Goal: Task Accomplishment & Management: Manage account settings

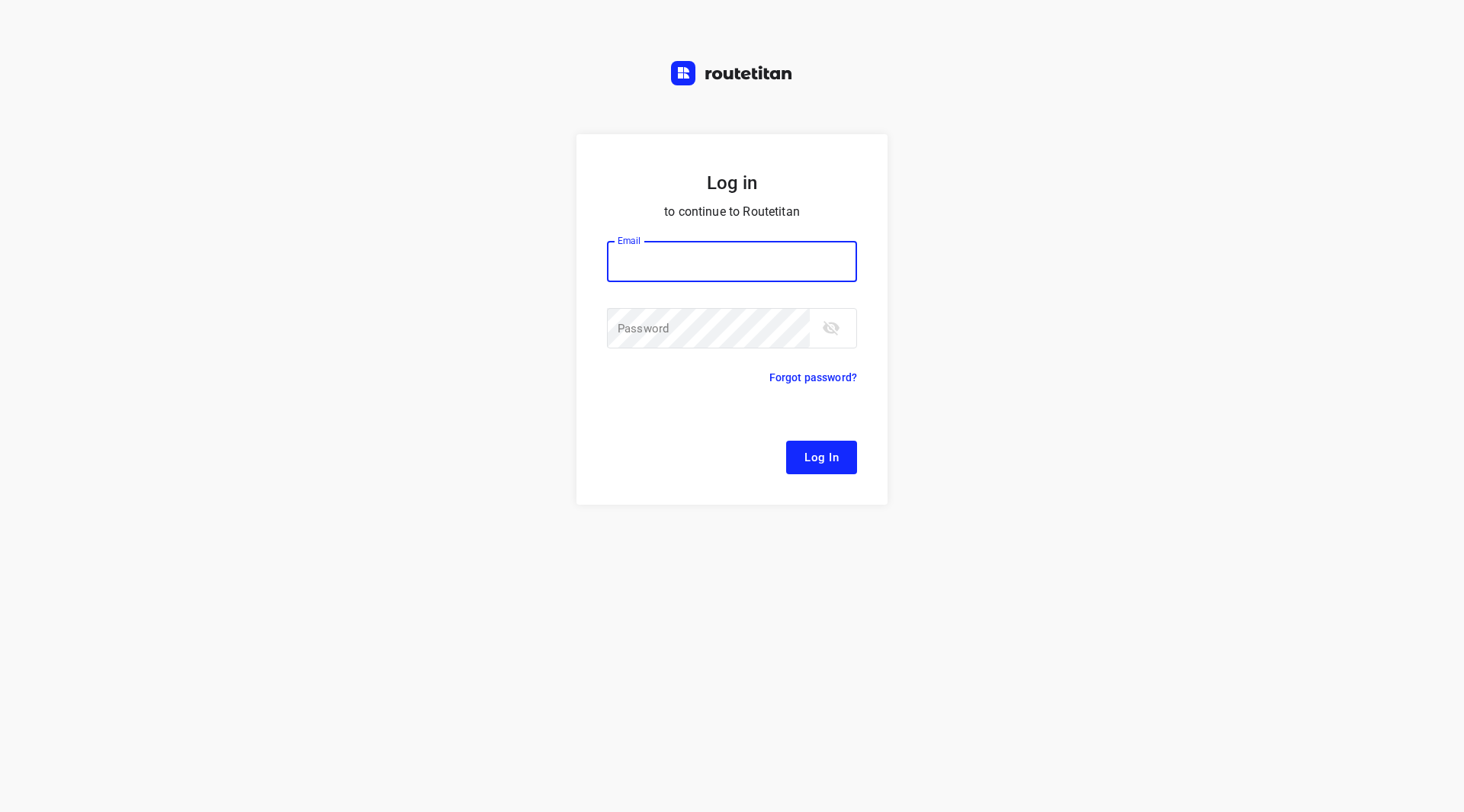
click at [684, 270] on input "email" at bounding box center [732, 262] width 250 height 42
type input "[EMAIL_ADDRESS][DOMAIN_NAME]"
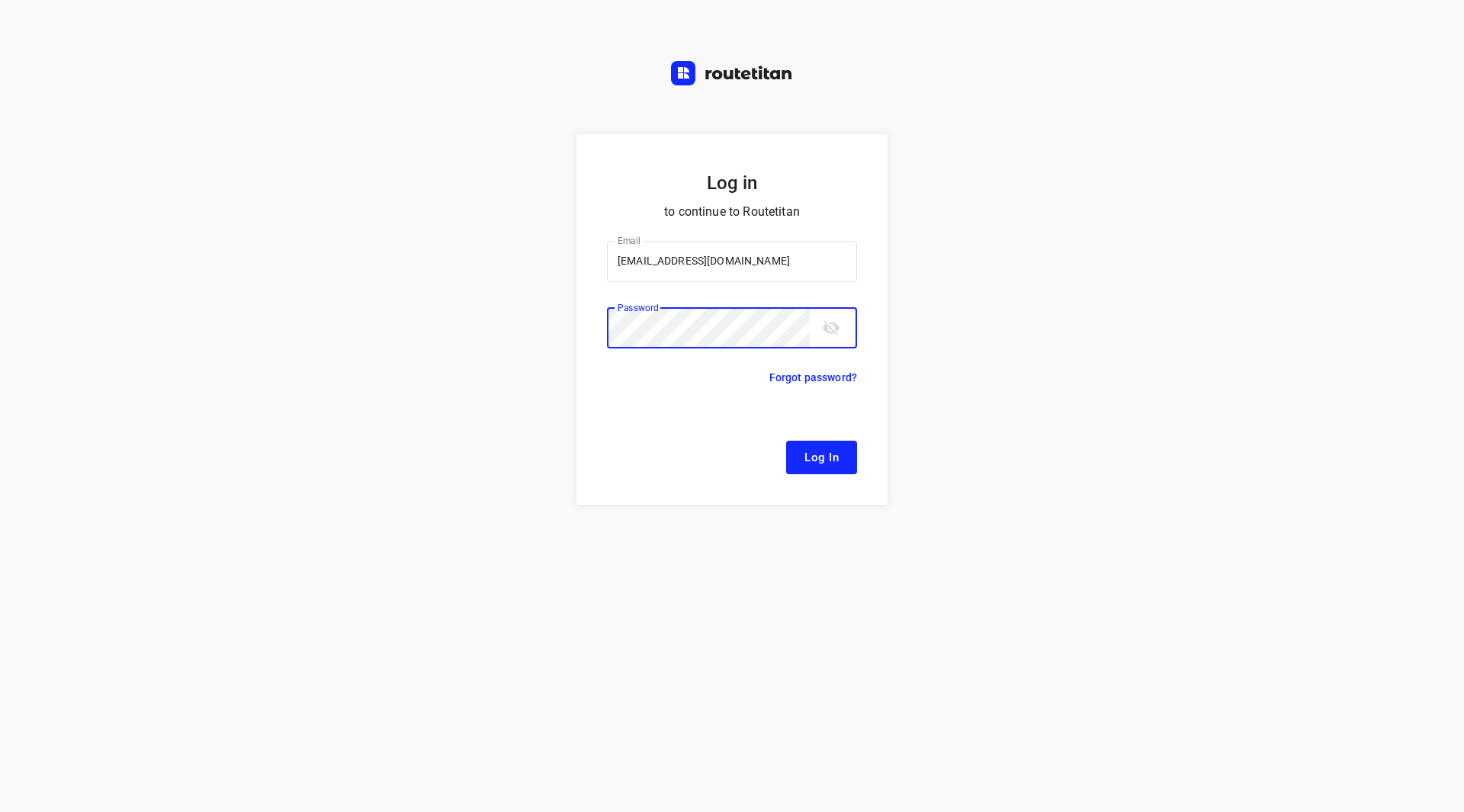
click at [786, 441] on button "Log In" at bounding box center [822, 458] width 71 height 34
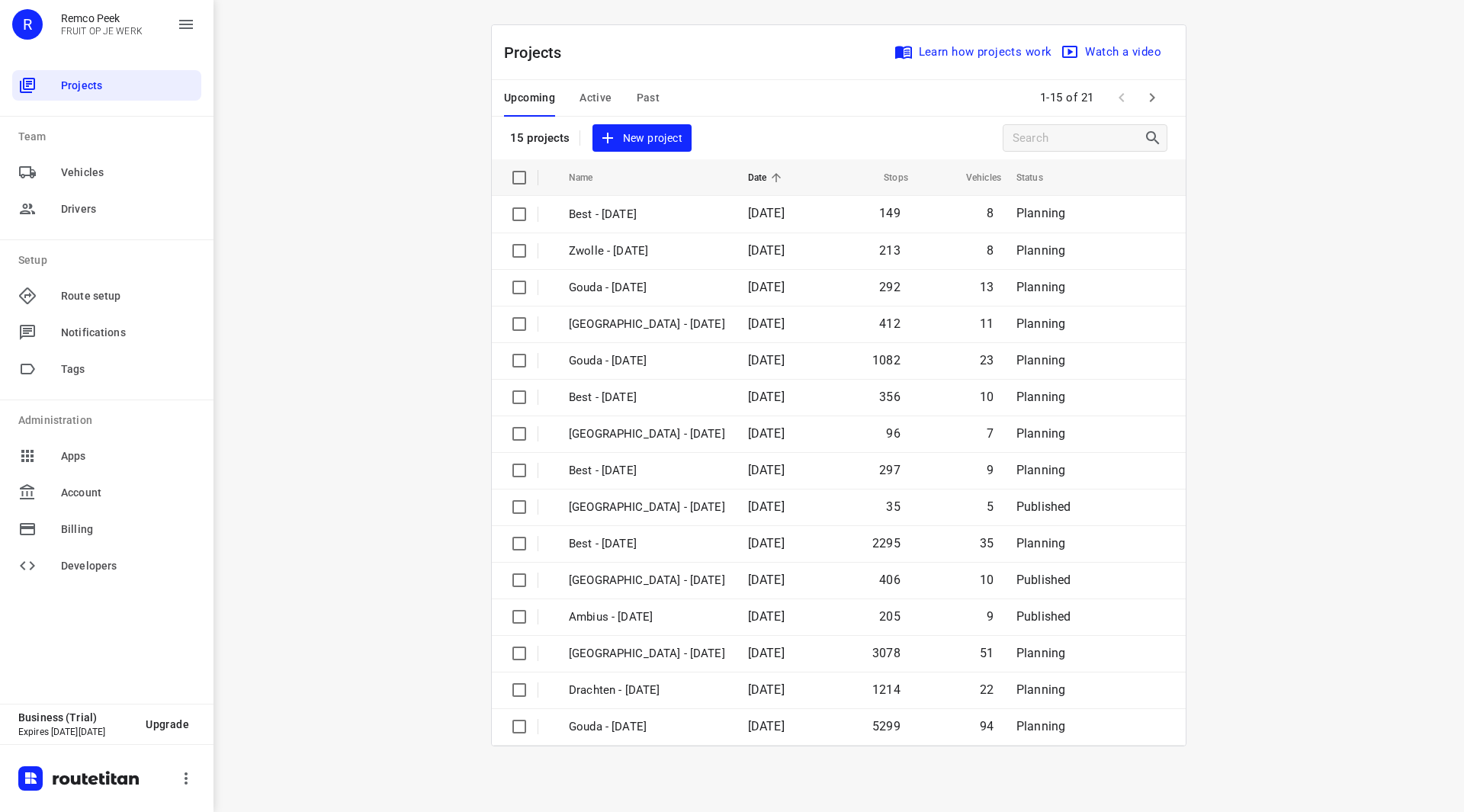
click at [1153, 97] on icon "button" at bounding box center [1153, 97] width 5 height 9
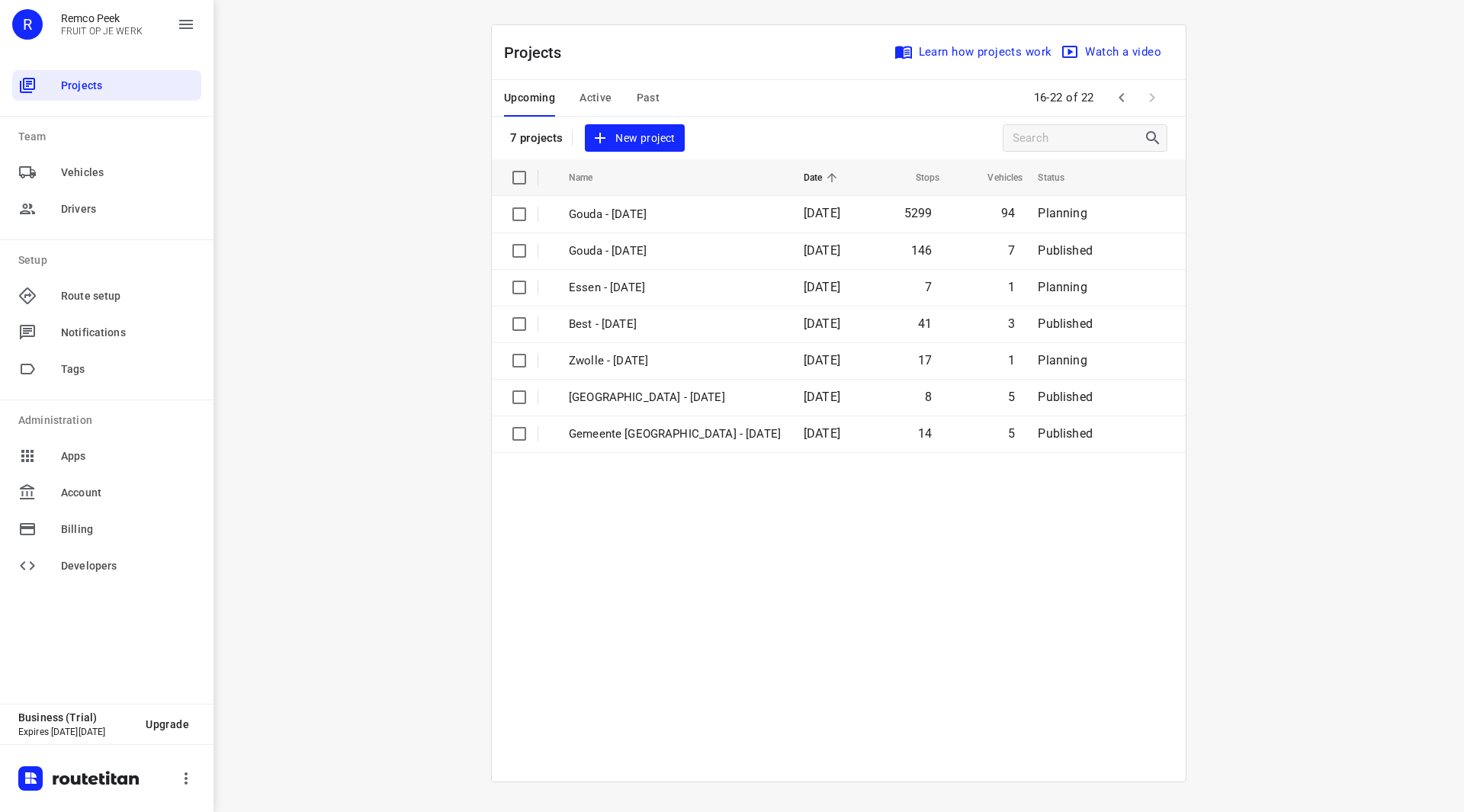
click at [599, 94] on span "Active" at bounding box center [595, 98] width 32 height 19
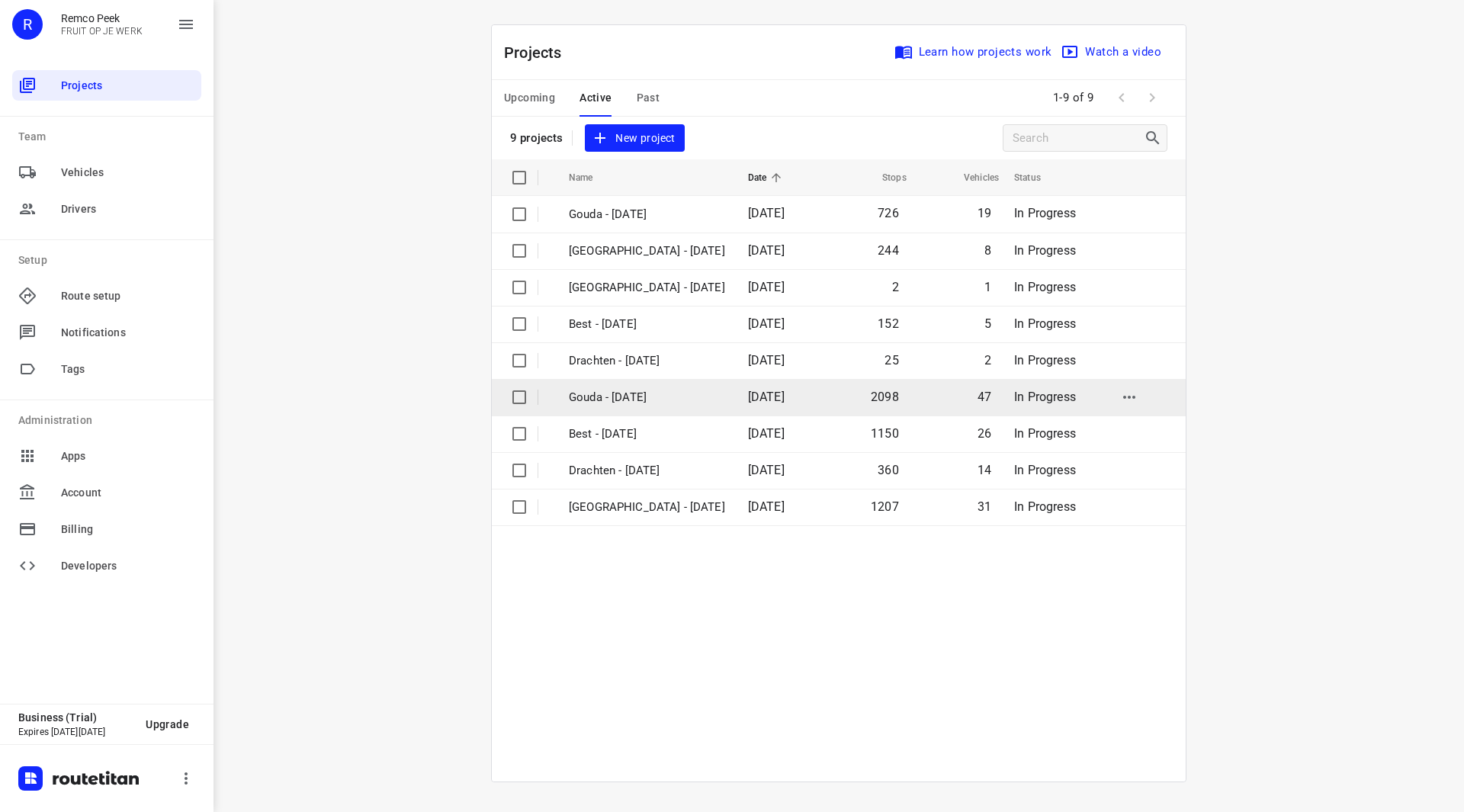
click at [654, 401] on p "Gouda - [DATE]" at bounding box center [647, 398] width 156 height 18
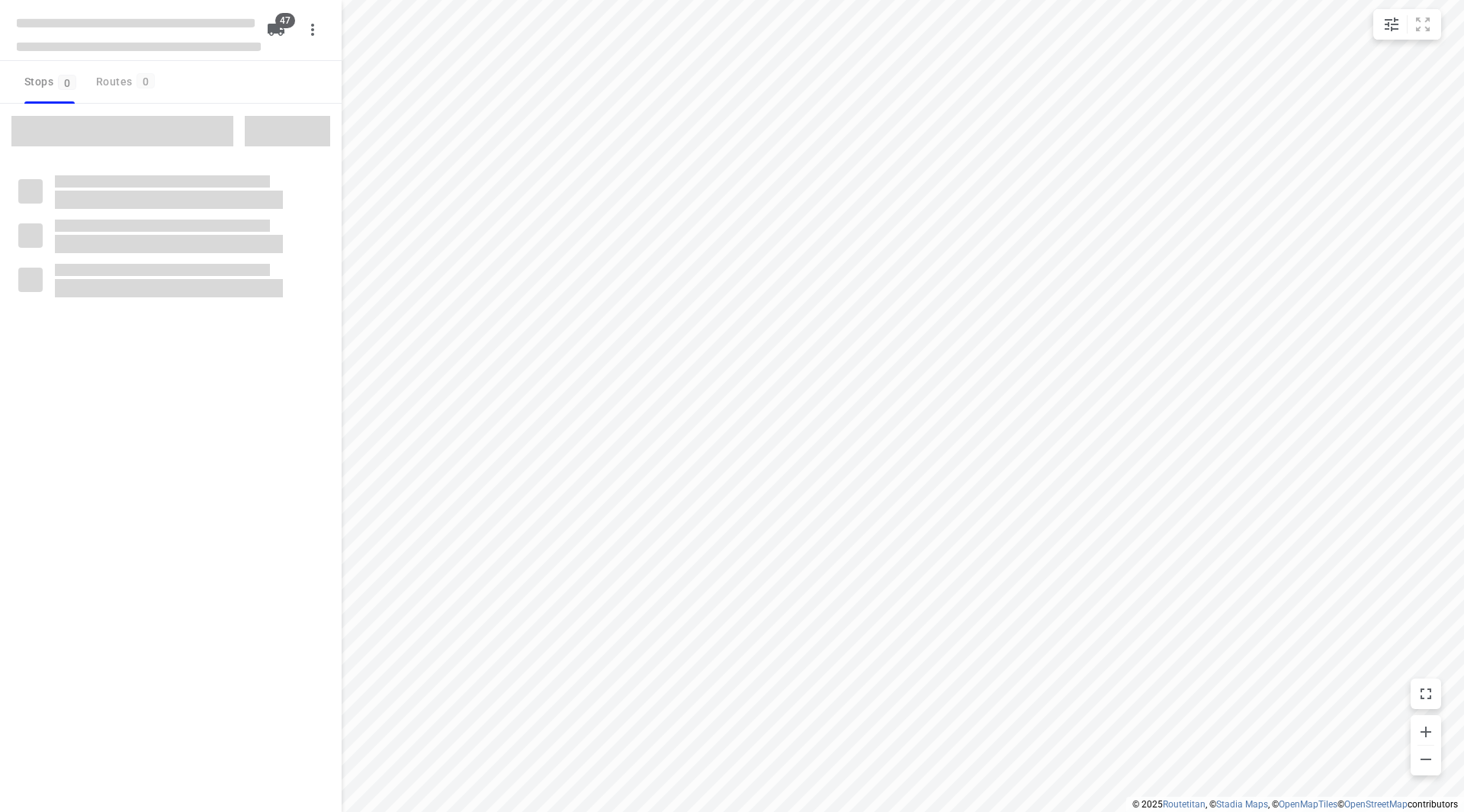
checkbox input "true"
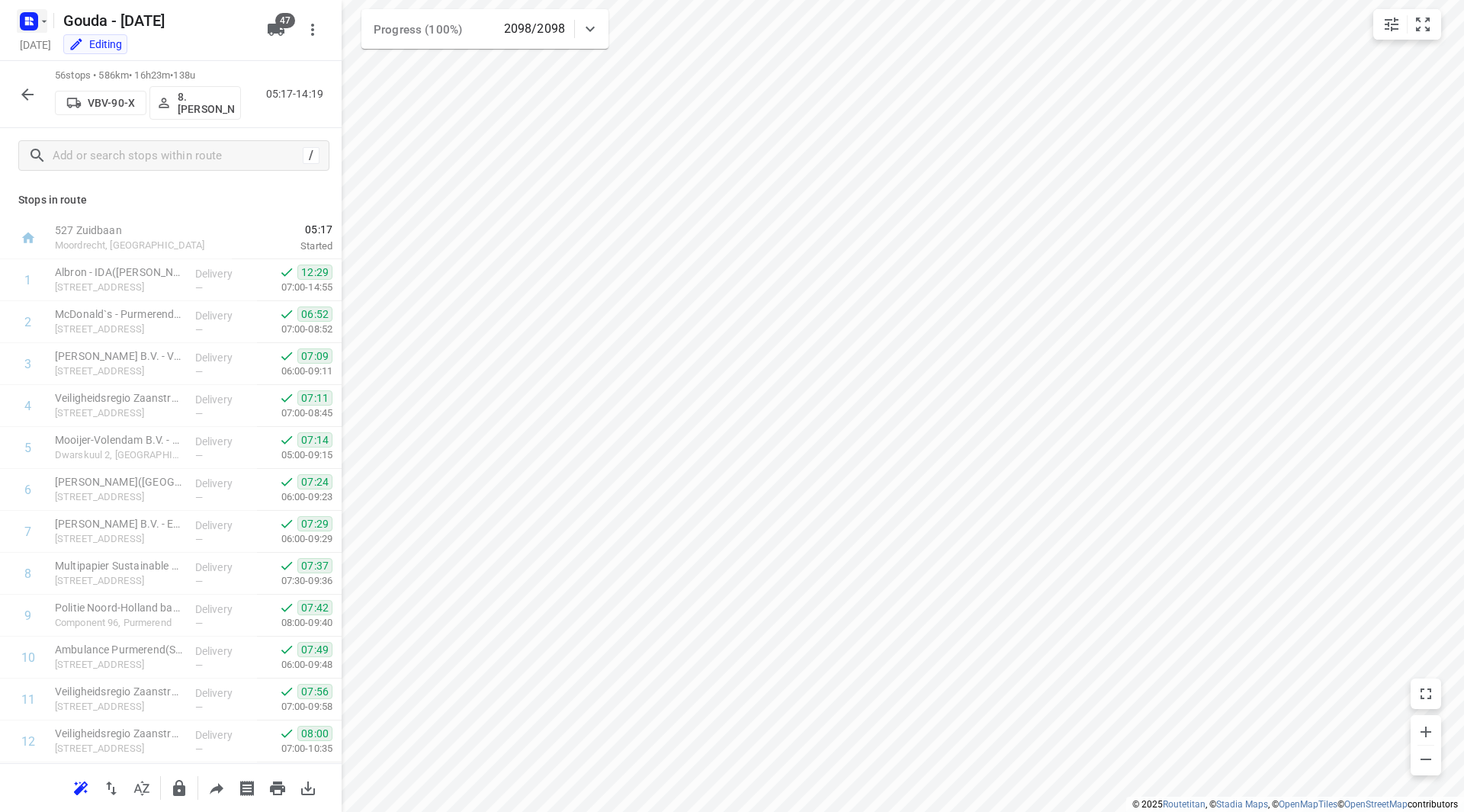
click at [47, 19] on icon "button" at bounding box center [44, 21] width 12 height 12
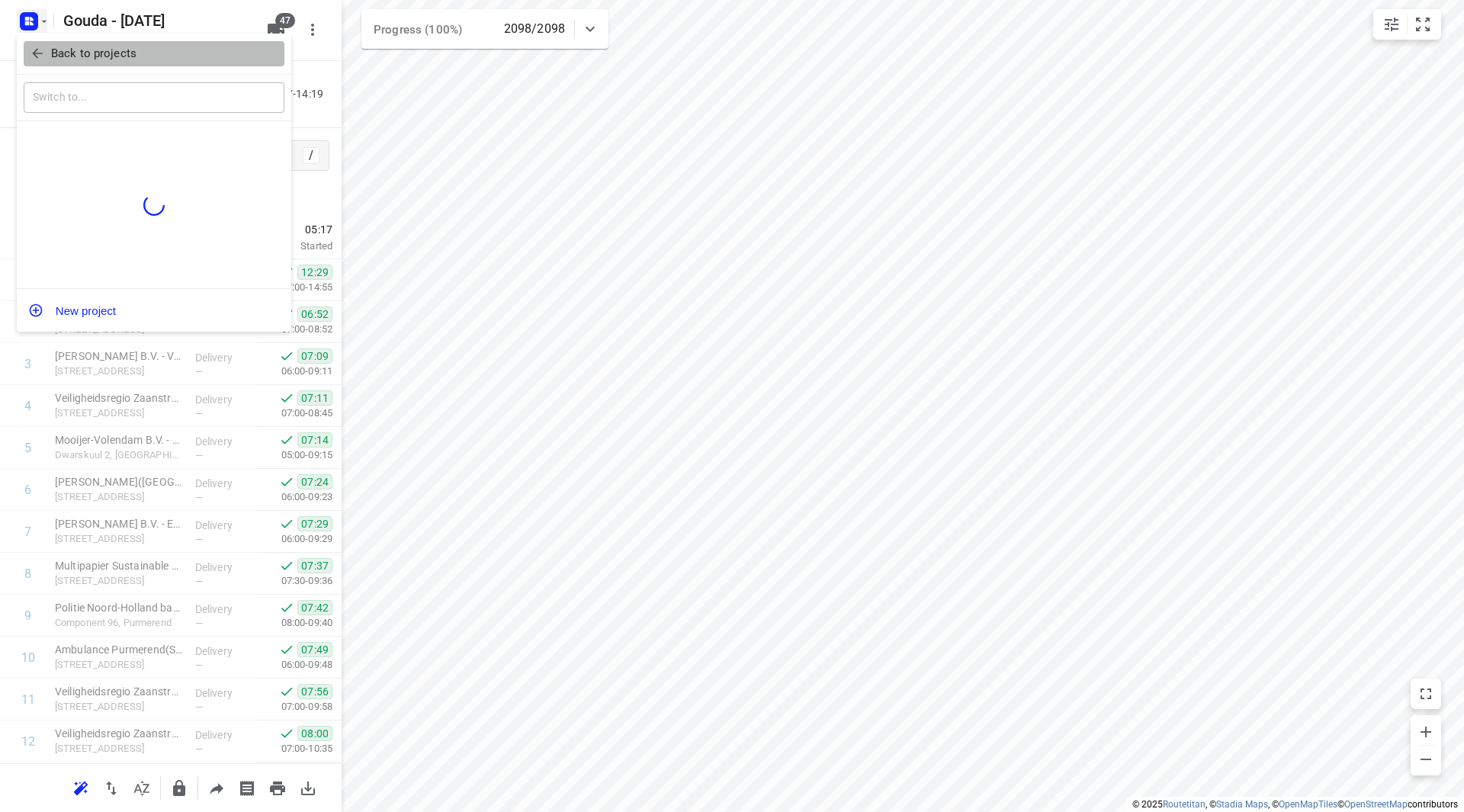
click at [59, 58] on p "Back to projects" at bounding box center [94, 54] width 86 height 18
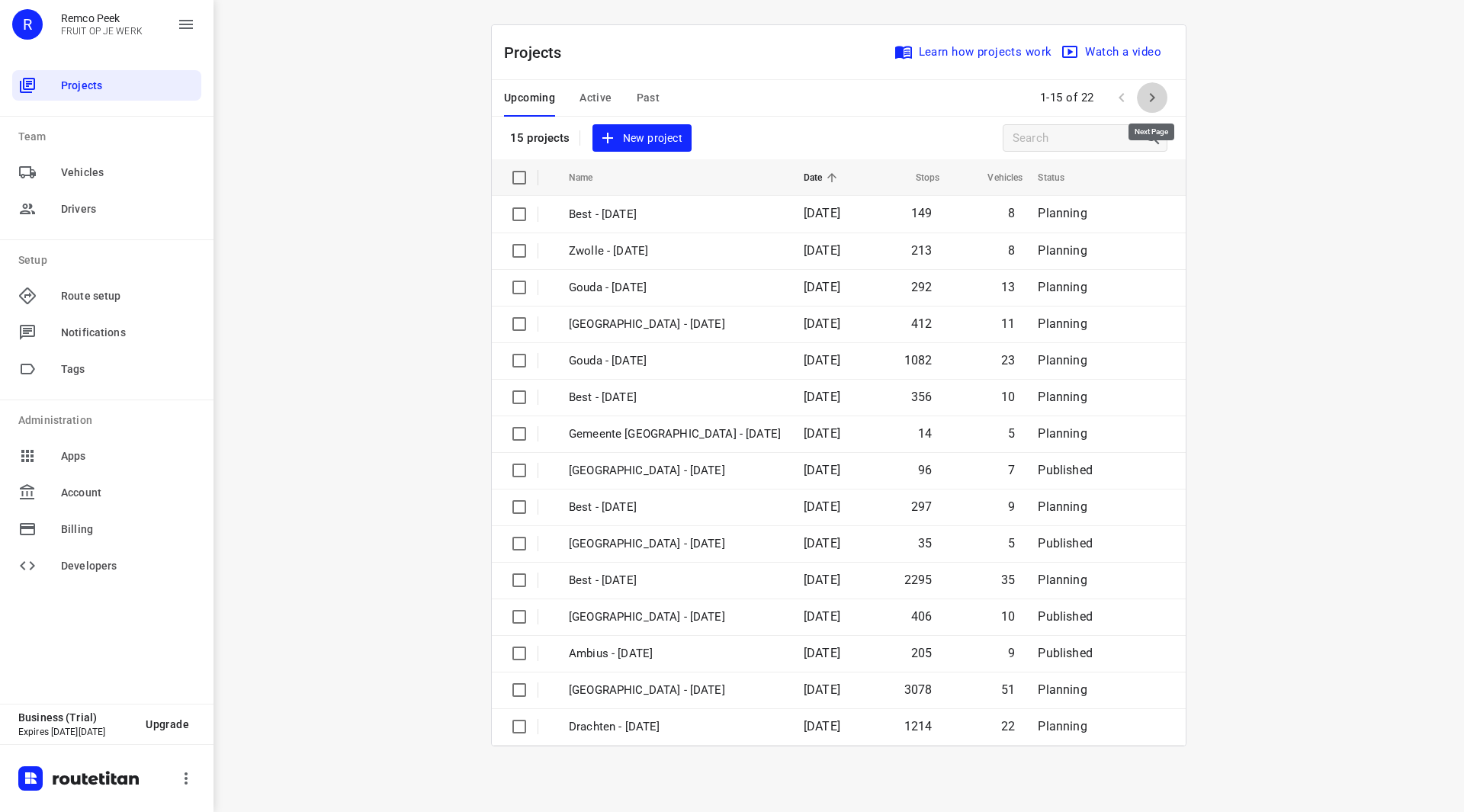
click at [1142, 109] on button "button" at bounding box center [1152, 97] width 31 height 31
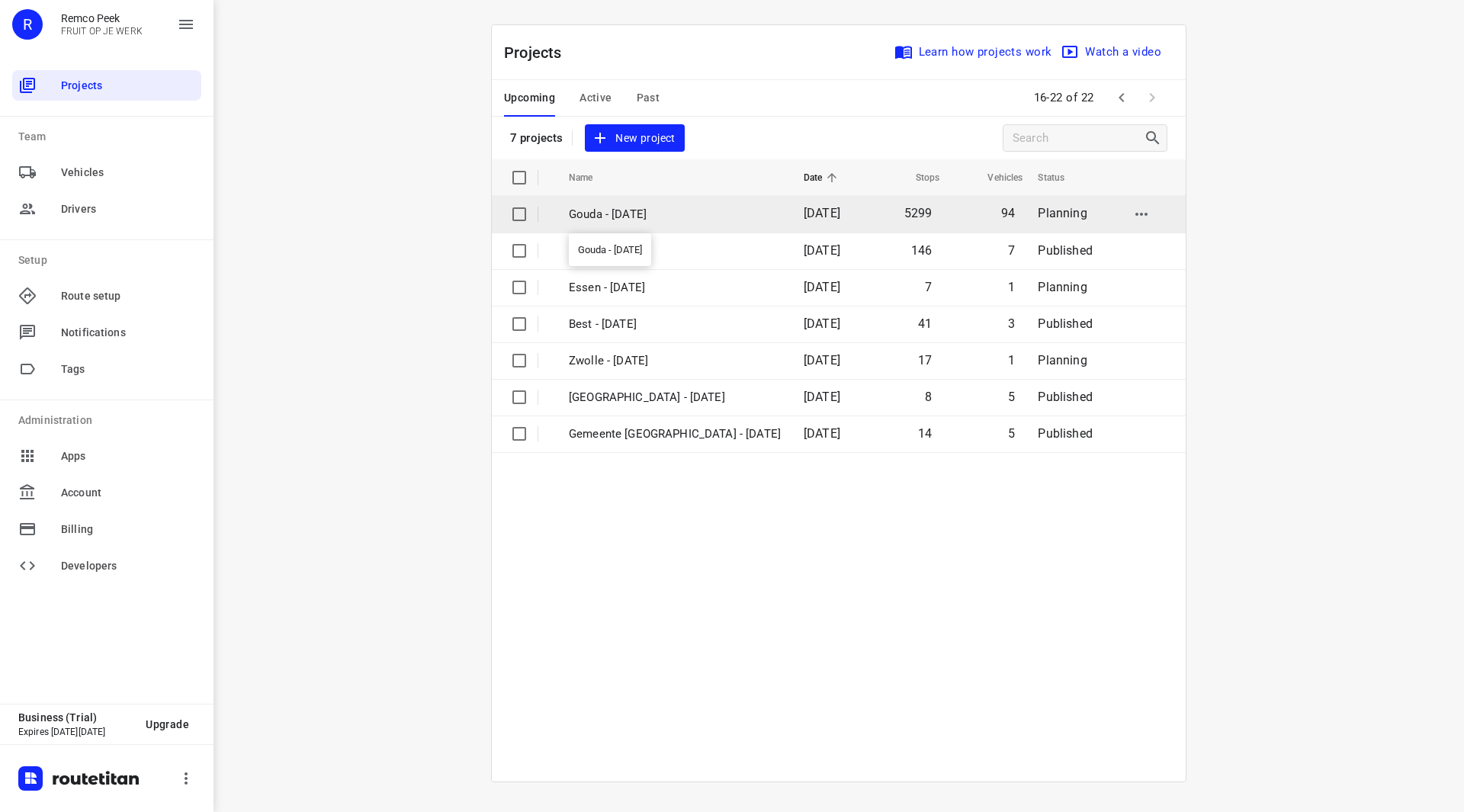
click at [639, 215] on p "Gouda - Monday" at bounding box center [675, 215] width 212 height 18
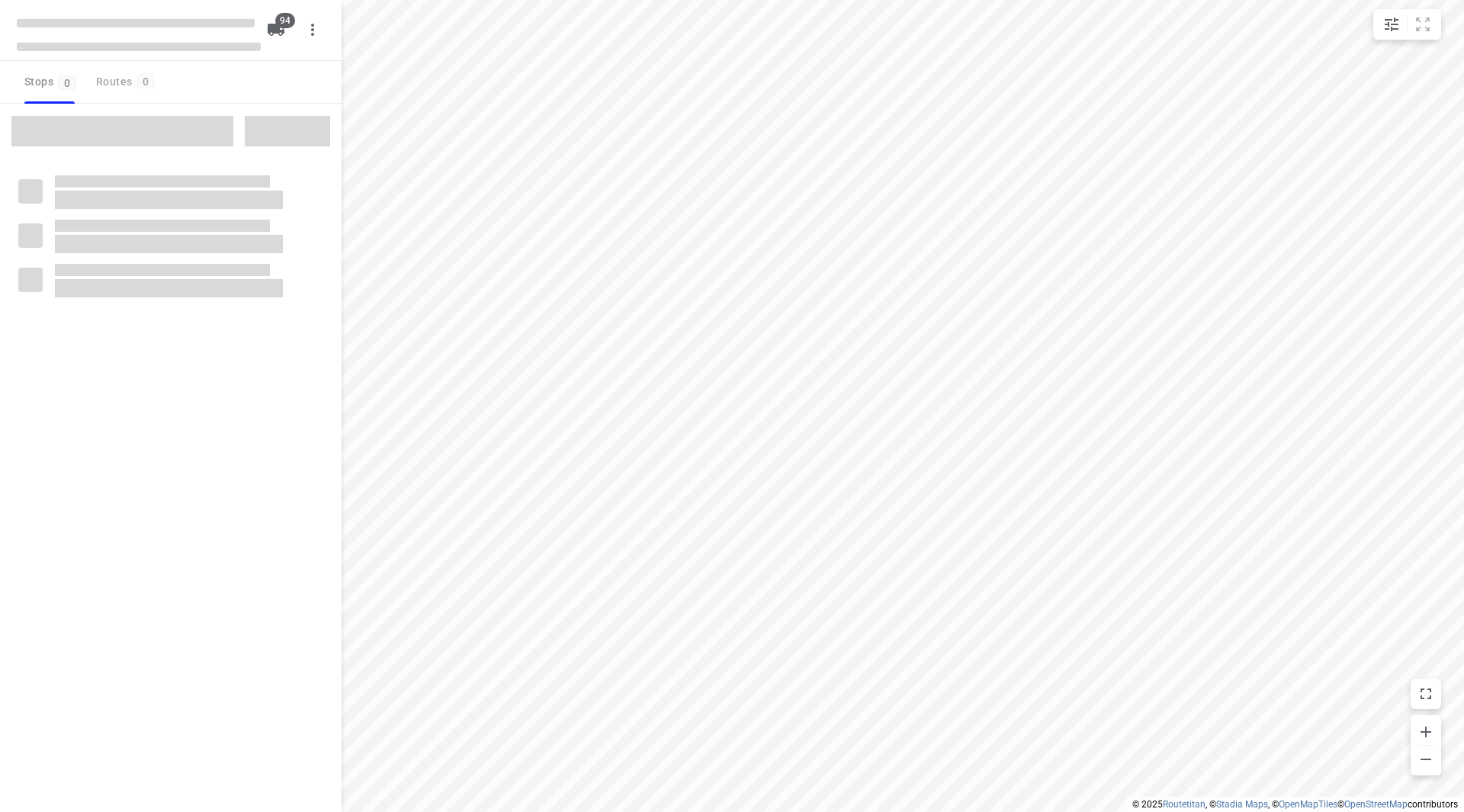
checkbox input "true"
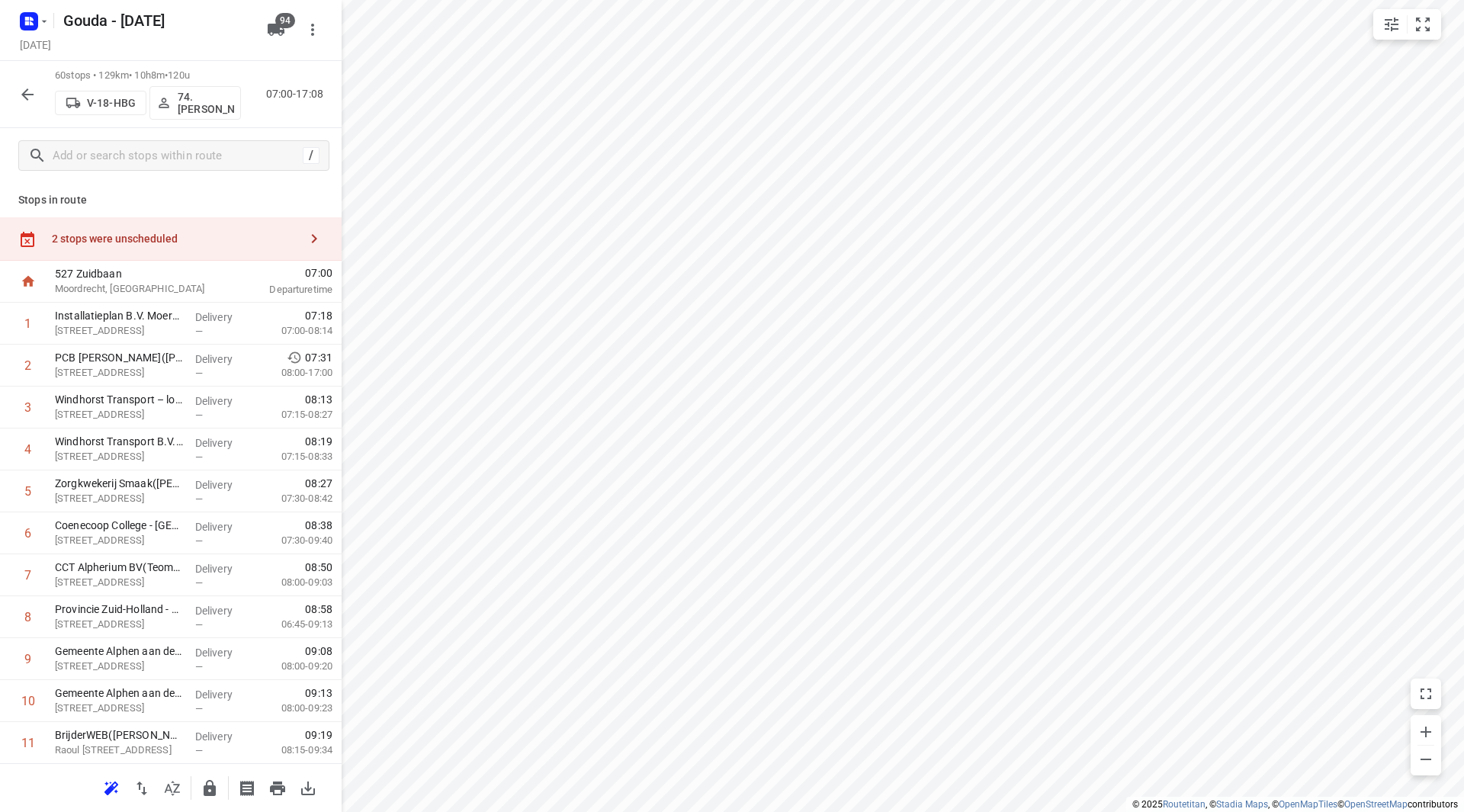
click at [214, 236] on div "2 stops were unscheduled" at bounding box center [176, 239] width 247 height 12
click at [175, 190] on div "Stops in route 2 stops were unscheduled 527 Zuidbaan Moordrecht, Netherlands 07…" at bounding box center [171, 473] width 342 height 581
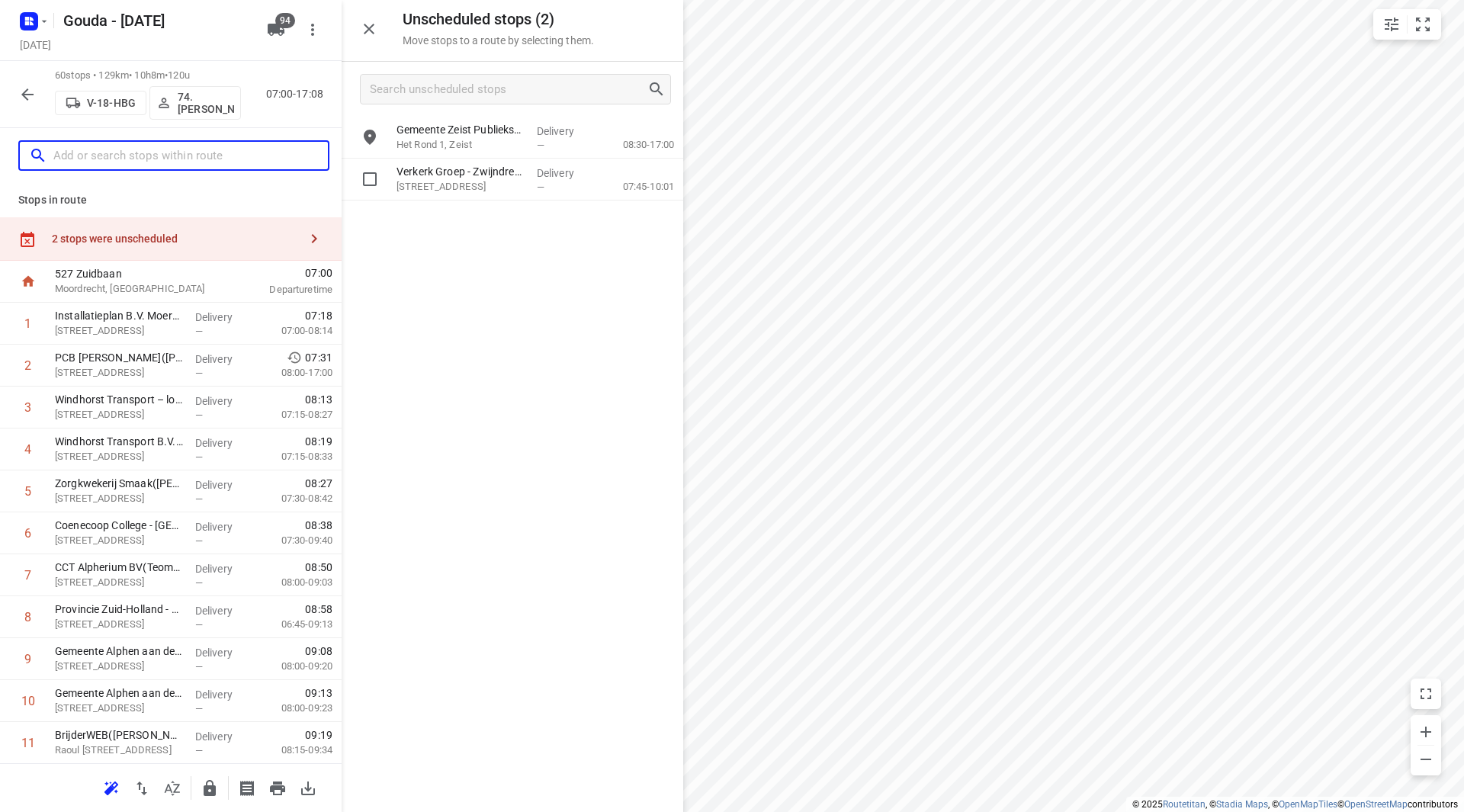
click at [176, 156] on input "text" at bounding box center [190, 156] width 275 height 24
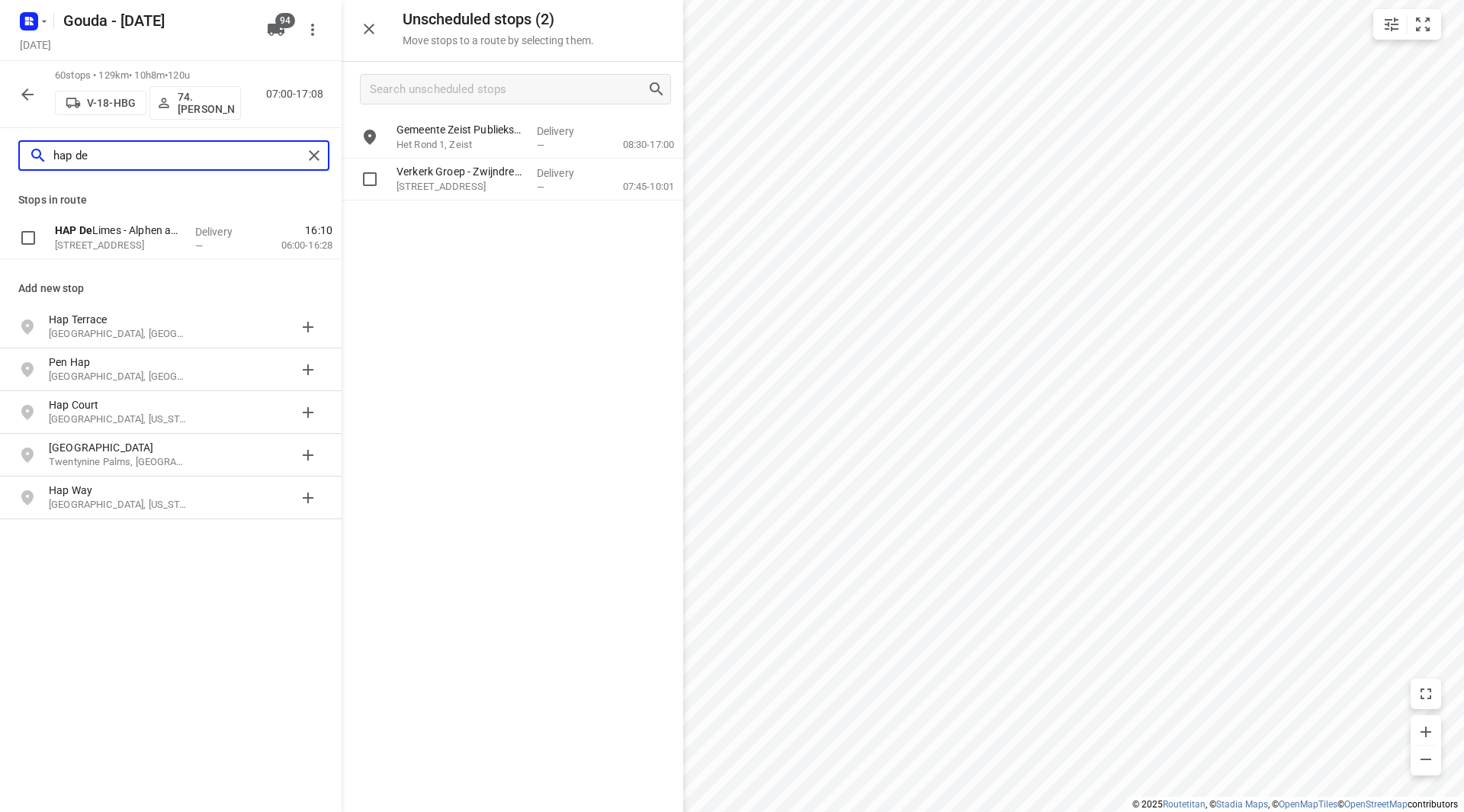
type input "hap de"
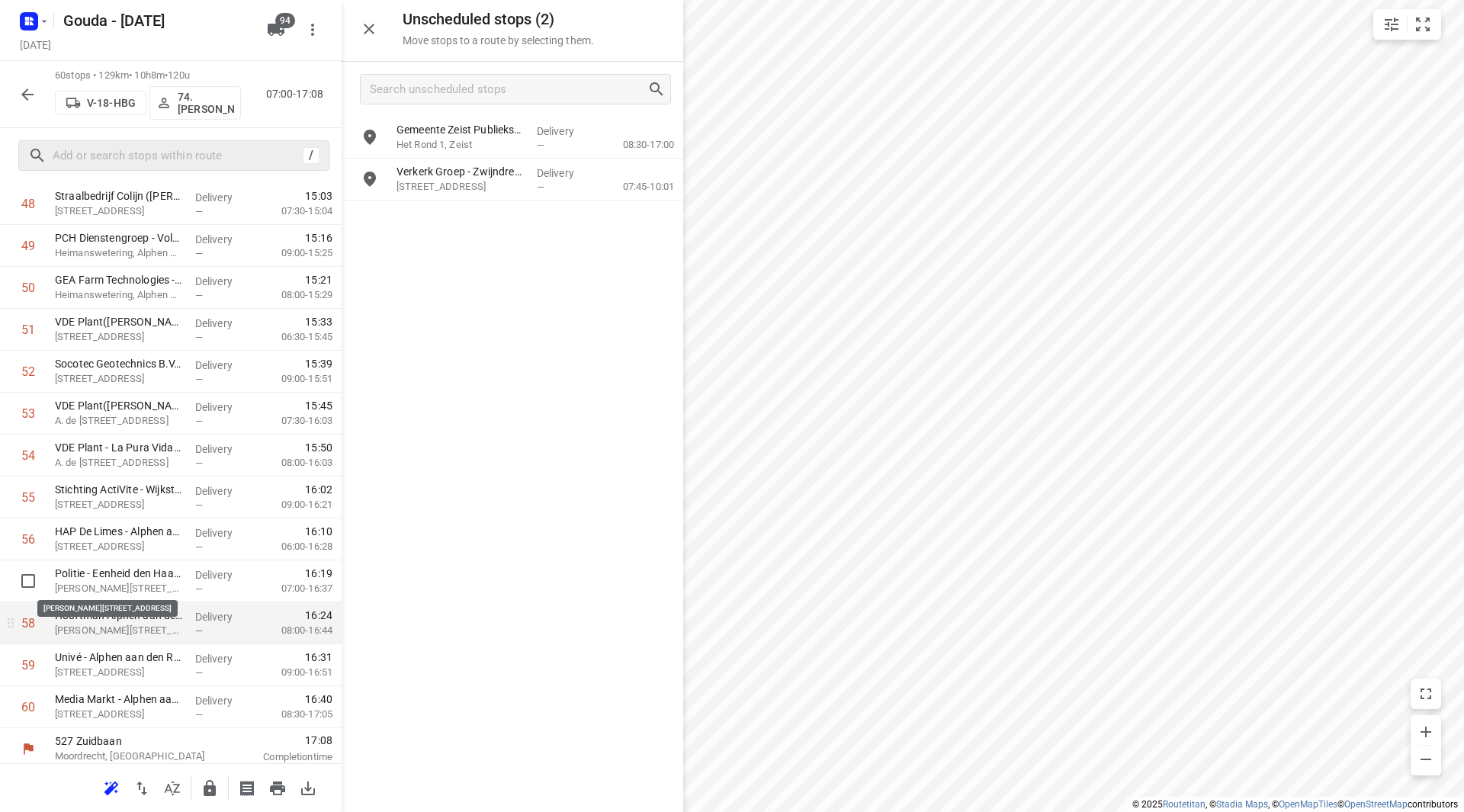
scroll to position [2098, 0]
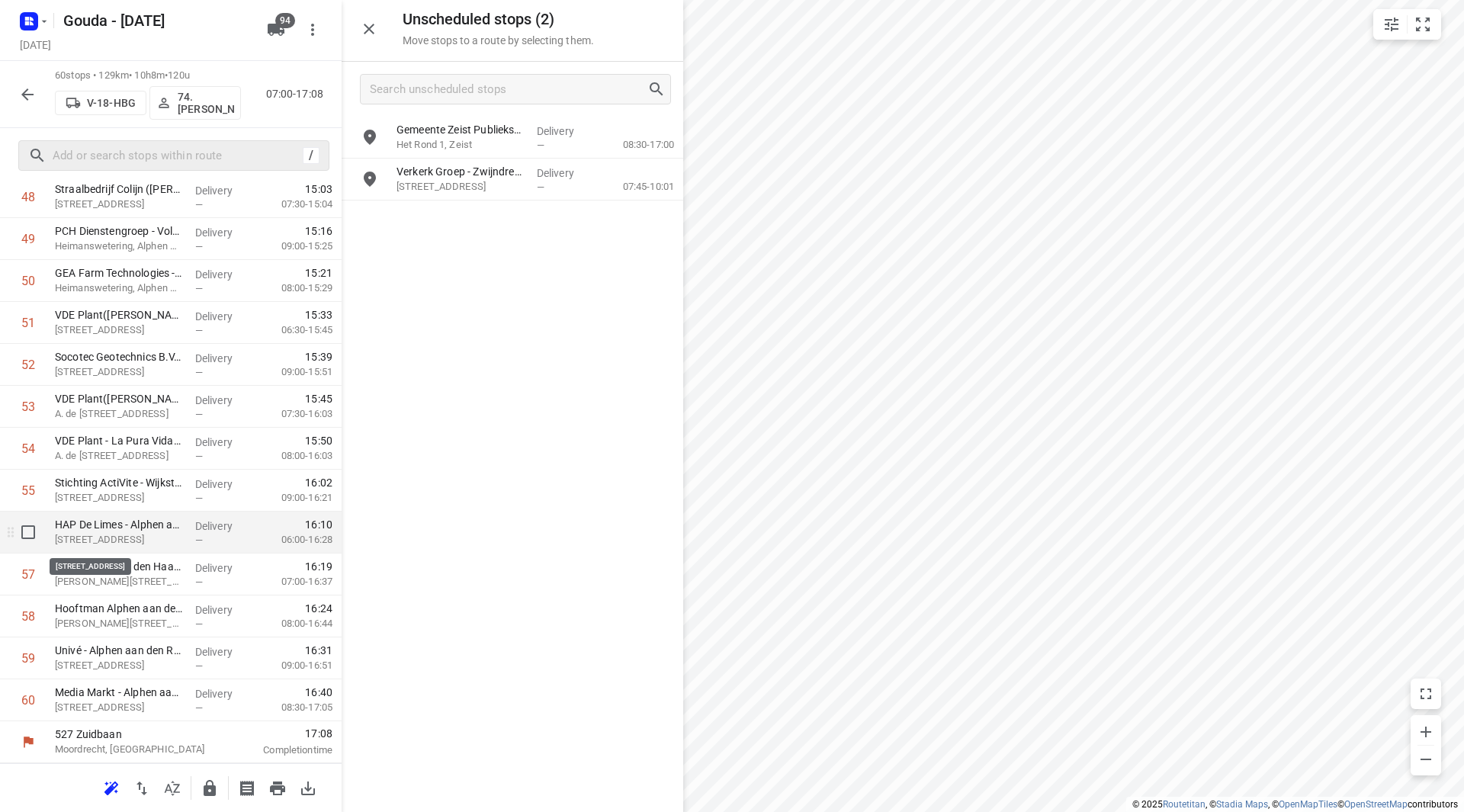
click at [99, 527] on p "HAP De Limes - Alphen aan den Rijn(Nicole Krab)" at bounding box center [118, 524] width 128 height 15
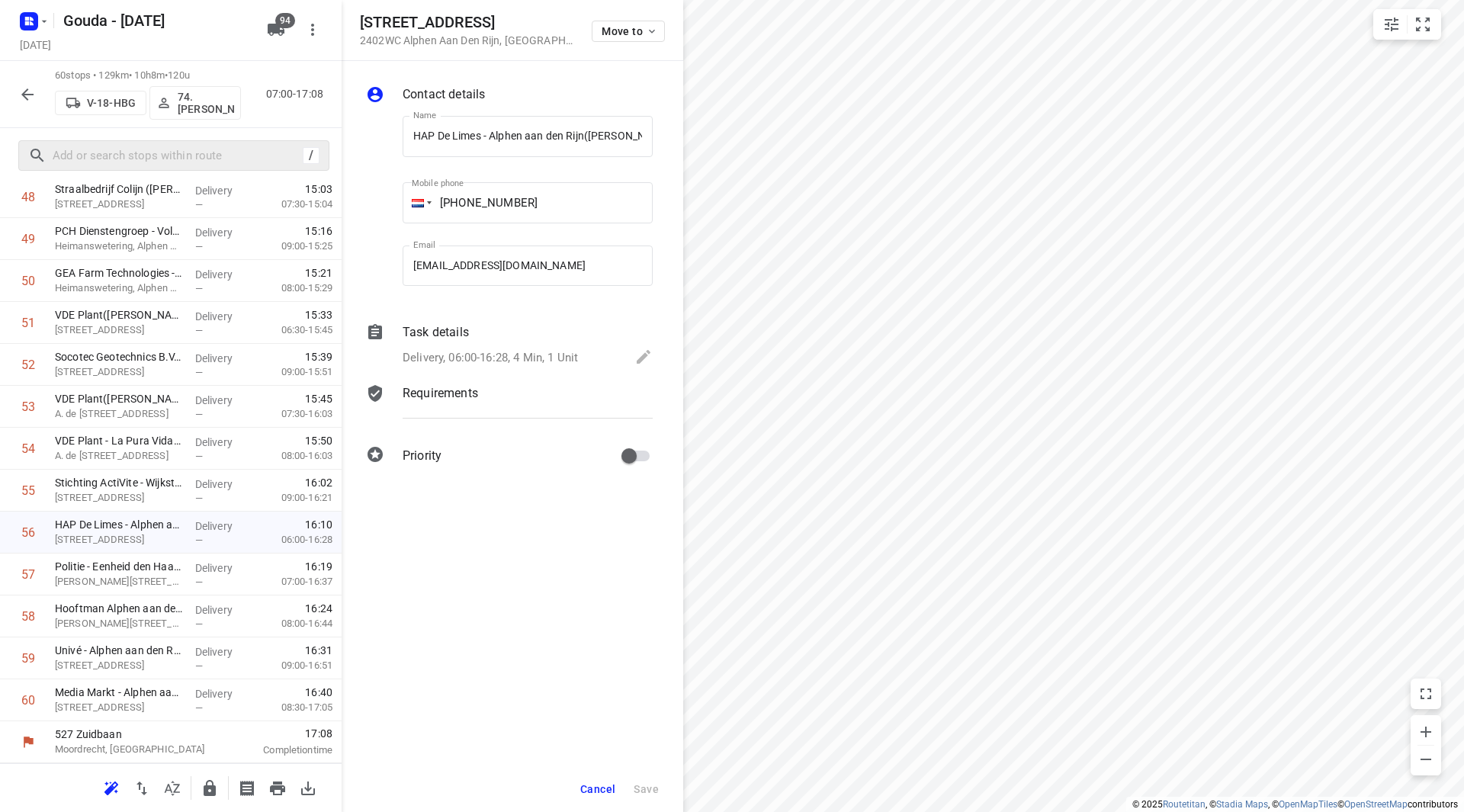
click at [444, 354] on p "Delivery, 06:00-16:28, 4 Min, 1 Unit" at bounding box center [490, 358] width 176 height 18
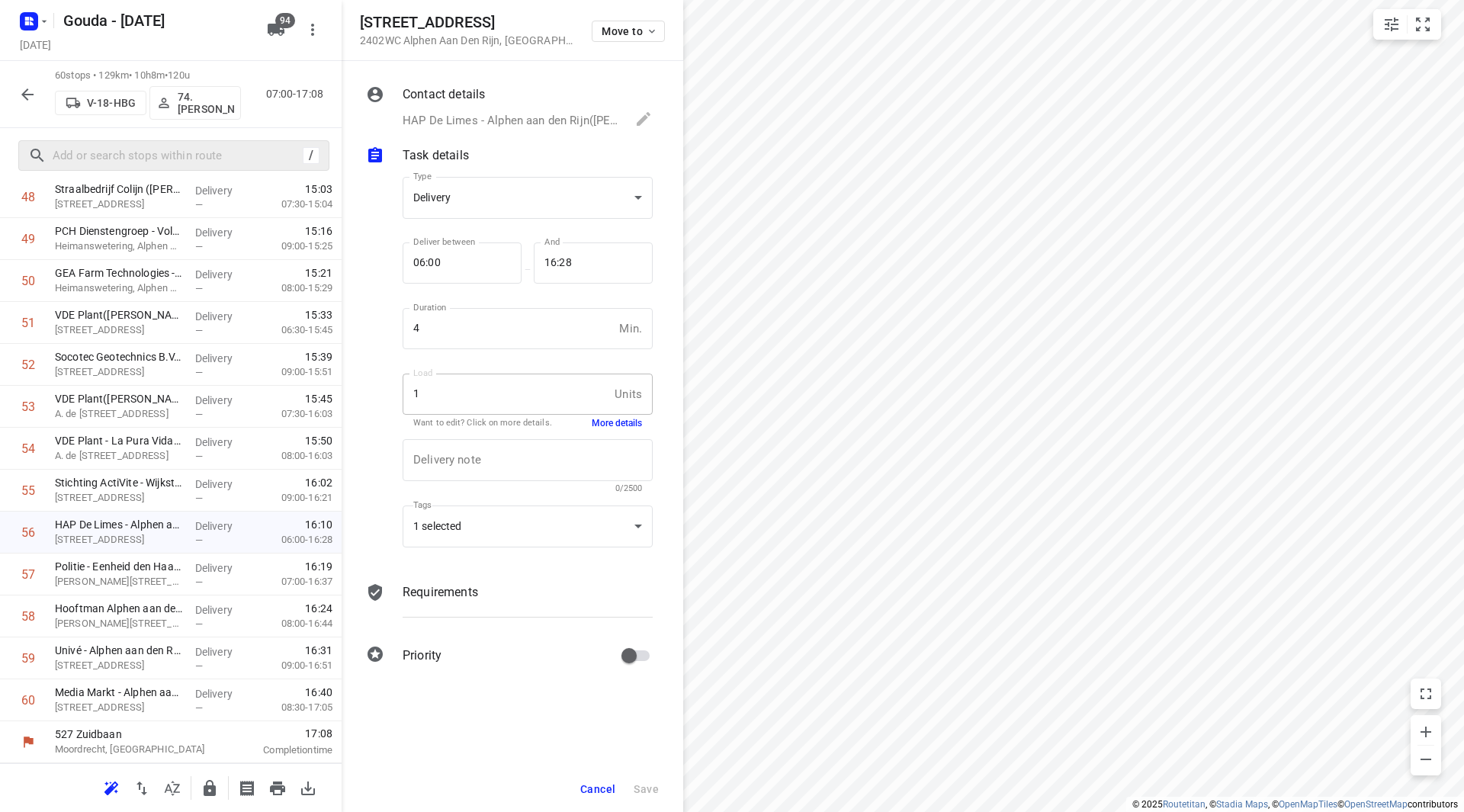
click at [616, 427] on button "More details" at bounding box center [617, 423] width 50 height 13
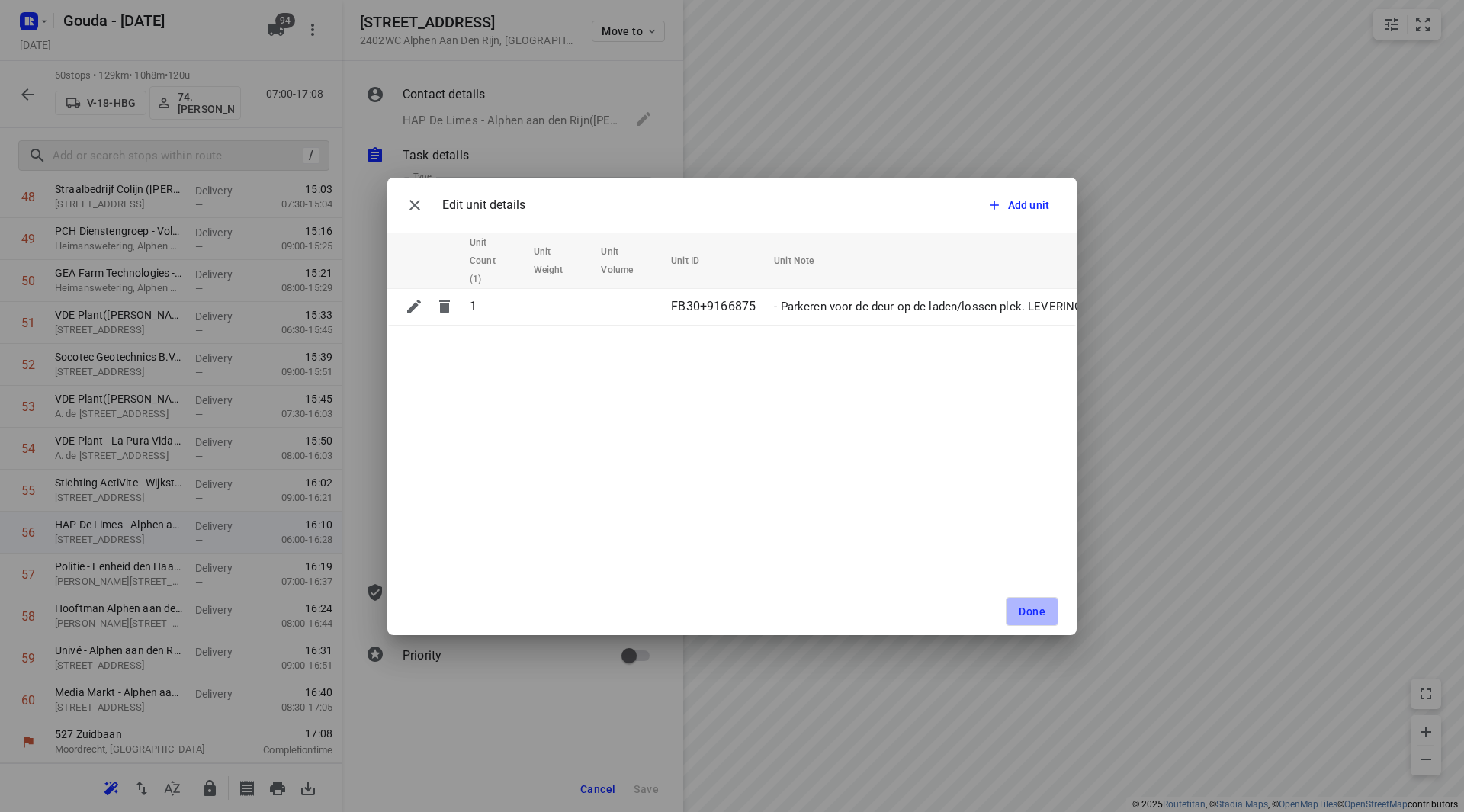
click at [1028, 607] on span "Done" at bounding box center [1032, 611] width 27 height 12
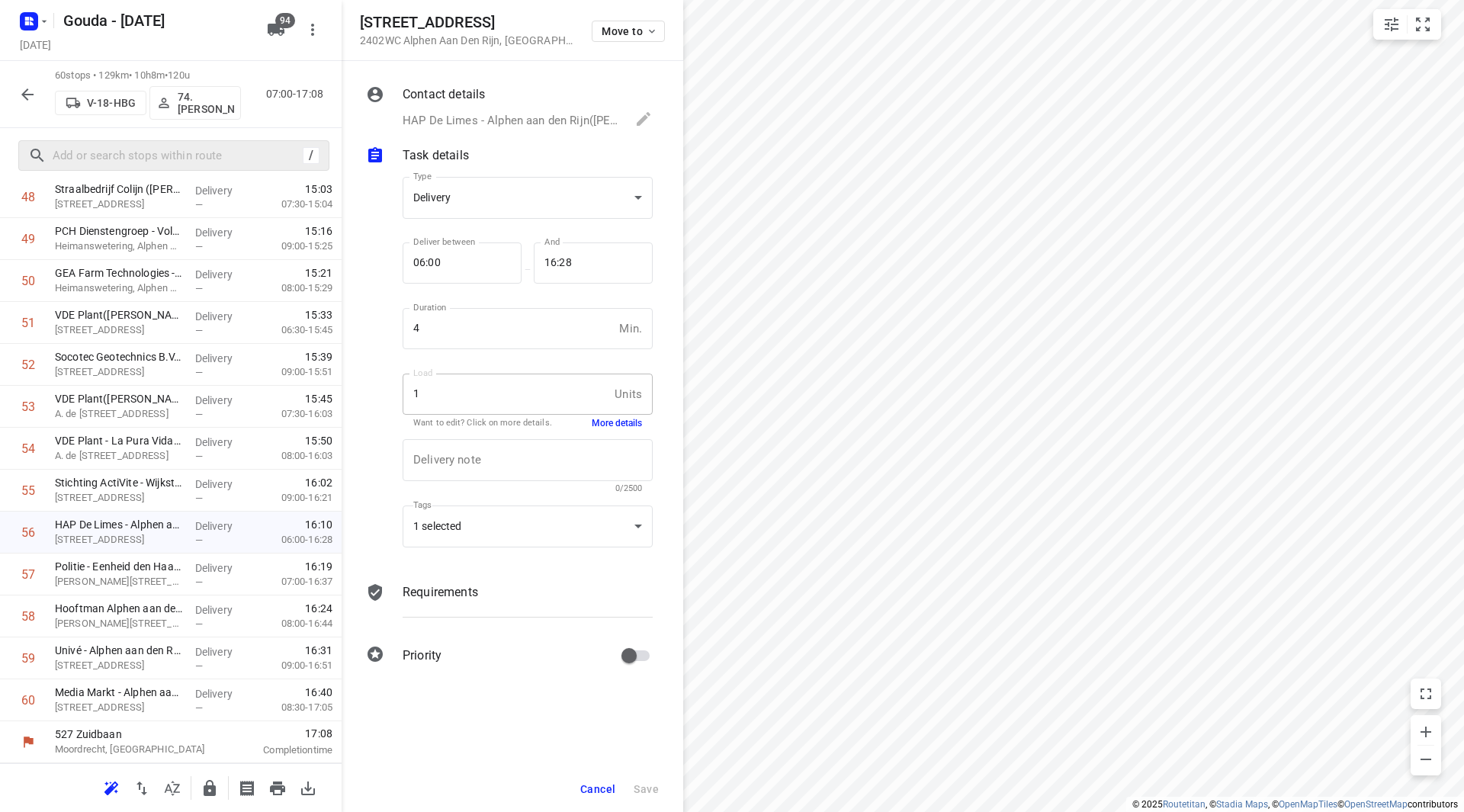
click at [580, 792] on button "Cancel" at bounding box center [598, 789] width 48 height 27
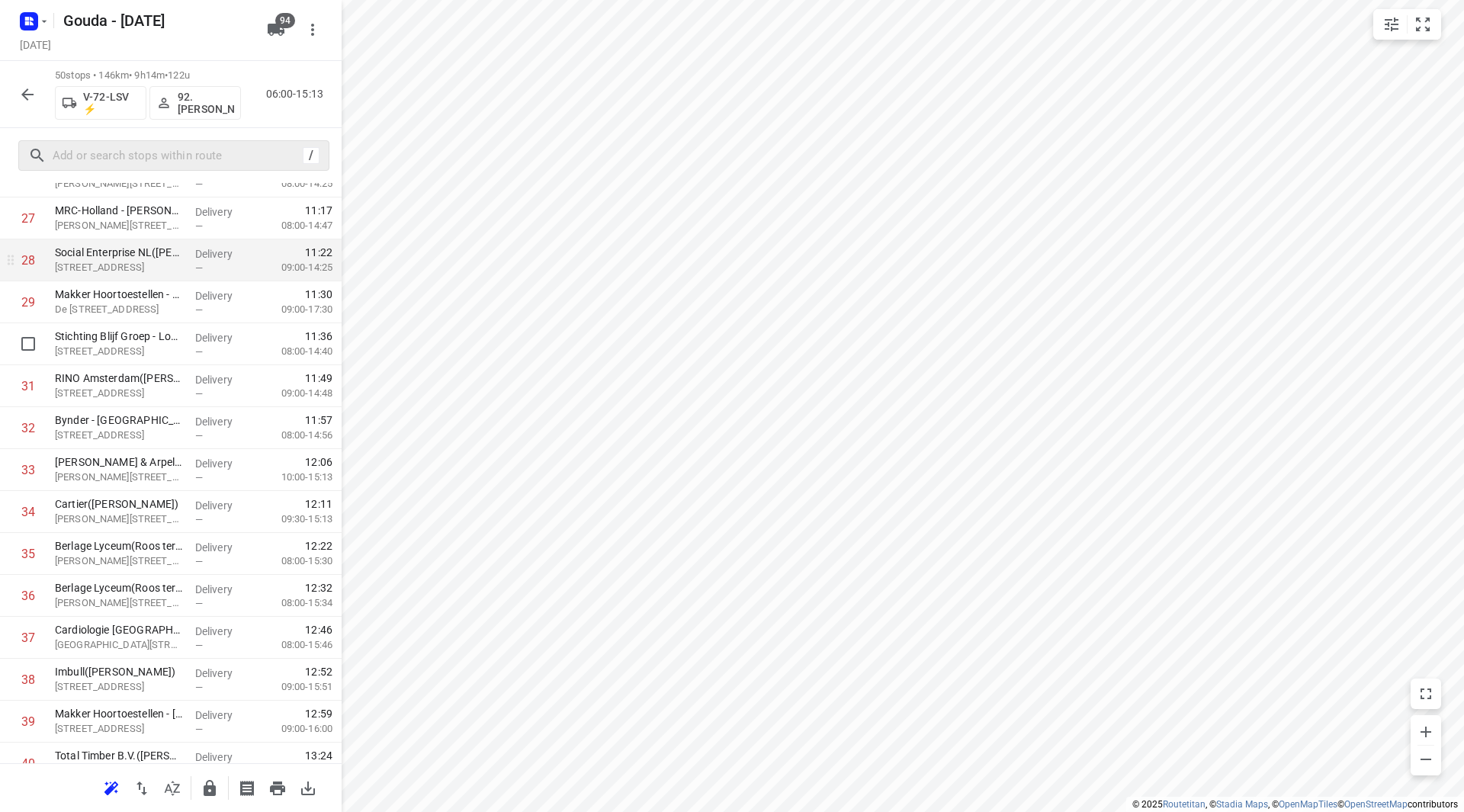
scroll to position [1145, 0]
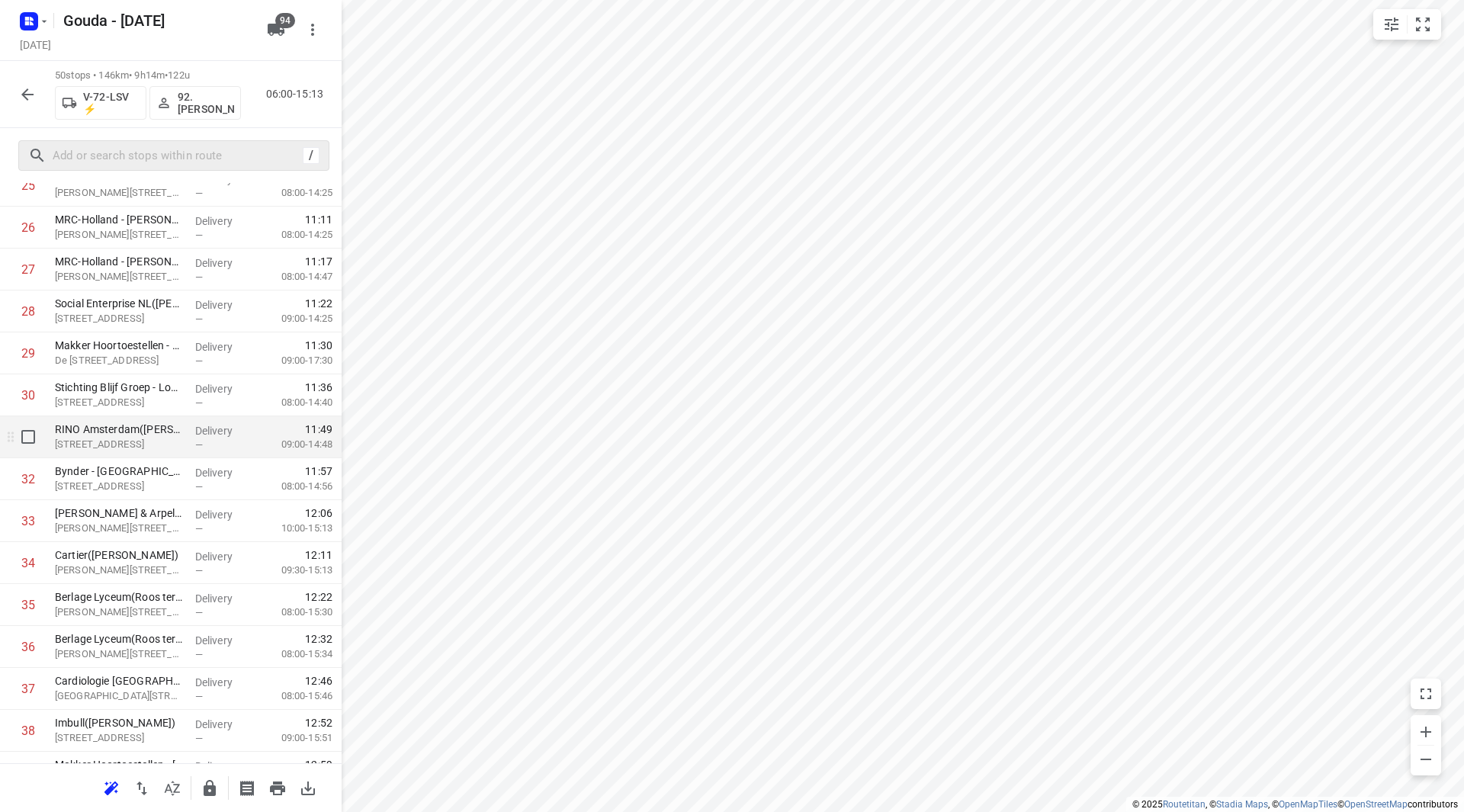
click at [123, 437] on p "[STREET_ADDRESS]" at bounding box center [118, 444] width 128 height 15
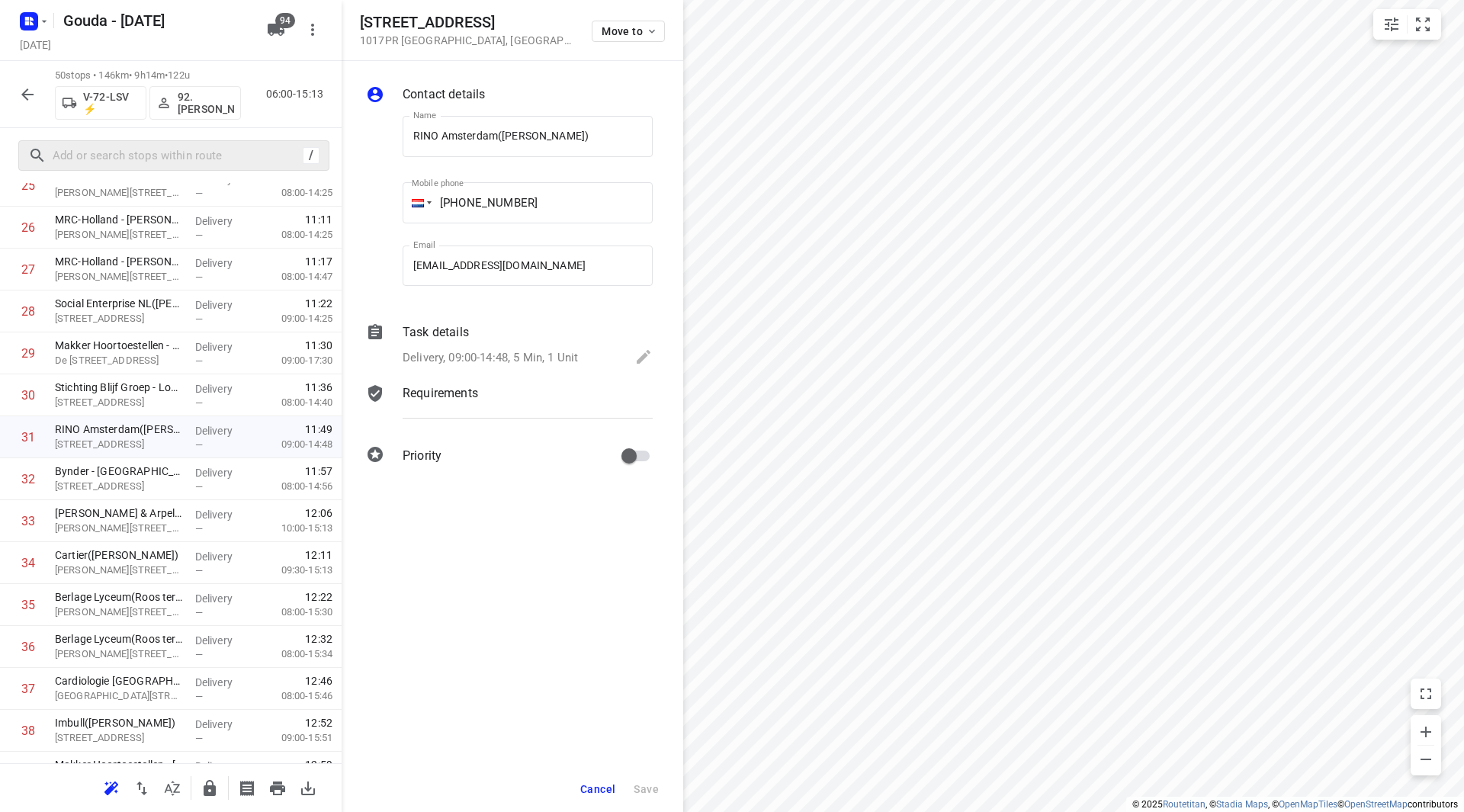
click at [459, 345] on div "Task details Delivery, 09:00-14:48, 5 Min, 1 Unit" at bounding box center [527, 346] width 256 height 52
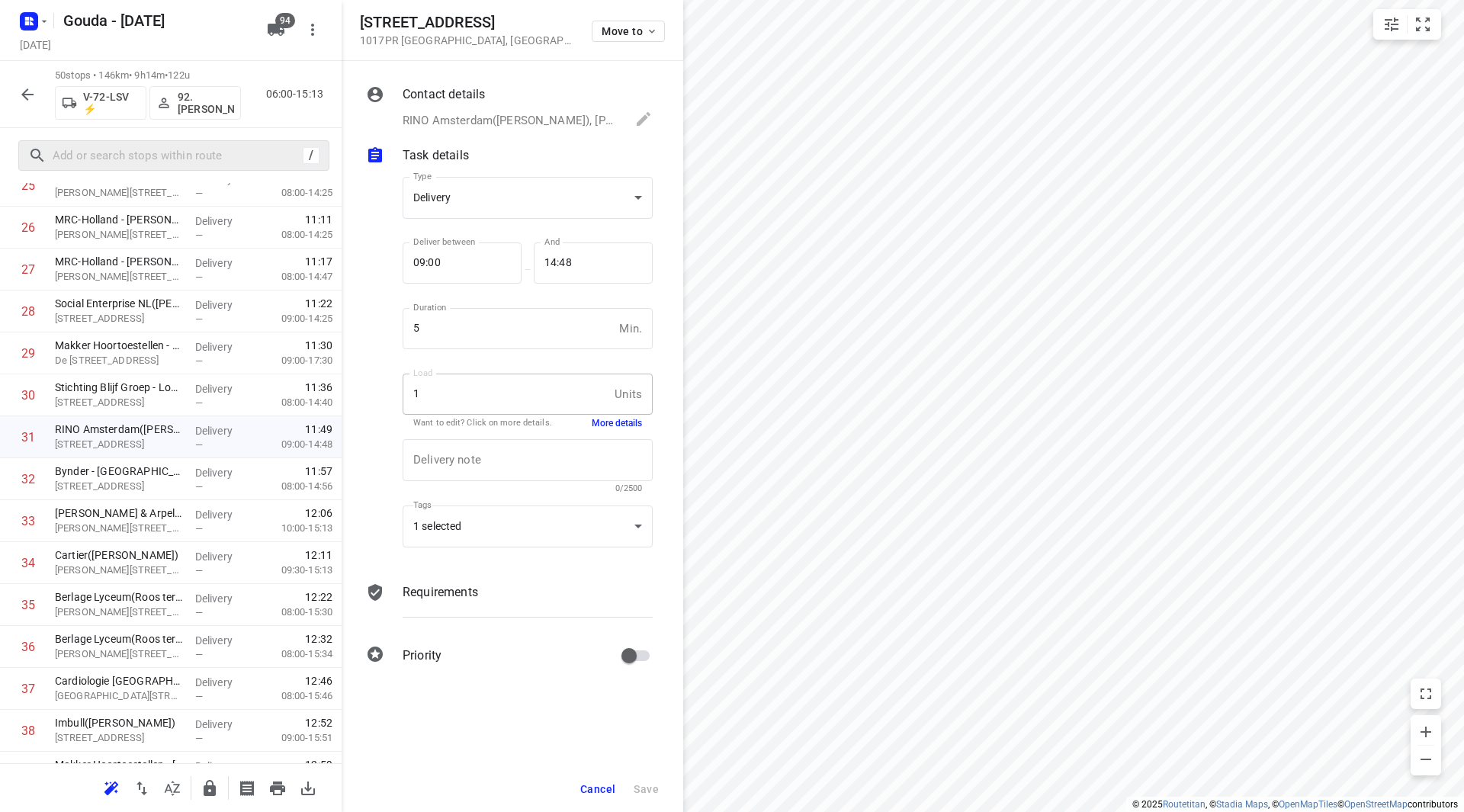
click at [621, 422] on button "More details" at bounding box center [617, 423] width 50 height 13
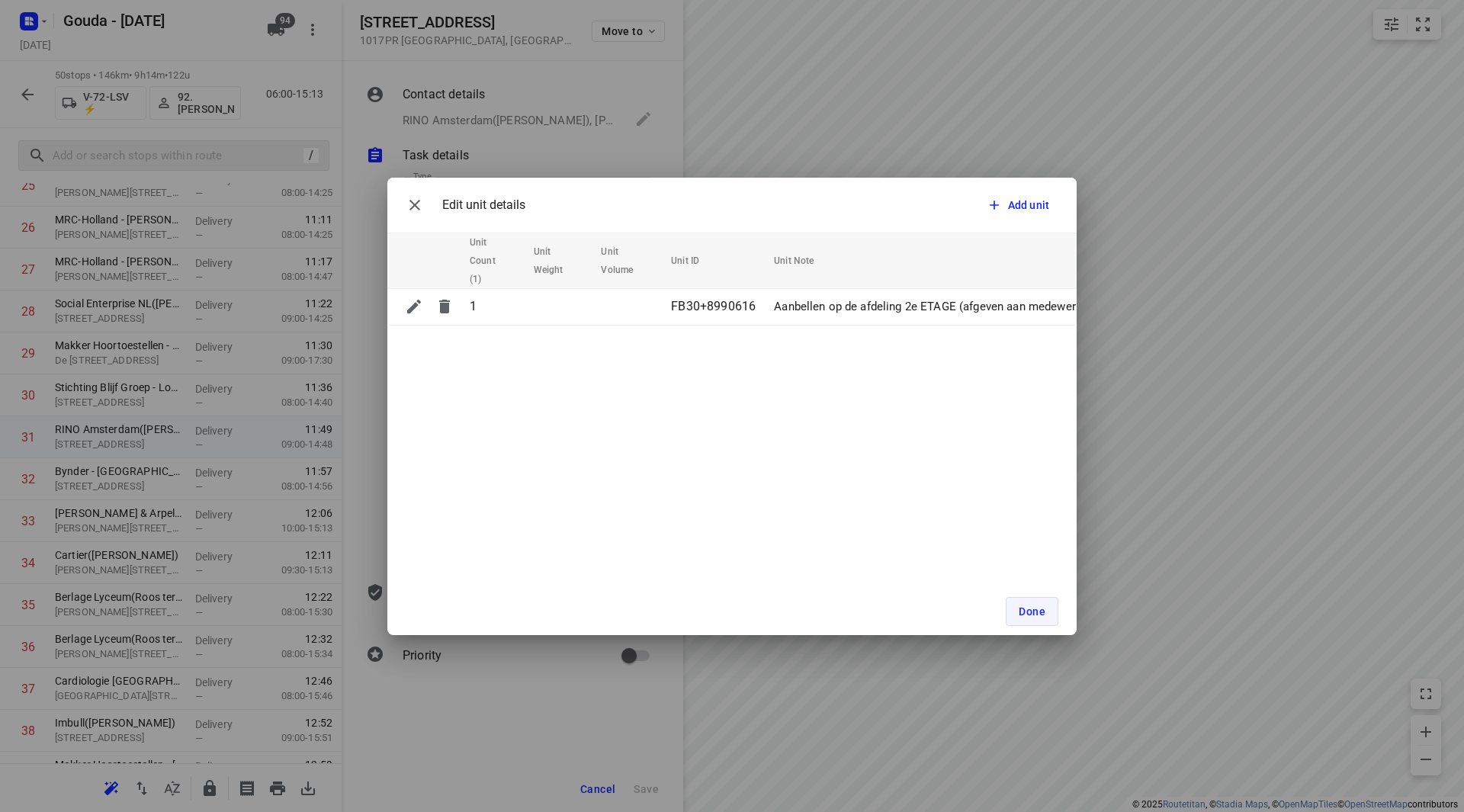
click at [1045, 602] on button "Done" at bounding box center [1033, 611] width 53 height 29
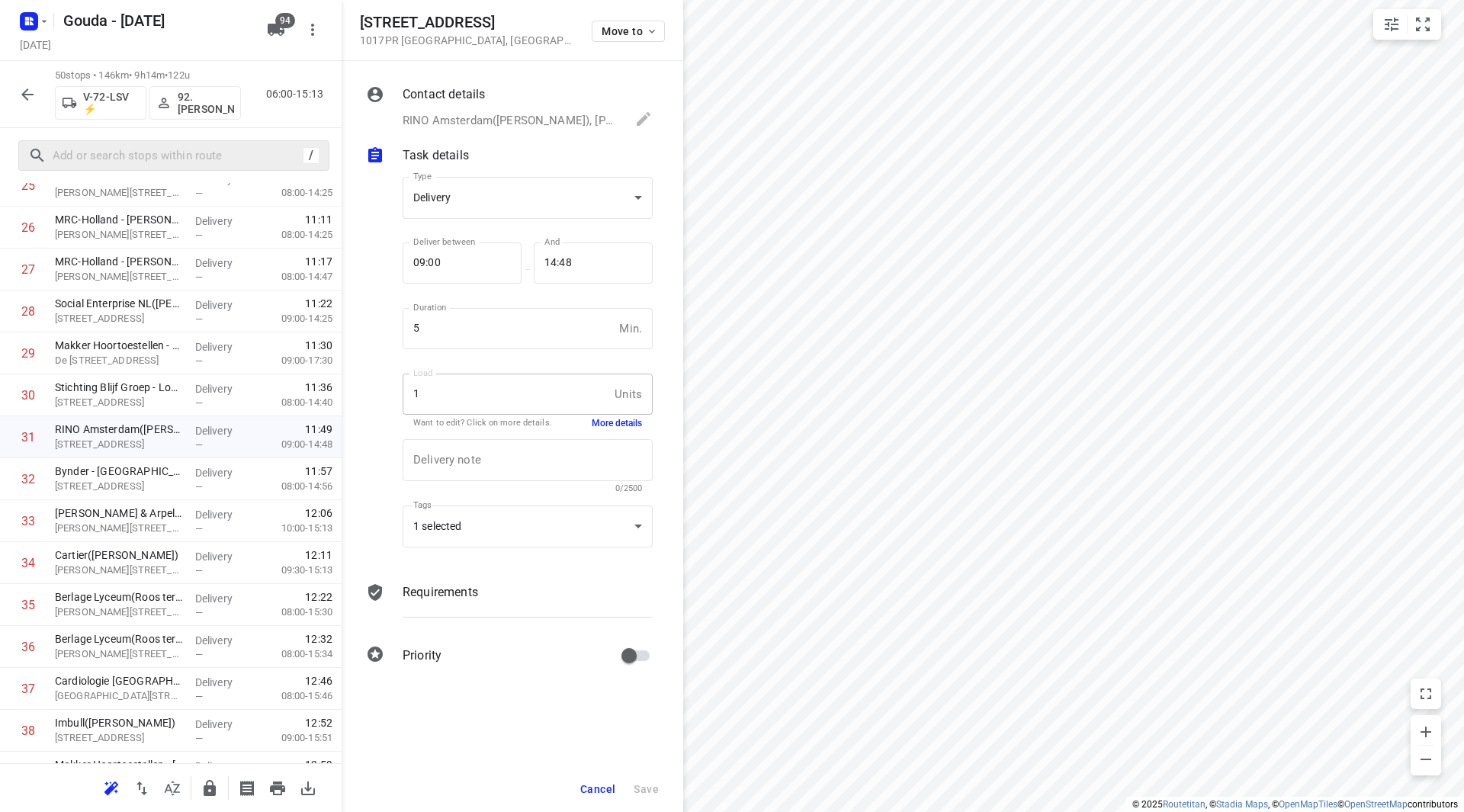
click at [595, 790] on span "Cancel" at bounding box center [598, 789] width 35 height 12
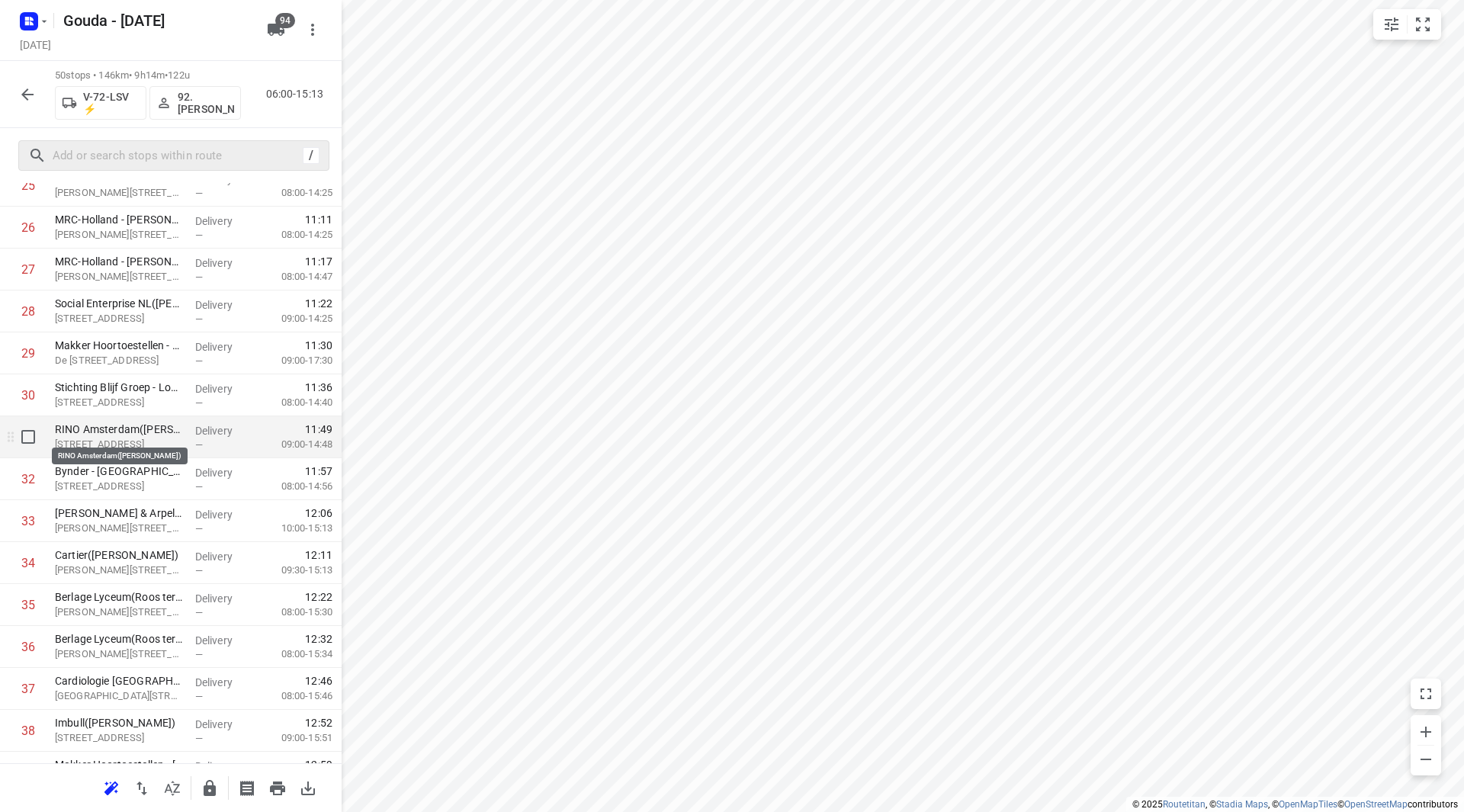
click at [103, 433] on p "RINO Amsterdam(Bas van Amstel)" at bounding box center [118, 429] width 128 height 15
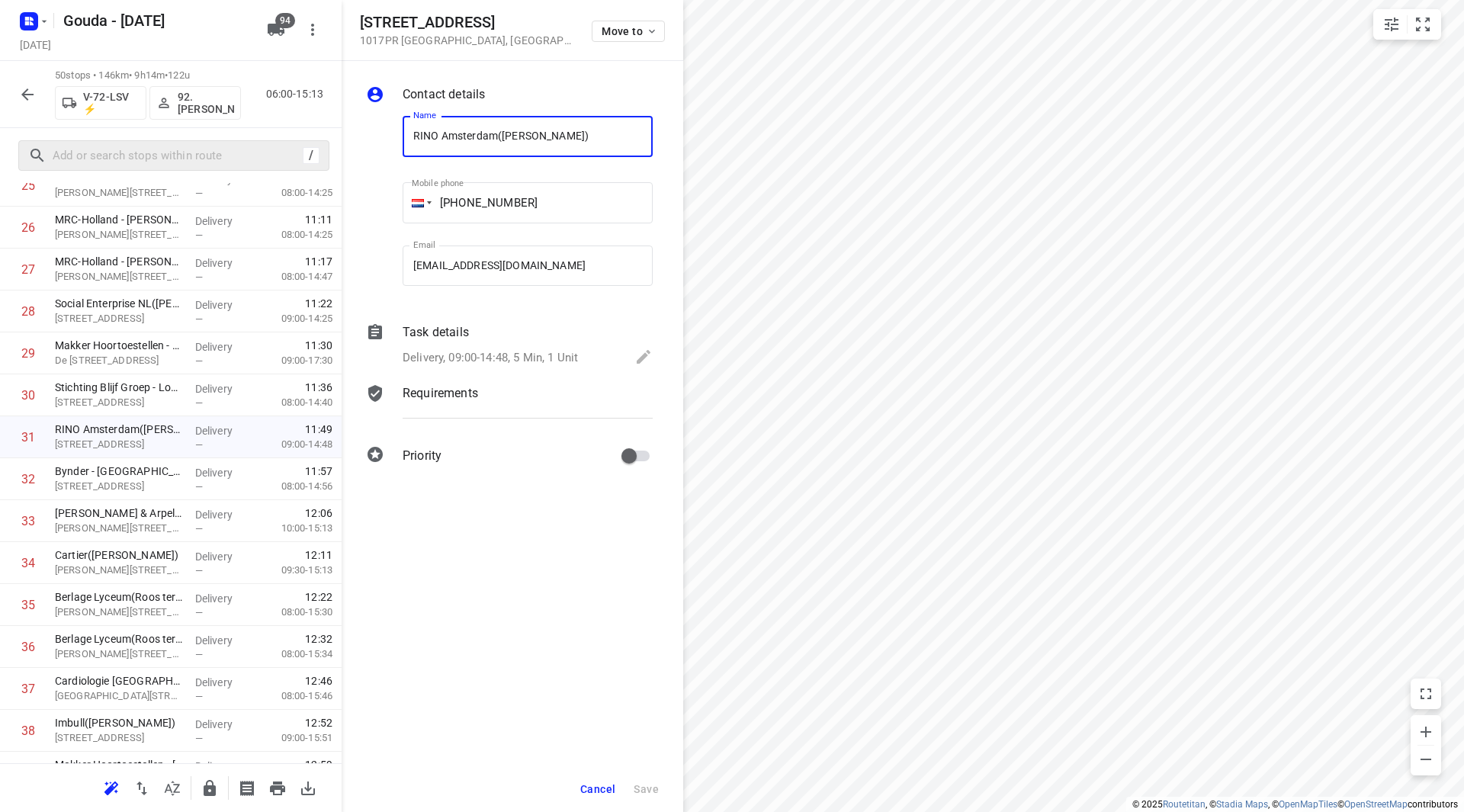
click at [454, 348] on div "Delivery, 09:00-14:48, 5 Min, 1 Unit" at bounding box center [527, 359] width 250 height 21
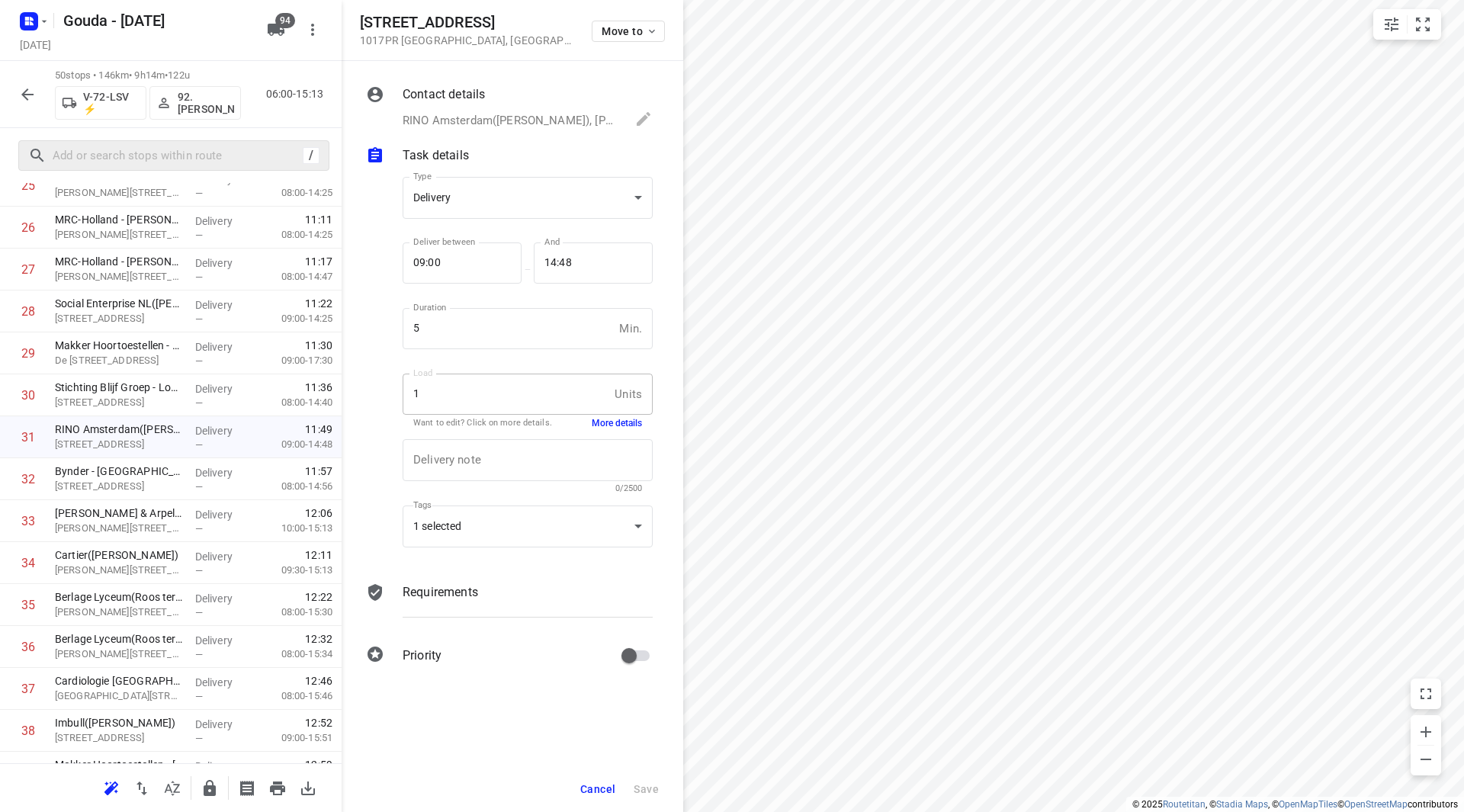
click at [604, 422] on button "More details" at bounding box center [617, 423] width 50 height 13
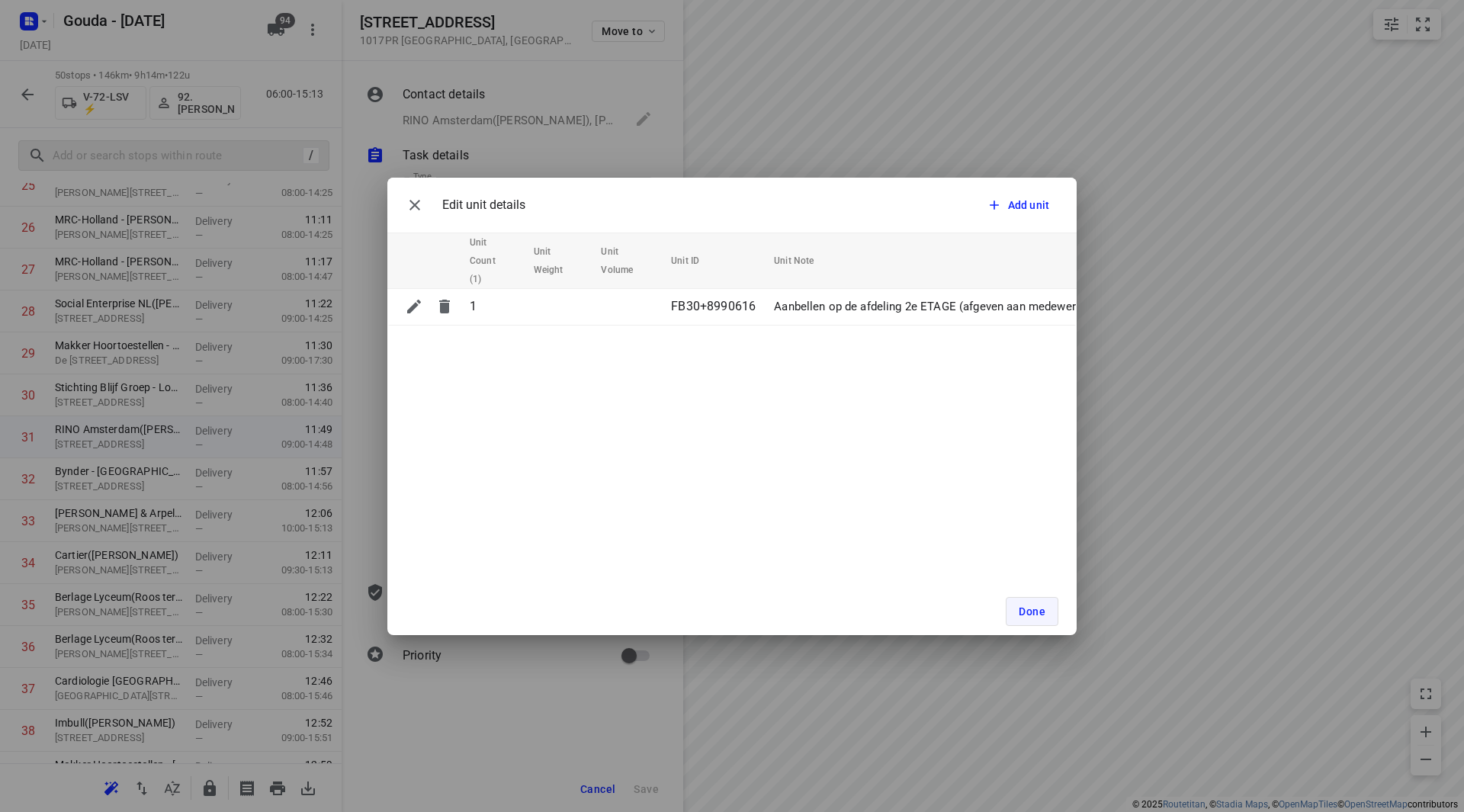
click at [1034, 611] on span "Done" at bounding box center [1032, 611] width 27 height 12
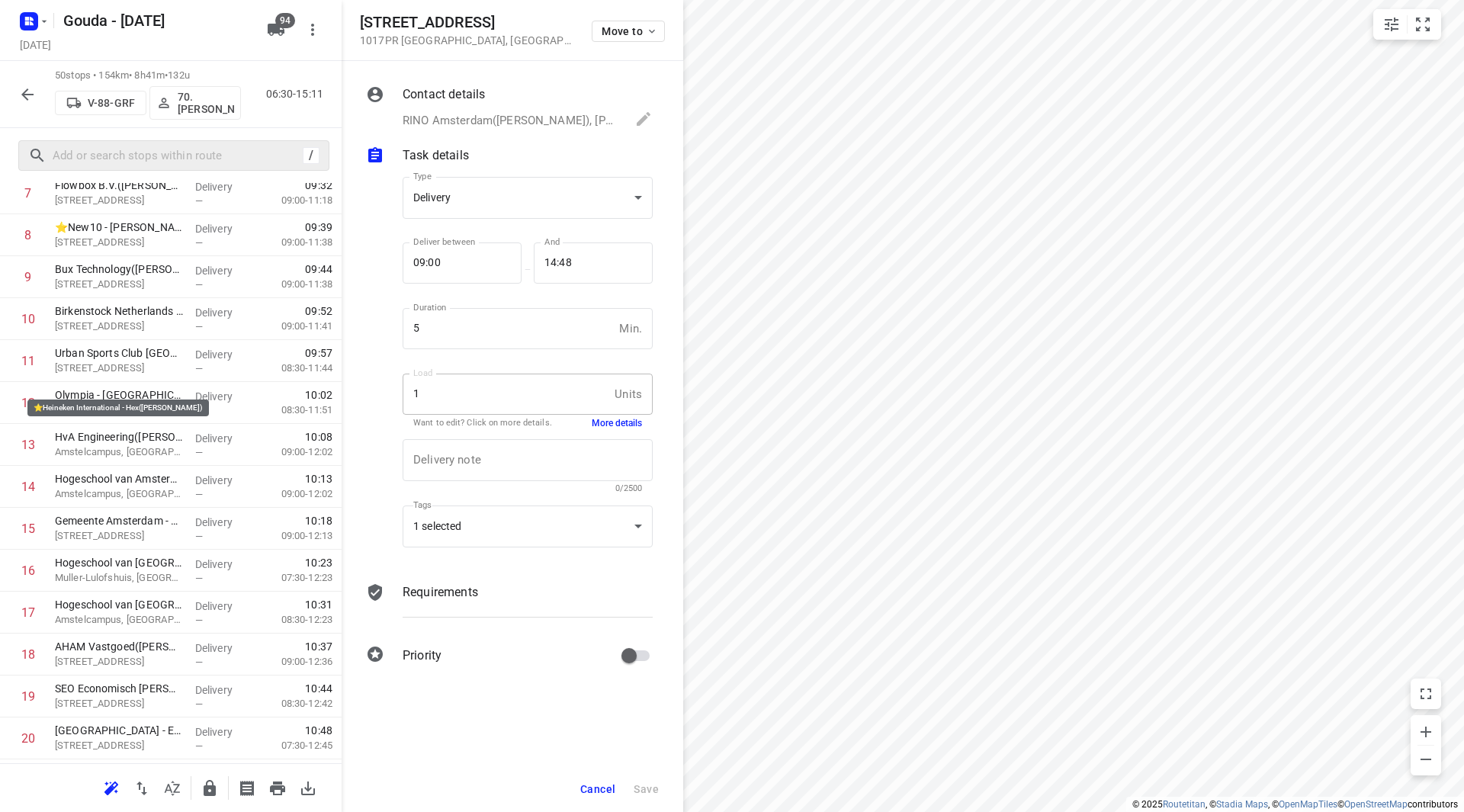
scroll to position [1, 0]
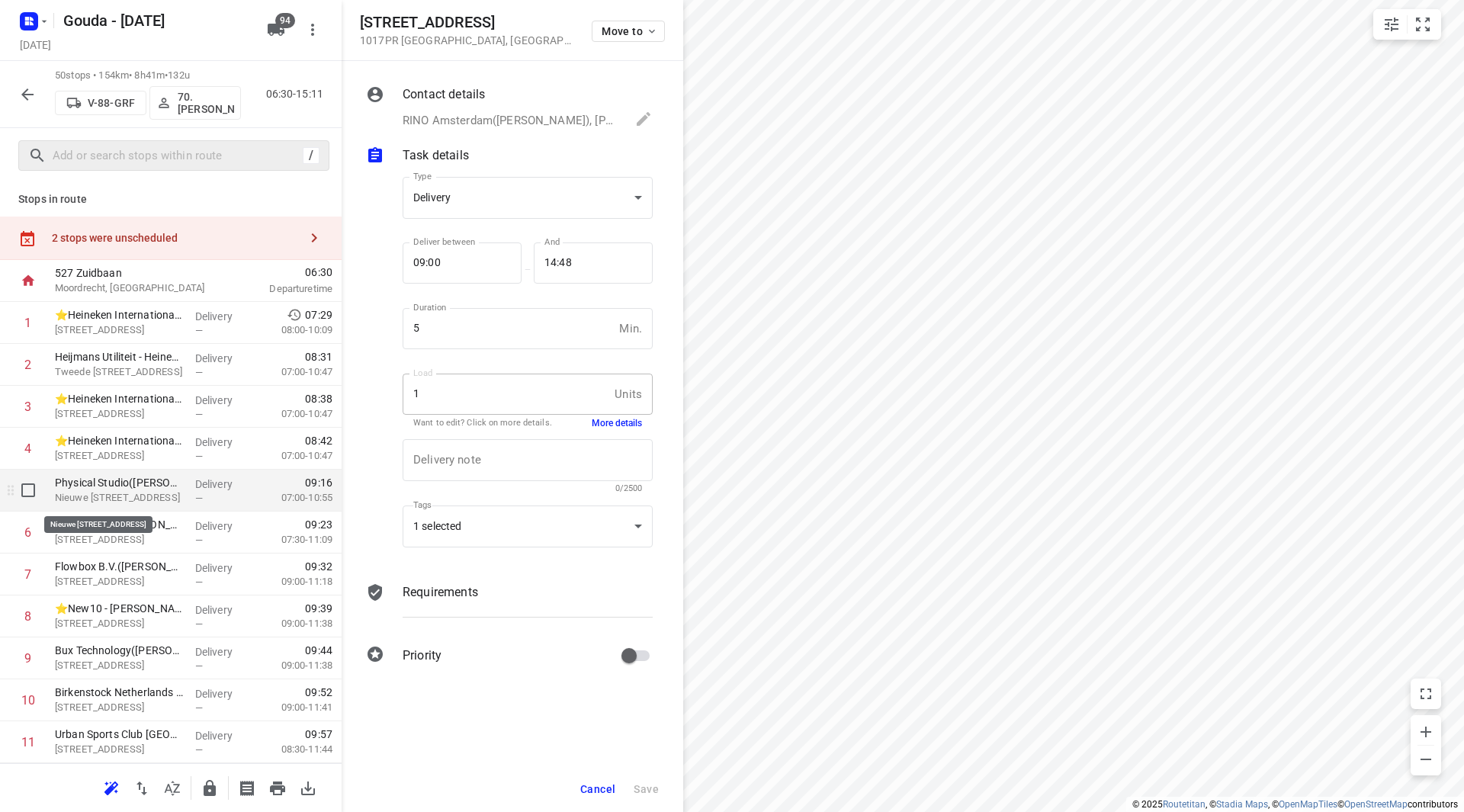
click at [115, 488] on p "Physical Studio(William Verheem)" at bounding box center [118, 482] width 128 height 15
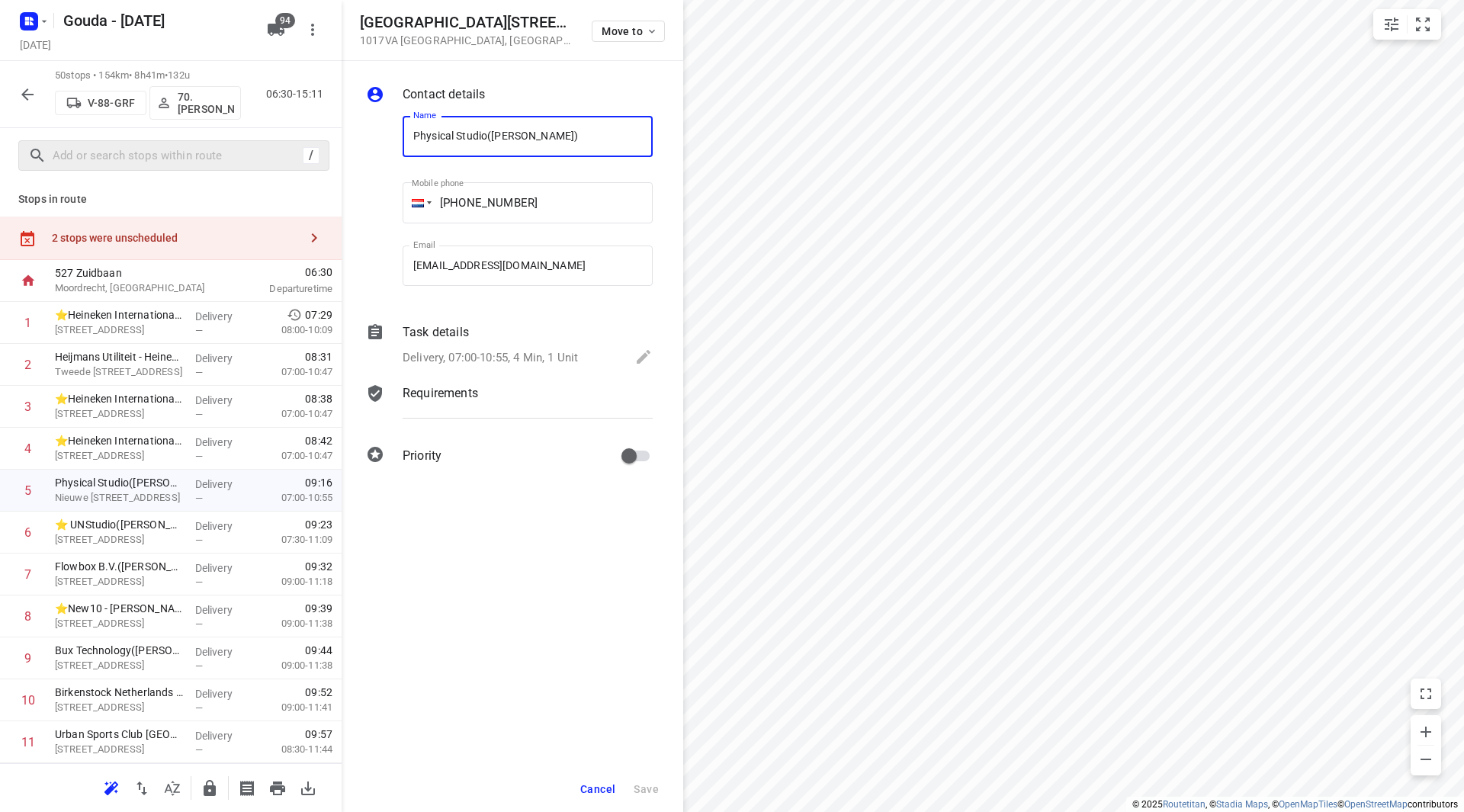
click at [510, 338] on div "Task details" at bounding box center [527, 332] width 250 height 19
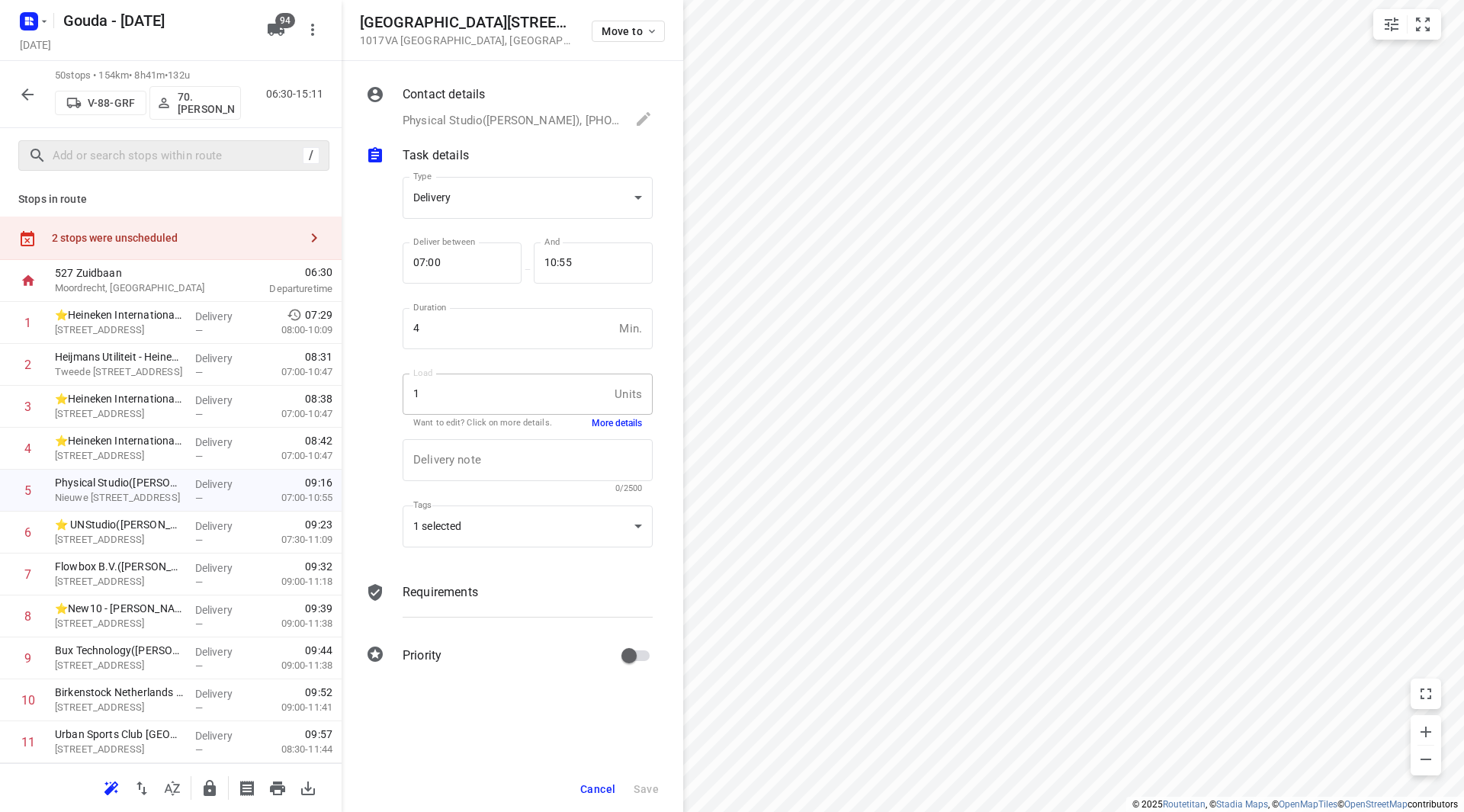
click at [622, 421] on button "More details" at bounding box center [617, 423] width 50 height 13
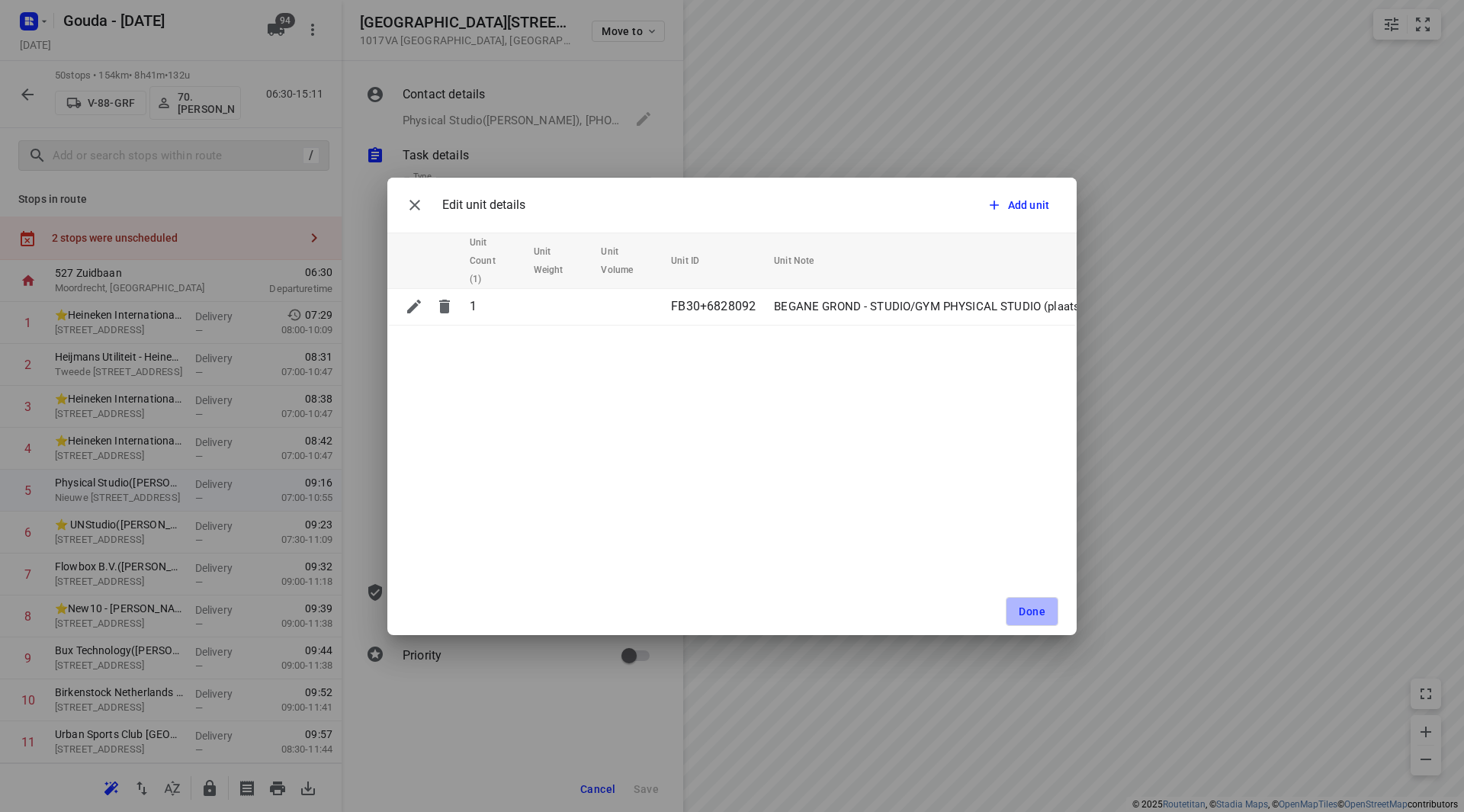
click at [1043, 608] on span "Done" at bounding box center [1032, 611] width 27 height 12
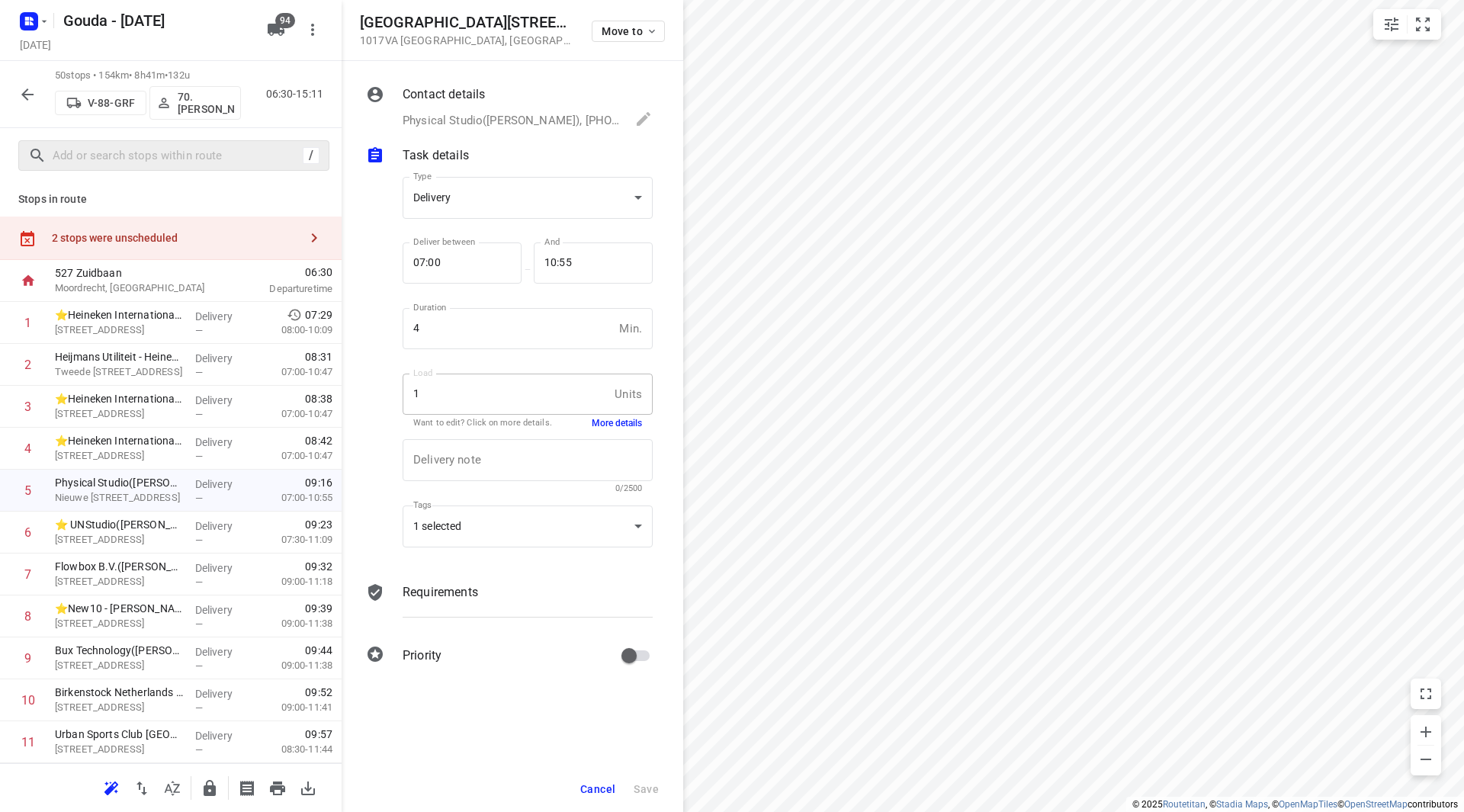
click at [633, 427] on button "More details" at bounding box center [617, 423] width 50 height 13
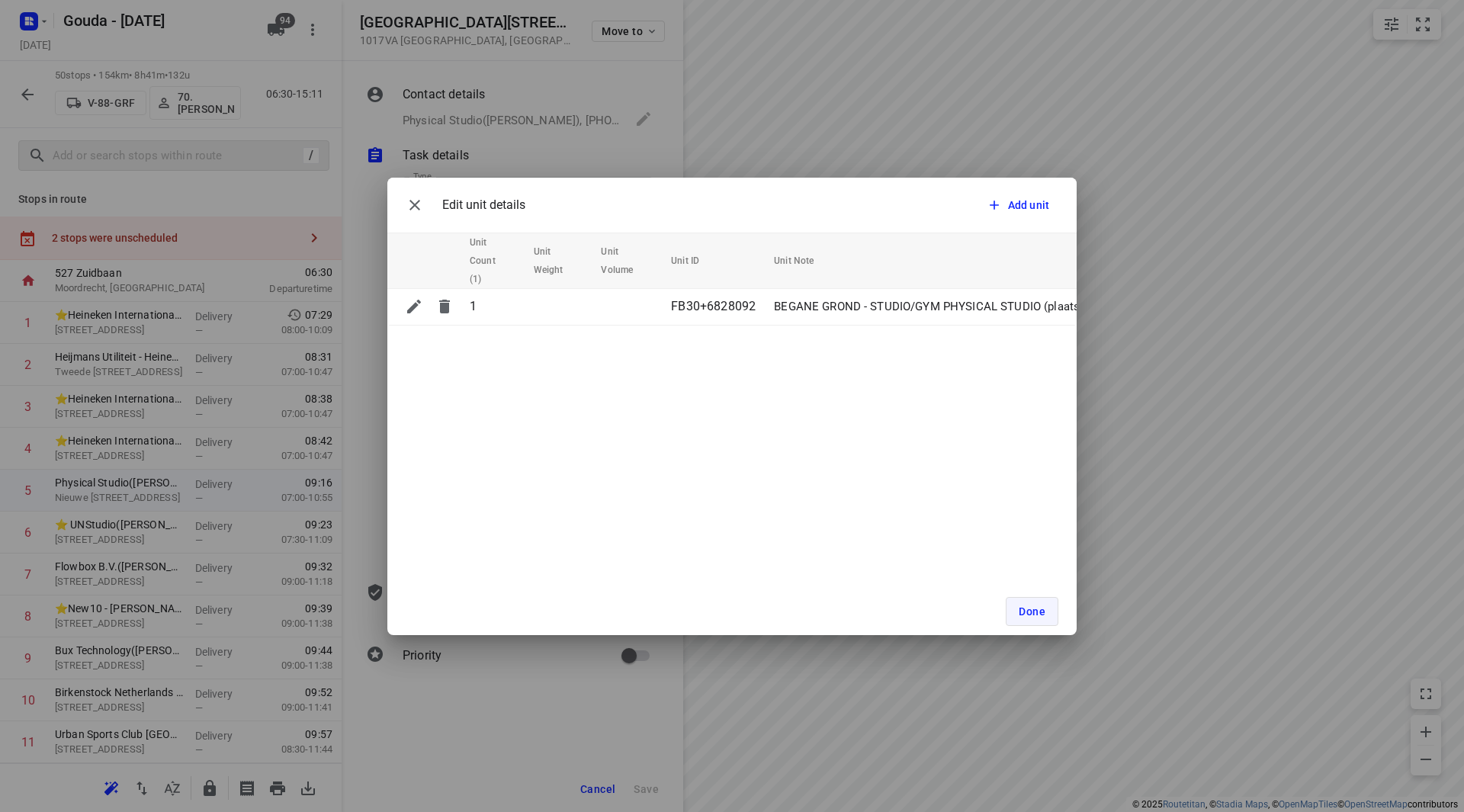
click at [1038, 600] on button "Done" at bounding box center [1033, 611] width 53 height 29
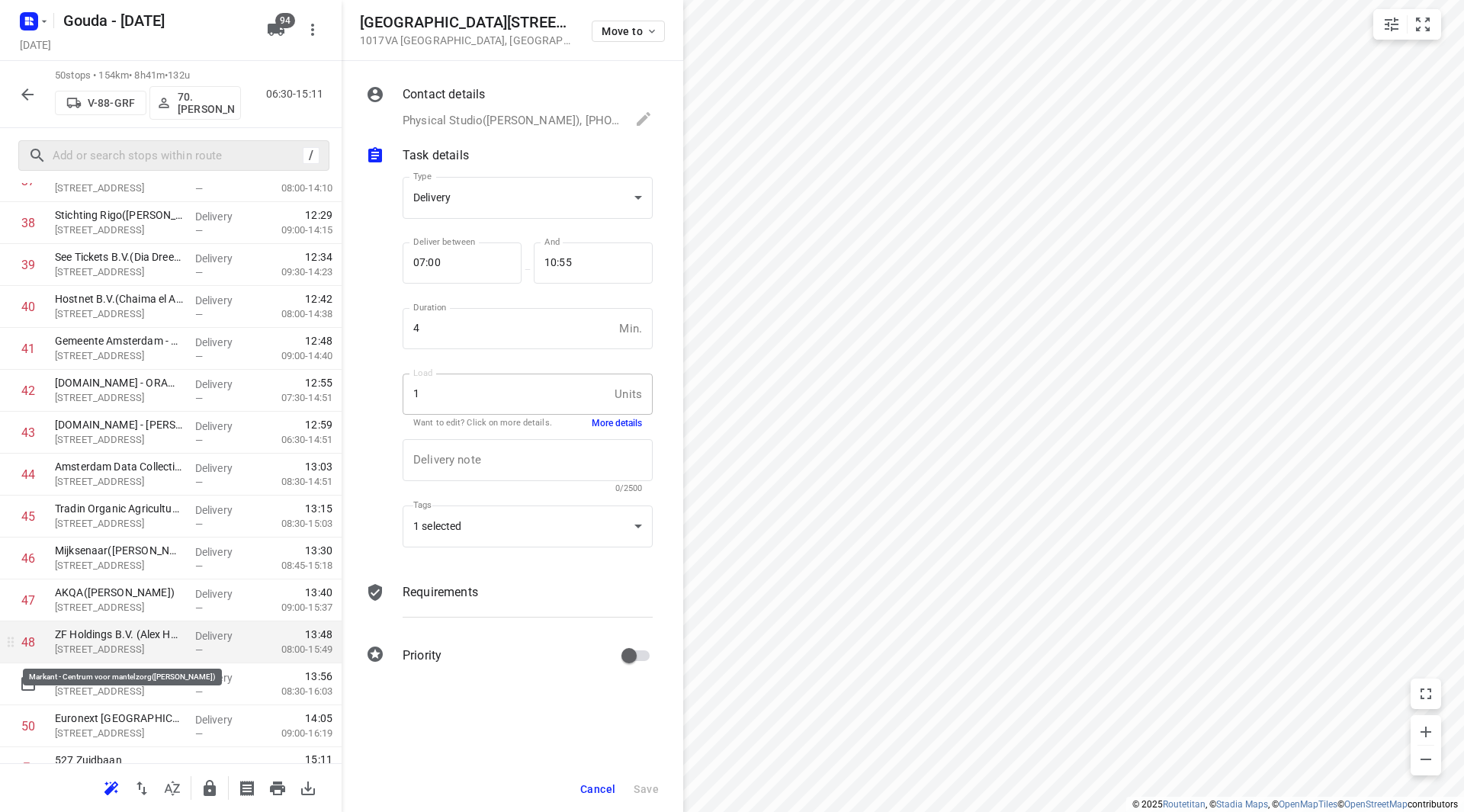
scroll to position [1679, 0]
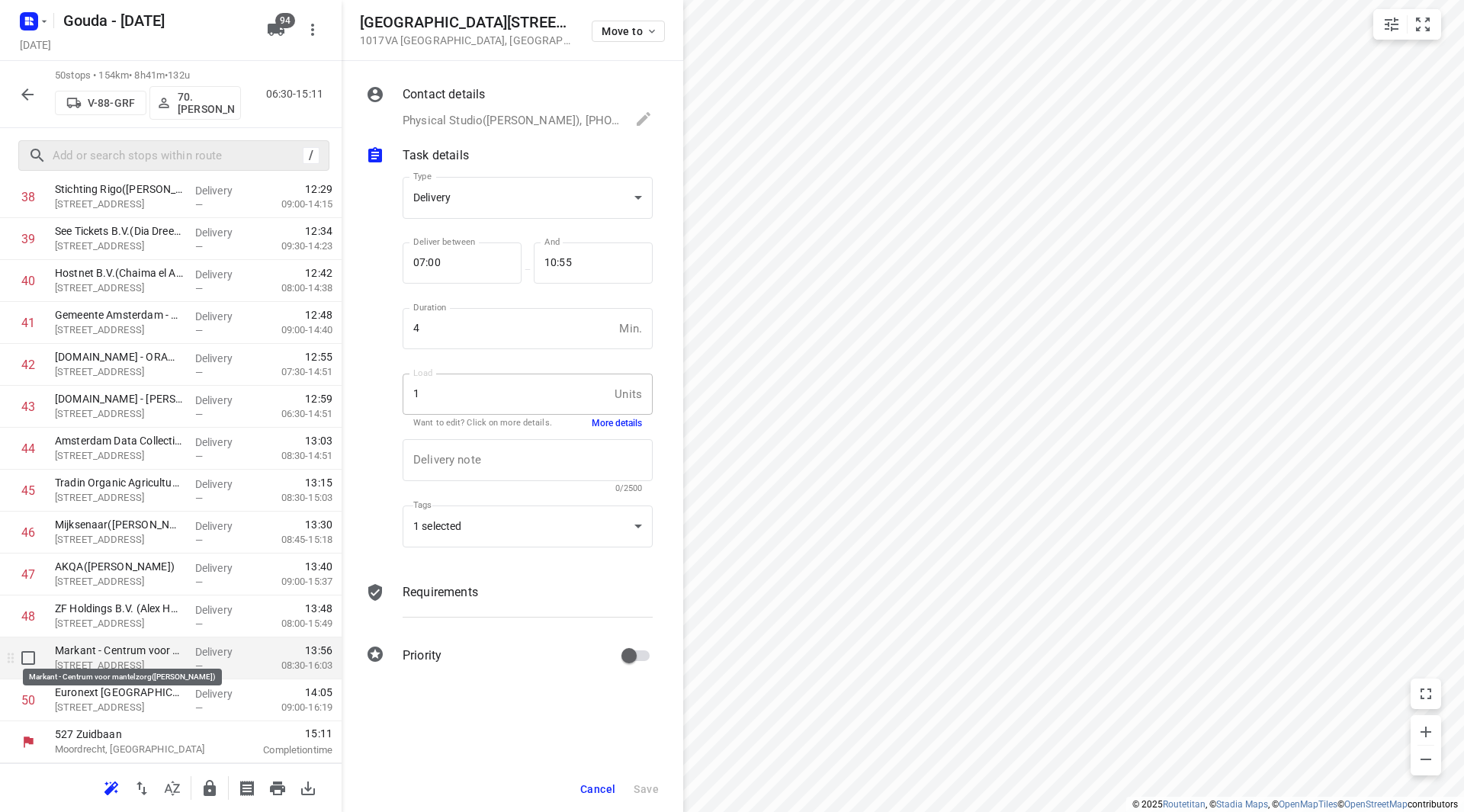
click at [121, 655] on p "Markant - Centrum voor mantelzorg(Manon Delput)" at bounding box center [118, 650] width 128 height 15
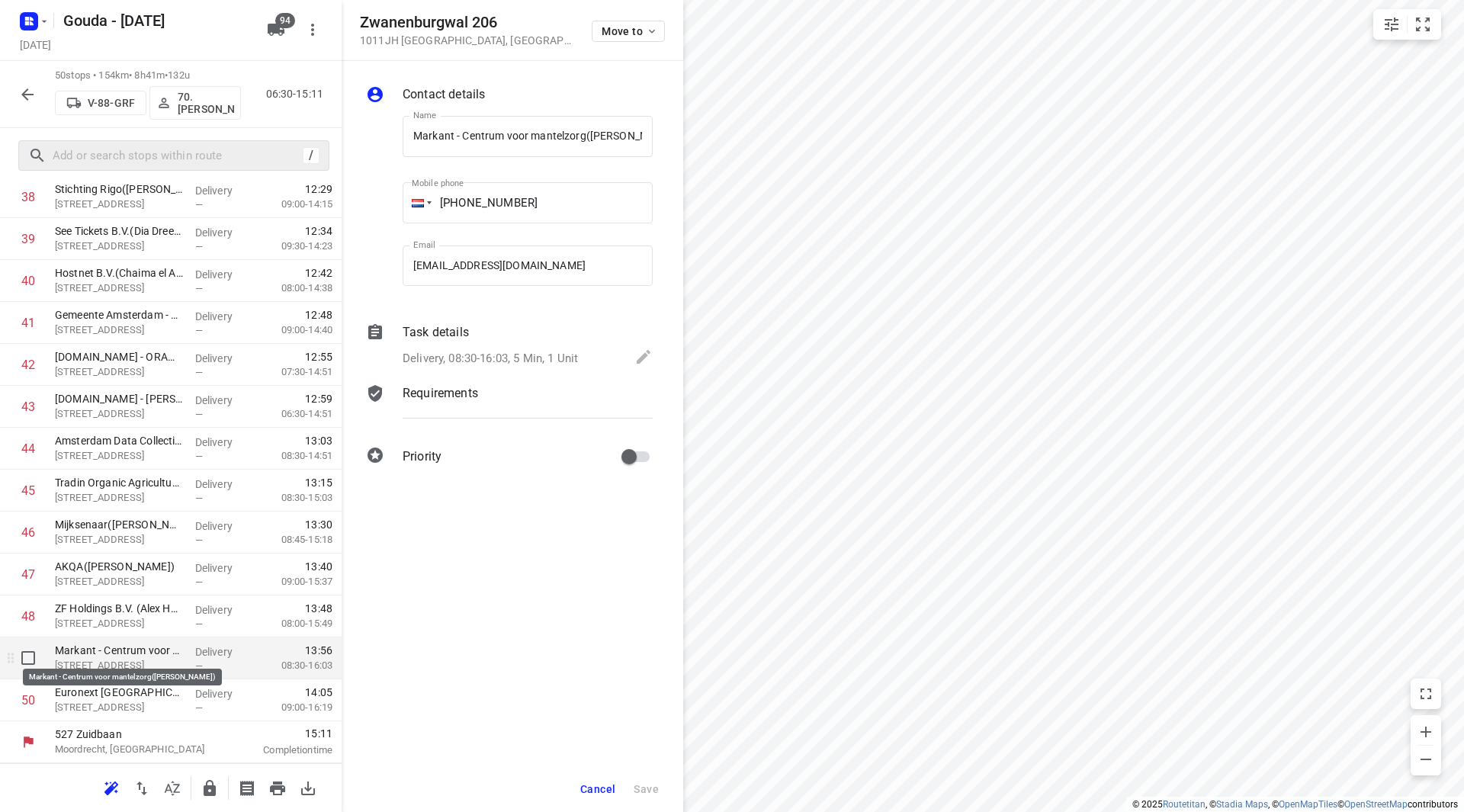
scroll to position [0, 19]
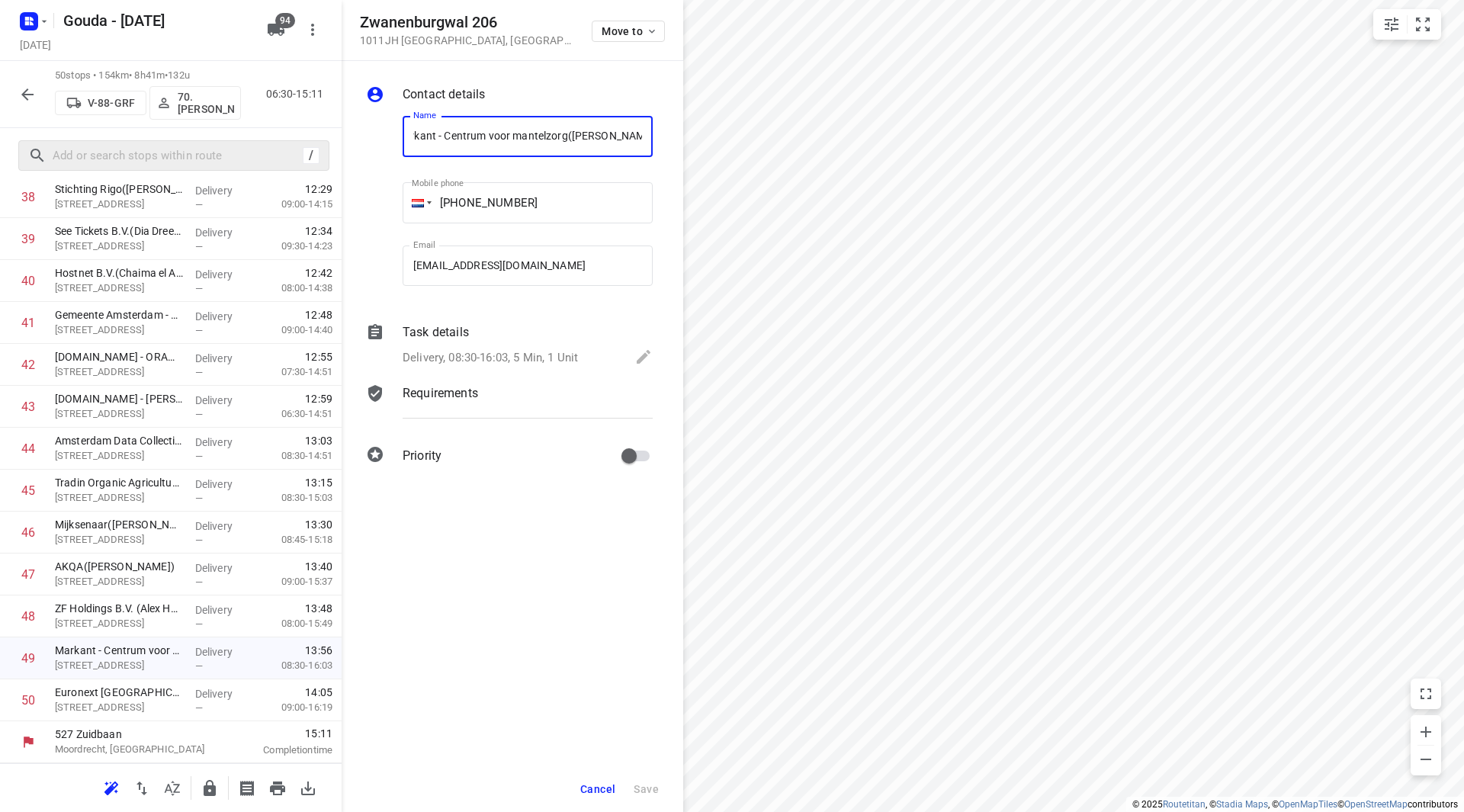
click at [501, 355] on p "Delivery, 08:30-16:03, 5 Min, 1 Unit" at bounding box center [490, 358] width 176 height 18
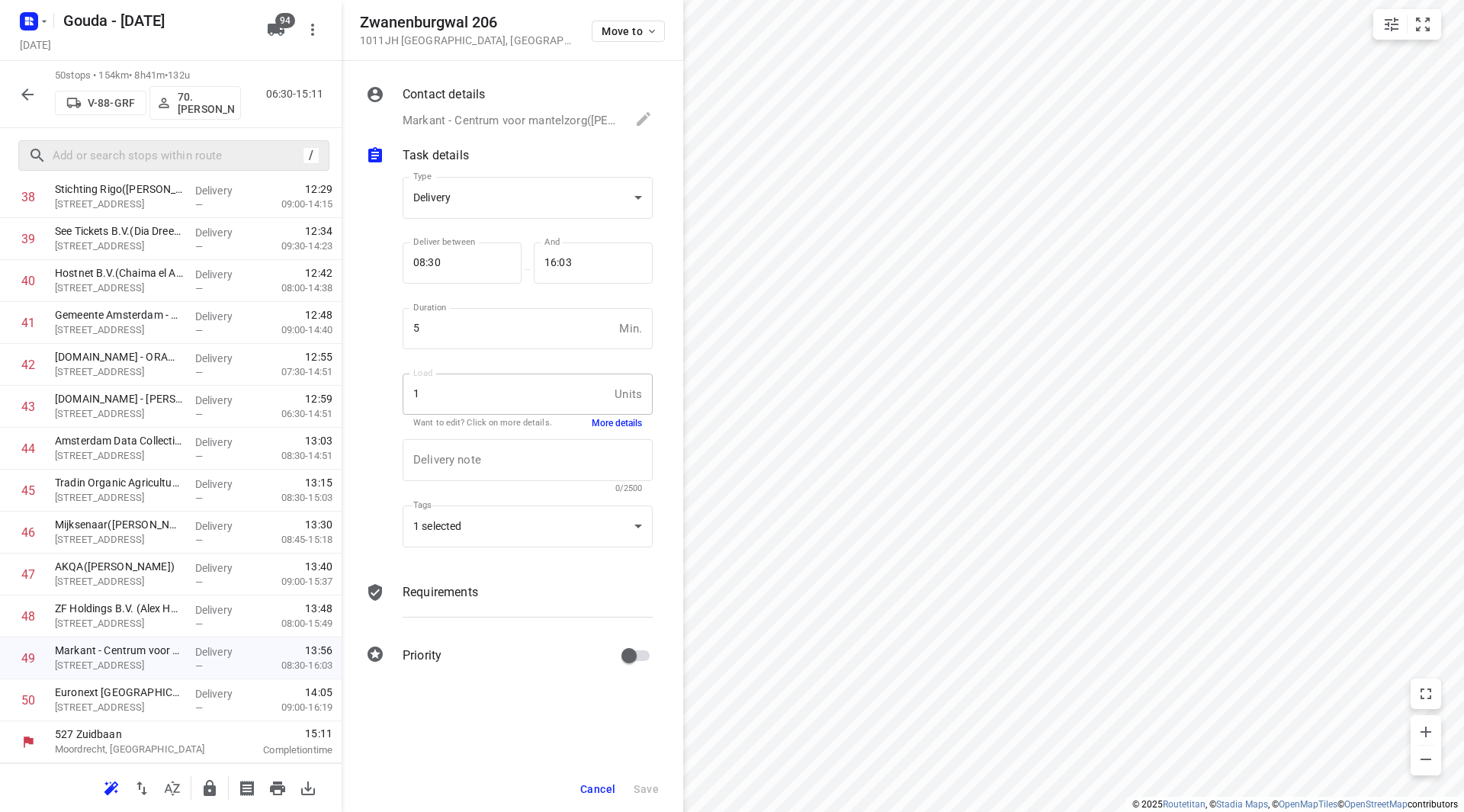
click at [616, 420] on button "More details" at bounding box center [617, 423] width 50 height 13
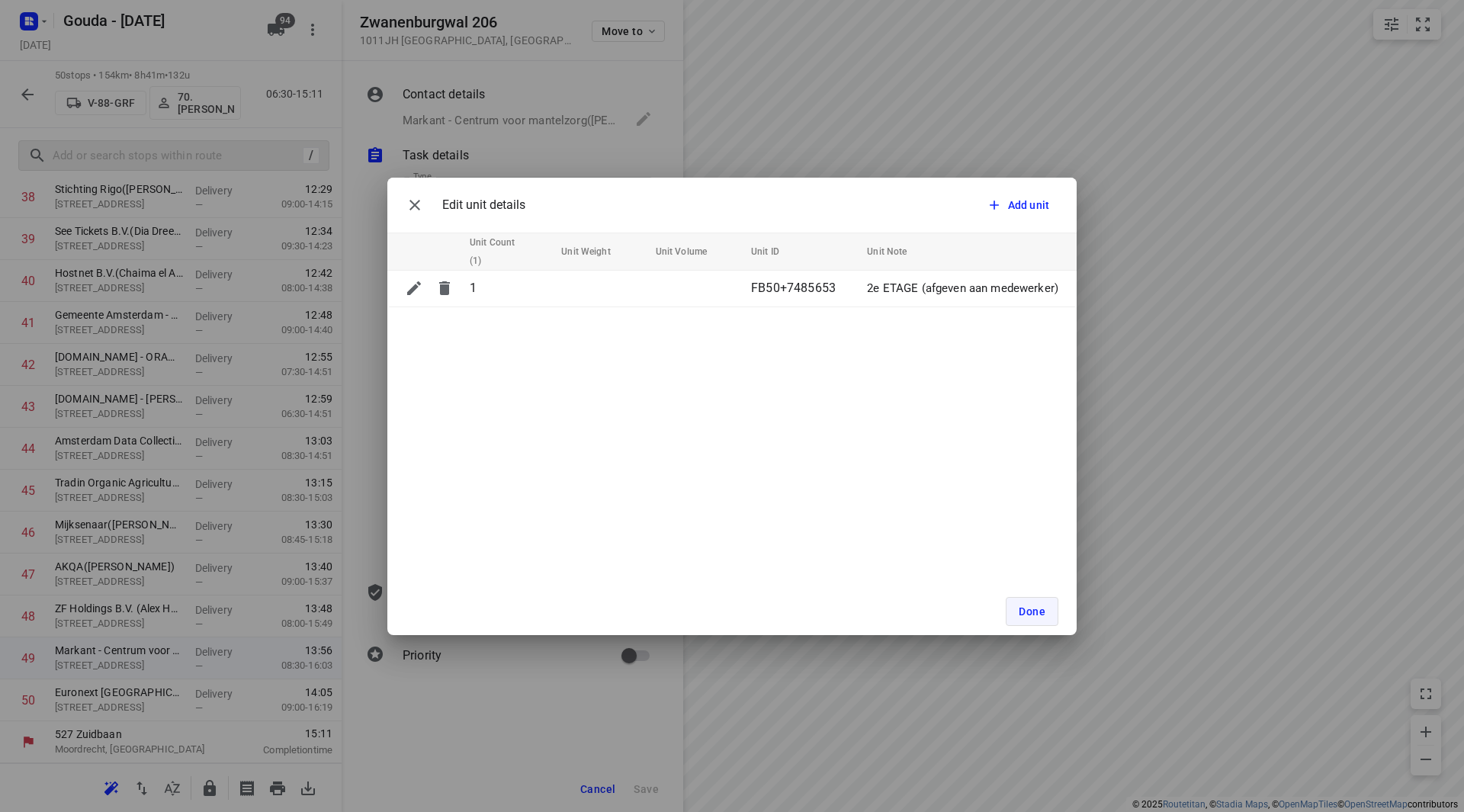
click at [1035, 611] on span "Done" at bounding box center [1032, 611] width 27 height 12
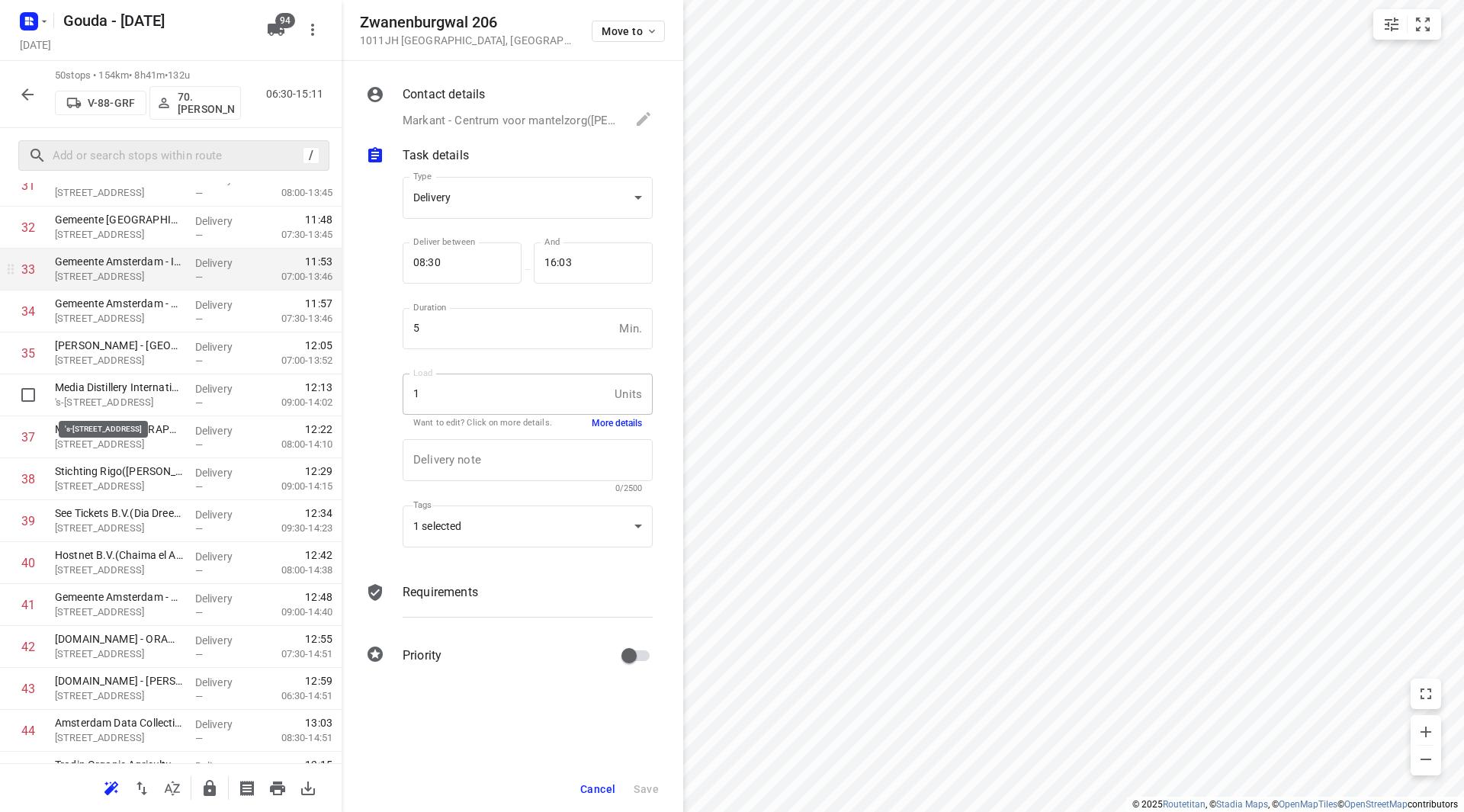
scroll to position [1374, 0]
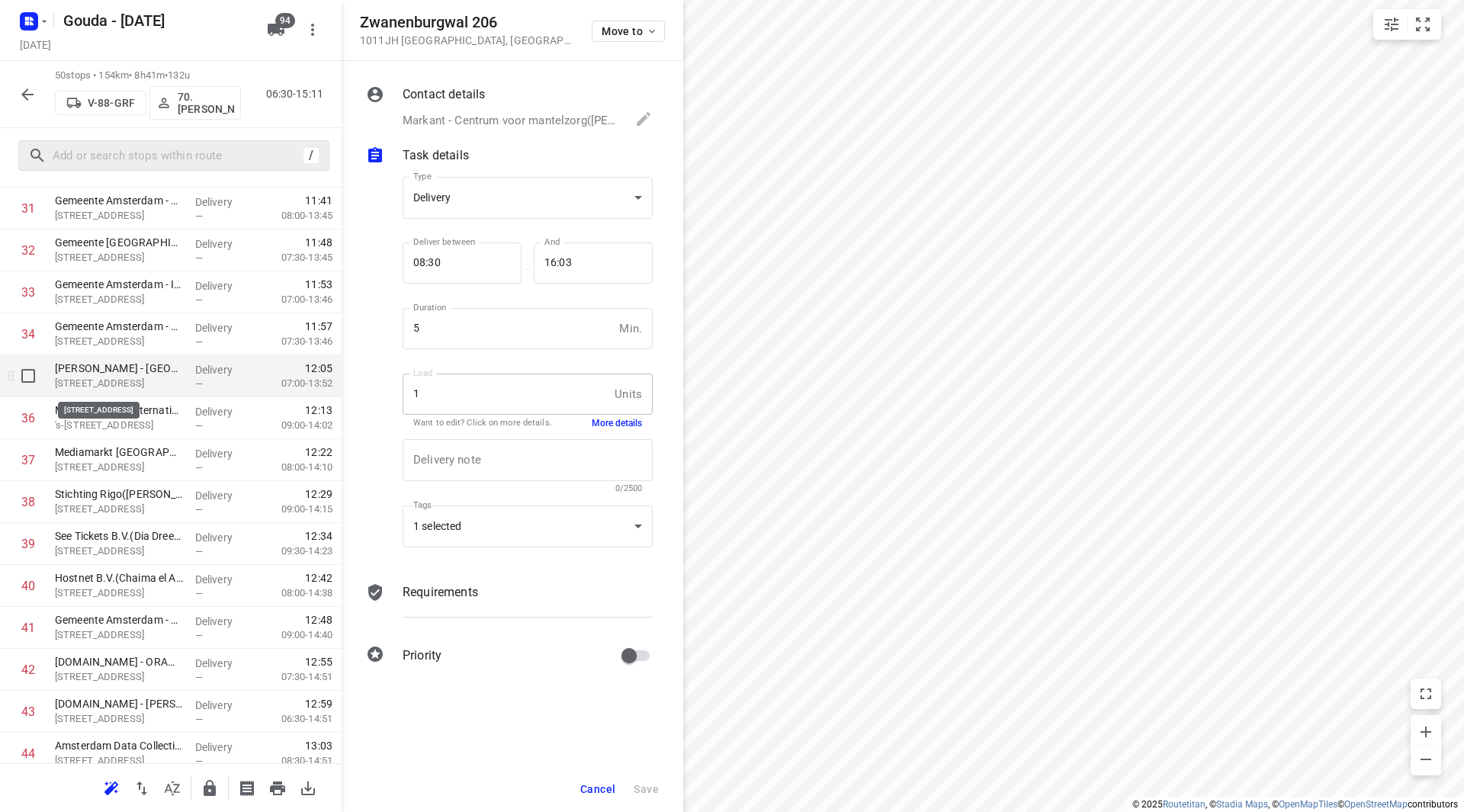
click at [101, 375] on p "Dura Vermeer - Amsterdam(Olke Sipkema)" at bounding box center [118, 368] width 128 height 15
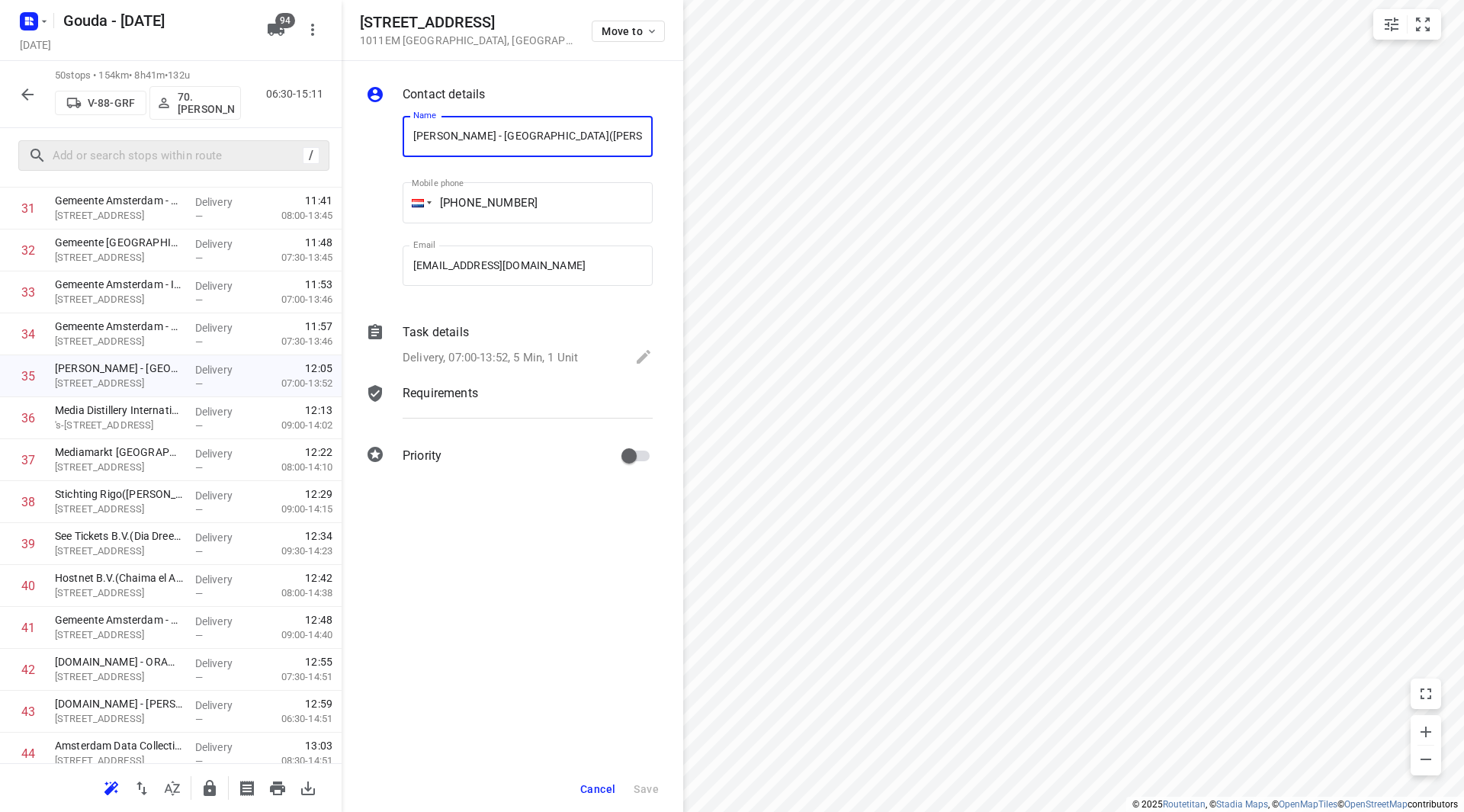
click at [480, 355] on p "Delivery, 07:00-13:52, 5 Min, 1 Unit" at bounding box center [490, 358] width 176 height 18
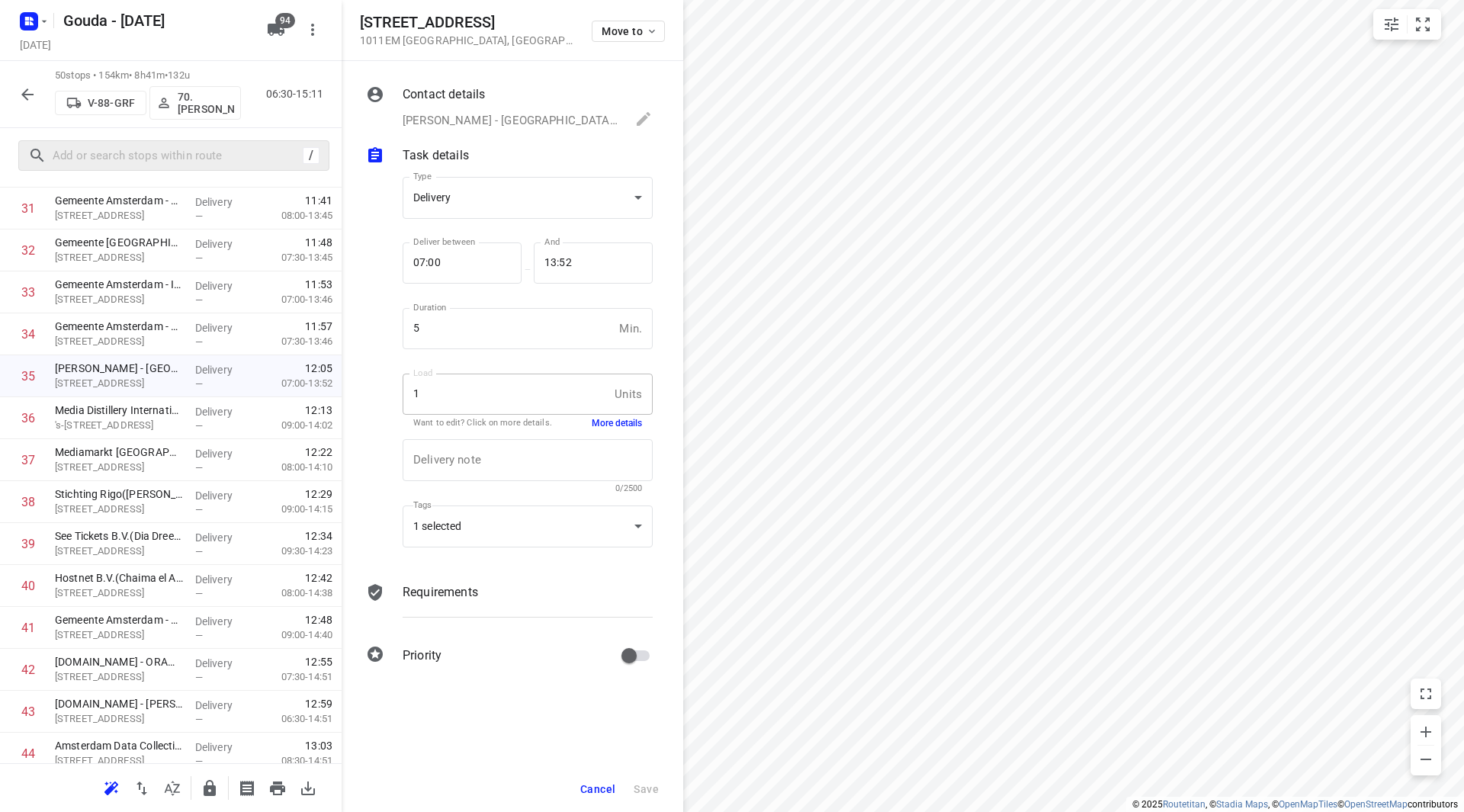
click at [605, 424] on button "More details" at bounding box center [617, 423] width 50 height 13
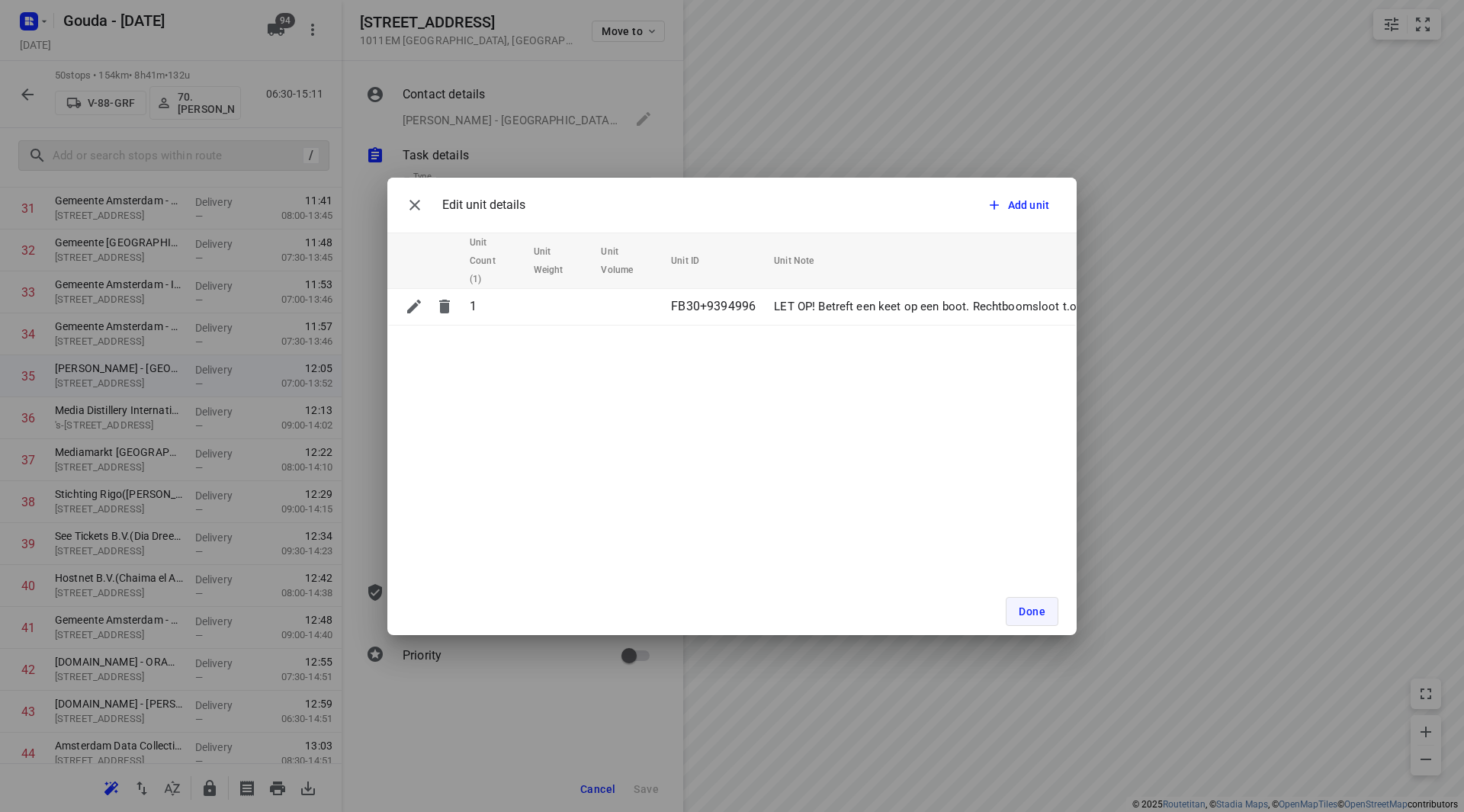
click at [1025, 612] on span "Done" at bounding box center [1032, 611] width 27 height 12
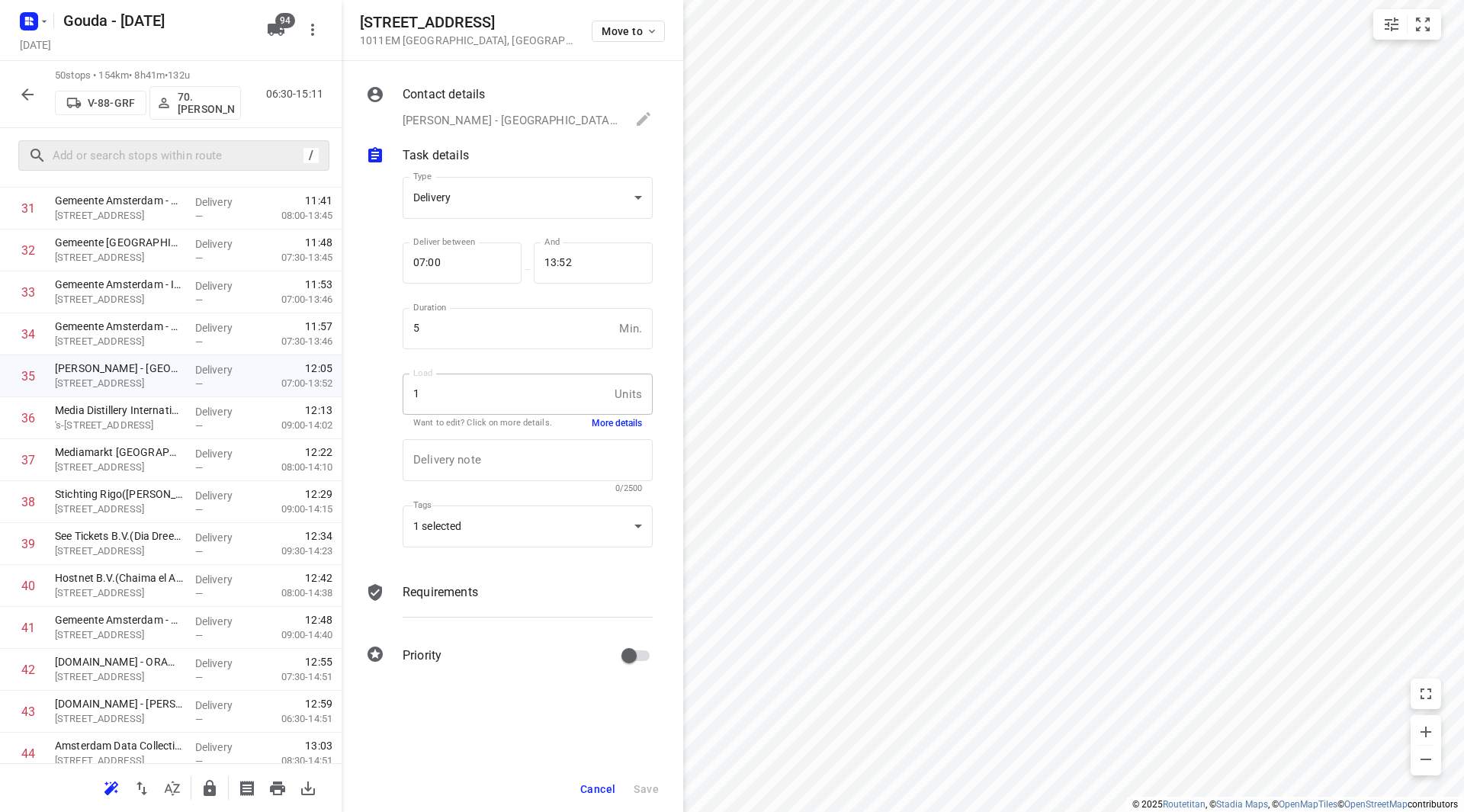
click at [604, 419] on button "More details" at bounding box center [617, 423] width 50 height 13
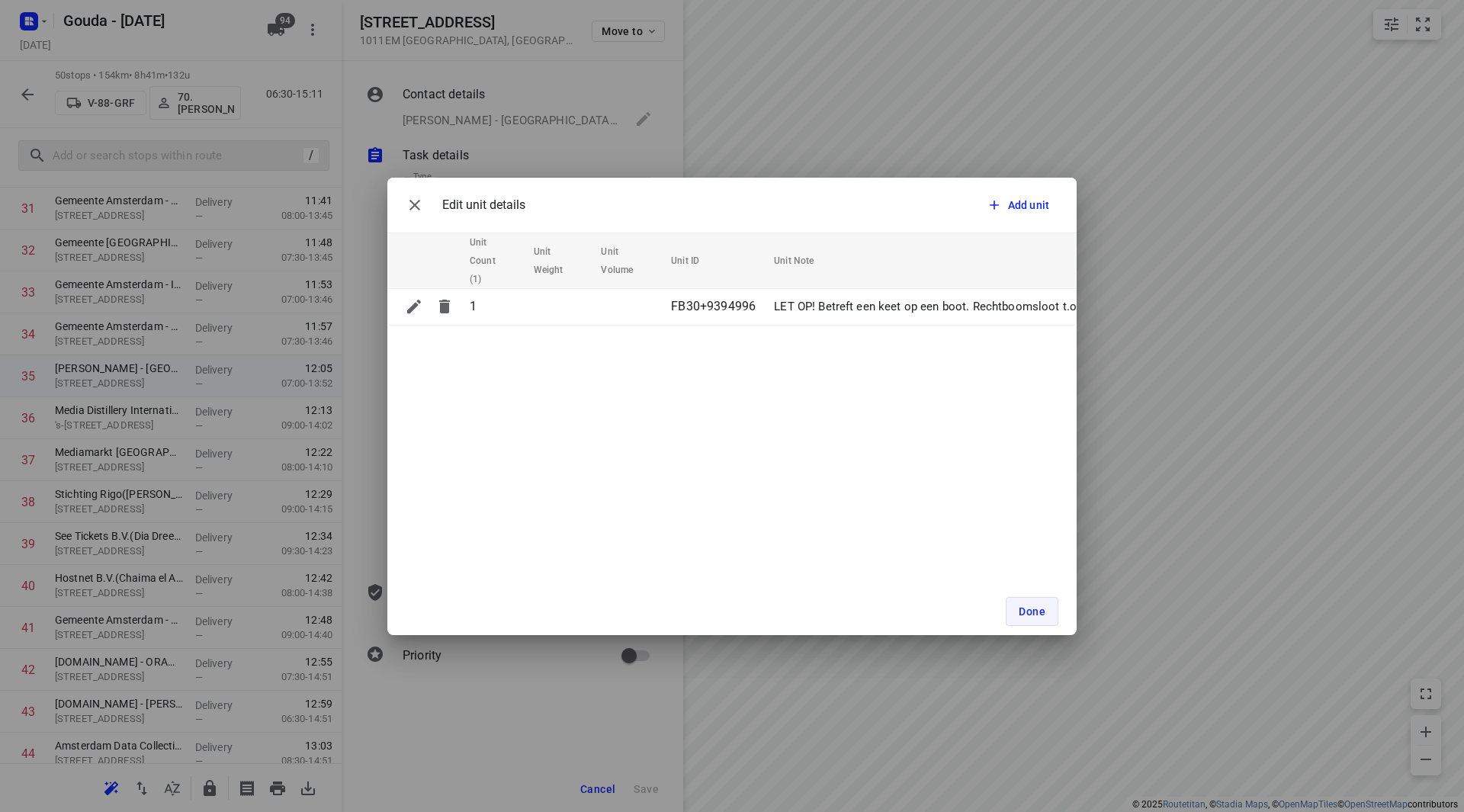
drag, startPoint x: 1023, startPoint y: 613, endPoint x: 1039, endPoint y: 604, distance: 18.4
click at [1023, 613] on span "Done" at bounding box center [1032, 611] width 27 height 12
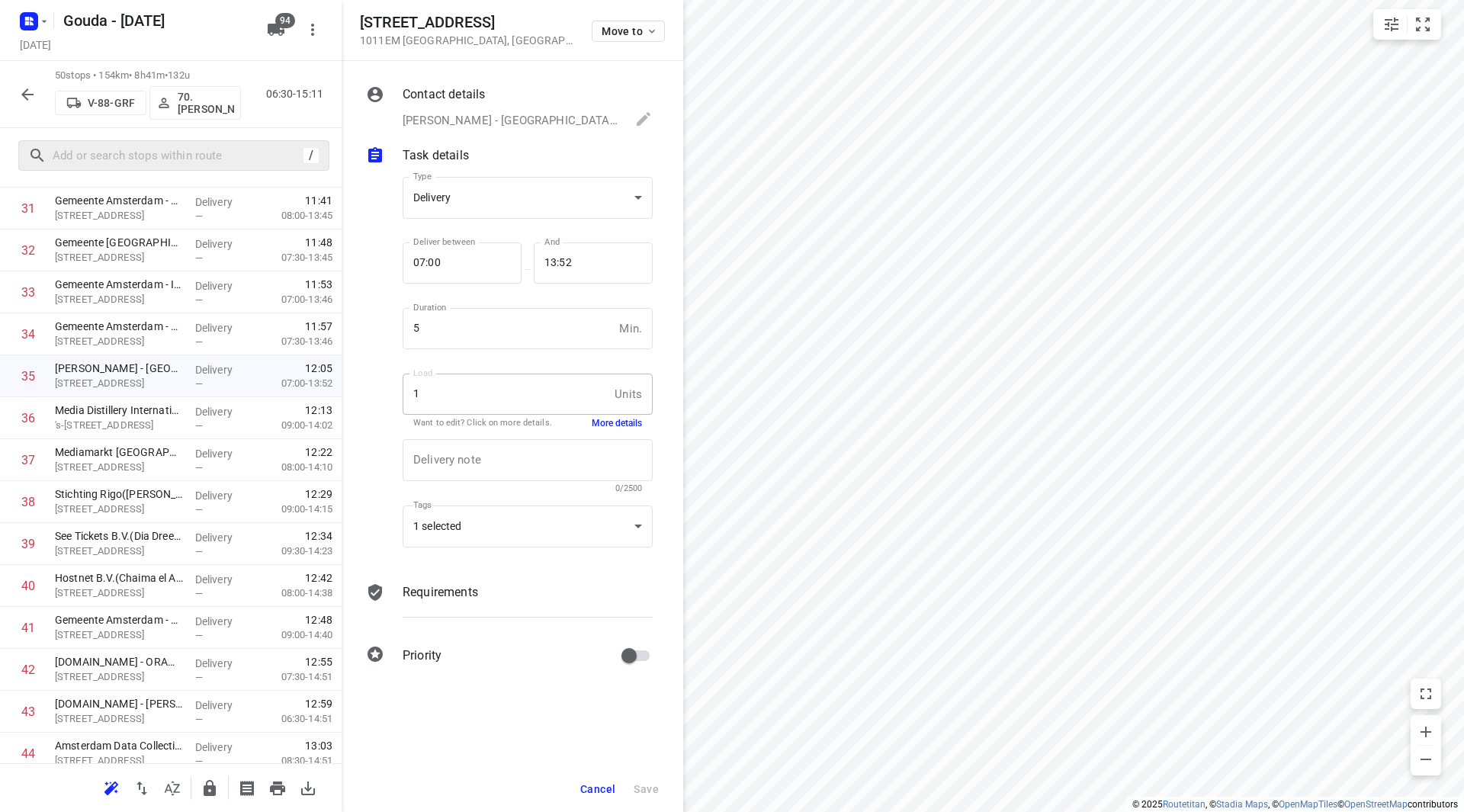
click at [615, 421] on button "More details" at bounding box center [617, 423] width 50 height 13
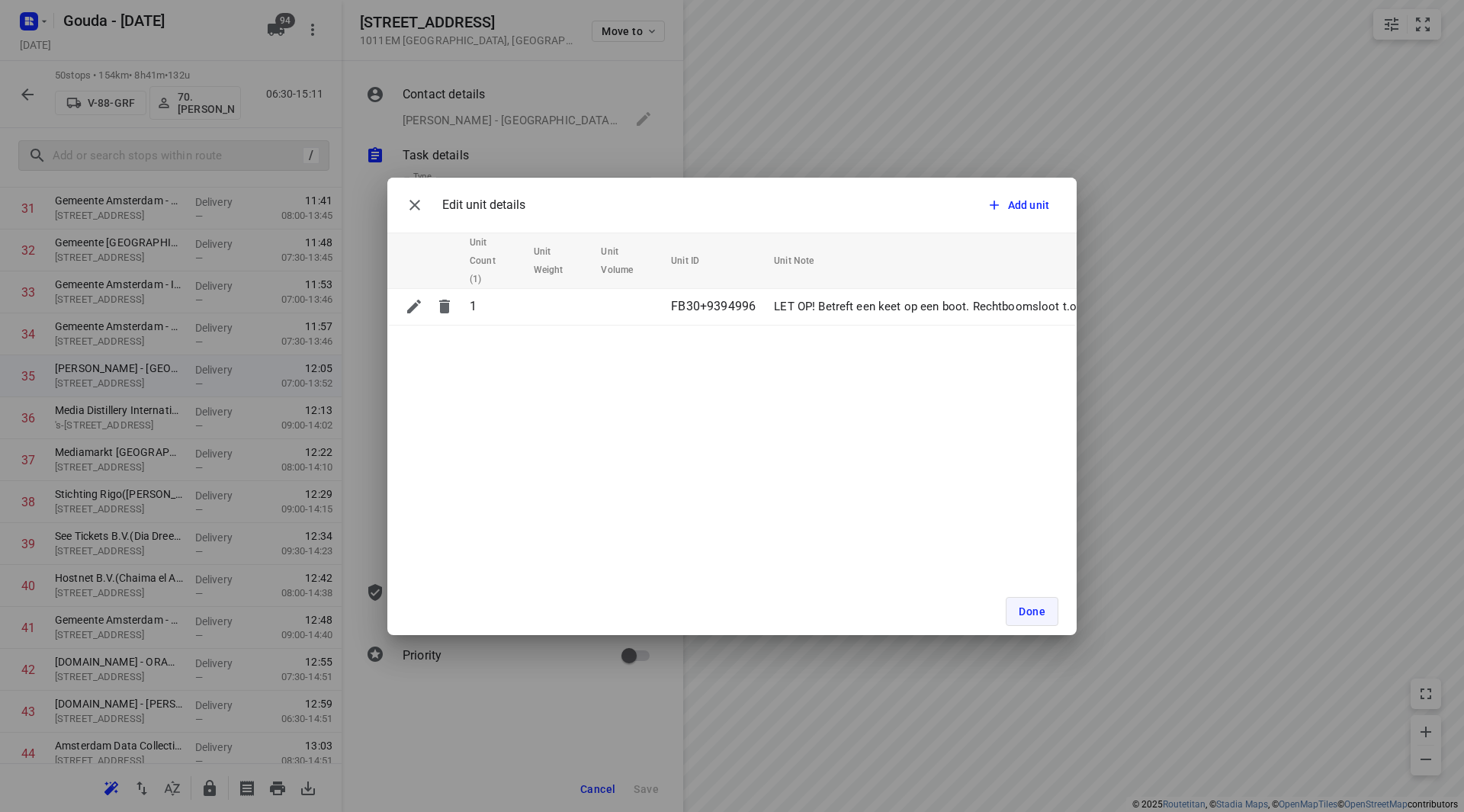
click at [1018, 614] on button "Done" at bounding box center [1033, 611] width 53 height 29
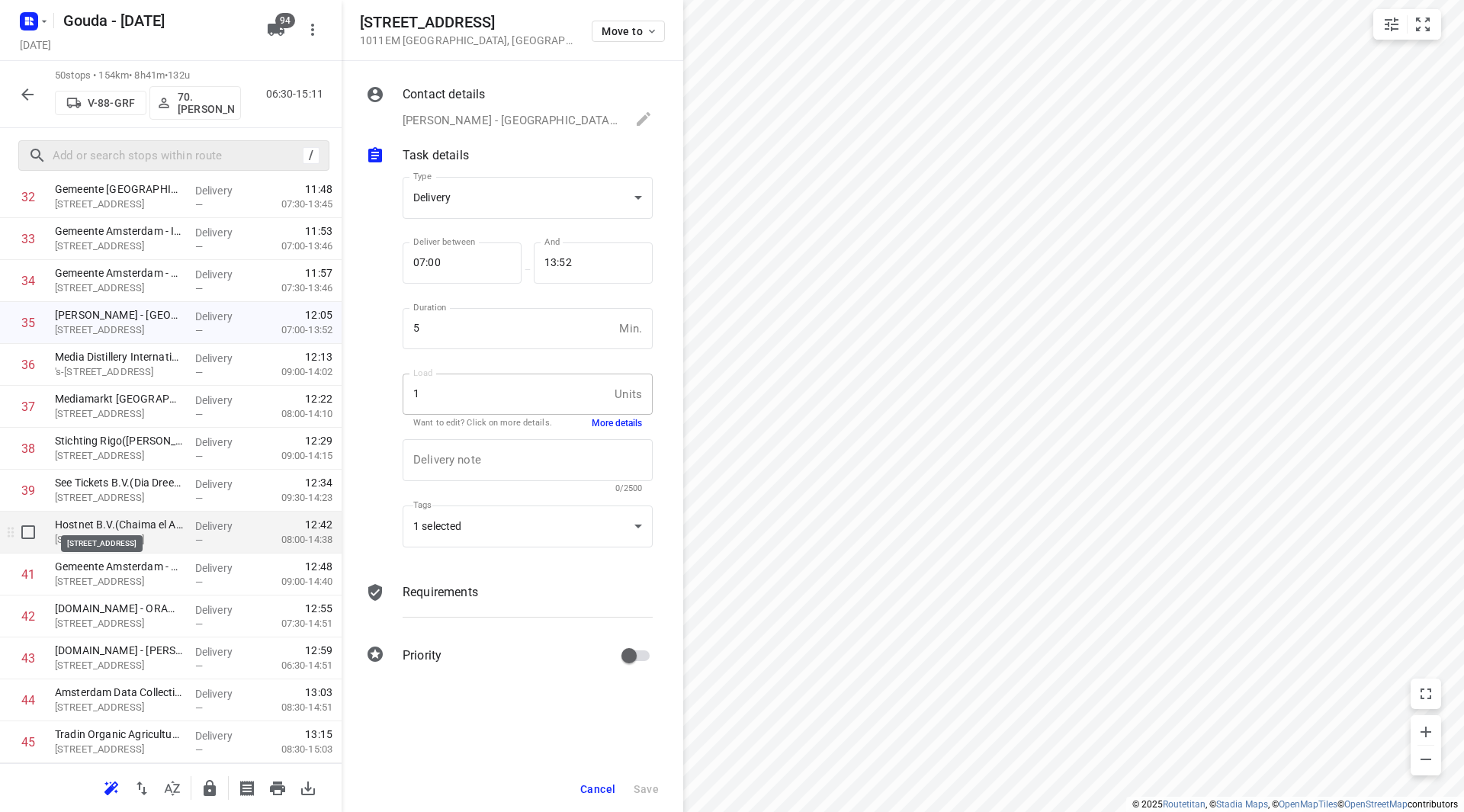
scroll to position [1450, 0]
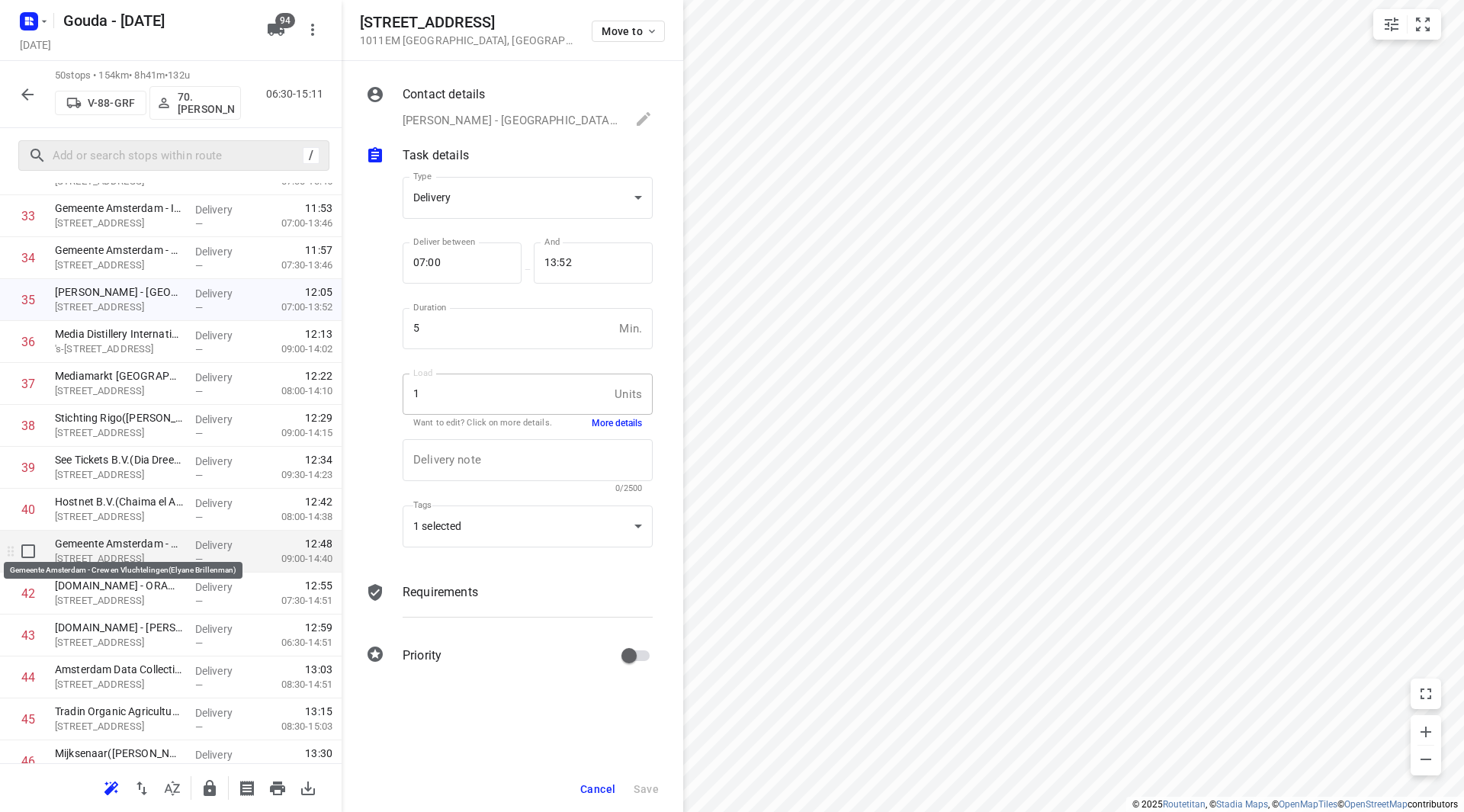
click at [120, 547] on p "Gemeente Amsterdam - Crew en Vluchtelingen(Elyane Brillenman)" at bounding box center [118, 543] width 128 height 15
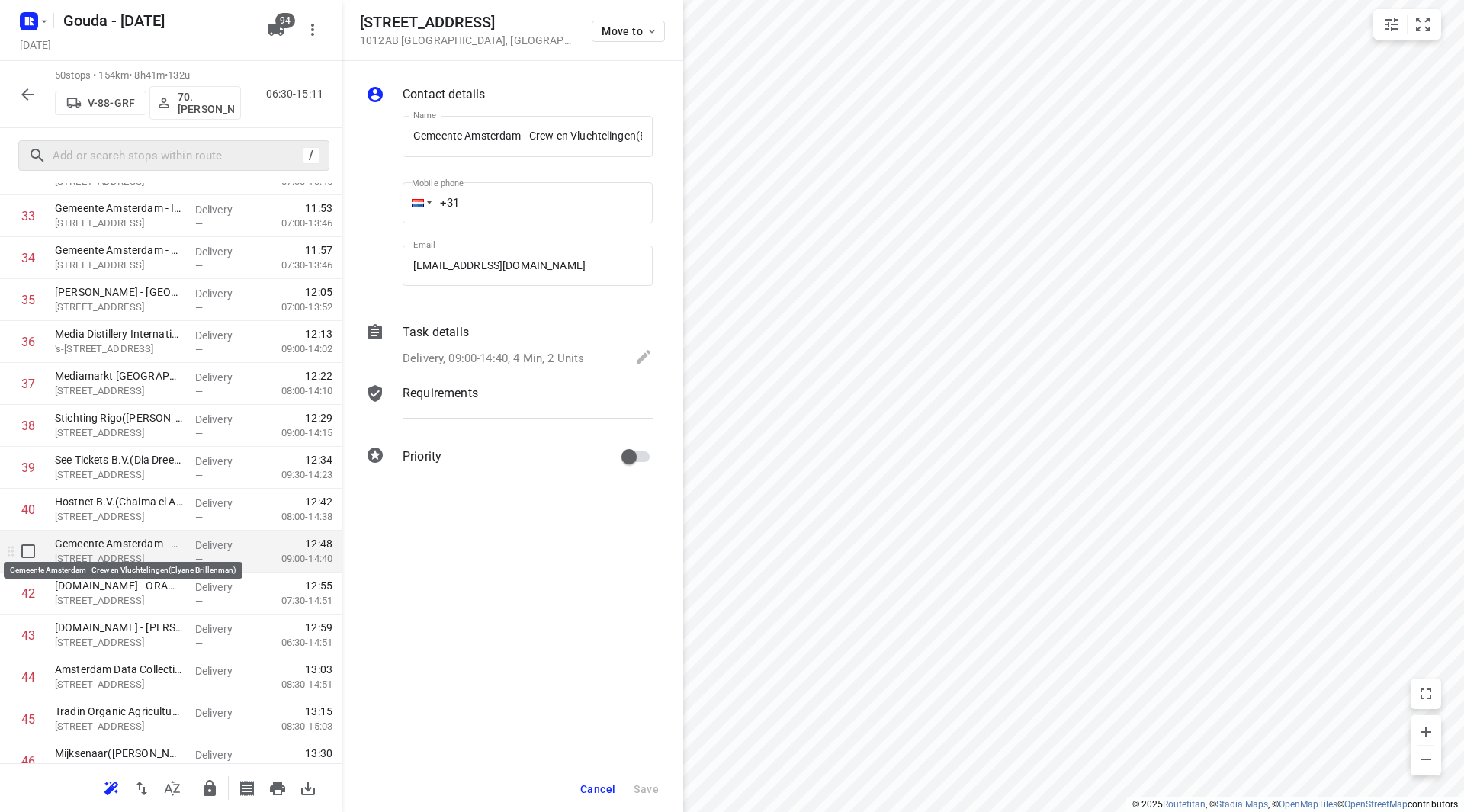
scroll to position [0, 90]
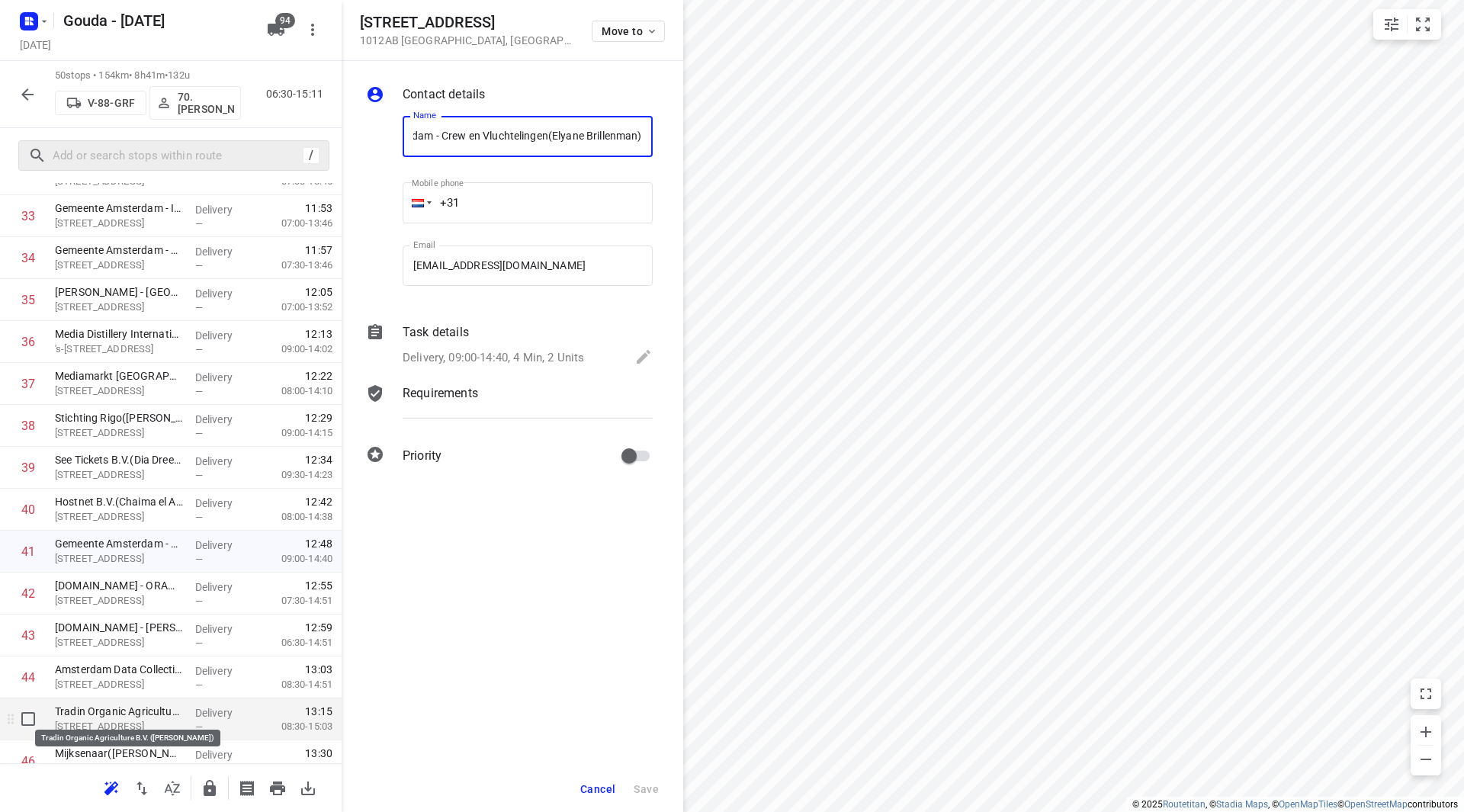
click at [114, 715] on p "Tradin Organic Agriculture B.V. ([PERSON_NAME])" at bounding box center [118, 711] width 128 height 15
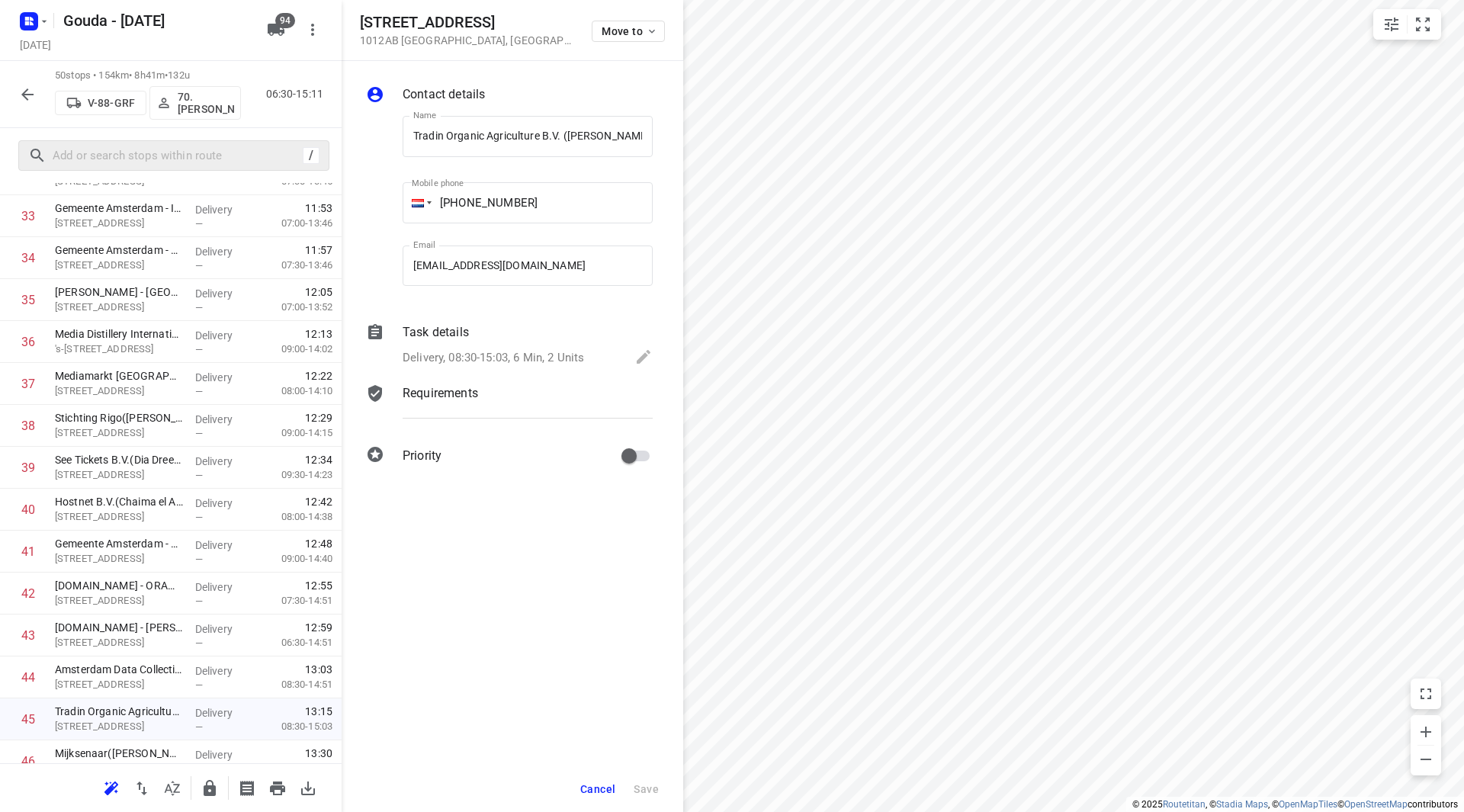
click at [452, 339] on p "Task details" at bounding box center [436, 332] width 66 height 19
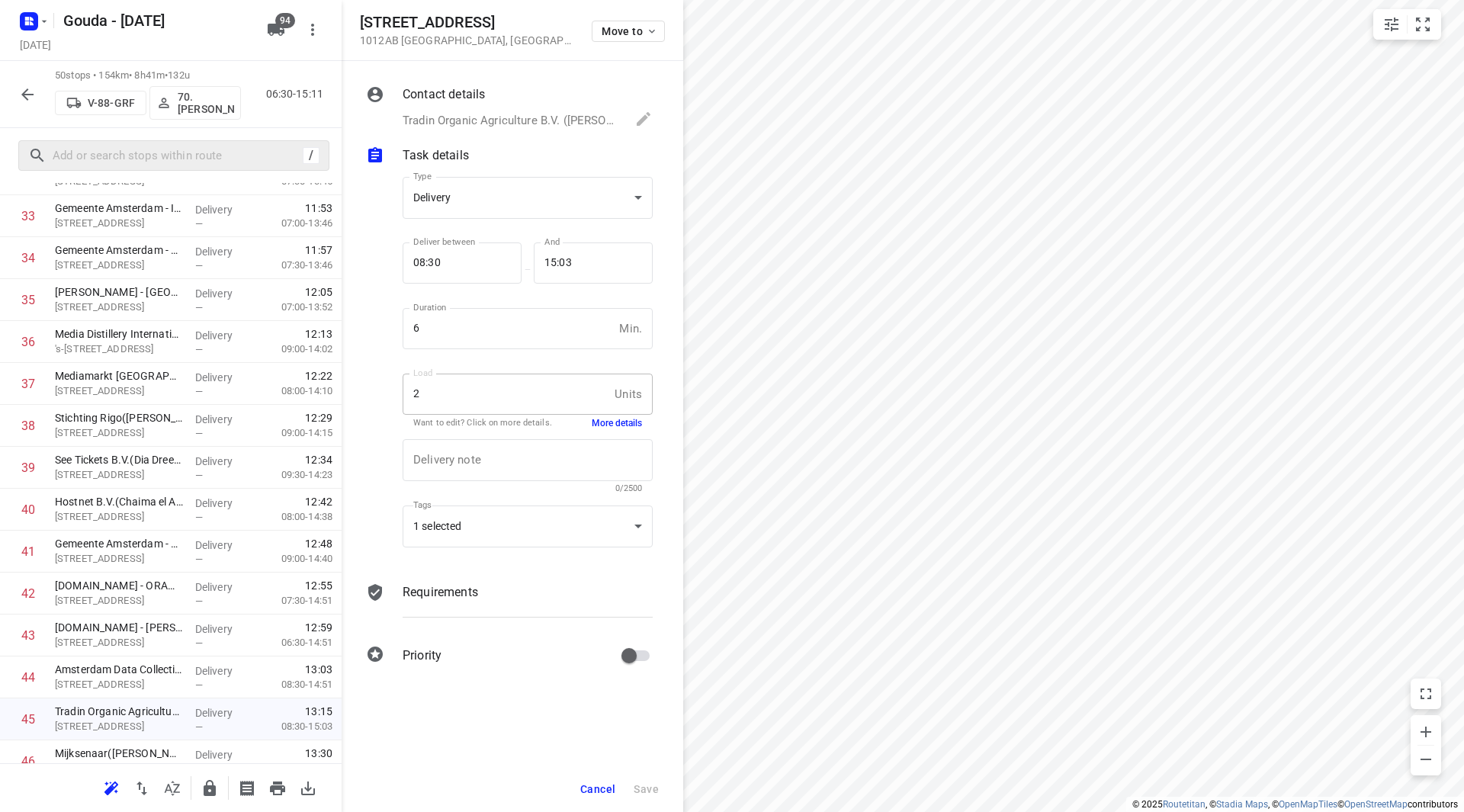
click at [611, 421] on button "More details" at bounding box center [617, 423] width 50 height 13
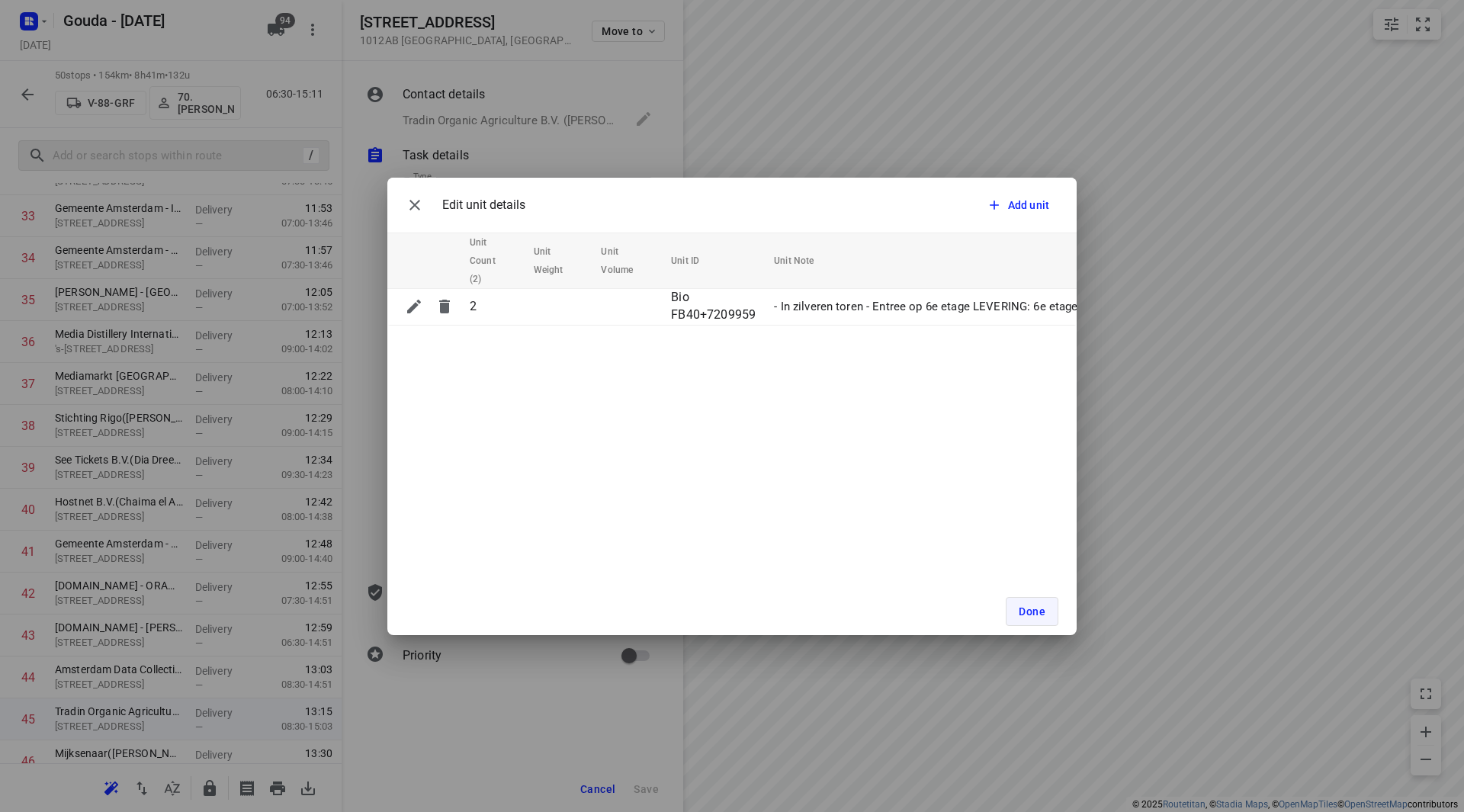
click at [1023, 614] on span "Done" at bounding box center [1032, 611] width 27 height 12
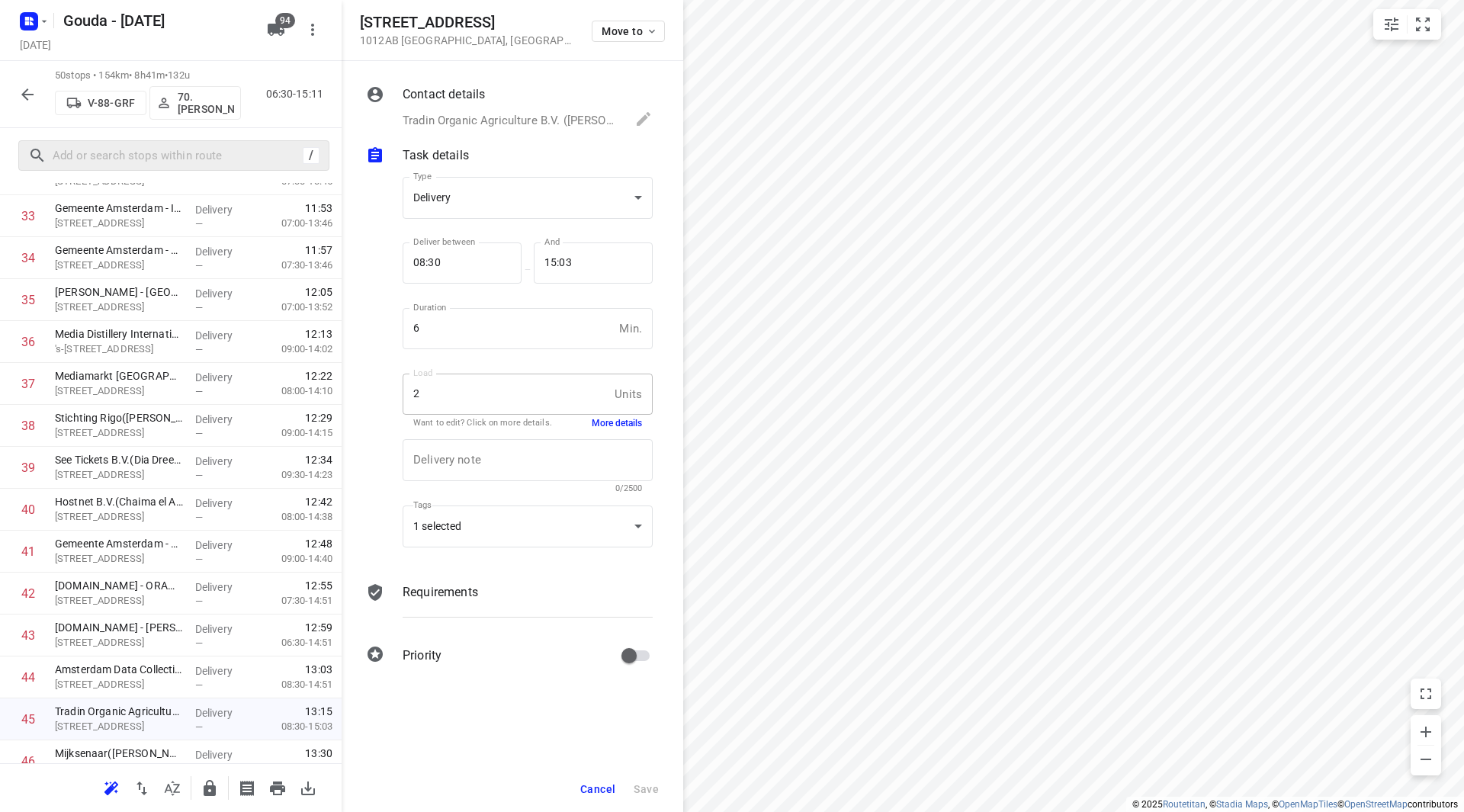
click at [603, 787] on span "Cancel" at bounding box center [598, 789] width 35 height 12
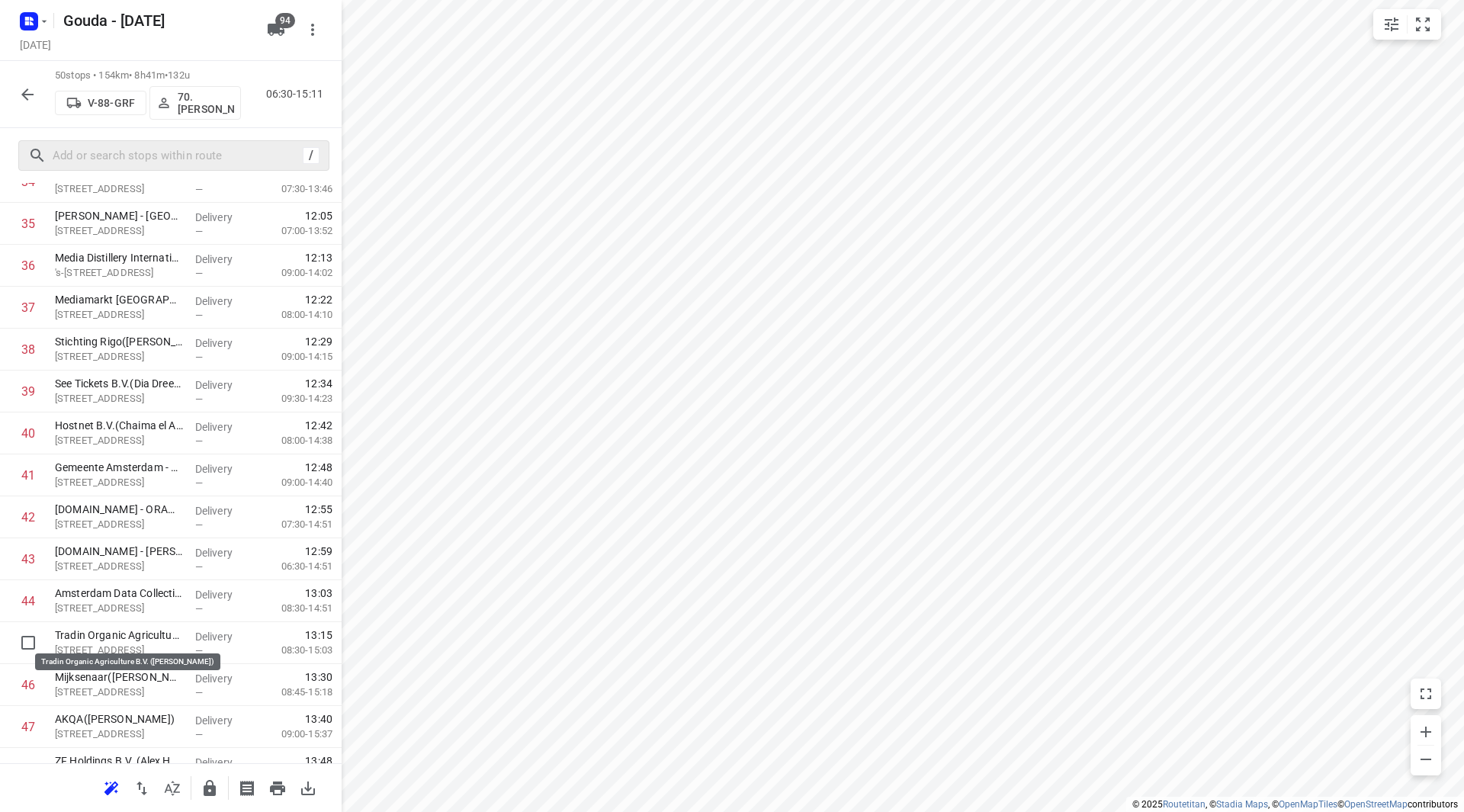
scroll to position [1527, 0]
drag, startPoint x: 149, startPoint y: 642, endPoint x: 148, endPoint y: 508, distance: 134.0
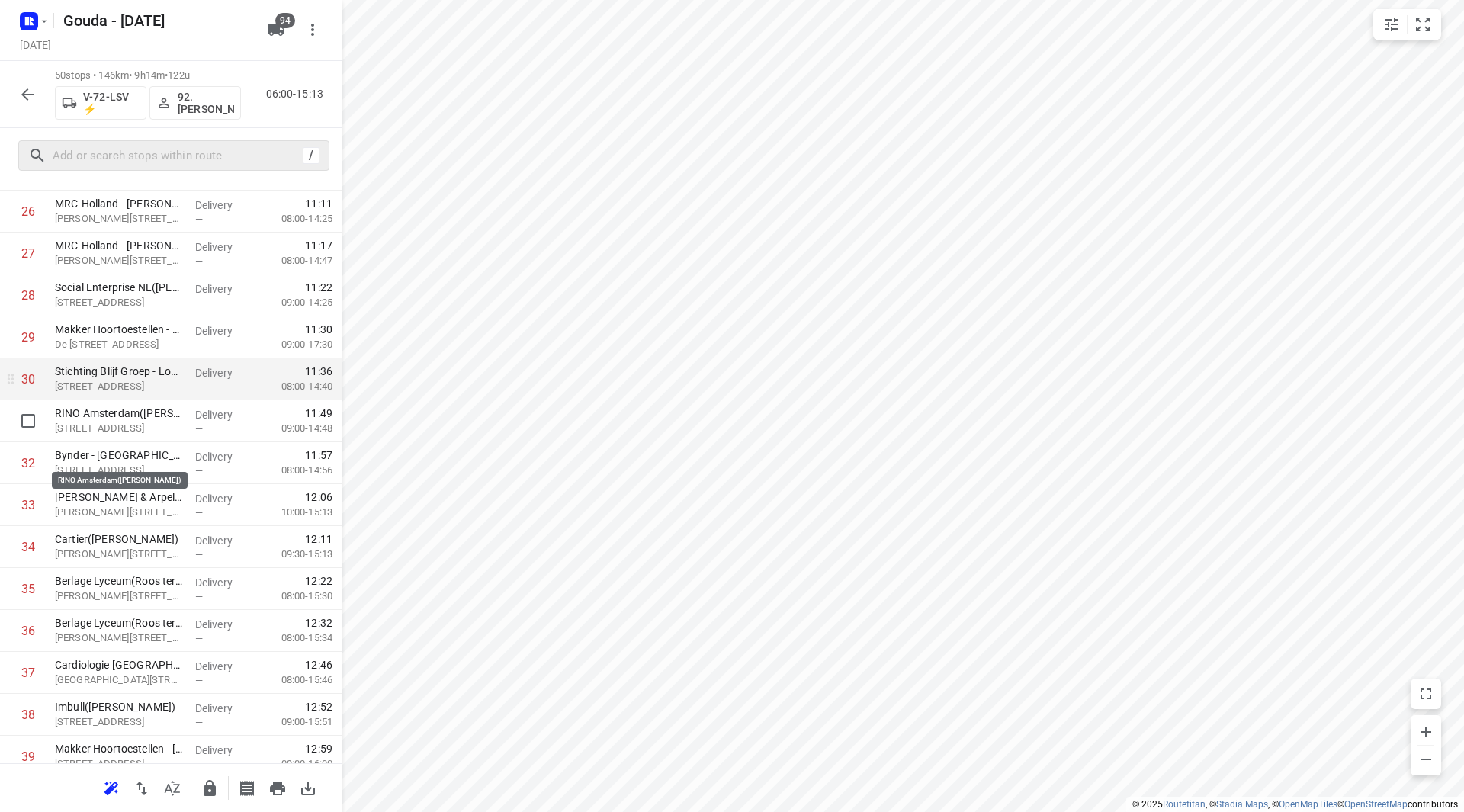
scroll to position [1068, 0]
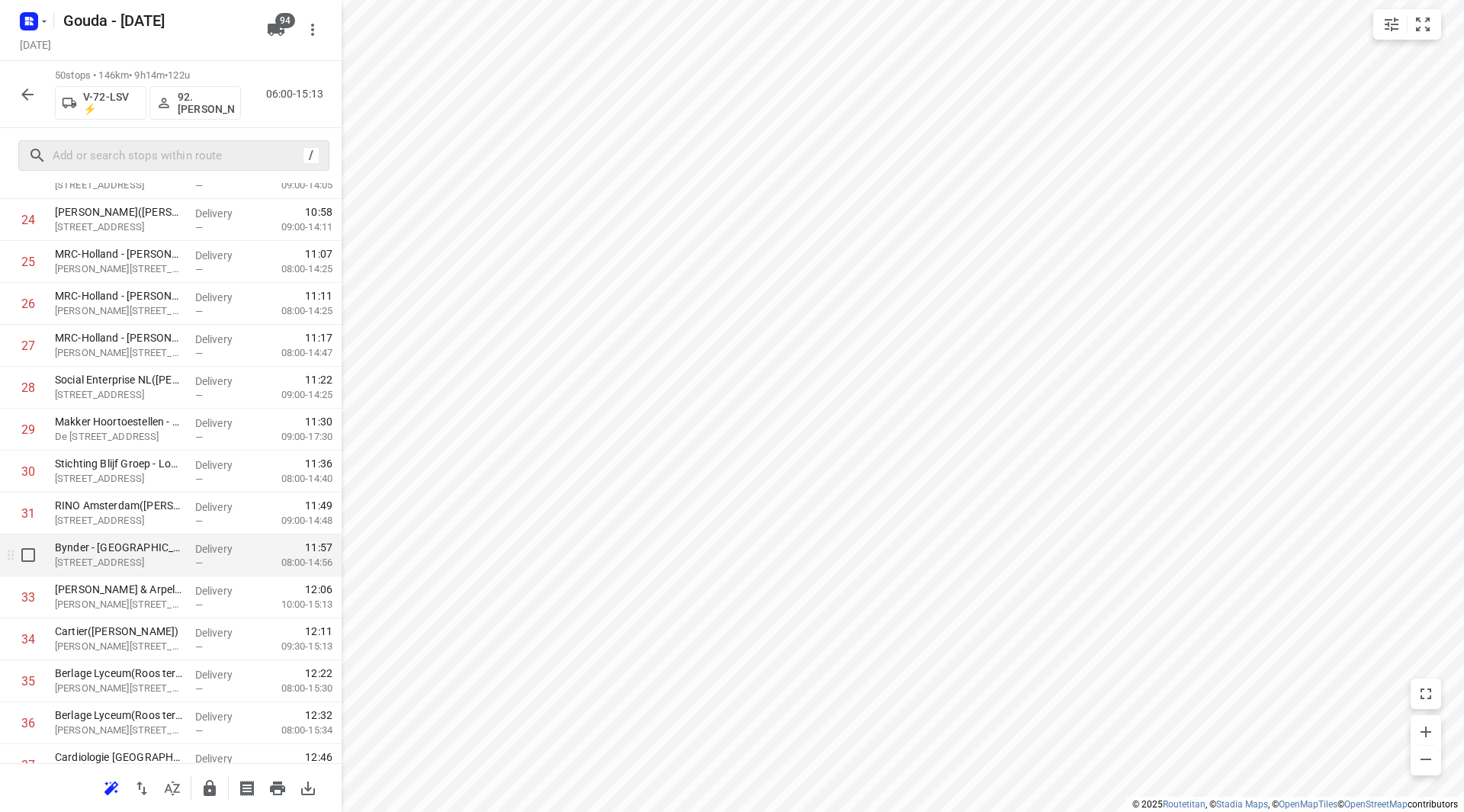
click at [133, 557] on p "Overtoom 16, Amsterdam" at bounding box center [118, 562] width 128 height 15
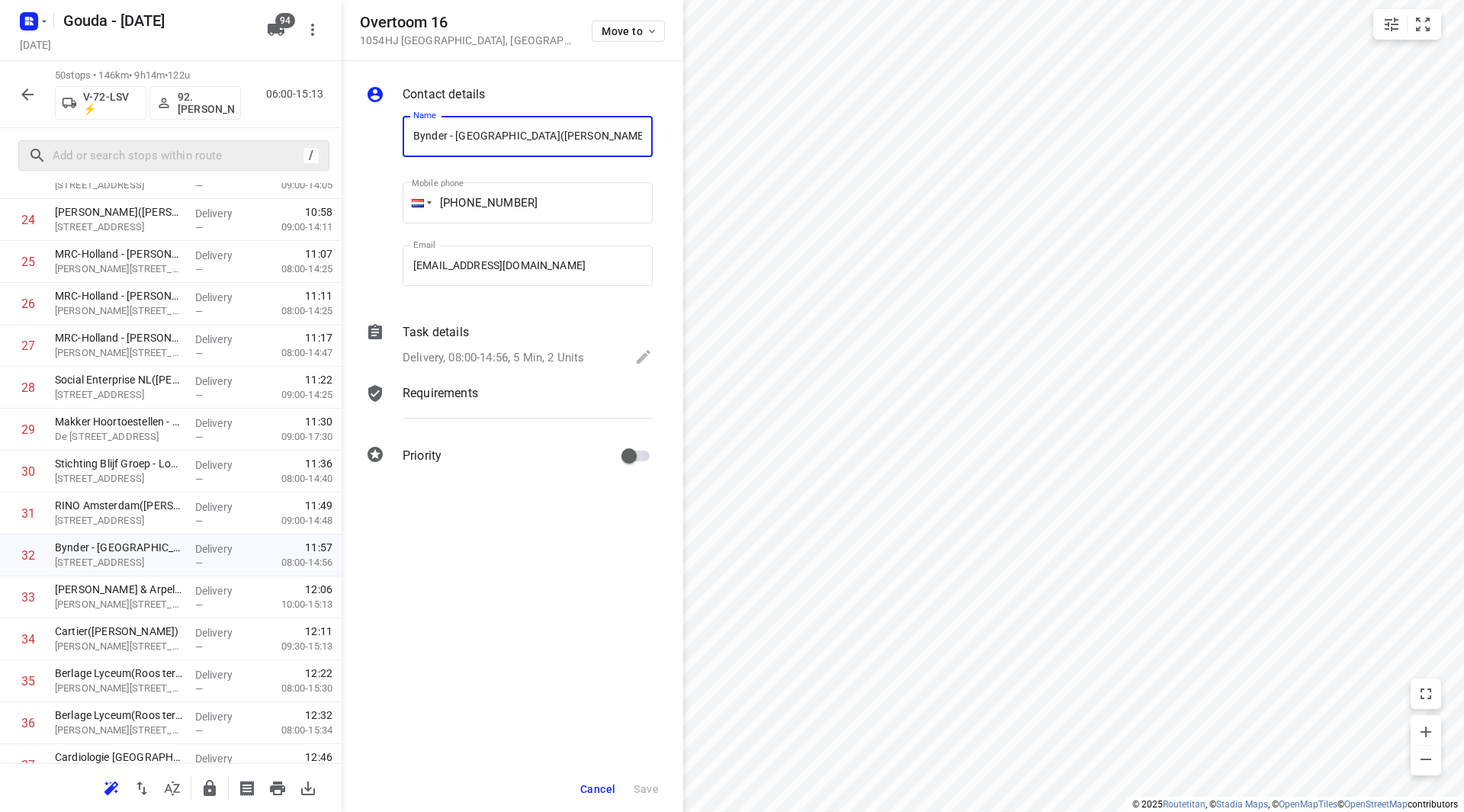
click at [587, 788] on span "Cancel" at bounding box center [598, 789] width 35 height 12
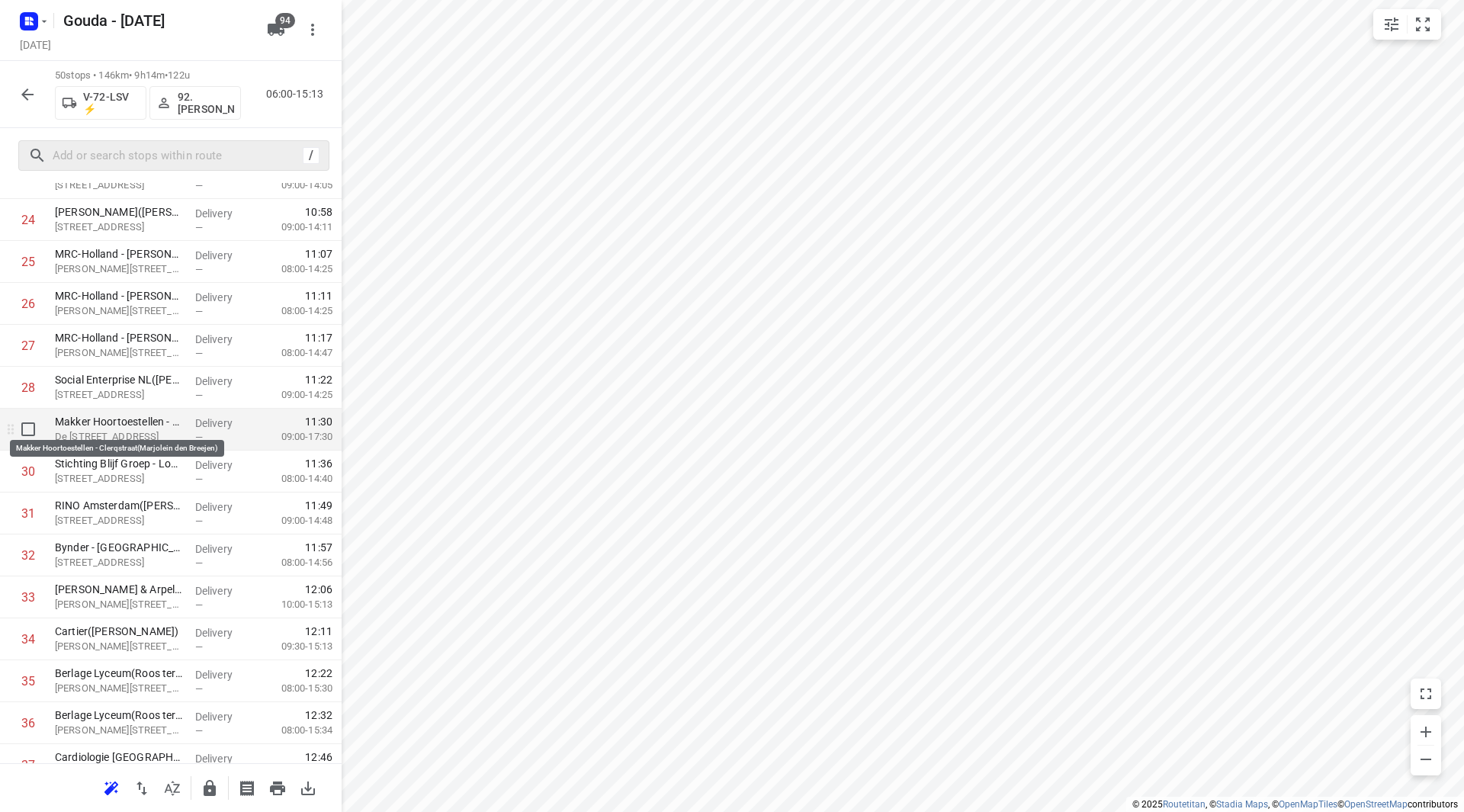
click at [129, 419] on p "Makker Hoortoestellen - Clerqstraat(Marjolein den Breejen)" at bounding box center [118, 421] width 128 height 15
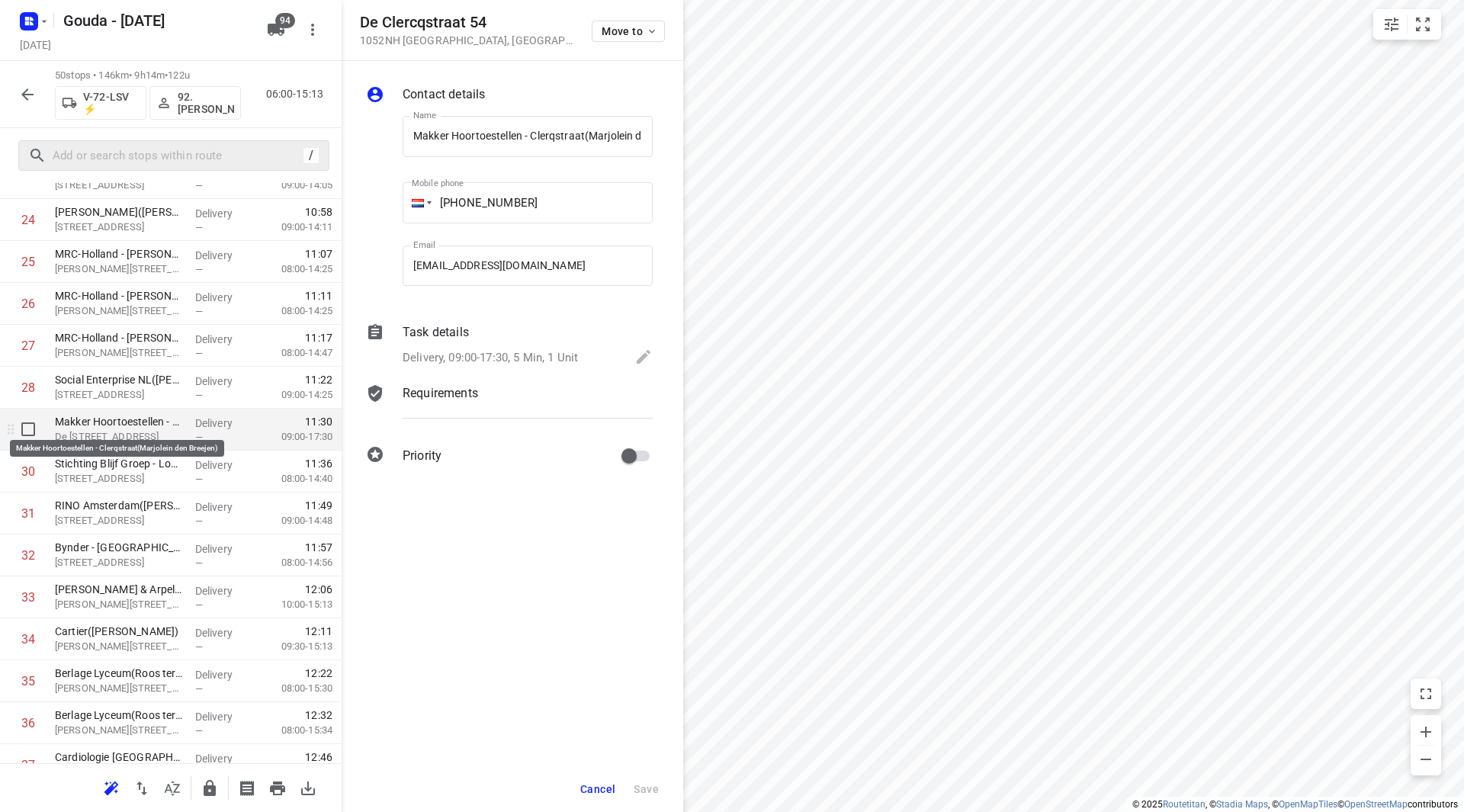
scroll to position [0, 56]
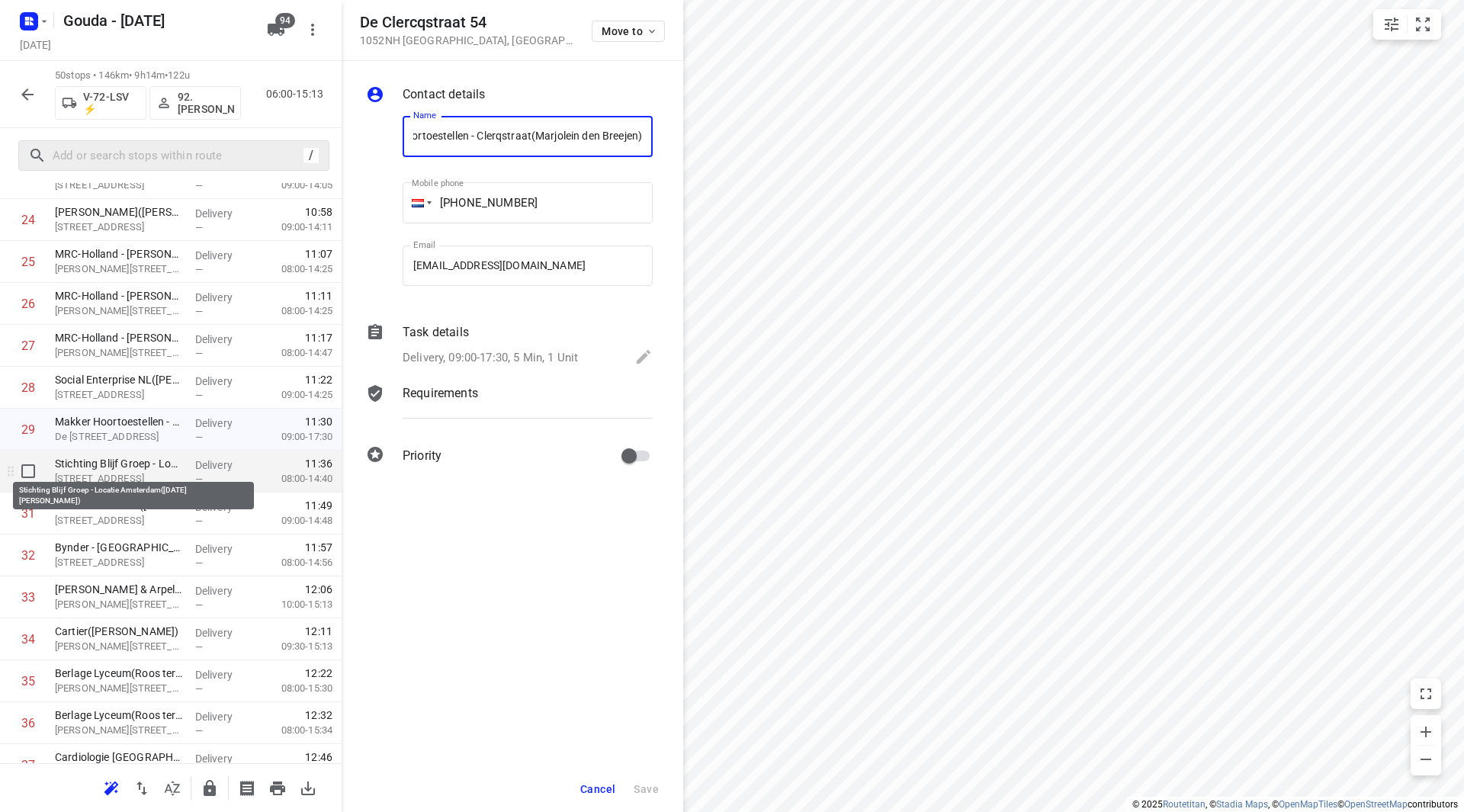
click at [125, 462] on p "Stichting Blijf Groep - Locatie Amsterdam([DATE][PERSON_NAME])" at bounding box center [118, 463] width 128 height 15
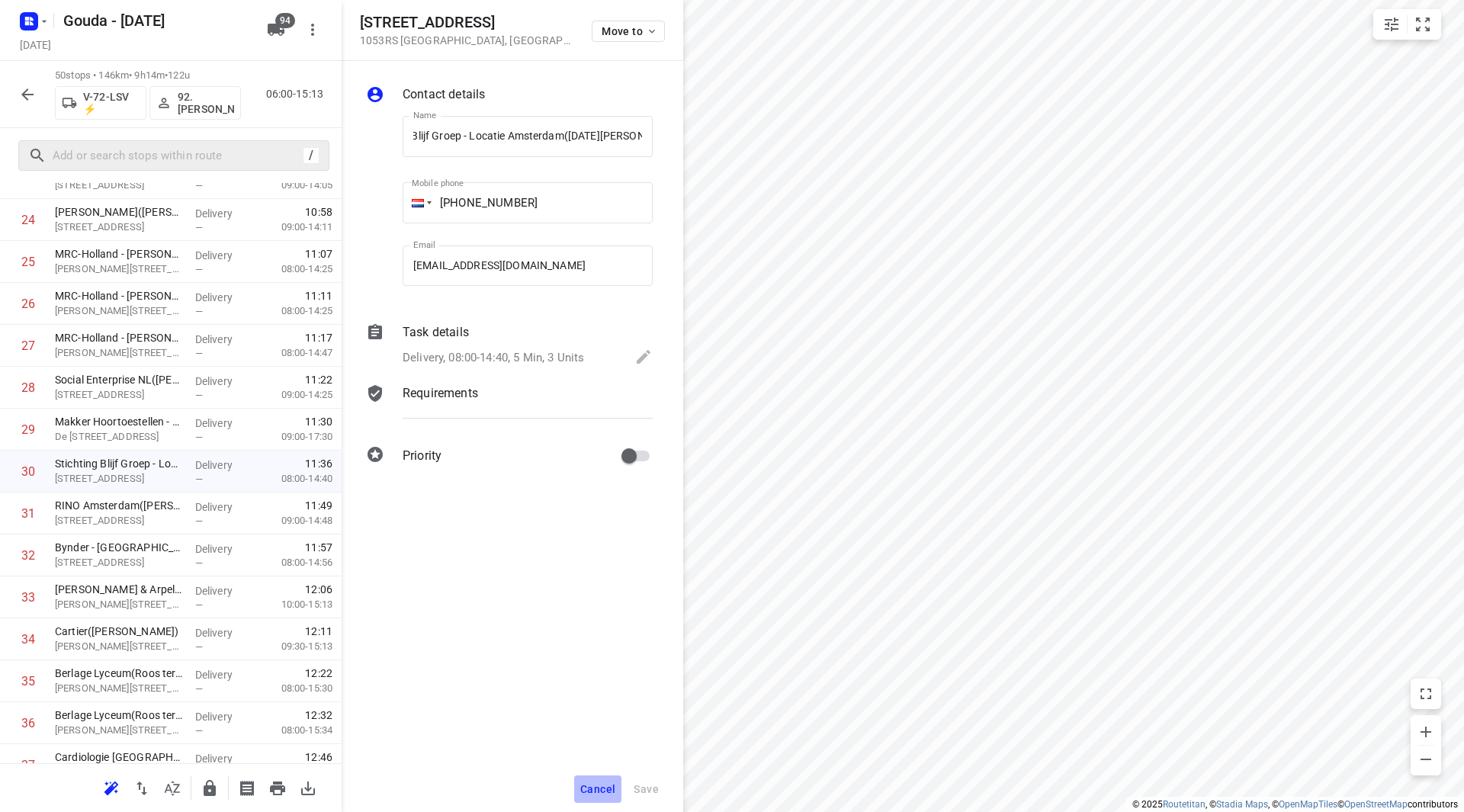
click at [598, 792] on span "Cancel" at bounding box center [598, 789] width 35 height 12
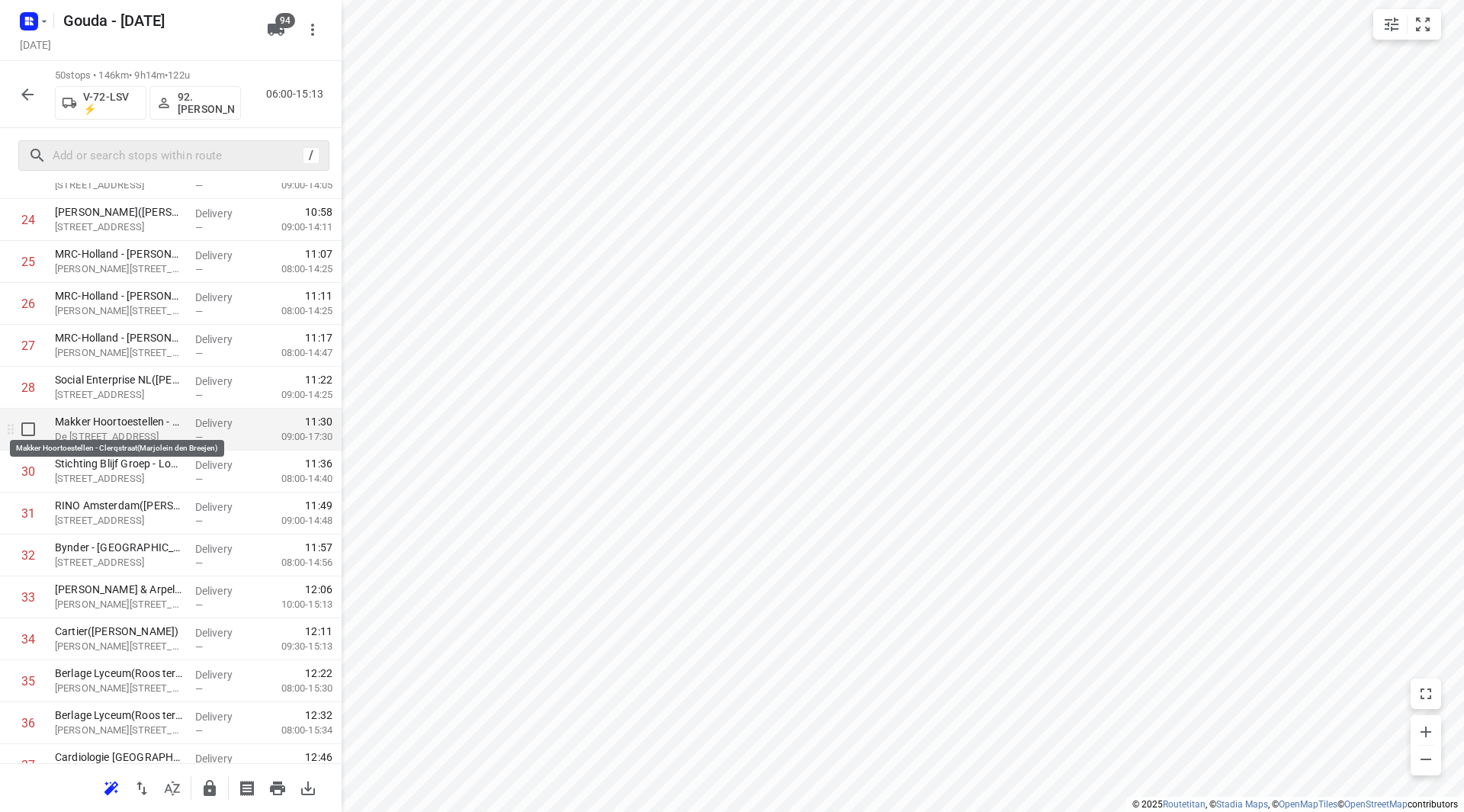
click at [115, 425] on p "Makker Hoortoestellen - Clerqstraat(Marjolein den Breejen)" at bounding box center [118, 421] width 128 height 15
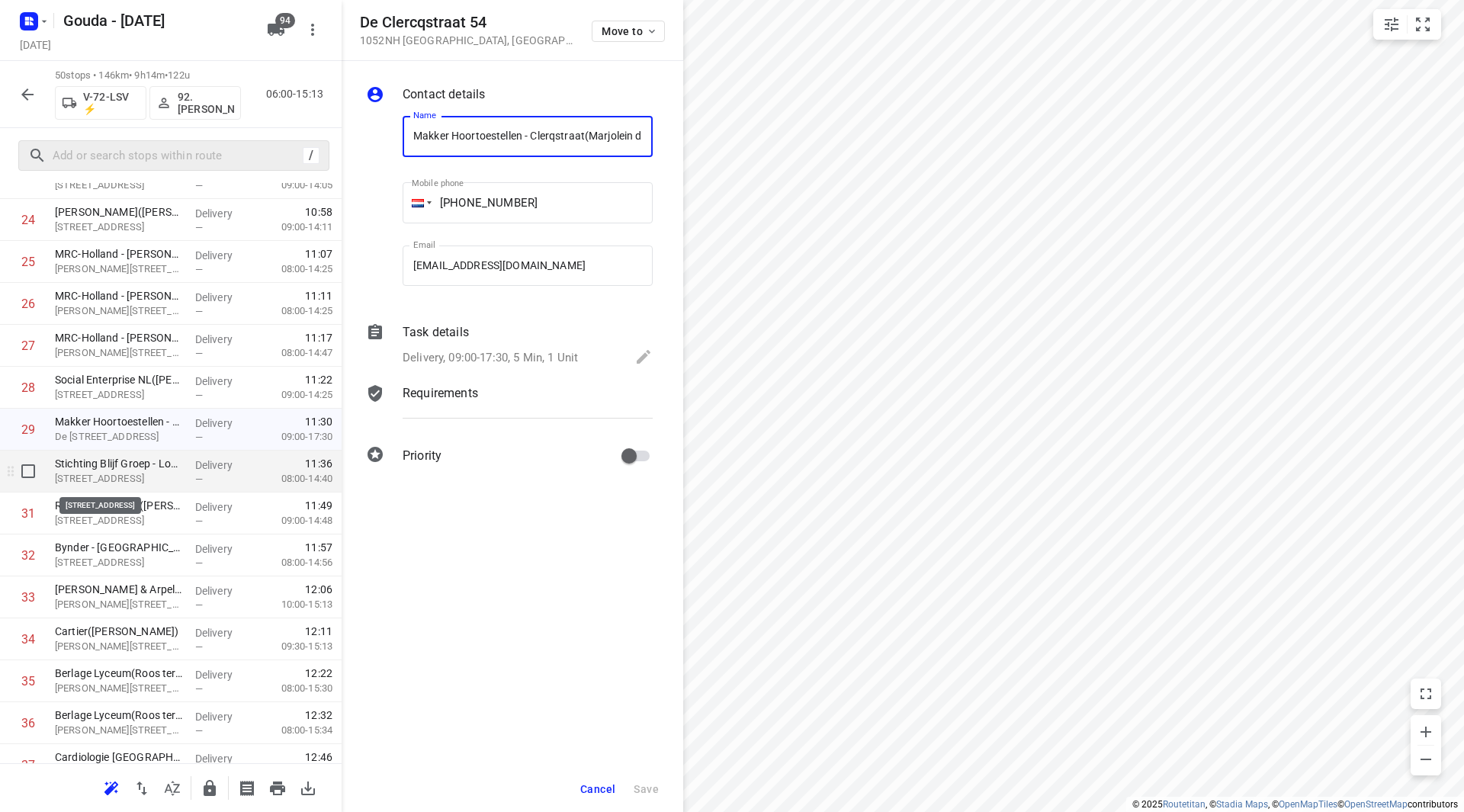
scroll to position [0, 56]
click at [106, 474] on p "[STREET_ADDRESS]" at bounding box center [118, 478] width 128 height 15
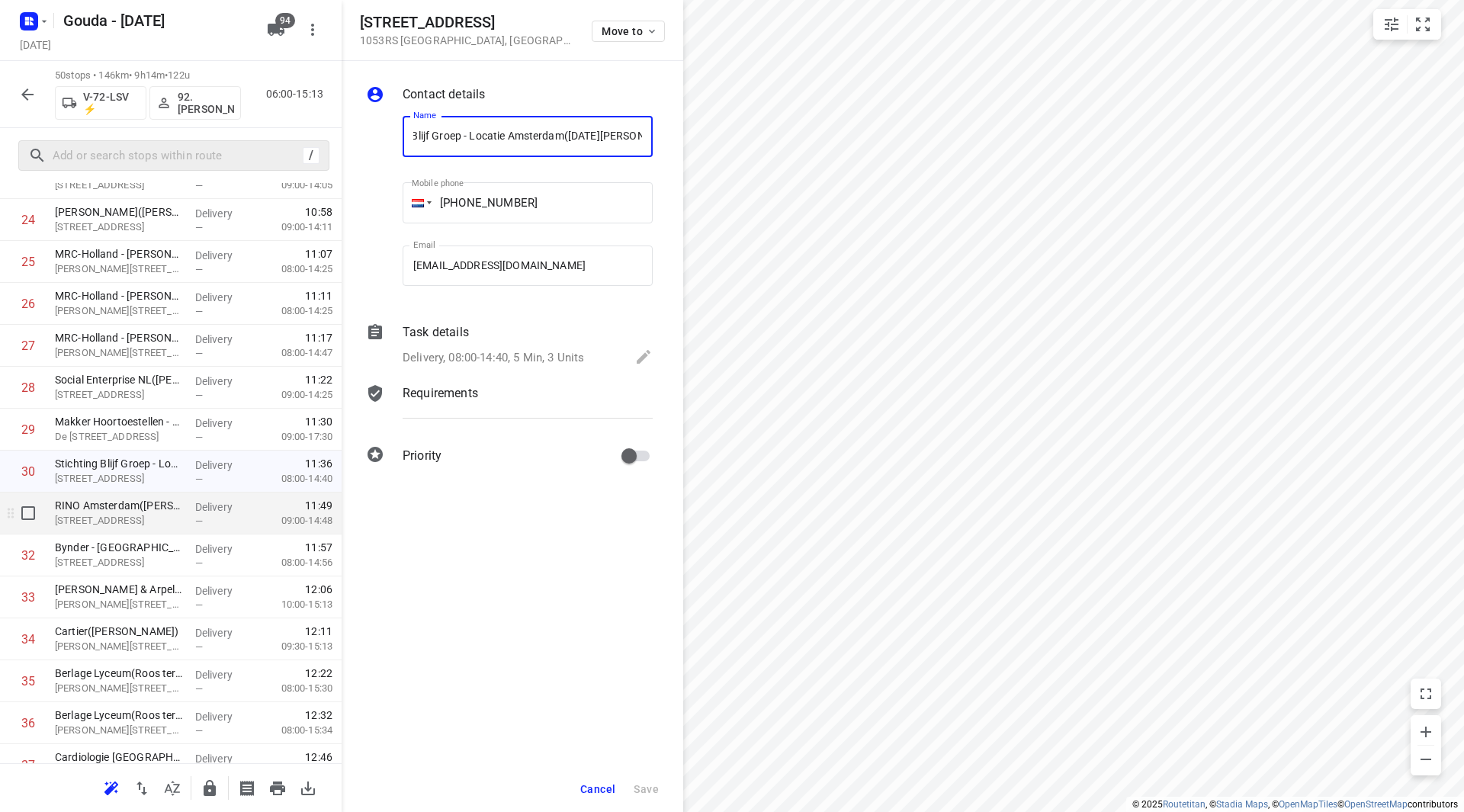
drag, startPoint x: 111, startPoint y: 514, endPoint x: 113, endPoint y: 532, distance: 18.1
click at [112, 514] on p "[STREET_ADDRESS]" at bounding box center [118, 520] width 128 height 15
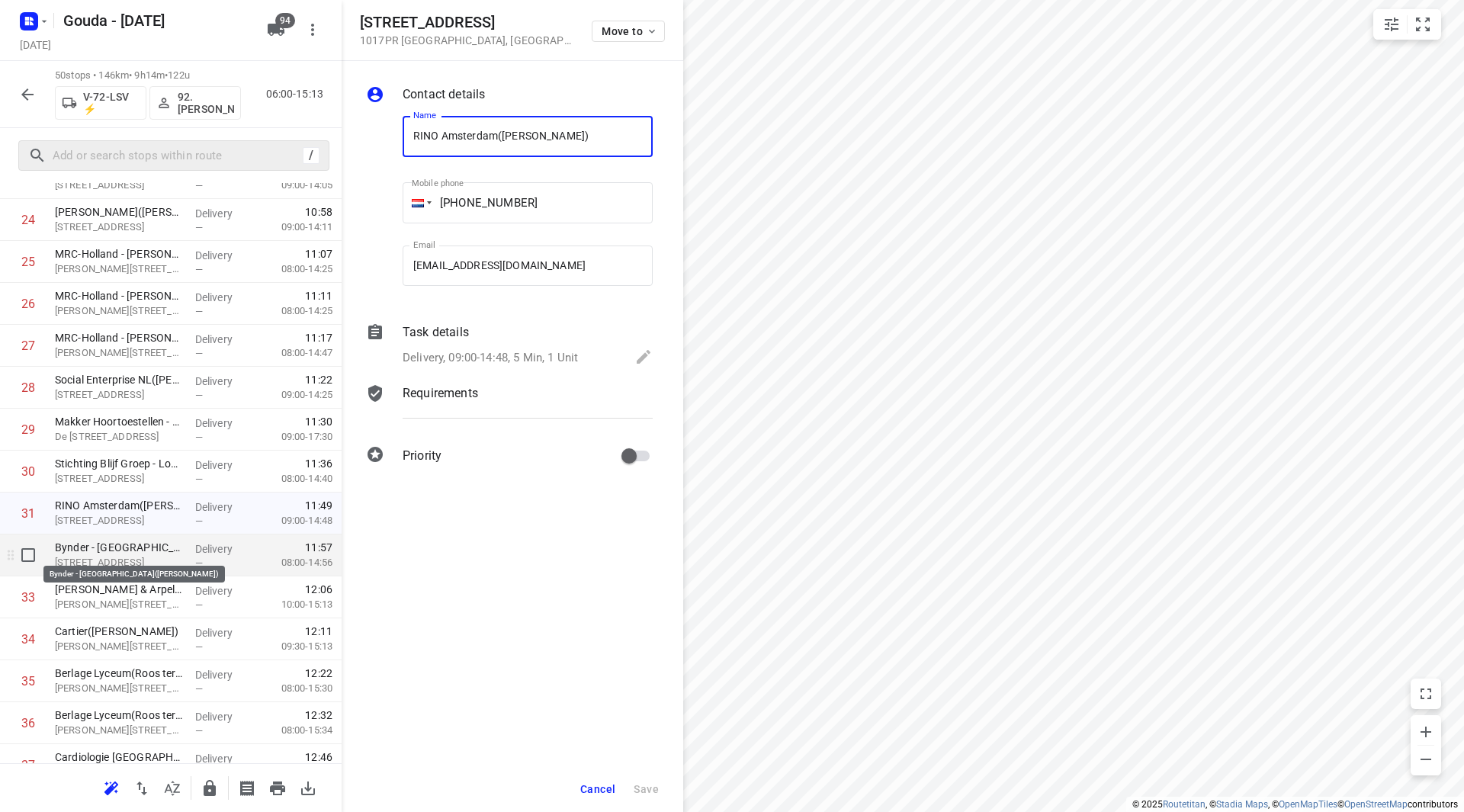
click at [111, 548] on p "Bynder - [GEOGRAPHIC_DATA]([PERSON_NAME])" at bounding box center [118, 547] width 128 height 15
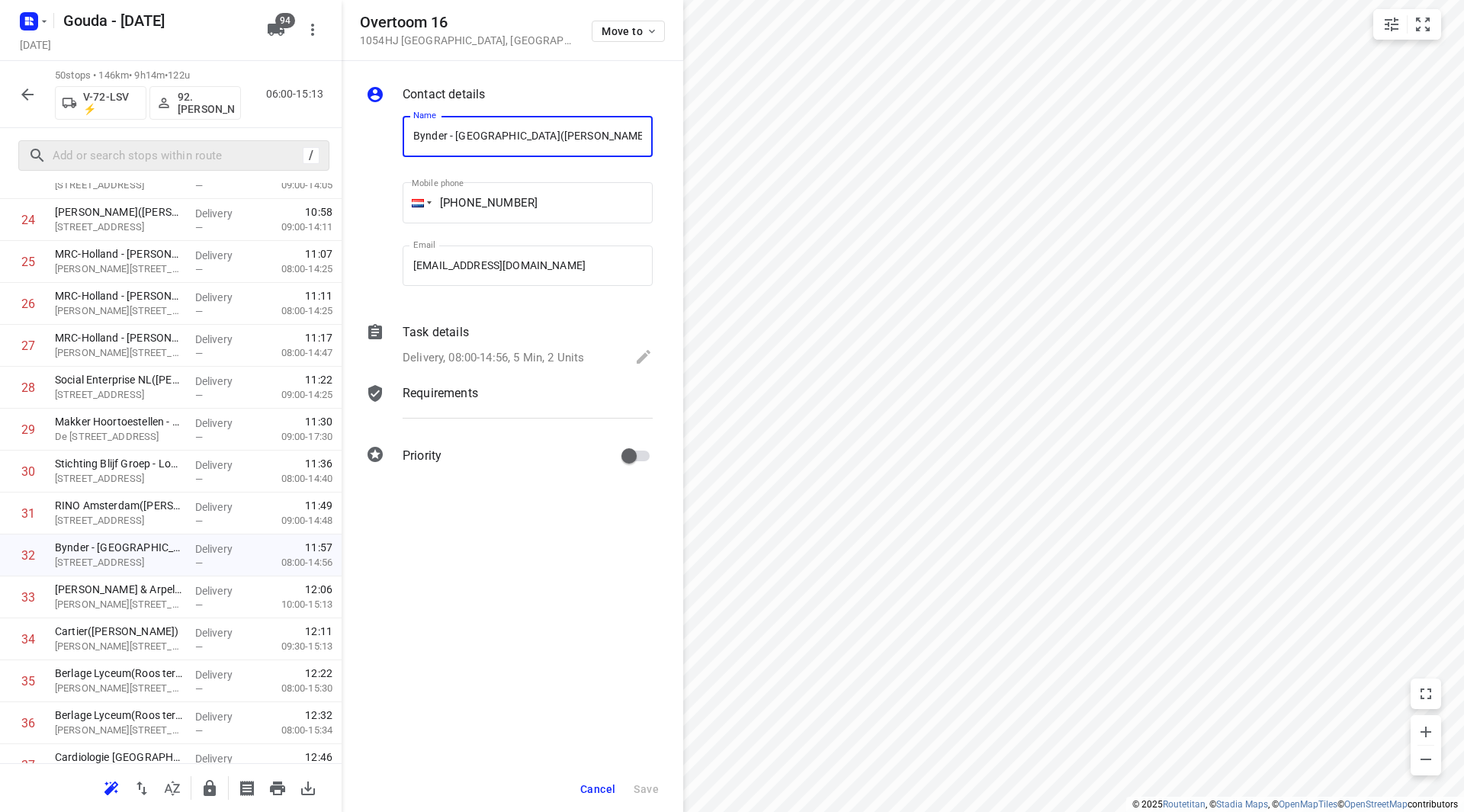
click at [599, 785] on span "Cancel" at bounding box center [598, 789] width 35 height 12
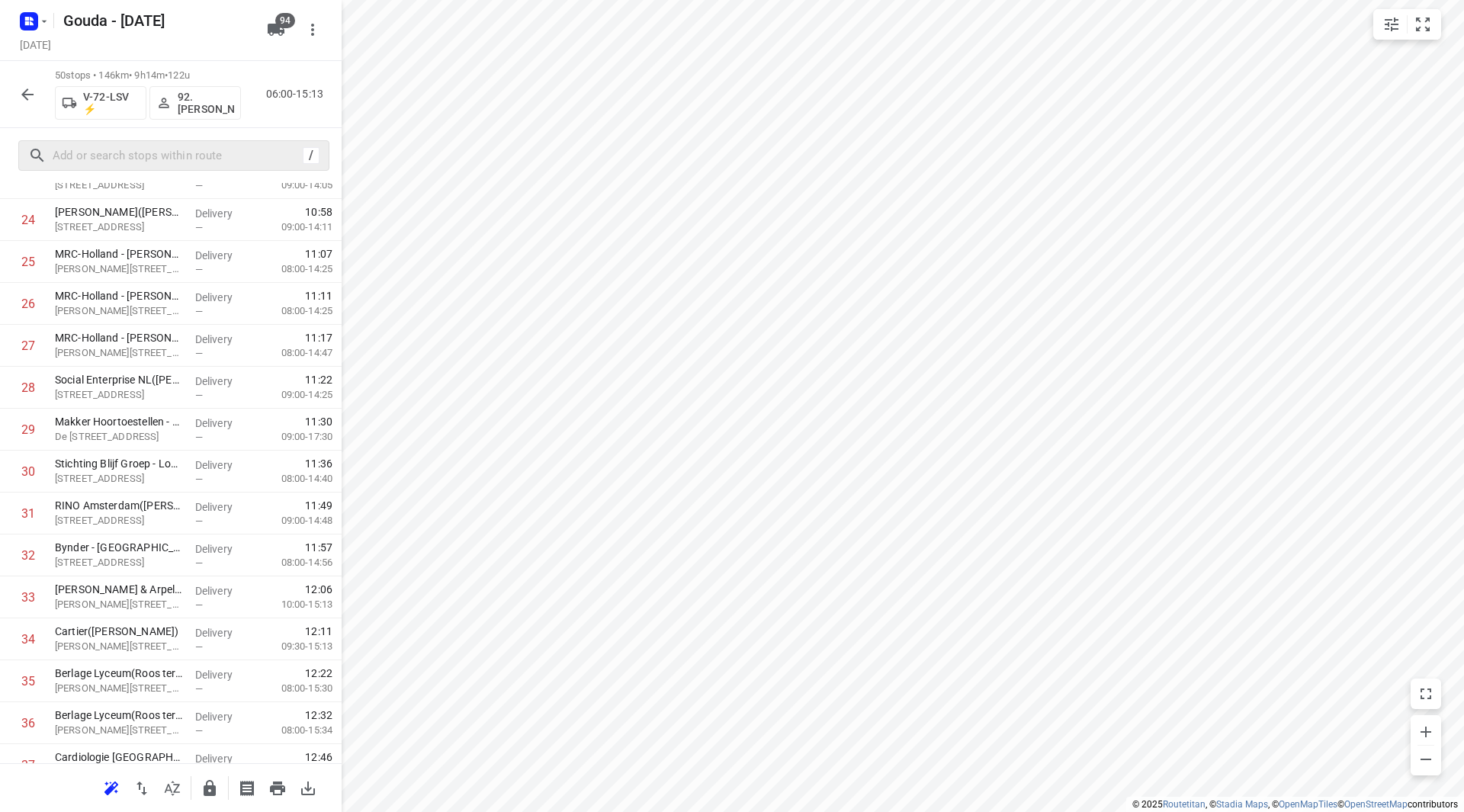
click at [40, 101] on button "button" at bounding box center [27, 95] width 31 height 31
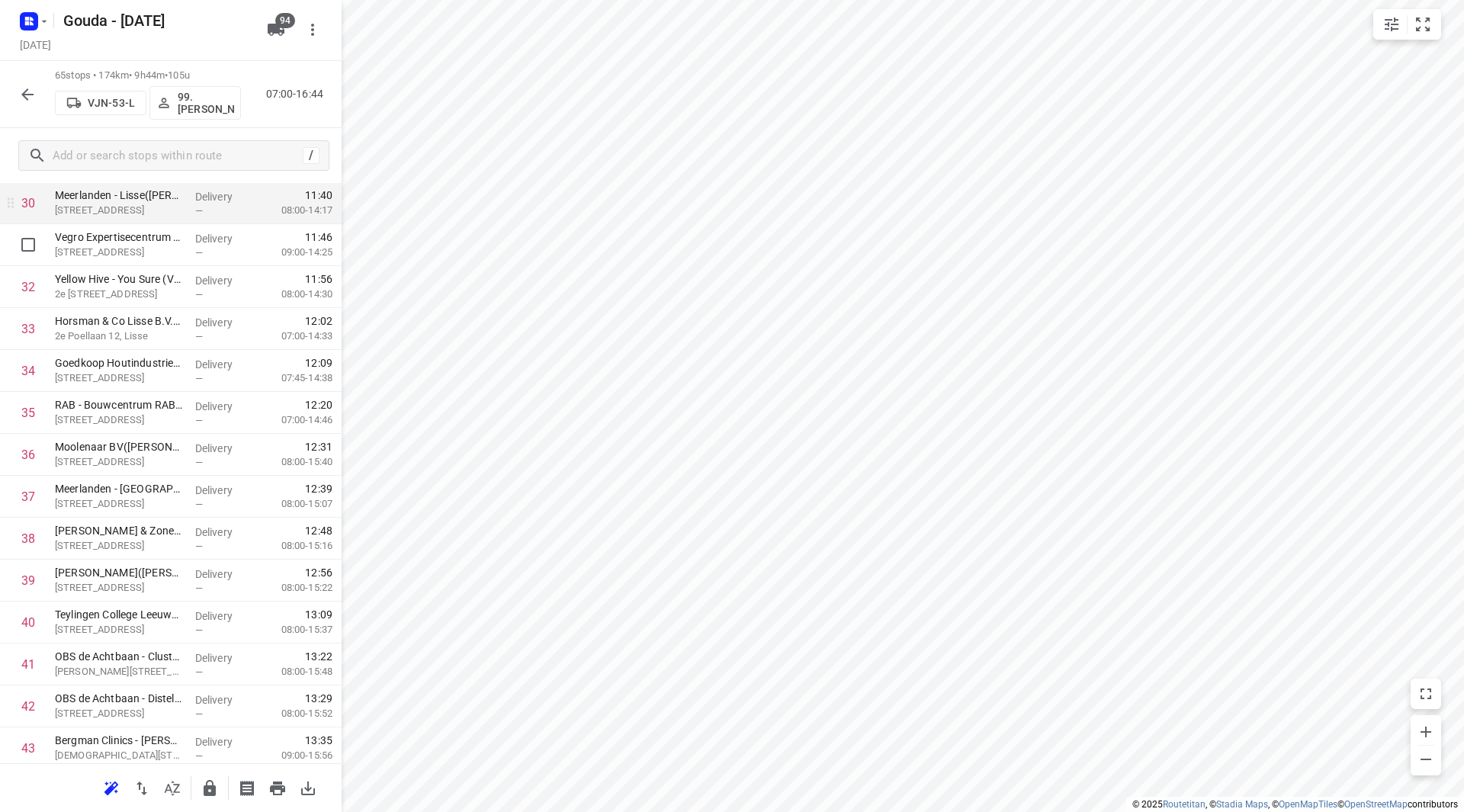
scroll to position [1289, 0]
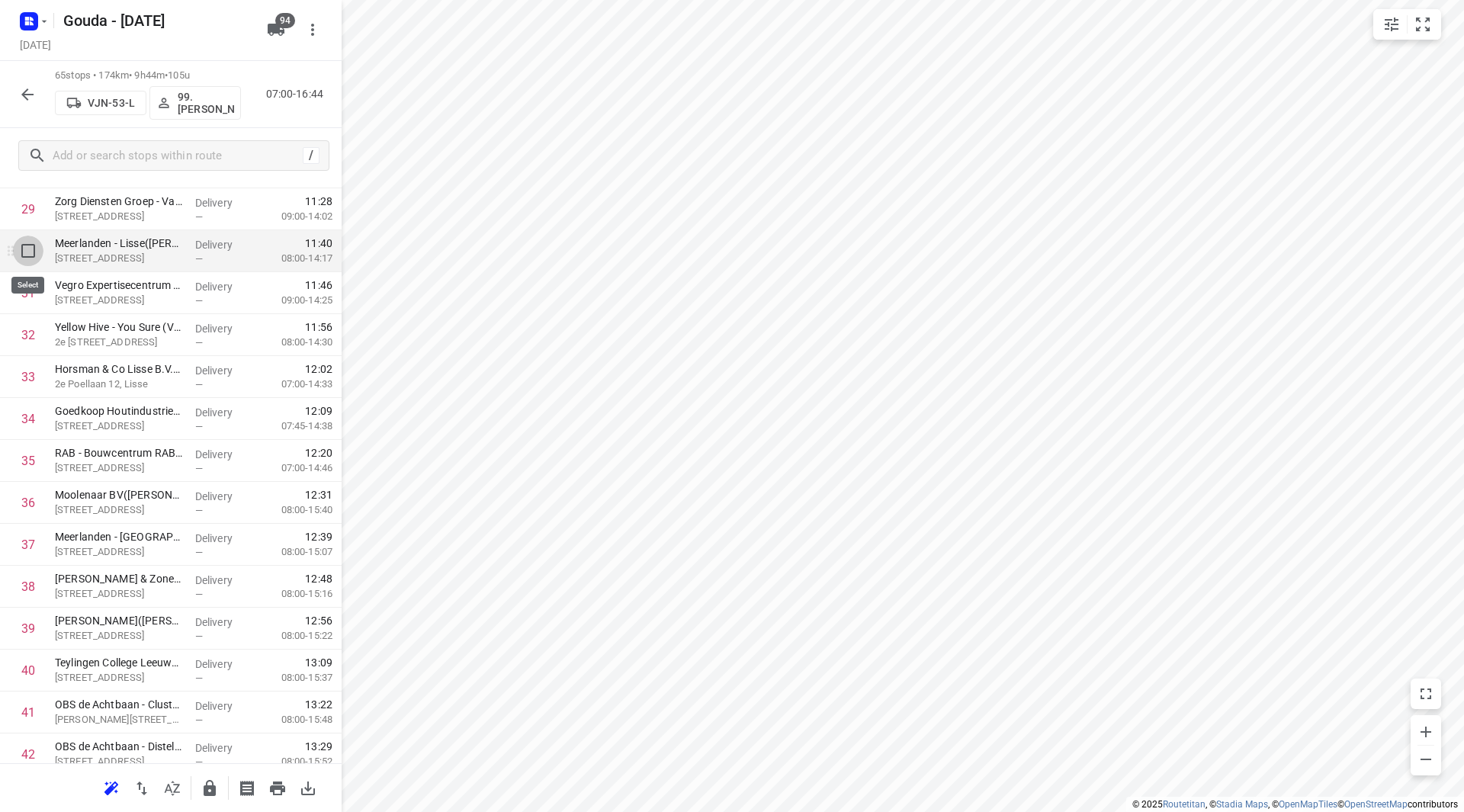
click at [29, 254] on input "checkbox" at bounding box center [28, 251] width 31 height 31
checkbox input "true"
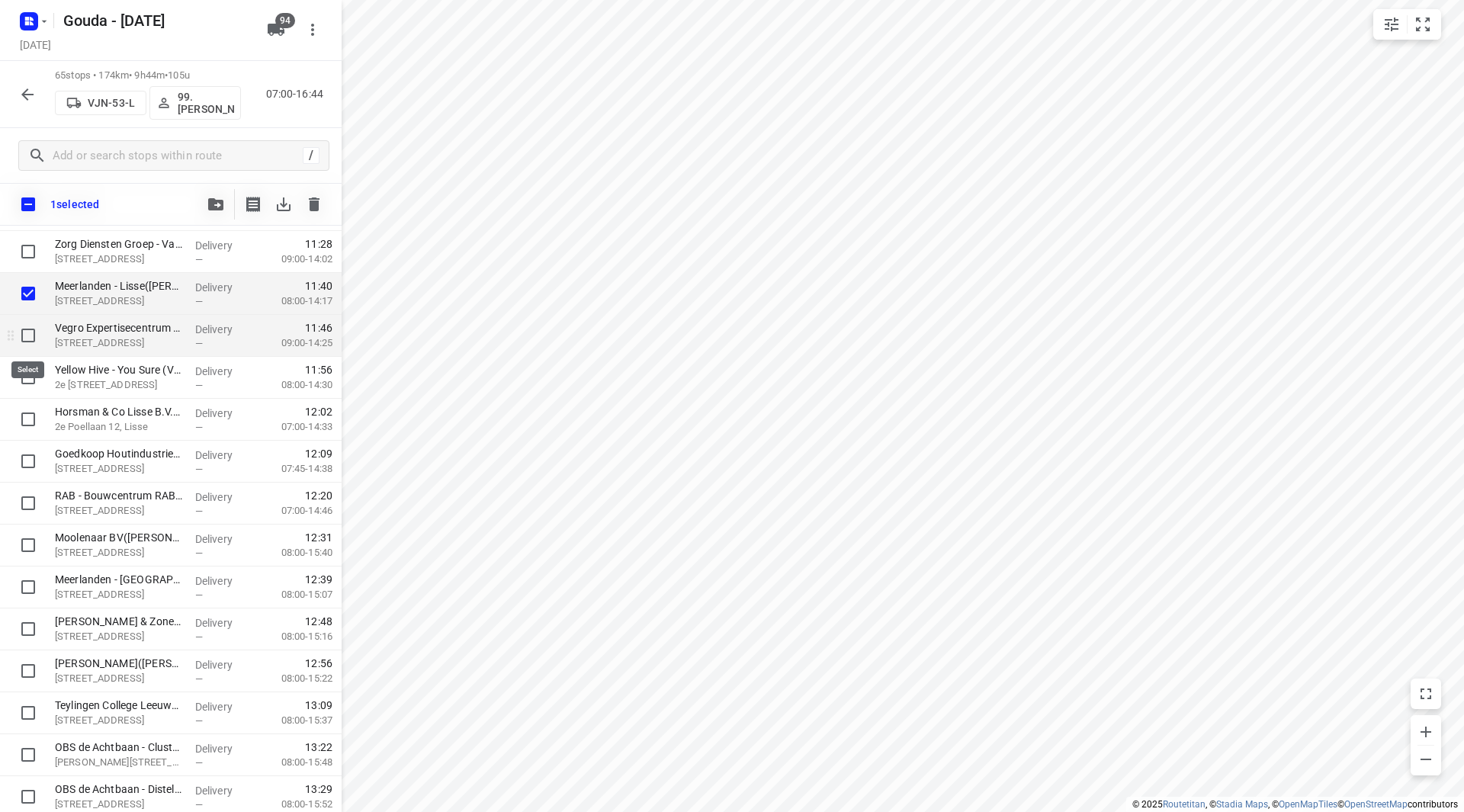
click at [25, 341] on input "checkbox" at bounding box center [28, 336] width 31 height 31
checkbox input "true"
drag, startPoint x: 27, startPoint y: 370, endPoint x: 25, endPoint y: 406, distance: 36.1
click at [27, 372] on input "checkbox" at bounding box center [28, 377] width 31 height 31
checkbox input "true"
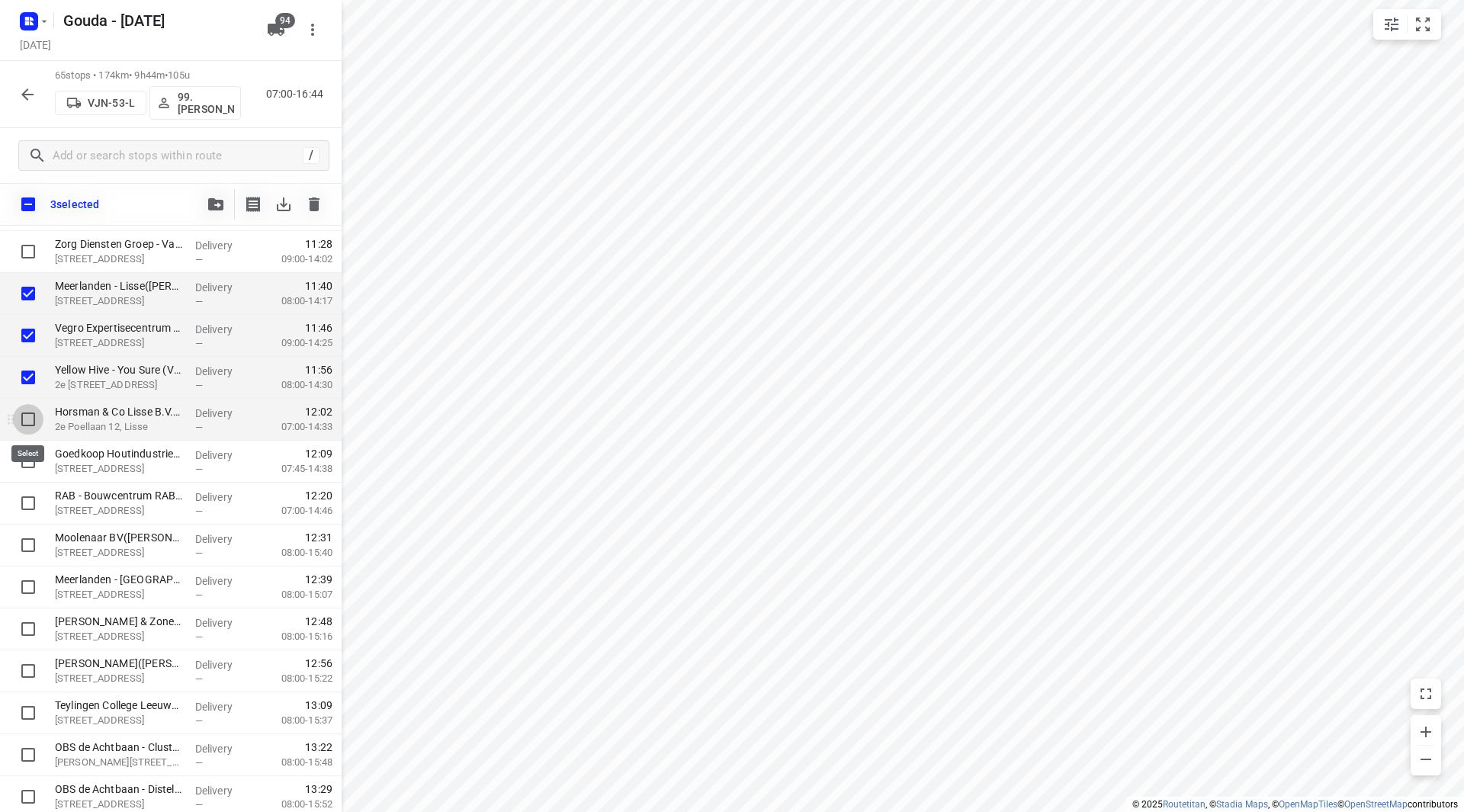
drag, startPoint x: 20, startPoint y: 425, endPoint x: 20, endPoint y: 441, distance: 16.0
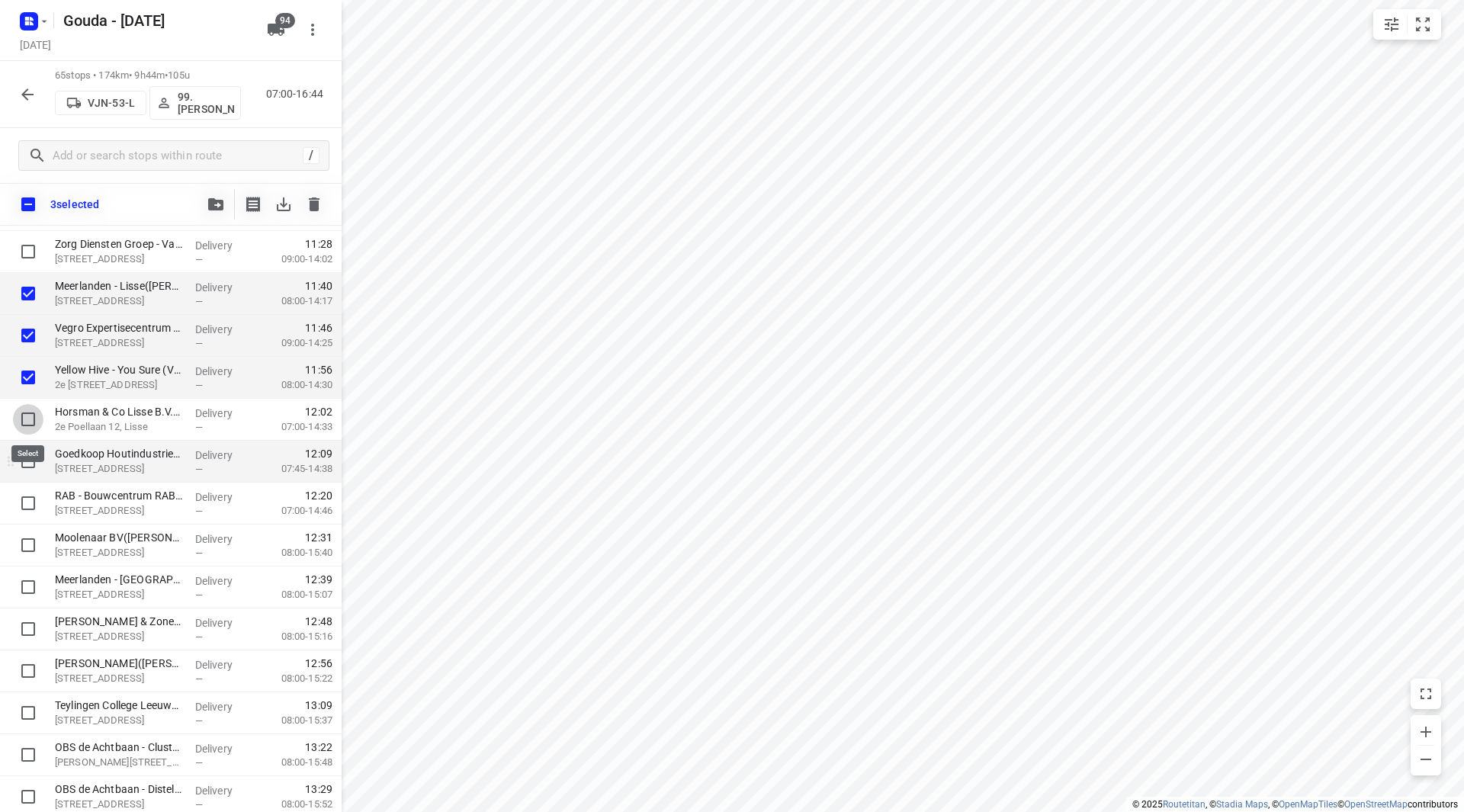
click at [20, 424] on input "checkbox" at bounding box center [28, 419] width 31 height 31
checkbox input "true"
drag, startPoint x: 20, startPoint y: 452, endPoint x: 19, endPoint y: 471, distance: 19.0
click at [20, 453] on input "checkbox" at bounding box center [28, 461] width 31 height 31
checkbox input "true"
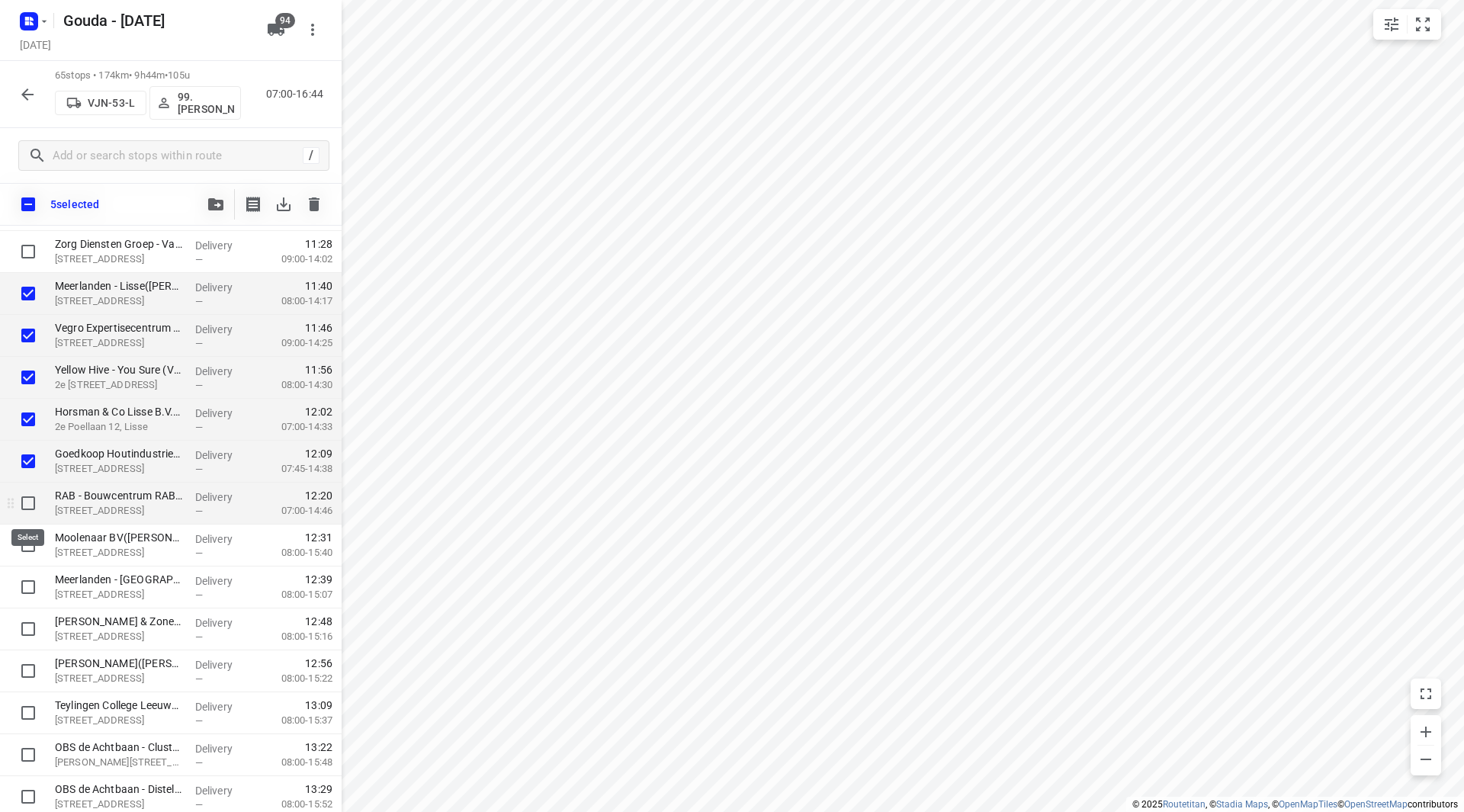
click at [23, 505] on input "checkbox" at bounding box center [28, 503] width 31 height 31
checkbox input "true"
click at [214, 212] on button "button" at bounding box center [216, 204] width 31 height 31
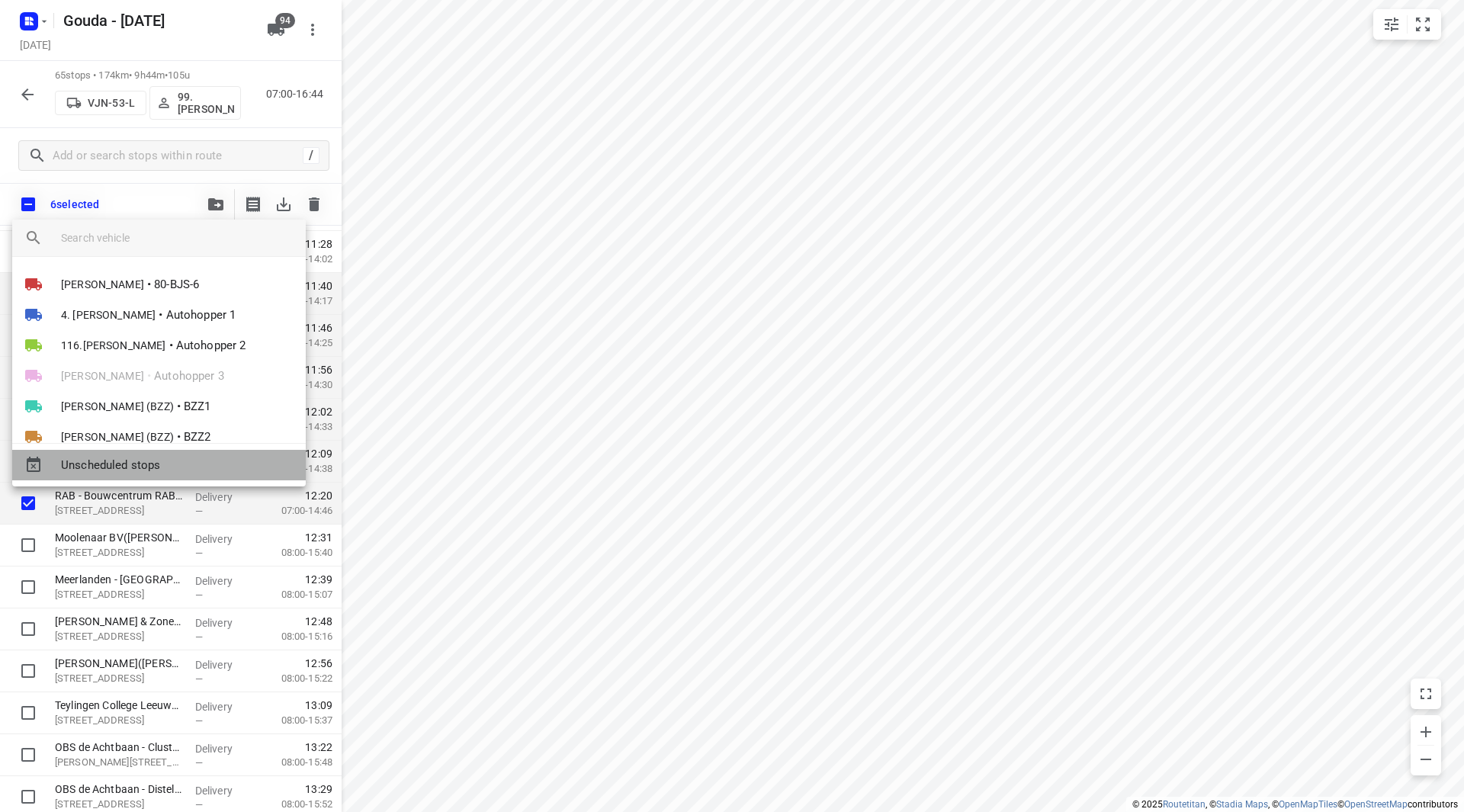
click at [139, 451] on div "Unscheduled stops" at bounding box center [159, 465] width 293 height 31
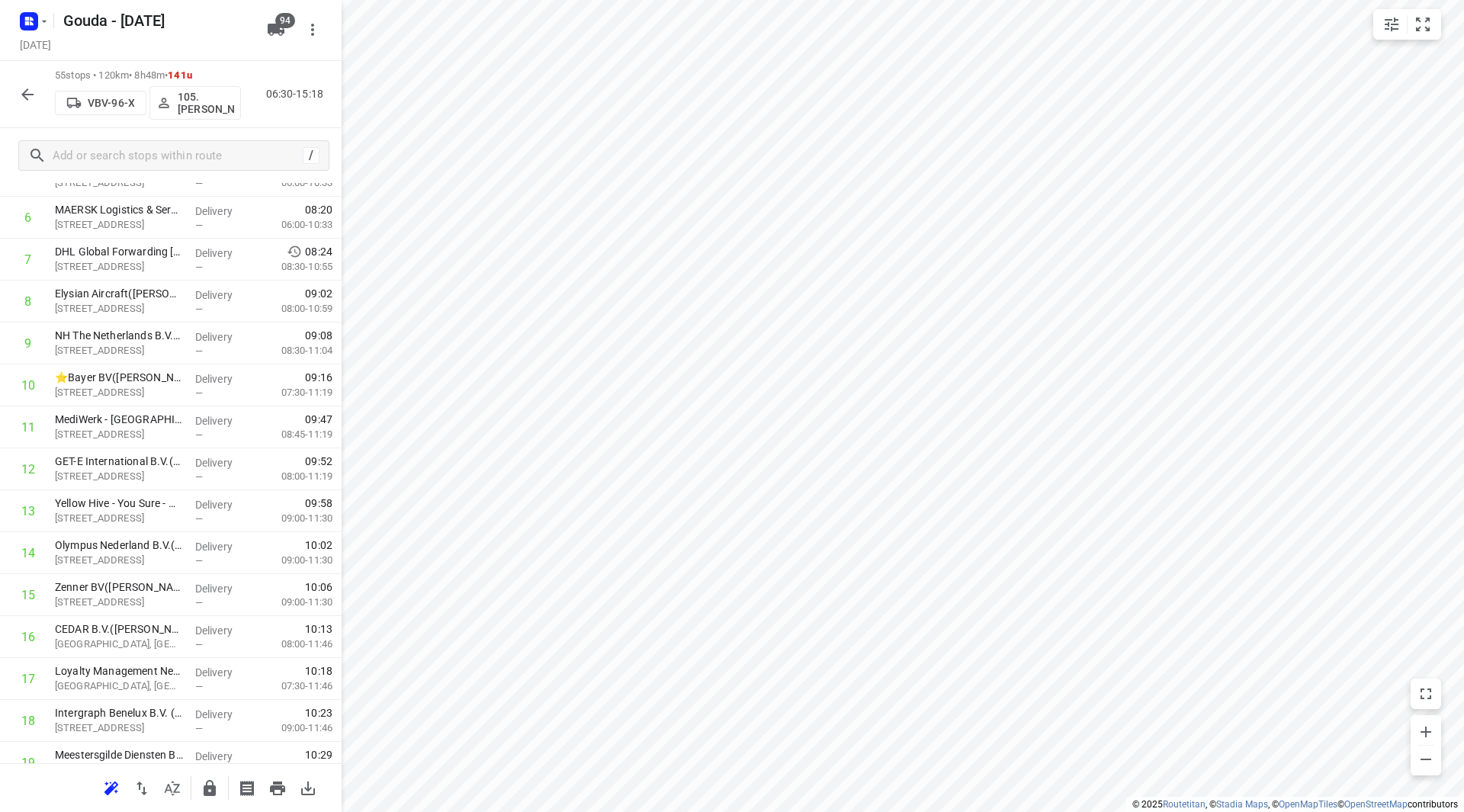
scroll to position [0, 0]
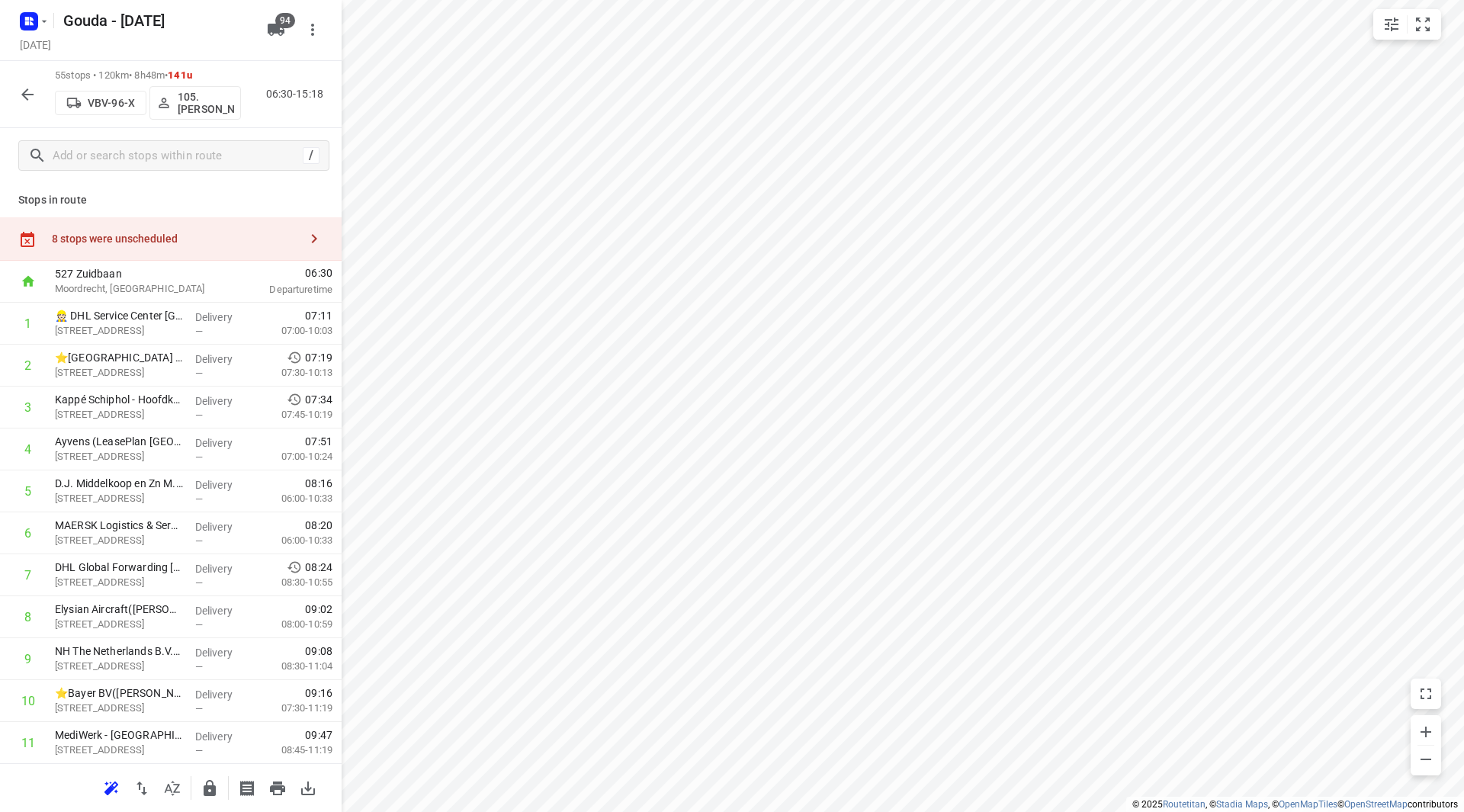
click at [199, 242] on div "8 stops were unscheduled" at bounding box center [176, 239] width 247 height 12
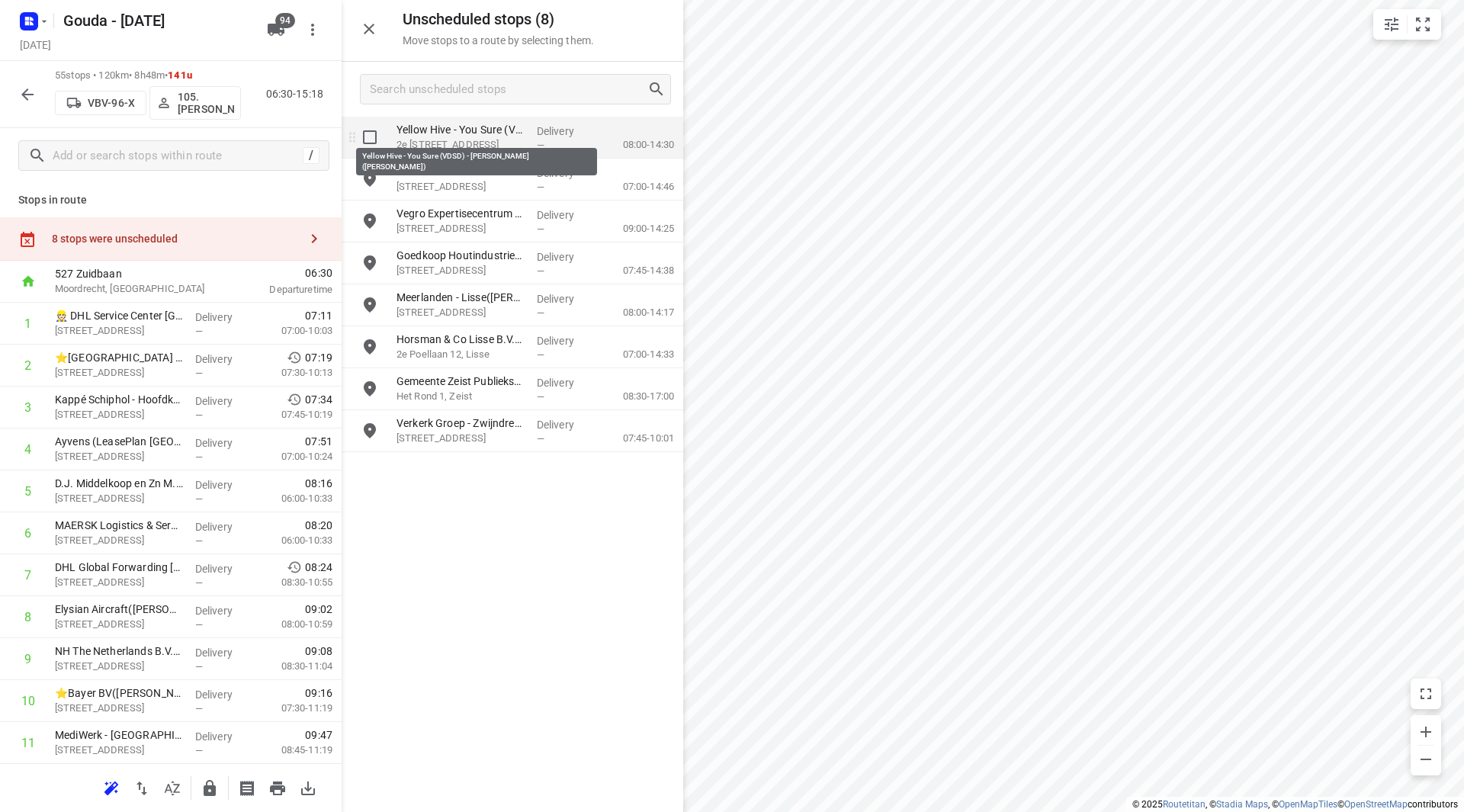
click at [451, 135] on p "Yellow Hive - You Sure (VDSD) - Lisse(Stacy Kouwenberg)" at bounding box center [460, 129] width 128 height 15
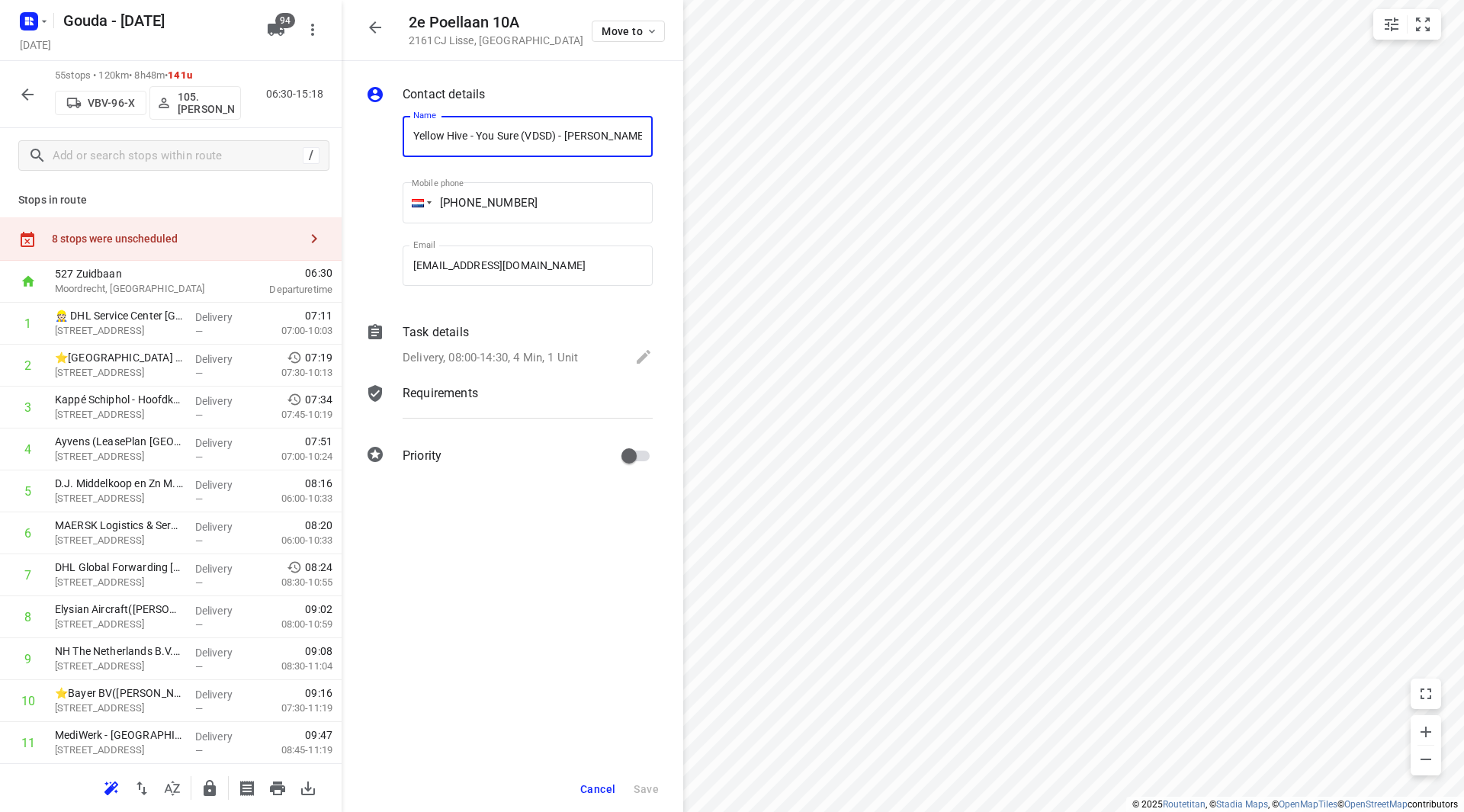
scroll to position [0, 48]
click at [178, 218] on div "8 stops were unscheduled" at bounding box center [171, 239] width 342 height 43
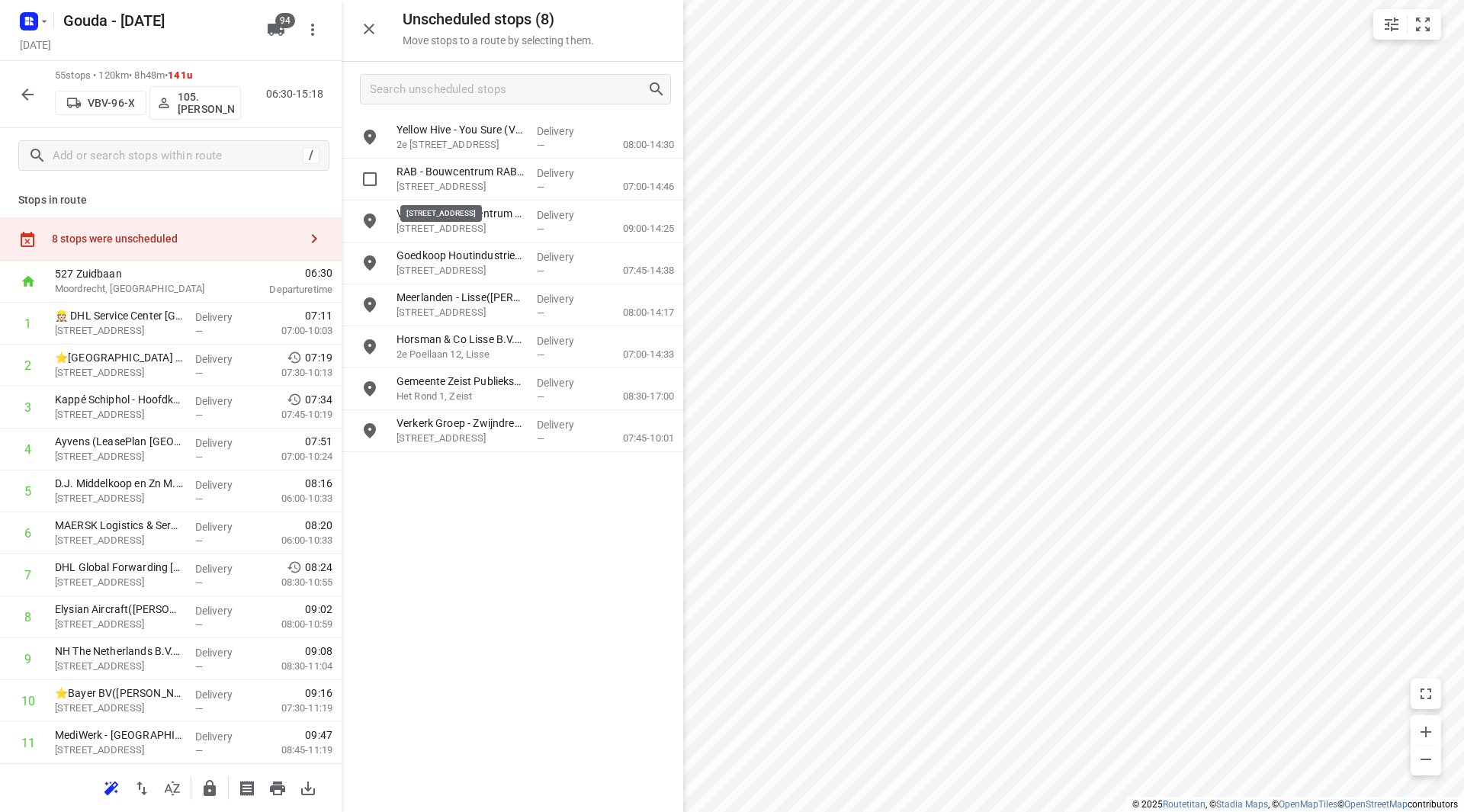
click at [466, 182] on p "Industriekade 16D, Sassenheim" at bounding box center [460, 186] width 128 height 15
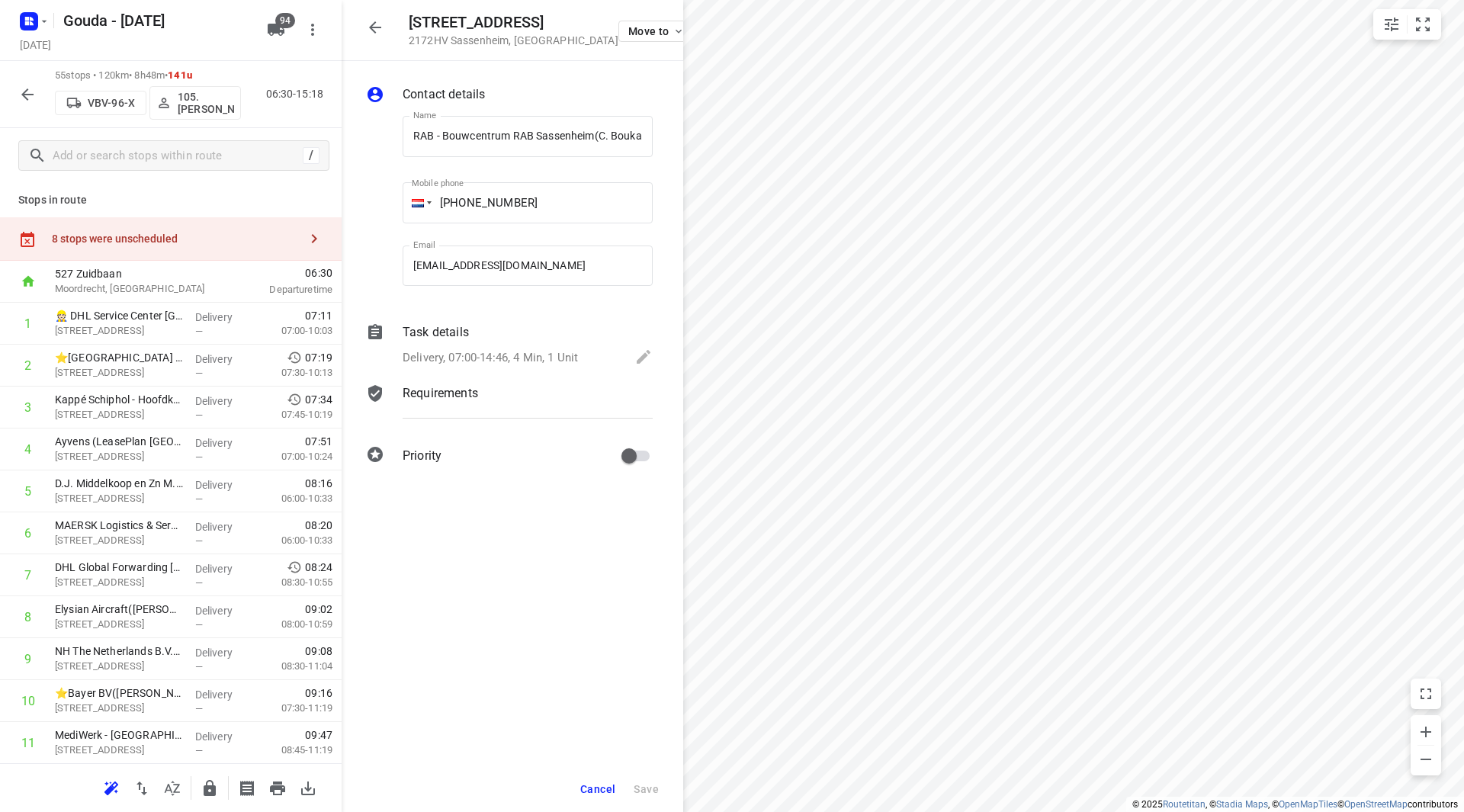
scroll to position [0, 17]
click at [254, 231] on div "8 stops were unscheduled" at bounding box center [171, 239] width 342 height 43
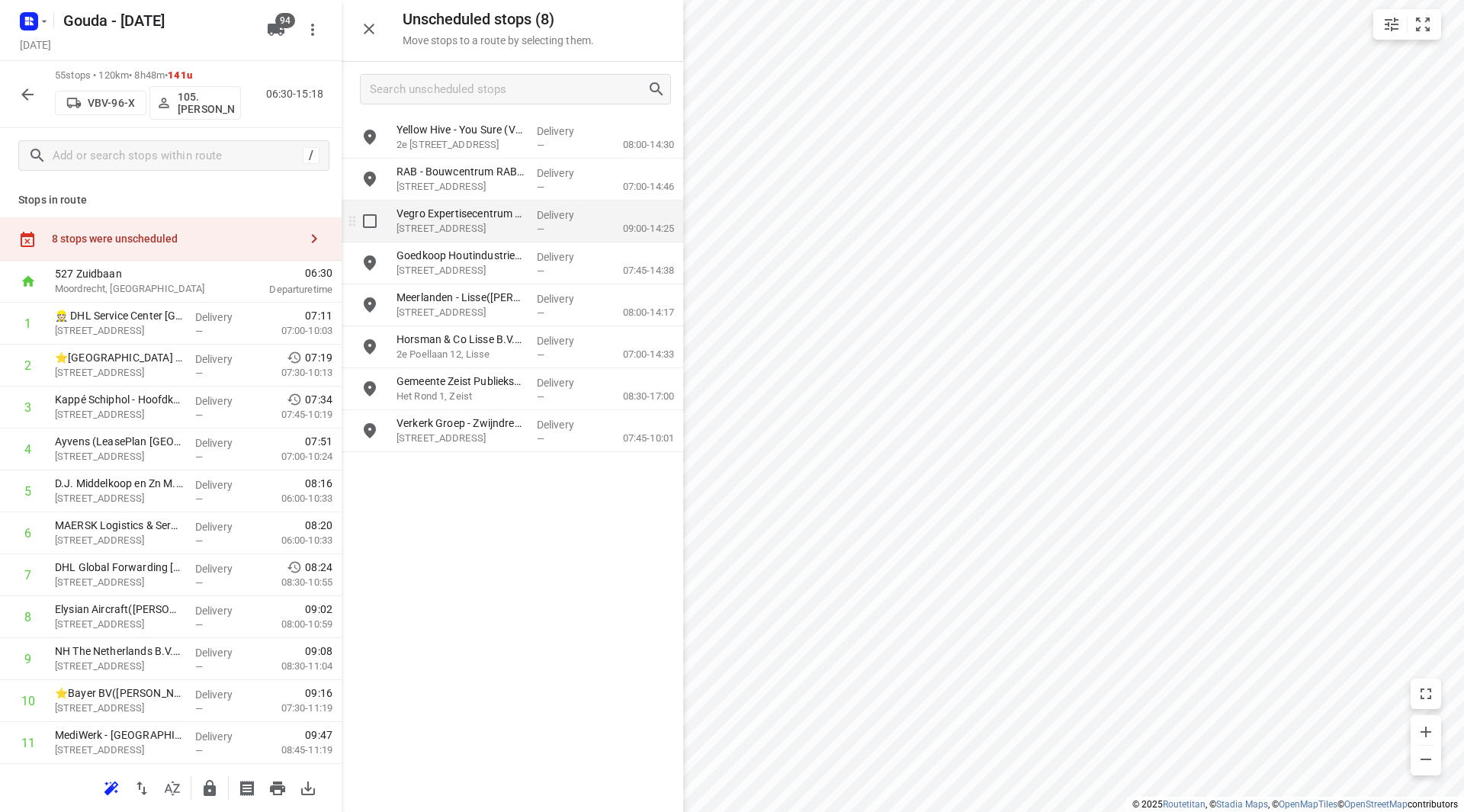
click at [437, 228] on p "Vennestraat 13, Lisse" at bounding box center [460, 228] width 128 height 15
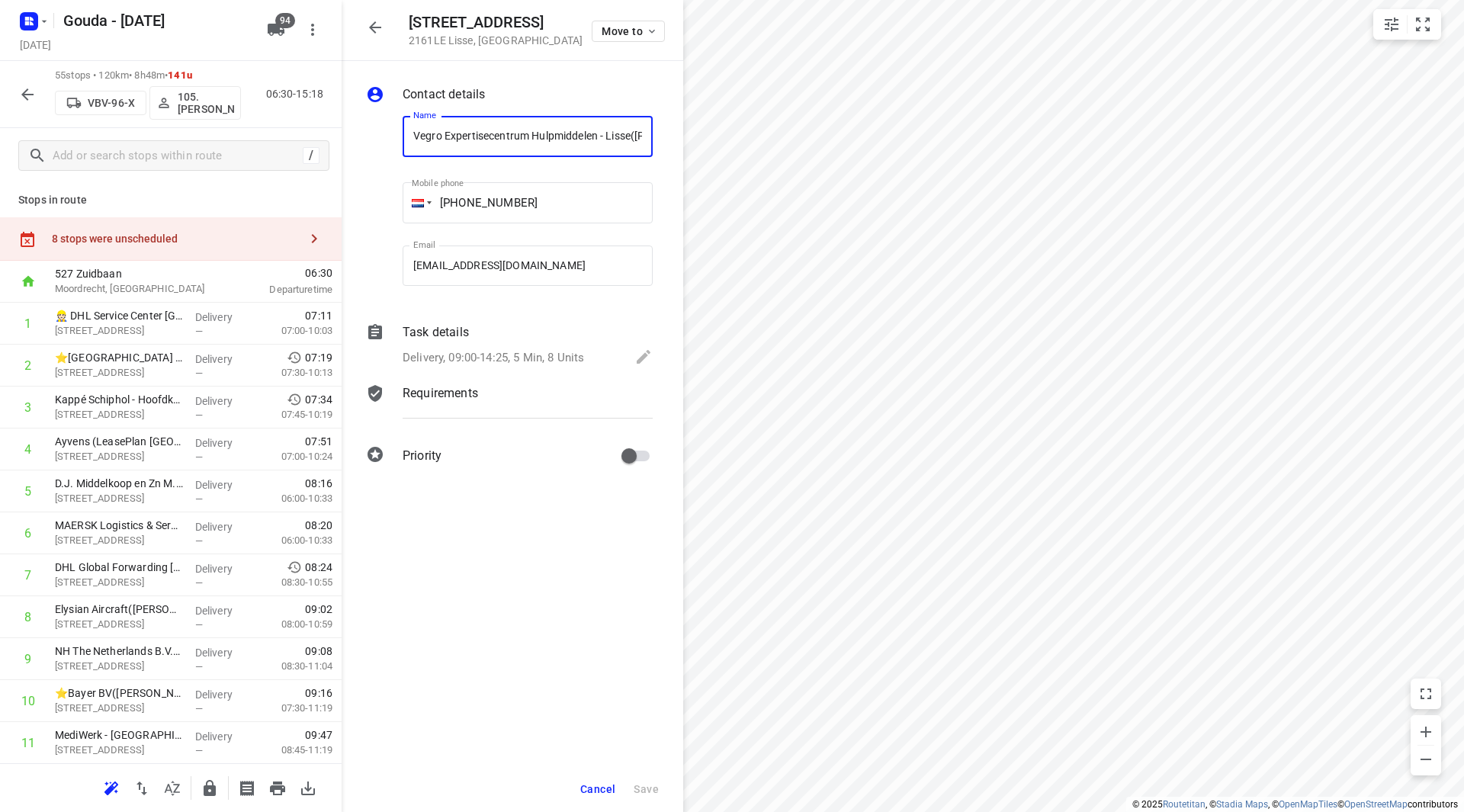
scroll to position [0, 76]
click at [202, 231] on div "8 stops were unscheduled" at bounding box center [171, 239] width 342 height 43
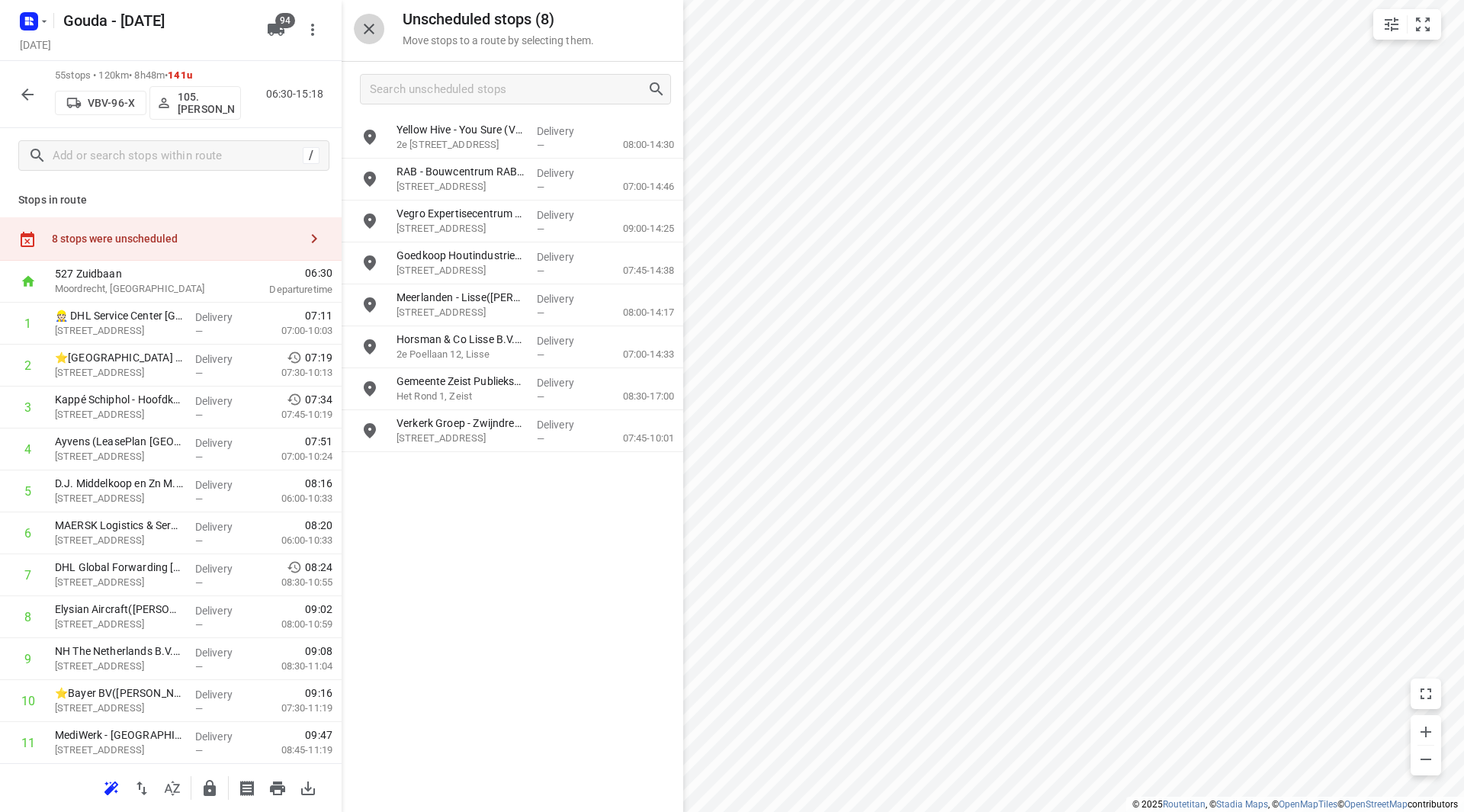
click at [365, 32] on icon "button" at bounding box center [368, 28] width 19 height 19
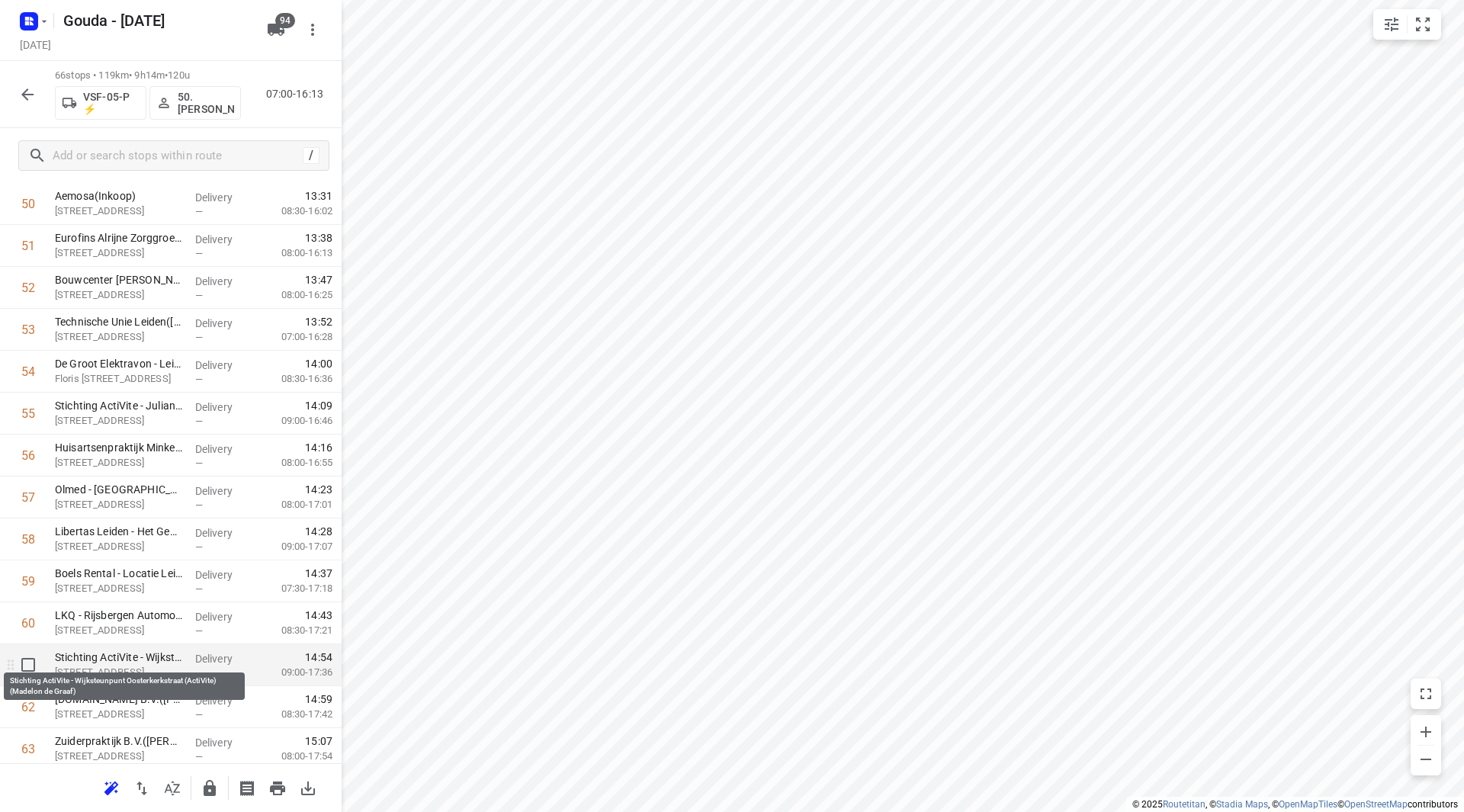
scroll to position [2178, 0]
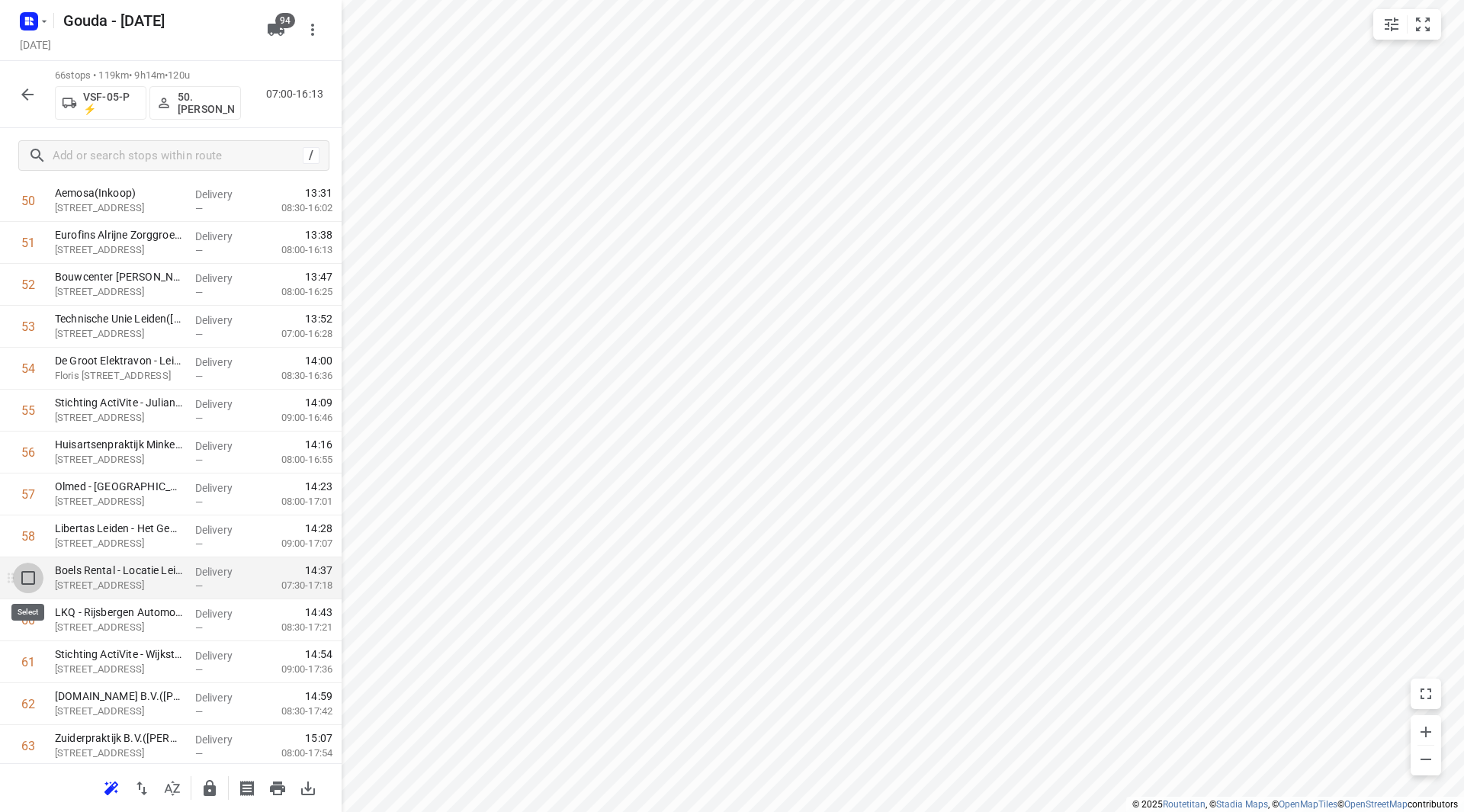
click at [21, 582] on input "checkbox" at bounding box center [28, 578] width 31 height 31
checkbox input "true"
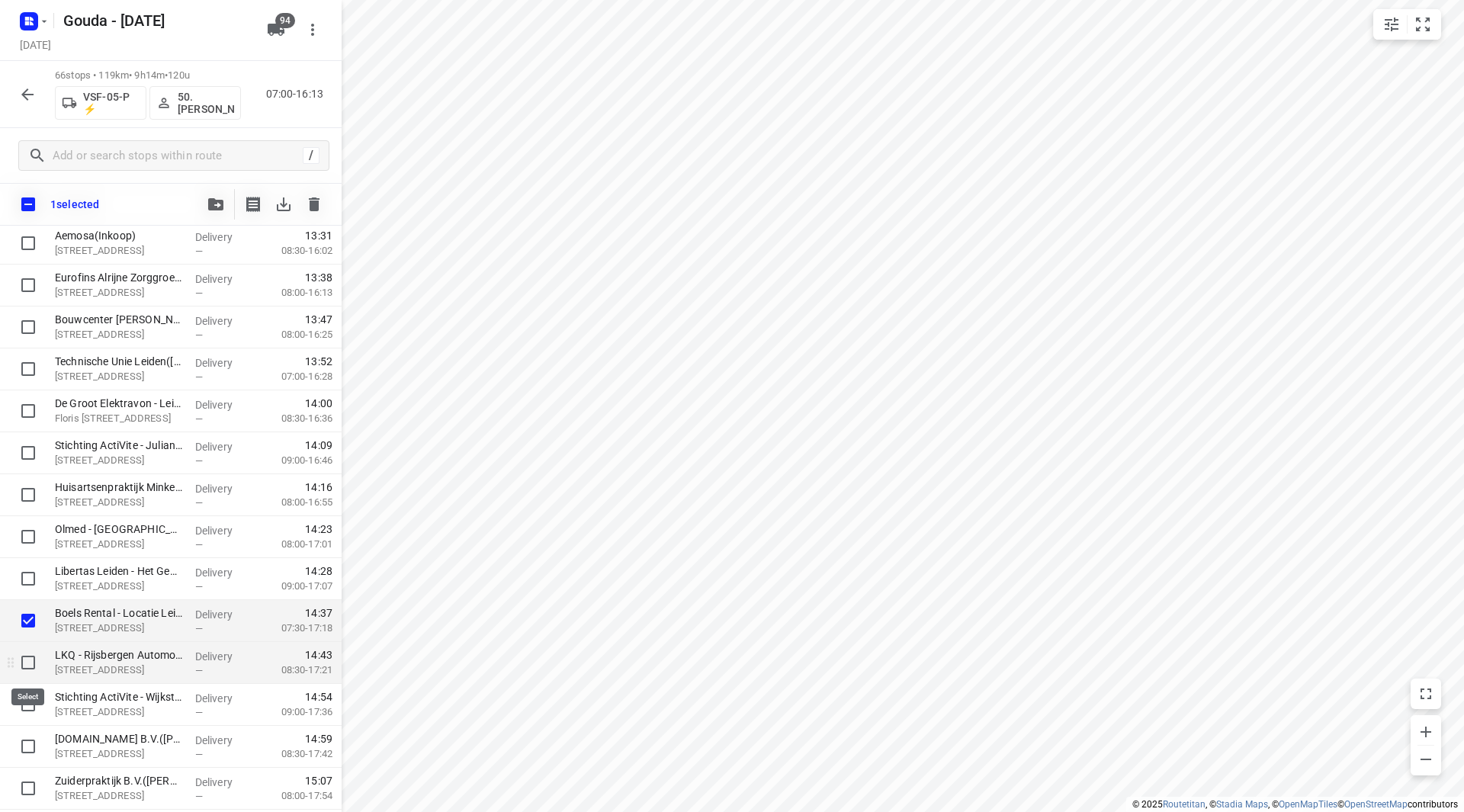
click at [24, 661] on input "checkbox" at bounding box center [28, 663] width 31 height 31
checkbox input "true"
click at [210, 201] on icon "button" at bounding box center [216, 204] width 15 height 12
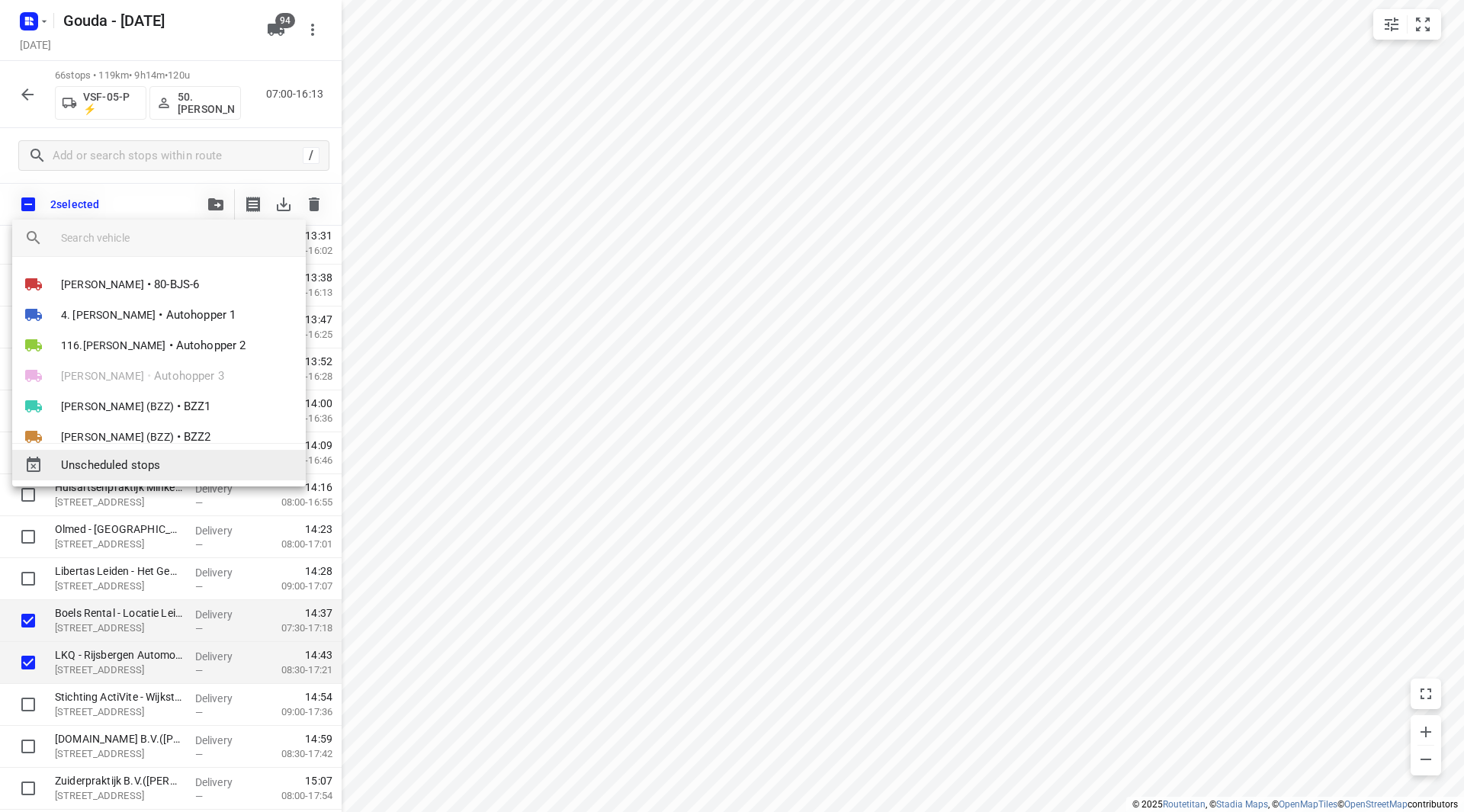
click at [142, 459] on span "Unscheduled stops" at bounding box center [177, 466] width 232 height 18
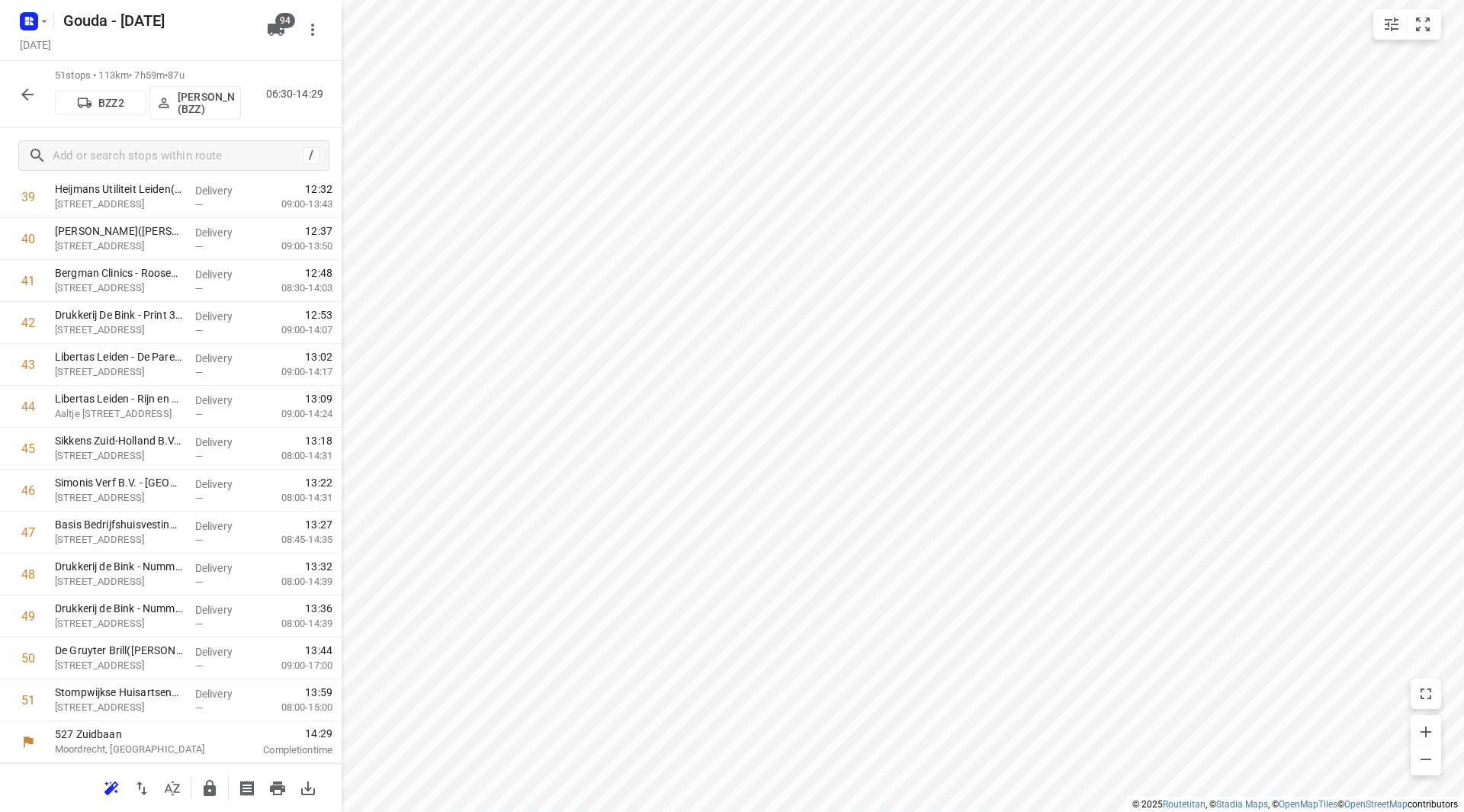
scroll to position [0, 0]
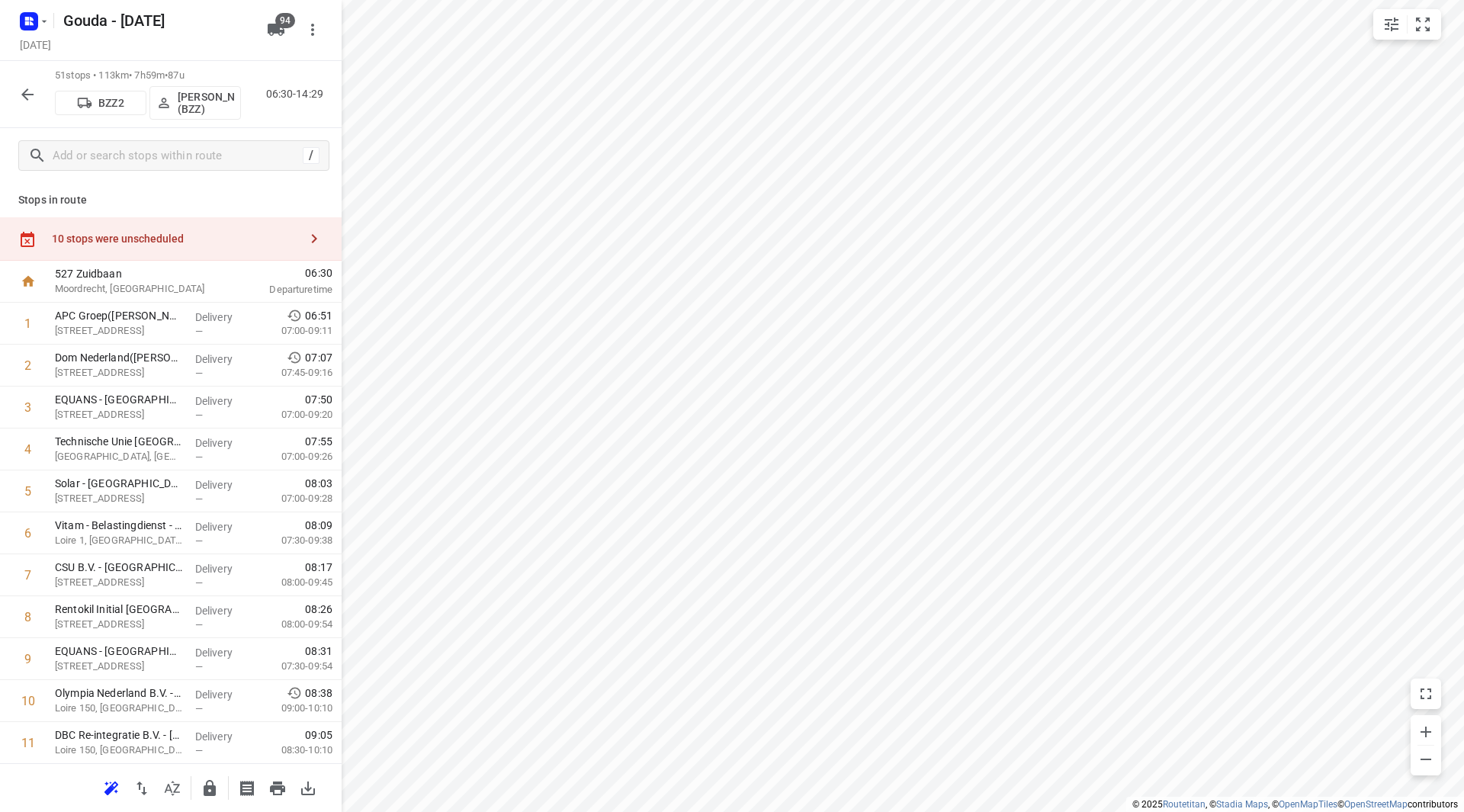
click at [225, 220] on div "Stops in route 10 stops were unscheduled 527 Zuidbaan Moordrecht, Netherlands 0…" at bounding box center [171, 473] width 342 height 581
click at [247, 236] on div "10 stops were unscheduled" at bounding box center [176, 239] width 247 height 12
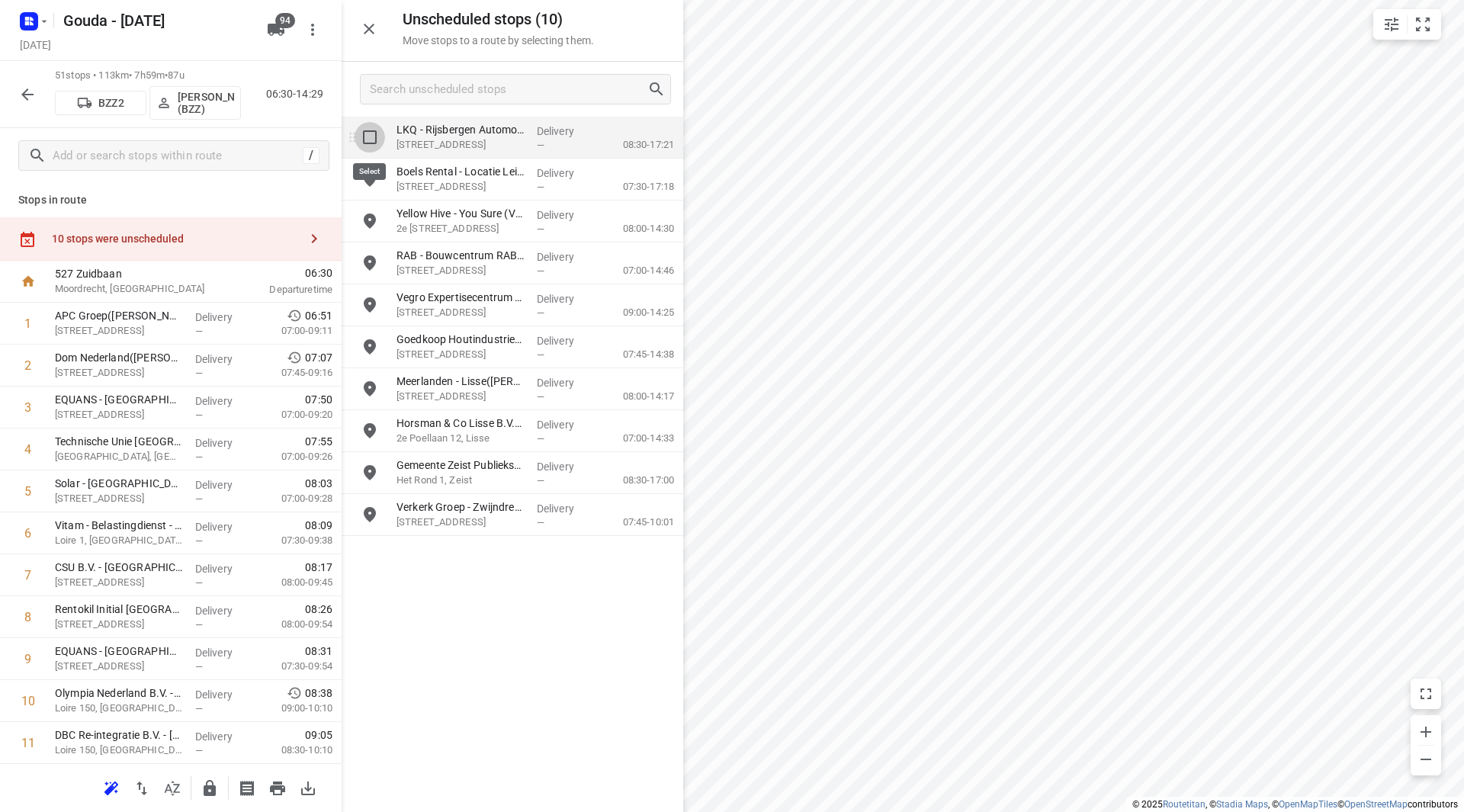
click at [371, 133] on input "grid" at bounding box center [369, 137] width 31 height 31
checkbox input "true"
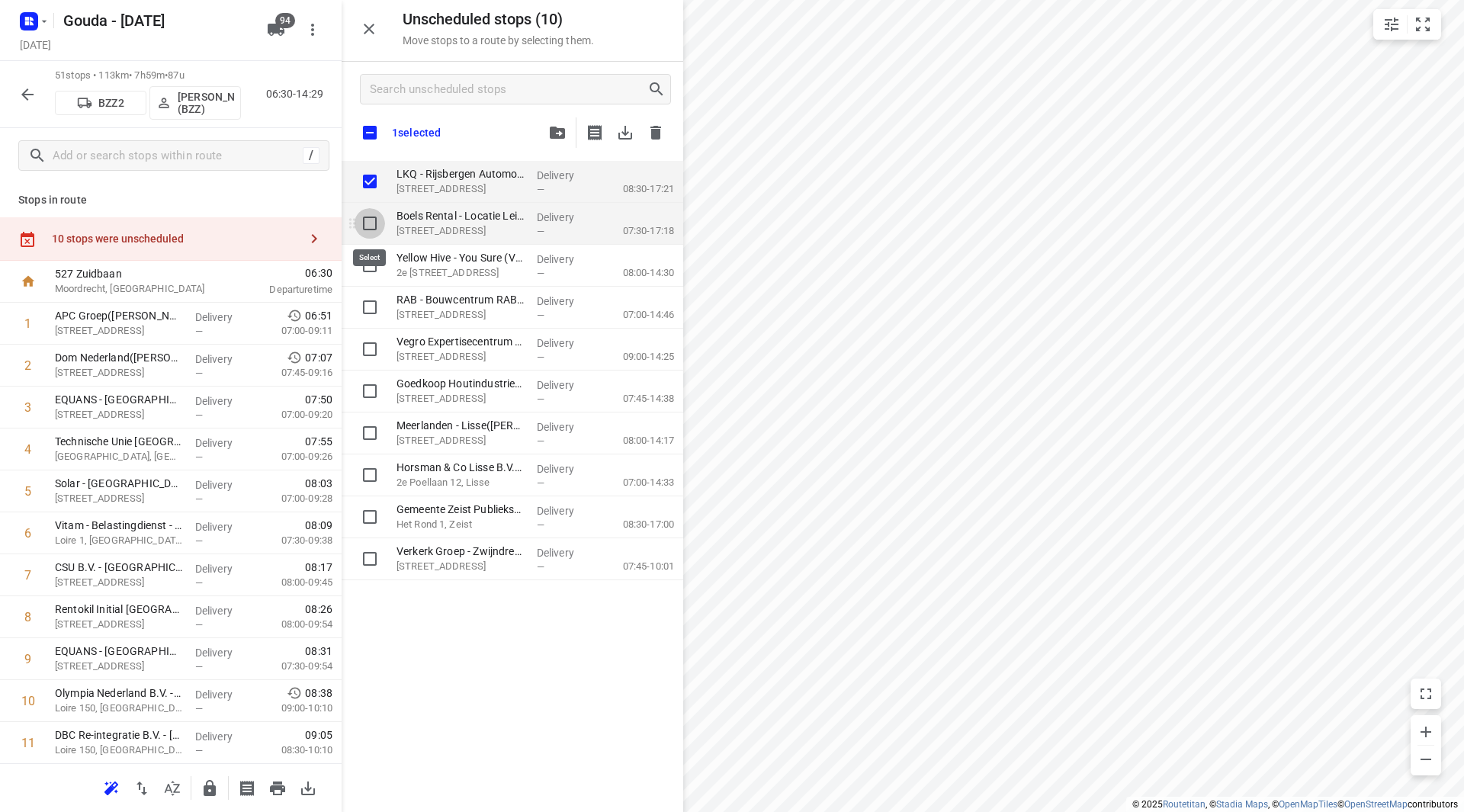
click at [375, 230] on input "grid" at bounding box center [369, 224] width 31 height 31
checkbox input "true"
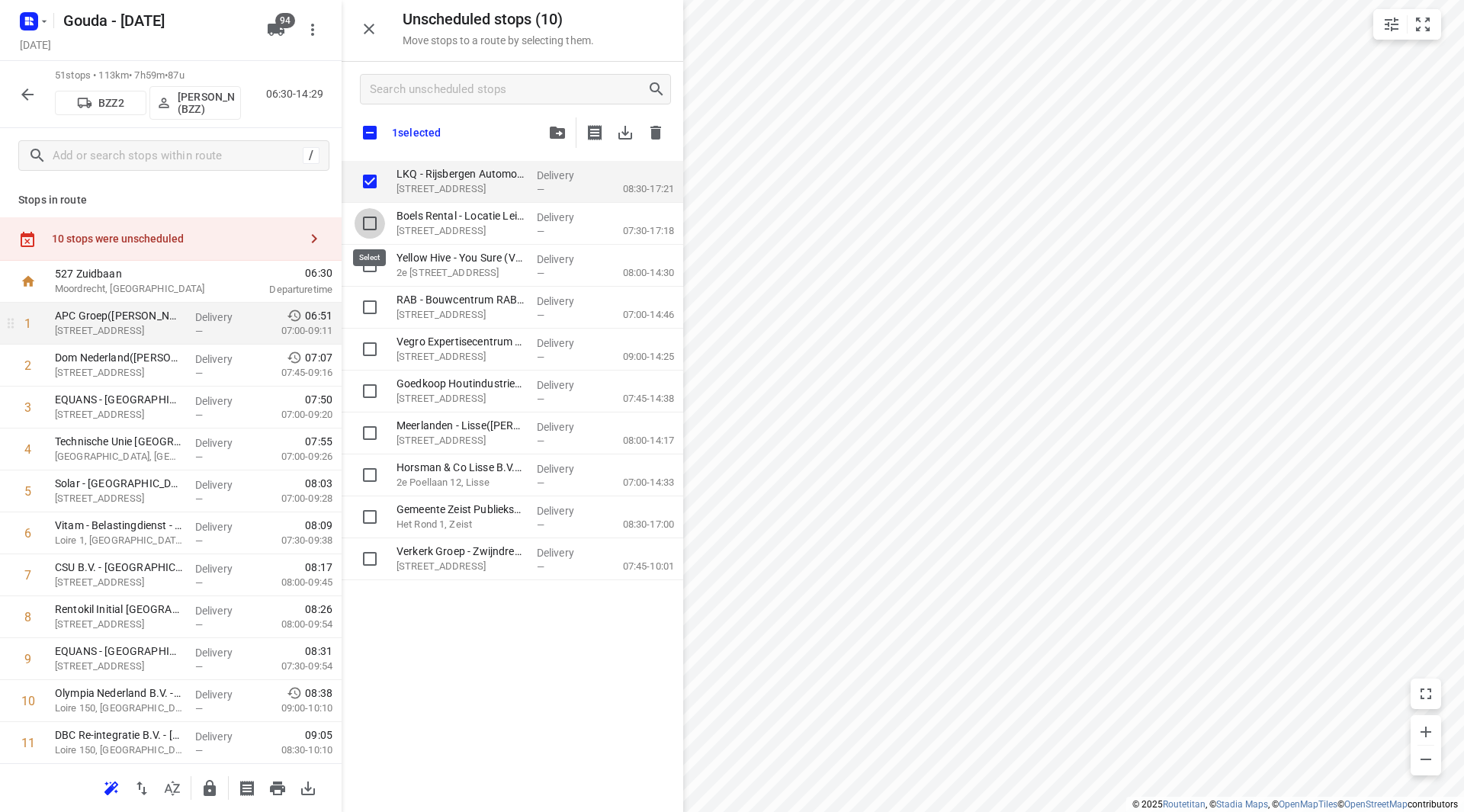
checkbox input "true"
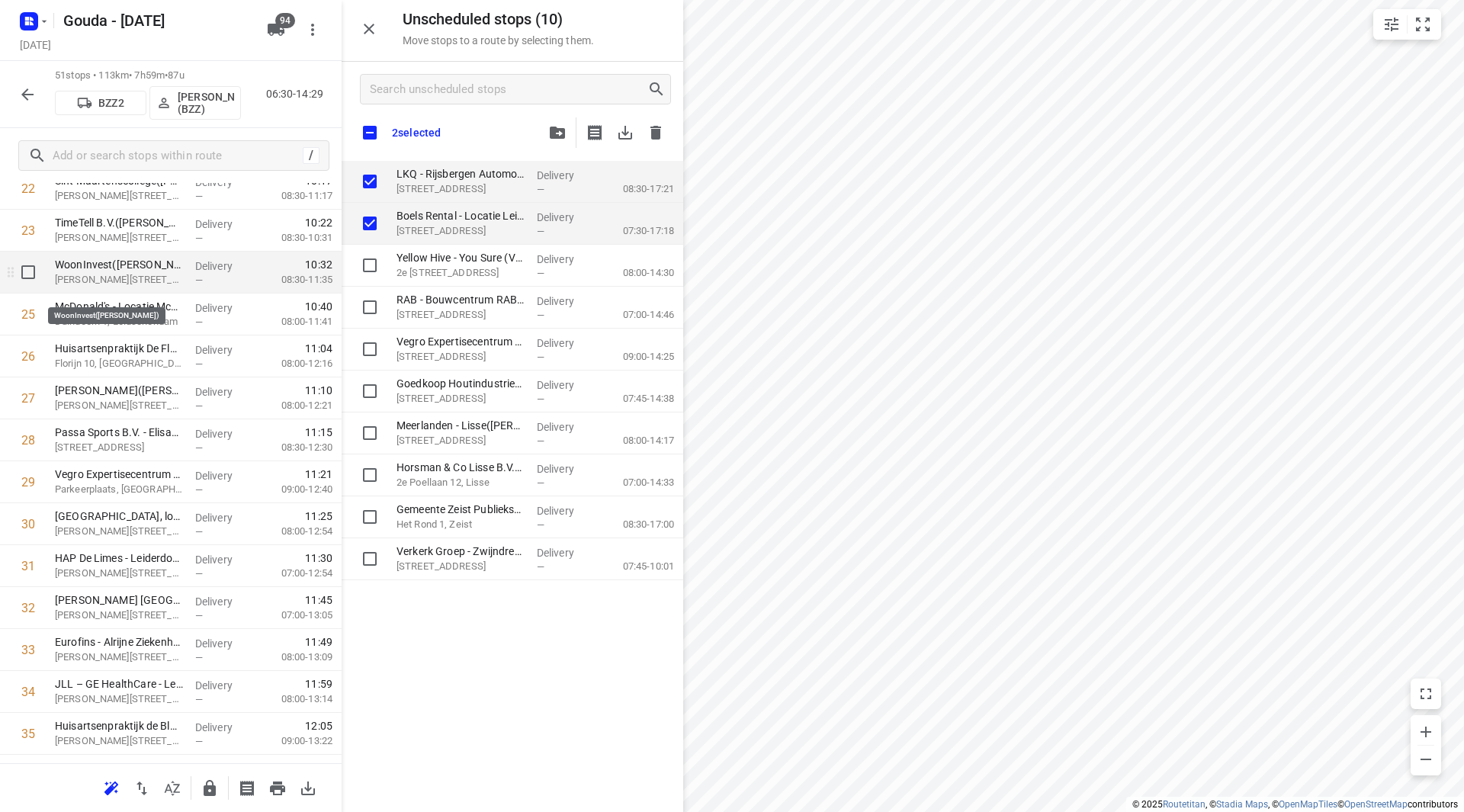
scroll to position [991, 0]
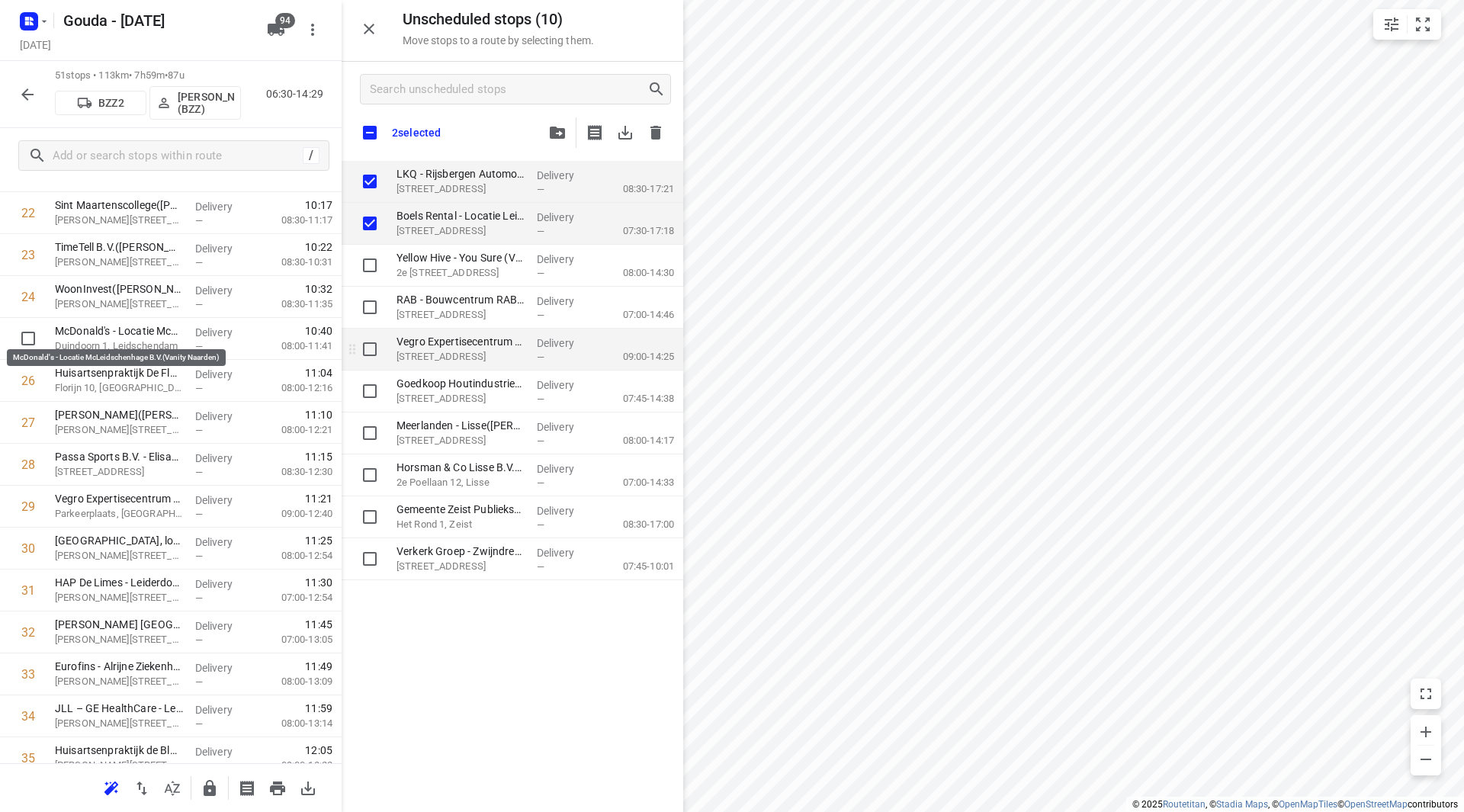
checkbox input "true"
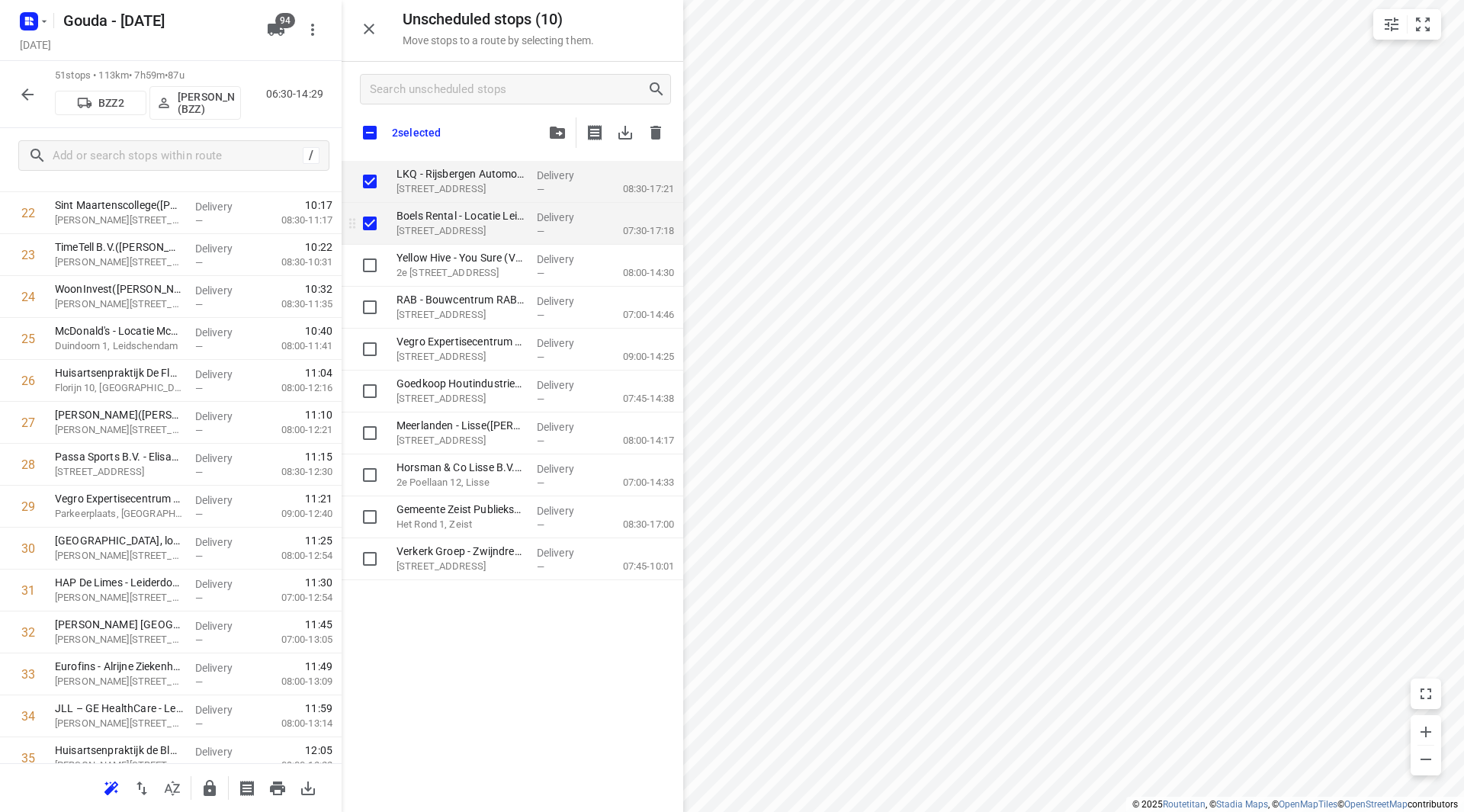
checkbox input "true"
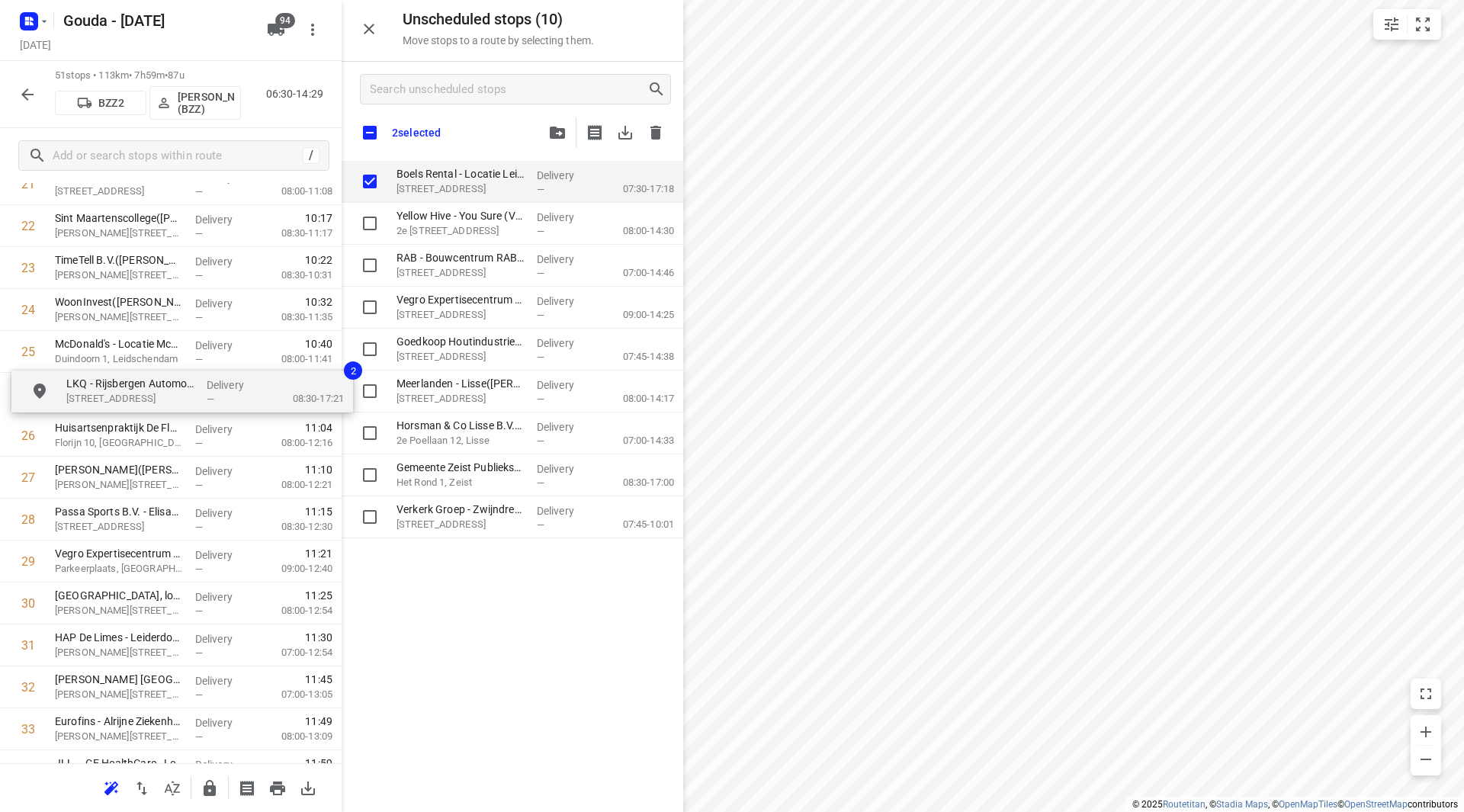
drag, startPoint x: 421, startPoint y: 189, endPoint x: 98, endPoint y: 398, distance: 384.7
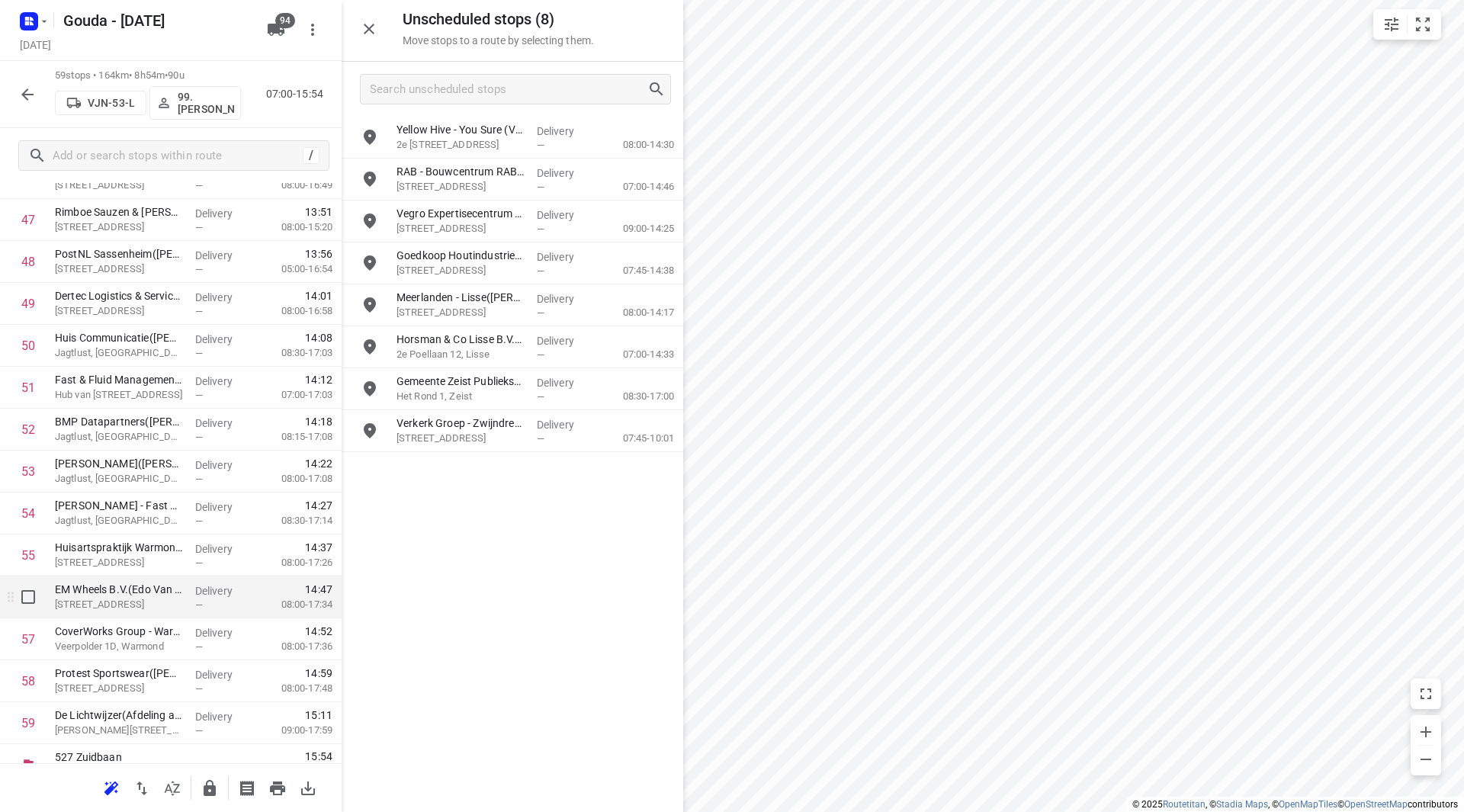
scroll to position [2046, 0]
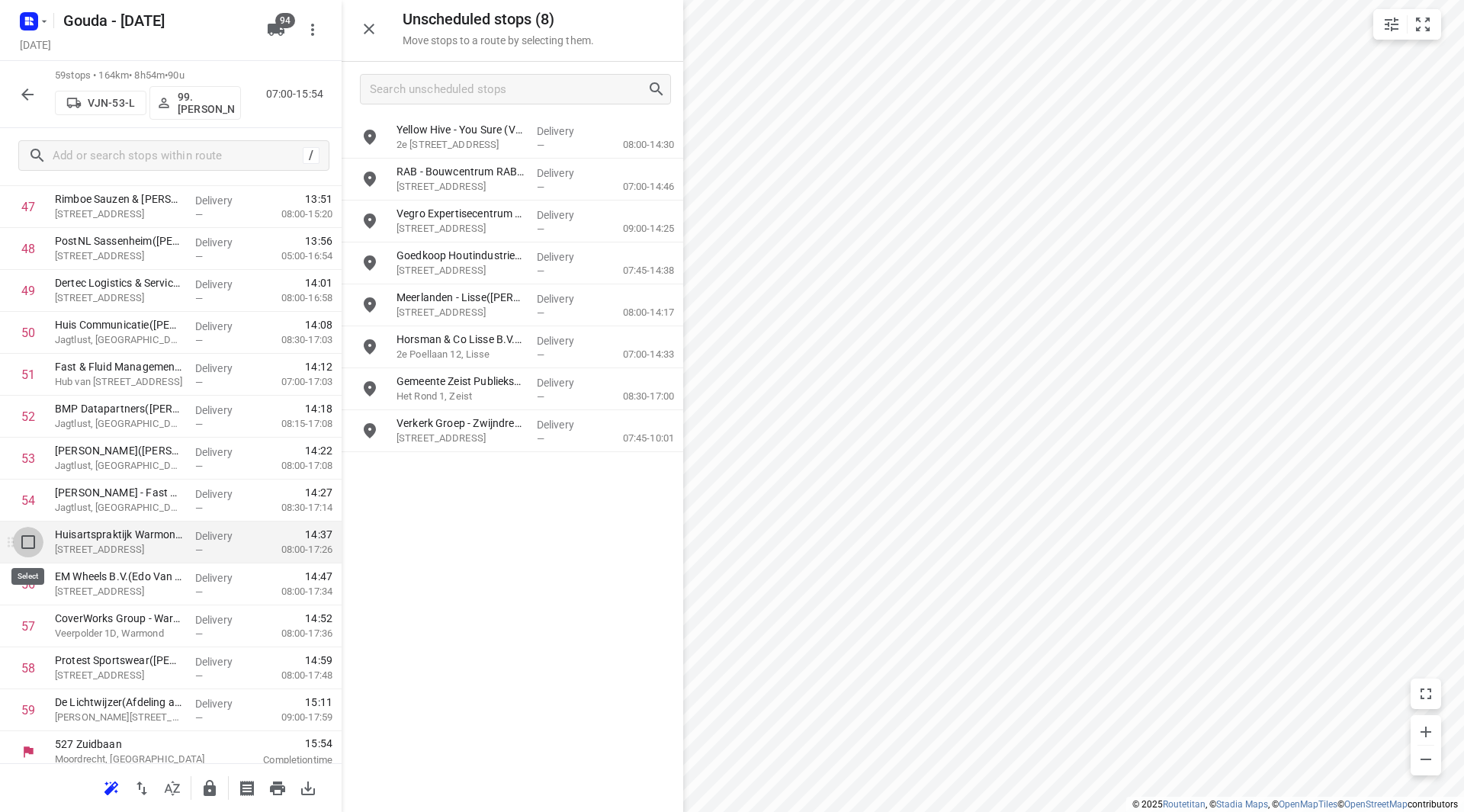
click at [31, 545] on input "checkbox" at bounding box center [28, 542] width 31 height 31
checkbox input "true"
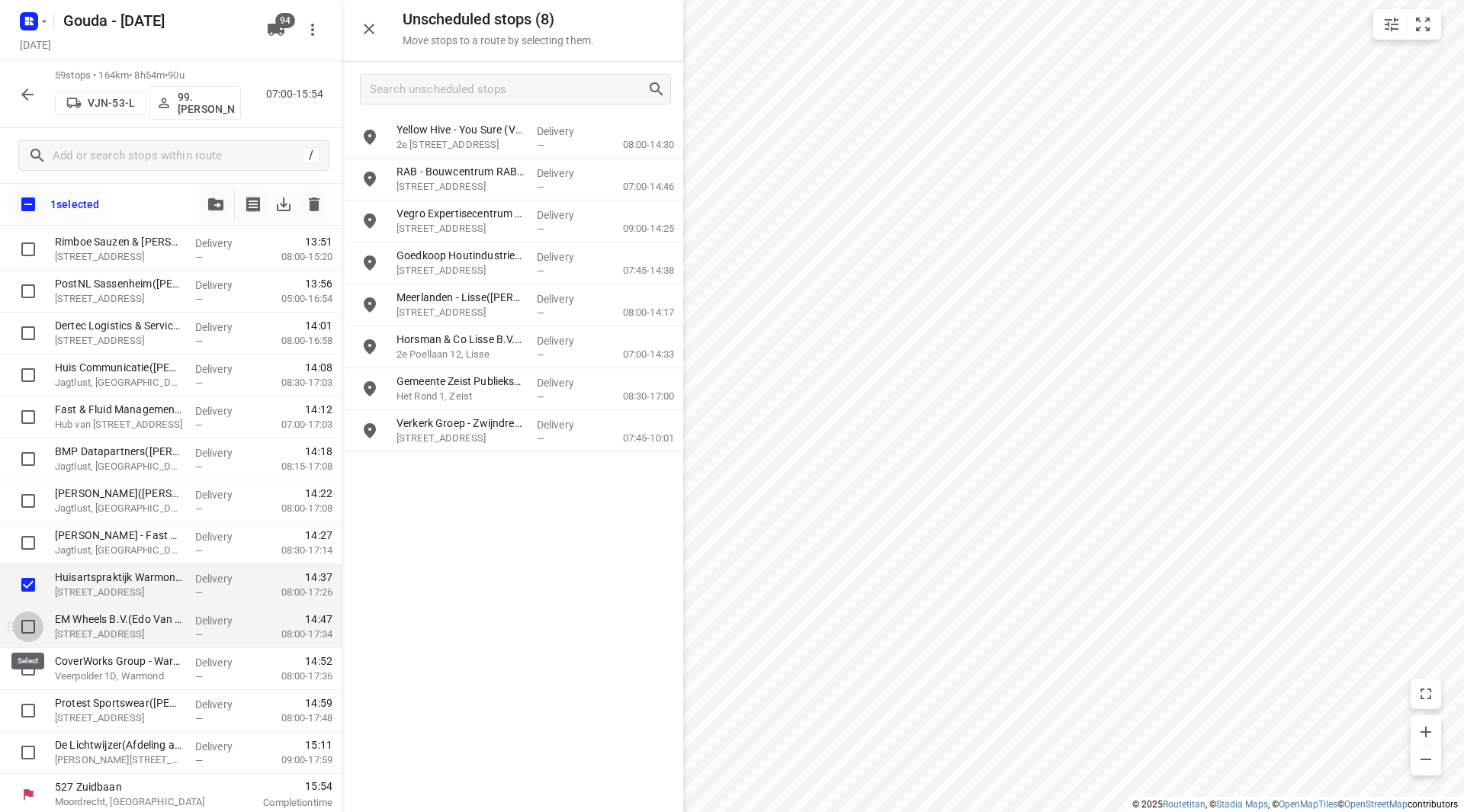
click at [22, 631] on input "checkbox" at bounding box center [28, 626] width 31 height 31
checkbox input "true"
click at [23, 668] on input "checkbox" at bounding box center [28, 669] width 31 height 31
checkbox input "true"
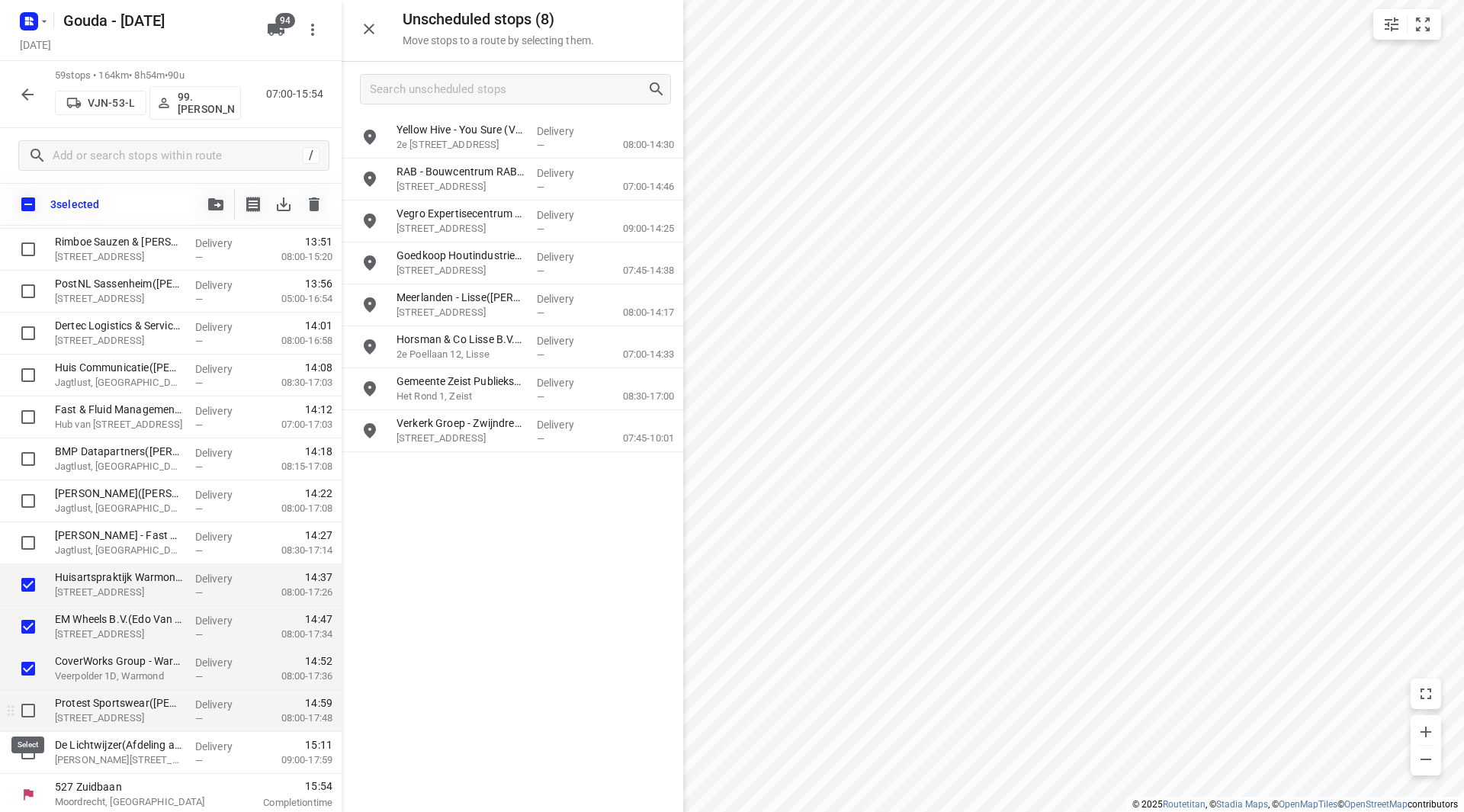
drag, startPoint x: 23, startPoint y: 699, endPoint x: 27, endPoint y: 727, distance: 28.3
click at [24, 700] on input "checkbox" at bounding box center [28, 710] width 31 height 31
checkbox input "true"
click at [26, 756] on input "checkbox" at bounding box center [28, 753] width 31 height 31
checkbox input "true"
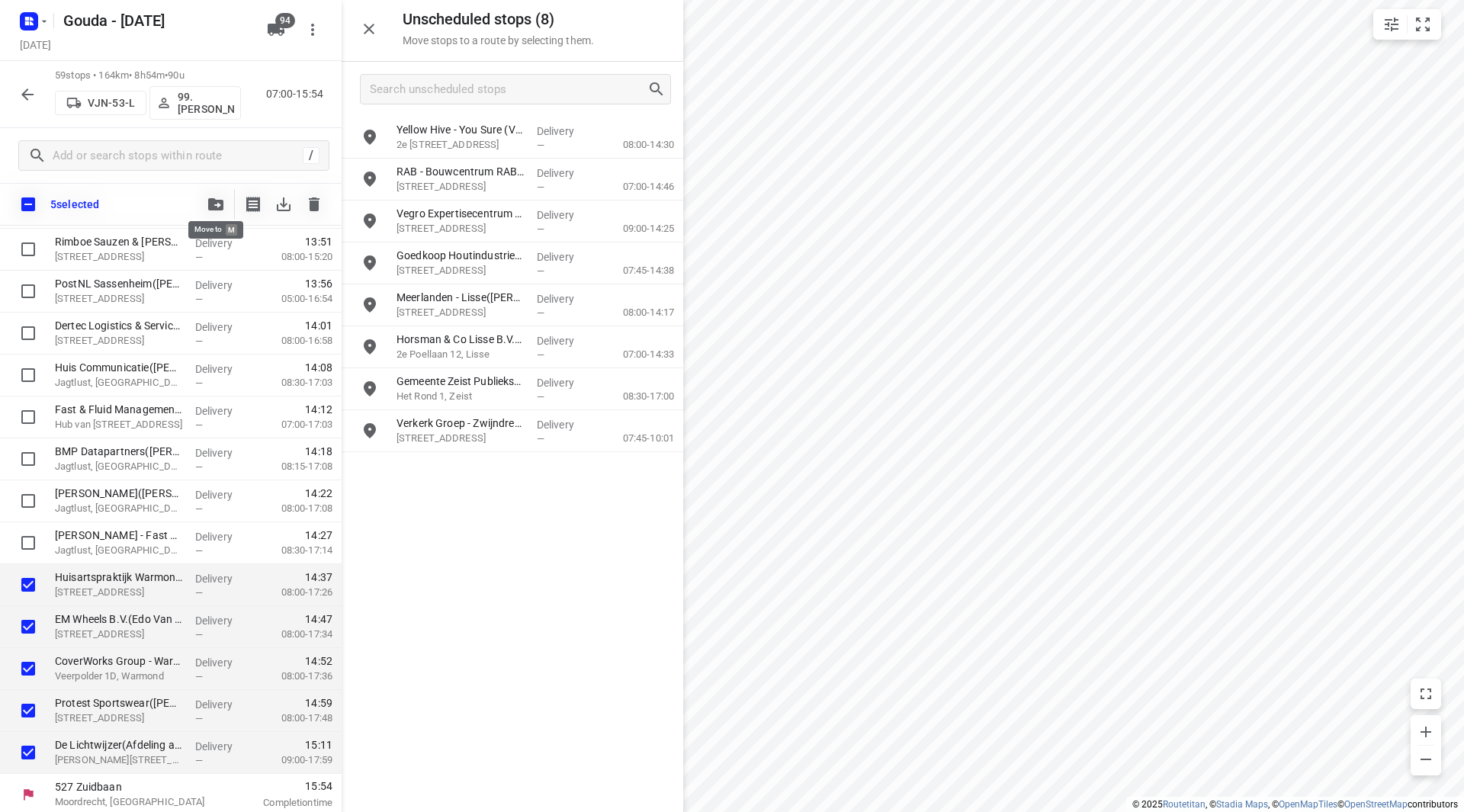
click at [223, 200] on icon "button" at bounding box center [216, 204] width 15 height 12
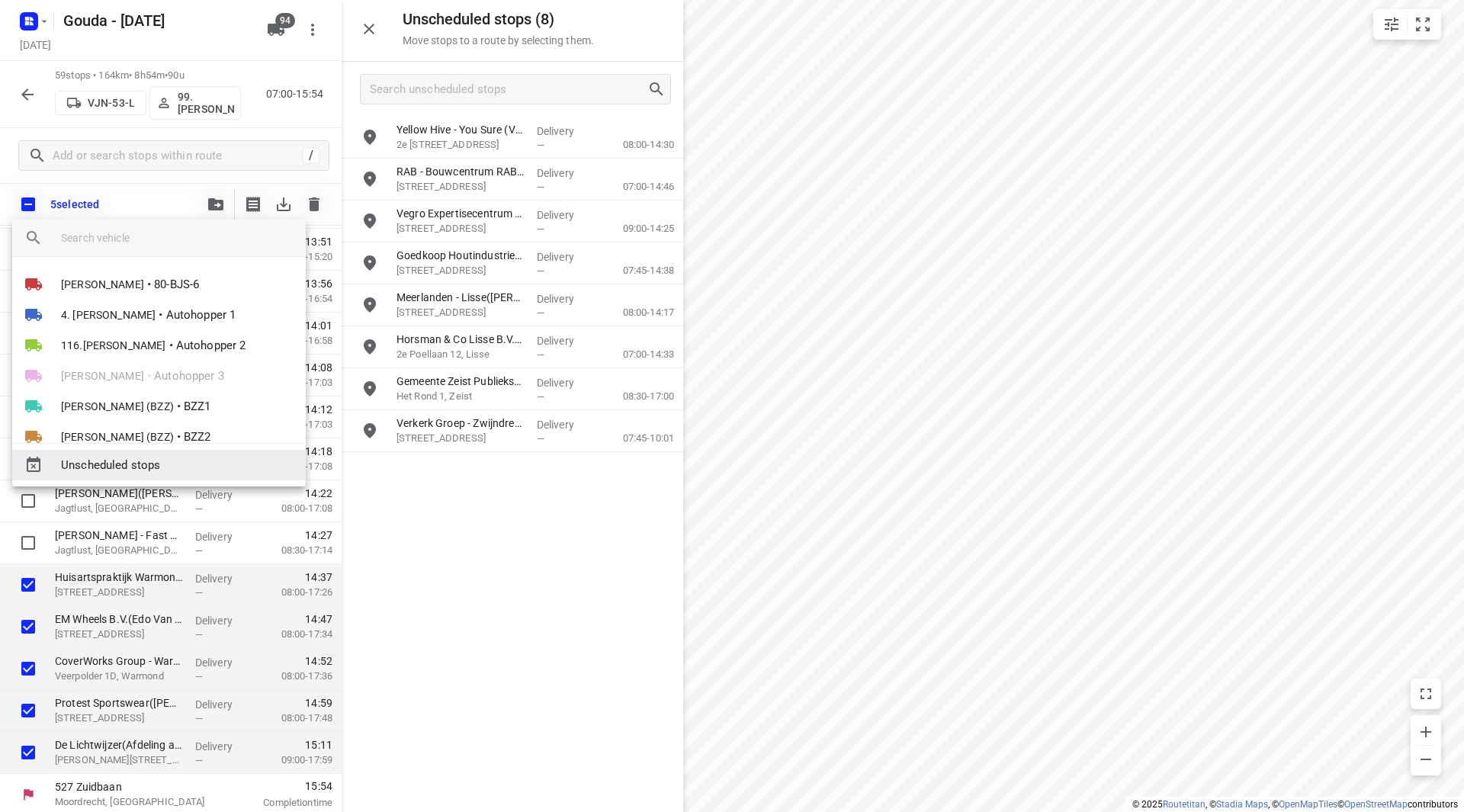
click at [148, 469] on span "Unscheduled stops" at bounding box center [177, 466] width 232 height 18
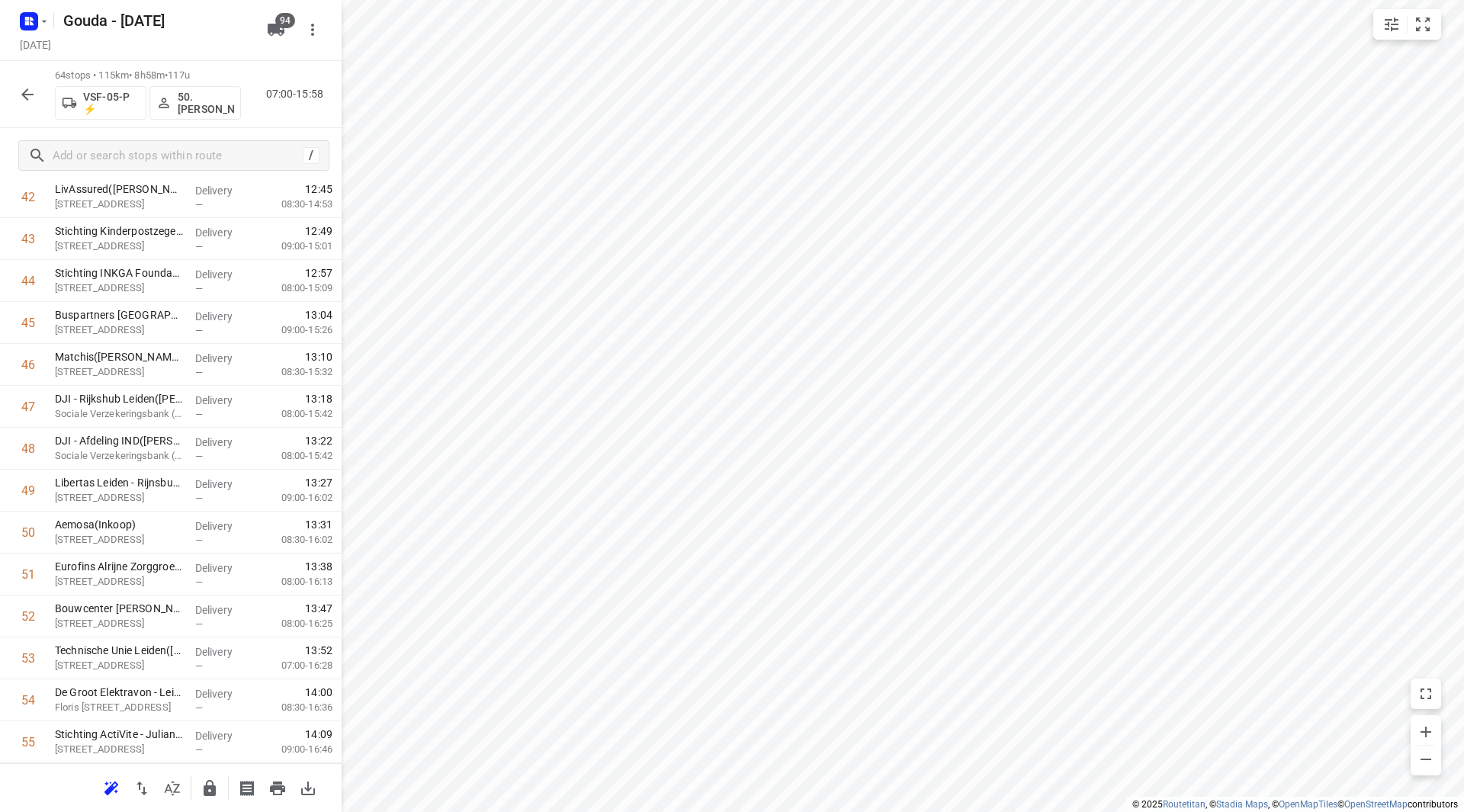
scroll to position [0, 0]
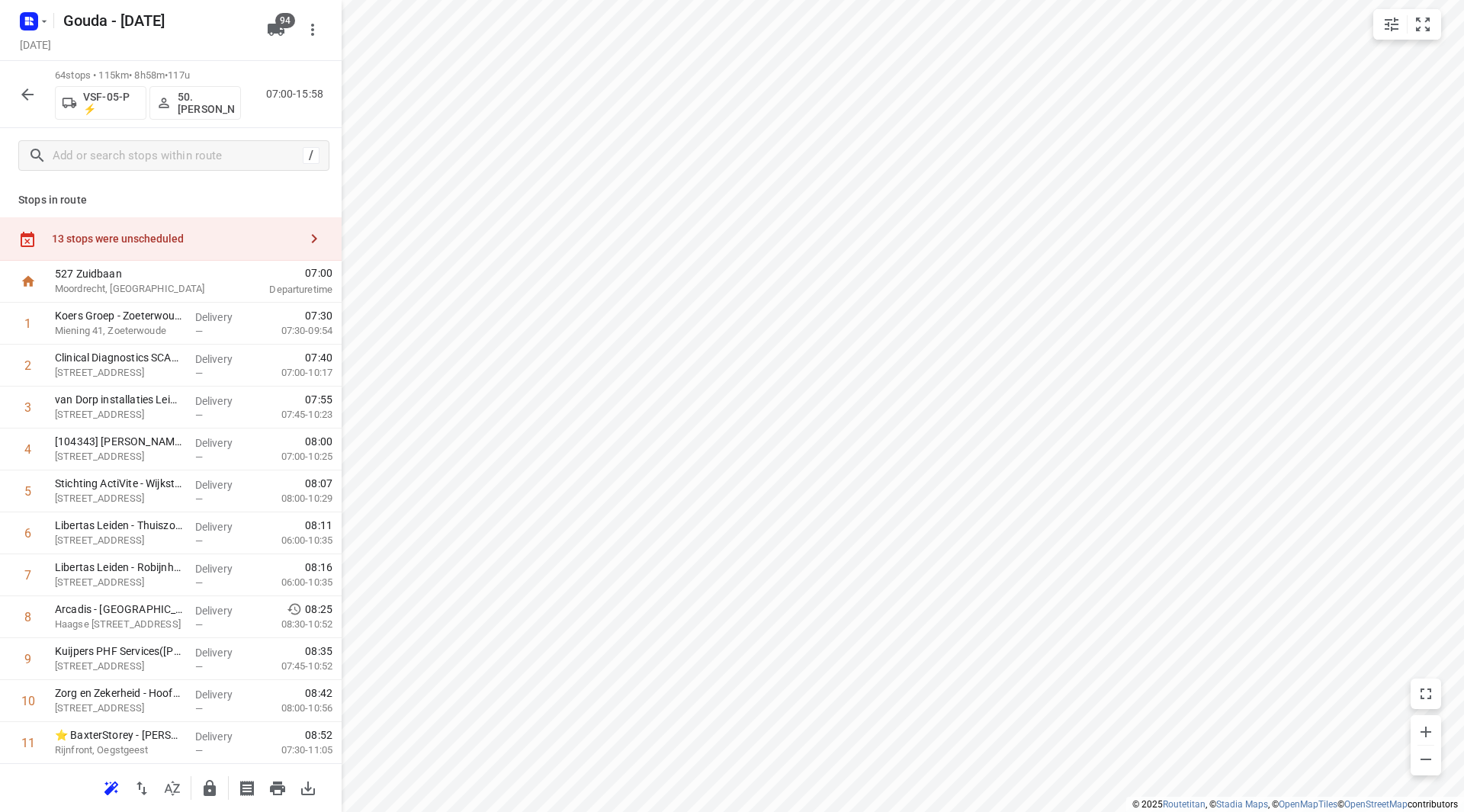
click at [211, 239] on div "13 stops were unscheduled" at bounding box center [176, 239] width 247 height 12
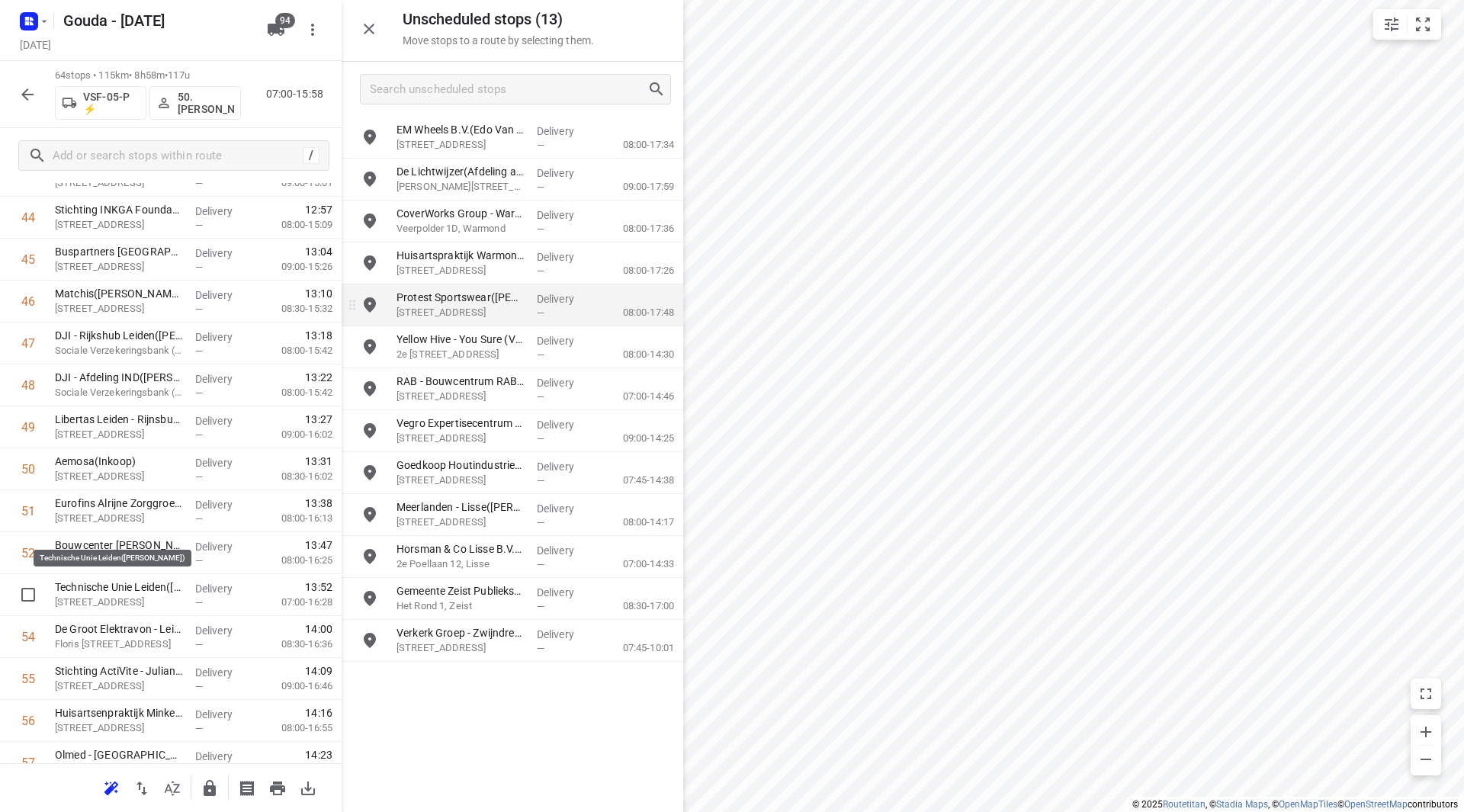
scroll to position [1907, 0]
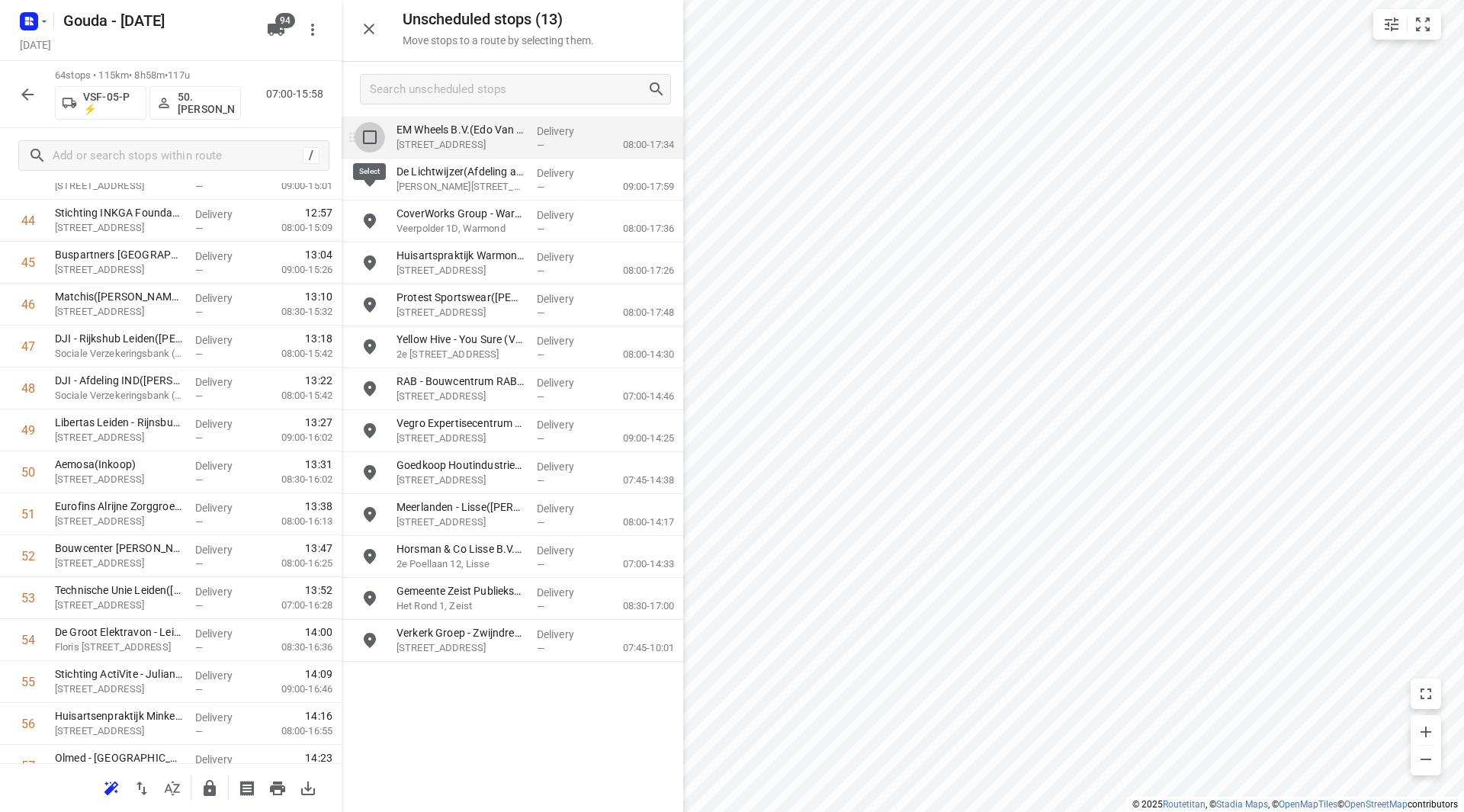
click at [370, 136] on input "grid" at bounding box center [369, 137] width 31 height 31
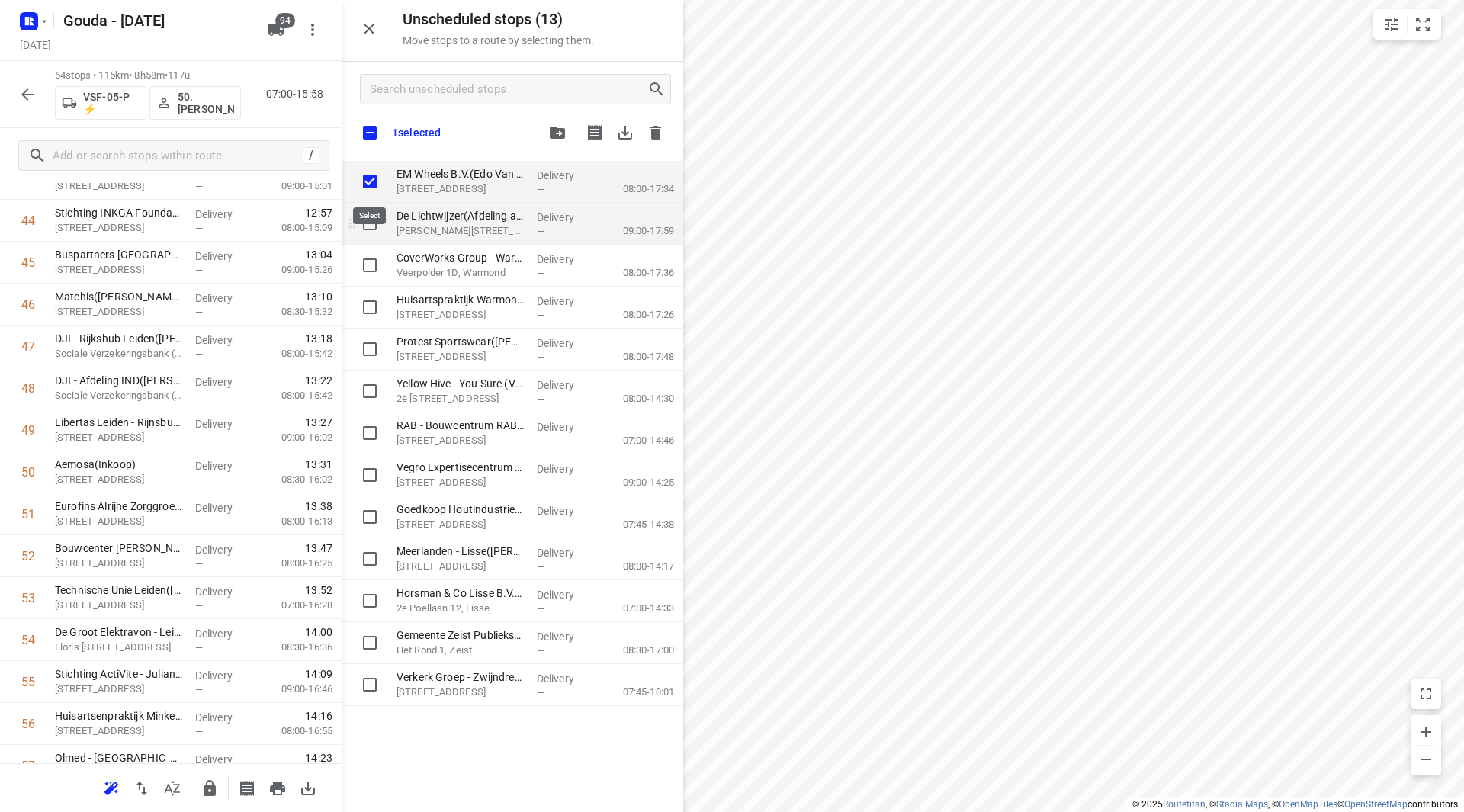
checkbox input "true"
click at [376, 221] on input "grid" at bounding box center [369, 224] width 31 height 31
checkbox input "true"
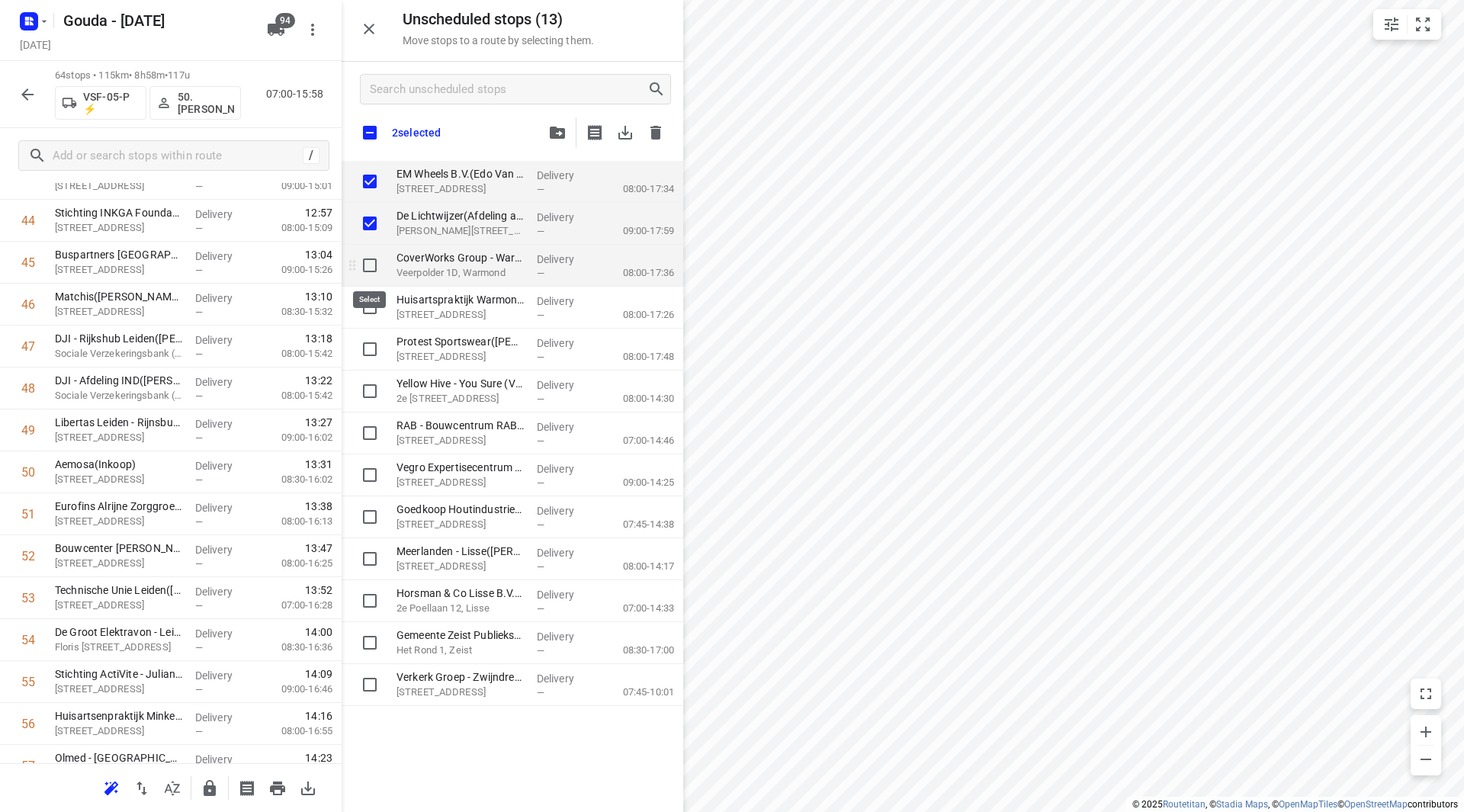
click at [370, 265] on input "grid" at bounding box center [369, 265] width 31 height 31
checkbox input "true"
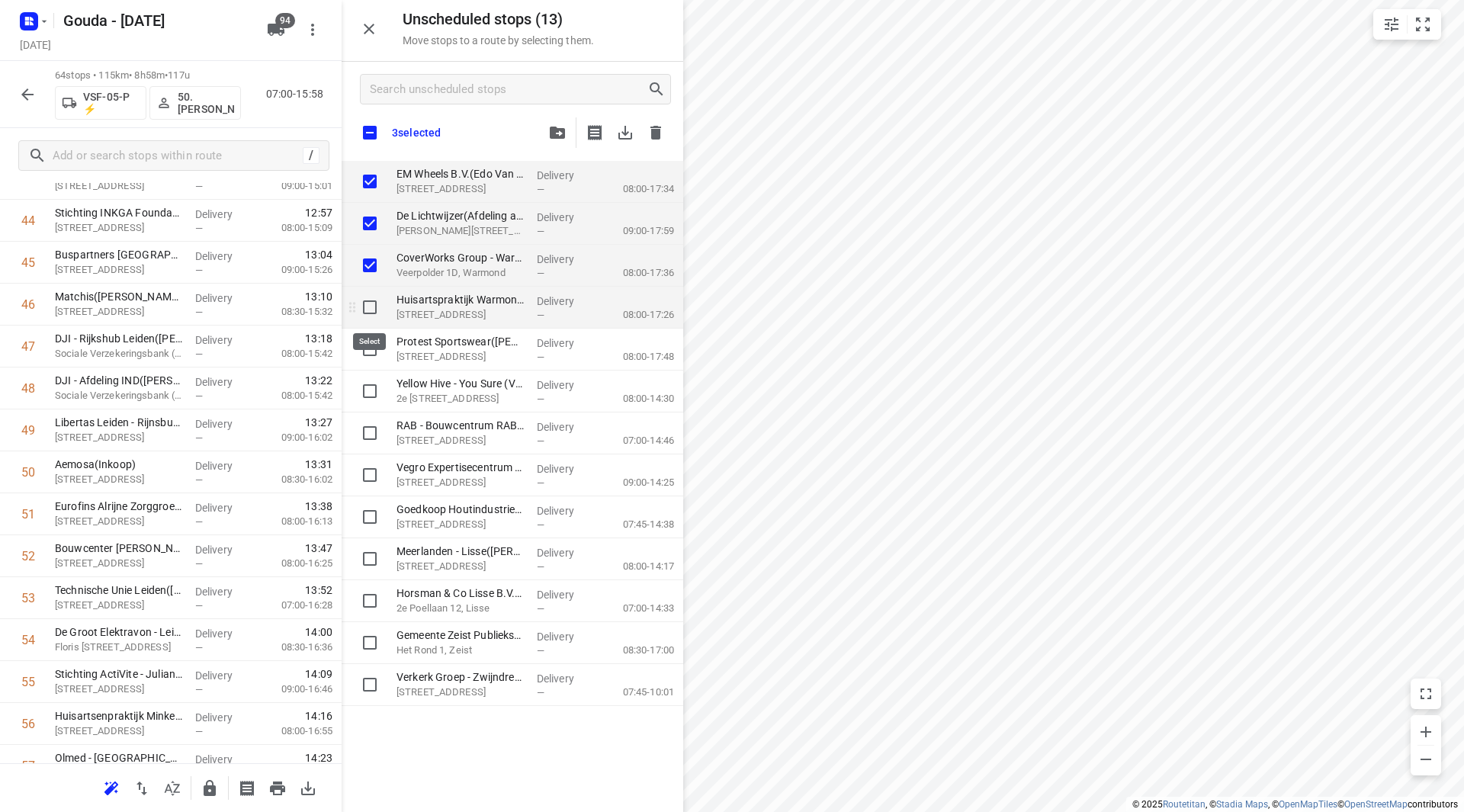
click at [372, 311] on input "grid" at bounding box center [369, 307] width 31 height 31
checkbox input "true"
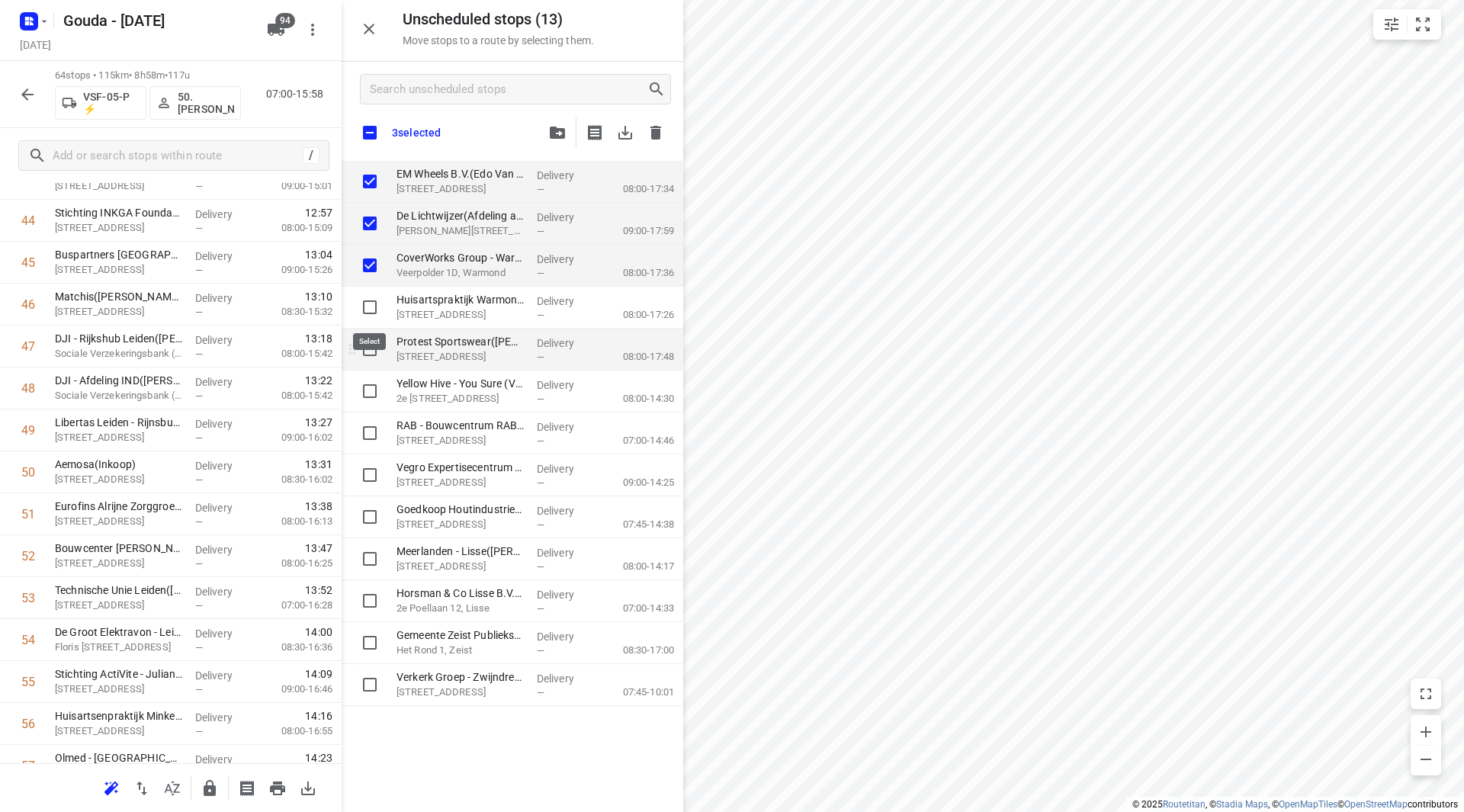
checkbox input "true"
click at [373, 353] on input "grid" at bounding box center [369, 349] width 31 height 31
checkbox input "true"
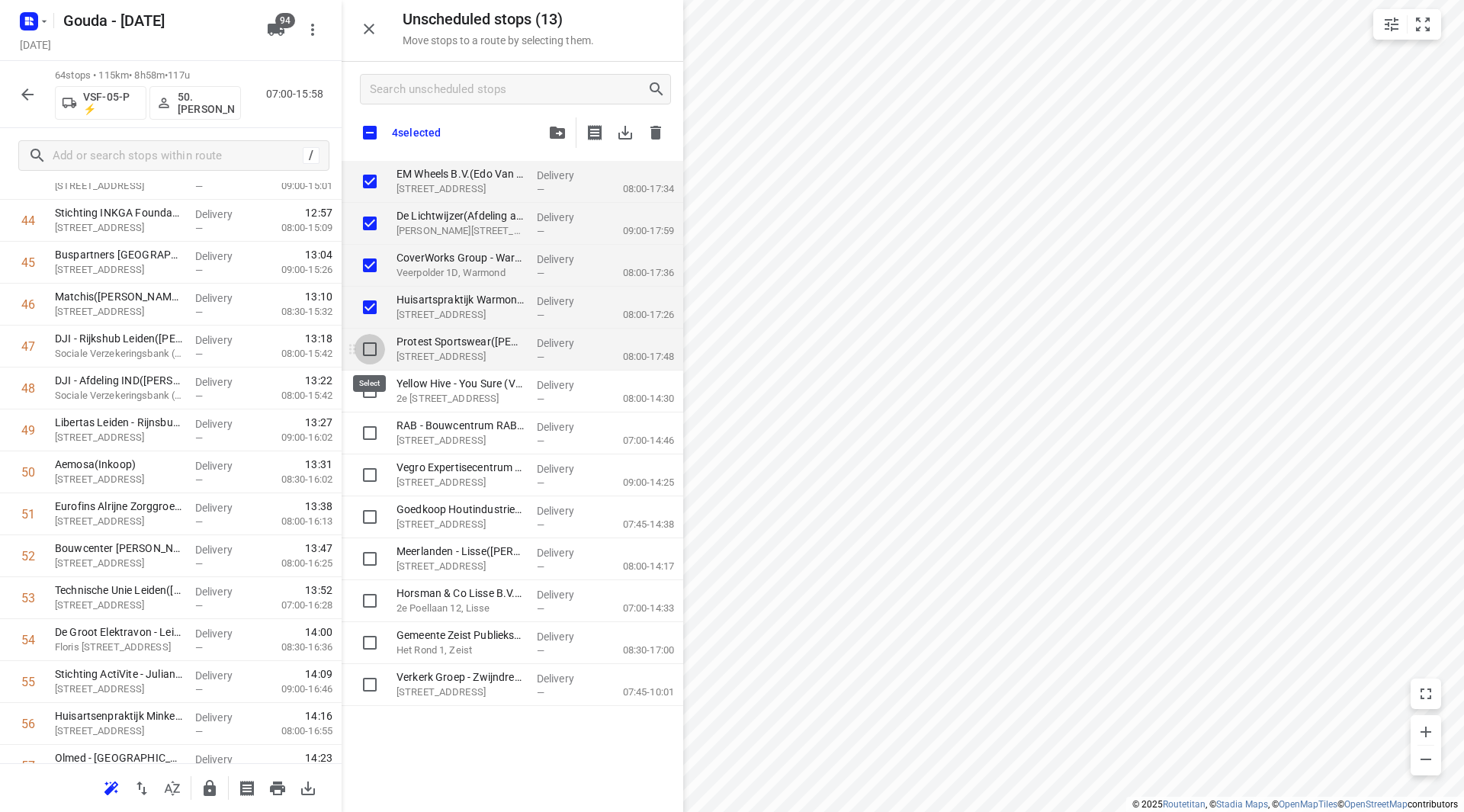
checkbox input "true"
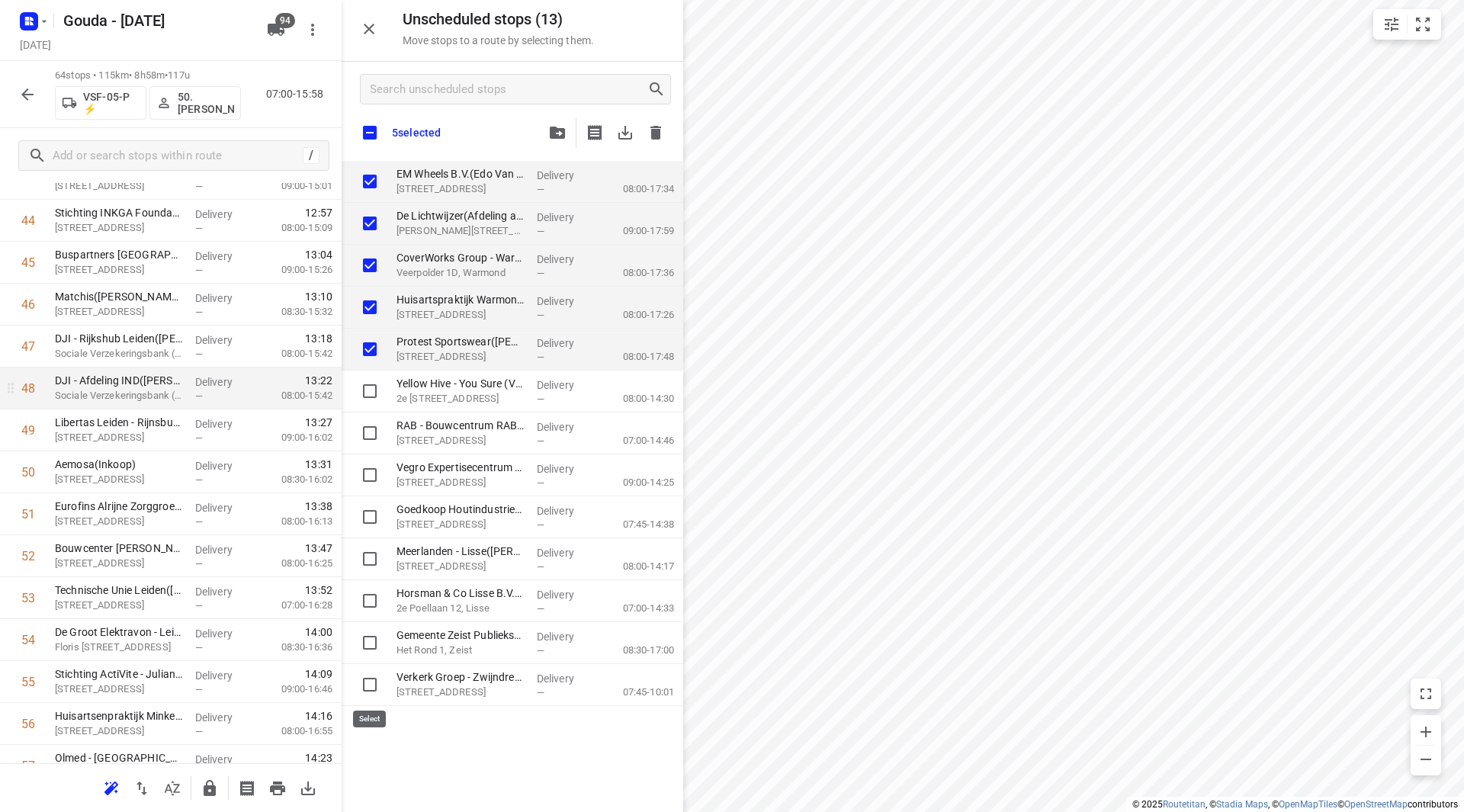
checkbox input "true"
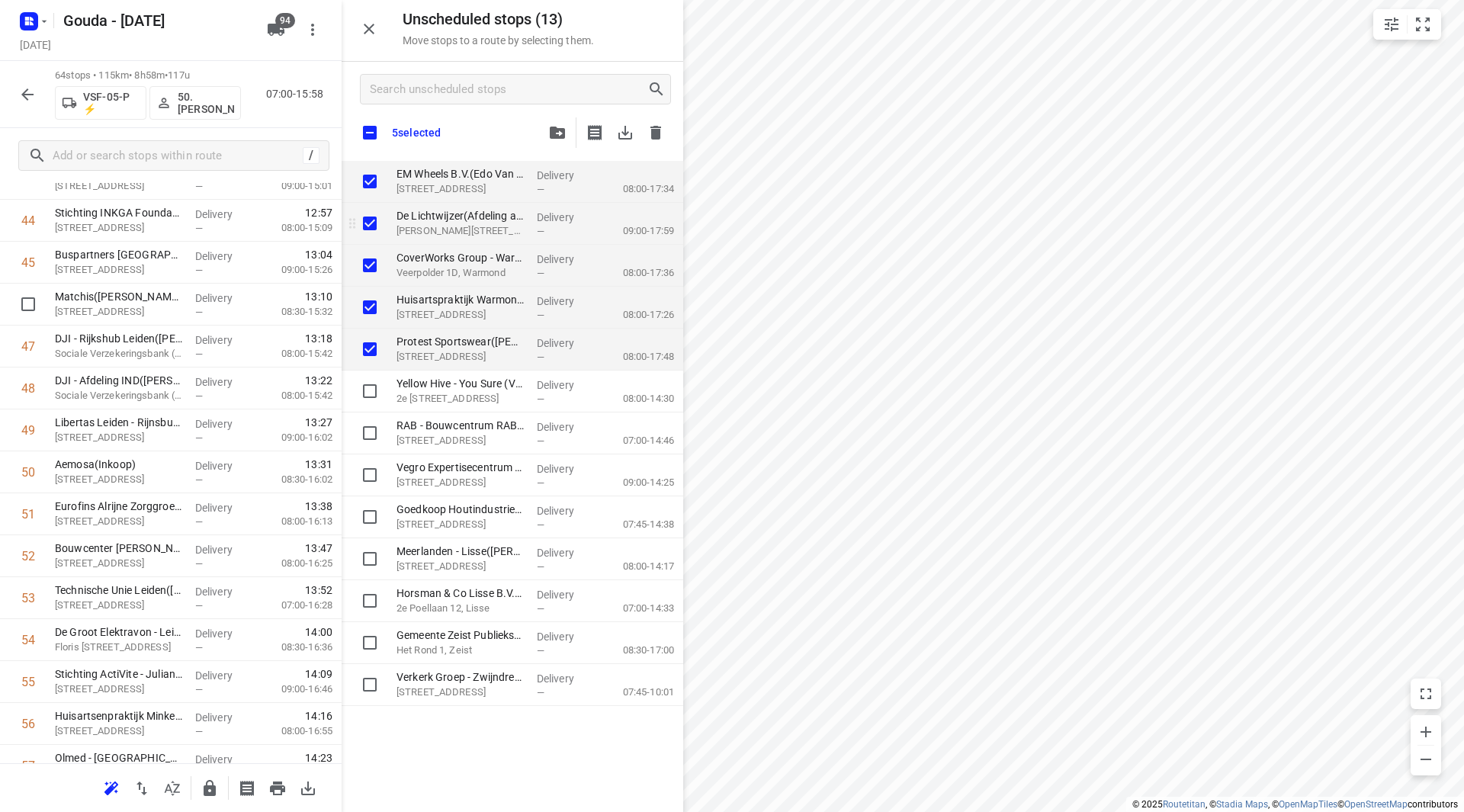
checkbox input "true"
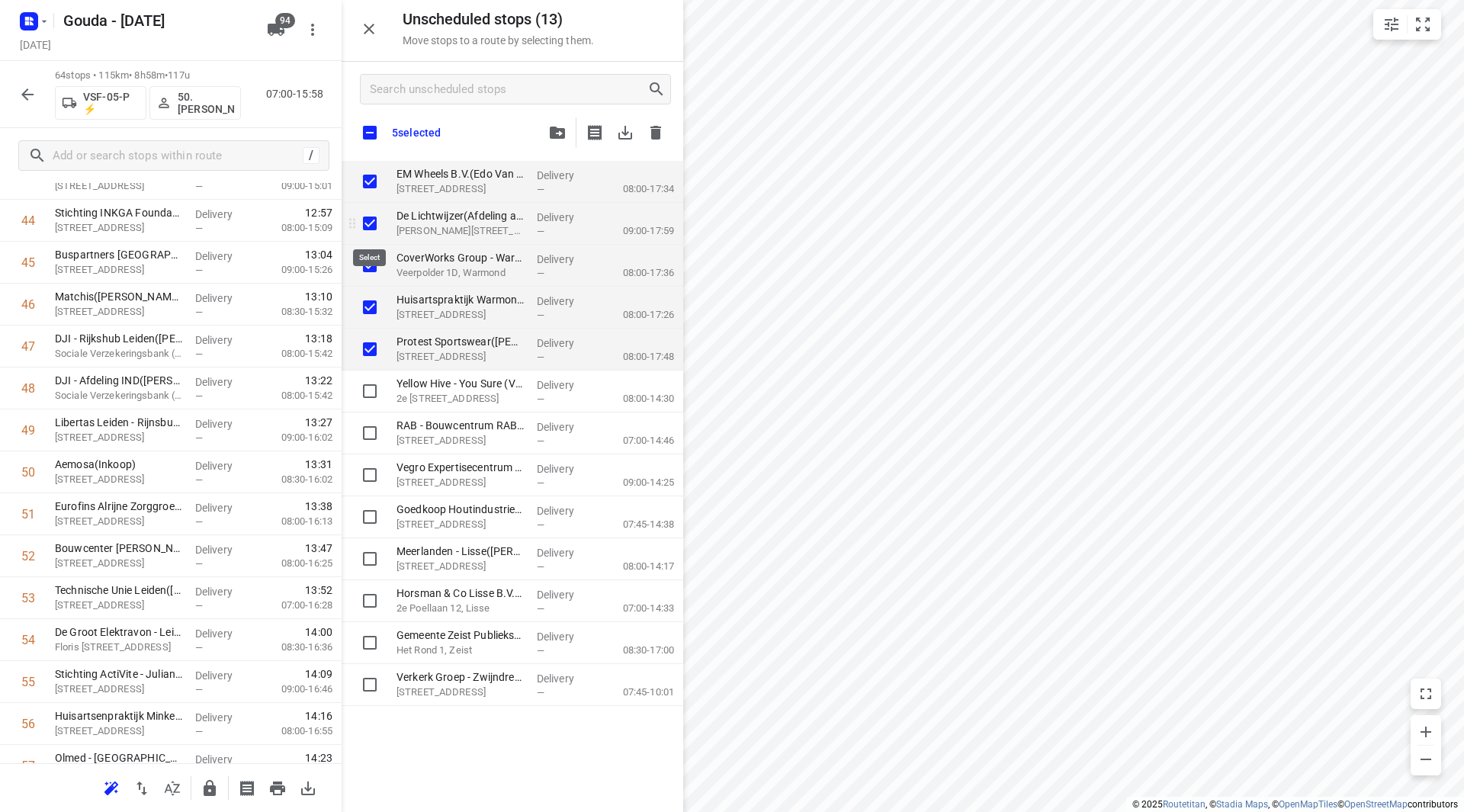
checkbox input "true"
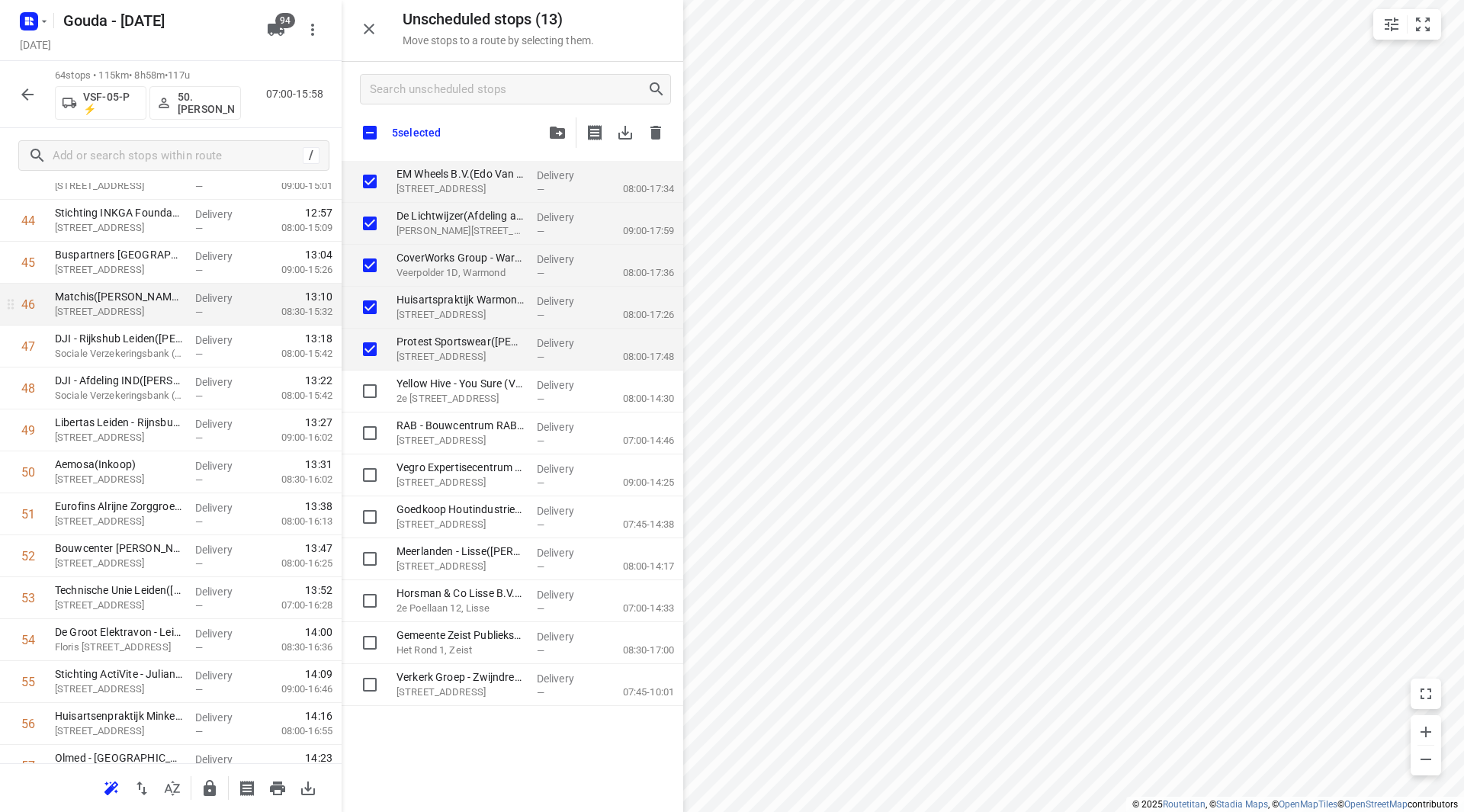
checkbox input "true"
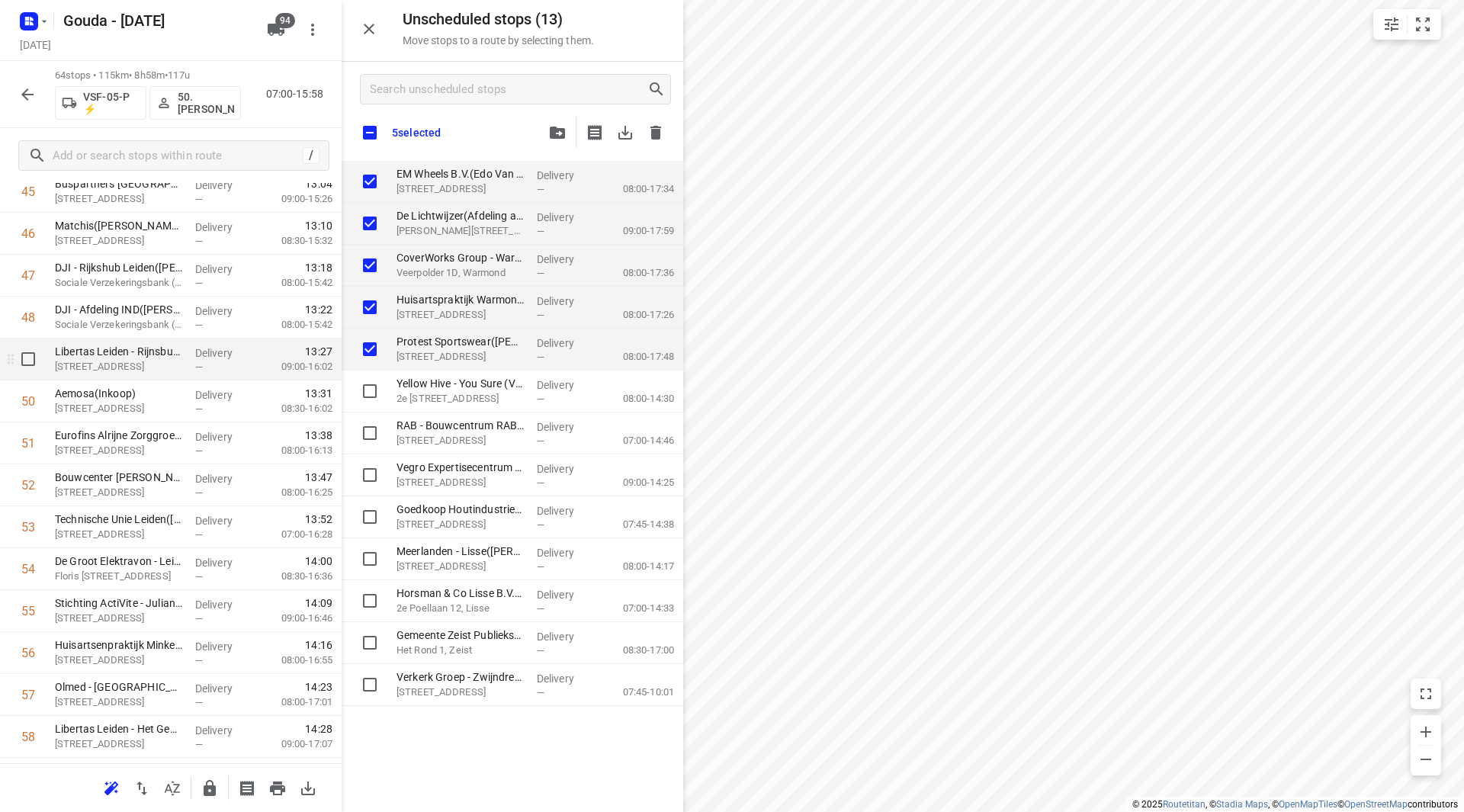
scroll to position [1983, 0]
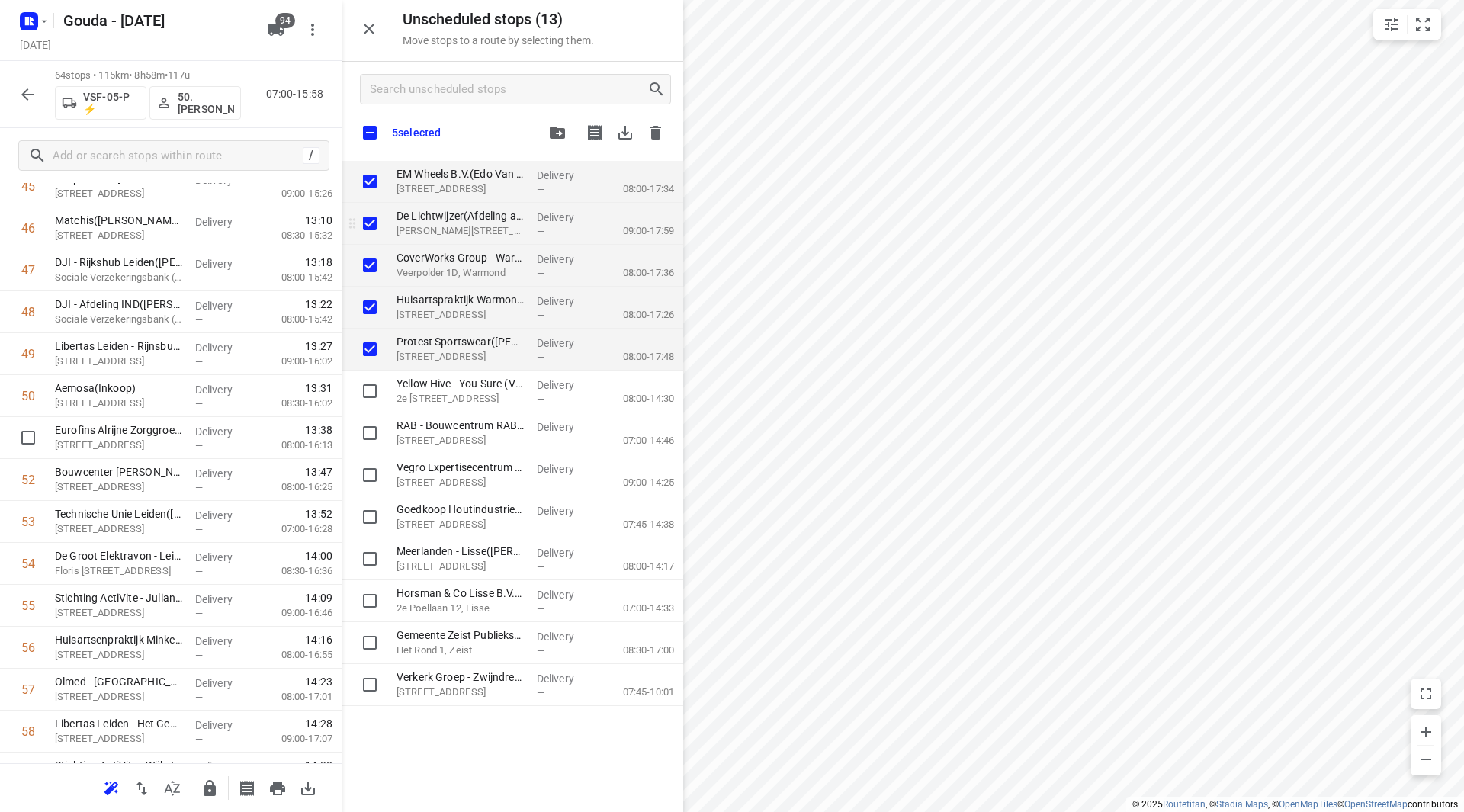
checkbox input "true"
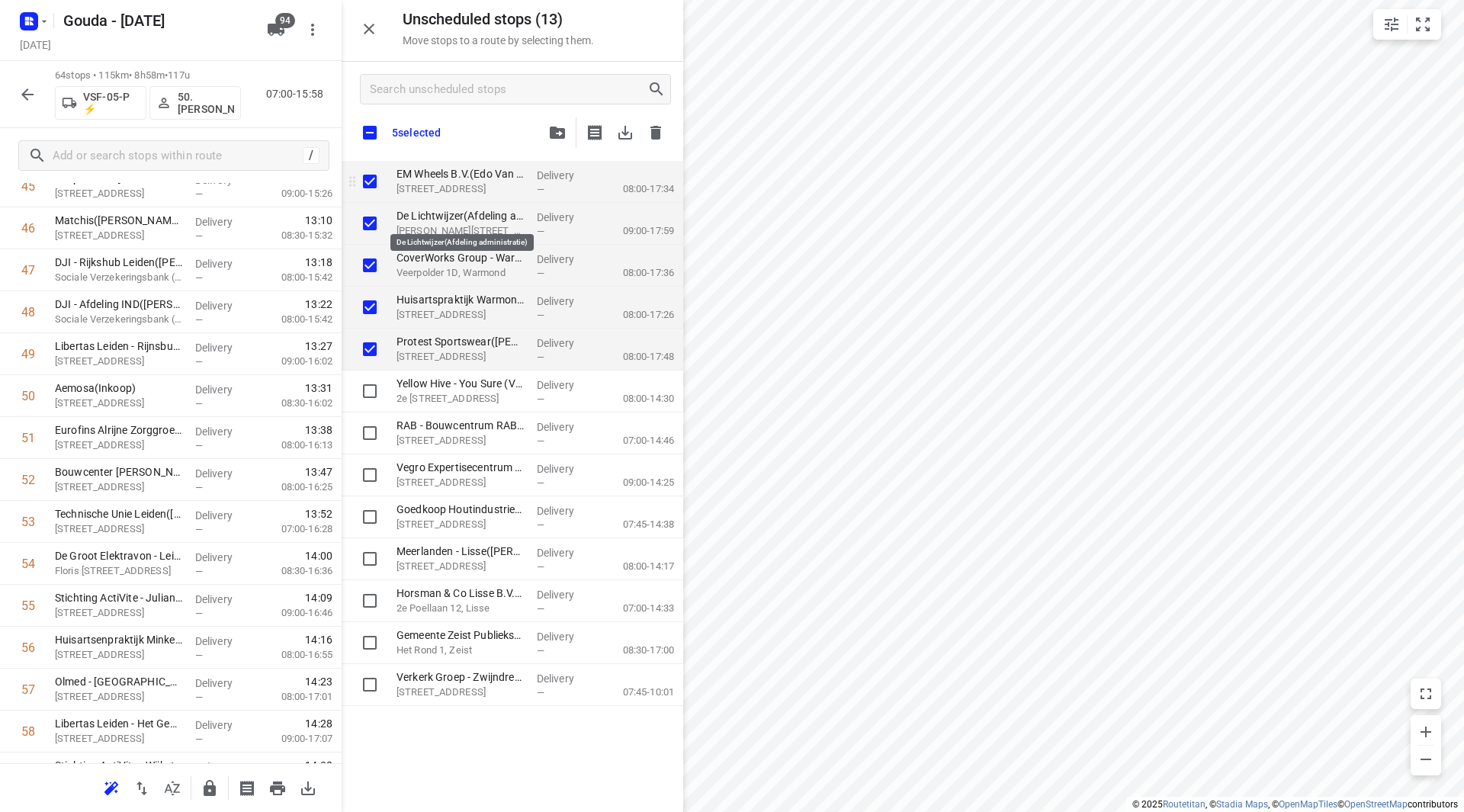
checkbox input "true"
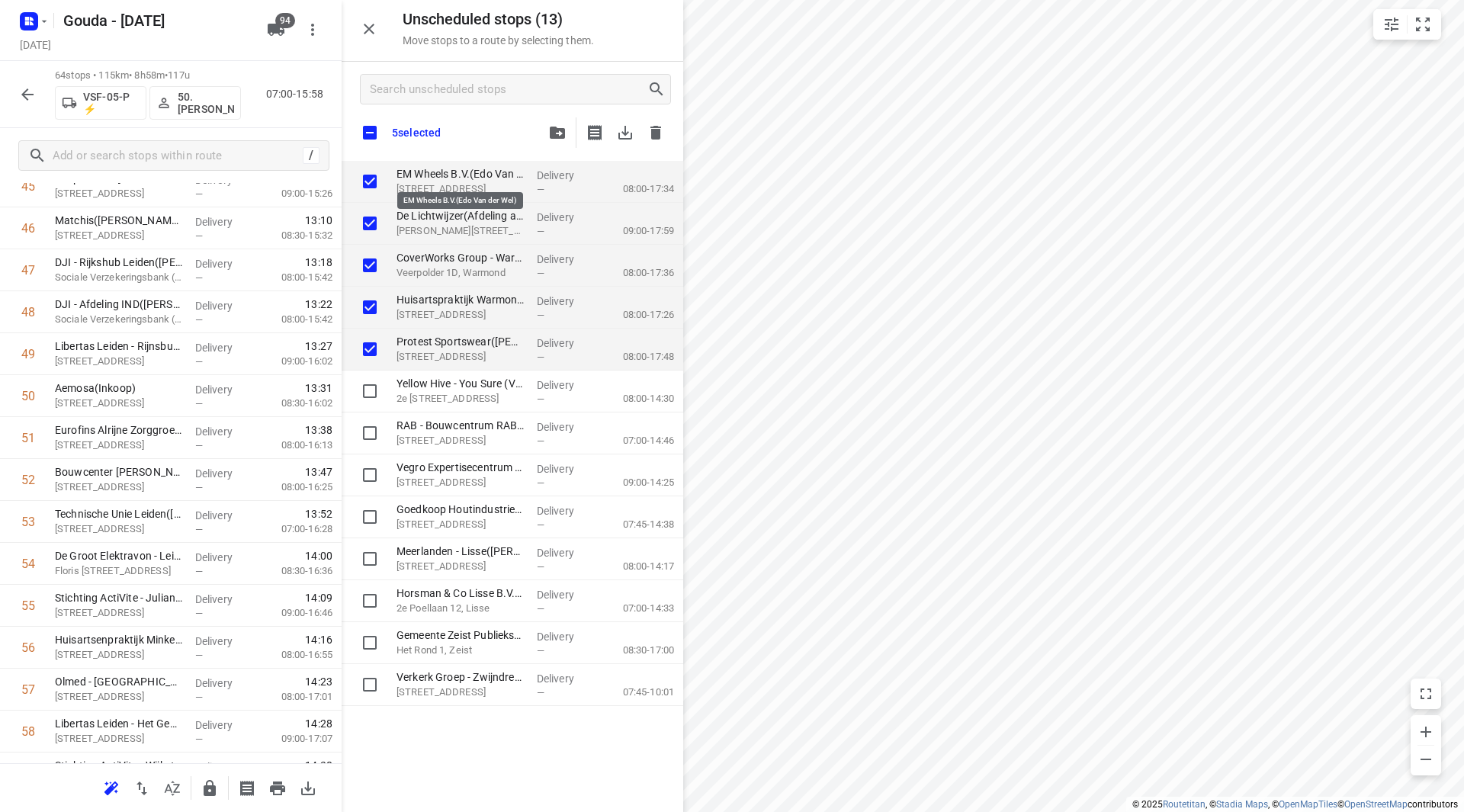
checkbox input "true"
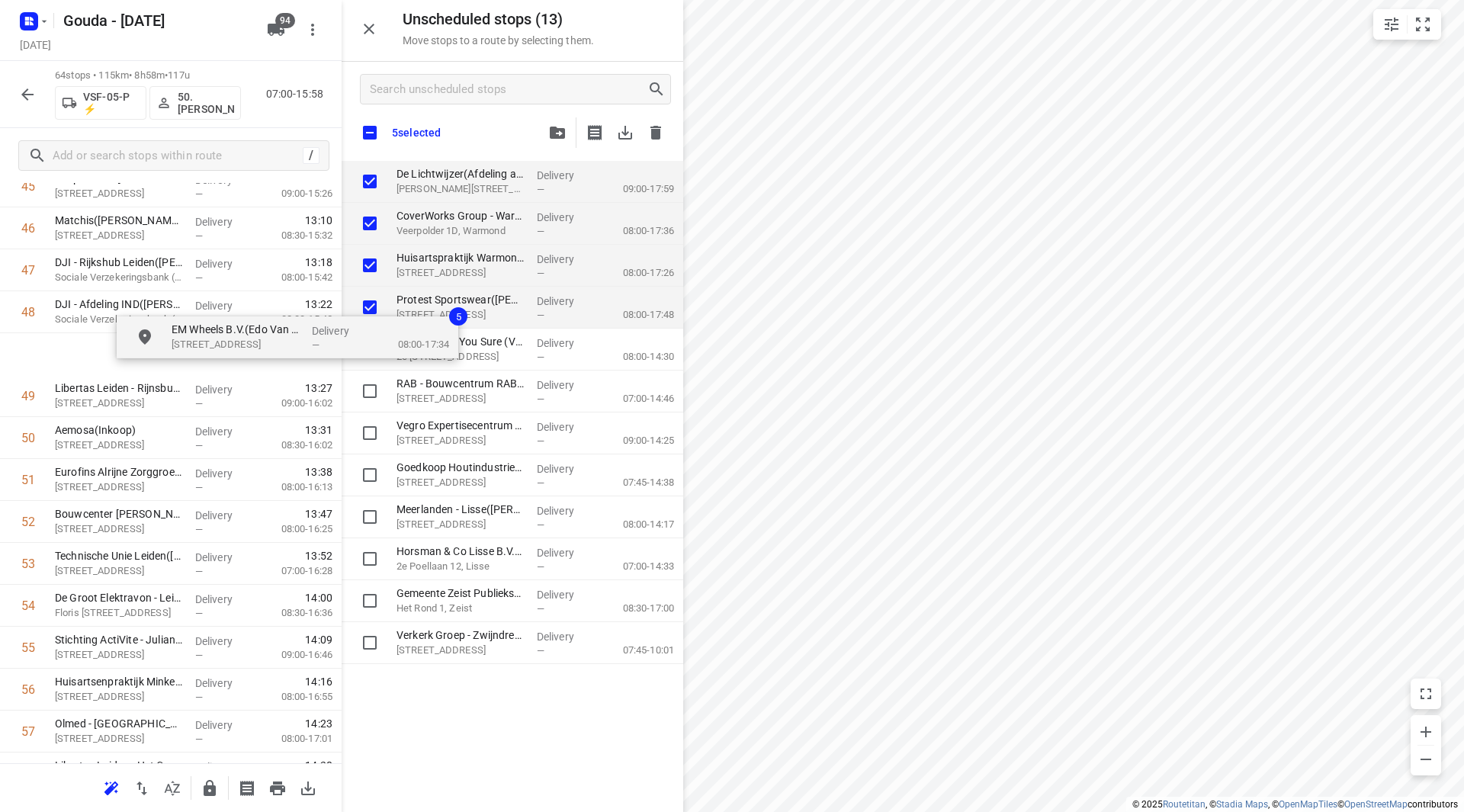
scroll to position [1982, 0]
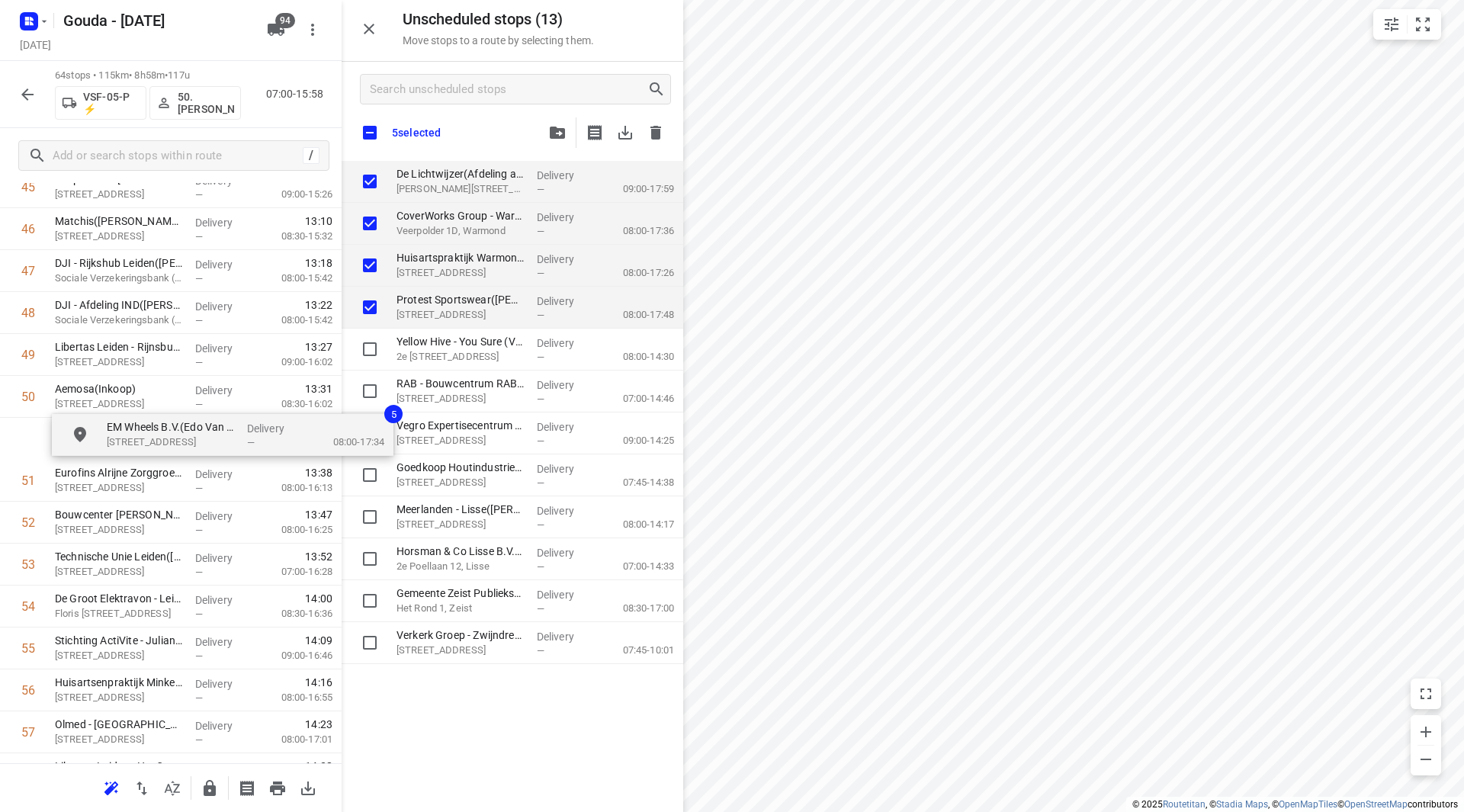
drag, startPoint x: 444, startPoint y: 174, endPoint x: 109, endPoint y: 469, distance: 446.4
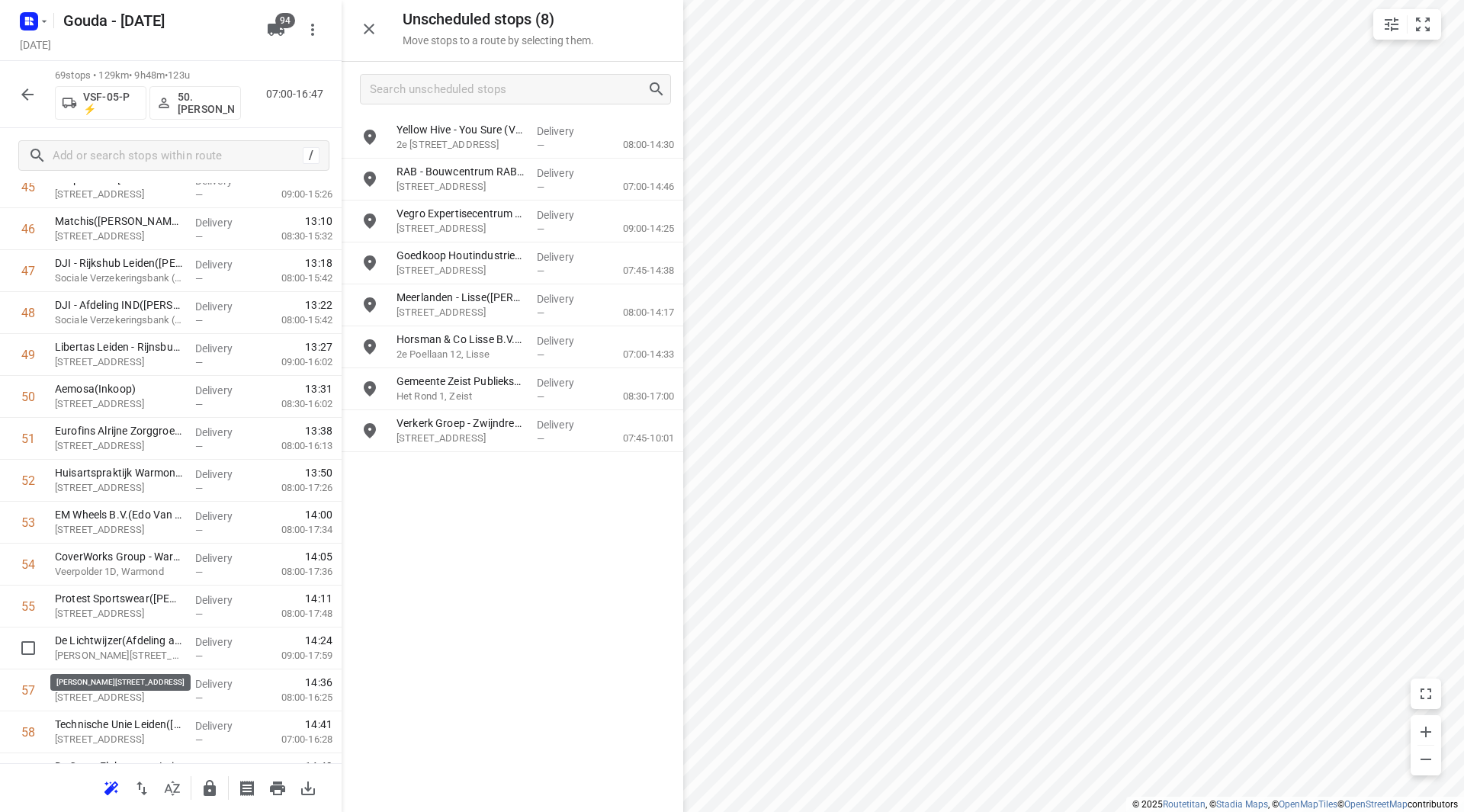
scroll to position [1984, 0]
drag, startPoint x: 107, startPoint y: 659, endPoint x: 113, endPoint y: 482, distance: 177.1
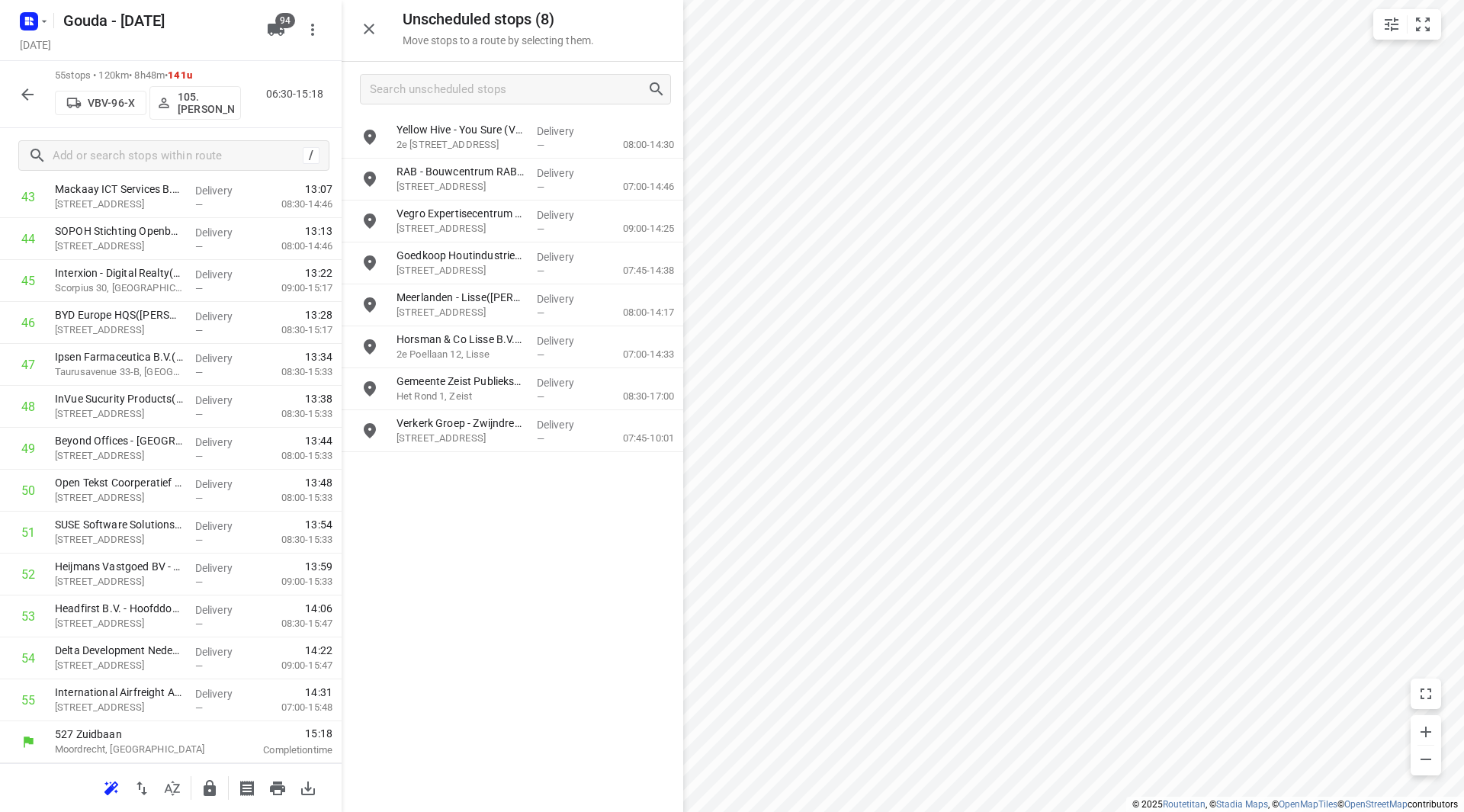
scroll to position [1888, 0]
click at [370, 139] on input "grid" at bounding box center [369, 137] width 31 height 31
checkbox input "true"
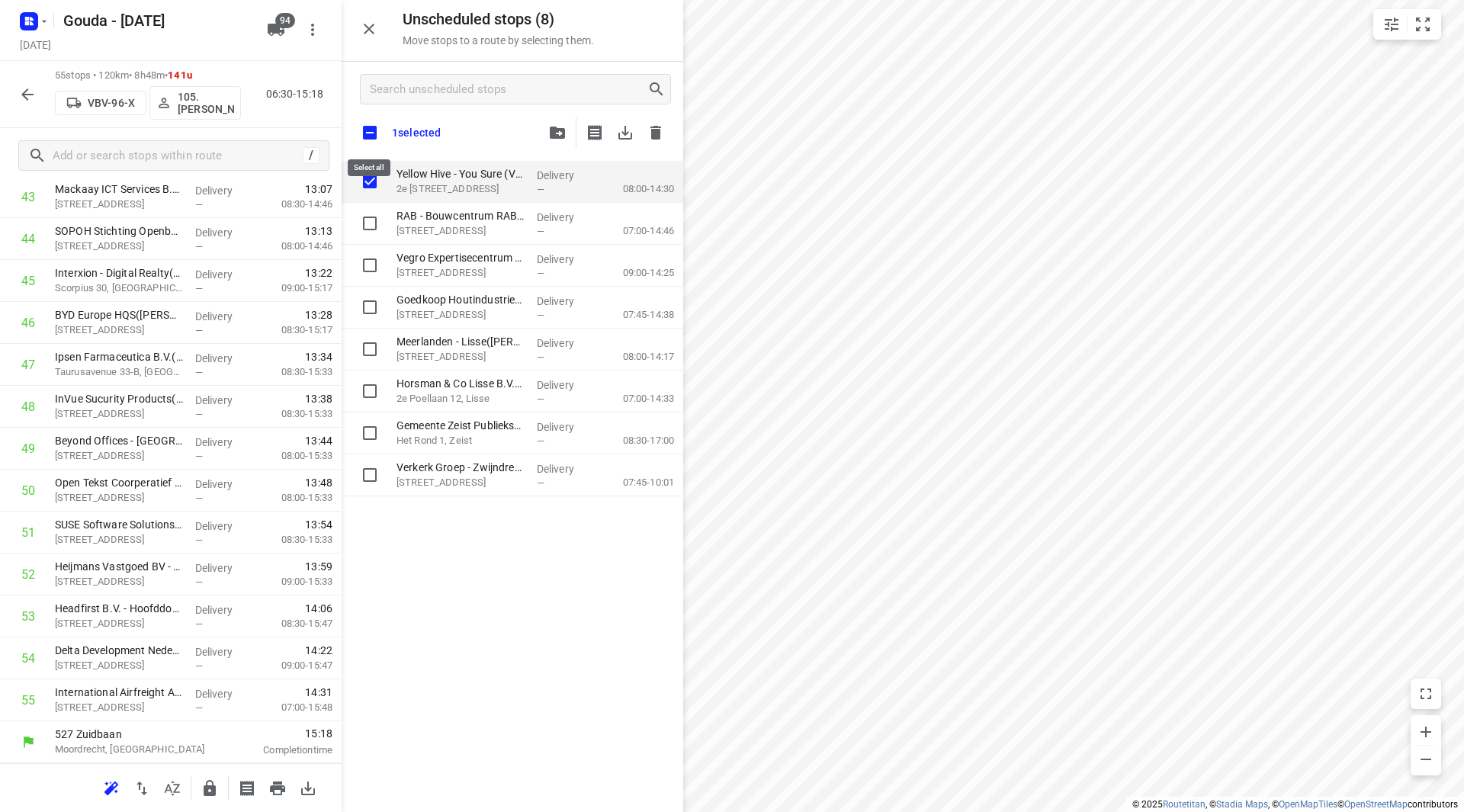
click at [369, 133] on input "checkbox" at bounding box center [370, 133] width 32 height 32
checkbox input "true"
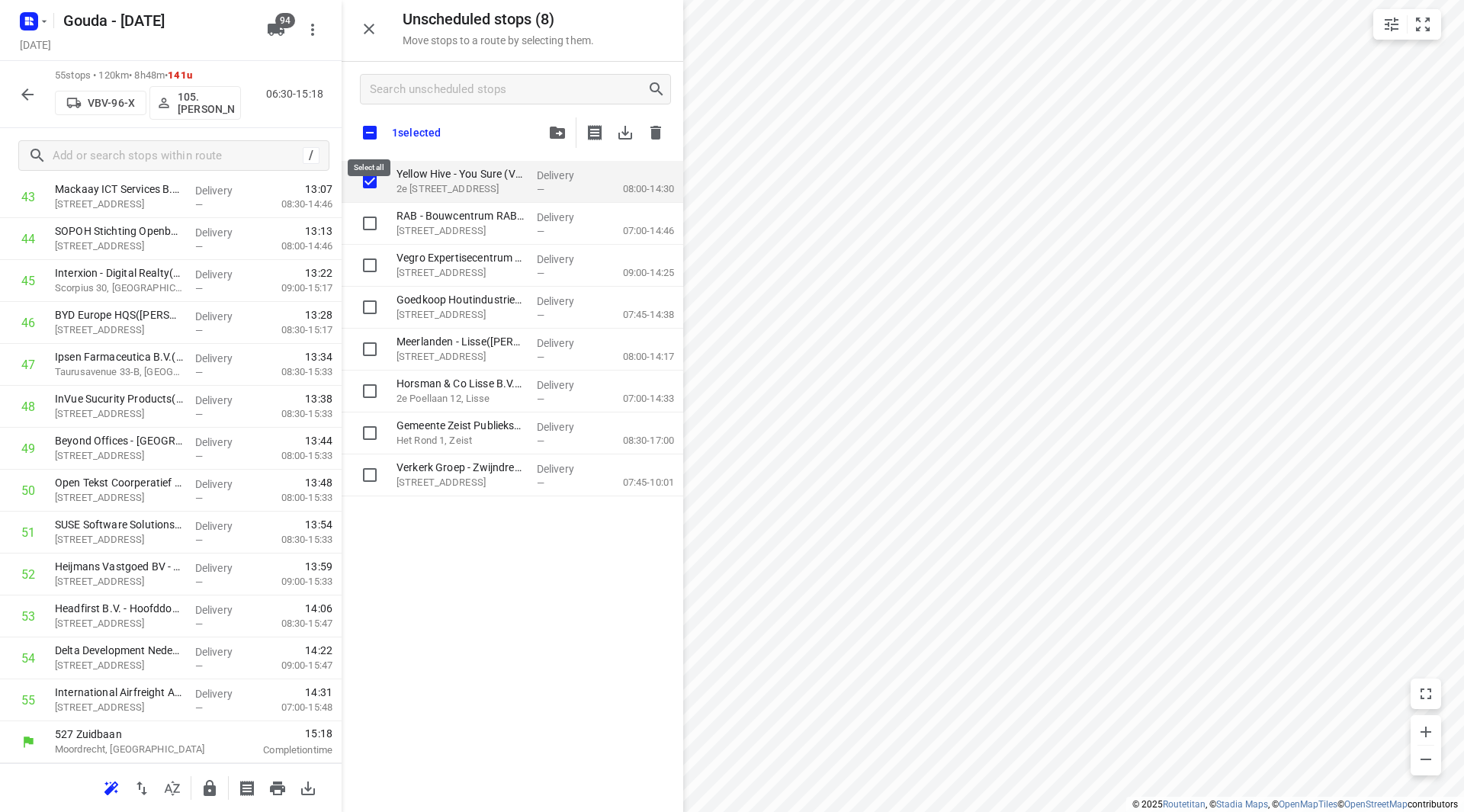
checkbox input "true"
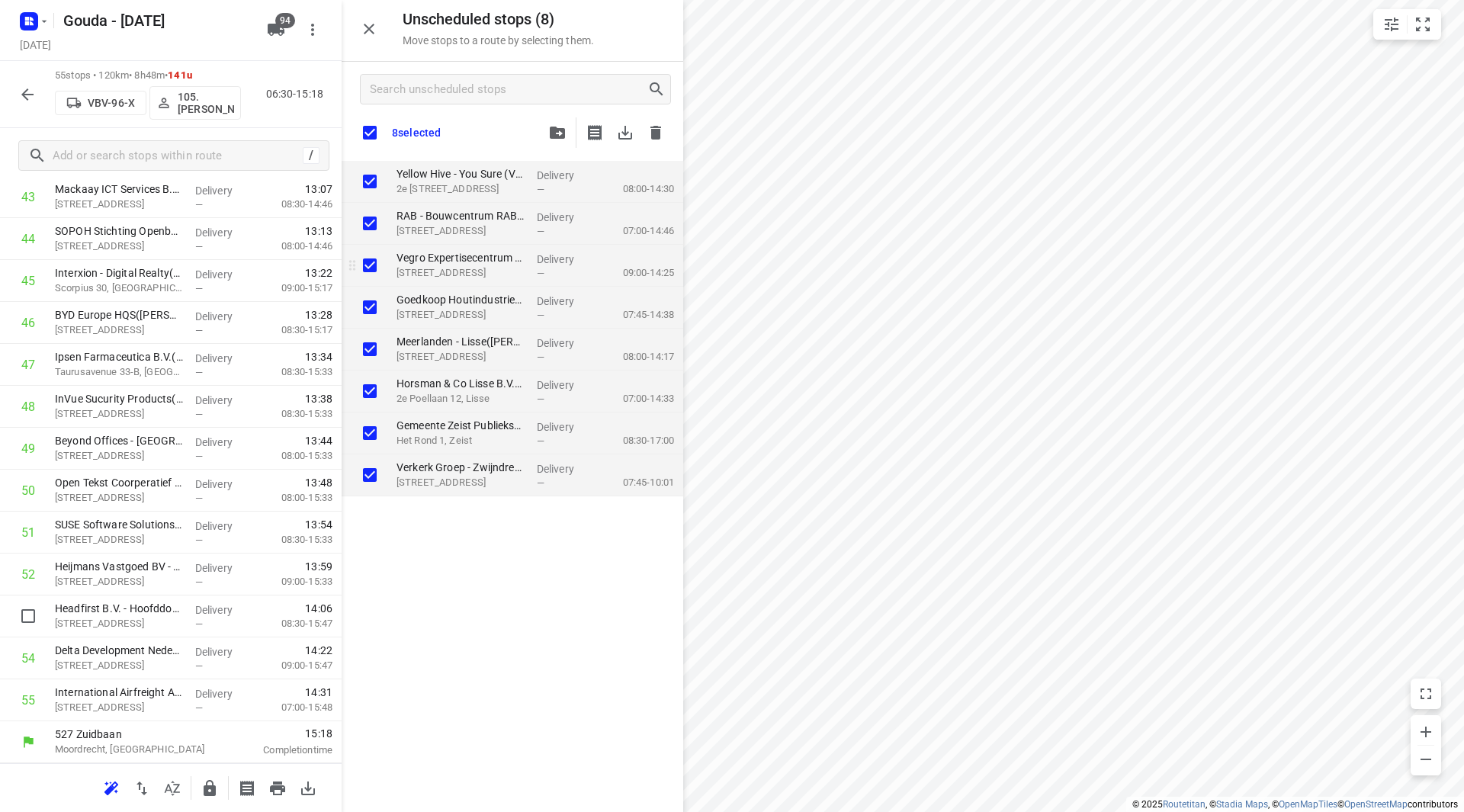
checkbox input "true"
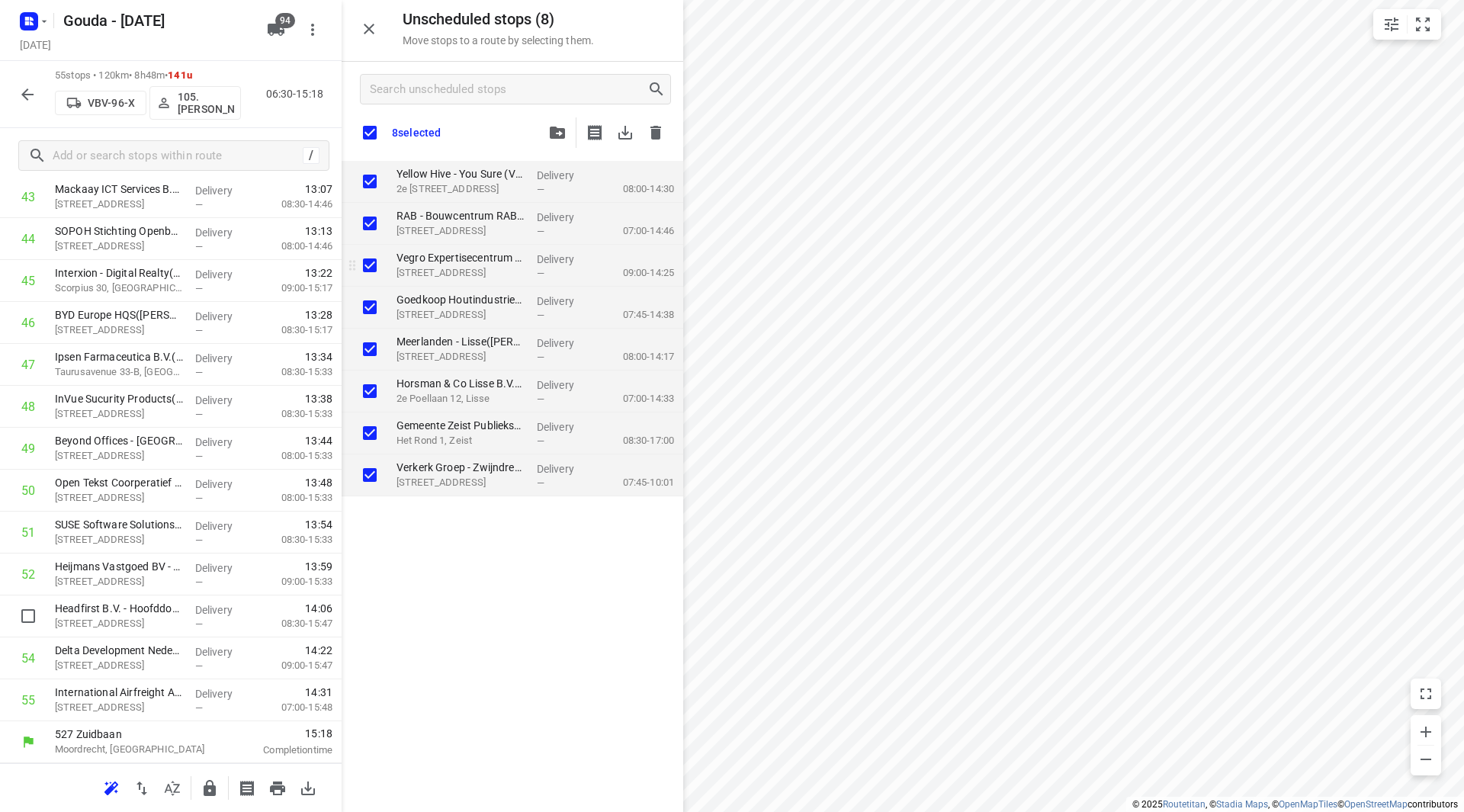
checkbox input "true"
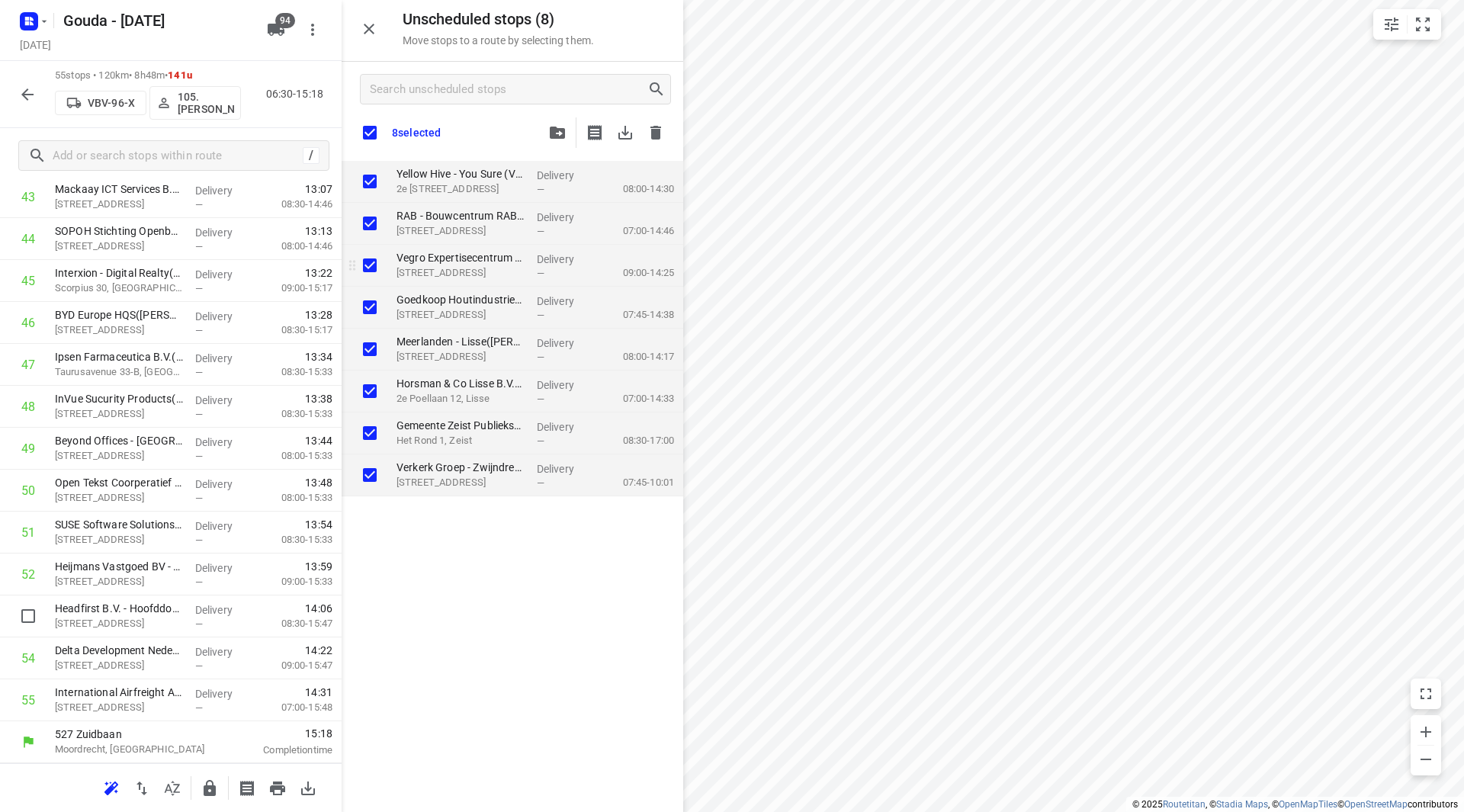
checkbox input "true"
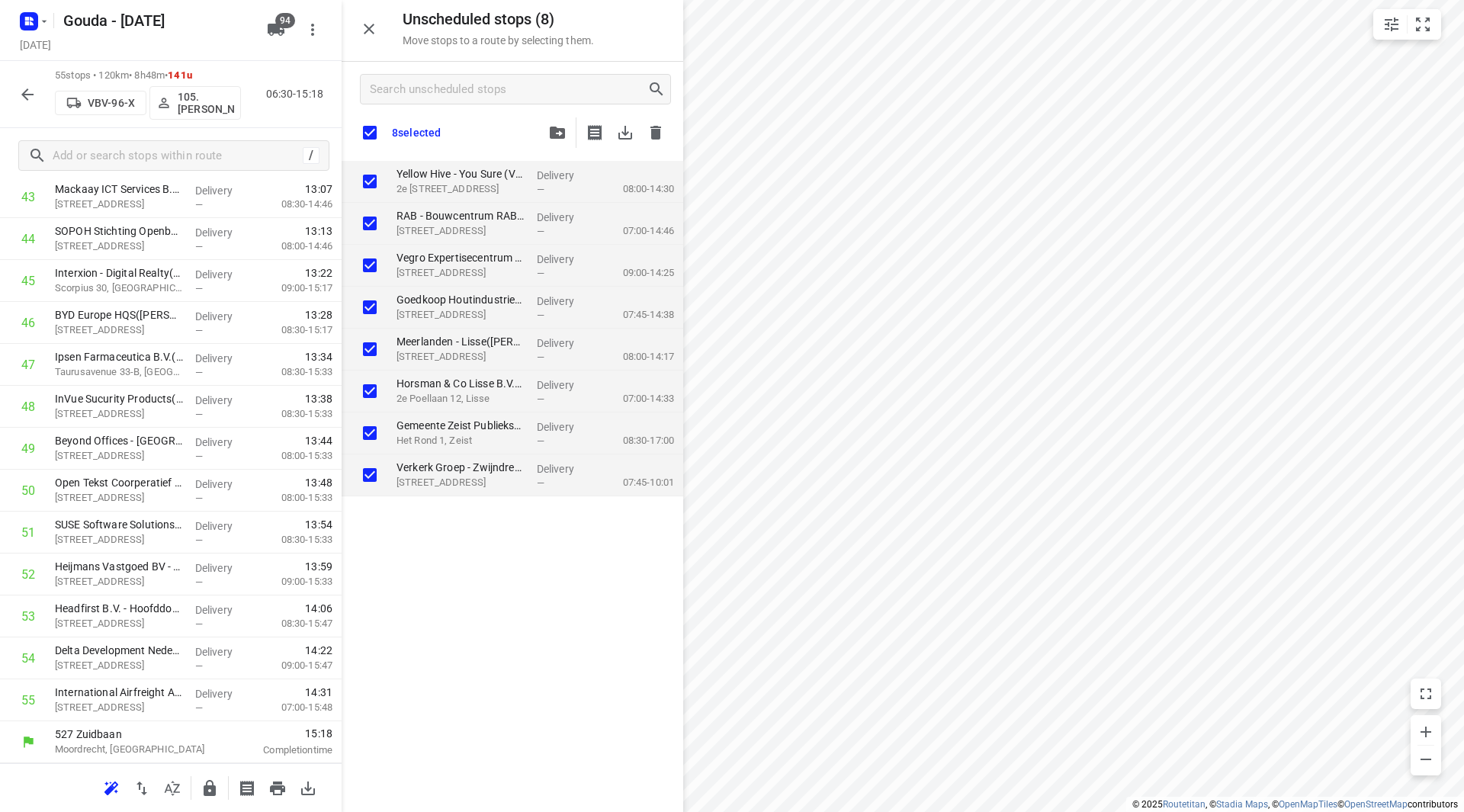
checkbox input "true"
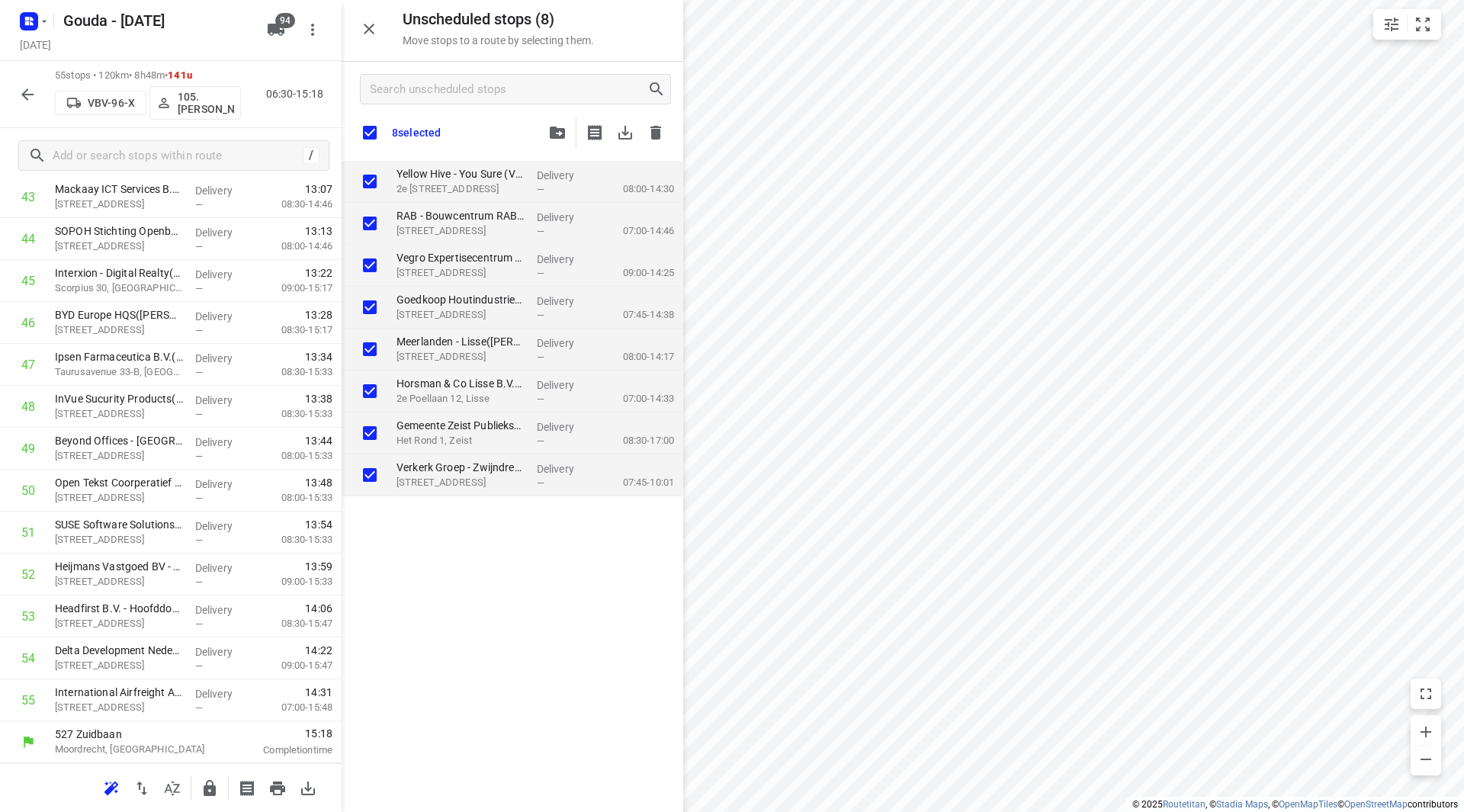
checkbox input "true"
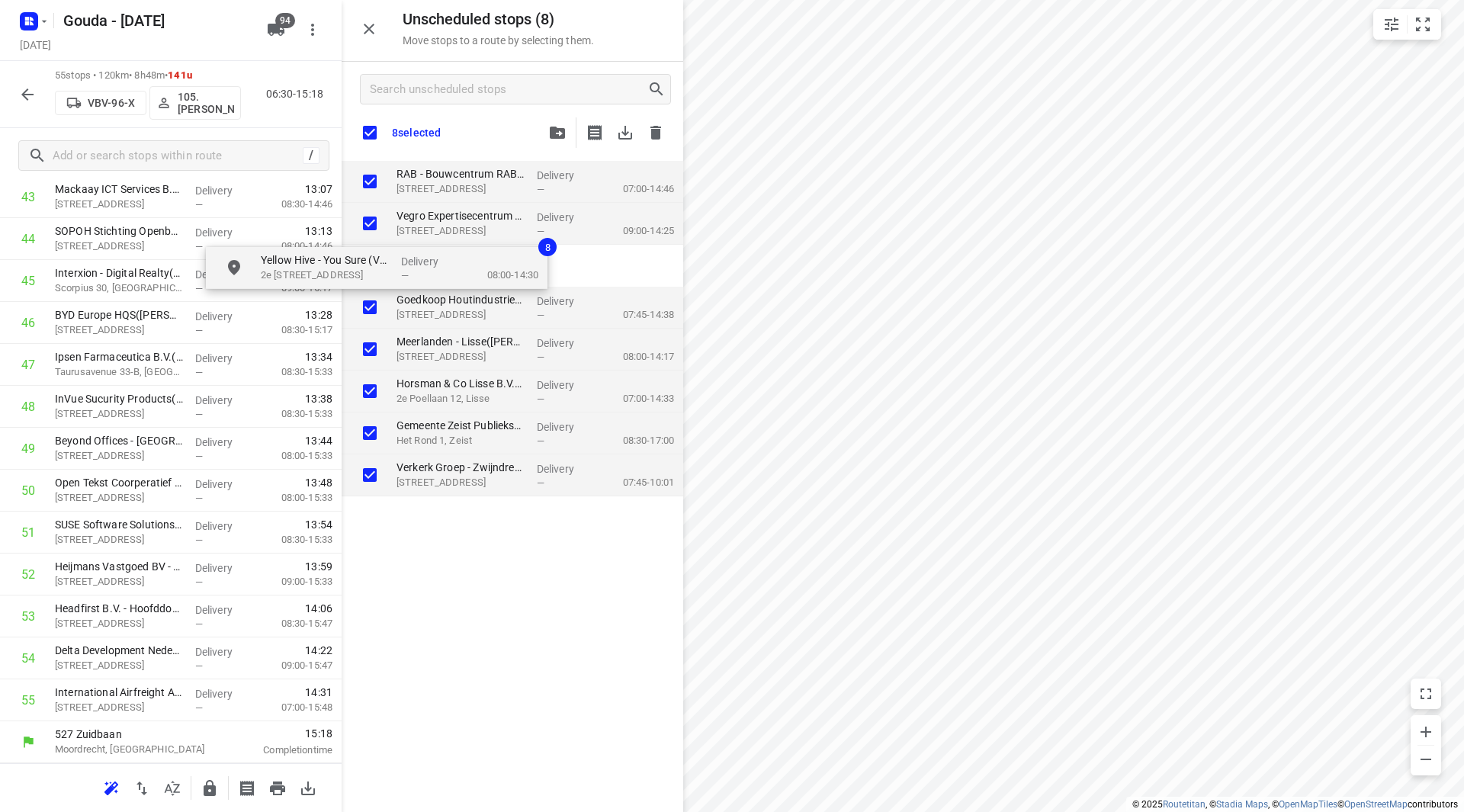
checkbox input "true"
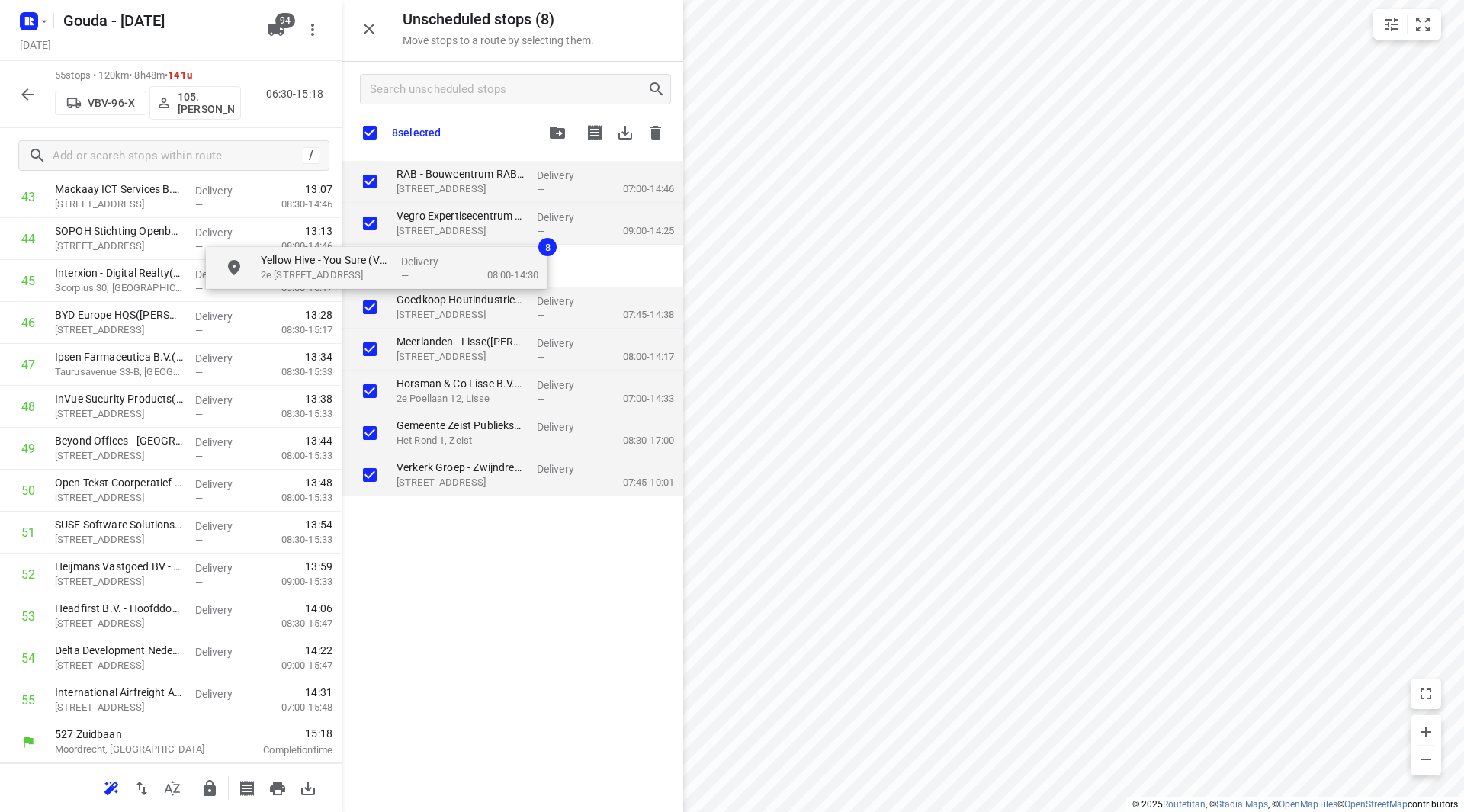
checkbox input "true"
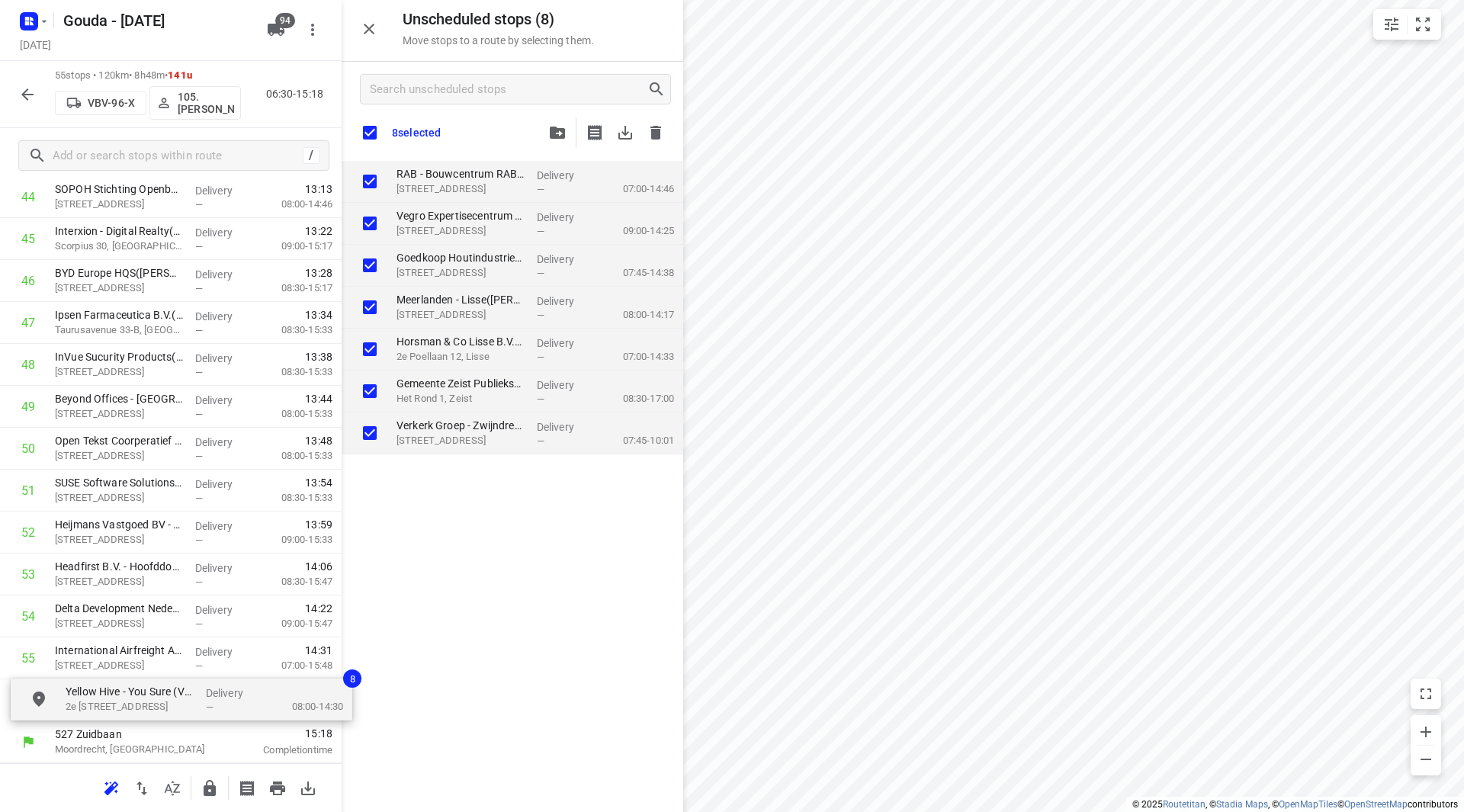
drag, startPoint x: 443, startPoint y: 180, endPoint x: 87, endPoint y: 692, distance: 623.6
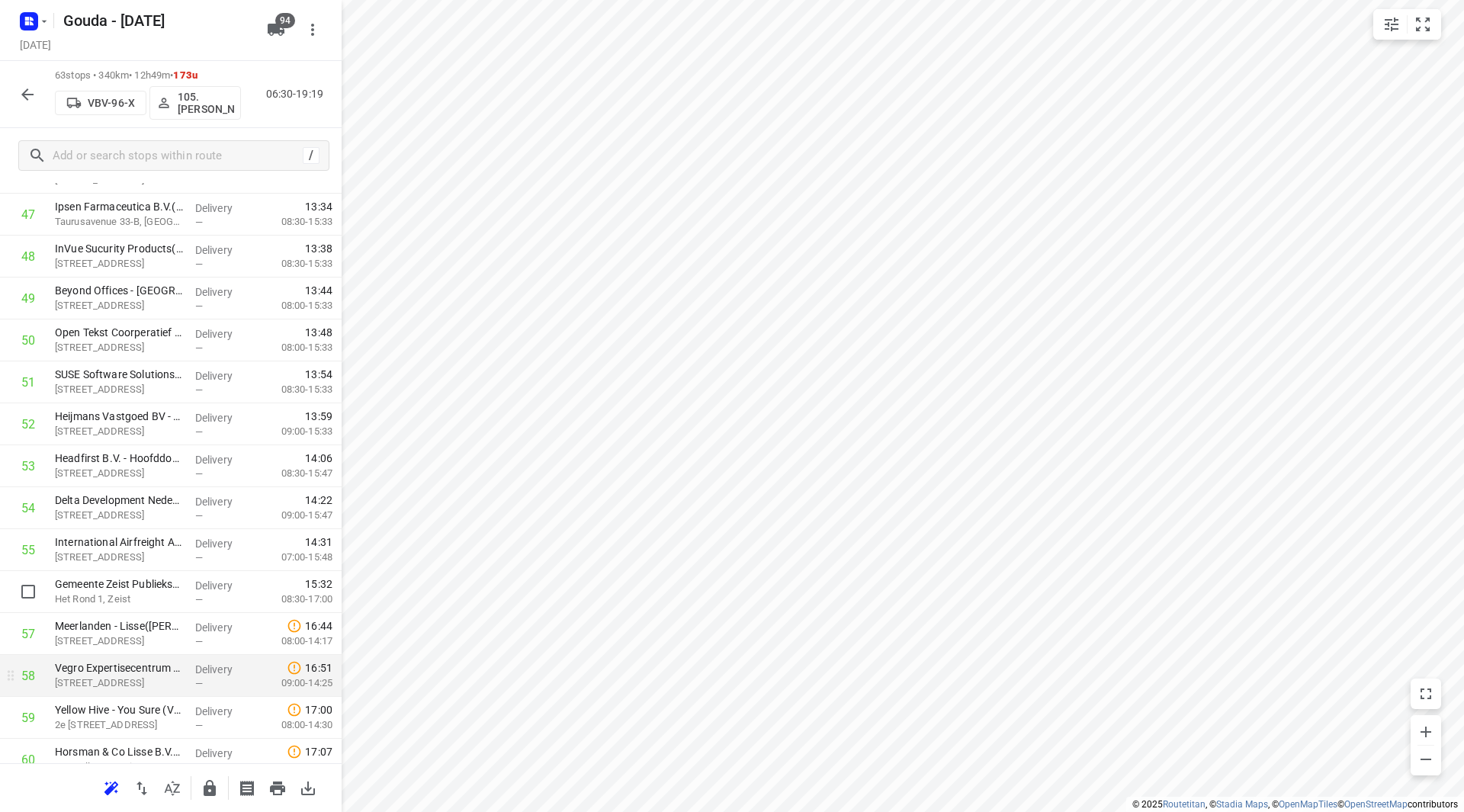
scroll to position [2041, 0]
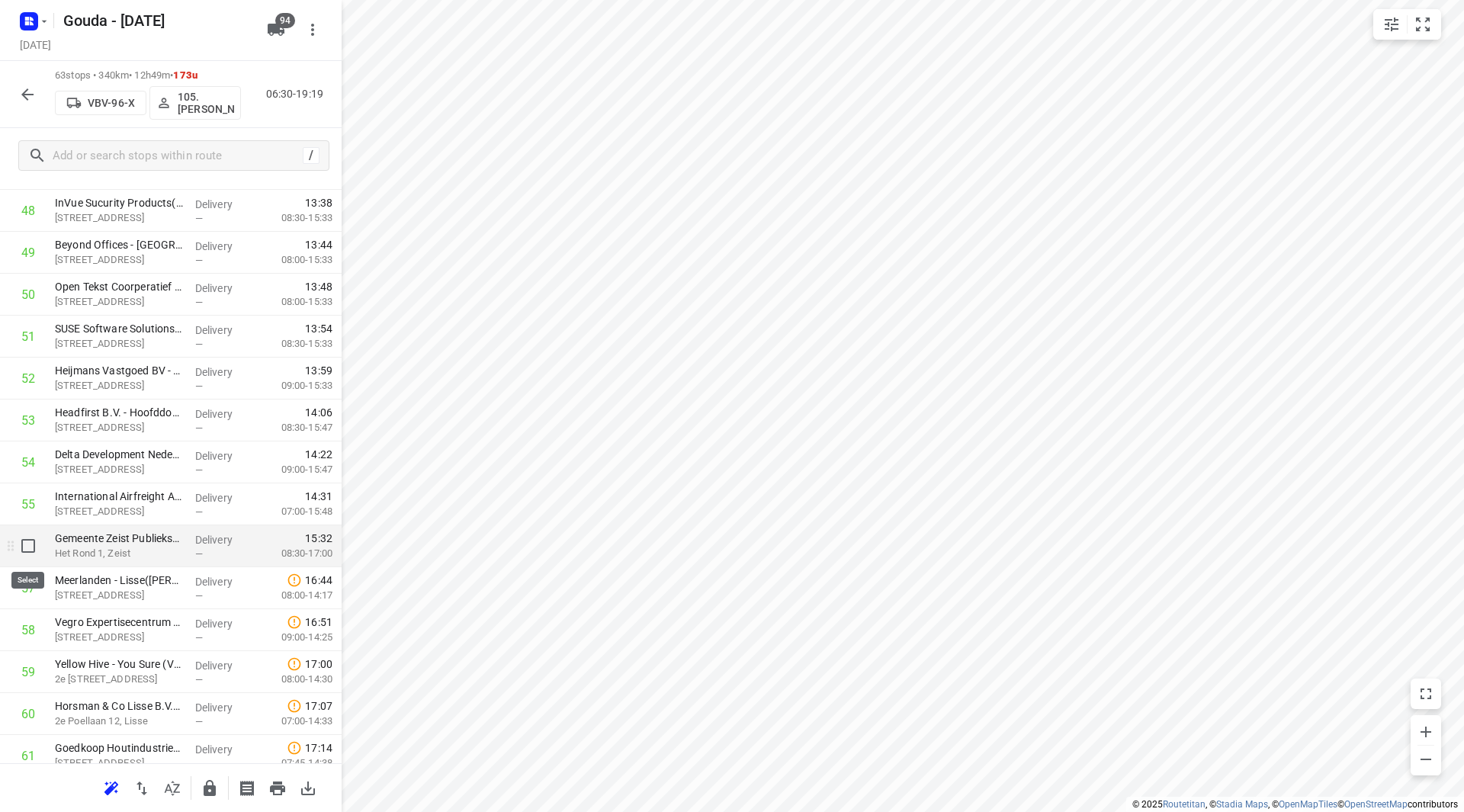
click at [19, 546] on input "checkbox" at bounding box center [28, 546] width 31 height 31
checkbox input "true"
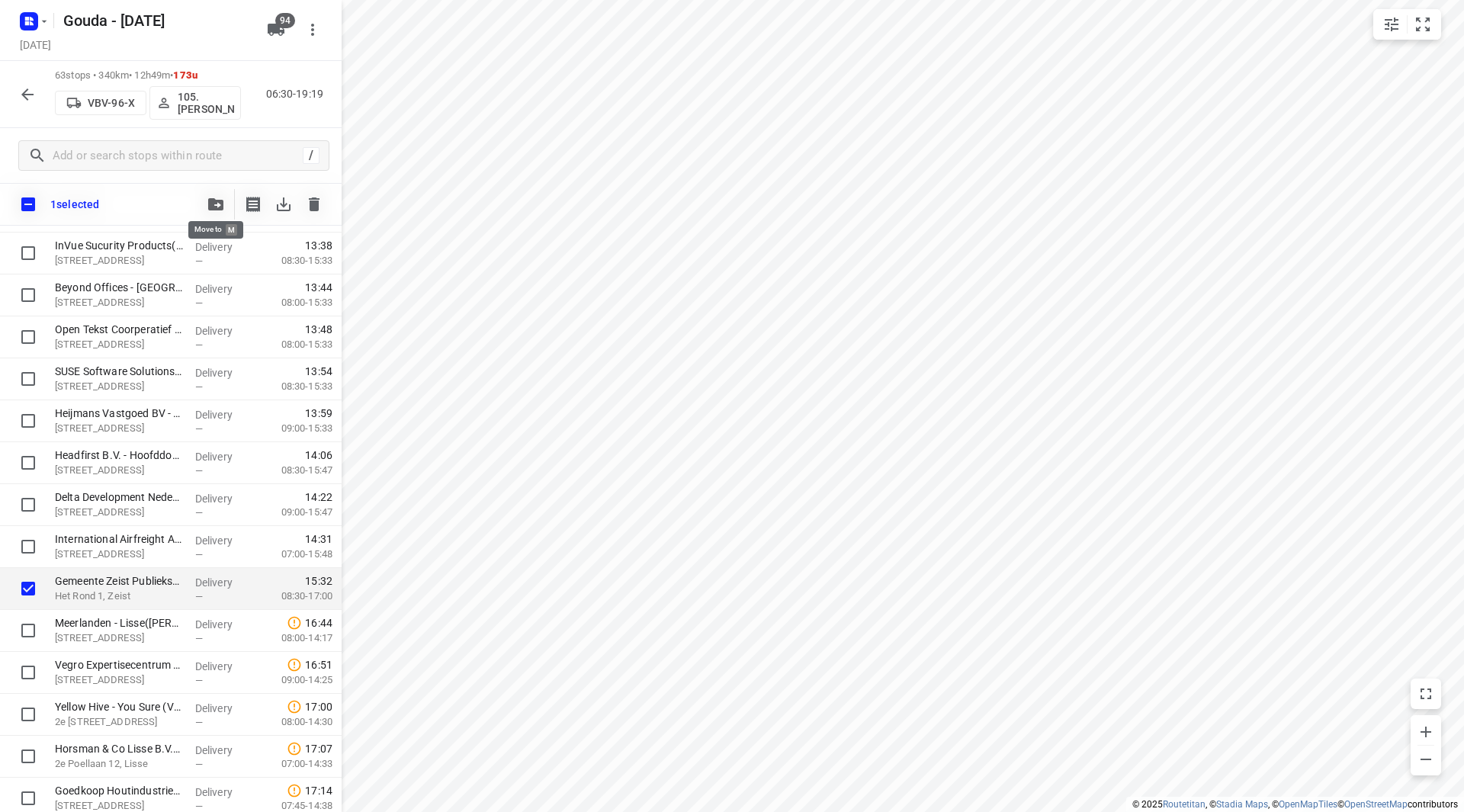
click at [222, 207] on icon "button" at bounding box center [216, 204] width 15 height 12
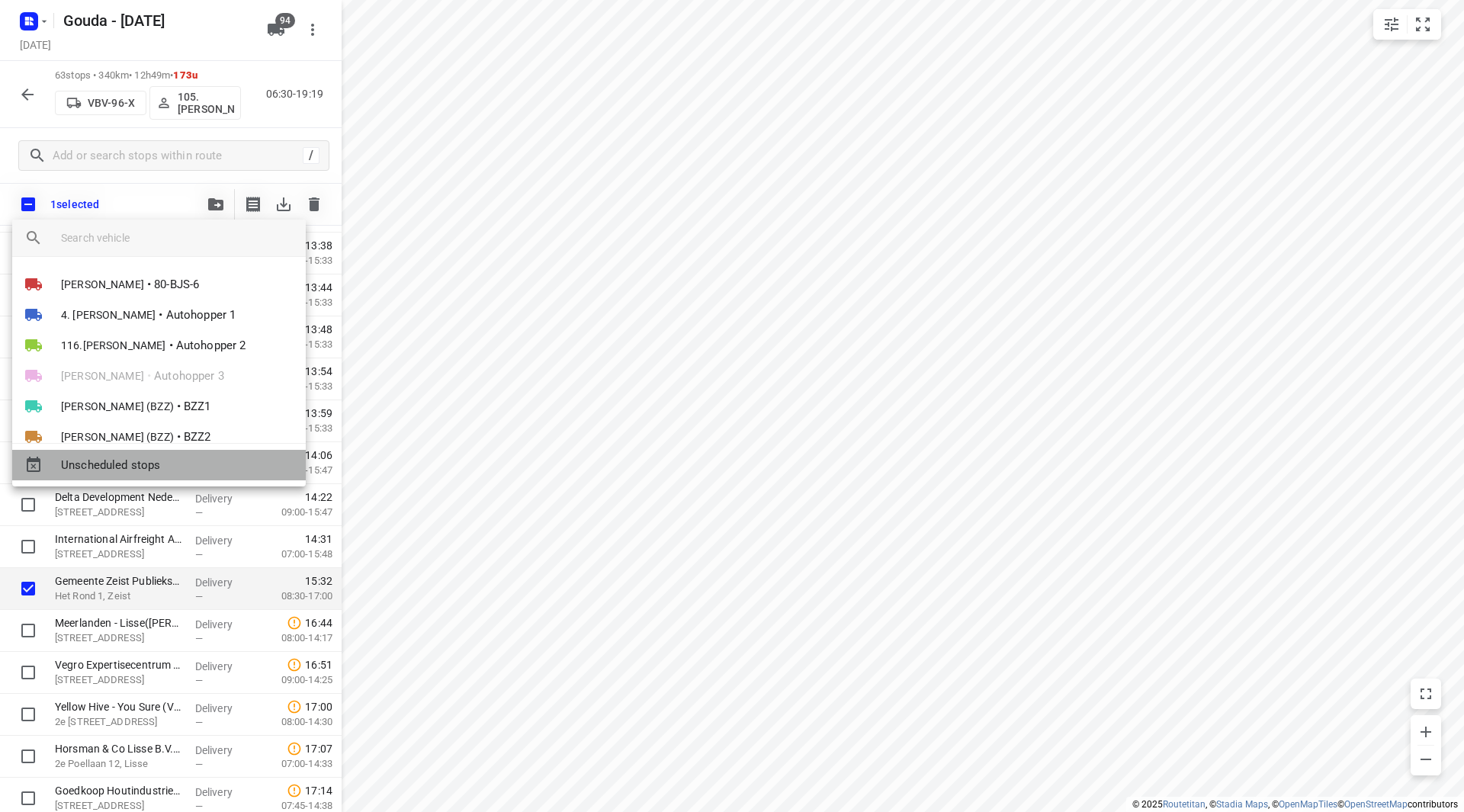
click at [120, 465] on span "Unscheduled stops" at bounding box center [177, 466] width 232 height 18
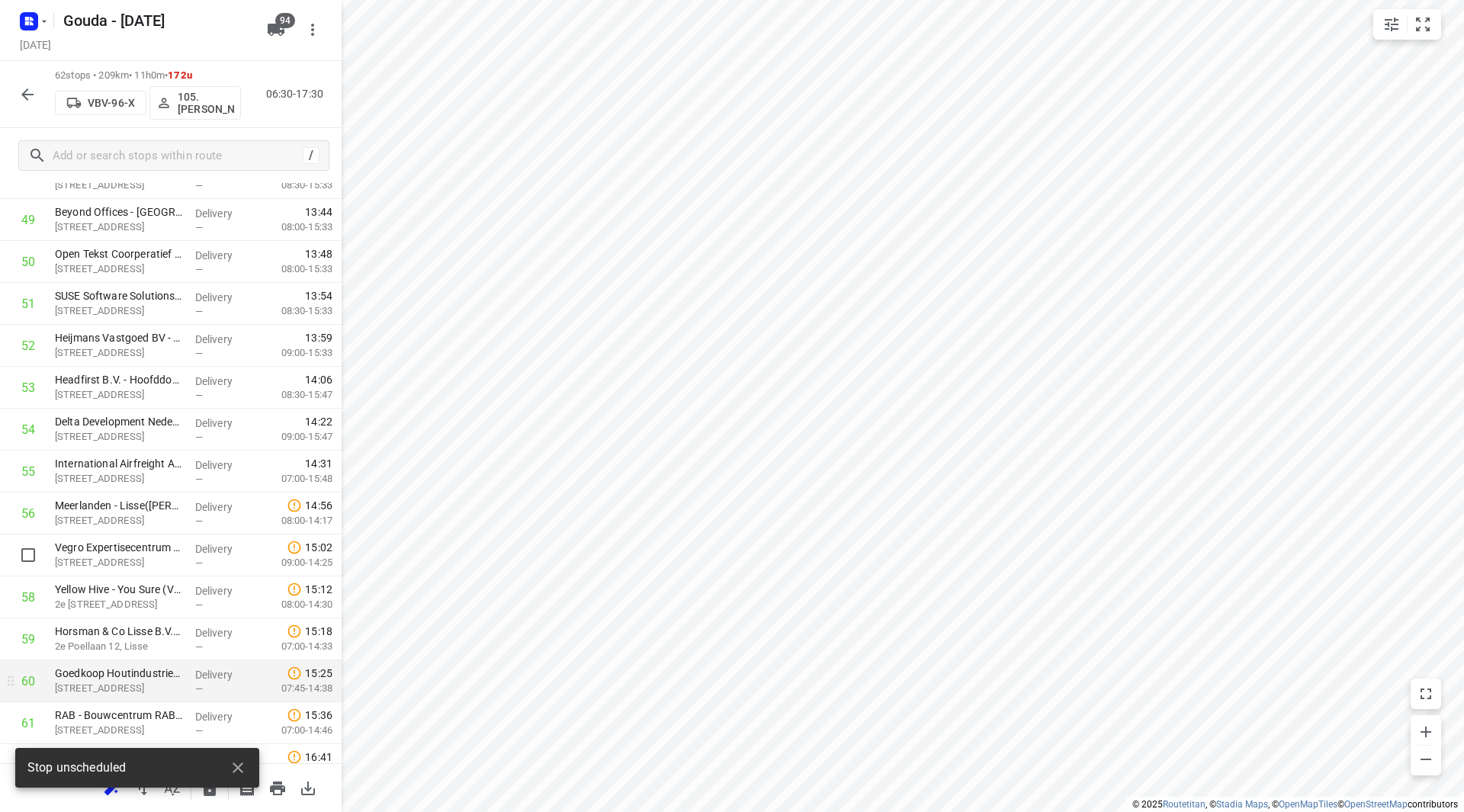
scroll to position [2182, 0]
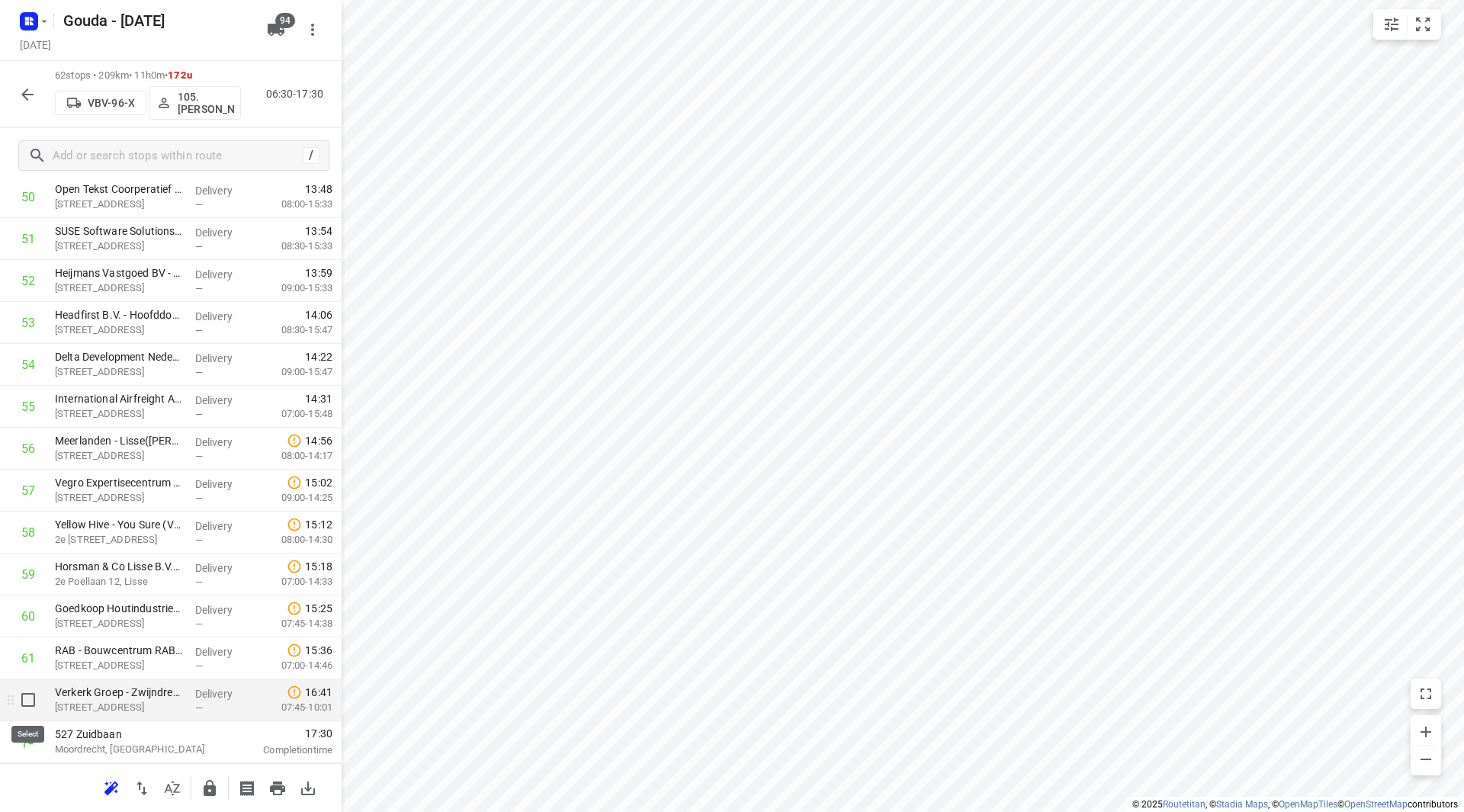
click at [25, 695] on input "checkbox" at bounding box center [28, 700] width 31 height 31
checkbox input "true"
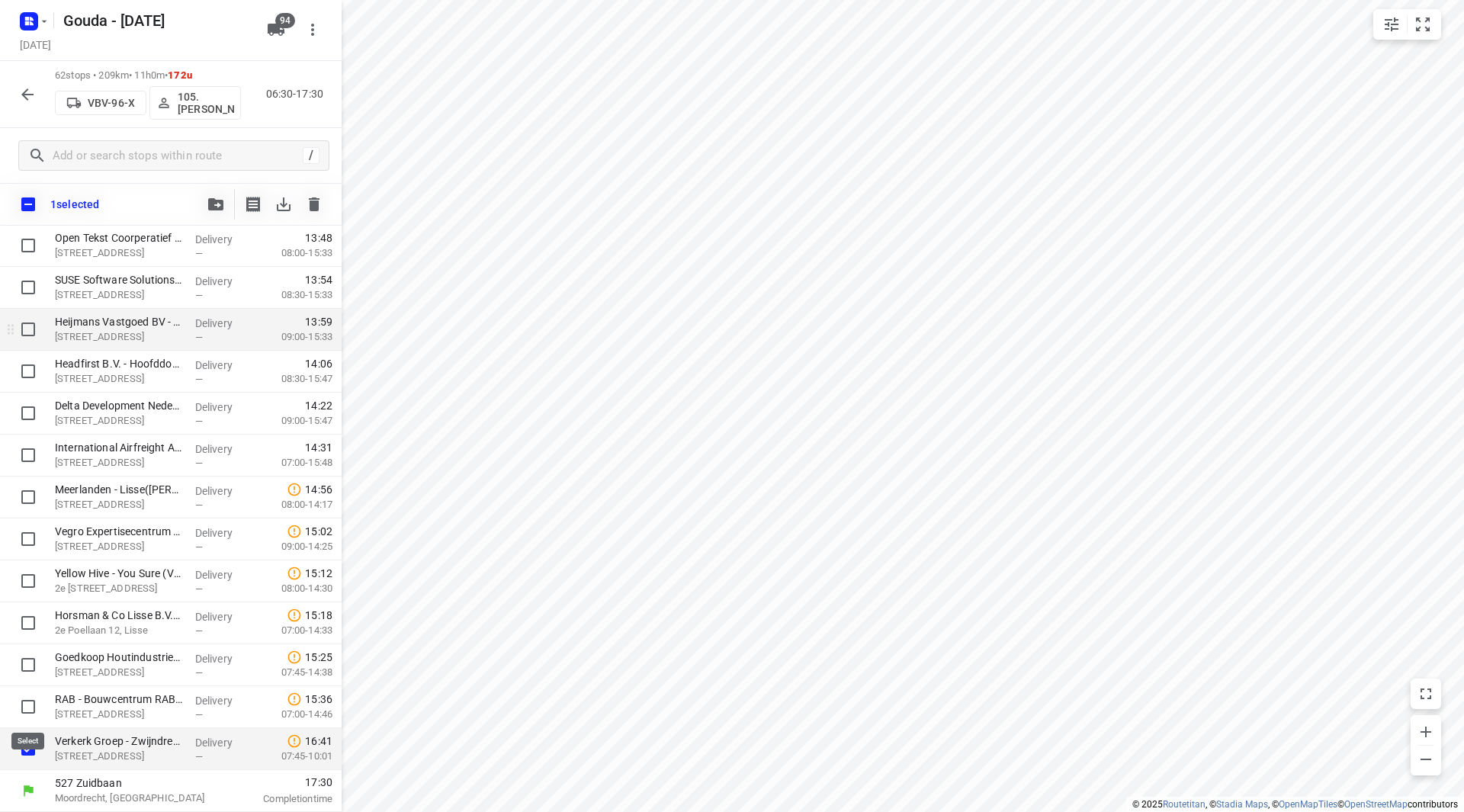
scroll to position [2176, 0]
click at [210, 209] on button "button" at bounding box center [216, 204] width 31 height 31
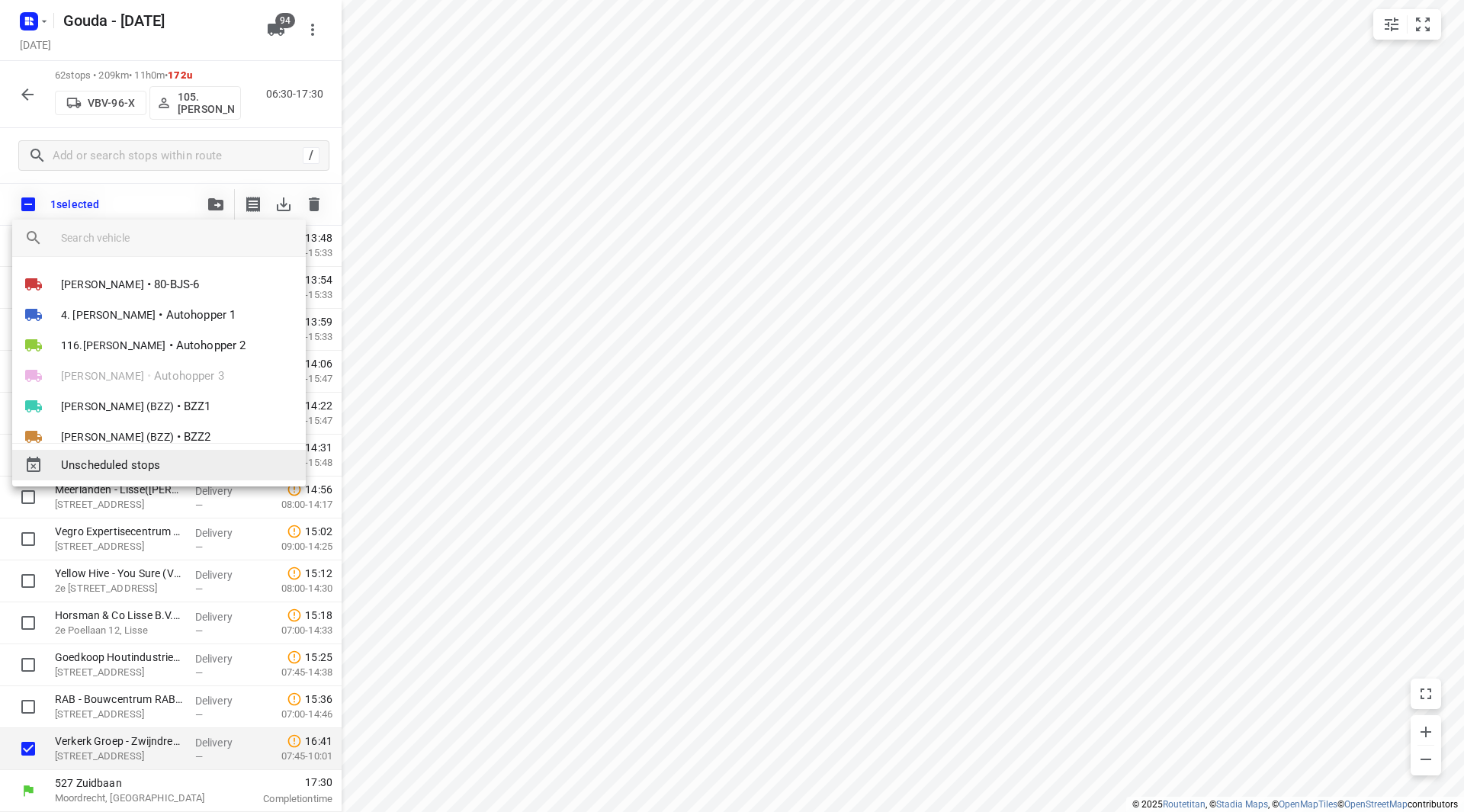
click at [135, 469] on span "Unscheduled stops" at bounding box center [177, 466] width 232 height 18
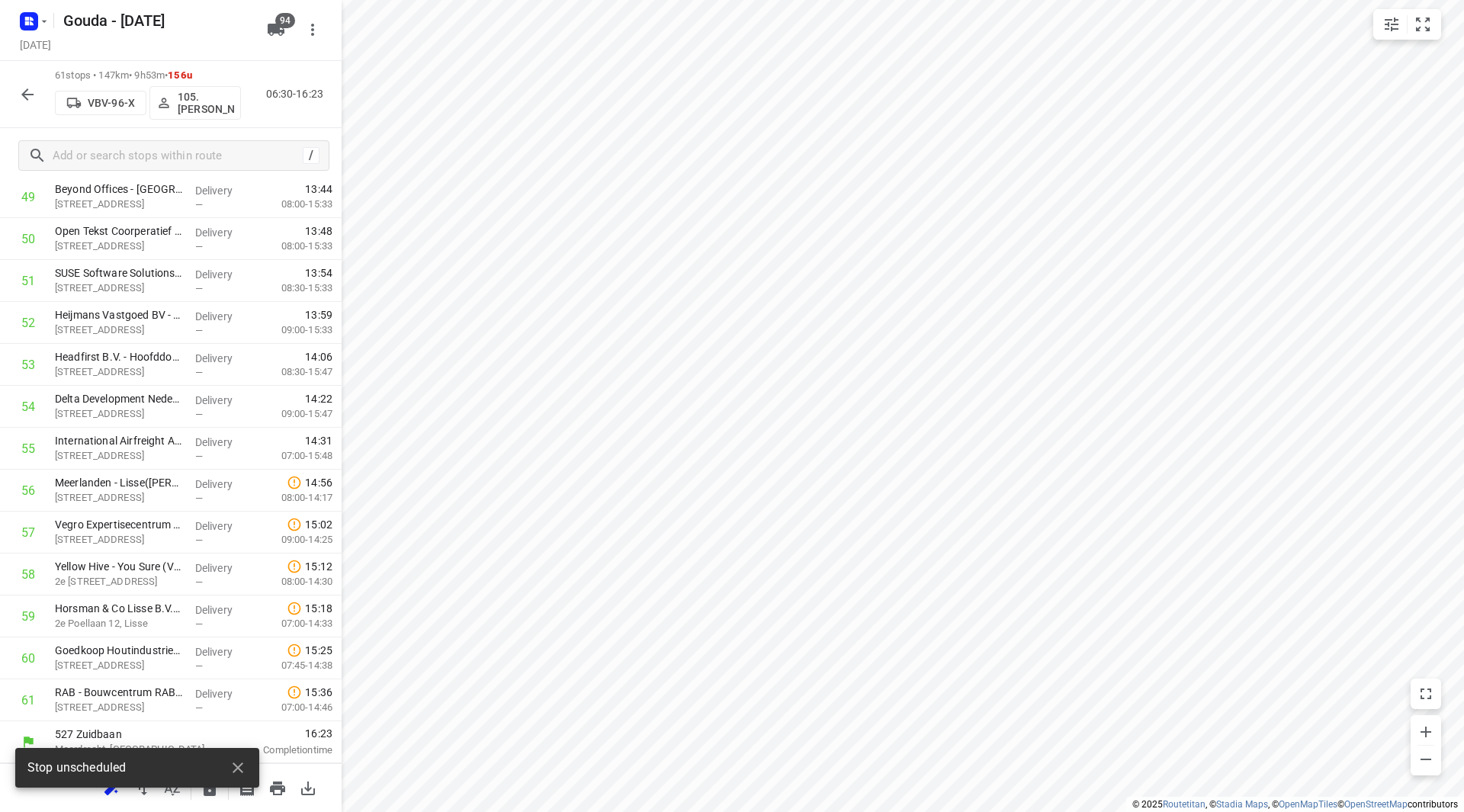
scroll to position [2140, 0]
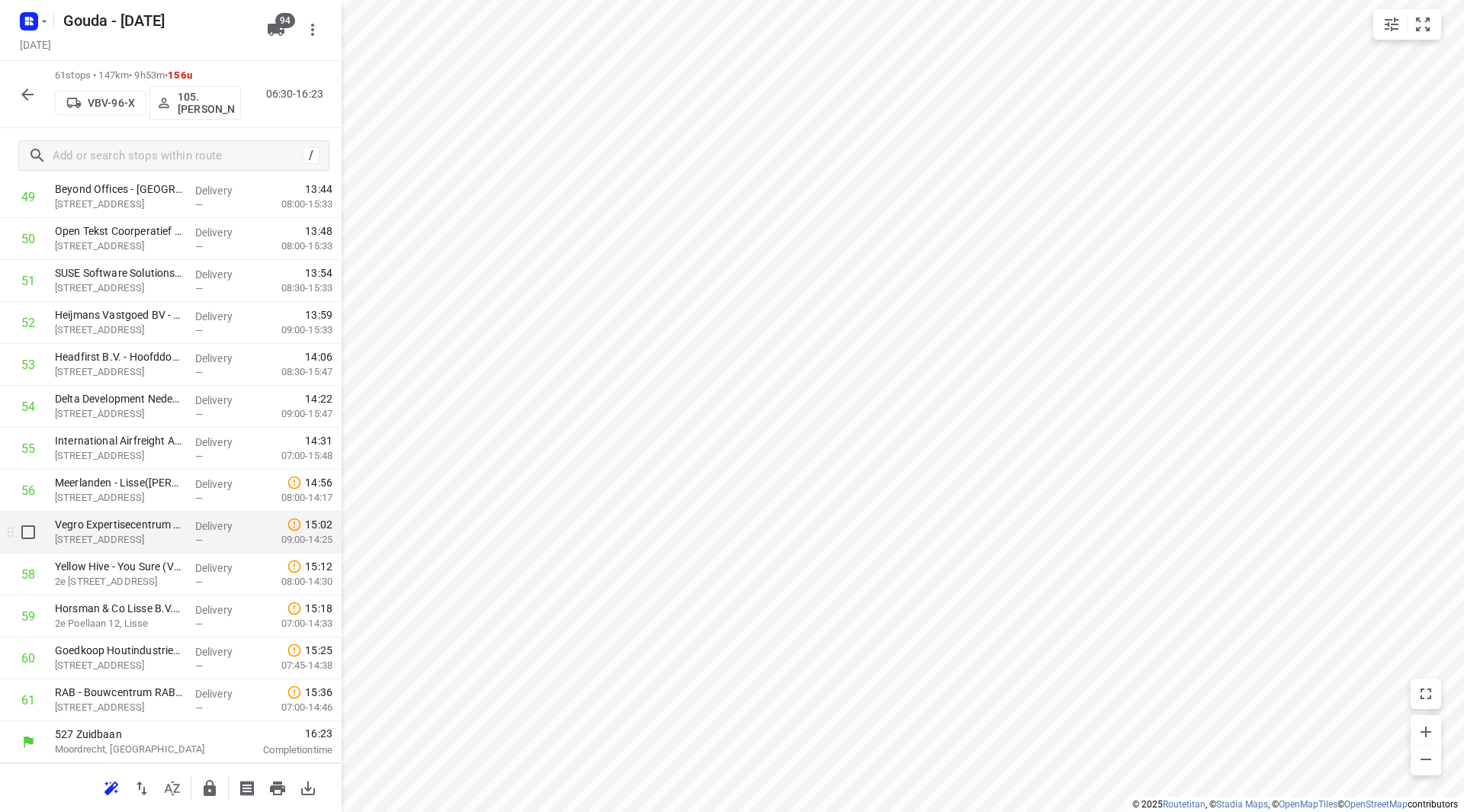
click at [111, 528] on p "Vegro Expertisecentrum Hulpmiddelen - Lisse(Melissa Hofstra)" at bounding box center [118, 524] width 128 height 15
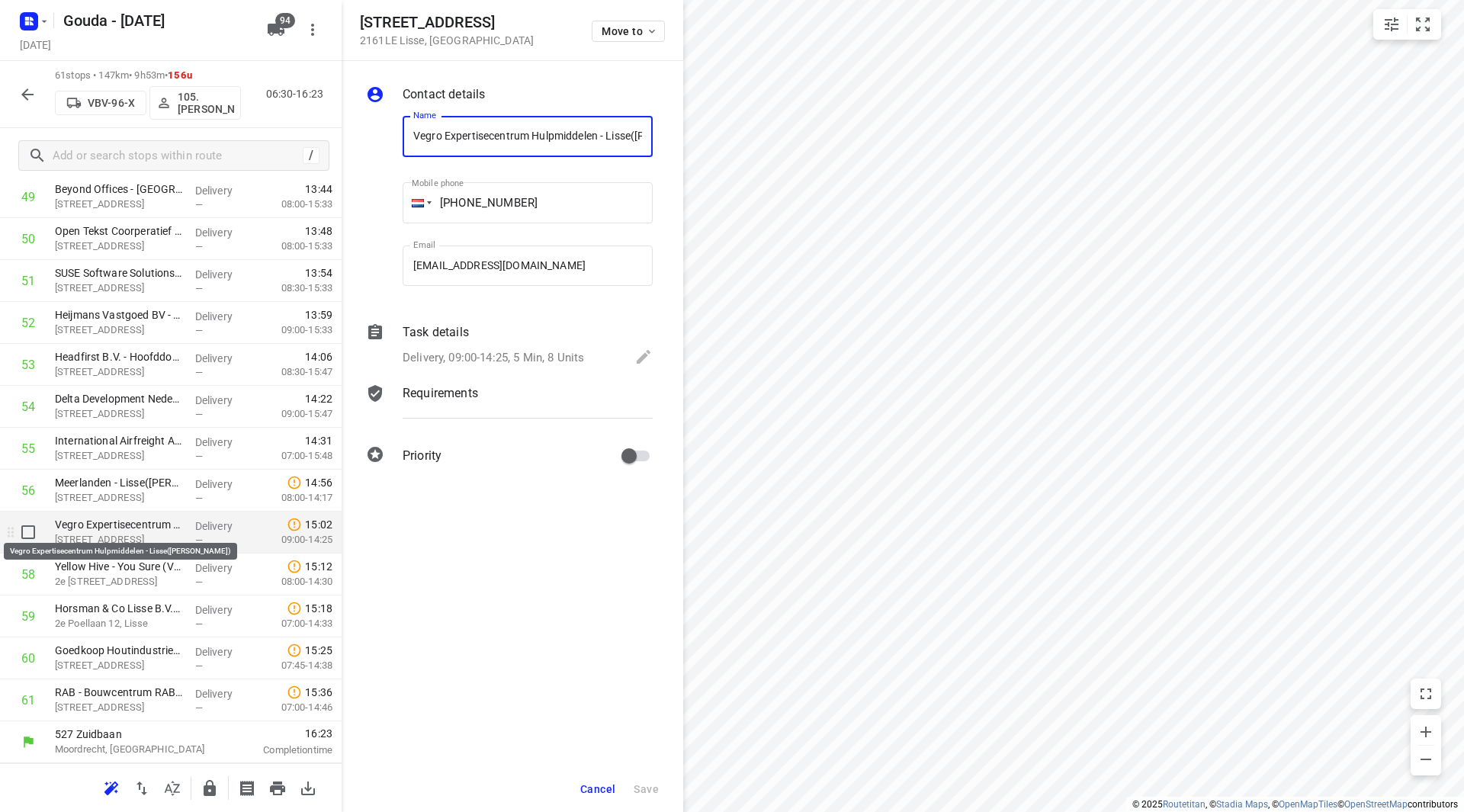
scroll to position [0, 76]
click at [483, 355] on p "Delivery, 09:00-14:25, 5 Min, 8 Units" at bounding box center [493, 358] width 181 height 18
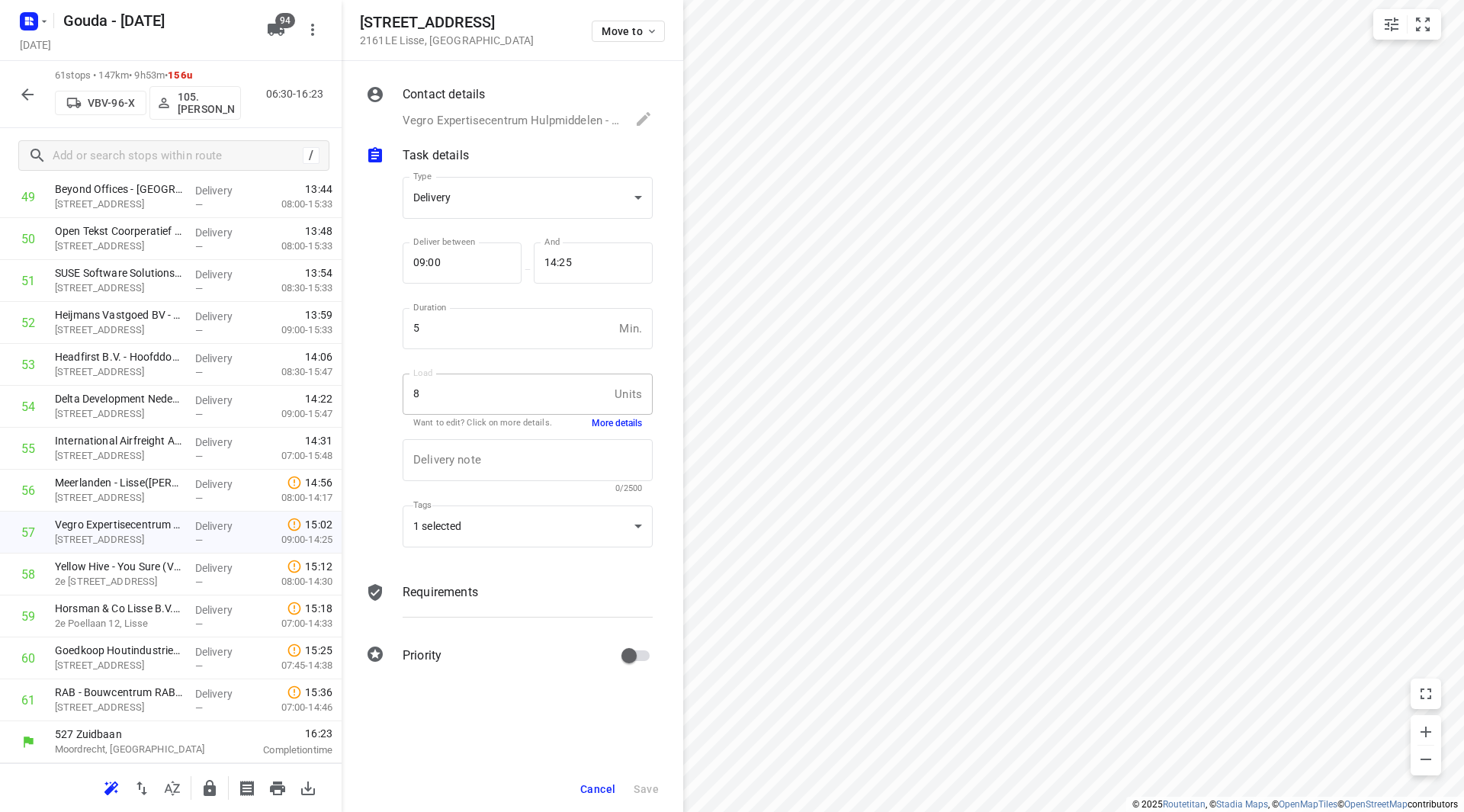
click at [611, 425] on button "More details" at bounding box center [617, 423] width 50 height 13
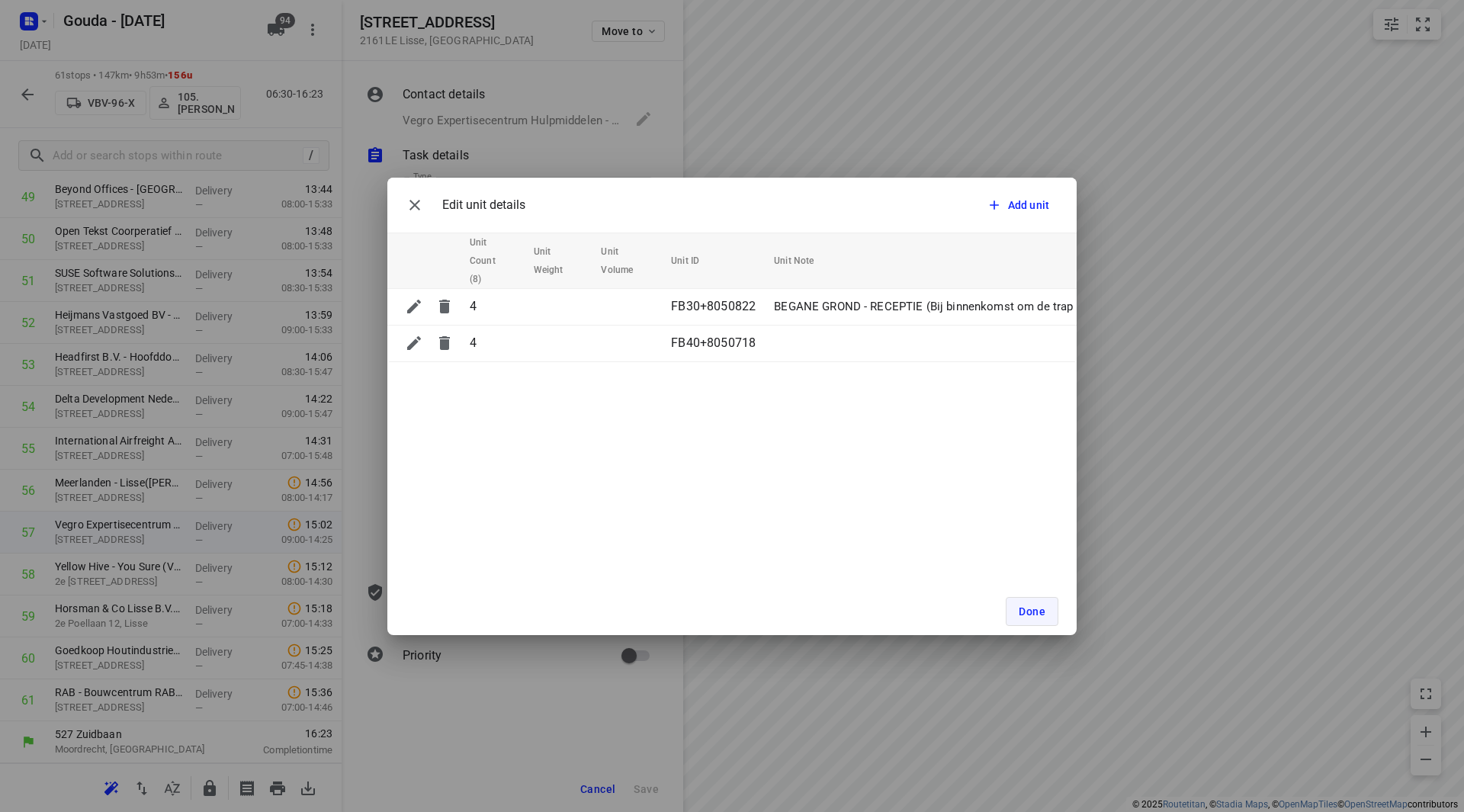
click at [1030, 616] on span "Done" at bounding box center [1032, 611] width 27 height 12
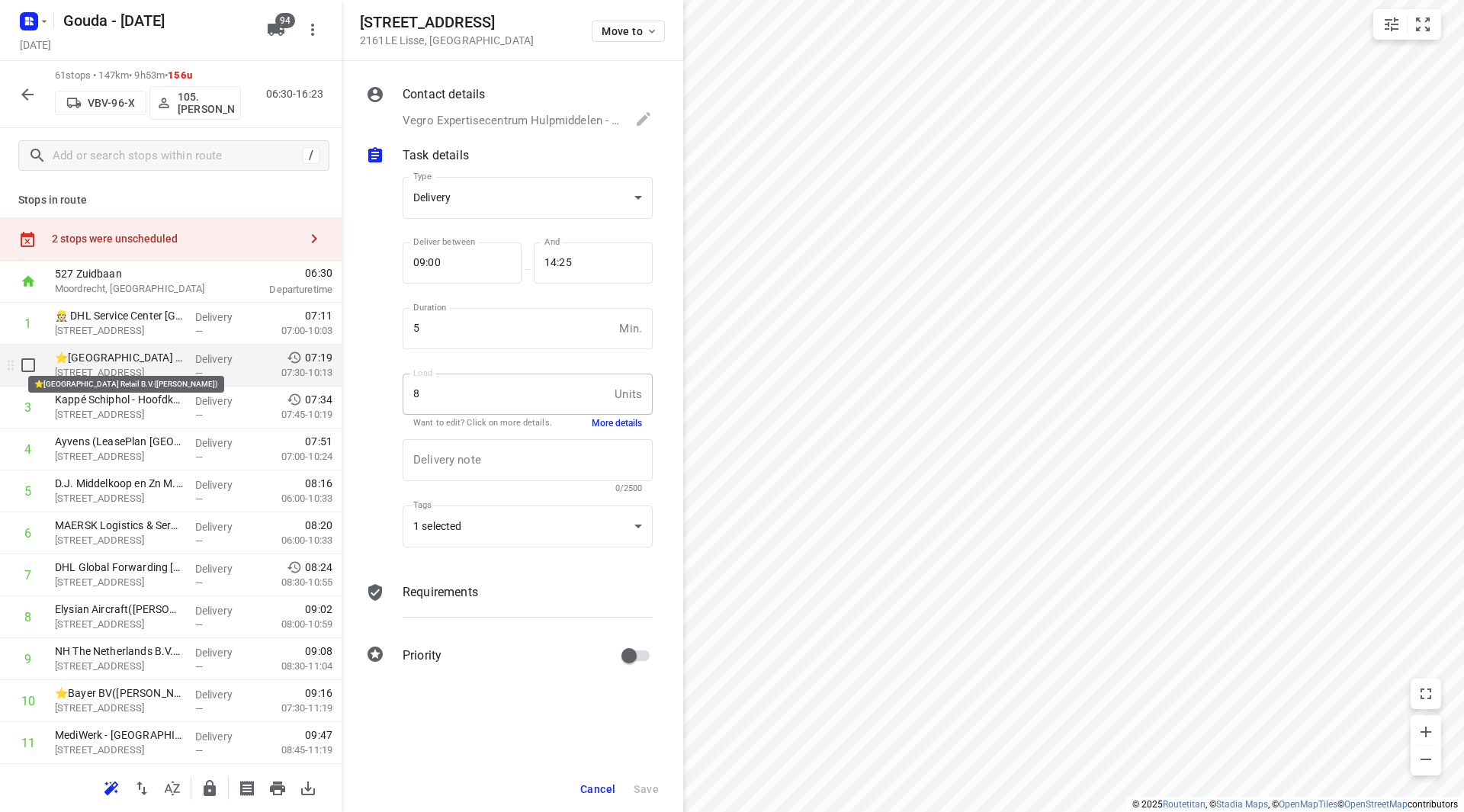
click at [116, 360] on p "⭐Schiphol Airport Retail B.V.(Randy Oosterhof)" at bounding box center [118, 357] width 128 height 15
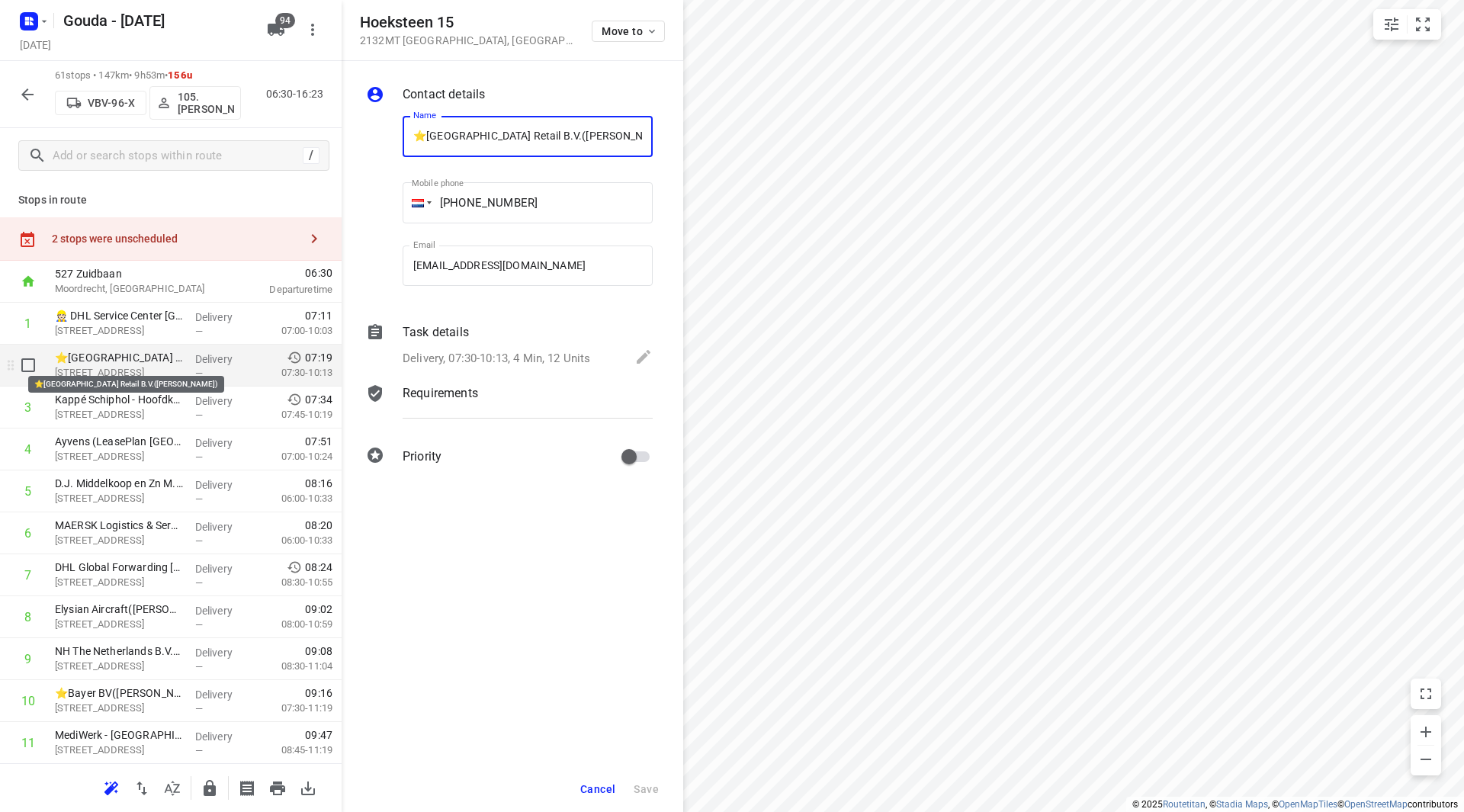
scroll to position [0, 4]
click at [527, 353] on p "Delivery, 07:30-10:13, 4 Min, 12 Units" at bounding box center [497, 358] width 187 height 18
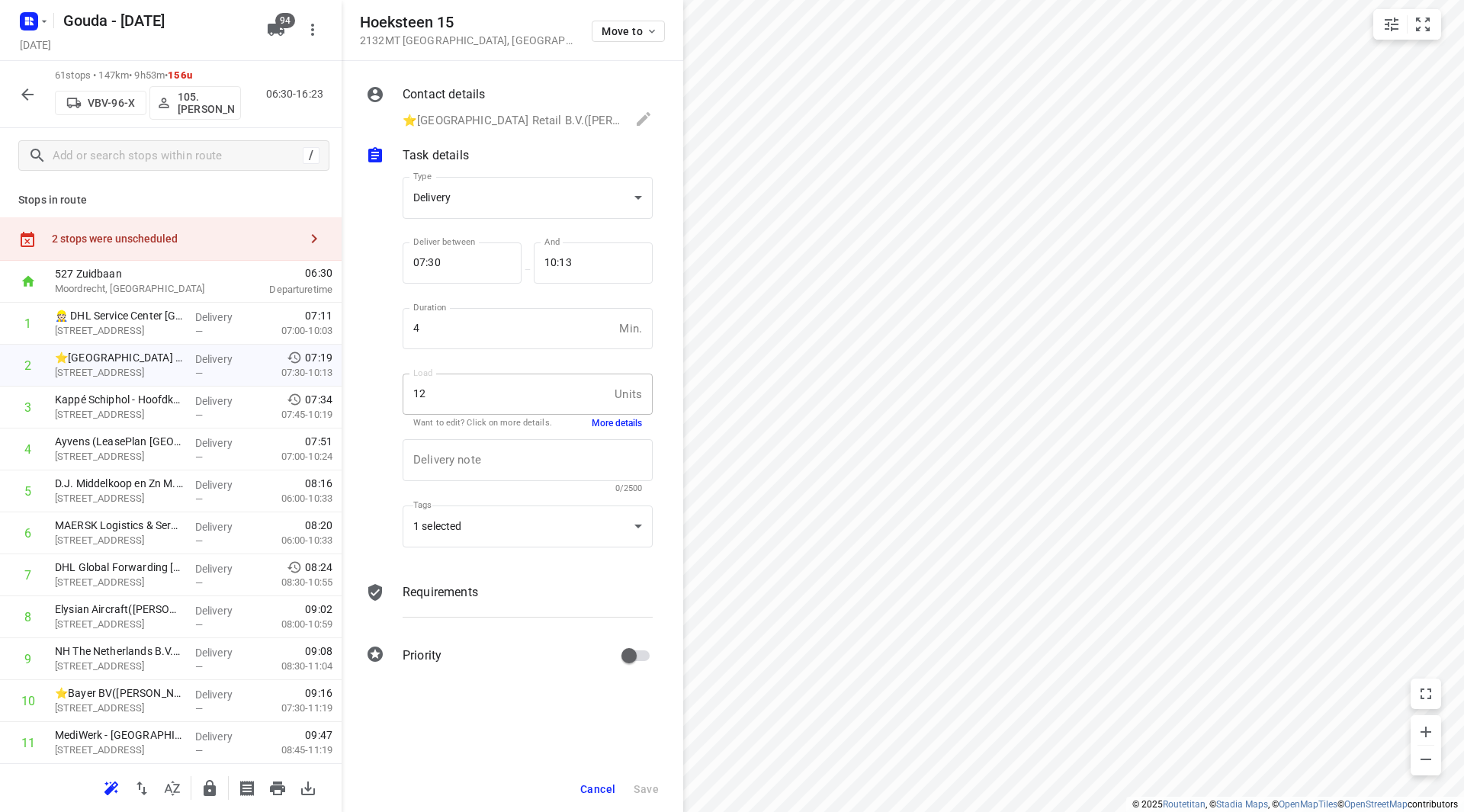
click at [628, 421] on button "More details" at bounding box center [617, 423] width 50 height 13
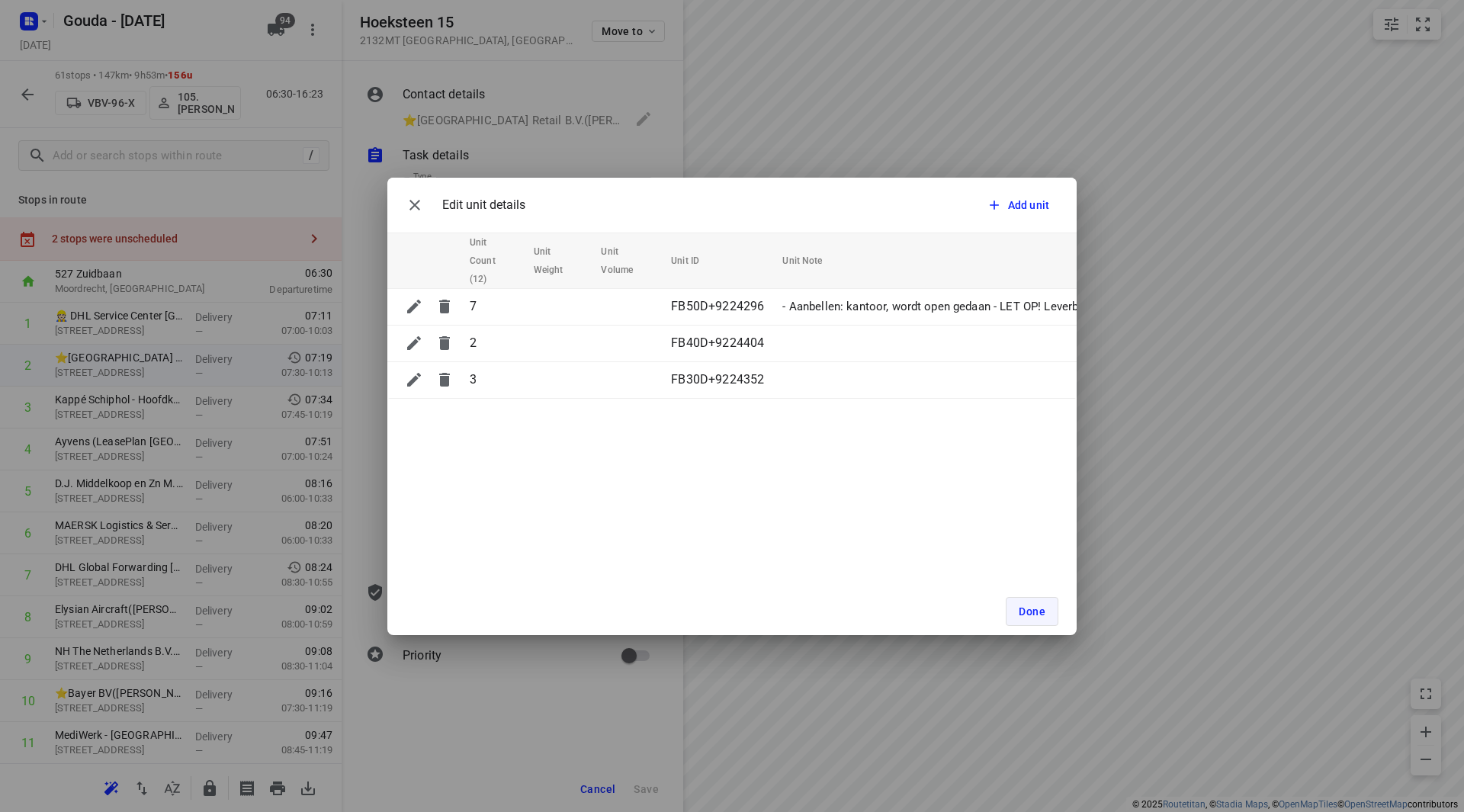
click at [1033, 618] on button "Done" at bounding box center [1033, 611] width 53 height 29
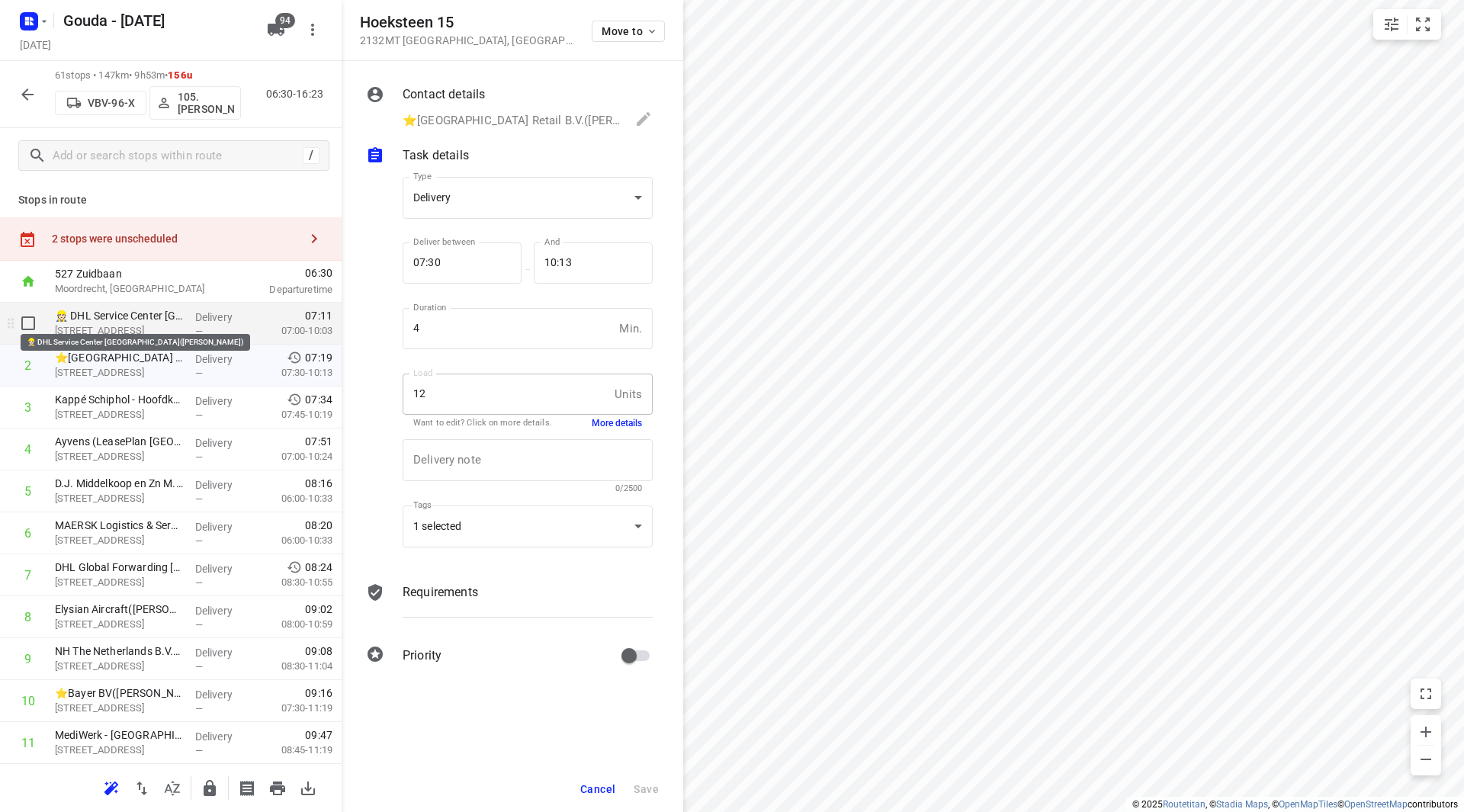
click at [114, 315] on p "👷🏻 DHL Service Center Hoofddorp(Herman Koomen)" at bounding box center [118, 315] width 128 height 15
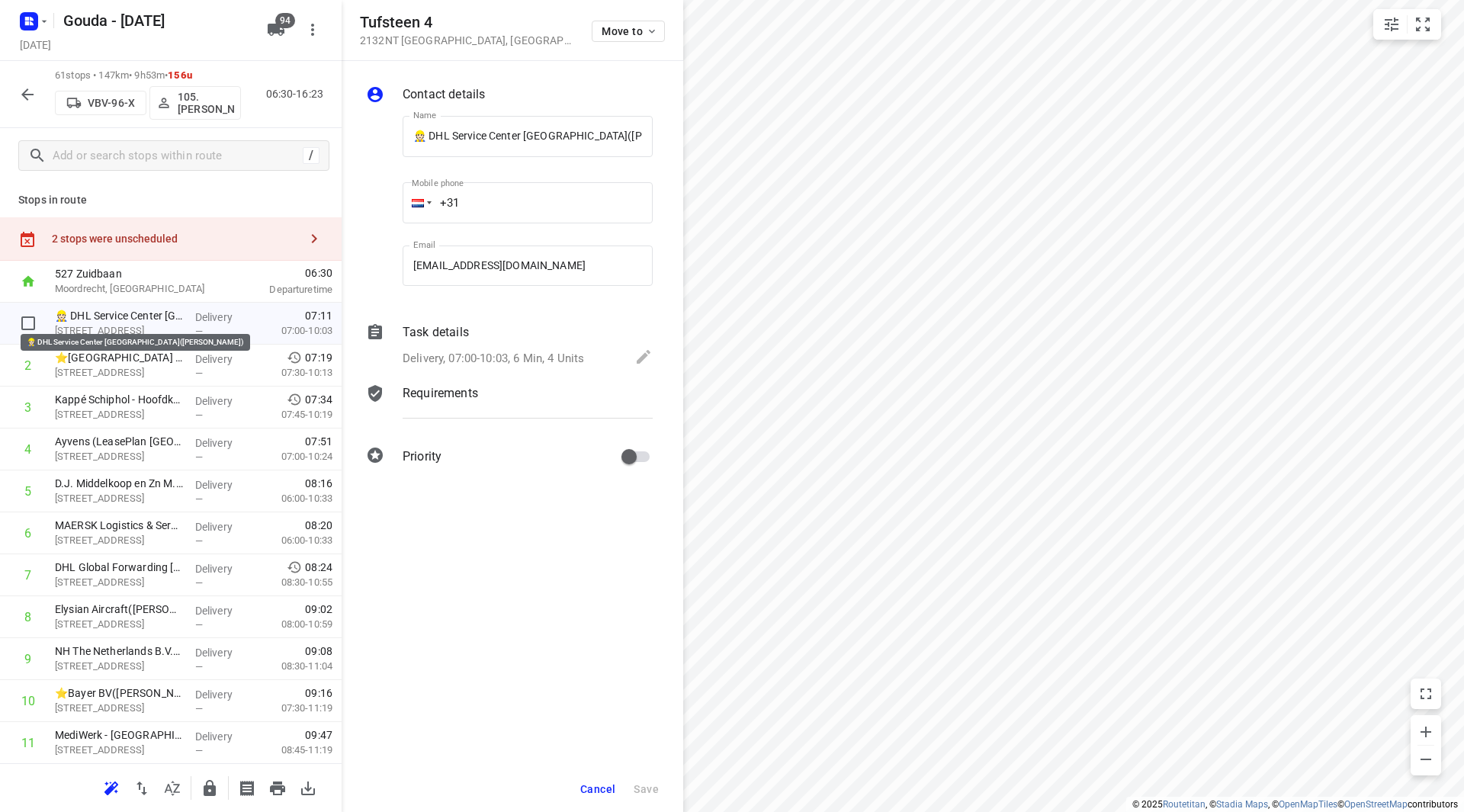
scroll to position [0, 27]
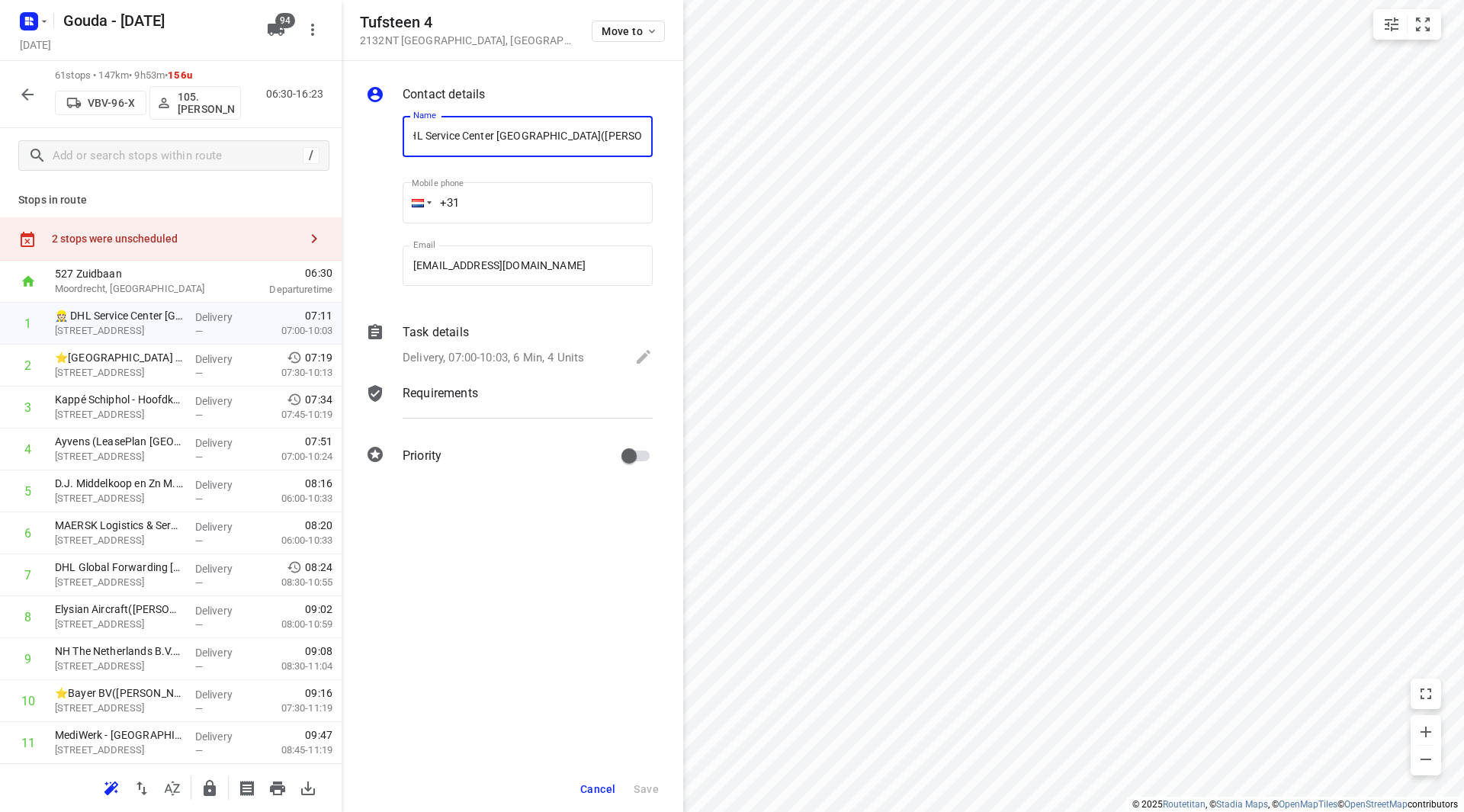
click at [509, 350] on p "Delivery, 07:00-10:03, 6 Min, 4 Units" at bounding box center [493, 358] width 181 height 18
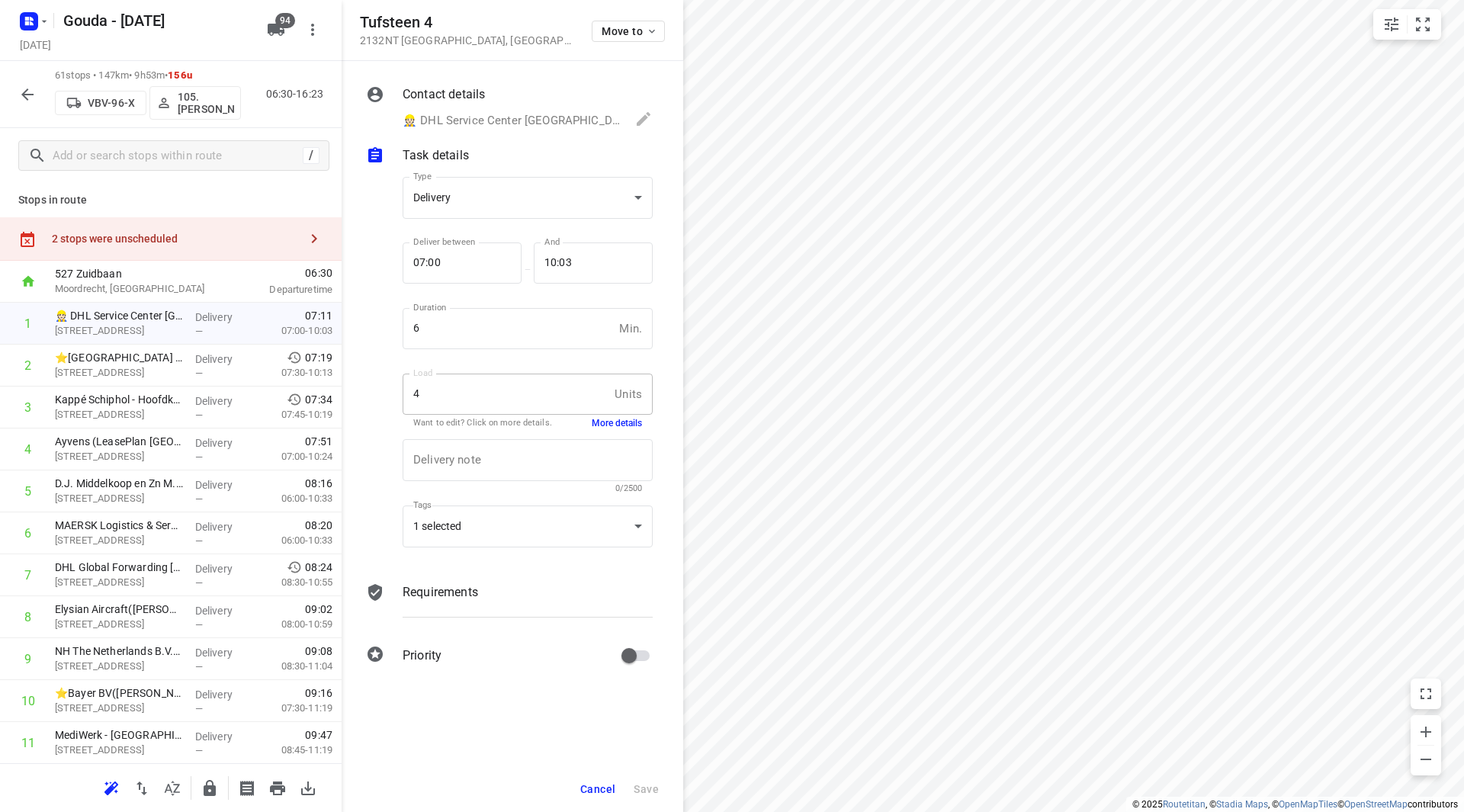
click at [612, 424] on button "More details" at bounding box center [617, 423] width 50 height 13
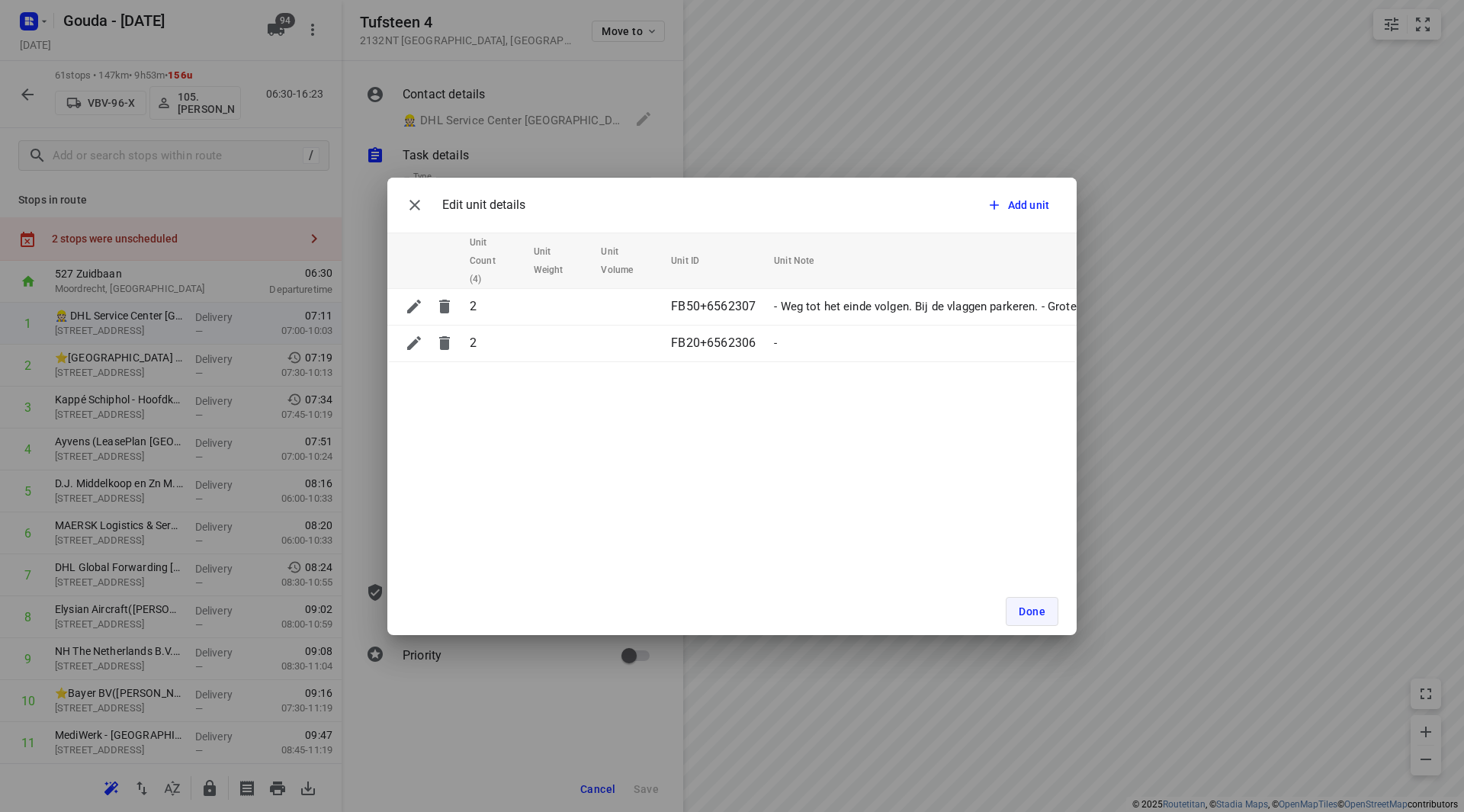
click at [1035, 611] on span "Done" at bounding box center [1032, 611] width 27 height 12
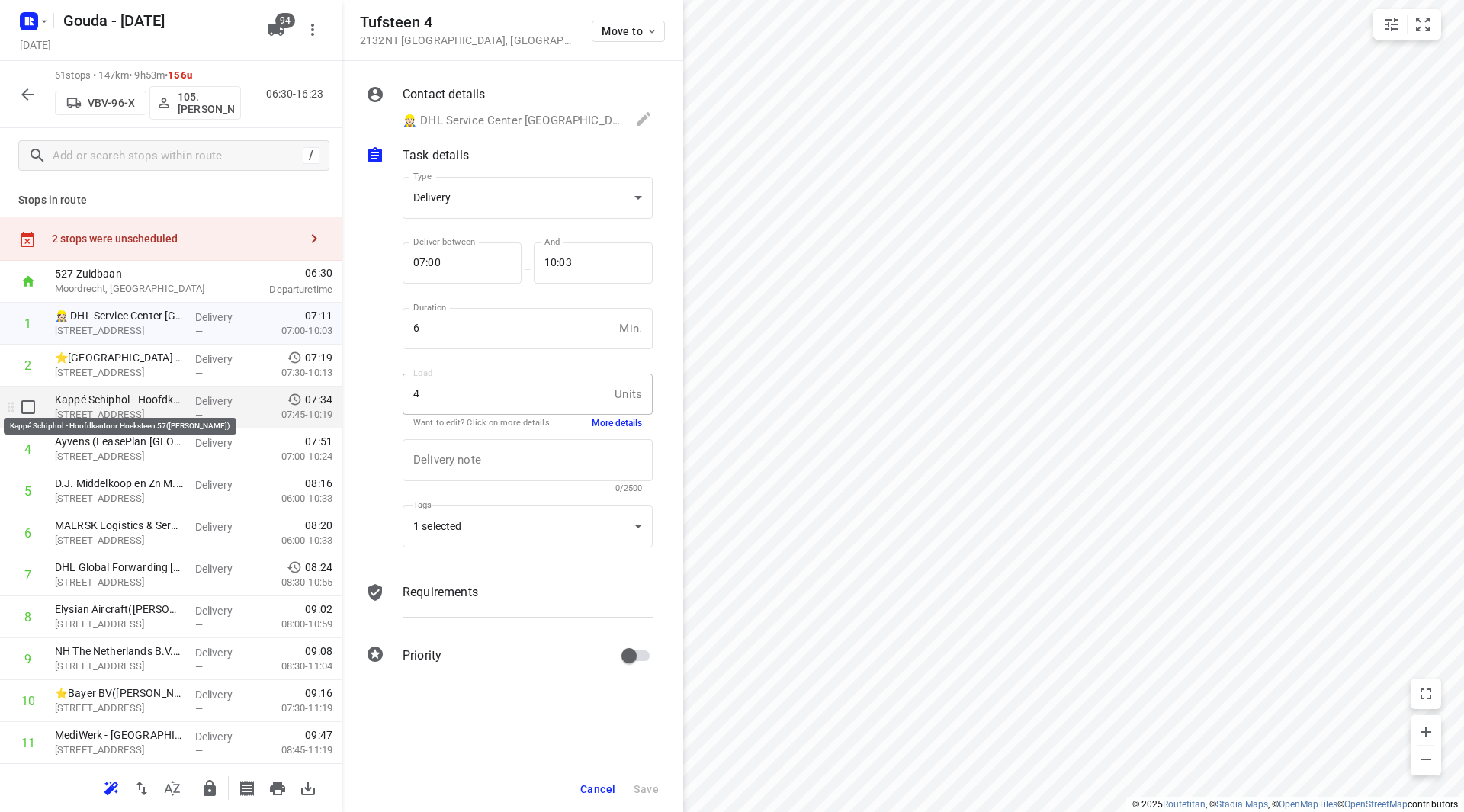
click at [105, 404] on p "Kappé Schiphol - Hoofdkantoor Hoeksteen 57(Susanne Beemsterboer)" at bounding box center [118, 399] width 128 height 15
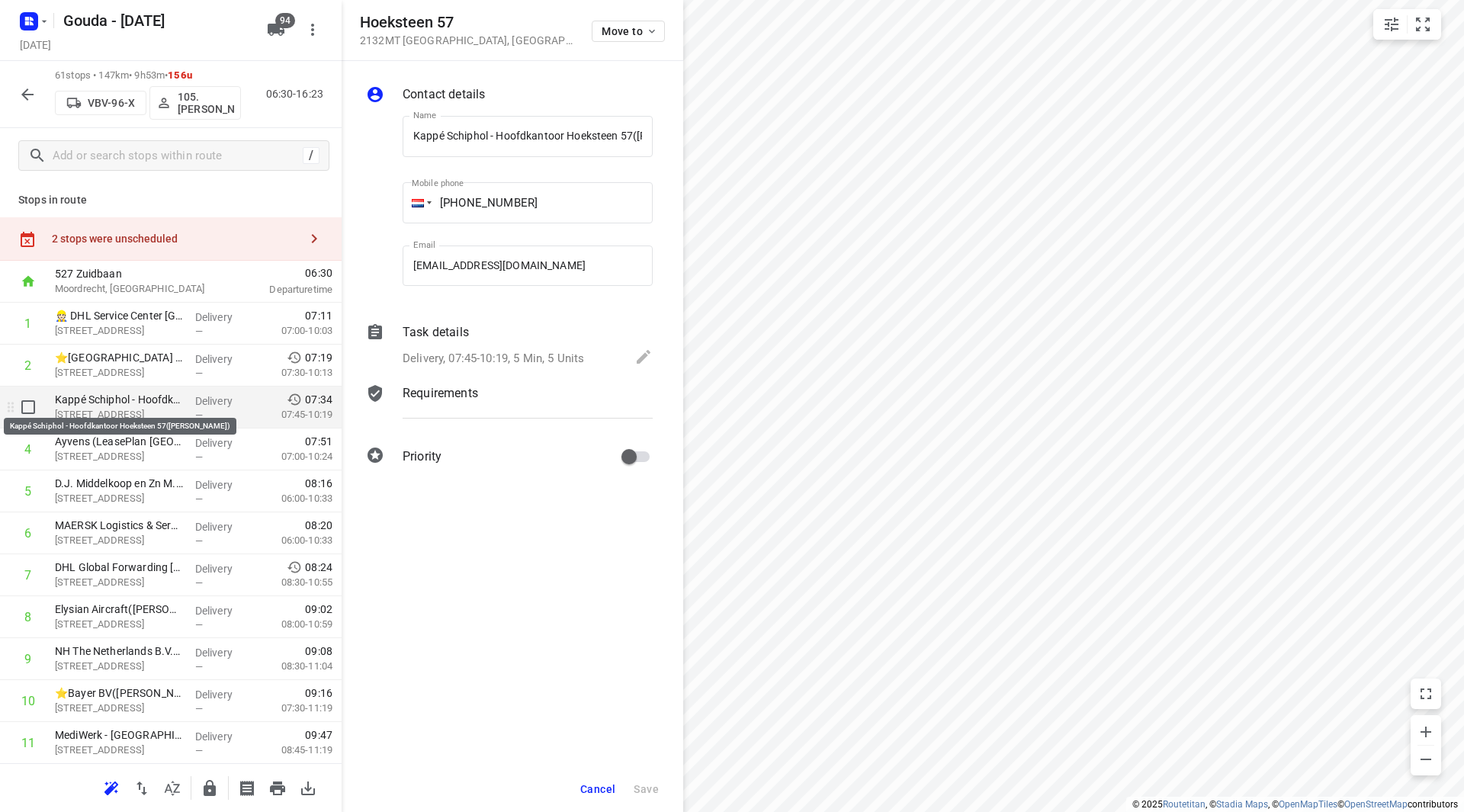
scroll to position [0, 112]
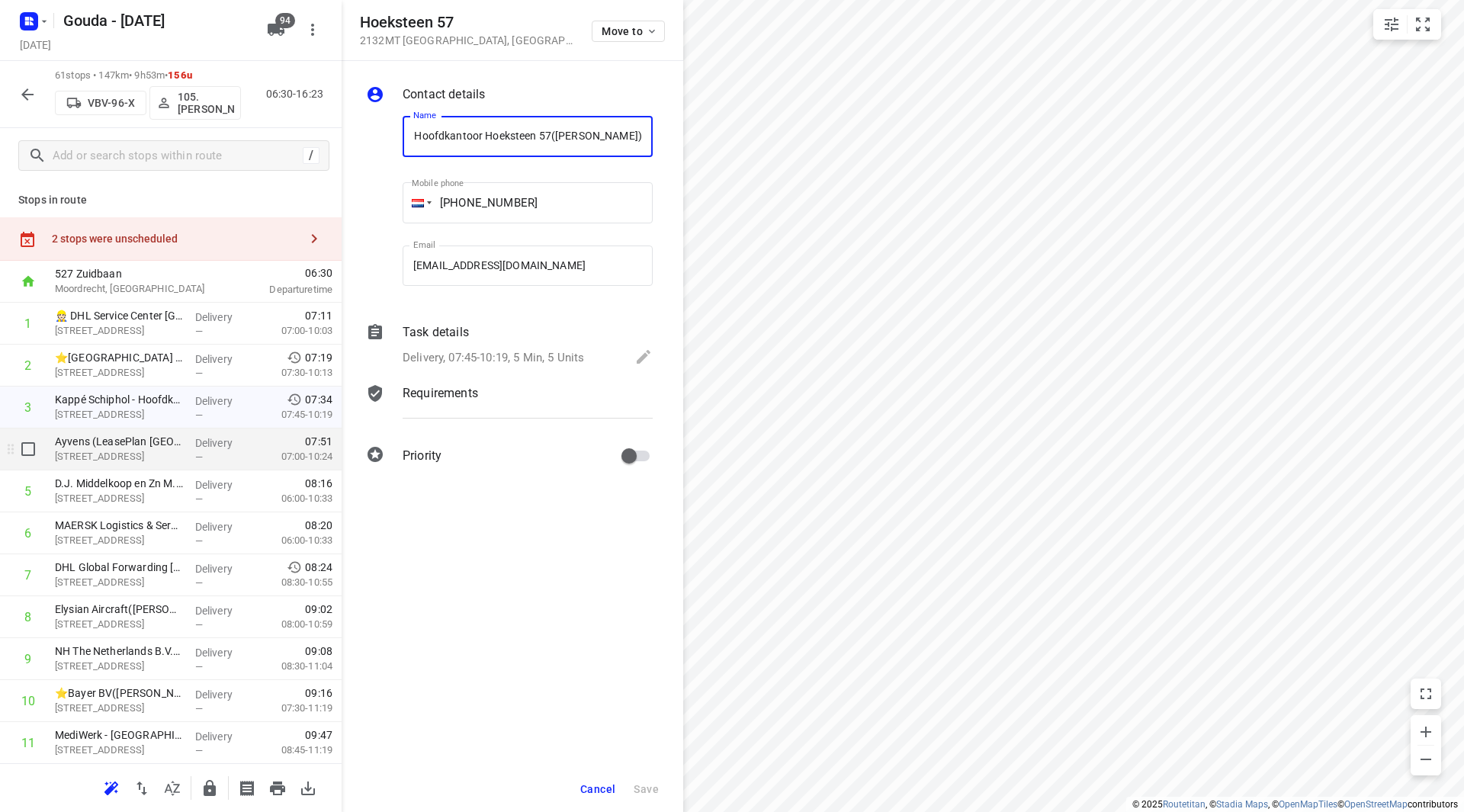
click at [114, 451] on p "Hoeksteen 60, Hoofddorp" at bounding box center [118, 456] width 128 height 15
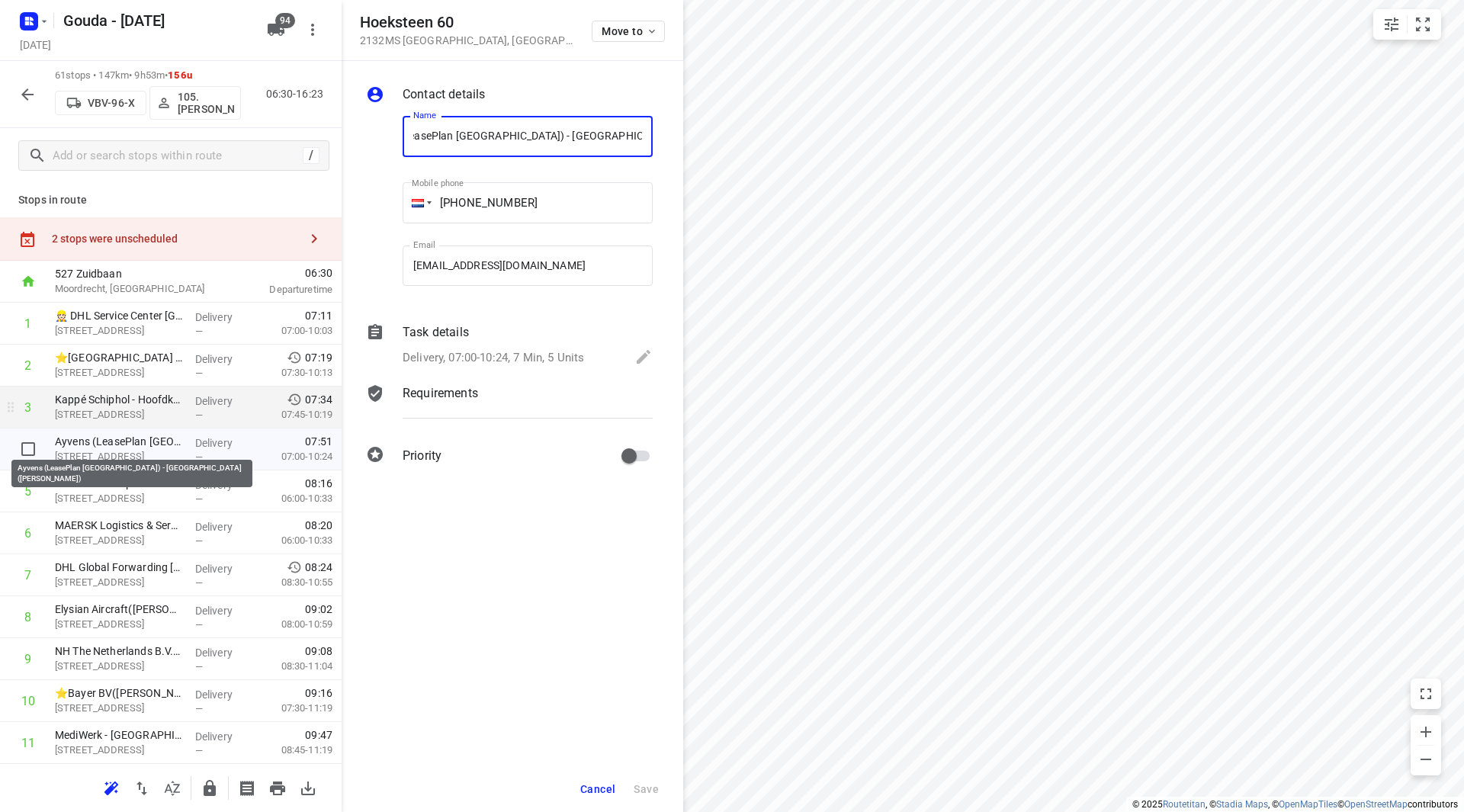
click at [117, 405] on p "Kappé Schiphol - Hoofdkantoor Hoeksteen 57(Susanne Beemsterboer)" at bounding box center [118, 399] width 128 height 15
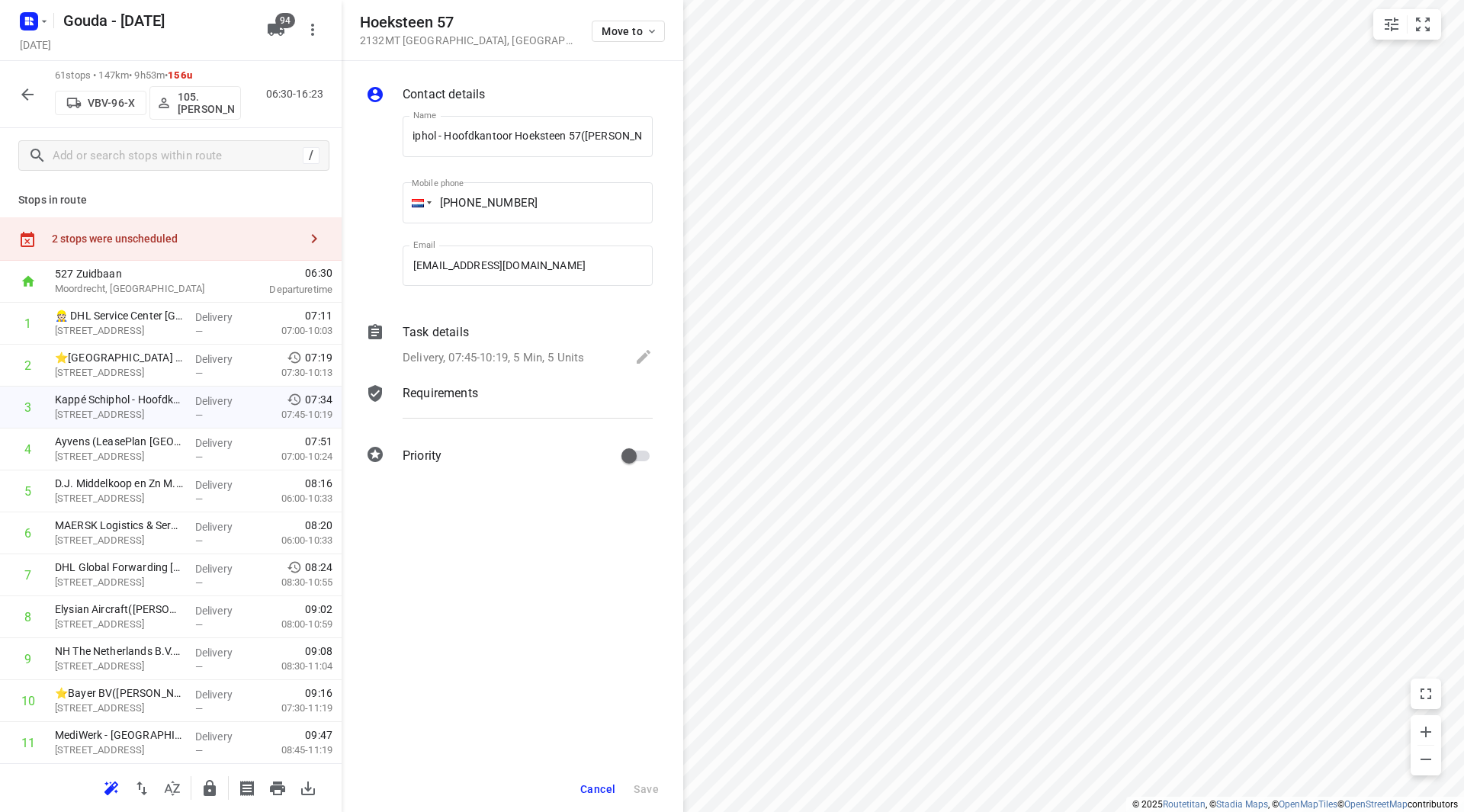
click at [546, 354] on p "Delivery, 07:45-10:19, 5 Min, 5 Units" at bounding box center [493, 358] width 181 height 18
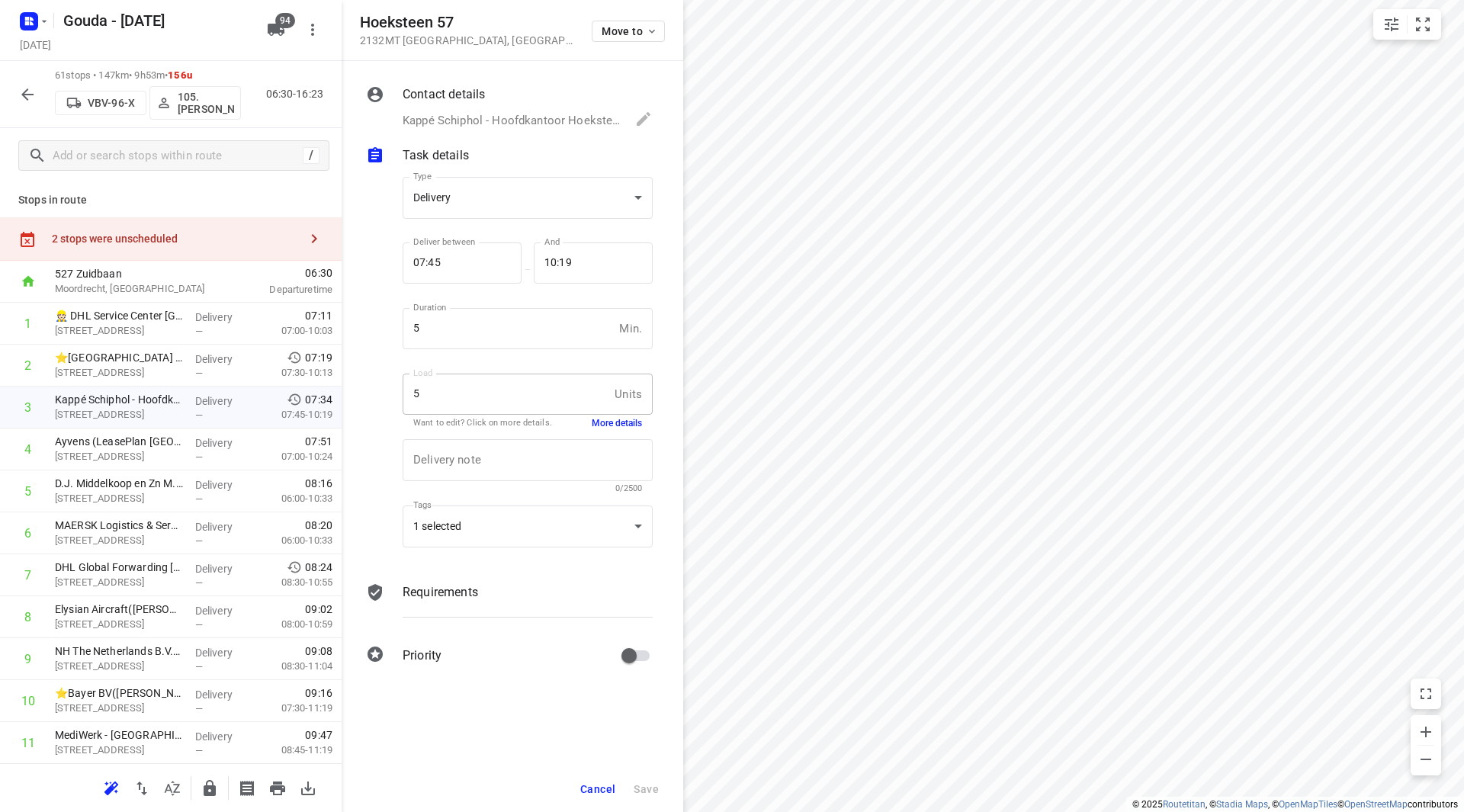
click at [609, 417] on button "More details" at bounding box center [617, 423] width 50 height 13
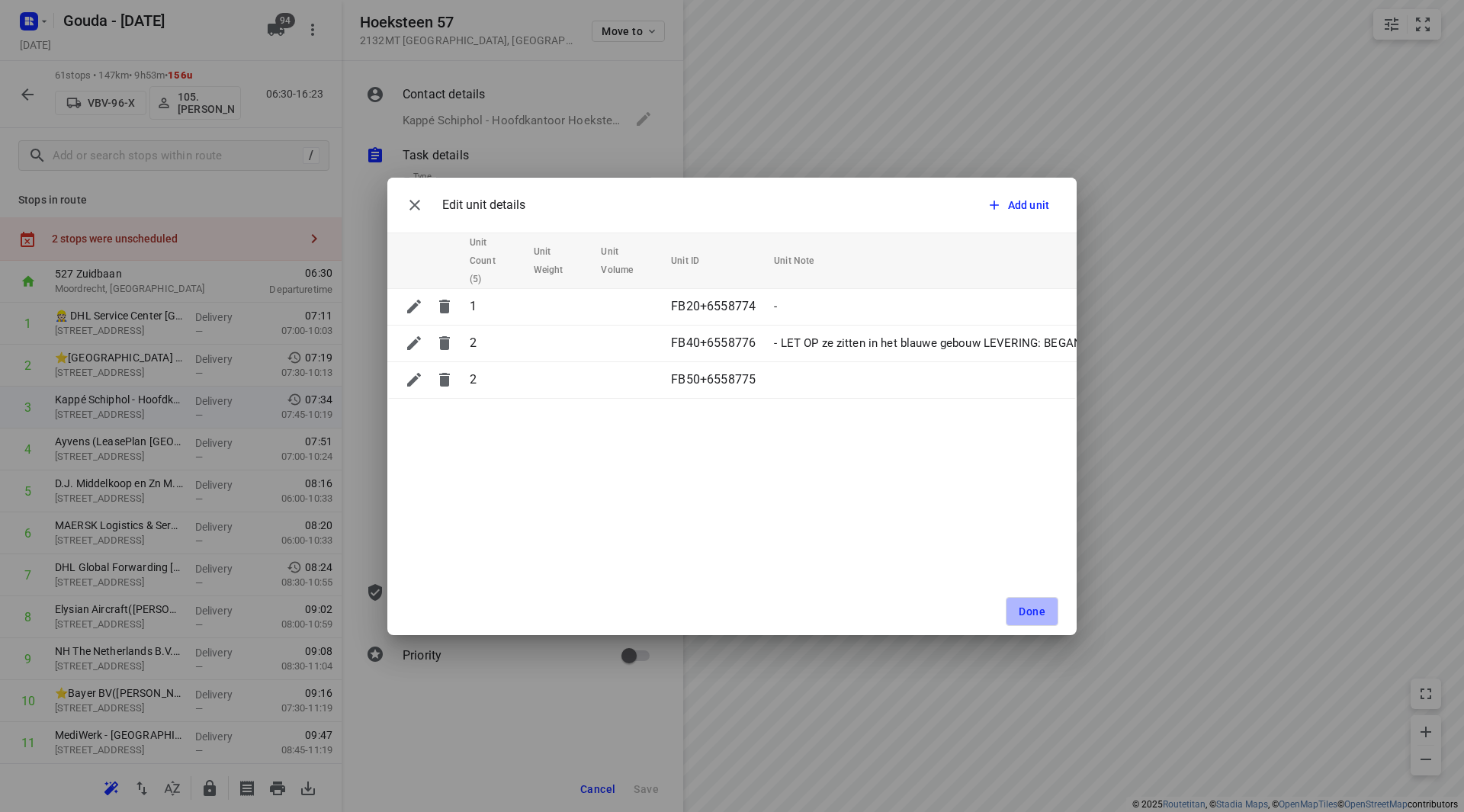
drag, startPoint x: 1040, startPoint y: 612, endPoint x: 1028, endPoint y: 598, distance: 18.4
click at [1041, 612] on span "Done" at bounding box center [1032, 611] width 27 height 12
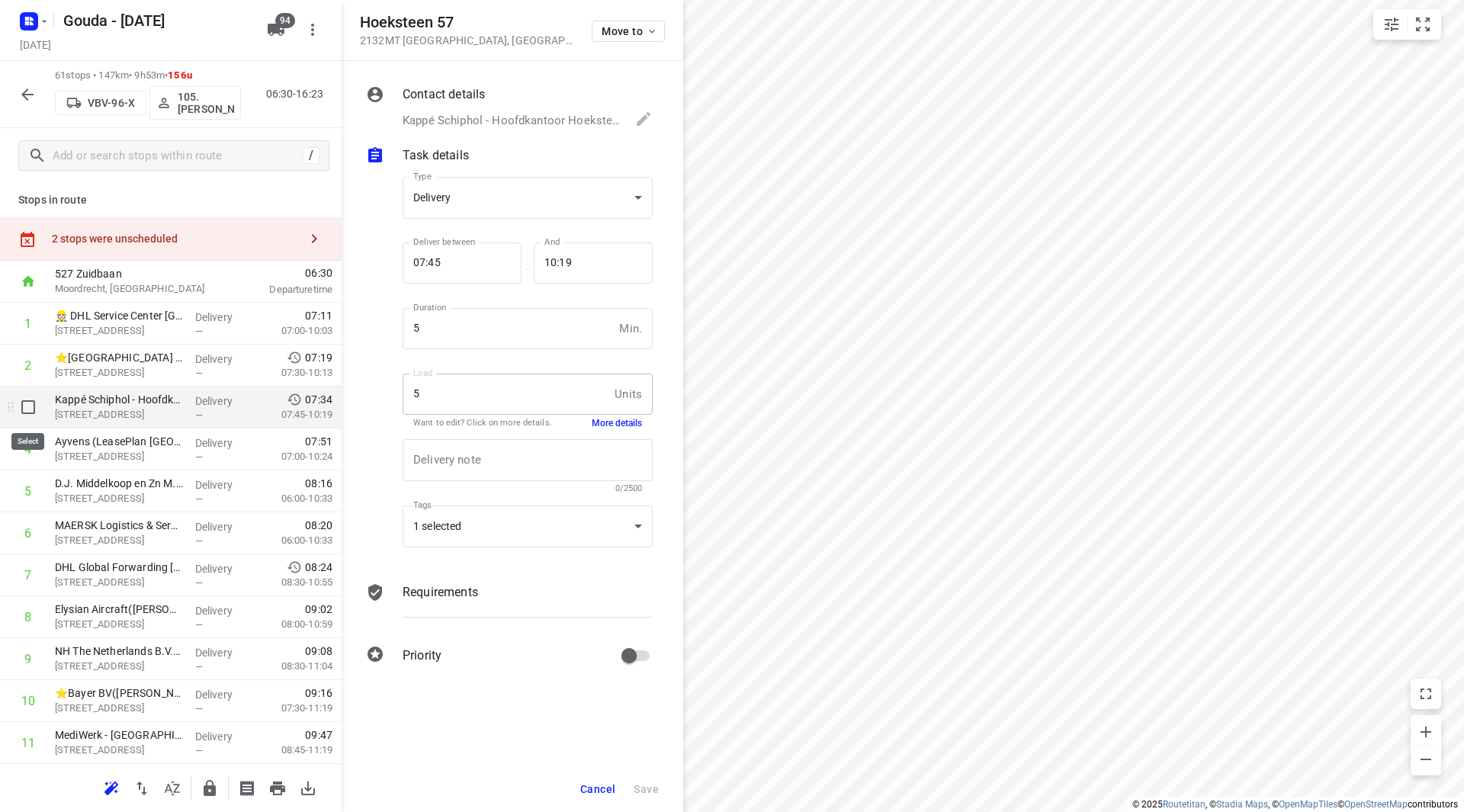
click at [26, 415] on input "checkbox" at bounding box center [28, 407] width 31 height 31
checkbox input "true"
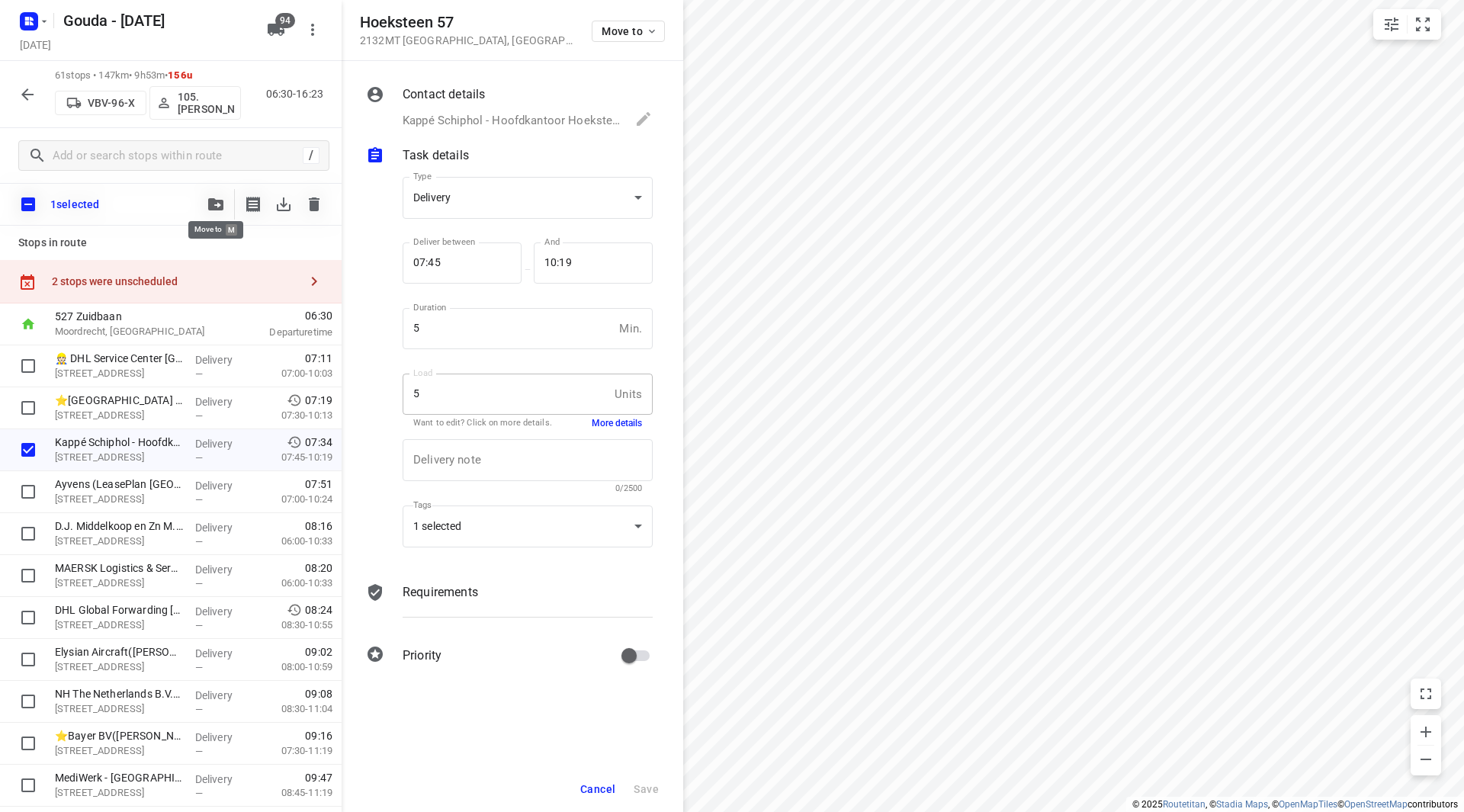
click at [214, 195] on button "button" at bounding box center [216, 204] width 31 height 31
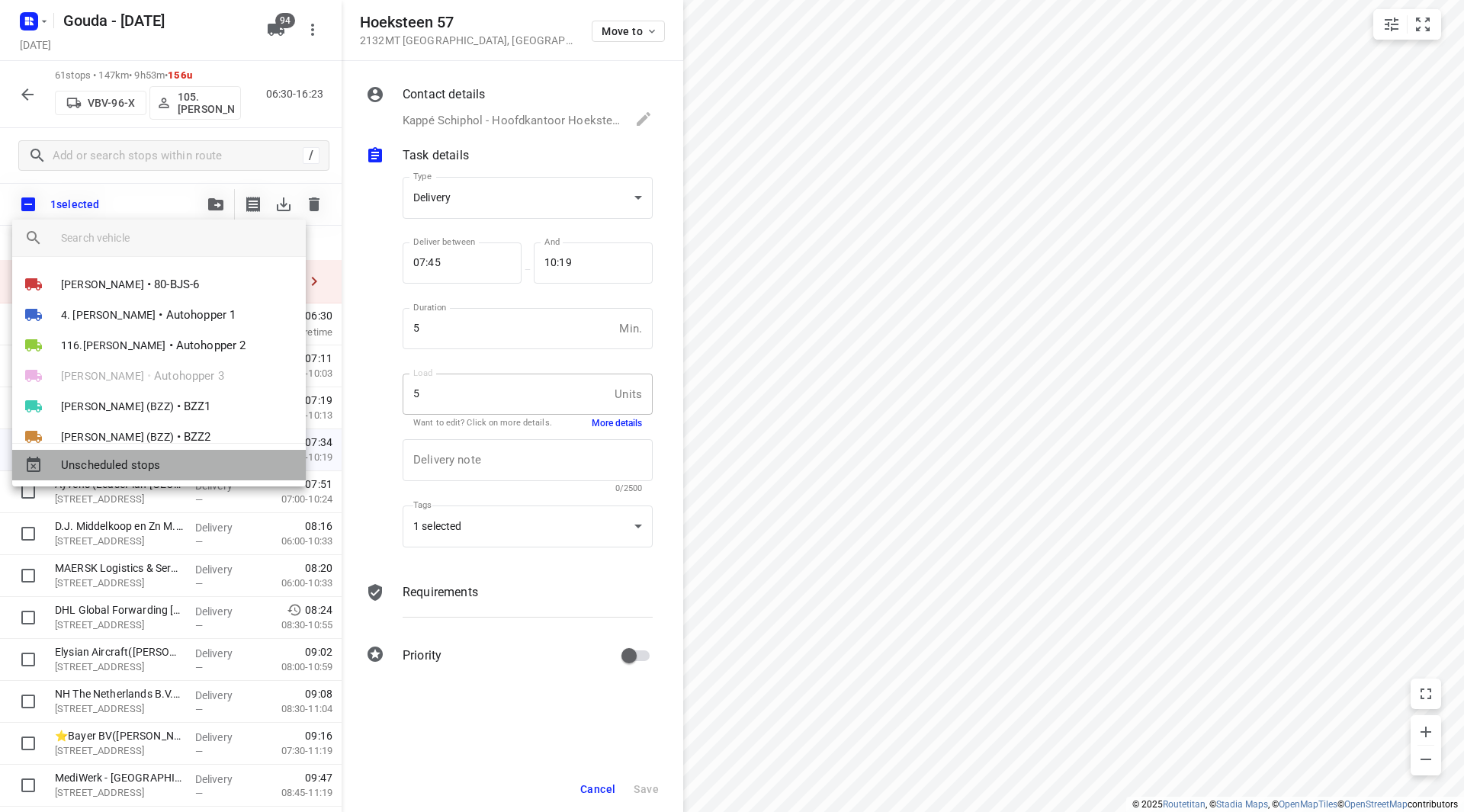
click at [150, 471] on span "Unscheduled stops" at bounding box center [177, 466] width 232 height 18
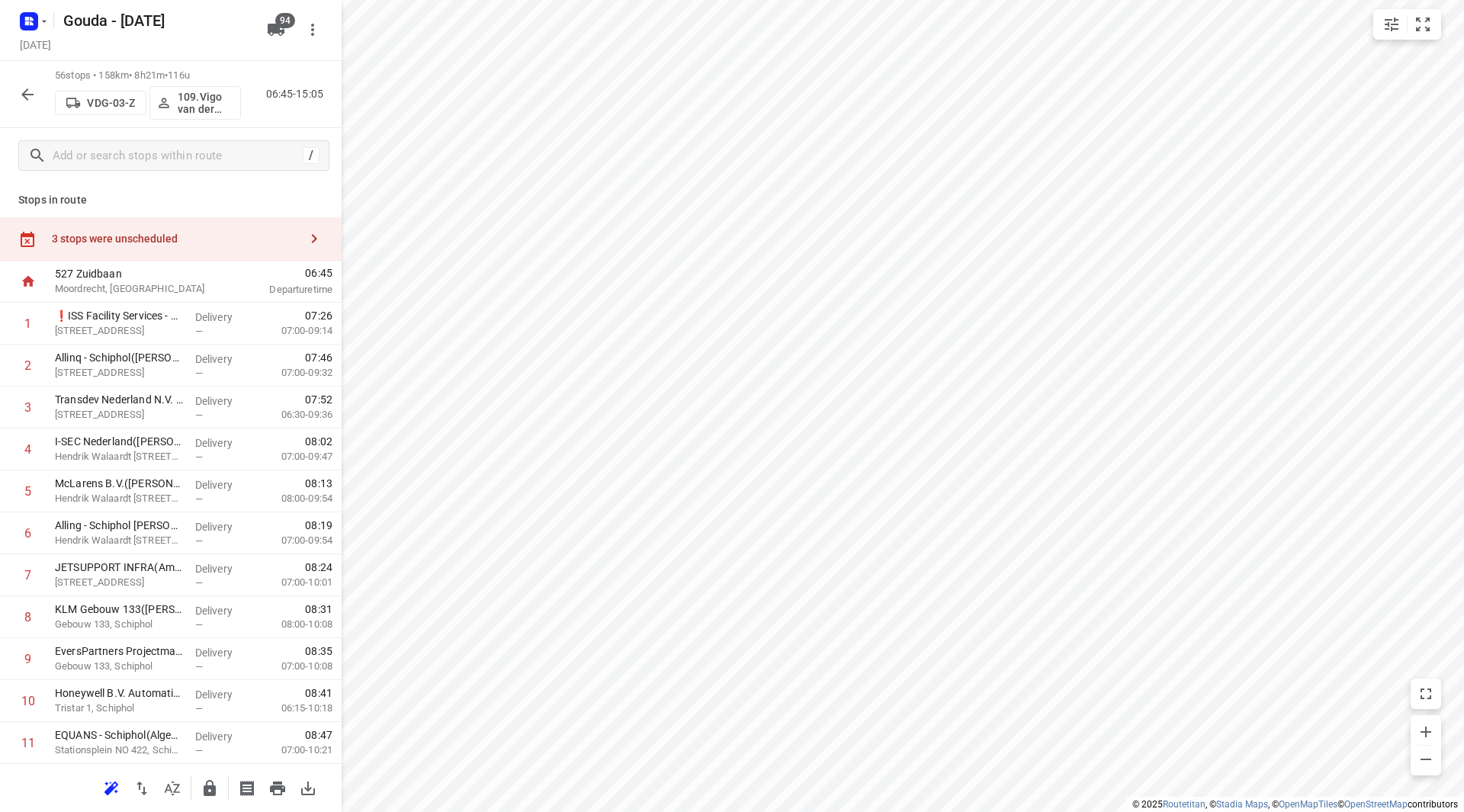
click at [184, 243] on div "3 stops were unscheduled" at bounding box center [176, 239] width 247 height 12
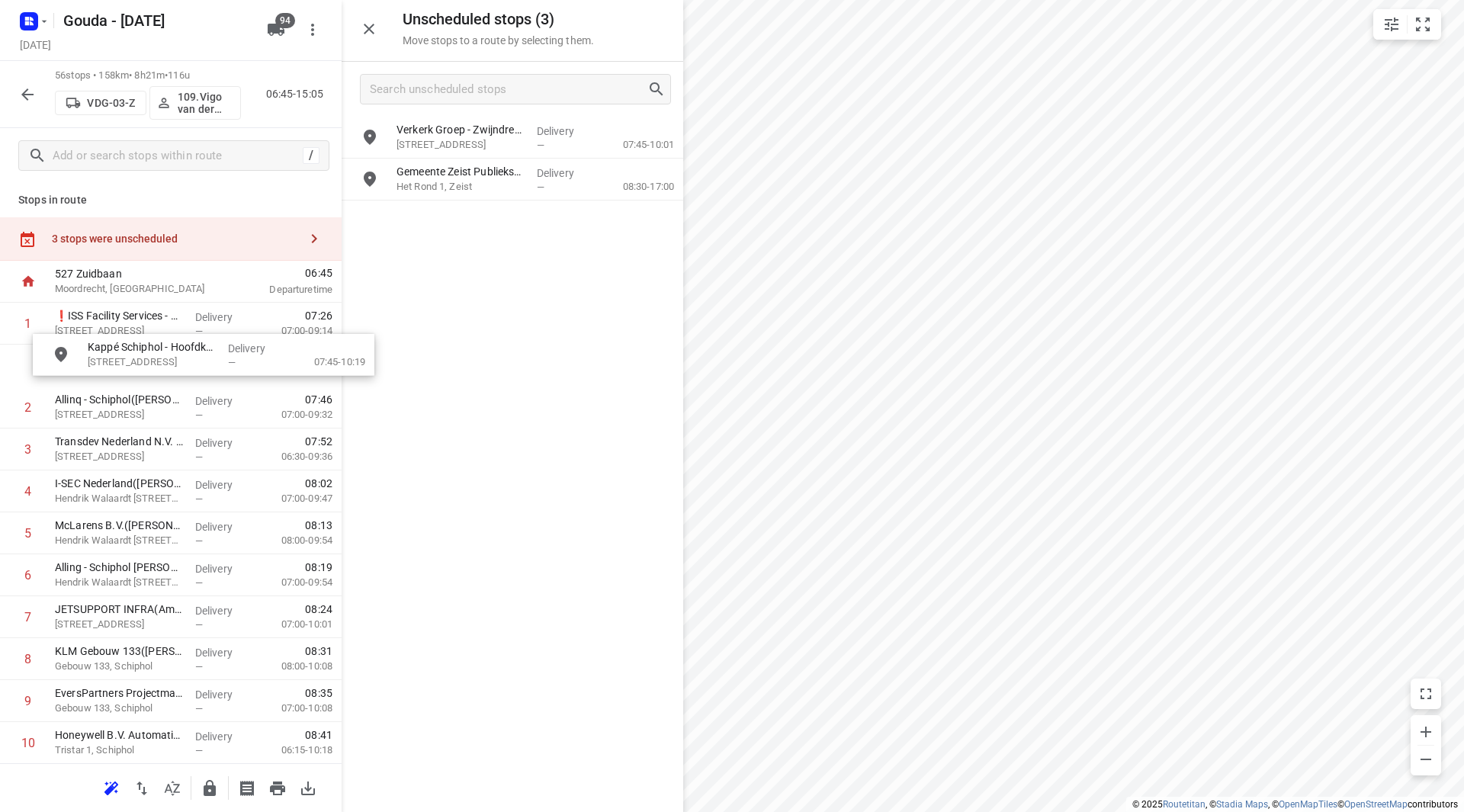
drag, startPoint x: 468, startPoint y: 136, endPoint x: 114, endPoint y: 360, distance: 418.9
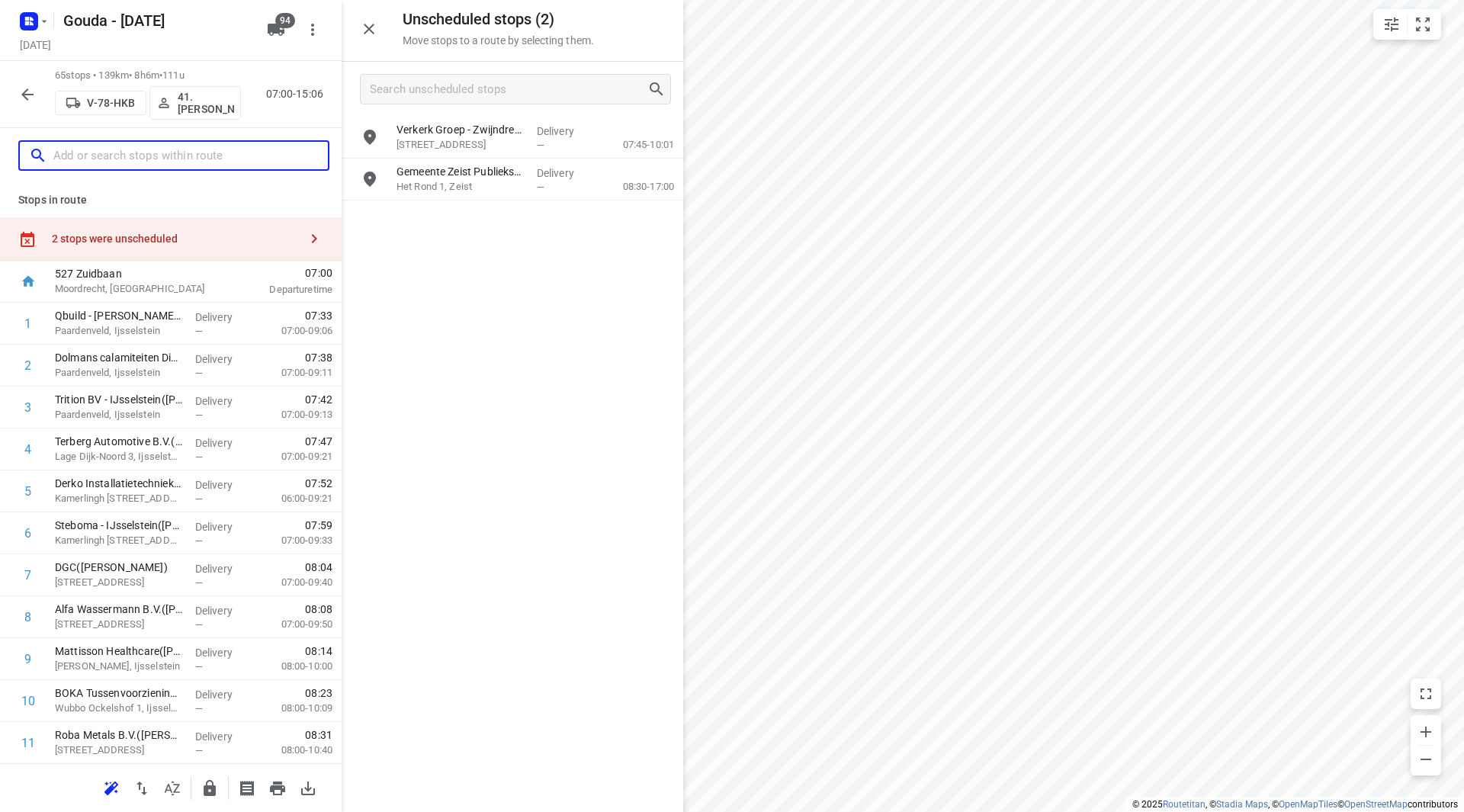
click at [220, 145] on input "text" at bounding box center [190, 156] width 275 height 24
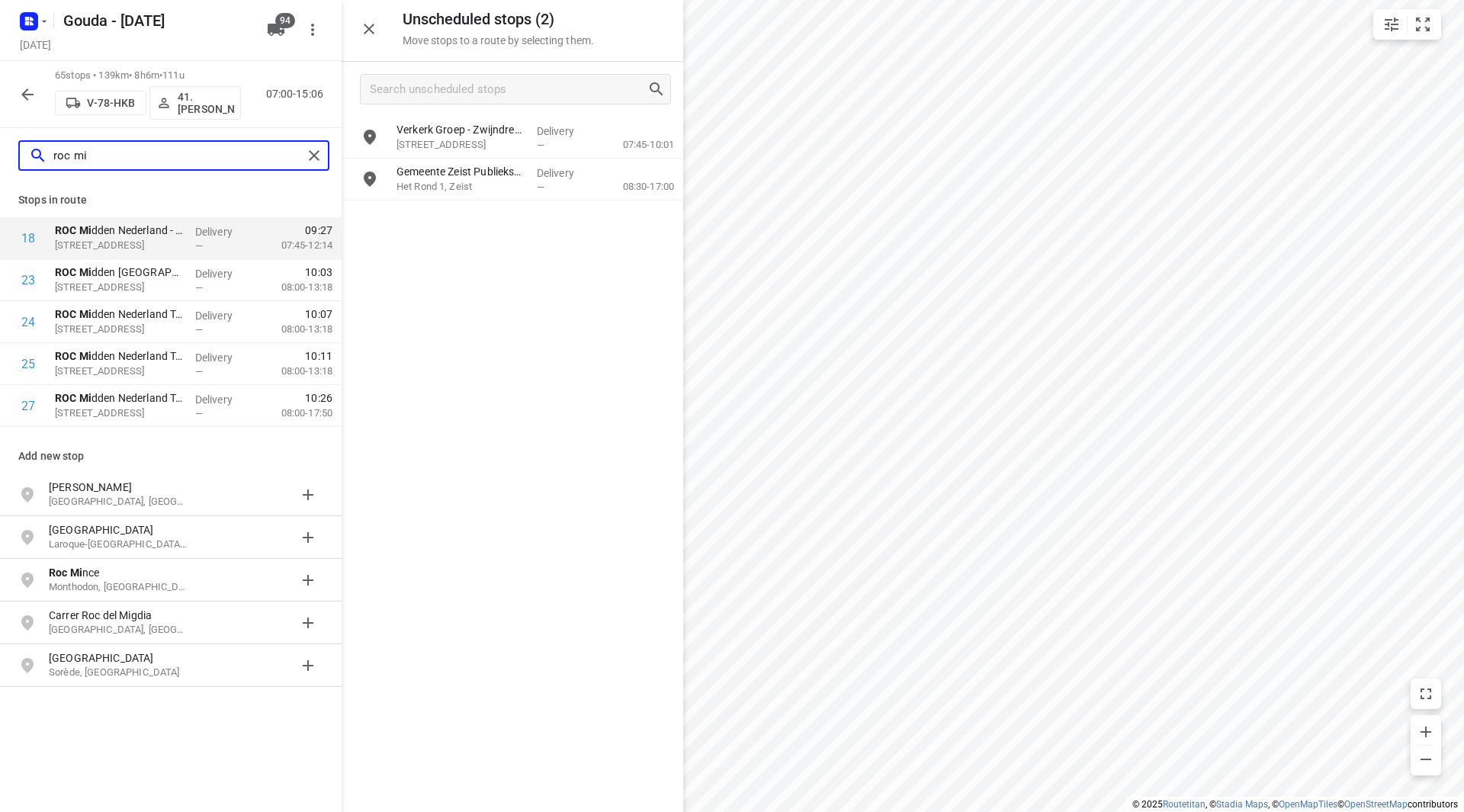
type input "roc mi"
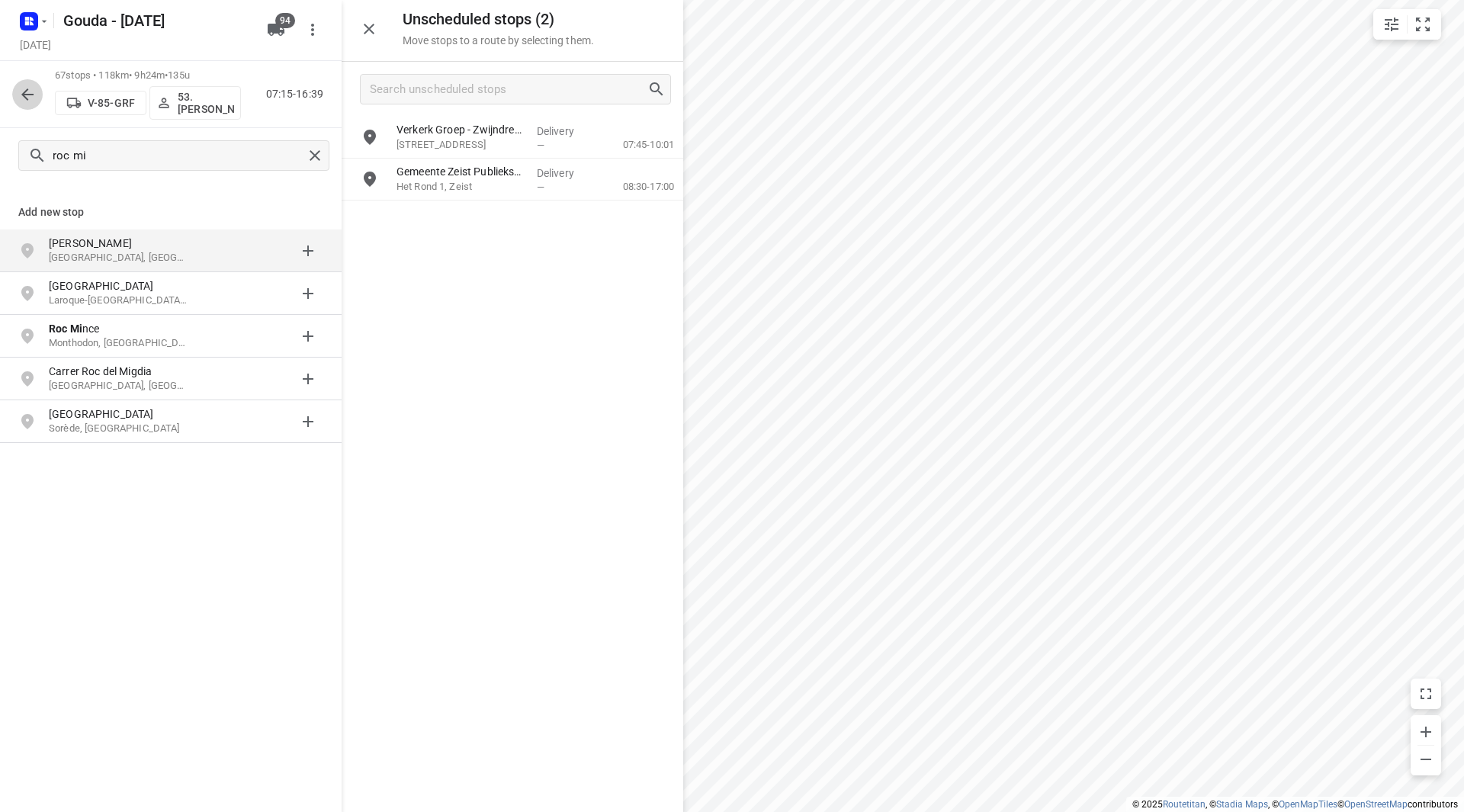
click at [22, 87] on icon "button" at bounding box center [27, 95] width 19 height 19
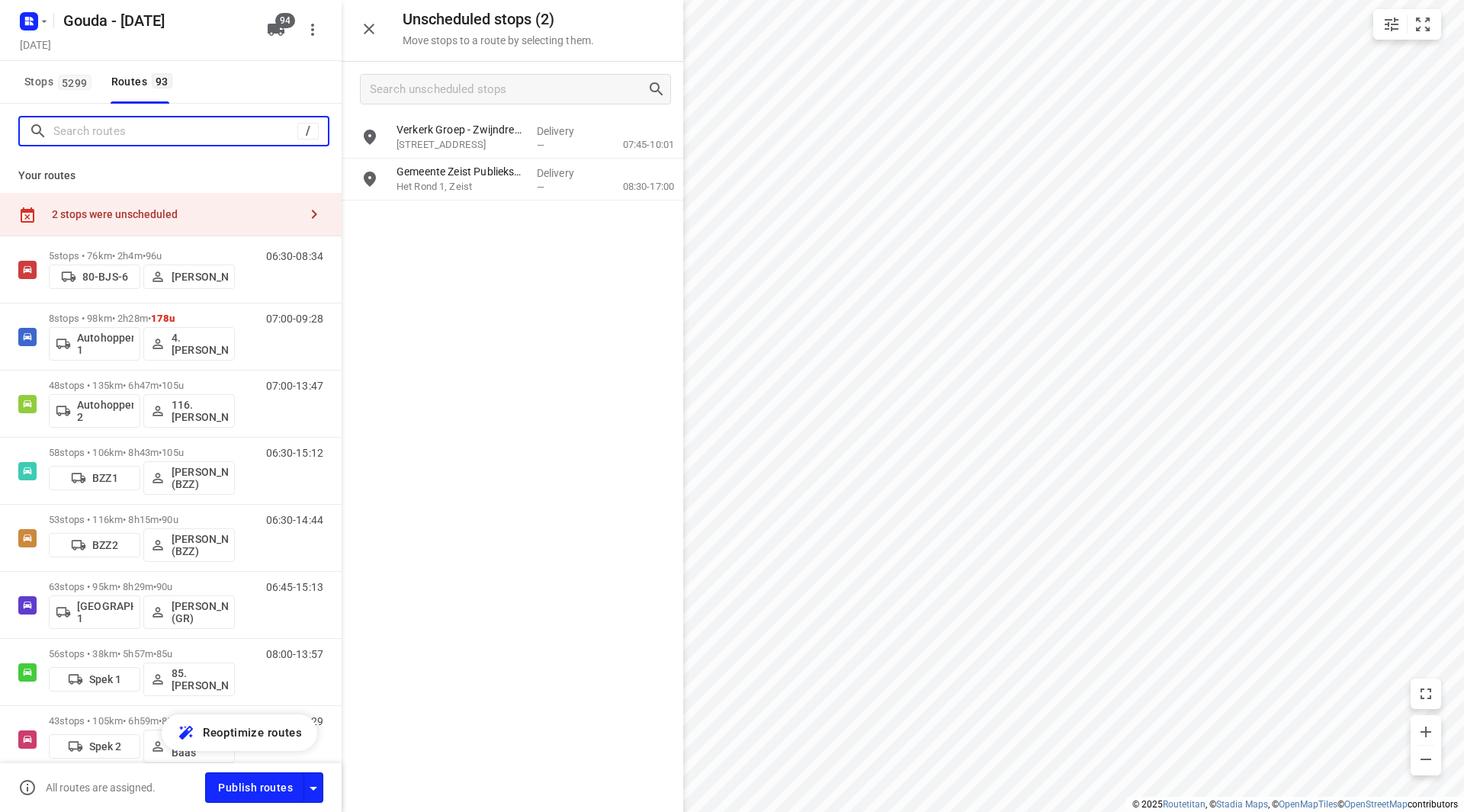
click at [170, 134] on input "Search routes" at bounding box center [175, 132] width 244 height 24
click at [53, 87] on span "Stops 5299" at bounding box center [60, 82] width 72 height 19
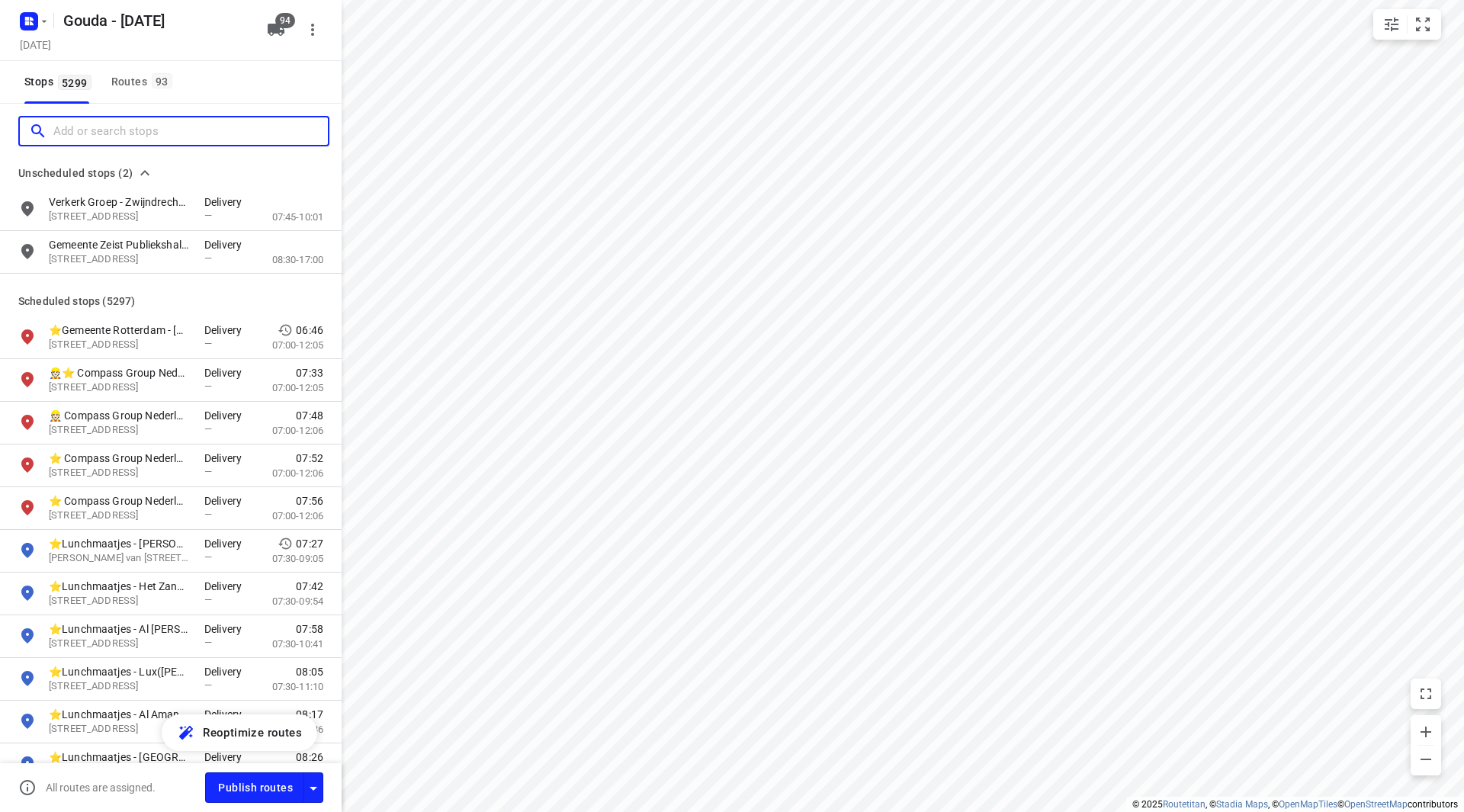
click at [148, 128] on input "Add or search stops" at bounding box center [190, 132] width 275 height 24
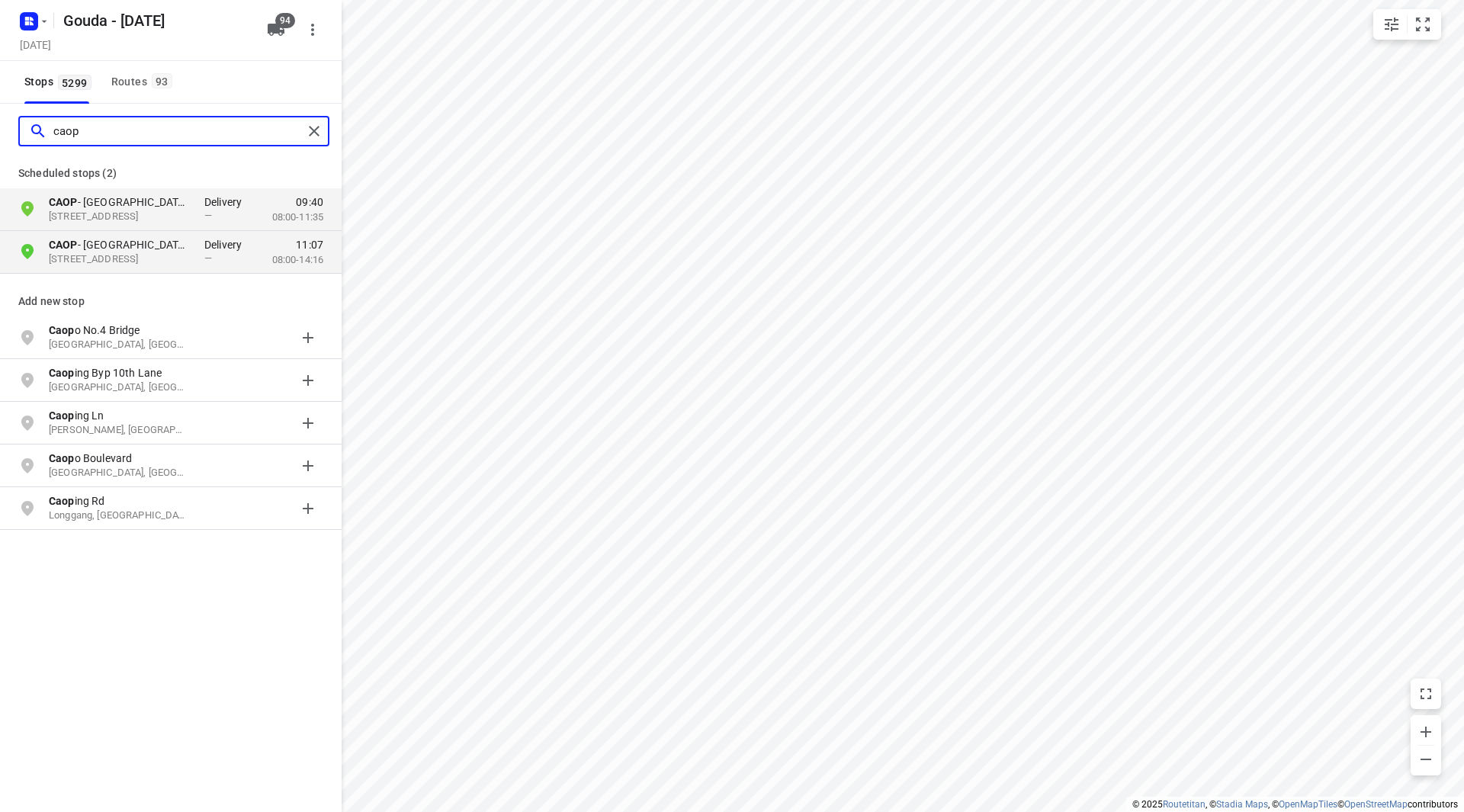
type input "caop"
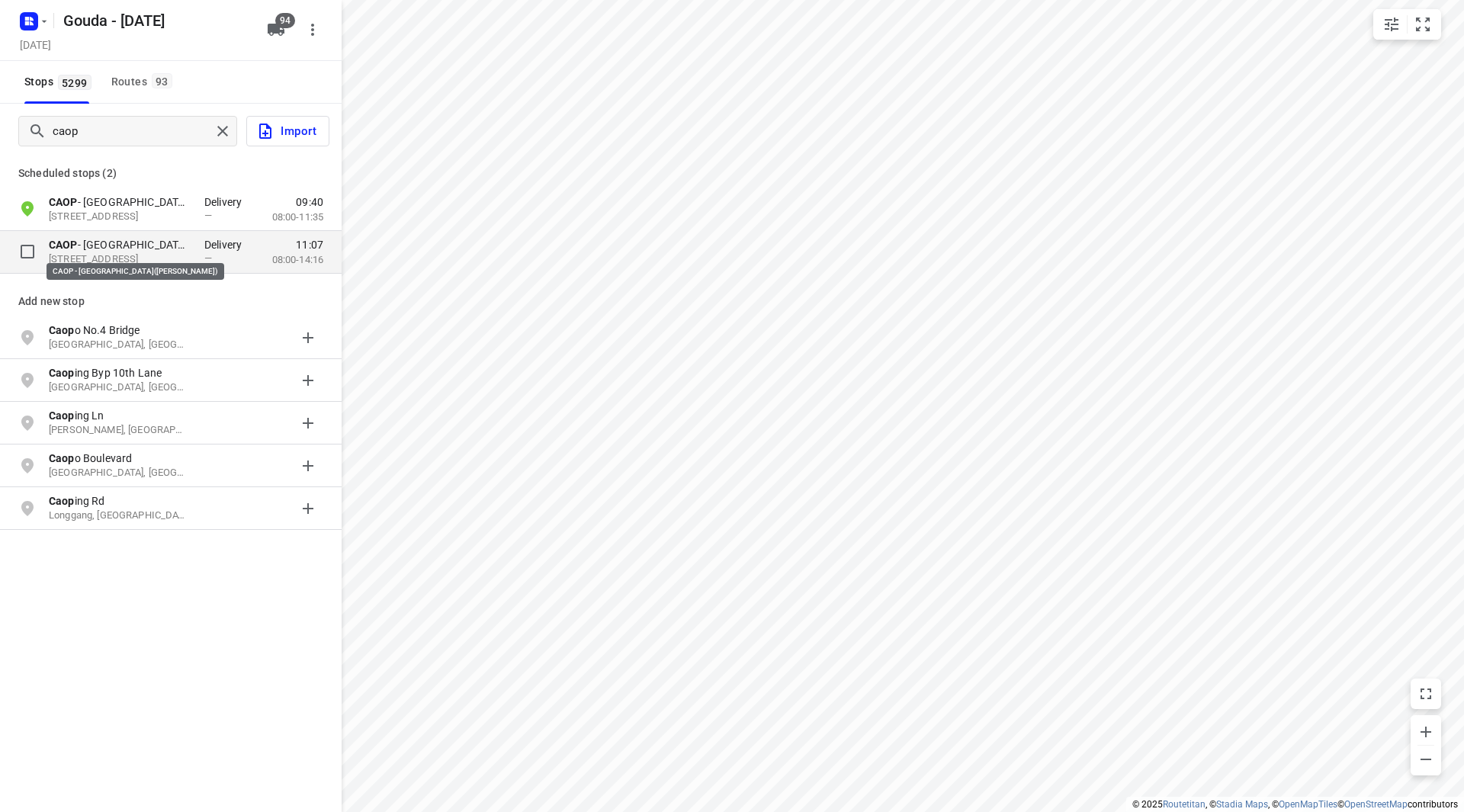
click at [131, 249] on p "CAOP - Den Haag(Reinier van Bemmel)" at bounding box center [118, 244] width 140 height 15
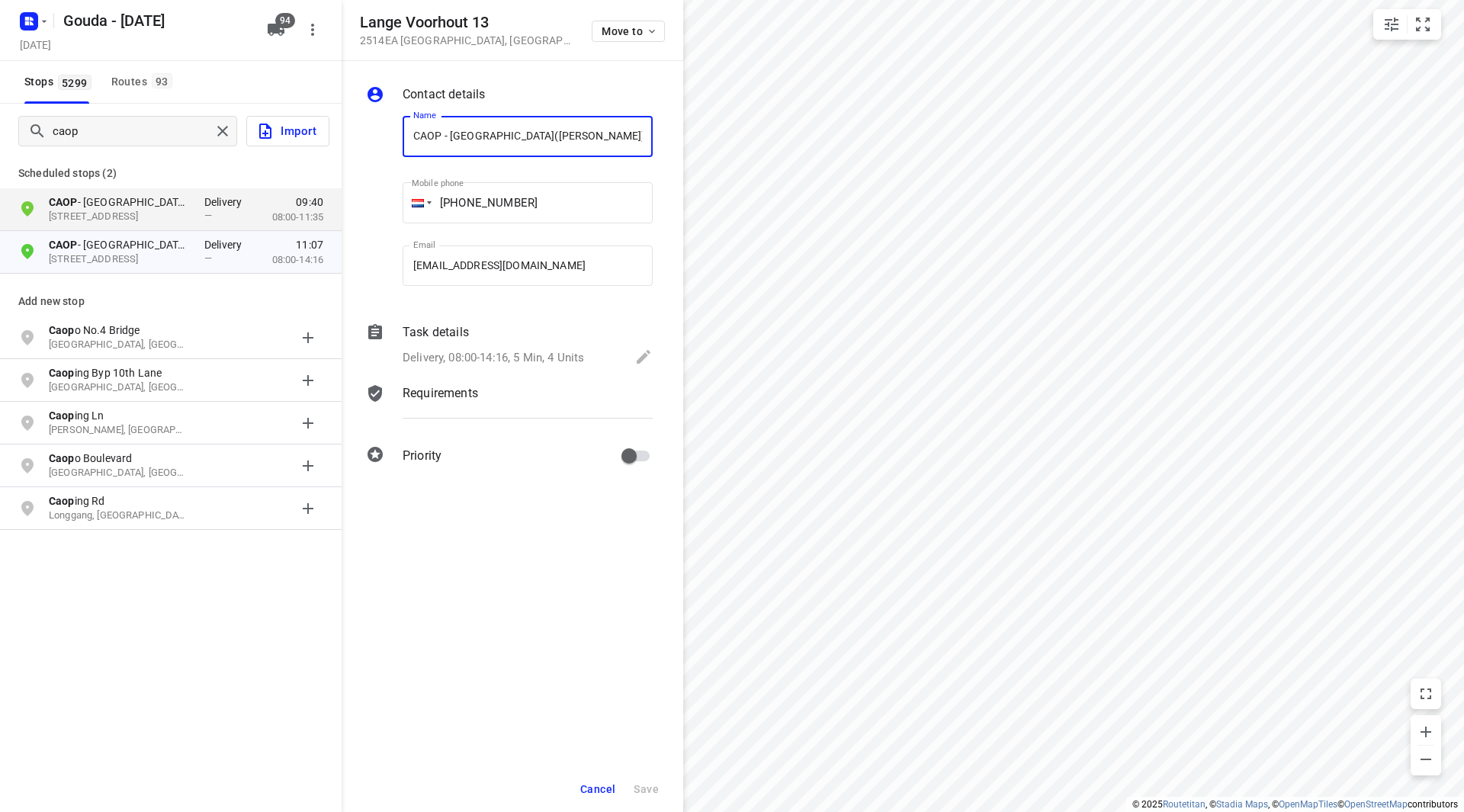
click at [600, 791] on span "Cancel" at bounding box center [598, 789] width 35 height 12
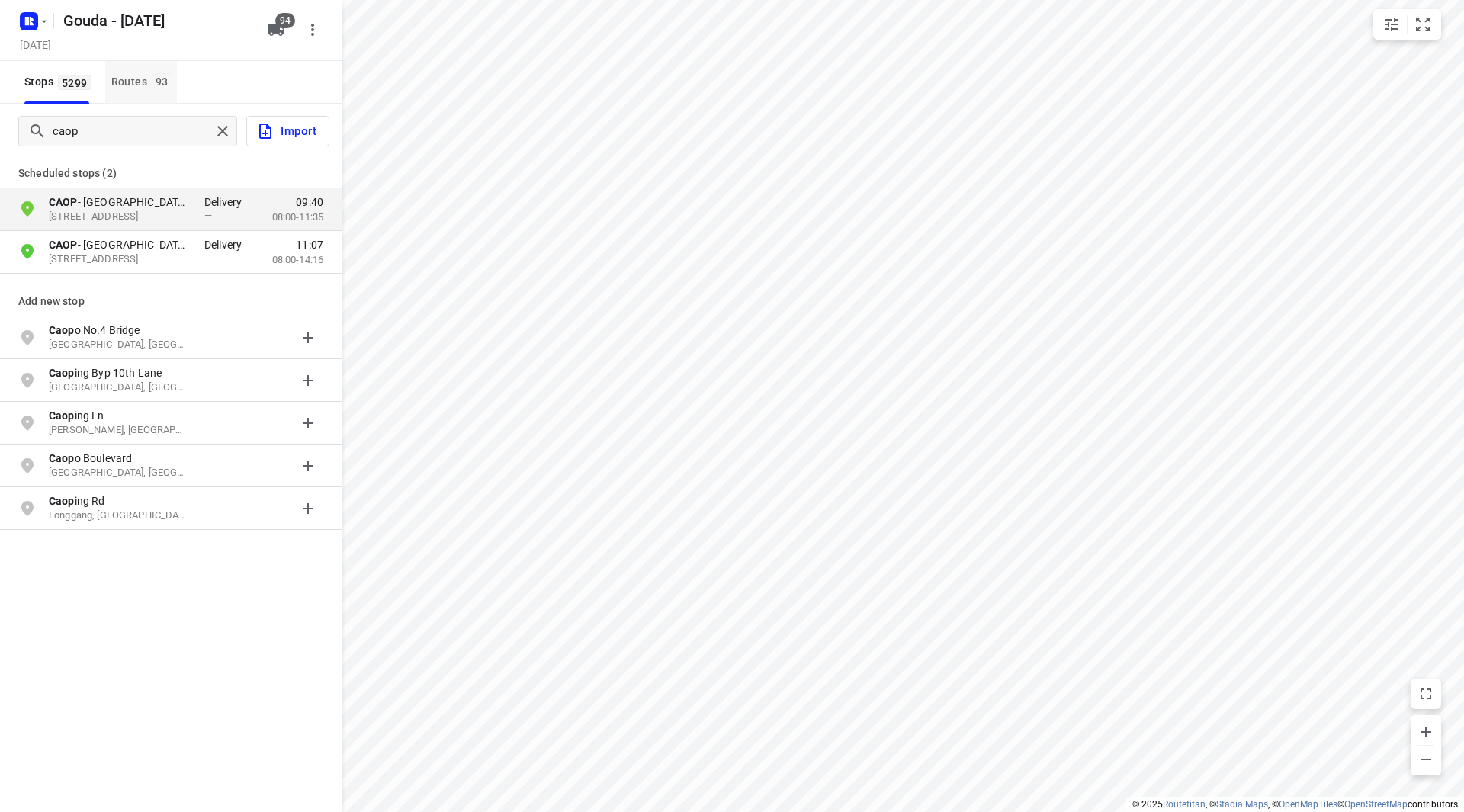
click at [137, 80] on div "Routes 93" at bounding box center [144, 82] width 65 height 19
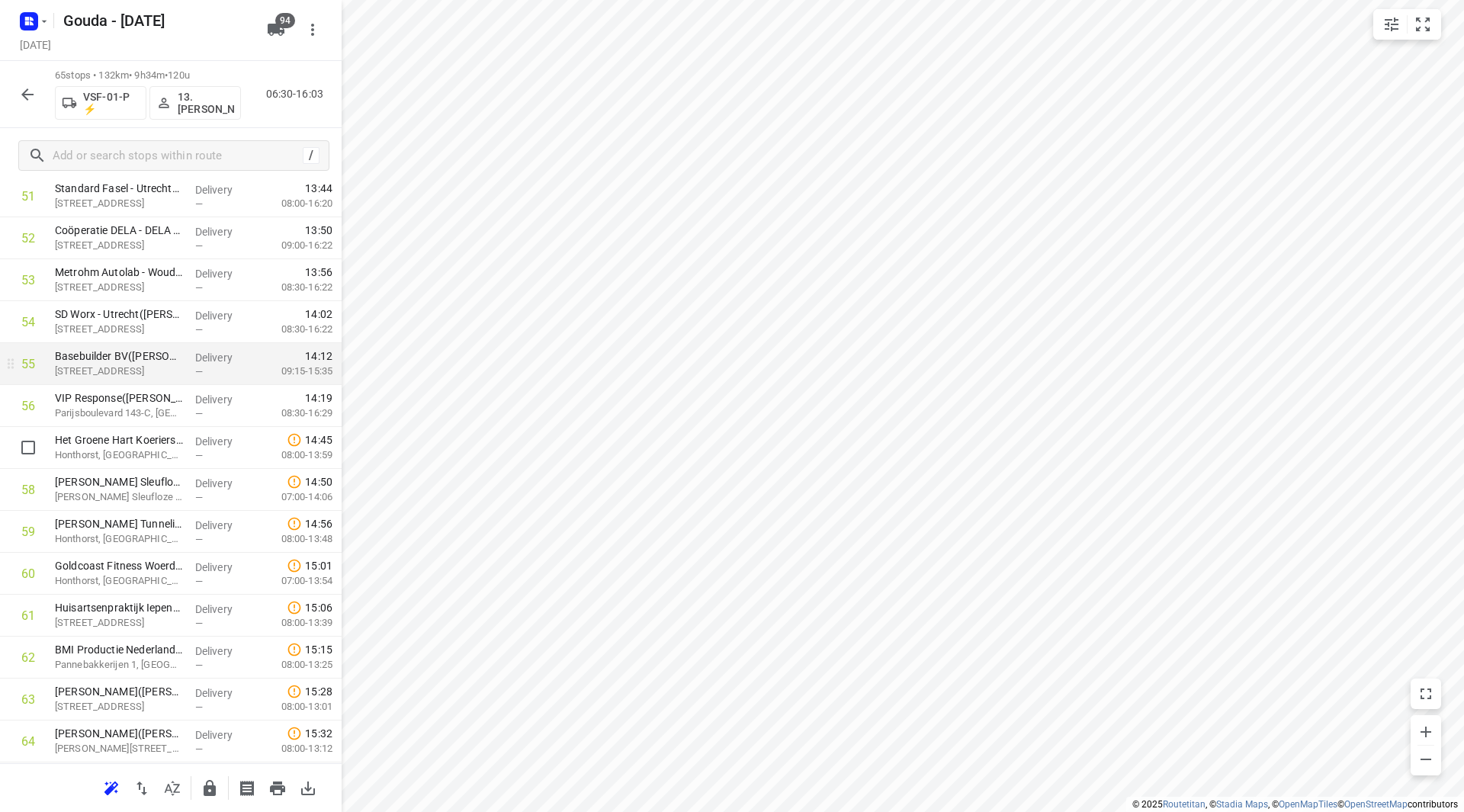
scroll to position [2155, 0]
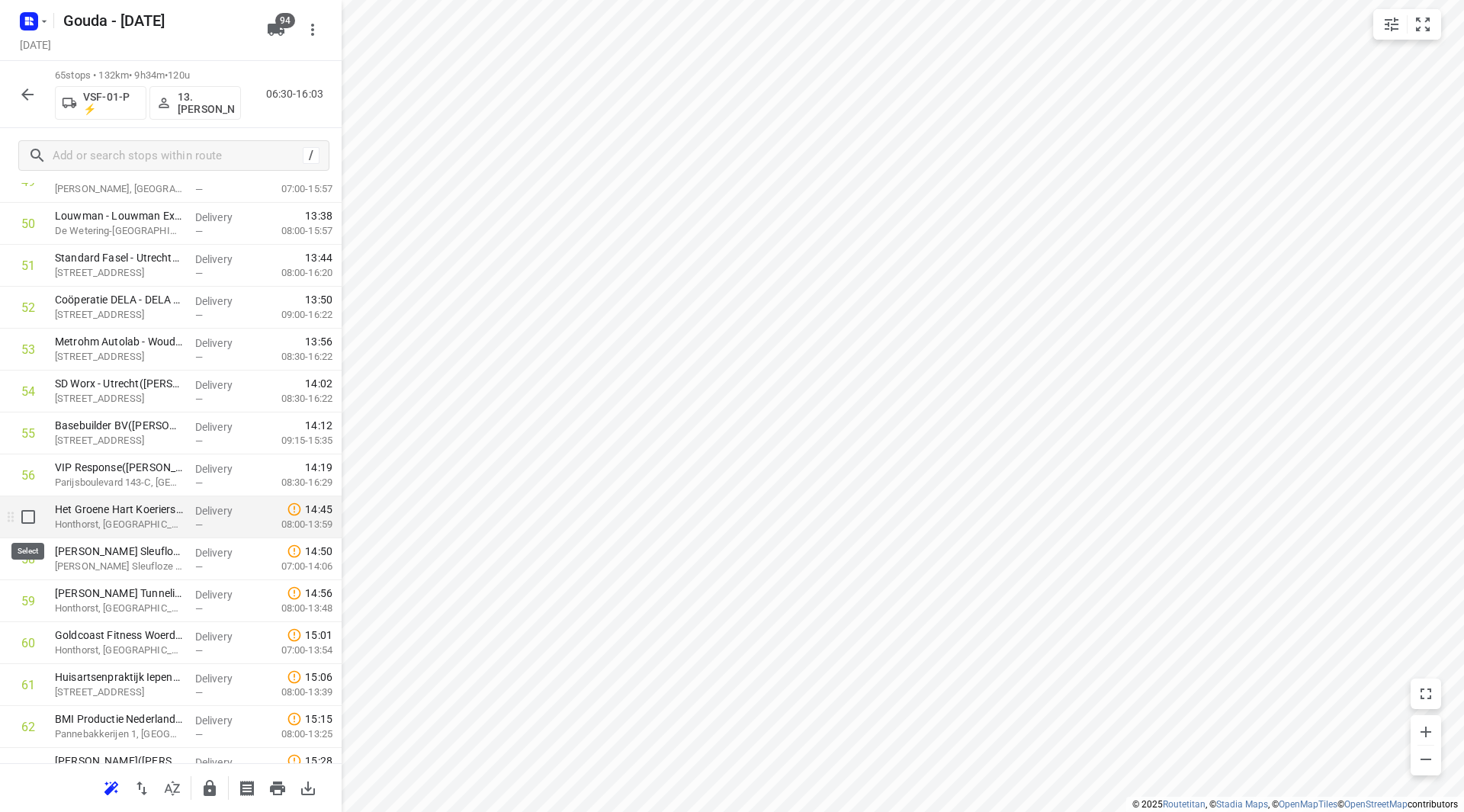
drag, startPoint x: 24, startPoint y: 521, endPoint x: 36, endPoint y: 543, distance: 25.1
click at [25, 521] on input "checkbox" at bounding box center [28, 517] width 31 height 31
checkbox input "true"
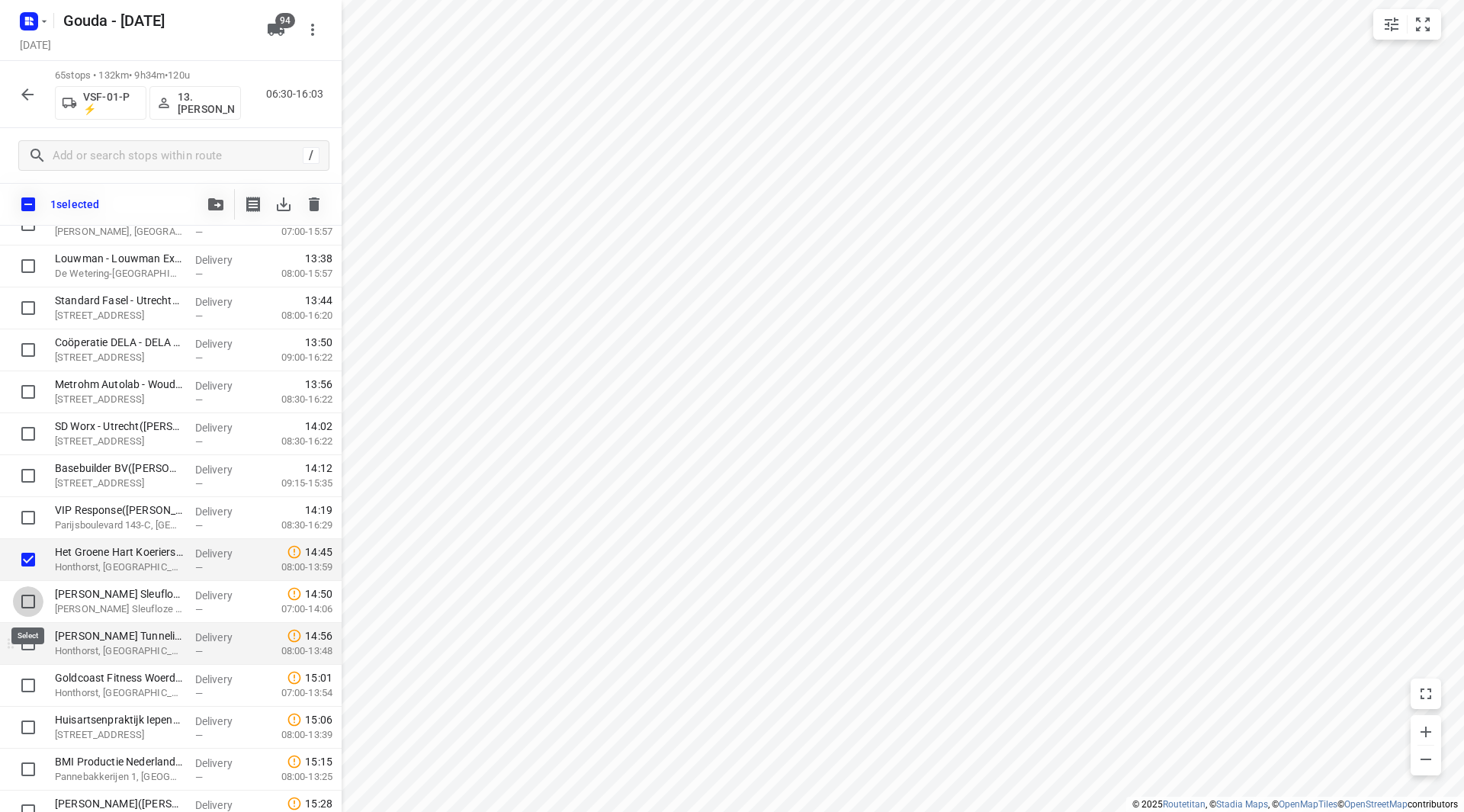
drag, startPoint x: 31, startPoint y: 597, endPoint x: 24, endPoint y: 631, distance: 34.7
click at [29, 597] on input "checkbox" at bounding box center [28, 602] width 31 height 31
checkbox input "true"
click at [24, 636] on input "checkbox" at bounding box center [28, 643] width 31 height 31
checkbox input "true"
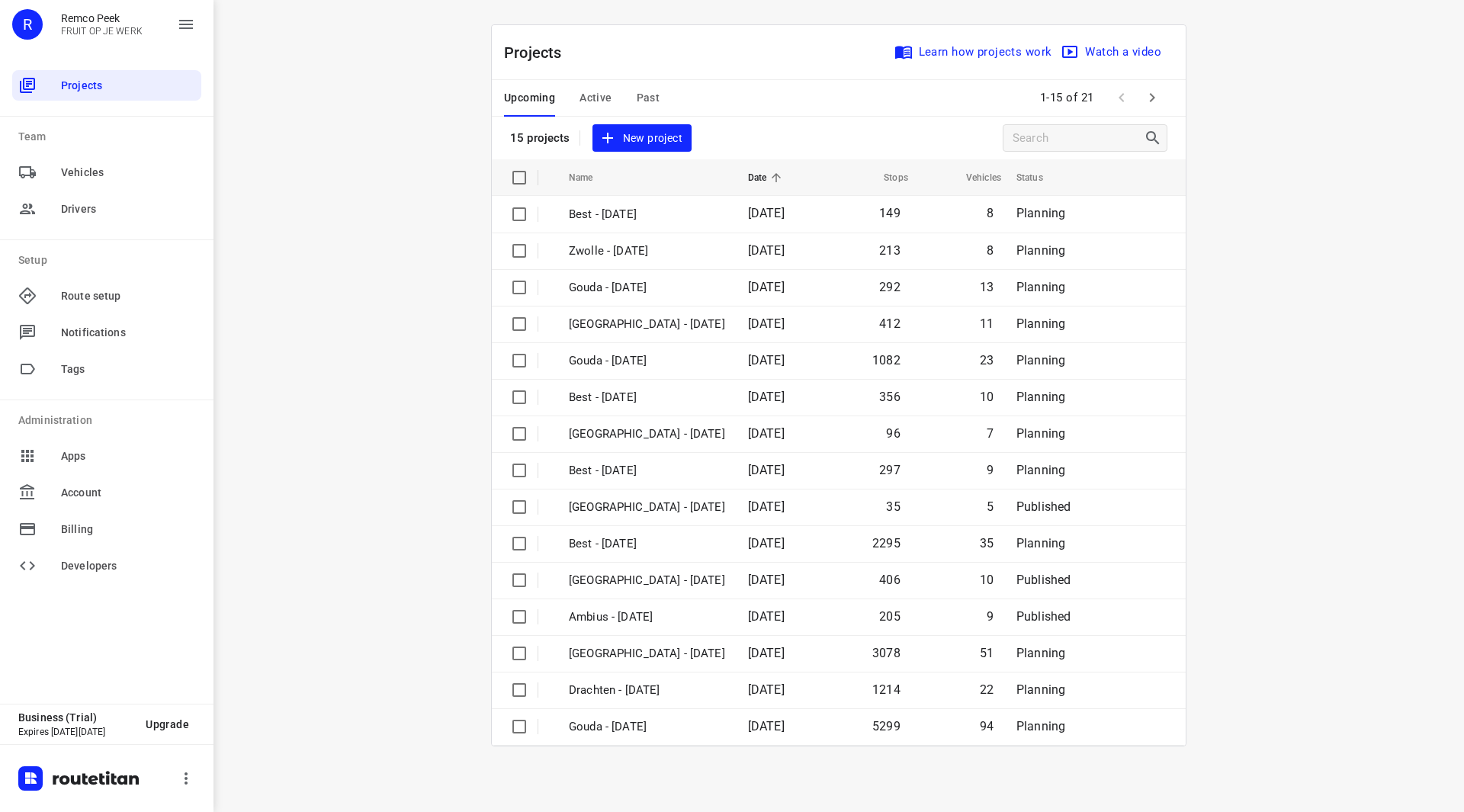
click at [670, 101] on div "Upcoming Active Past" at bounding box center [595, 98] width 180 height 36
click at [661, 97] on div "Upcoming Active Past" at bounding box center [595, 98] width 180 height 36
click at [654, 96] on span "Past" at bounding box center [649, 98] width 24 height 19
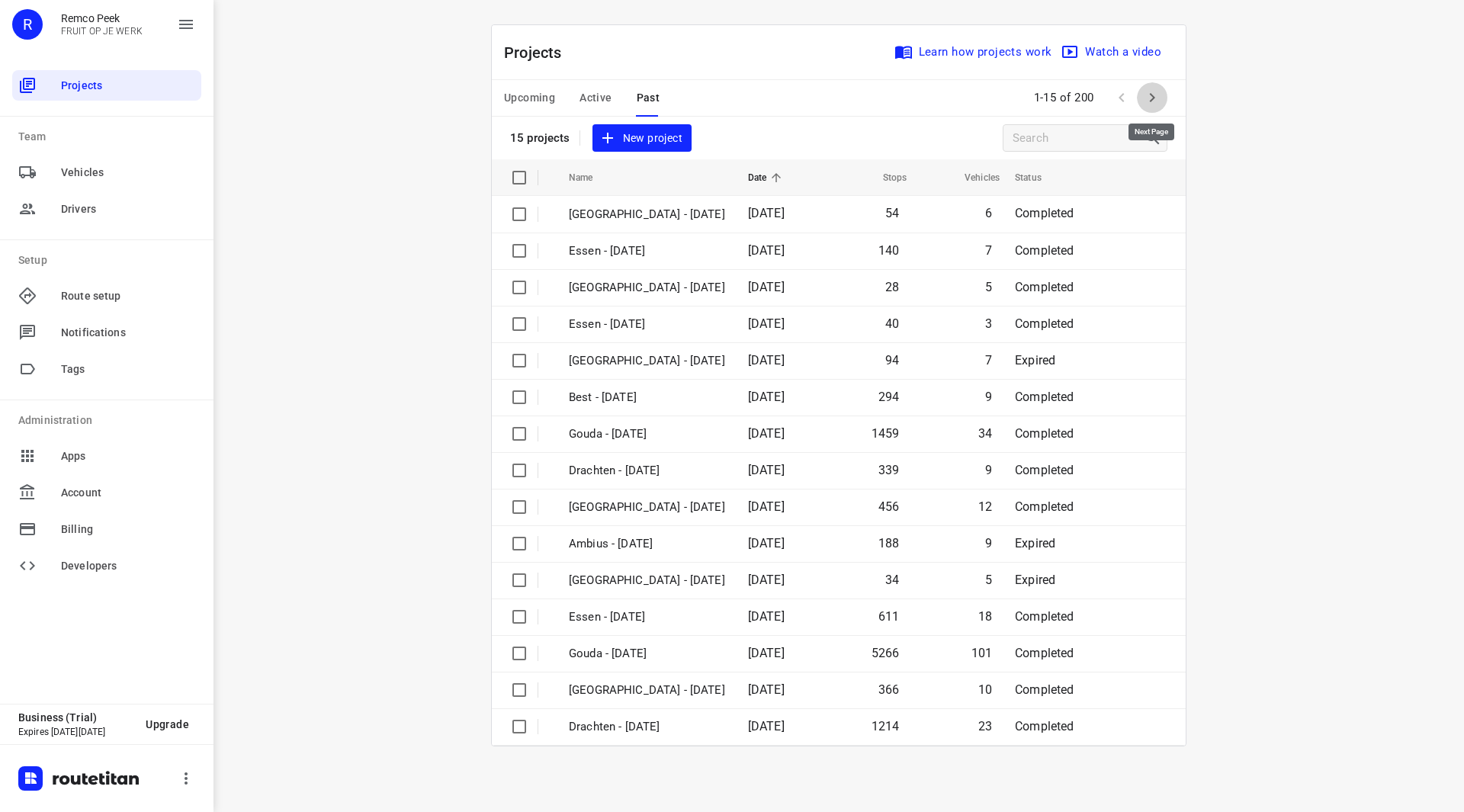
click at [1156, 95] on icon "button" at bounding box center [1152, 97] width 19 height 19
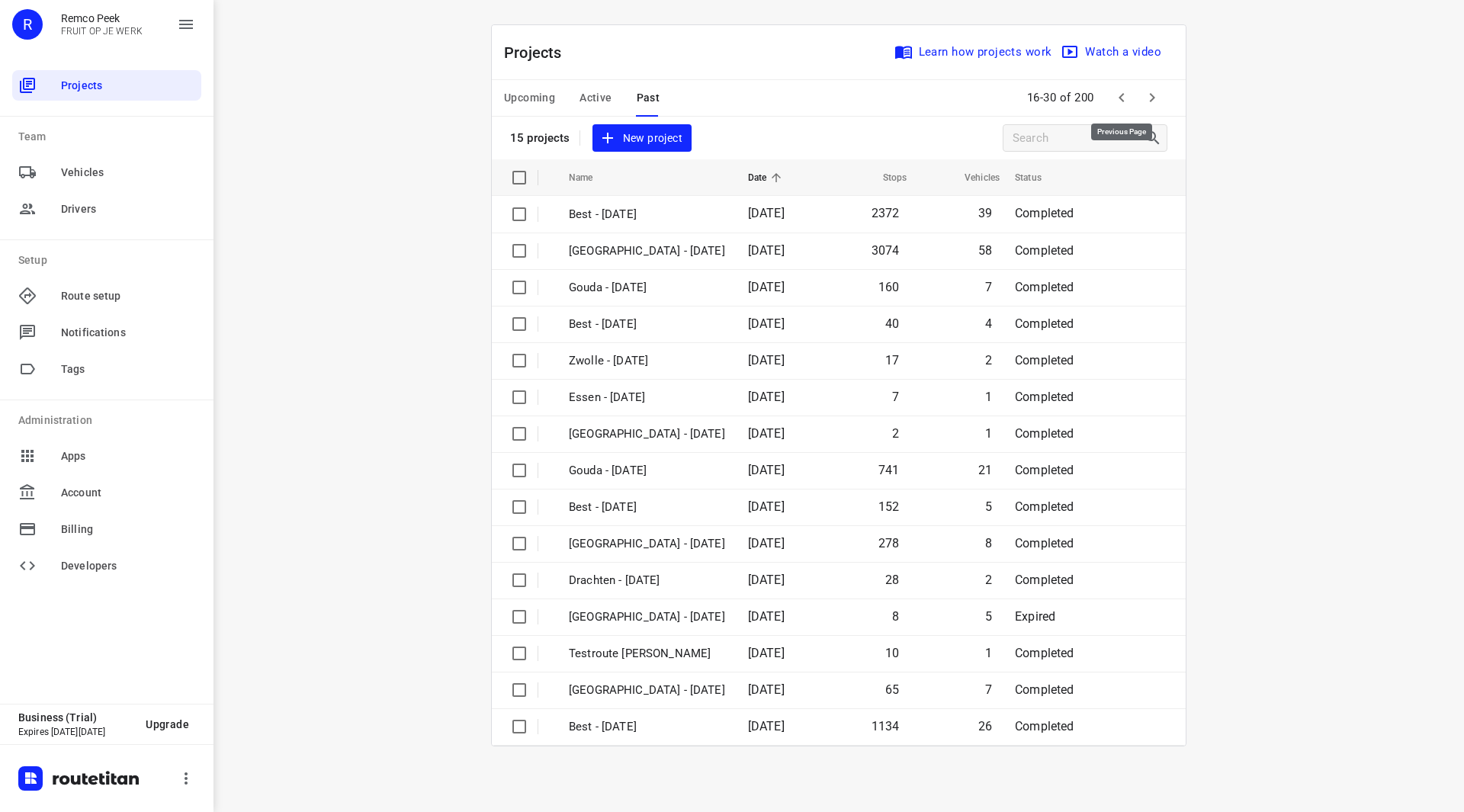
click at [1123, 97] on icon "button" at bounding box center [1121, 97] width 19 height 19
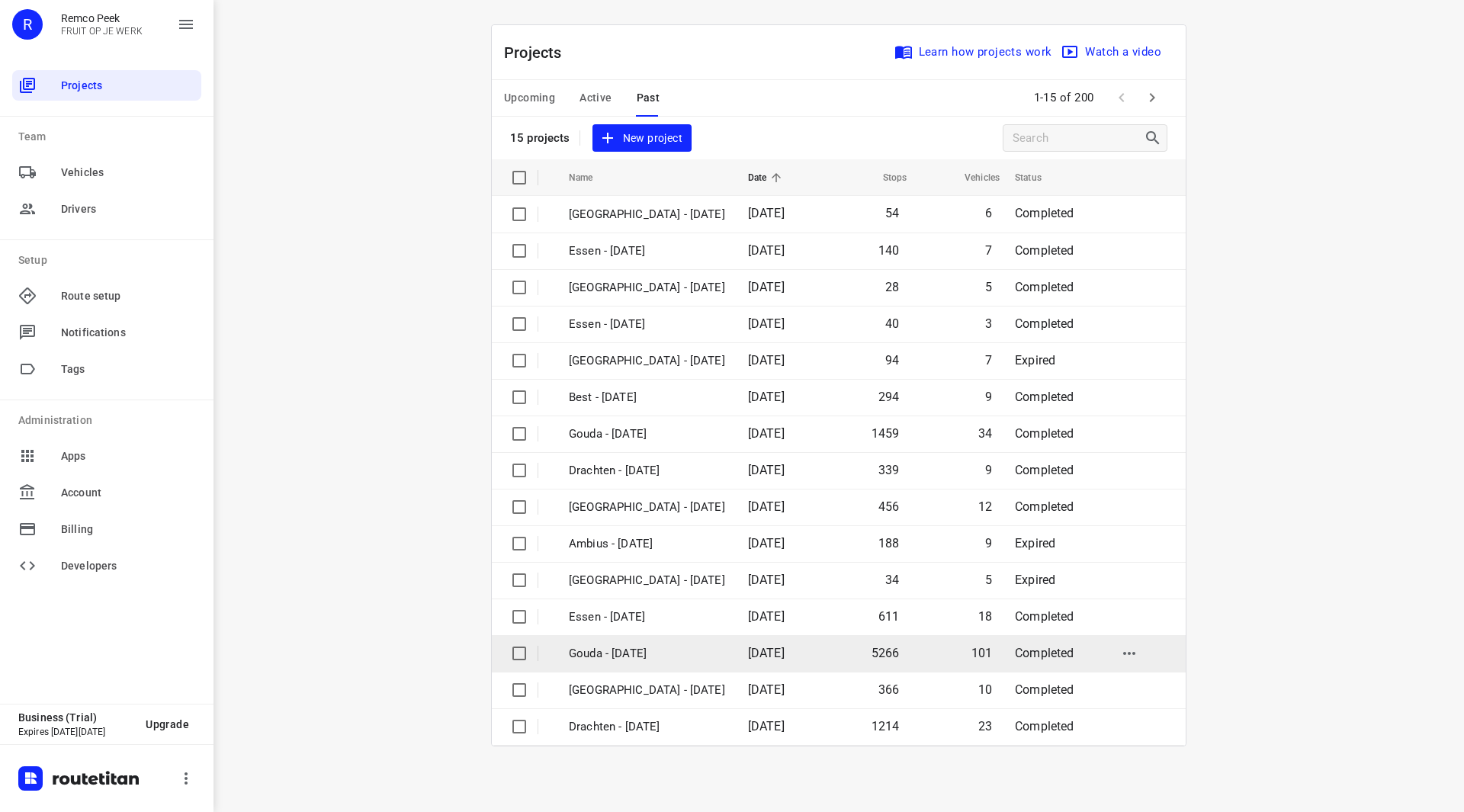
click at [633, 656] on p "Gouda - [DATE]" at bounding box center [647, 654] width 156 height 18
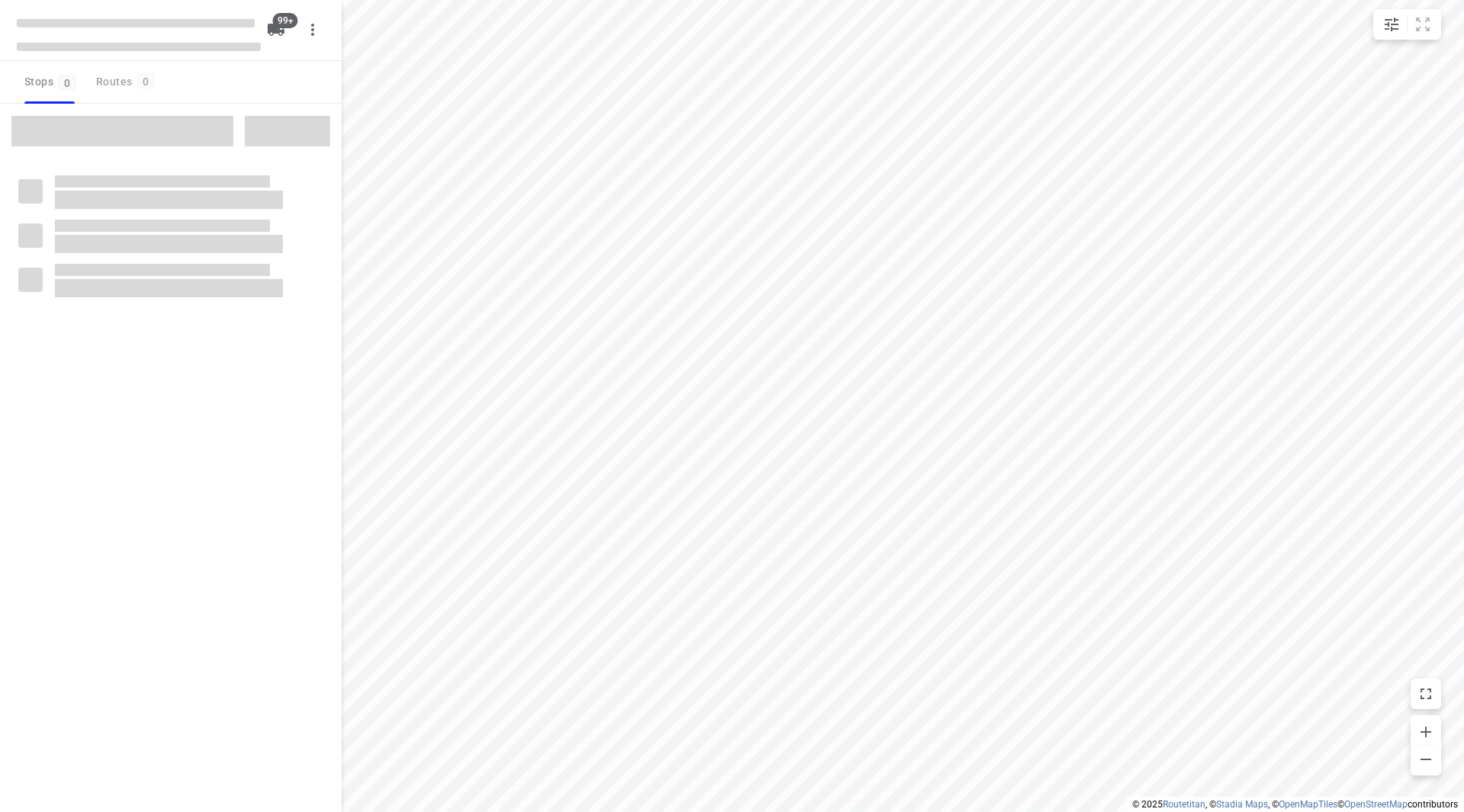
checkbox input "true"
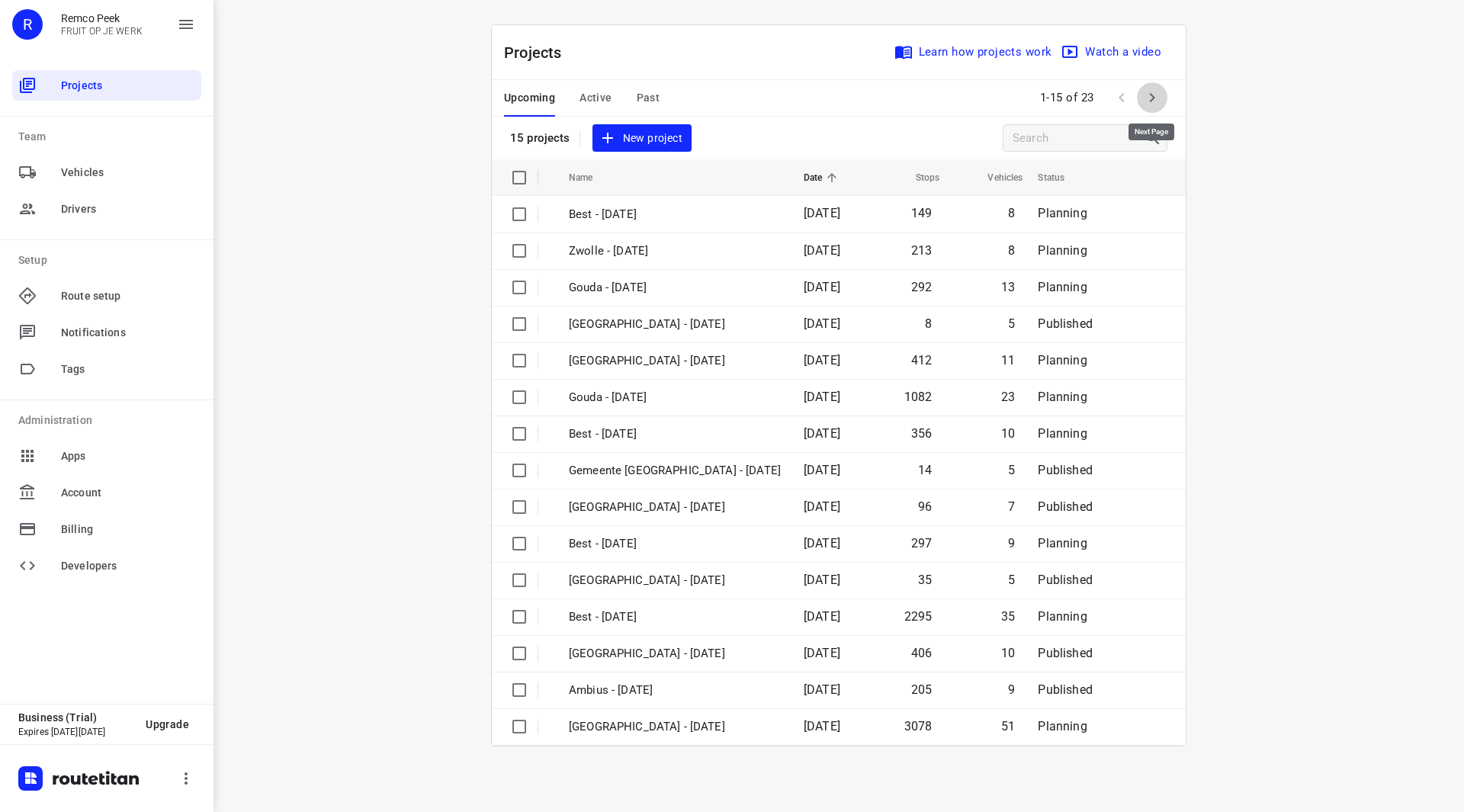
click at [1157, 104] on icon "button" at bounding box center [1152, 97] width 19 height 19
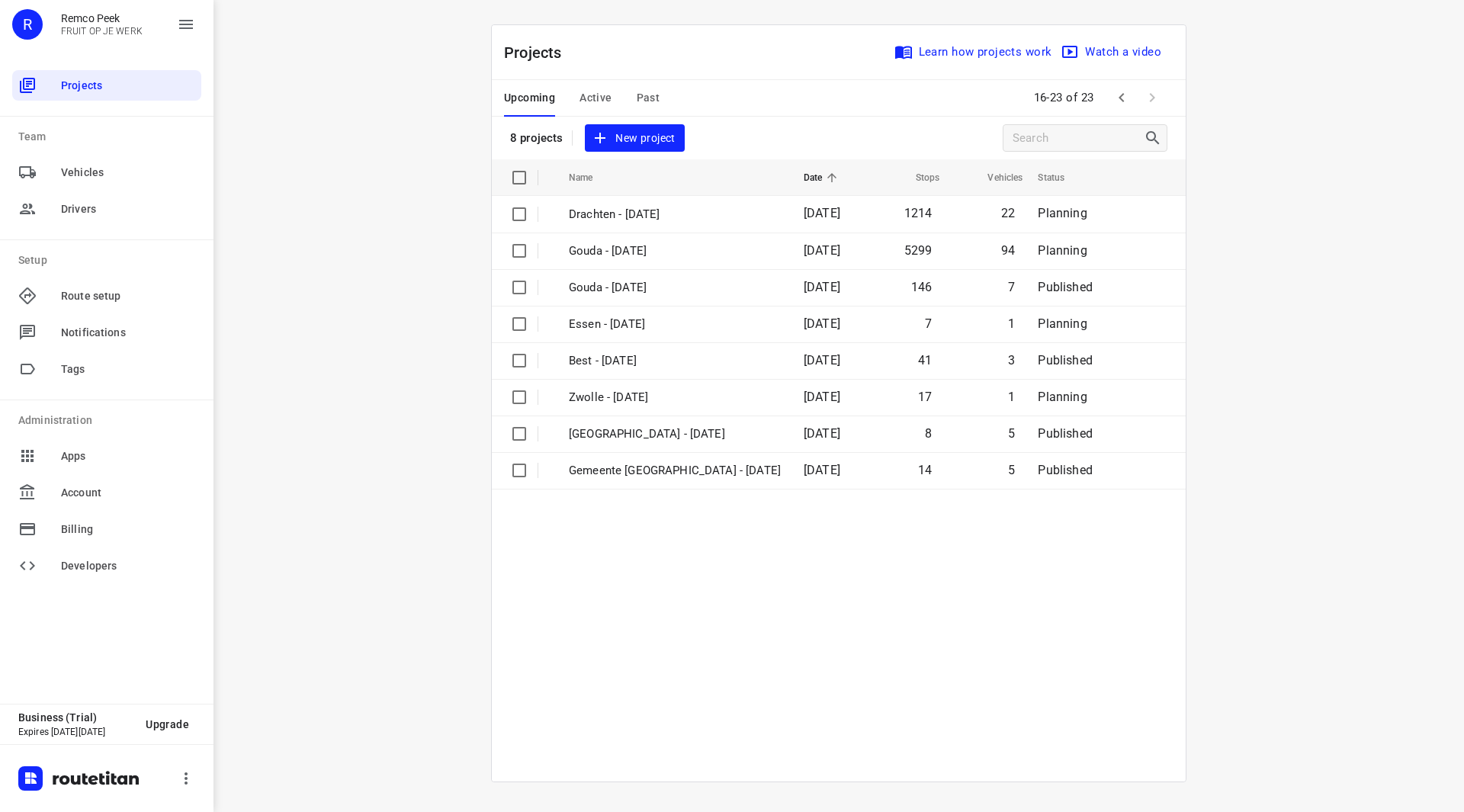
click at [596, 99] on span "Active" at bounding box center [595, 98] width 32 height 19
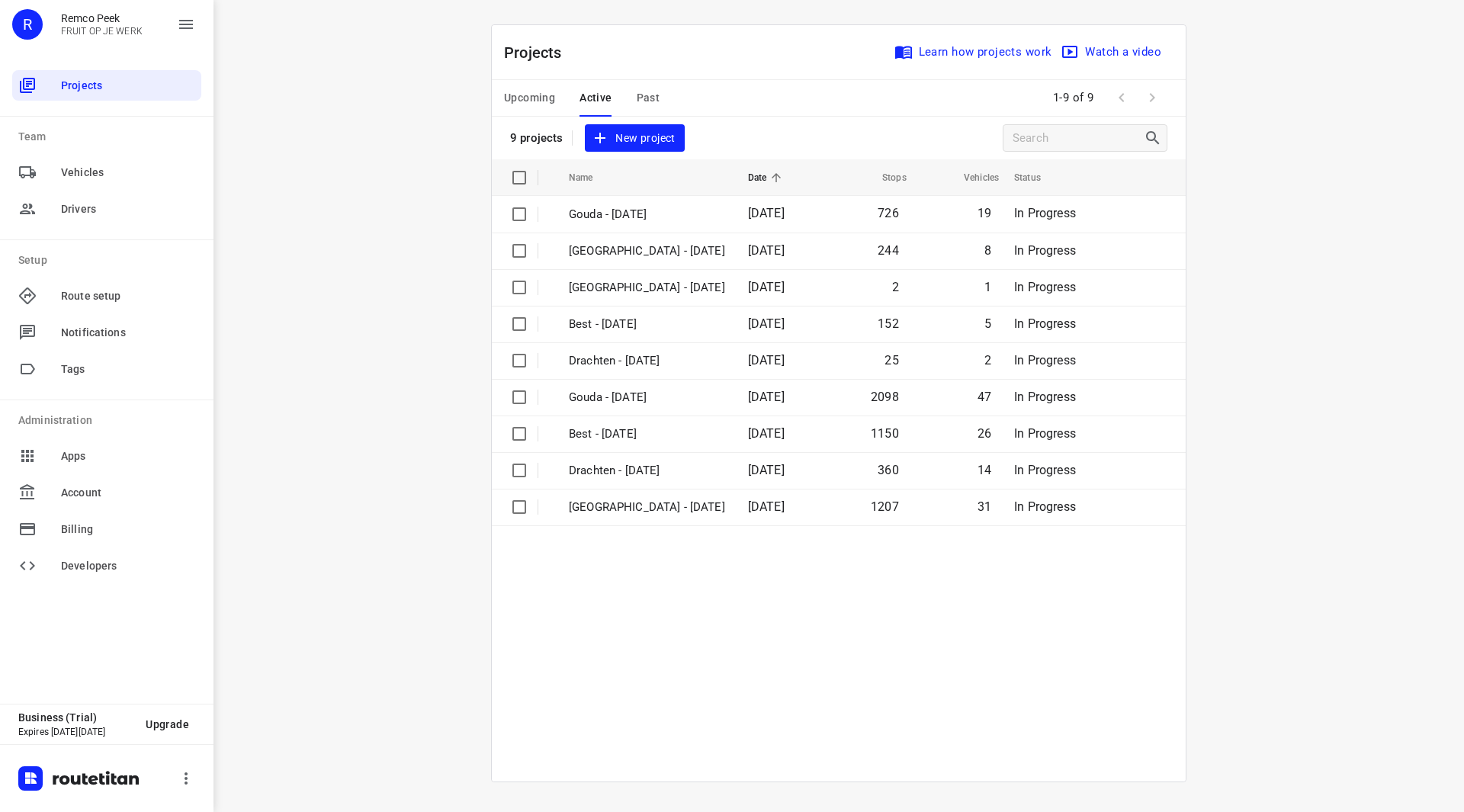
click at [652, 100] on span "Past" at bounding box center [649, 98] width 24 height 19
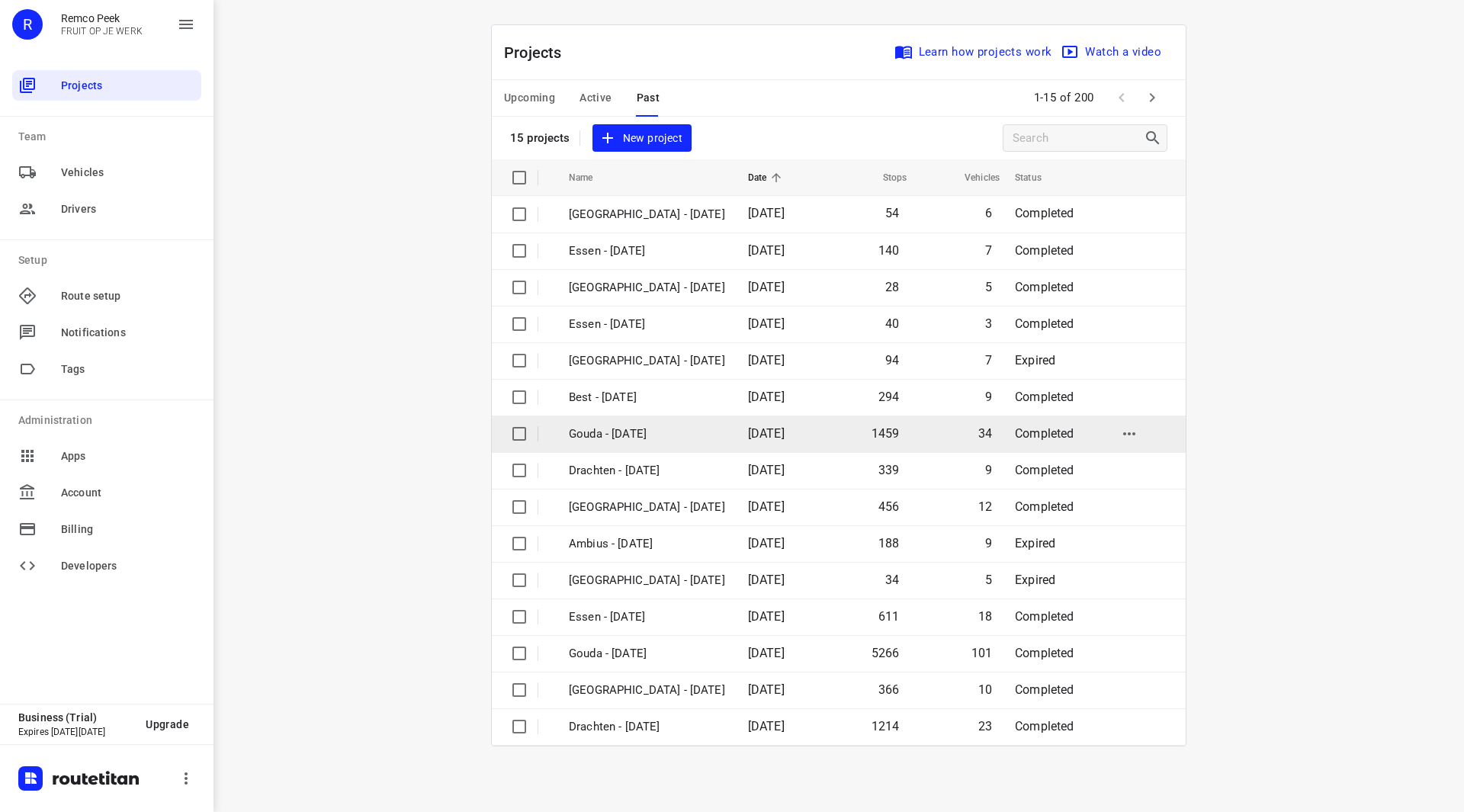
click at [640, 432] on p "Gouda - Tuesday" at bounding box center [647, 435] width 156 height 18
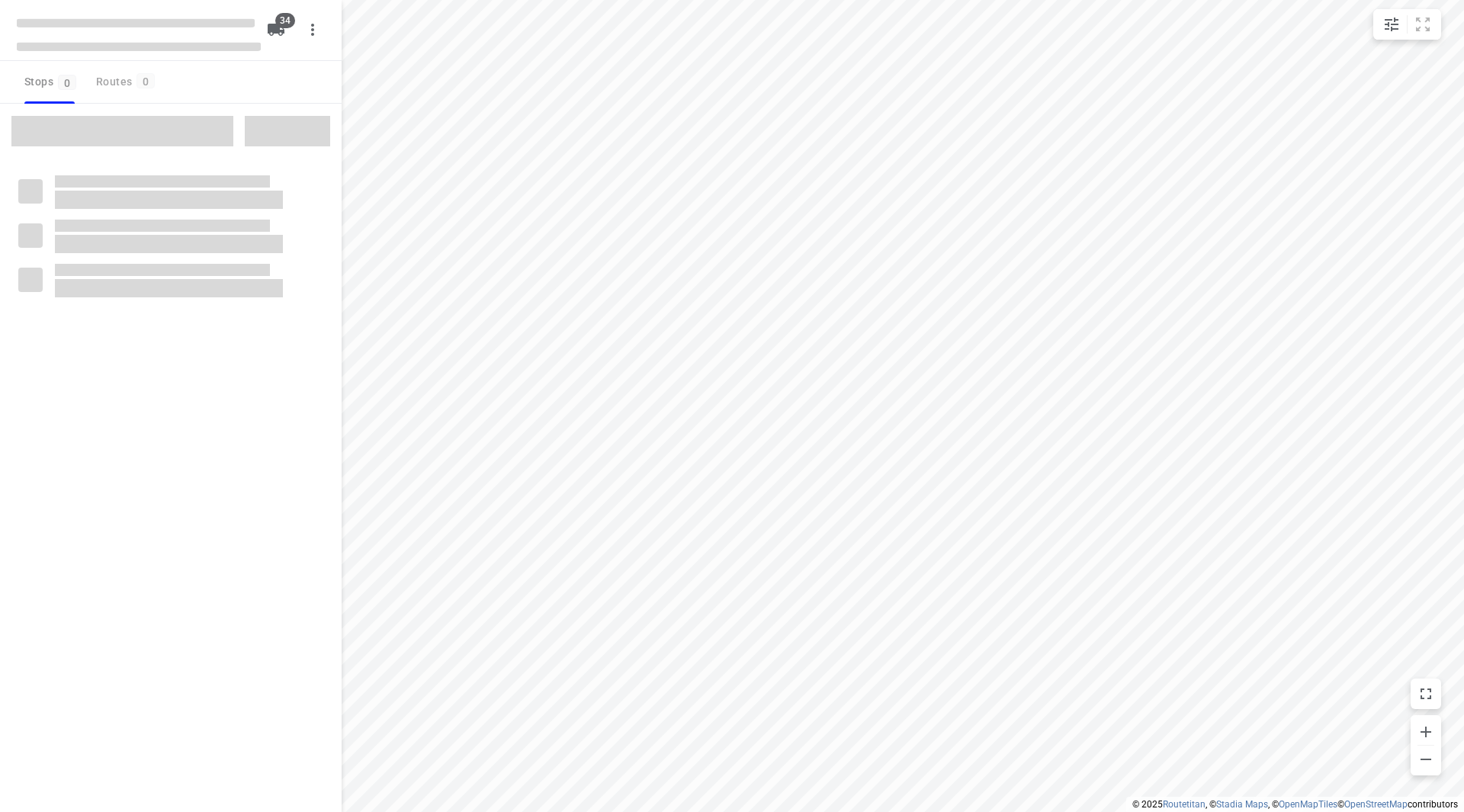
checkbox input "true"
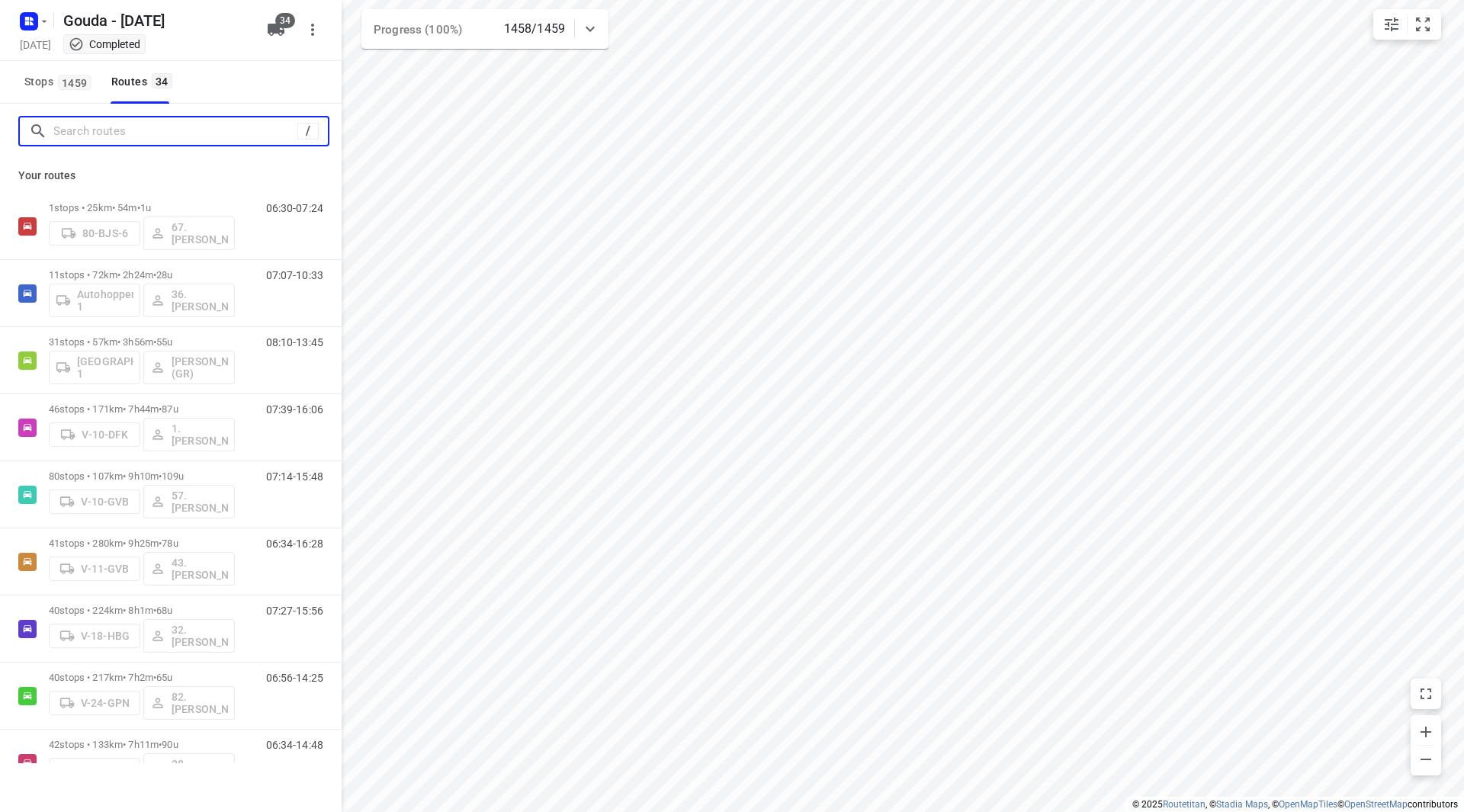
click at [209, 126] on input "Search routes" at bounding box center [175, 132] width 244 height 24
click at [220, 130] on input "Search routes" at bounding box center [190, 132] width 275 height 24
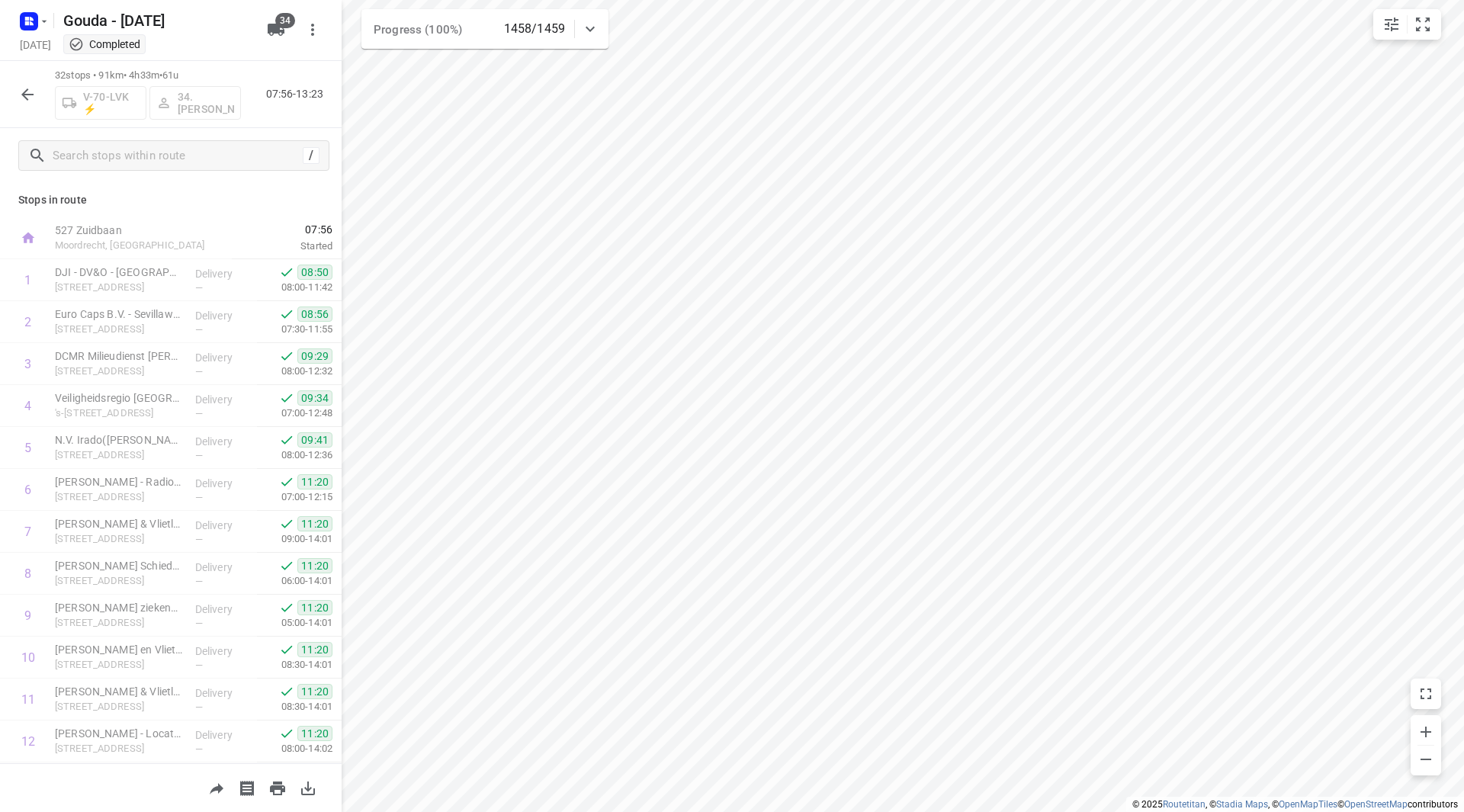
click at [24, 97] on icon "button" at bounding box center [27, 95] width 19 height 19
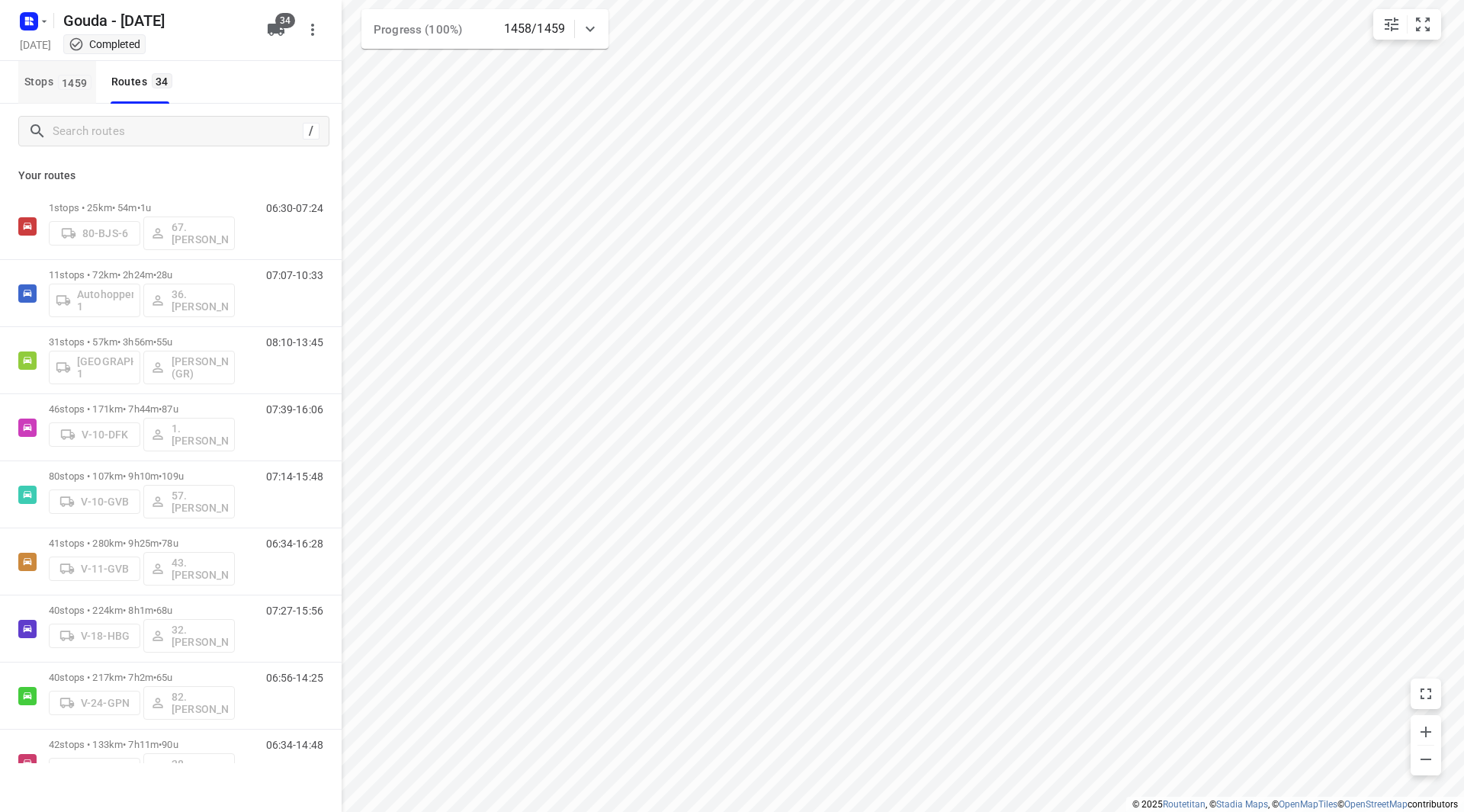
click at [42, 83] on span "Stops 1459" at bounding box center [60, 82] width 72 height 19
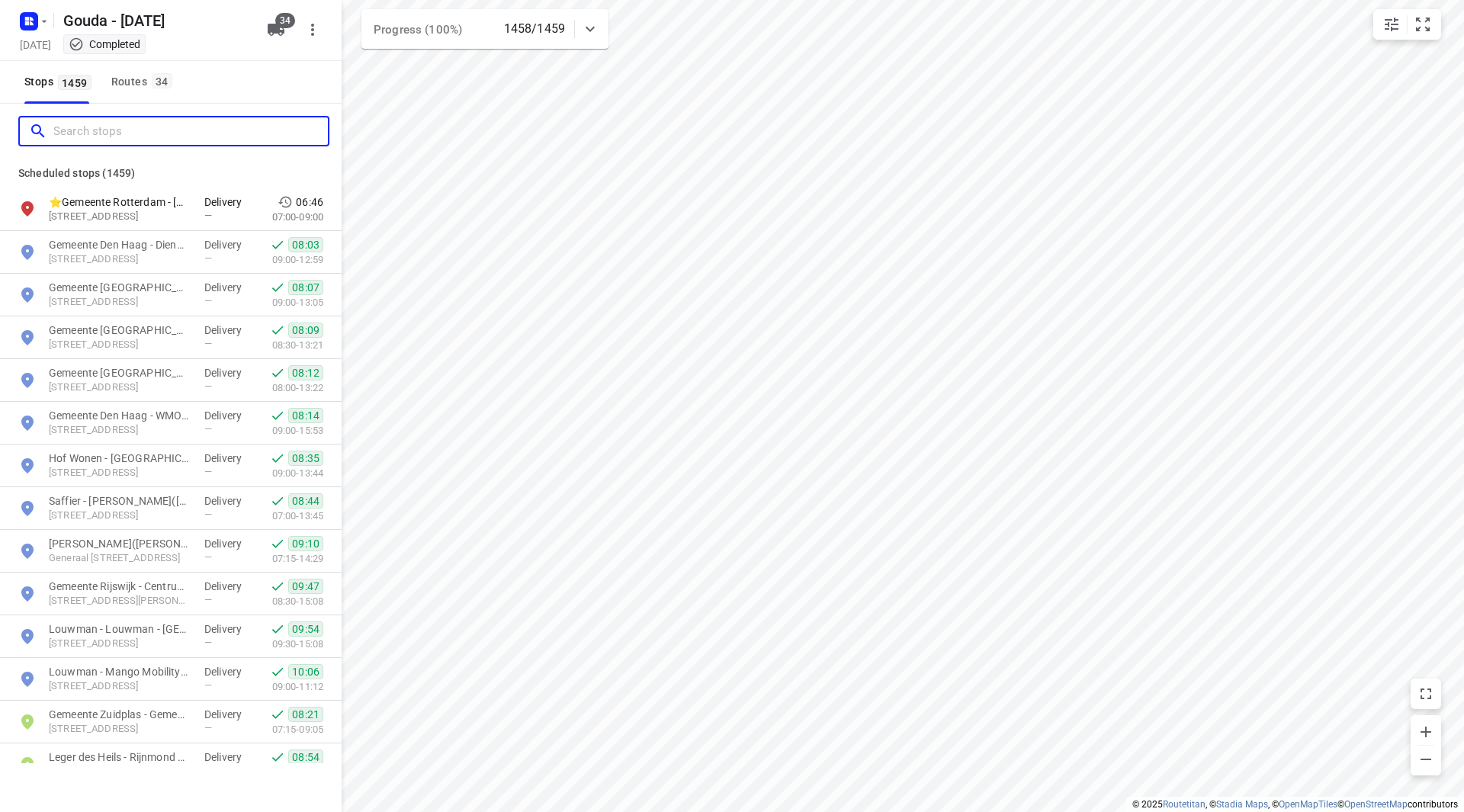
click at [86, 133] on input "Search stops" at bounding box center [190, 132] width 275 height 24
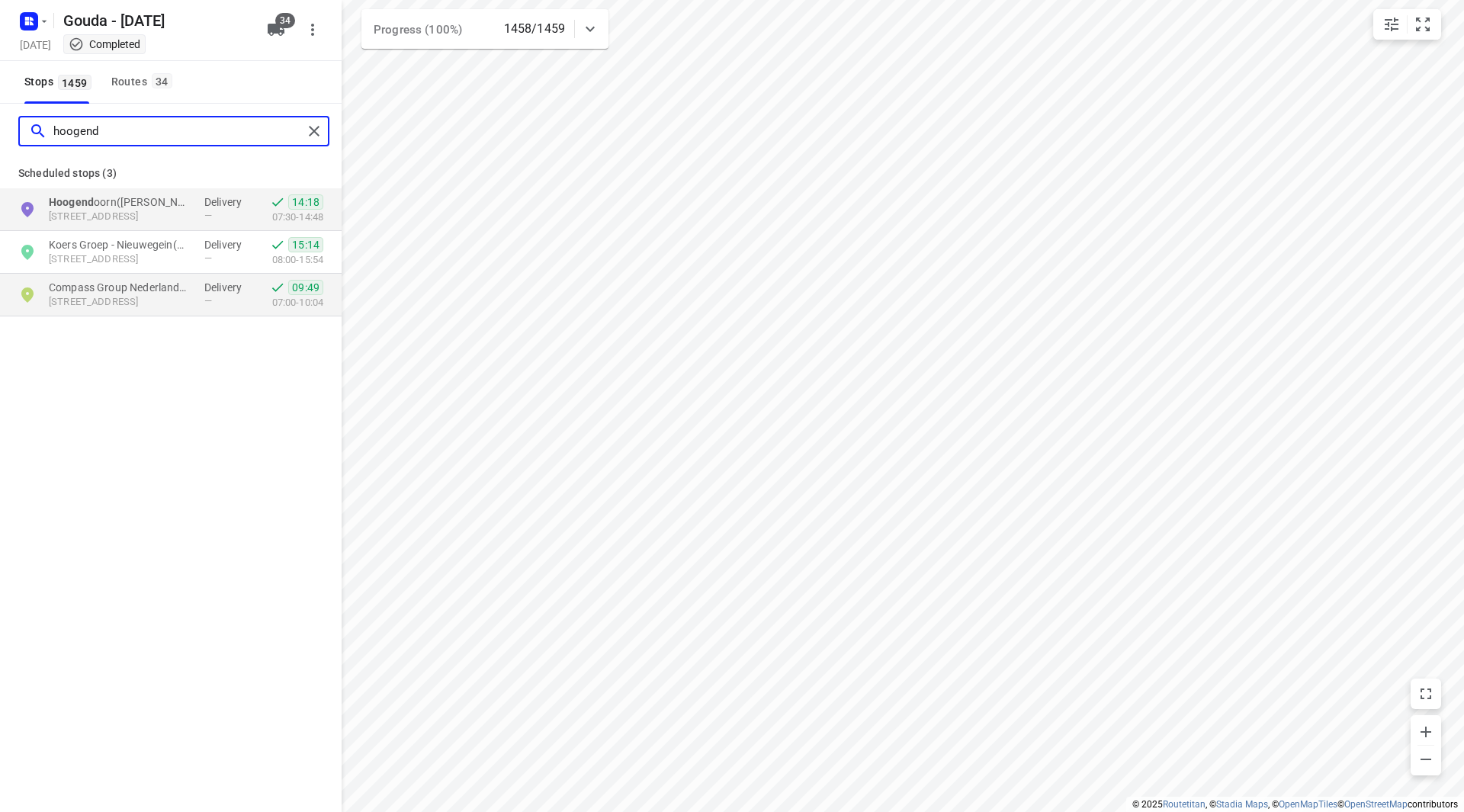
type input "hoogend"
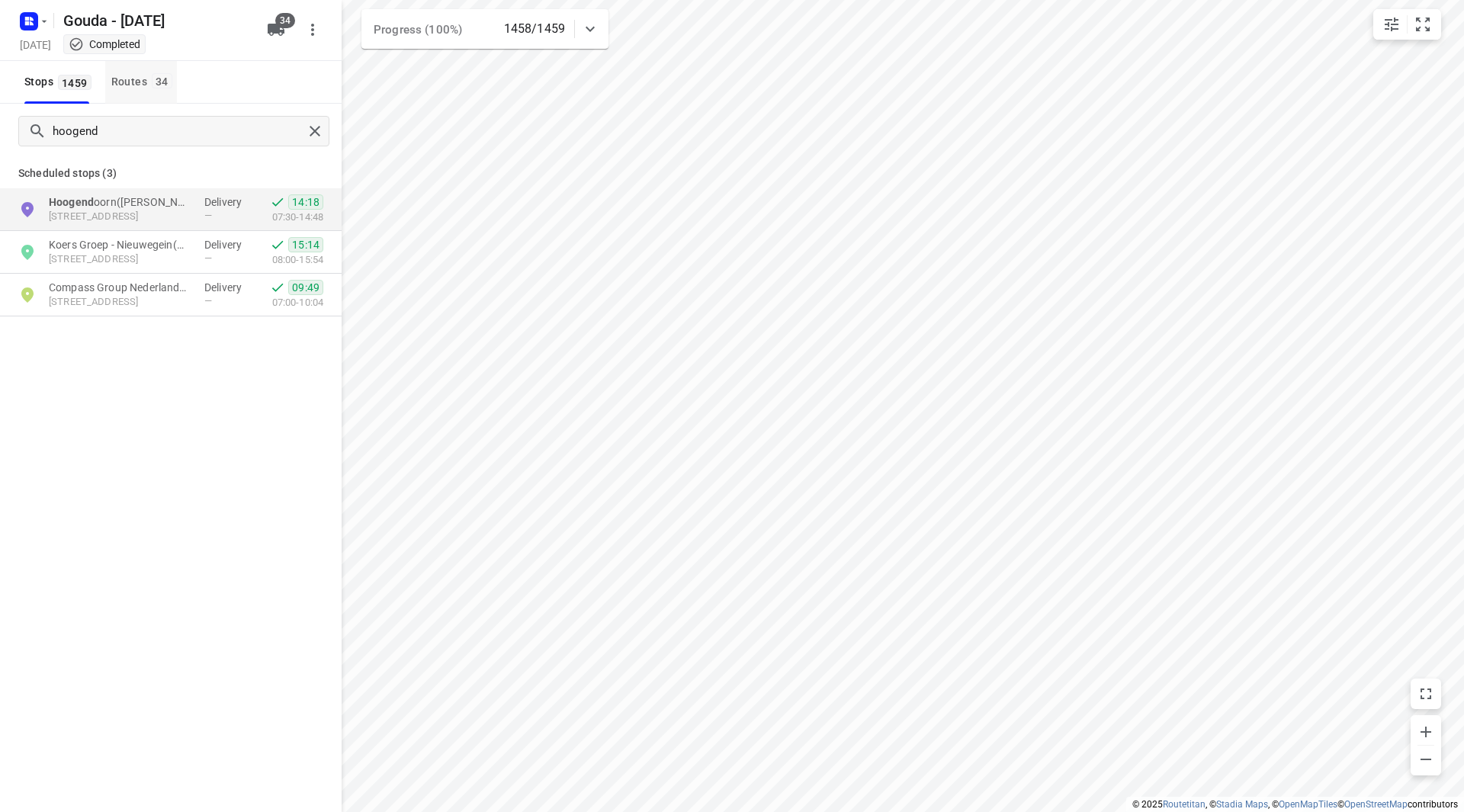
click at [152, 83] on span "34" at bounding box center [162, 80] width 20 height 15
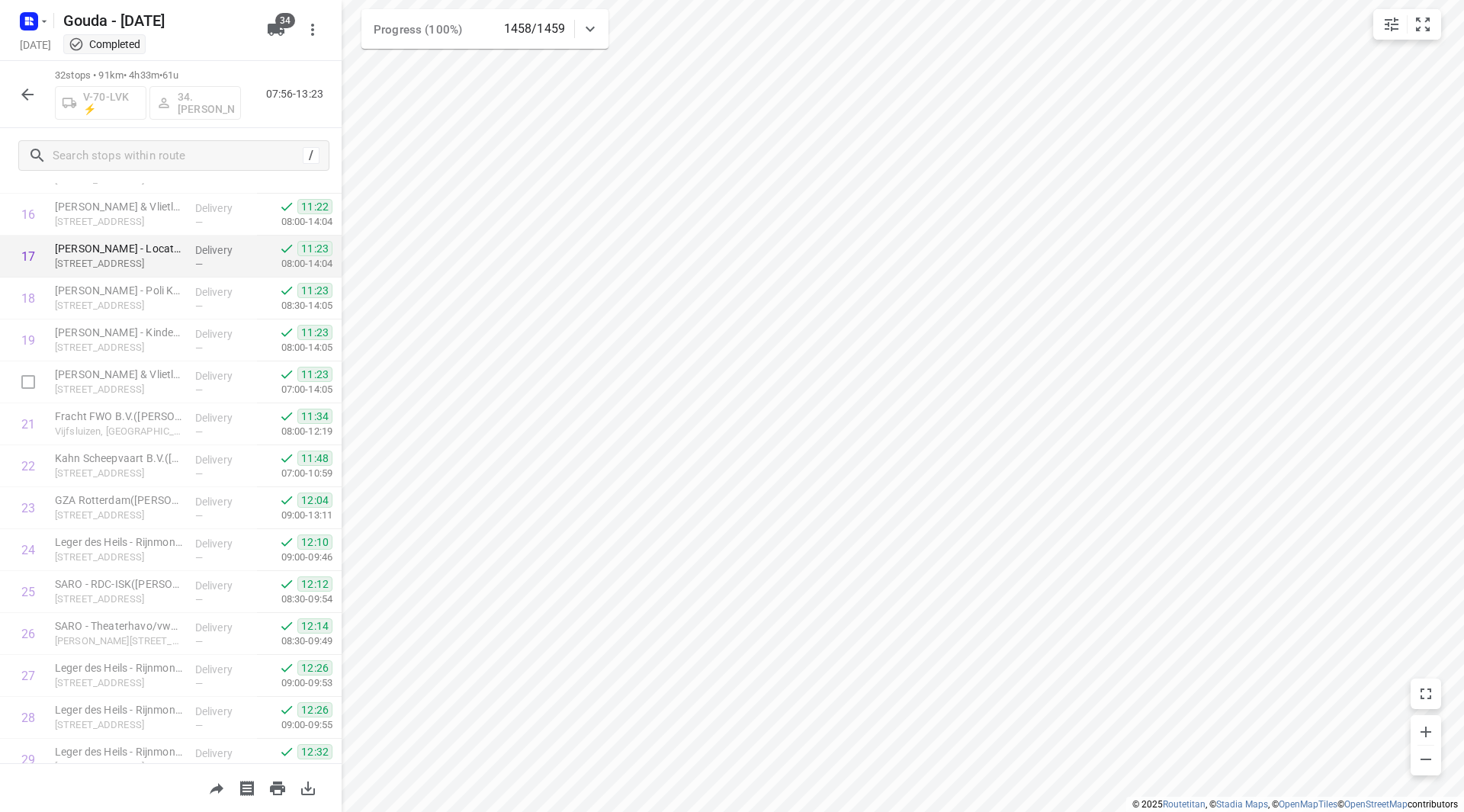
scroll to position [651, 0]
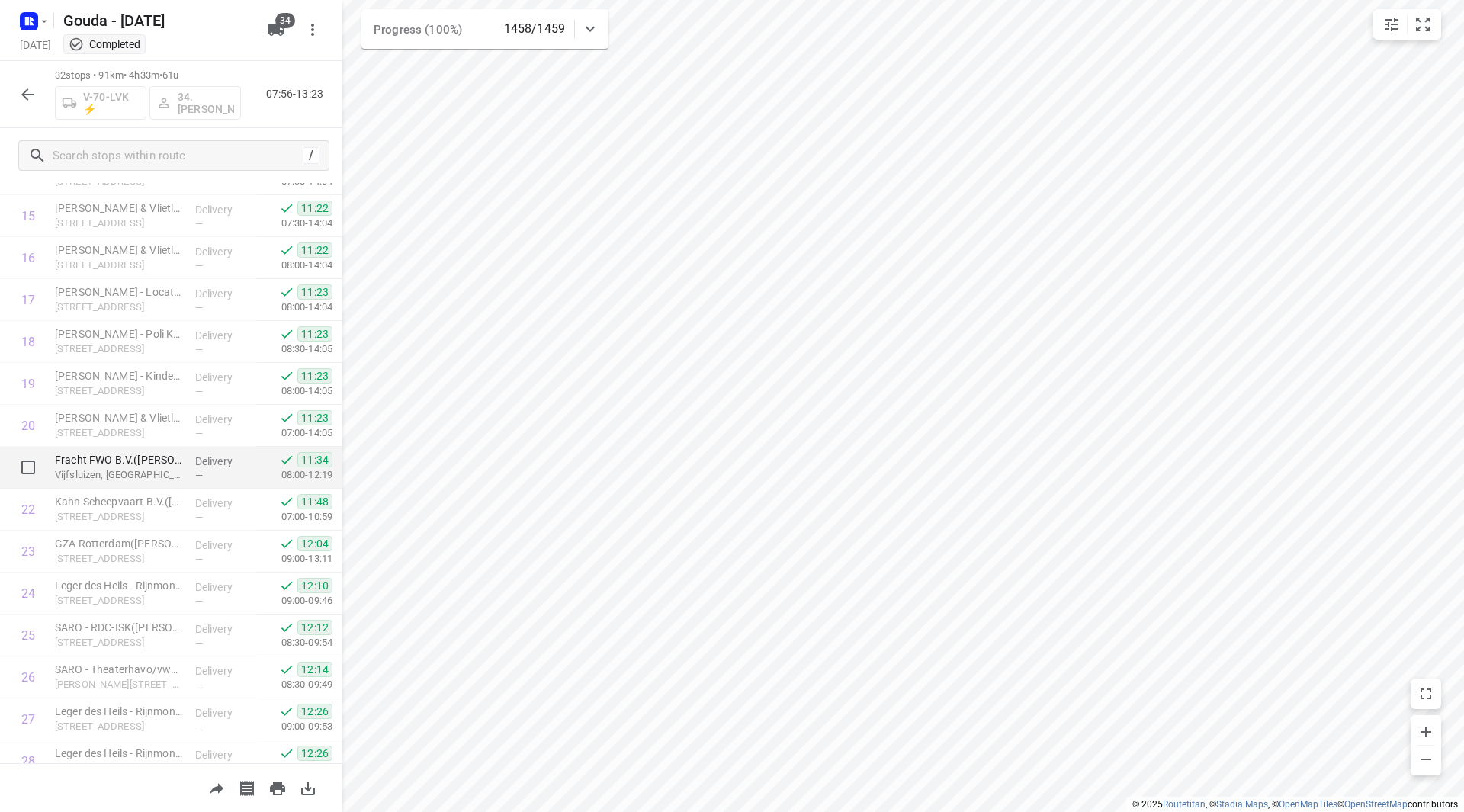
click at [95, 452] on p "Fracht FWO B.V.(Bianca Kuppens)" at bounding box center [118, 459] width 128 height 15
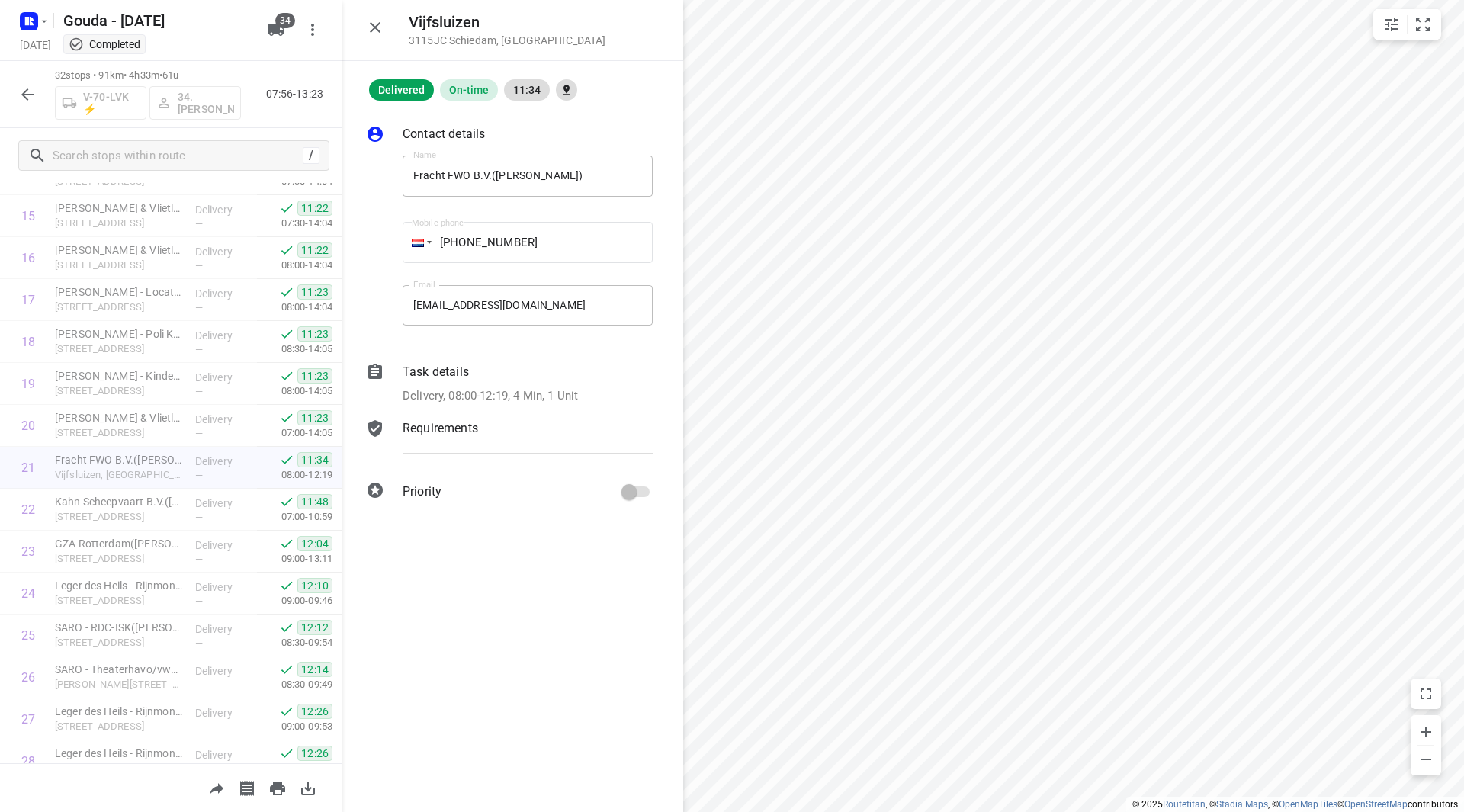
click at [377, 25] on icon "button" at bounding box center [375, 27] width 11 height 11
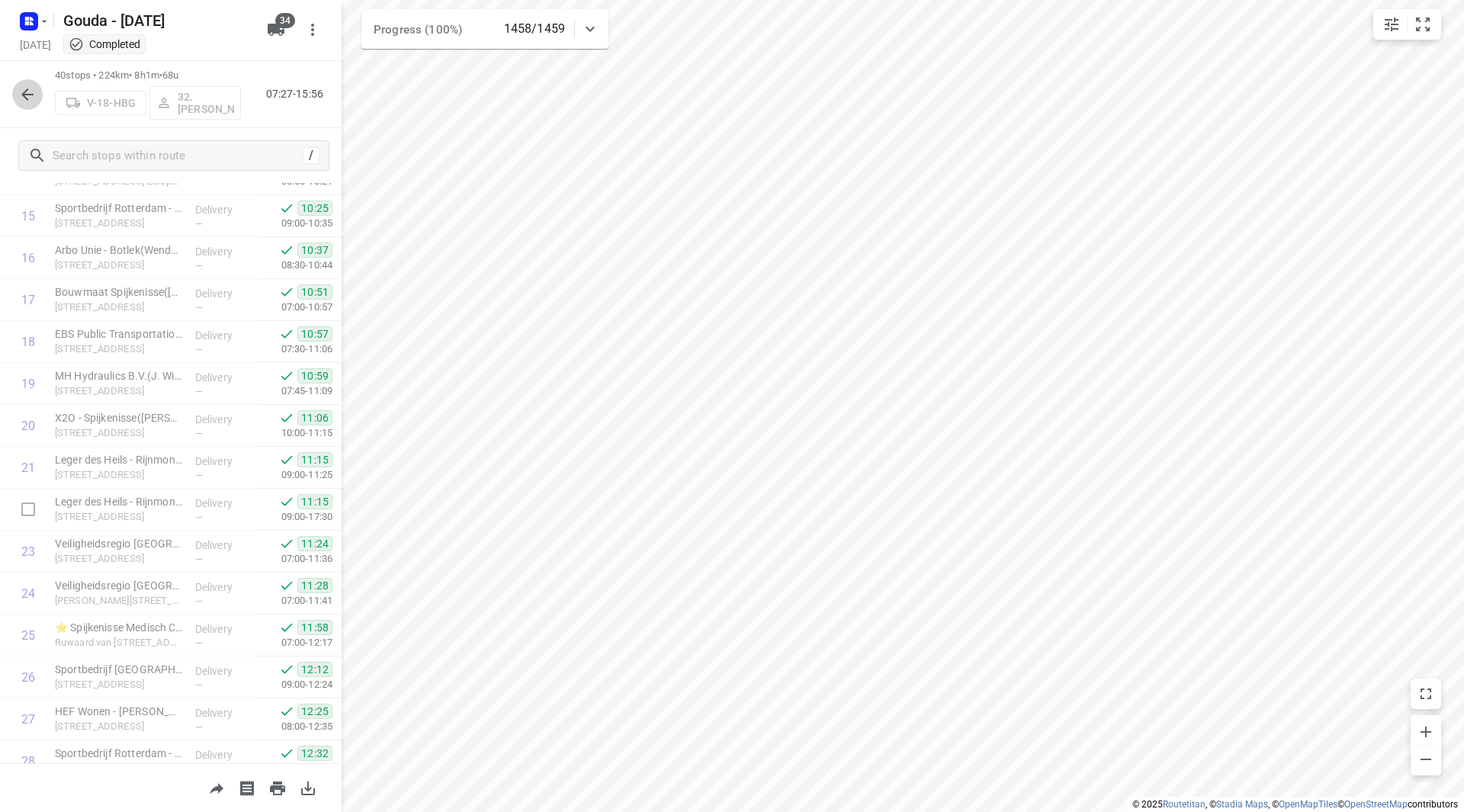
click at [27, 89] on icon "button" at bounding box center [27, 95] width 12 height 12
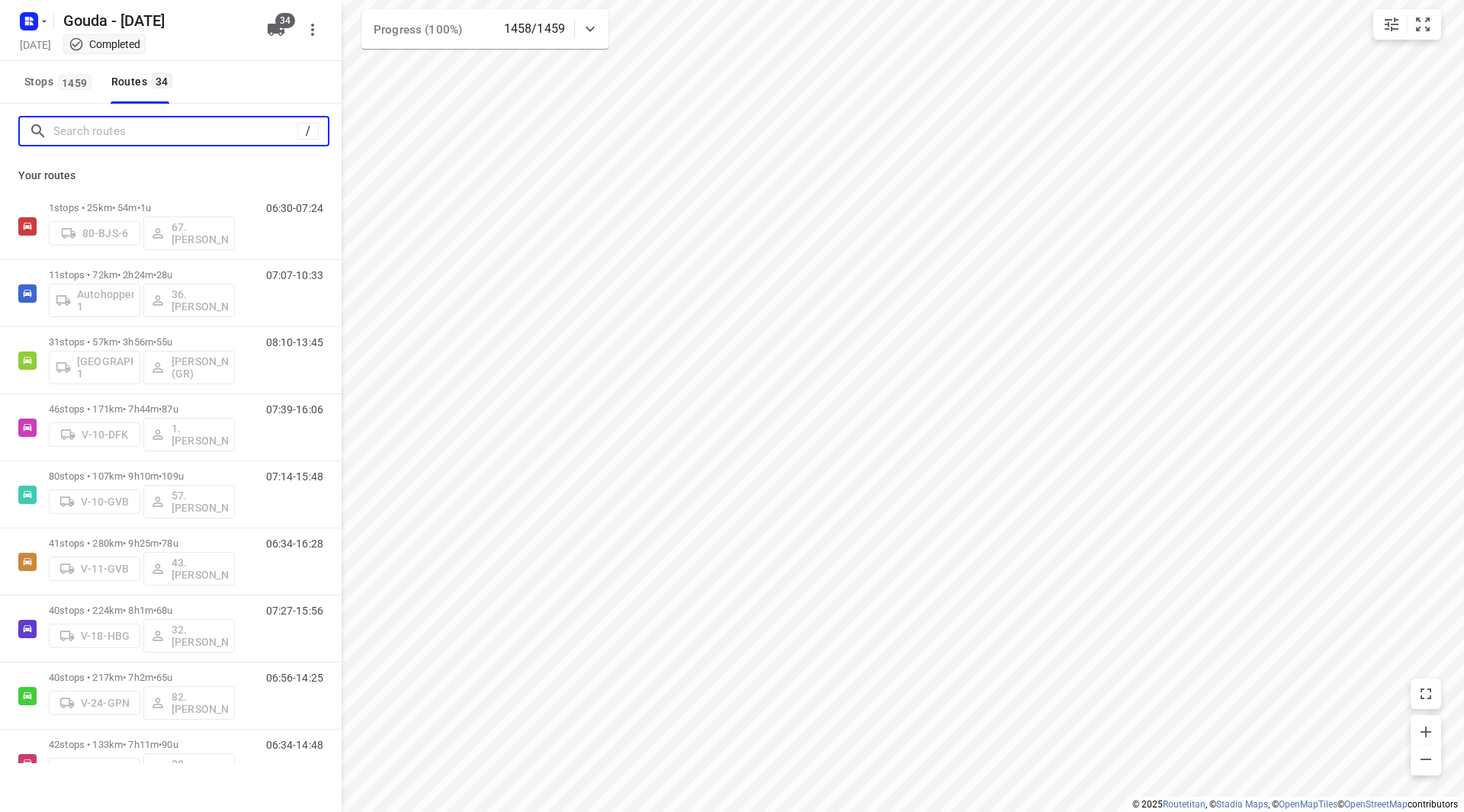
click at [148, 133] on input "Search routes" at bounding box center [175, 132] width 244 height 24
click at [72, 83] on span "1459" at bounding box center [75, 82] width 34 height 15
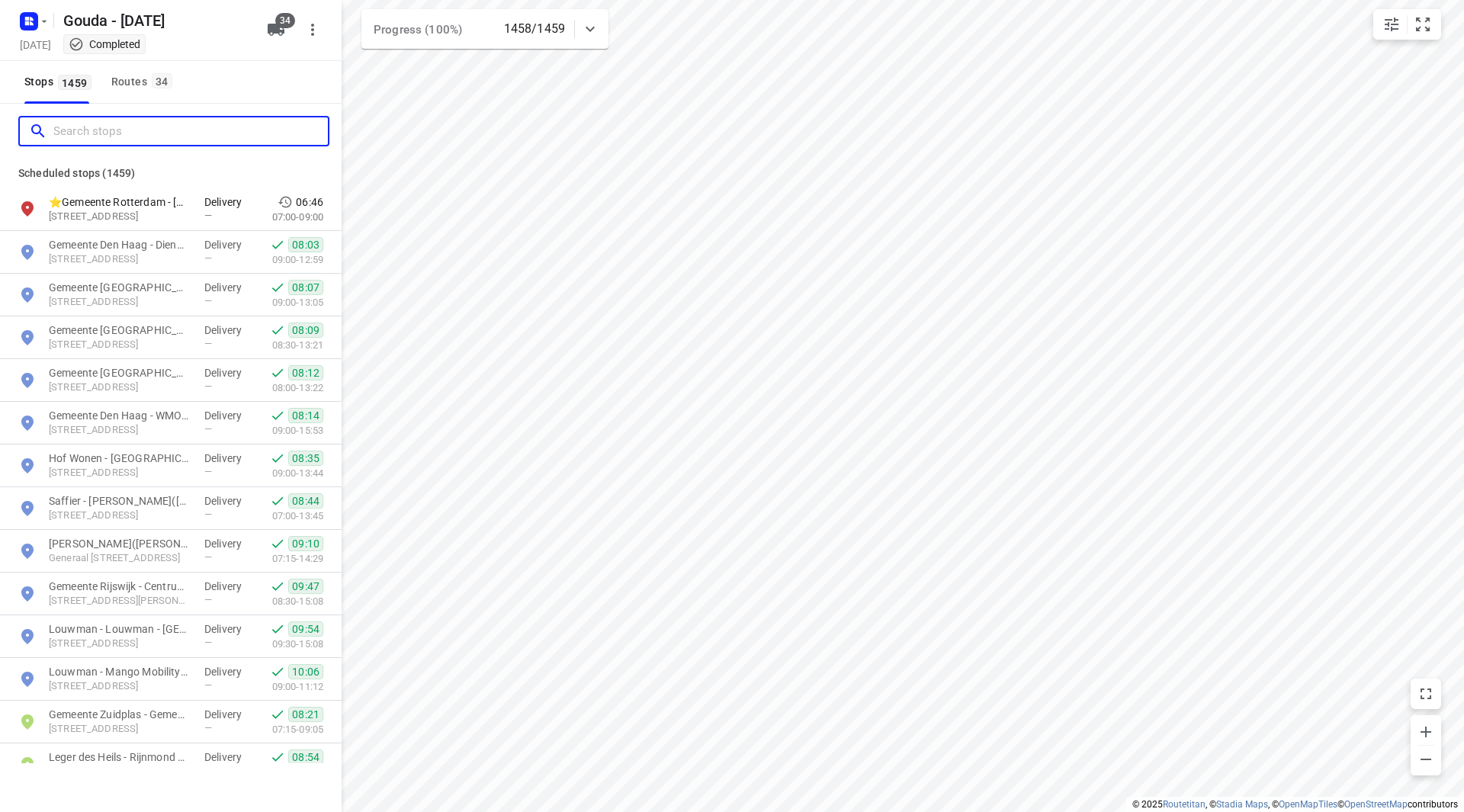
click at [102, 130] on input "Search stops" at bounding box center [190, 132] width 275 height 24
type input "l"
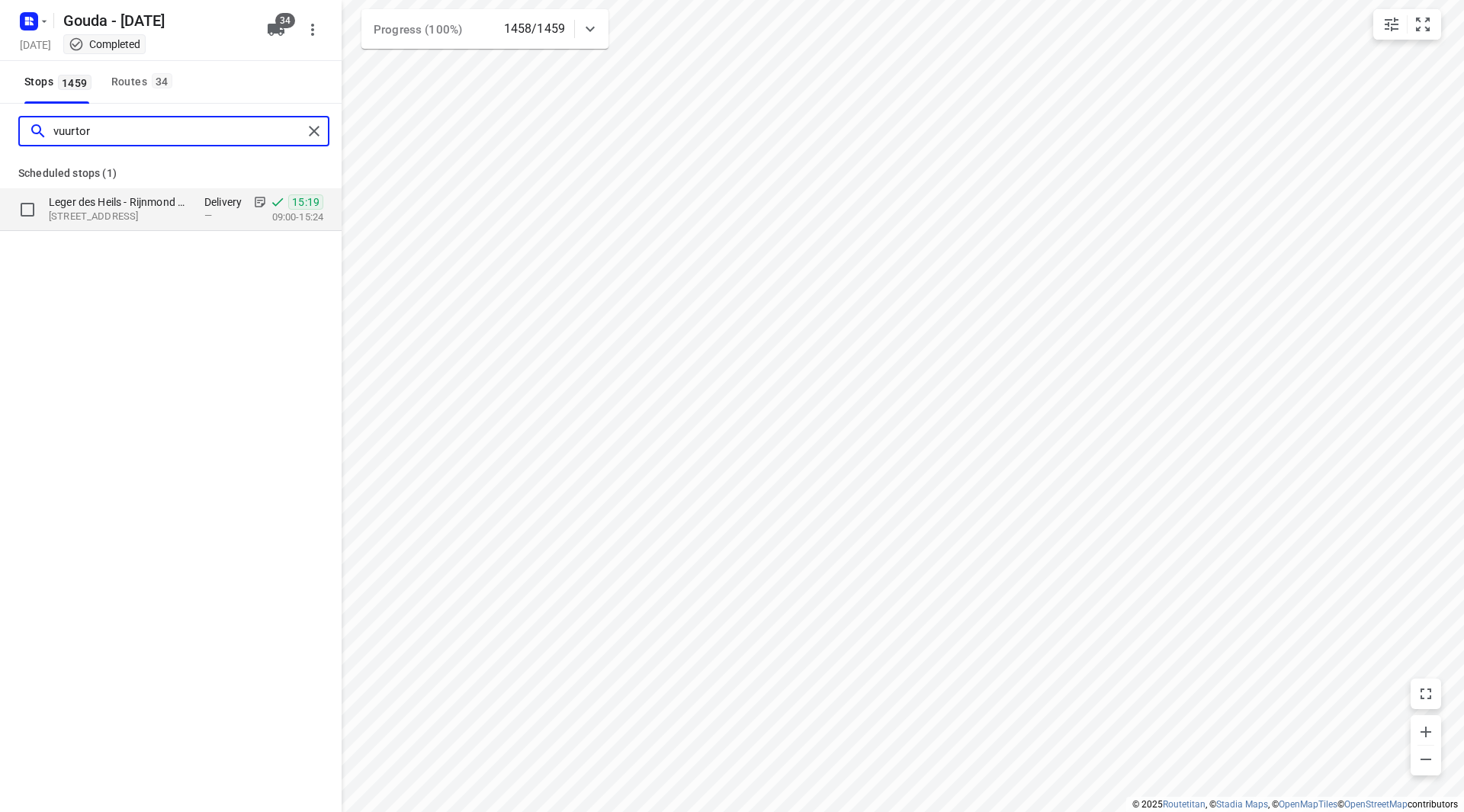
type input "vuurtor"
click at [177, 203] on p "Leger des Heils - Rijnmond Zuidwest - Vuurtor en(Esmeralda, Willemieke en Sophi…" at bounding box center [118, 201] width 140 height 15
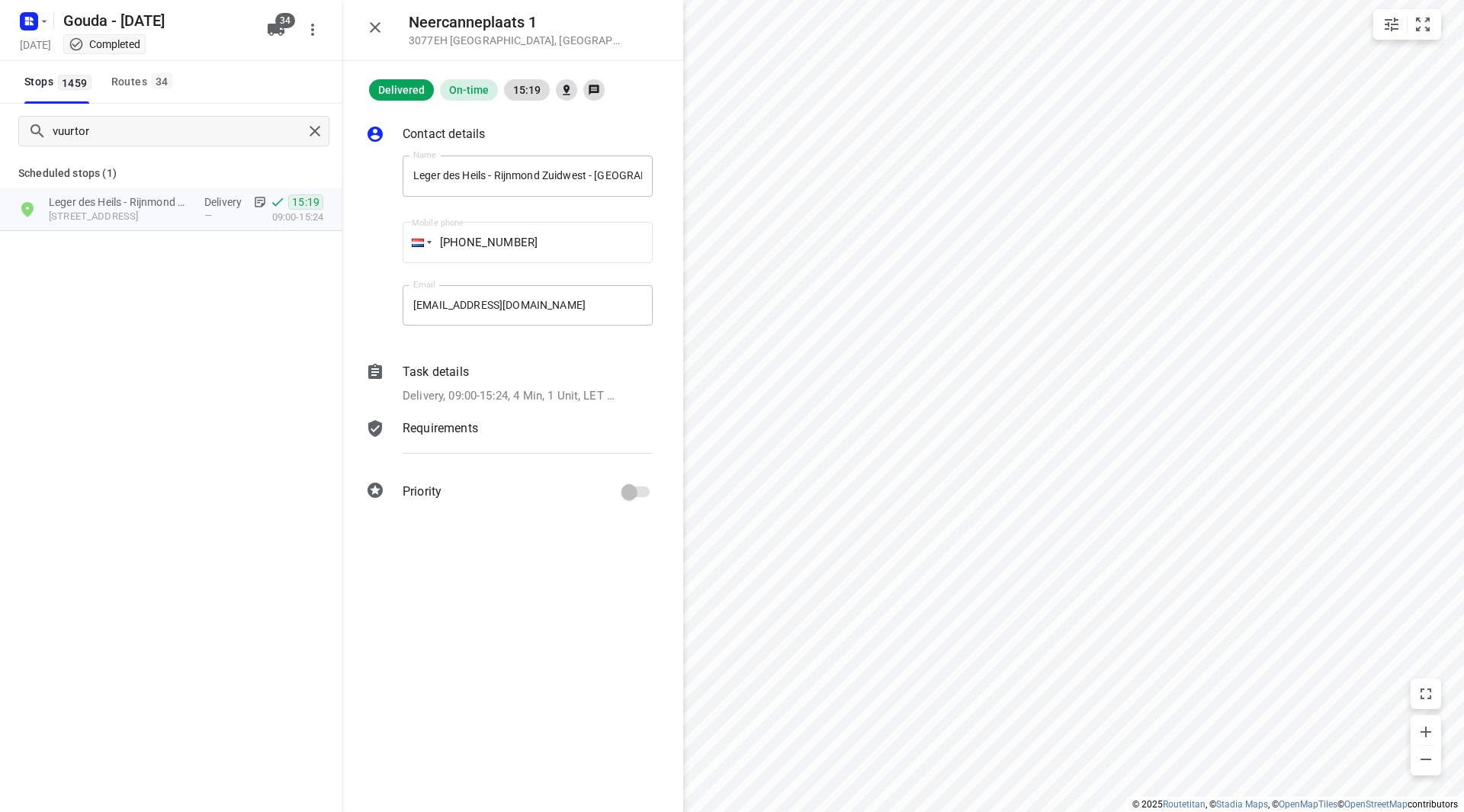
click at [379, 29] on icon "button" at bounding box center [375, 27] width 19 height 19
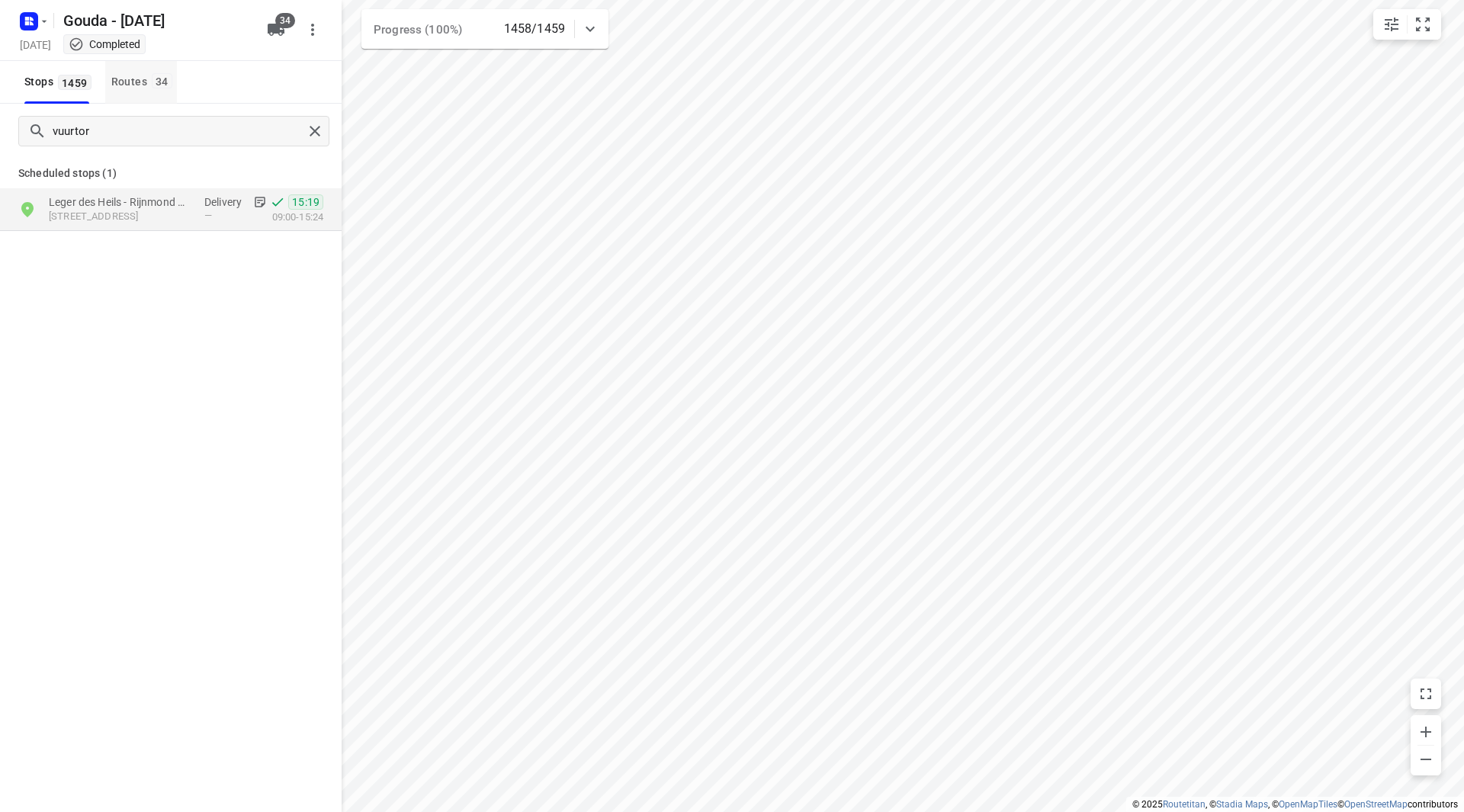
click at [153, 80] on span "34" at bounding box center [162, 80] width 20 height 15
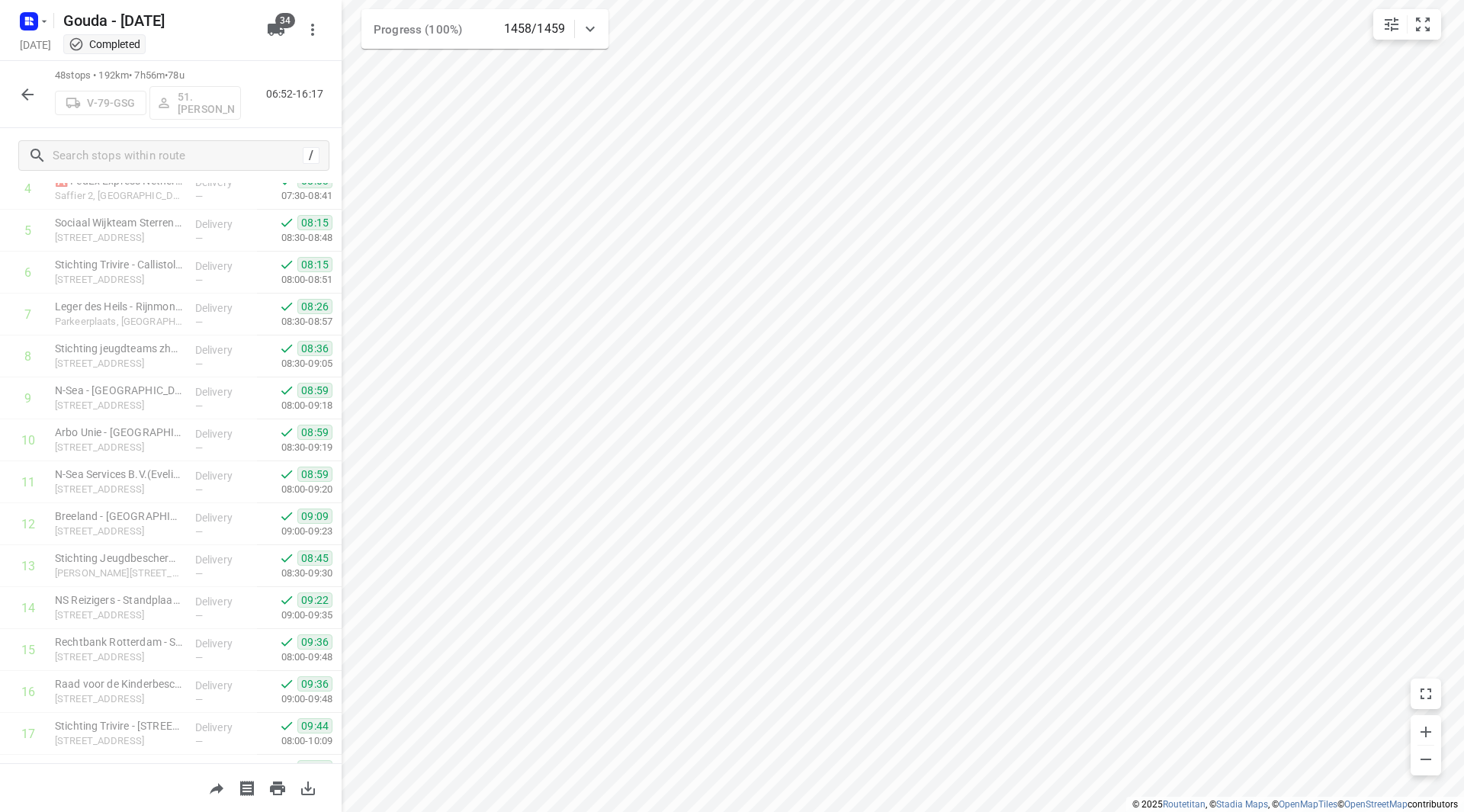
scroll to position [0, 0]
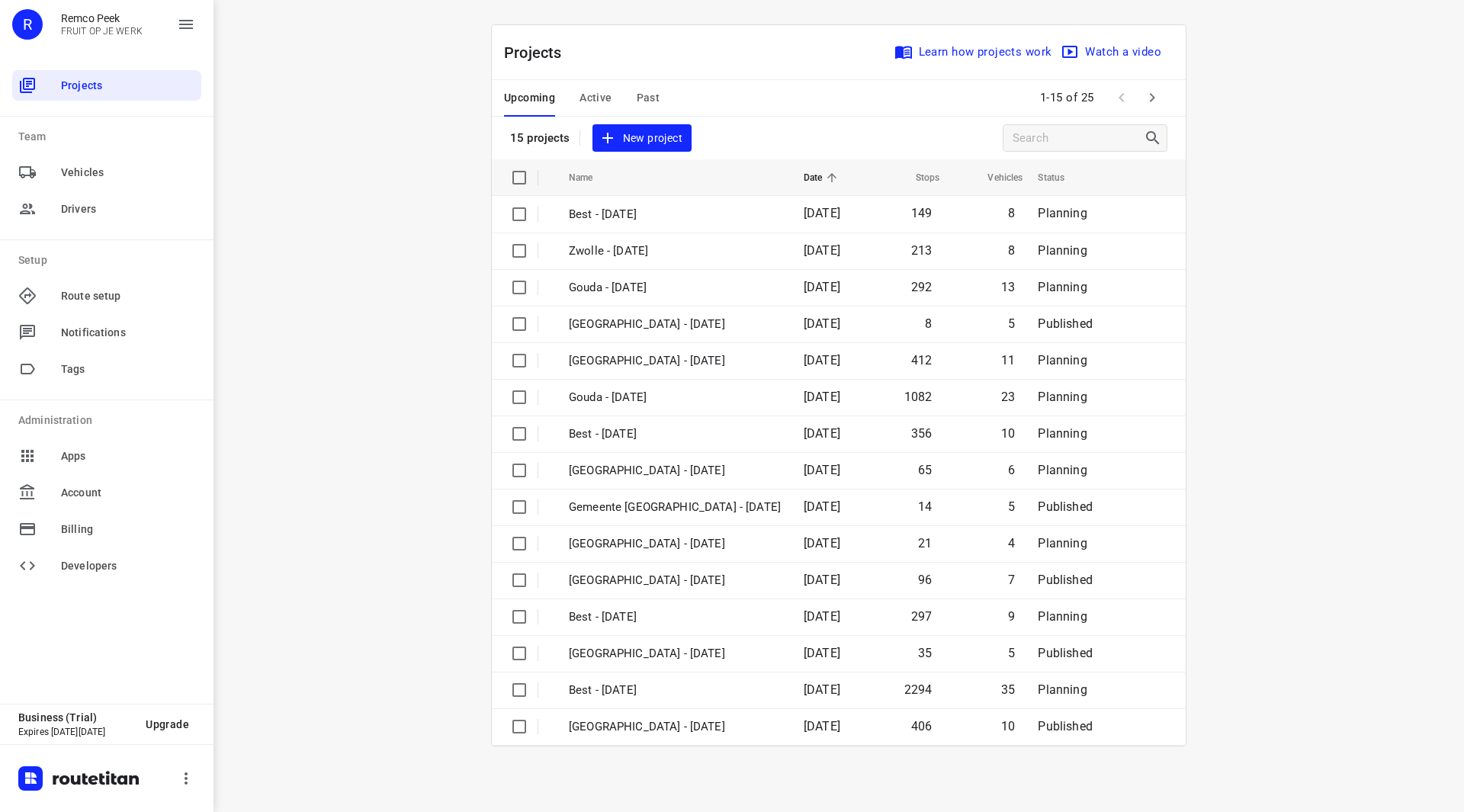
click at [602, 96] on span "Active" at bounding box center [595, 98] width 32 height 19
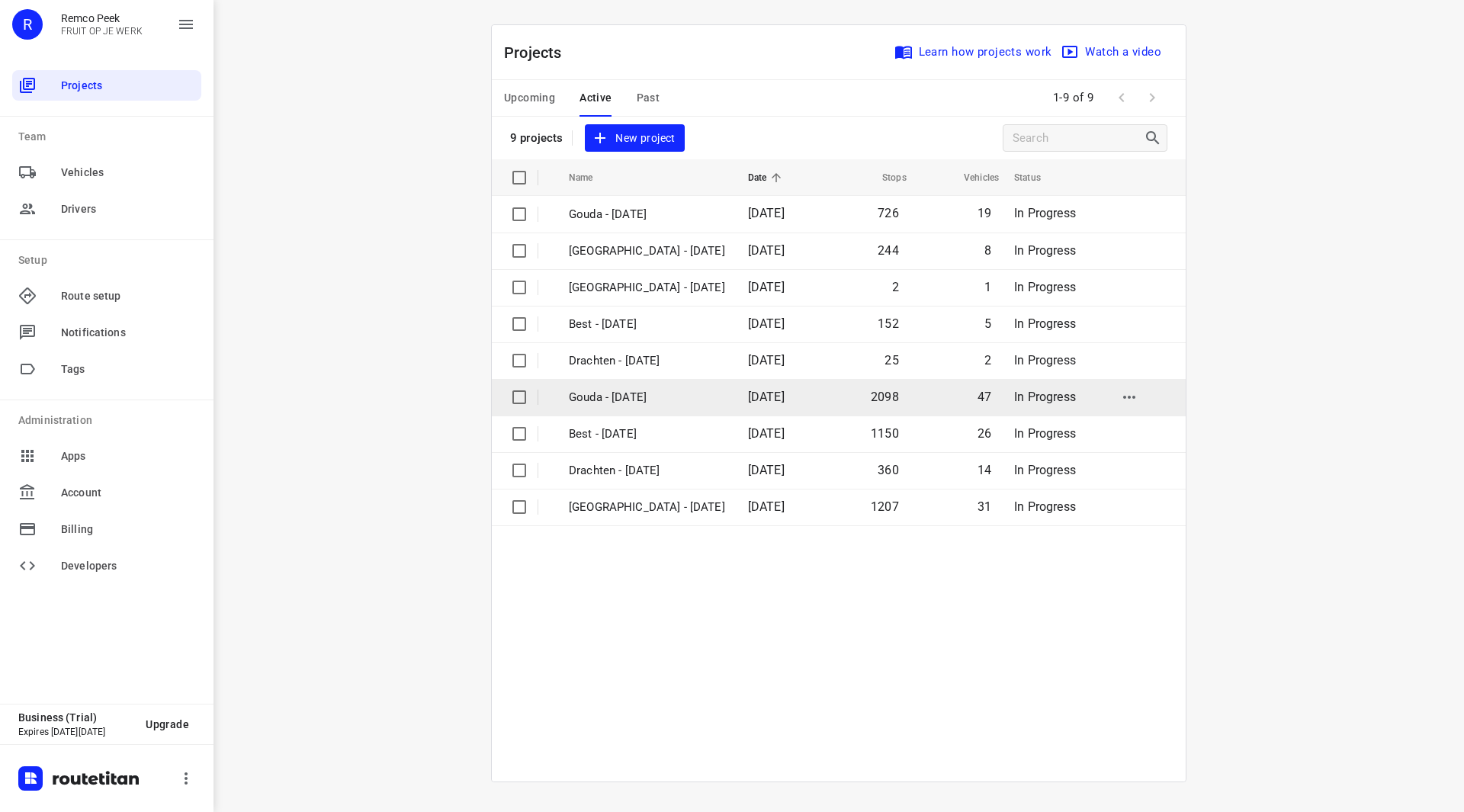
click at [622, 396] on p "Gouda - [DATE]" at bounding box center [647, 398] width 156 height 18
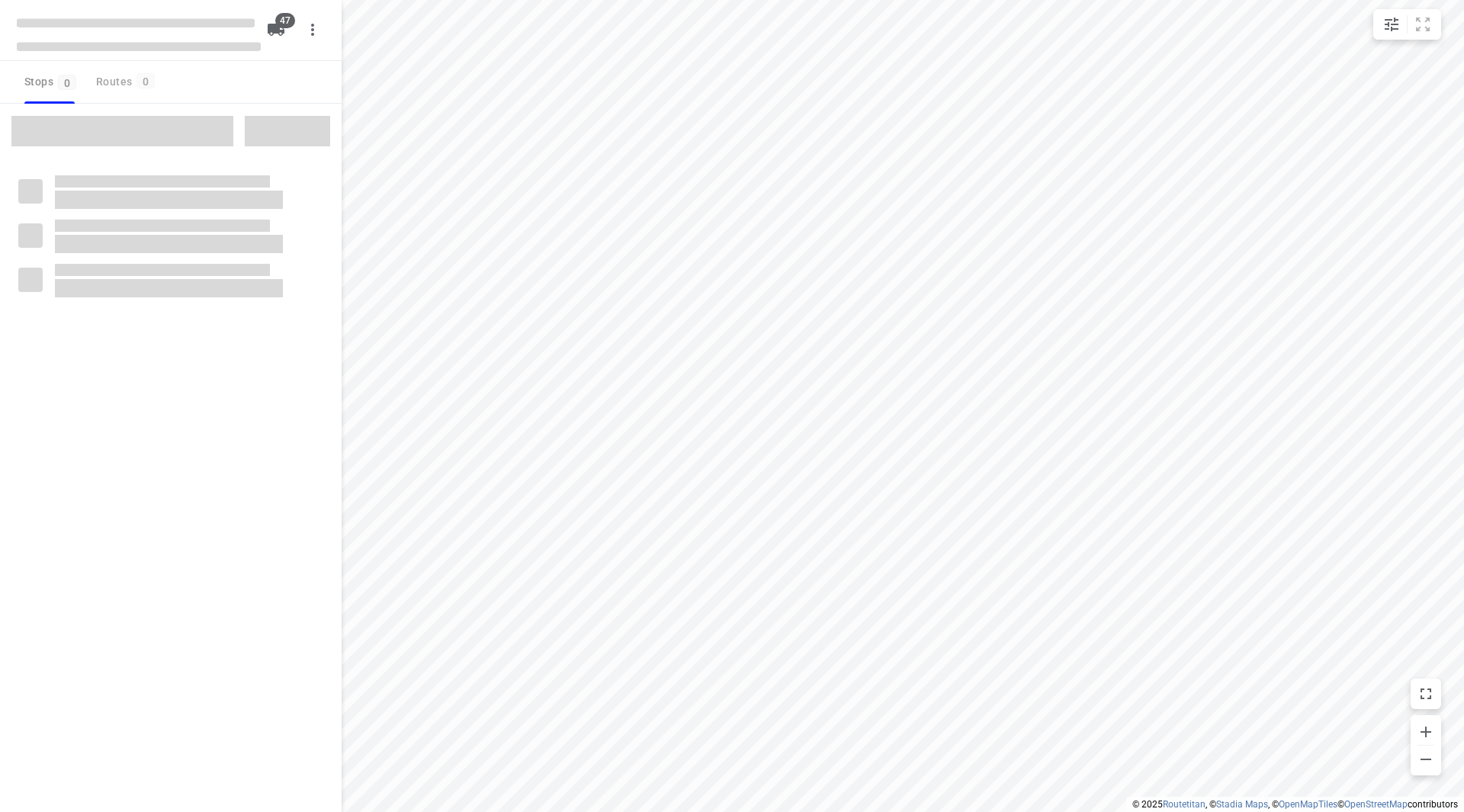
checkbox input "true"
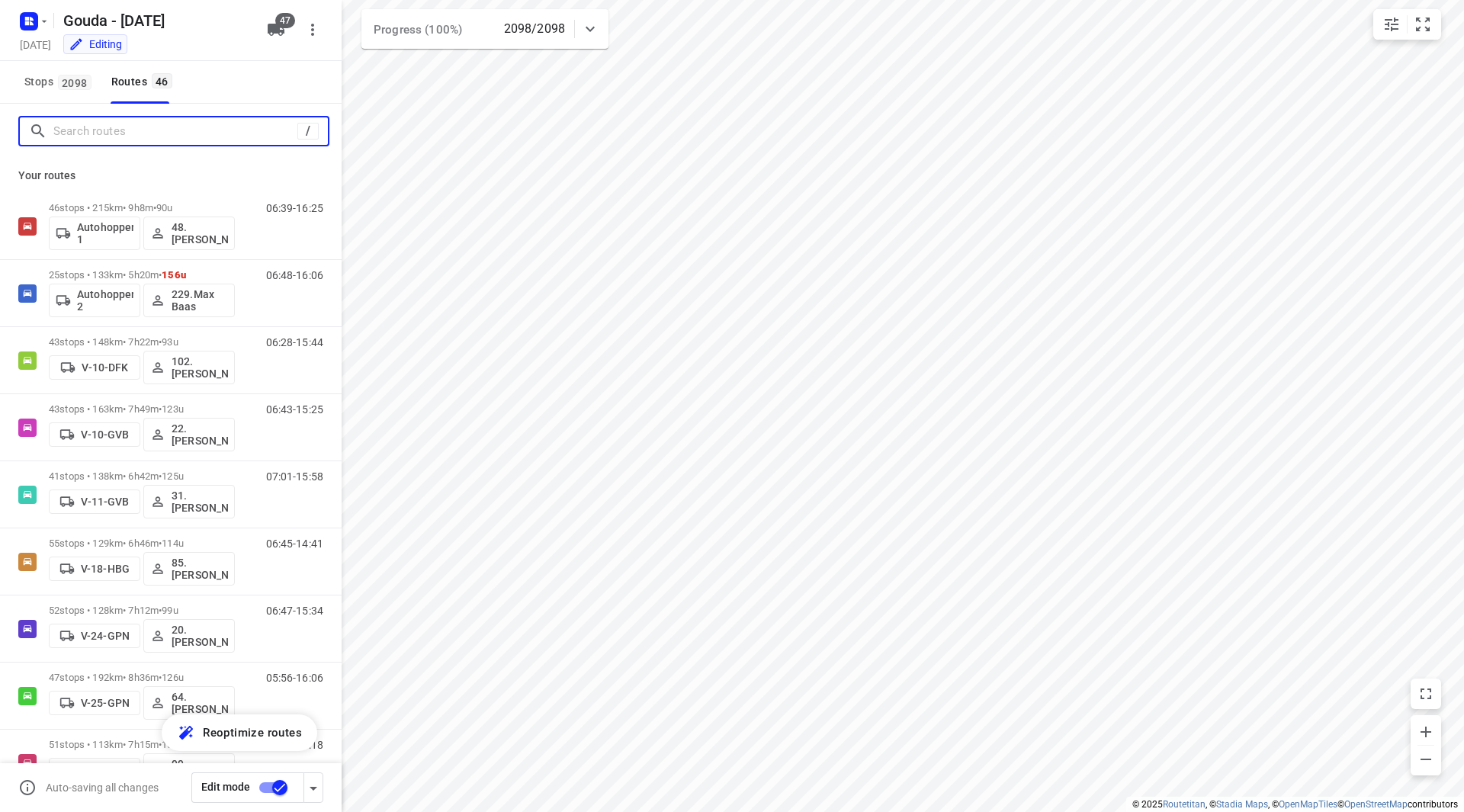
click at [159, 134] on input "Search routes" at bounding box center [175, 132] width 244 height 24
click at [59, 90] on span "Stops 2098" at bounding box center [60, 82] width 72 height 19
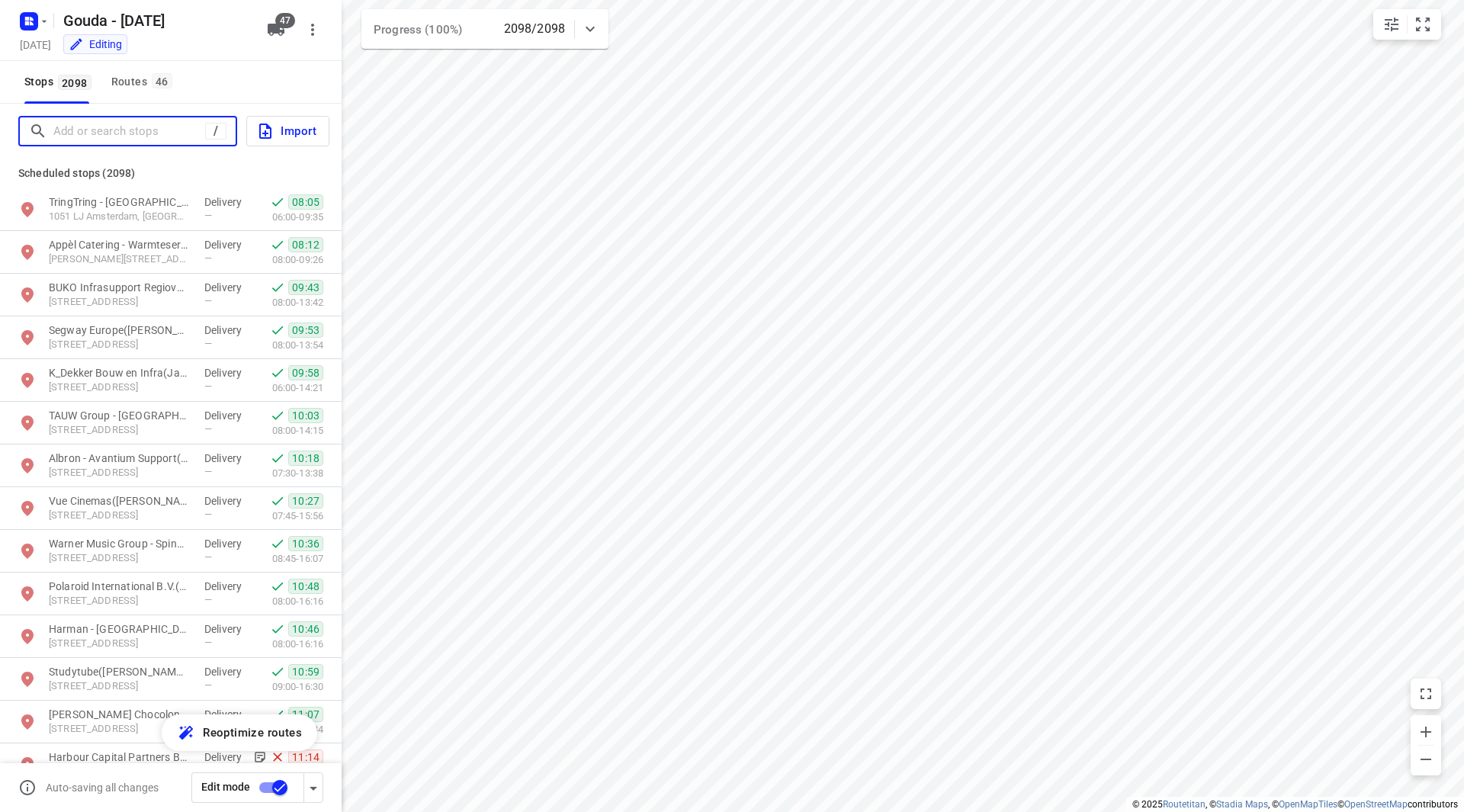
click at [86, 131] on input "Add or search stops" at bounding box center [129, 132] width 152 height 24
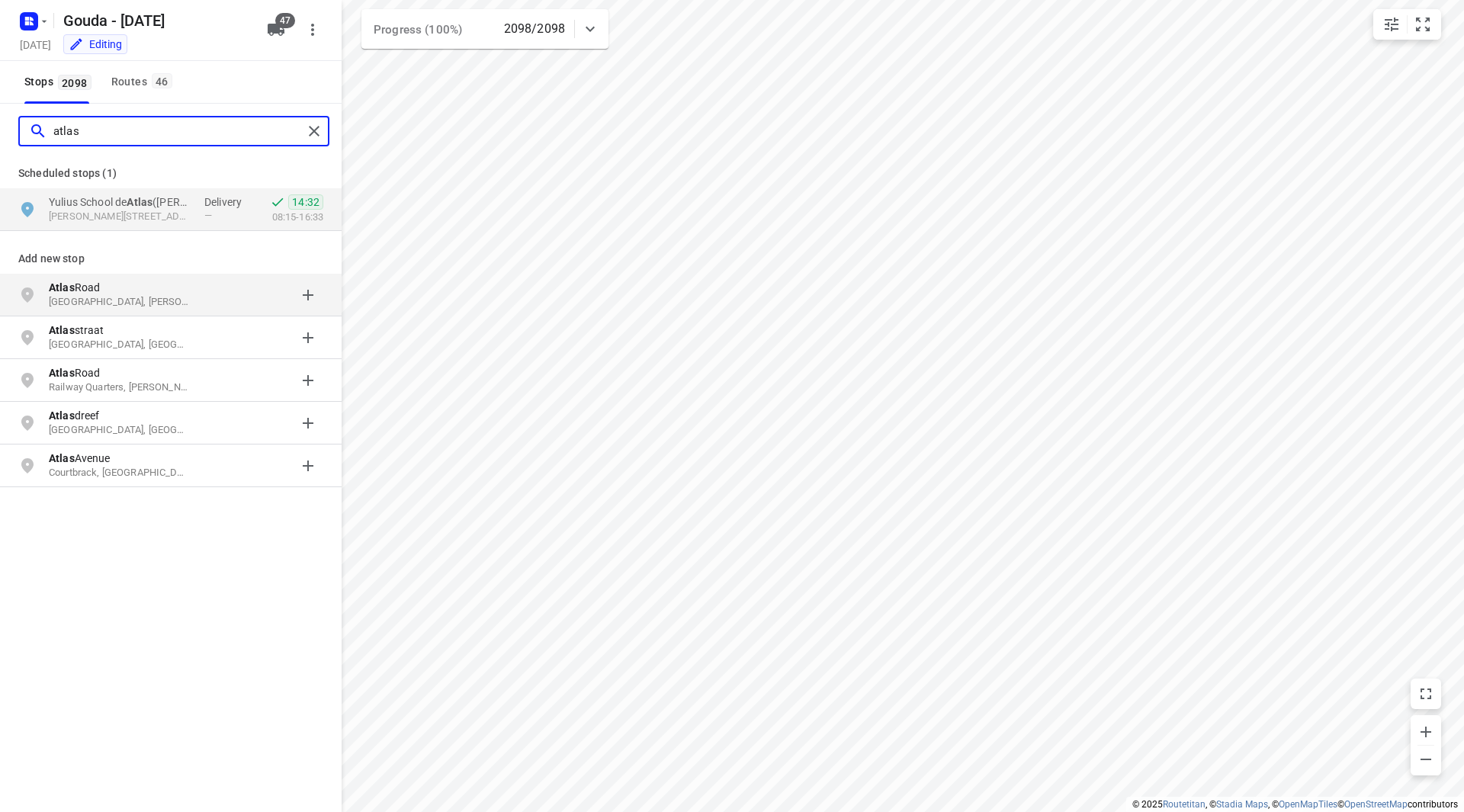
type input "atlas"
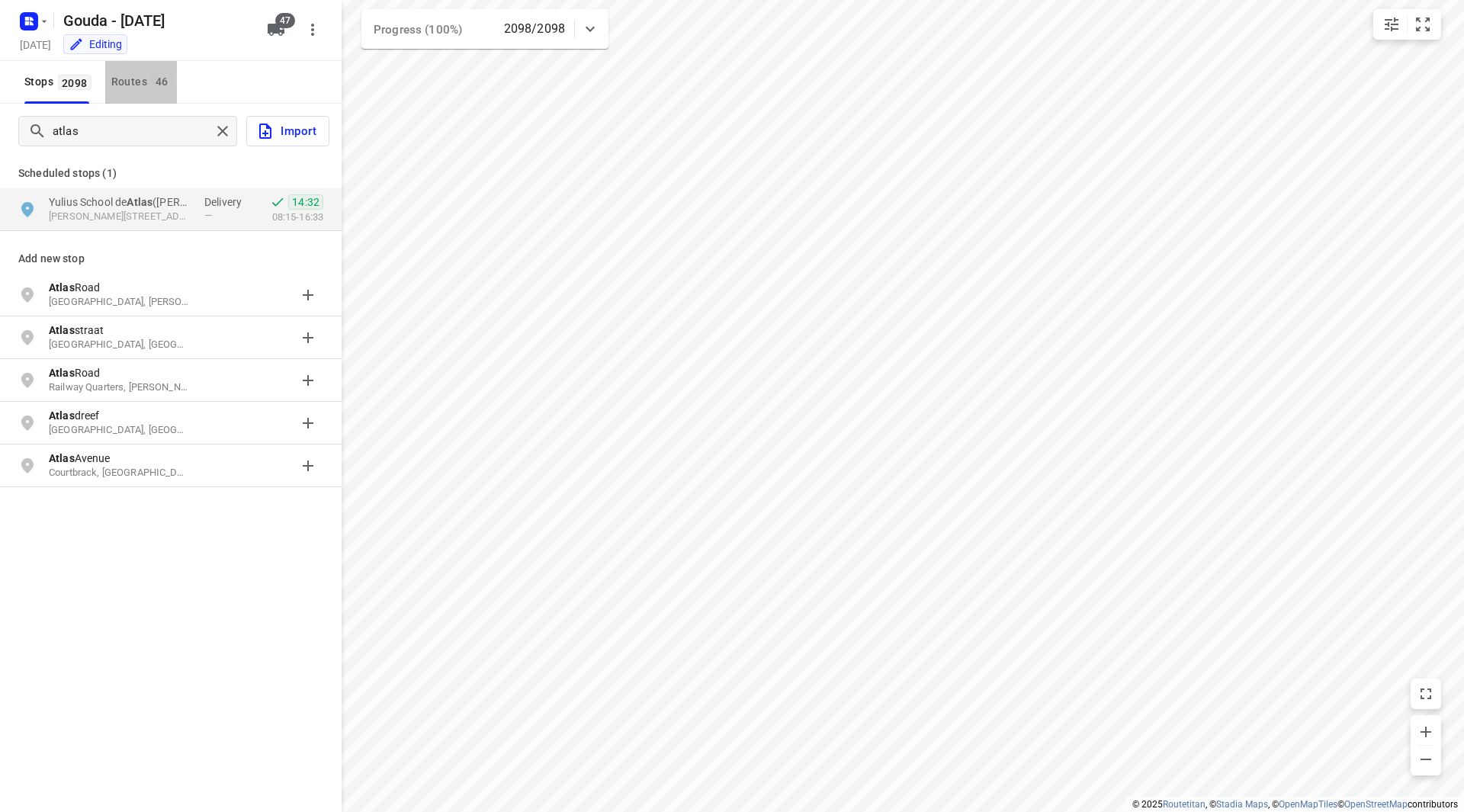
click at [135, 75] on div "Routes 46" at bounding box center [144, 82] width 65 height 19
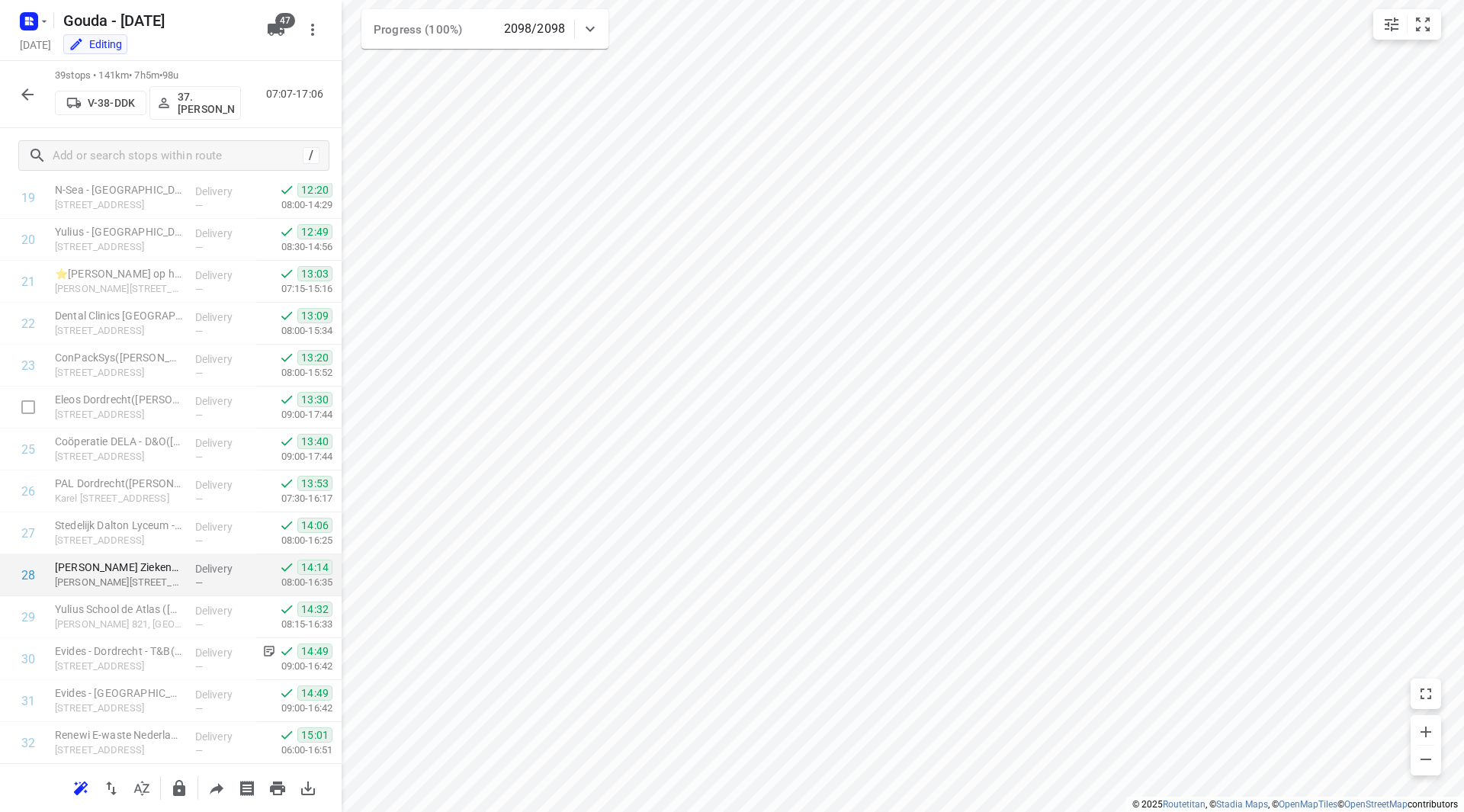
scroll to position [869, 0]
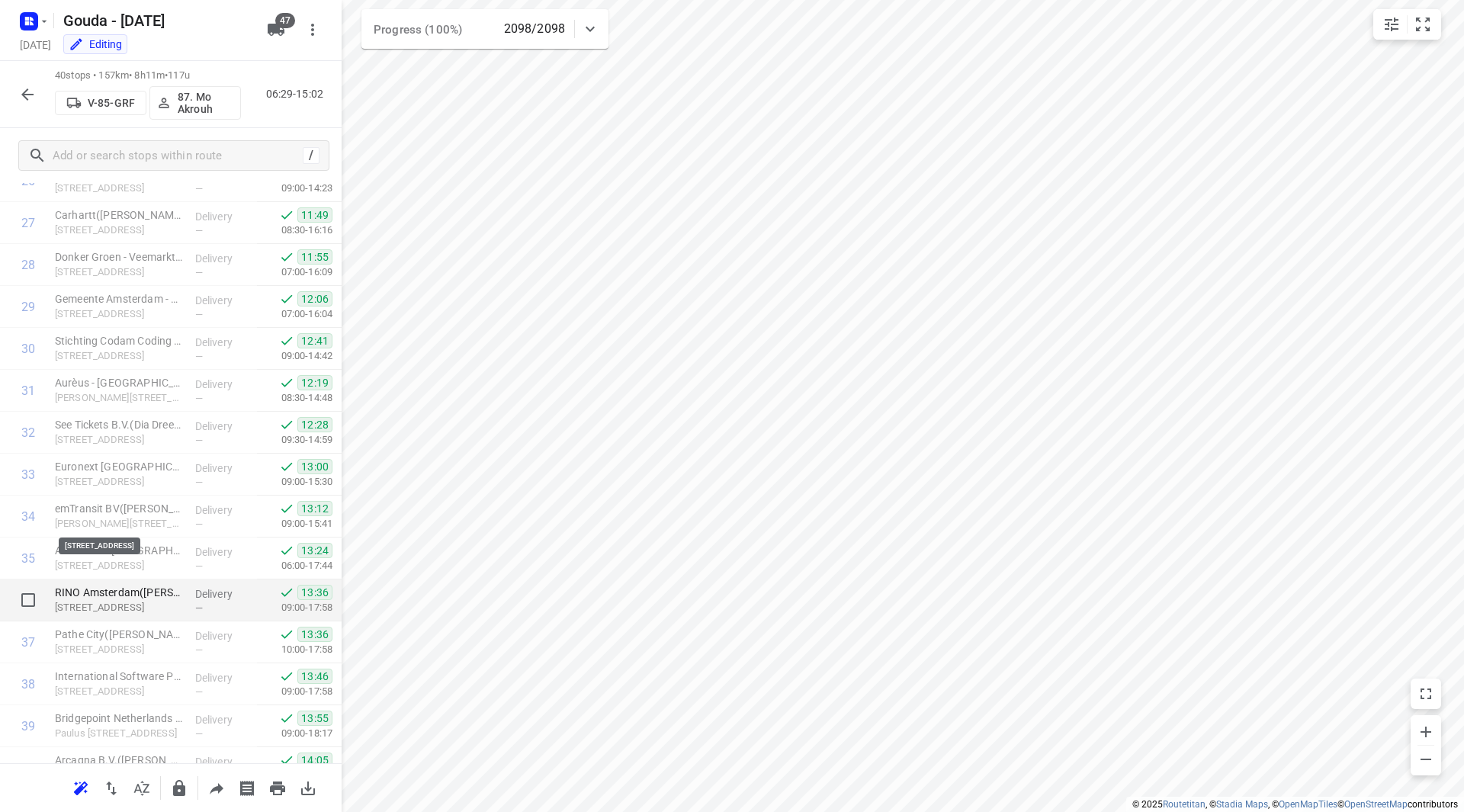
scroll to position [1216, 0]
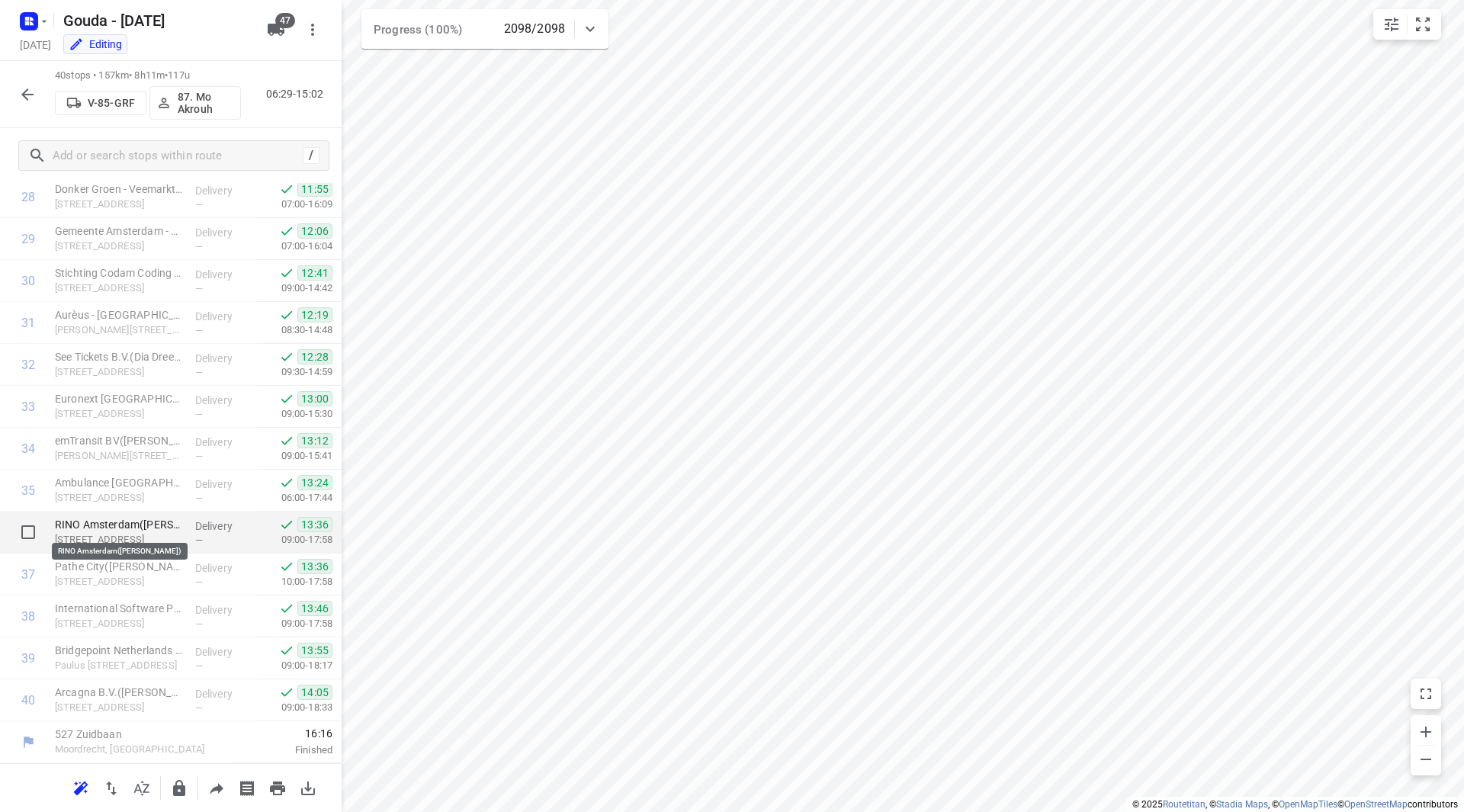
click at [118, 525] on p "RINO Amsterdam([PERSON_NAME])" at bounding box center [118, 524] width 128 height 15
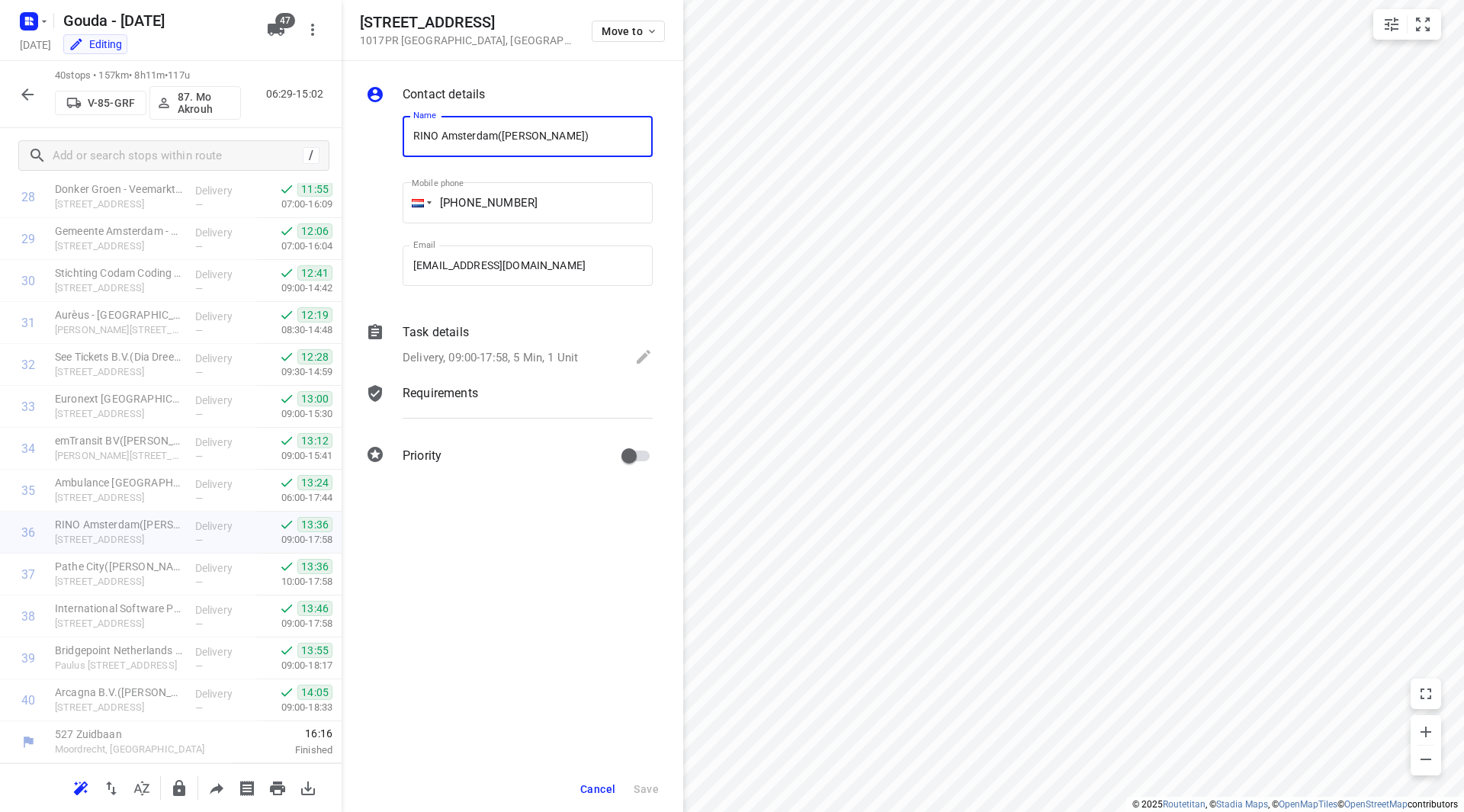
click at [440, 348] on div "Delivery, 09:00-17:58, 5 Min, 1 Unit" at bounding box center [527, 359] width 250 height 21
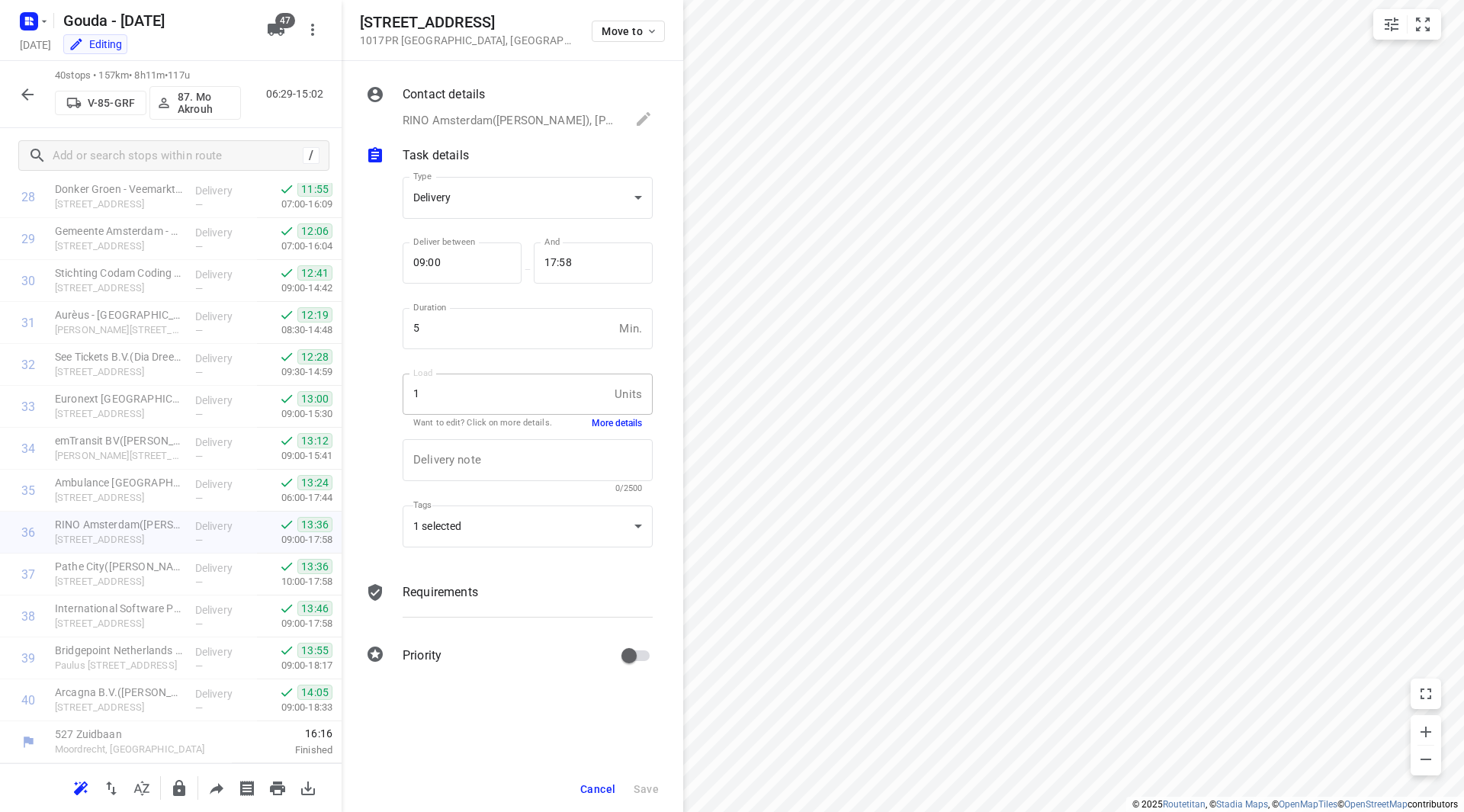
click at [611, 429] on button "More details" at bounding box center [617, 423] width 50 height 13
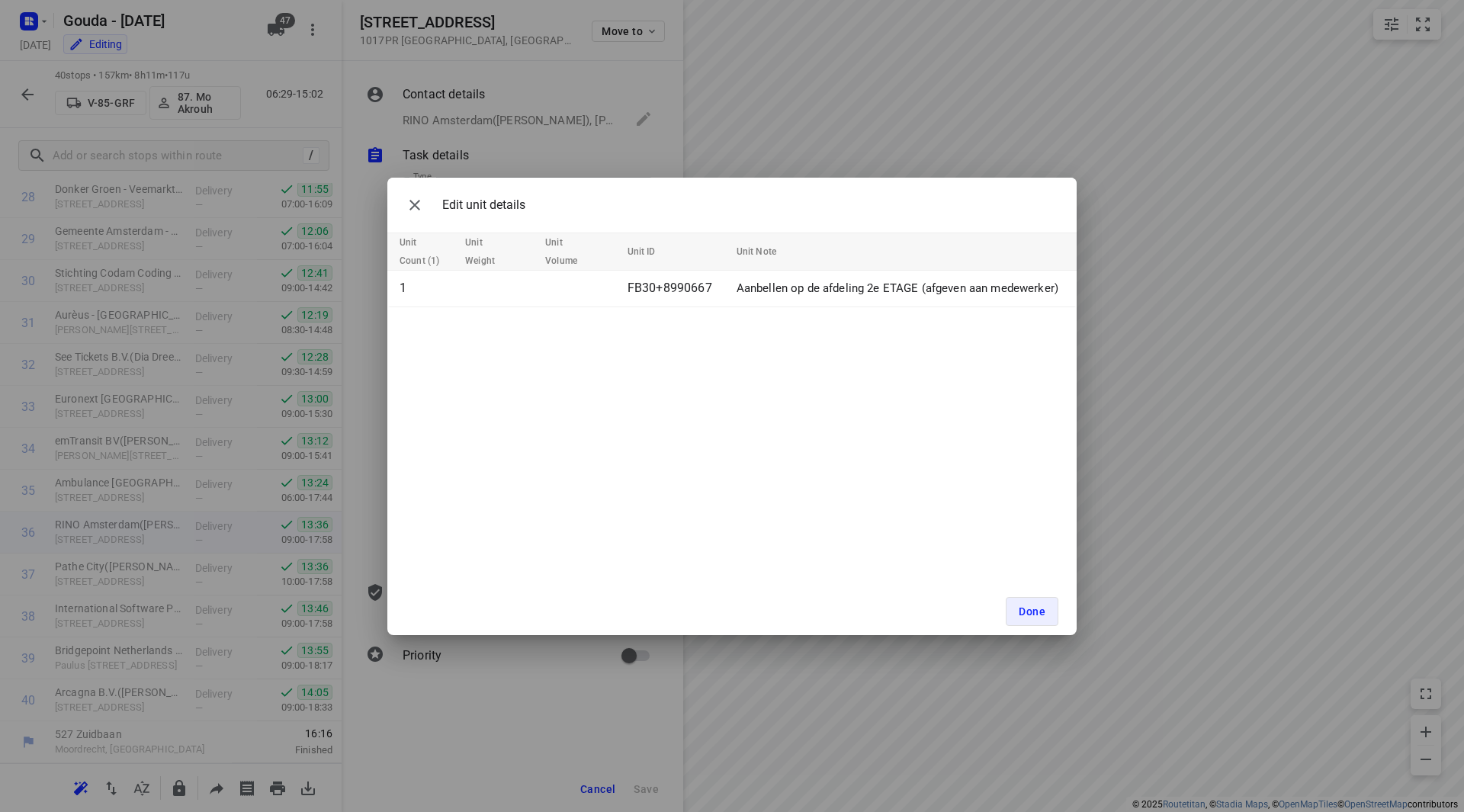
click at [1060, 609] on div "Done" at bounding box center [732, 612] width 689 height 48
click at [1020, 608] on span "Done" at bounding box center [1032, 611] width 27 height 12
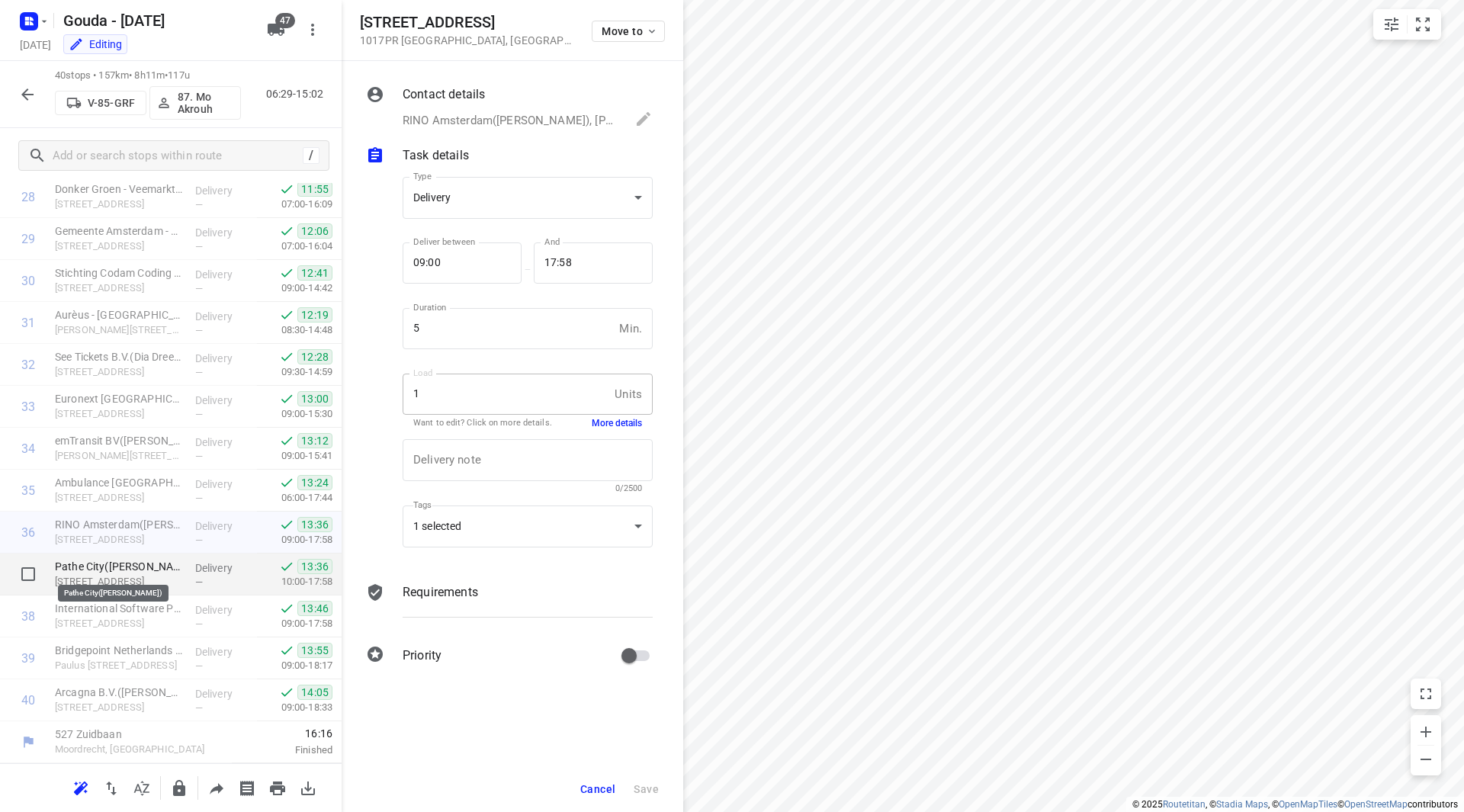
click at [90, 573] on p "Pathe City([PERSON_NAME])" at bounding box center [118, 566] width 128 height 15
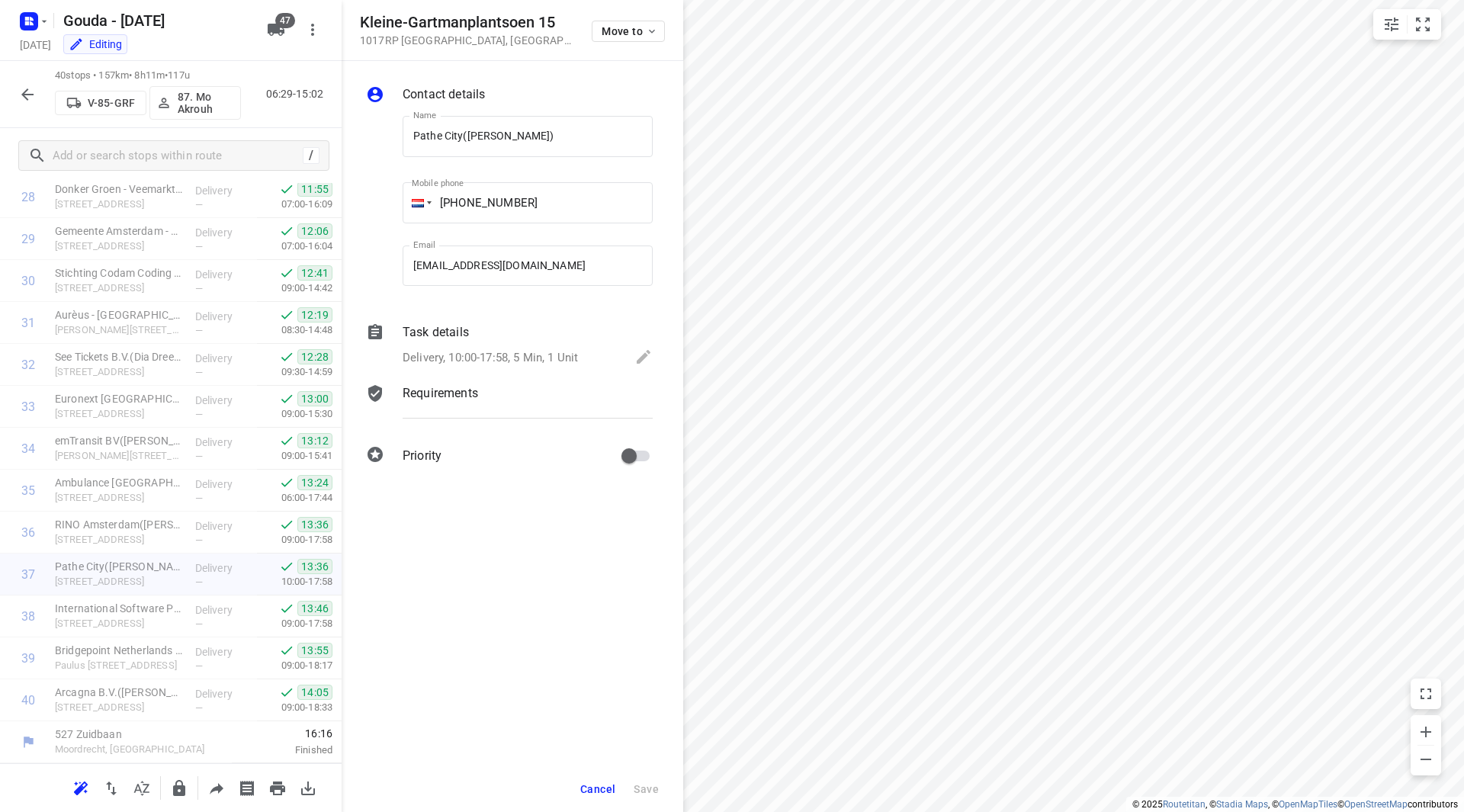
click at [437, 354] on p "Delivery, 10:00-17:58, 5 Min, 1 Unit" at bounding box center [490, 358] width 176 height 18
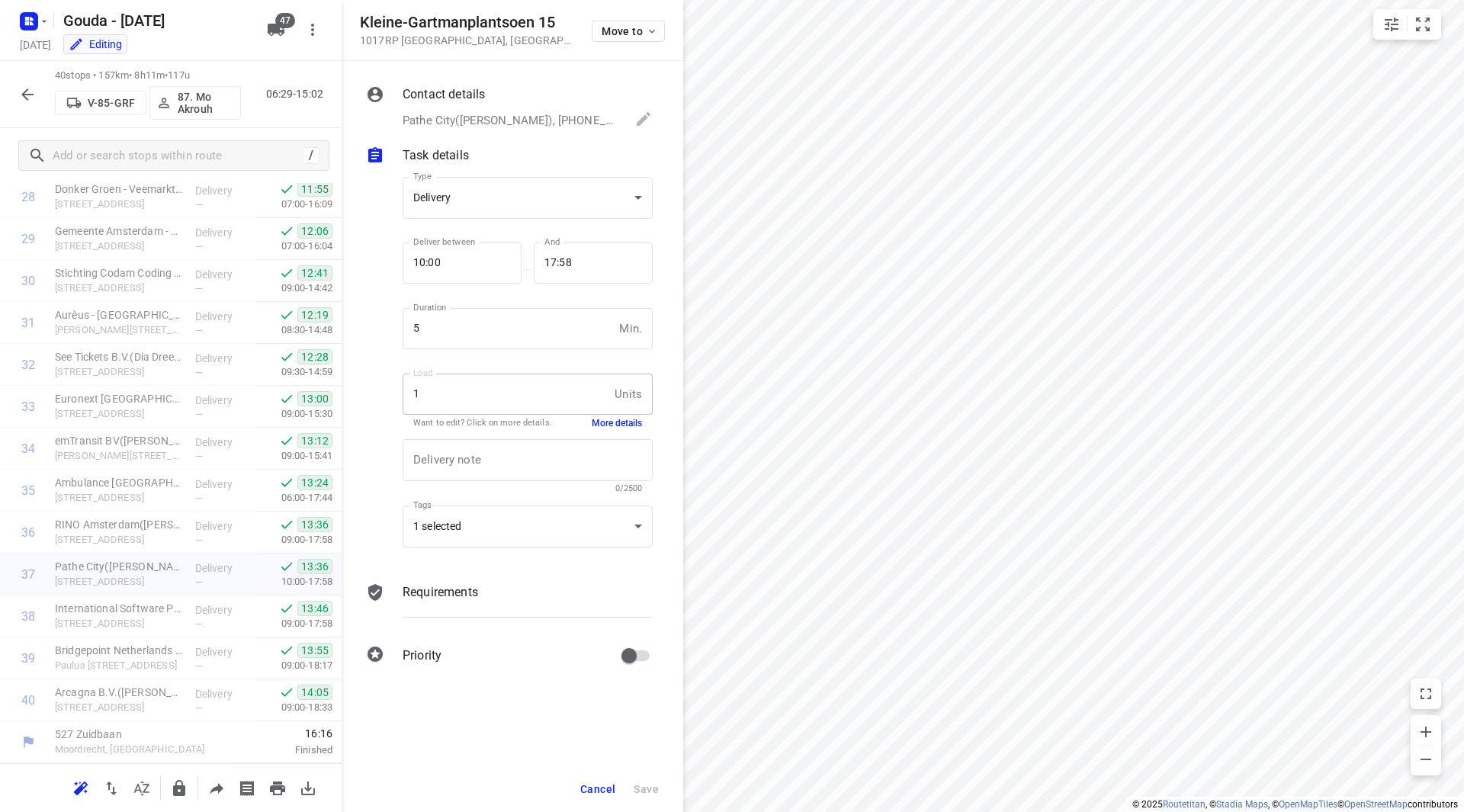
click at [618, 421] on button "More details" at bounding box center [617, 423] width 50 height 13
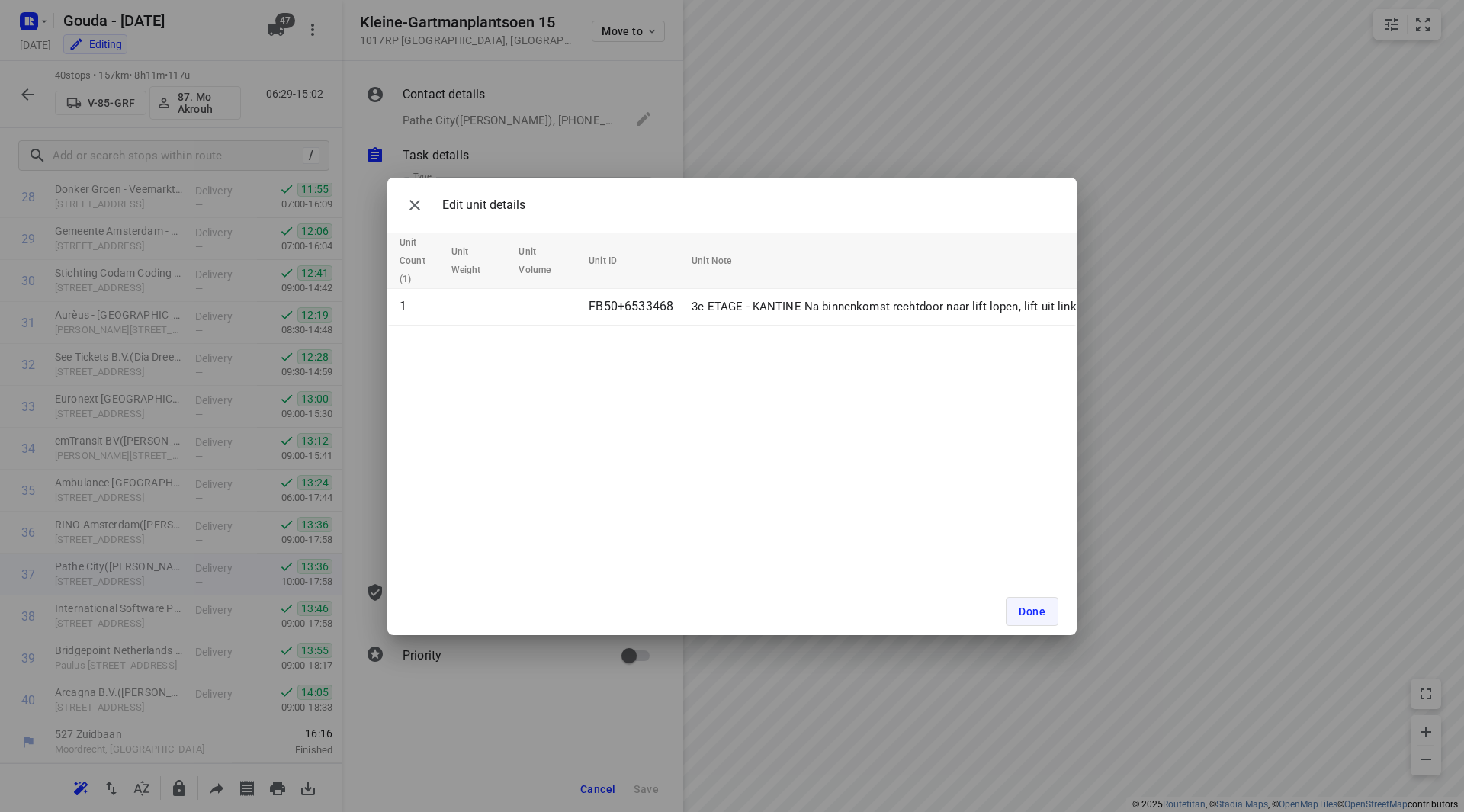
click at [1029, 608] on span "Done" at bounding box center [1032, 611] width 27 height 12
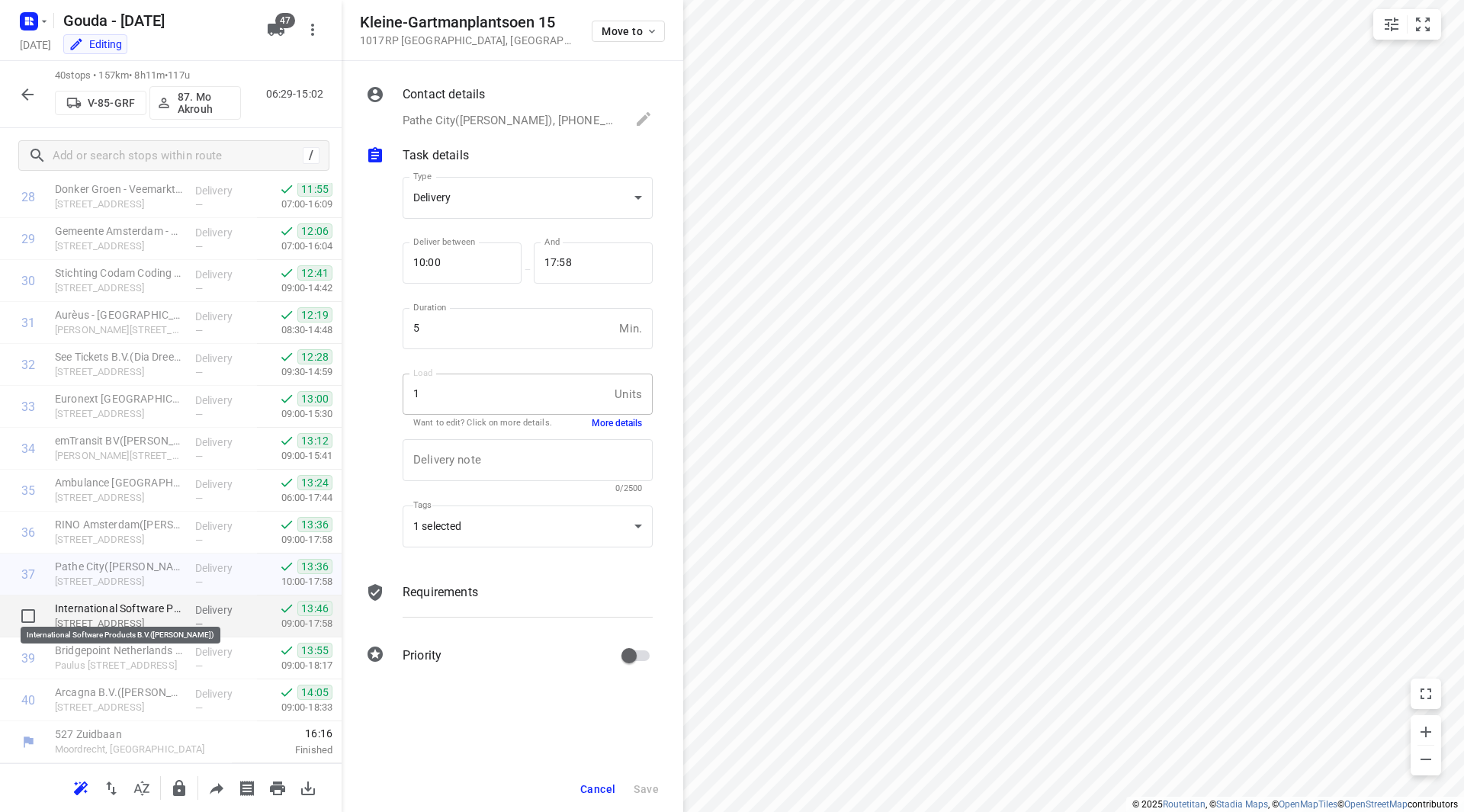
drag, startPoint x: 110, startPoint y: 611, endPoint x: 120, endPoint y: 610, distance: 10.0
click at [110, 610] on p "International Software Products B.V.([PERSON_NAME])" at bounding box center [118, 608] width 128 height 15
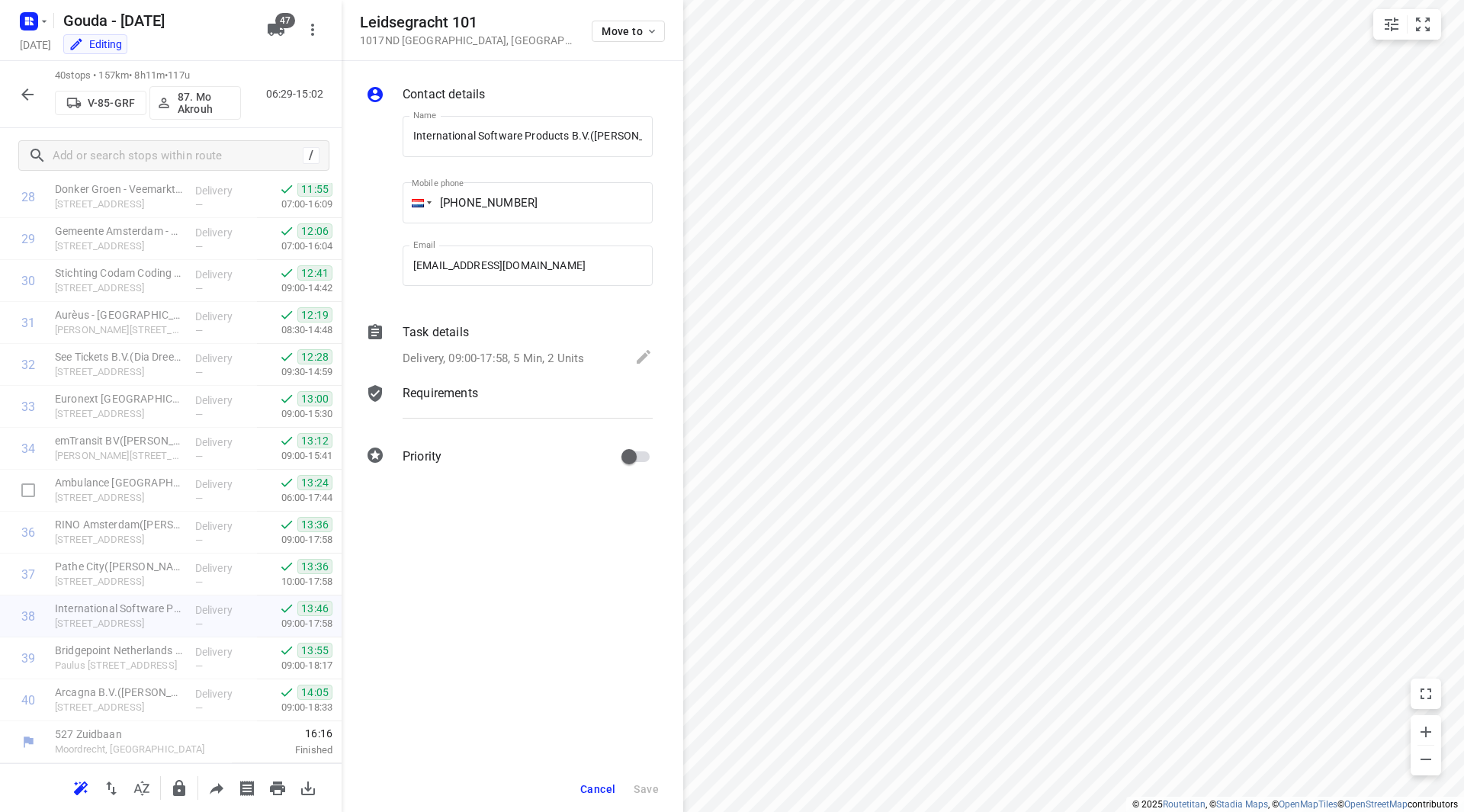
scroll to position [0, 26]
click at [454, 359] on p "Delivery, 09:00-17:58, 5 Min, 2 Units" at bounding box center [493, 358] width 181 height 18
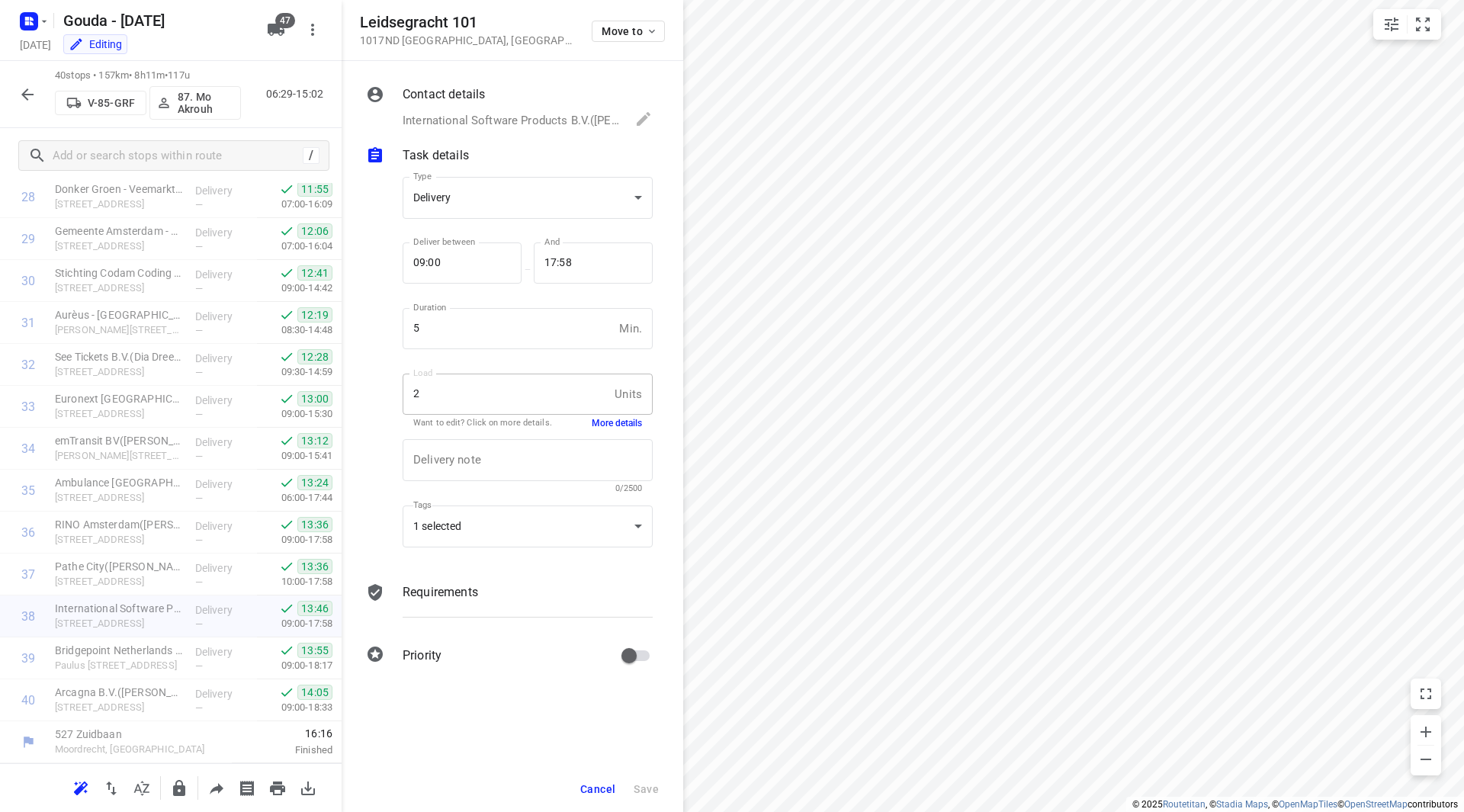
click at [610, 423] on button "More details" at bounding box center [617, 423] width 50 height 13
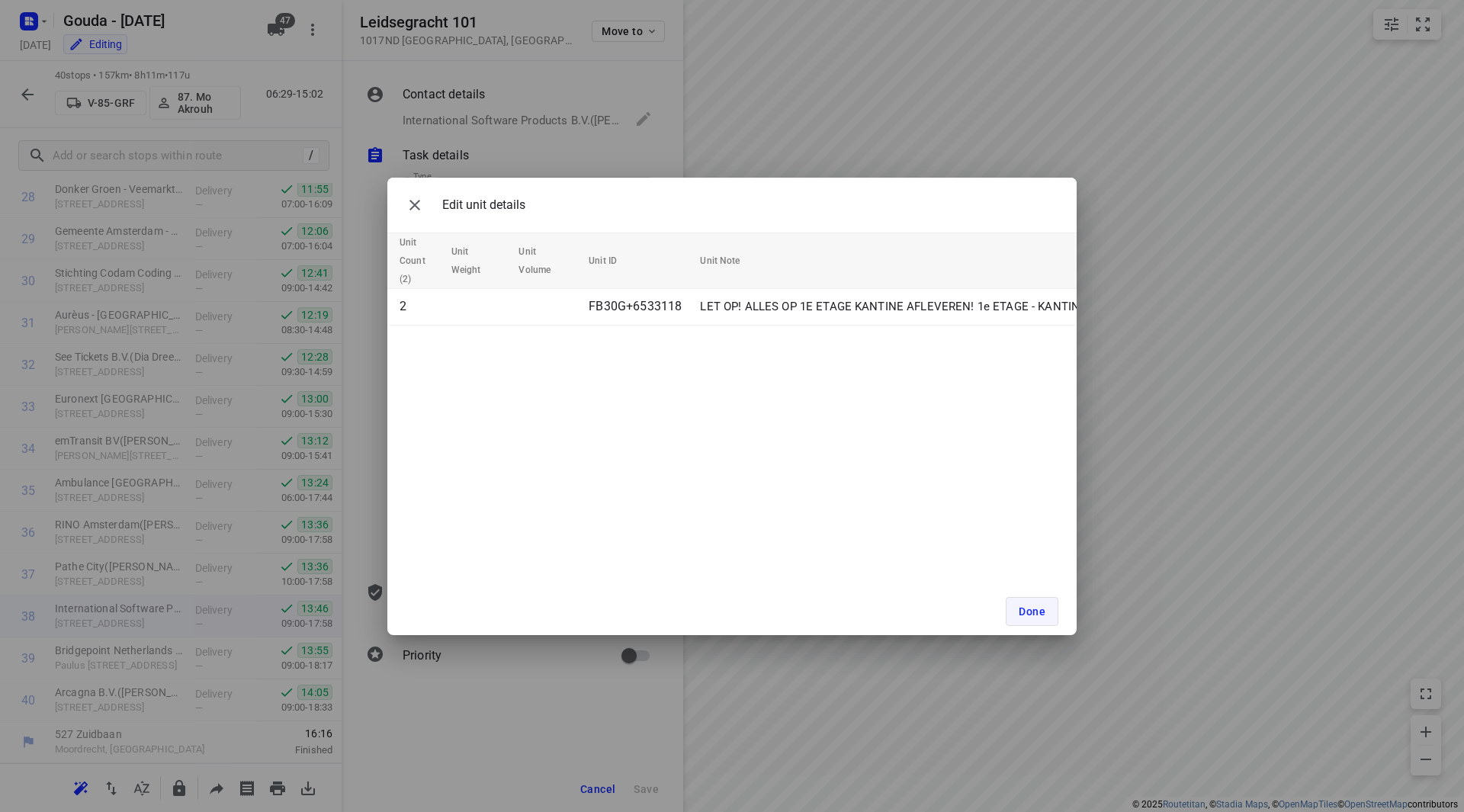
click at [1041, 611] on span "Done" at bounding box center [1032, 611] width 27 height 12
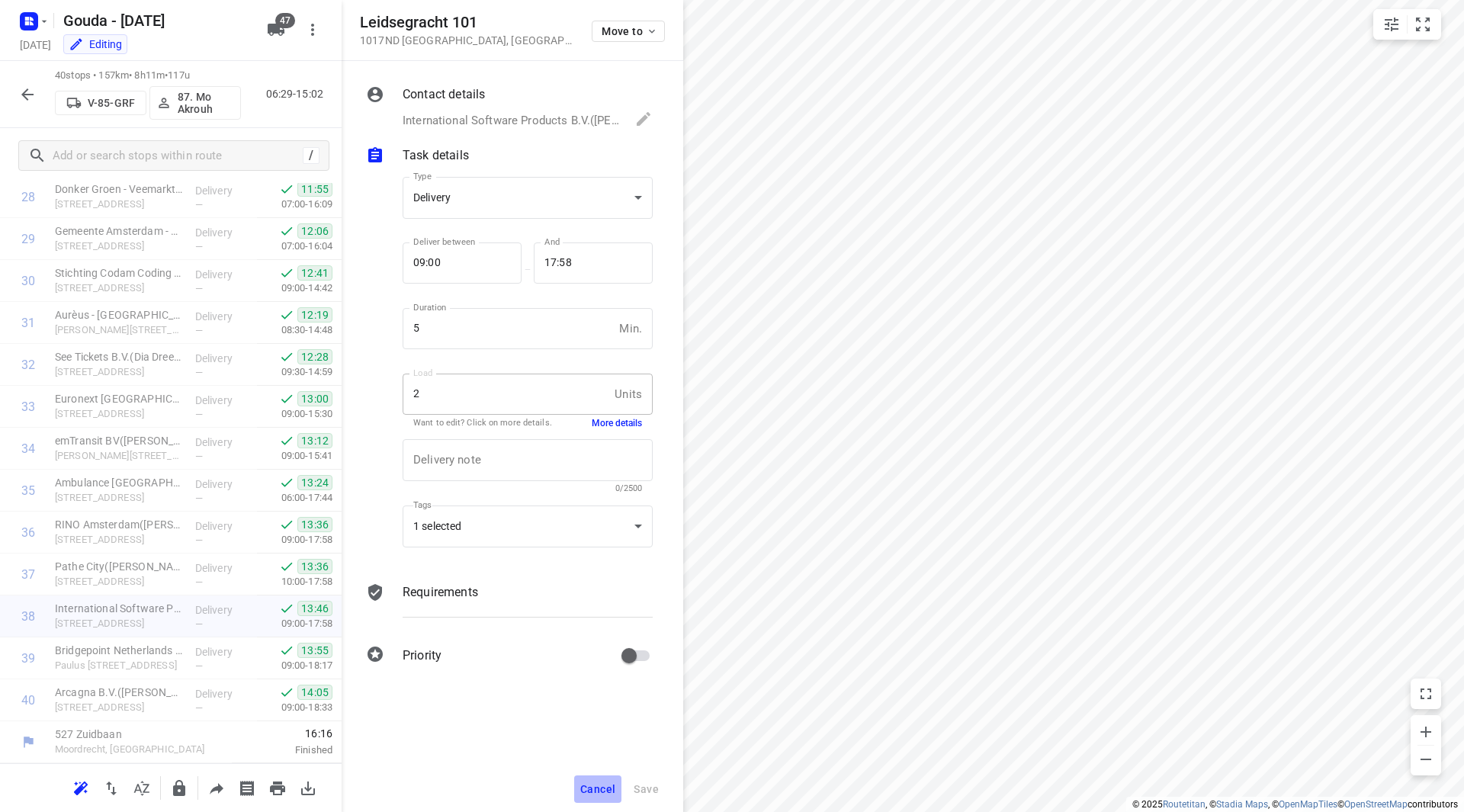
click at [582, 792] on button "Cancel" at bounding box center [598, 789] width 48 height 27
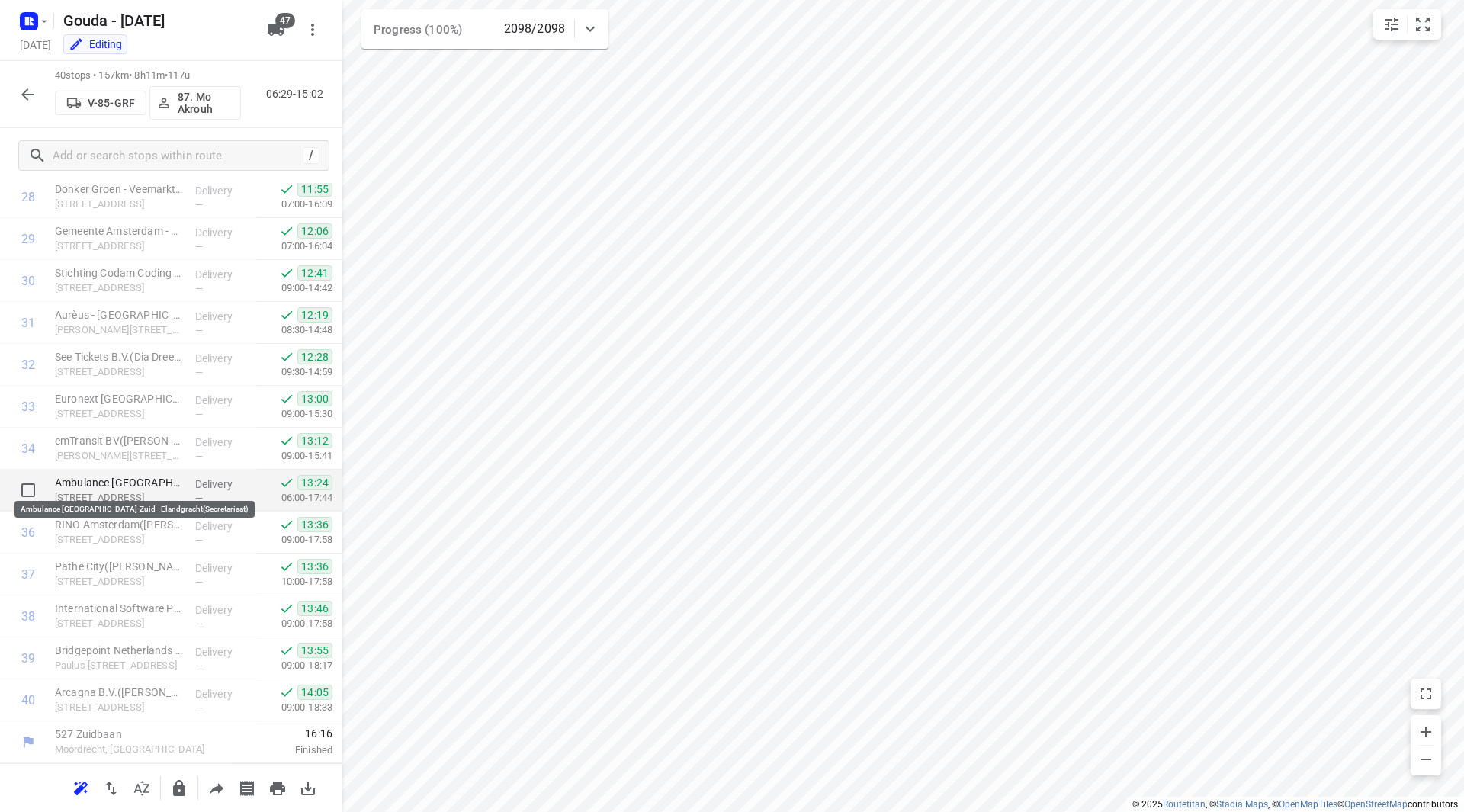
click at [102, 476] on p "Ambulance Amsterdam-Zuid - Elandgracht(Secretariaat)" at bounding box center [118, 482] width 128 height 15
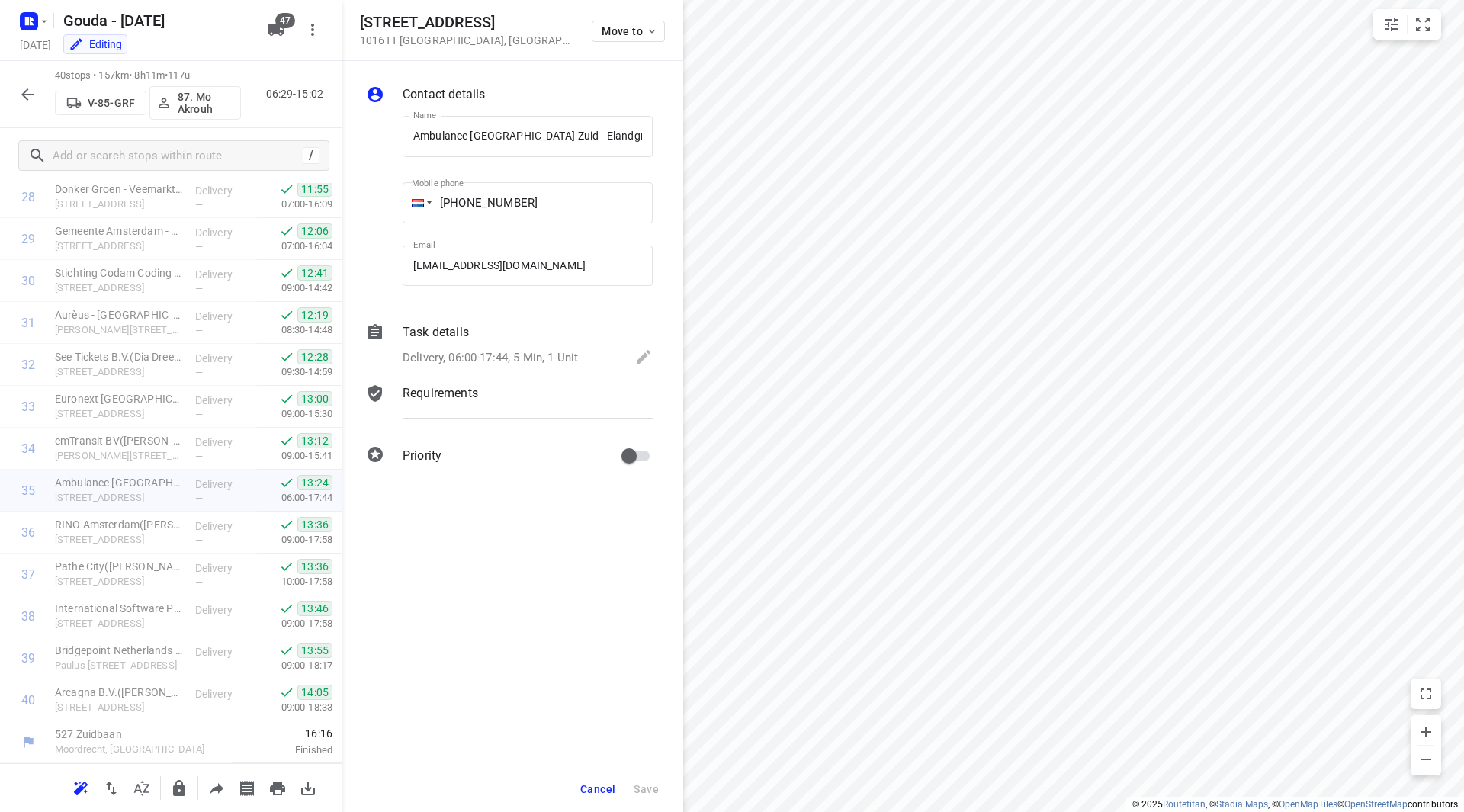
click at [444, 344] on div "Task details Delivery, 06:00-17:44, 5 Min, 1 Unit" at bounding box center [527, 346] width 256 height 52
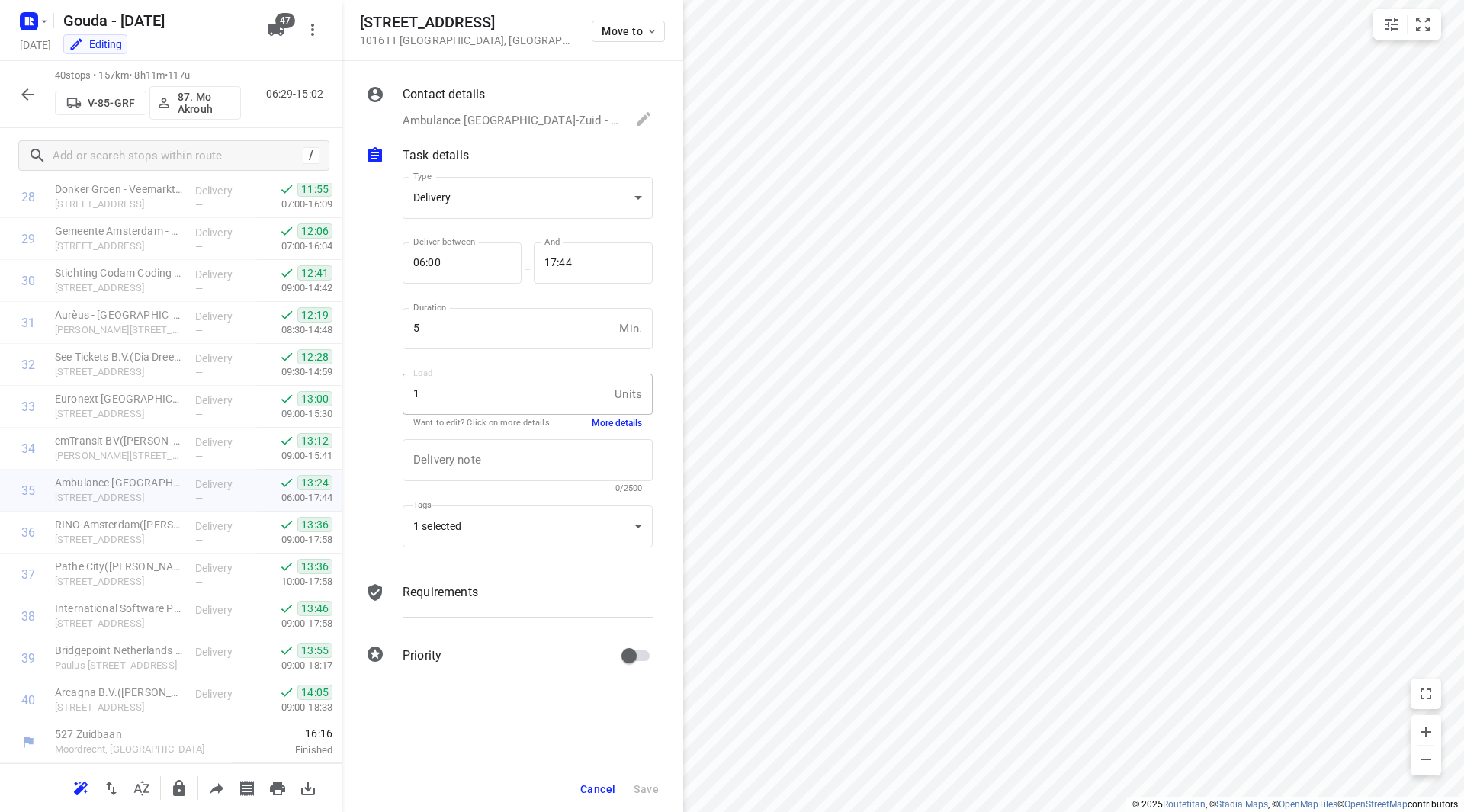
click at [633, 421] on button "More details" at bounding box center [617, 423] width 50 height 13
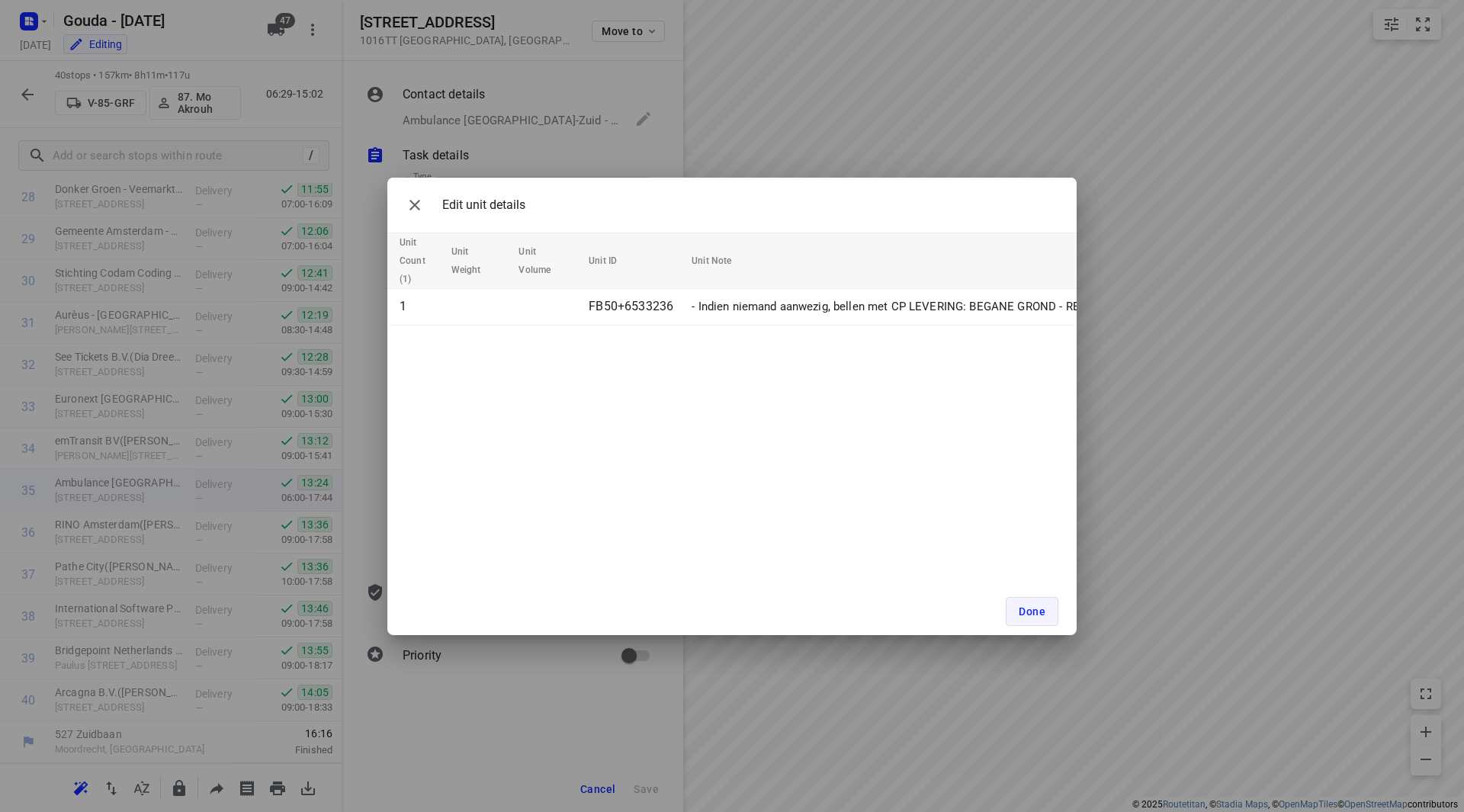
click at [1029, 602] on button "Done" at bounding box center [1033, 611] width 53 height 29
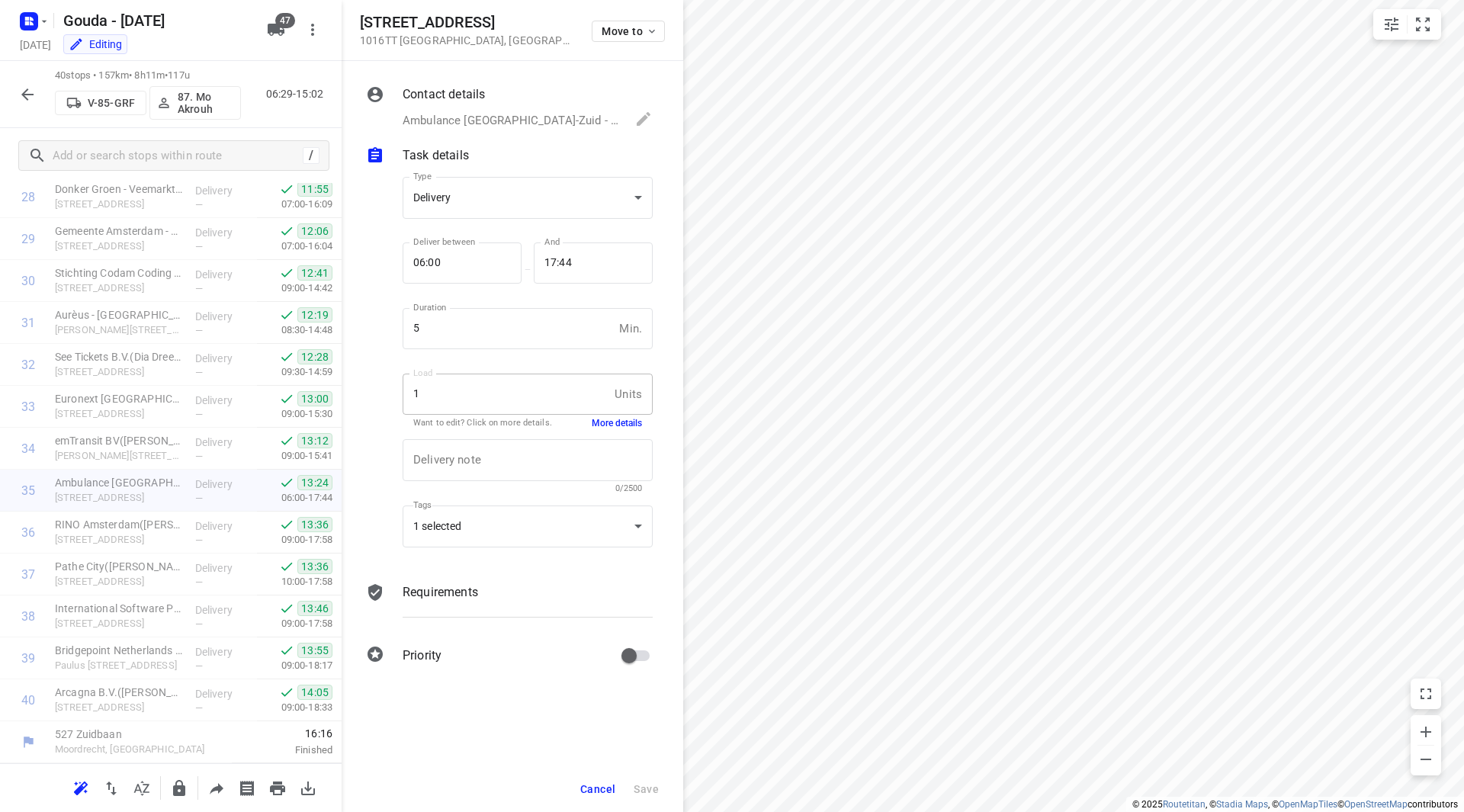
click at [619, 421] on button "More details" at bounding box center [617, 423] width 50 height 13
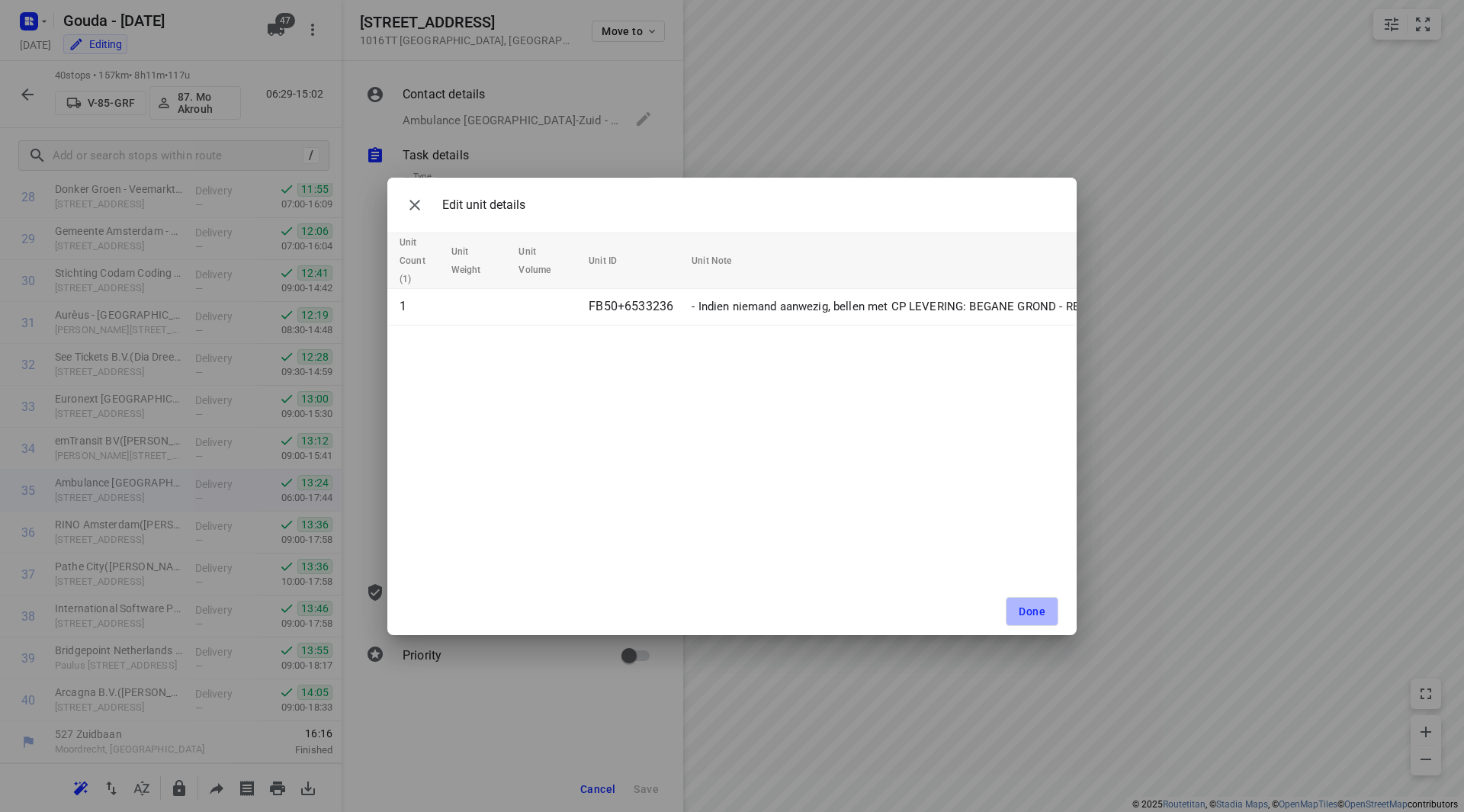
click at [1035, 612] on button "Done" at bounding box center [1033, 611] width 53 height 29
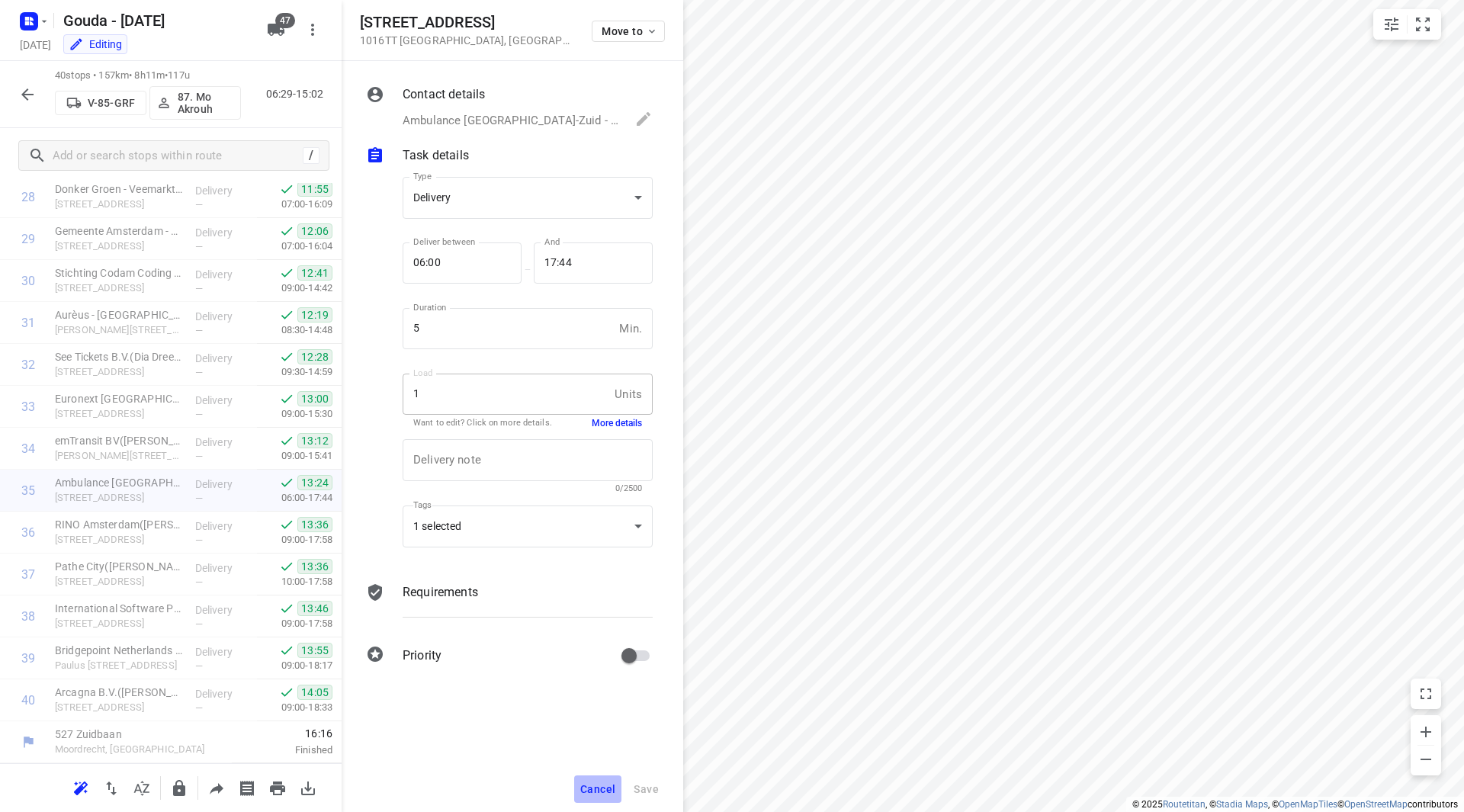
click at [603, 793] on span "Cancel" at bounding box center [598, 789] width 35 height 12
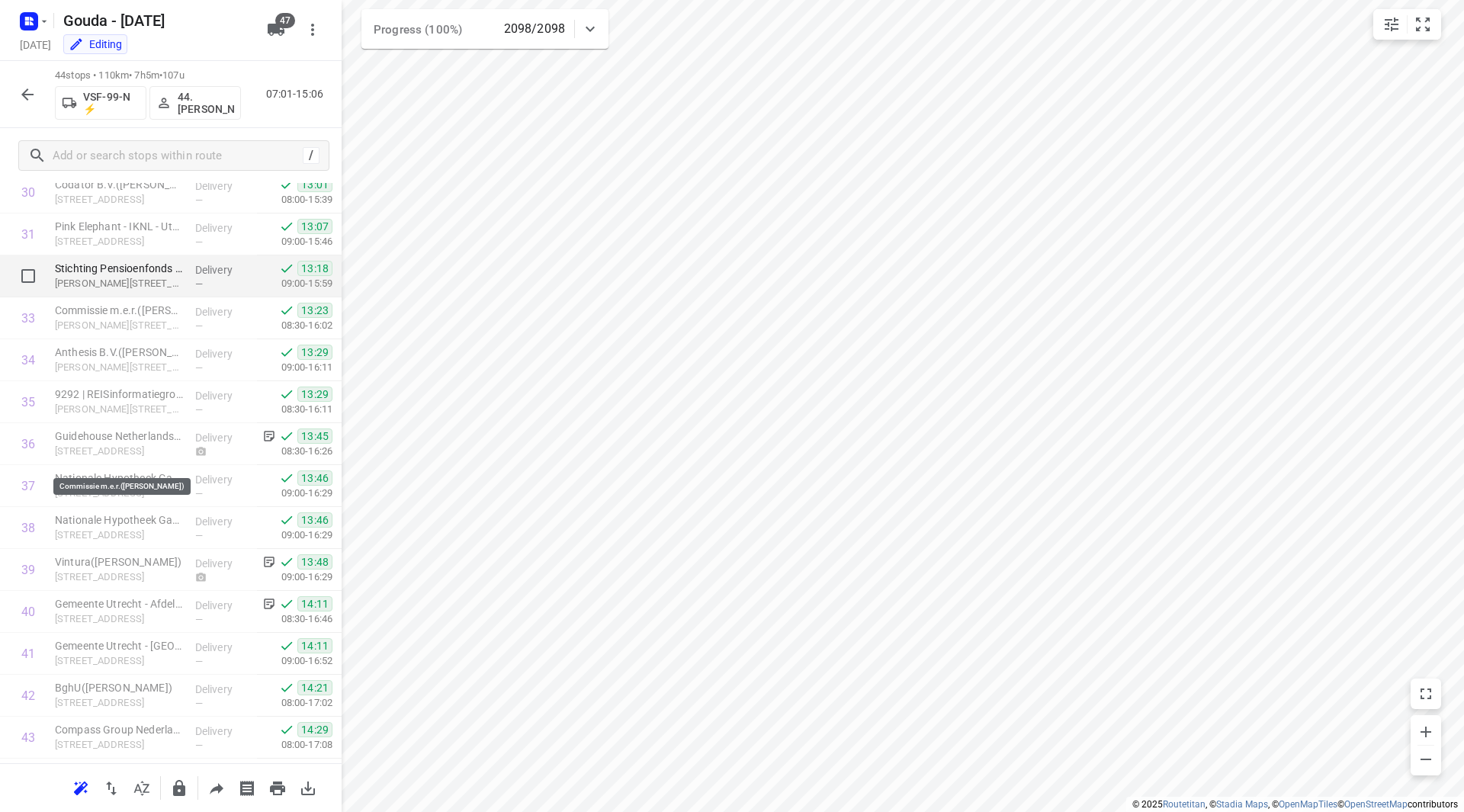
scroll to position [1155, 0]
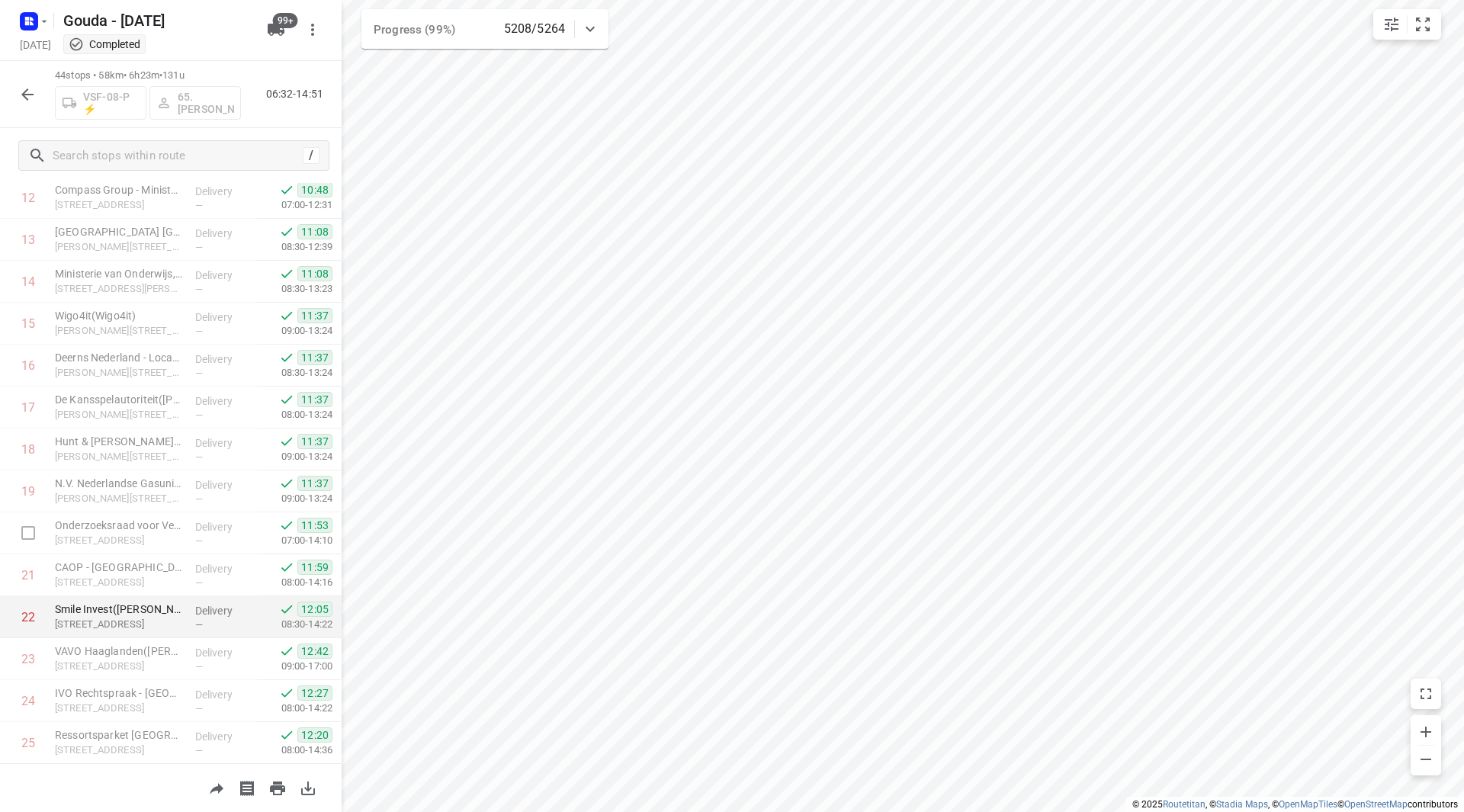
scroll to position [611, 0]
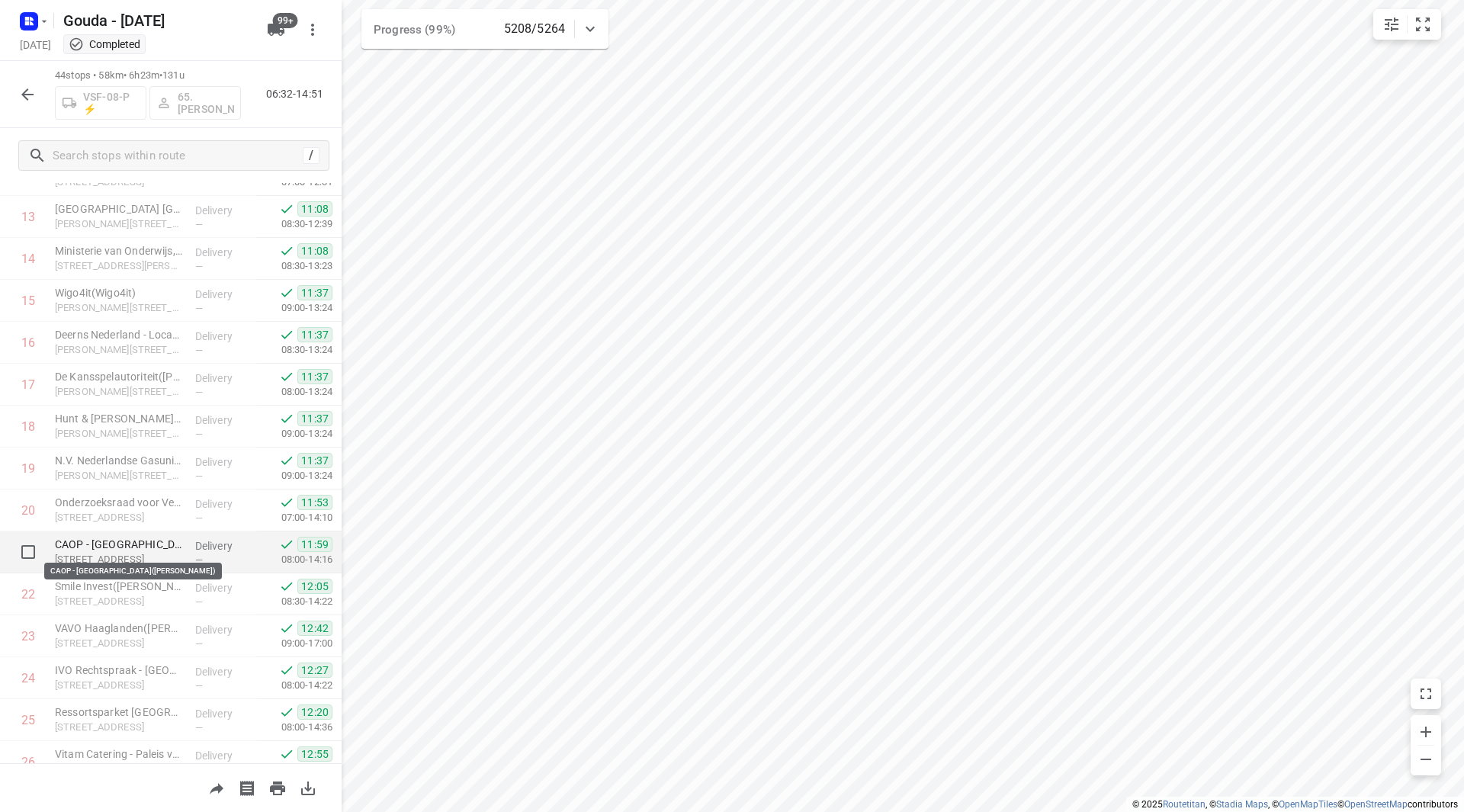
click at [118, 538] on p "CAOP - [GEOGRAPHIC_DATA]([PERSON_NAME])" at bounding box center [118, 544] width 128 height 15
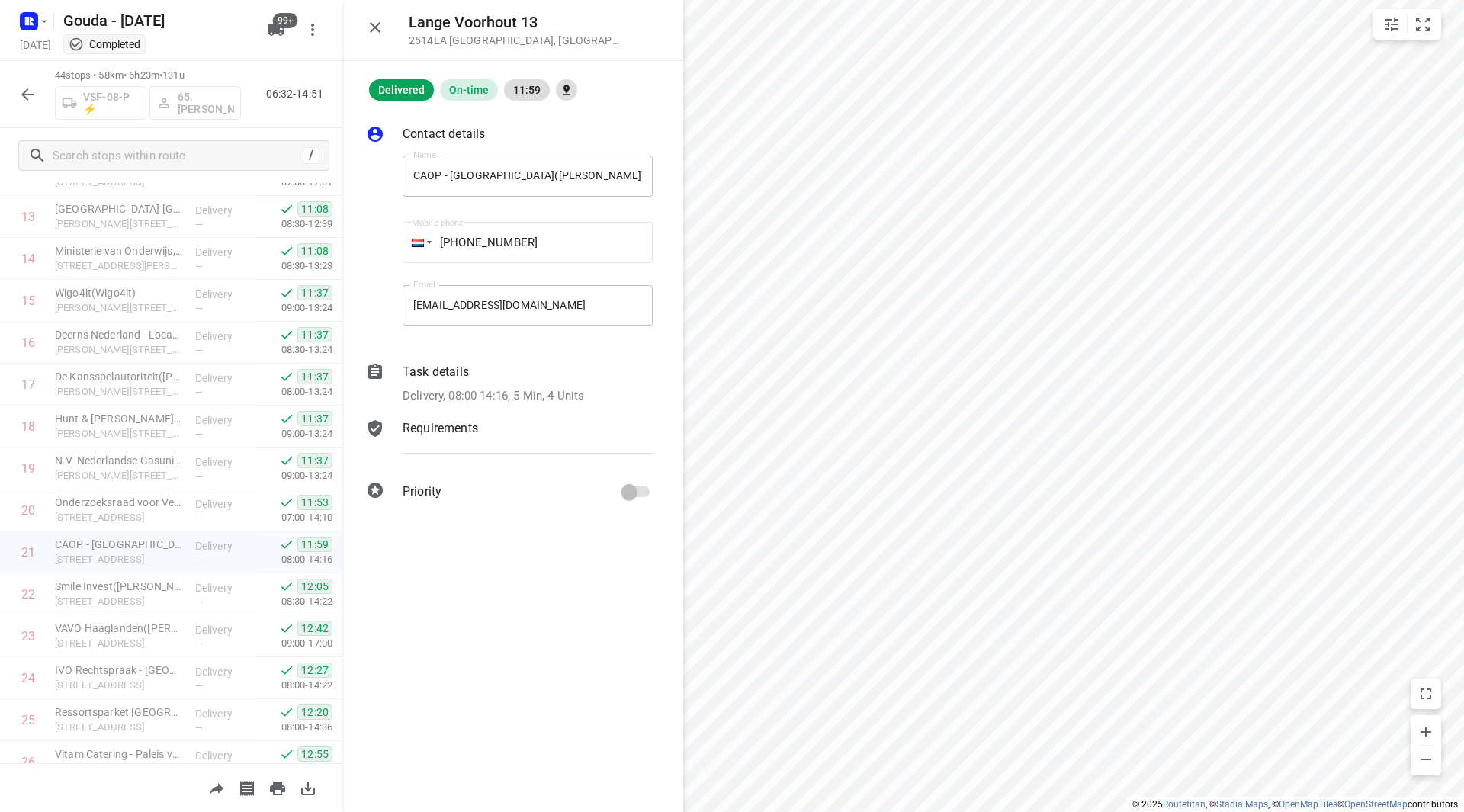
click at [446, 387] on p "Delivery, 08:00-14:16, 5 Min, 4 Units" at bounding box center [493, 396] width 181 height 18
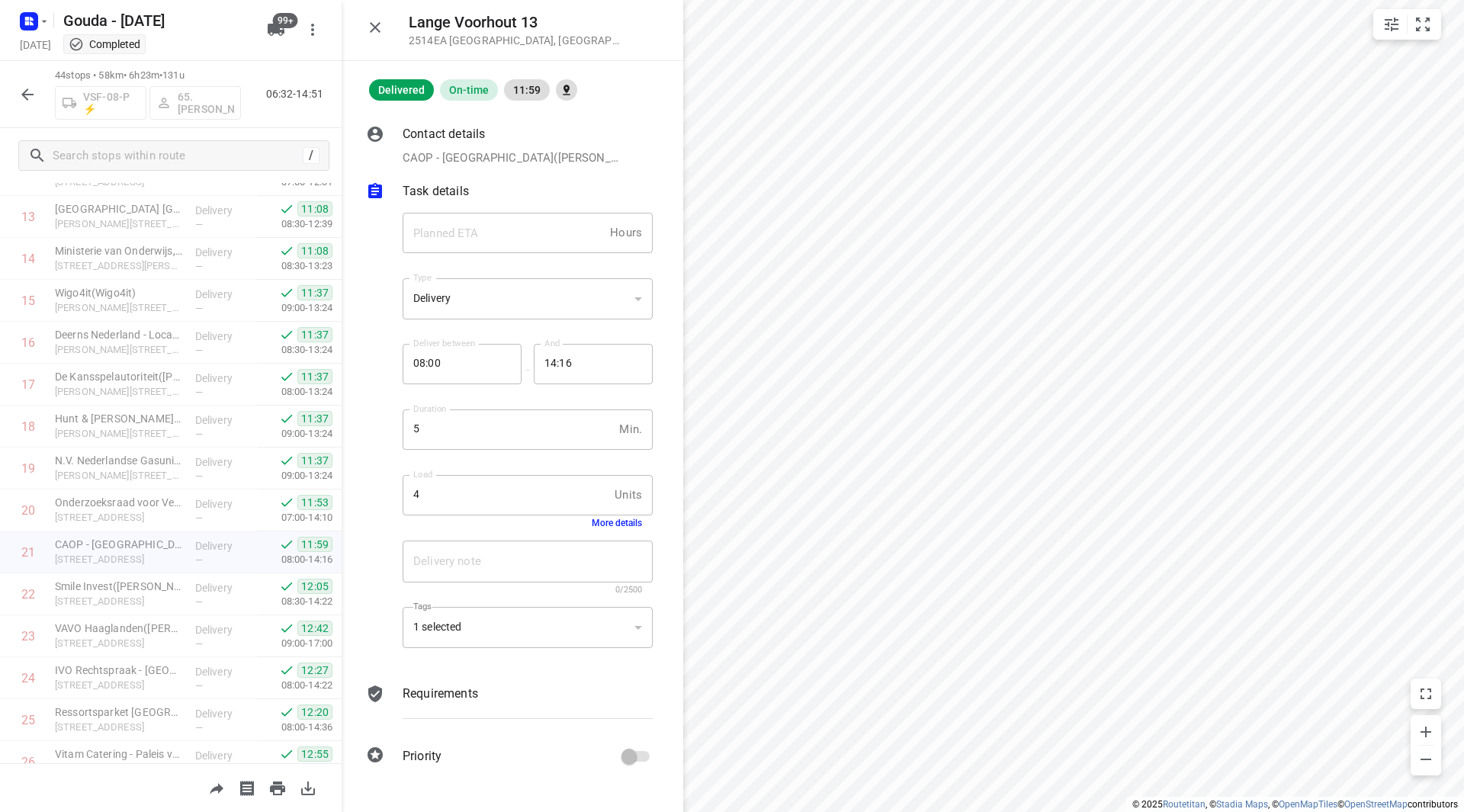
click at [603, 522] on button "More details" at bounding box center [617, 523] width 50 height 11
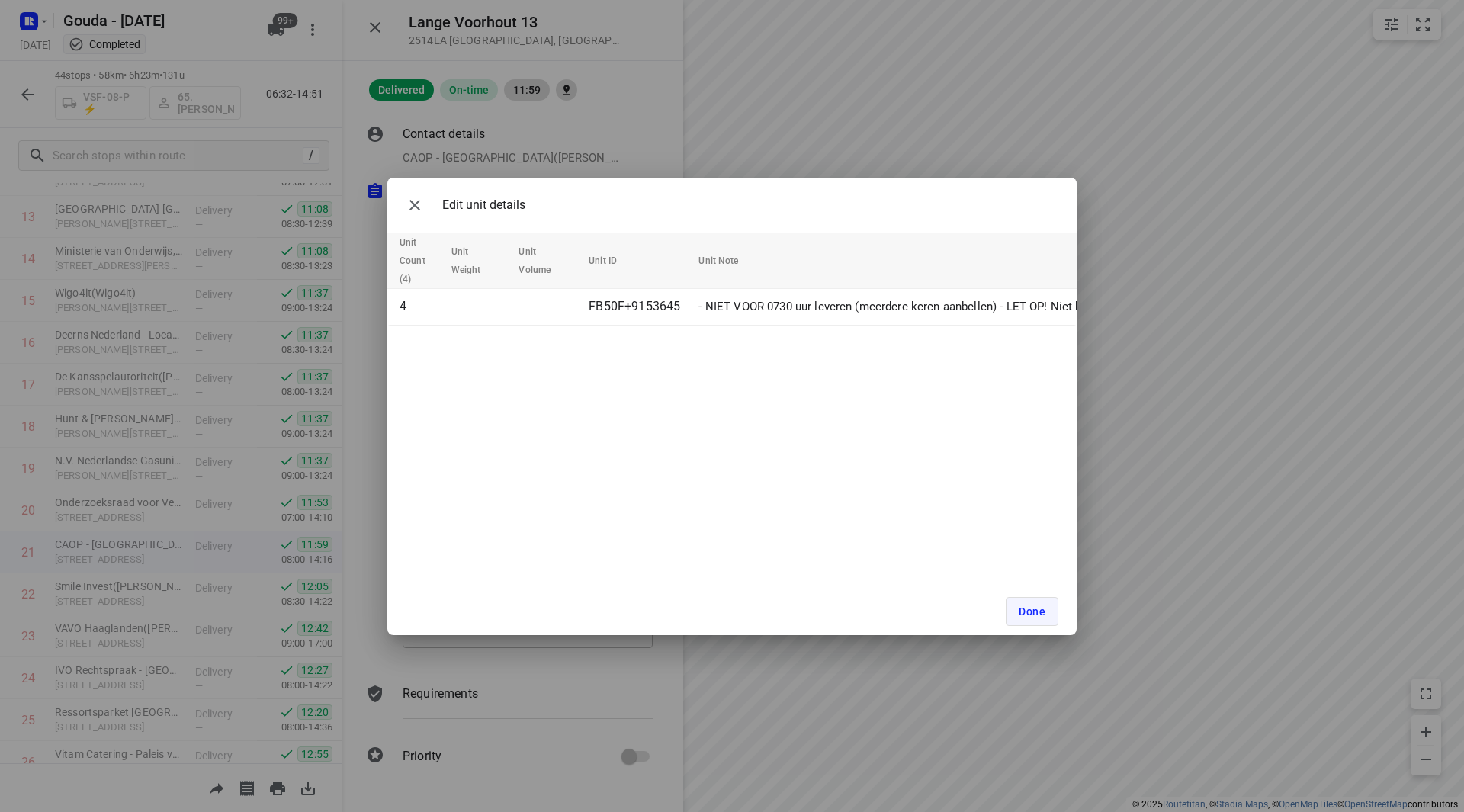
click at [1023, 605] on button "Done" at bounding box center [1033, 611] width 53 height 29
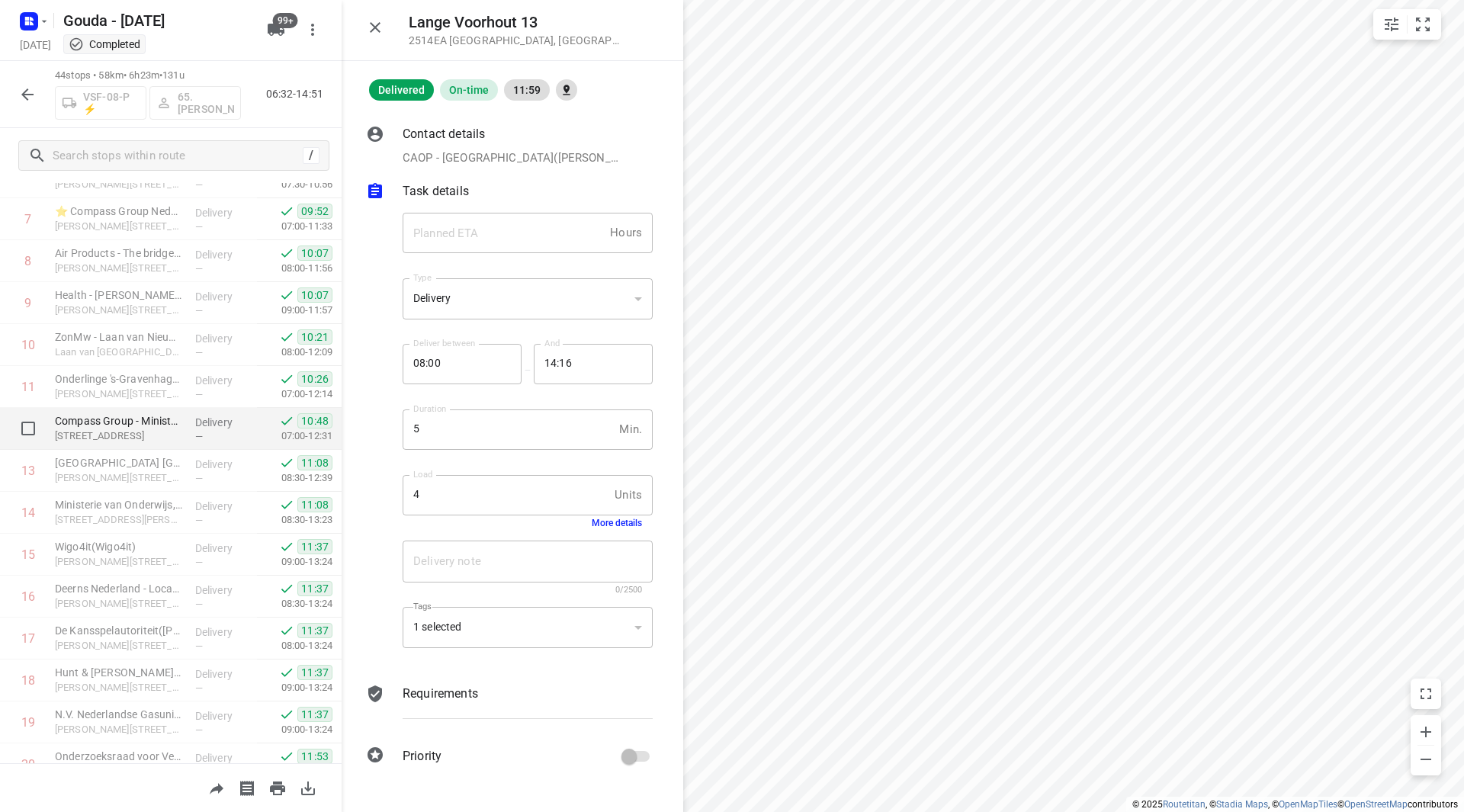
scroll to position [382, 0]
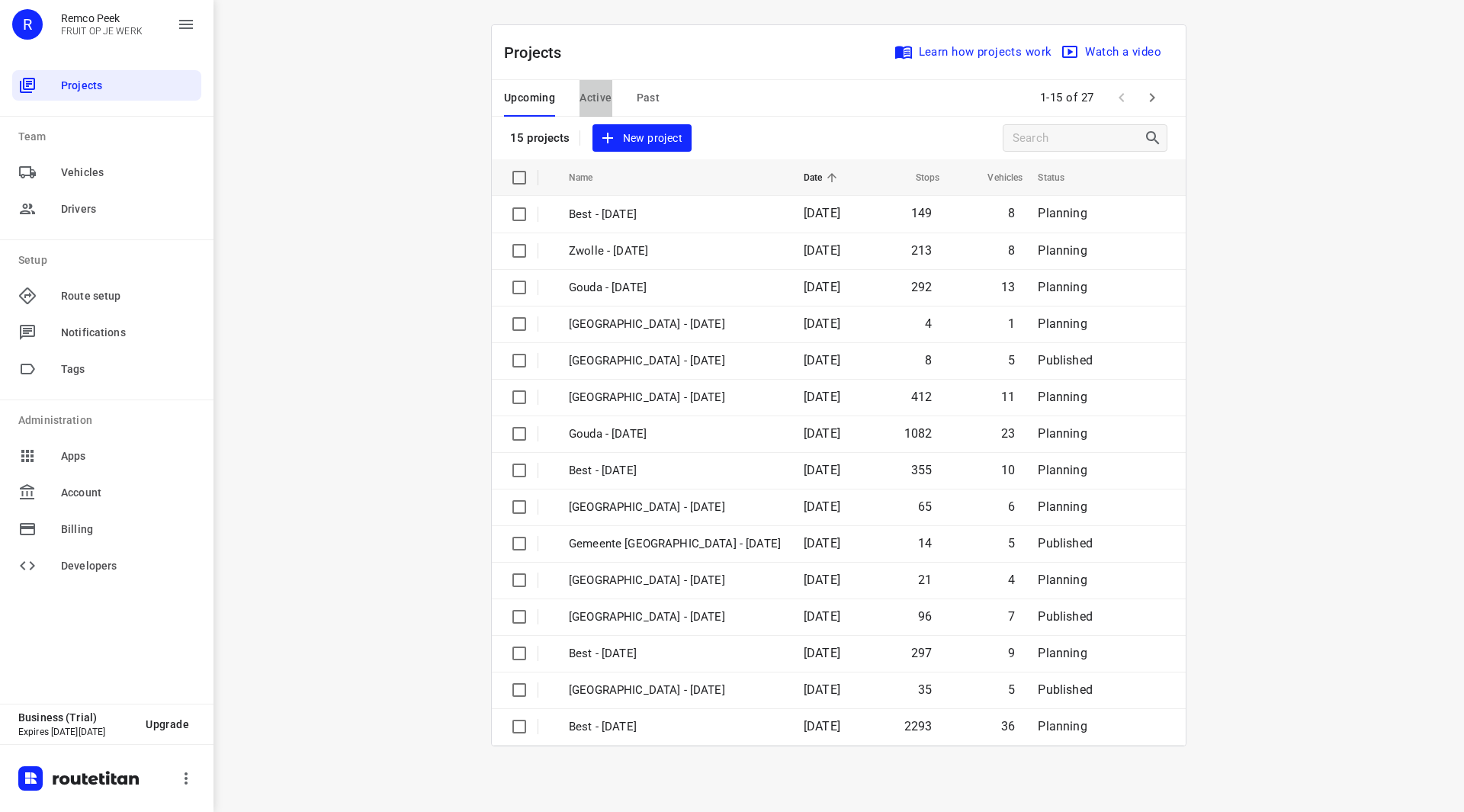
click at [602, 104] on span "Active" at bounding box center [595, 98] width 32 height 19
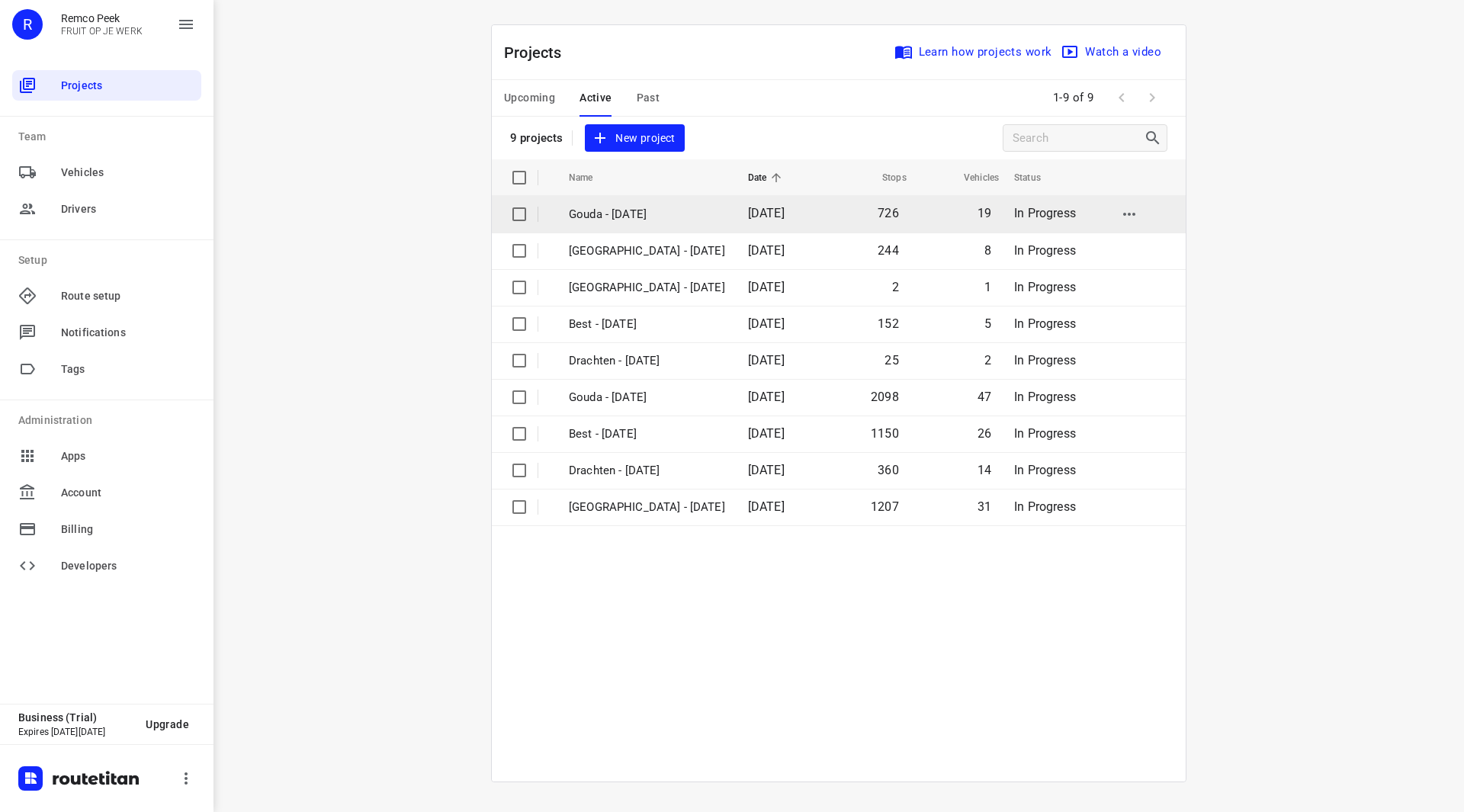
click at [623, 207] on p "Gouda - [DATE]" at bounding box center [647, 215] width 156 height 18
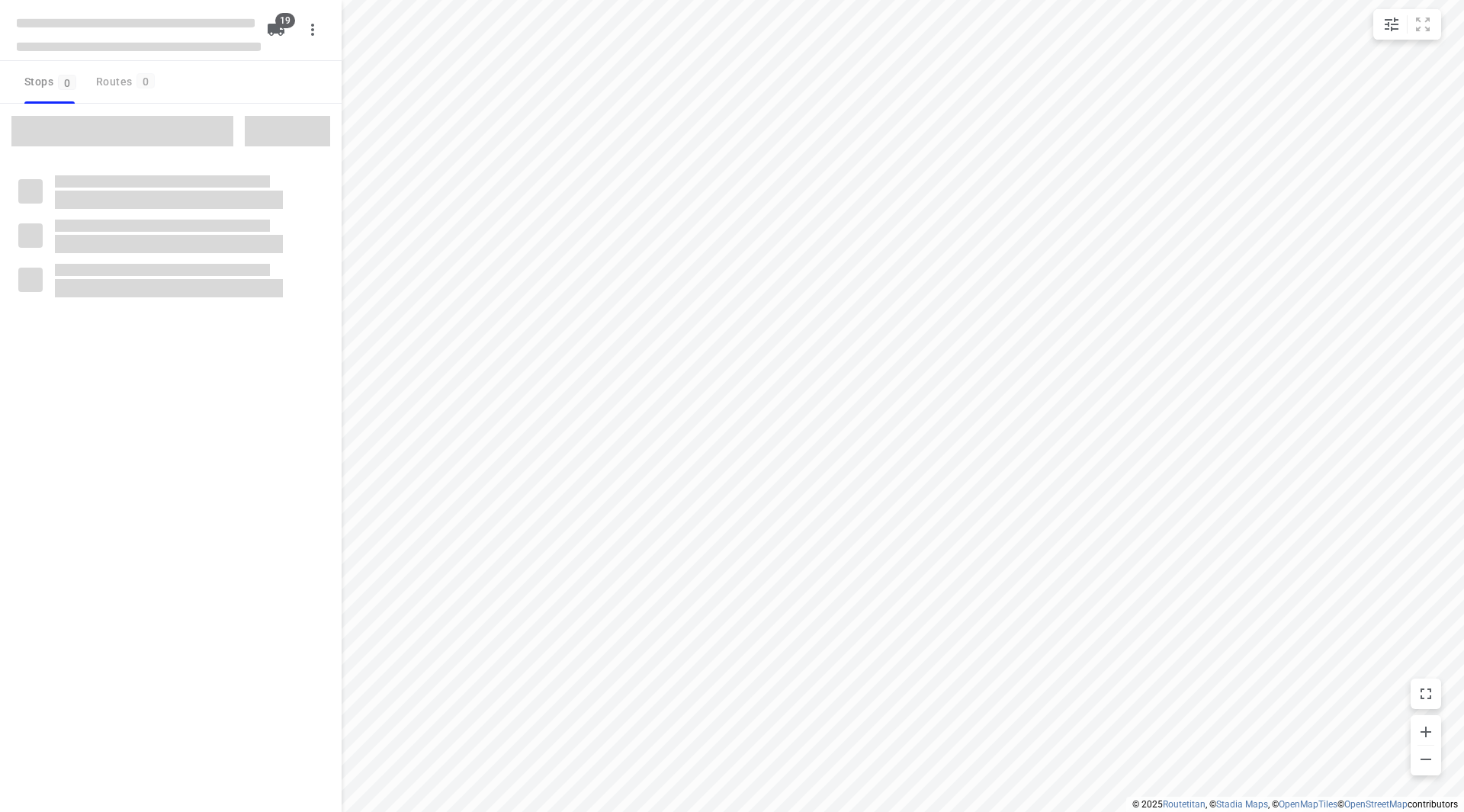
checkbox input "true"
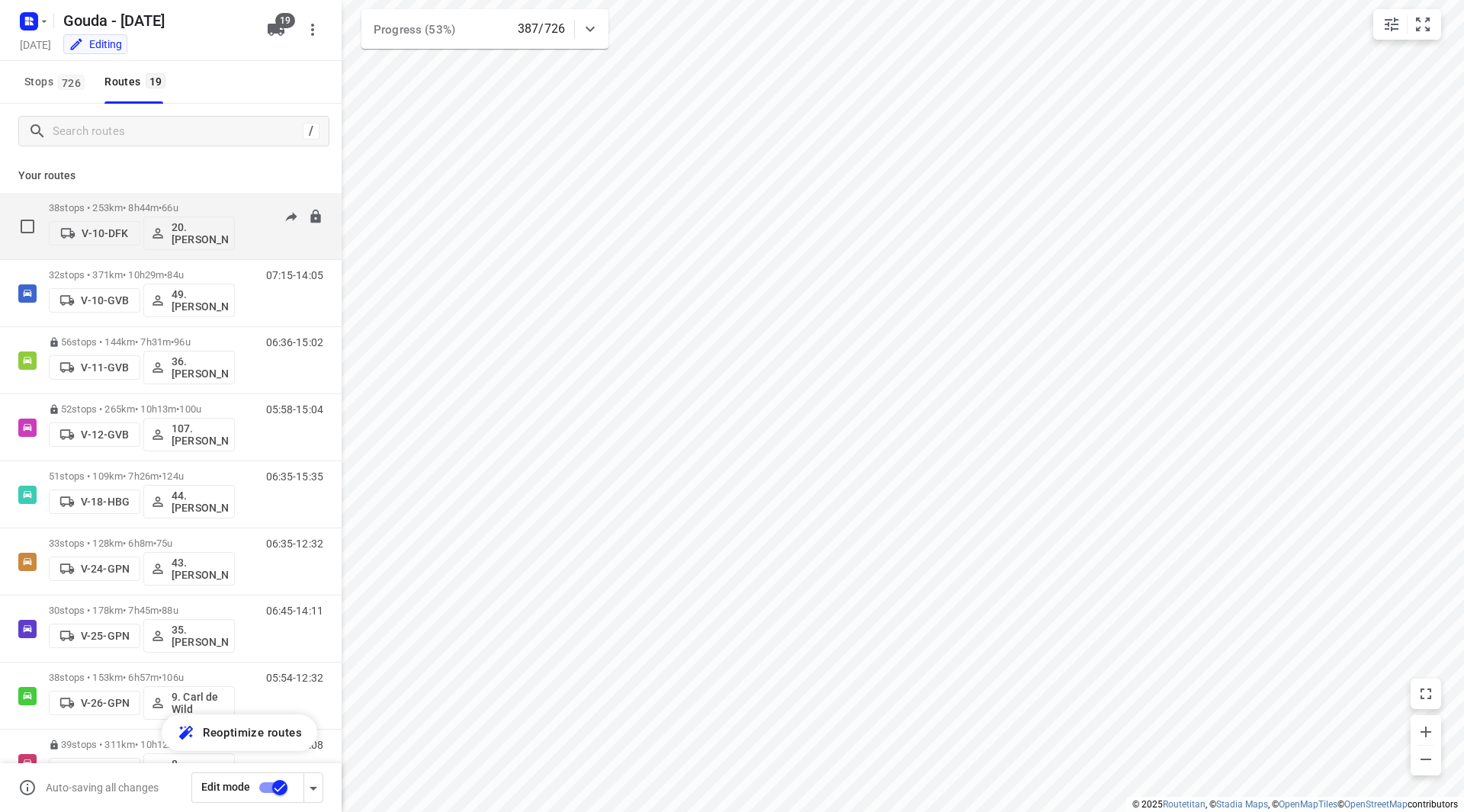
click at [209, 198] on div "38 stops • 253km • 8h44m • 66u V-10-DFK 20.Lisanne Pouw" at bounding box center [141, 226] width 186 height 64
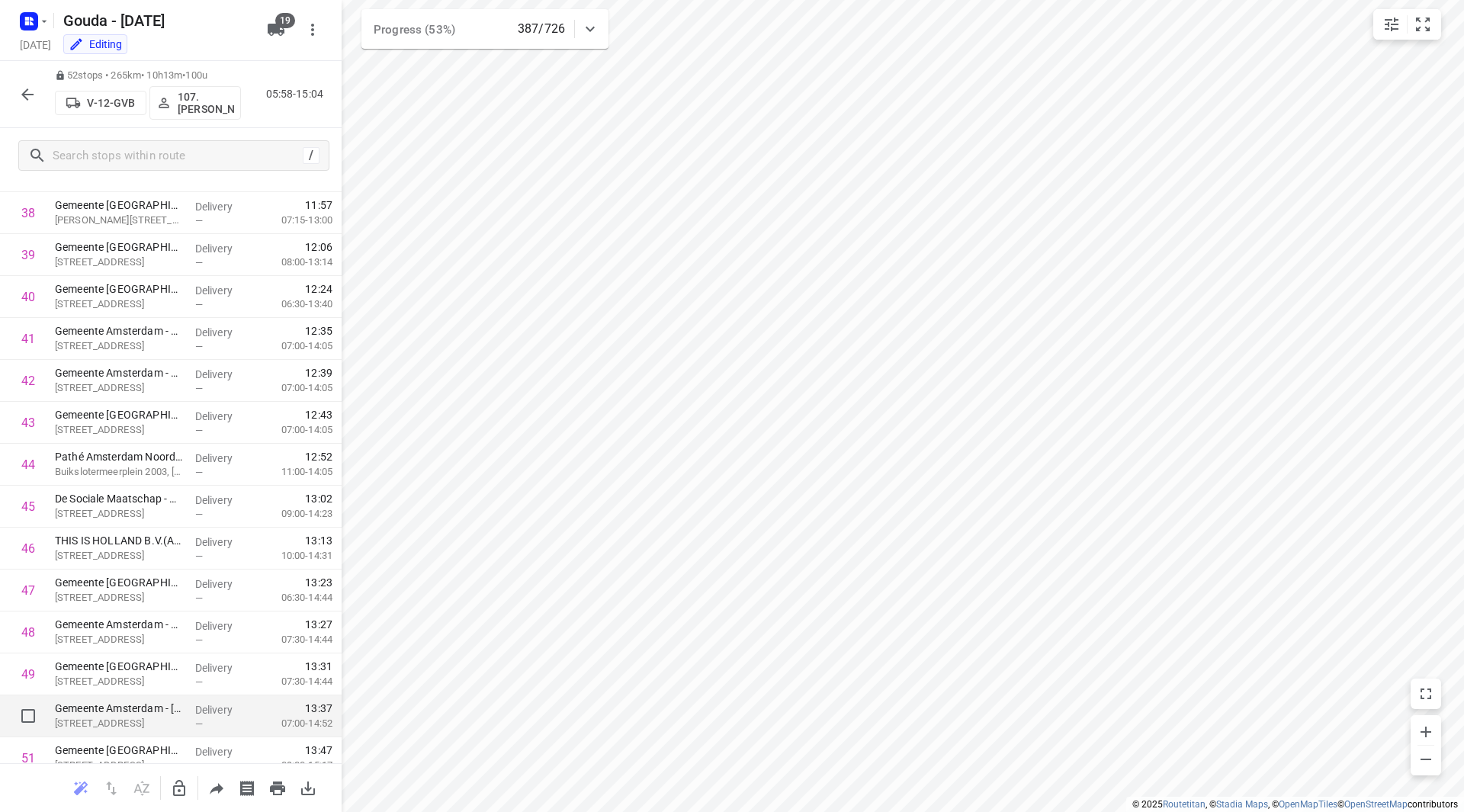
scroll to position [1719, 0]
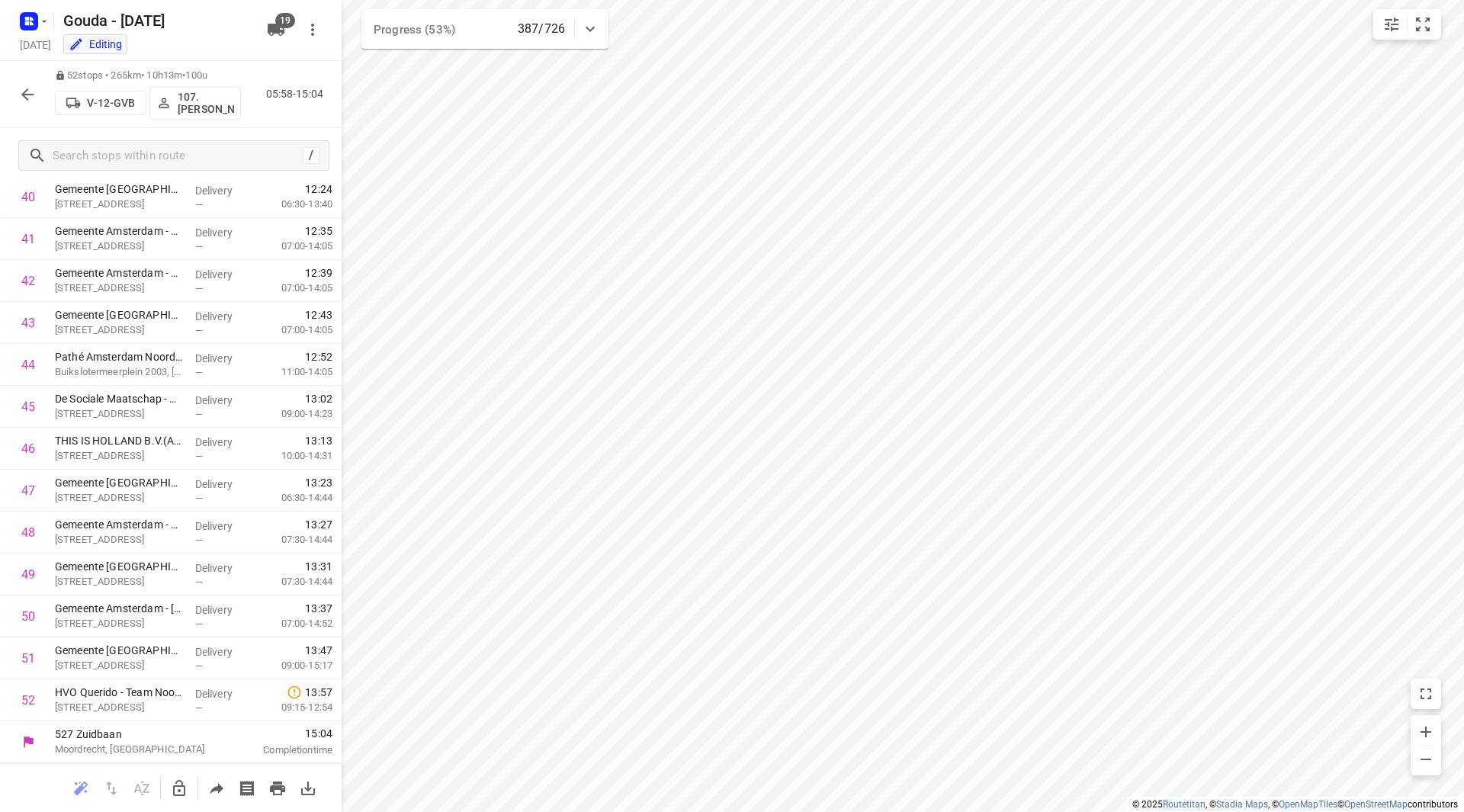
click at [15, 97] on button "button" at bounding box center [27, 95] width 31 height 31
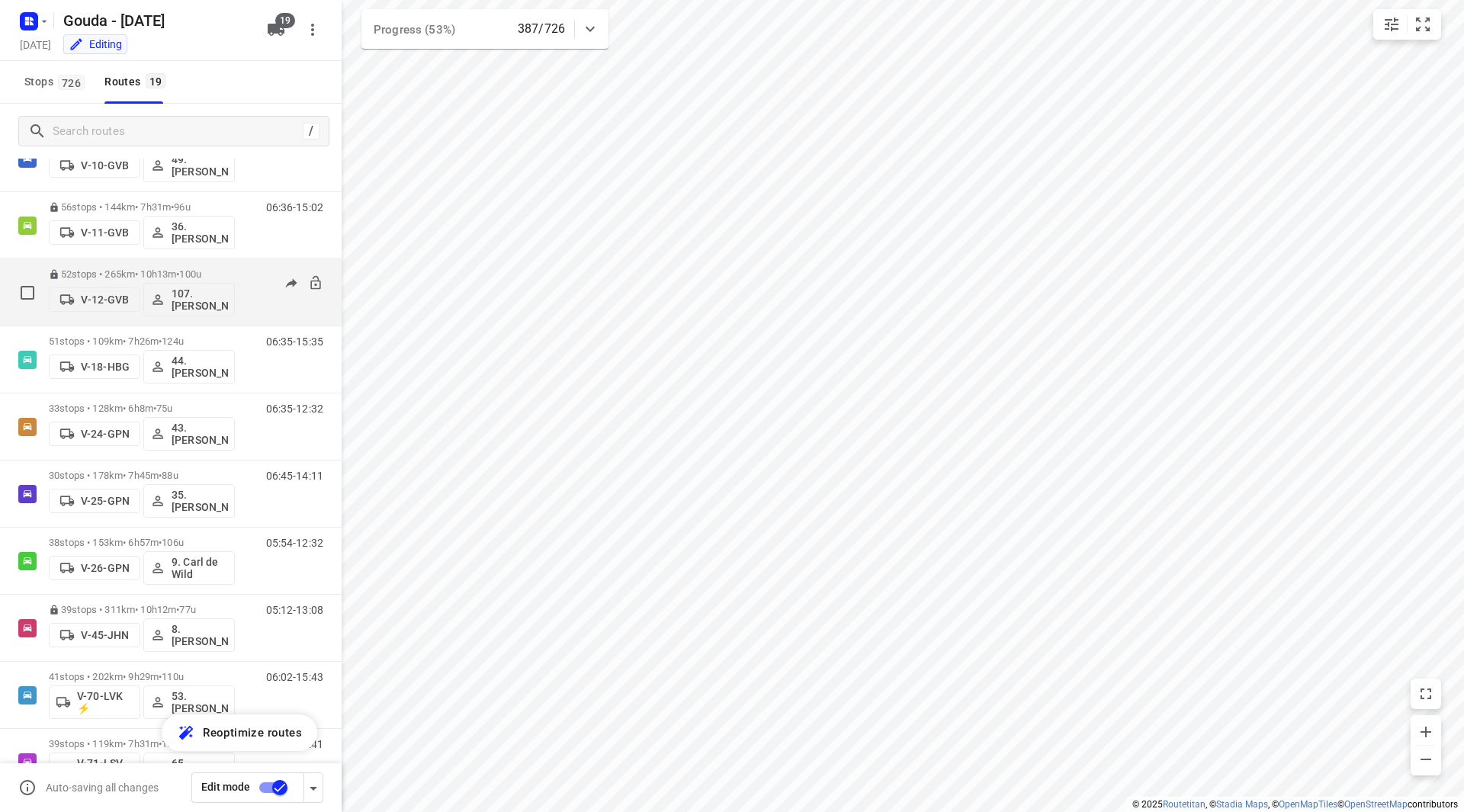
scroll to position [34, 0]
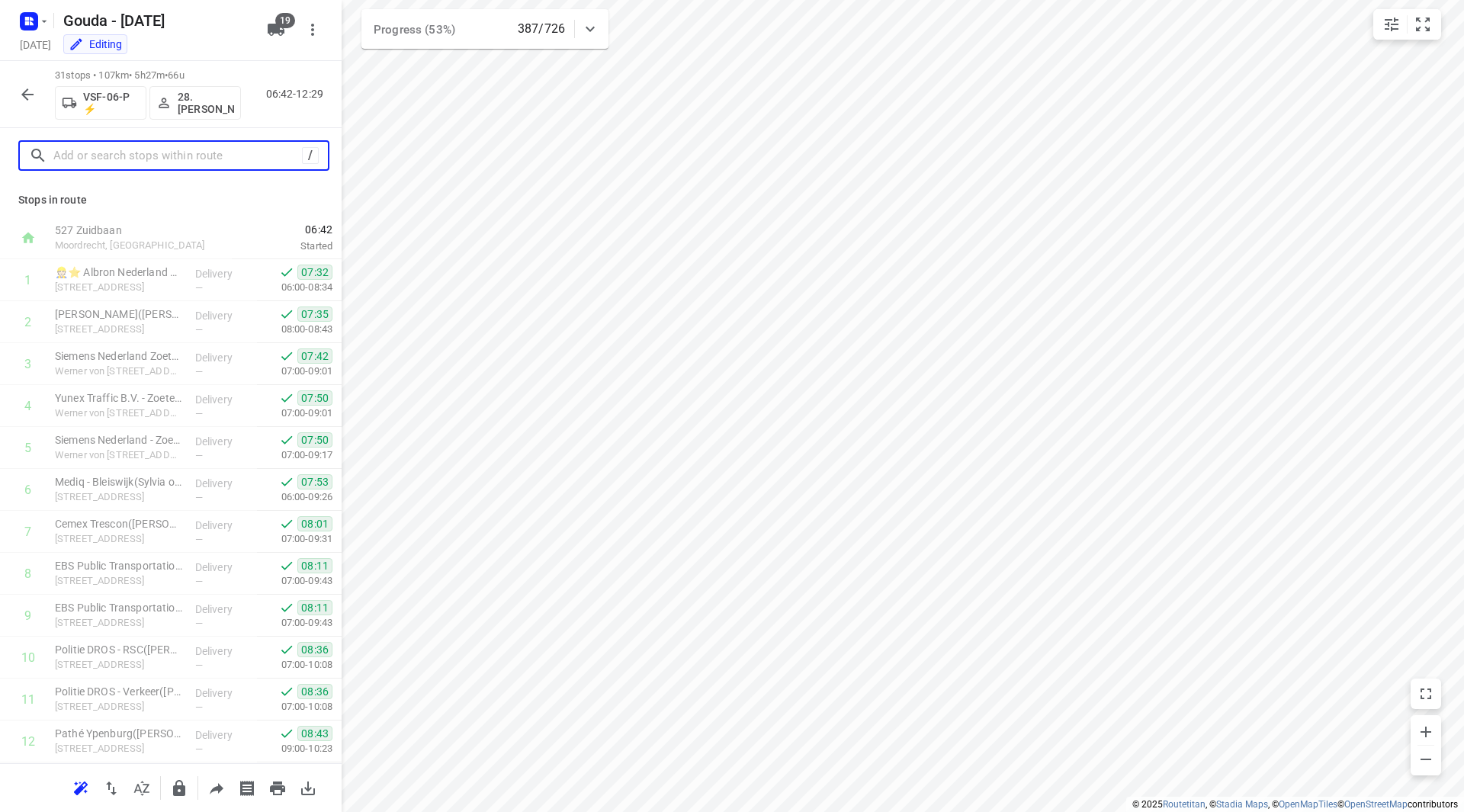
click at [99, 154] on input "text" at bounding box center [177, 156] width 248 height 24
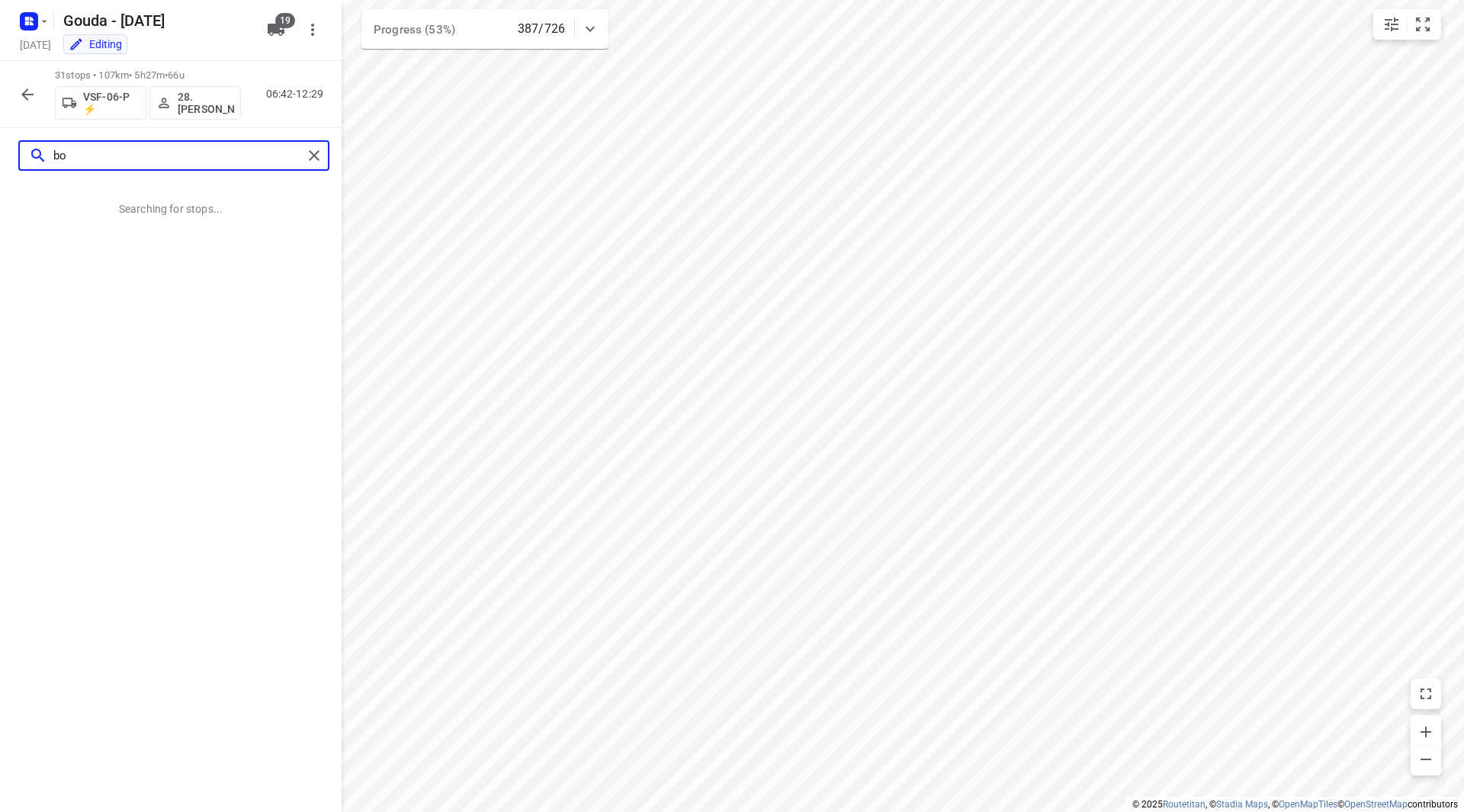
type input "b"
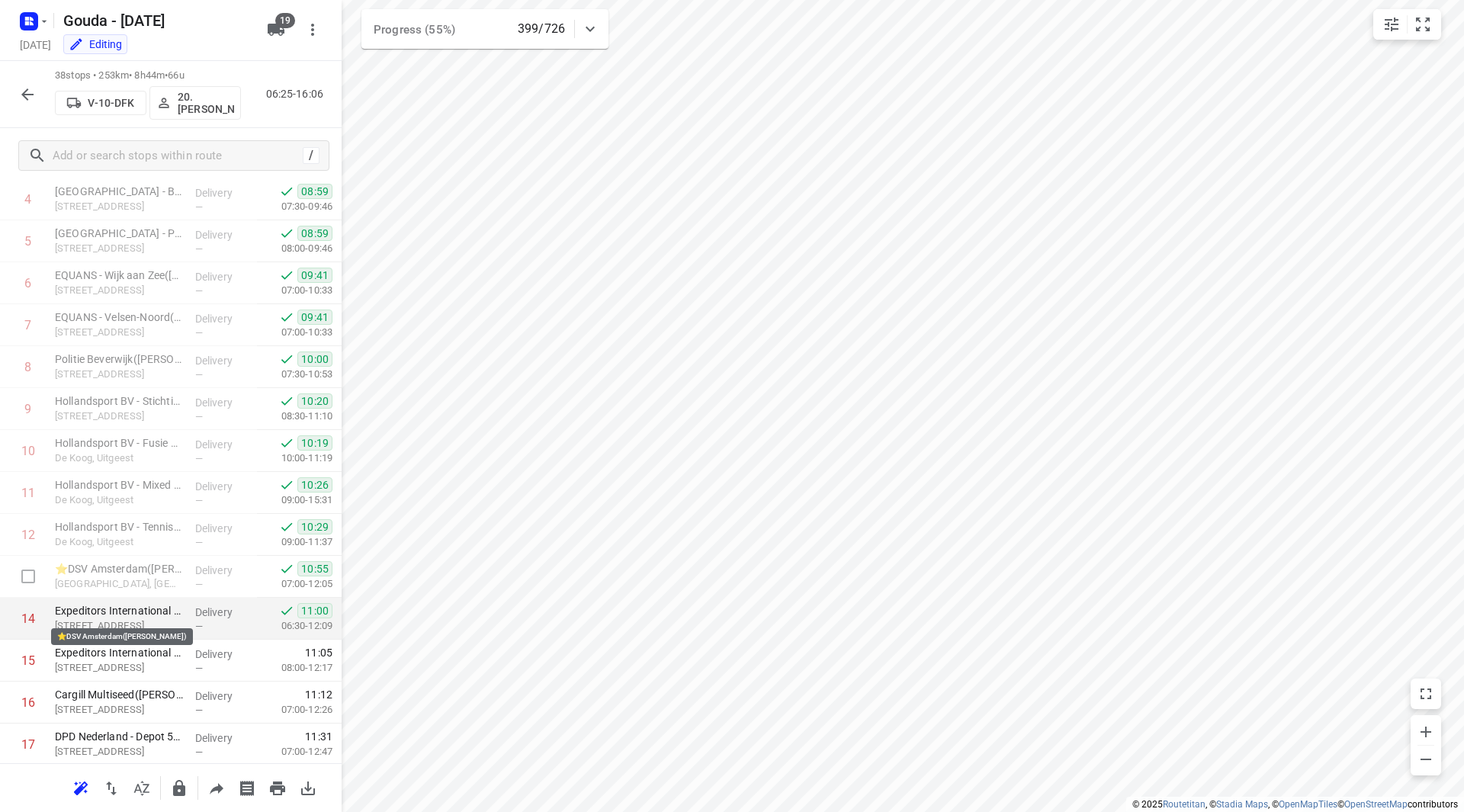
scroll to position [229, 0]
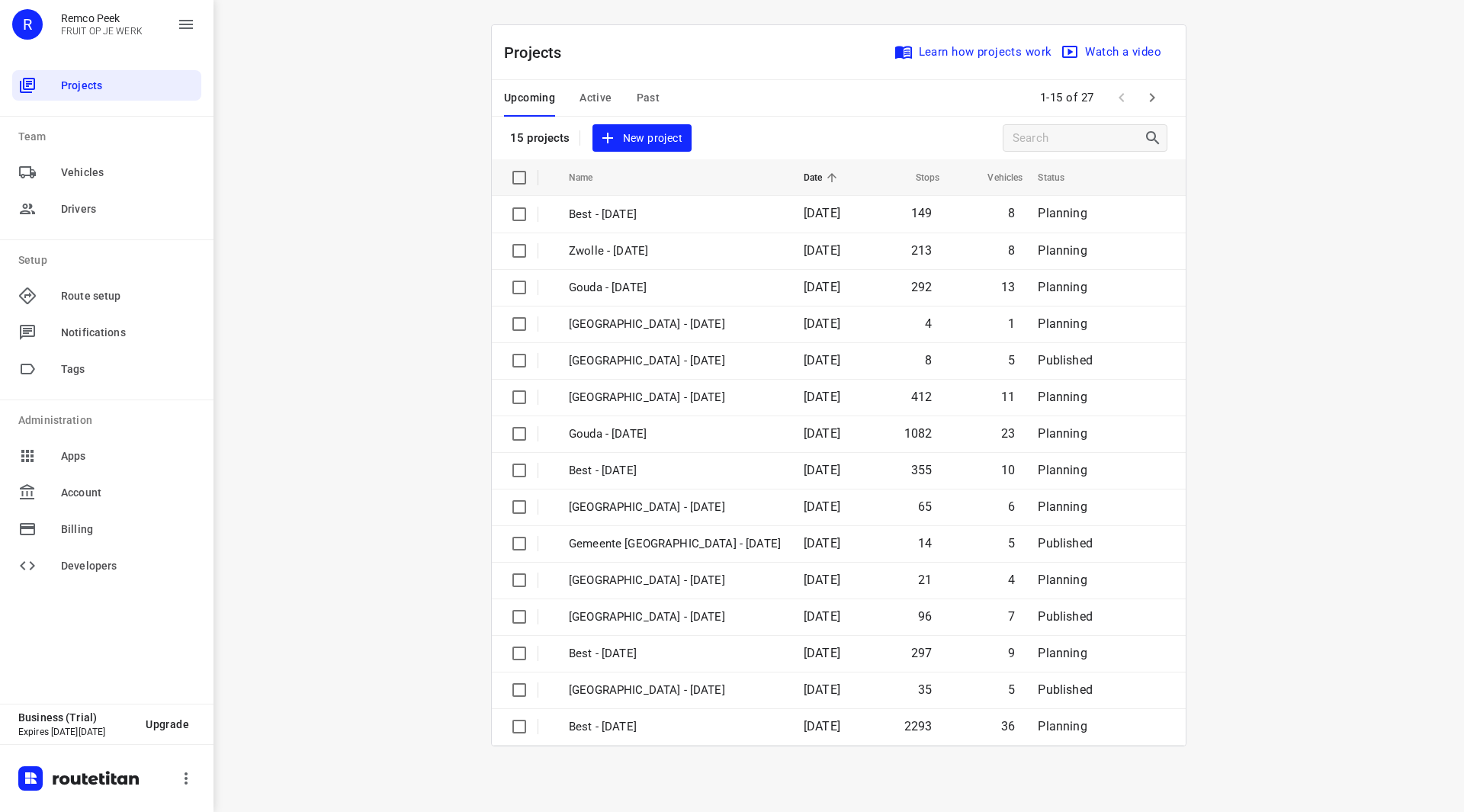
click at [649, 97] on span "Past" at bounding box center [649, 98] width 24 height 19
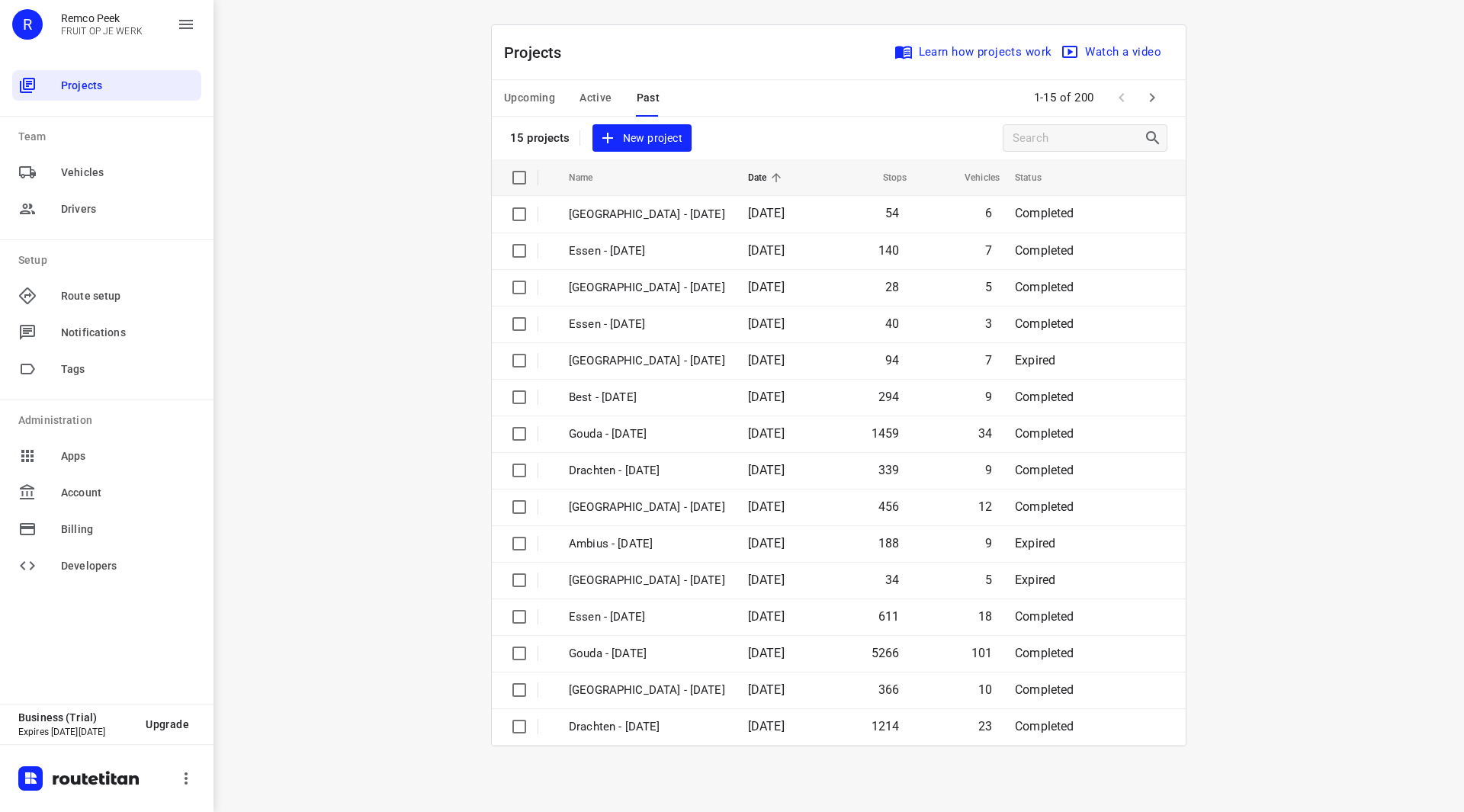
click at [578, 93] on div "Upcoming Active Past" at bounding box center [595, 98] width 180 height 36
click at [588, 95] on span "Active" at bounding box center [595, 98] width 32 height 19
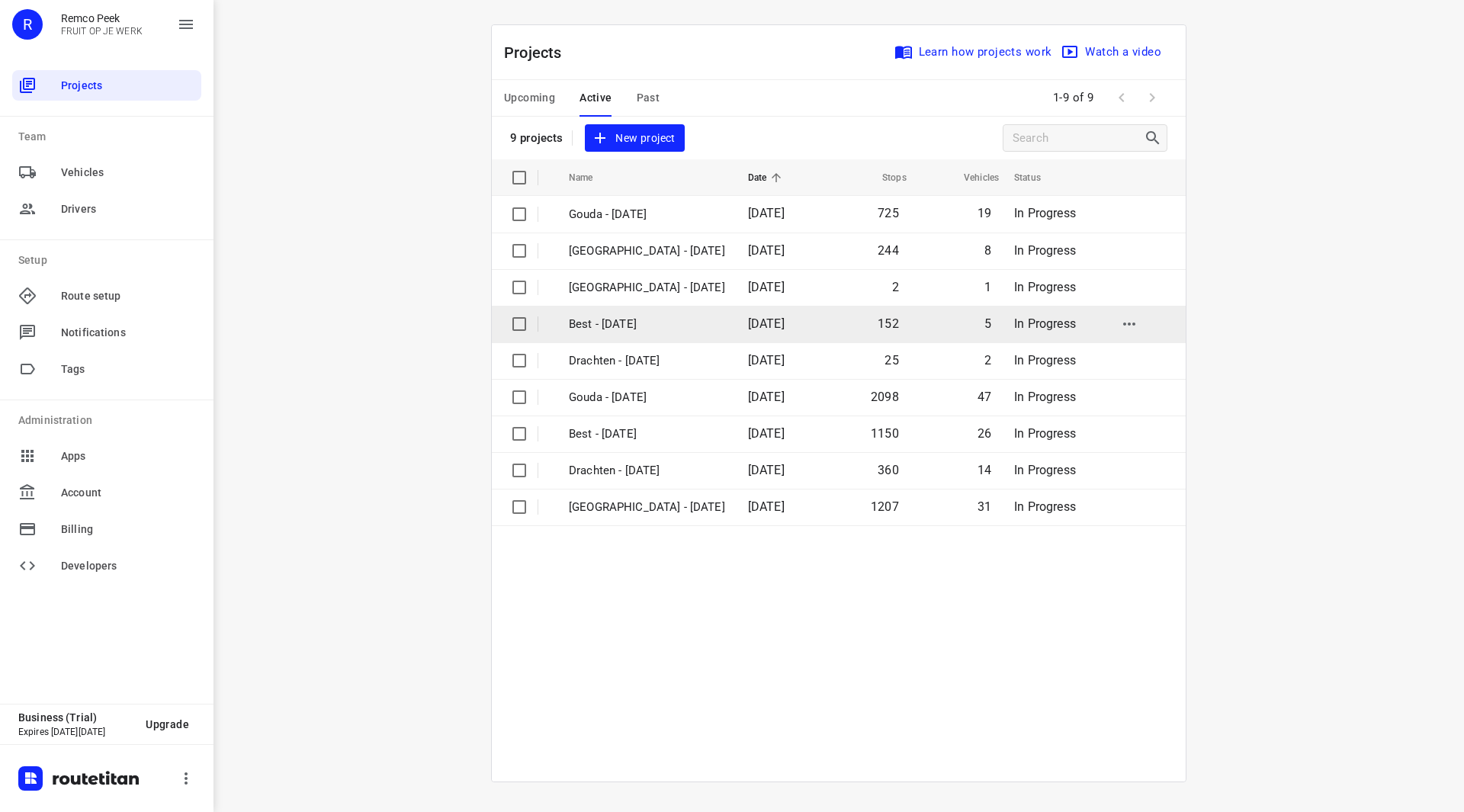
click at [646, 323] on p "Best - [DATE]" at bounding box center [647, 324] width 156 height 18
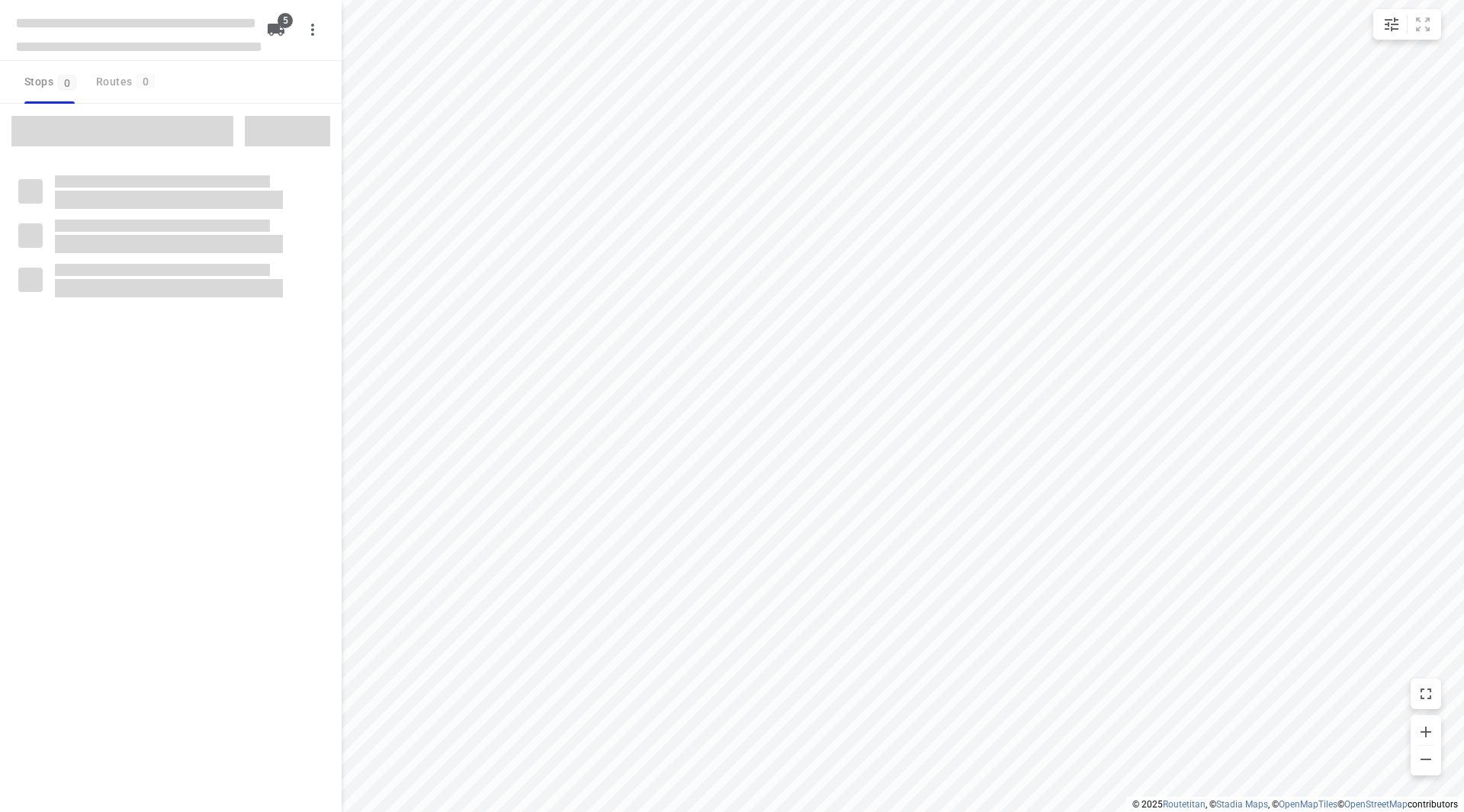
checkbox input "true"
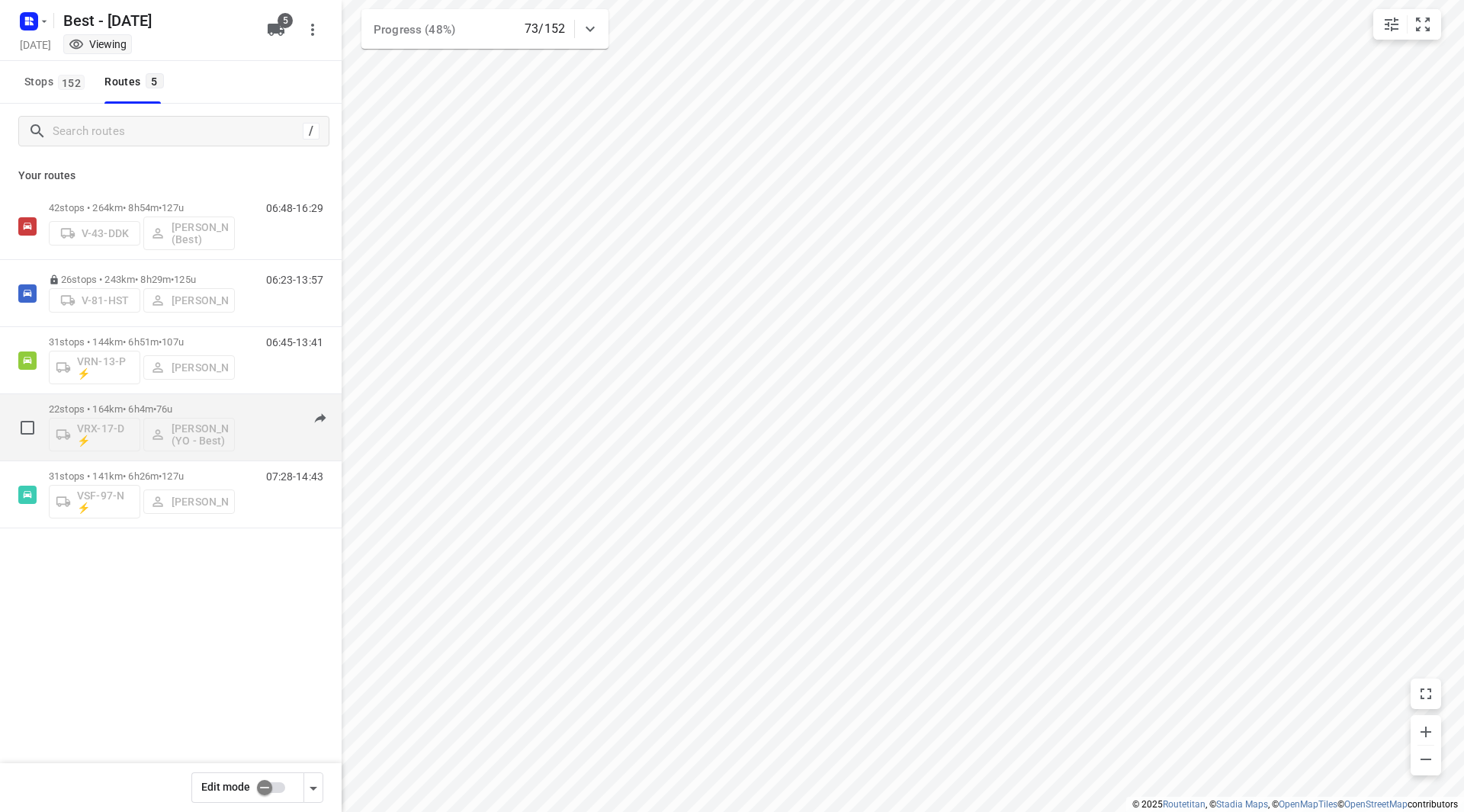
click at [169, 403] on div "22 stops • 164km • 6h4m • 76u VRX-17-D ⚡ [PERSON_NAME] (YO - Best)" at bounding box center [141, 428] width 186 height 64
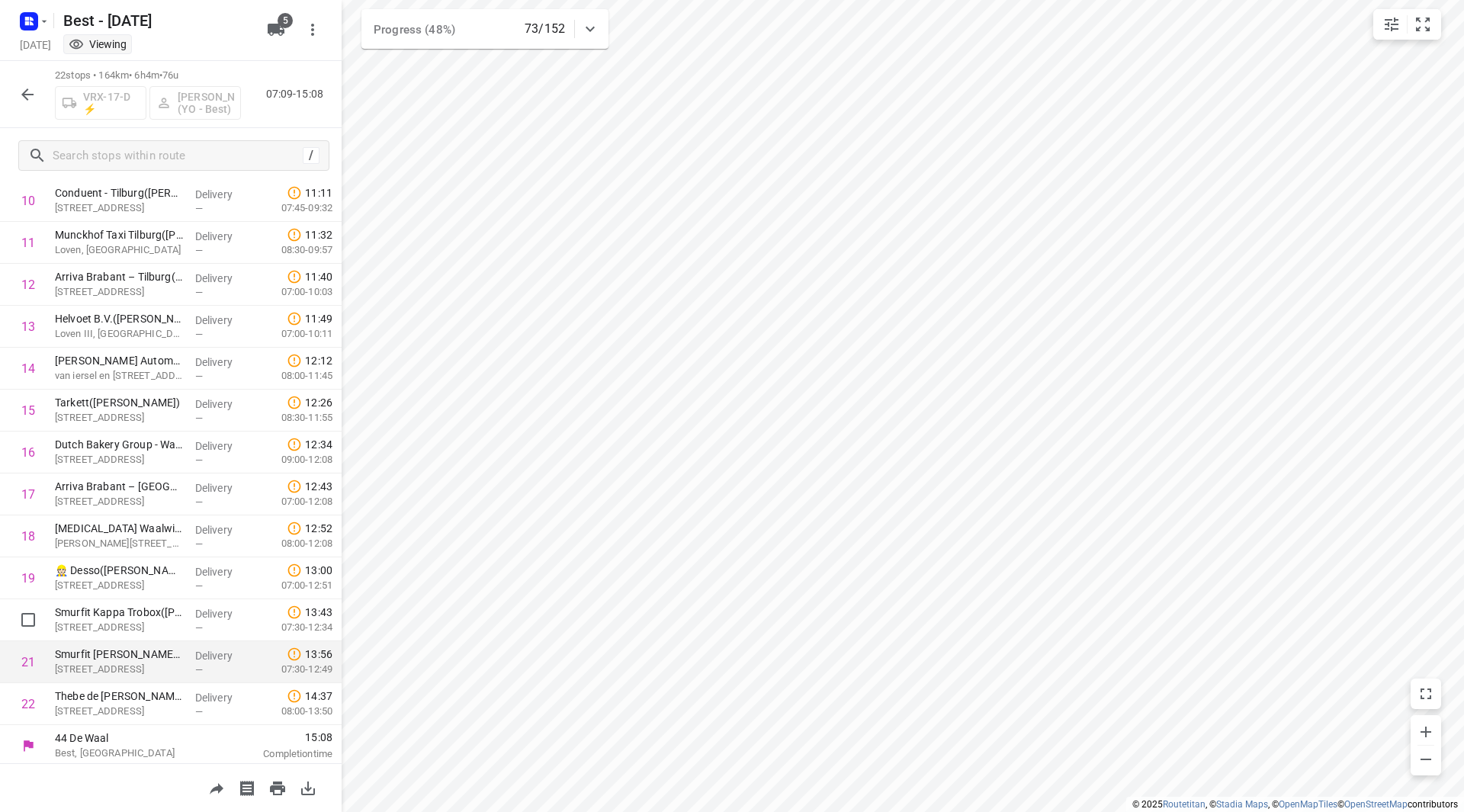
scroll to position [460, 0]
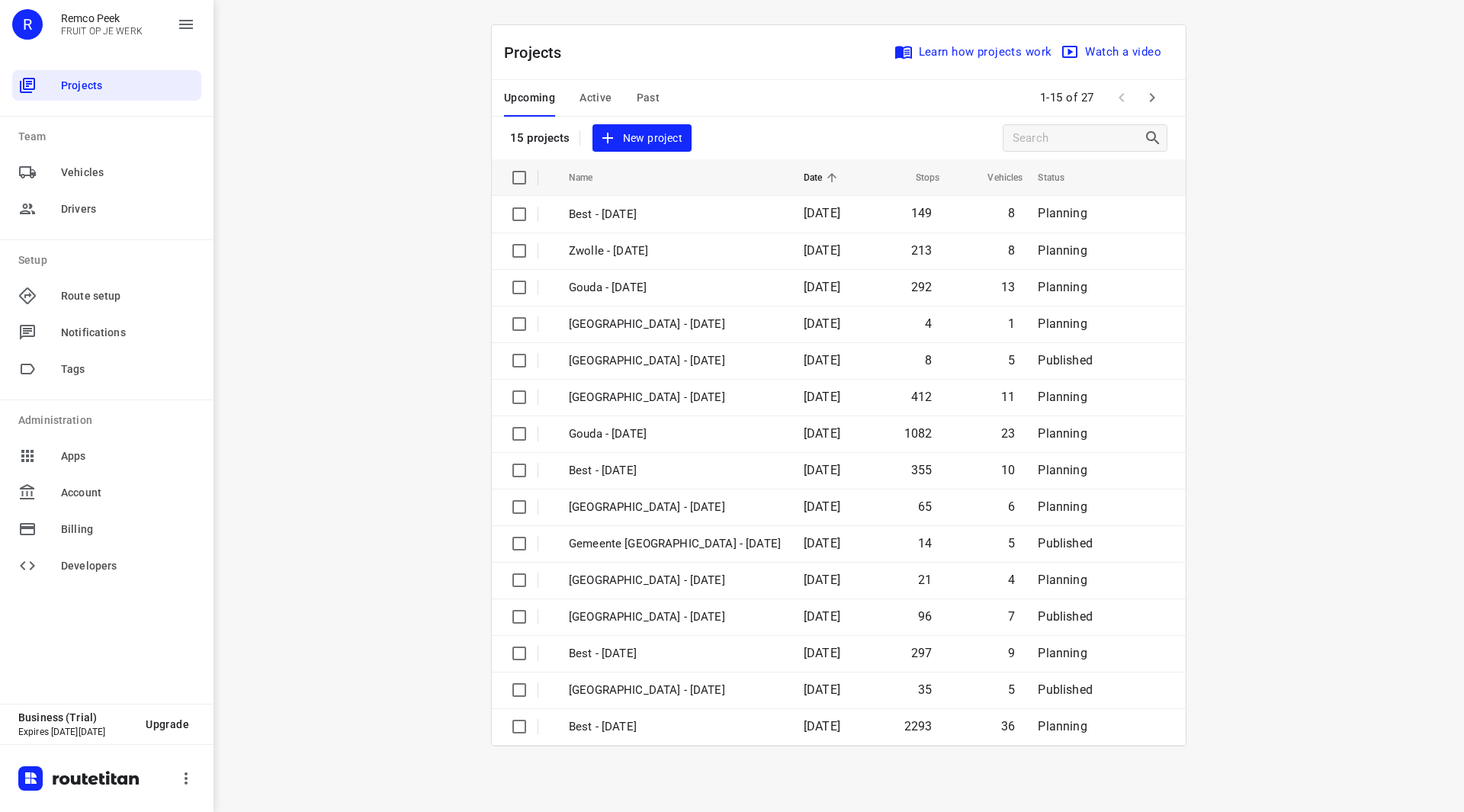
click at [650, 95] on span "Past" at bounding box center [649, 98] width 24 height 19
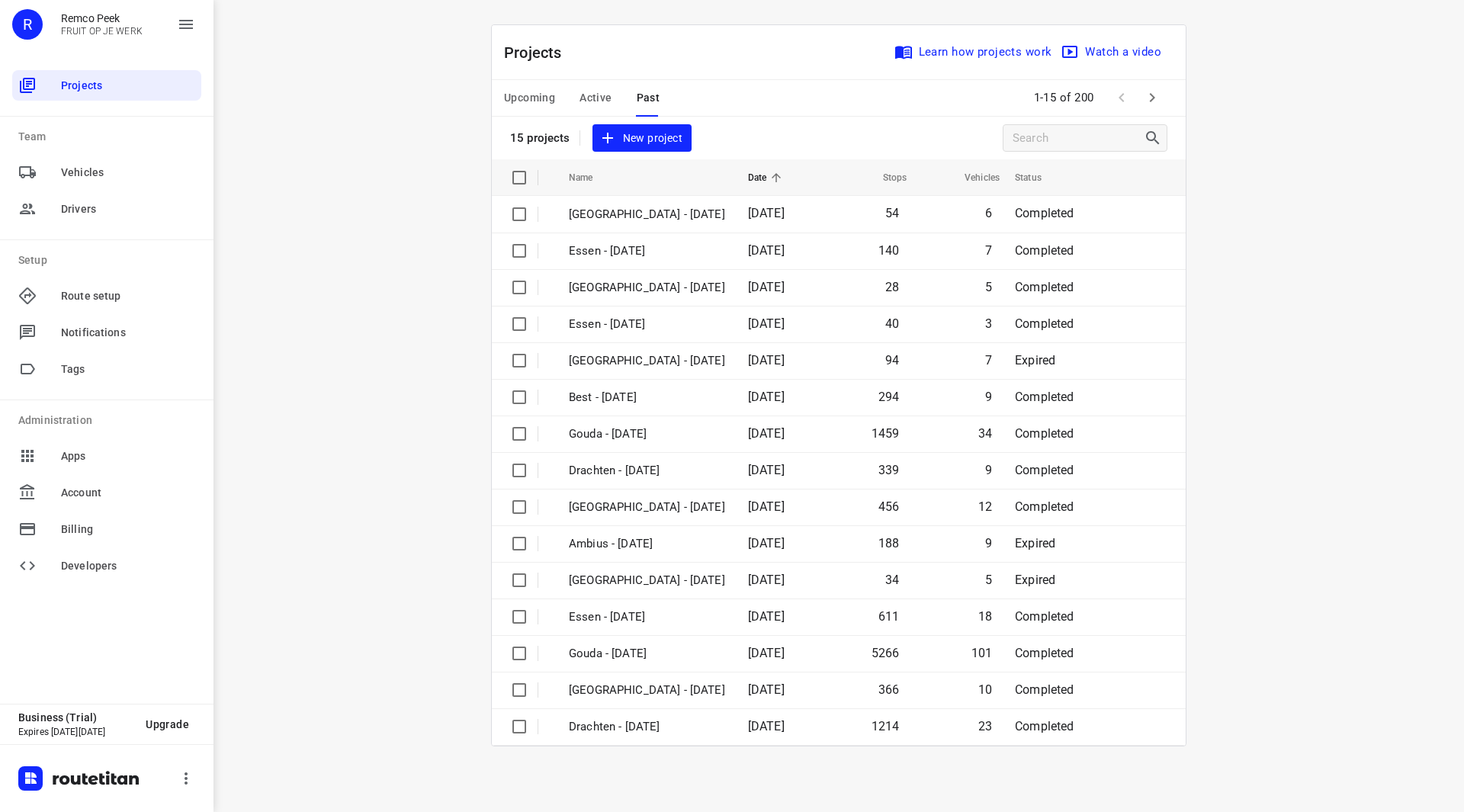
click at [1143, 98] on icon "button" at bounding box center [1152, 97] width 19 height 19
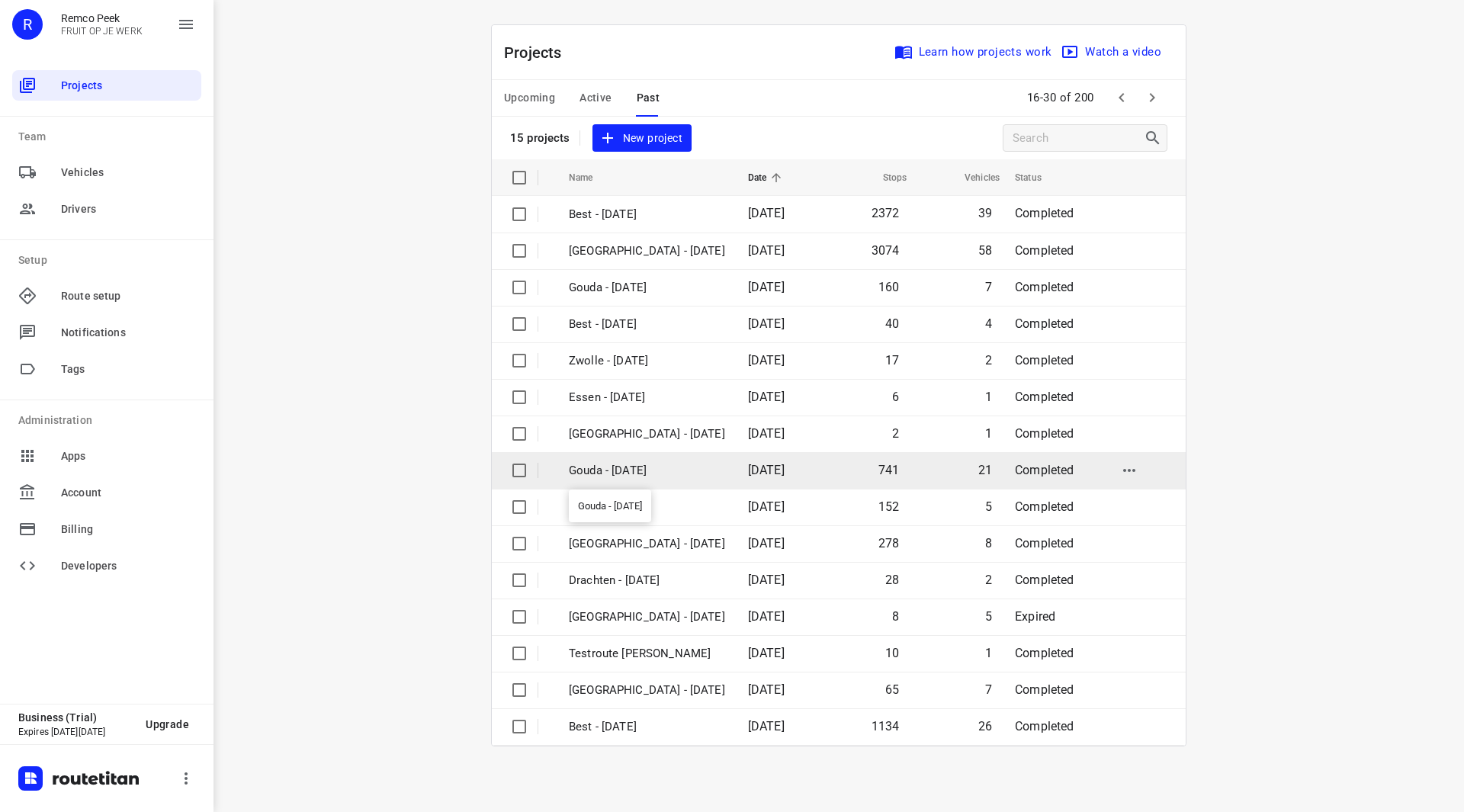
click at [627, 474] on p "Gouda - [DATE]" at bounding box center [647, 471] width 156 height 18
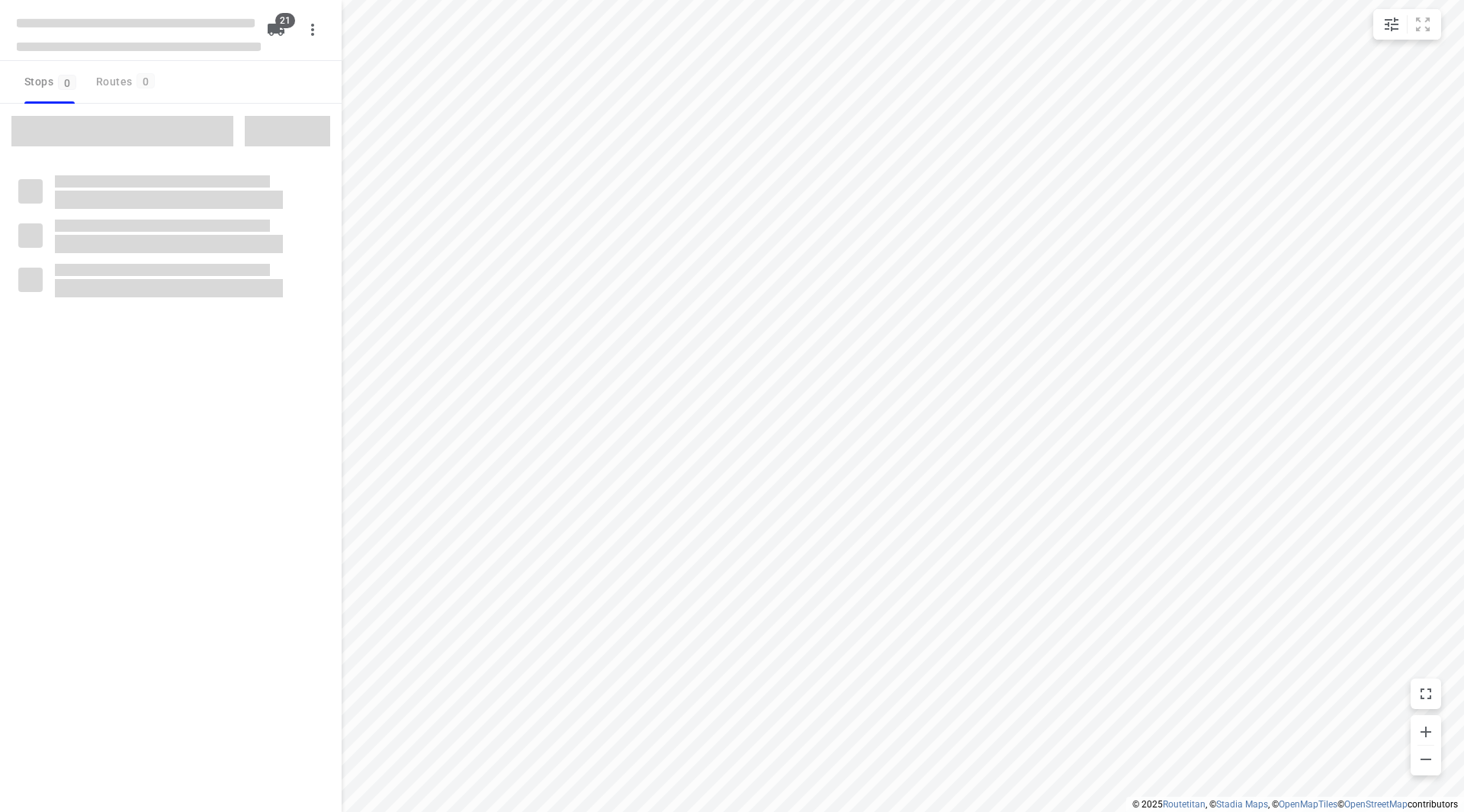
checkbox input "true"
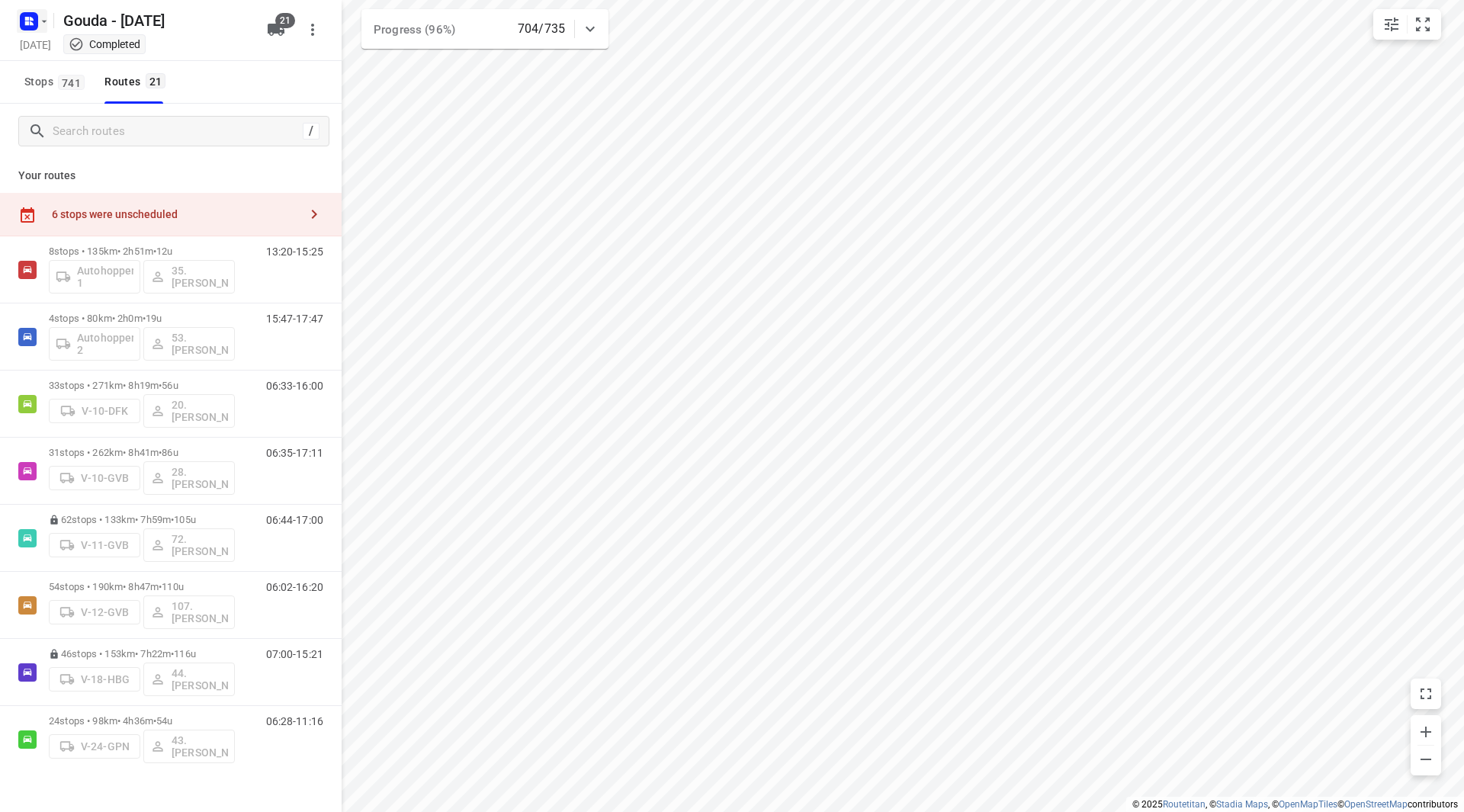
click at [36, 19] on rect "button" at bounding box center [28, 21] width 19 height 19
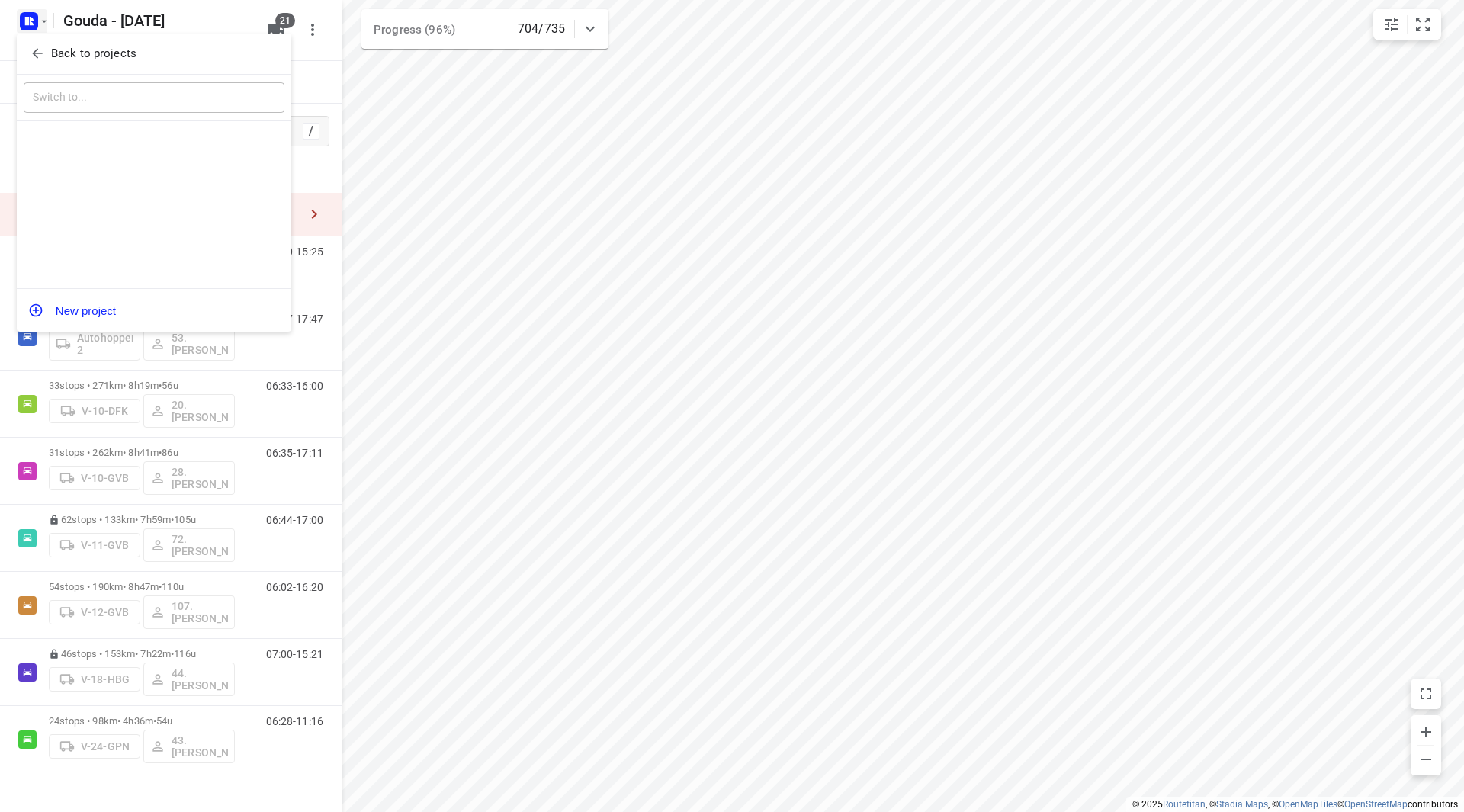
click at [48, 47] on span "Back to projects" at bounding box center [154, 54] width 248 height 18
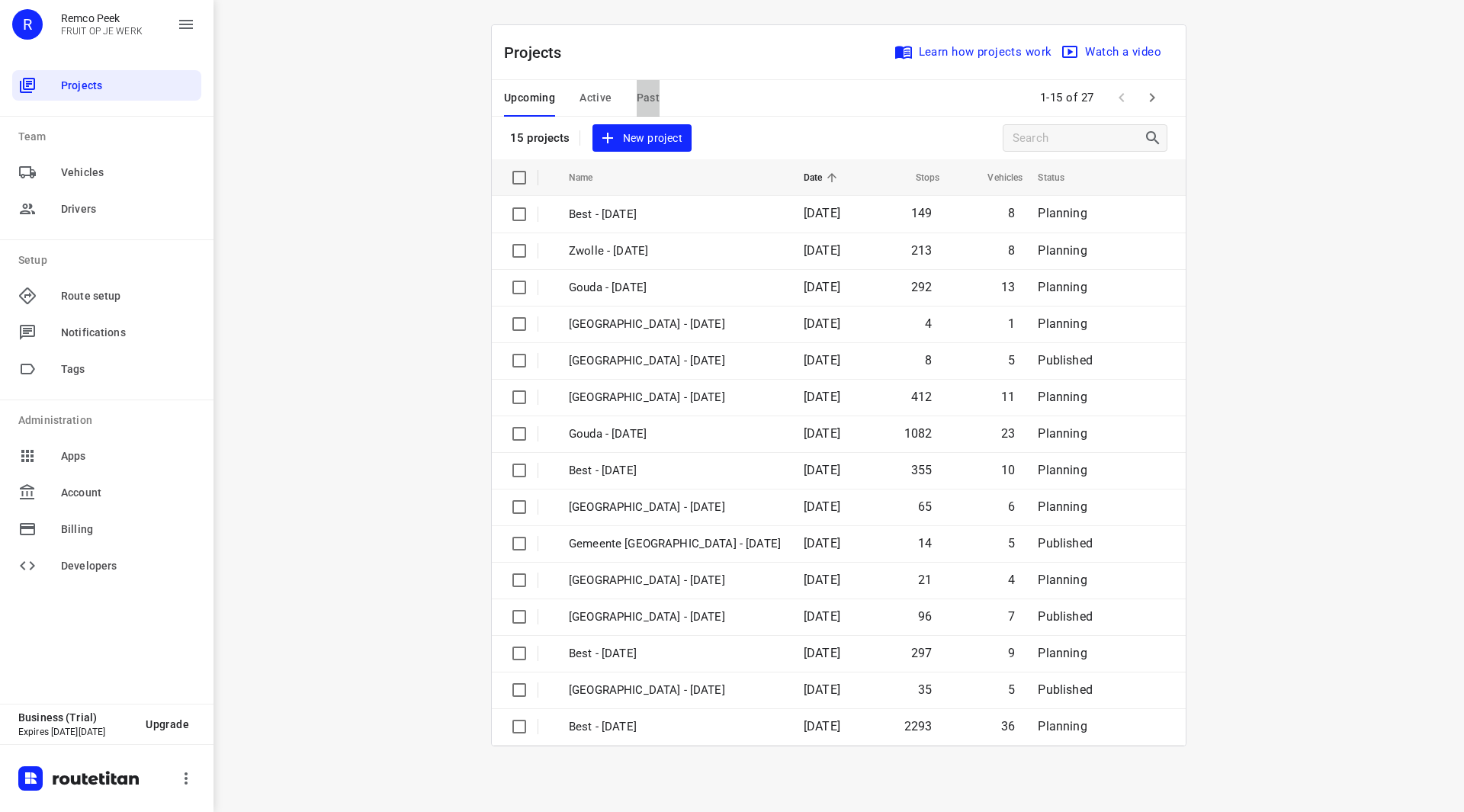
click at [656, 97] on span "Past" at bounding box center [649, 98] width 24 height 19
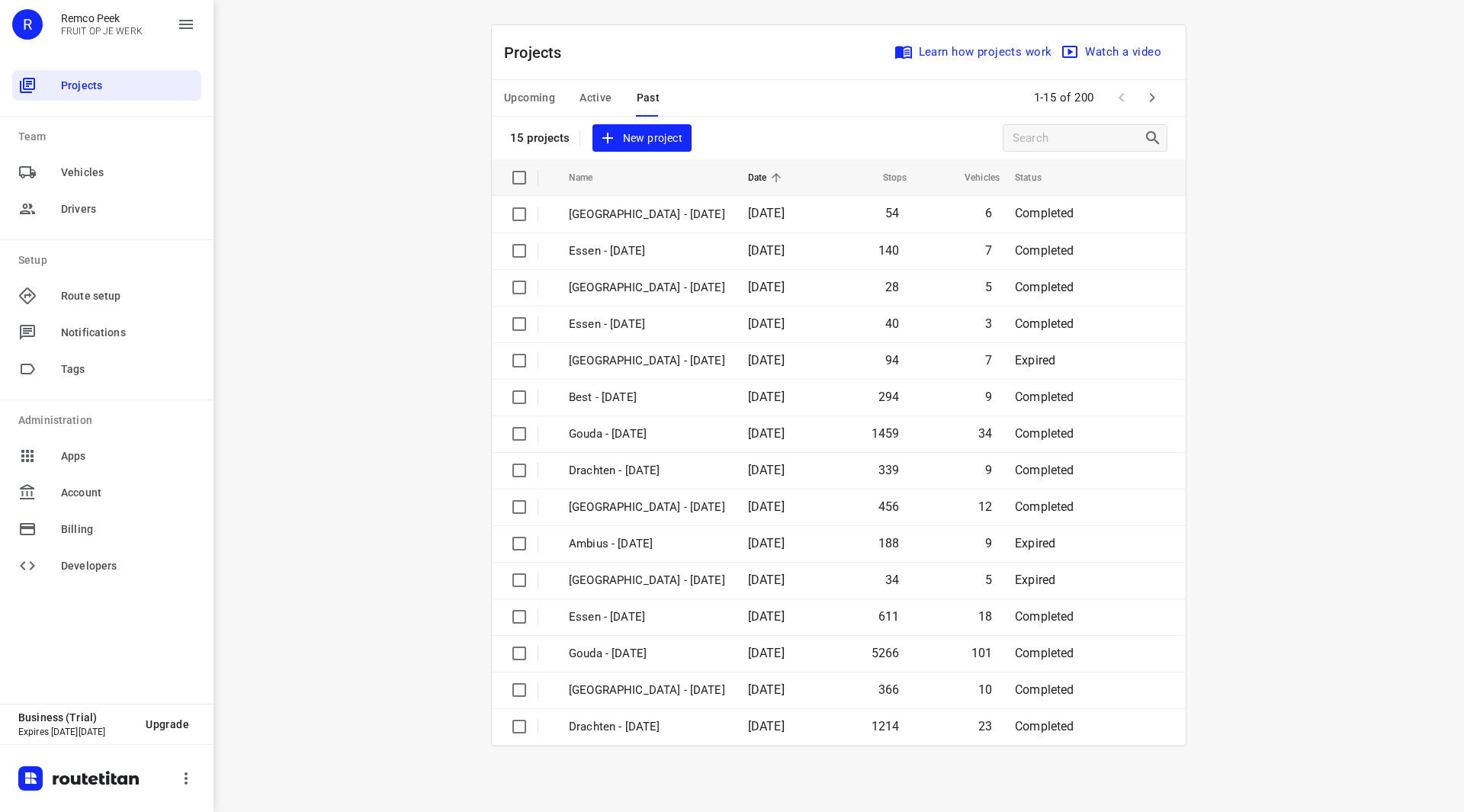
click at [1154, 109] on button "button" at bounding box center [1152, 97] width 31 height 31
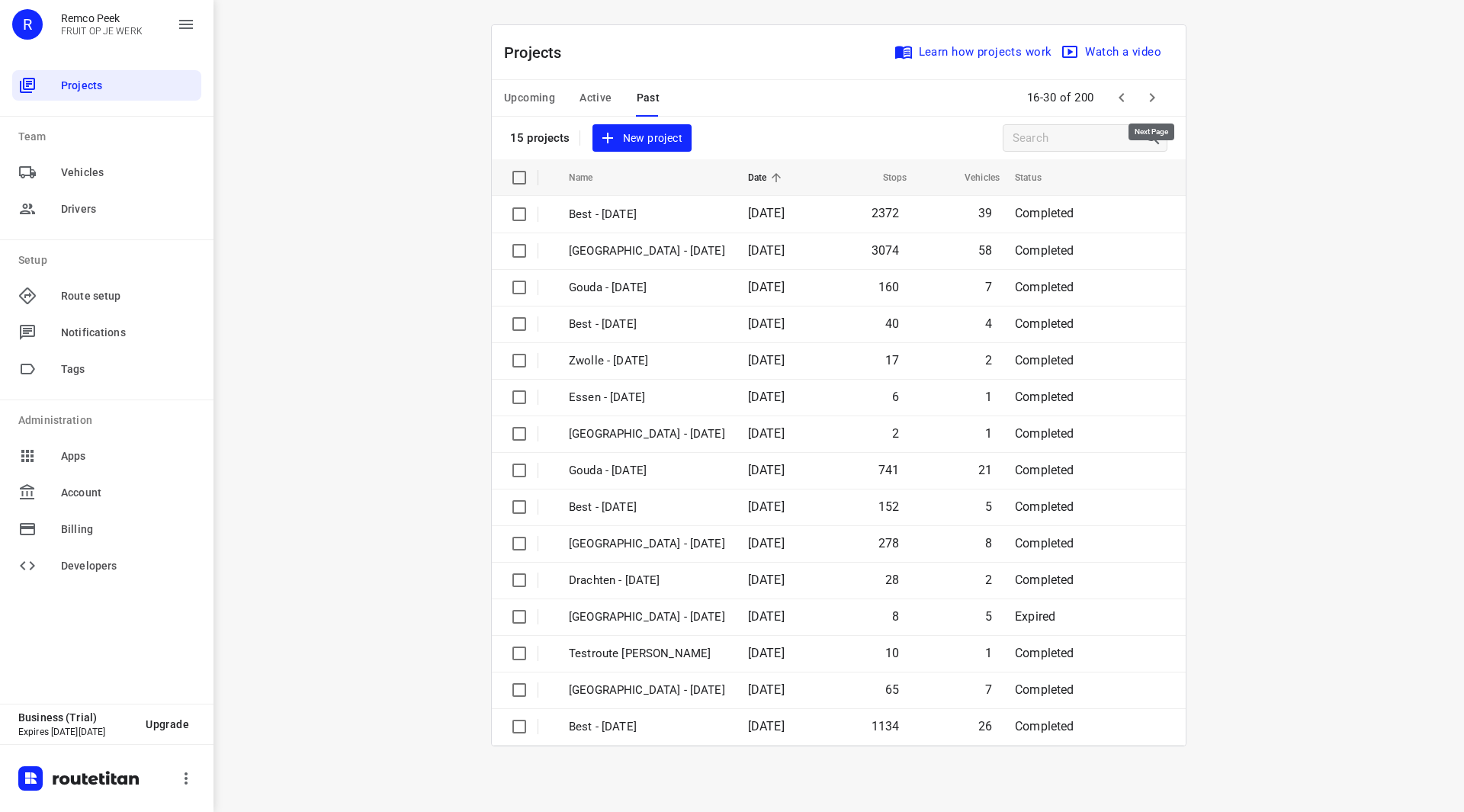
click at [1152, 99] on icon "button" at bounding box center [1153, 97] width 5 height 9
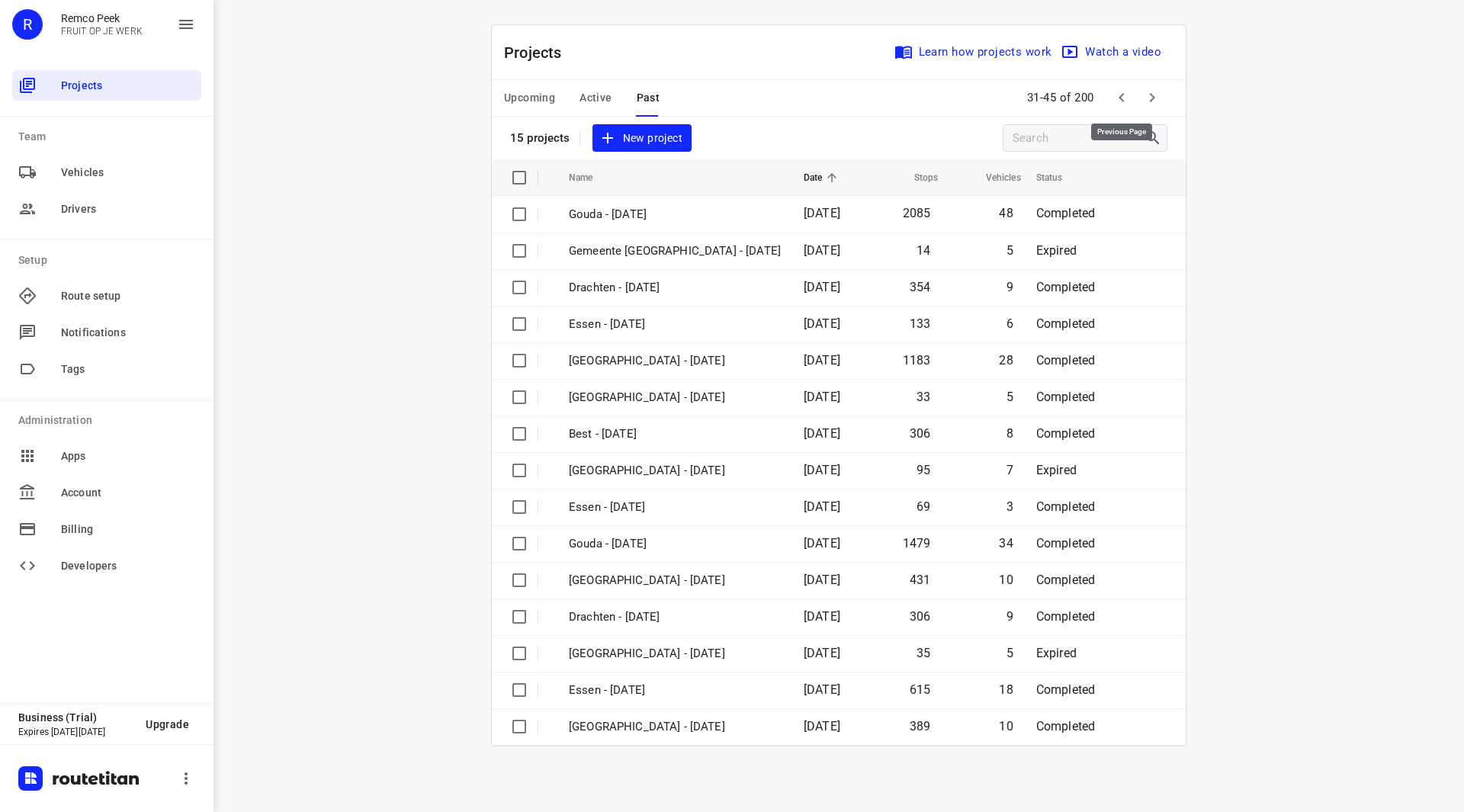
click at [1117, 100] on icon "button" at bounding box center [1121, 97] width 19 height 19
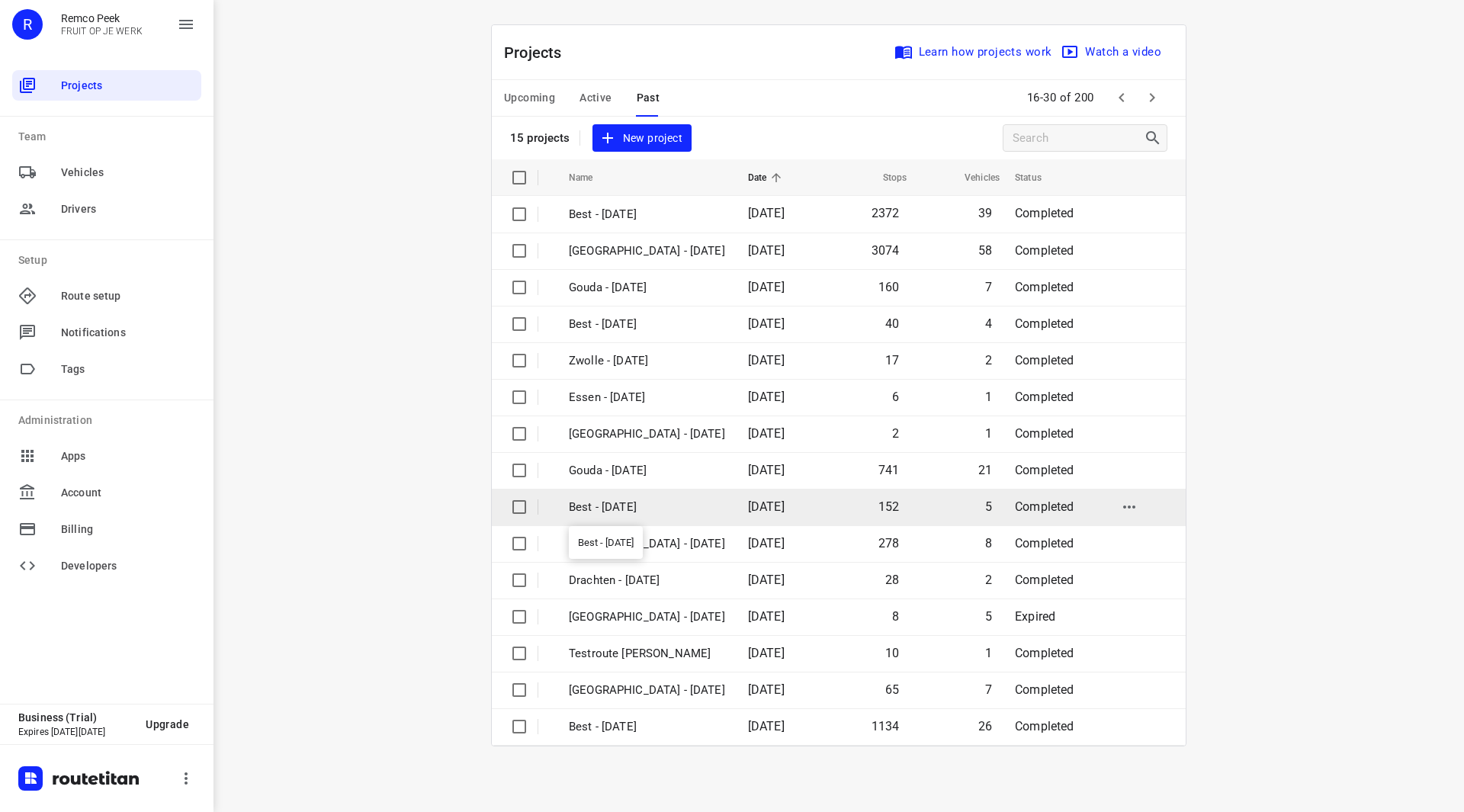
click at [621, 505] on p "Best - [DATE]" at bounding box center [647, 508] width 156 height 18
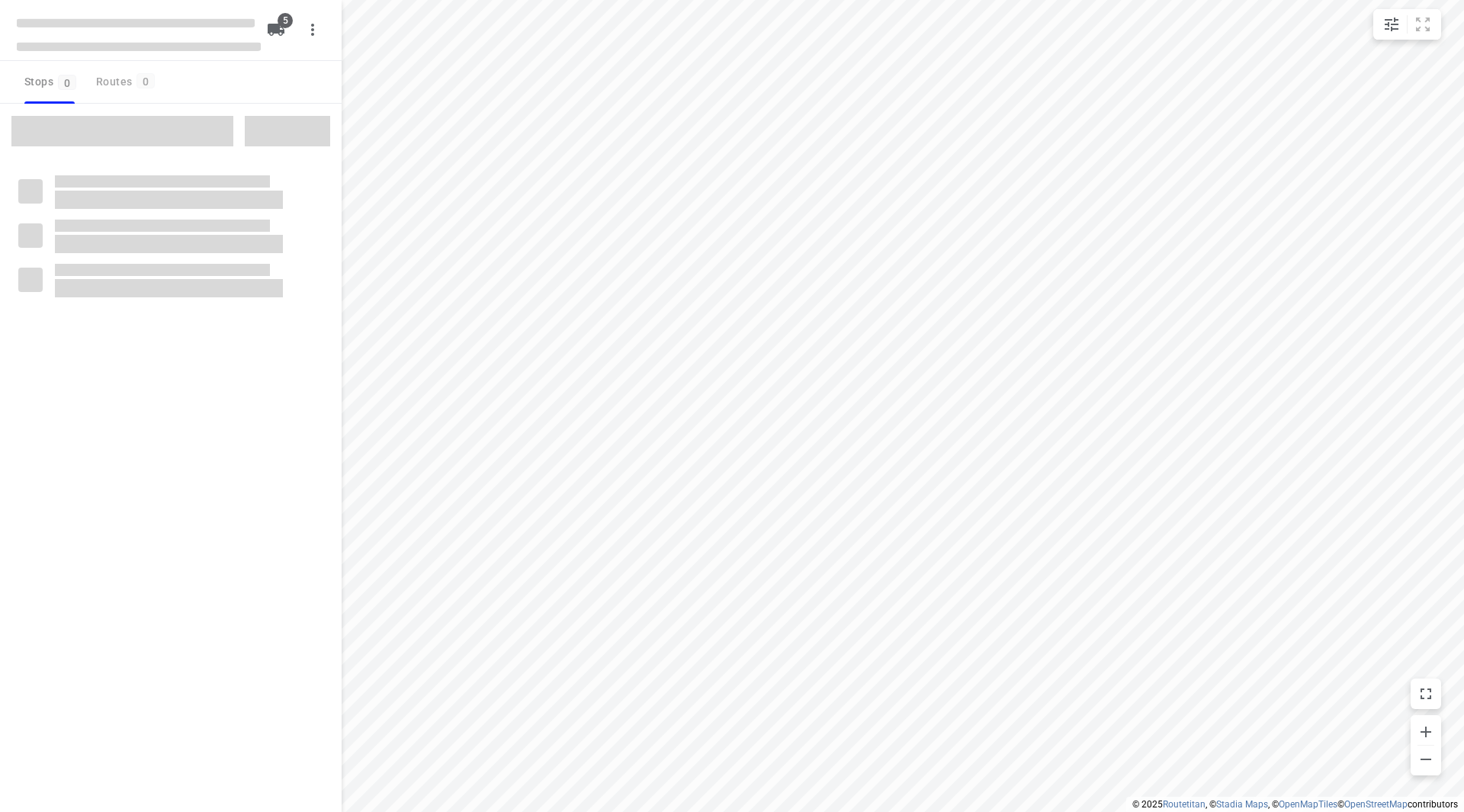
checkbox input "true"
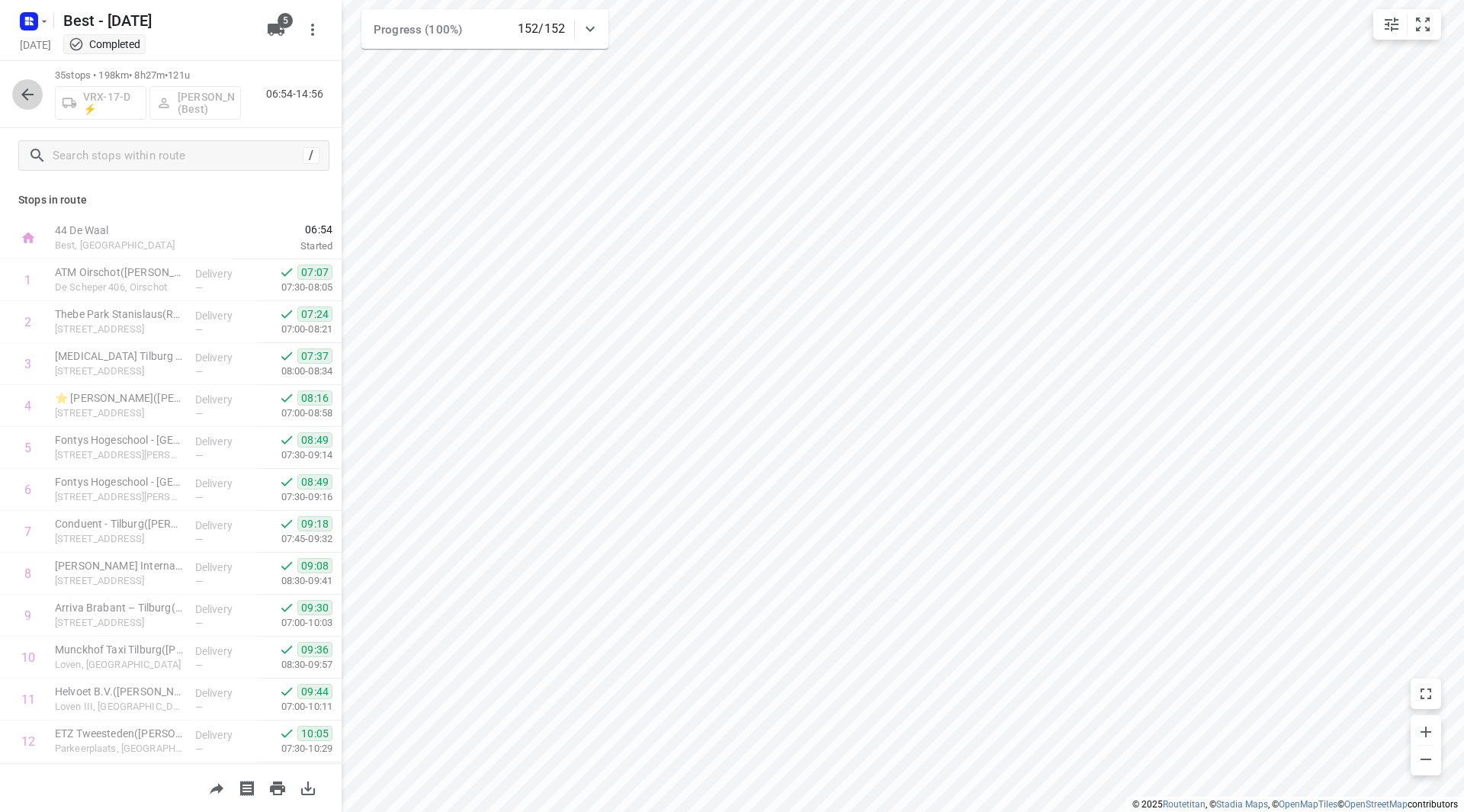
click at [28, 93] on icon "button" at bounding box center [27, 95] width 19 height 19
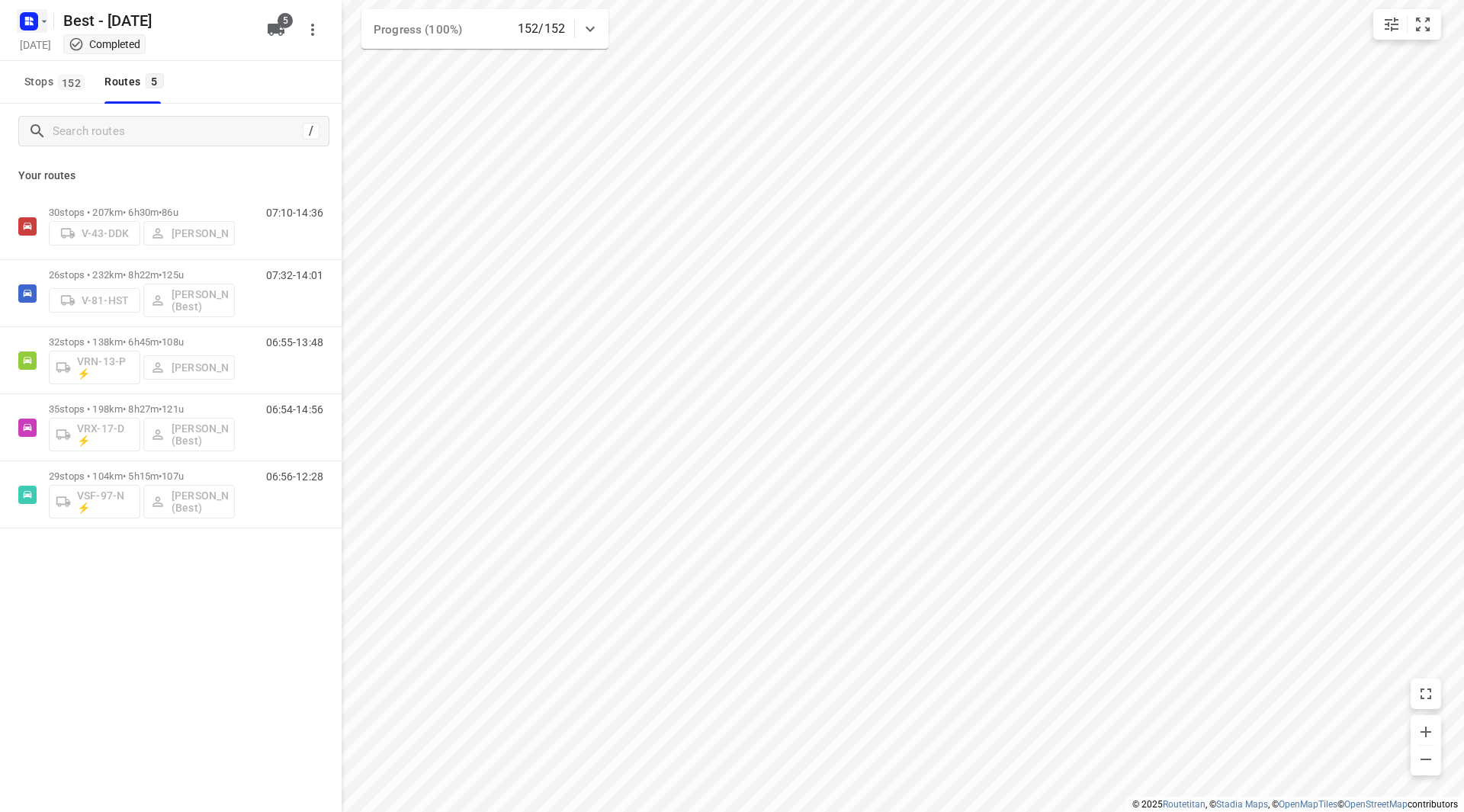
click at [37, 24] on rect "button" at bounding box center [28, 21] width 19 height 19
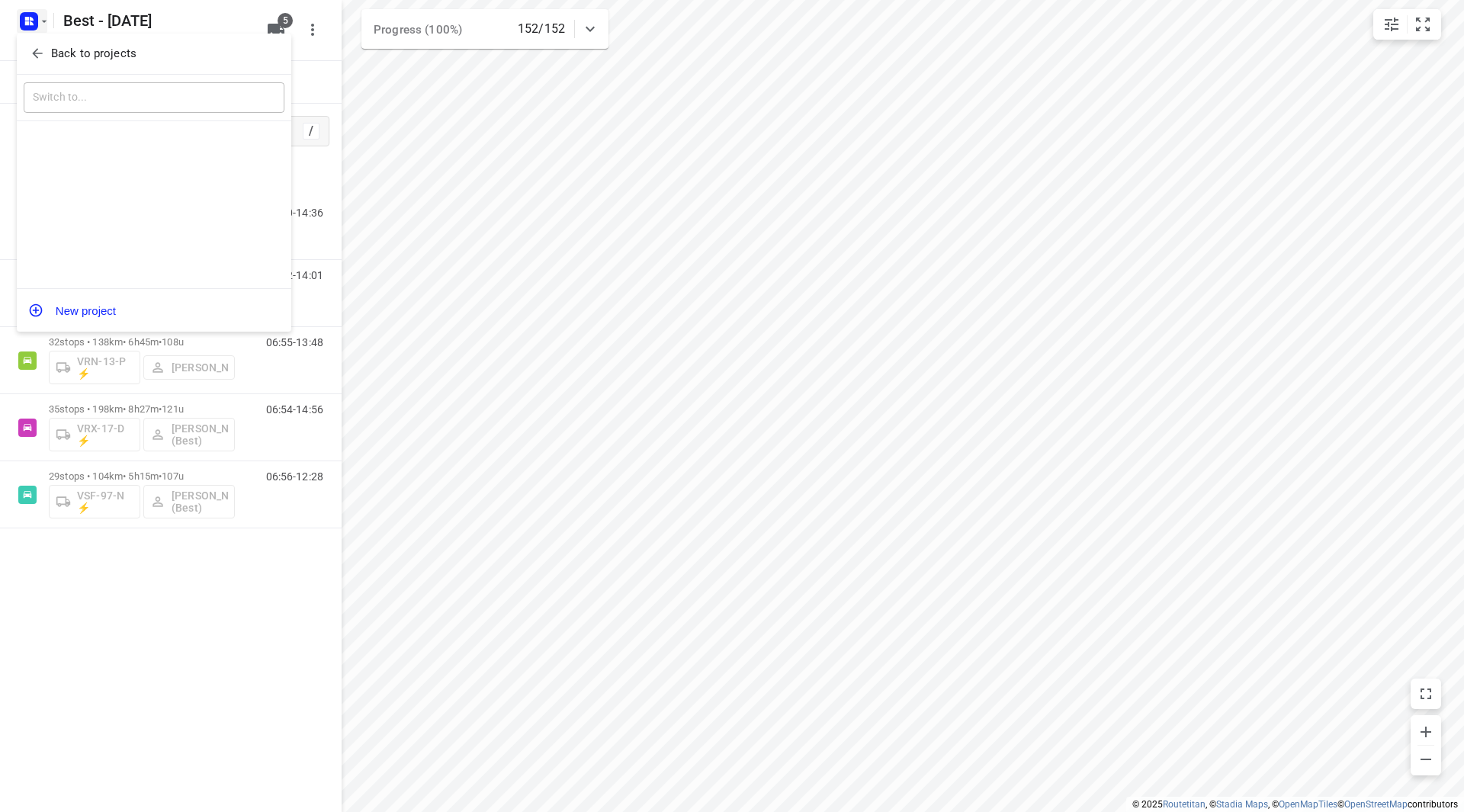
click at [44, 52] on icon "button" at bounding box center [37, 53] width 15 height 15
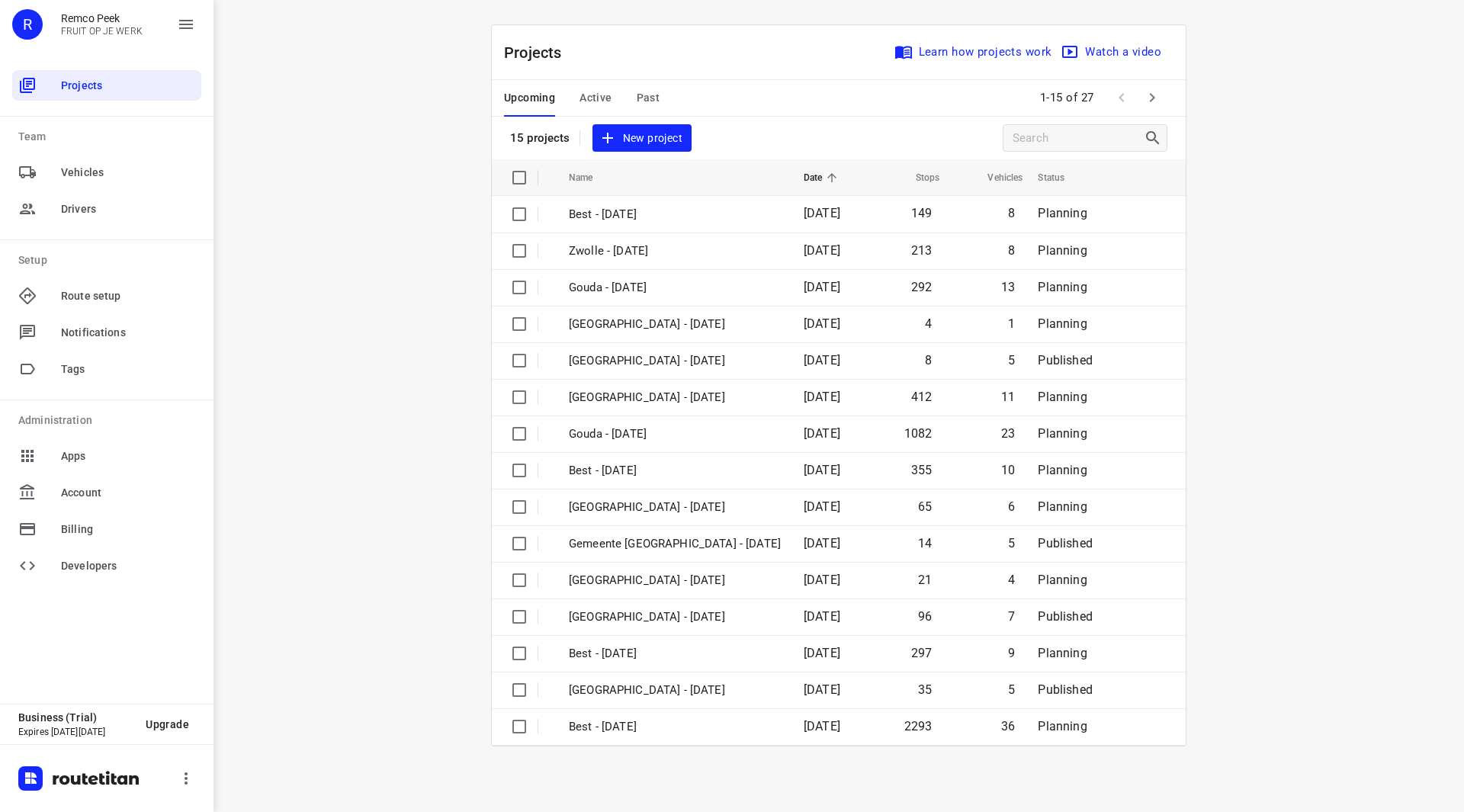
click at [646, 101] on span "Past" at bounding box center [649, 98] width 24 height 19
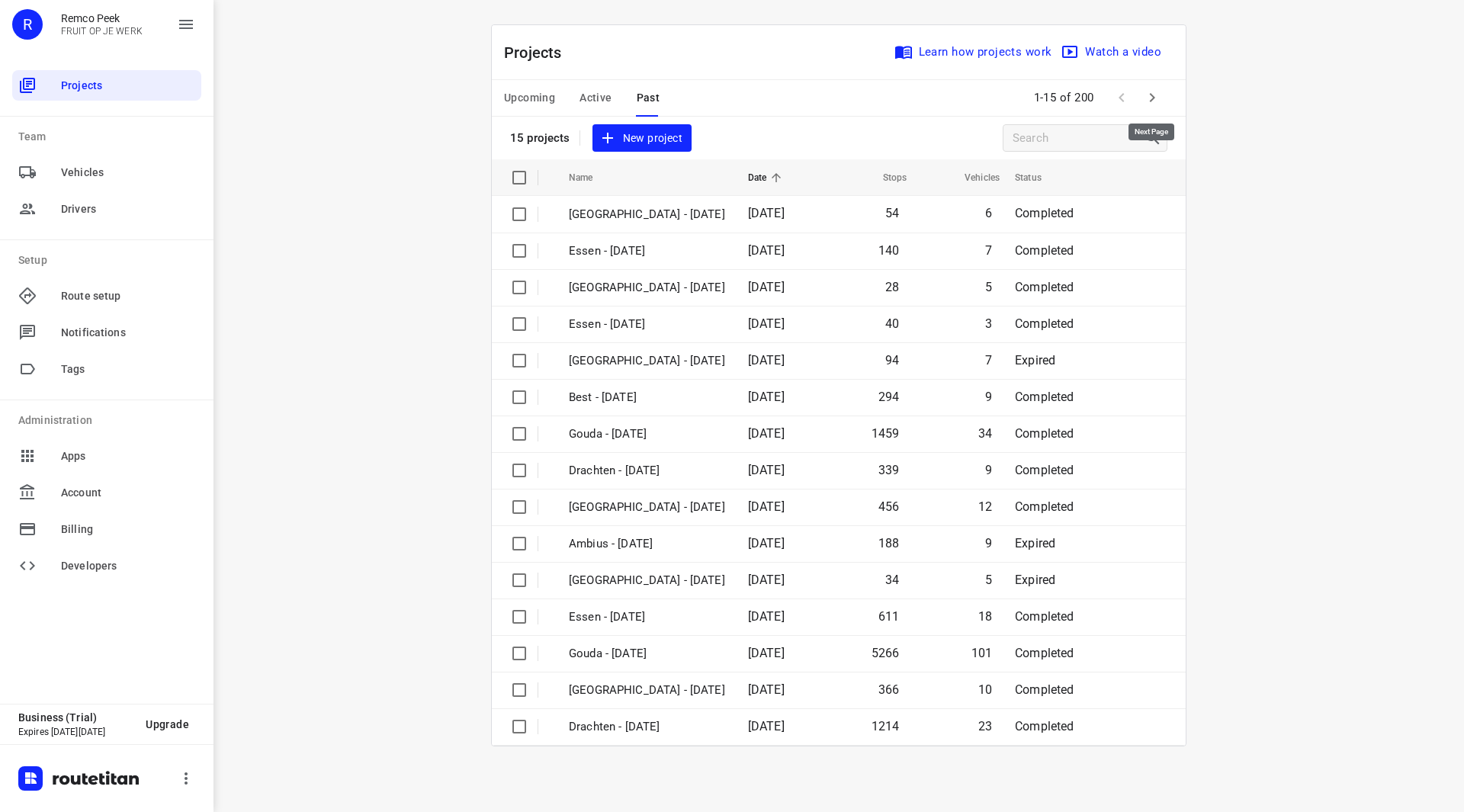
click at [1160, 106] on icon "button" at bounding box center [1152, 97] width 19 height 19
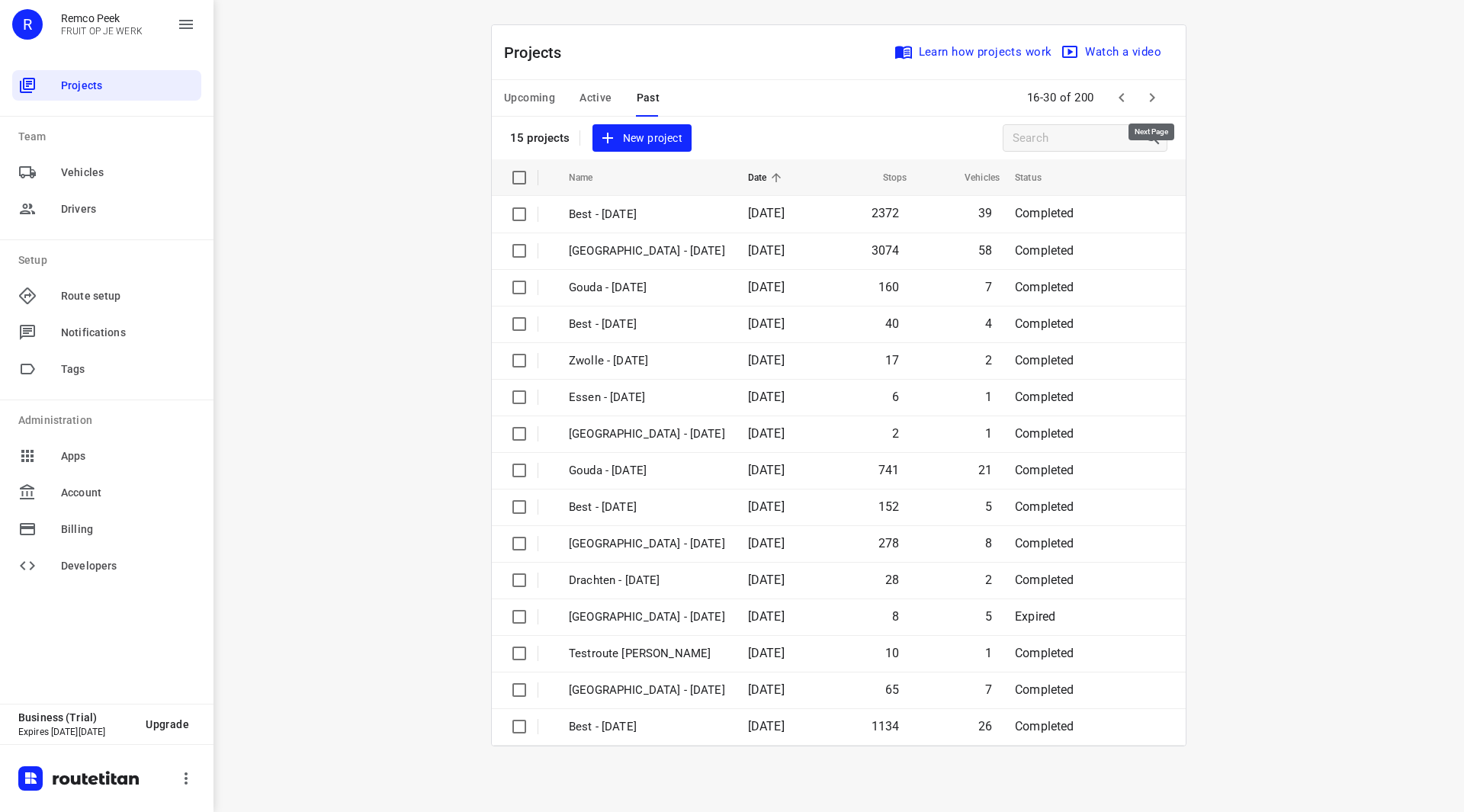
click at [1159, 102] on icon "button" at bounding box center [1152, 97] width 19 height 19
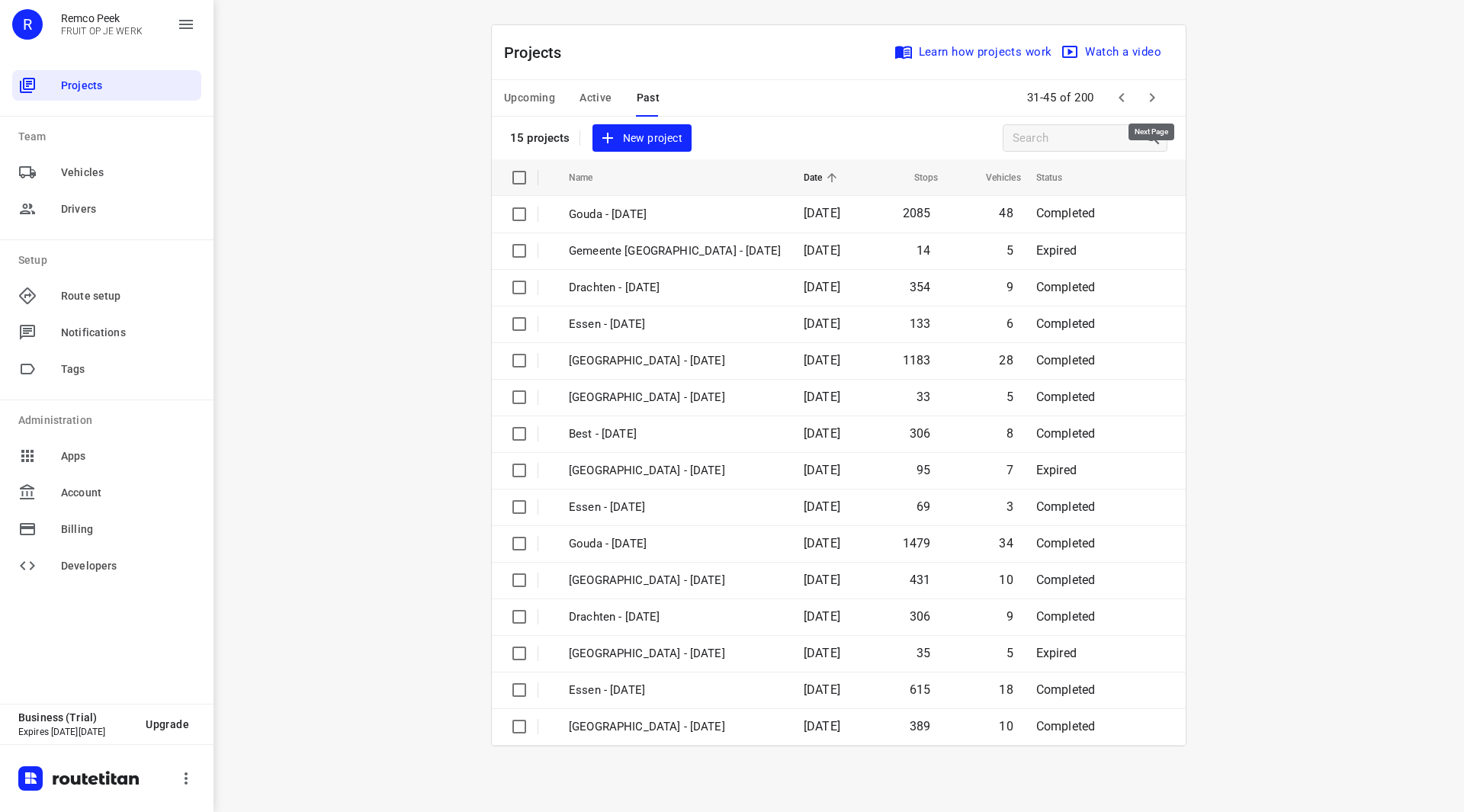
click at [1159, 102] on icon "button" at bounding box center [1152, 97] width 19 height 19
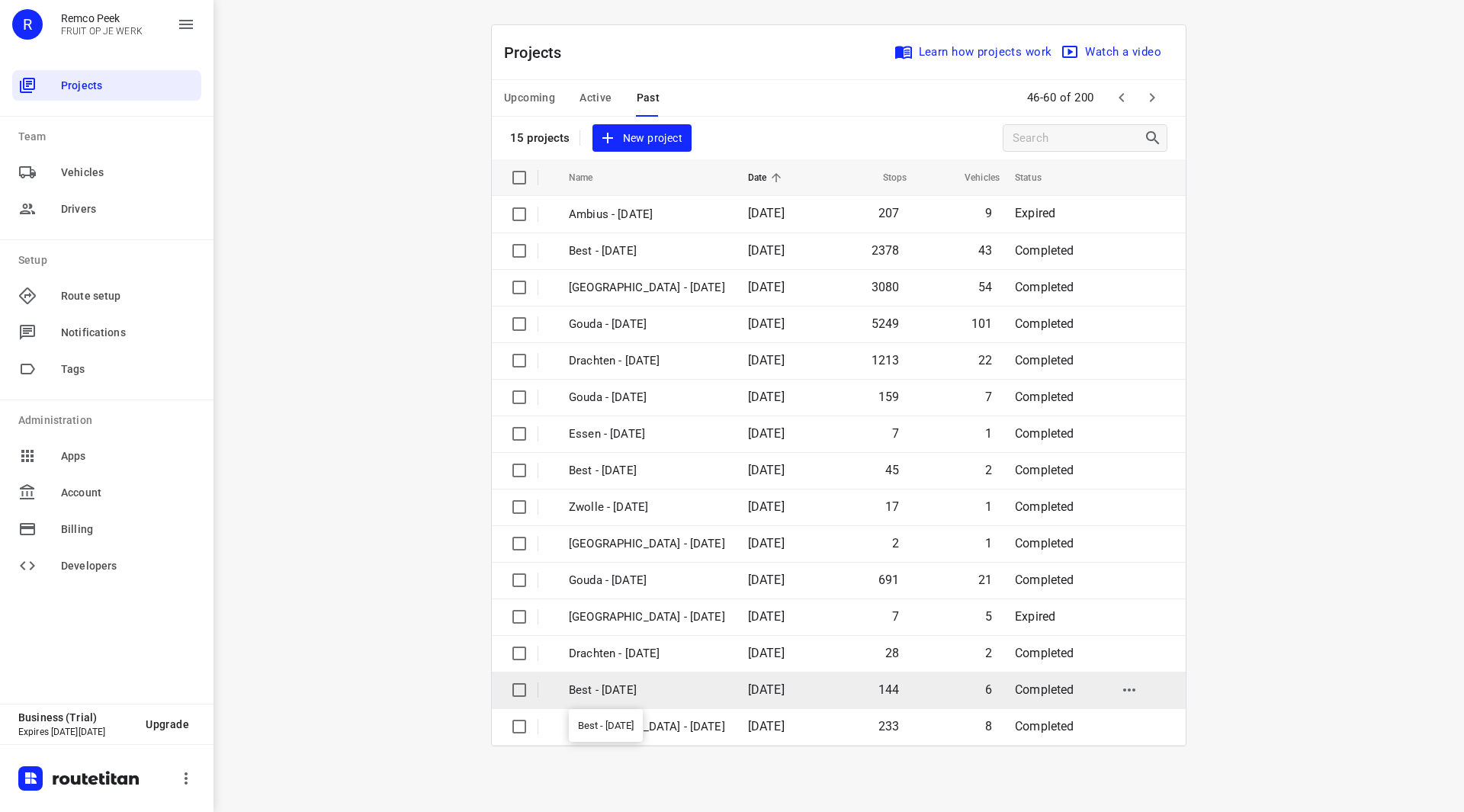
click at [626, 691] on p "Best - Thursday" at bounding box center [647, 691] width 156 height 18
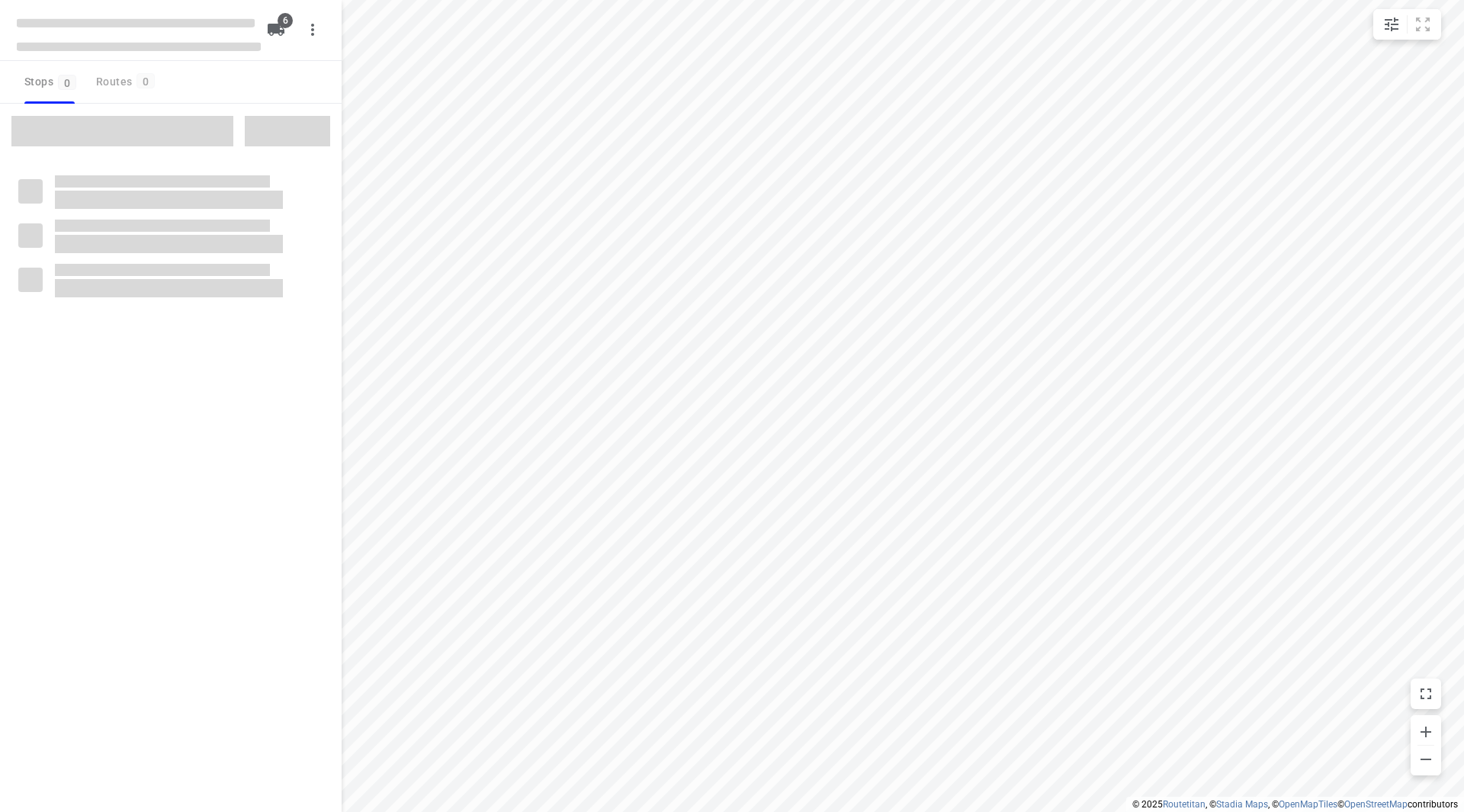
checkbox input "true"
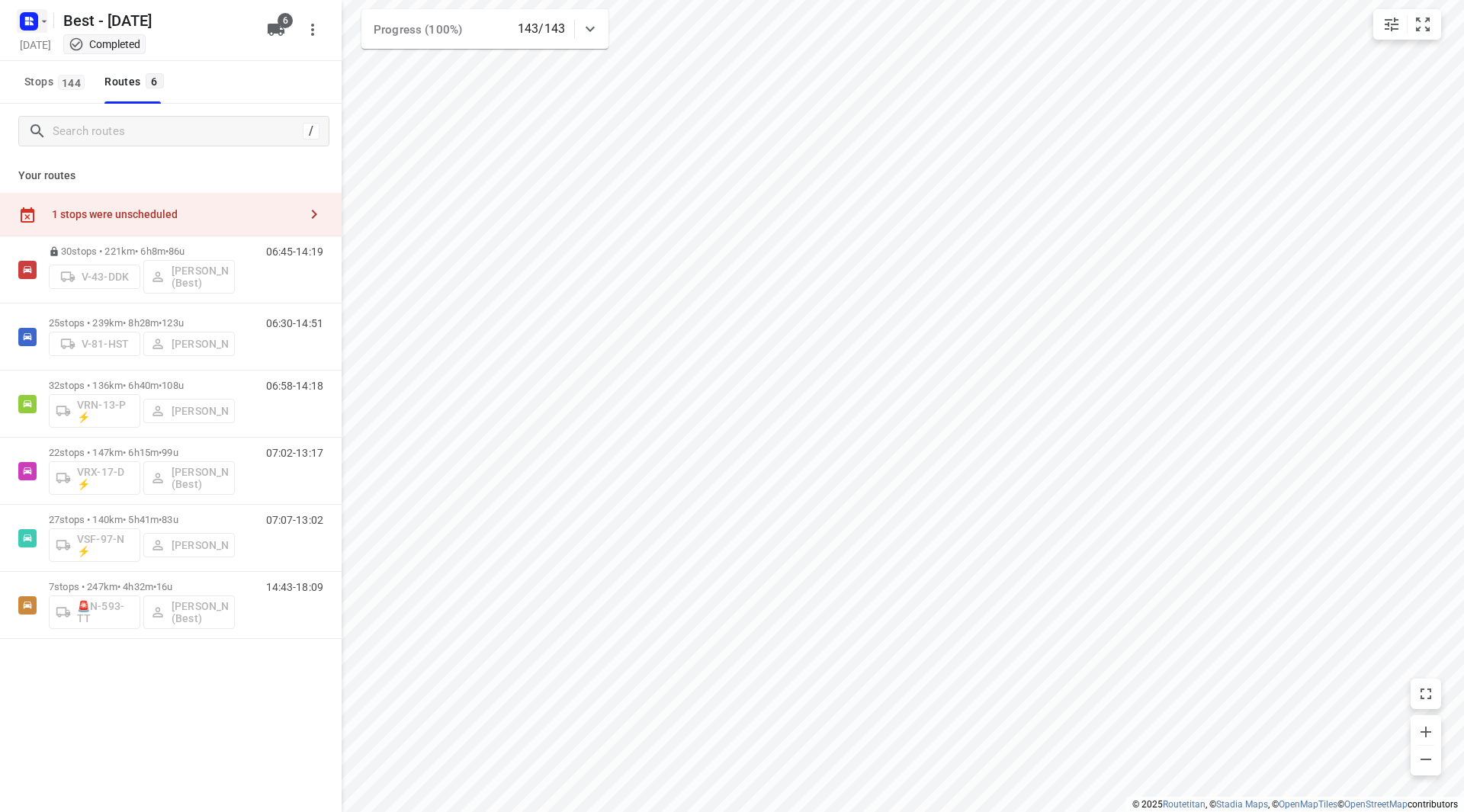
click at [49, 19] on icon "button" at bounding box center [44, 21] width 12 height 12
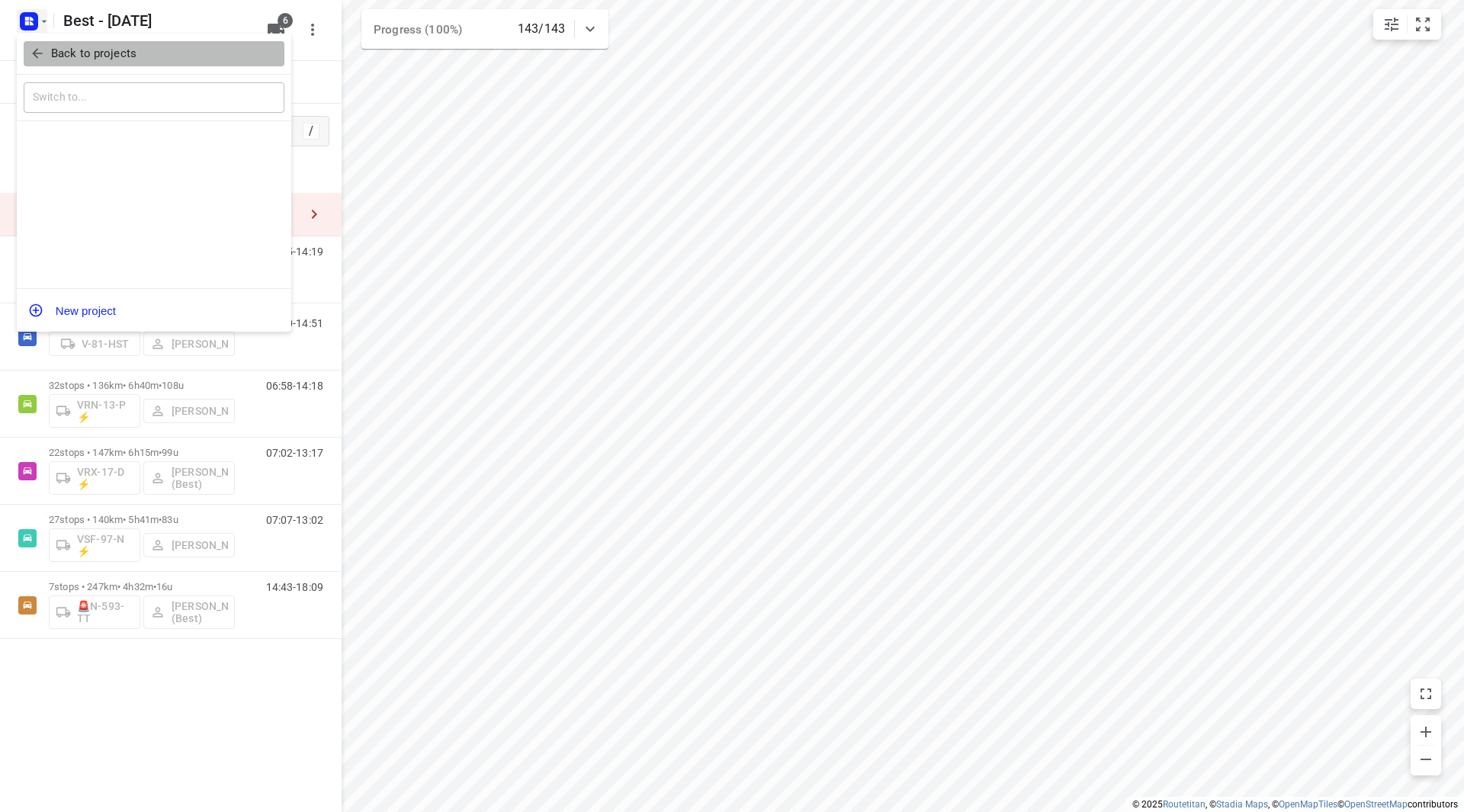
click at [48, 58] on span "Back to projects" at bounding box center [154, 54] width 248 height 18
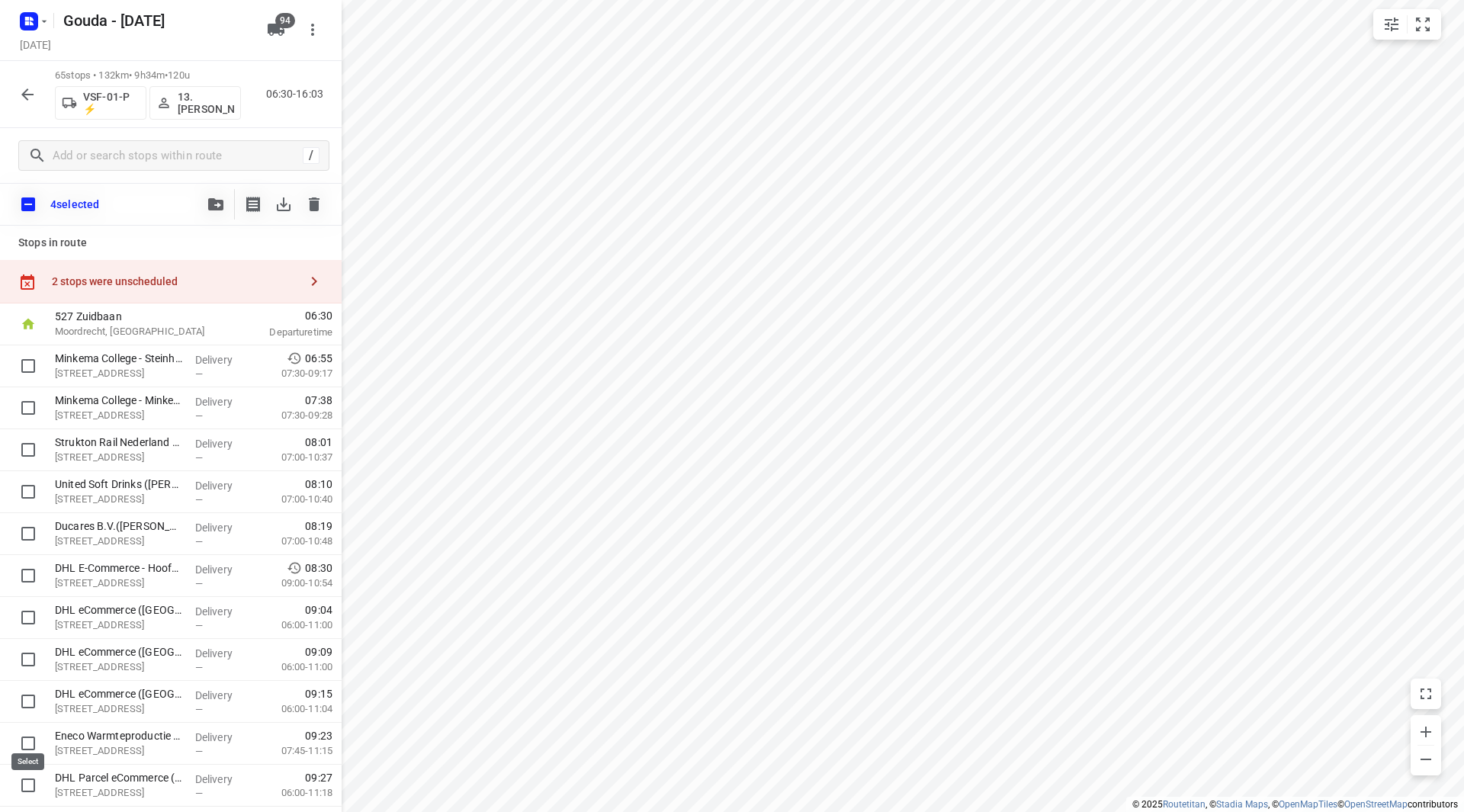
checkbox input "true"
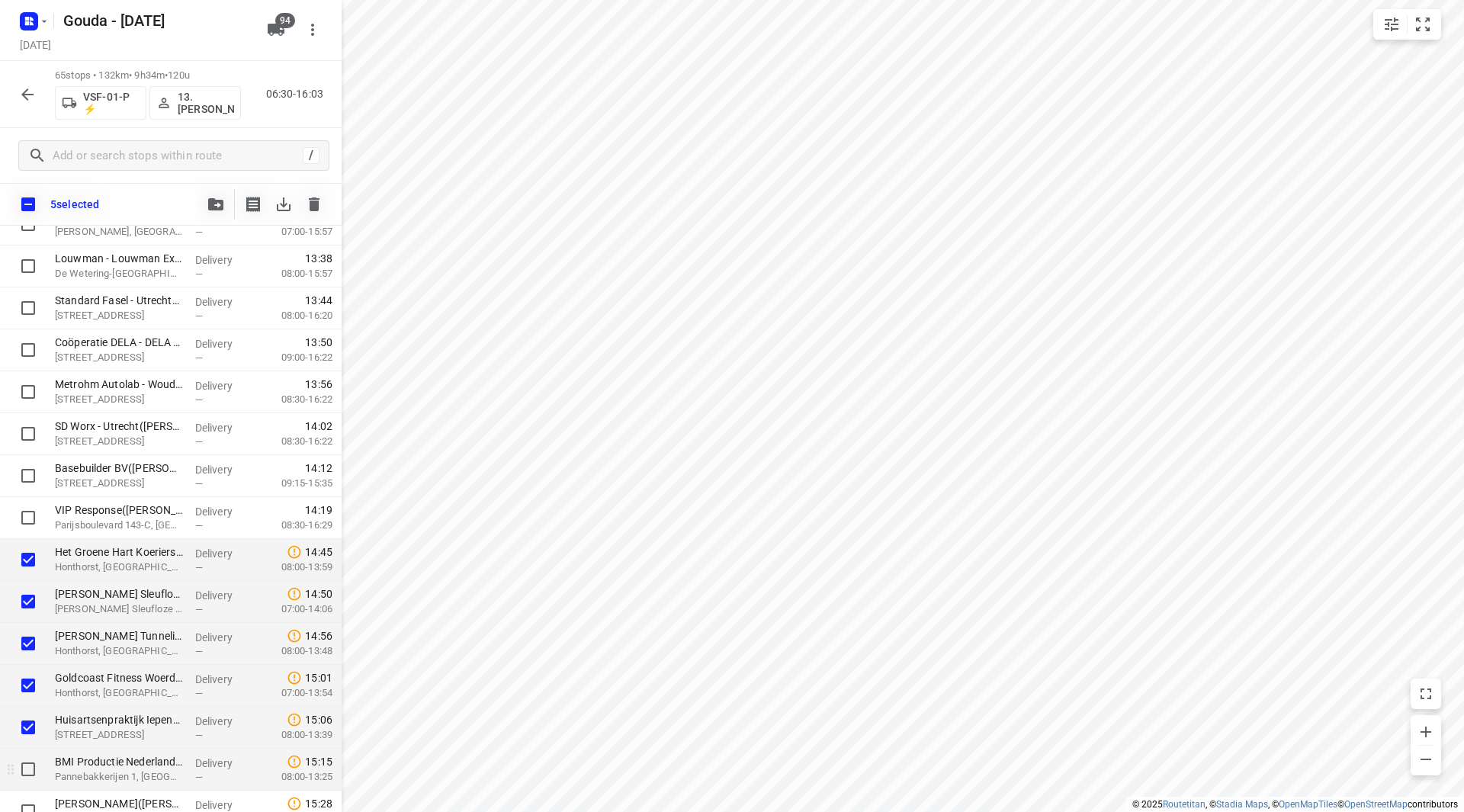
click at [33, 752] on div at bounding box center [24, 770] width 49 height 42
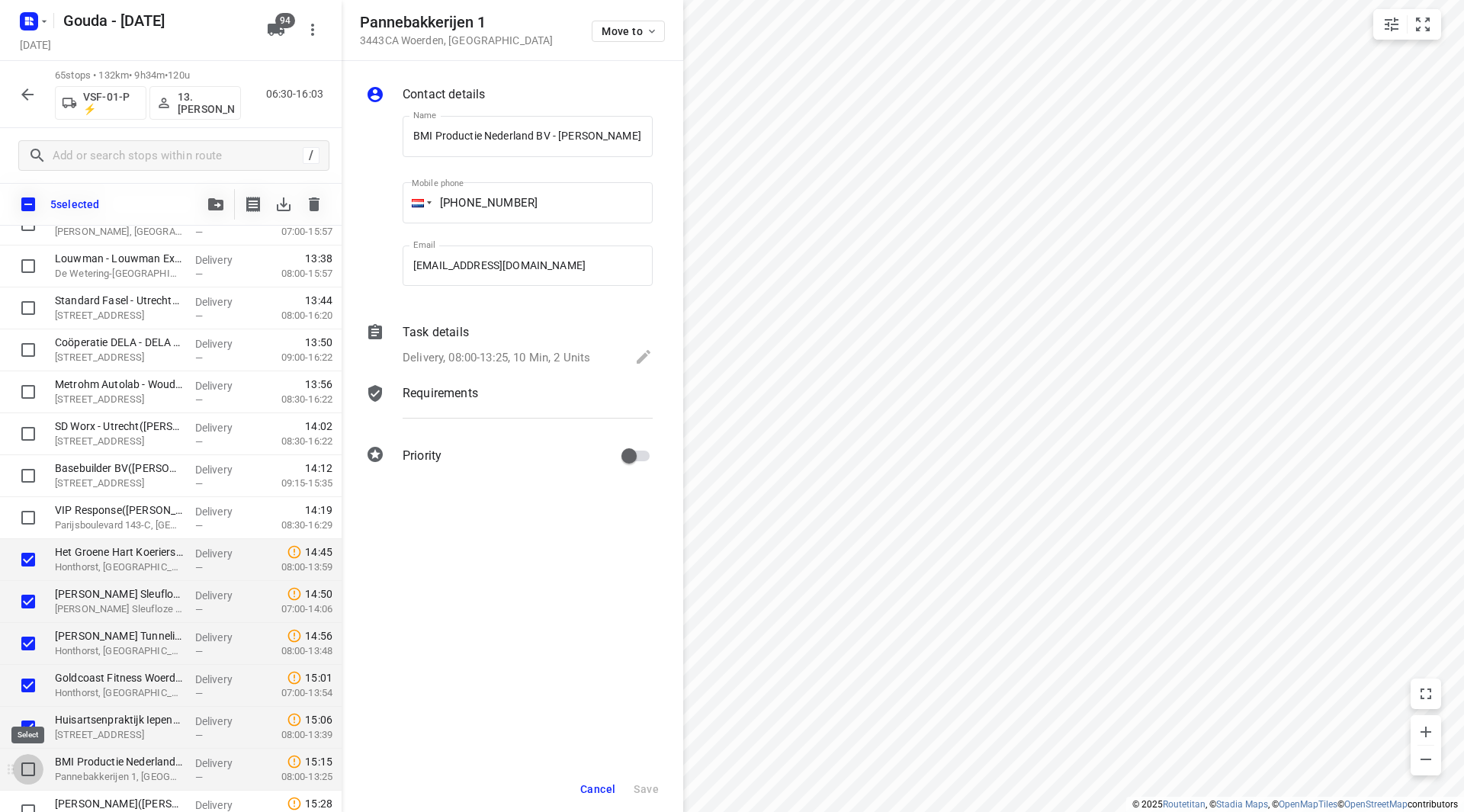
click at [28, 766] on input "checkbox" at bounding box center [28, 770] width 31 height 31
checkbox input "true"
click at [588, 791] on span "Cancel" at bounding box center [598, 789] width 35 height 12
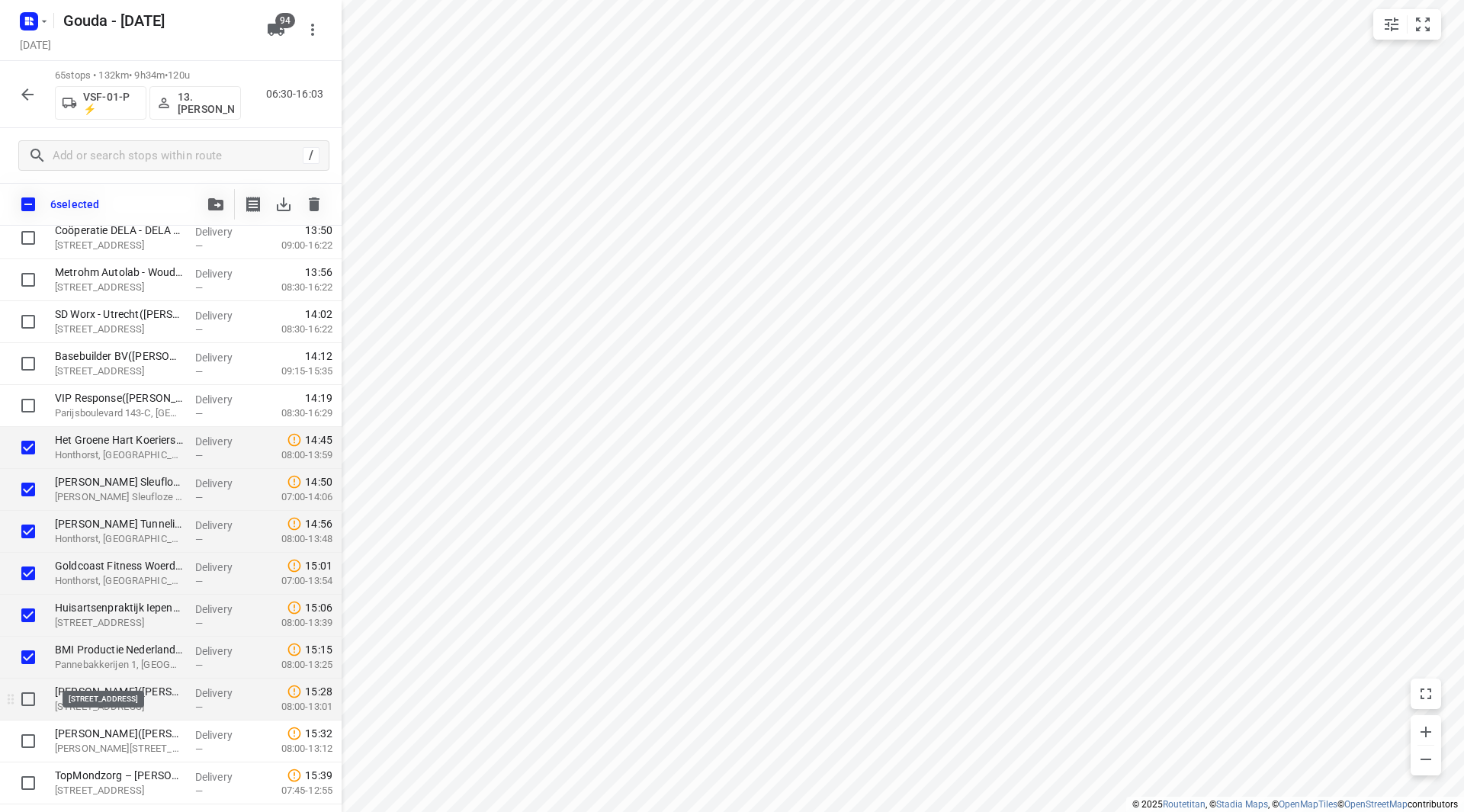
scroll to position [2302, 0]
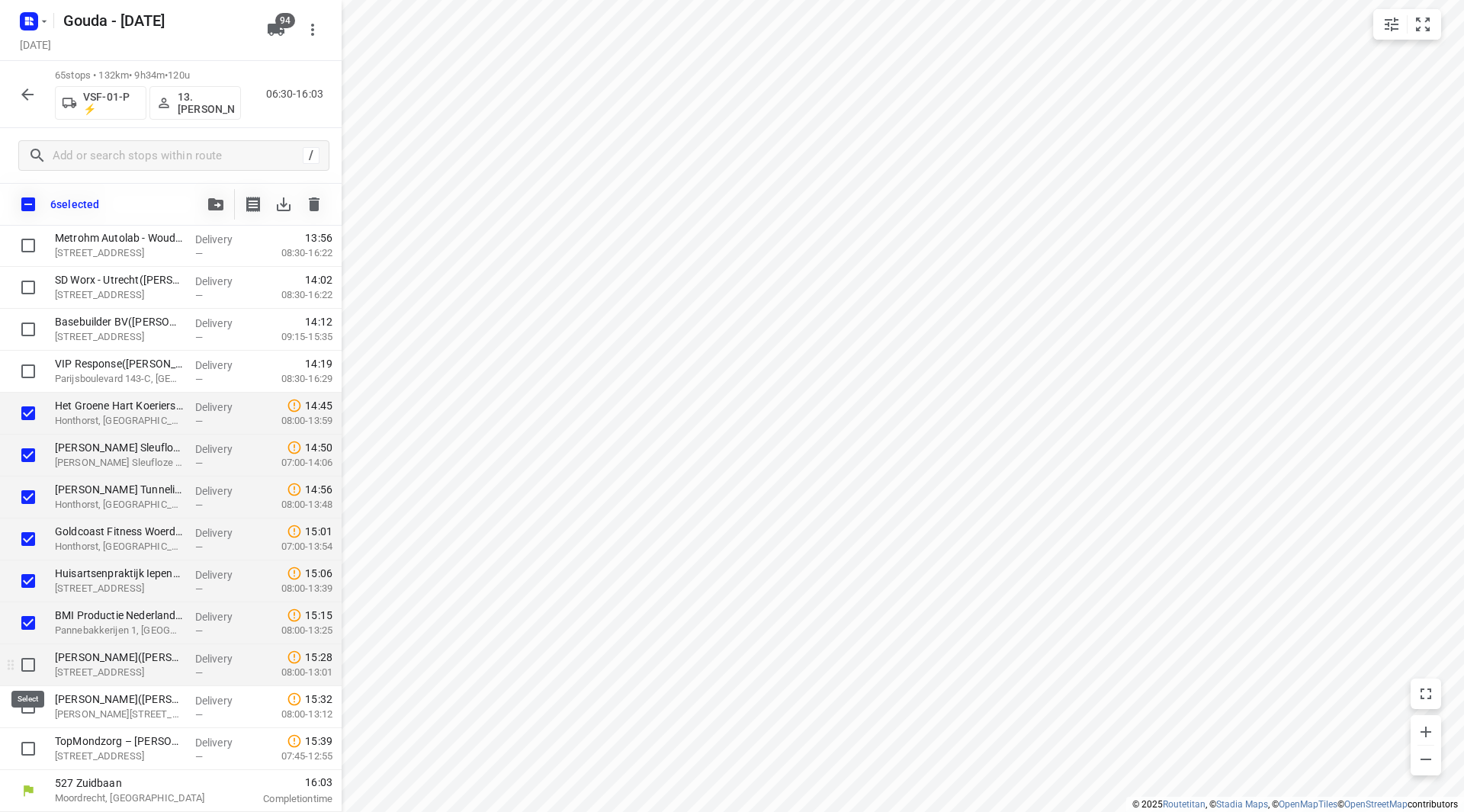
click at [33, 672] on input "checkbox" at bounding box center [28, 664] width 31 height 31
checkbox input "true"
click at [38, 717] on input "checkbox" at bounding box center [28, 707] width 31 height 31
checkbox input "true"
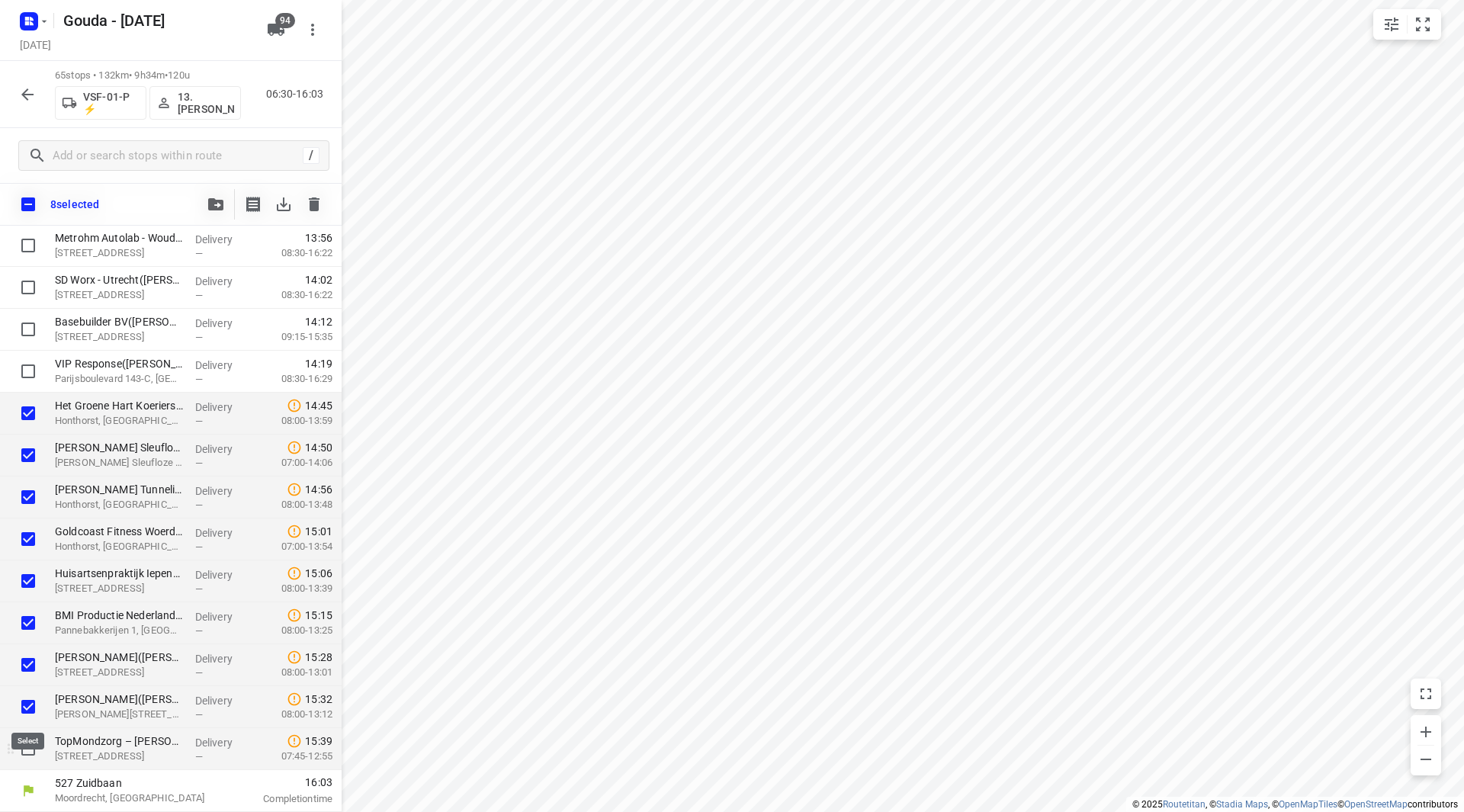
click at [35, 748] on input "checkbox" at bounding box center [28, 748] width 31 height 31
checkbox input "true"
click at [214, 203] on icon "button" at bounding box center [216, 204] width 15 height 12
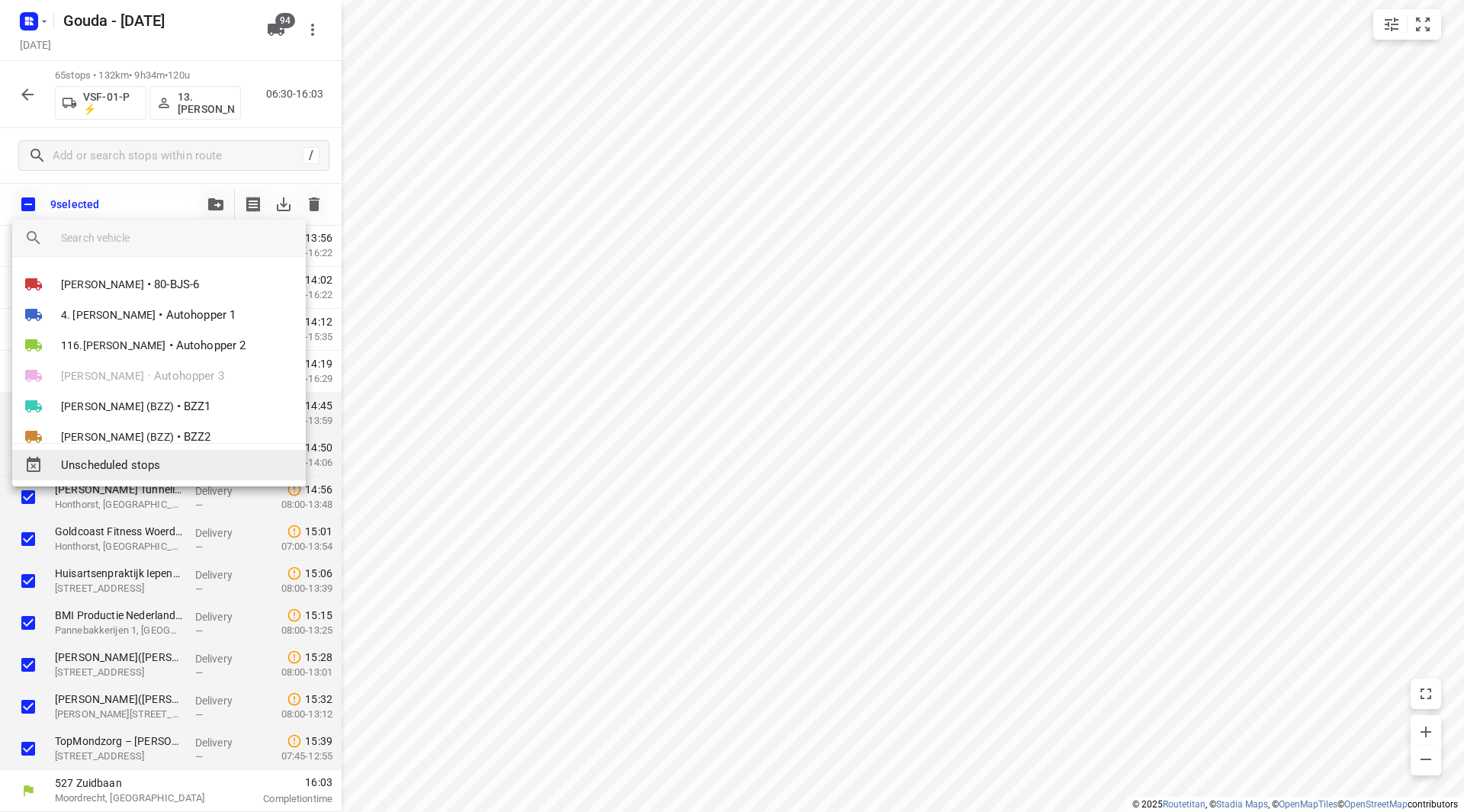
click at [118, 467] on span "Unscheduled stops" at bounding box center [177, 466] width 232 height 18
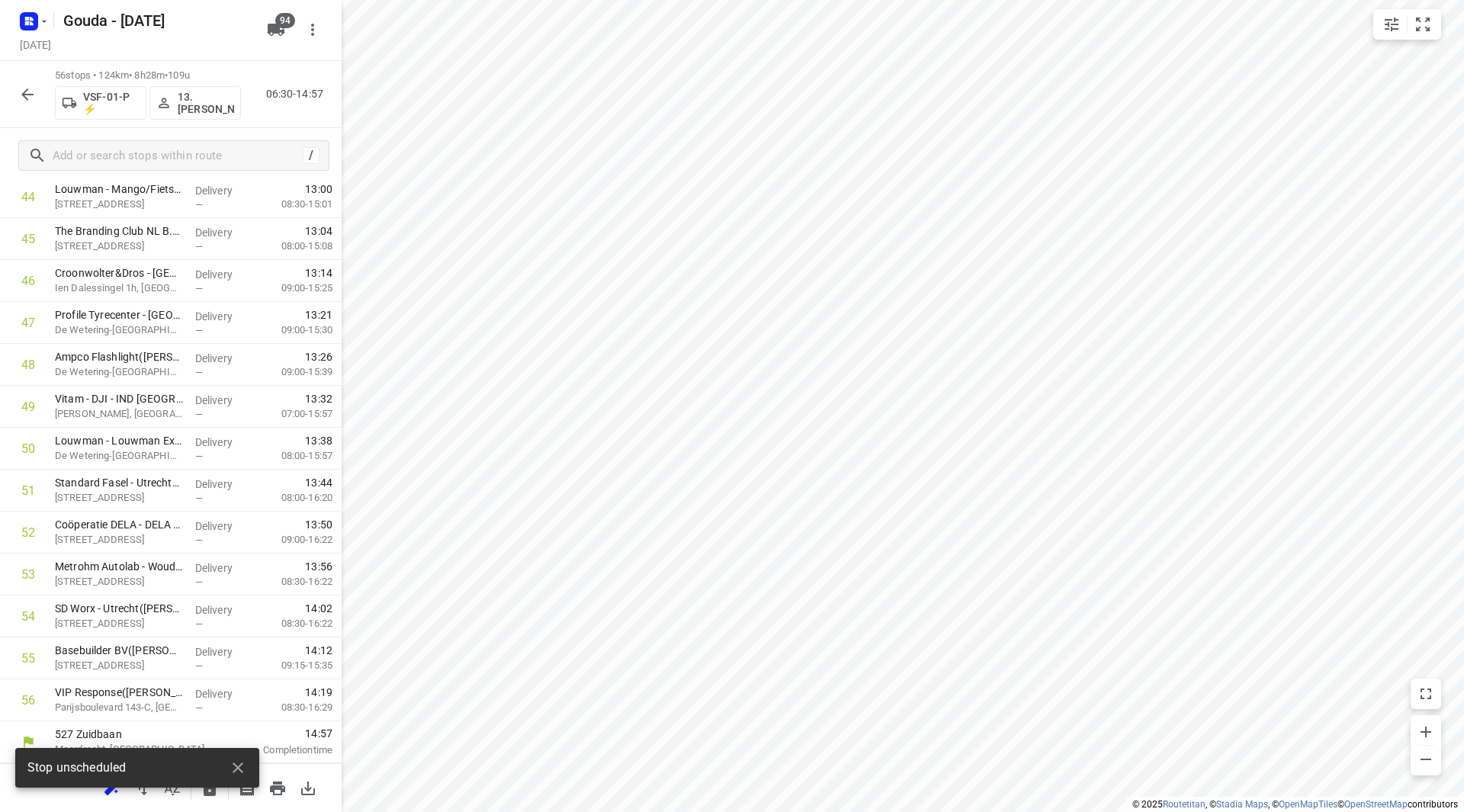
scroll to position [1931, 0]
click at [38, 80] on div at bounding box center [27, 95] width 31 height 31
click at [38, 93] on button "button" at bounding box center [27, 95] width 31 height 31
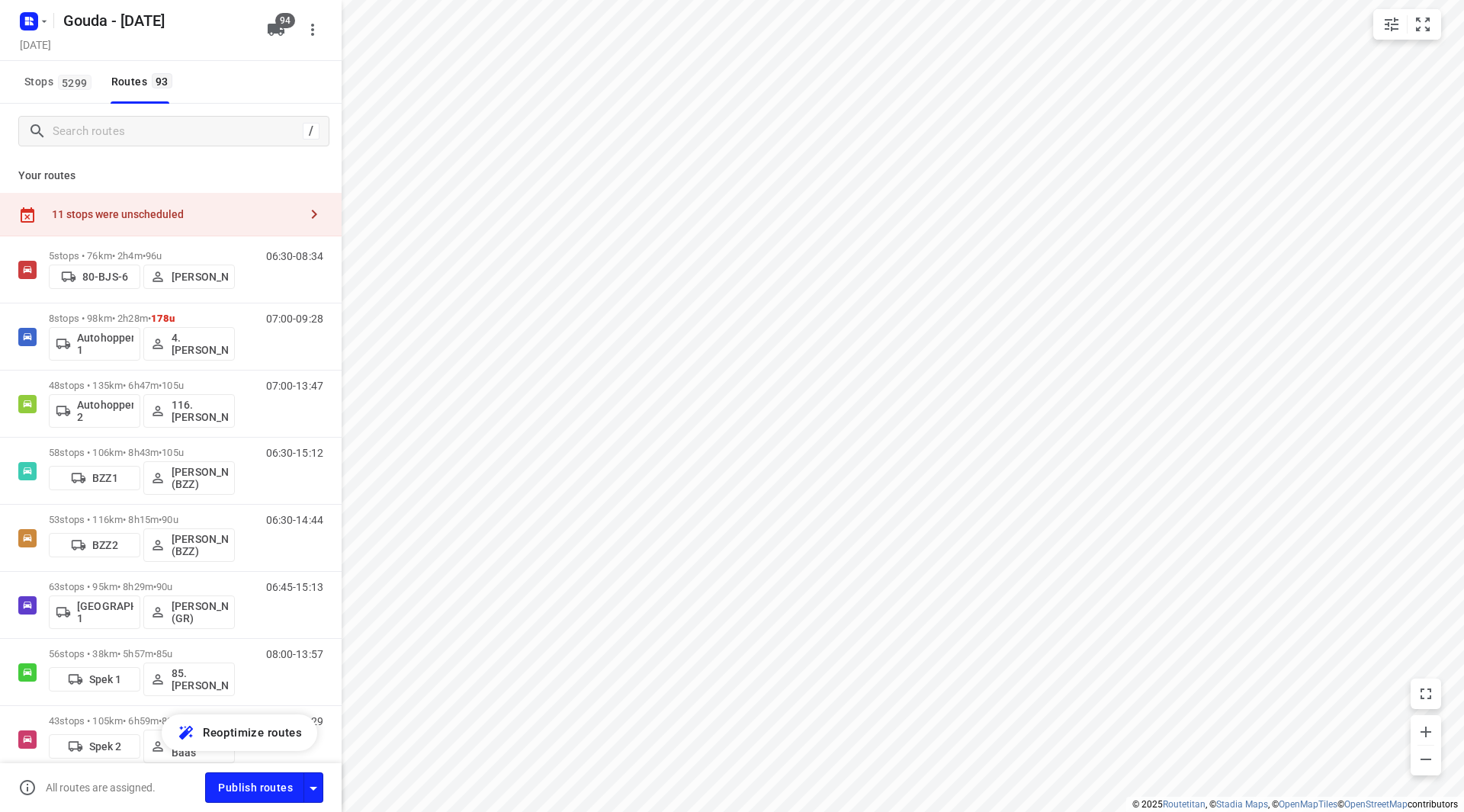
click at [71, 83] on span "5299" at bounding box center [75, 82] width 34 height 15
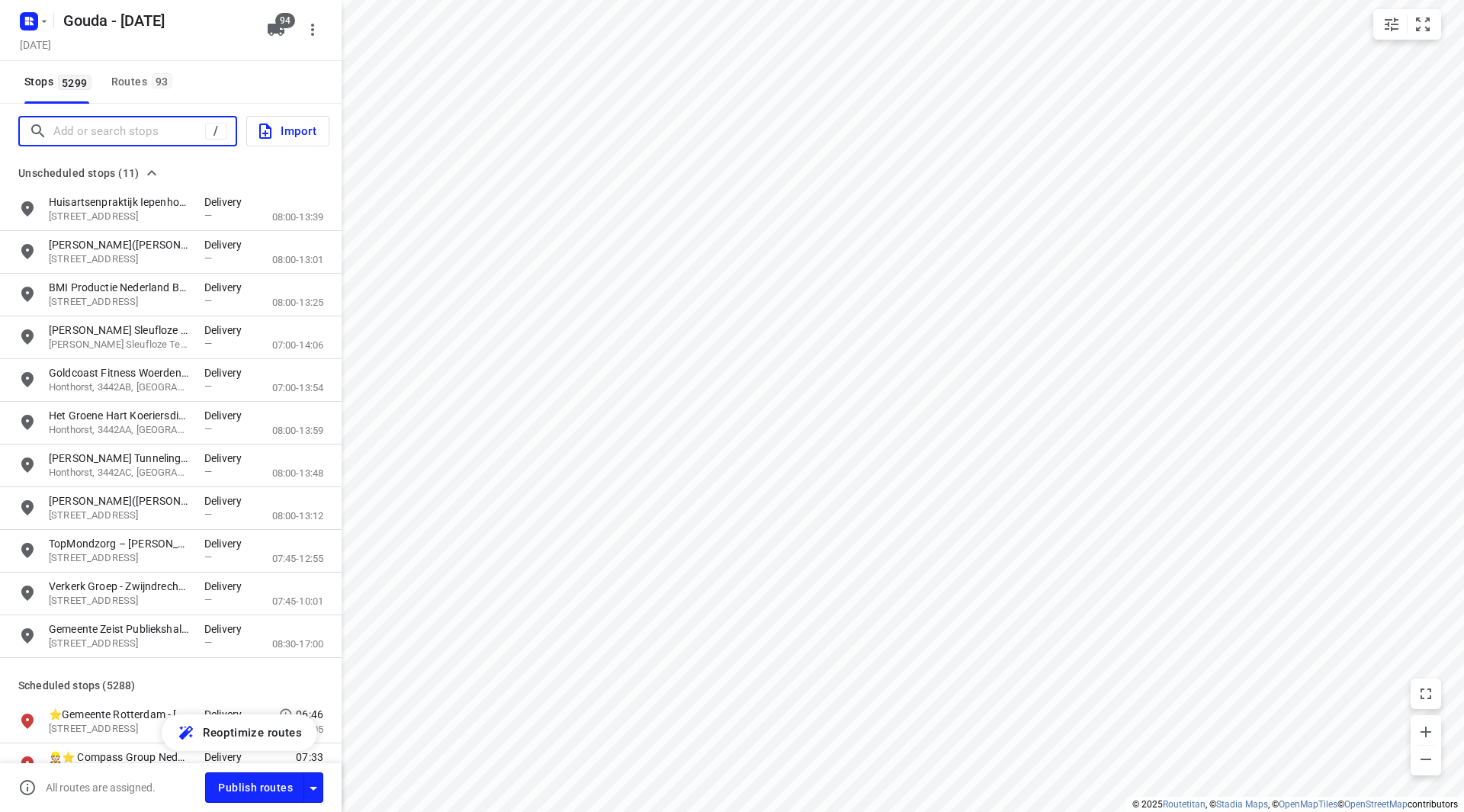
click at [91, 125] on input "Add or search stops" at bounding box center [129, 132] width 152 height 24
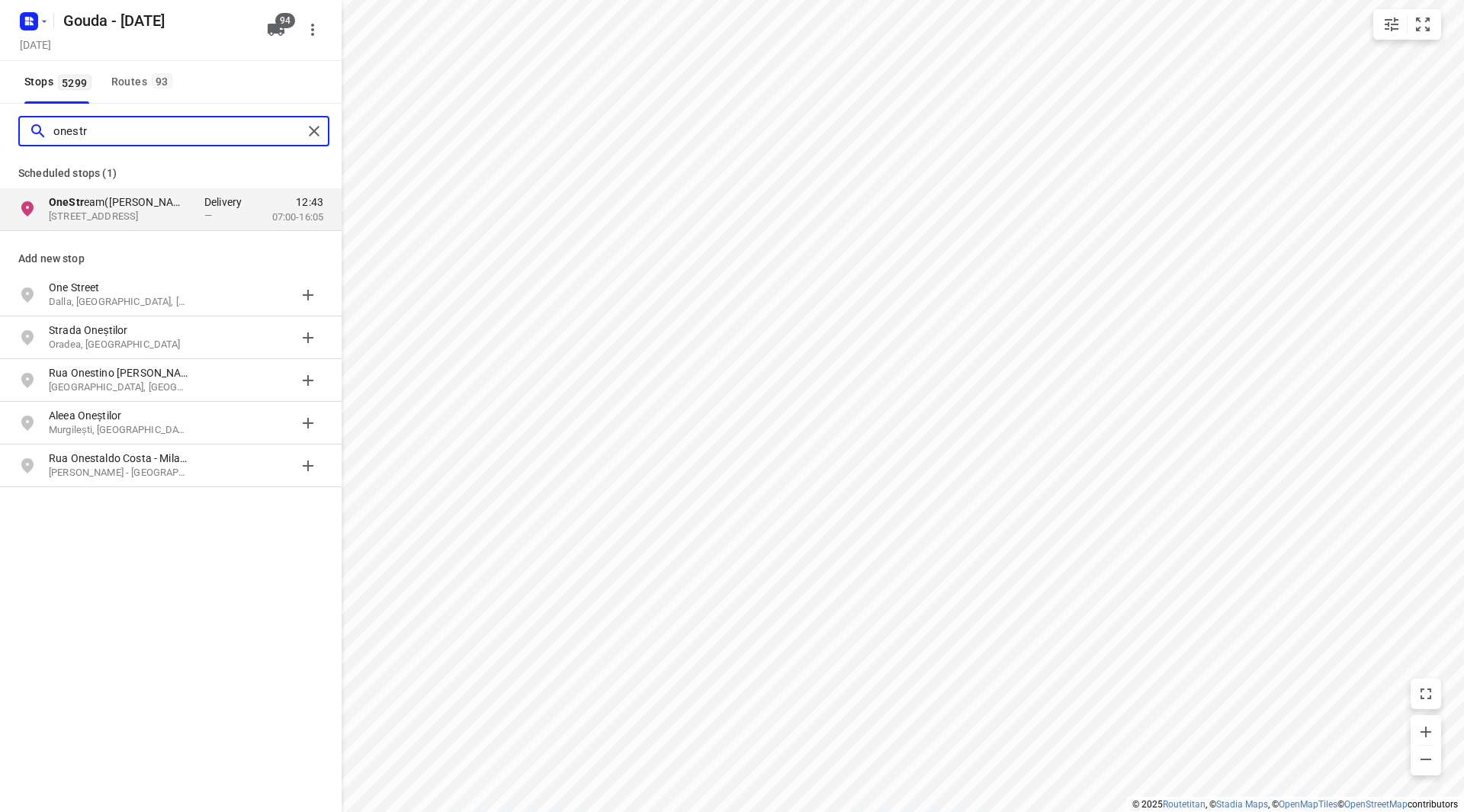
drag, startPoint x: 70, startPoint y: 133, endPoint x: 28, endPoint y: 133, distance: 42.0
click at [28, 133] on div "onestr" at bounding box center [161, 132] width 283 height 24
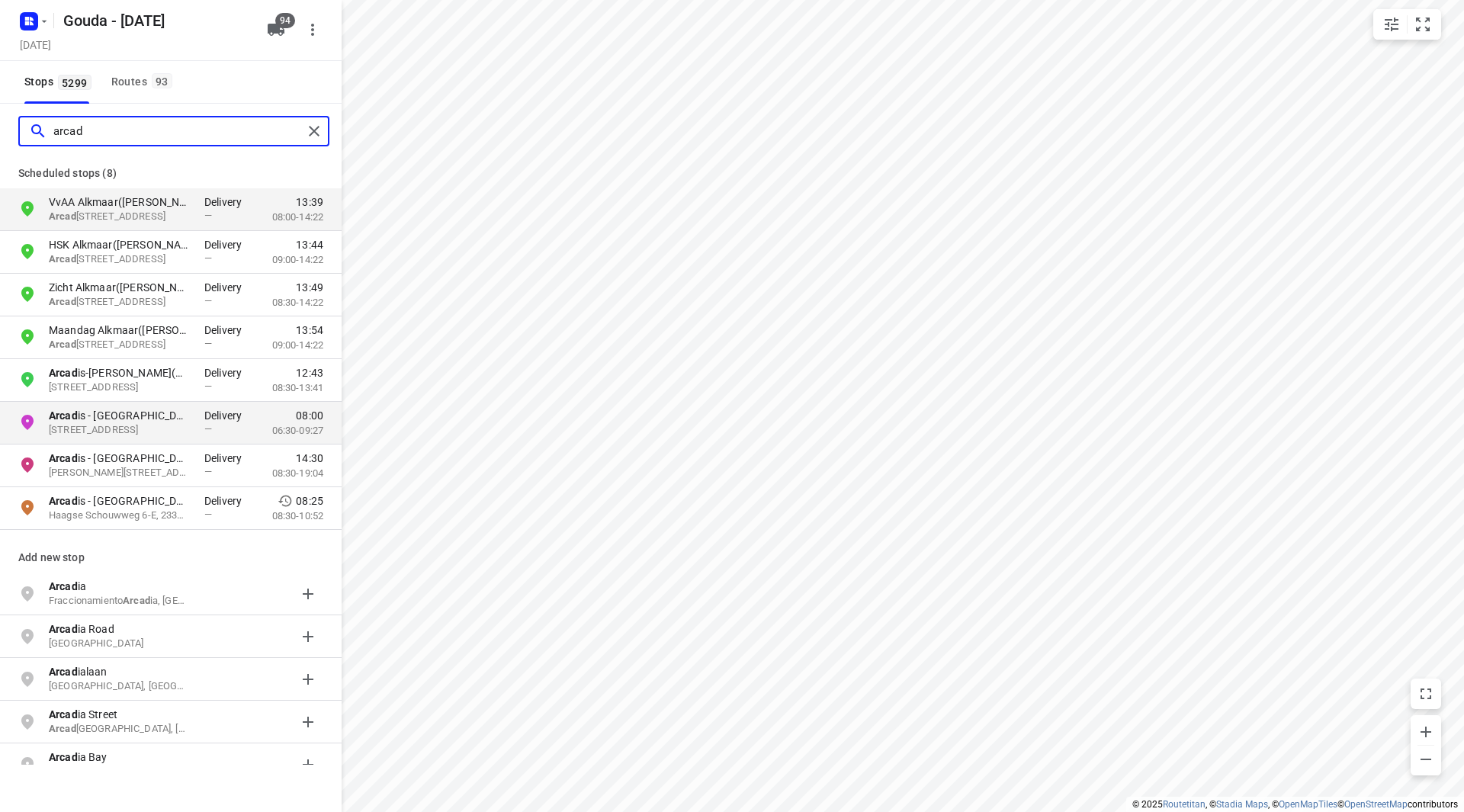
type input "arcad"
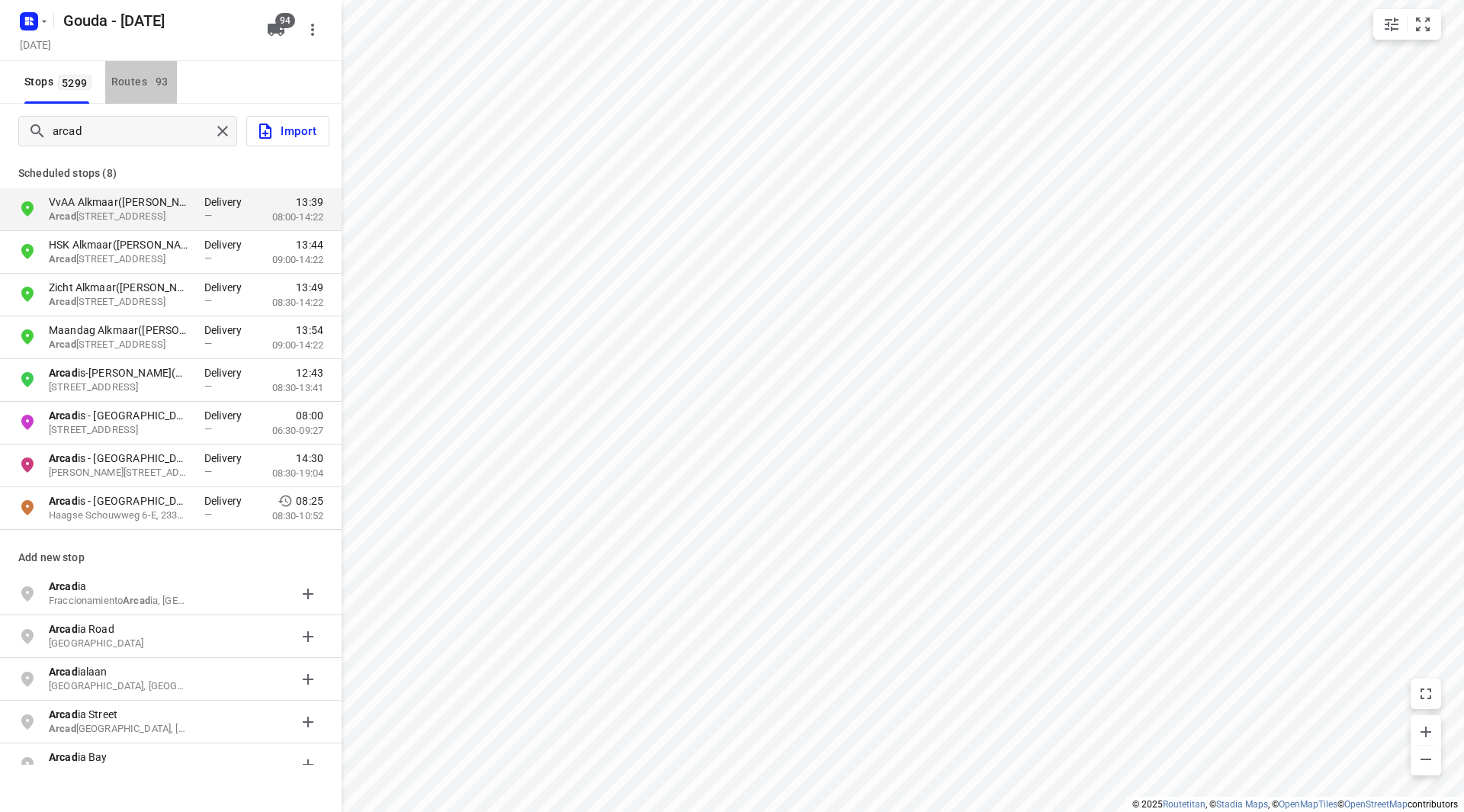
click at [153, 85] on span "93" at bounding box center [162, 80] width 20 height 15
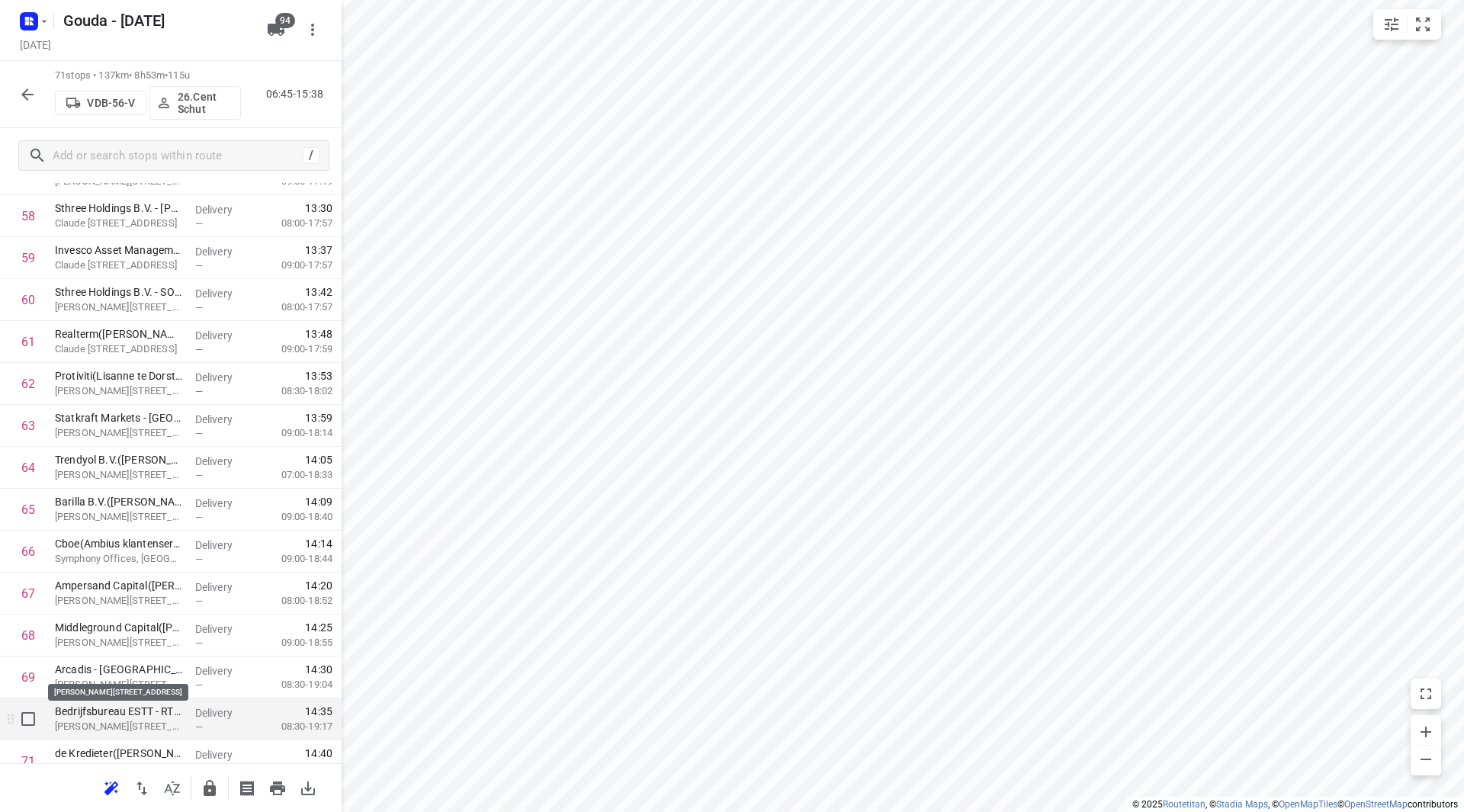
scroll to position [2560, 0]
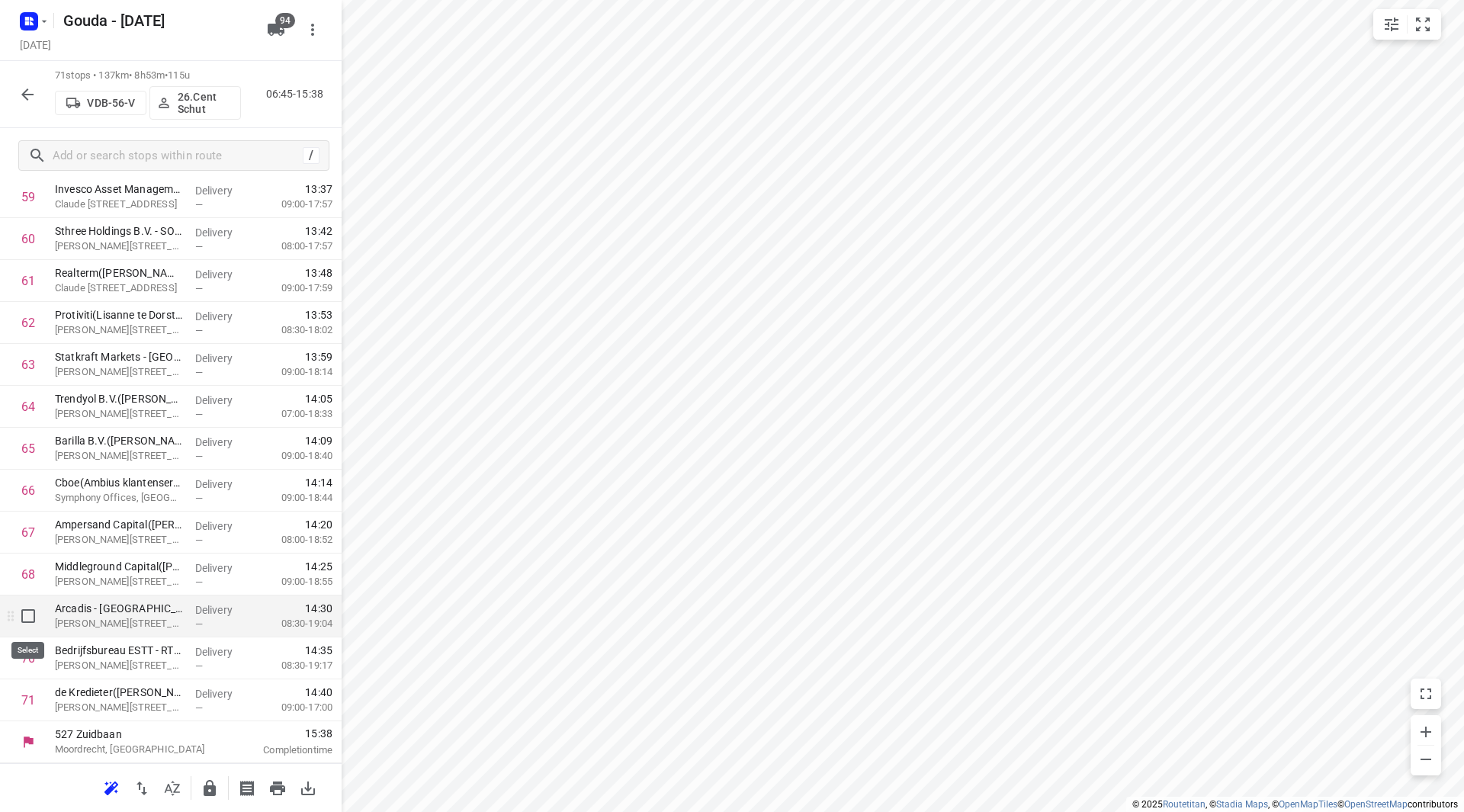
click at [24, 618] on input "checkbox" at bounding box center [28, 616] width 31 height 31
checkbox input "true"
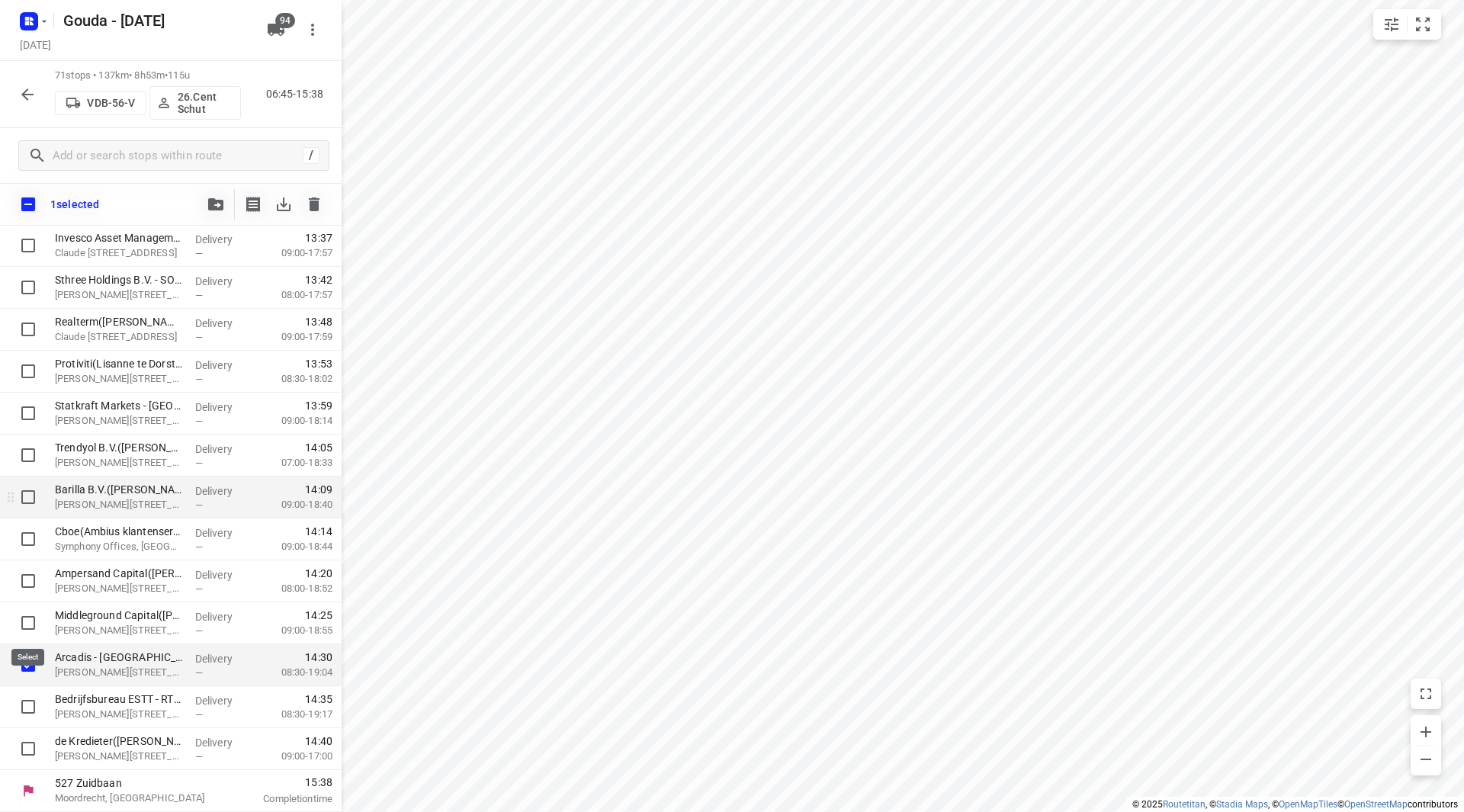
scroll to position [2554, 0]
click at [222, 203] on icon "button" at bounding box center [216, 204] width 15 height 12
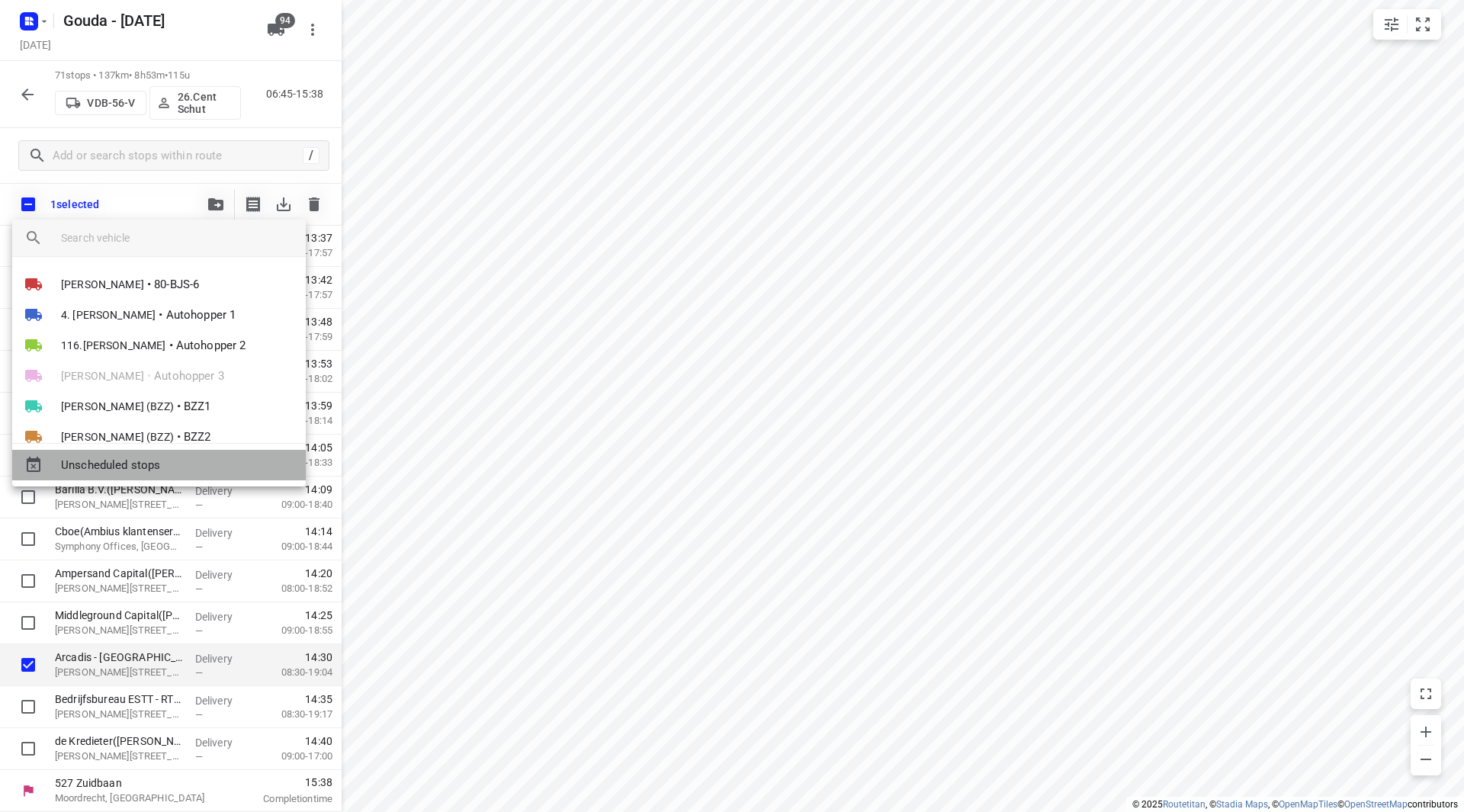
click at [131, 461] on span "Unscheduled stops" at bounding box center [177, 466] width 232 height 18
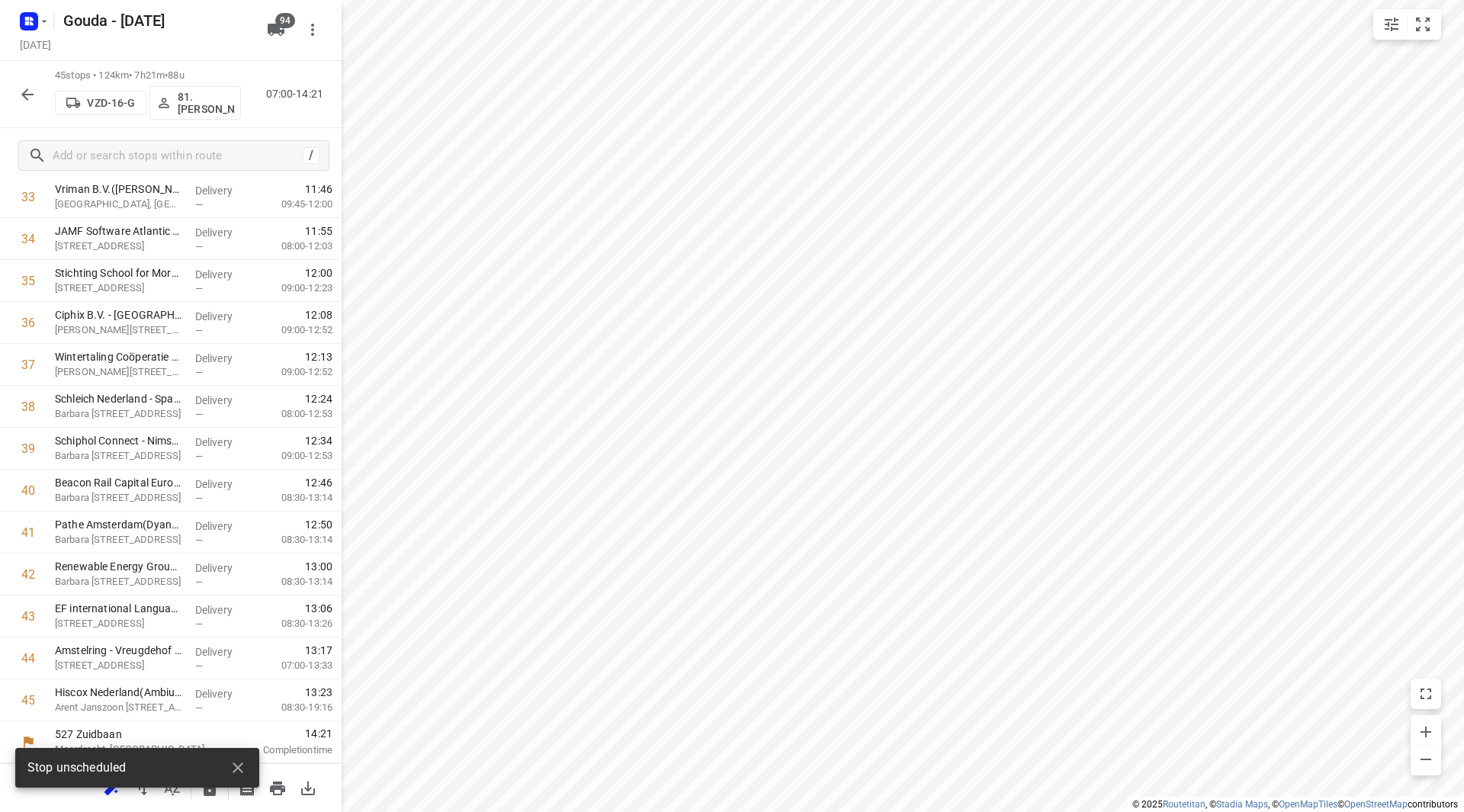
scroll to position [1468, 0]
click at [24, 92] on icon "button" at bounding box center [27, 95] width 12 height 12
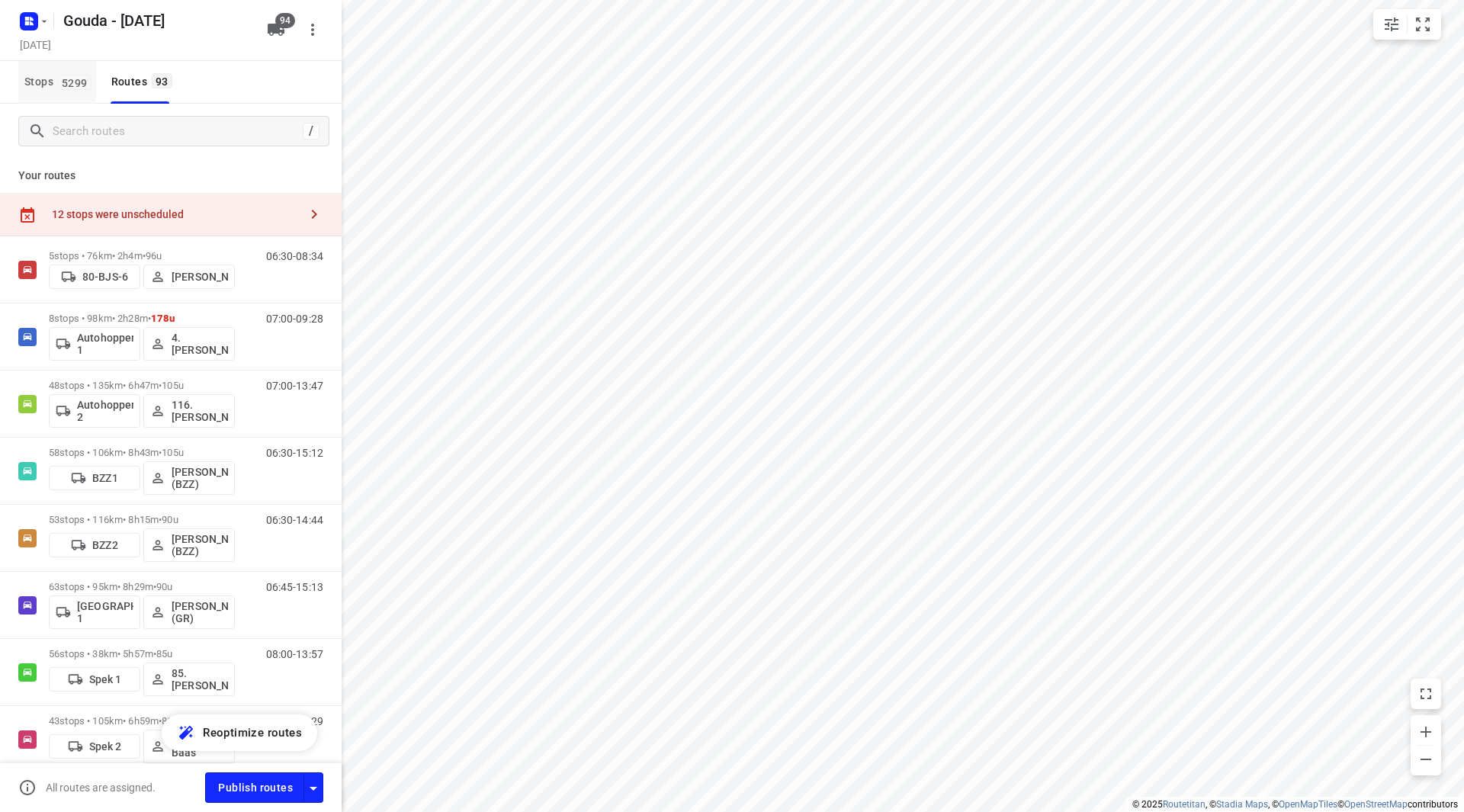
click at [57, 72] on button "Stops 5299" at bounding box center [57, 82] width 78 height 42
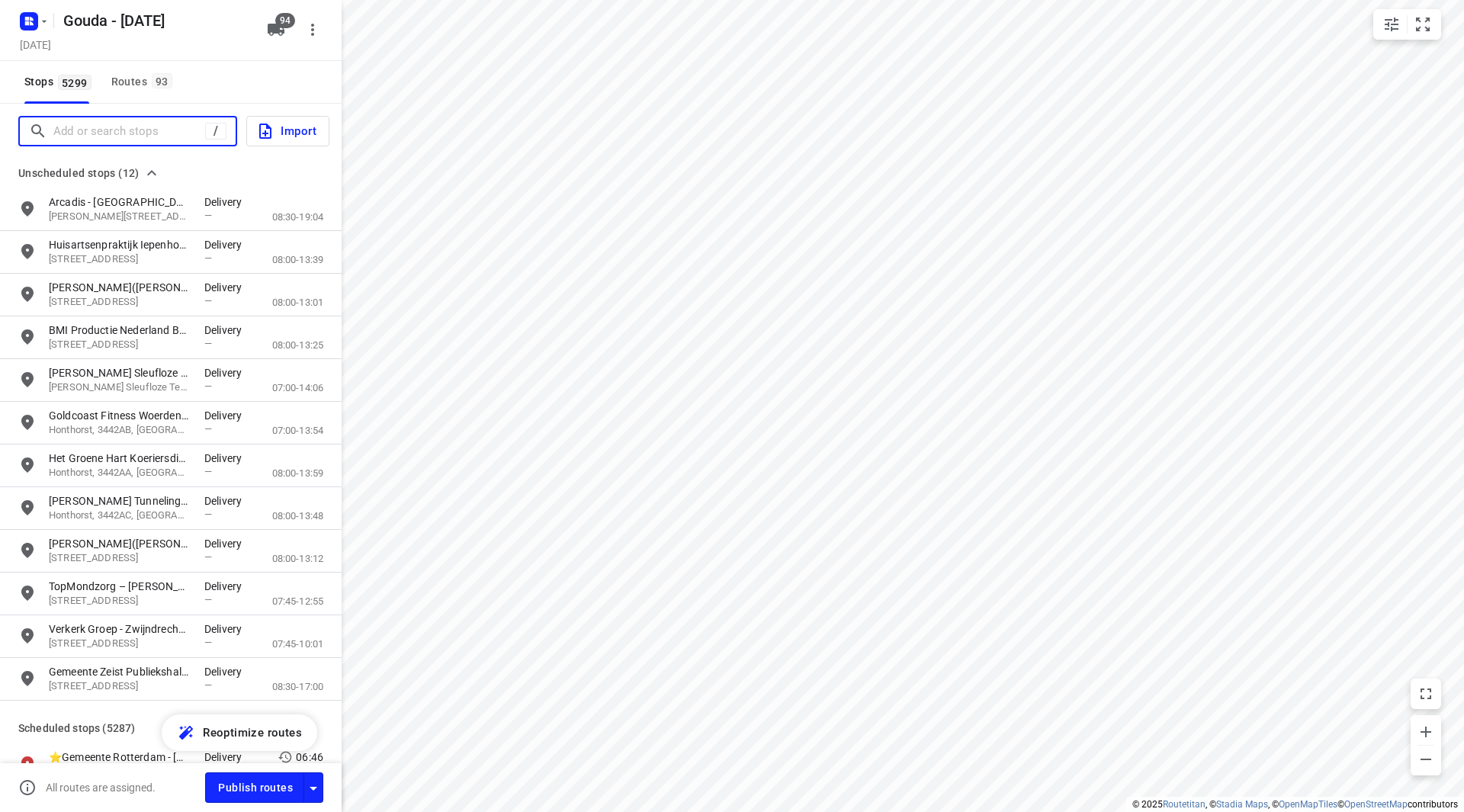
click at [99, 128] on input "Add or search stops" at bounding box center [129, 132] width 152 height 24
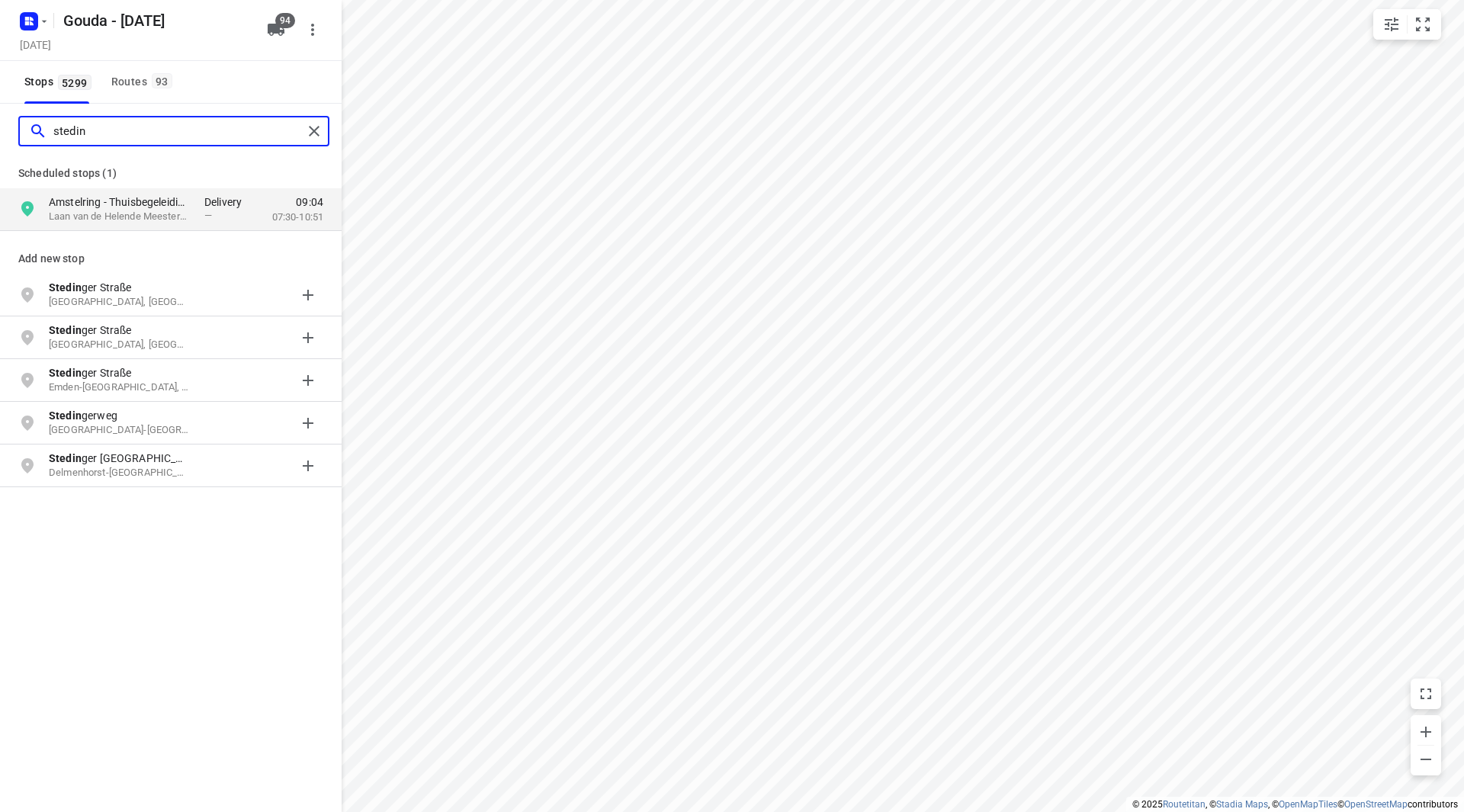
drag, startPoint x: 114, startPoint y: 128, endPoint x: 60, endPoint y: 128, distance: 54.0
click at [61, 128] on input "stedin" at bounding box center [178, 132] width 249 height 24
type input "s"
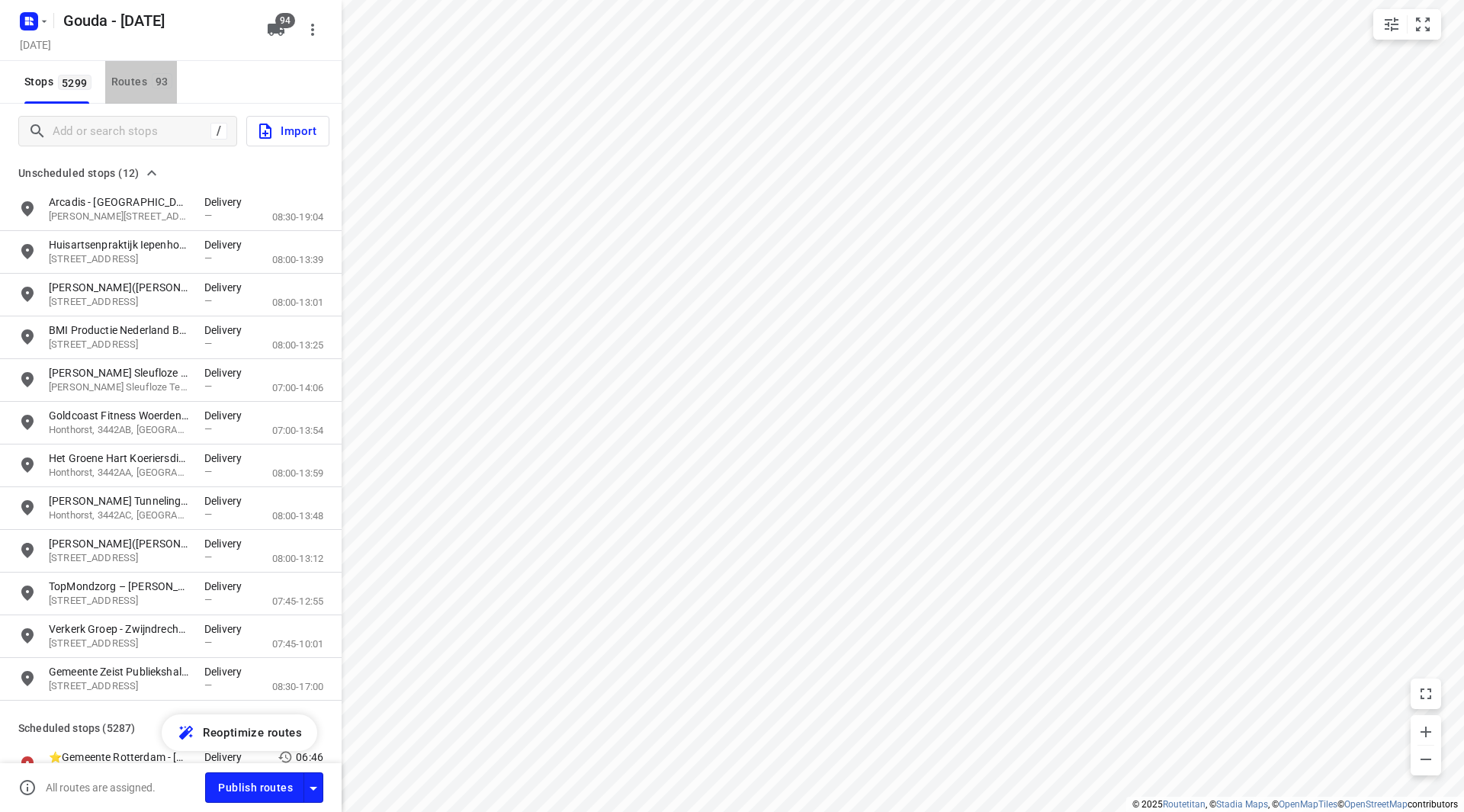
click at [148, 84] on div "Routes 93" at bounding box center [144, 82] width 65 height 19
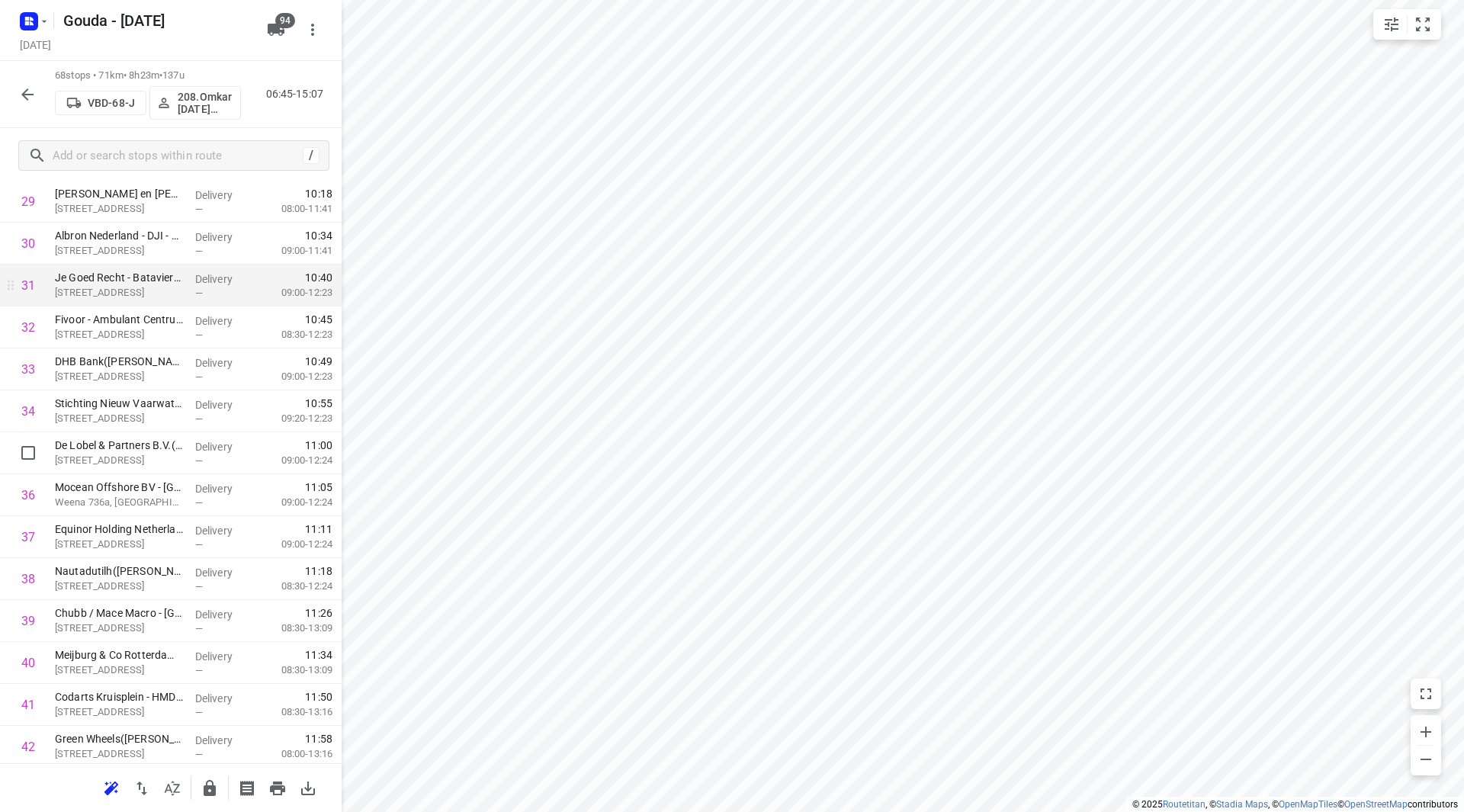
scroll to position [1144, 0]
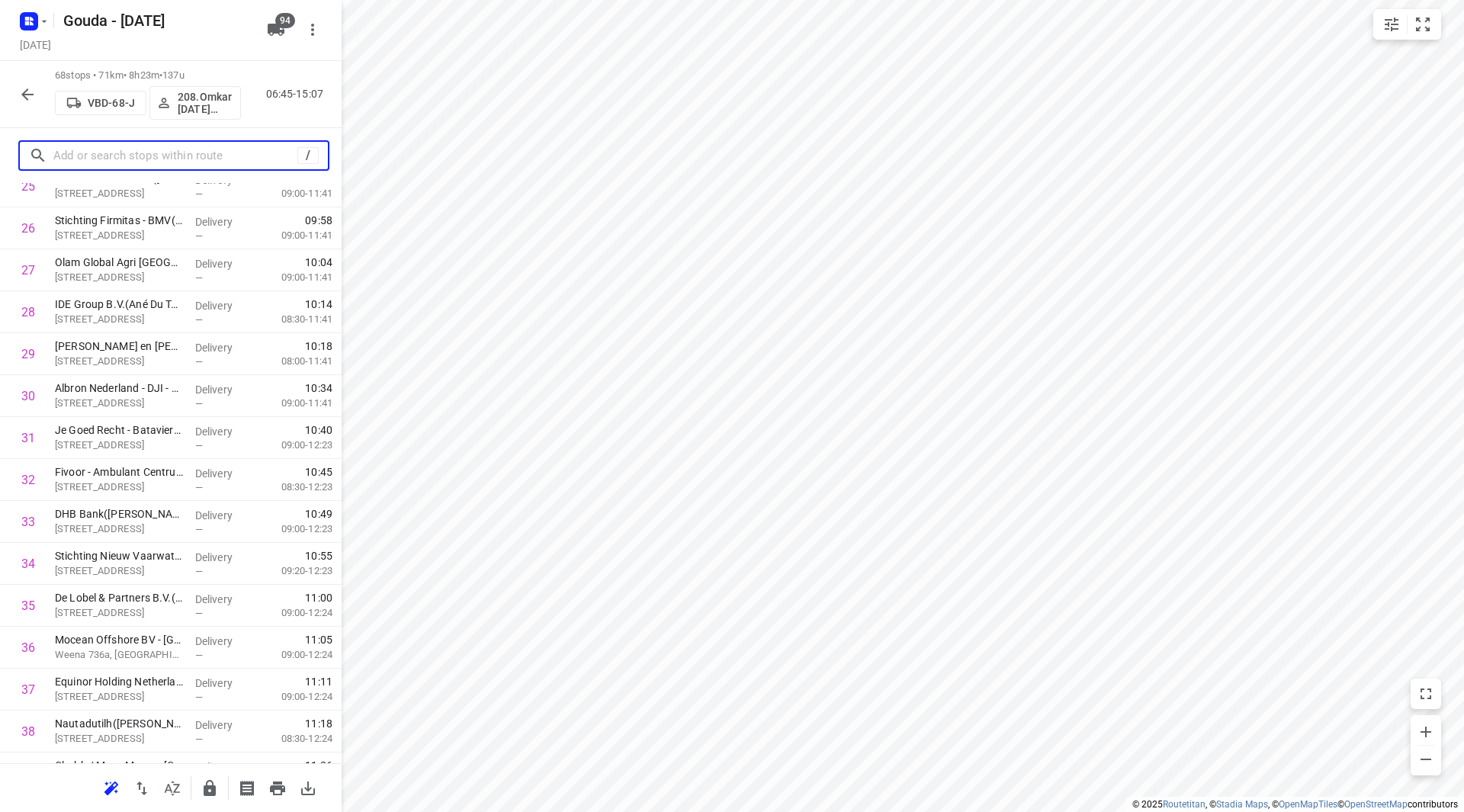
click at [117, 159] on input "text" at bounding box center [175, 156] width 244 height 24
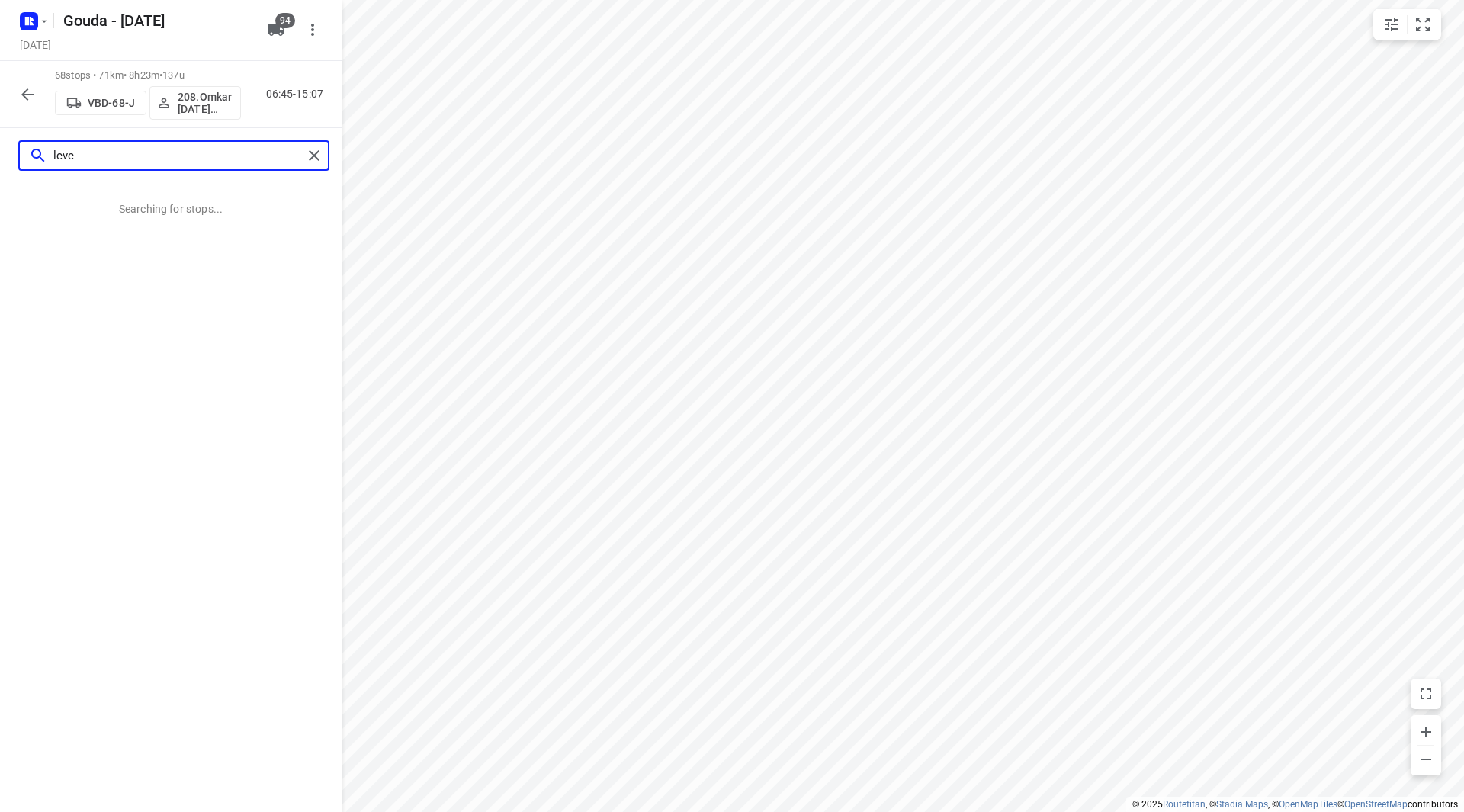
type input "level"
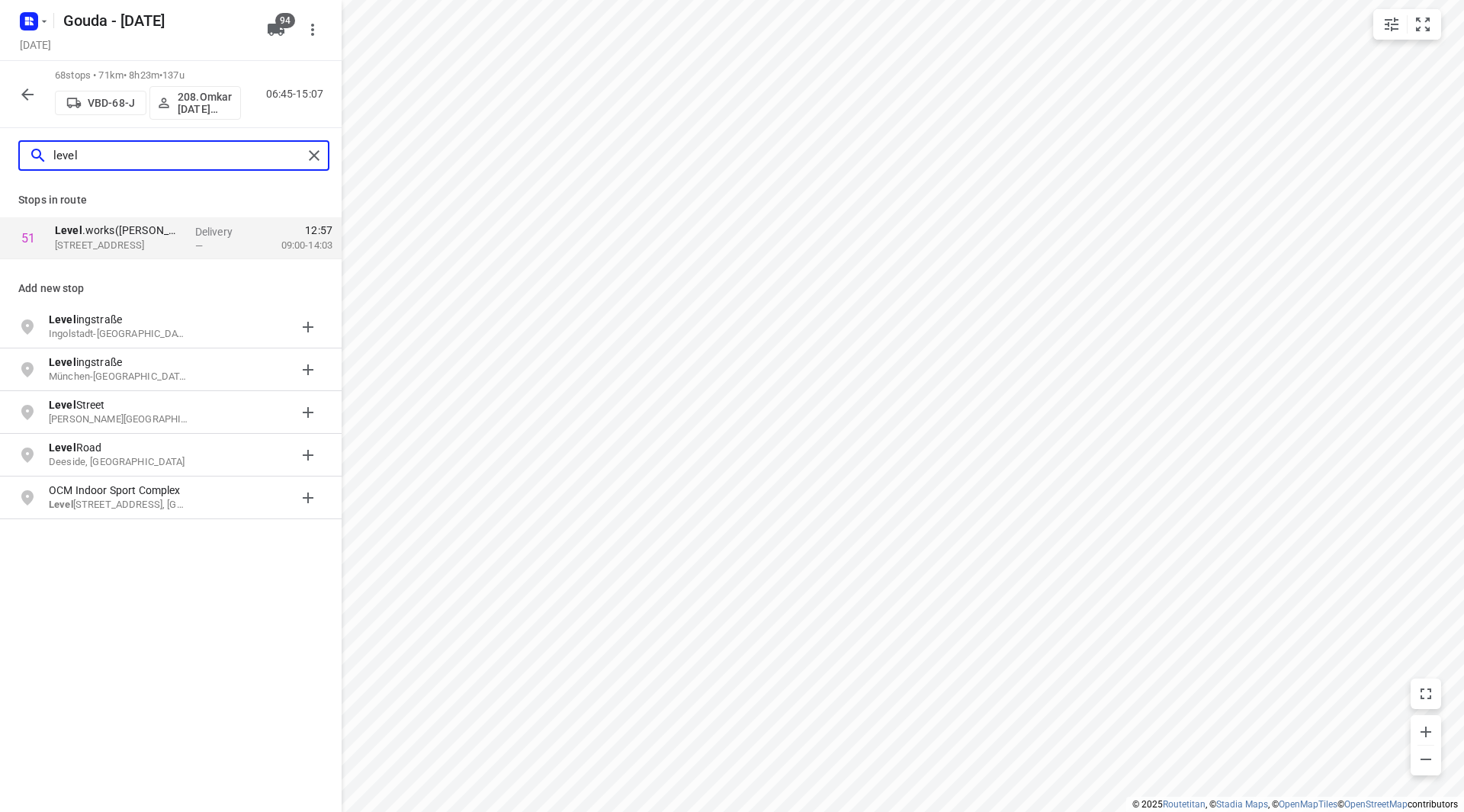
drag, startPoint x: 138, startPoint y: 153, endPoint x: 22, endPoint y: 140, distance: 116.7
click at [23, 140] on div "level" at bounding box center [174, 156] width 311 height 31
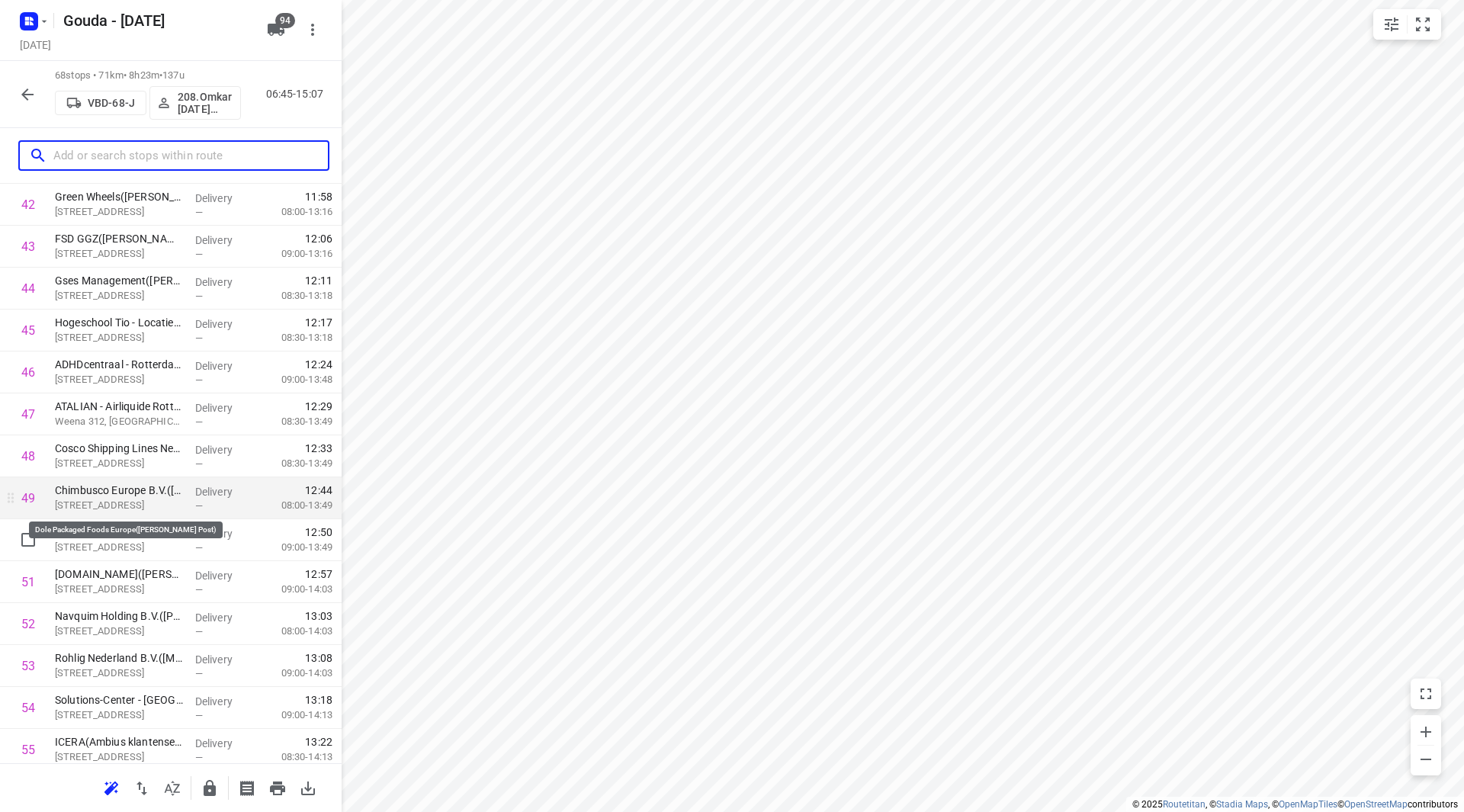
scroll to position [1831, 0]
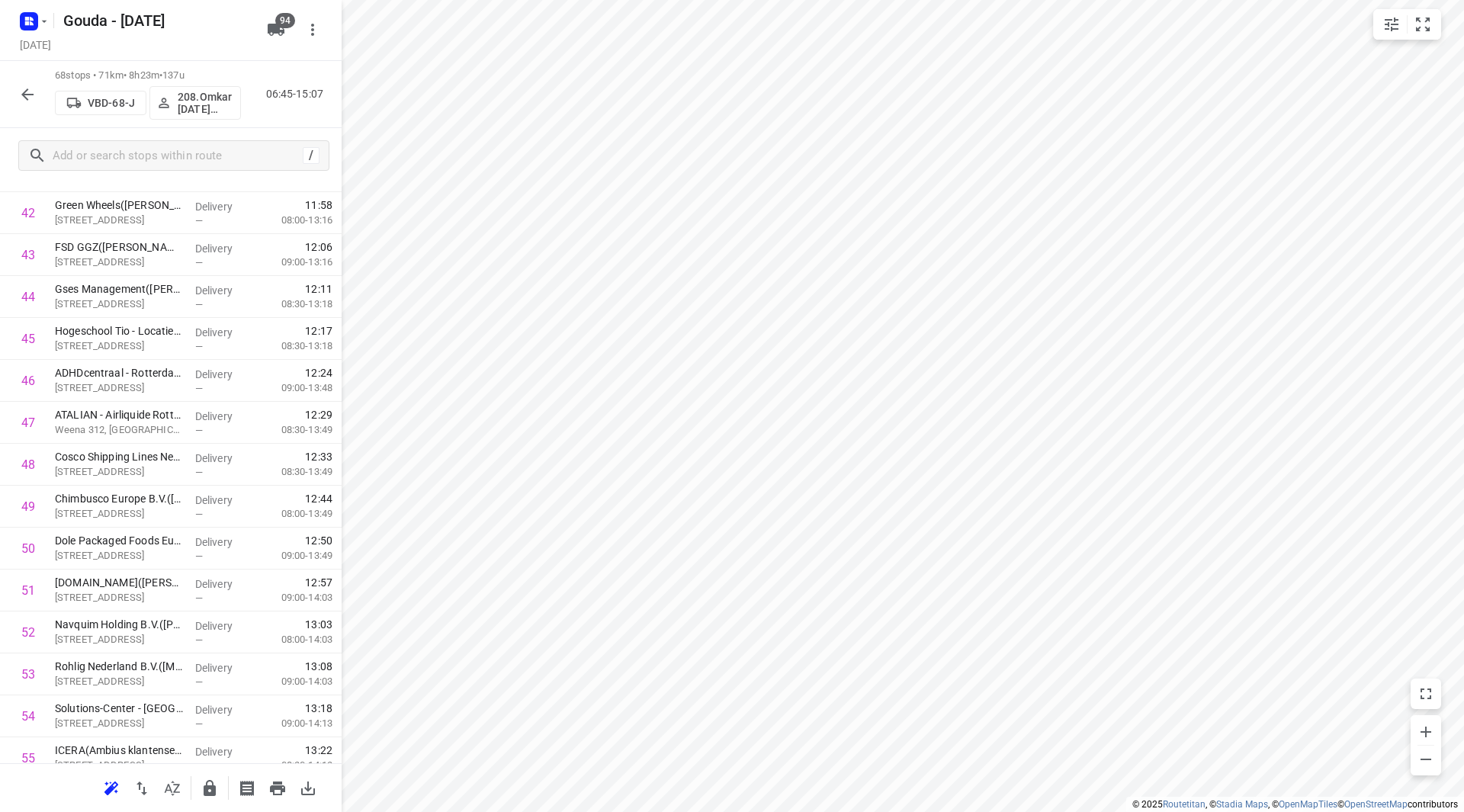
click at [27, 95] on icon "button" at bounding box center [27, 95] width 19 height 19
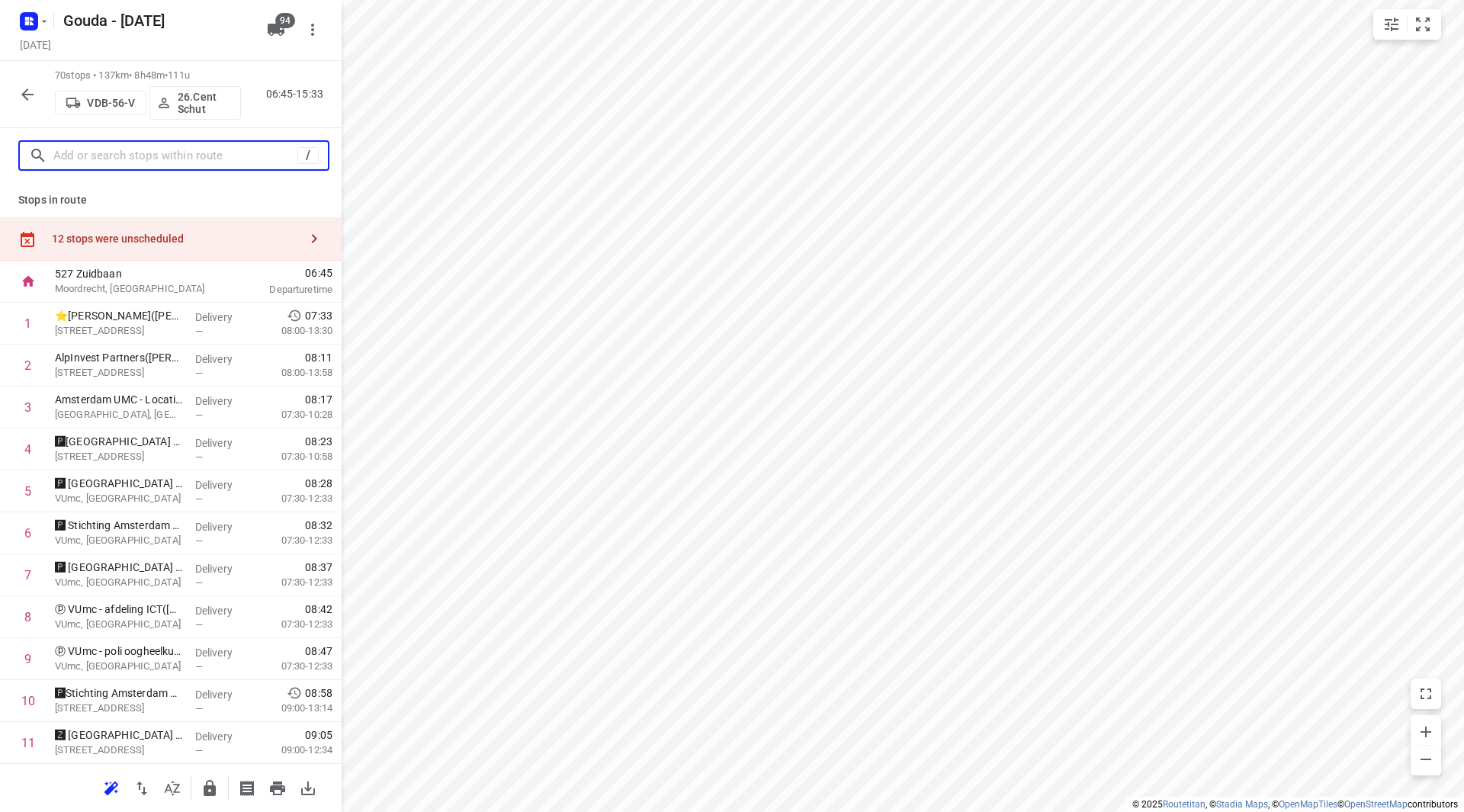
click at [120, 153] on input "text" at bounding box center [175, 156] width 244 height 24
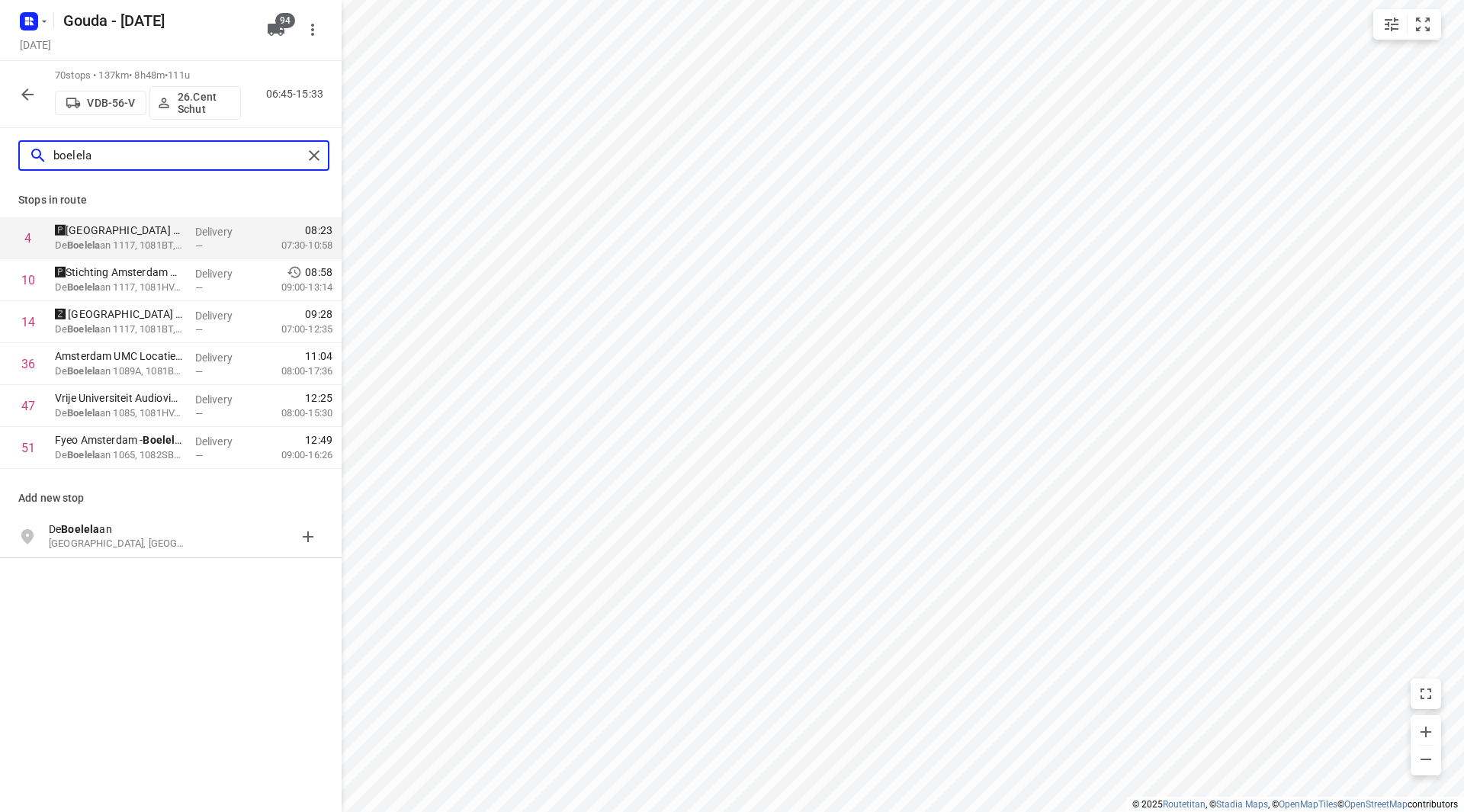
drag, startPoint x: 103, startPoint y: 153, endPoint x: 53, endPoint y: 153, distance: 50.0
click at [56, 153] on input "boelela" at bounding box center [178, 156] width 249 height 24
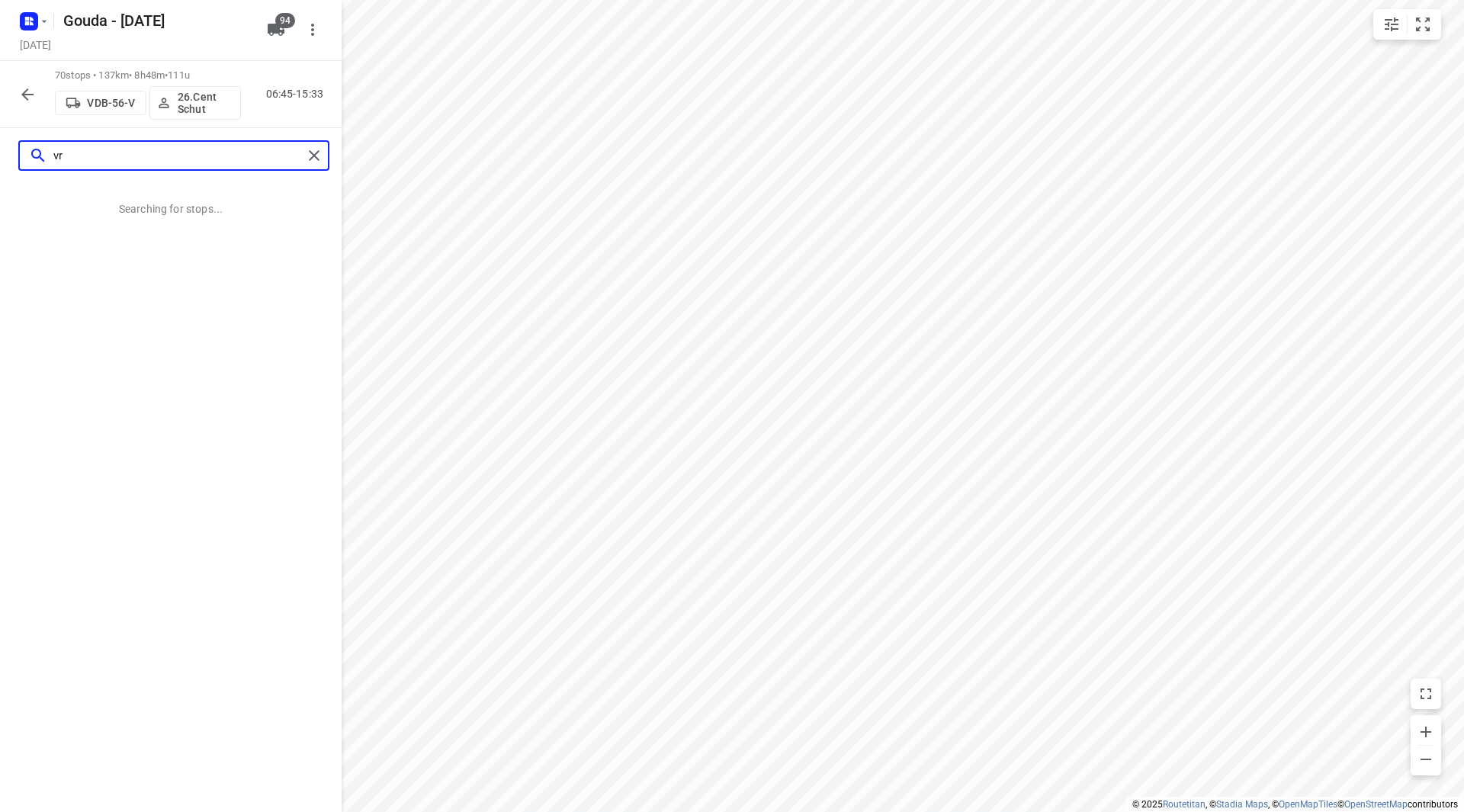
type input "v"
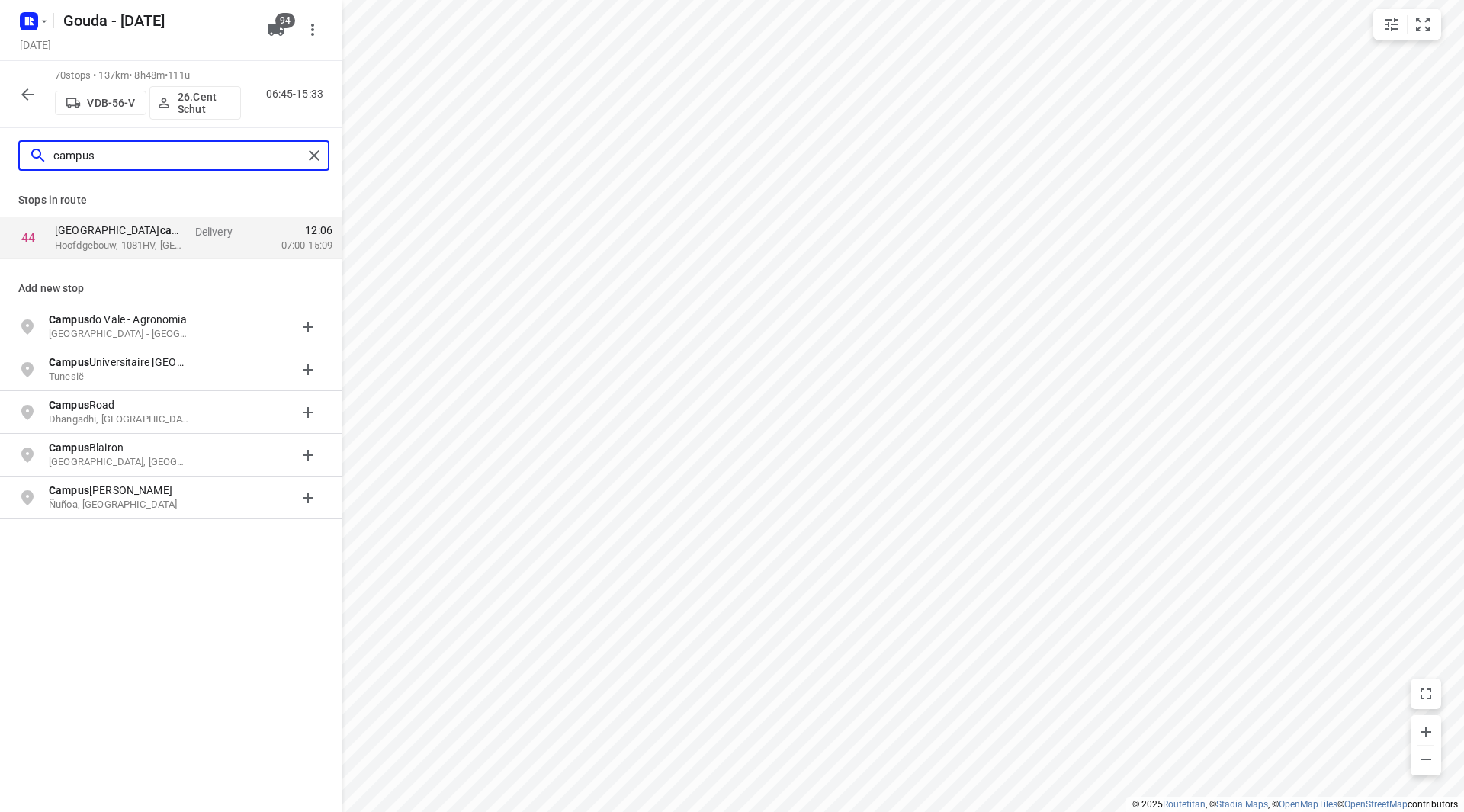
type input "campus"
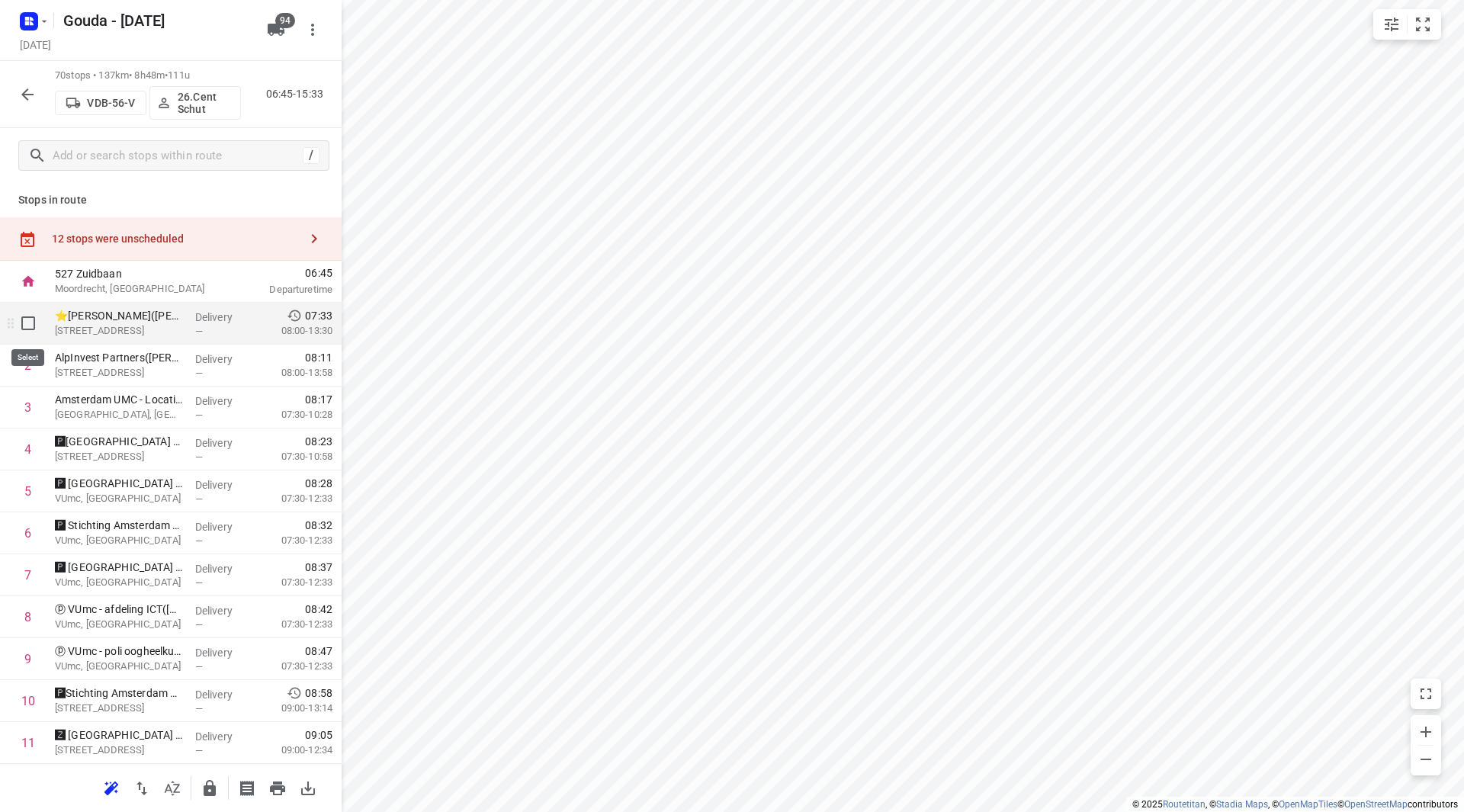
drag, startPoint x: 31, startPoint y: 321, endPoint x: 27, endPoint y: 346, distance: 25.3
click at [31, 322] on input "checkbox" at bounding box center [28, 323] width 31 height 31
checkbox input "true"
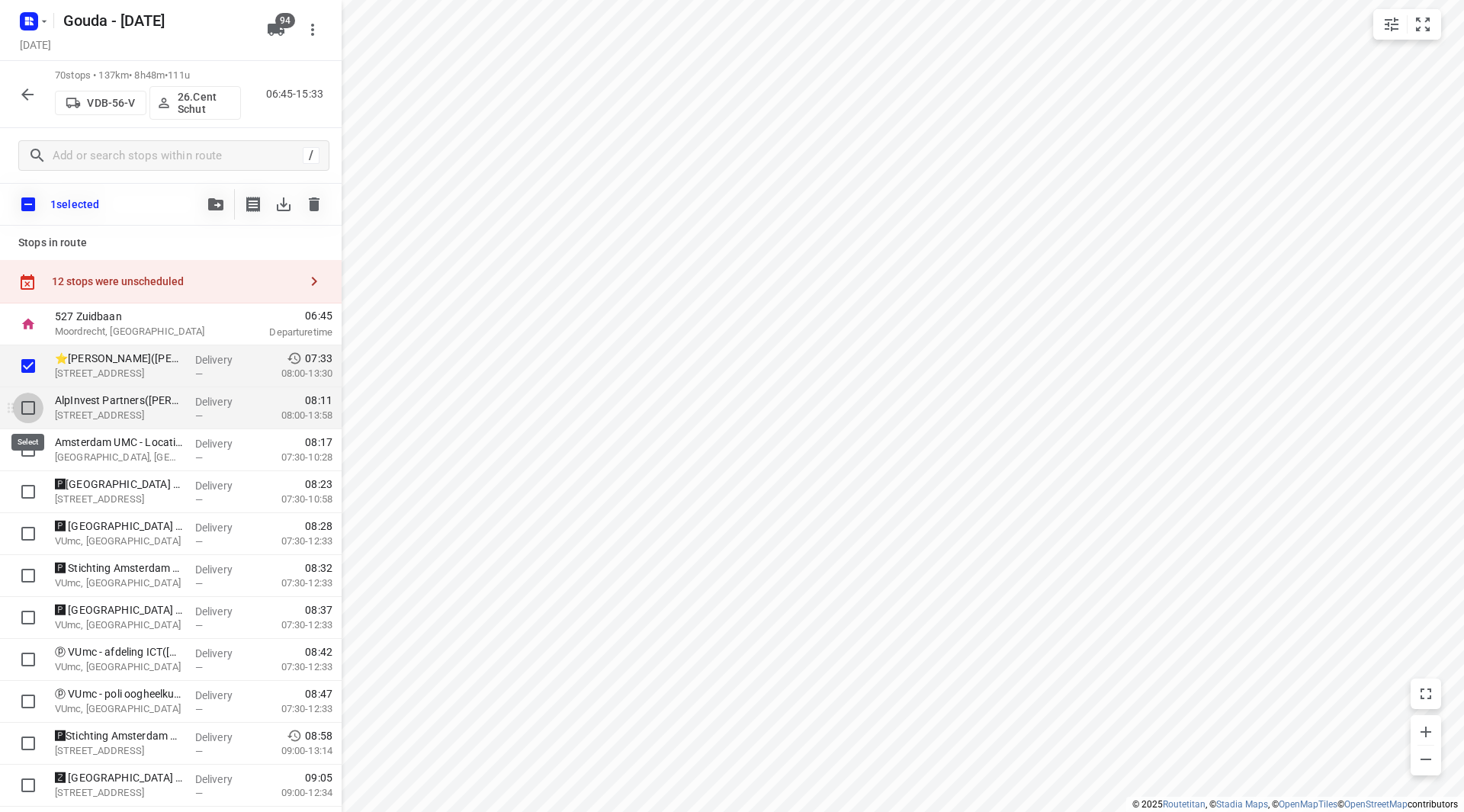
click at [27, 410] on input "checkbox" at bounding box center [28, 408] width 31 height 31
checkbox input "true"
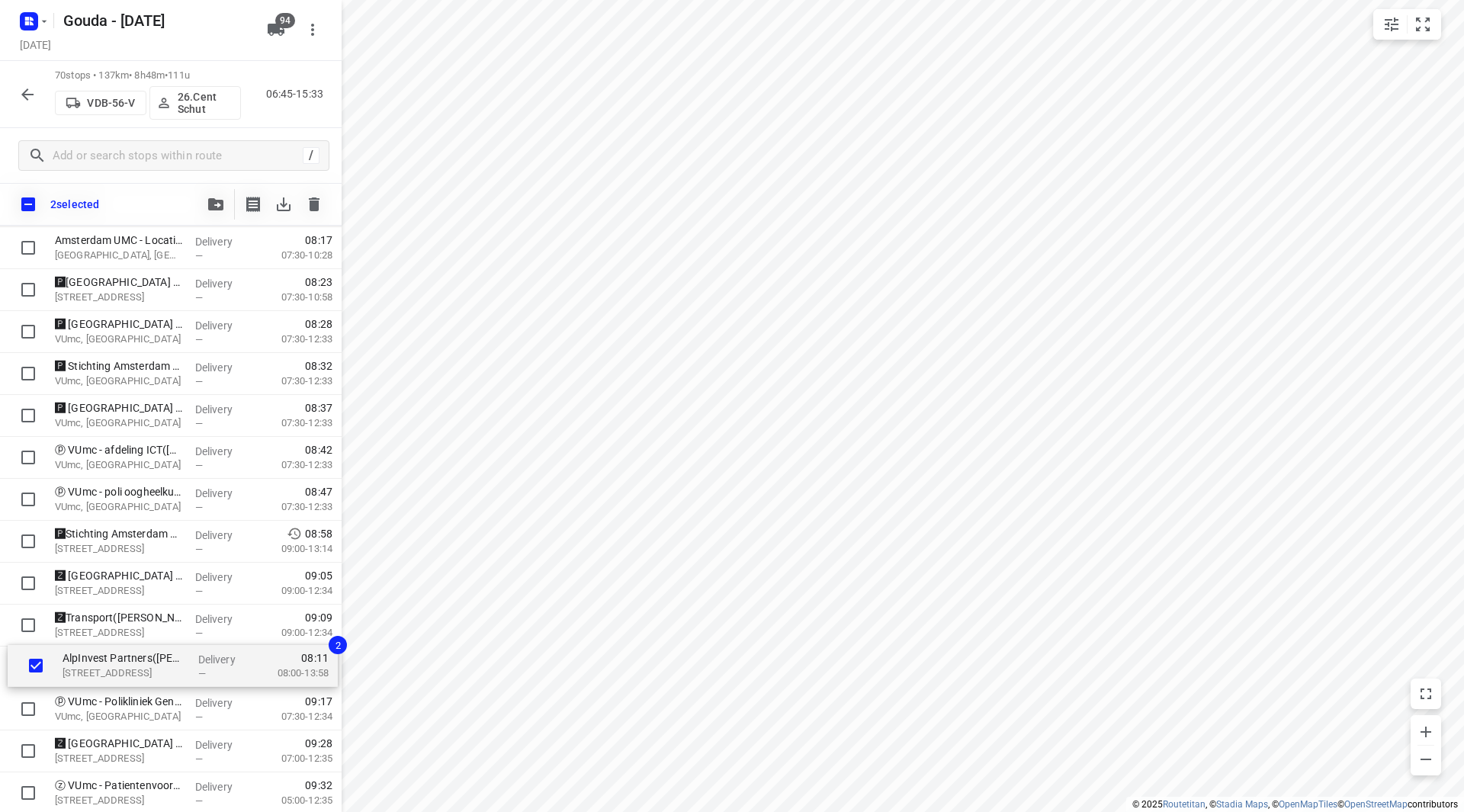
scroll to position [163, 0]
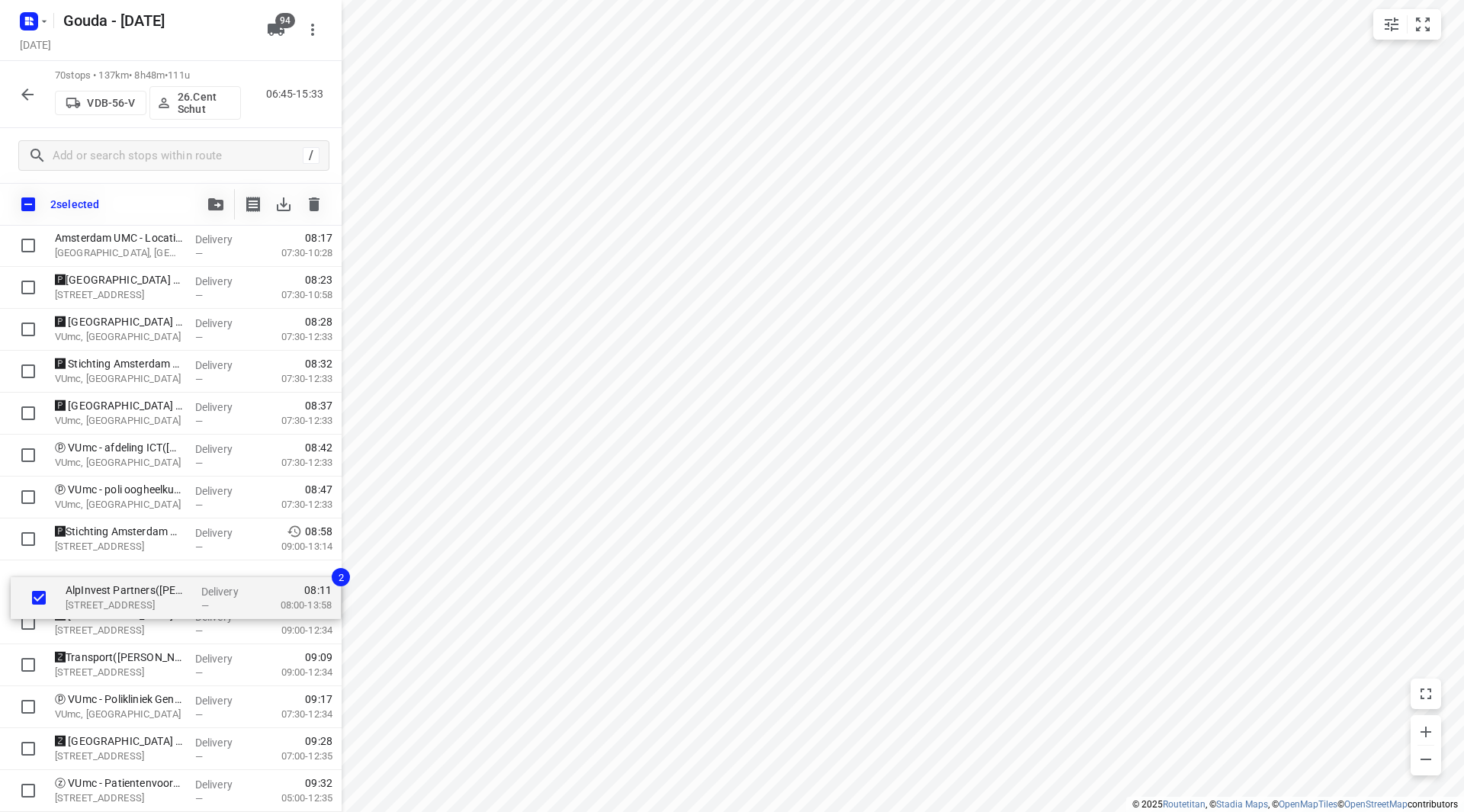
drag, startPoint x: 82, startPoint y: 462, endPoint x: 92, endPoint y: 576, distance: 114.4
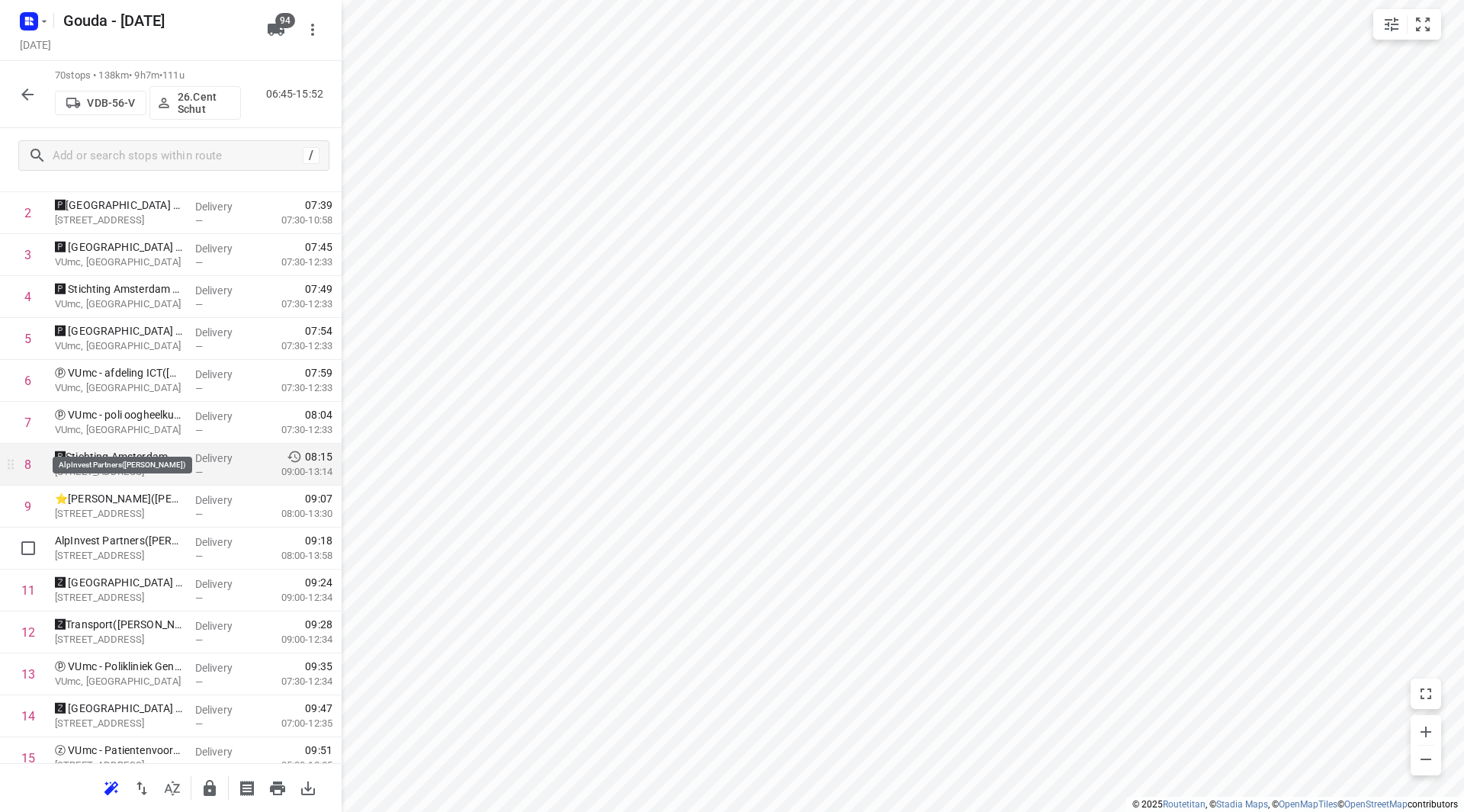
scroll to position [305, 0]
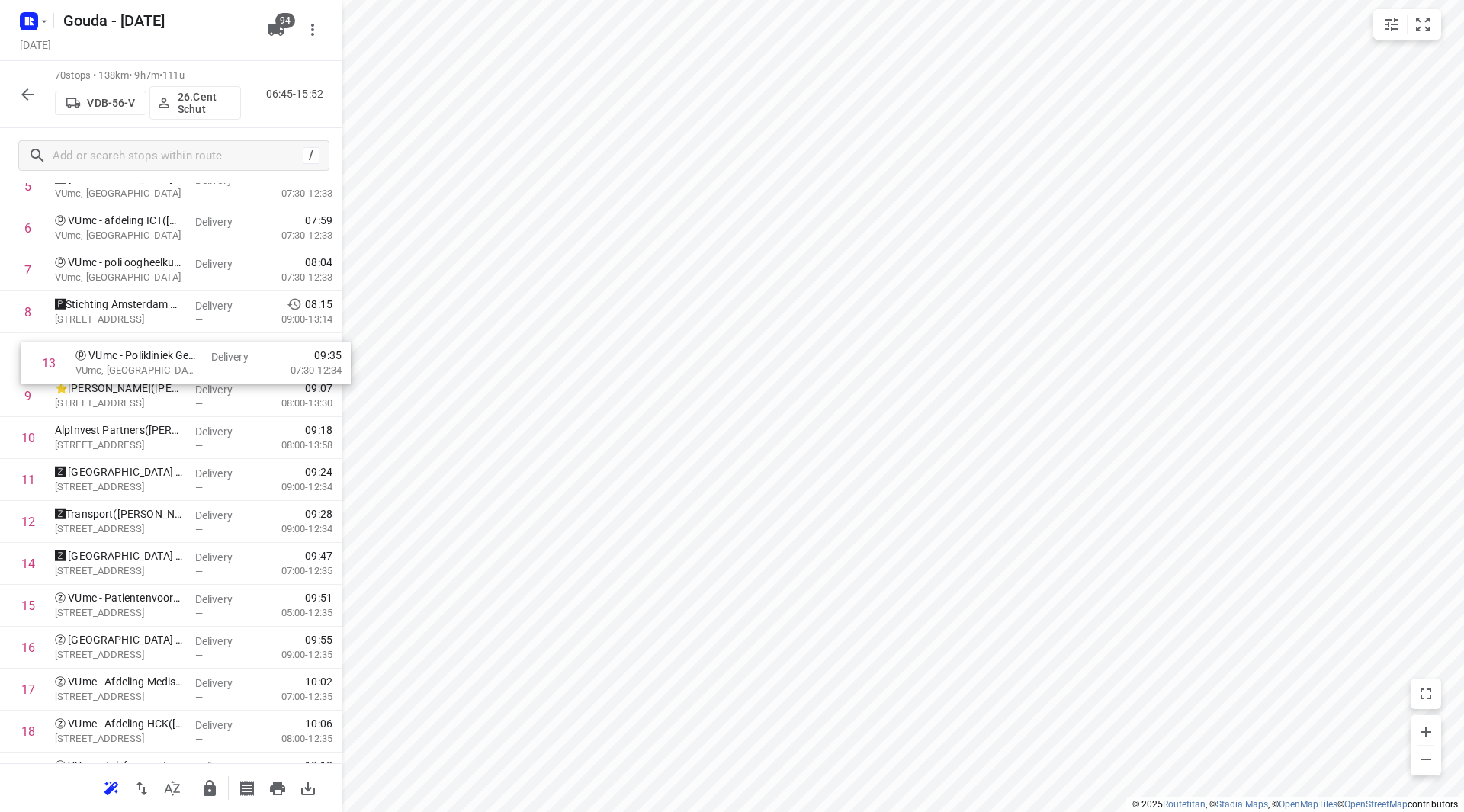
drag, startPoint x: 133, startPoint y: 515, endPoint x: 141, endPoint y: 346, distance: 169.2
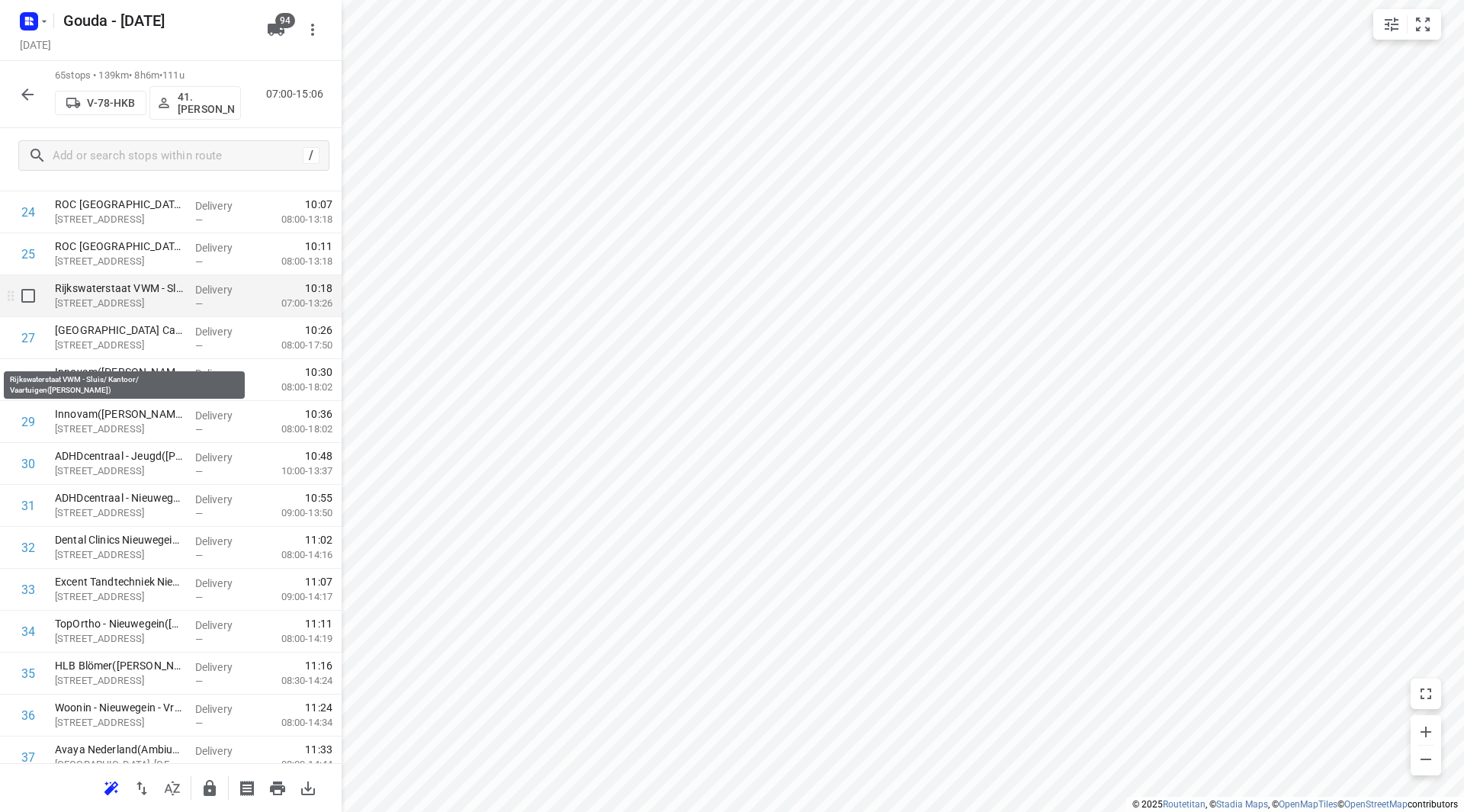
scroll to position [1012, 0]
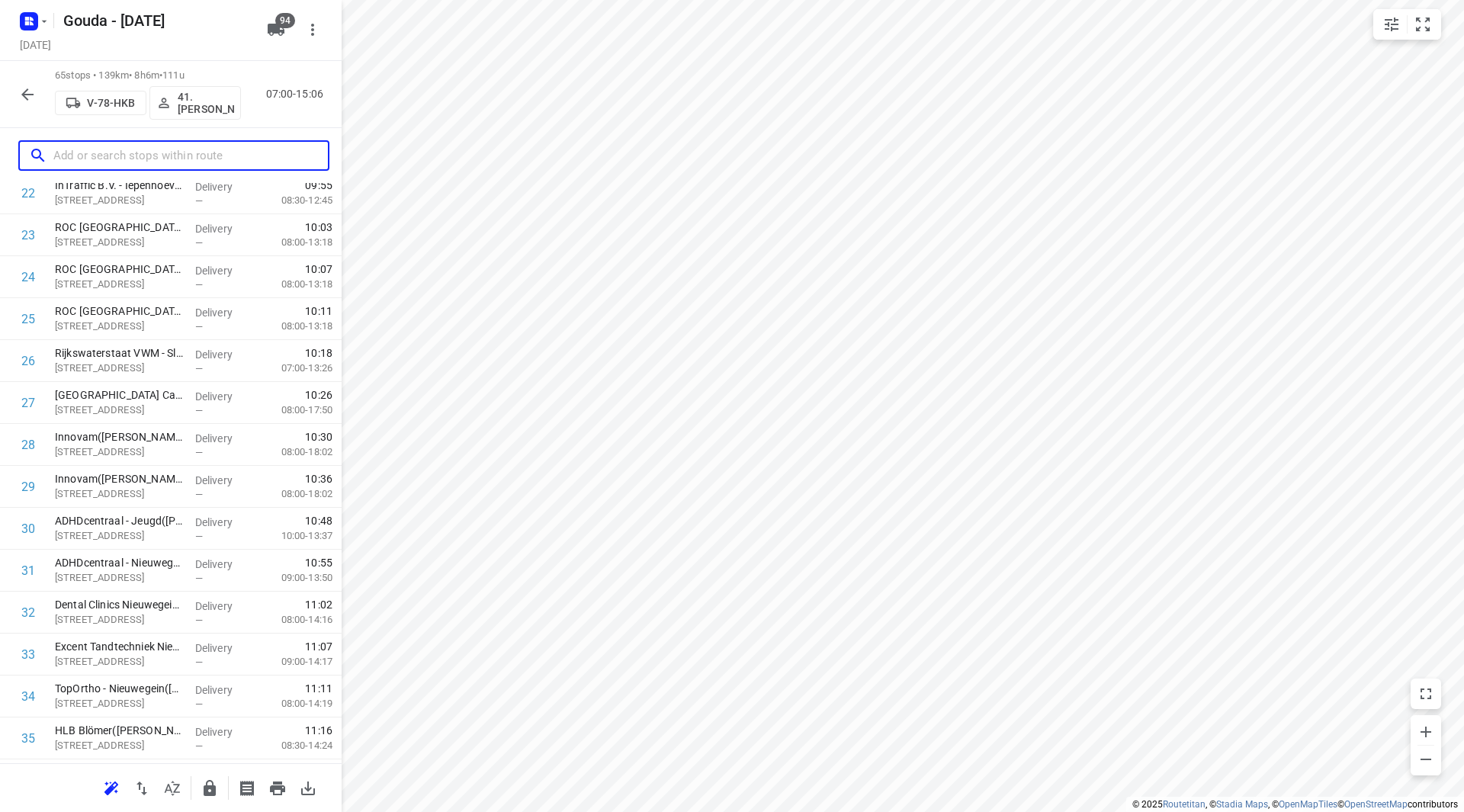
click at [126, 156] on input "text" at bounding box center [190, 156] width 275 height 24
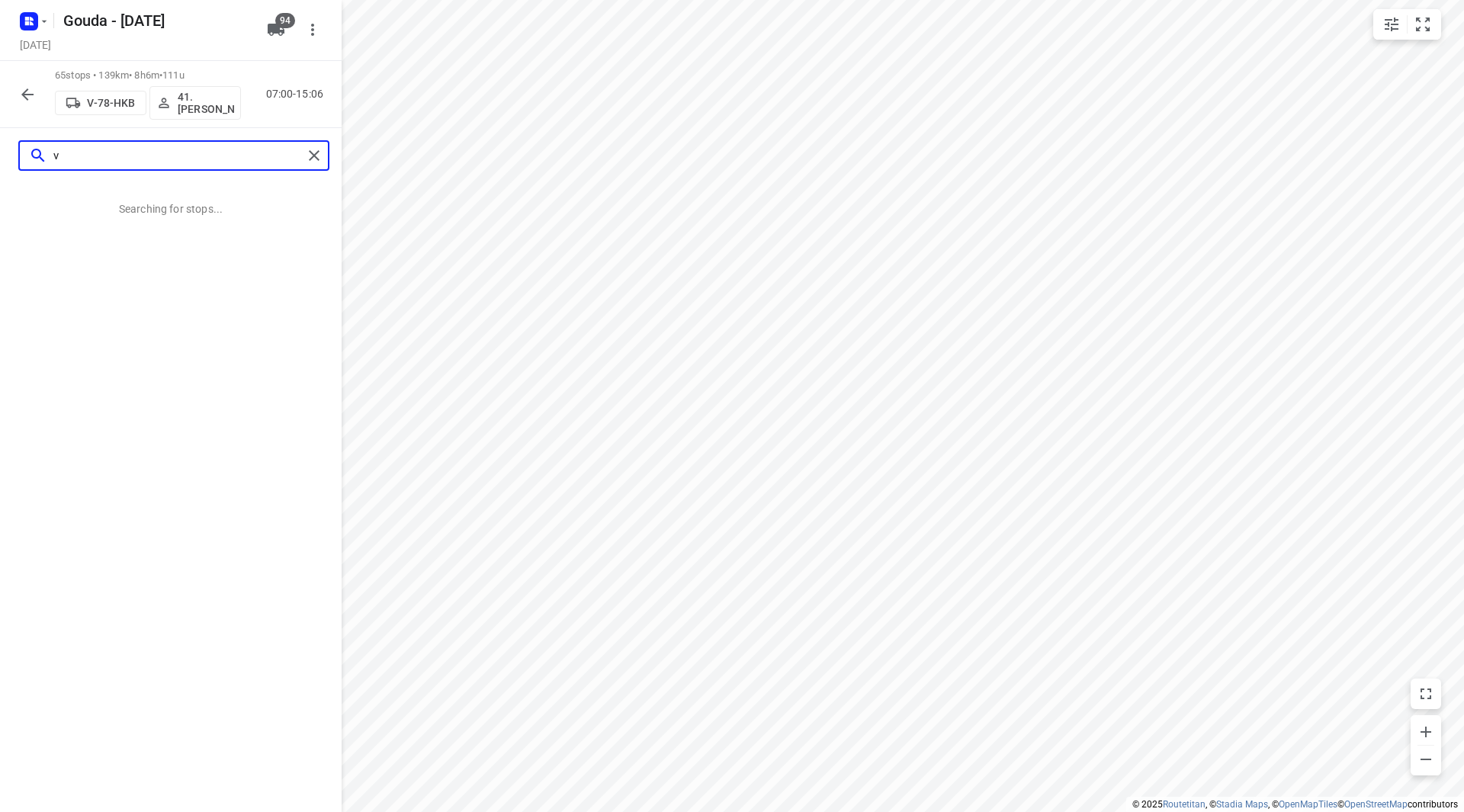
scroll to position [0, 0]
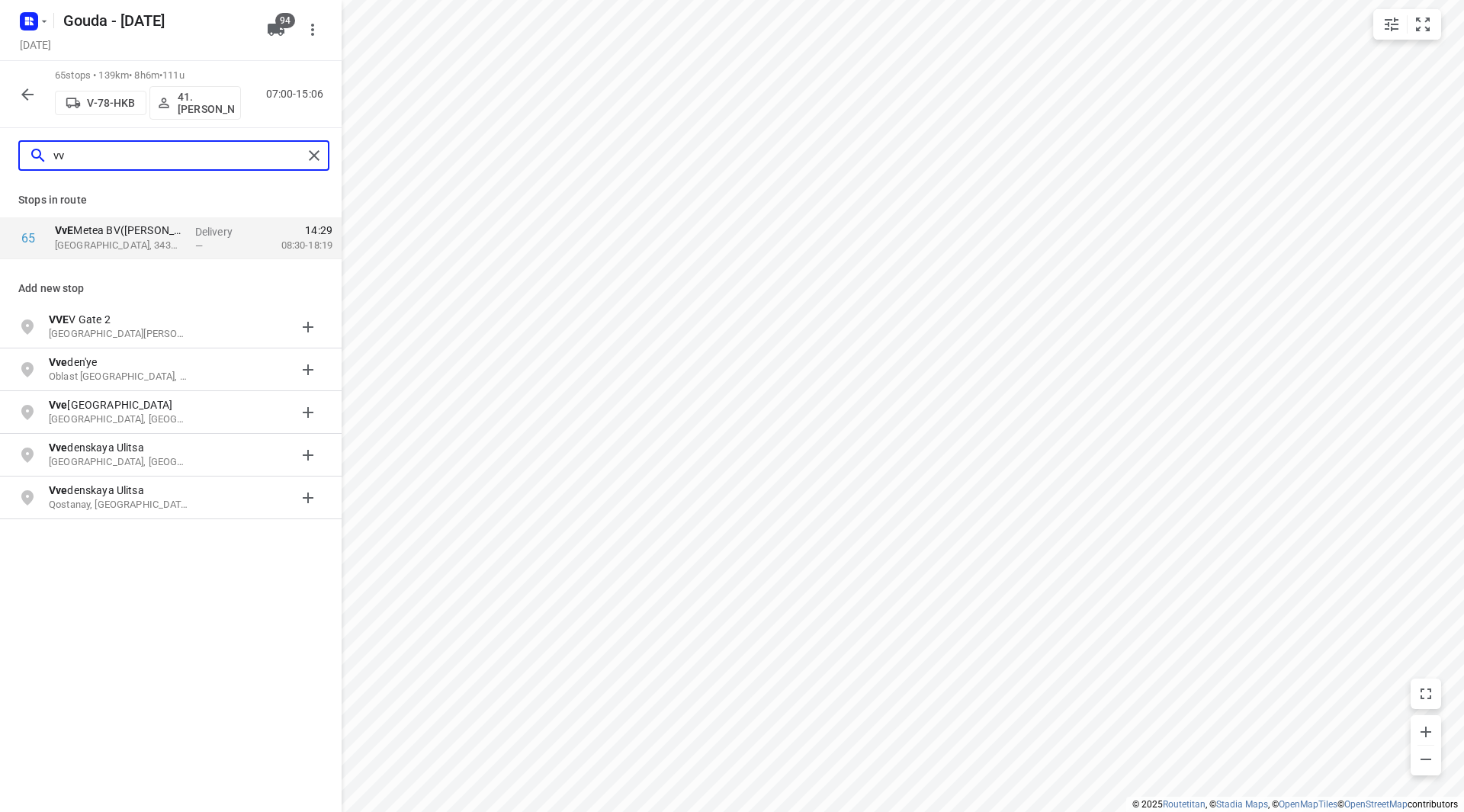
type input "v"
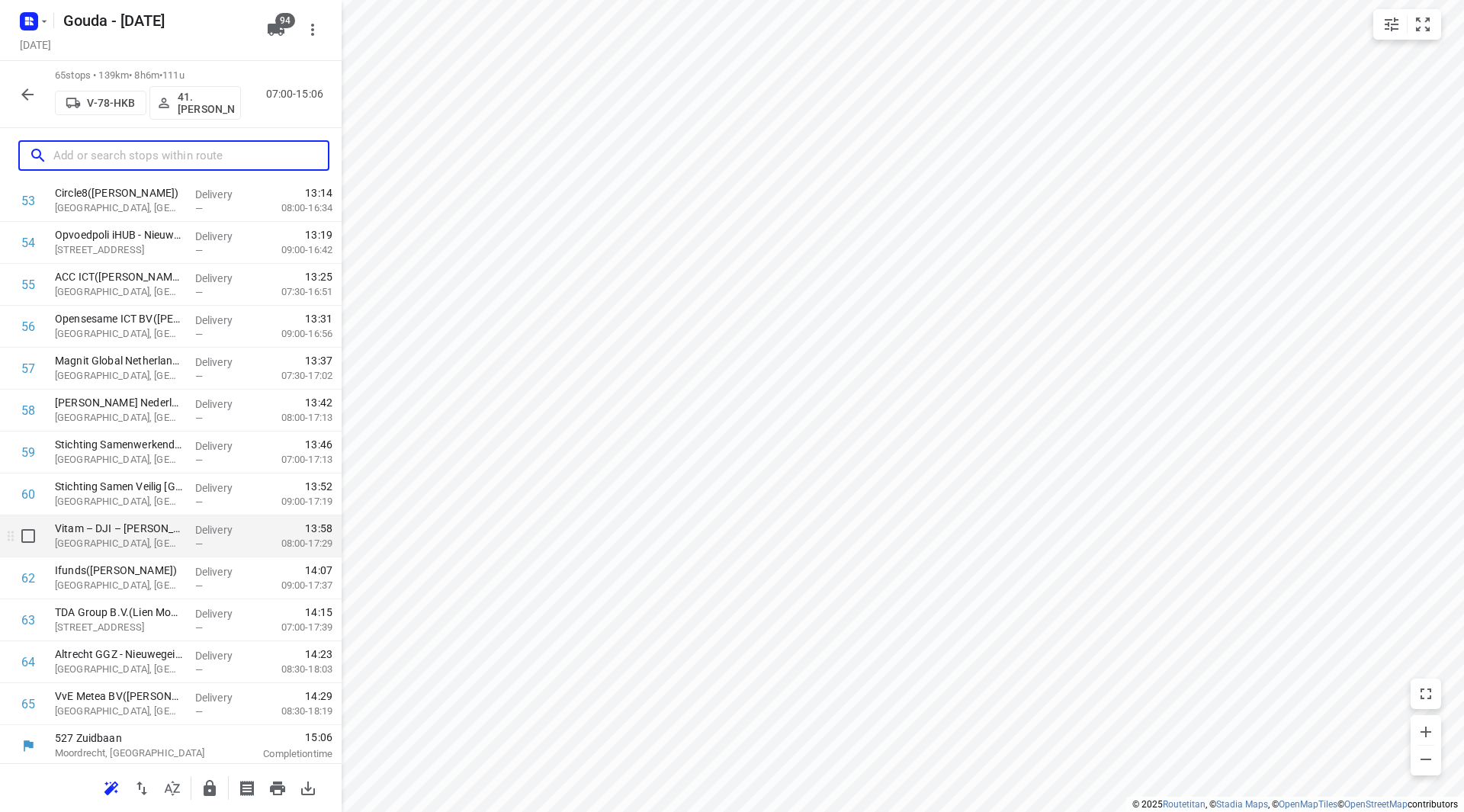
scroll to position [2308, 0]
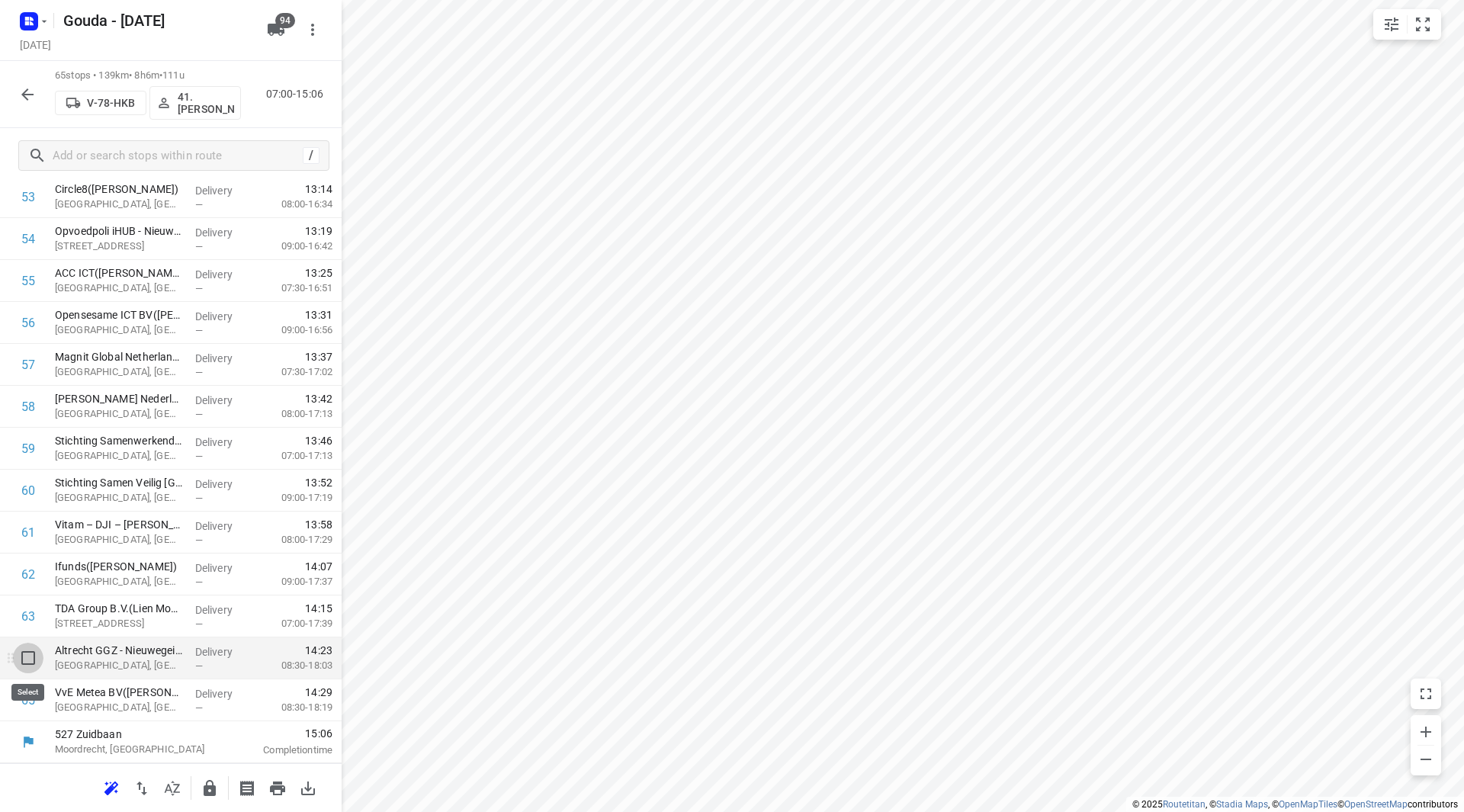
click at [34, 659] on input "checkbox" at bounding box center [28, 658] width 31 height 31
checkbox input "true"
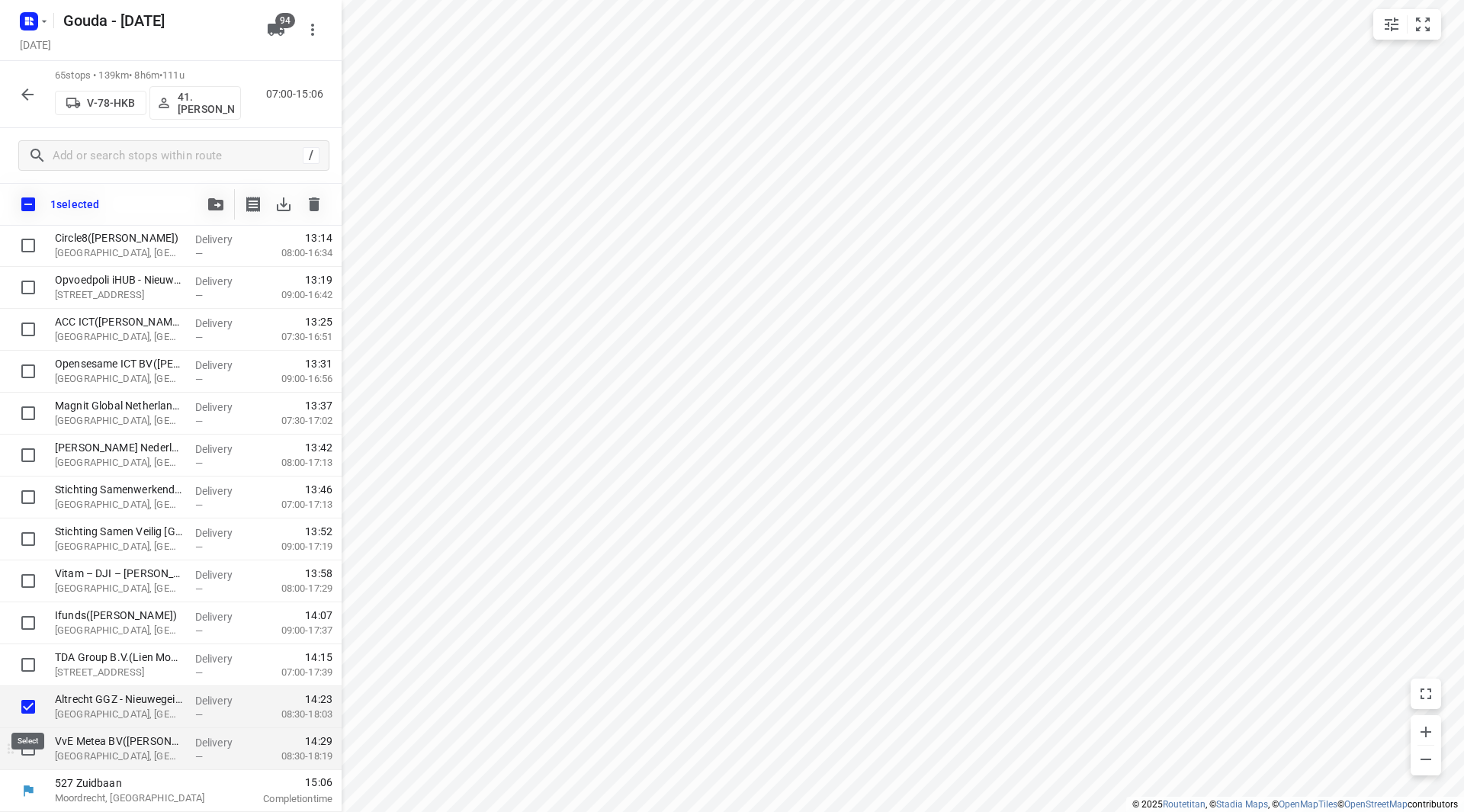
scroll to position [2302, 0]
click at [24, 746] on input "checkbox" at bounding box center [28, 748] width 31 height 31
checkbox input "true"
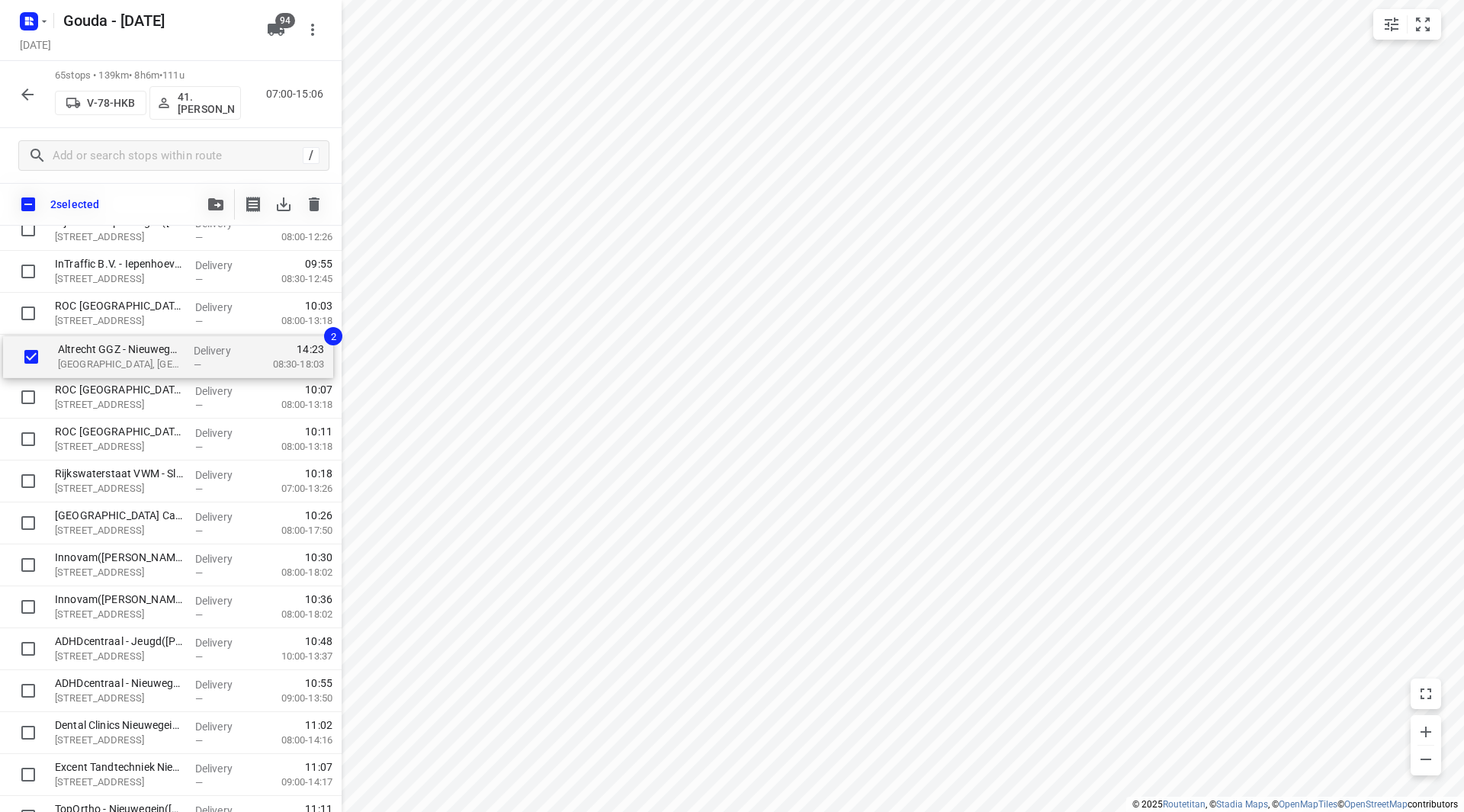
scroll to position [975, 0]
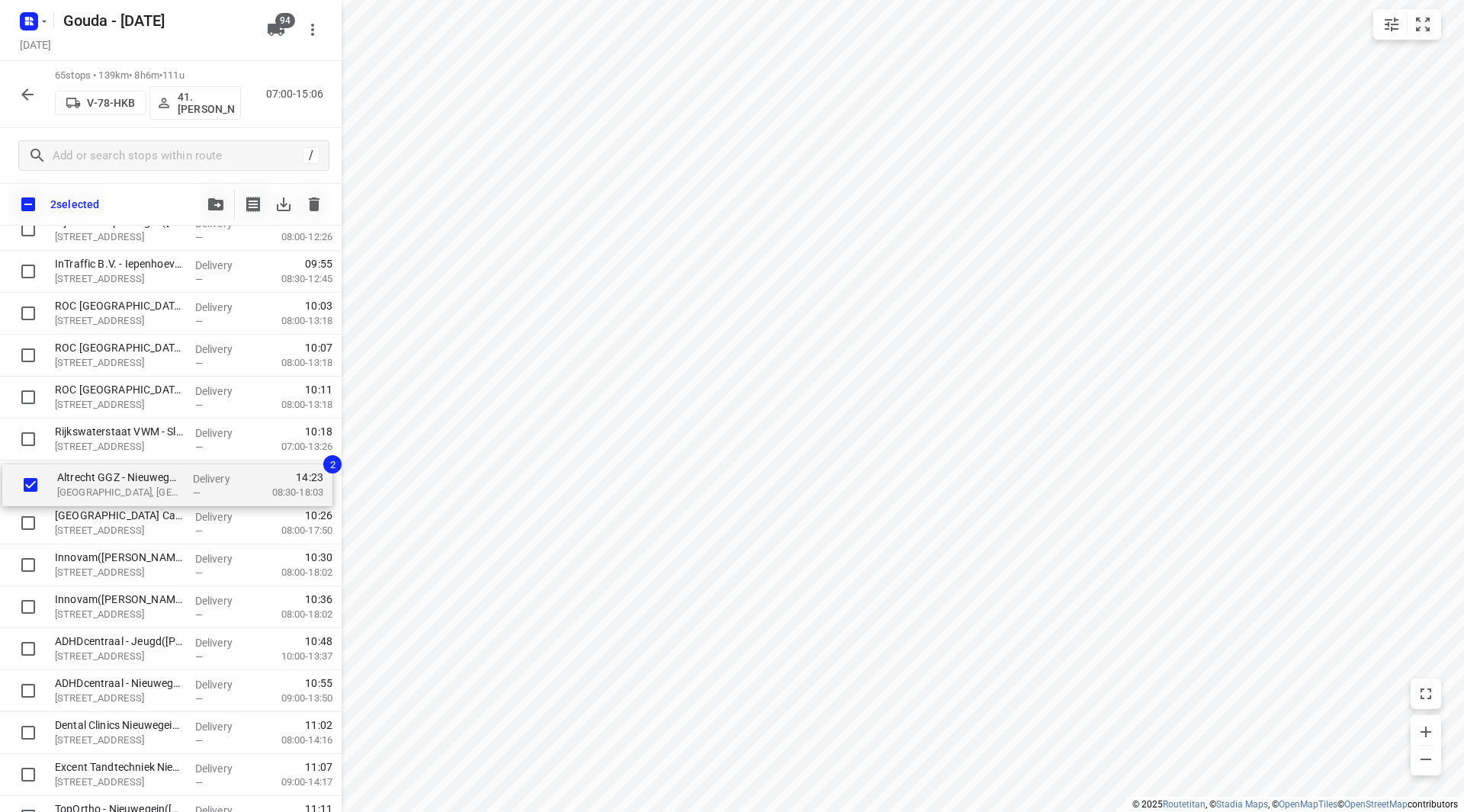
drag, startPoint x: 103, startPoint y: 715, endPoint x: 106, endPoint y: 483, distance: 232.0
click at [106, 483] on div "Qbuild - Reco Herstel(Marion de Jong) Paardenveld, Ijsselstein Delivery — 07:33…" at bounding box center [171, 733] width 342 height 2727
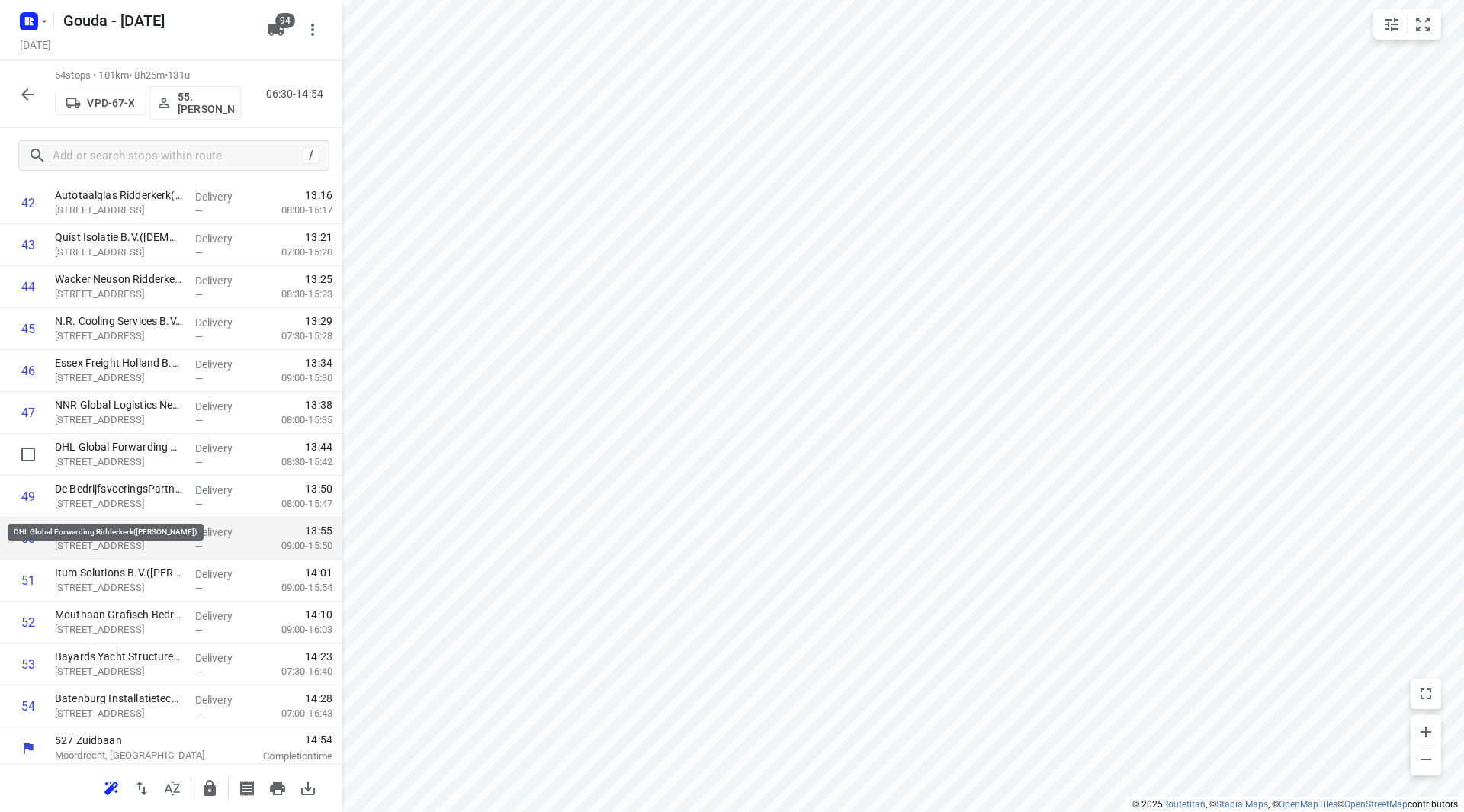
scroll to position [1847, 0]
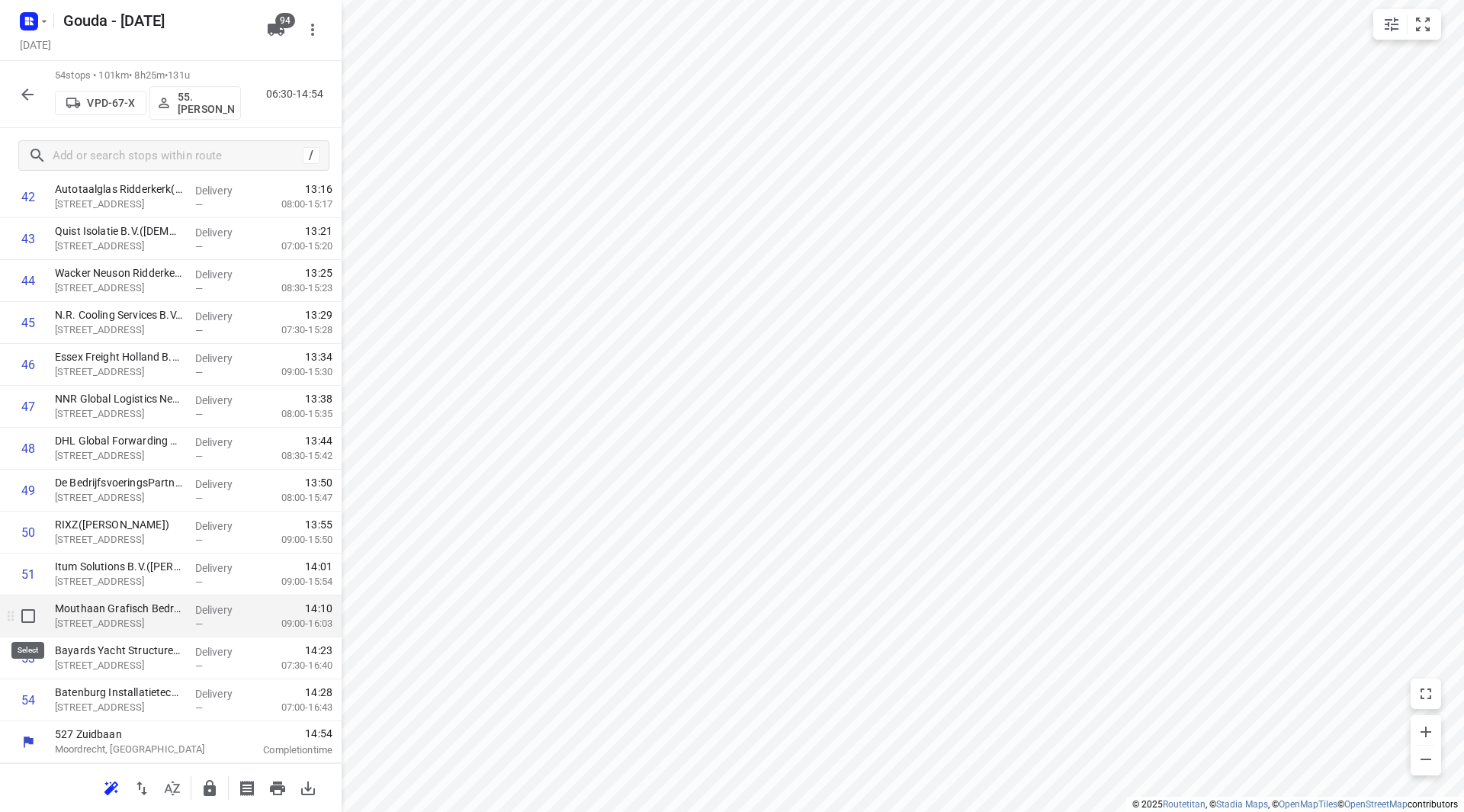
click at [26, 616] on input "checkbox" at bounding box center [28, 616] width 31 height 31
checkbox input "true"
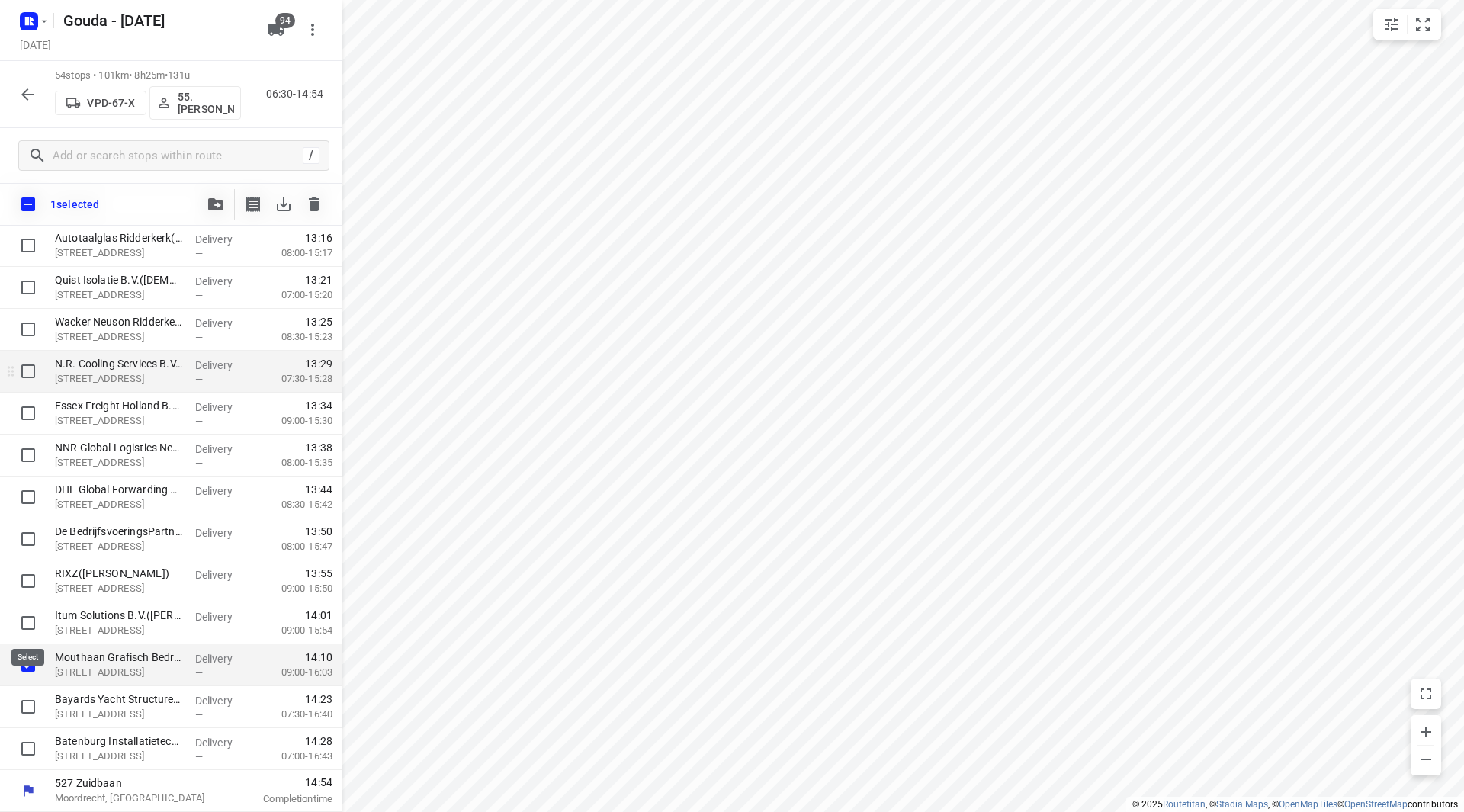
scroll to position [1840, 0]
click at [217, 209] on icon "button" at bounding box center [216, 204] width 15 height 12
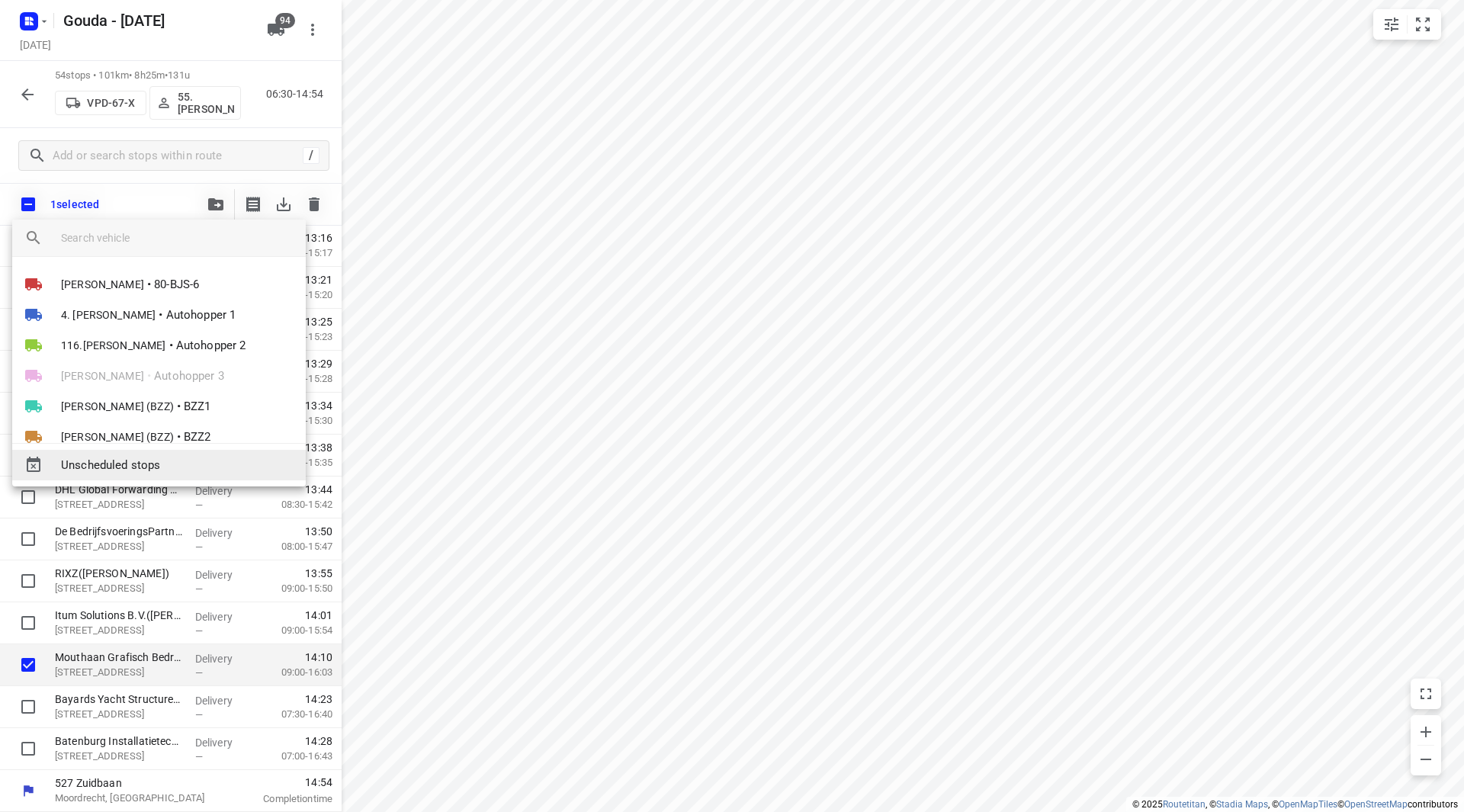
click at [154, 455] on div "Unscheduled stops" at bounding box center [159, 465] width 293 height 31
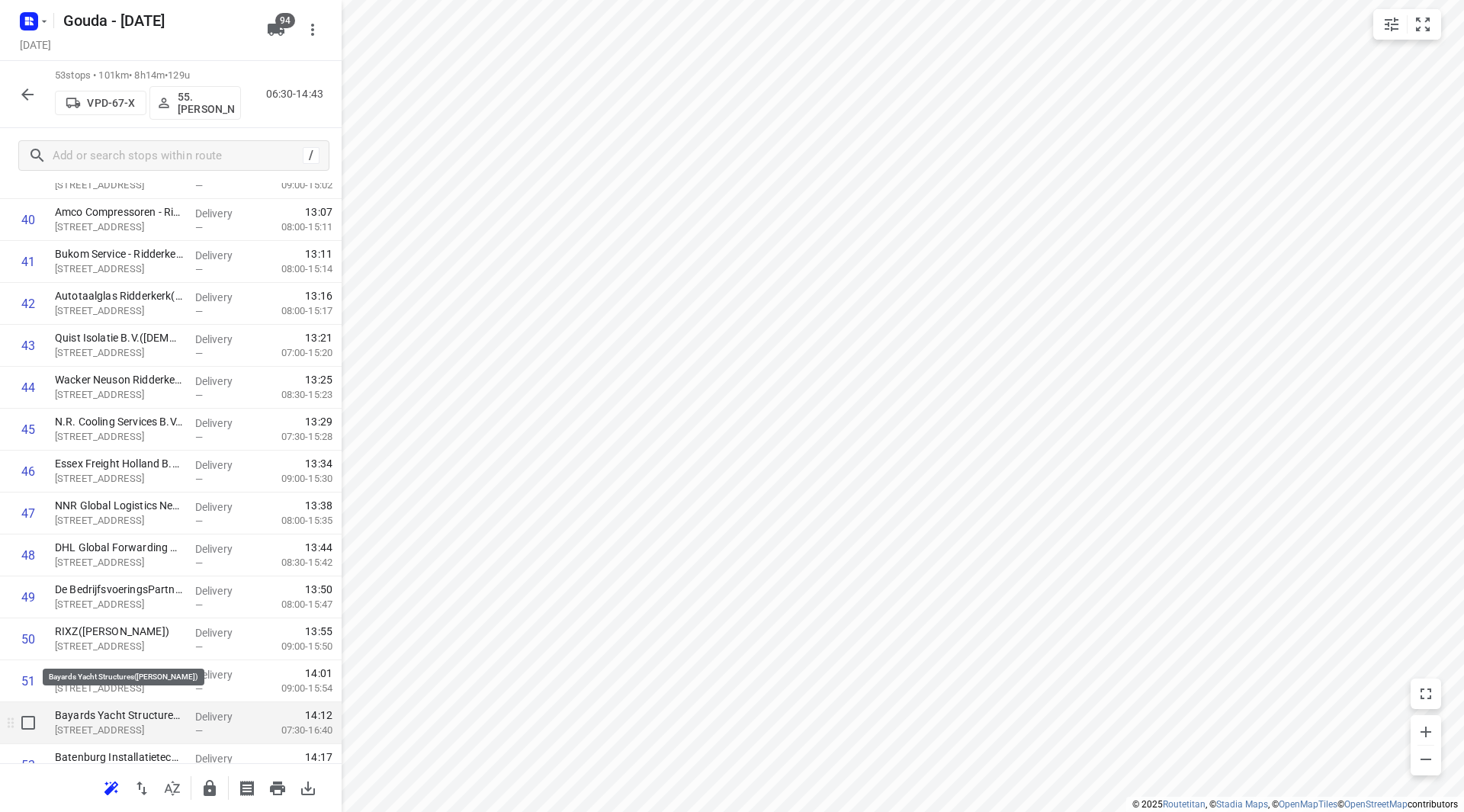
scroll to position [1804, 0]
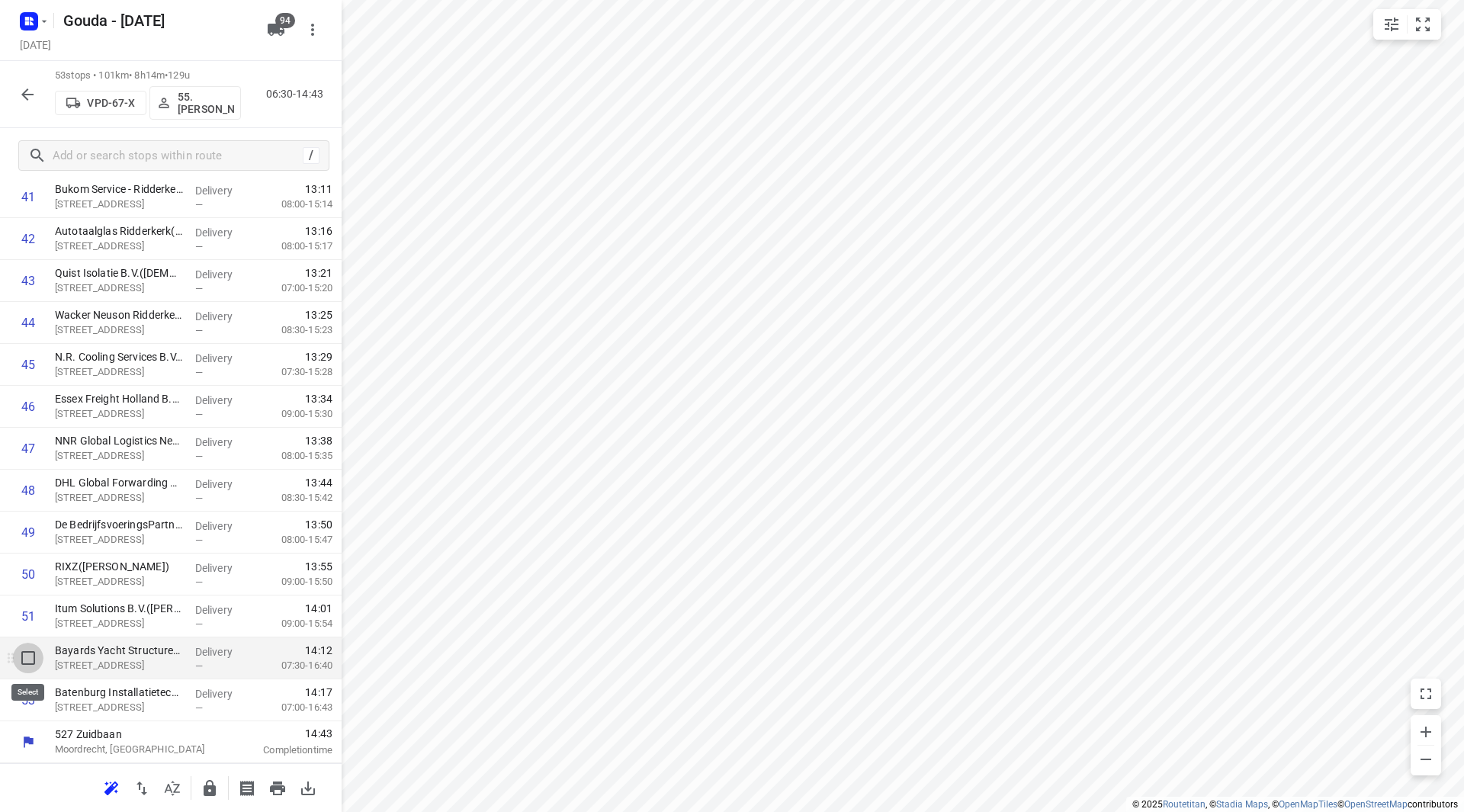
click at [27, 658] on input "checkbox" at bounding box center [28, 658] width 31 height 31
checkbox input "true"
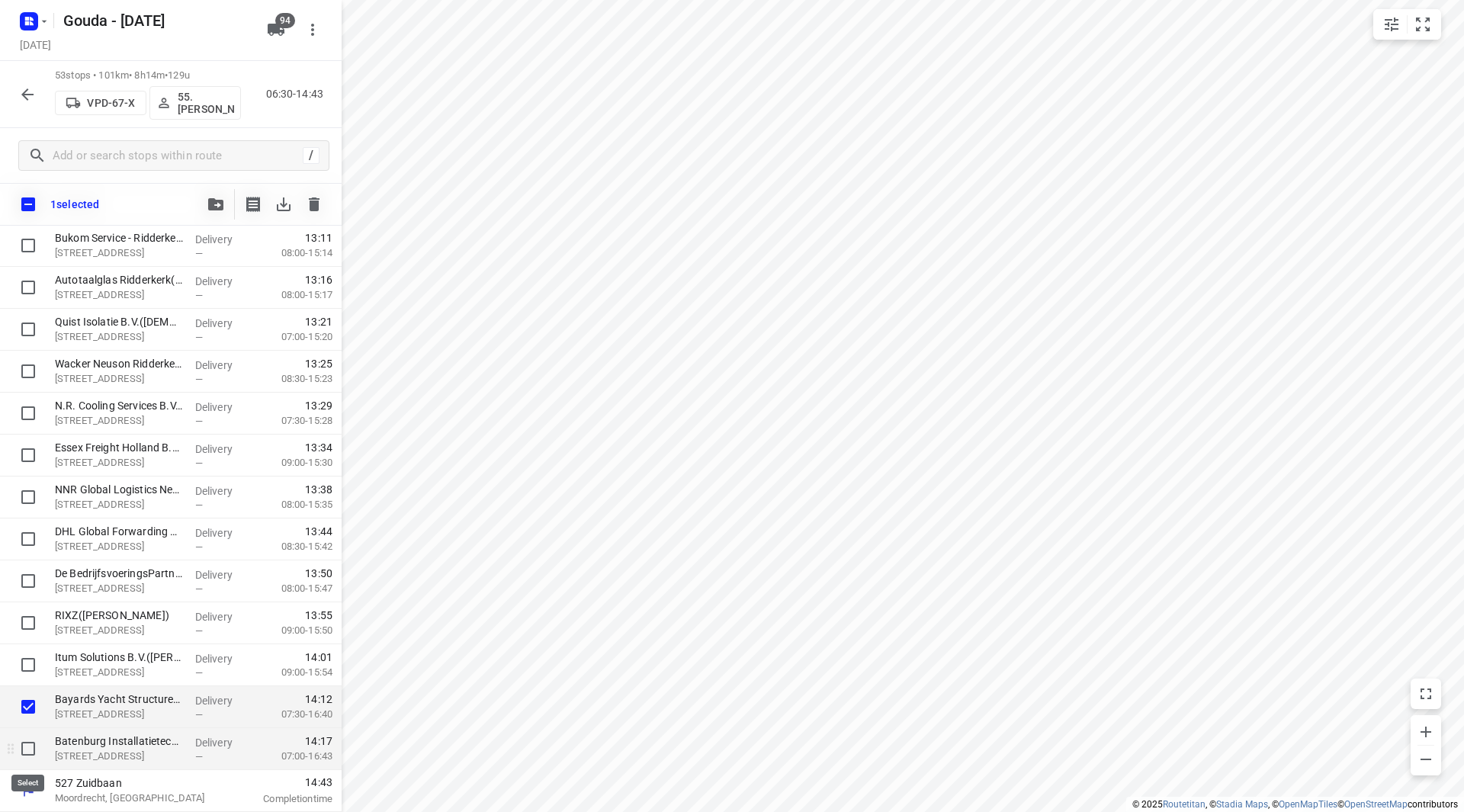
click at [34, 755] on input "checkbox" at bounding box center [28, 748] width 31 height 31
checkbox input "true"
click at [218, 201] on icon "button" at bounding box center [216, 204] width 15 height 12
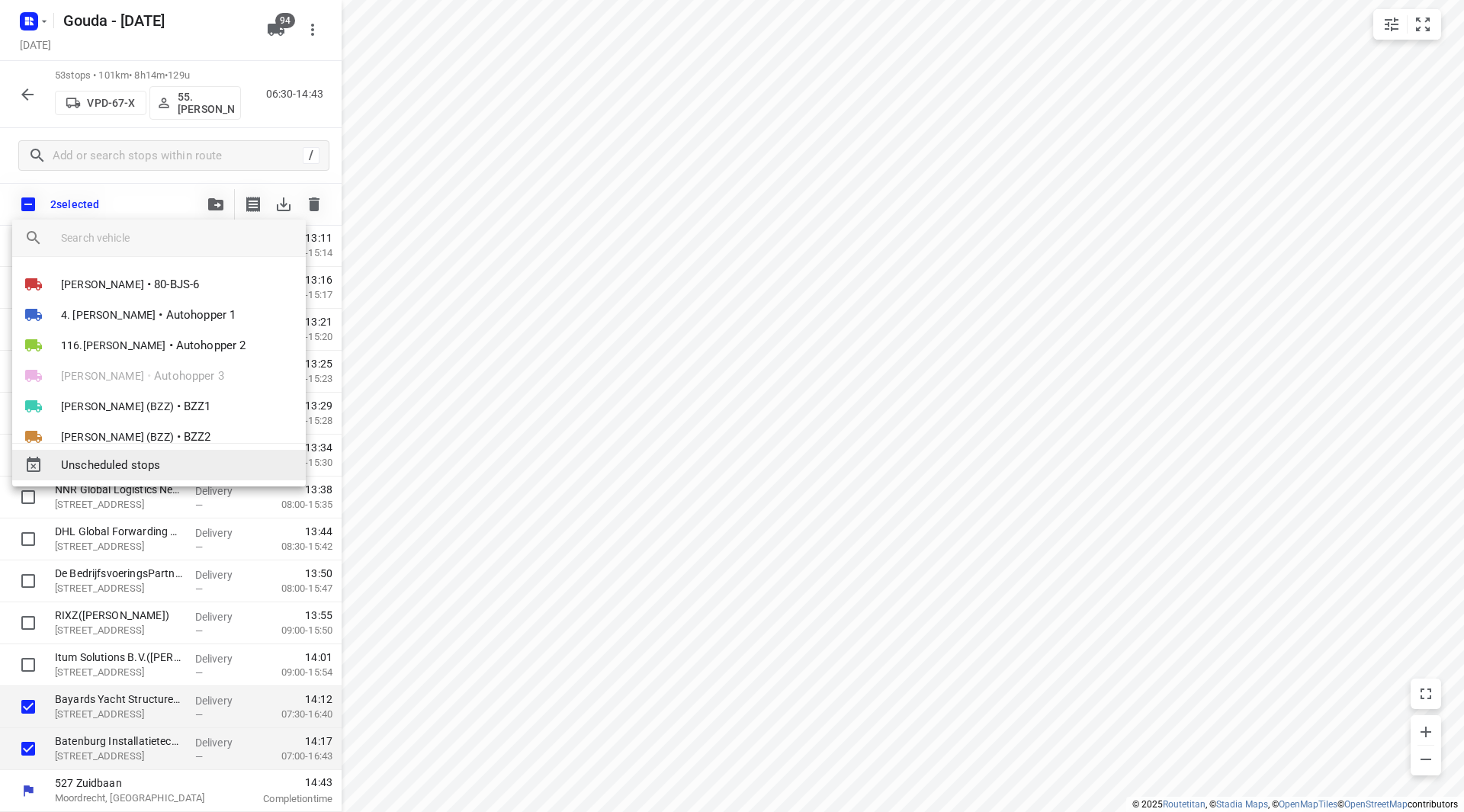
click at [118, 466] on span "Unscheduled stops" at bounding box center [177, 466] width 232 height 18
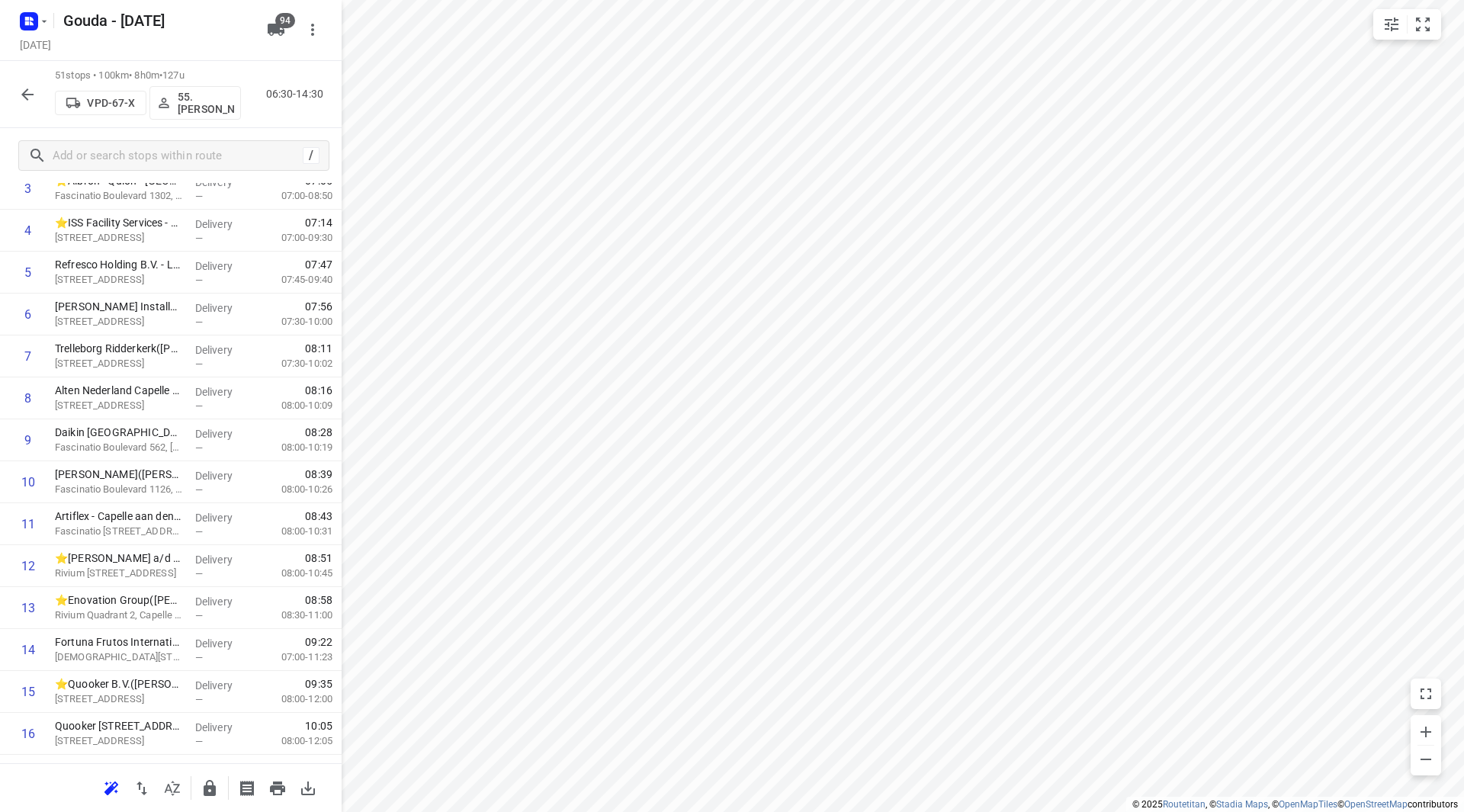
scroll to position [0, 0]
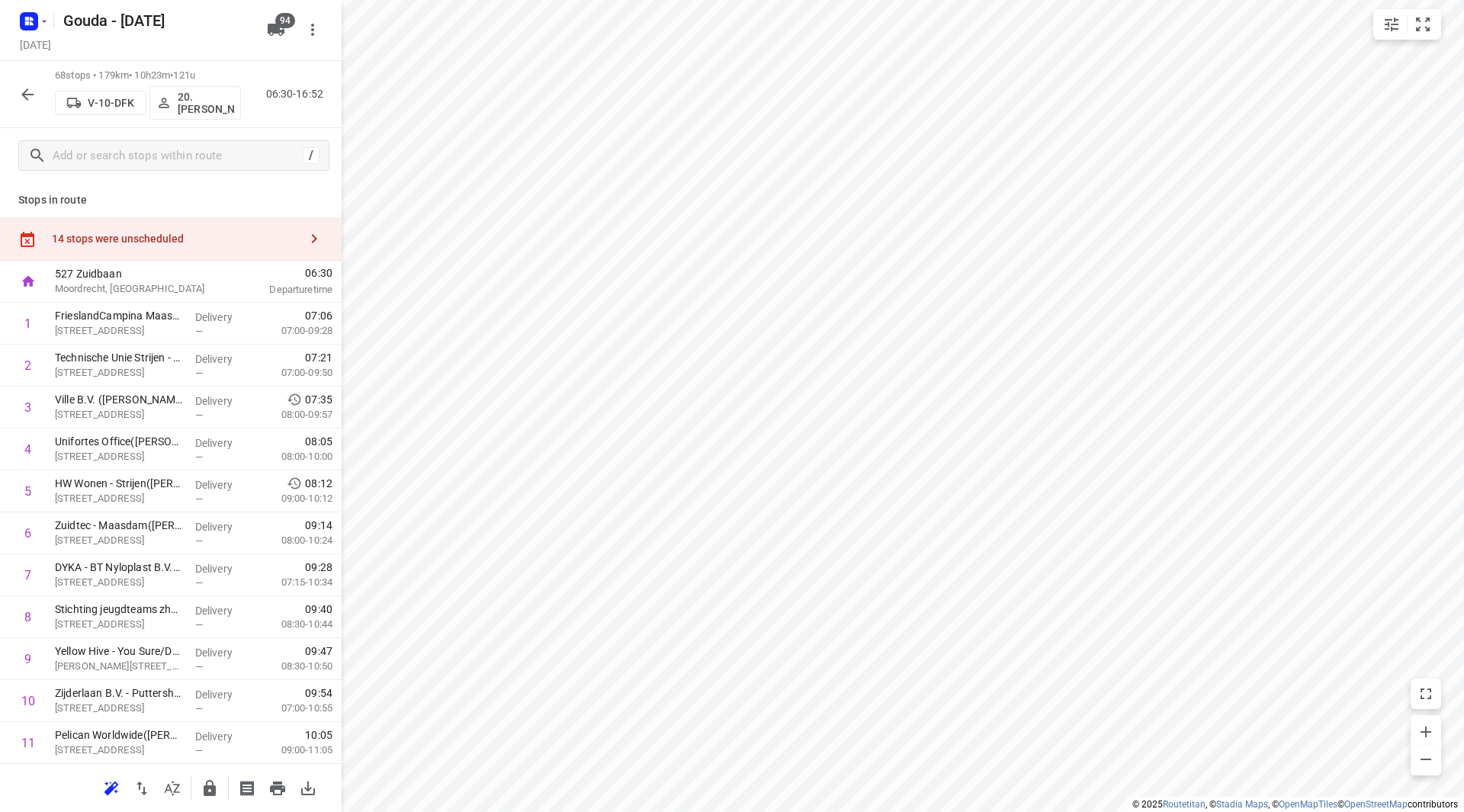
click at [216, 232] on div "14 stops were unscheduled" at bounding box center [176, 239] width 247 height 12
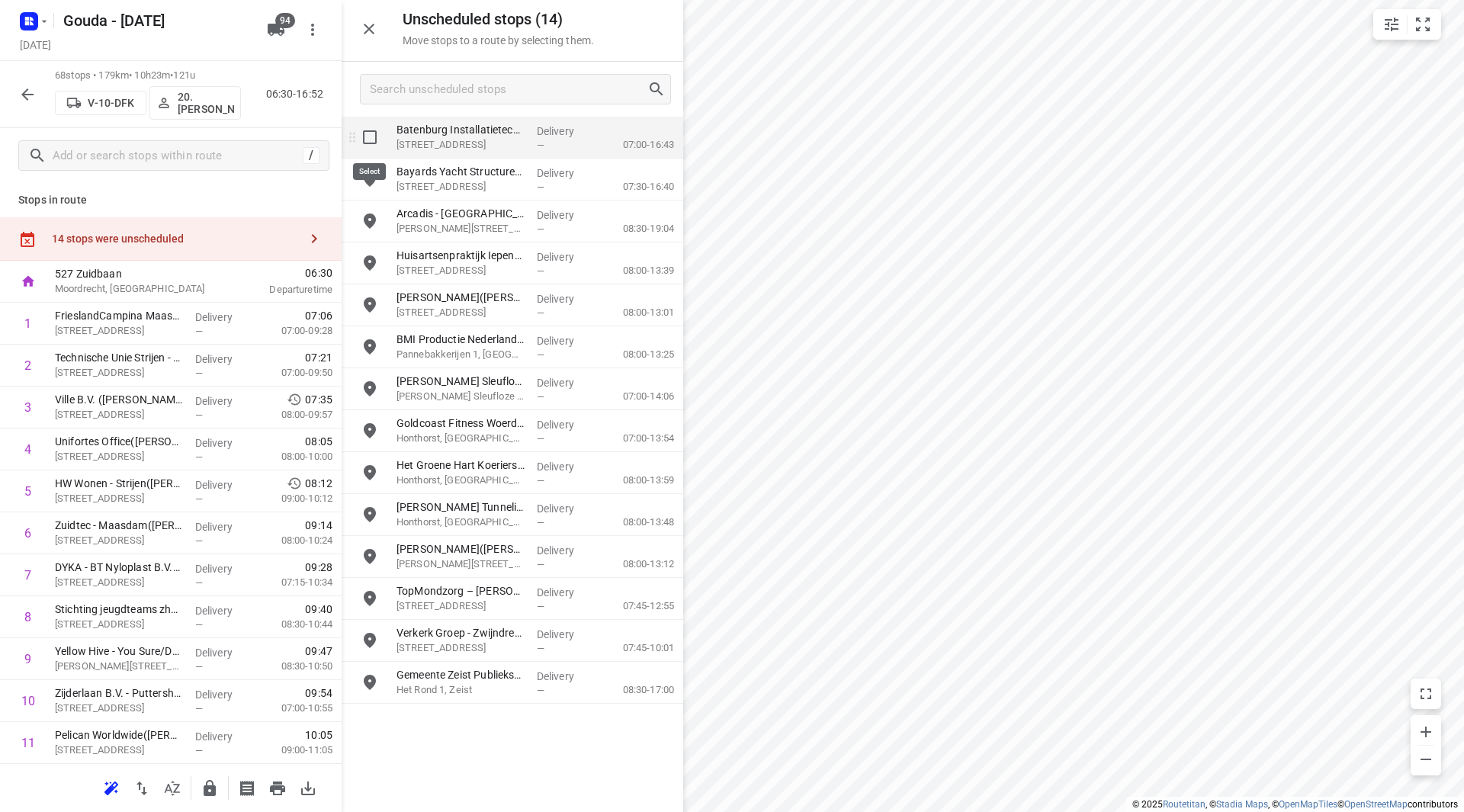
click at [371, 130] on input "grid" at bounding box center [369, 137] width 31 height 31
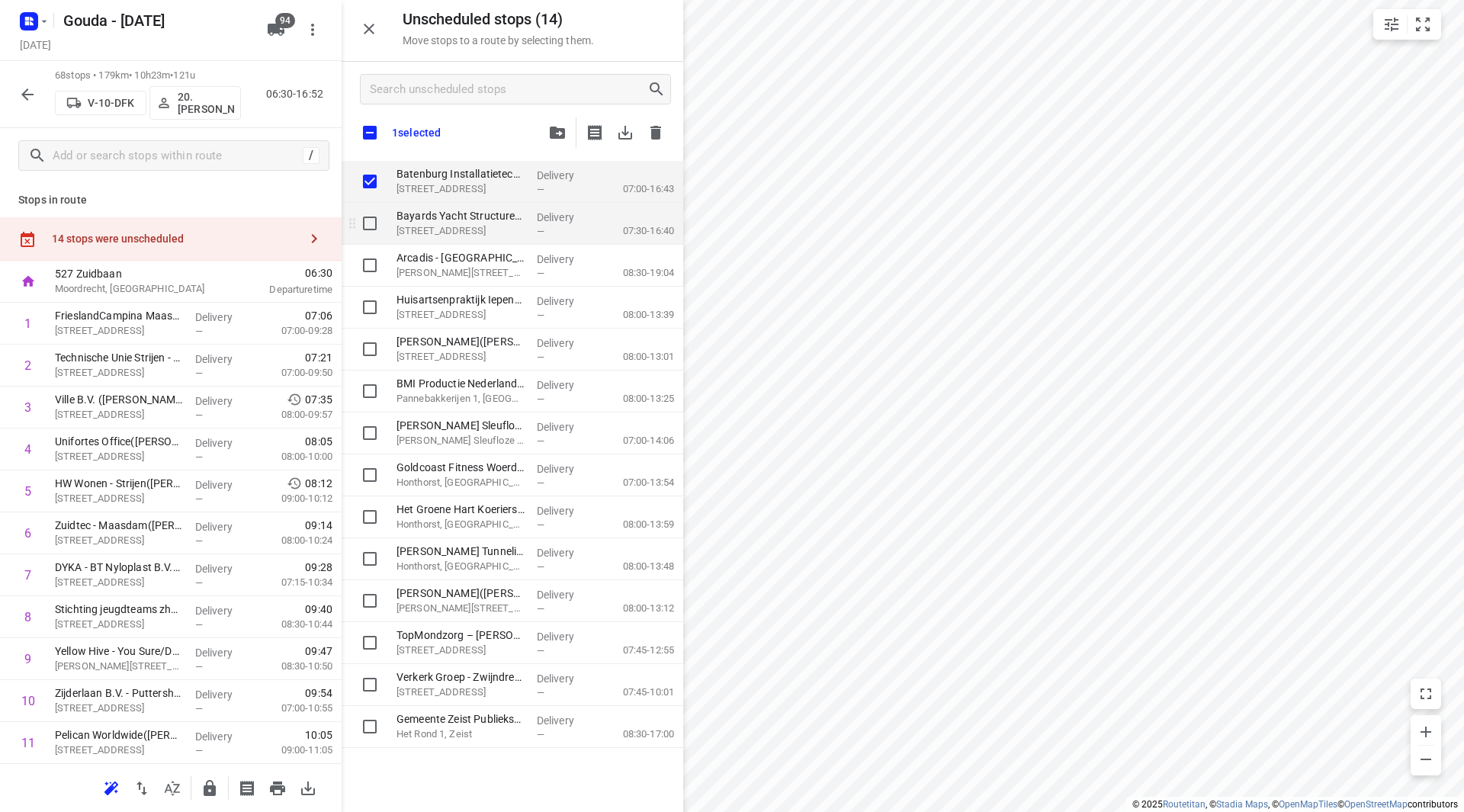
checkbox input "true"
click at [365, 222] on input "grid" at bounding box center [369, 224] width 31 height 31
checkbox input "true"
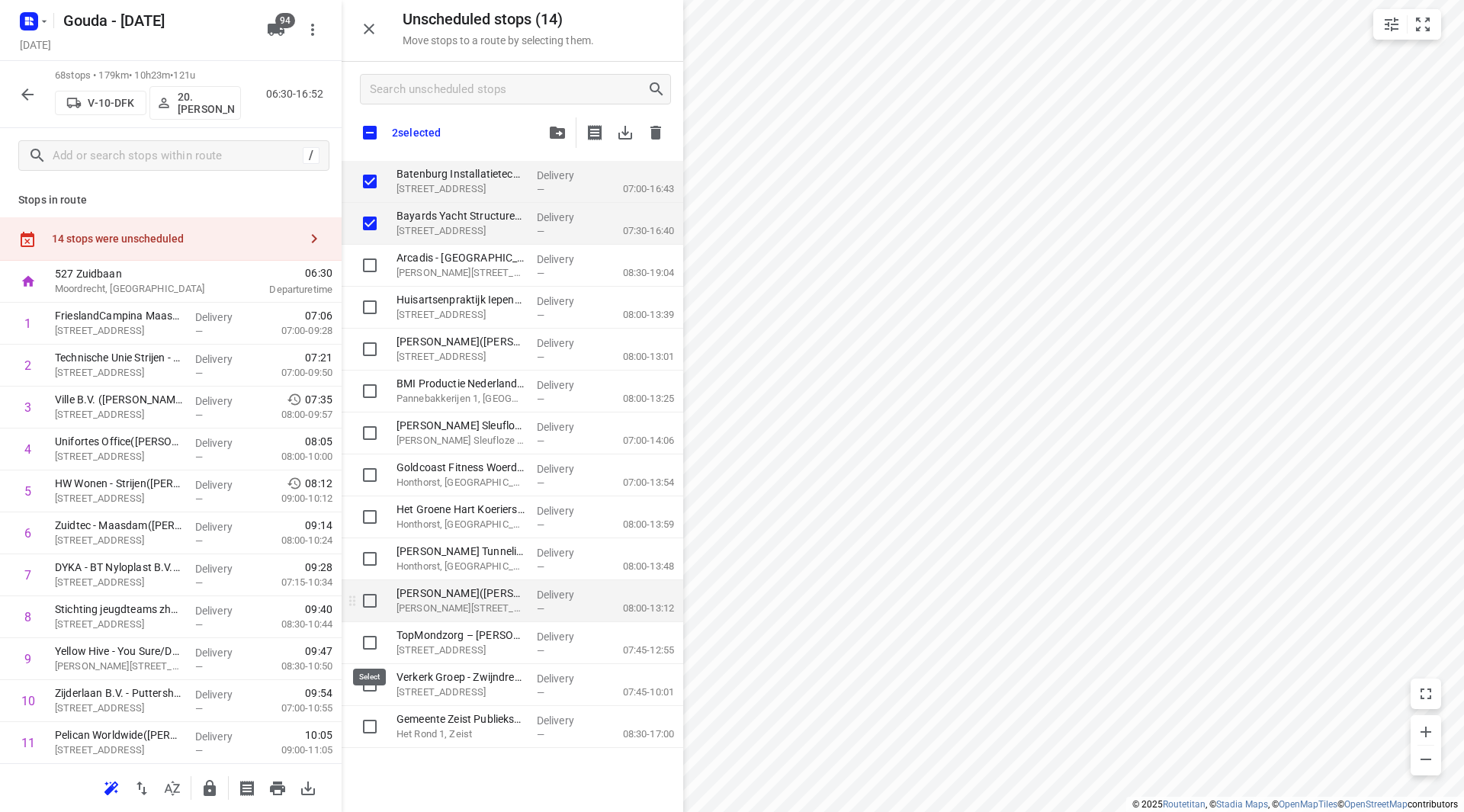
checkbox input "true"
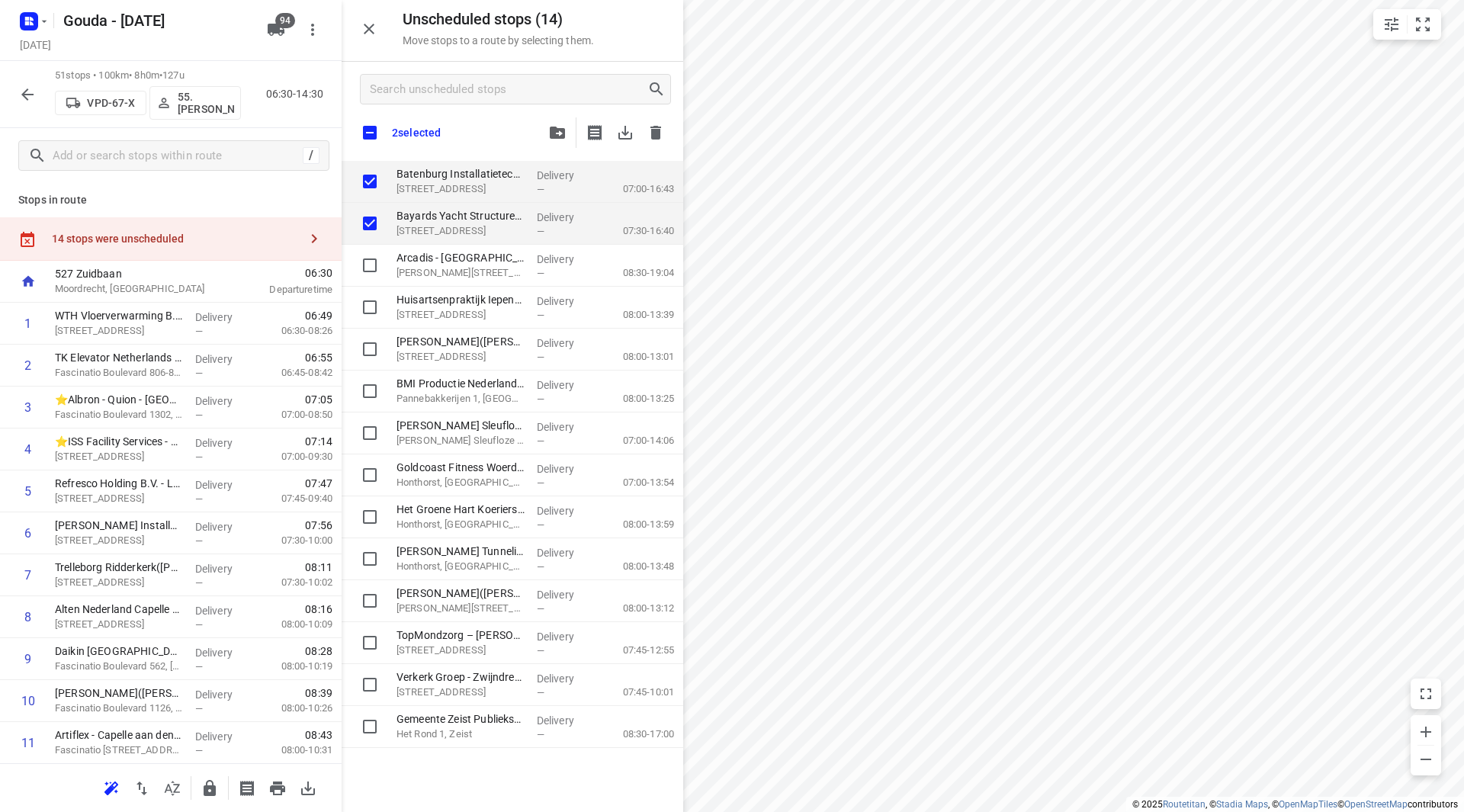
checkbox input "true"
click at [363, 179] on input "grid" at bounding box center [369, 181] width 31 height 31
checkbox input "false"
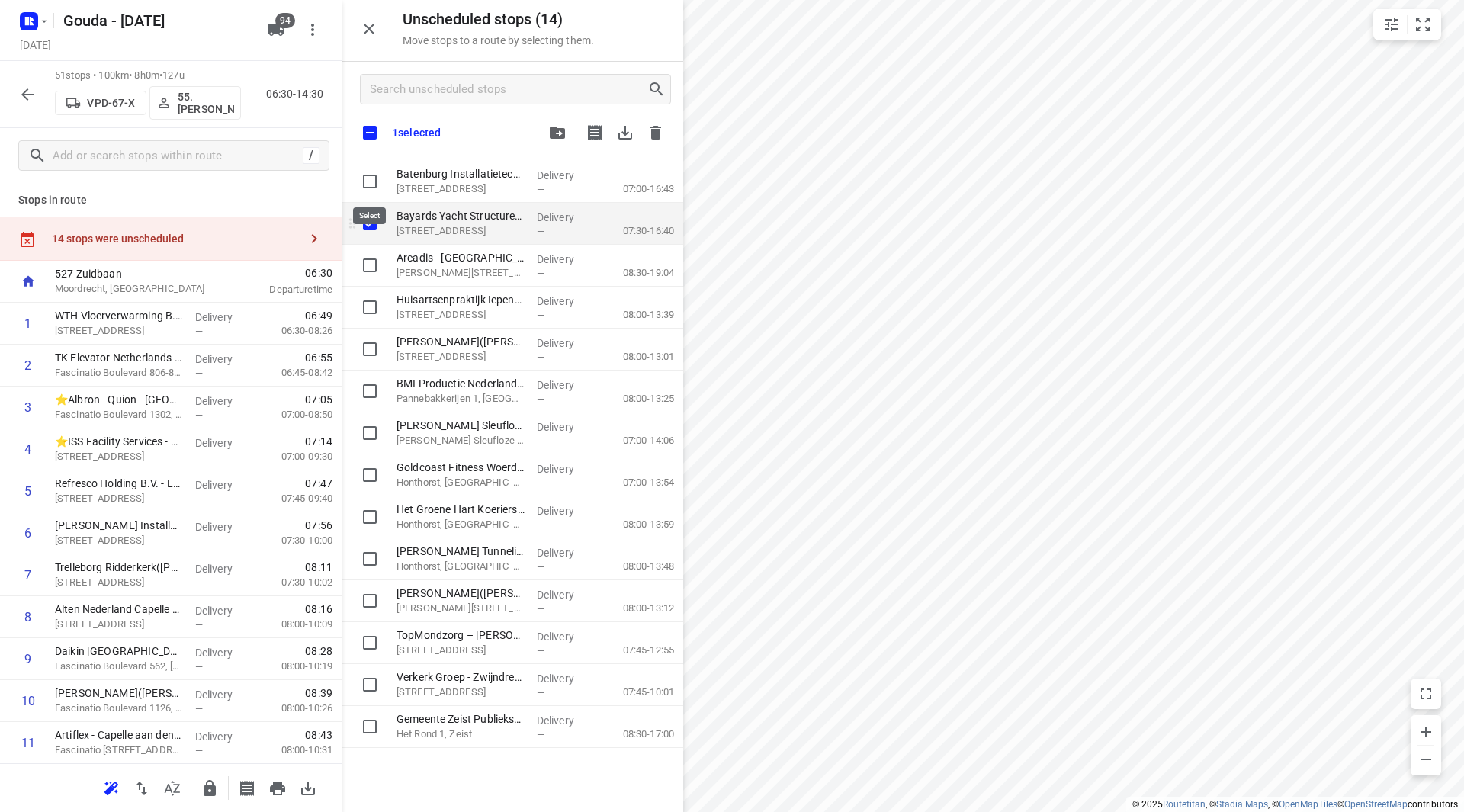
checkbox input "true"
click at [368, 227] on input "grid" at bounding box center [369, 224] width 31 height 31
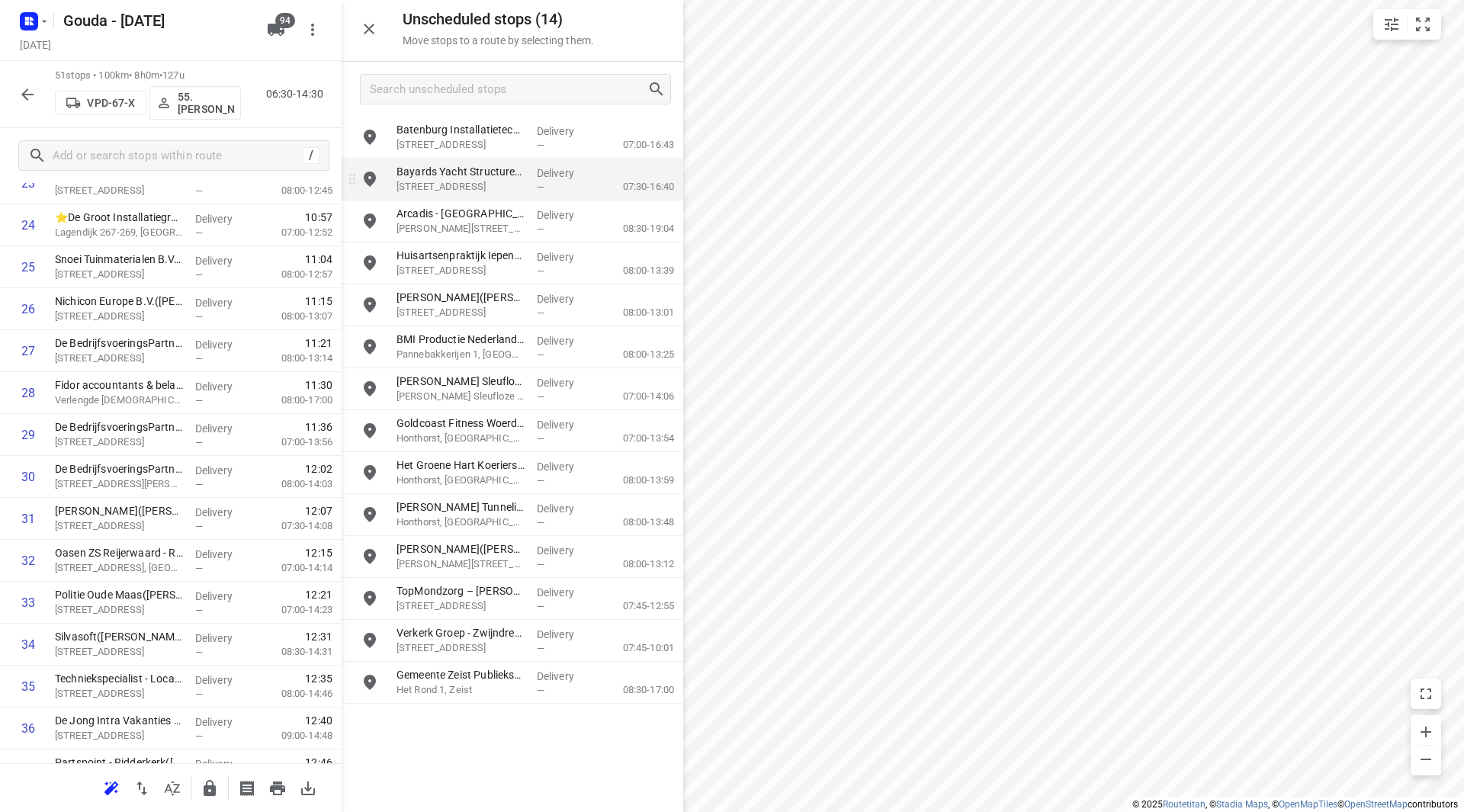
scroll to position [1720, 0]
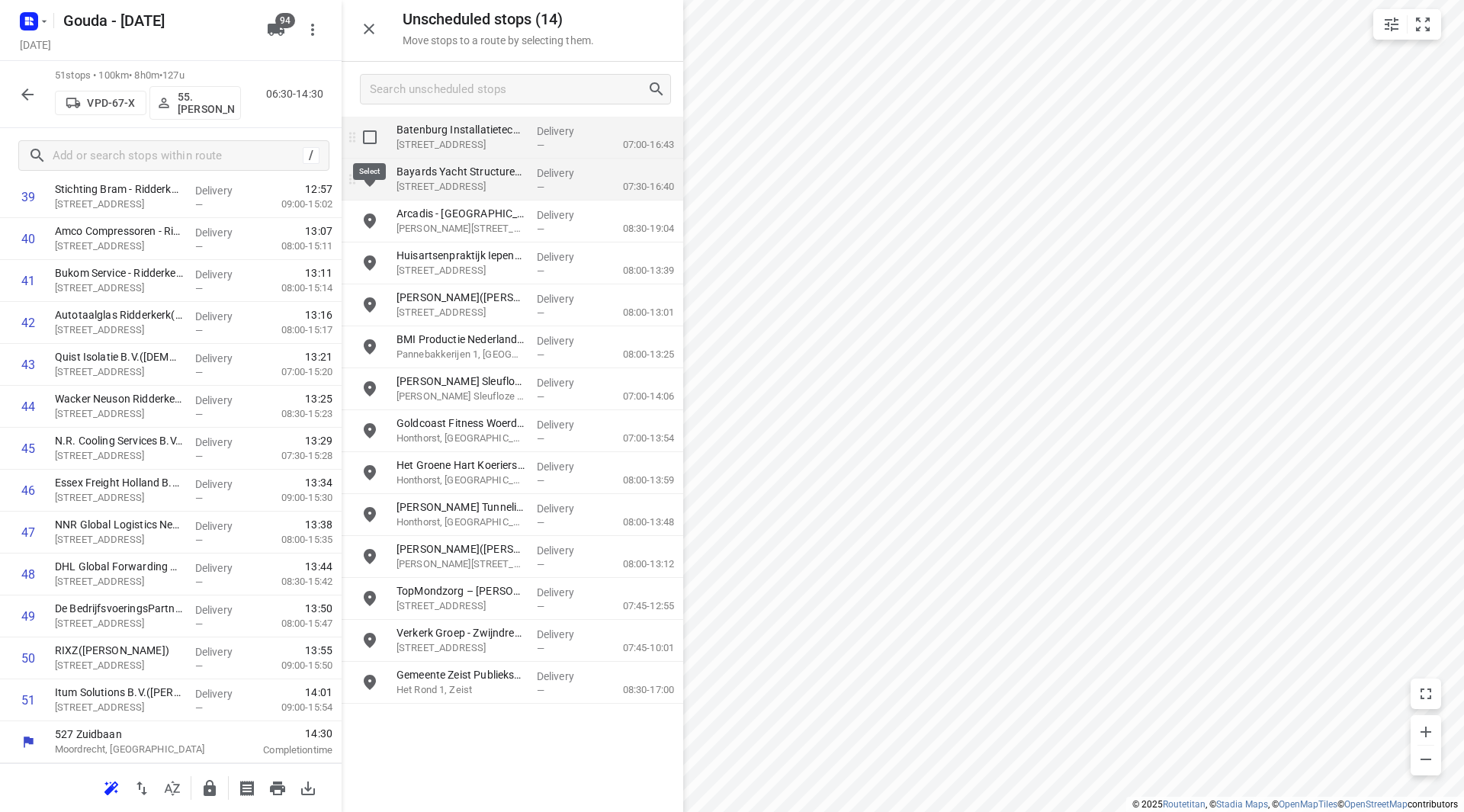
click at [365, 136] on input "grid" at bounding box center [369, 137] width 31 height 31
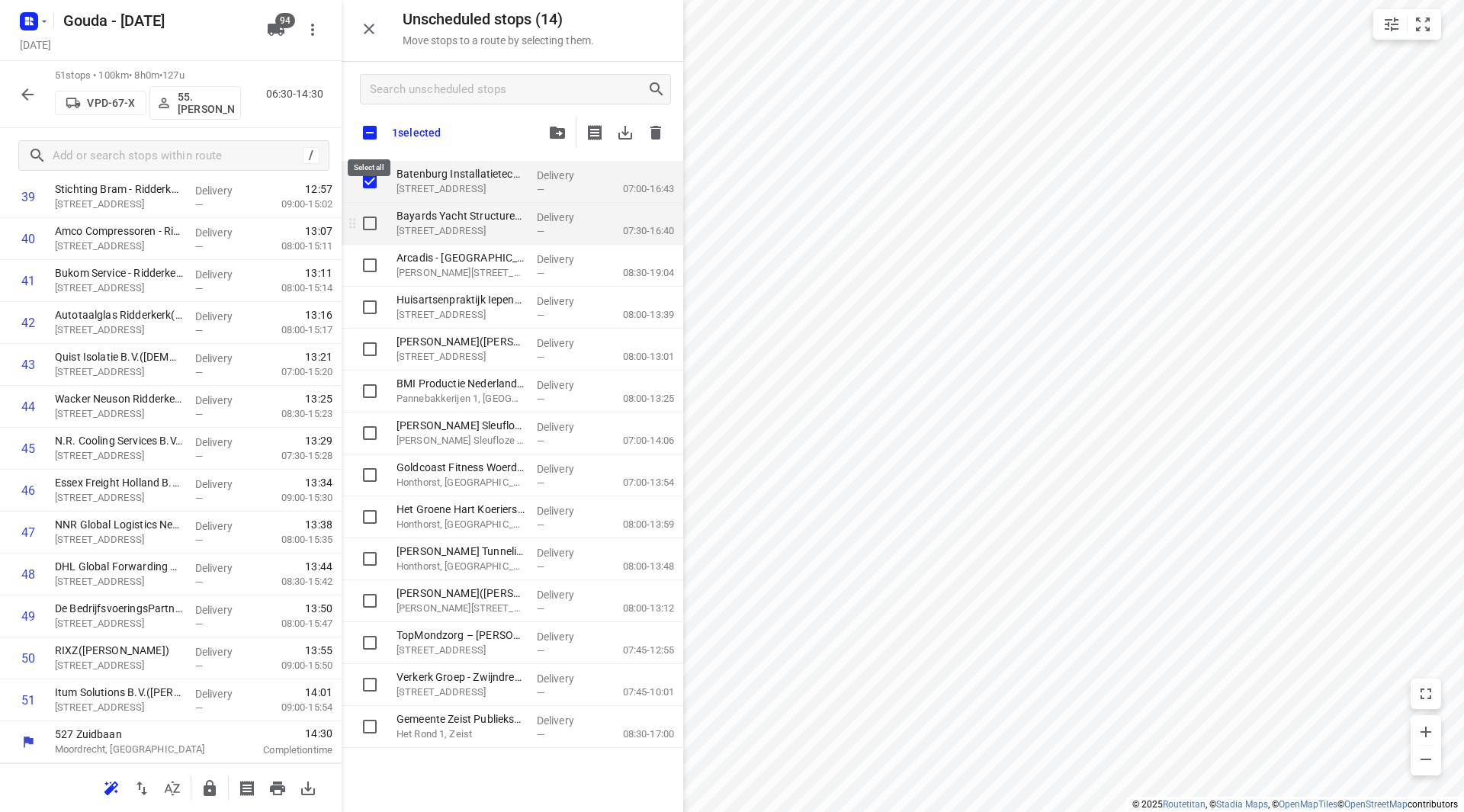
checkbox input "true"
click at [372, 214] on input "grid" at bounding box center [369, 224] width 31 height 31
checkbox input "true"
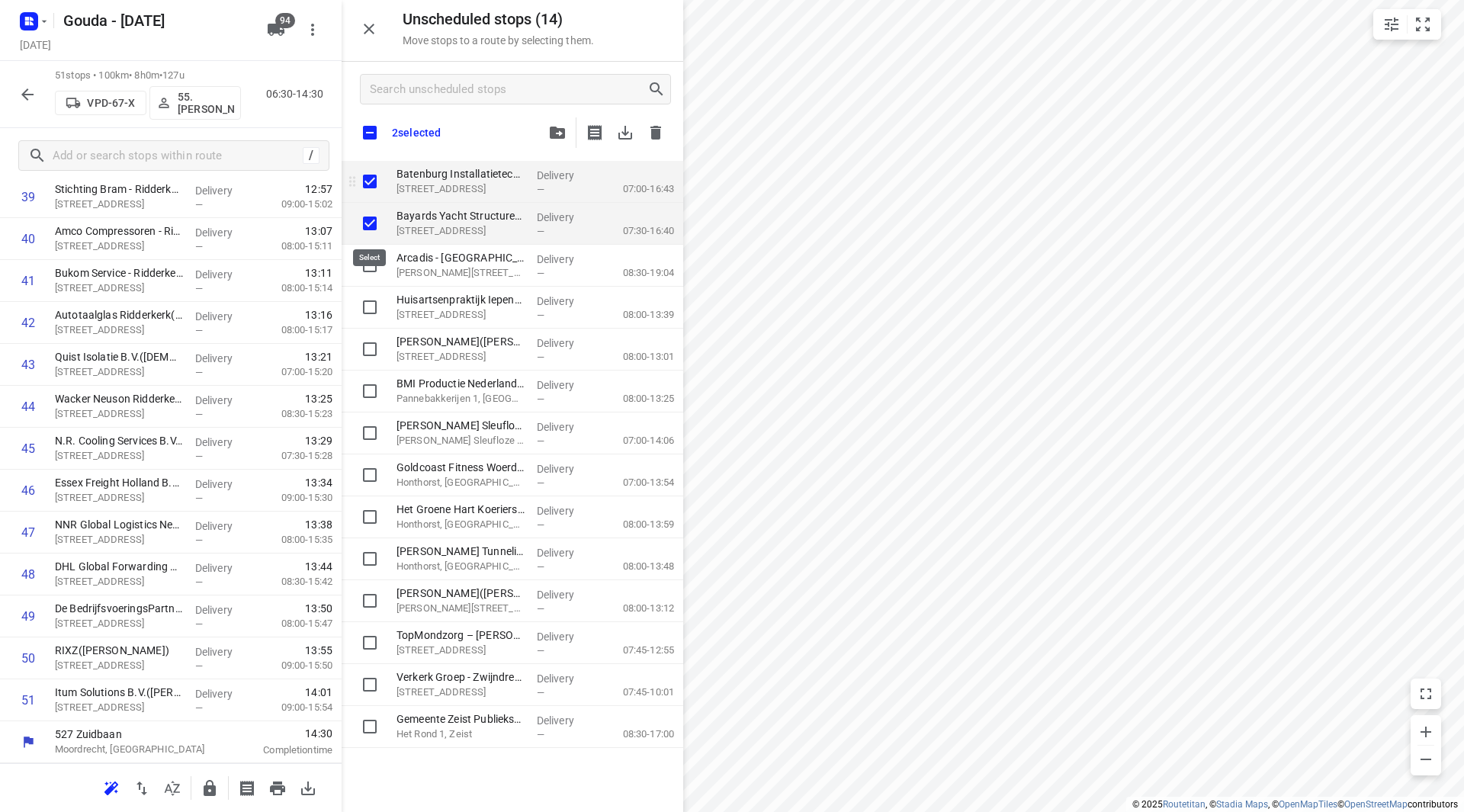
checkbox input "true"
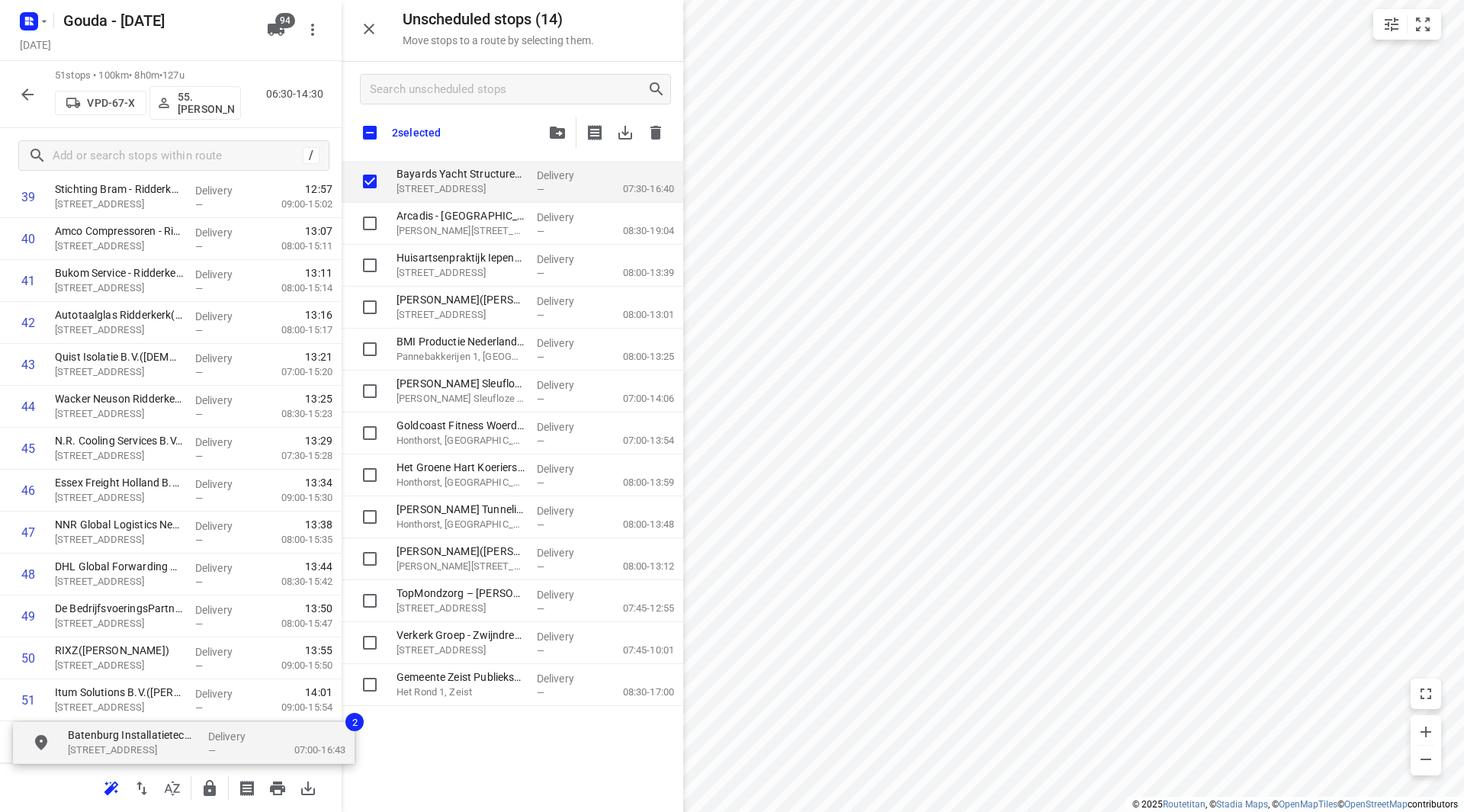
scroll to position [1772, 0]
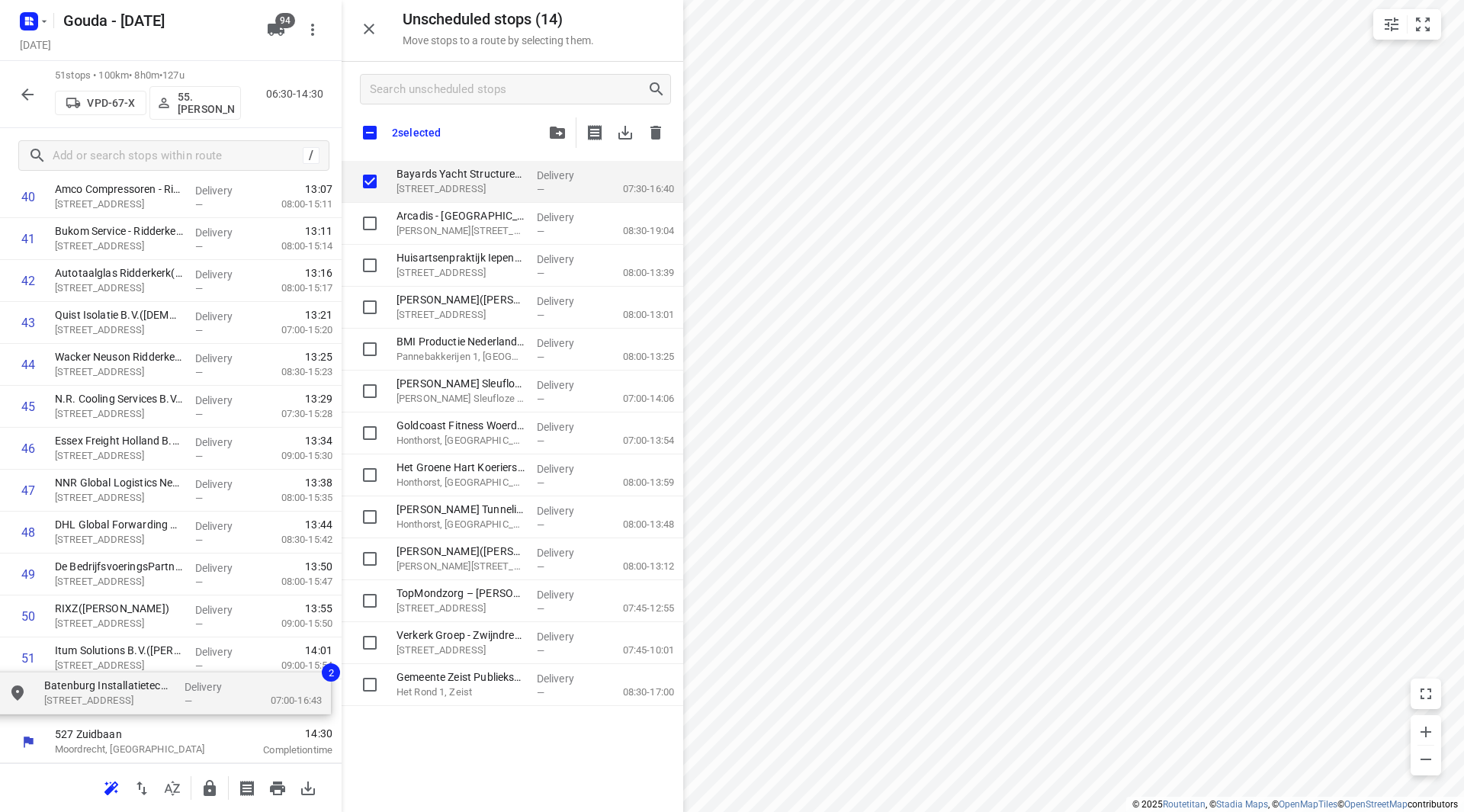
drag, startPoint x: 405, startPoint y: 196, endPoint x: 84, endPoint y: 689, distance: 588.3
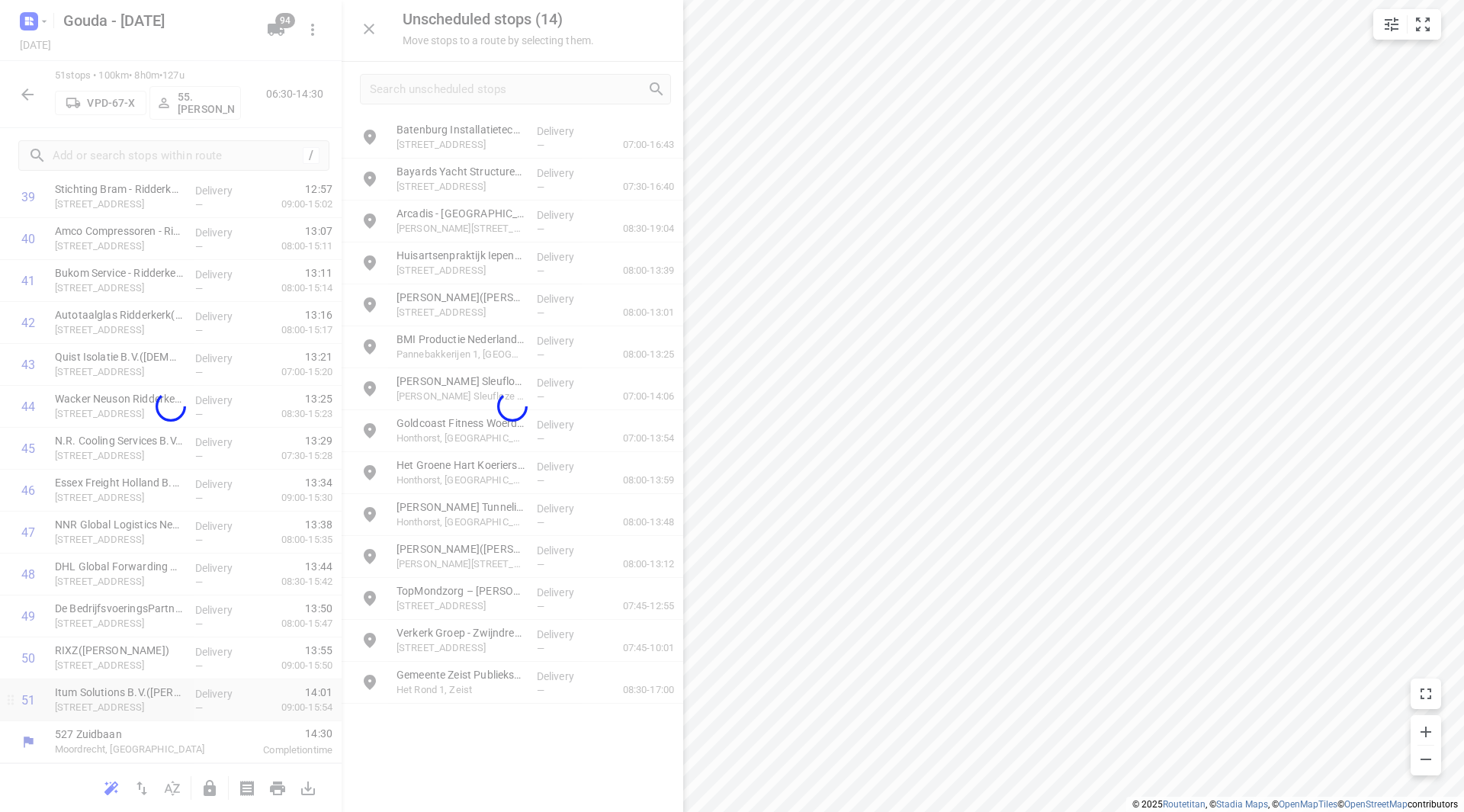
scroll to position [1720, 0]
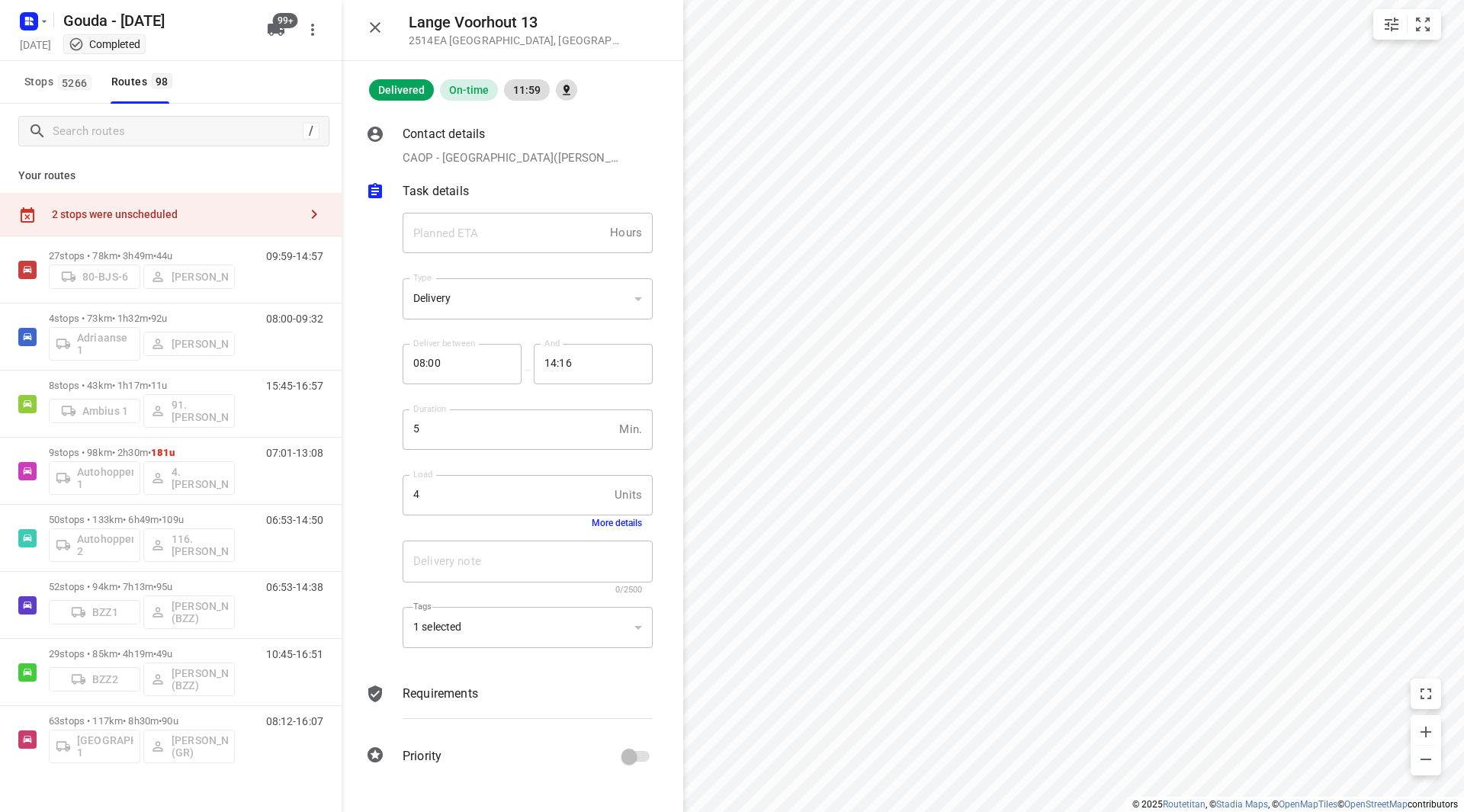
click at [69, 80] on span "5266" at bounding box center [75, 82] width 34 height 15
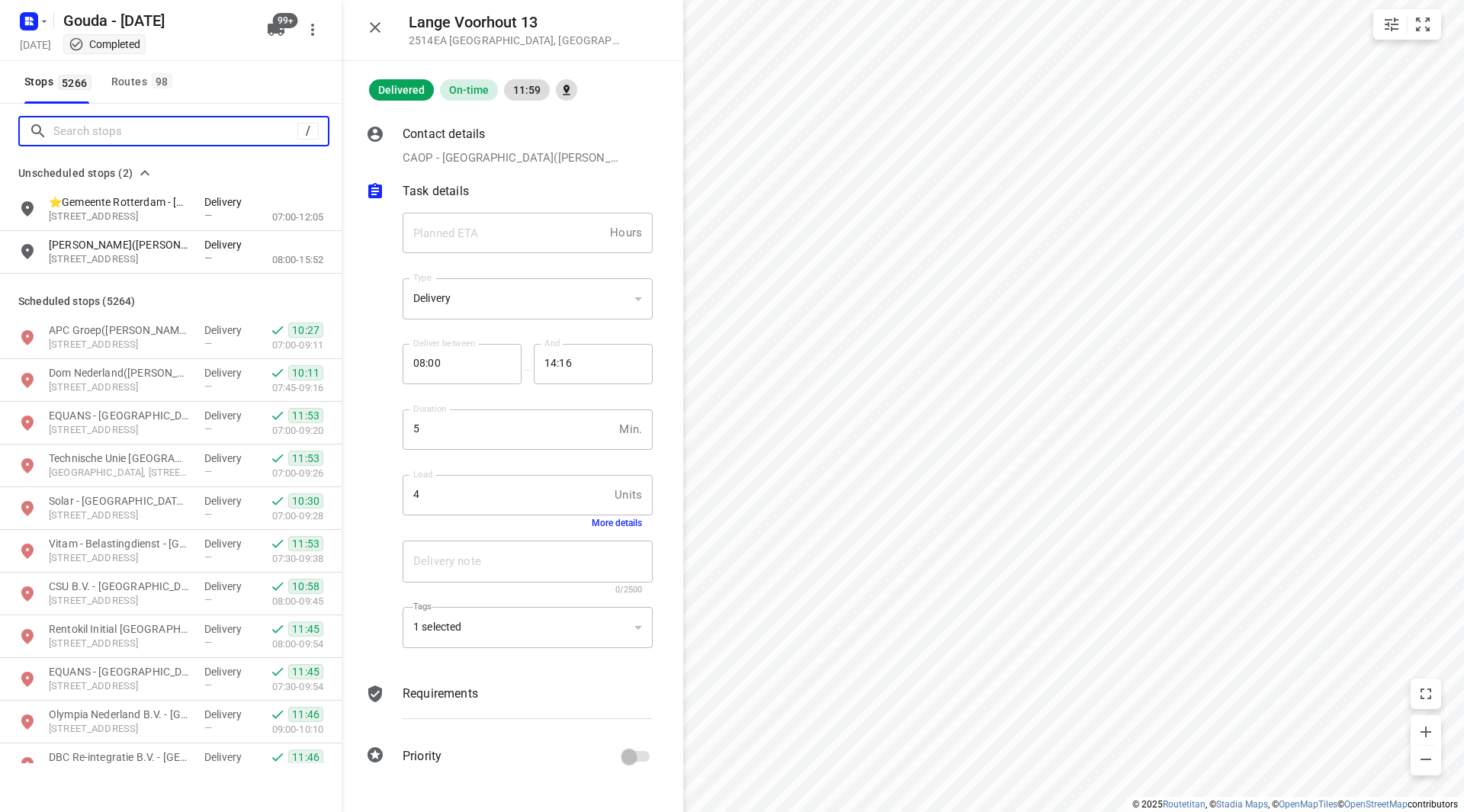
click at [124, 129] on input "Search stops" at bounding box center [175, 132] width 244 height 24
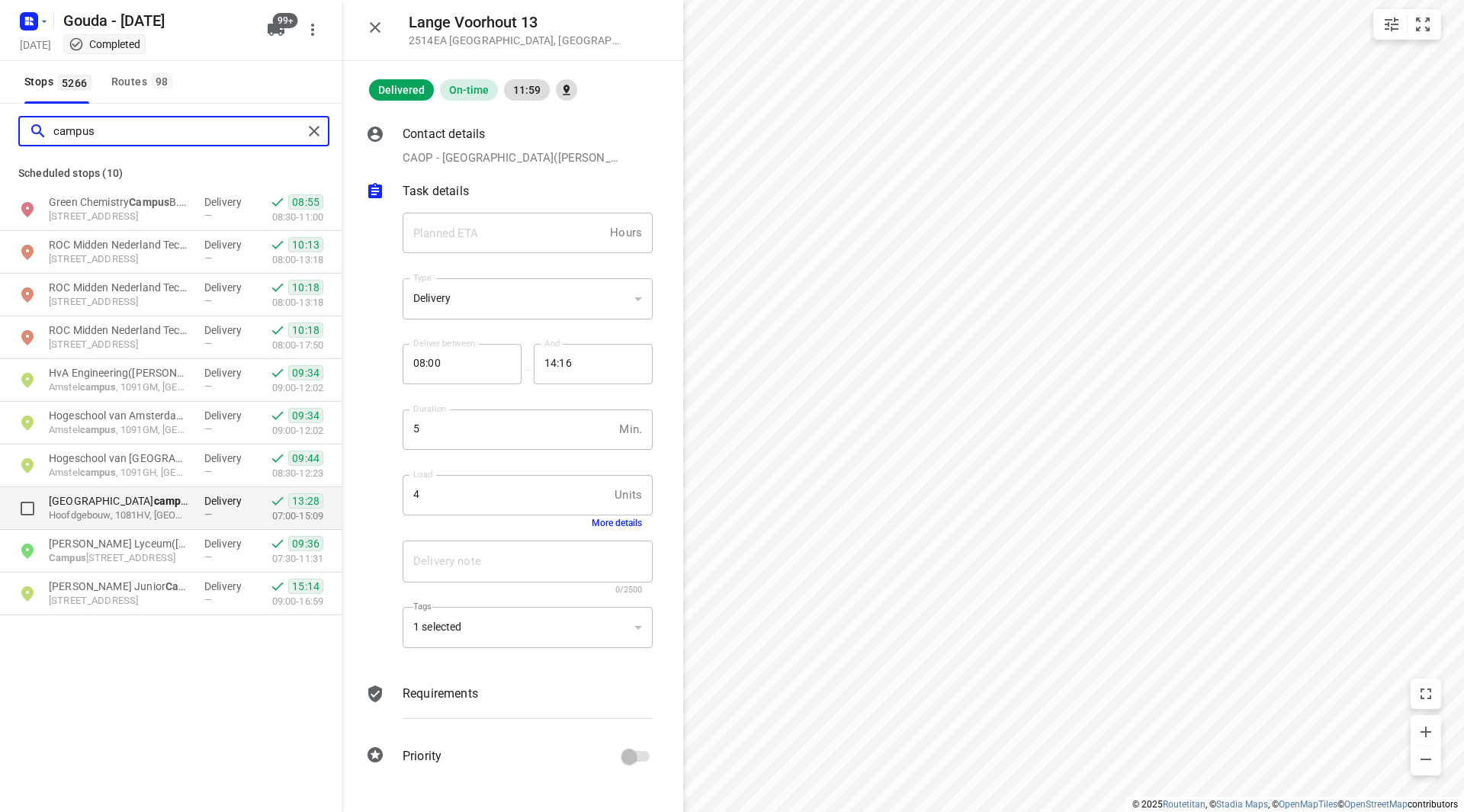
type input "campus"
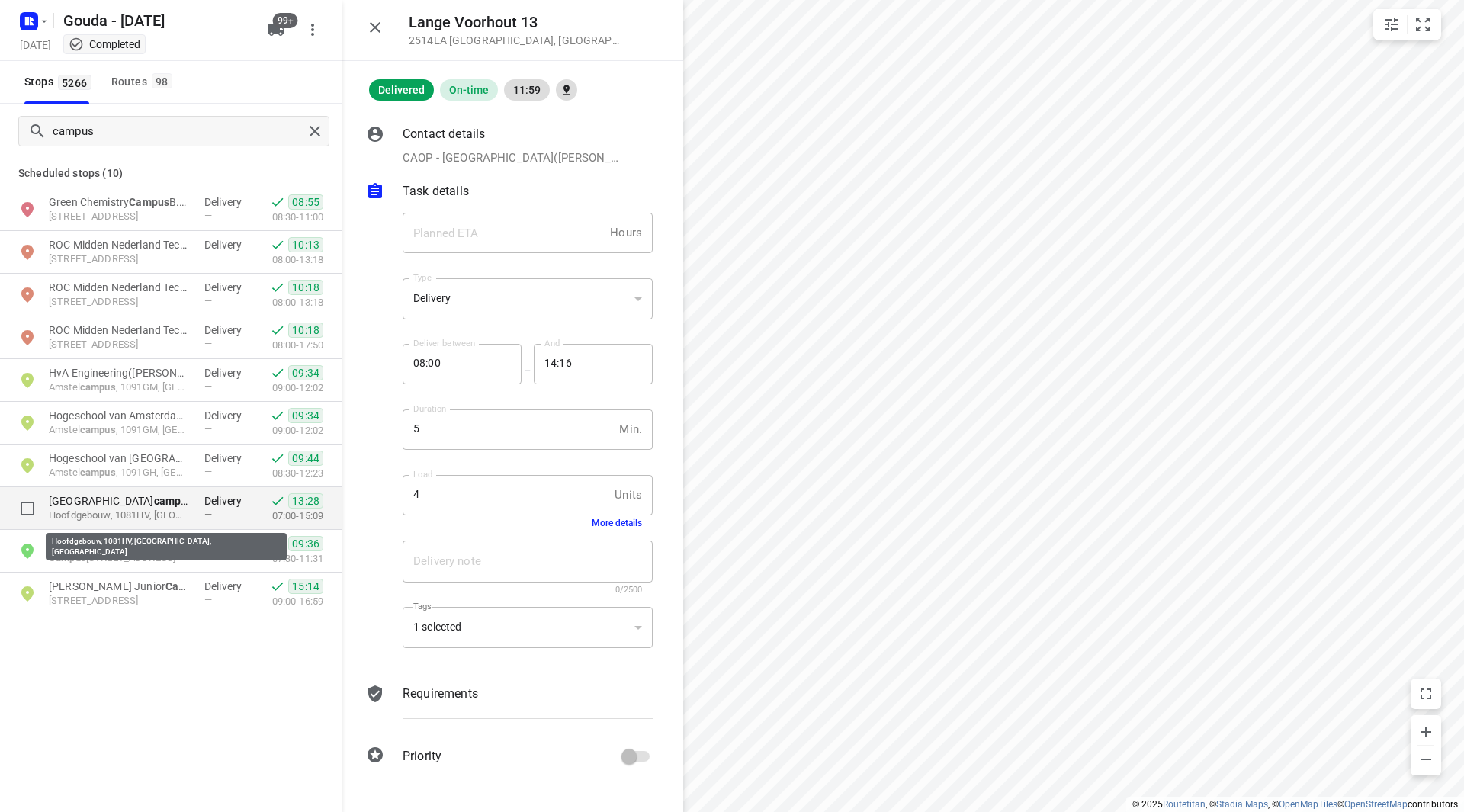
click at [142, 509] on p "Hoofdgebouw, 1081HV, Amsterdam, NL" at bounding box center [118, 516] width 140 height 14
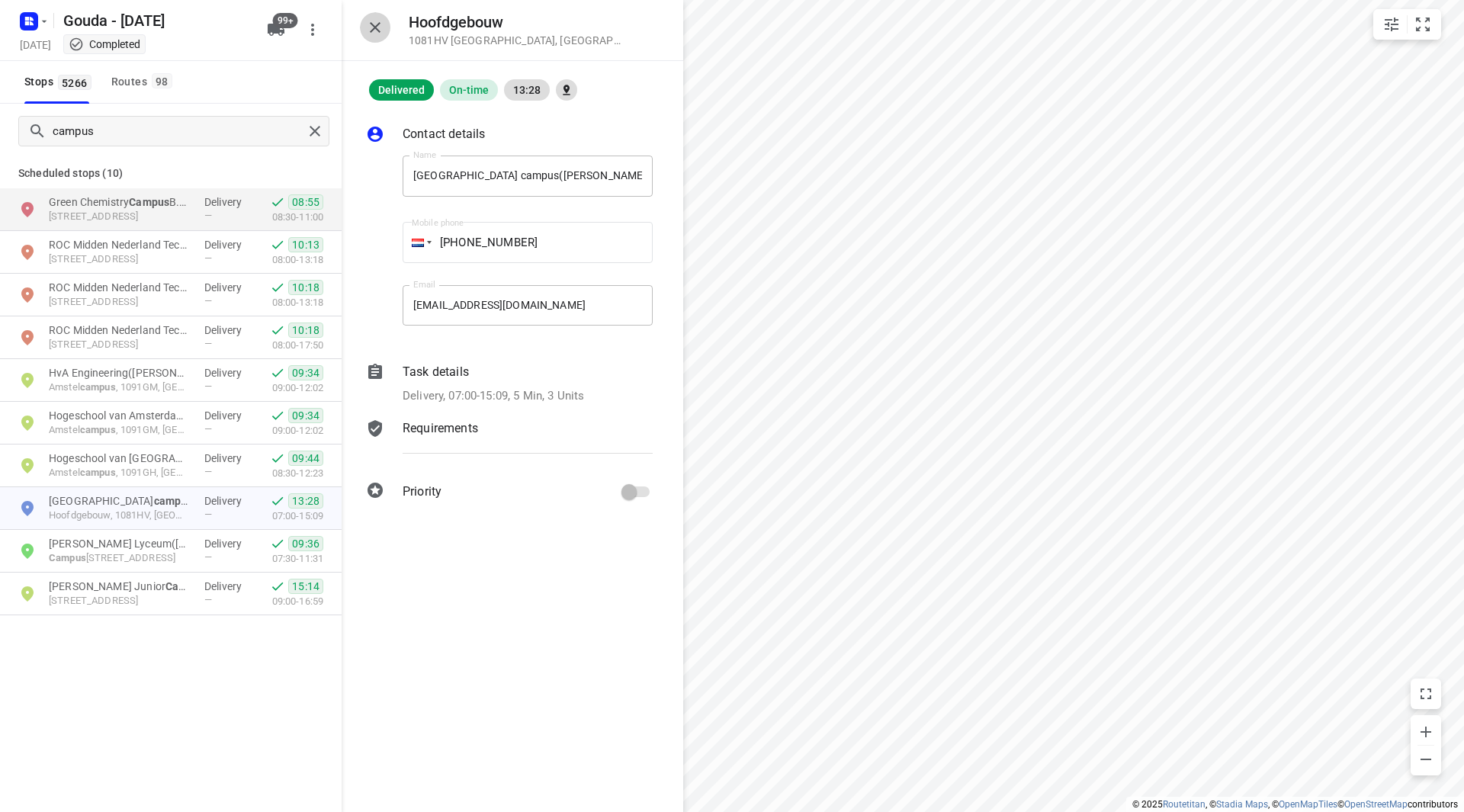
click at [380, 29] on icon "button" at bounding box center [375, 27] width 19 height 19
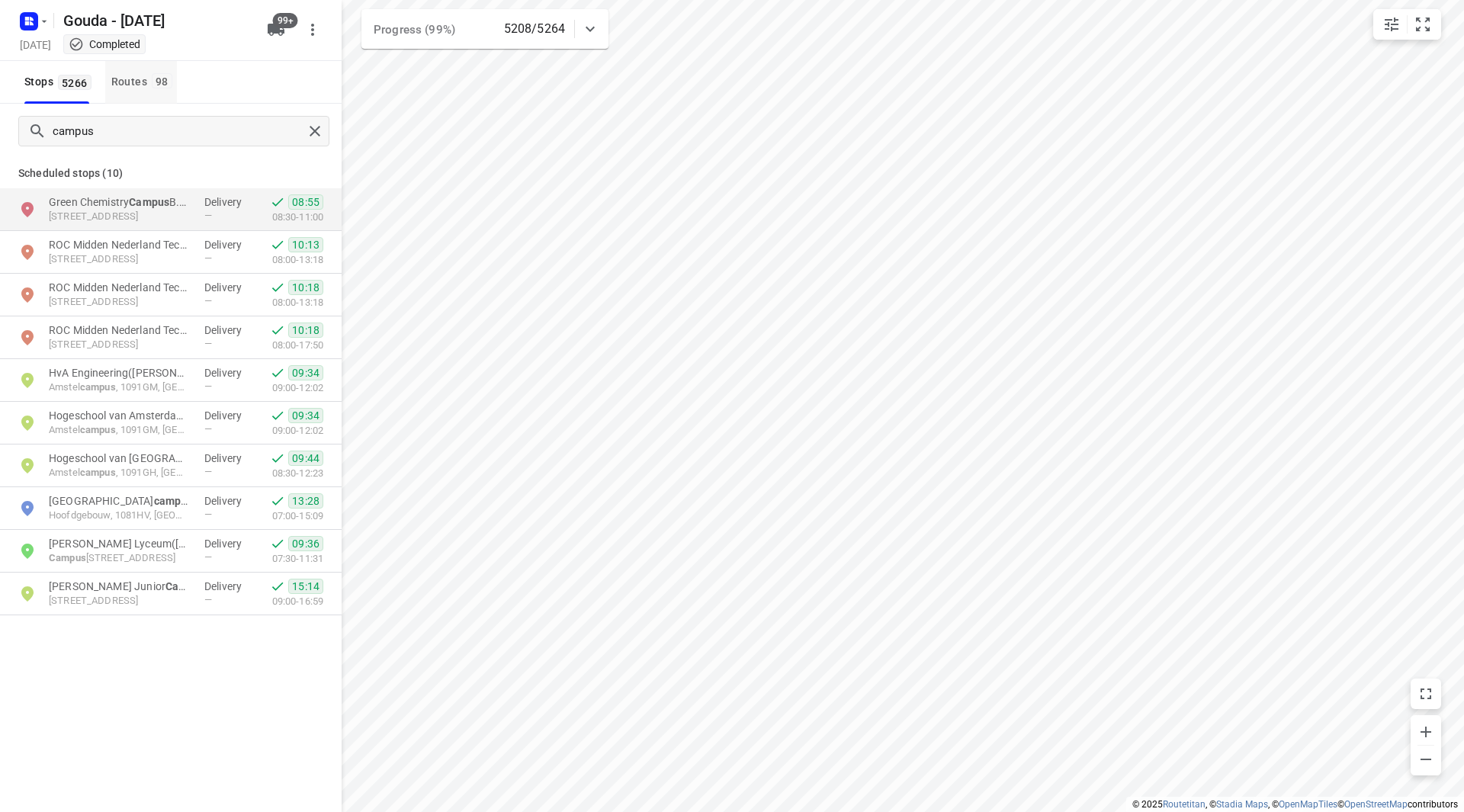
click at [131, 88] on div "Routes 98" at bounding box center [144, 82] width 65 height 19
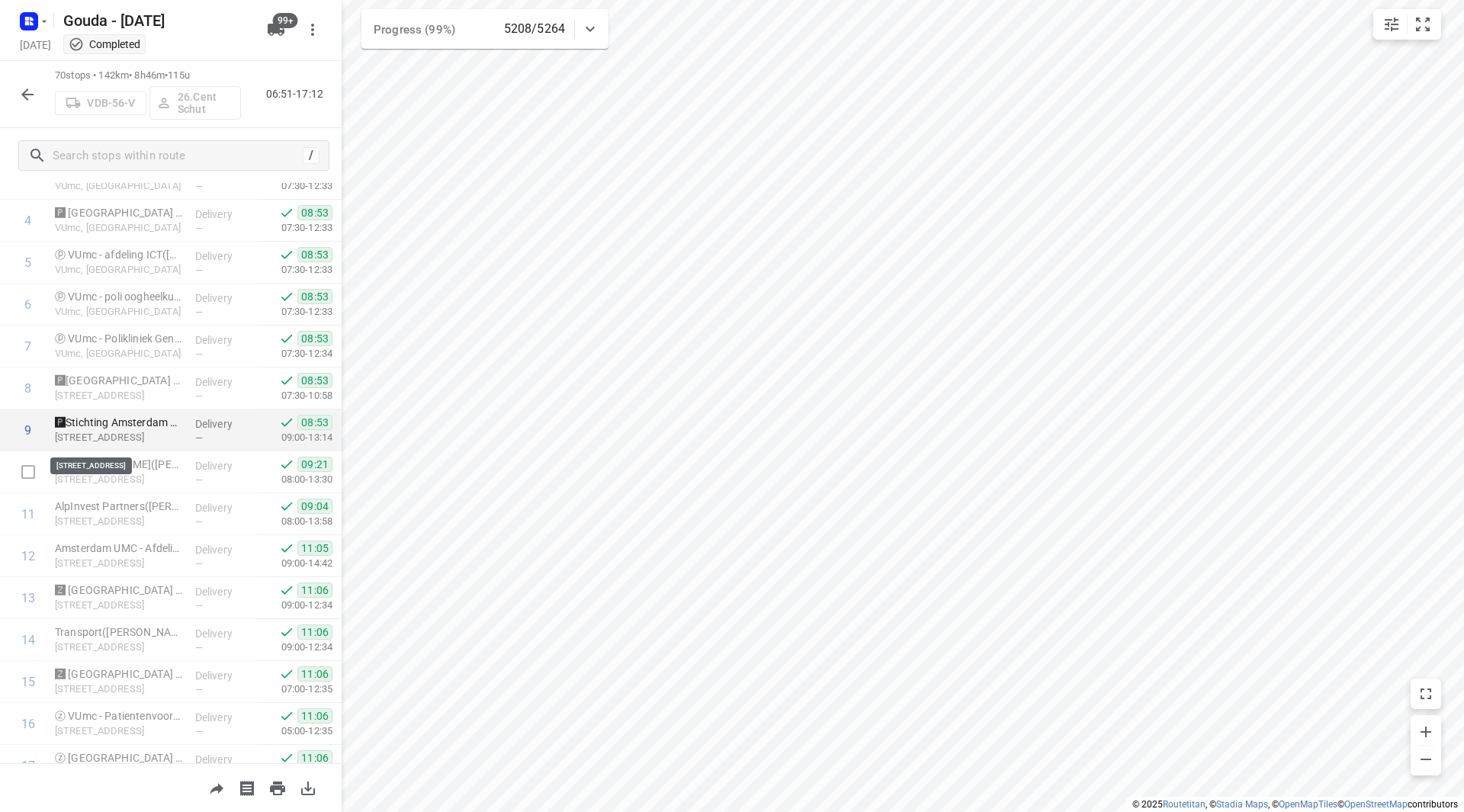
scroll to position [305, 0]
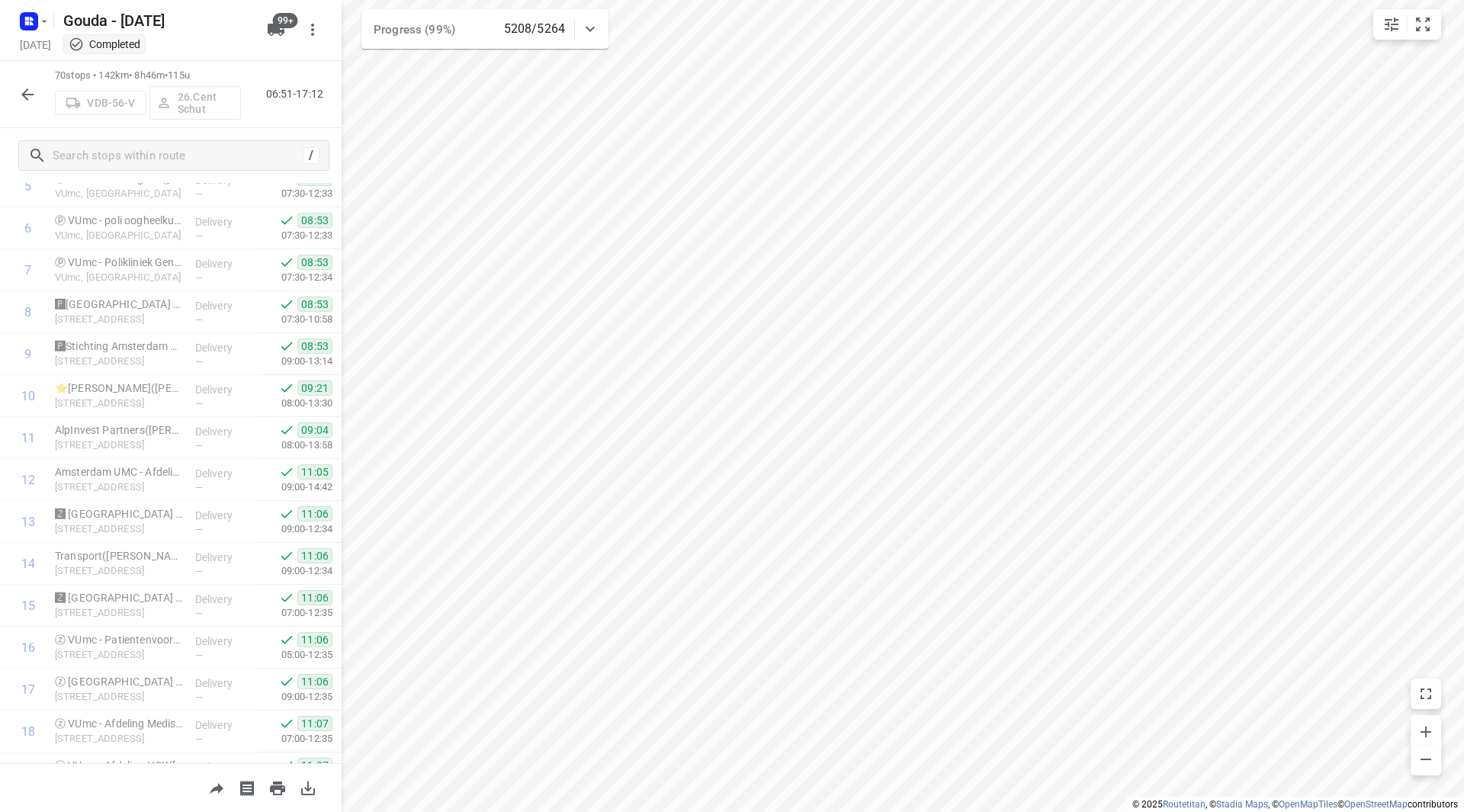
click at [16, 95] on button "button" at bounding box center [27, 95] width 31 height 31
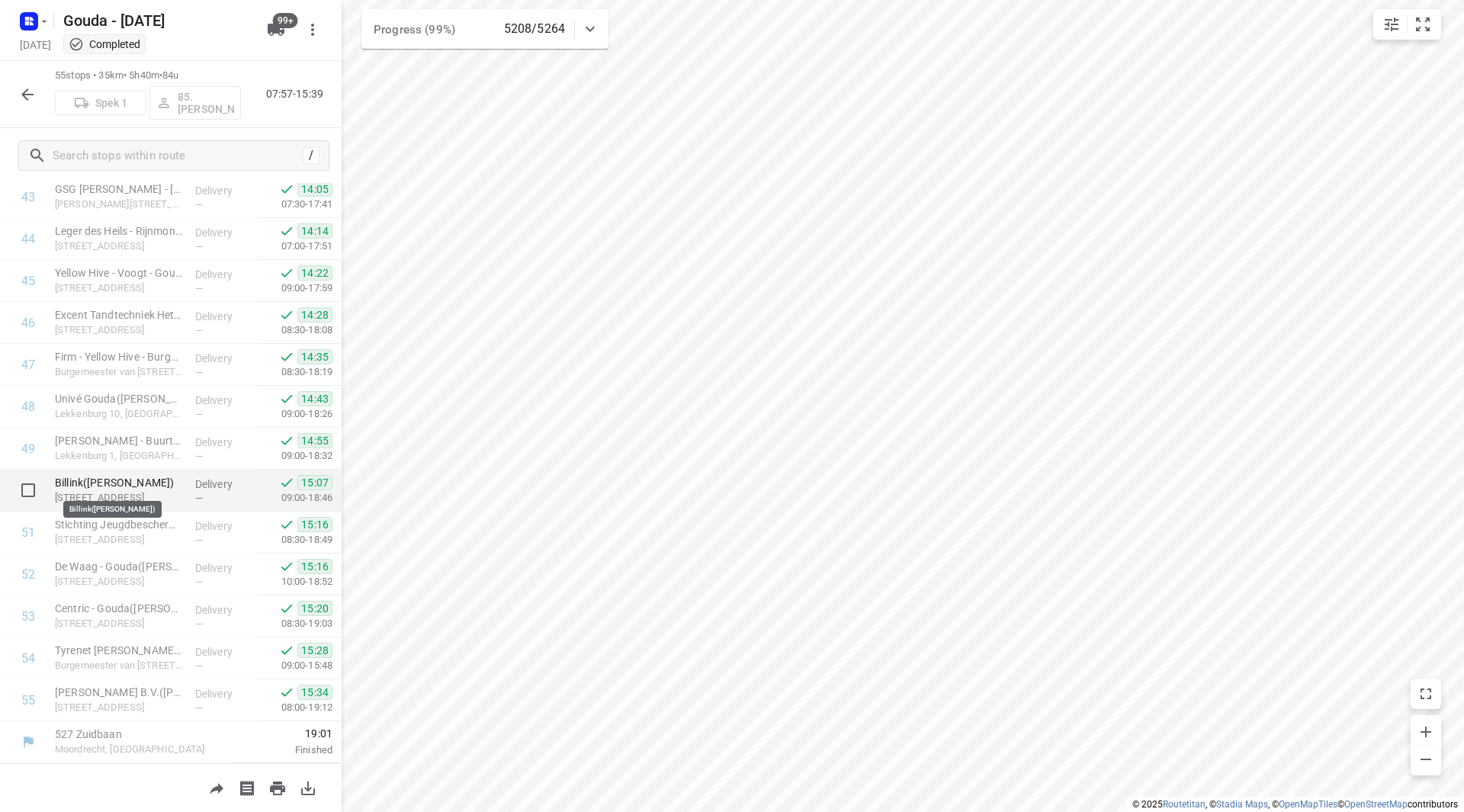
click at [139, 484] on p "Billink(Frank Waagmeester)" at bounding box center [118, 482] width 128 height 15
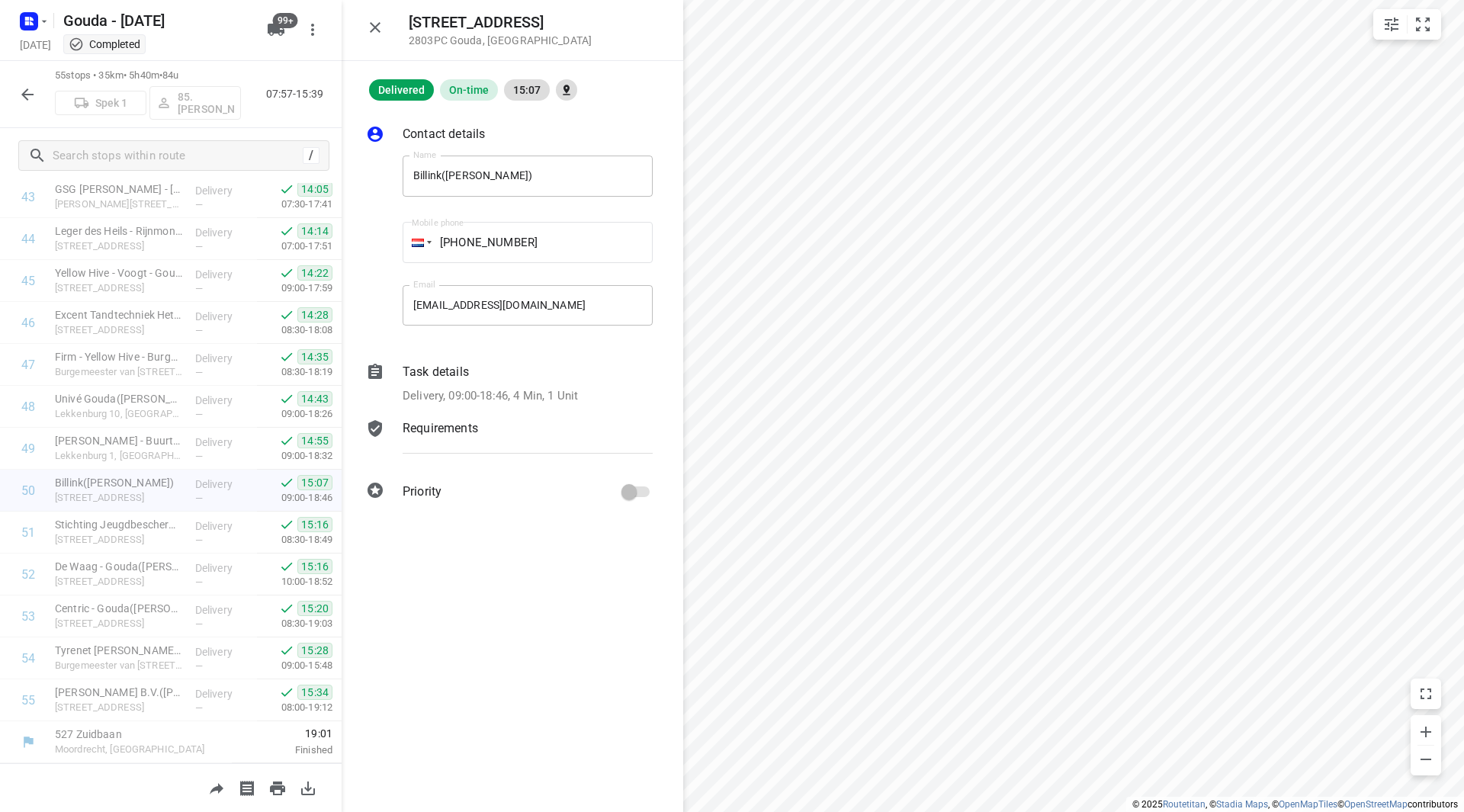
click at [491, 382] on div "Task details Delivery, 09:00-18:46, 4 Min, 1 Unit" at bounding box center [527, 383] width 256 height 48
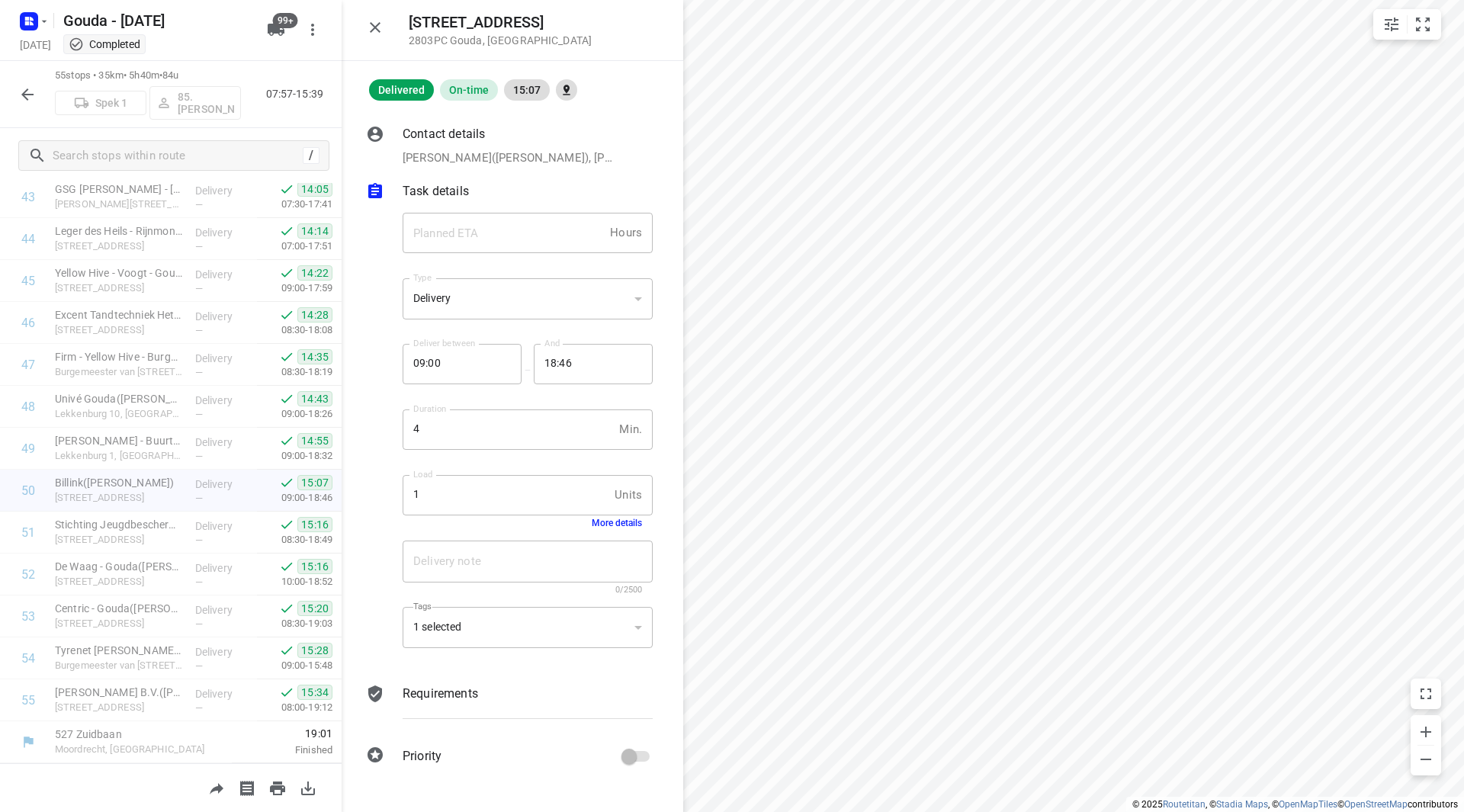
click at [608, 520] on button "More details" at bounding box center [617, 523] width 50 height 11
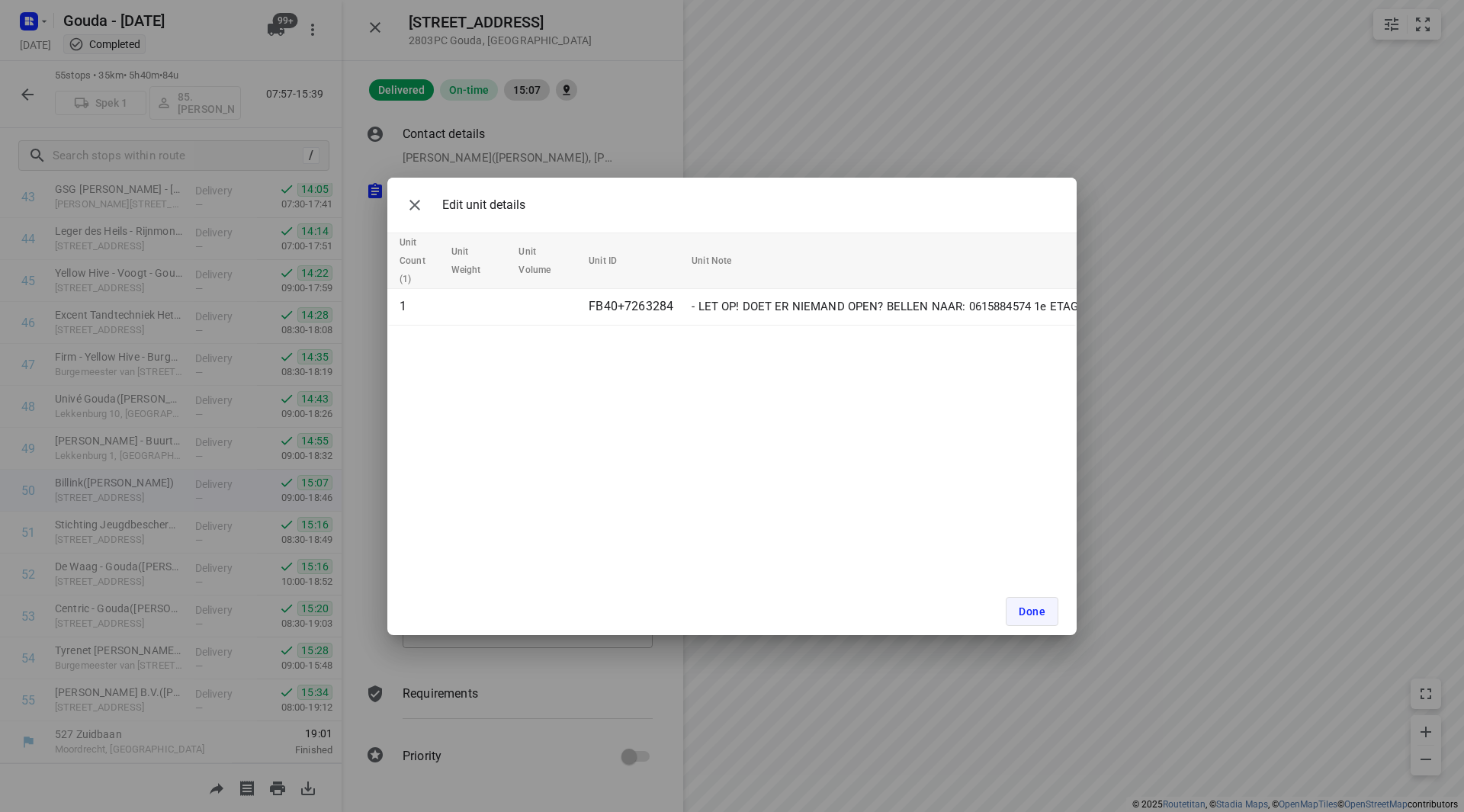
click at [1042, 616] on span "Done" at bounding box center [1032, 611] width 27 height 12
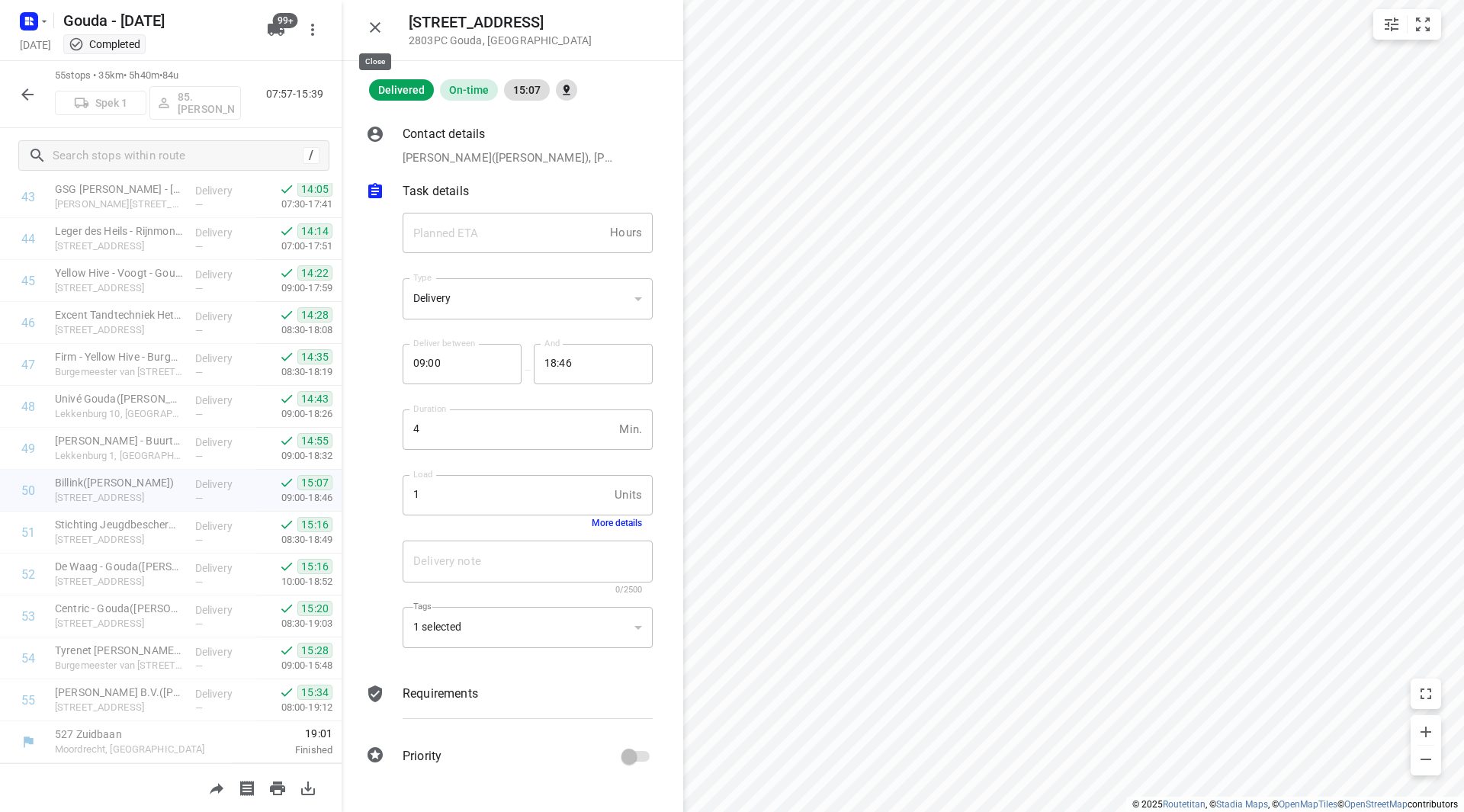
click at [372, 26] on icon "button" at bounding box center [375, 27] width 19 height 19
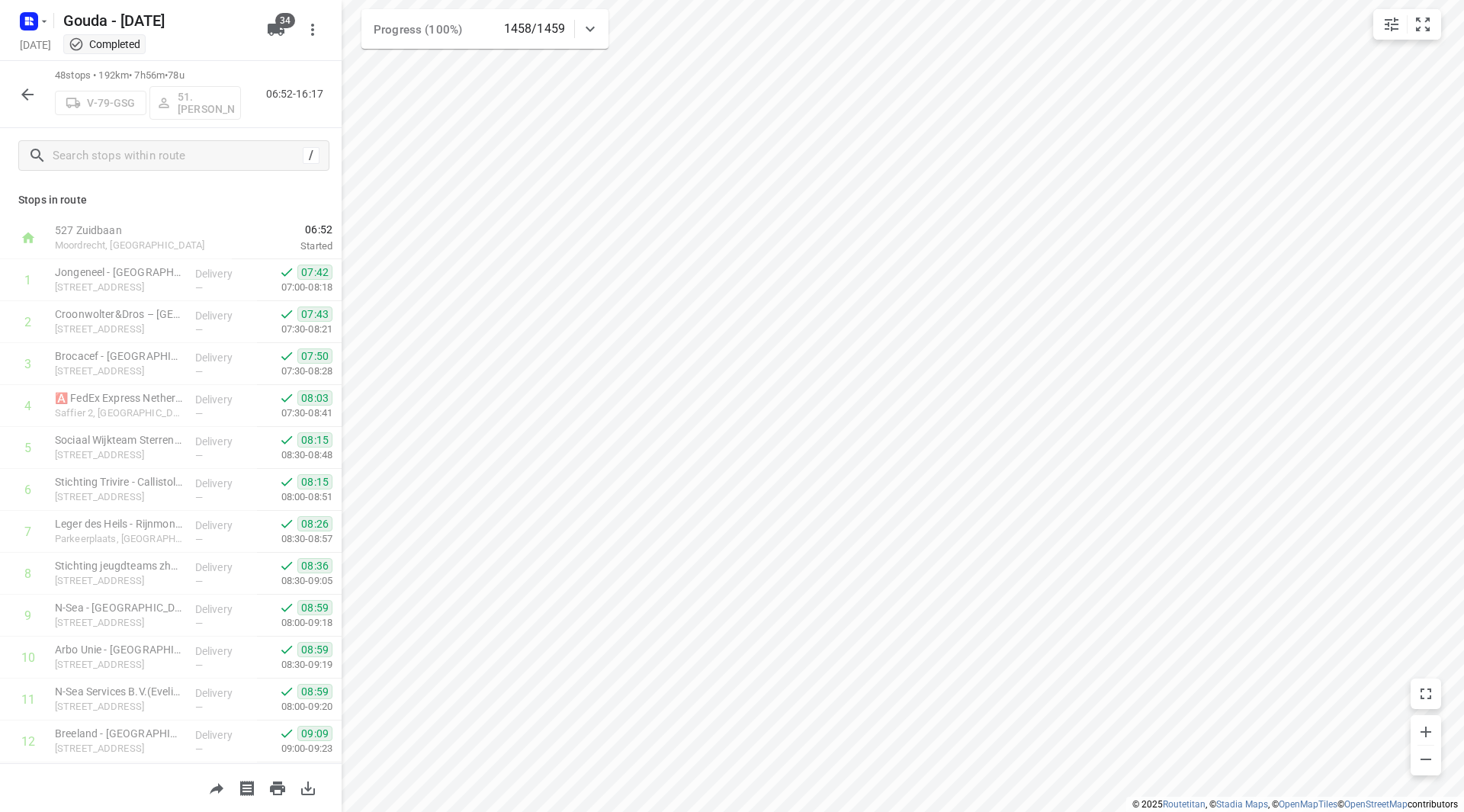
click at [37, 92] on button "button" at bounding box center [27, 95] width 31 height 31
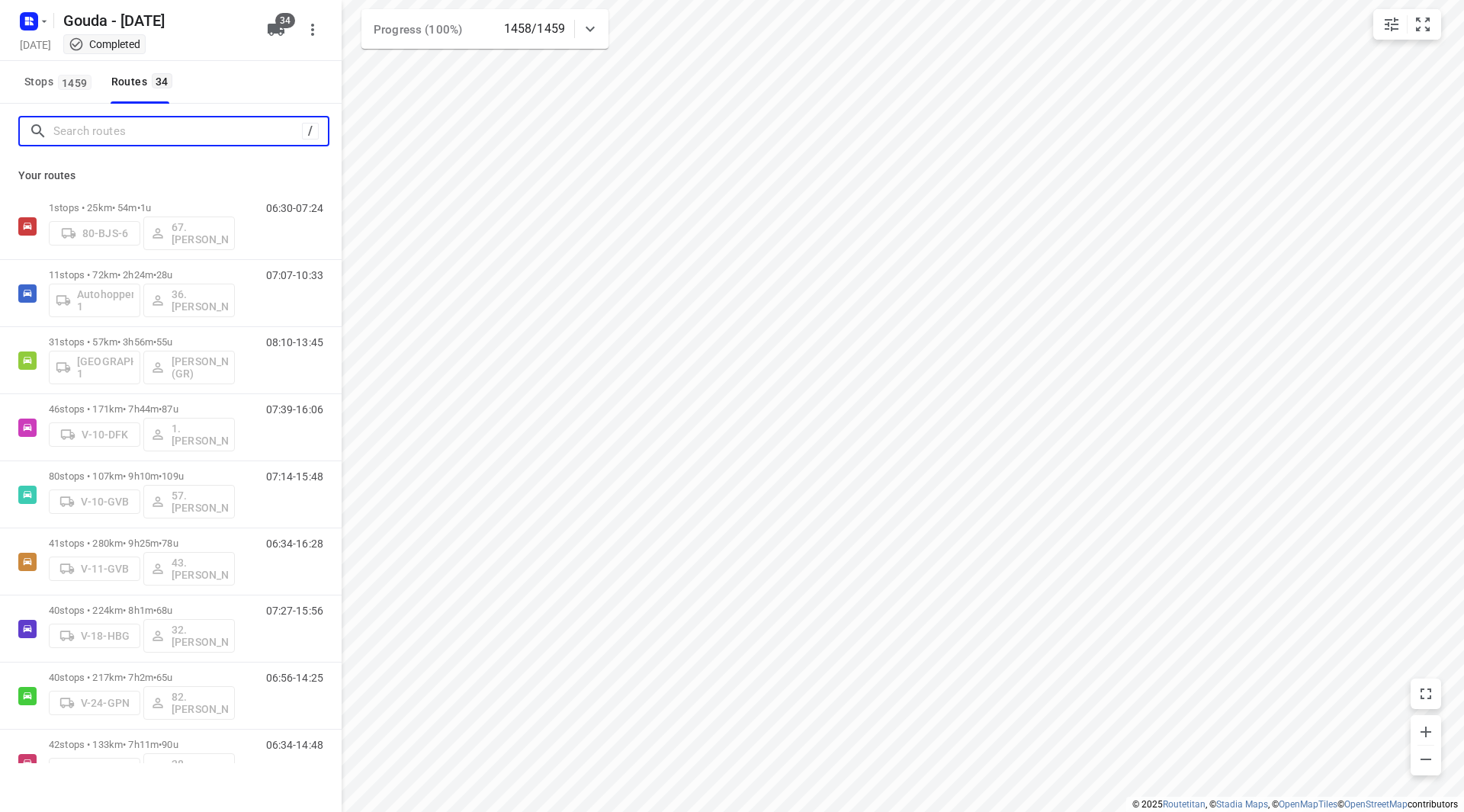
click at [87, 131] on input "Search routes" at bounding box center [177, 132] width 248 height 24
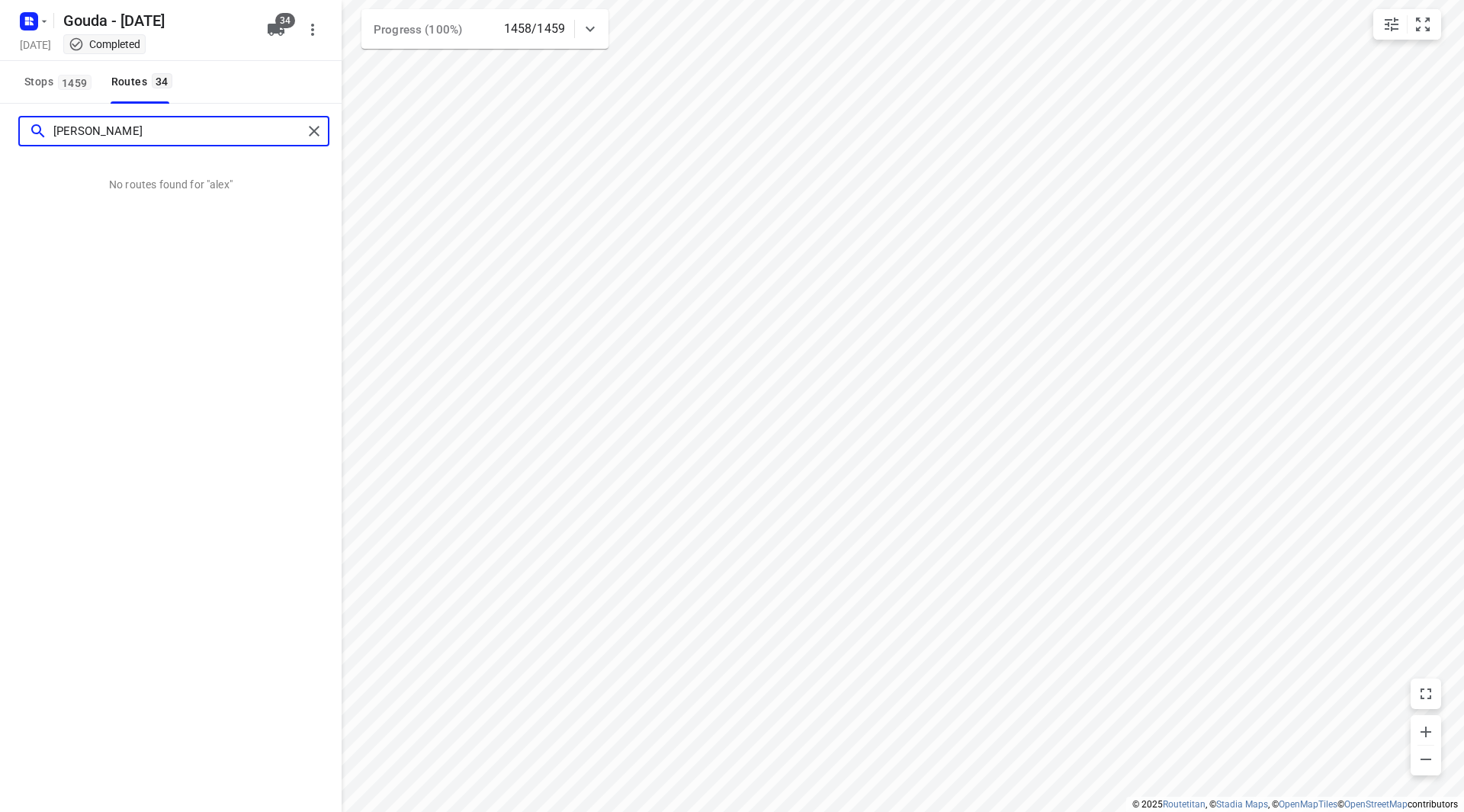
type input "[PERSON_NAME]"
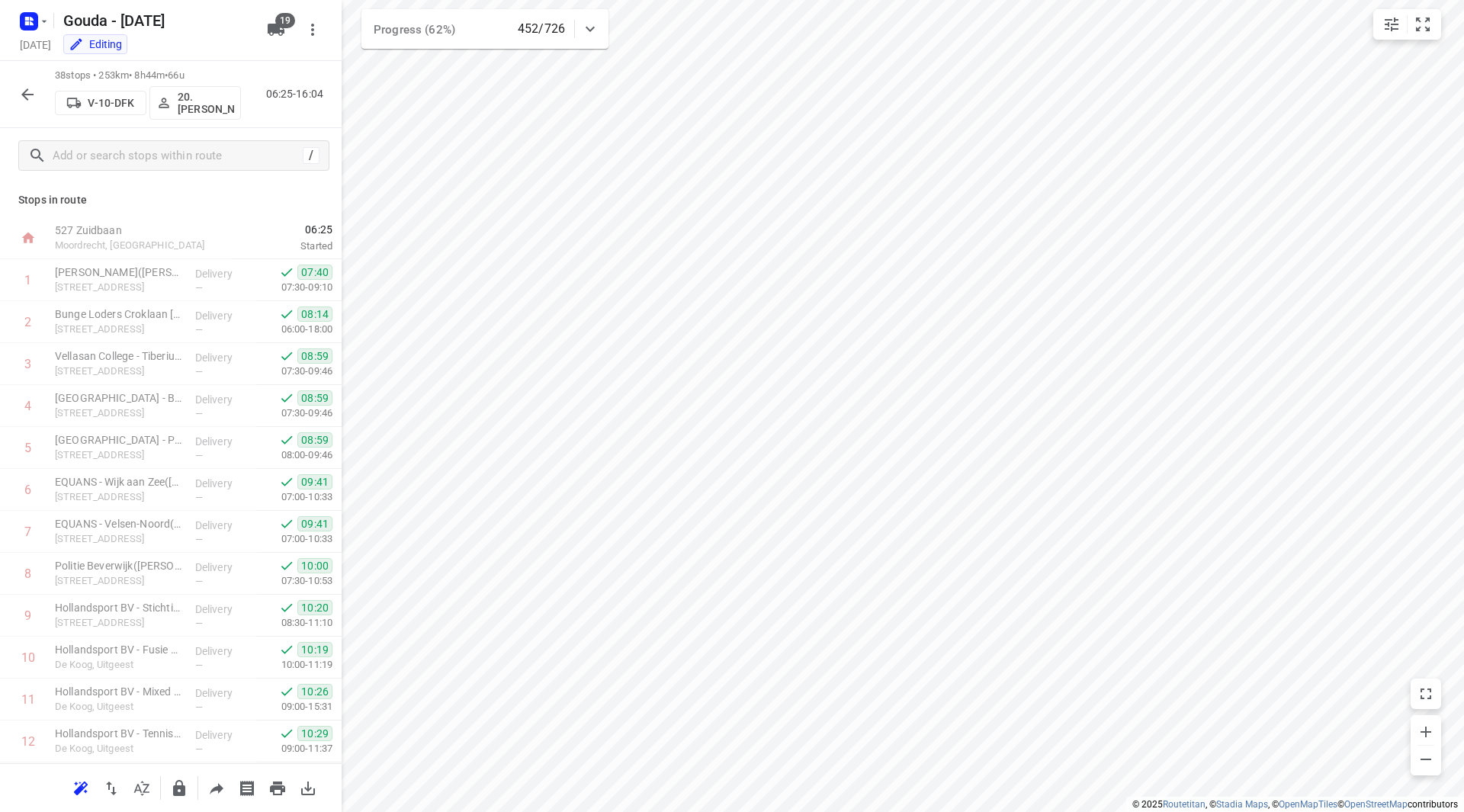
scroll to position [229, 0]
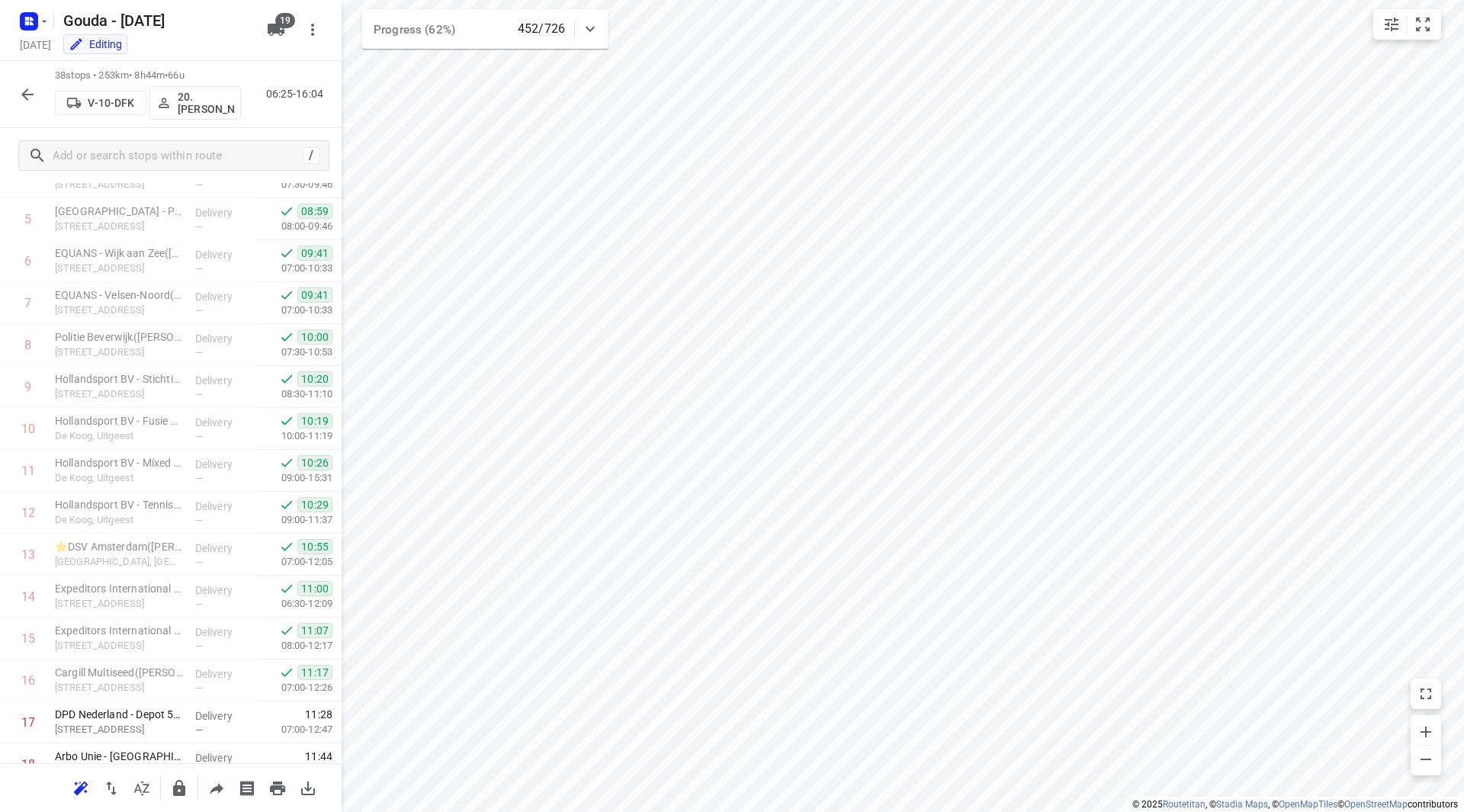
click at [19, 102] on icon "button" at bounding box center [27, 95] width 19 height 19
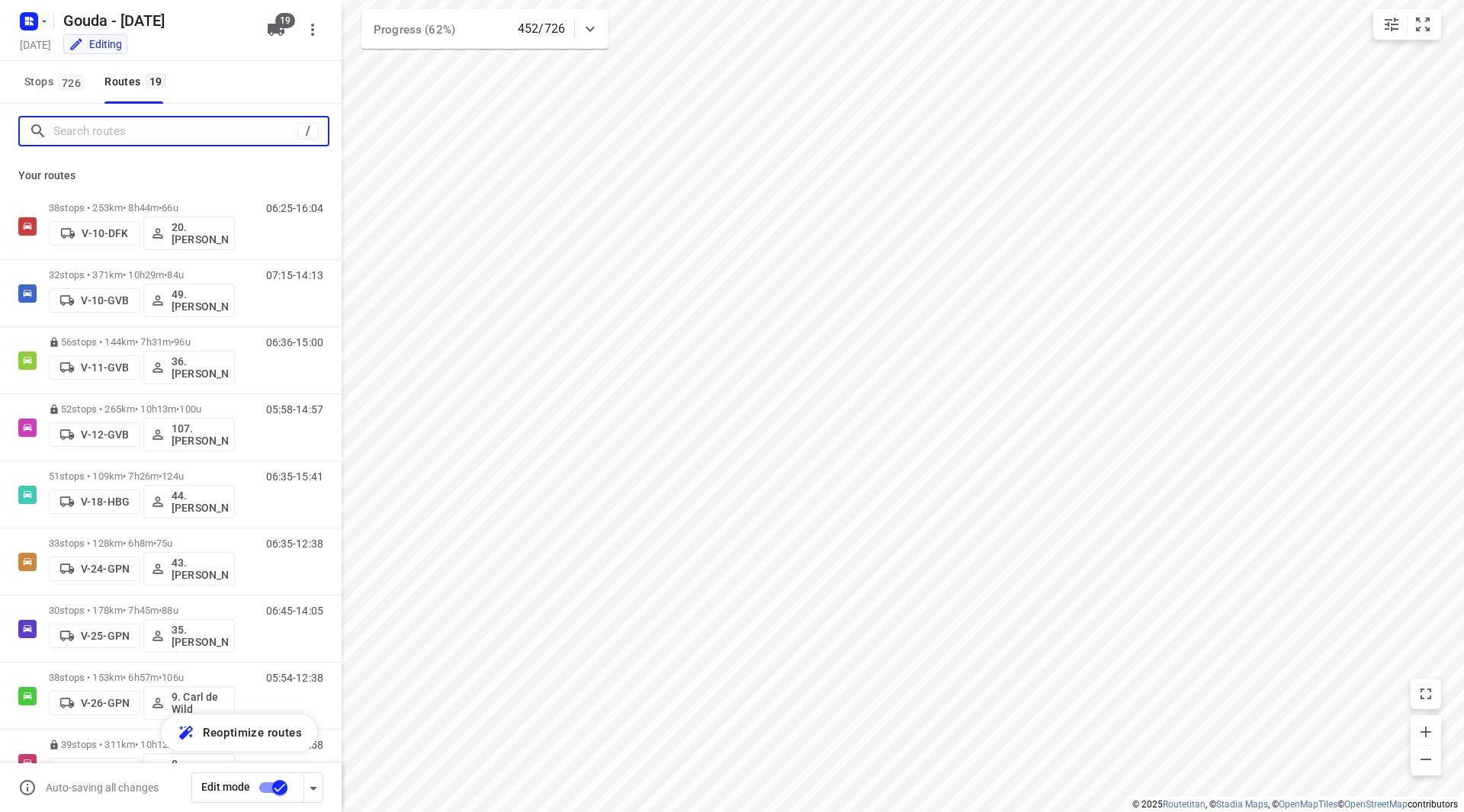
click at [85, 142] on input "Search routes" at bounding box center [175, 132] width 244 height 24
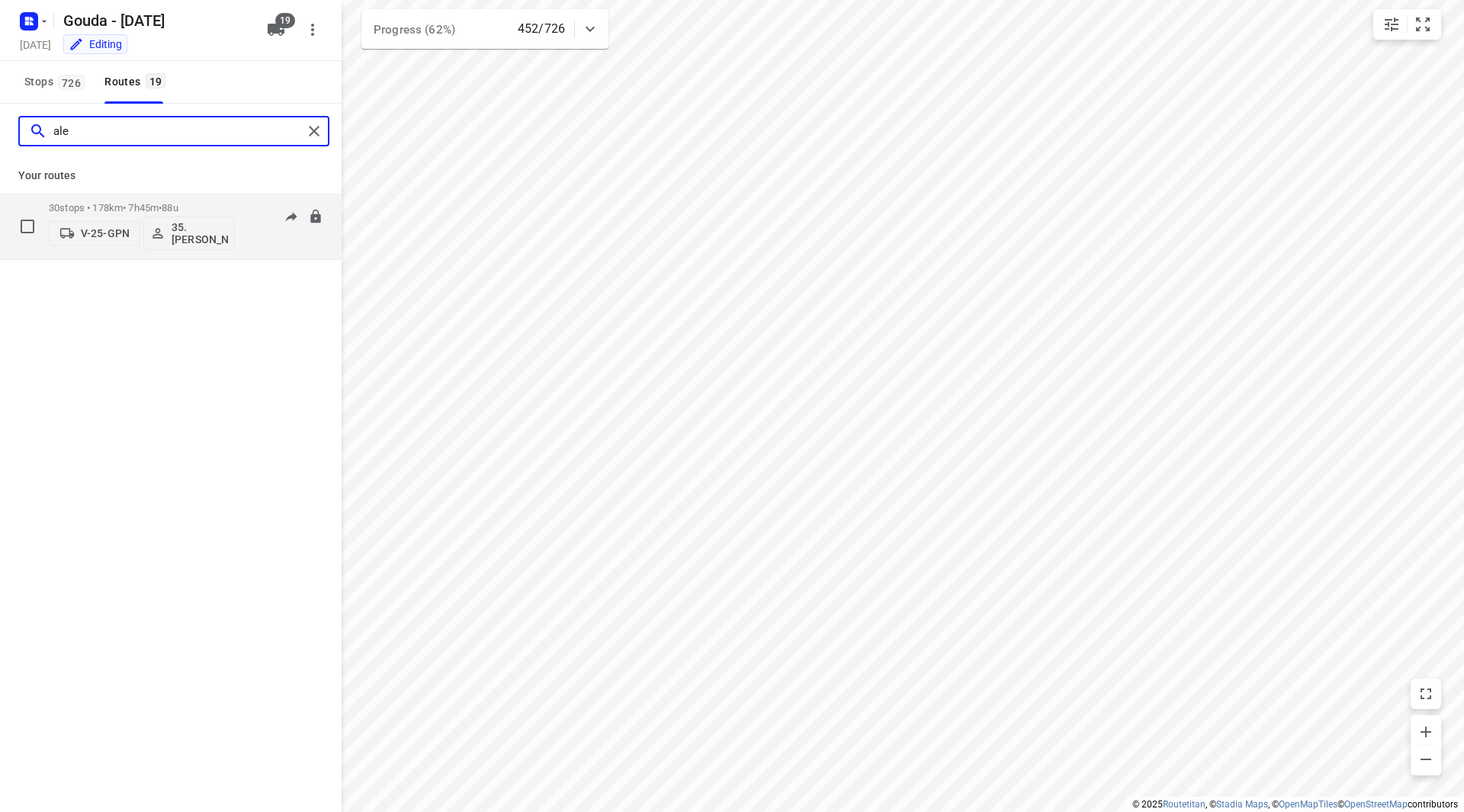
type input "ale"
click at [174, 194] on div "30 stops • 178km • 7h45m • 88u V-25-GPN 35. [PERSON_NAME] 06:45-14:05" at bounding box center [171, 226] width 342 height 67
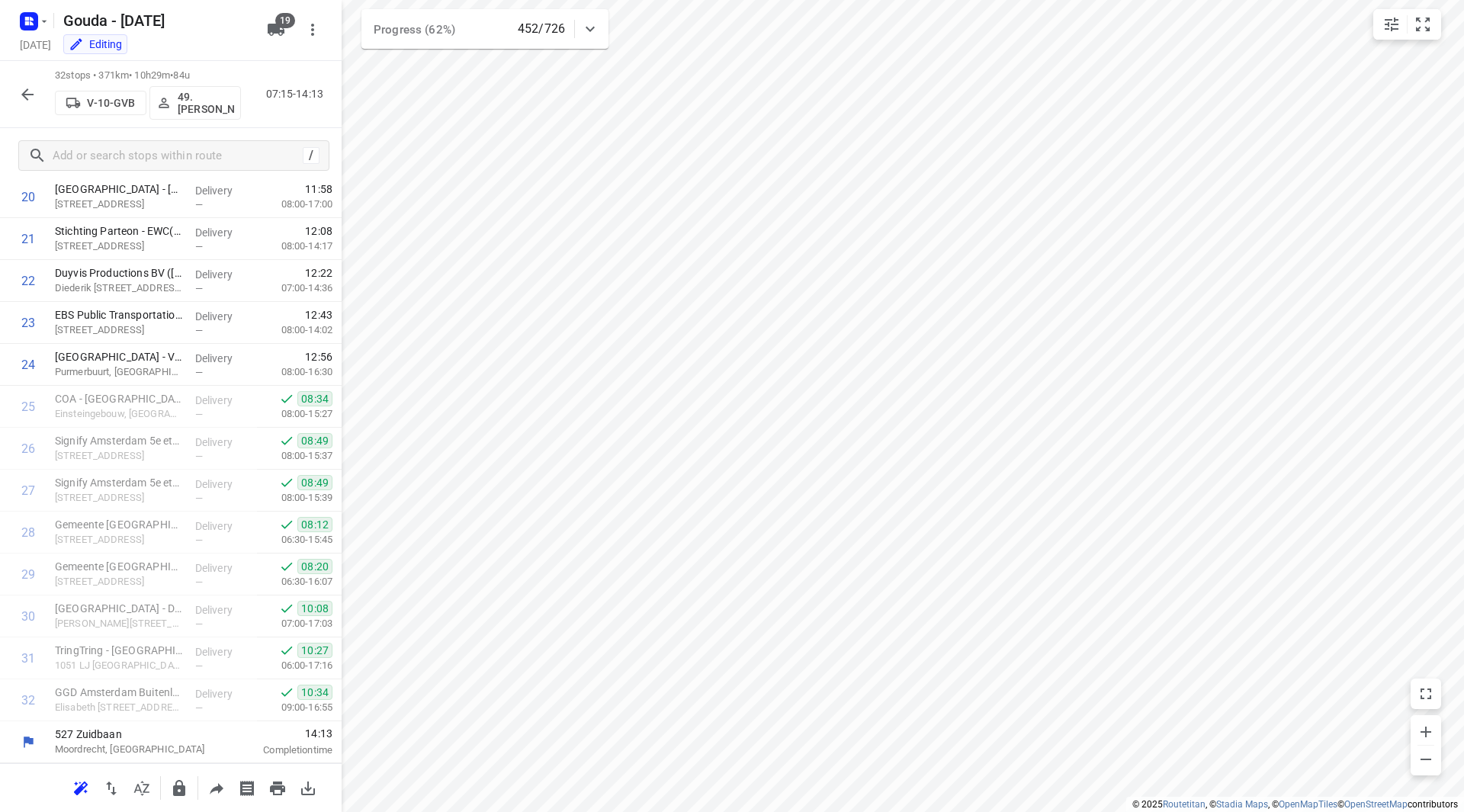
scroll to position [880, 0]
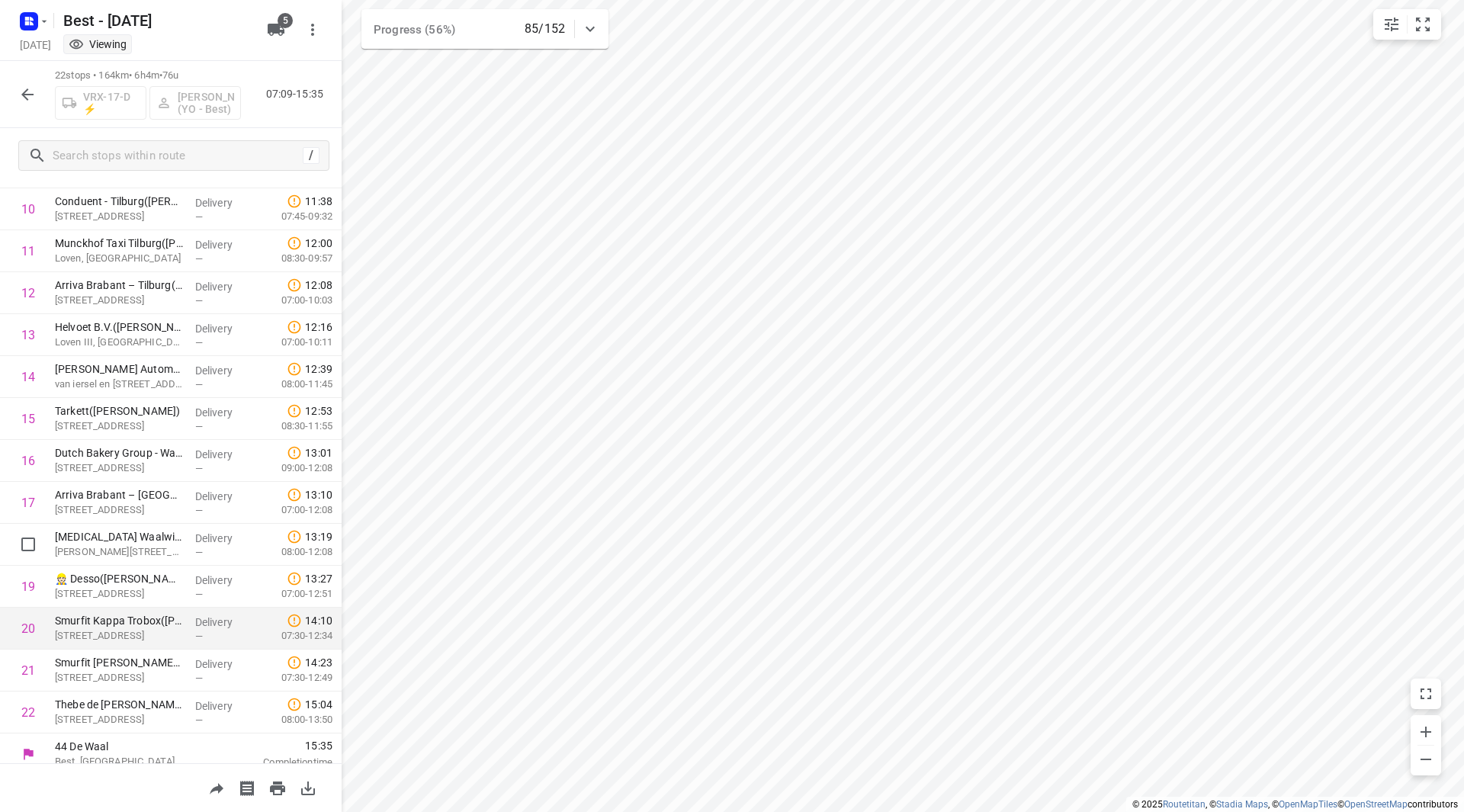
scroll to position [460, 0]
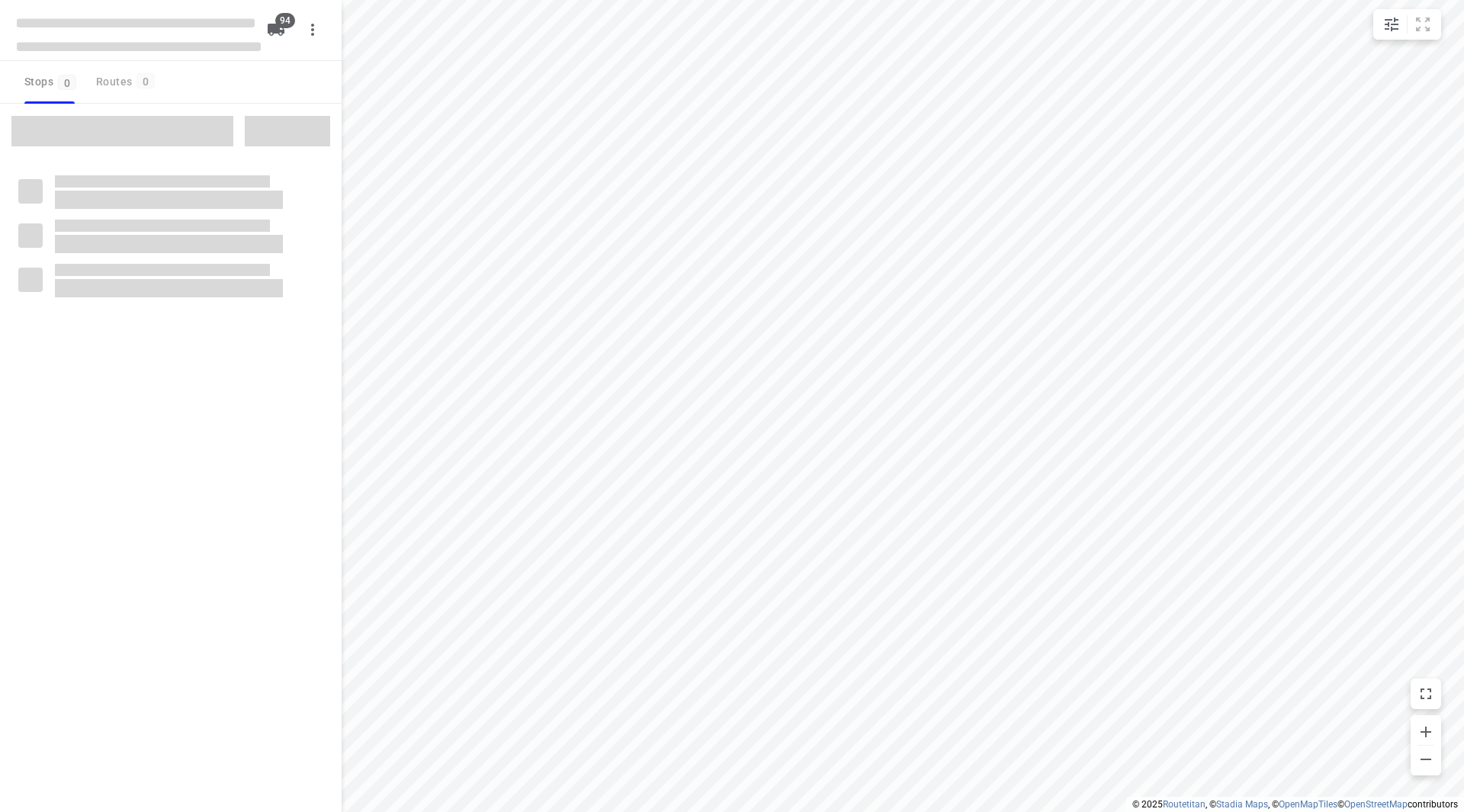
checkbox input "true"
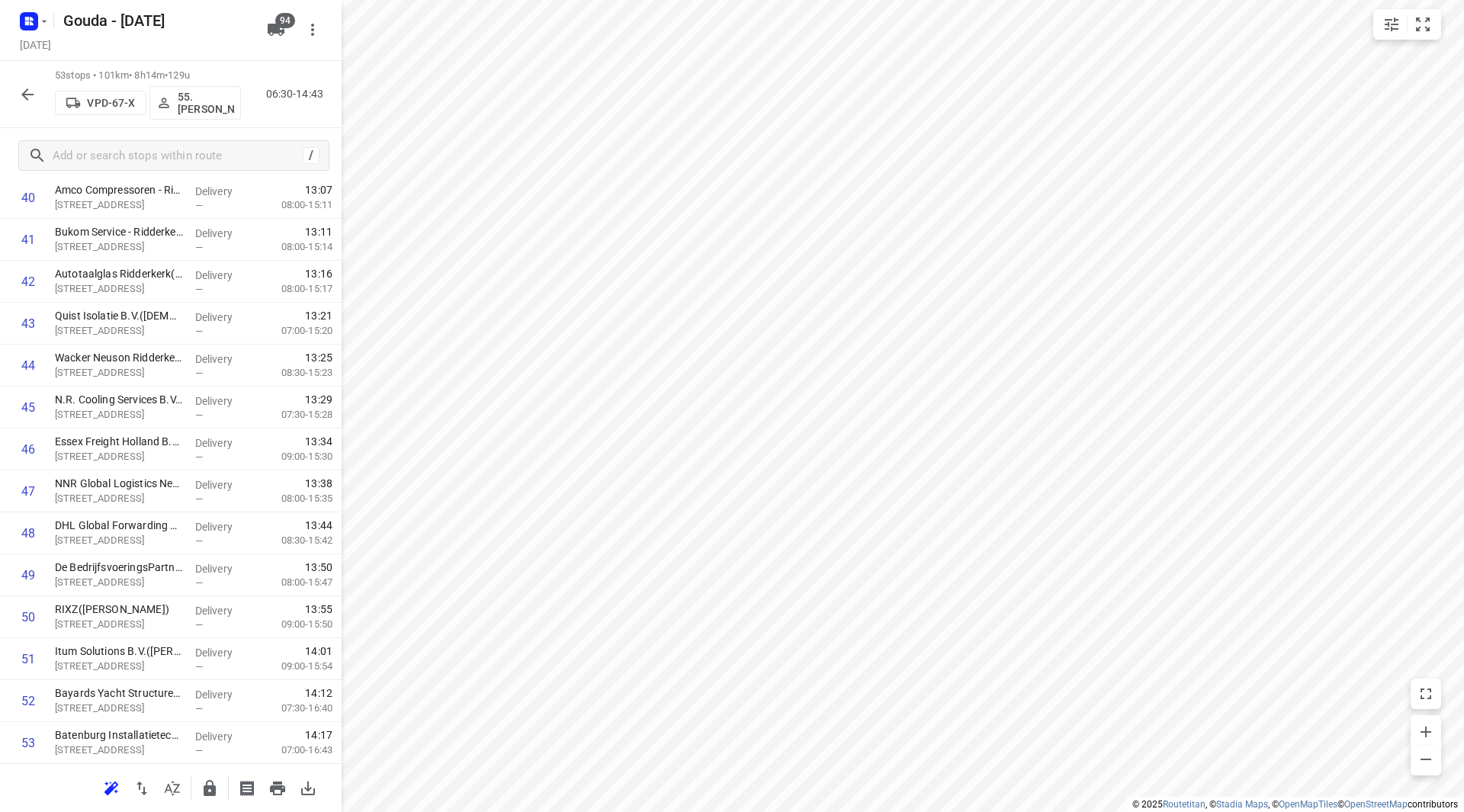
scroll to position [1804, 0]
click at [24, 660] on input "checkbox" at bounding box center [28, 658] width 31 height 31
checkbox input "true"
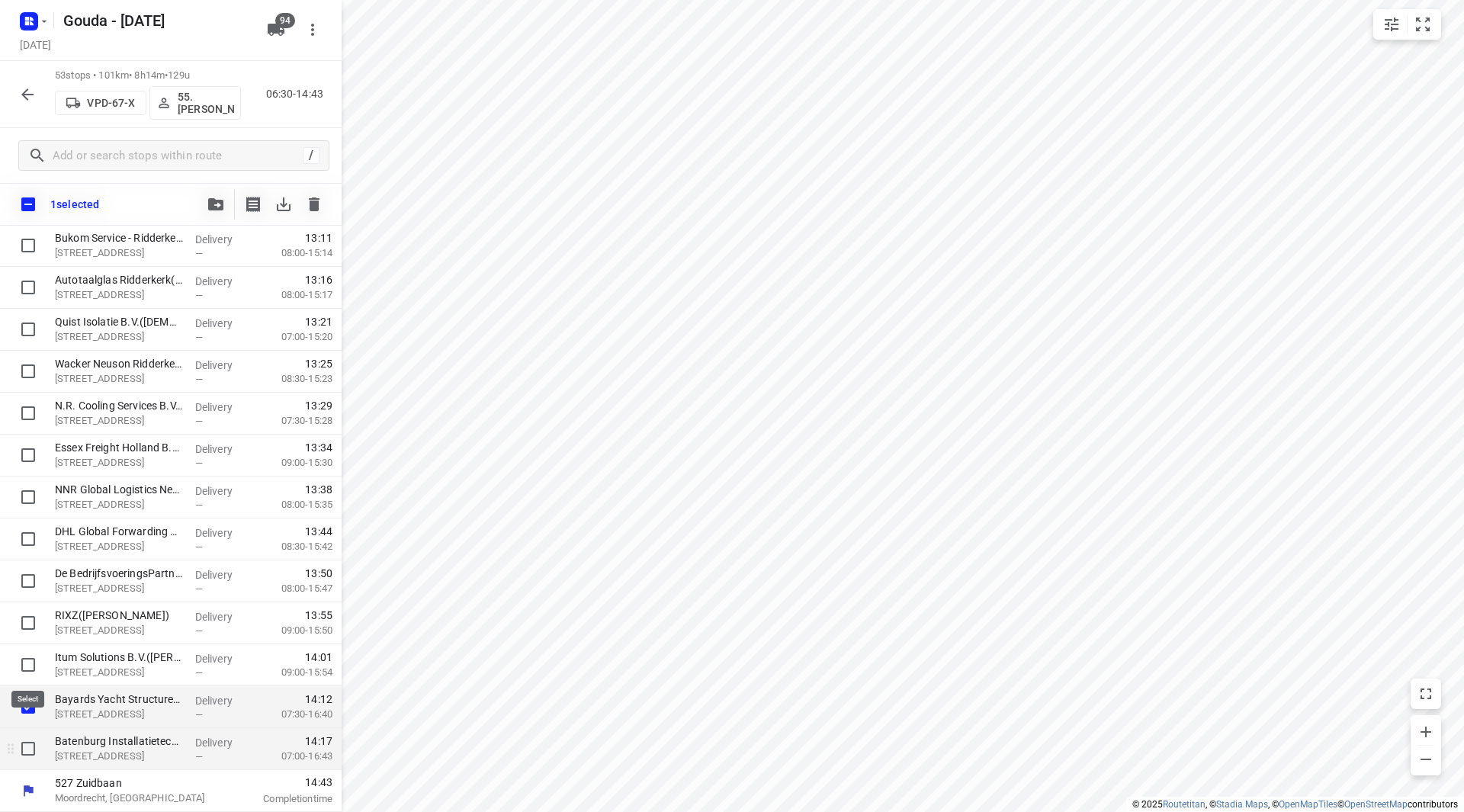
scroll to position [1798, 0]
click at [28, 758] on input "checkbox" at bounding box center [28, 748] width 31 height 31
checkbox input "true"
click at [220, 206] on icon "button" at bounding box center [216, 204] width 15 height 12
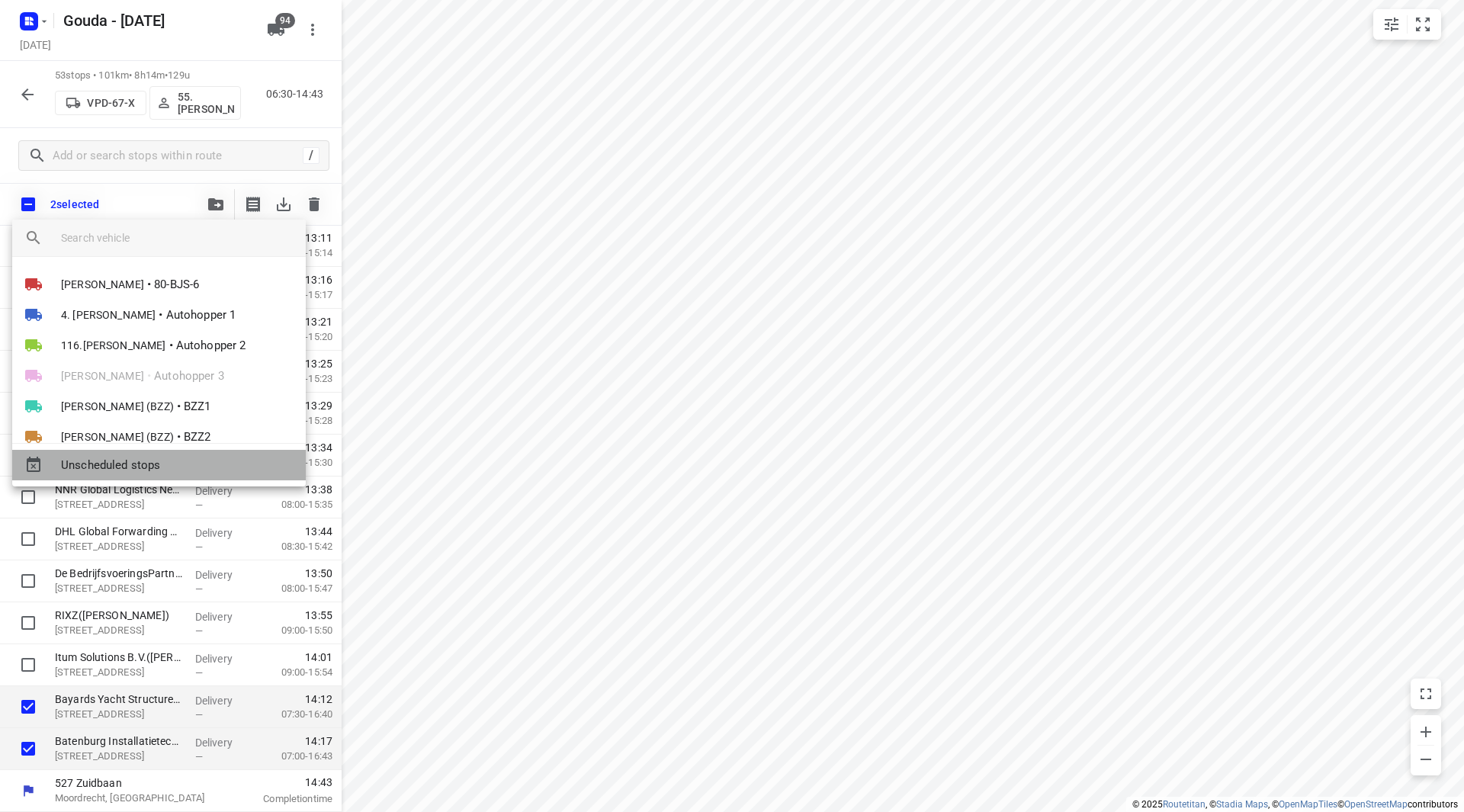
click at [170, 459] on span "Unscheduled stops" at bounding box center [177, 466] width 232 height 18
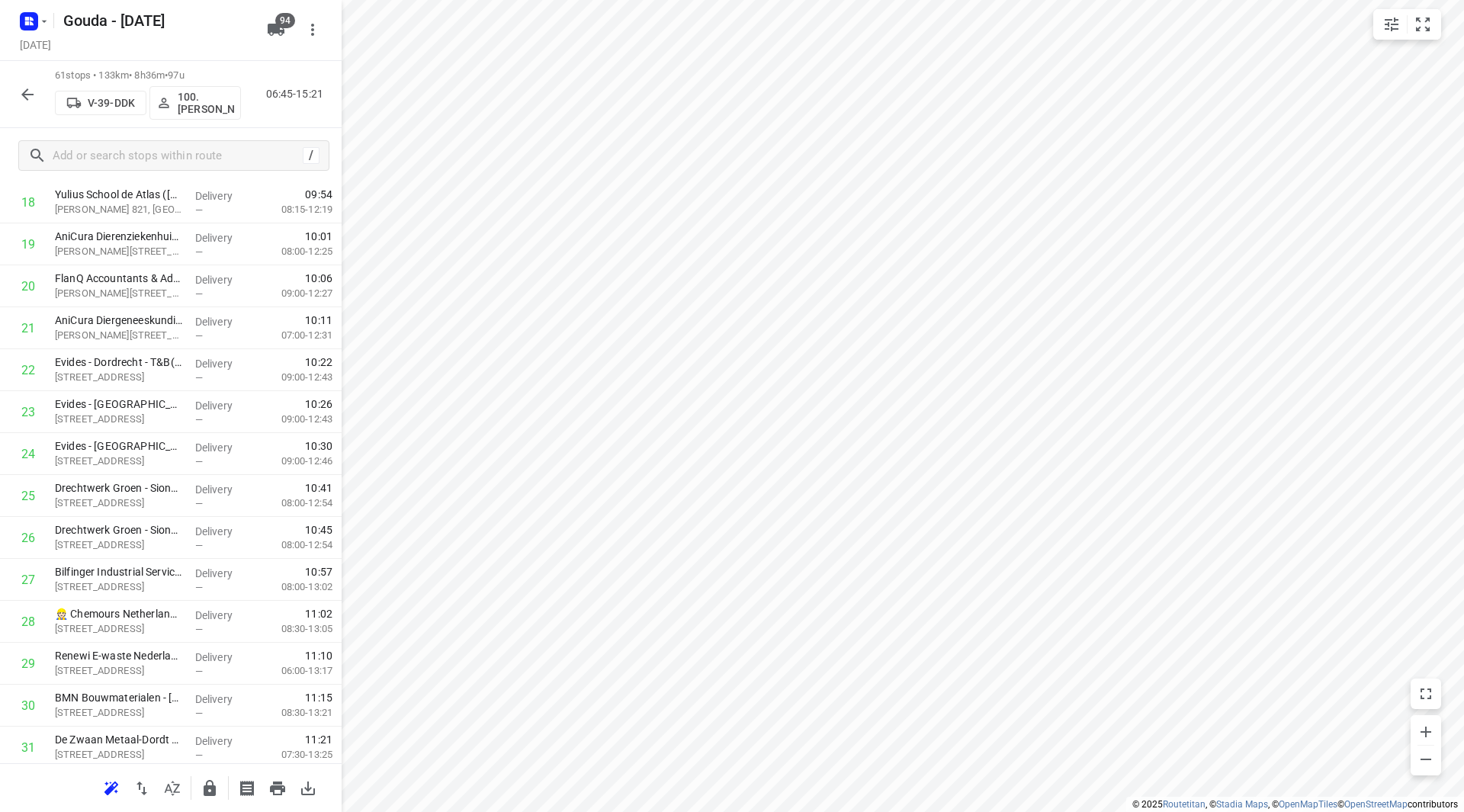
scroll to position [0, 0]
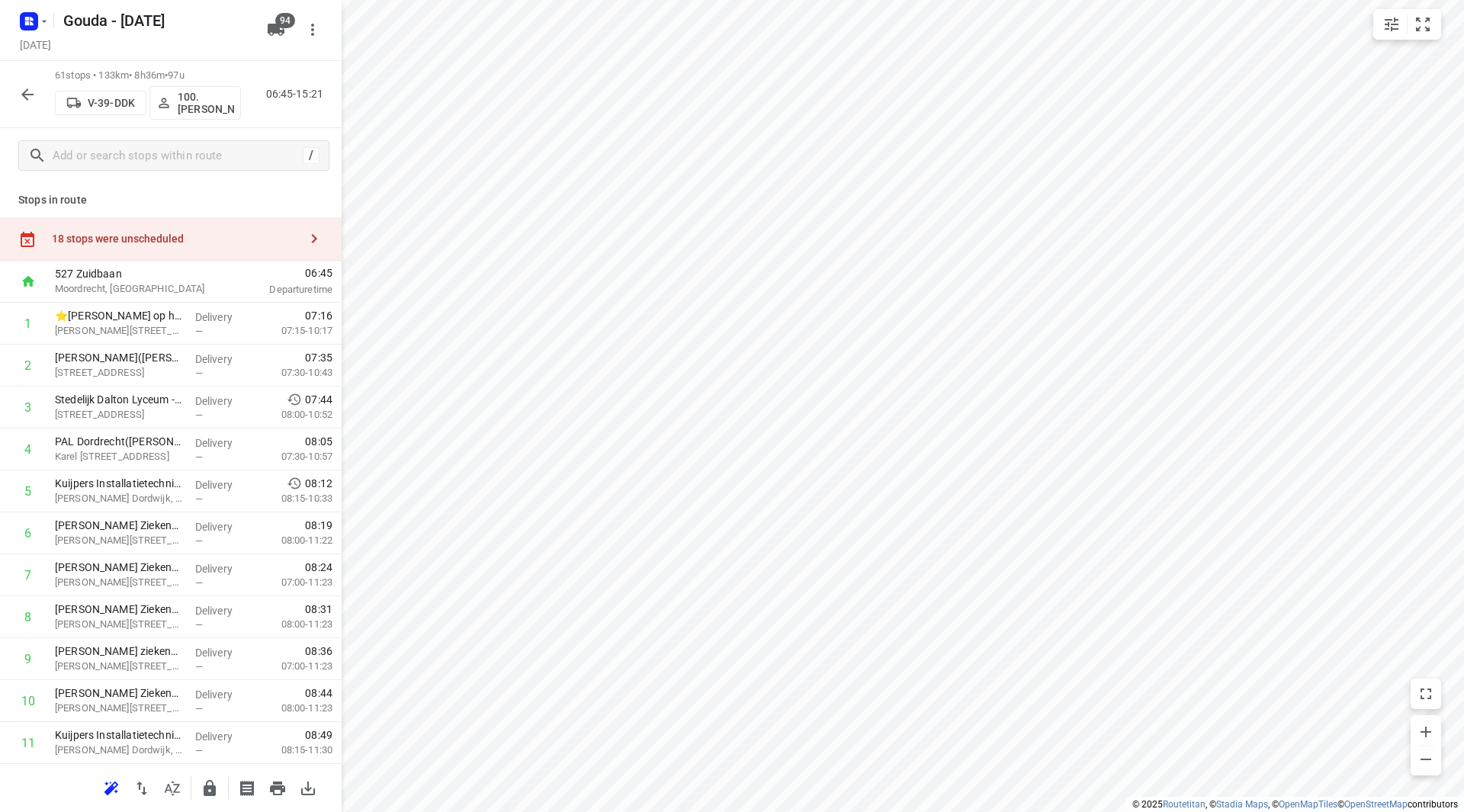
click at [187, 258] on div "18 stops were unscheduled" at bounding box center [171, 239] width 342 height 43
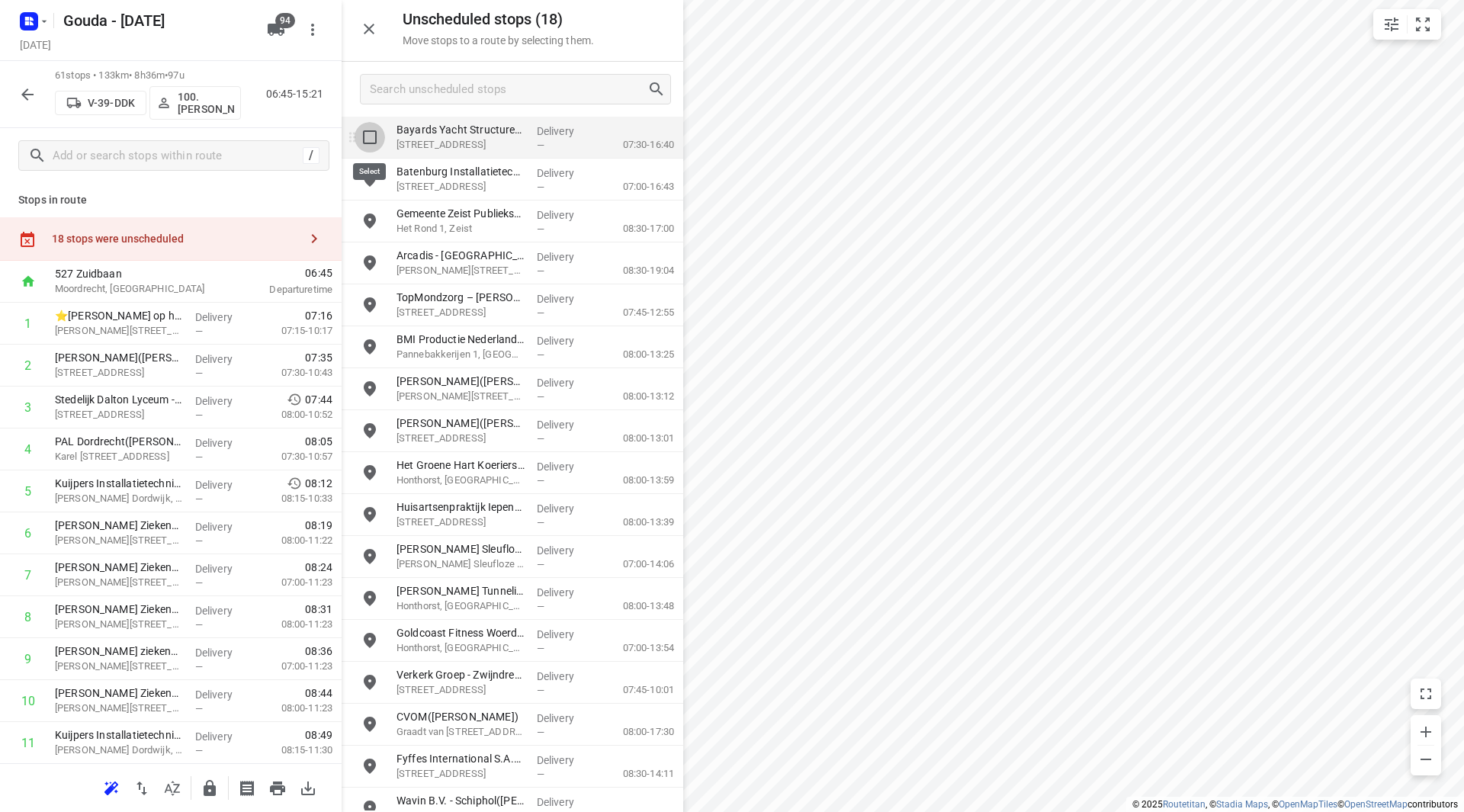
click at [367, 137] on input "grid" at bounding box center [369, 137] width 31 height 31
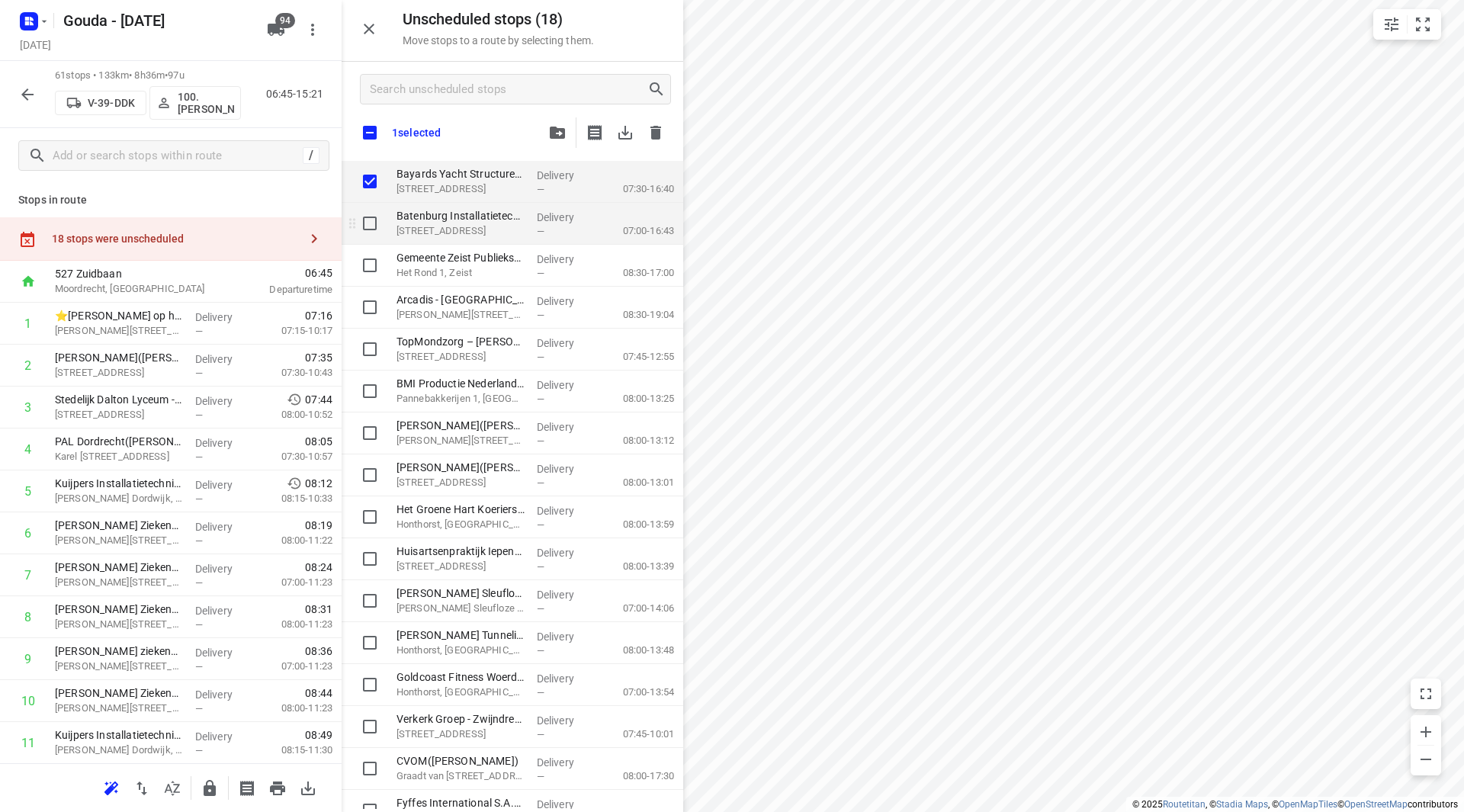
checkbox input "true"
click at [376, 223] on input "grid" at bounding box center [369, 224] width 31 height 31
checkbox input "true"
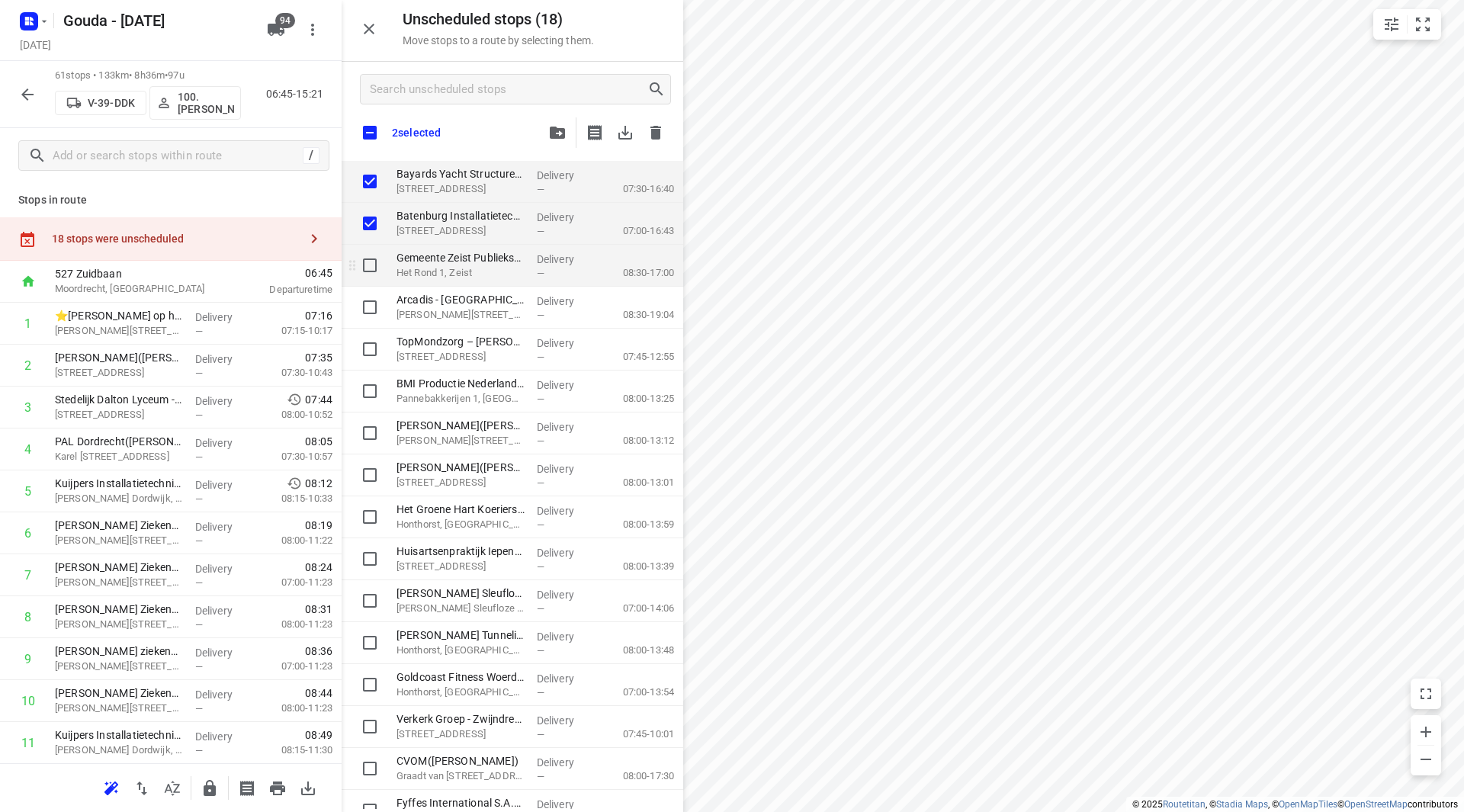
checkbox input "true"
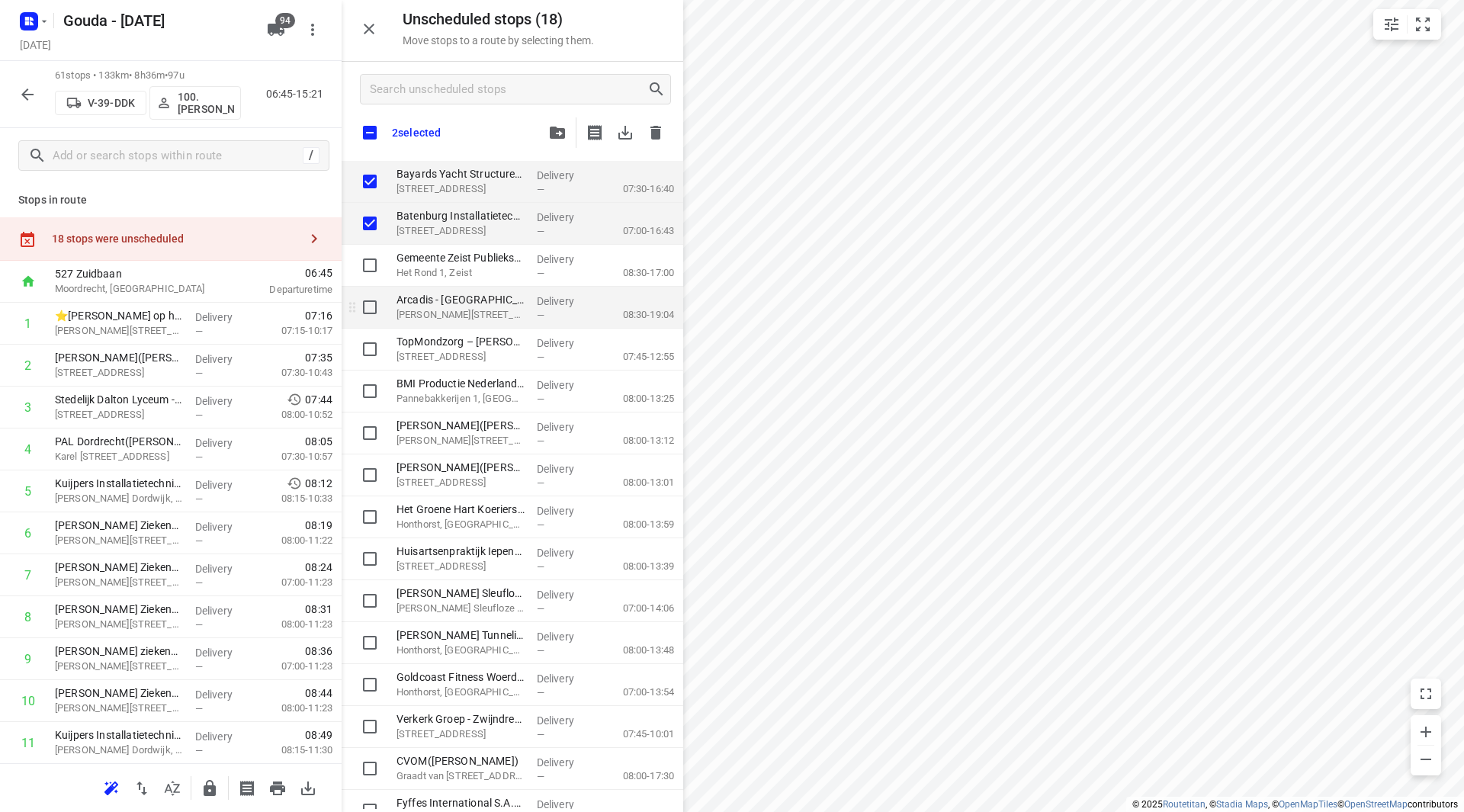
checkbox input "true"
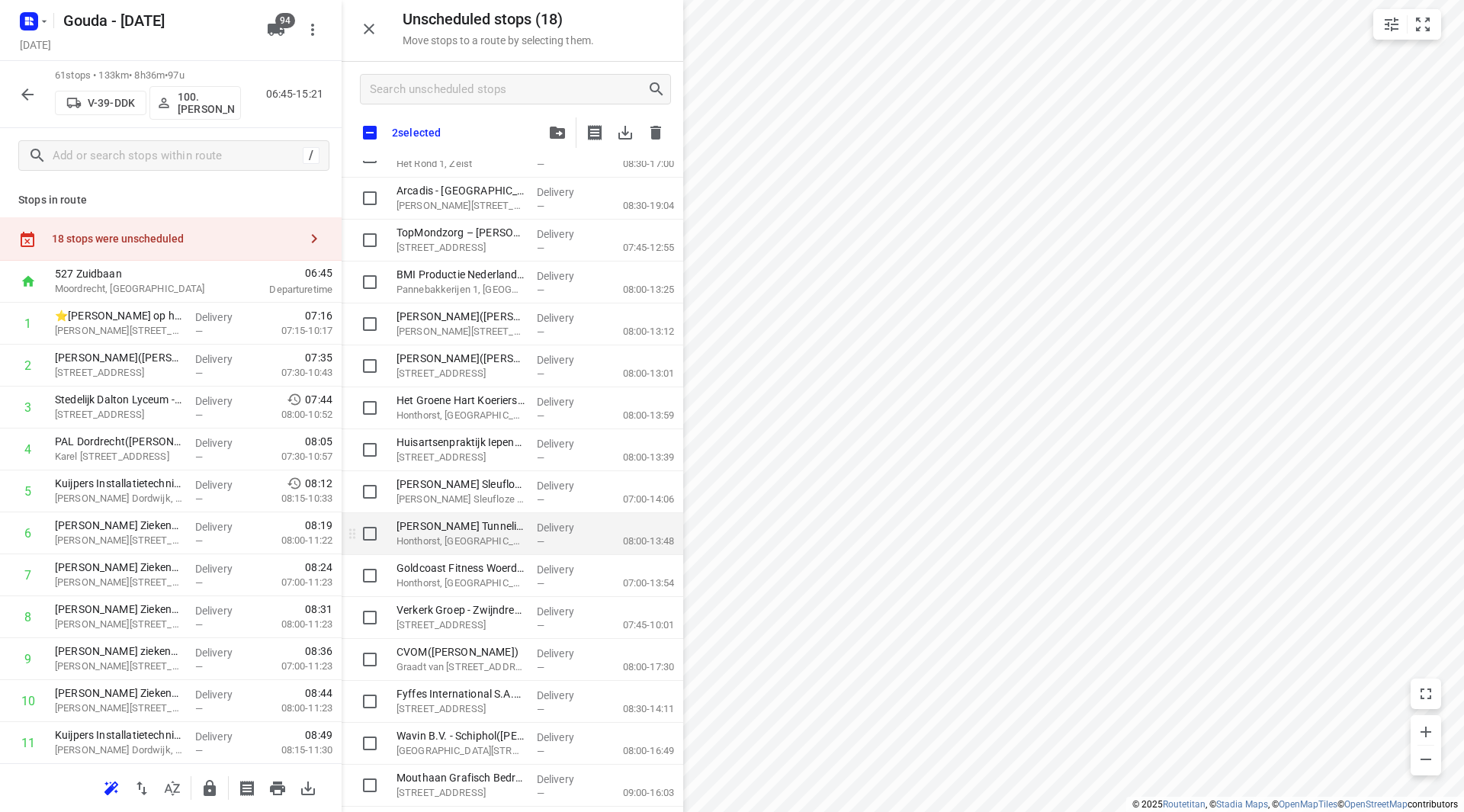
checkbox input "true"
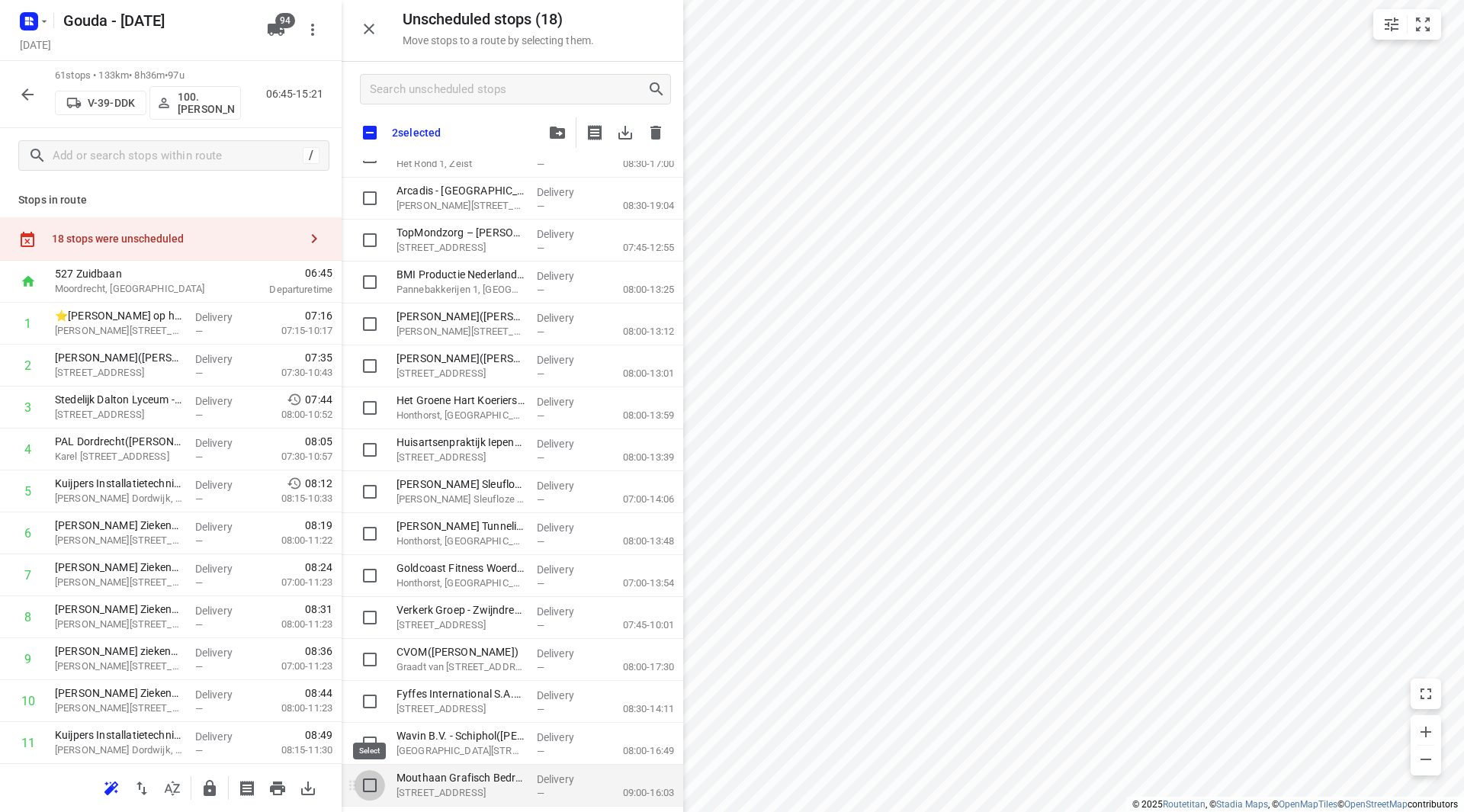
click at [371, 778] on input "grid" at bounding box center [369, 785] width 31 height 31
checkbox input "true"
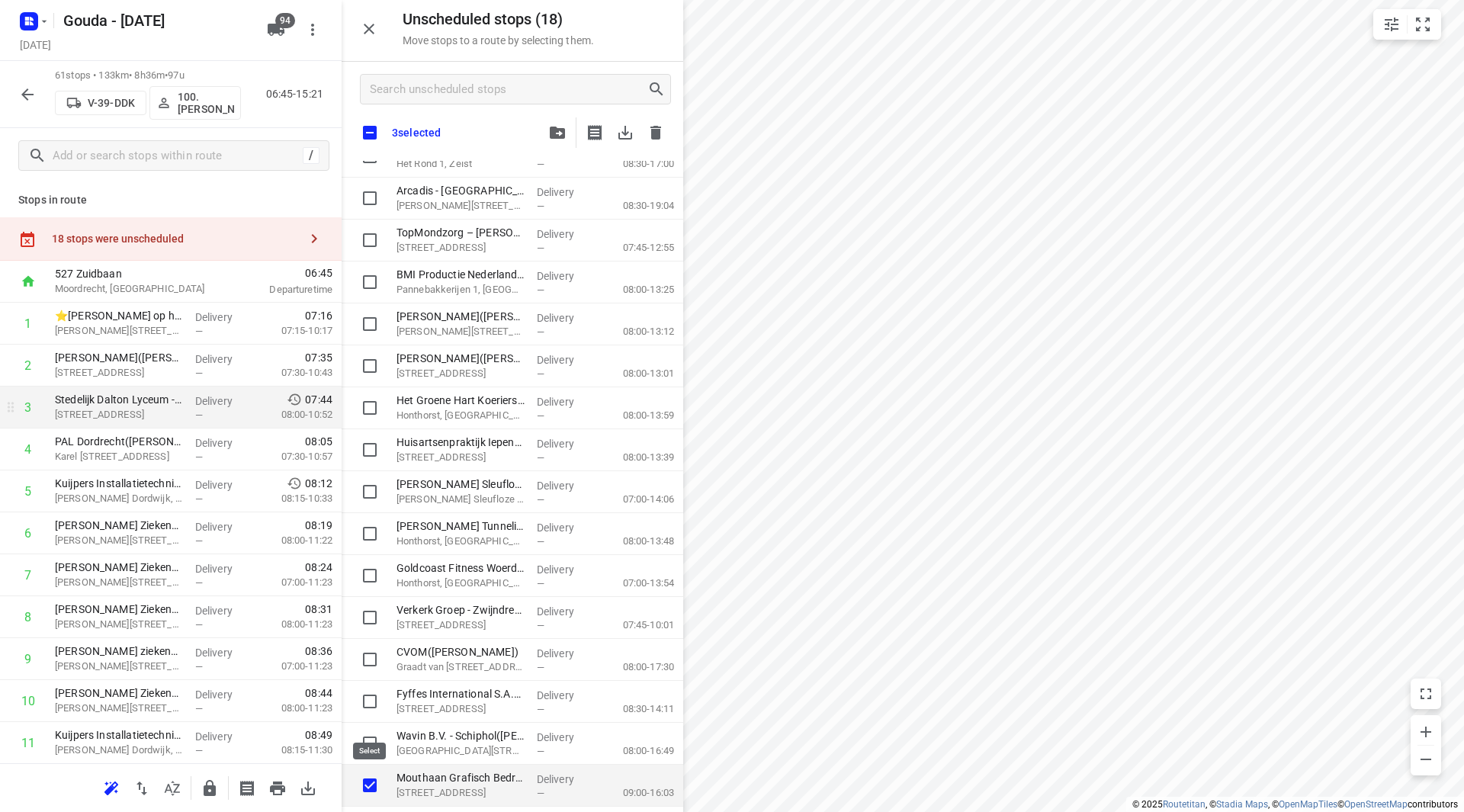
checkbox input "true"
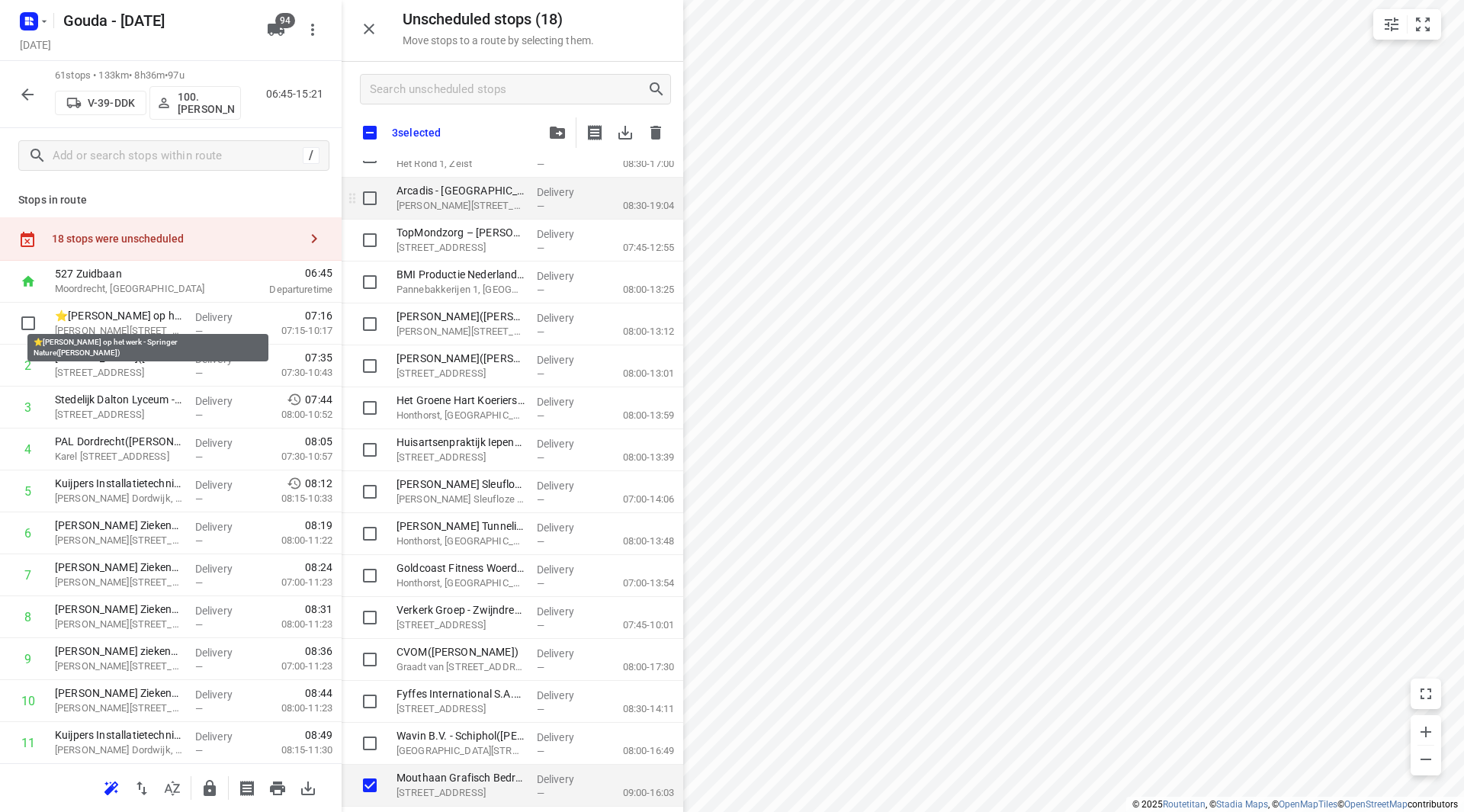
checkbox input "true"
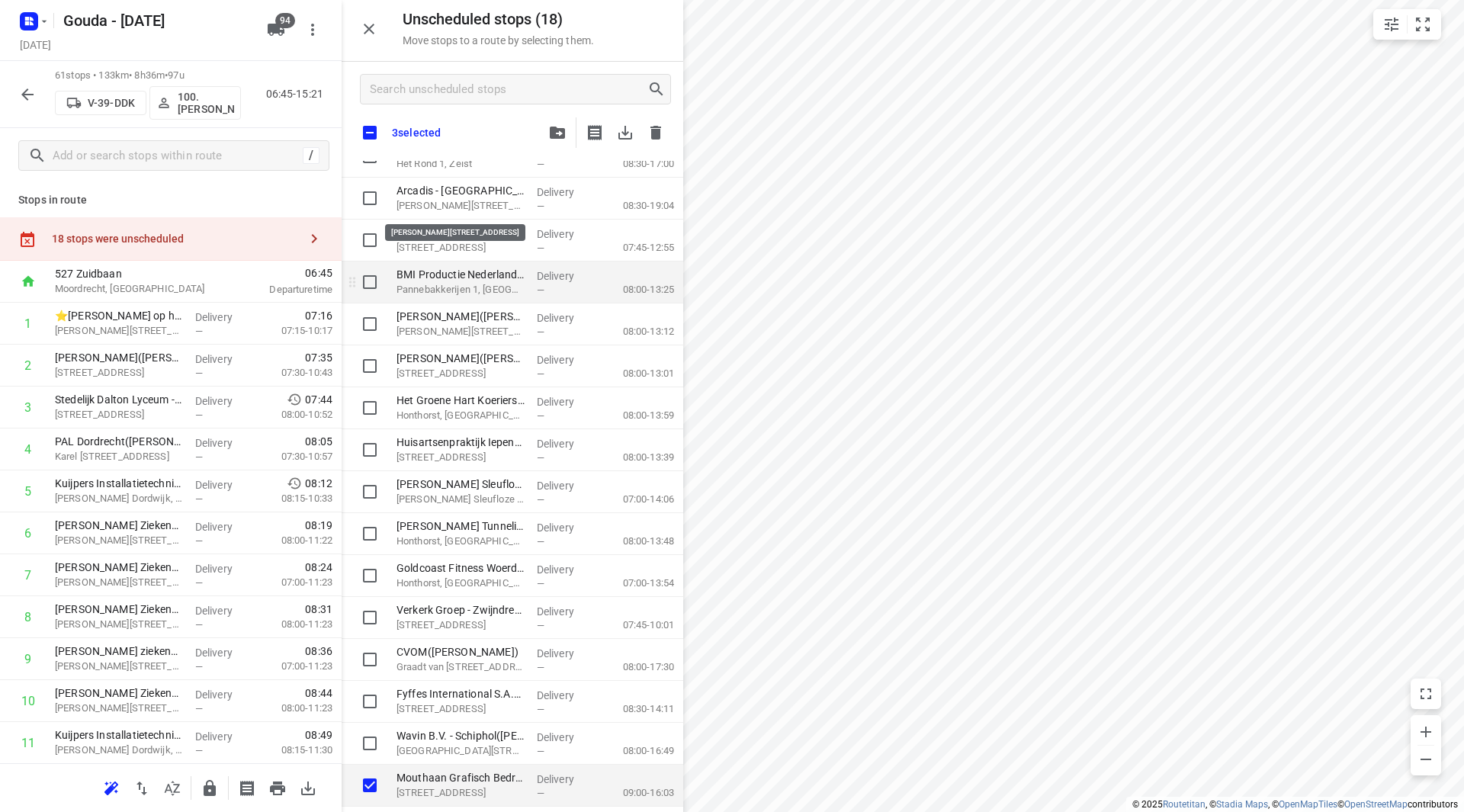
checkbox input "true"
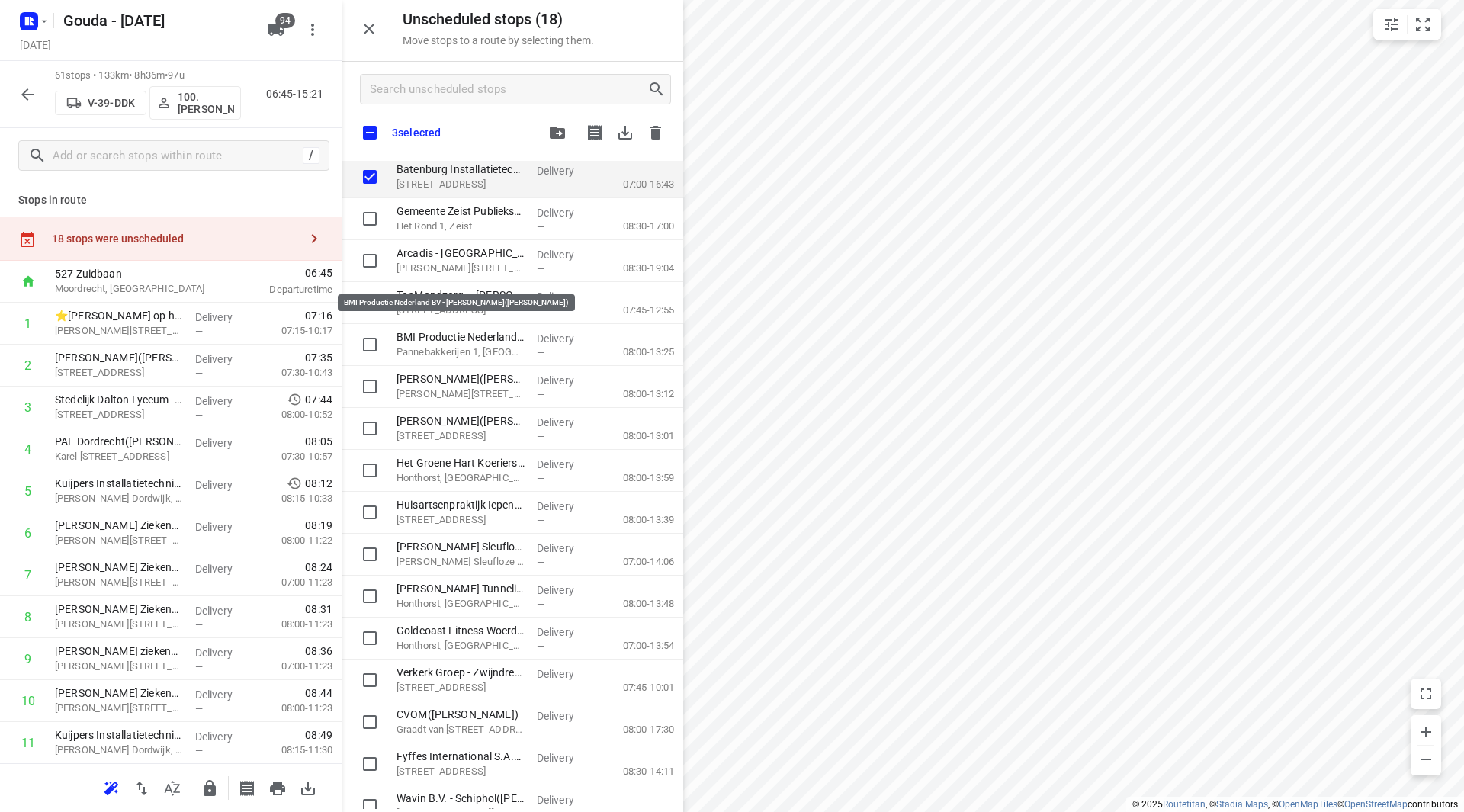
scroll to position [0, 0]
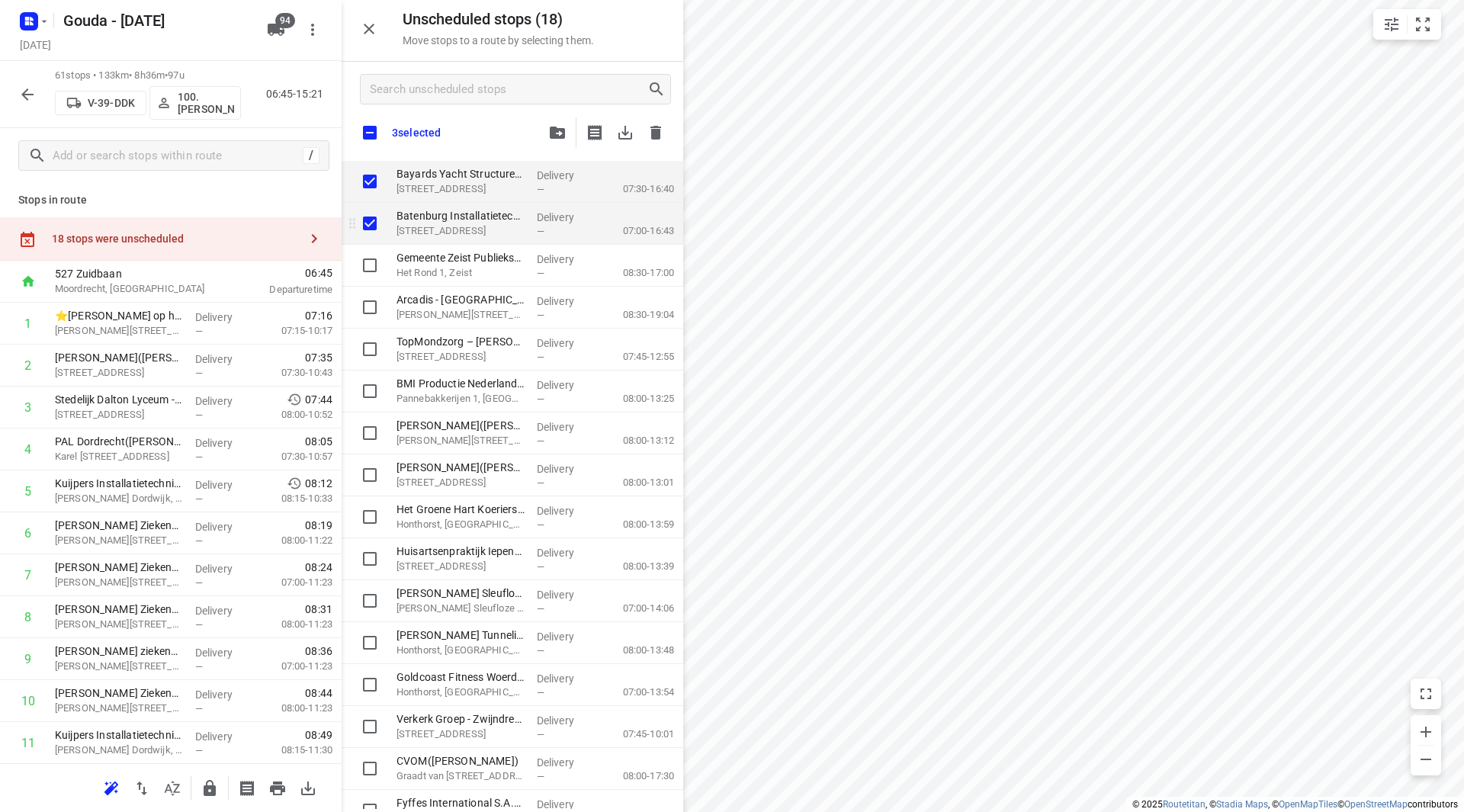
checkbox input "true"
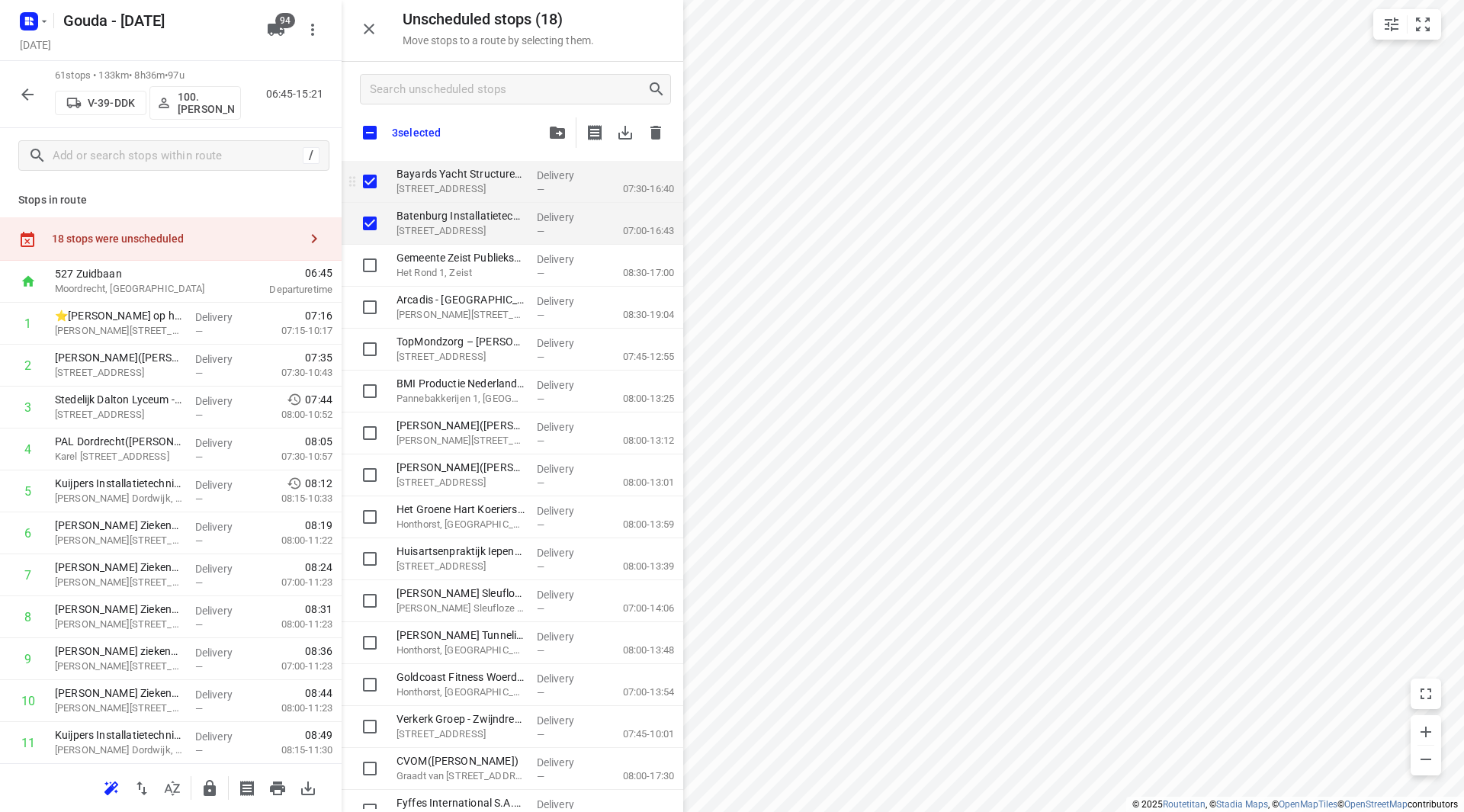
checkbox input "true"
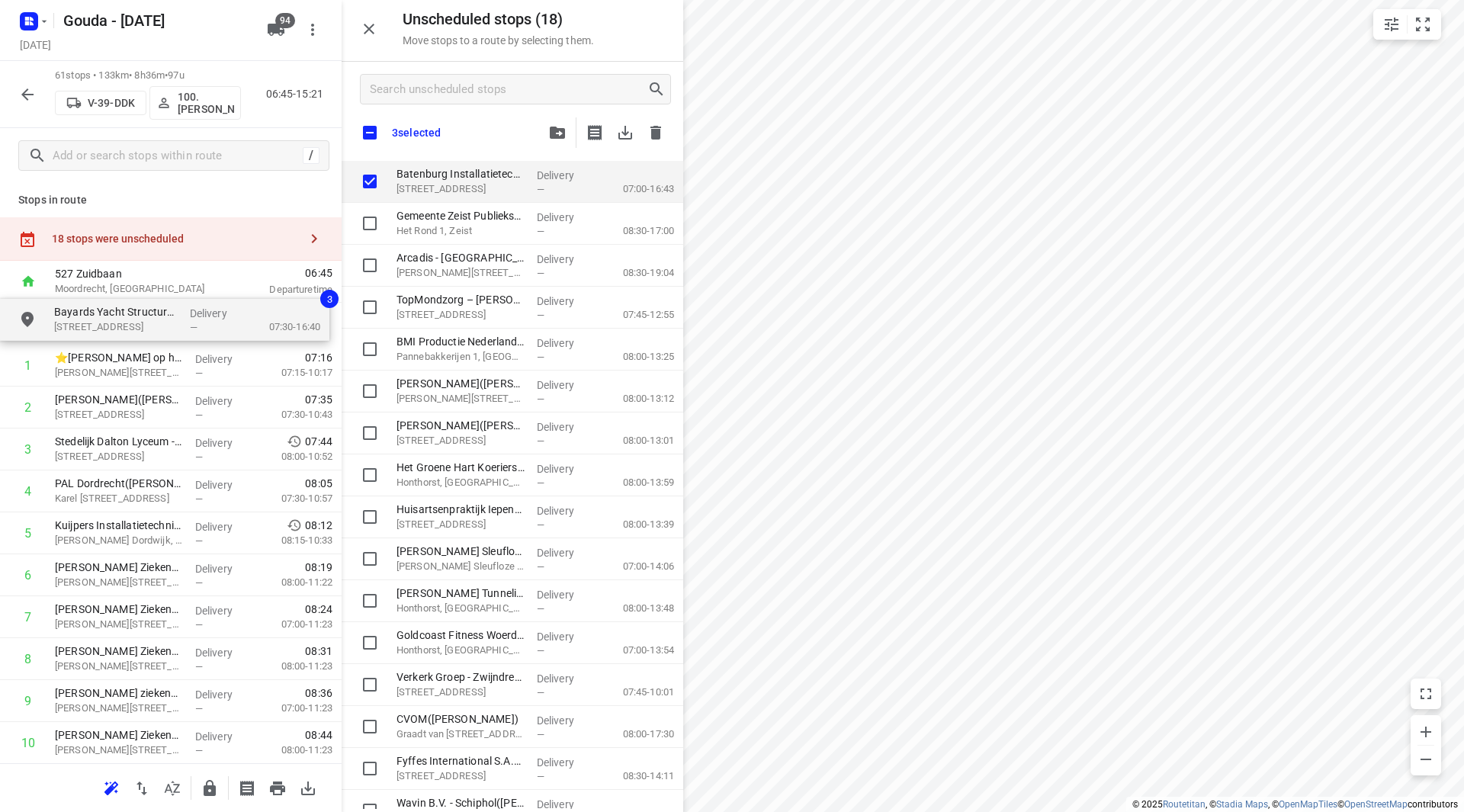
drag, startPoint x: 413, startPoint y: 178, endPoint x: 80, endPoint y: 313, distance: 359.3
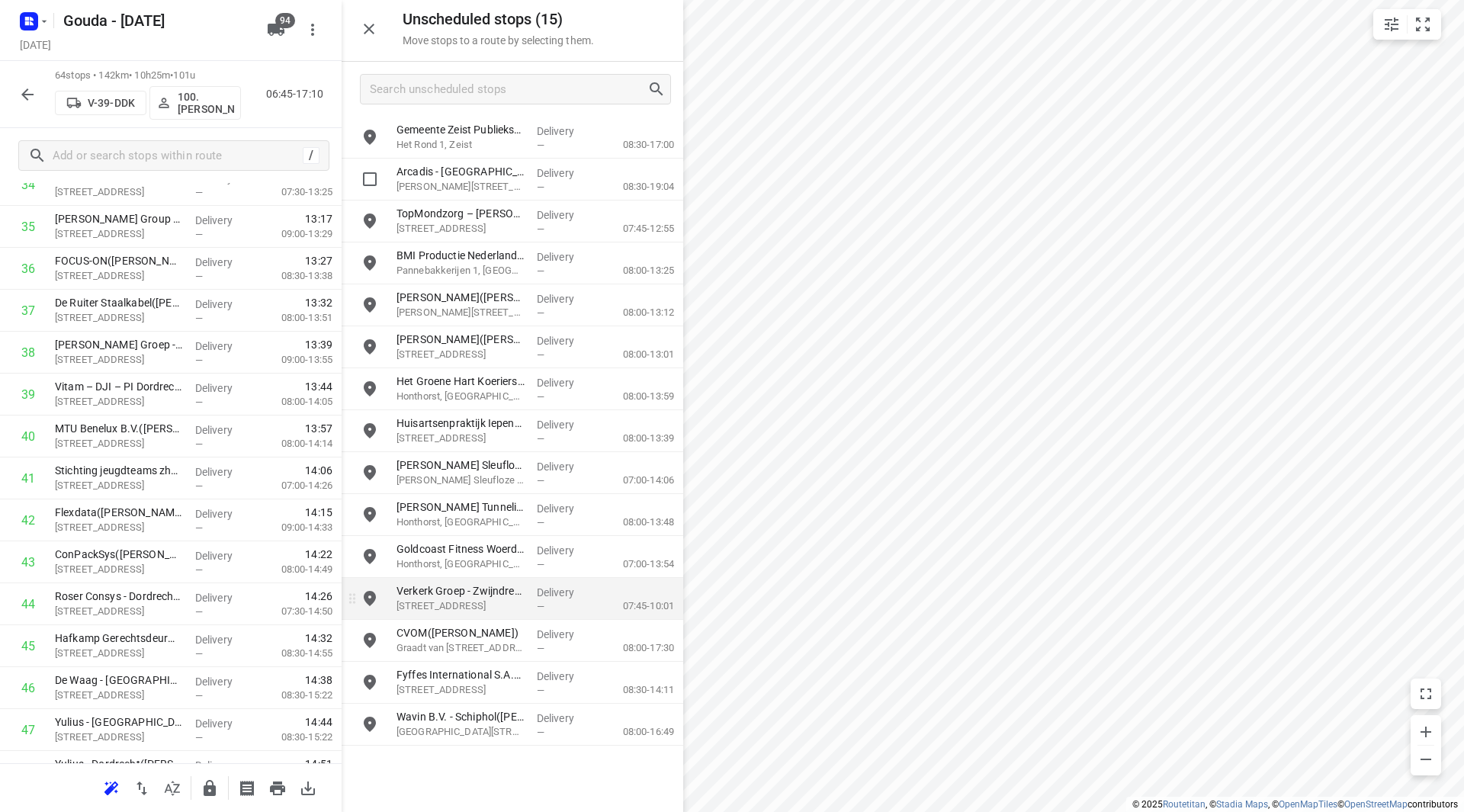
scroll to position [1525, 0]
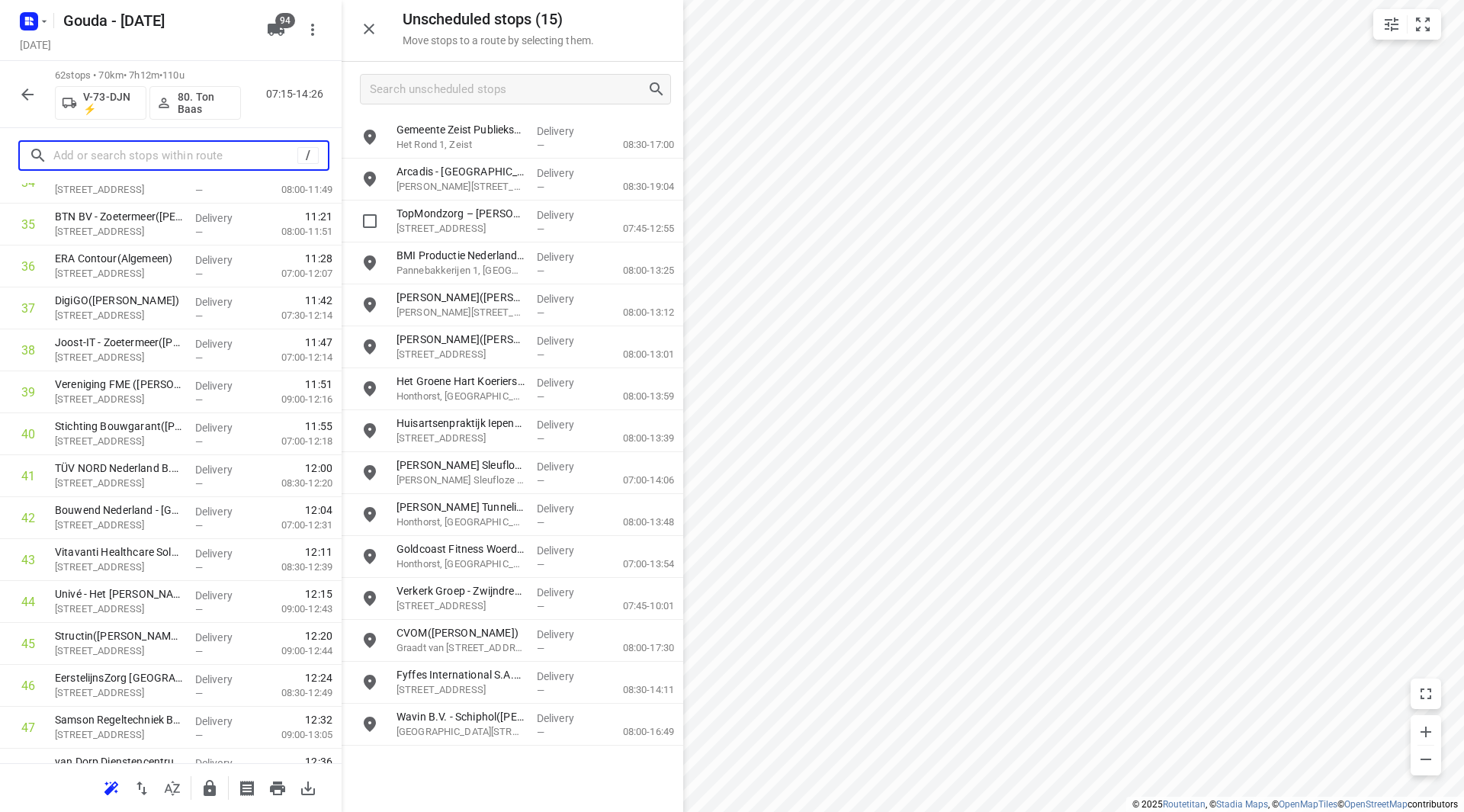
click at [125, 162] on input "text" at bounding box center [175, 156] width 244 height 24
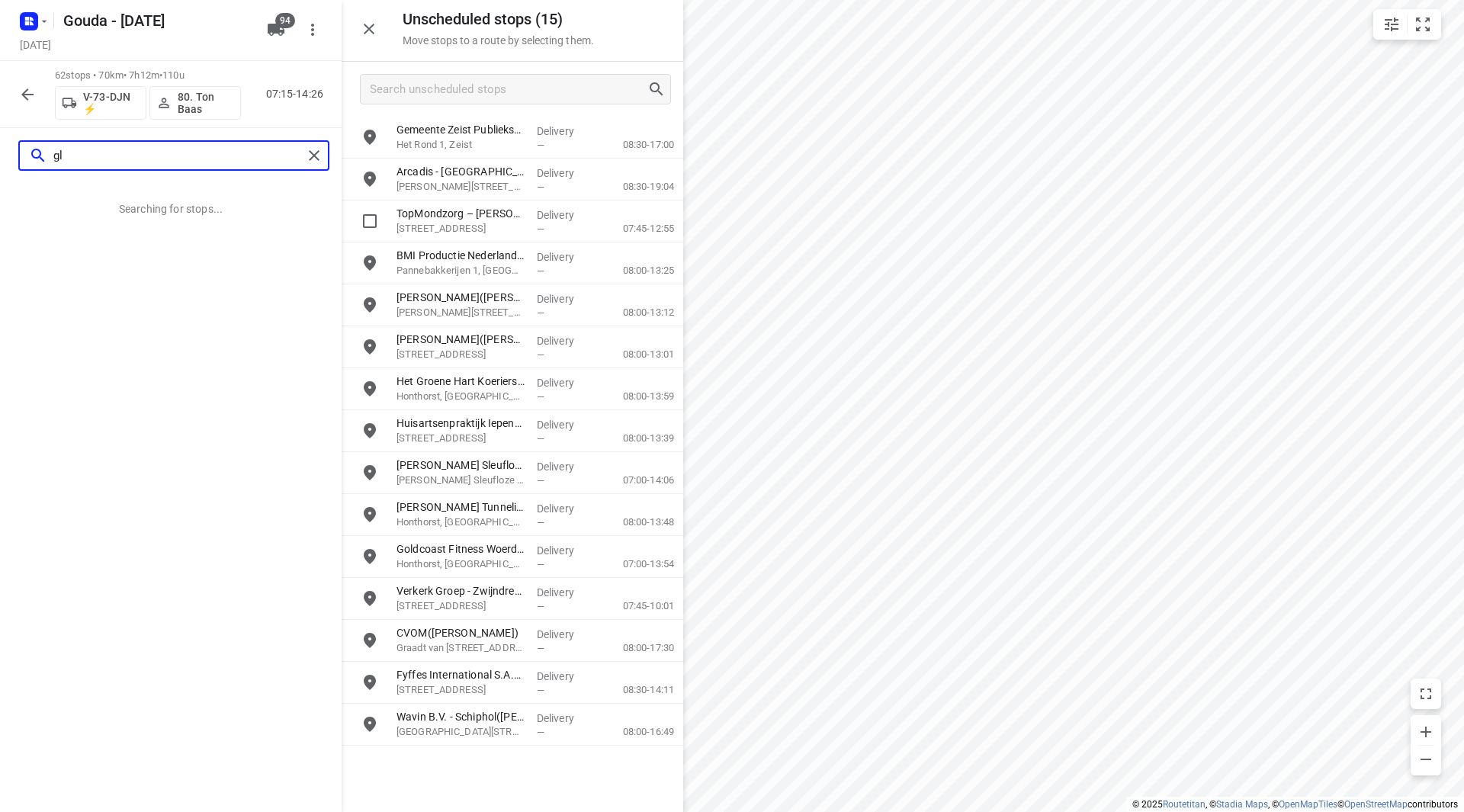
scroll to position [0, 0]
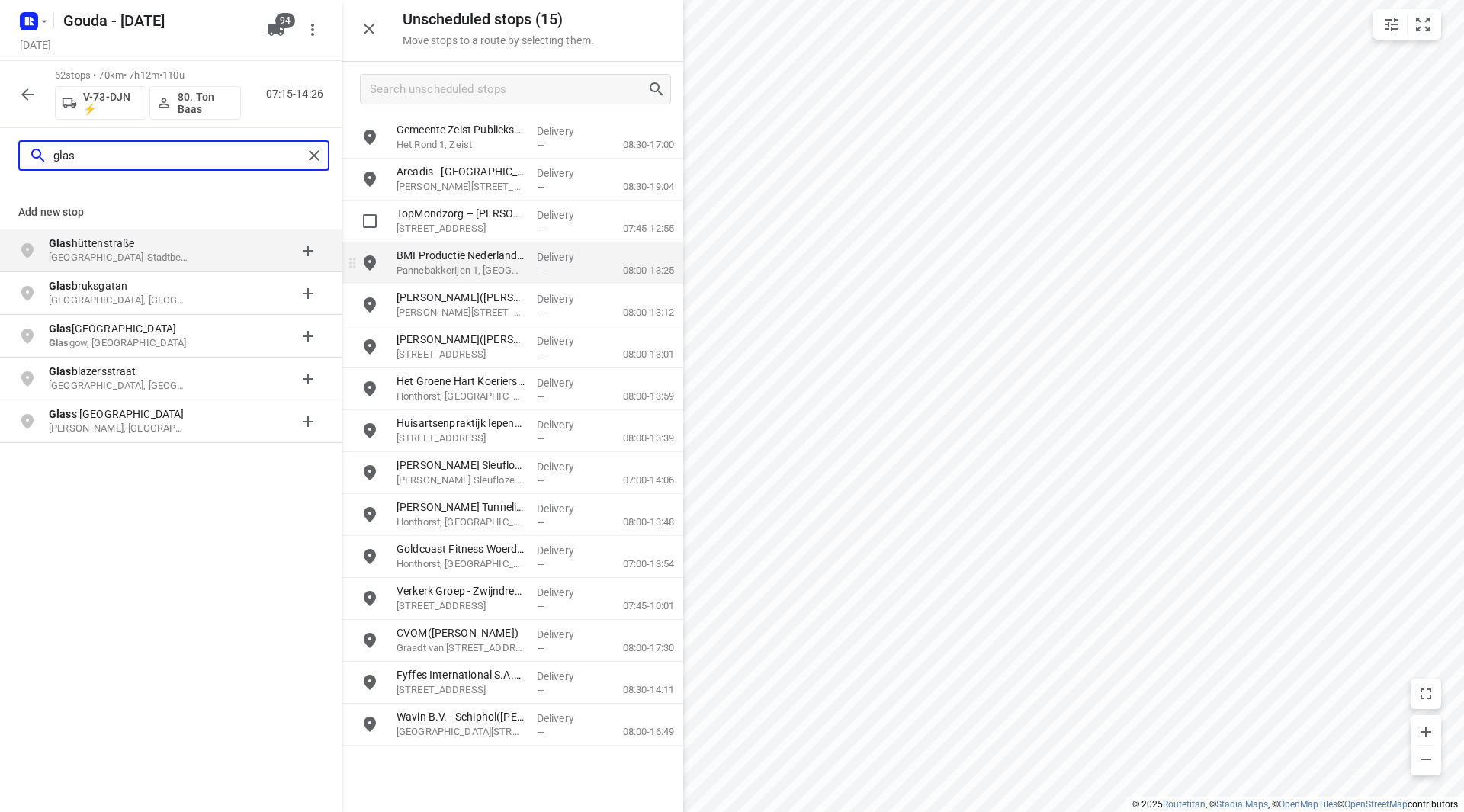
type input "glas"
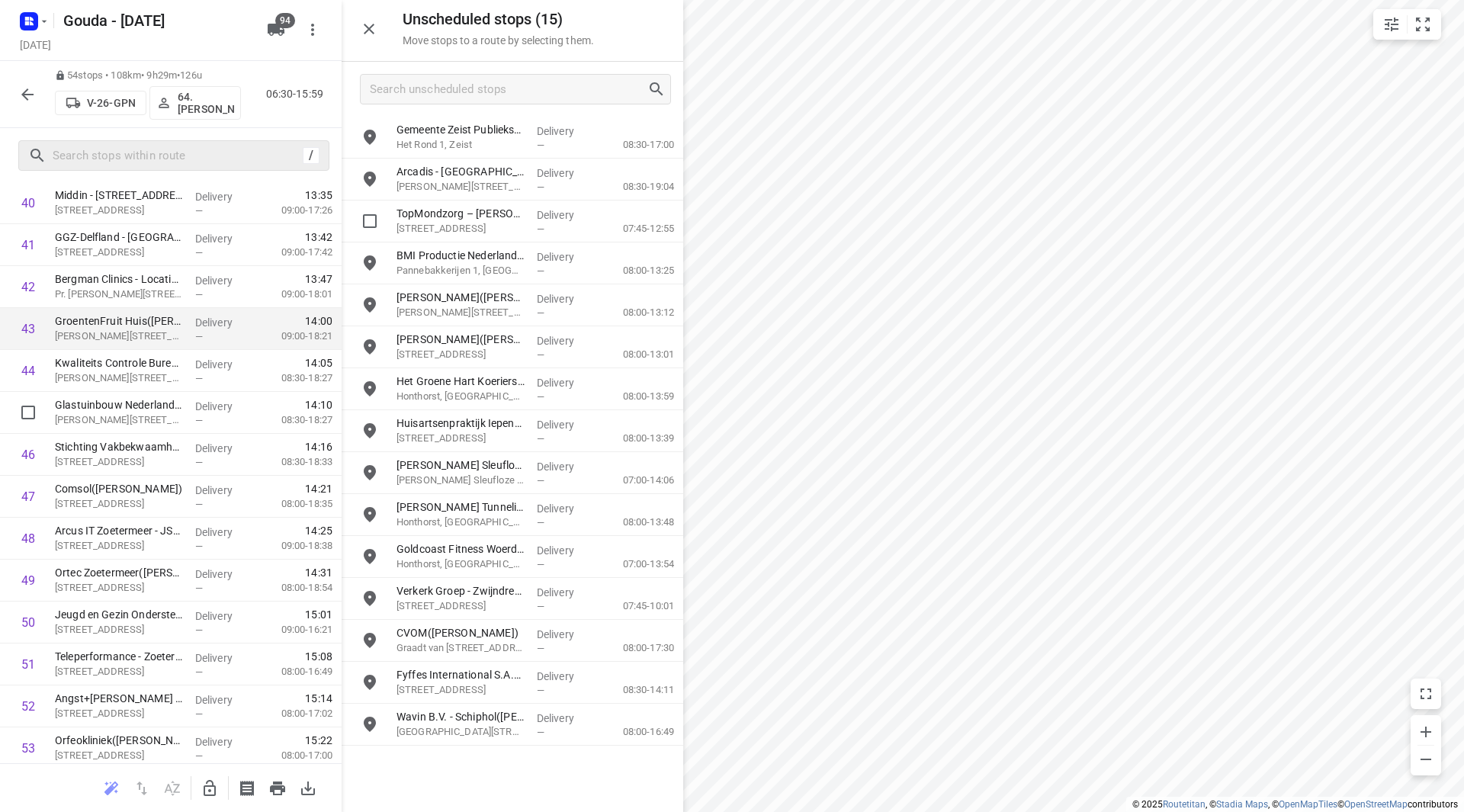
scroll to position [1694, 0]
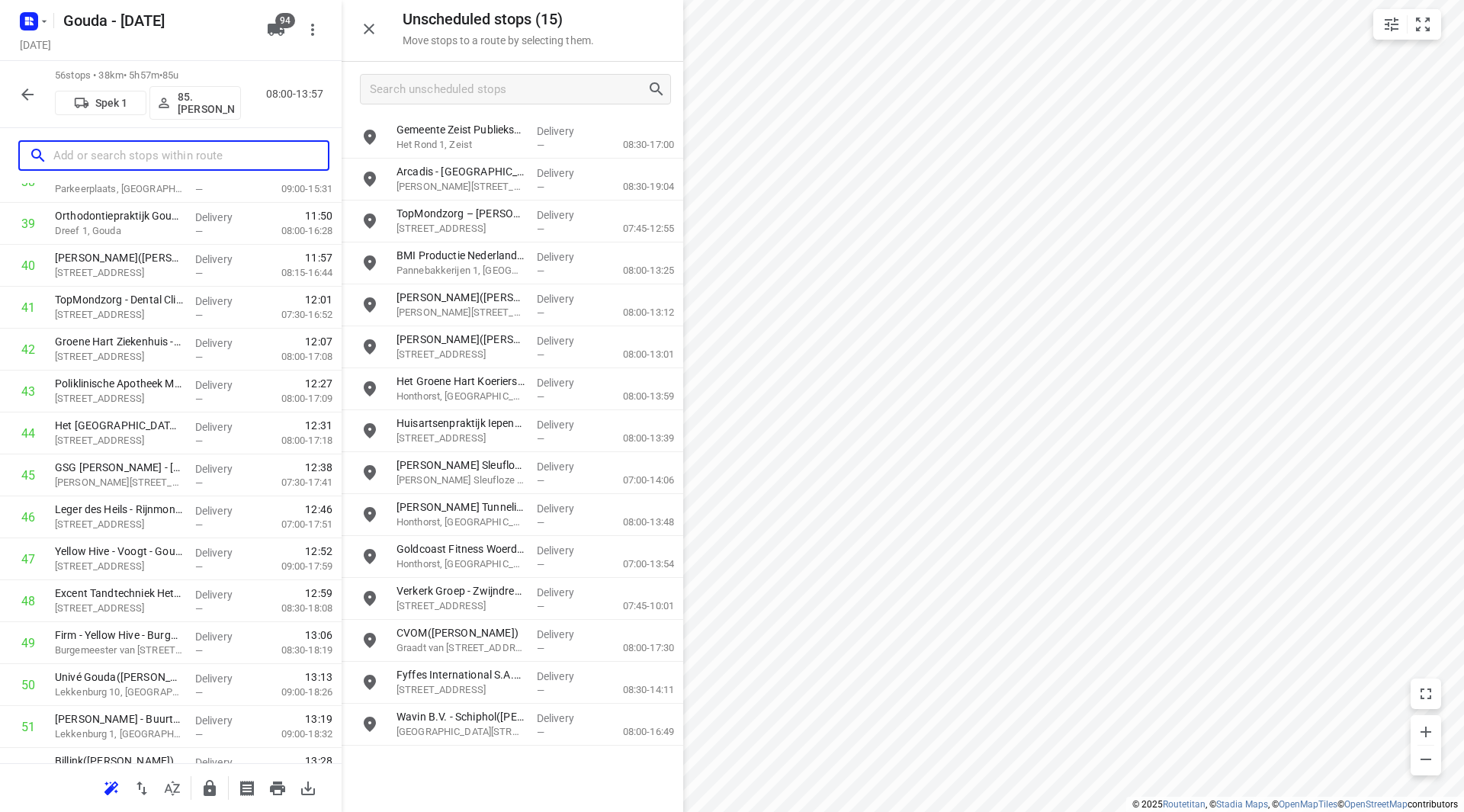
click at [213, 158] on input "text" at bounding box center [190, 156] width 275 height 24
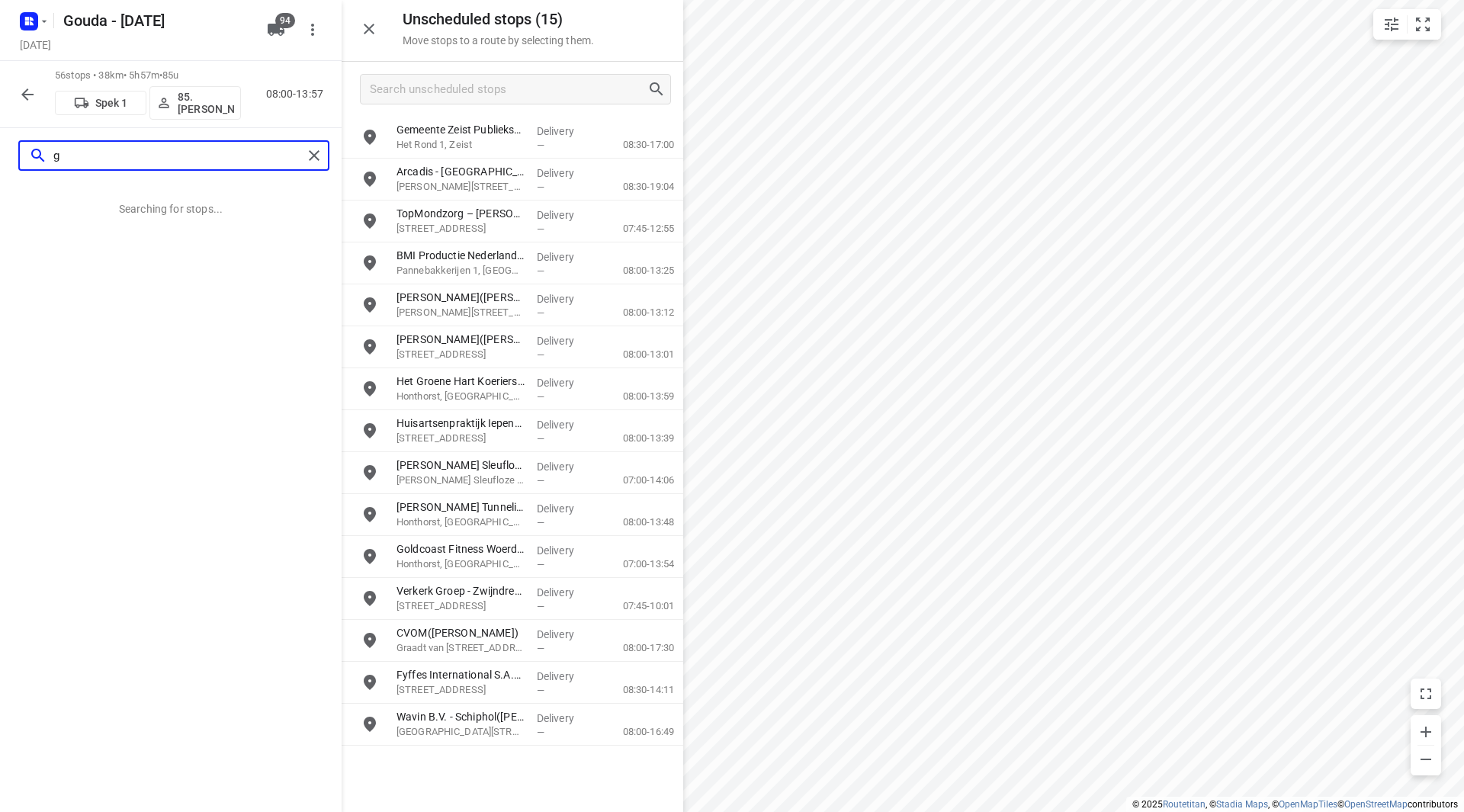
scroll to position [0, 0]
type input "g"
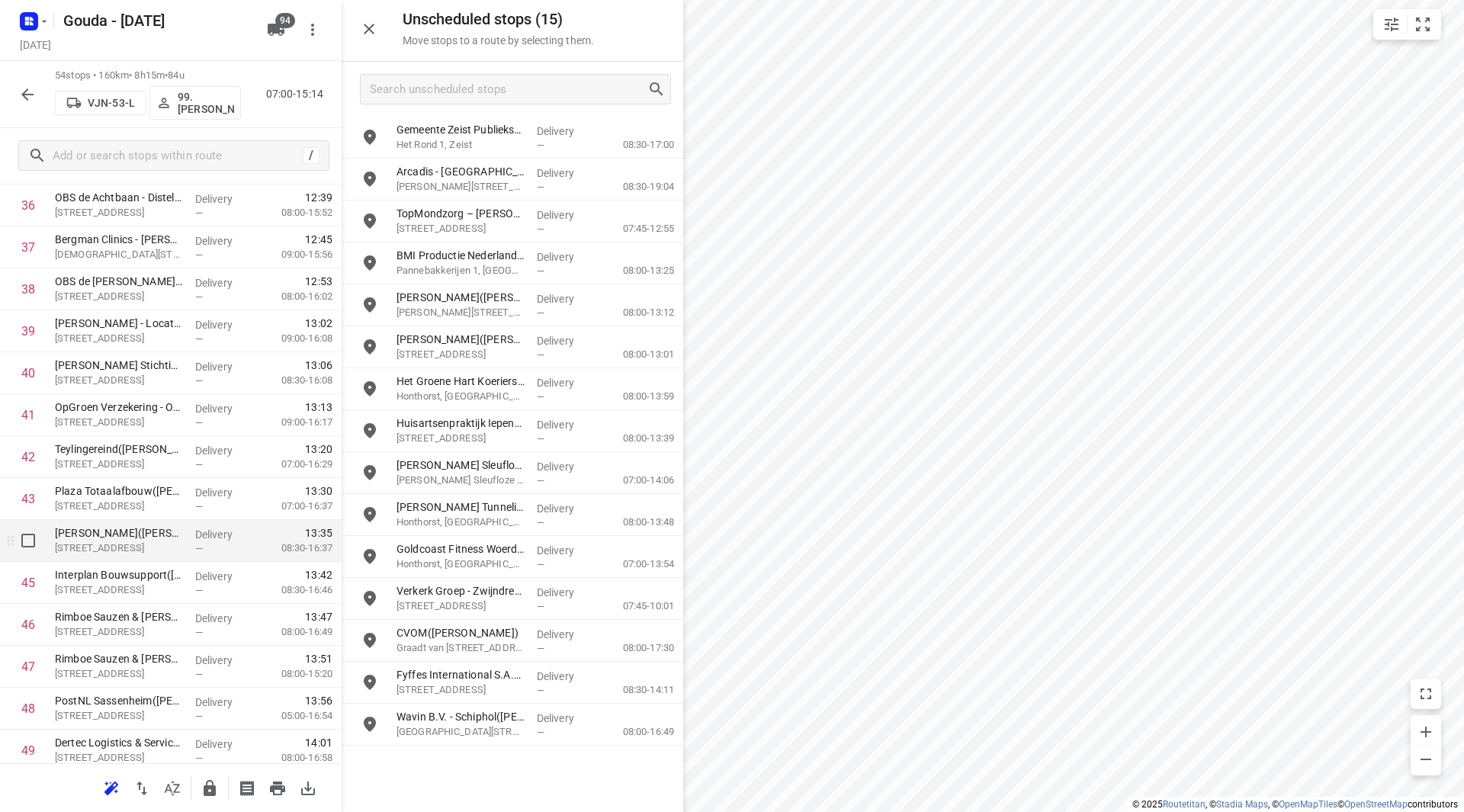
scroll to position [1602, 0]
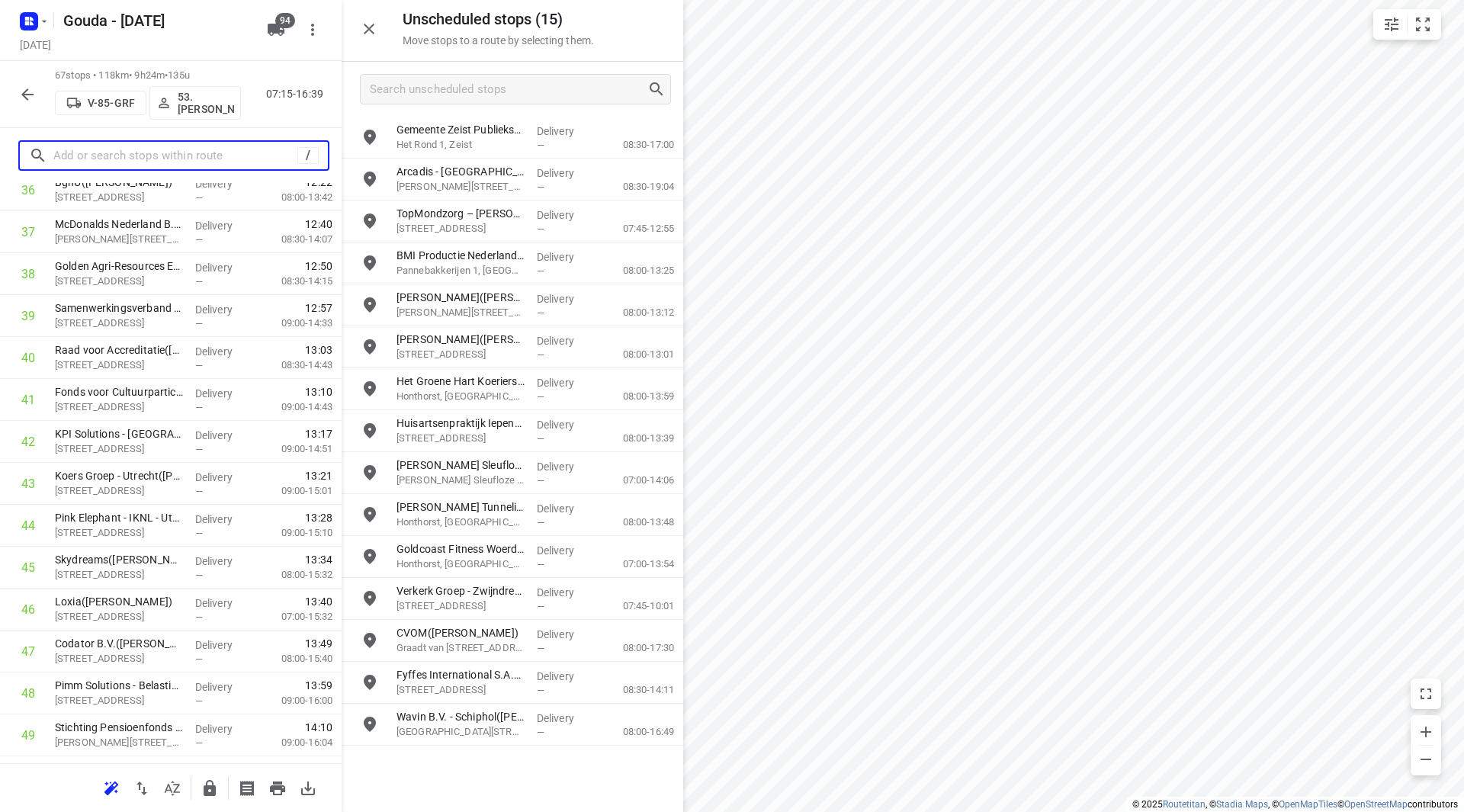
click at [197, 155] on input "text" at bounding box center [175, 156] width 244 height 24
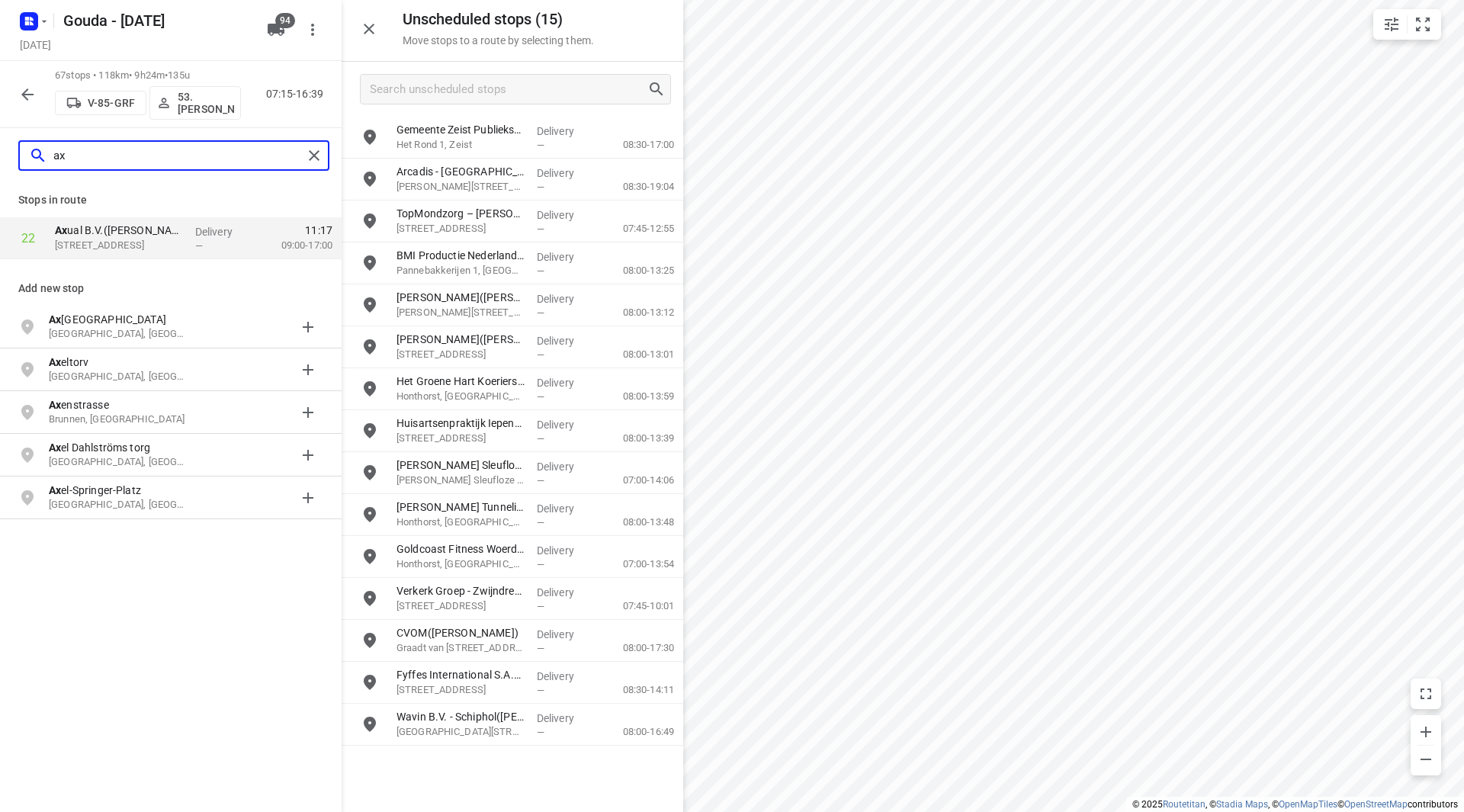
type input "a"
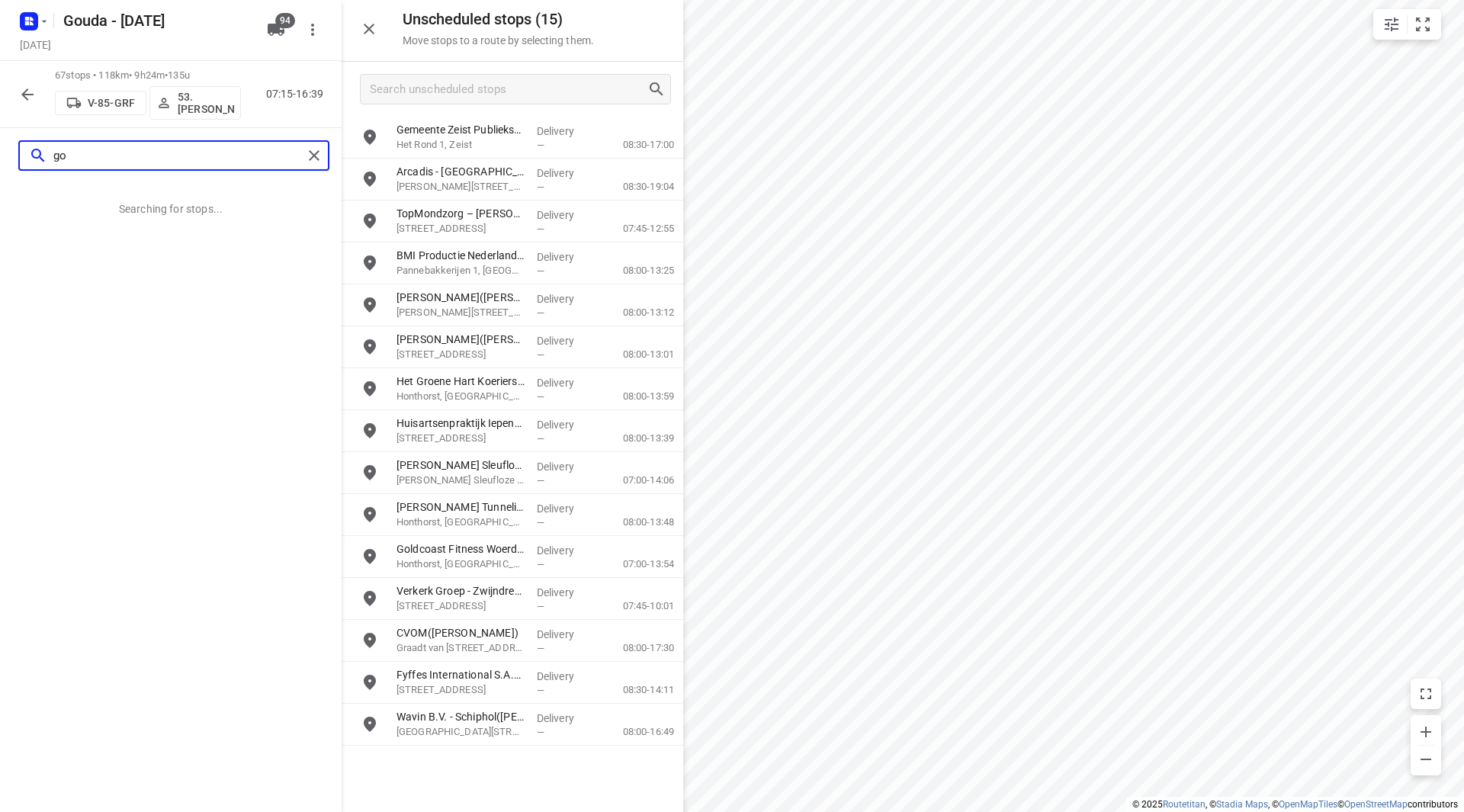
type input "gol"
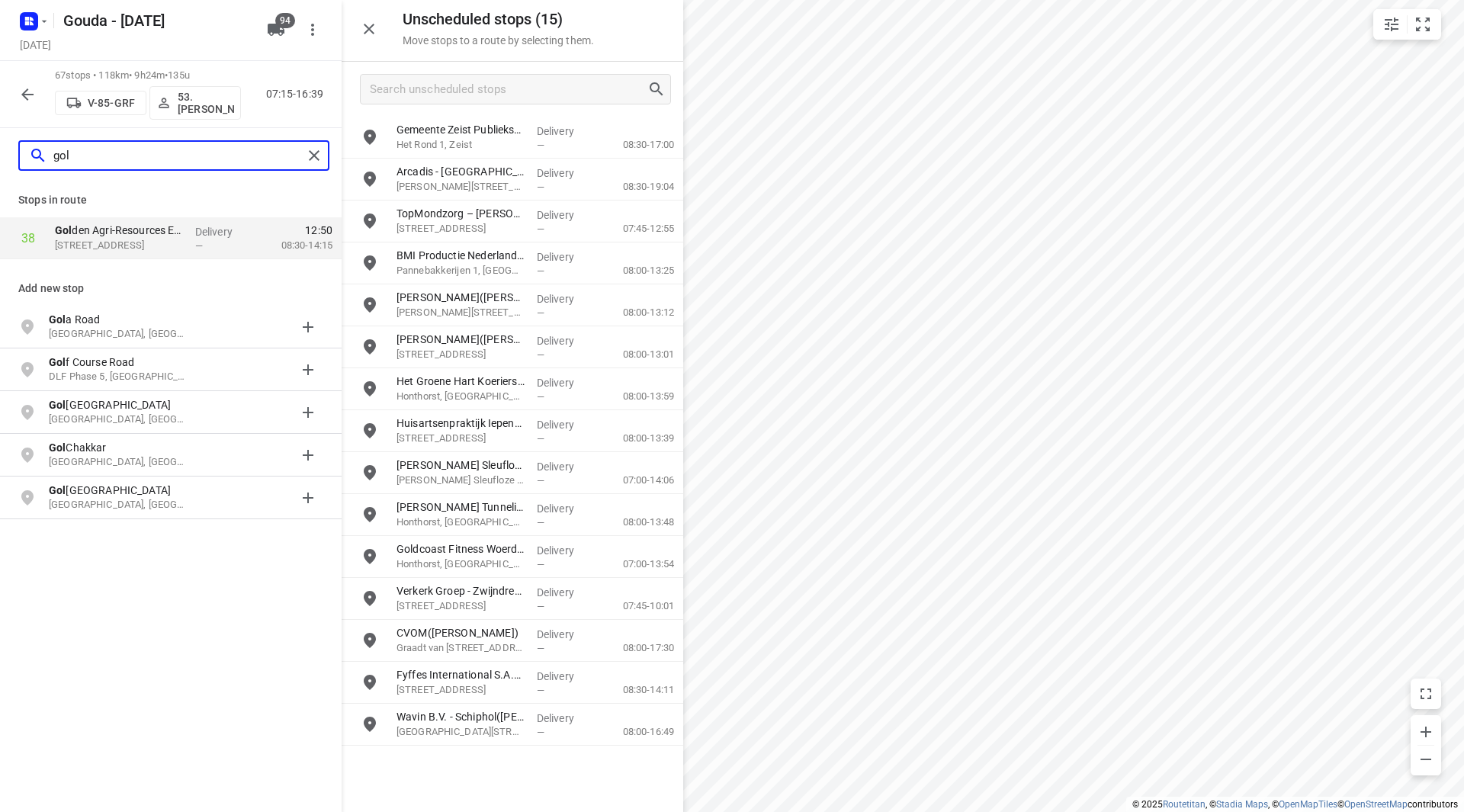
drag, startPoint x: 87, startPoint y: 157, endPoint x: 43, endPoint y: 148, distance: 44.9
click at [45, 156] on div "gol" at bounding box center [166, 156] width 274 height 24
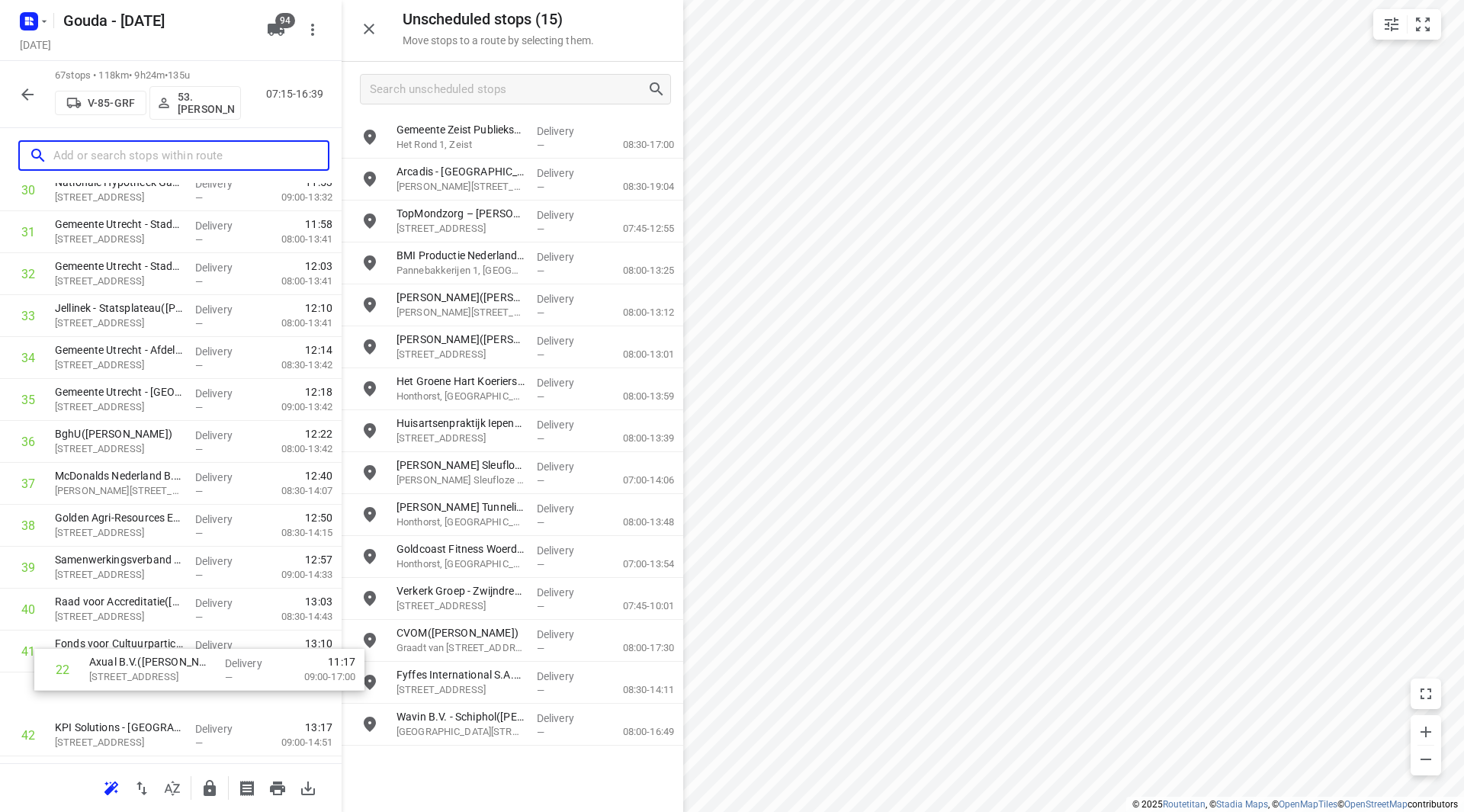
scroll to position [1342, 0]
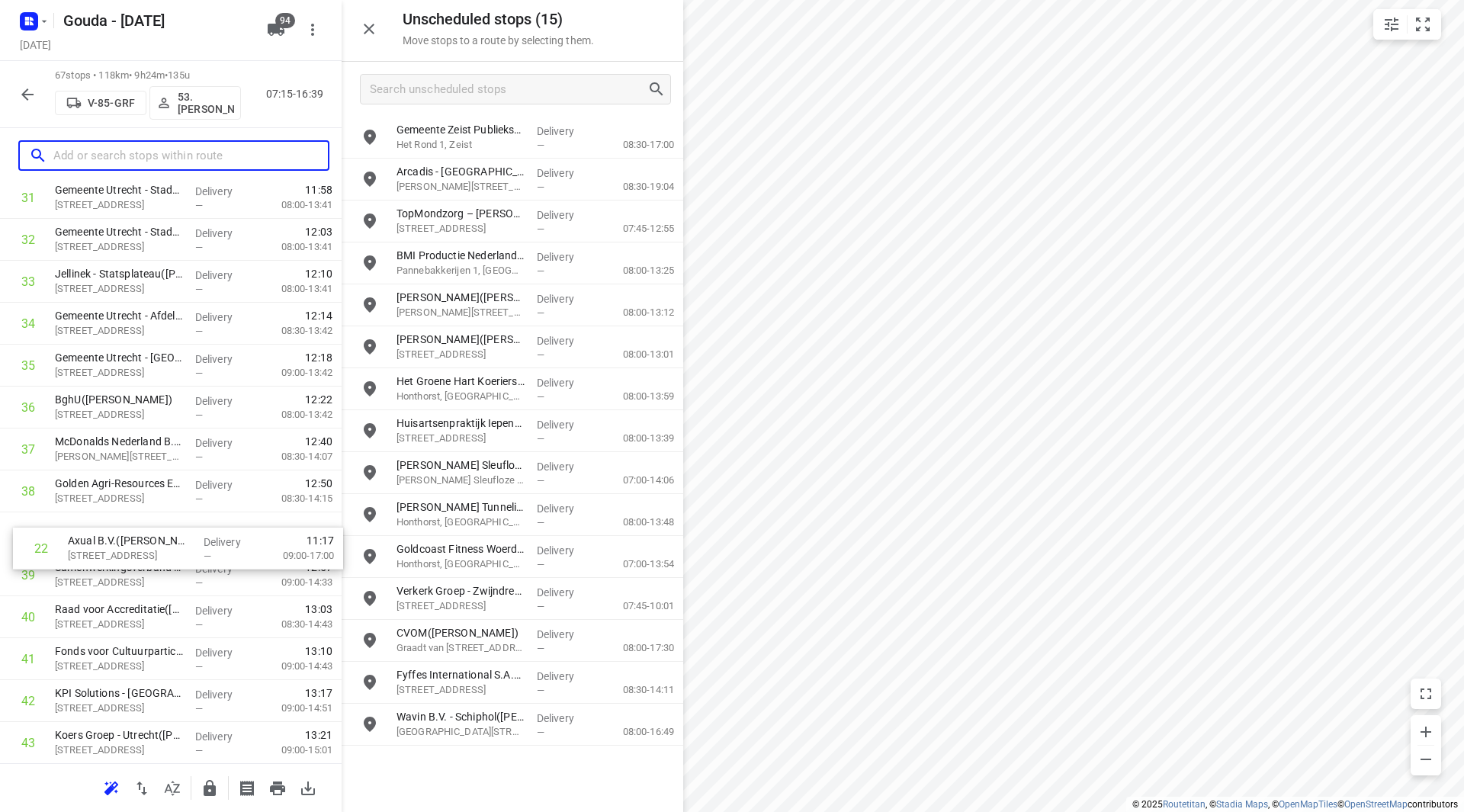
drag, startPoint x: 121, startPoint y: 591, endPoint x: 132, endPoint y: 543, distance: 49.2
click at [132, 543] on div "1 ⭐Vitam – DJI - Herman Gorter Complex(Annemiek Wanders) Herman Gorterstraat 75…" at bounding box center [171, 365] width 342 height 2811
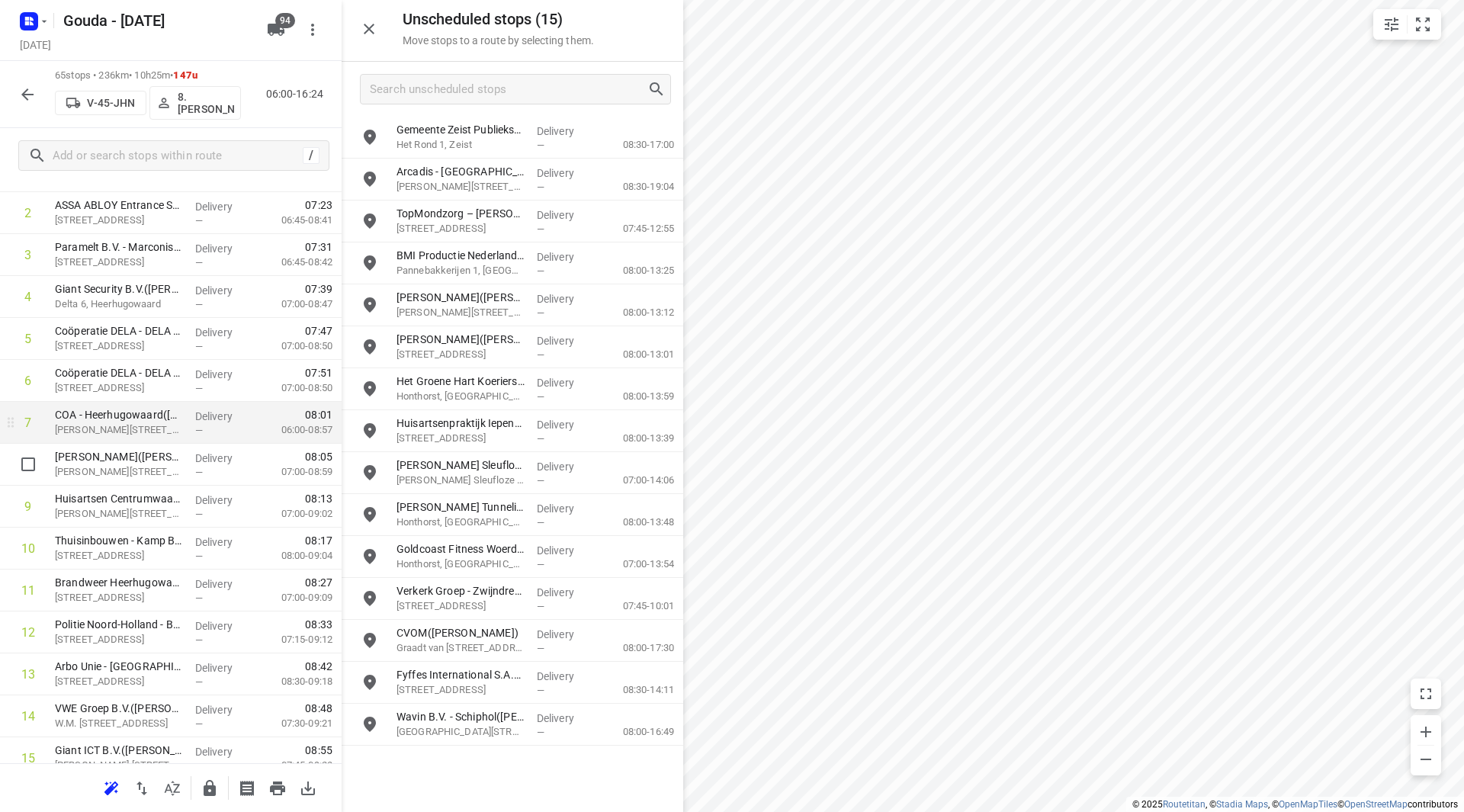
scroll to position [229, 0]
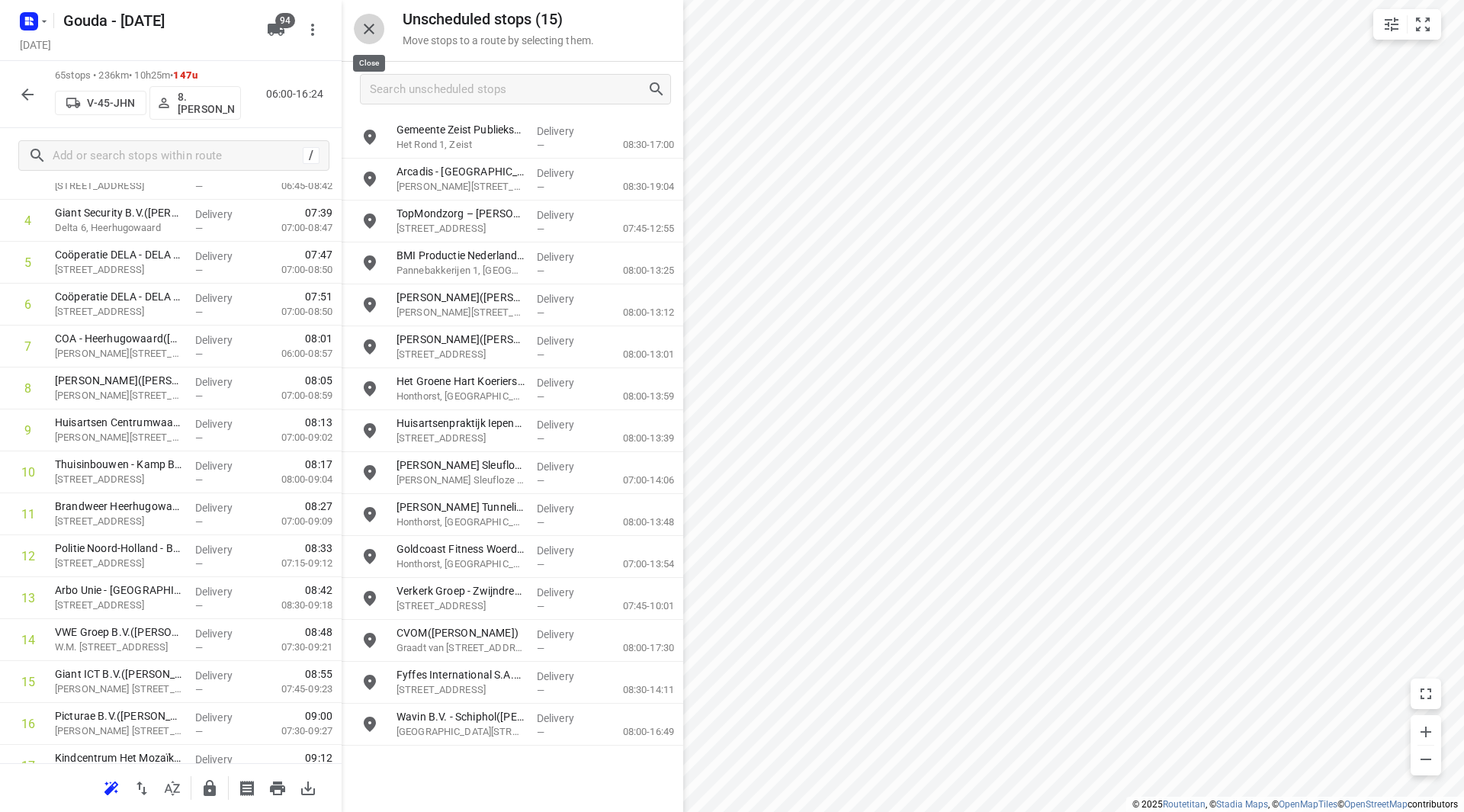
click at [372, 30] on icon "button" at bounding box center [368, 28] width 19 height 19
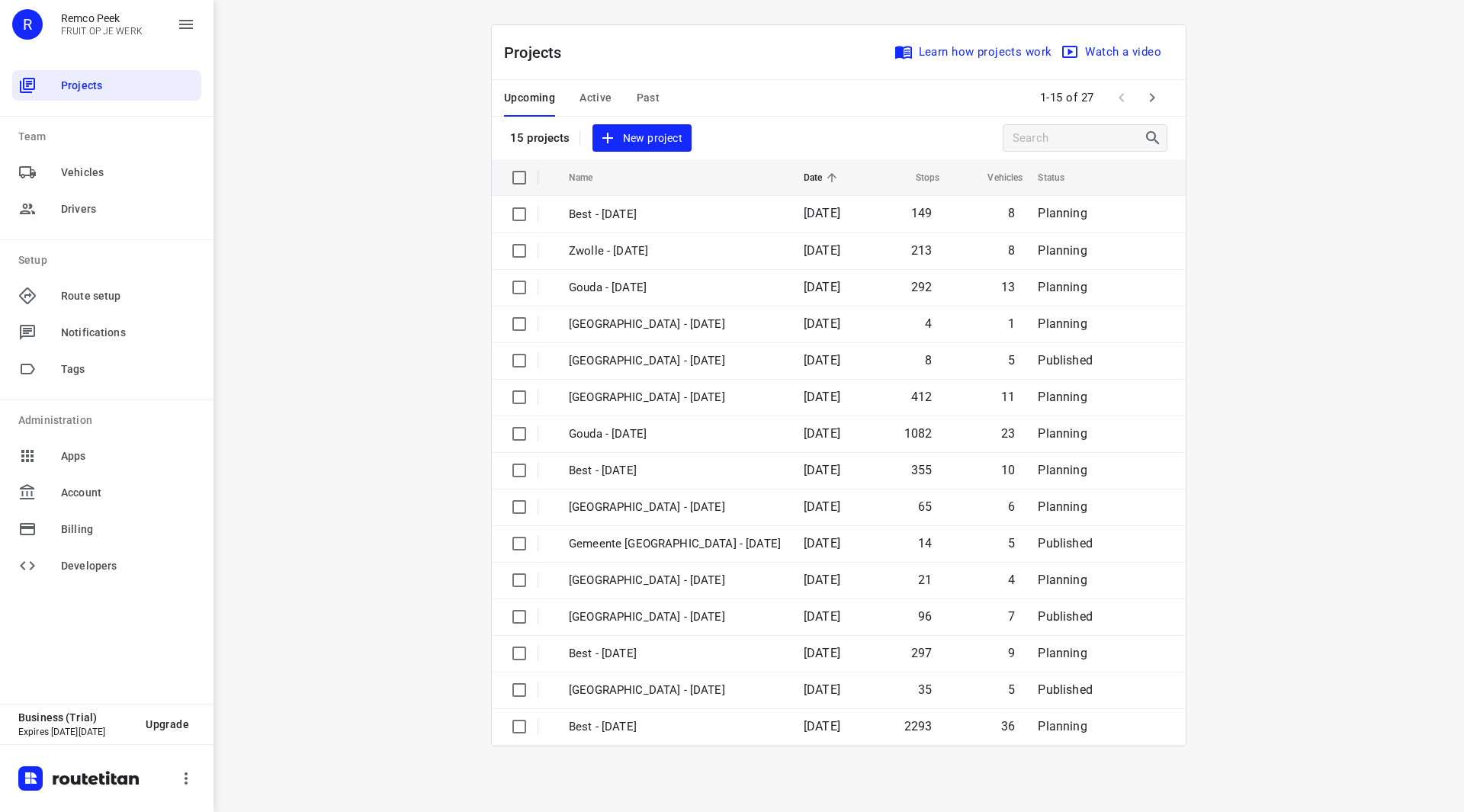
click at [429, 164] on div "i © 2025 Routetitan , © Stadia Maps , © OpenMapTiles © OpenStreetMap contributo…" at bounding box center [839, 406] width 1251 height 812
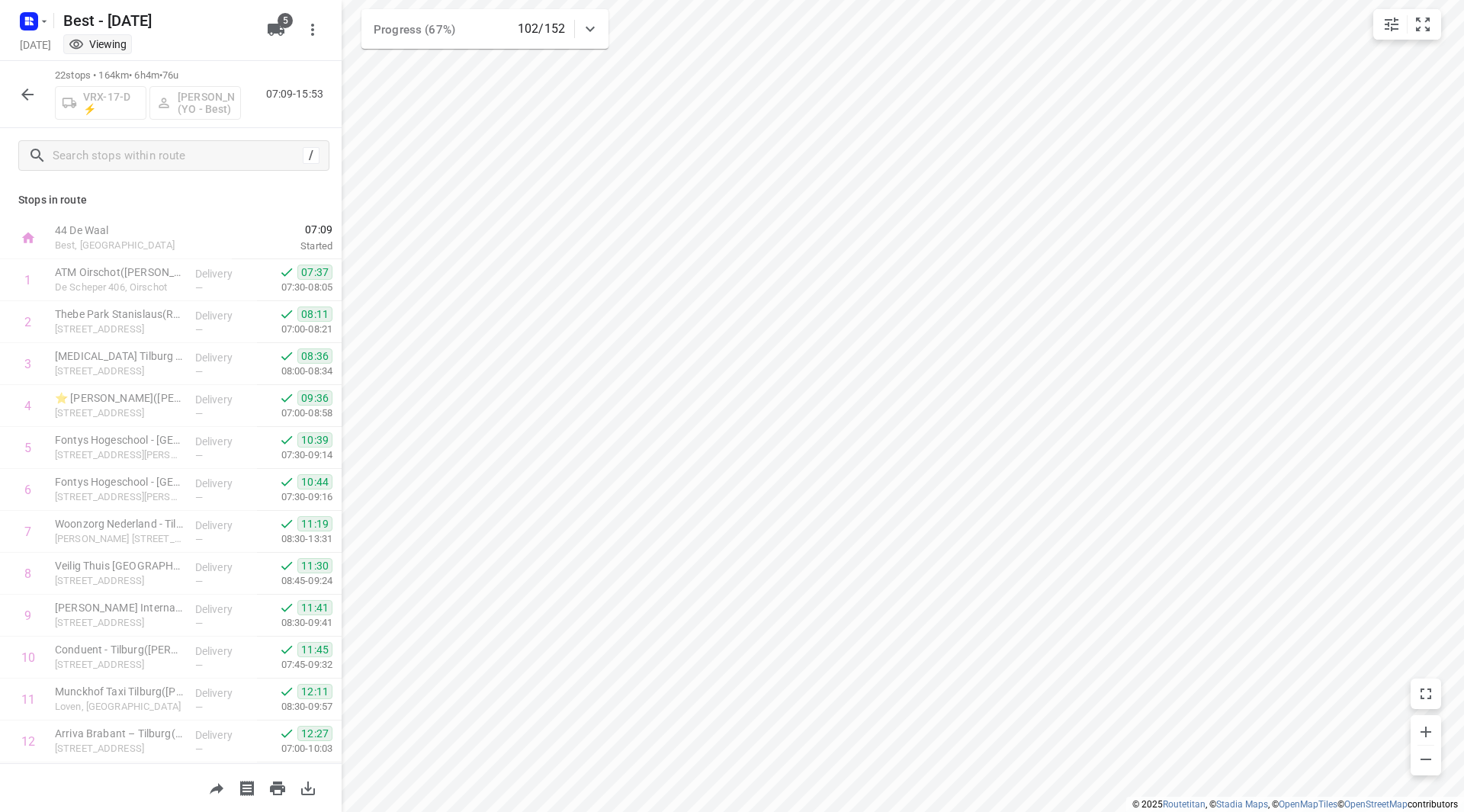
scroll to position [460, 0]
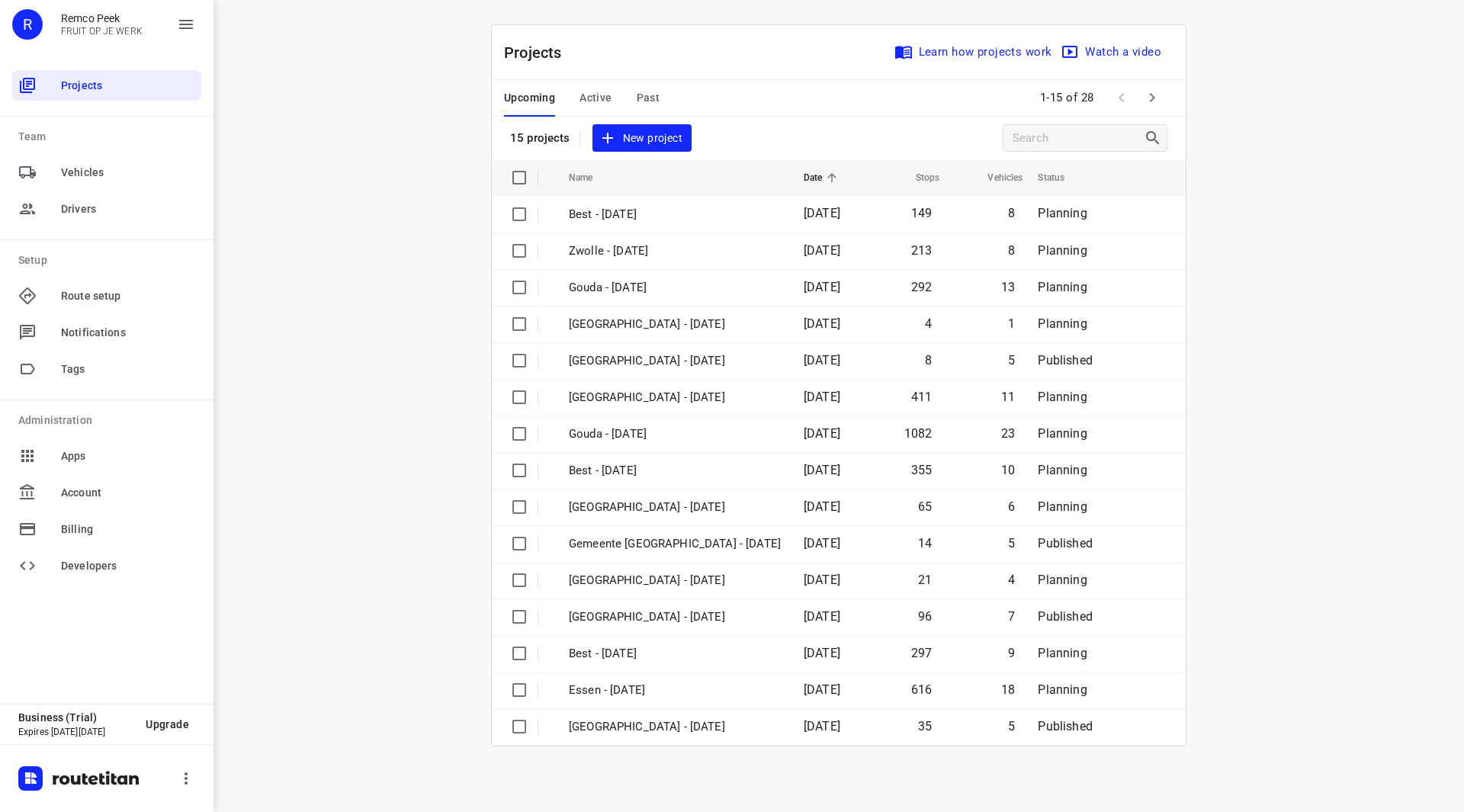
click at [600, 94] on span "Active" at bounding box center [595, 98] width 32 height 19
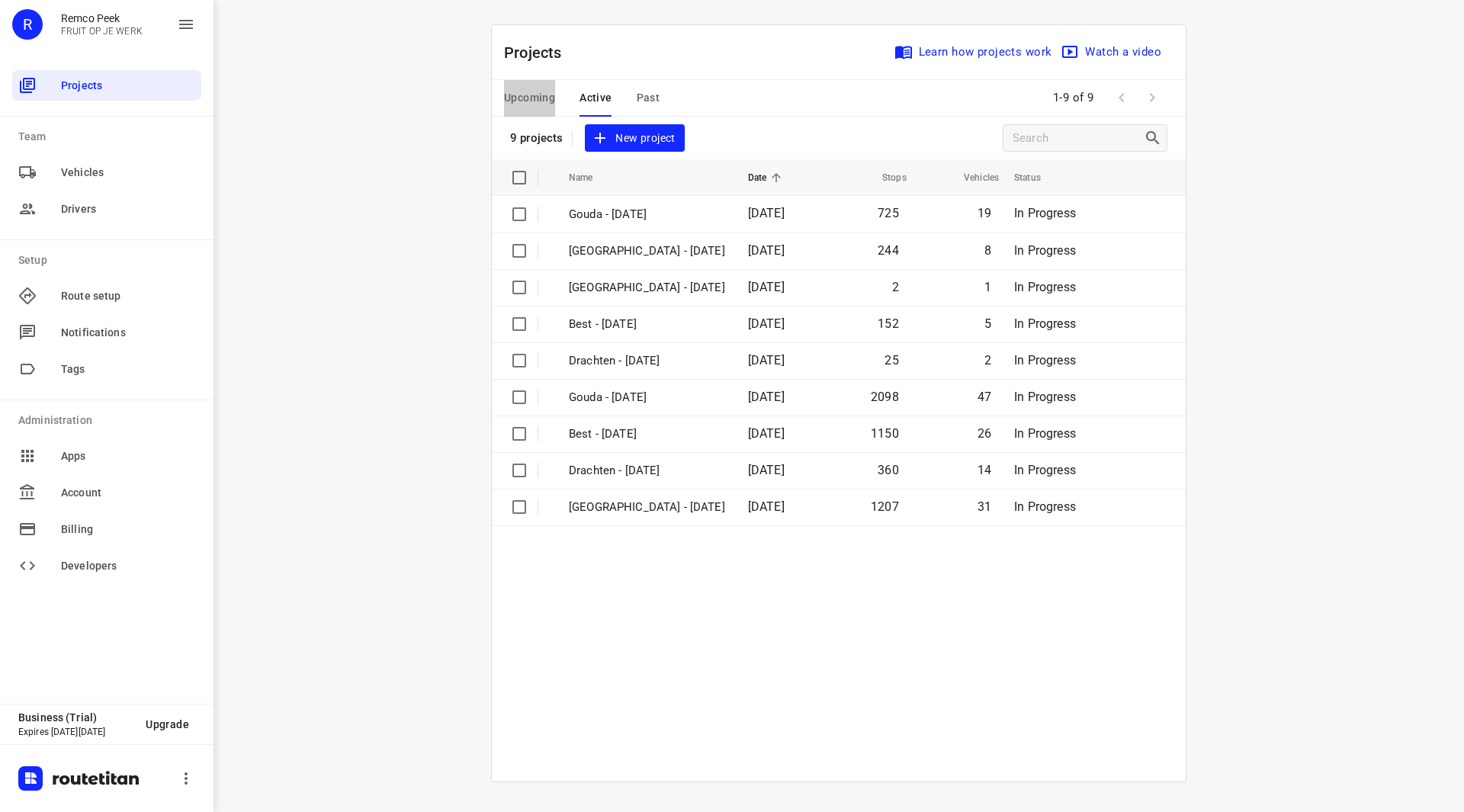
click at [510, 102] on span "Upcoming" at bounding box center [530, 98] width 51 height 19
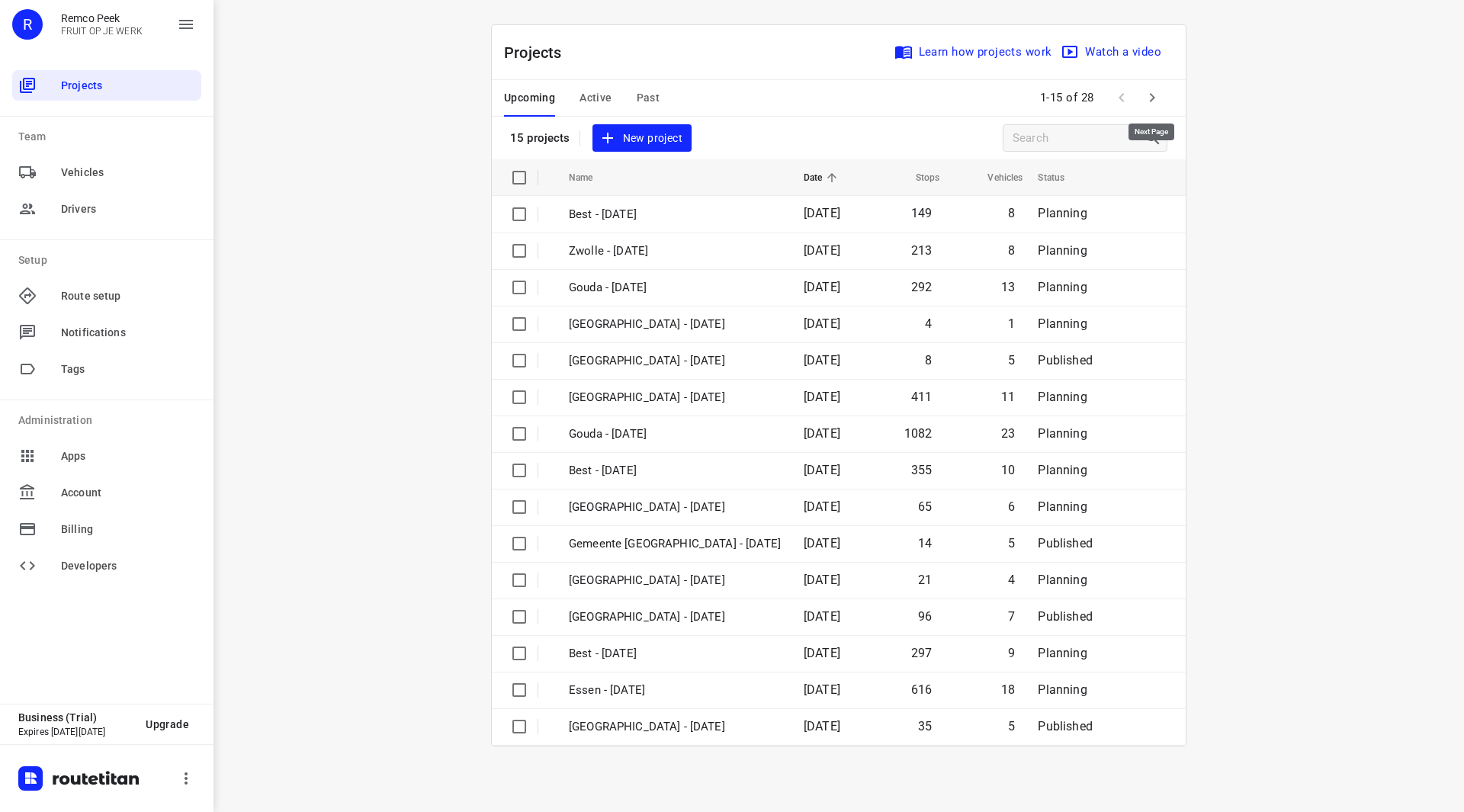
click at [1152, 95] on icon "button" at bounding box center [1152, 97] width 19 height 19
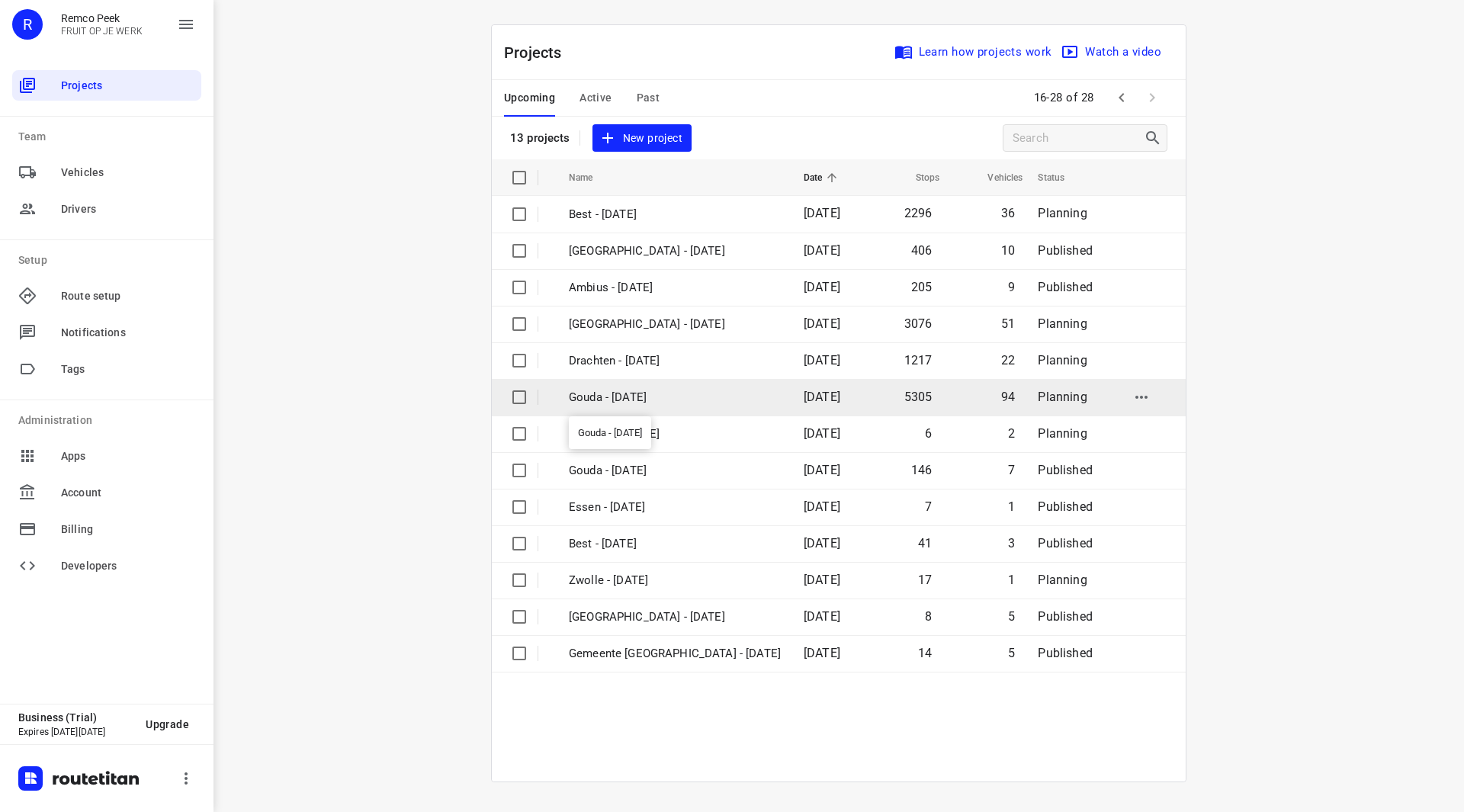
click at [629, 398] on p "Gouda - [DATE]" at bounding box center [675, 398] width 212 height 18
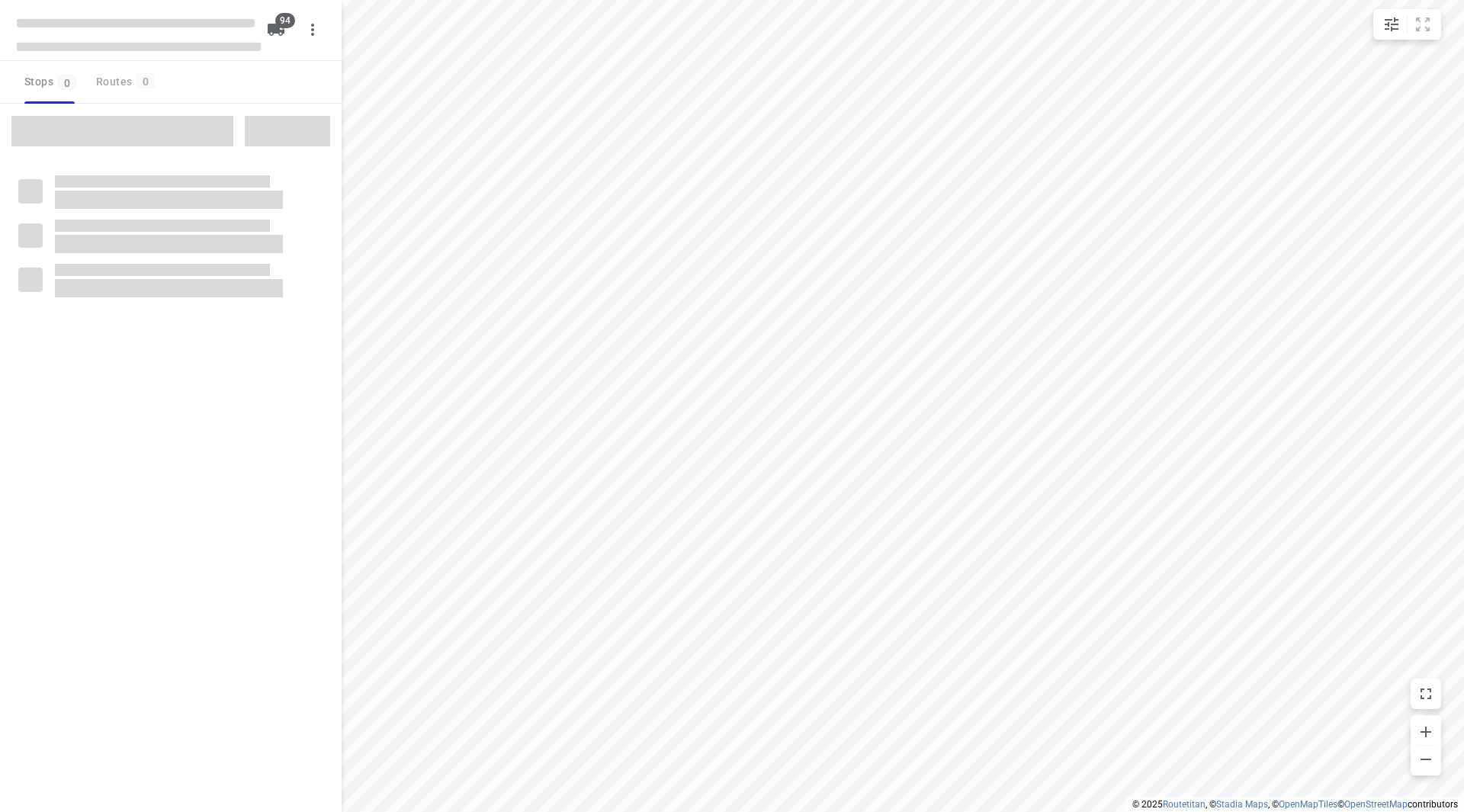
checkbox input "true"
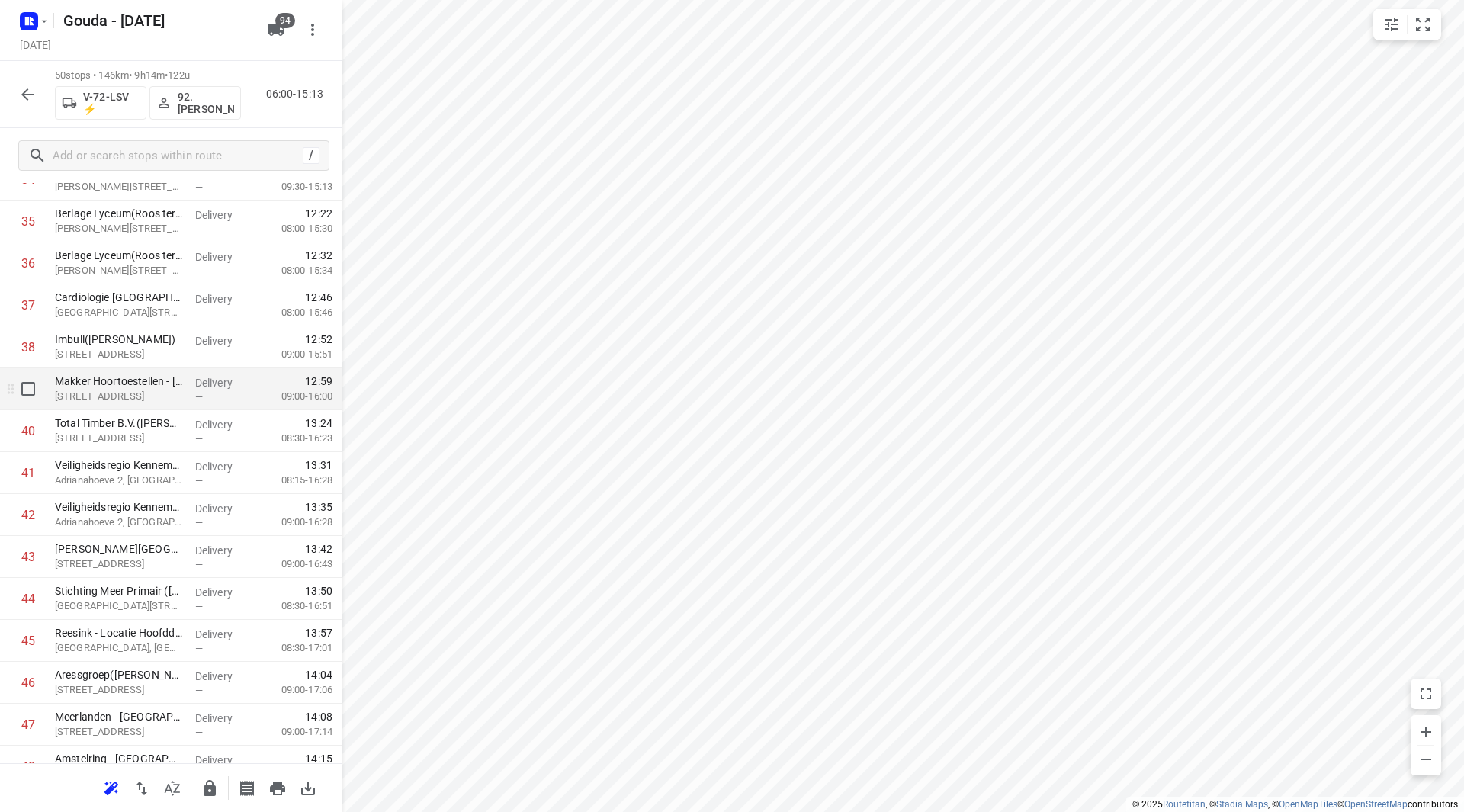
scroll to position [1525, 0]
click at [27, 434] on input "checkbox" at bounding box center [28, 434] width 31 height 31
checkbox input "true"
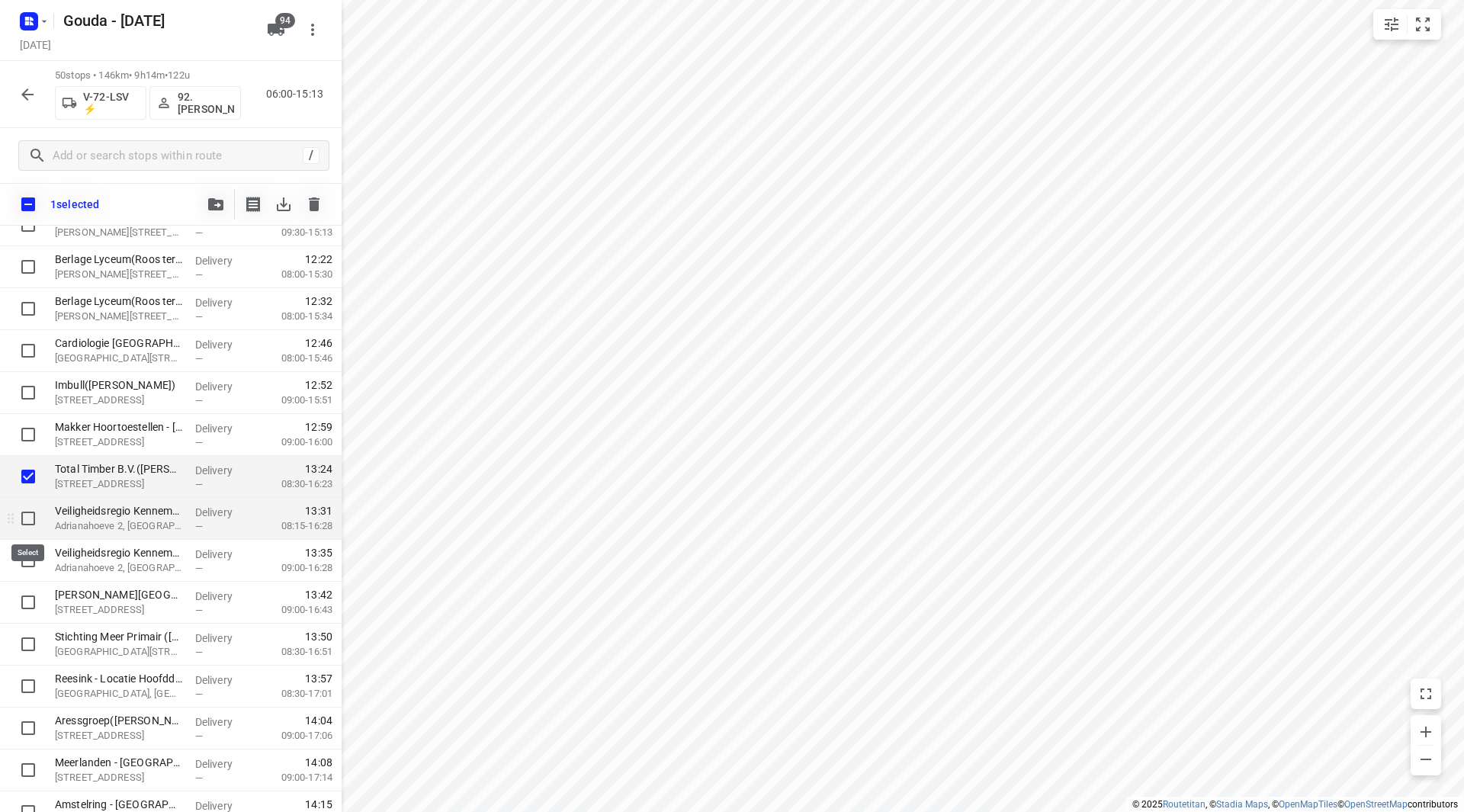
click at [27, 516] on input "checkbox" at bounding box center [28, 519] width 31 height 31
checkbox input "true"
drag, startPoint x: 32, startPoint y: 560, endPoint x: 31, endPoint y: 592, distance: 32.0
click at [34, 560] on input "checkbox" at bounding box center [28, 560] width 31 height 31
checkbox input "true"
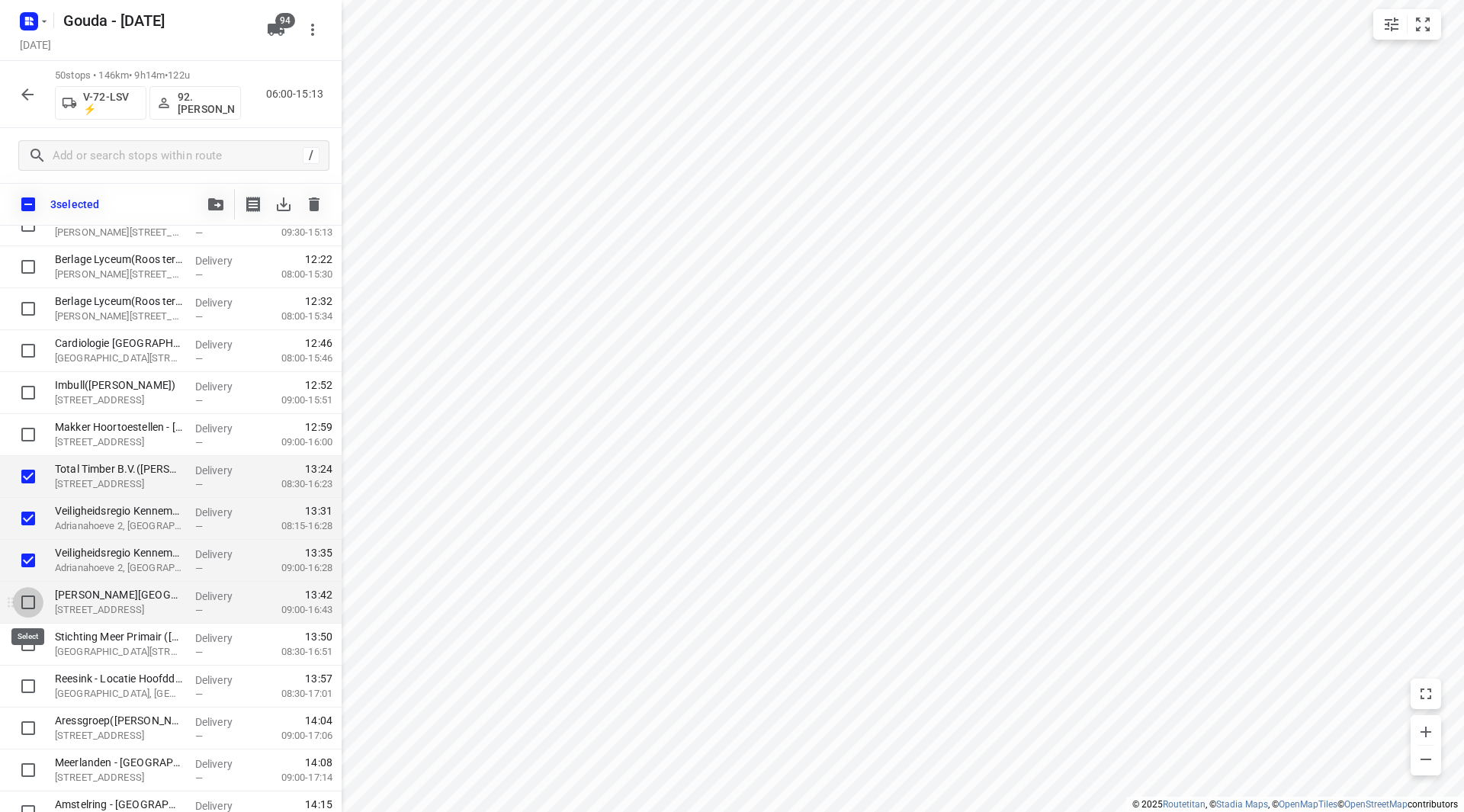
click at [31, 597] on input "checkbox" at bounding box center [28, 603] width 31 height 31
checkbox input "true"
drag, startPoint x: 28, startPoint y: 645, endPoint x: 28, endPoint y: 670, distance: 25.0
click at [28, 646] on input "checkbox" at bounding box center [28, 644] width 31 height 31
checkbox input "true"
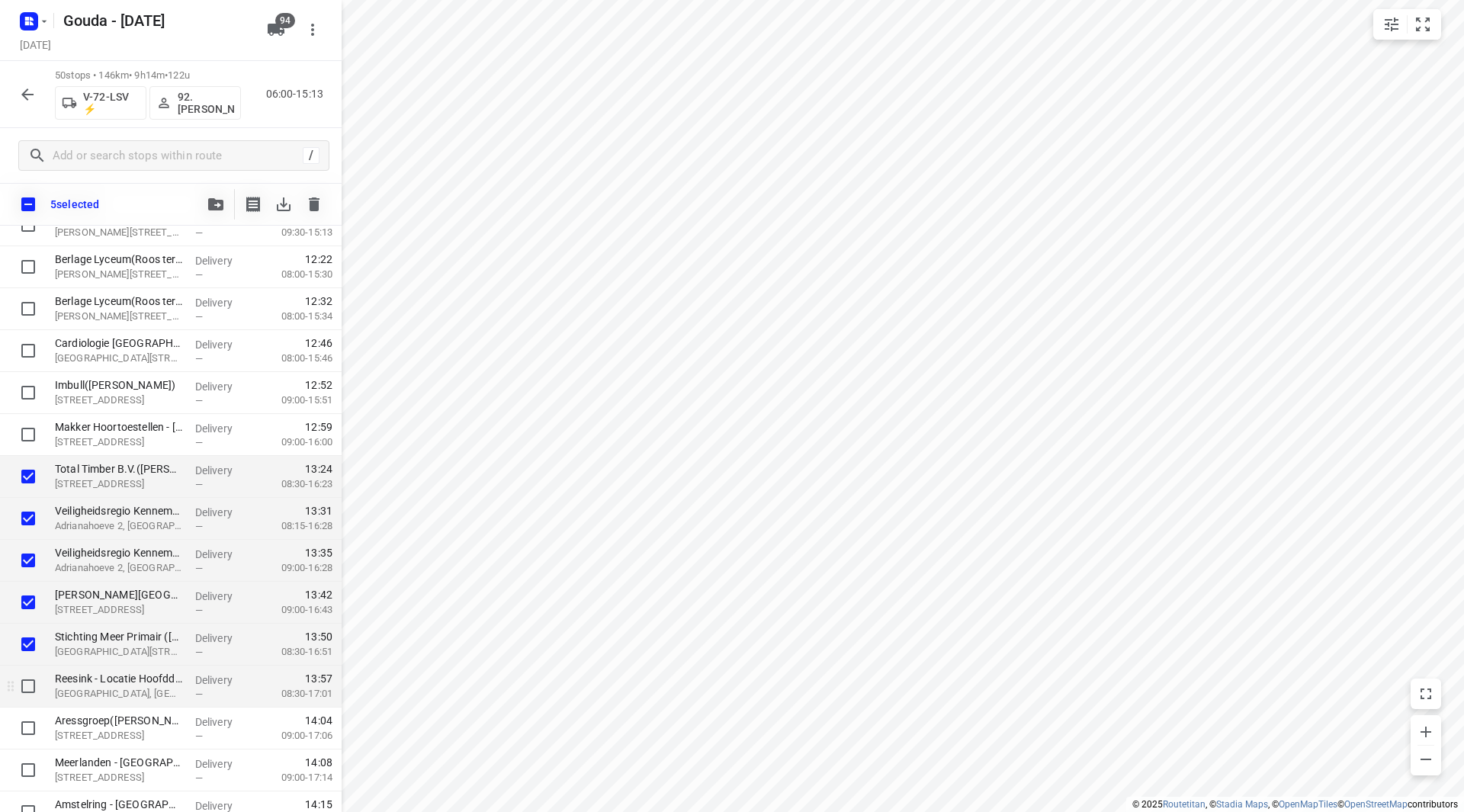
click at [22, 691] on input "checkbox" at bounding box center [28, 687] width 31 height 31
checkbox input "true"
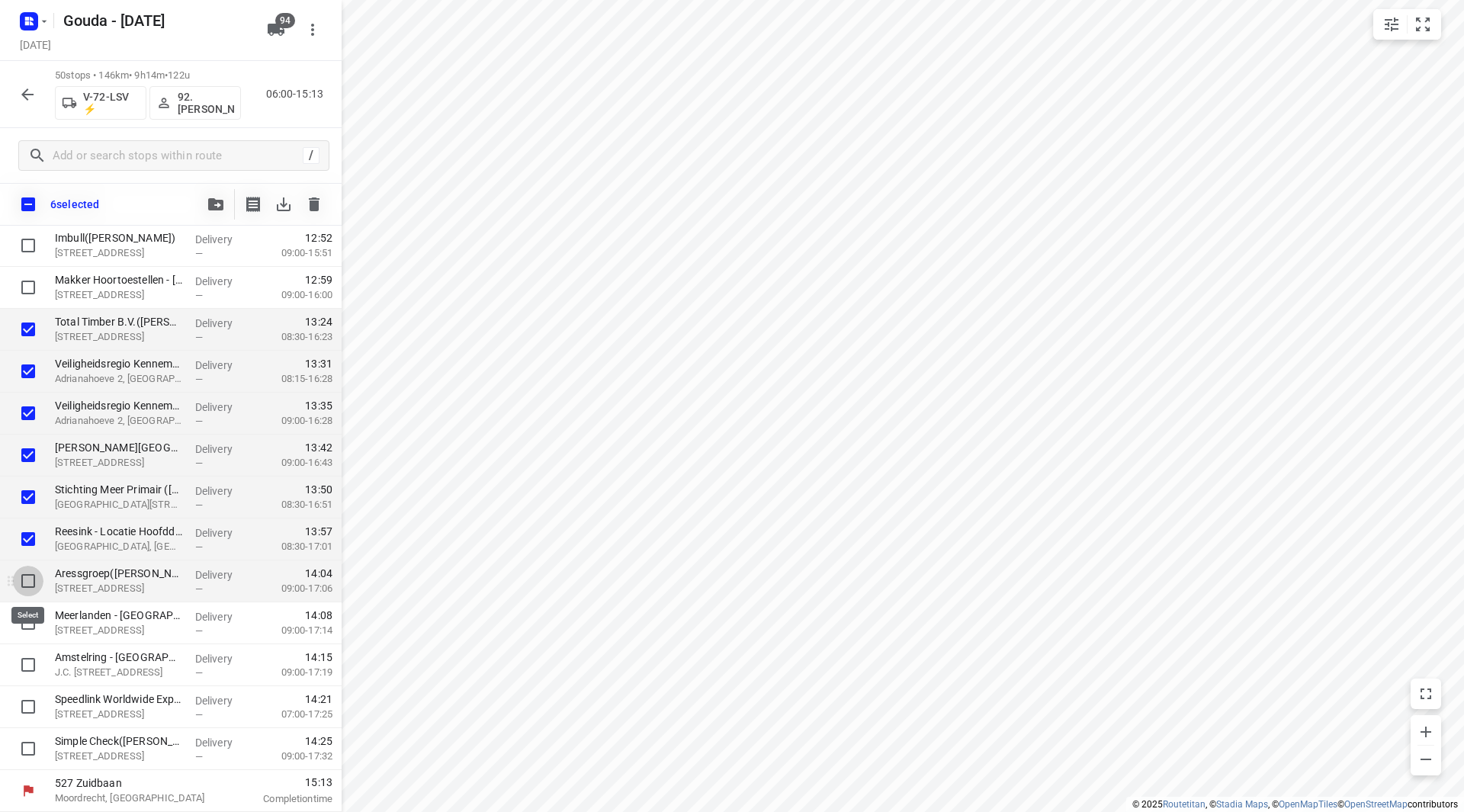
click at [26, 574] on input "checkbox" at bounding box center [28, 581] width 31 height 31
checkbox input "true"
click at [29, 627] on input "checkbox" at bounding box center [28, 623] width 31 height 31
checkbox input "true"
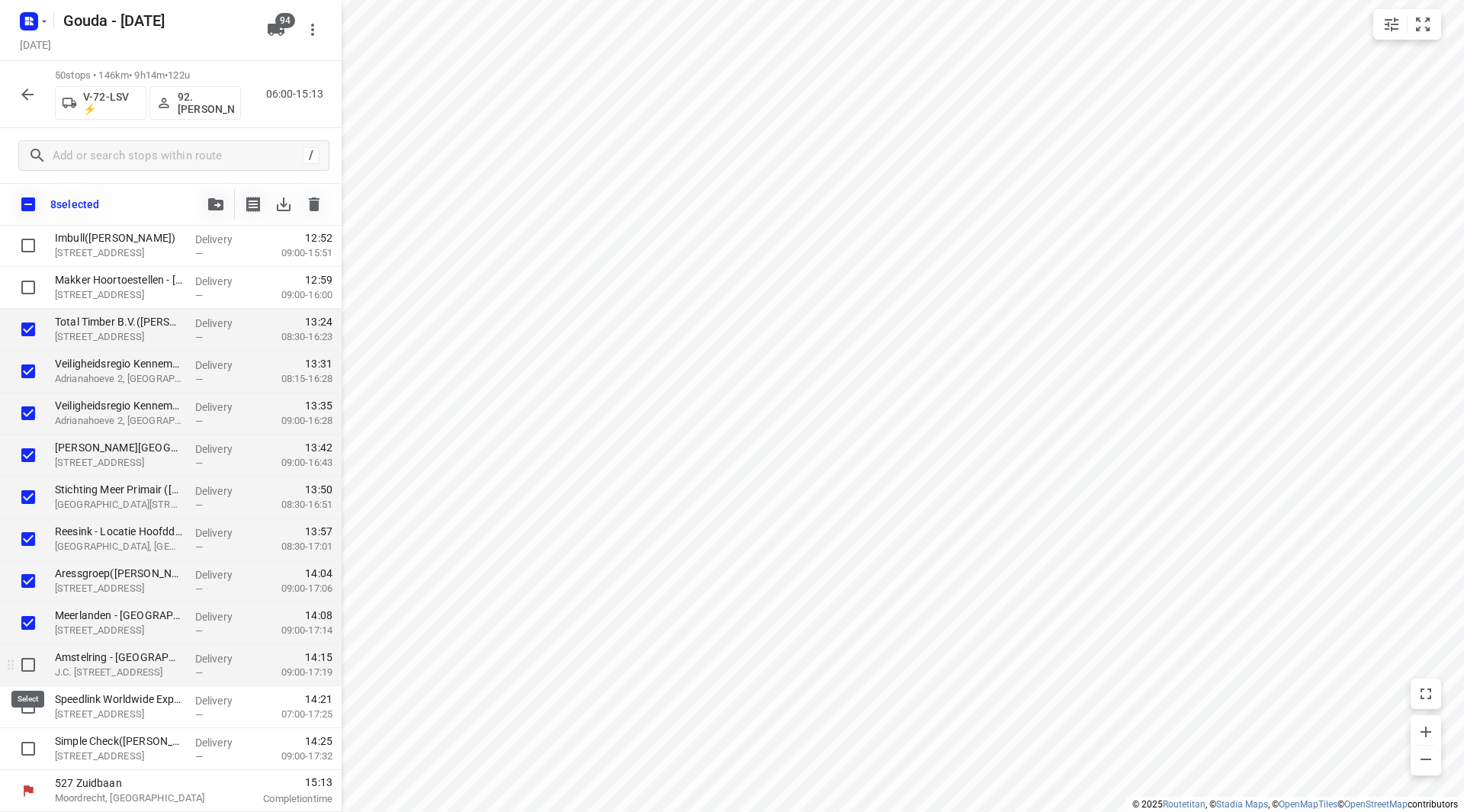
click at [31, 673] on input "checkbox" at bounding box center [28, 664] width 31 height 31
checkbox input "true"
click at [30, 717] on input "checkbox" at bounding box center [28, 707] width 31 height 31
checkbox input "true"
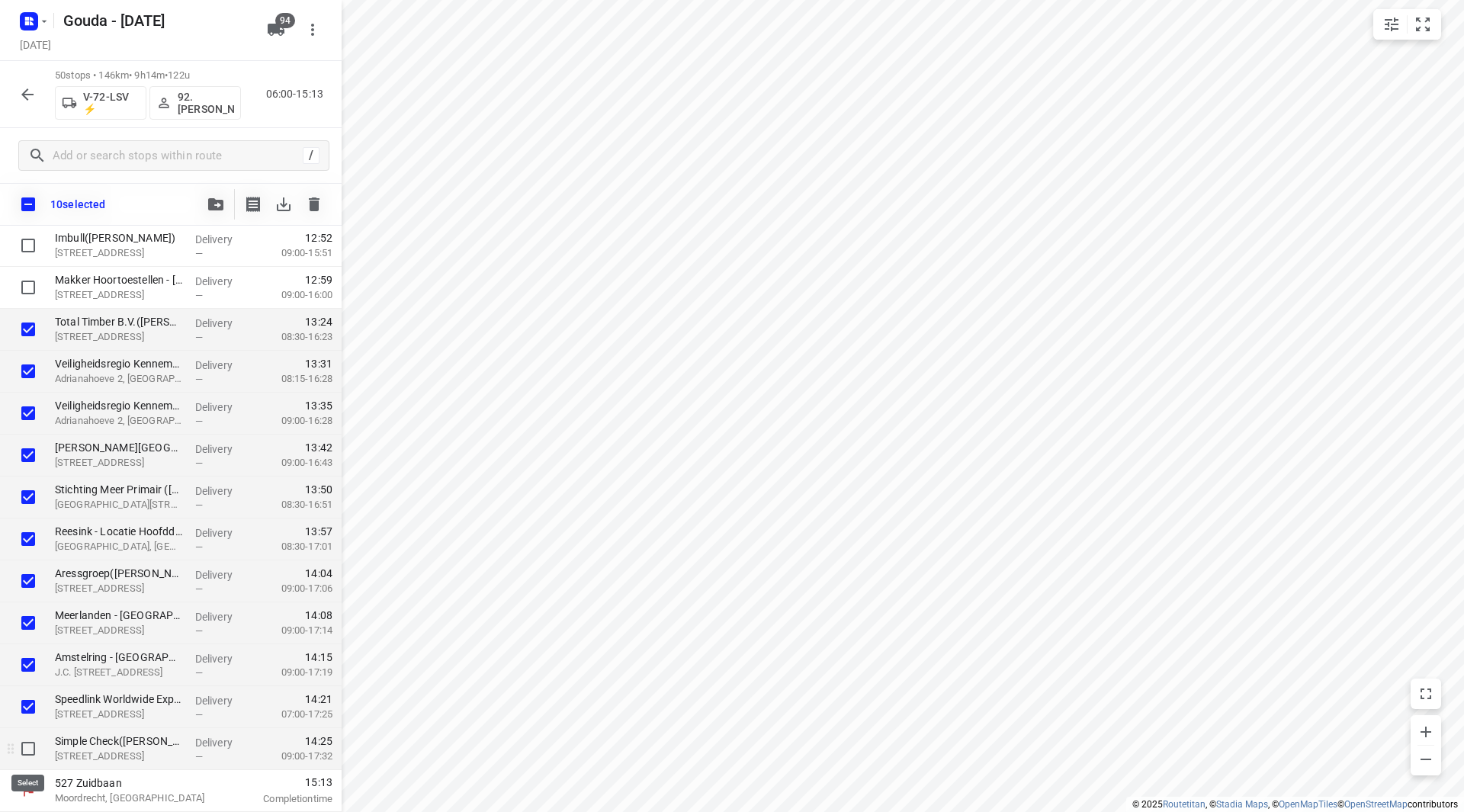
click at [32, 756] on input "checkbox" at bounding box center [28, 748] width 31 height 31
checkbox input "true"
click at [214, 210] on button "button" at bounding box center [216, 204] width 31 height 31
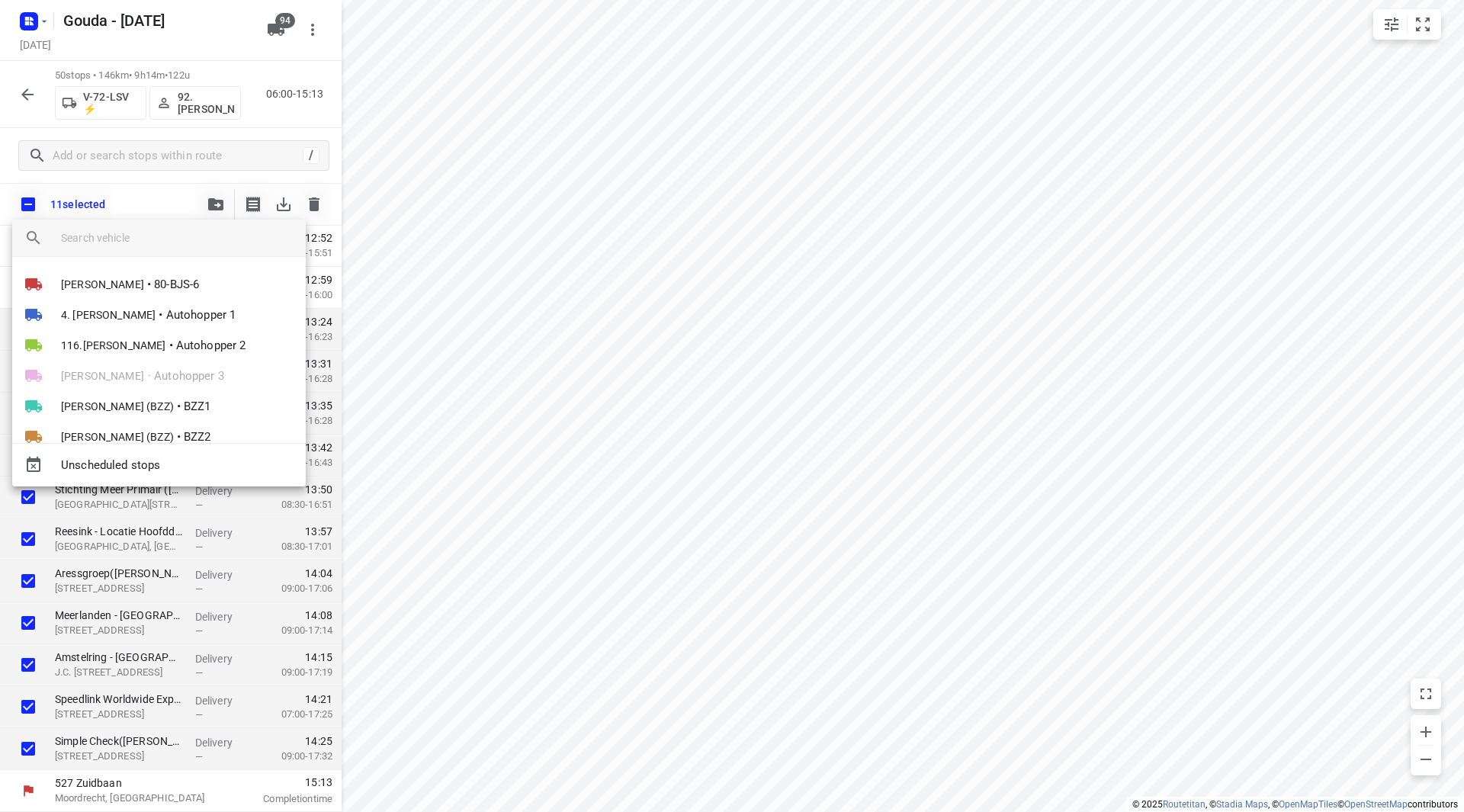
click at [146, 253] on div at bounding box center [183, 238] width 245 height 36
click at [148, 245] on input "search vehicle" at bounding box center [177, 238] width 232 height 23
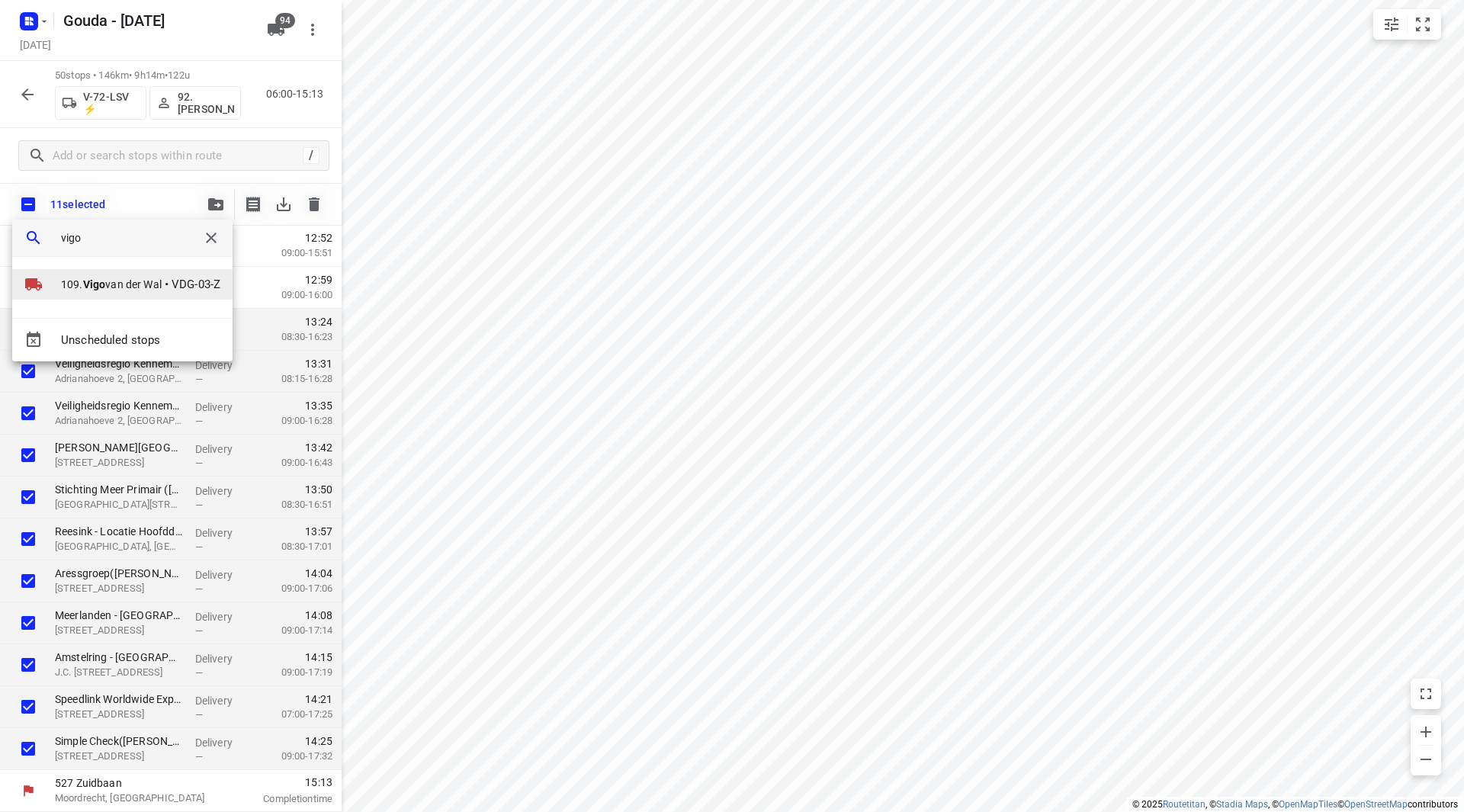
type input "vigo"
click at [83, 281] on b "Vigo" at bounding box center [95, 285] width 23 height 12
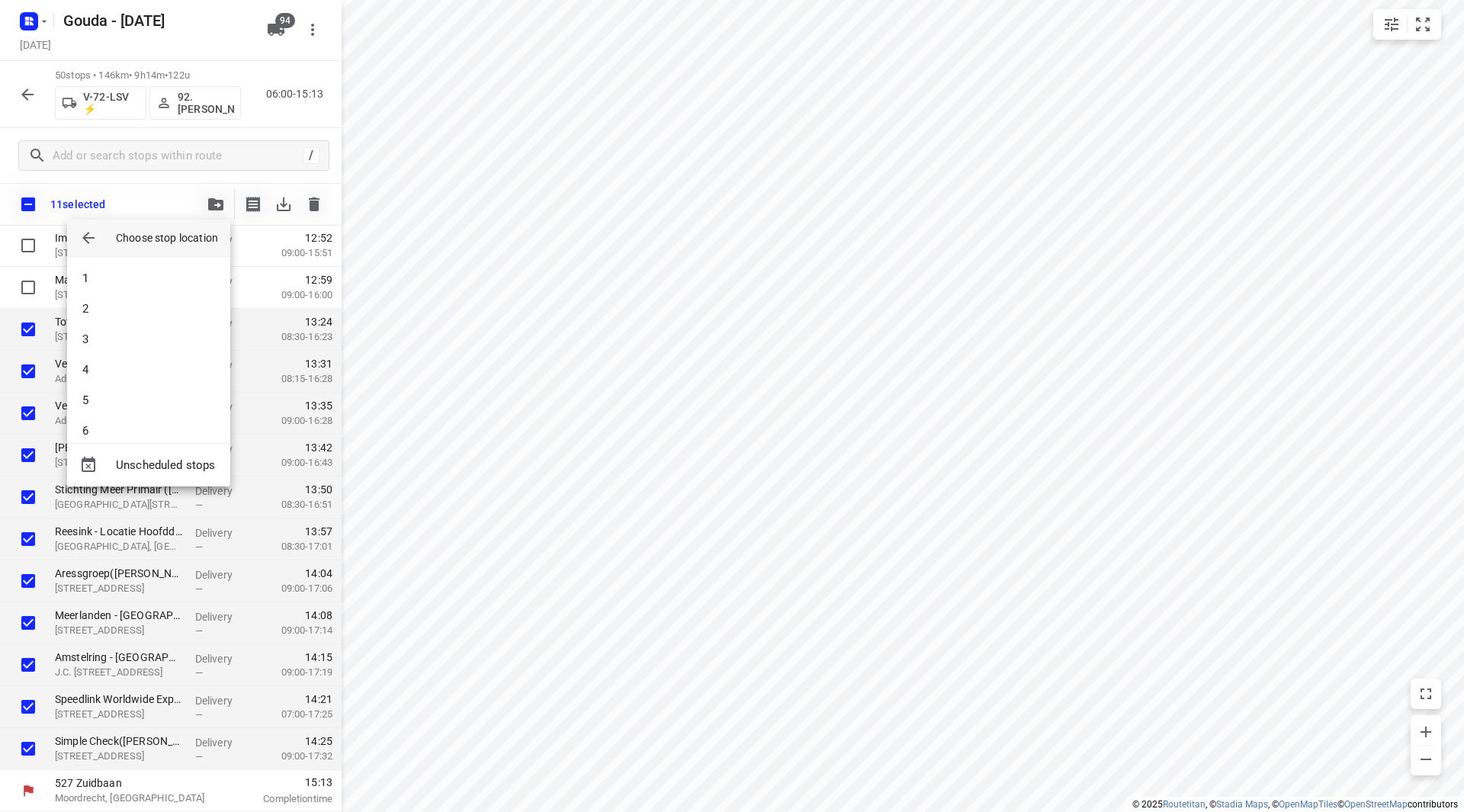
scroll to position [1571, 0]
click at [136, 407] on li "57" at bounding box center [148, 415] width 163 height 31
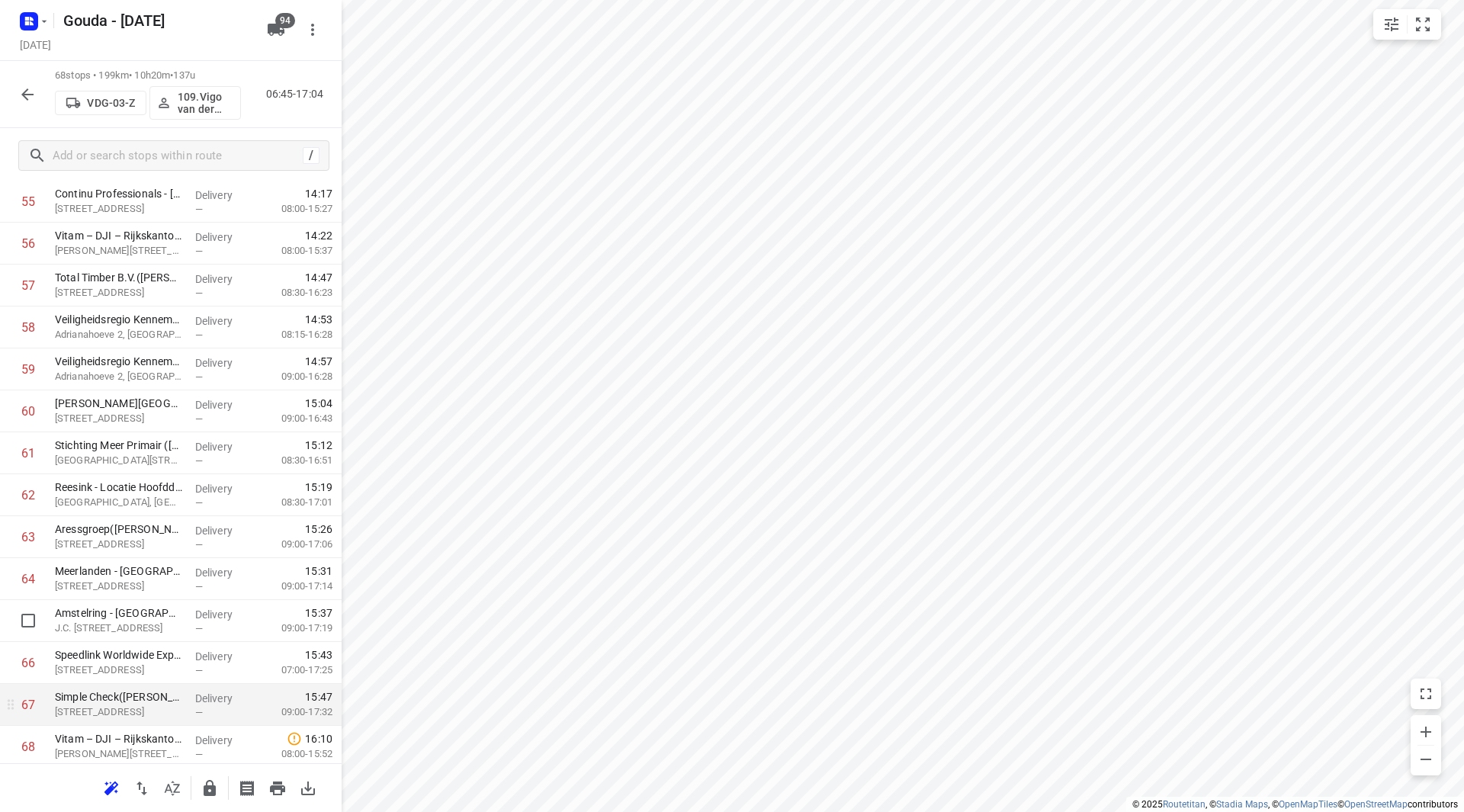
scroll to position [2433, 0]
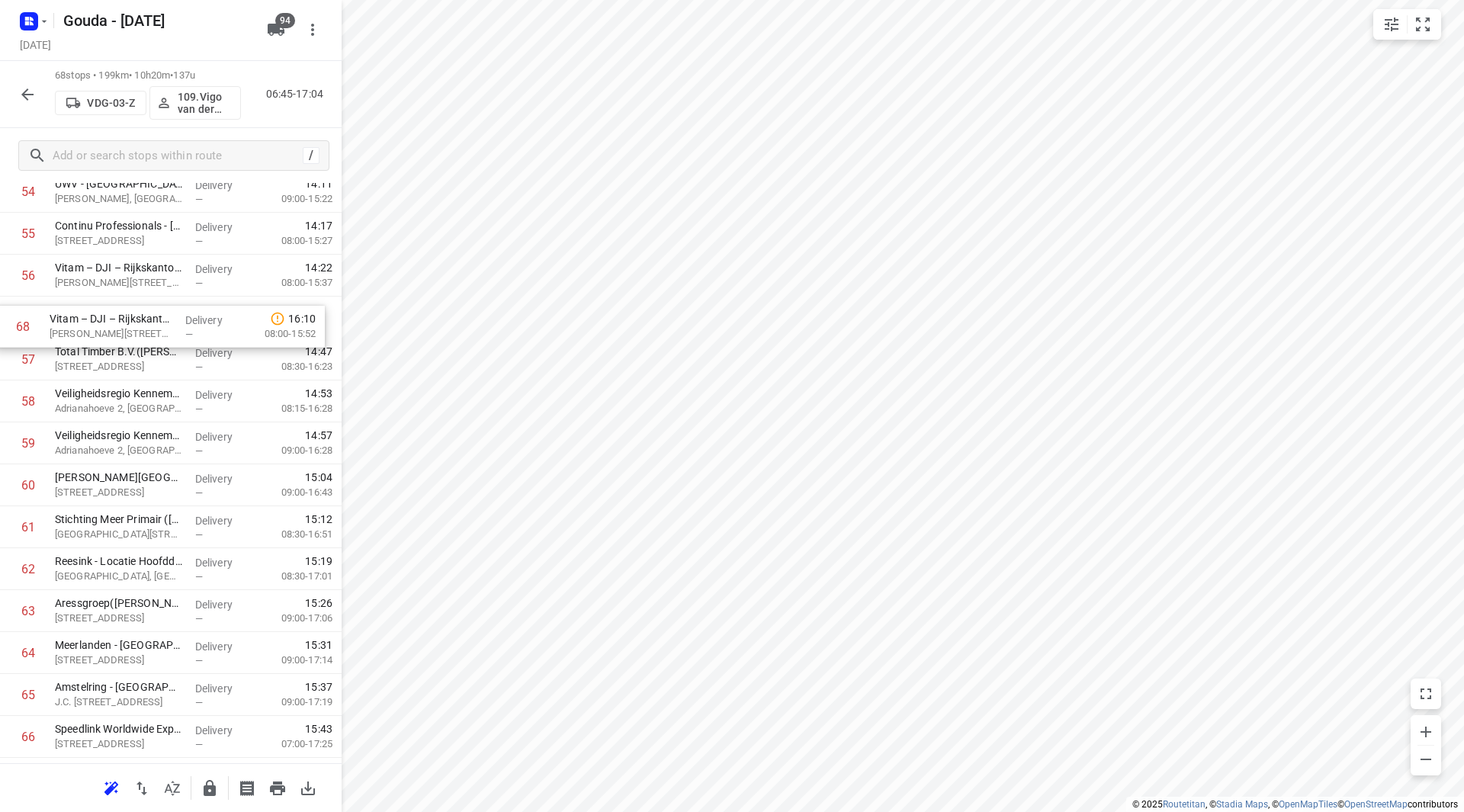
drag, startPoint x: 141, startPoint y: 708, endPoint x: 140, endPoint y: 321, distance: 387.0
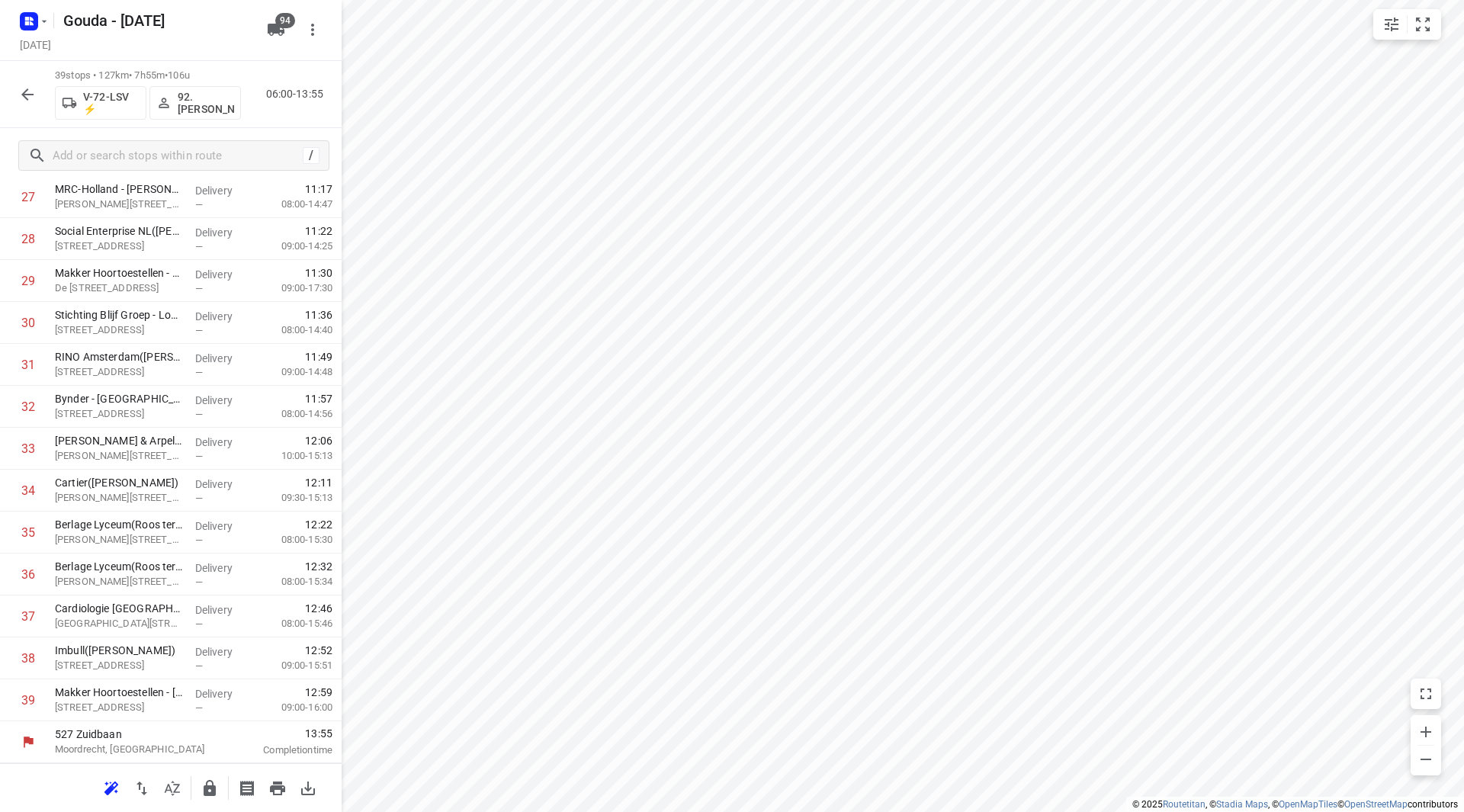
scroll to position [1218, 0]
click at [24, 281] on input "checkbox" at bounding box center [28, 280] width 31 height 31
checkbox input "true"
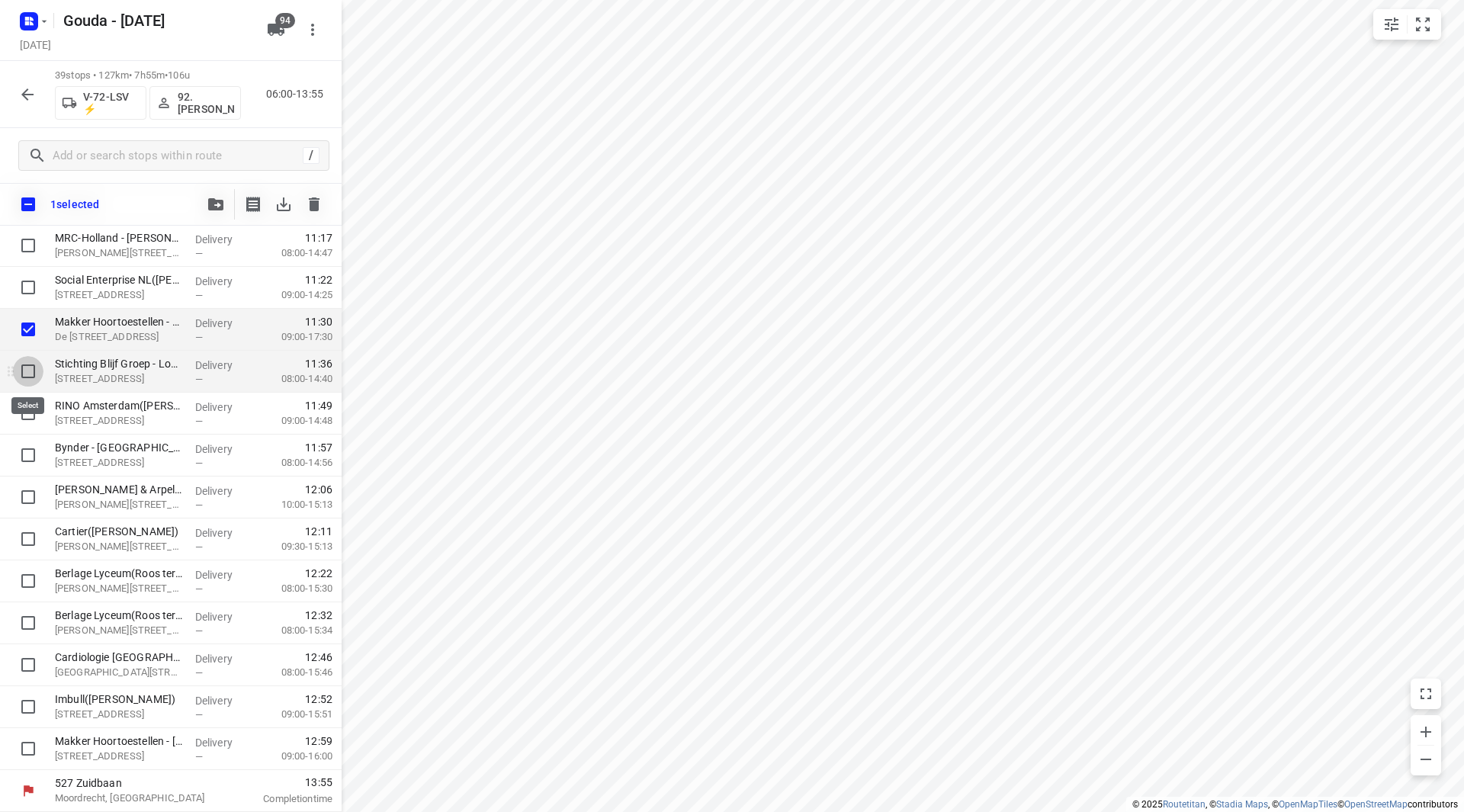
click at [23, 360] on input "checkbox" at bounding box center [28, 371] width 31 height 31
checkbox input "true"
click at [33, 414] on input "checkbox" at bounding box center [28, 414] width 31 height 31
checkbox input "true"
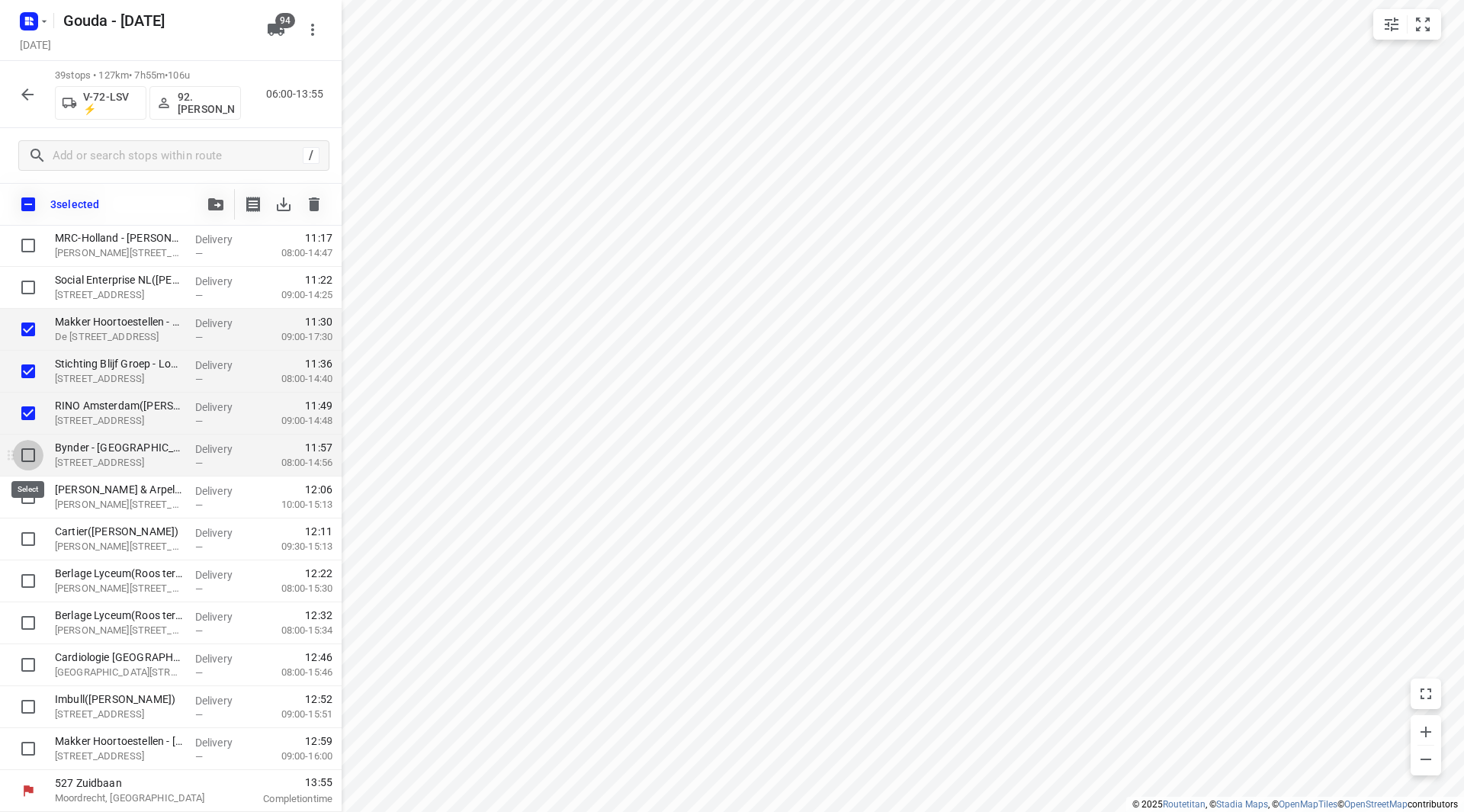
click at [36, 459] on input "checkbox" at bounding box center [28, 455] width 31 height 31
checkbox input "true"
click at [34, 497] on input "checkbox" at bounding box center [28, 497] width 31 height 31
checkbox input "true"
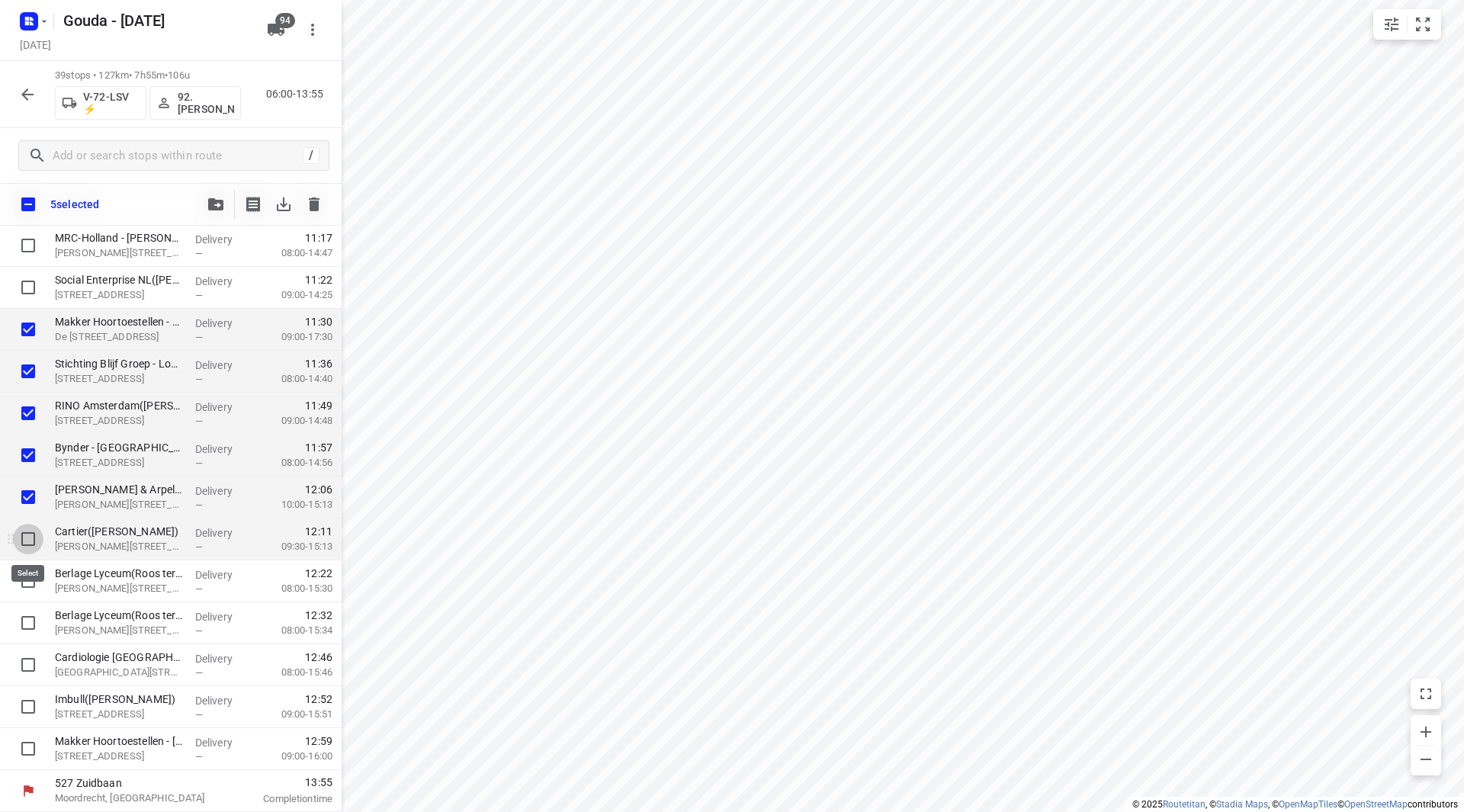
click at [30, 533] on input "checkbox" at bounding box center [28, 539] width 31 height 31
checkbox input "true"
click at [220, 205] on icon "button" at bounding box center [216, 204] width 15 height 12
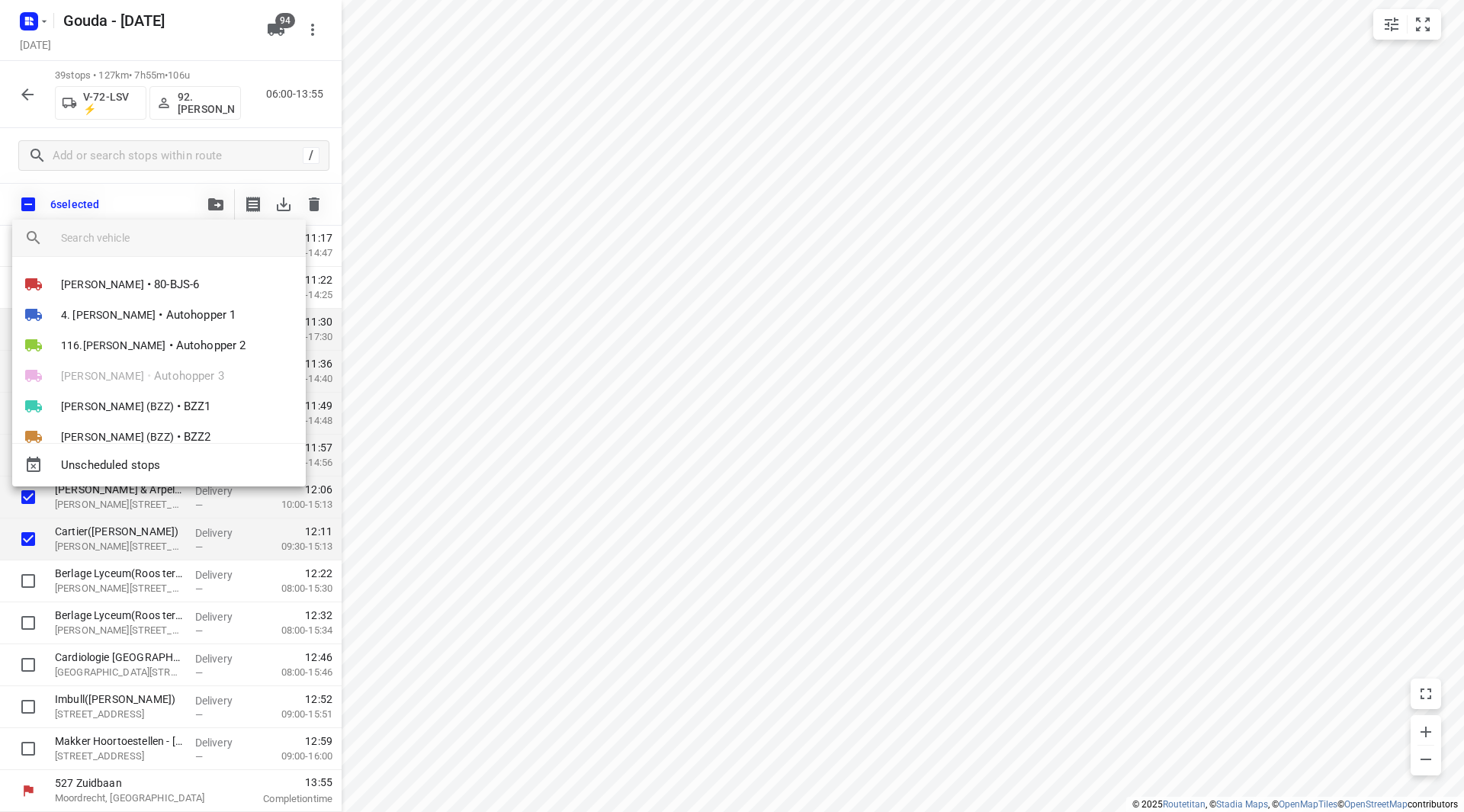
click at [142, 242] on input "search vehicle" at bounding box center [177, 238] width 232 height 23
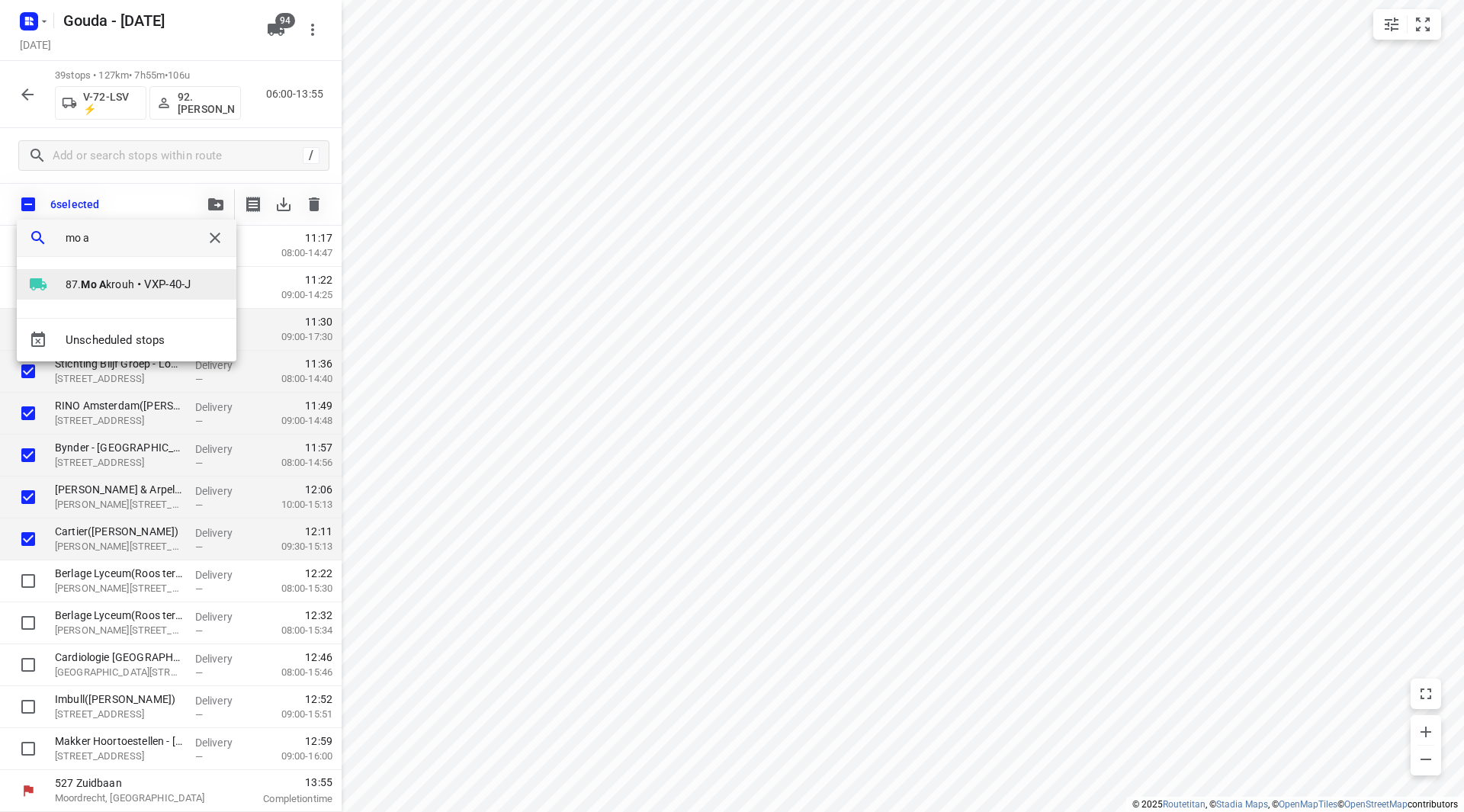
type input "mo a"
click at [121, 282] on span "87. Mo A krouh" at bounding box center [100, 284] width 69 height 15
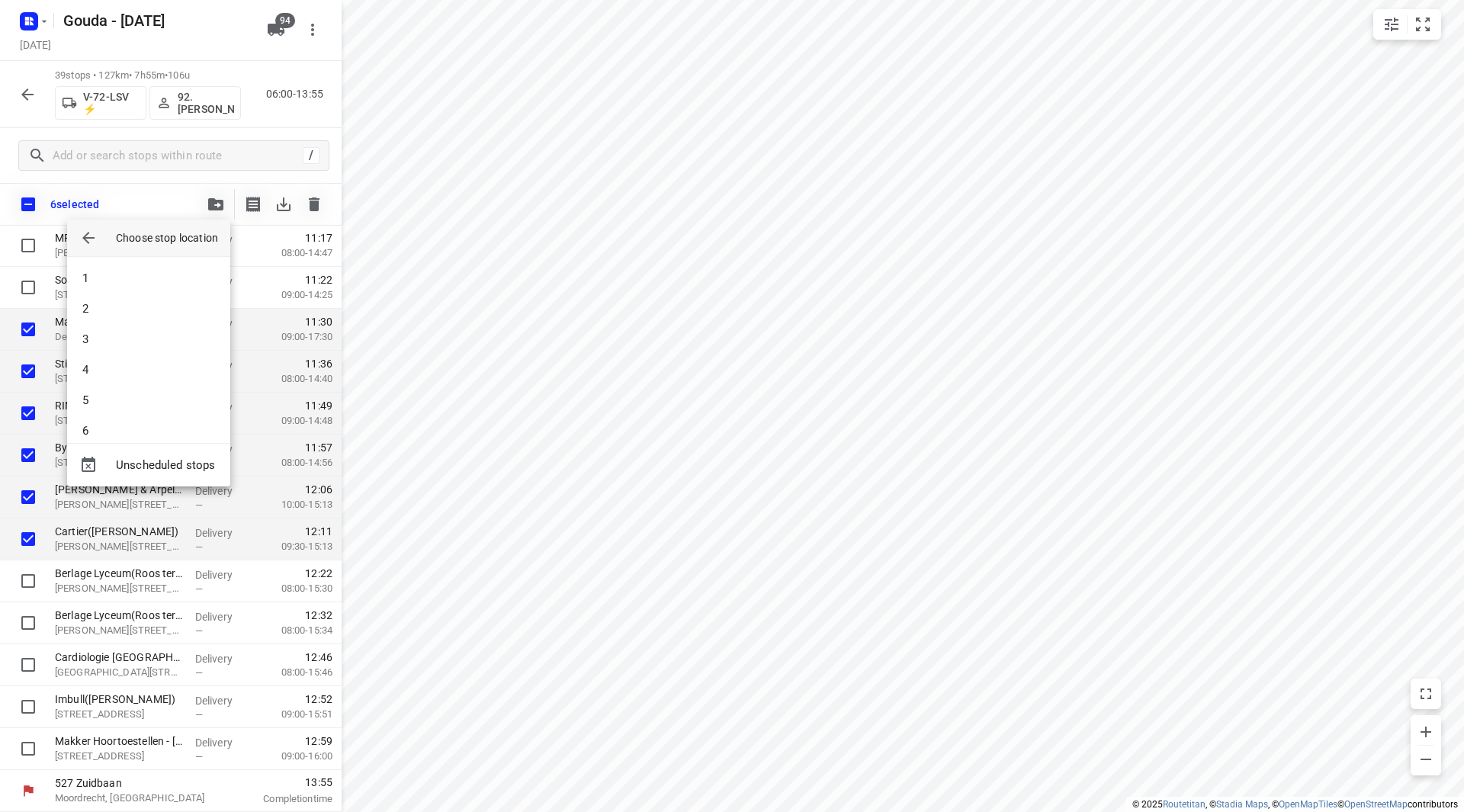
scroll to position [1480, 0]
click at [129, 421] on li "54" at bounding box center [148, 415] width 163 height 31
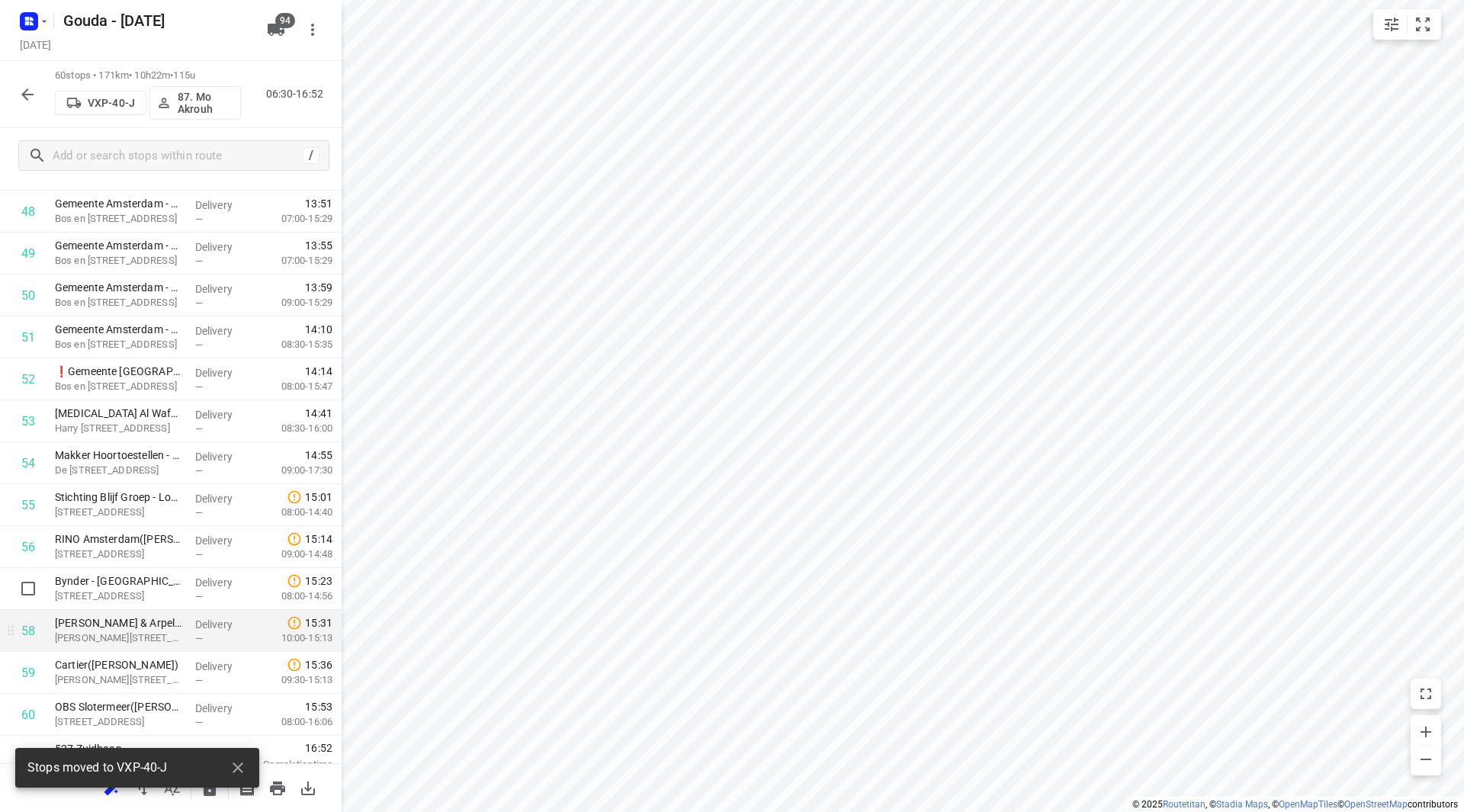
scroll to position [2098, 0]
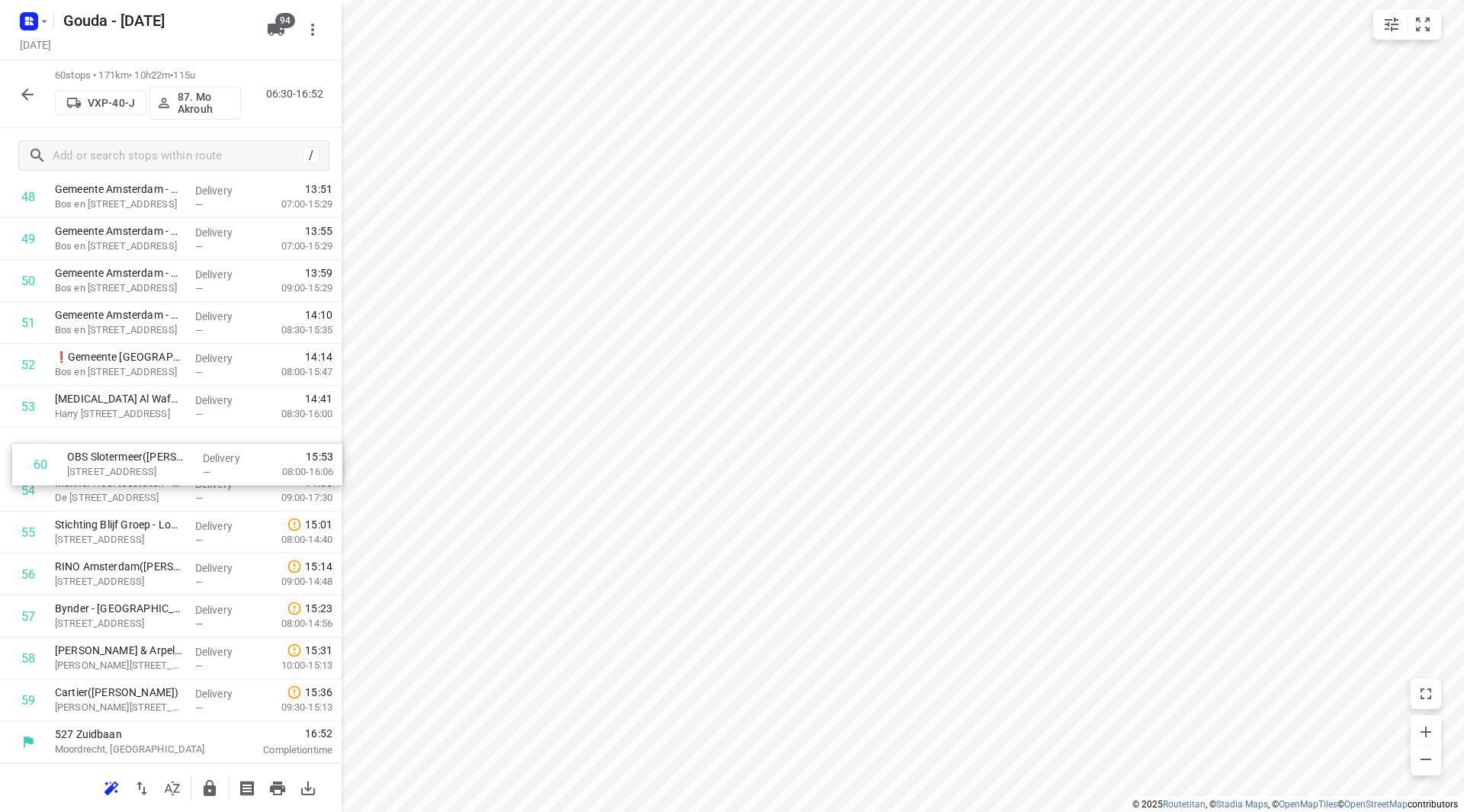
drag, startPoint x: 130, startPoint y: 705, endPoint x: 144, endPoint y: 453, distance: 252.4
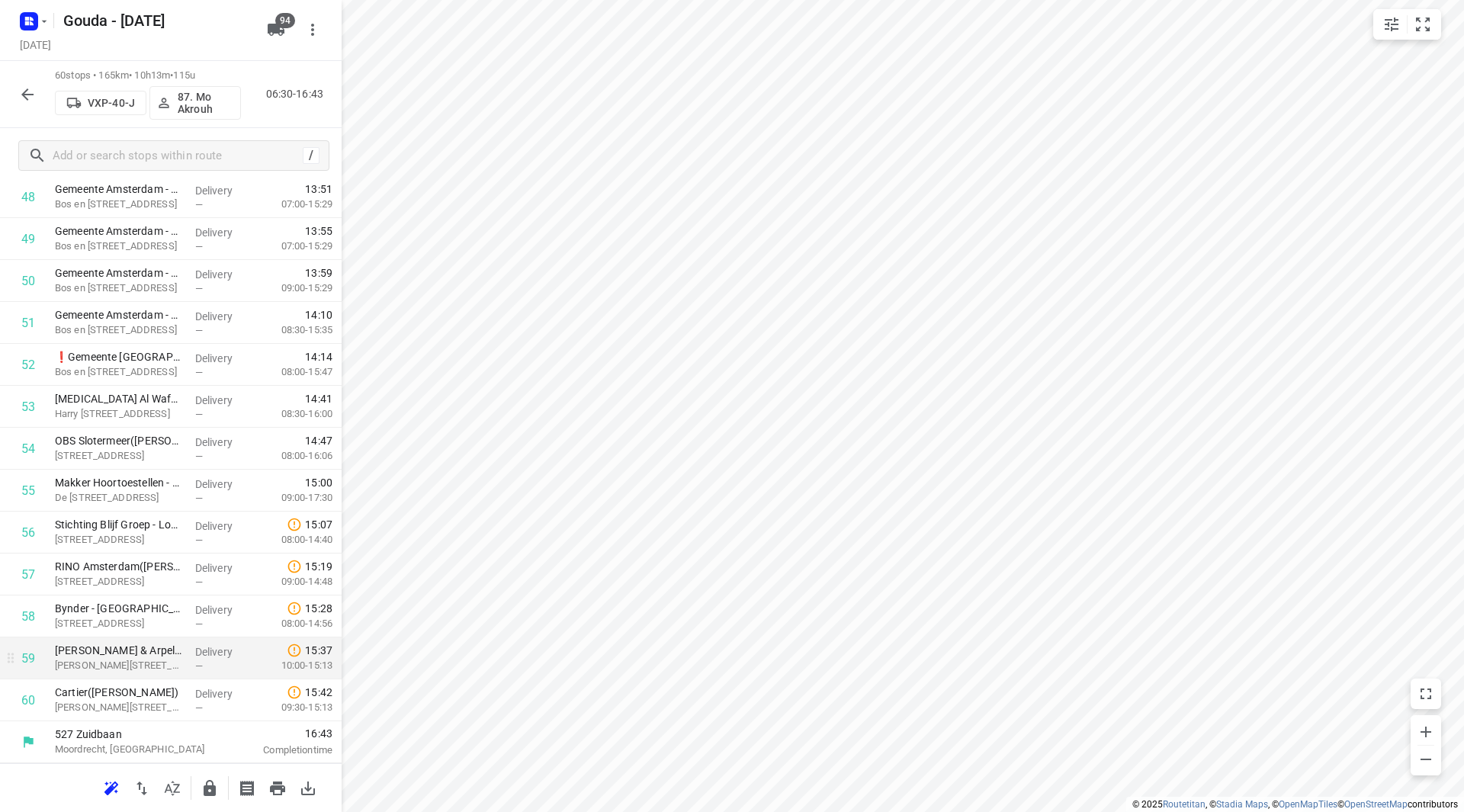
scroll to position [966, 0]
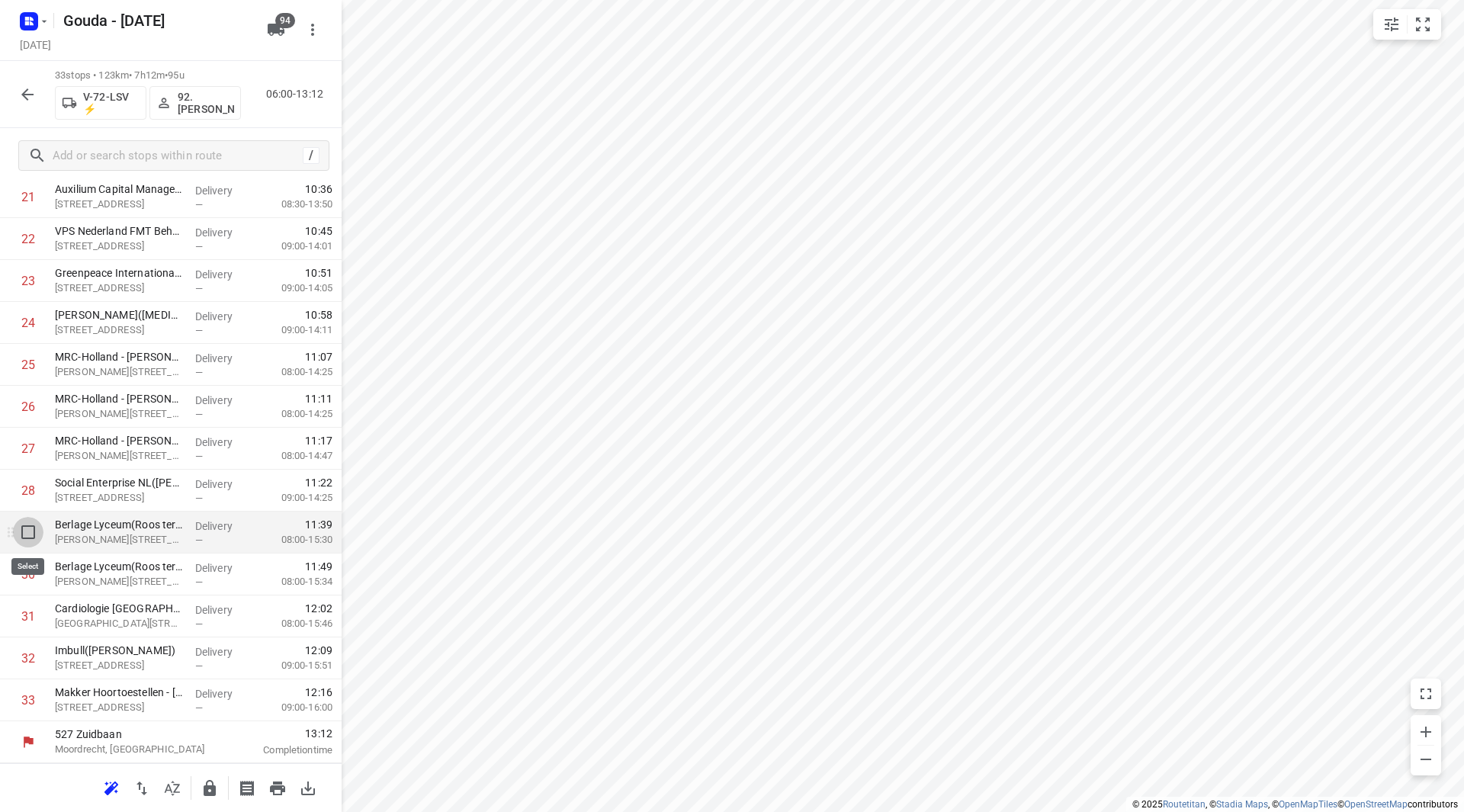
click at [20, 534] on input "checkbox" at bounding box center [28, 532] width 31 height 31
checkbox input "true"
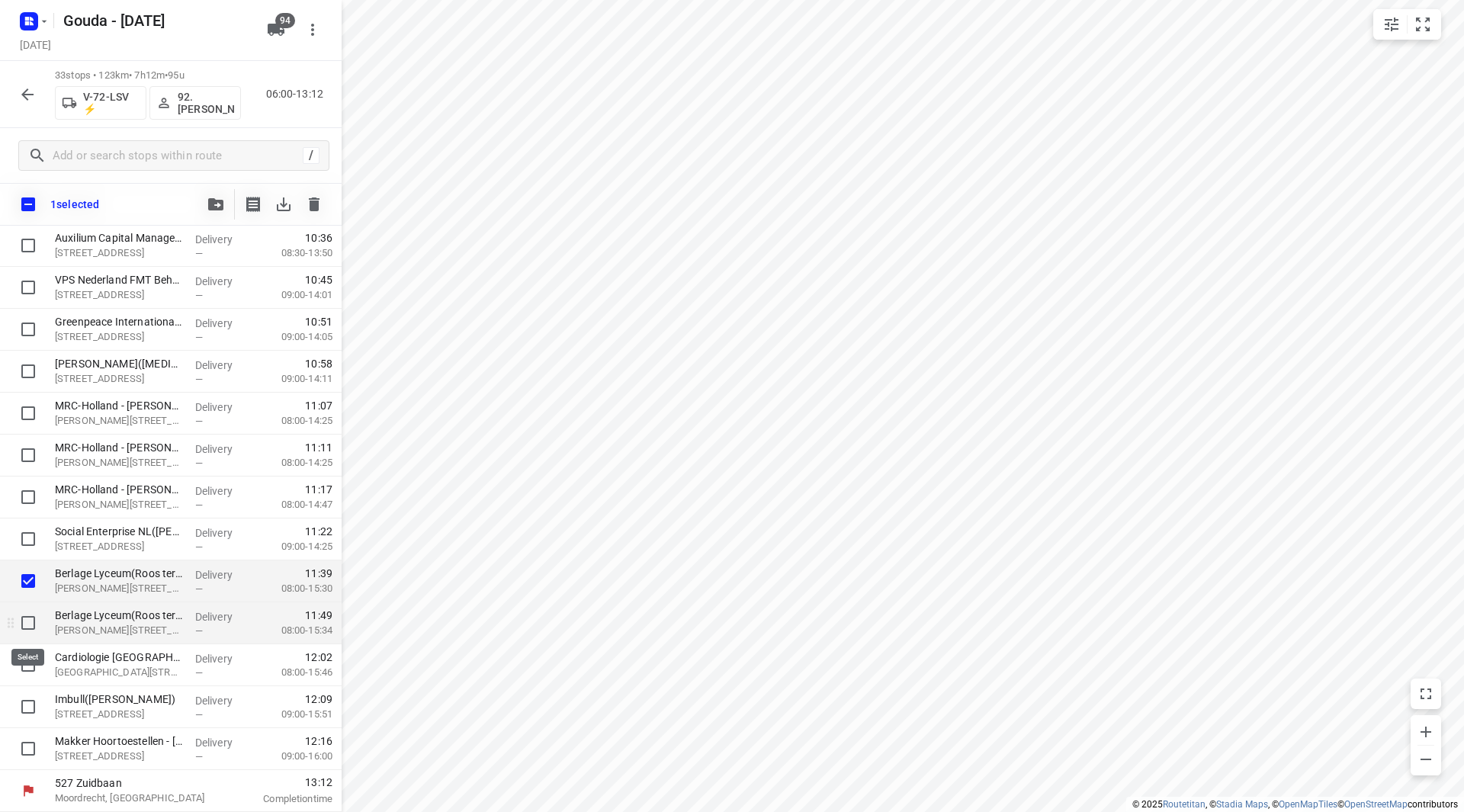
click at [30, 616] on input "checkbox" at bounding box center [28, 623] width 31 height 31
checkbox input "true"
click at [30, 672] on input "checkbox" at bounding box center [28, 664] width 31 height 31
checkbox input "true"
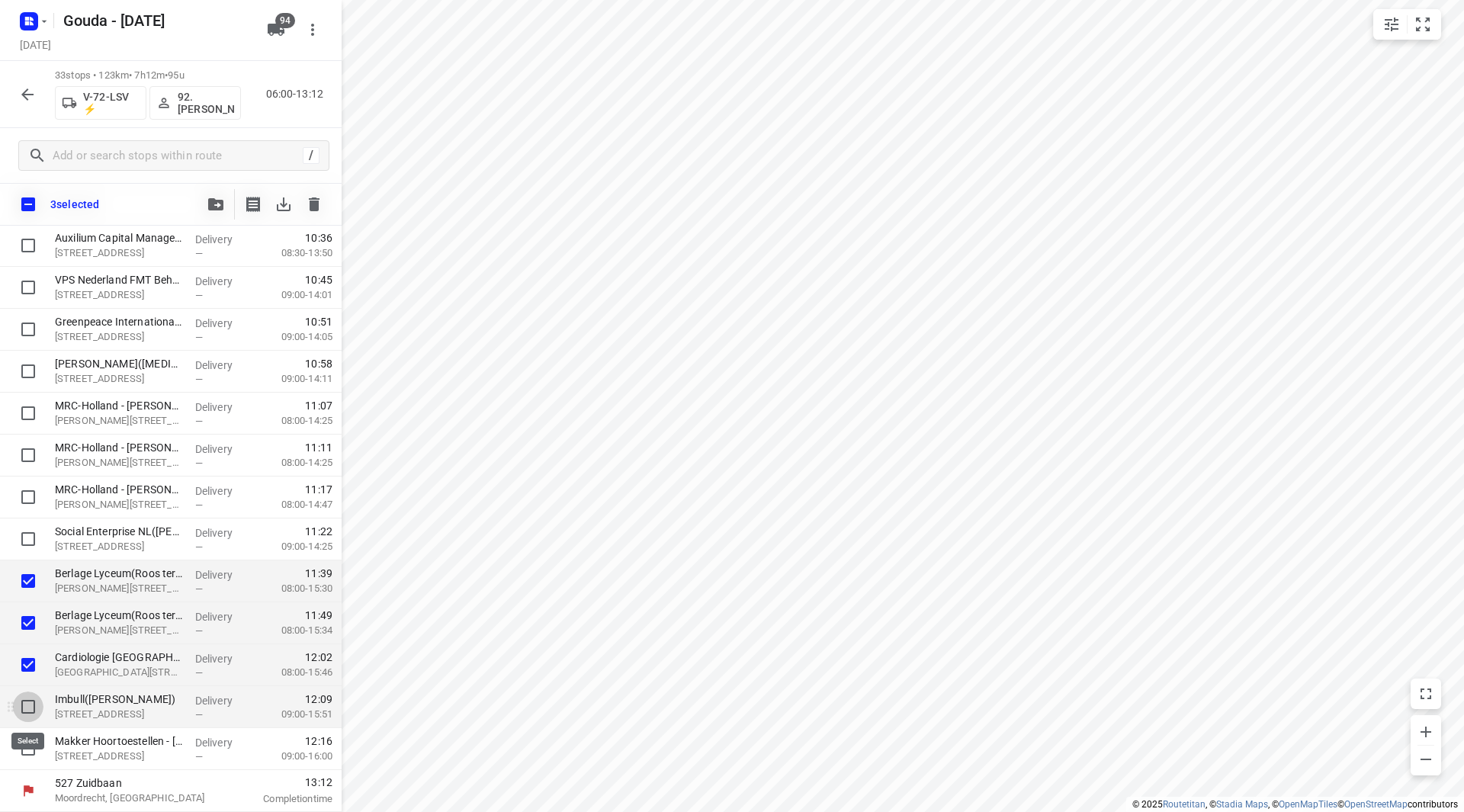
click at [28, 709] on input "checkbox" at bounding box center [28, 707] width 31 height 31
checkbox input "true"
click at [25, 745] on input "checkbox" at bounding box center [28, 748] width 31 height 31
checkbox input "true"
click at [226, 207] on button "button" at bounding box center [216, 204] width 31 height 31
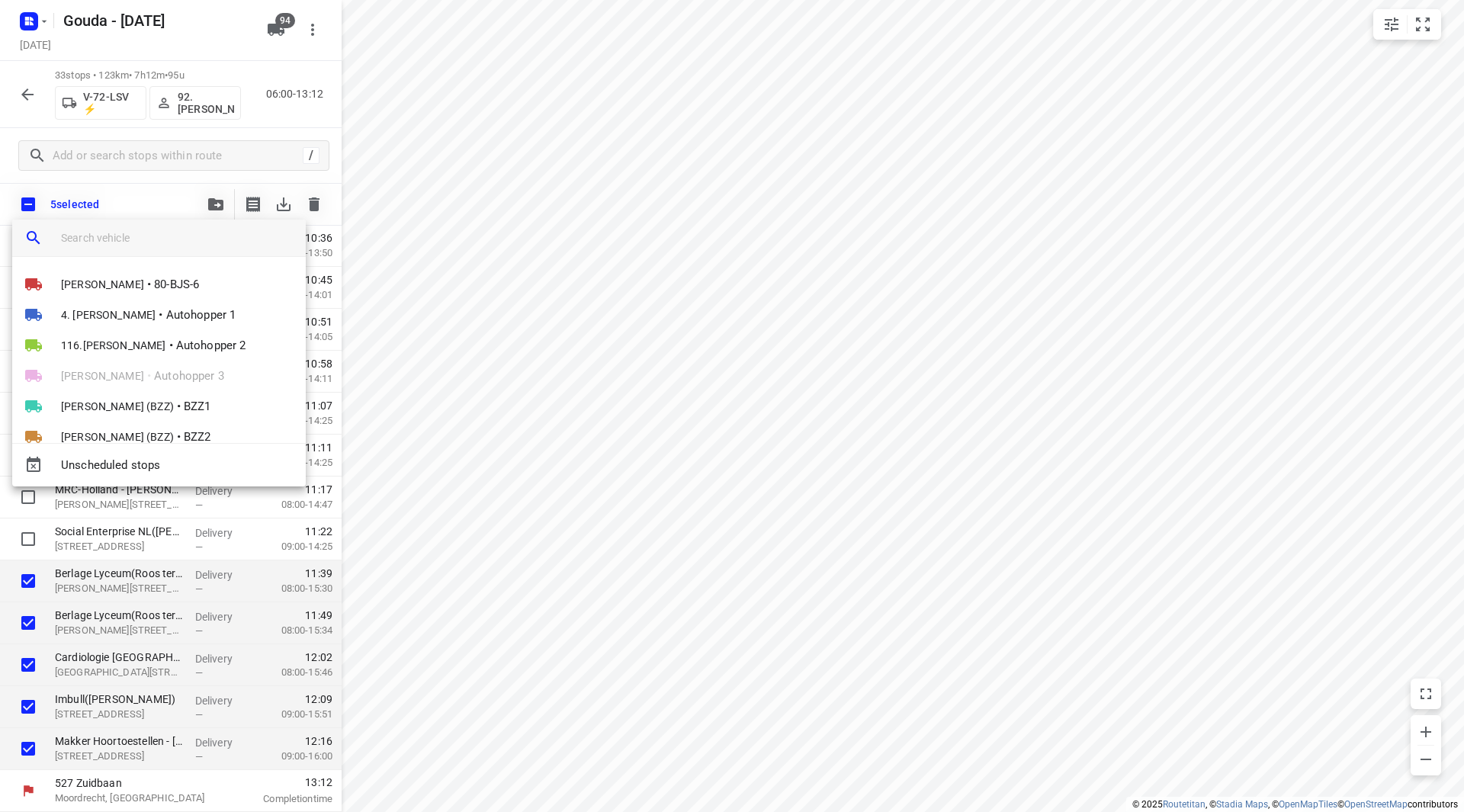
click at [179, 242] on input "search vehicle" at bounding box center [177, 238] width 232 height 23
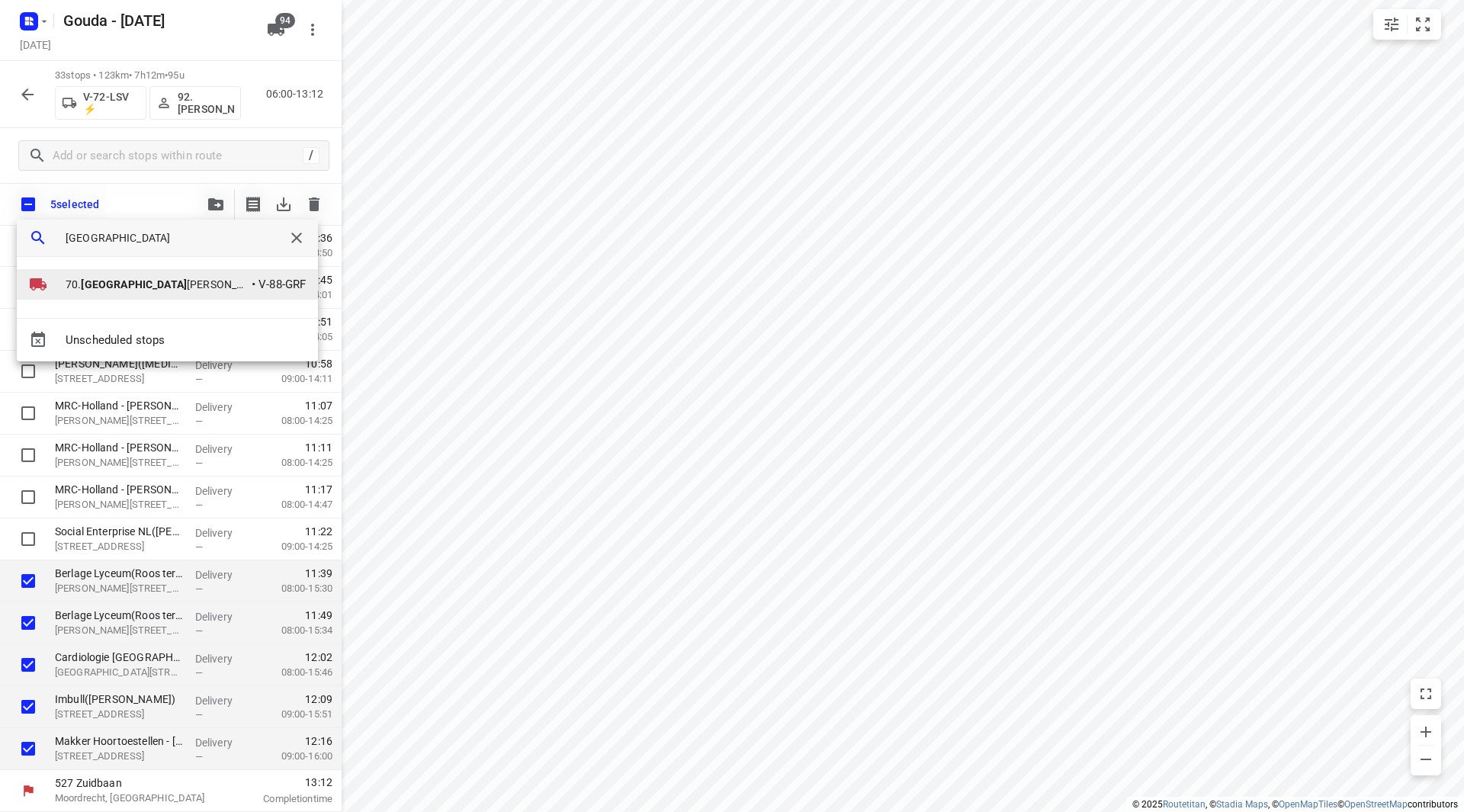
type input "rome"
click at [83, 281] on span "70. Rome o Pieters" at bounding box center [156, 284] width 183 height 15
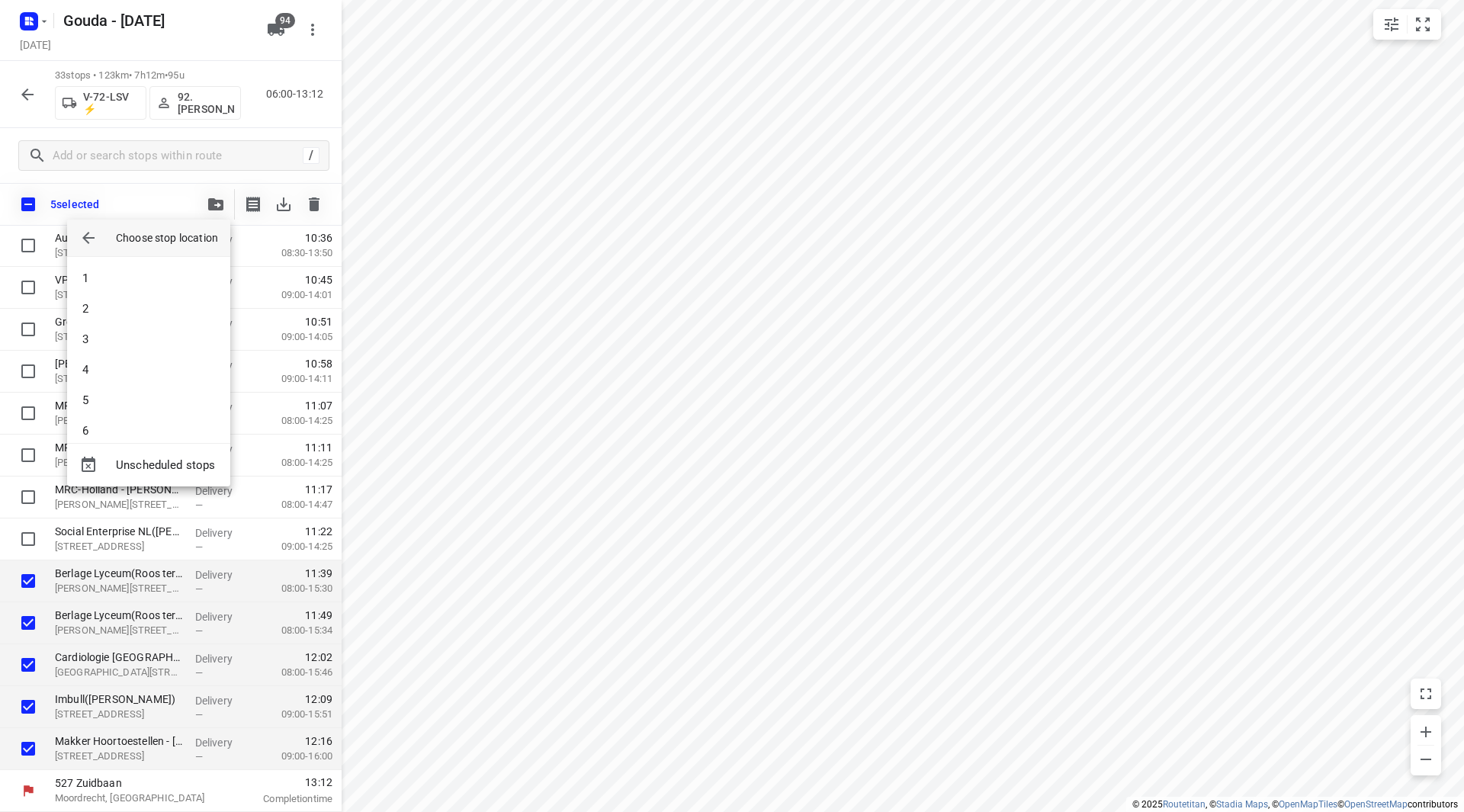
scroll to position [1357, 0]
click at [122, 418] on li "50" at bounding box center [148, 415] width 163 height 31
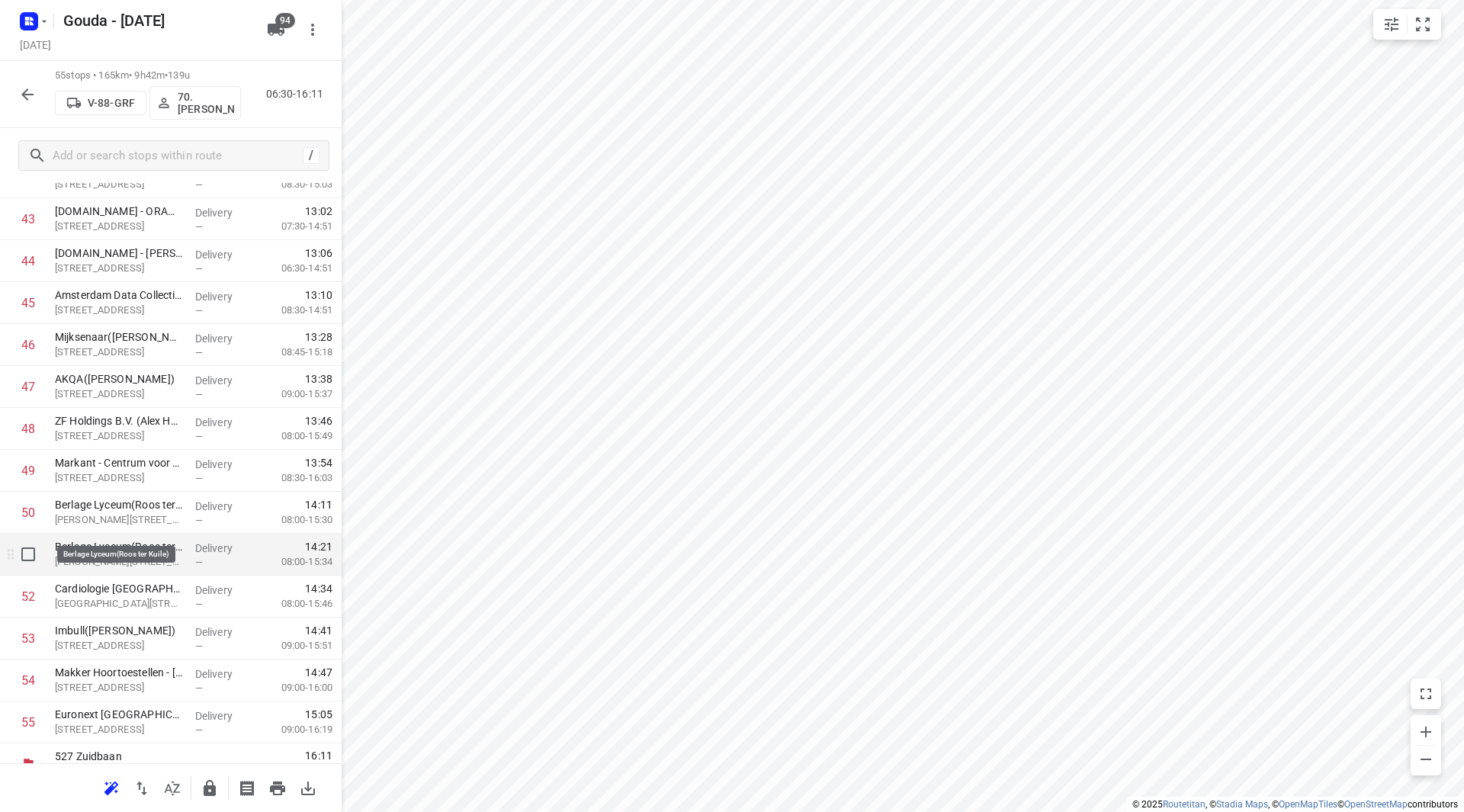
scroll to position [1888, 0]
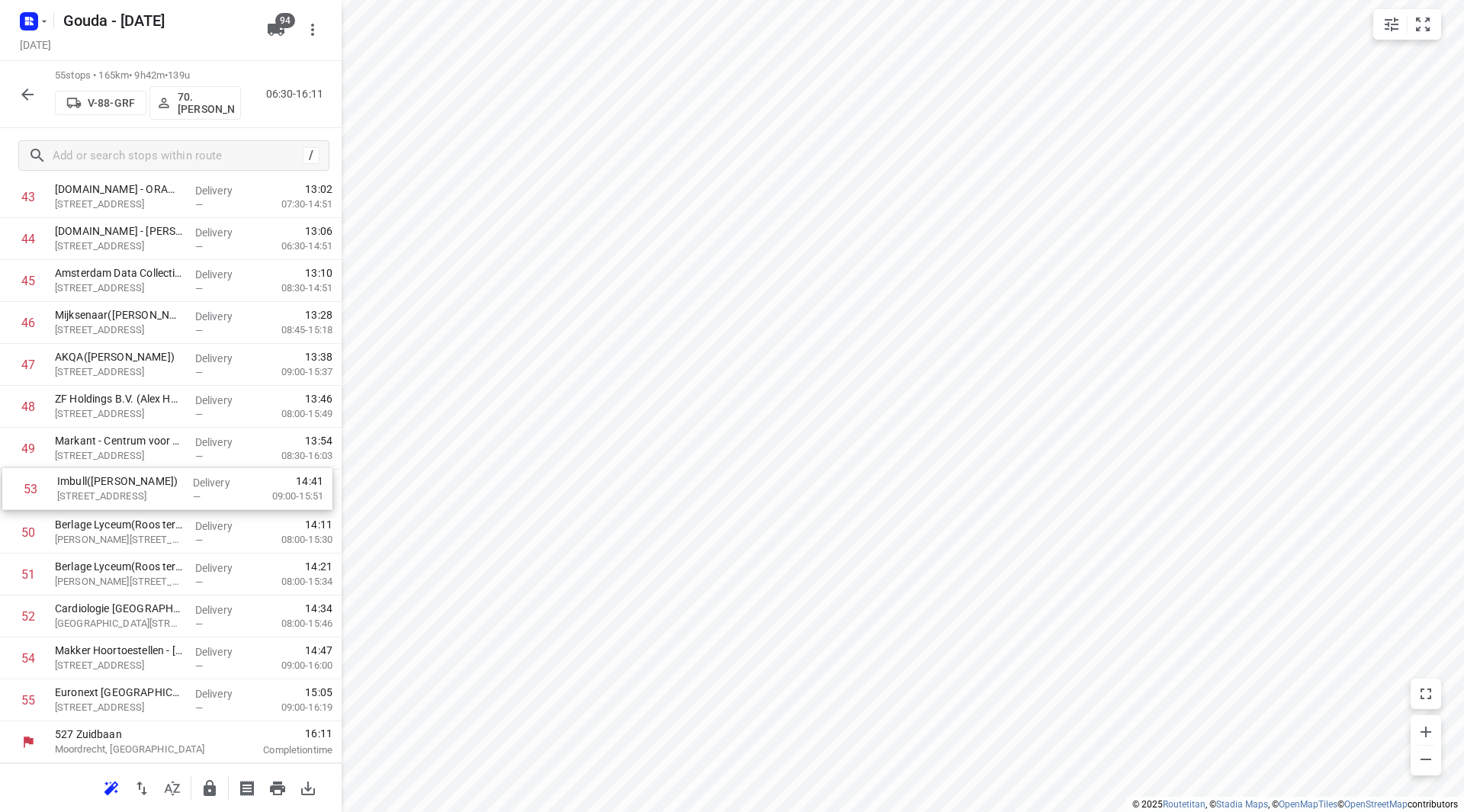
drag, startPoint x: 153, startPoint y: 576, endPoint x: 156, endPoint y: 483, distance: 93.0
drag, startPoint x: 156, startPoint y: 617, endPoint x: 159, endPoint y: 534, distance: 83.1
drag, startPoint x: 125, startPoint y: 703, endPoint x: 132, endPoint y: 489, distance: 214.1
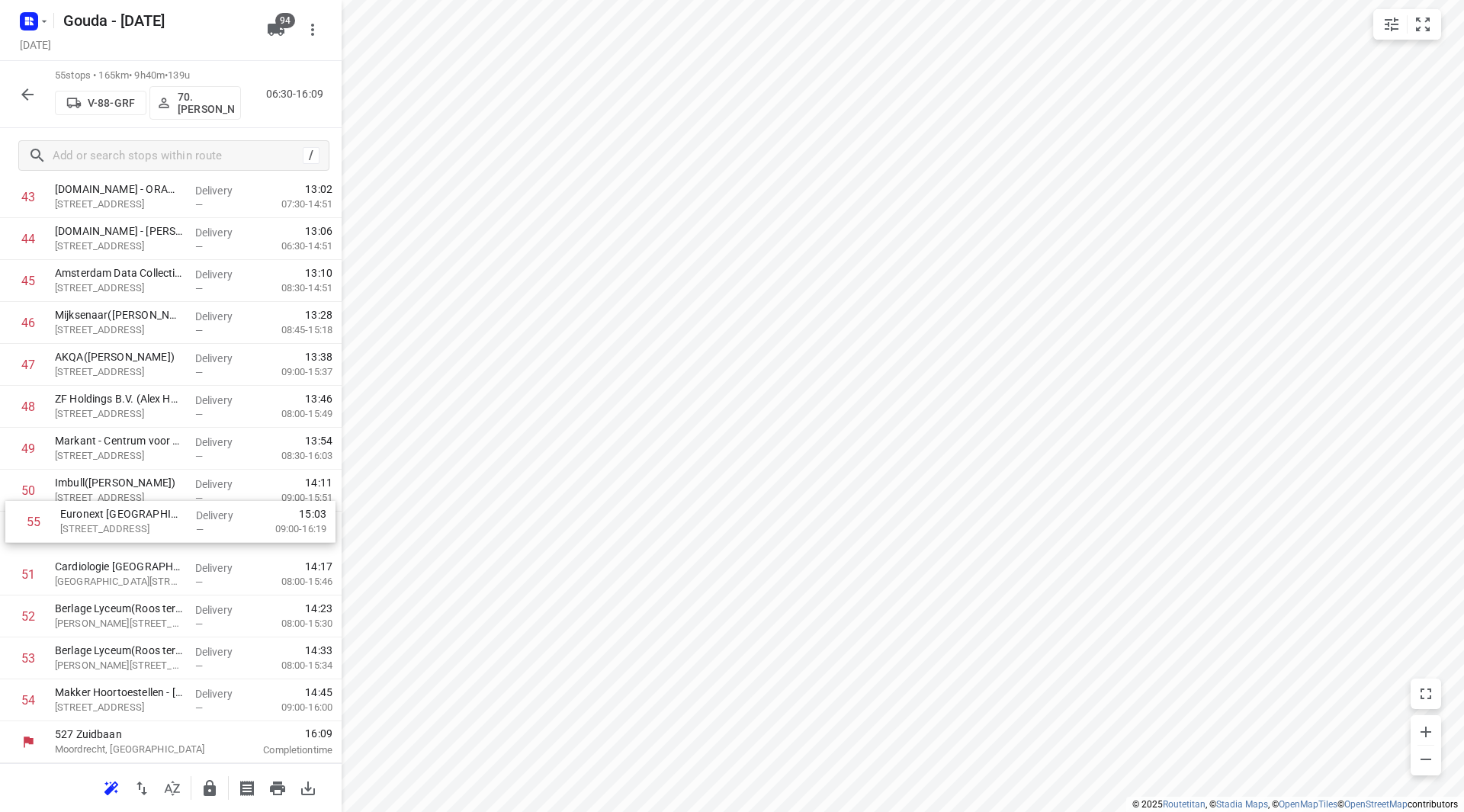
click at [31, 104] on button "button" at bounding box center [27, 95] width 31 height 31
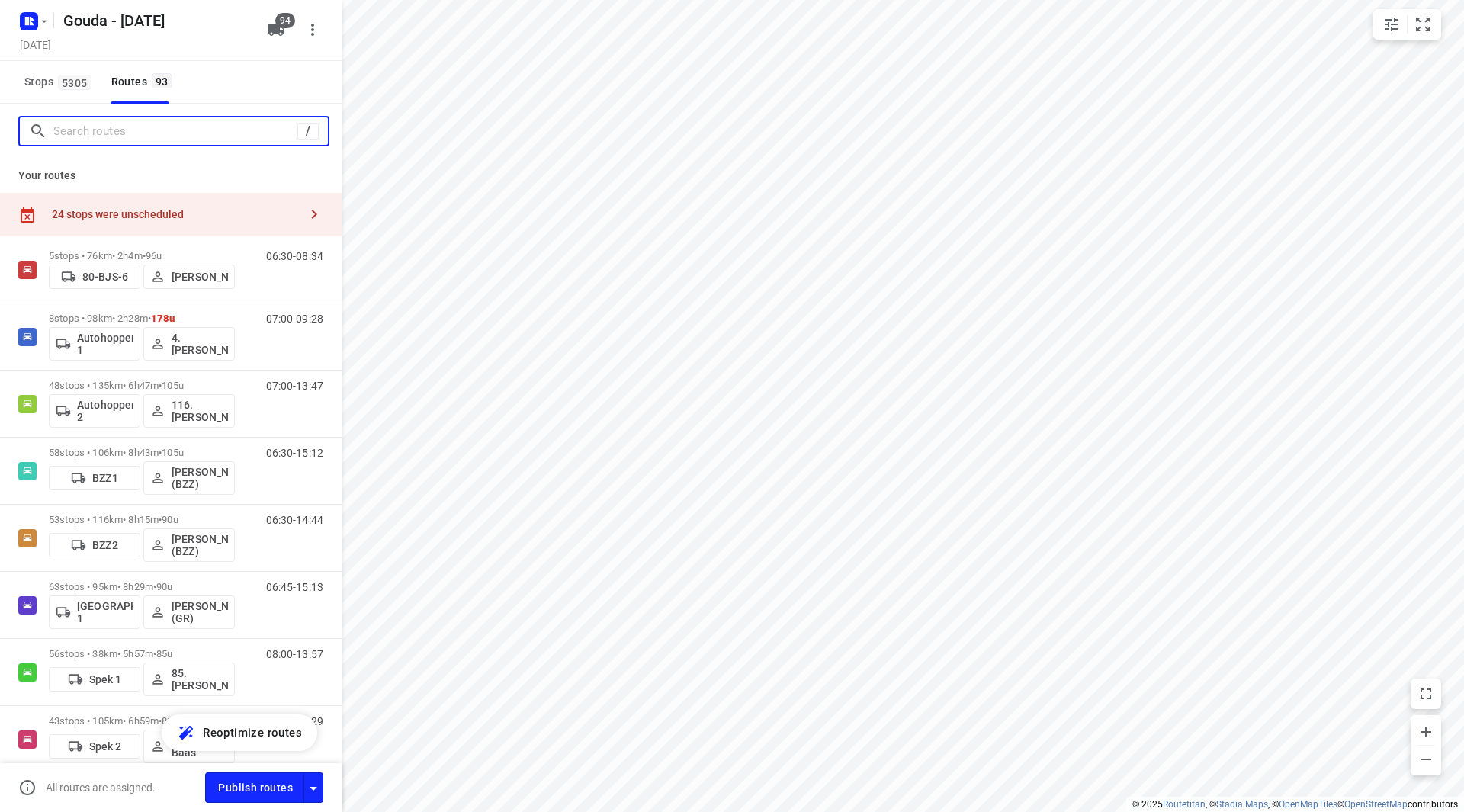
click at [129, 133] on input "Search routes" at bounding box center [175, 132] width 244 height 24
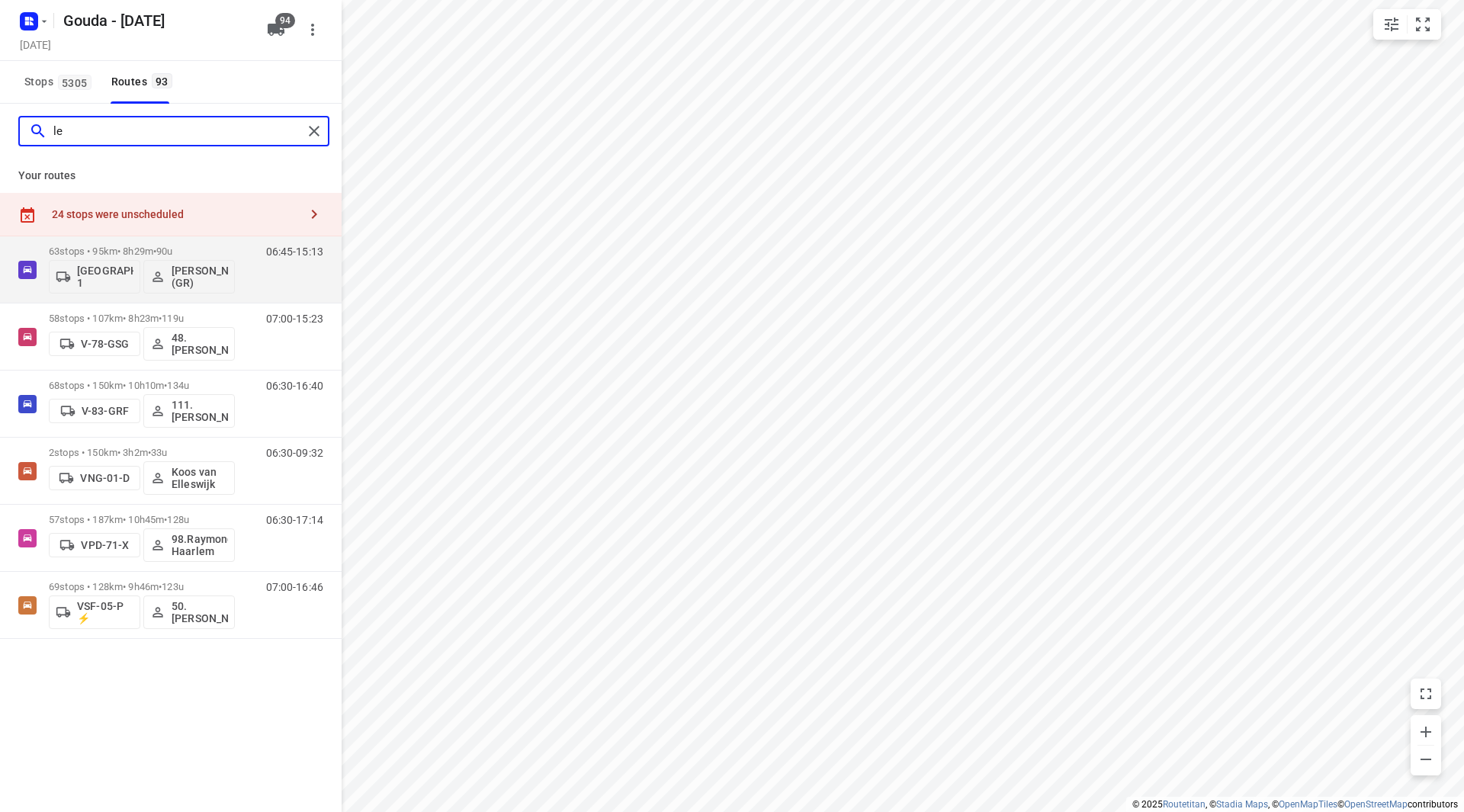
type input "l"
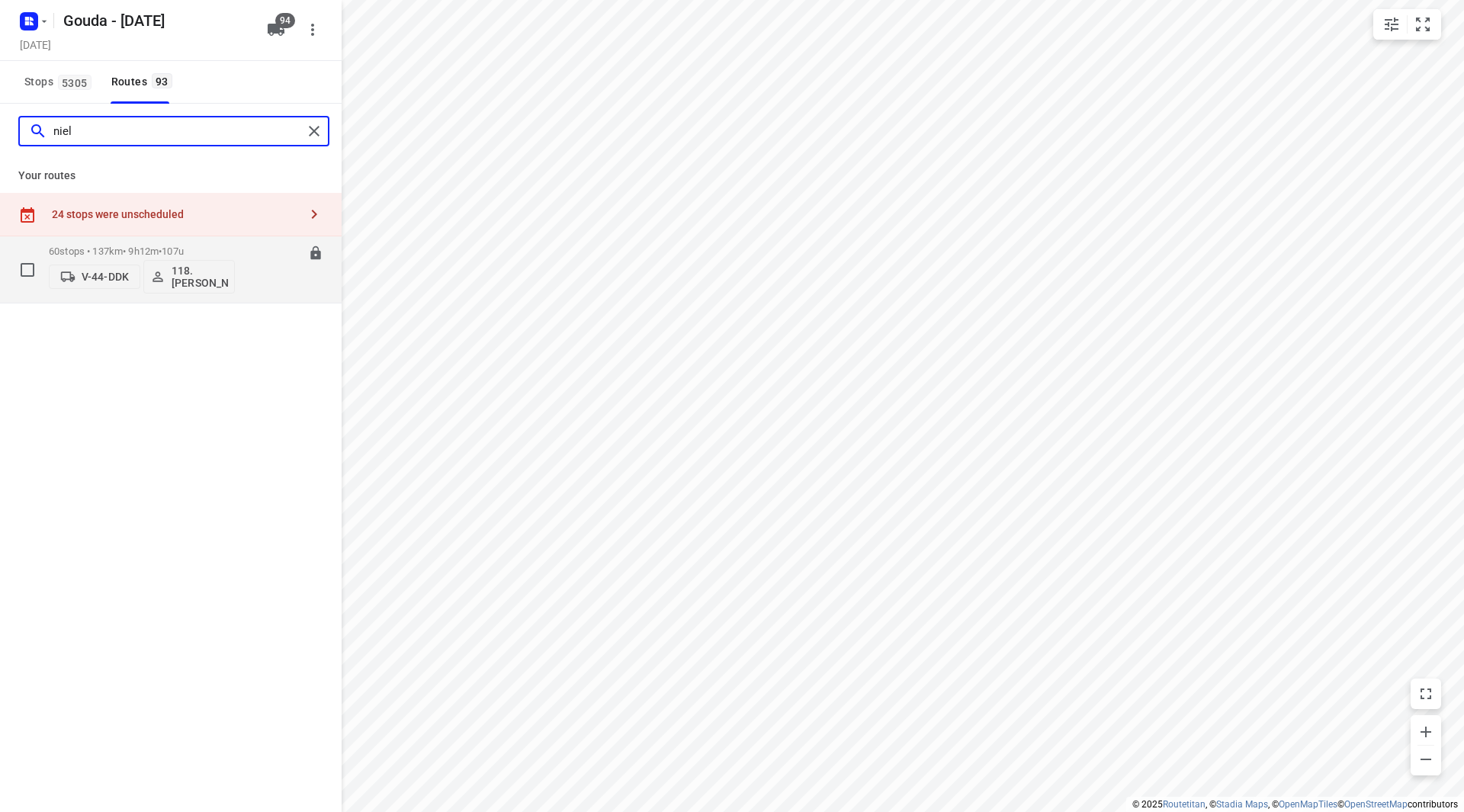
type input "niel"
click at [222, 243] on div "60 stops • 137km • 9h12m • 107u V-44-DDK 118.Niels Peterbroers" at bounding box center [141, 269] width 186 height 64
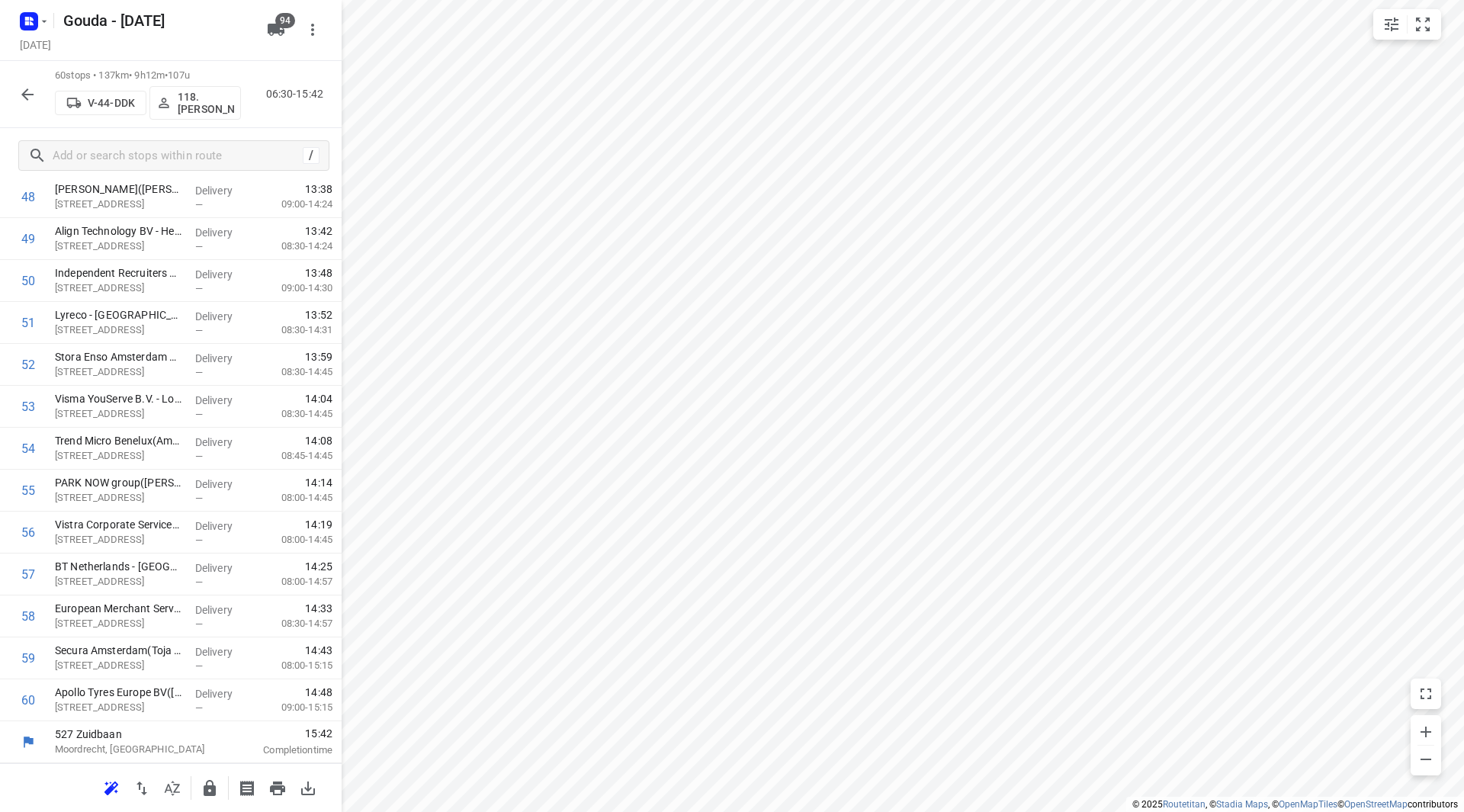
scroll to position [0, 0]
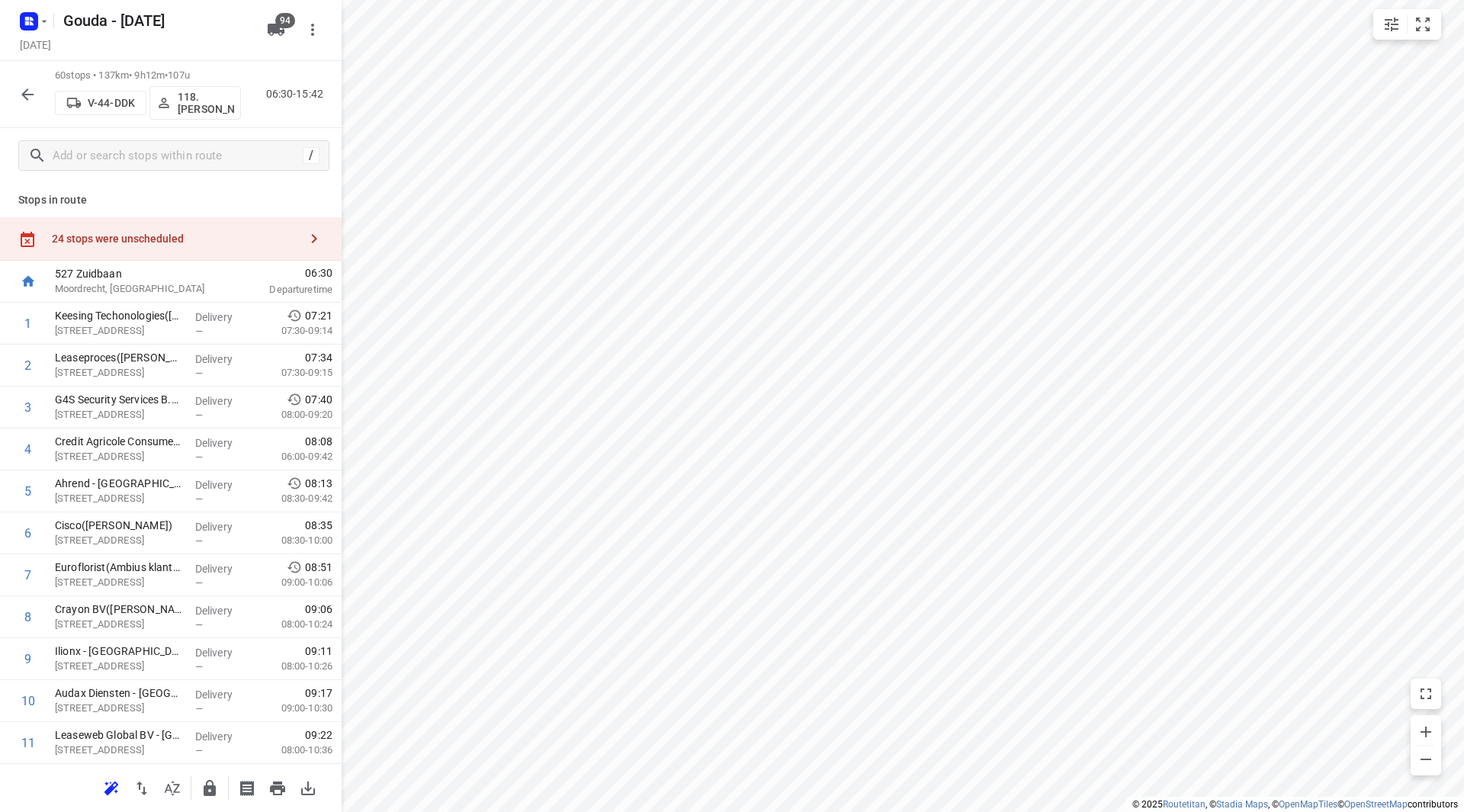
click at [24, 97] on icon "button" at bounding box center [27, 95] width 19 height 19
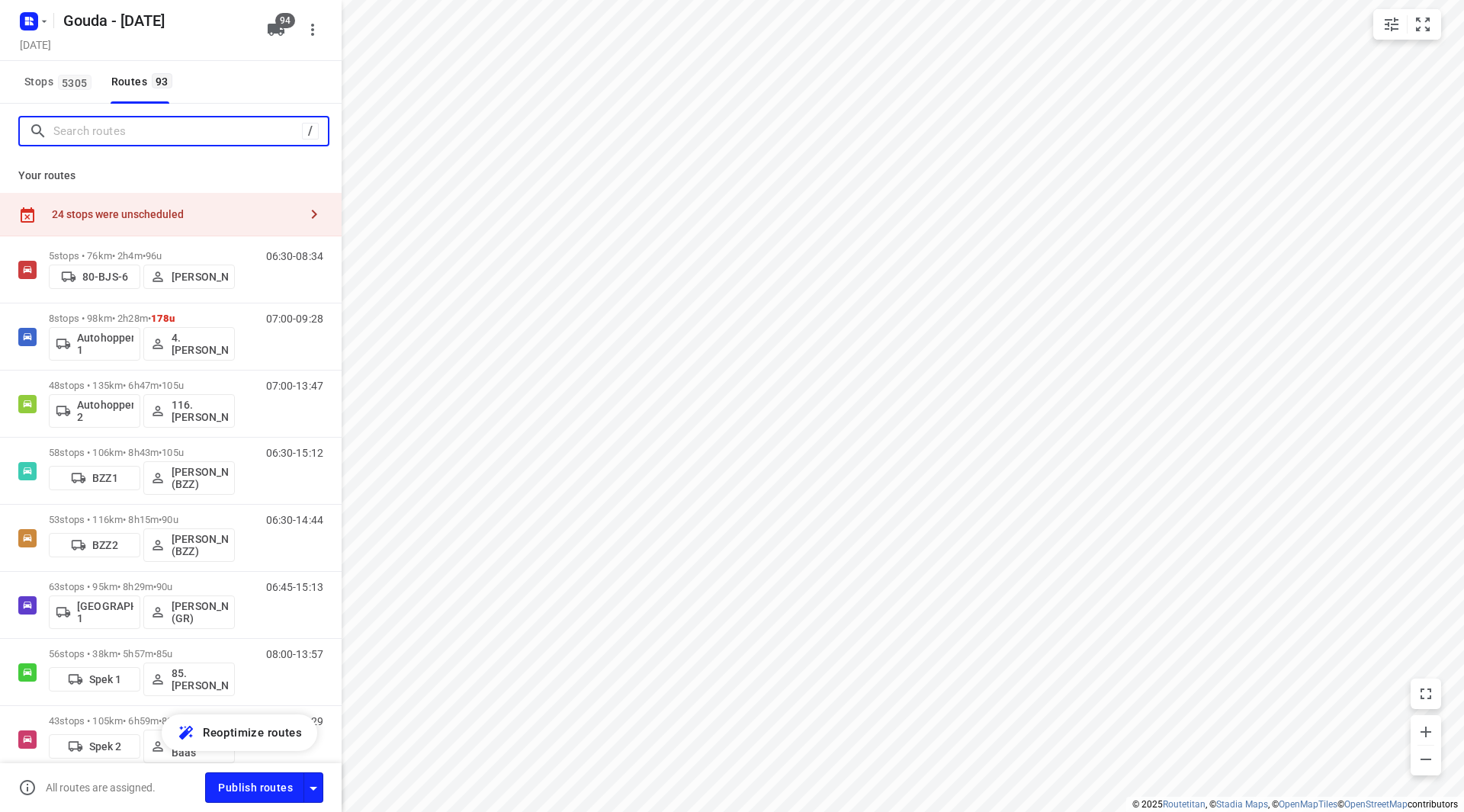
click at [132, 141] on input "Search routes" at bounding box center [177, 132] width 248 height 24
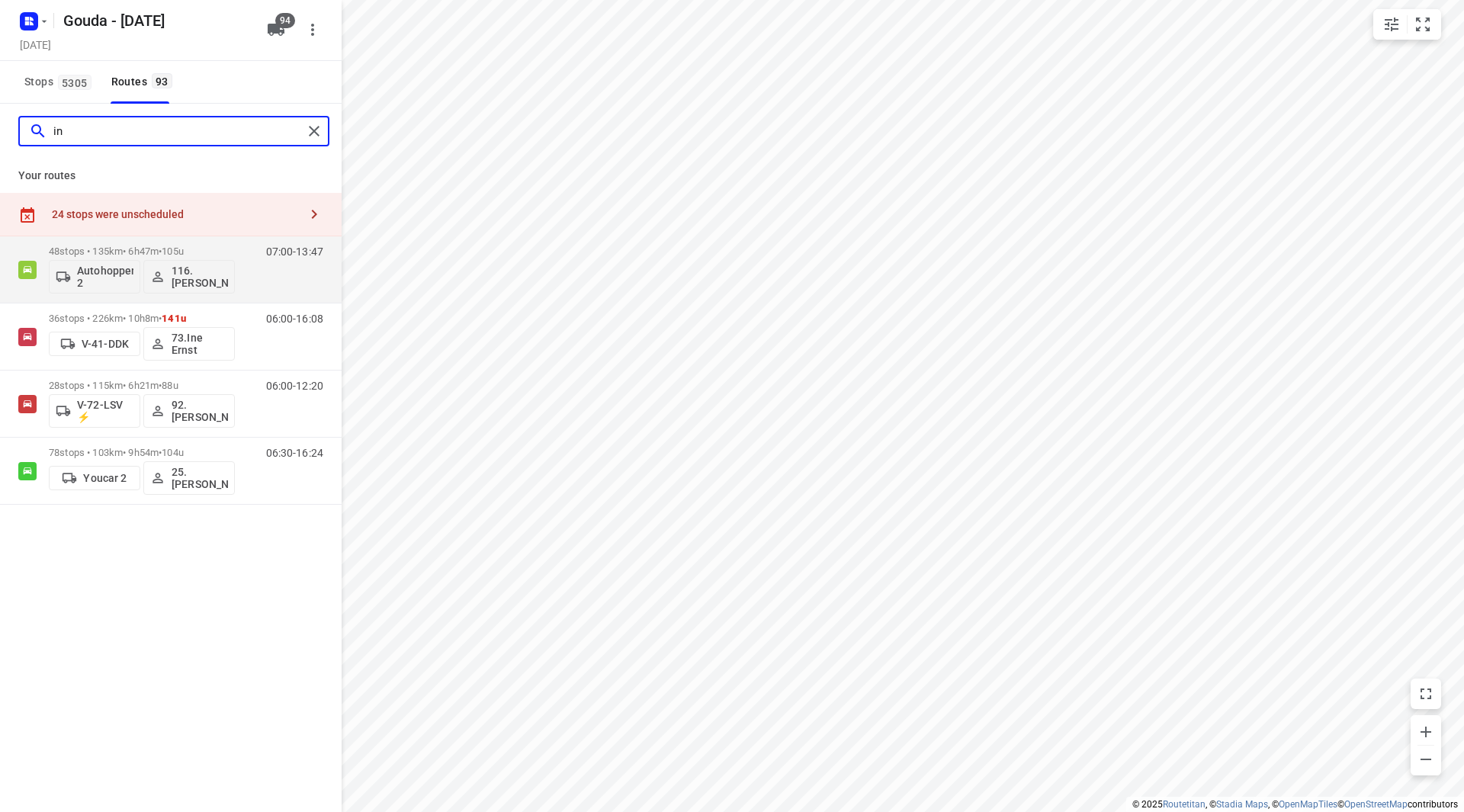
type input "i"
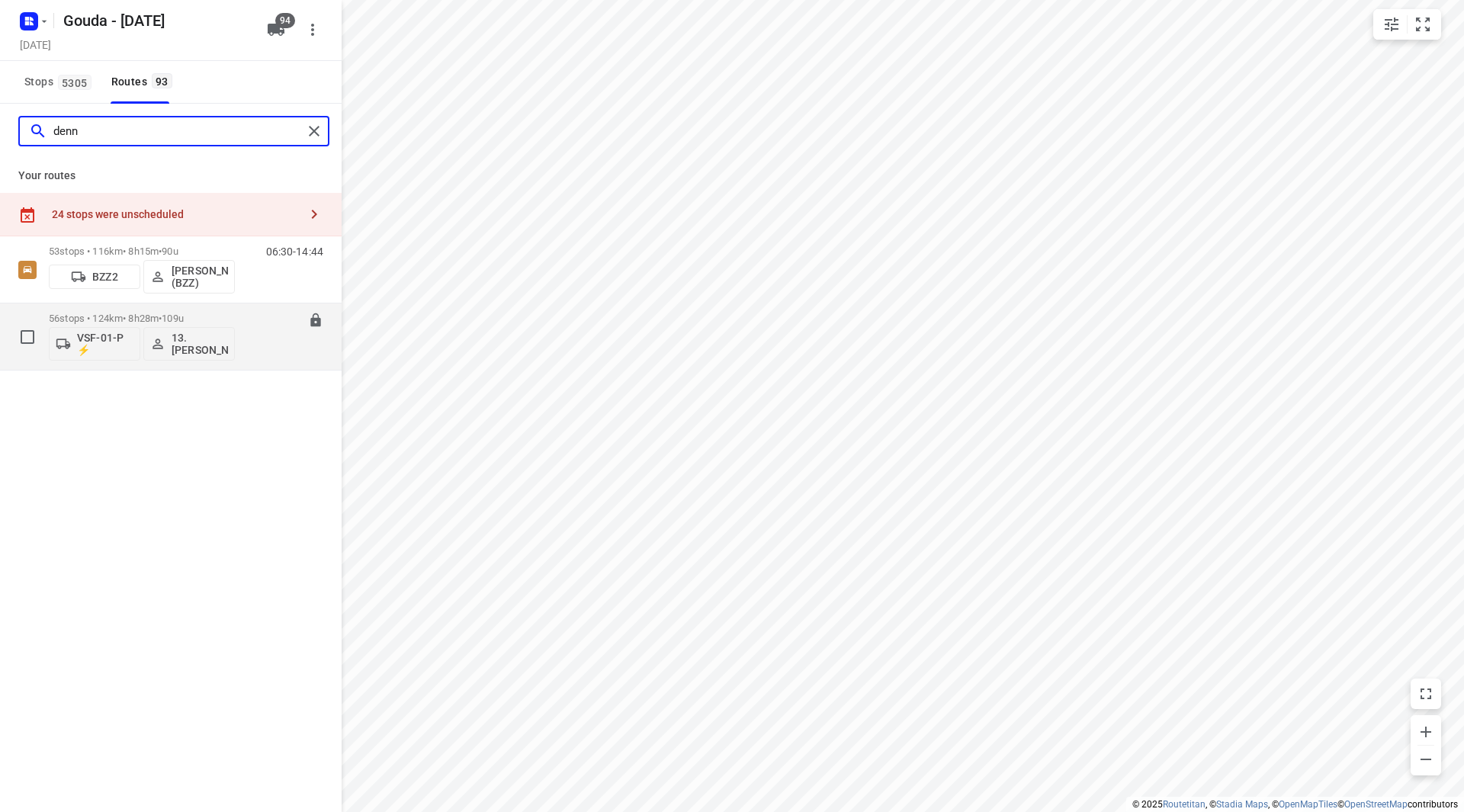
type input "denn"
click at [203, 315] on p "56 stops • 124km • 8h28m • 109u" at bounding box center [141, 318] width 186 height 11
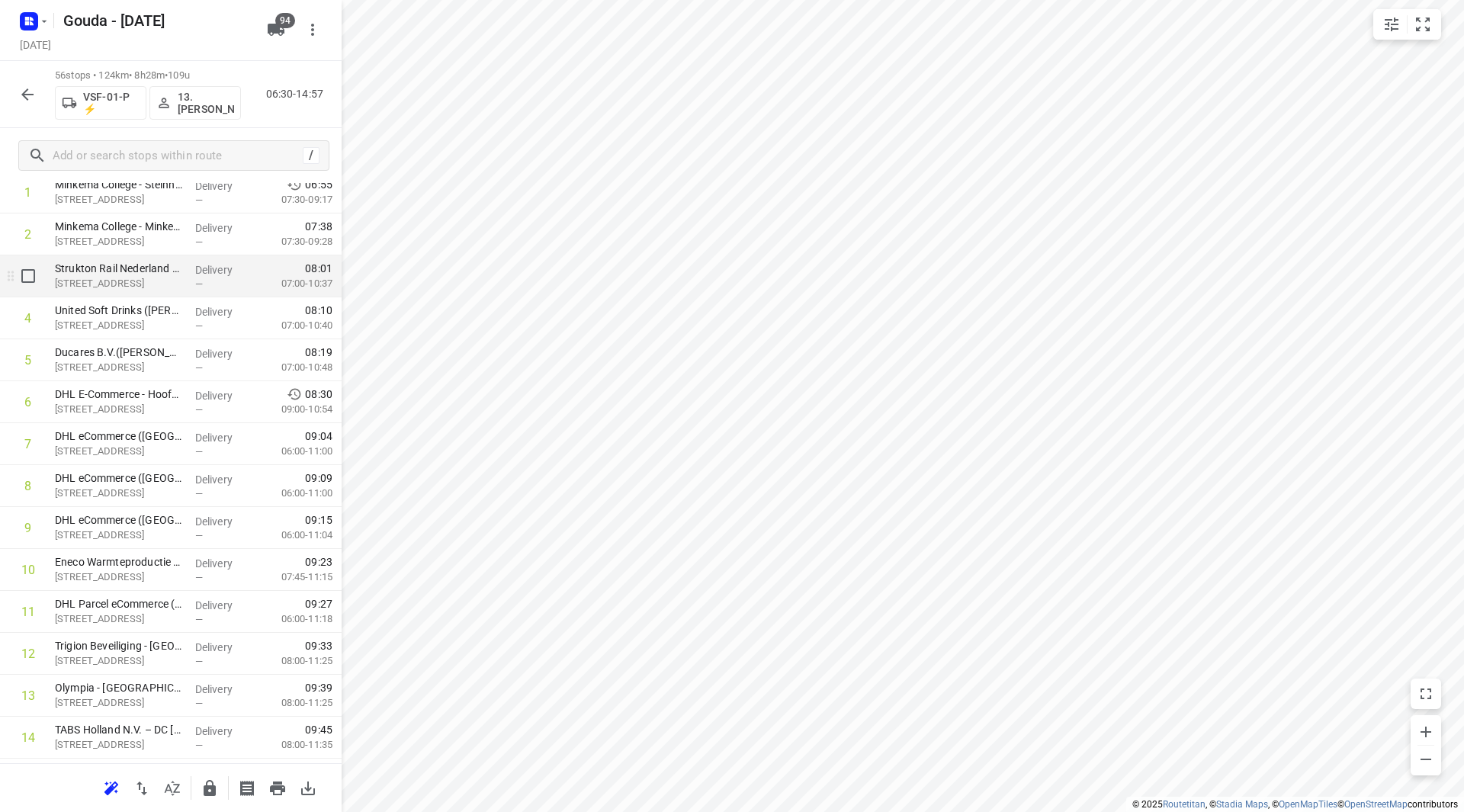
scroll to position [153, 0]
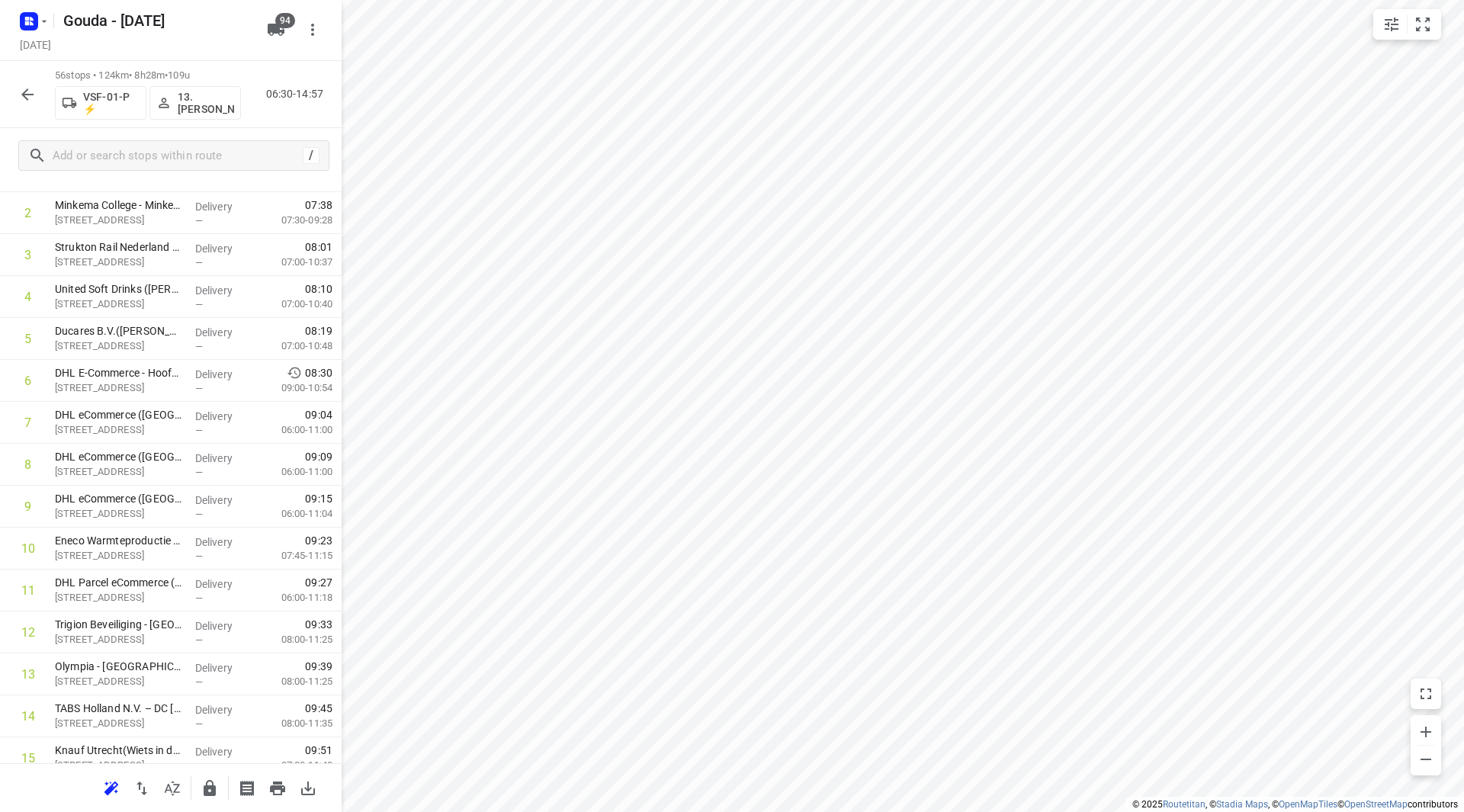
click at [29, 97] on icon "button" at bounding box center [27, 95] width 19 height 19
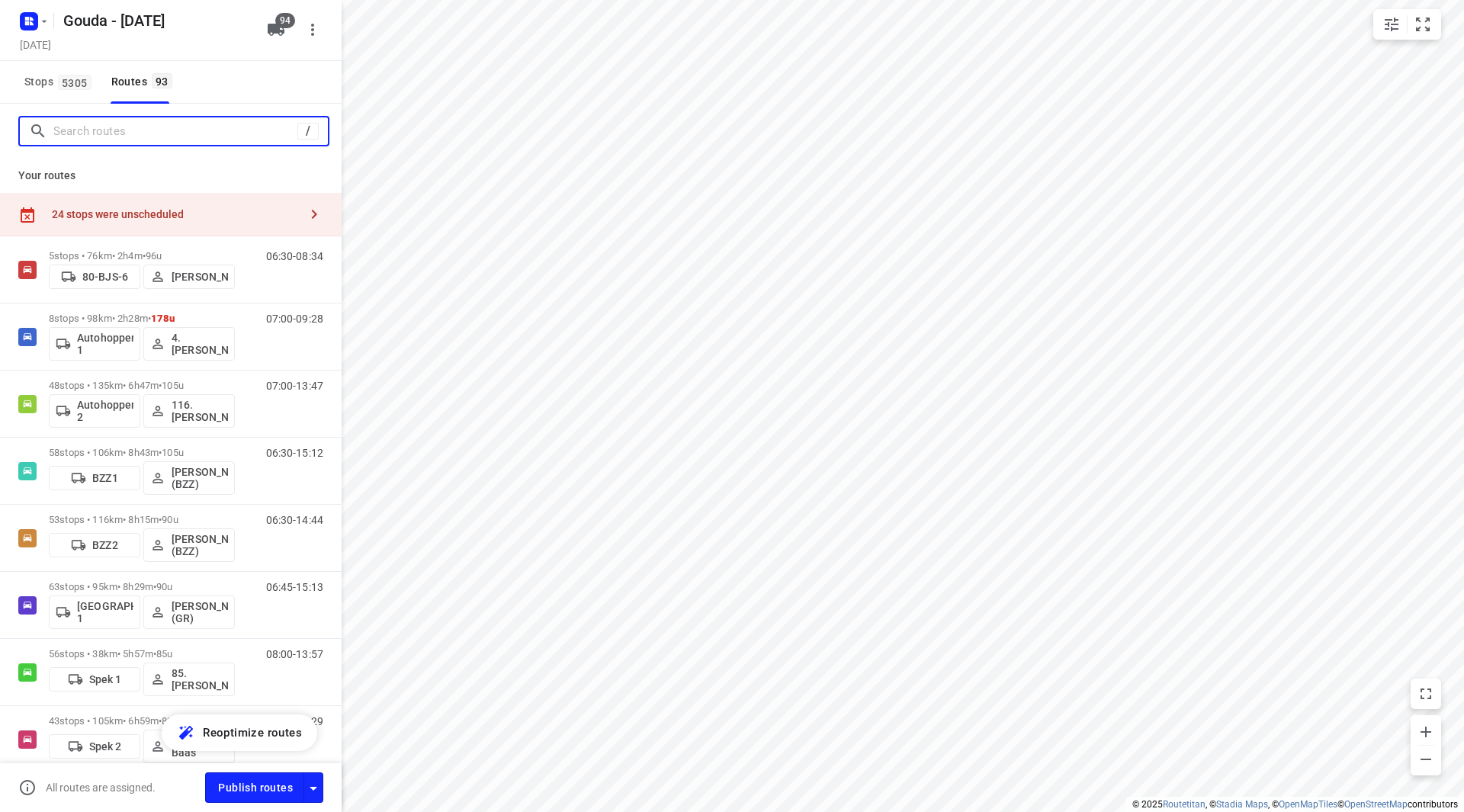
click at [119, 140] on input "Search routes" at bounding box center [175, 132] width 244 height 24
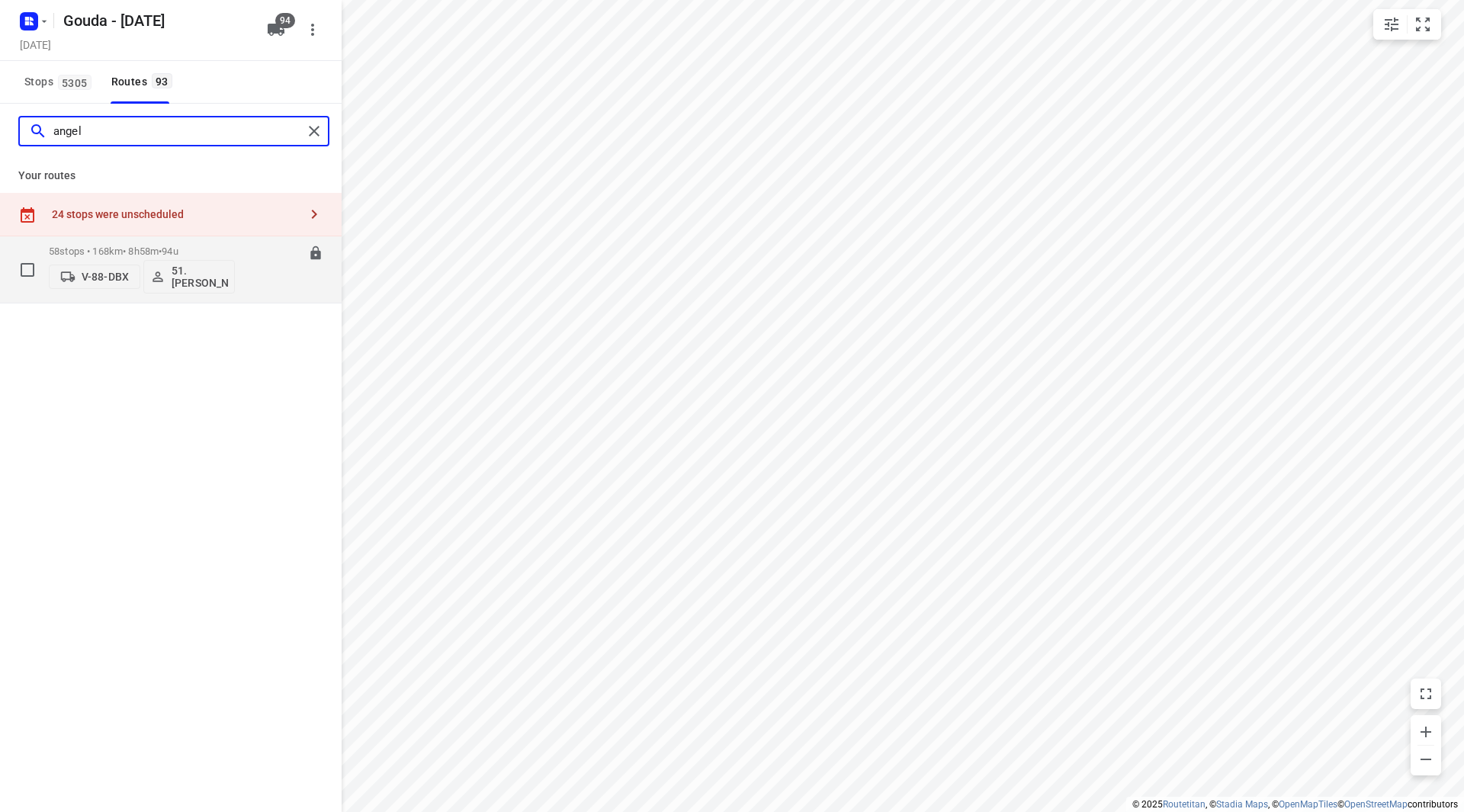
type input "angel"
click at [211, 248] on p "58 stops • 168km • 8h58m • 94u" at bounding box center [141, 251] width 186 height 11
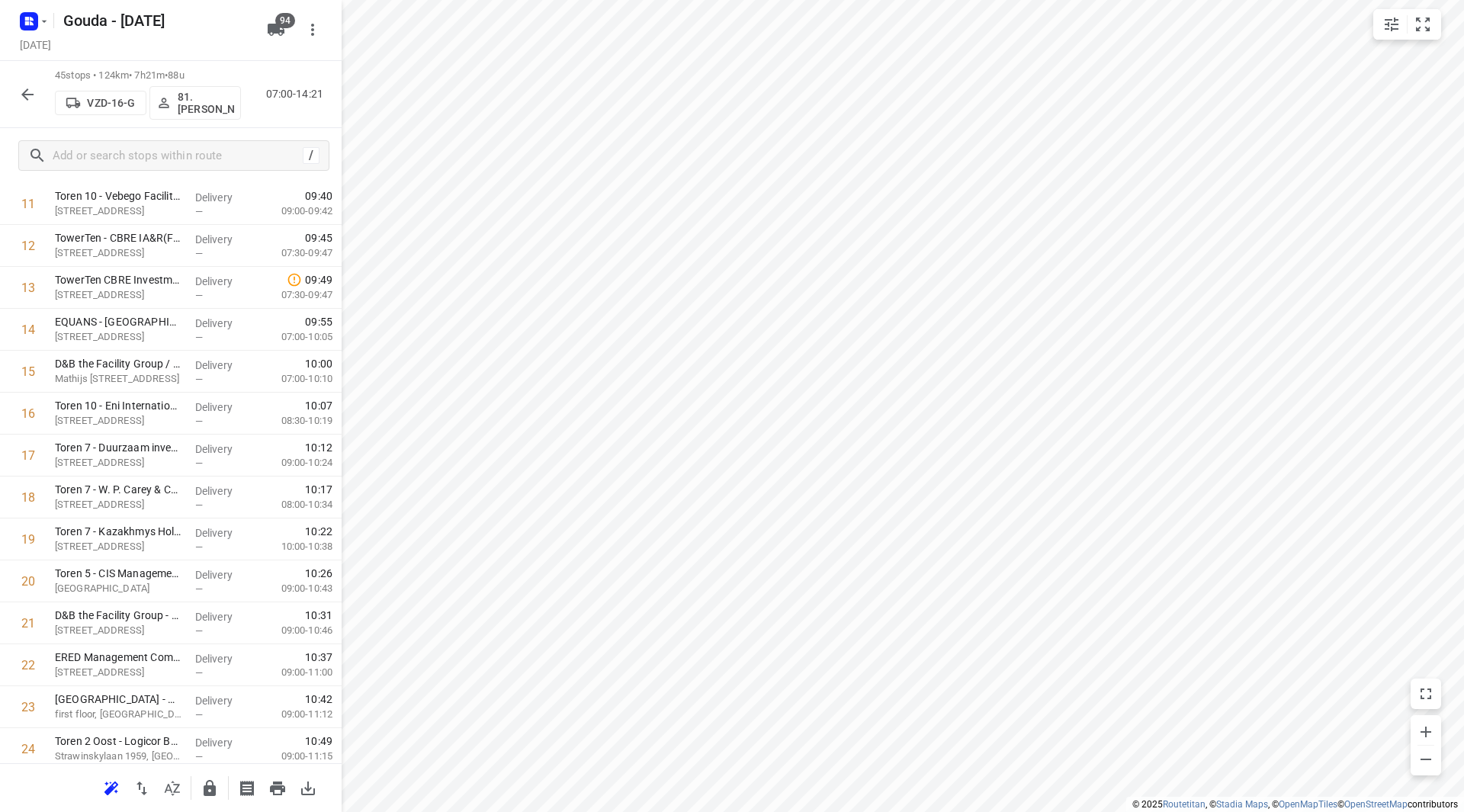
scroll to position [0, 0]
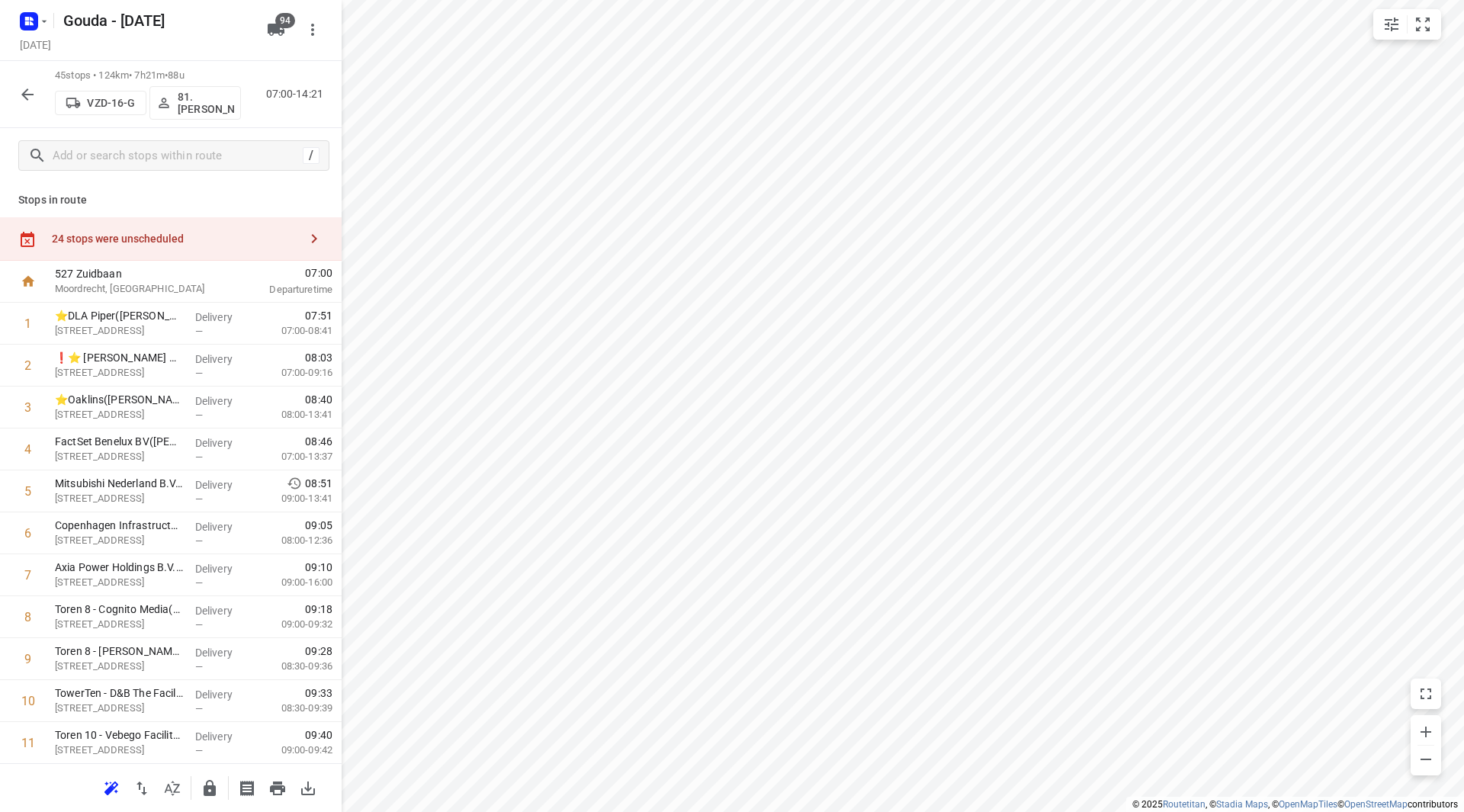
click at [241, 240] on div "24 stops were unscheduled" at bounding box center [176, 239] width 247 height 12
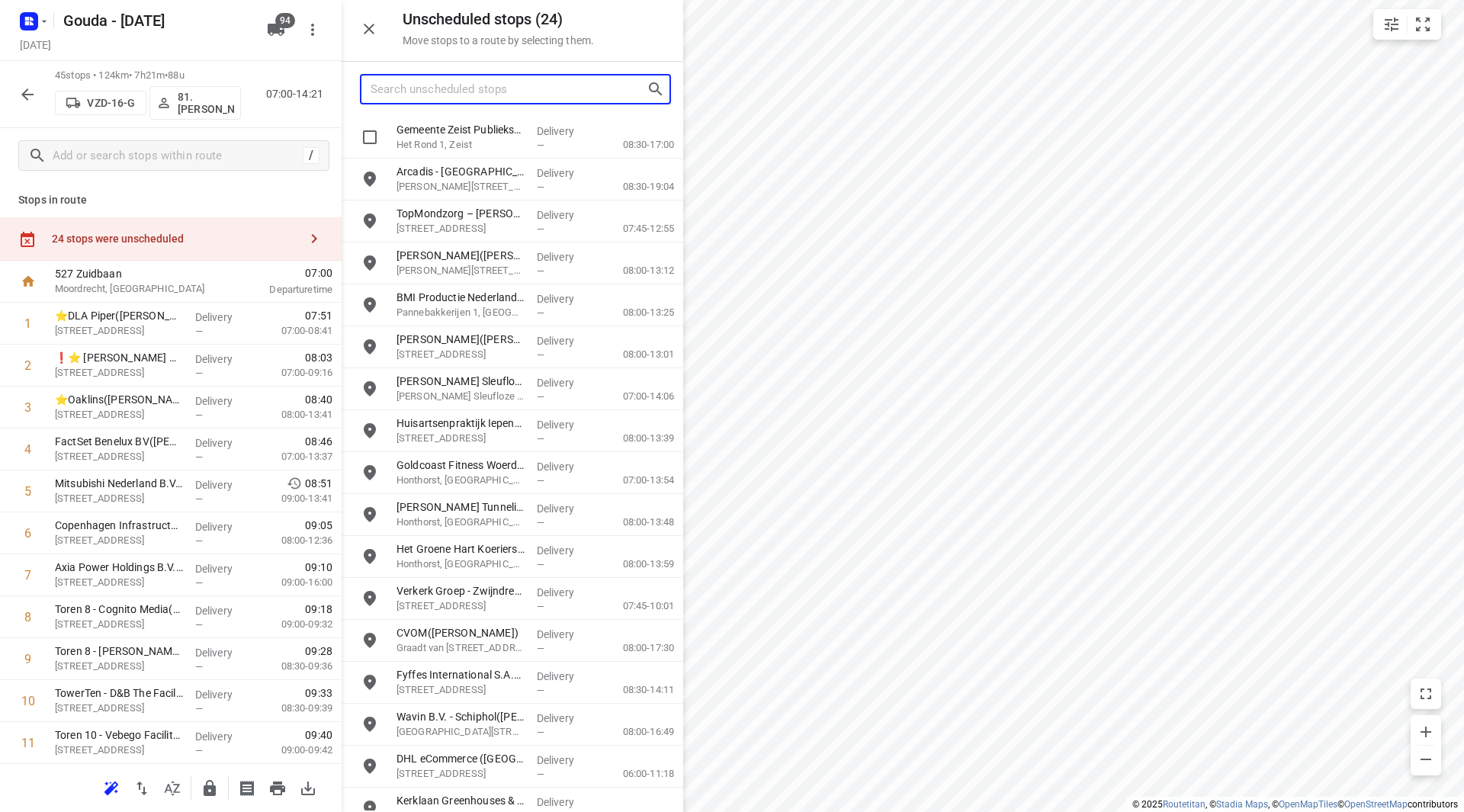
click at [529, 92] on input "Search unscheduled stops" at bounding box center [509, 89] width 276 height 24
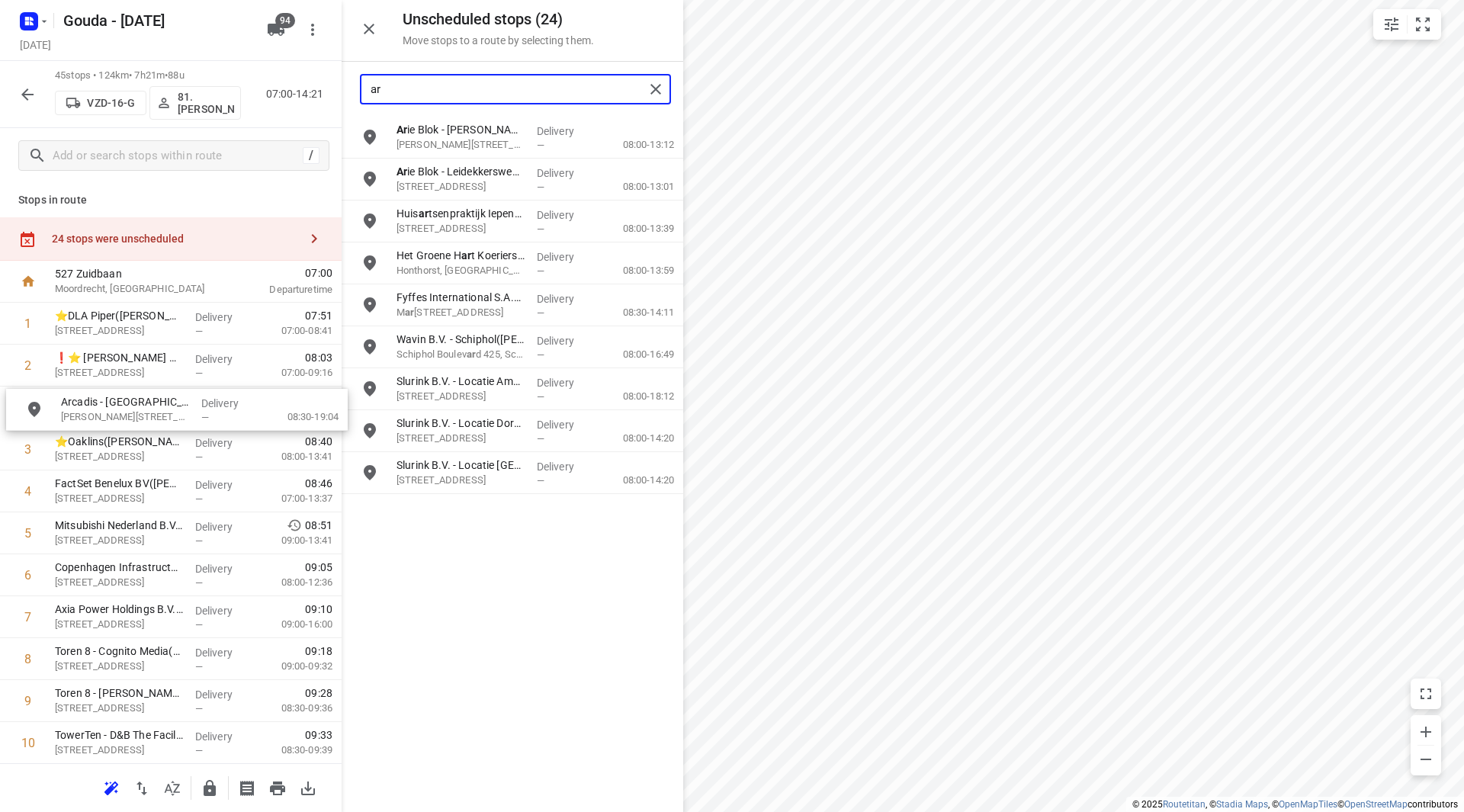
drag, startPoint x: 466, startPoint y: 139, endPoint x: 126, endPoint y: 411, distance: 435.4
type input "ar"
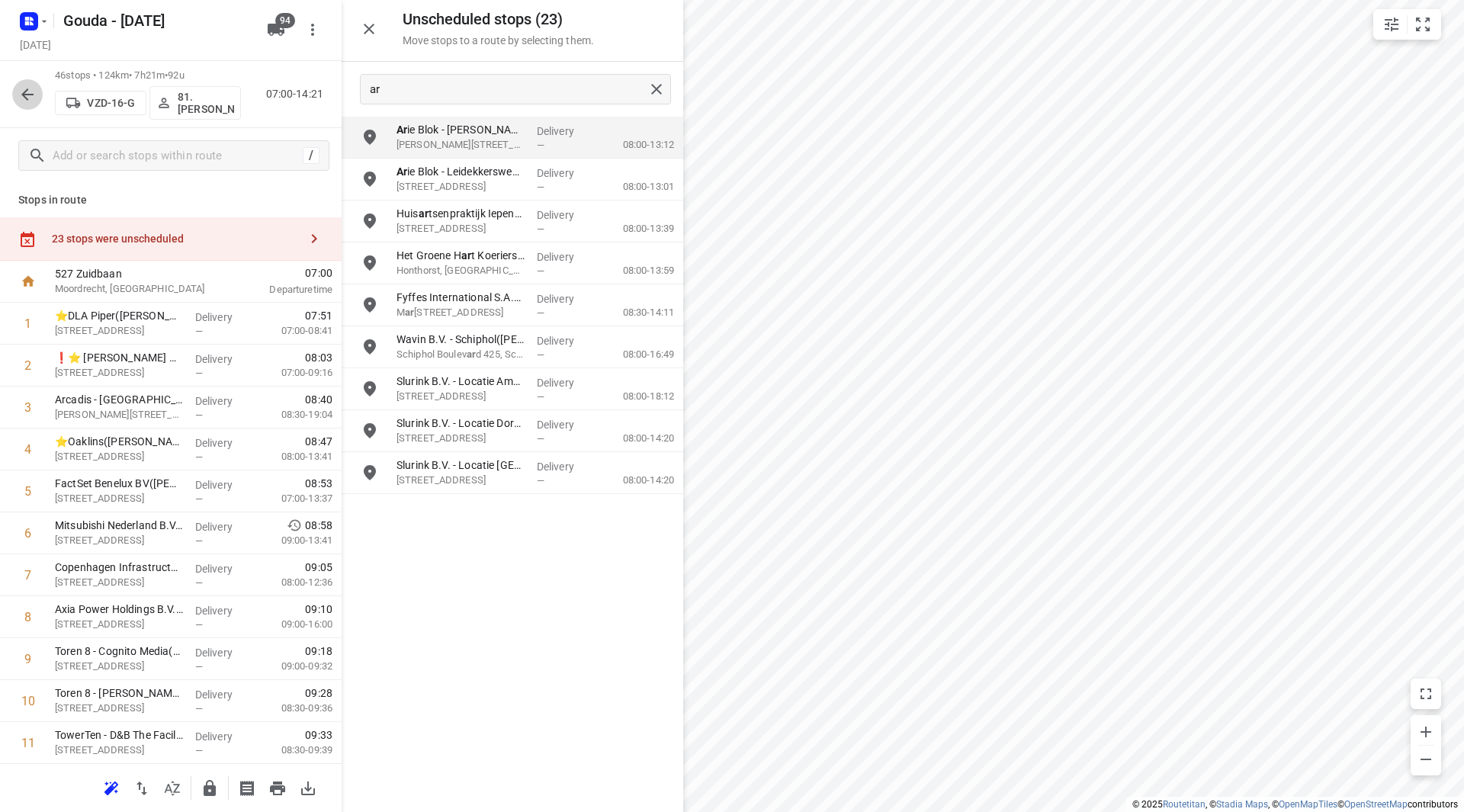
click at [18, 86] on button "button" at bounding box center [27, 95] width 31 height 31
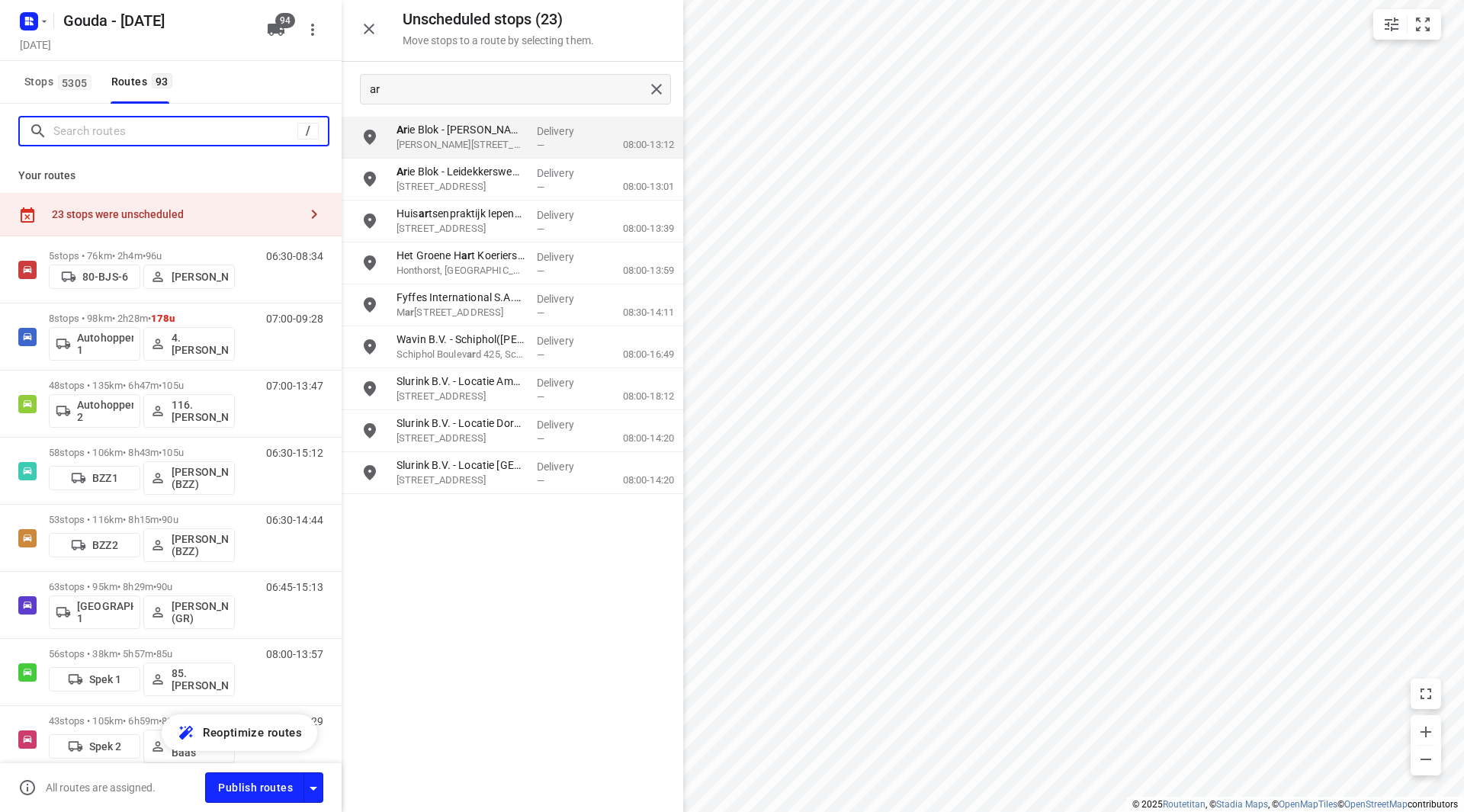
click at [102, 124] on input "Search routes" at bounding box center [175, 132] width 244 height 24
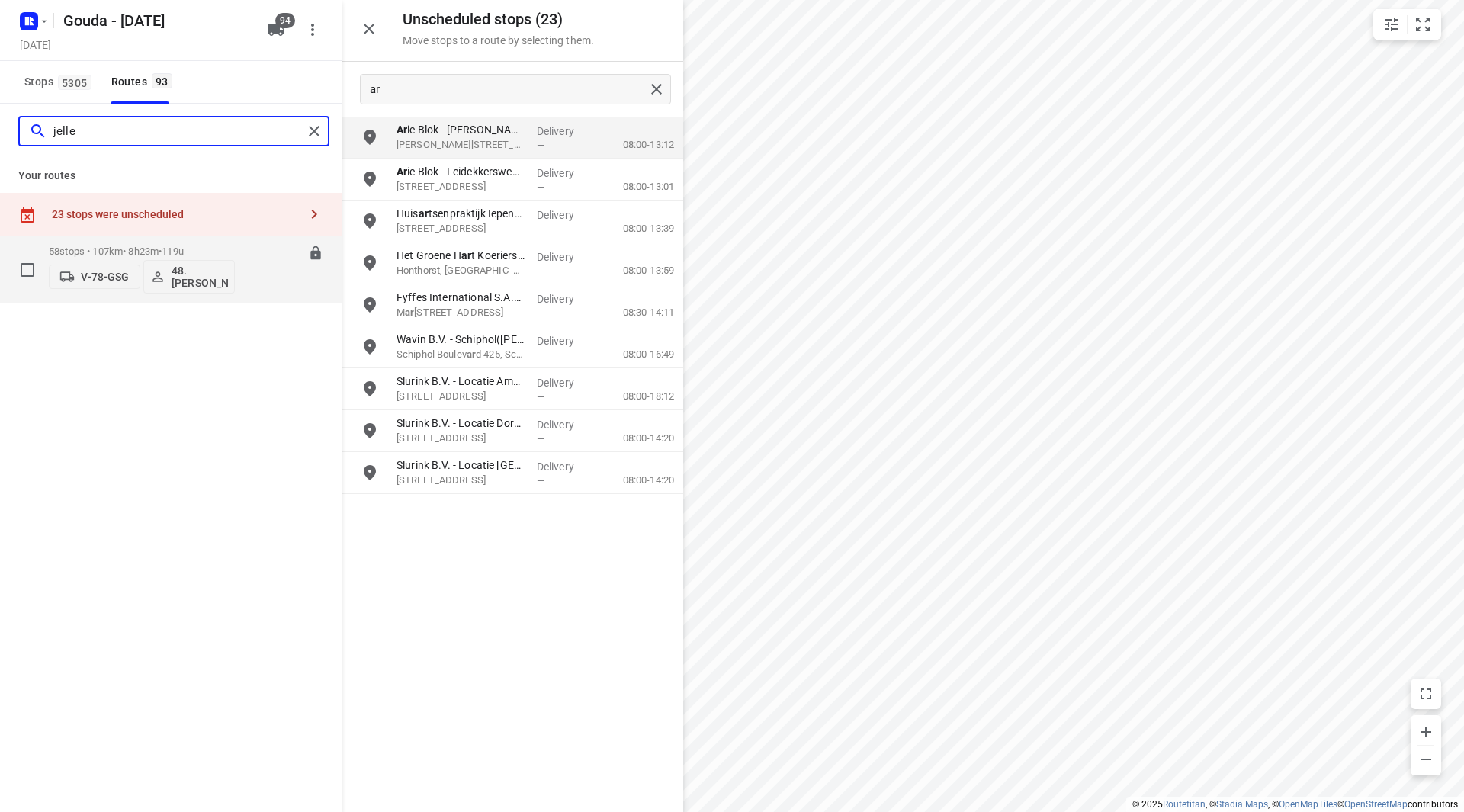
type input "jelle"
click at [224, 253] on p "58 stops • 107km • 8h23m • 119u" at bounding box center [141, 251] width 186 height 11
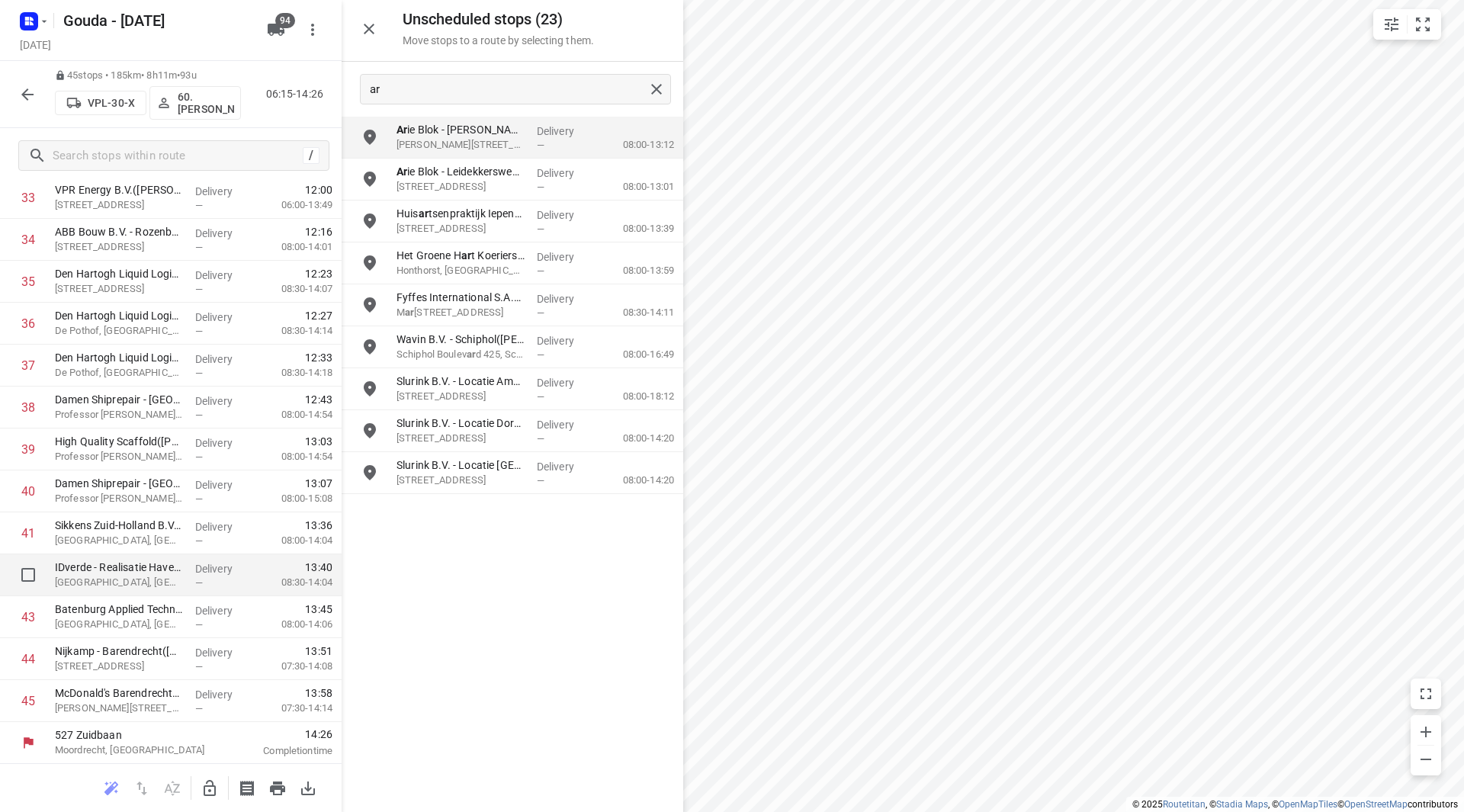
scroll to position [1468, 0]
click at [38, 89] on button "button" at bounding box center [27, 95] width 31 height 31
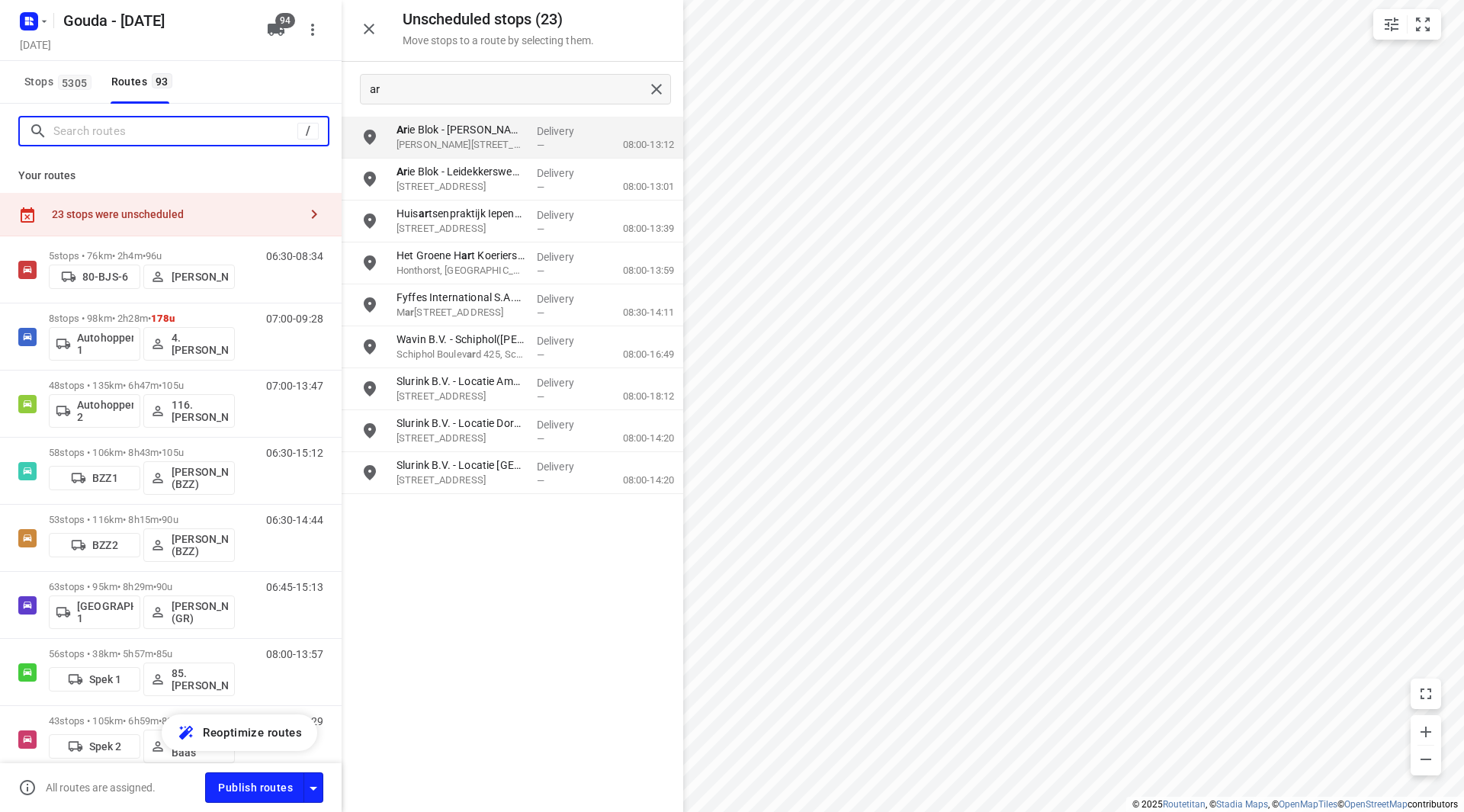
click at [154, 131] on input "Search routes" at bounding box center [175, 132] width 244 height 24
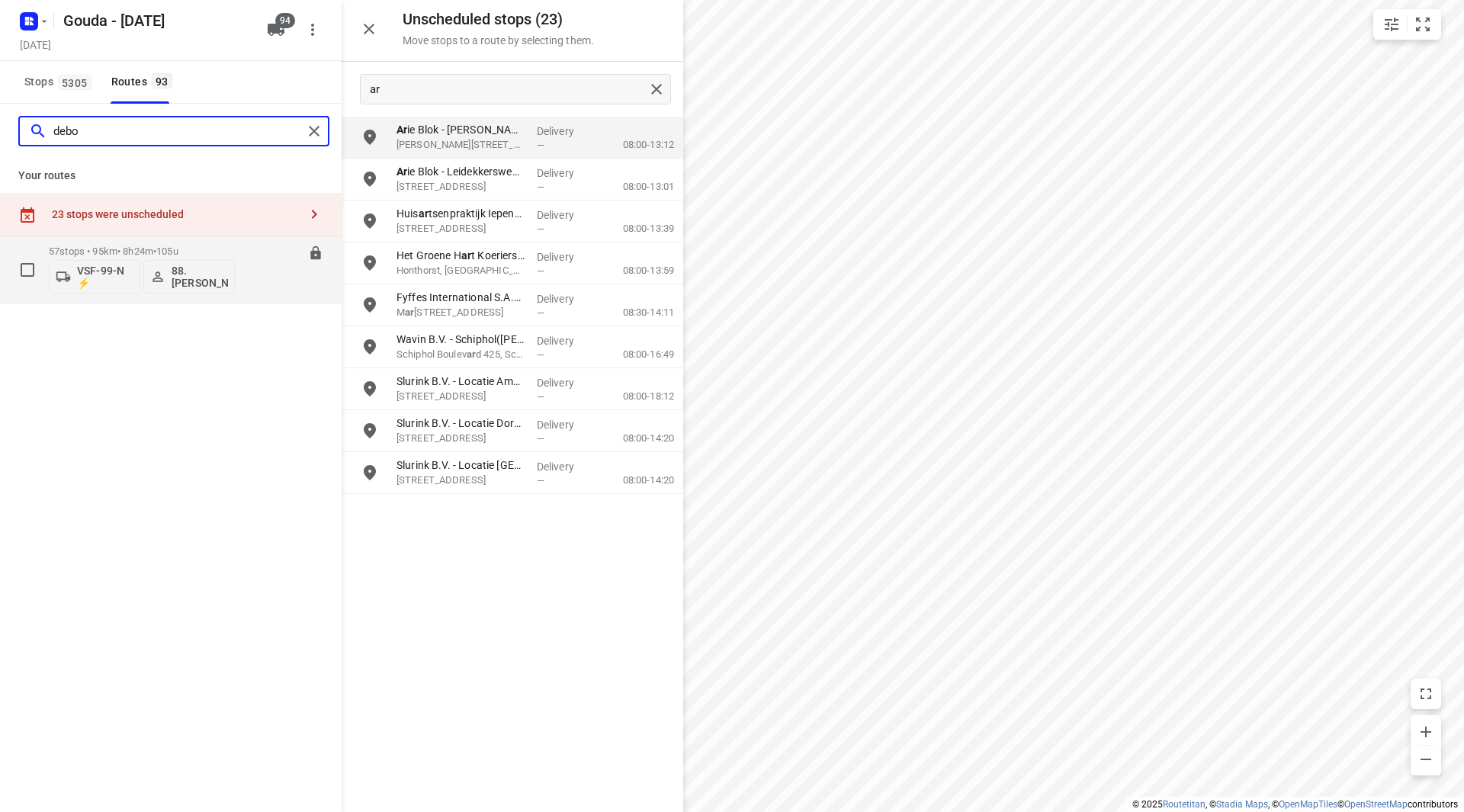
type input "debo"
click at [217, 254] on p "57 stops • 95km • 8h24m • 105u" at bounding box center [141, 251] width 186 height 11
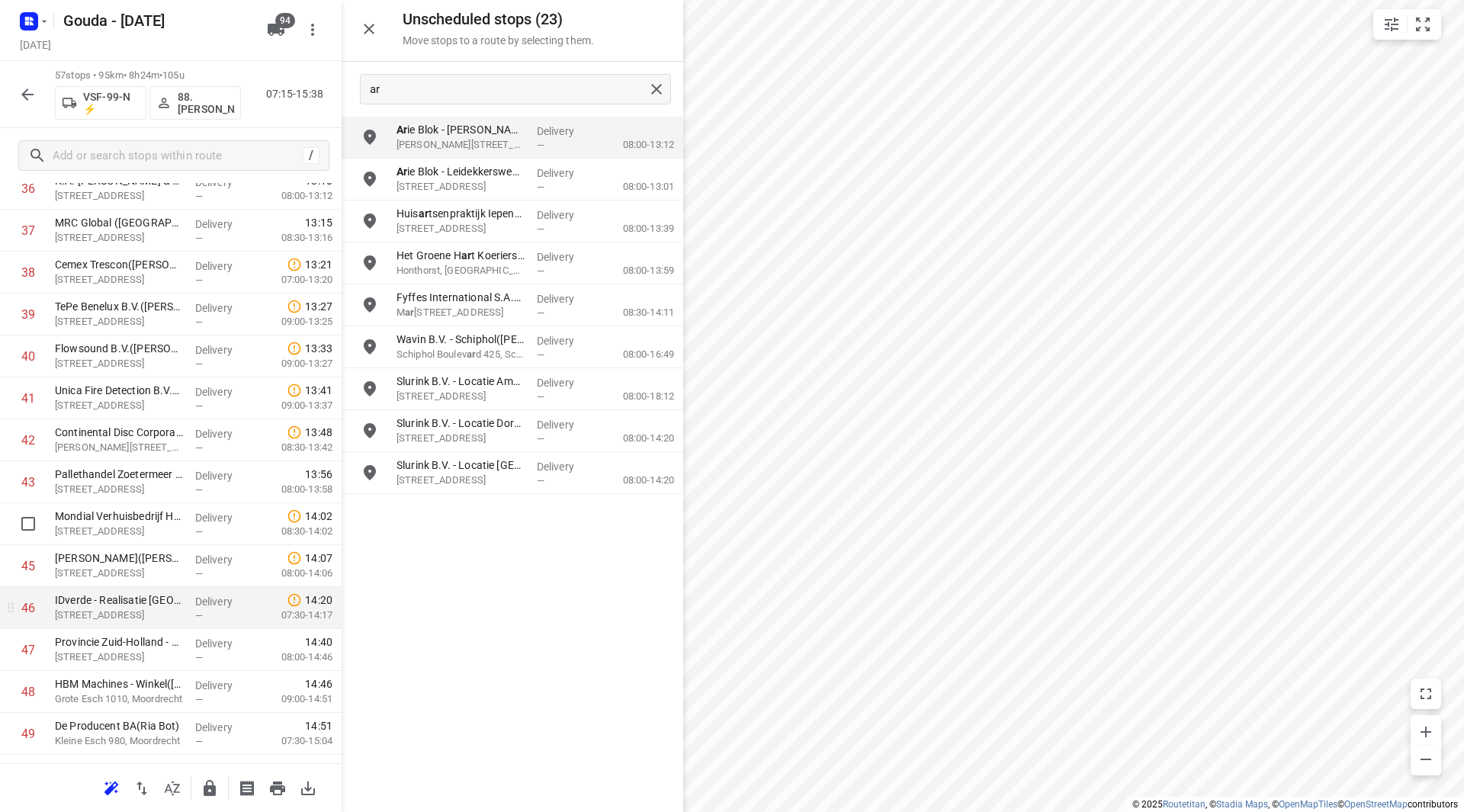
scroll to position [1678, 0]
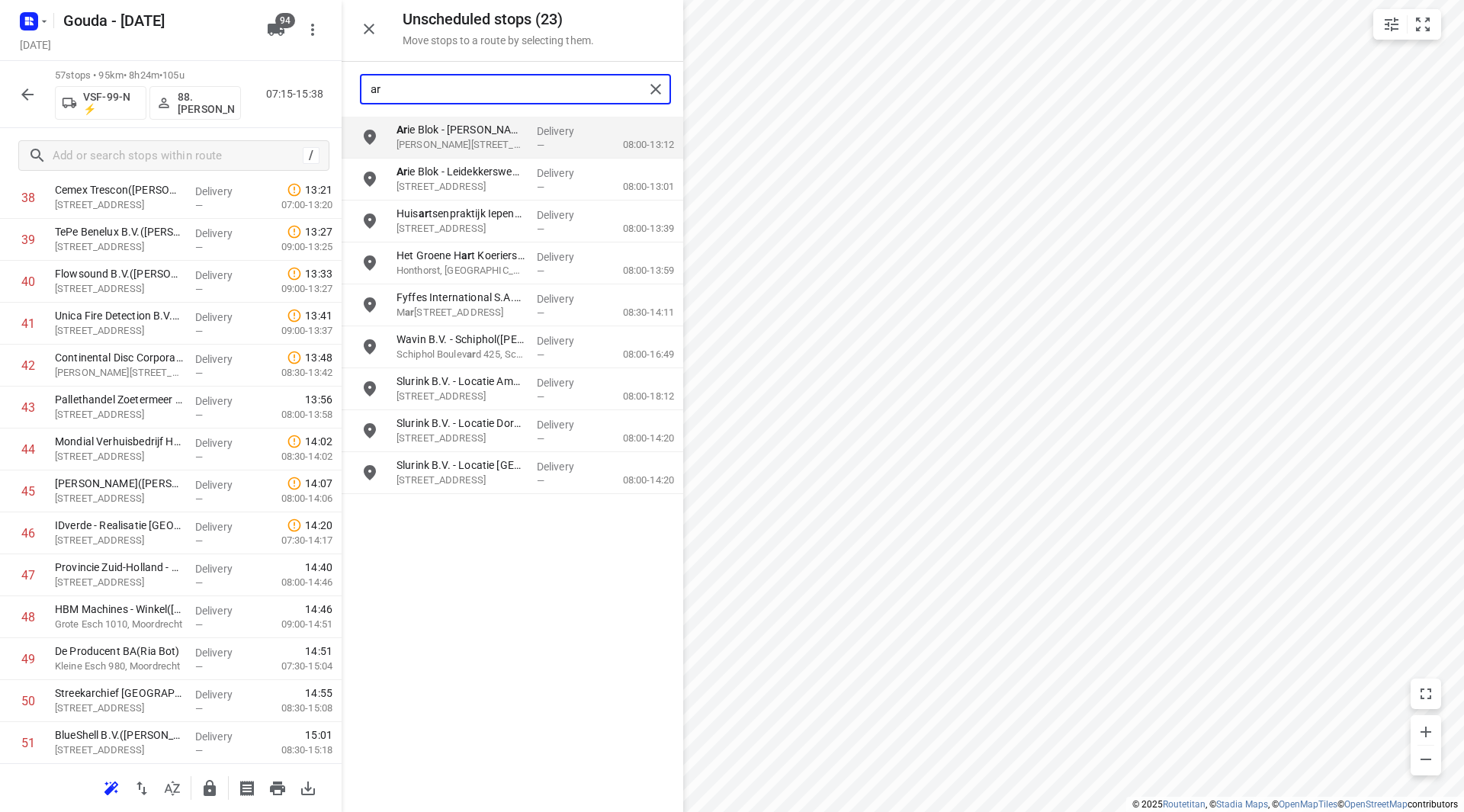
drag, startPoint x: 429, startPoint y: 90, endPoint x: 362, endPoint y: 99, distance: 67.6
click at [362, 99] on div "ar" at bounding box center [503, 89] width 283 height 24
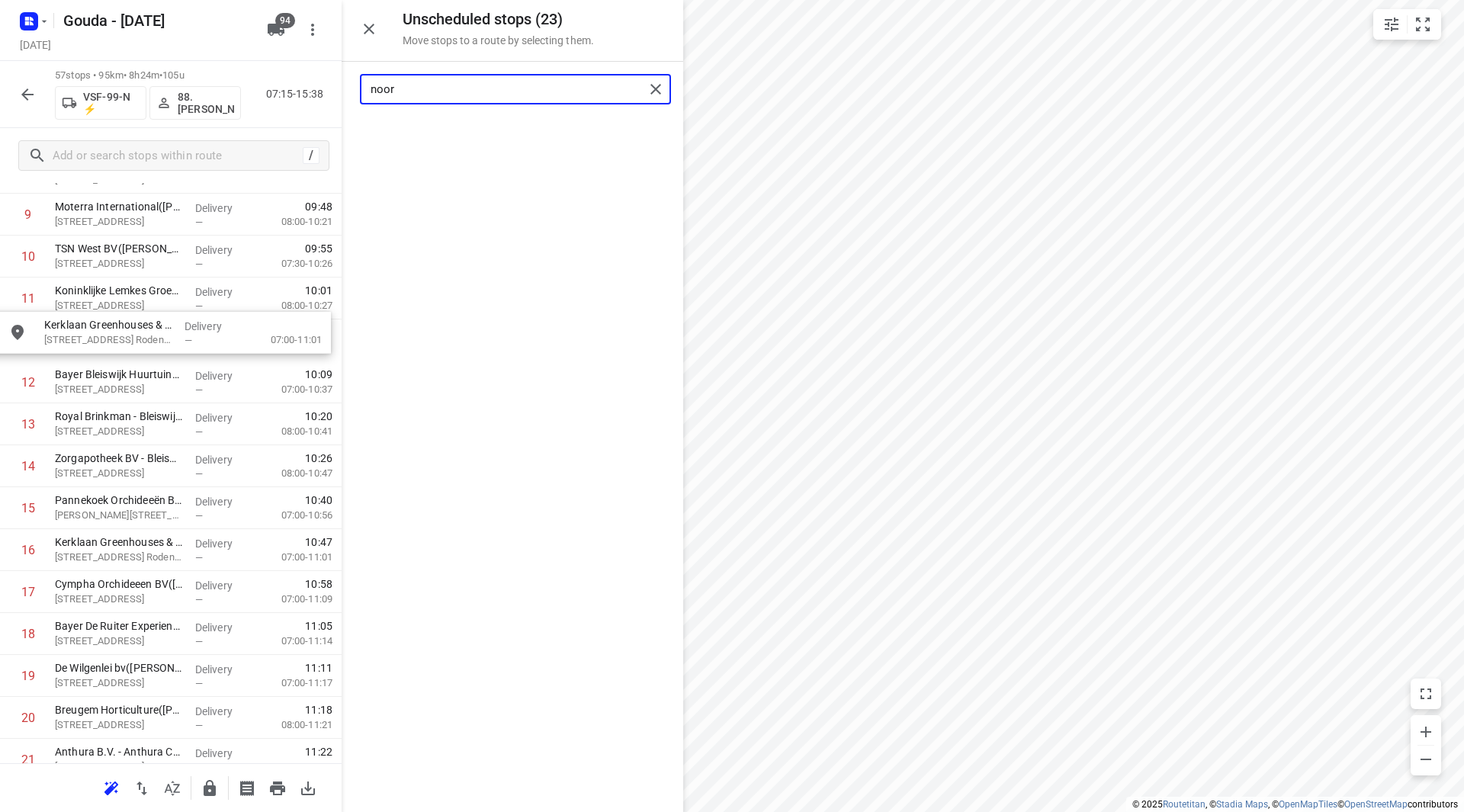
scroll to position [444, 0]
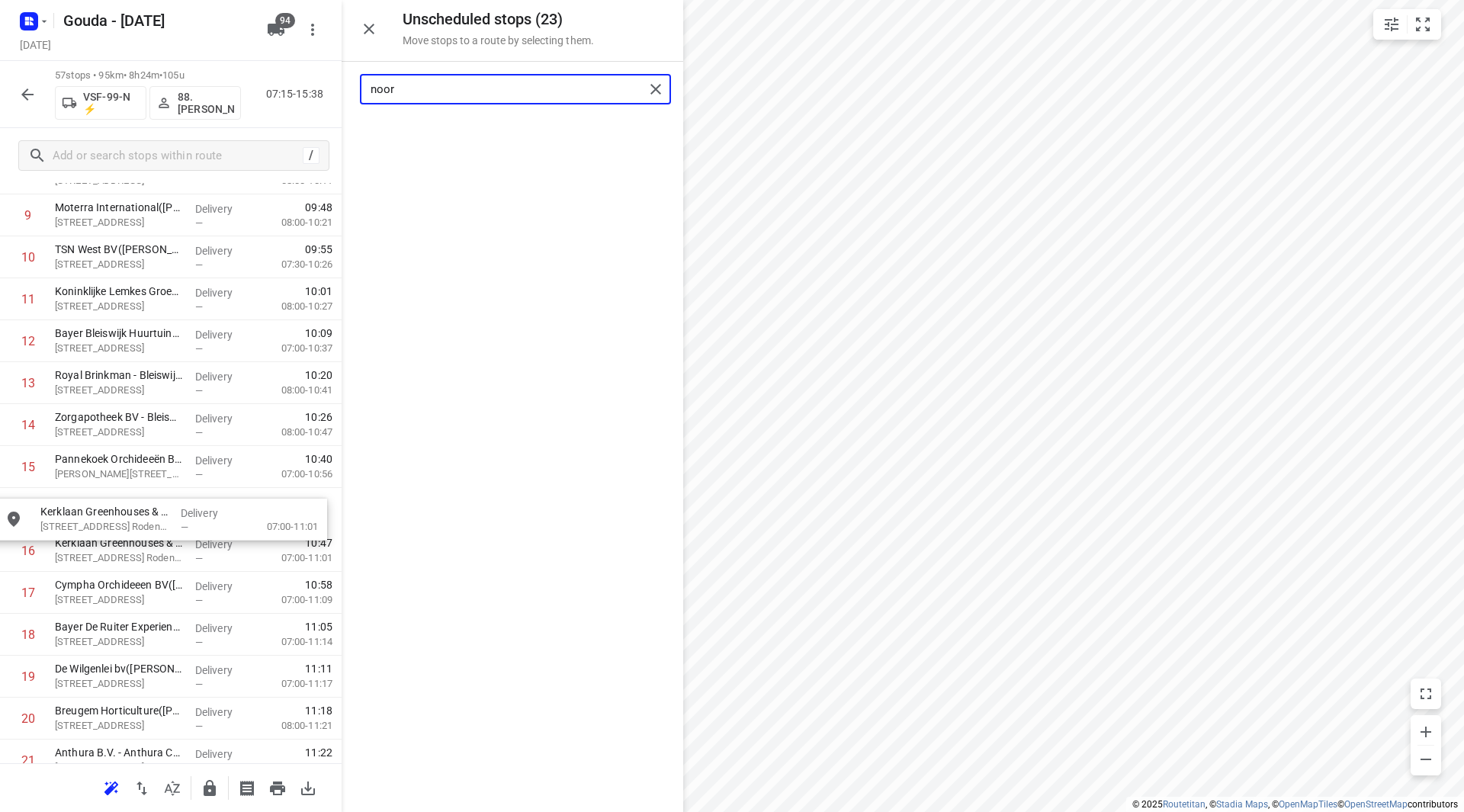
drag, startPoint x: 459, startPoint y: 161, endPoint x: 103, endPoint y: 529, distance: 512.0
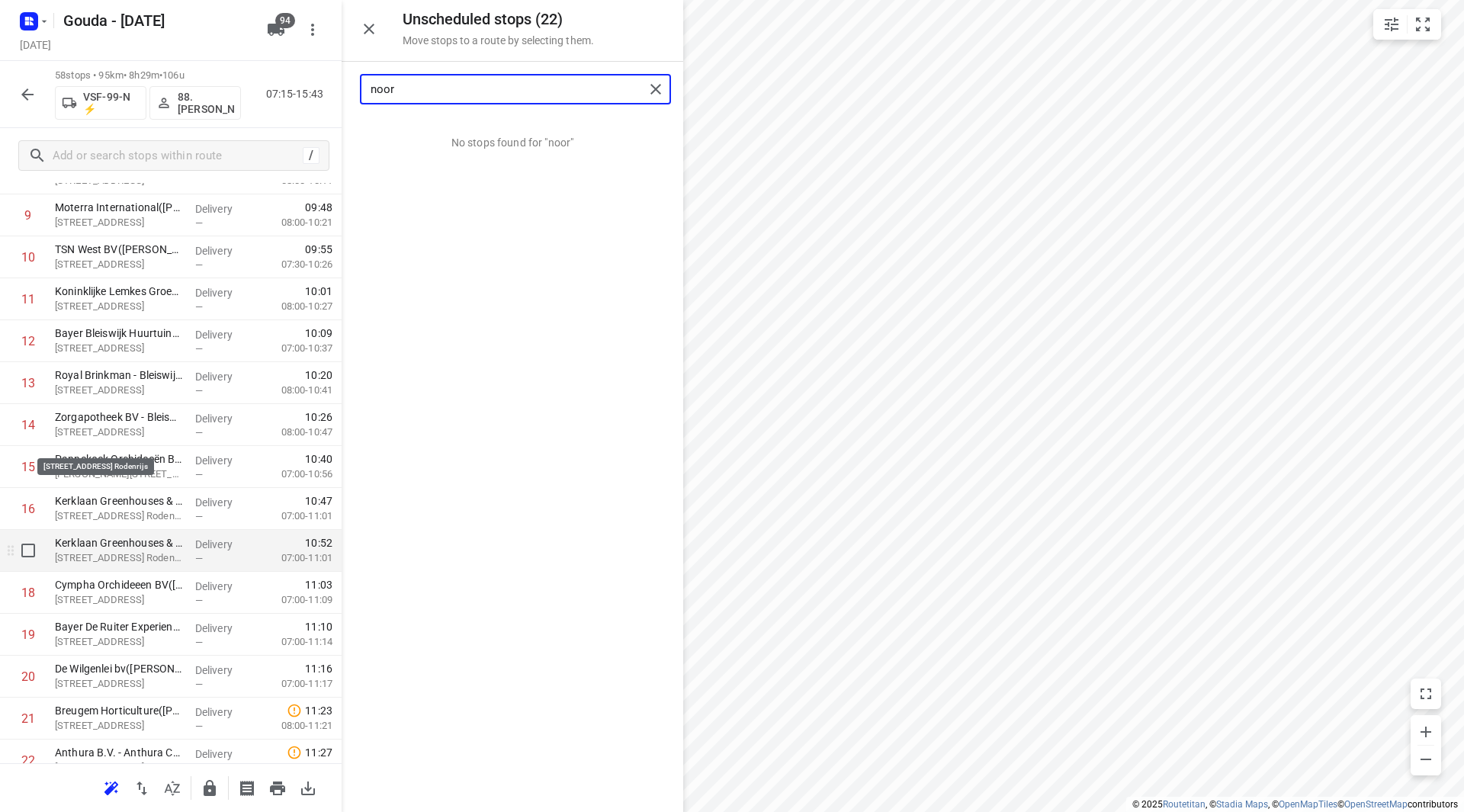
scroll to position [520, 0]
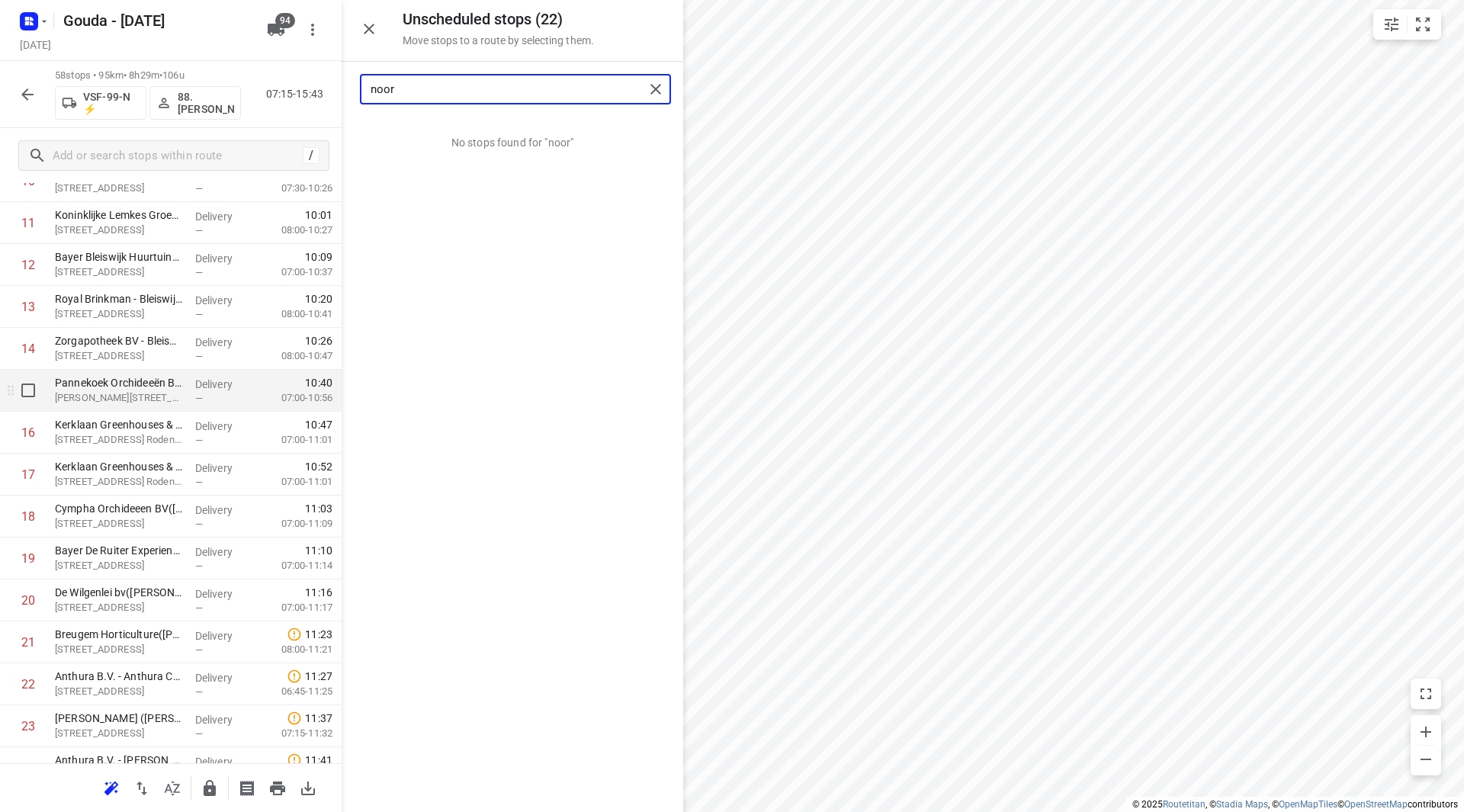
type input "noor"
click at [29, 92] on icon "button" at bounding box center [27, 95] width 19 height 19
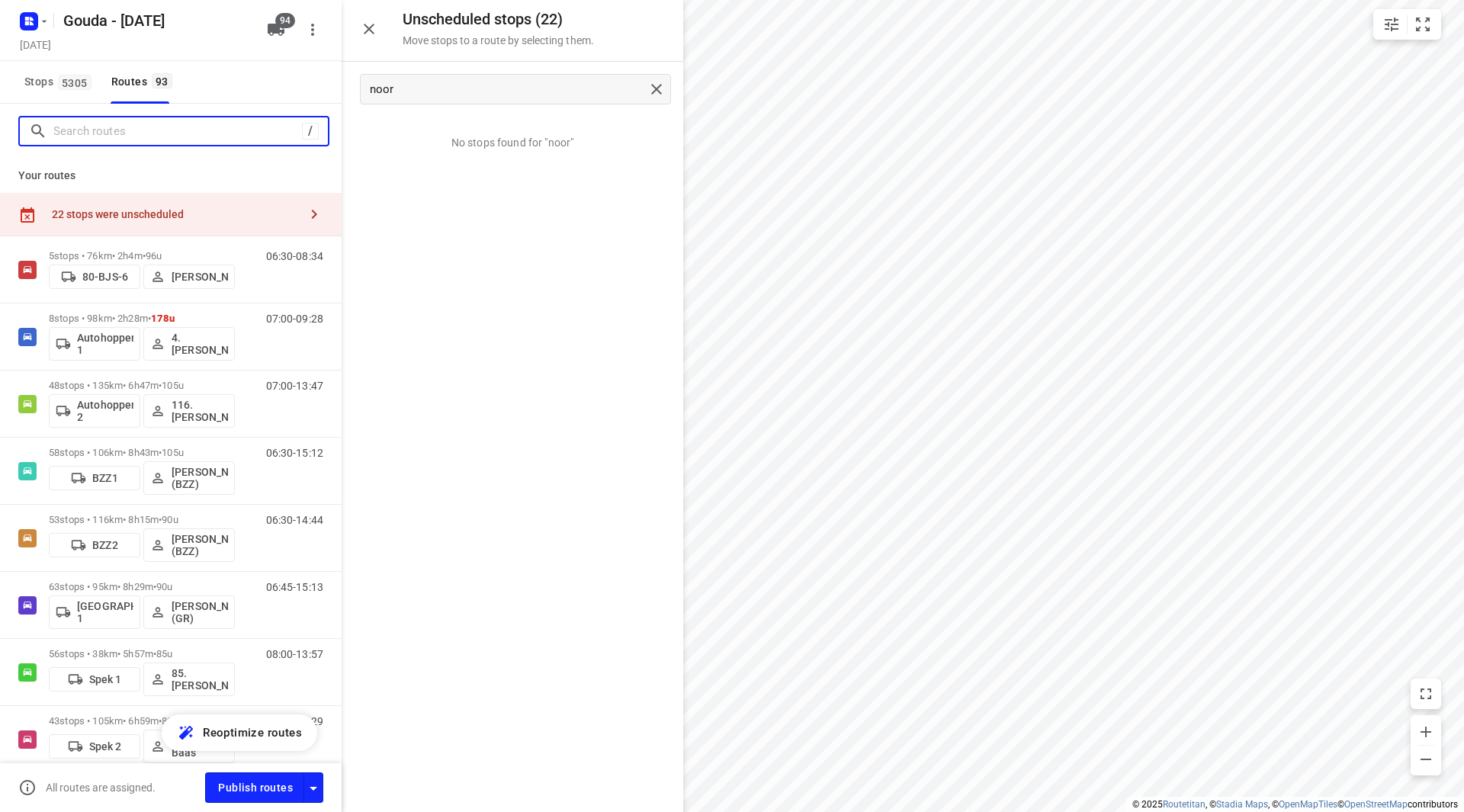
click at [110, 127] on input "Search routes" at bounding box center [177, 132] width 248 height 24
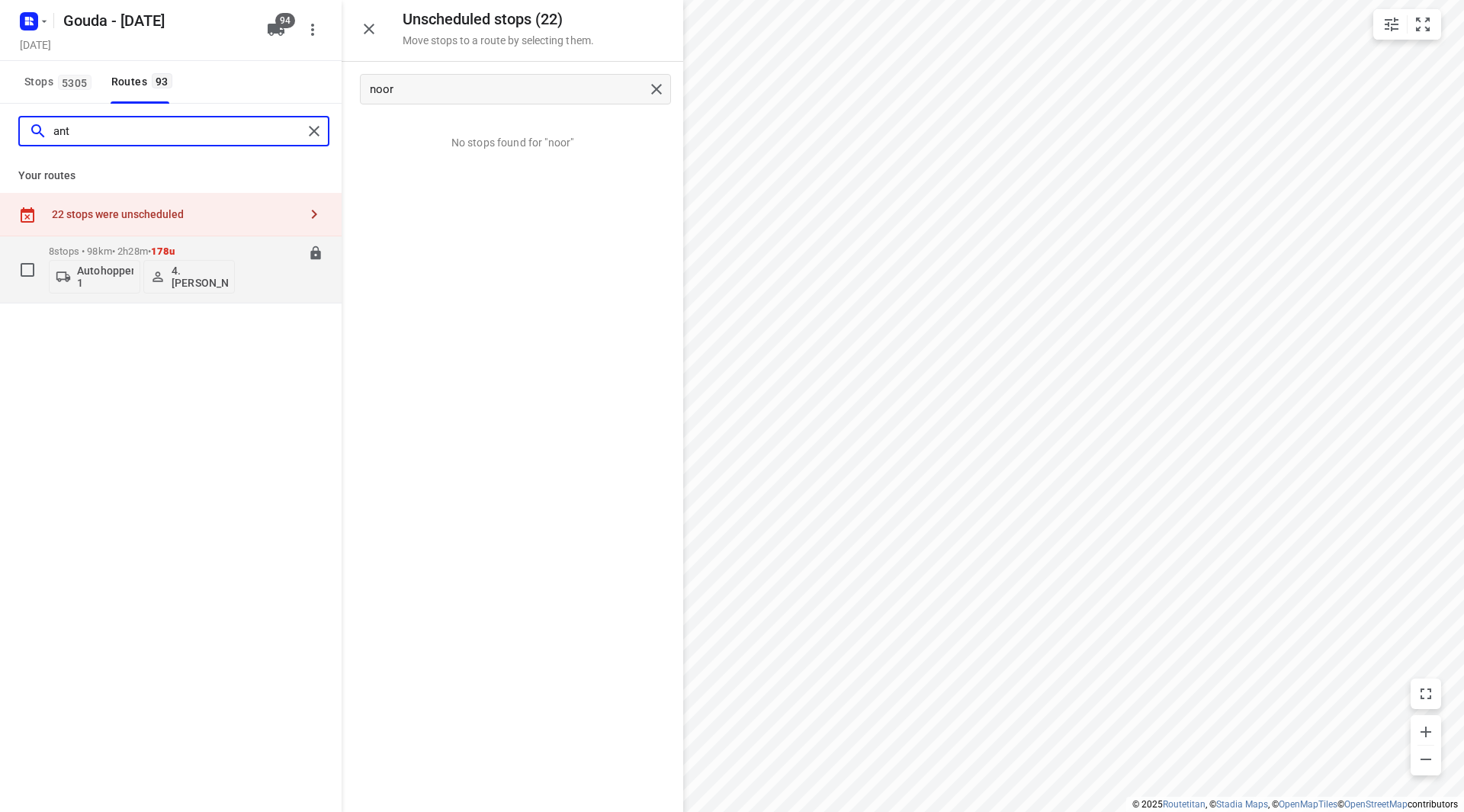
type input "ant"
click at [209, 248] on p "8 stops • 98km • 2h28m • 178u" at bounding box center [141, 251] width 186 height 11
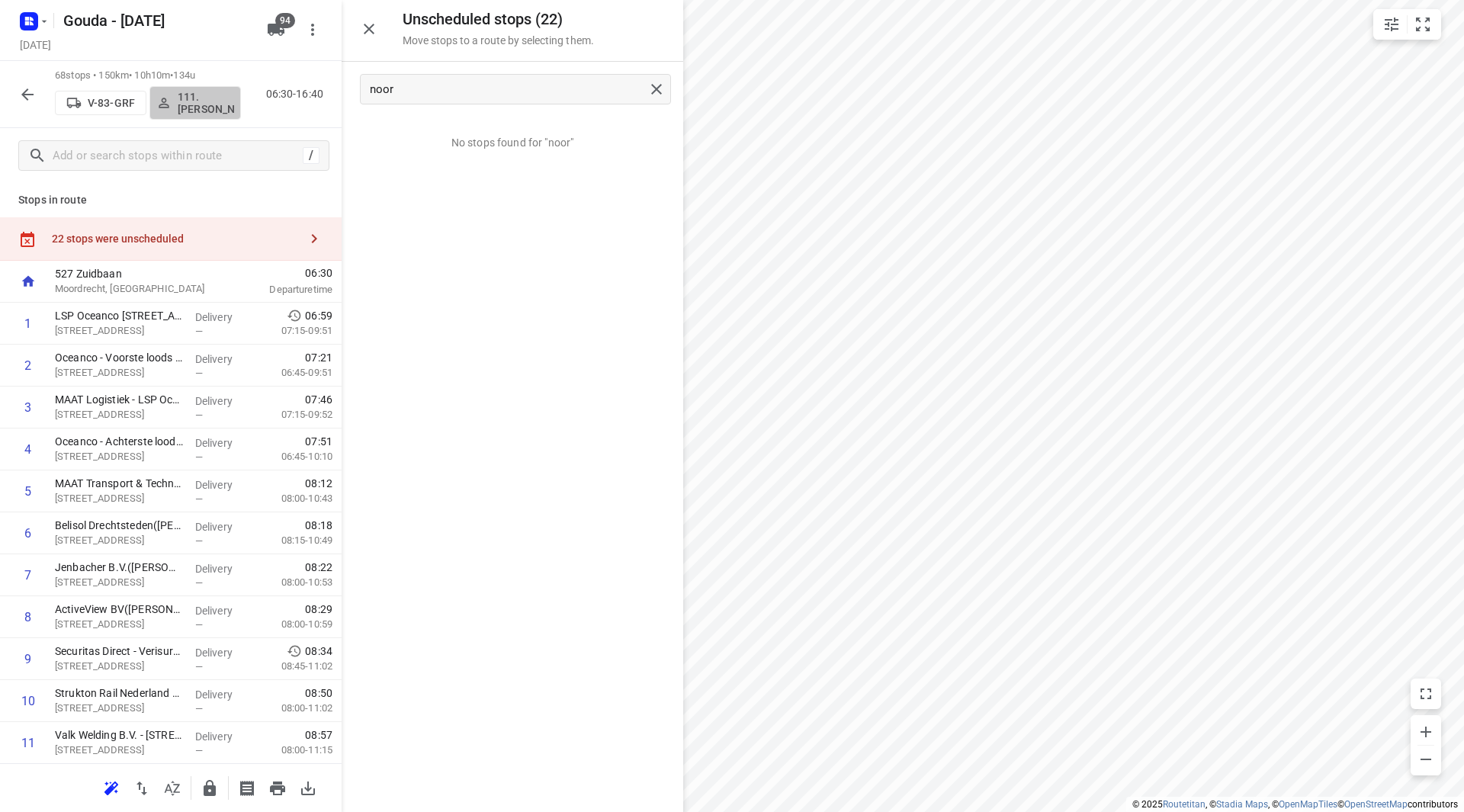
click at [201, 99] on p "111.[PERSON_NAME]" at bounding box center [206, 103] width 57 height 25
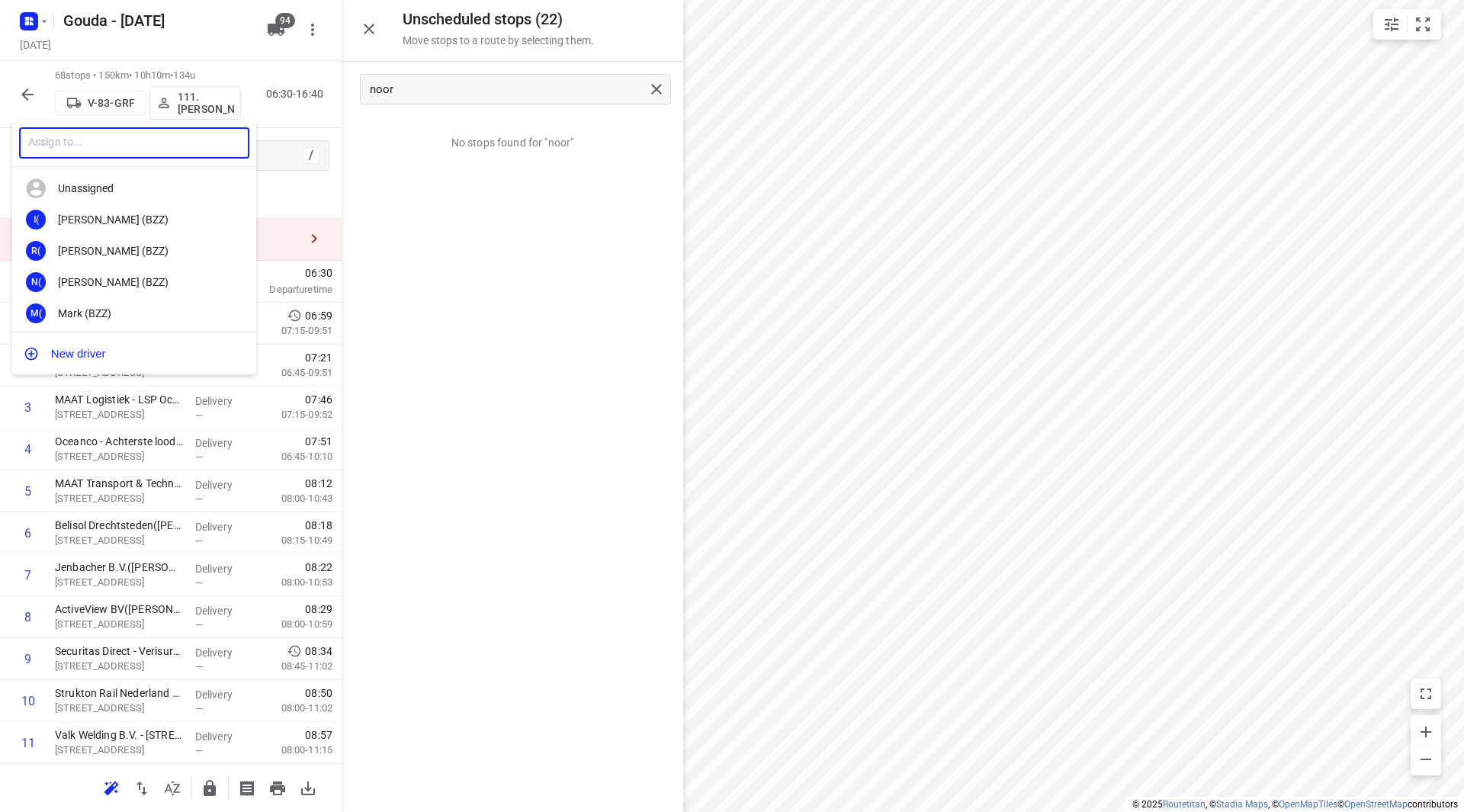
click at [173, 150] on input "text" at bounding box center [134, 142] width 231 height 31
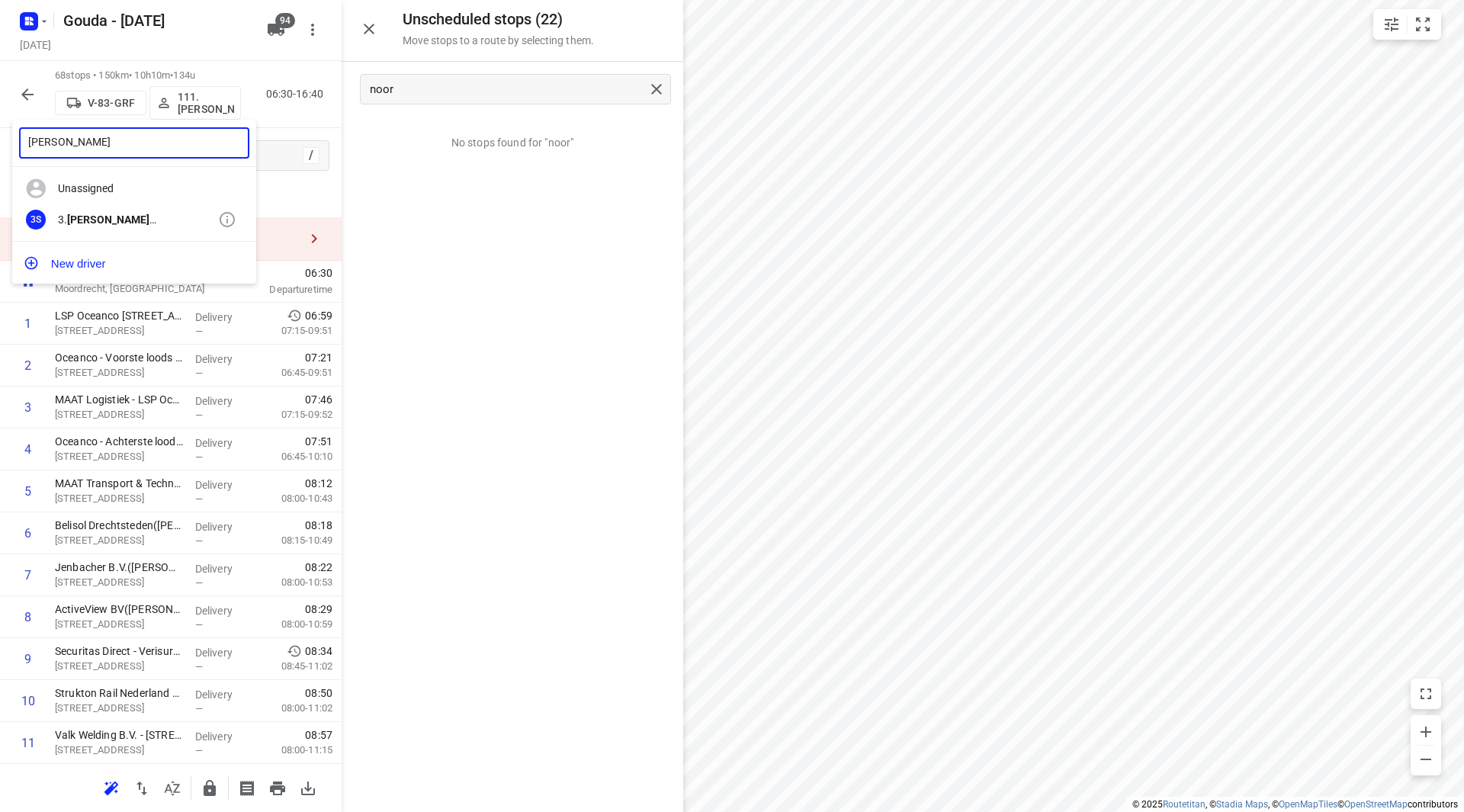
type input "anna"
click at [125, 216] on div "3. Anna Siudy" at bounding box center [138, 220] width 160 height 12
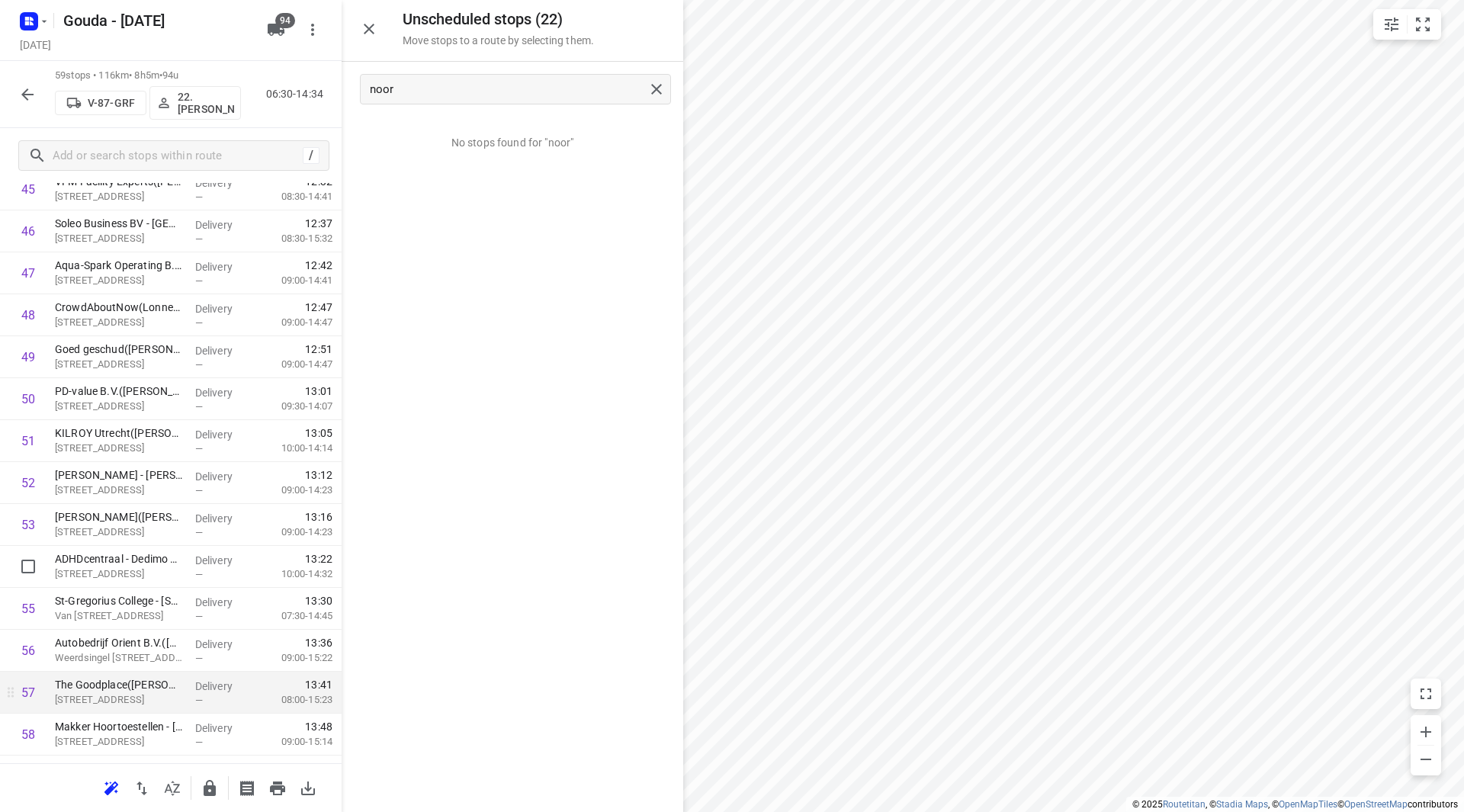
scroll to position [2056, 0]
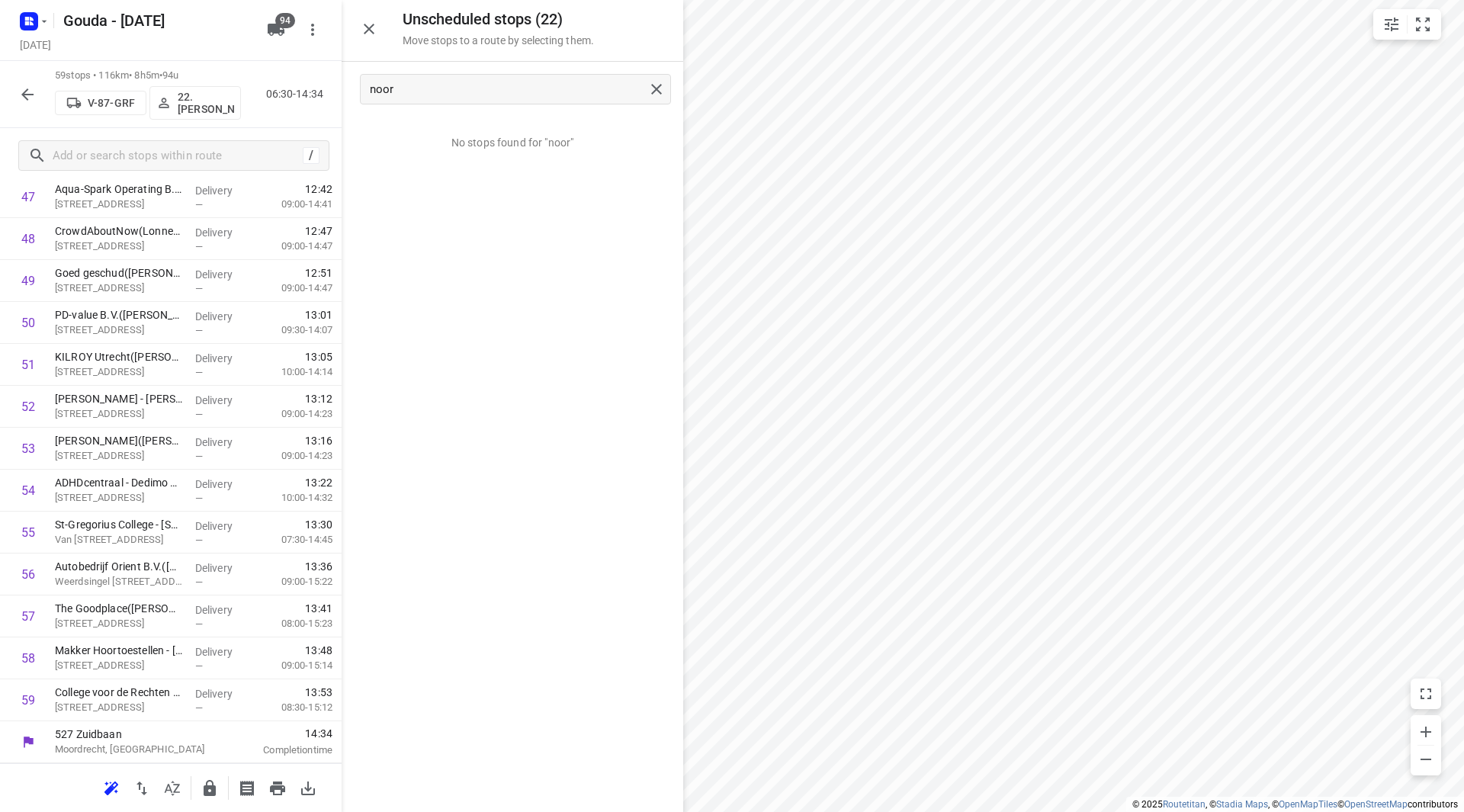
click at [27, 89] on icon "button" at bounding box center [27, 95] width 12 height 12
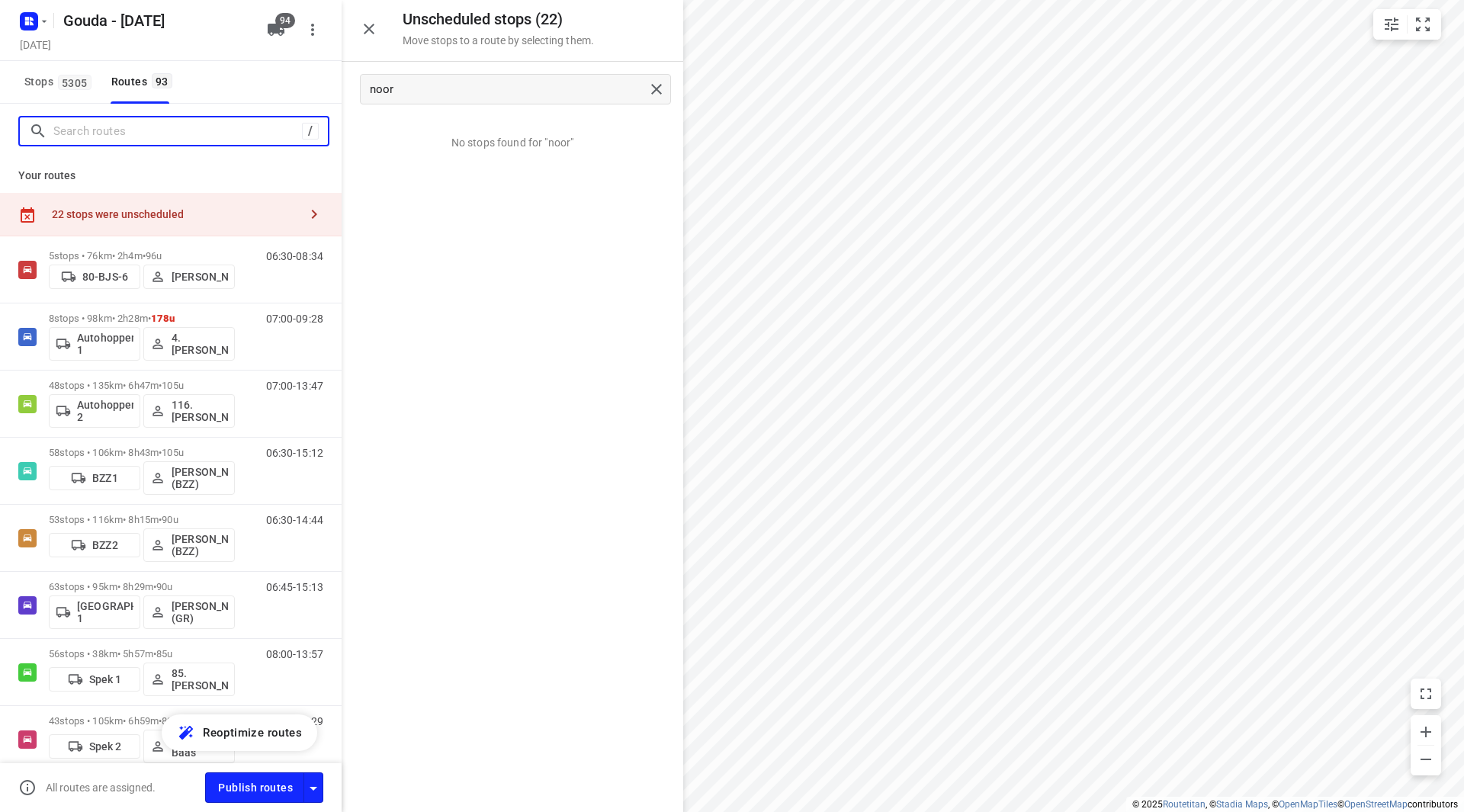
click at [163, 133] on input "Search routes" at bounding box center [177, 132] width 248 height 24
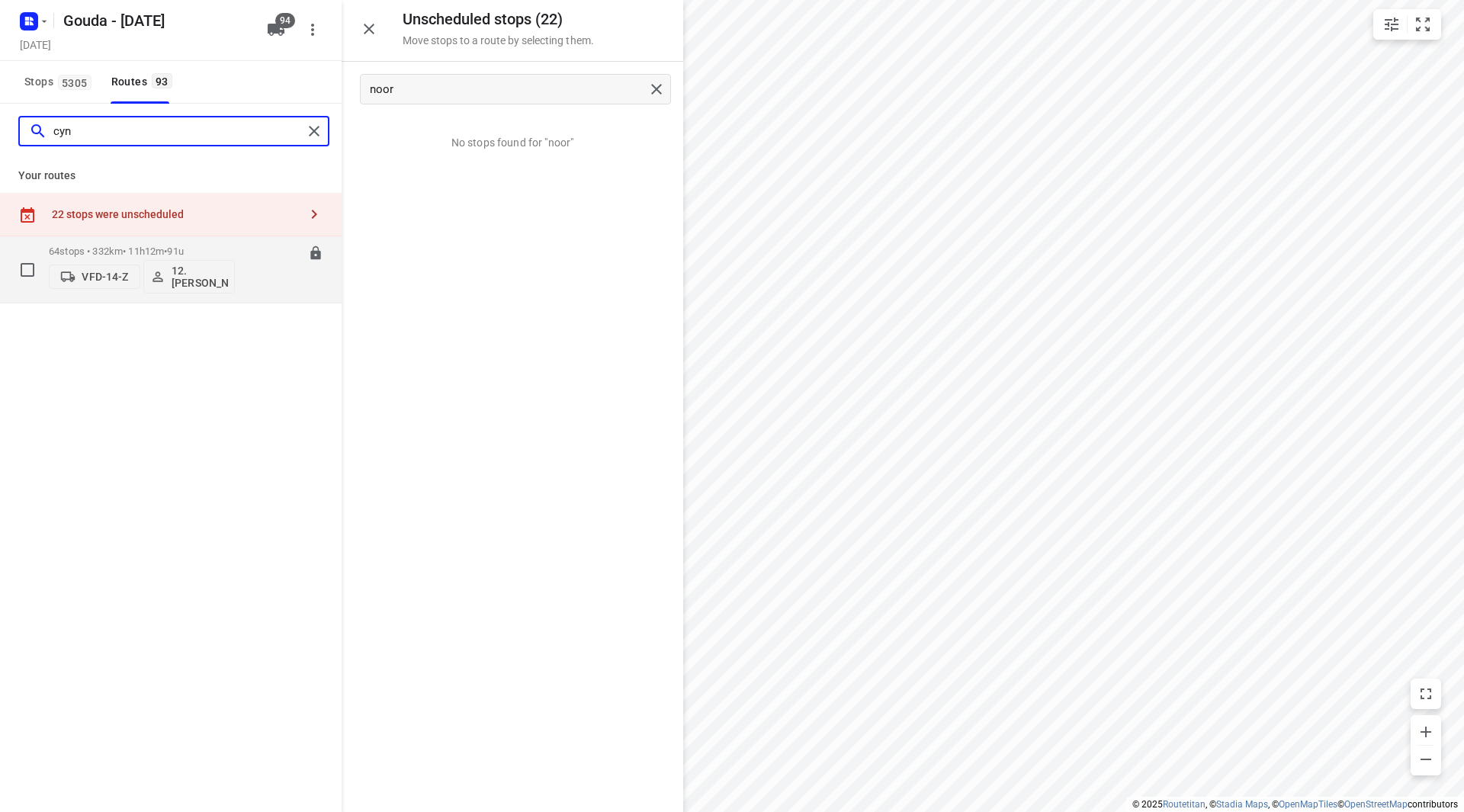
type input "cyn"
click at [209, 246] on p "64 stops • 332km • 11h12m • 91u" at bounding box center [141, 251] width 186 height 11
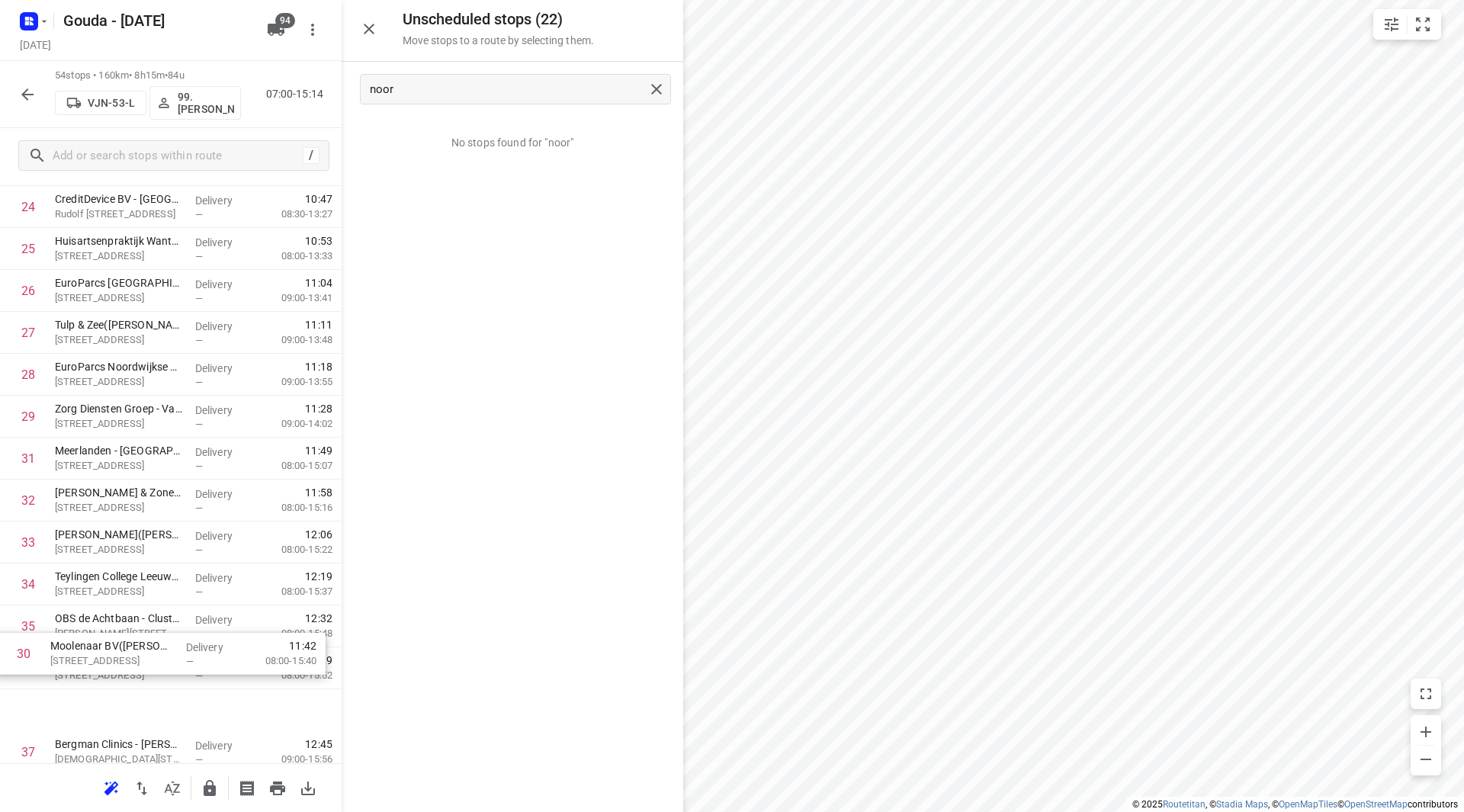
scroll to position [1151, 0]
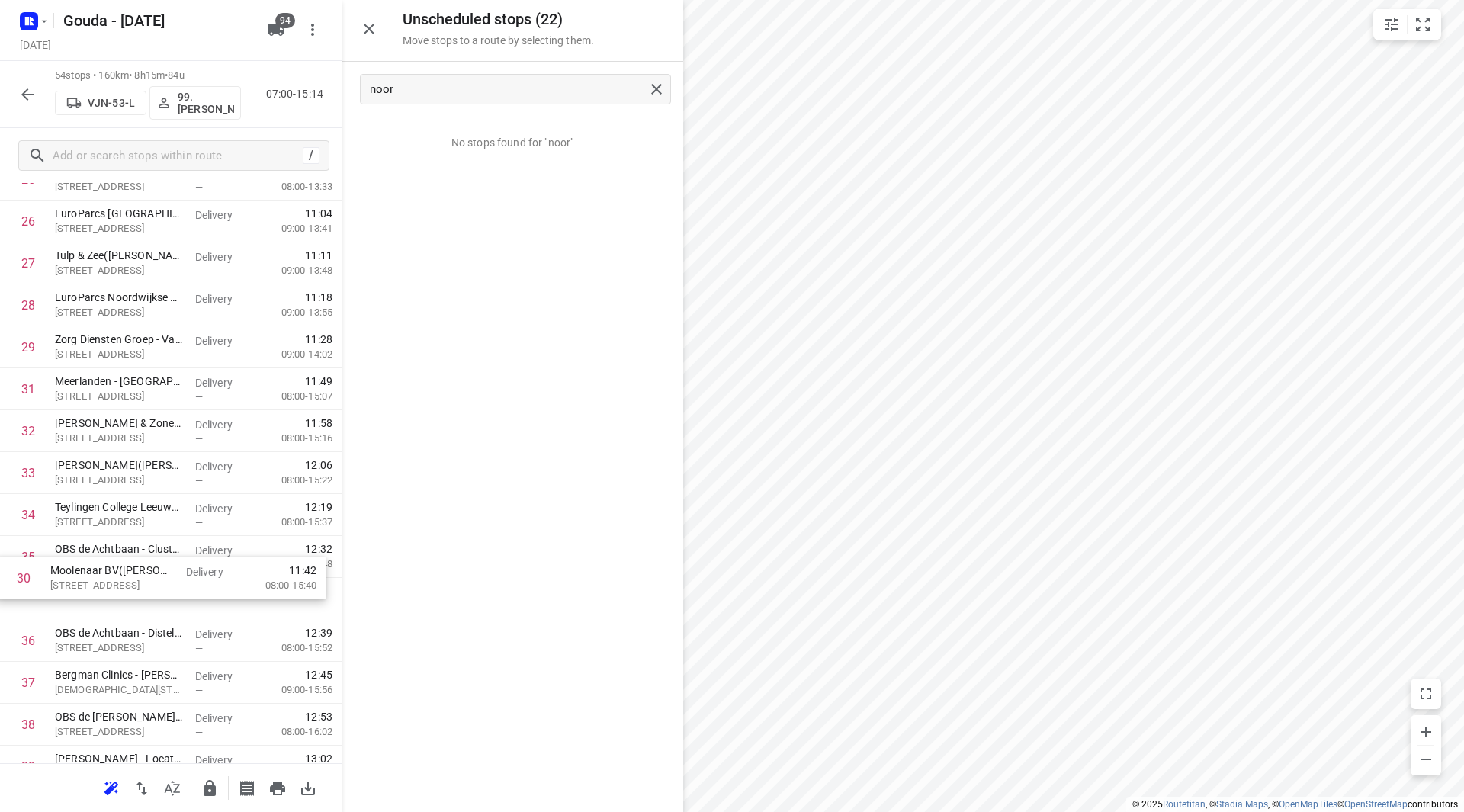
drag, startPoint x: 224, startPoint y: 547, endPoint x: 220, endPoint y: 567, distance: 20.4
click at [220, 567] on div "1 ⭐Volvo Group Truck Center - Rijnsburg(Service balie - Rijnsburg) Rijnsburgerw…" at bounding box center [171, 285] width 342 height 2265
drag, startPoint x: 188, startPoint y: 459, endPoint x: 193, endPoint y: 378, distance: 81.2
click at [193, 378] on div "1 ⭐Volvo Group Truck Center - Rijnsburg(Service balie - Rijnsburg) Rijnsburgerw…" at bounding box center [171, 285] width 342 height 2265
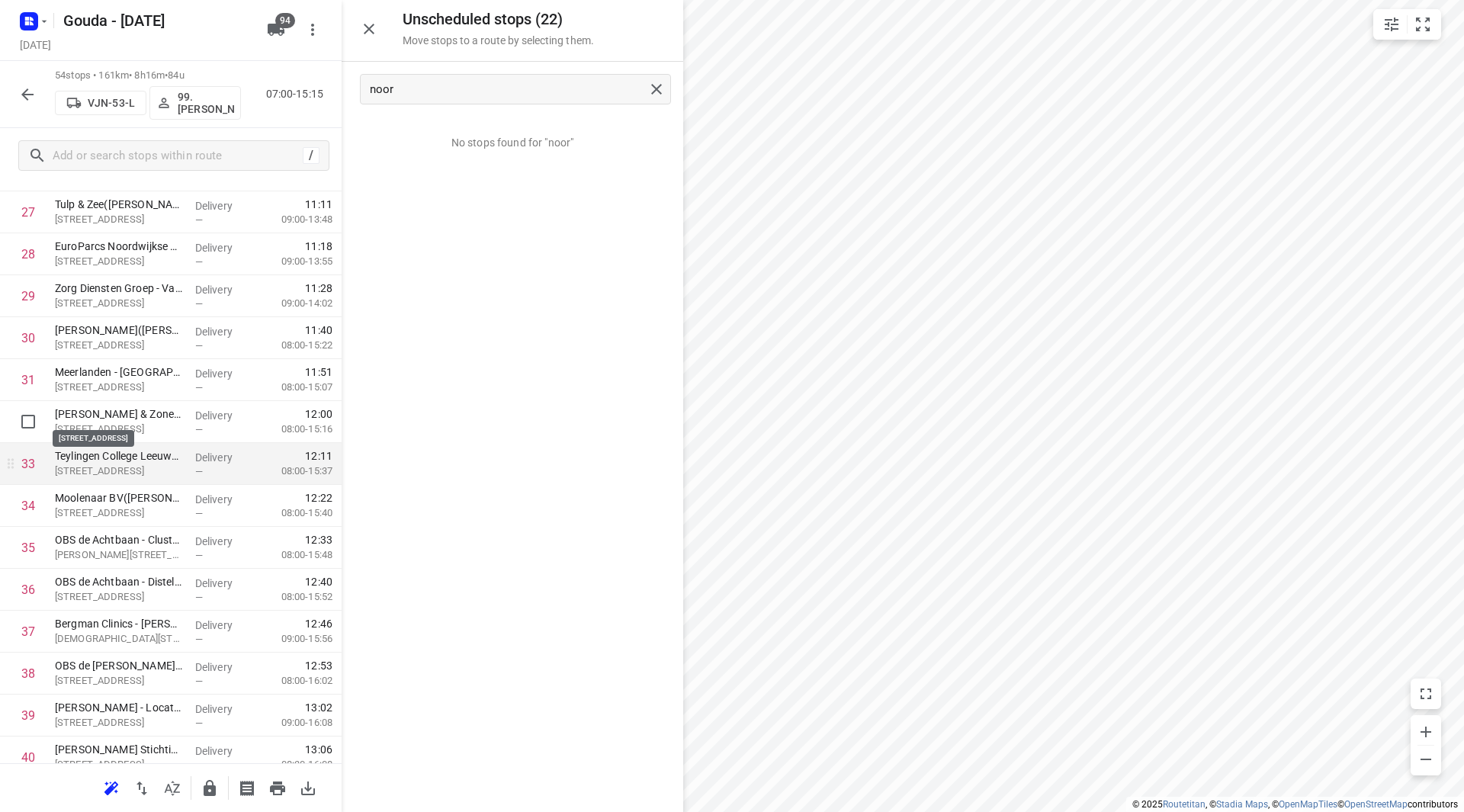
scroll to position [1227, 0]
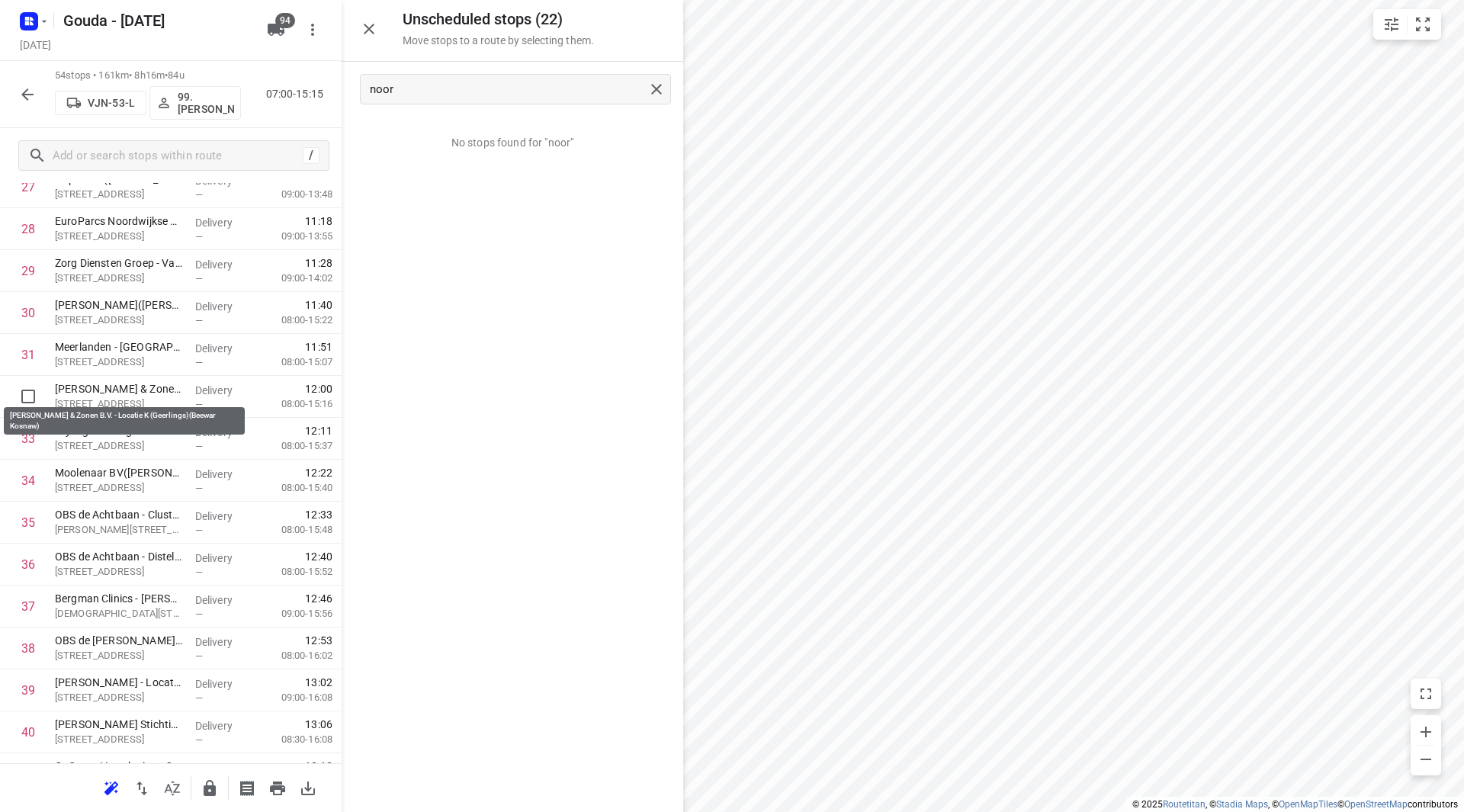
drag, startPoint x: 141, startPoint y: 391, endPoint x: 138, endPoint y: 346, distance: 45.1
click at [138, 346] on div "1 ⭐Volvo Group Truck Center - Rijnsburg(Service balie - Rijnsburg) Rijnsburgerw…" at bounding box center [171, 209] width 342 height 2265
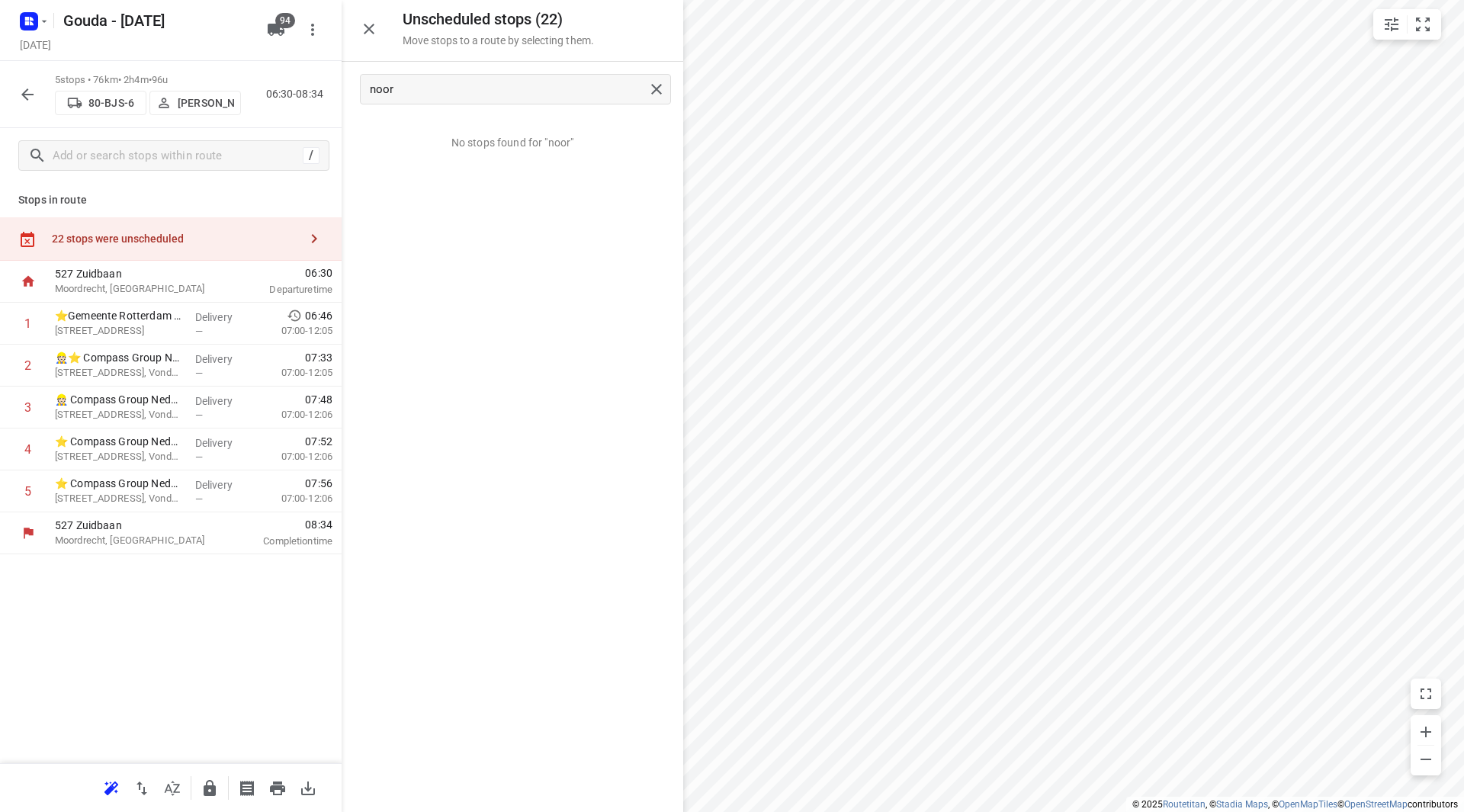
scroll to position [0, 0]
drag, startPoint x: 406, startPoint y: 93, endPoint x: 334, endPoint y: 95, distance: 72.0
click at [334, 95] on div "Unscheduled stops ( 22 ) Move stops to a route by selecting them. noor No stops…" at bounding box center [171, 406] width 342 height 812
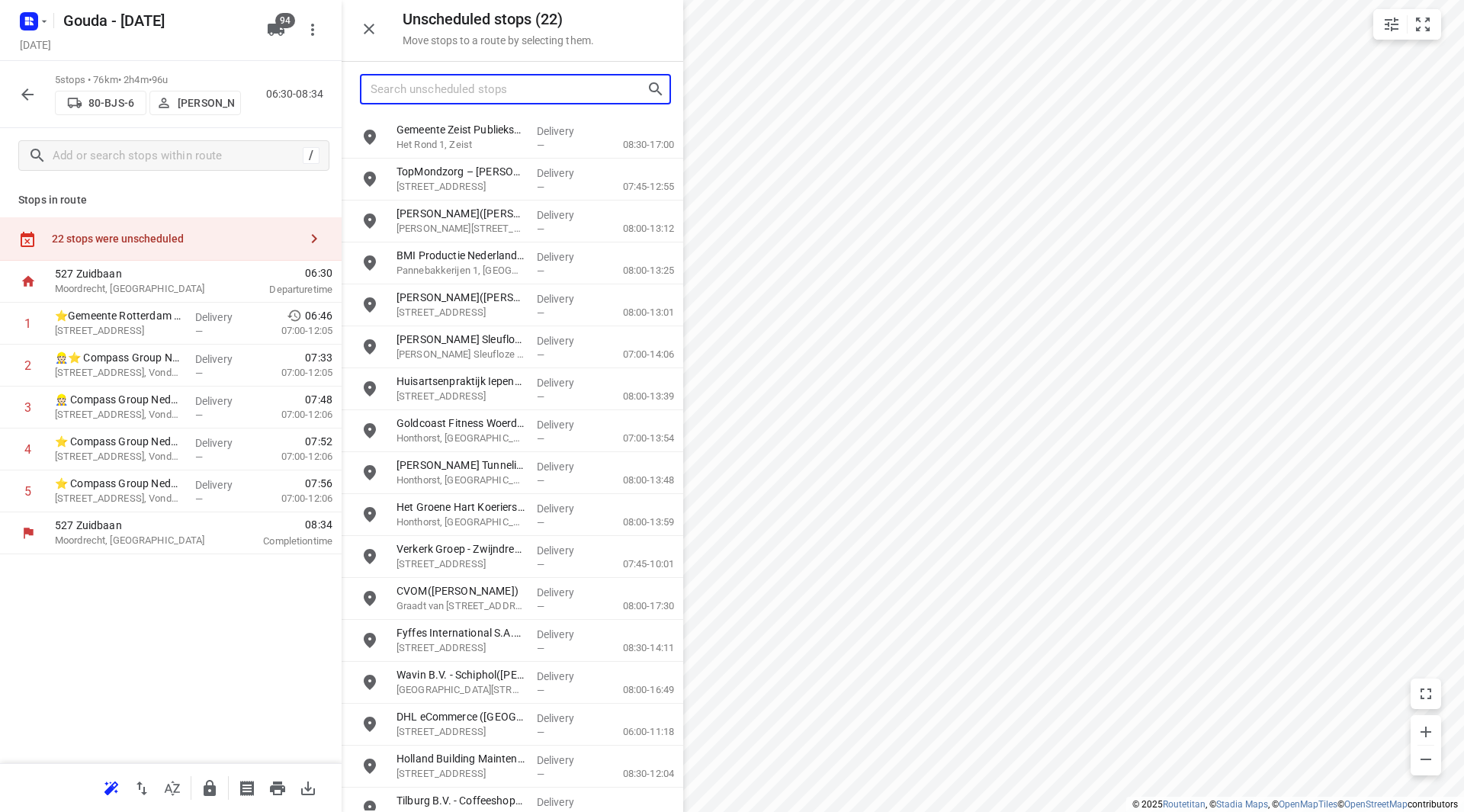
click at [512, 88] on input "Search unscheduled stops" at bounding box center [509, 89] width 276 height 24
click at [33, 95] on icon "button" at bounding box center [27, 95] width 12 height 12
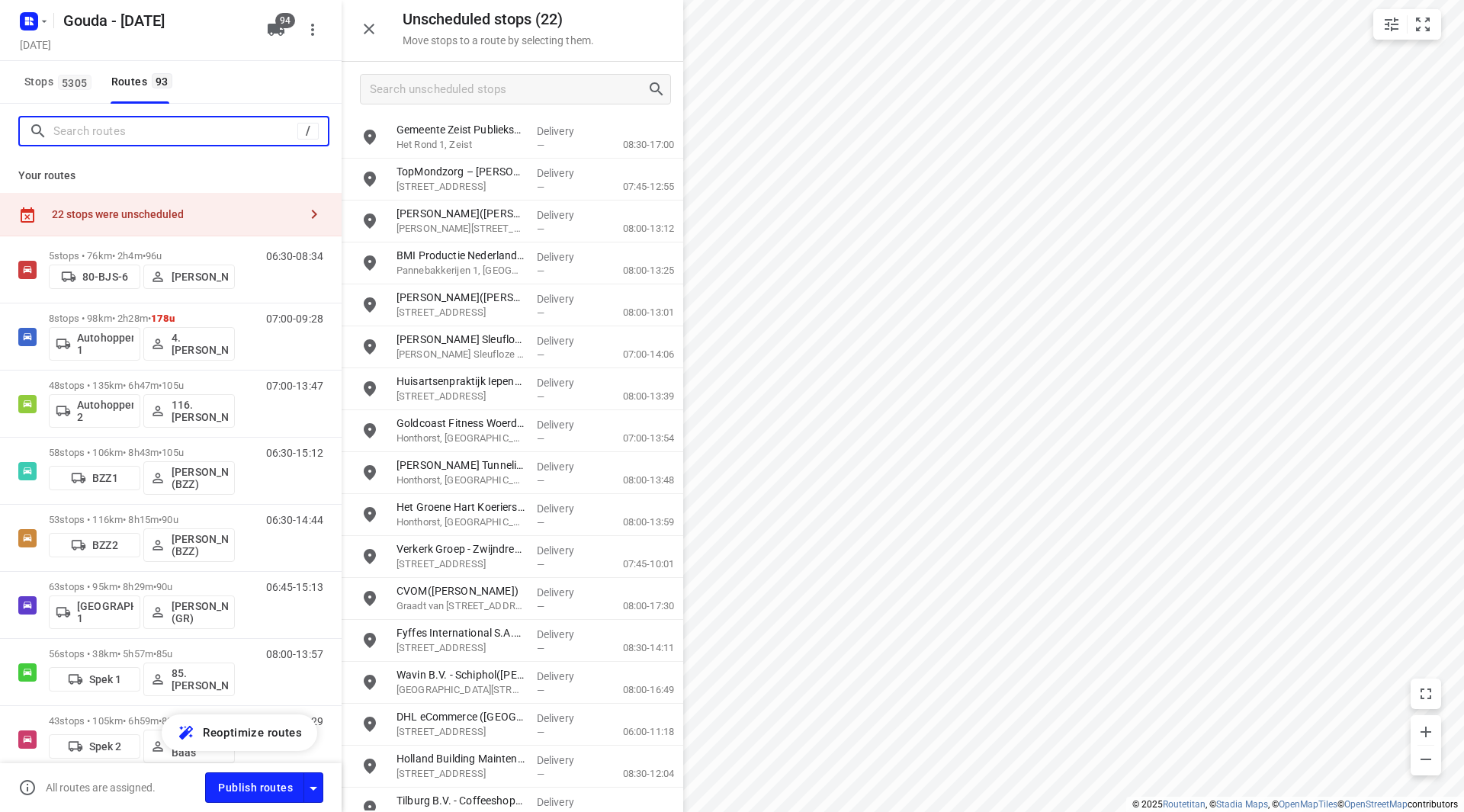
click at [121, 131] on input "Search routes" at bounding box center [175, 132] width 244 height 24
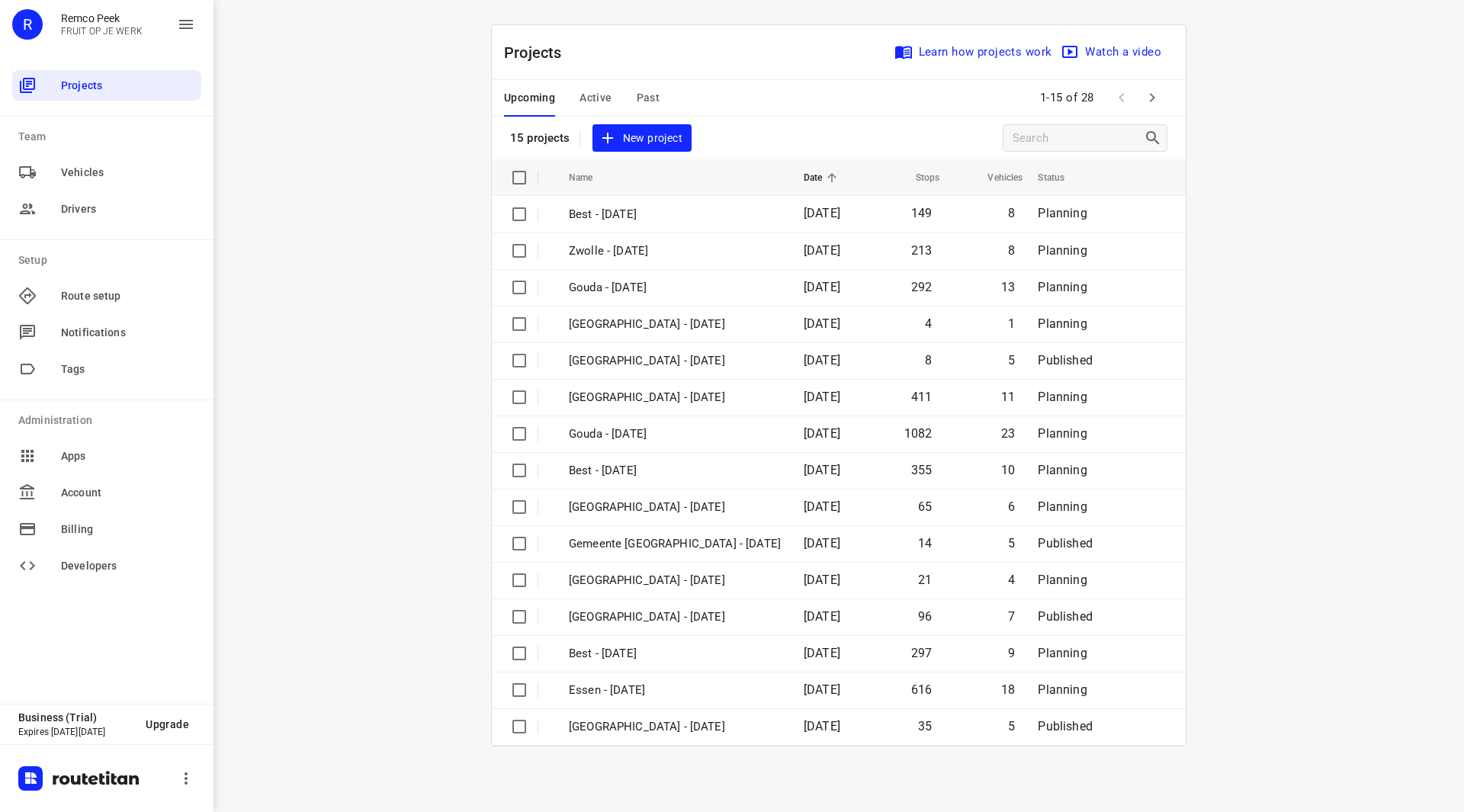
click at [580, 98] on div "Upcoming Active Past" at bounding box center [595, 98] width 180 height 36
click at [598, 103] on span "Active" at bounding box center [595, 98] width 32 height 19
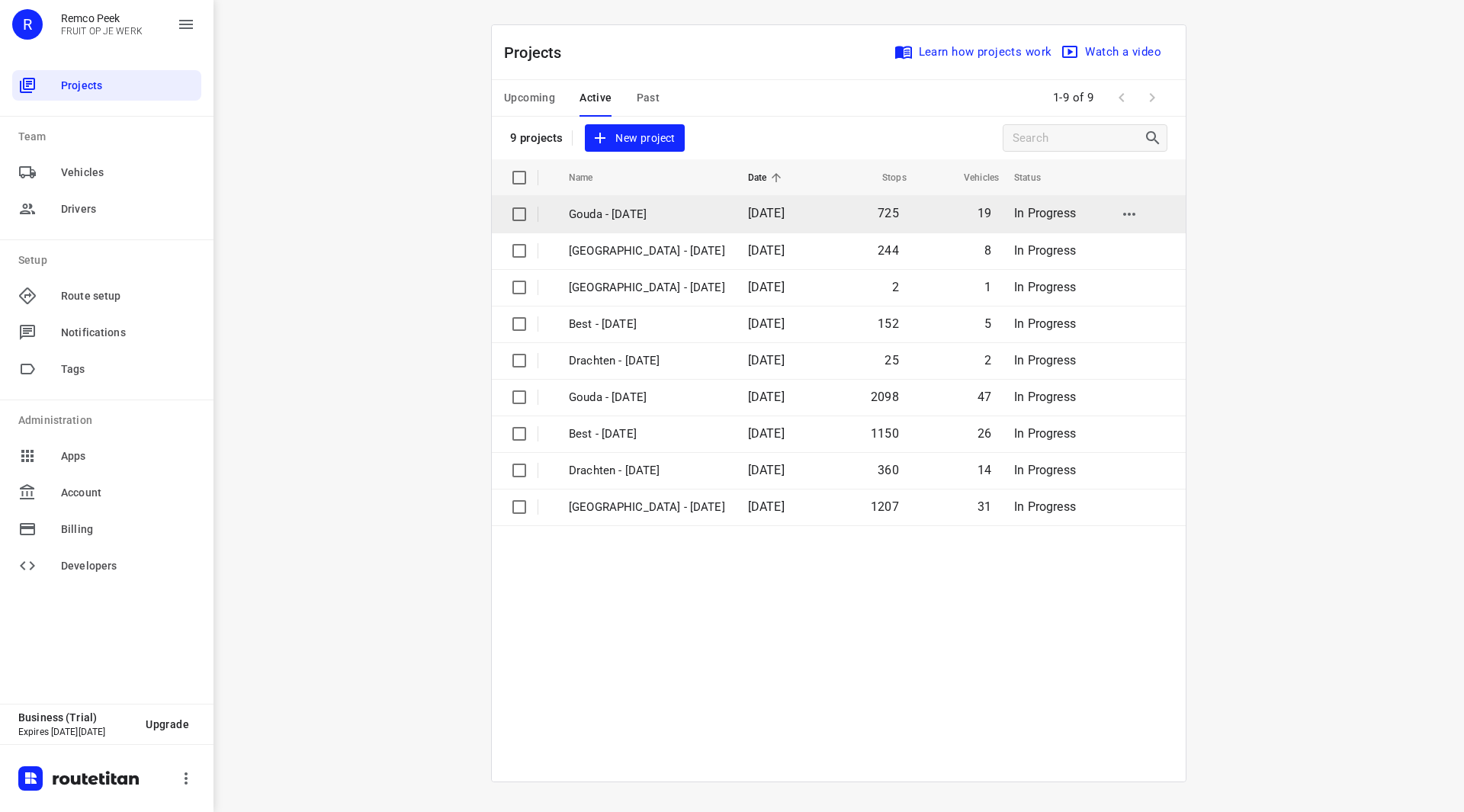
click at [640, 215] on p "Gouda - [DATE]" at bounding box center [647, 215] width 156 height 18
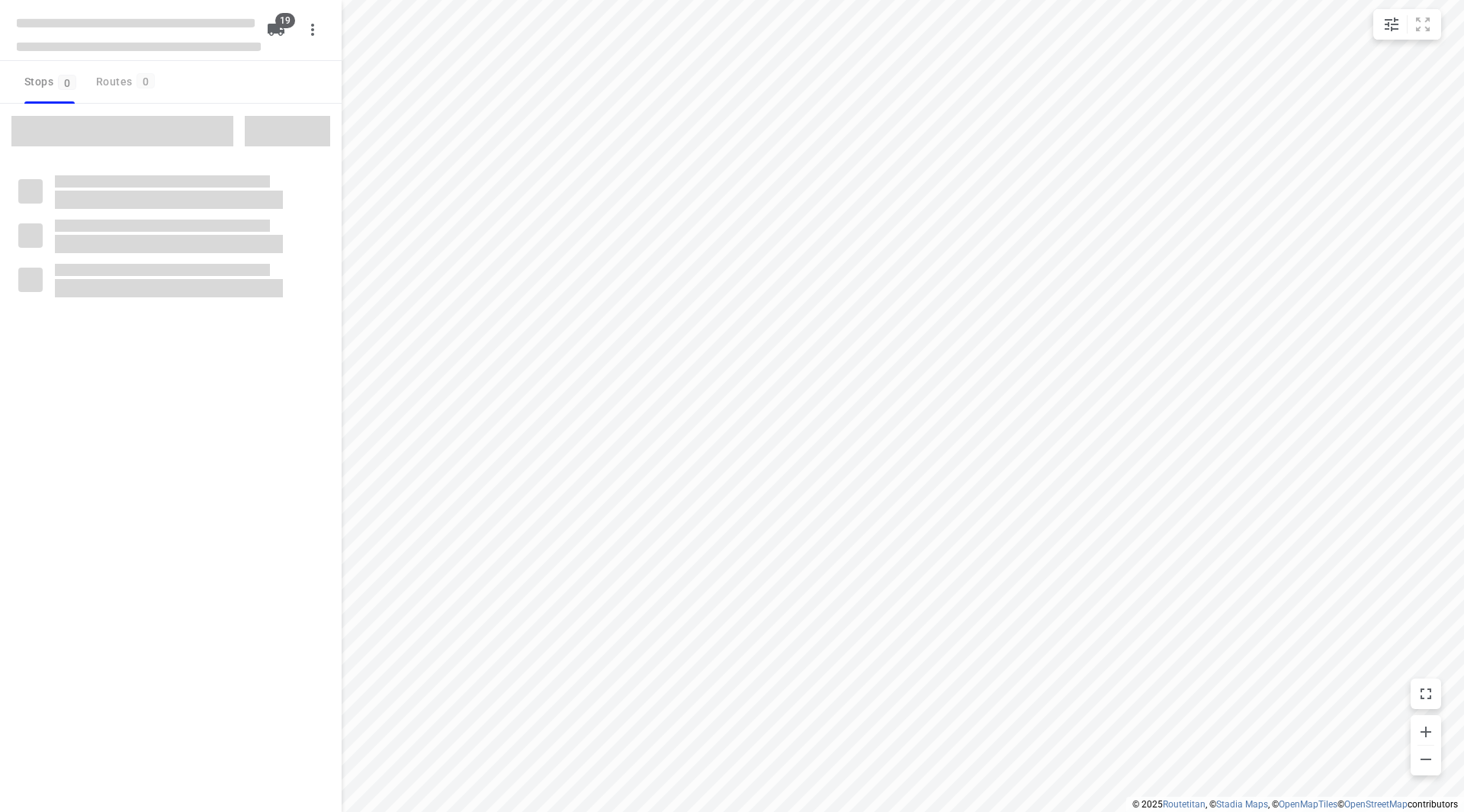
checkbox input "true"
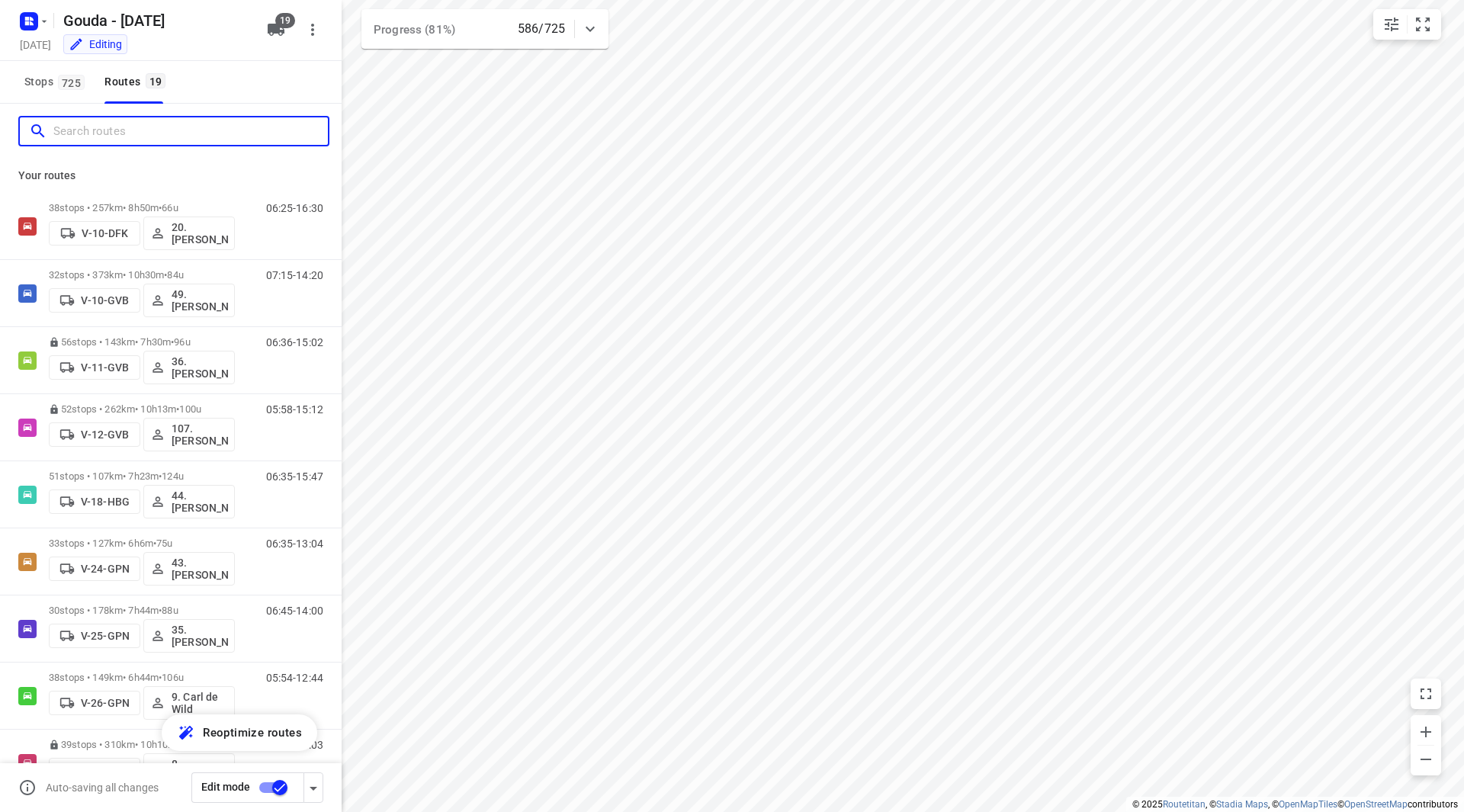
click at [127, 129] on input "Search routes" at bounding box center [190, 132] width 275 height 24
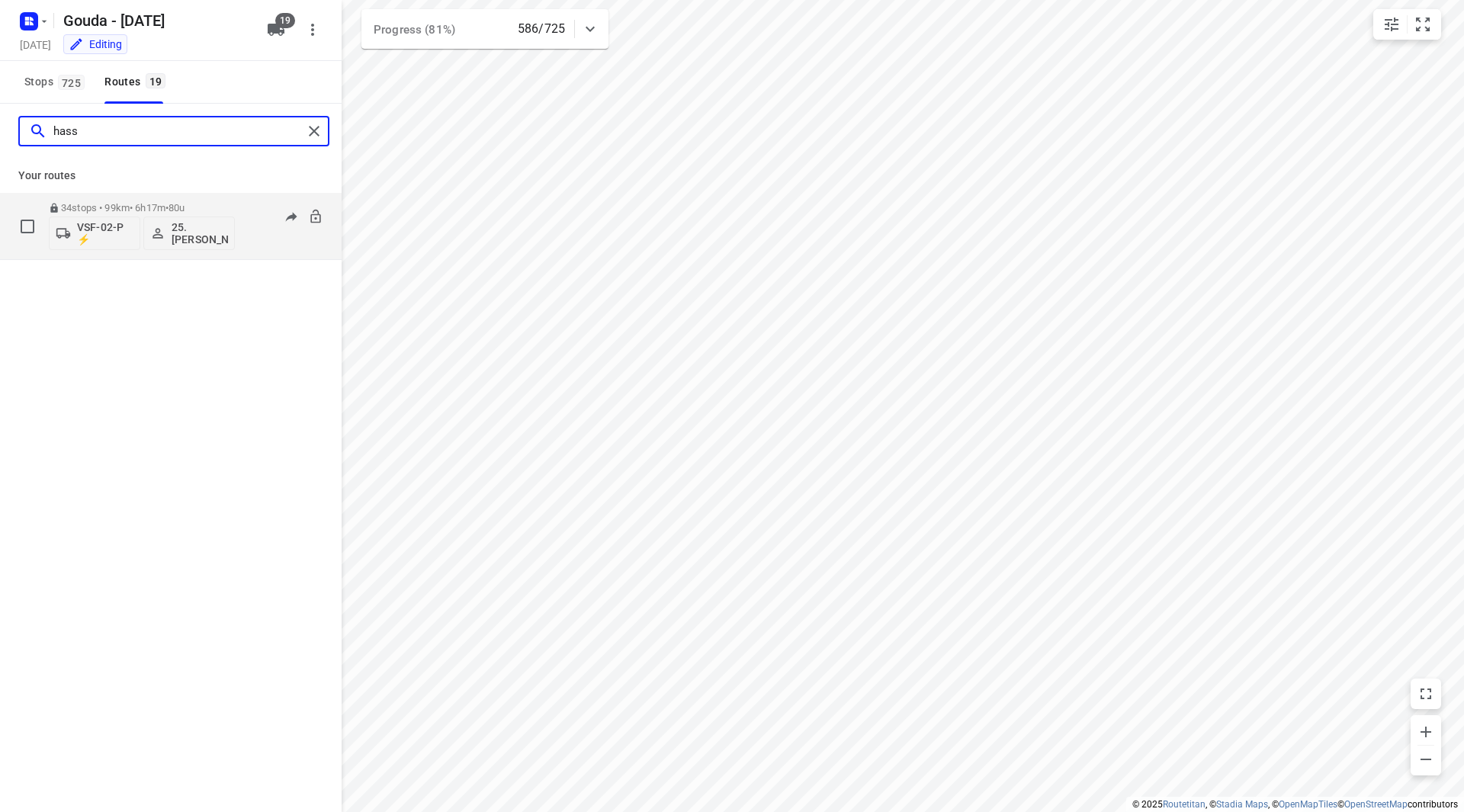
type input "hass"
click at [206, 200] on div "34 stops • 99km • 6h17m • 80u VSF-02-P ⚡ 25. [PERSON_NAME]" at bounding box center [141, 226] width 186 height 64
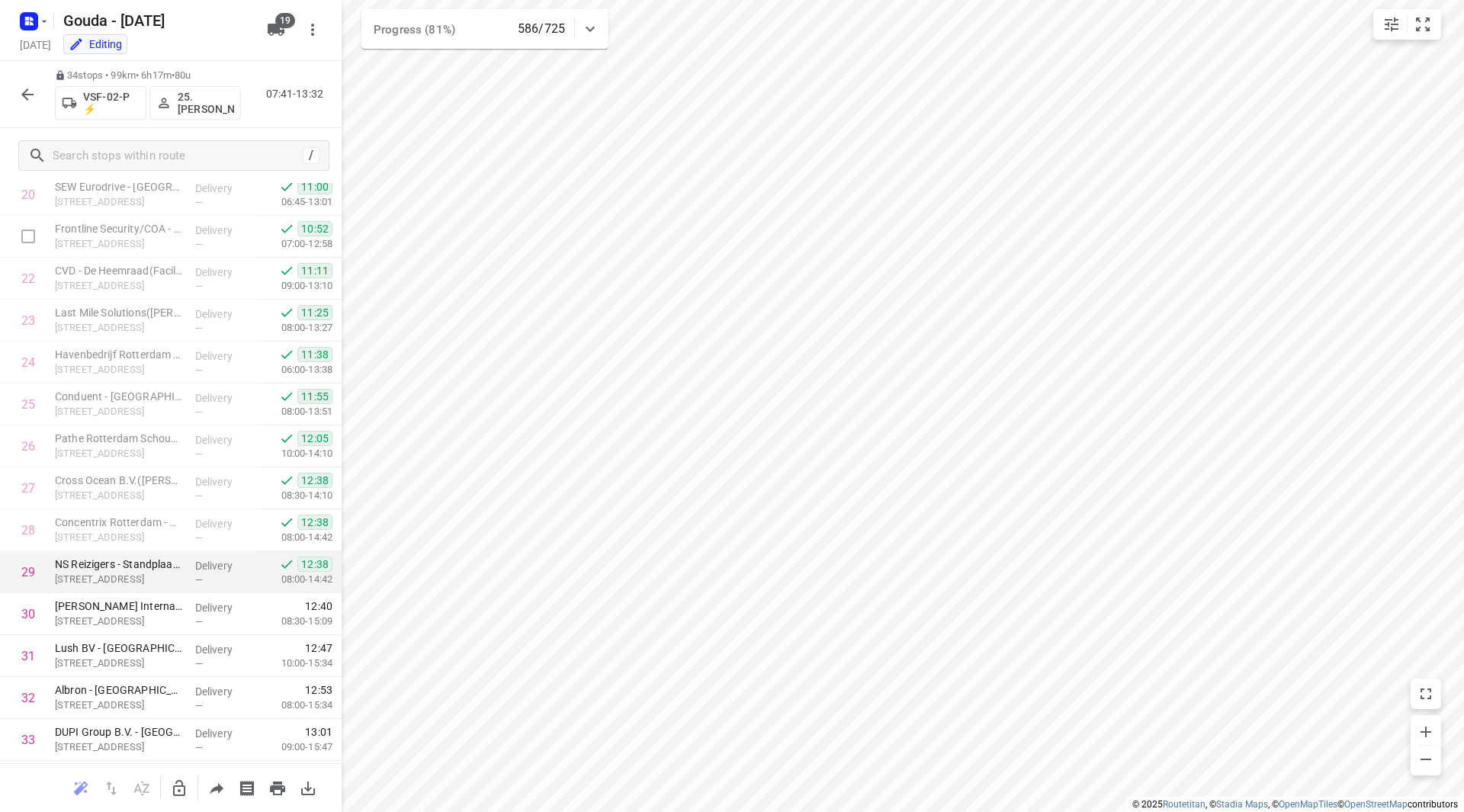
scroll to position [964, 0]
click at [24, 97] on icon "button" at bounding box center [27, 95] width 19 height 19
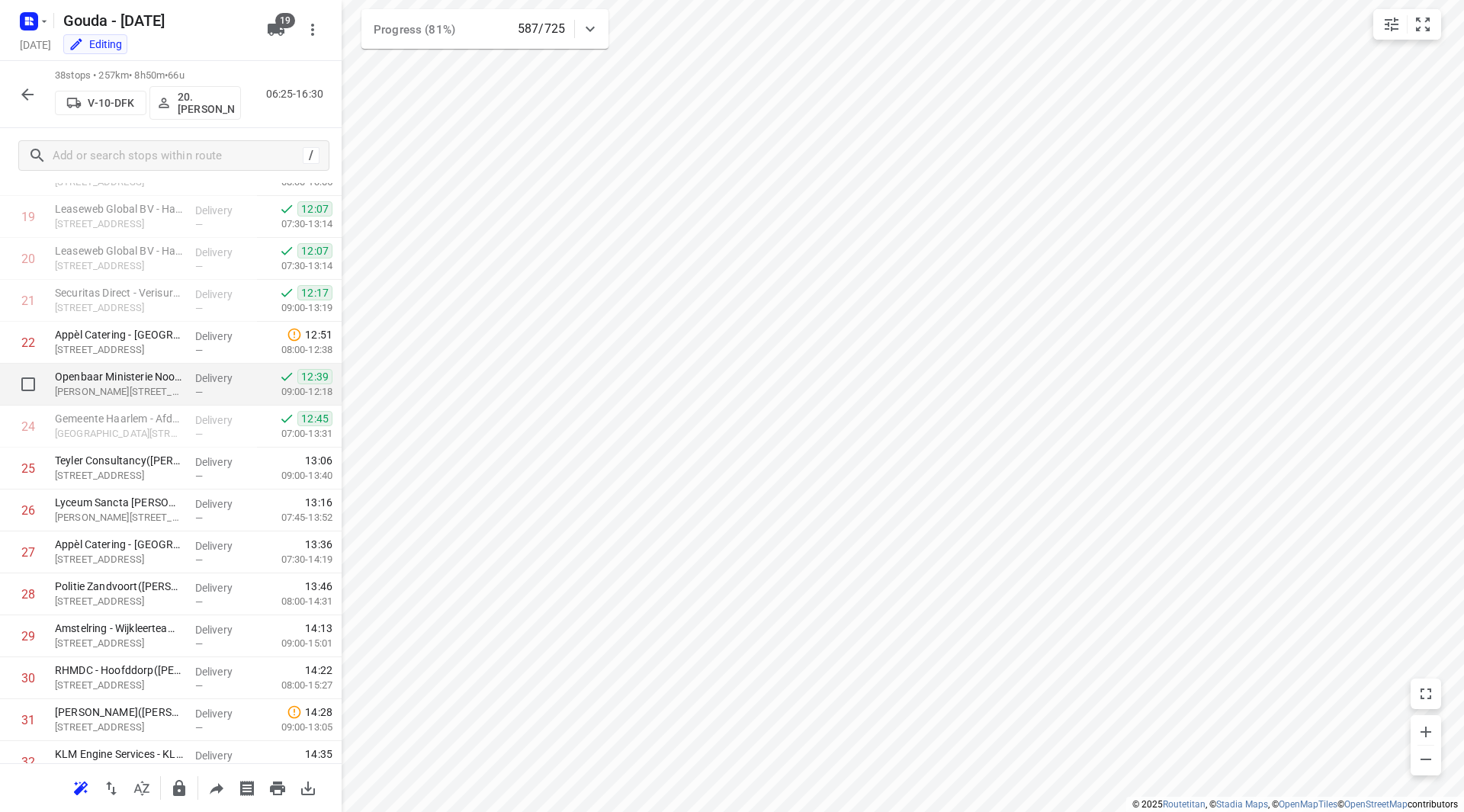
scroll to position [827, 0]
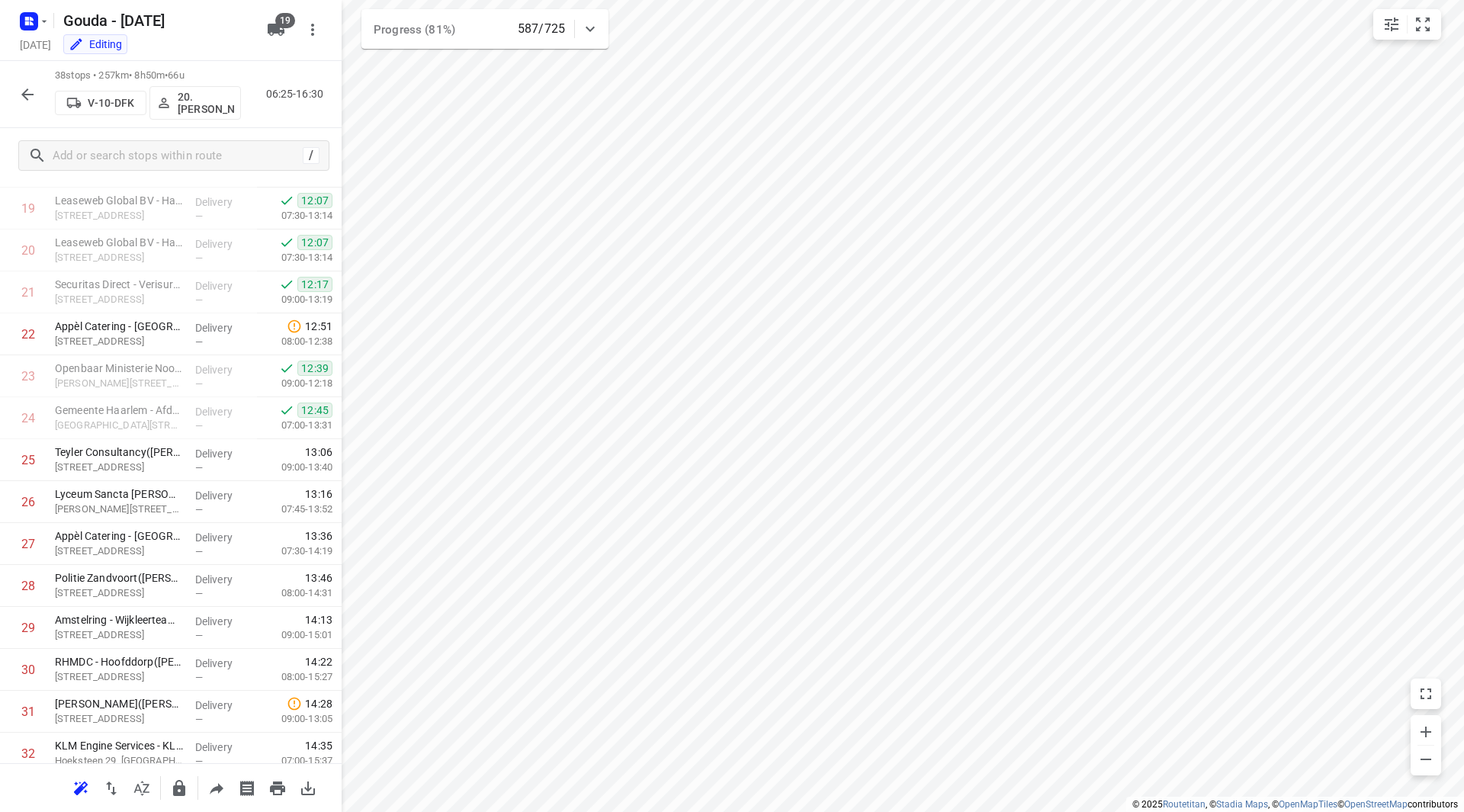
click at [13, 86] on div at bounding box center [27, 95] width 31 height 31
click at [25, 87] on icon "button" at bounding box center [27, 95] width 19 height 19
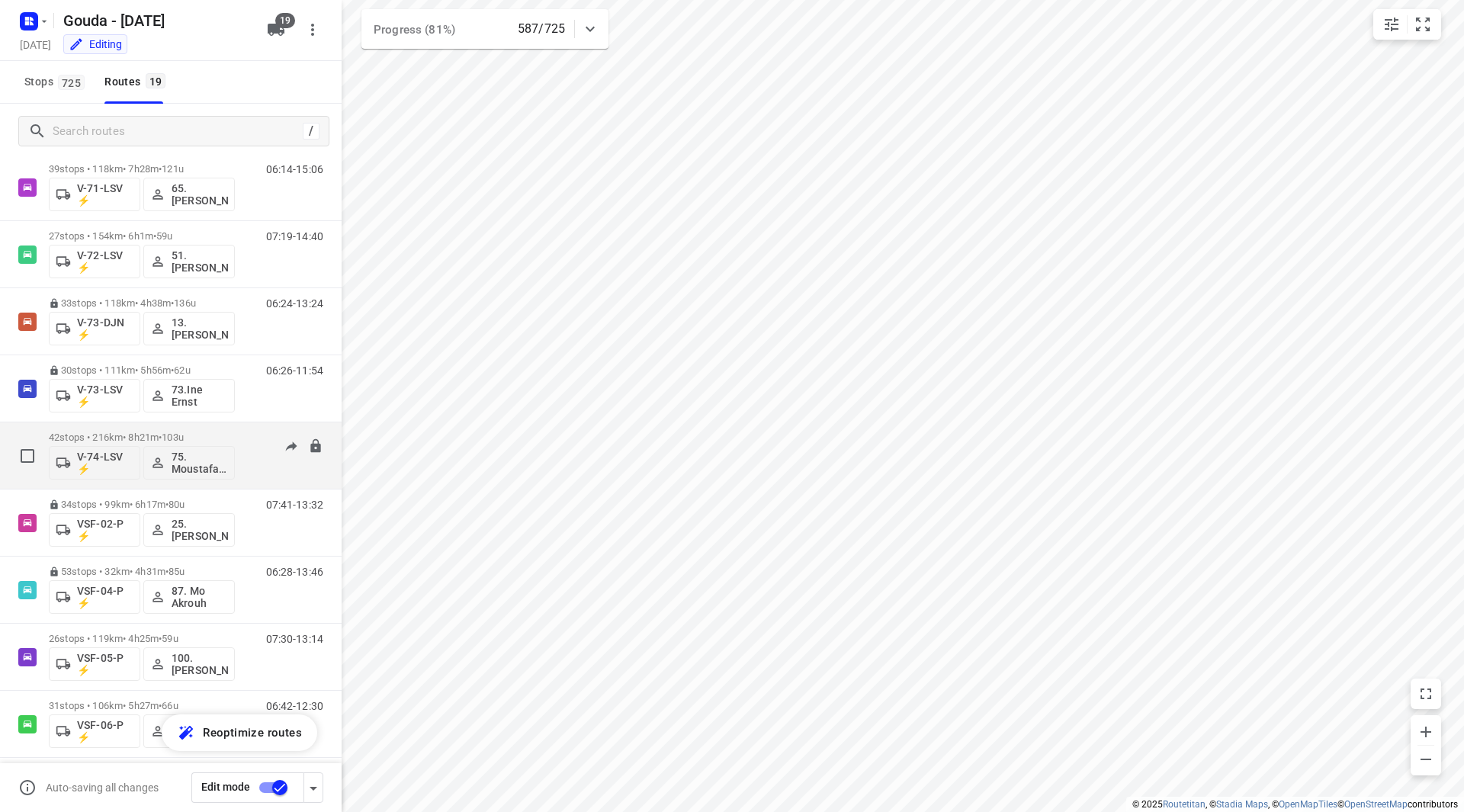
scroll to position [720, 0]
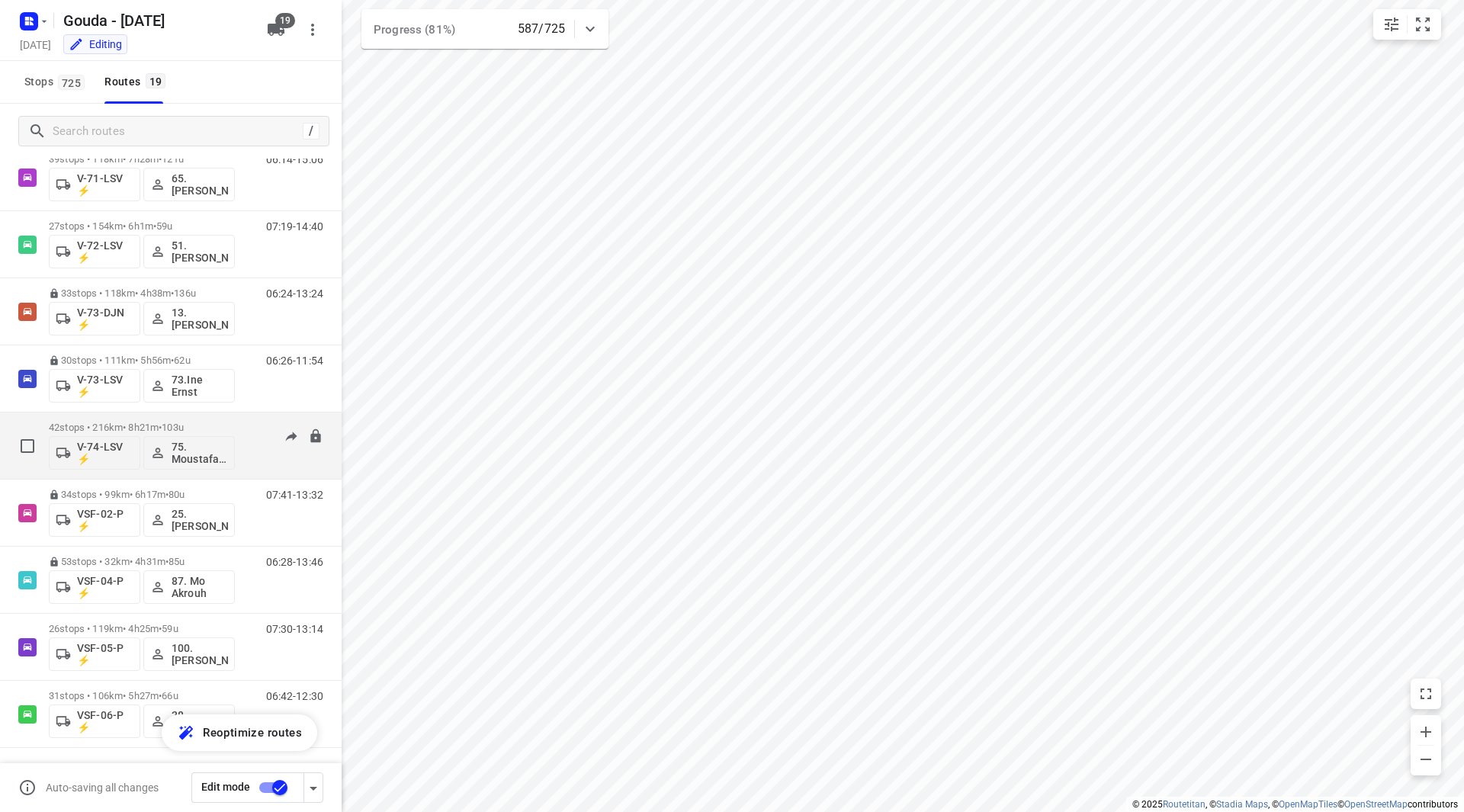
click at [231, 421] on div "42 stops • 216km • 8h21m • 103u V-74-LSV ⚡ 75. Moustafa Shhadeh" at bounding box center [141, 446] width 186 height 64
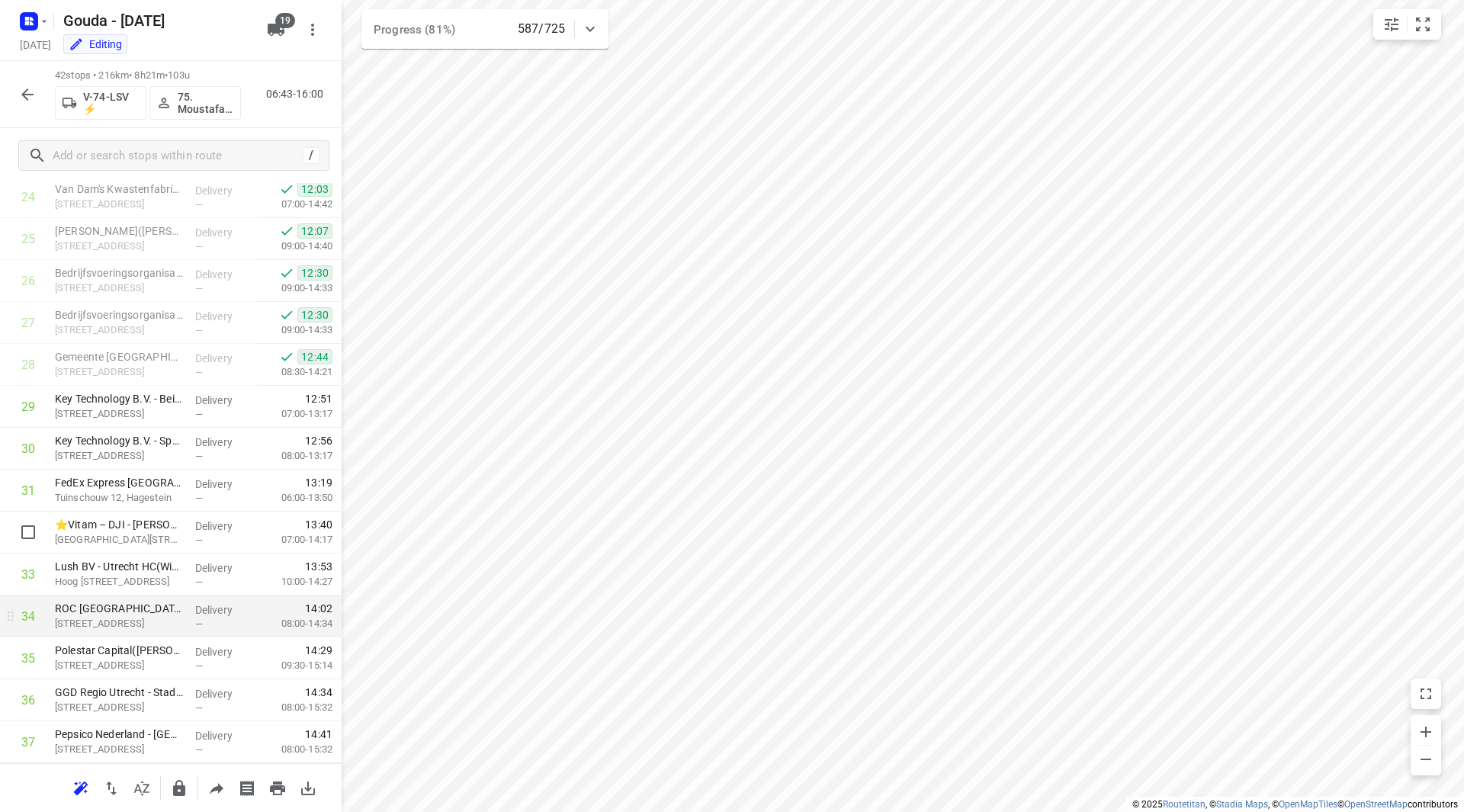
scroll to position [1071, 0]
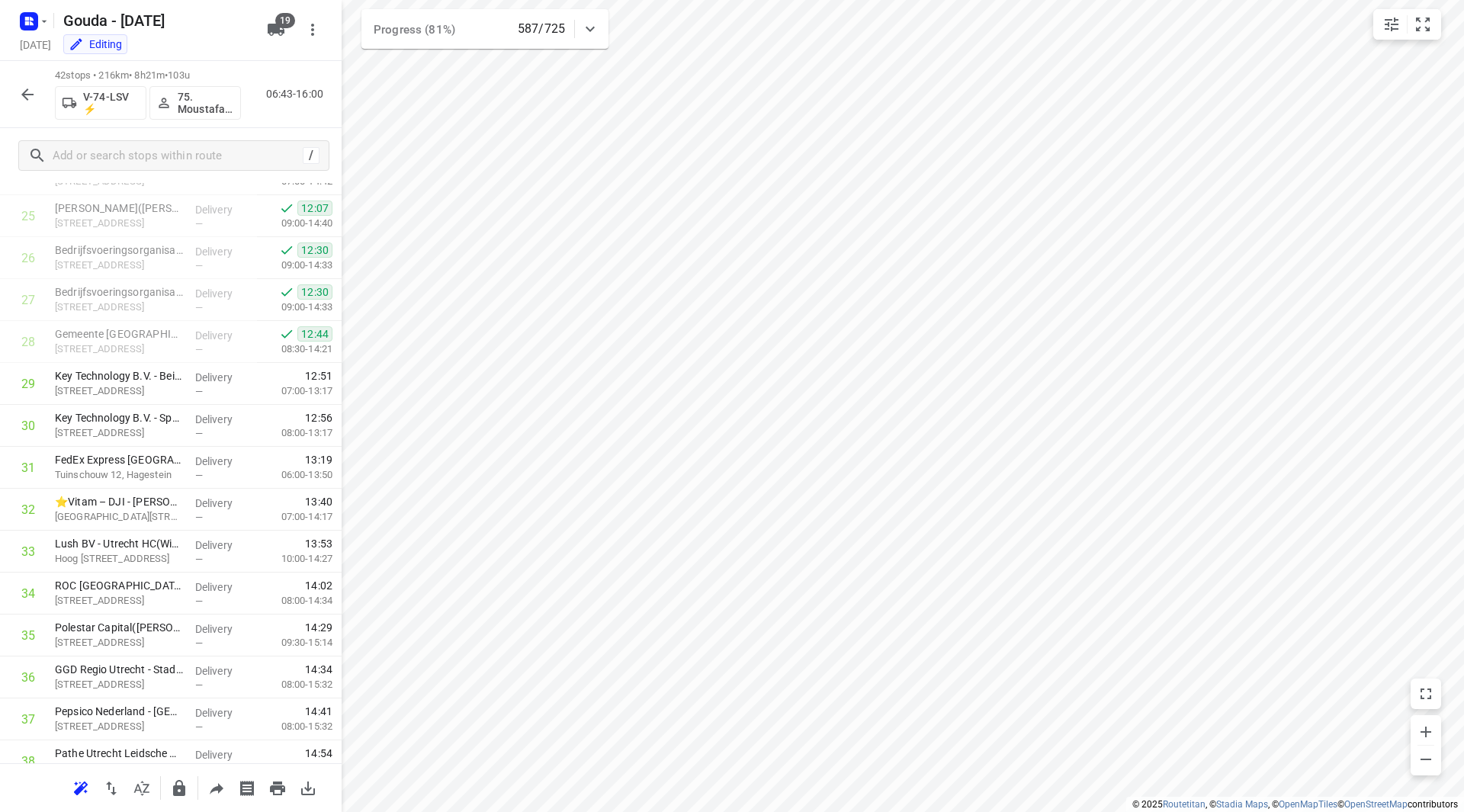
click at [23, 92] on icon "button" at bounding box center [27, 95] width 19 height 19
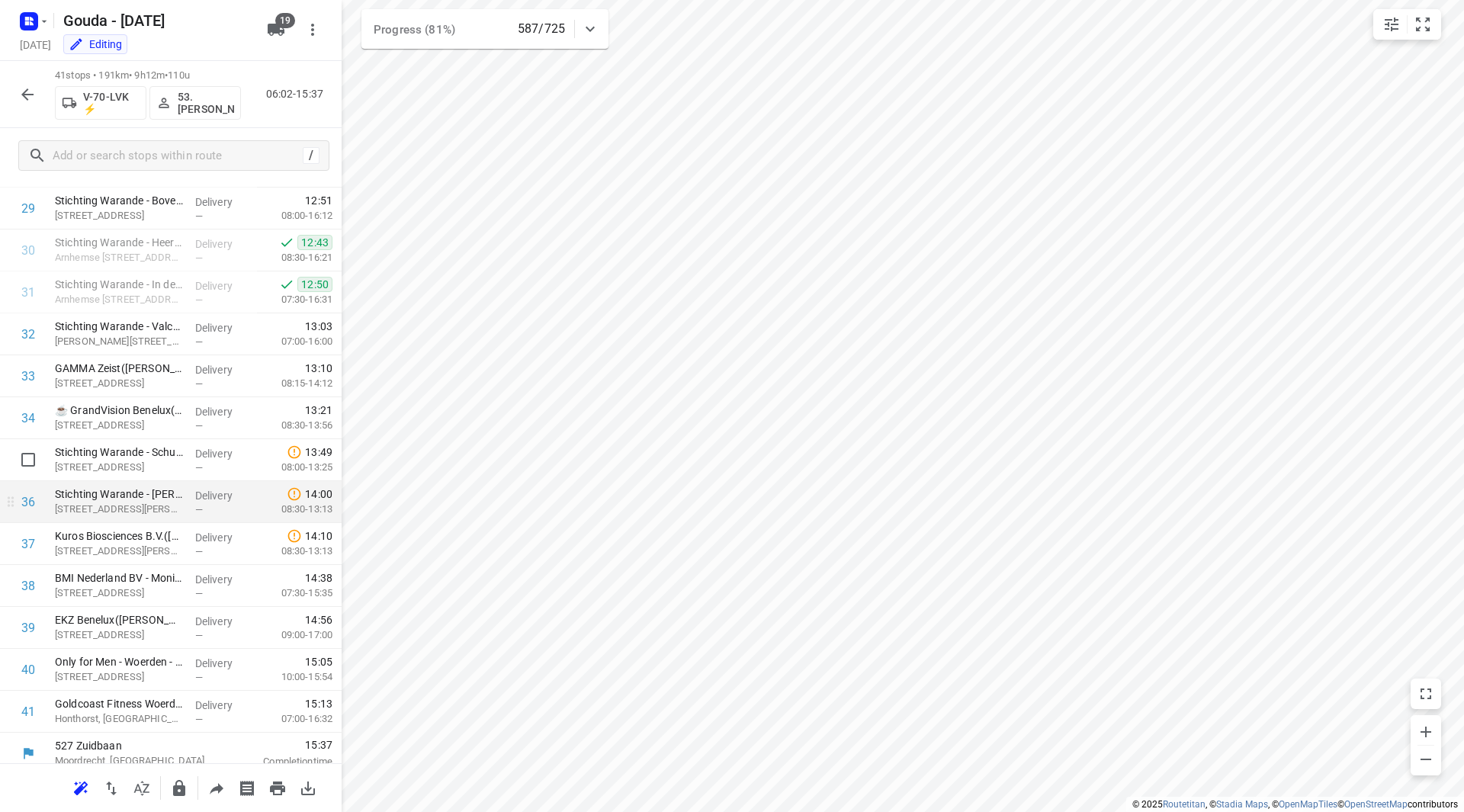
scroll to position [1257, 0]
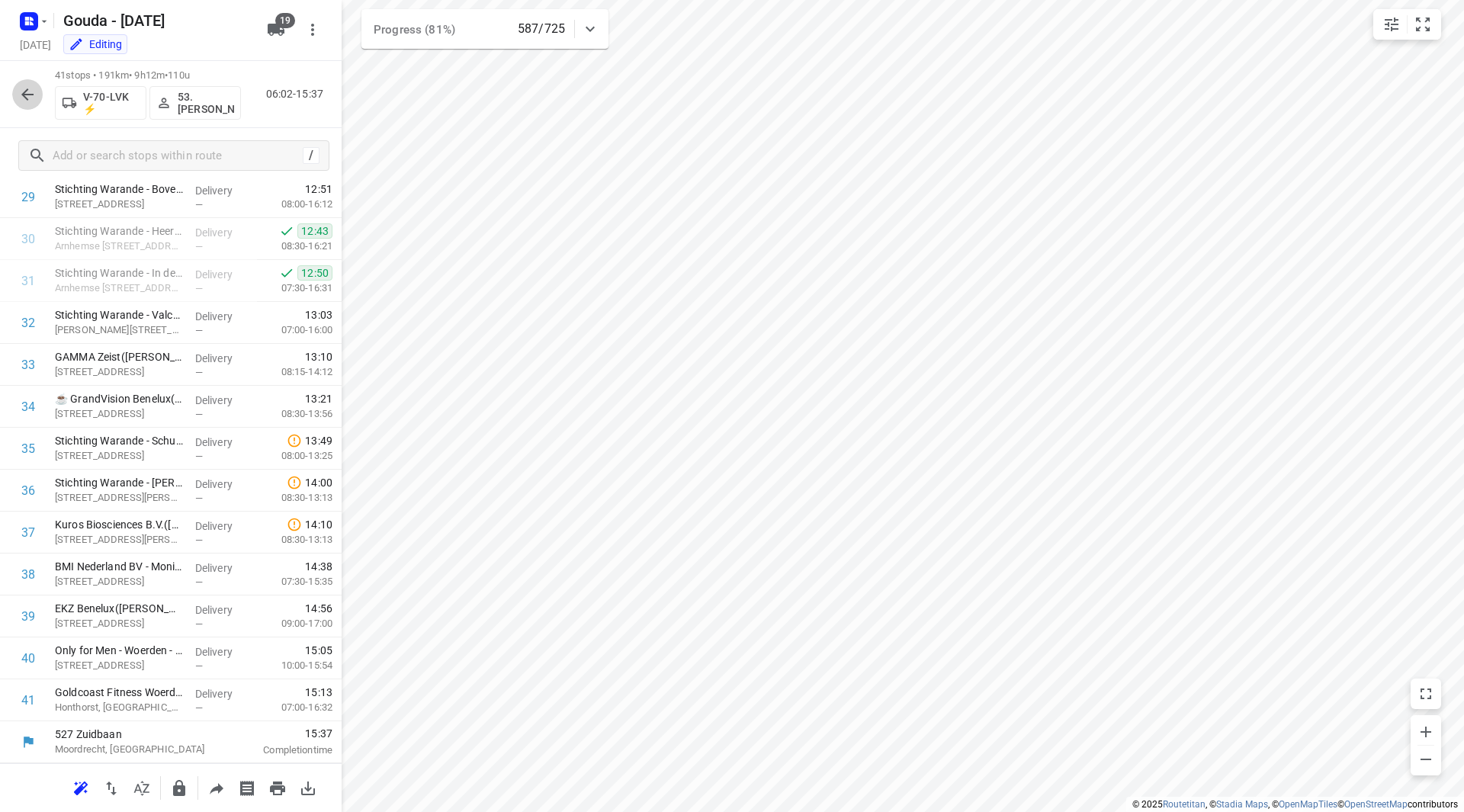
click at [37, 104] on button "button" at bounding box center [27, 95] width 31 height 31
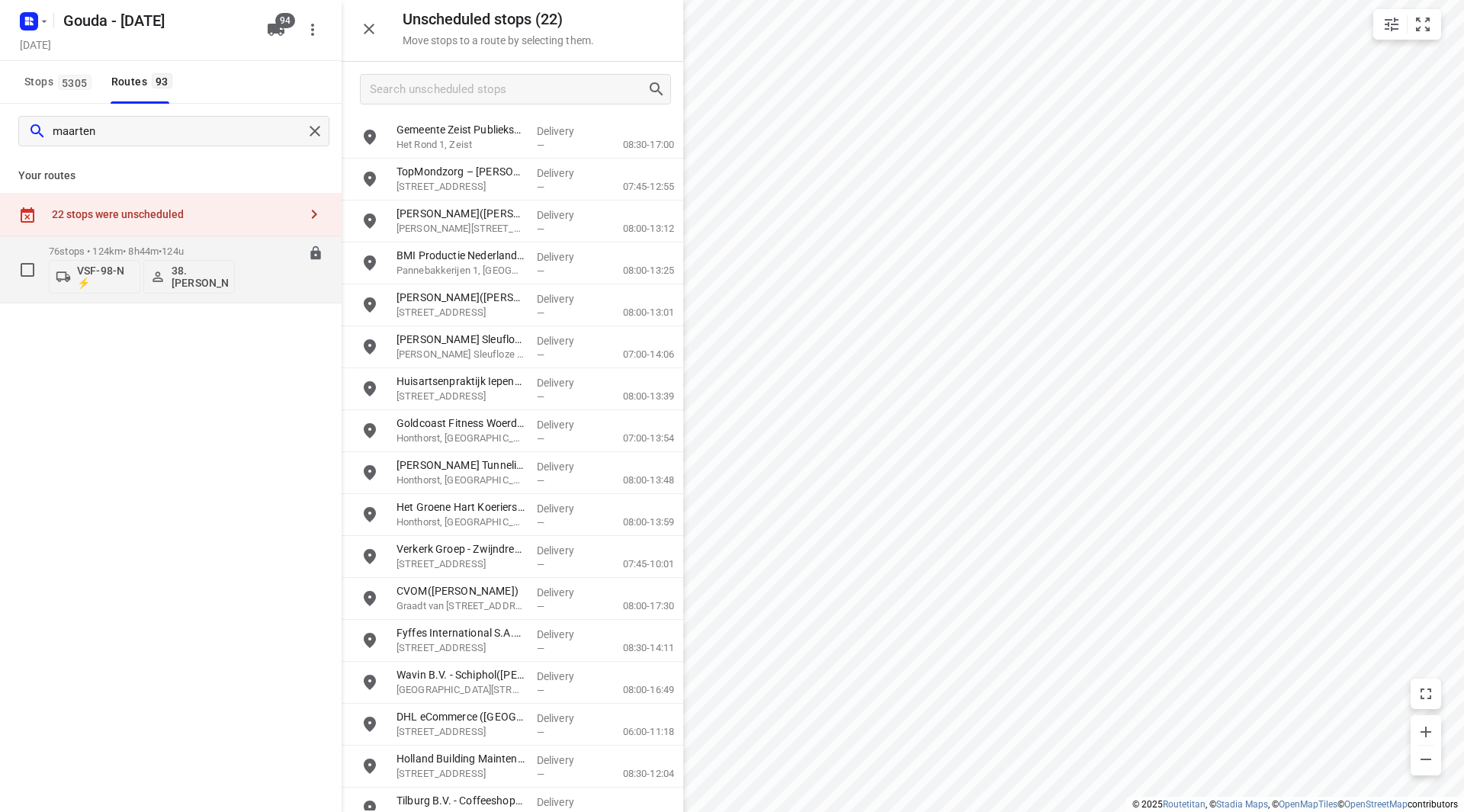
type input "maarten"
click at [231, 255] on p "76 stops • 124km • 8h44m • 124u" at bounding box center [141, 251] width 186 height 11
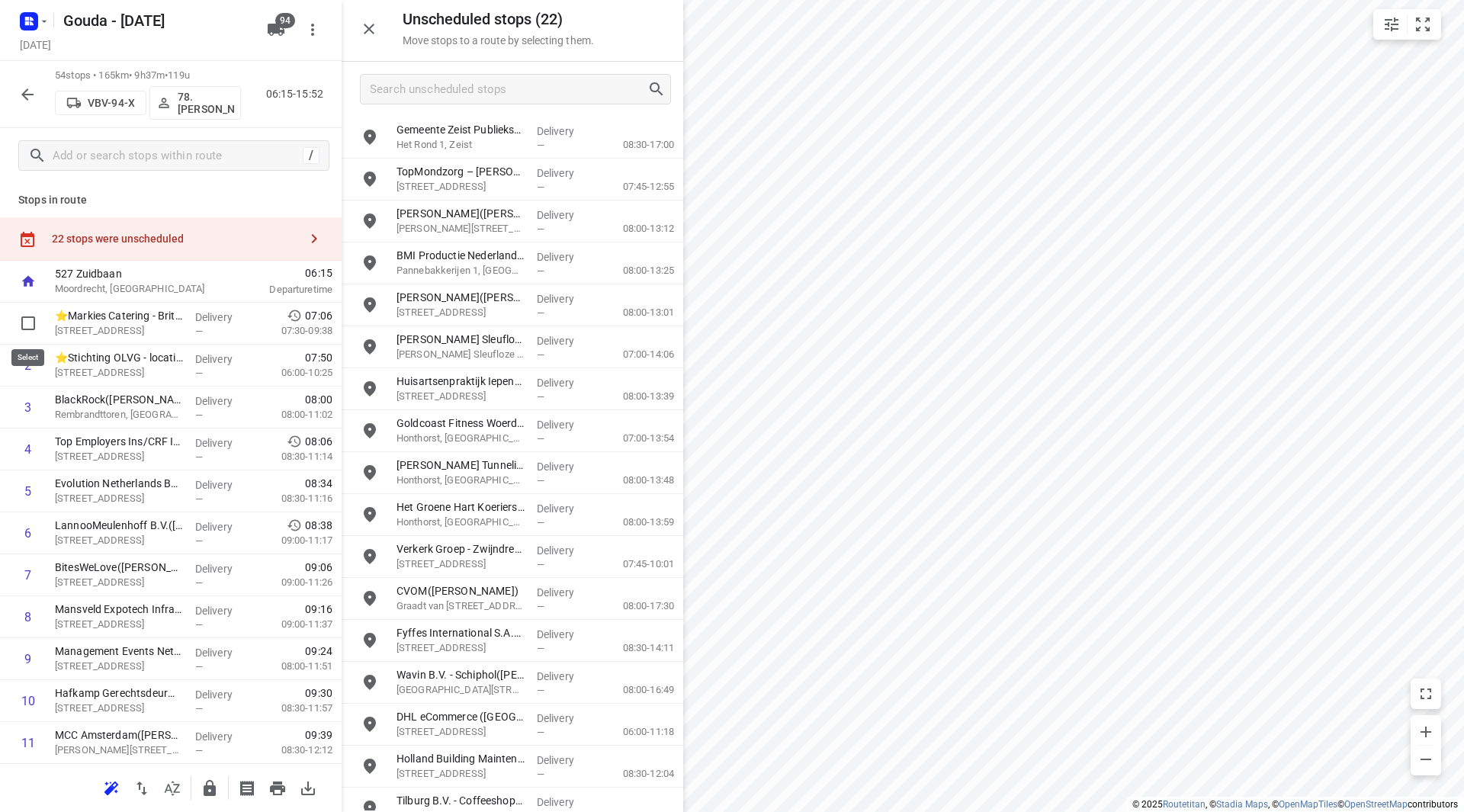
click at [19, 321] on input "checkbox" at bounding box center [28, 323] width 31 height 31
checkbox input "true"
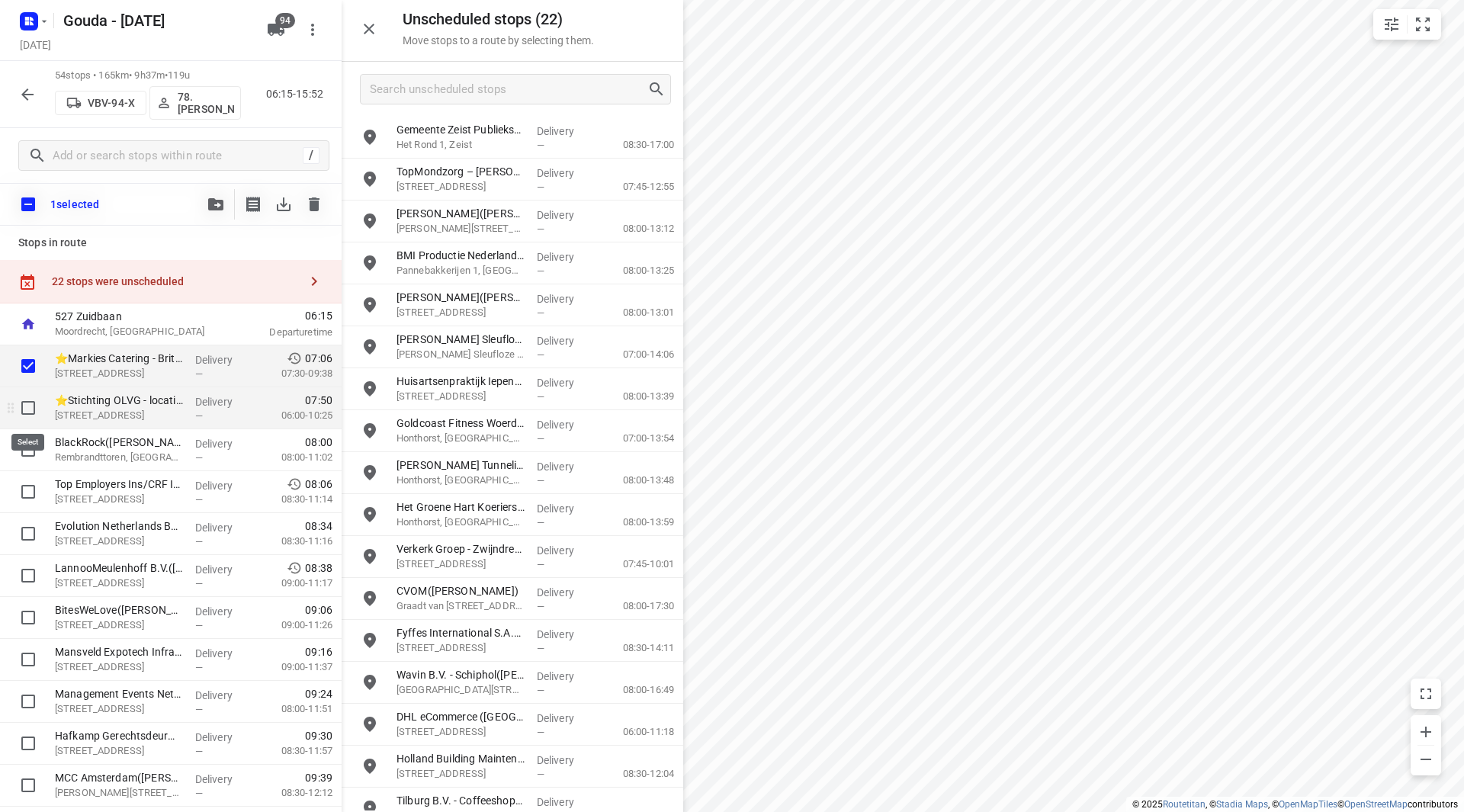
click at [31, 408] on input "checkbox" at bounding box center [28, 408] width 31 height 31
checkbox input "true"
click at [215, 203] on icon "button" at bounding box center [216, 204] width 15 height 12
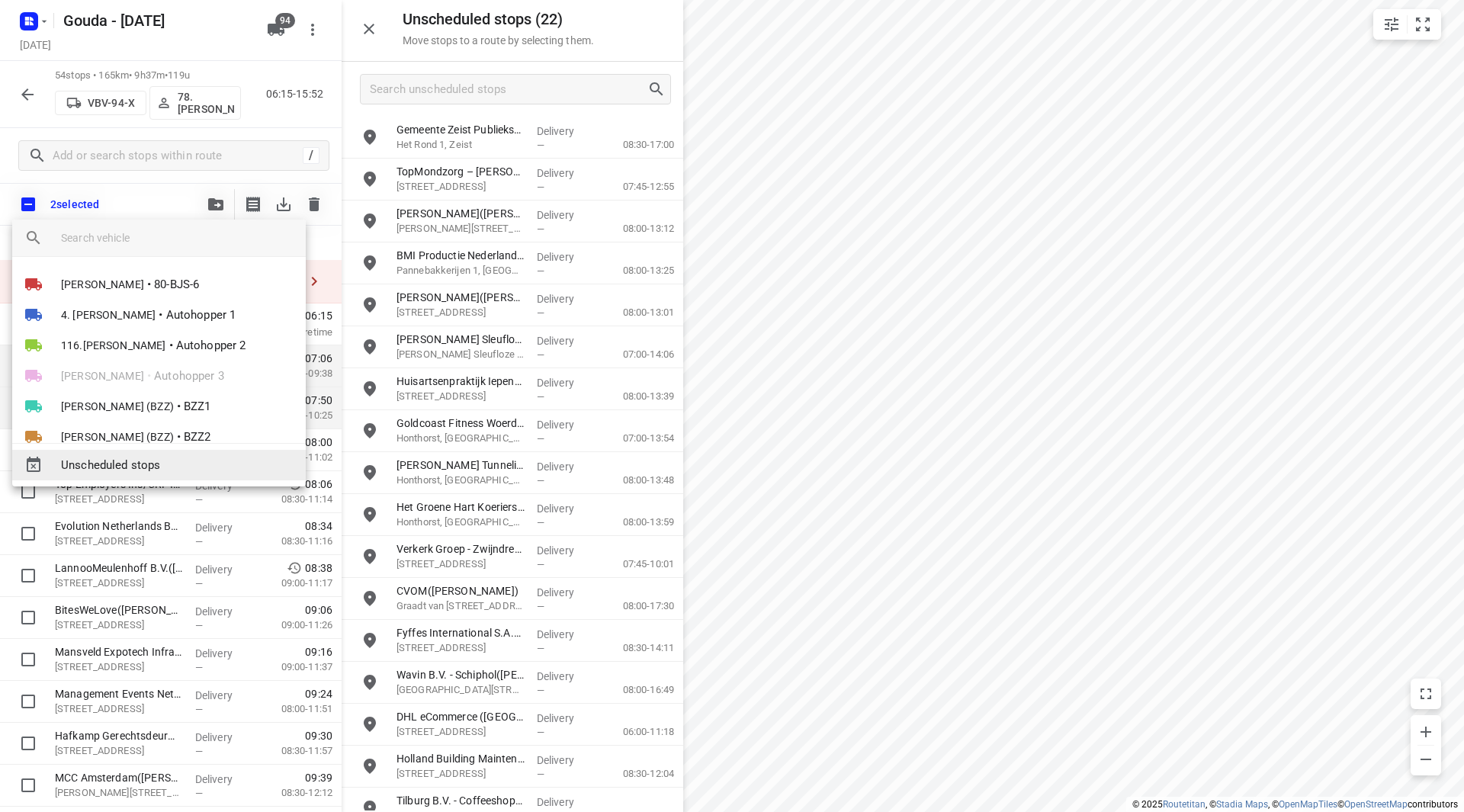
click at [125, 461] on span "Unscheduled stops" at bounding box center [177, 466] width 232 height 18
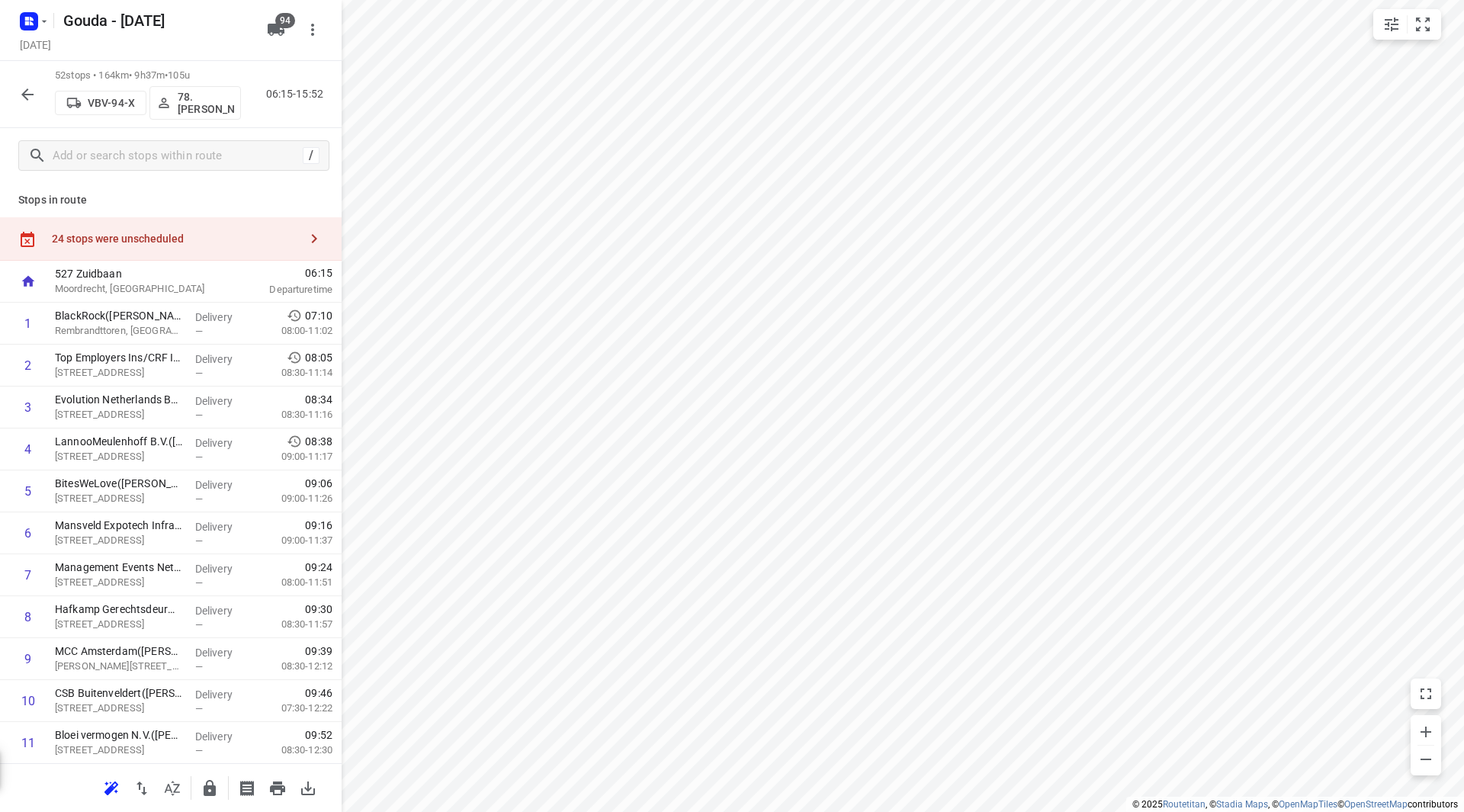
click at [213, 232] on div "24 stops were unscheduled" at bounding box center [176, 239] width 247 height 12
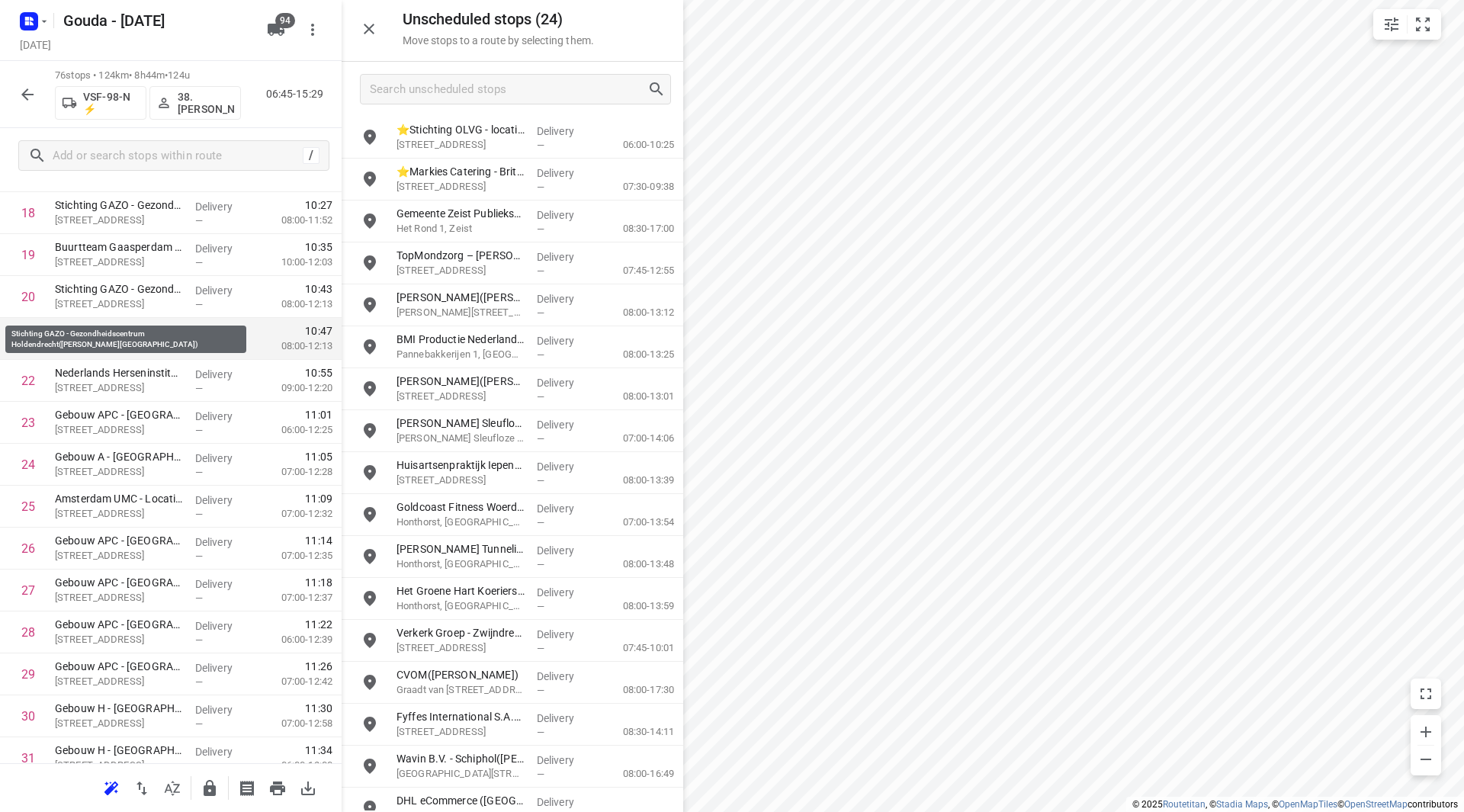
scroll to position [847, 0]
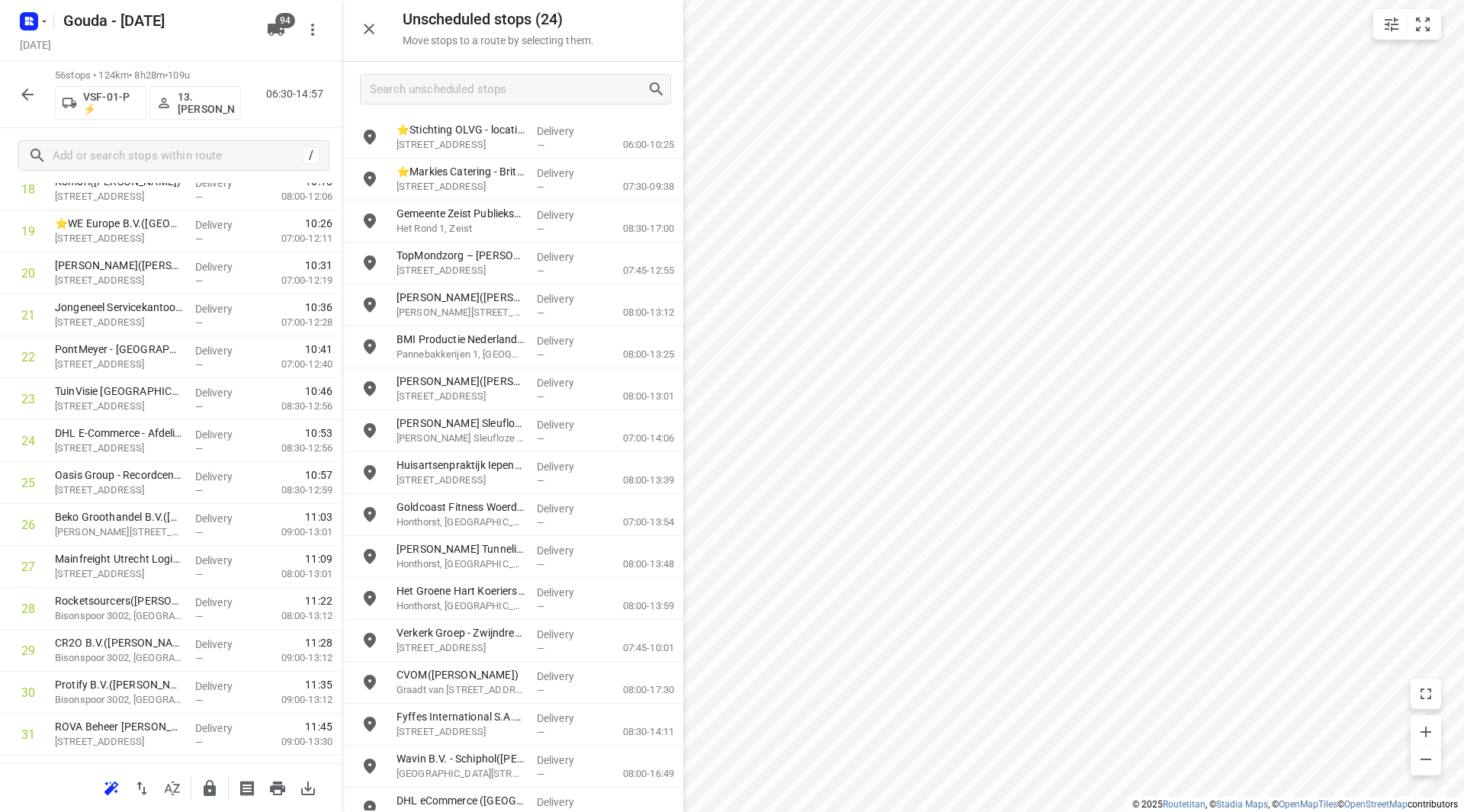
click at [206, 111] on p "13. [PERSON_NAME]" at bounding box center [206, 103] width 57 height 25
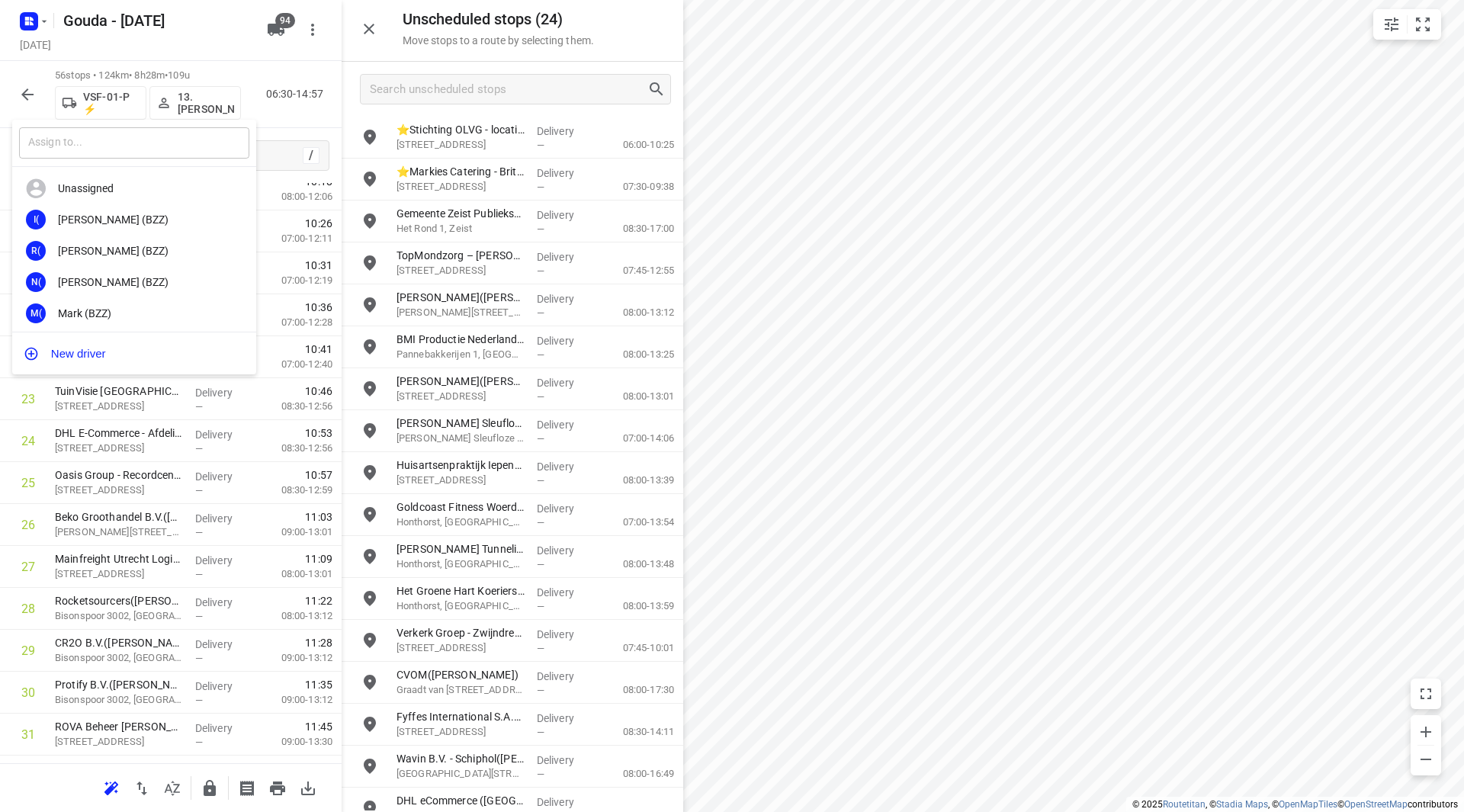
click at [173, 143] on input "text" at bounding box center [134, 142] width 231 height 31
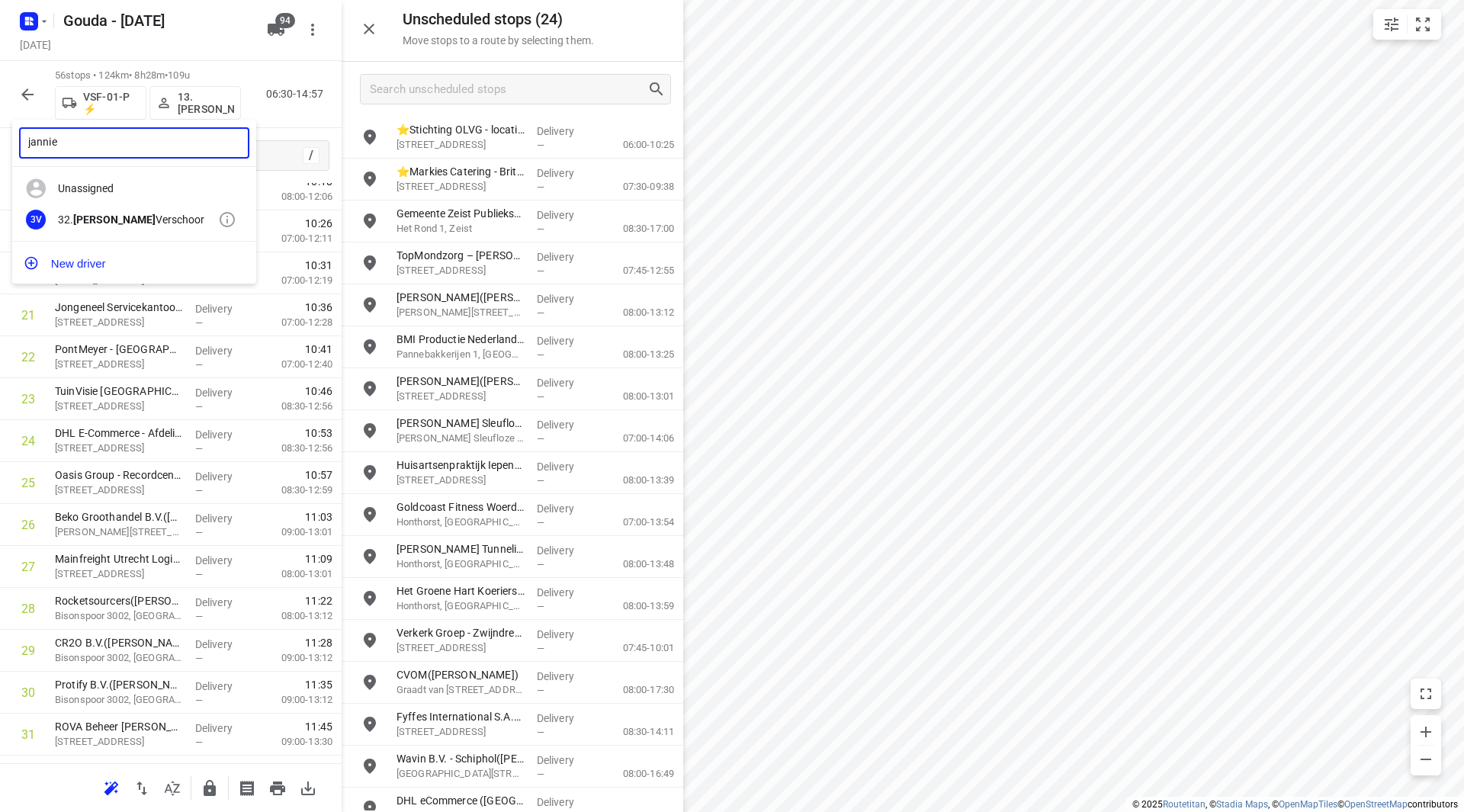
type input "jannie"
click at [118, 218] on div "32. [PERSON_NAME]" at bounding box center [138, 220] width 160 height 12
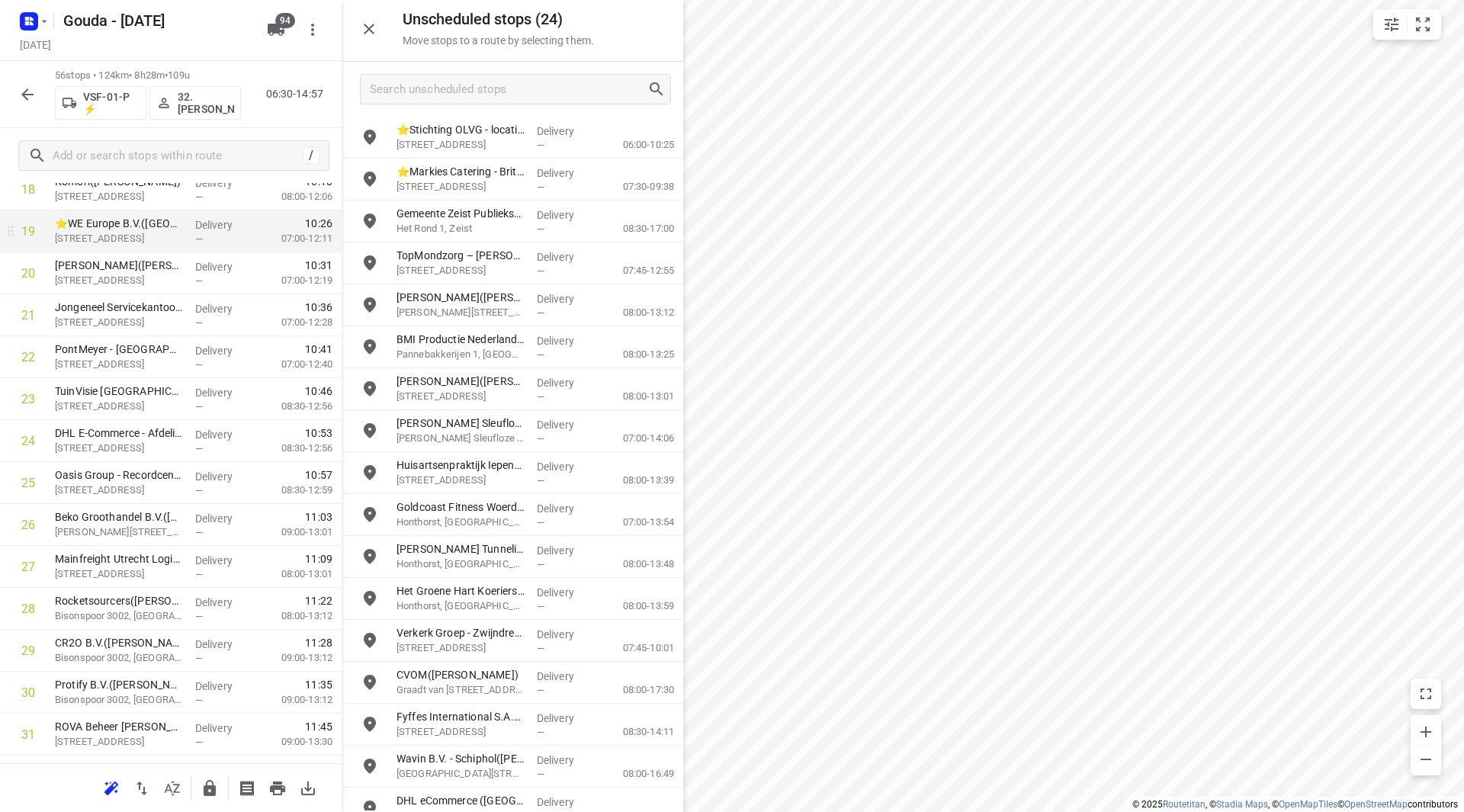
scroll to position [0, 0]
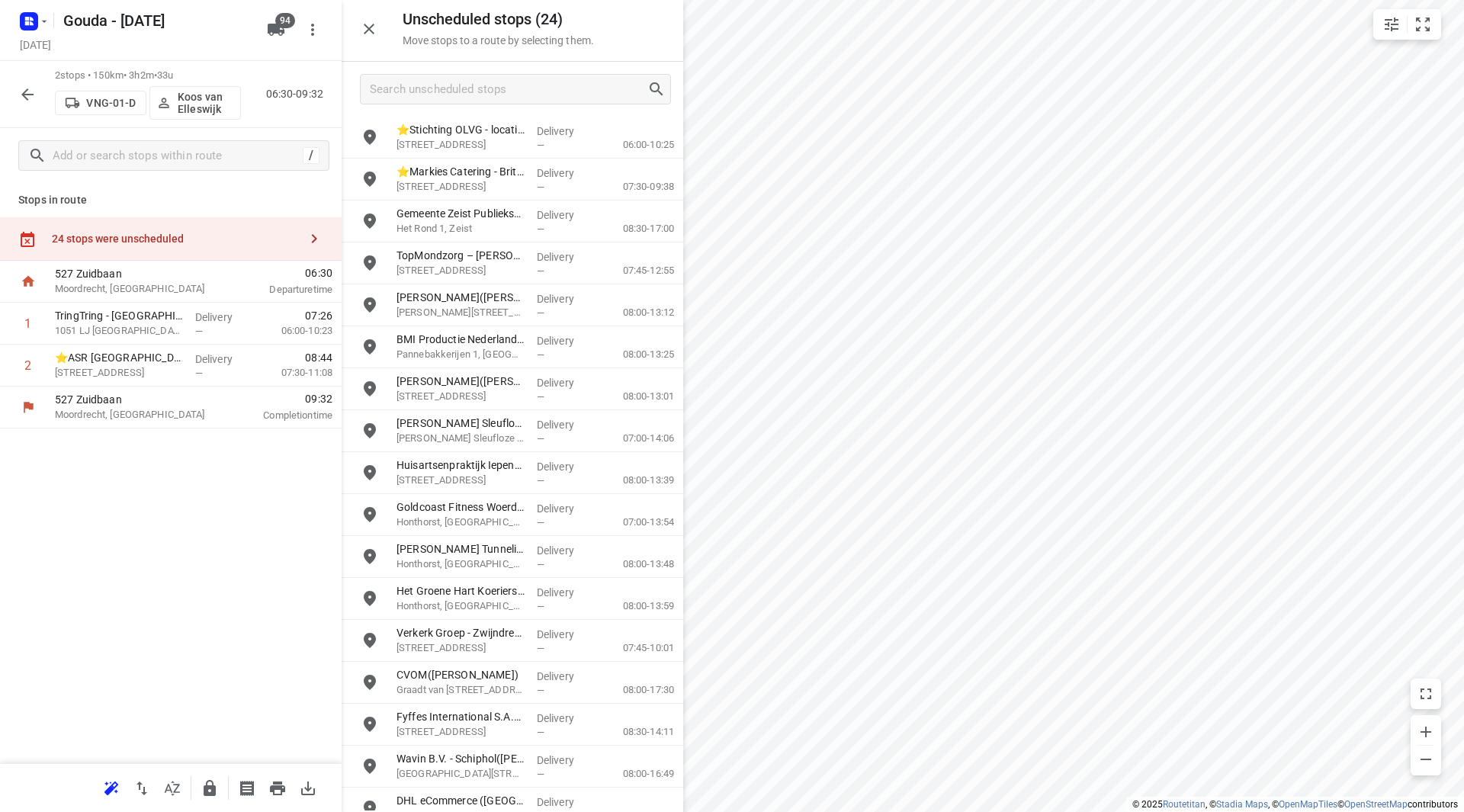
click at [193, 232] on div "24 stops were unscheduled" at bounding box center [176, 239] width 247 height 12
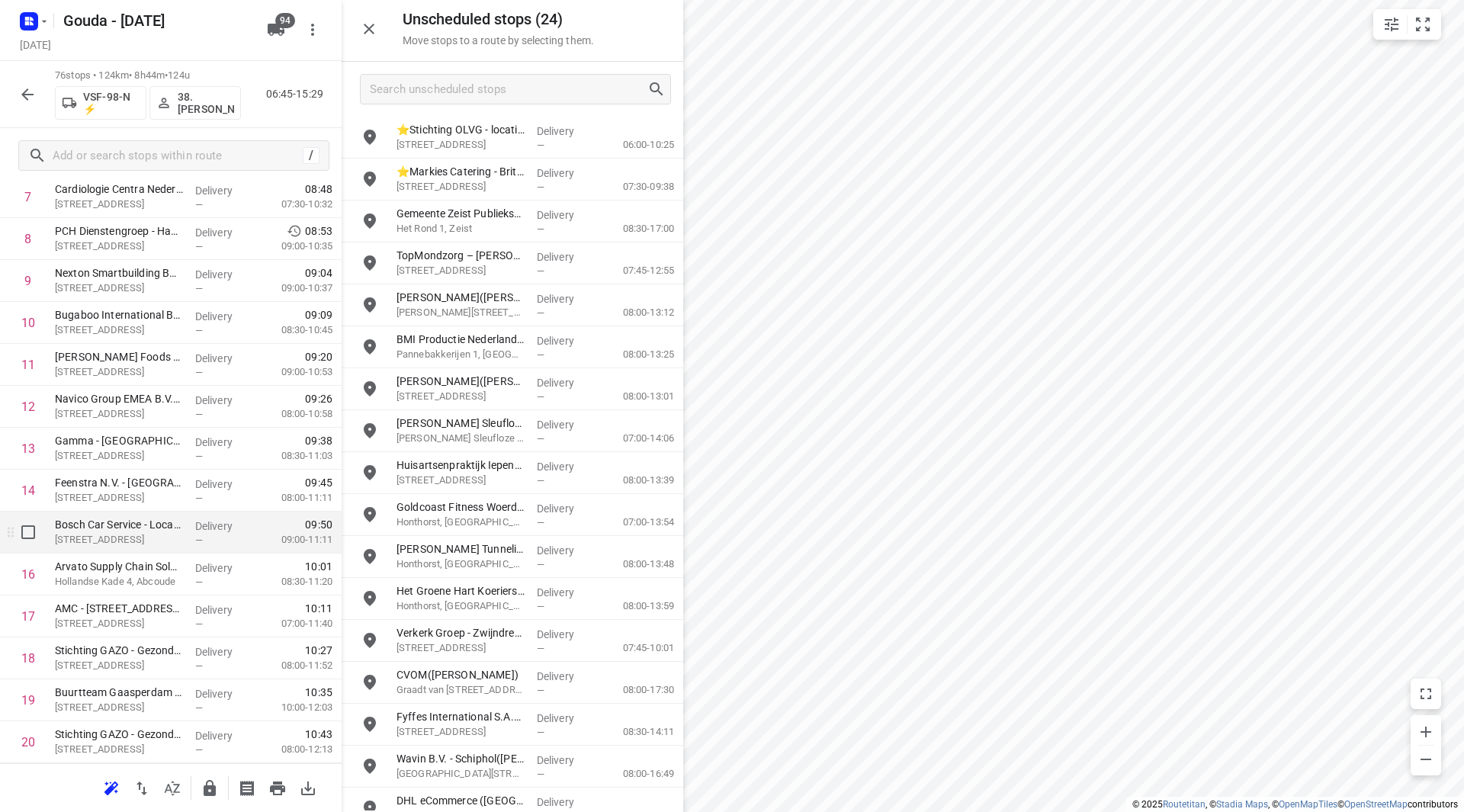
scroll to position [305, 0]
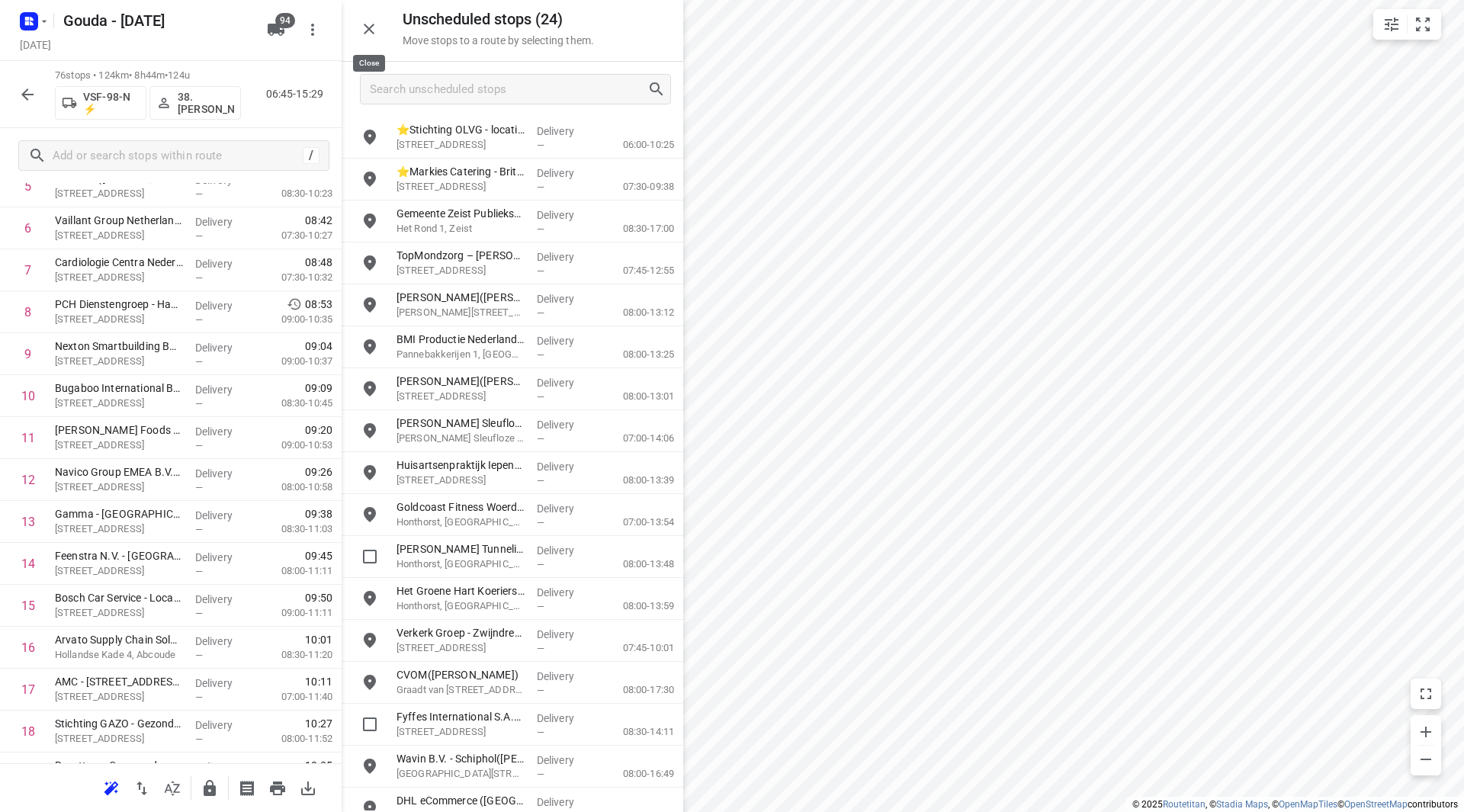
click at [375, 32] on icon "button" at bounding box center [368, 28] width 19 height 19
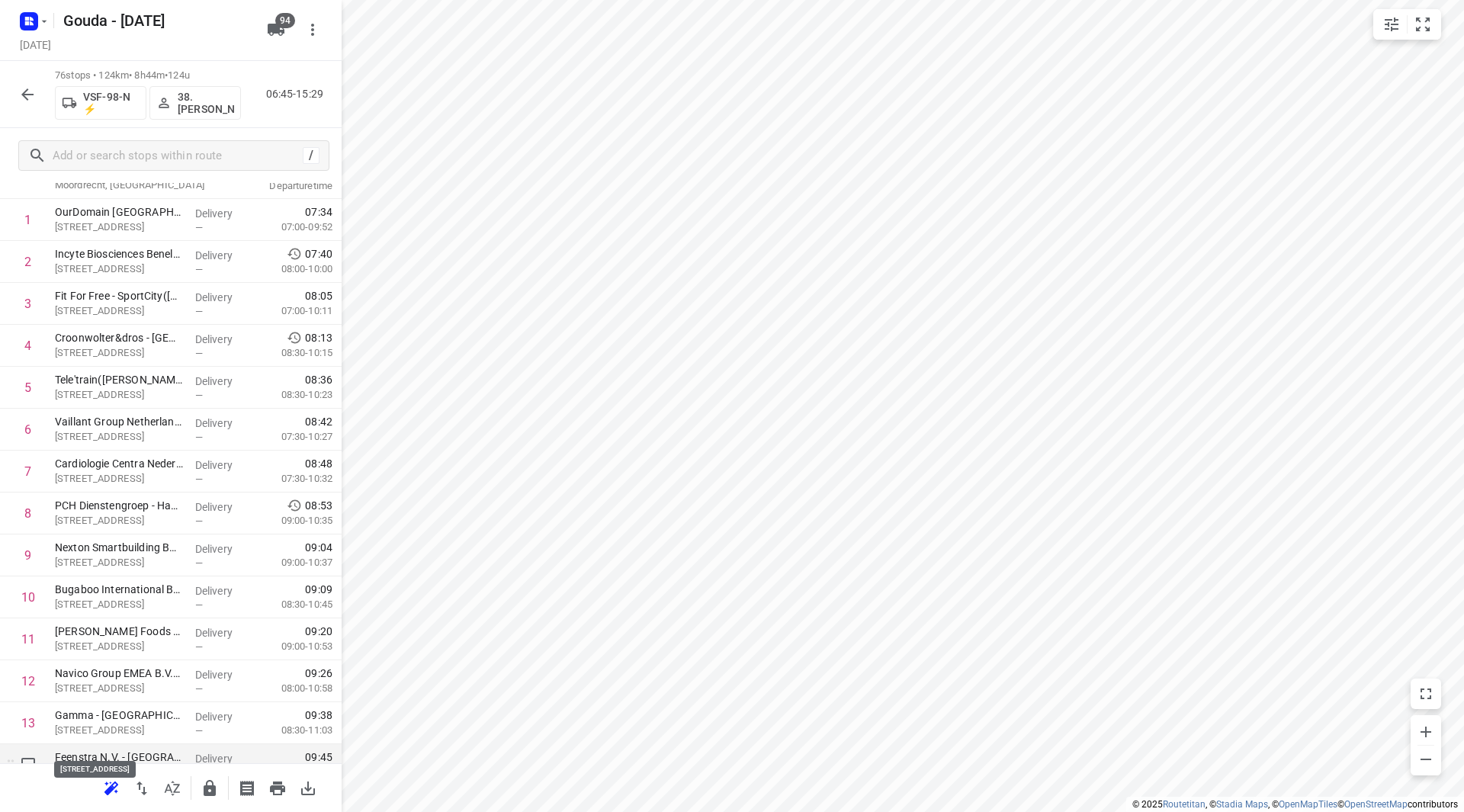
scroll to position [76, 0]
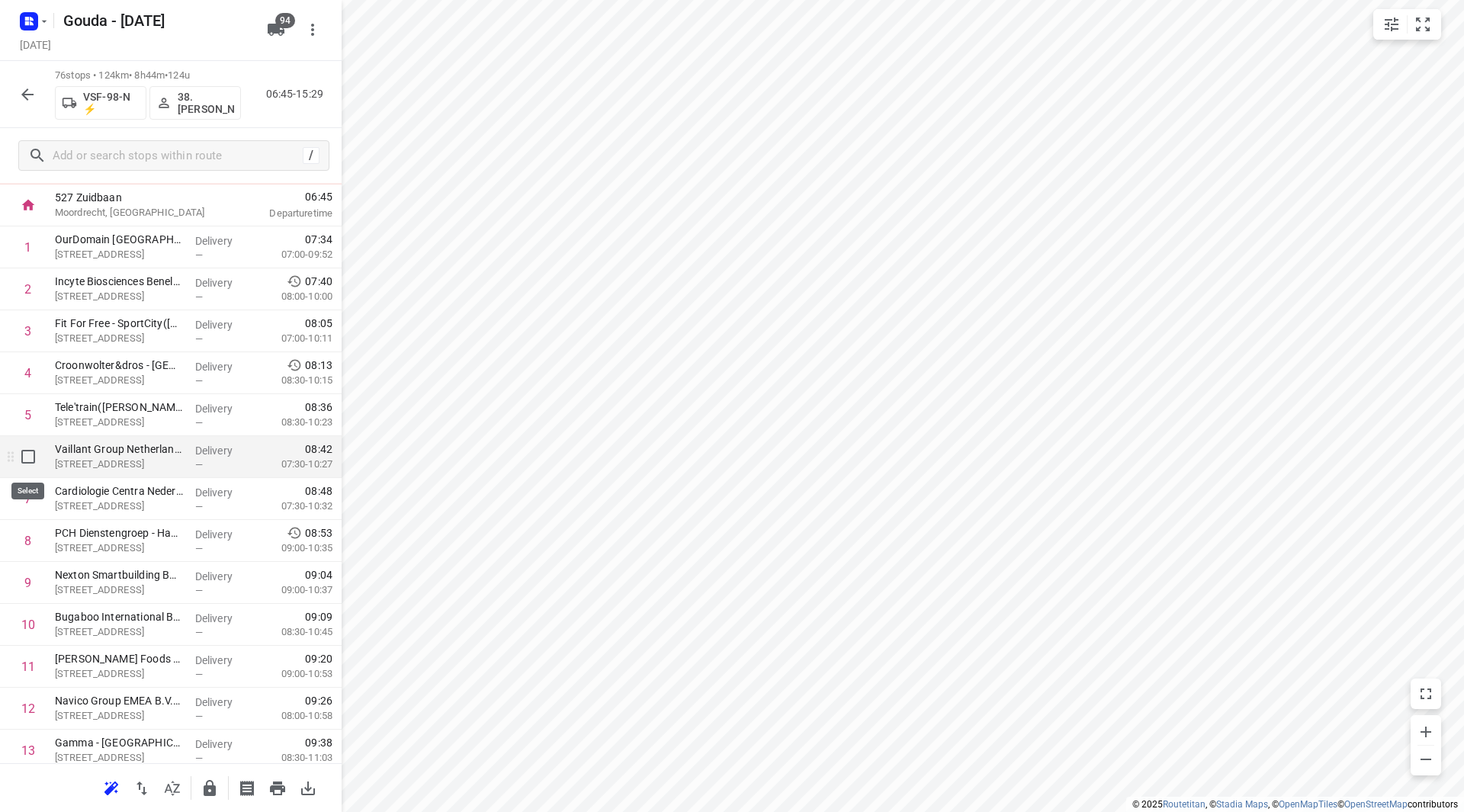
click at [31, 459] on input "checkbox" at bounding box center [28, 457] width 31 height 31
checkbox input "true"
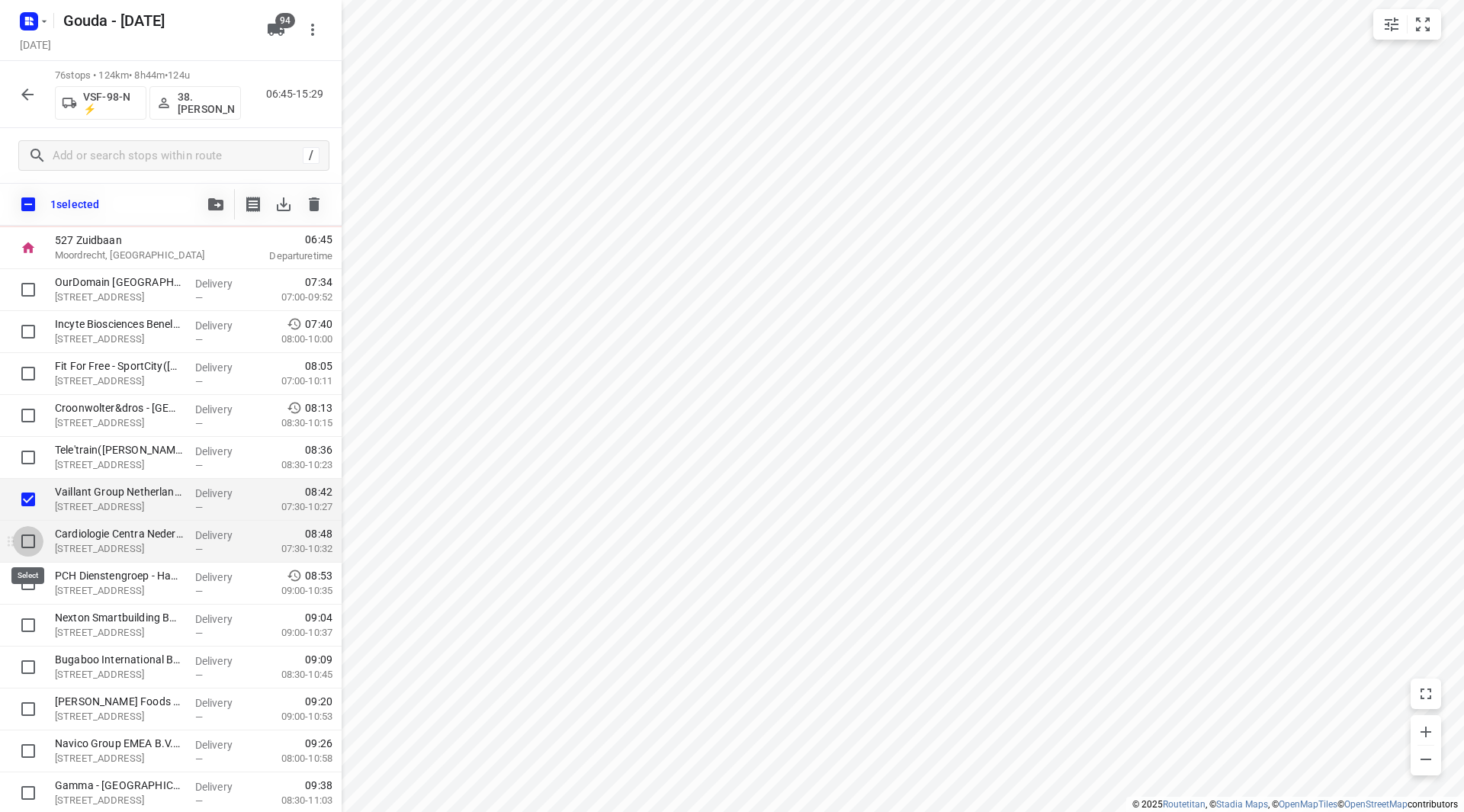
click at [31, 547] on input "checkbox" at bounding box center [28, 542] width 31 height 31
checkbox input "true"
click at [32, 290] on input "checkbox" at bounding box center [28, 290] width 31 height 31
checkbox input "true"
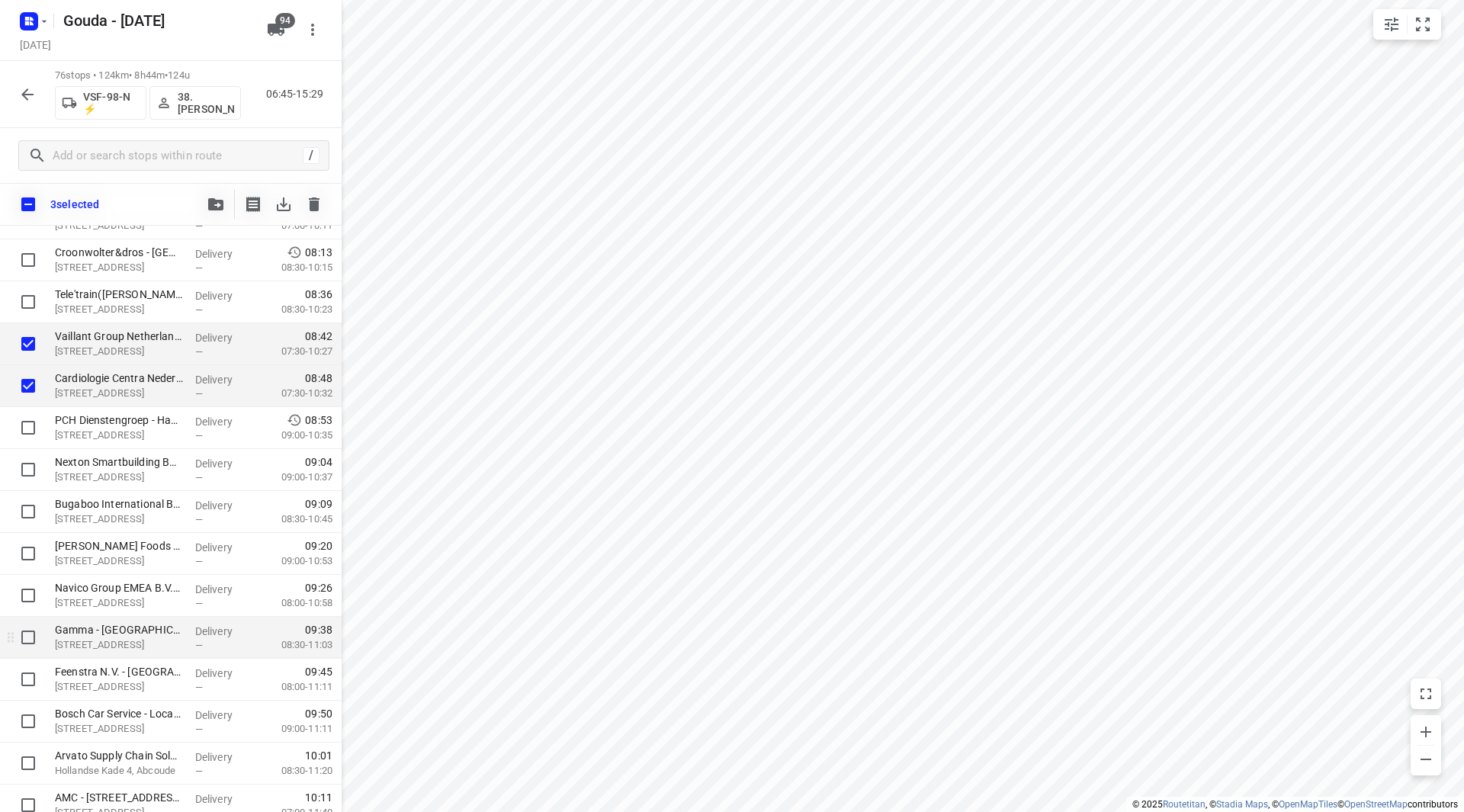
scroll to position [248, 0]
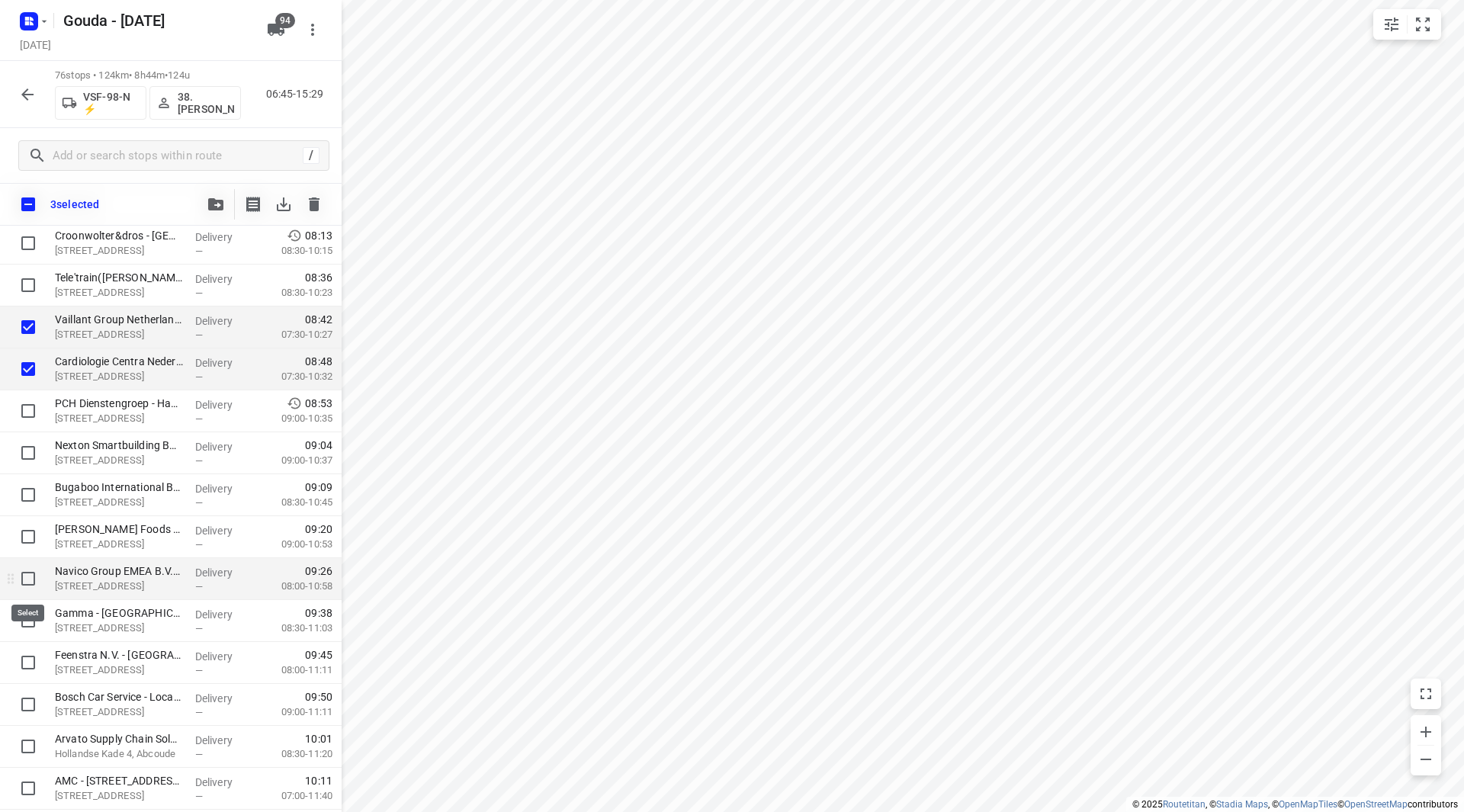
click at [28, 581] on input "checkbox" at bounding box center [28, 579] width 31 height 31
click at [132, 573] on p "Navico Group EMEA B.V.([PERSON_NAME])" at bounding box center [118, 571] width 128 height 15
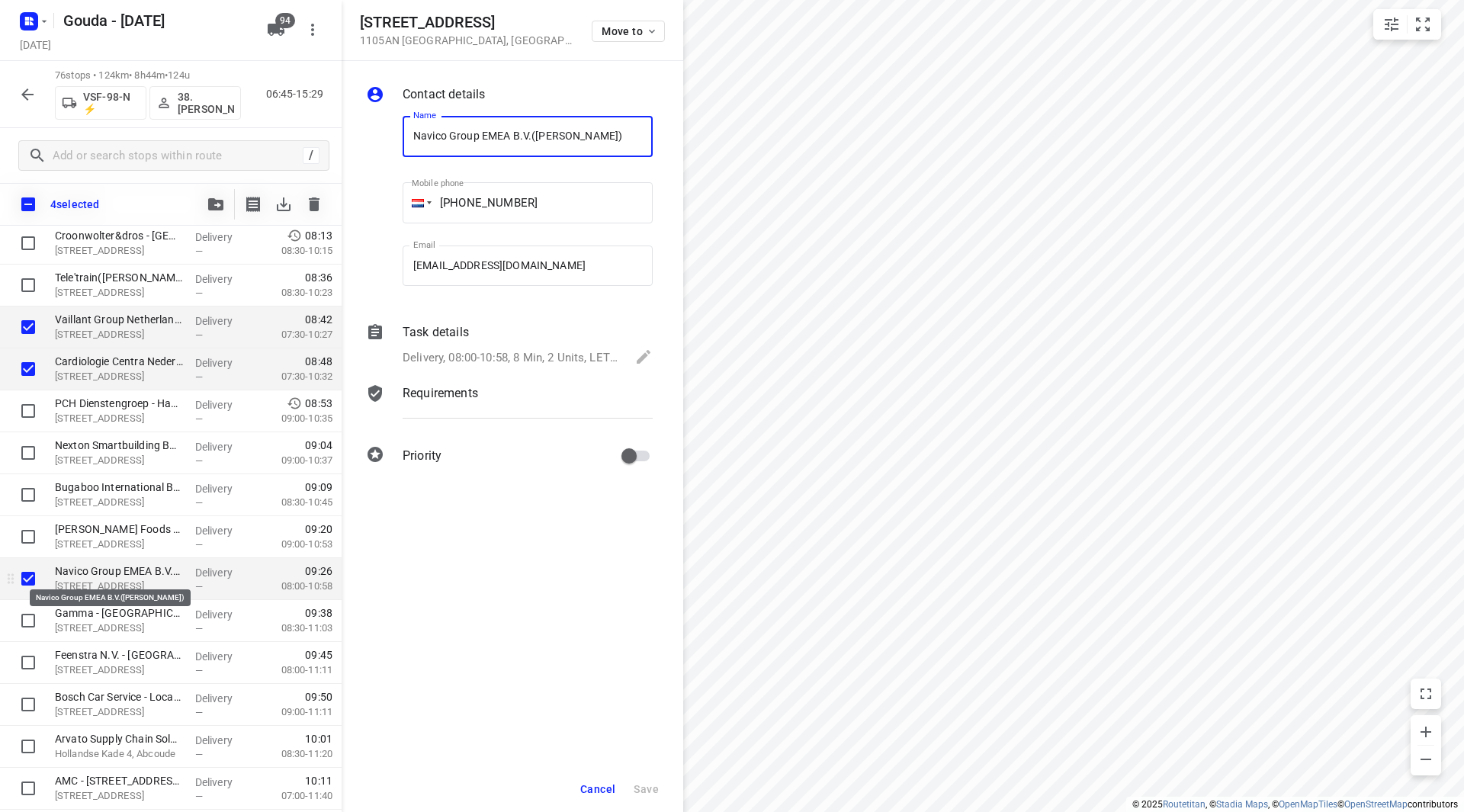
scroll to position [0, 2]
click at [482, 348] on div "Delivery, 08:00-10:58, 8 Min, 2 Units, LET OP! Variatie A leveren!" at bounding box center [527, 359] width 250 height 21
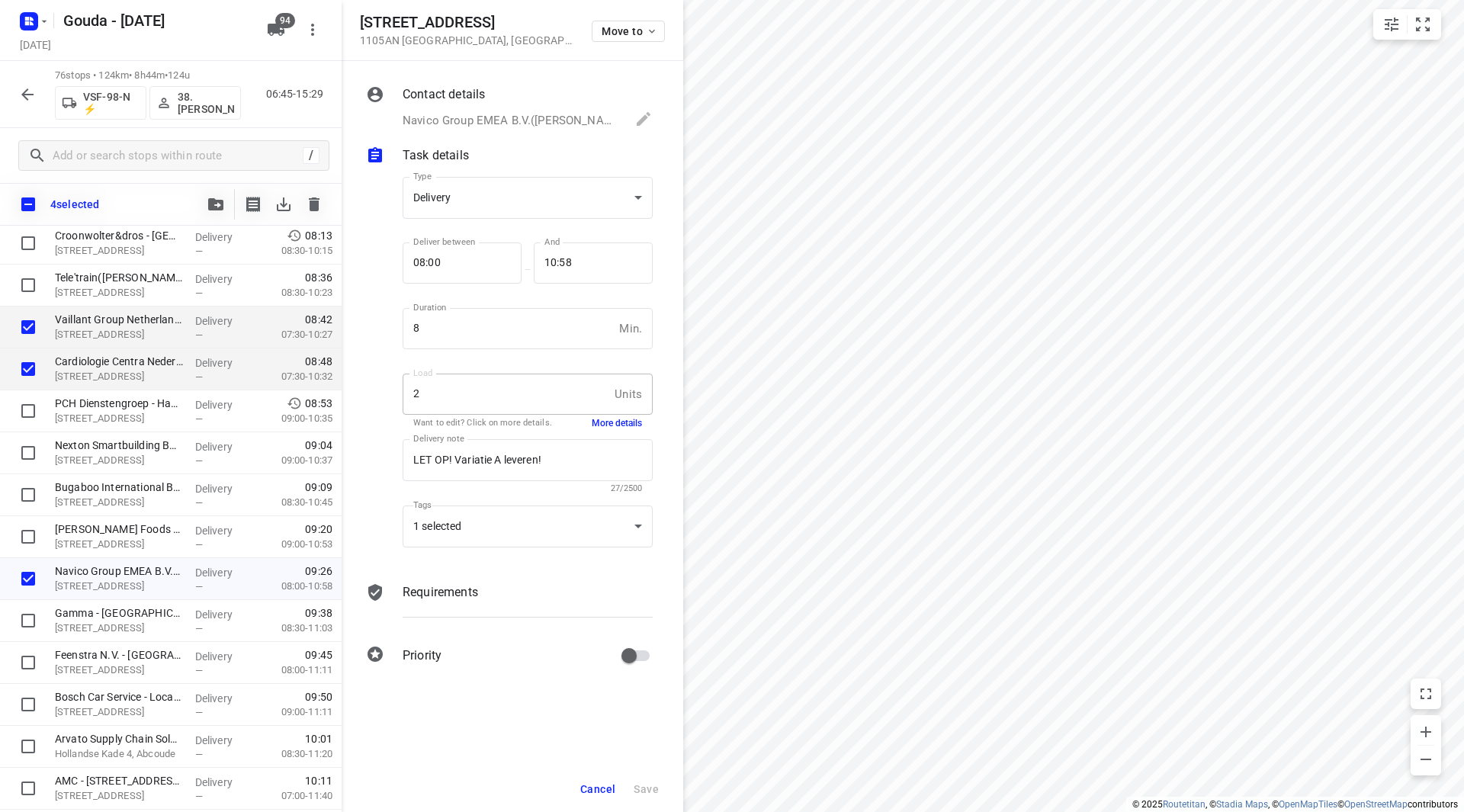
click at [626, 425] on button "More details" at bounding box center [617, 423] width 50 height 13
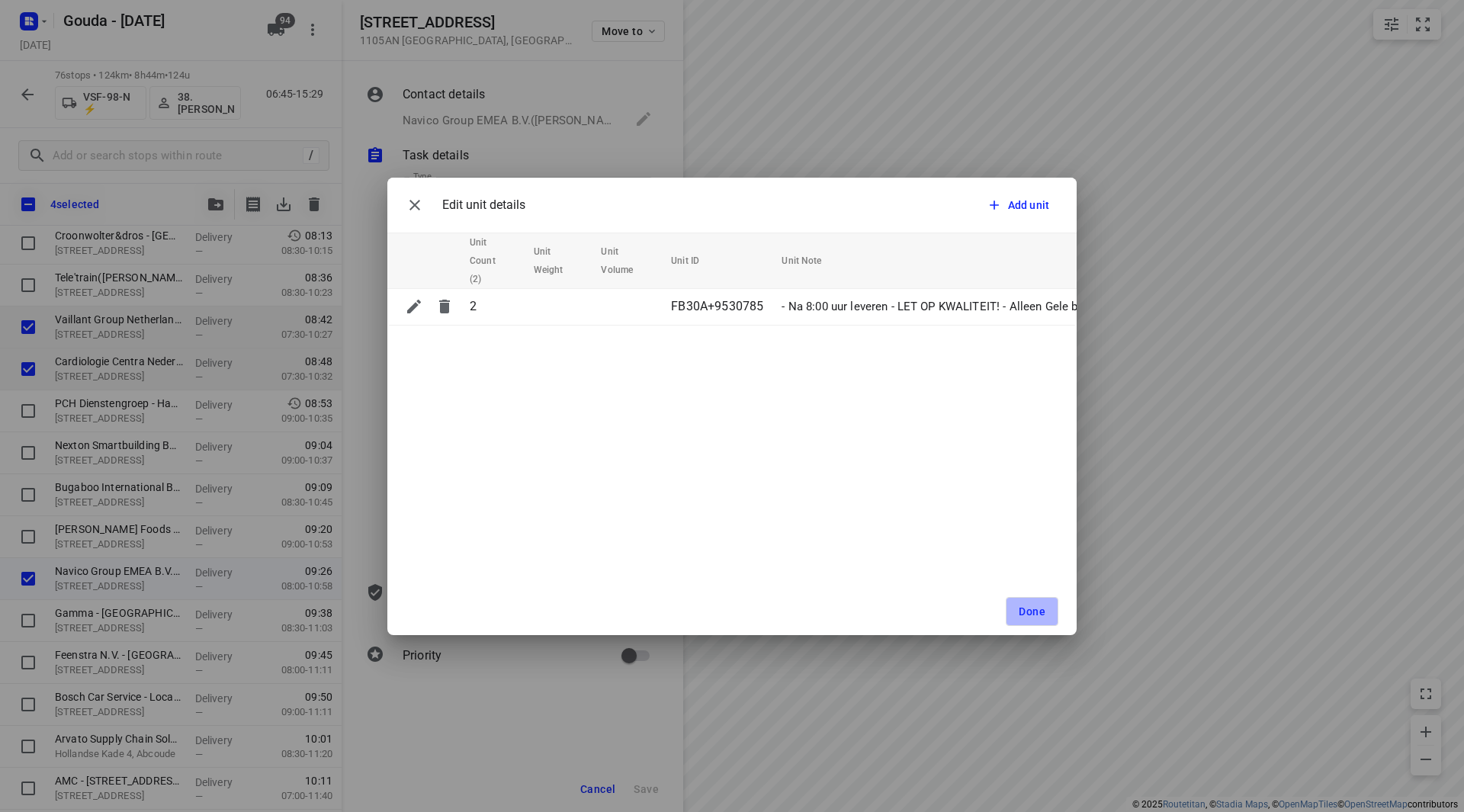
click at [1035, 626] on button "Done" at bounding box center [1033, 611] width 53 height 29
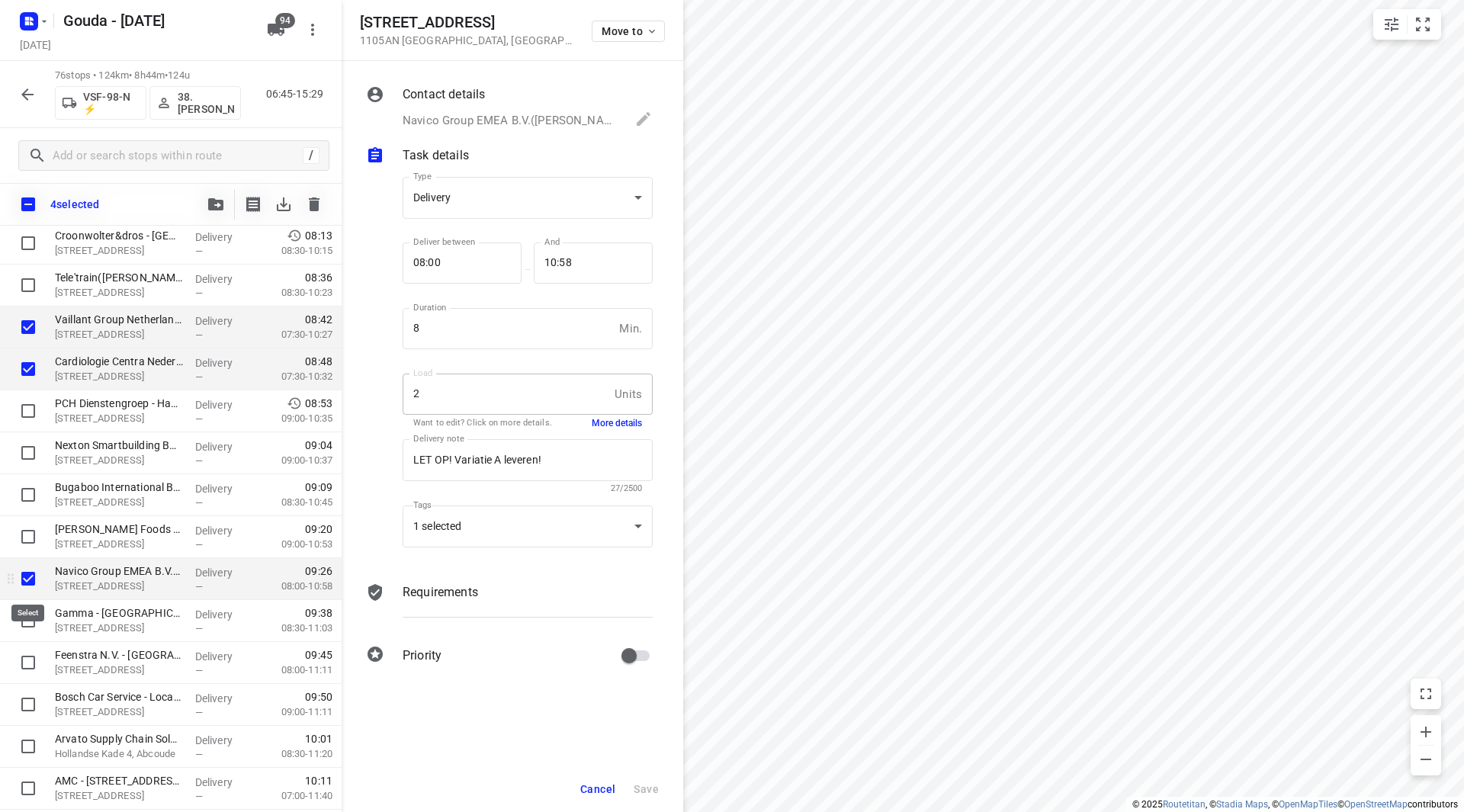
click at [32, 579] on input "checkbox" at bounding box center [28, 579] width 31 height 31
checkbox input "false"
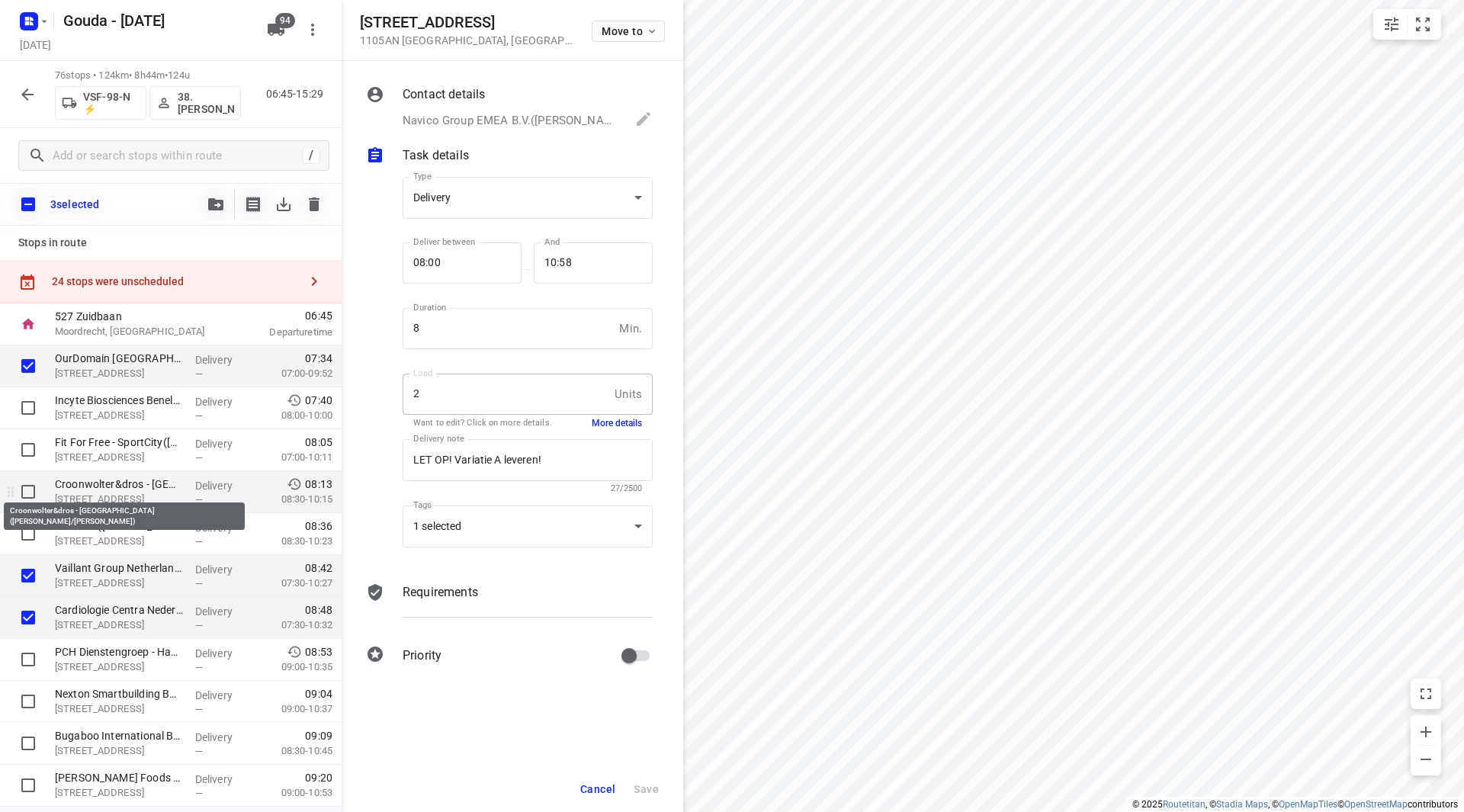
click at [146, 488] on p "Croonwolter&dros - [GEOGRAPHIC_DATA]([PERSON_NAME]/[PERSON_NAME])" at bounding box center [118, 483] width 128 height 15
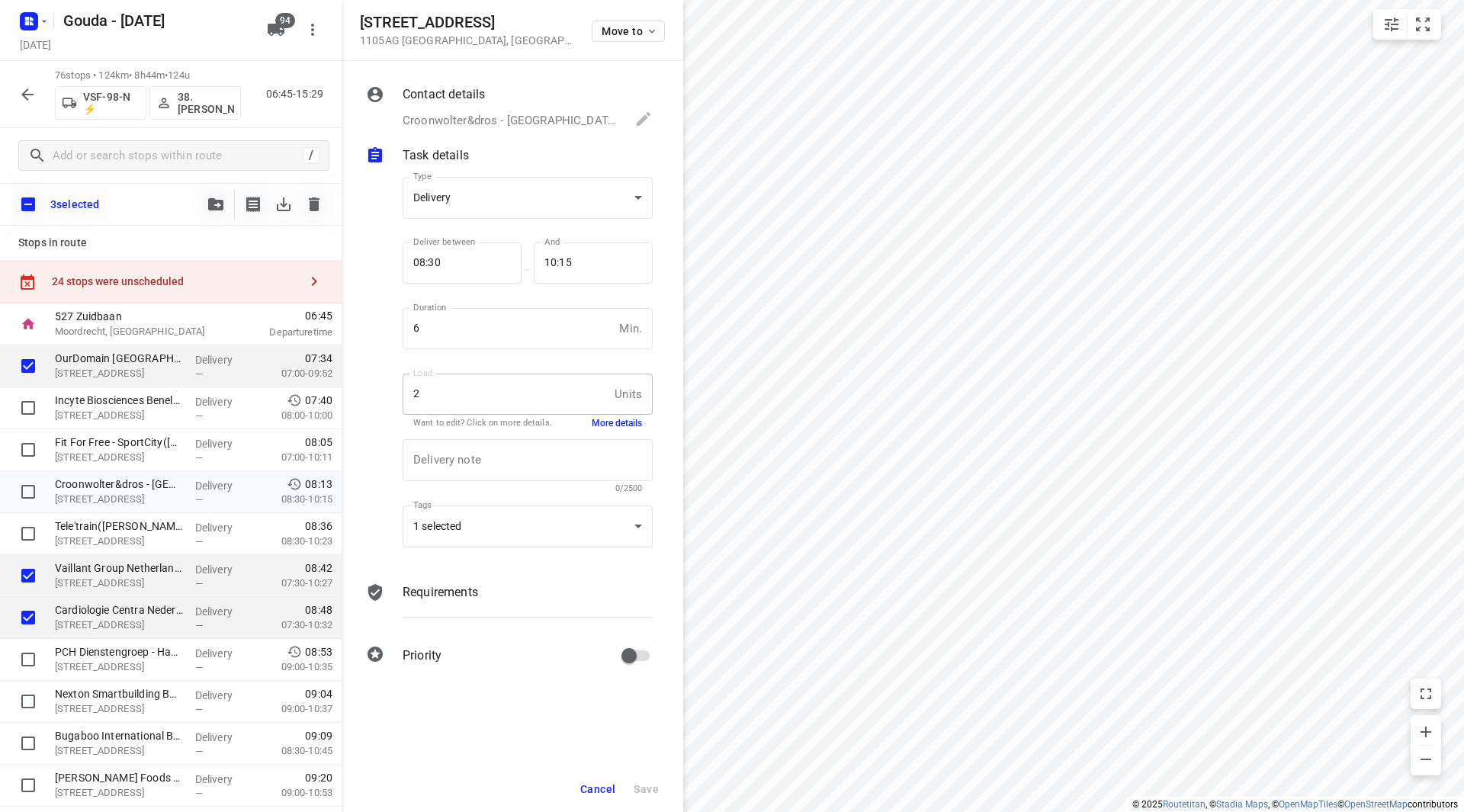
click at [603, 425] on button "More details" at bounding box center [617, 423] width 50 height 13
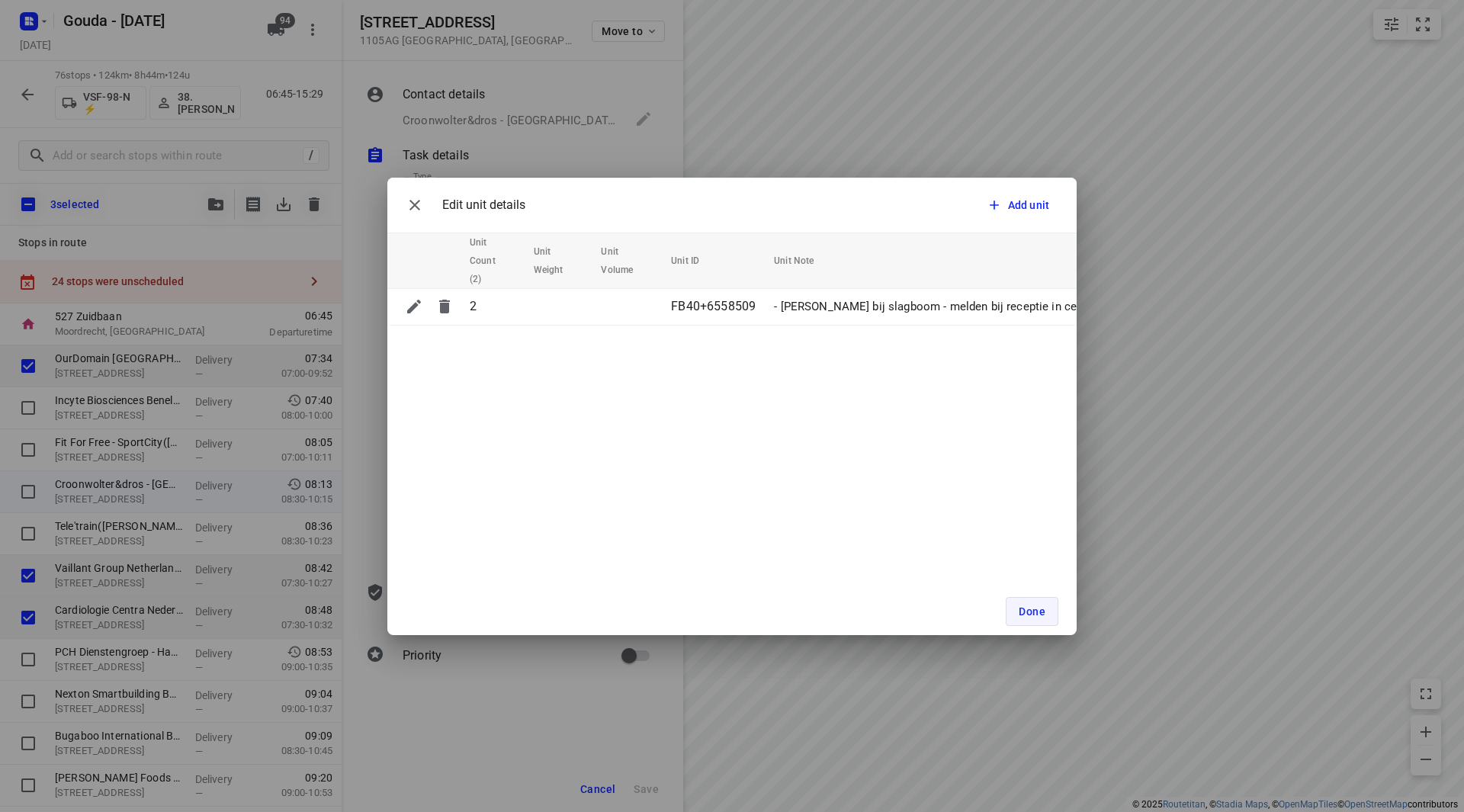
click at [1039, 610] on span "Done" at bounding box center [1032, 611] width 27 height 12
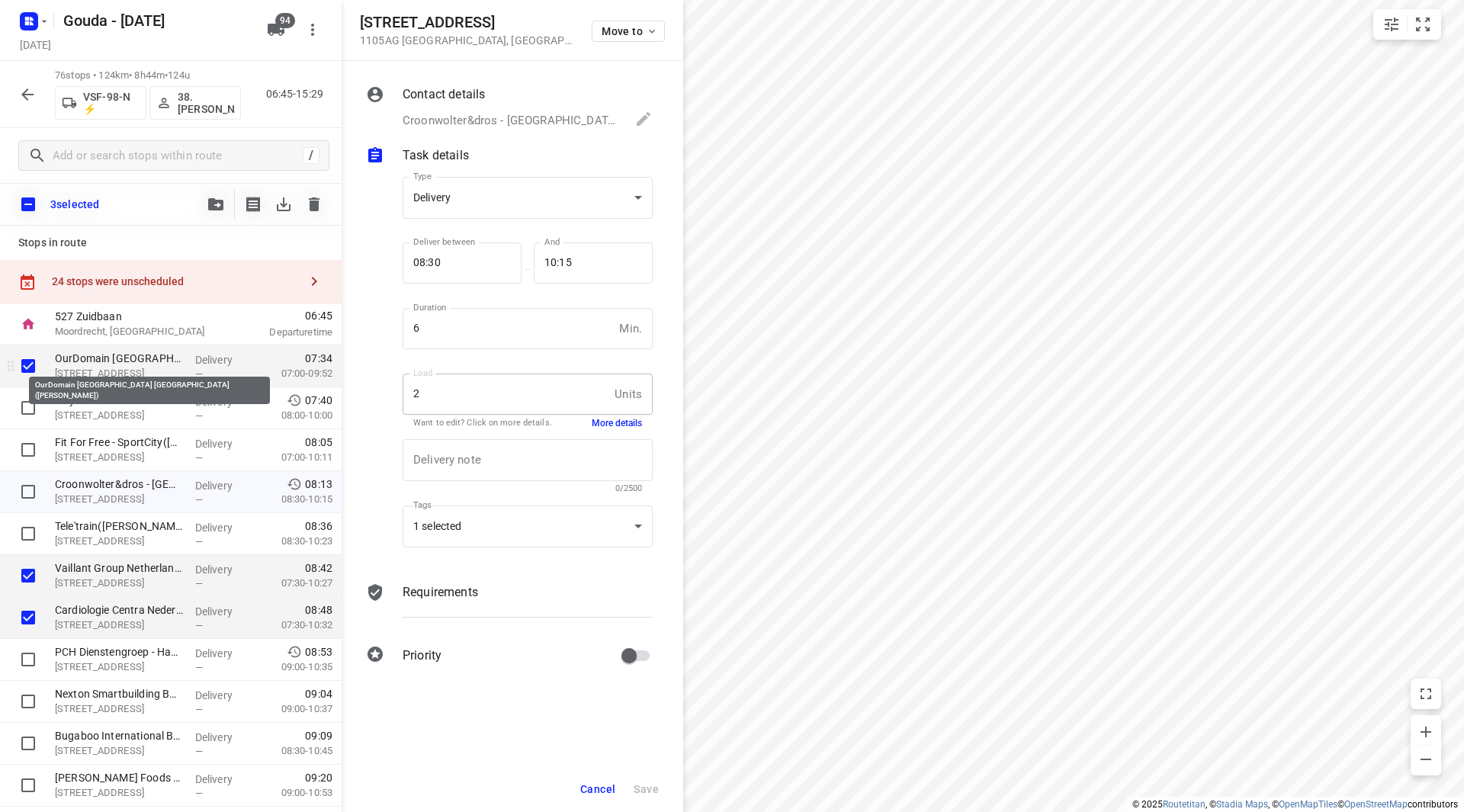
click at [108, 365] on p "OurDomain [GEOGRAPHIC_DATA] [GEOGRAPHIC_DATA]([PERSON_NAME])" at bounding box center [118, 358] width 128 height 15
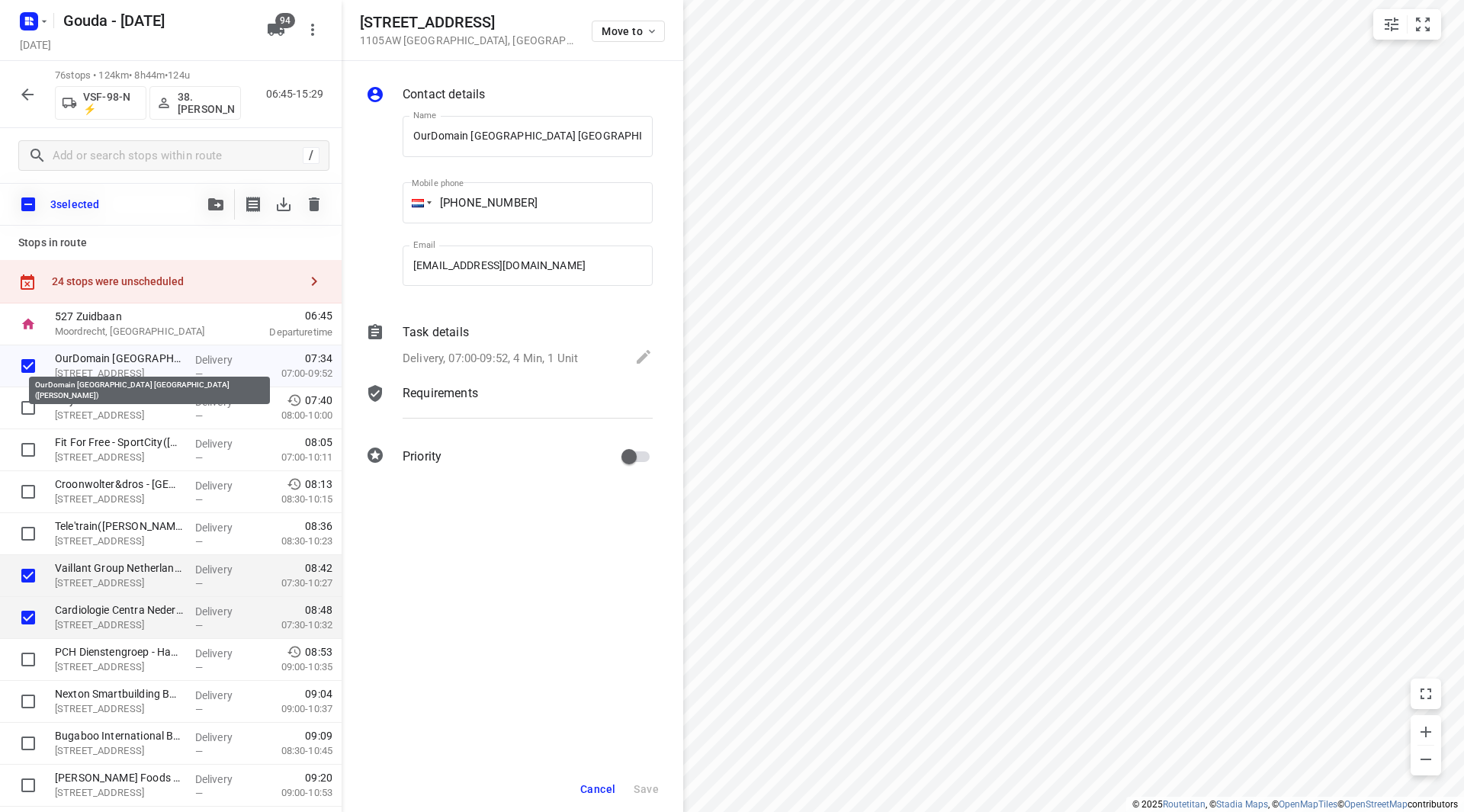
scroll to position [0, 3]
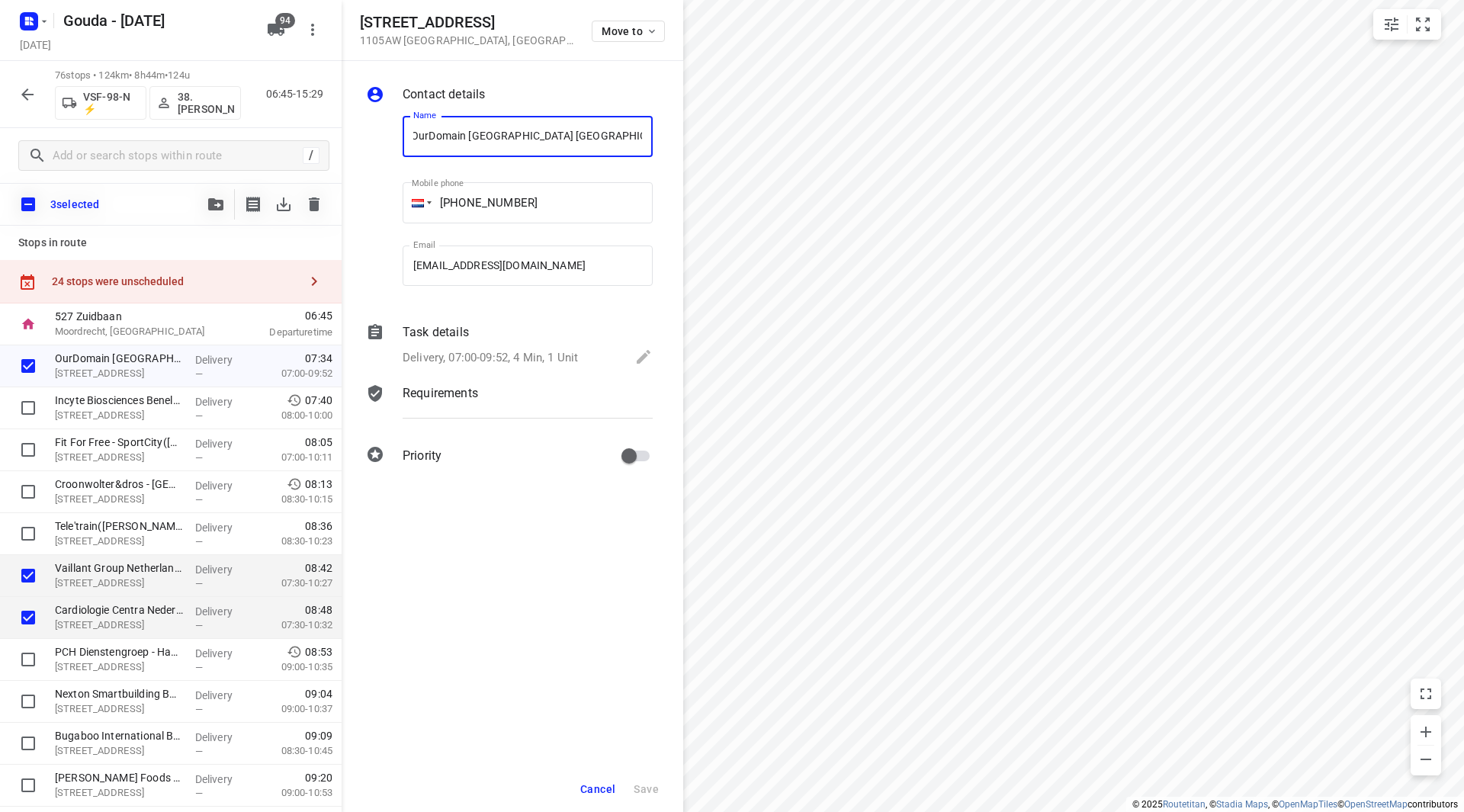
click at [542, 353] on p "Delivery, 07:00-09:52, 4 Min, 1 Unit" at bounding box center [490, 358] width 176 height 18
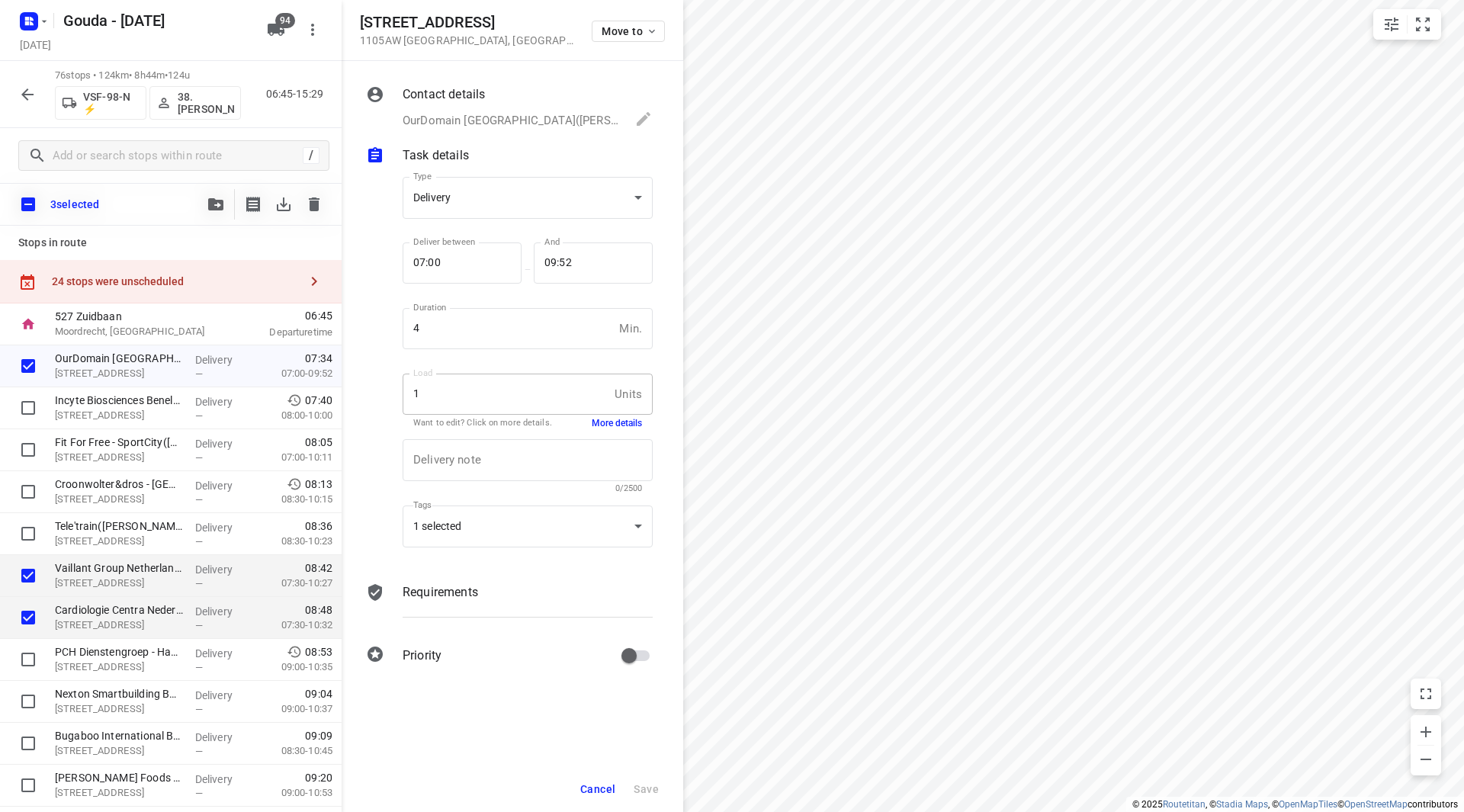
click at [624, 426] on button "More details" at bounding box center [617, 423] width 50 height 13
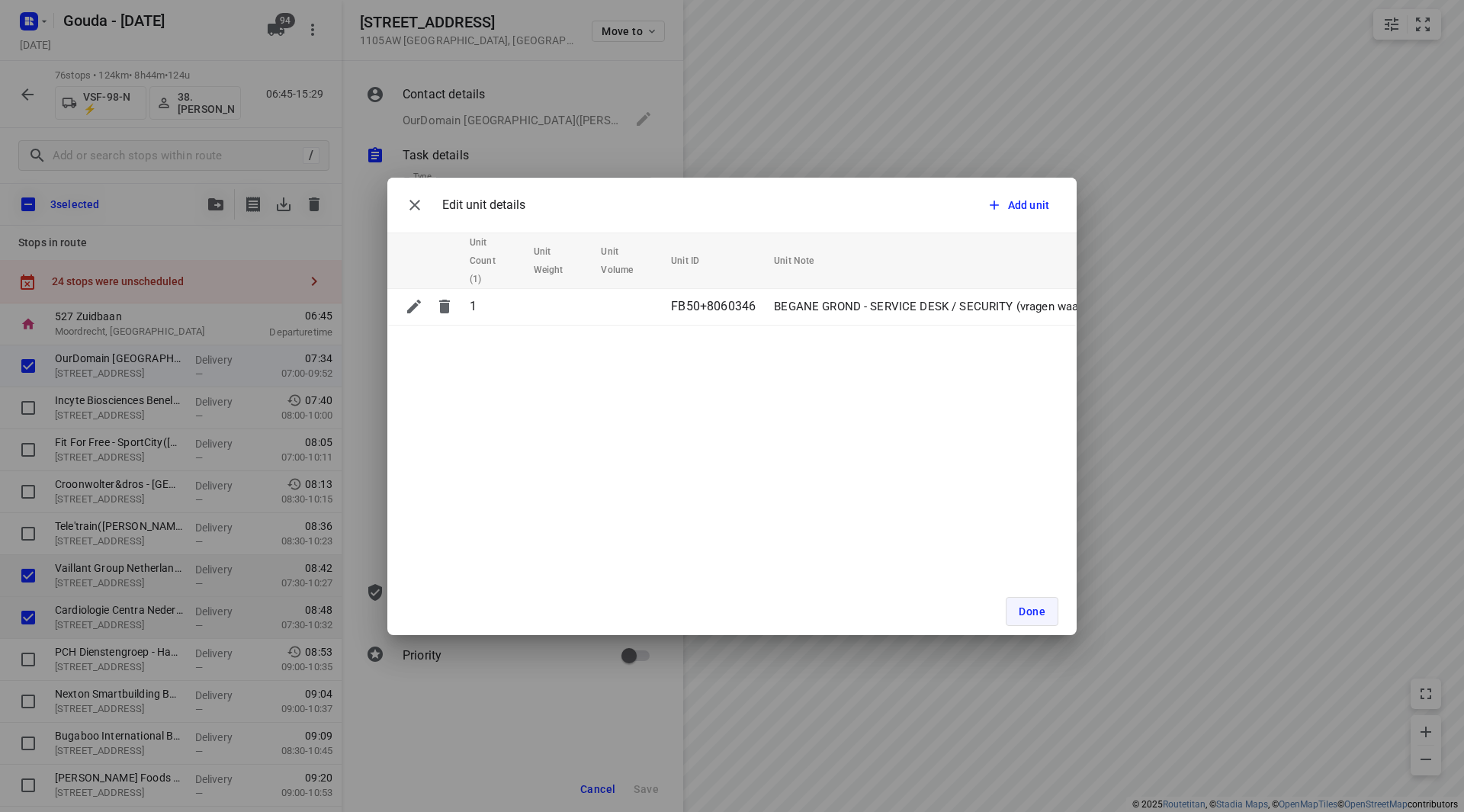
click at [1032, 609] on span "Done" at bounding box center [1032, 611] width 27 height 12
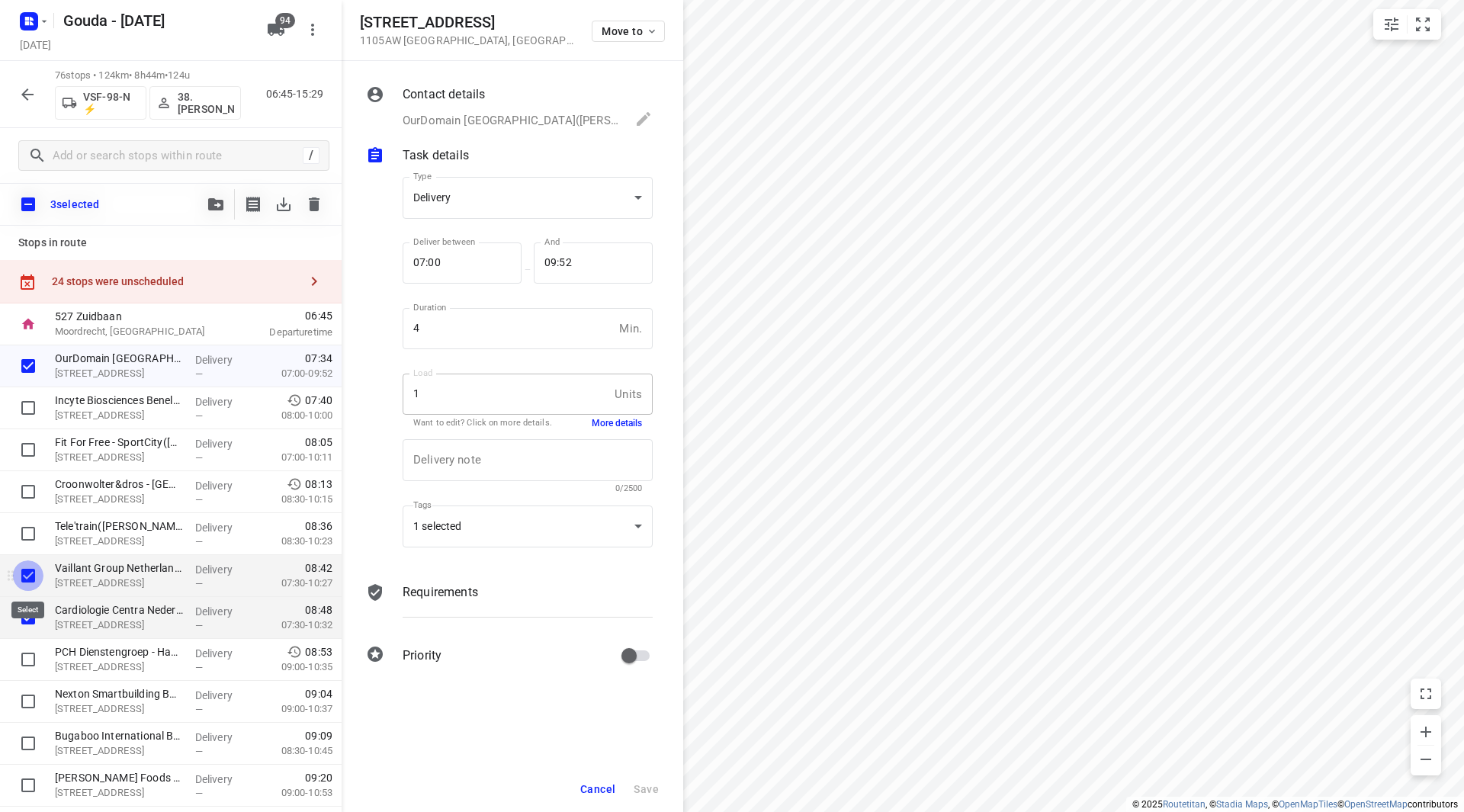
drag, startPoint x: 35, startPoint y: 577, endPoint x: 31, endPoint y: 594, distance: 17.5
click at [34, 577] on input "checkbox" at bounding box center [28, 575] width 31 height 31
checkbox input "false"
click at [31, 621] on input "checkbox" at bounding box center [28, 618] width 31 height 31
checkbox input "false"
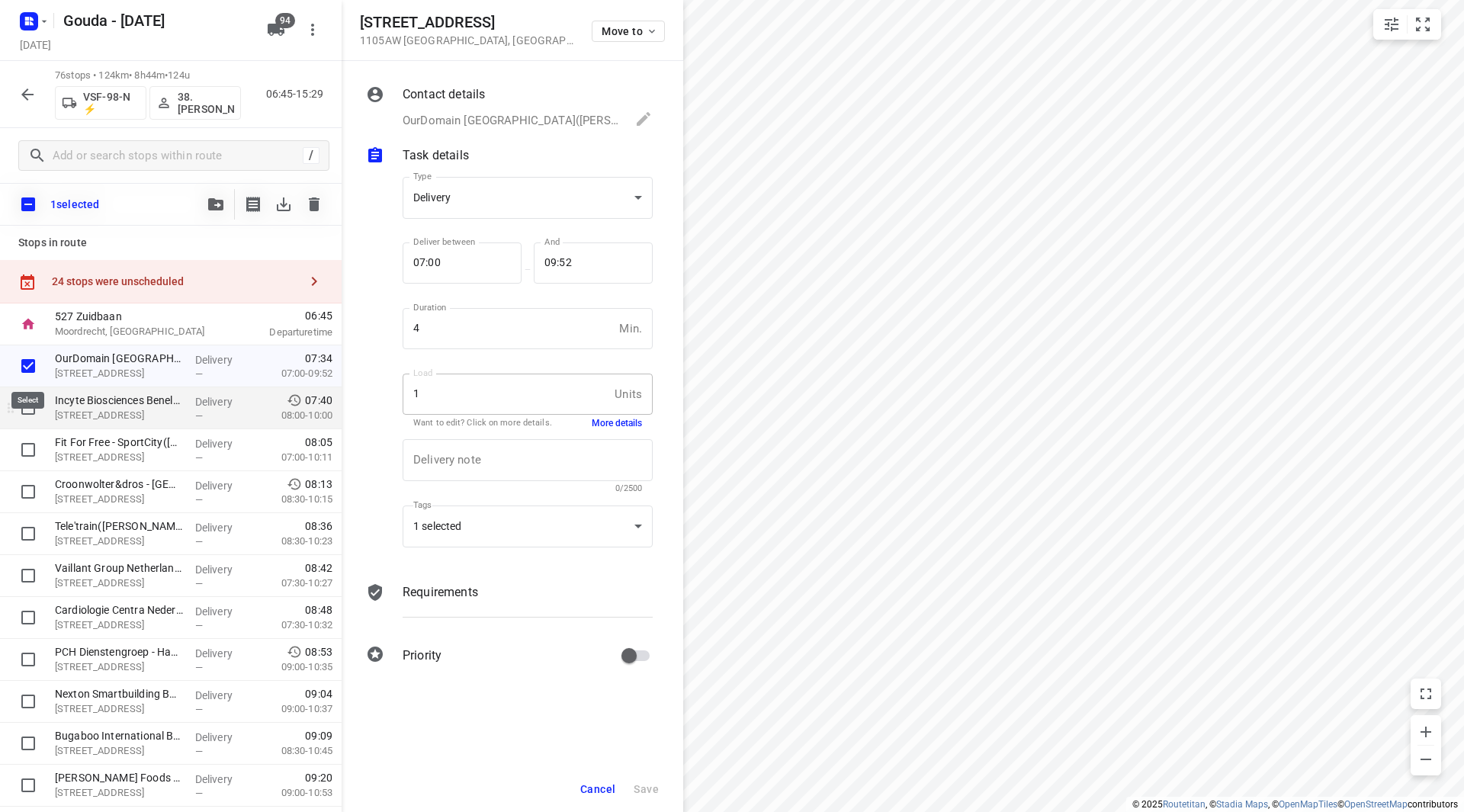
click at [34, 365] on input "checkbox" at bounding box center [28, 366] width 31 height 31
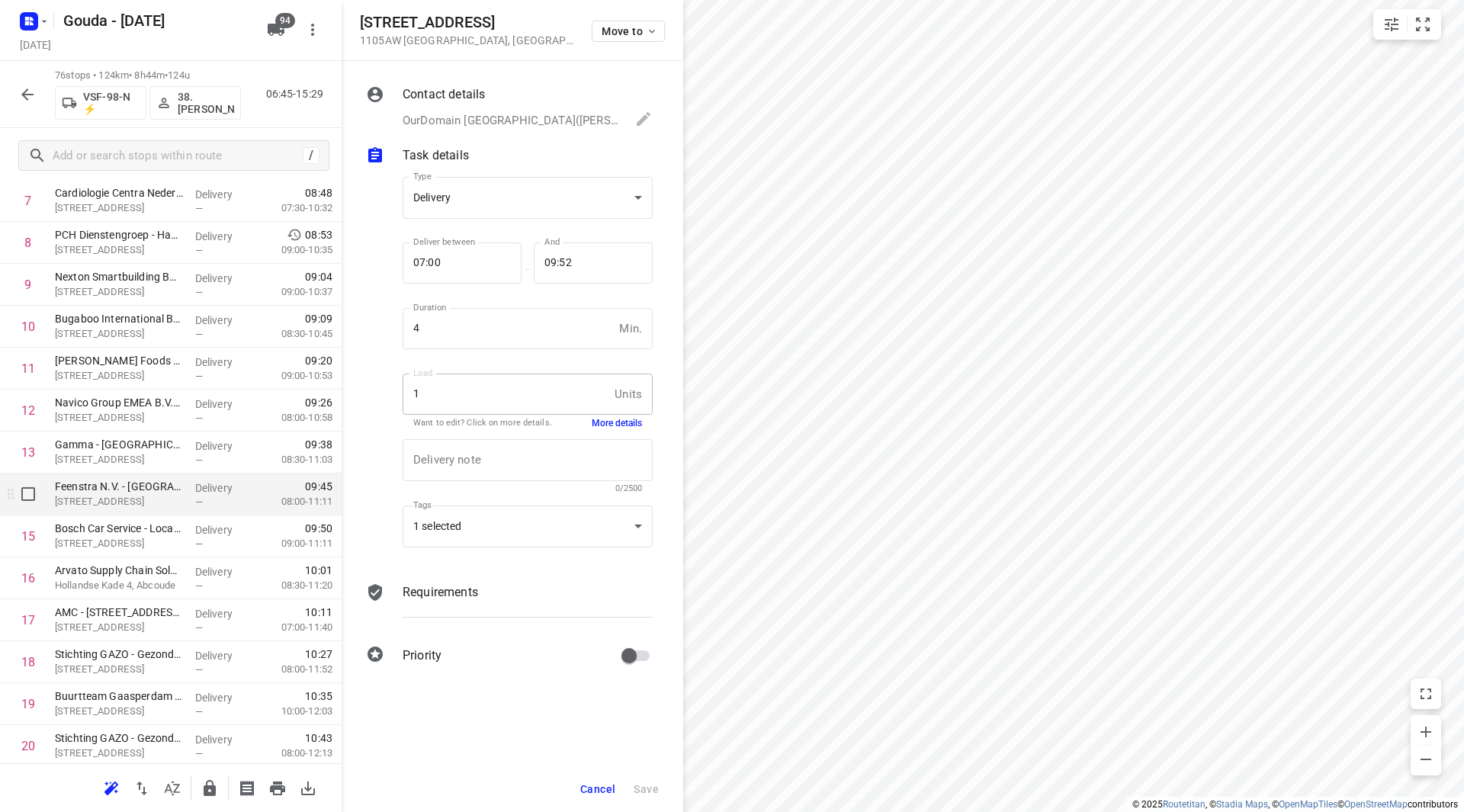
scroll to position [382, 0]
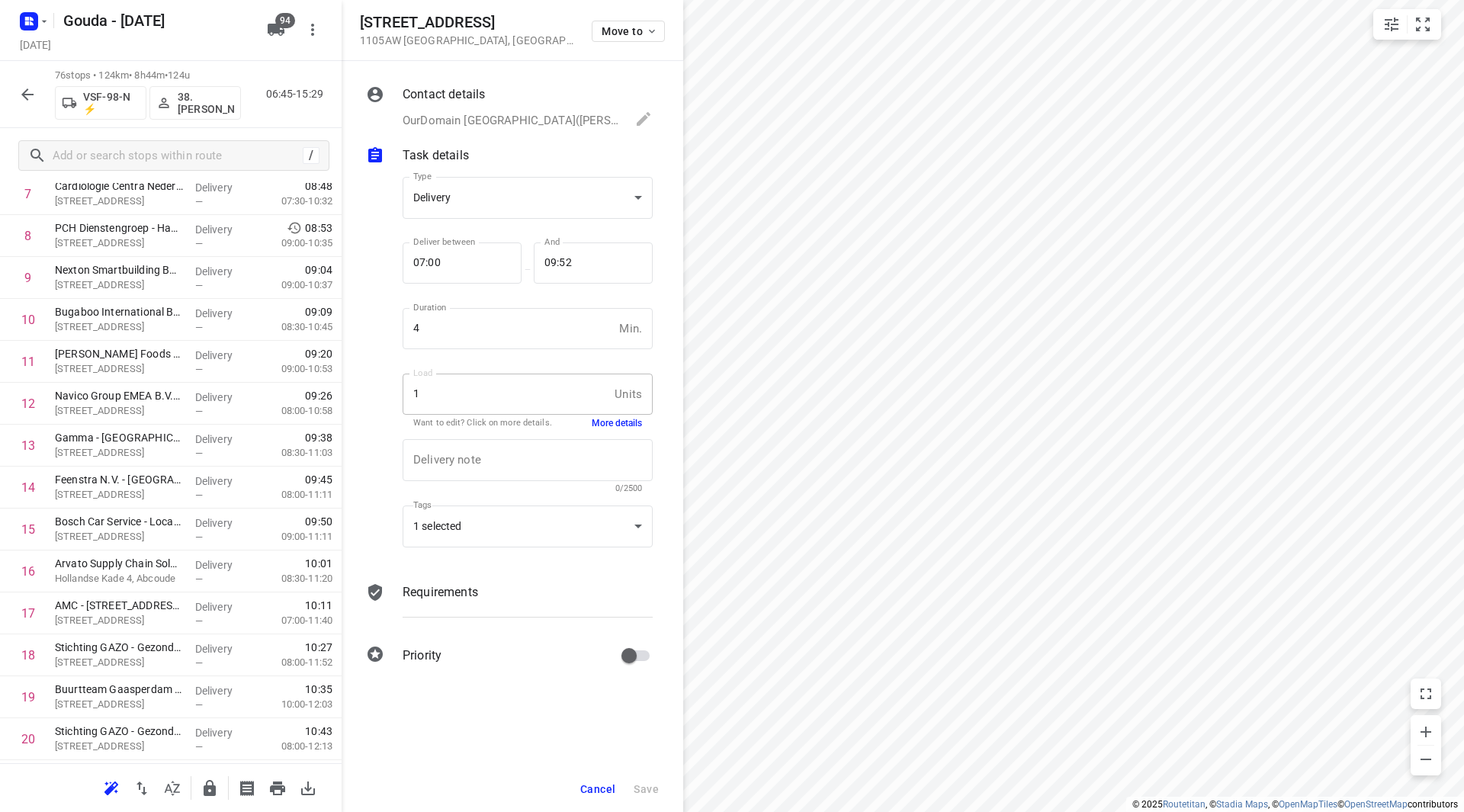
click at [602, 789] on span "Cancel" at bounding box center [598, 789] width 35 height 12
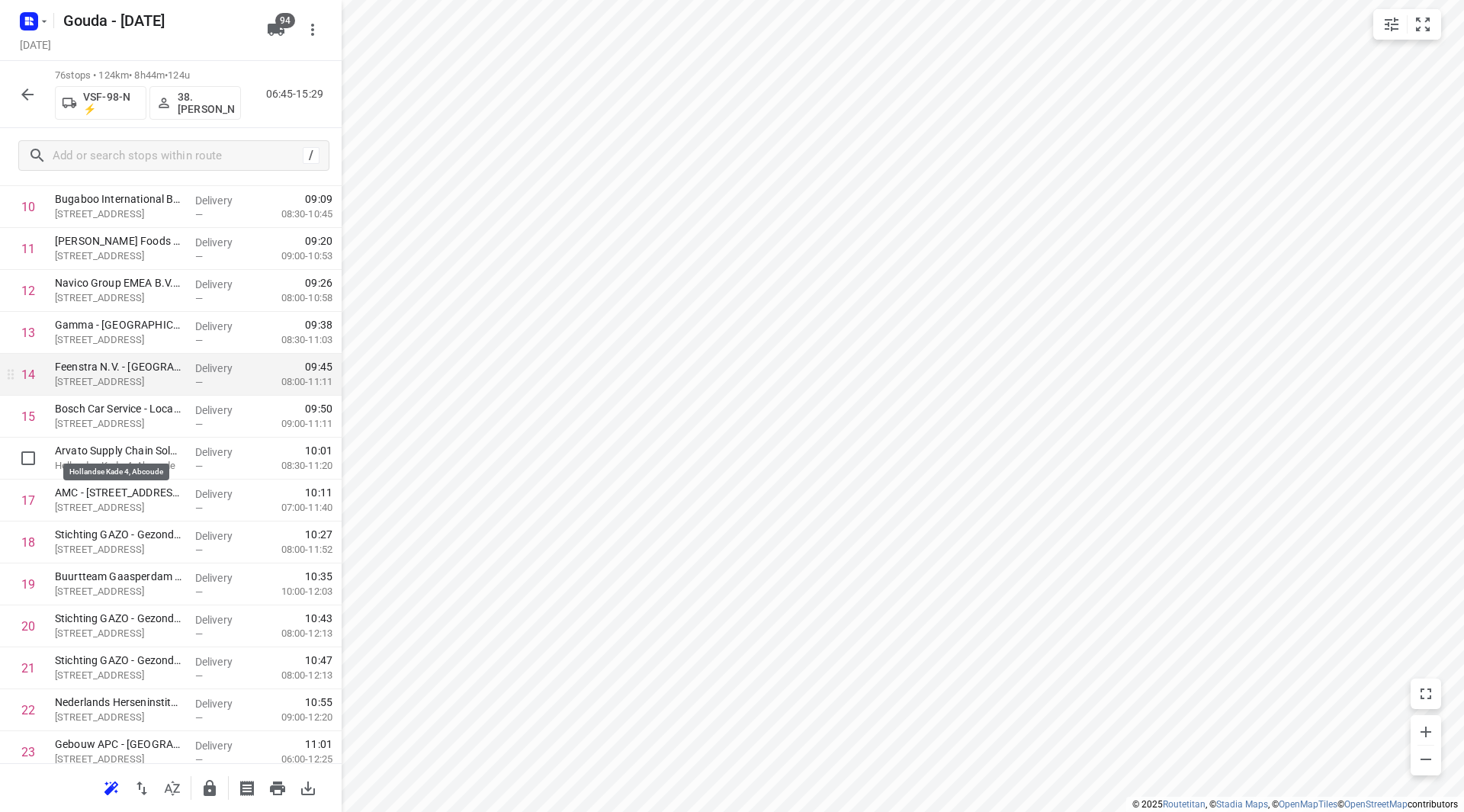
scroll to position [458, 0]
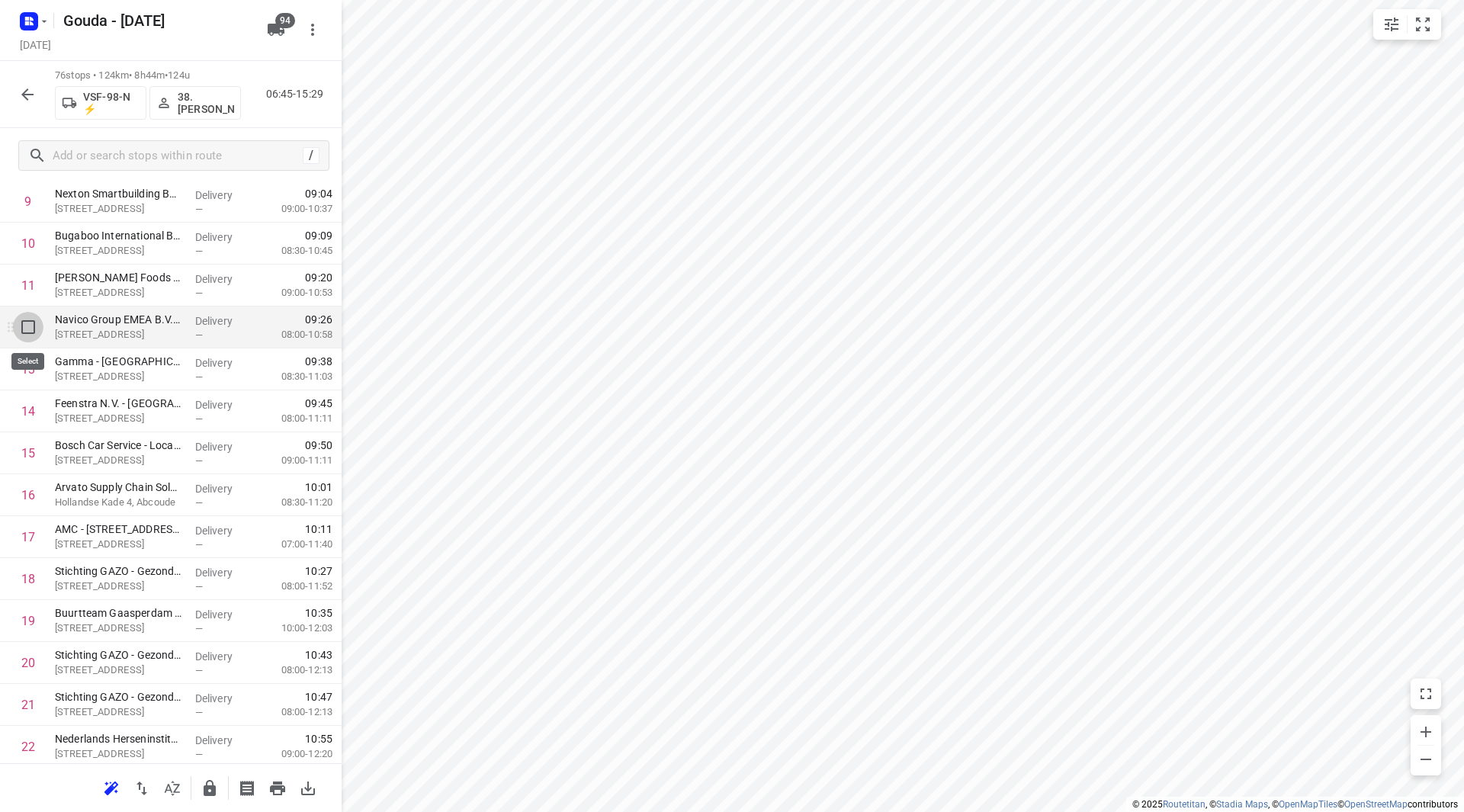
click at [23, 323] on input "checkbox" at bounding box center [28, 327] width 31 height 31
checkbox input "true"
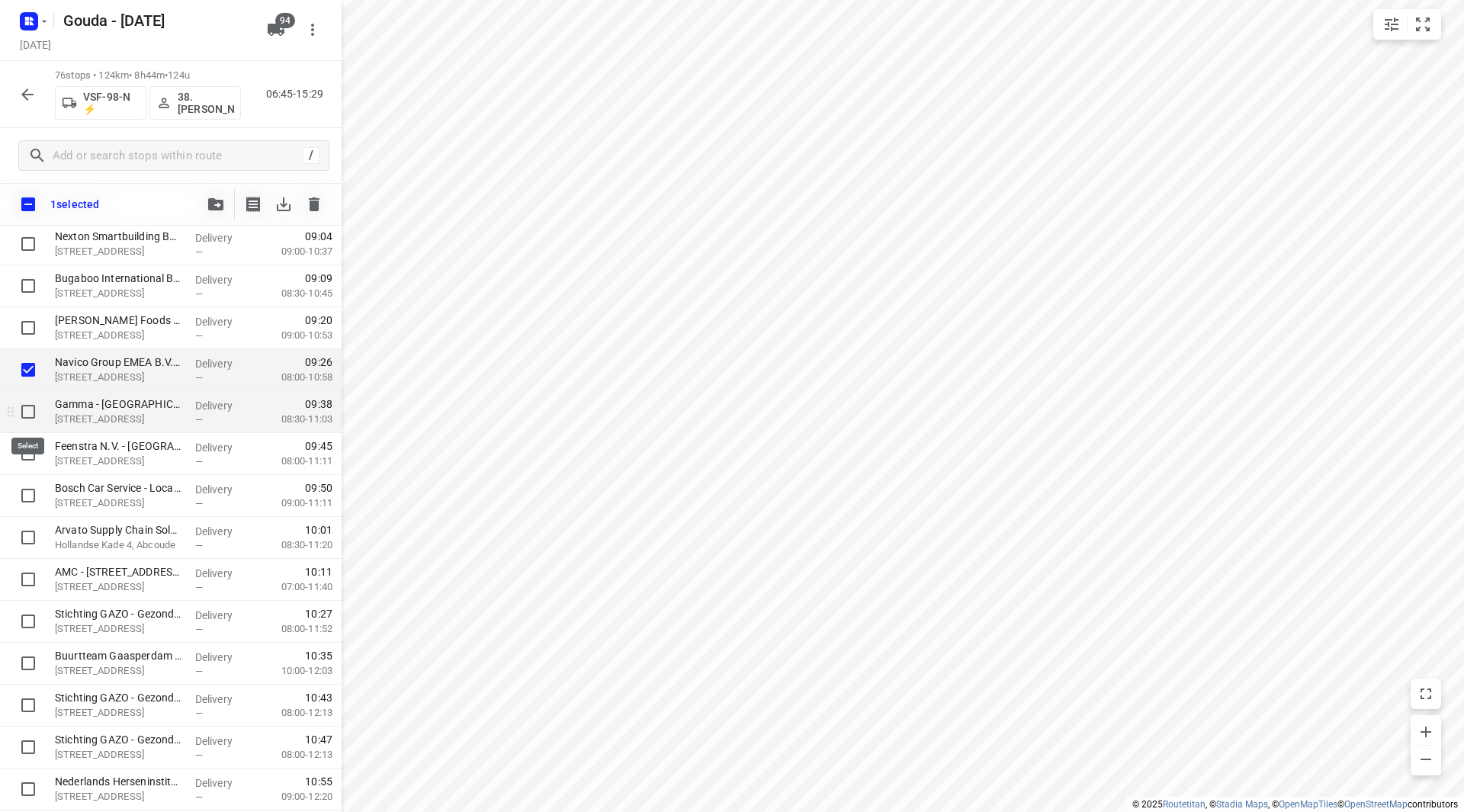
click at [26, 414] on input "checkbox" at bounding box center [28, 412] width 31 height 31
checkbox input "true"
click at [27, 464] on input "checkbox" at bounding box center [28, 453] width 31 height 31
checkbox input "true"
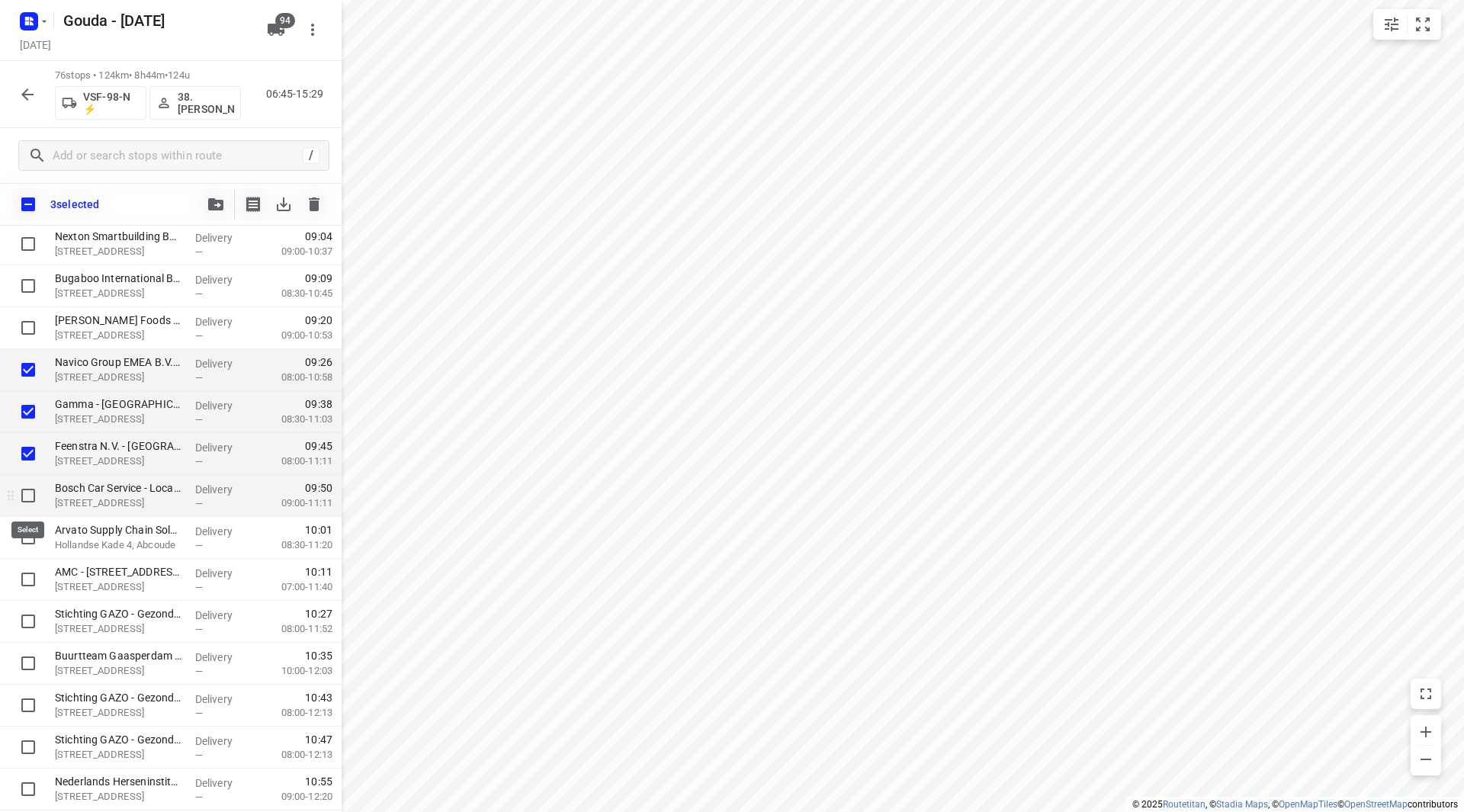
click at [30, 497] on input "checkbox" at bounding box center [28, 496] width 31 height 31
checkbox input "true"
click at [217, 201] on icon "button" at bounding box center [216, 204] width 15 height 12
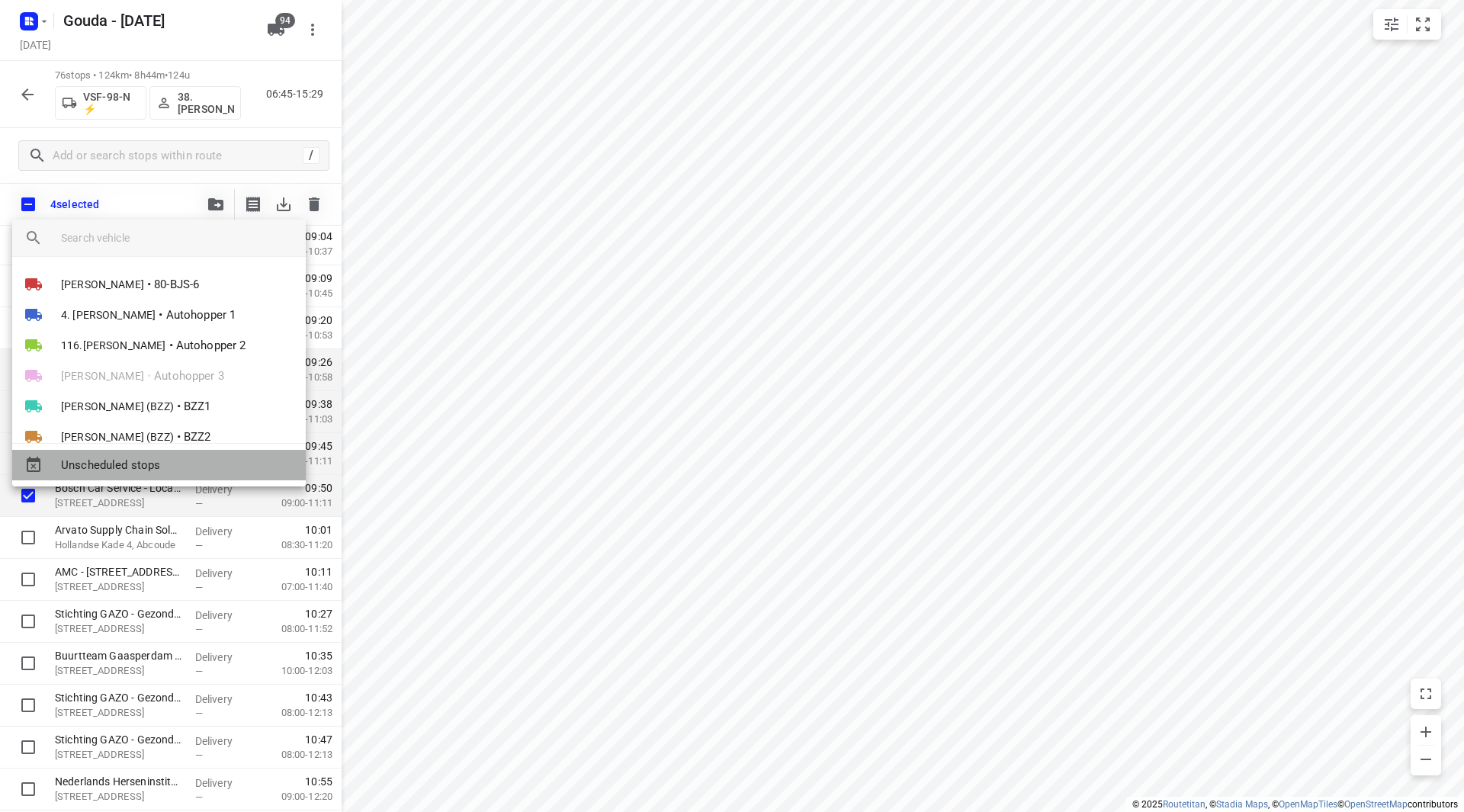
click at [125, 463] on span "Unscheduled stops" at bounding box center [177, 466] width 232 height 18
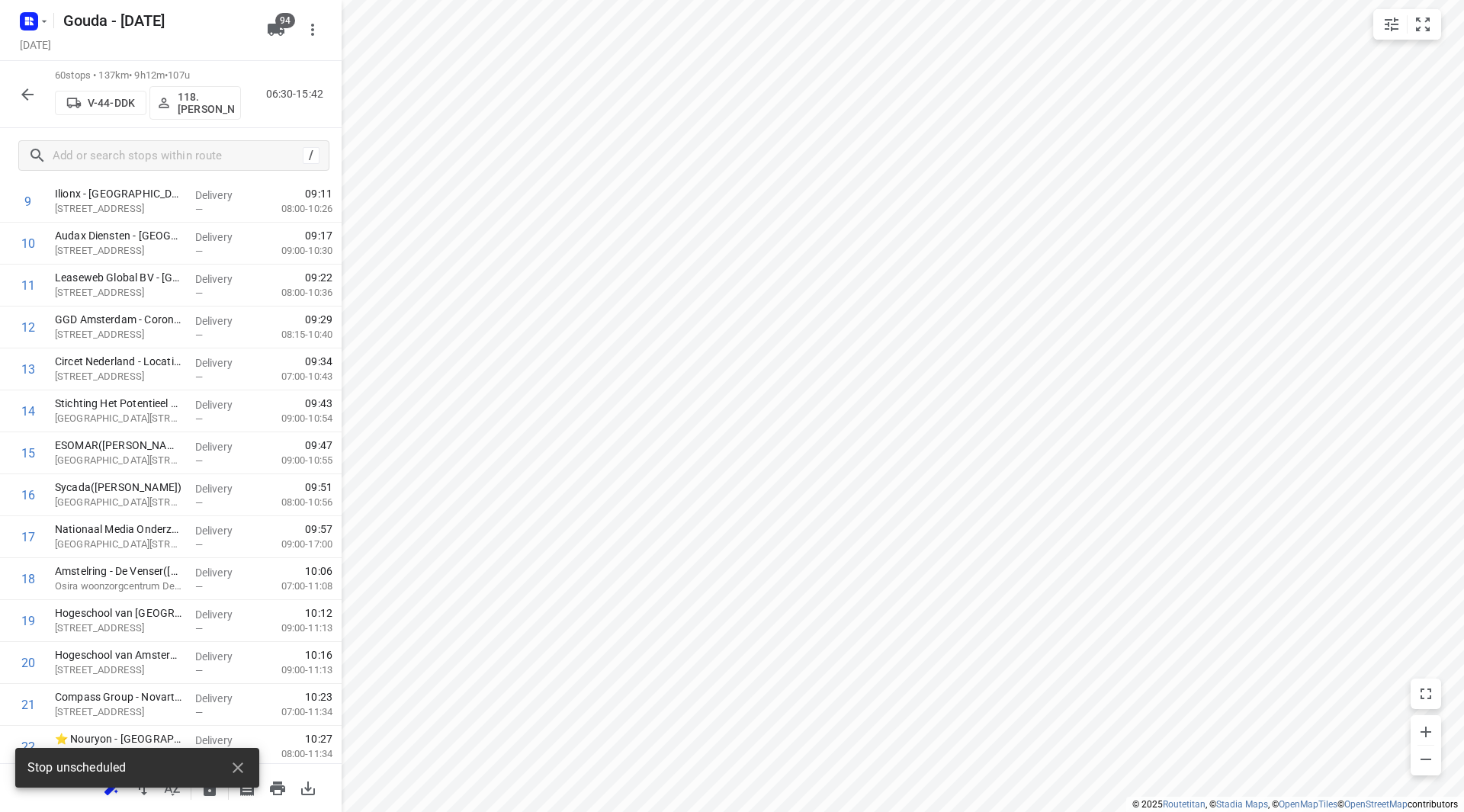
scroll to position [0, 0]
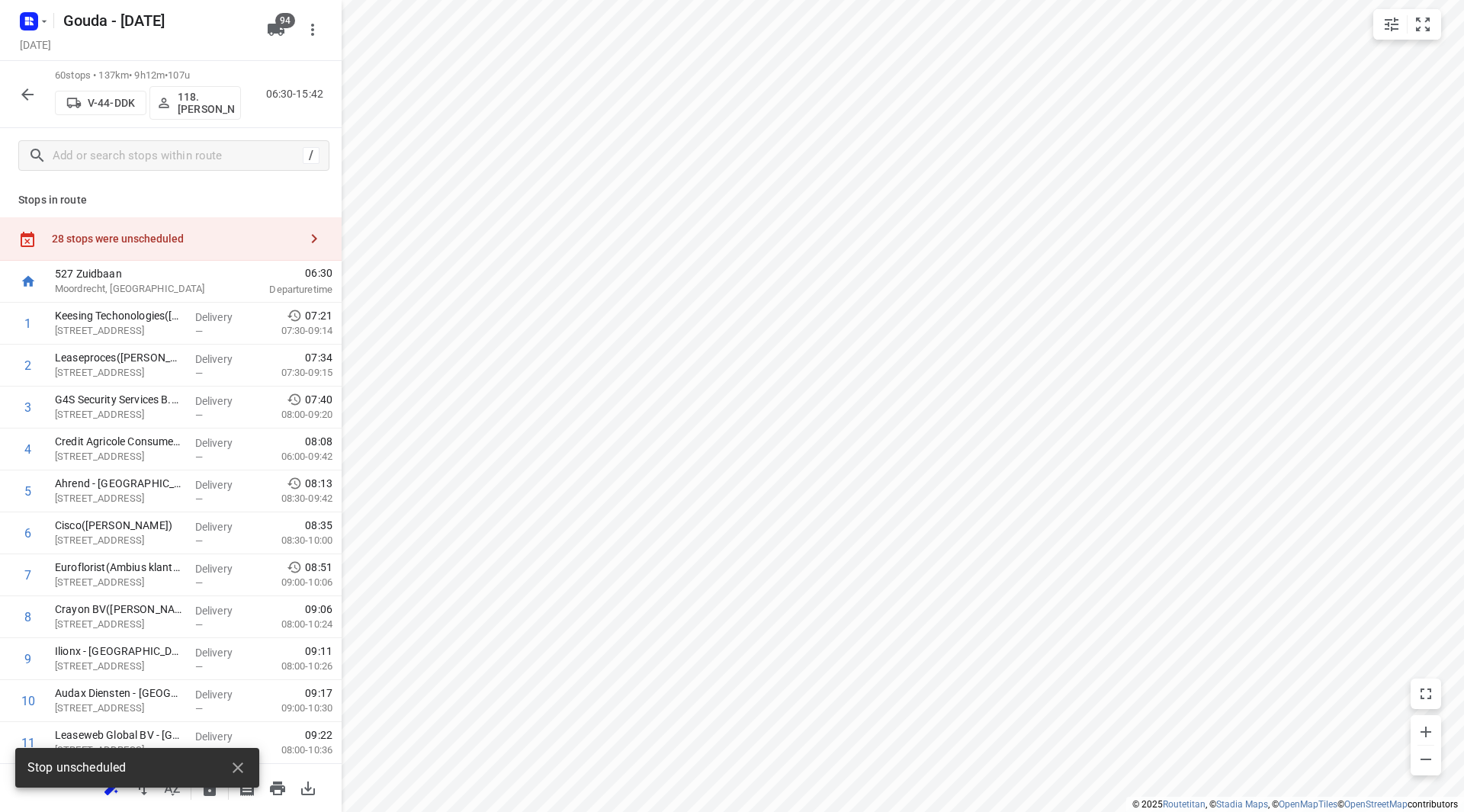
click at [254, 252] on div "28 stops were unscheduled" at bounding box center [171, 239] width 342 height 43
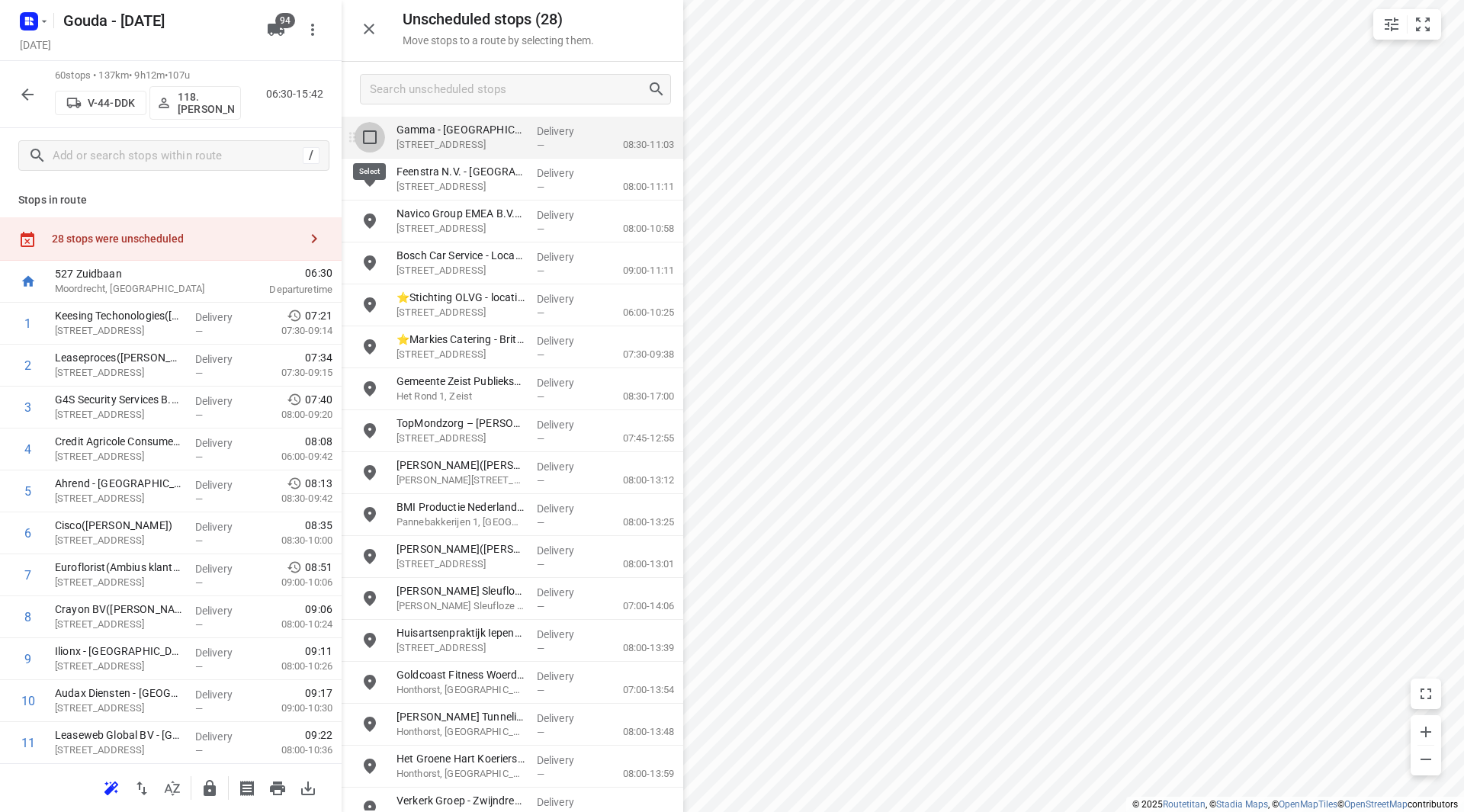
click at [371, 141] on input "grid" at bounding box center [369, 137] width 31 height 31
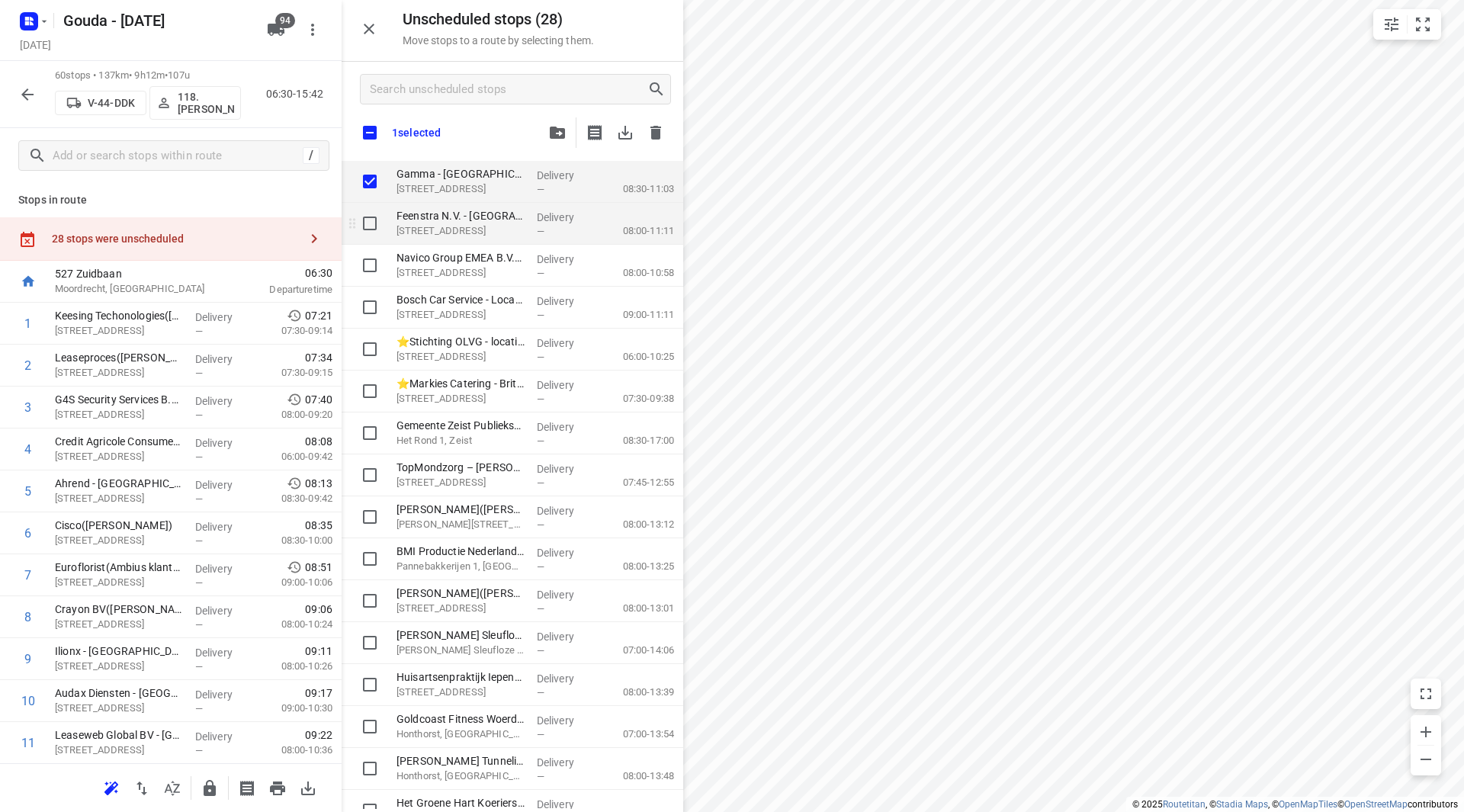
checkbox input "true"
click at [372, 220] on input "grid" at bounding box center [369, 224] width 31 height 31
checkbox input "true"
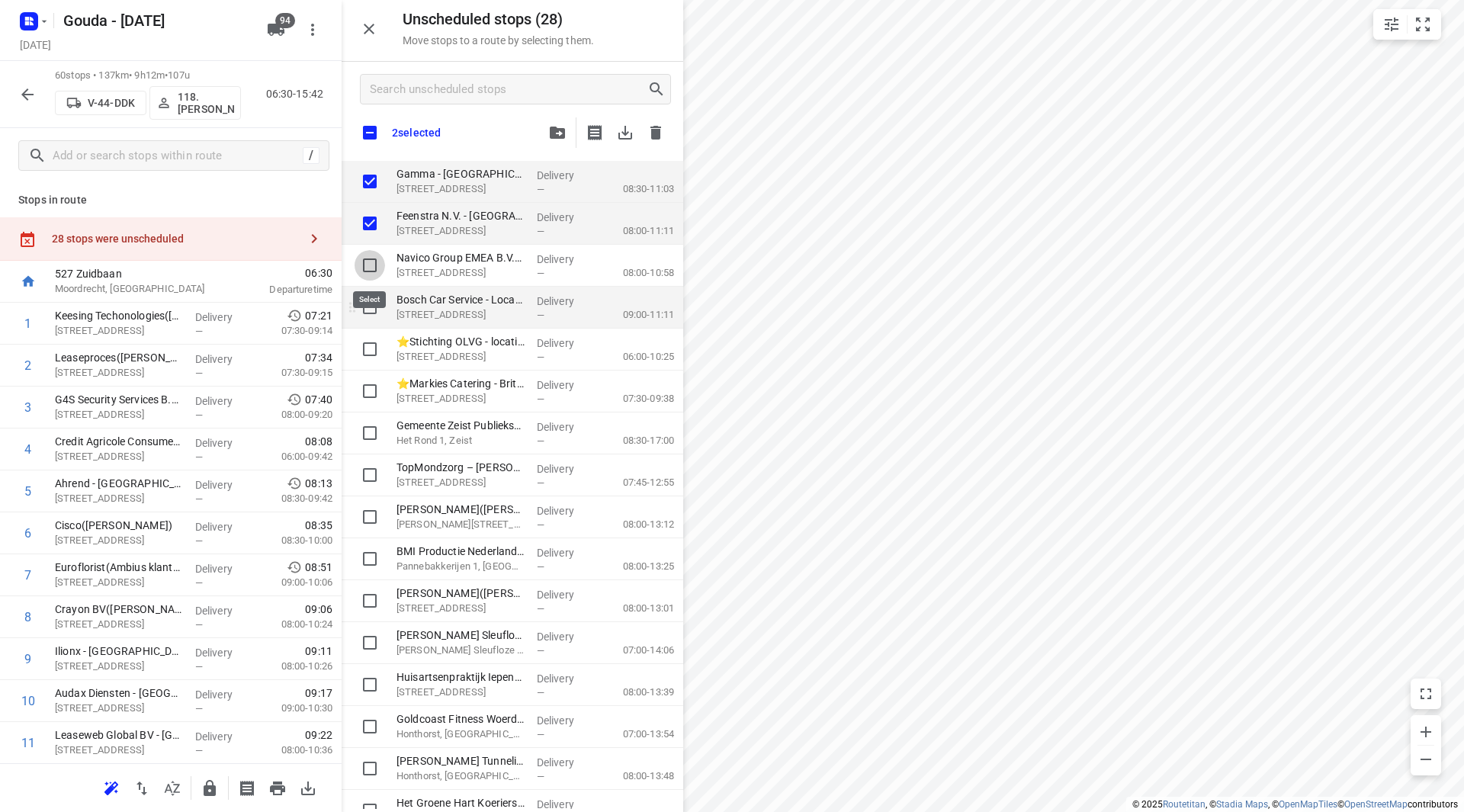
drag, startPoint x: 371, startPoint y: 266, endPoint x: 369, endPoint y: 312, distance: 46.0
click at [371, 267] on input "grid" at bounding box center [369, 265] width 31 height 31
checkbox input "true"
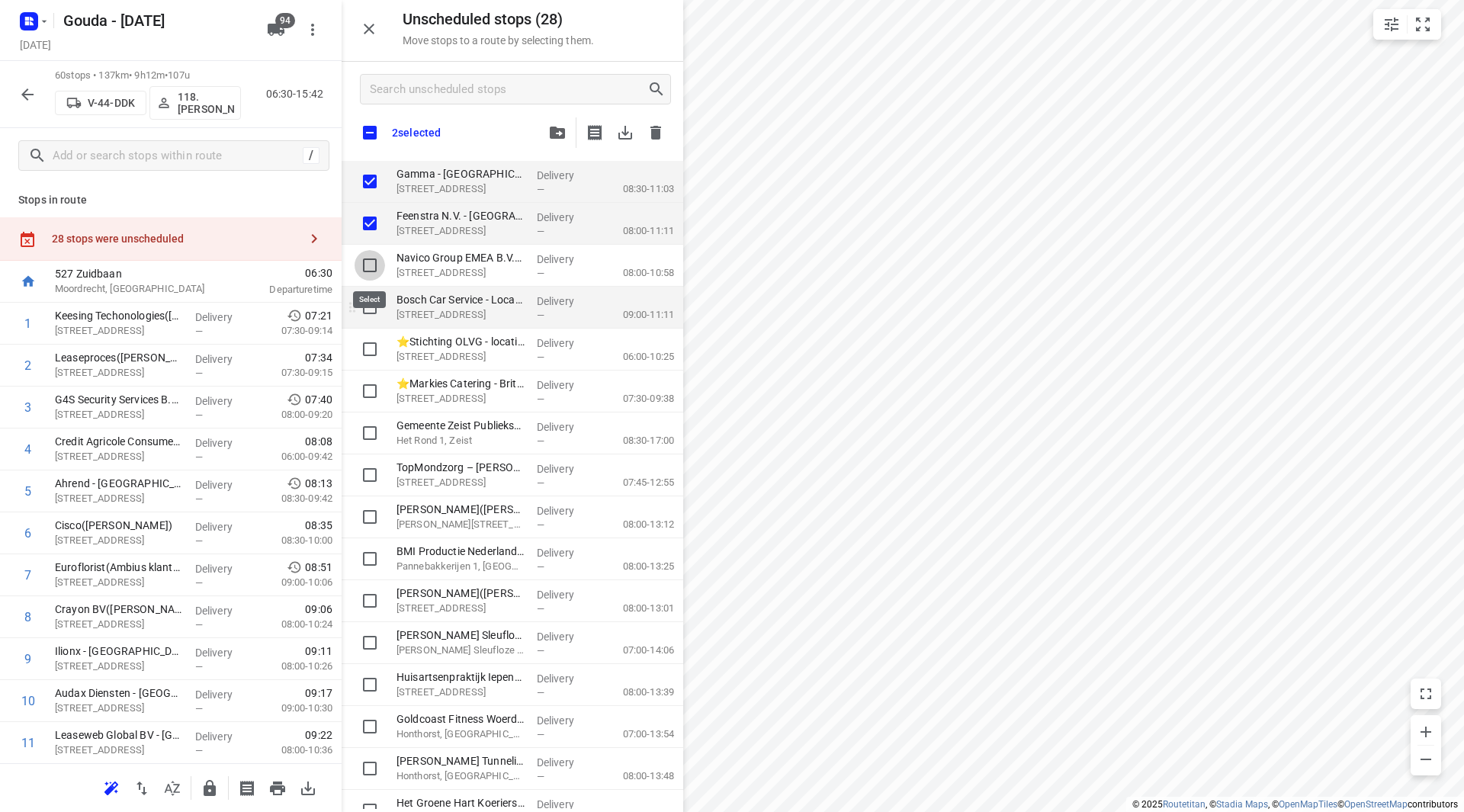
checkbox input "true"
click at [369, 312] on input "grid" at bounding box center [369, 307] width 31 height 31
checkbox input "true"
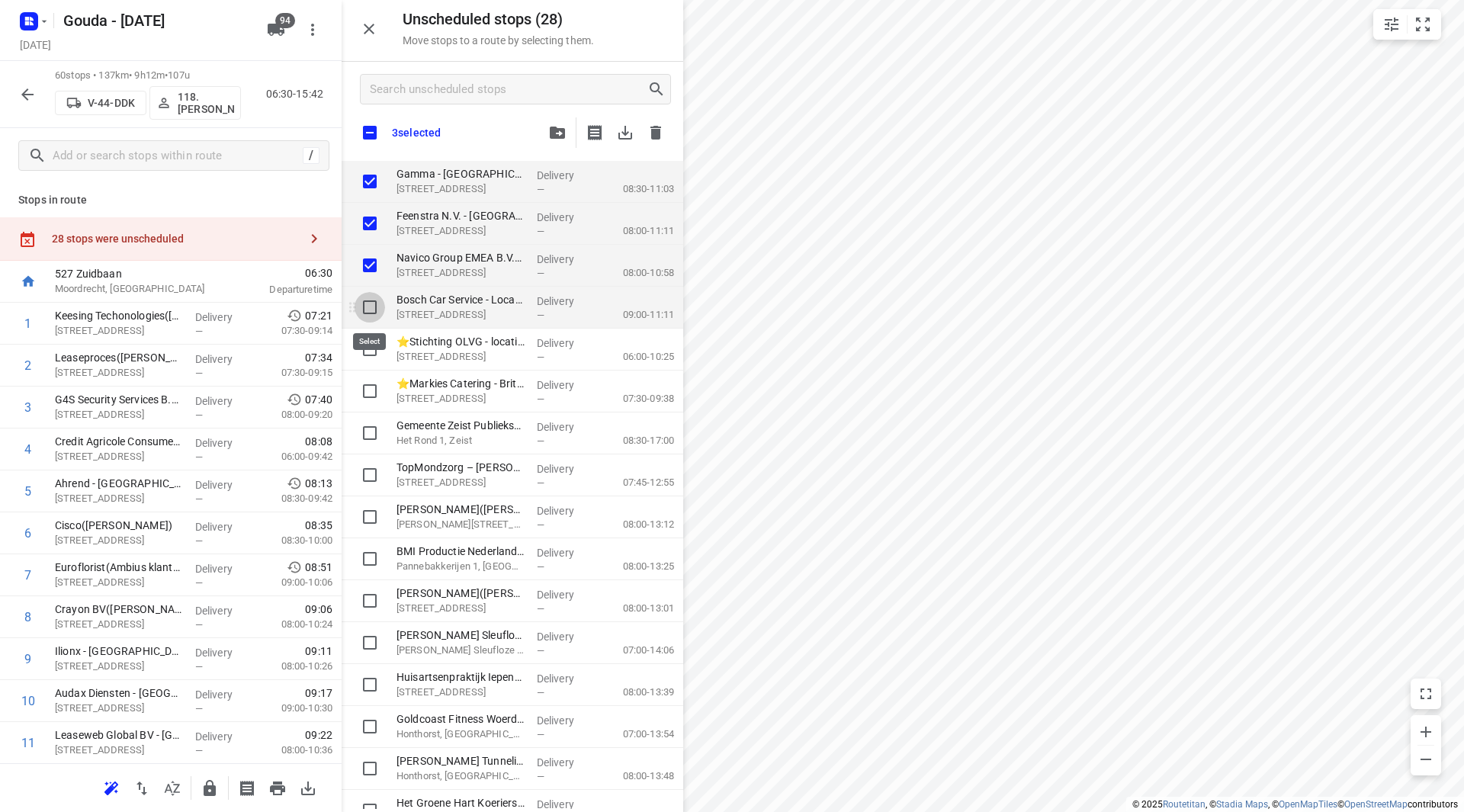
checkbox input "true"
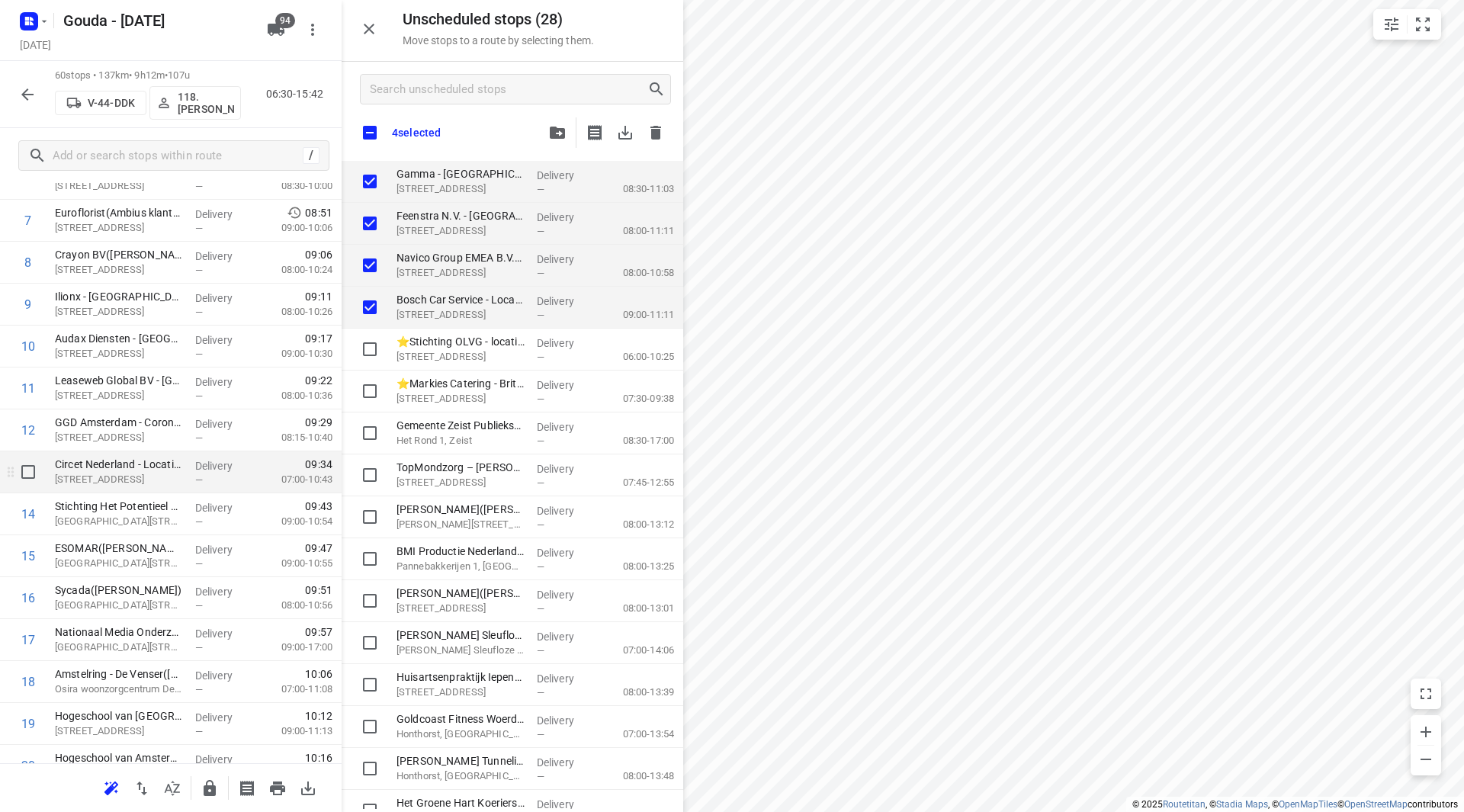
scroll to position [382, 0]
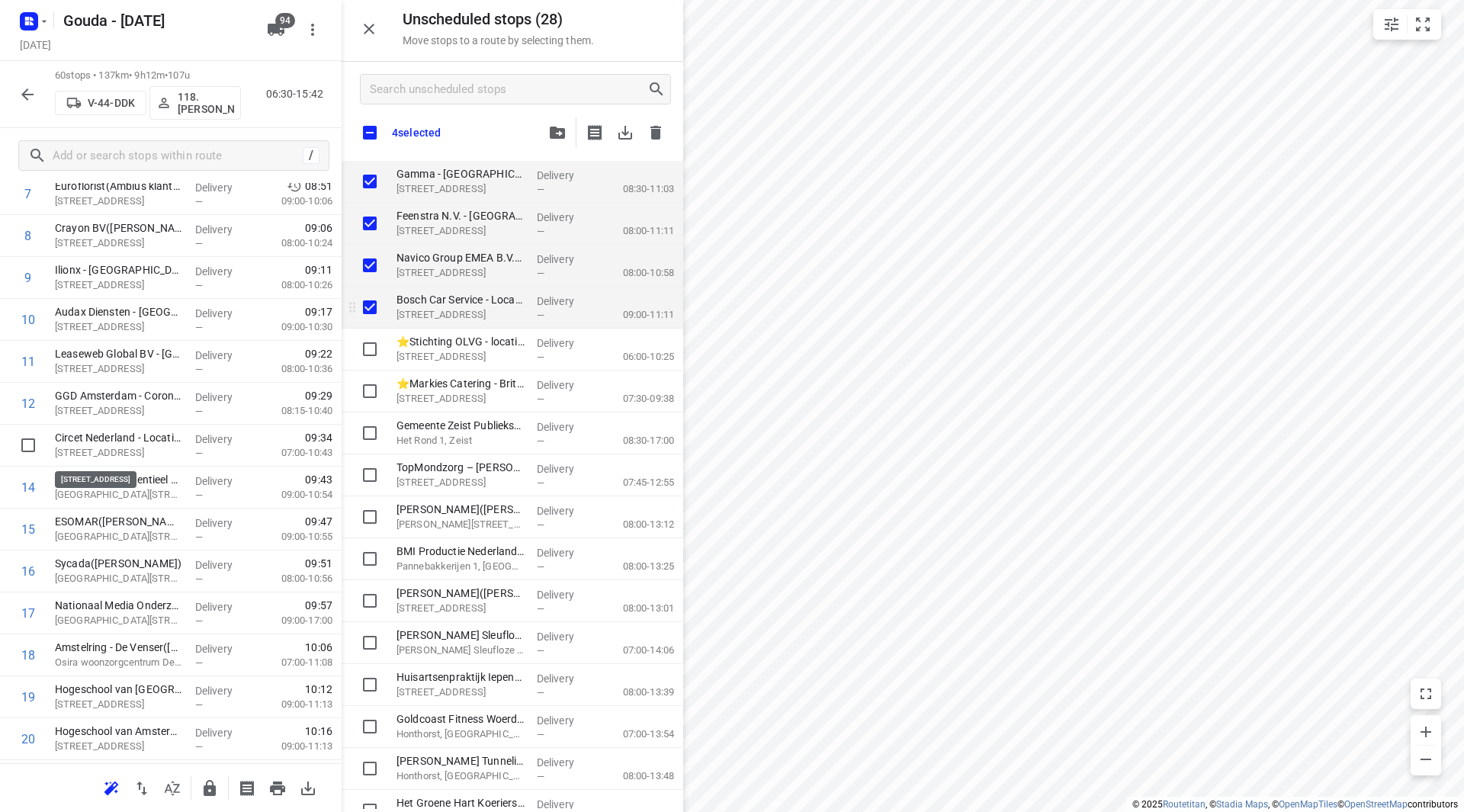
checkbox input "true"
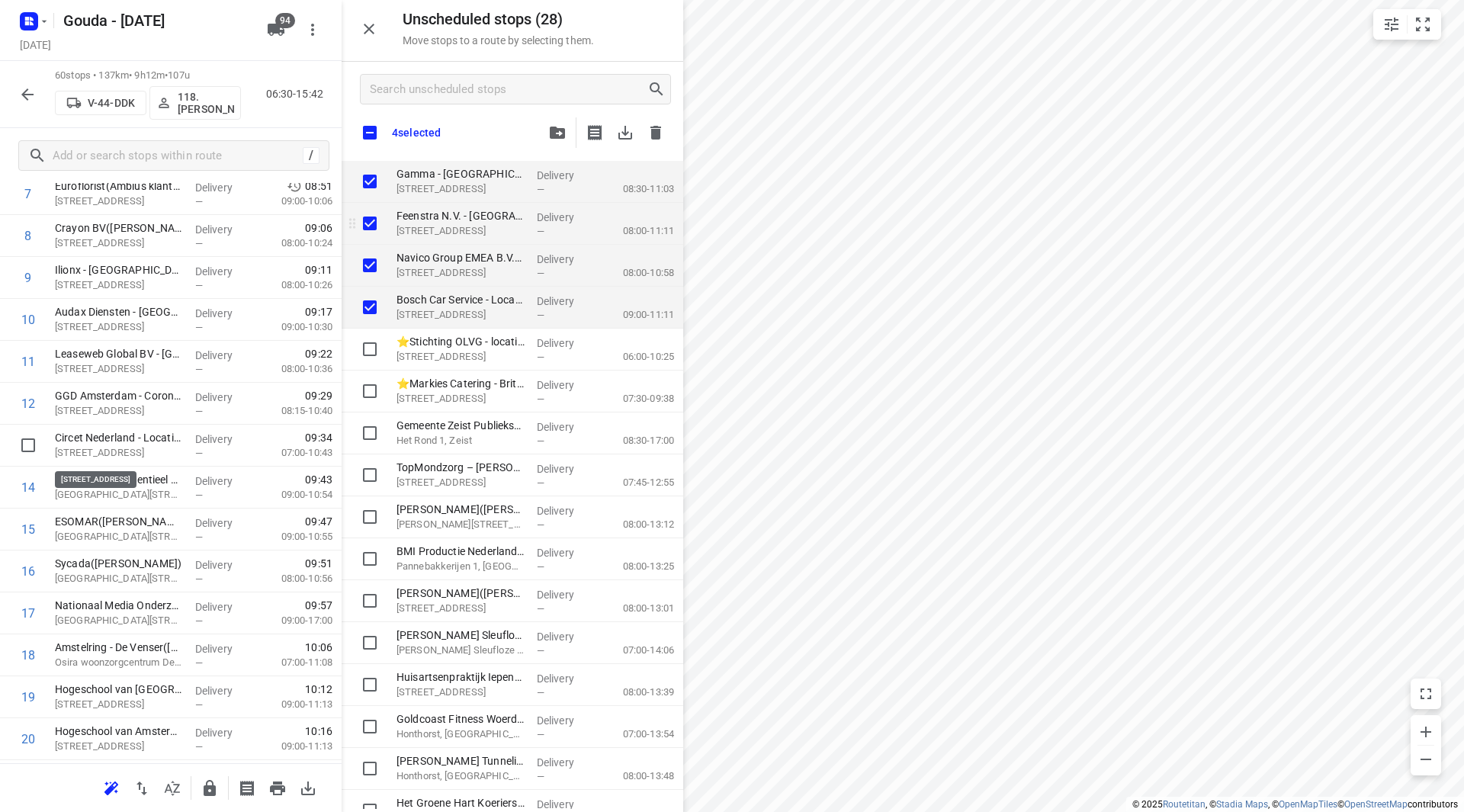
checkbox input "true"
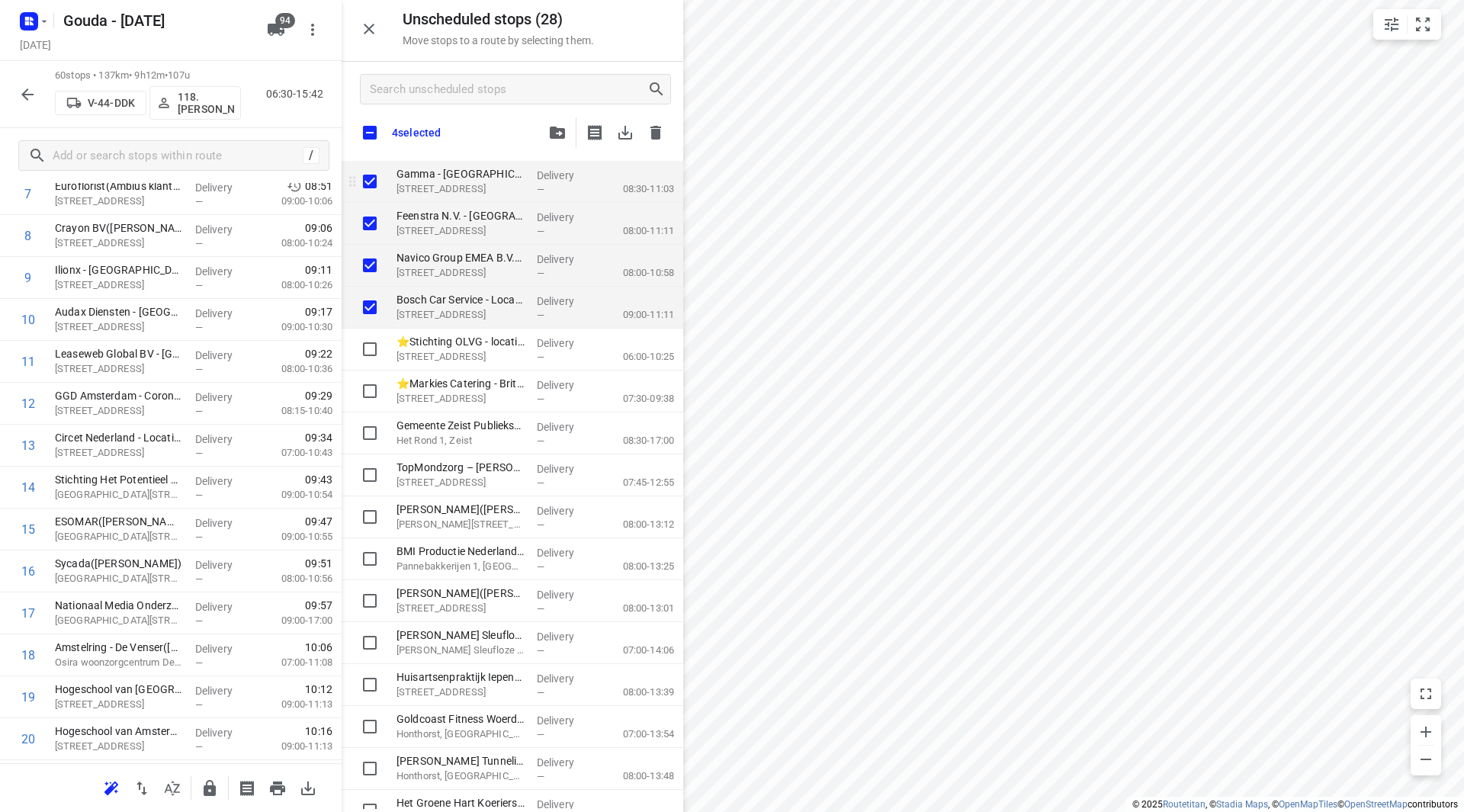
checkbox input "true"
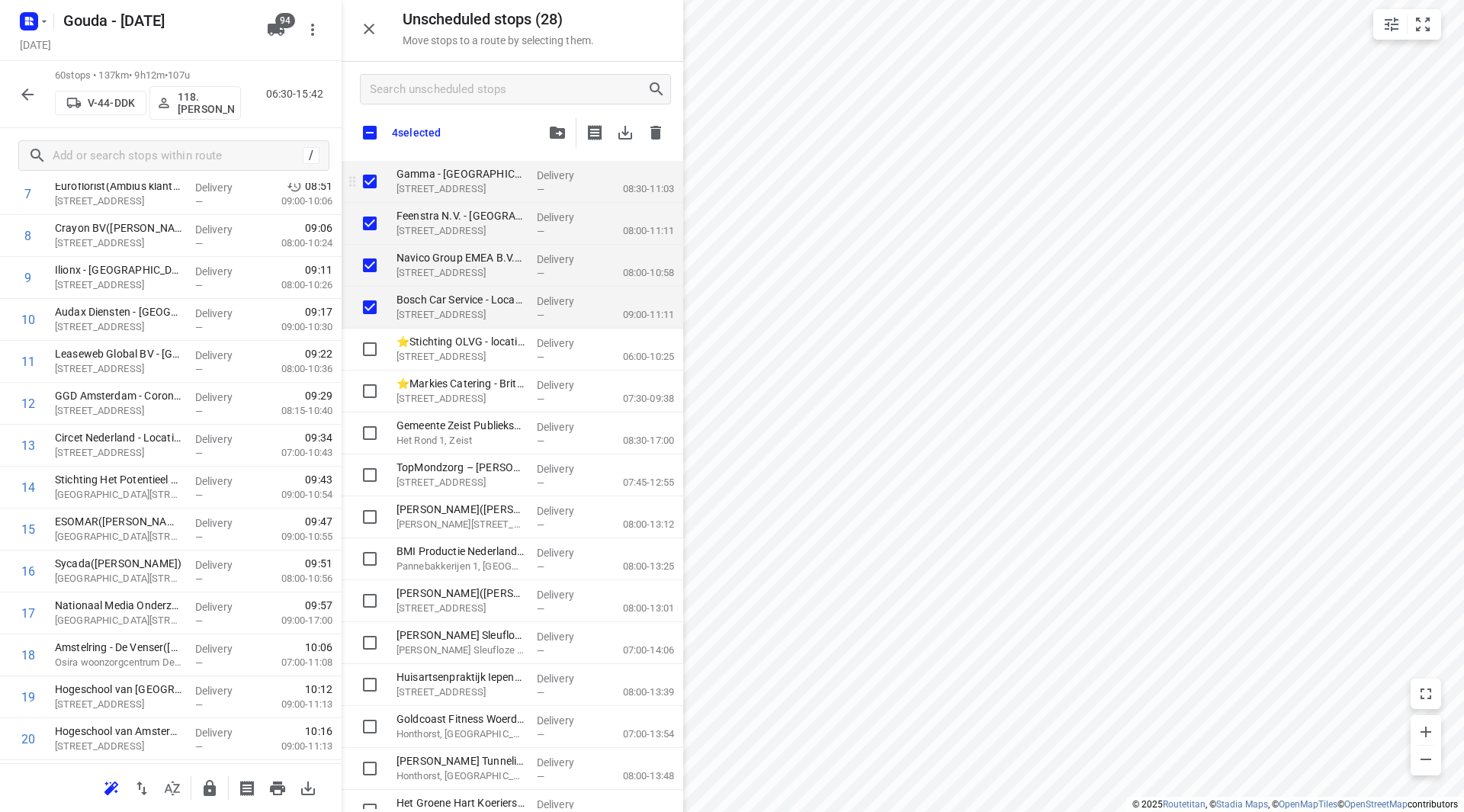
checkbox input "true"
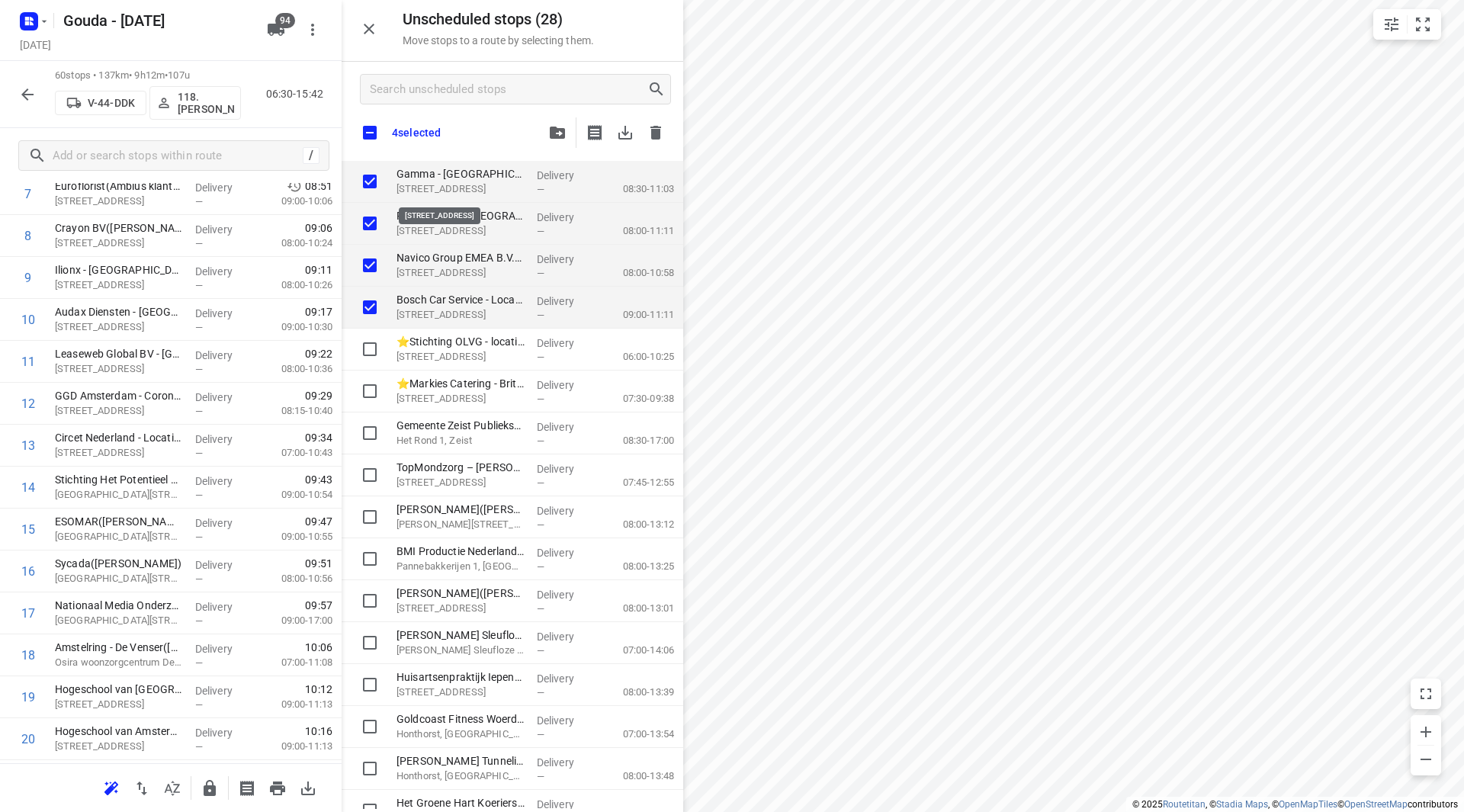
checkbox input "true"
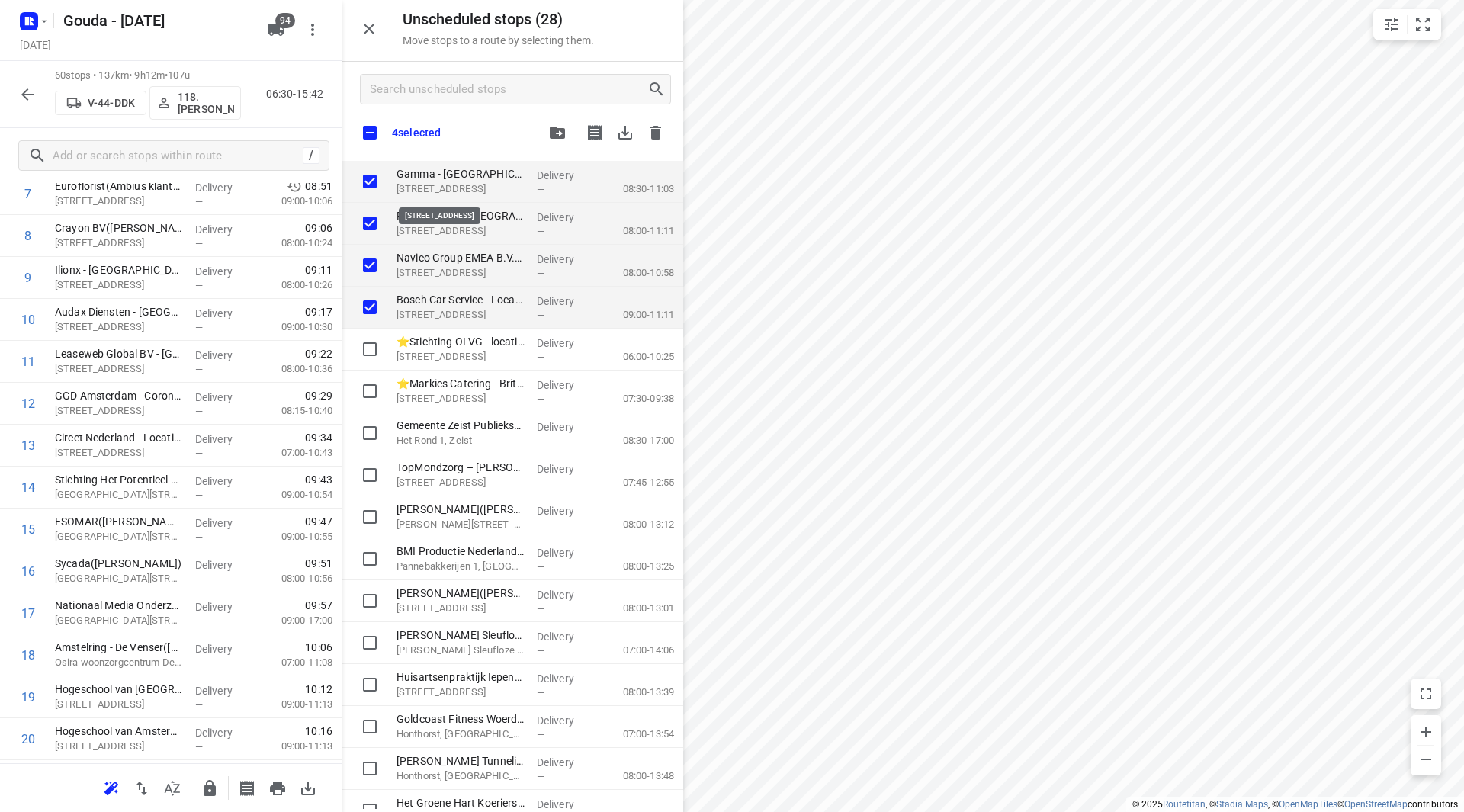
checkbox input "true"
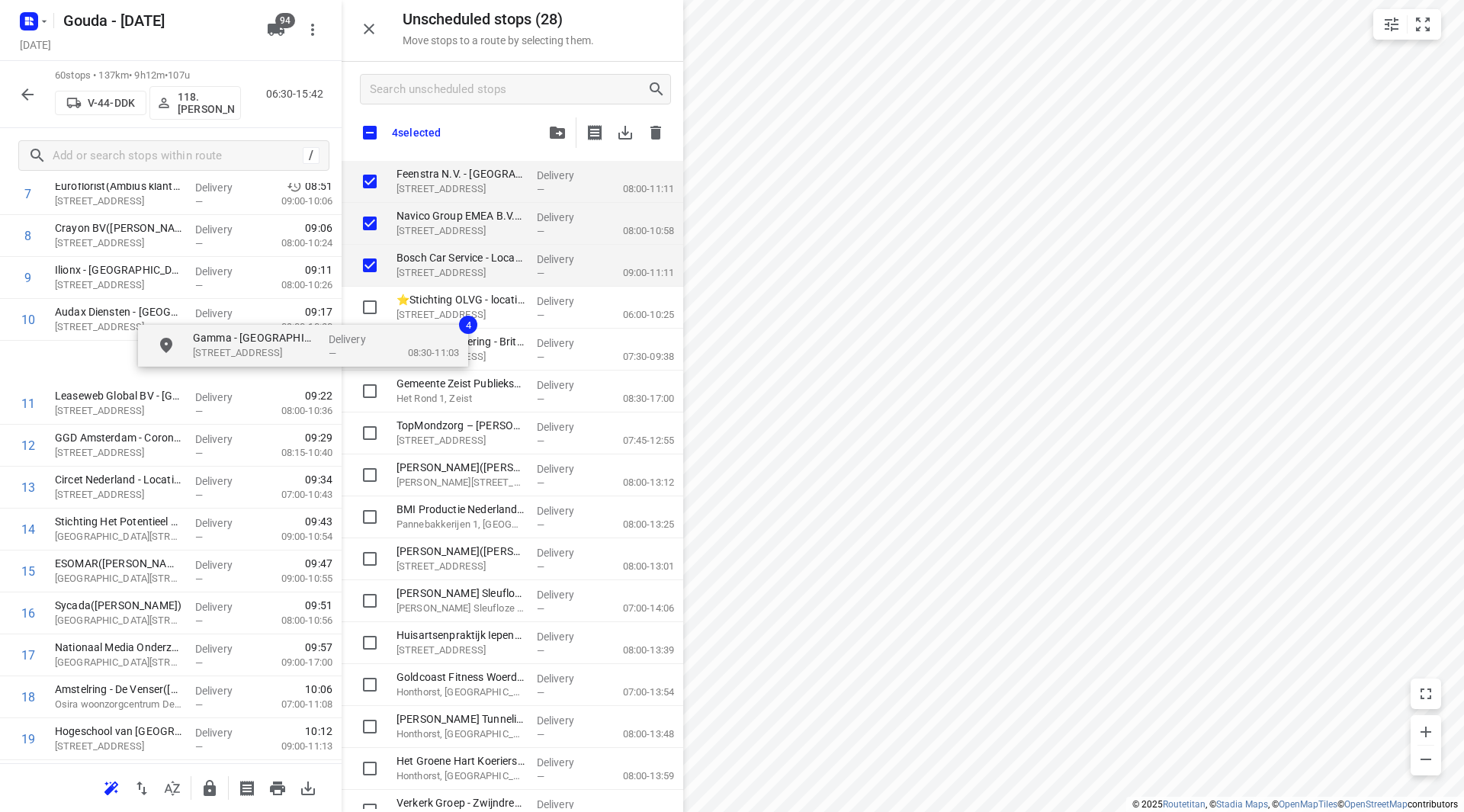
scroll to position [381, 0]
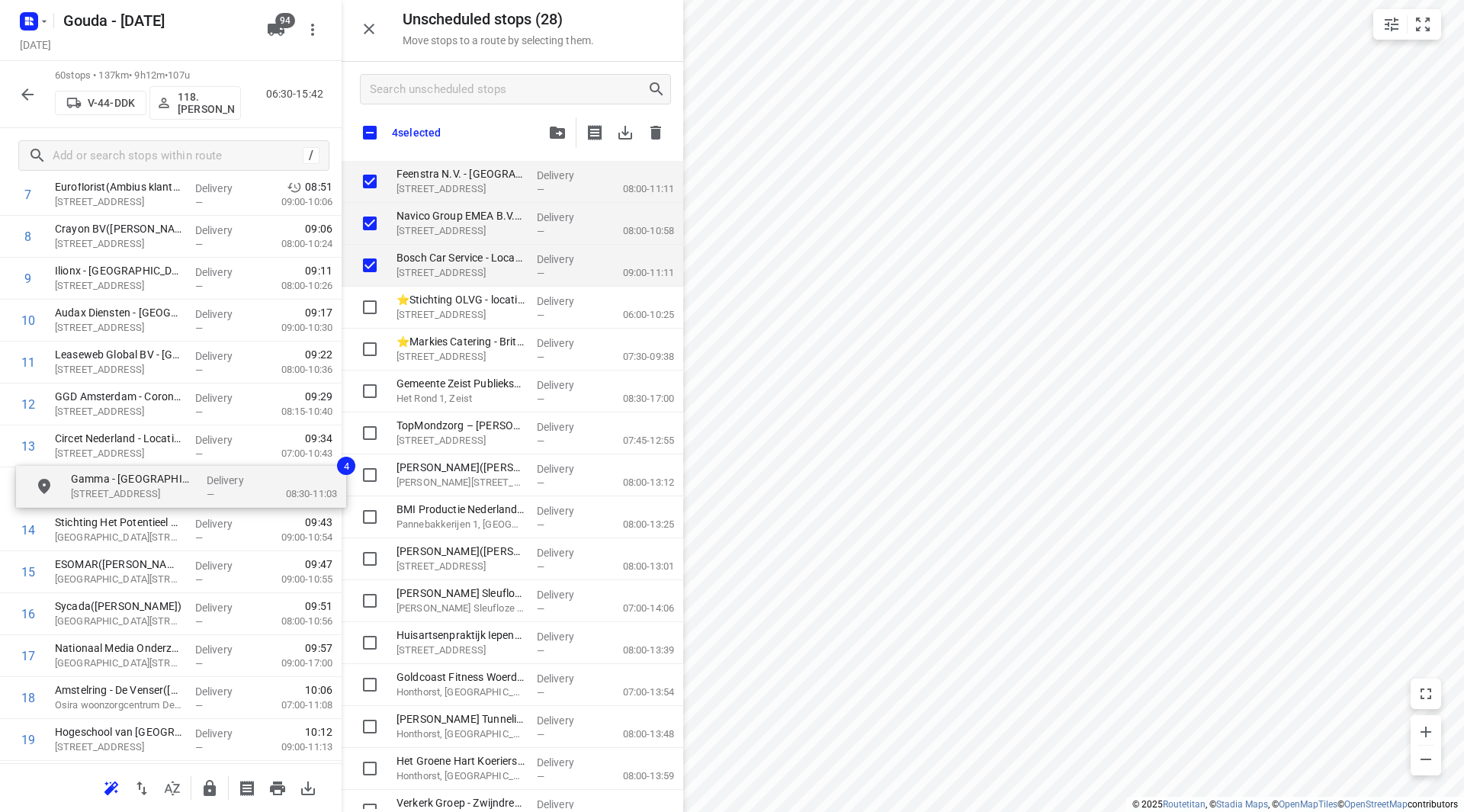
drag, startPoint x: 478, startPoint y: 186, endPoint x: 143, endPoint y: 489, distance: 451.7
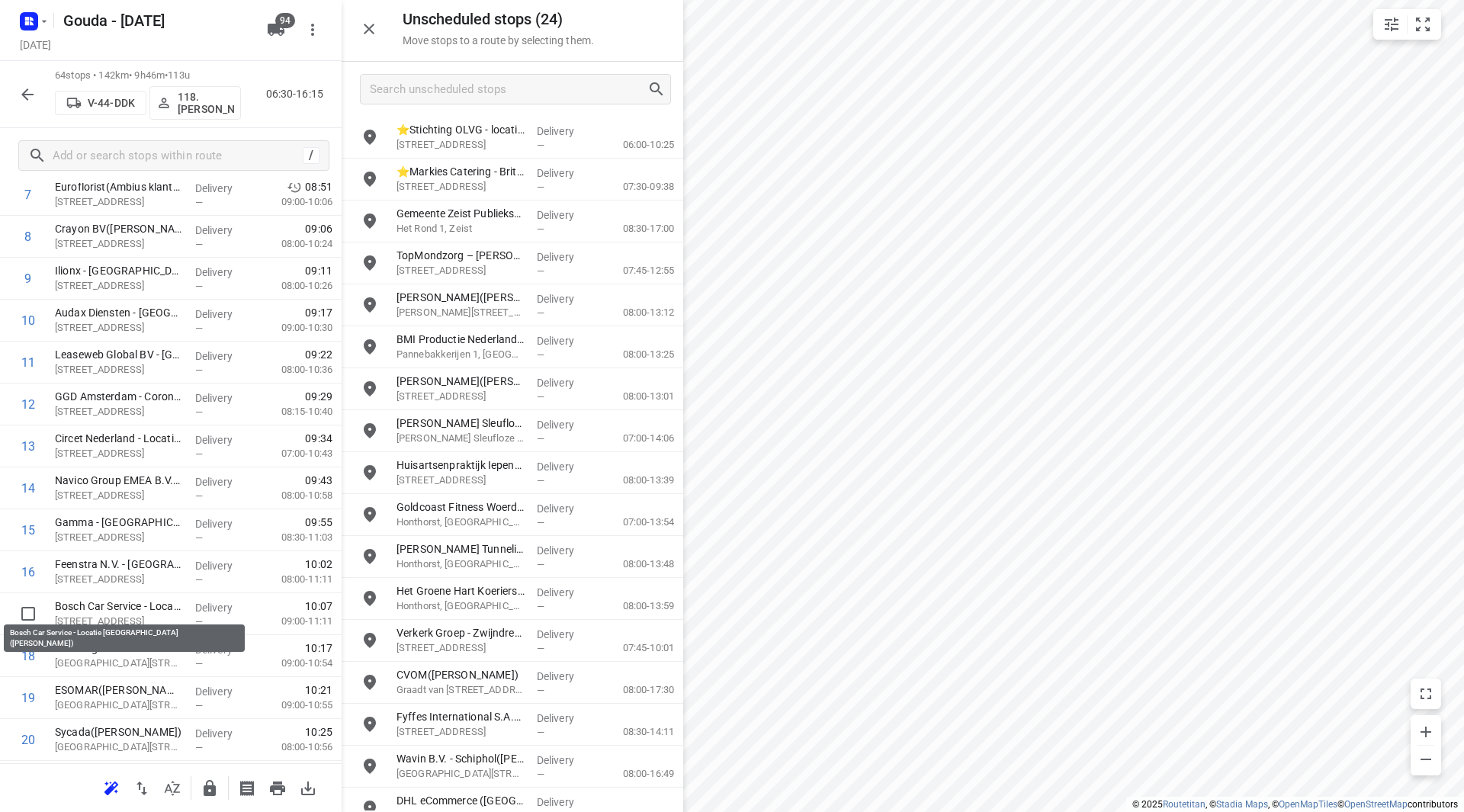
drag, startPoint x: 97, startPoint y: 609, endPoint x: 97, endPoint y: 563, distance: 46.0
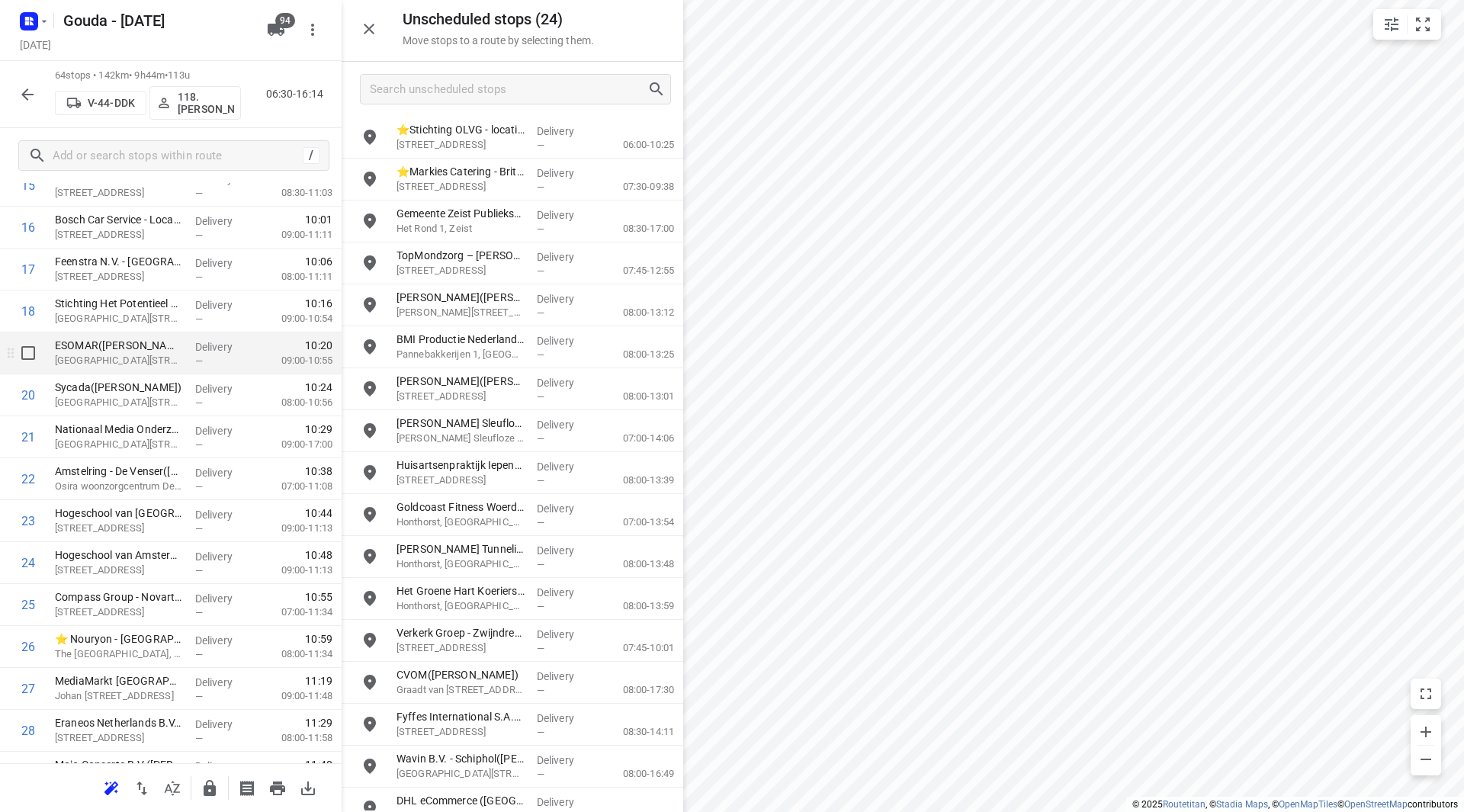
scroll to position [740, 0]
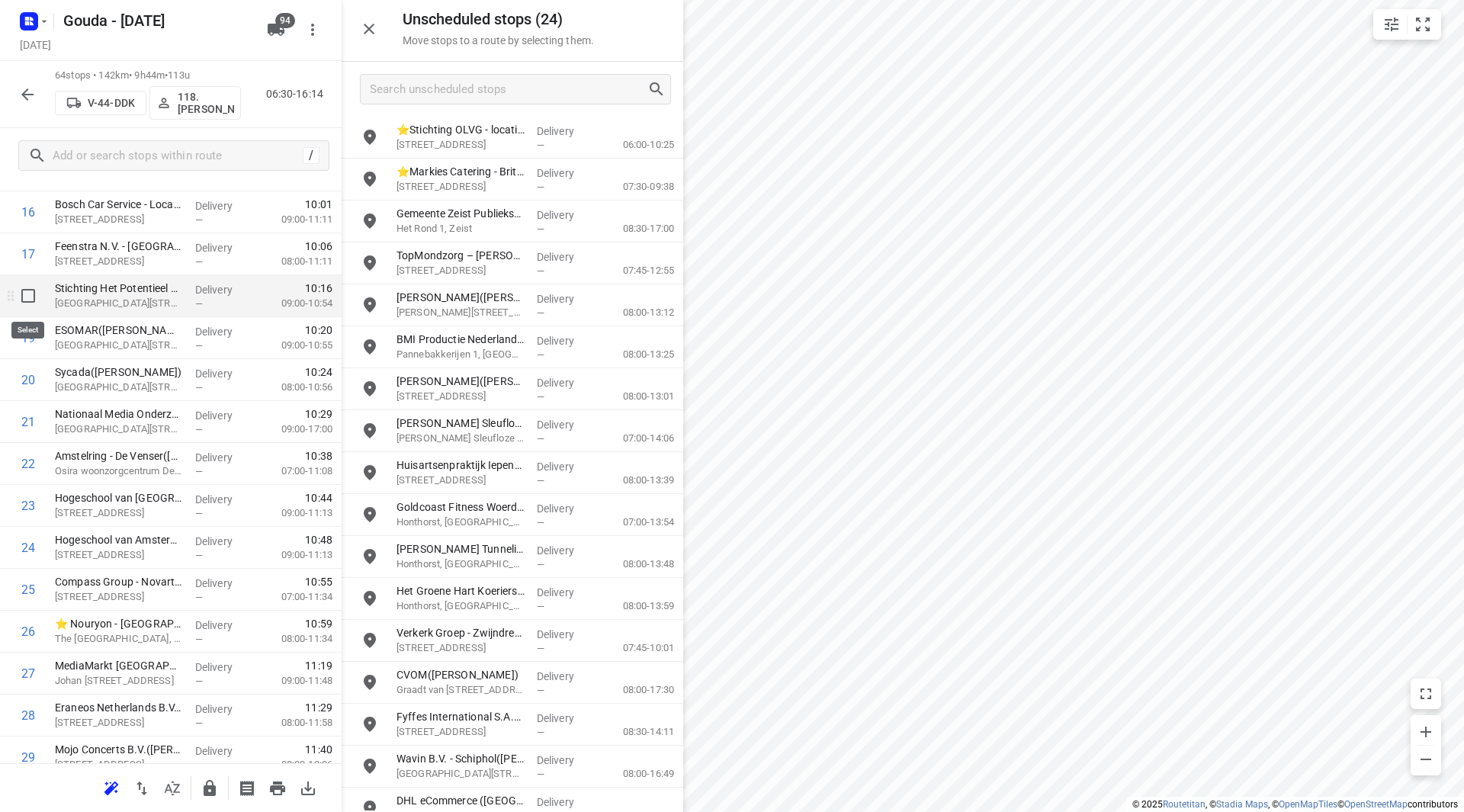
click at [31, 300] on input "checkbox" at bounding box center [28, 296] width 31 height 31
checkbox input "true"
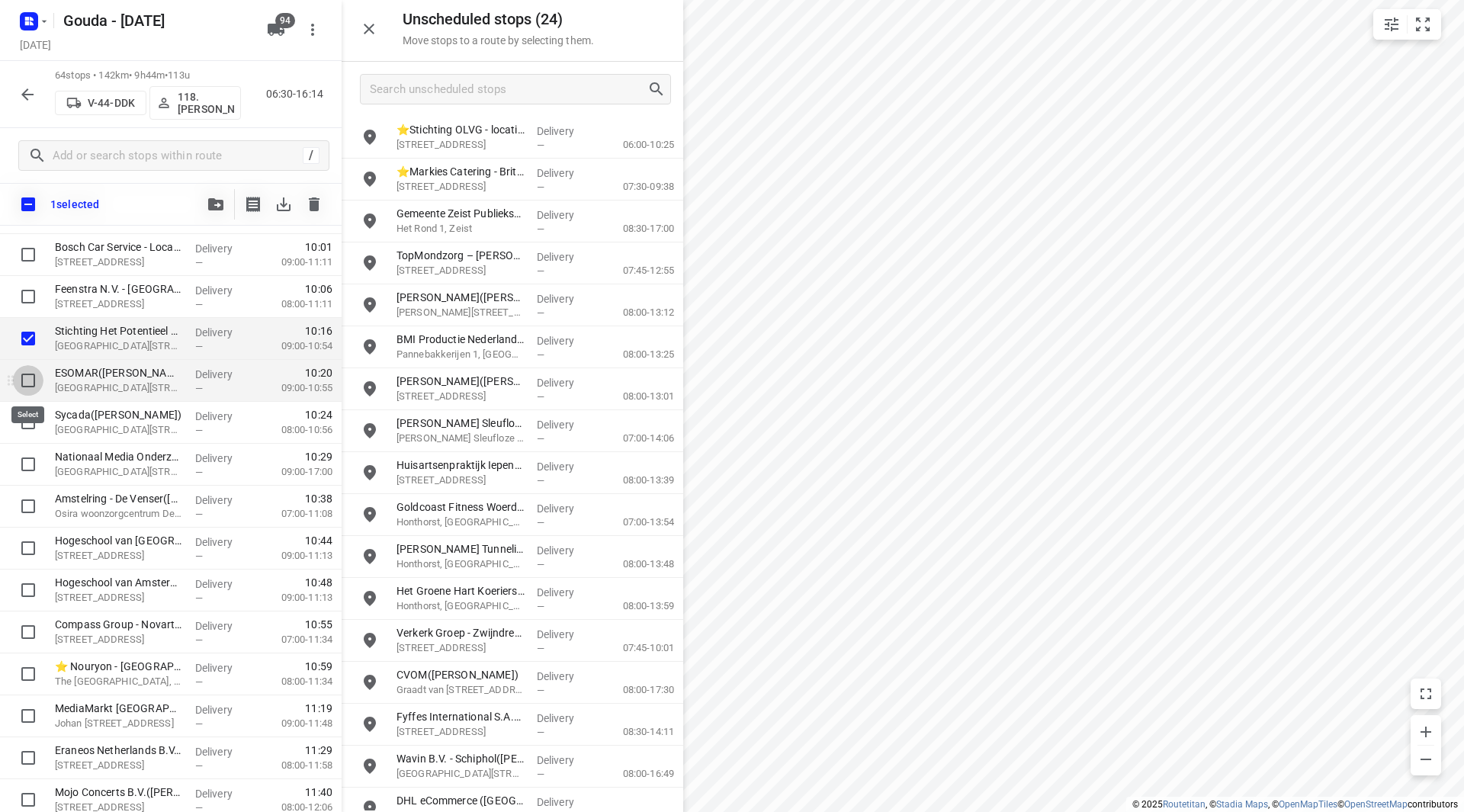
click at [24, 387] on input "checkbox" at bounding box center [28, 380] width 31 height 31
checkbox input "true"
click at [25, 420] on input "checkbox" at bounding box center [28, 422] width 31 height 31
checkbox input "true"
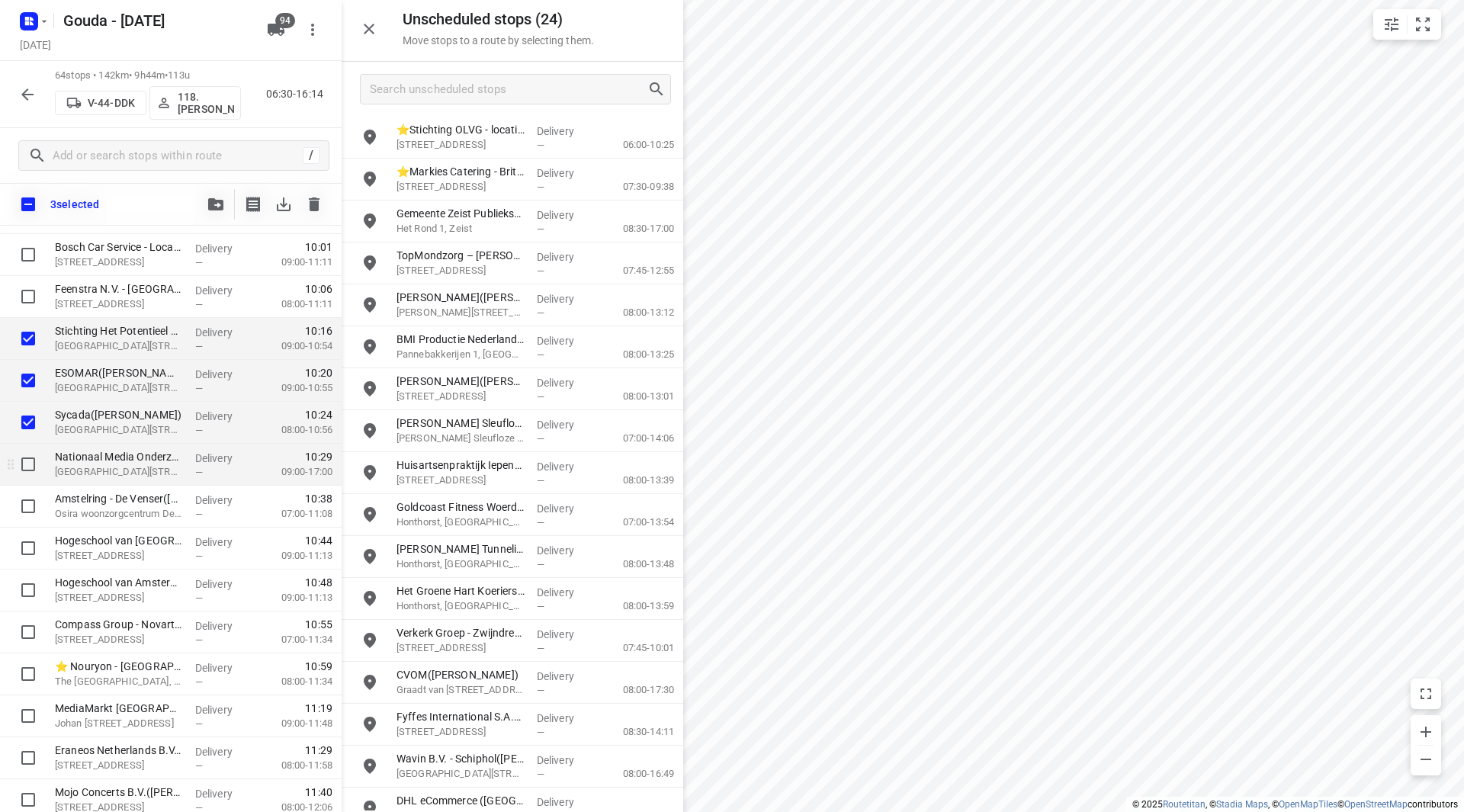
click at [29, 457] on input "checkbox" at bounding box center [28, 464] width 31 height 31
checkbox input "true"
click at [209, 195] on button "button" at bounding box center [216, 204] width 31 height 31
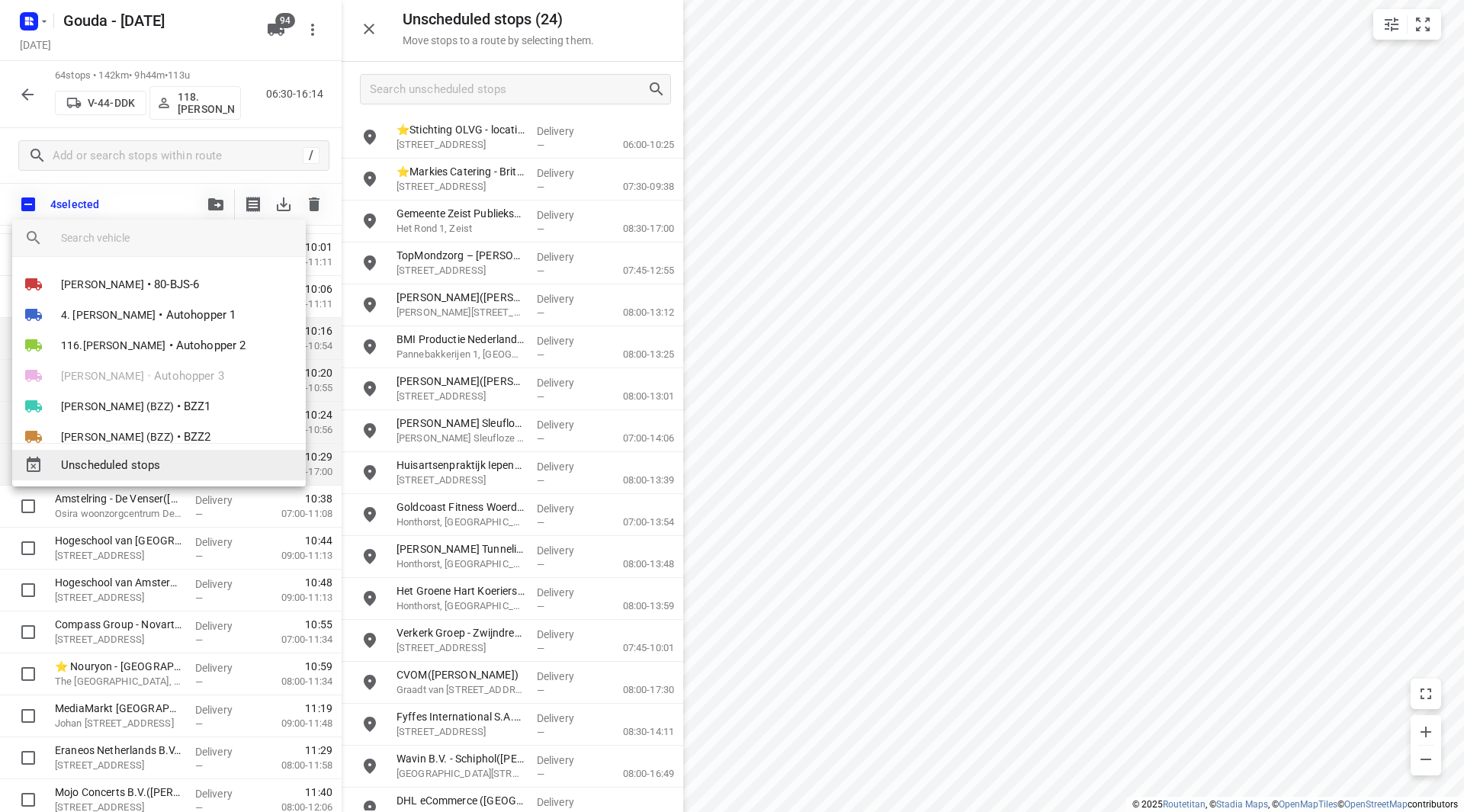
click at [154, 464] on span "Unscheduled stops" at bounding box center [177, 466] width 232 height 18
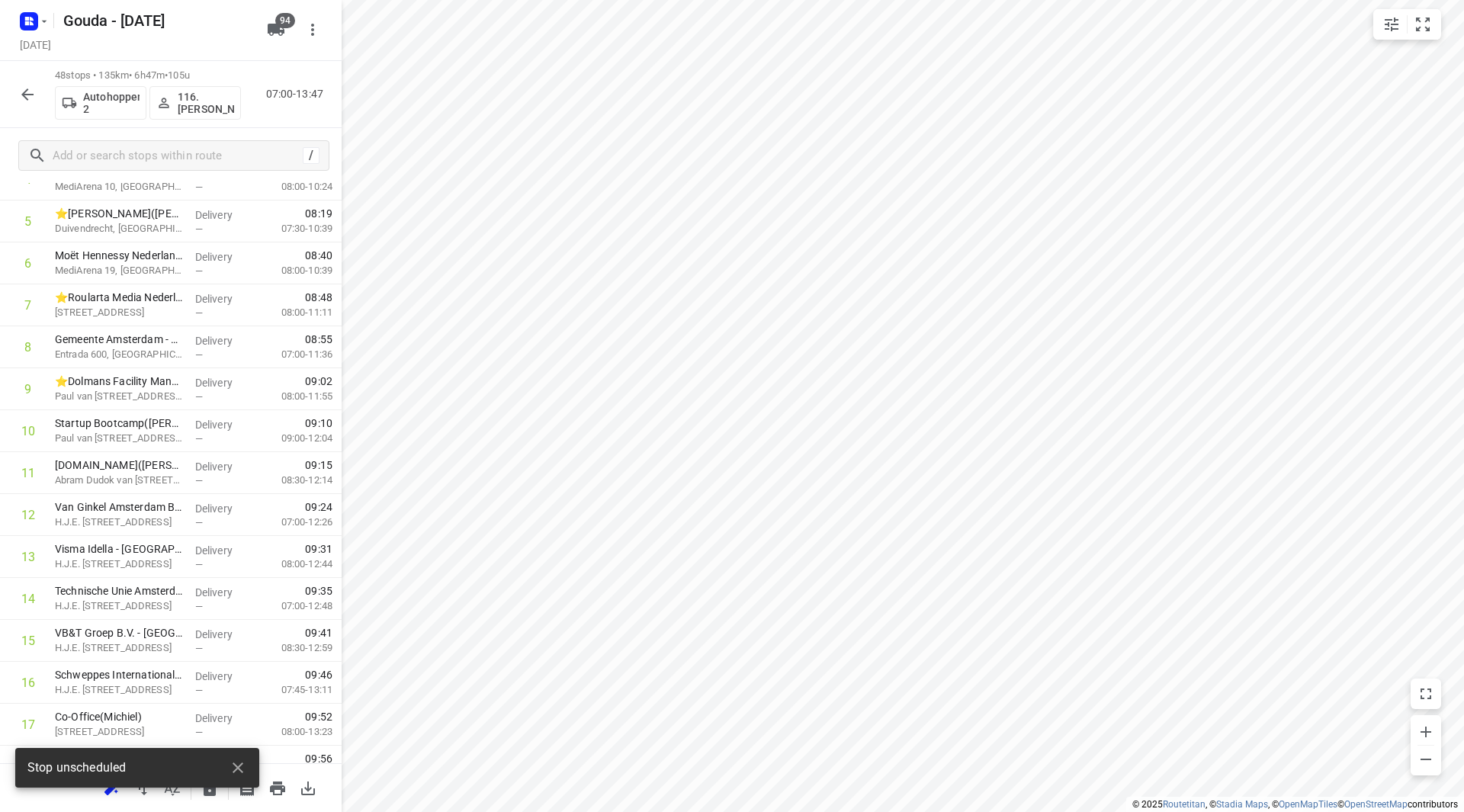
scroll to position [0, 0]
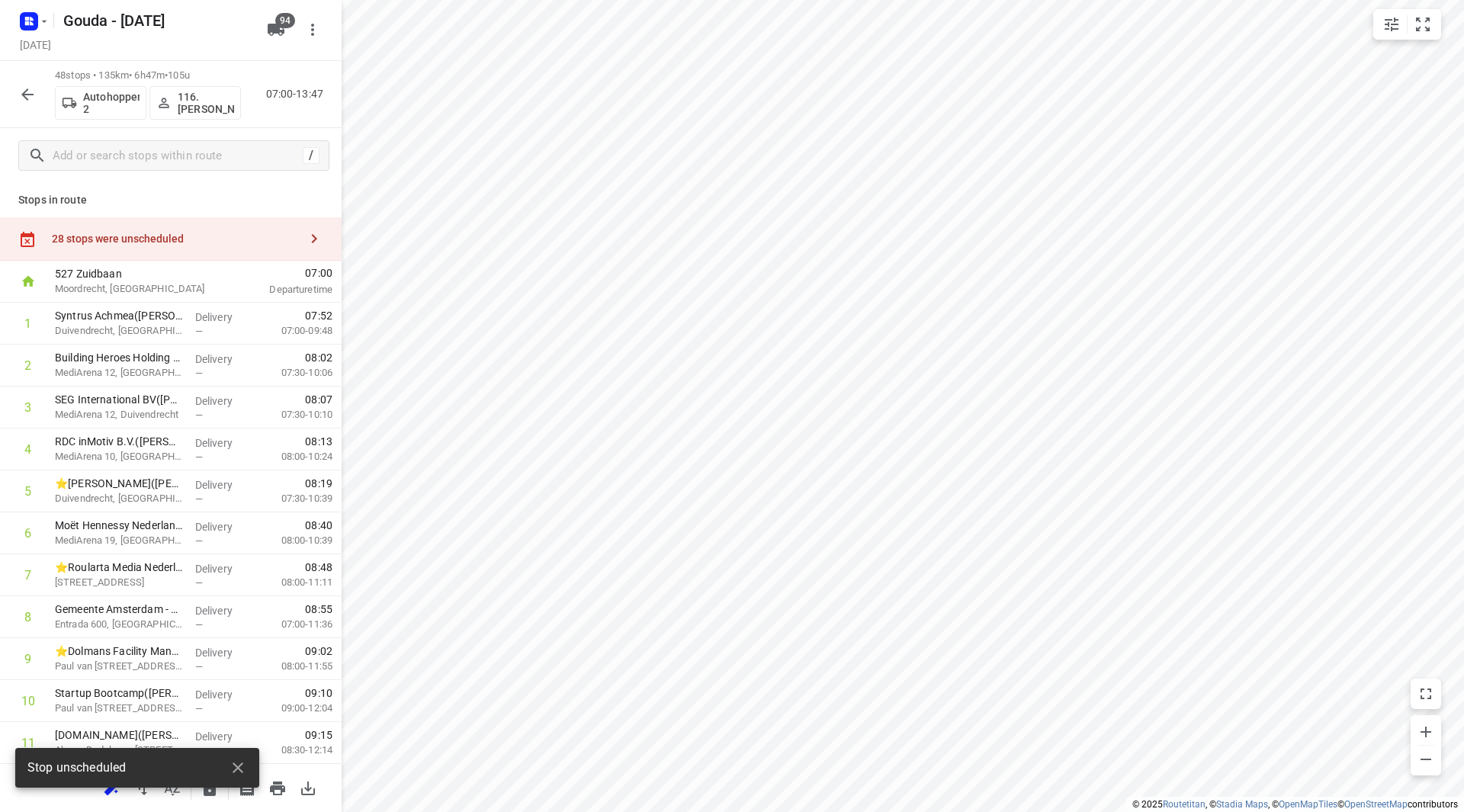
click at [222, 251] on div "28 stops were unscheduled" at bounding box center [171, 239] width 342 height 43
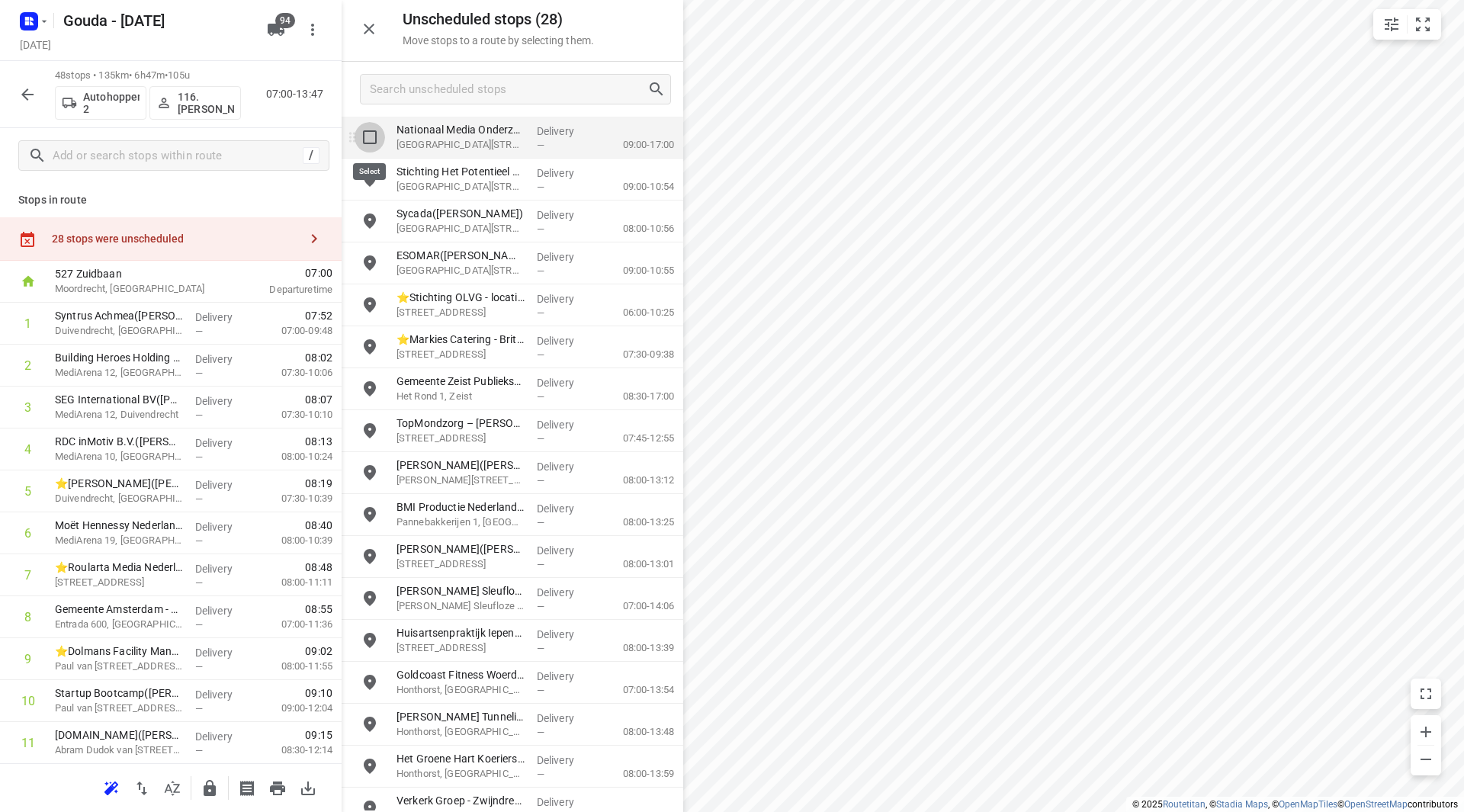
click at [369, 136] on input "grid" at bounding box center [369, 137] width 31 height 31
checkbox input "true"
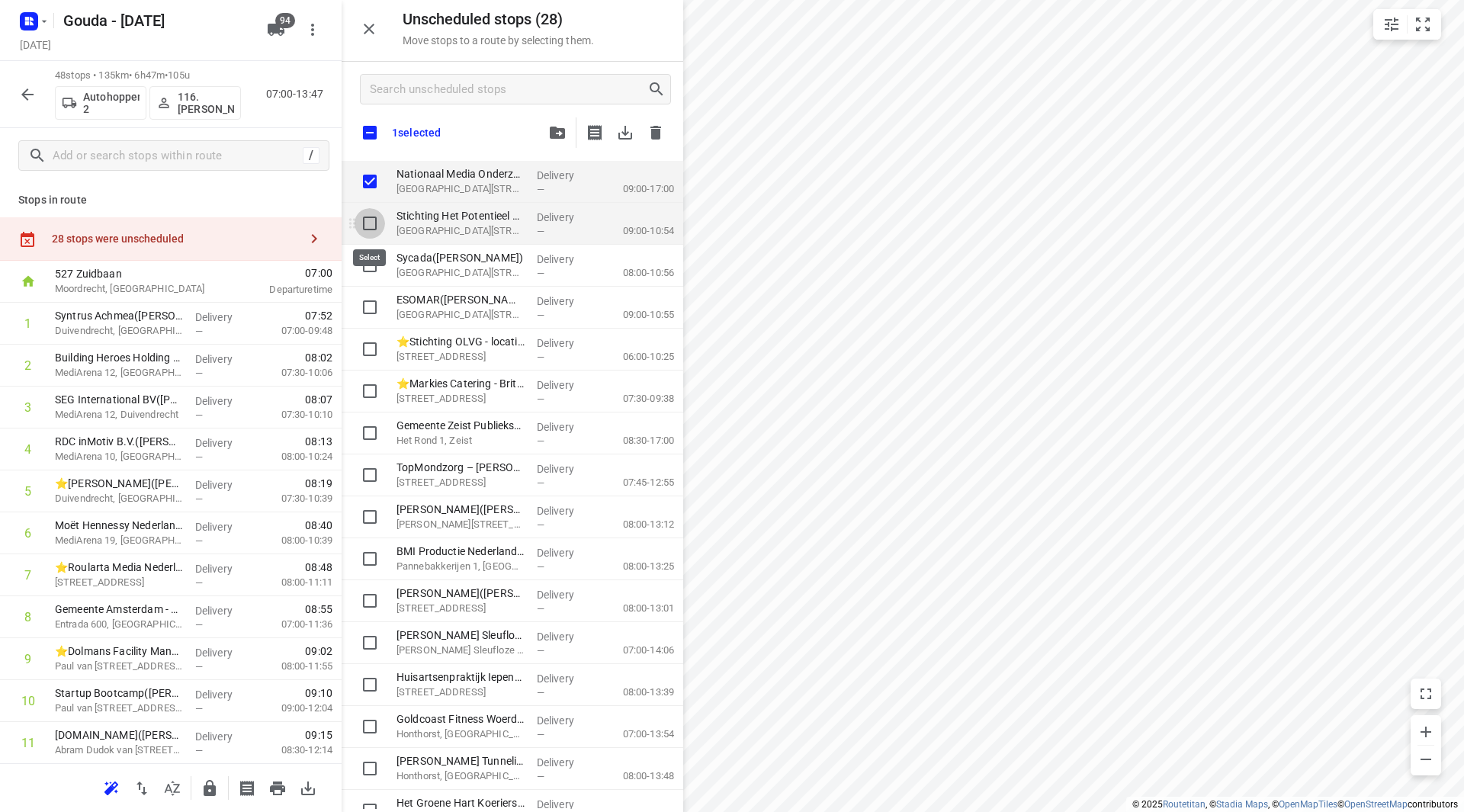
click at [365, 218] on input "grid" at bounding box center [369, 224] width 31 height 31
checkbox input "true"
click at [368, 259] on input "grid" at bounding box center [369, 265] width 31 height 31
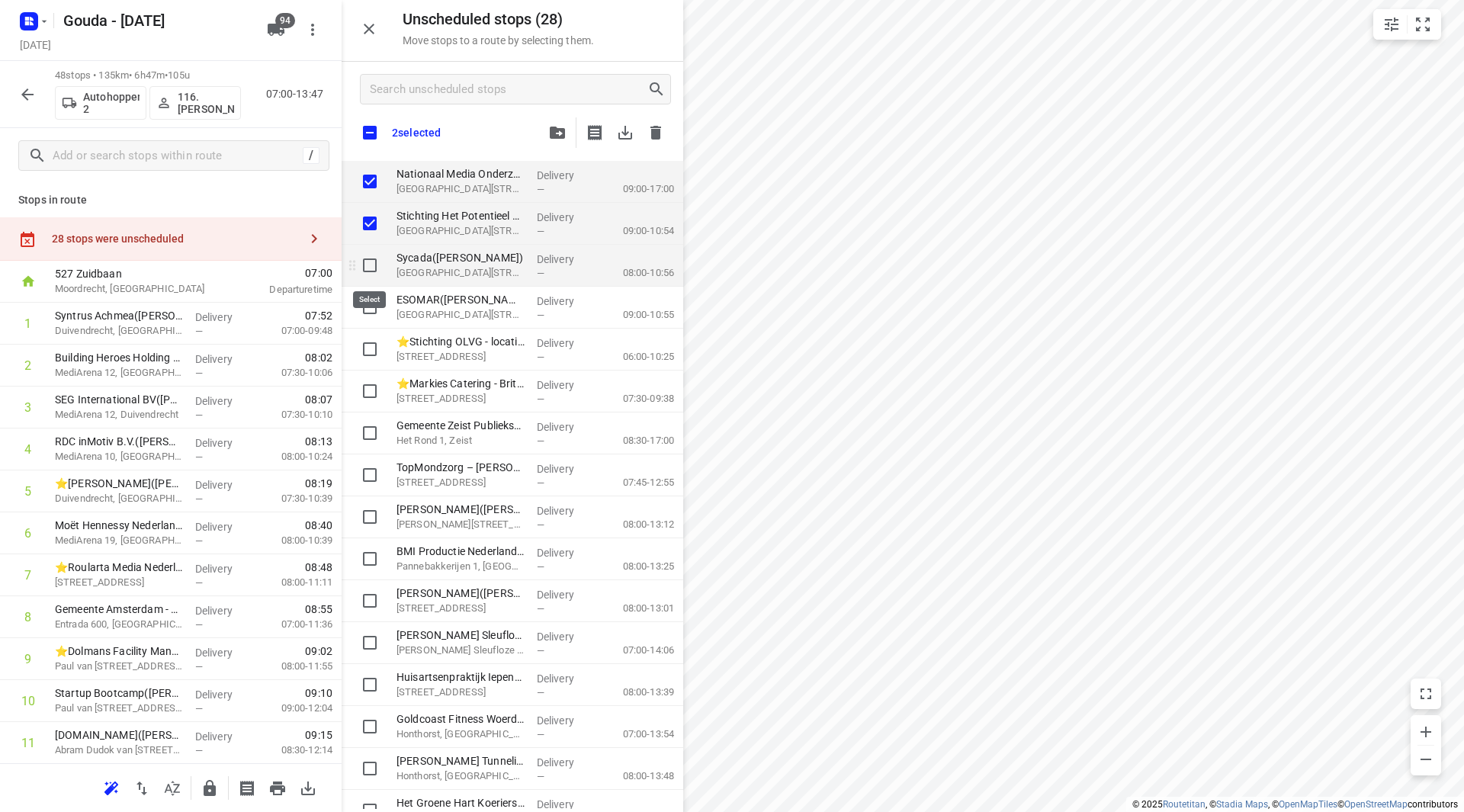
checkbox input "true"
click at [372, 299] on input "grid" at bounding box center [369, 307] width 31 height 31
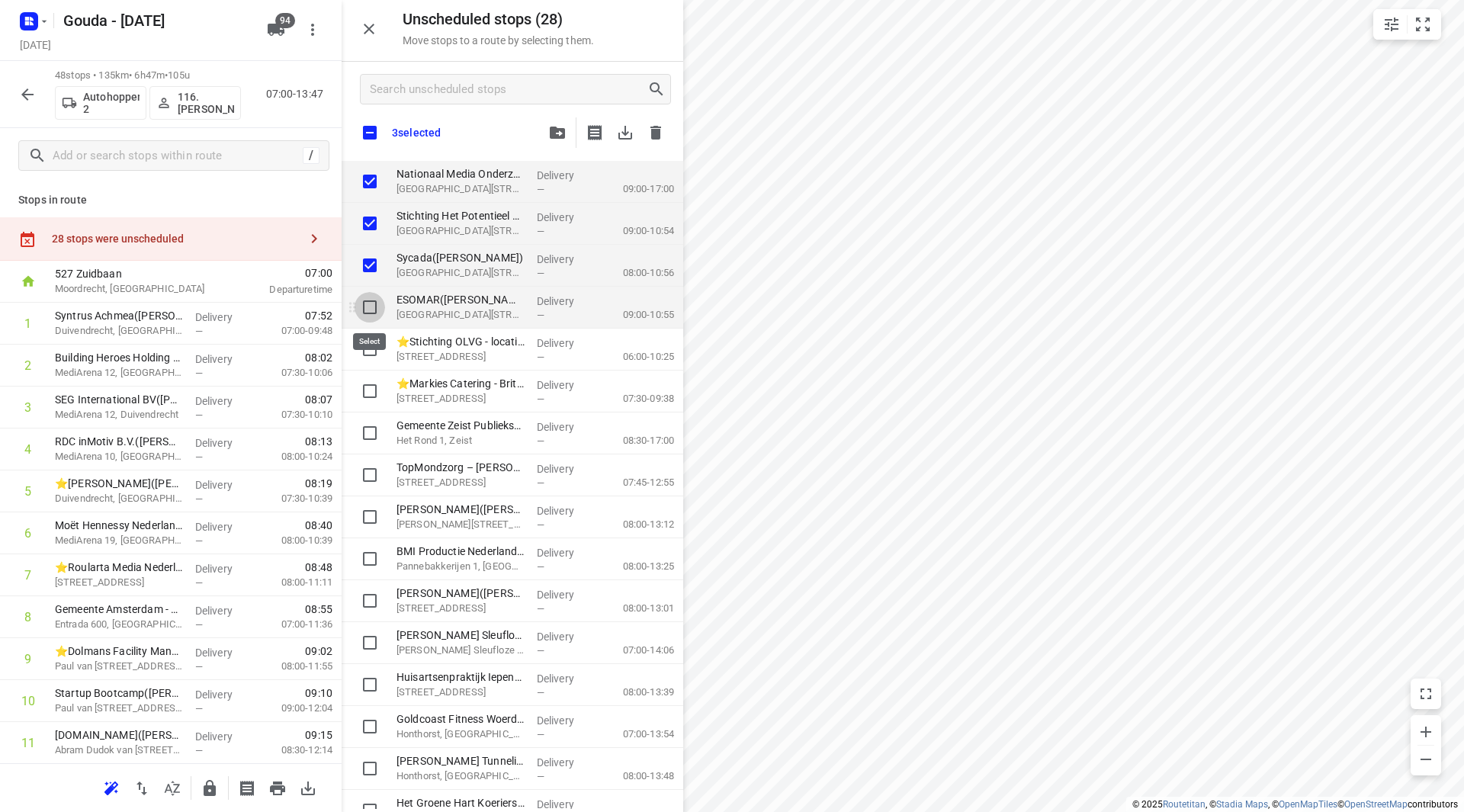
checkbox input "true"
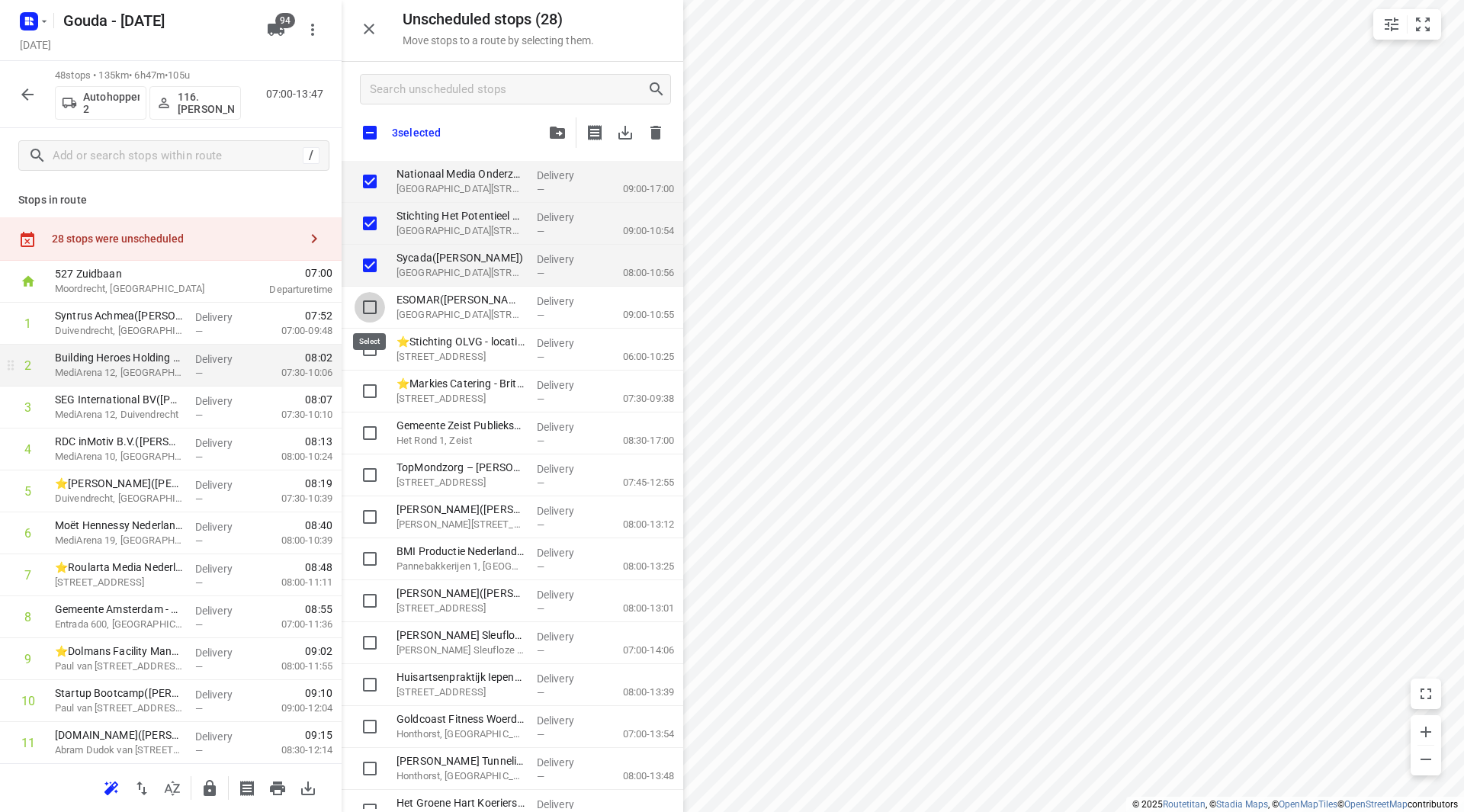
checkbox input "true"
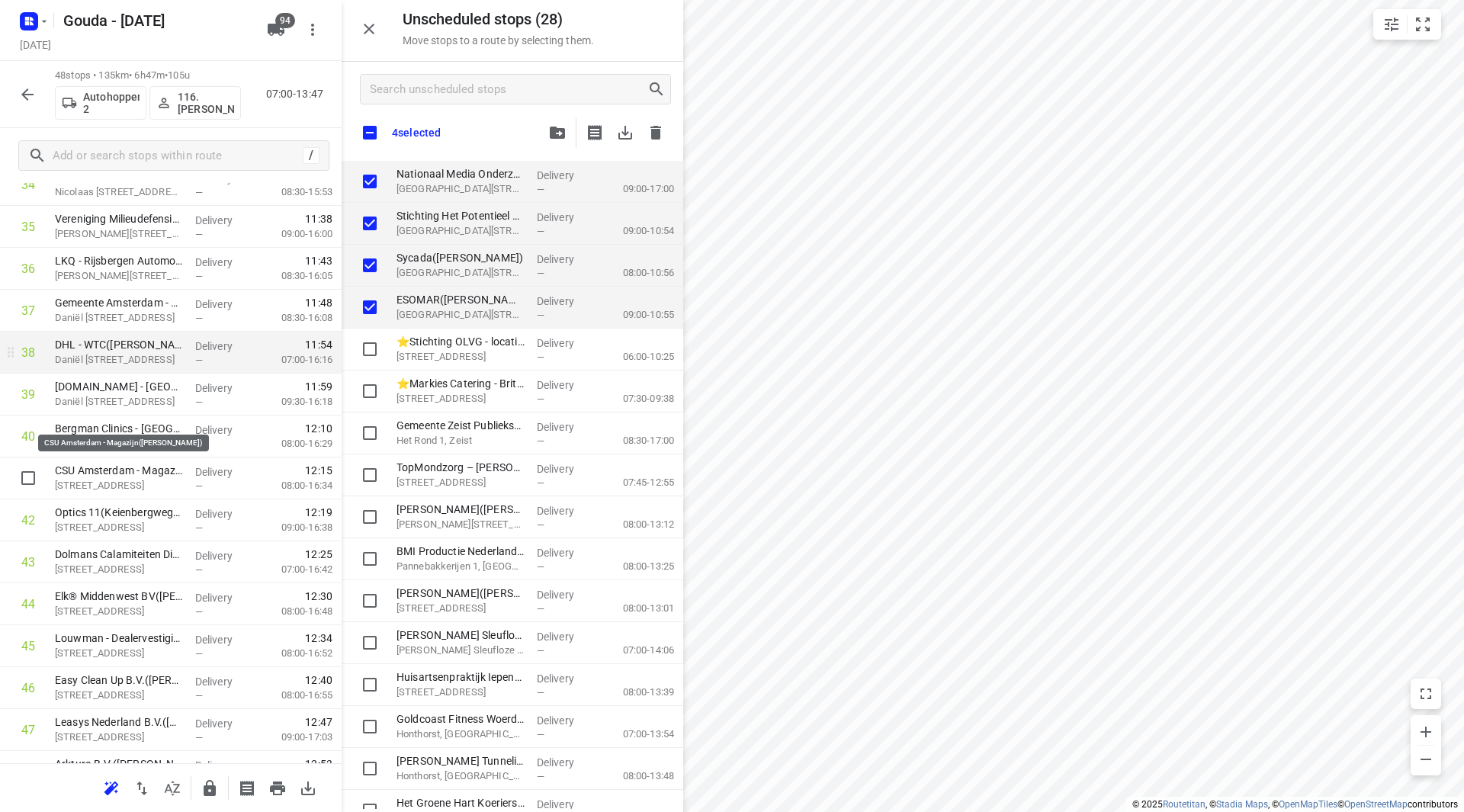
scroll to position [1595, 0]
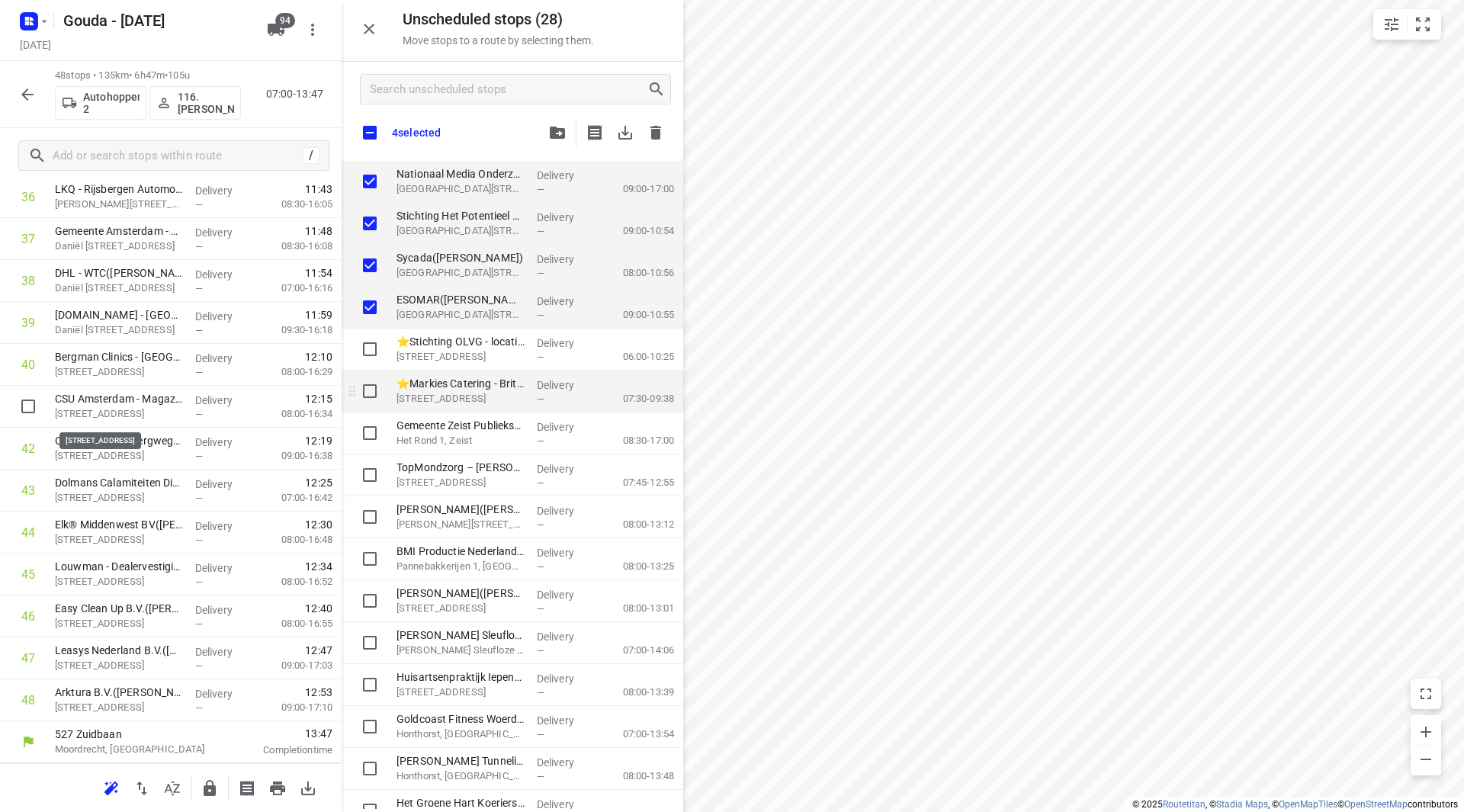
checkbox input "true"
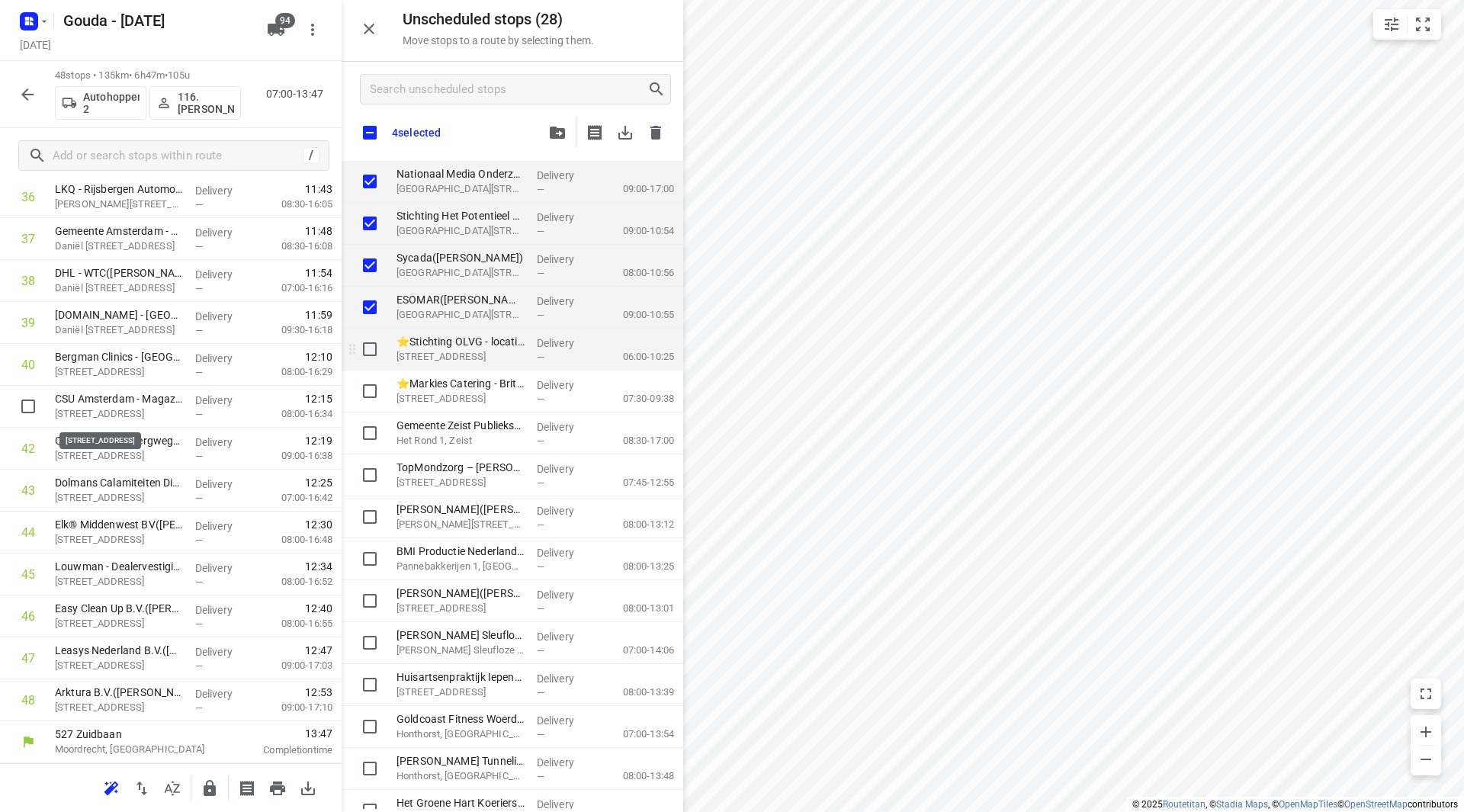
checkbox input "true"
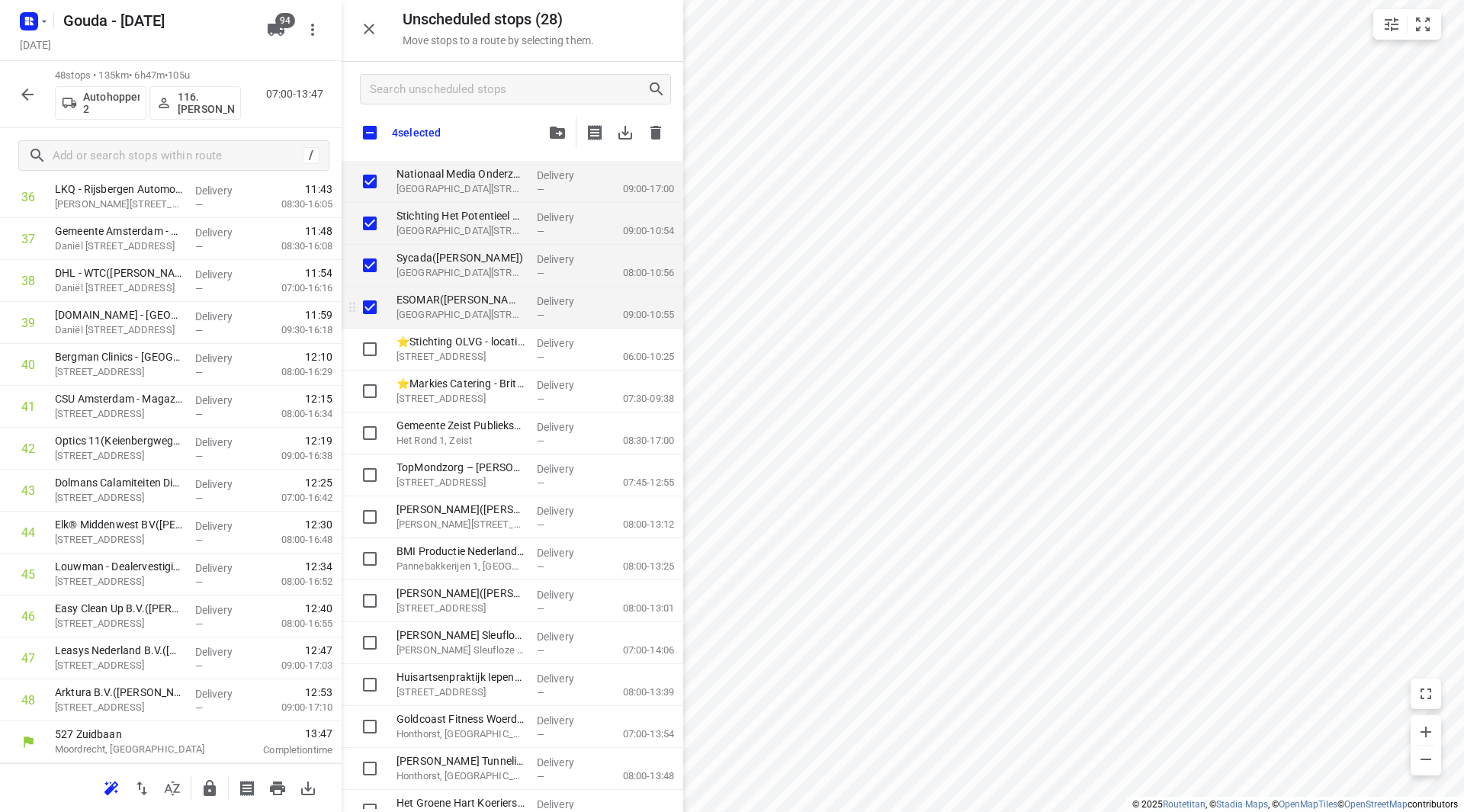
checkbox input "true"
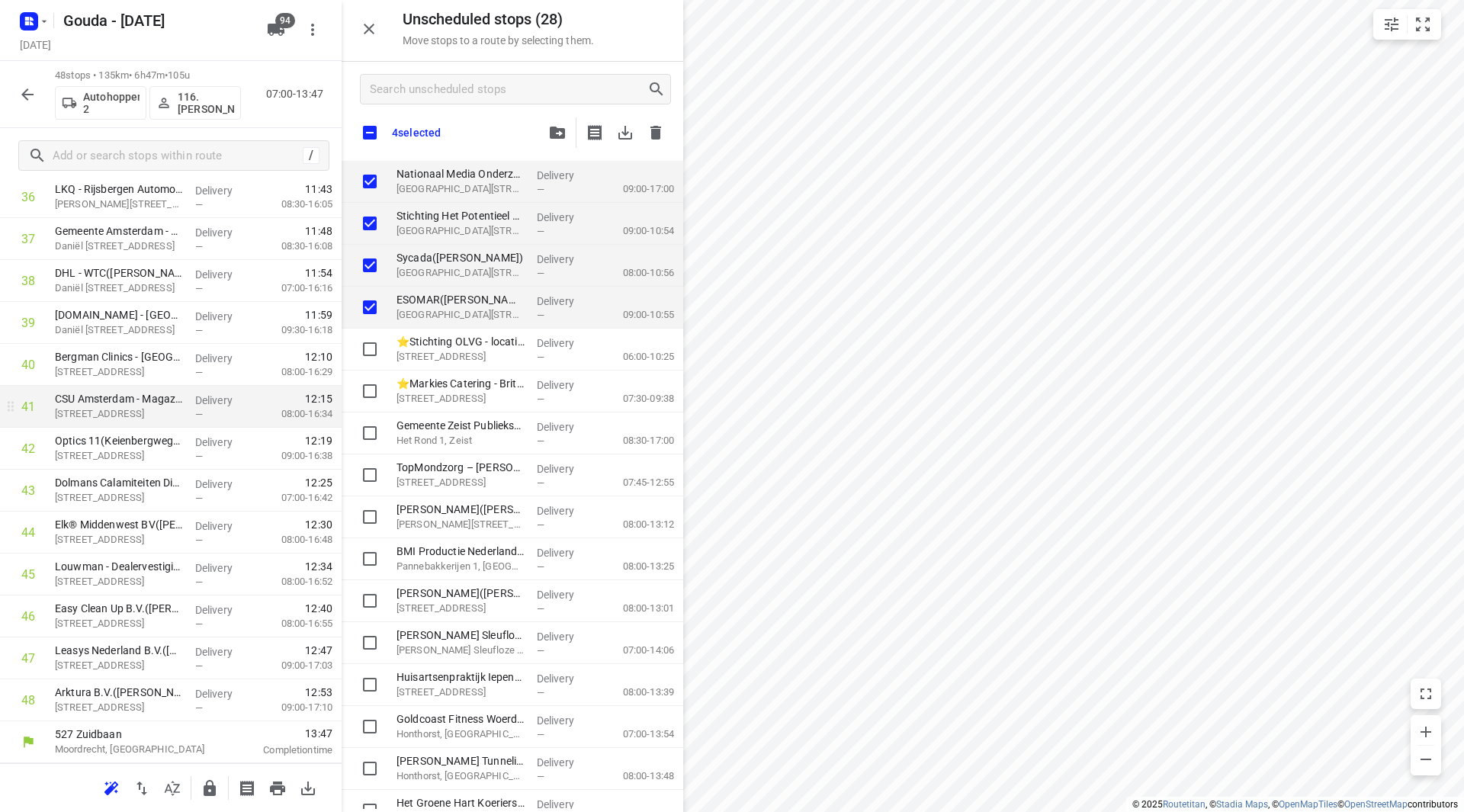
checkbox input "true"
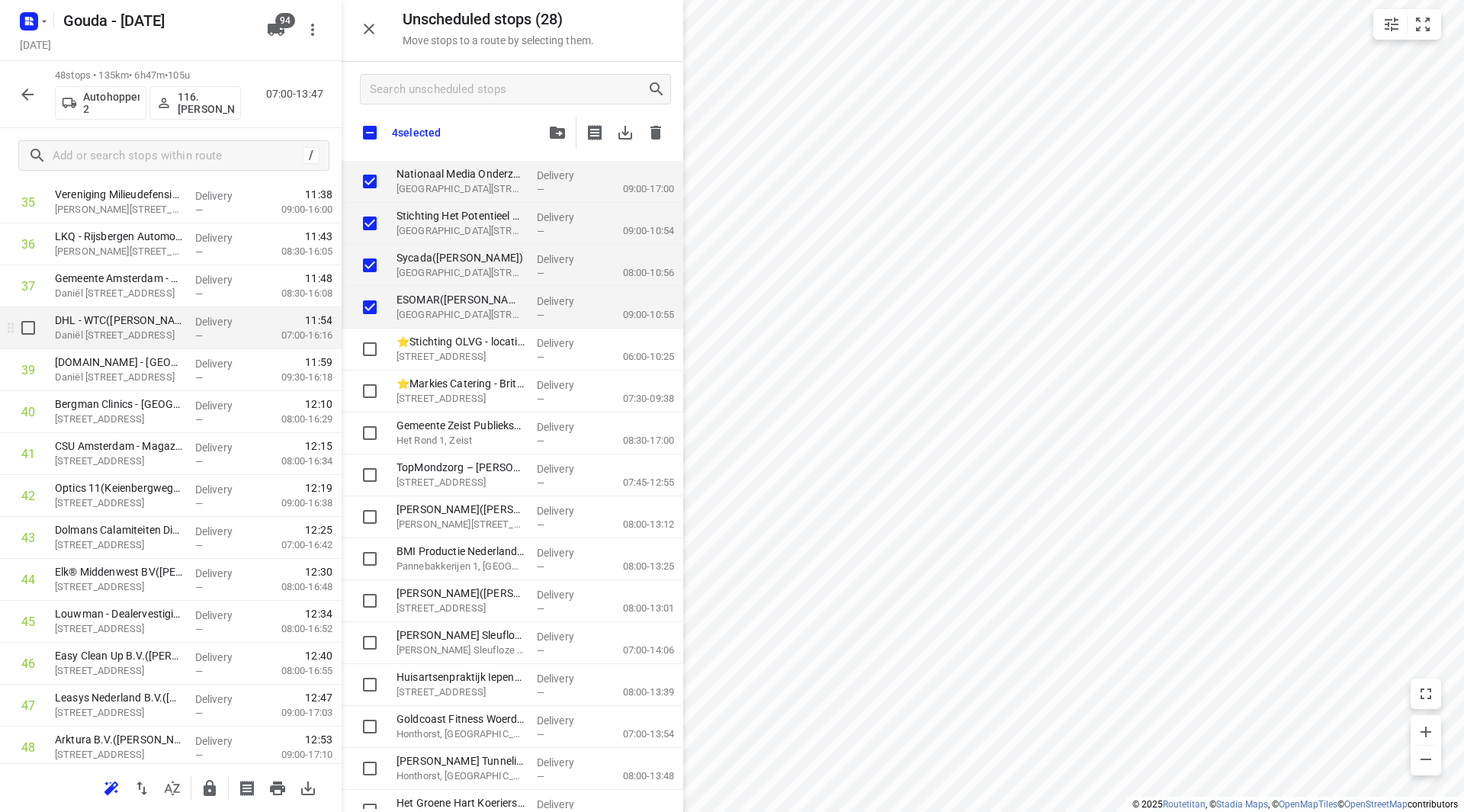
scroll to position [1519, 0]
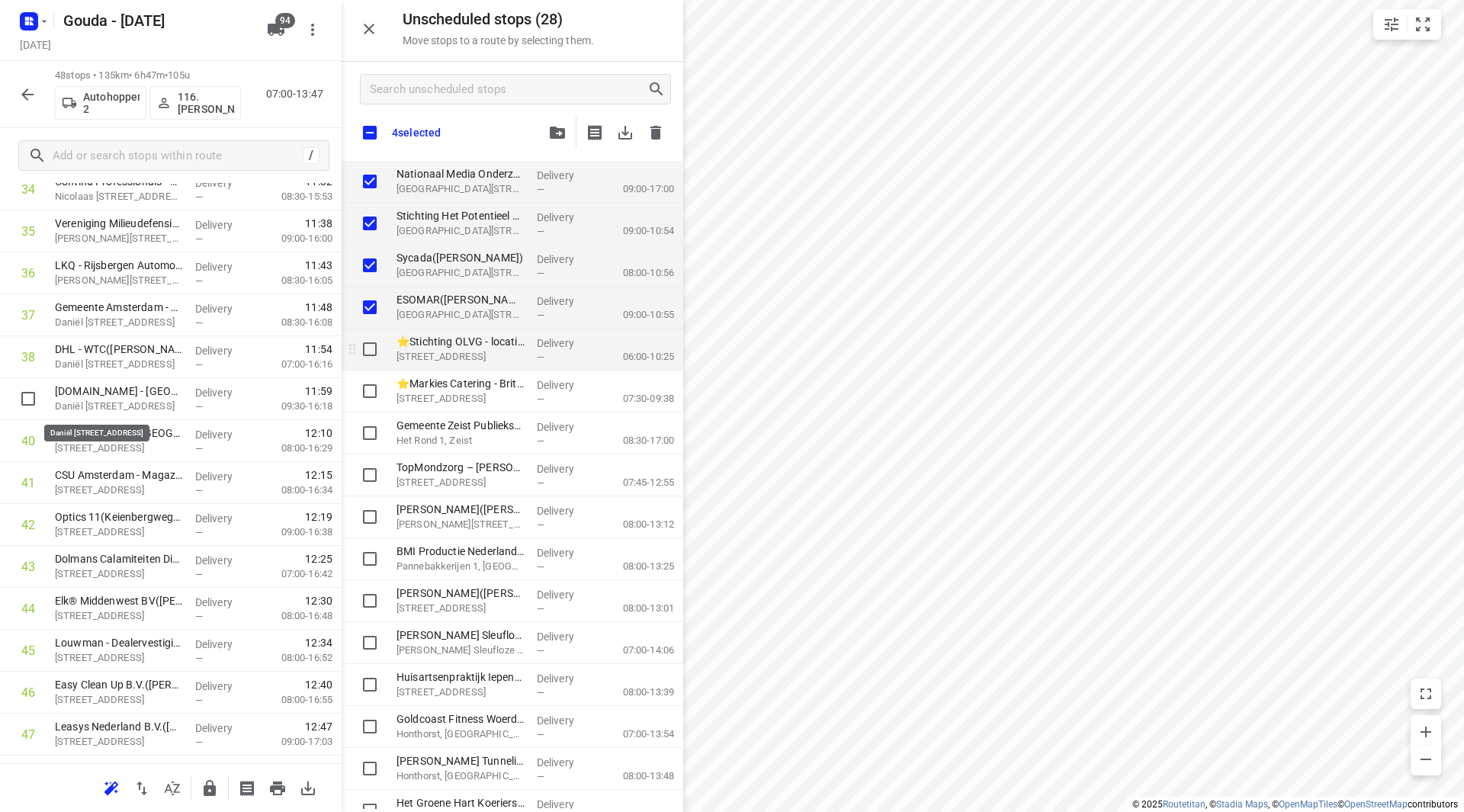
checkbox input "true"
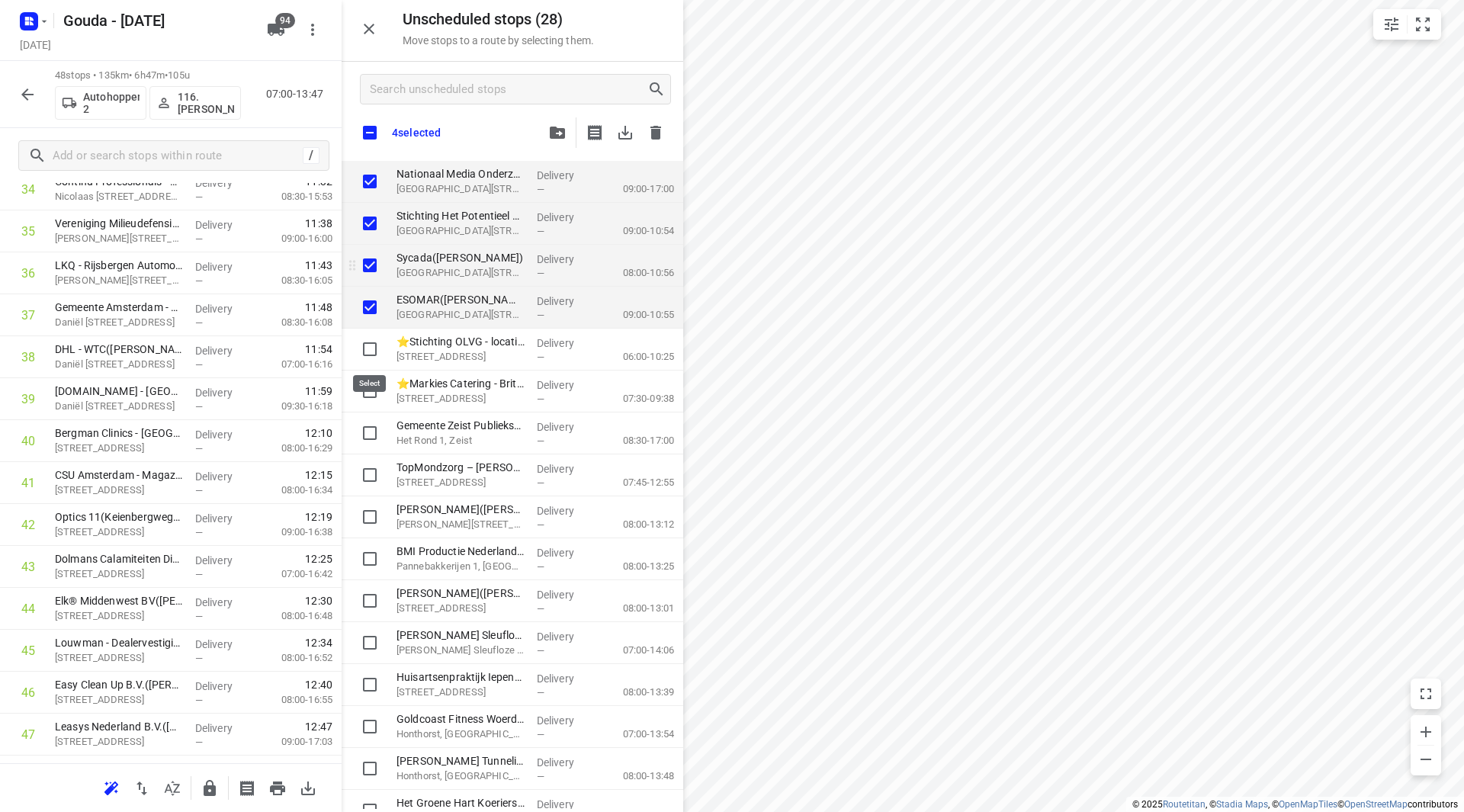
checkbox input "true"
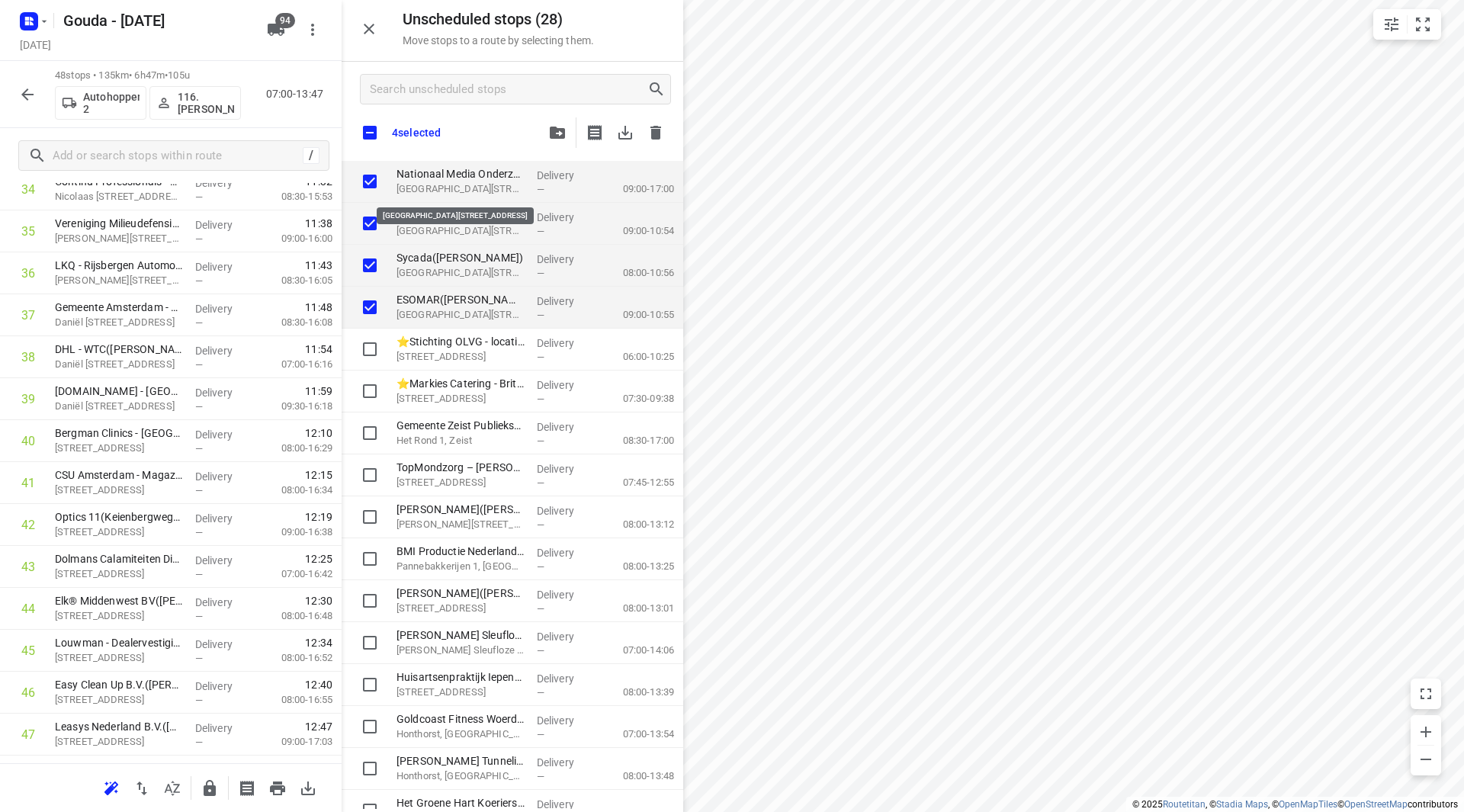
checkbox input "true"
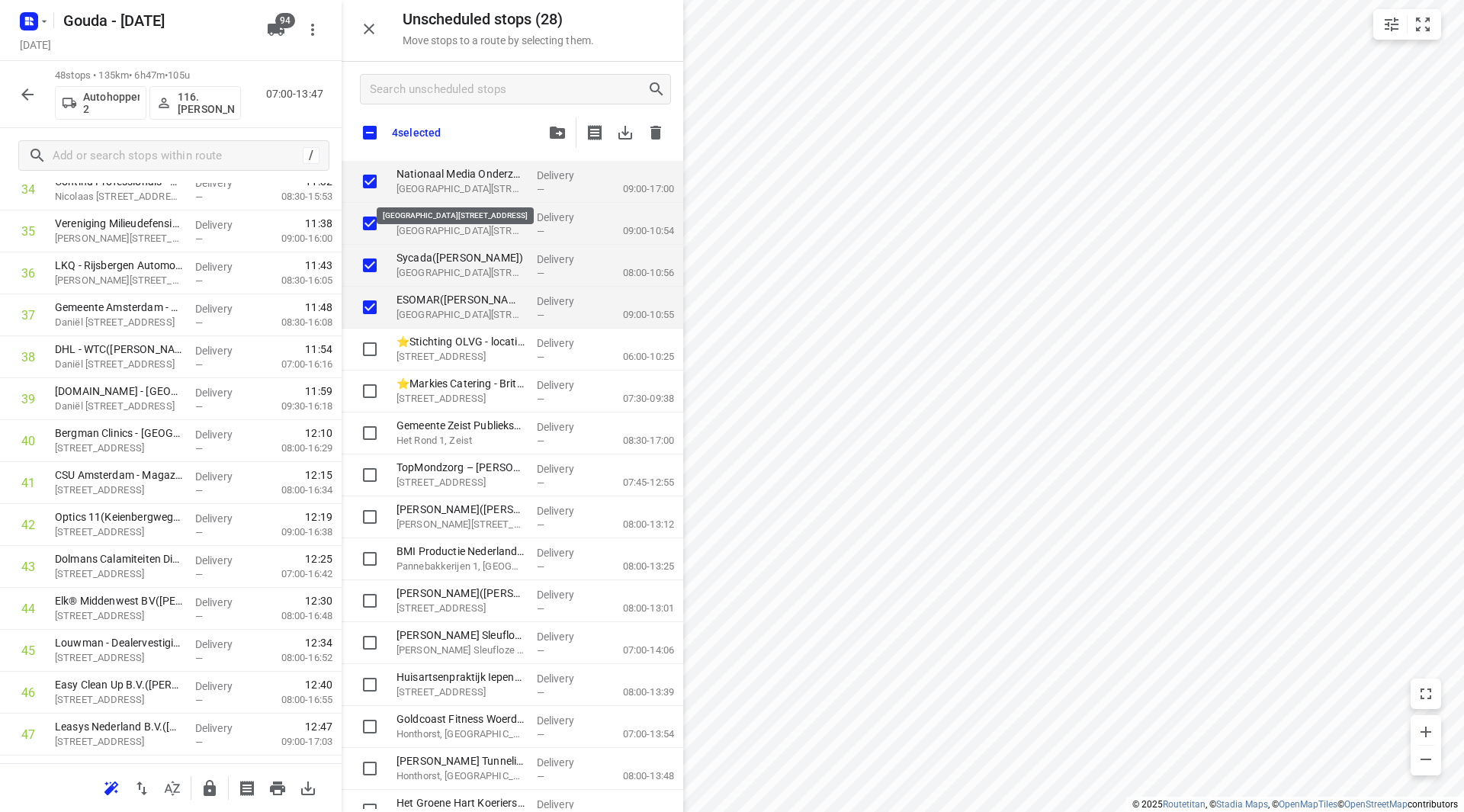
checkbox input "true"
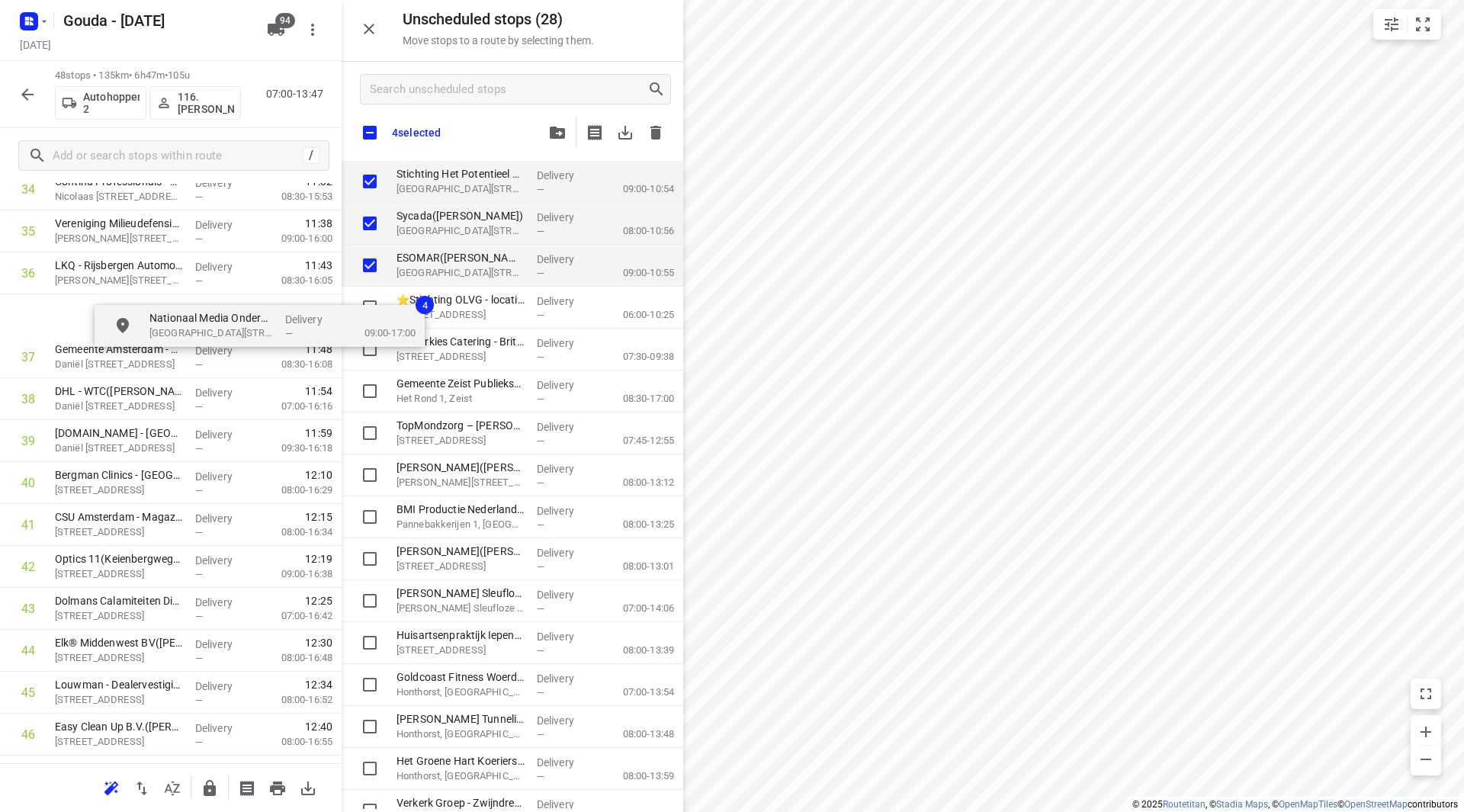
scroll to position [1507, 0]
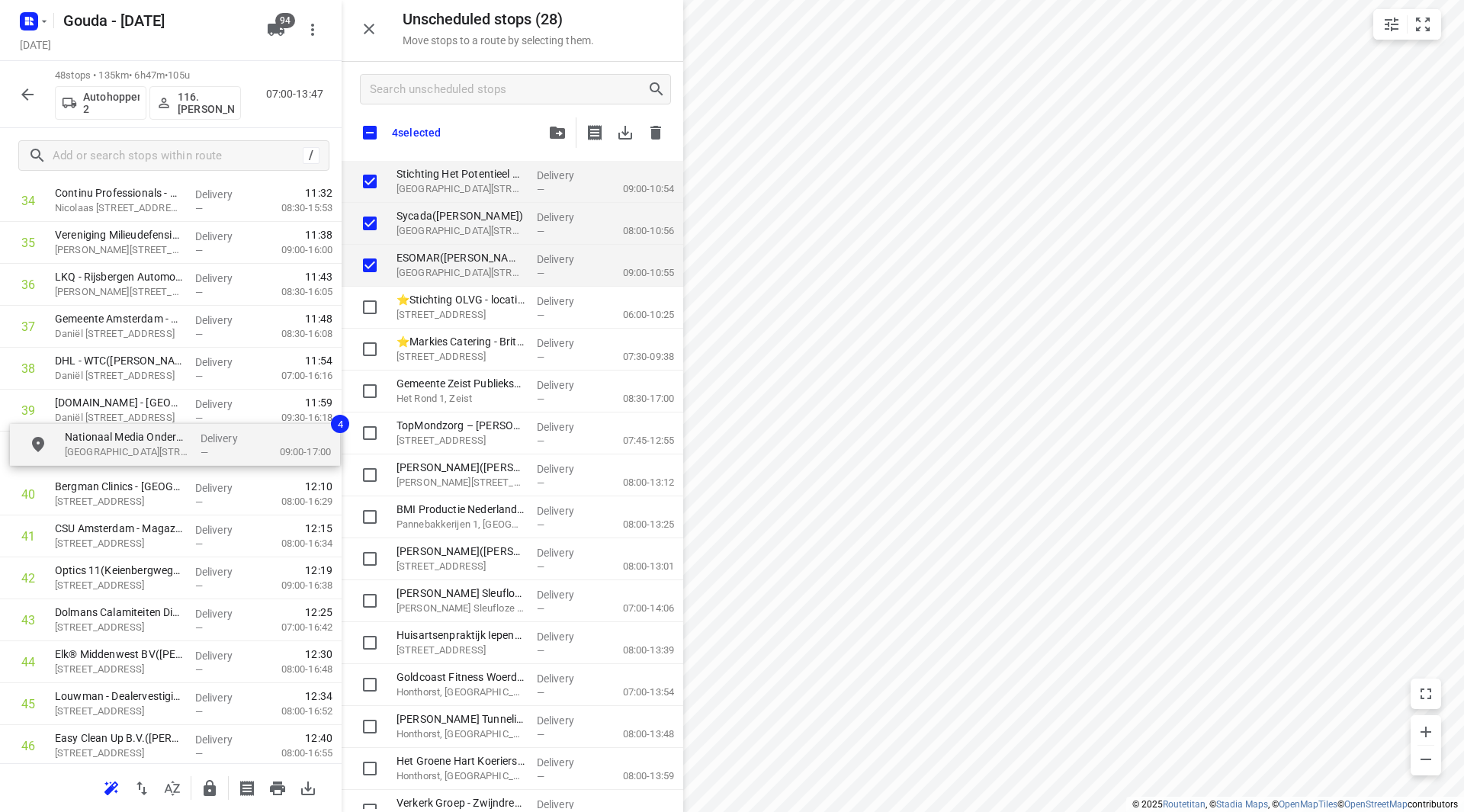
drag, startPoint x: 419, startPoint y: 183, endPoint x: 73, endPoint y: 451, distance: 437.7
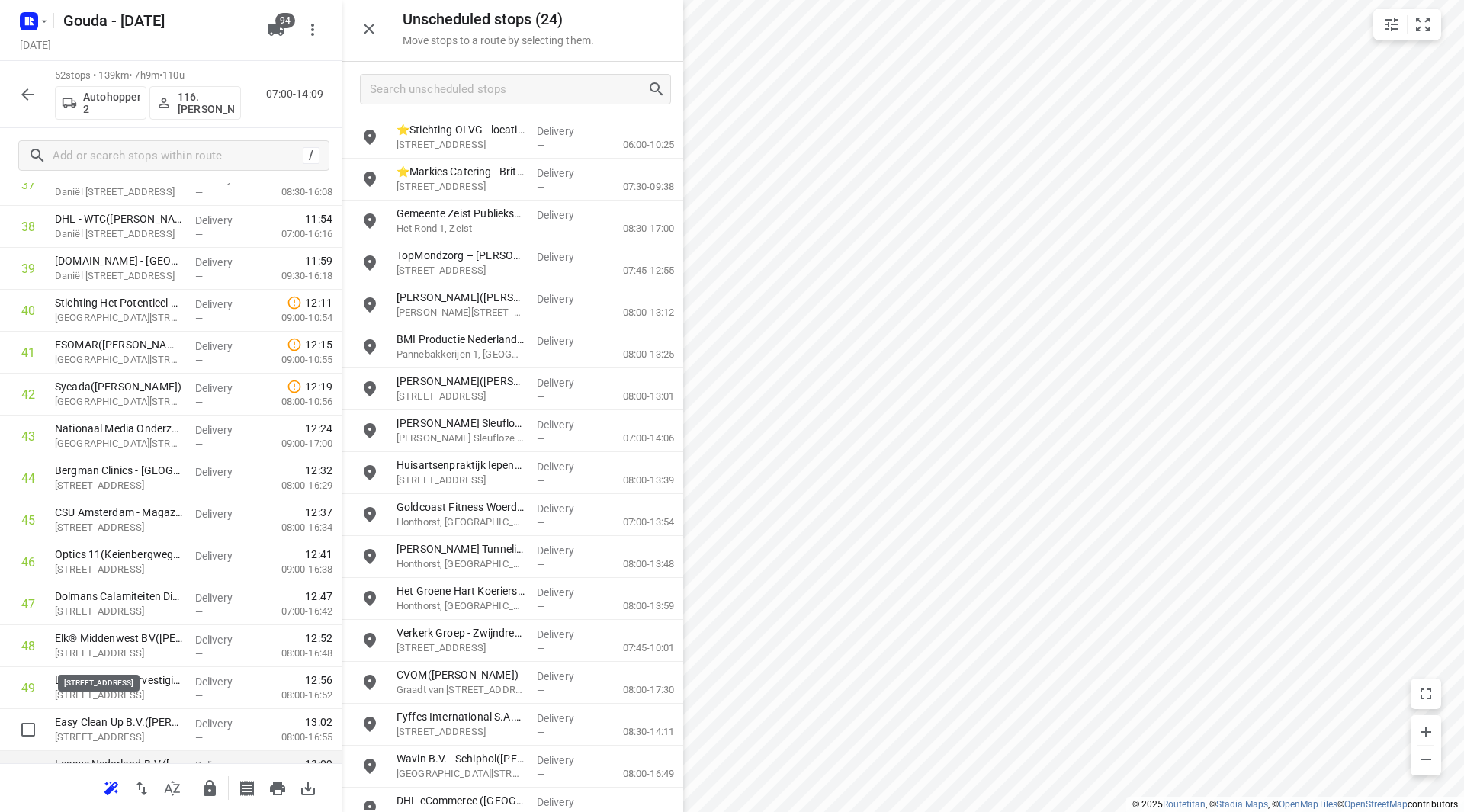
scroll to position [1736, 0]
click at [213, 784] on icon "button" at bounding box center [209, 788] width 12 height 16
click at [210, 794] on icon "button" at bounding box center [209, 788] width 12 height 16
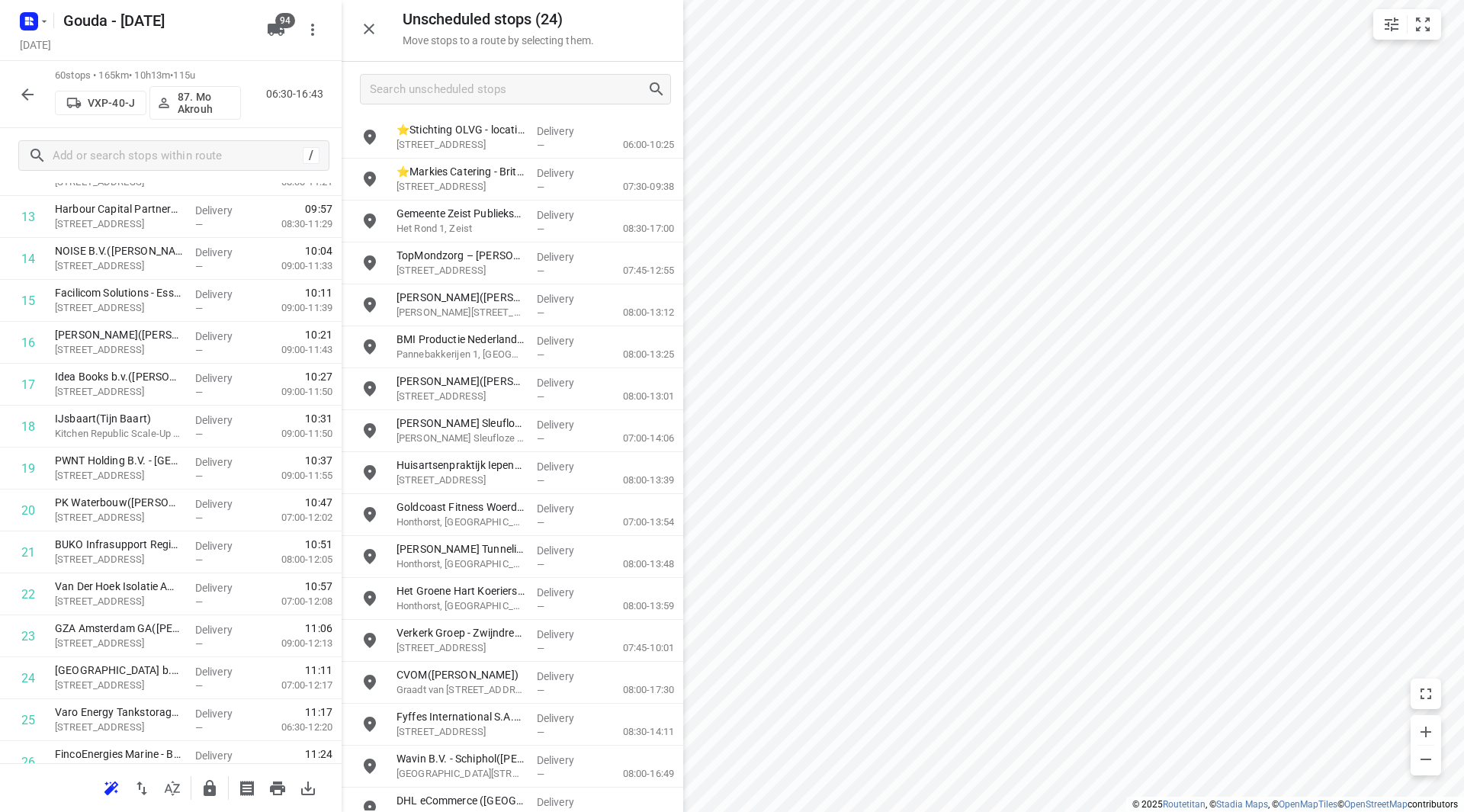
scroll to position [0, 0]
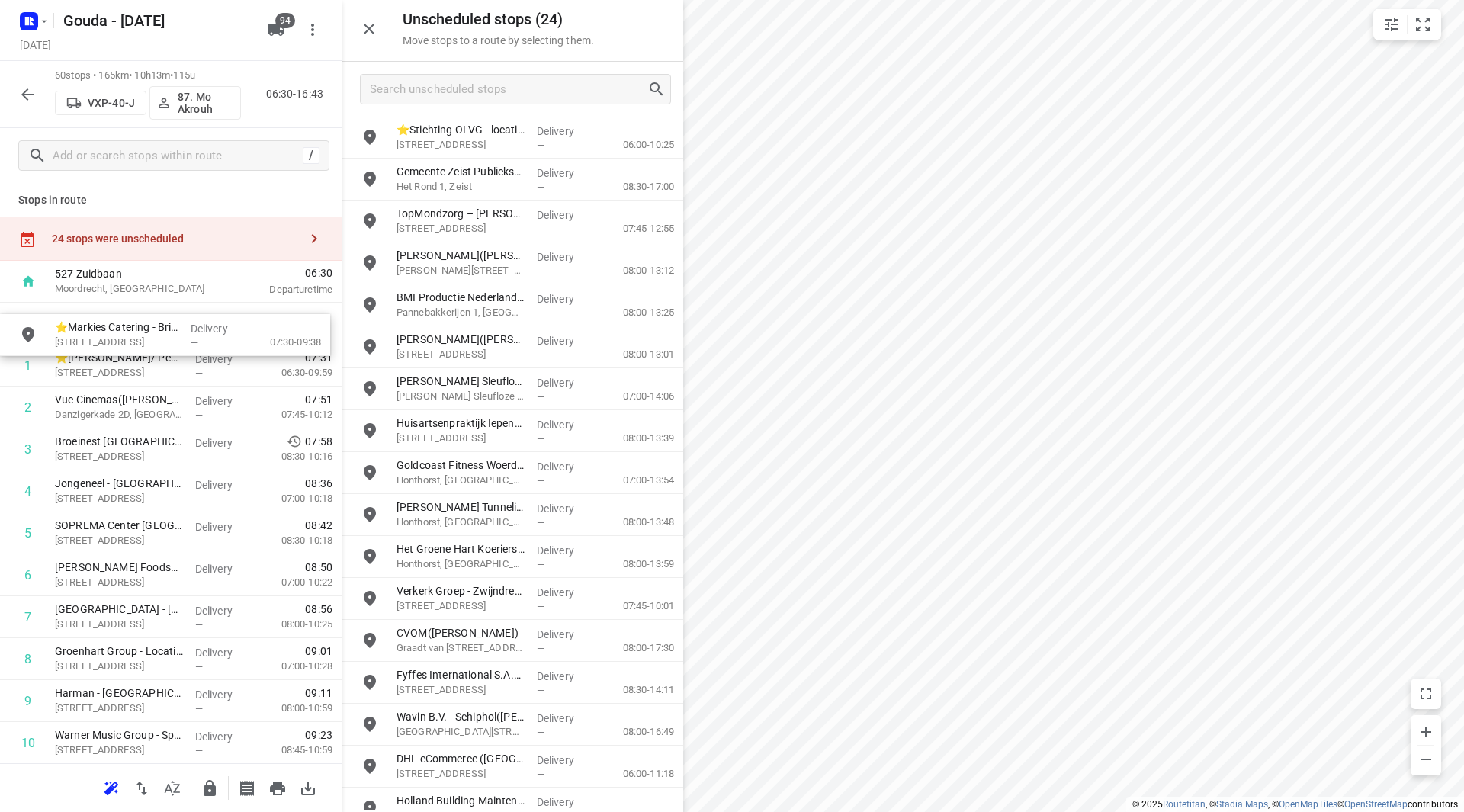
drag, startPoint x: 482, startPoint y: 181, endPoint x: 133, endPoint y: 335, distance: 381.5
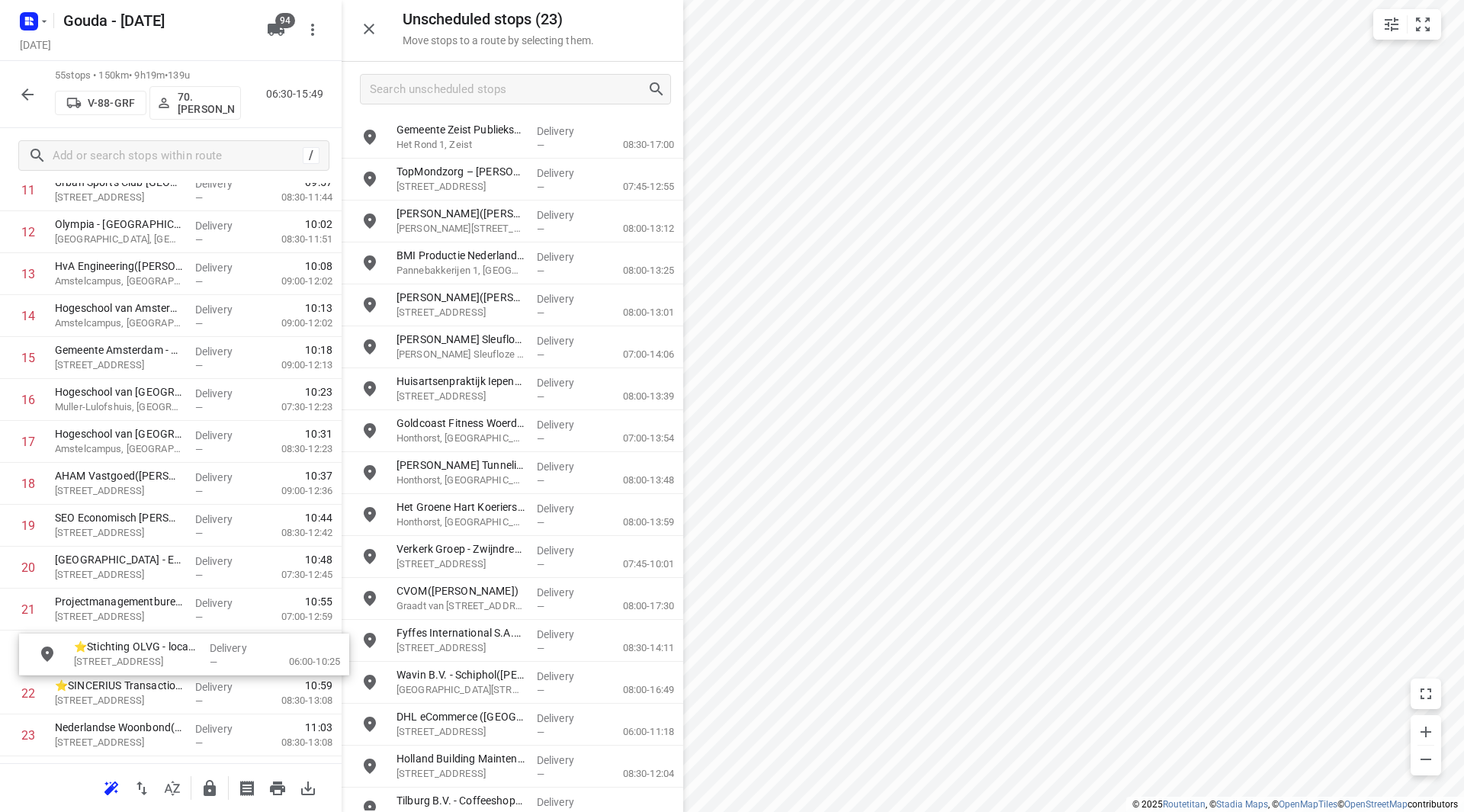
scroll to position [555, 0]
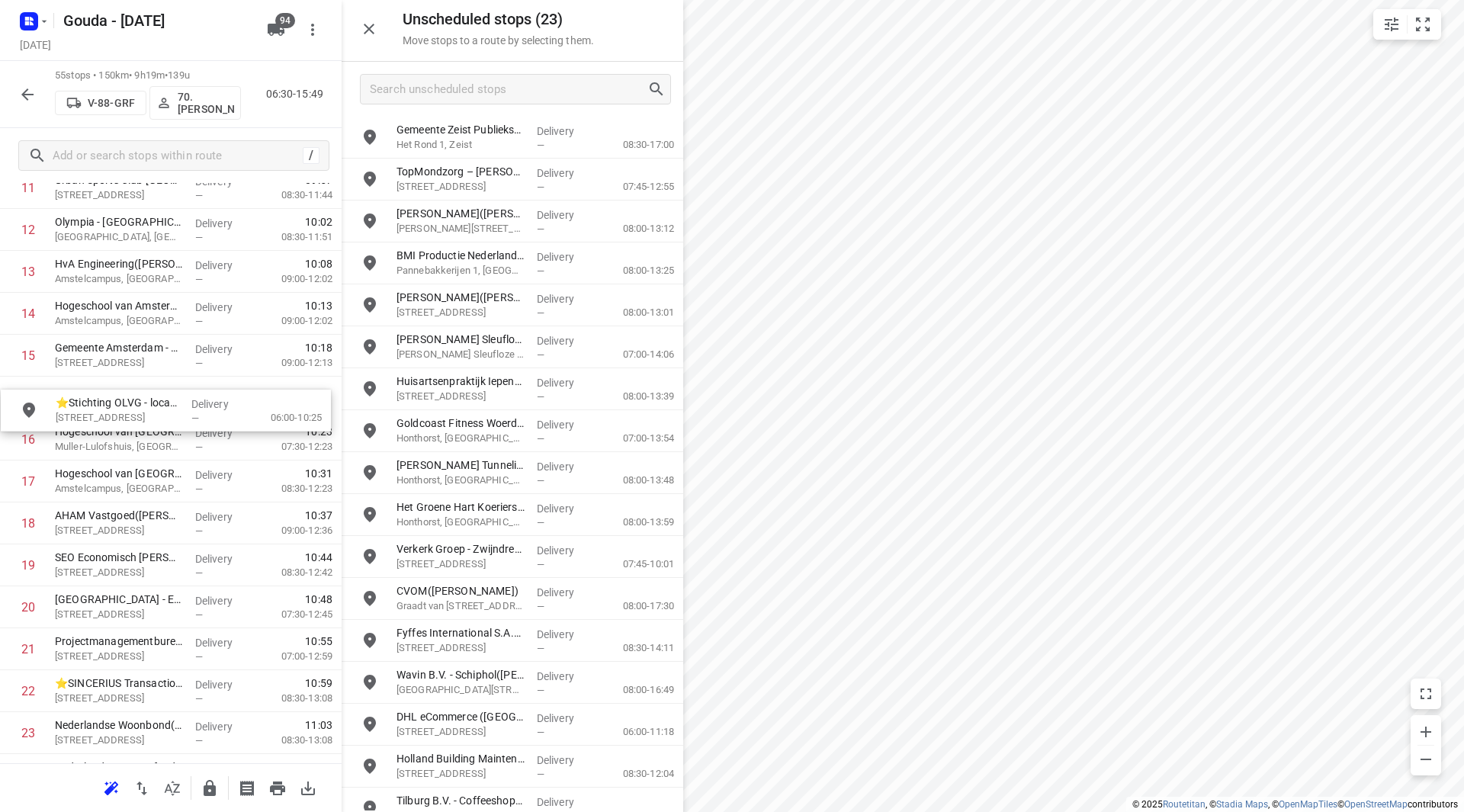
drag, startPoint x: 459, startPoint y: 138, endPoint x: 112, endPoint y: 411, distance: 441.5
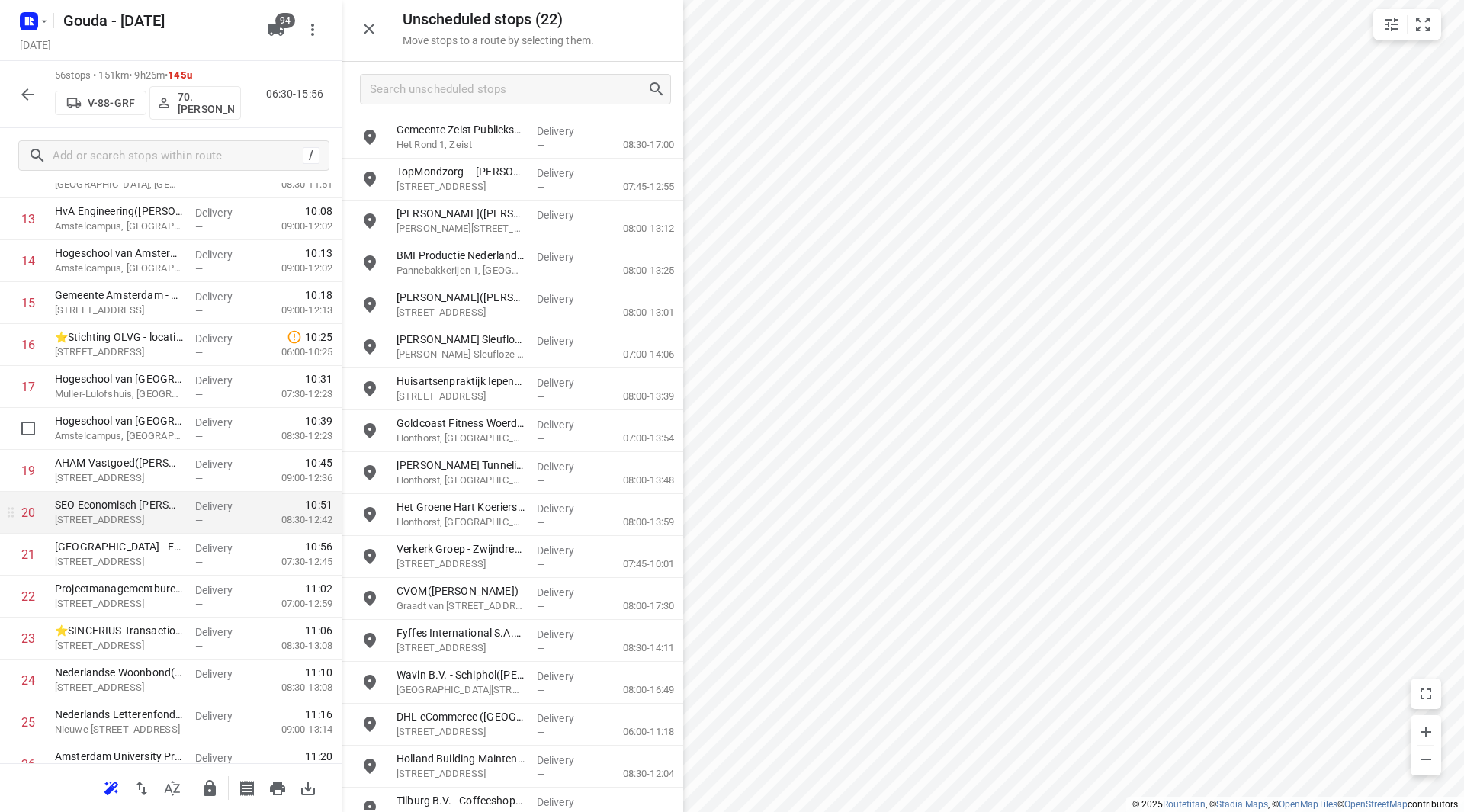
scroll to position [632, 0]
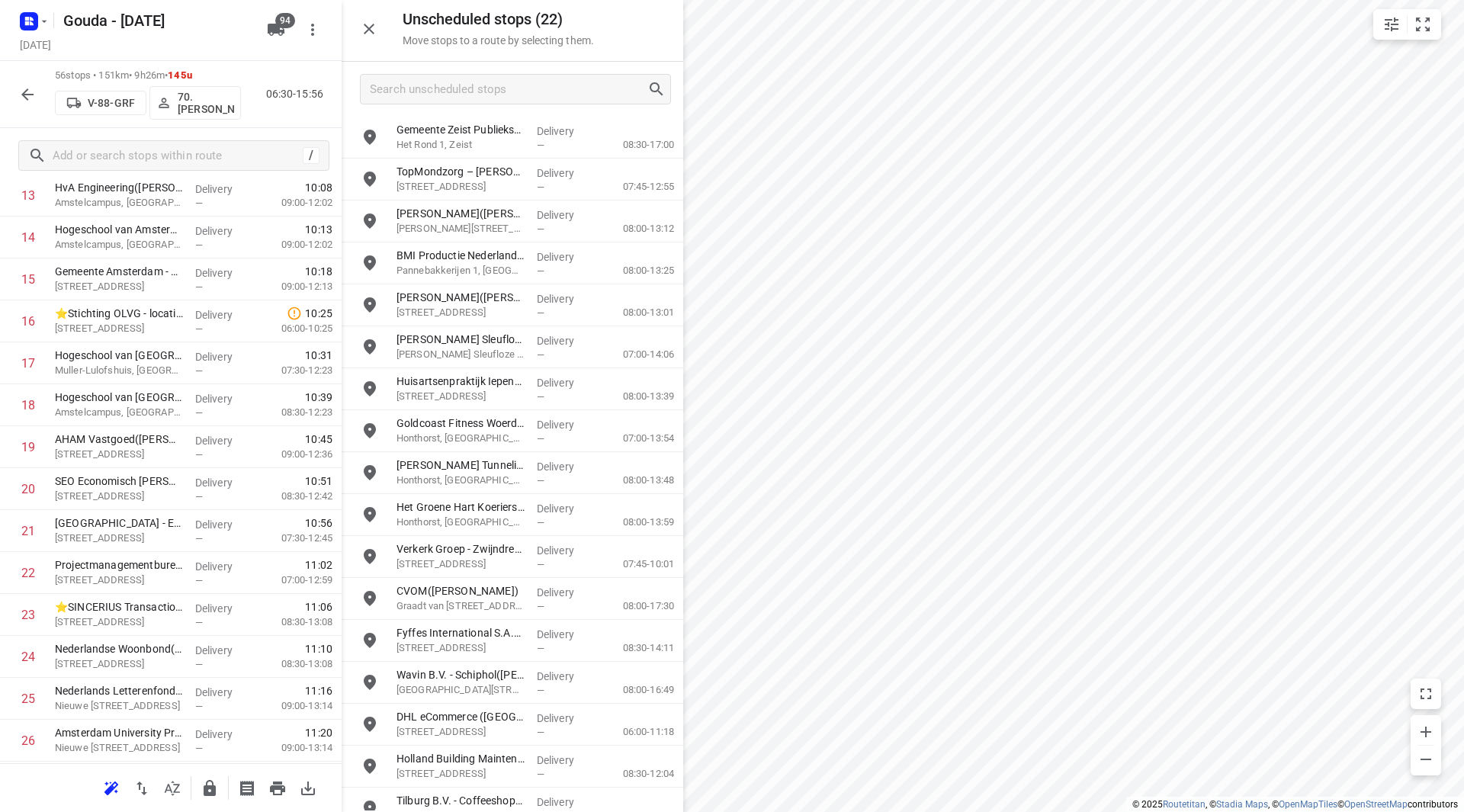
click at [30, 84] on button "button" at bounding box center [27, 95] width 31 height 31
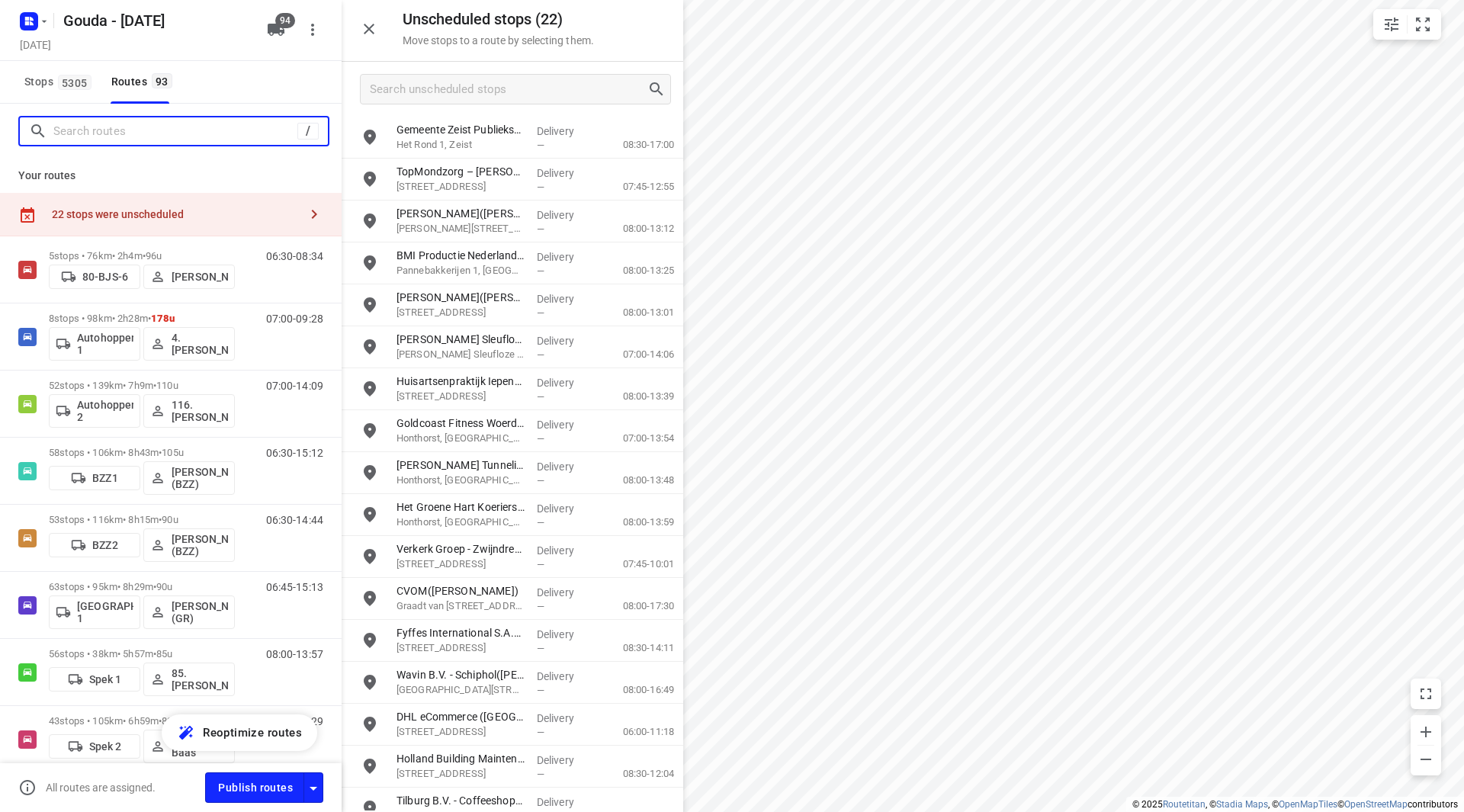
click at [124, 137] on input "Search routes" at bounding box center [175, 132] width 244 height 24
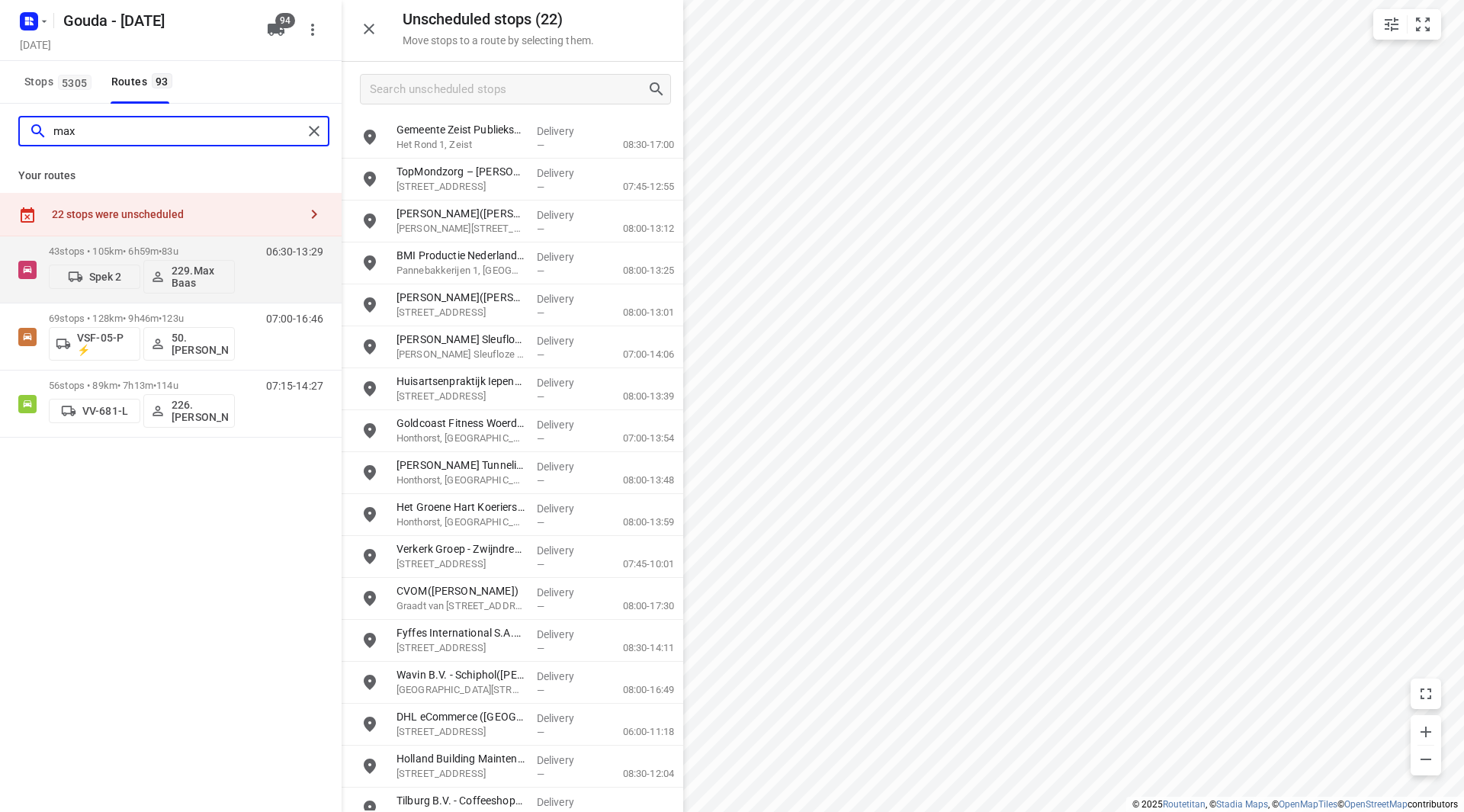
drag, startPoint x: 93, startPoint y: 133, endPoint x: 53, endPoint y: 136, distance: 40.1
click at [56, 133] on input "max" at bounding box center [178, 132] width 249 height 24
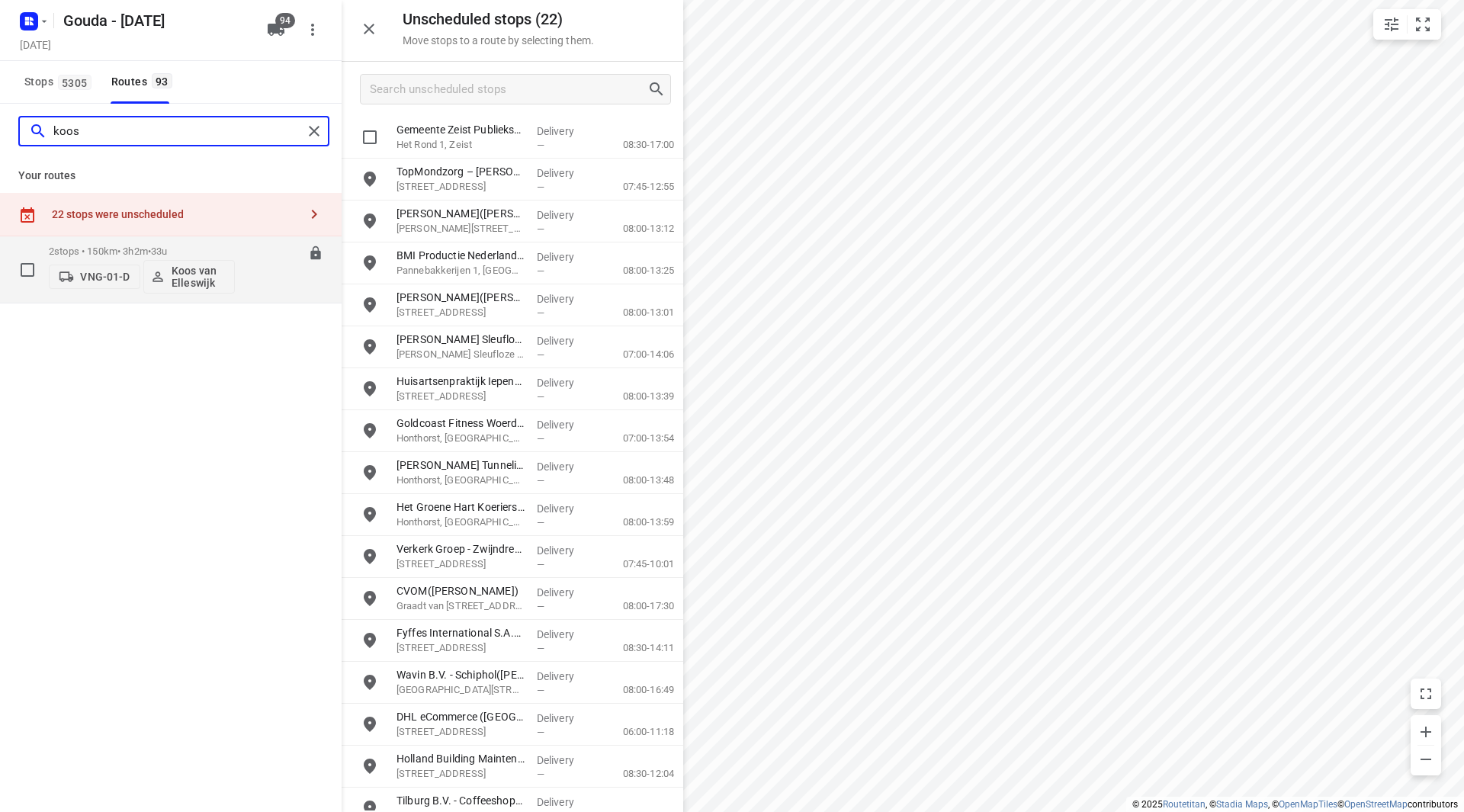
type input "koos"
click at [215, 243] on div "2 stops • 150km • 3h2m • 33u VNG-01-D Koos van Elleswijk" at bounding box center [141, 269] width 186 height 64
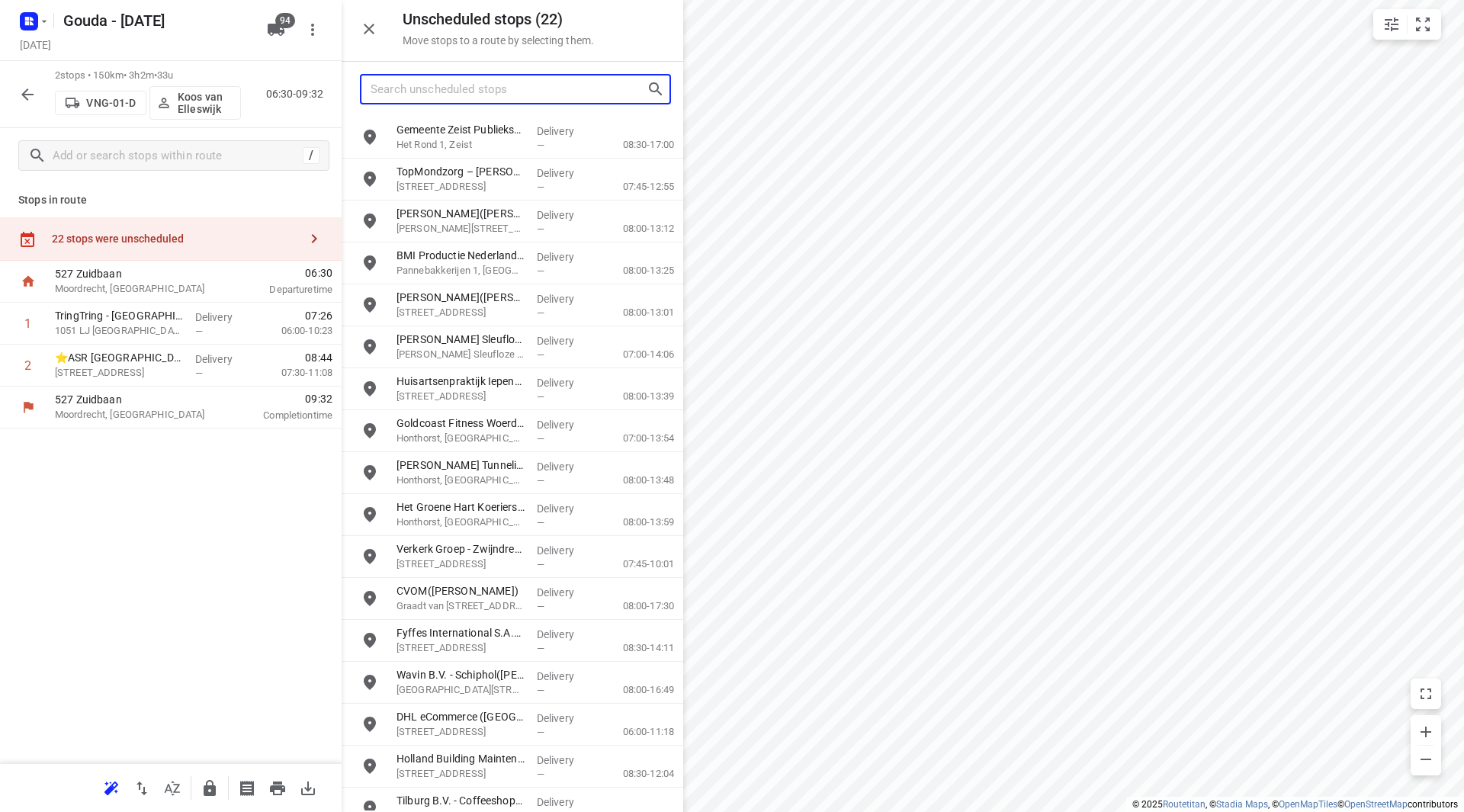
click at [427, 94] on input "Search unscheduled stops" at bounding box center [509, 89] width 276 height 24
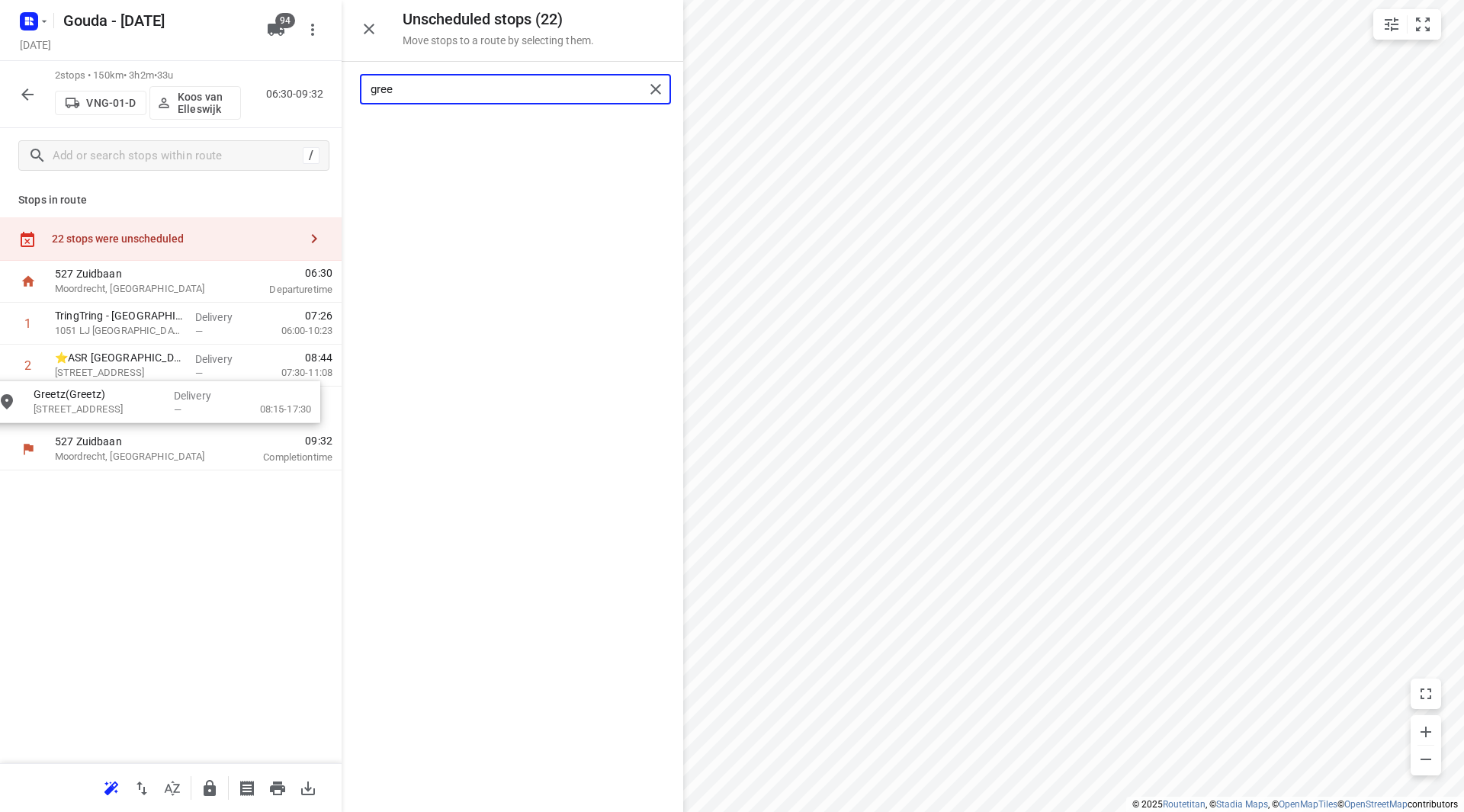
drag, startPoint x: 428, startPoint y: 148, endPoint x: 76, endPoint y: 404, distance: 435.2
type input "gree"
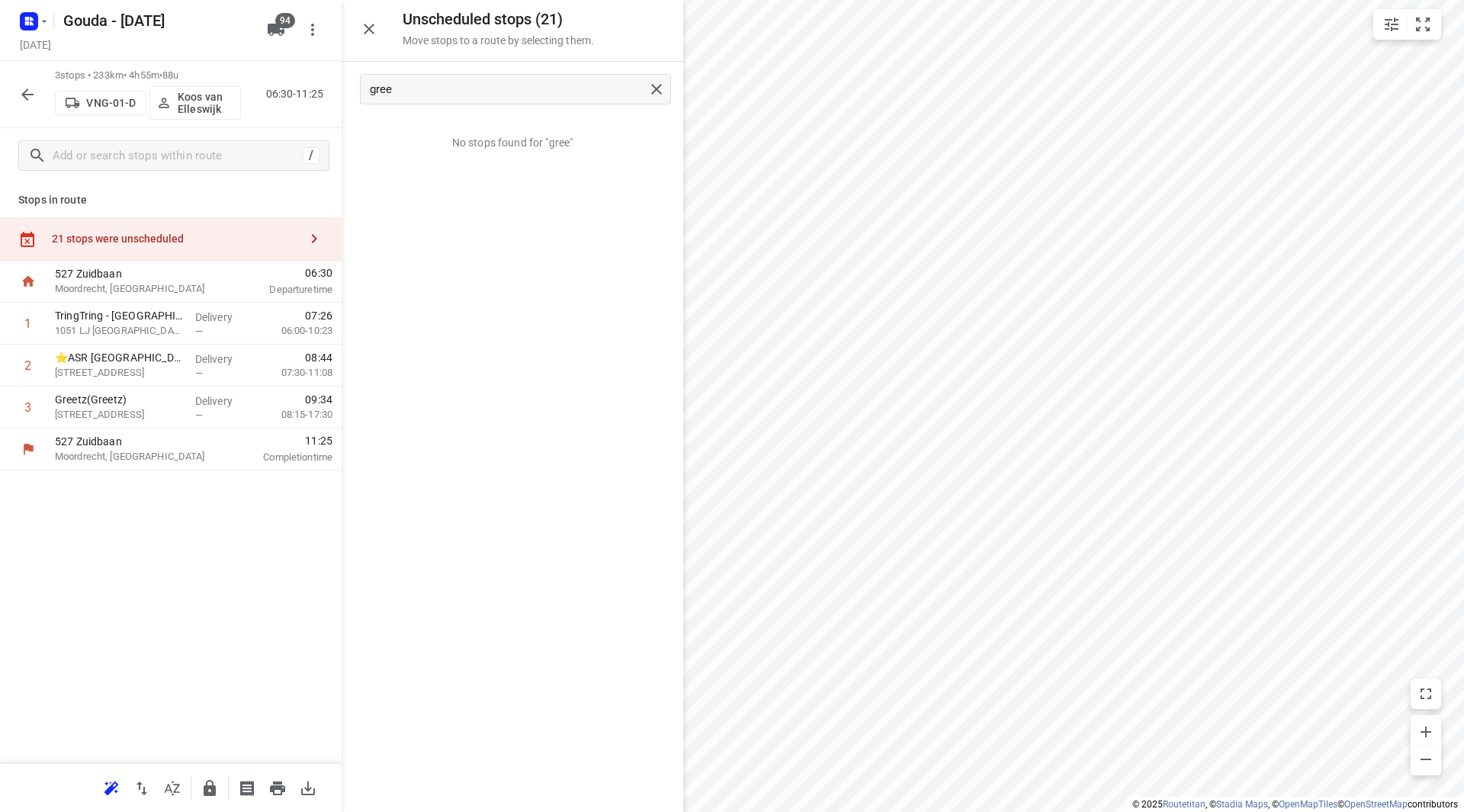
click at [203, 104] on p "Koos van Elleswijk" at bounding box center [206, 103] width 57 height 25
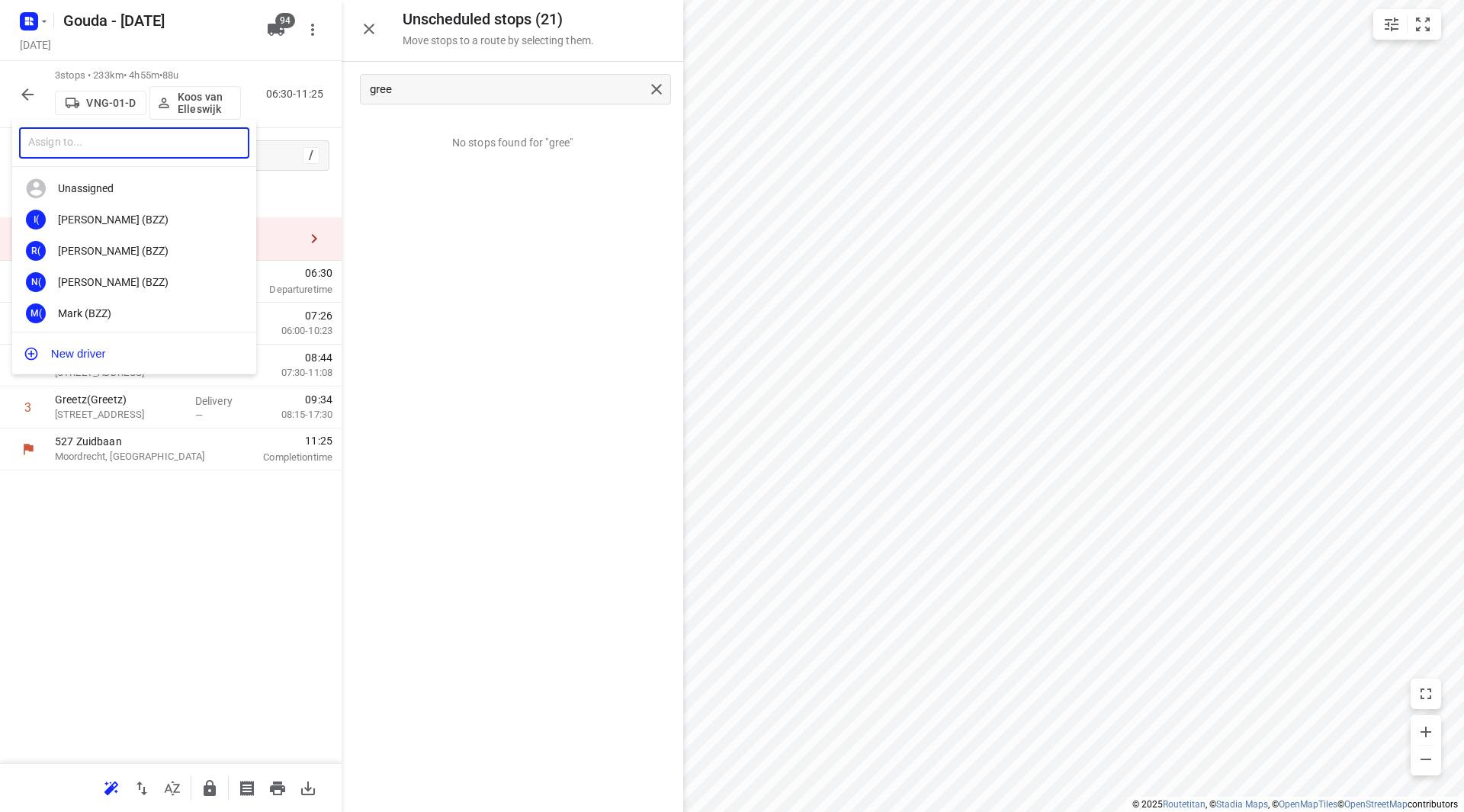
click at [163, 143] on input "text" at bounding box center [134, 142] width 231 height 31
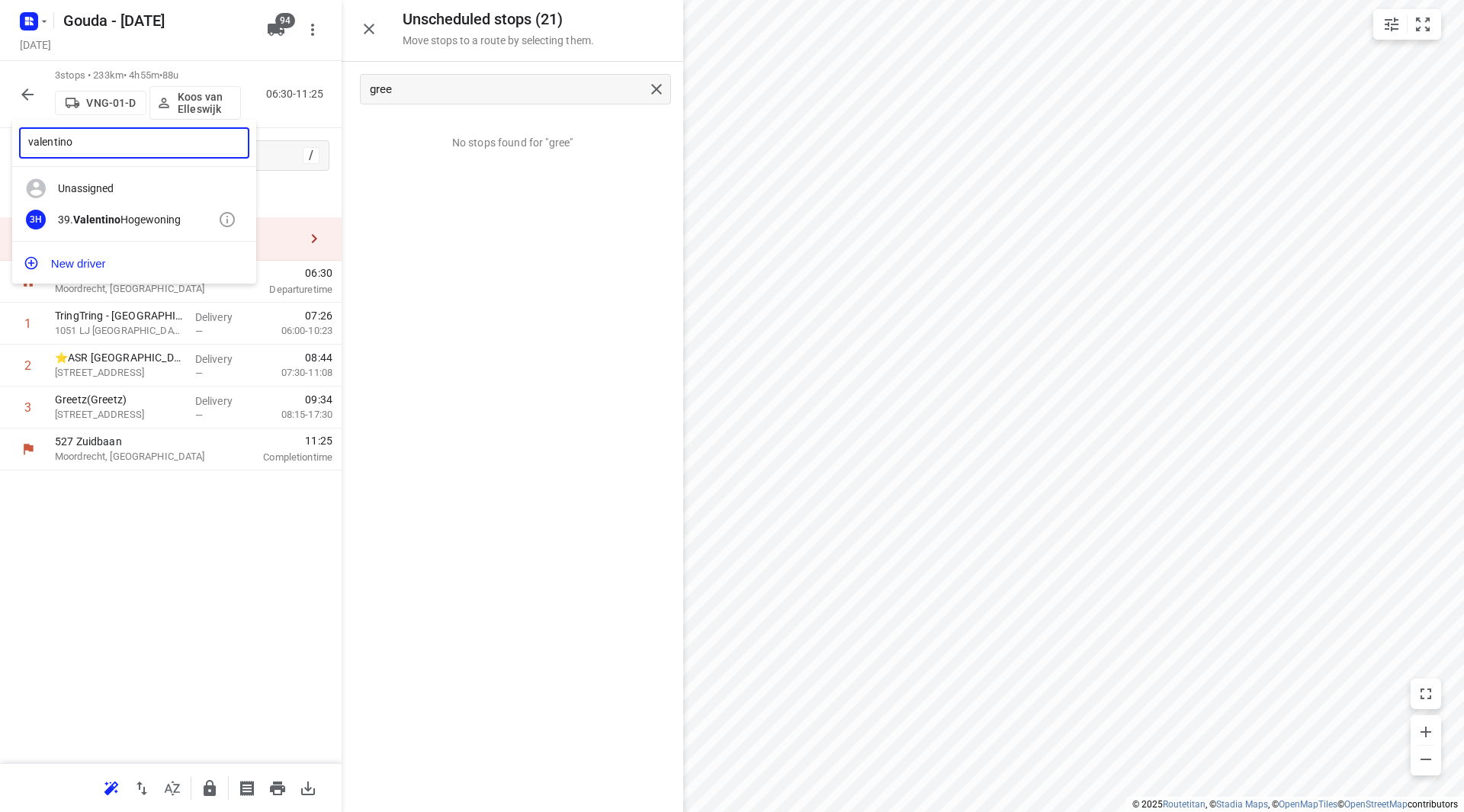
type input "valentino"
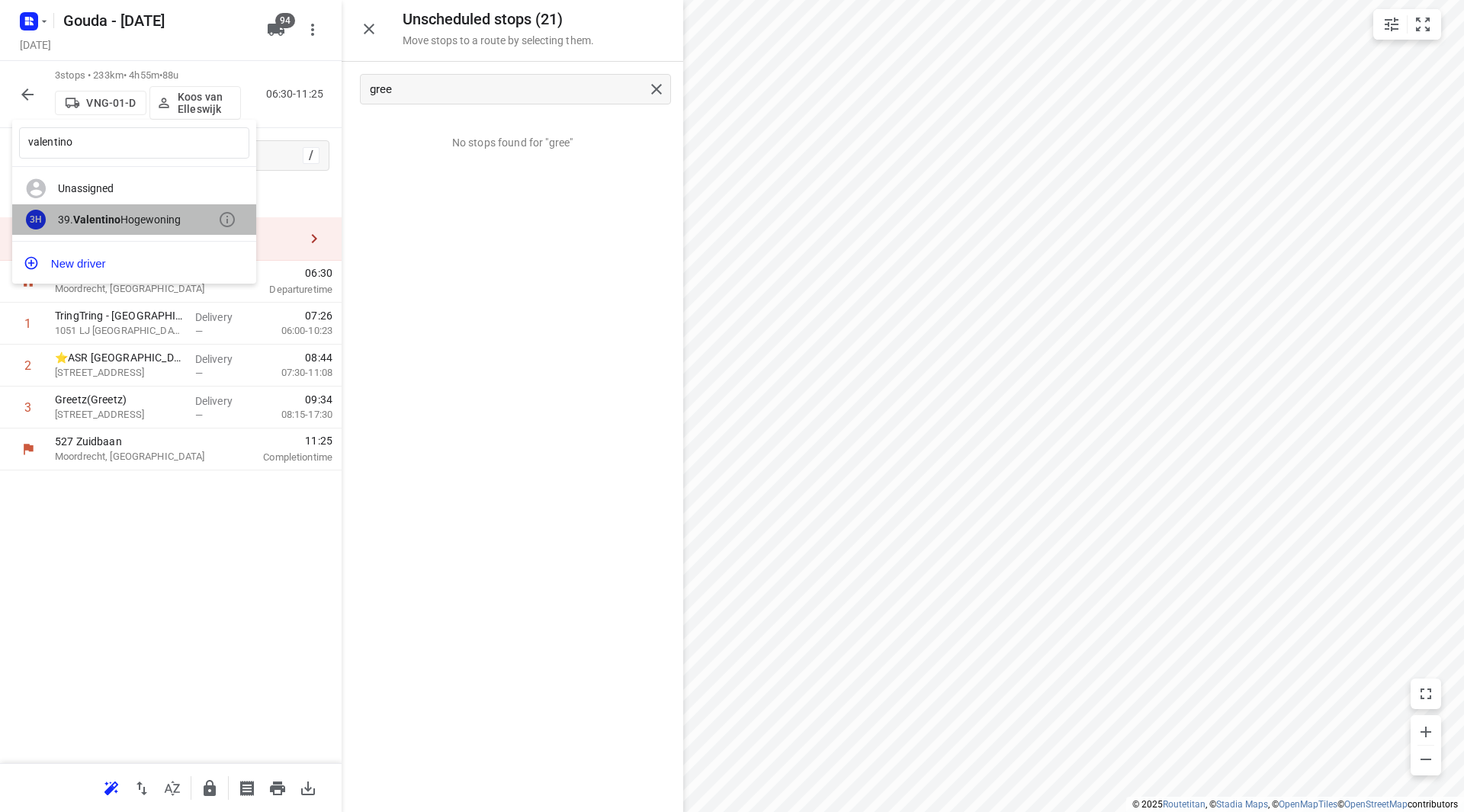
click at [163, 221] on div "39. Valentino Hogewoning" at bounding box center [138, 220] width 160 height 12
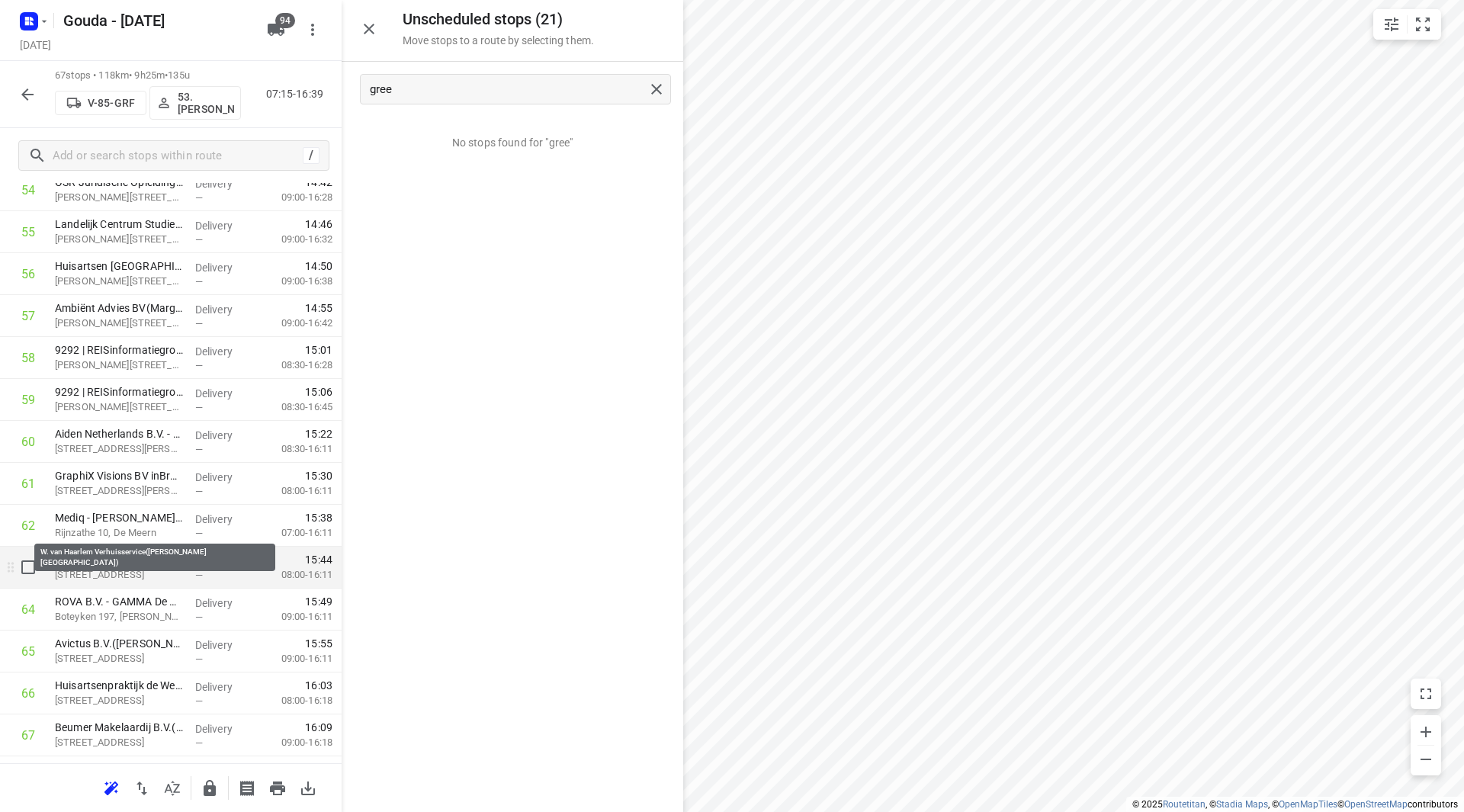
scroll to position [2392, 0]
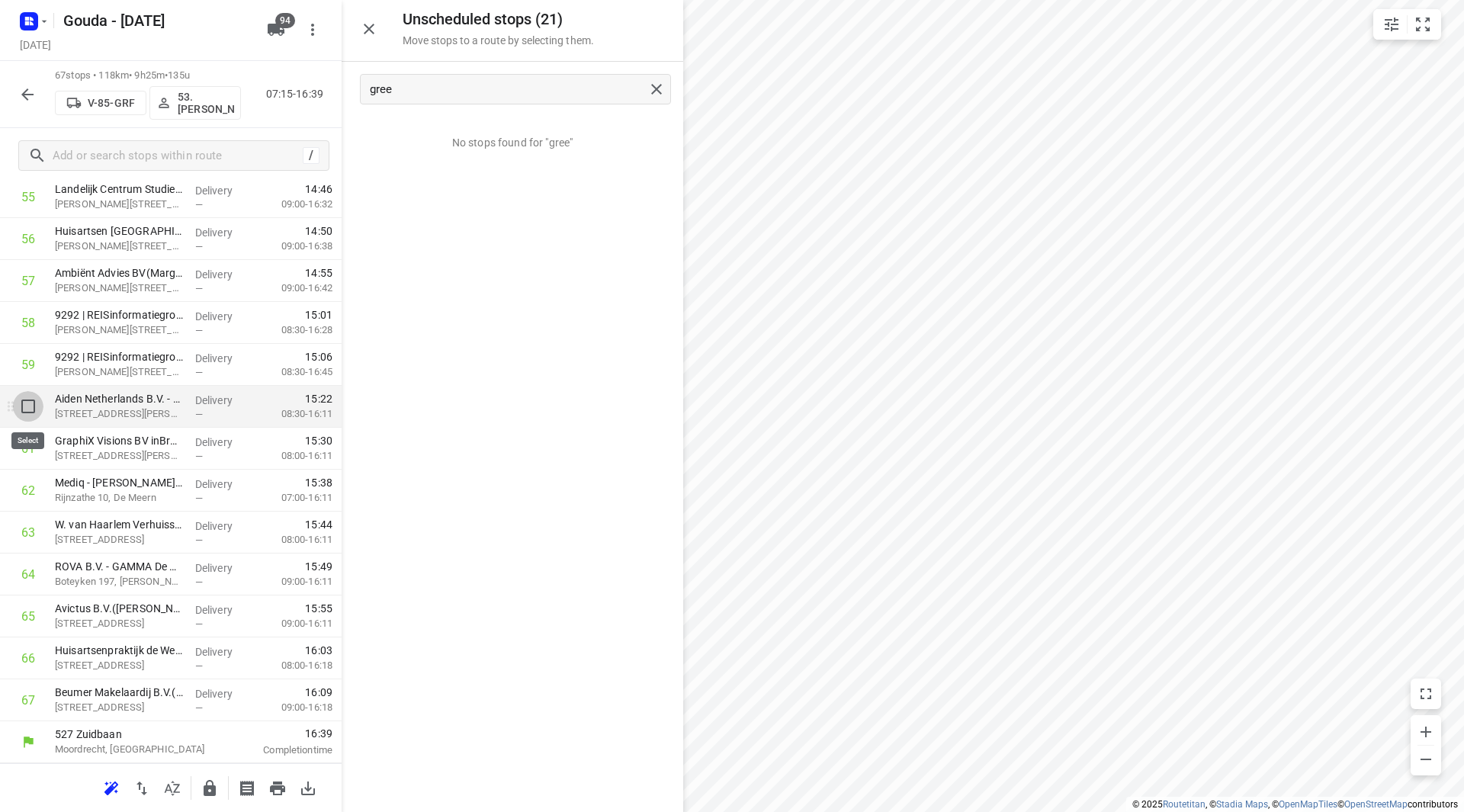
click at [32, 409] on input "checkbox" at bounding box center [28, 406] width 31 height 31
checkbox input "true"
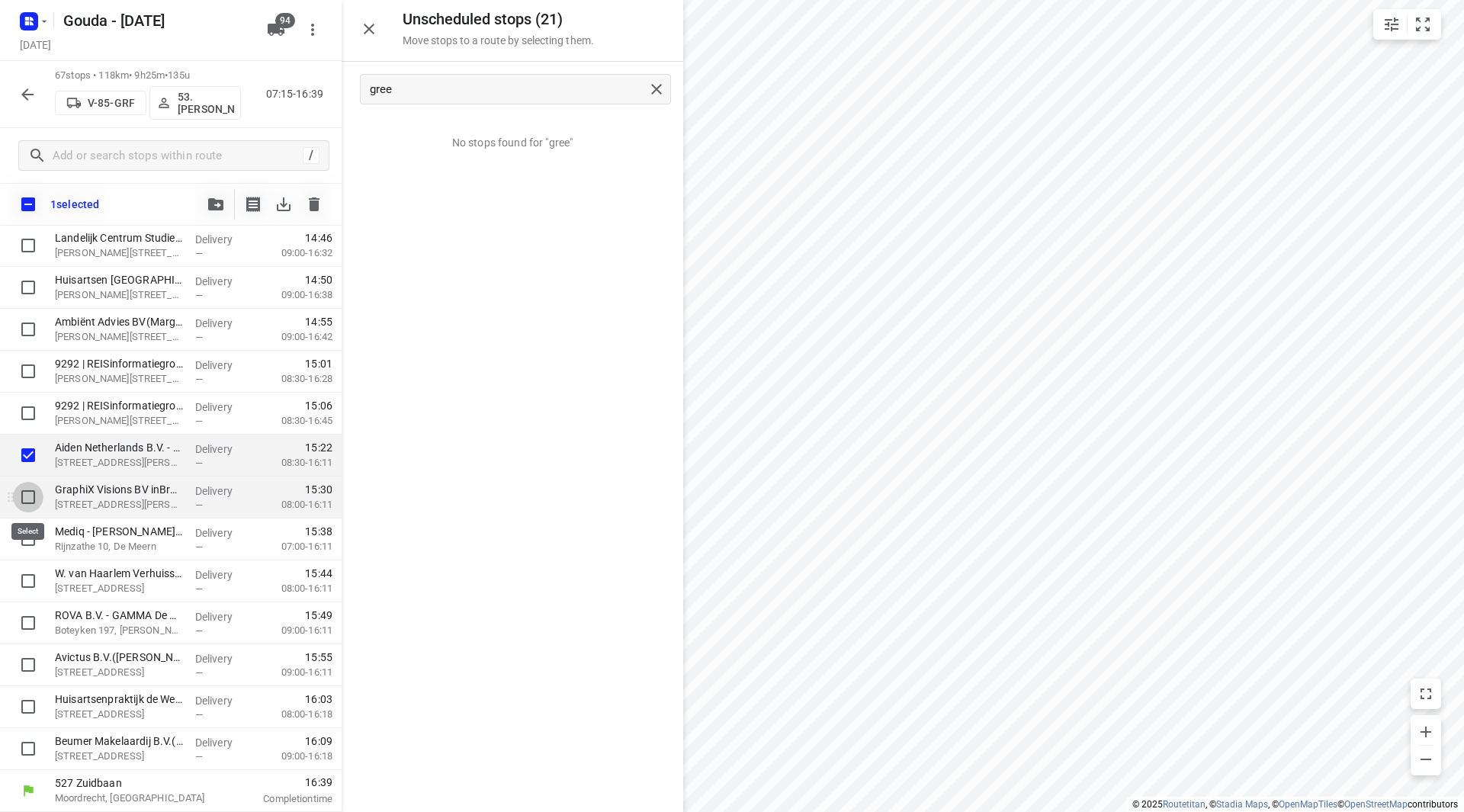
drag, startPoint x: 36, startPoint y: 493, endPoint x: 24, endPoint y: 537, distance: 45.6
click at [36, 493] on input "checkbox" at bounding box center [28, 497] width 31 height 31
checkbox input "true"
click at [24, 538] on input "checkbox" at bounding box center [28, 539] width 31 height 31
checkbox input "true"
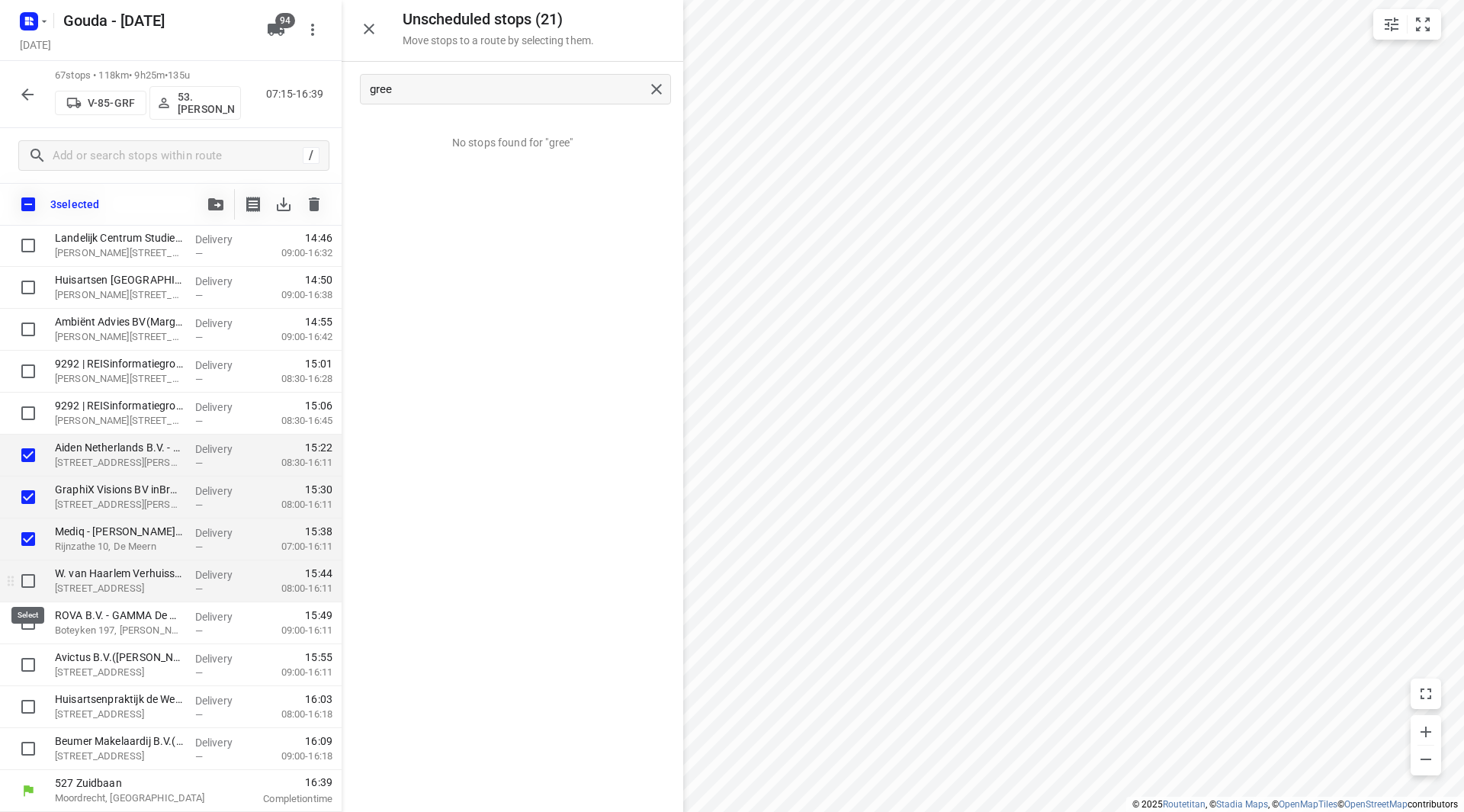
click at [26, 582] on input "checkbox" at bounding box center [28, 581] width 31 height 31
checkbox input "true"
drag, startPoint x: 29, startPoint y: 613, endPoint x: 30, endPoint y: 637, distance: 24.0
click at [29, 614] on input "checkbox" at bounding box center [28, 623] width 31 height 31
checkbox input "true"
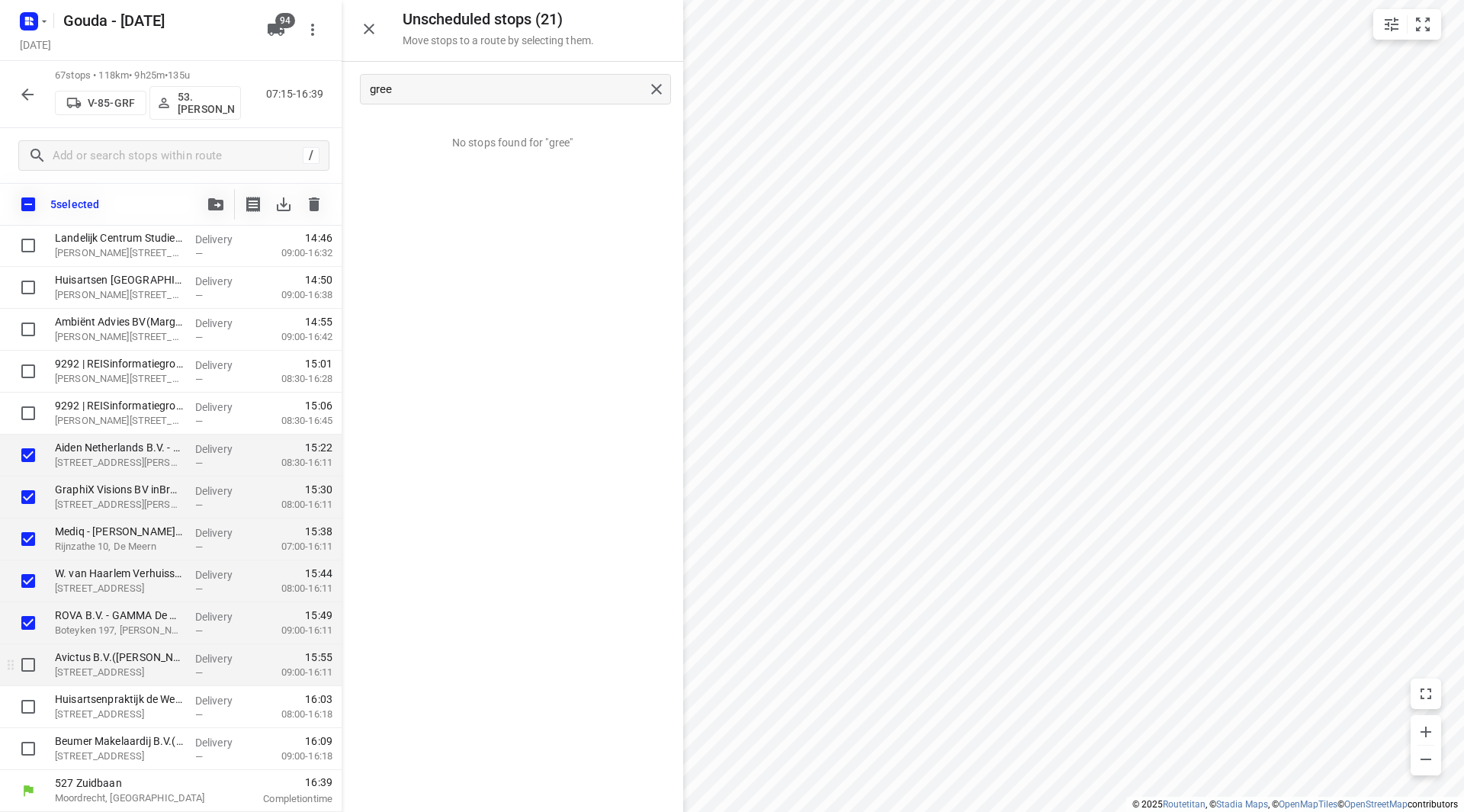
drag, startPoint x: 24, startPoint y: 662, endPoint x: 28, endPoint y: 672, distance: 10.8
click at [25, 663] on input "checkbox" at bounding box center [28, 664] width 31 height 31
checkbox input "true"
click at [32, 707] on input "checkbox" at bounding box center [28, 707] width 31 height 31
checkbox input "true"
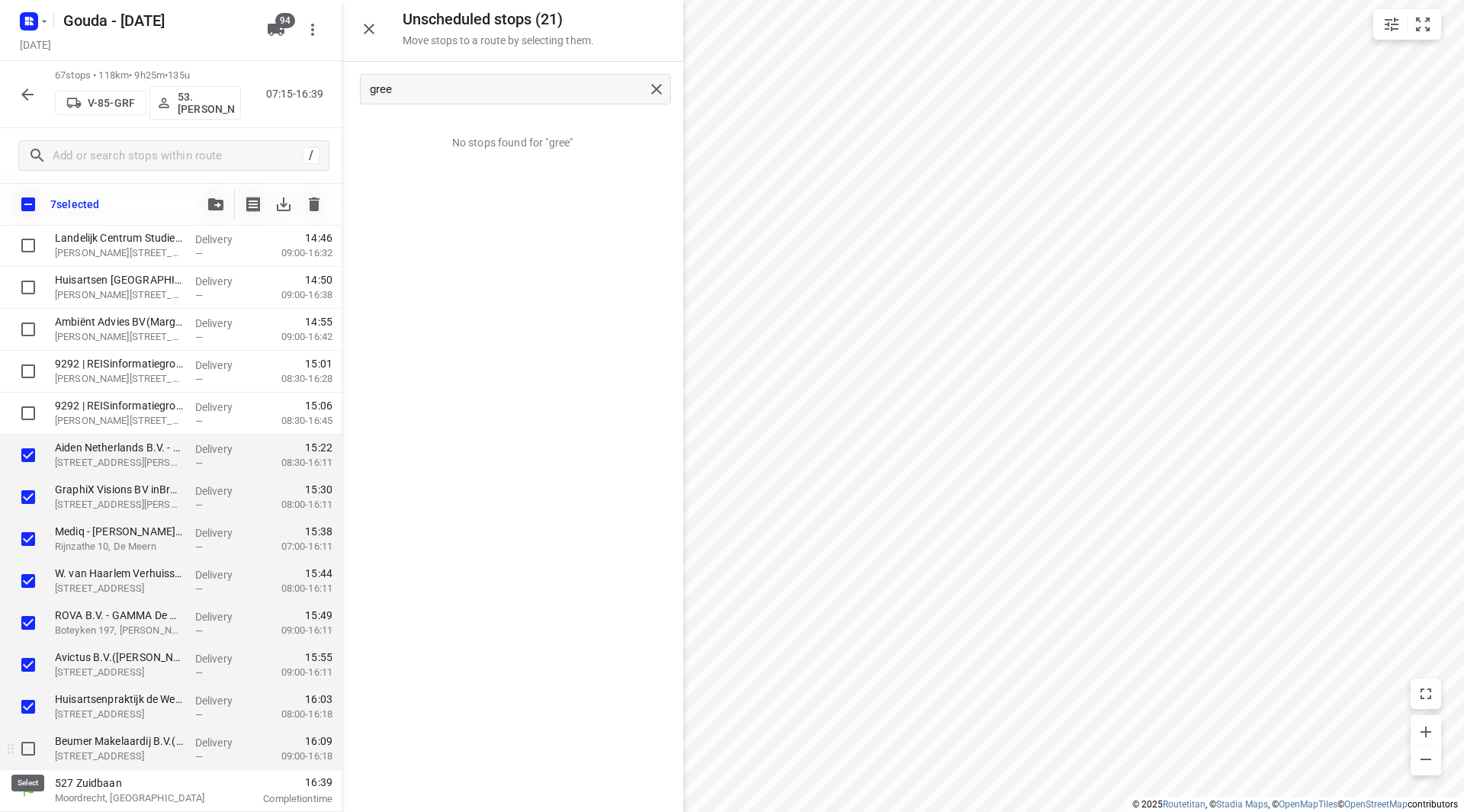
click at [30, 737] on input "checkbox" at bounding box center [28, 748] width 31 height 31
checkbox input "true"
click at [217, 209] on icon "button" at bounding box center [216, 204] width 15 height 12
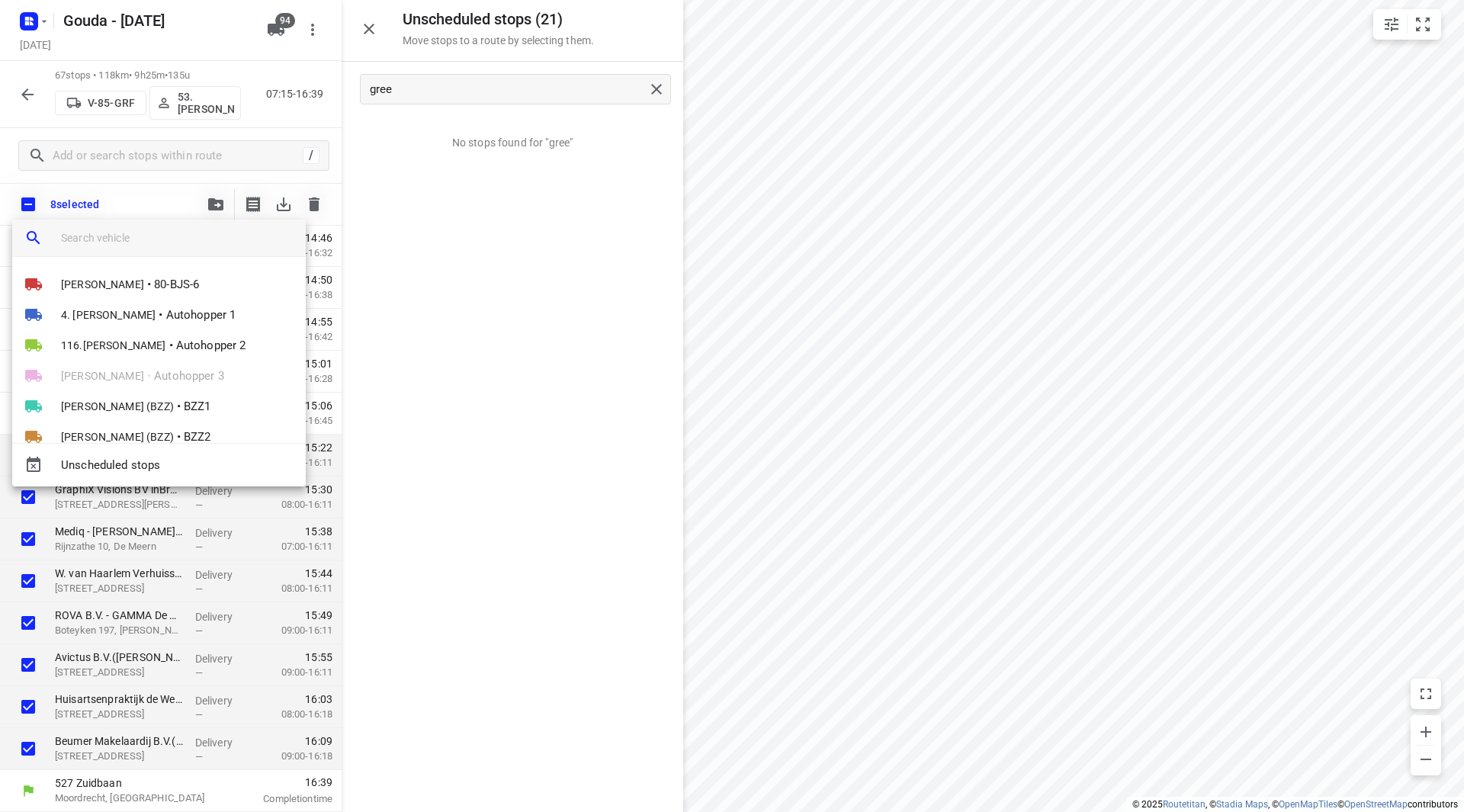
click at [156, 249] on div at bounding box center [183, 238] width 245 height 36
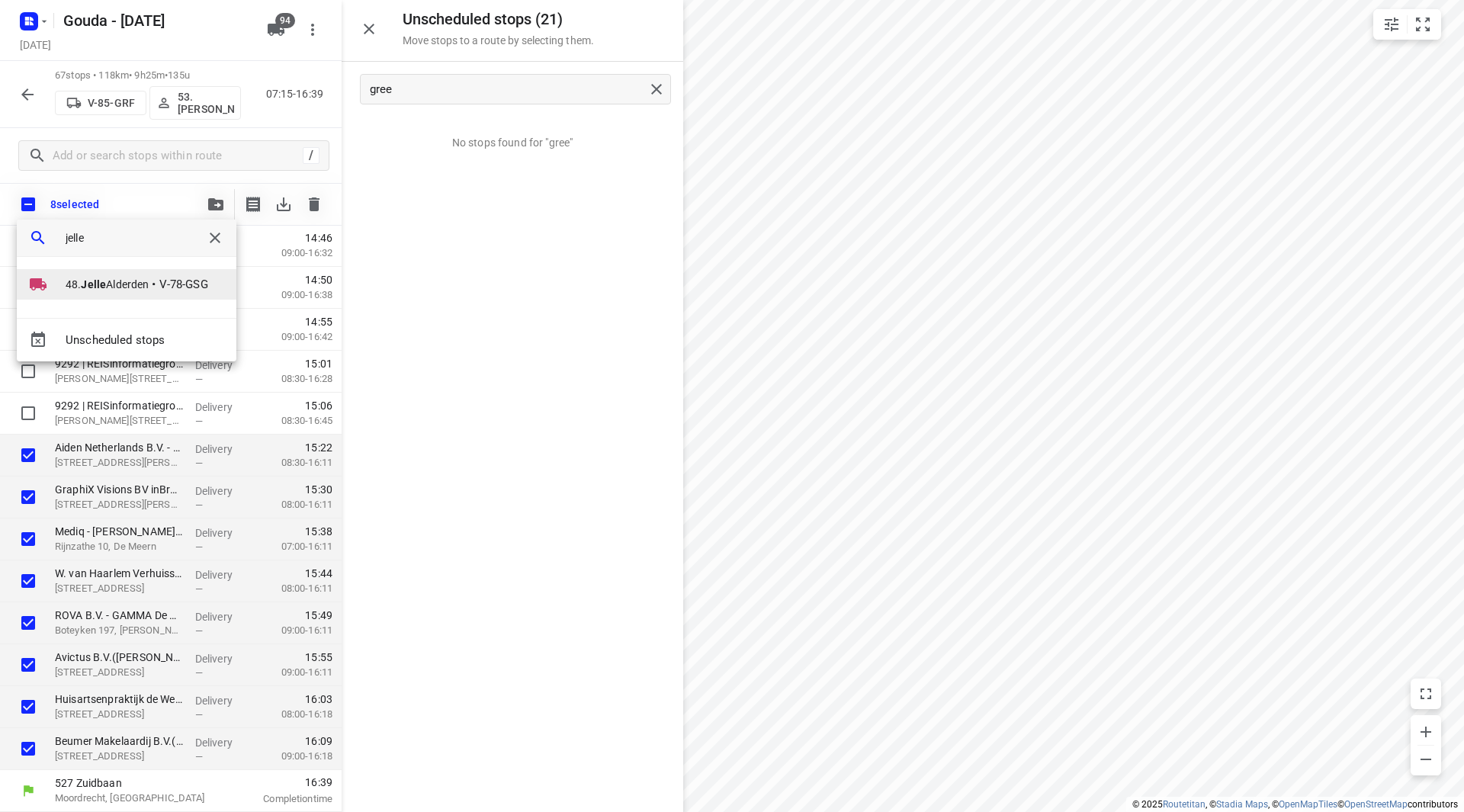
type input "jelle"
click at [156, 286] on span "•" at bounding box center [154, 285] width 4 height 19
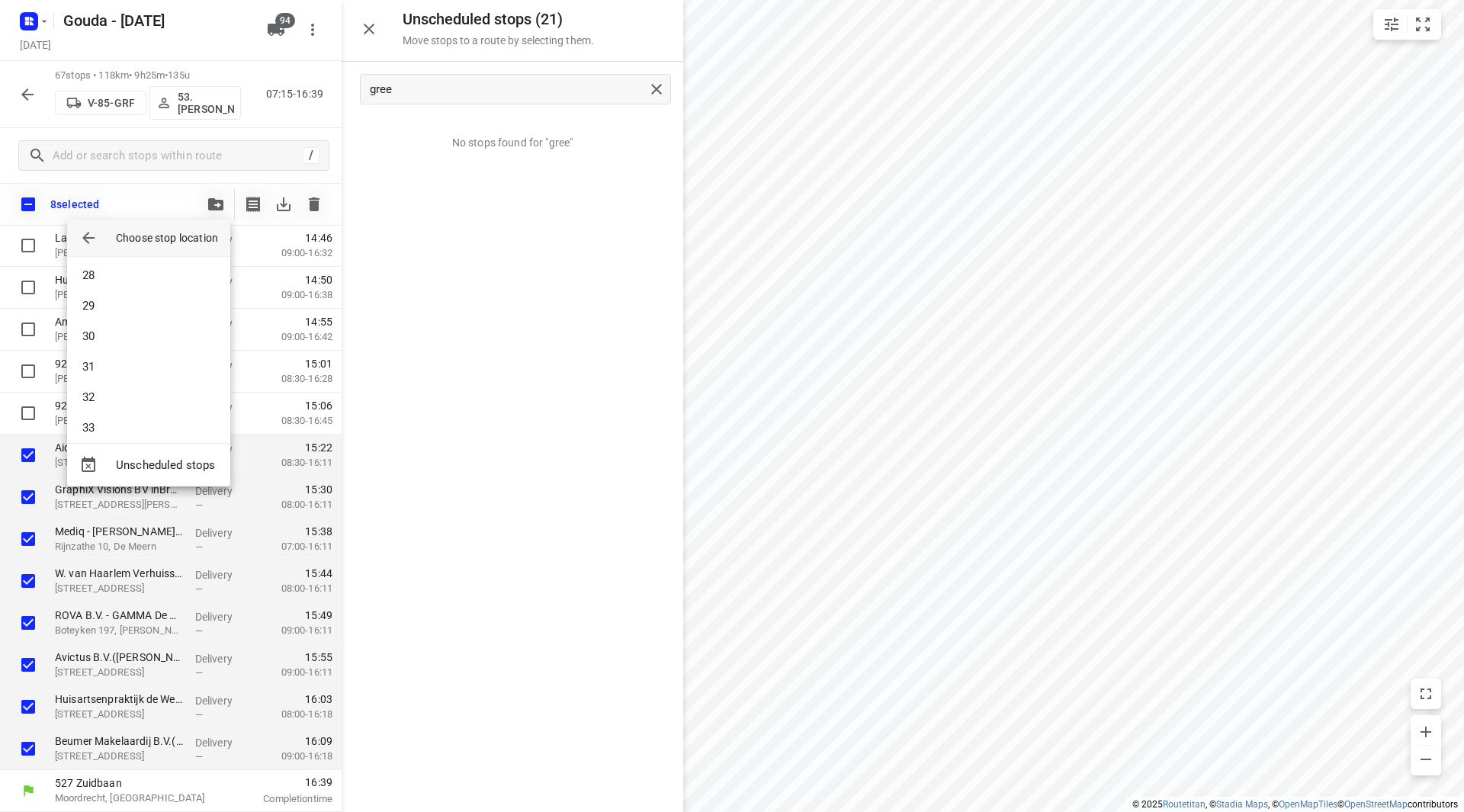
scroll to position [1602, 0]
click at [138, 417] on li "58" at bounding box center [148, 415] width 163 height 31
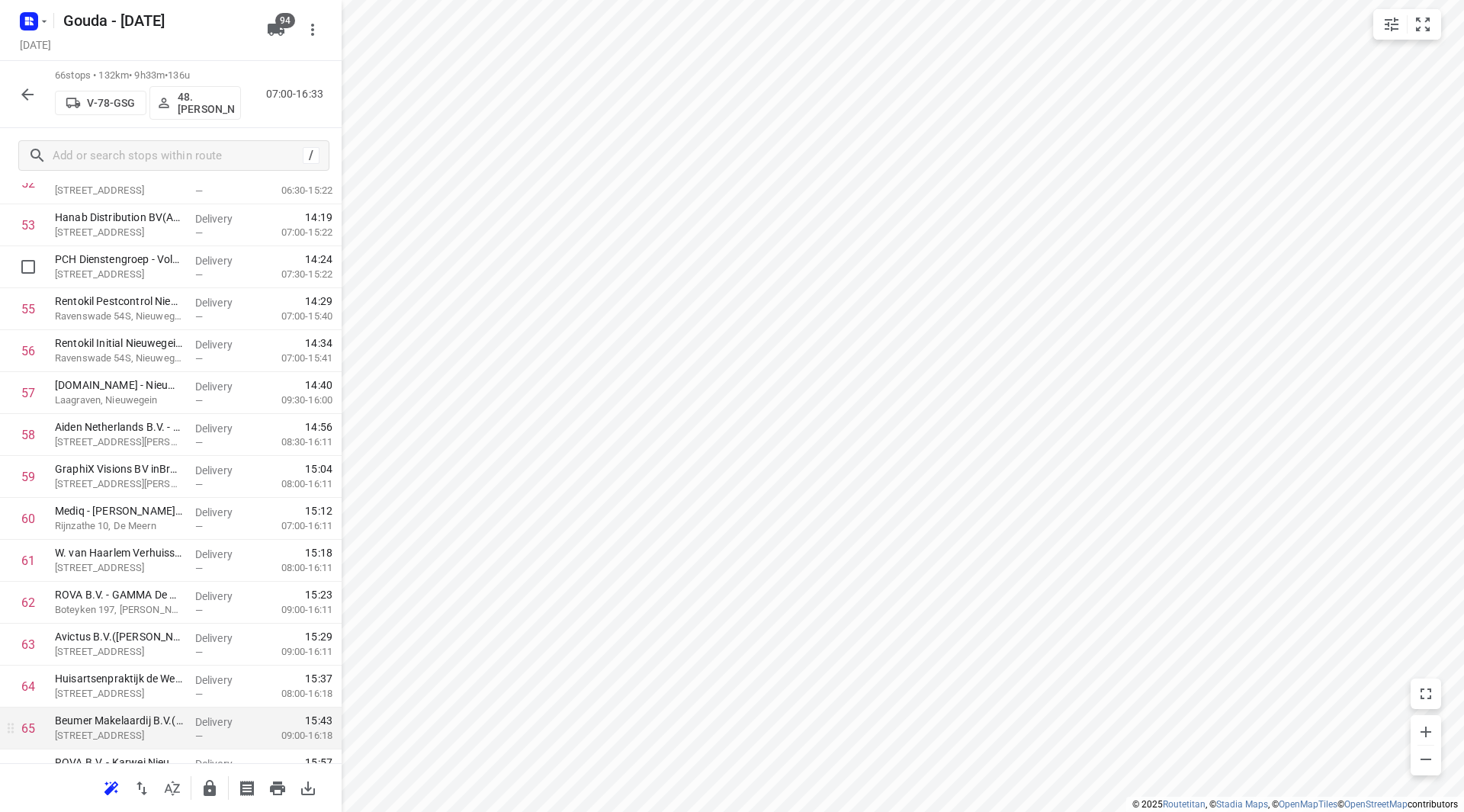
scroll to position [2349, 0]
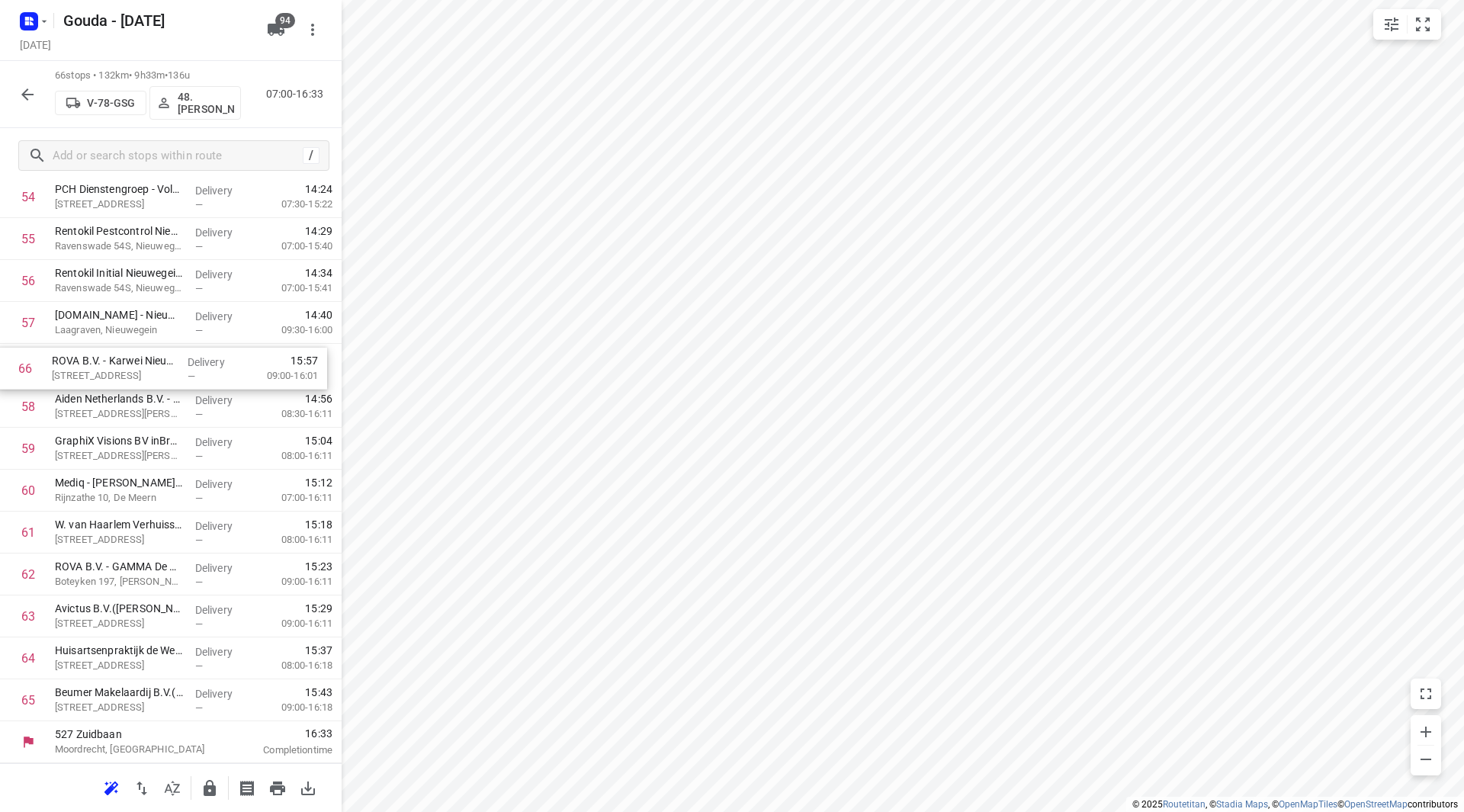
drag, startPoint x: 96, startPoint y: 709, endPoint x: 94, endPoint y: 371, distance: 338.0
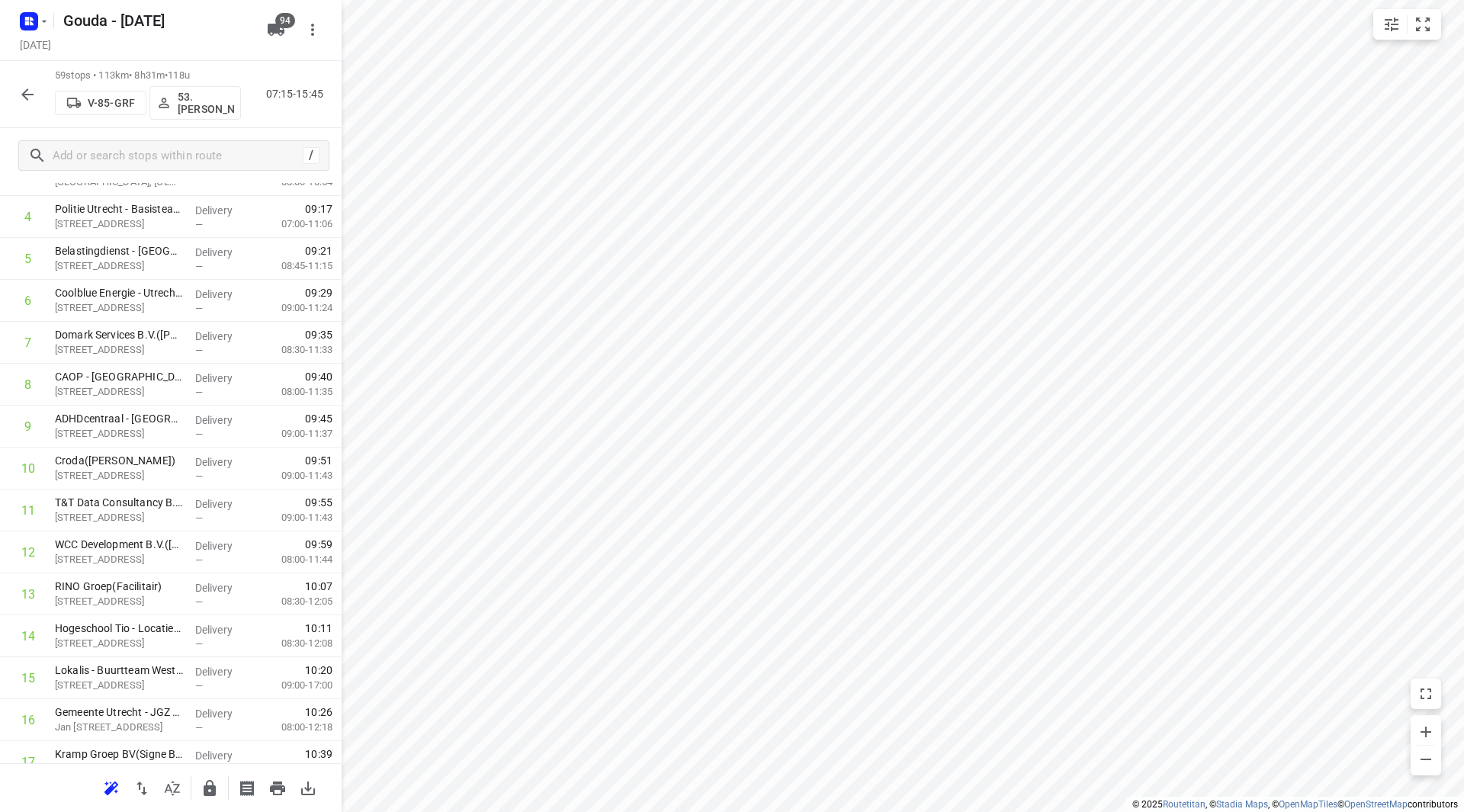
scroll to position [0, 0]
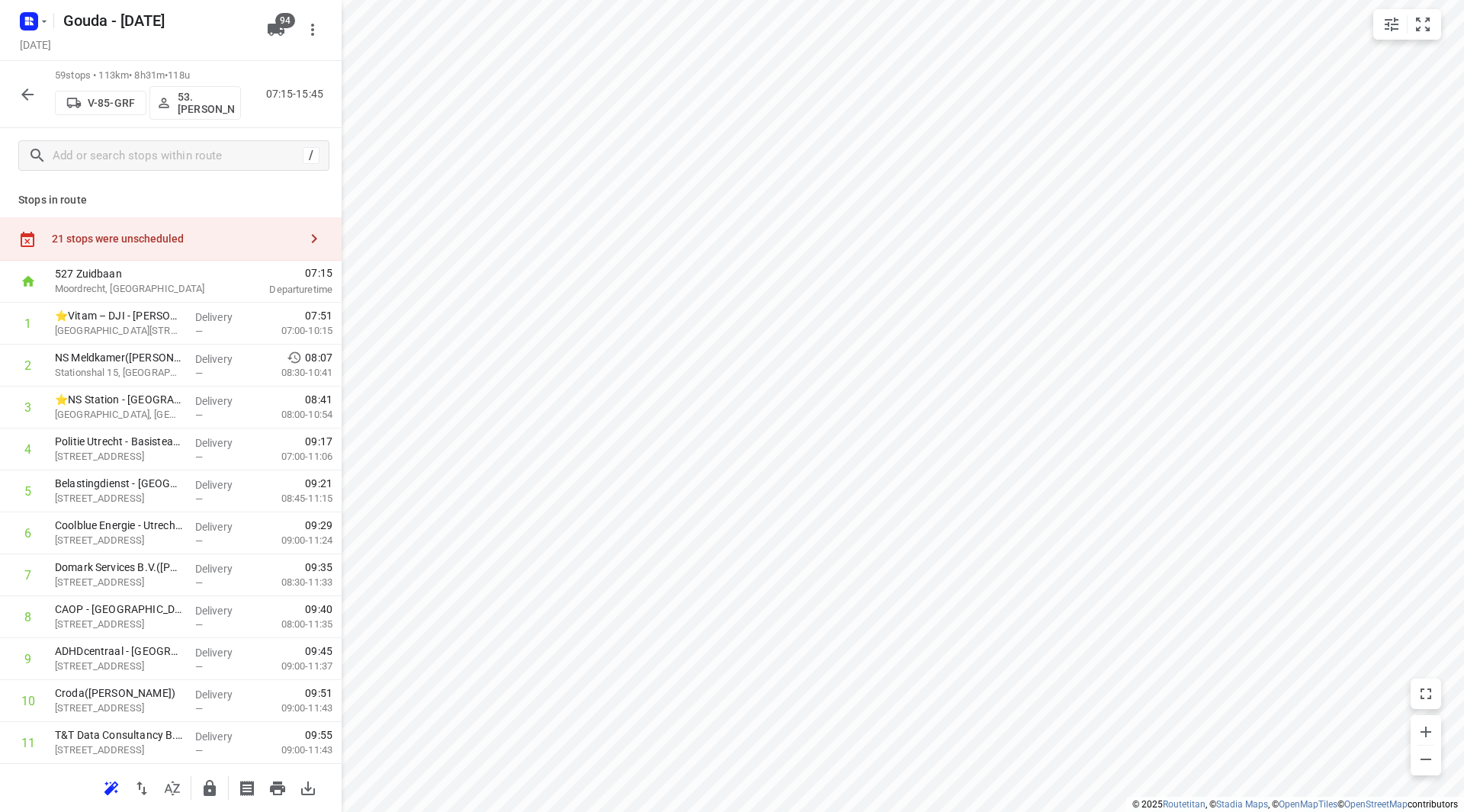
click at [216, 237] on div "21 stops were unscheduled" at bounding box center [176, 239] width 247 height 12
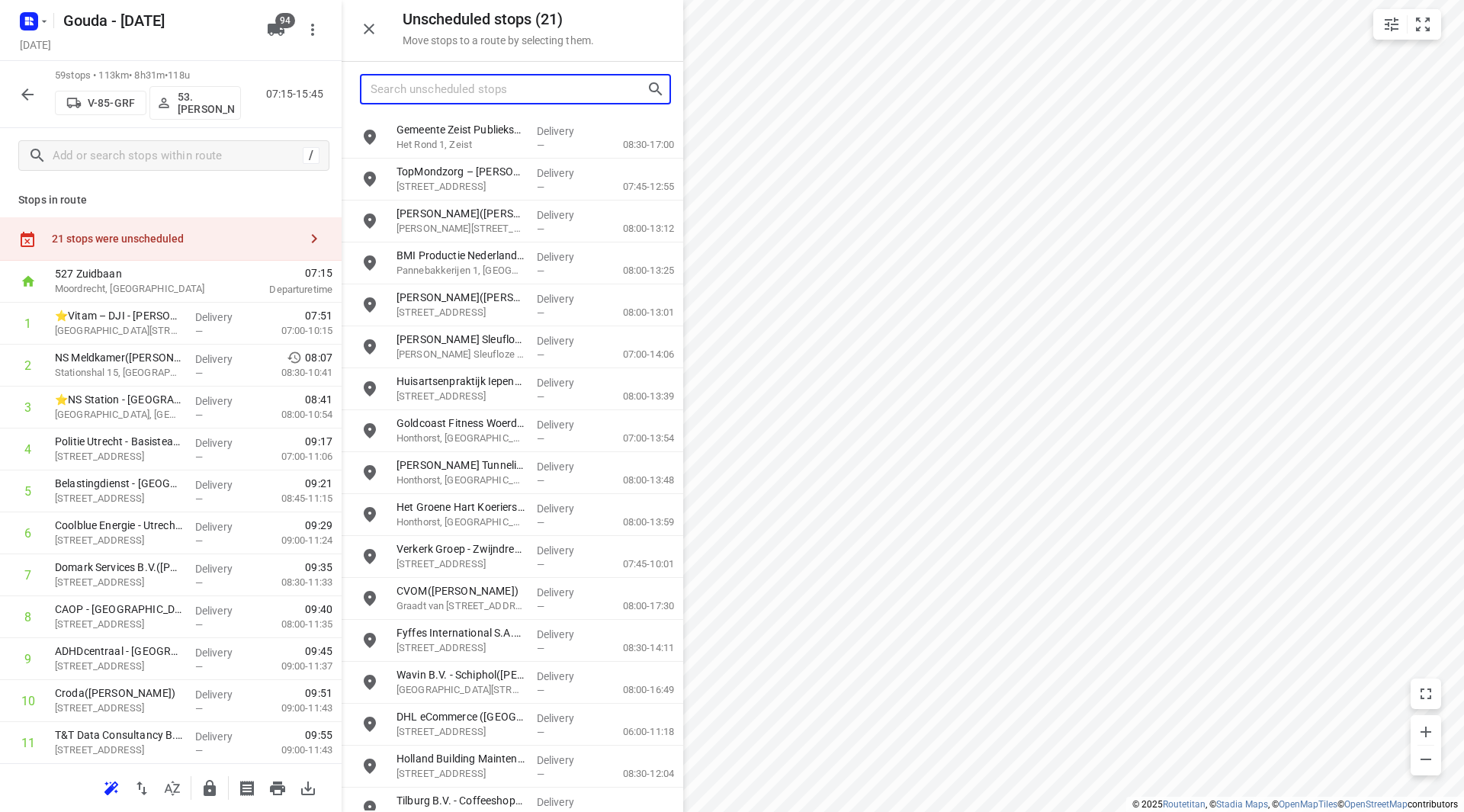
click at [432, 94] on input "Search unscheduled stops" at bounding box center [509, 89] width 276 height 24
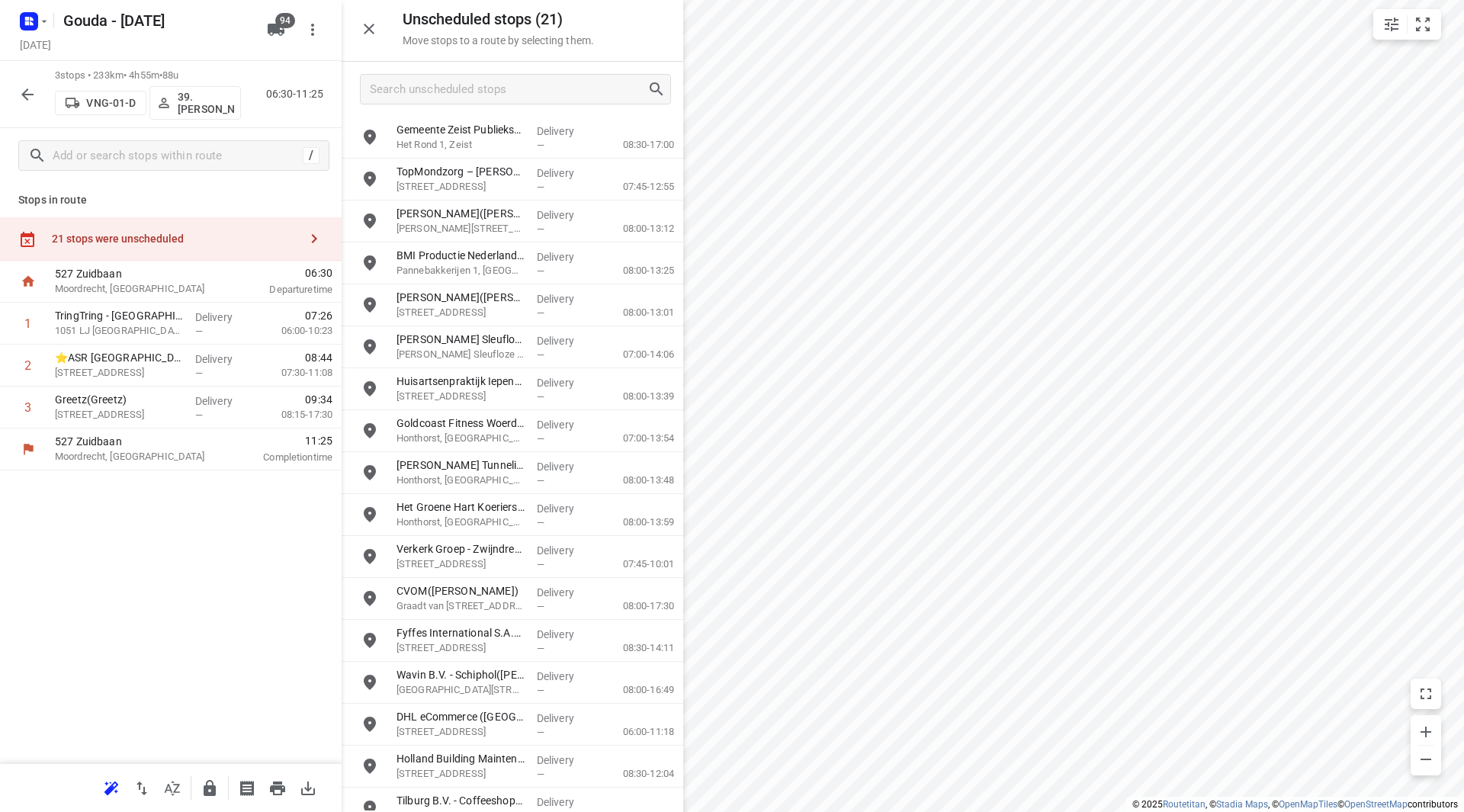
click at [31, 87] on icon "button" at bounding box center [27, 95] width 19 height 19
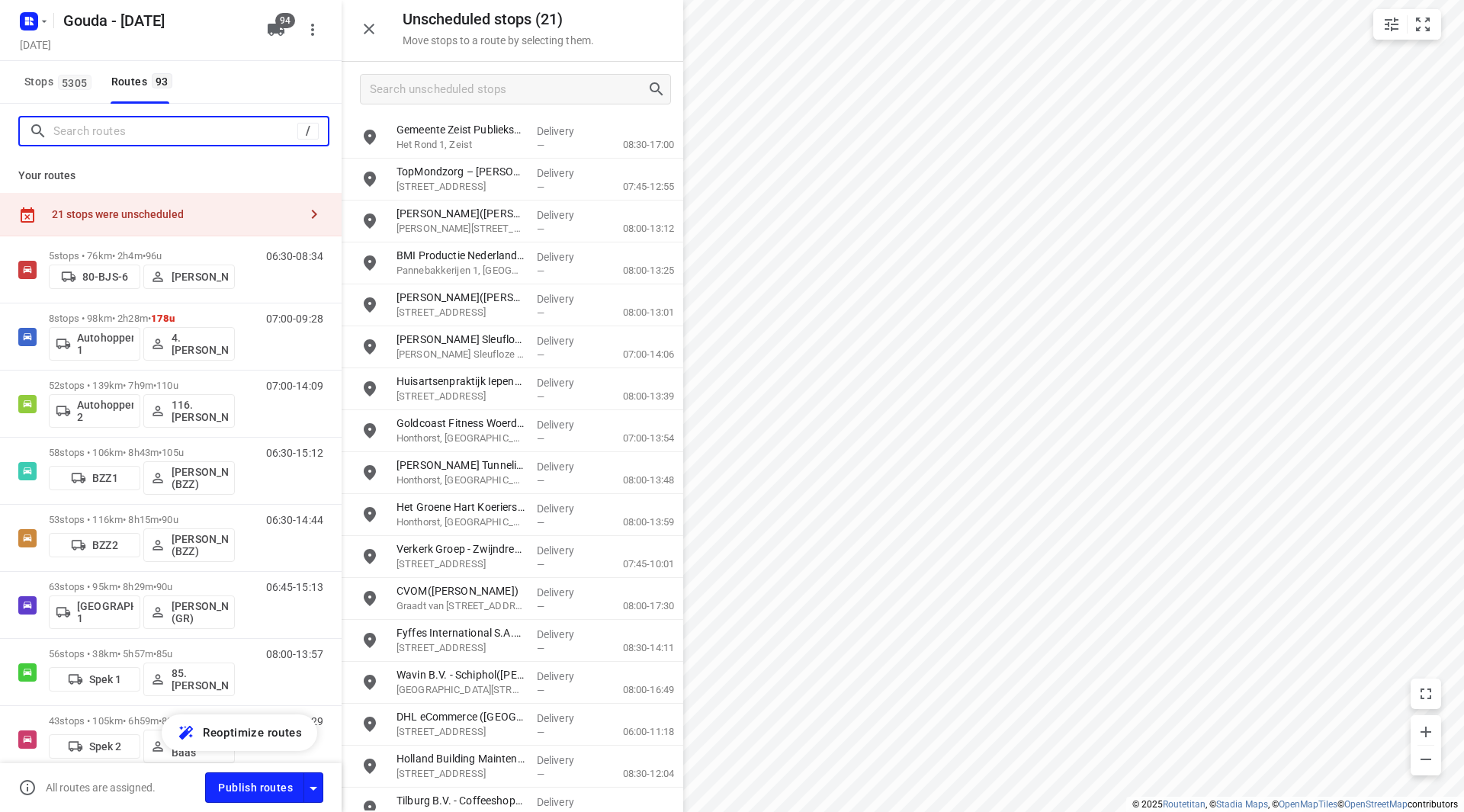
click at [99, 124] on input "Search routes" at bounding box center [175, 132] width 244 height 24
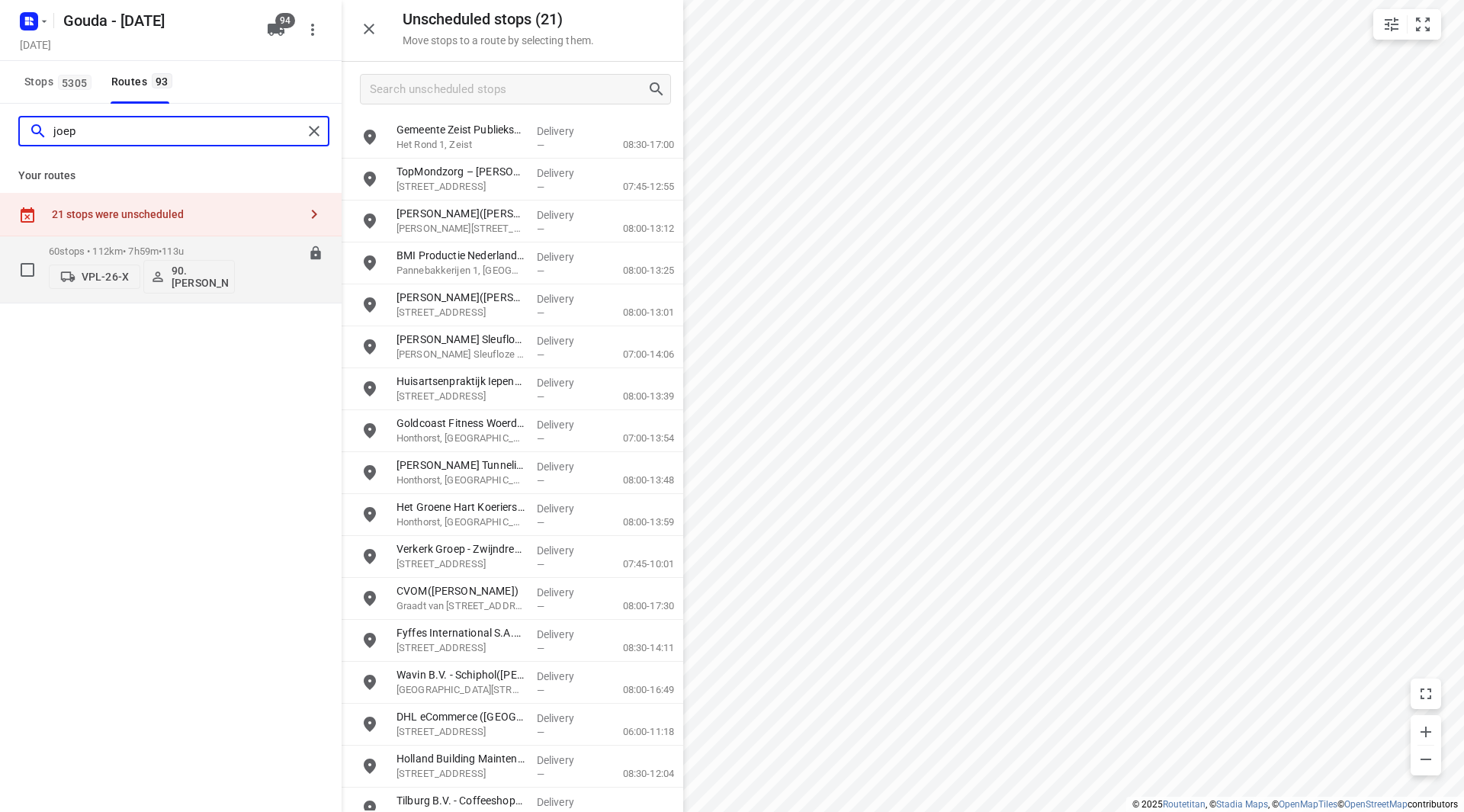
type input "joep"
click at [213, 248] on p "60 stops • 112km • 7h59m • 113u" at bounding box center [141, 251] width 186 height 11
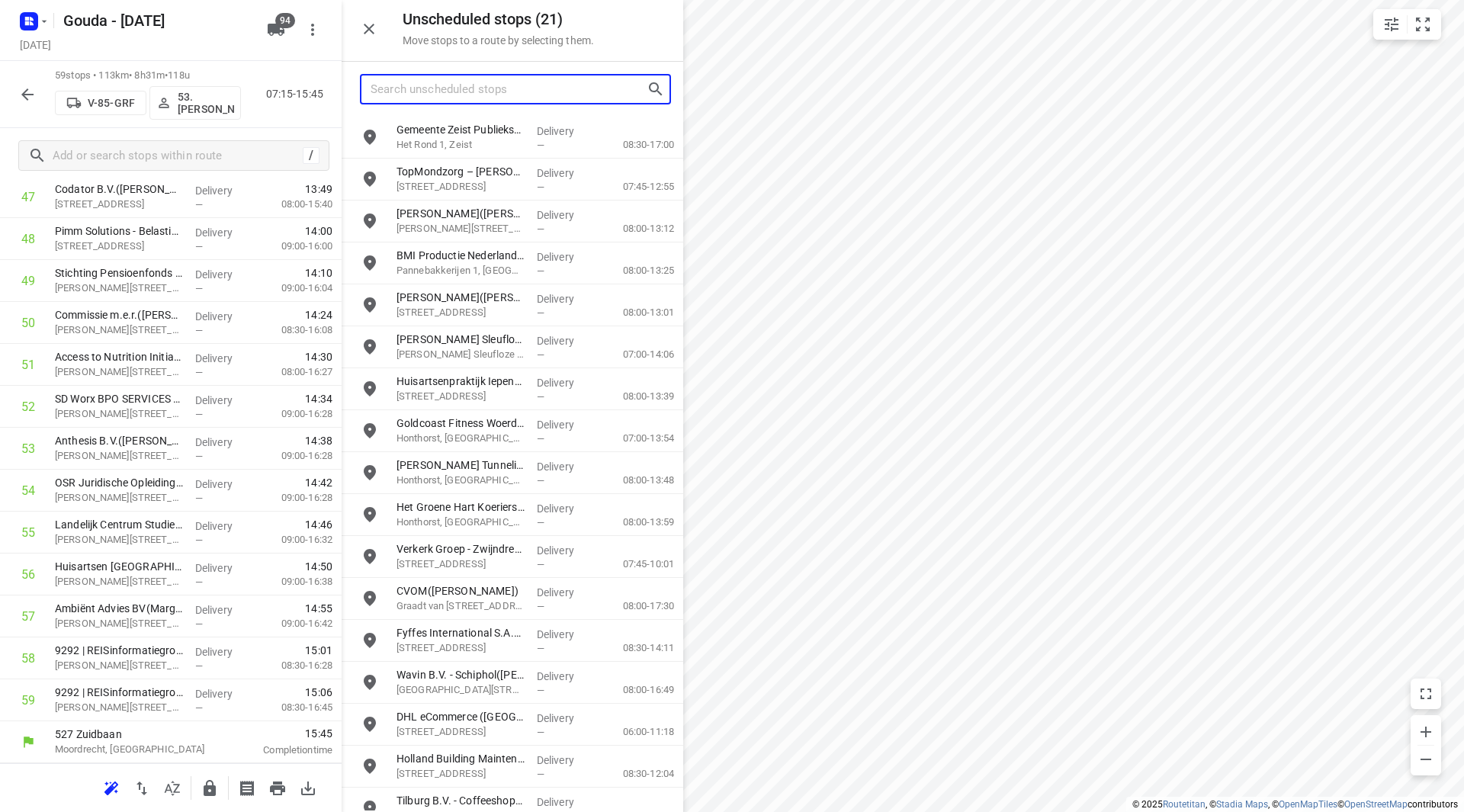
click at [460, 80] on input "Search unscheduled stops" at bounding box center [509, 89] width 276 height 24
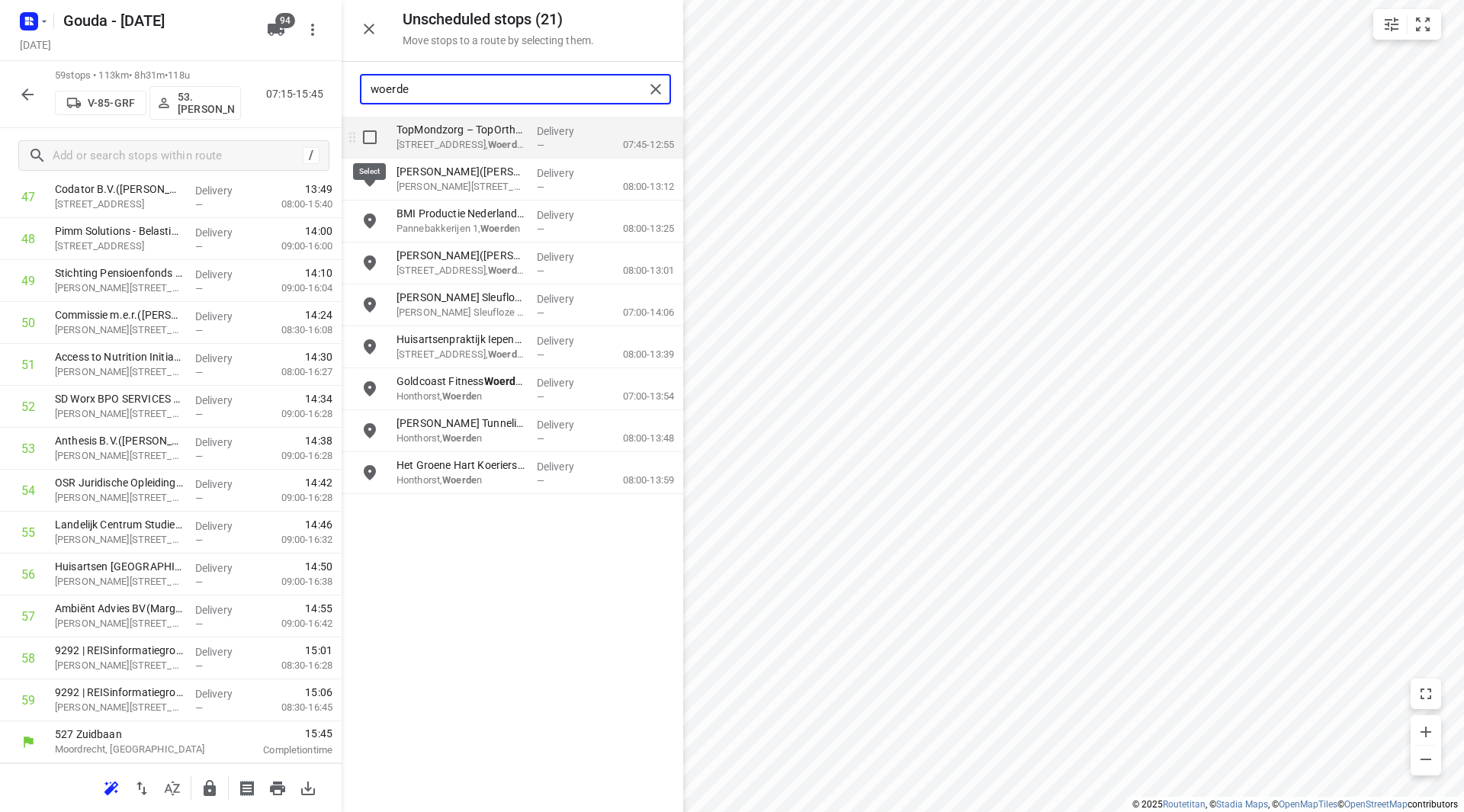
type input "woerde"
click at [376, 140] on input "grid" at bounding box center [369, 137] width 31 height 31
checkbox input "true"
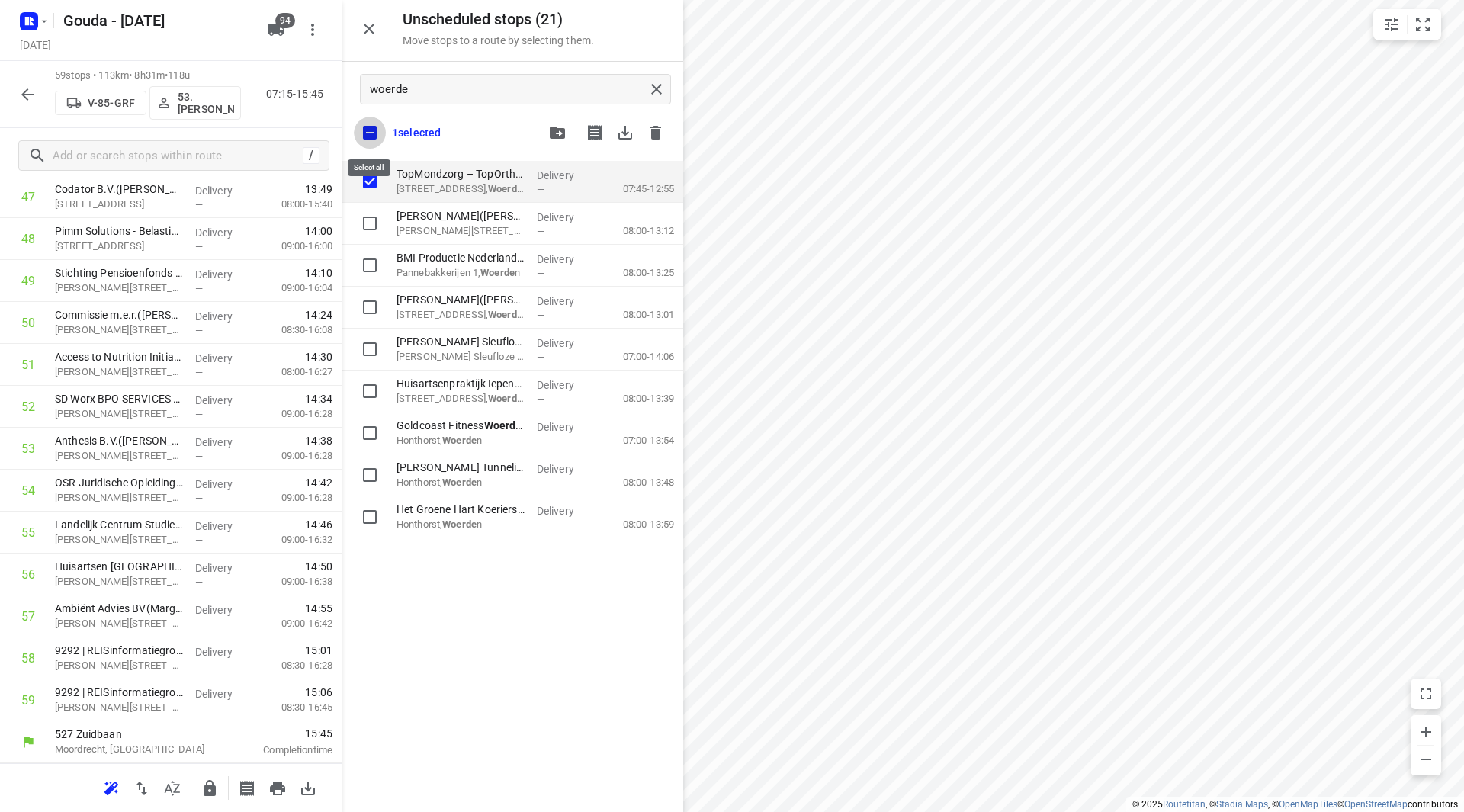
click at [366, 132] on input "checkbox" at bounding box center [370, 133] width 32 height 32
checkbox input "false"
checkbox input "true"
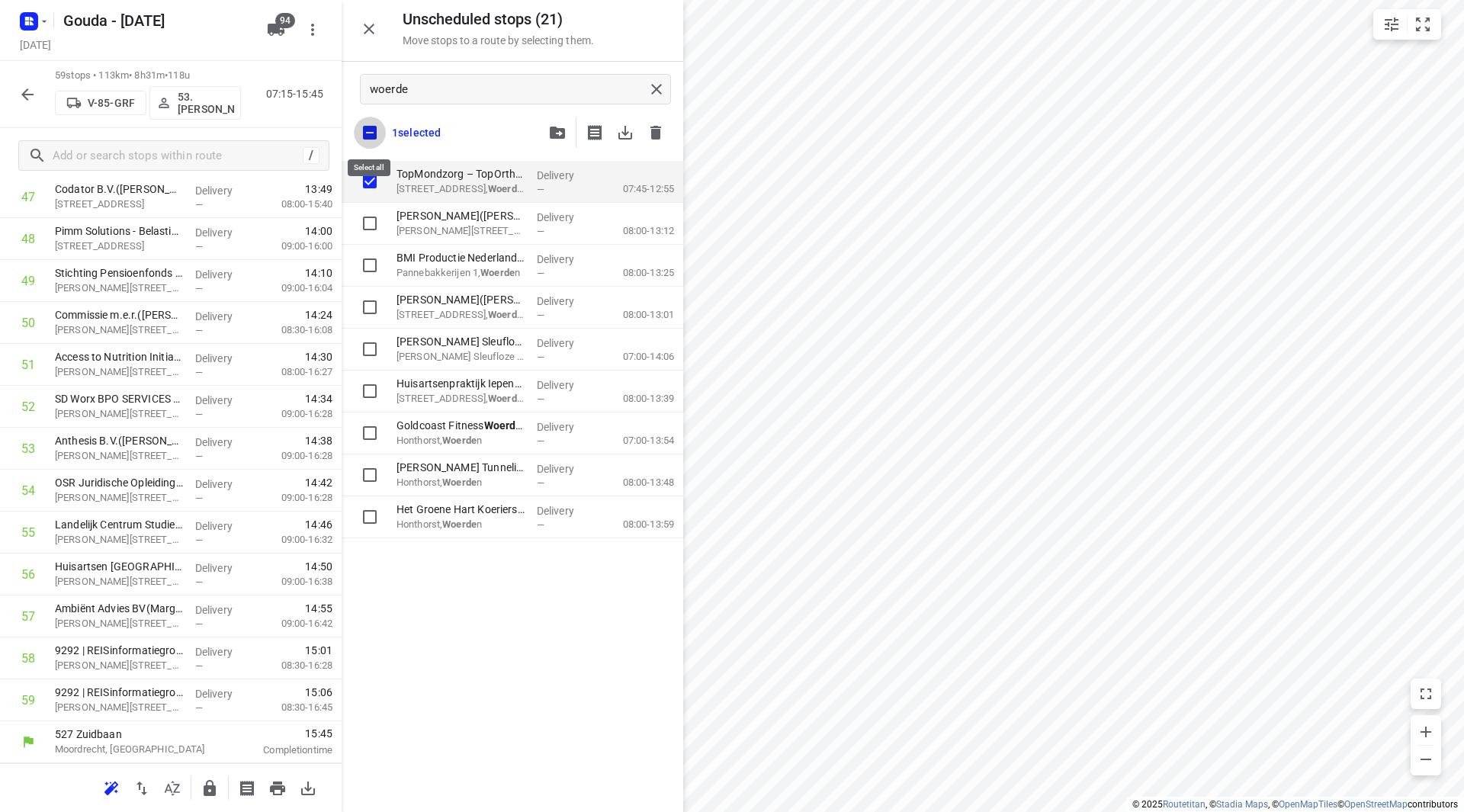
checkbox input "true"
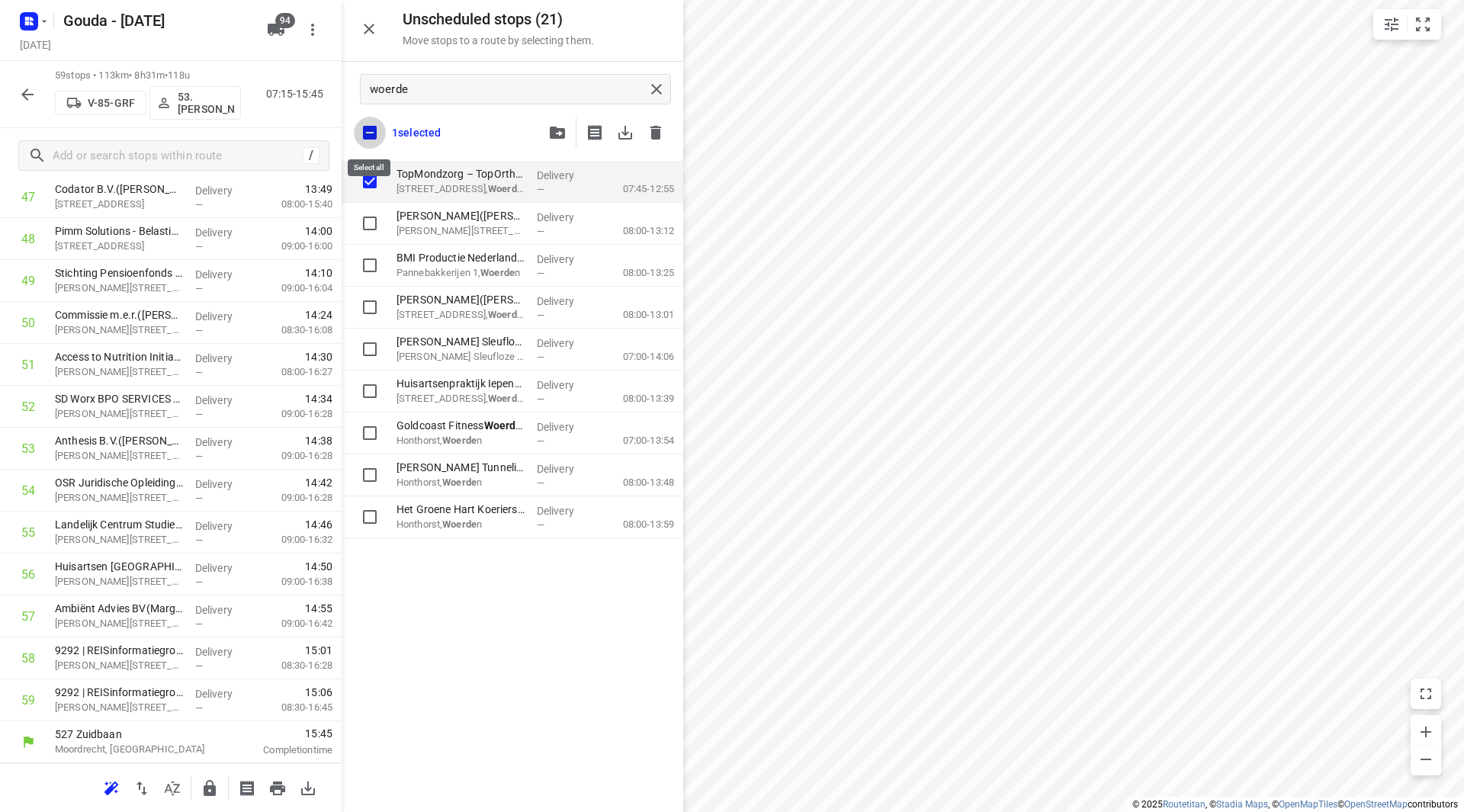
checkbox input "true"
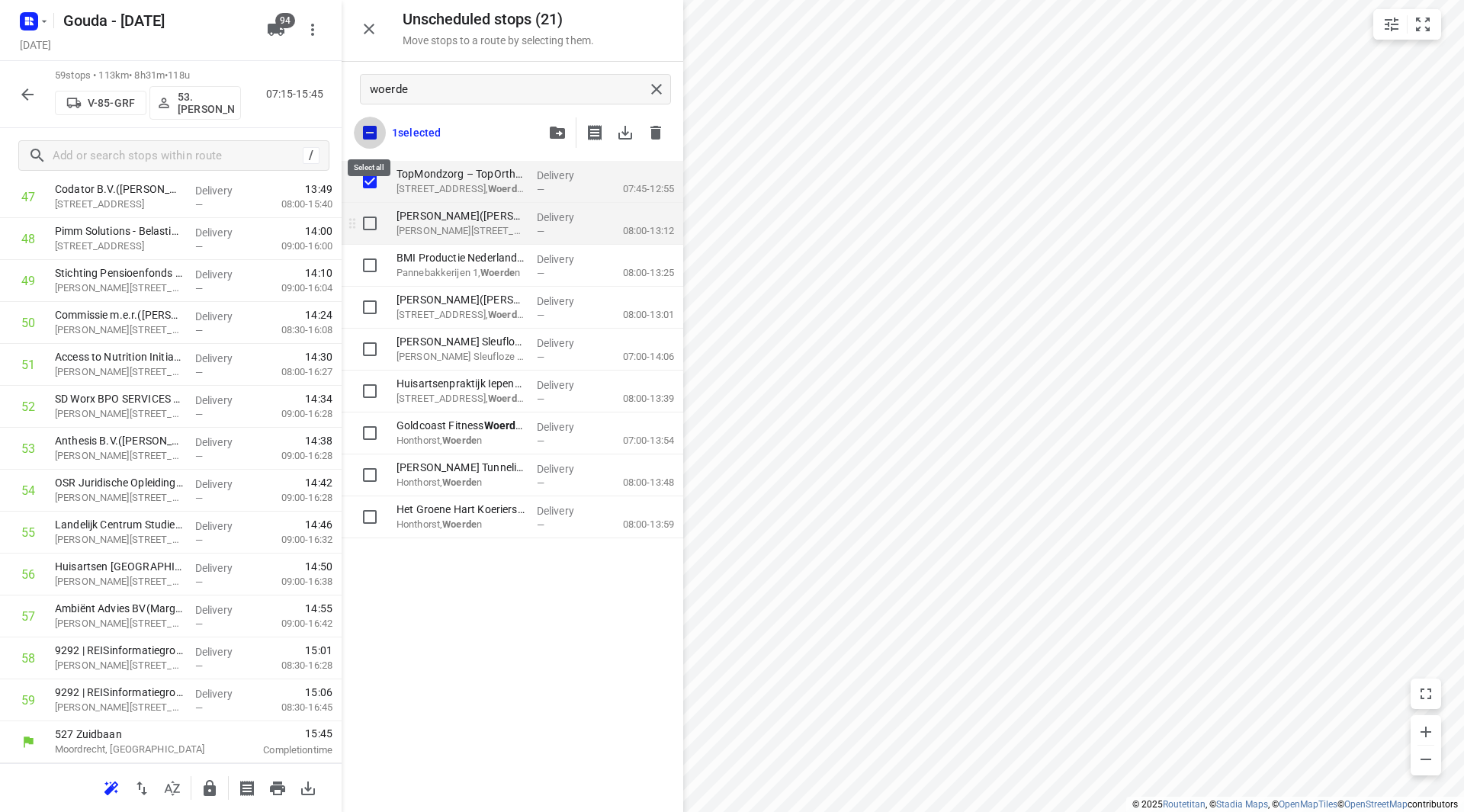
checkbox input "true"
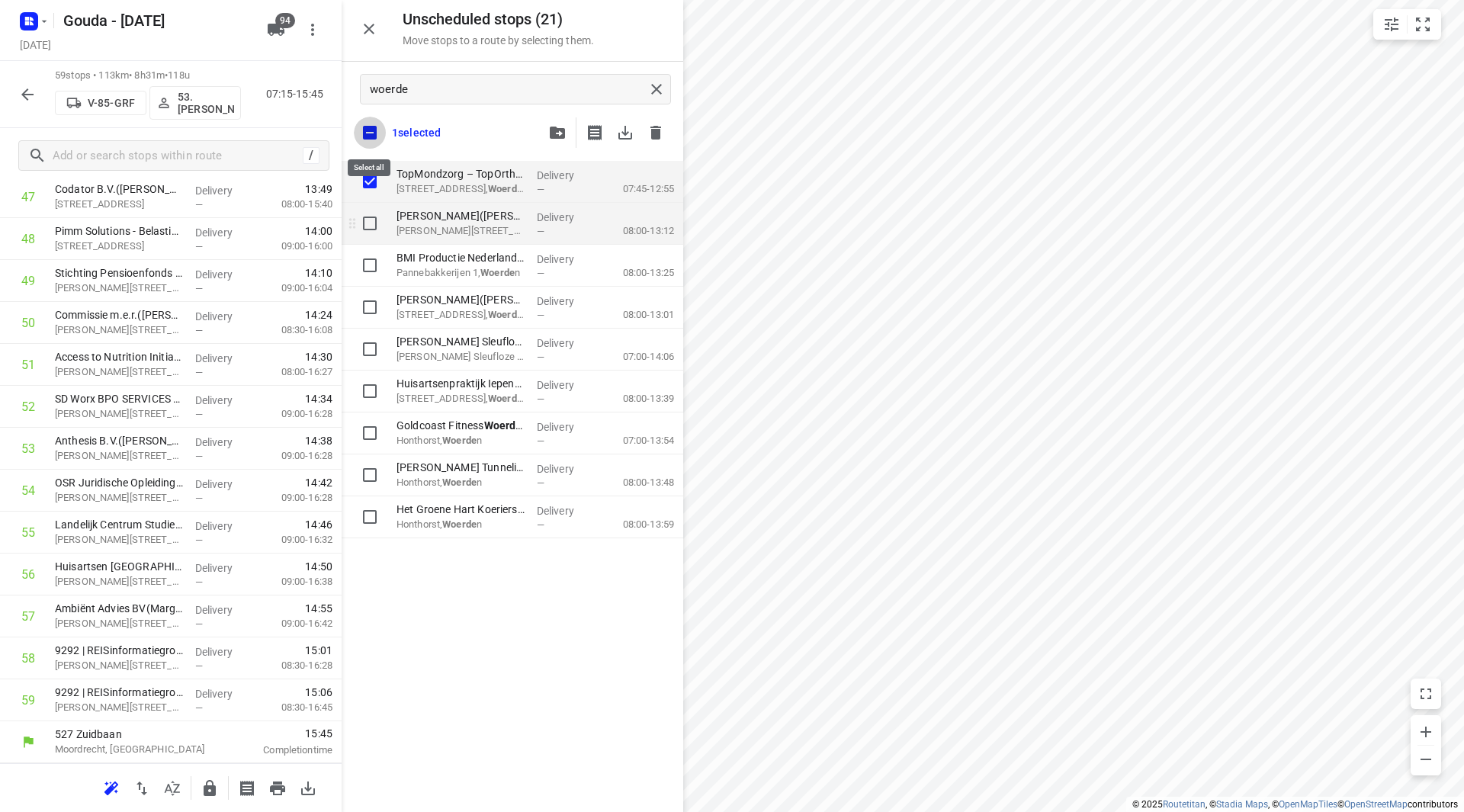
checkbox input "true"
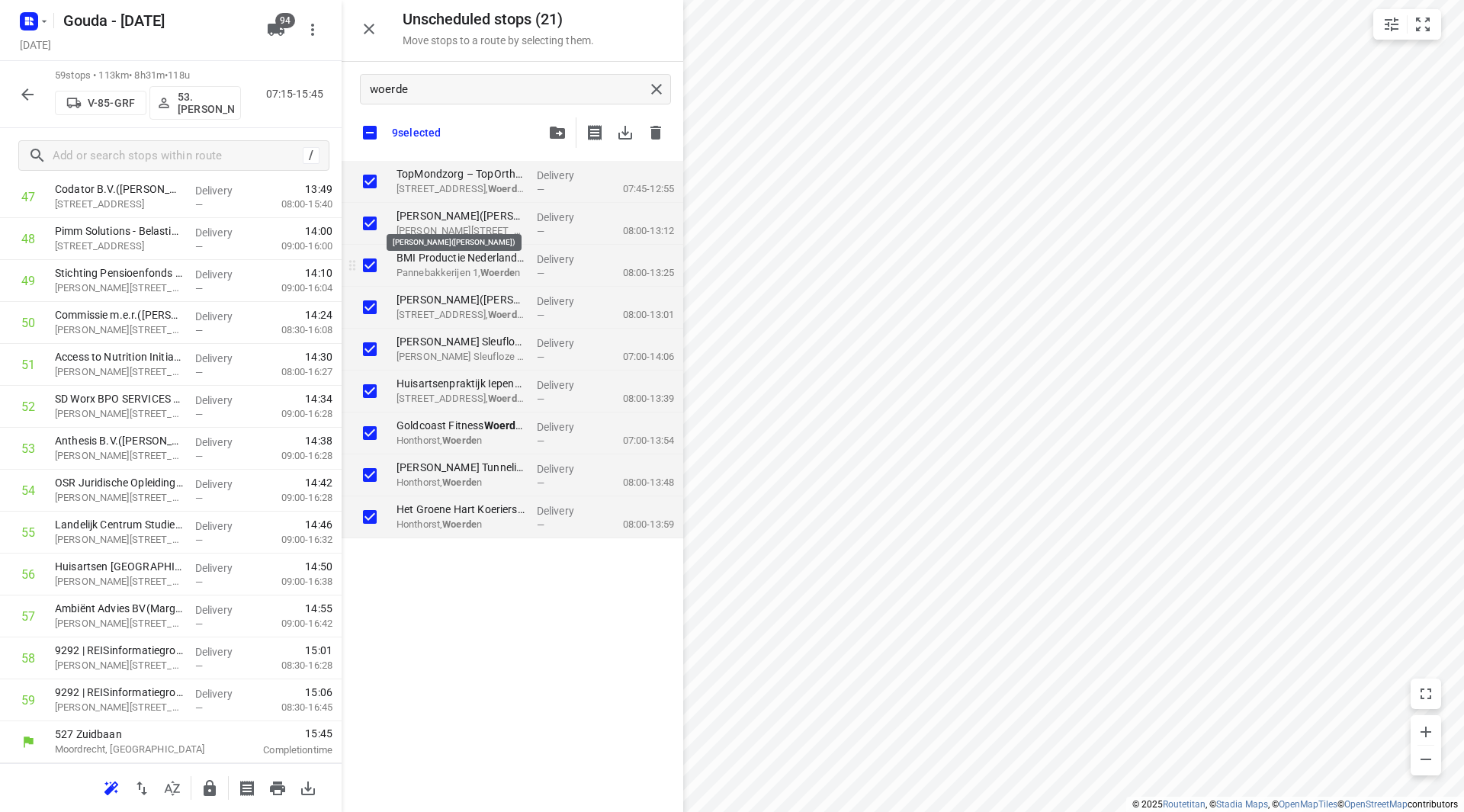
checkbox input "true"
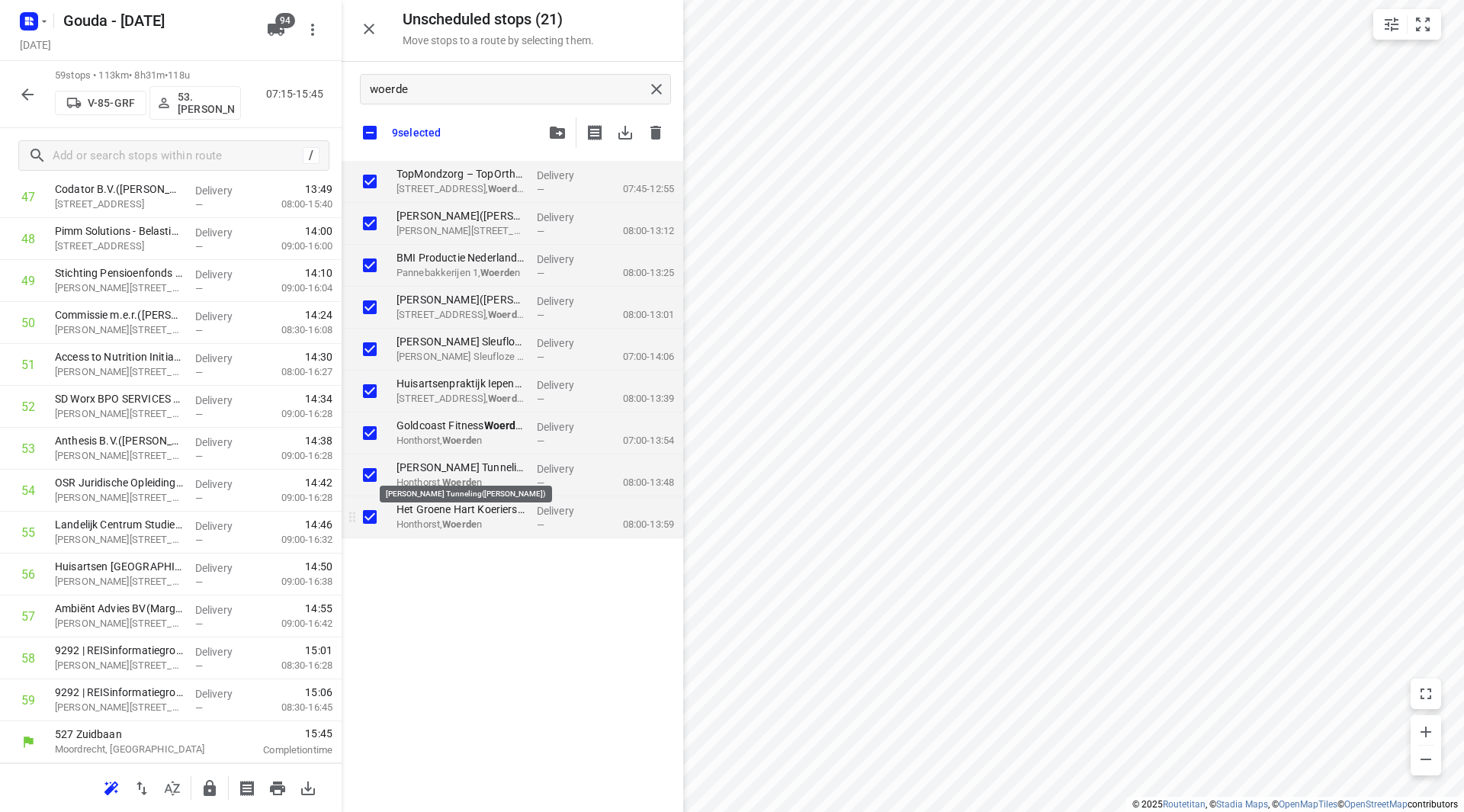
checkbox input "true"
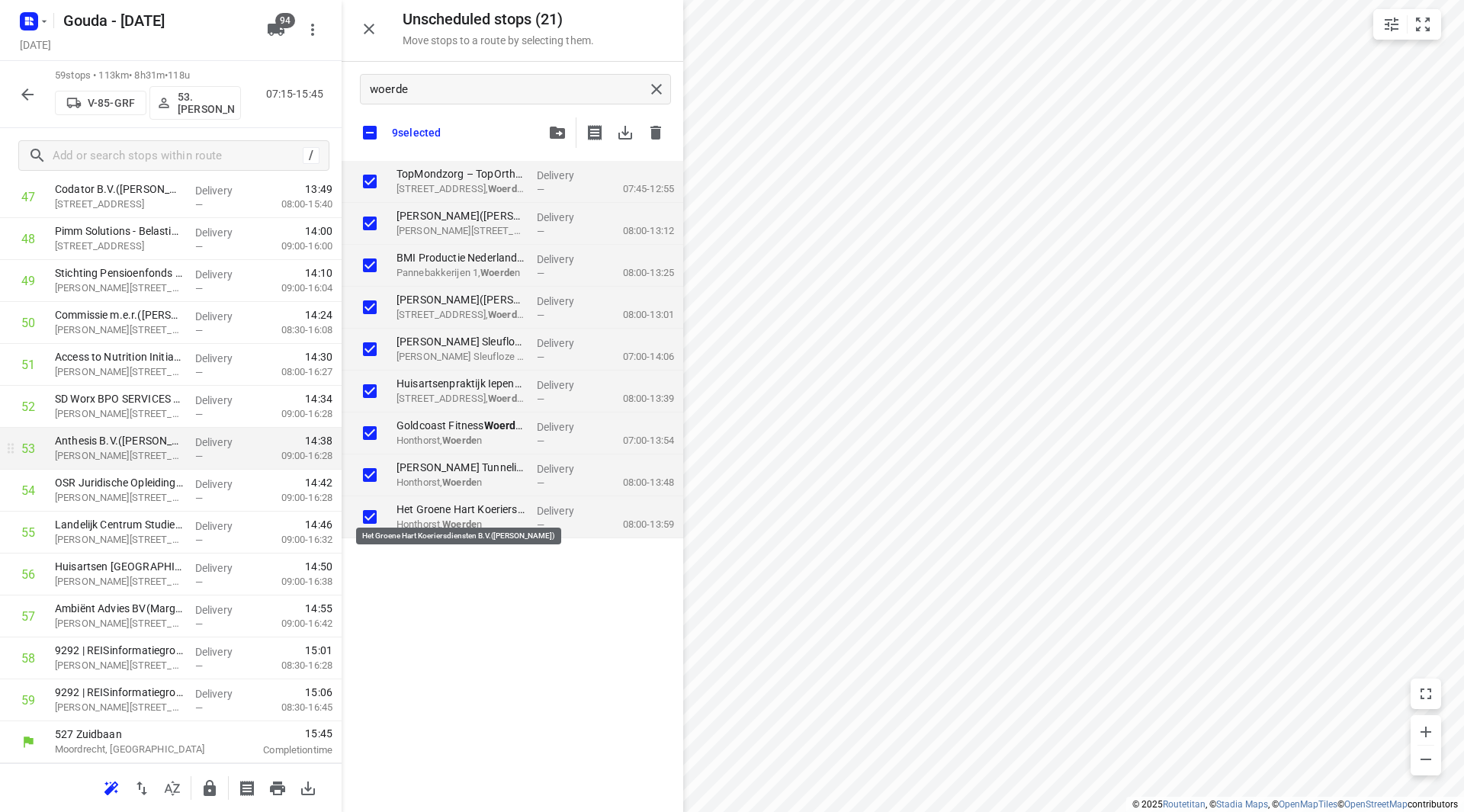
checkbox input "true"
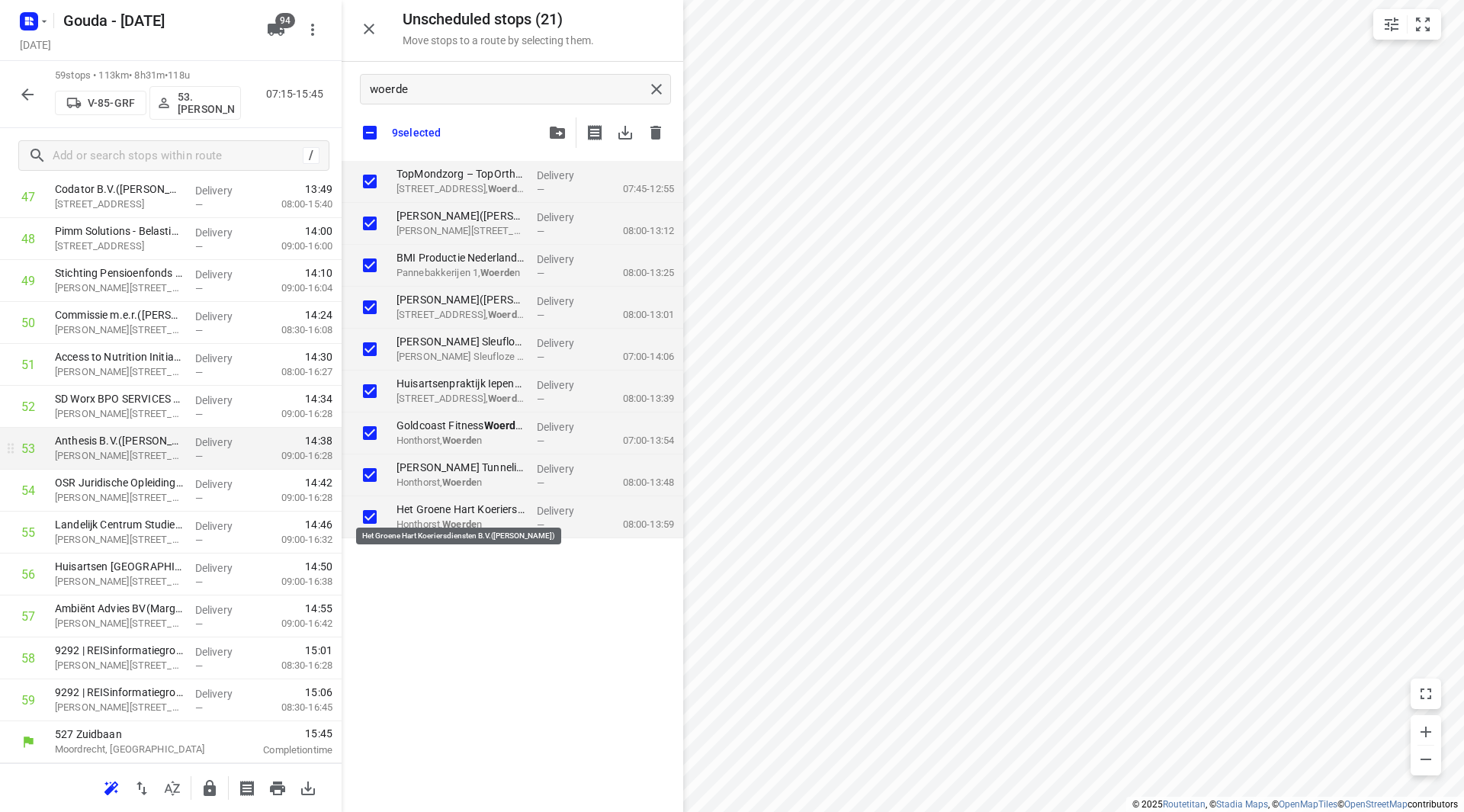
checkbox input "true"
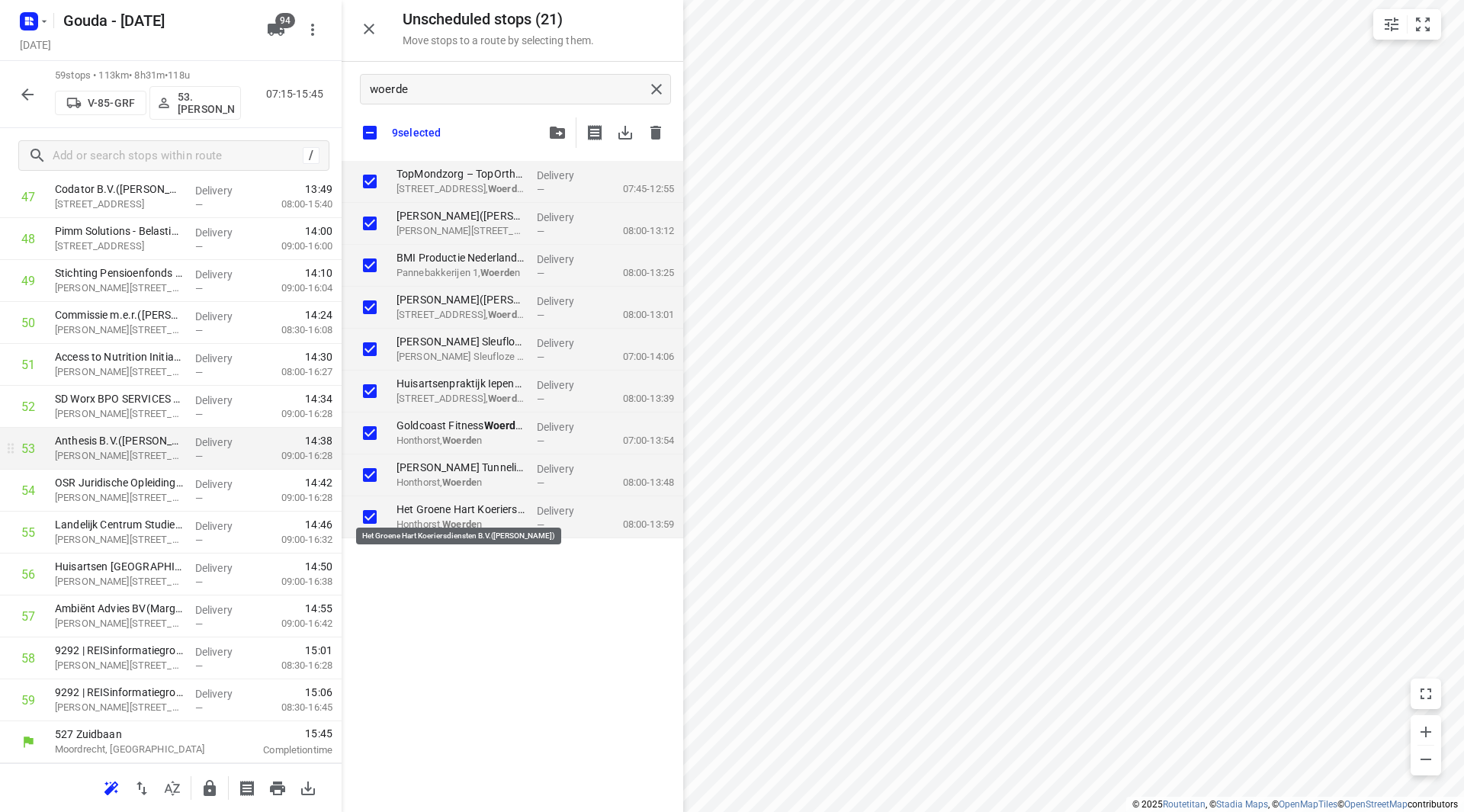
checkbox input "true"
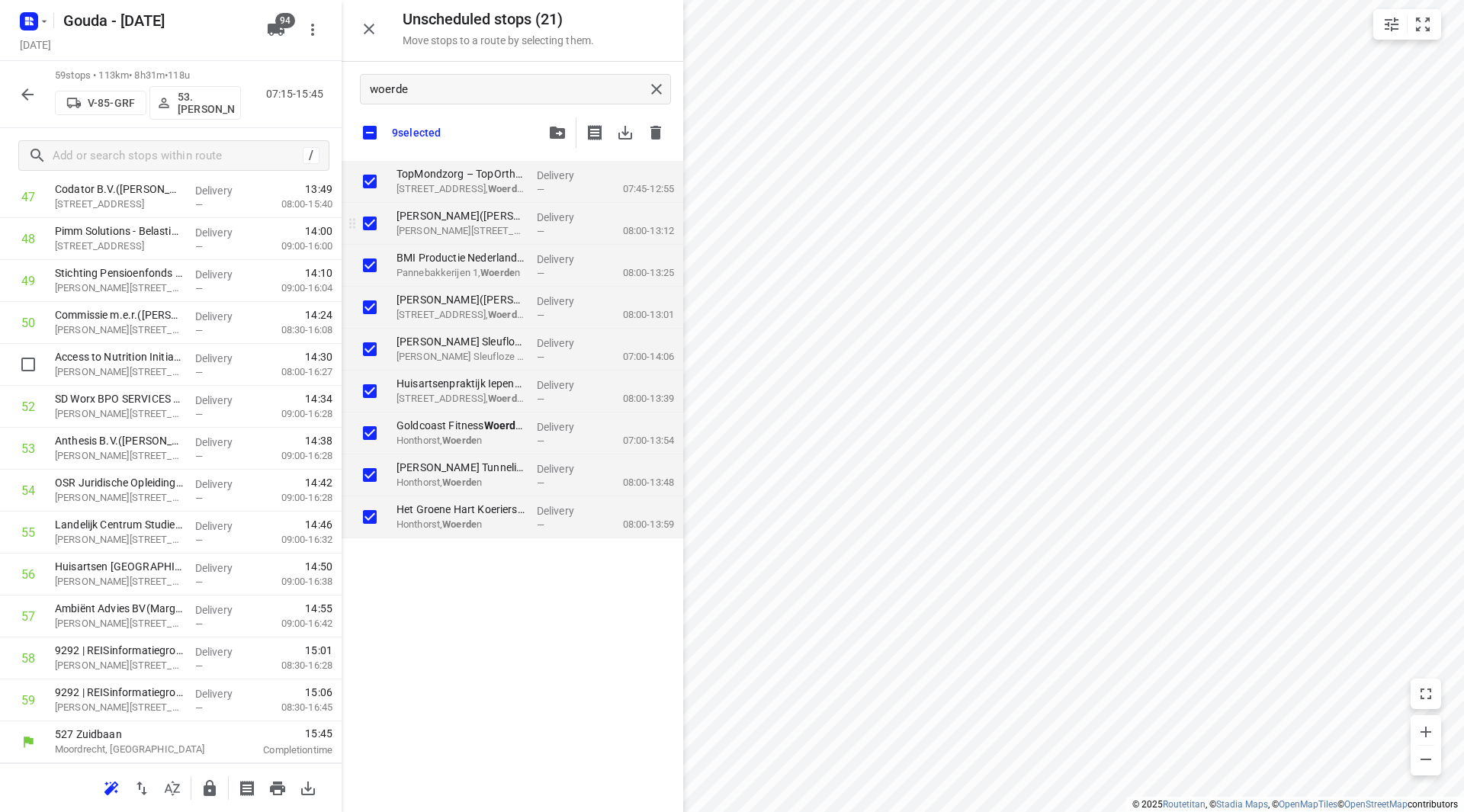
checkbox input "true"
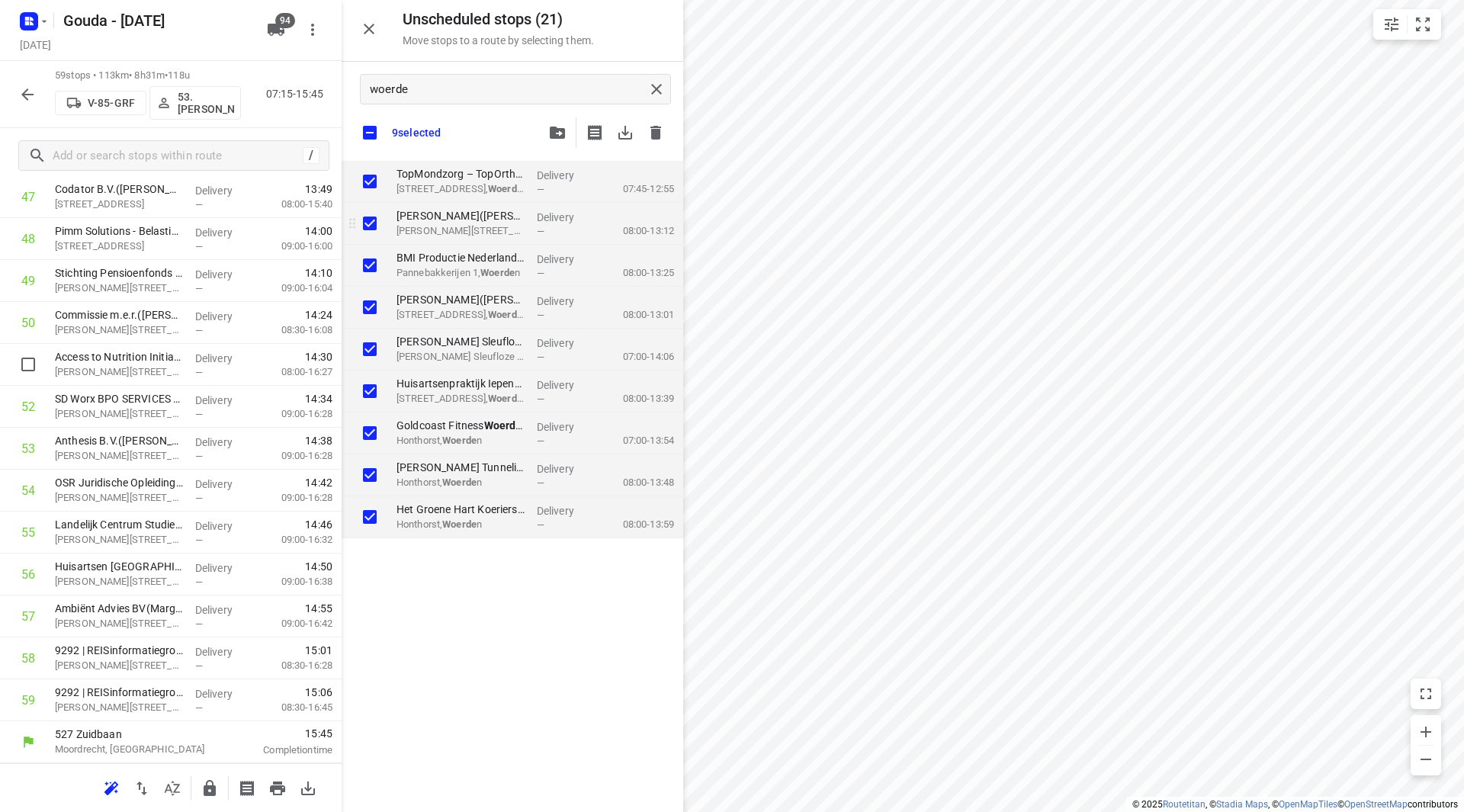
checkbox input "true"
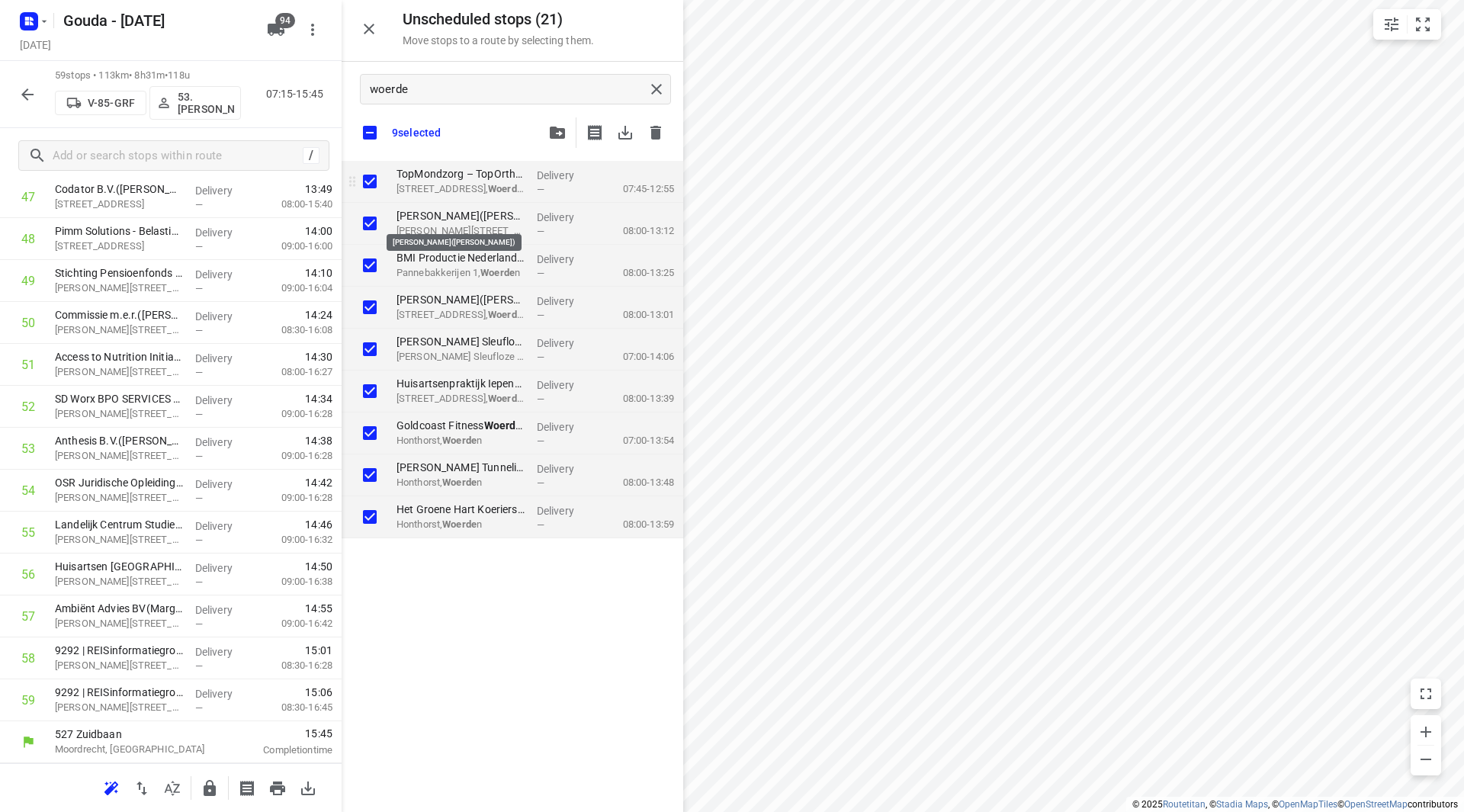
checkbox input "true"
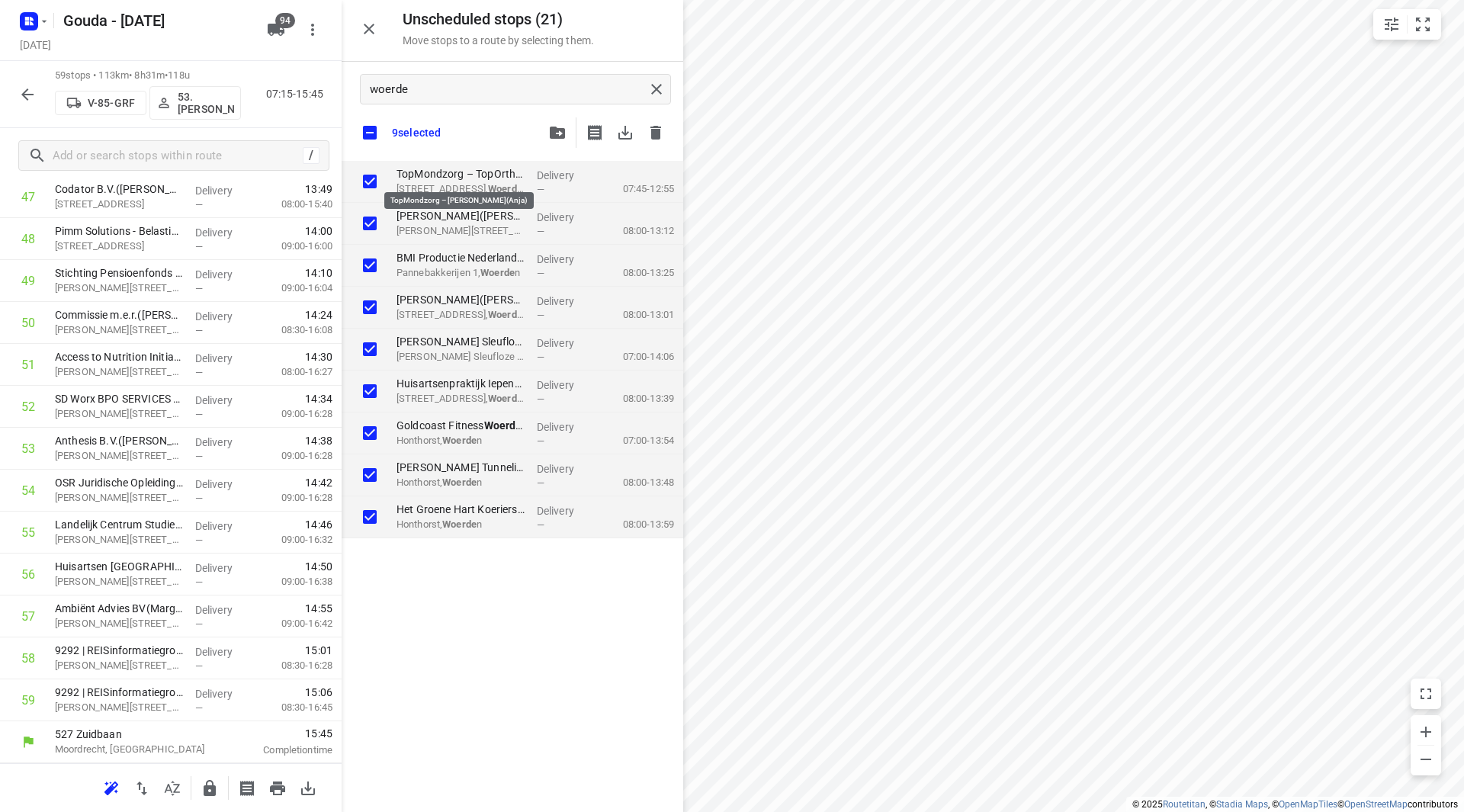
checkbox input "true"
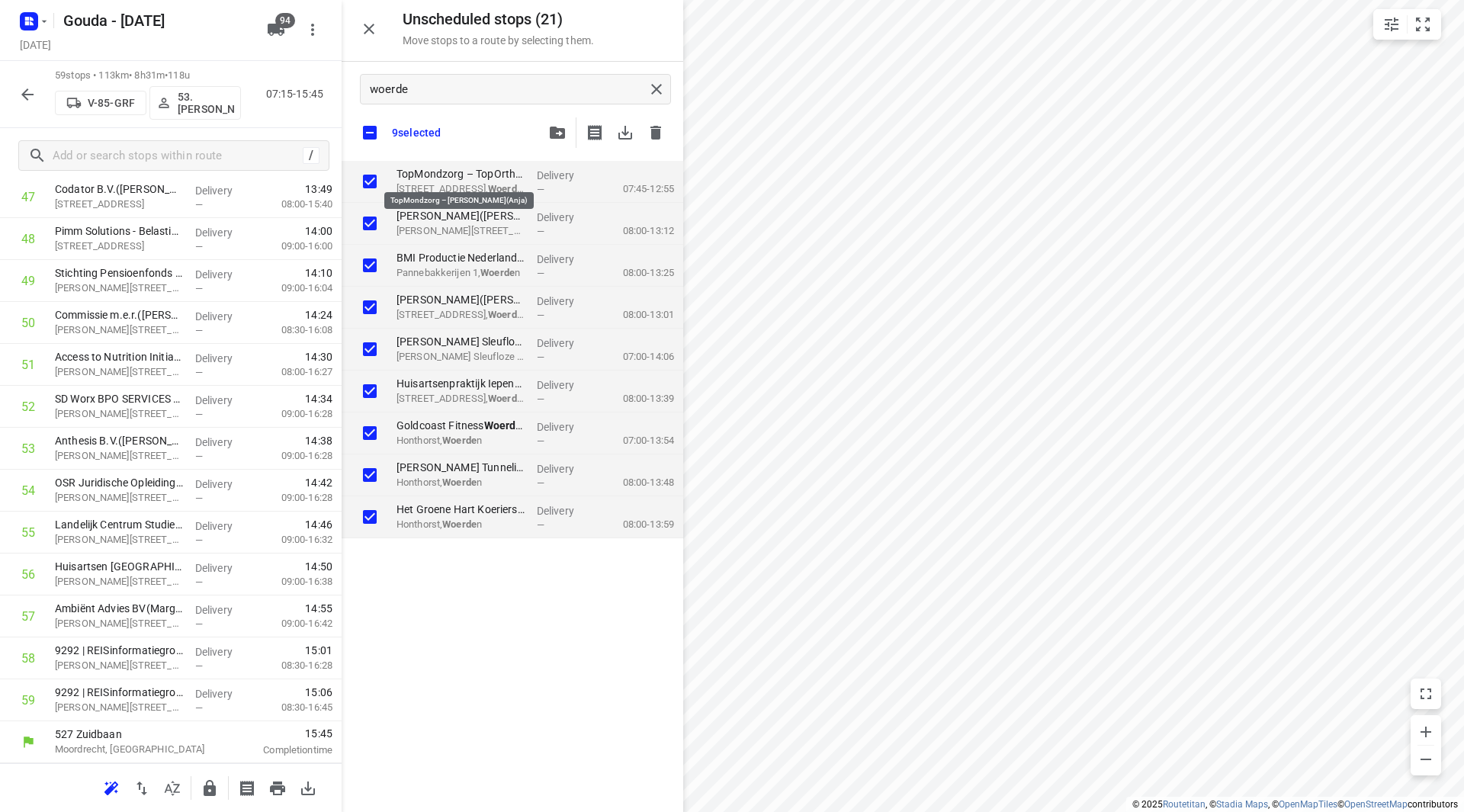
checkbox input "true"
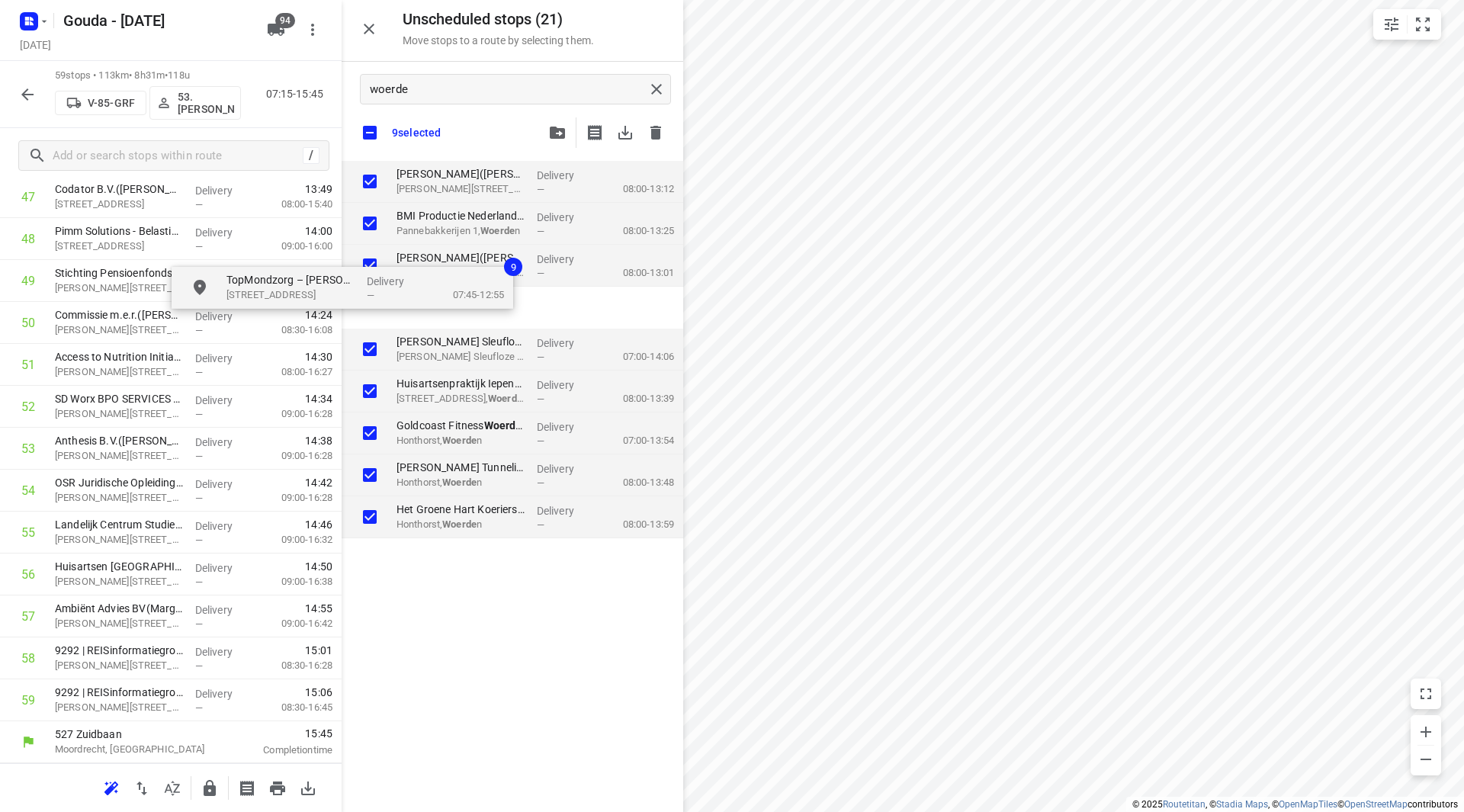
checkbox input "true"
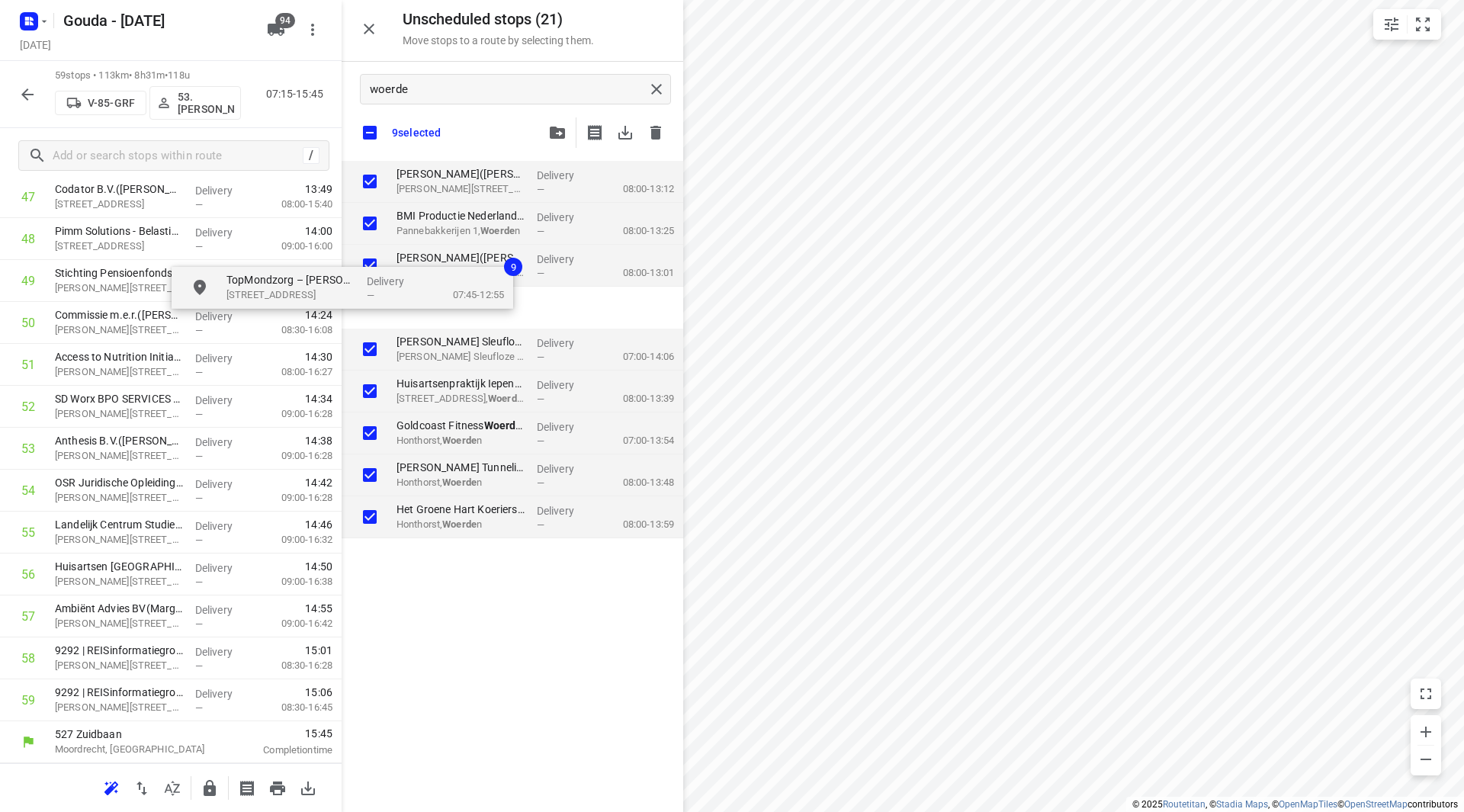
checkbox input "true"
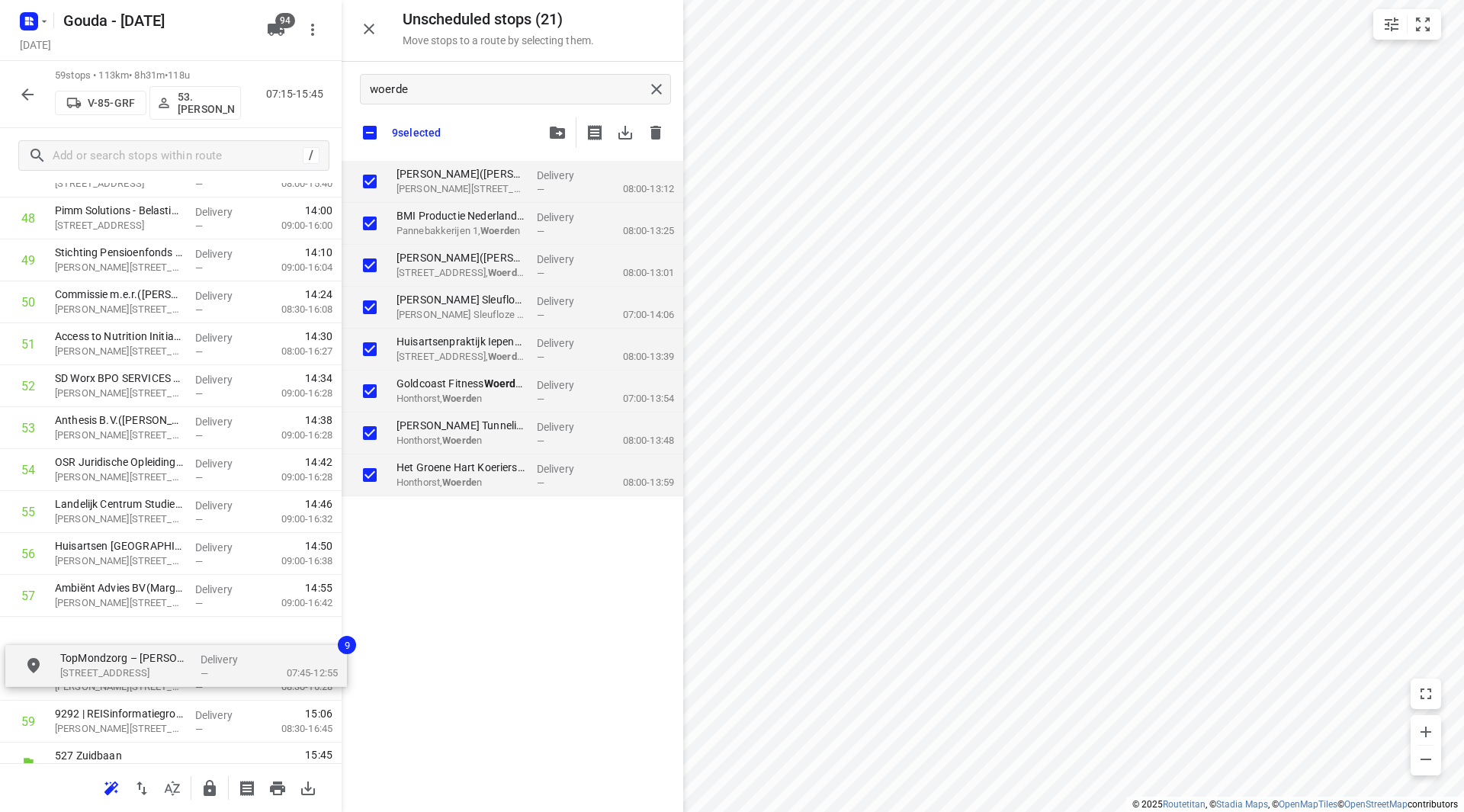
scroll to position [2106, 0]
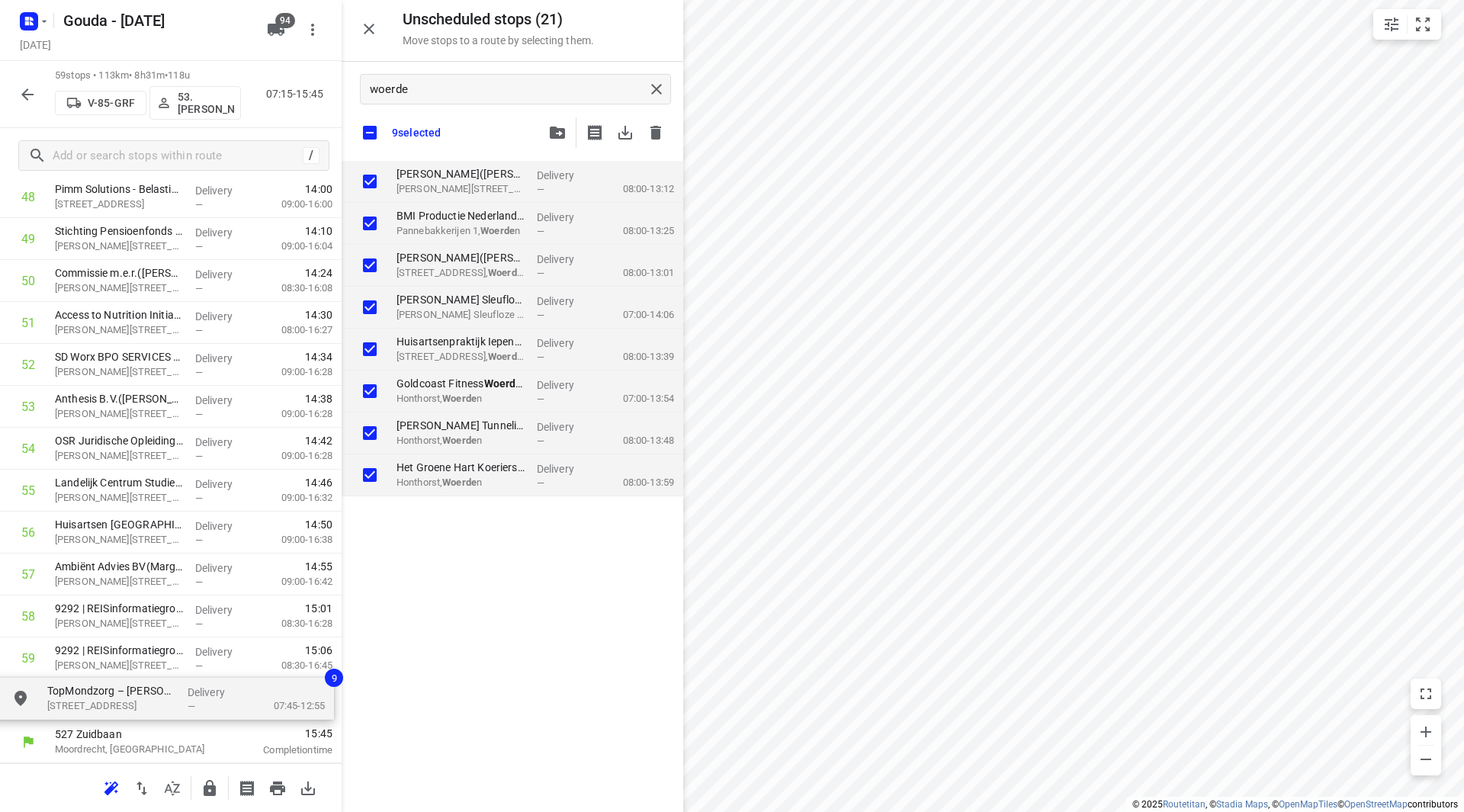
drag, startPoint x: 426, startPoint y: 181, endPoint x: 71, endPoint y: 683, distance: 614.8
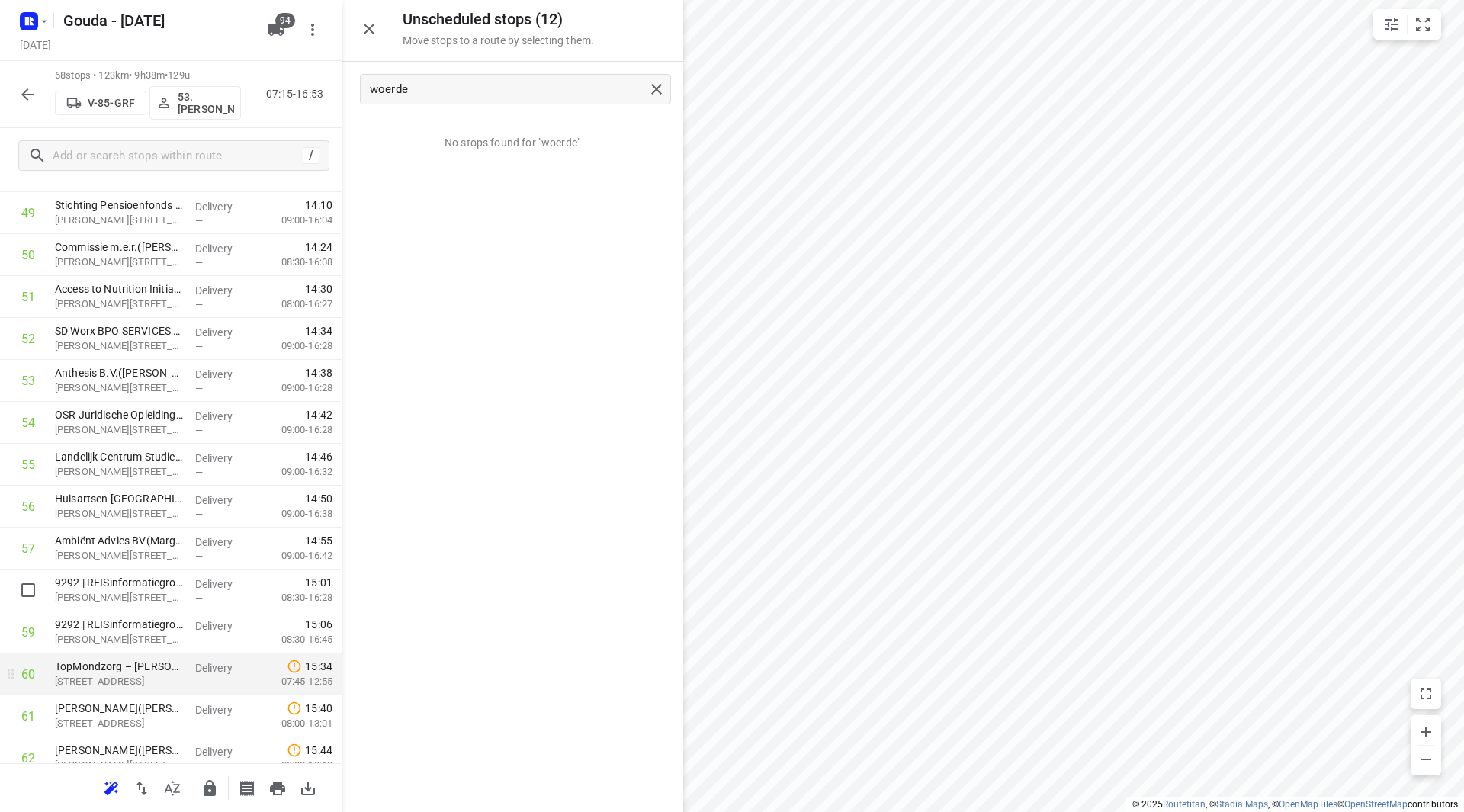
scroll to position [2132, 0]
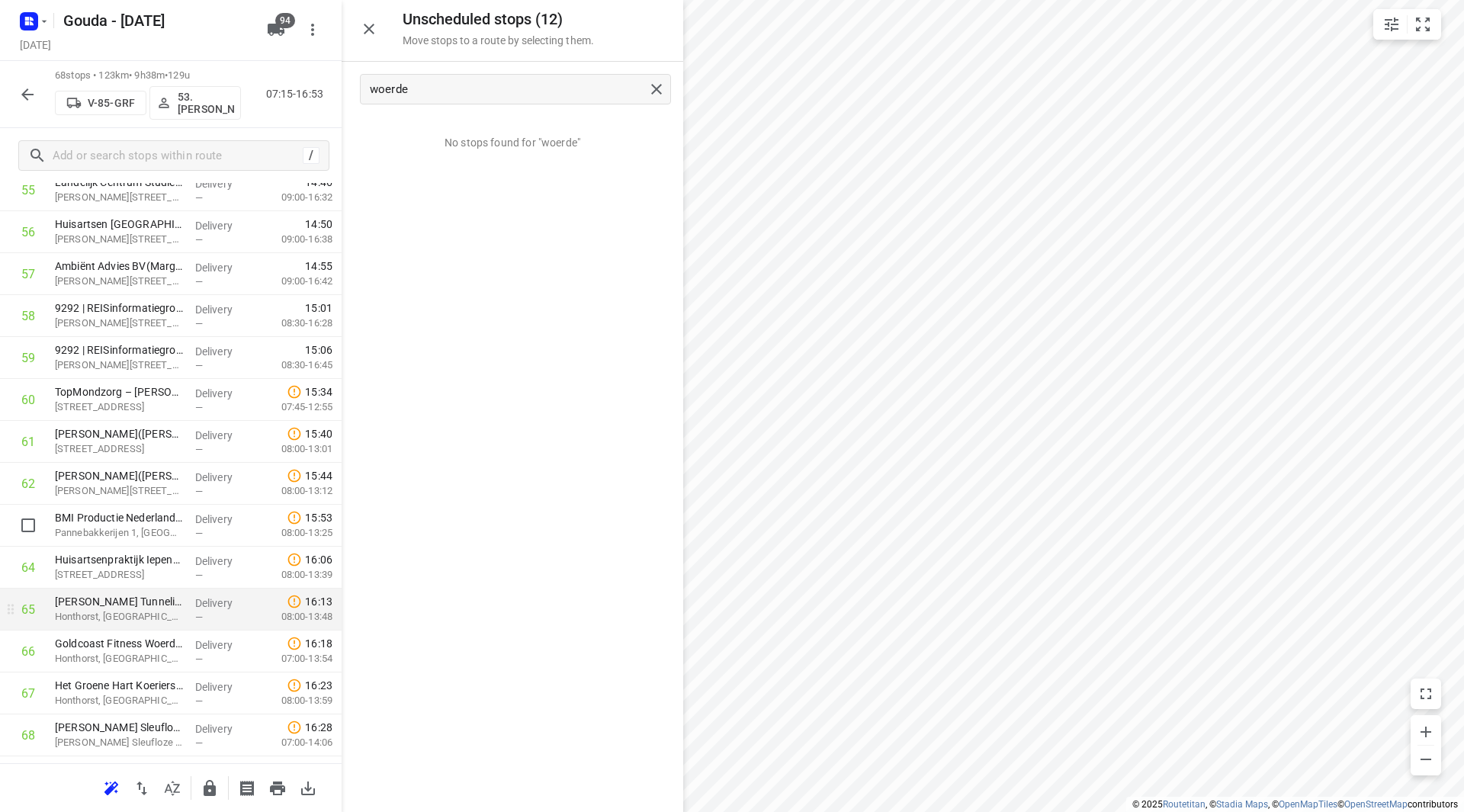
scroll to position [2433, 0]
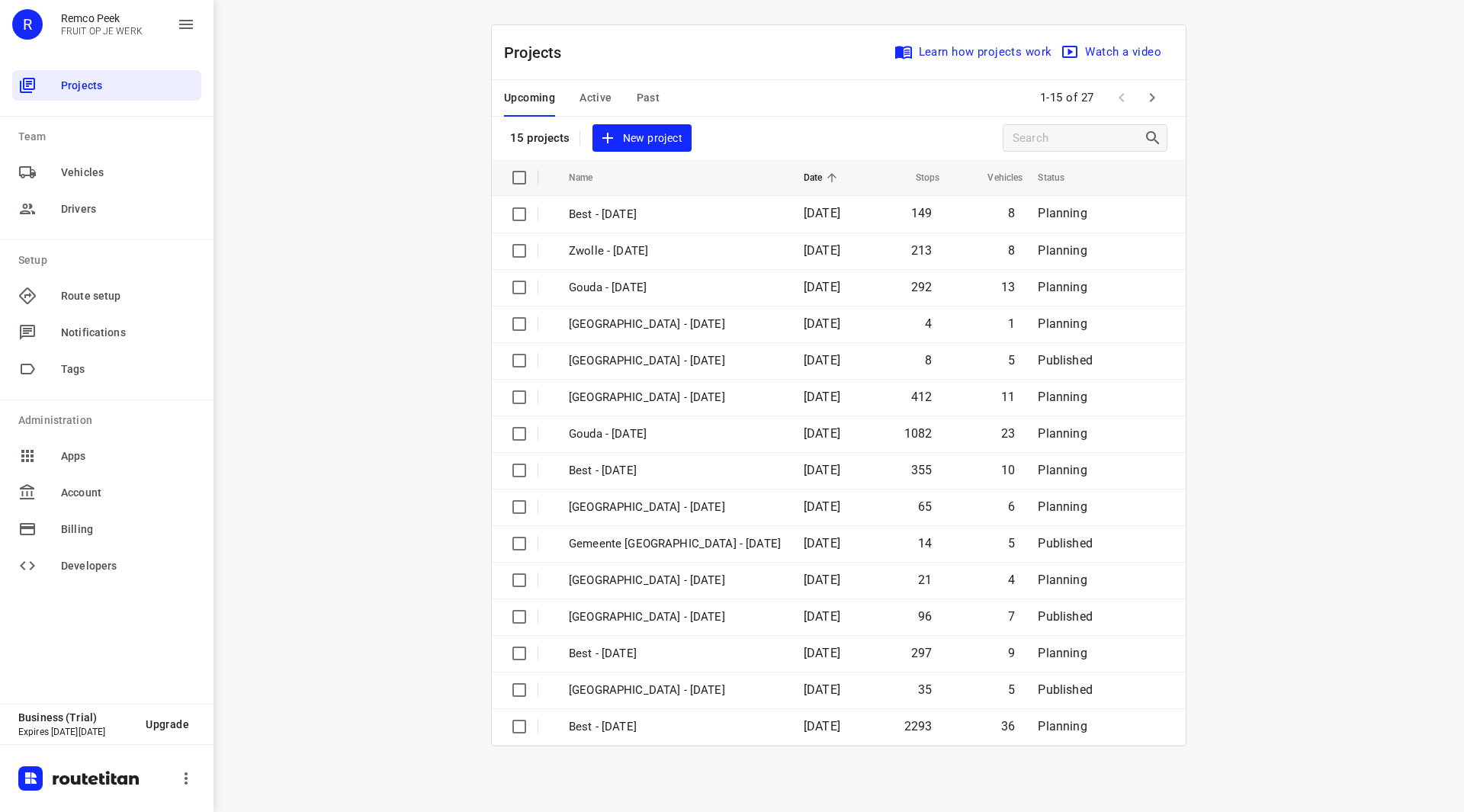
drag, startPoint x: 1340, startPoint y: 455, endPoint x: 1353, endPoint y: 457, distance: 13.2
click at [1351, 456] on div "i © 2025 Routetitan , © Stadia Maps , © OpenMapTiles © OpenStreetMap contributo…" at bounding box center [839, 406] width 1251 height 812
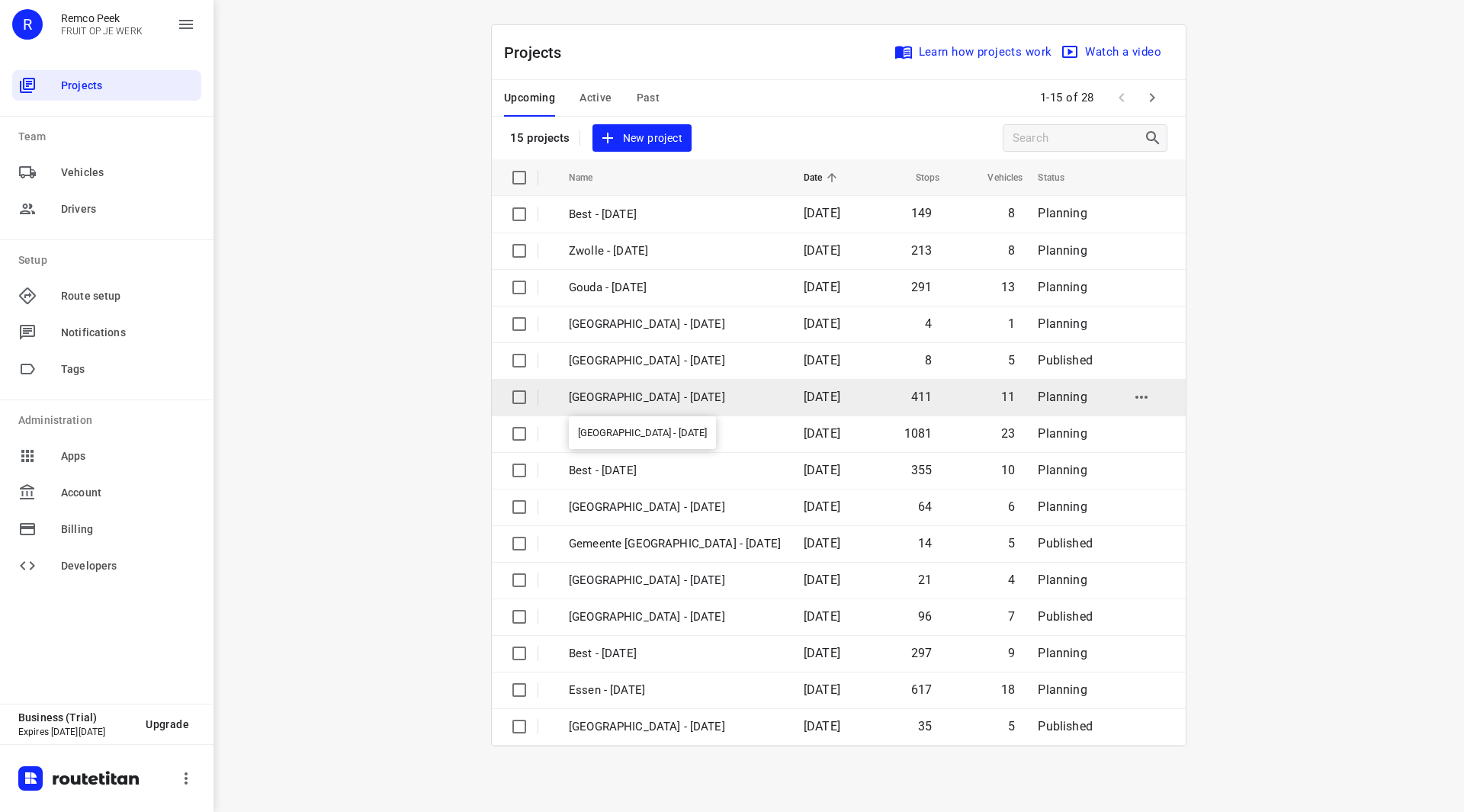
click at [650, 398] on p "[GEOGRAPHIC_DATA] - [DATE]" at bounding box center [675, 398] width 212 height 18
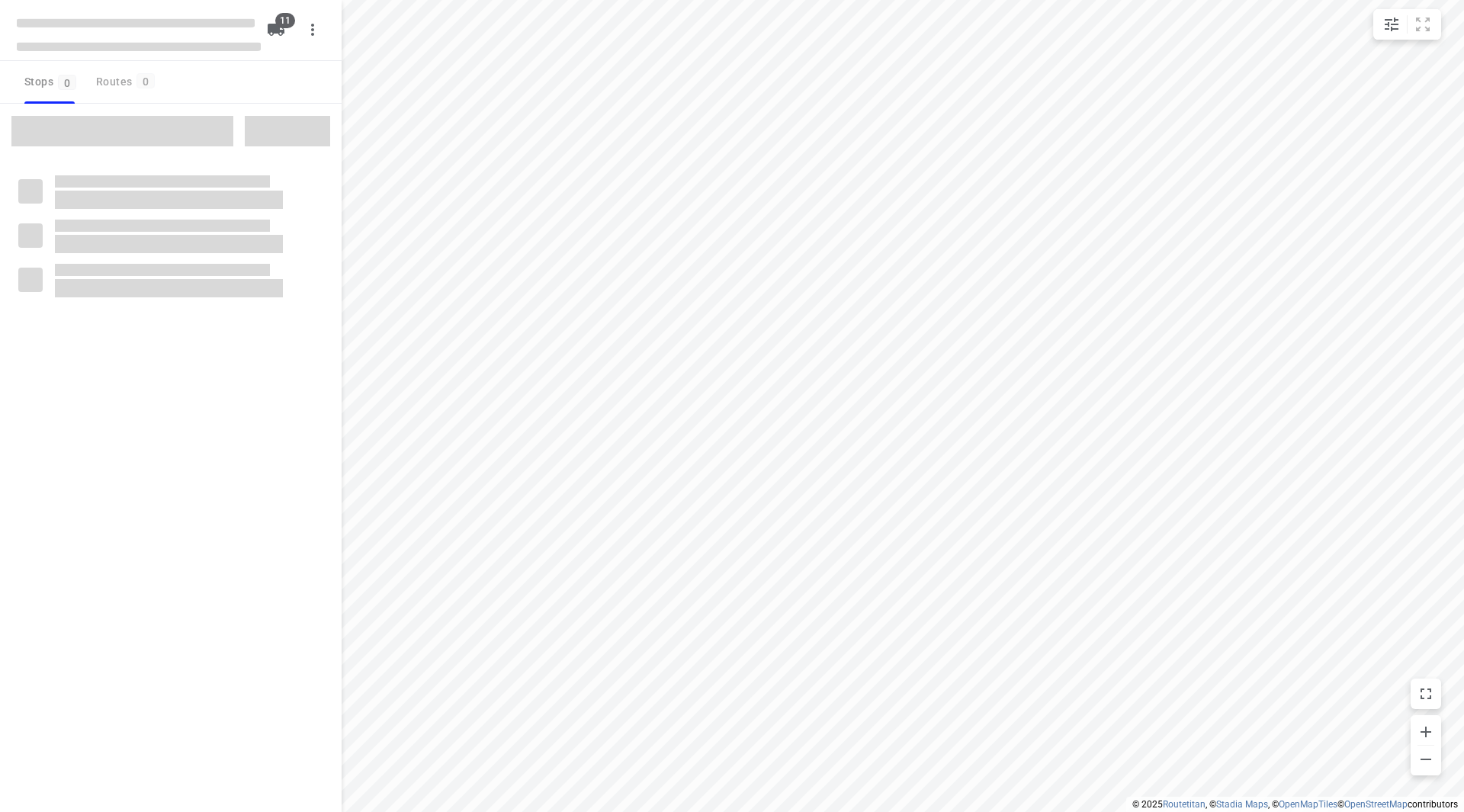
checkbox input "true"
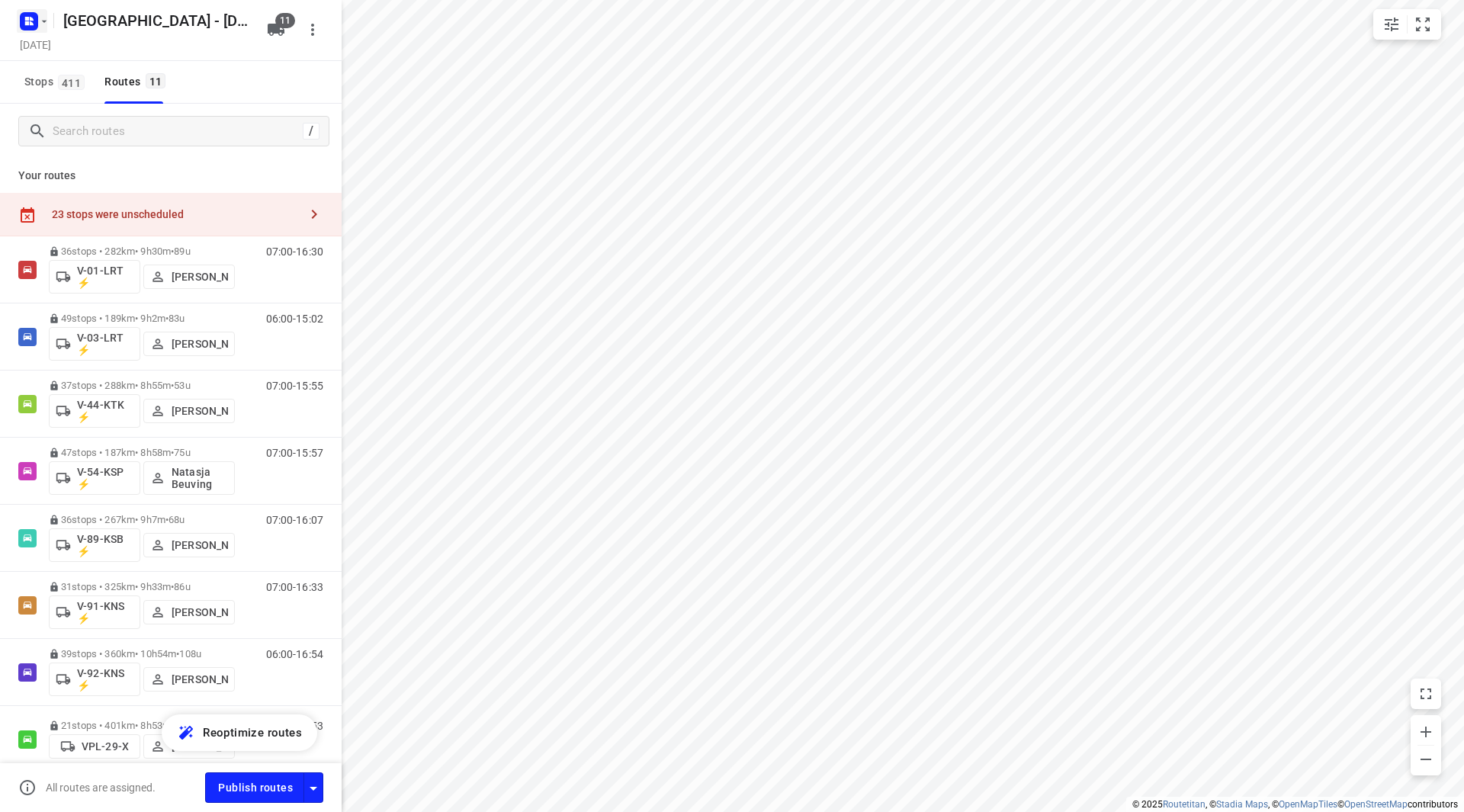
click at [44, 16] on icon "button" at bounding box center [44, 21] width 12 height 12
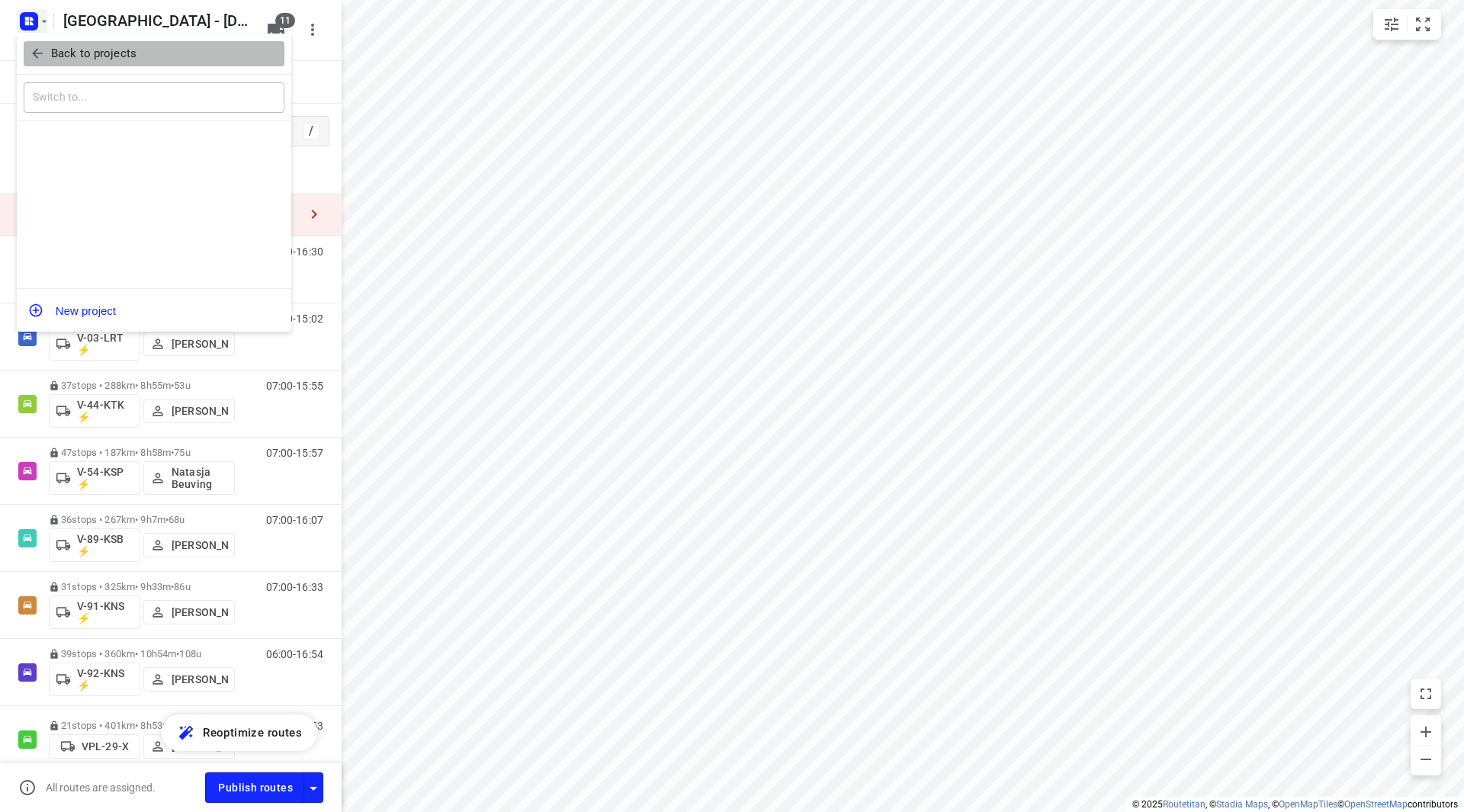
click at [48, 47] on span "Back to projects" at bounding box center [154, 54] width 248 height 18
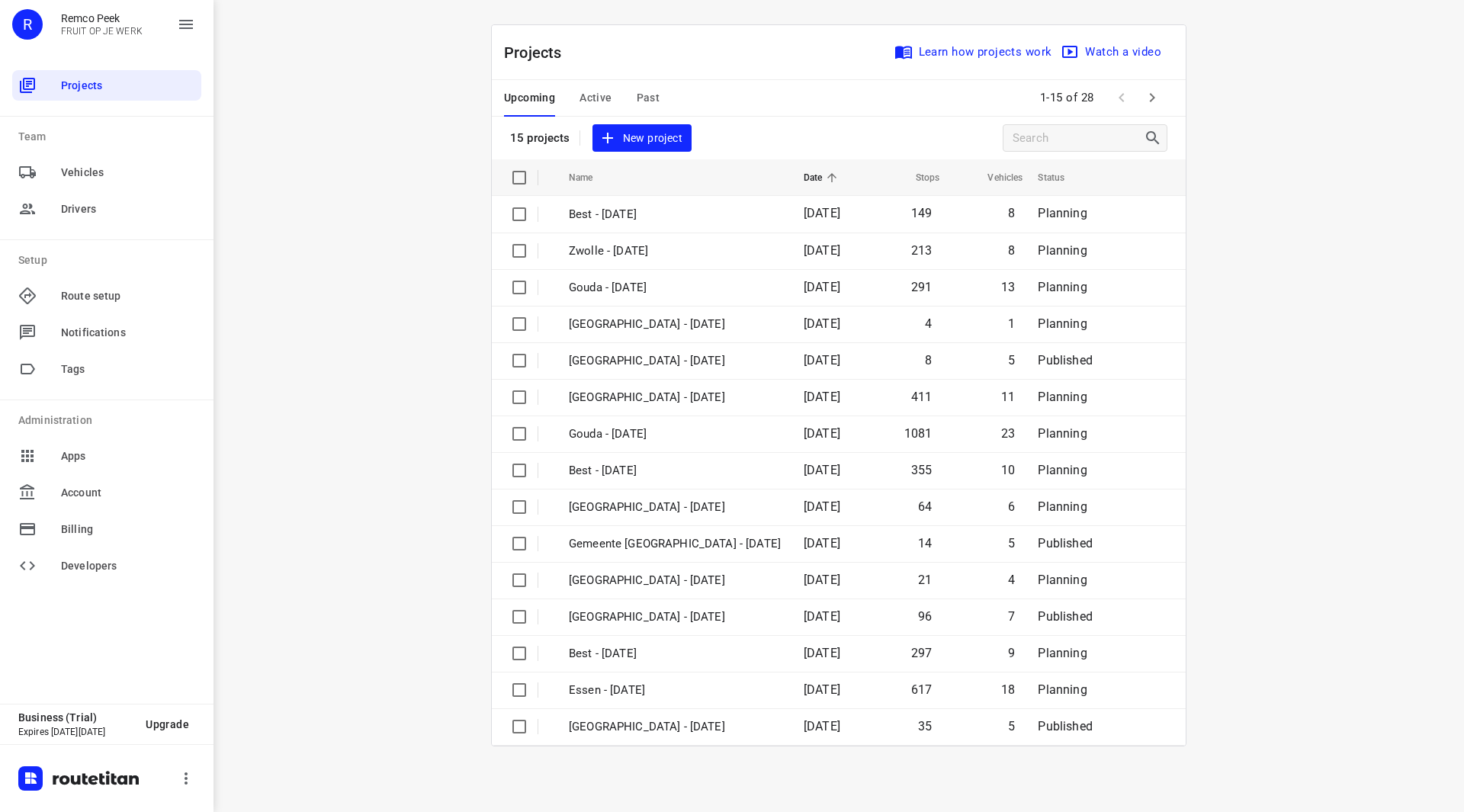
click at [604, 100] on span "Active" at bounding box center [595, 98] width 32 height 19
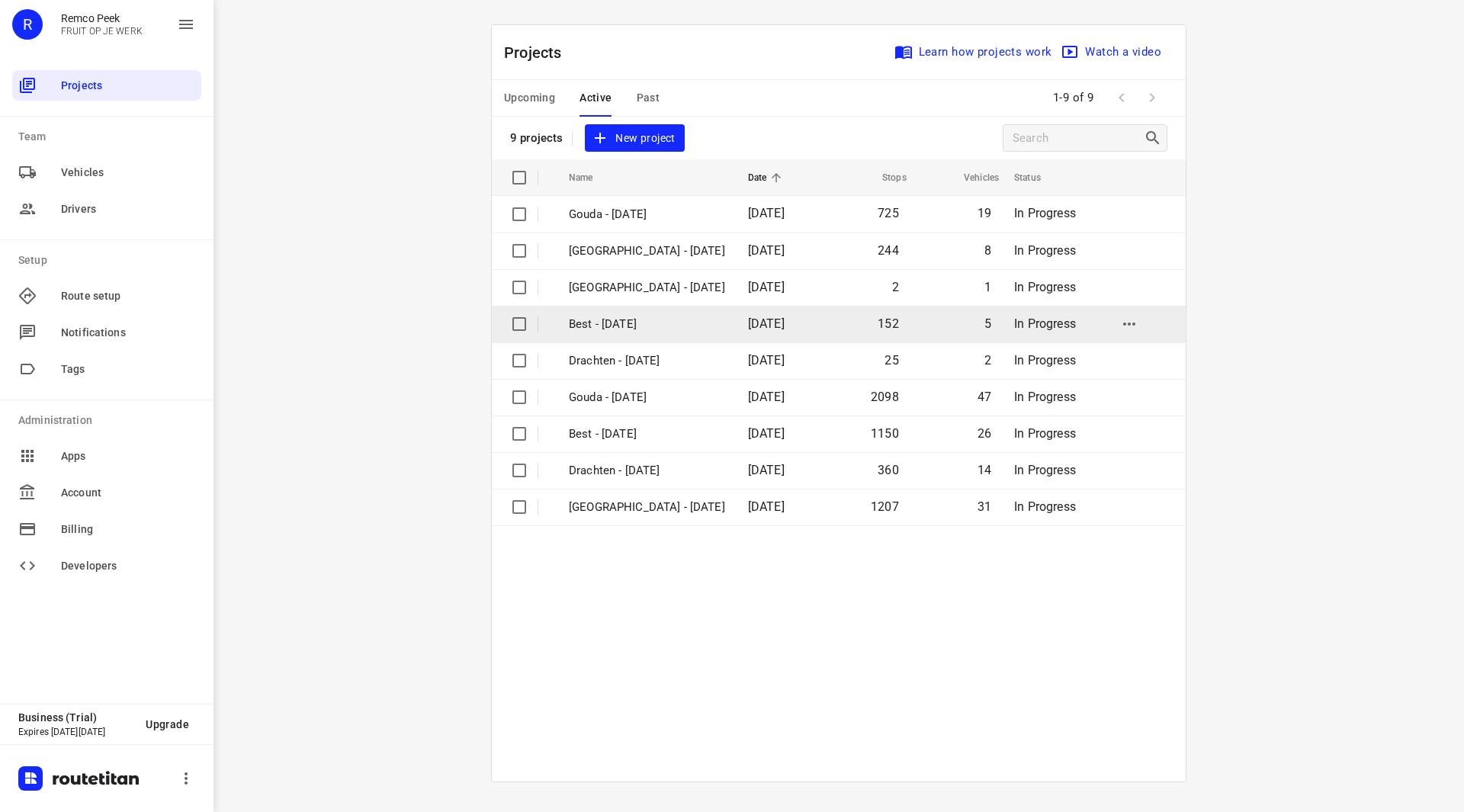
click at [630, 329] on p "Best - [DATE]" at bounding box center [647, 324] width 156 height 18
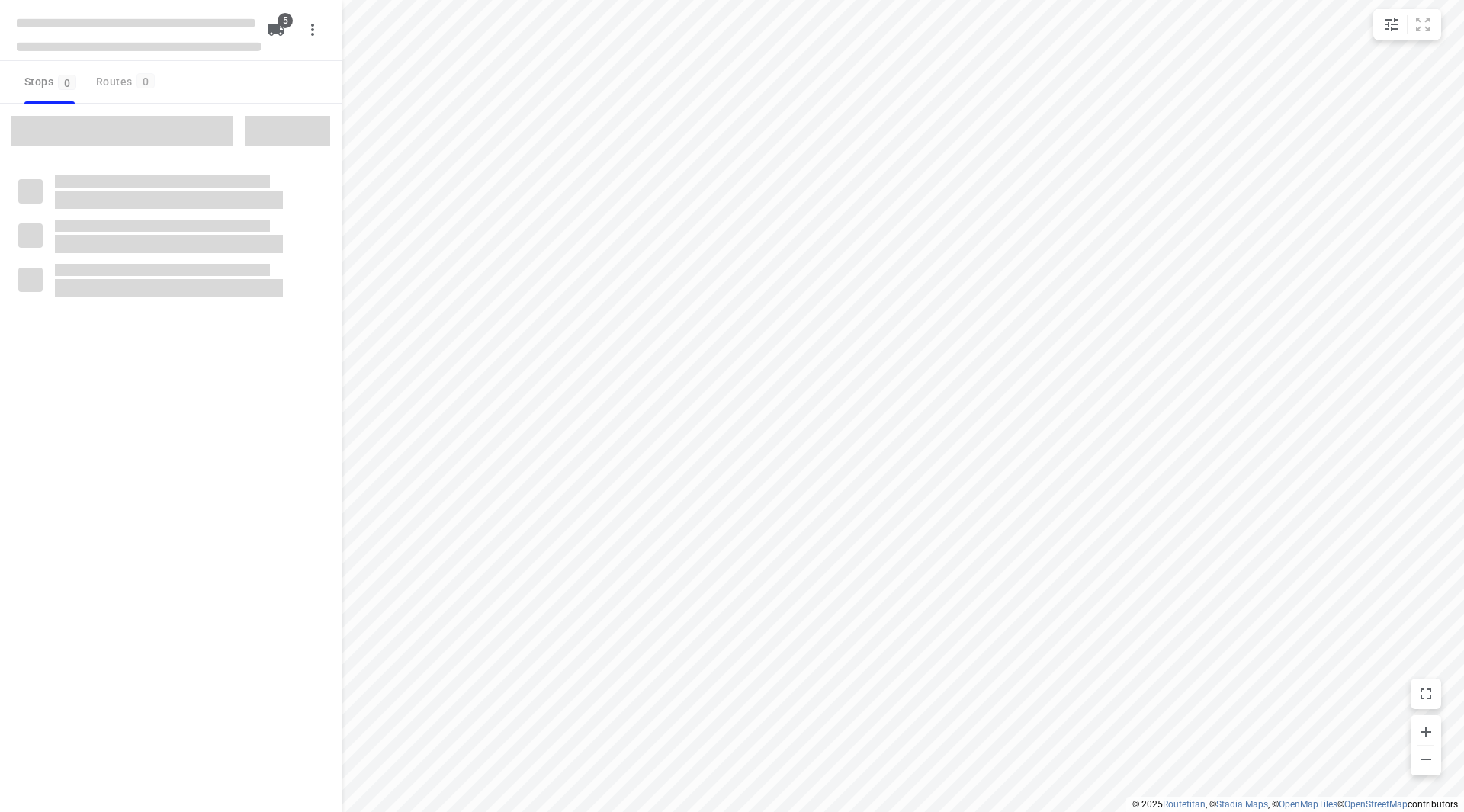
checkbox input "true"
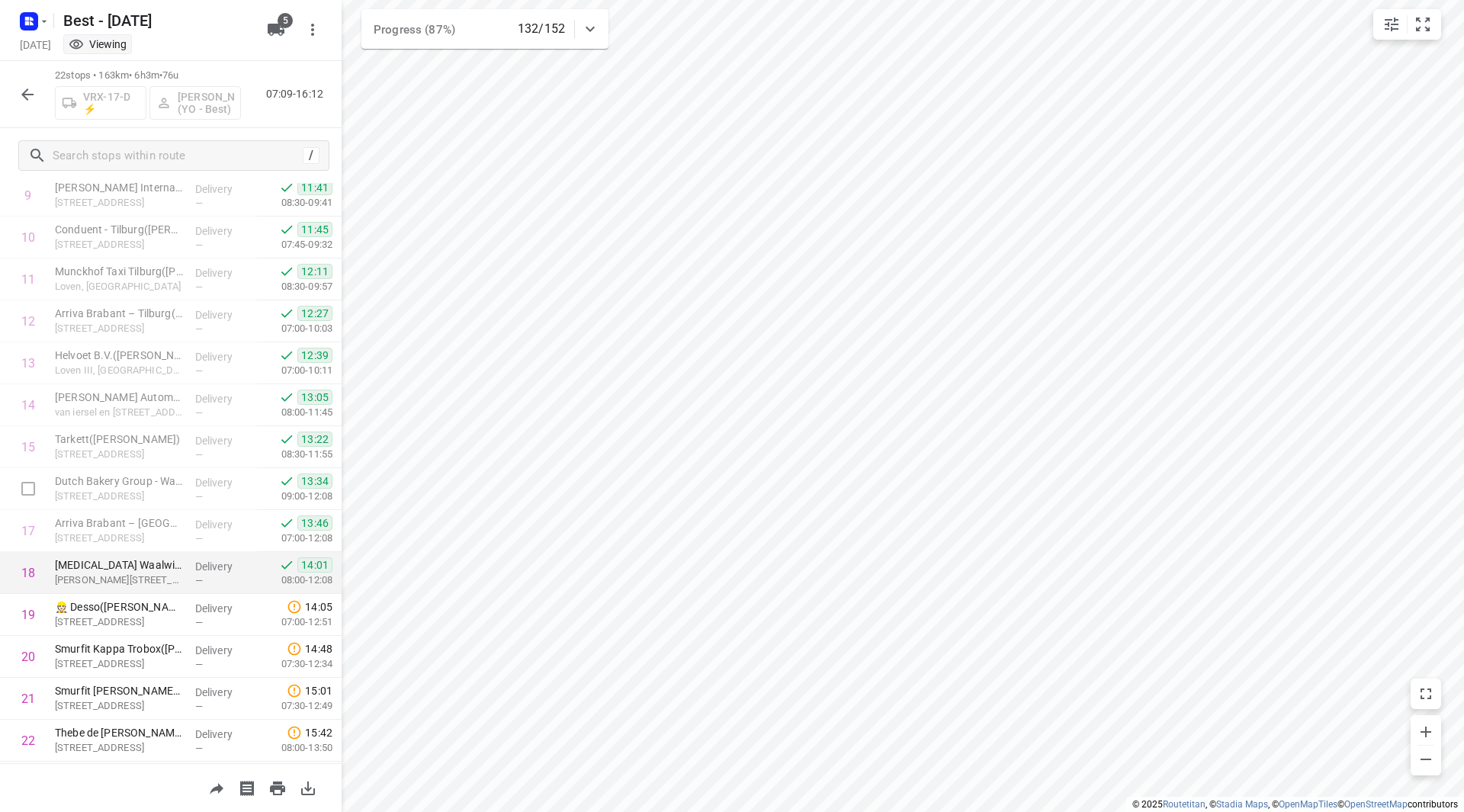
scroll to position [460, 0]
click at [34, 95] on icon "button" at bounding box center [27, 95] width 19 height 19
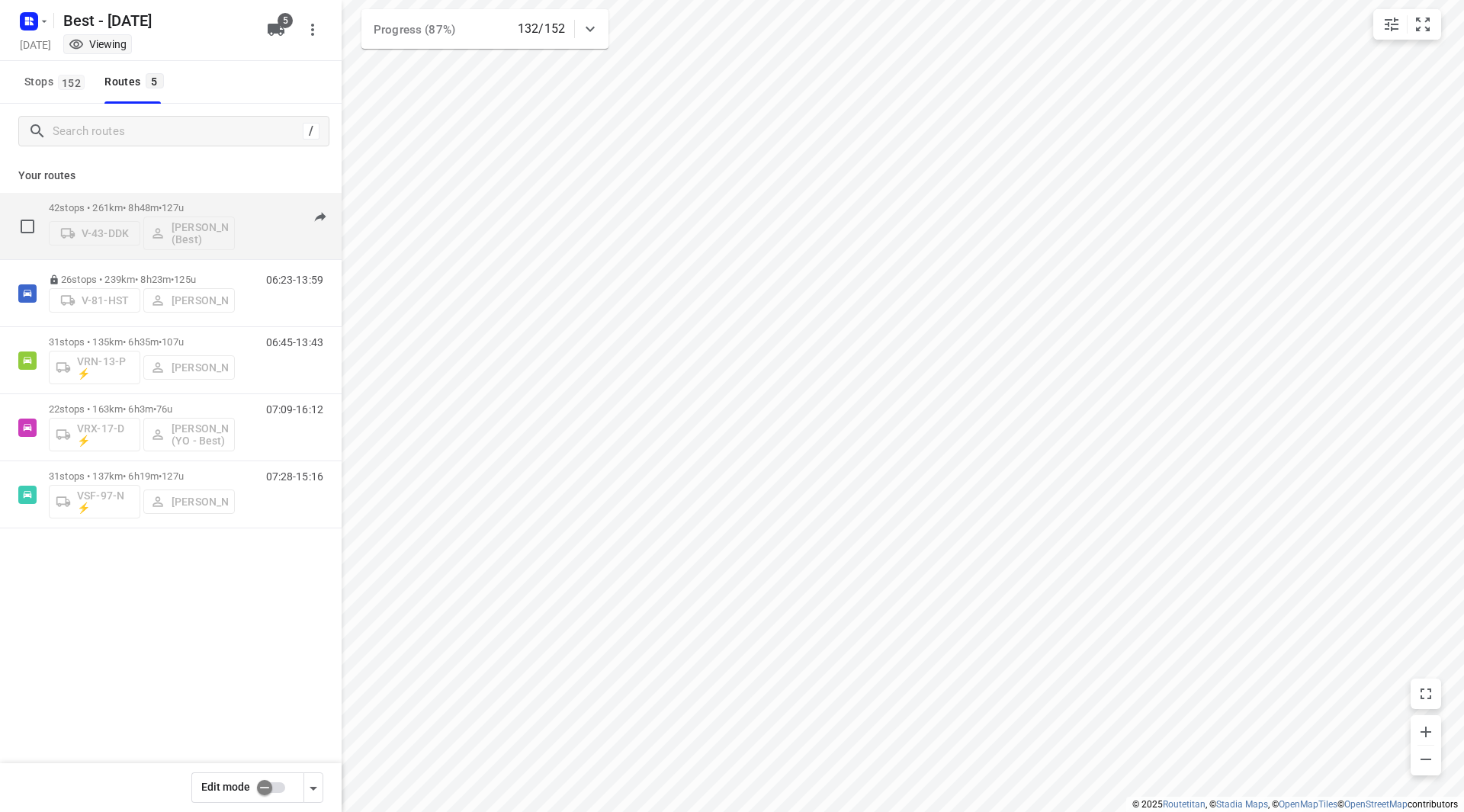
click at [226, 203] on p "42 stops • 261km • 8h48m • 127u" at bounding box center [141, 208] width 186 height 11
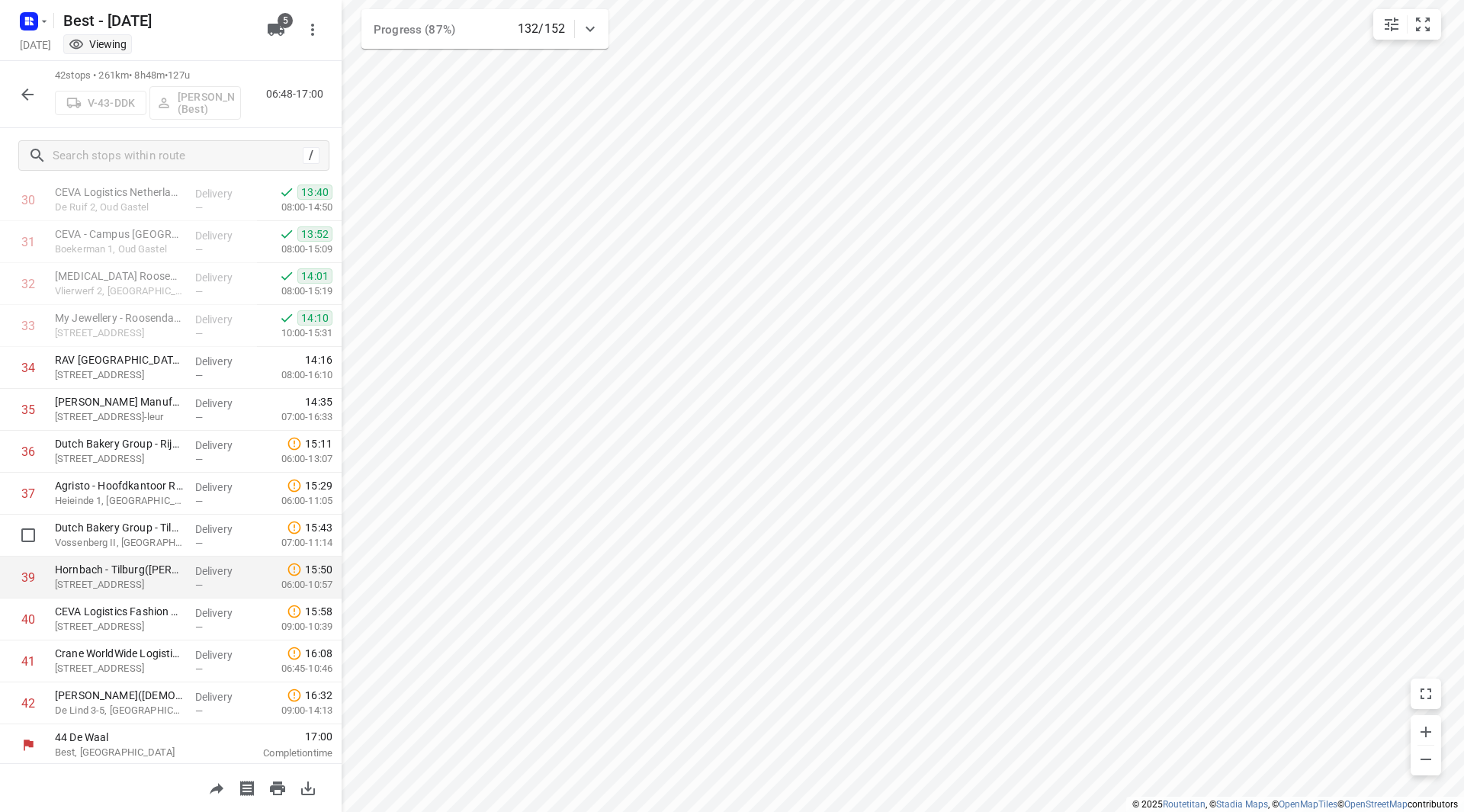
scroll to position [1300, 0]
click at [38, 96] on button "button" at bounding box center [27, 95] width 31 height 31
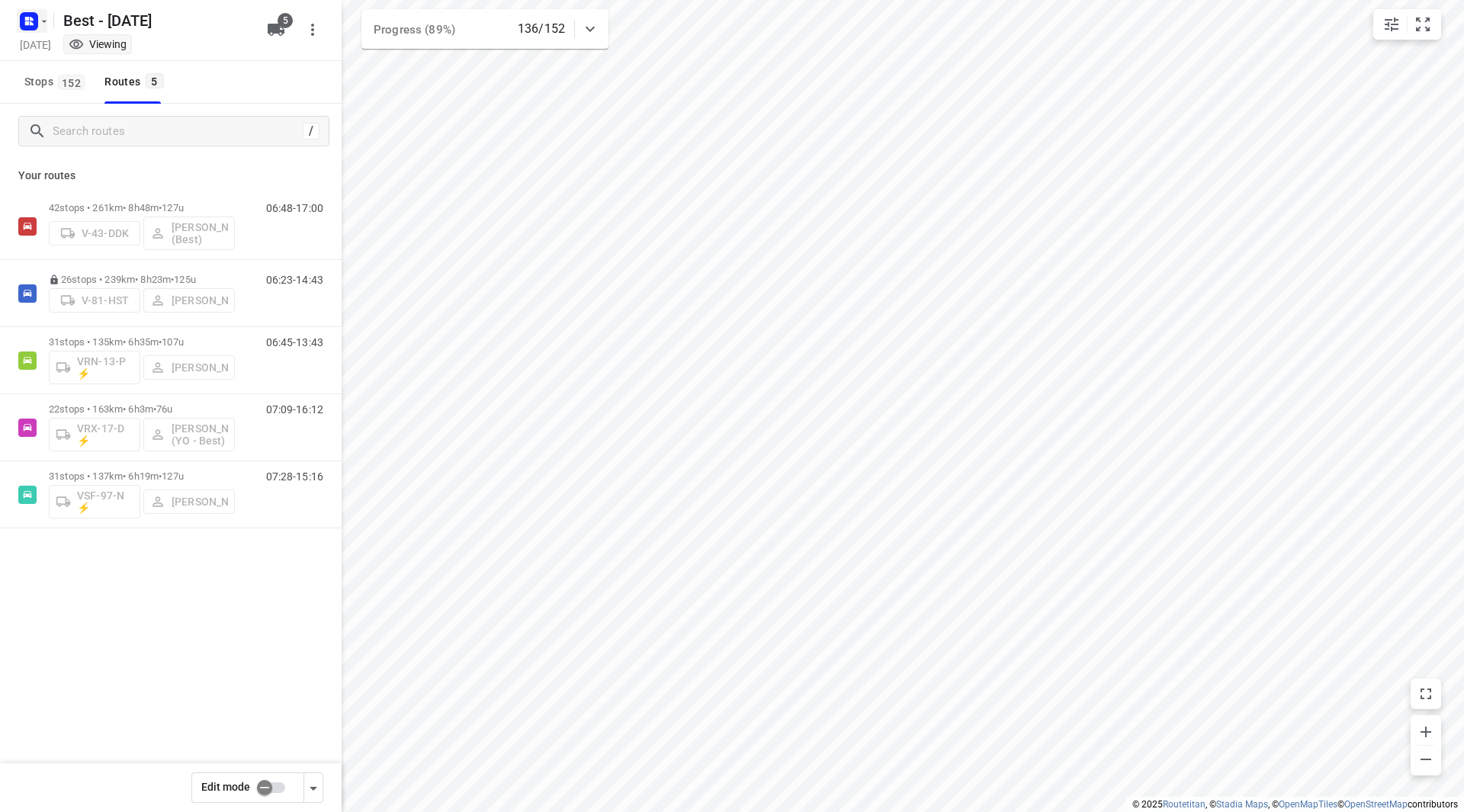
click at [31, 19] on icon "button" at bounding box center [32, 19] width 4 height 4
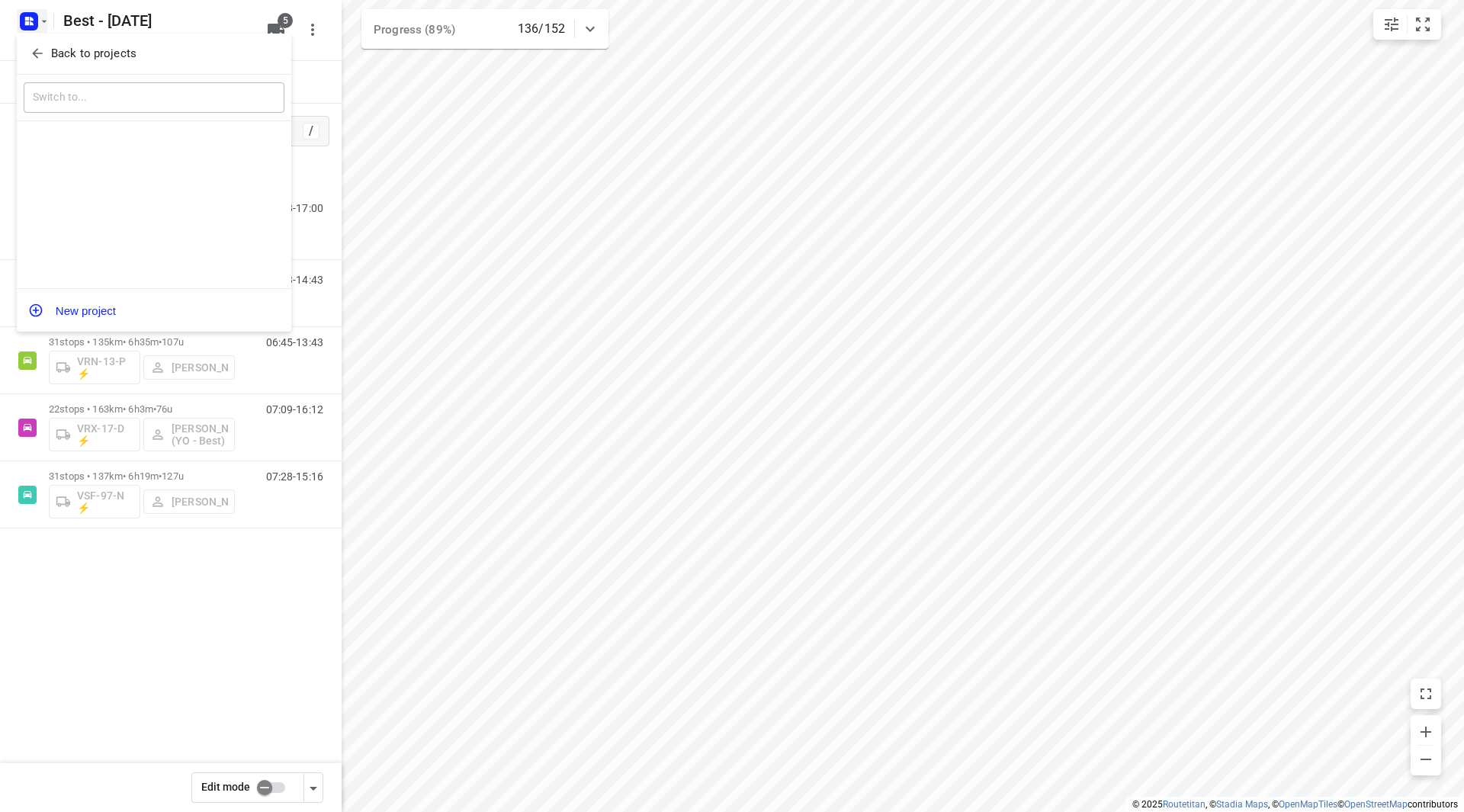
click at [53, 41] on div "Back to projects" at bounding box center [154, 54] width 275 height 42
click at [53, 51] on p "Back to projects" at bounding box center [94, 54] width 86 height 18
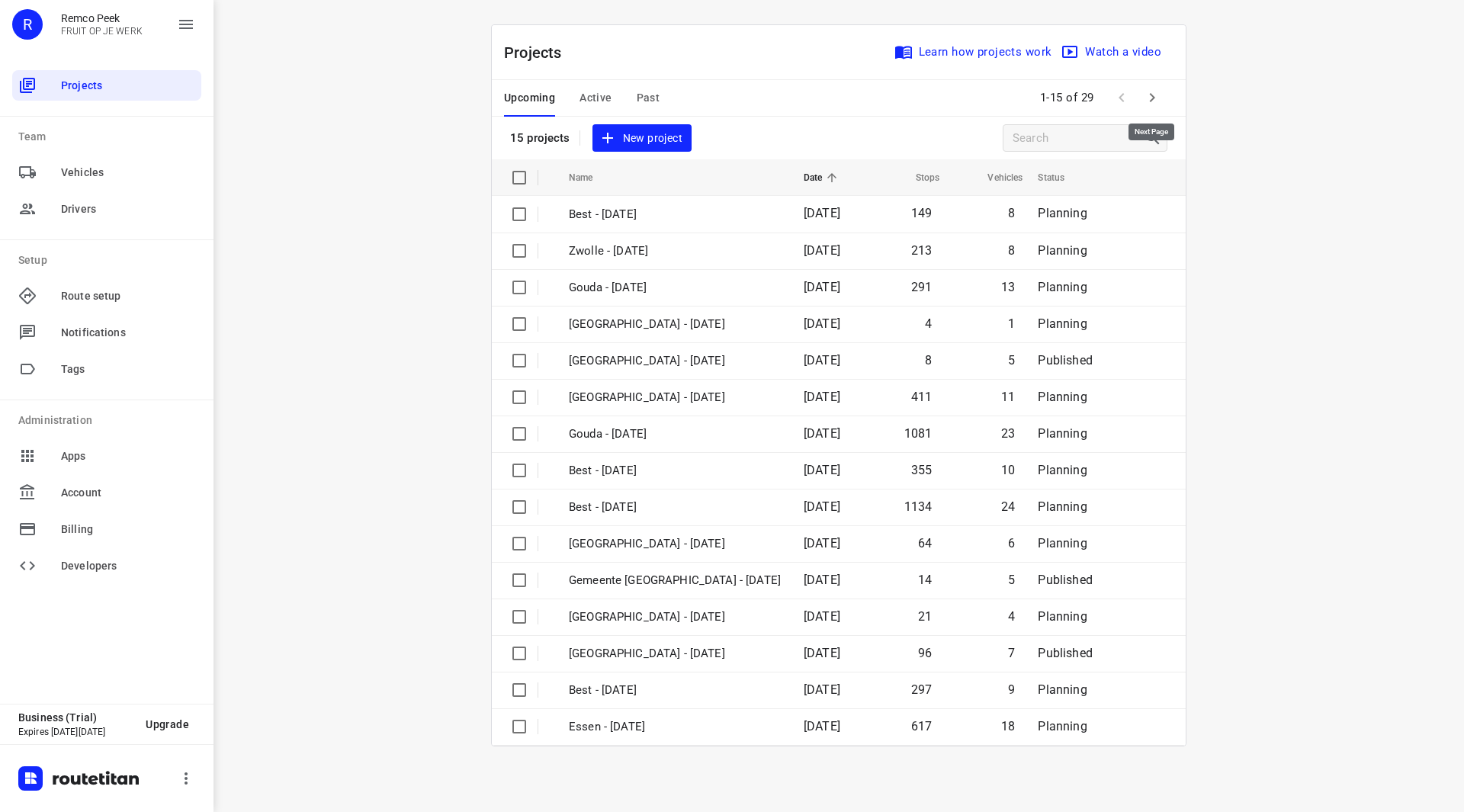
click at [1161, 92] on icon "button" at bounding box center [1152, 97] width 19 height 19
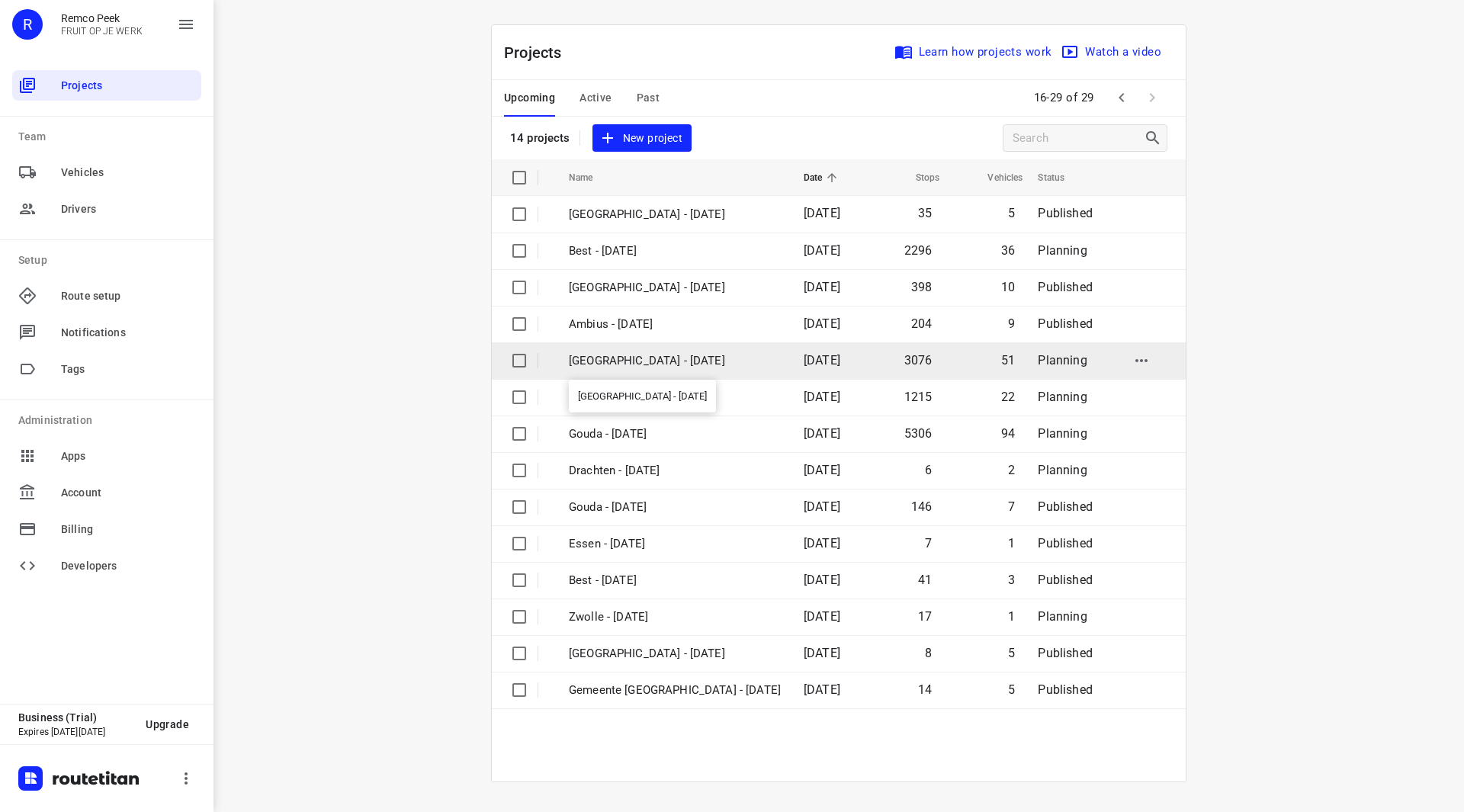
click at [653, 360] on p "[GEOGRAPHIC_DATA] - [DATE]" at bounding box center [675, 361] width 212 height 18
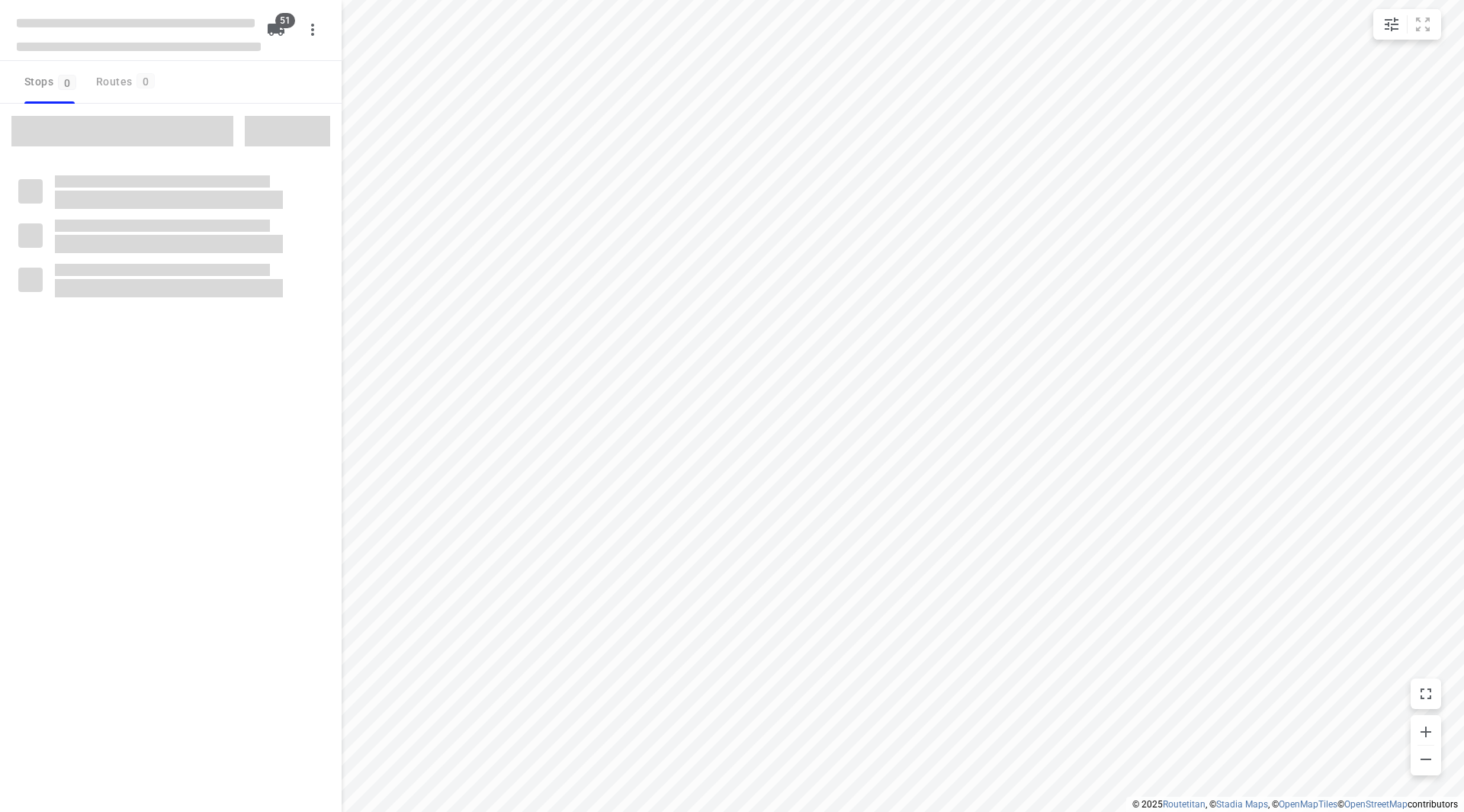
checkbox input "true"
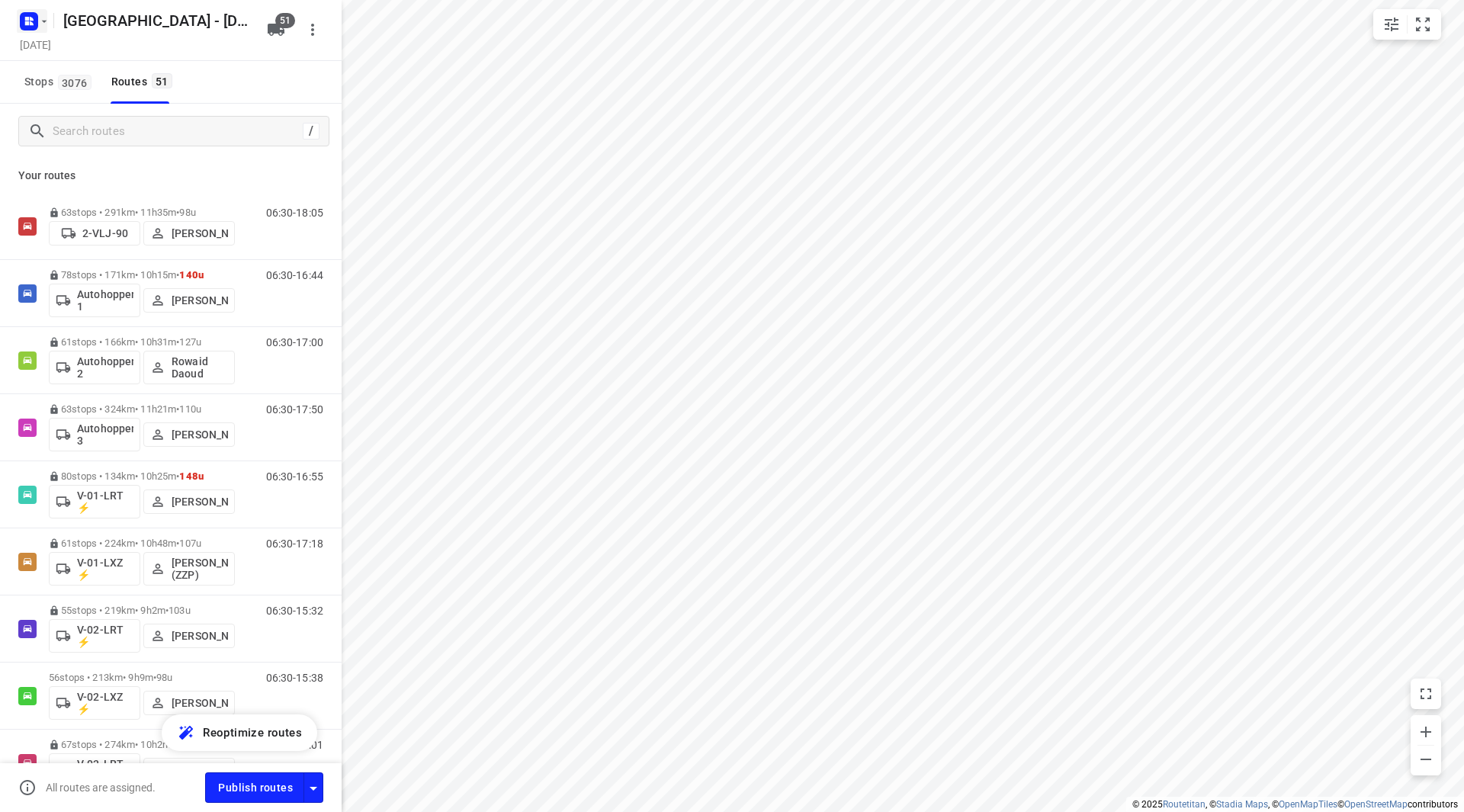
click at [42, 28] on button "button" at bounding box center [32, 21] width 31 height 25
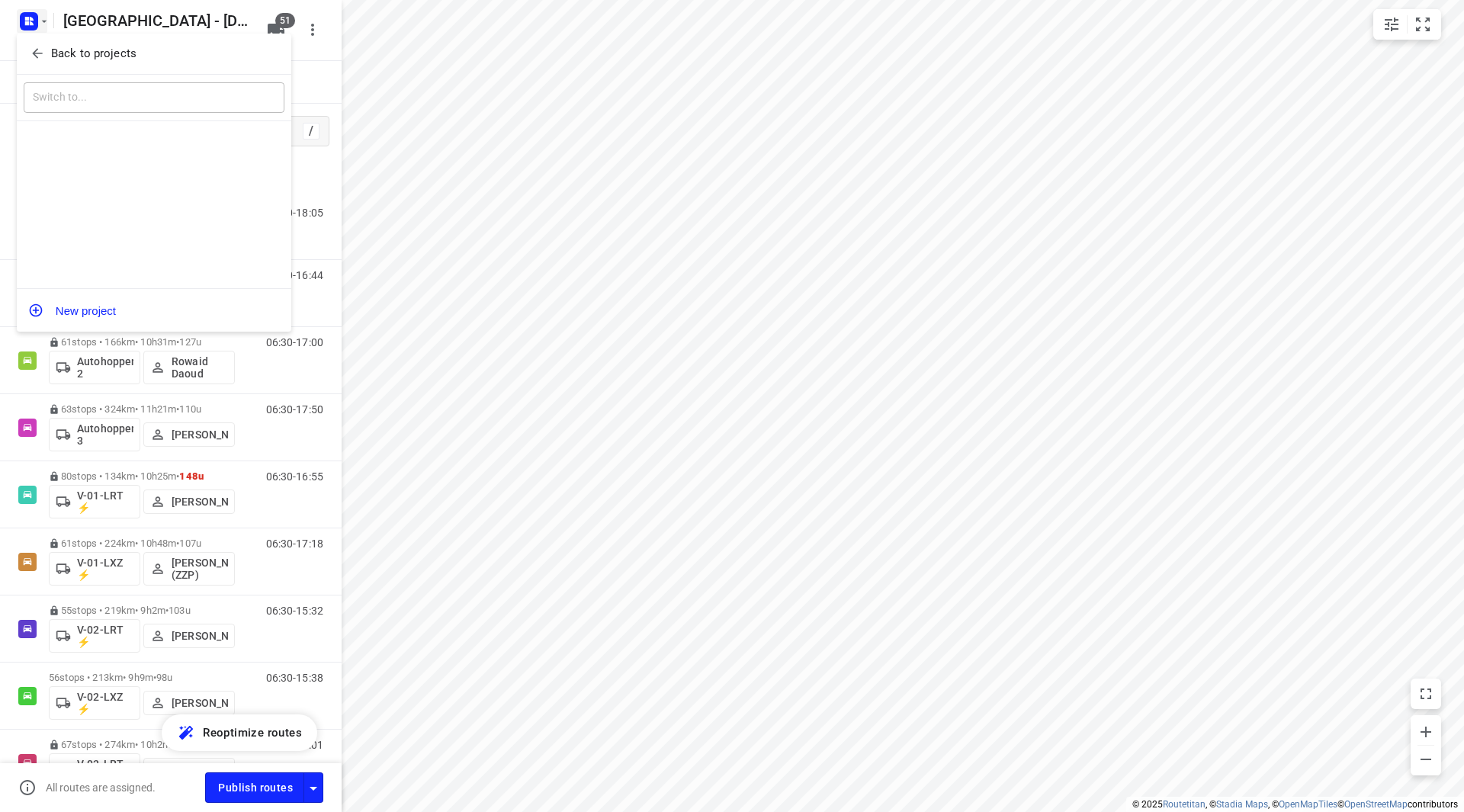
click at [51, 54] on p "Back to projects" at bounding box center [94, 54] width 86 height 18
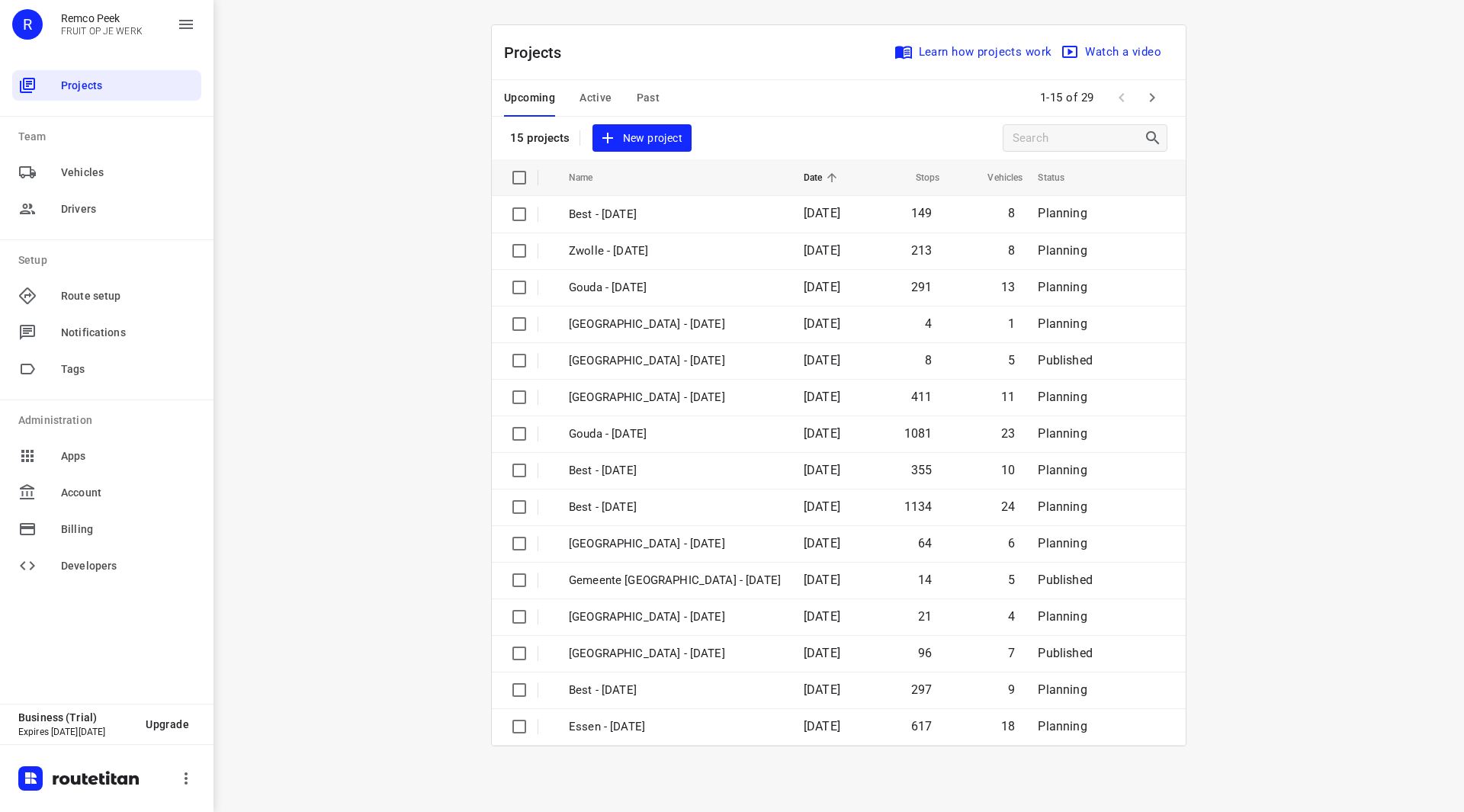
click at [649, 95] on span "Past" at bounding box center [649, 98] width 24 height 19
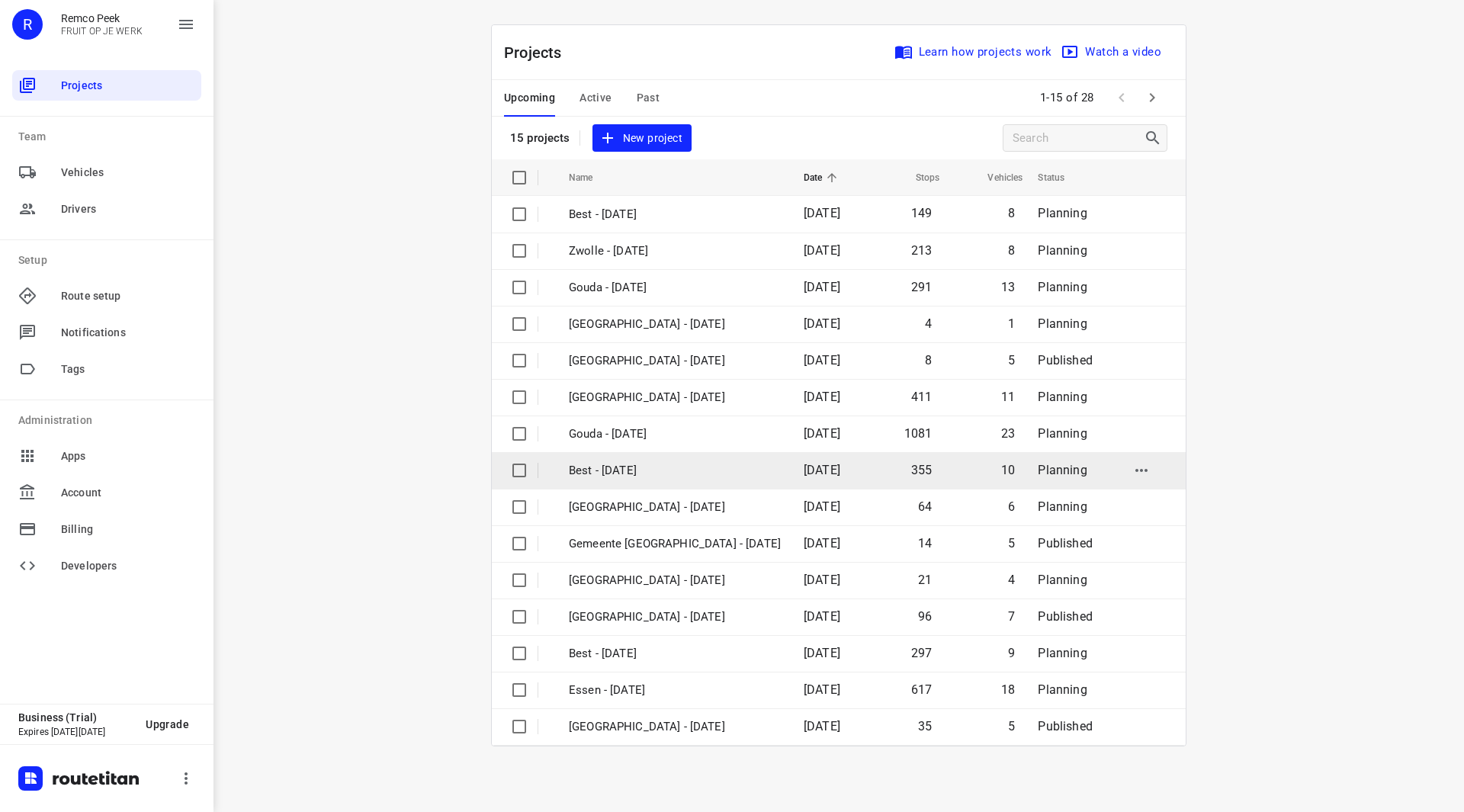
click at [616, 472] on p "Best - [DATE]" at bounding box center [675, 471] width 212 height 18
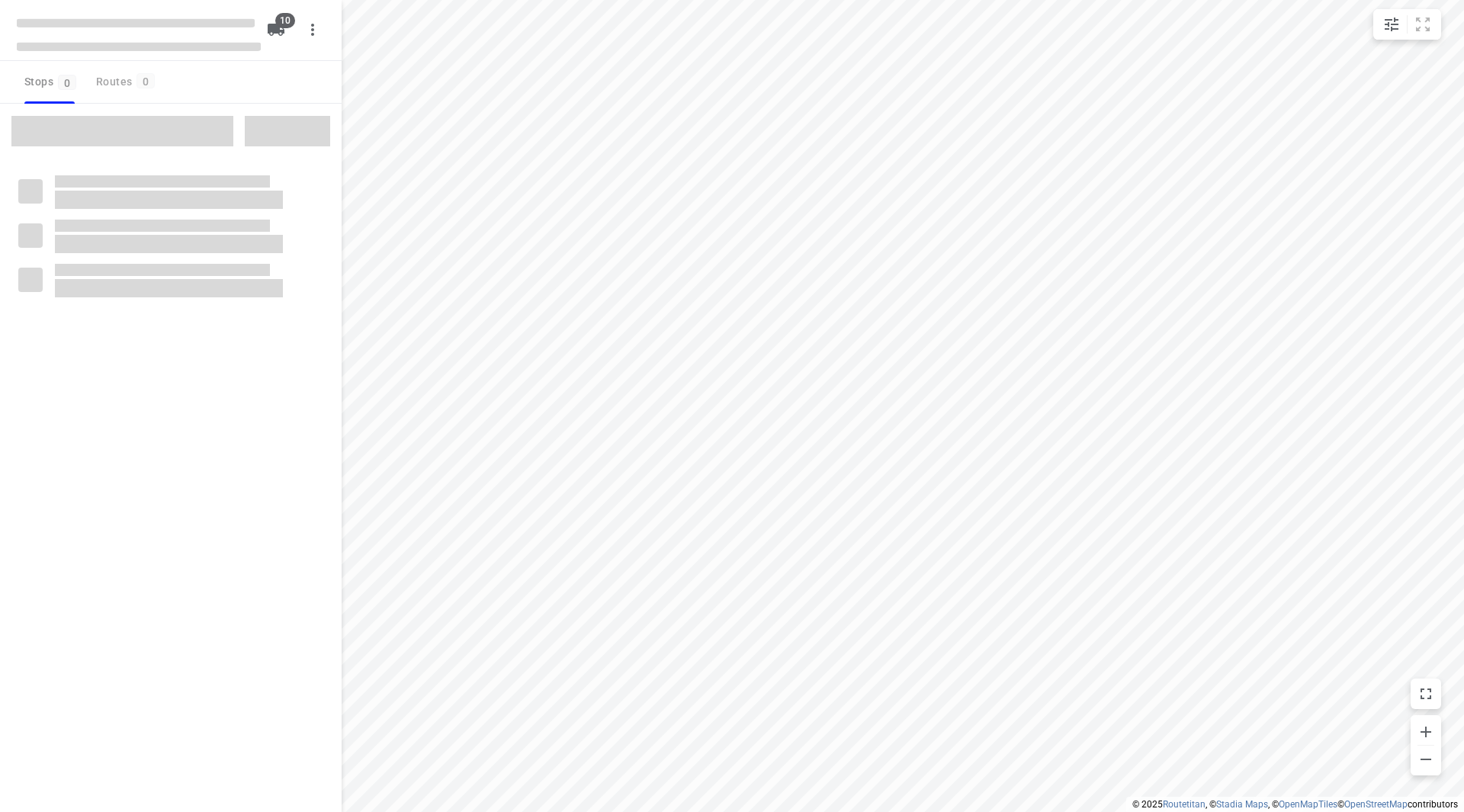
checkbox input "true"
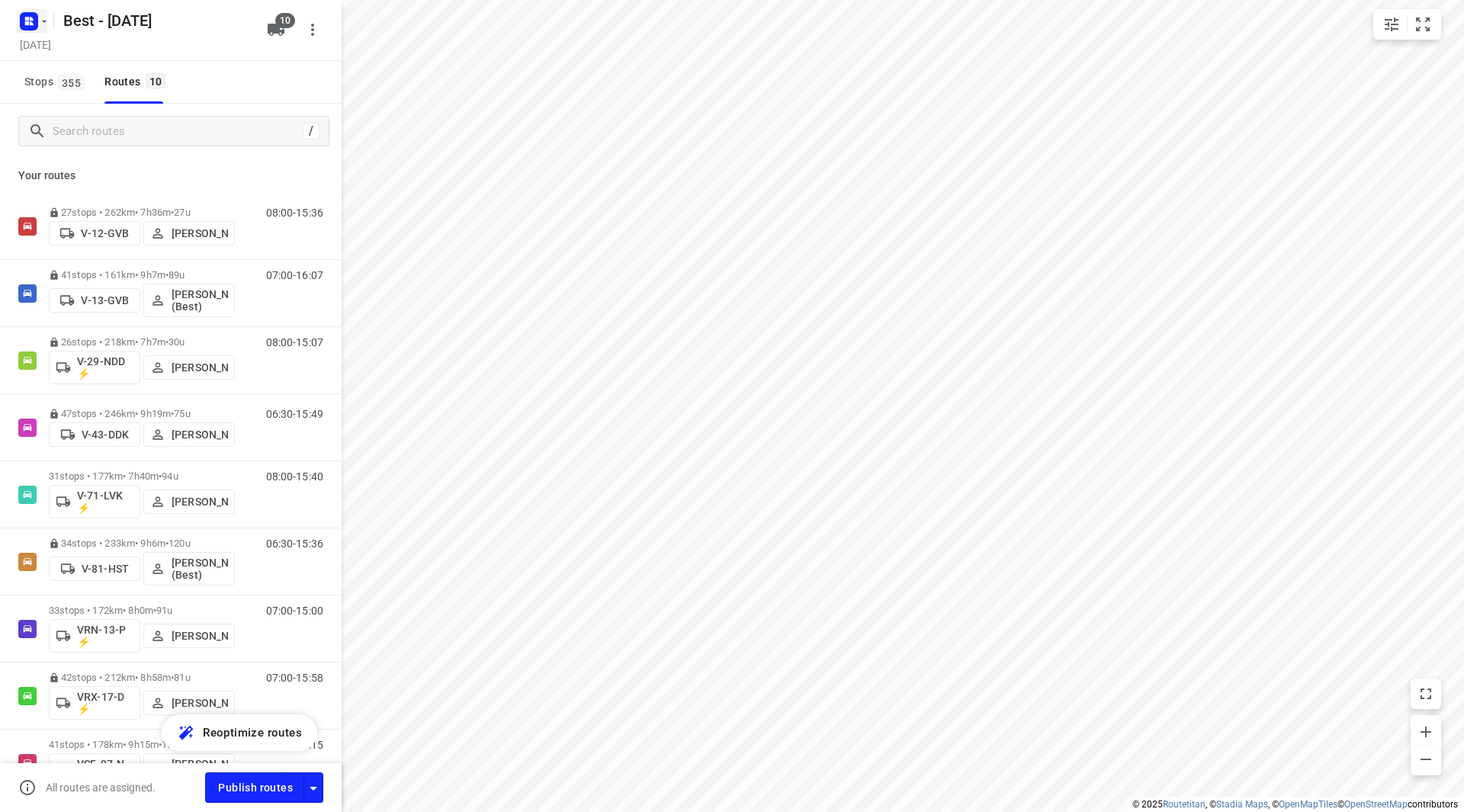
click at [42, 24] on icon "button" at bounding box center [44, 21] width 12 height 12
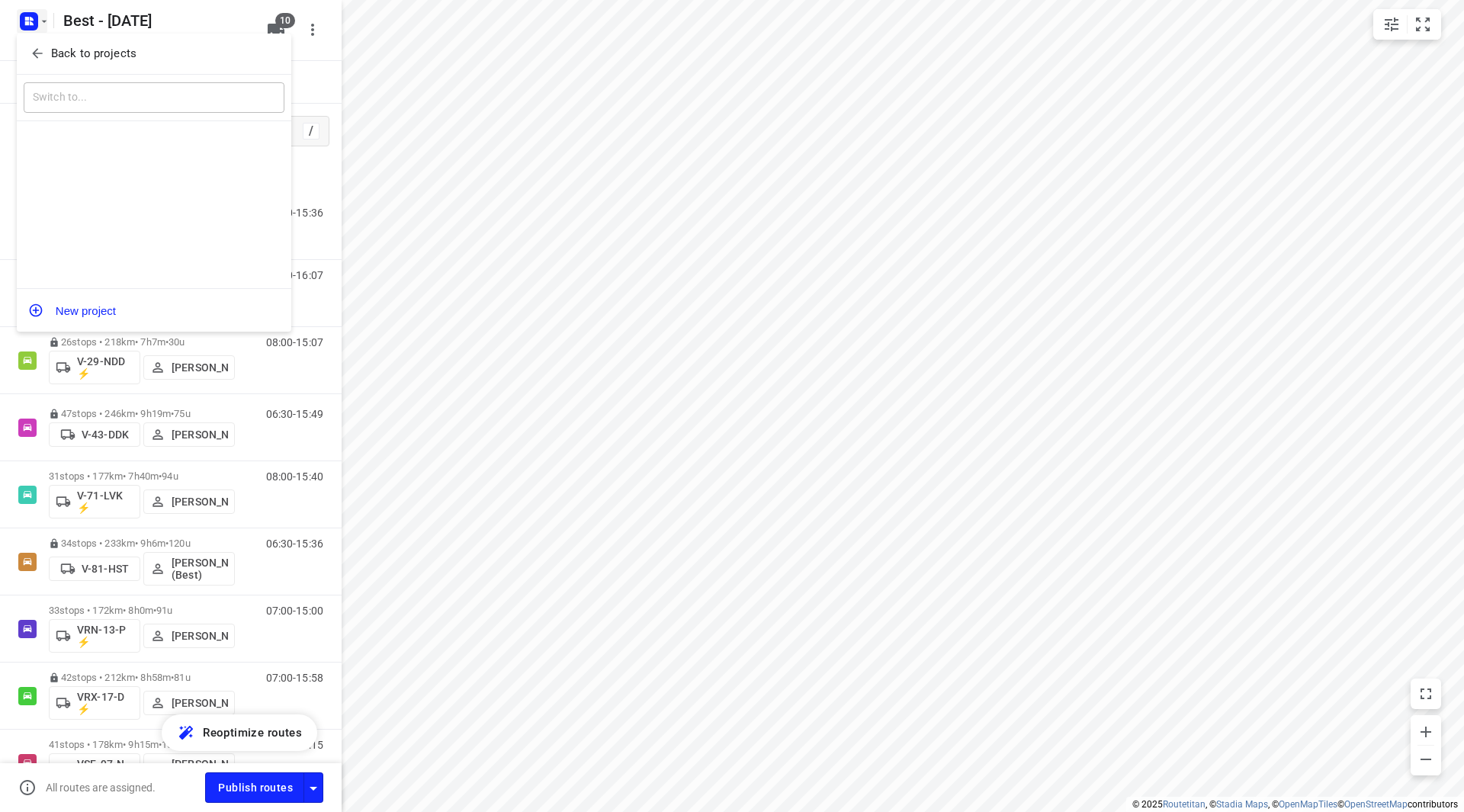
click at [47, 38] on div "Back to projects" at bounding box center [154, 54] width 275 height 42
click at [49, 53] on span "Back to projects" at bounding box center [154, 54] width 248 height 18
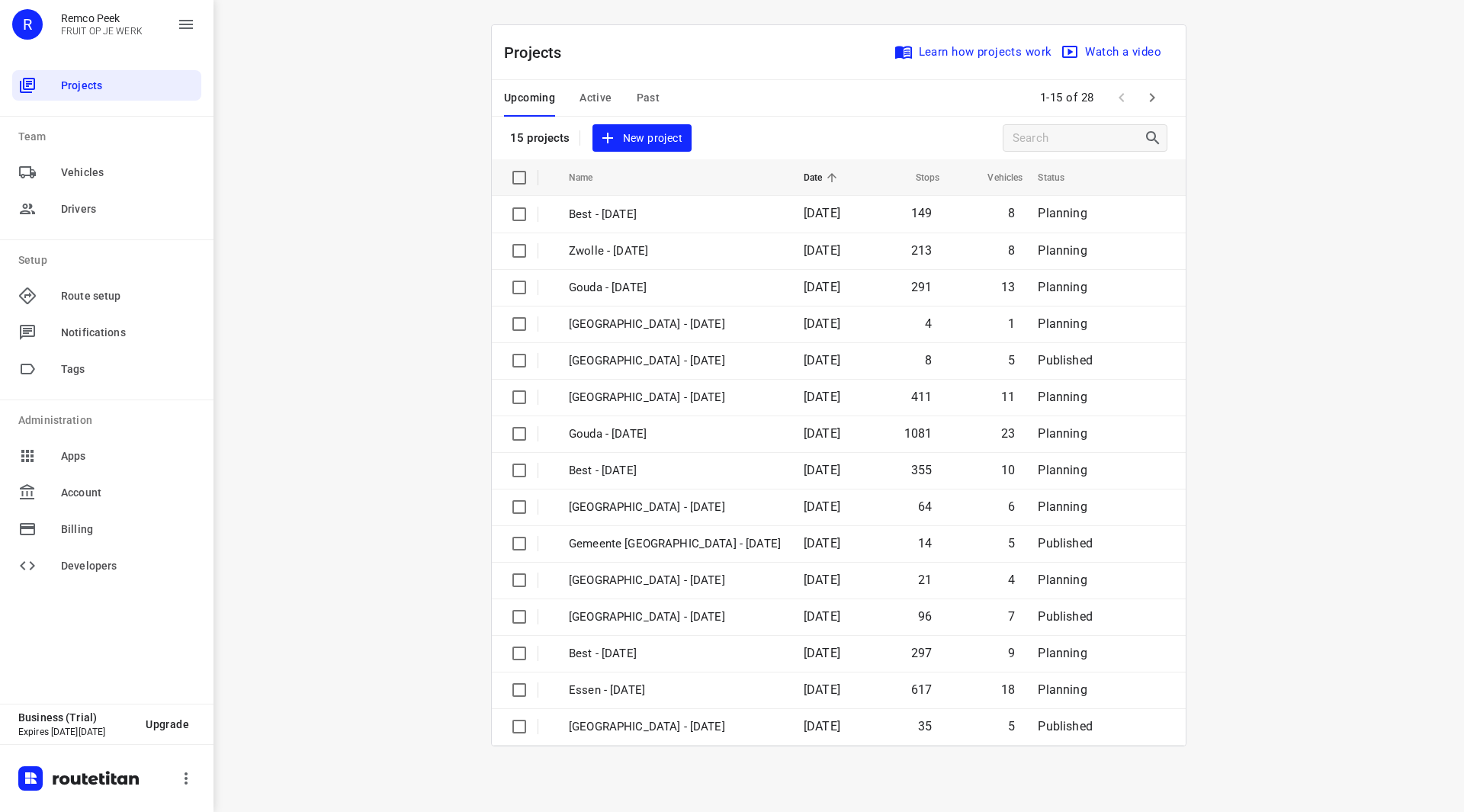
click at [595, 91] on span "Active" at bounding box center [595, 98] width 32 height 19
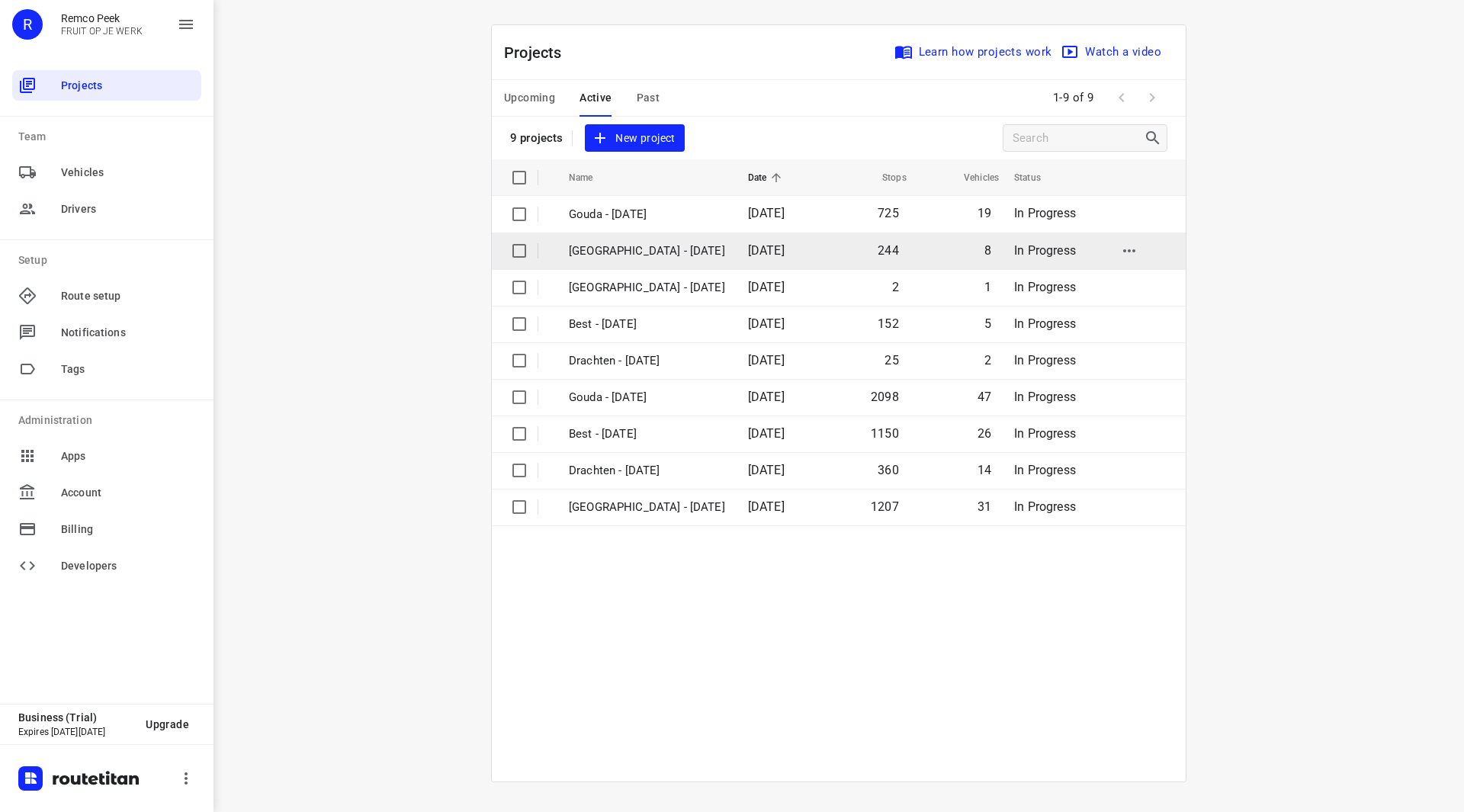
click at [626, 246] on p "[GEOGRAPHIC_DATA] - [DATE]" at bounding box center [647, 251] width 156 height 18
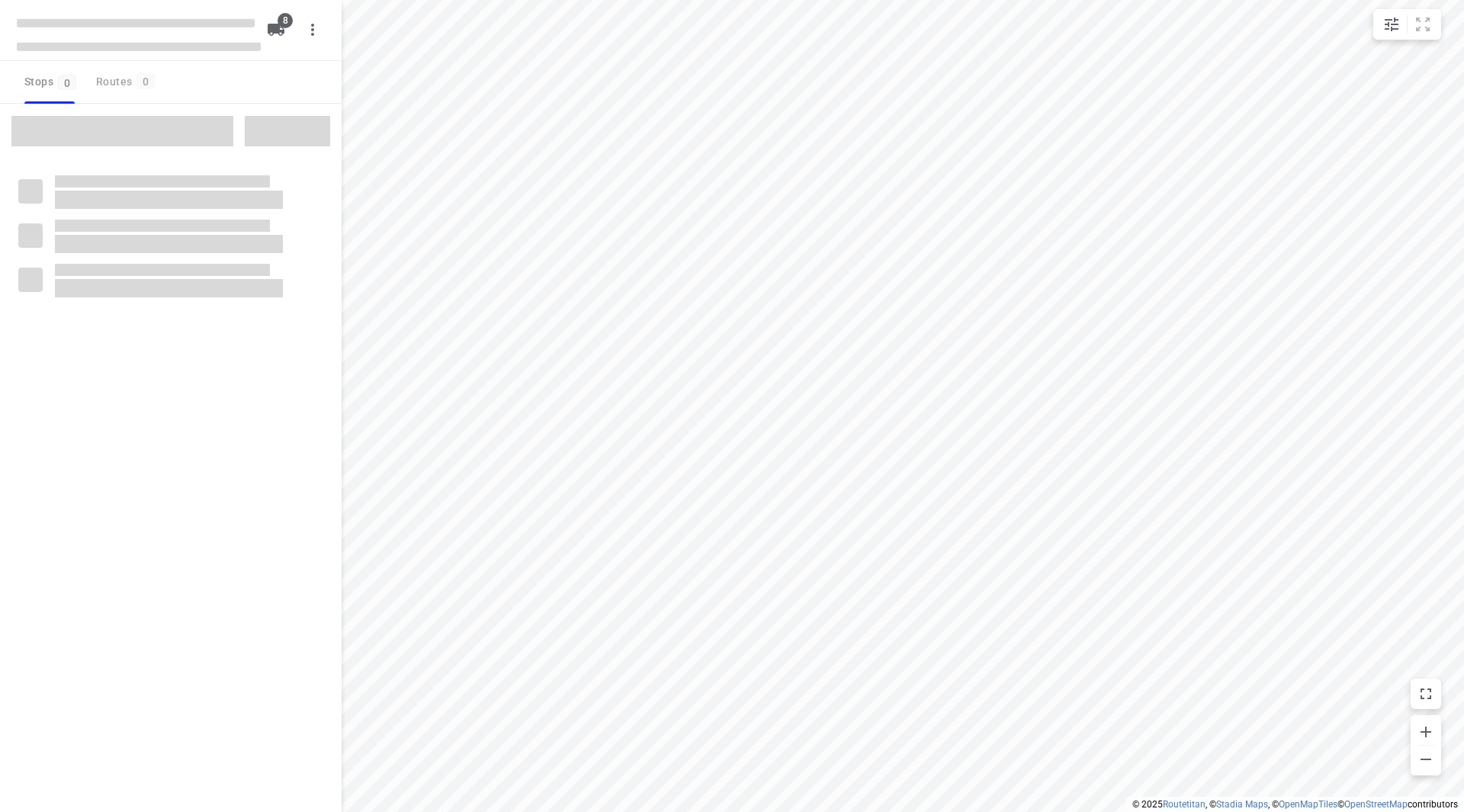
checkbox input "true"
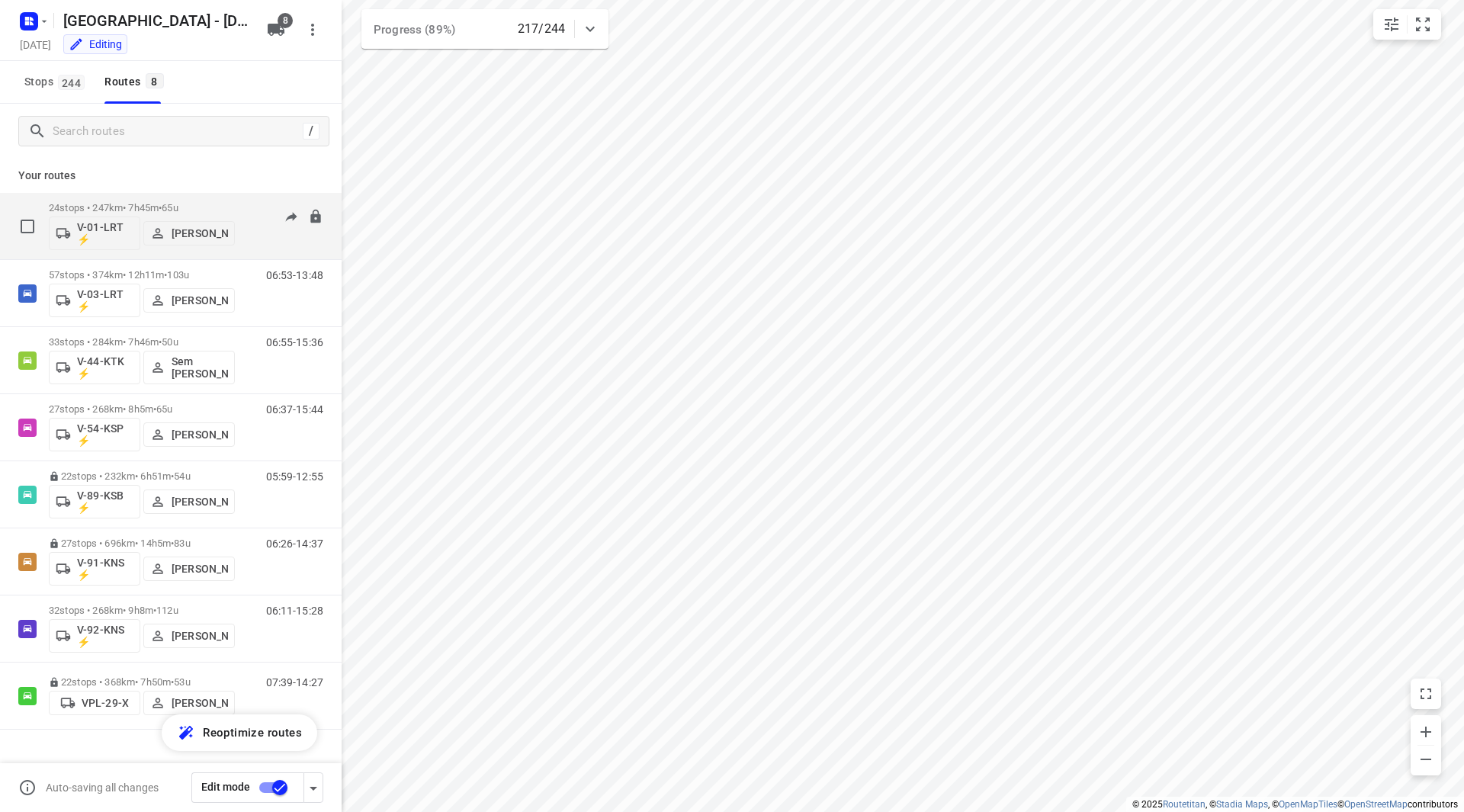
click at [242, 198] on div "24 stops • 247km • 7h45m • 65u V-01-LRT ⚡ [PERSON_NAME] 08:03-15:58" at bounding box center [194, 226] width 292 height 64
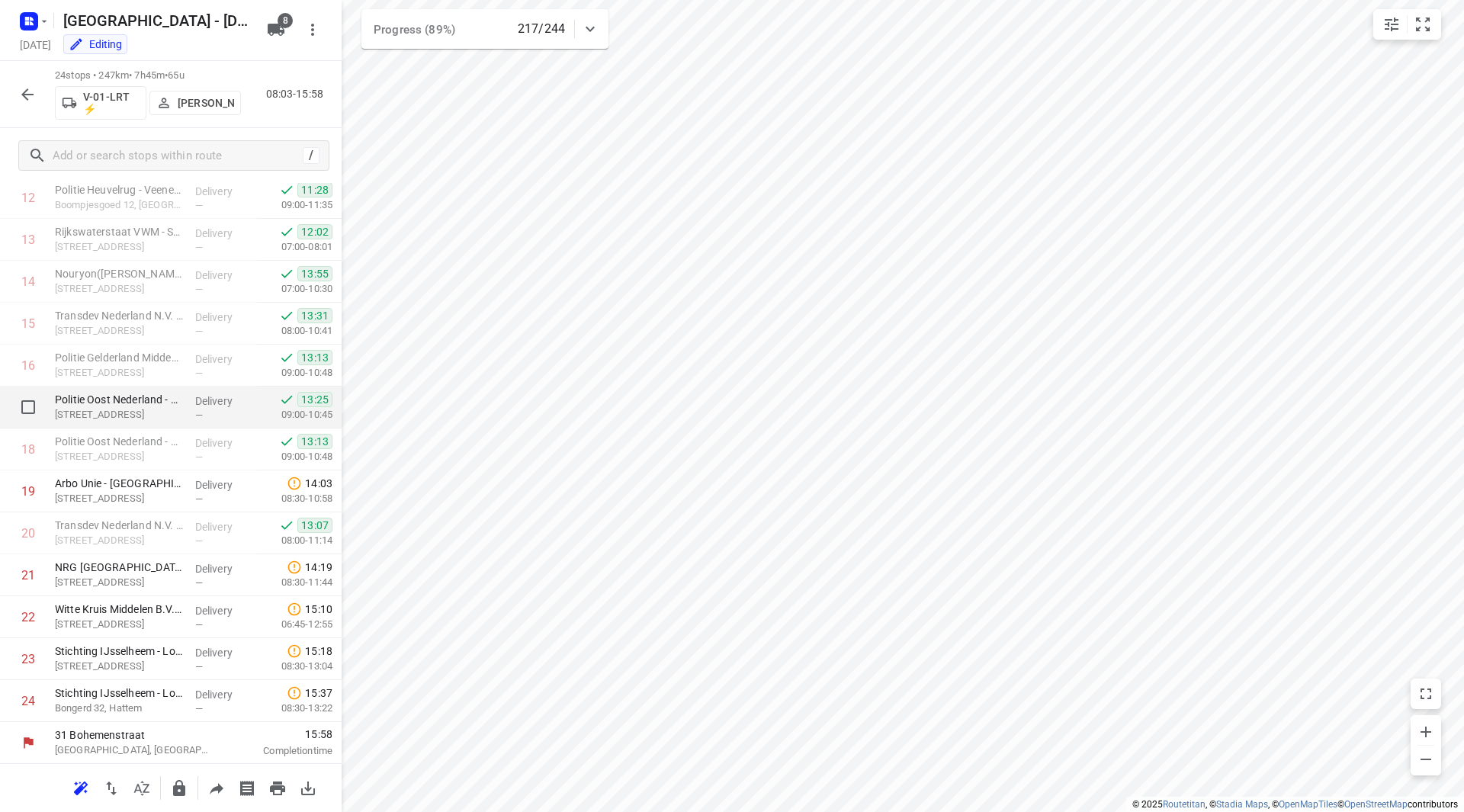
scroll to position [544, 0]
click at [30, 93] on icon "button" at bounding box center [27, 95] width 19 height 19
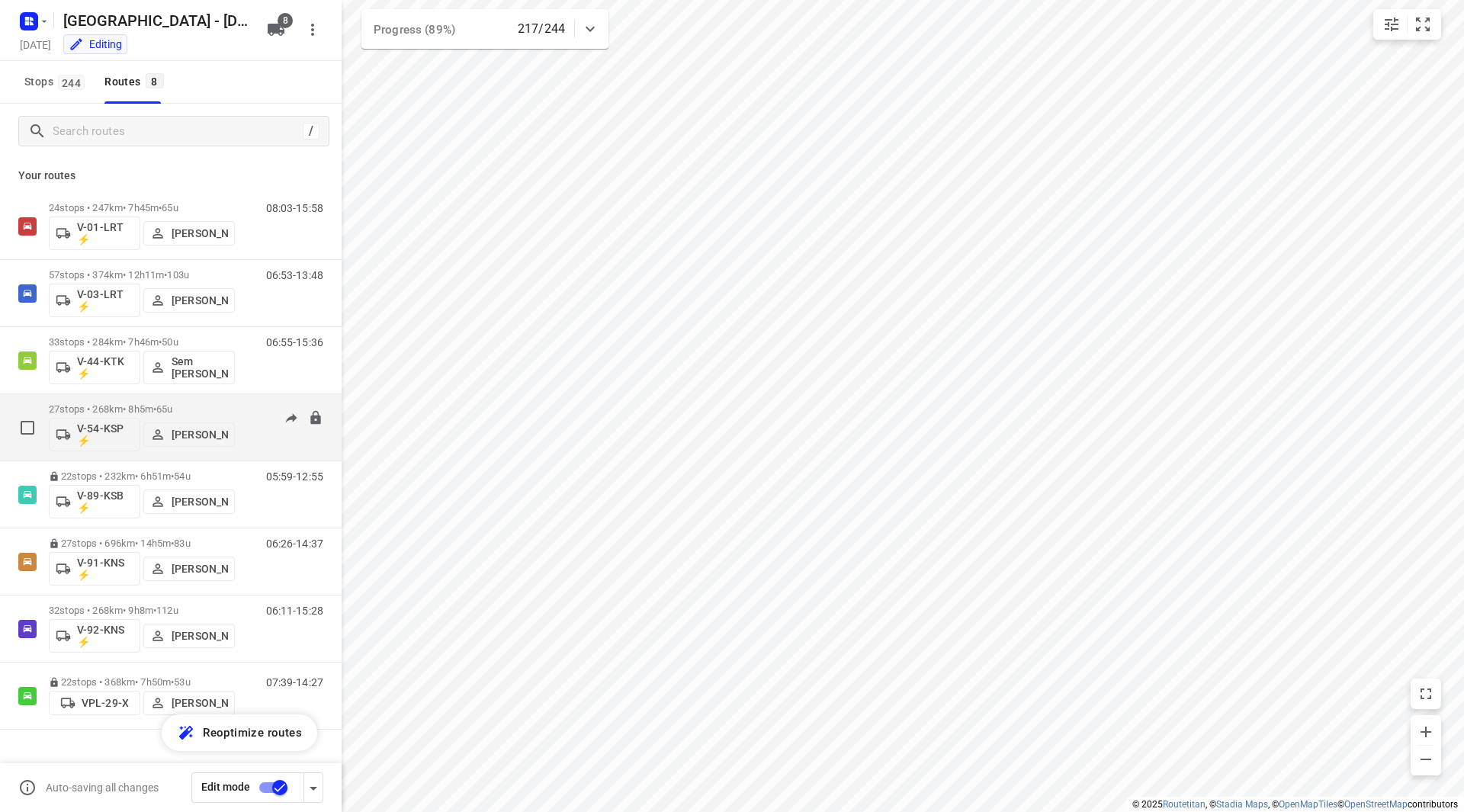
click at [249, 403] on div "27 stops • 268km • 8h5m • 65u V-54-KSP ⚡ [PERSON_NAME] 06:37-15:44" at bounding box center [194, 428] width 292 height 64
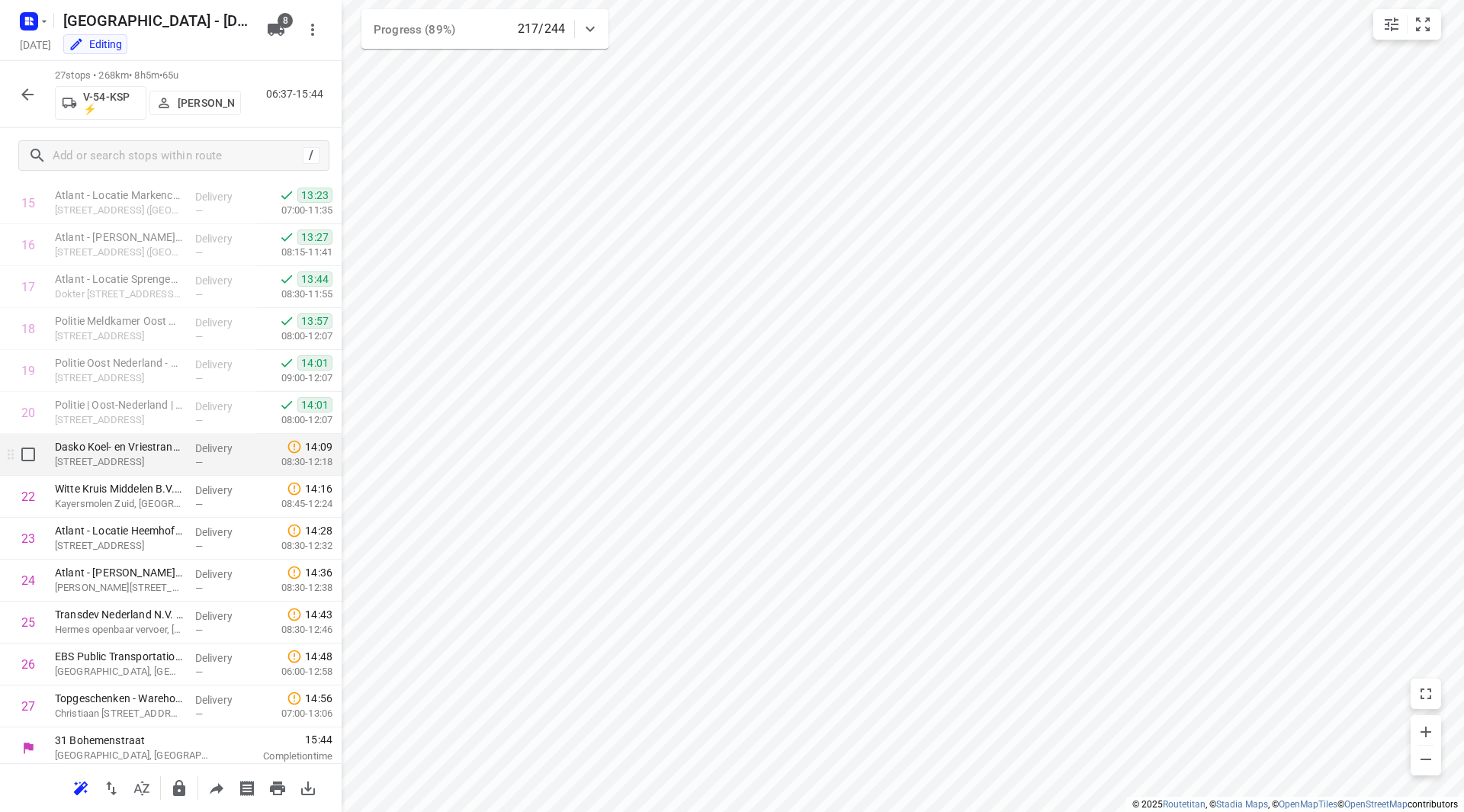
scroll to position [671, 0]
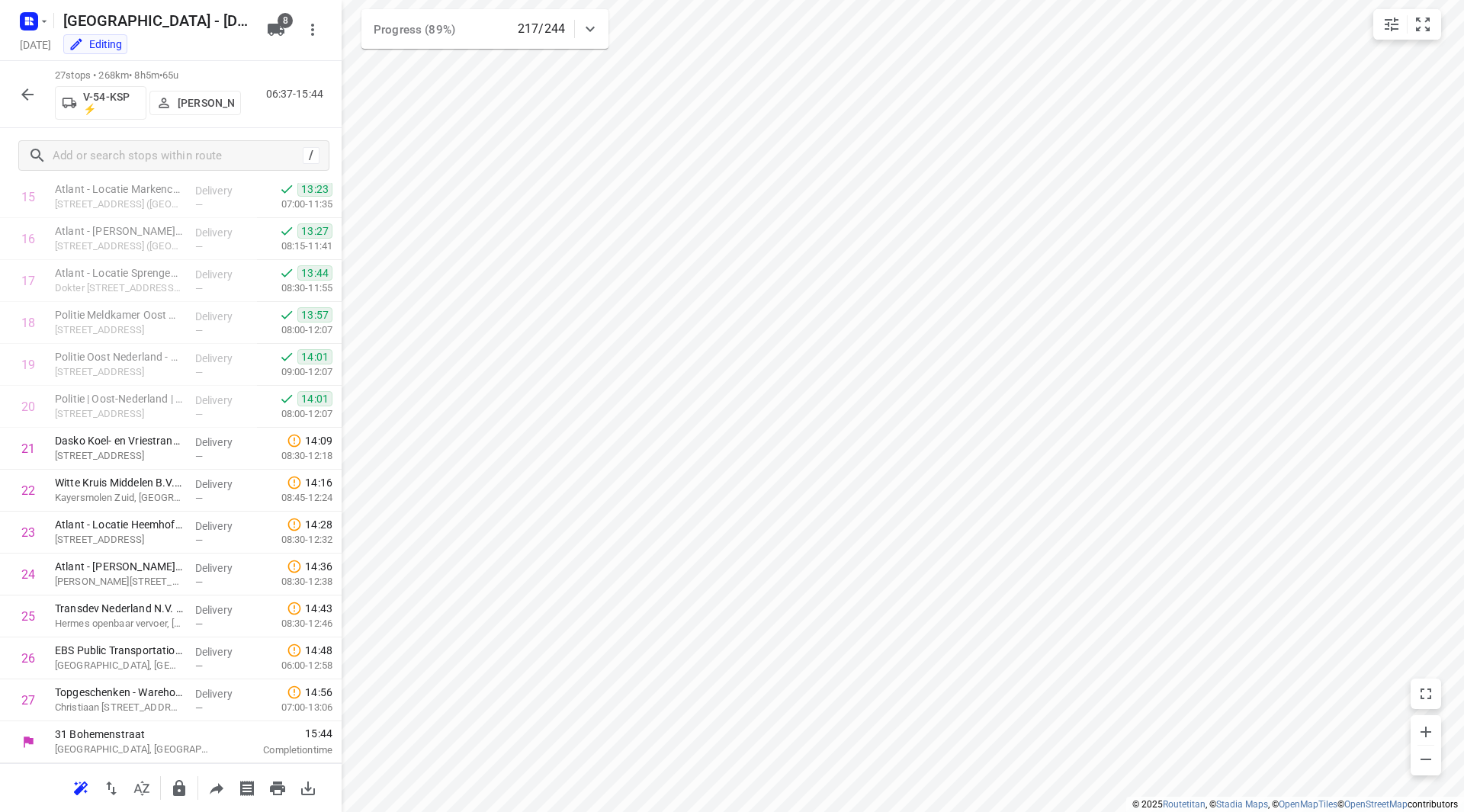
click at [27, 103] on button "button" at bounding box center [27, 95] width 31 height 31
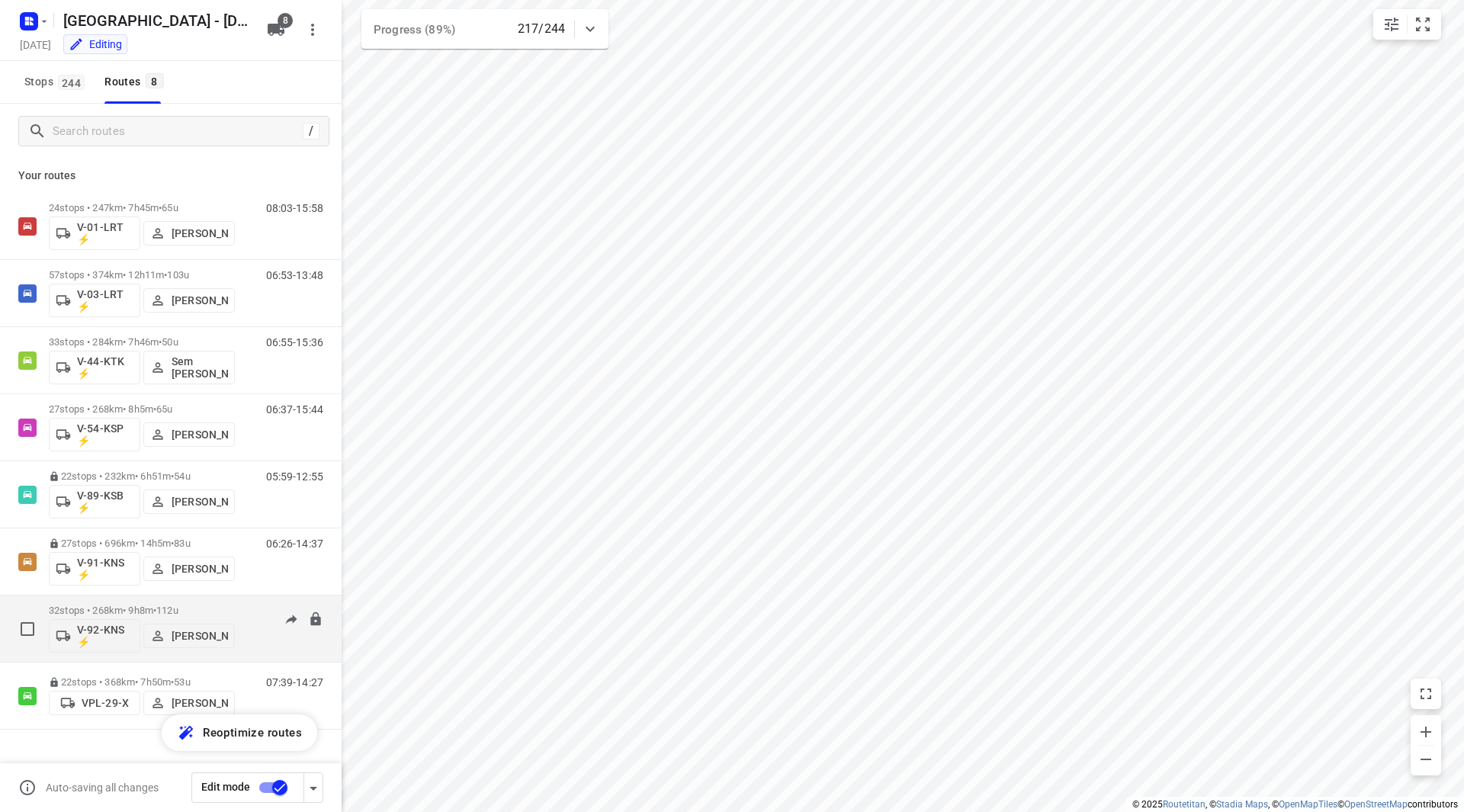
click at [199, 610] on p "32 stops • 268km • 9h8m • 112u" at bounding box center [141, 611] width 186 height 11
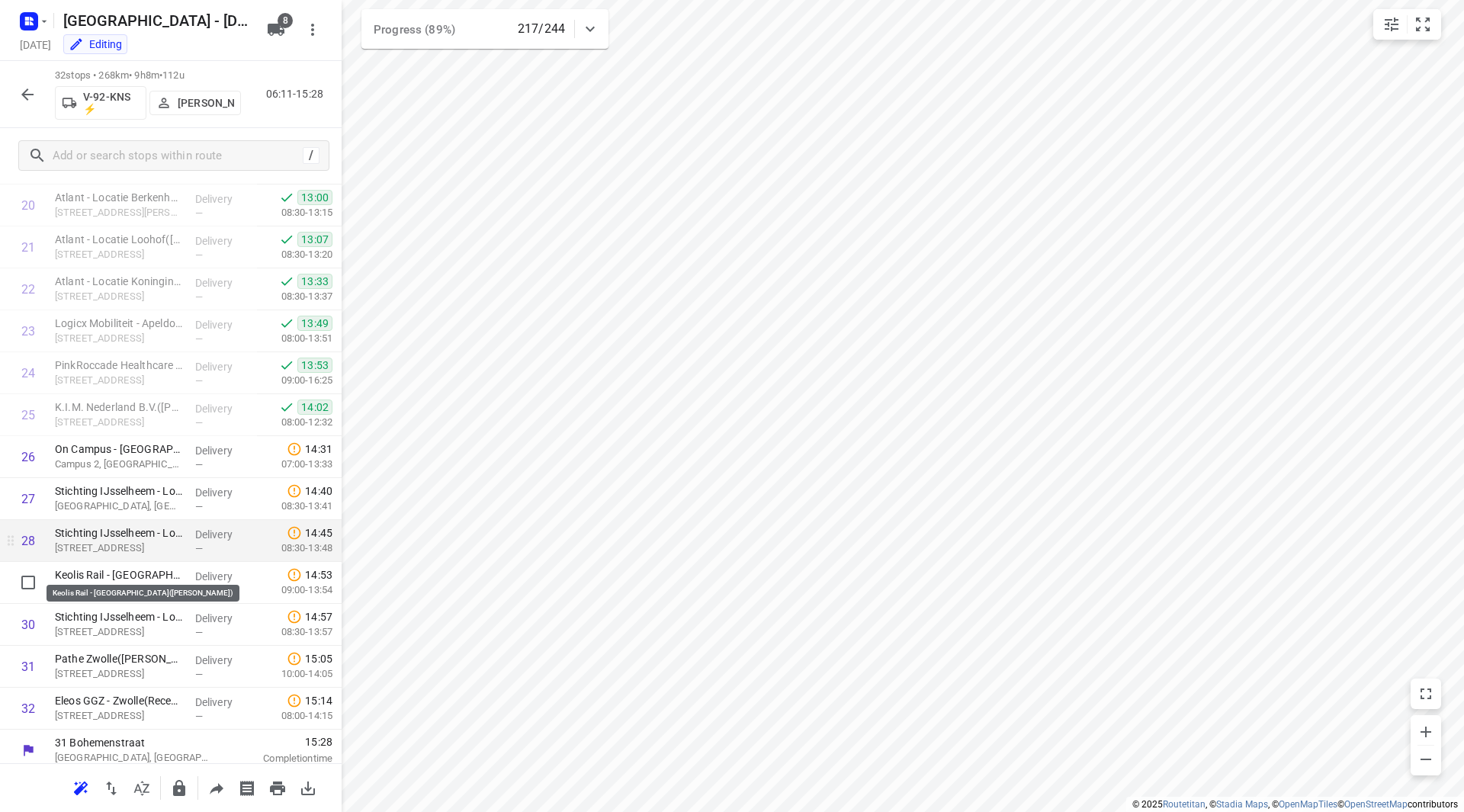
scroll to position [880, 0]
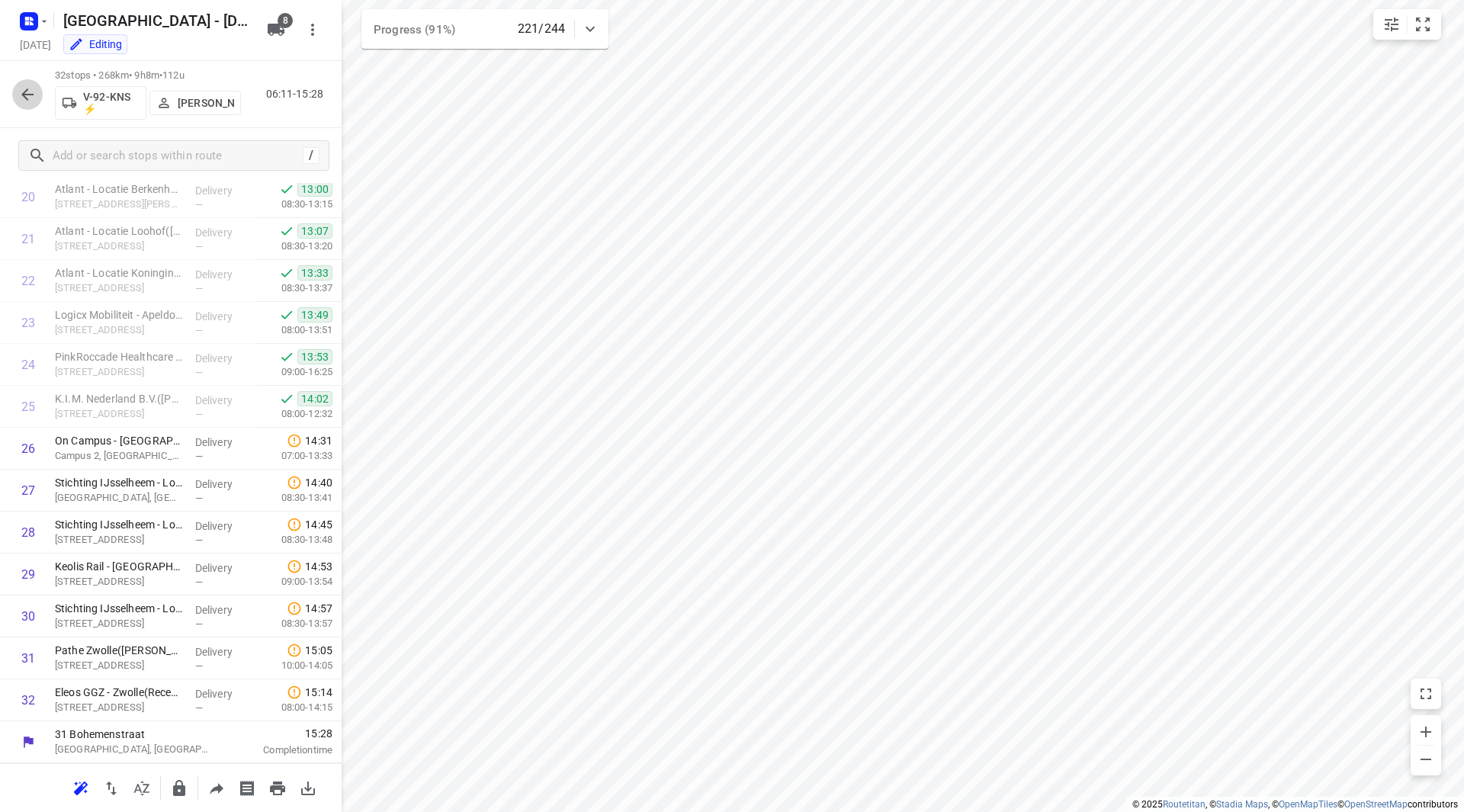
click at [16, 89] on button "button" at bounding box center [27, 95] width 31 height 31
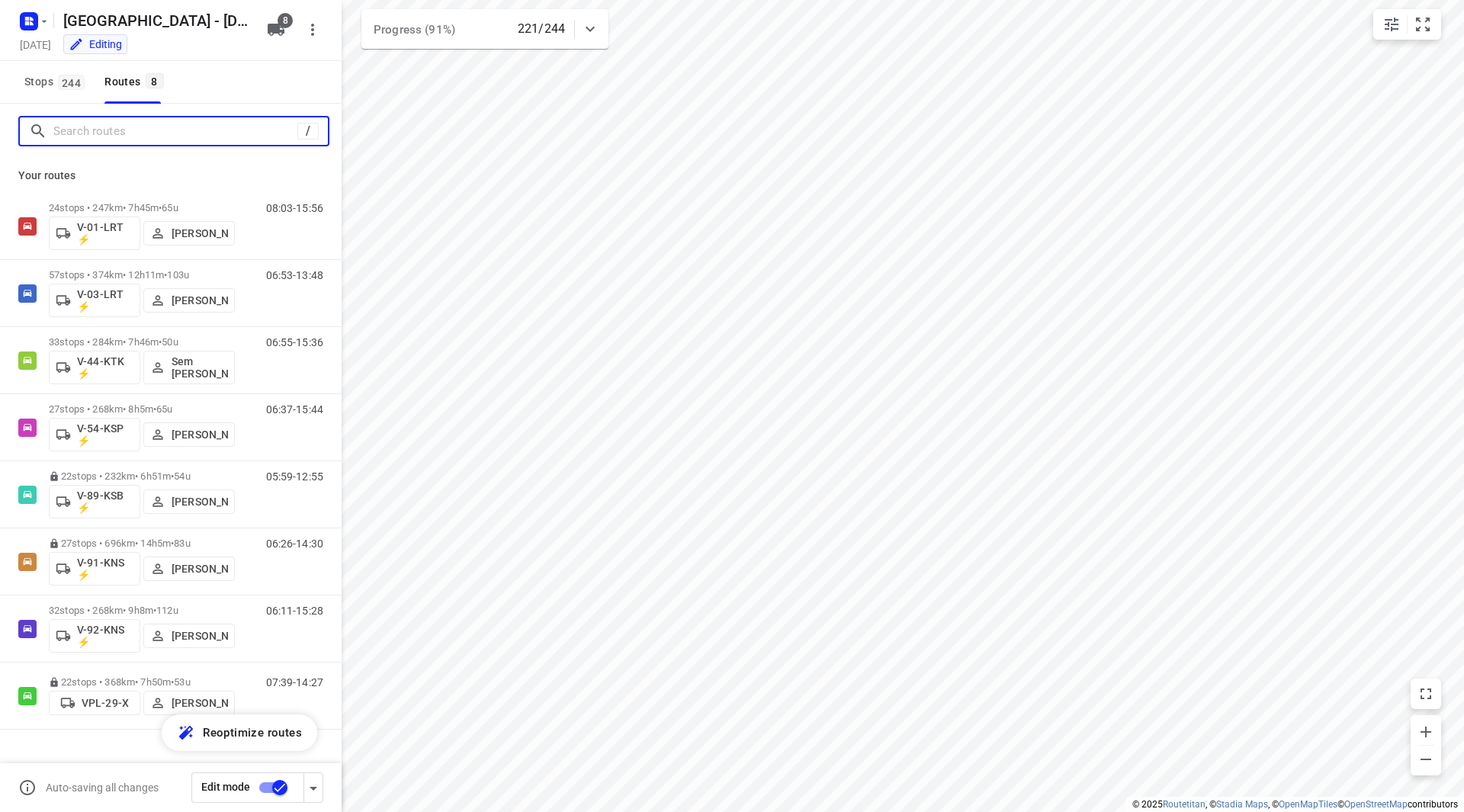
click at [133, 139] on input "Search routes" at bounding box center [175, 132] width 244 height 24
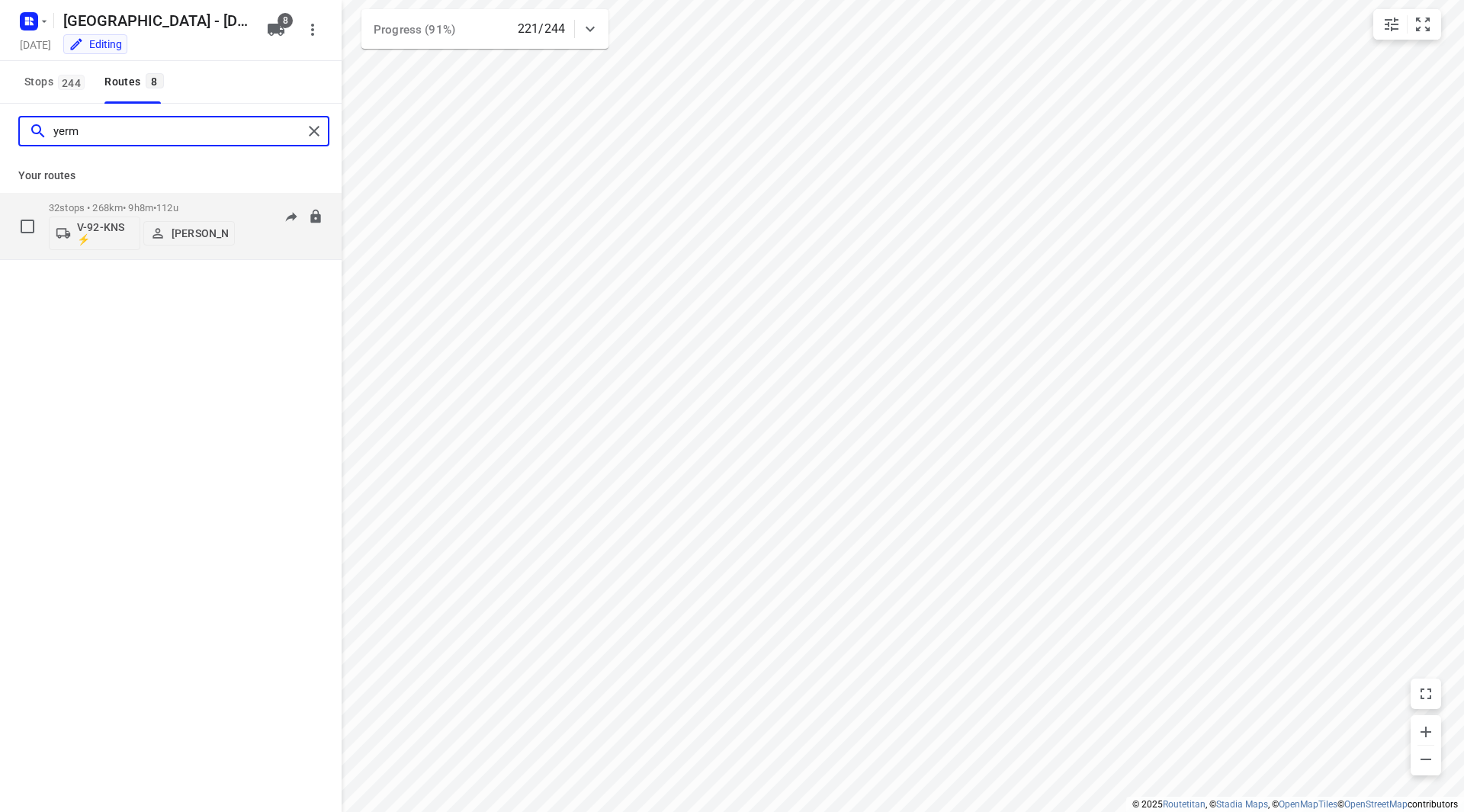
type input "yerm"
click at [180, 201] on div "32 stops • 268km • 9h8m • 112u V-92-KNS ⚡ [PERSON_NAME]" at bounding box center [141, 226] width 186 height 64
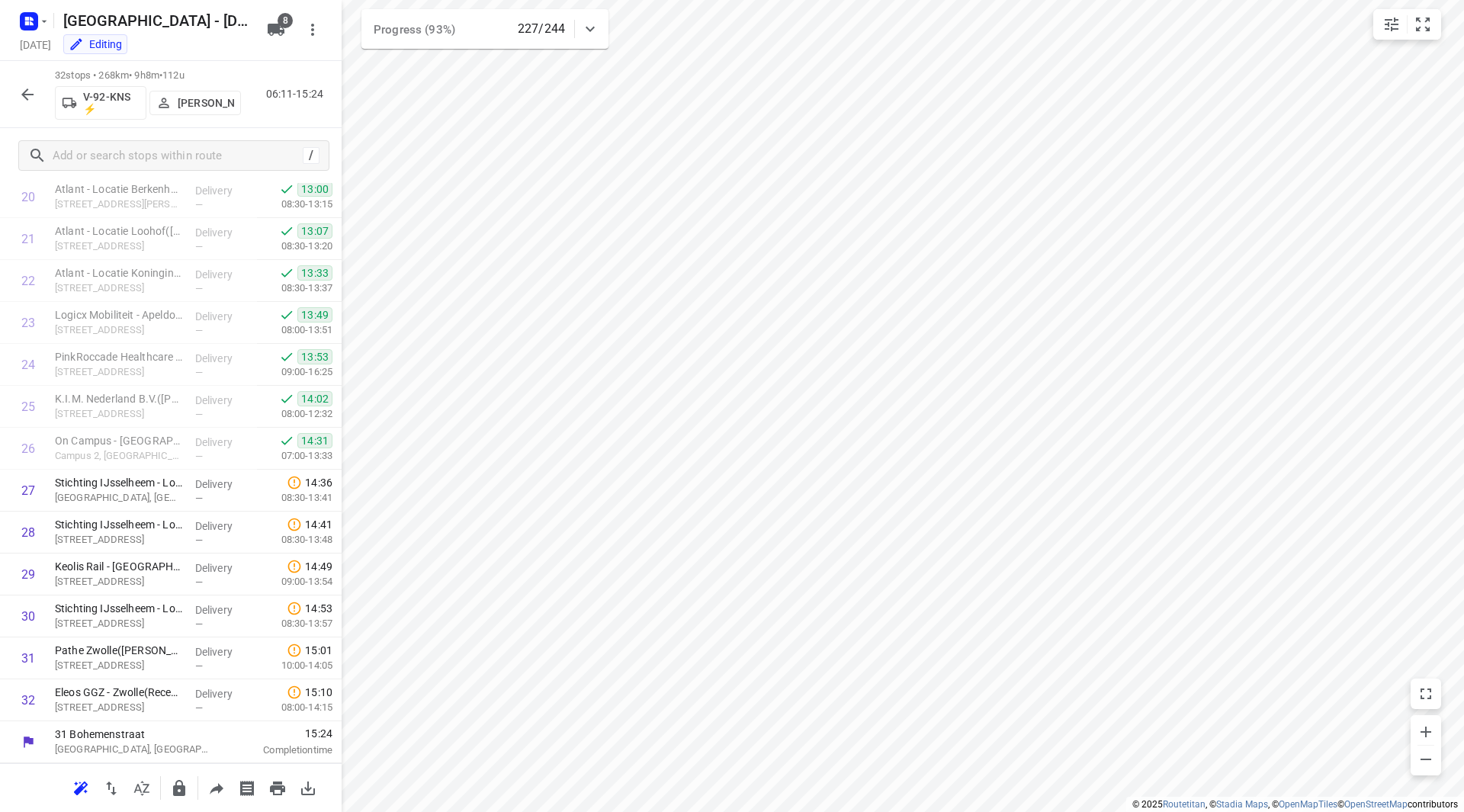
click at [34, 90] on icon "button" at bounding box center [27, 95] width 19 height 19
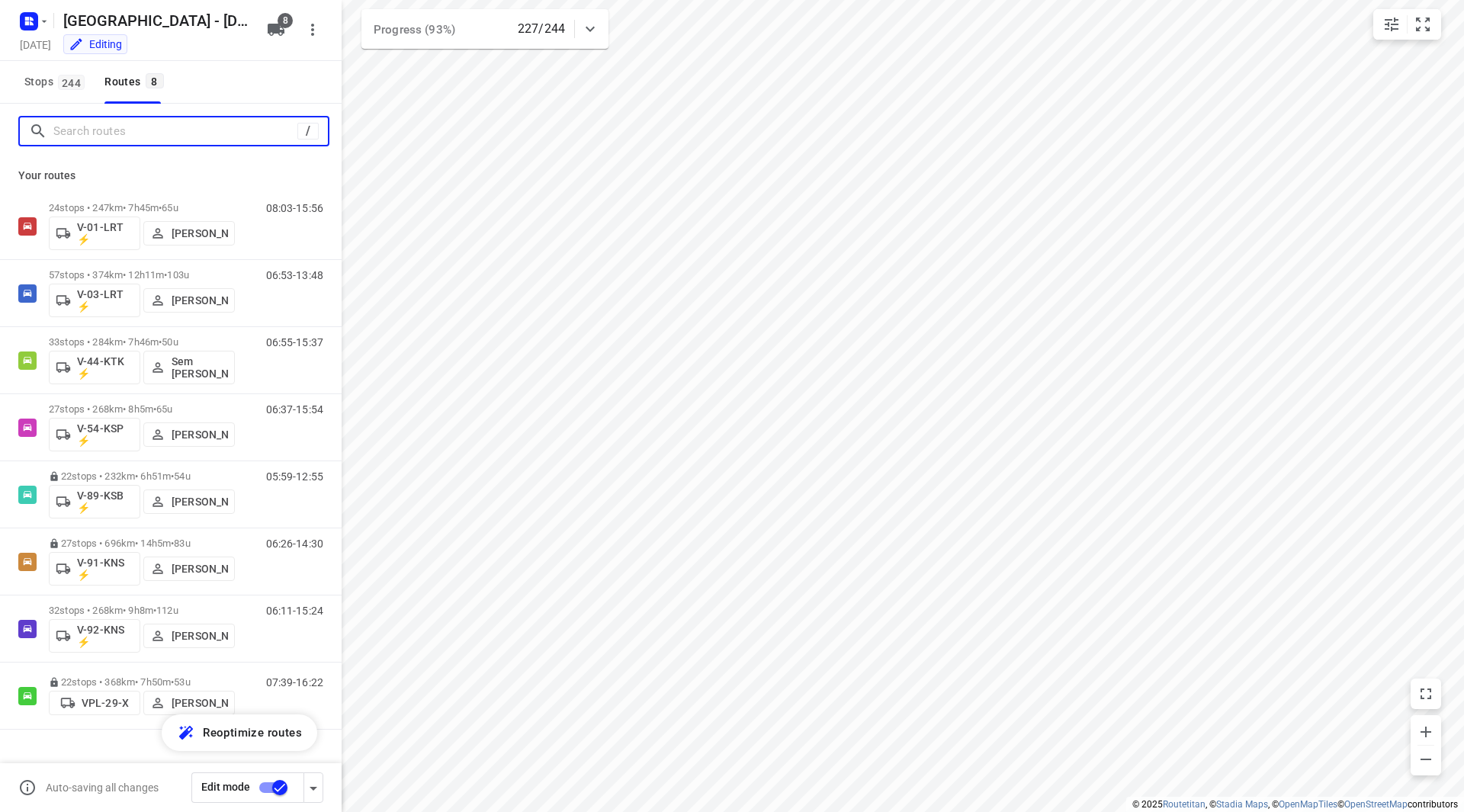
click at [132, 137] on input "Search routes" at bounding box center [175, 132] width 244 height 24
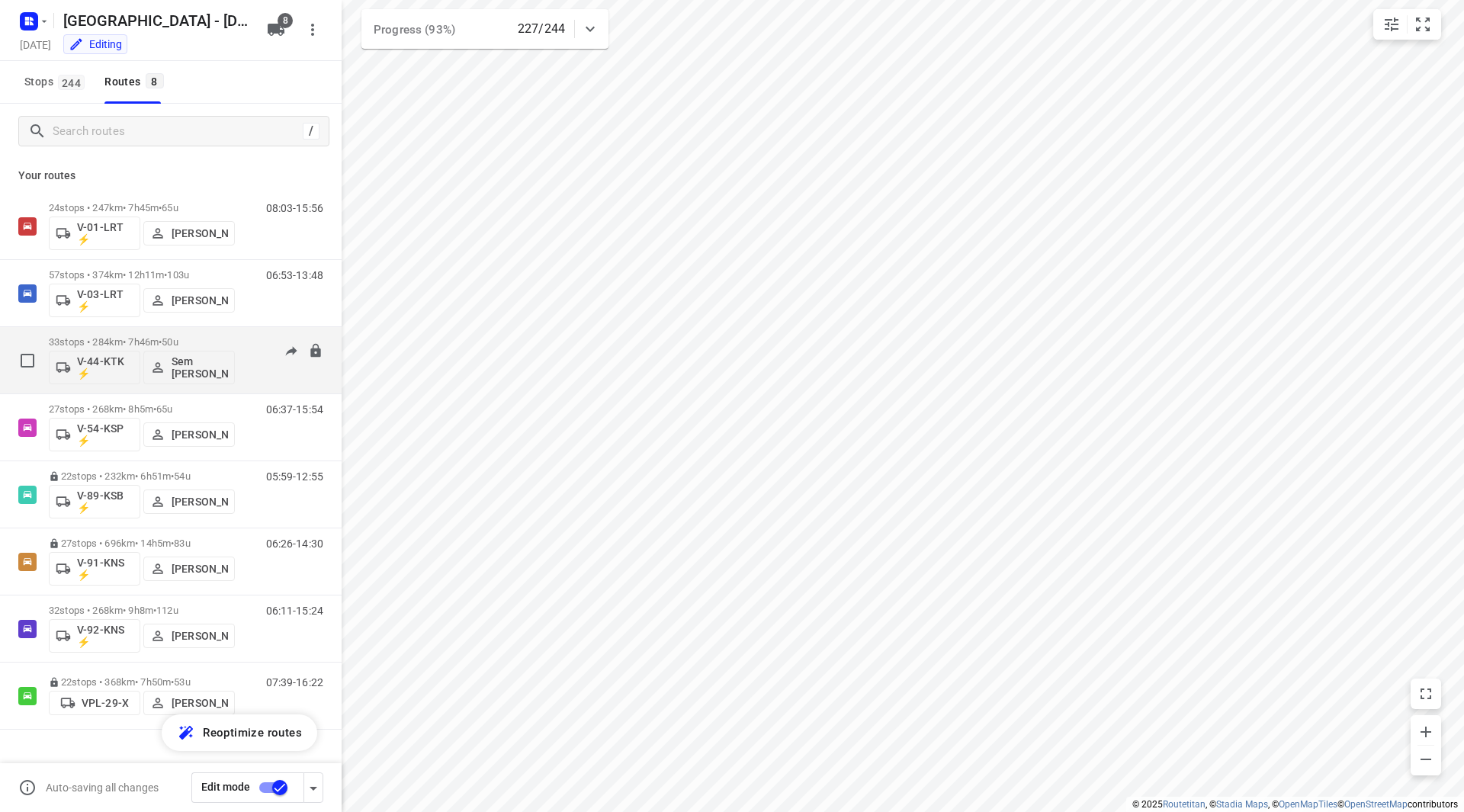
click at [239, 336] on div "33 stops • 284km • 7h46m • 50u V-44-KTK ⚡ Sem Bollweg 06:55-15:37" at bounding box center [194, 360] width 292 height 64
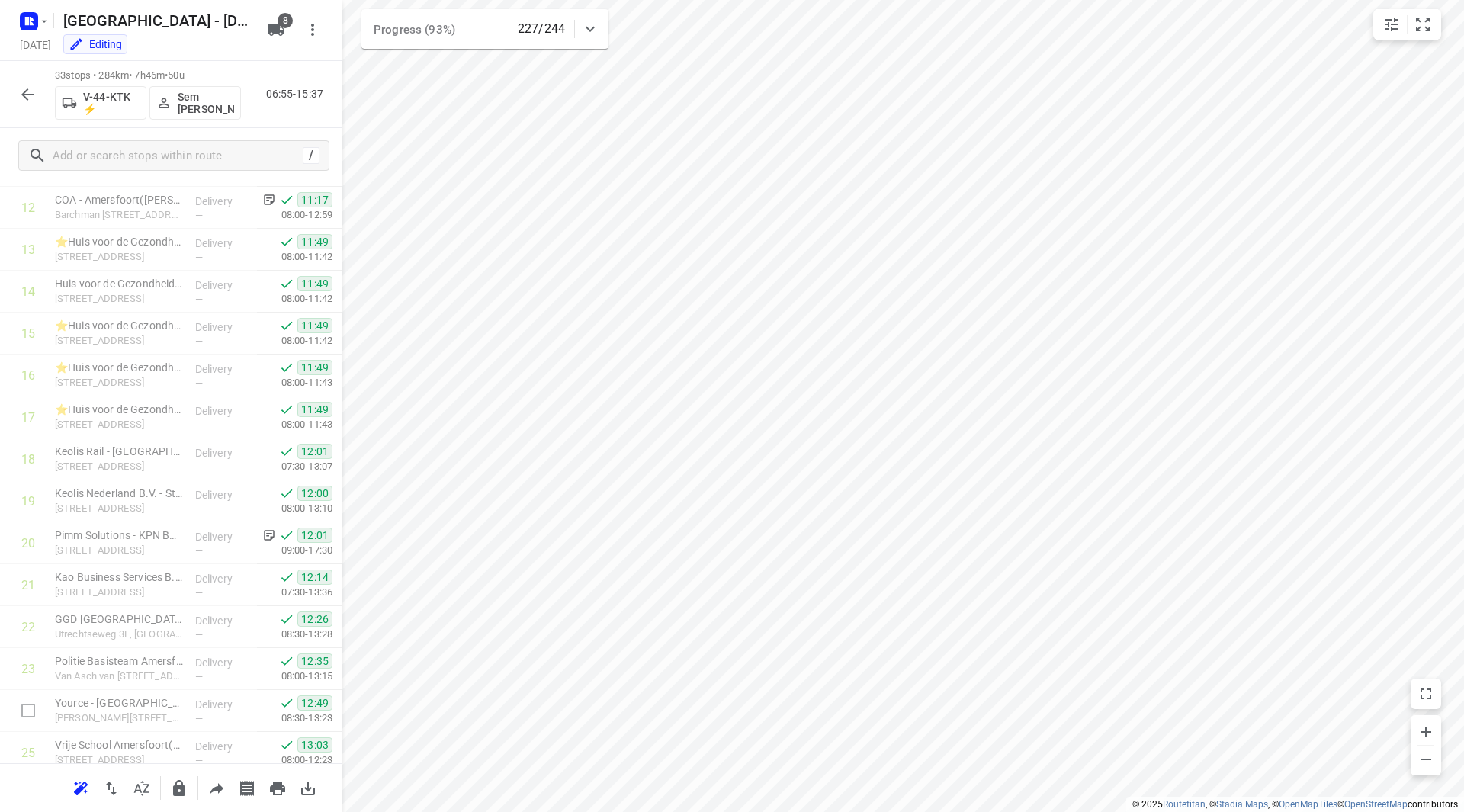
scroll to position [922, 0]
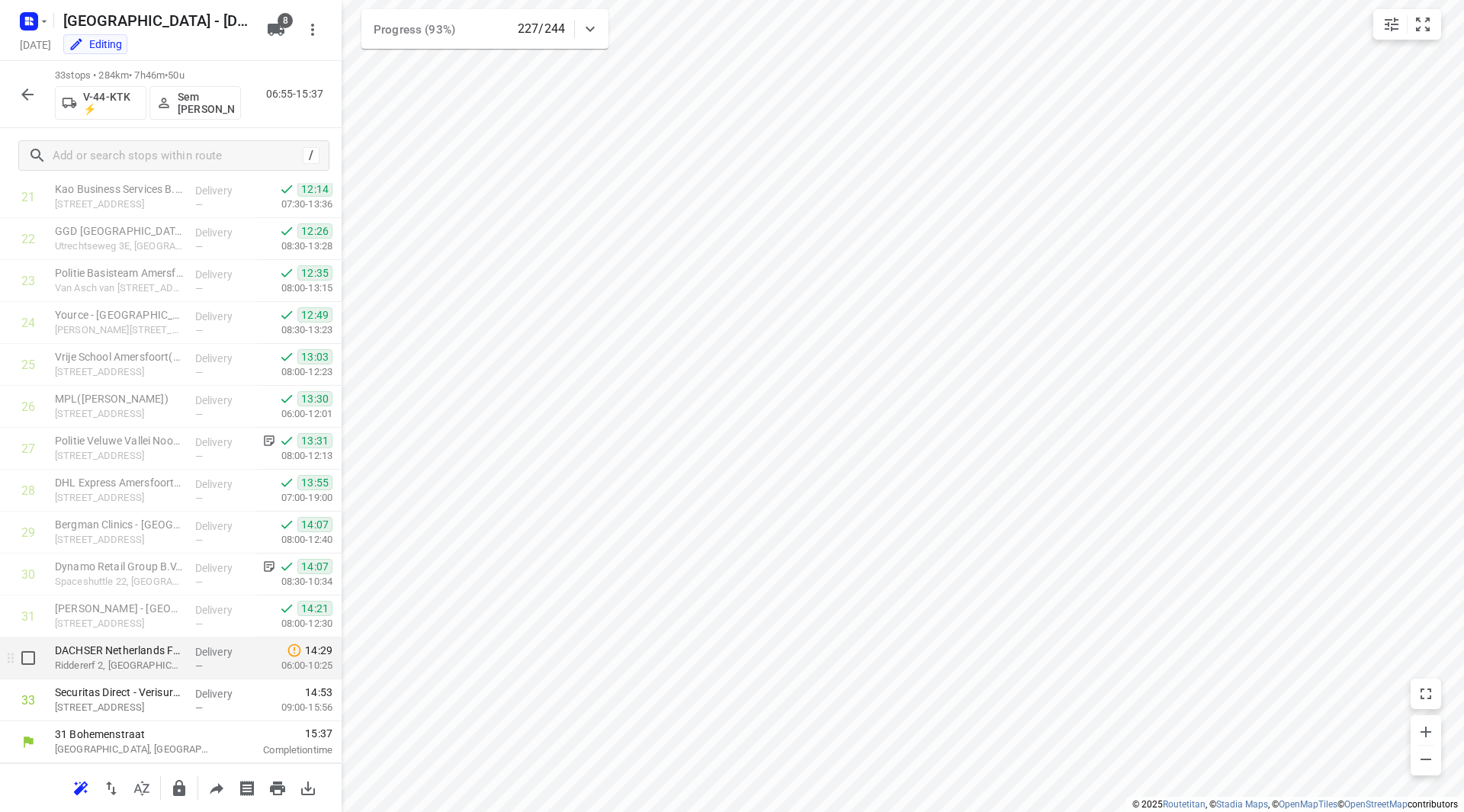
click at [130, 659] on p "Riddererf 2, Nijkerk" at bounding box center [118, 665] width 128 height 15
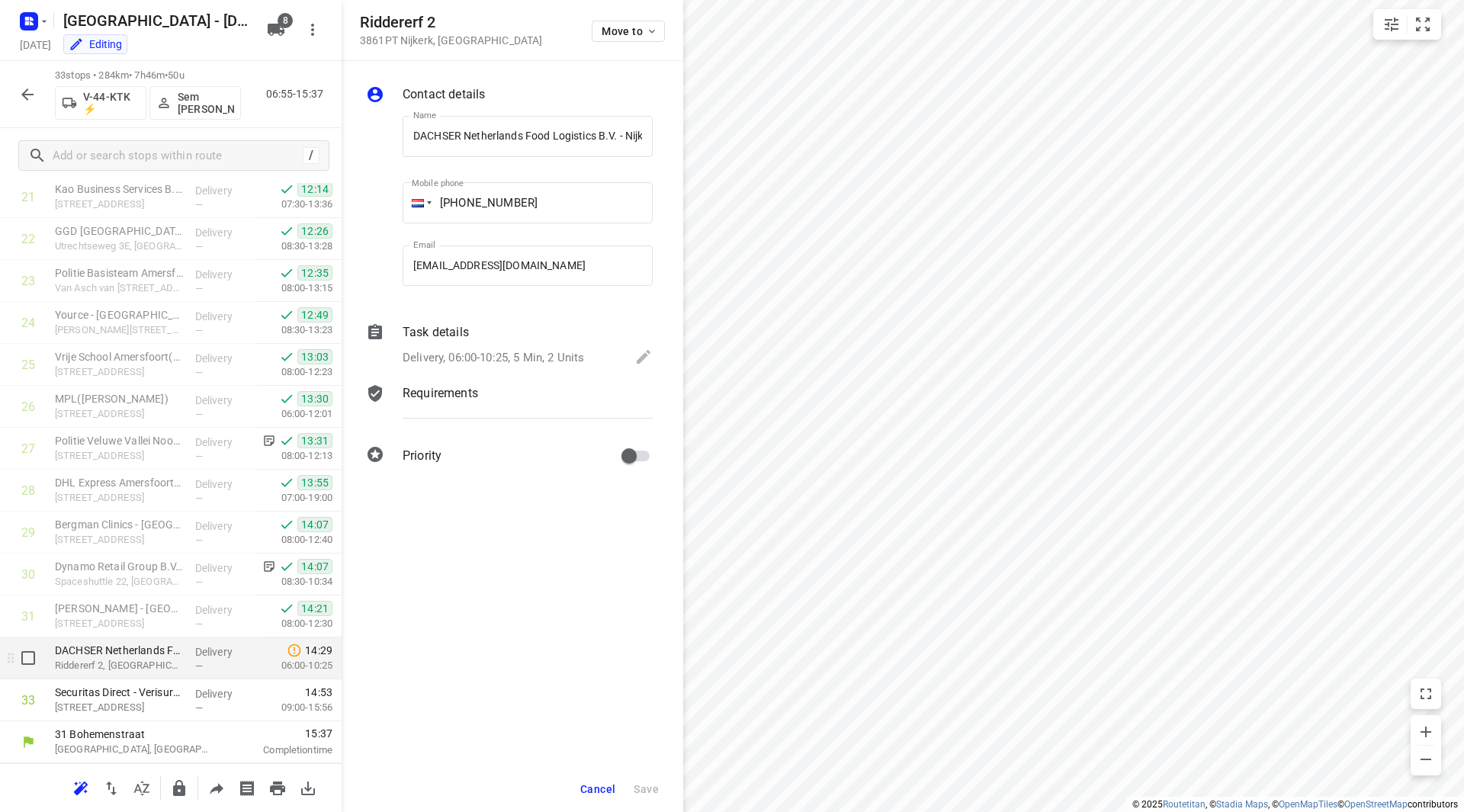
scroll to position [0, 78]
click at [488, 349] on p "Delivery, 06:00-10:25, 5 Min, 2 Units" at bounding box center [493, 358] width 181 height 18
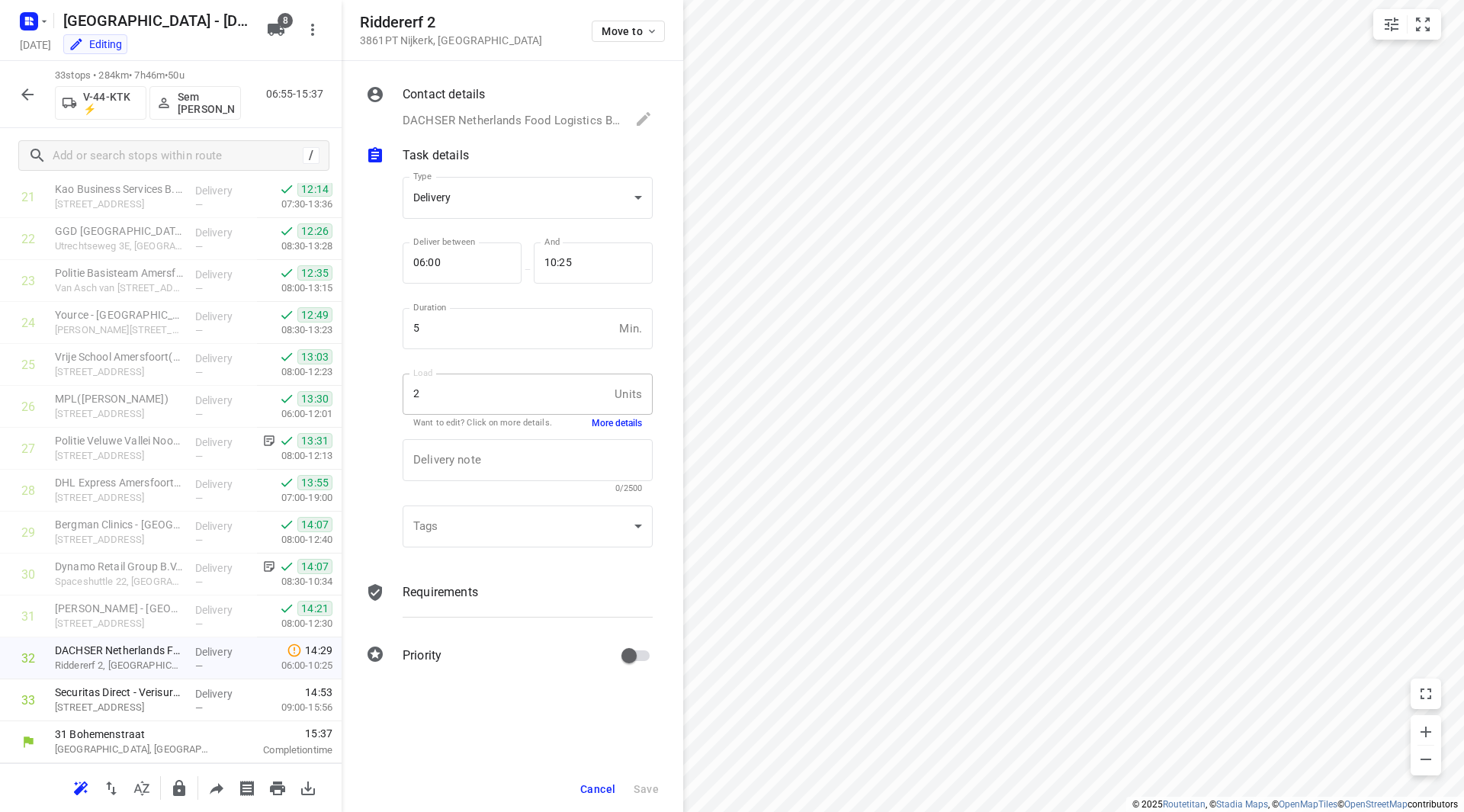
click at [617, 427] on button "More details" at bounding box center [617, 423] width 50 height 13
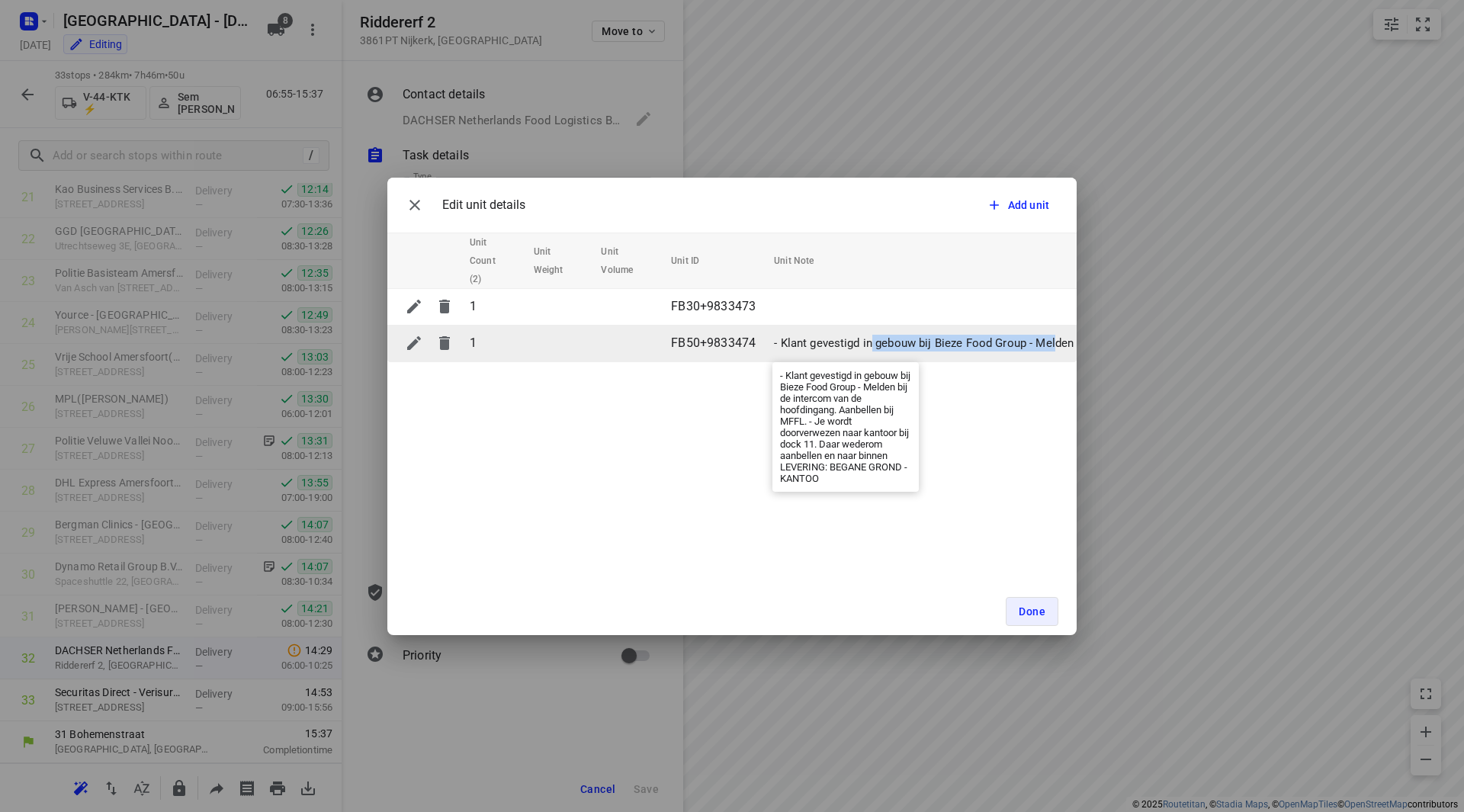
drag, startPoint x: 872, startPoint y: 345, endPoint x: 1056, endPoint y: 343, distance: 184.0
click at [1056, 343] on p "- Klant gevestigd in gebouw bij Bieze Food Group - Melden bij de intercom van d…" at bounding box center [1409, 344] width 1271 height 18
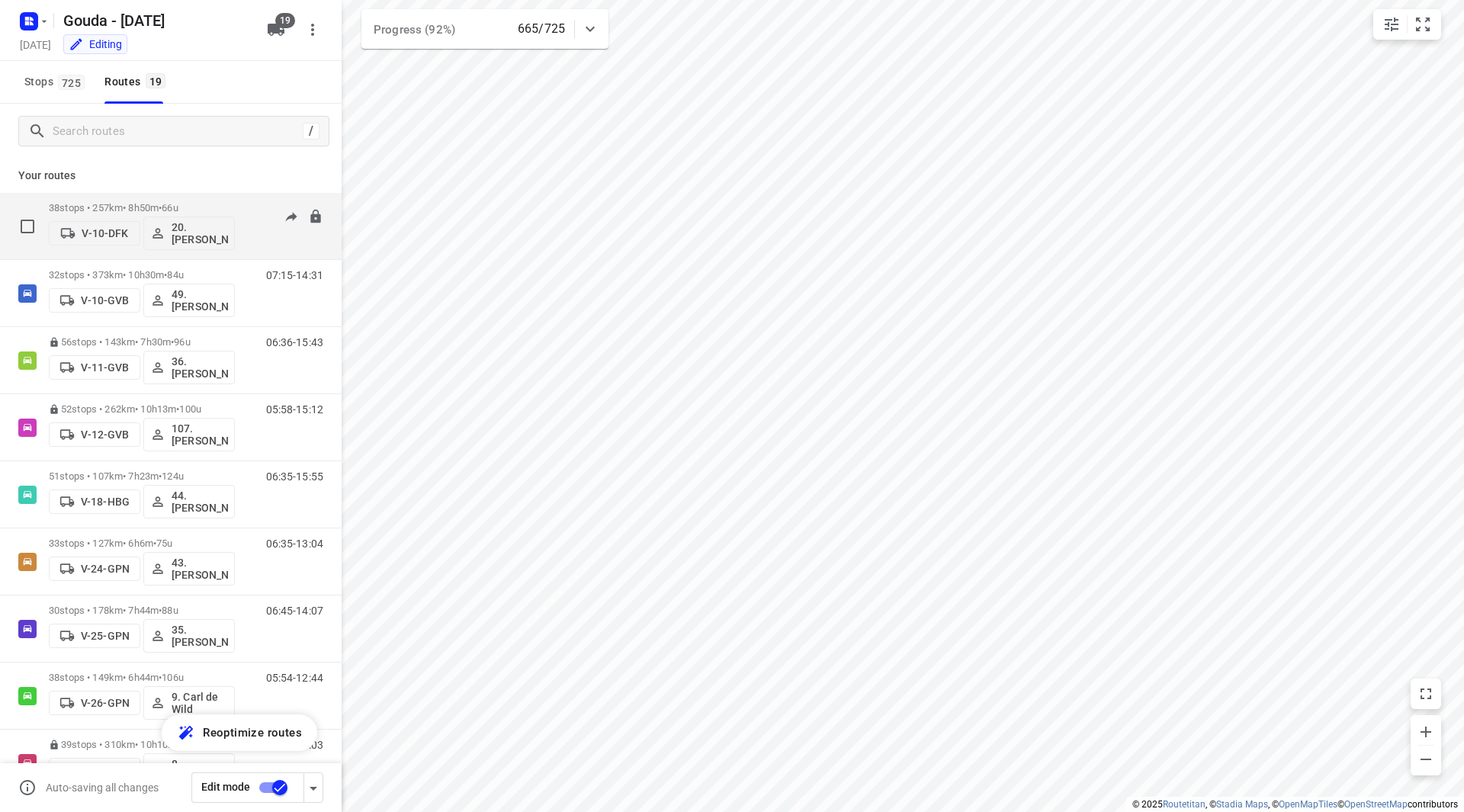
click at [237, 201] on div "38 stops • 257km • 8h50m • 66u V-10-DFK 20.[PERSON_NAME] 06:25-16:46" at bounding box center [194, 226] width 292 height 64
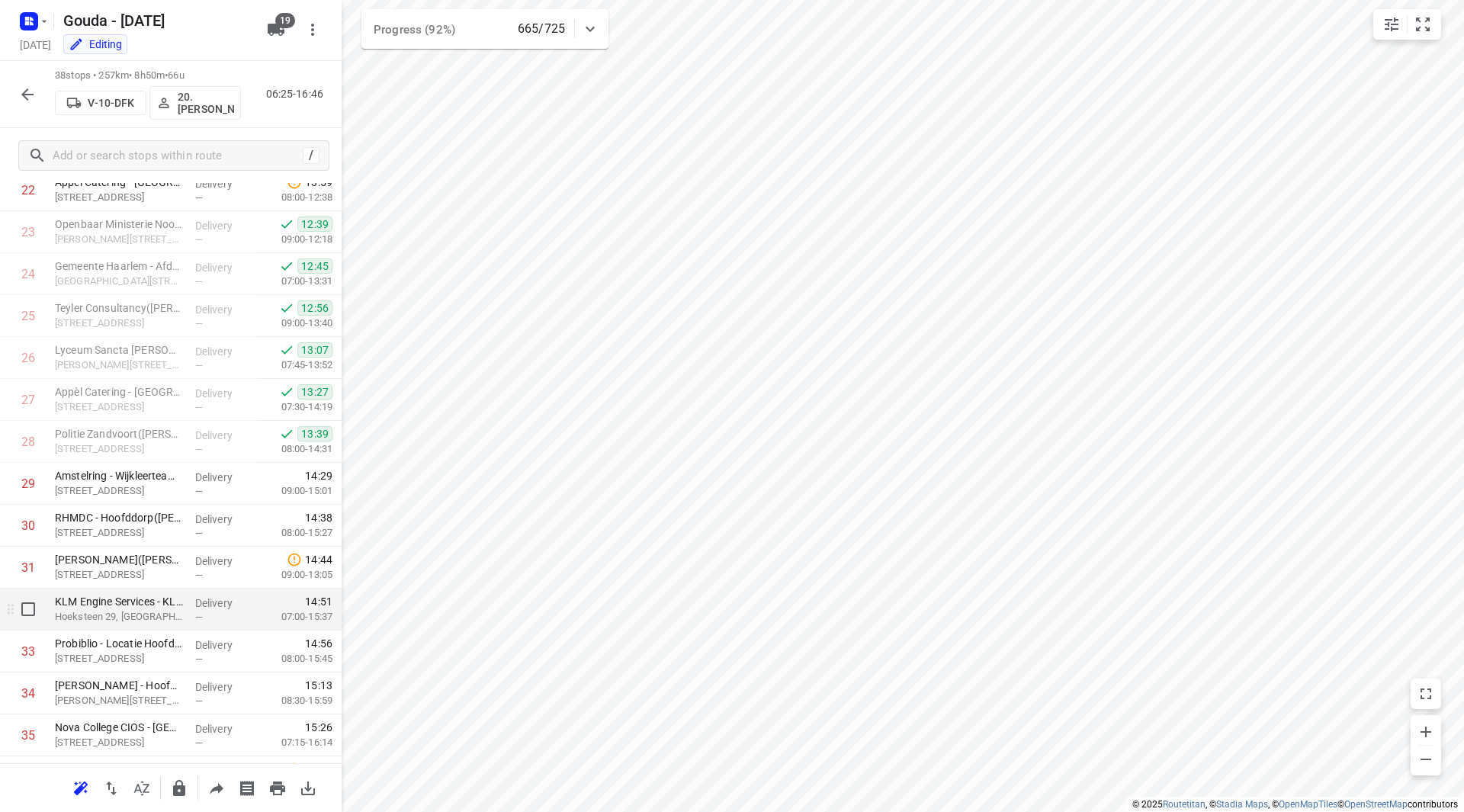
scroll to position [979, 0]
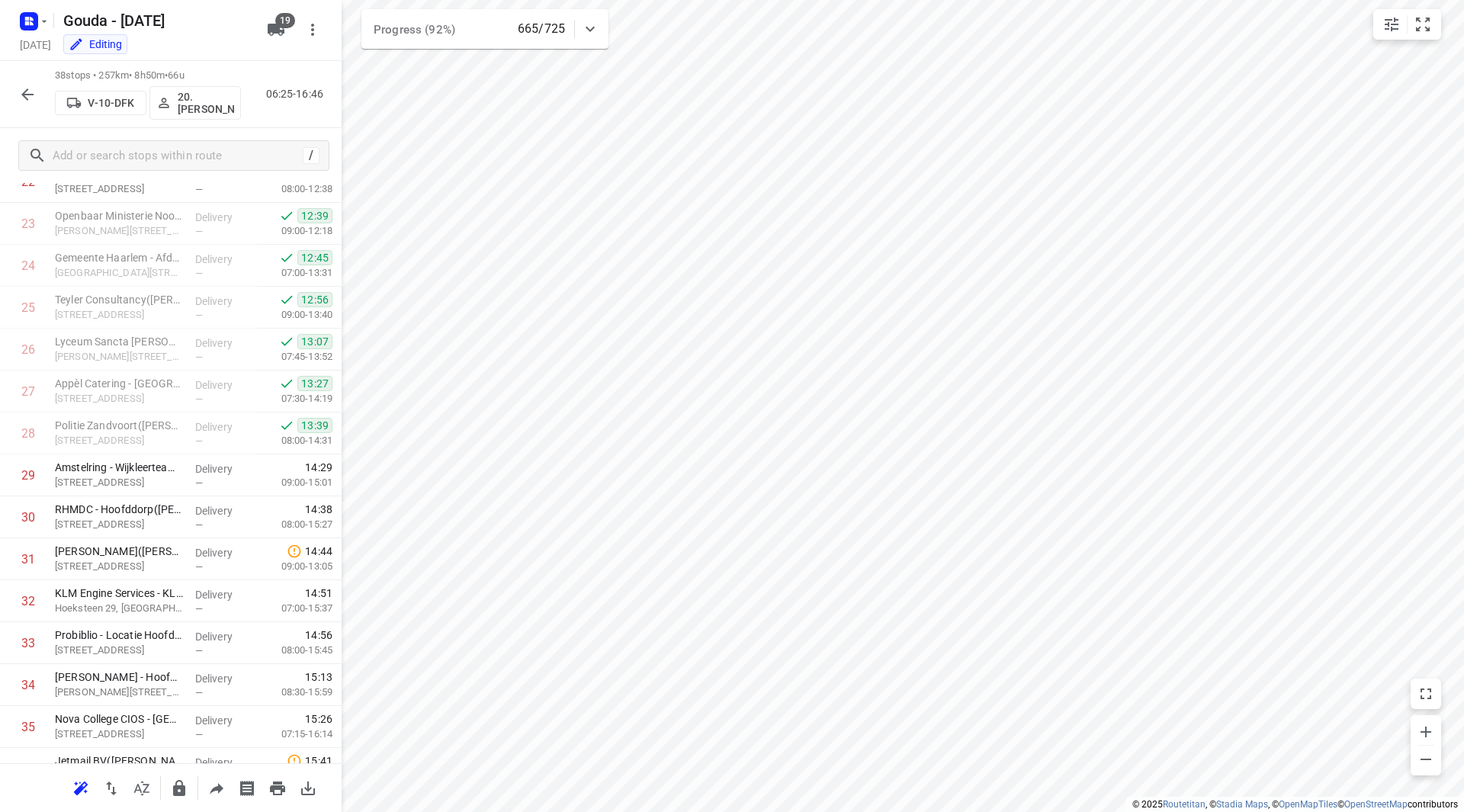
click at [31, 89] on icon "button" at bounding box center [27, 95] width 19 height 19
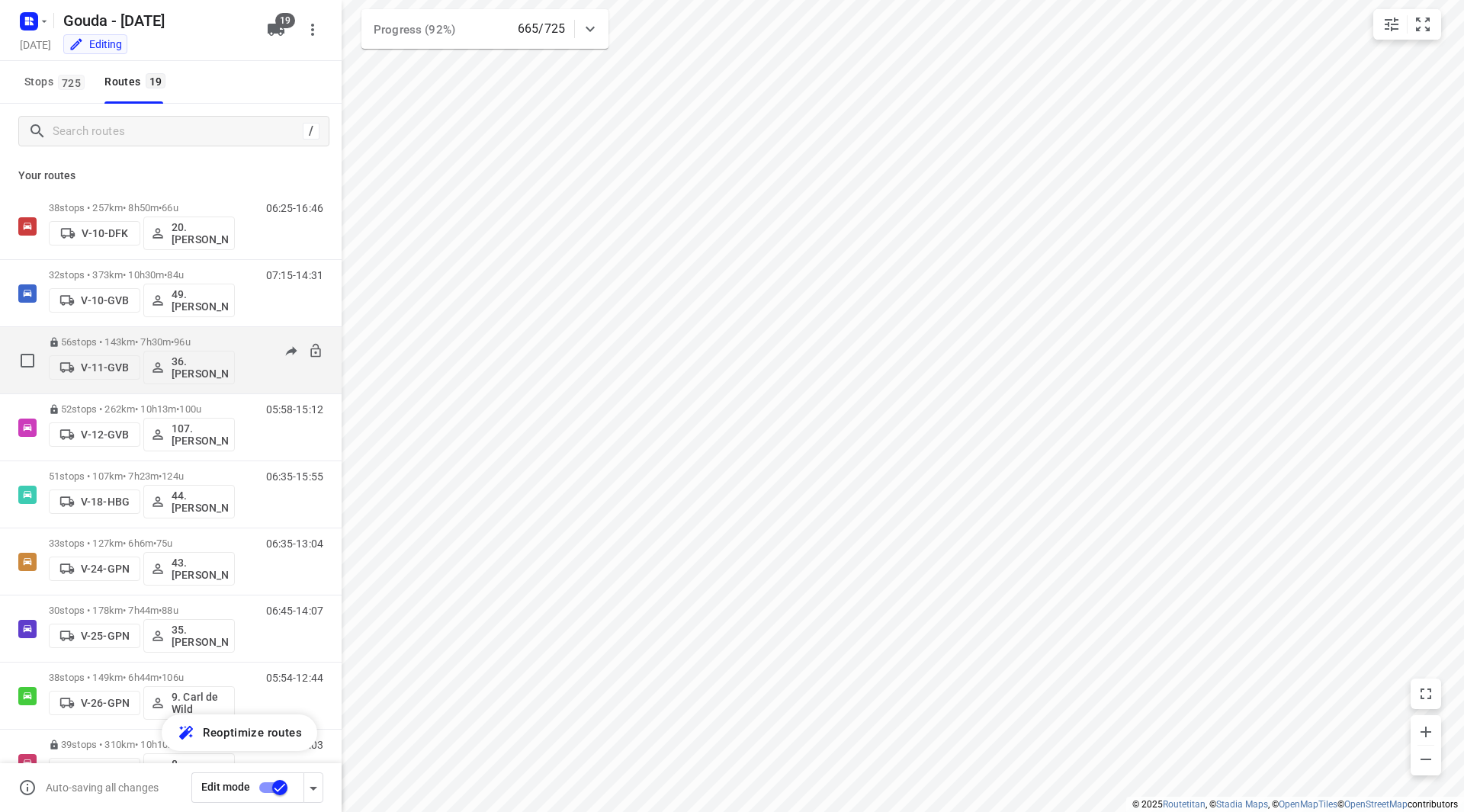
click at [260, 332] on div "56 stops • 143km • 7h30m • 96u V-11-GVB 36. [PERSON_NAME] 06:36-15:43" at bounding box center [194, 360] width 292 height 64
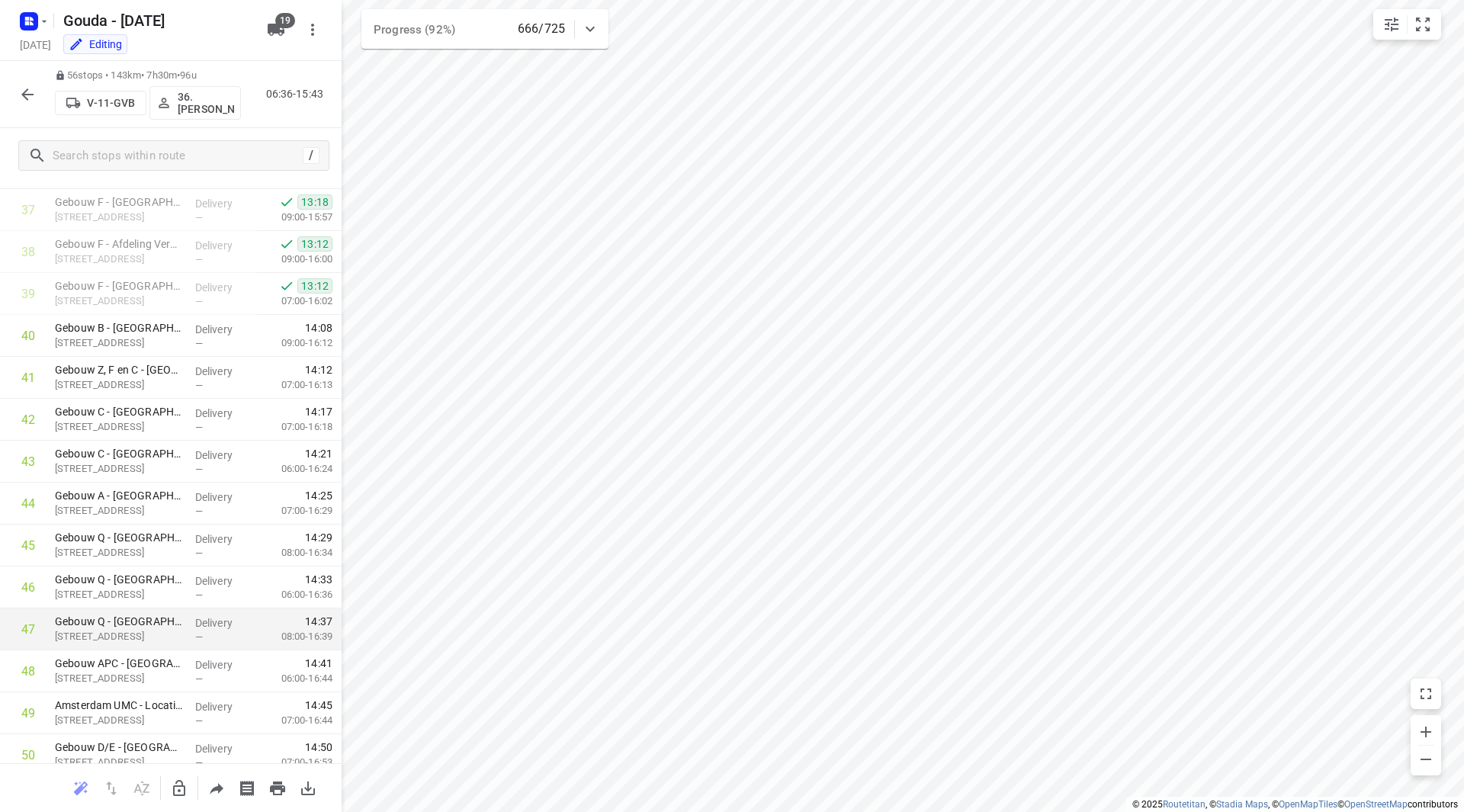
scroll to position [1594, 0]
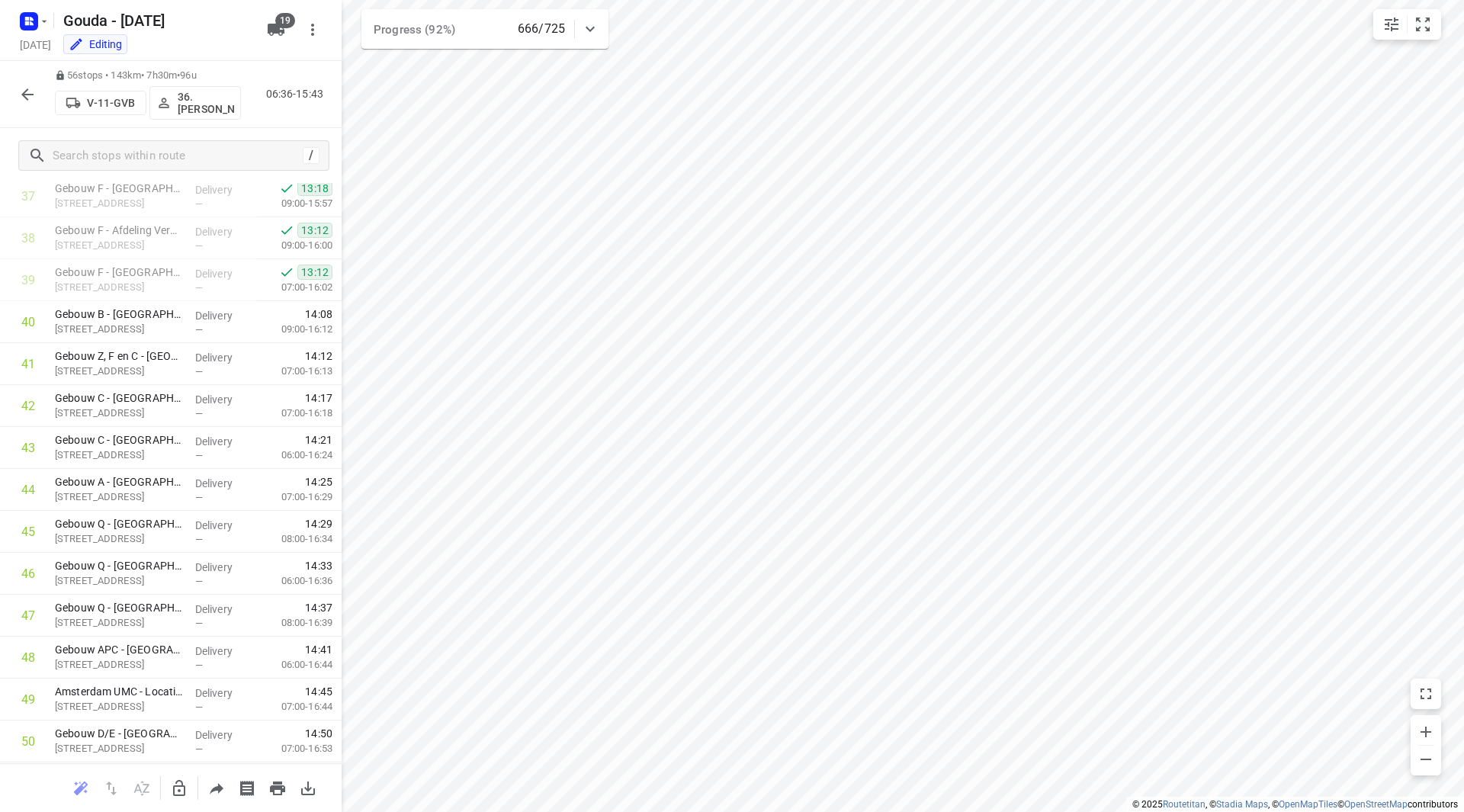
click at [31, 83] on button "button" at bounding box center [27, 95] width 31 height 31
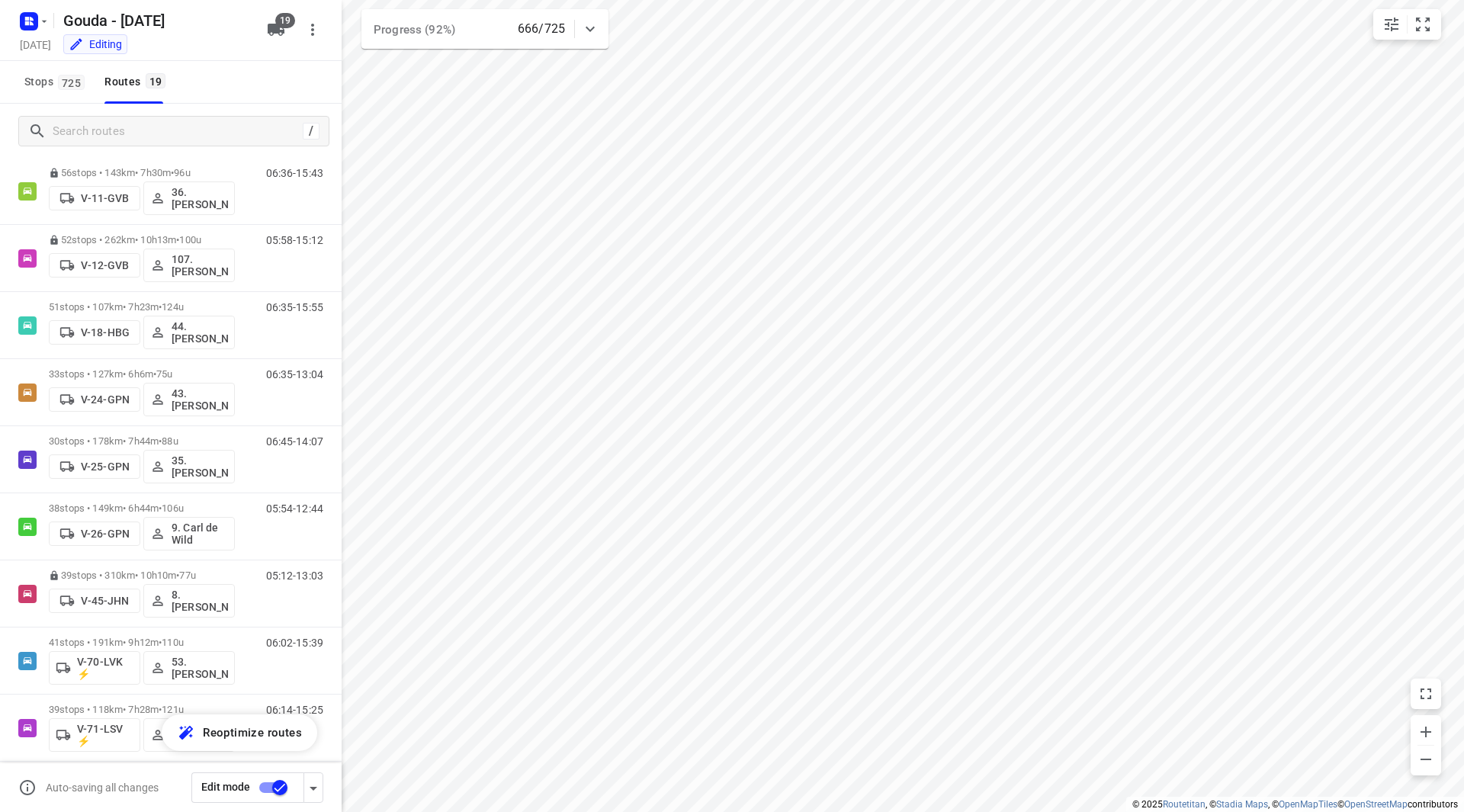
scroll to position [197, 0]
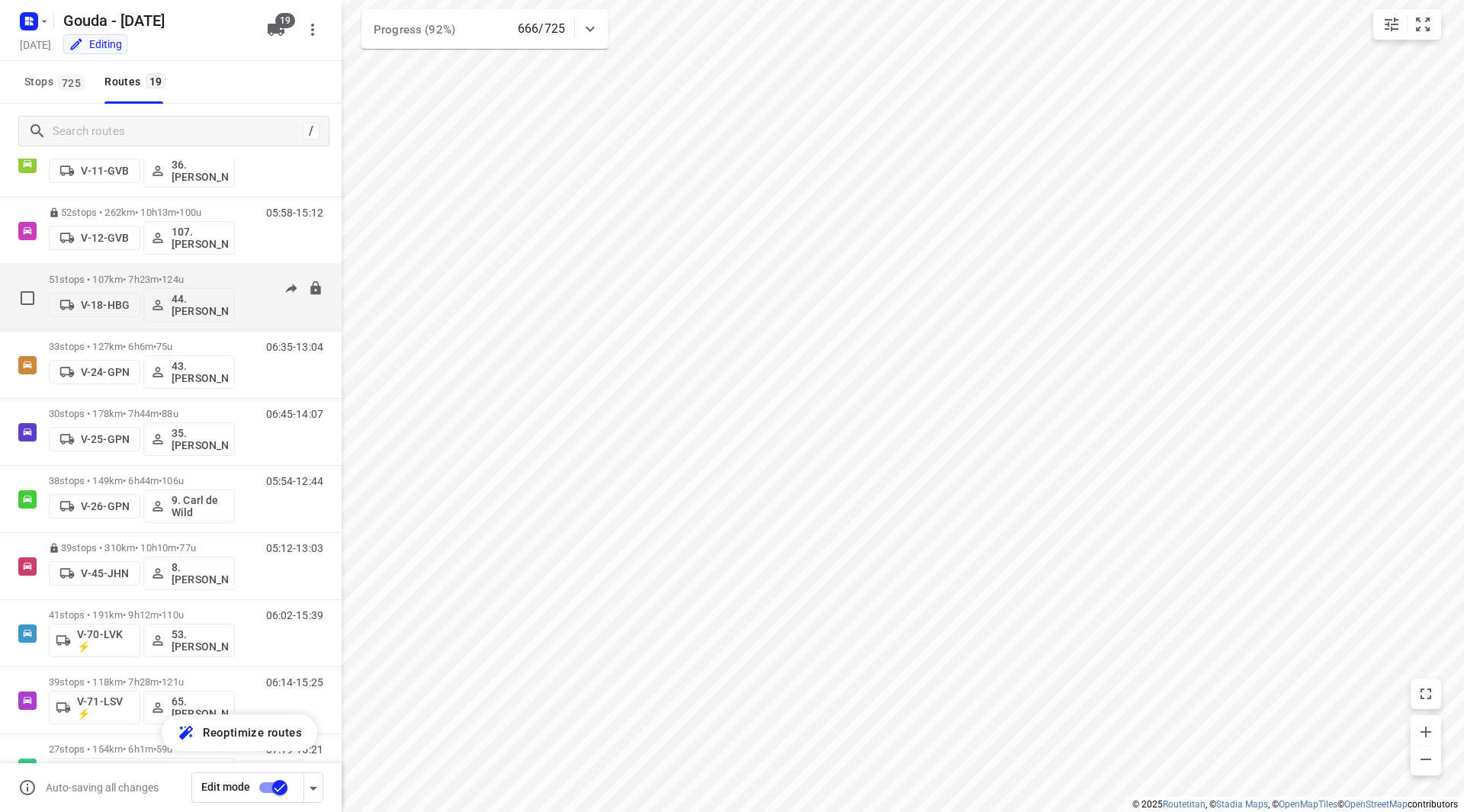
click at [211, 275] on p "51 stops • 107km • 7h23m • 124u" at bounding box center [141, 279] width 186 height 11
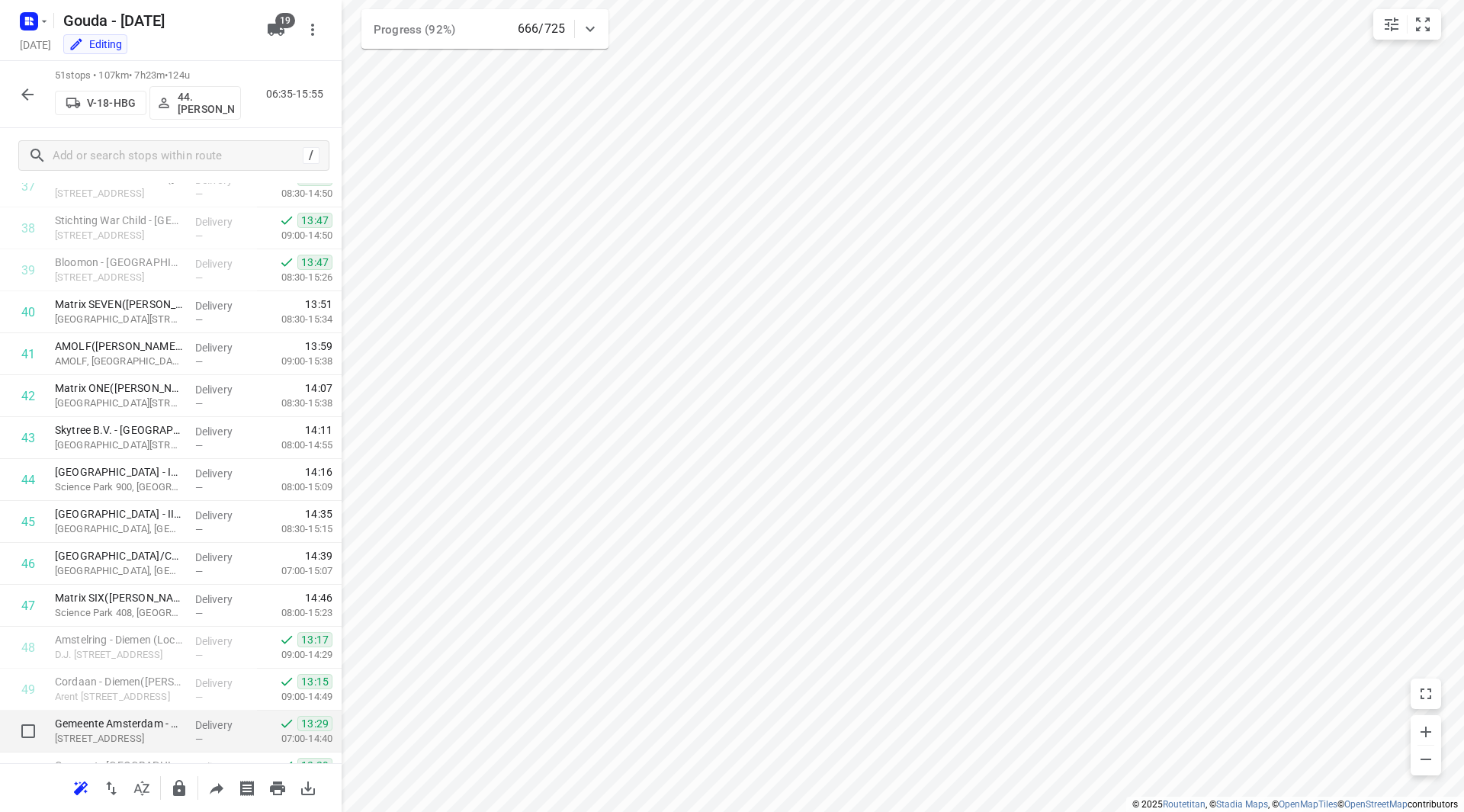
scroll to position [1677, 0]
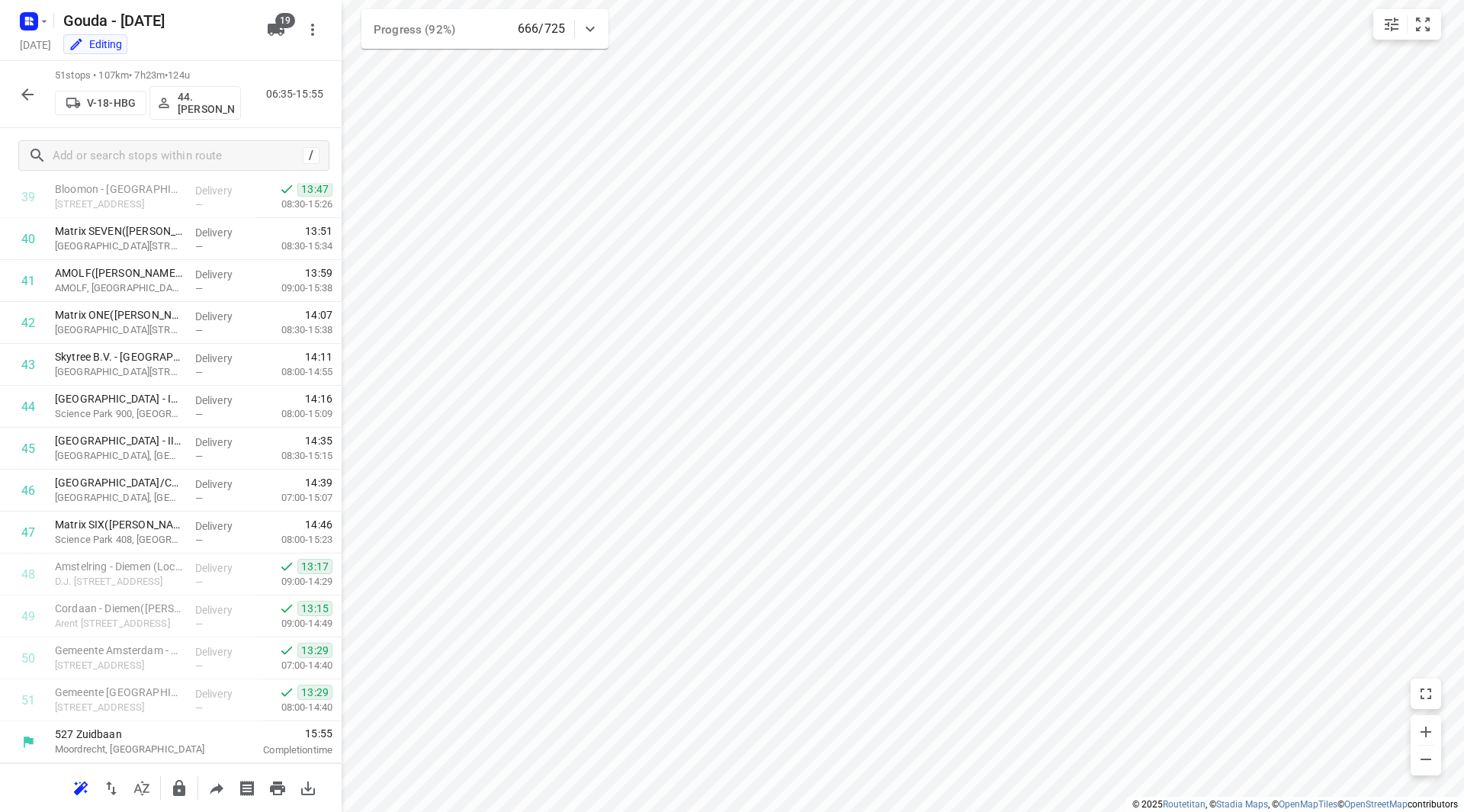
click at [14, 89] on button "button" at bounding box center [27, 95] width 31 height 31
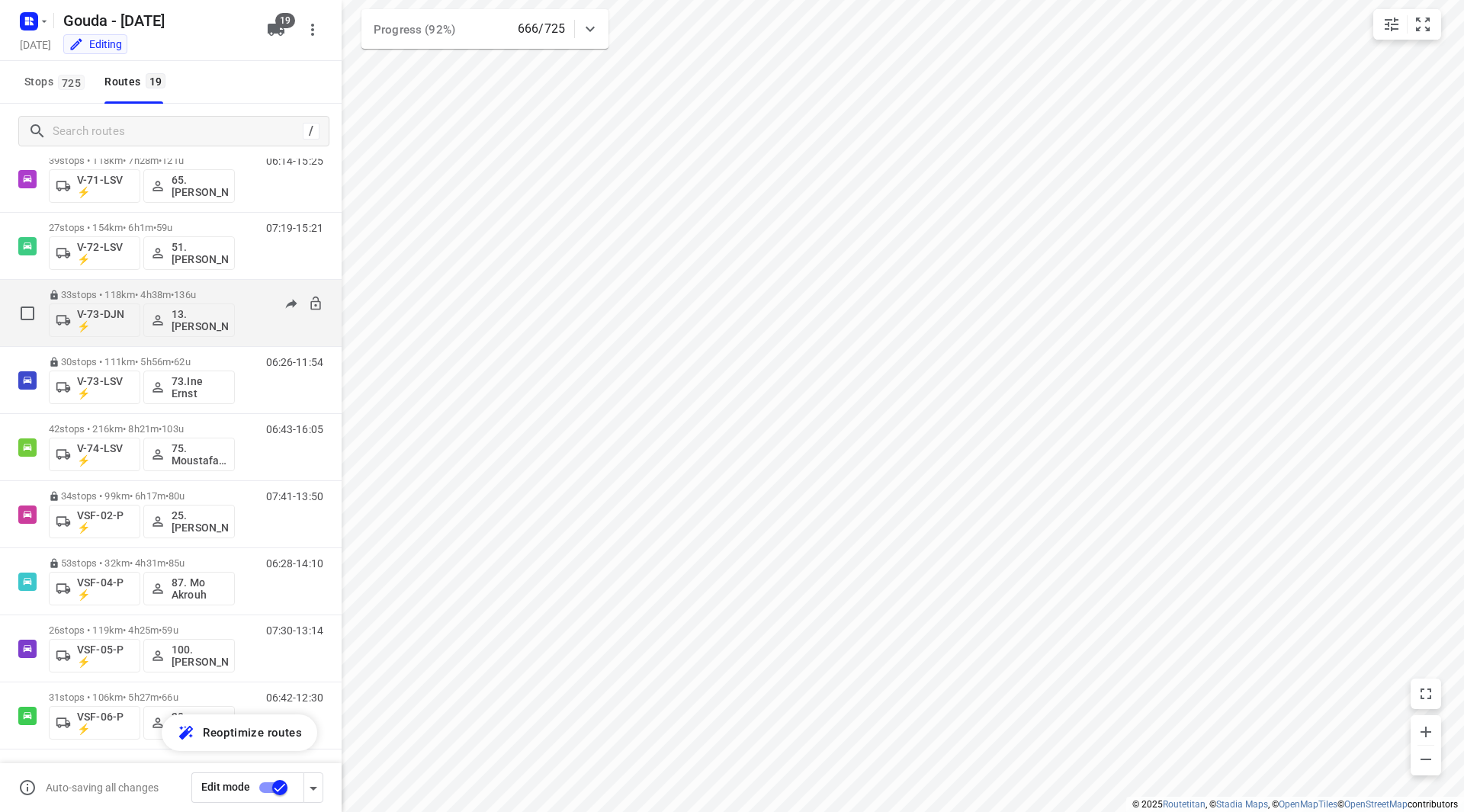
scroll to position [720, 0]
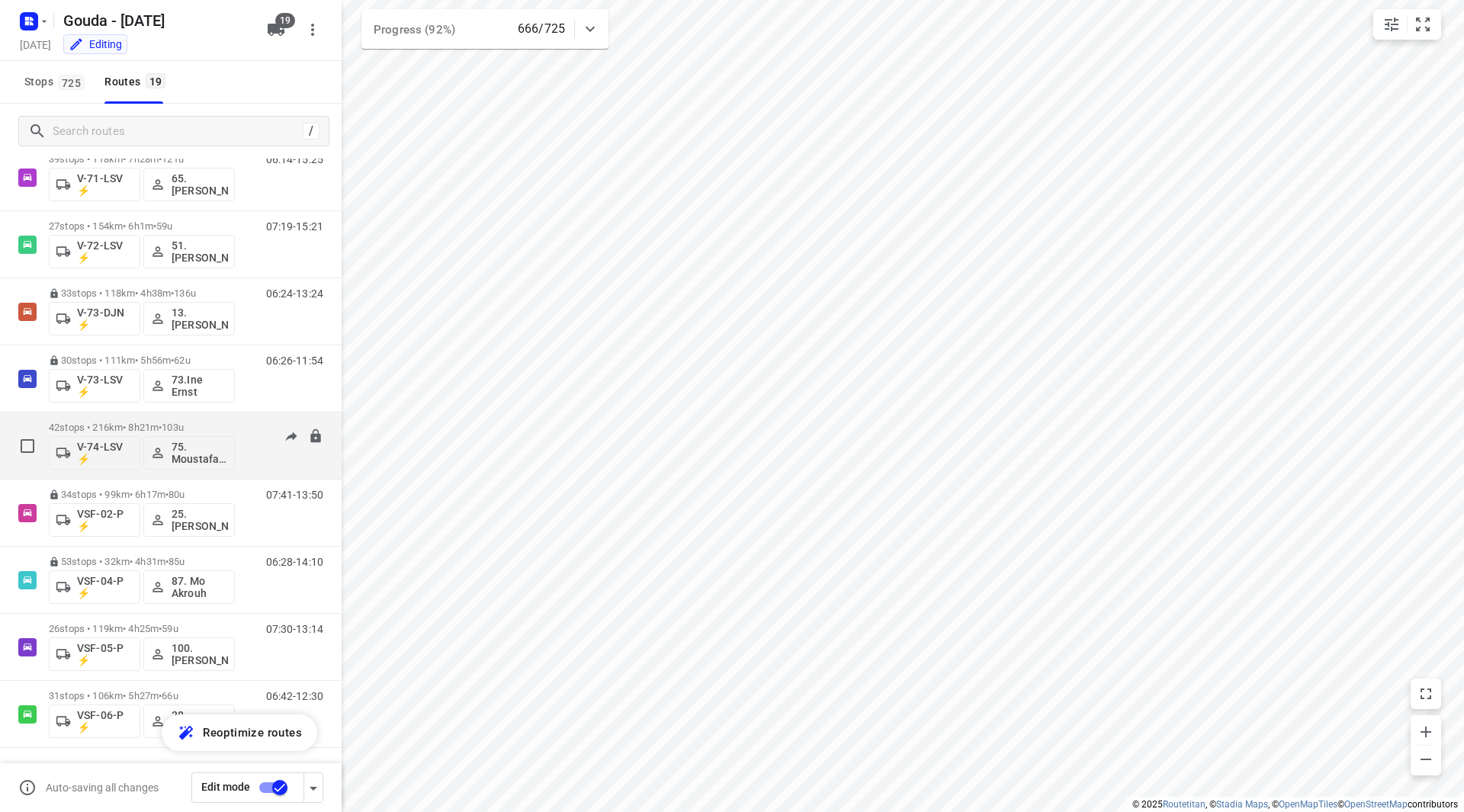
click at [201, 421] on div "42 stops • 216km • 8h21m • 103u V-74-LSV ⚡ 75. Moustafa Shhadeh" at bounding box center [141, 446] width 186 height 64
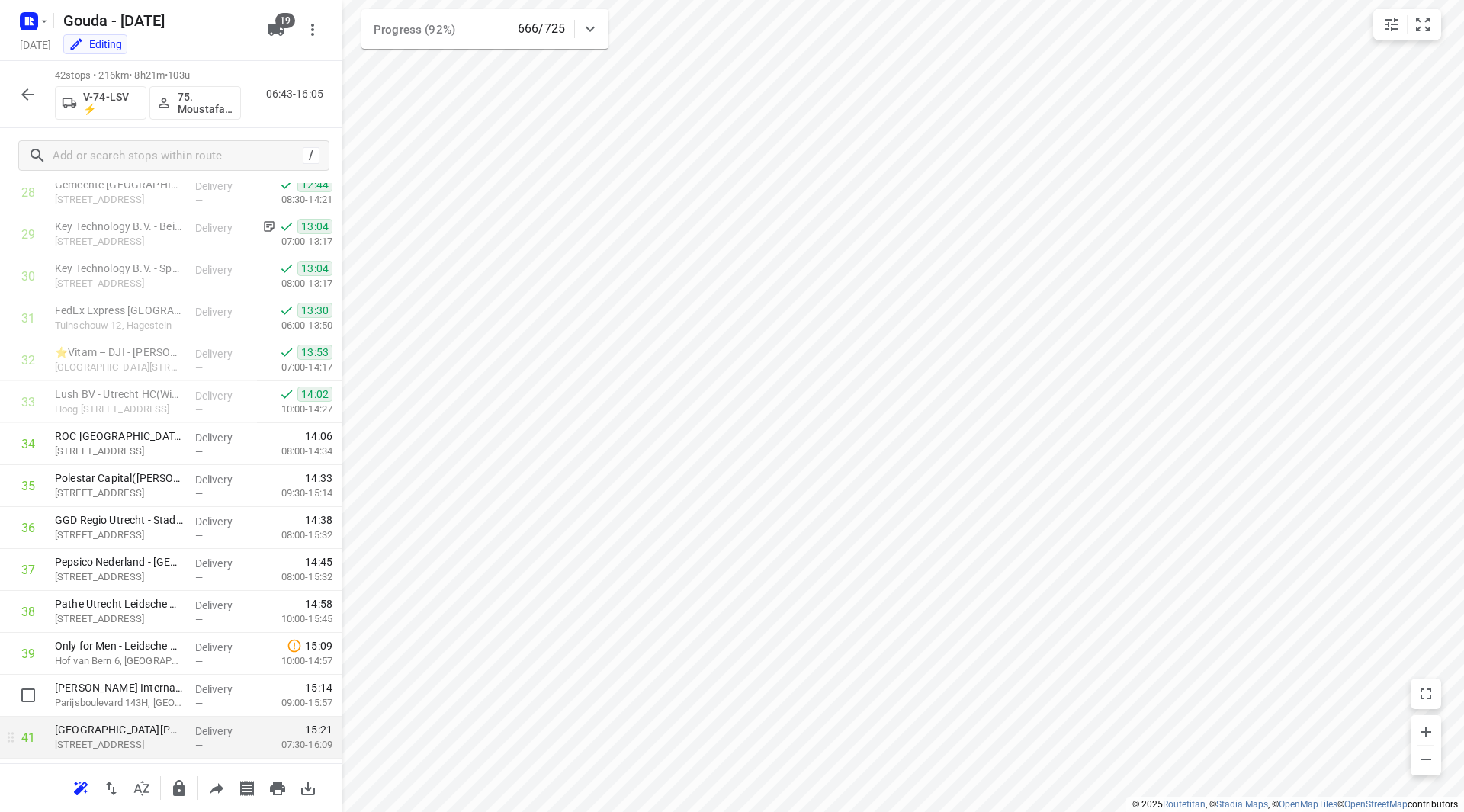
scroll to position [1300, 0]
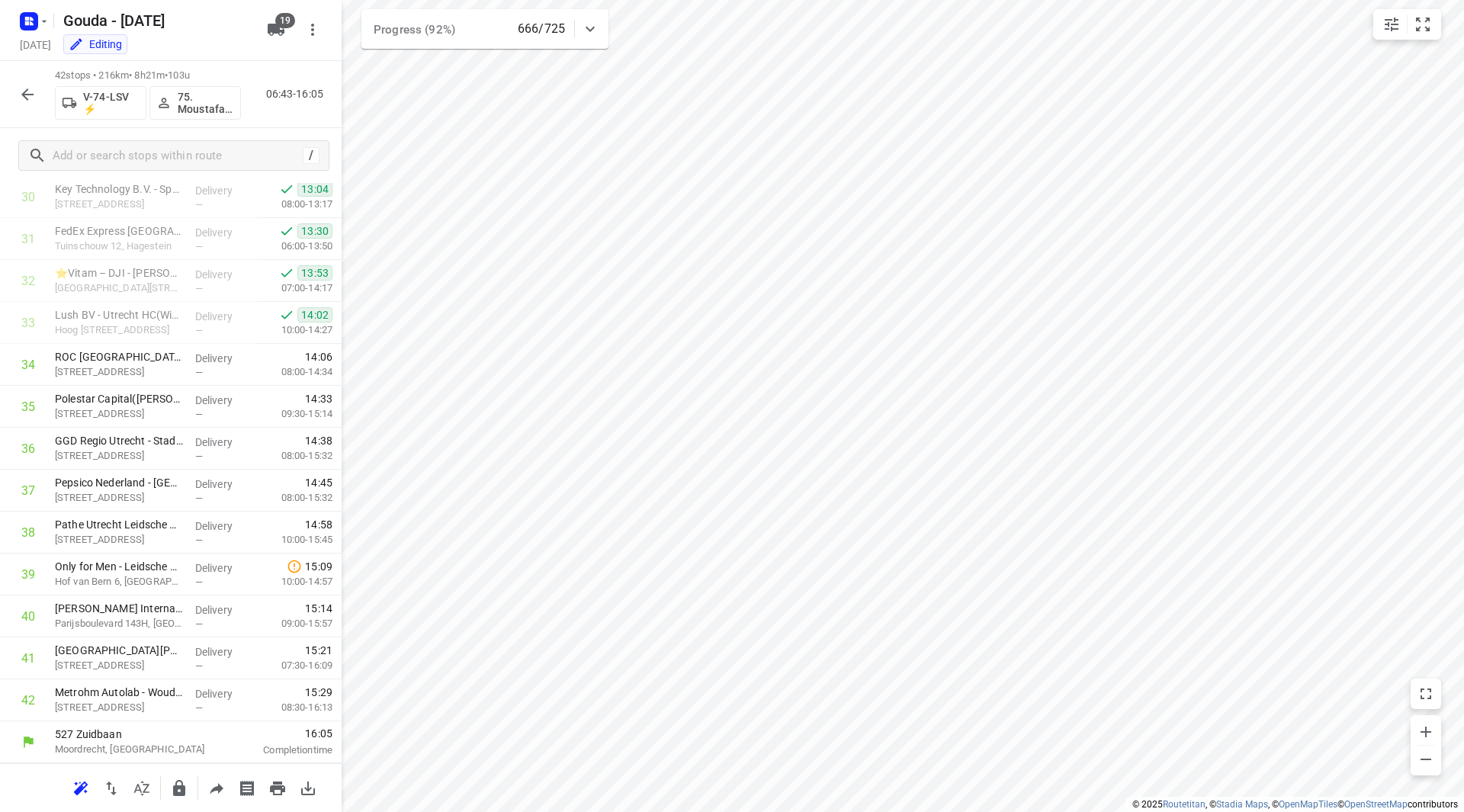
click at [27, 96] on icon "button" at bounding box center [27, 95] width 19 height 19
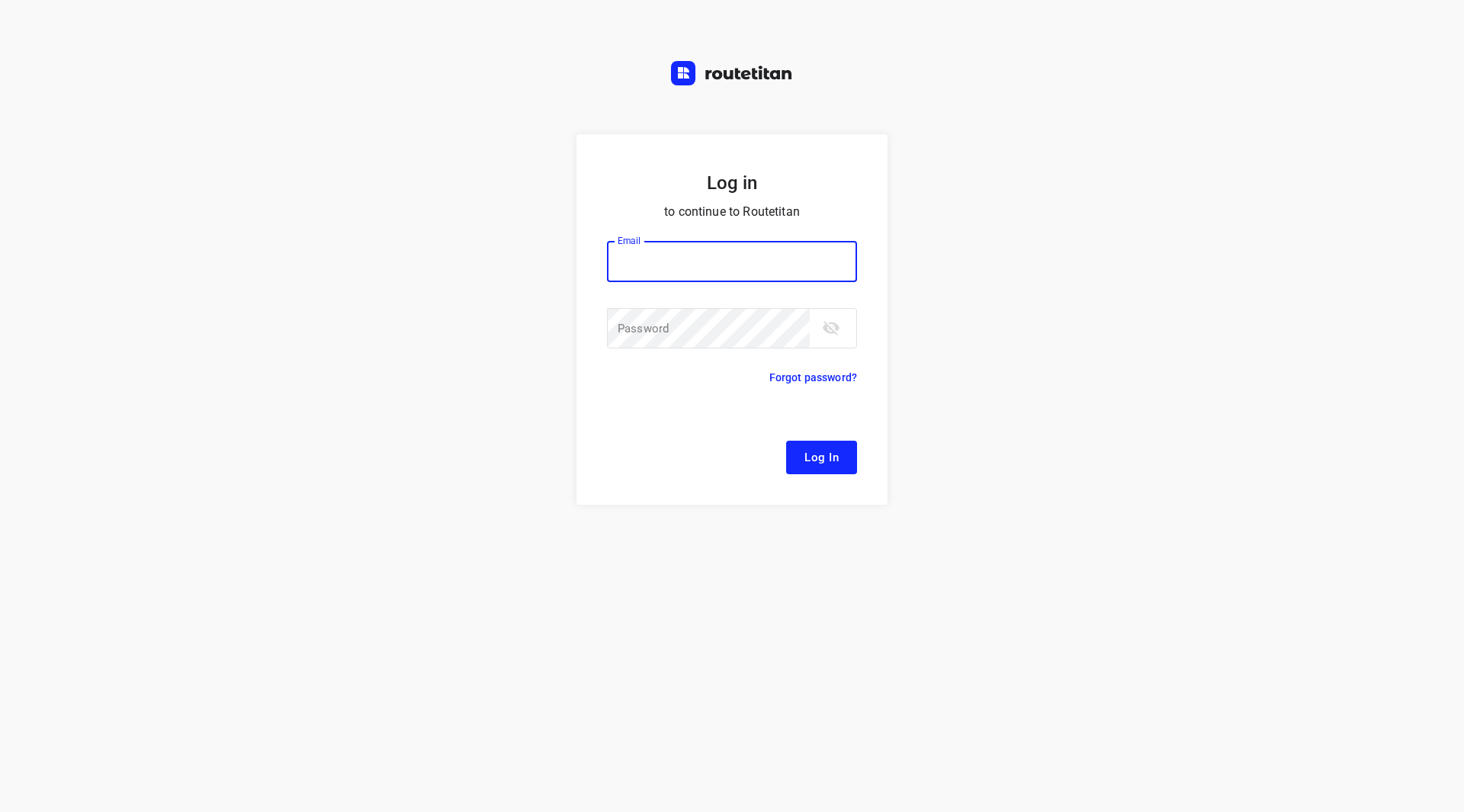
click at [666, 252] on input "email" at bounding box center [732, 262] width 250 height 42
type input "remco@fruitopjewerk.nl"
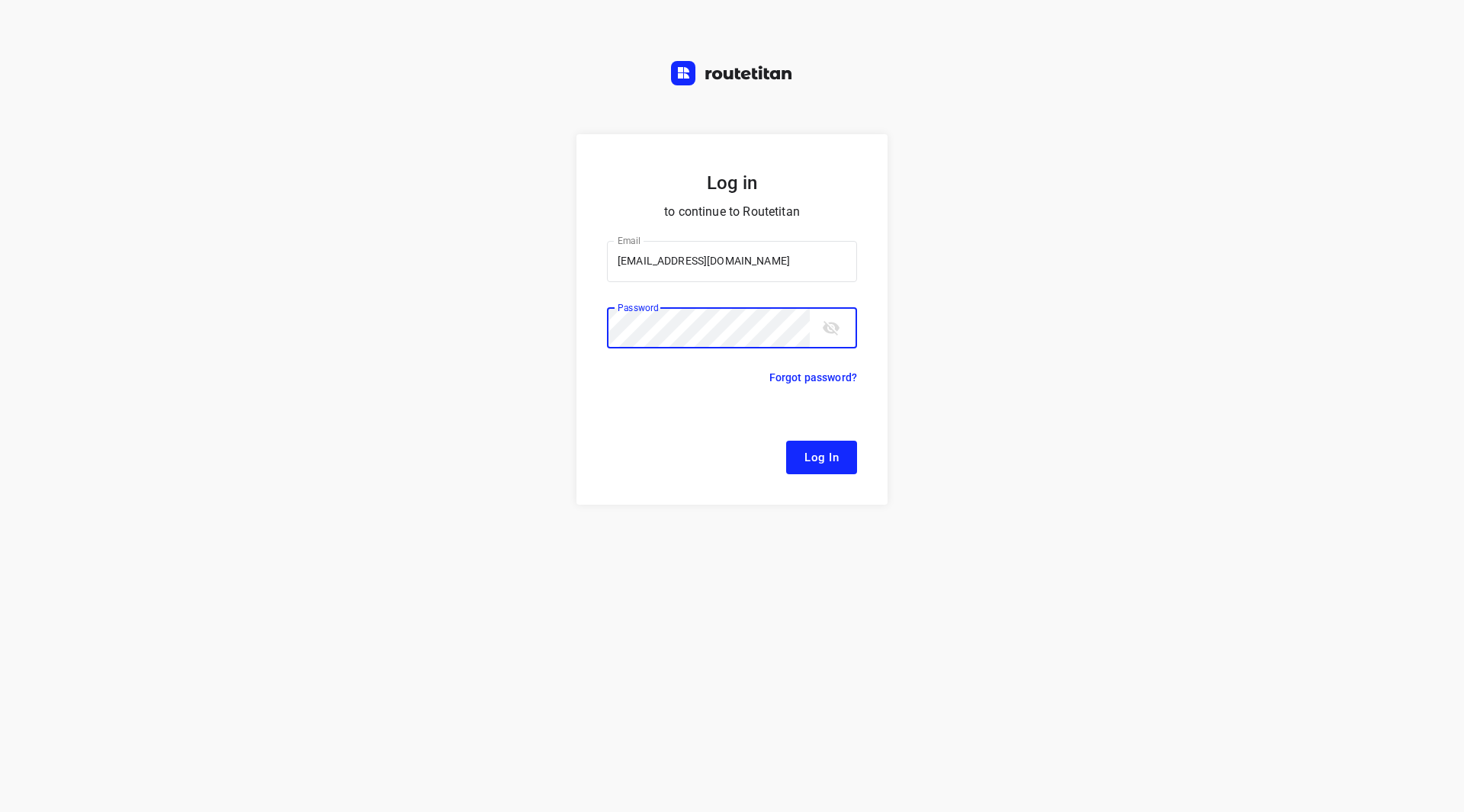
click at [786, 441] on button "Log In" at bounding box center [822, 458] width 71 height 34
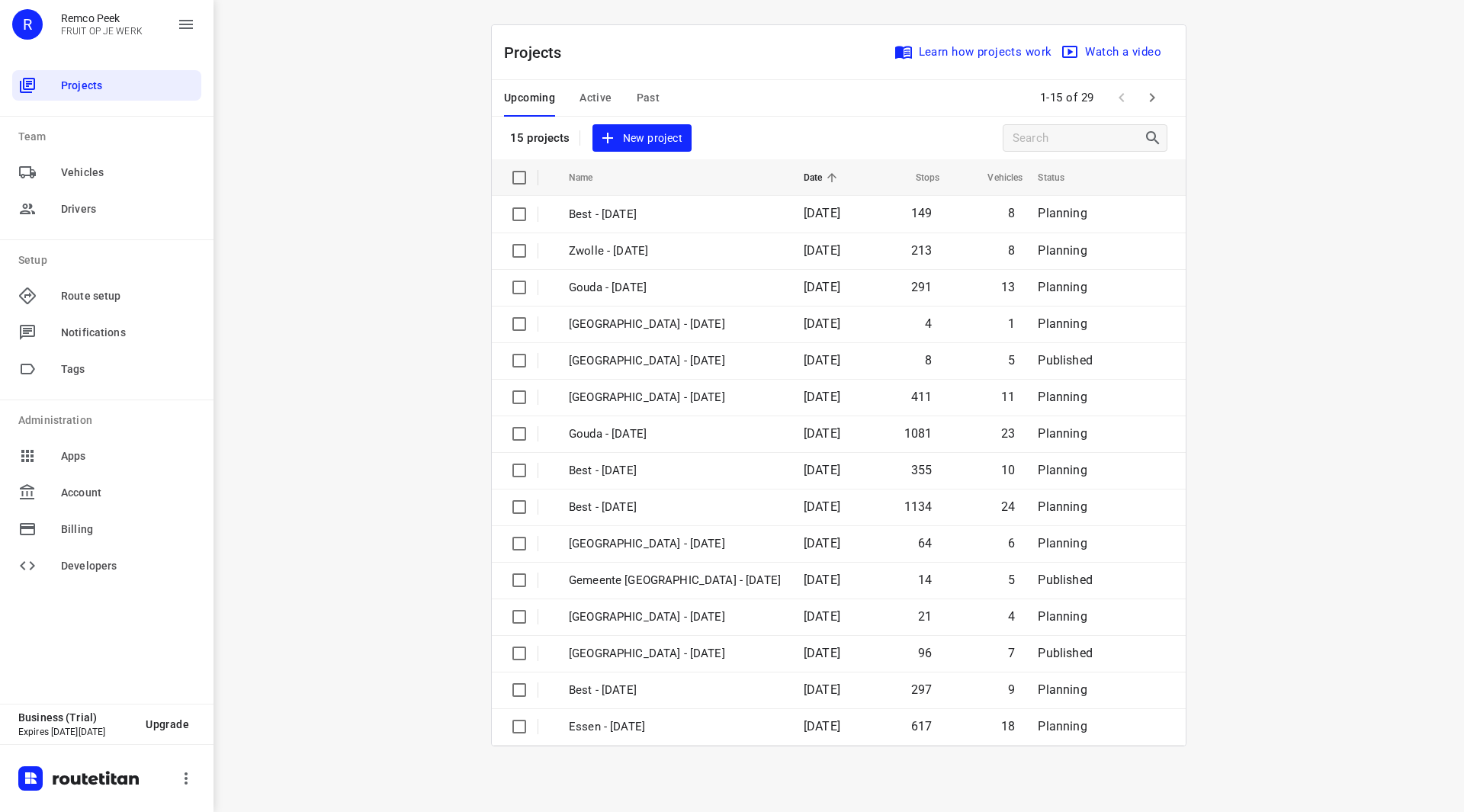
click at [597, 95] on span "Active" at bounding box center [595, 98] width 32 height 19
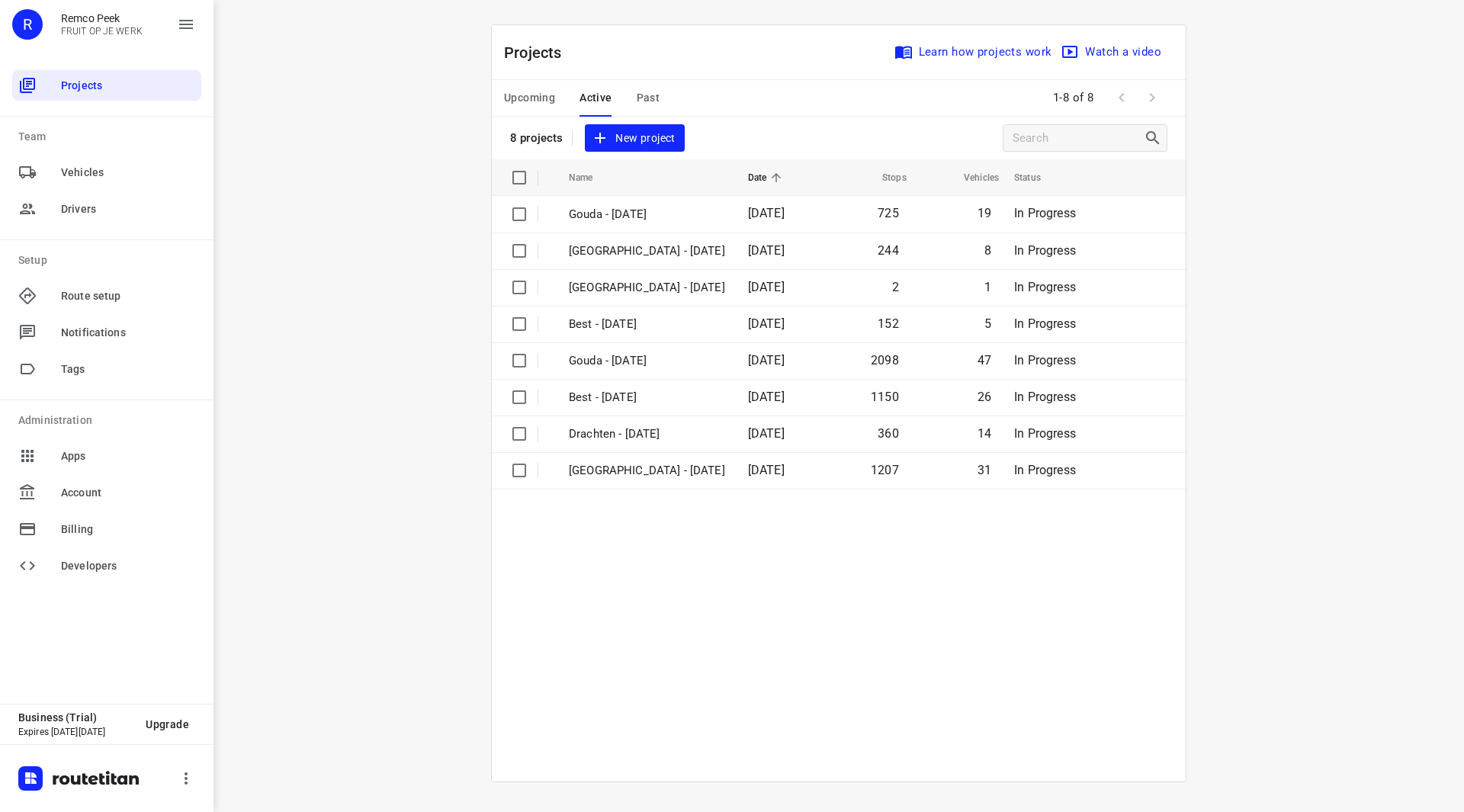
click at [532, 103] on span "Upcoming" at bounding box center [530, 98] width 51 height 19
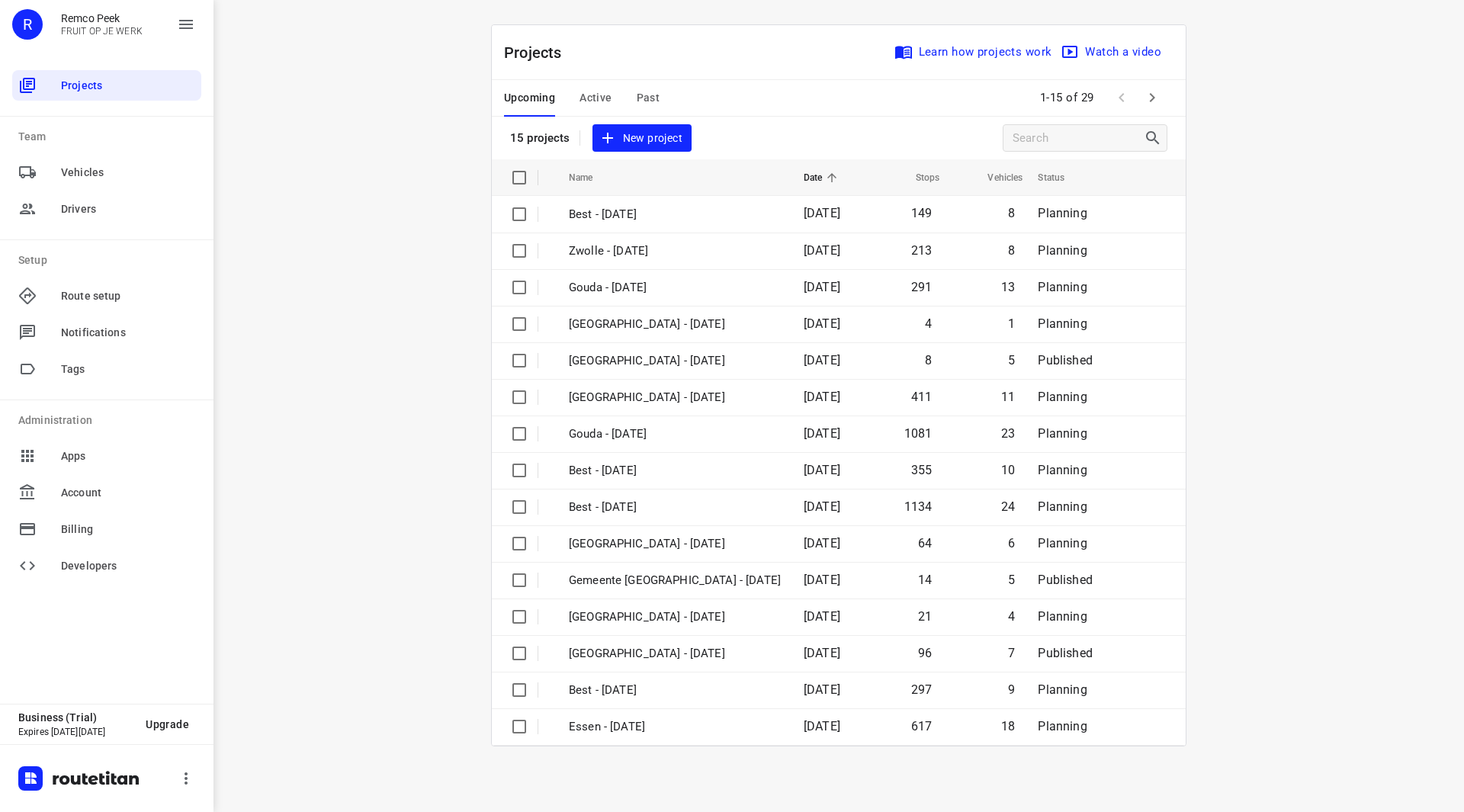
click at [1134, 103] on span at bounding box center [1121, 97] width 31 height 31
click at [1157, 100] on icon "button" at bounding box center [1152, 97] width 19 height 19
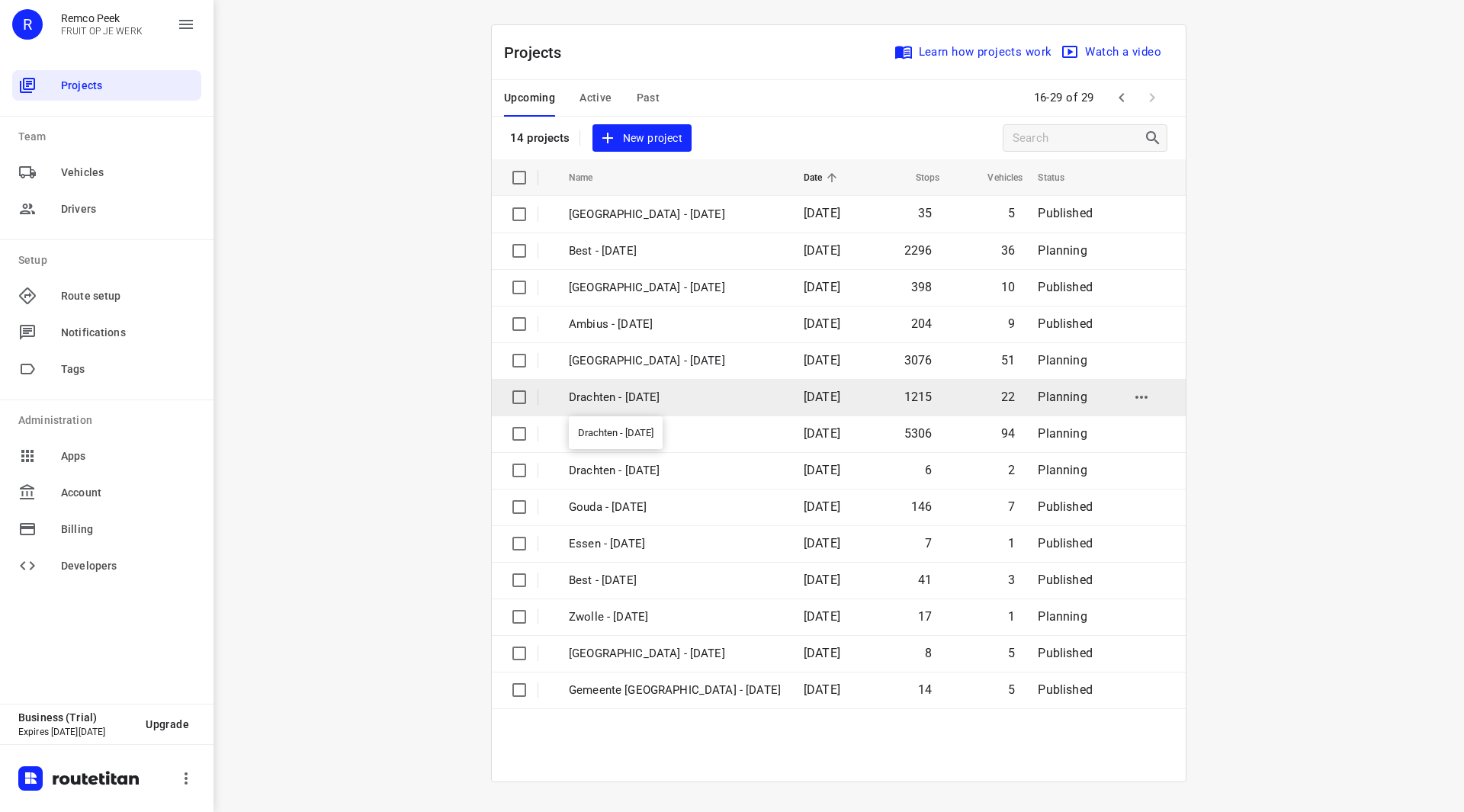
click at [622, 398] on p "Drachten - Monday" at bounding box center [675, 398] width 212 height 18
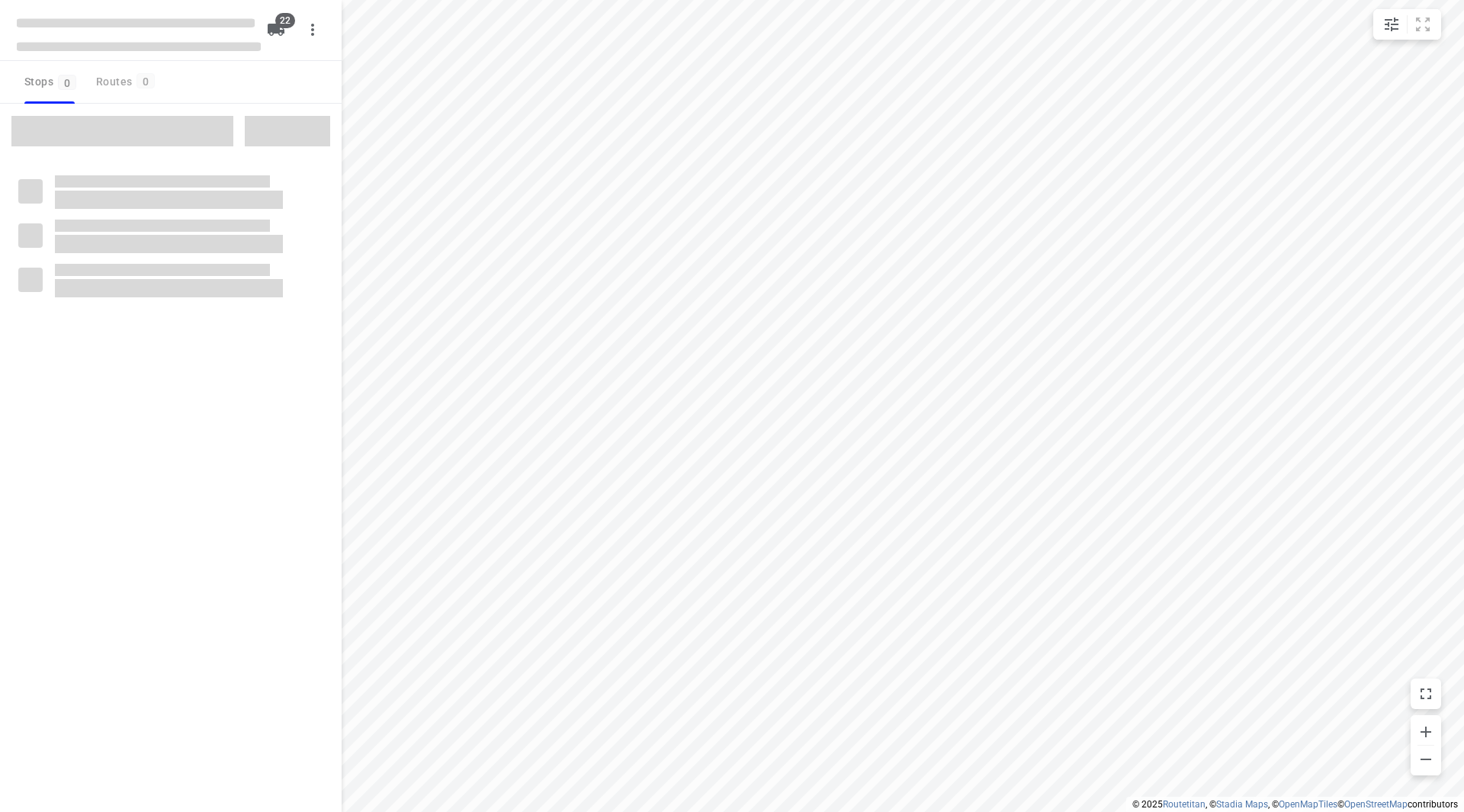
checkbox input "true"
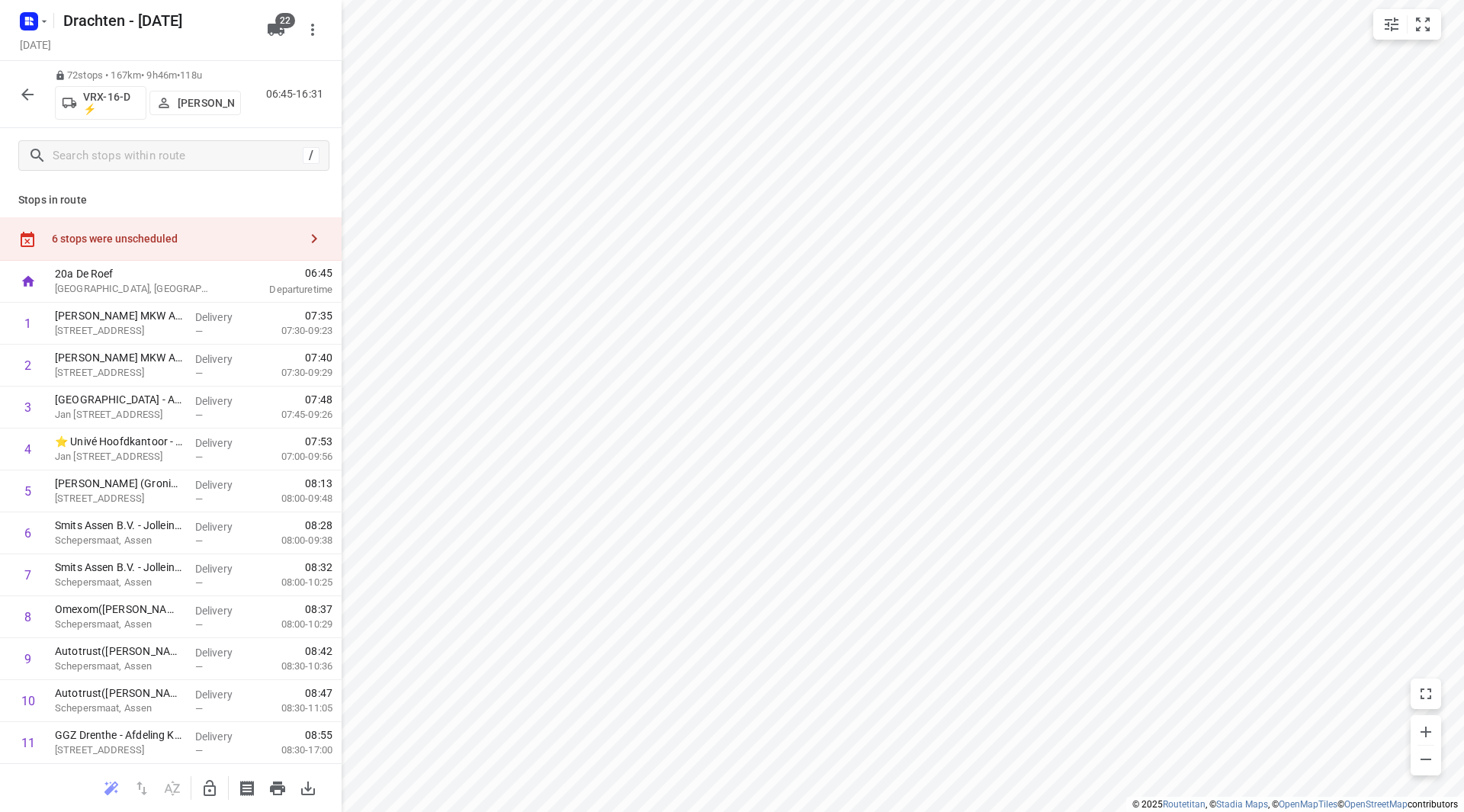
click at [52, 28] on div "Drachten - [DATE]" at bounding box center [136, 19] width 244 height 27
click at [48, 26] on icon "button" at bounding box center [44, 21] width 12 height 12
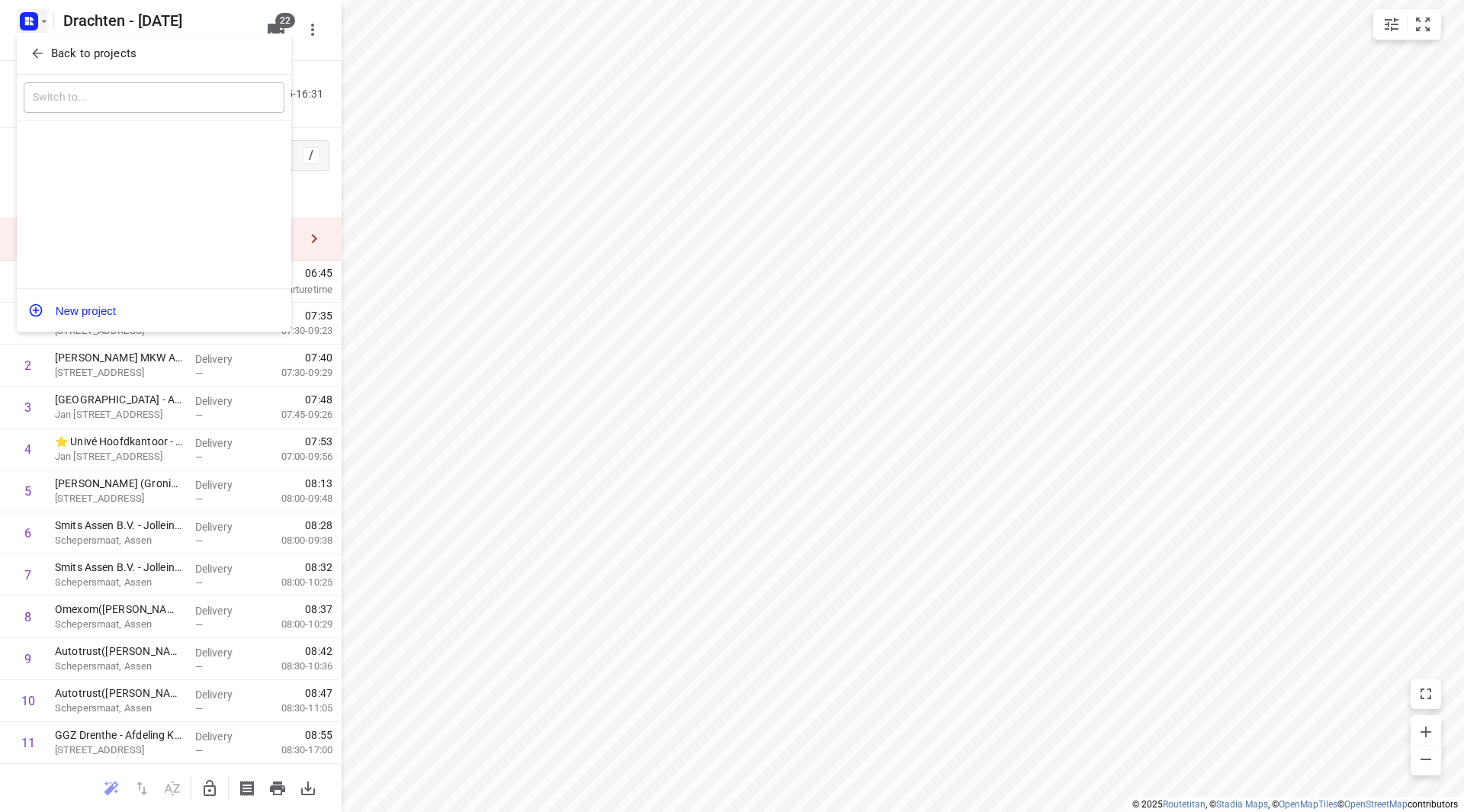
click at [46, 53] on span "Back to projects" at bounding box center [154, 54] width 248 height 18
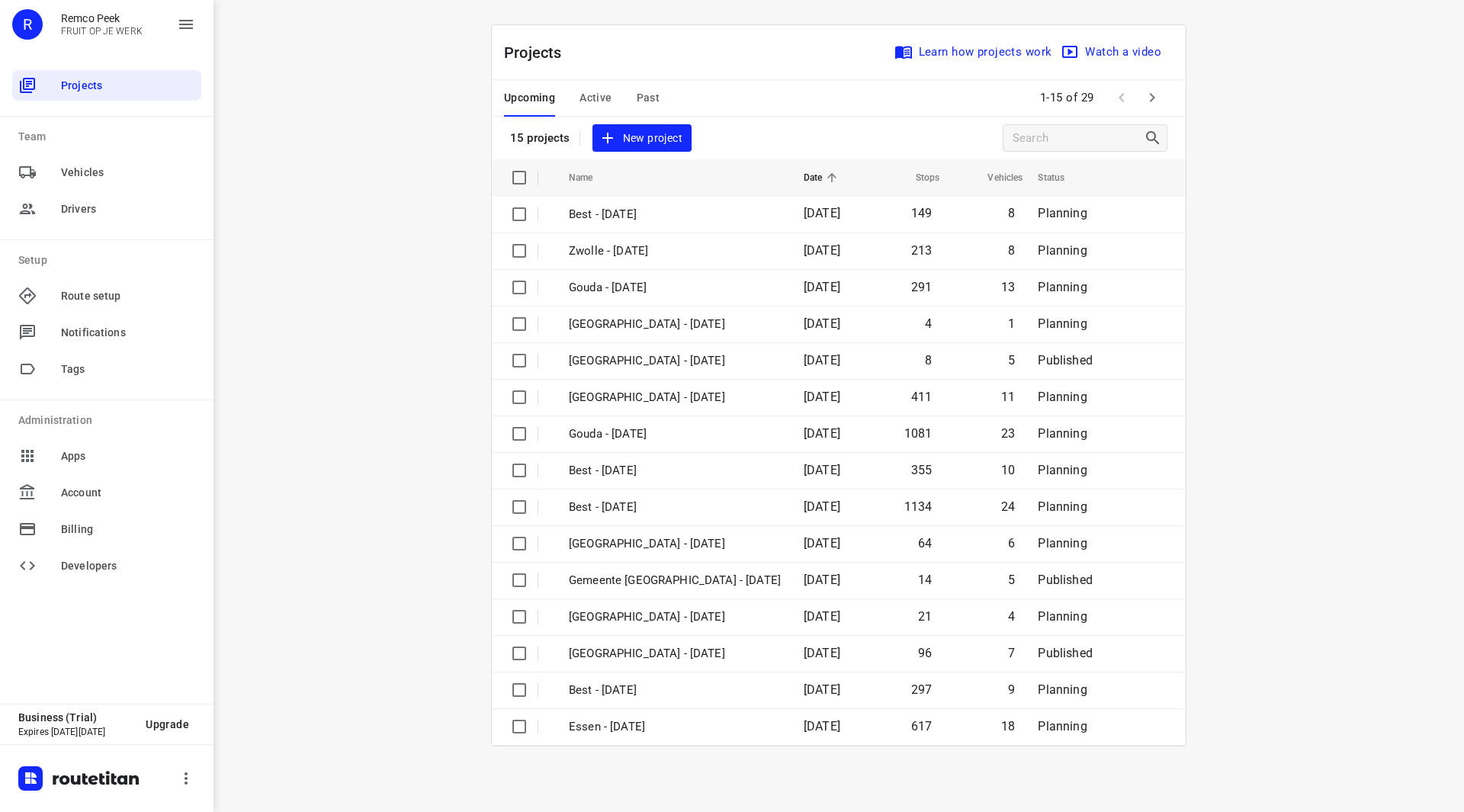
click at [678, 97] on div "Upcoming Active Past" at bounding box center [595, 98] width 180 height 36
click at [644, 97] on span "Past" at bounding box center [649, 98] width 24 height 19
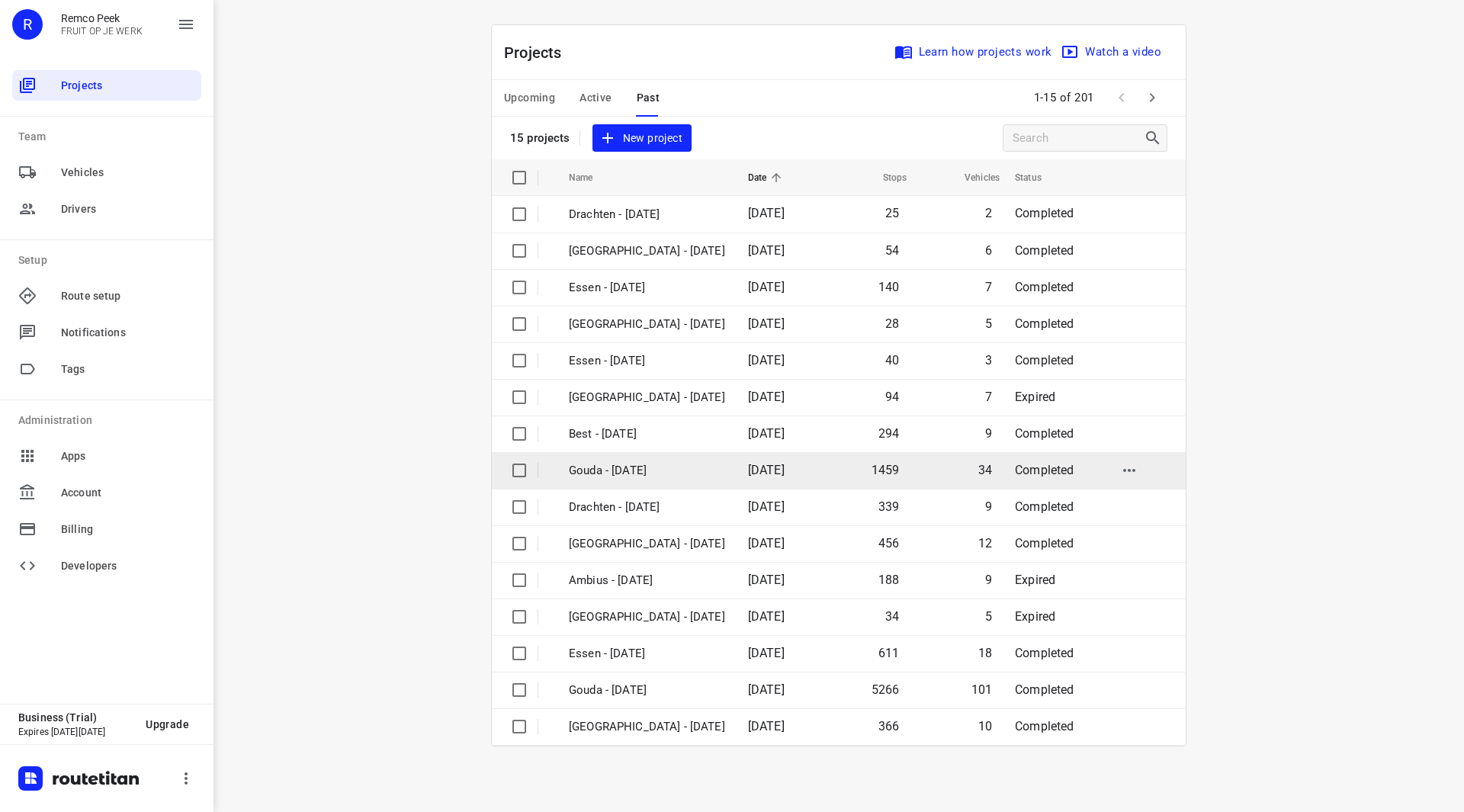
drag, startPoint x: 670, startPoint y: 387, endPoint x: 678, endPoint y: 455, distance: 68.5
click at [670, 457] on table "Name Date Stops Vehicles Status Drachten - Thursday 11 Sep 2025 25 2 Completed …" at bounding box center [838, 452] width 694 height 587
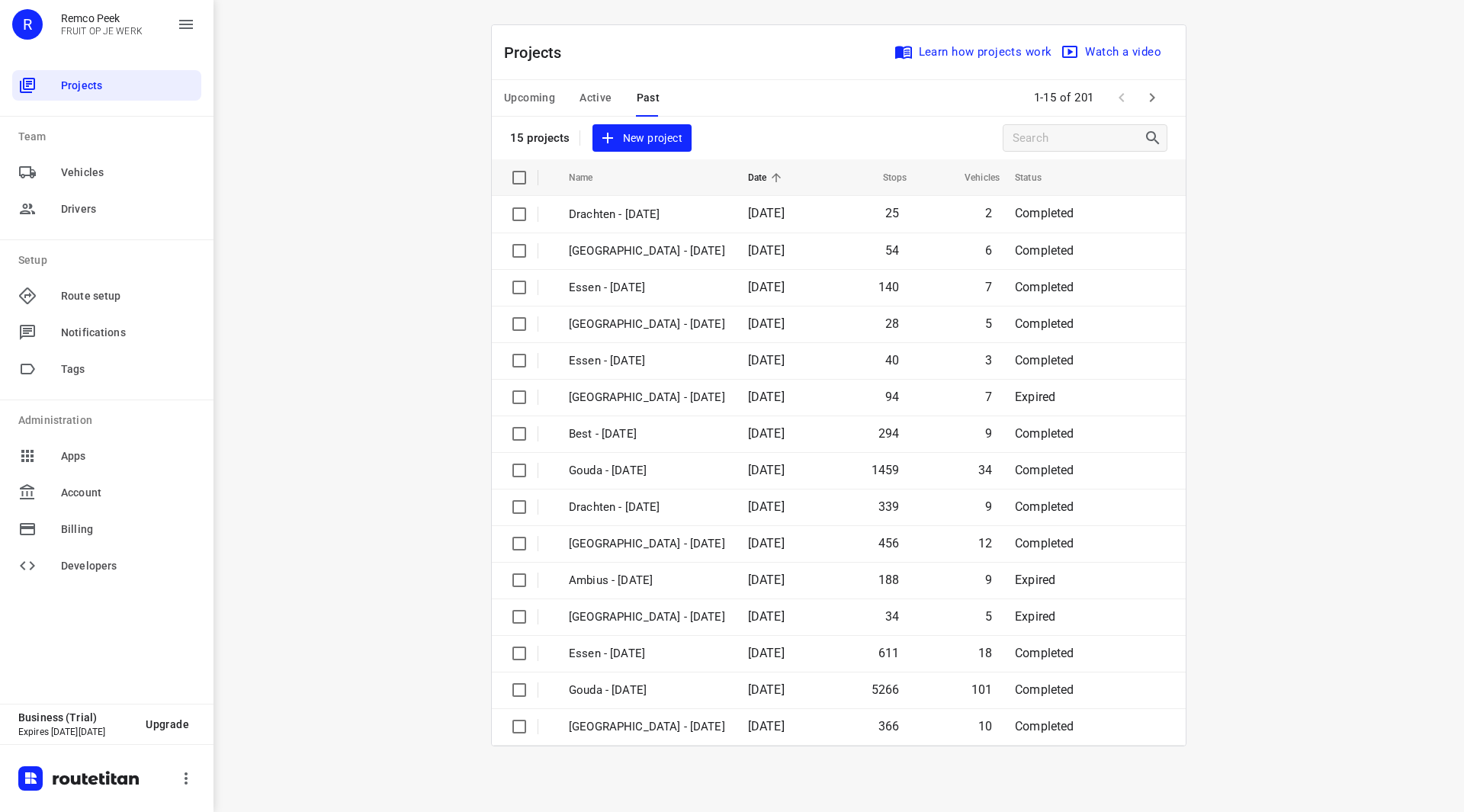
click at [479, 489] on div "Projects Learn how projects work Watch a video 15 projects New project Name Dat…" at bounding box center [838, 385] width 732 height 722
click at [1155, 96] on icon "button" at bounding box center [1152, 97] width 19 height 19
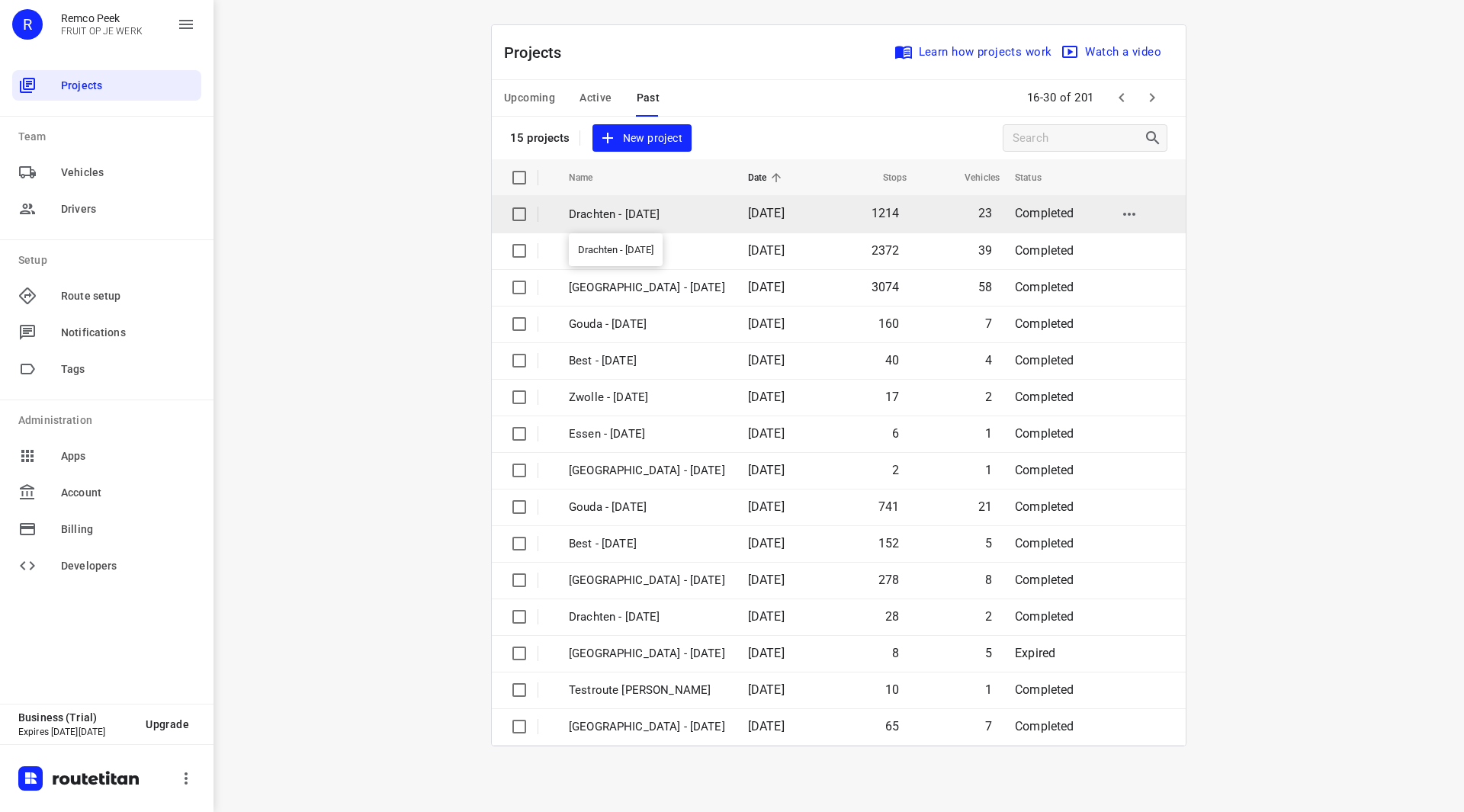
click at [625, 215] on p "Drachten - Monday" at bounding box center [647, 215] width 156 height 18
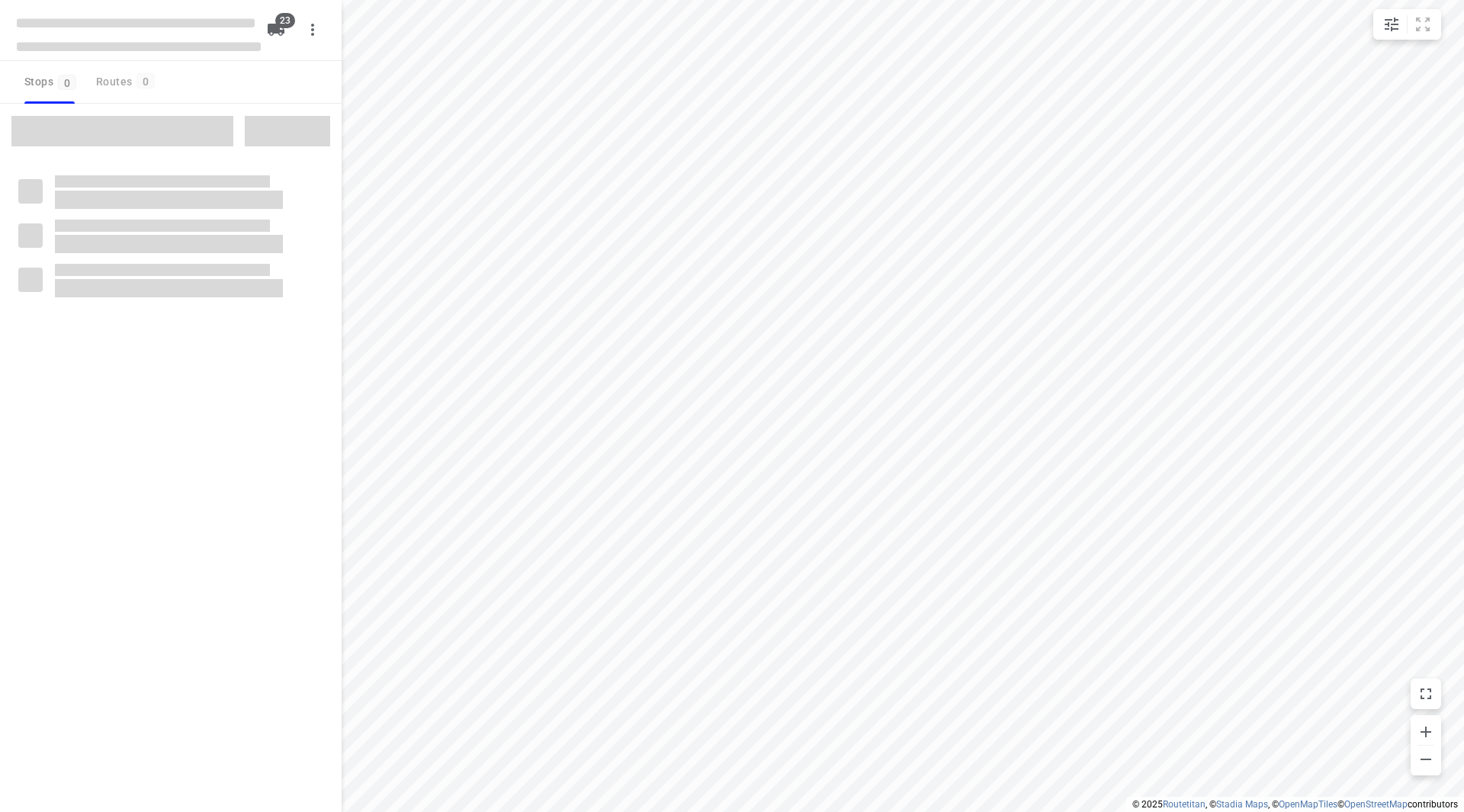
checkbox input "true"
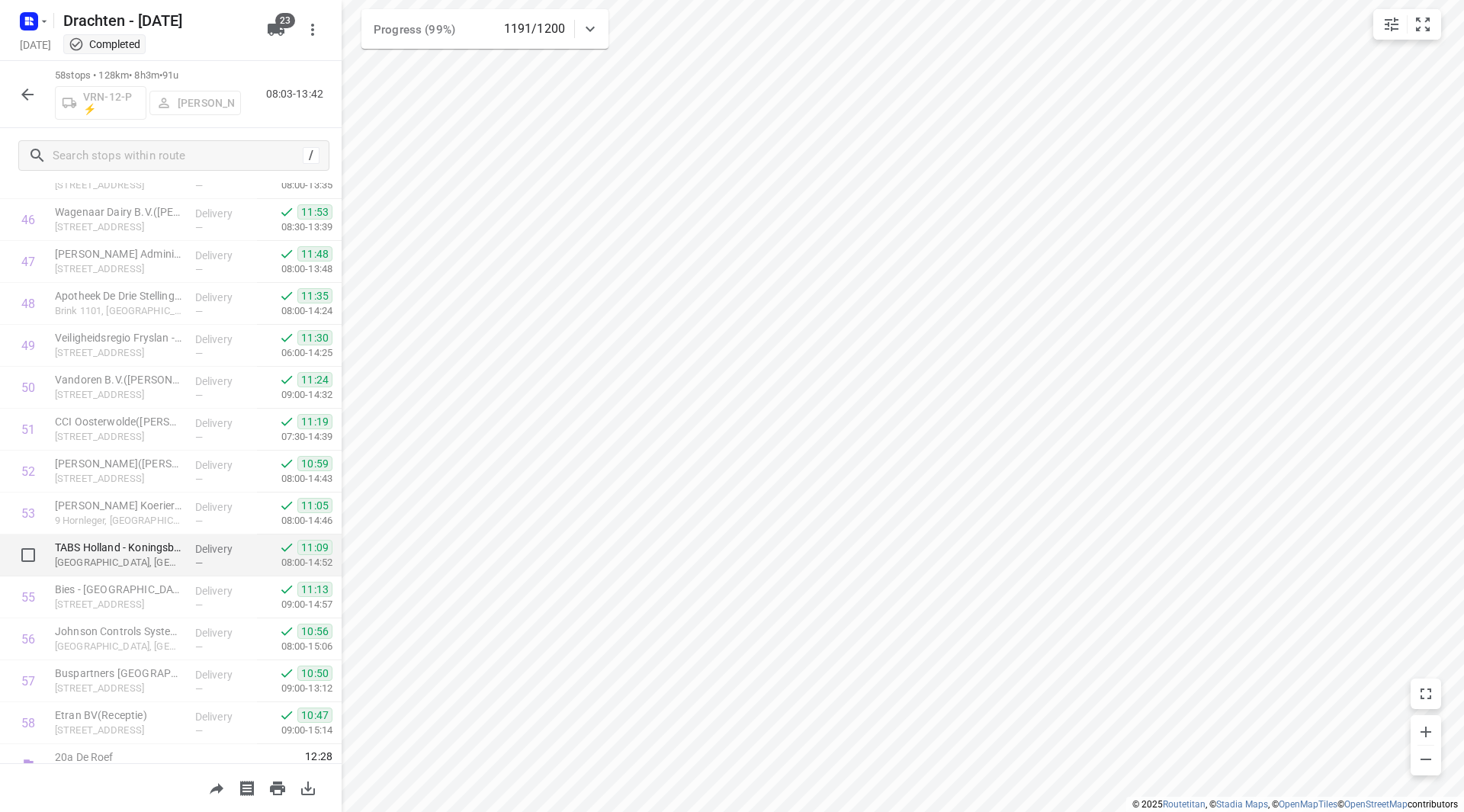
scroll to position [2015, 0]
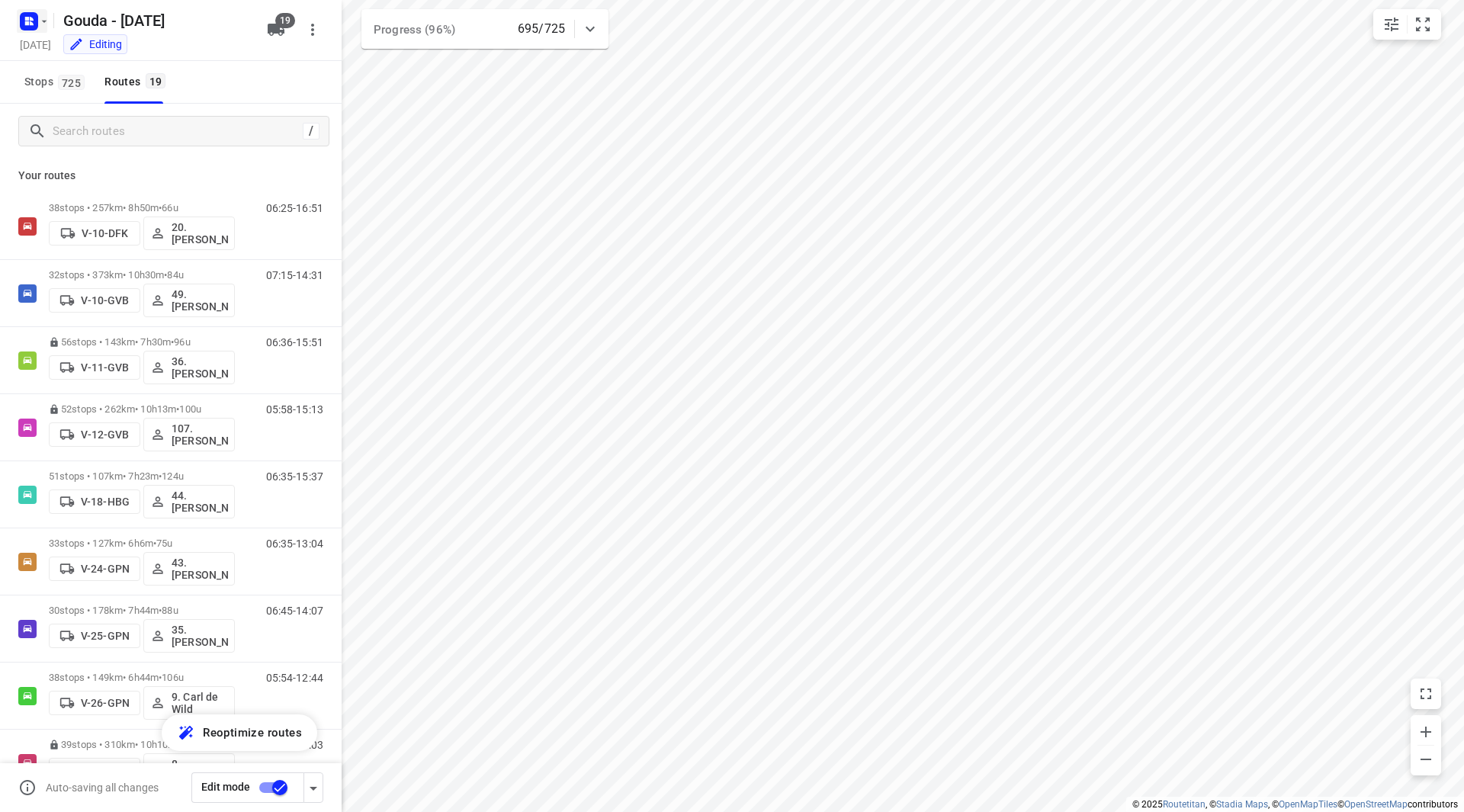
click at [41, 24] on icon "button" at bounding box center [44, 21] width 12 height 12
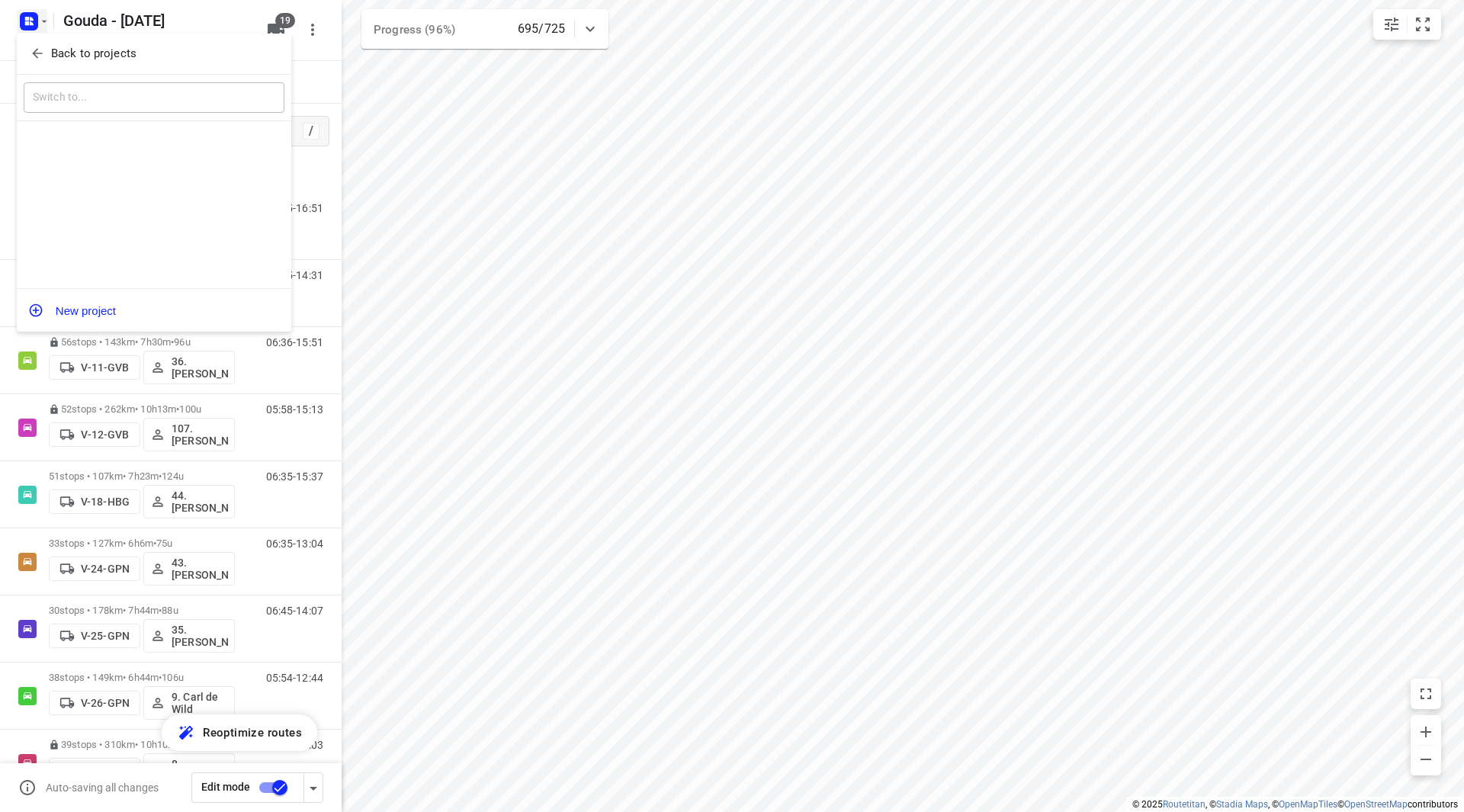
click at [57, 63] on button "Back to projects" at bounding box center [154, 54] width 261 height 25
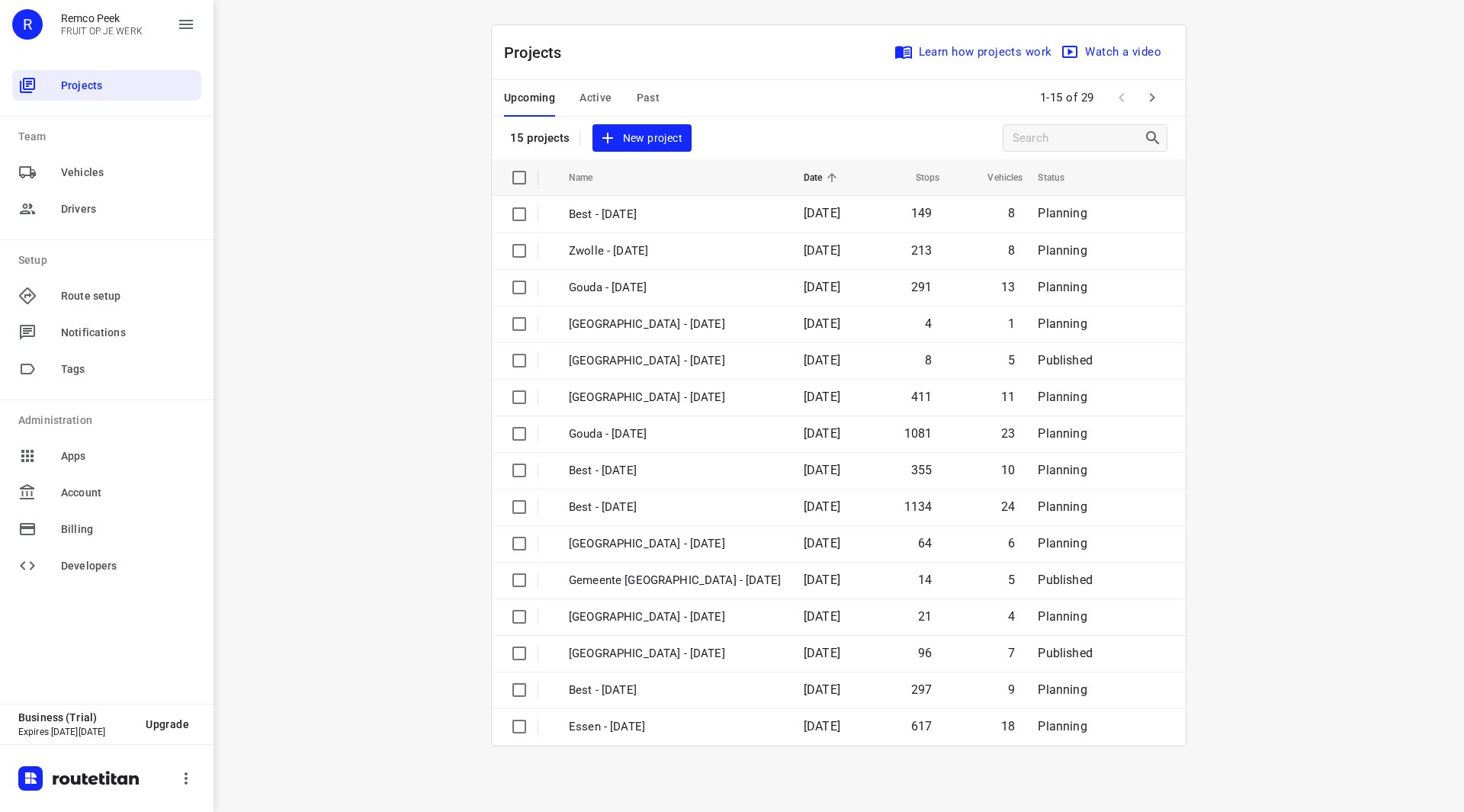
click at [1162, 92] on button "button" at bounding box center [1152, 97] width 31 height 31
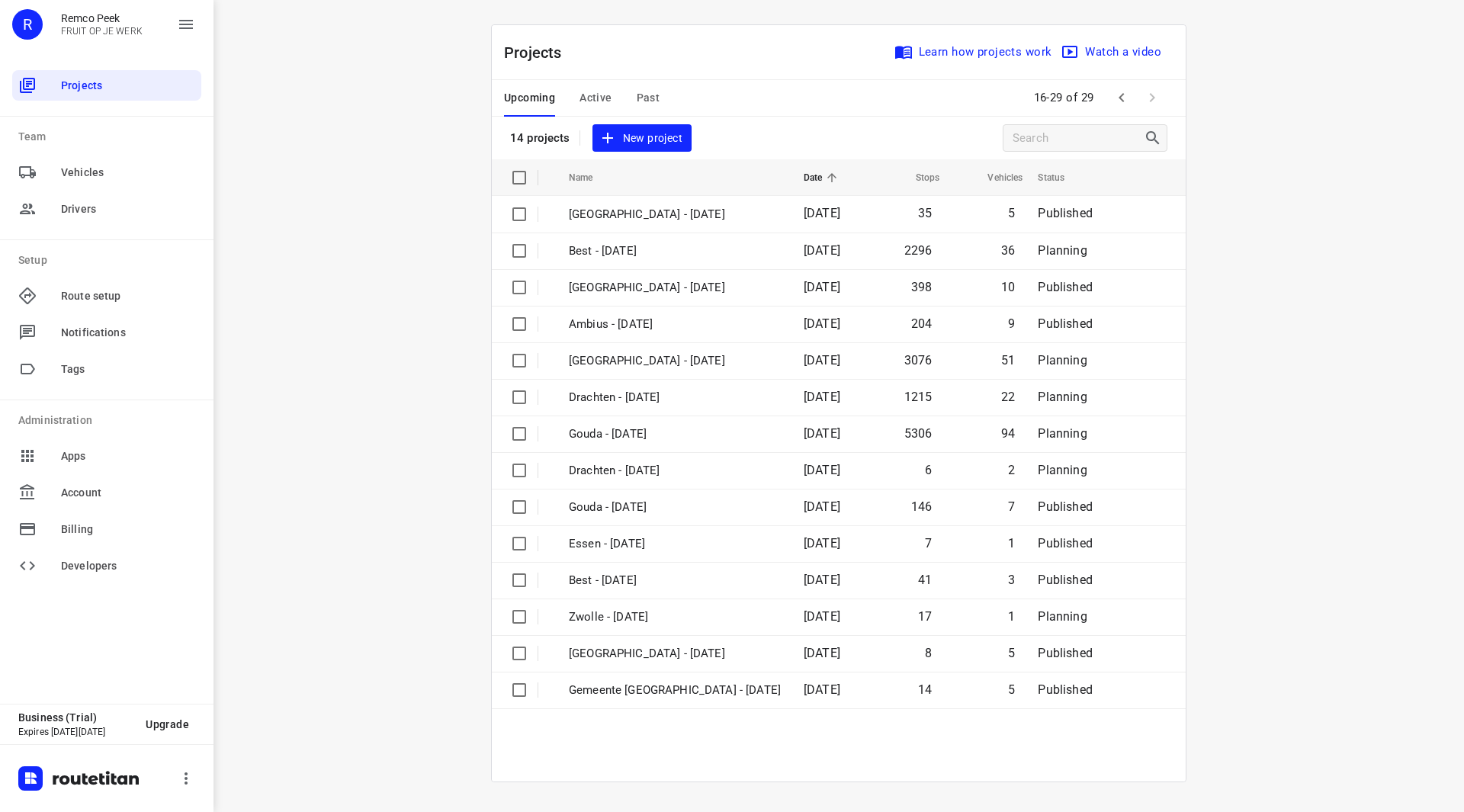
click at [1129, 101] on icon "button" at bounding box center [1121, 97] width 19 height 19
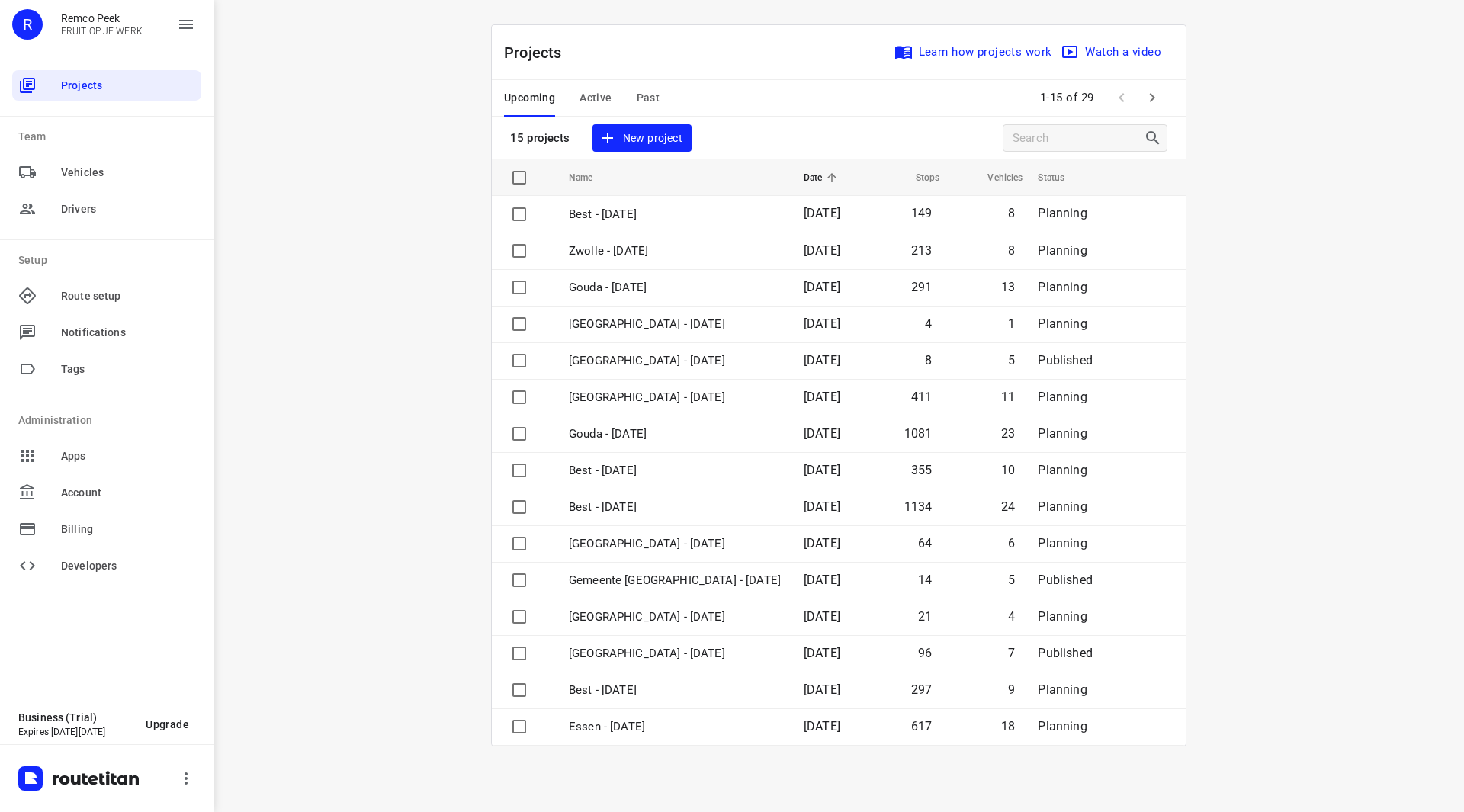
click at [592, 99] on span "Active" at bounding box center [595, 98] width 32 height 19
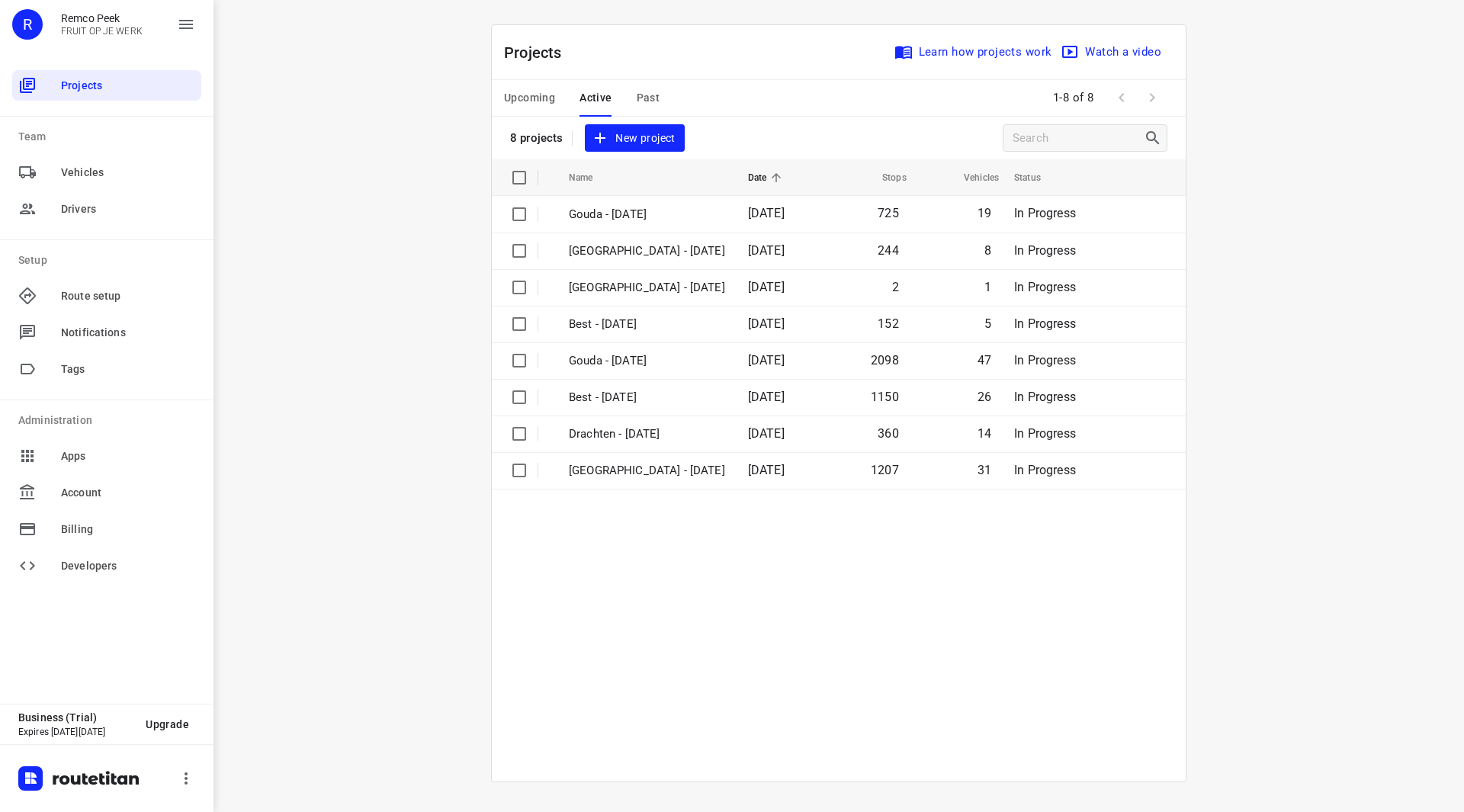
click at [526, 95] on span "Upcoming" at bounding box center [530, 98] width 51 height 19
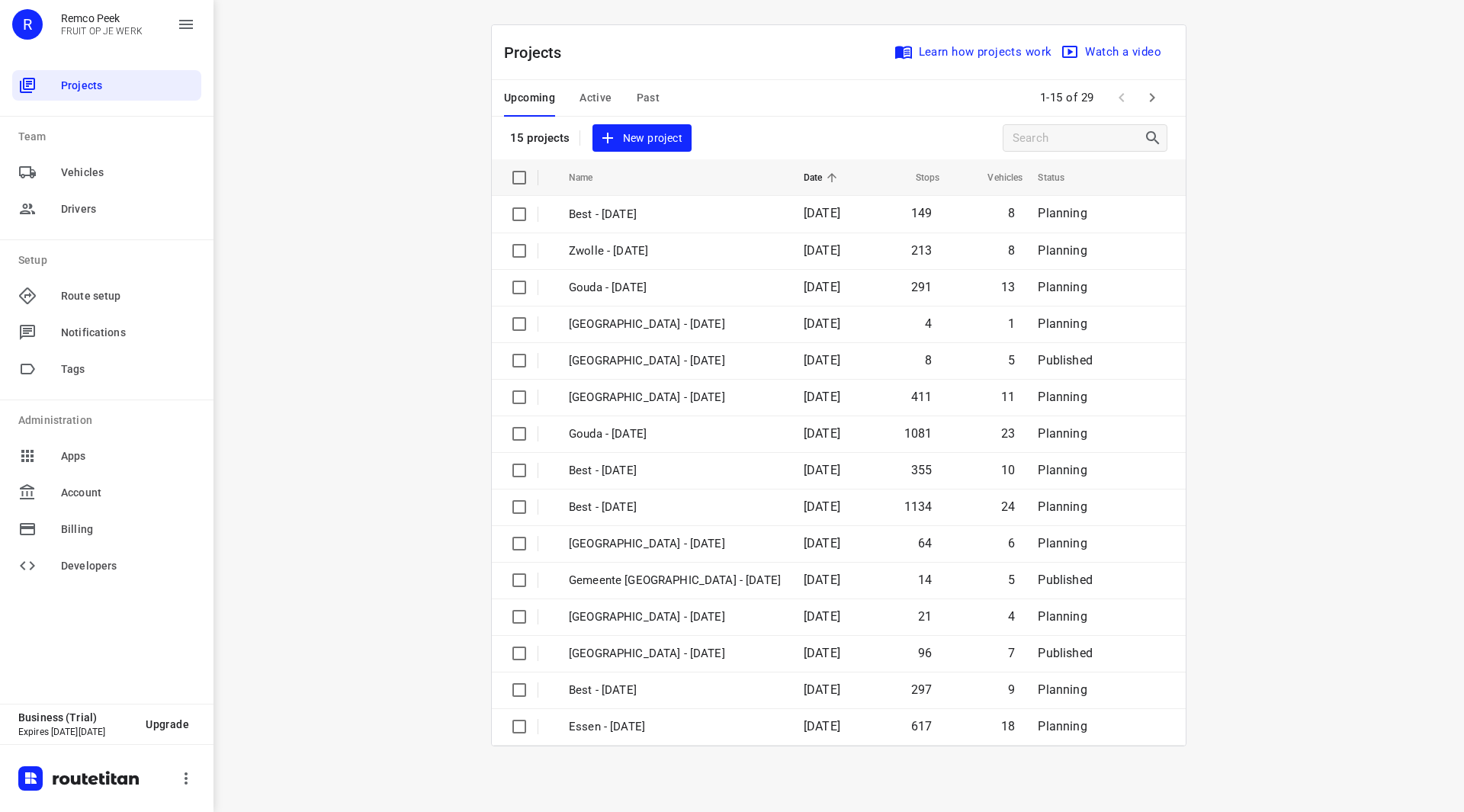
click at [1149, 109] on button "button" at bounding box center [1152, 97] width 31 height 31
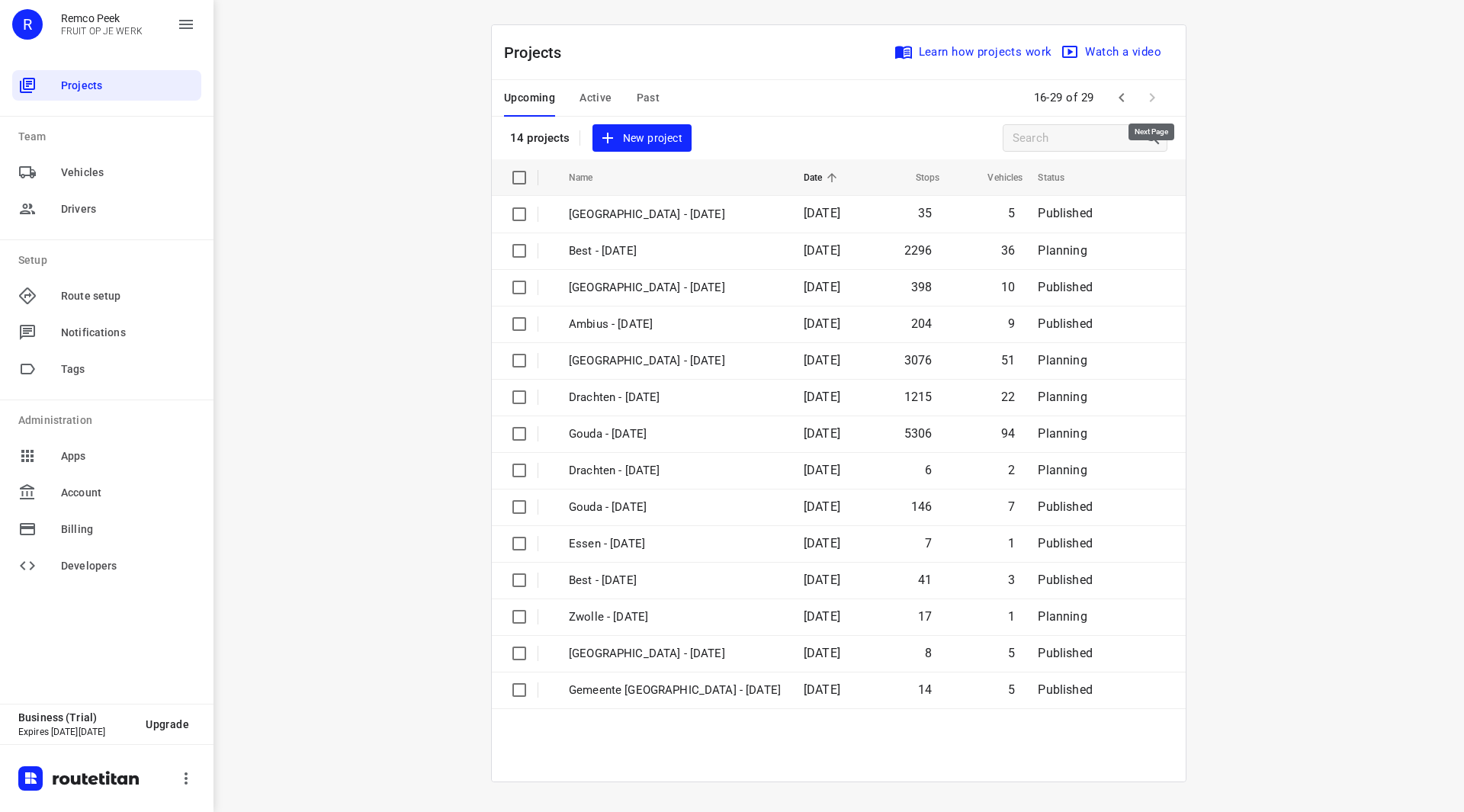
click at [1154, 97] on span at bounding box center [1152, 97] width 31 height 31
click at [609, 90] on span "Active" at bounding box center [595, 98] width 32 height 19
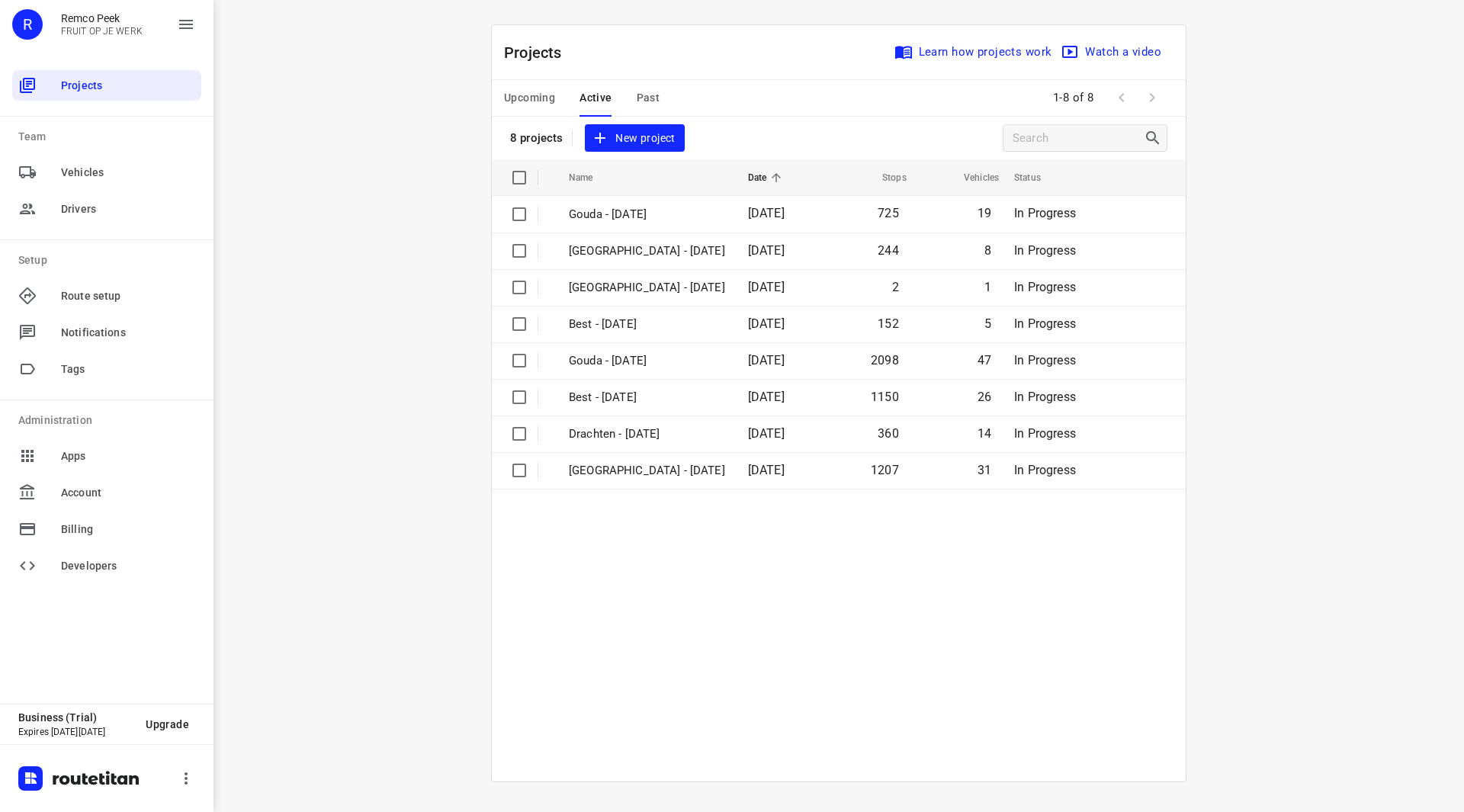
click at [542, 95] on span "Upcoming" at bounding box center [530, 98] width 51 height 19
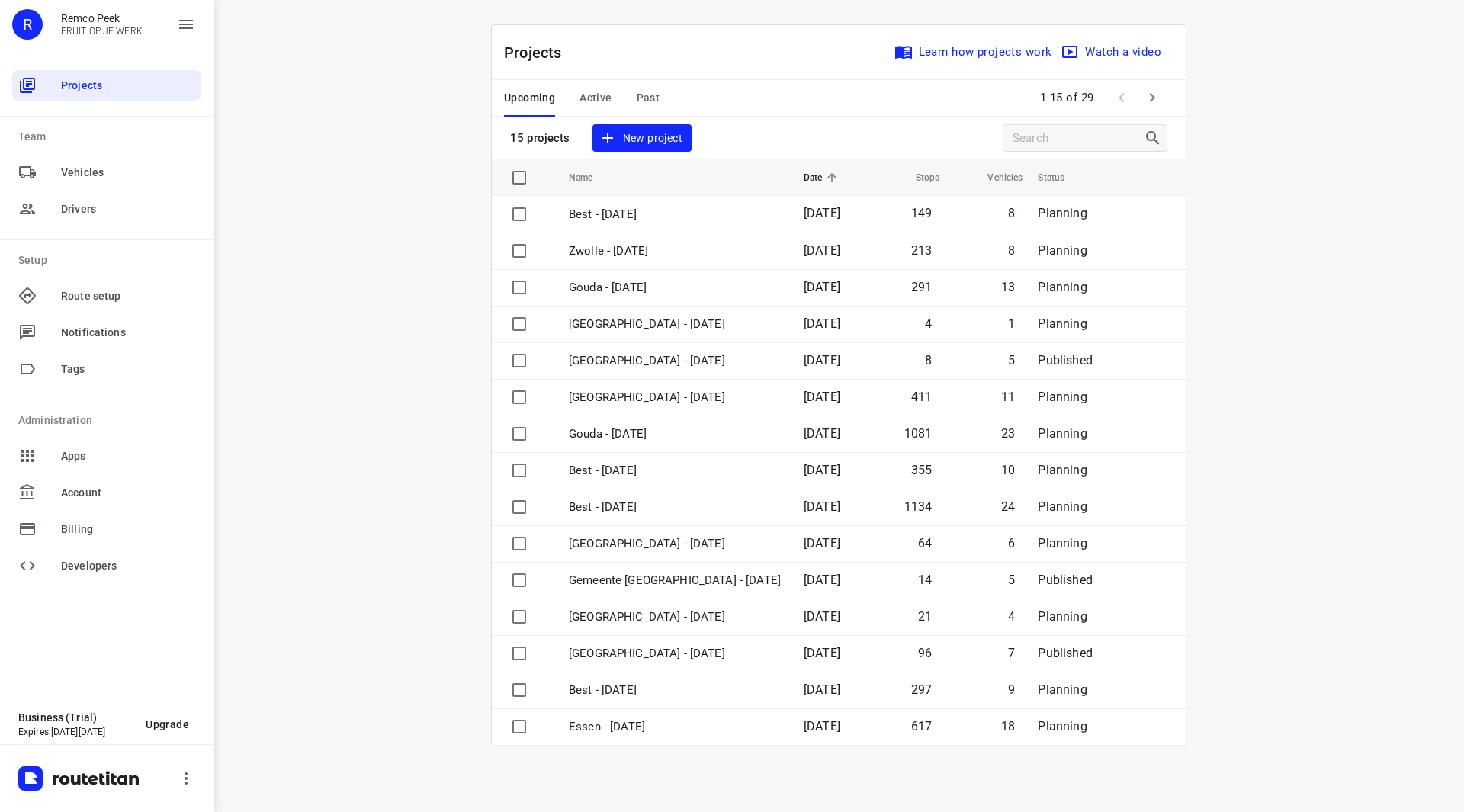
click at [661, 95] on div "Upcoming Active Past" at bounding box center [595, 98] width 180 height 36
click at [653, 97] on span "Past" at bounding box center [649, 98] width 24 height 19
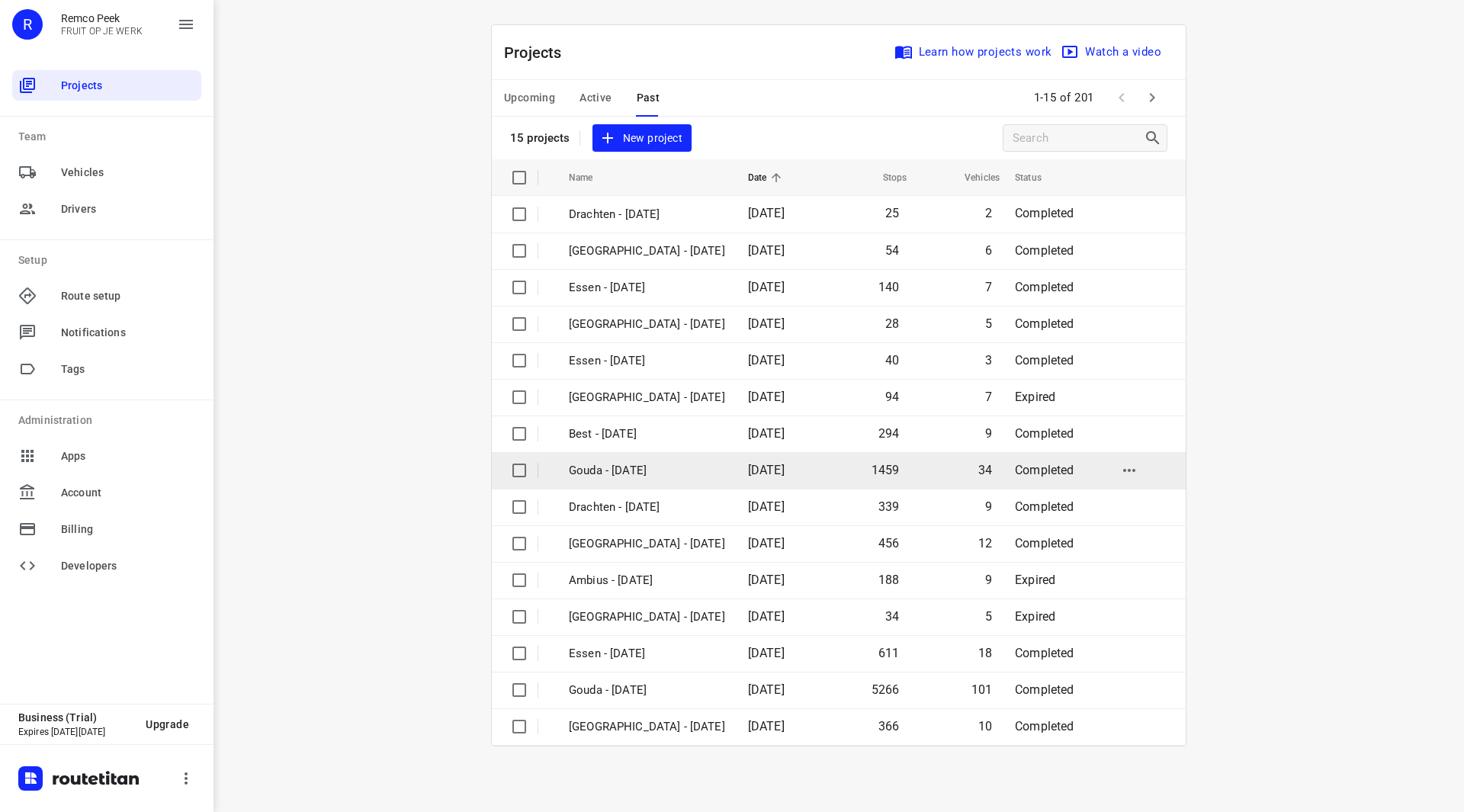
click at [616, 472] on p "Gouda - [DATE]" at bounding box center [647, 471] width 156 height 18
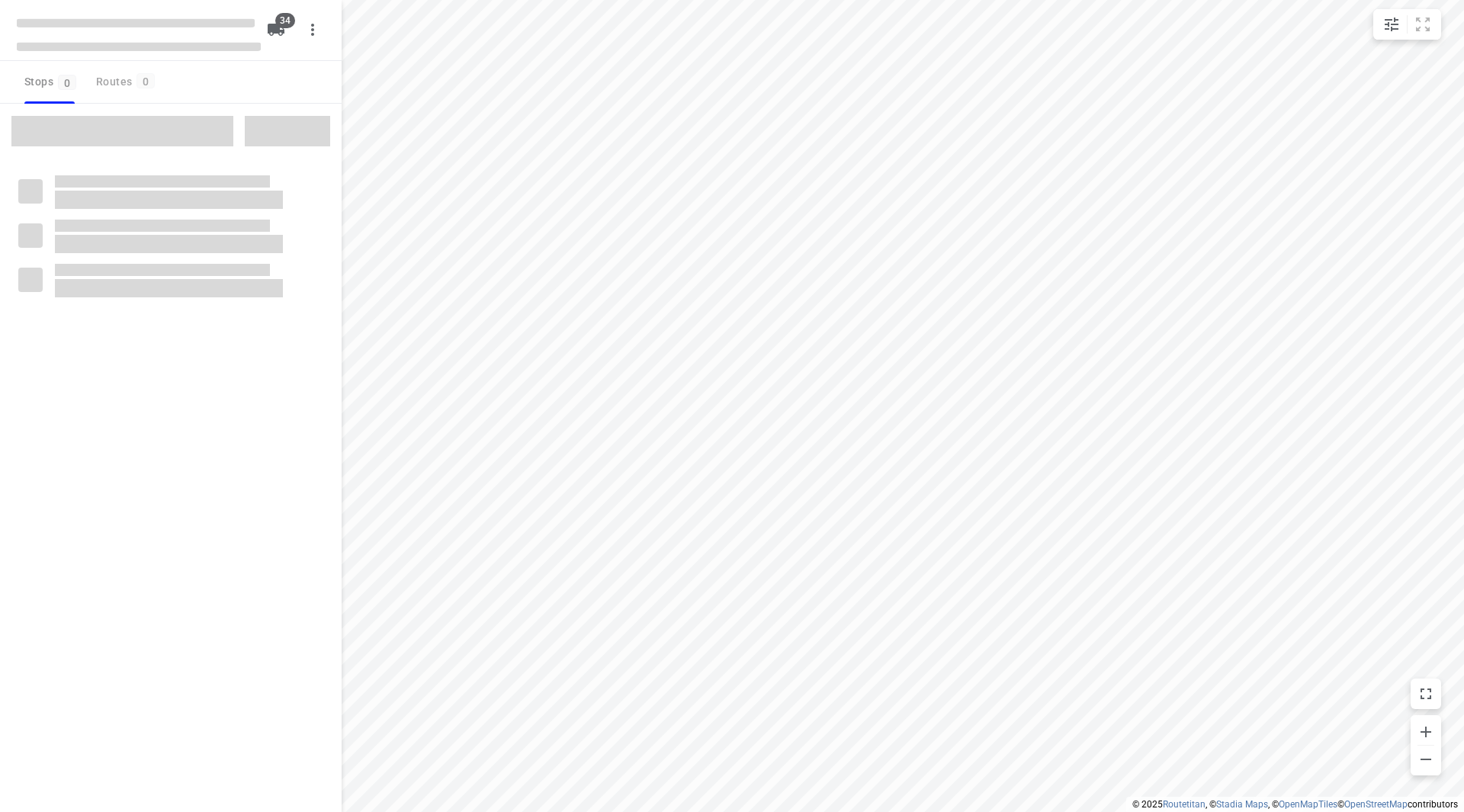
checkbox input "true"
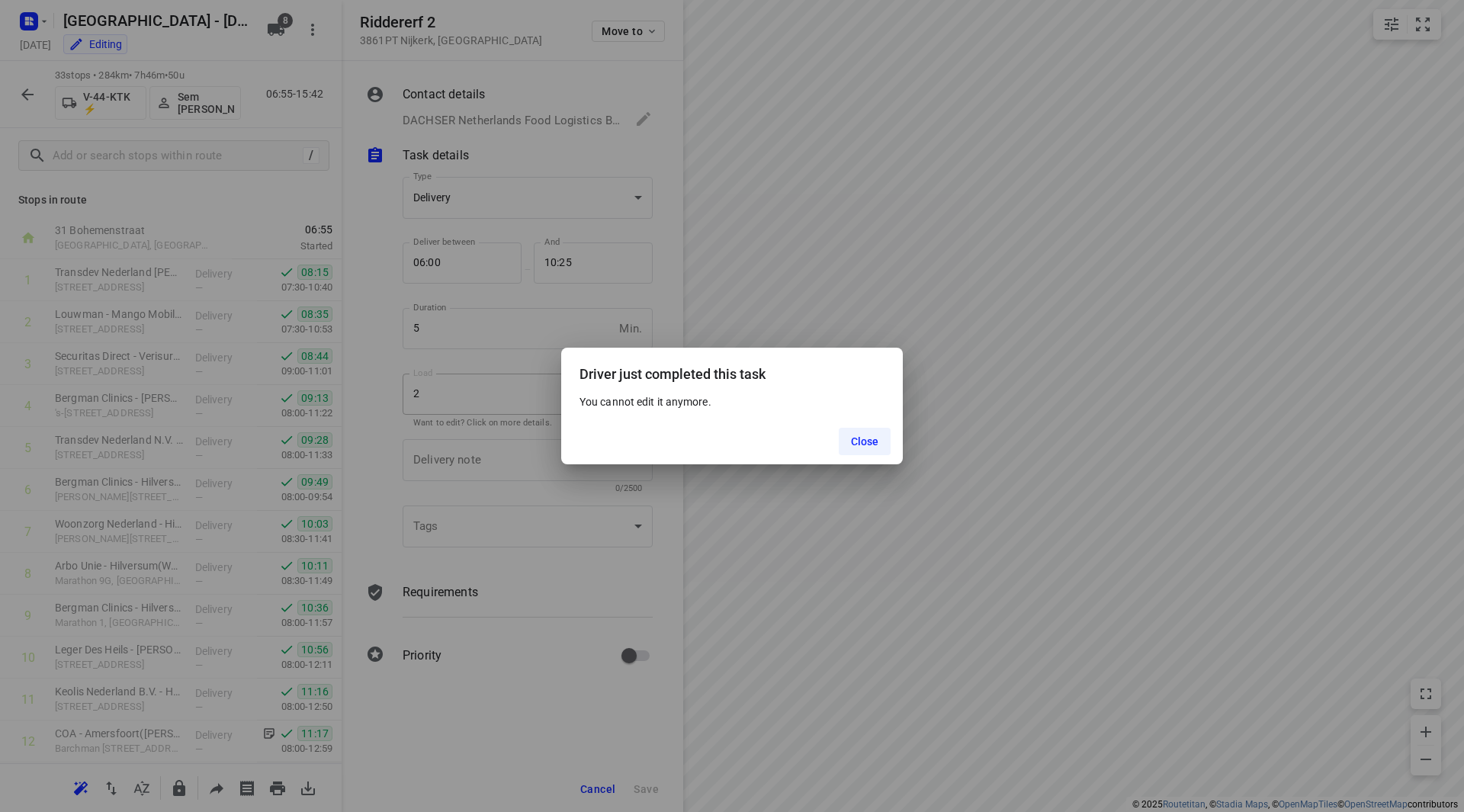
scroll to position [922, 0]
click at [861, 432] on button "Close" at bounding box center [865, 441] width 53 height 27
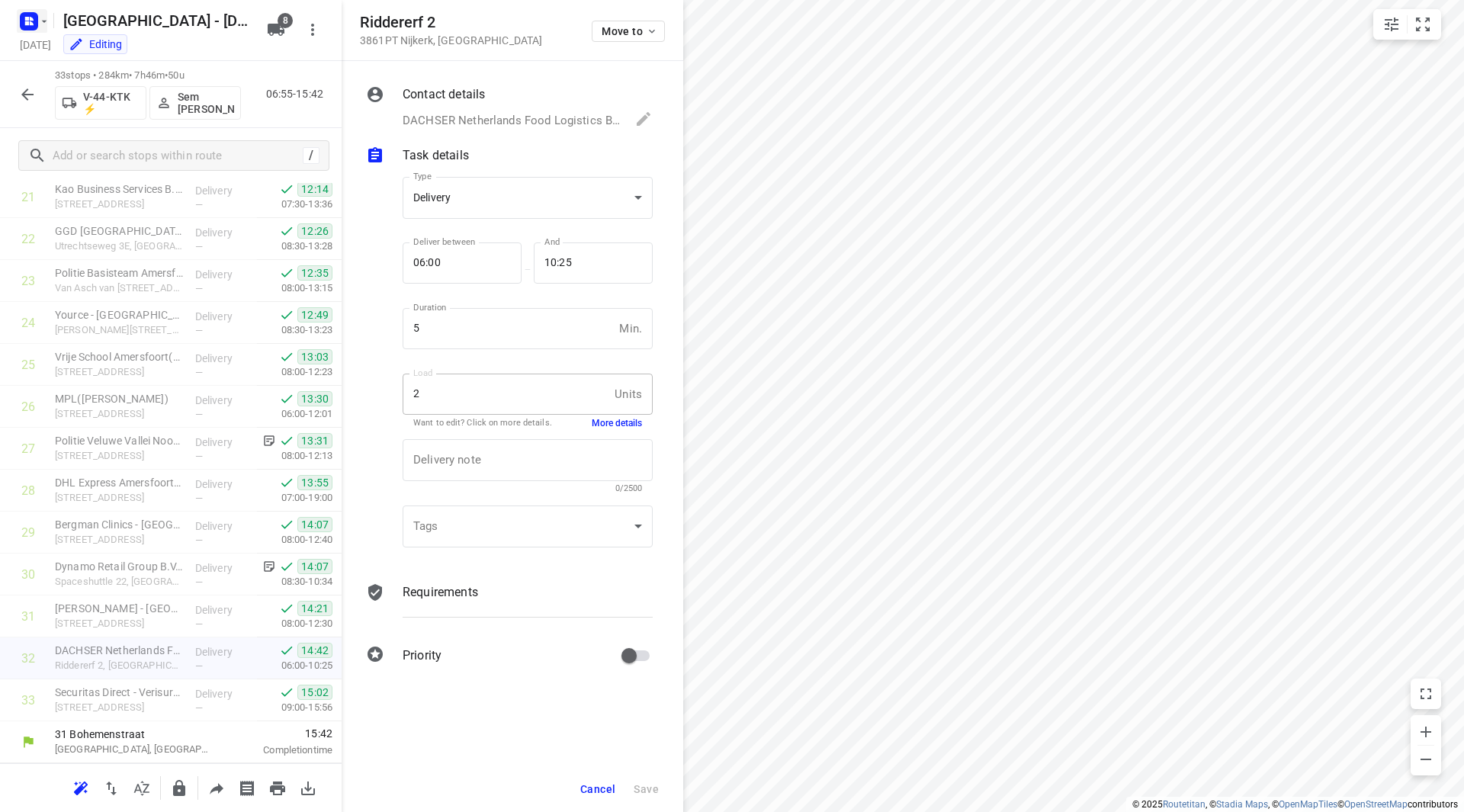
click at [40, 29] on icon "button" at bounding box center [29, 21] width 25 height 25
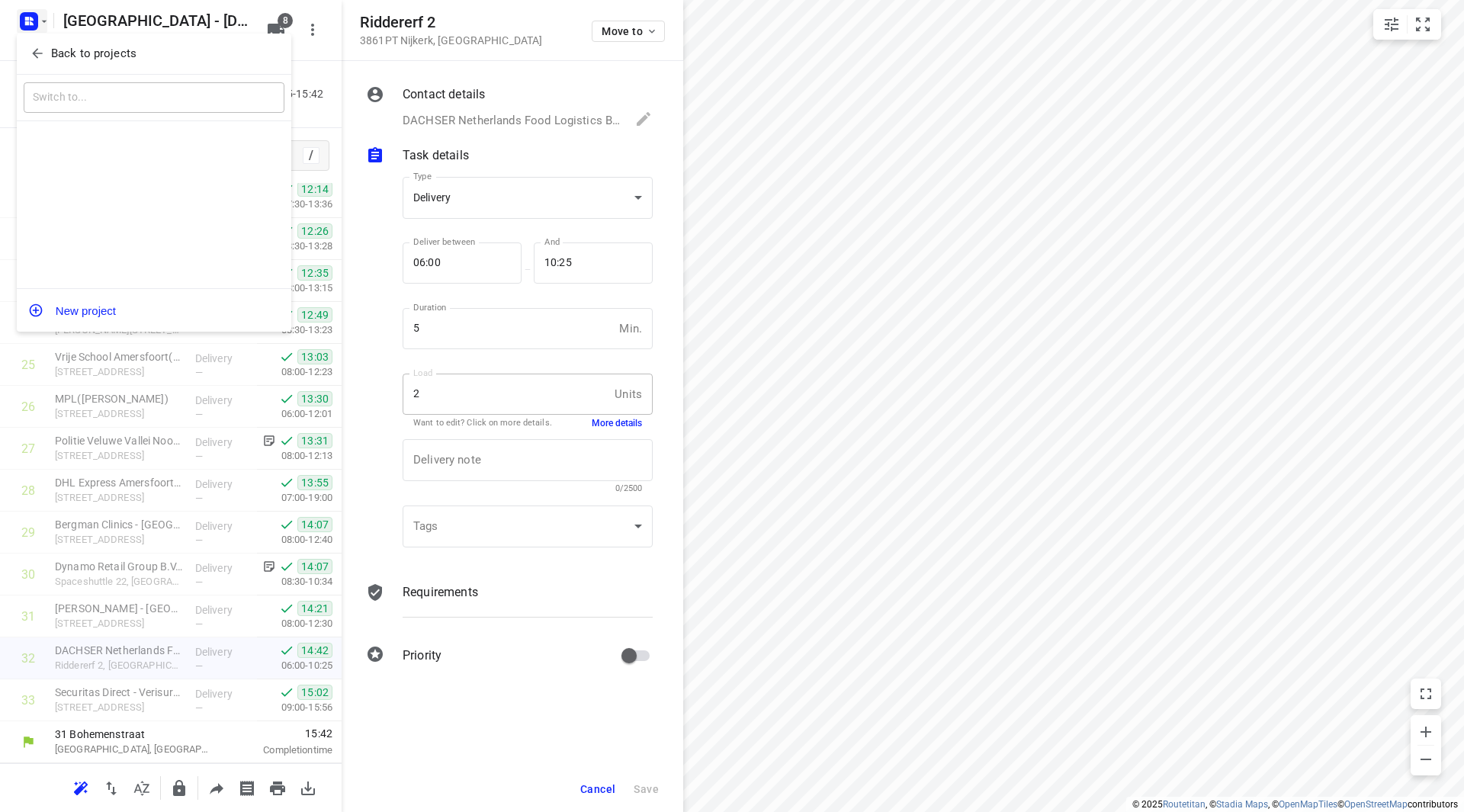
click at [47, 57] on span "Back to projects" at bounding box center [154, 54] width 248 height 18
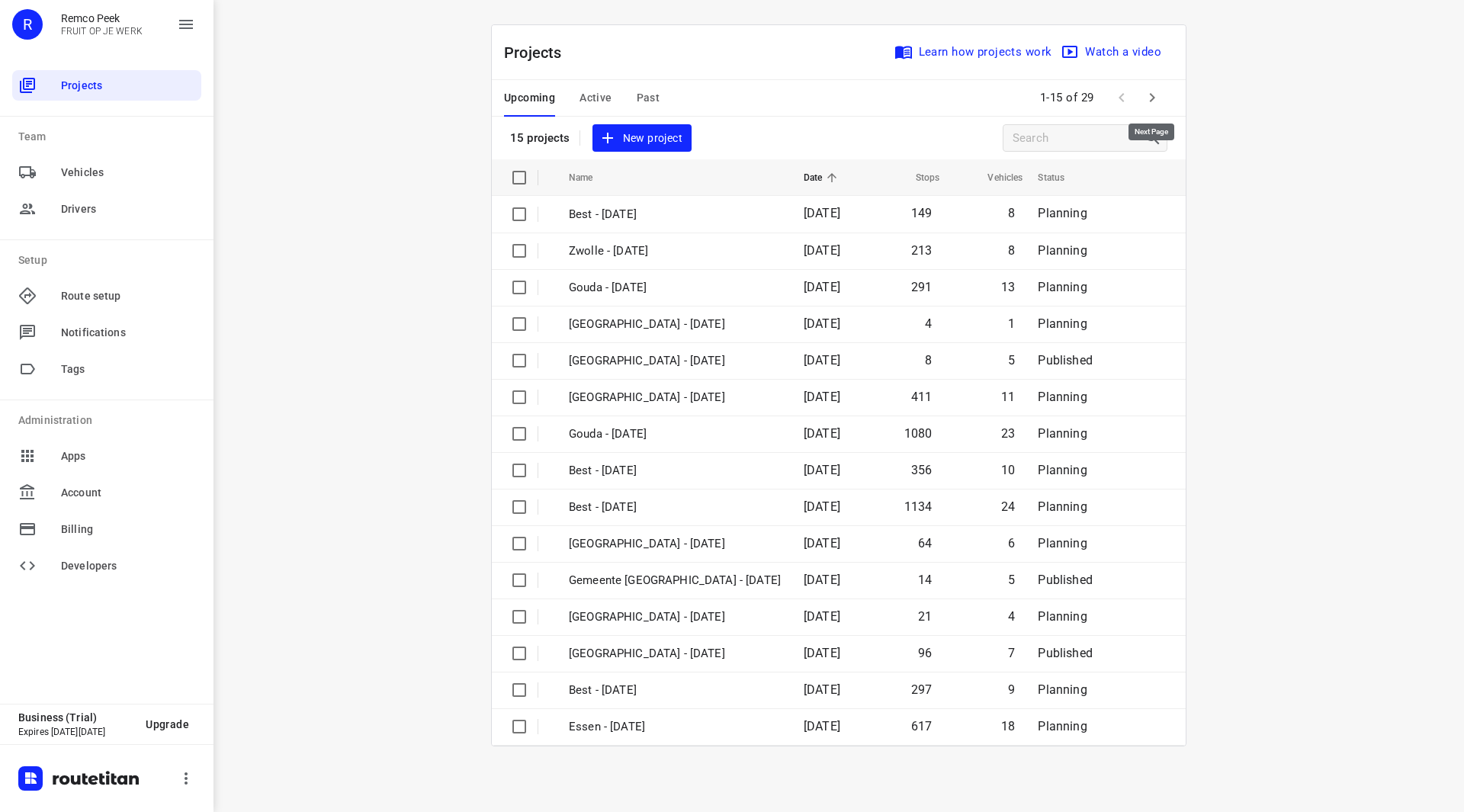
click at [1158, 92] on icon "button" at bounding box center [1152, 97] width 19 height 19
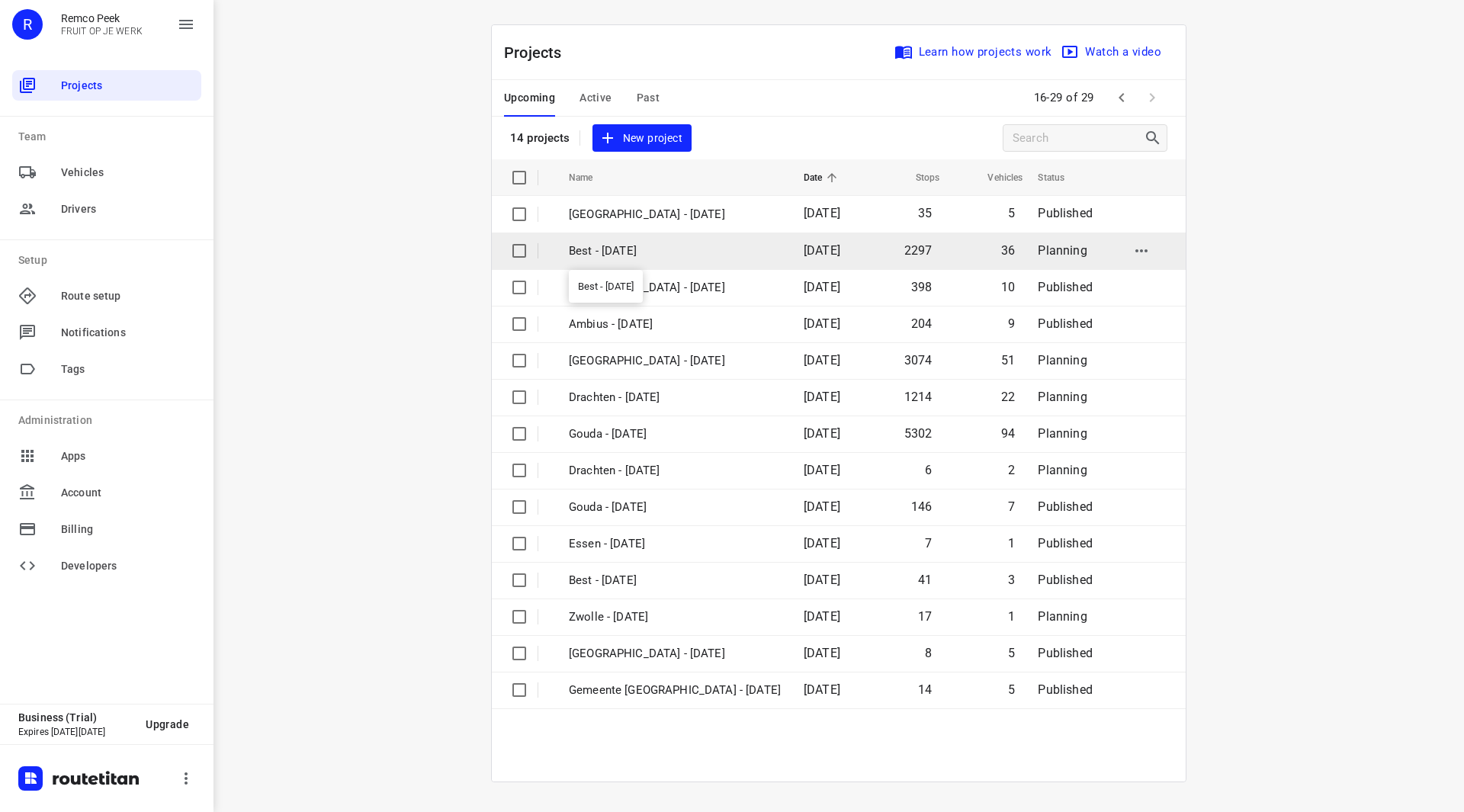
click at [616, 254] on p "Best - [DATE]" at bounding box center [675, 251] width 212 height 18
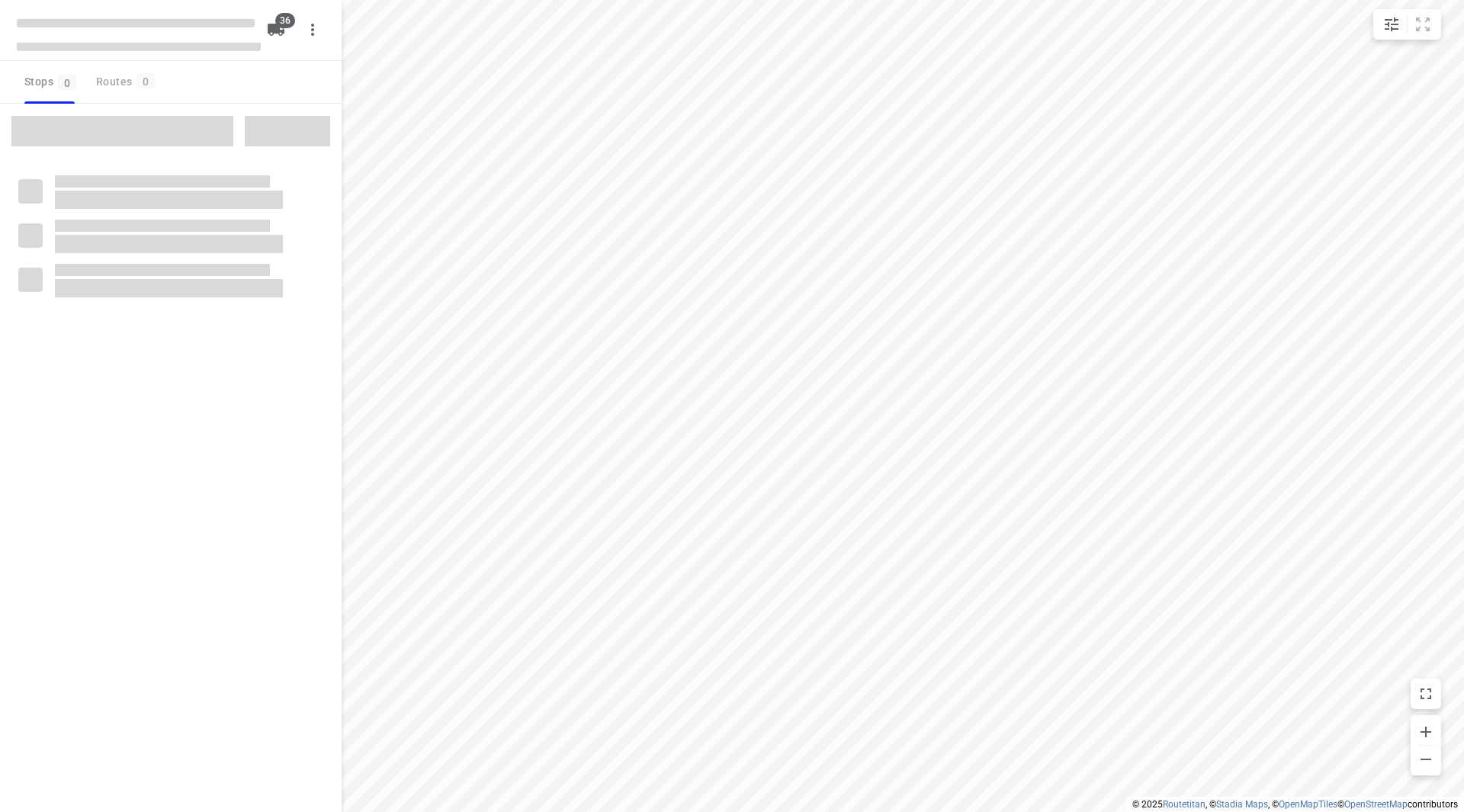
checkbox input "true"
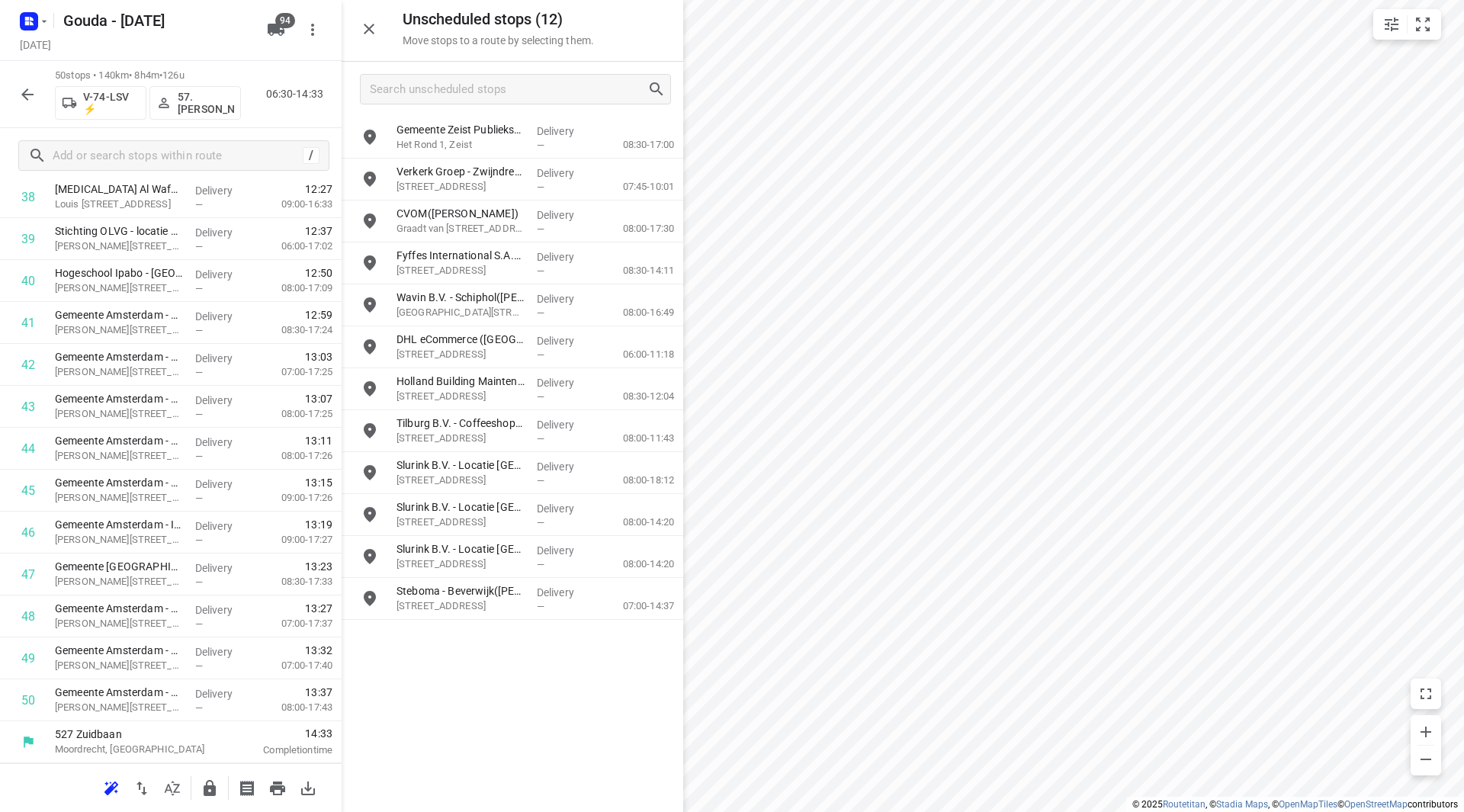
scroll to position [1679, 0]
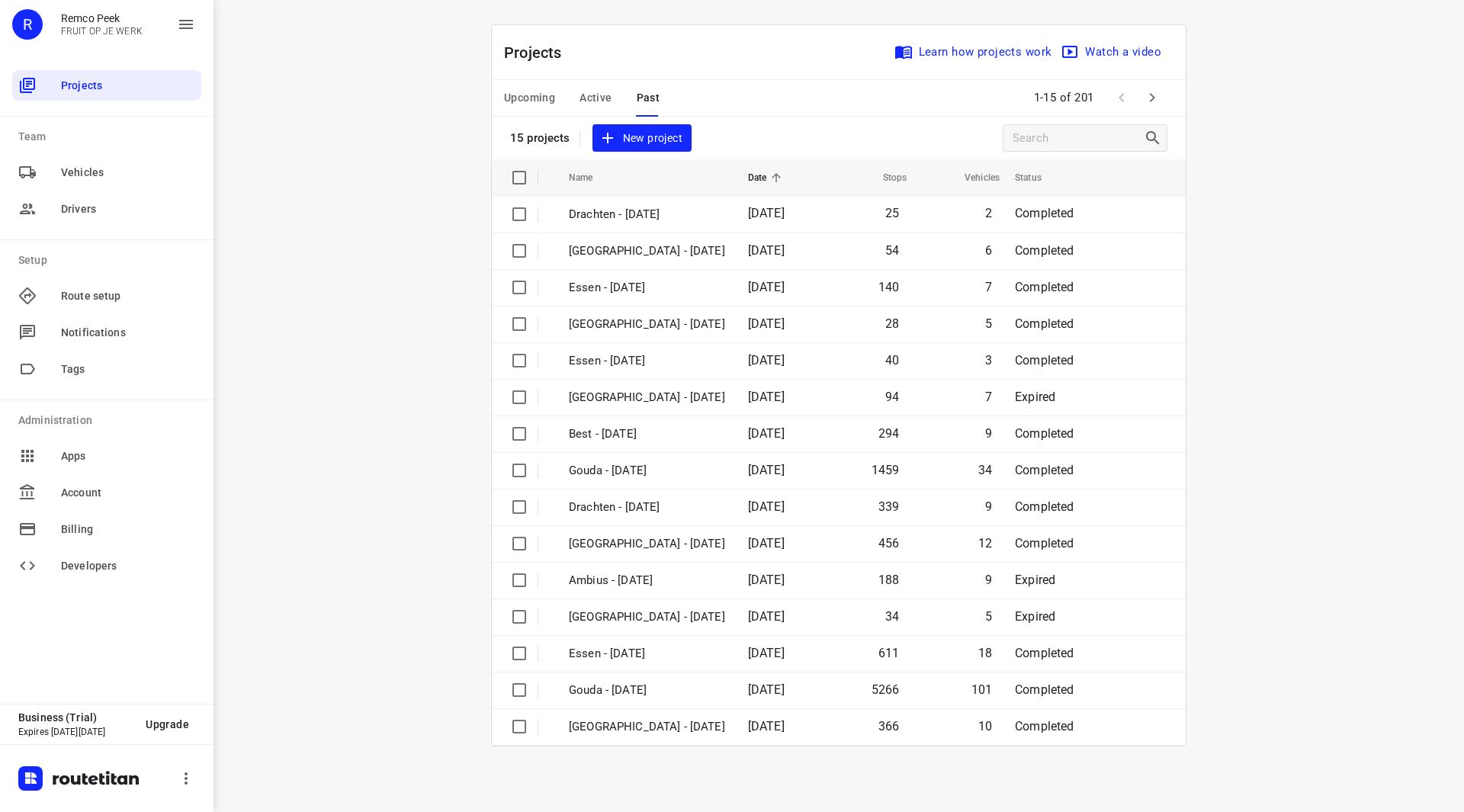
click at [536, 95] on span "Upcoming" at bounding box center [530, 98] width 51 height 19
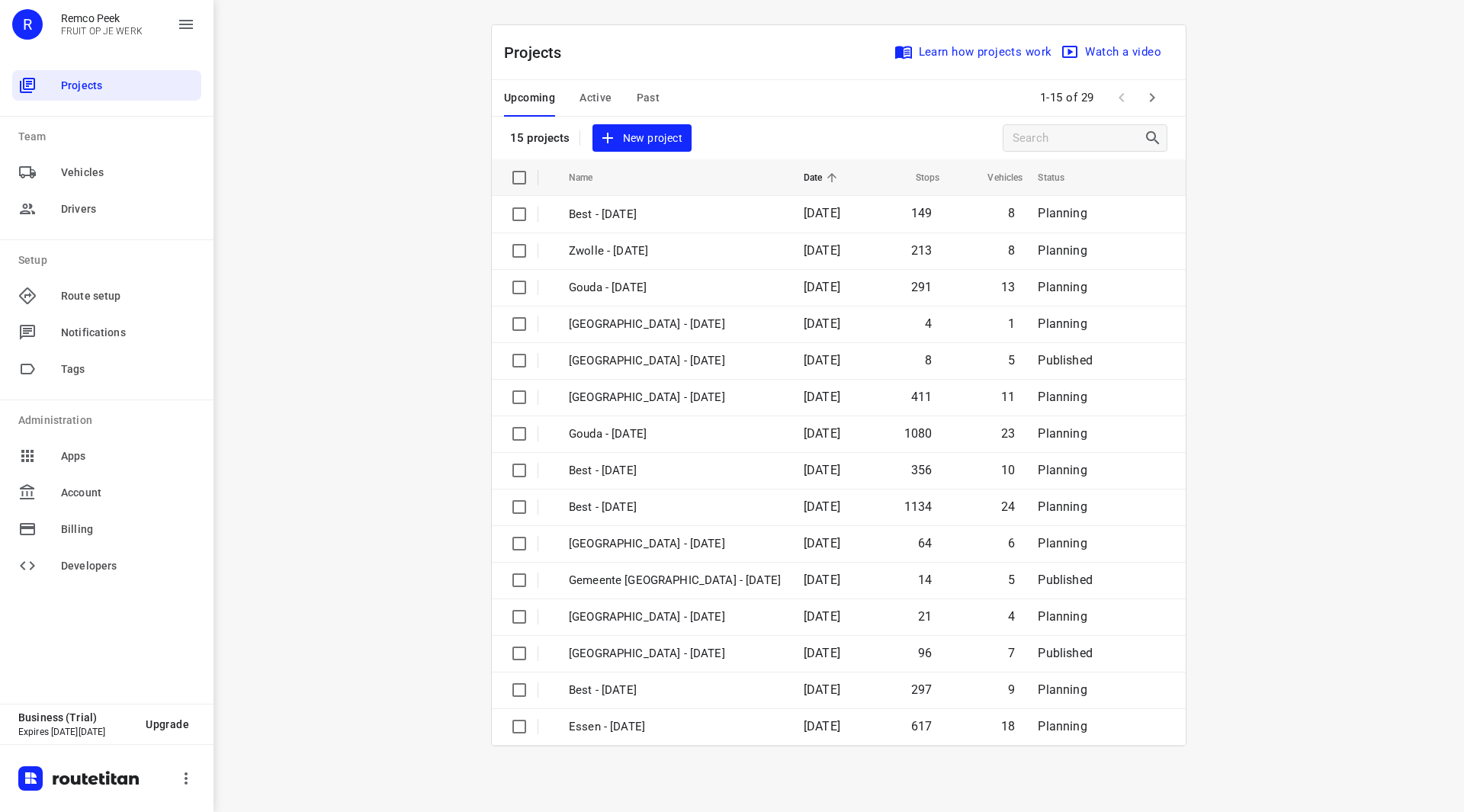
click at [1157, 85] on button "button" at bounding box center [1152, 97] width 31 height 31
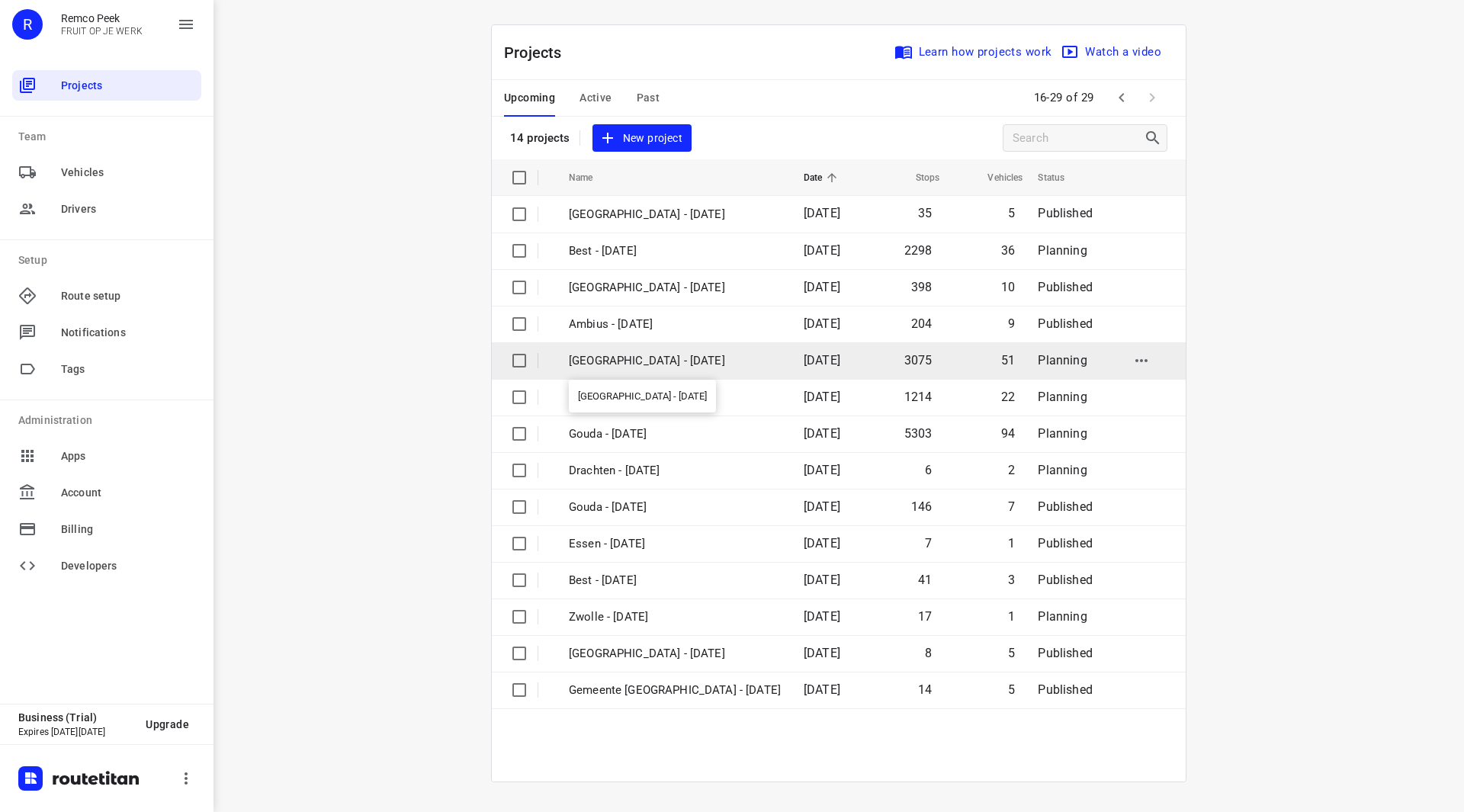
click at [627, 361] on p "[GEOGRAPHIC_DATA] - [DATE]" at bounding box center [675, 361] width 212 height 18
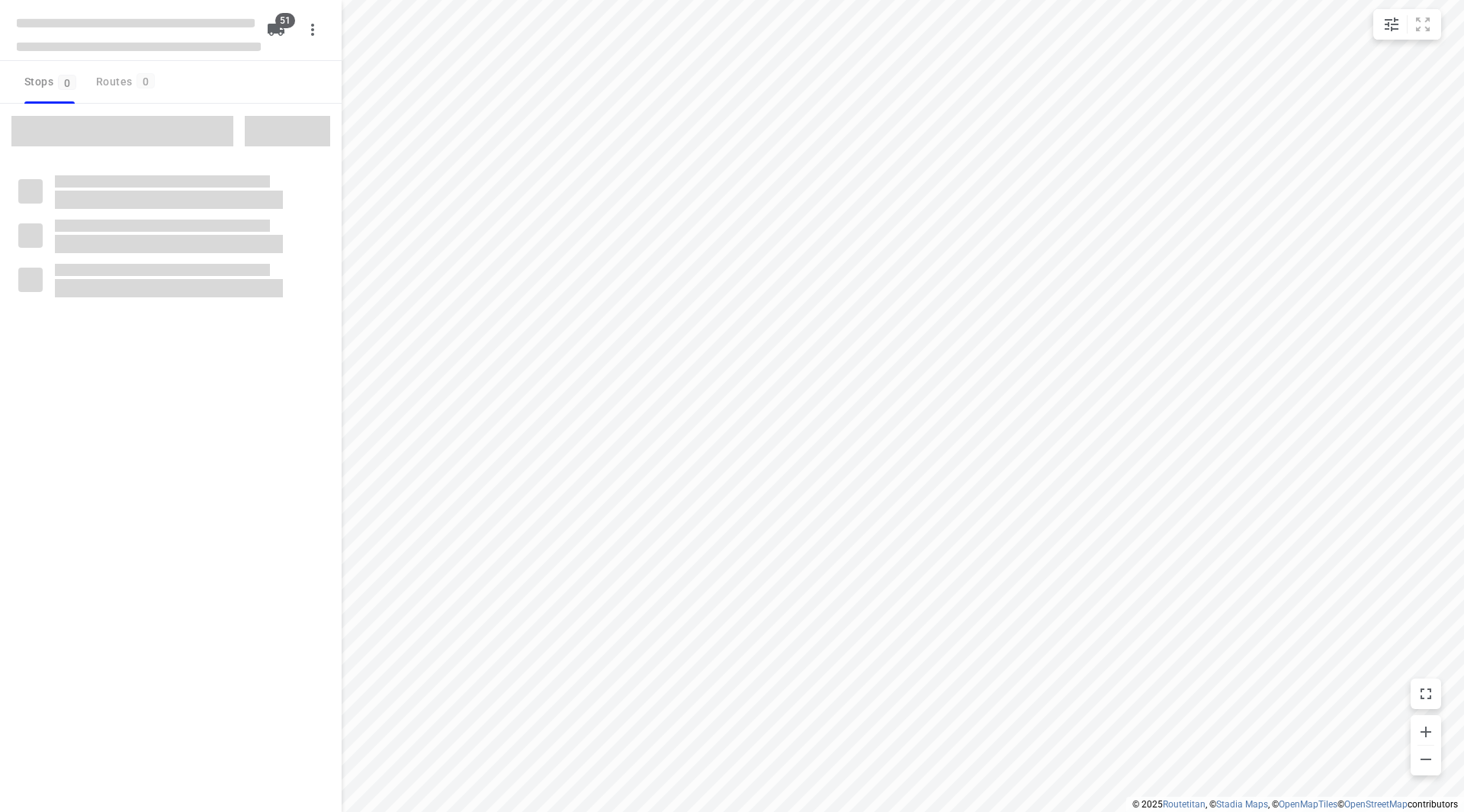
checkbox input "true"
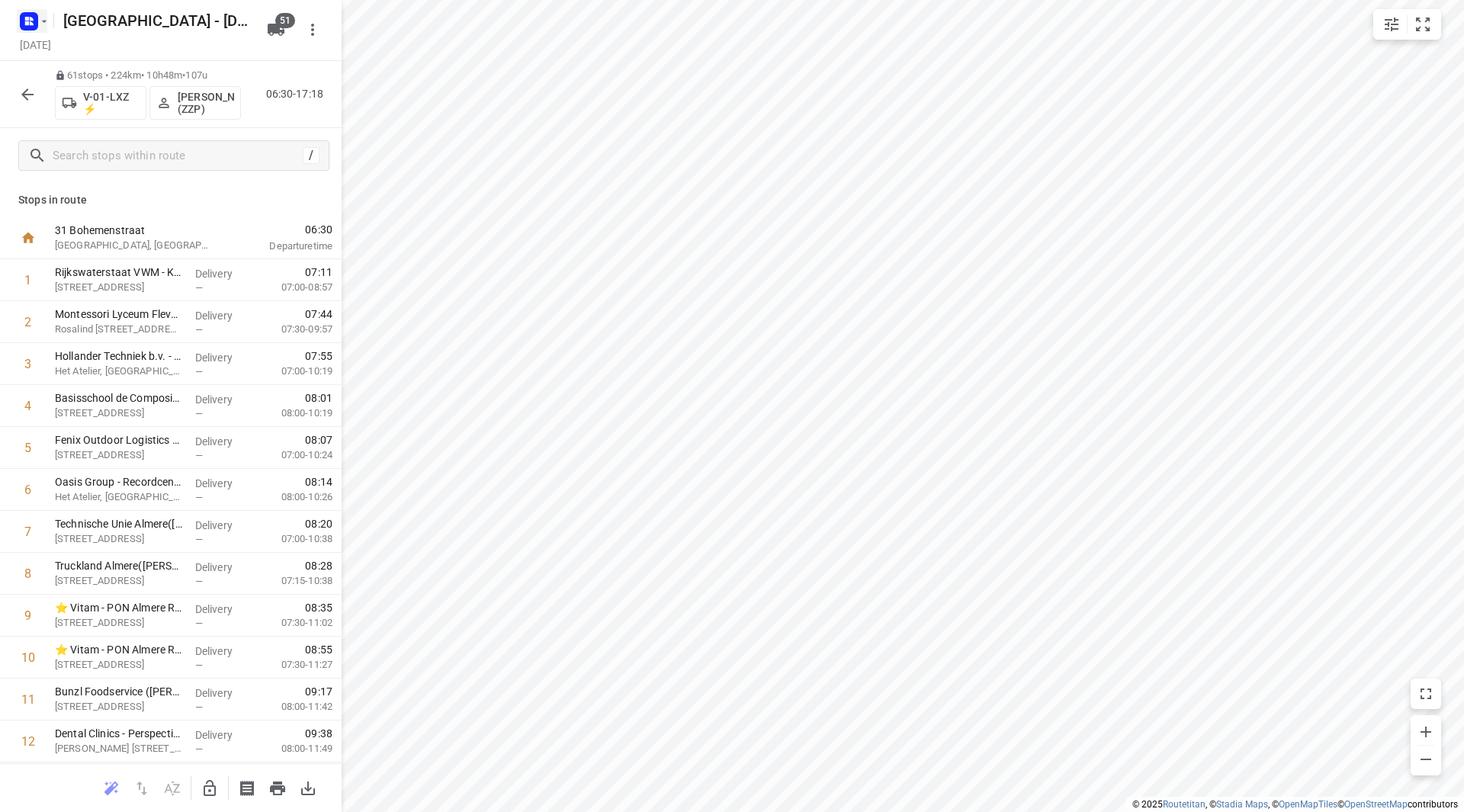
click at [41, 25] on icon "button" at bounding box center [44, 21] width 12 height 12
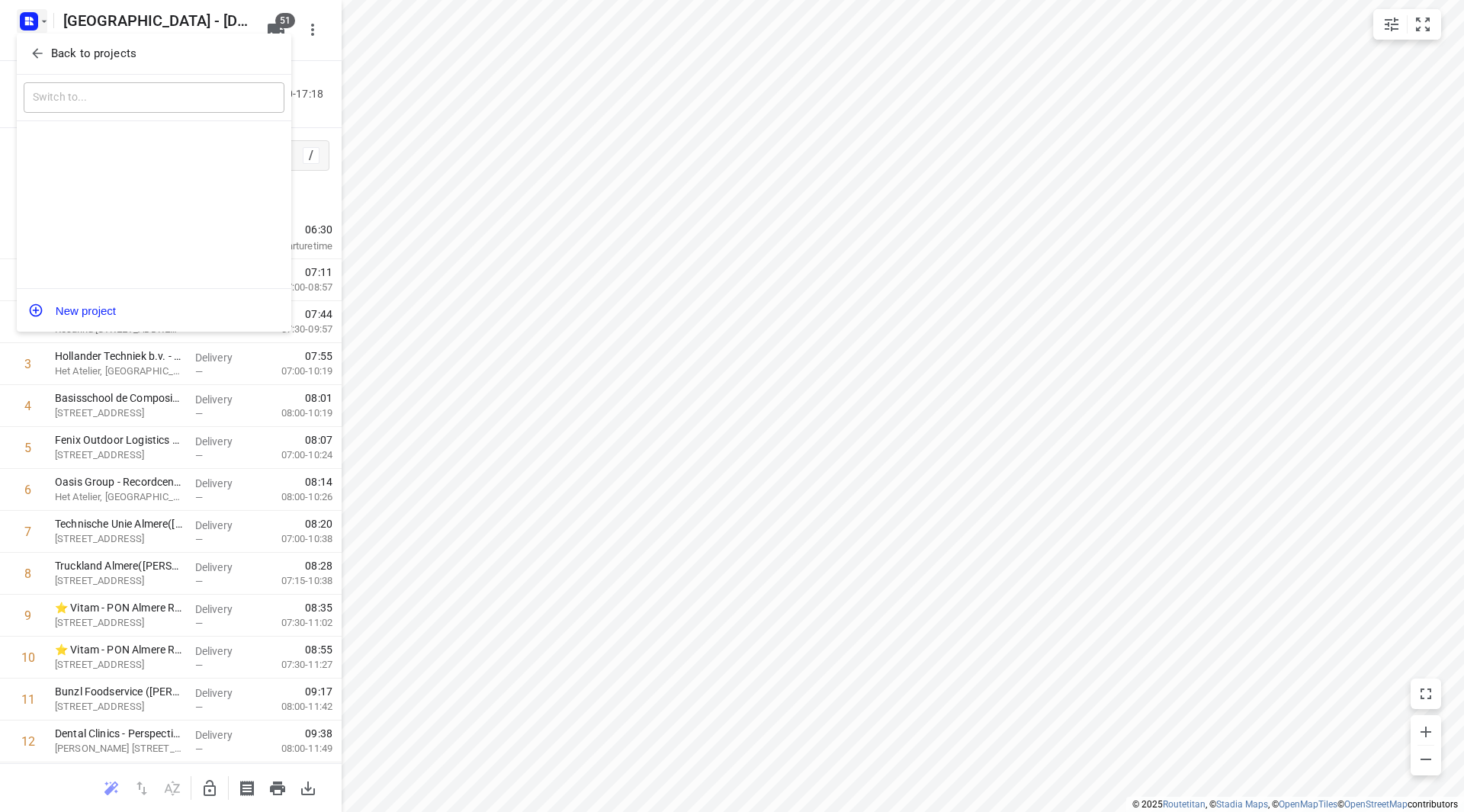
click at [52, 58] on p "Back to projects" at bounding box center [94, 54] width 86 height 18
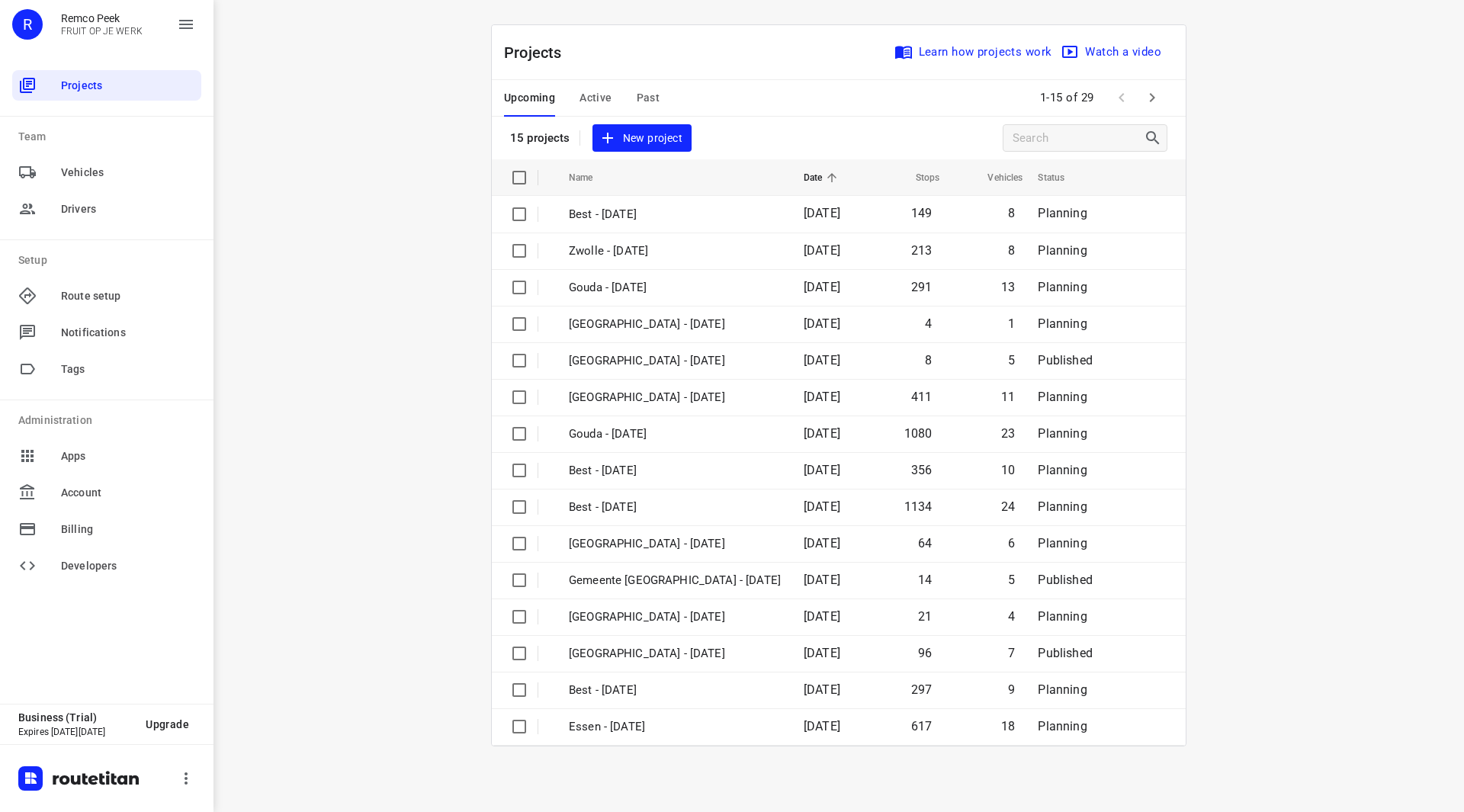
click at [1159, 103] on icon "button" at bounding box center [1152, 97] width 19 height 19
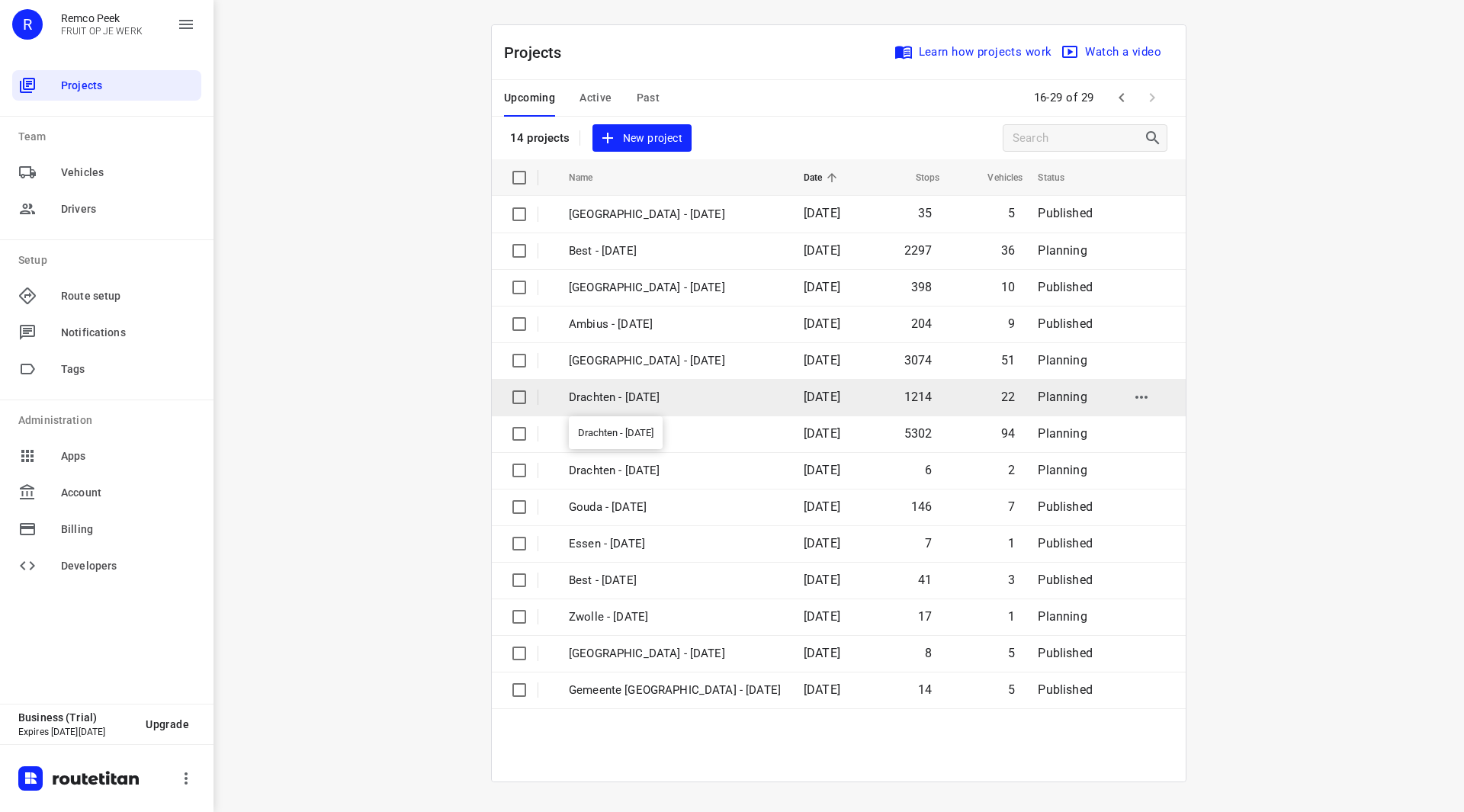
click at [636, 394] on p "Drachten - [DATE]" at bounding box center [675, 398] width 212 height 18
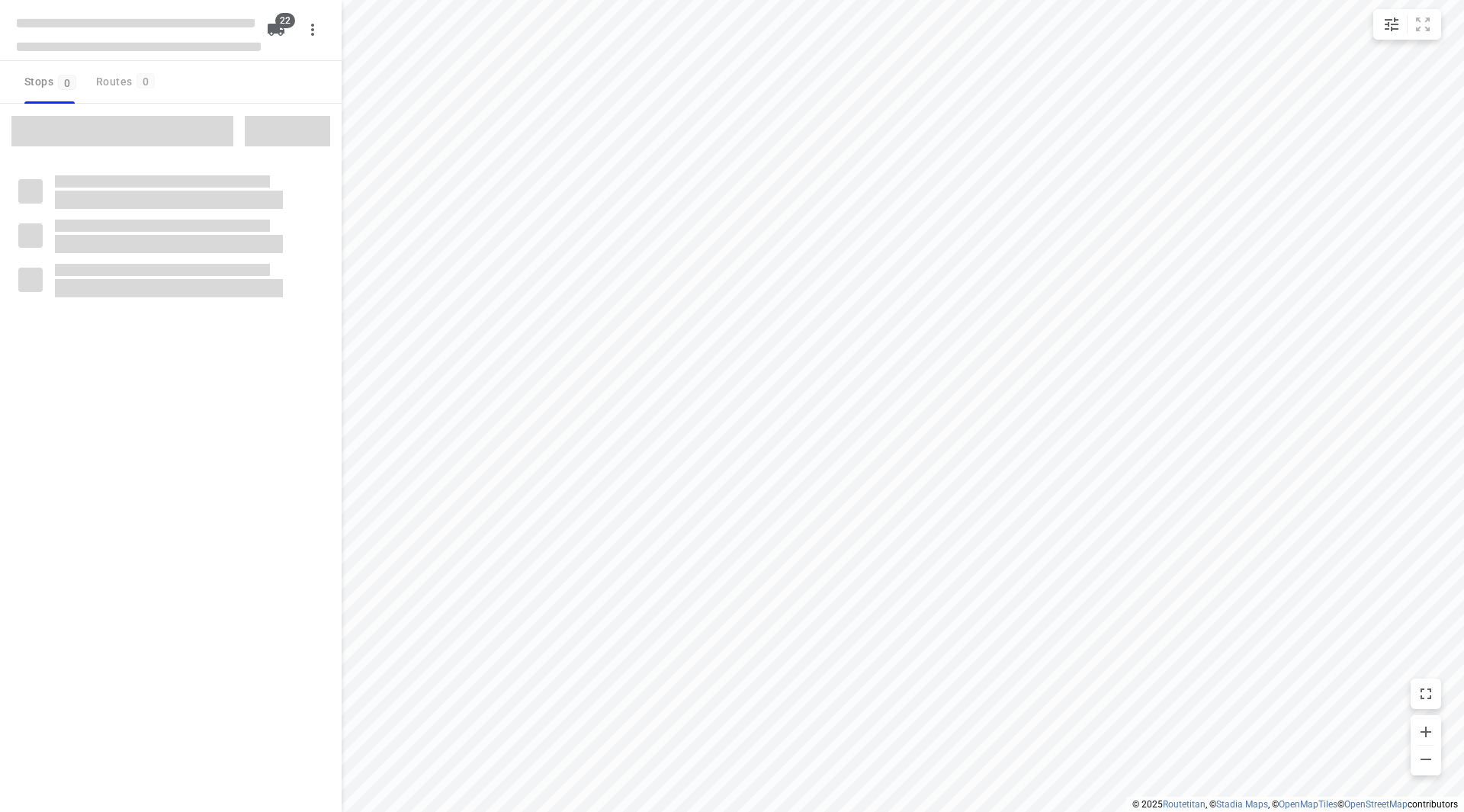
checkbox input "true"
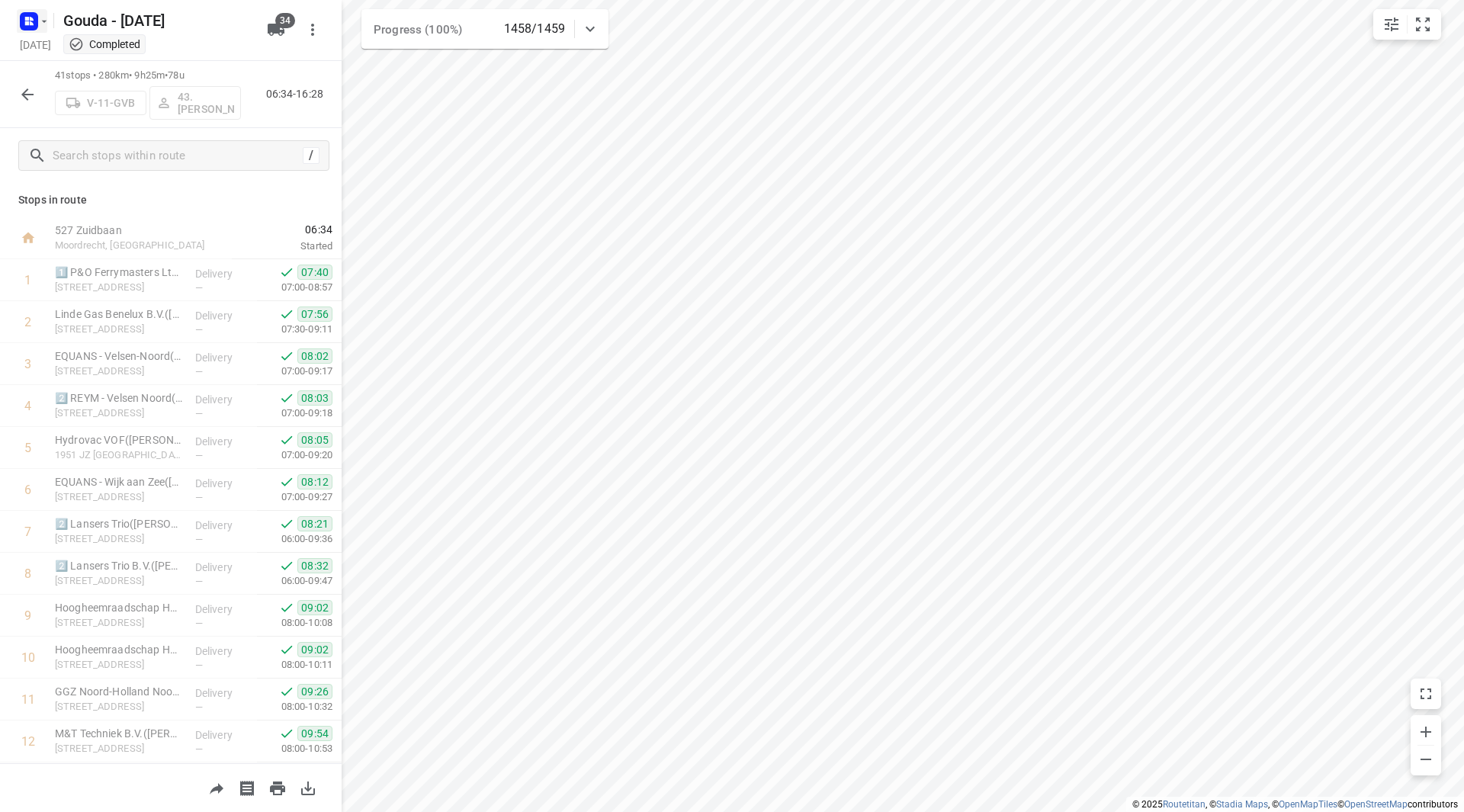
click at [42, 18] on icon "button" at bounding box center [44, 21] width 12 height 12
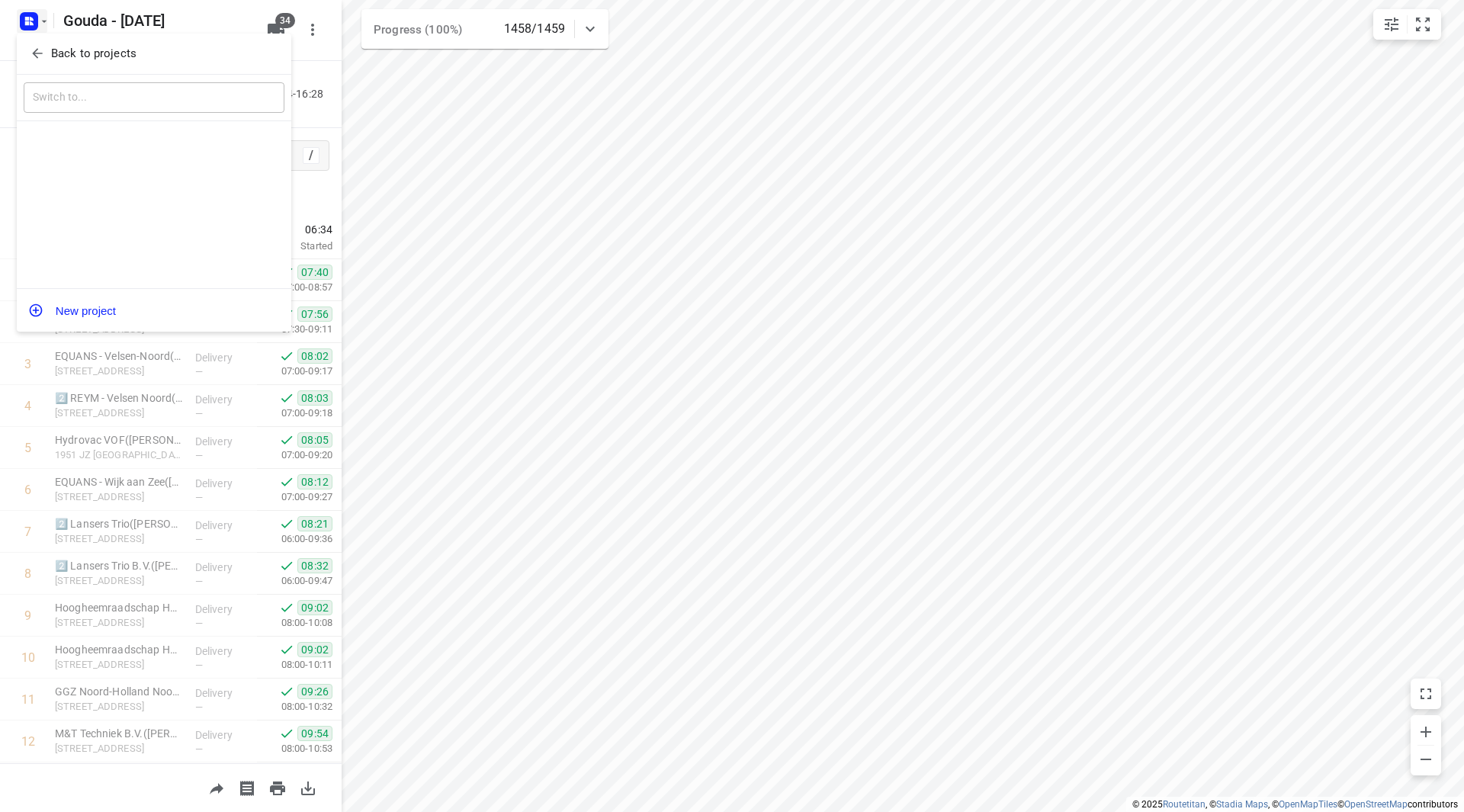
click at [57, 65] on button "Back to projects" at bounding box center [154, 54] width 261 height 25
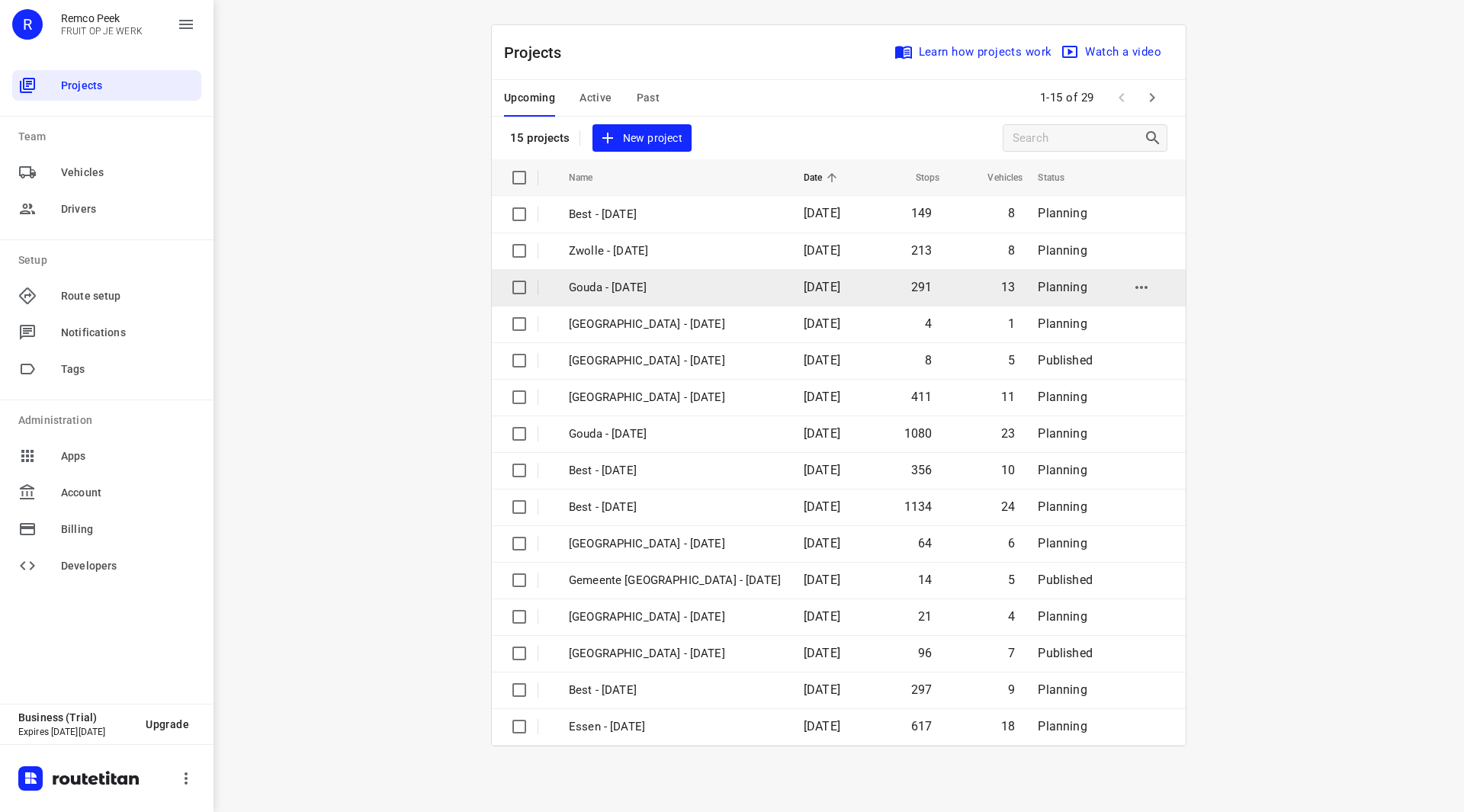
click at [630, 288] on p "Gouda - [DATE]" at bounding box center [675, 288] width 212 height 18
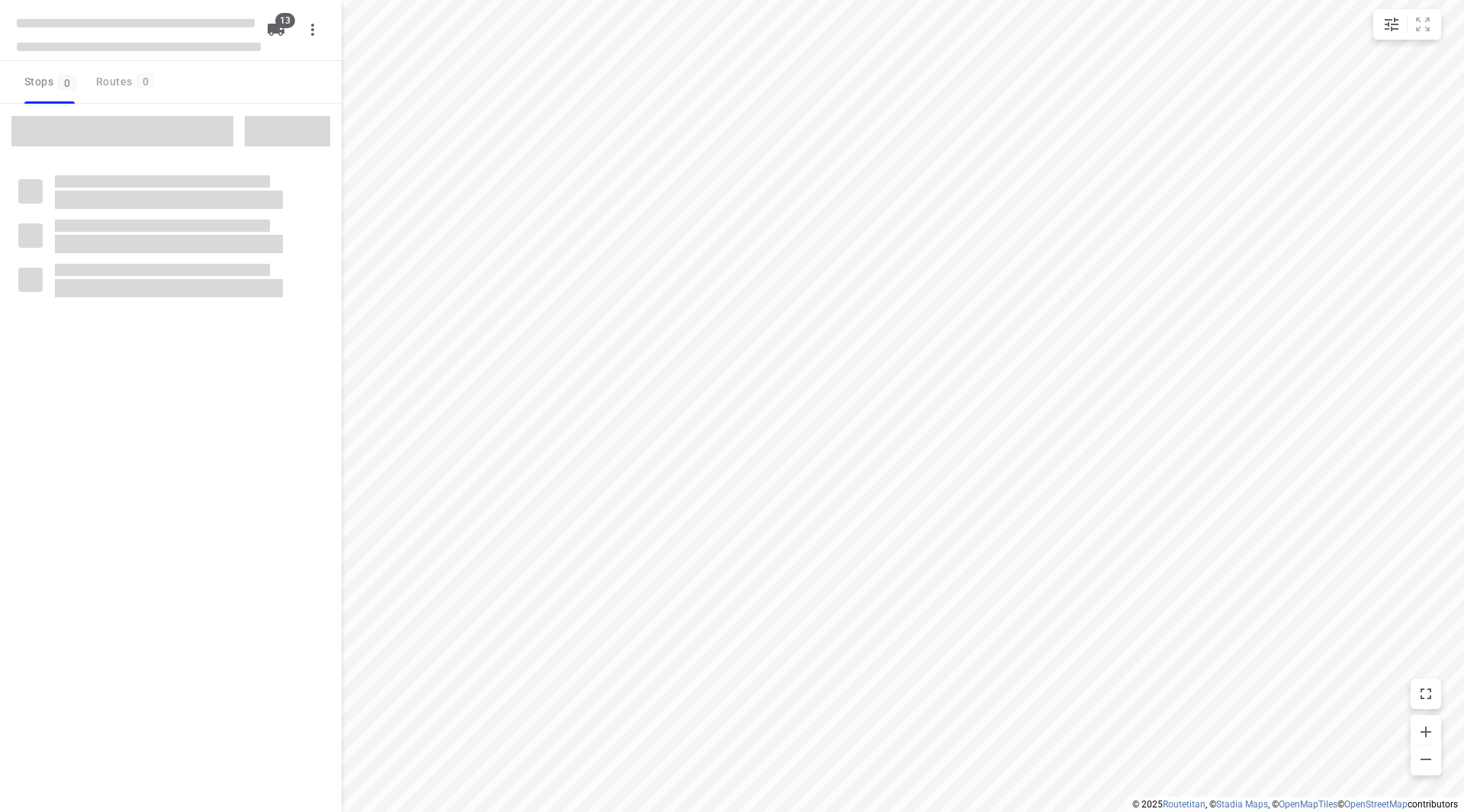
checkbox input "true"
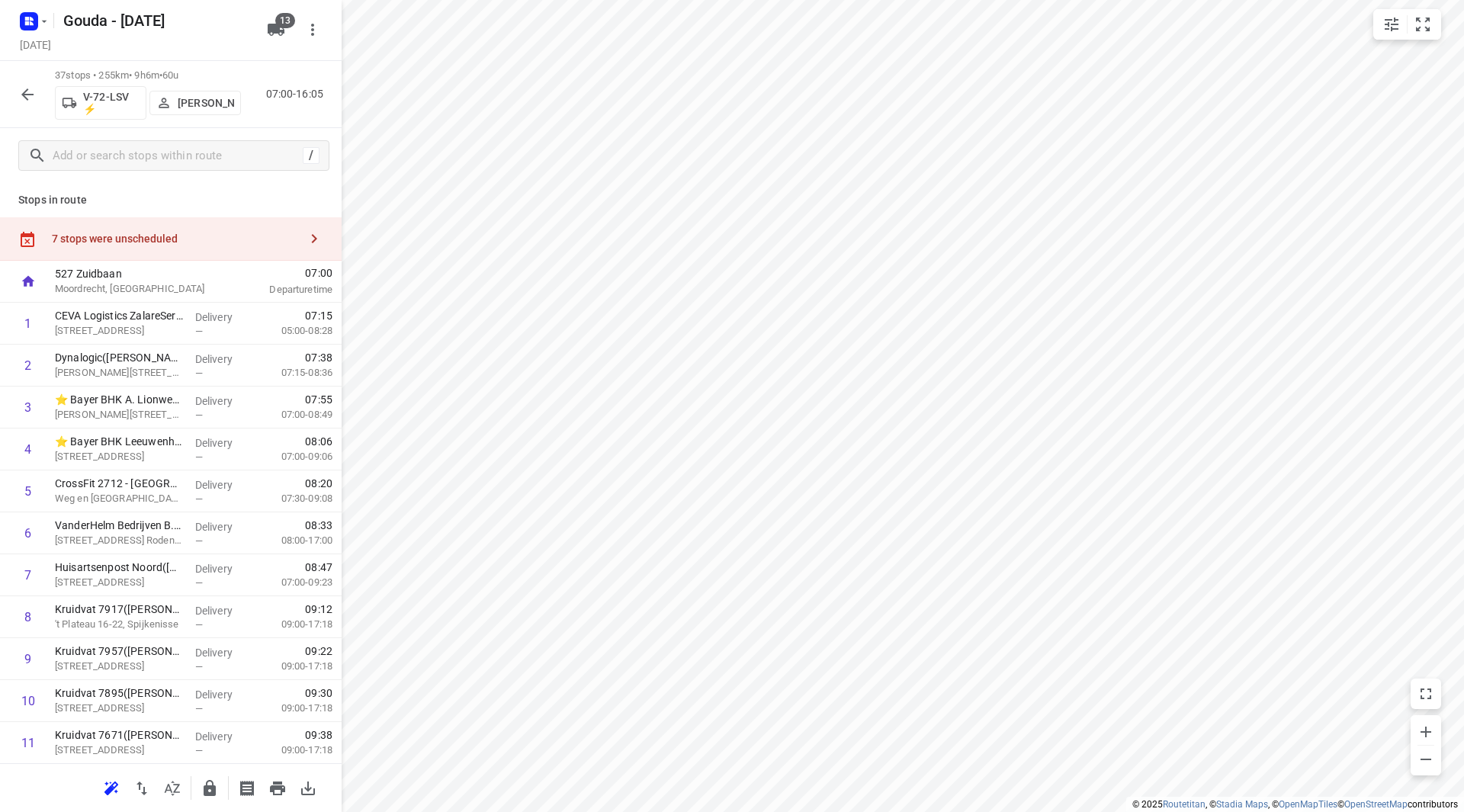
click at [244, 230] on div "7 stops were unscheduled" at bounding box center [171, 239] width 342 height 43
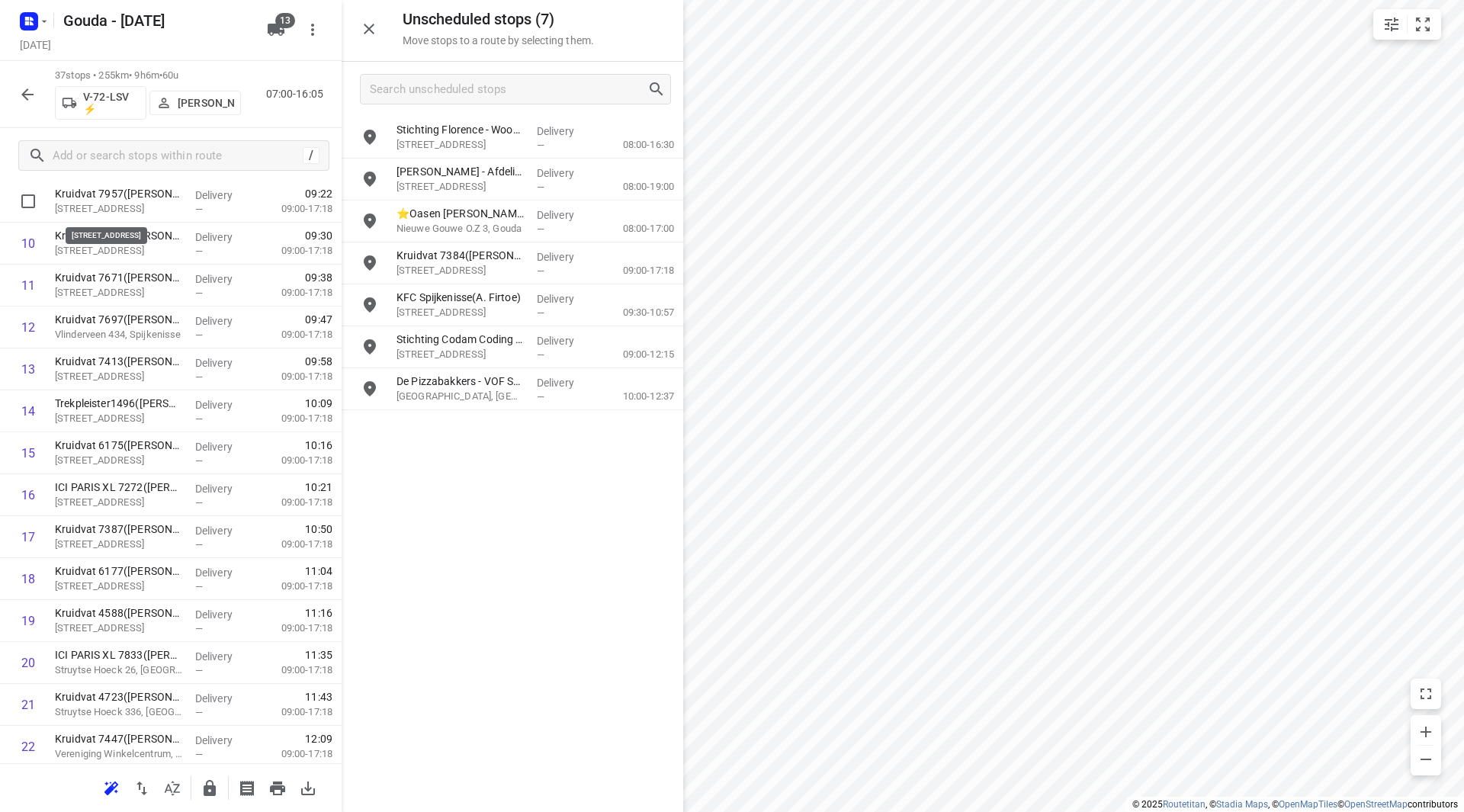
scroll to position [305, 0]
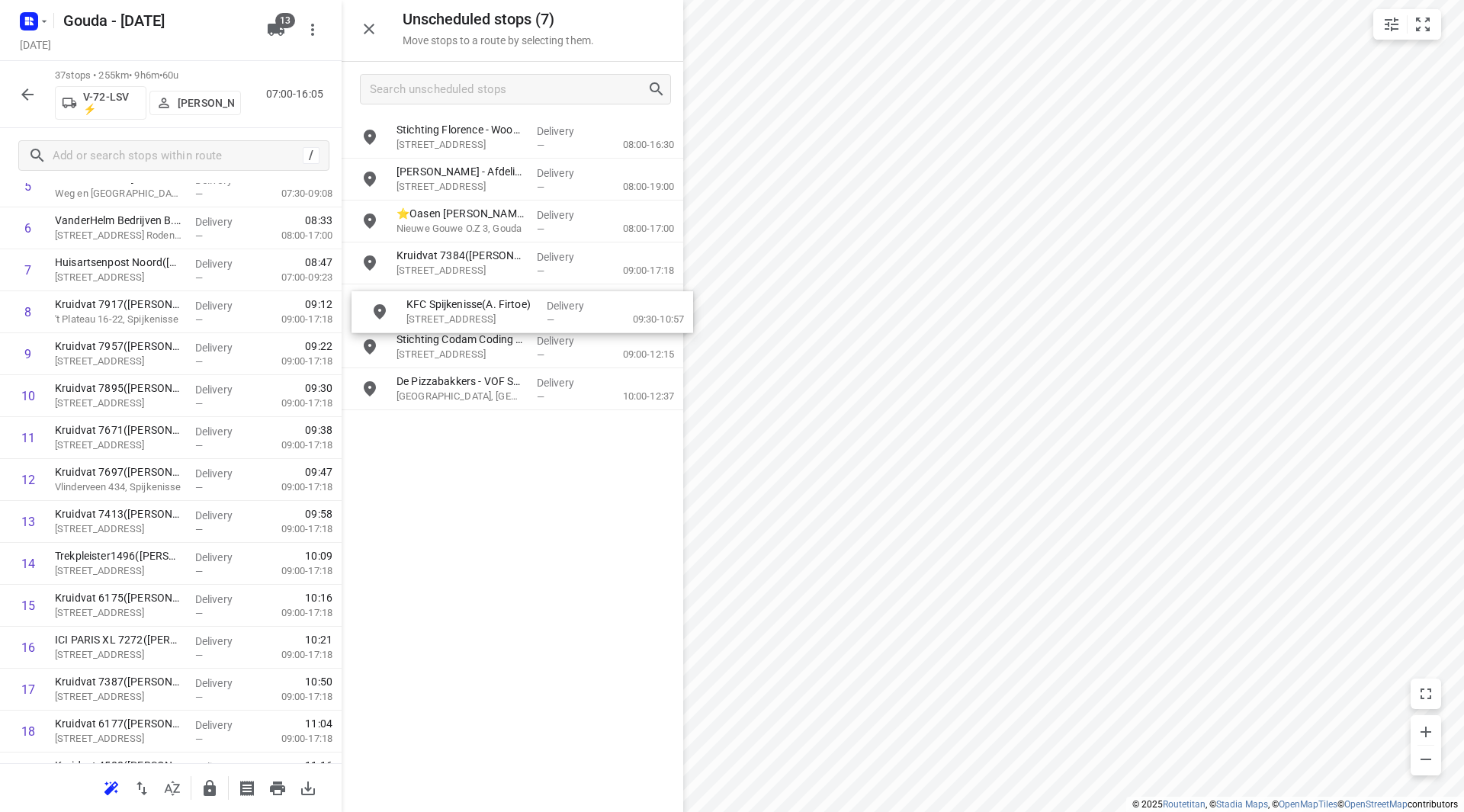
drag, startPoint x: 454, startPoint y: 303, endPoint x: 459, endPoint y: 309, distance: 7.8
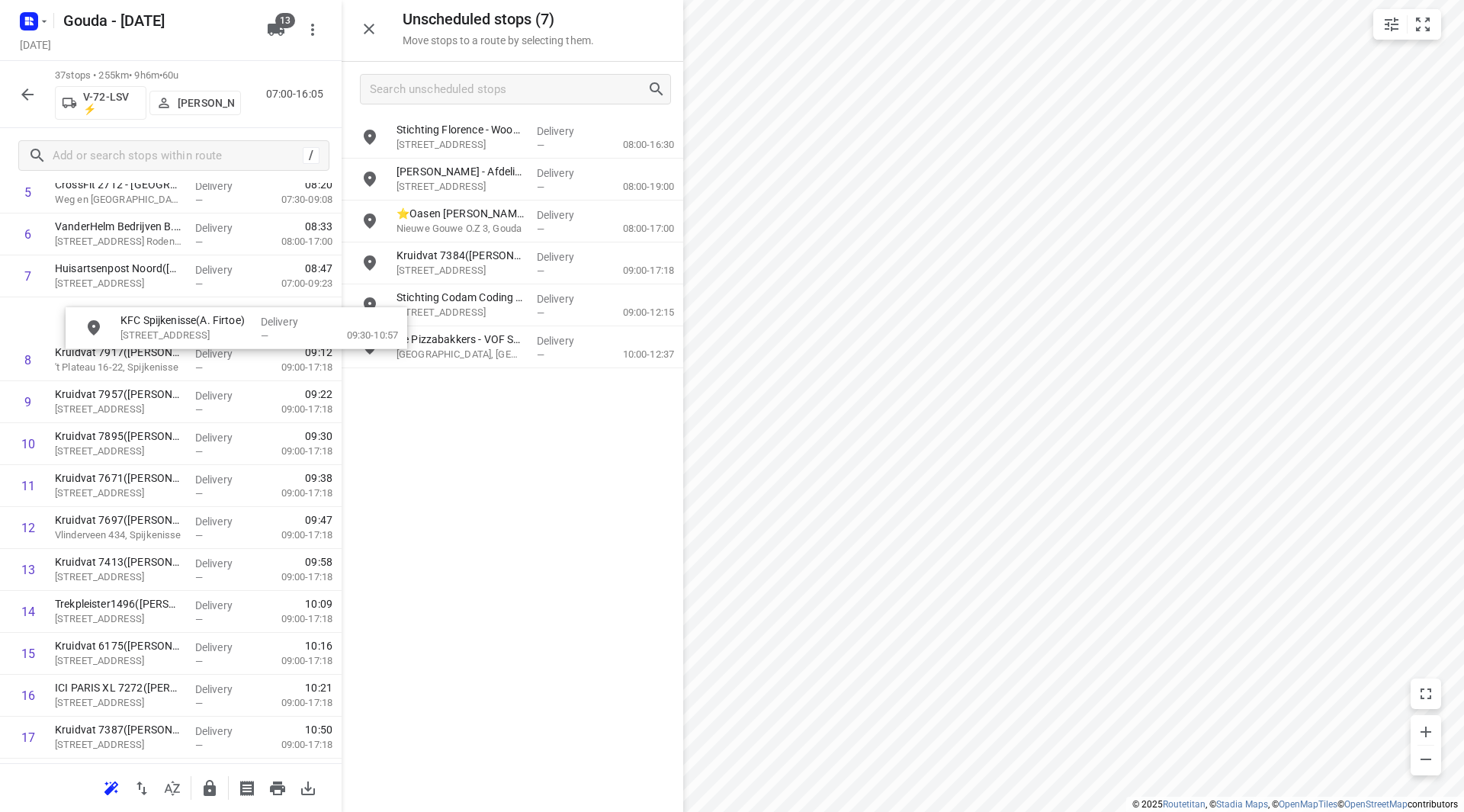
drag, startPoint x: 365, startPoint y: 328, endPoint x: 134, endPoint y: 337, distance: 231.2
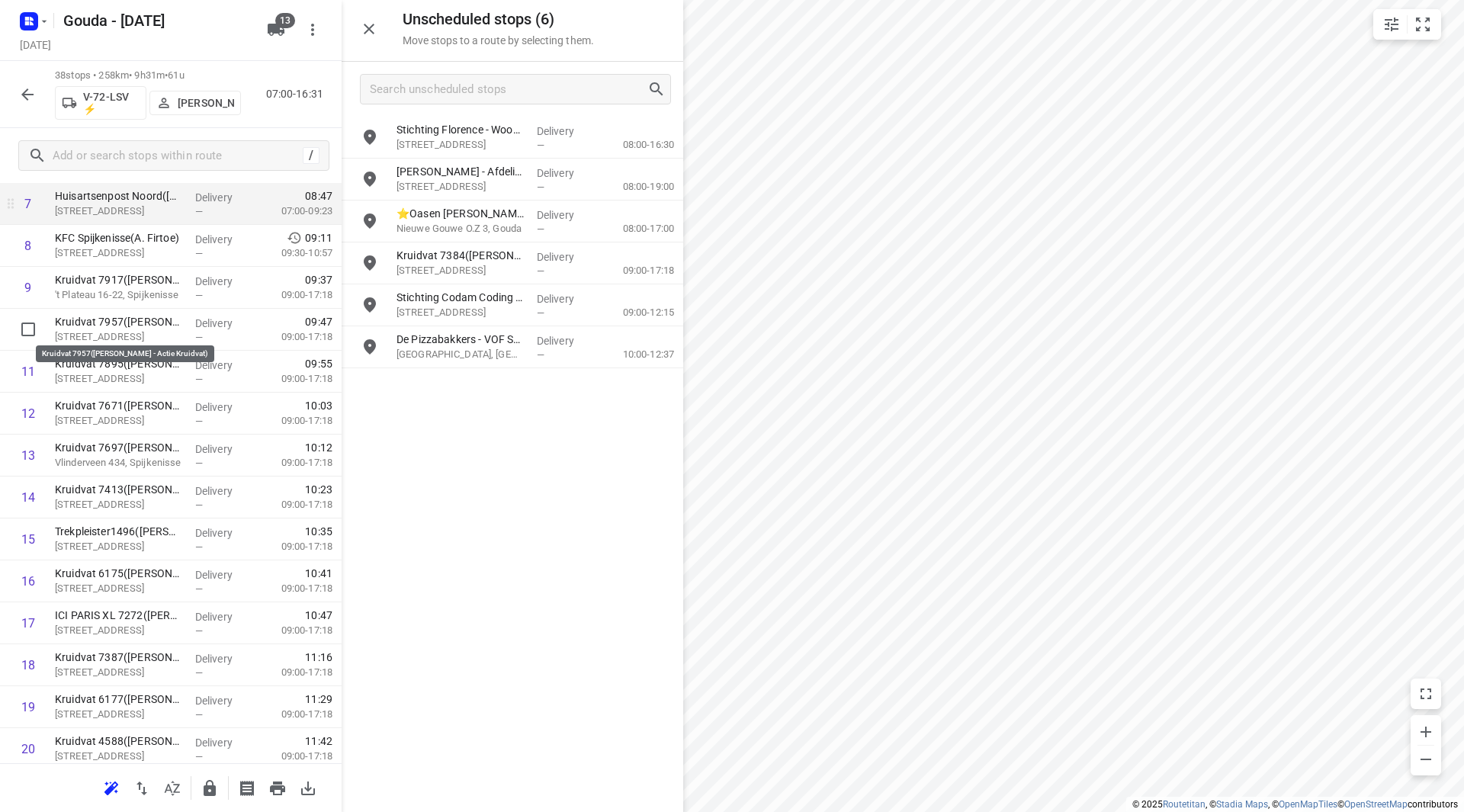
scroll to position [295, 0]
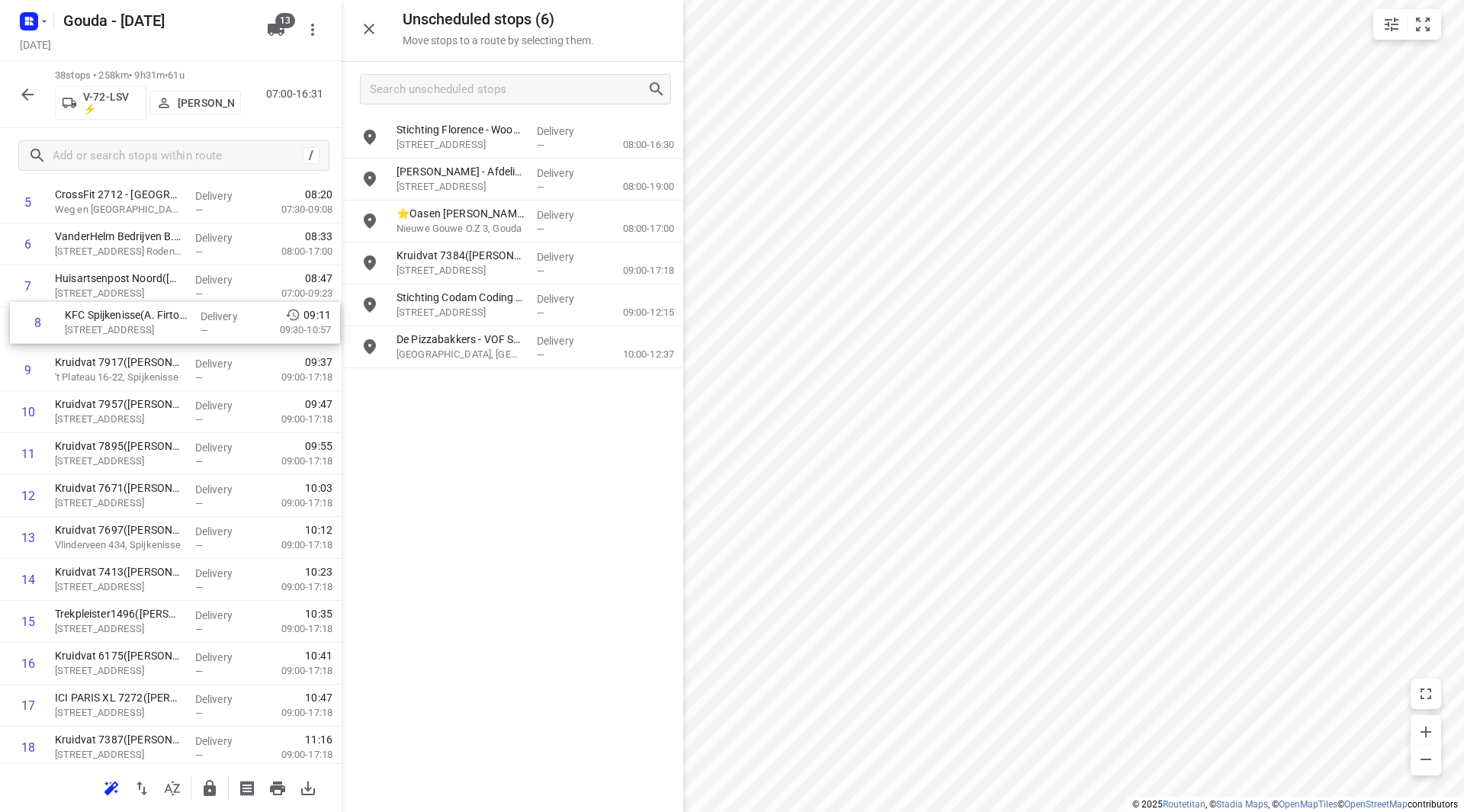
drag, startPoint x: 162, startPoint y: 326, endPoint x: 170, endPoint y: 338, distance: 14.4
click at [170, 338] on div "1 CEVA Logistics ZalareServices [PERSON_NAME]([PERSON_NAME]) [STREET_ADDRESS], …" at bounding box center [171, 811] width 342 height 1594
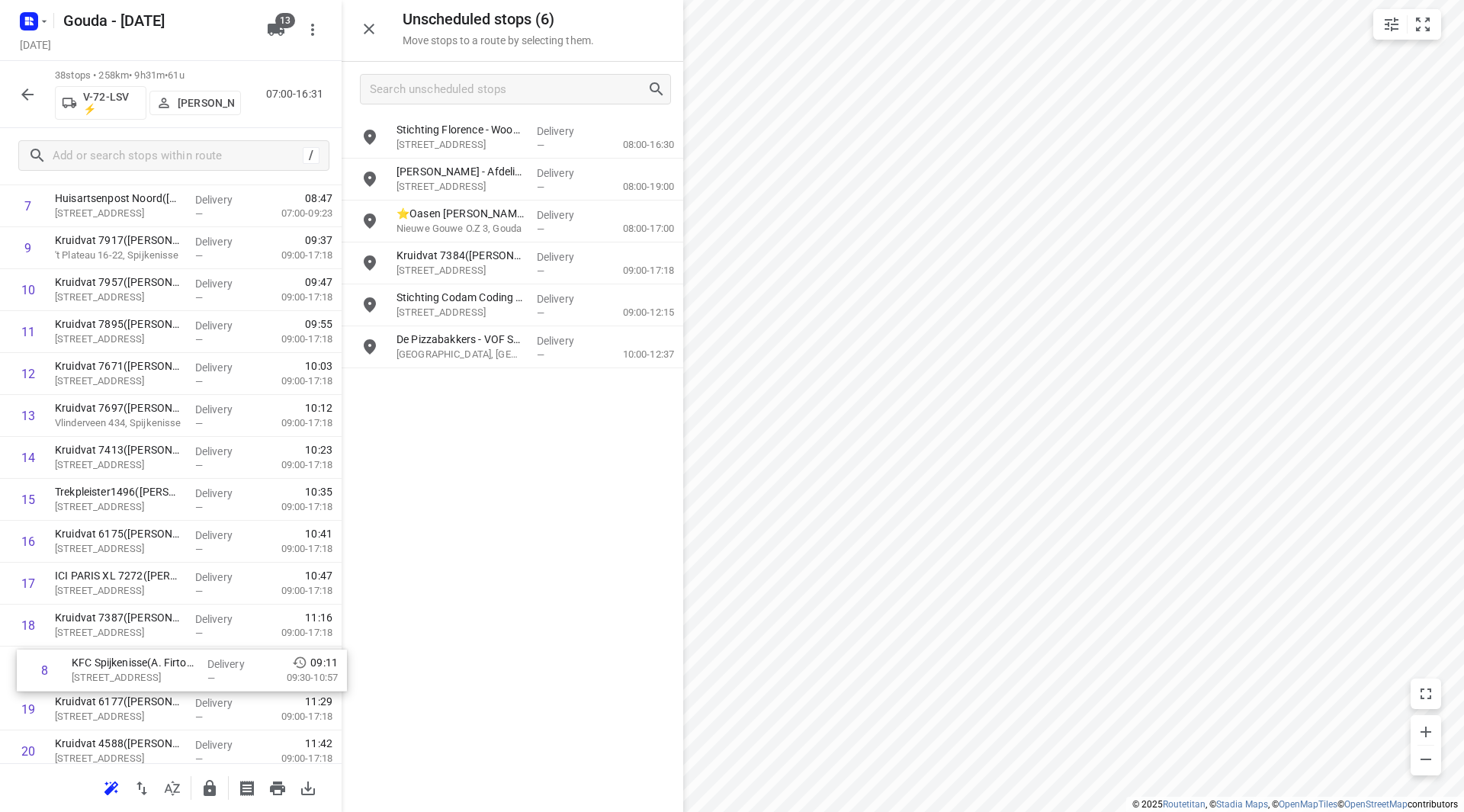
scroll to position [374, 0]
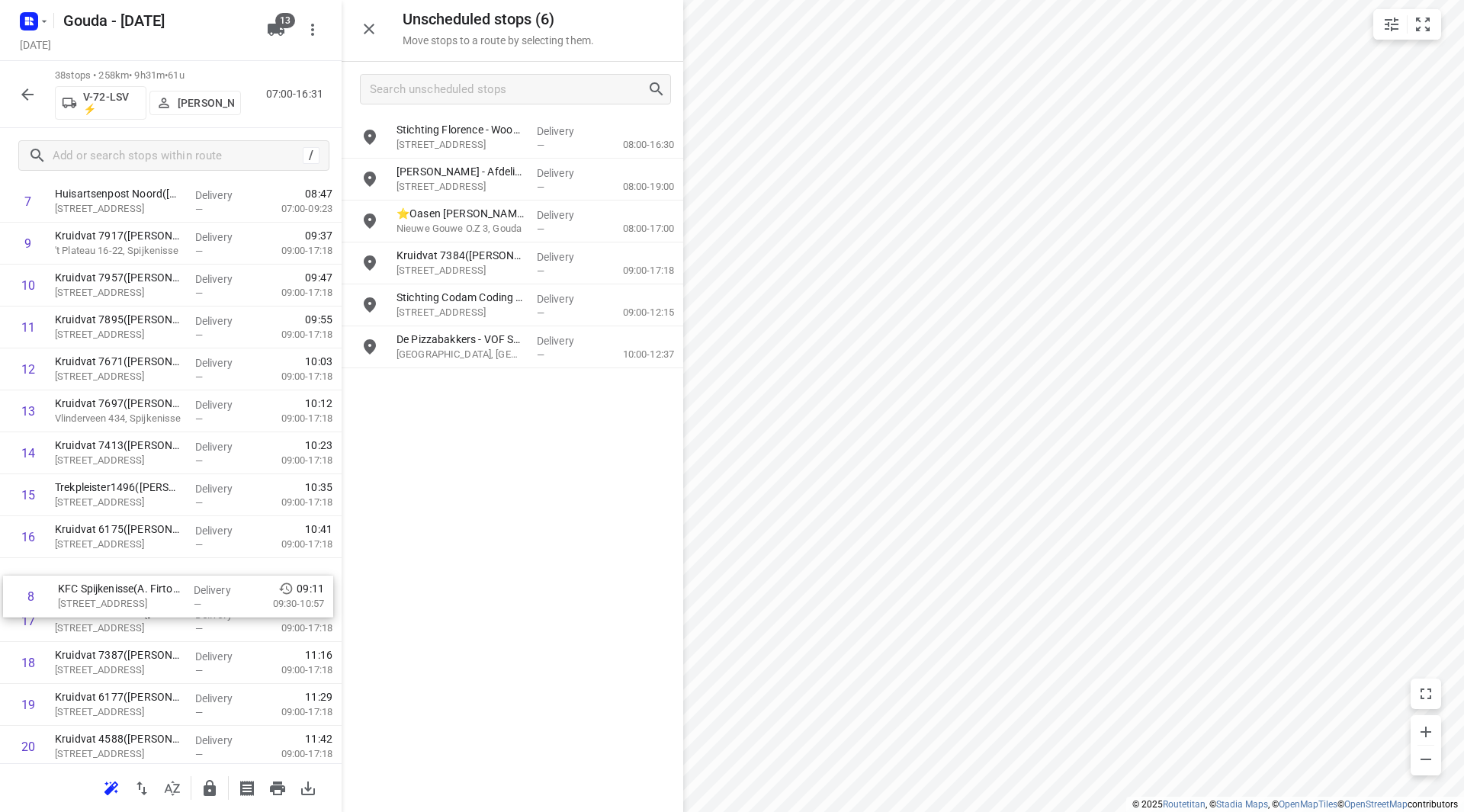
drag, startPoint x: 160, startPoint y: 252, endPoint x: 160, endPoint y: 605, distance: 353.0
click at [160, 605] on div "1 CEVA Logistics ZalareServices [PERSON_NAME]([PERSON_NAME]) [STREET_ADDRESS], …" at bounding box center [171, 726] width 342 height 1594
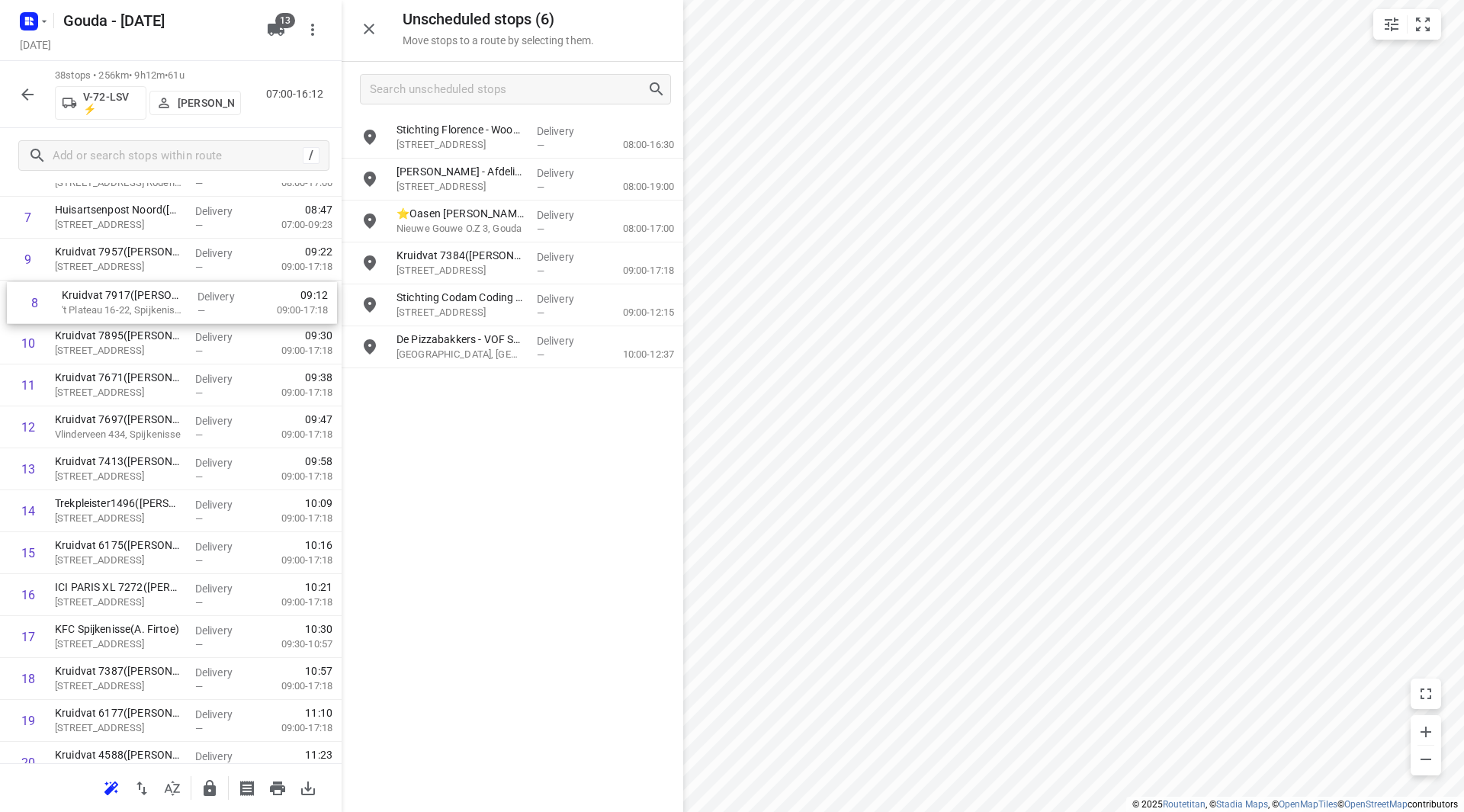
scroll to position [352, 0]
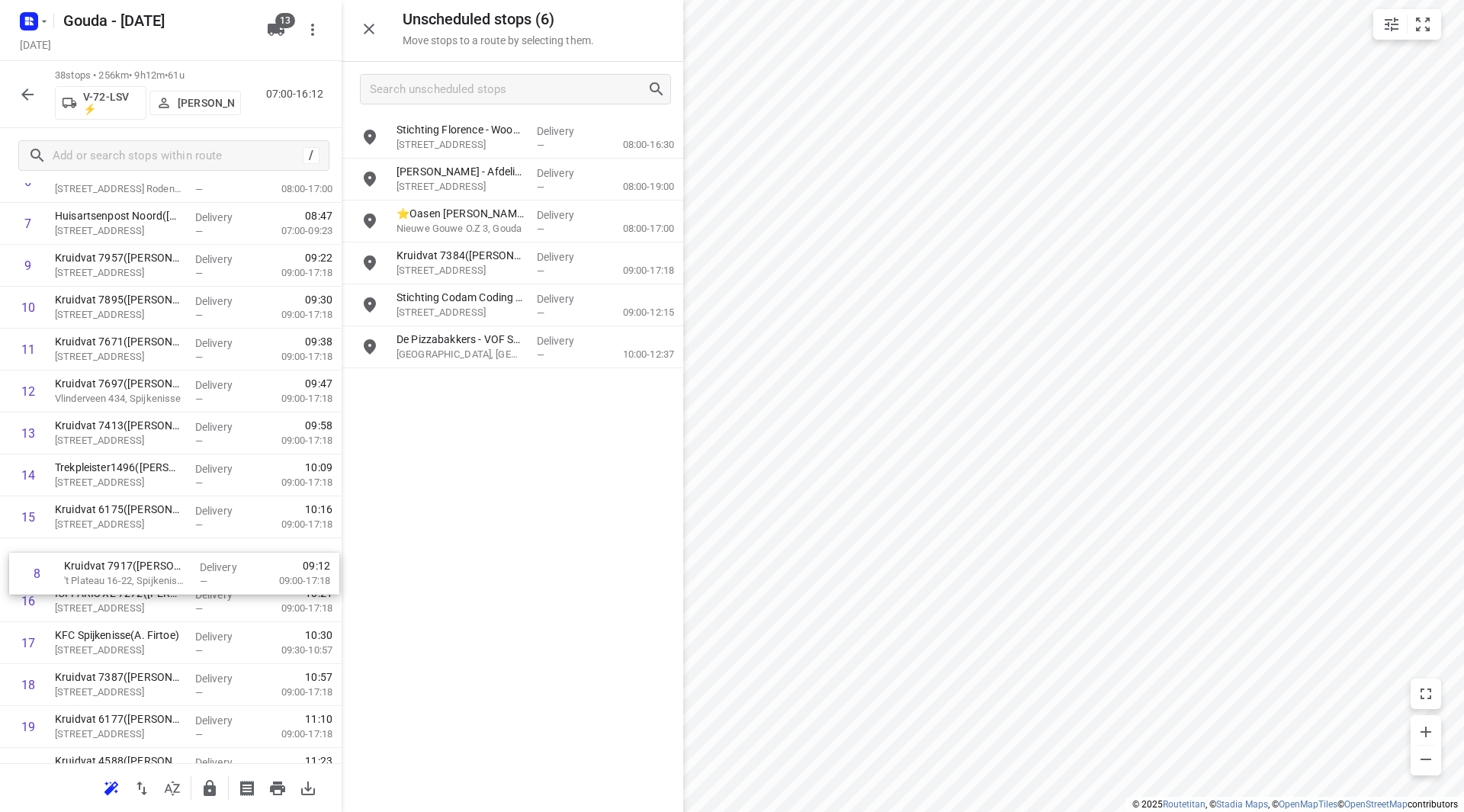
drag, startPoint x: 103, startPoint y: 248, endPoint x: 114, endPoint y: 581, distance: 333.2
click at [114, 581] on div "1 CEVA Logistics ZalareServices [PERSON_NAME]([PERSON_NAME]) [STREET_ADDRESS], …" at bounding box center [171, 748] width 342 height 1594
drag, startPoint x: 152, startPoint y: 599, endPoint x: 148, endPoint y: 558, distance: 41.2
click at [148, 558] on div "1 CEVA Logistics ZalareServices [PERSON_NAME]([PERSON_NAME]) [STREET_ADDRESS], …" at bounding box center [171, 748] width 342 height 1594
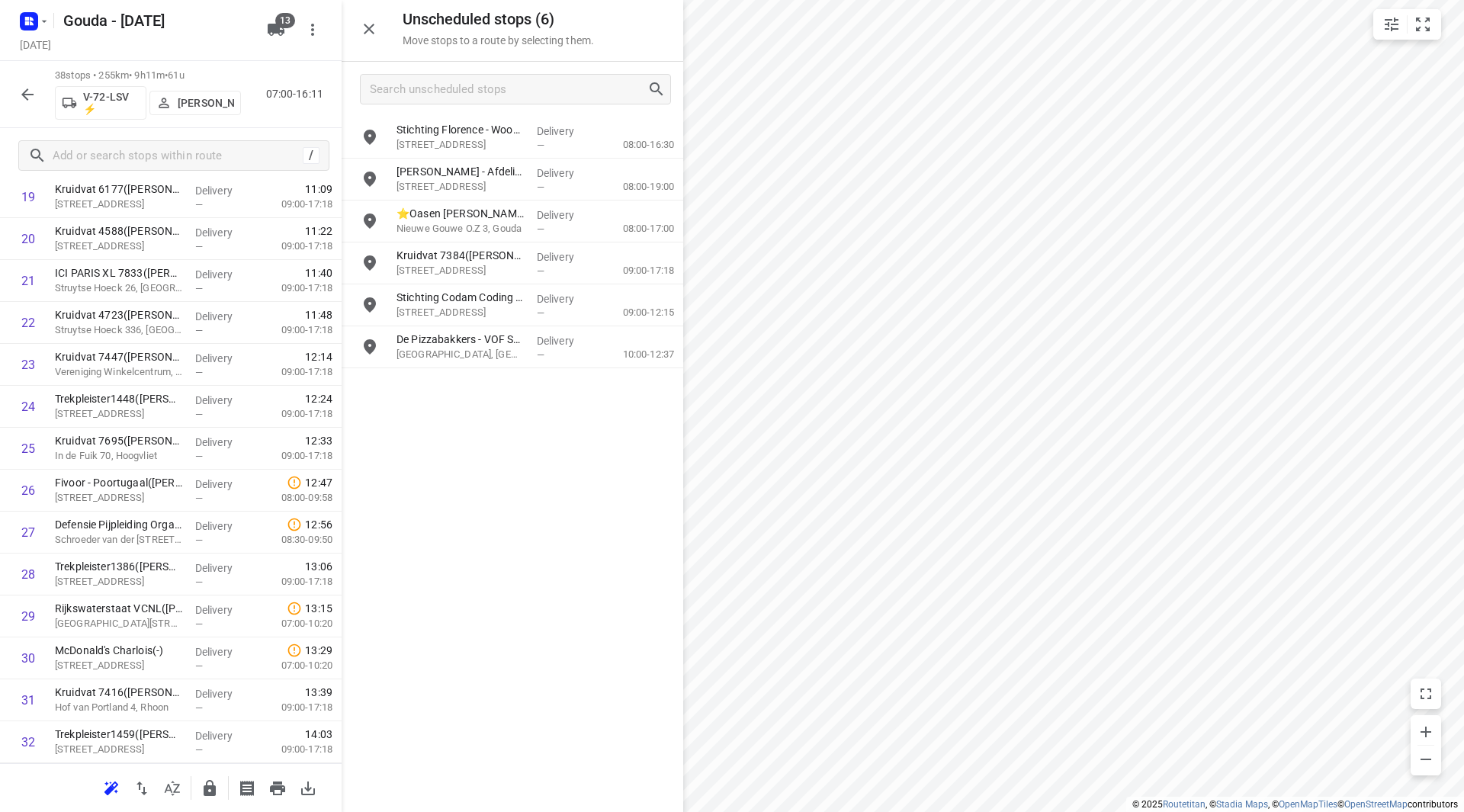
scroll to position [630, 0]
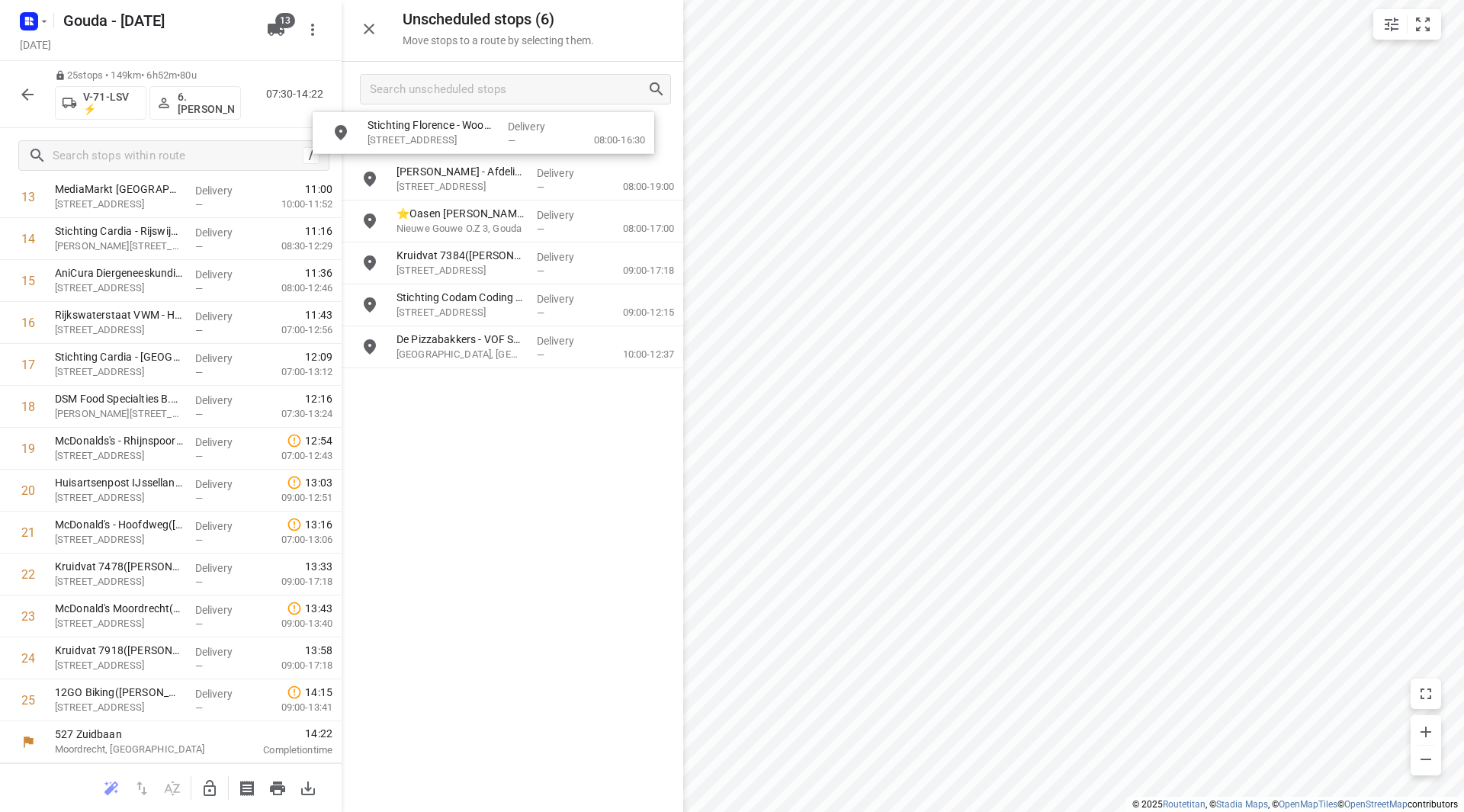
drag, startPoint x: 454, startPoint y: 137, endPoint x: 419, endPoint y: 142, distance: 35.4
click at [38, 94] on button "button" at bounding box center [27, 95] width 31 height 31
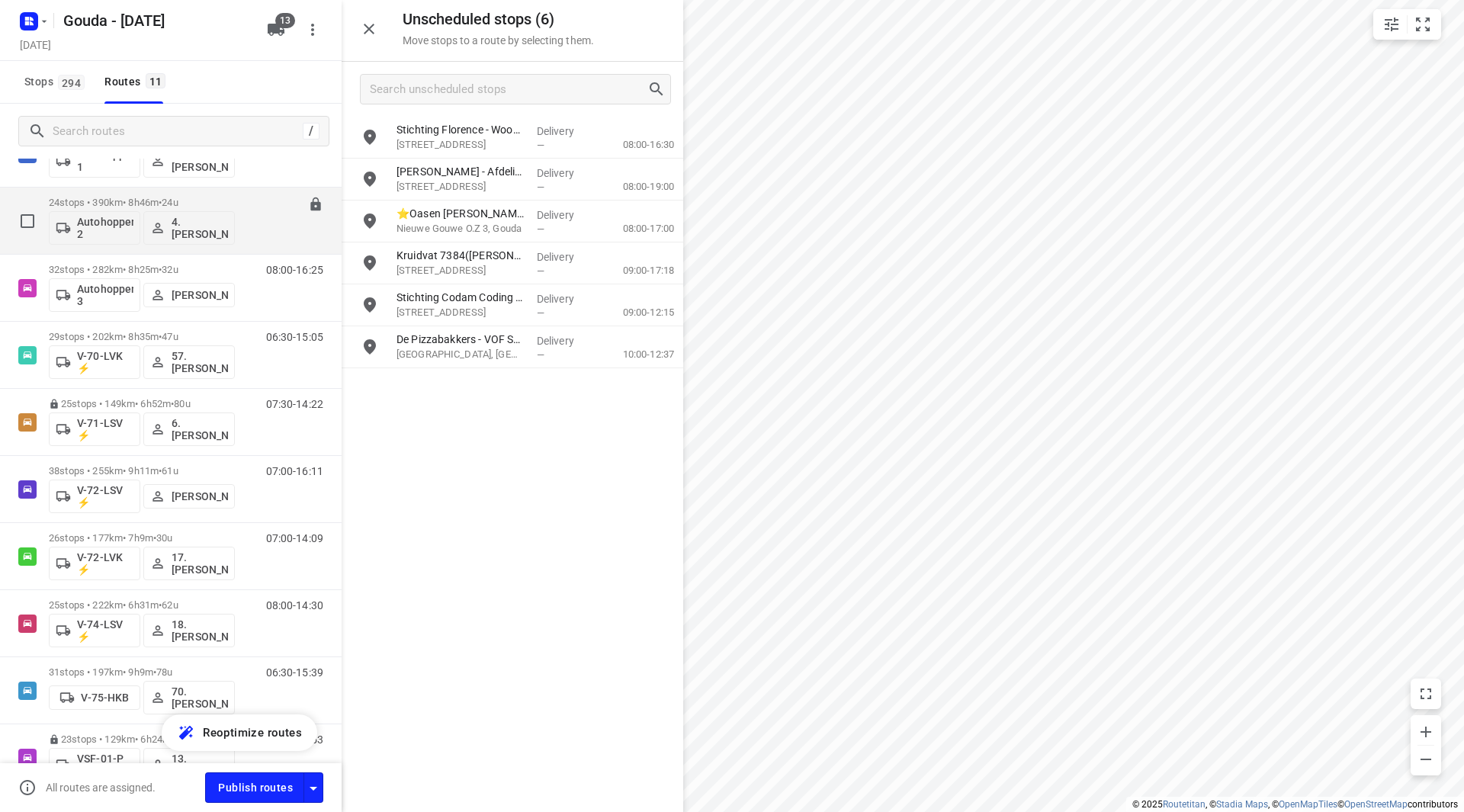
scroll to position [272, 0]
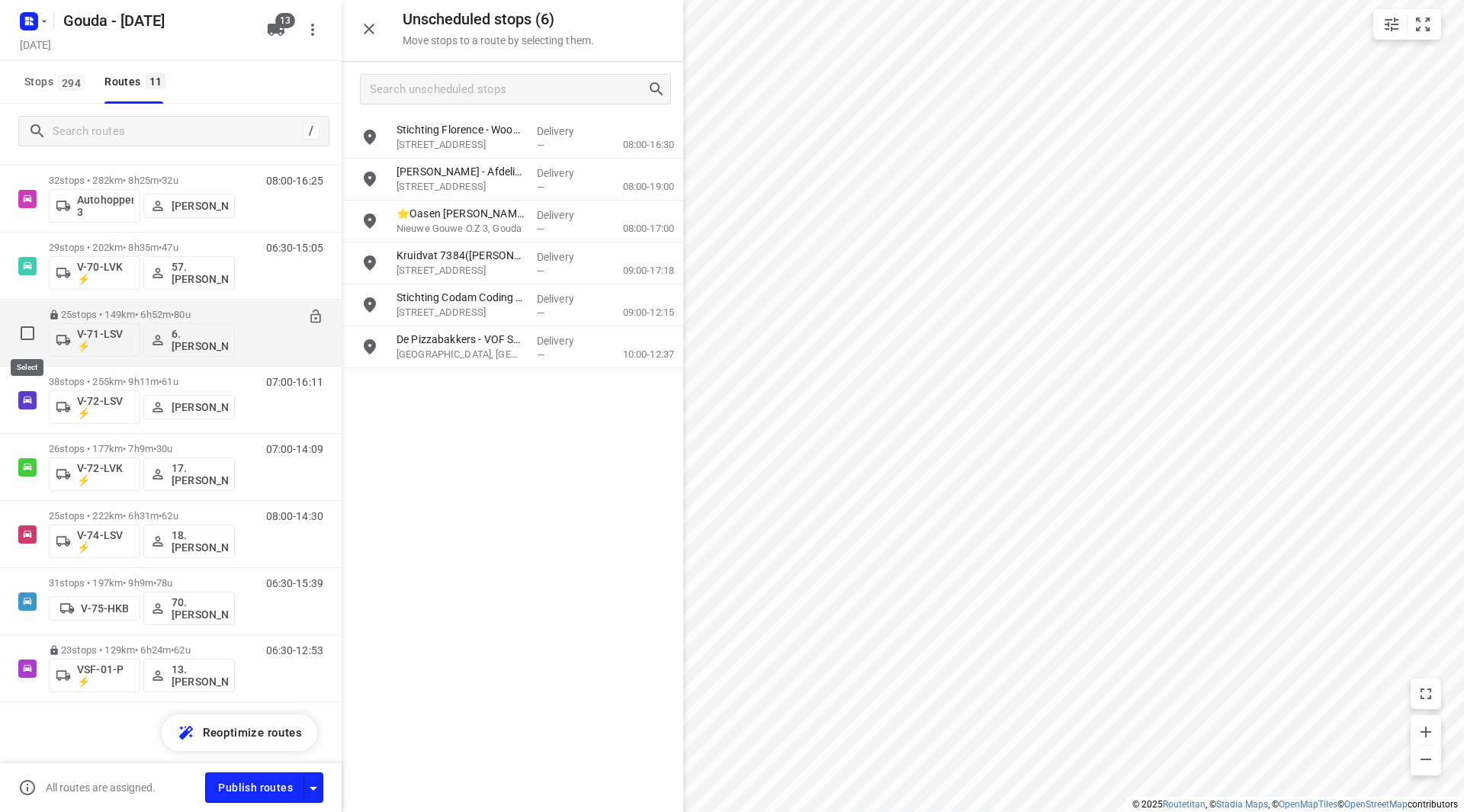
click at [24, 338] on input "checkbox" at bounding box center [27, 333] width 31 height 31
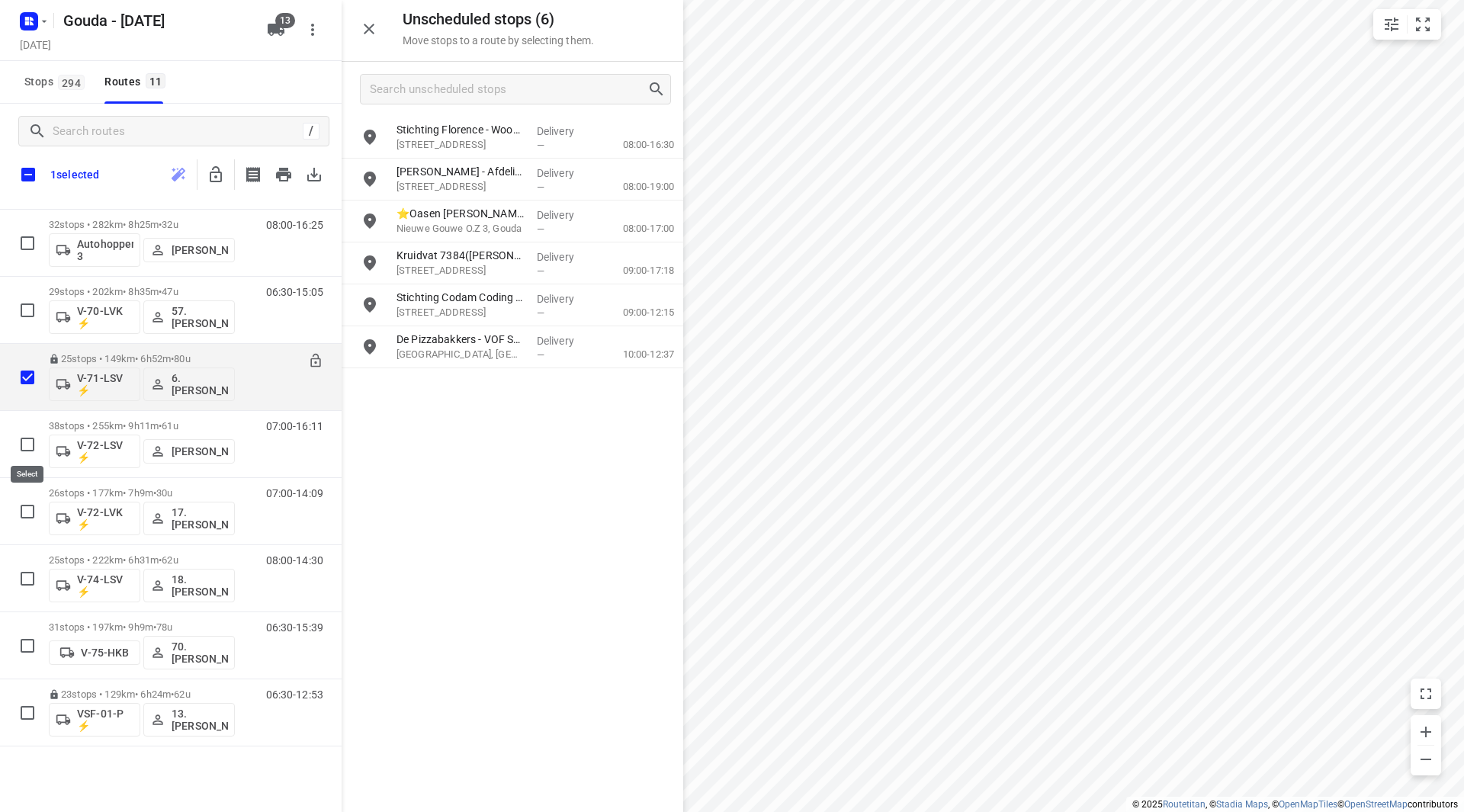
checkbox input "true"
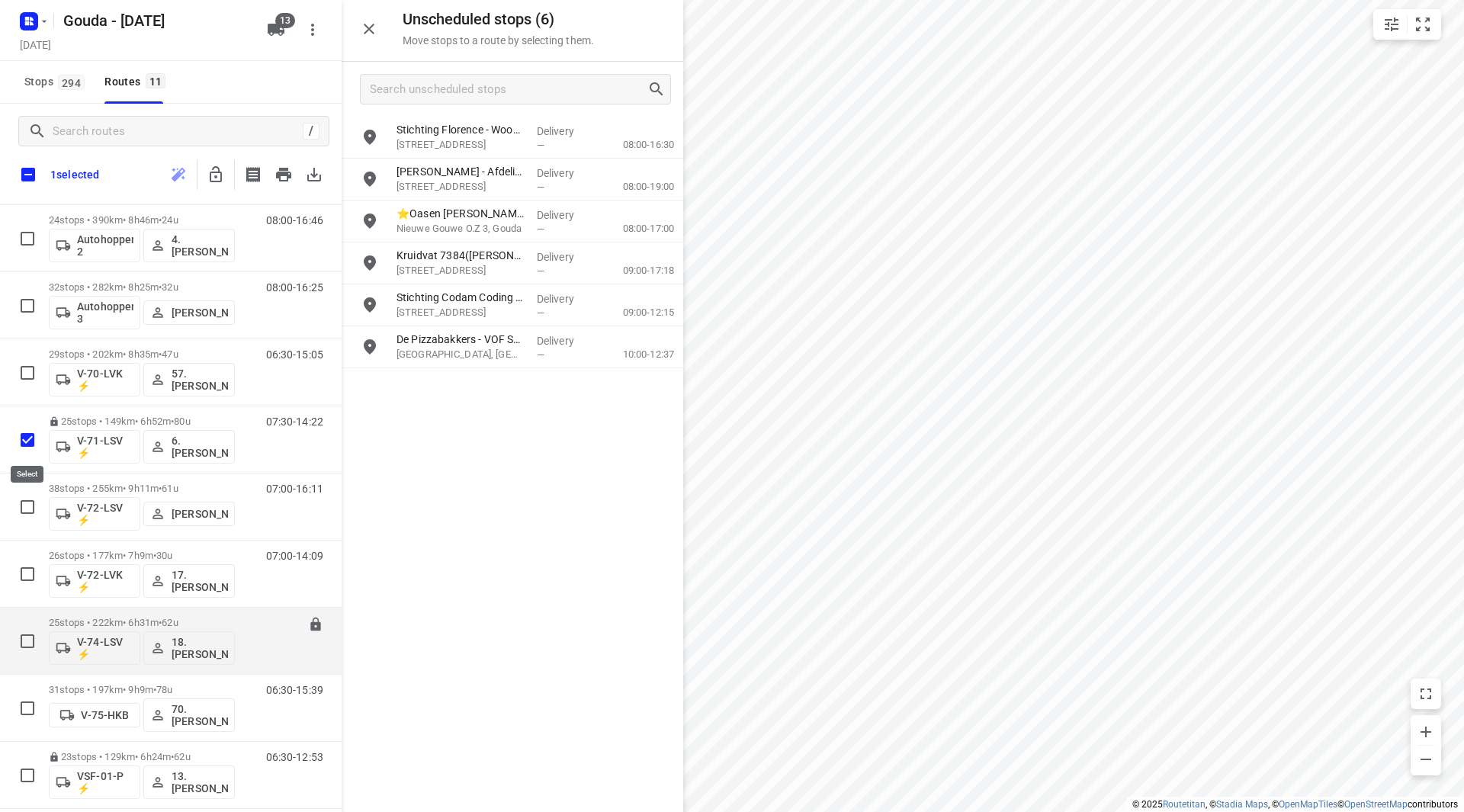
scroll to position [209, 0]
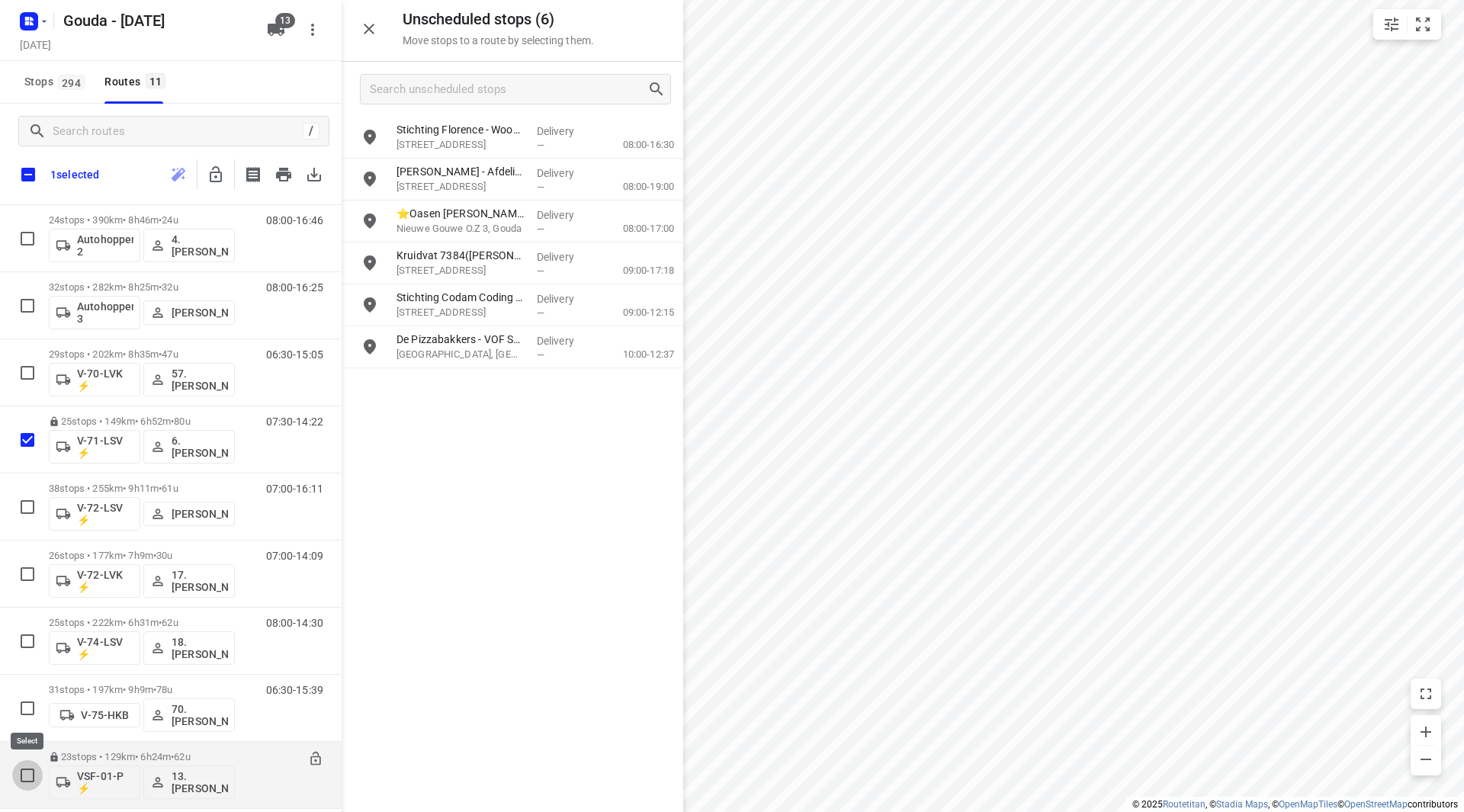
click at [32, 772] on input "checkbox" at bounding box center [27, 776] width 31 height 31
checkbox input "true"
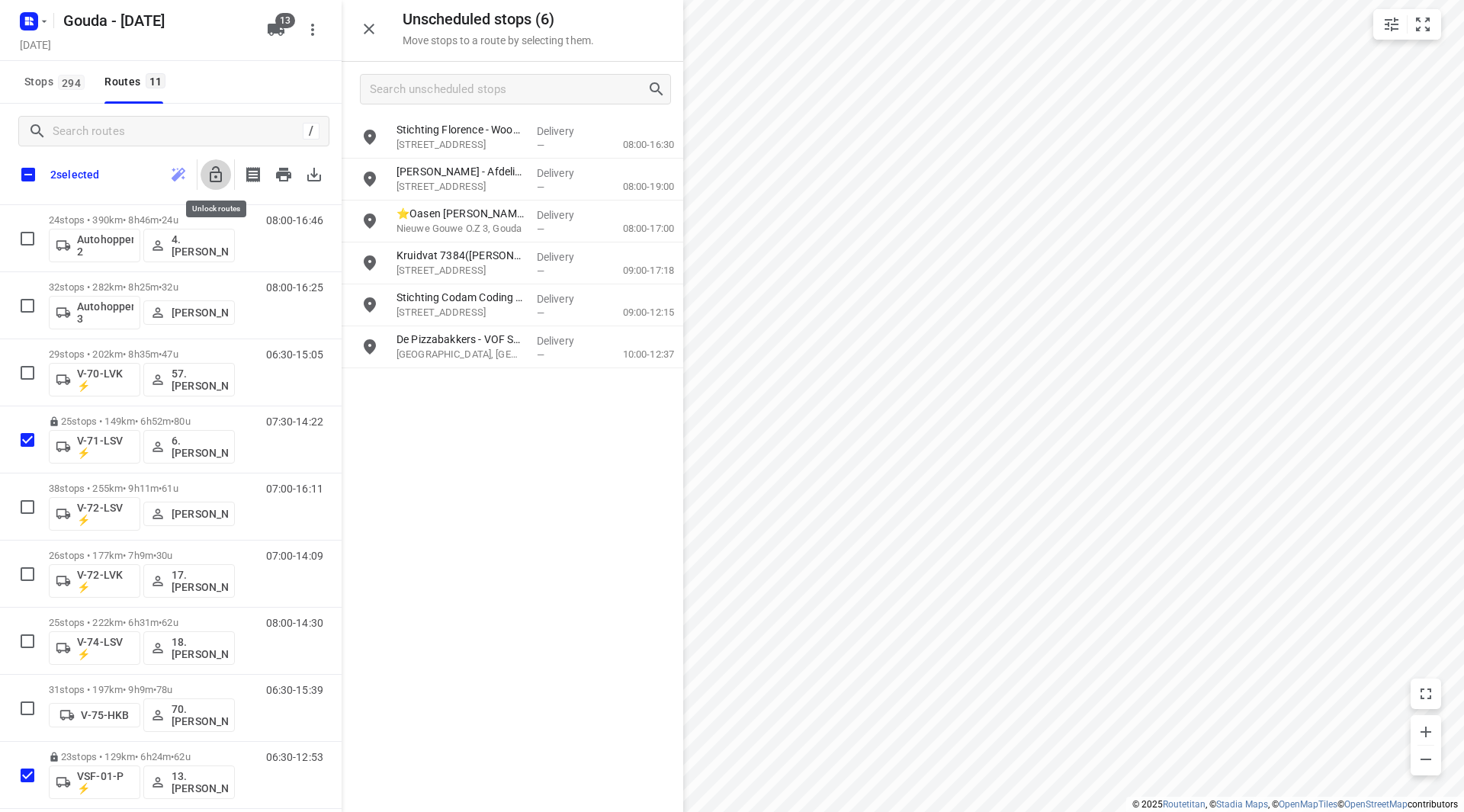
click at [220, 173] on icon "button" at bounding box center [216, 174] width 12 height 16
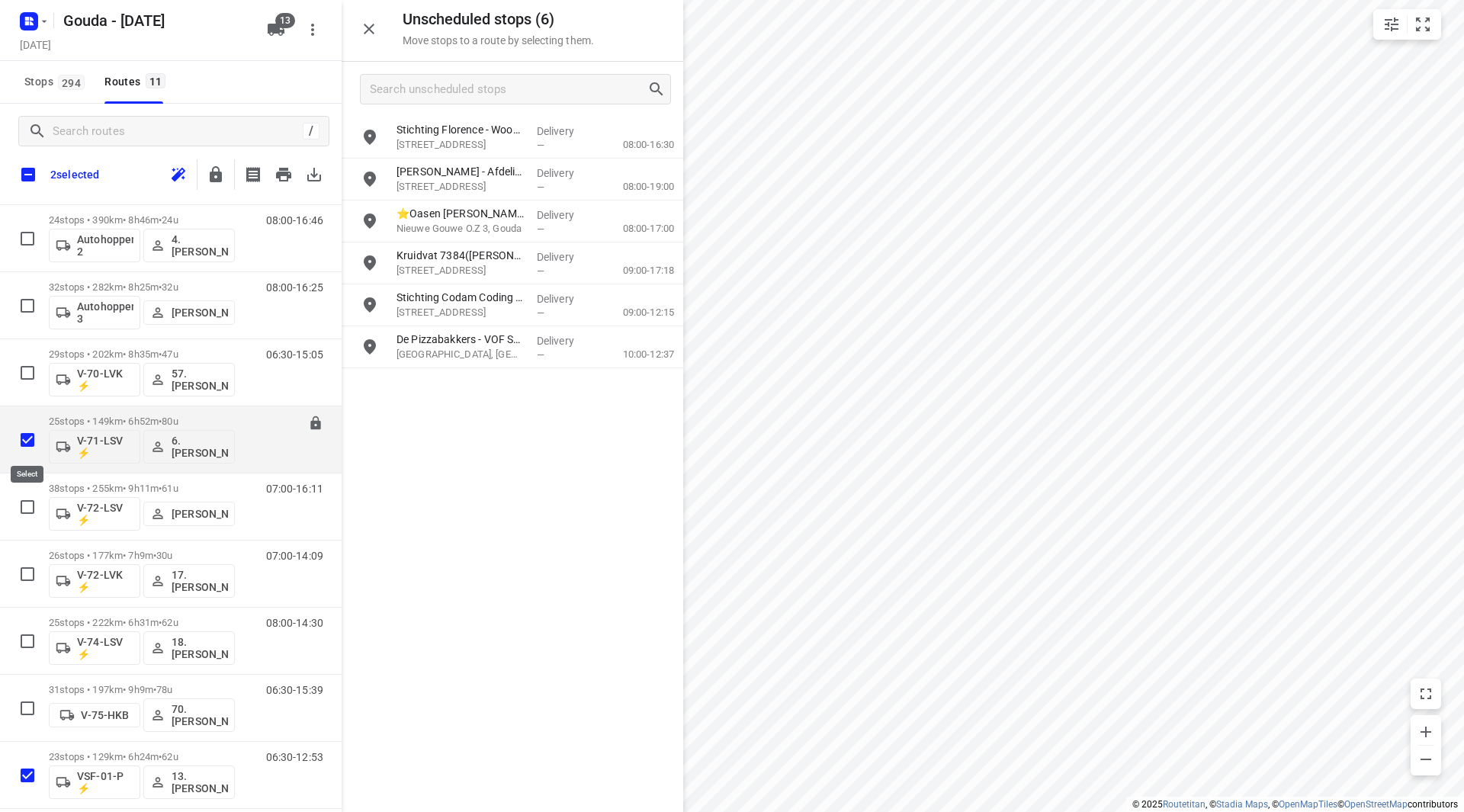
click at [31, 439] on input "checkbox" at bounding box center [27, 440] width 31 height 31
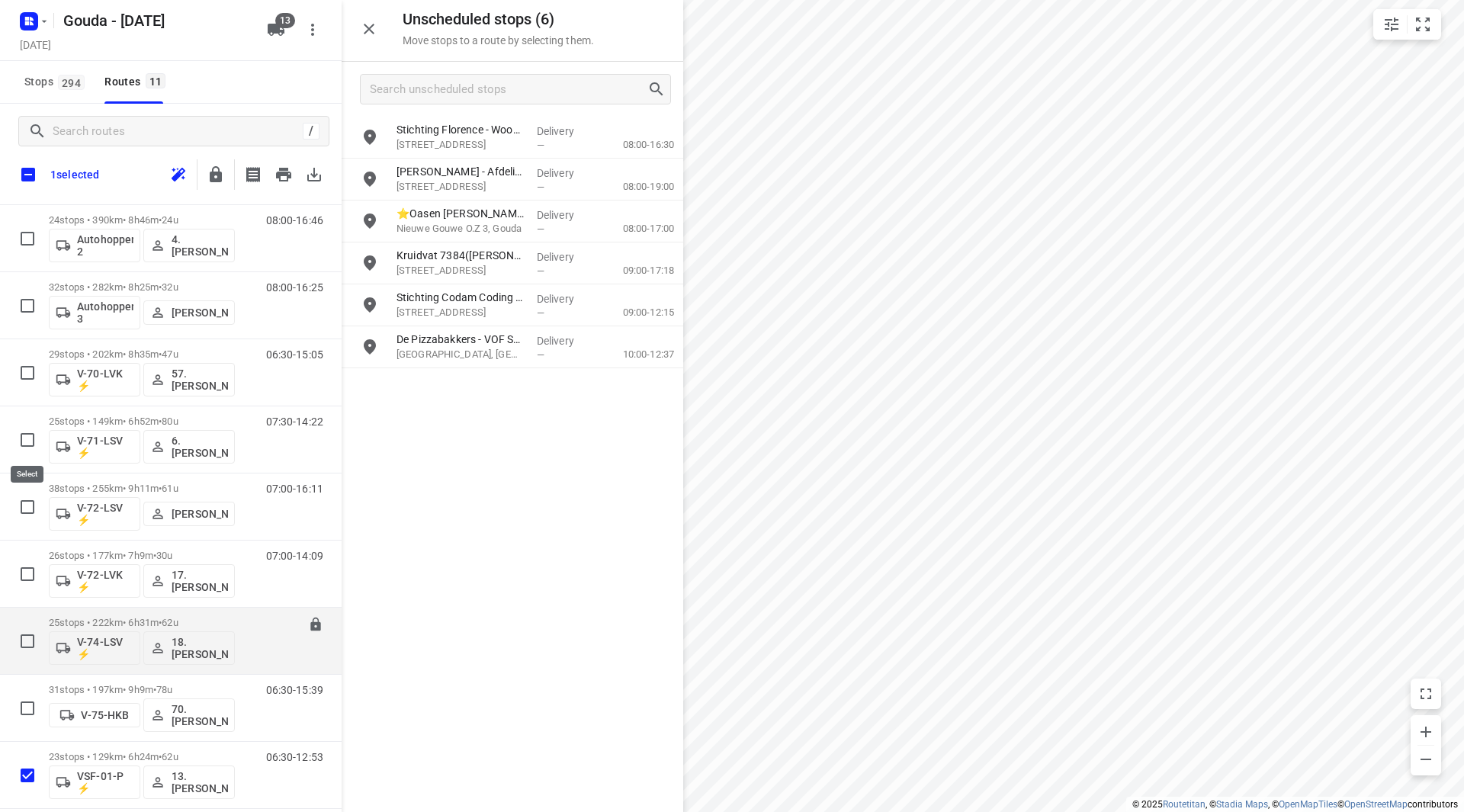
checkbox input "false"
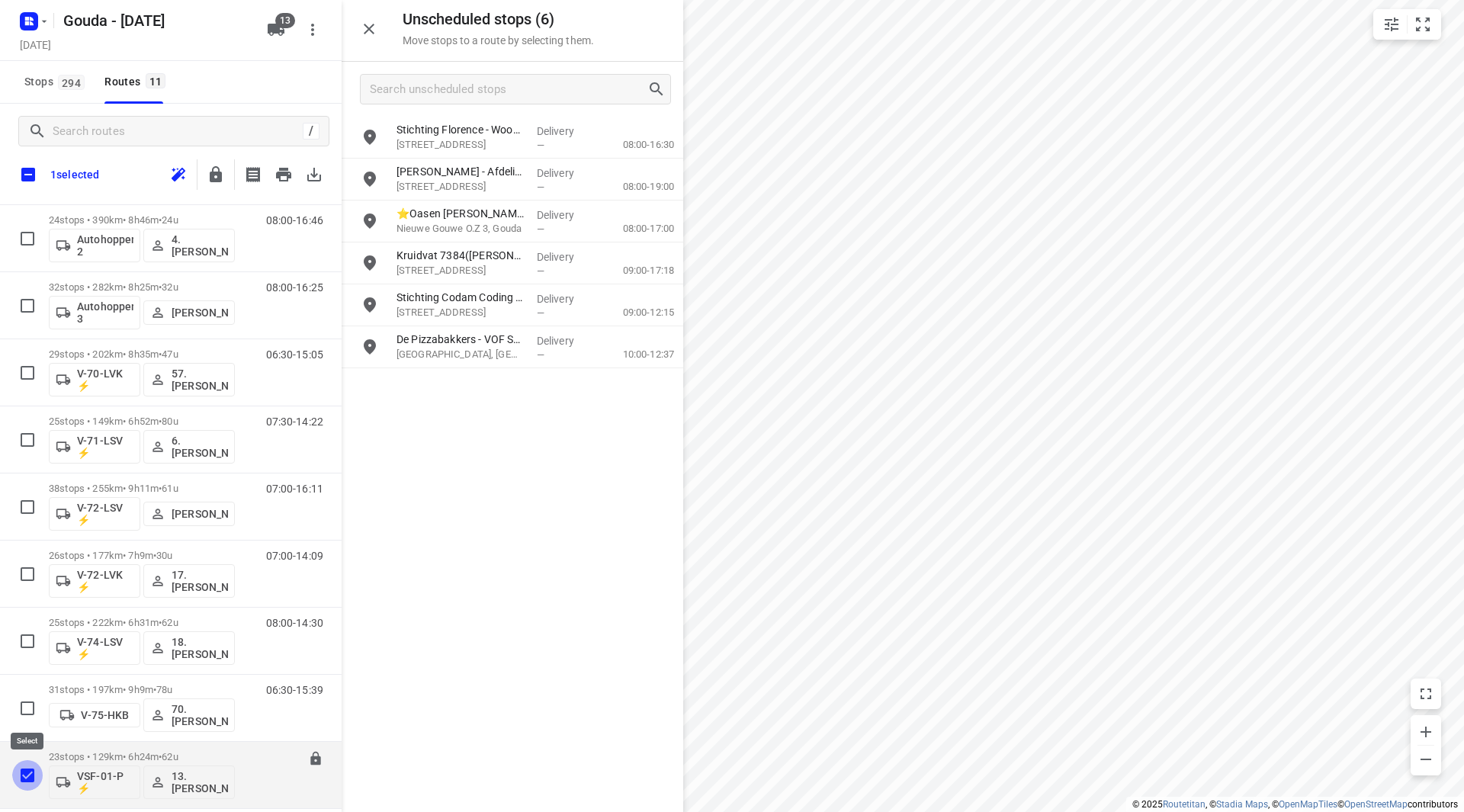
click at [25, 773] on input "checkbox" at bounding box center [27, 776] width 31 height 31
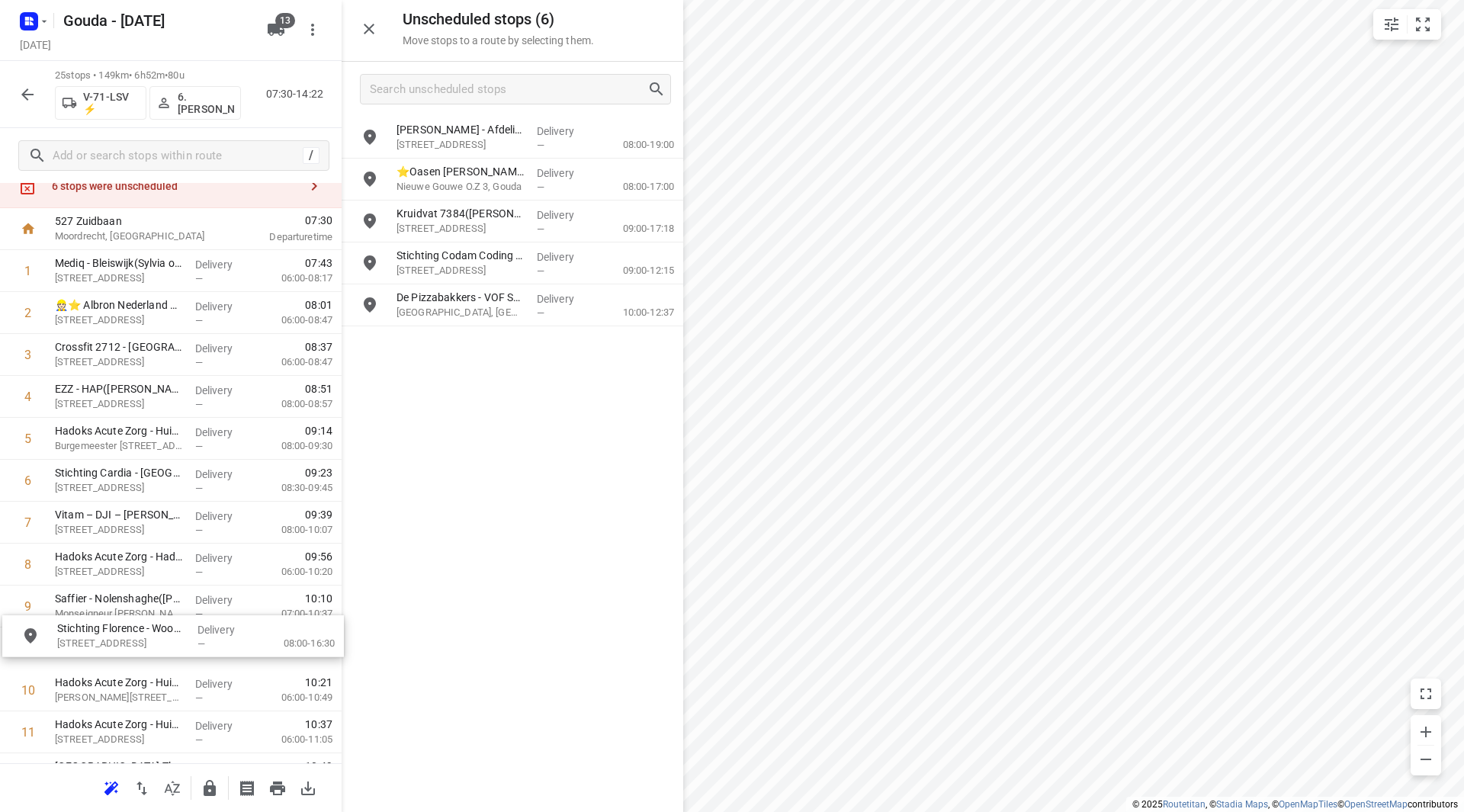
scroll to position [61, 0]
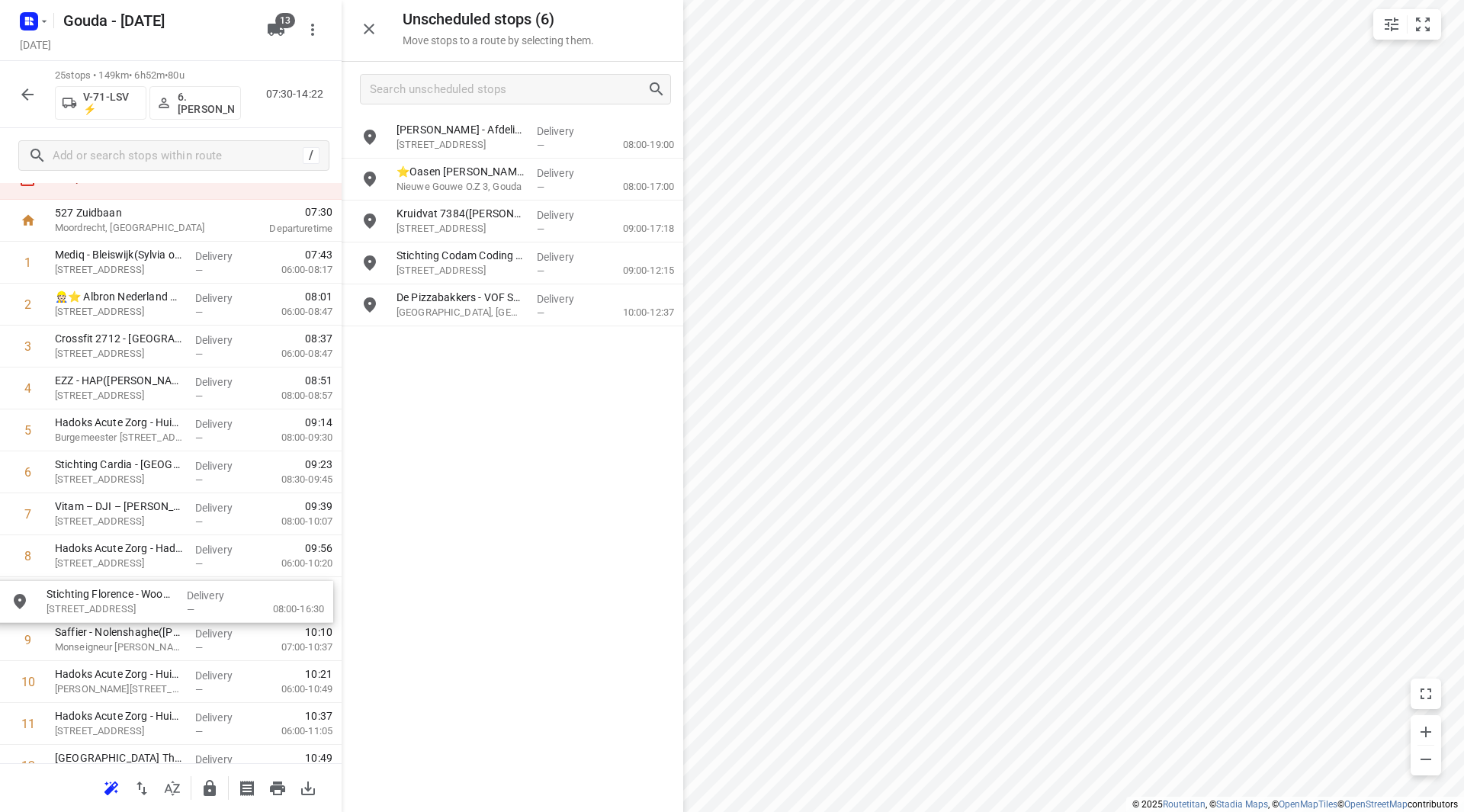
drag, startPoint x: 476, startPoint y: 128, endPoint x: 122, endPoint y: 594, distance: 585.2
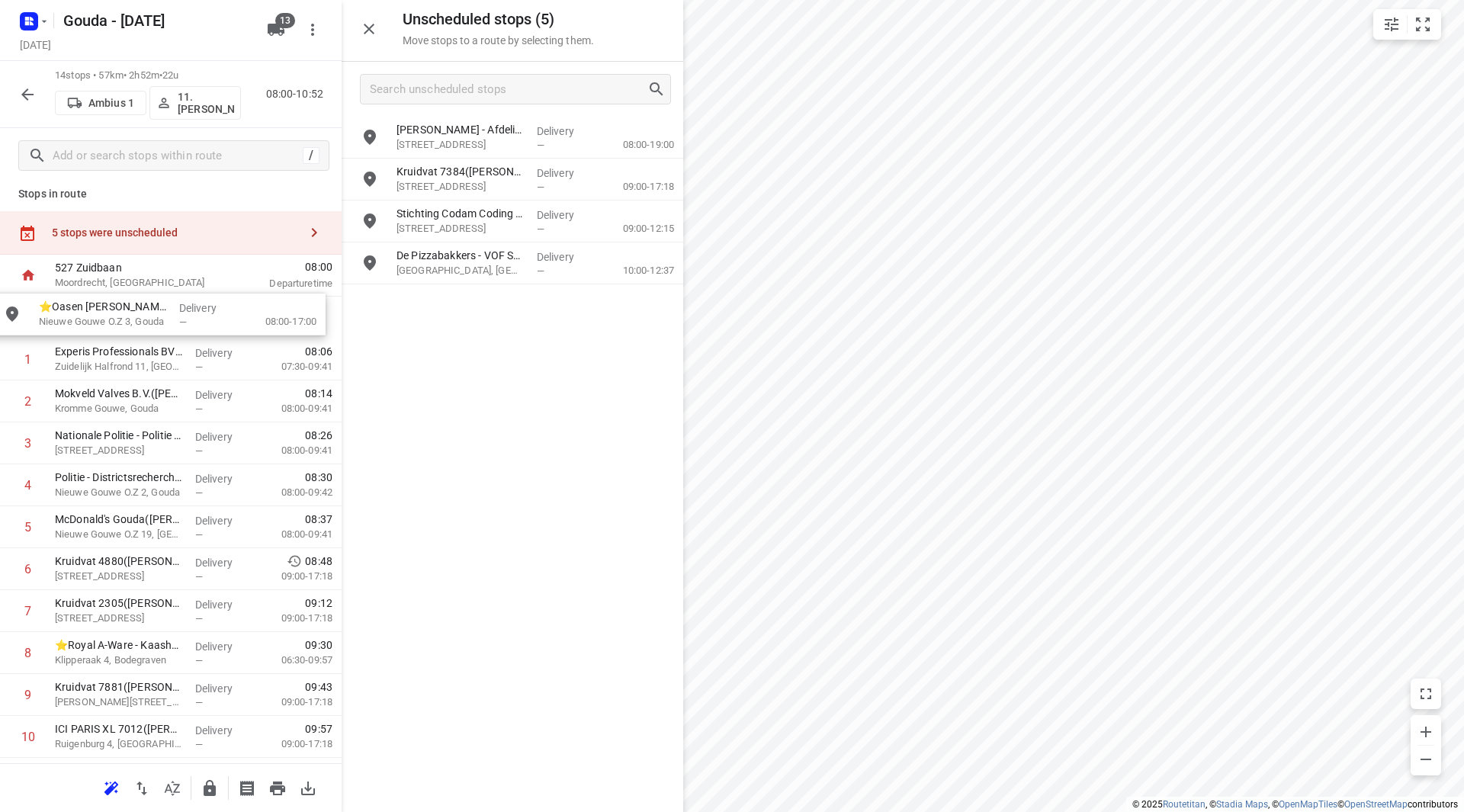
scroll to position [6, 0]
drag, startPoint x: 484, startPoint y: 180, endPoint x: 128, endPoint y: 361, distance: 399.4
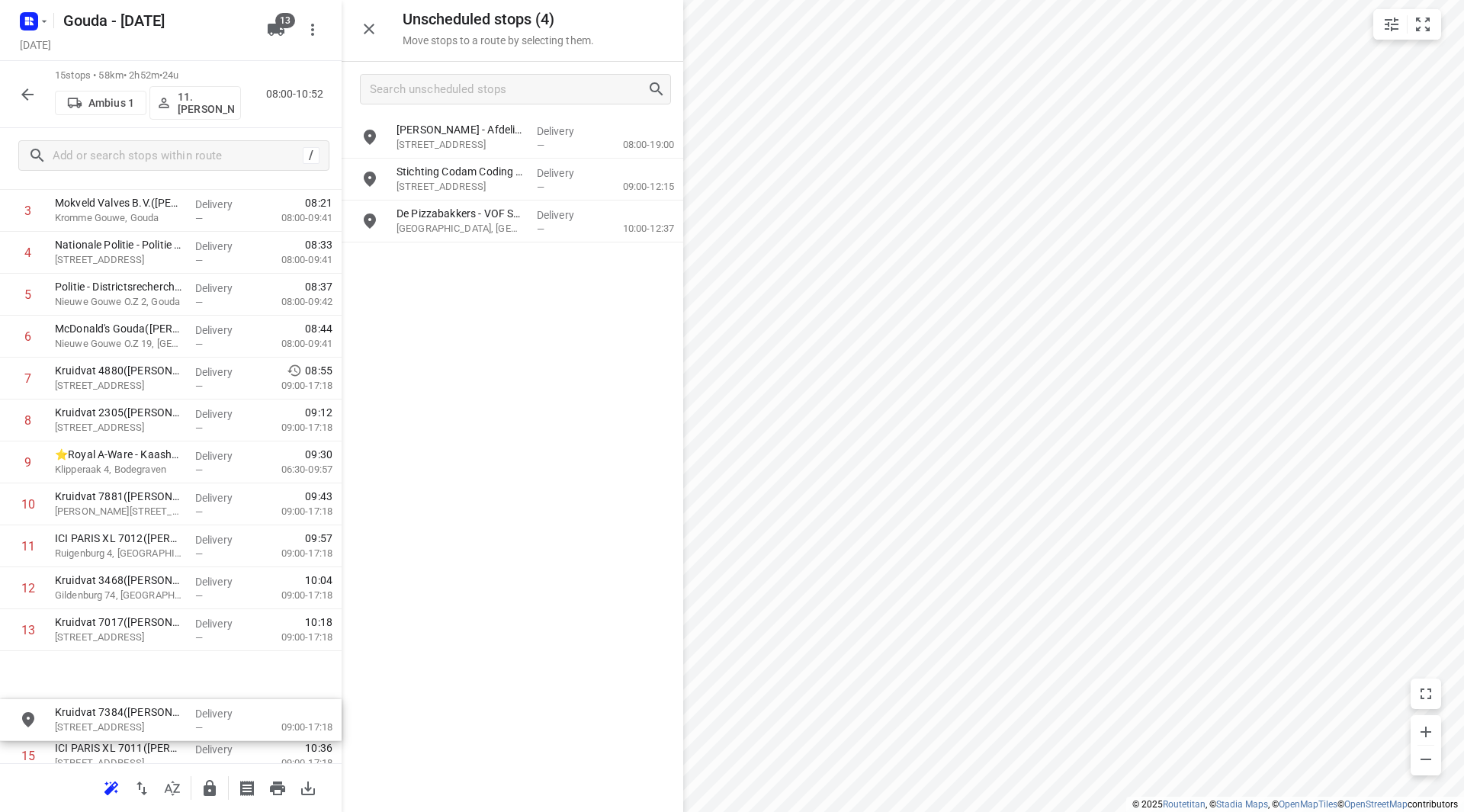
scroll to position [264, 0]
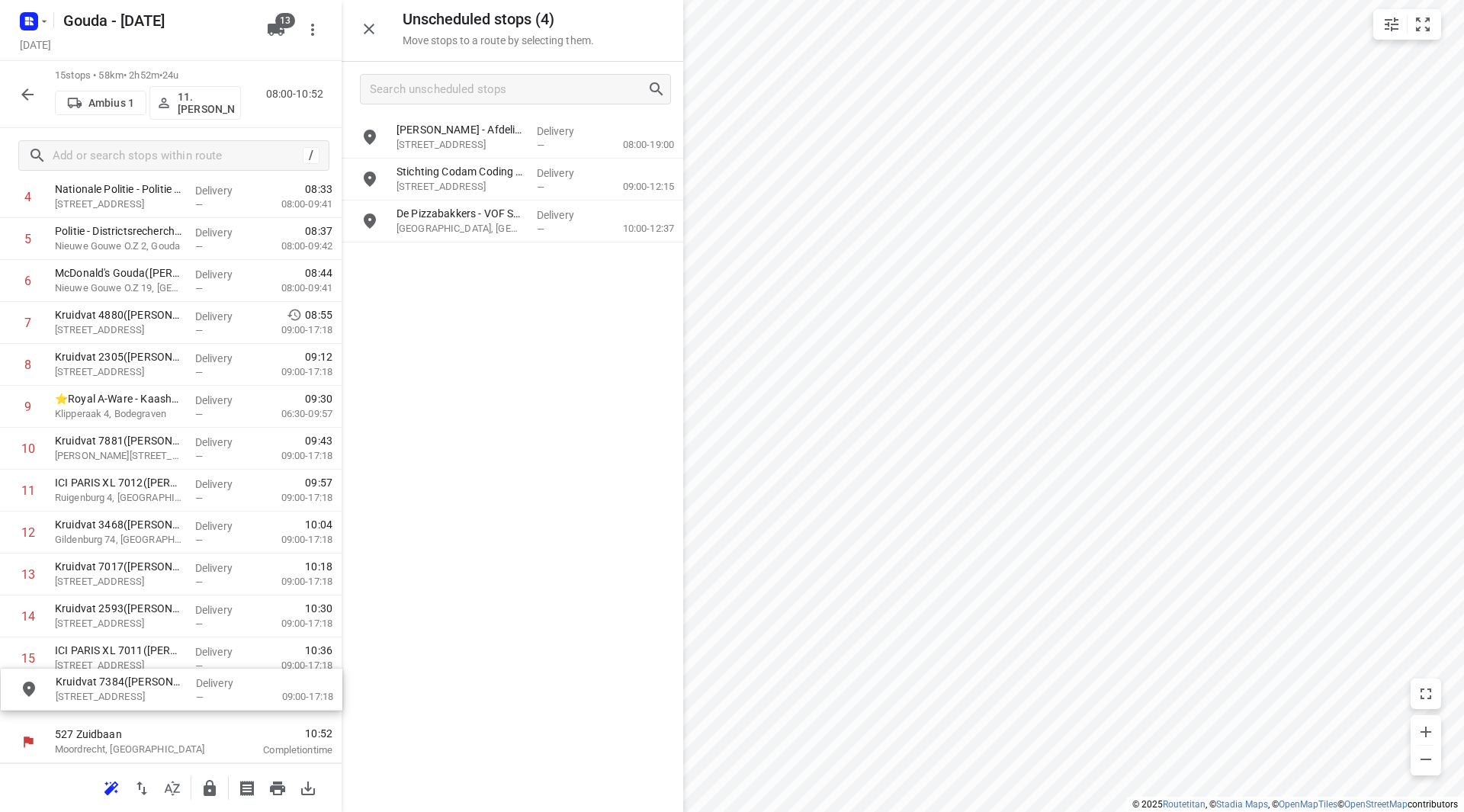
drag, startPoint x: 454, startPoint y: 189, endPoint x: 109, endPoint y: 705, distance: 620.7
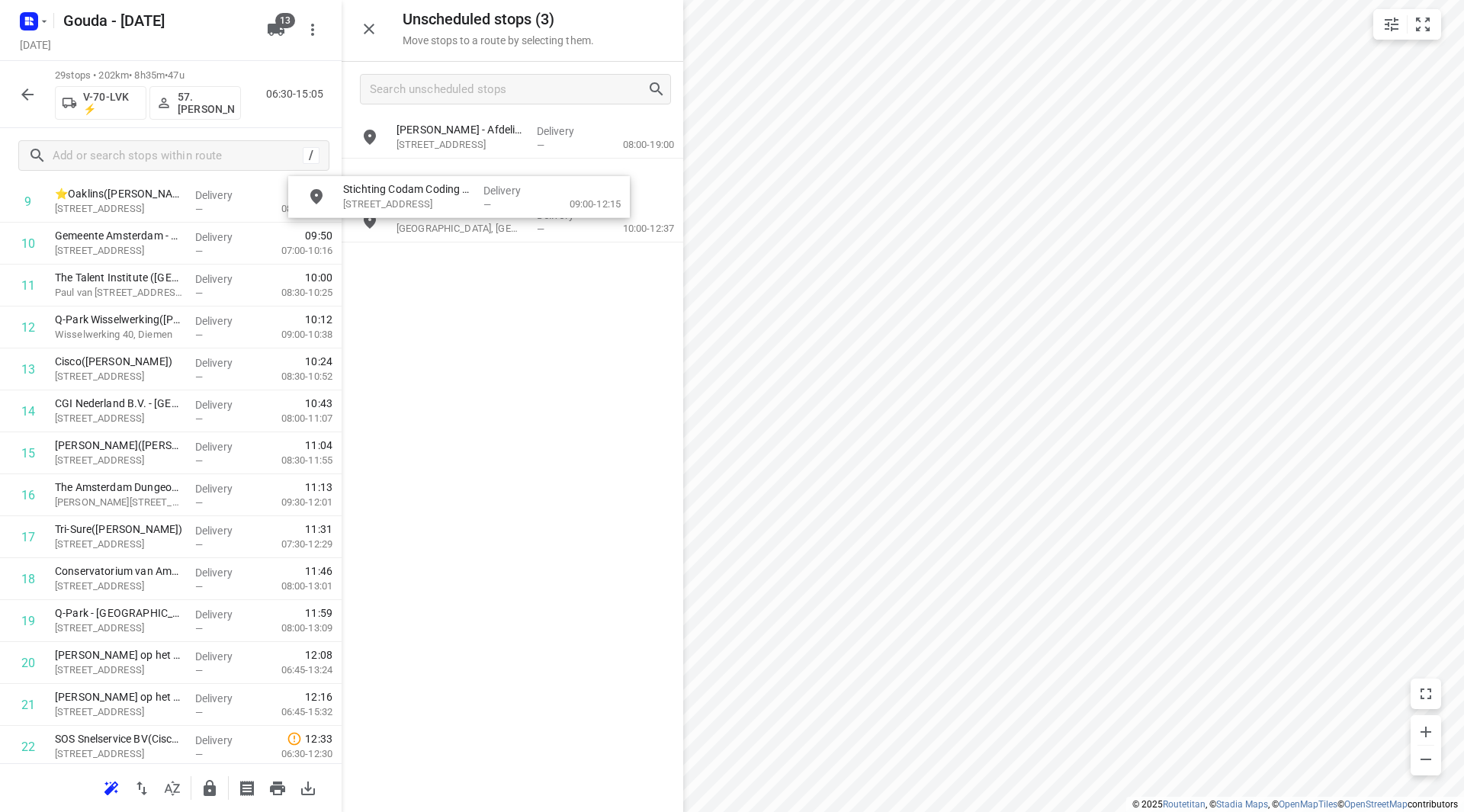
scroll to position [457, 0]
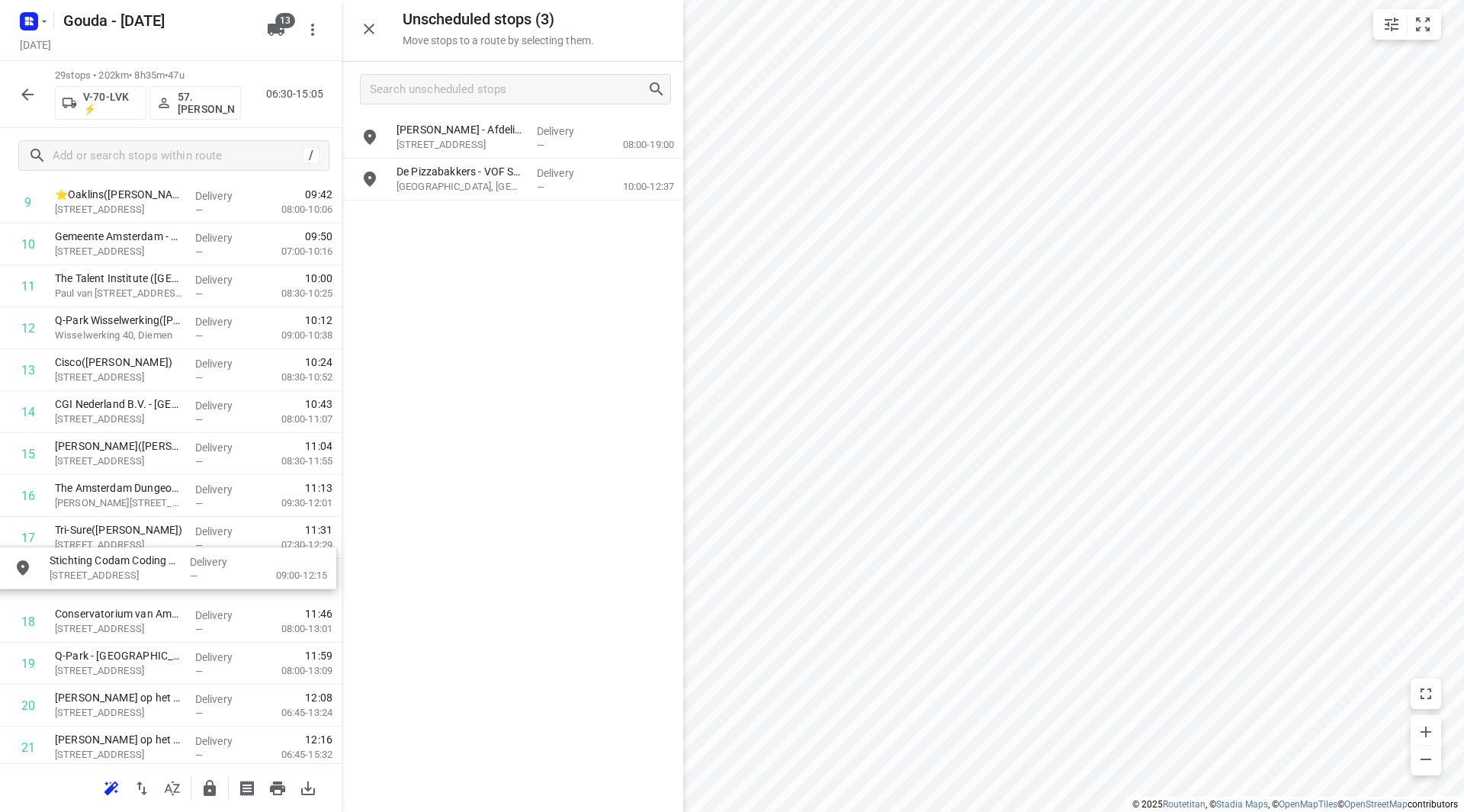
drag, startPoint x: 488, startPoint y: 179, endPoint x: 140, endPoint y: 577, distance: 528.7
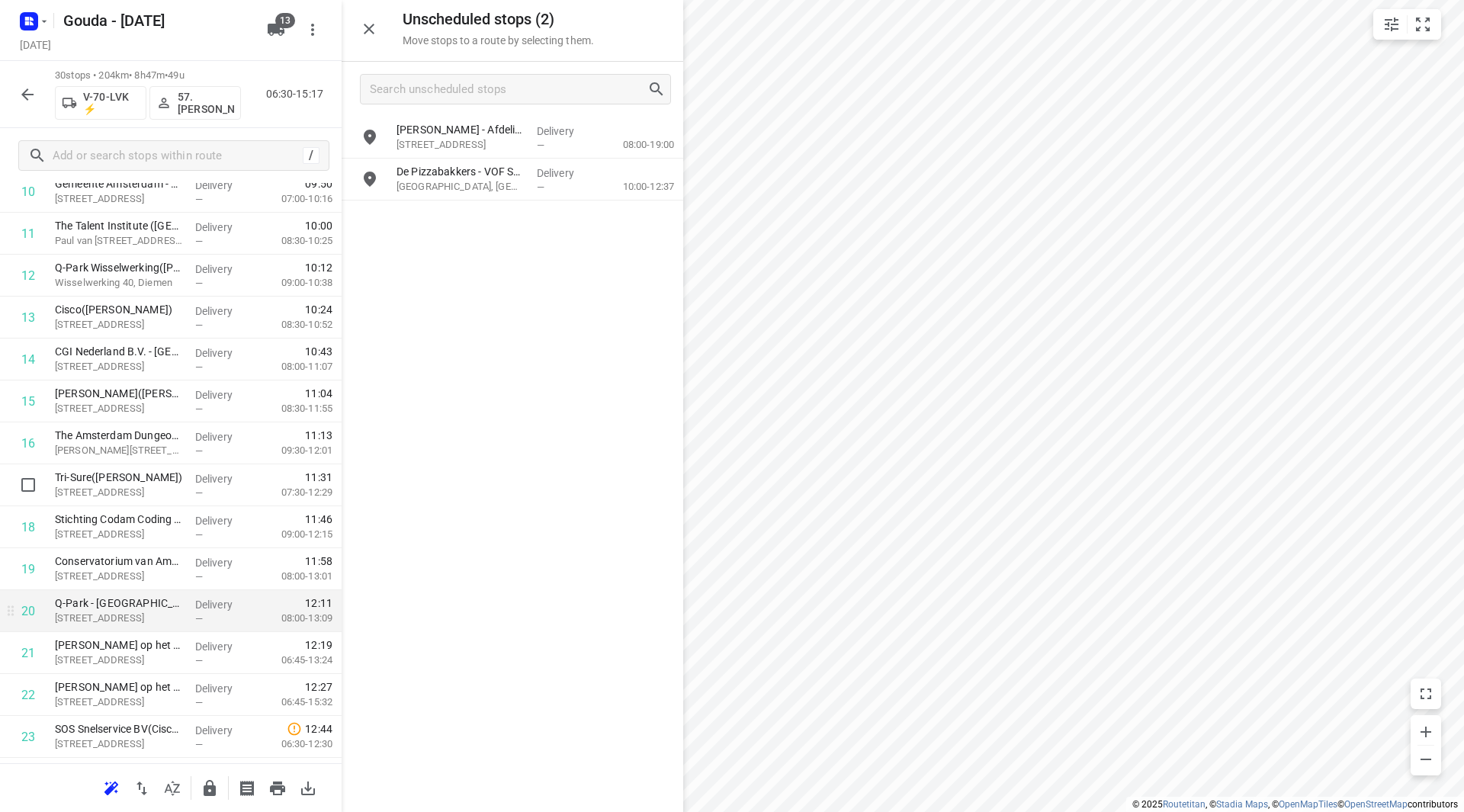
scroll to position [533, 0]
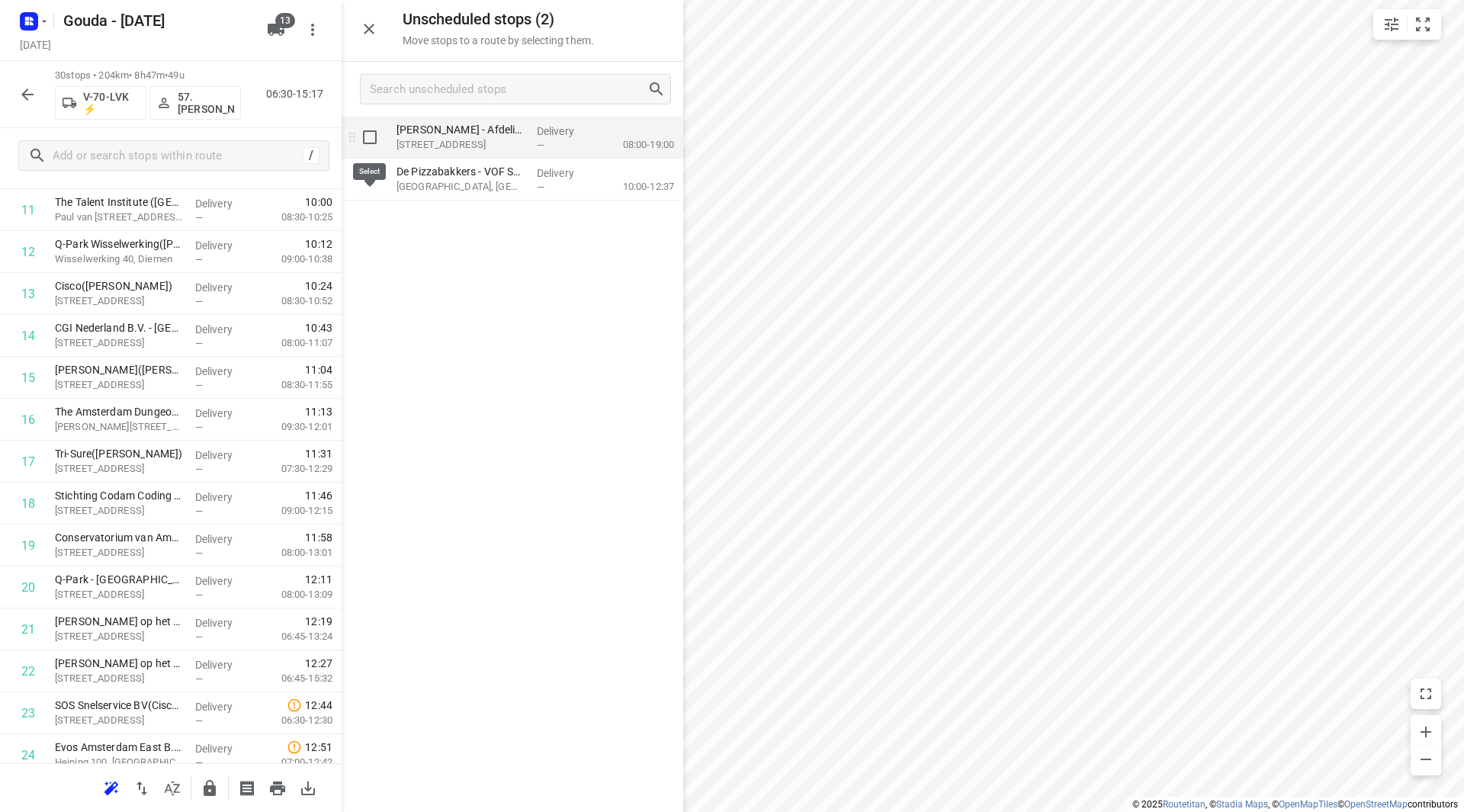
click at [373, 142] on input "grid" at bounding box center [369, 137] width 31 height 31
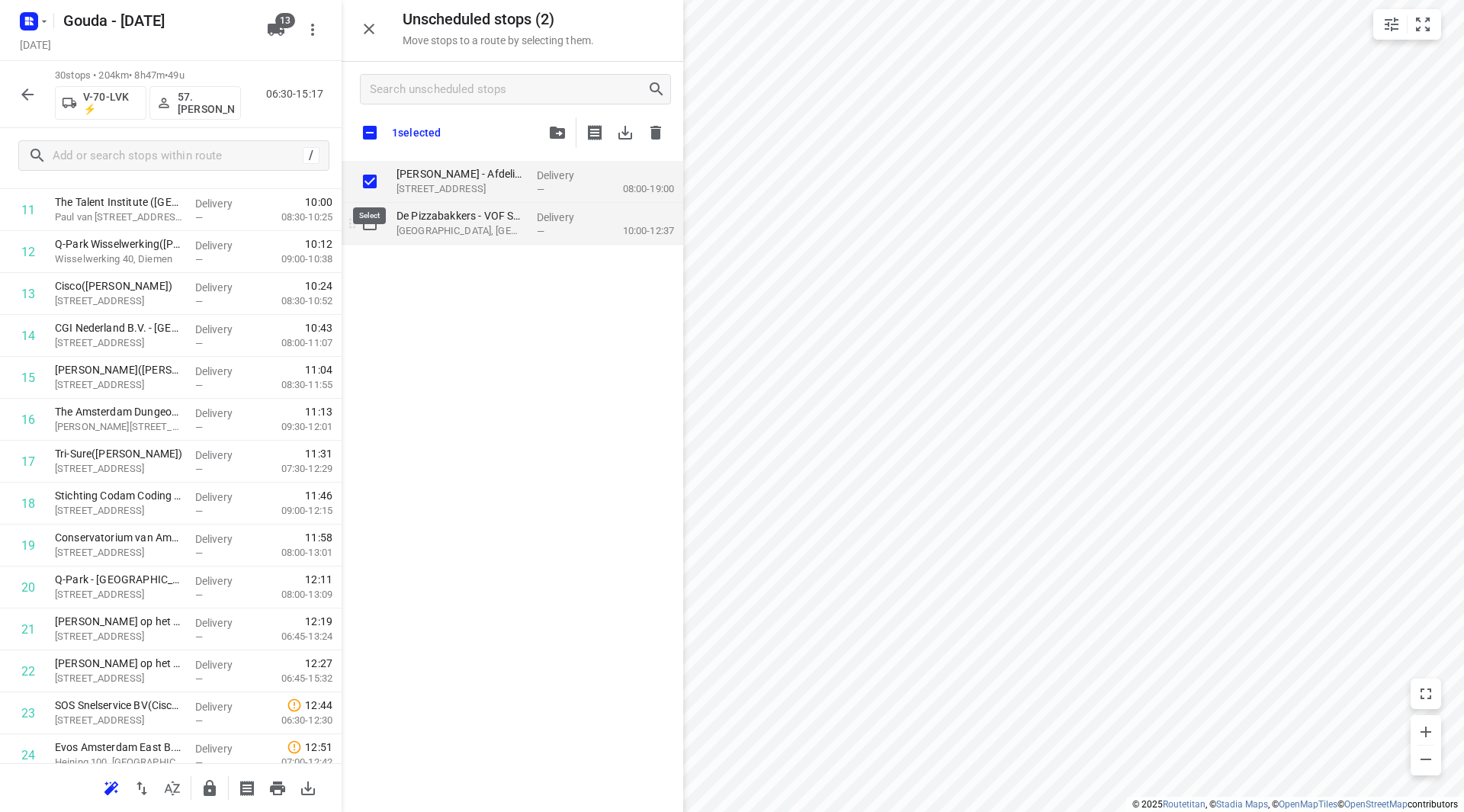
checkbox input "true"
click at [364, 231] on input "grid" at bounding box center [369, 224] width 31 height 31
checkbox input "true"
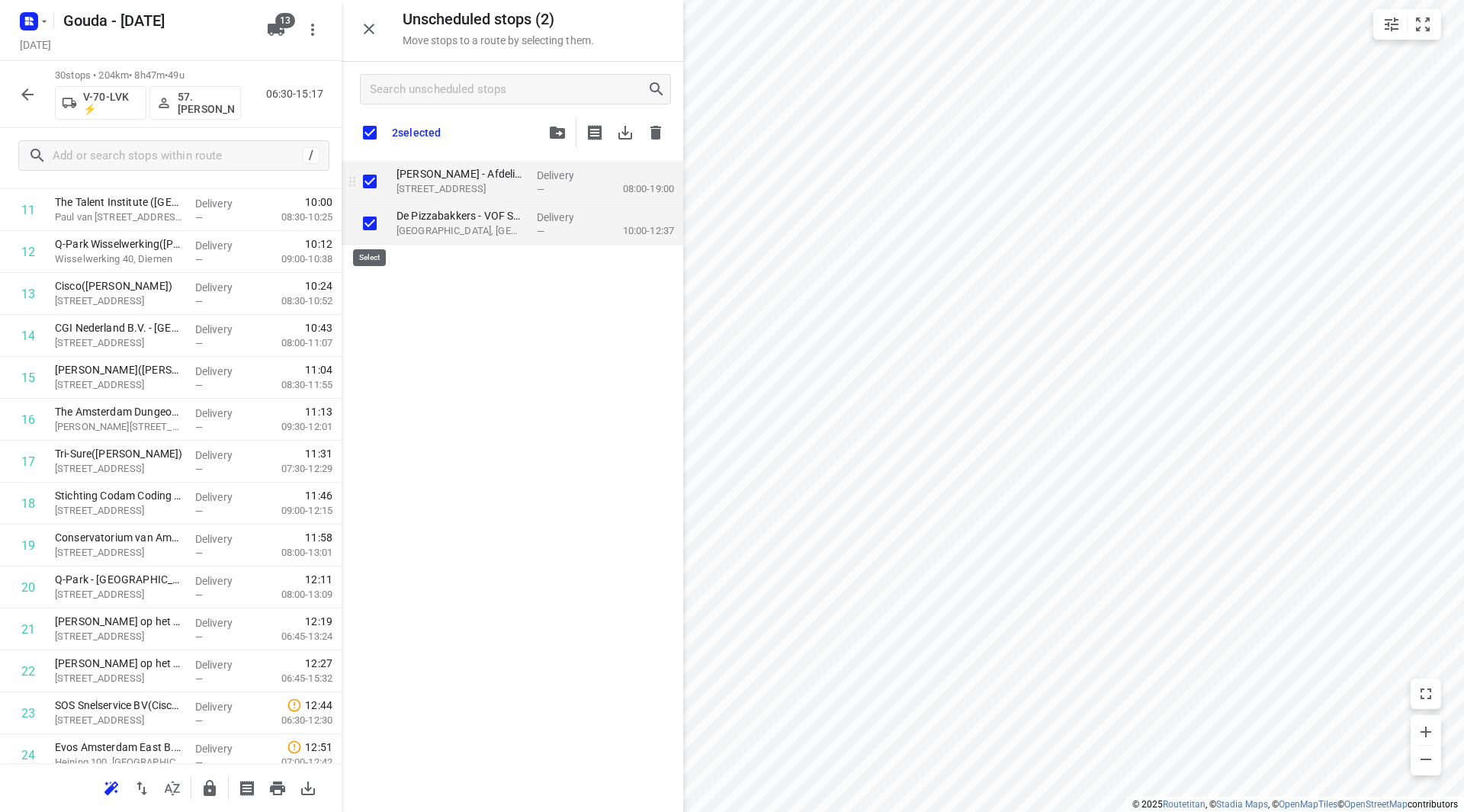
checkbox input "true"
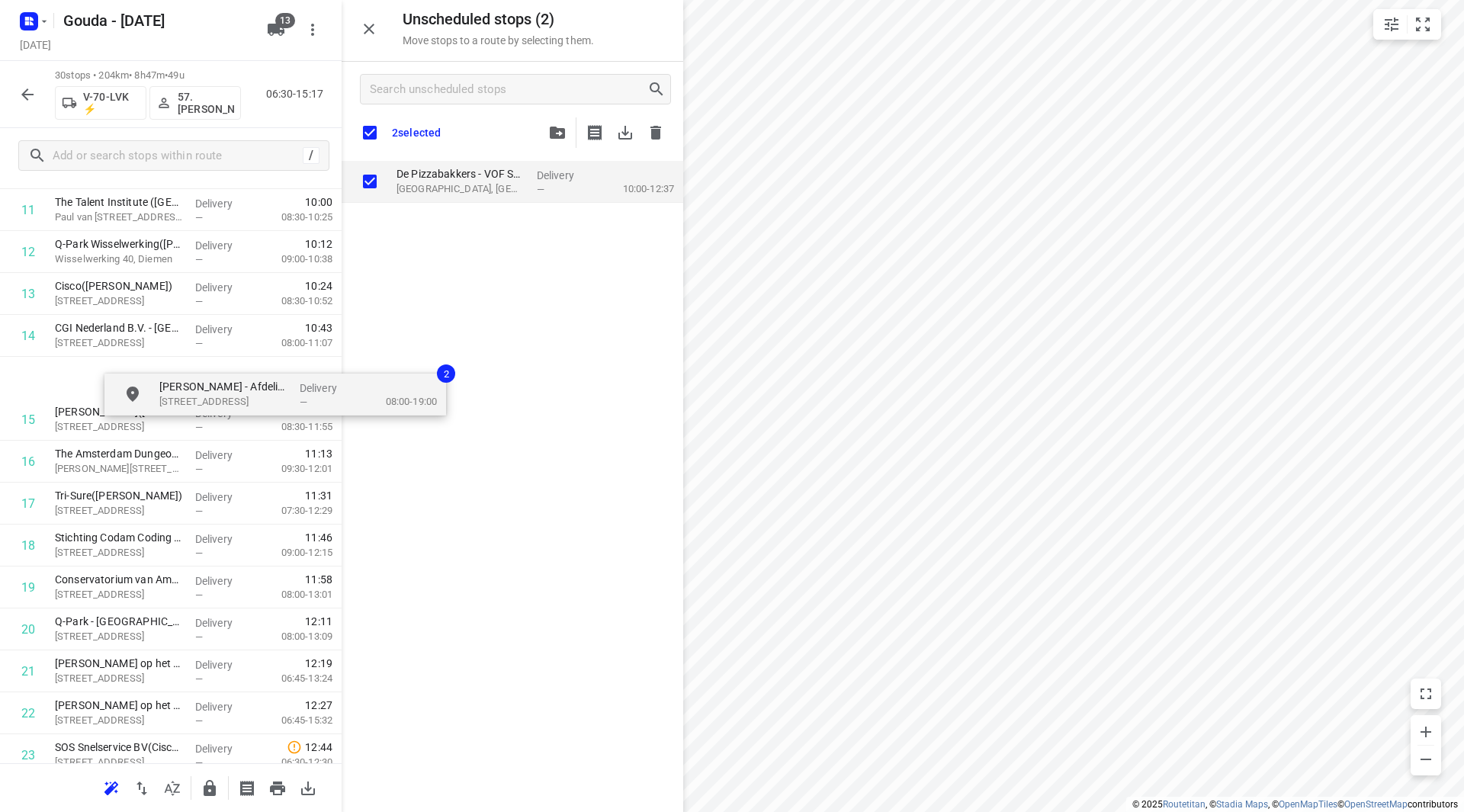
scroll to position [532, 0]
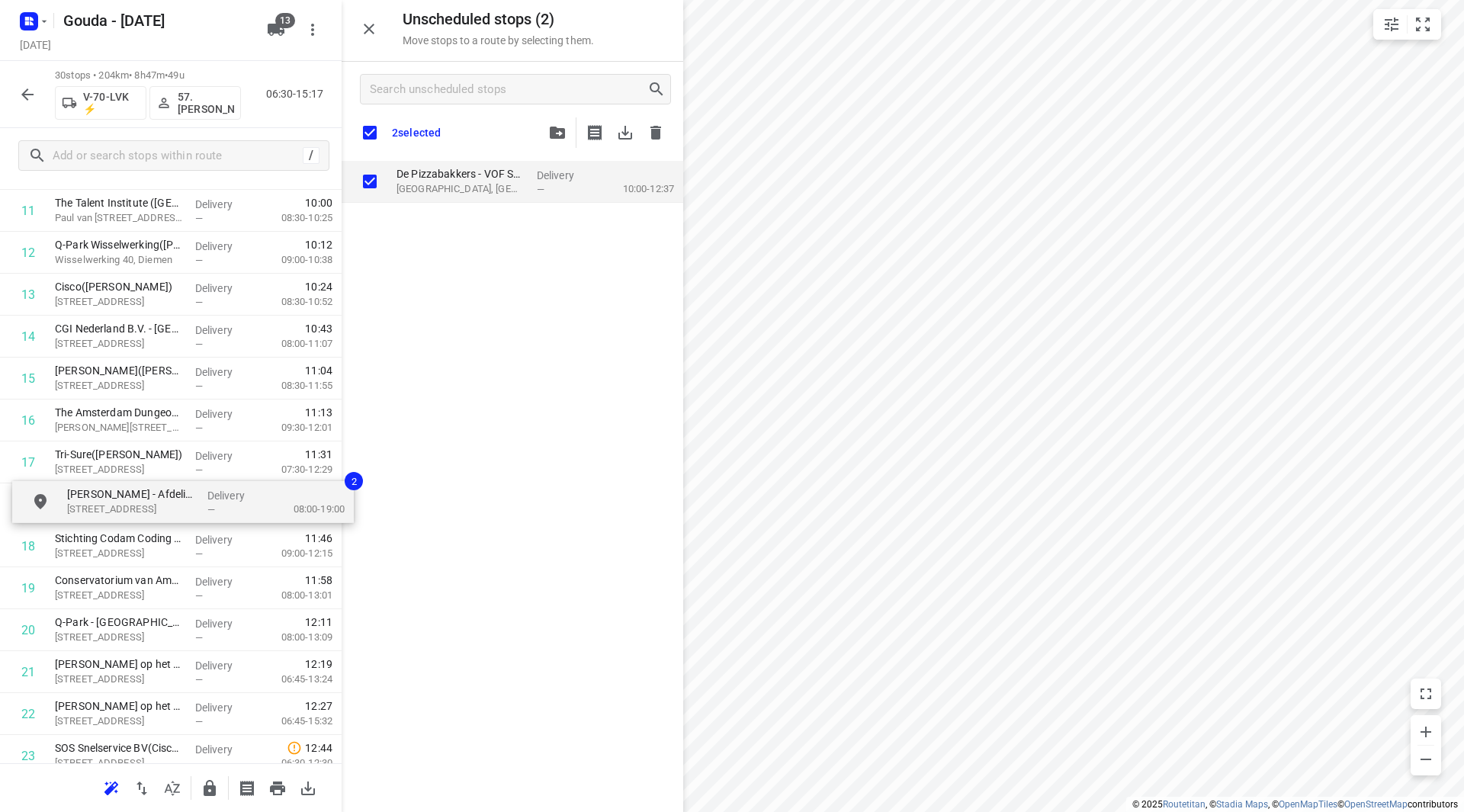
drag, startPoint x: 429, startPoint y: 181, endPoint x: 81, endPoint y: 499, distance: 471.4
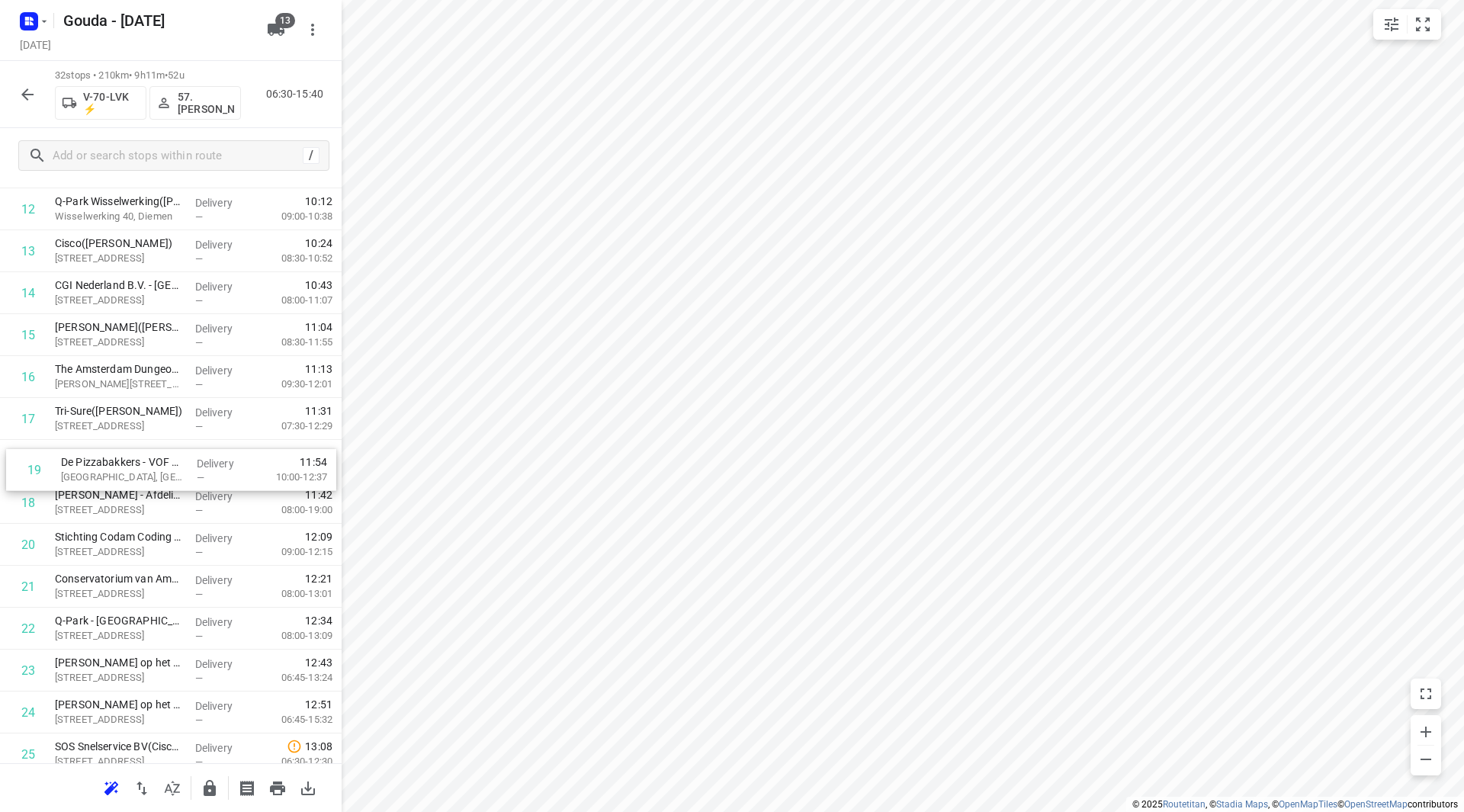
drag, startPoint x: 131, startPoint y: 488, endPoint x: 140, endPoint y: 446, distance: 43.0
click at [140, 446] on div "1 Meijburg & Co Amstelveen([PERSON_NAME]) Laan van [STREET_ADDRESS] Delivery — …" at bounding box center [171, 398] width 342 height 1342
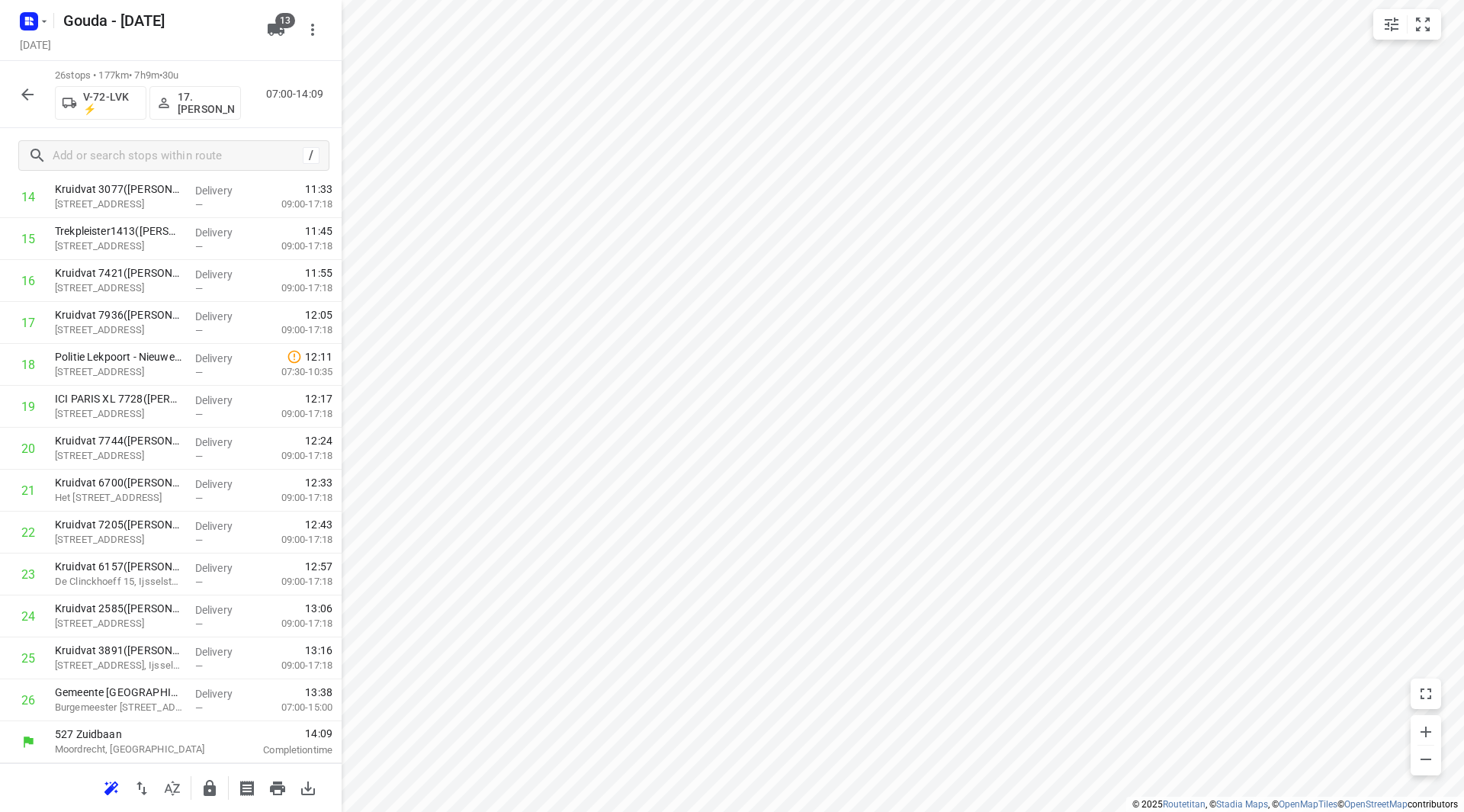
scroll to position [628, 0]
click at [34, 92] on icon "button" at bounding box center [27, 95] width 19 height 19
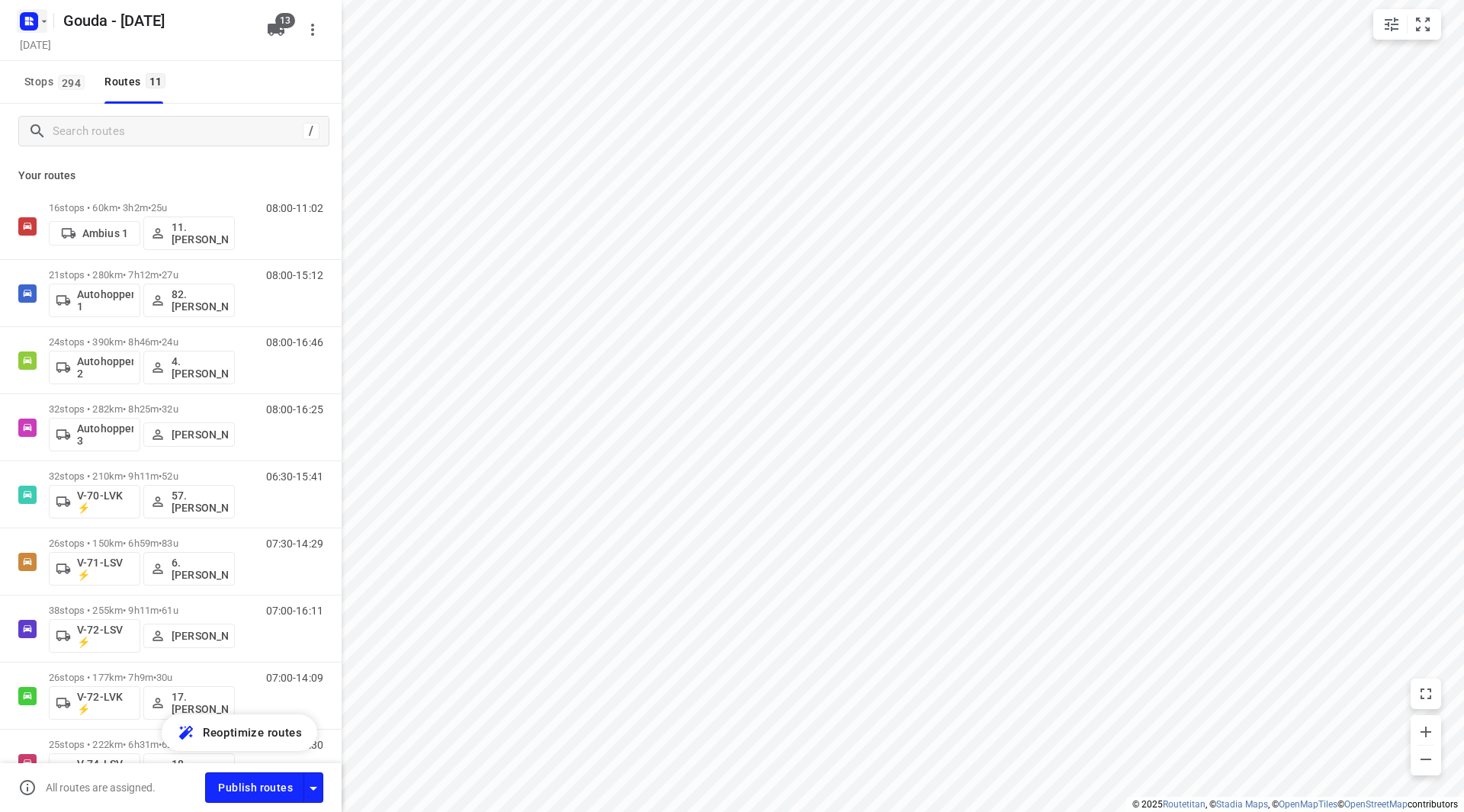
click at [48, 16] on icon "button" at bounding box center [44, 21] width 12 height 12
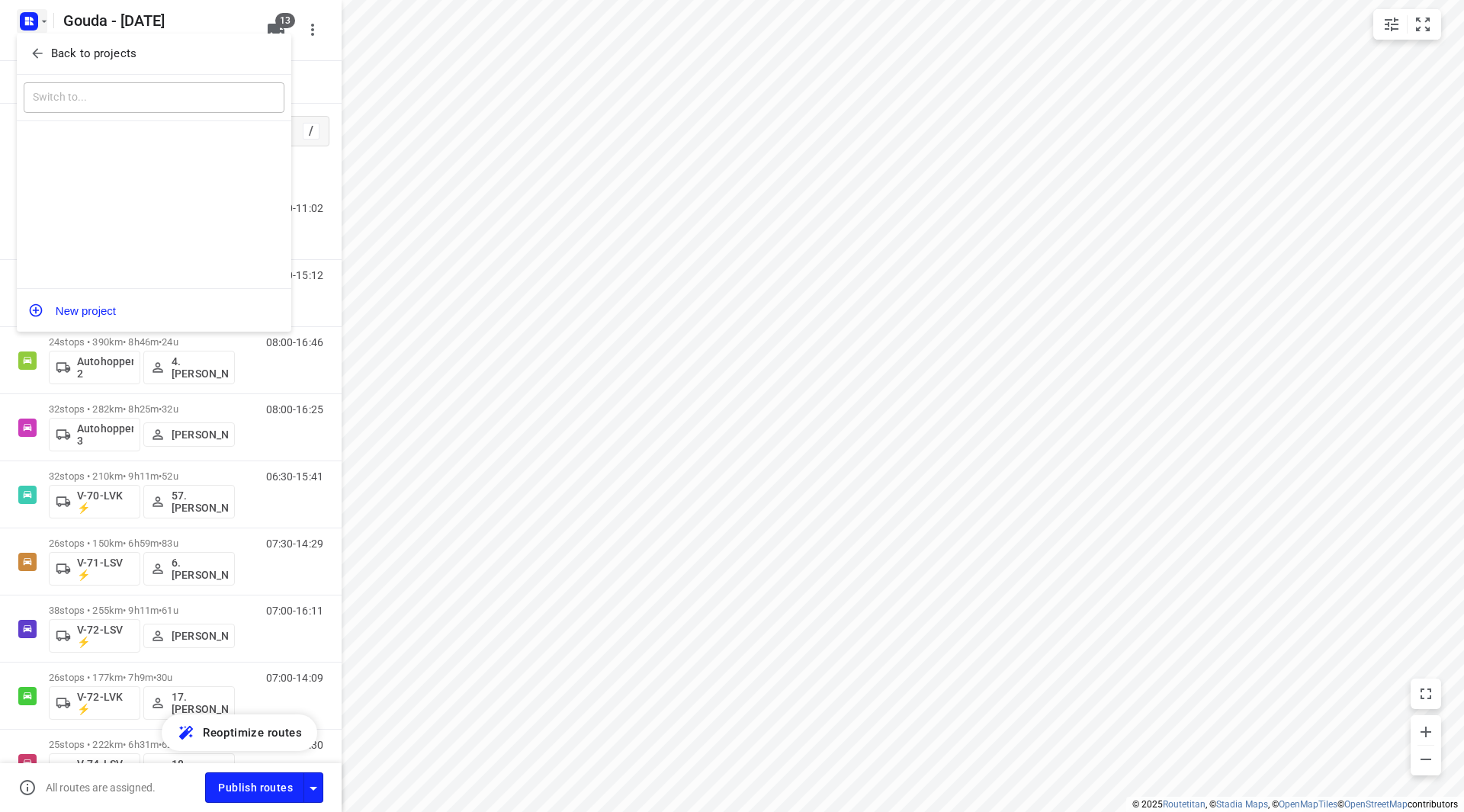
click at [57, 53] on p "Back to projects" at bounding box center [94, 54] width 86 height 18
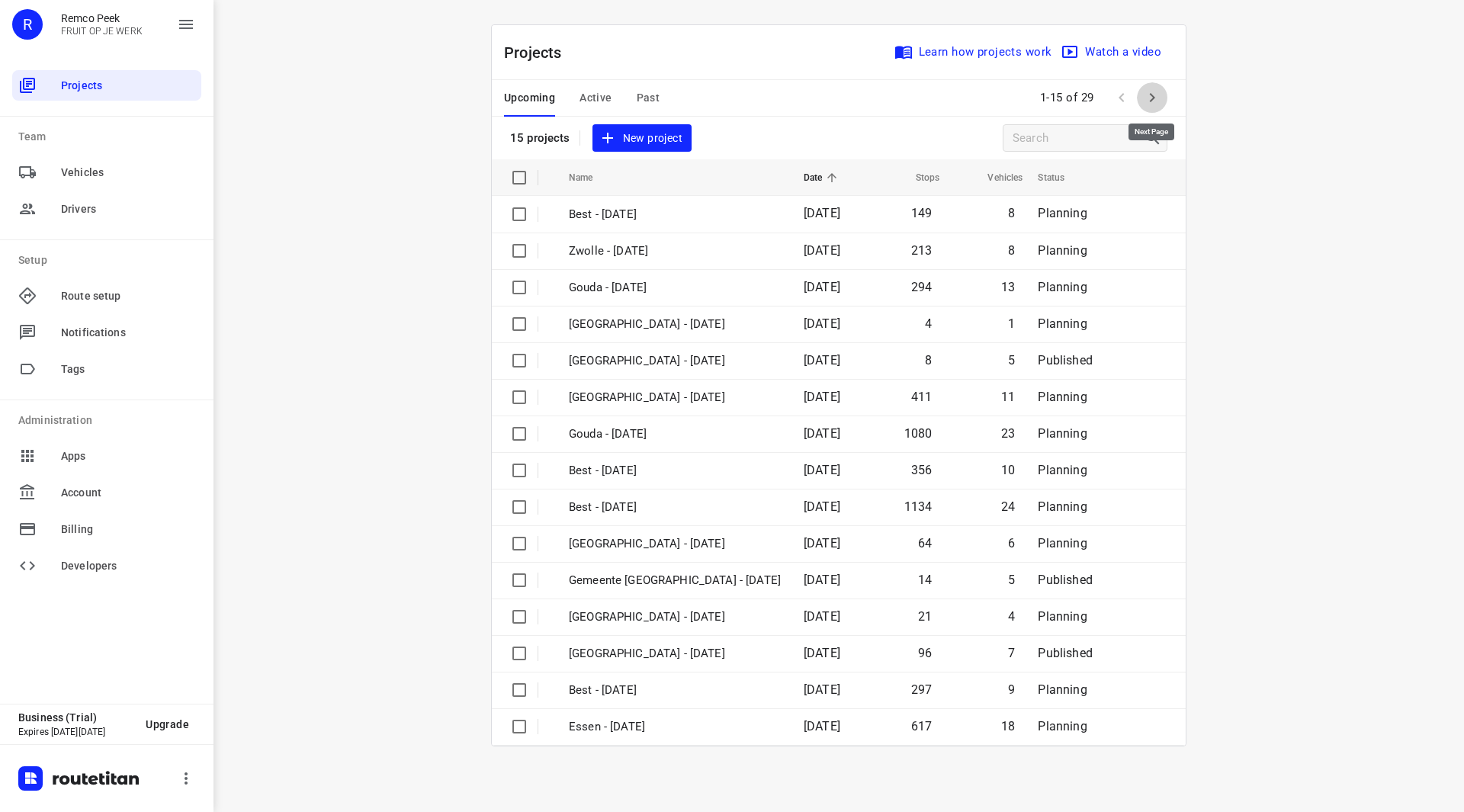
click at [1150, 95] on icon "button" at bounding box center [1152, 97] width 19 height 19
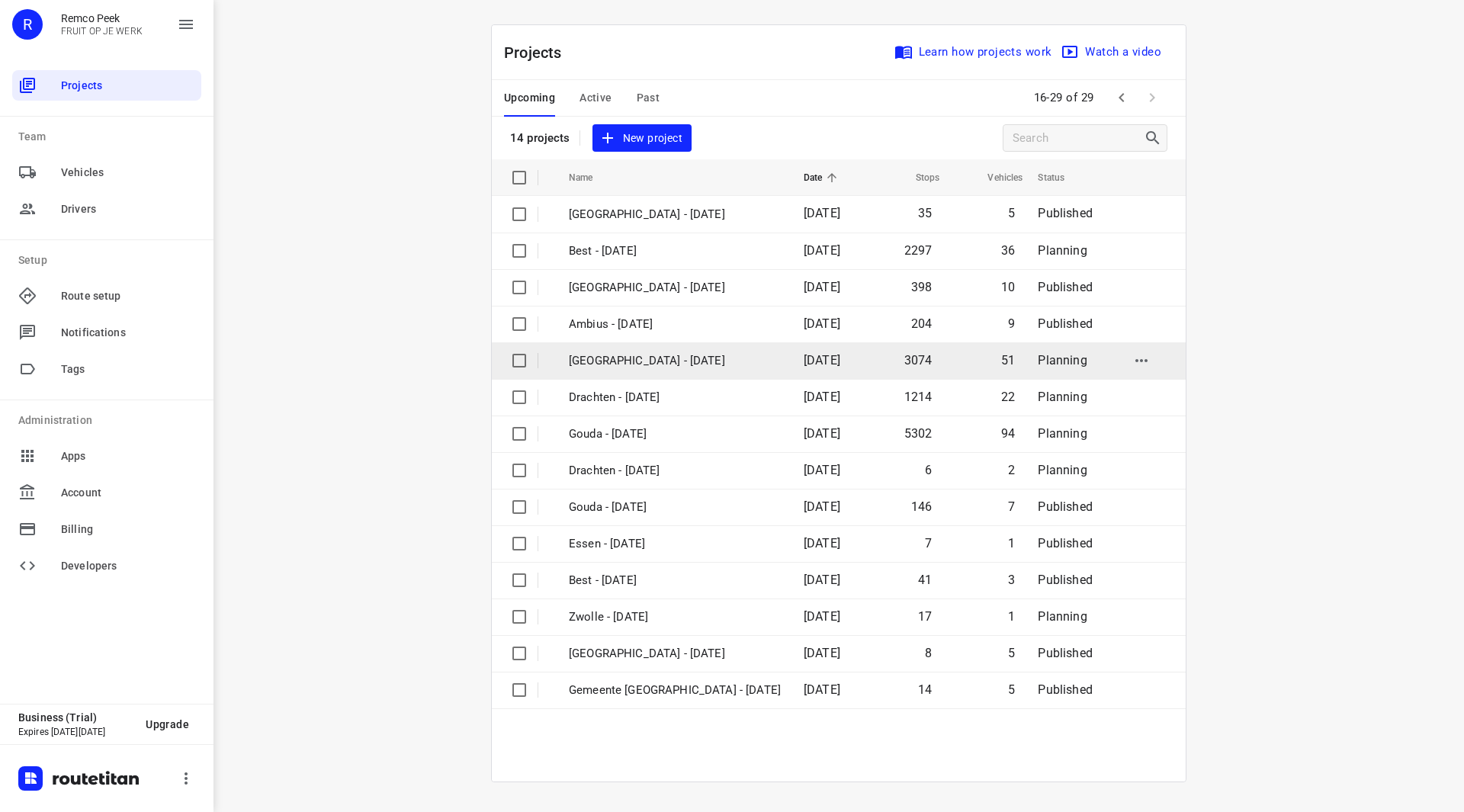
click at [619, 365] on p "[GEOGRAPHIC_DATA] - [DATE]" at bounding box center [675, 361] width 212 height 18
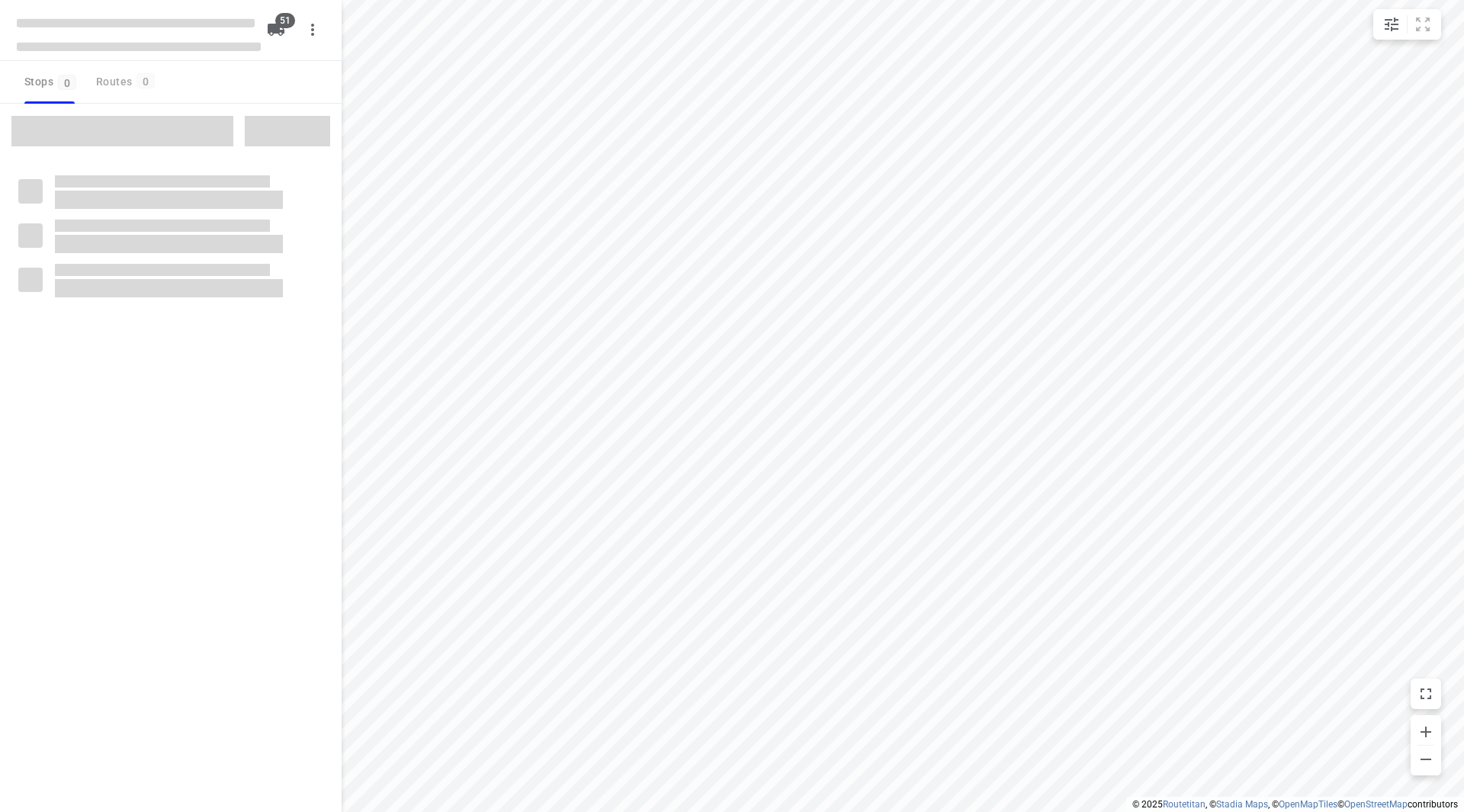
checkbox input "true"
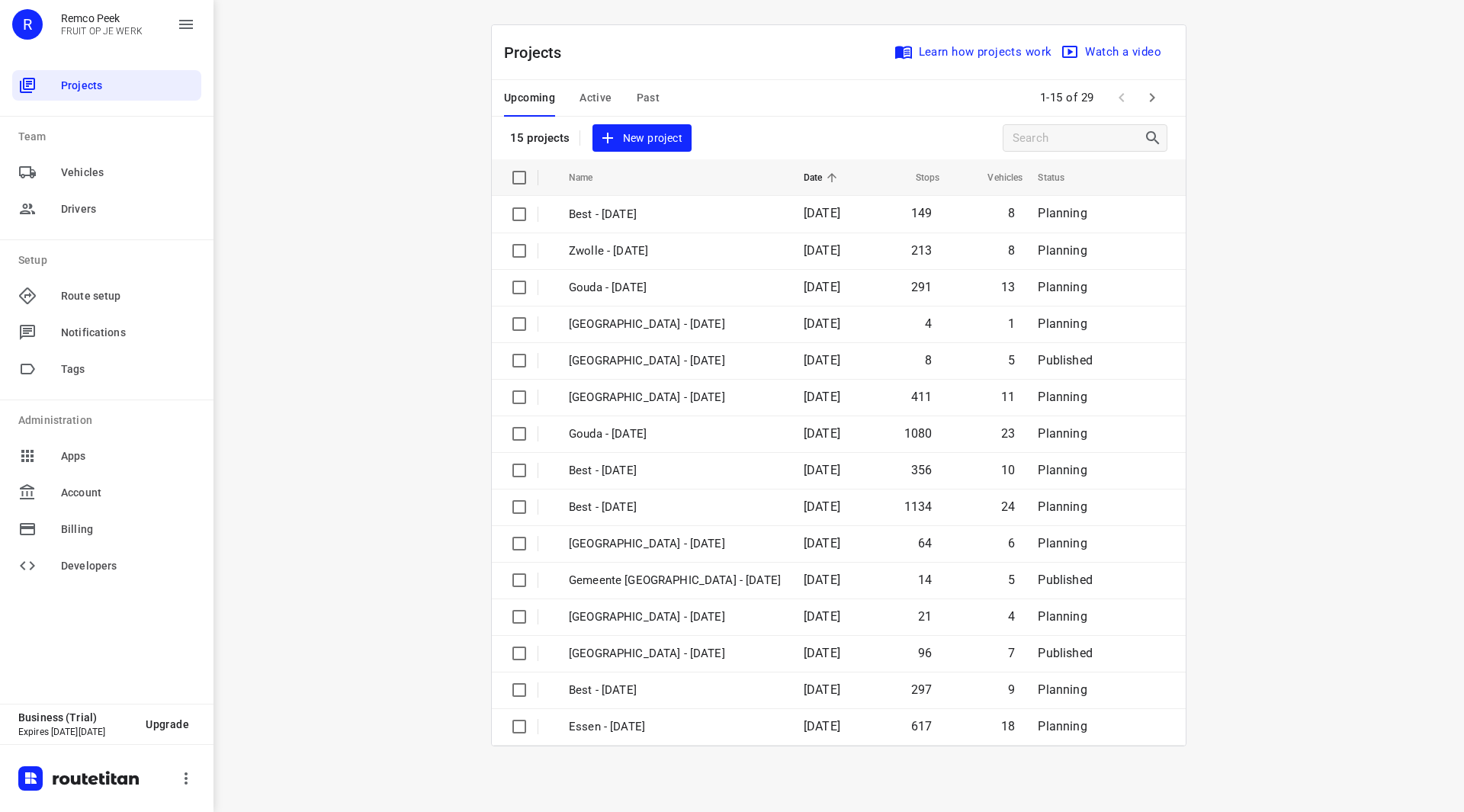
click at [1147, 90] on icon "button" at bounding box center [1152, 97] width 19 height 19
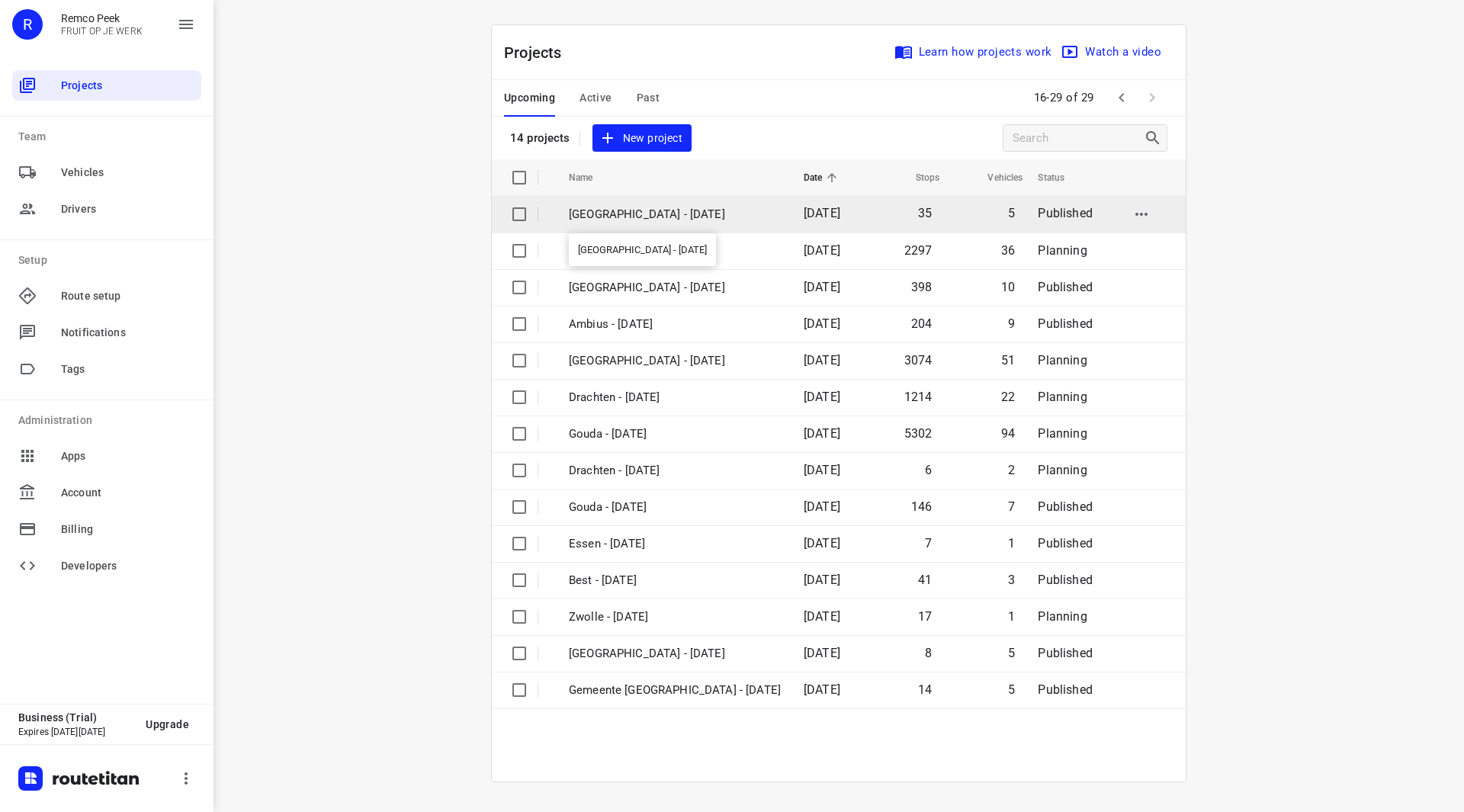
click at [653, 216] on p "Gemeente Rotterdam - Monday" at bounding box center [675, 215] width 212 height 18
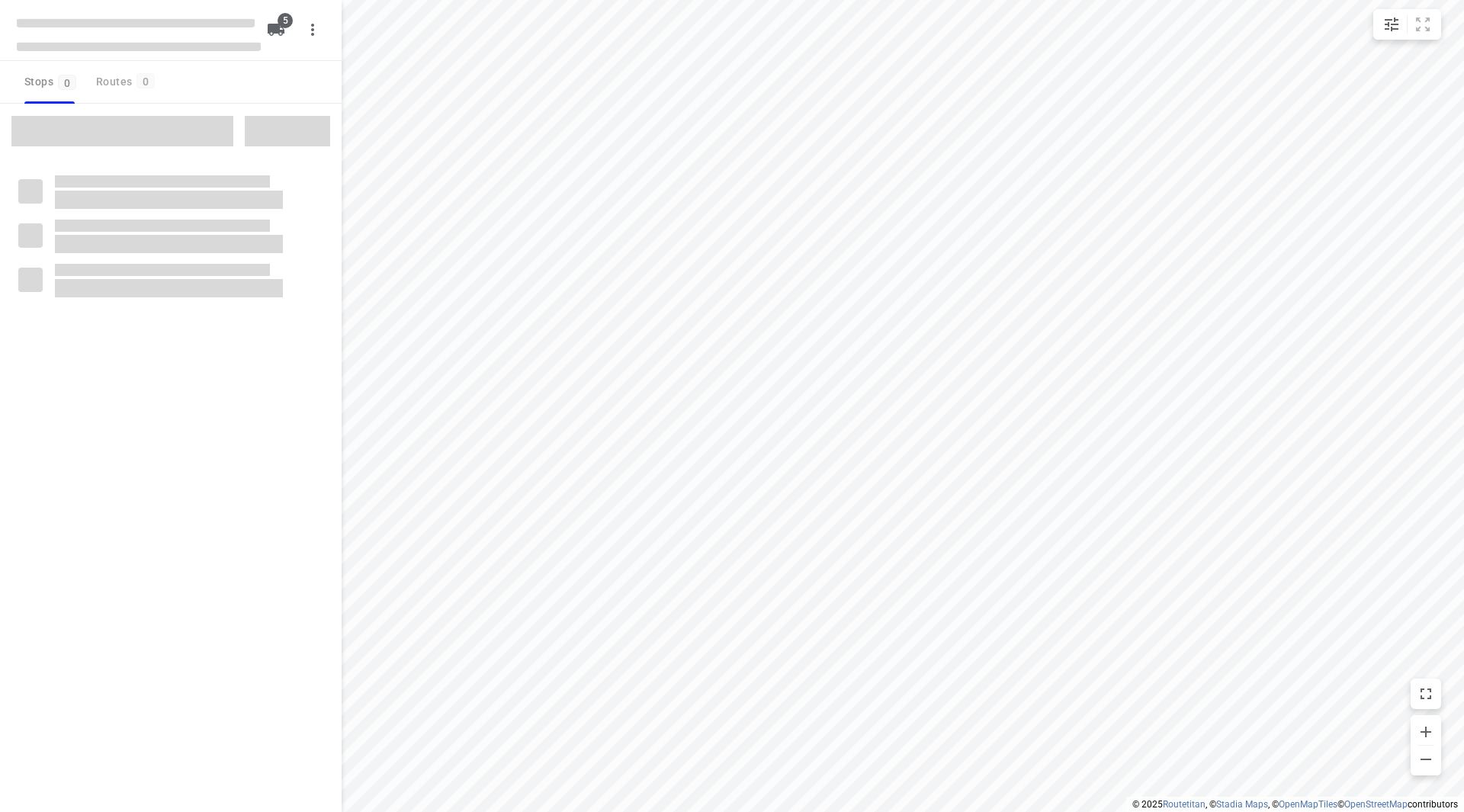
checkbox input "true"
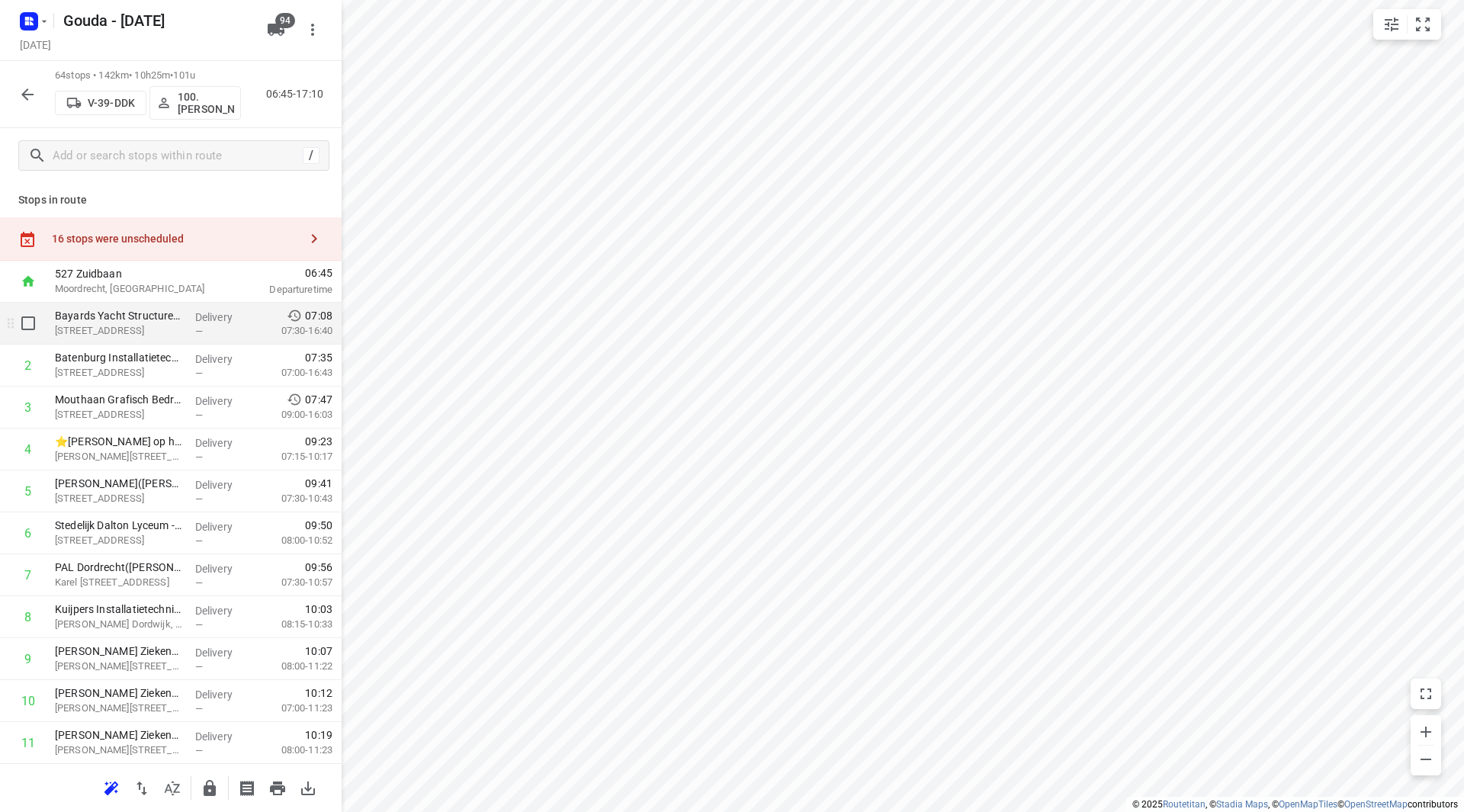
click at [135, 316] on p "Bayards Yacht Structures(Gery Terlouw)" at bounding box center [118, 315] width 128 height 15
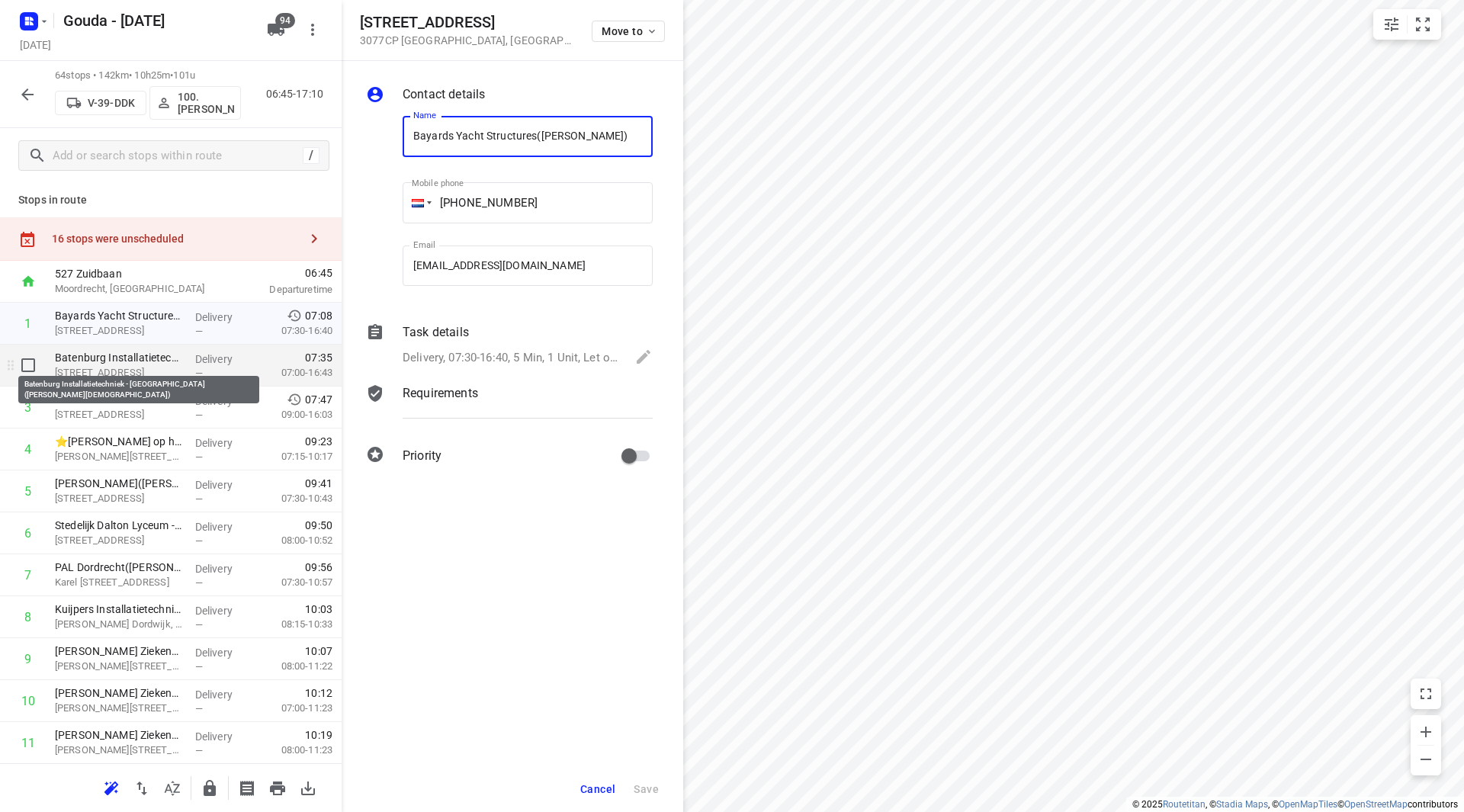
click at [126, 360] on p "Batenburg Installatietechniek - Oostdijk(Pjotr Priester)" at bounding box center [118, 357] width 128 height 15
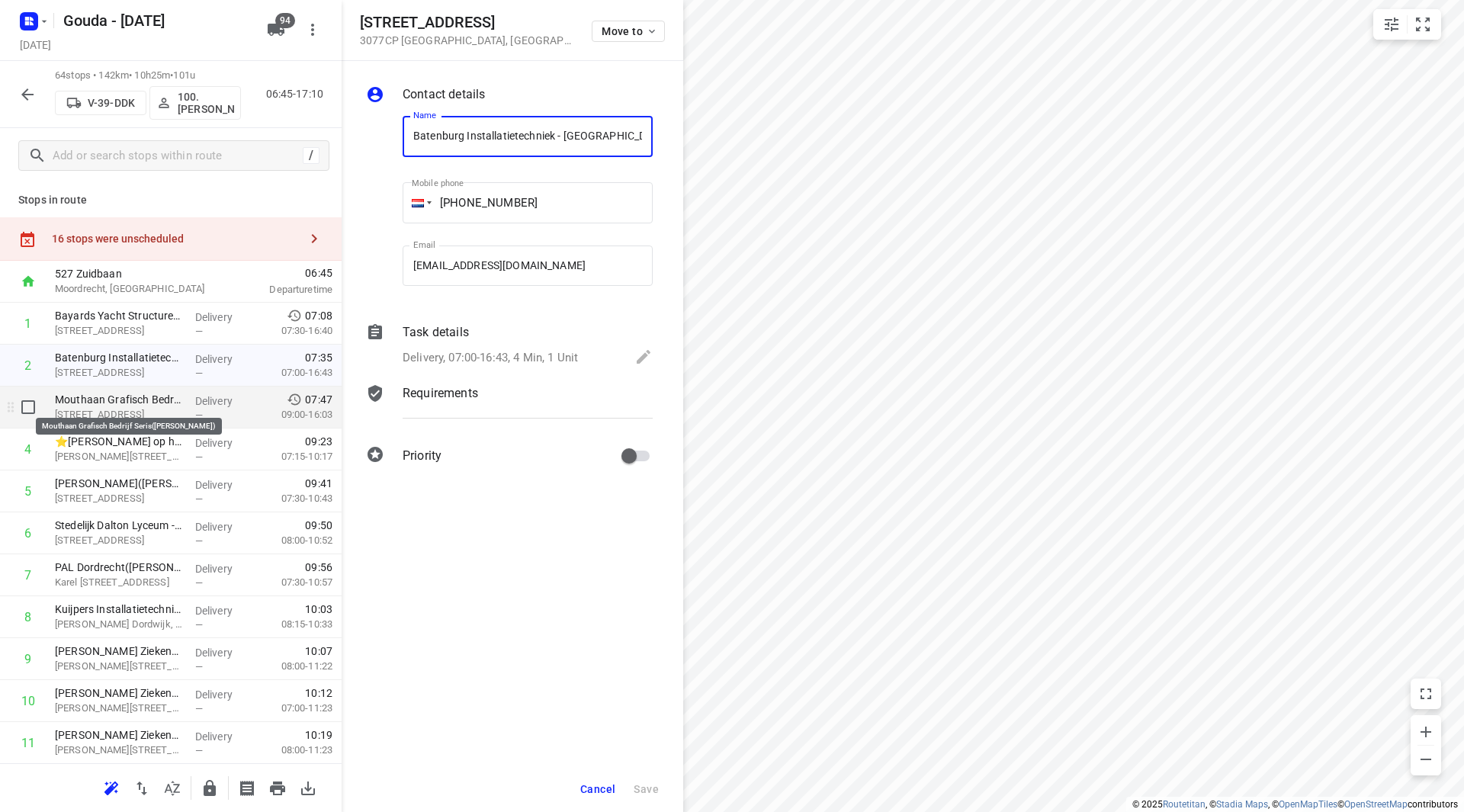
click at [118, 400] on p "Mouthaan Grafisch Bedrijf Seris(R. de Heer)" at bounding box center [118, 399] width 128 height 15
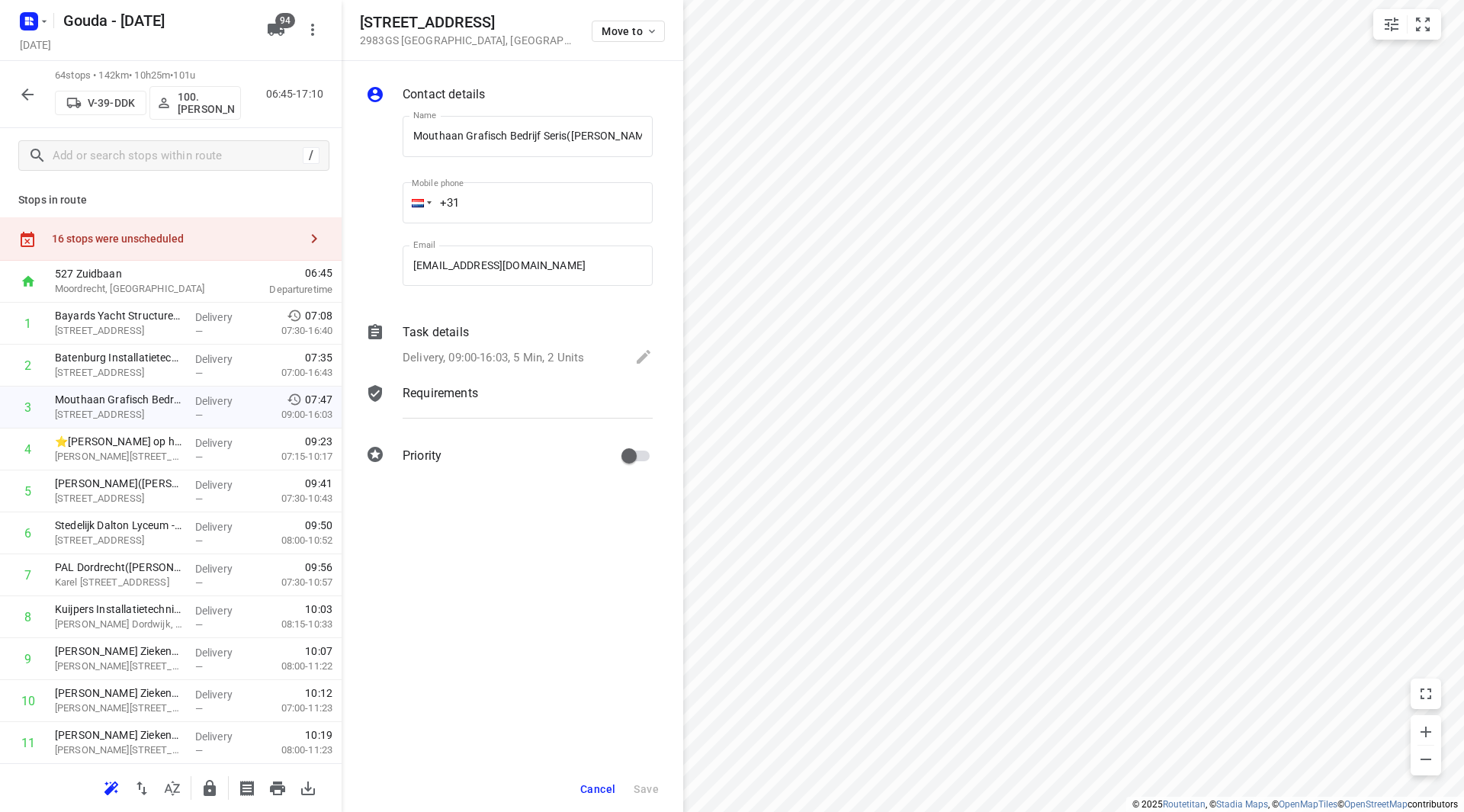
click at [603, 786] on span "Cancel" at bounding box center [598, 789] width 35 height 12
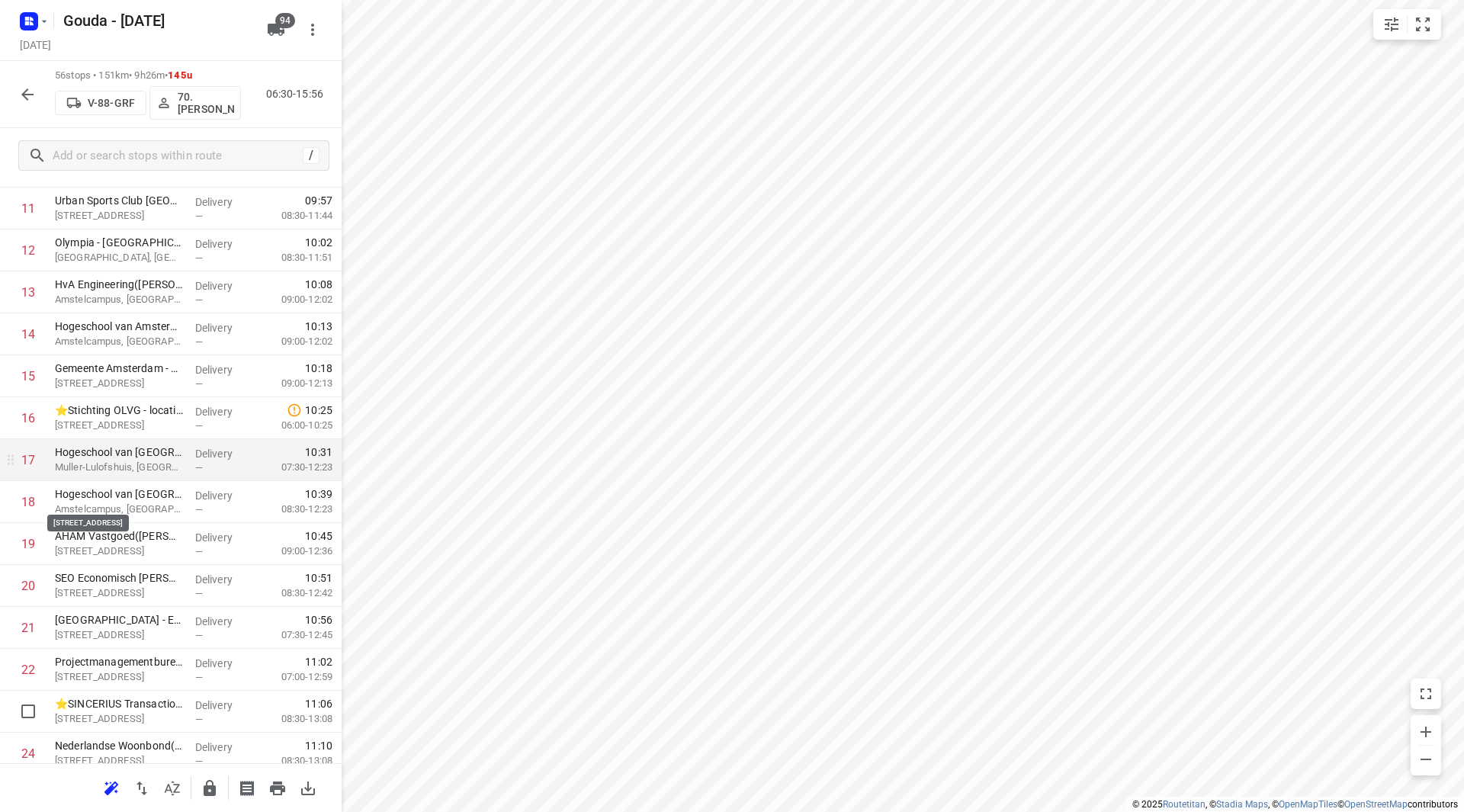
scroll to position [534, 0]
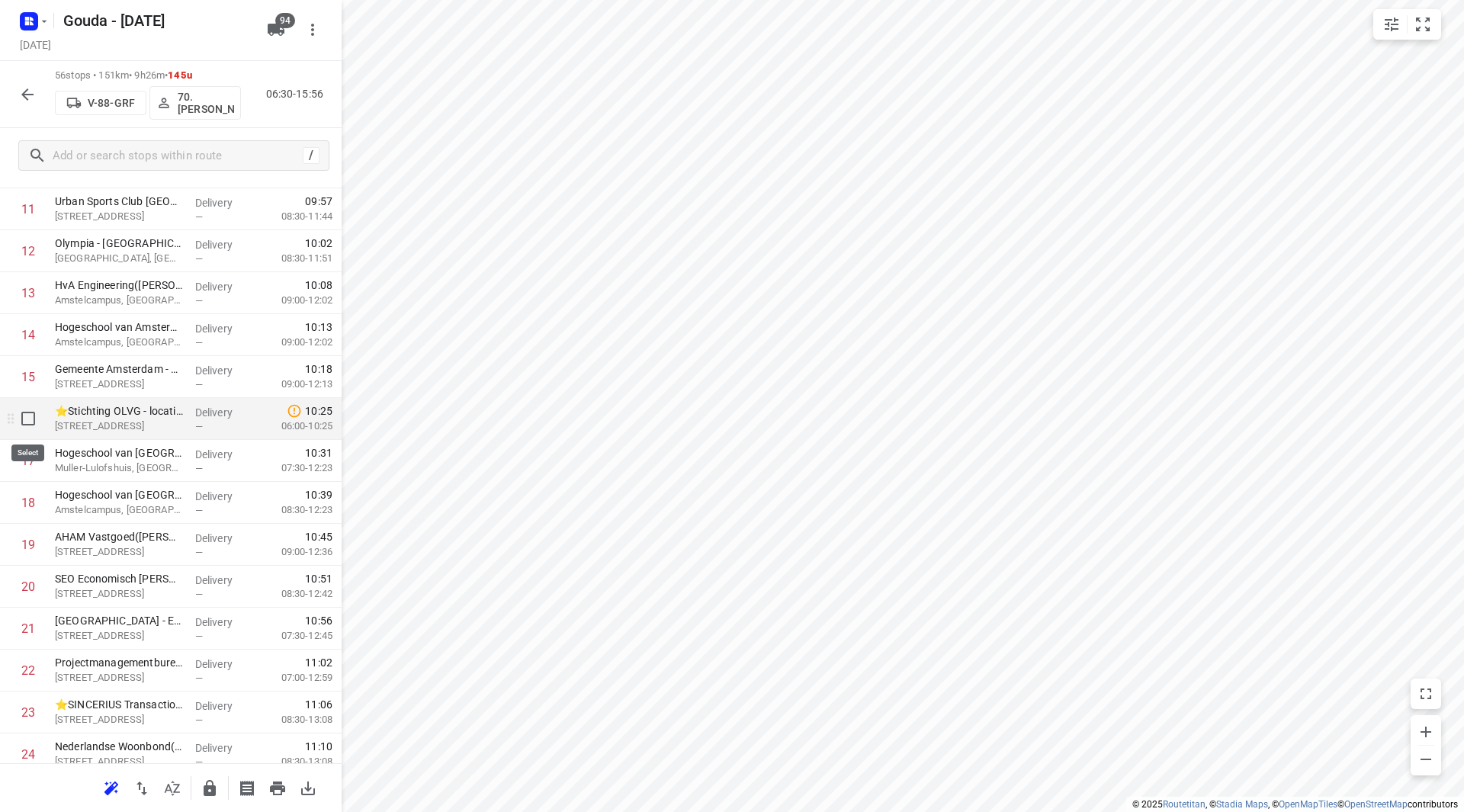
click at [30, 423] on input "checkbox" at bounding box center [28, 419] width 31 height 31
checkbox input "true"
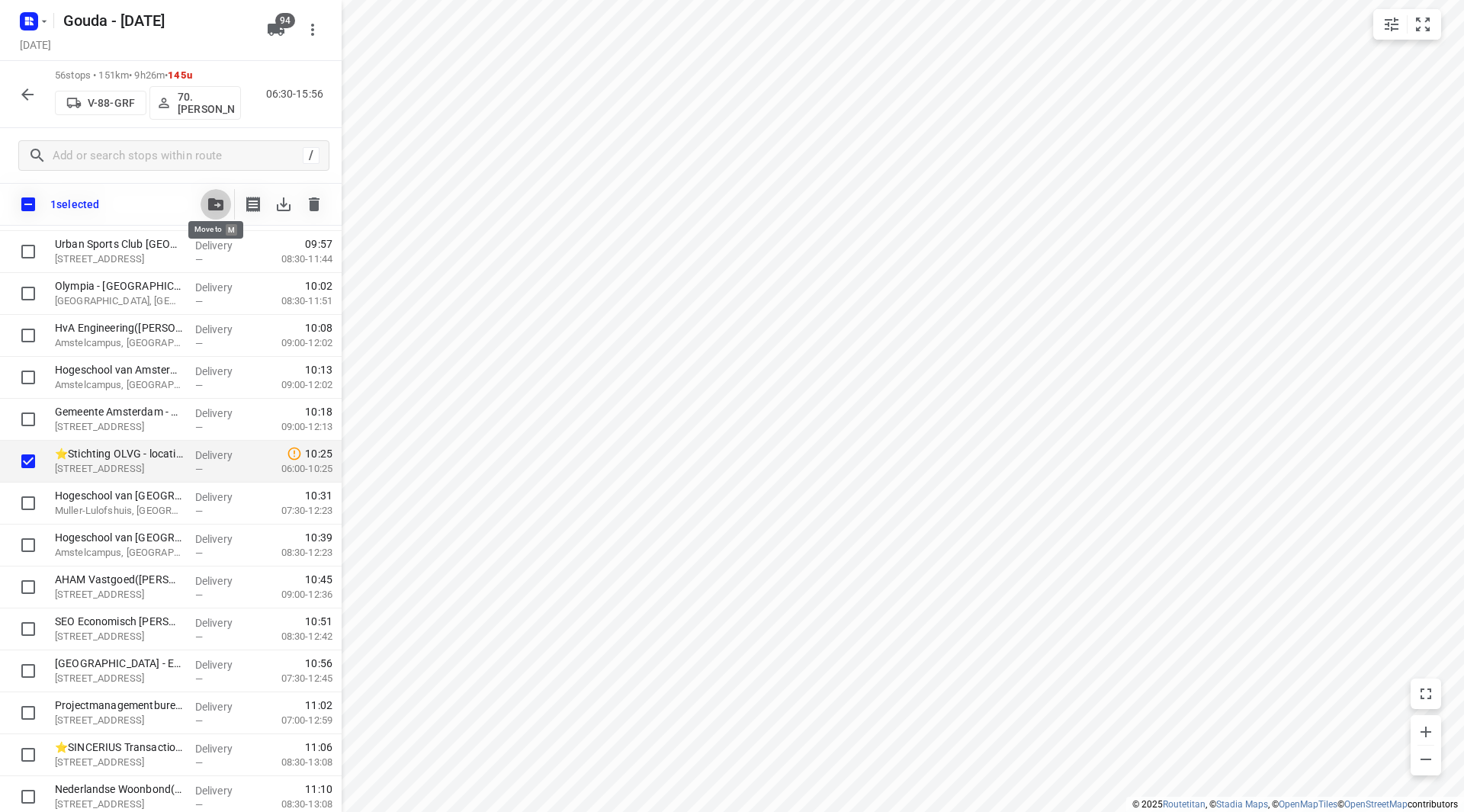
click at [207, 205] on button "button" at bounding box center [216, 204] width 31 height 31
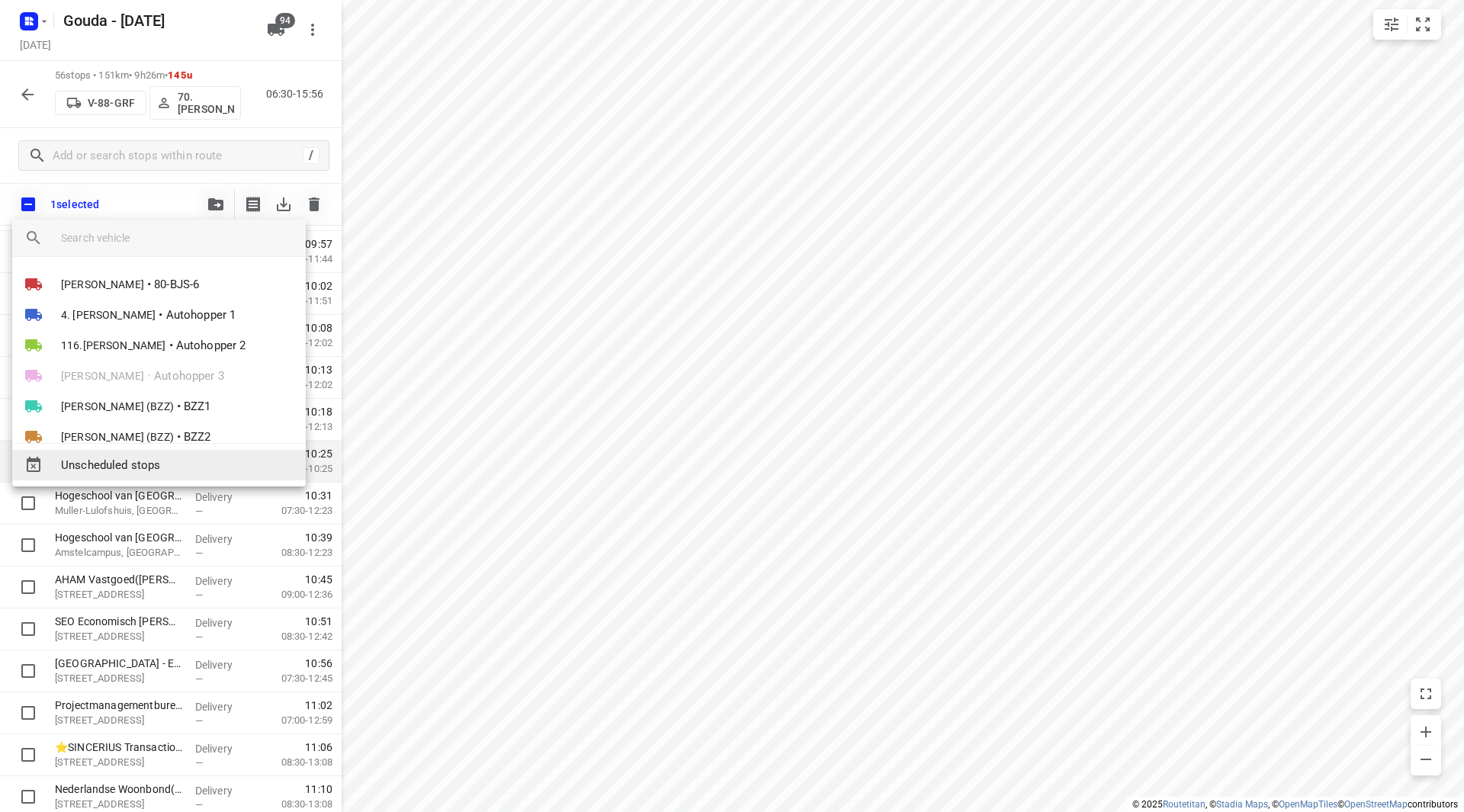
click at [148, 454] on div "Unscheduled stops" at bounding box center [159, 465] width 293 height 31
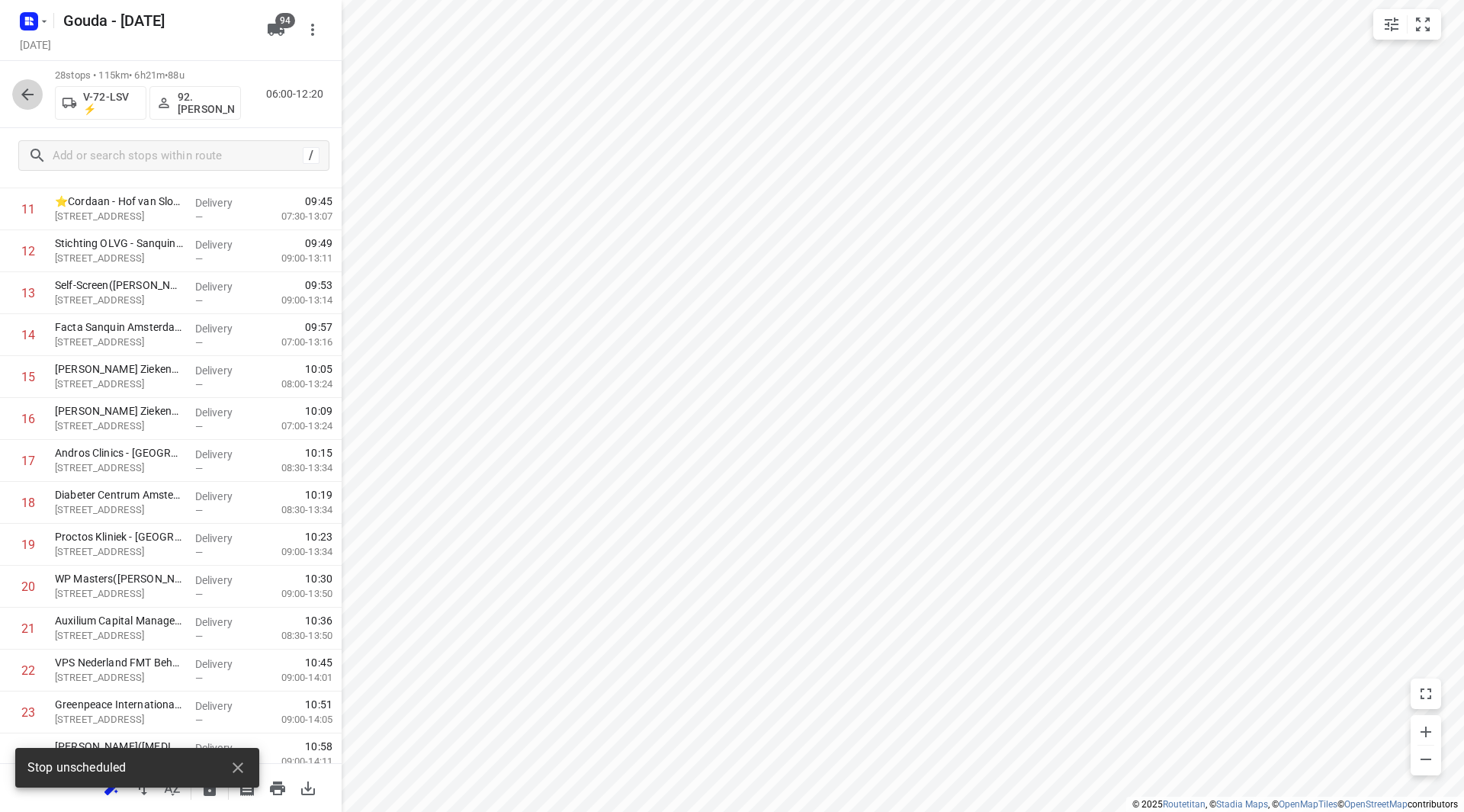
click at [31, 94] on icon "button" at bounding box center [27, 95] width 12 height 12
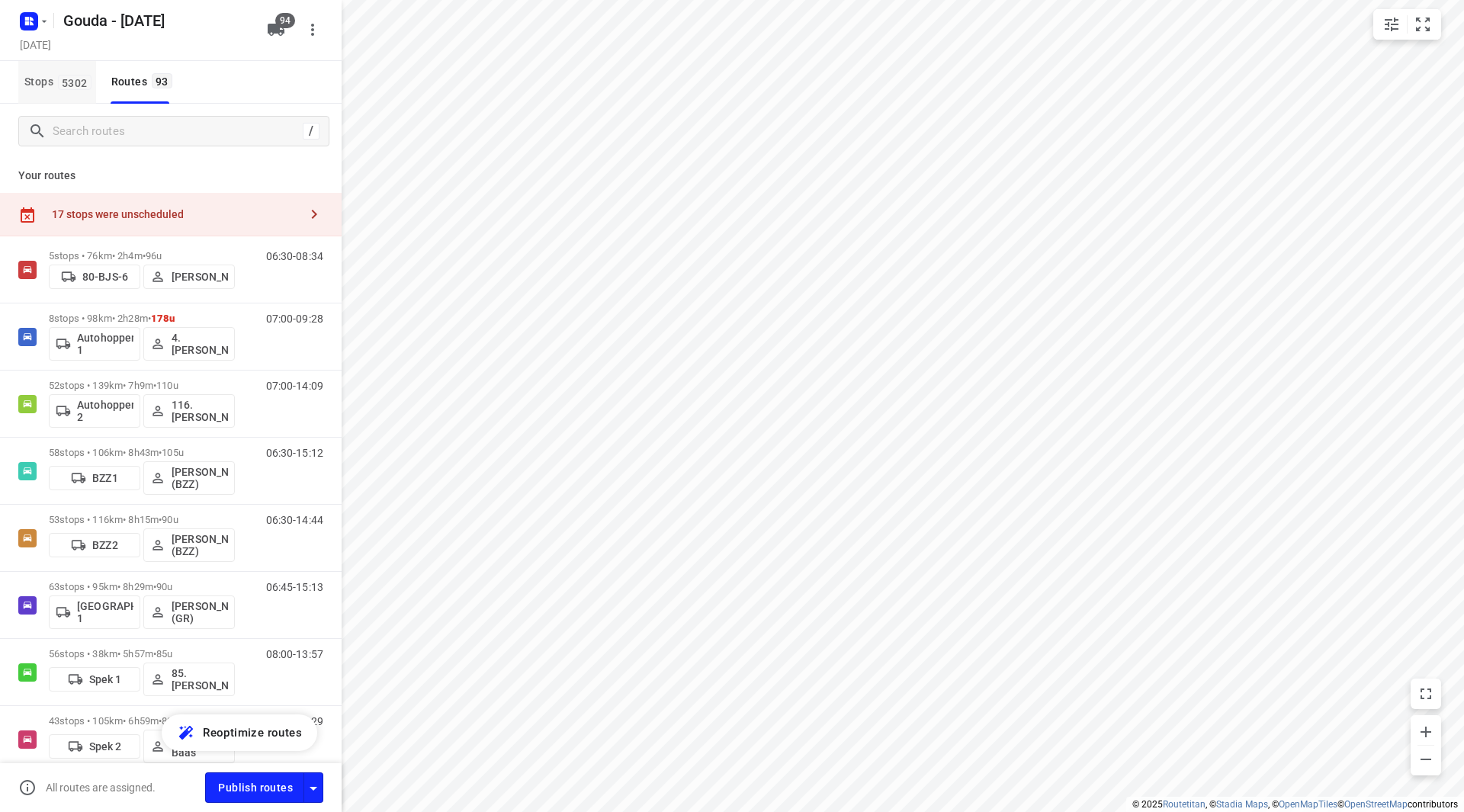
click at [48, 77] on span "Stops 5302" at bounding box center [60, 82] width 72 height 19
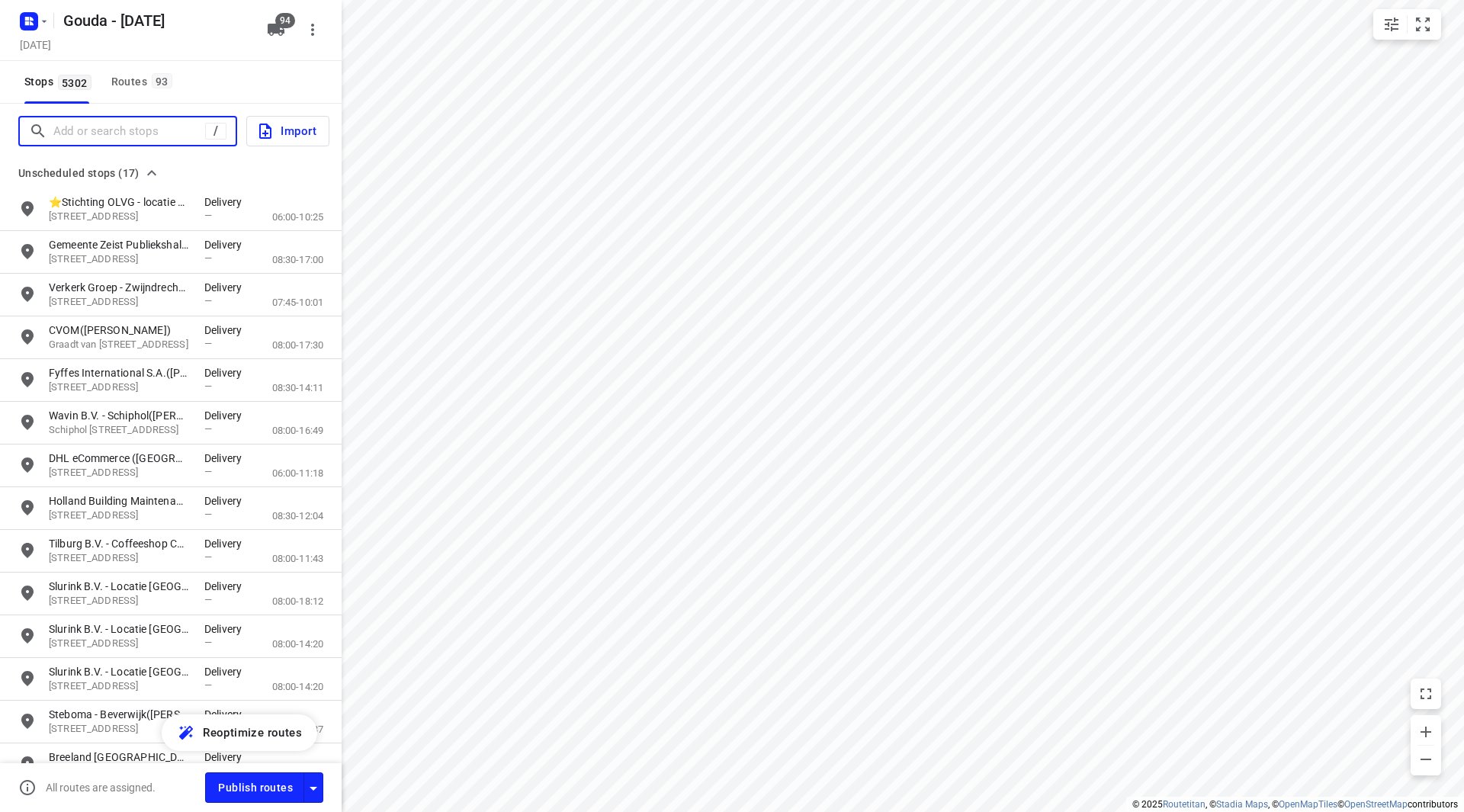
click at [87, 120] on input "Add or search stops" at bounding box center [129, 132] width 152 height 24
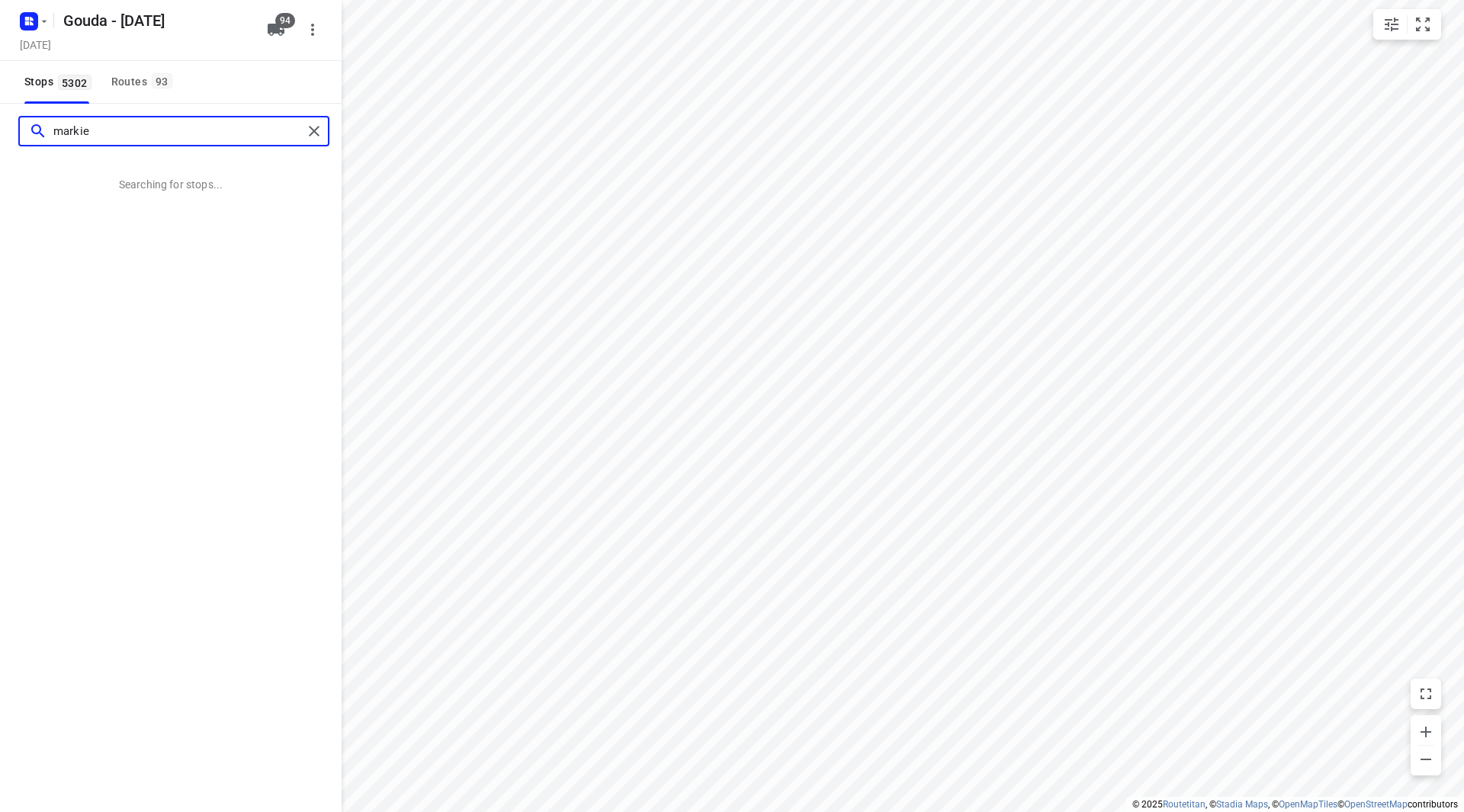
click at [114, 130] on input "markie" at bounding box center [178, 132] width 249 height 24
type input "markie"
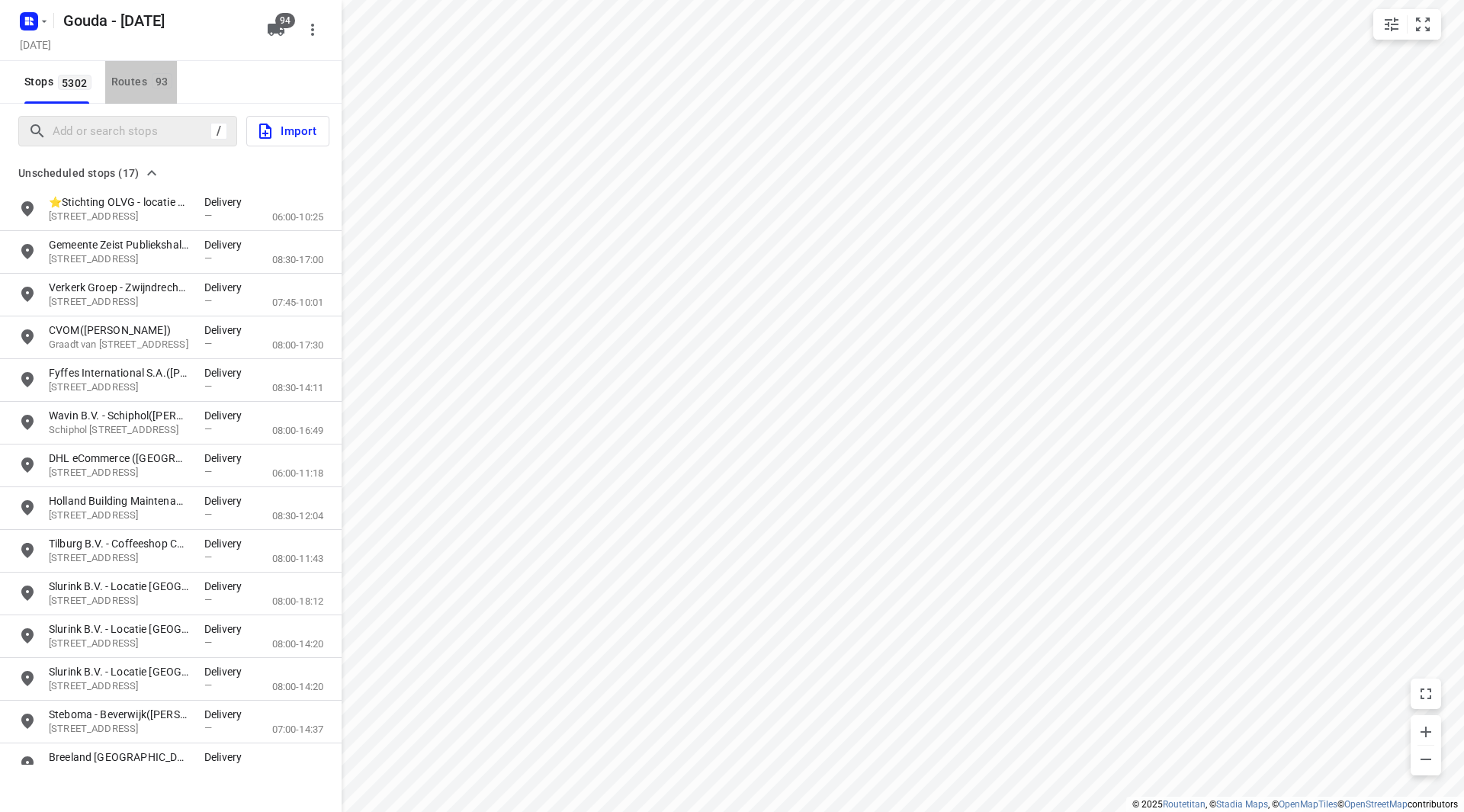
click at [125, 91] on button "Routes 93" at bounding box center [140, 82] width 72 height 42
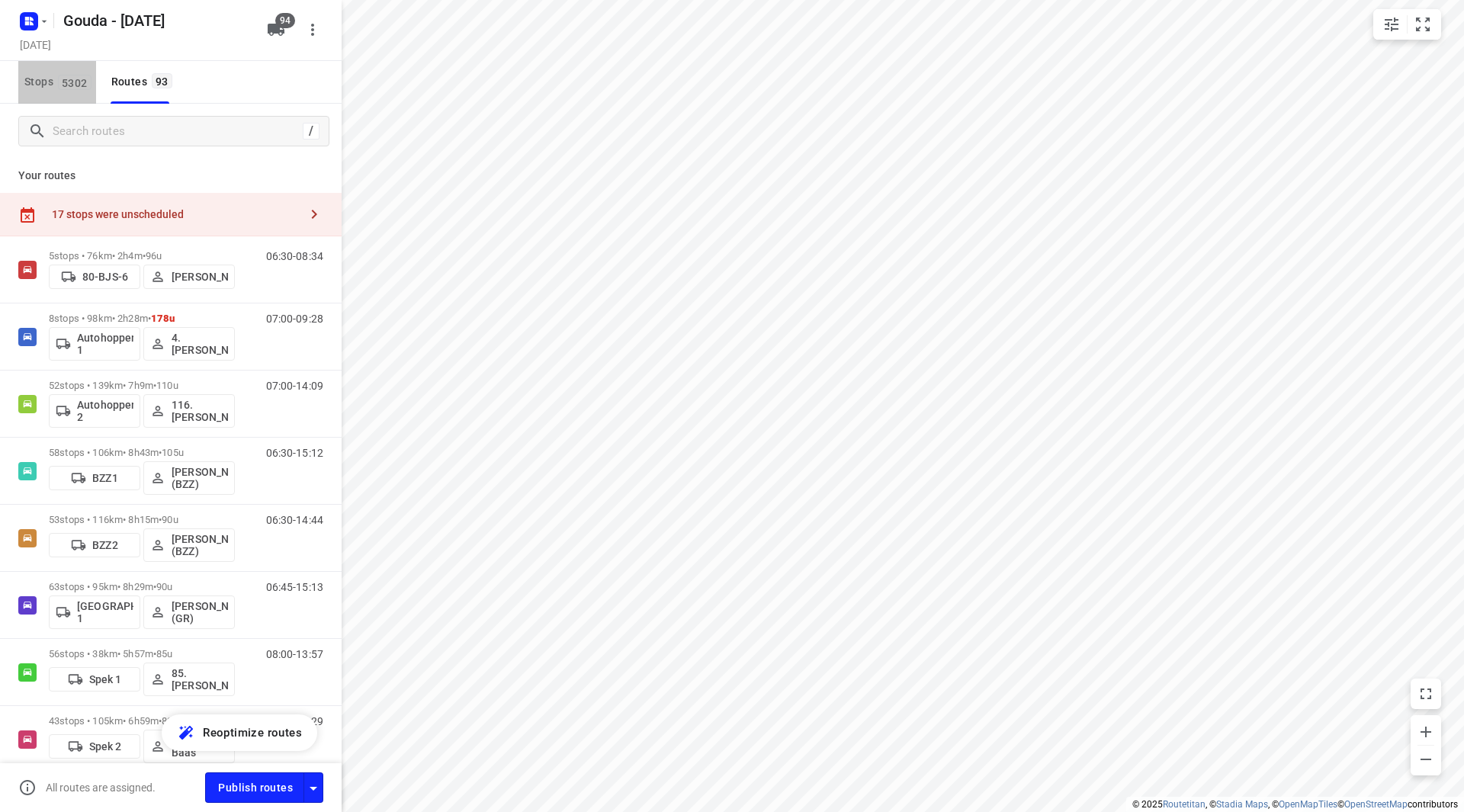
click at [64, 87] on span "5302" at bounding box center [75, 82] width 34 height 15
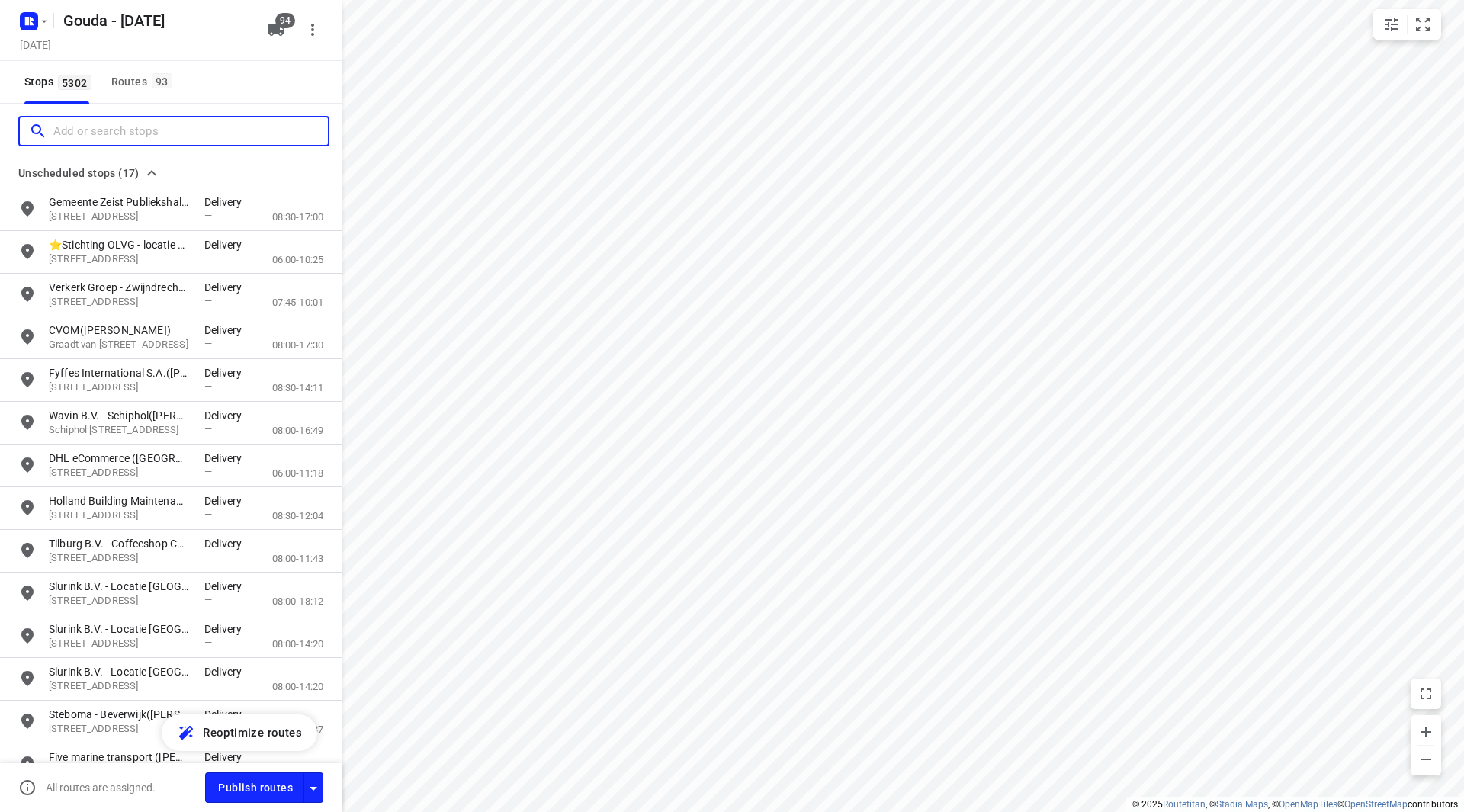
click at [100, 133] on input "Add or search stops" at bounding box center [190, 132] width 275 height 24
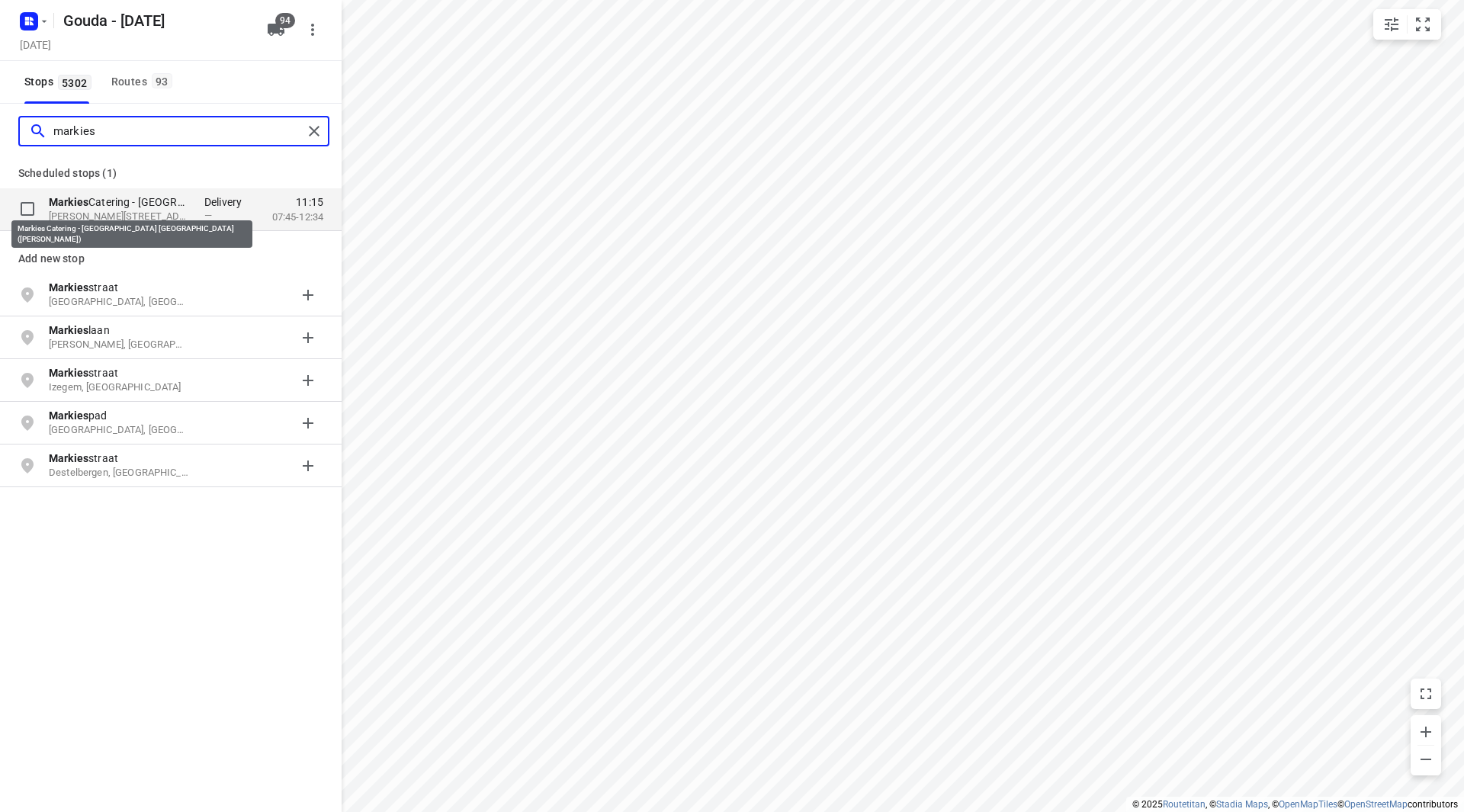
type input "markies"
click at [118, 204] on p "Markies Catering - [GEOGRAPHIC_DATA] [GEOGRAPHIC_DATA]([PERSON_NAME])" at bounding box center [118, 201] width 140 height 15
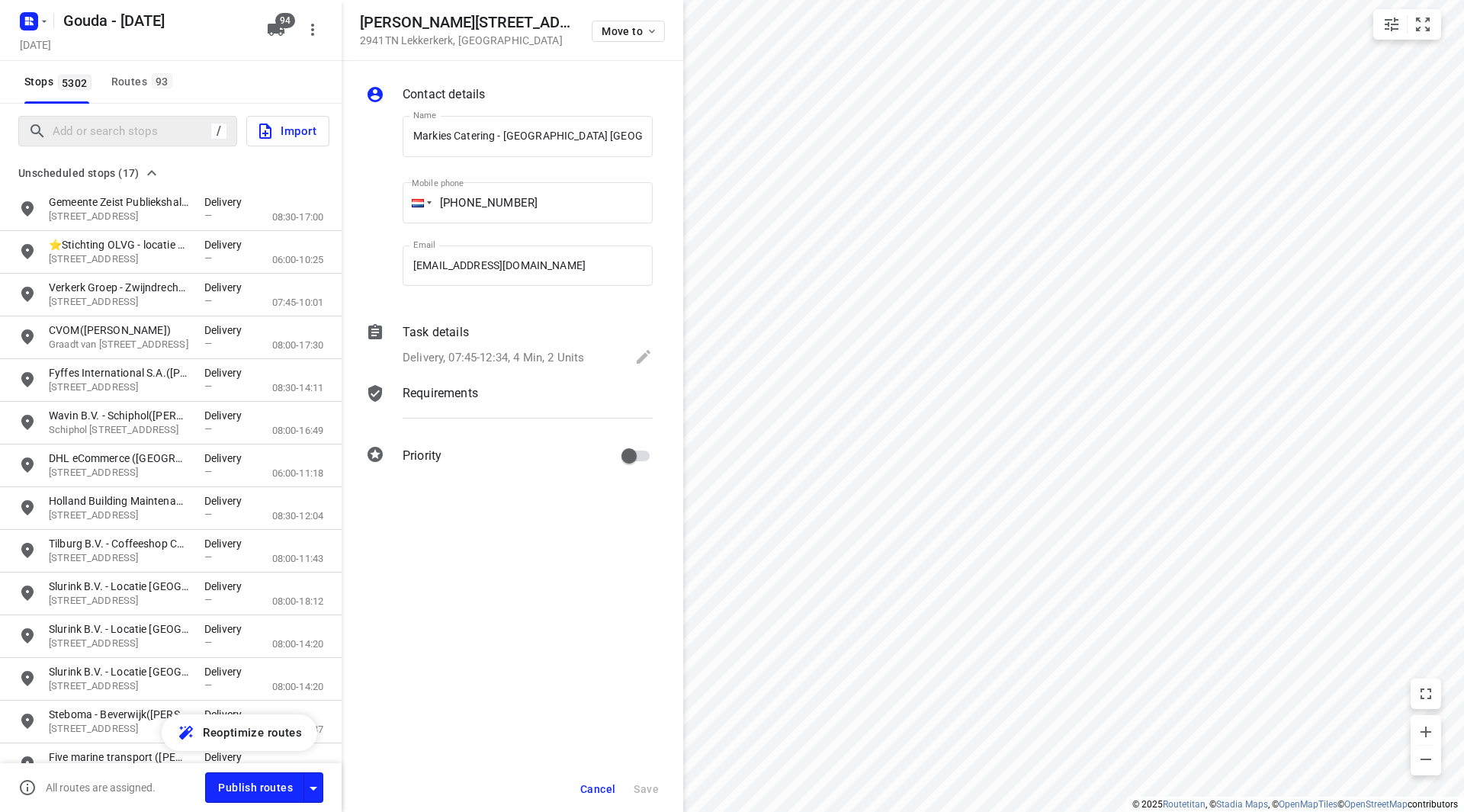
click at [594, 785] on span "Cancel" at bounding box center [598, 789] width 35 height 12
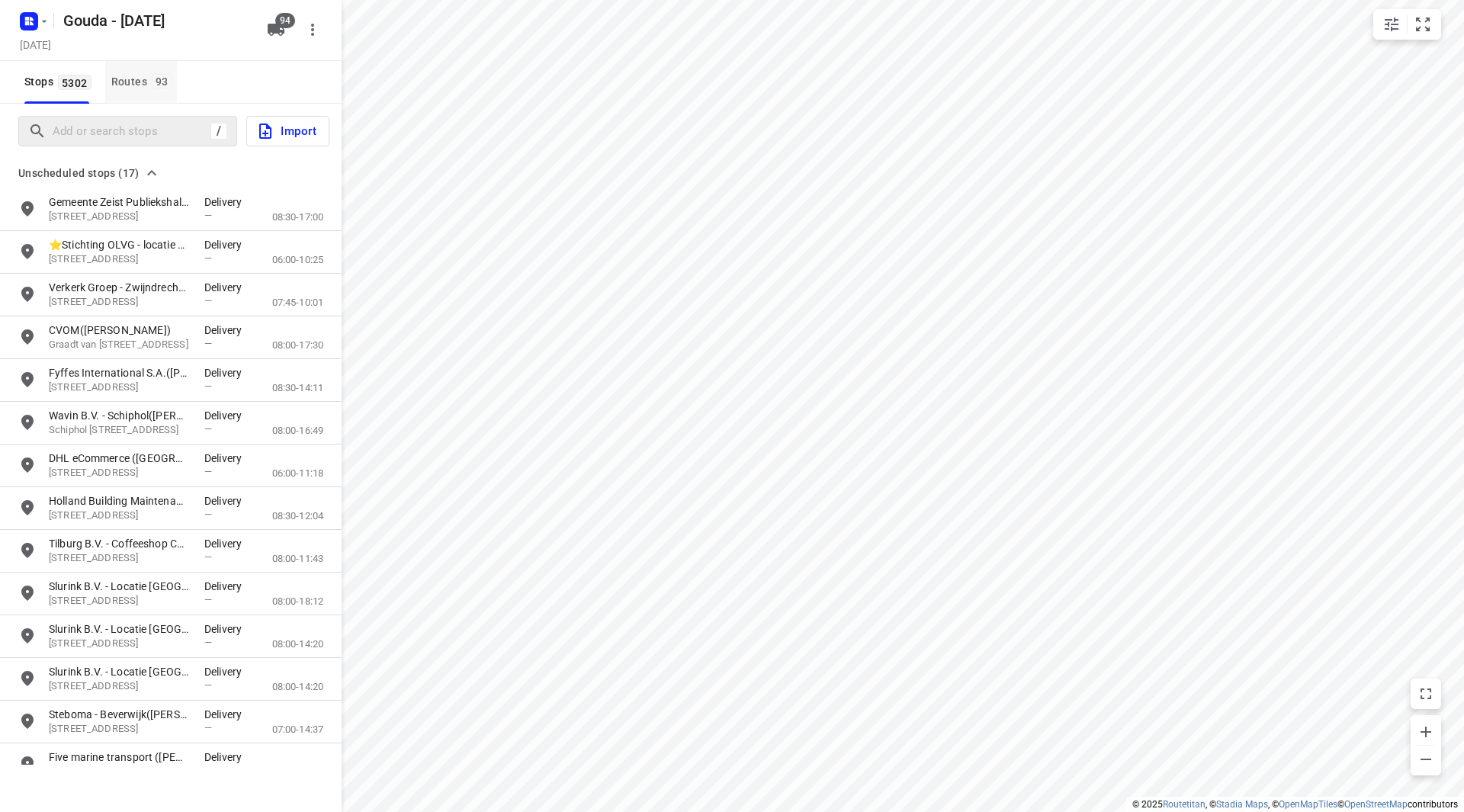
click at [152, 80] on span "93" at bounding box center [162, 80] width 20 height 15
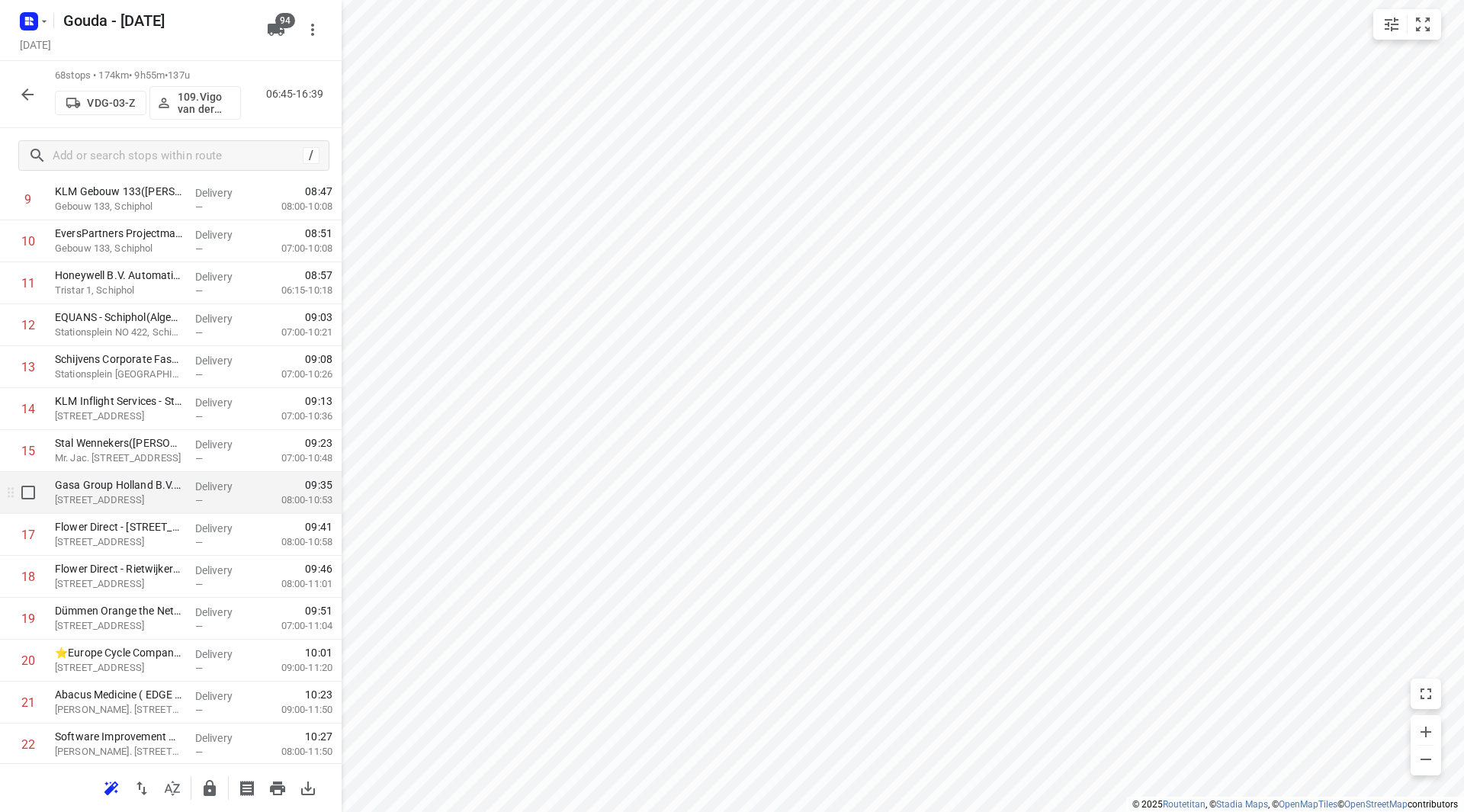
scroll to position [534, 0]
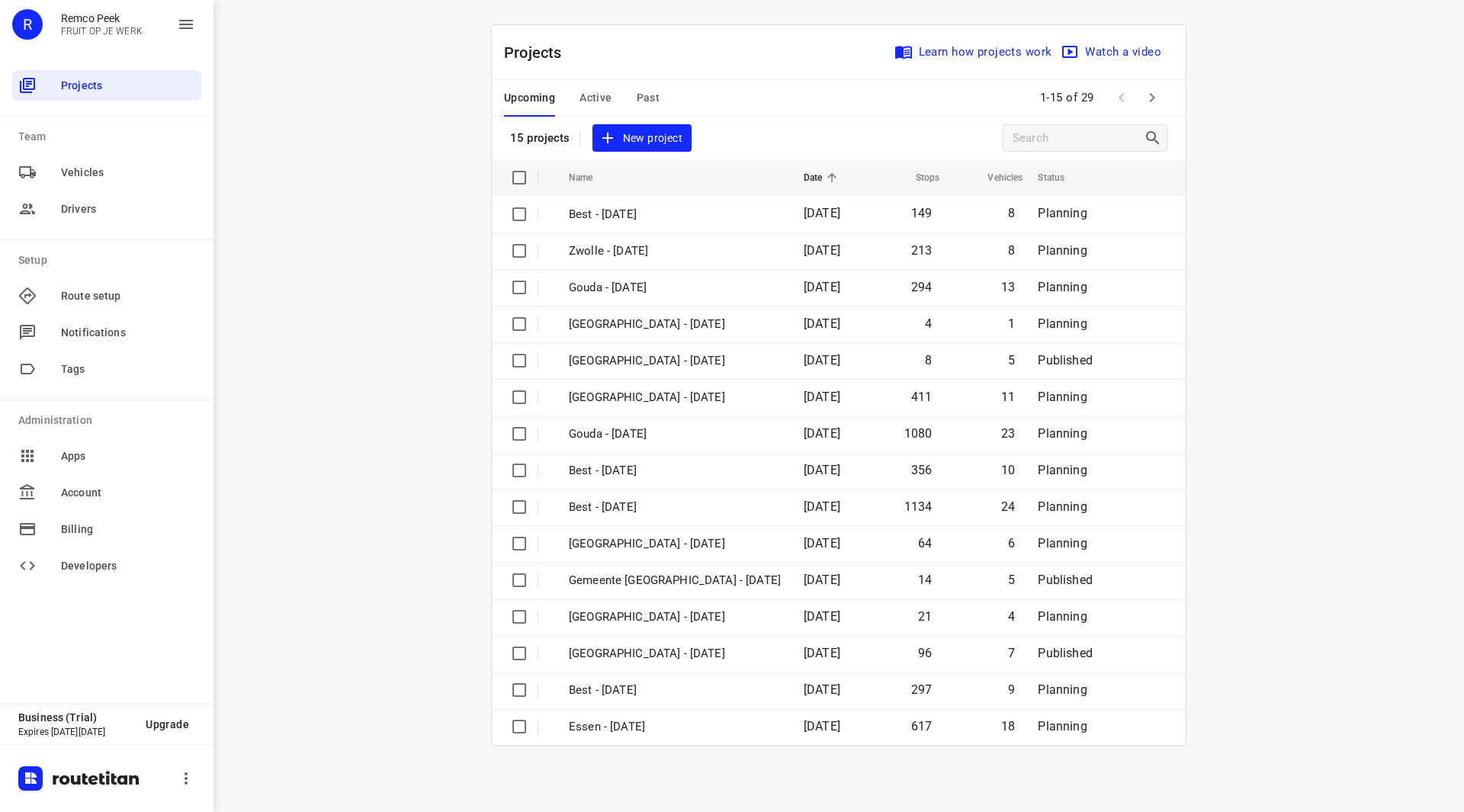
click at [1156, 105] on icon "button" at bounding box center [1152, 97] width 19 height 19
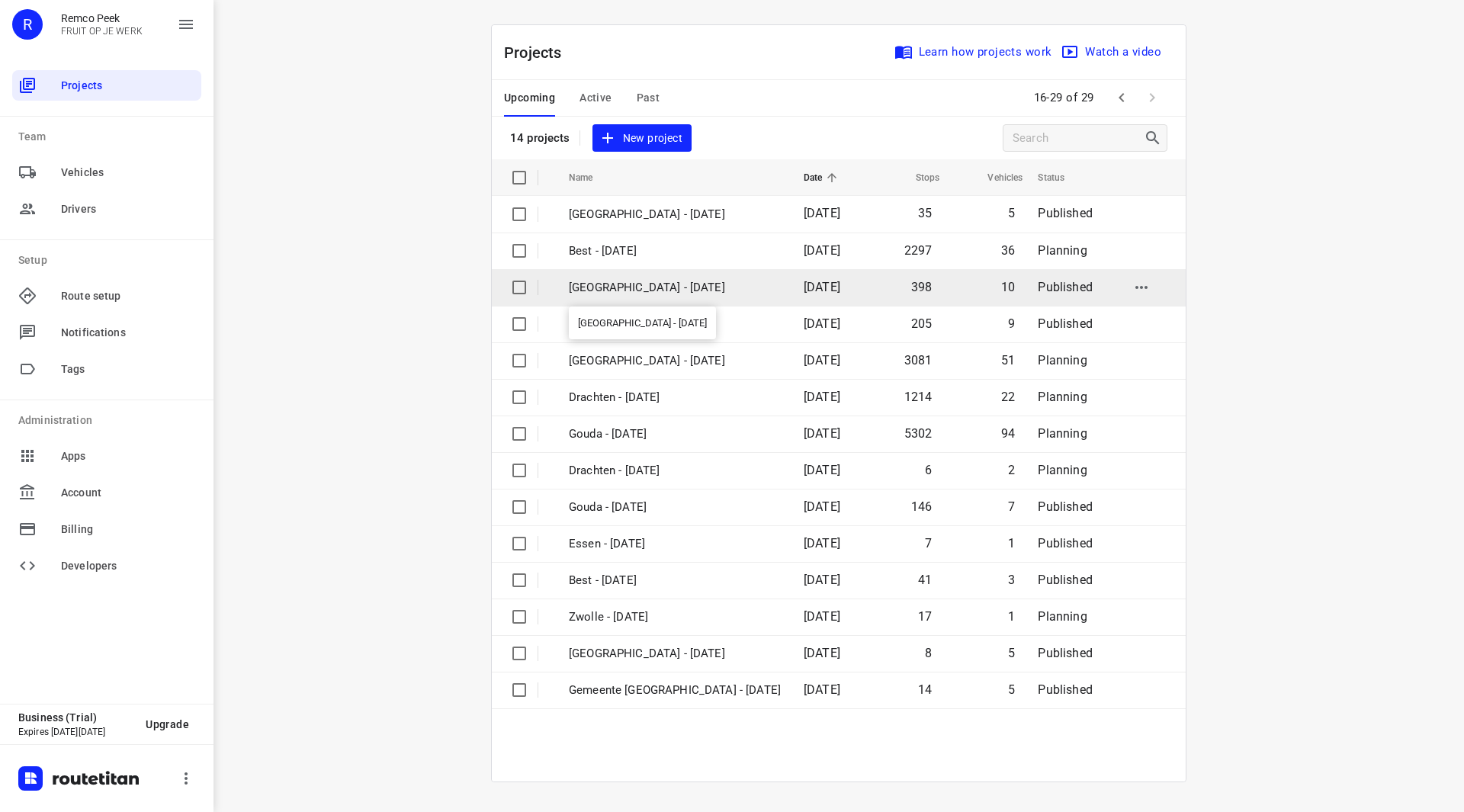
click at [627, 286] on p "[GEOGRAPHIC_DATA] - [DATE]" at bounding box center [675, 288] width 212 height 18
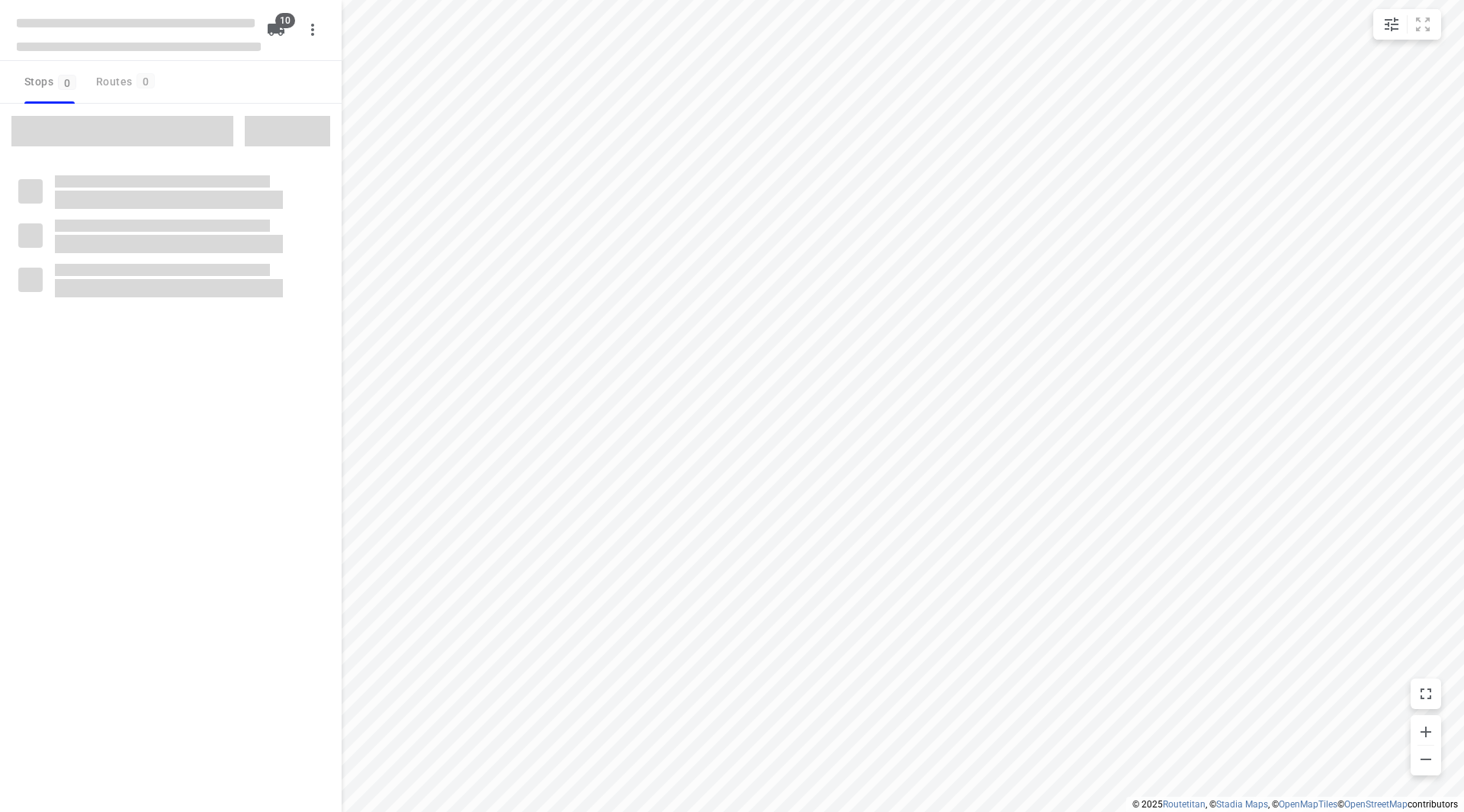
checkbox input "true"
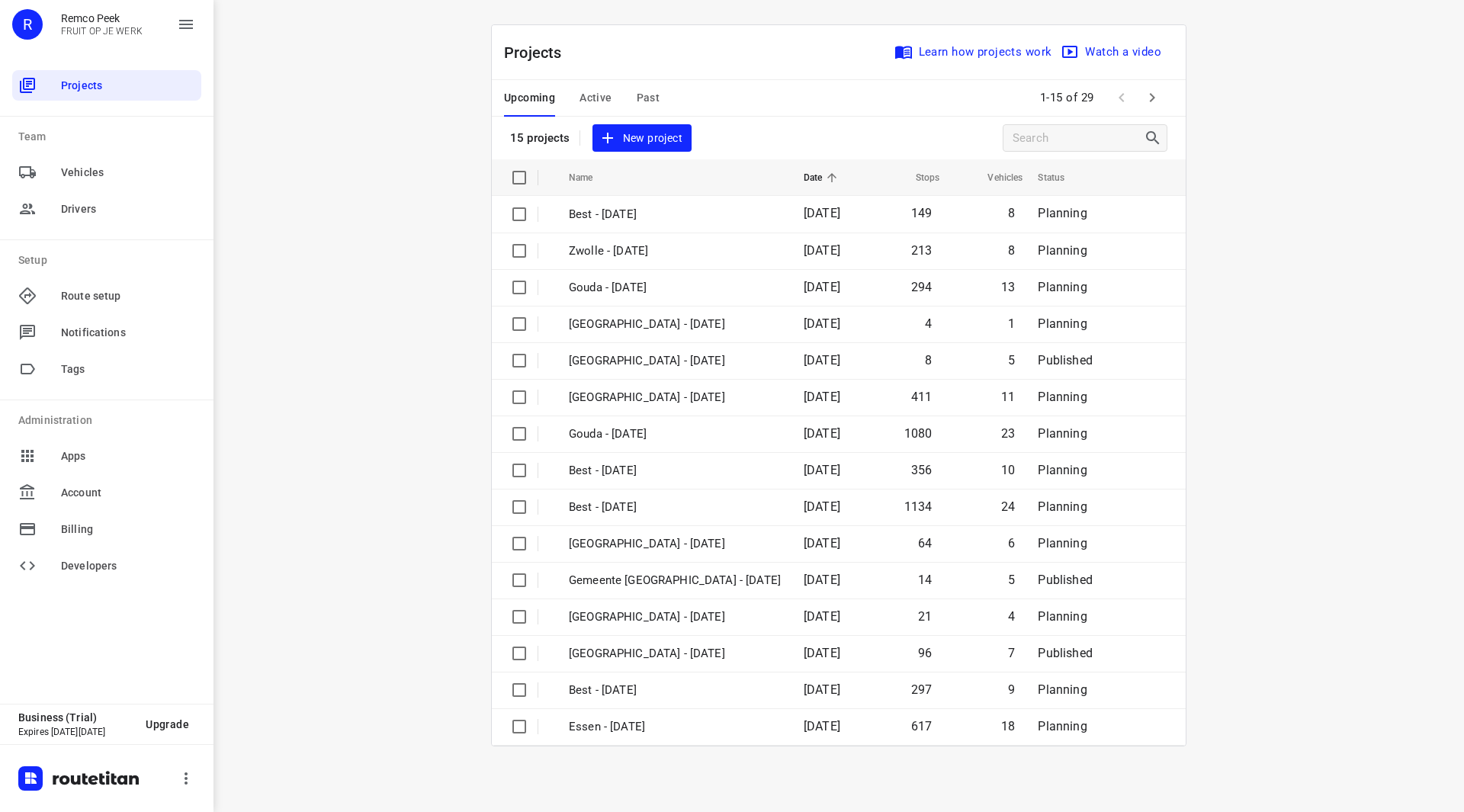
click at [648, 97] on span "Past" at bounding box center [649, 98] width 24 height 19
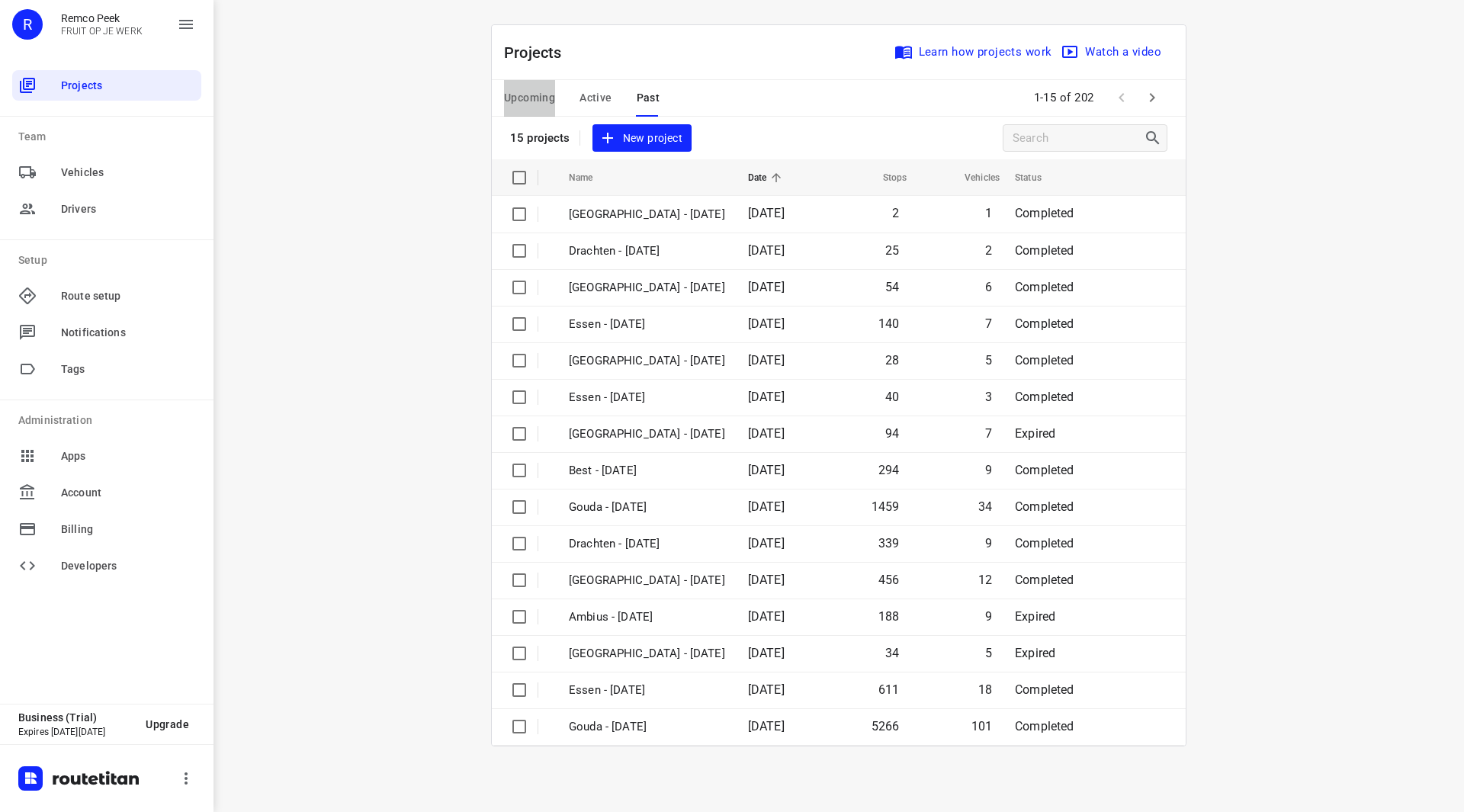
click at [532, 96] on span "Upcoming" at bounding box center [530, 98] width 51 height 19
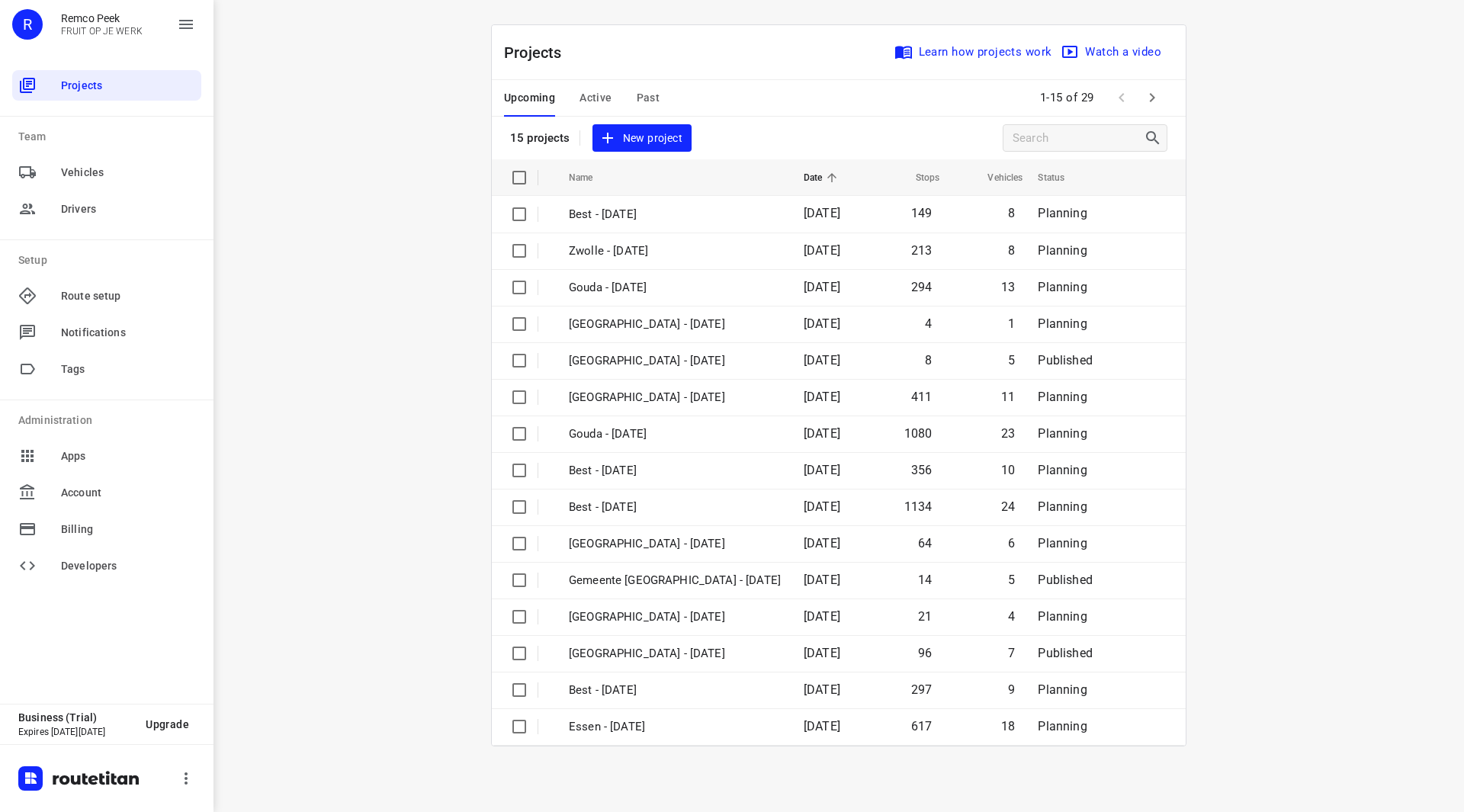
click at [654, 90] on span "Past" at bounding box center [649, 98] width 24 height 19
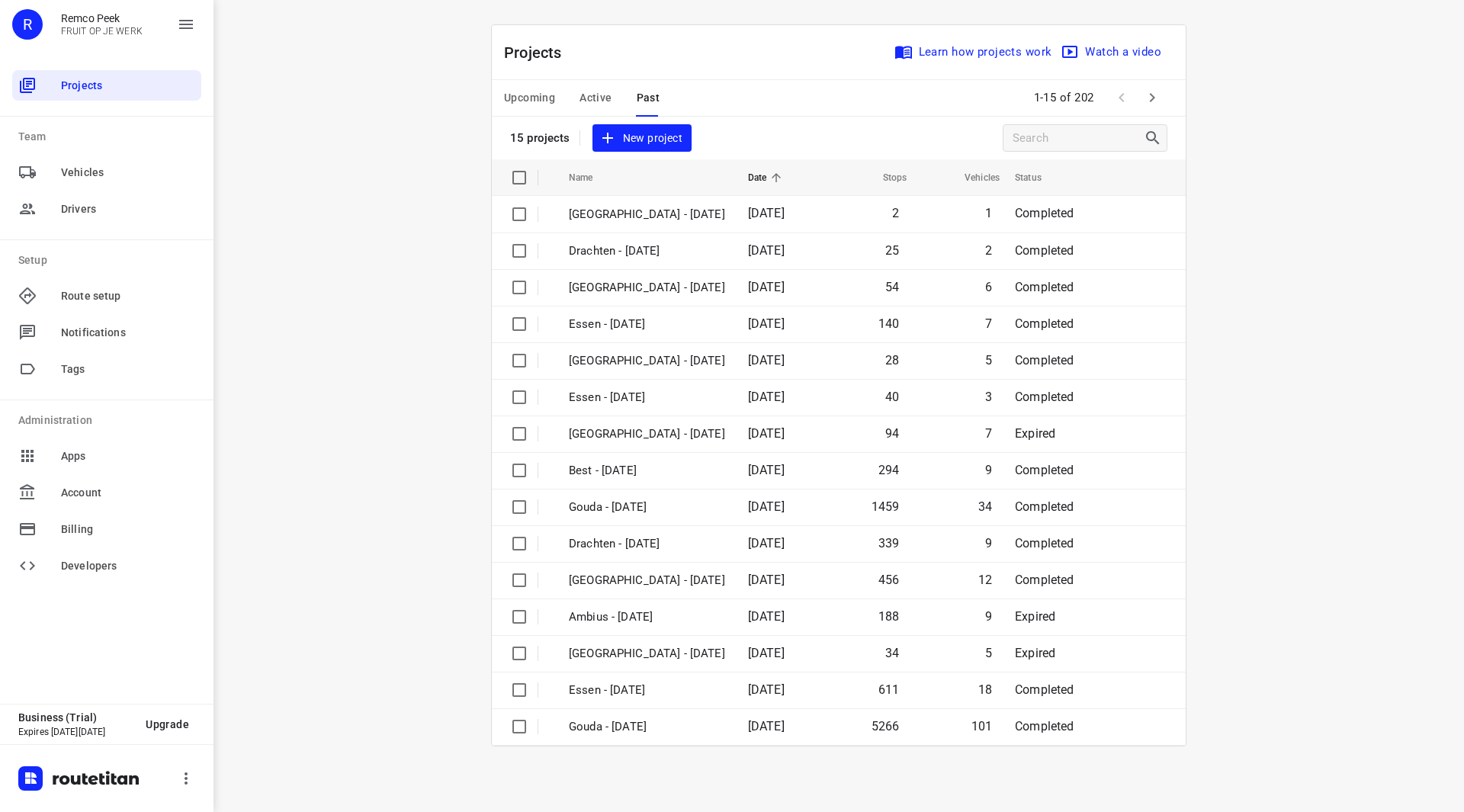
click at [1152, 103] on icon "button" at bounding box center [1152, 97] width 19 height 19
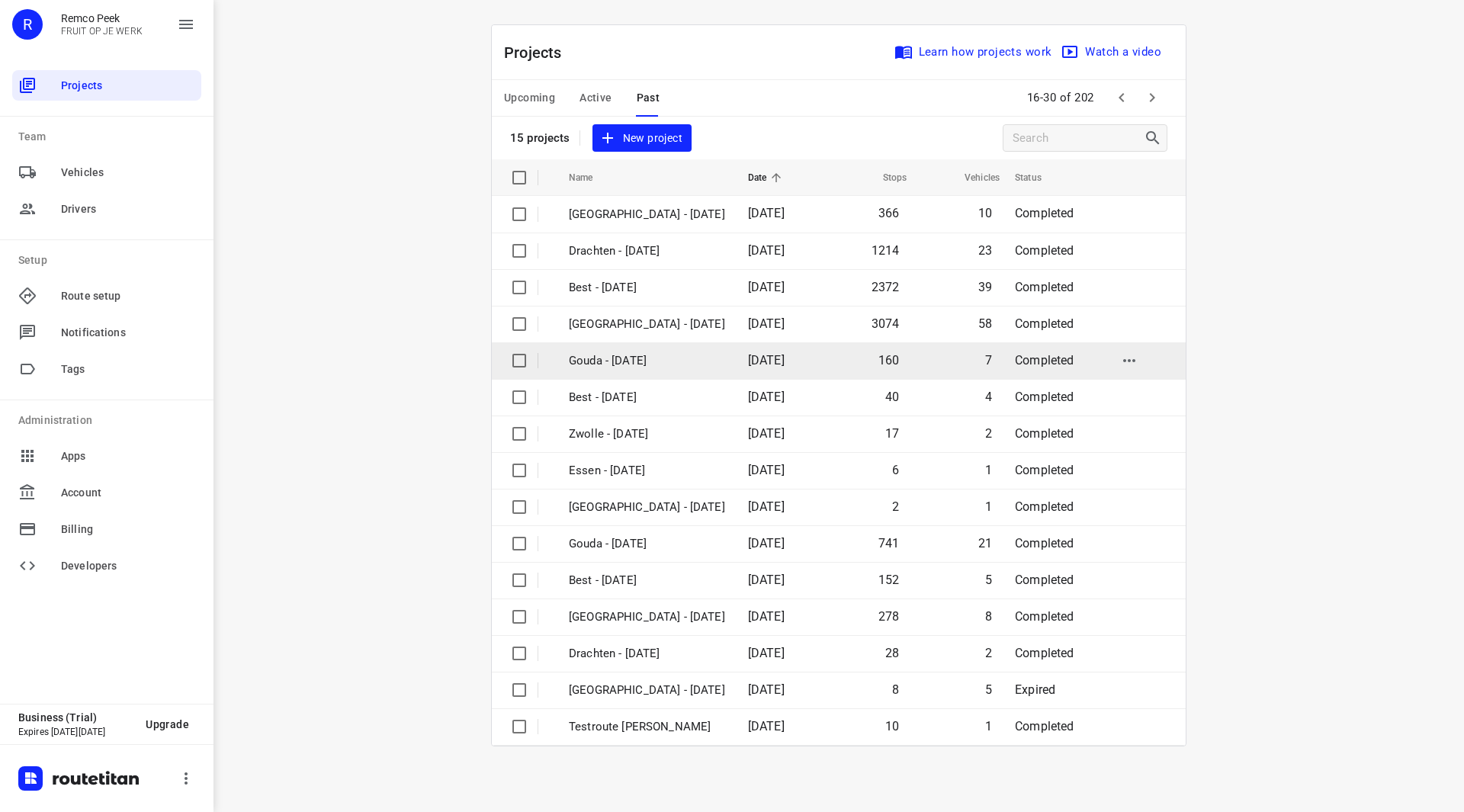
click at [625, 368] on p "Gouda - [DATE]" at bounding box center [647, 361] width 156 height 18
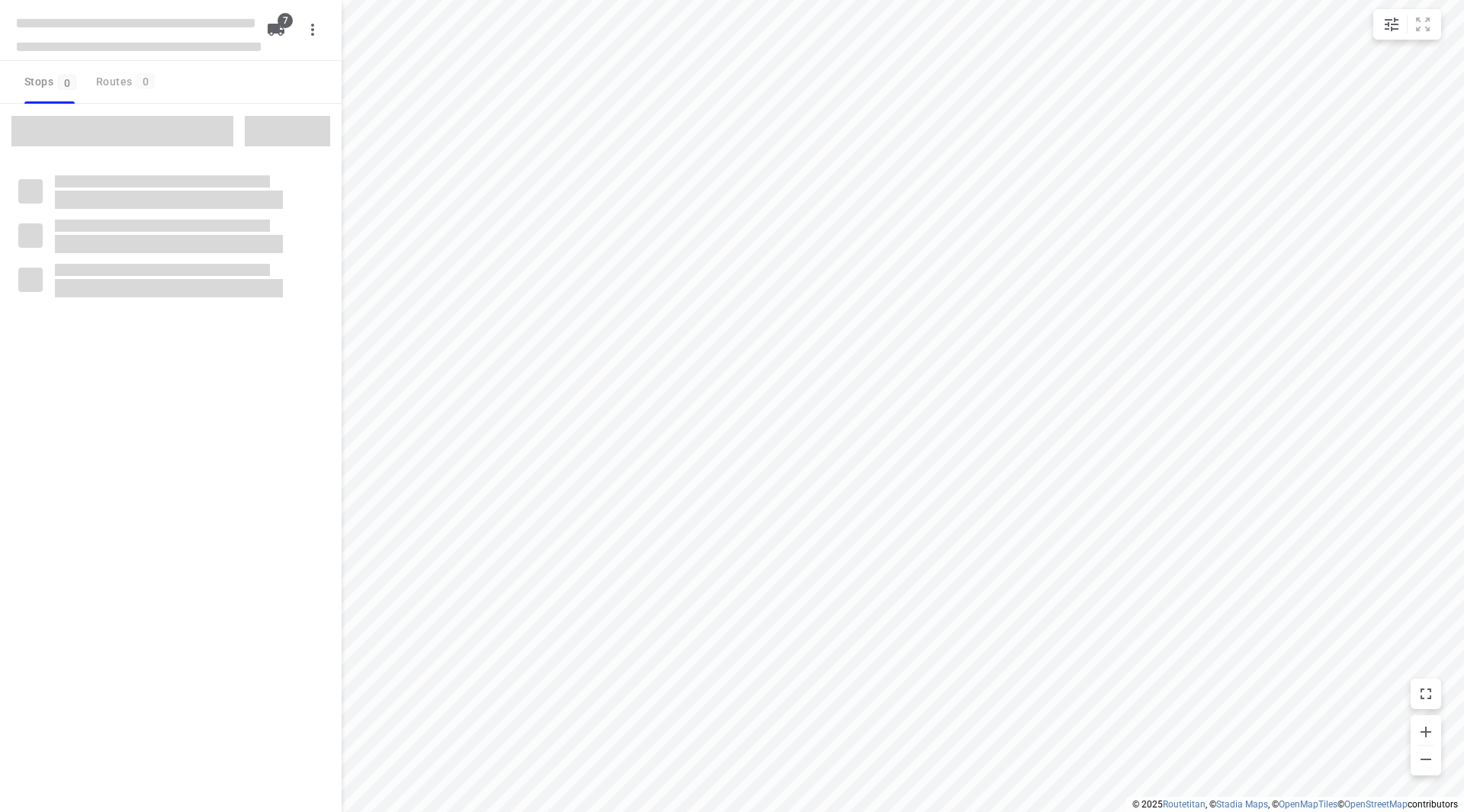
checkbox input "true"
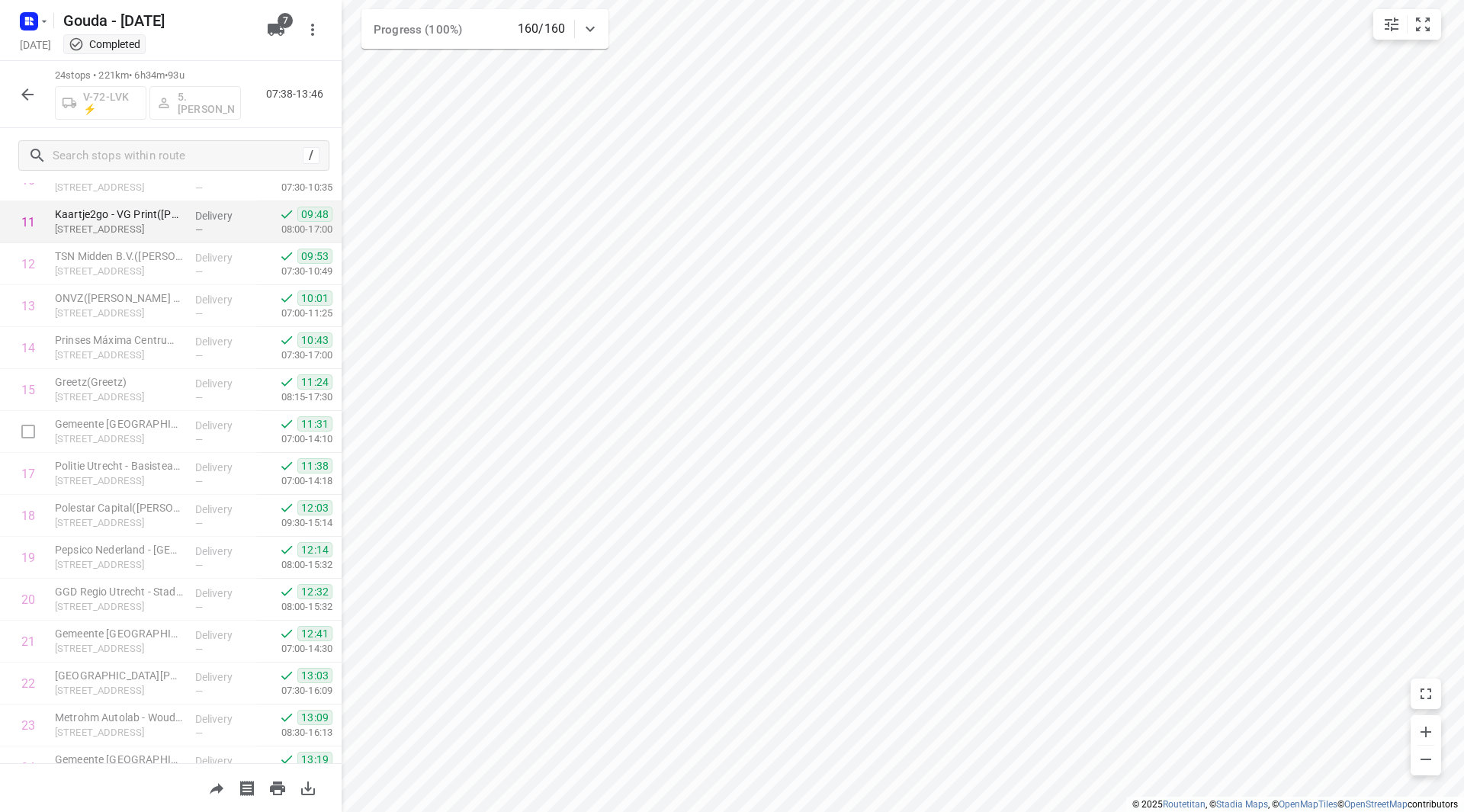
scroll to position [382, 0]
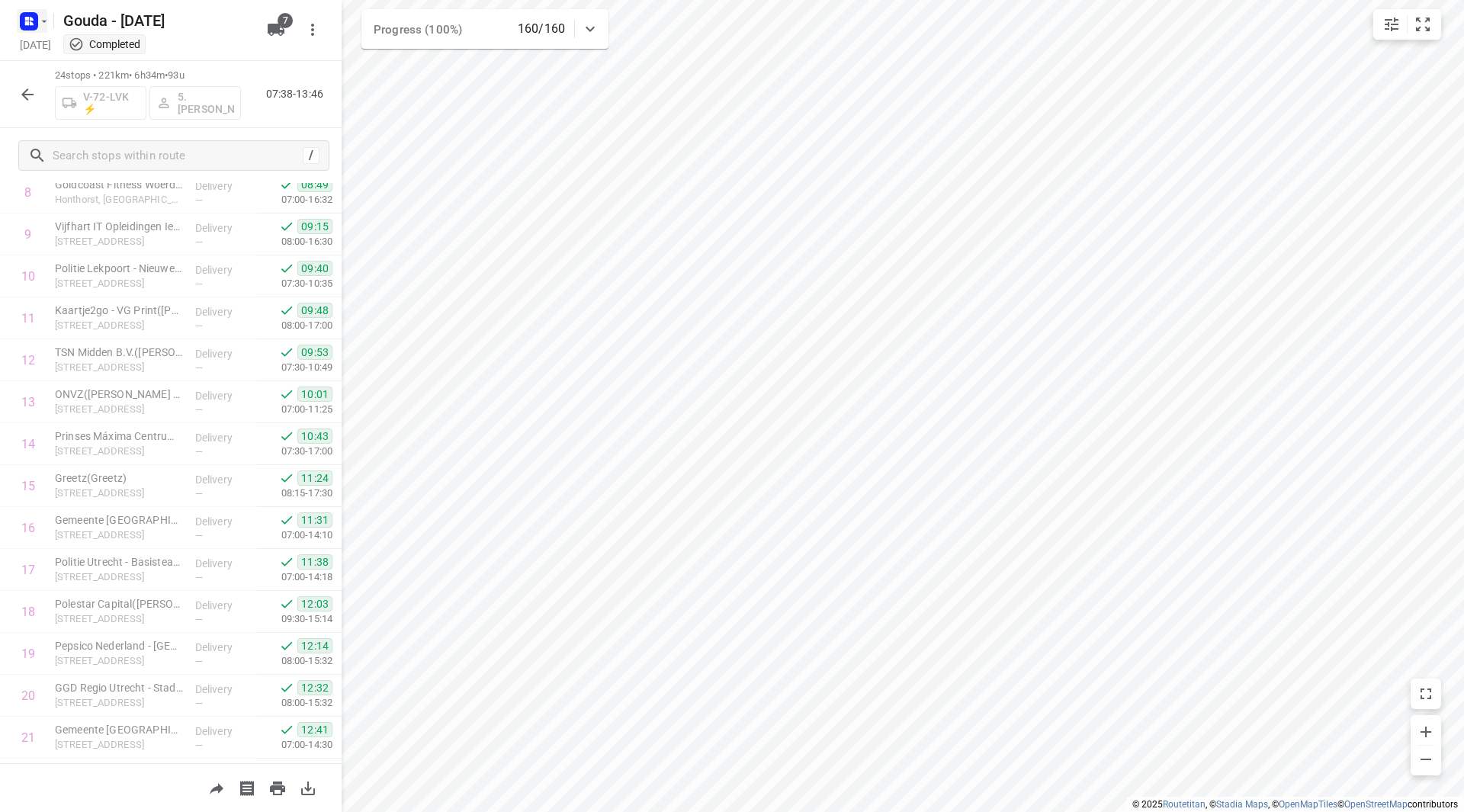
click at [36, 23] on rect "button" at bounding box center [28, 21] width 19 height 19
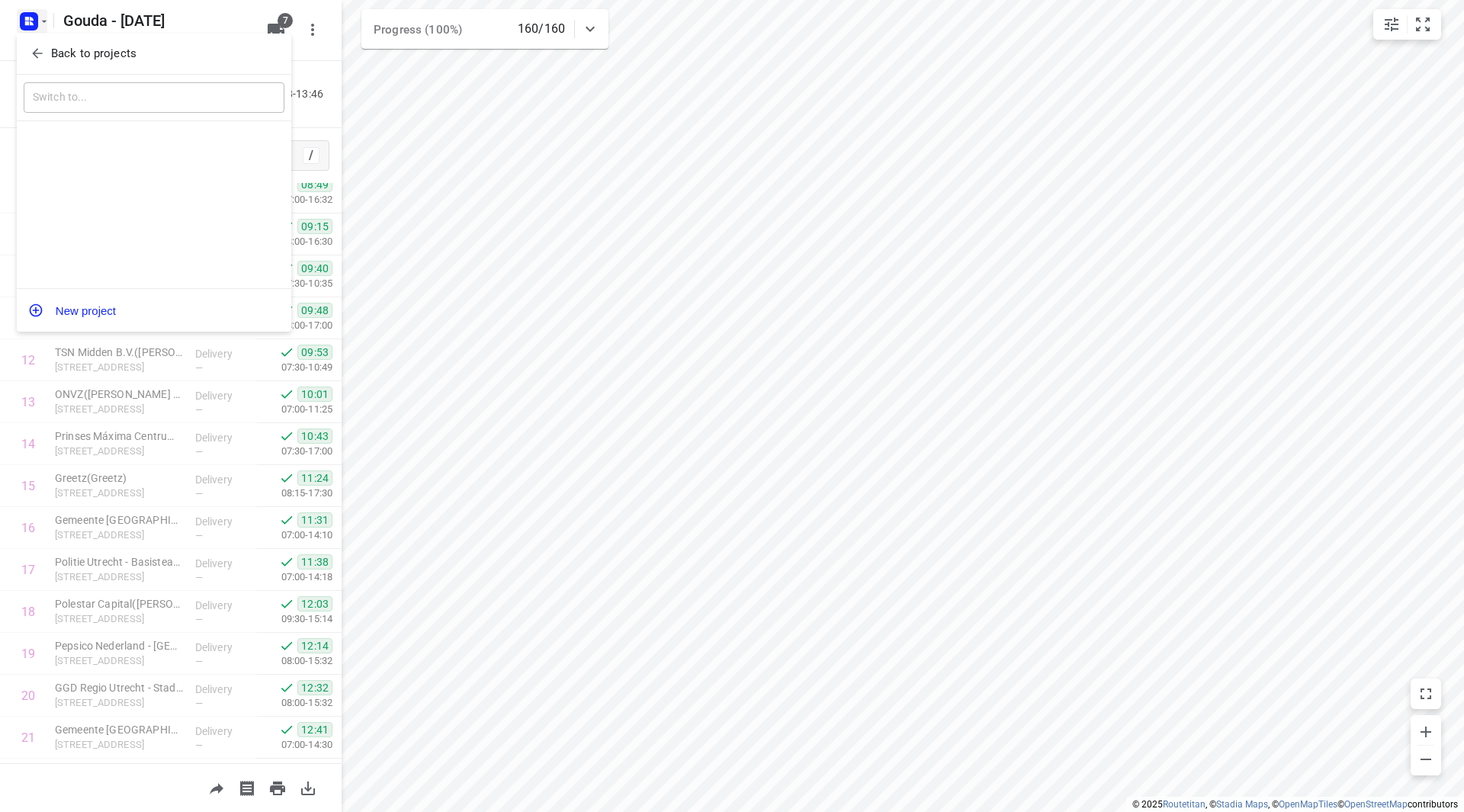
click at [51, 49] on p "Back to projects" at bounding box center [94, 54] width 86 height 18
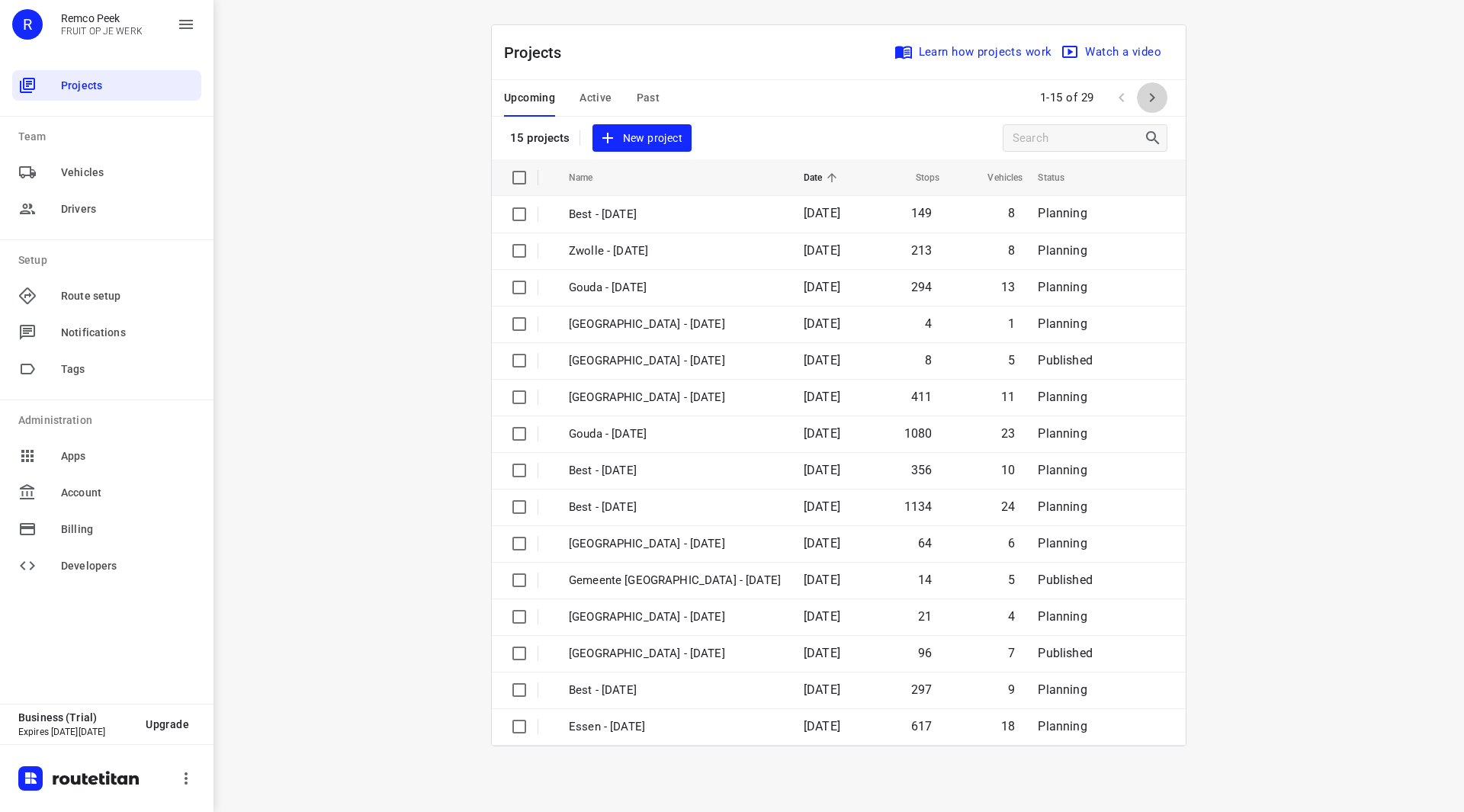
click at [1164, 102] on button "button" at bounding box center [1152, 97] width 31 height 31
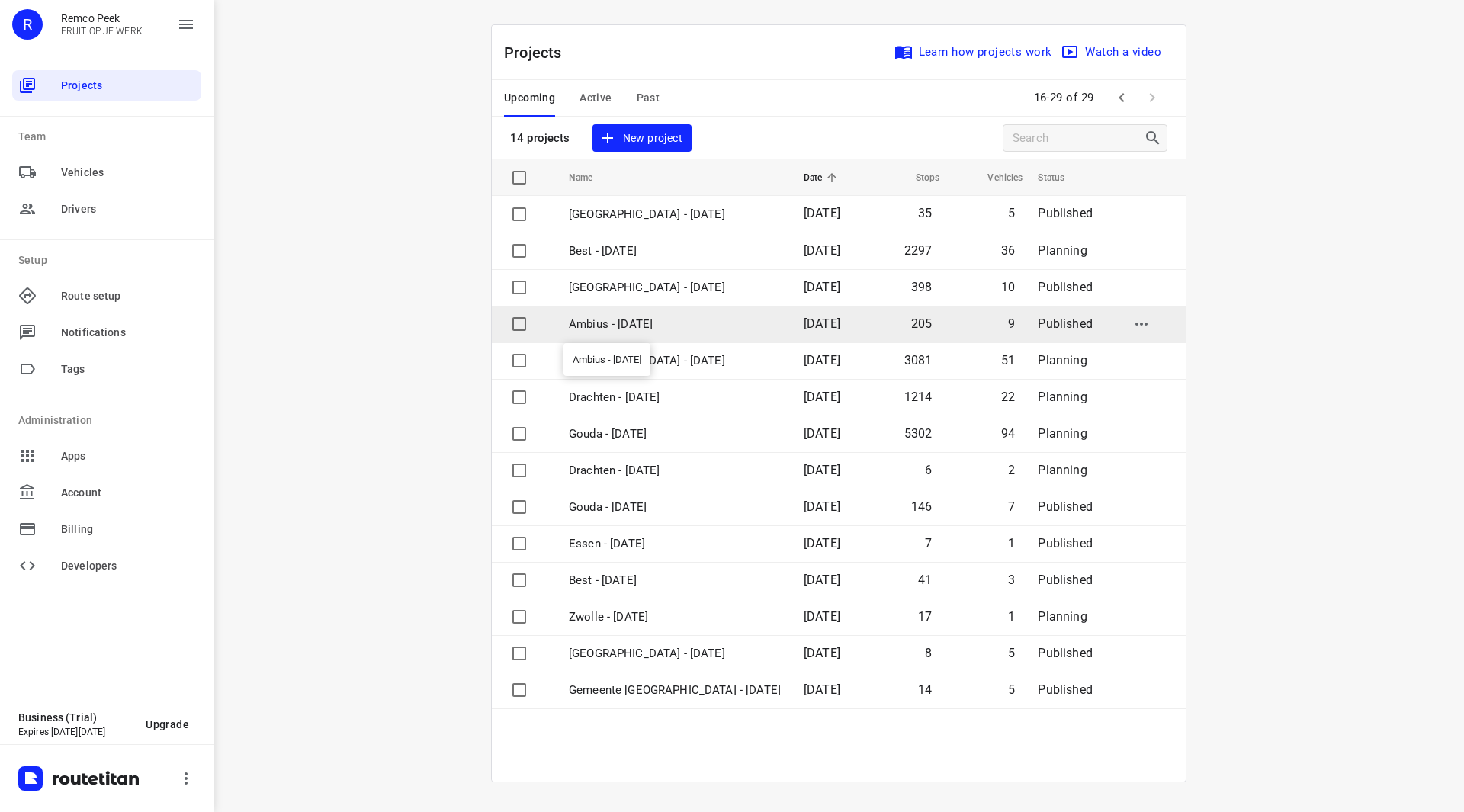
click at [640, 321] on p "Ambius - [DATE]" at bounding box center [675, 324] width 212 height 18
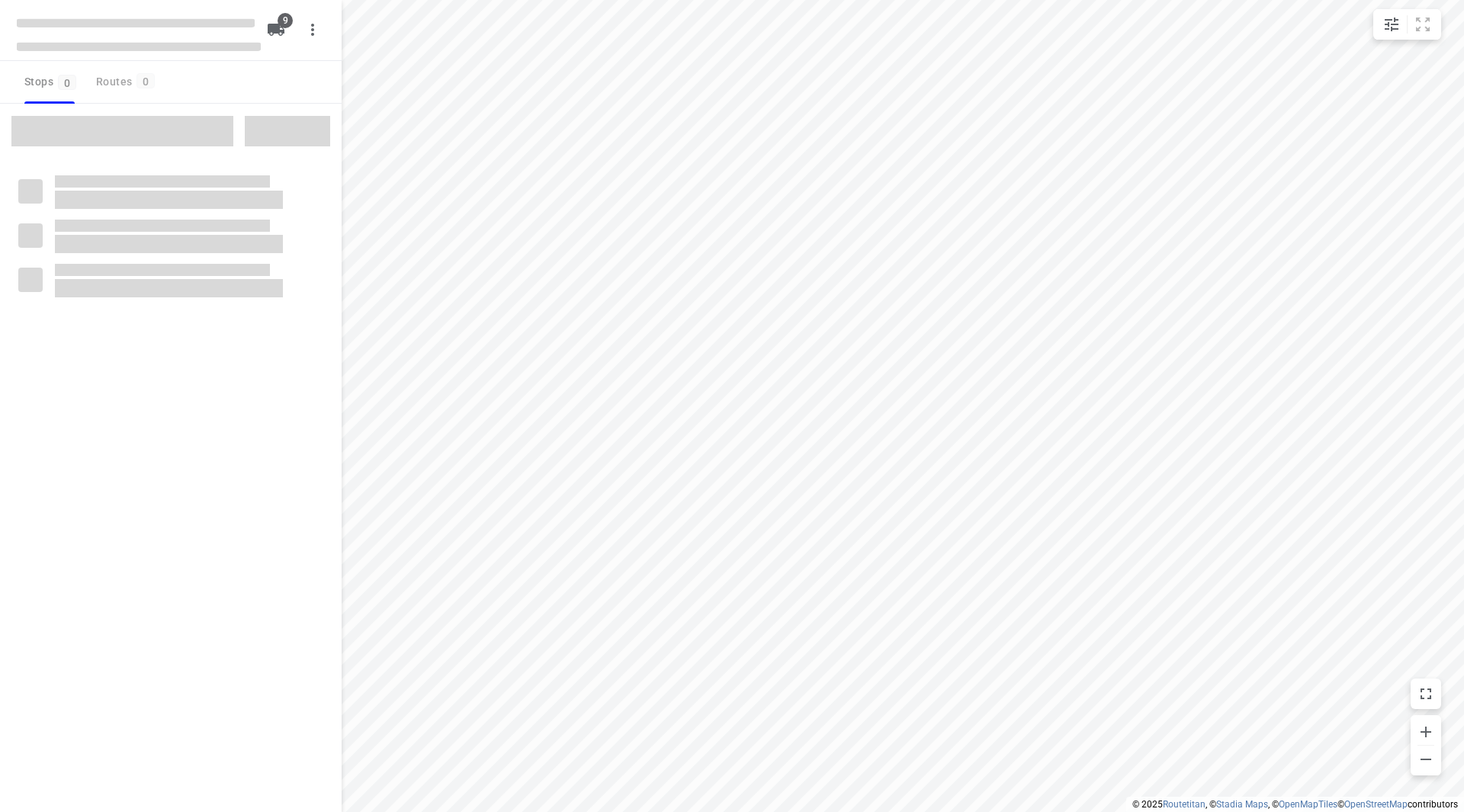
checkbox input "true"
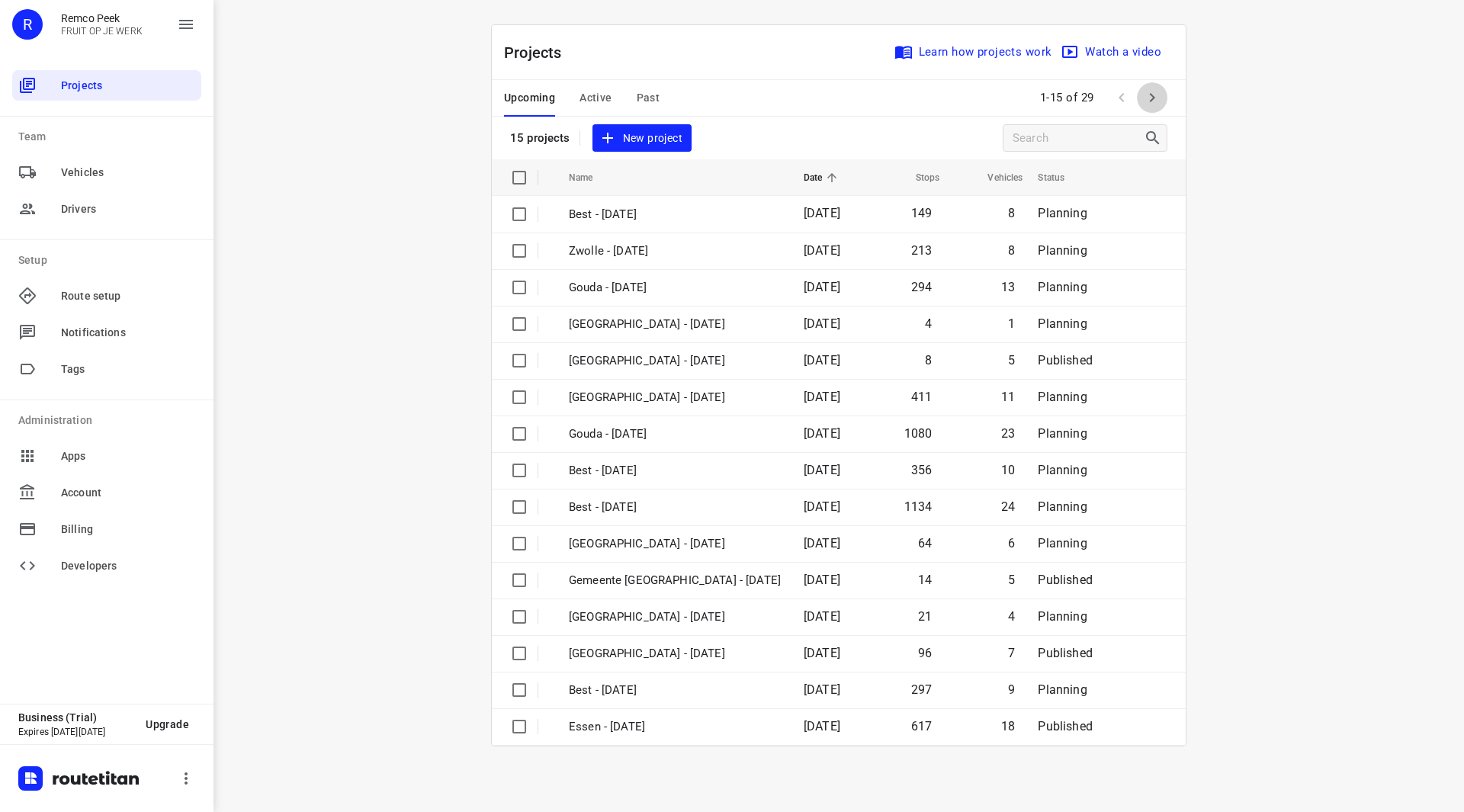
click at [1147, 99] on icon "button" at bounding box center [1152, 97] width 19 height 19
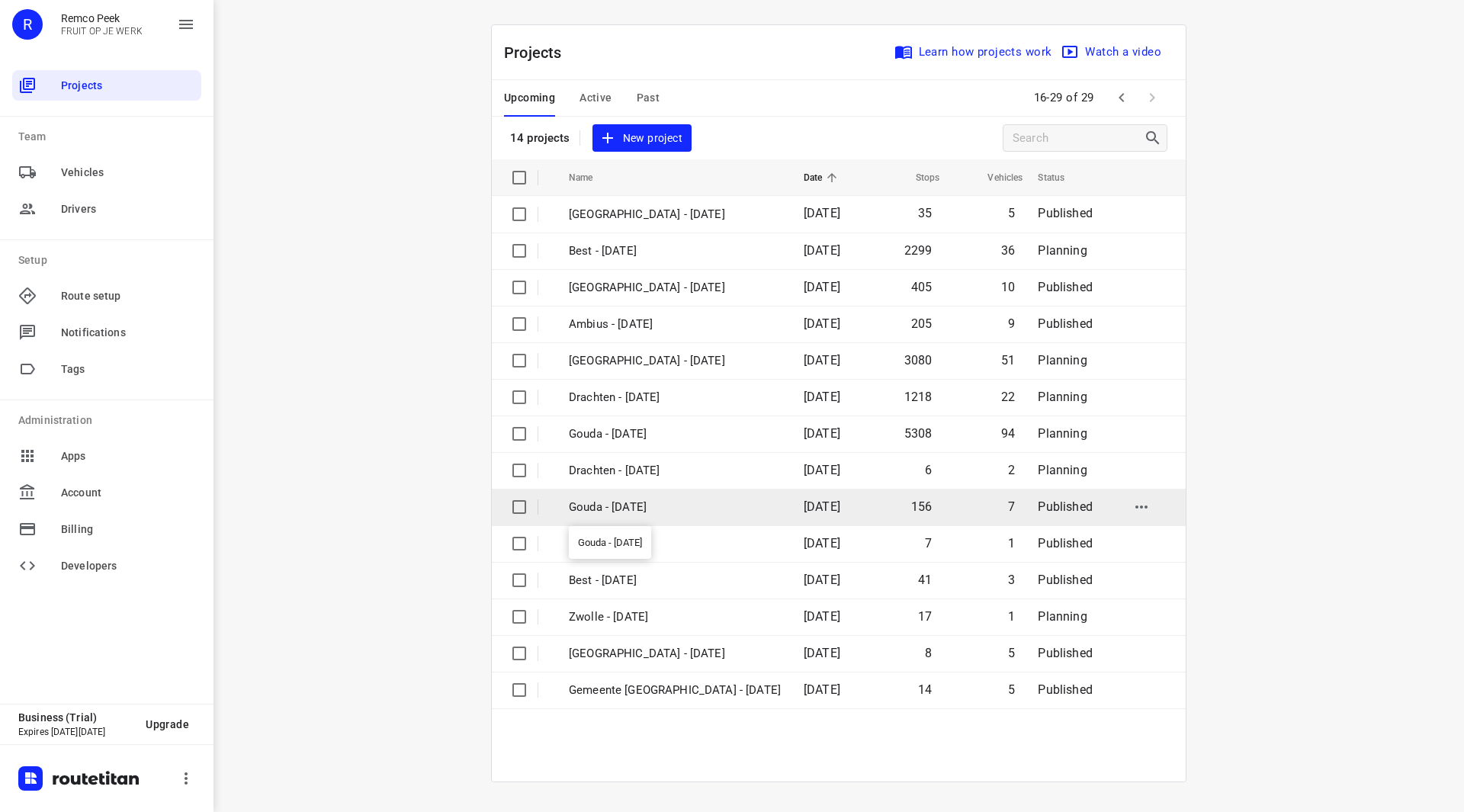
click at [627, 501] on p "Gouda - [DATE]" at bounding box center [675, 508] width 212 height 18
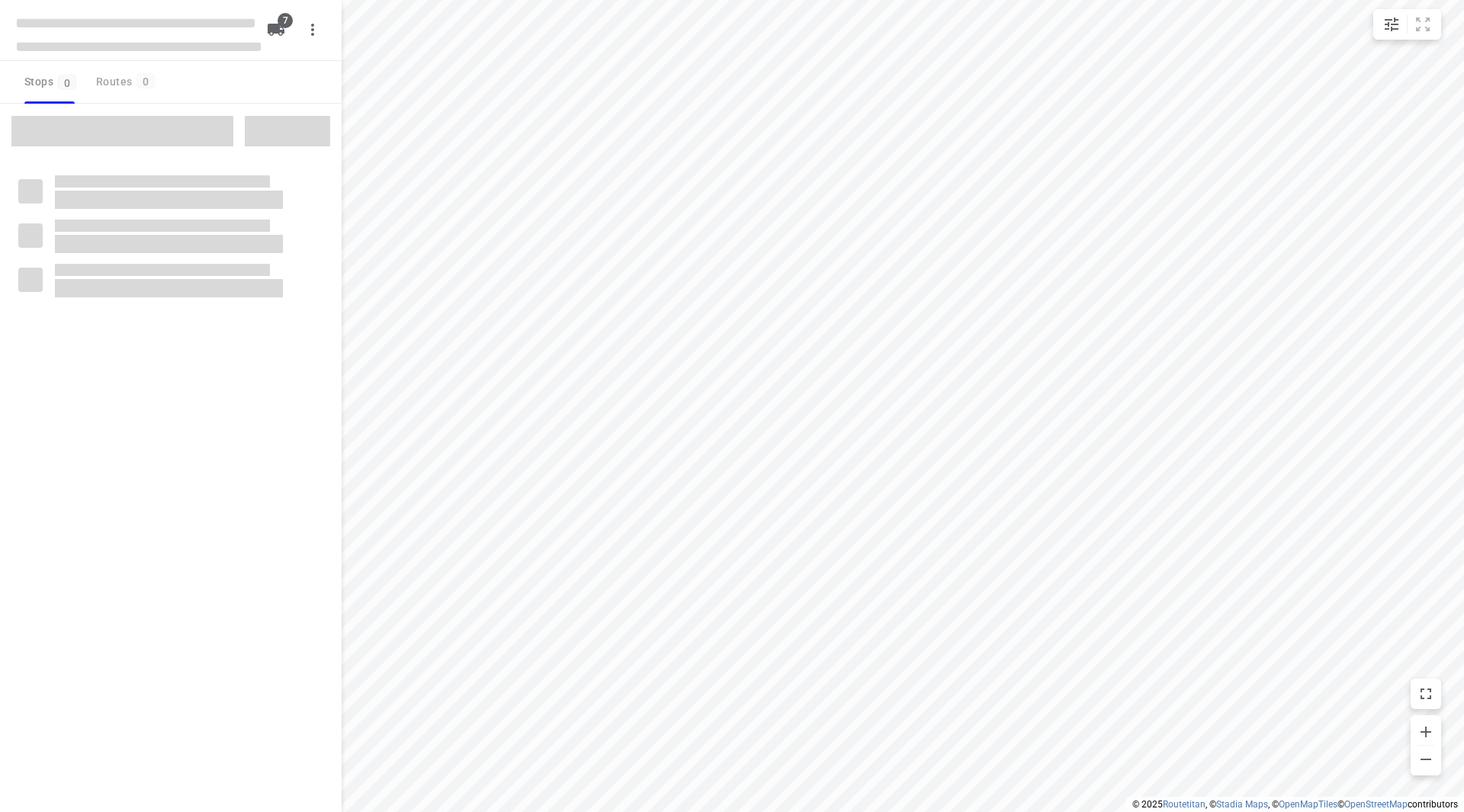
checkbox input "true"
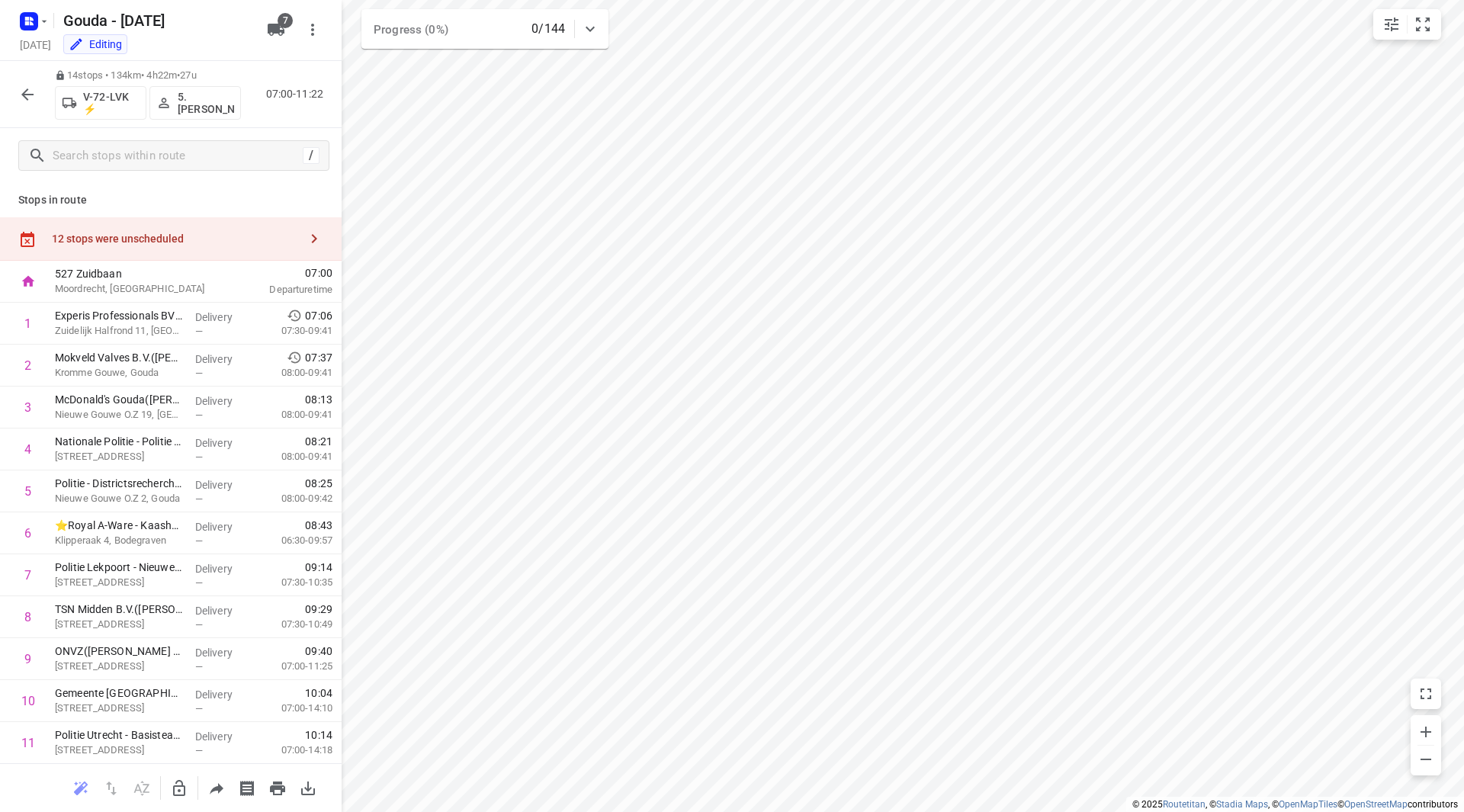
click at [248, 241] on div "12 stops were unscheduled" at bounding box center [176, 239] width 247 height 12
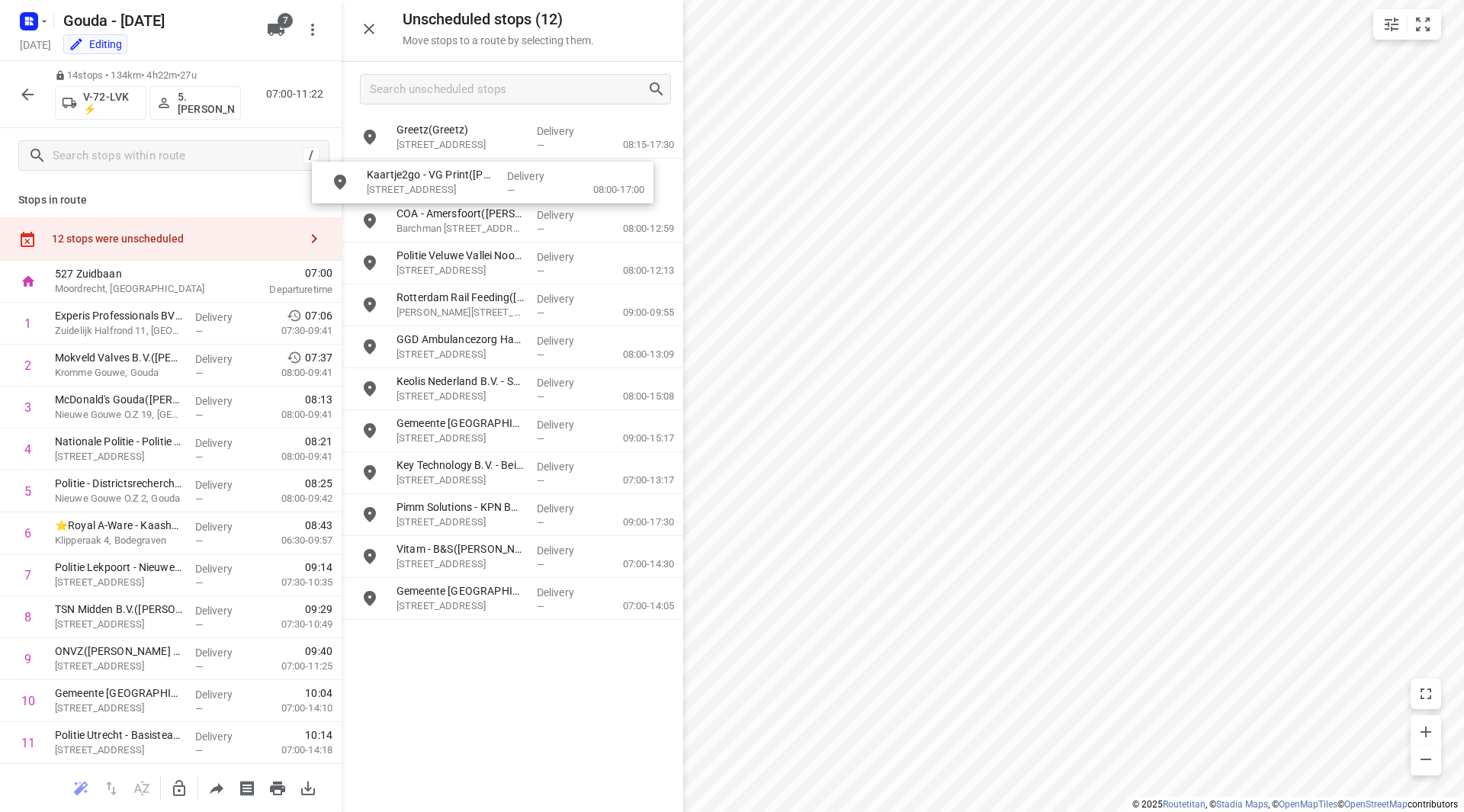
drag, startPoint x: 518, startPoint y: 180, endPoint x: 524, endPoint y: 188, distance: 10.0
click at [30, 93] on icon "button" at bounding box center [27, 95] width 19 height 19
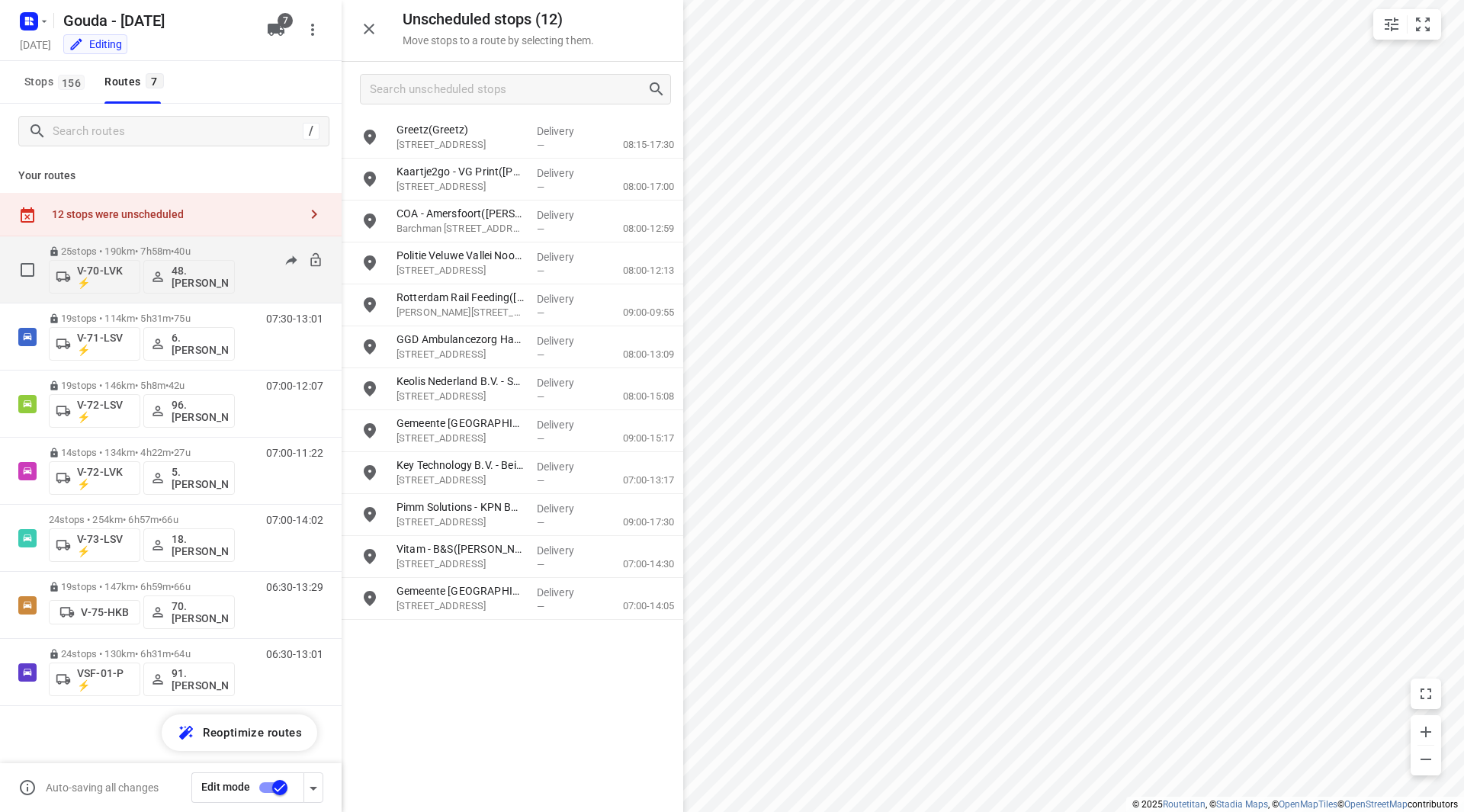
click at [28, 275] on input "checkbox" at bounding box center [27, 269] width 31 height 31
checkbox input "true"
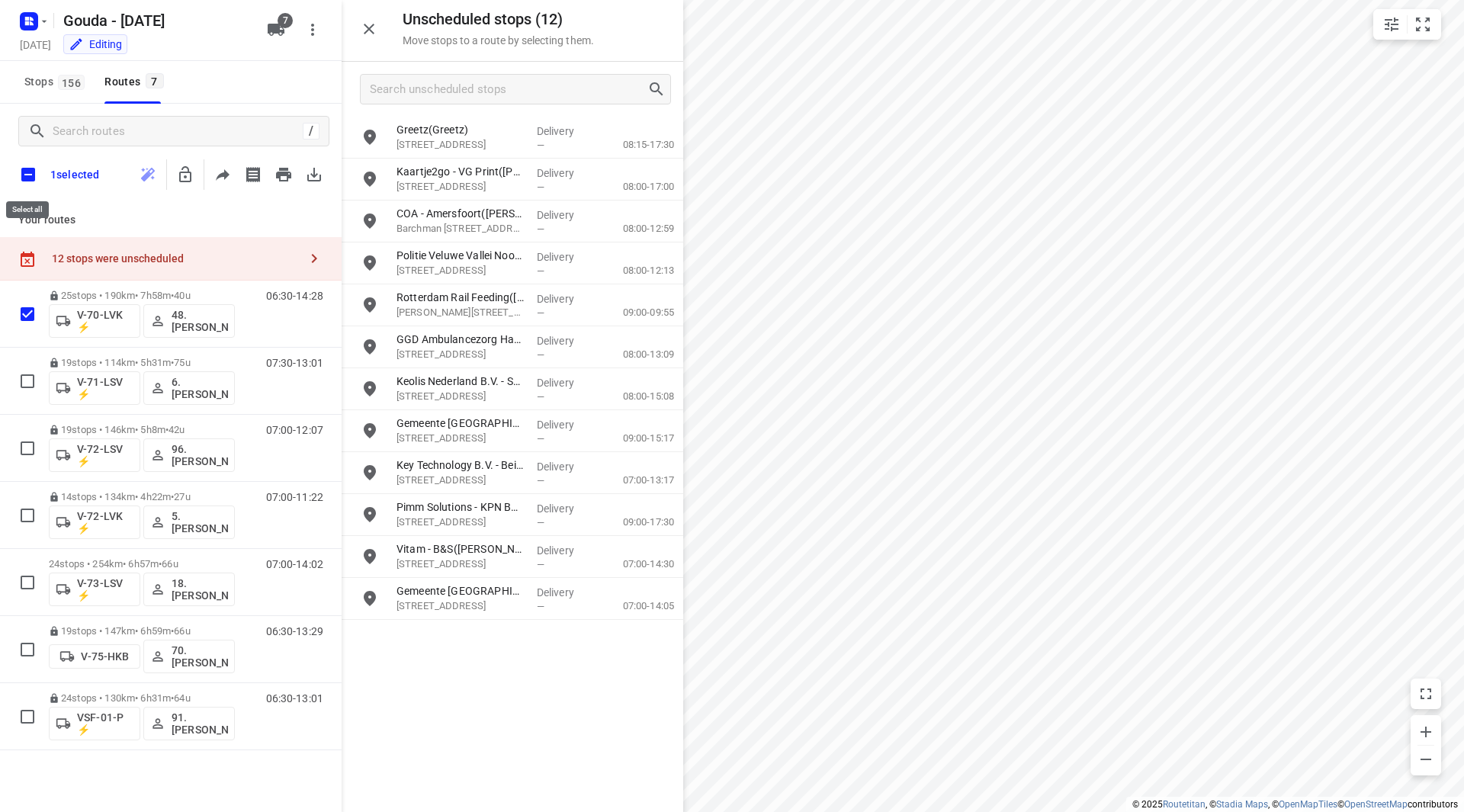
click at [31, 171] on input "checkbox" at bounding box center [28, 175] width 32 height 32
checkbox input "true"
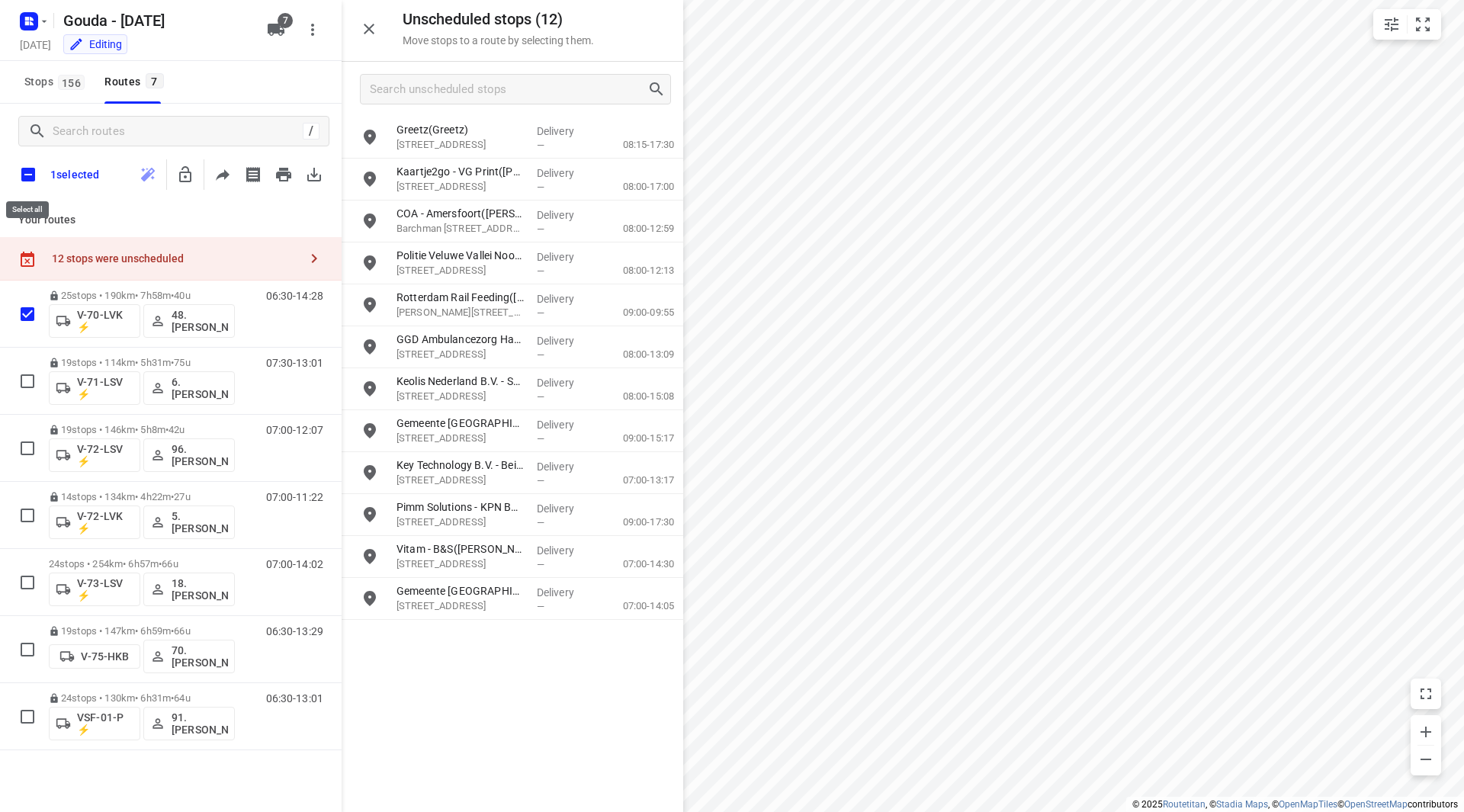
checkbox input "true"
click at [213, 174] on icon "button" at bounding box center [216, 174] width 19 height 19
click at [34, 181] on input "checkbox" at bounding box center [28, 175] width 32 height 32
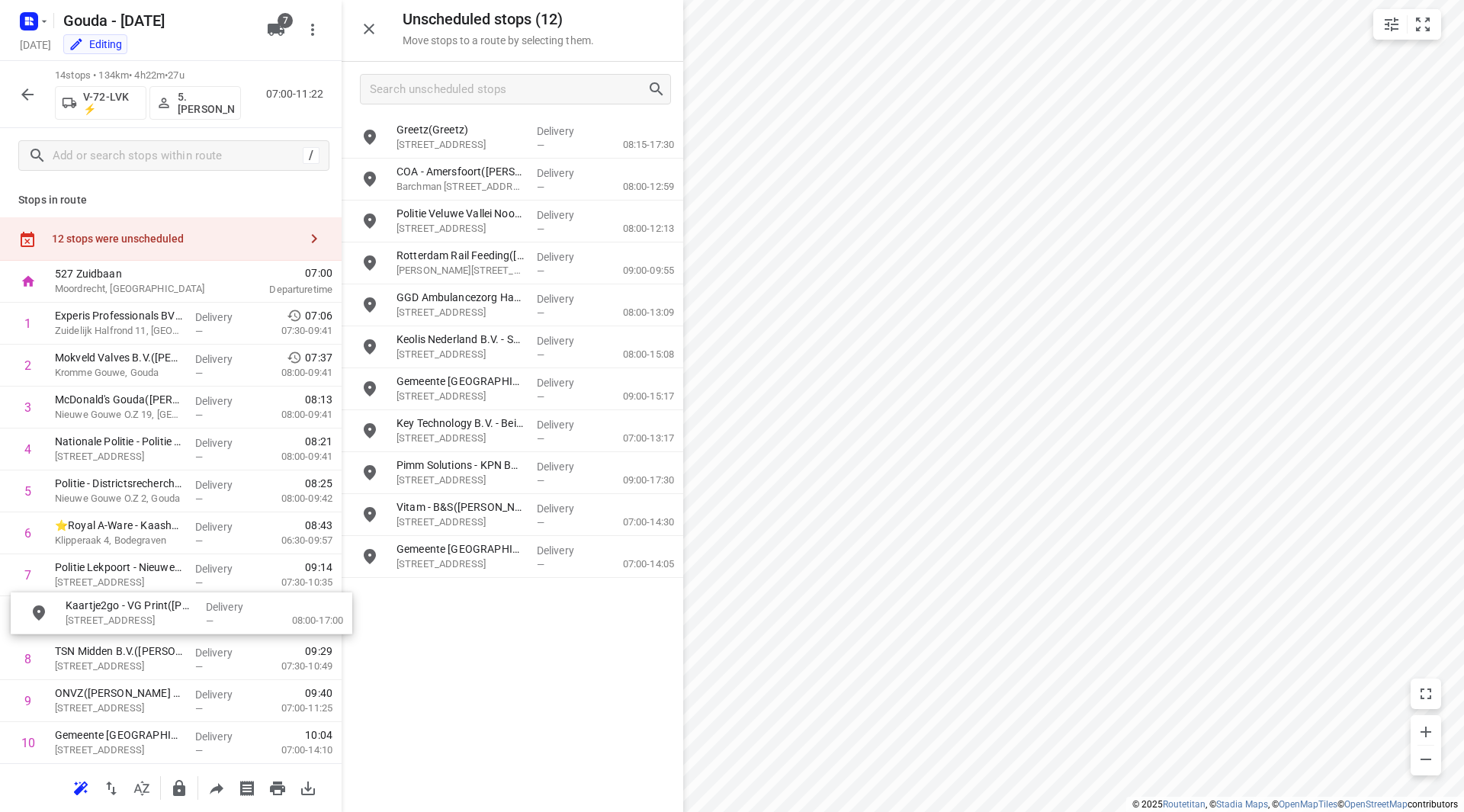
drag, startPoint x: 453, startPoint y: 194, endPoint x: 109, endPoint y: 625, distance: 551.4
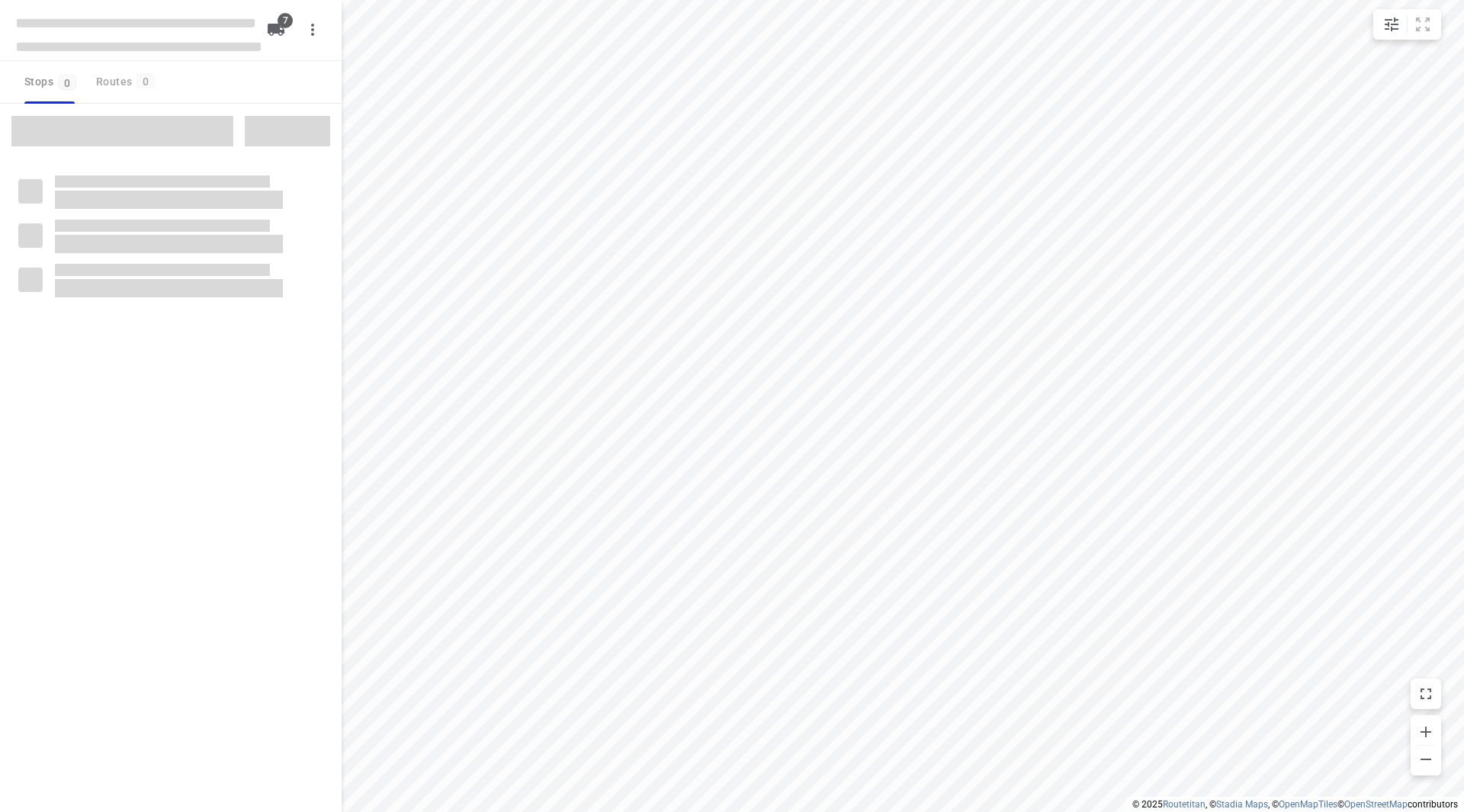
checkbox input "true"
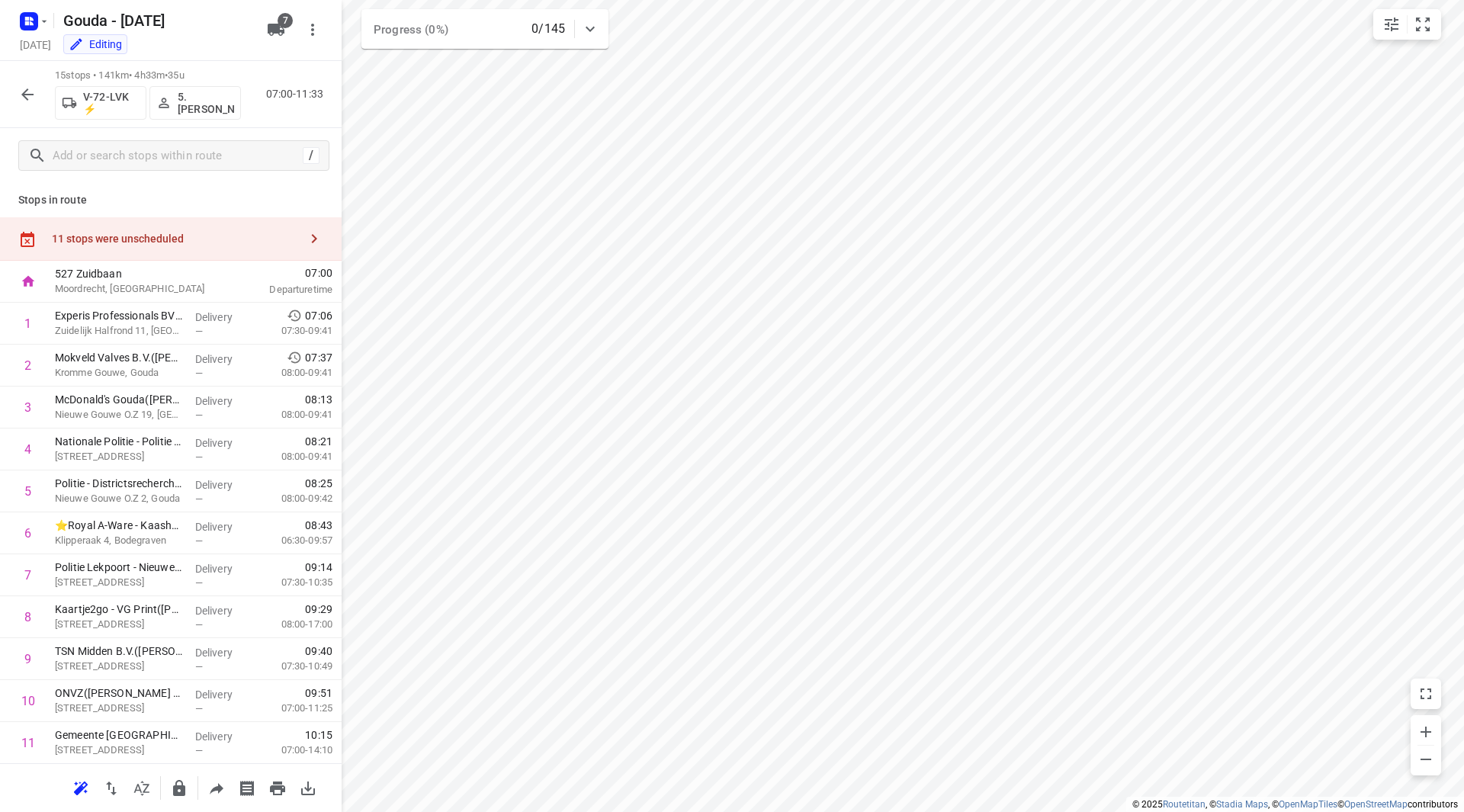
click at [220, 242] on div "11 stops were unscheduled" at bounding box center [176, 239] width 247 height 12
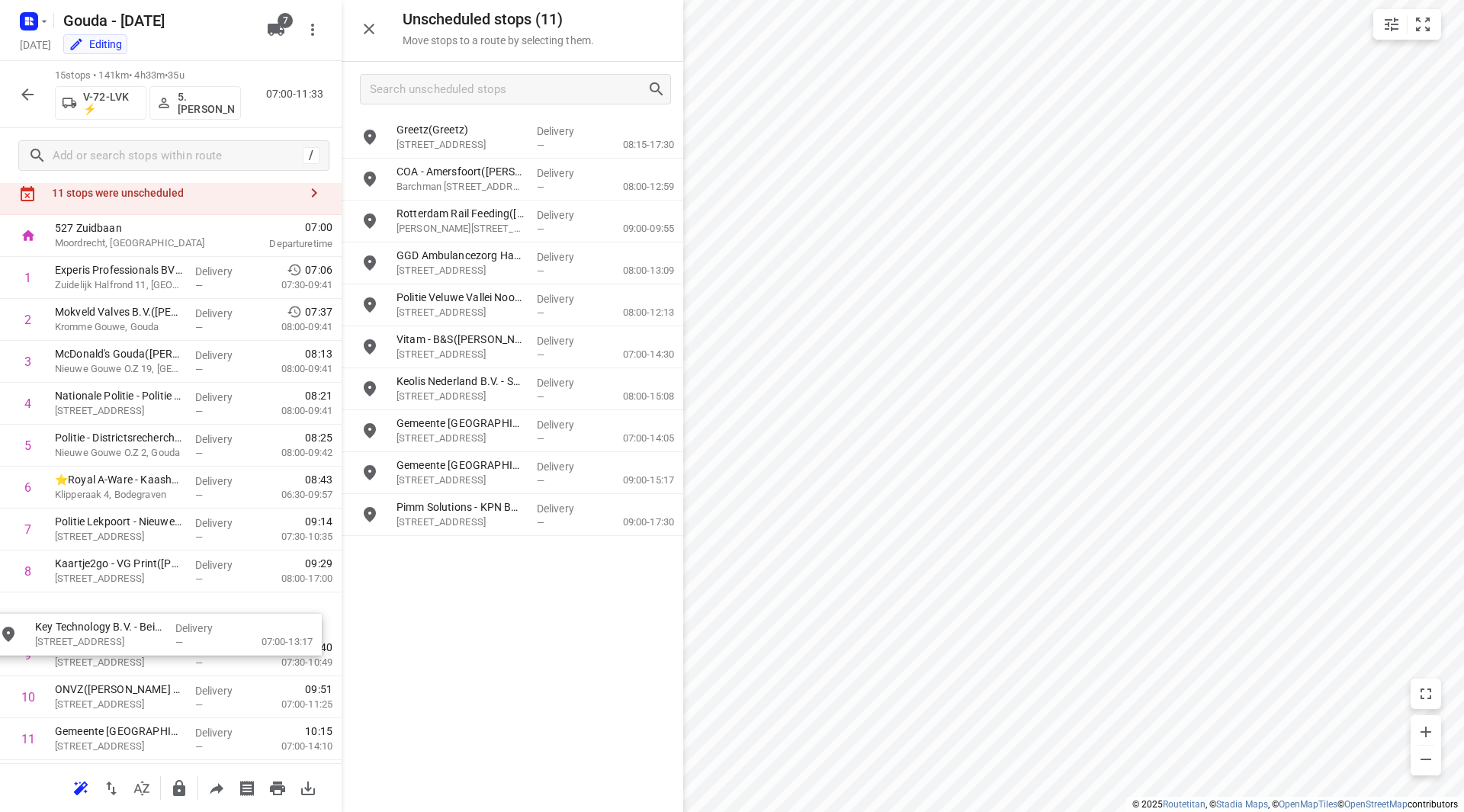
scroll to position [49, 0]
drag, startPoint x: 481, startPoint y: 477, endPoint x: 119, endPoint y: 621, distance: 389.6
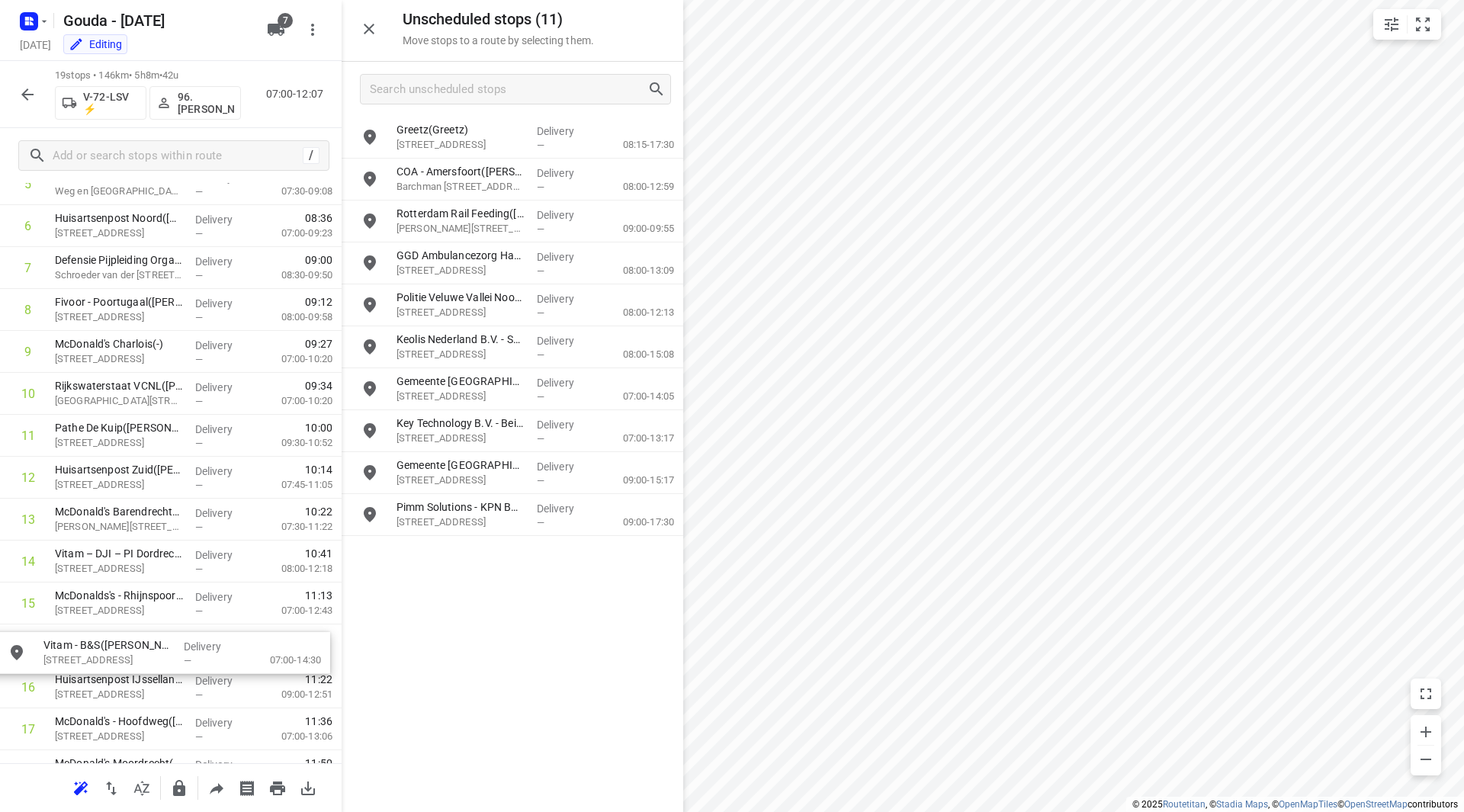
scroll to position [309, 0]
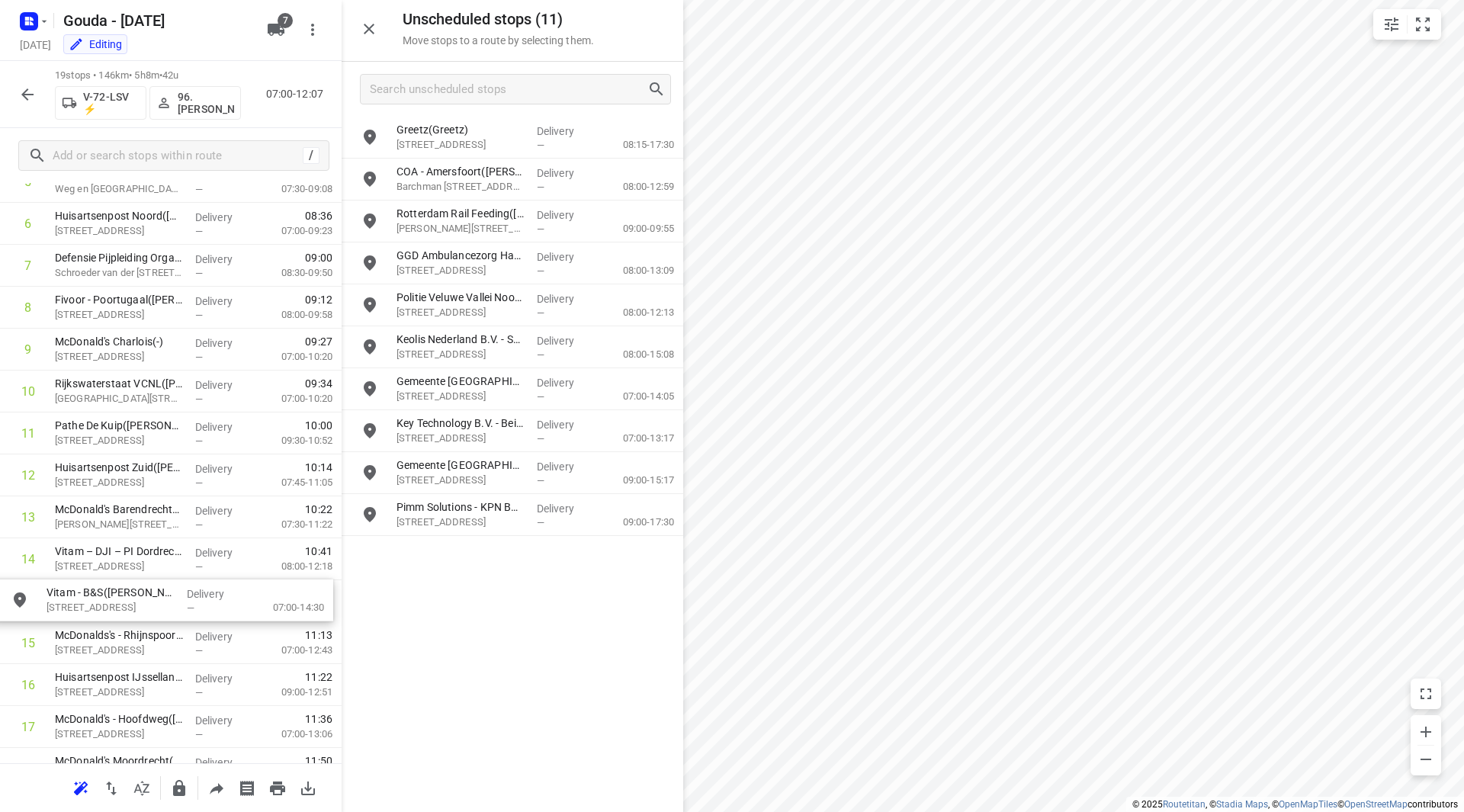
drag, startPoint x: 457, startPoint y: 343, endPoint x: 103, endPoint y: 560, distance: 415.2
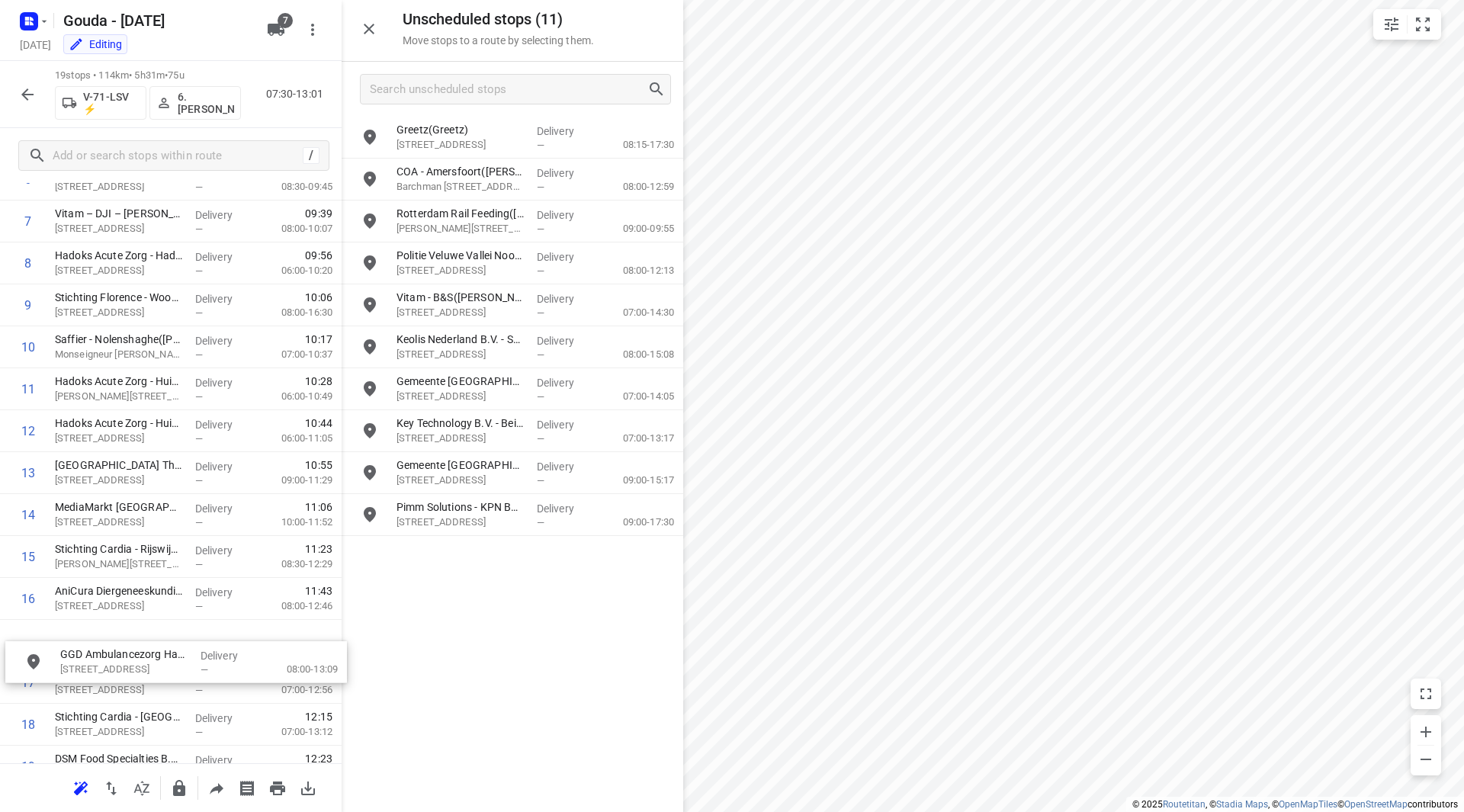
scroll to position [356, 0]
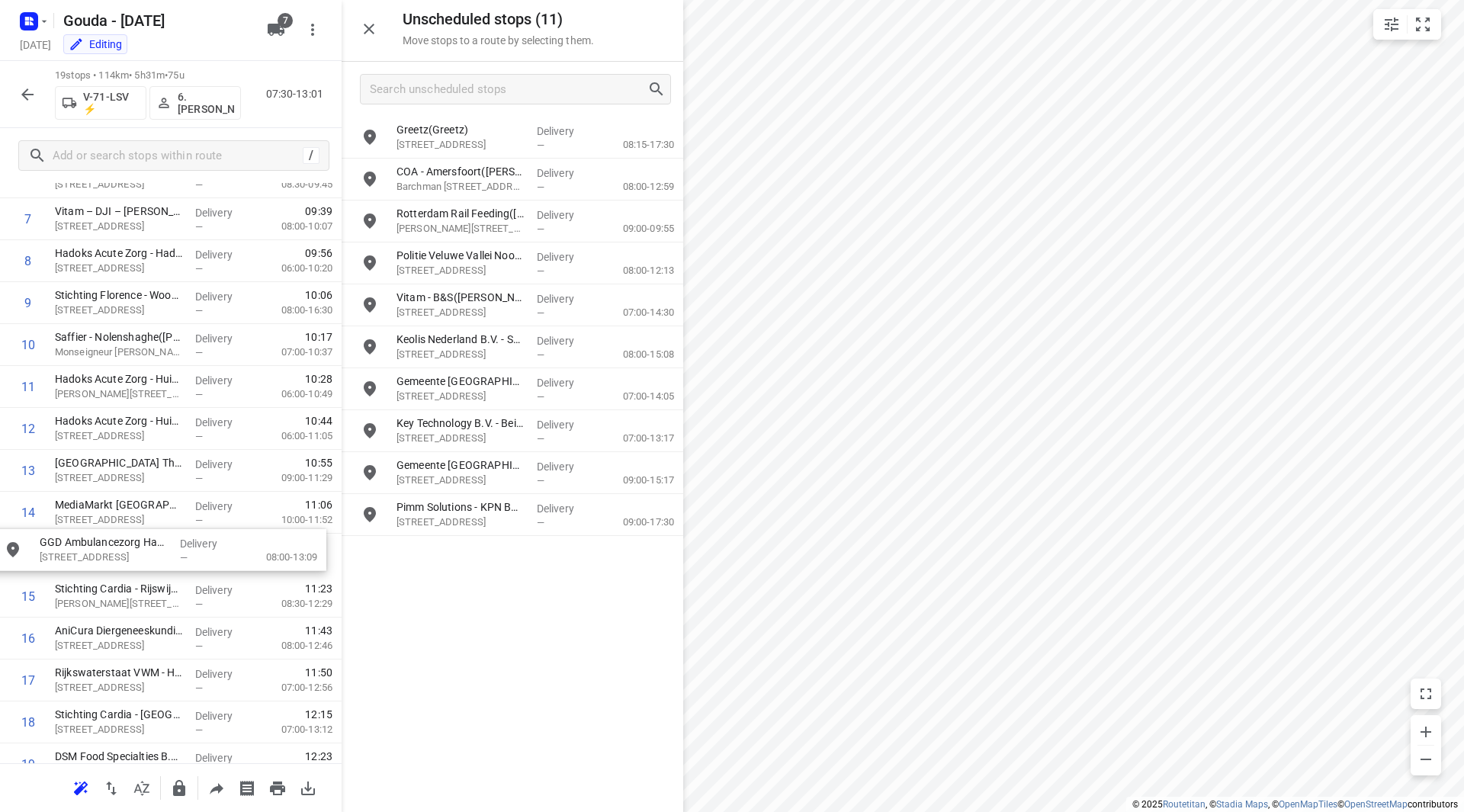
drag, startPoint x: 460, startPoint y: 265, endPoint x: 94, endPoint y: 551, distance: 464.5
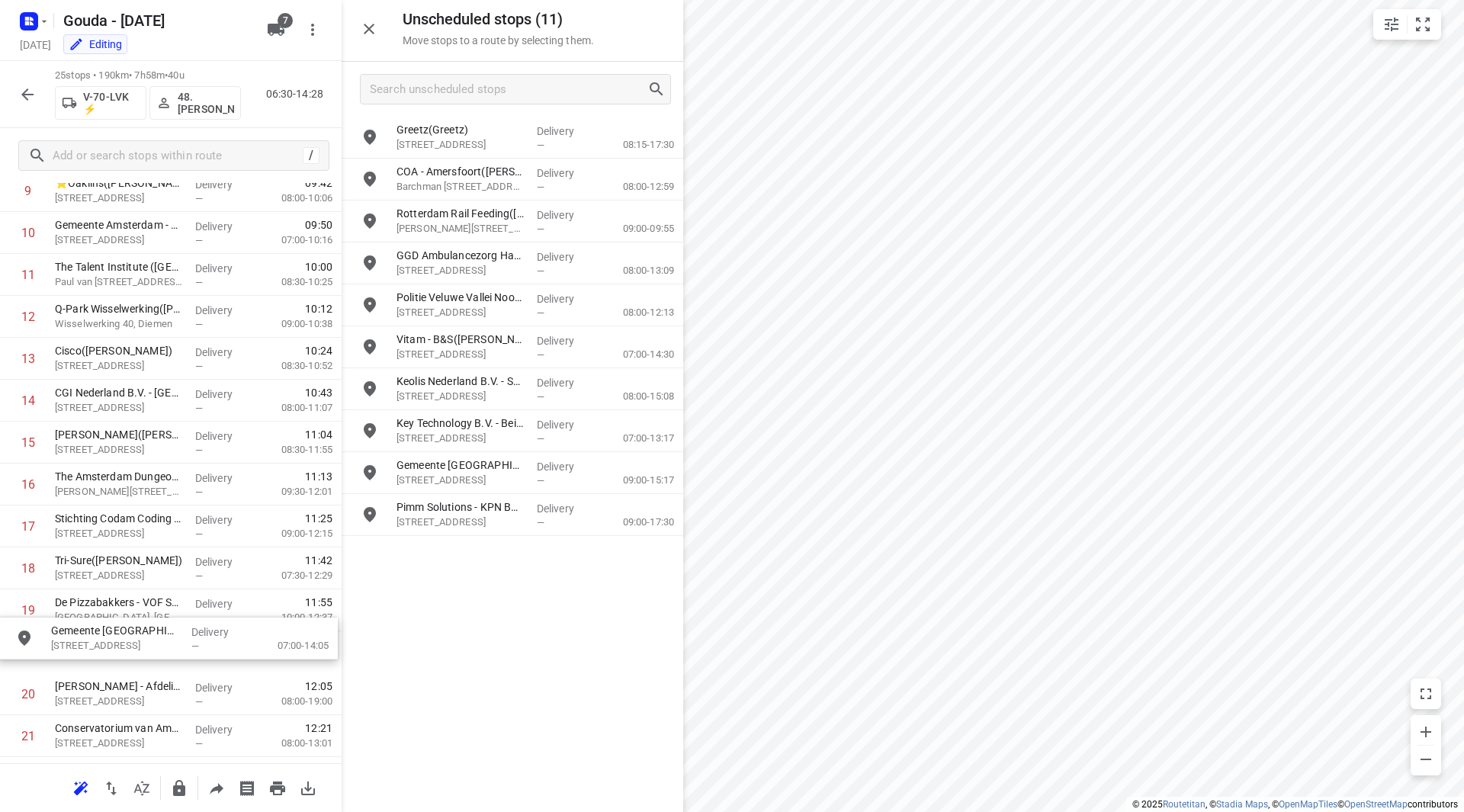
scroll to position [468, 0]
drag, startPoint x: 482, startPoint y: 427, endPoint x: 118, endPoint y: 560, distance: 387.5
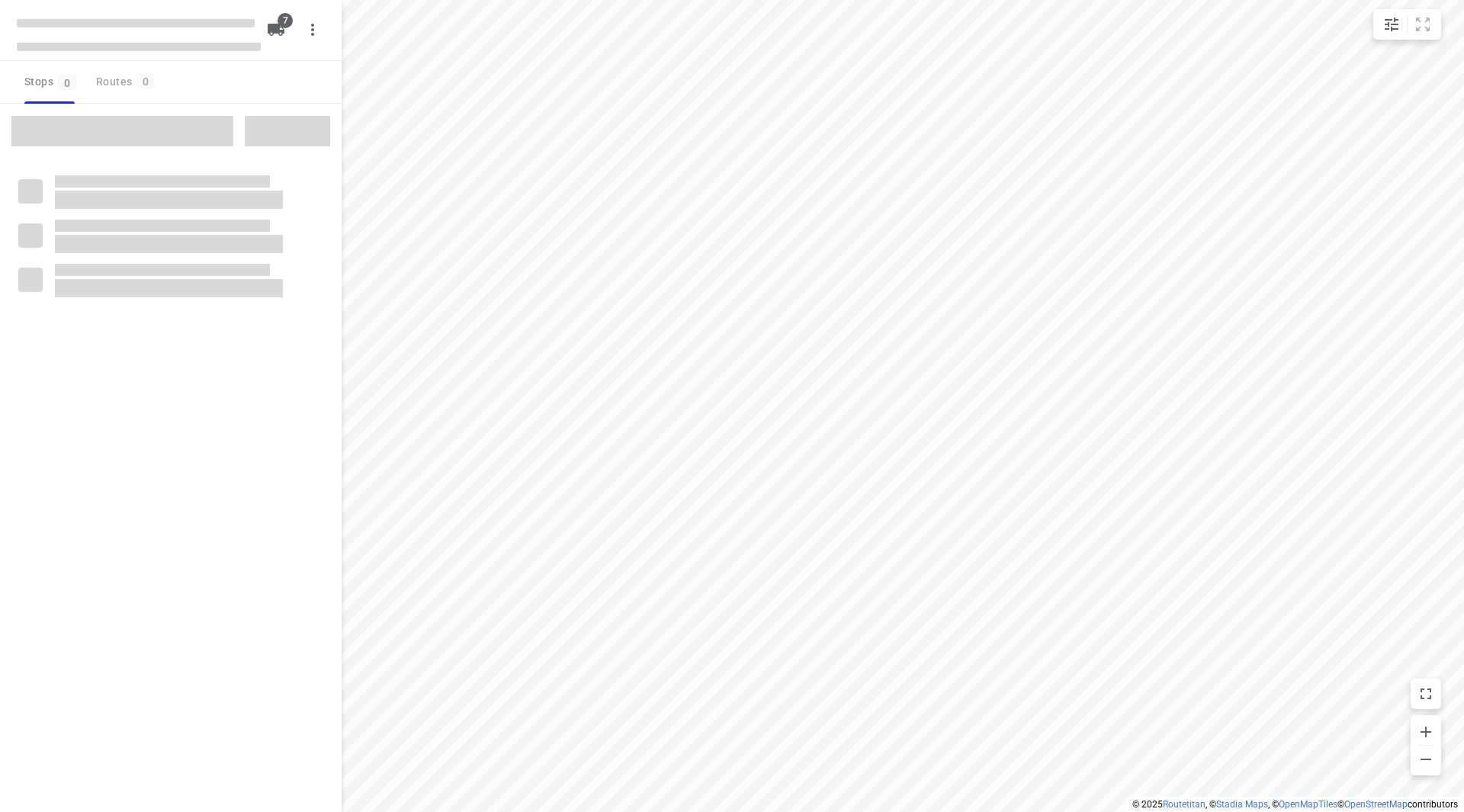
checkbox input "true"
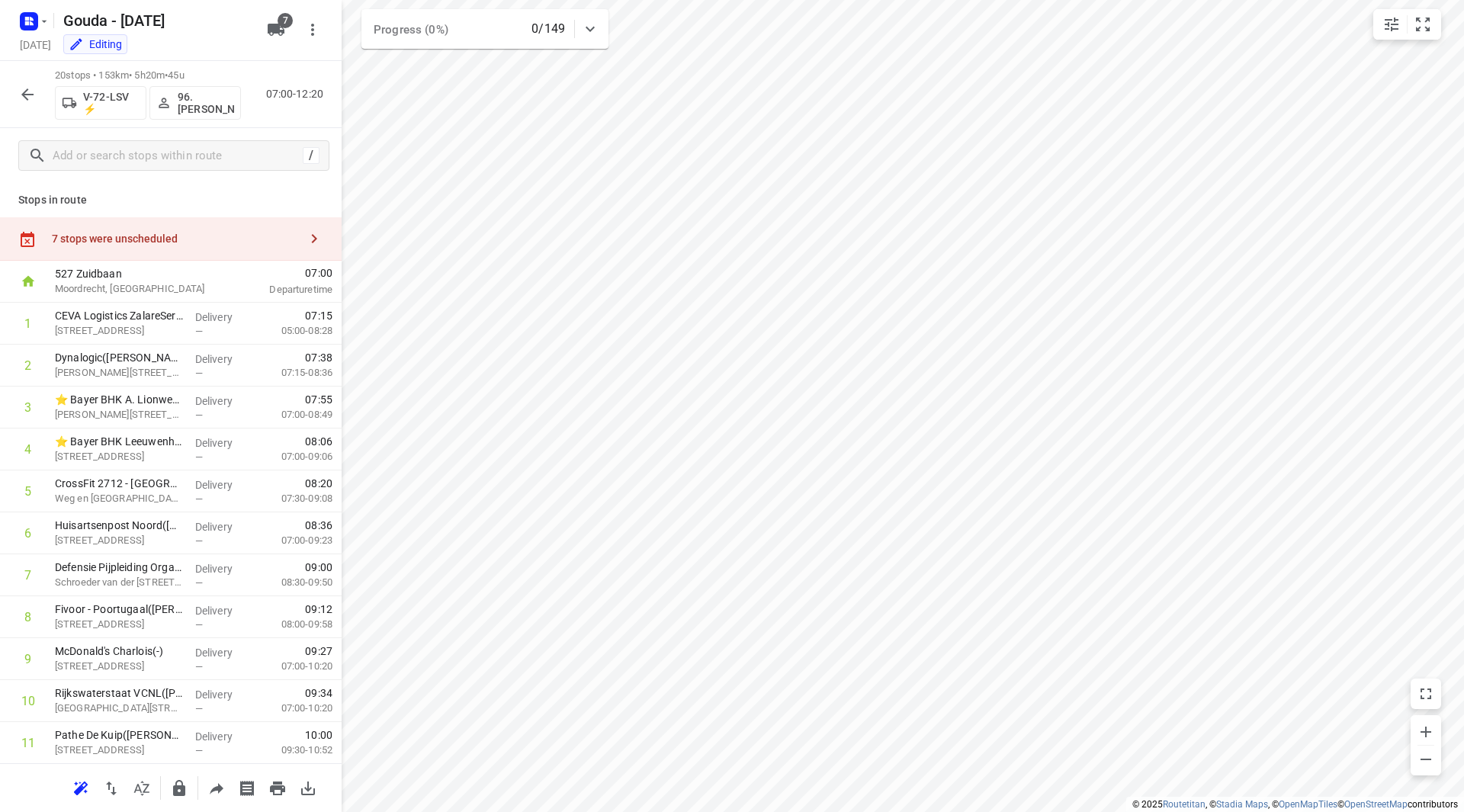
click at [205, 237] on div "7 stops were unscheduled" at bounding box center [176, 239] width 247 height 12
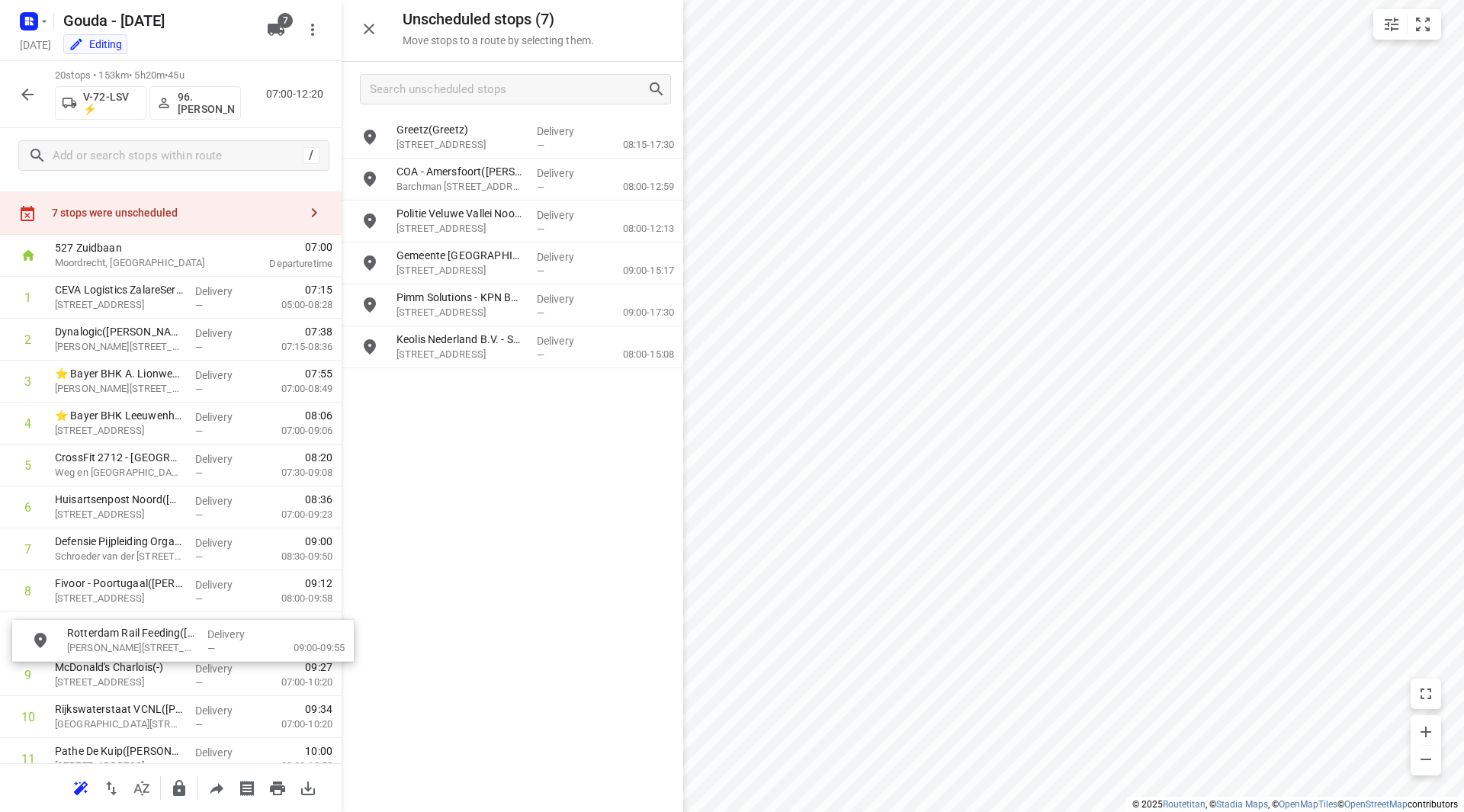
drag, startPoint x: 449, startPoint y: 216, endPoint x: 112, endPoint y: 633, distance: 536.2
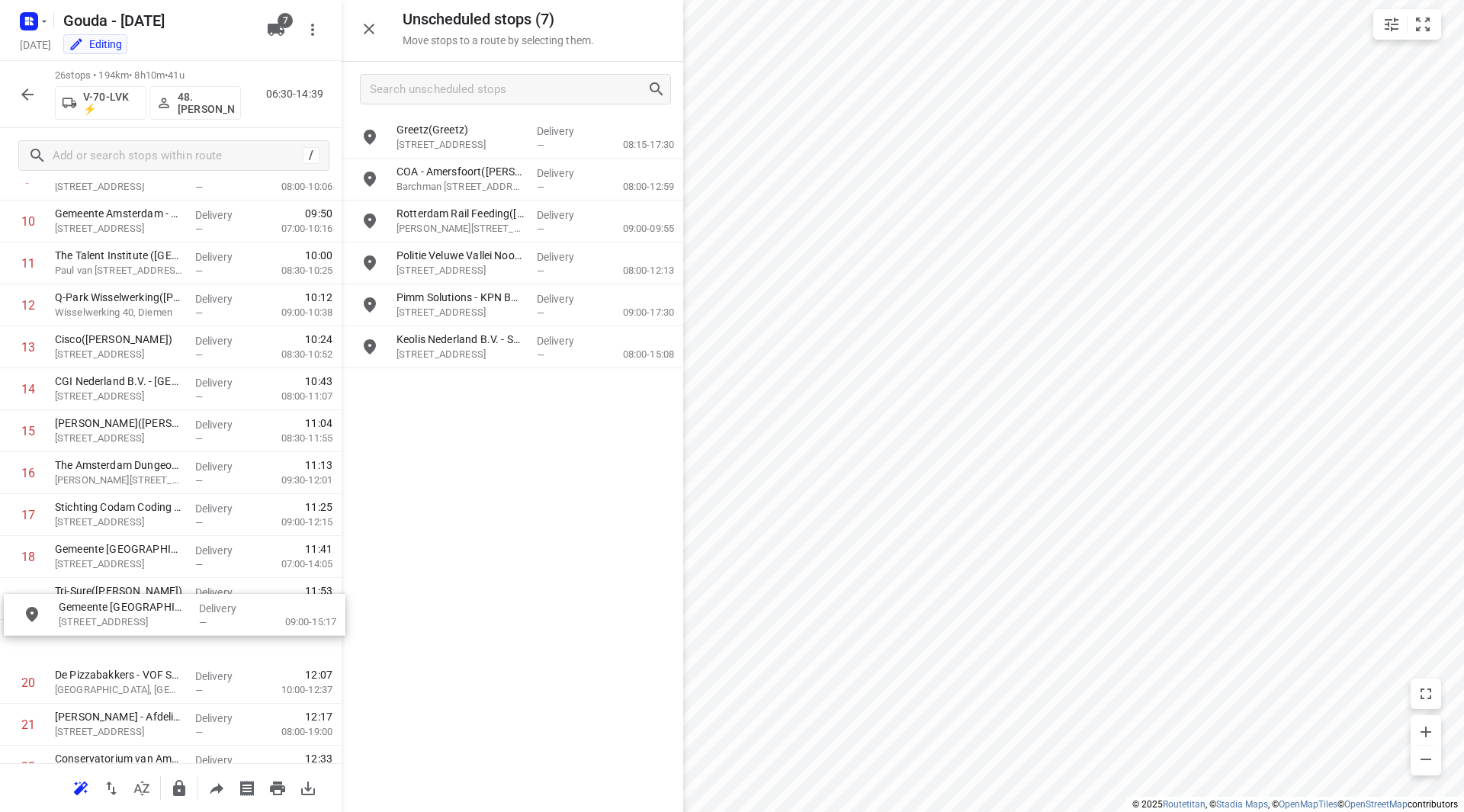
scroll to position [492, 0]
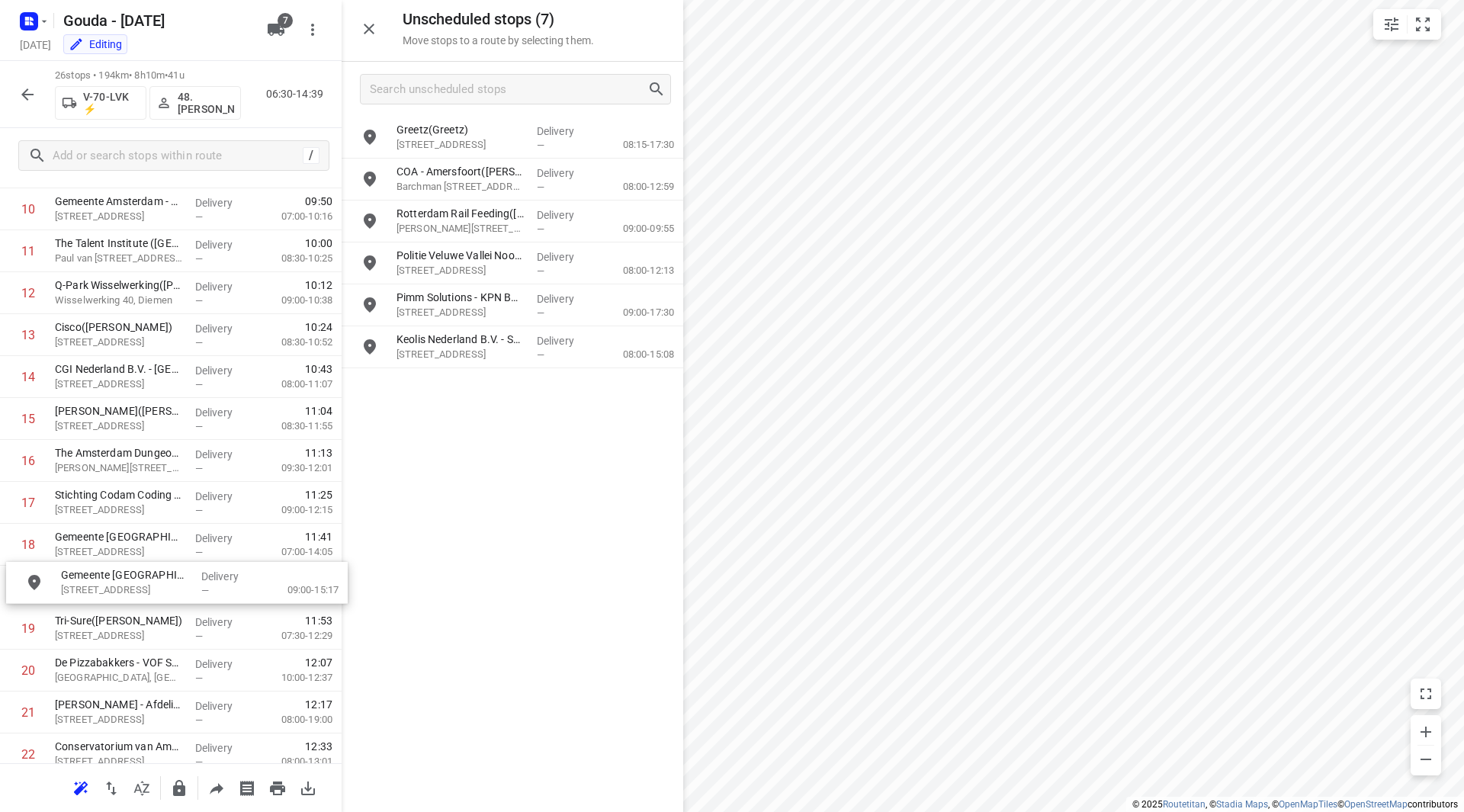
drag, startPoint x: 492, startPoint y: 300, endPoint x: 150, endPoint y: 582, distance: 443.3
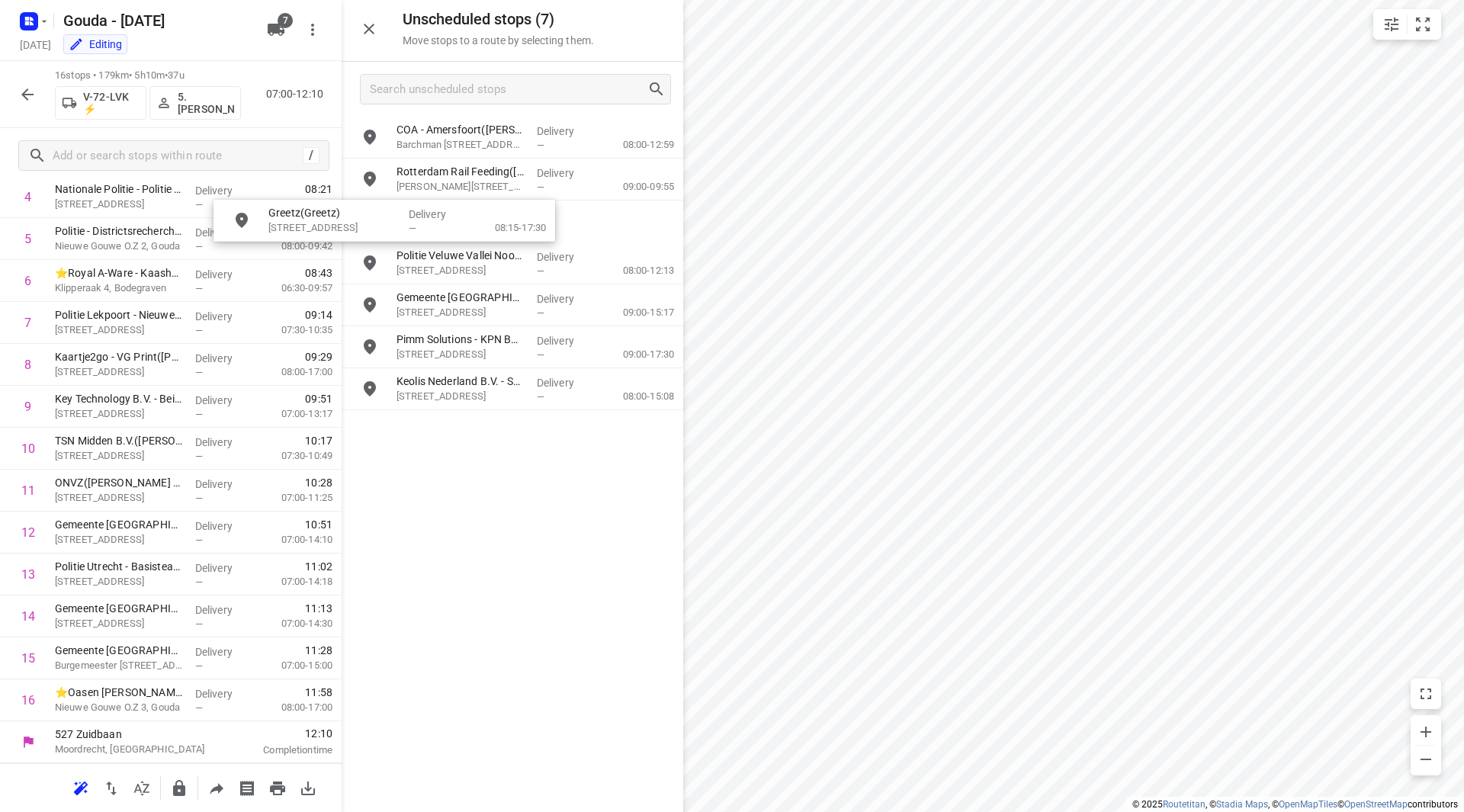
scroll to position [248, 0]
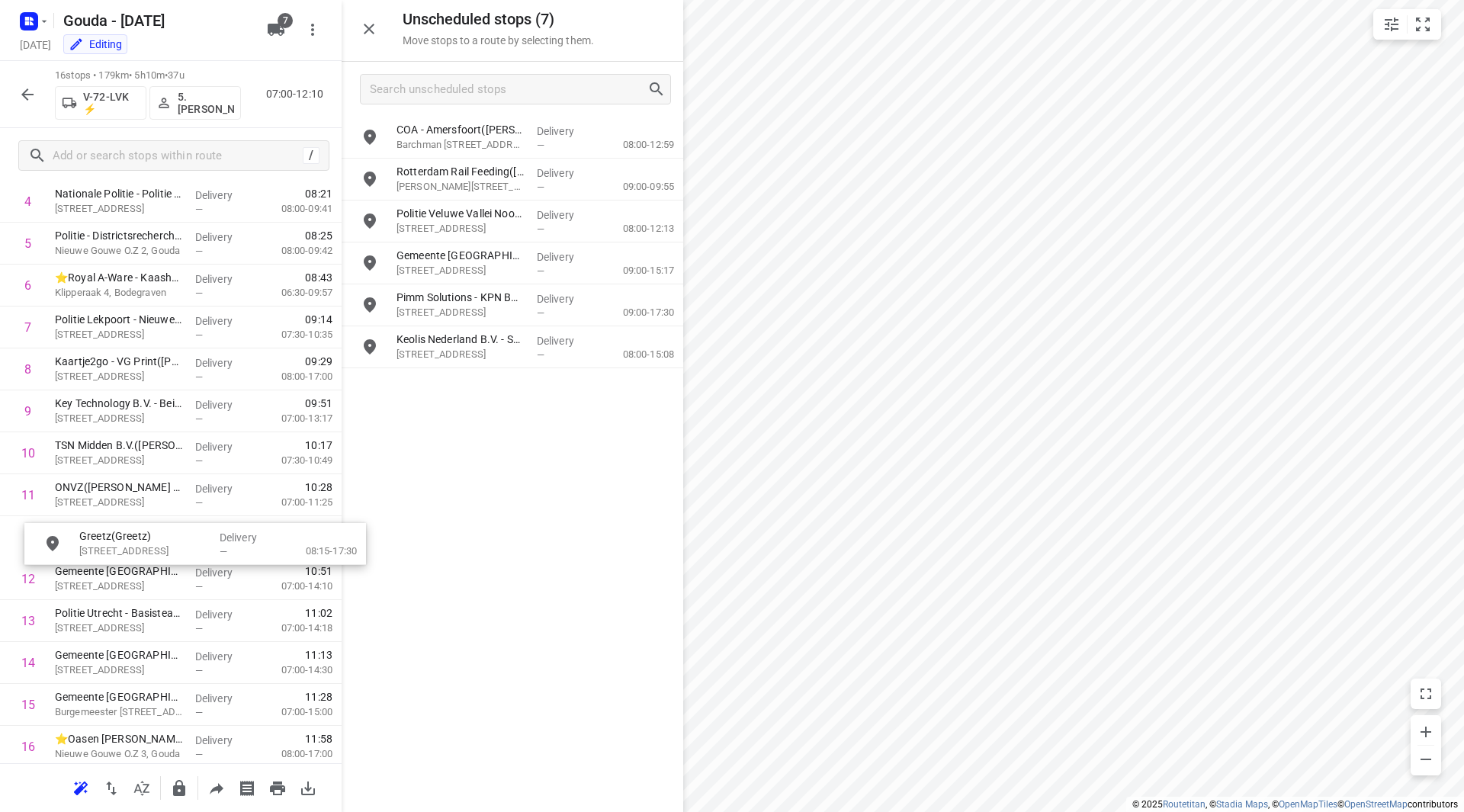
drag, startPoint x: 471, startPoint y: 135, endPoint x: 133, endPoint y: 534, distance: 522.9
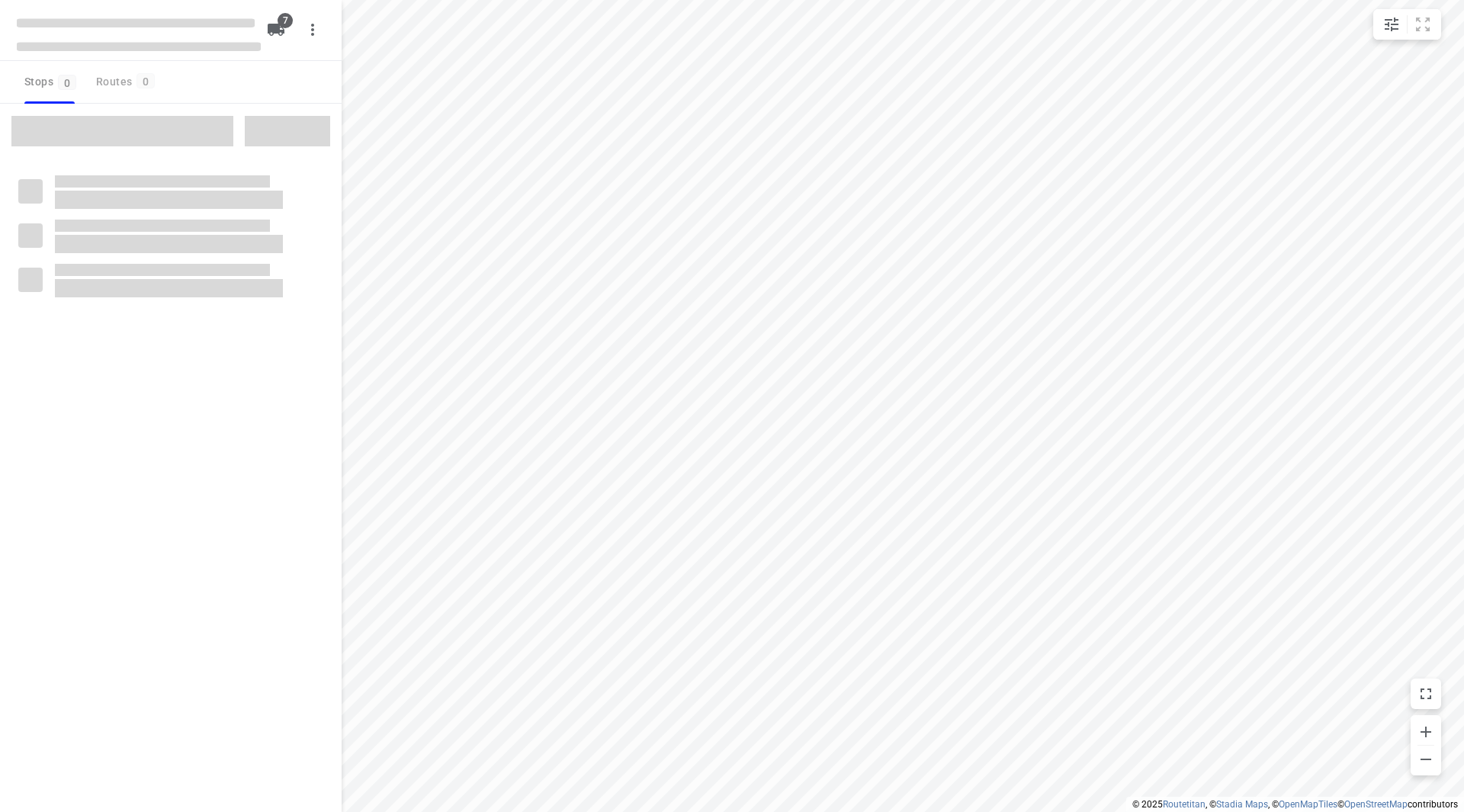
checkbox input "true"
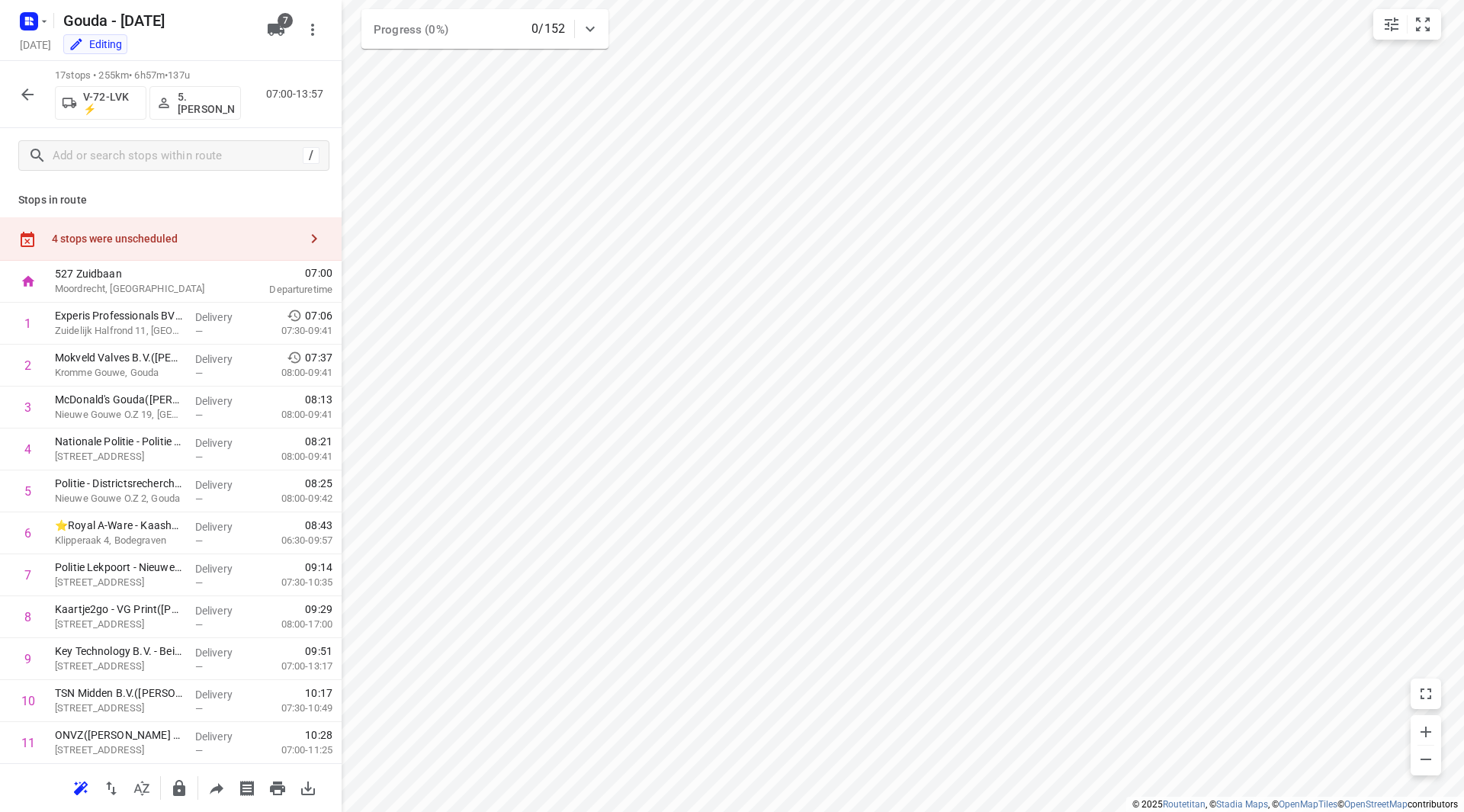
click at [193, 228] on div "4 stops were unscheduled" at bounding box center [171, 239] width 342 height 43
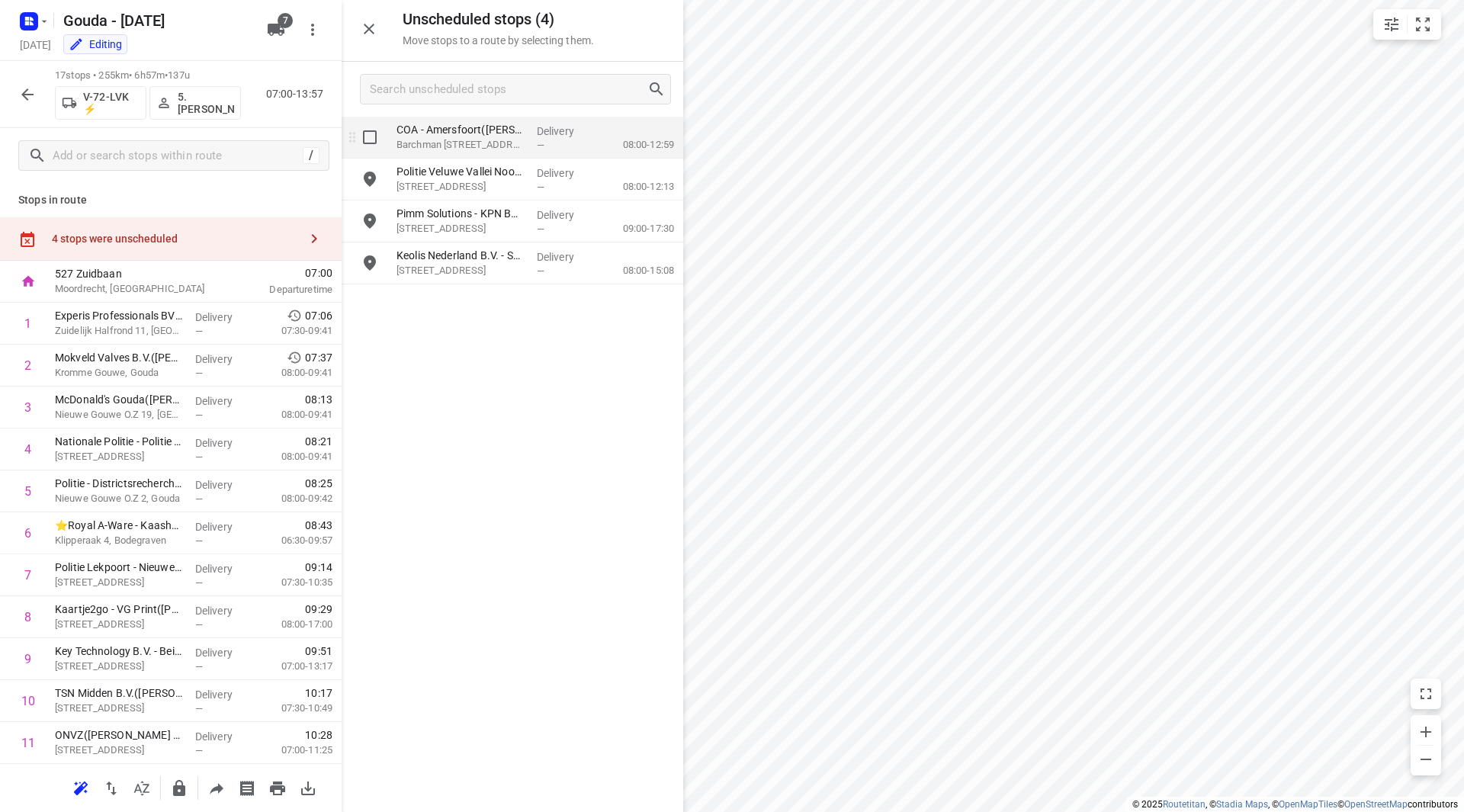
click at [368, 138] on input "grid" at bounding box center [369, 137] width 31 height 31
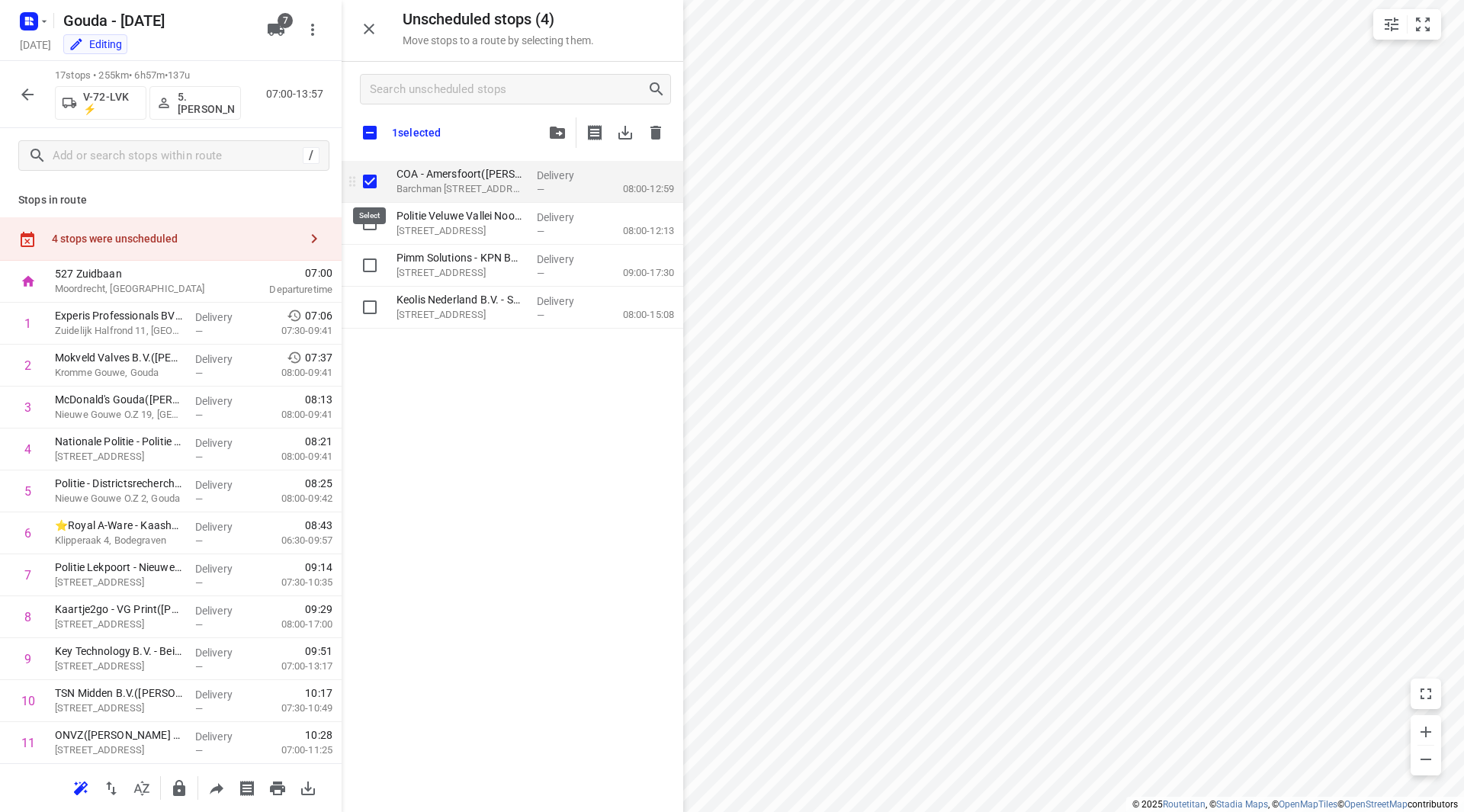
checkbox input "true"
click at [371, 130] on input "checkbox" at bounding box center [370, 133] width 32 height 32
checkbox input "true"
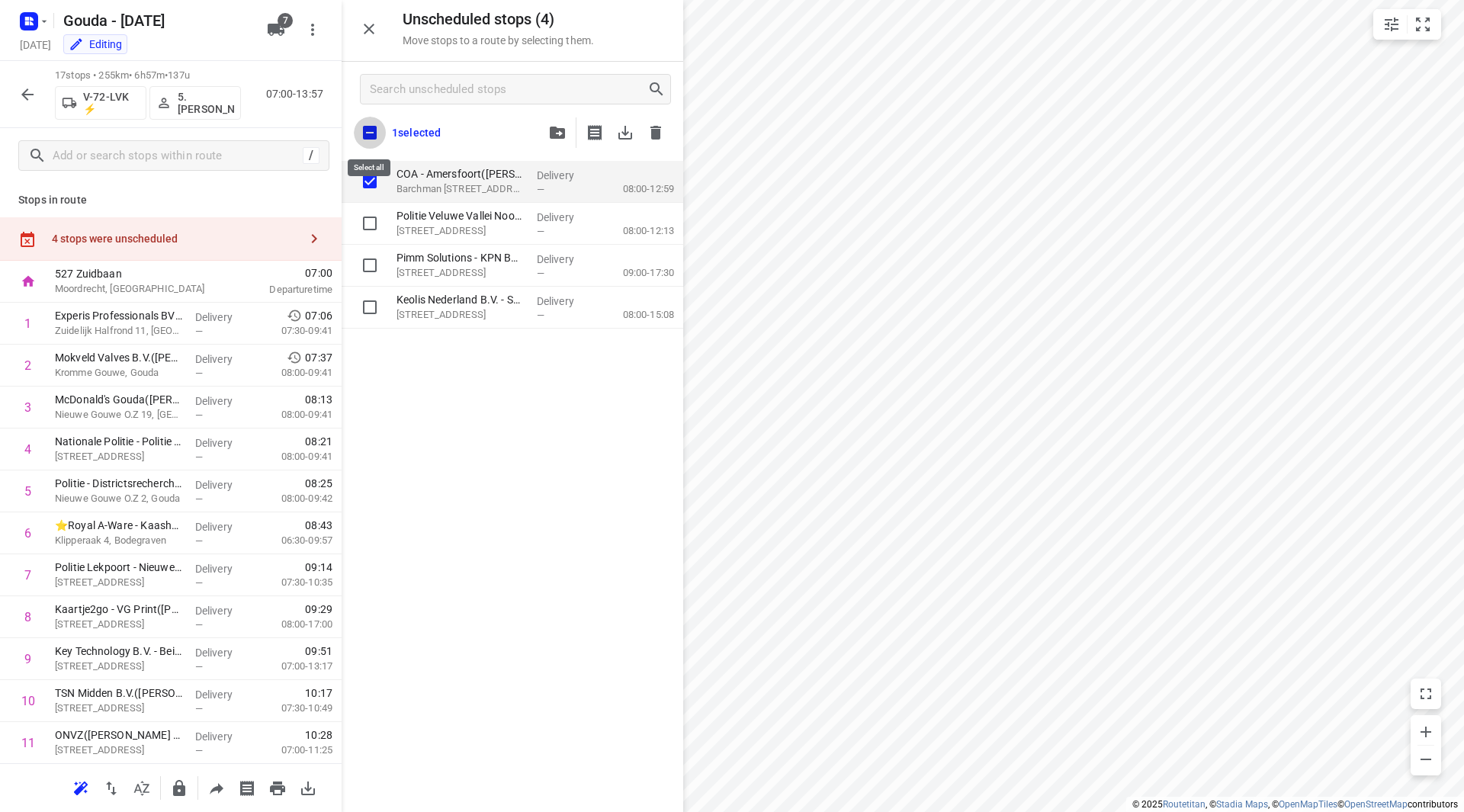
checkbox input "true"
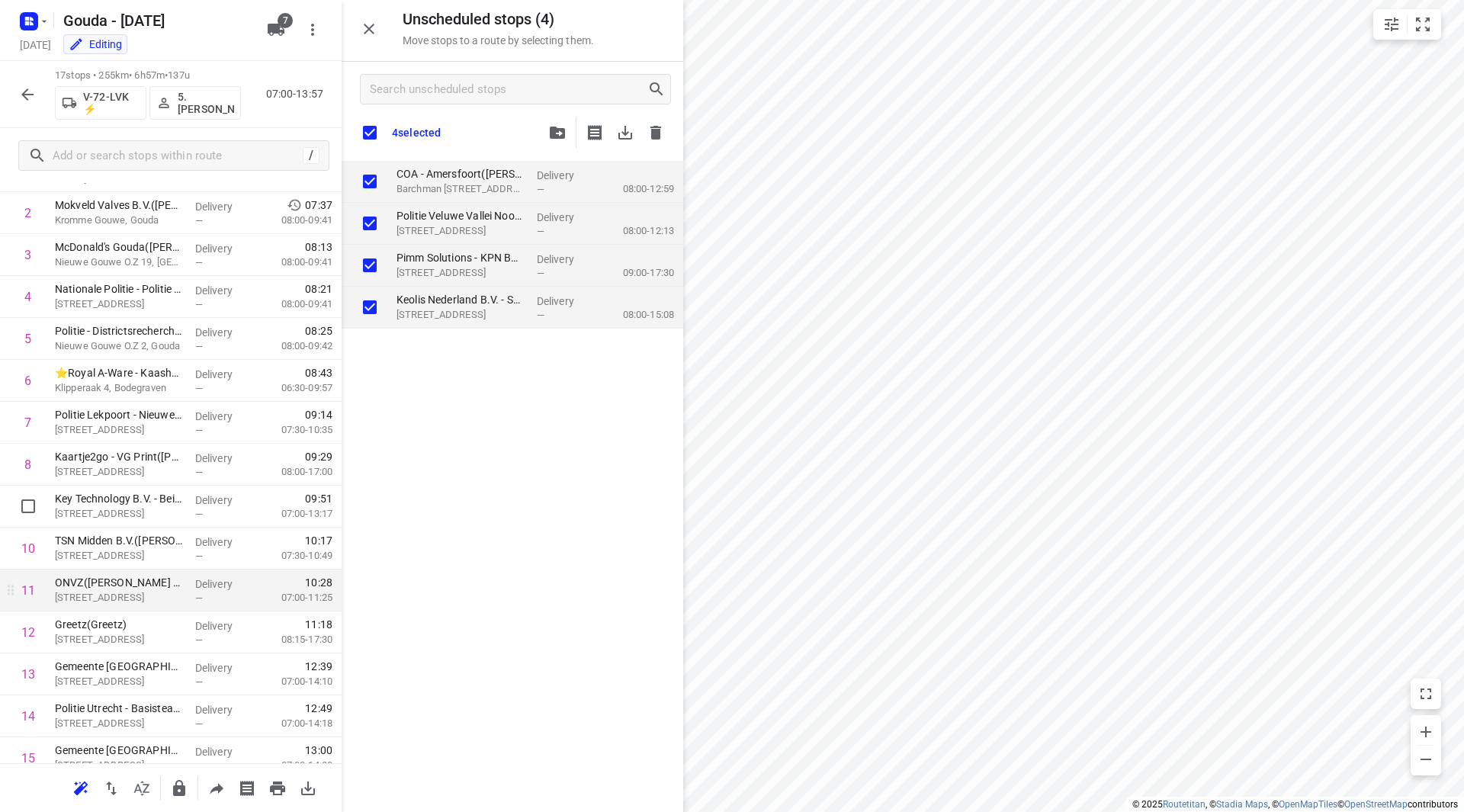
scroll to position [229, 0]
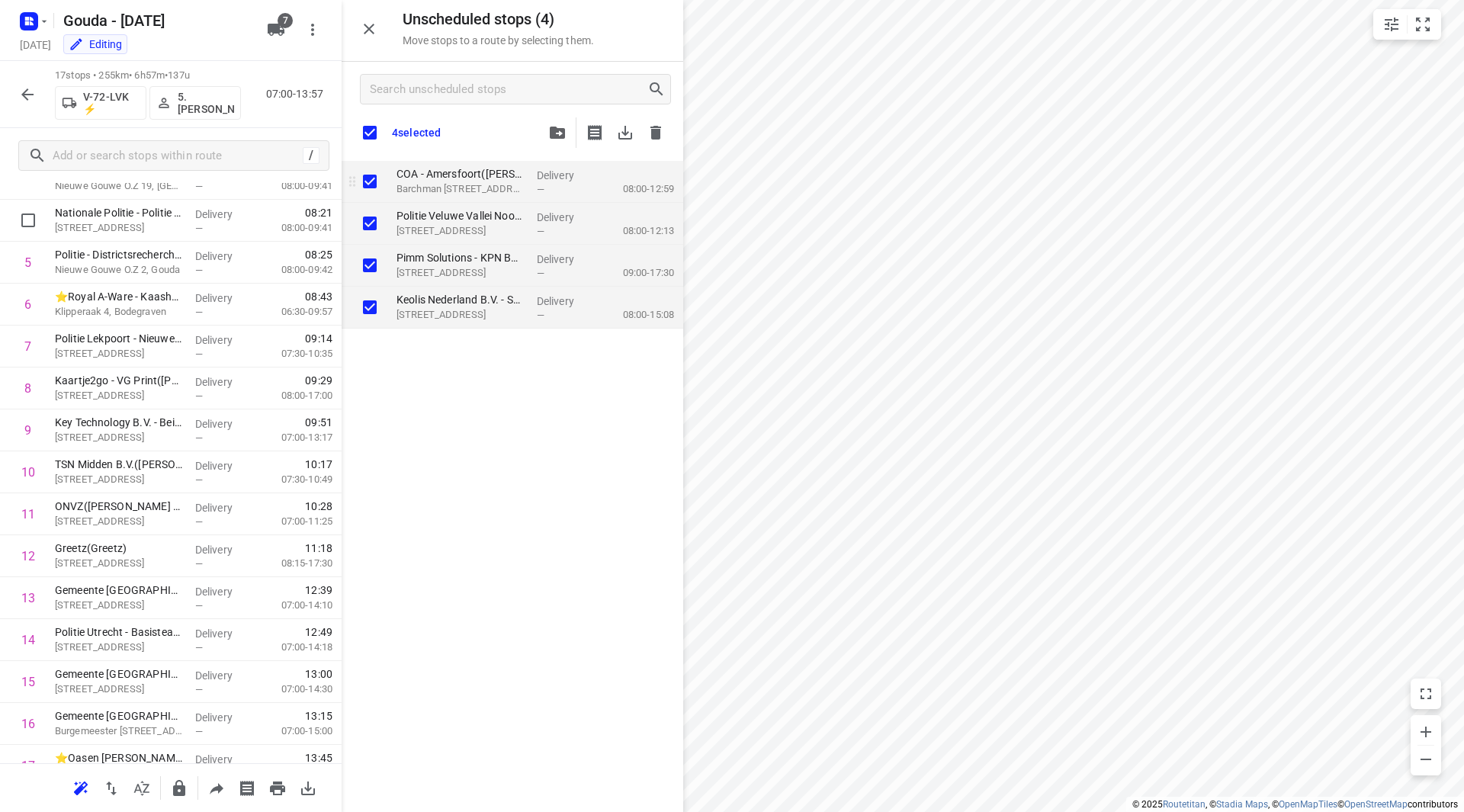
checkbox input "true"
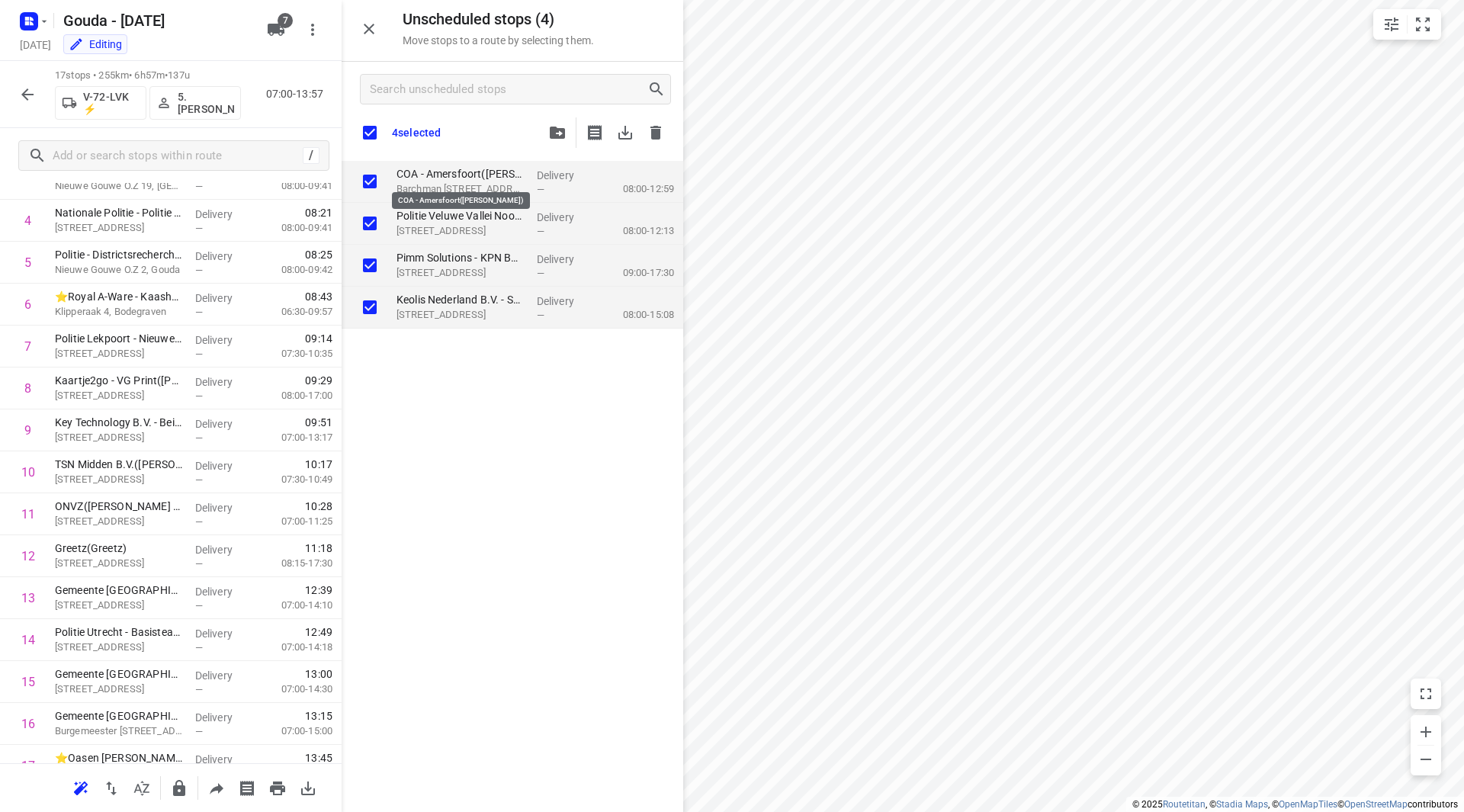
checkbox input "true"
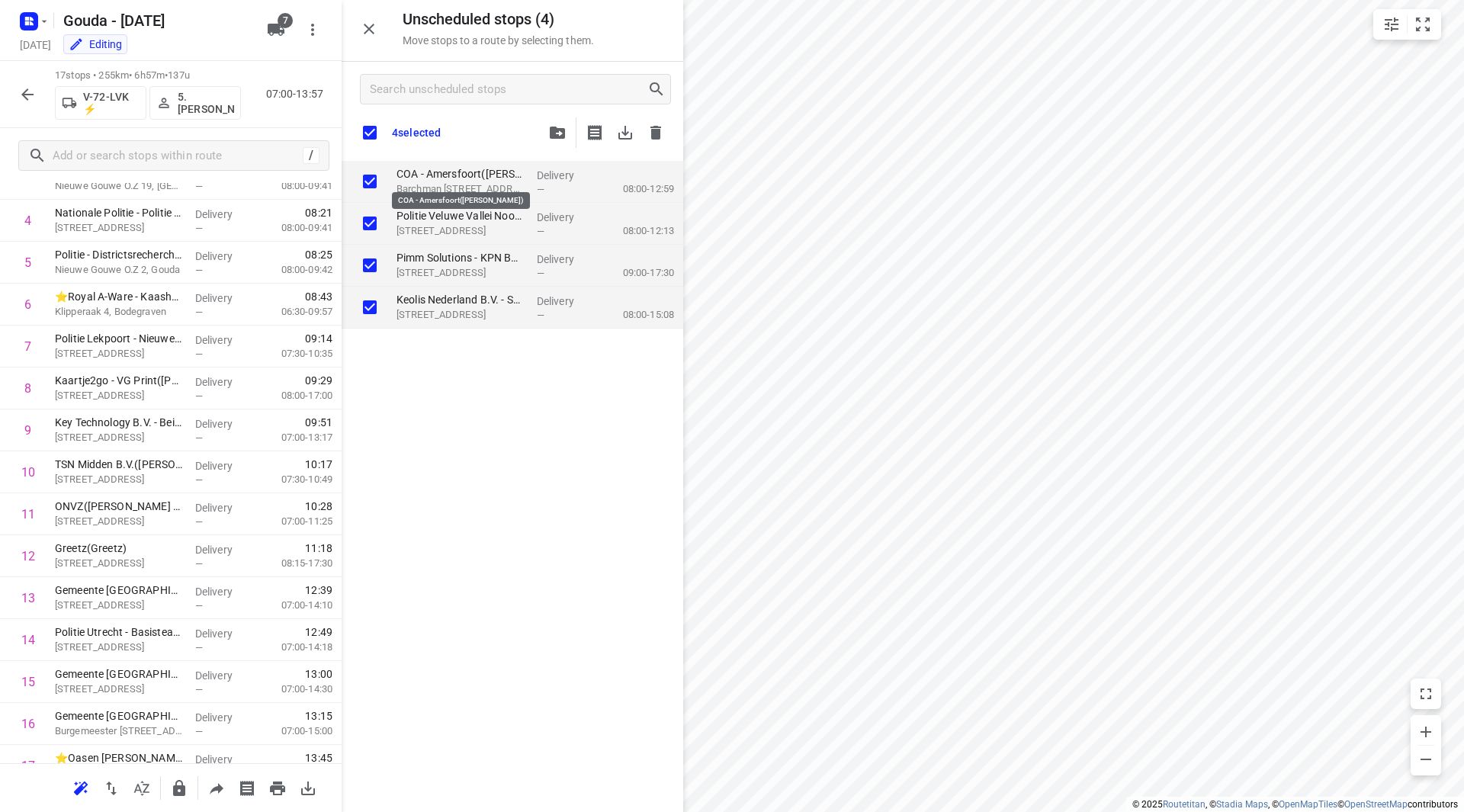
checkbox input "true"
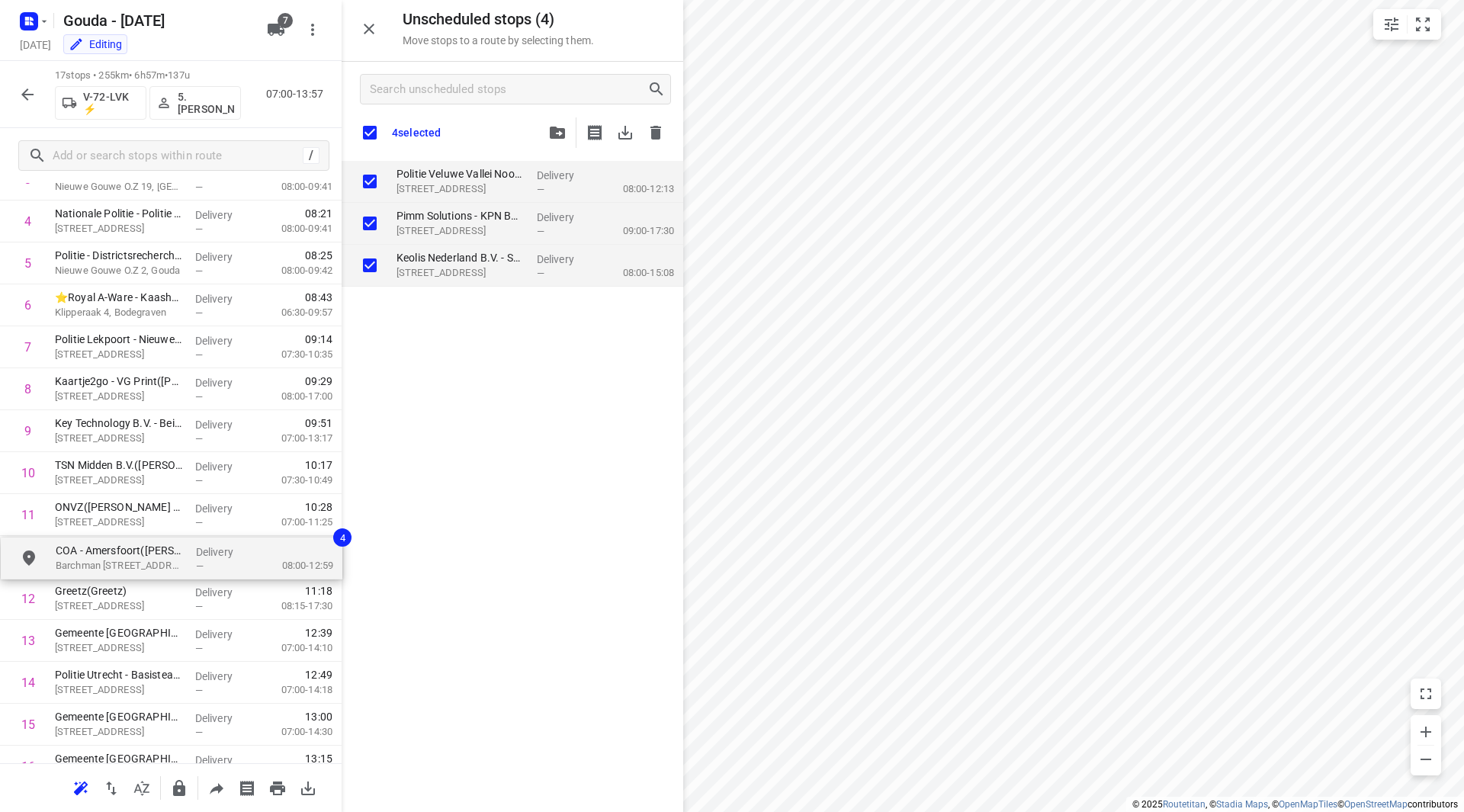
drag, startPoint x: 451, startPoint y: 181, endPoint x: 97, endPoint y: 561, distance: 519.3
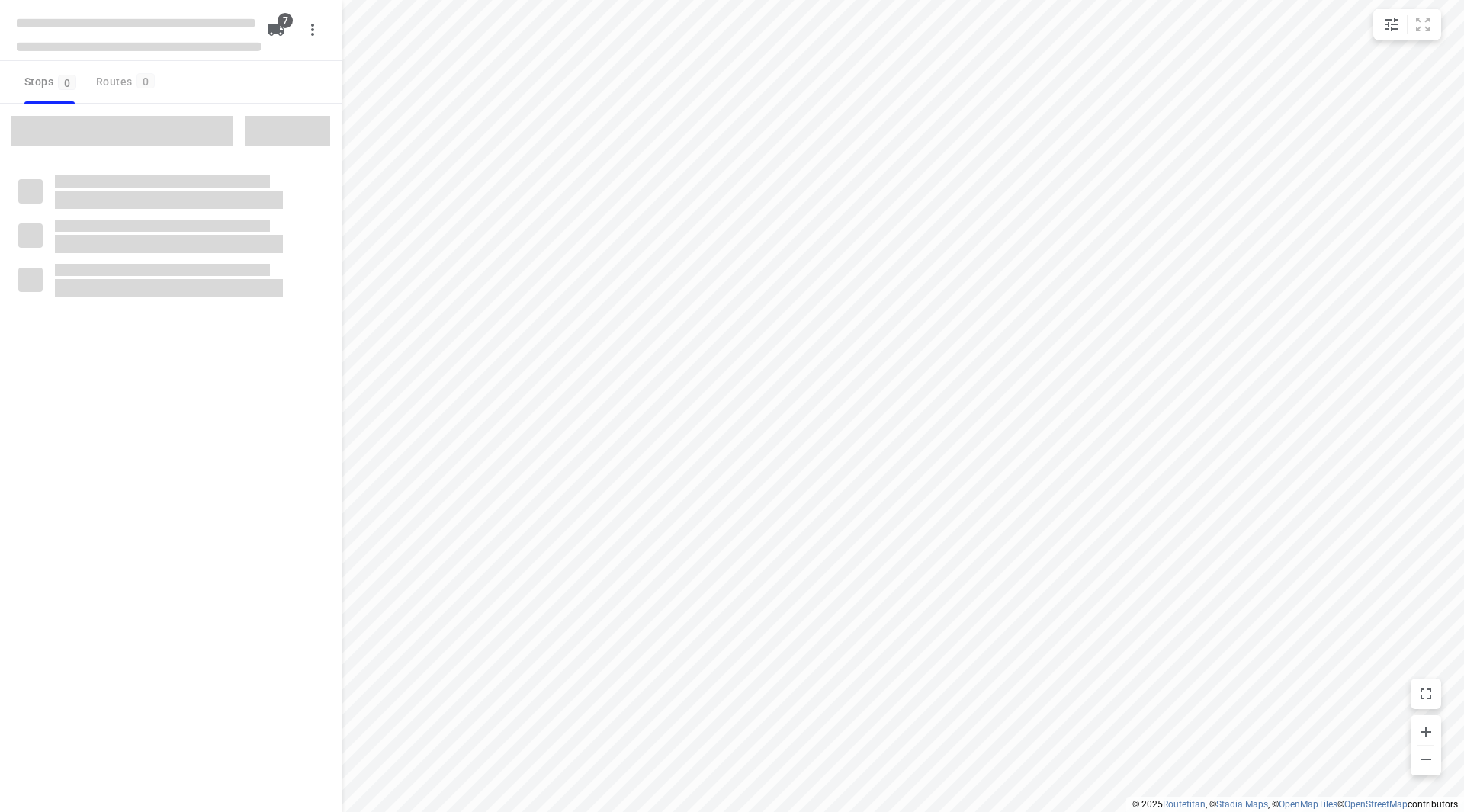
checkbox input "true"
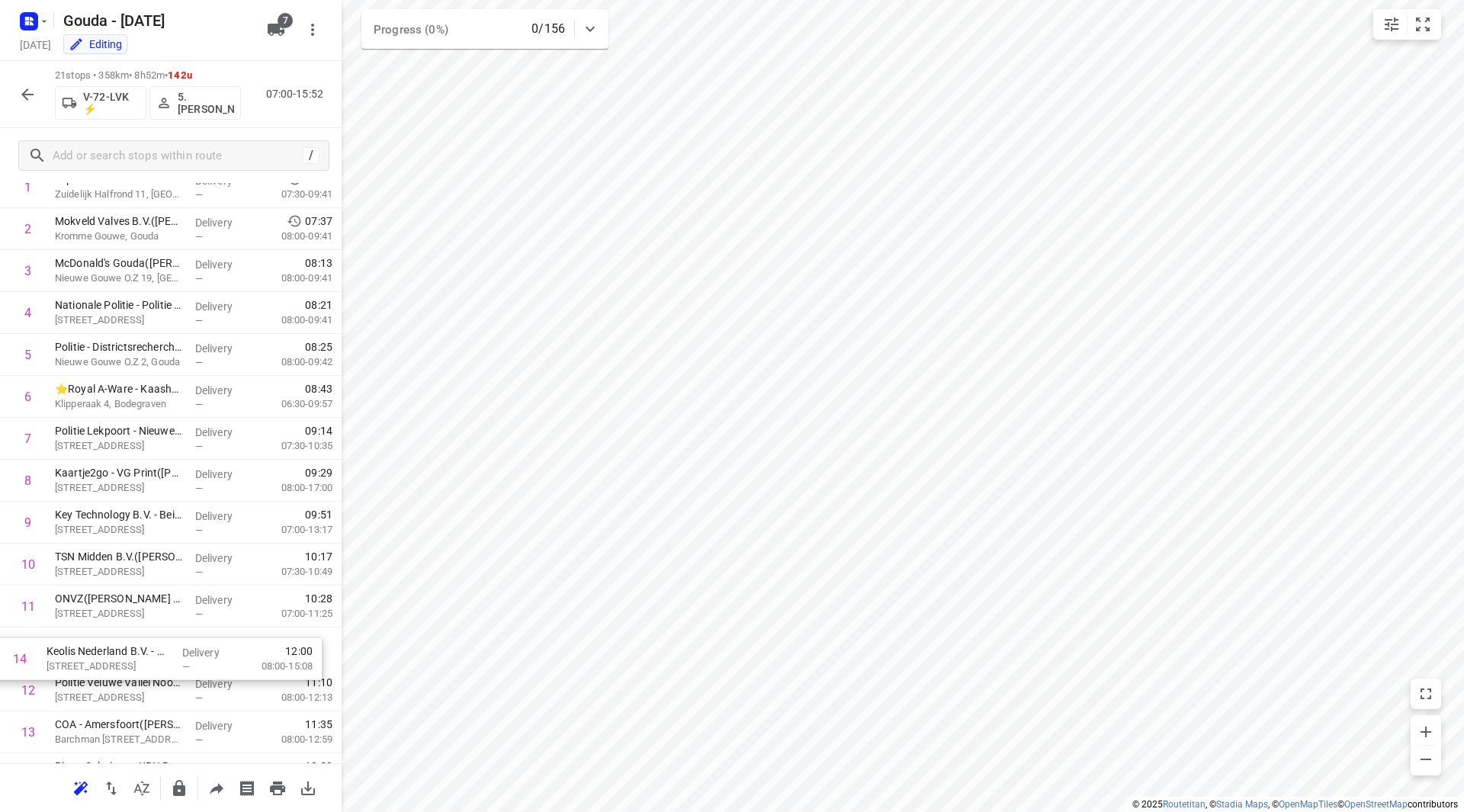
scroll to position [103, 0]
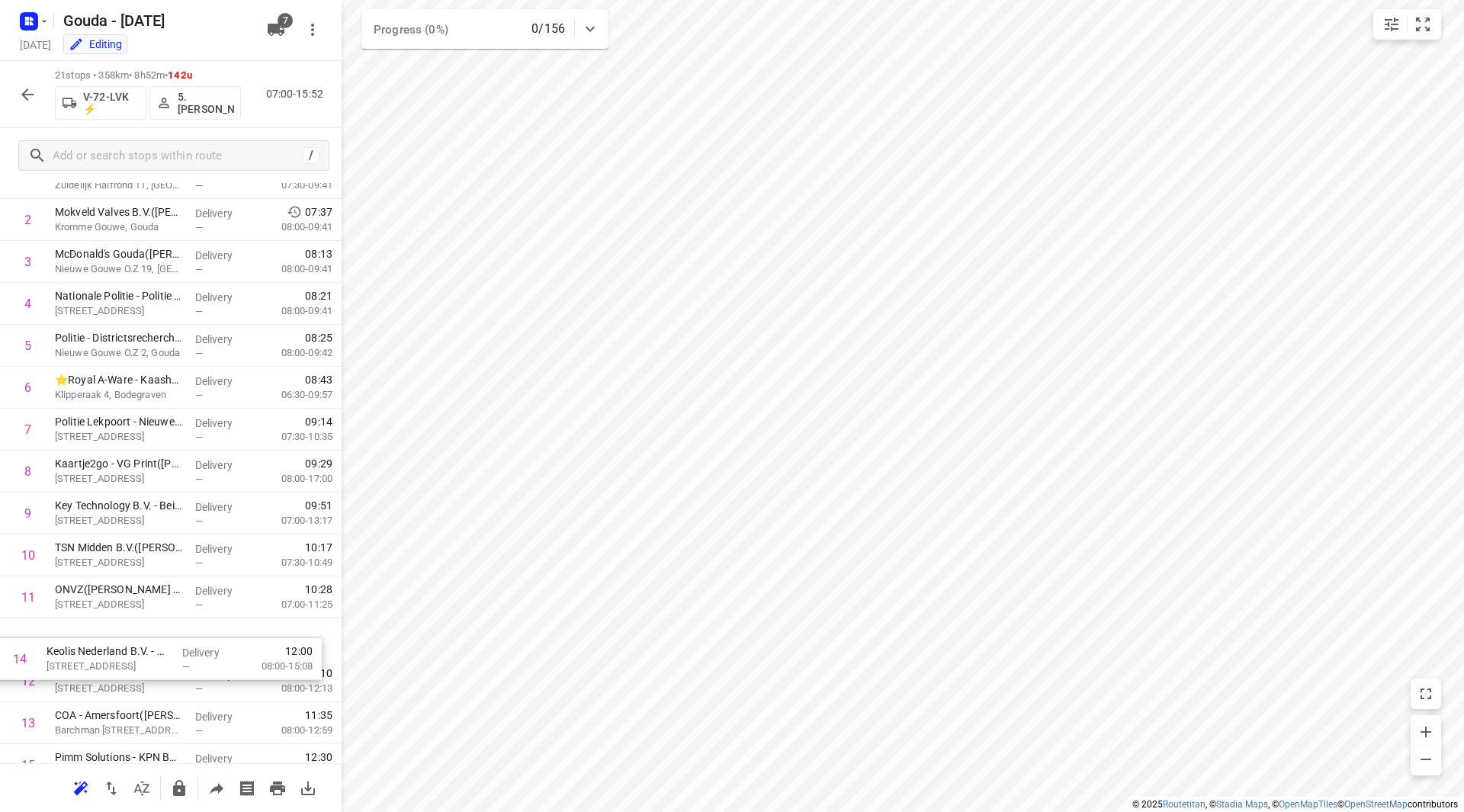
drag, startPoint x: 231, startPoint y: 755, endPoint x: 225, endPoint y: 644, distance: 111.2
click at [225, 645] on div "1 Experis Professionals BV - Gouda([PERSON_NAME]) Zuidelijk Halfrond 11, Gouda …" at bounding box center [171, 597] width 342 height 881
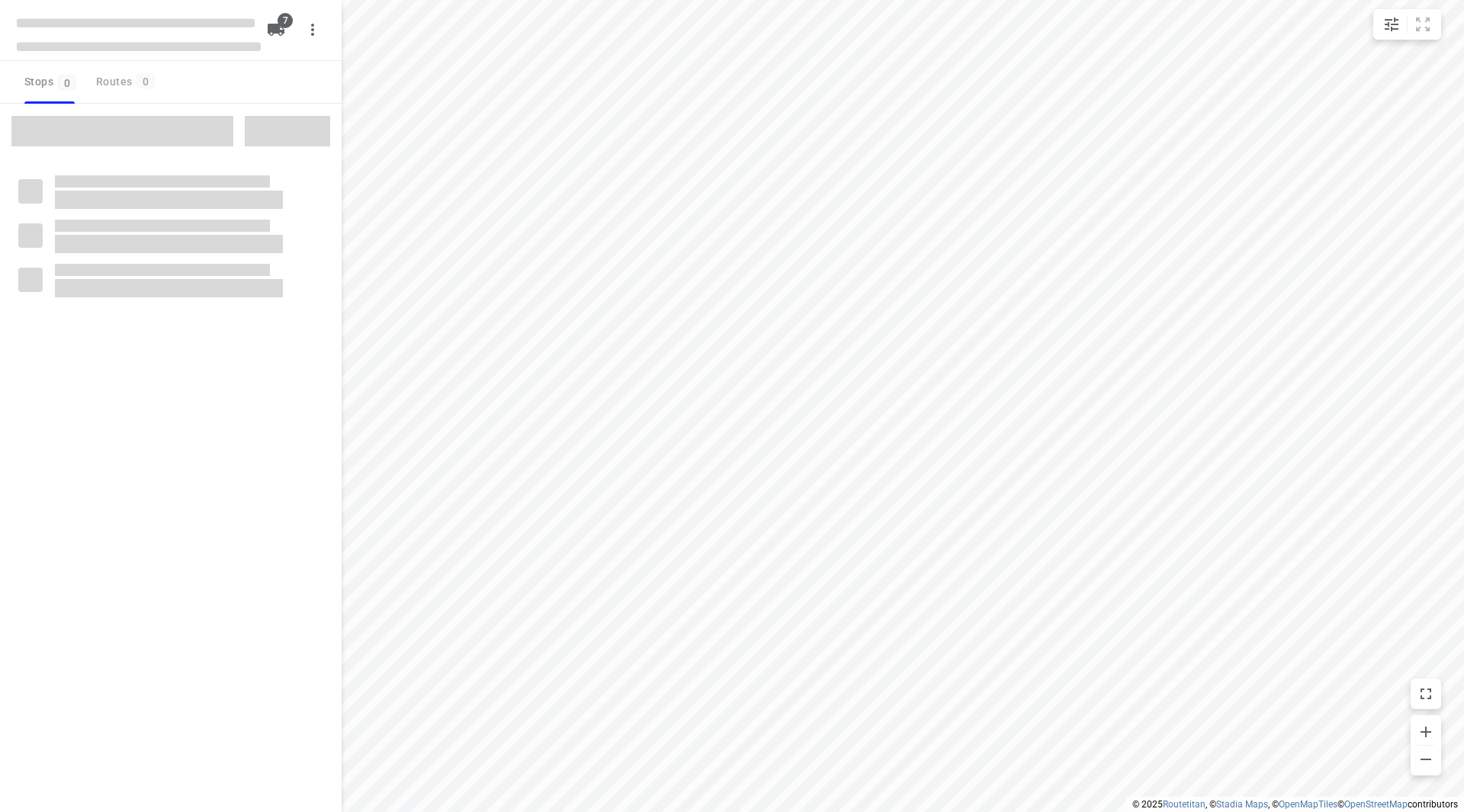
checkbox input "true"
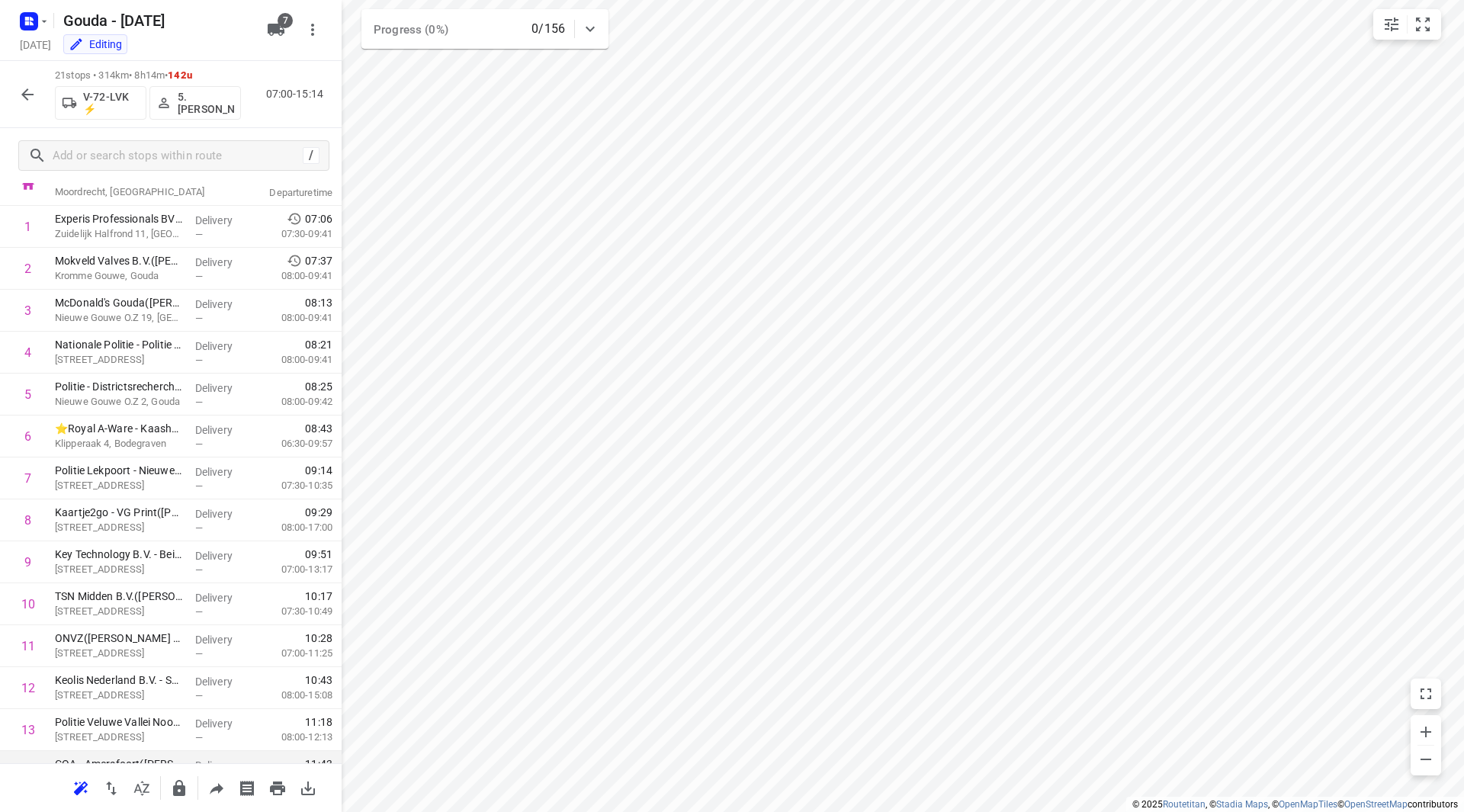
scroll to position [76, 0]
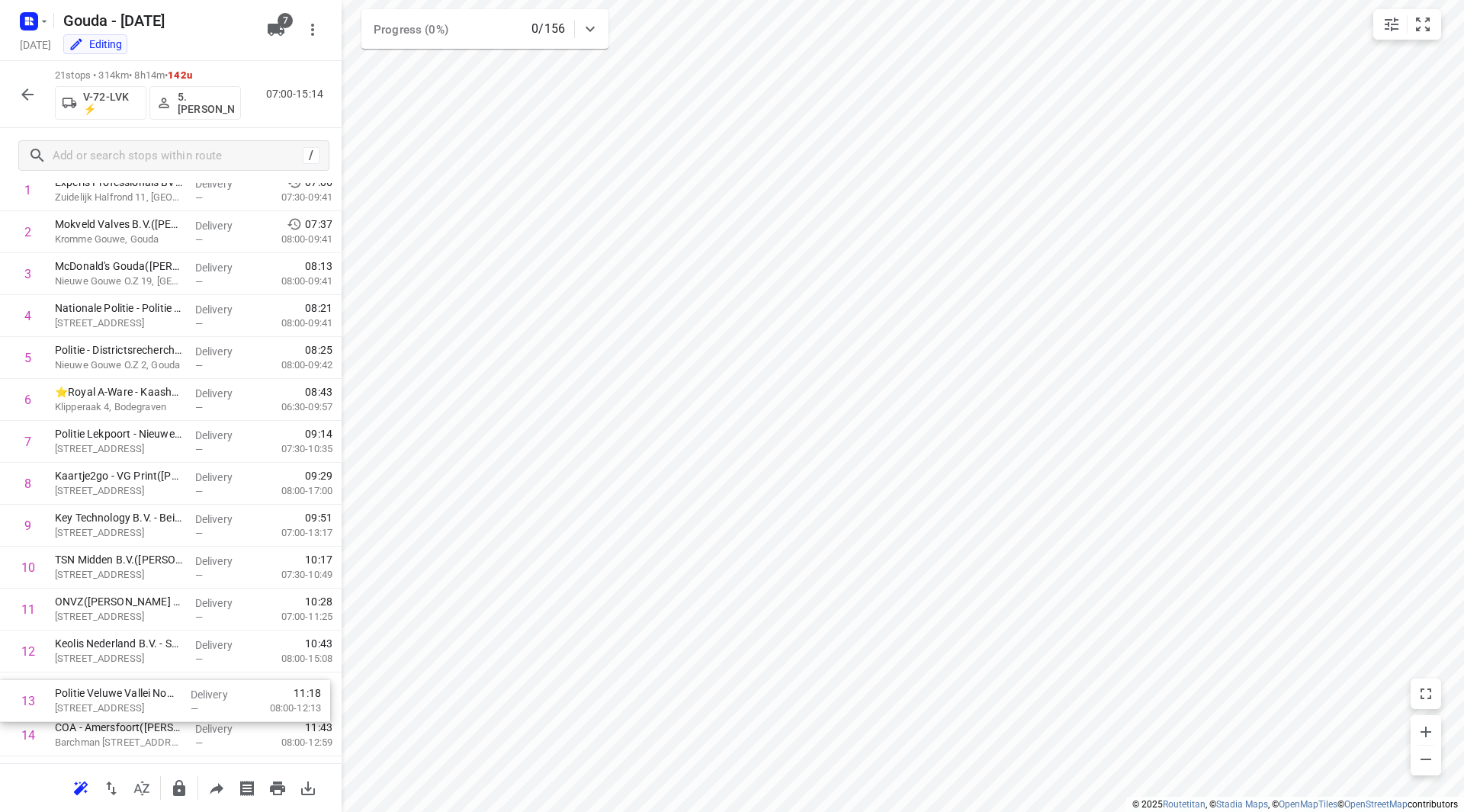
drag, startPoint x: 216, startPoint y: 717, endPoint x: 216, endPoint y: 702, distance: 15.0
click at [216, 702] on div "1 Experis Professionals BV - Gouda([PERSON_NAME]) Zuidelijk Halfrond 11, Gouda …" at bounding box center [171, 610] width 342 height 881
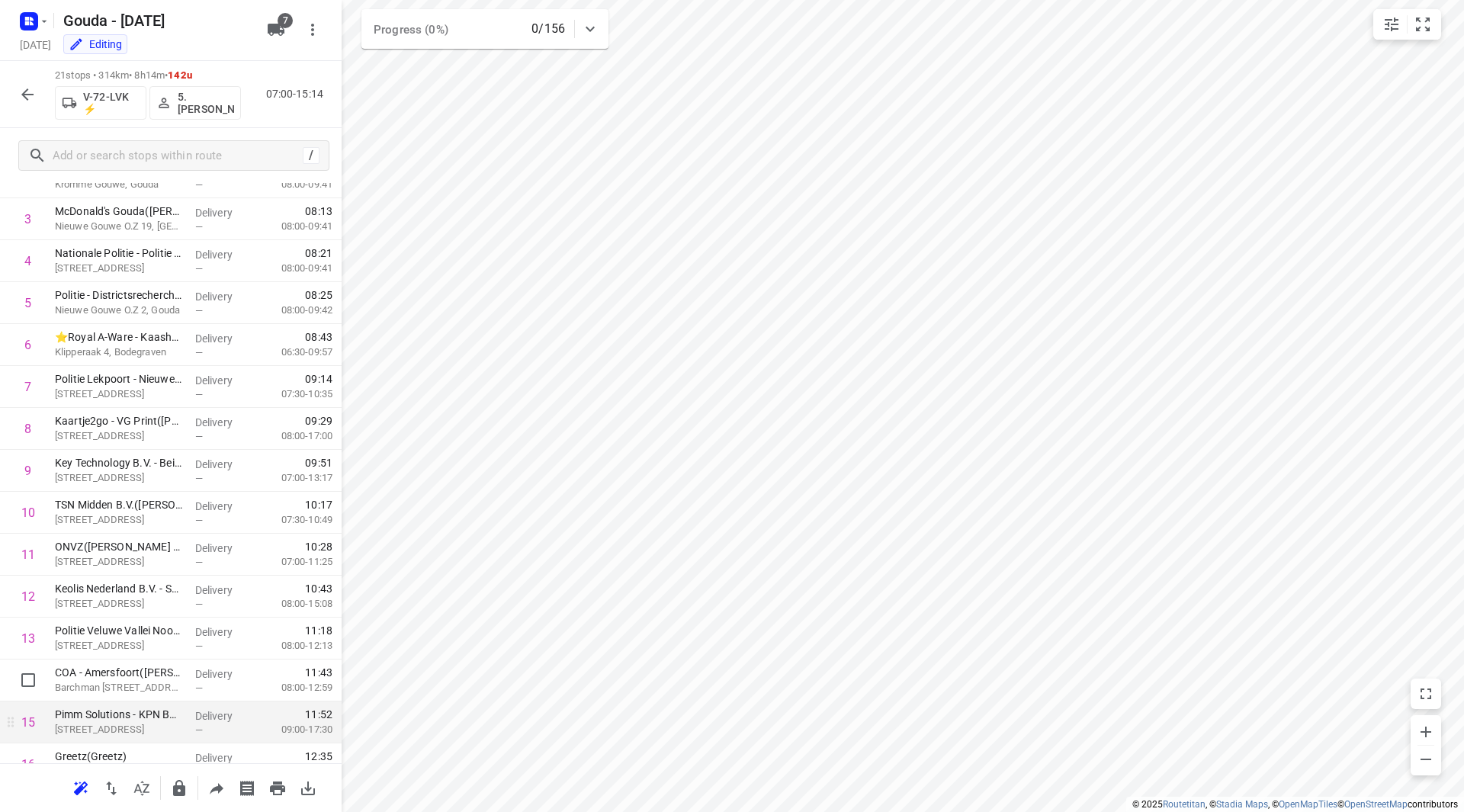
scroll to position [170, 0]
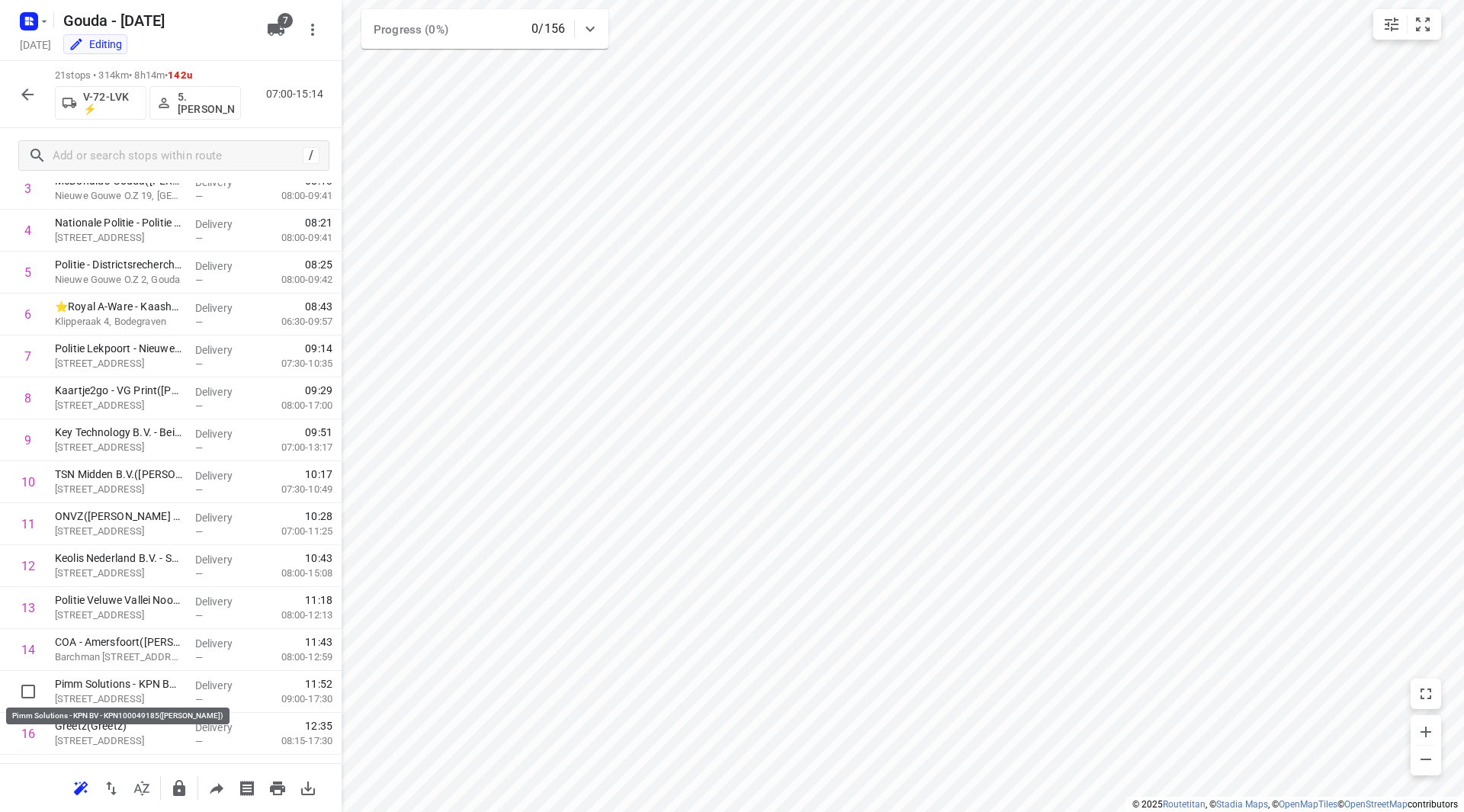
drag, startPoint x: 110, startPoint y: 690, endPoint x: 110, endPoint y: 649, distance: 41.0
click at [110, 649] on div "1 Experis Professionals BV - Gouda([PERSON_NAME]) Zuidelijk Halfrond 11, Gouda …" at bounding box center [171, 524] width 342 height 881
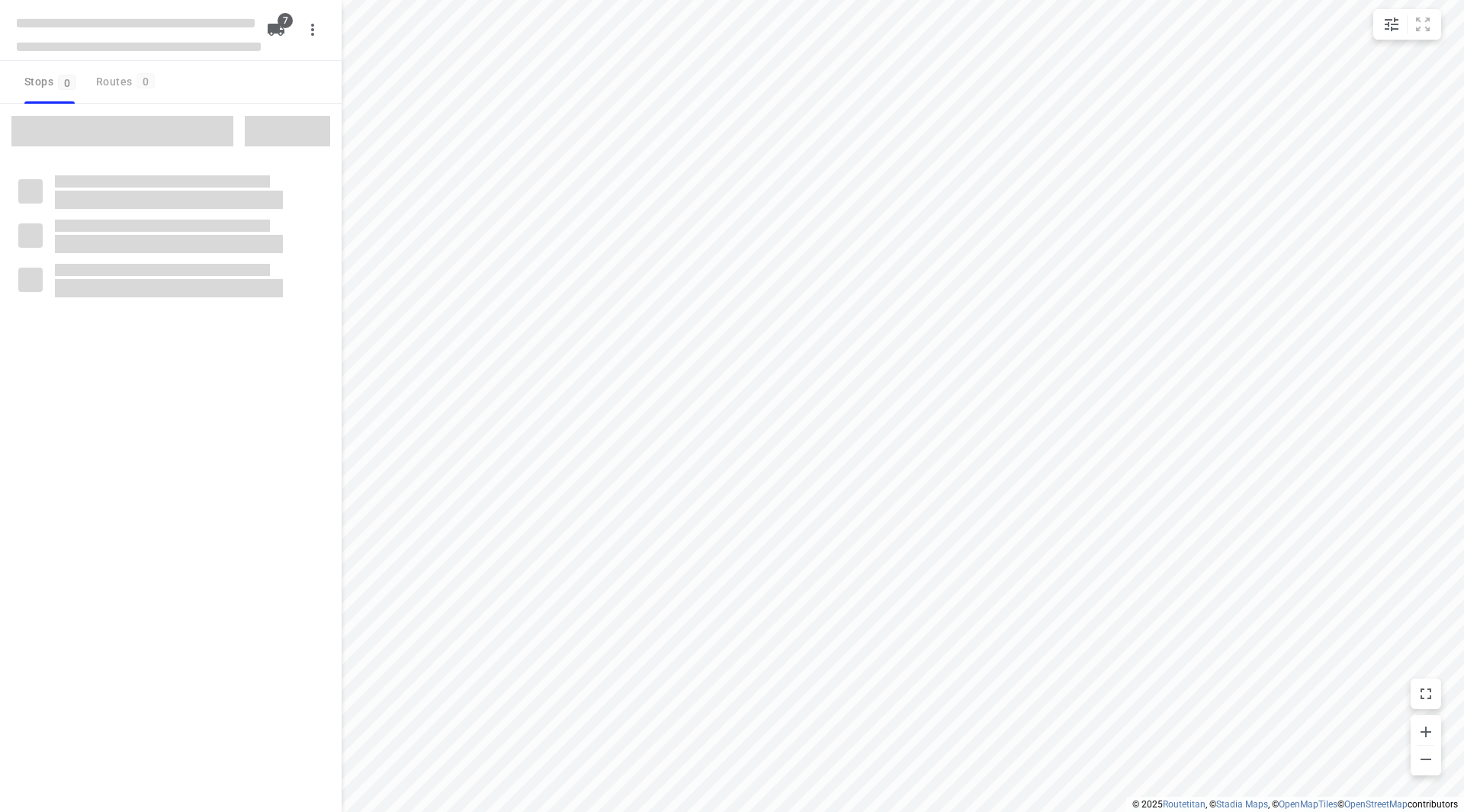
checkbox input "true"
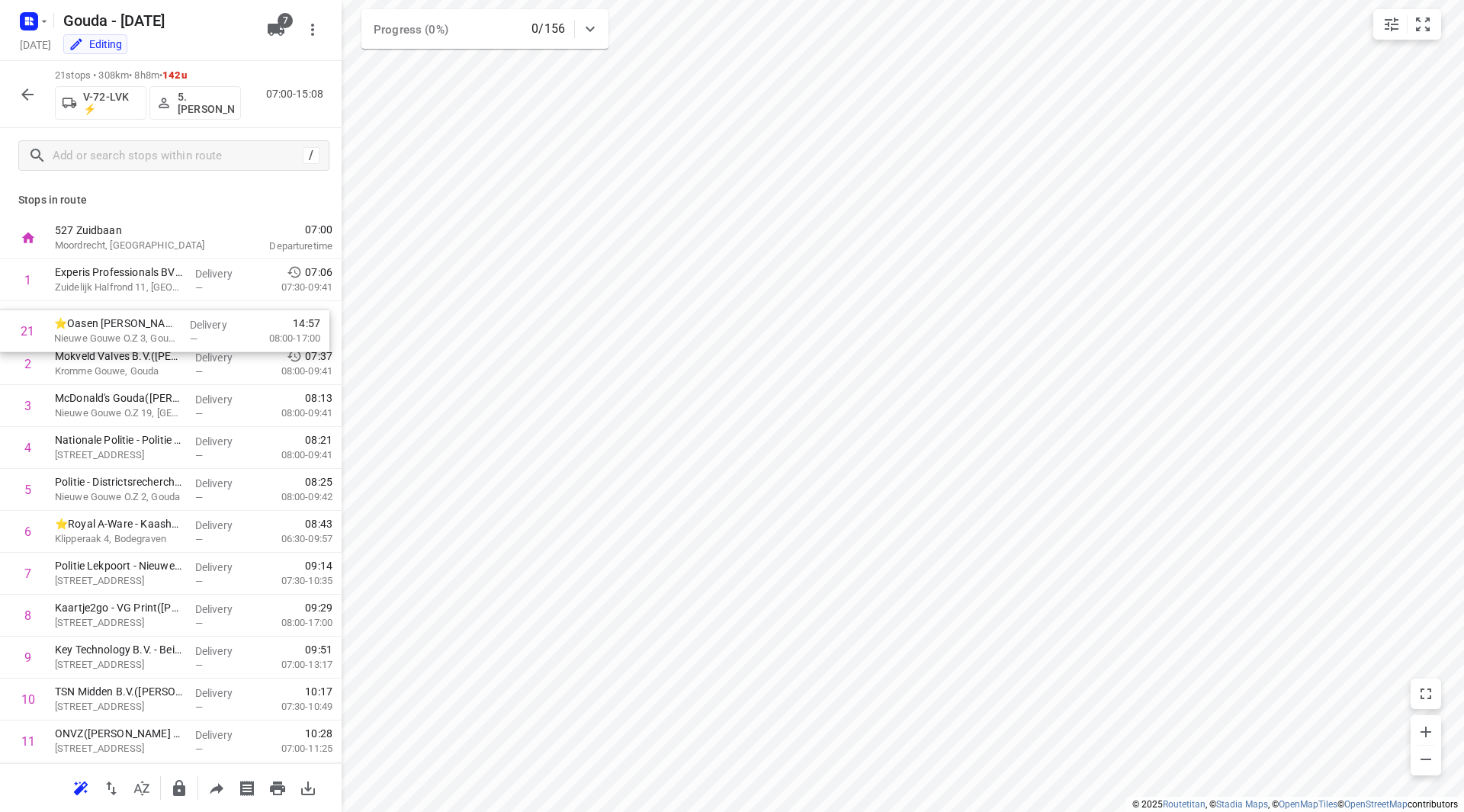
drag, startPoint x: 127, startPoint y: 708, endPoint x: 126, endPoint y: 331, distance: 377.0
click at [126, 331] on div "1 Experis Professionals BV - Gouda([PERSON_NAME]) Zuidelijk Halfrond 11, Gouda …" at bounding box center [171, 699] width 342 height 881
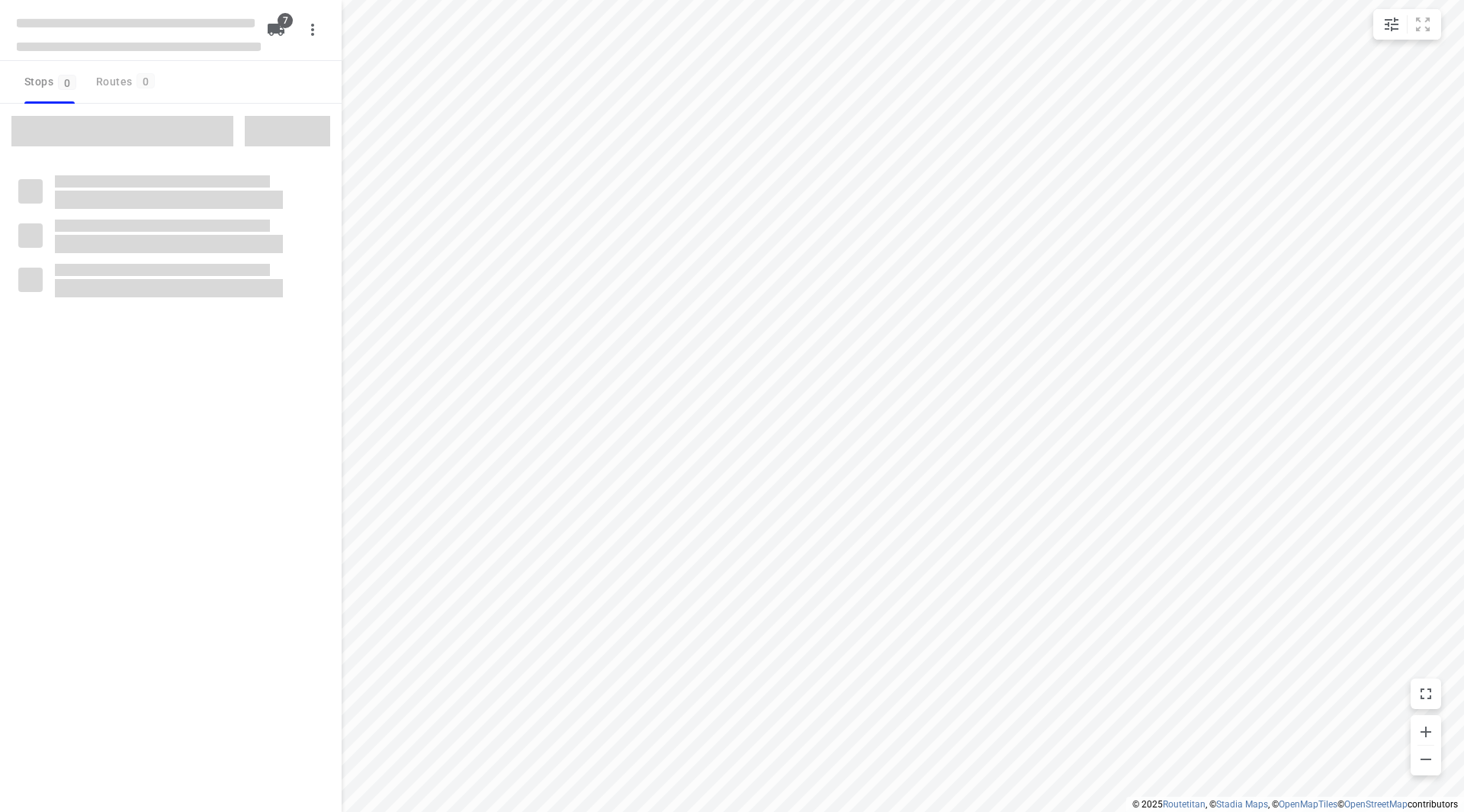
checkbox input "true"
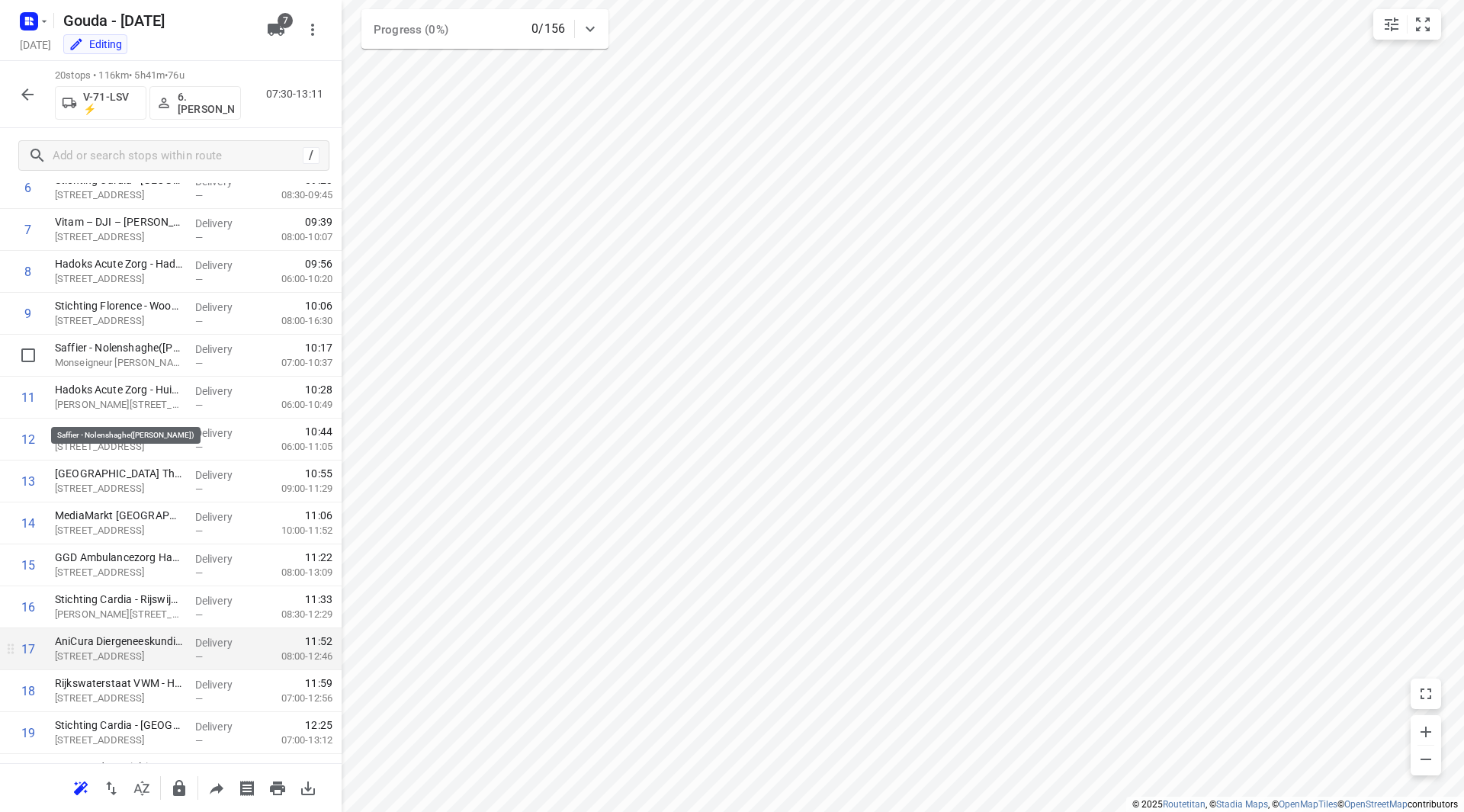
scroll to position [376, 0]
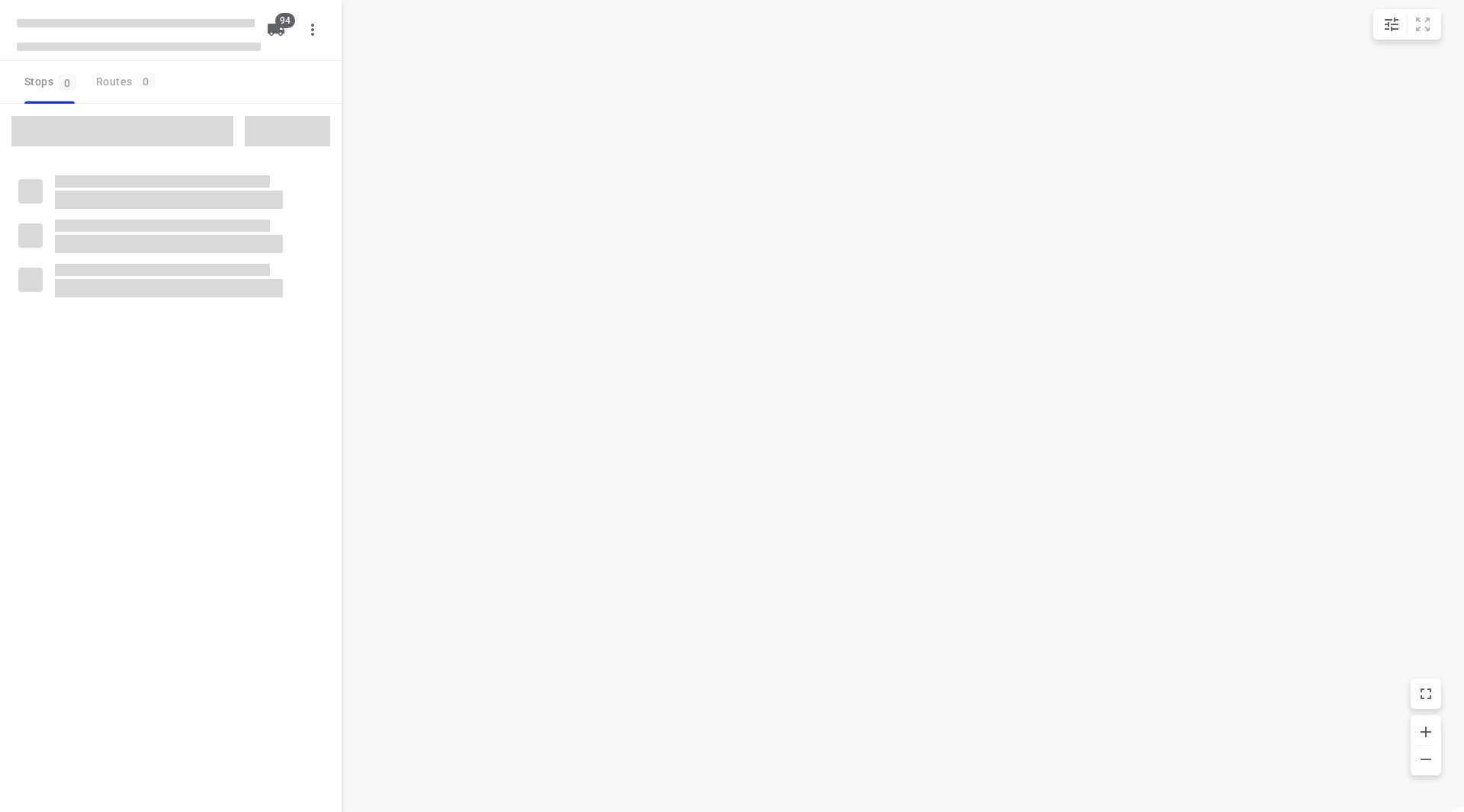
checkbox input "true"
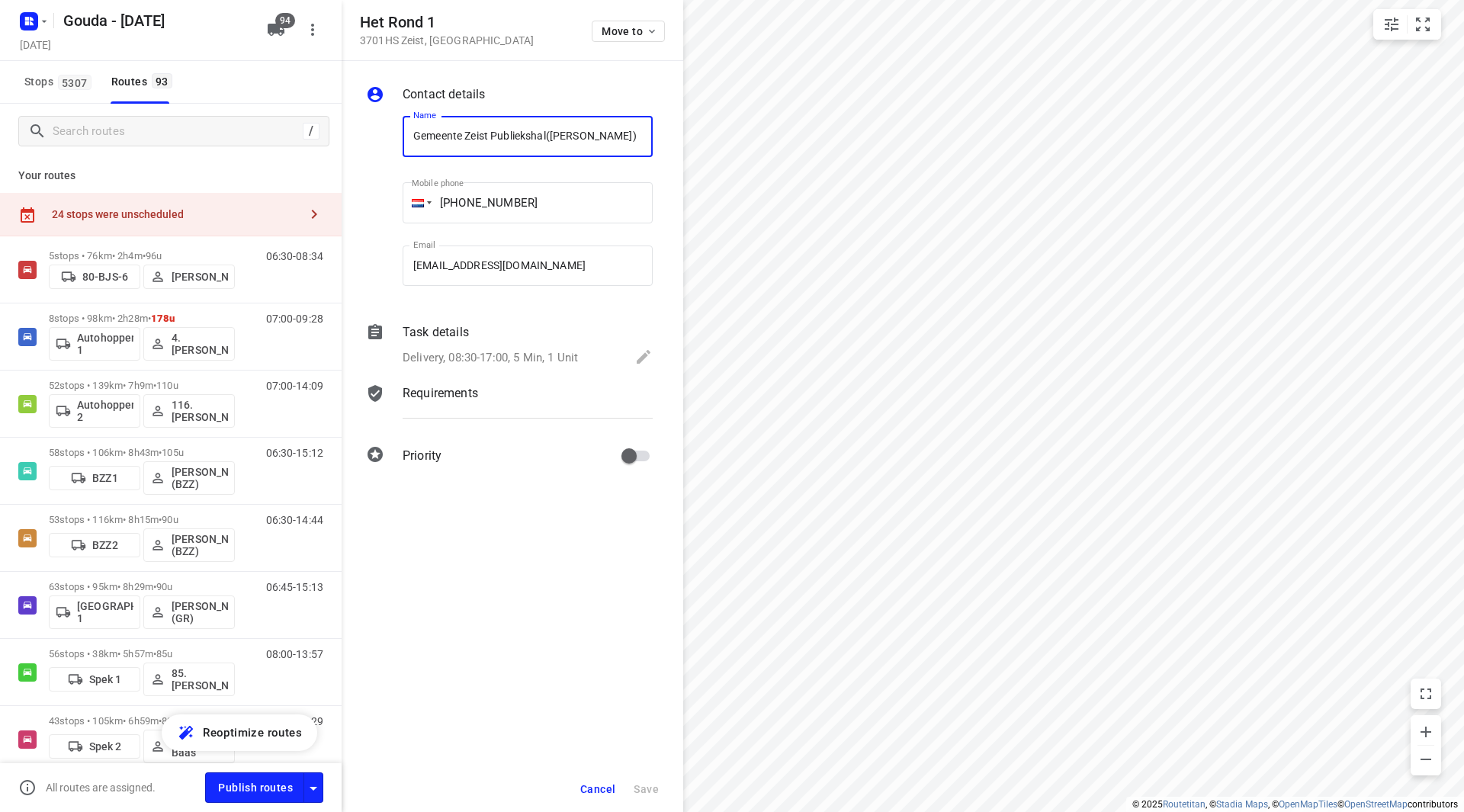
drag, startPoint x: 527, startPoint y: 136, endPoint x: 342, endPoint y: 133, distance: 185.0
click at [342, 133] on div "Contact details Name Gemeente Zeist Publiekshal([PERSON_NAME]) Name Mobile phon…" at bounding box center [512, 277] width 342 height 434
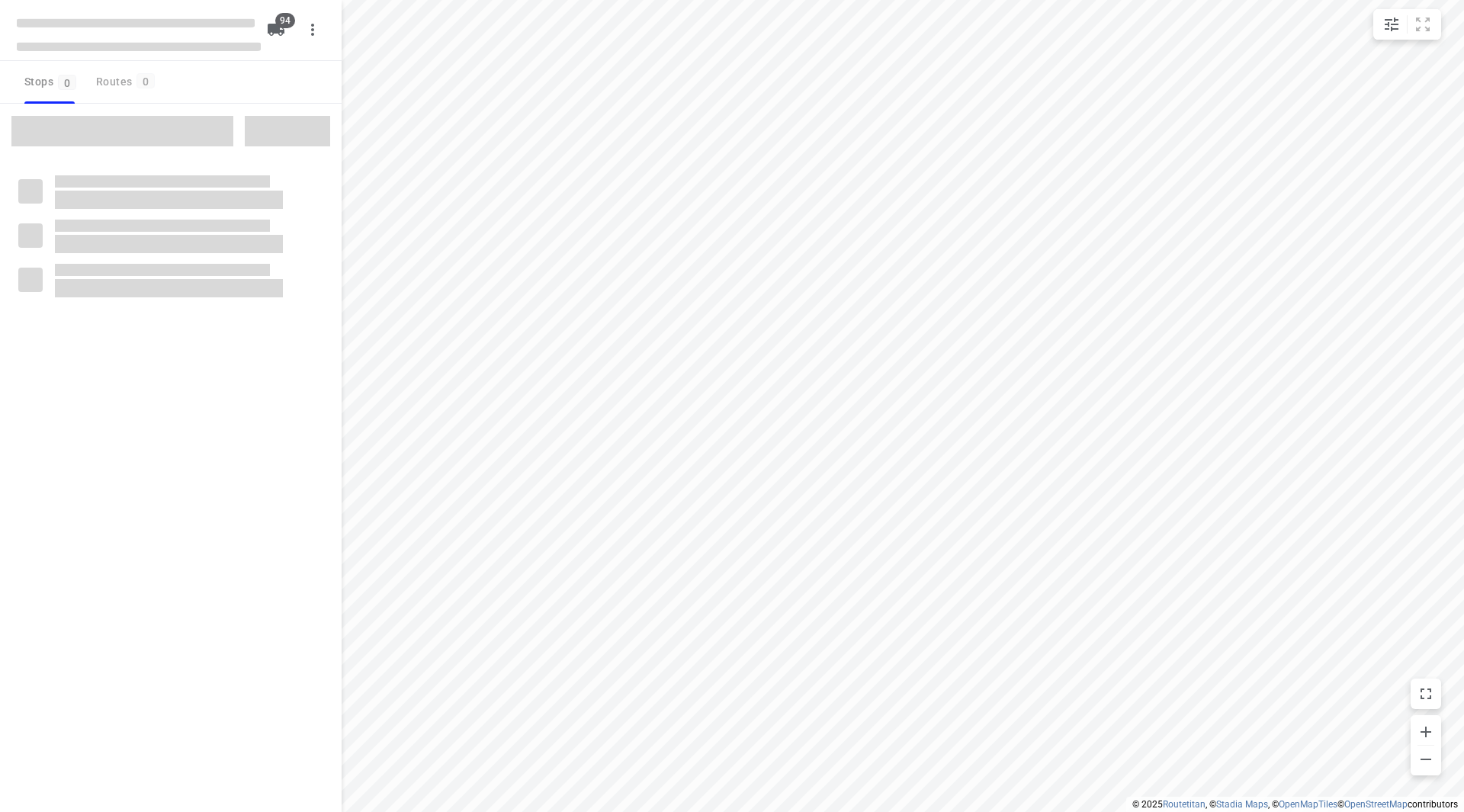
checkbox input "true"
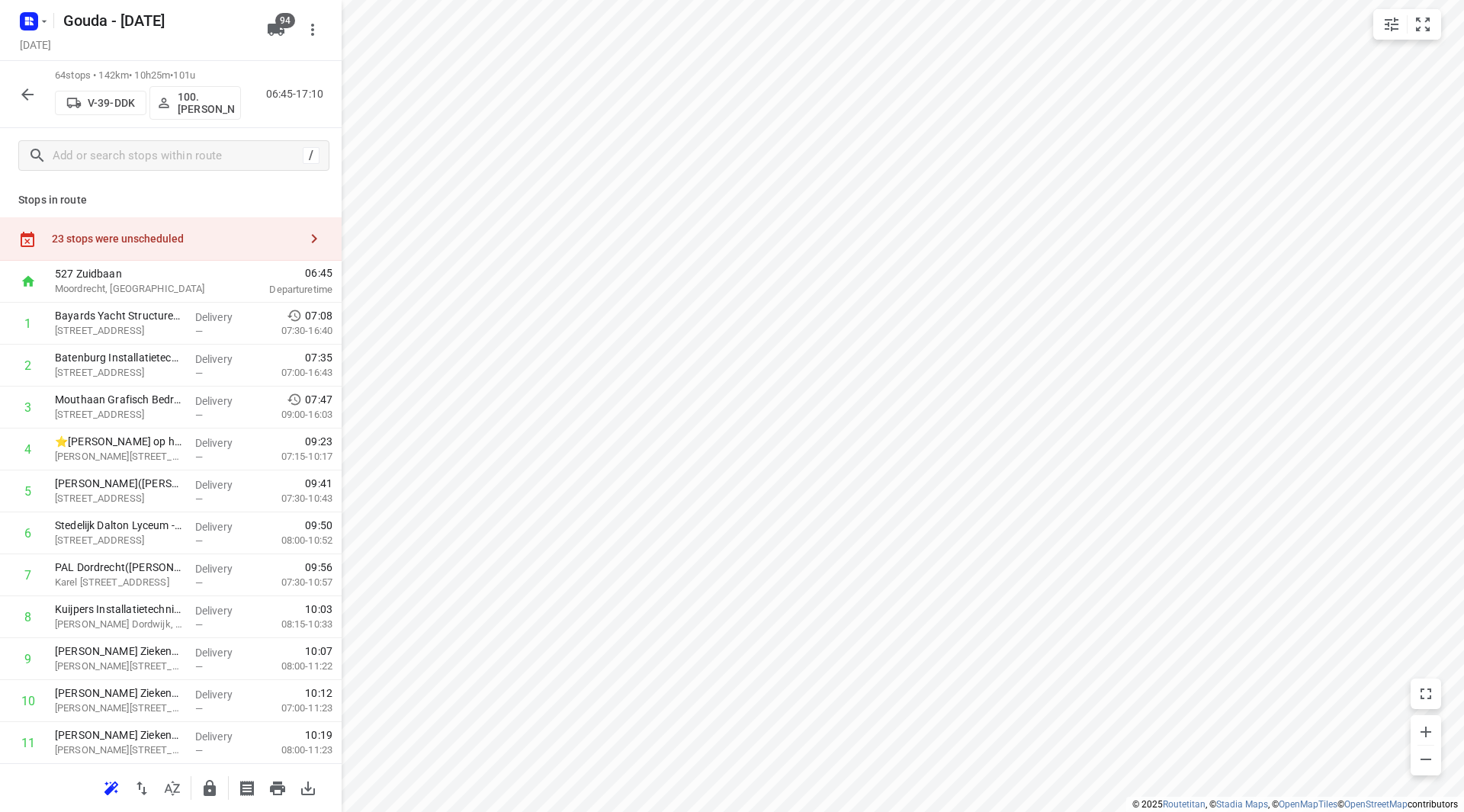
click at [181, 233] on div "23 stops were unscheduled" at bounding box center [176, 239] width 247 height 12
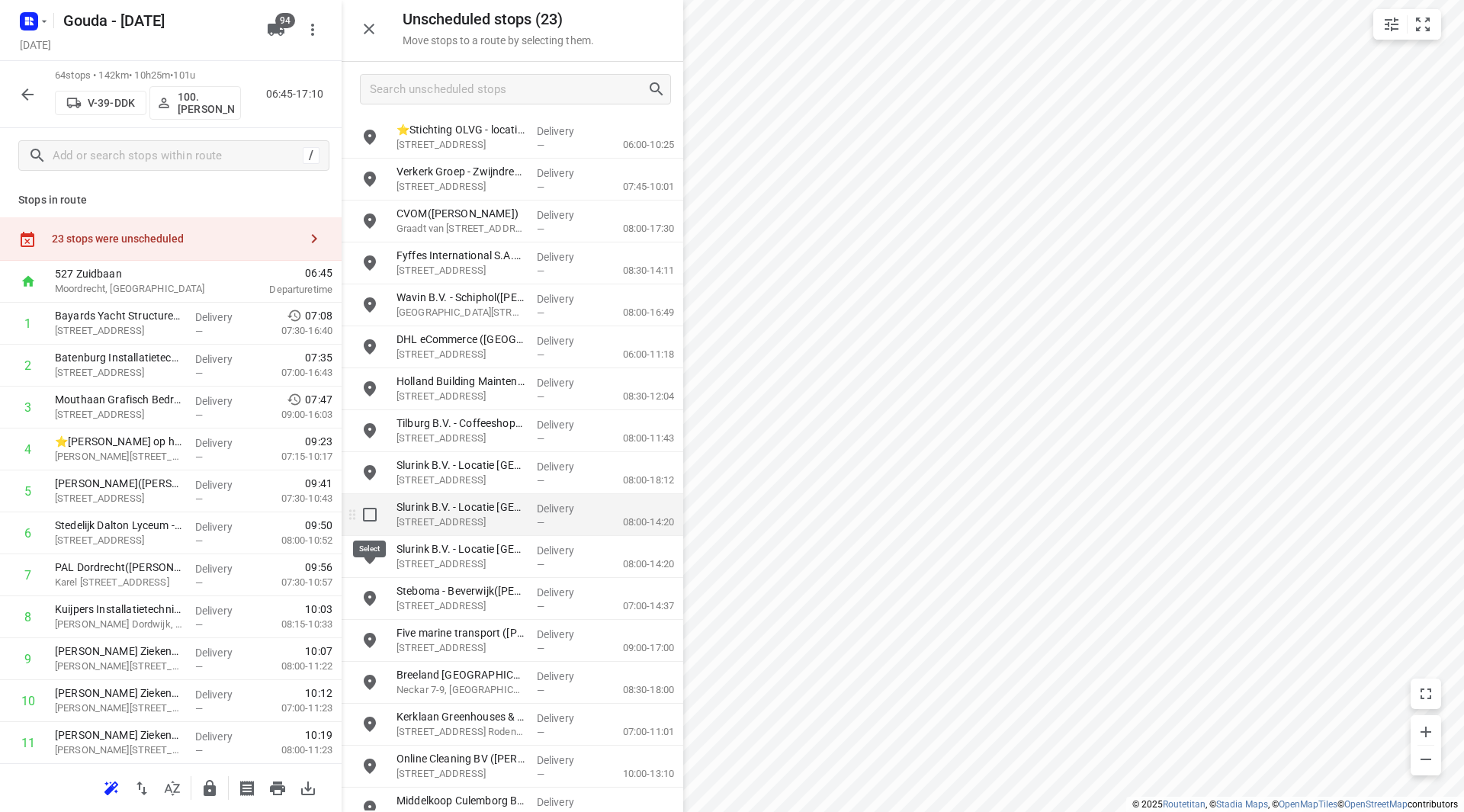
click at [373, 519] on input "grid" at bounding box center [369, 514] width 31 height 31
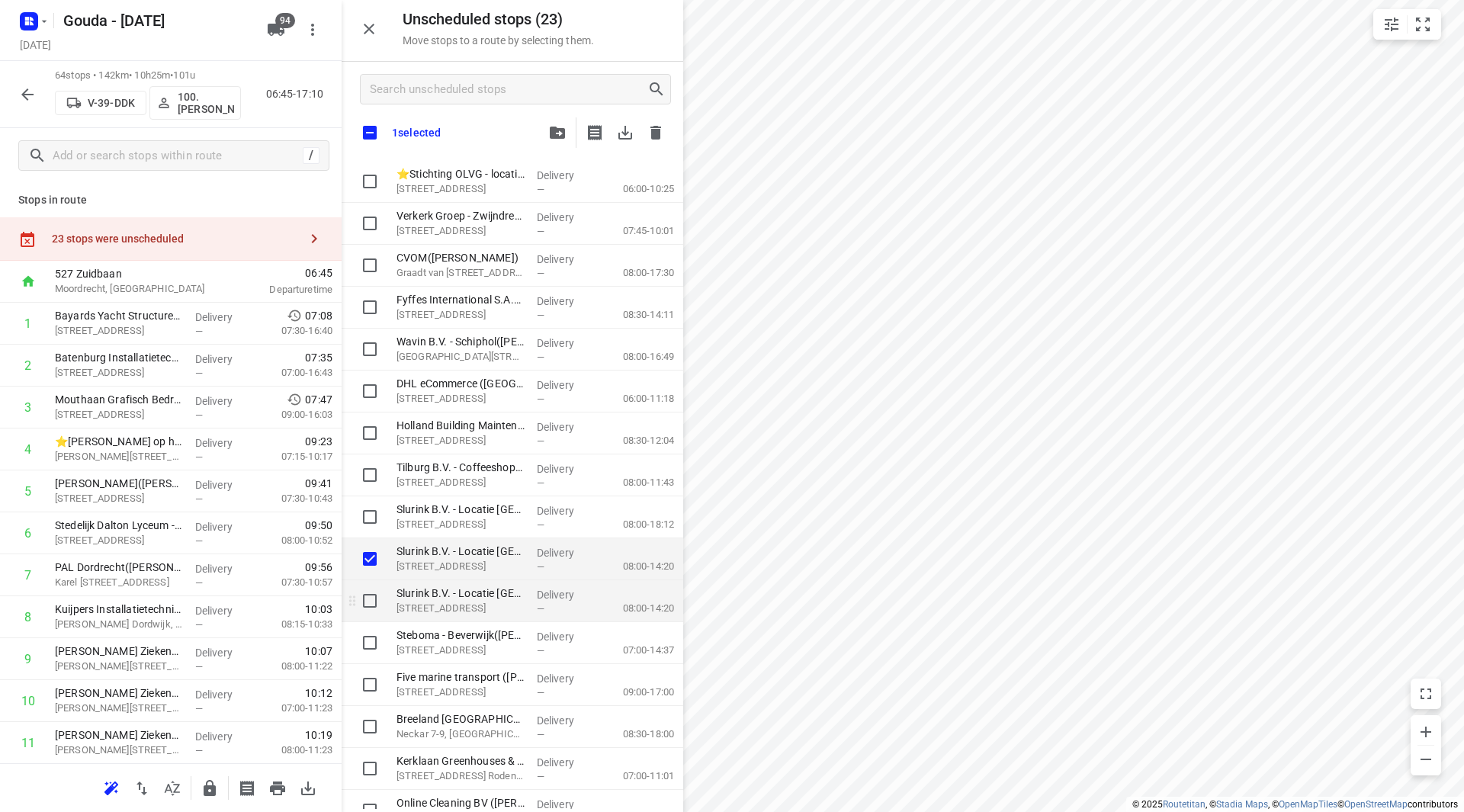
checkbox input "true"
click at [371, 597] on input "grid" at bounding box center [369, 601] width 31 height 31
checkbox input "true"
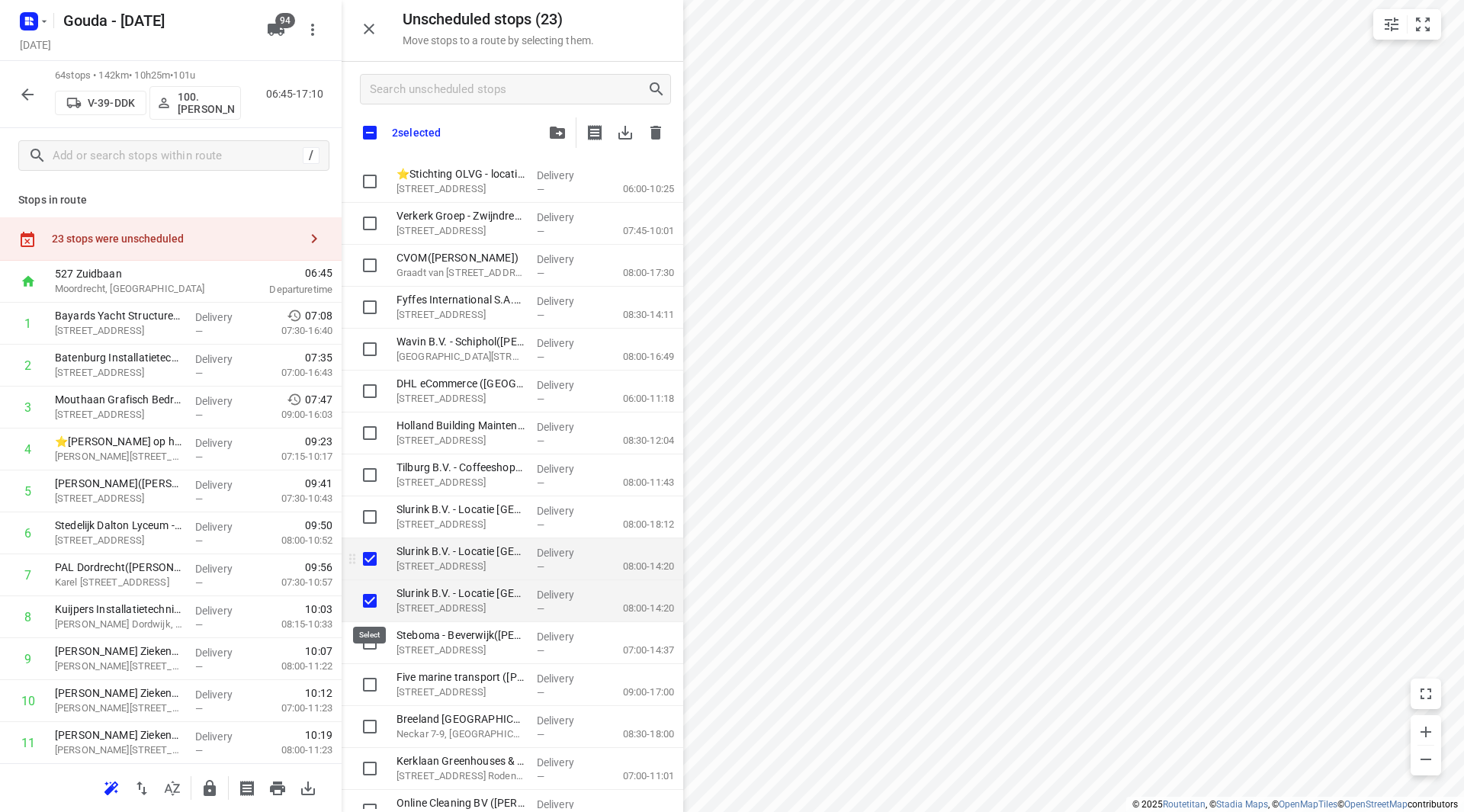
checkbox input "true"
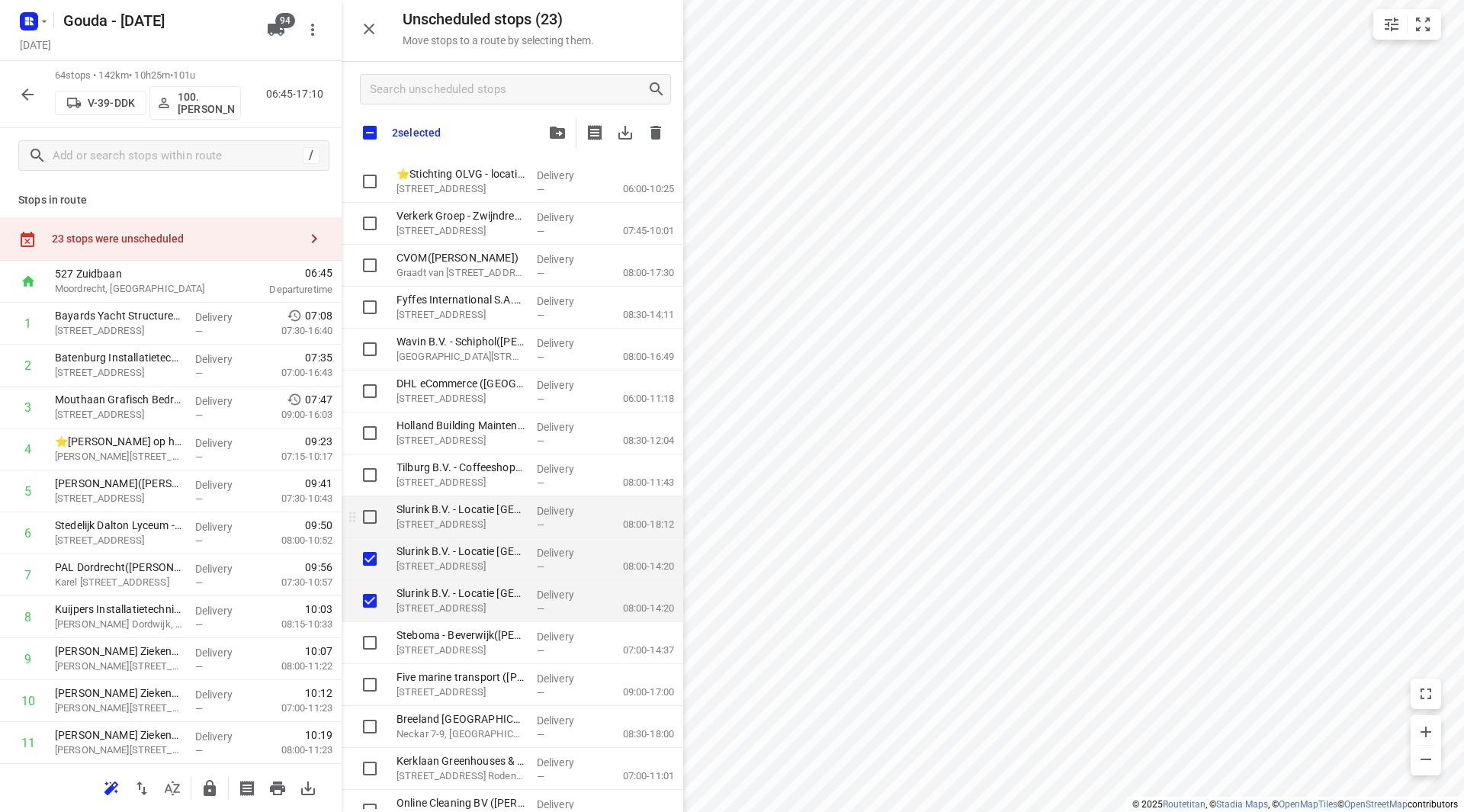
checkbox input "true"
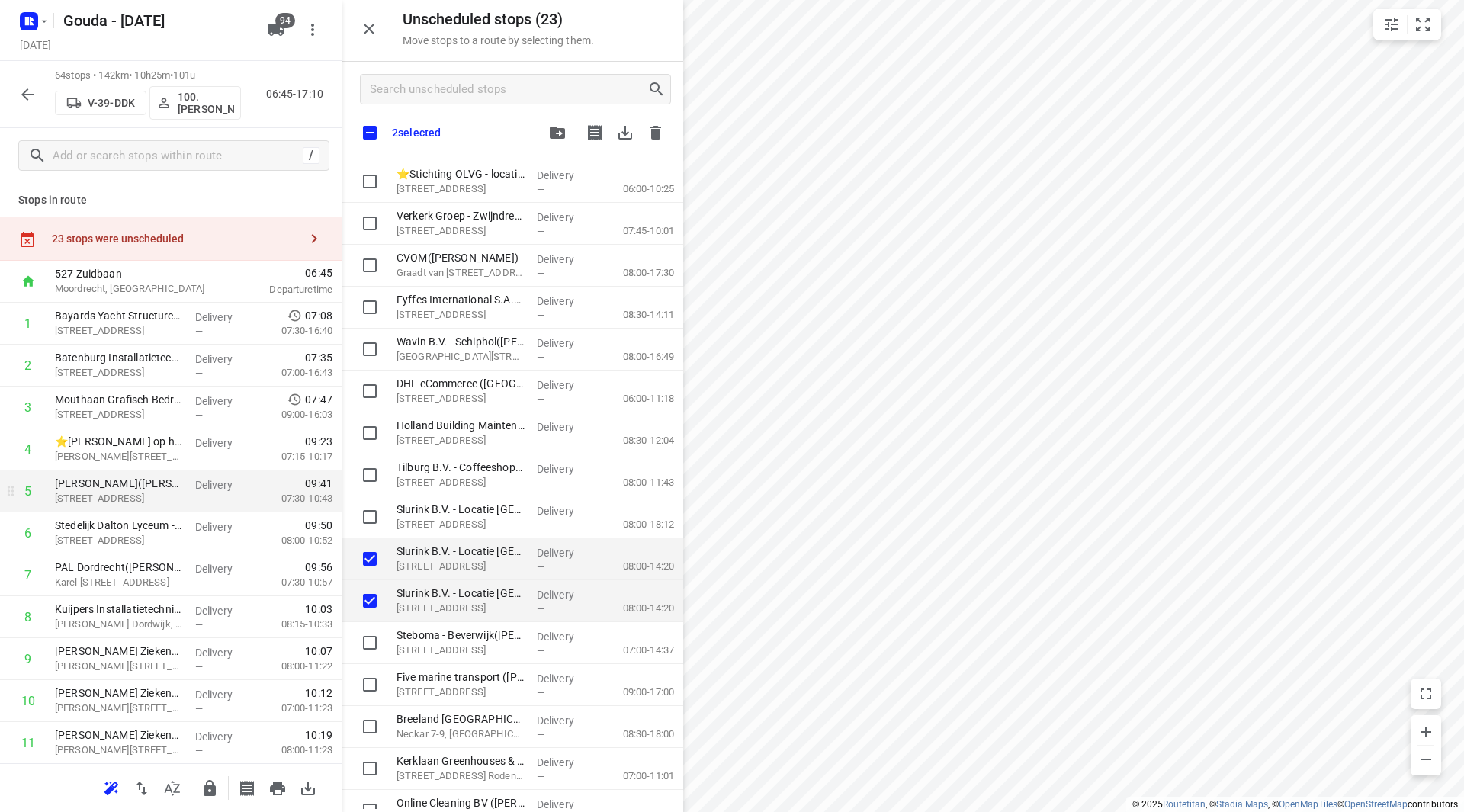
checkbox input "true"
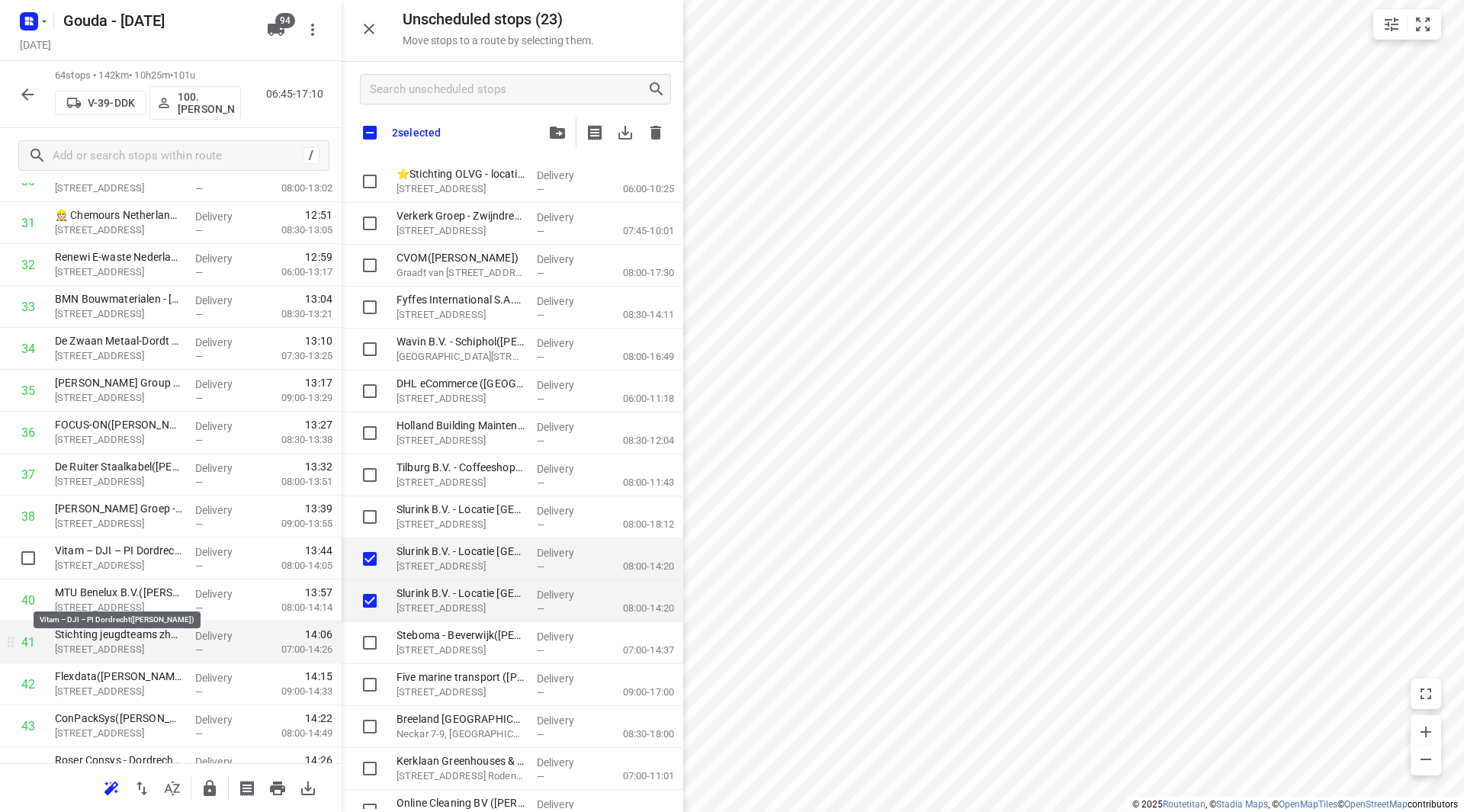
scroll to position [1373, 0]
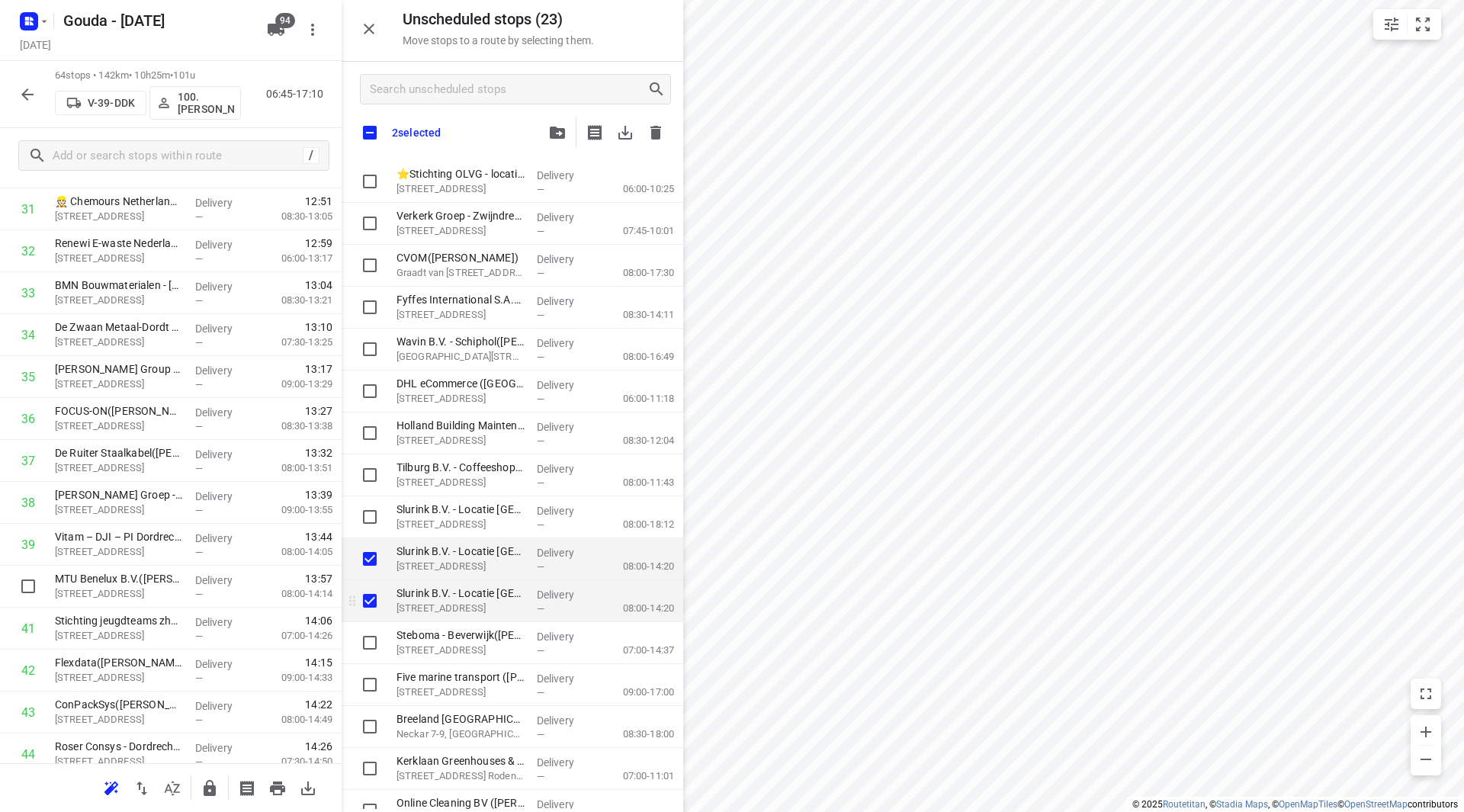
checkbox input "true"
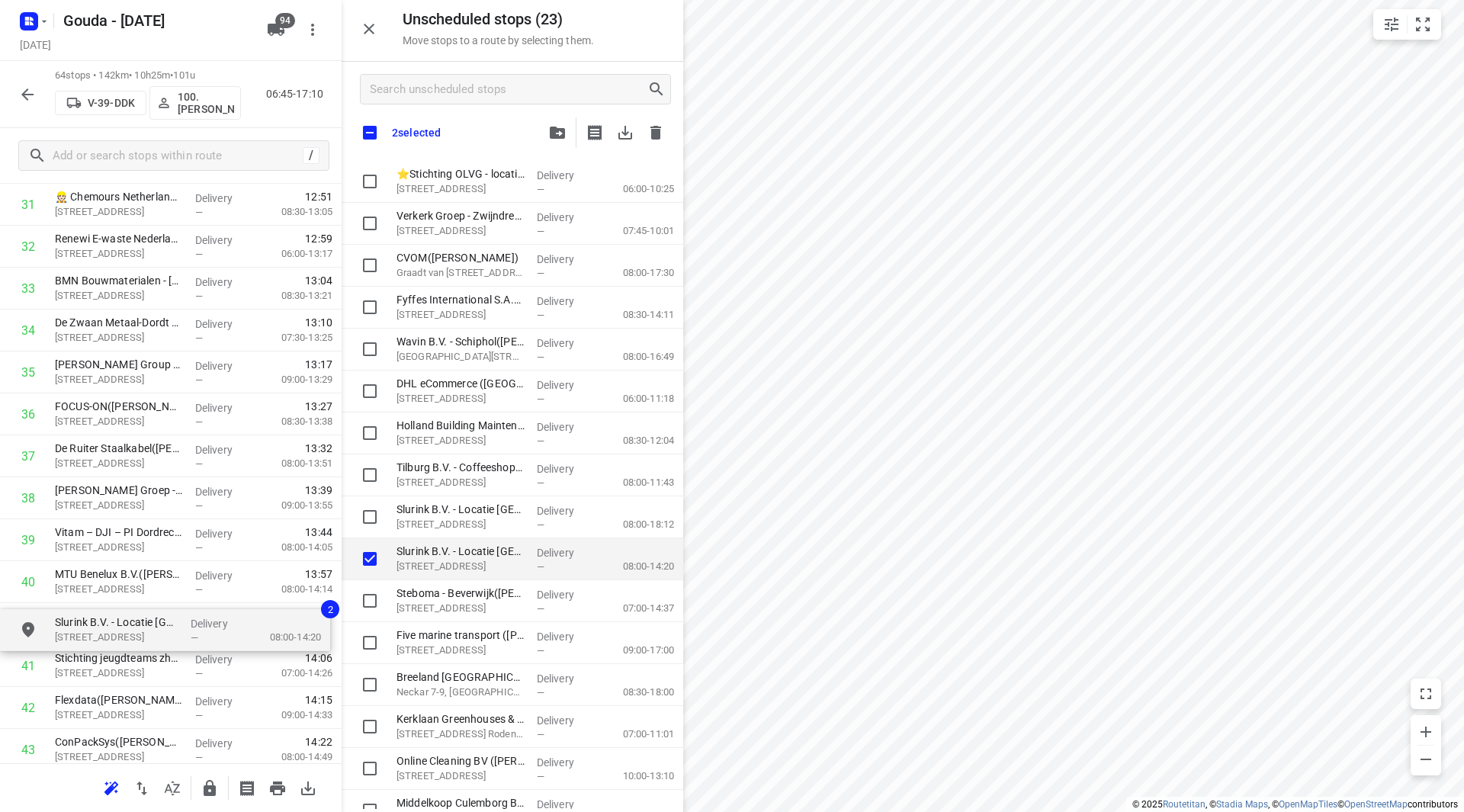
drag, startPoint x: 422, startPoint y: 555, endPoint x: 64, endPoint y: 627, distance: 365.2
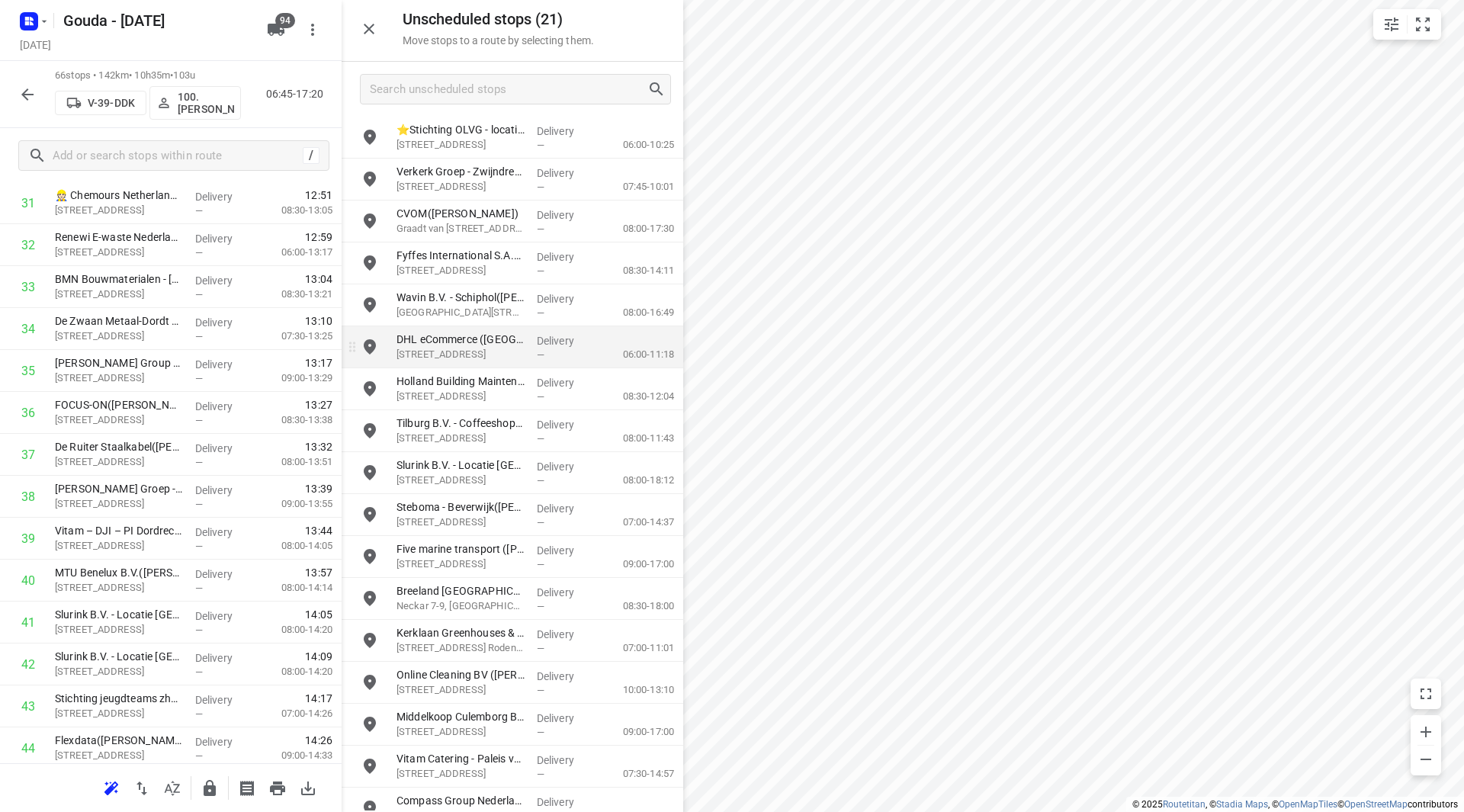
click at [627, 349] on div "i © 2025 Routetitan , © Stadia Maps , © OpenMapTiles © OpenStreetMap contributo…" at bounding box center [732, 406] width 1464 height 812
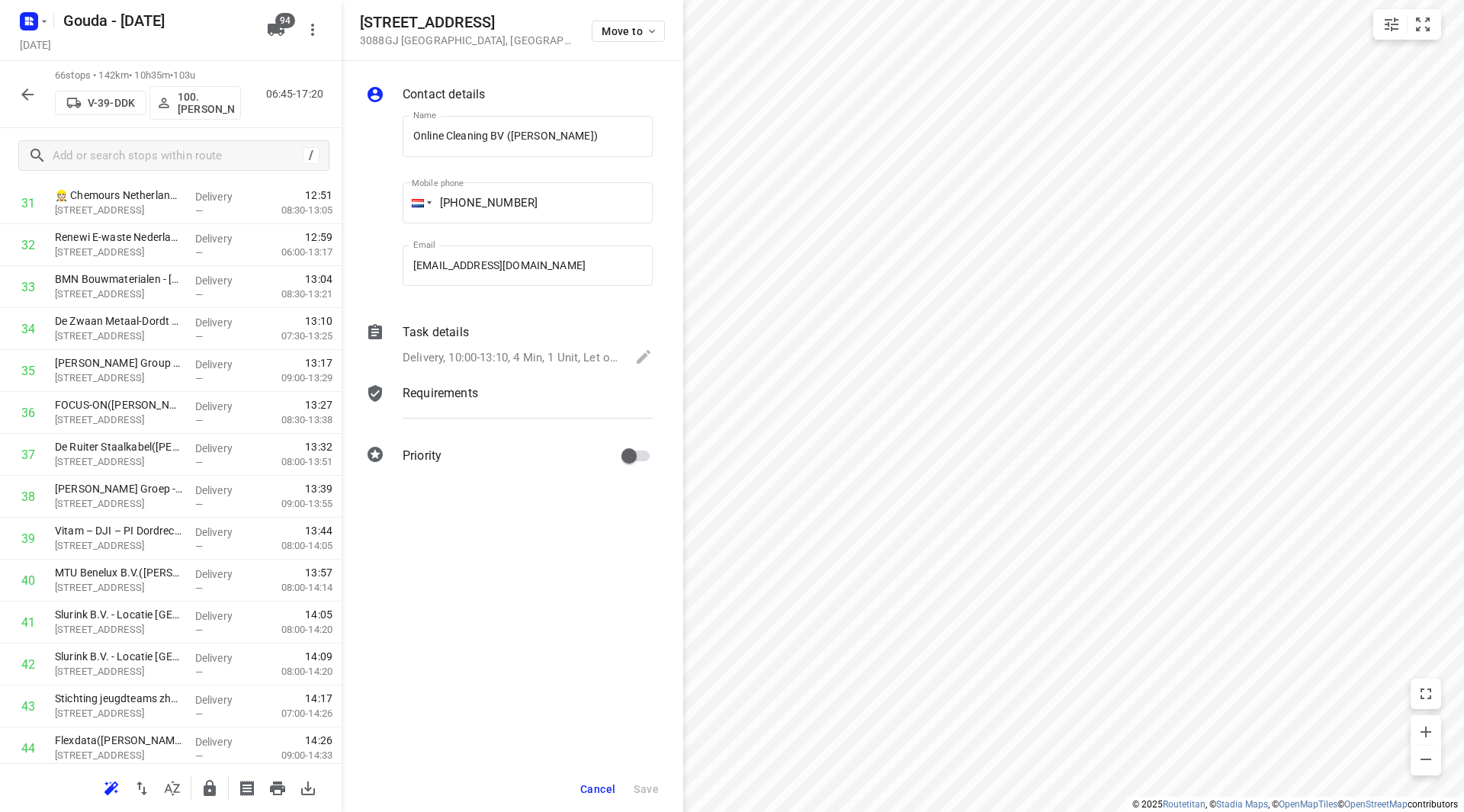
click at [605, 793] on span "Cancel" at bounding box center [598, 789] width 35 height 12
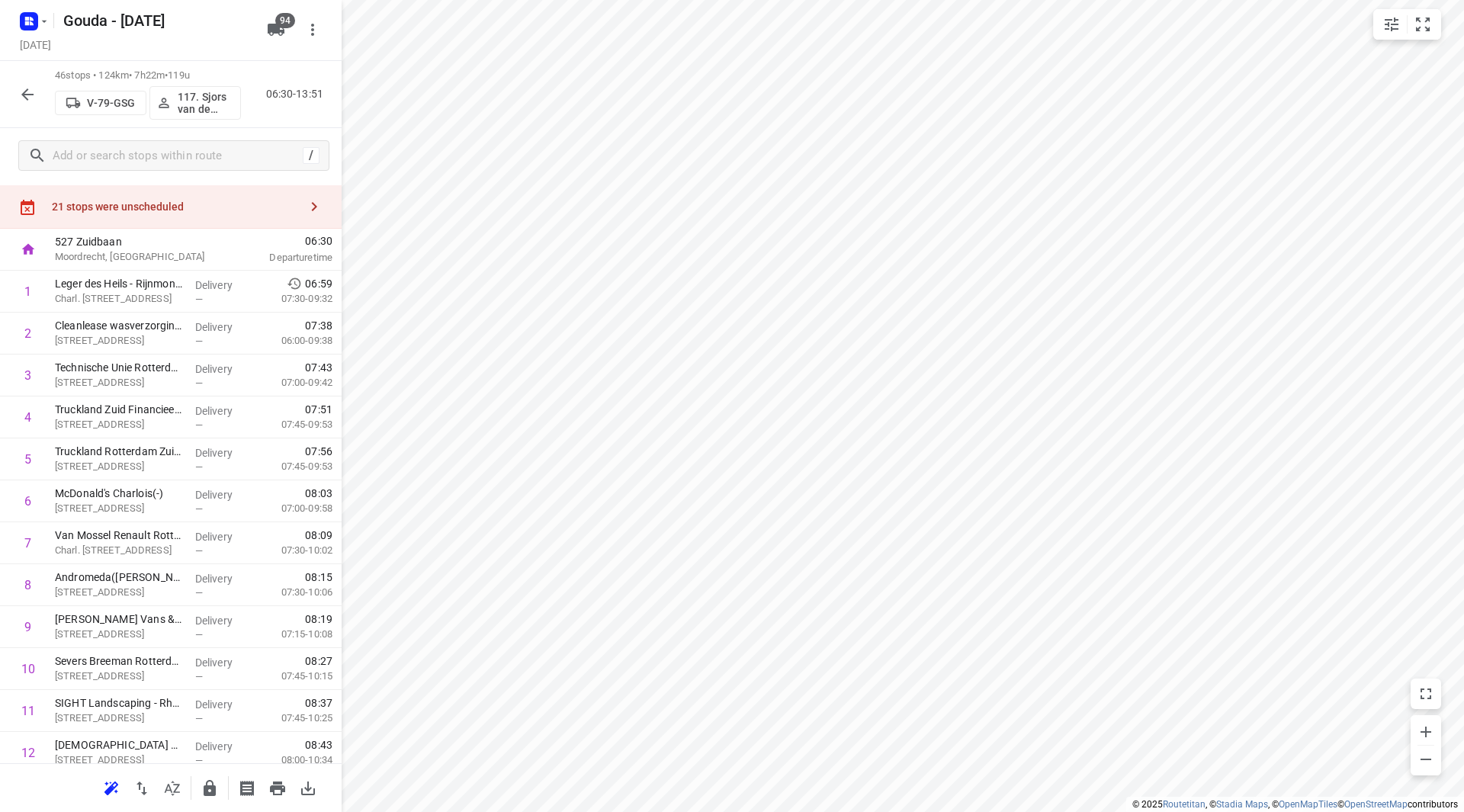
scroll to position [30, 0]
click at [211, 220] on div "21 stops were unscheduled" at bounding box center [171, 209] width 342 height 43
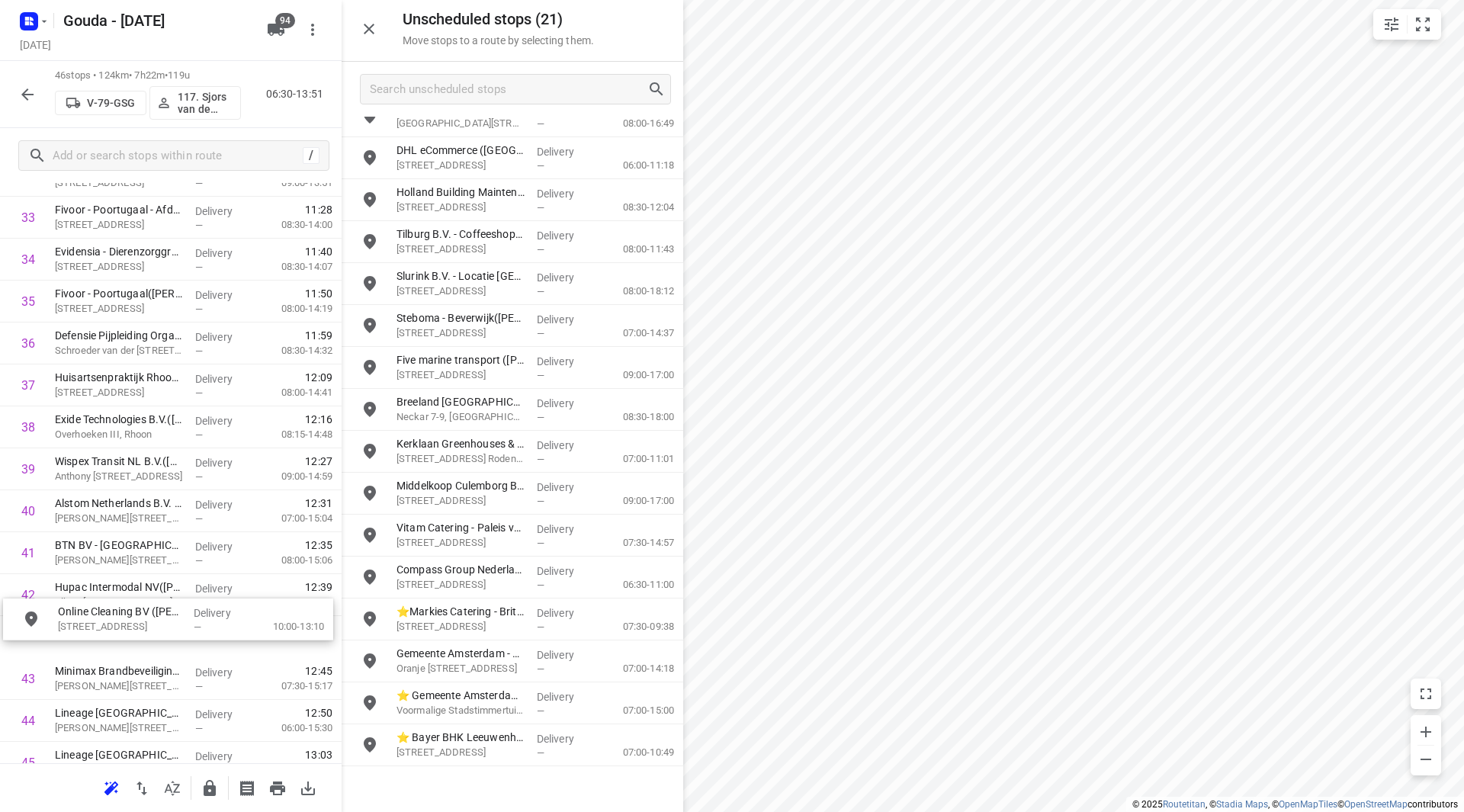
scroll to position [1448, 0]
drag, startPoint x: 466, startPoint y: 501, endPoint x: 110, endPoint y: 599, distance: 369.2
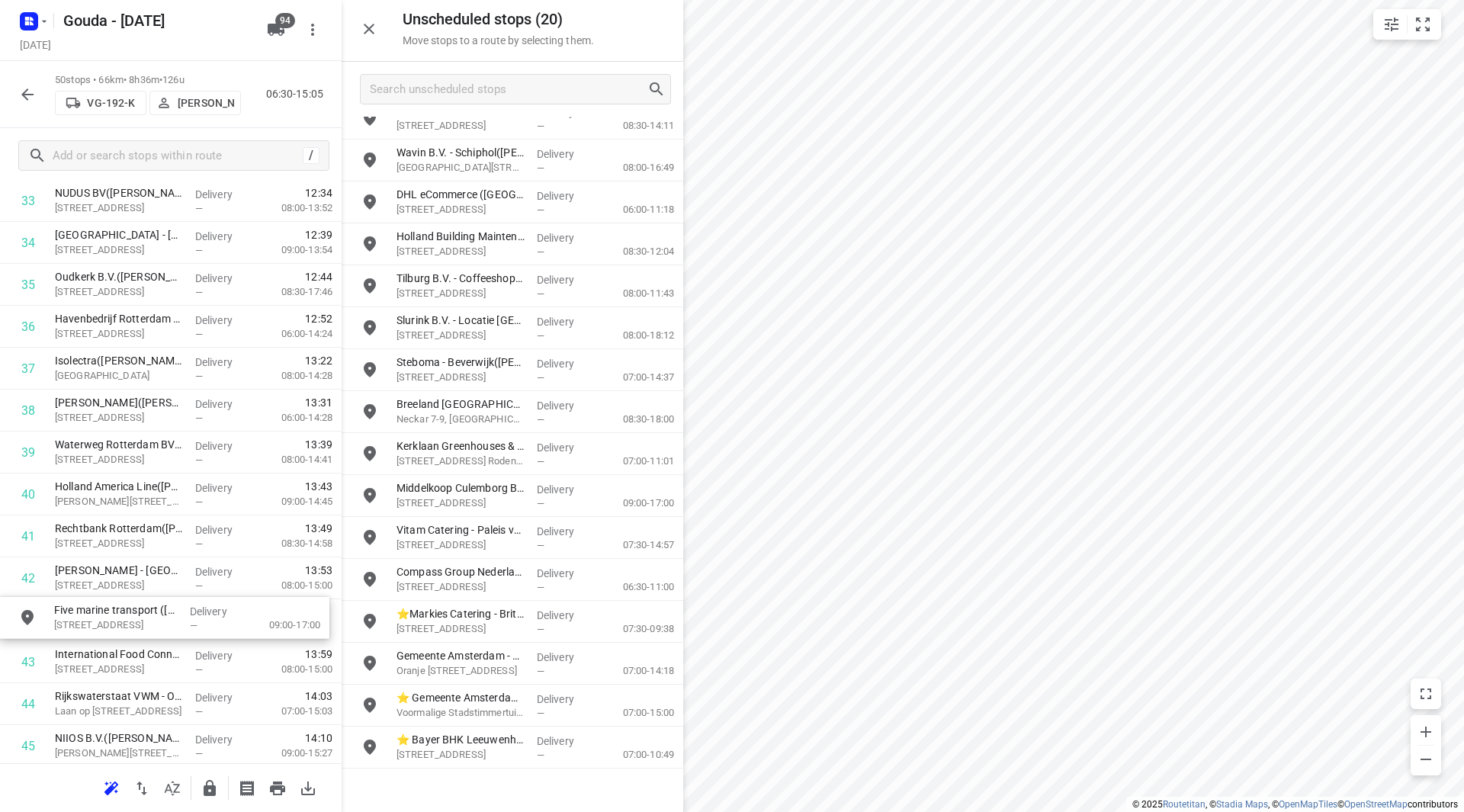
scroll to position [1468, 0]
drag, startPoint x: 484, startPoint y: 415, endPoint x: 137, endPoint y: 617, distance: 401.5
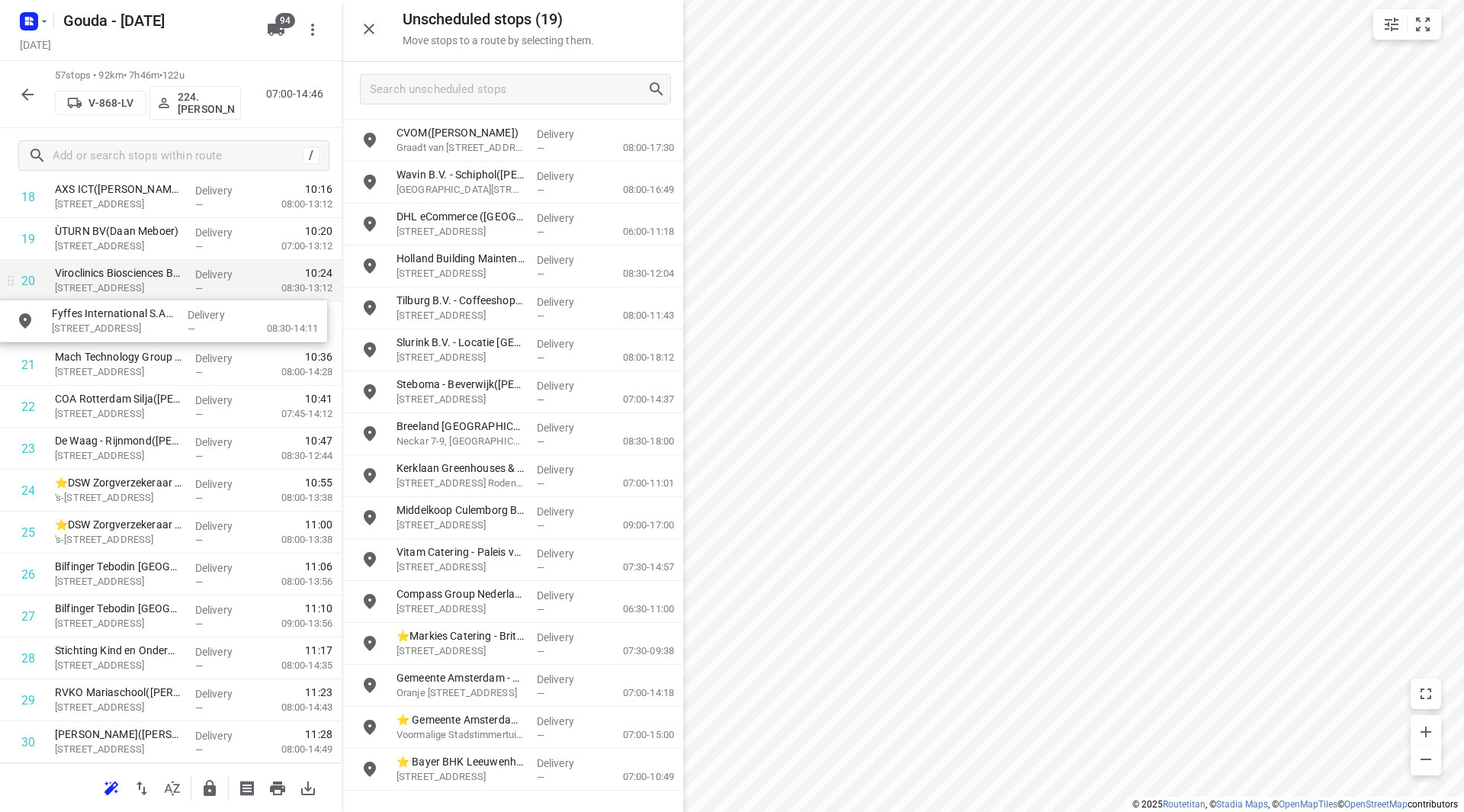
scroll to position [831, 0]
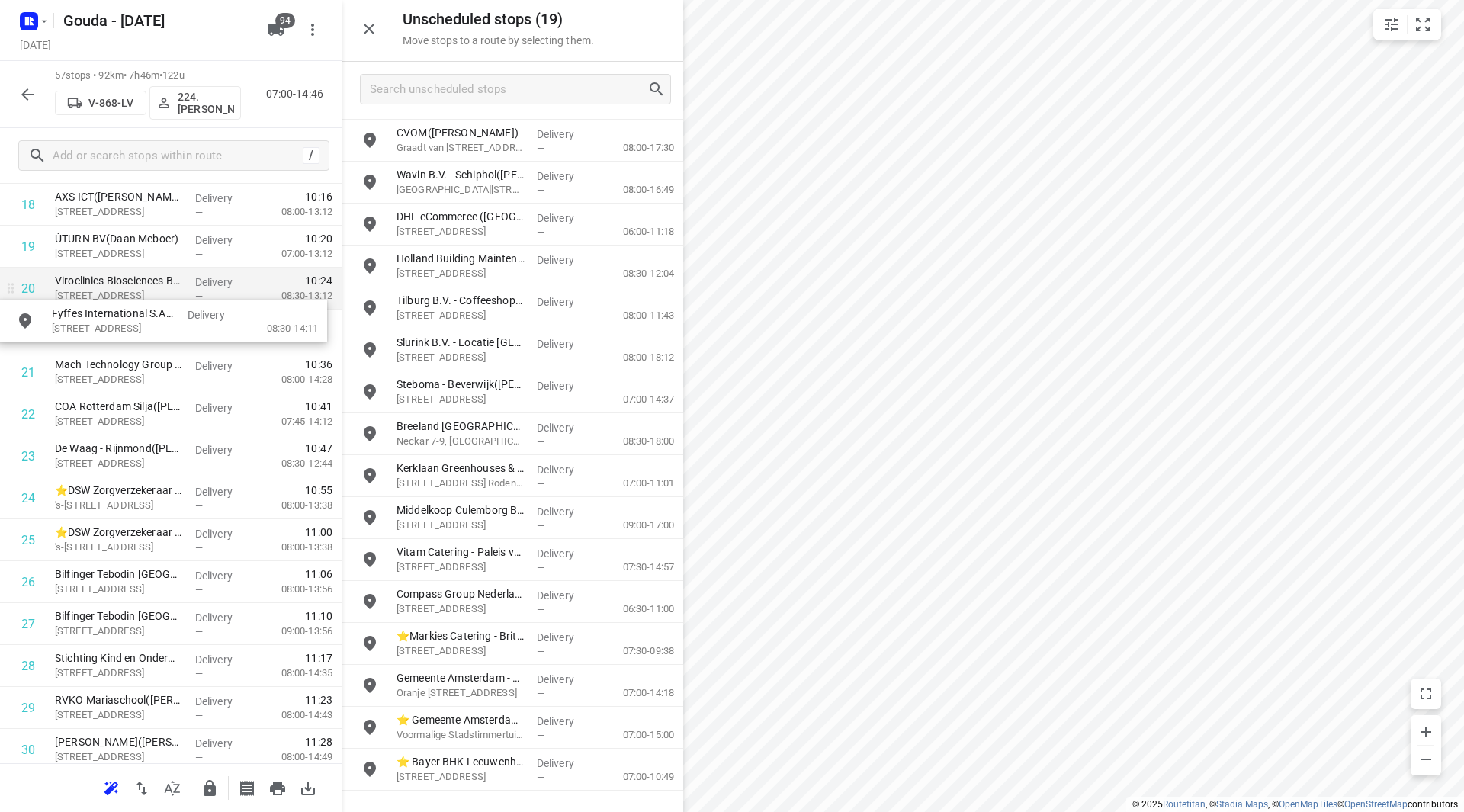
drag, startPoint x: 472, startPoint y: 148, endPoint x: 115, endPoint y: 309, distance: 391.6
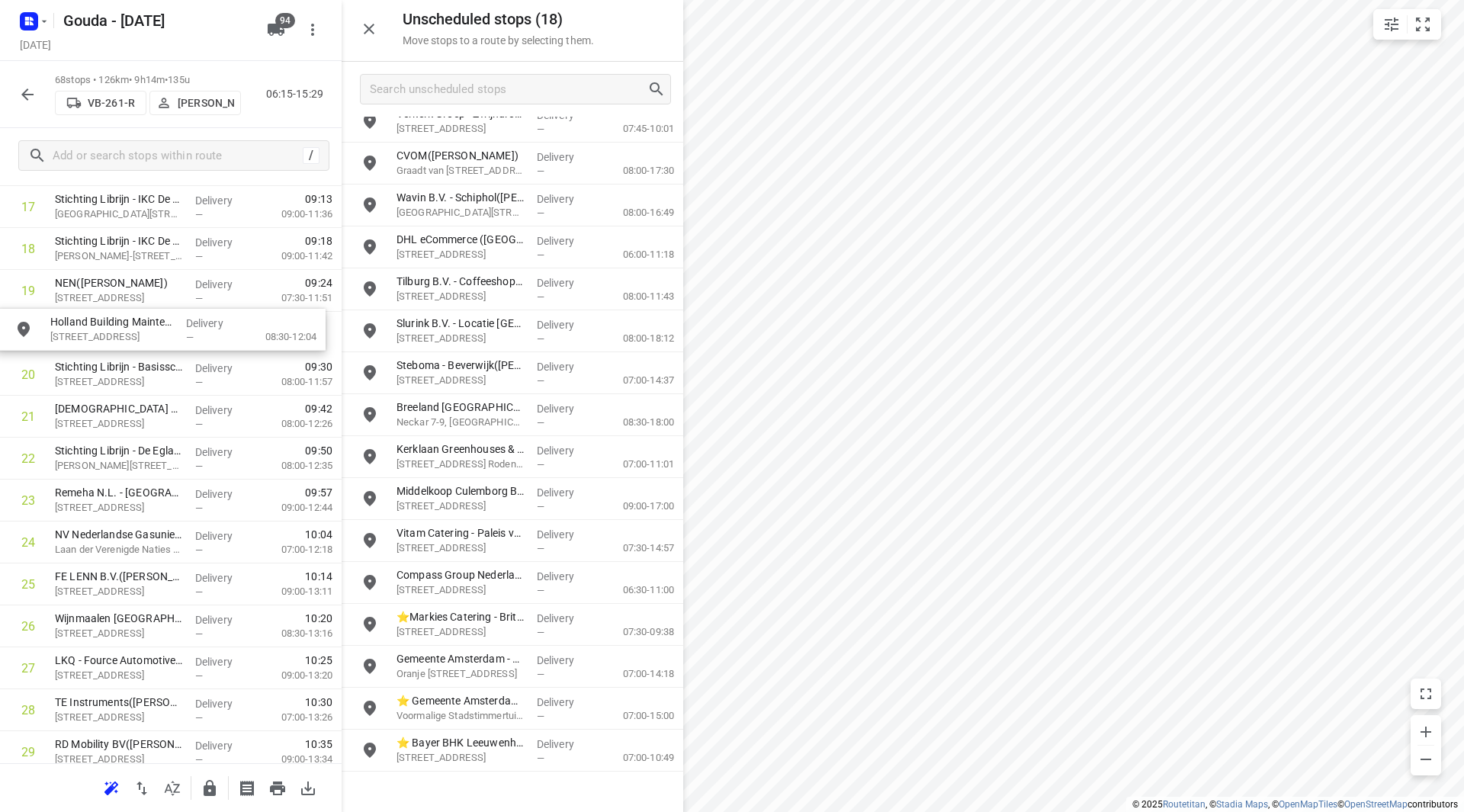
scroll to position [780, 0]
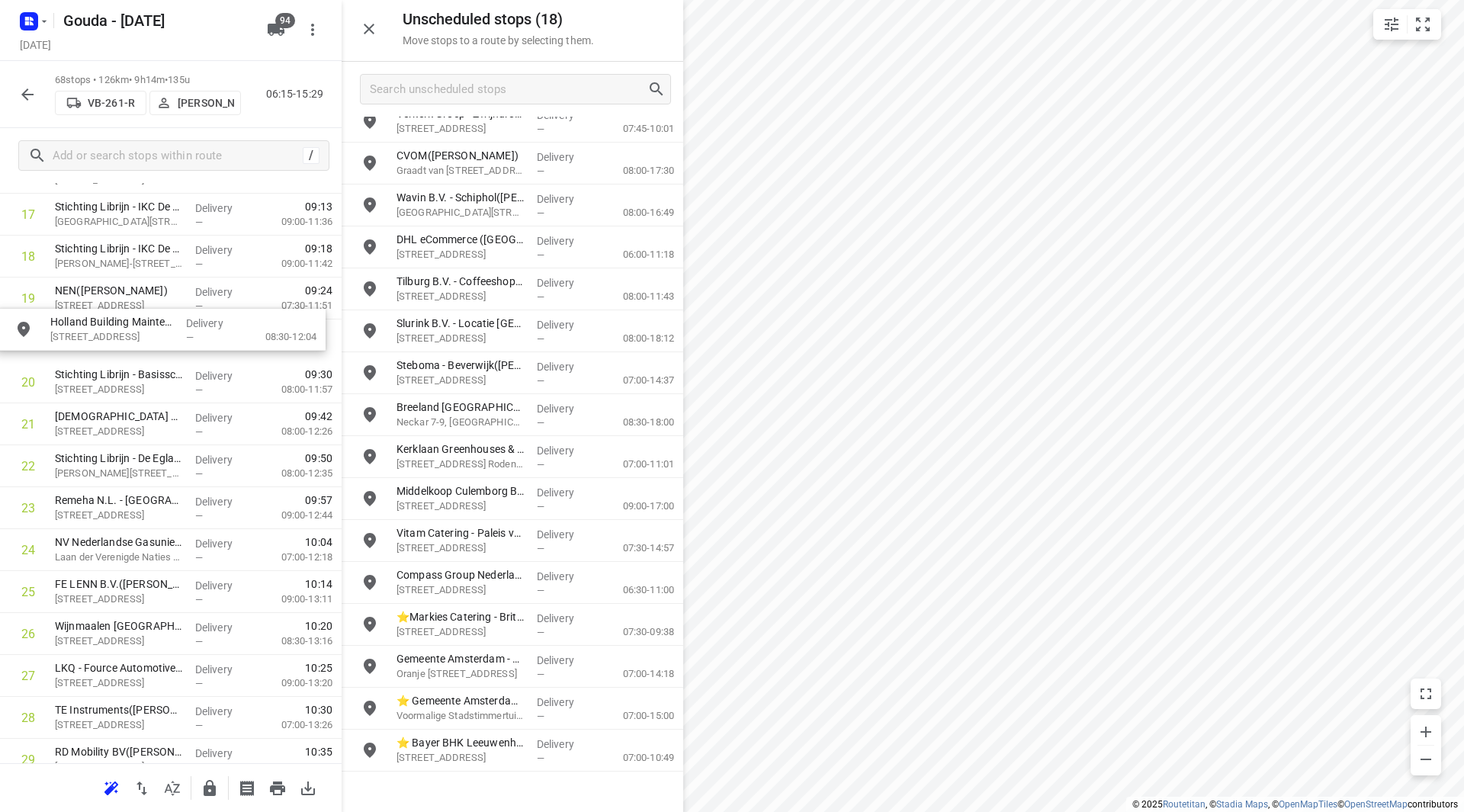
drag, startPoint x: 484, startPoint y: 277, endPoint x: 136, endPoint y: 337, distance: 353.1
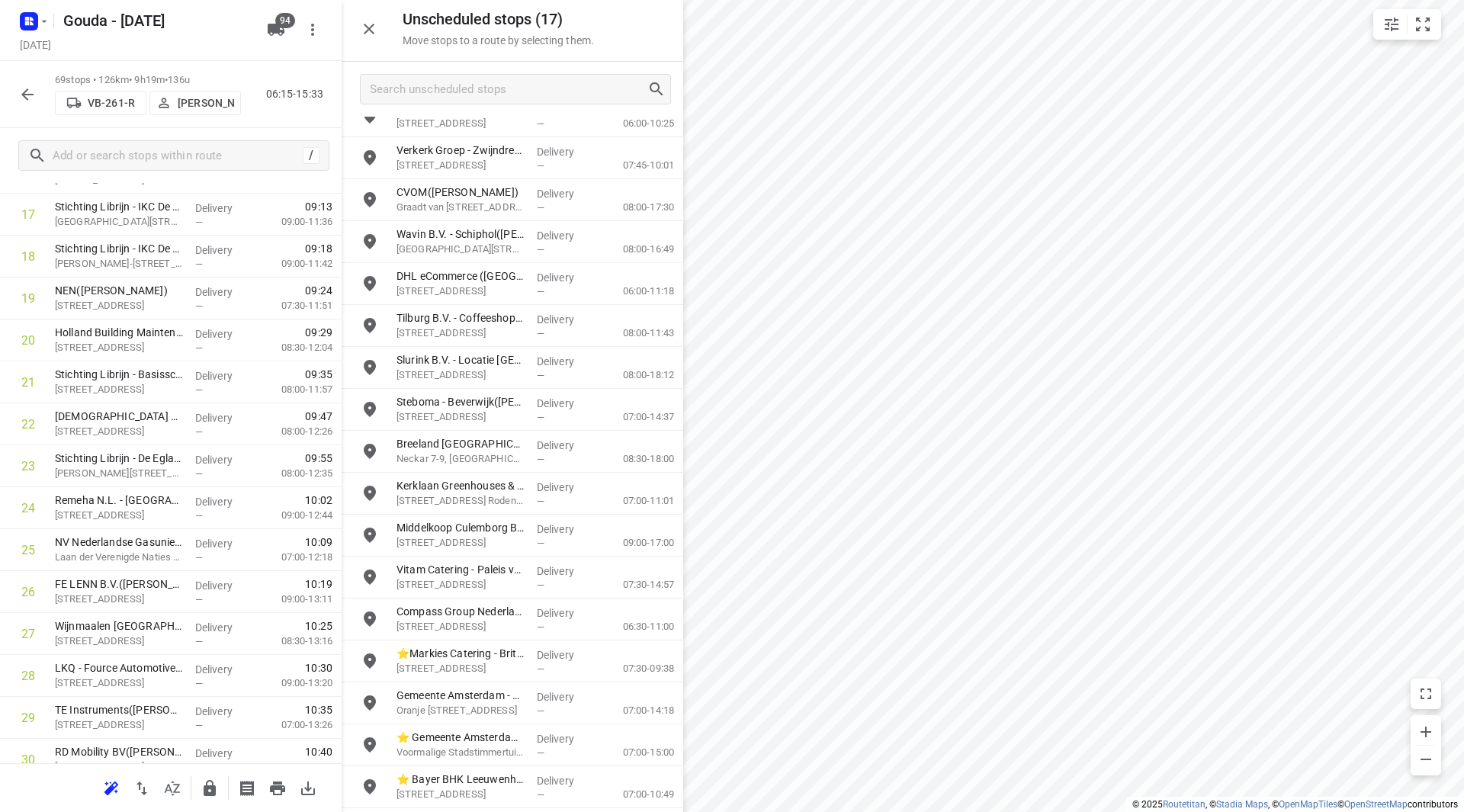
scroll to position [19, 0]
drag, startPoint x: 466, startPoint y: 619, endPoint x: 471, endPoint y: 626, distance: 8.6
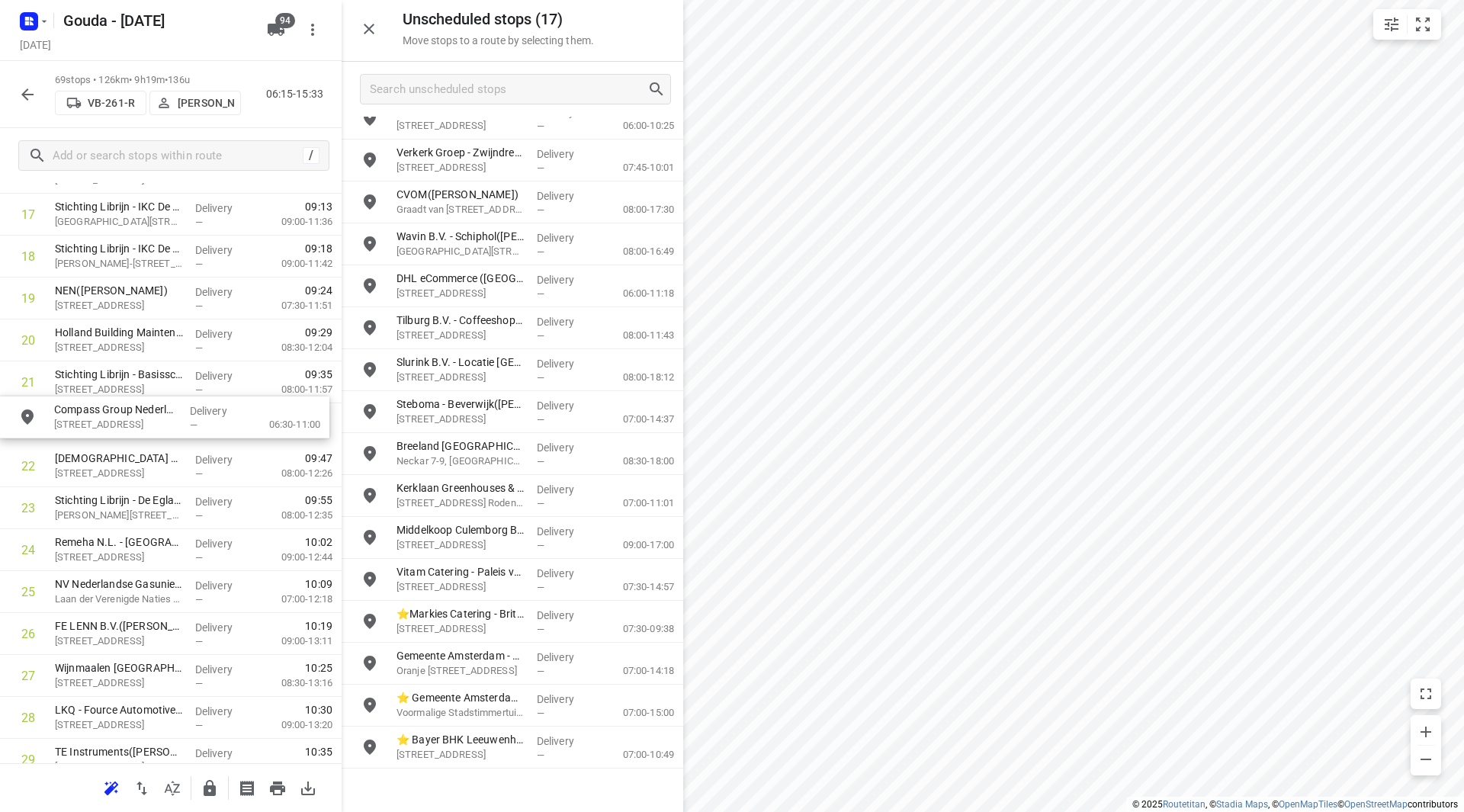
drag, startPoint x: 473, startPoint y: 623, endPoint x: 140, endPoint y: 417, distance: 391.6
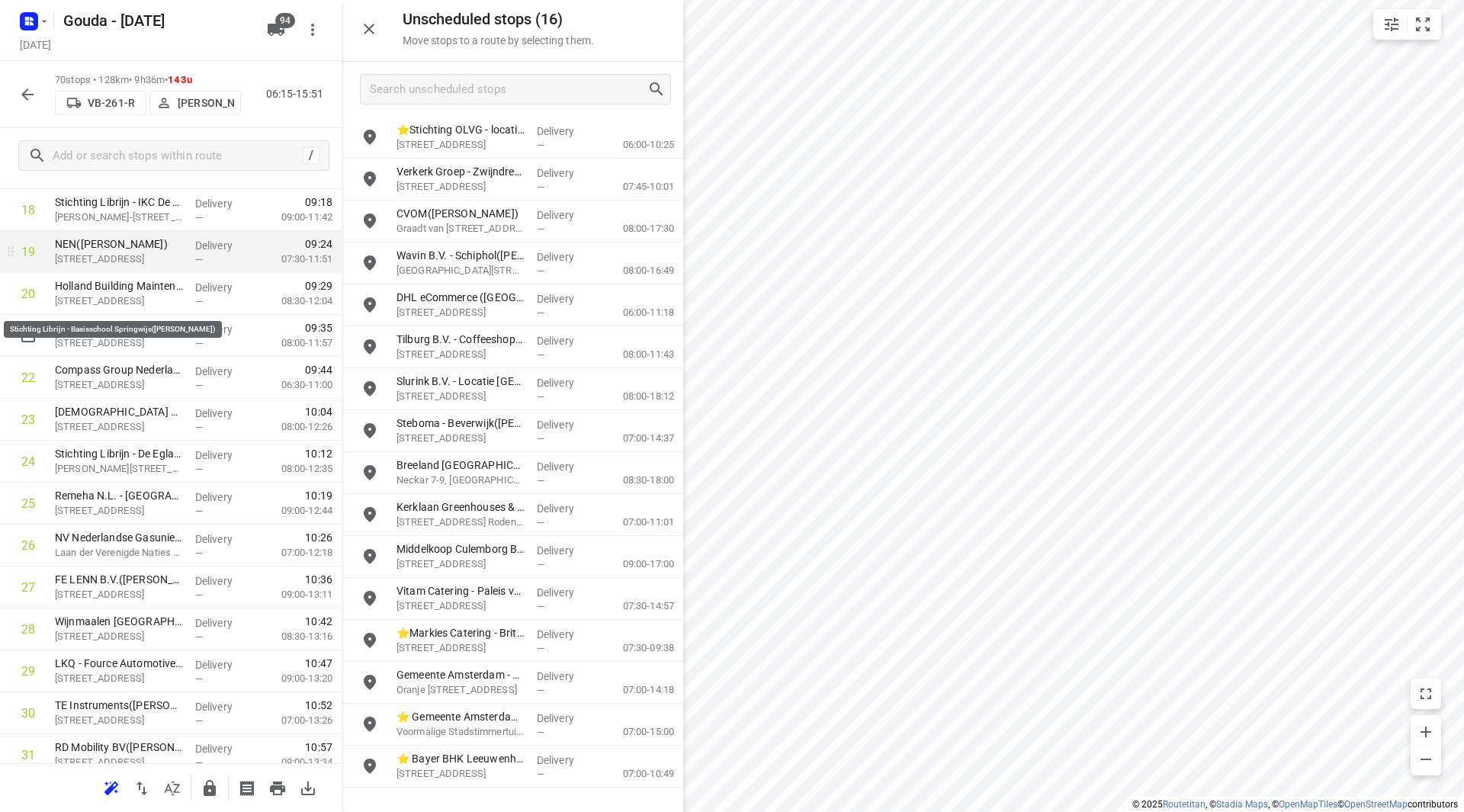
scroll to position [780, 0]
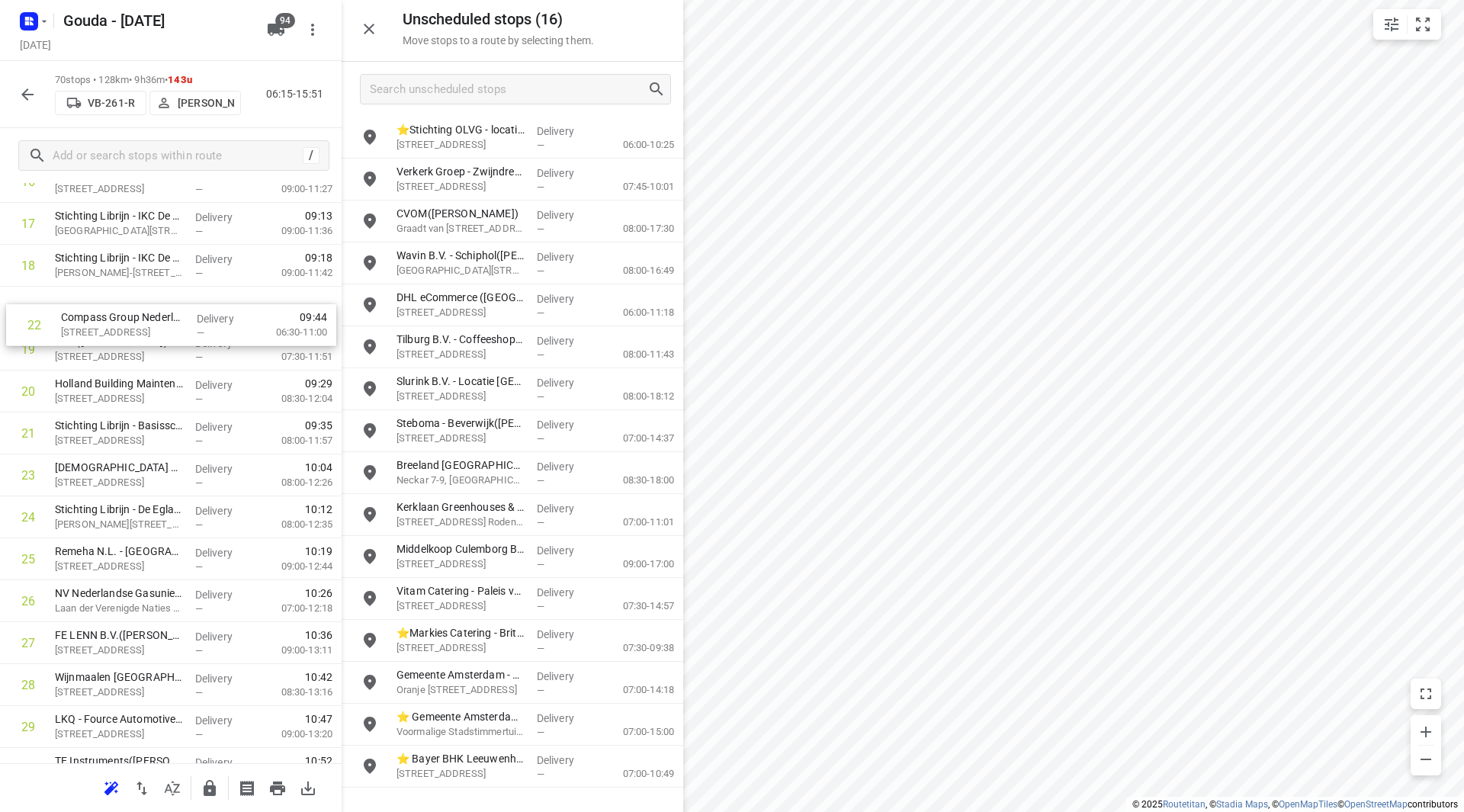
drag, startPoint x: 170, startPoint y: 419, endPoint x: 176, endPoint y: 315, distance: 104.2
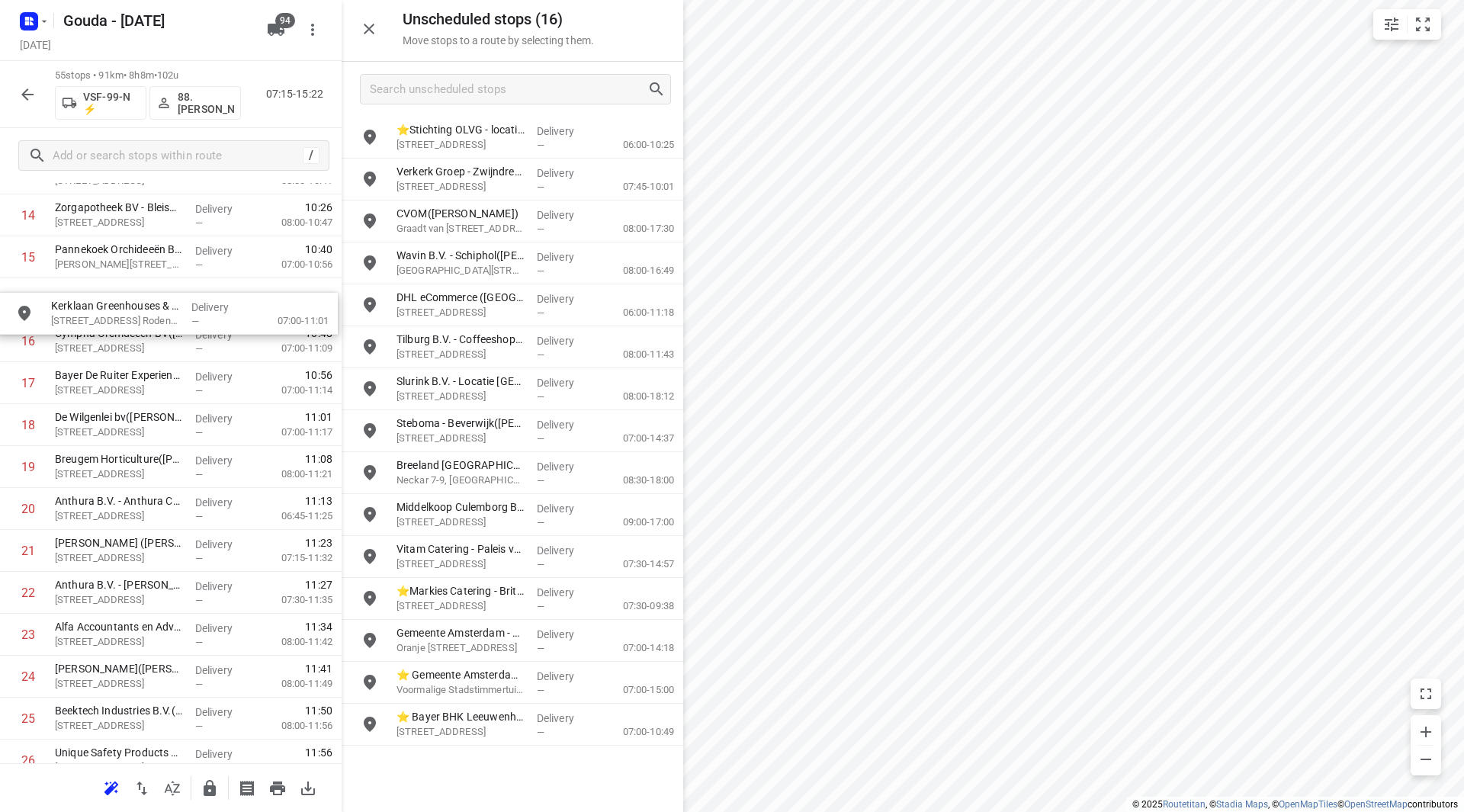
scroll to position [645, 0]
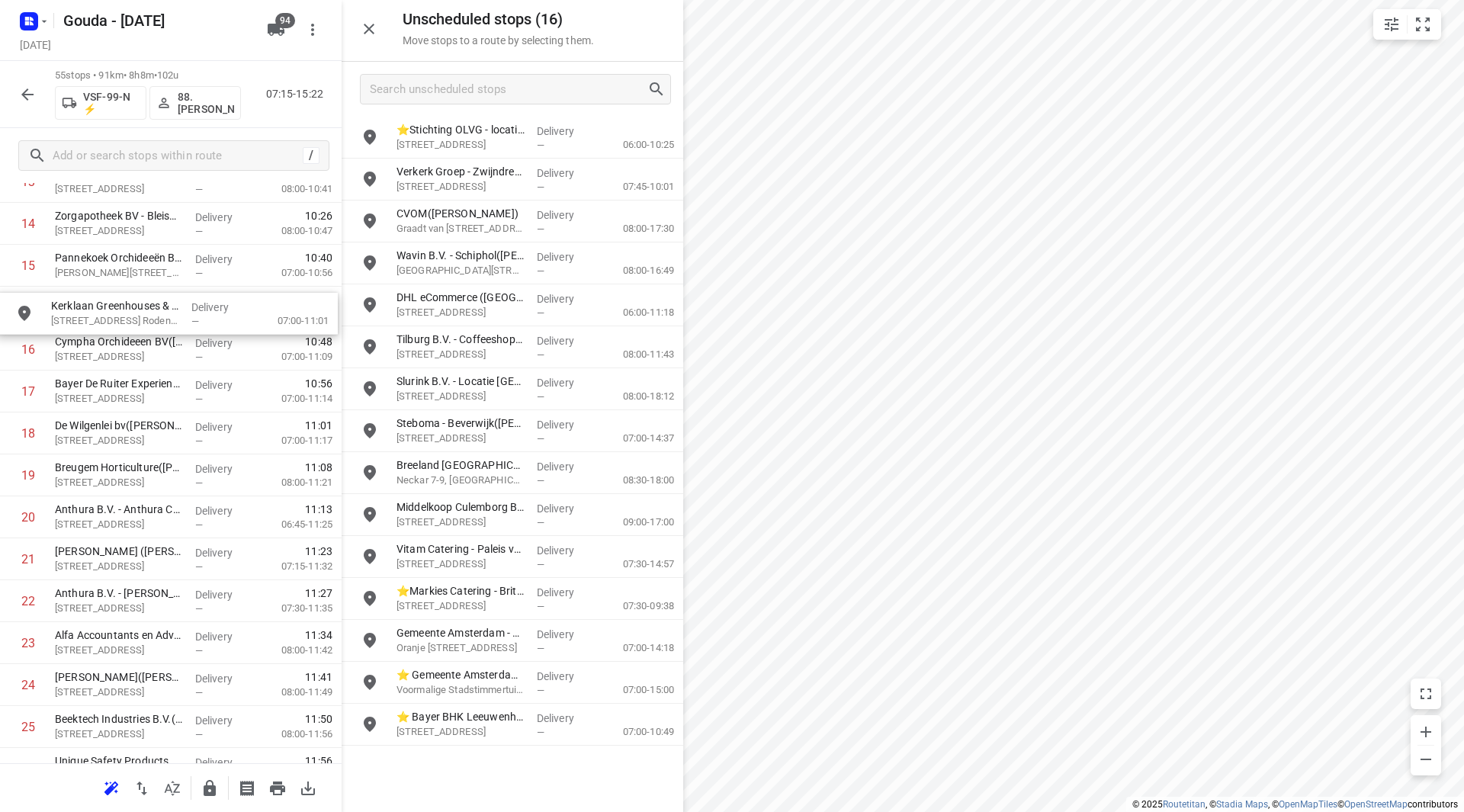
drag, startPoint x: 451, startPoint y: 516, endPoint x: 87, endPoint y: 313, distance: 416.8
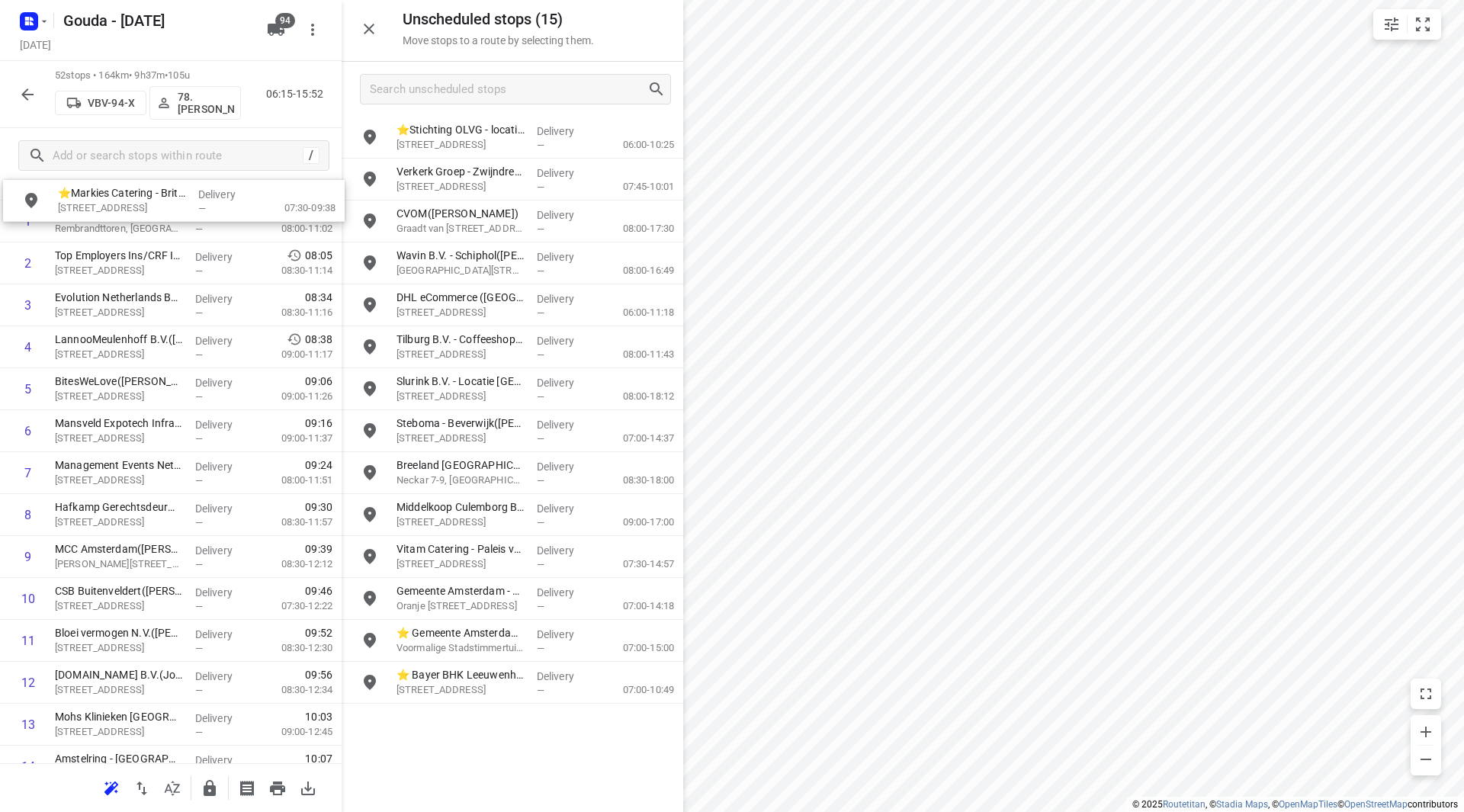
scroll to position [0, 0]
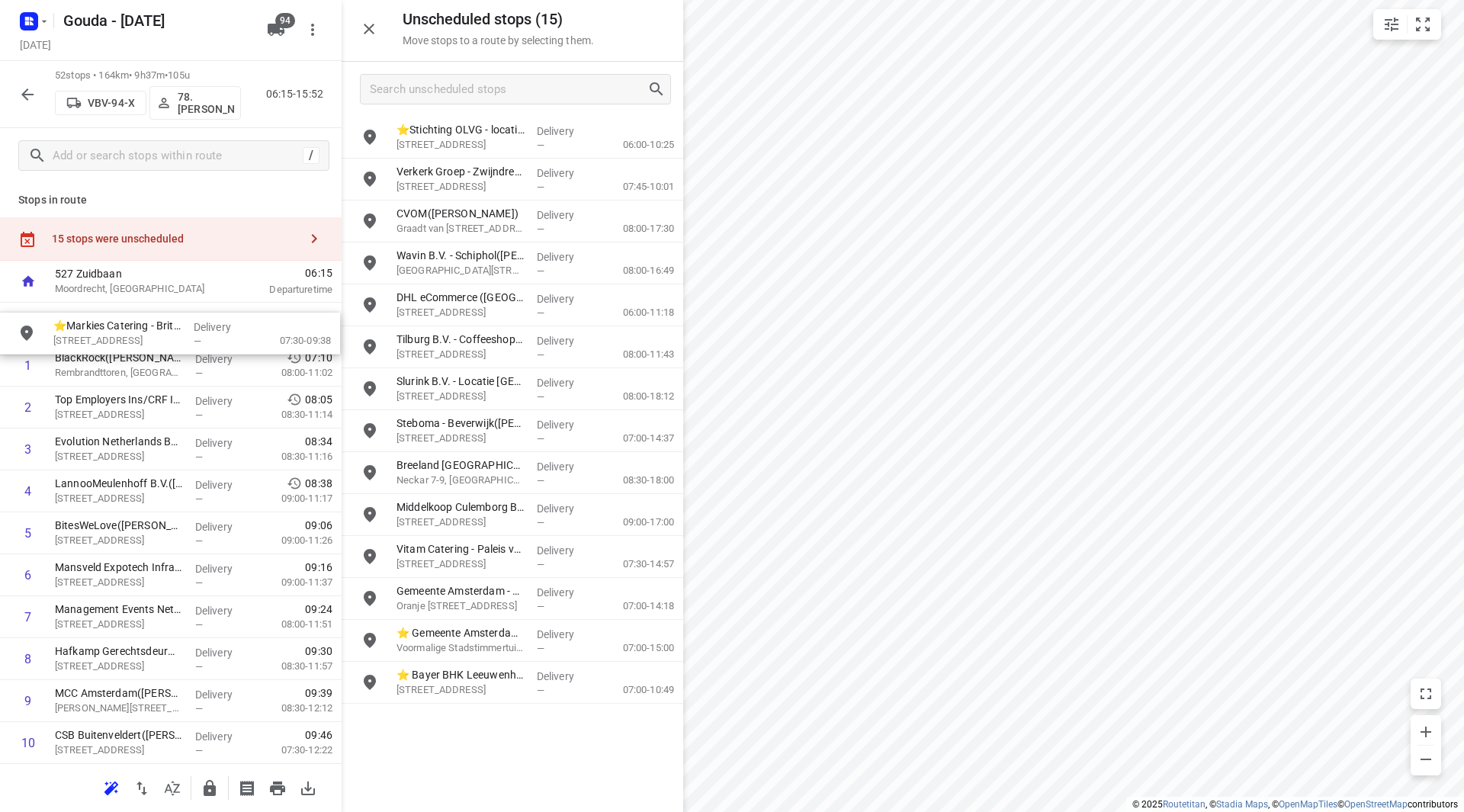
drag, startPoint x: 449, startPoint y: 601, endPoint x: 101, endPoint y: 334, distance: 438.6
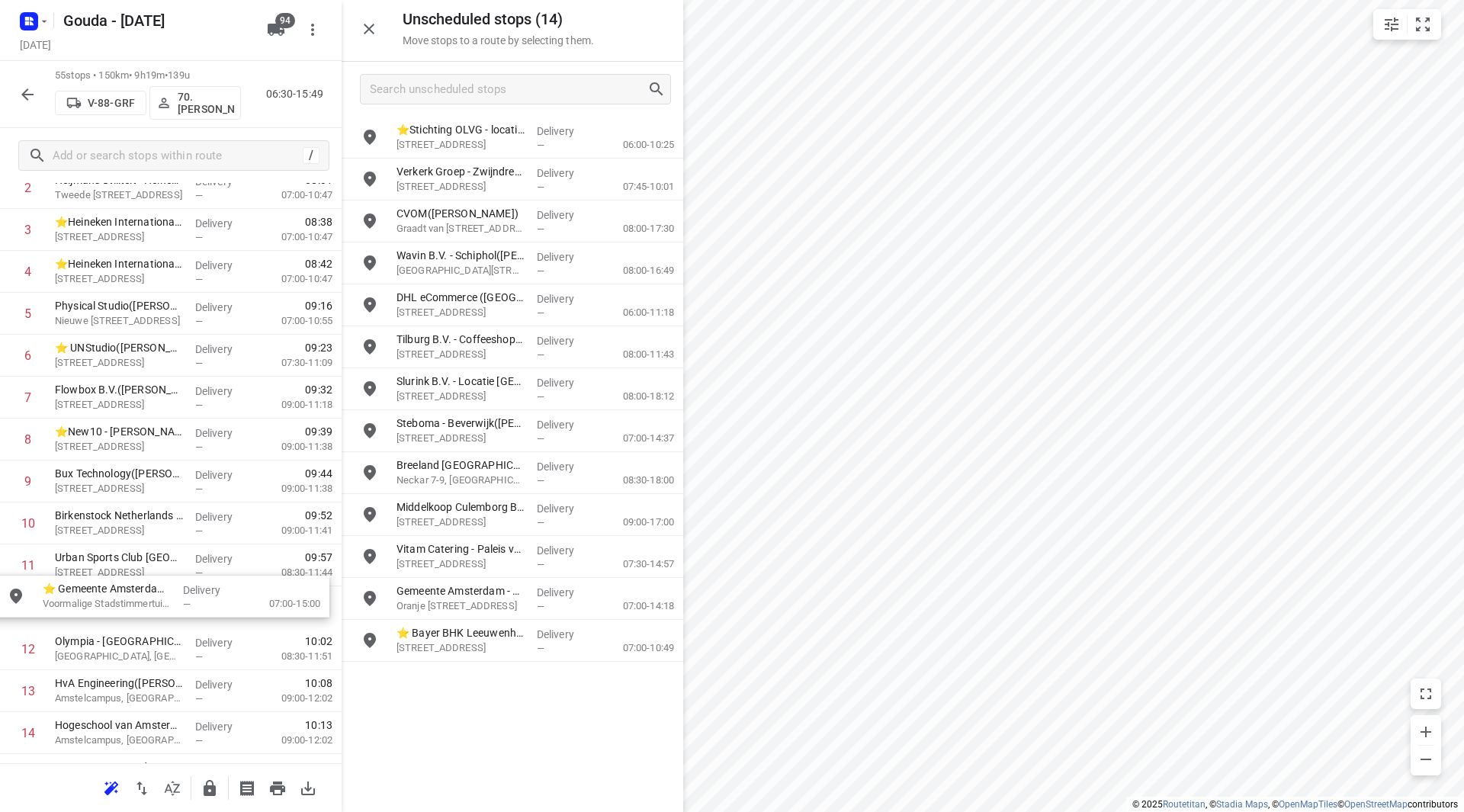
scroll to position [179, 0]
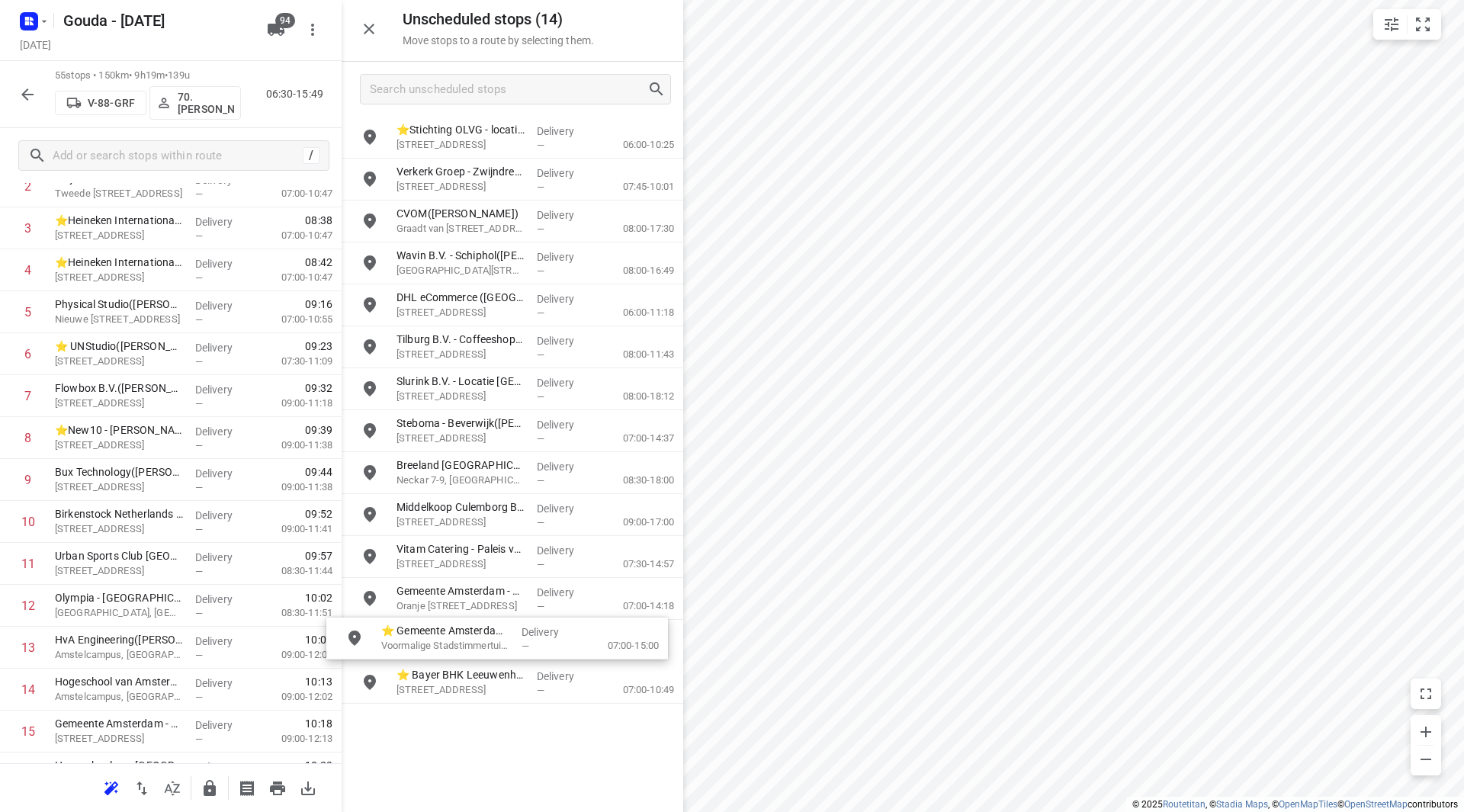
drag, startPoint x: 469, startPoint y: 634, endPoint x: 452, endPoint y: 628, distance: 18.0
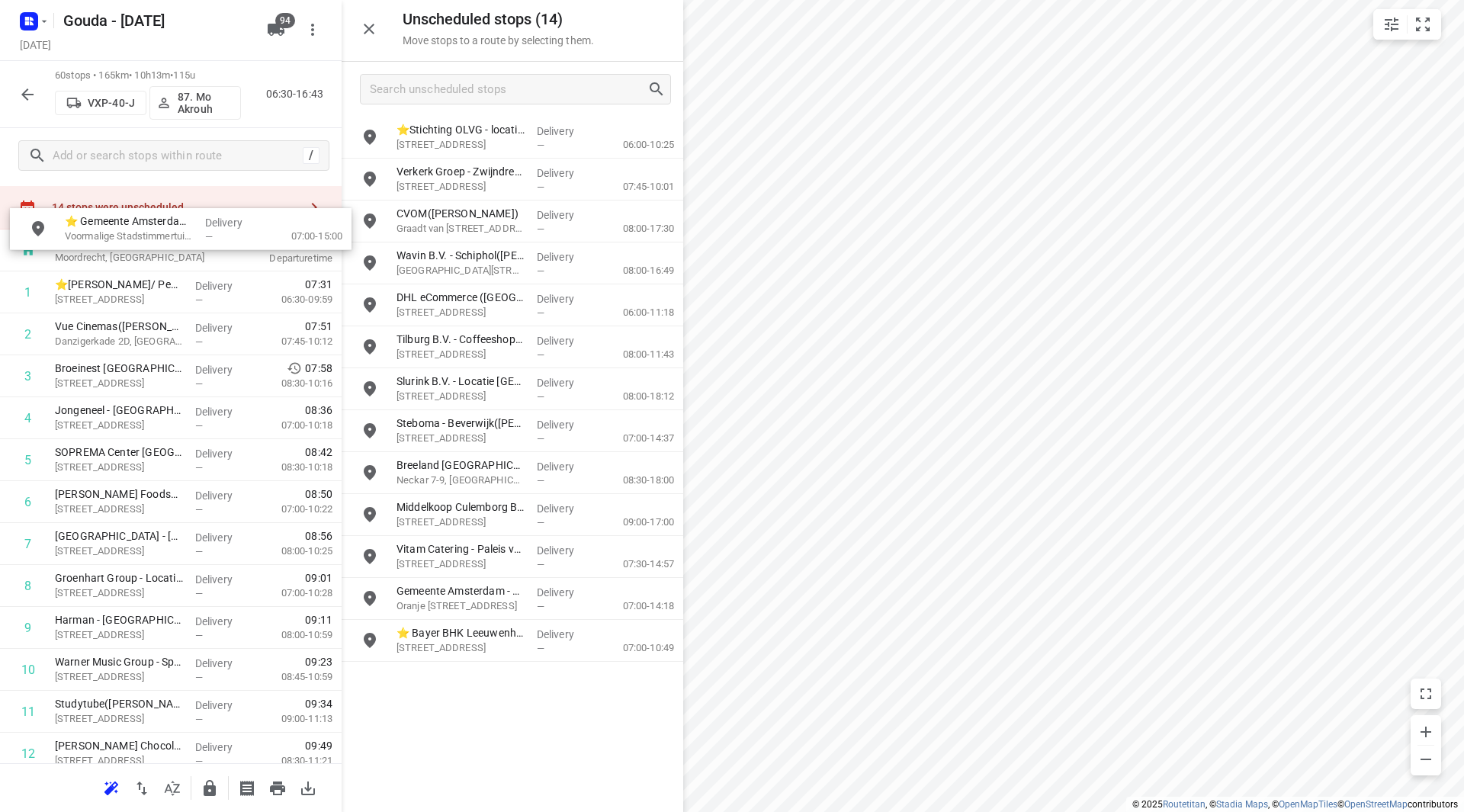
scroll to position [0, 0]
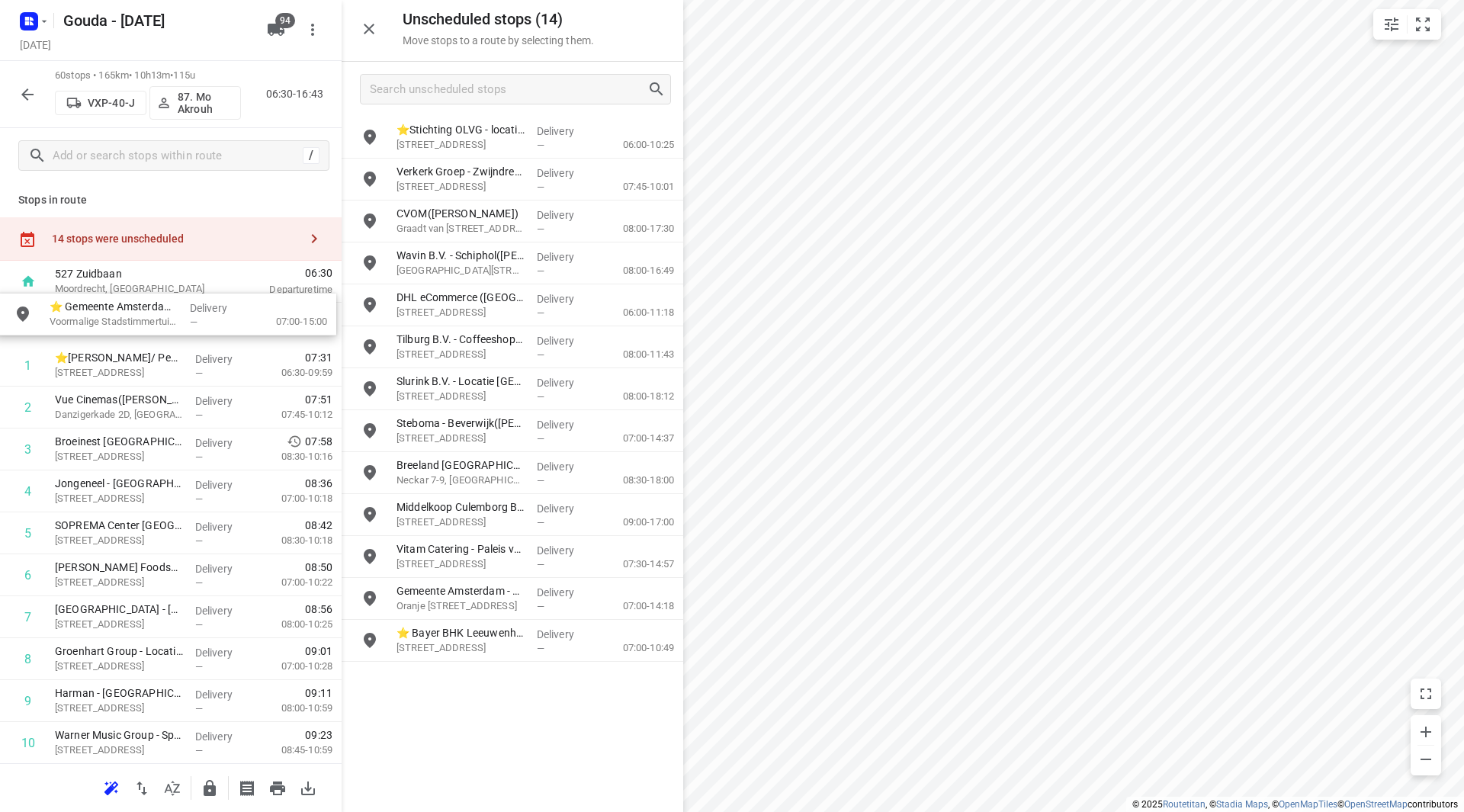
drag, startPoint x: 473, startPoint y: 649, endPoint x: 122, endPoint y: 327, distance: 476.3
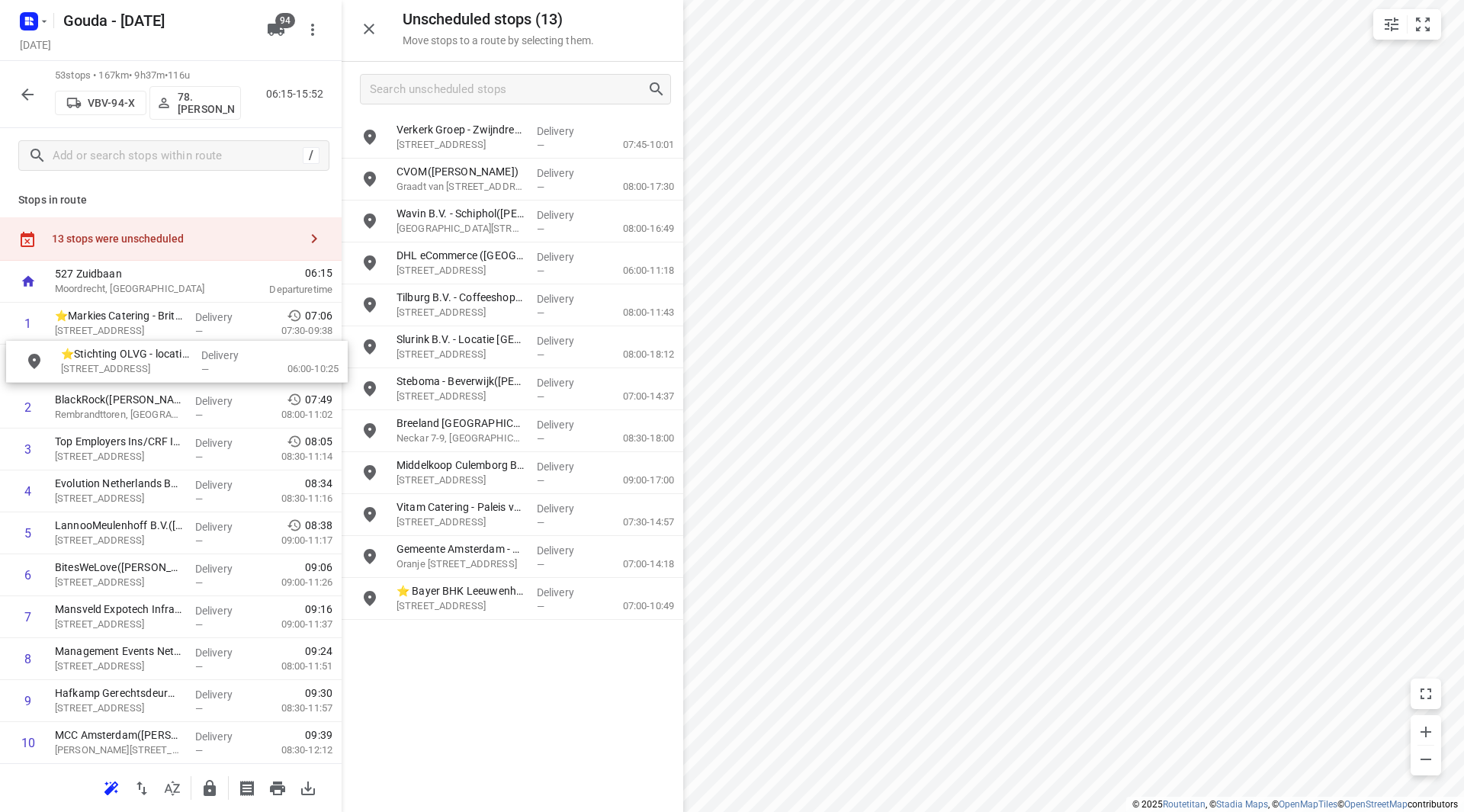
drag, startPoint x: 444, startPoint y: 131, endPoint x: 95, endPoint y: 368, distance: 421.9
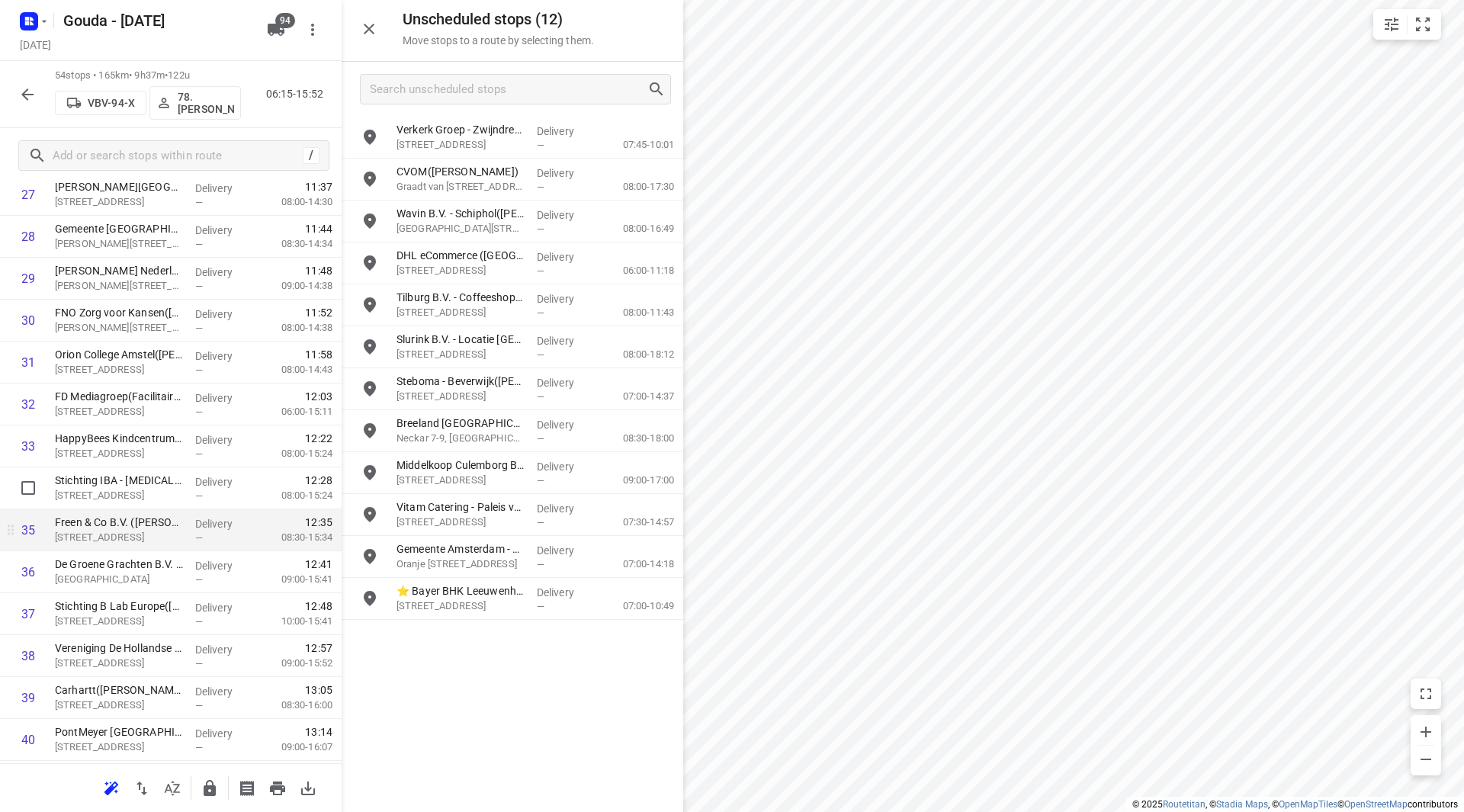
scroll to position [1220, 0]
drag, startPoint x: 449, startPoint y: 562, endPoint x: 91, endPoint y: 532, distance: 359.3
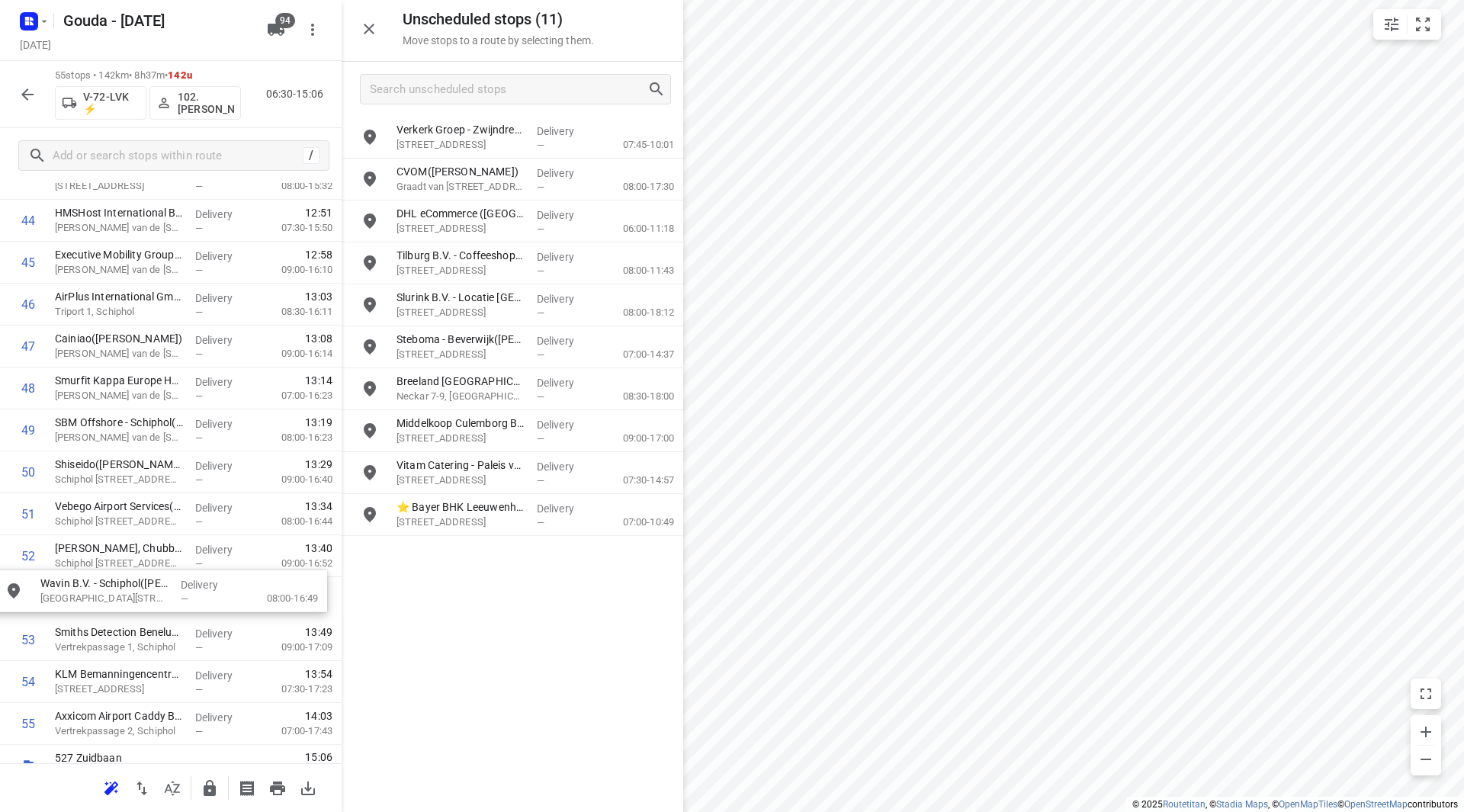
scroll to position [1910, 0]
drag, startPoint x: 454, startPoint y: 206, endPoint x: 90, endPoint y: 569, distance: 514.1
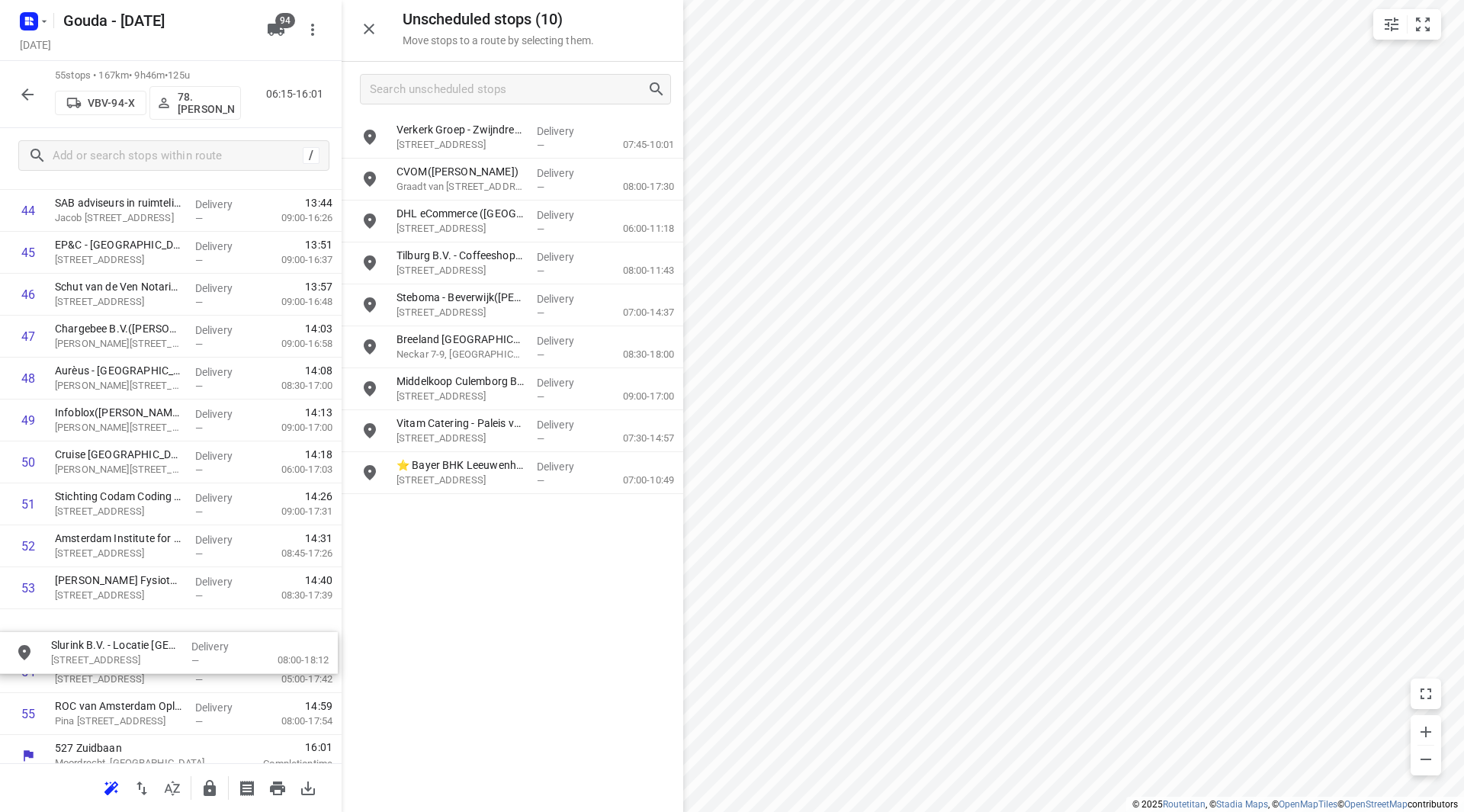
scroll to position [1939, 0]
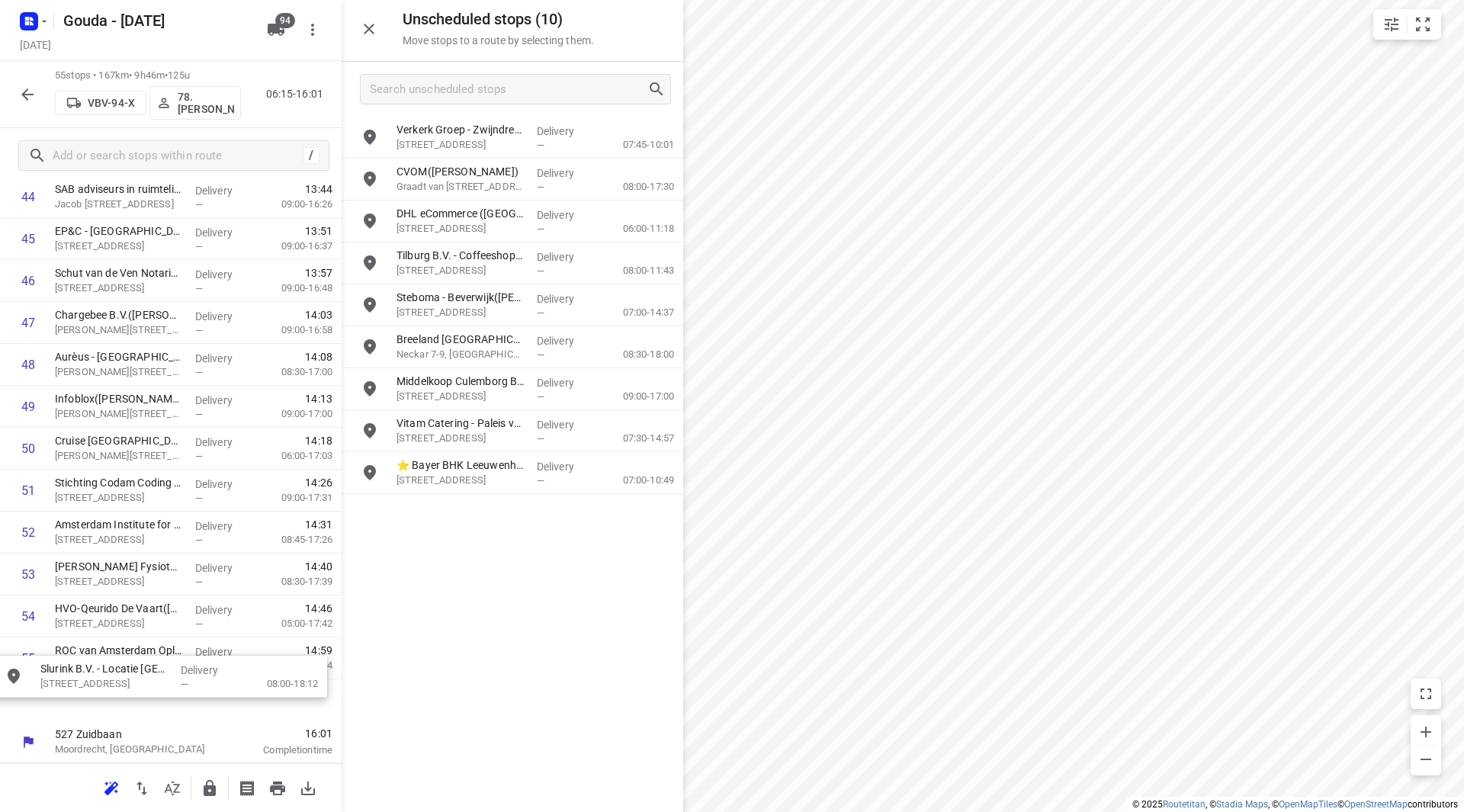
drag, startPoint x: 466, startPoint y: 313, endPoint x: 110, endPoint y: 688, distance: 517.1
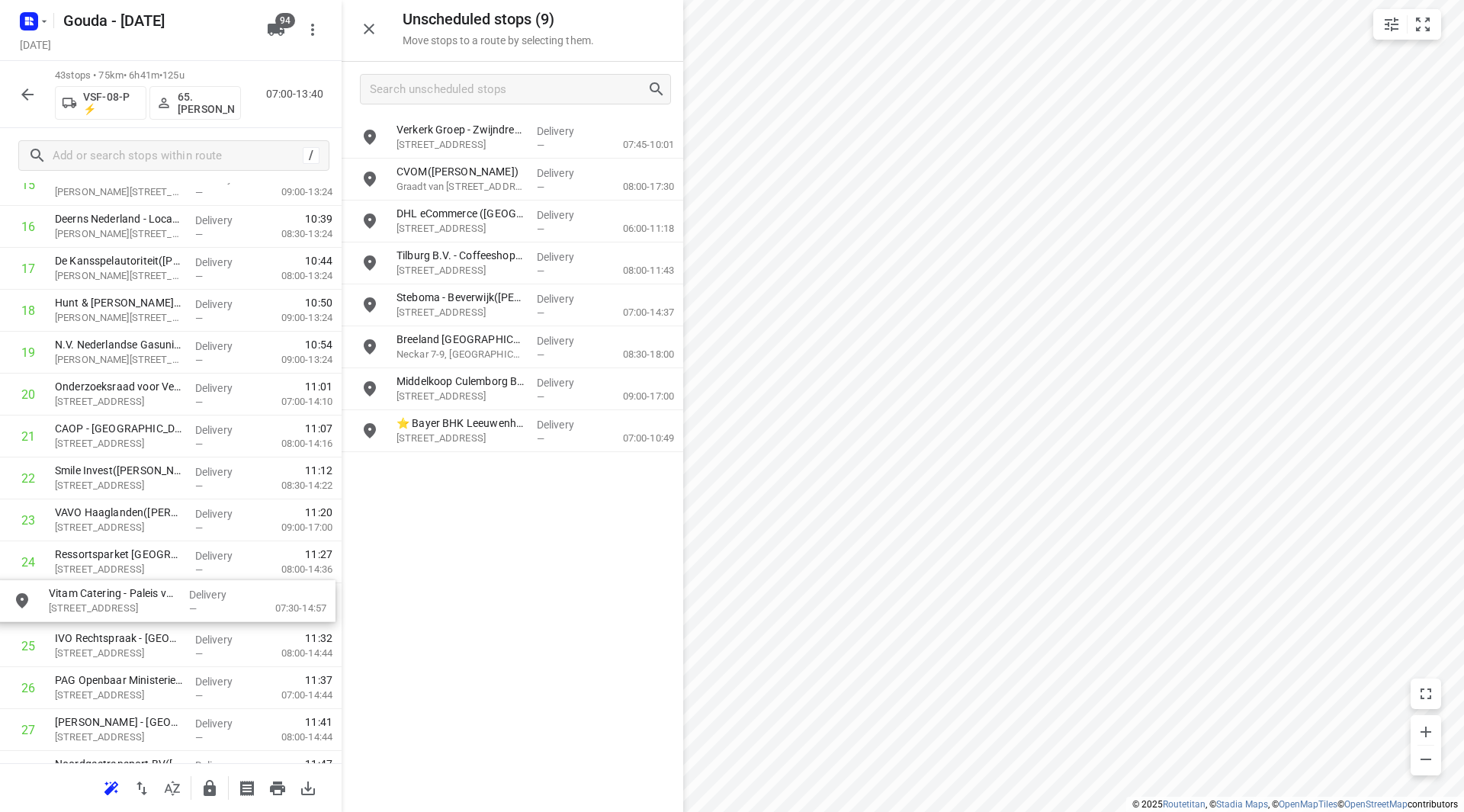
scroll to position [728, 0]
drag, startPoint x: 471, startPoint y: 432, endPoint x: 112, endPoint y: 566, distance: 383.2
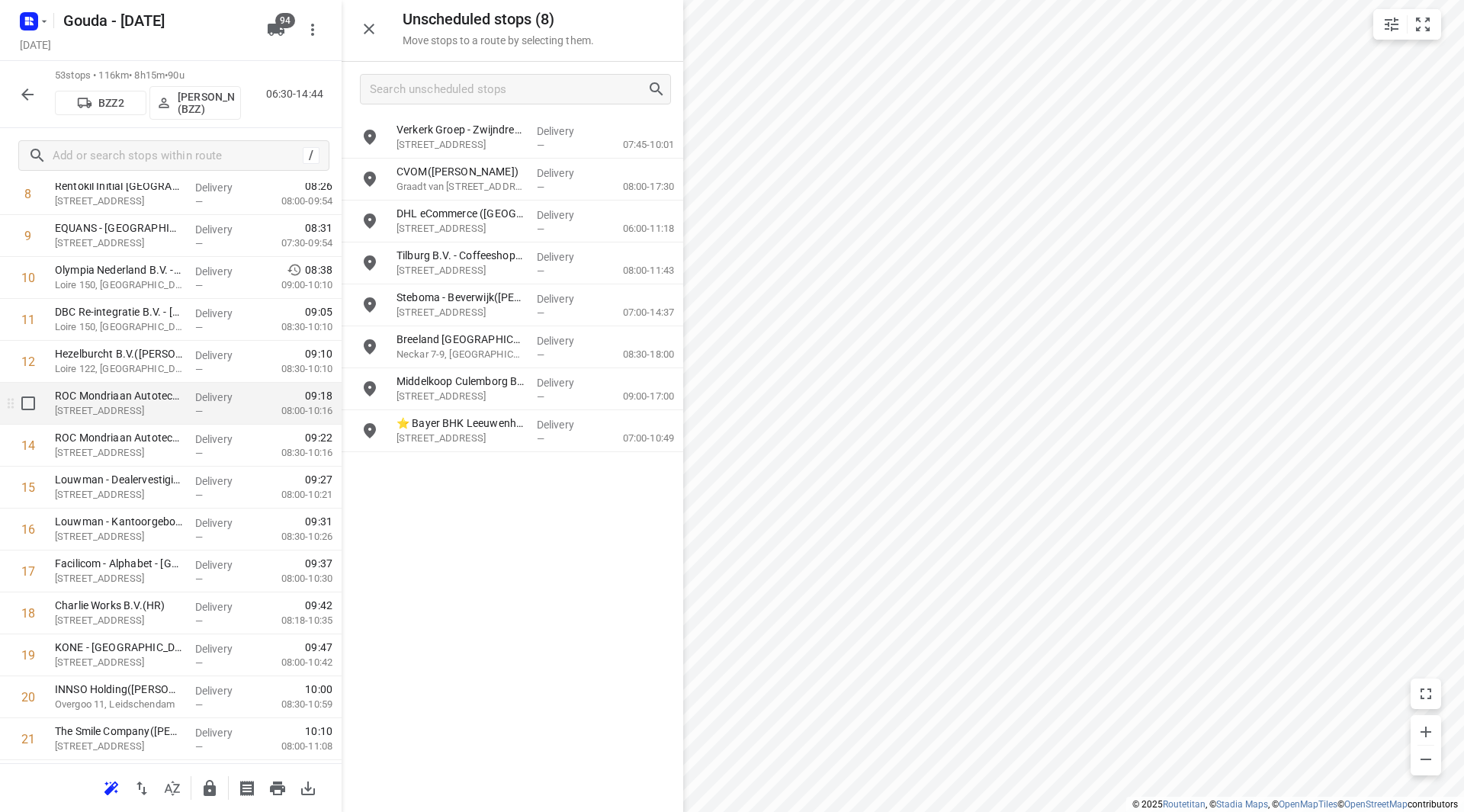
scroll to position [499, 0]
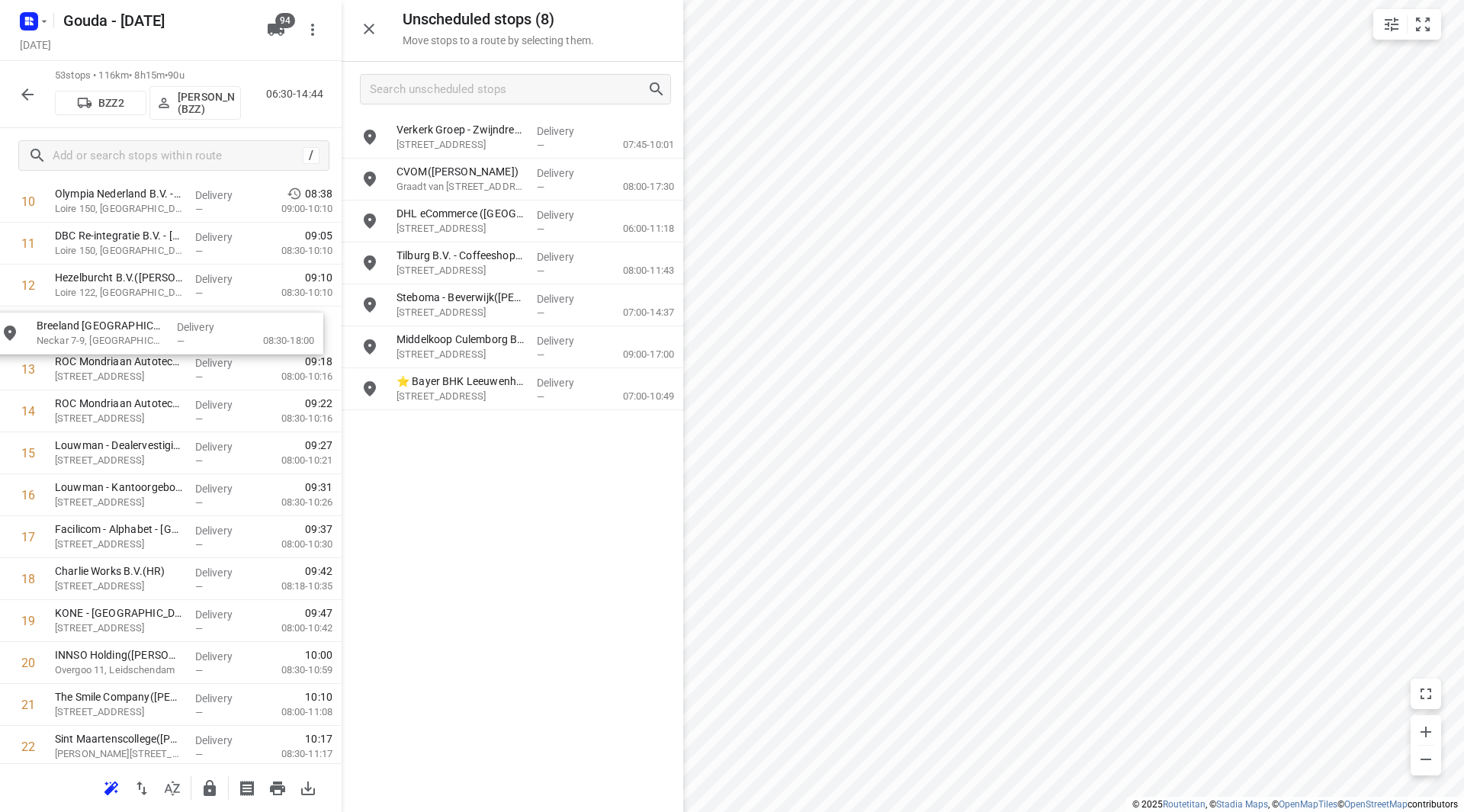
drag, startPoint x: 455, startPoint y: 338, endPoint x: 91, endPoint y: 324, distance: 364.3
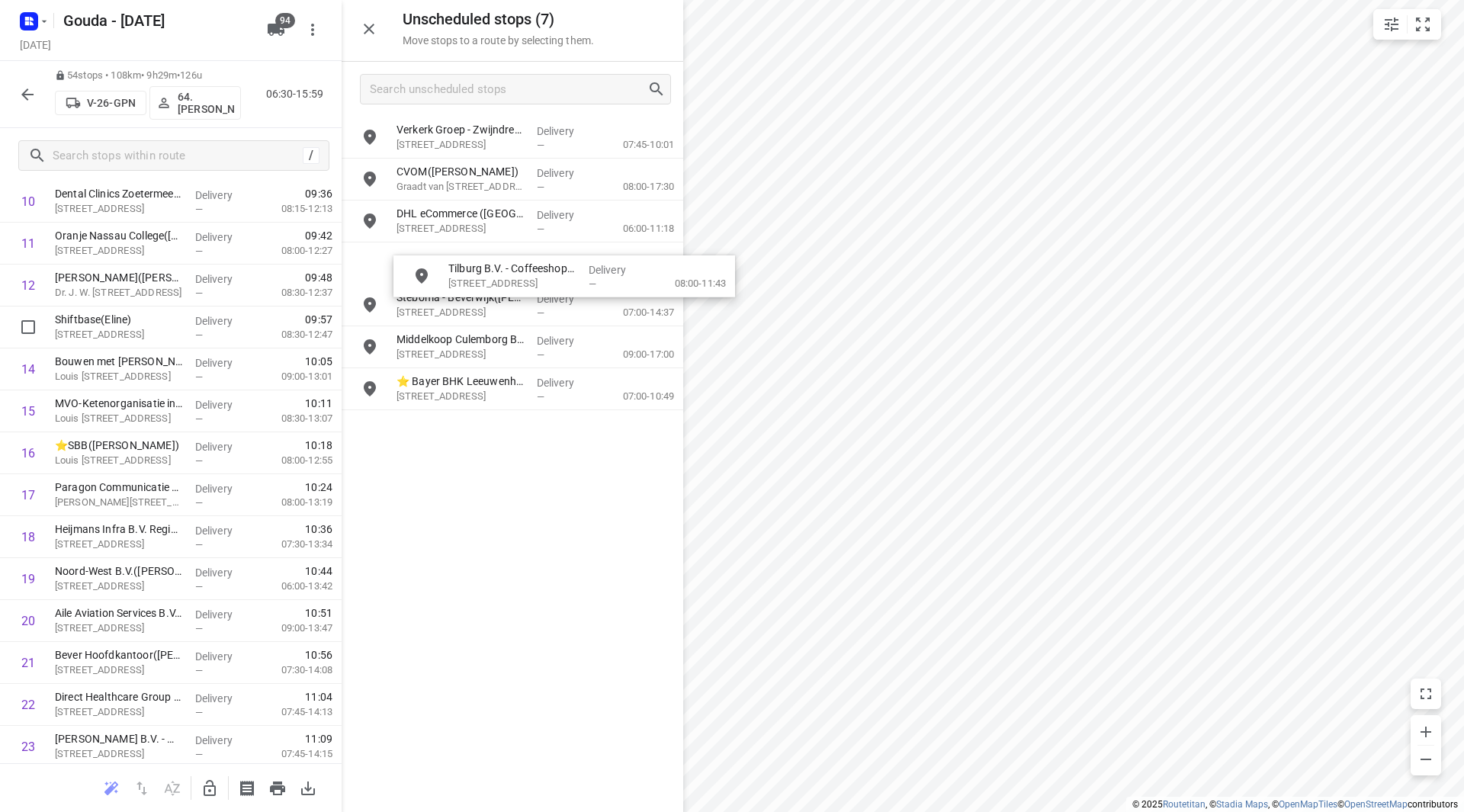
drag, startPoint x: 468, startPoint y: 247, endPoint x: 446, endPoint y: 282, distance: 41.3
click at [204, 788] on icon "button" at bounding box center [209, 788] width 12 height 16
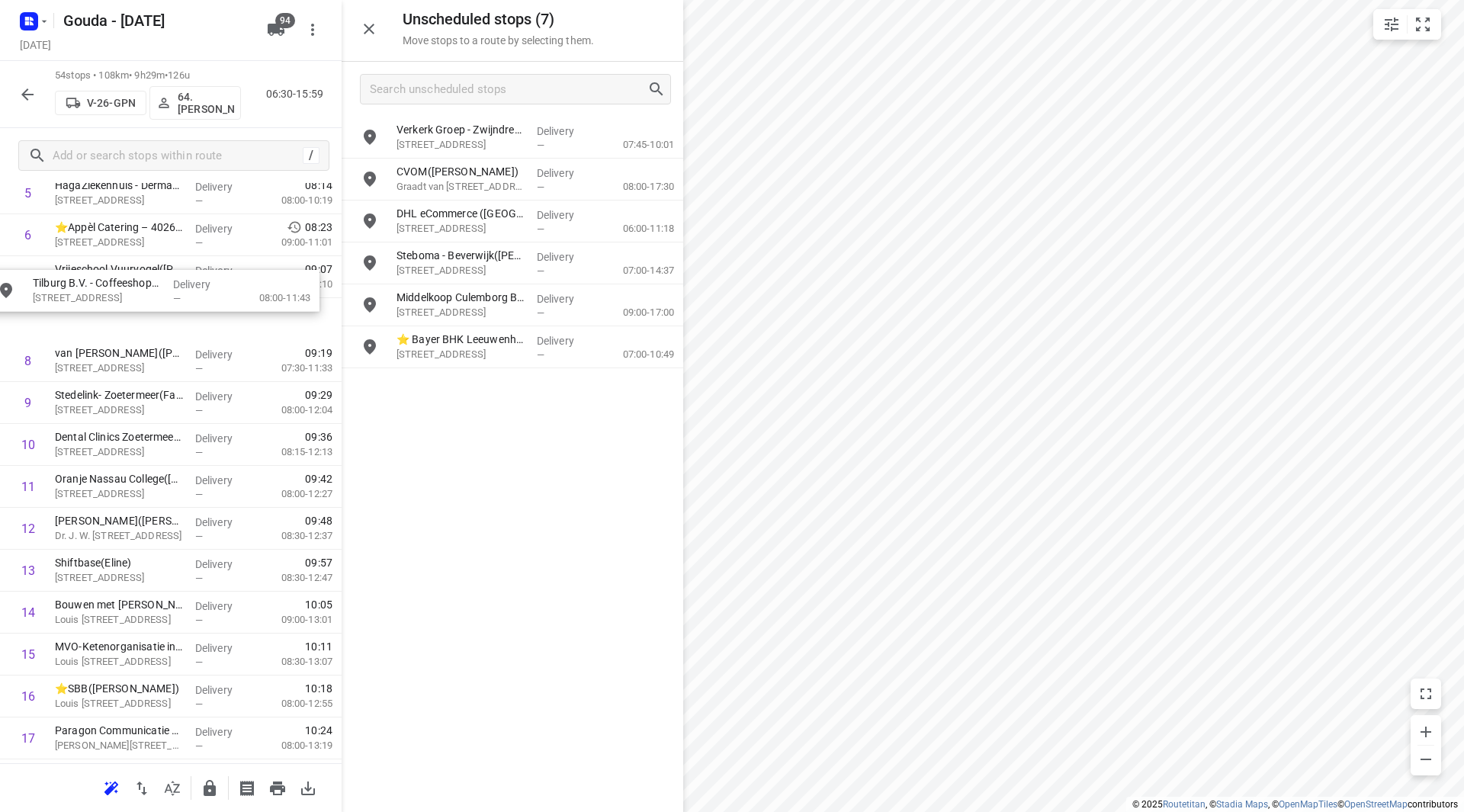
scroll to position [296, 0]
drag, startPoint x: 461, startPoint y: 254, endPoint x: 109, endPoint y: 353, distance: 365.7
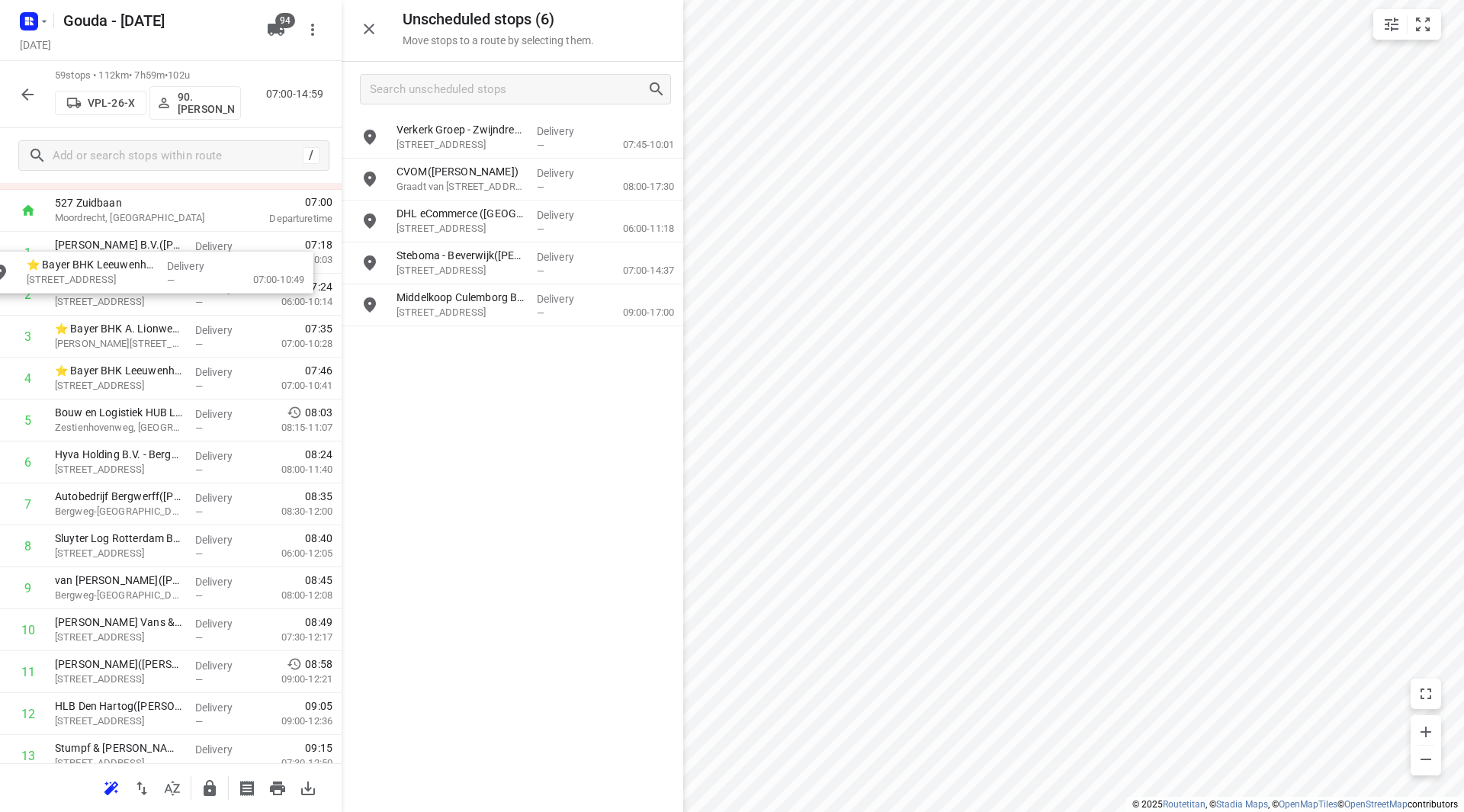
scroll to position [0, 0]
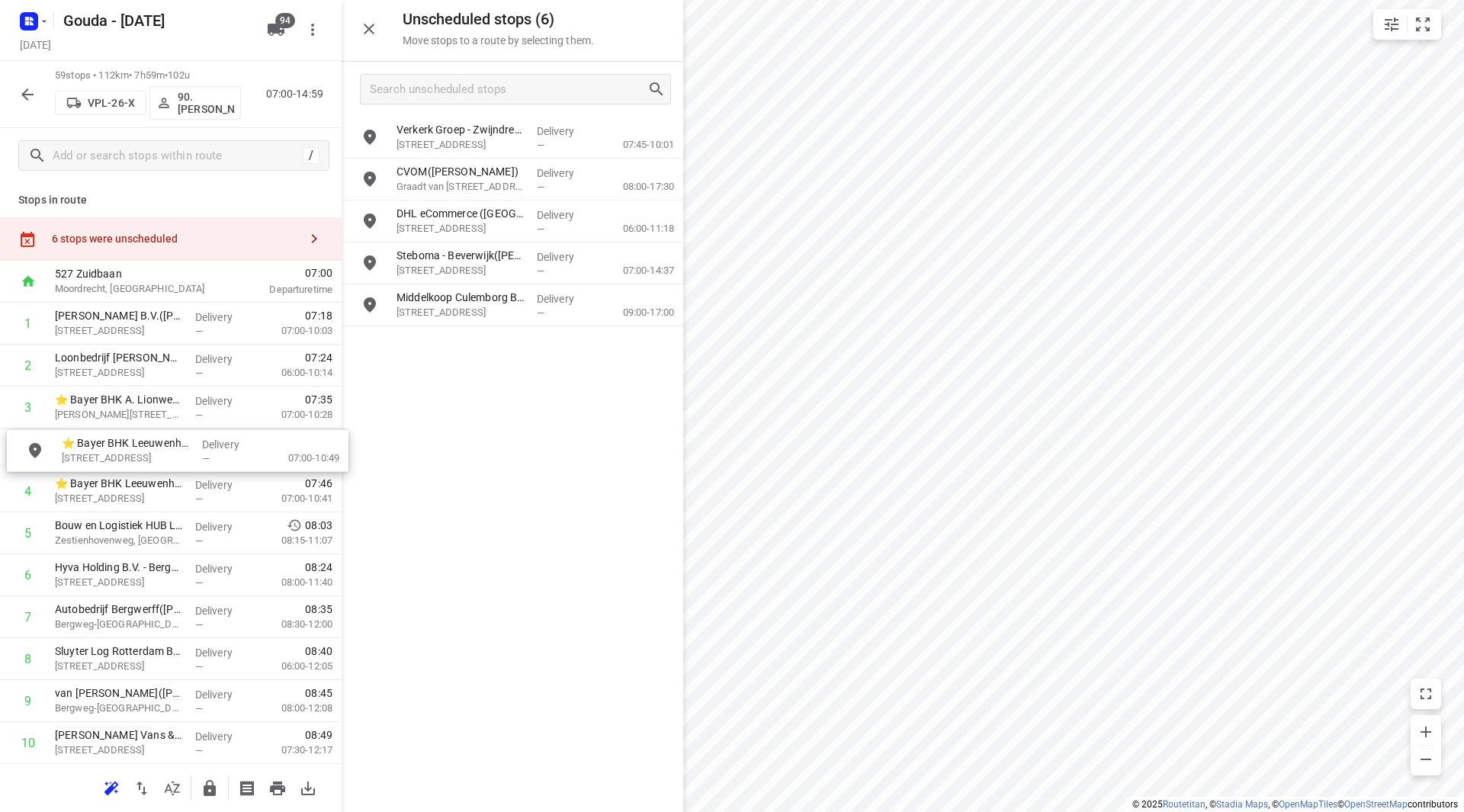
drag, startPoint x: 493, startPoint y: 343, endPoint x: 151, endPoint y: 446, distance: 357.2
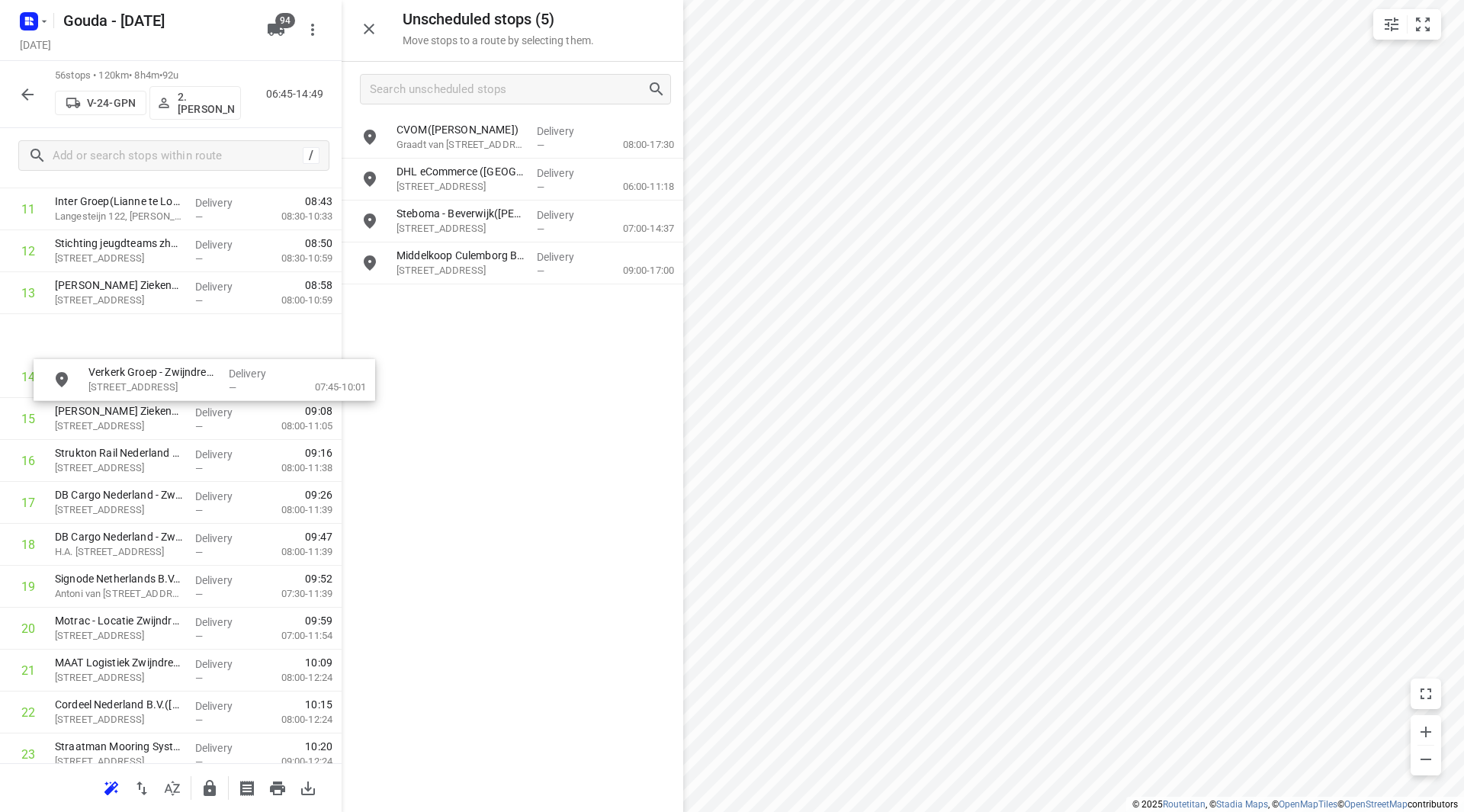
scroll to position [509, 0]
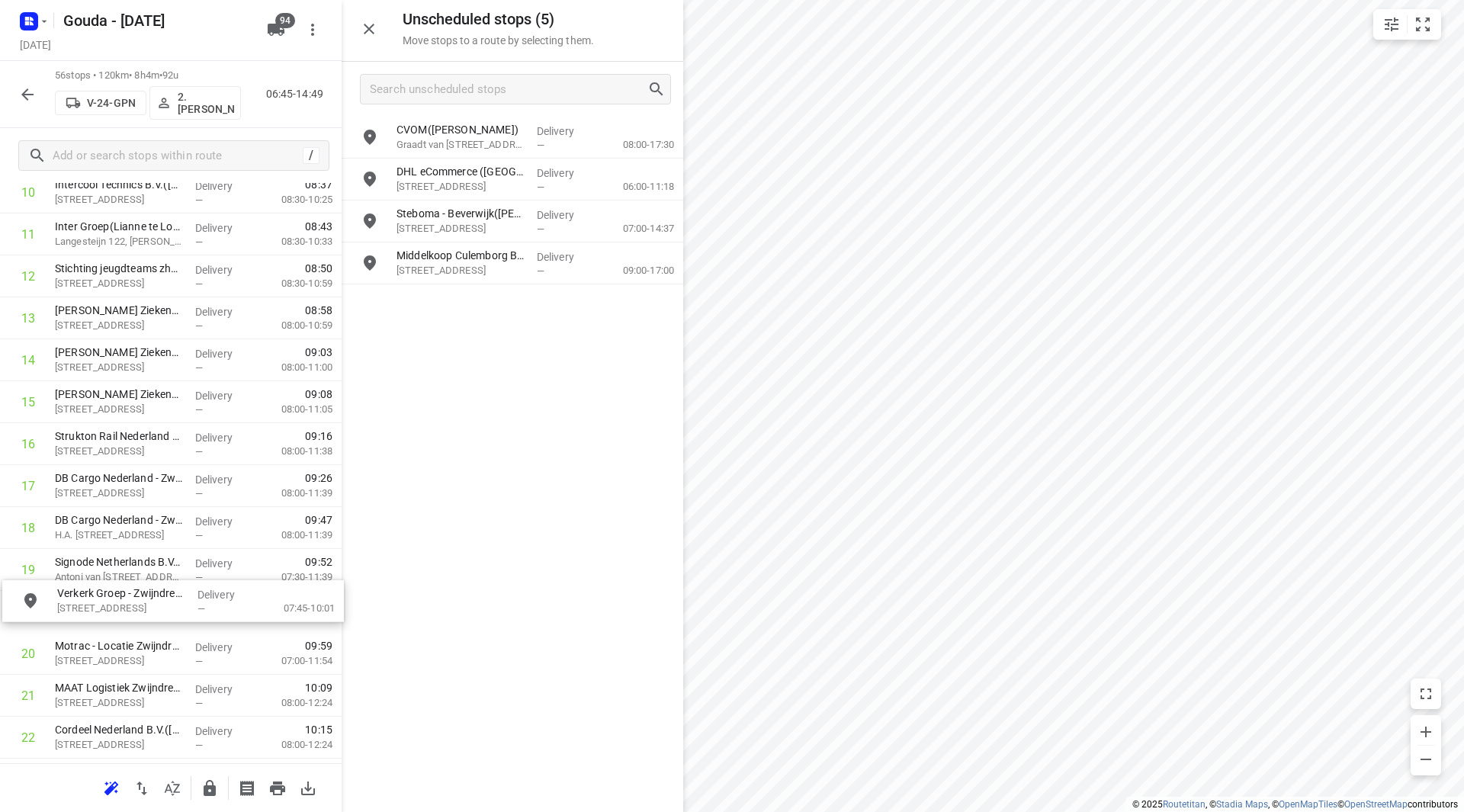
drag, startPoint x: 466, startPoint y: 154, endPoint x: 115, endPoint y: 619, distance: 582.6
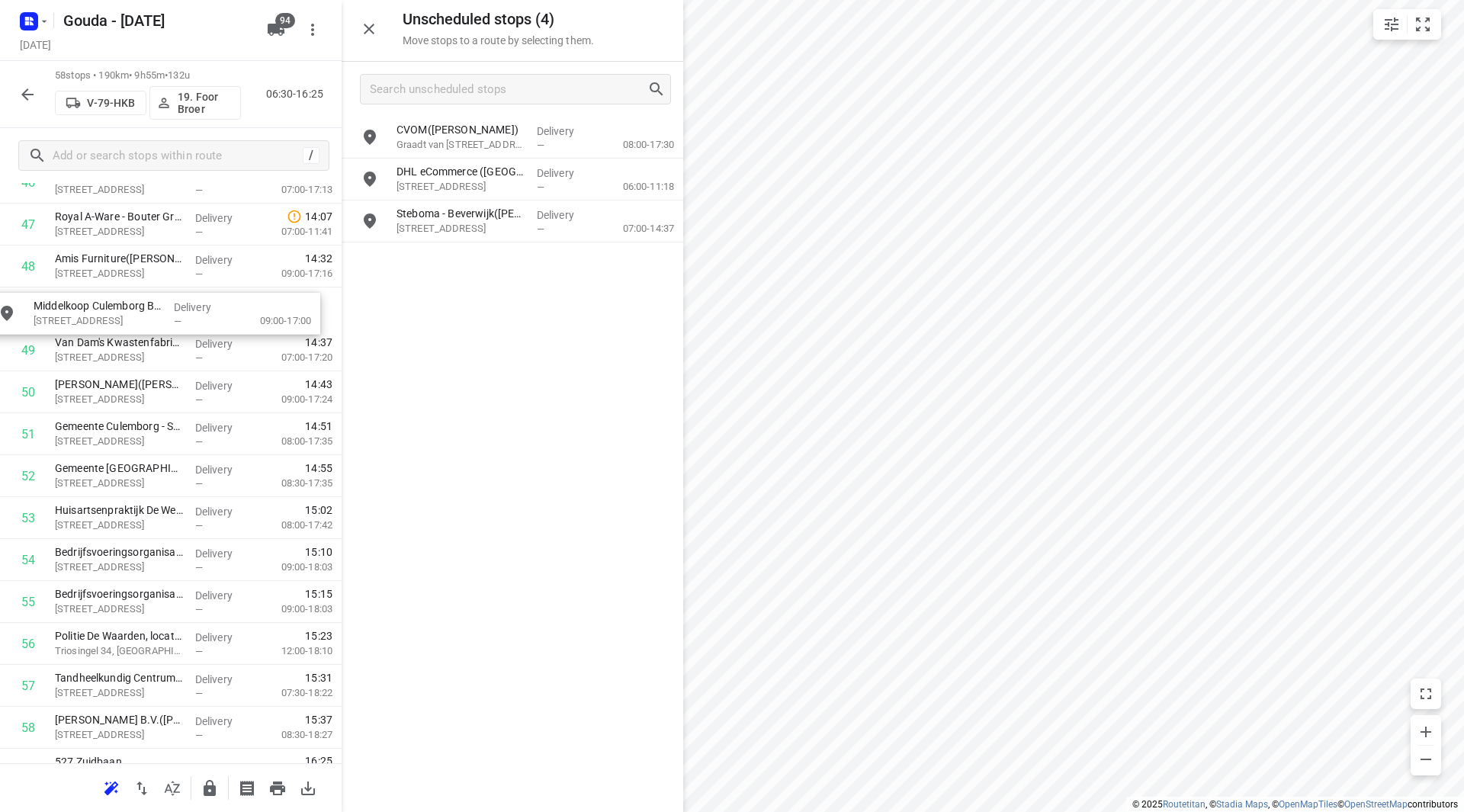
drag, startPoint x: 466, startPoint y: 254, endPoint x: 102, endPoint y: 304, distance: 367.4
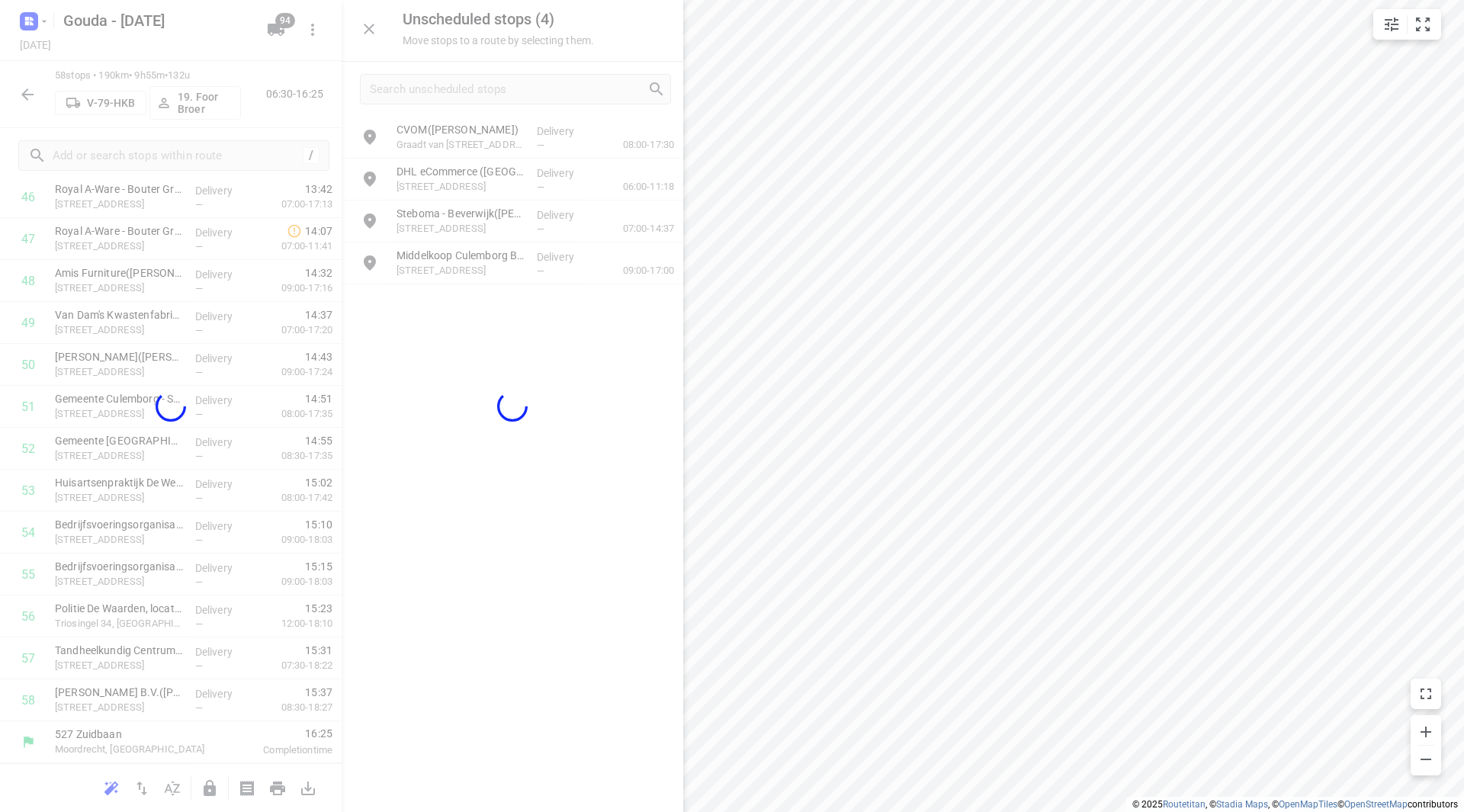
scroll to position [2015, 0]
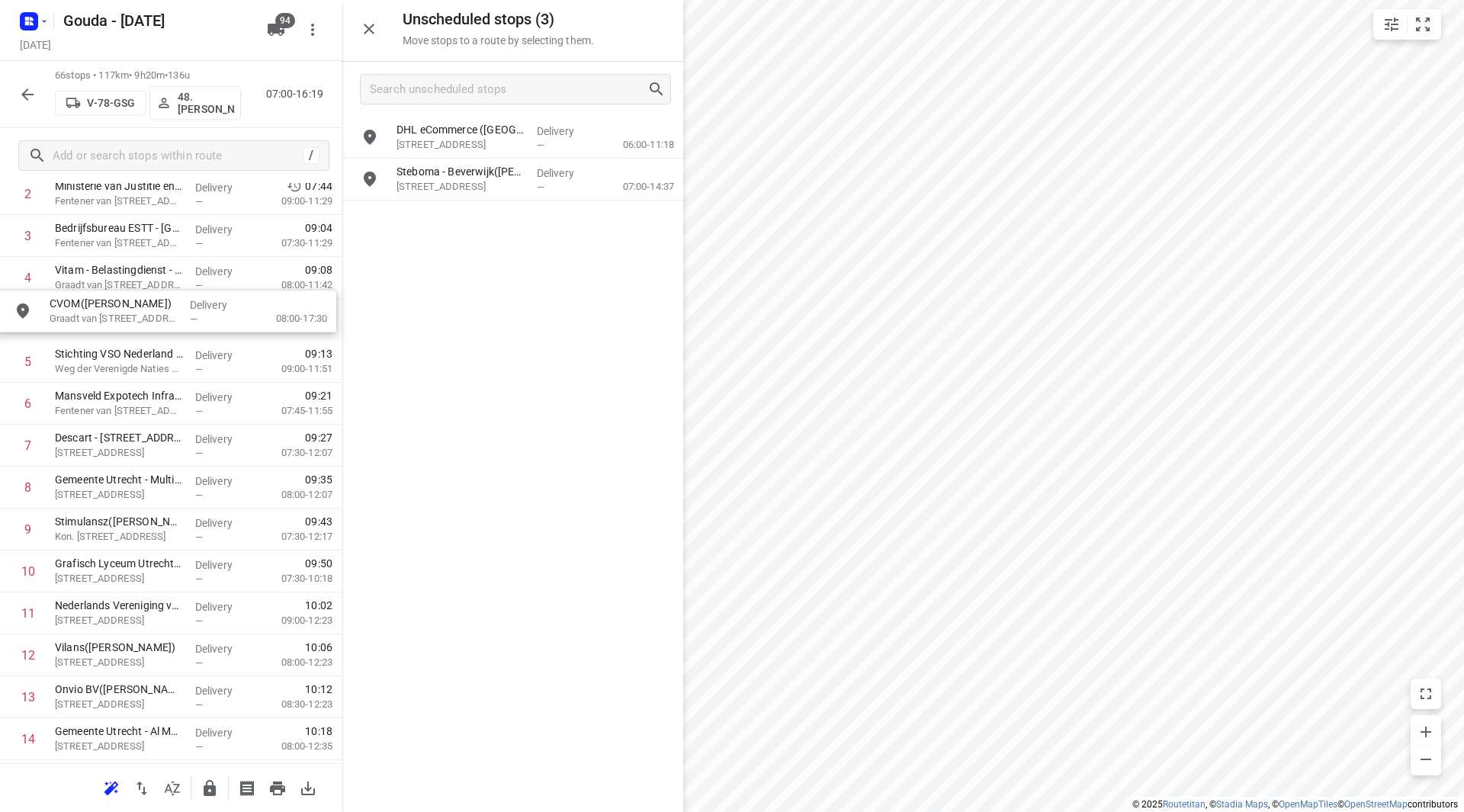
drag, startPoint x: 448, startPoint y: 130, endPoint x: 98, endPoint y: 307, distance: 392.2
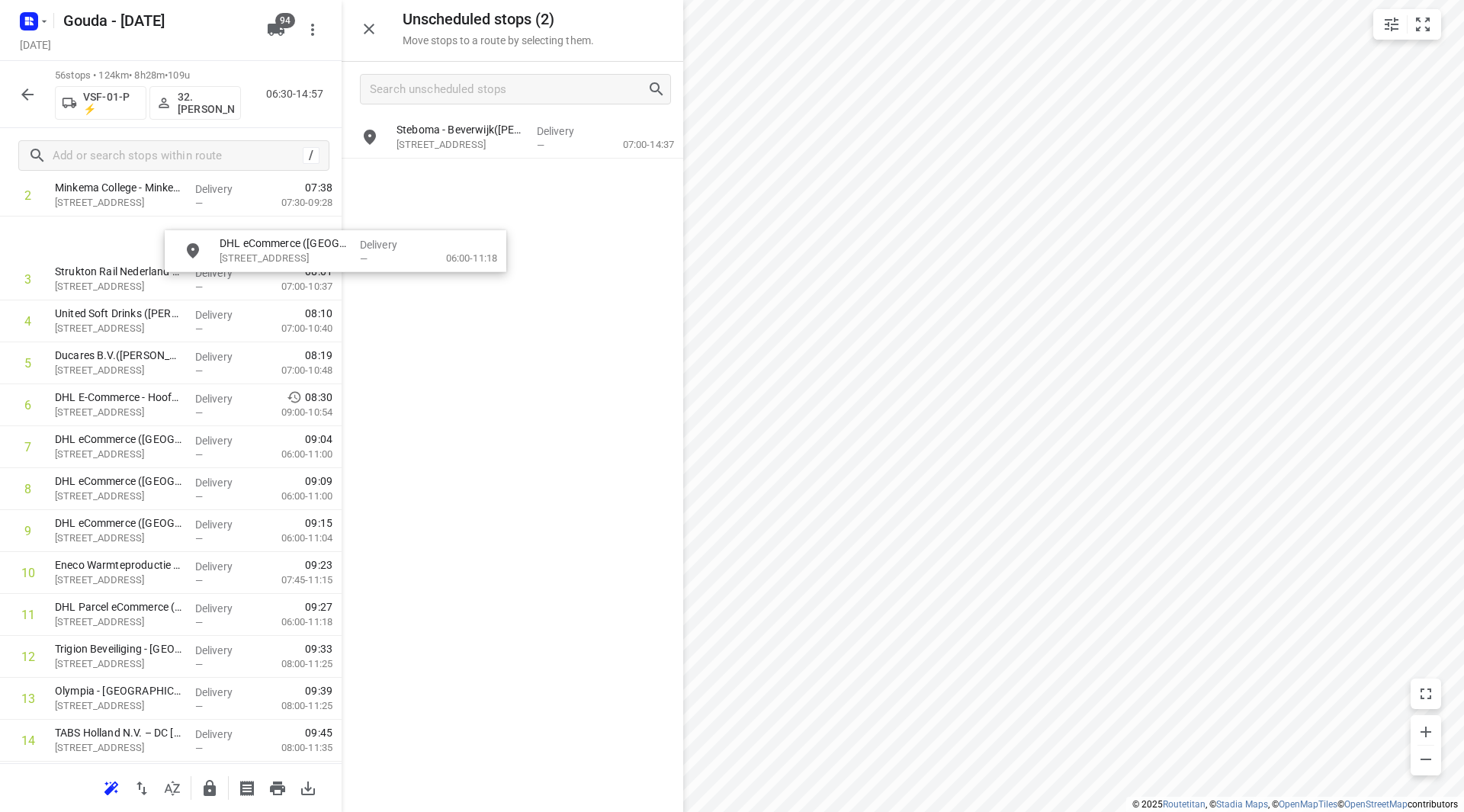
scroll to position [144, 0]
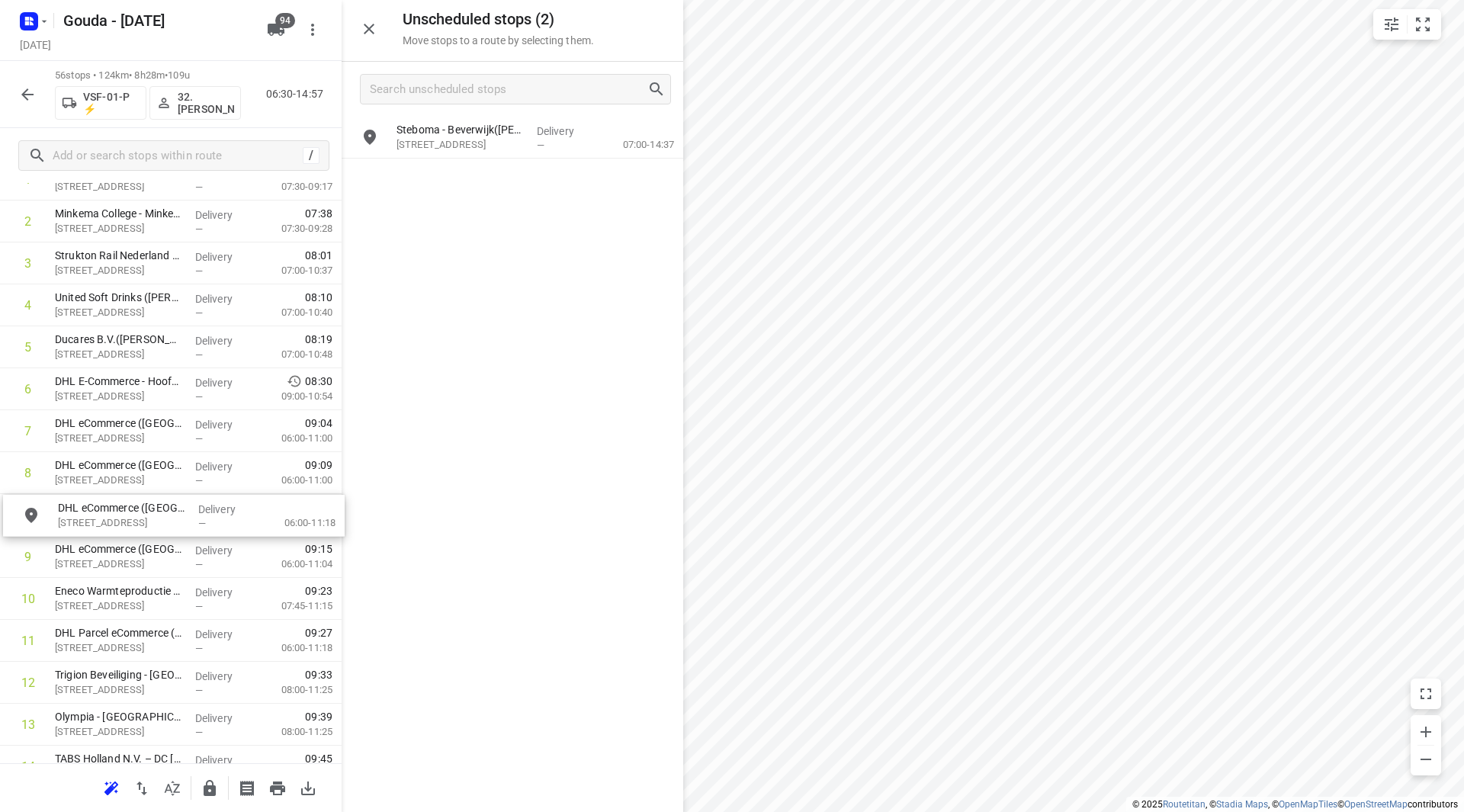
drag, startPoint x: 447, startPoint y: 118, endPoint x: 92, endPoint y: 510, distance: 528.9
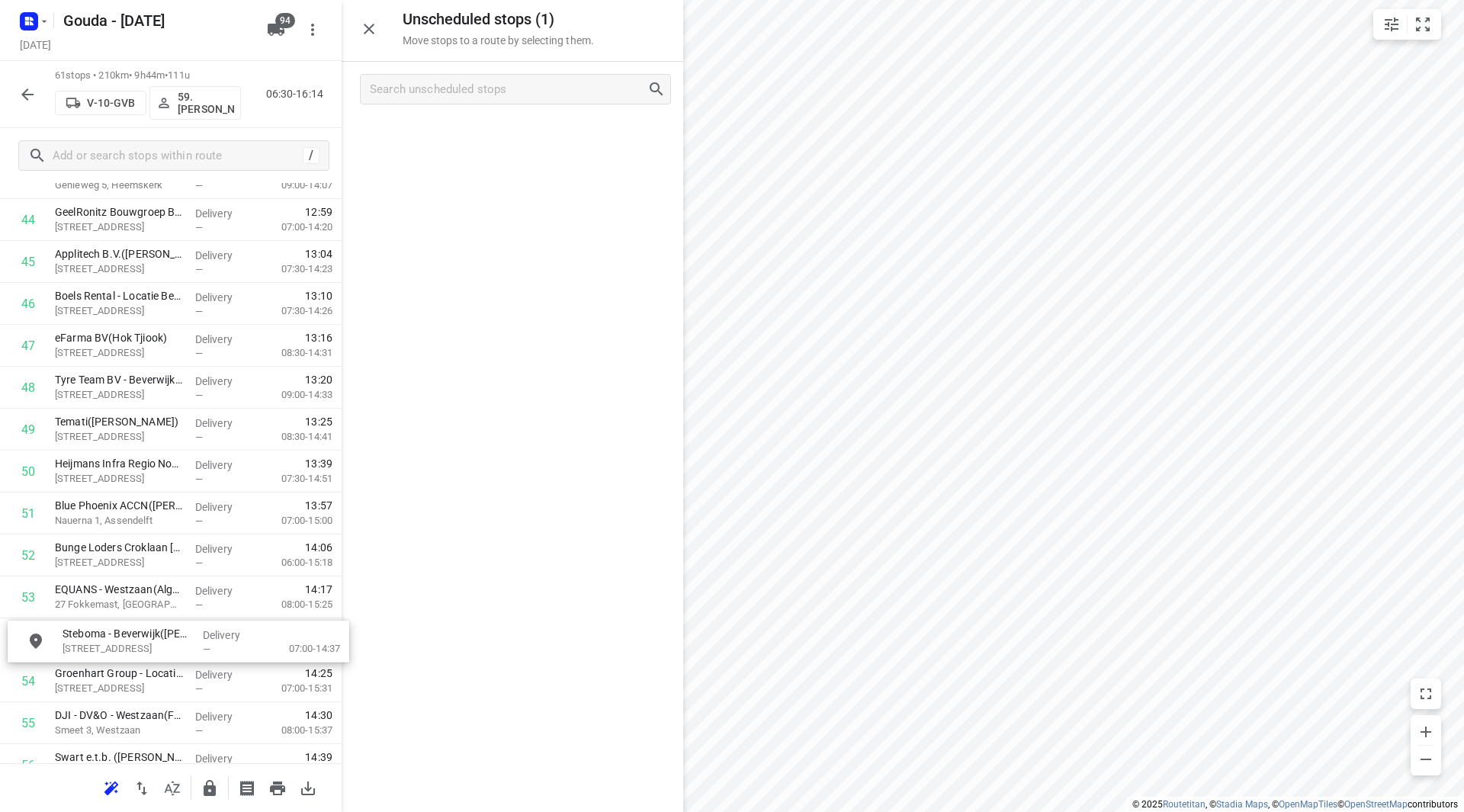
scroll to position [1909, 0]
drag, startPoint x: 451, startPoint y: 130, endPoint x: 92, endPoint y: 433, distance: 469.8
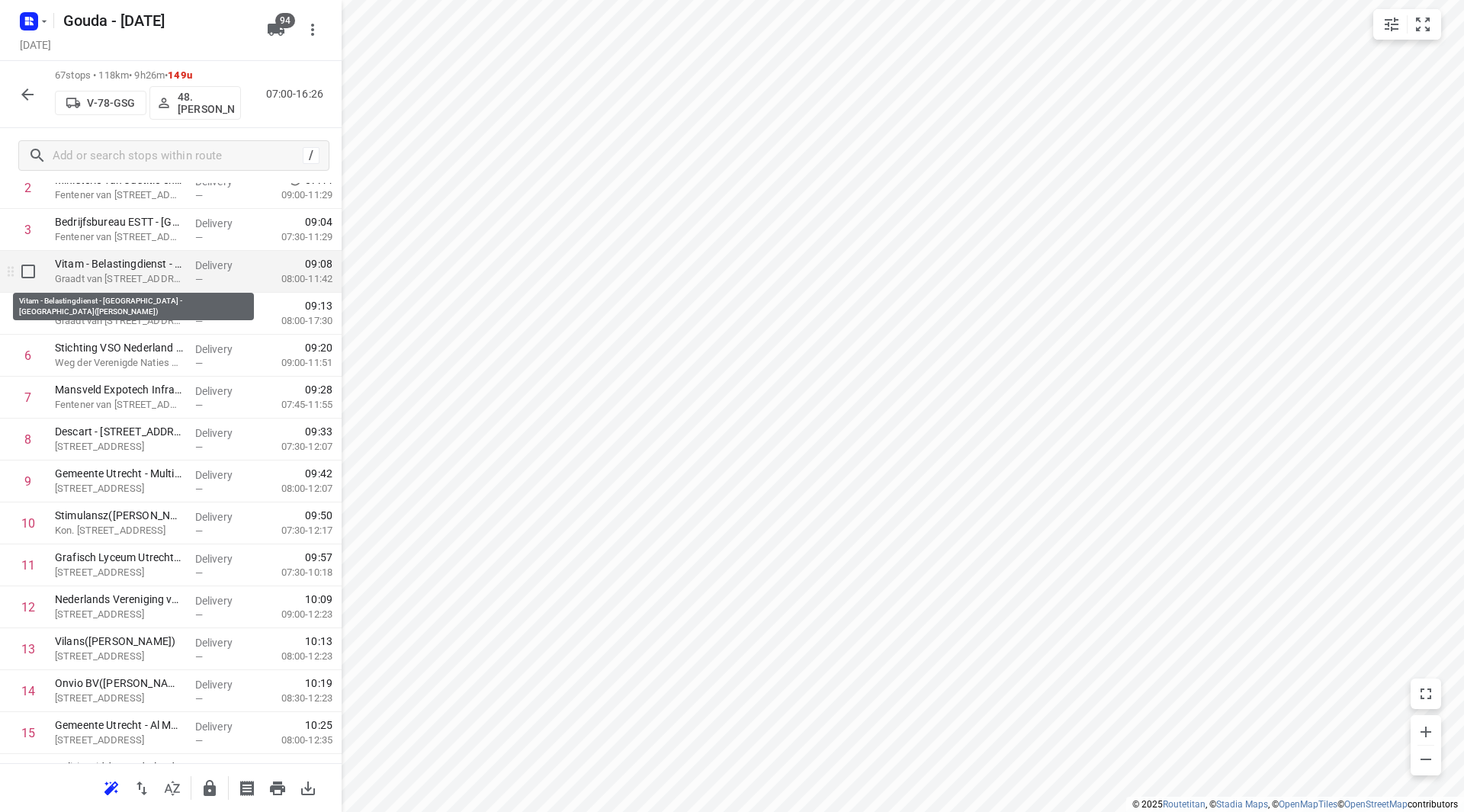
scroll to position [153, 0]
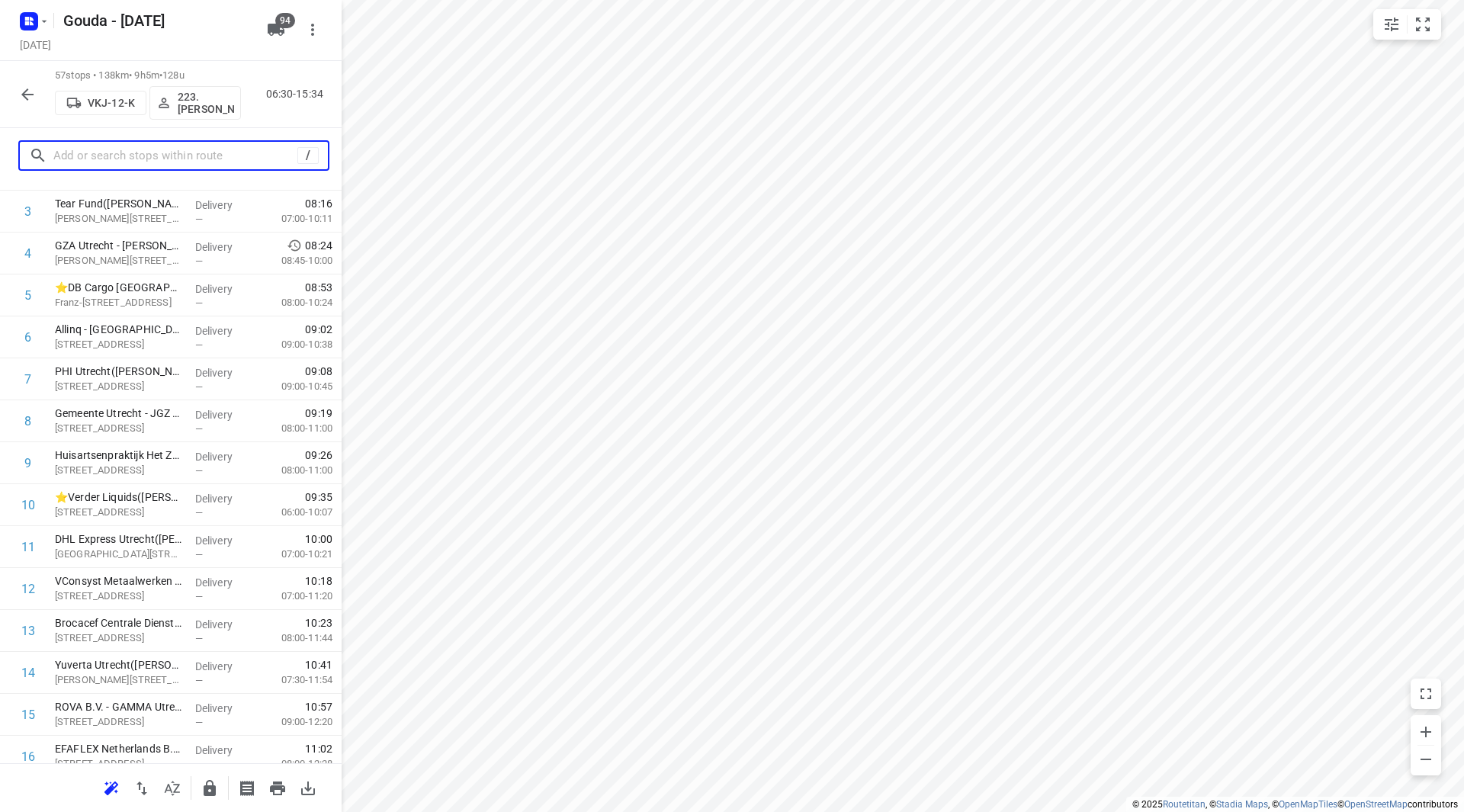
click at [136, 161] on input "text" at bounding box center [175, 156] width 244 height 24
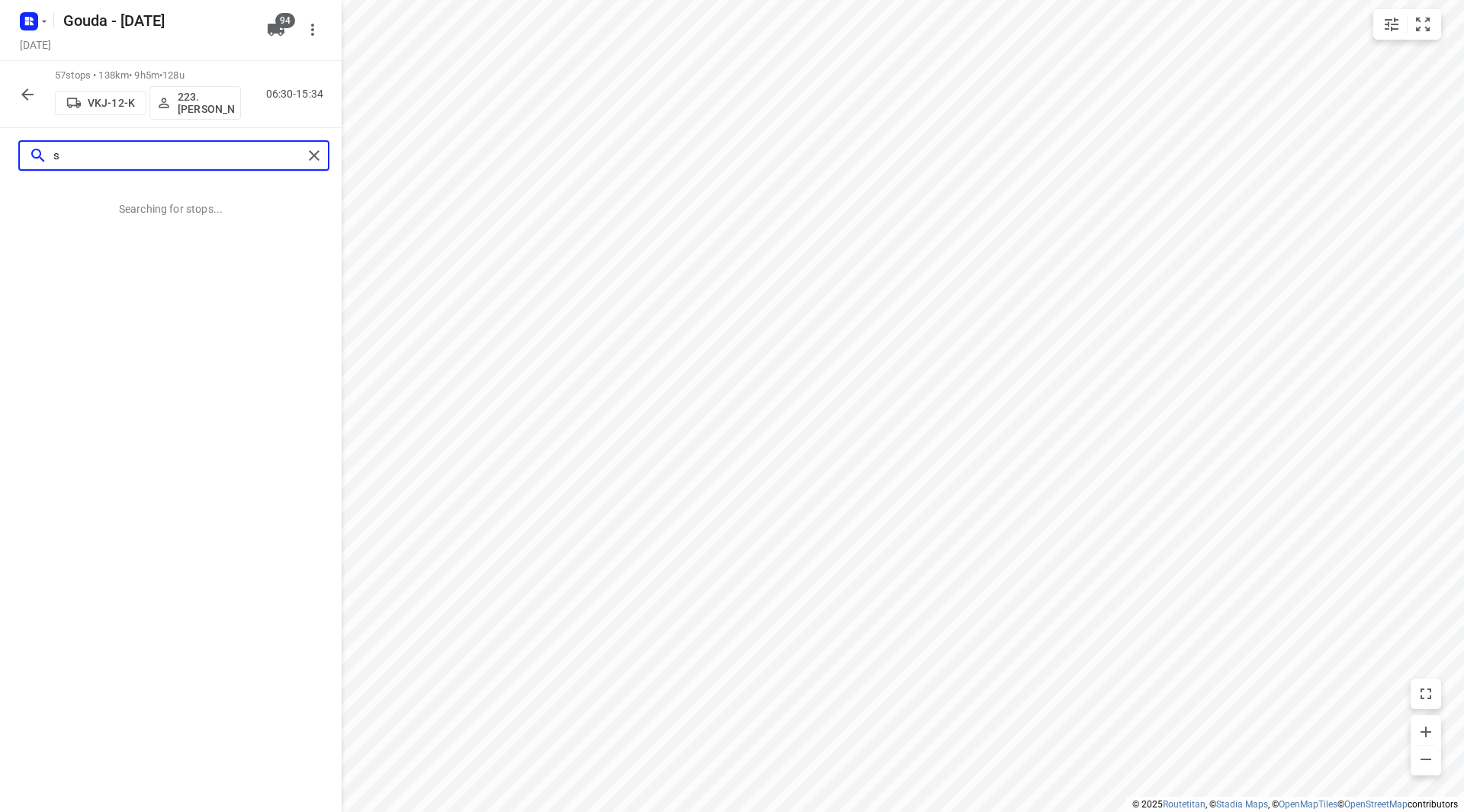
scroll to position [0, 0]
type input "sted"
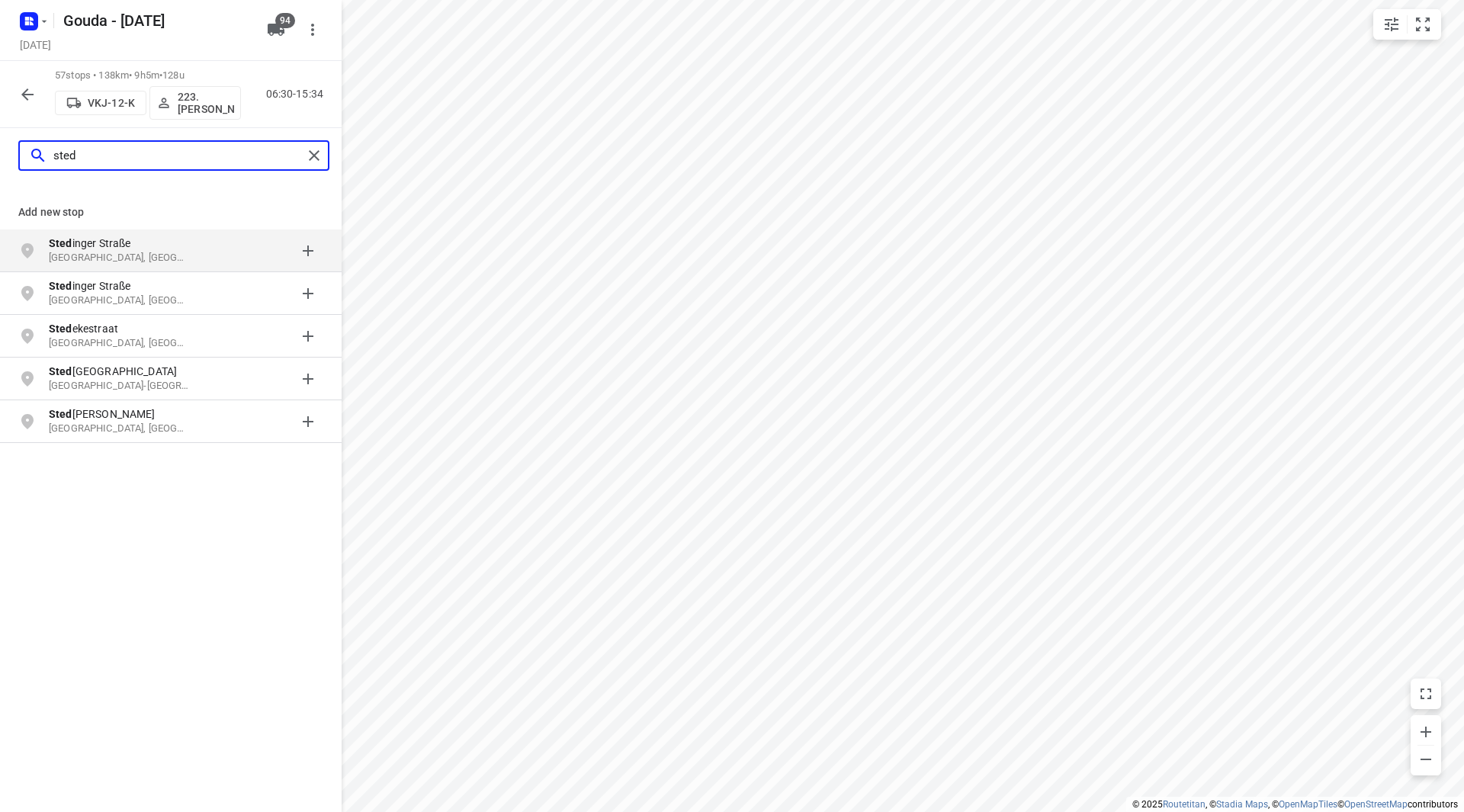
drag, startPoint x: 136, startPoint y: 159, endPoint x: 36, endPoint y: 161, distance: 100.0
click at [36, 161] on div "sted" at bounding box center [166, 156] width 274 height 24
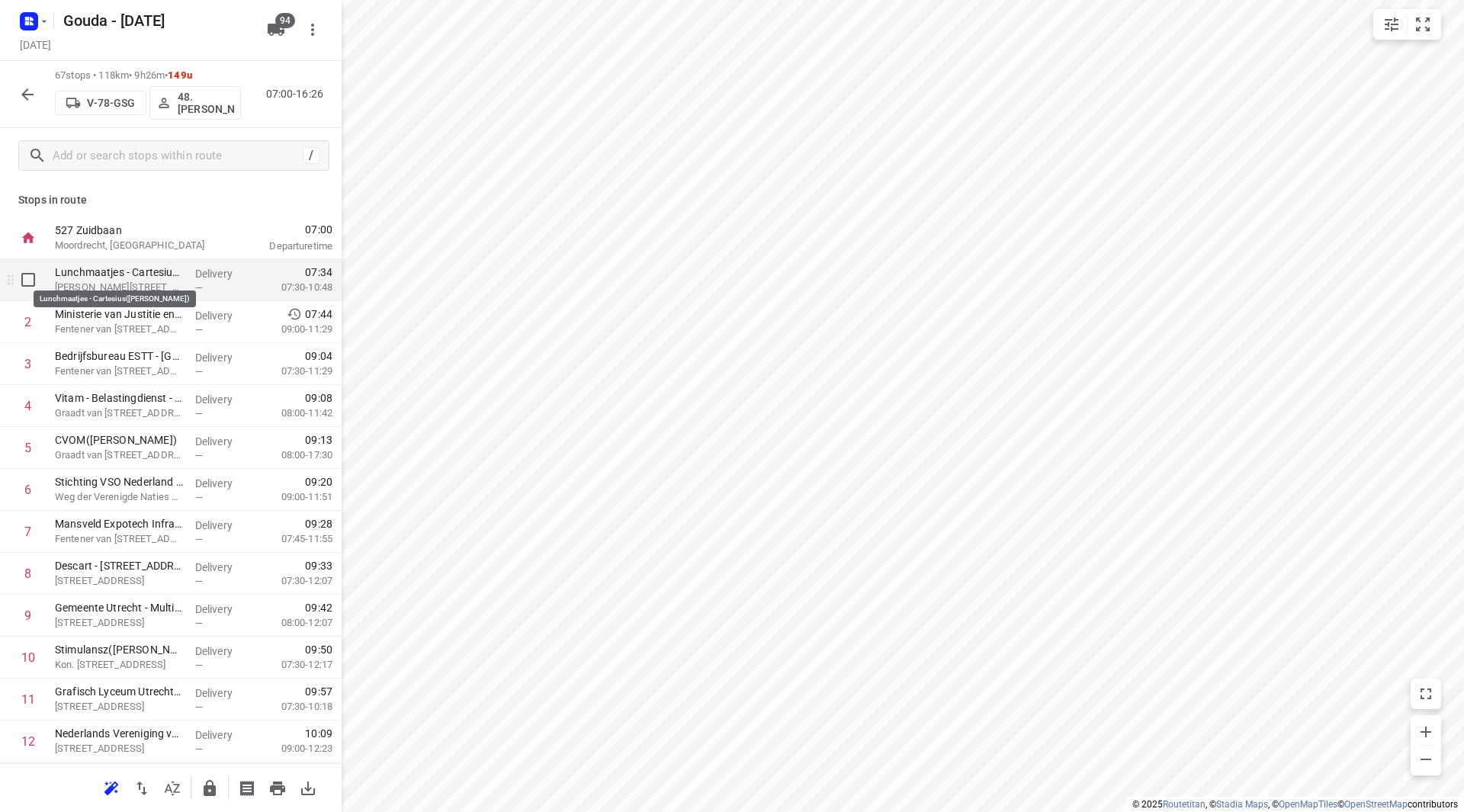
click at [99, 278] on p "Lunchmaatjes - Cartesius(Nick van Ginderen)" at bounding box center [118, 272] width 128 height 15
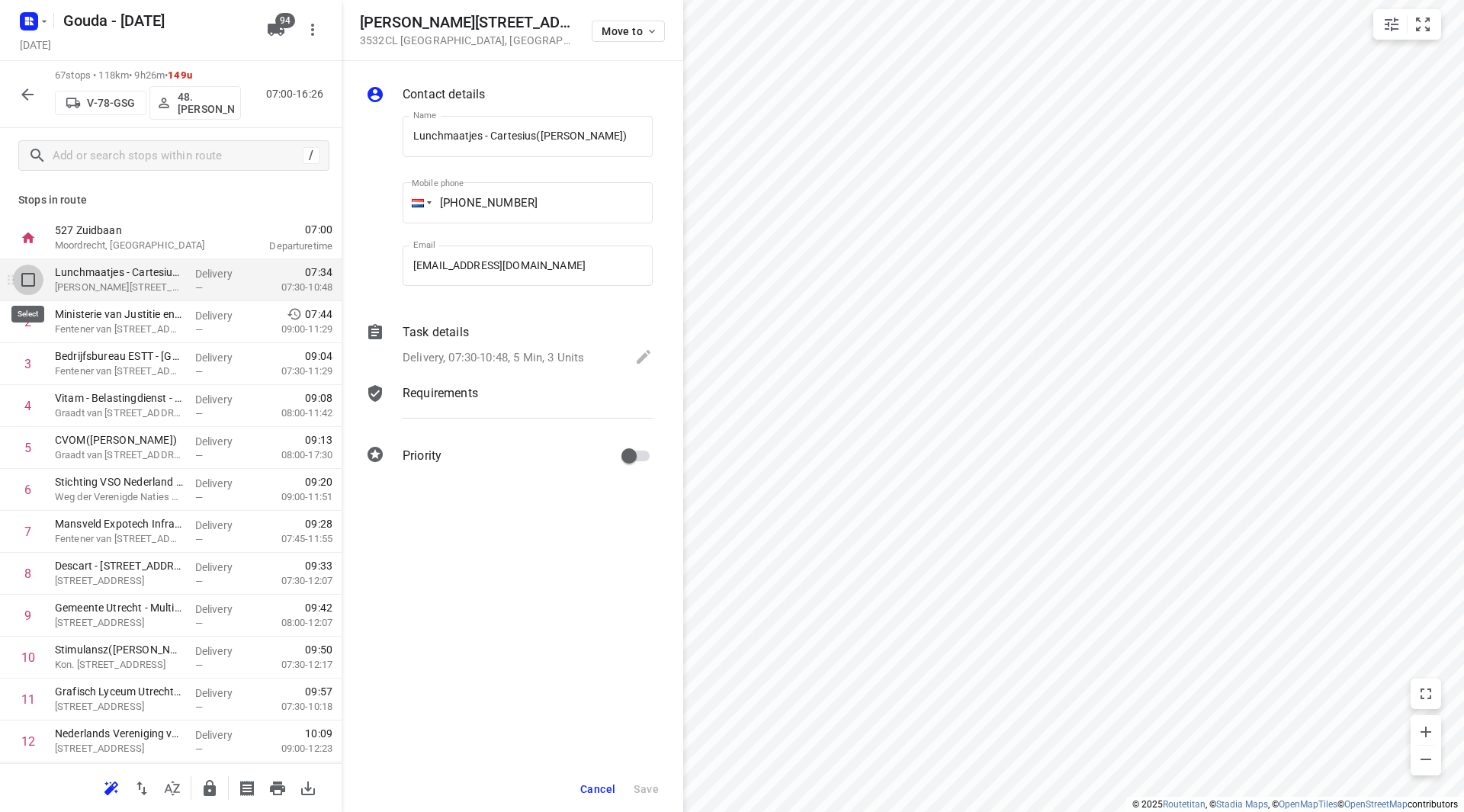
click at [24, 279] on input "checkbox" at bounding box center [28, 280] width 31 height 31
checkbox input "true"
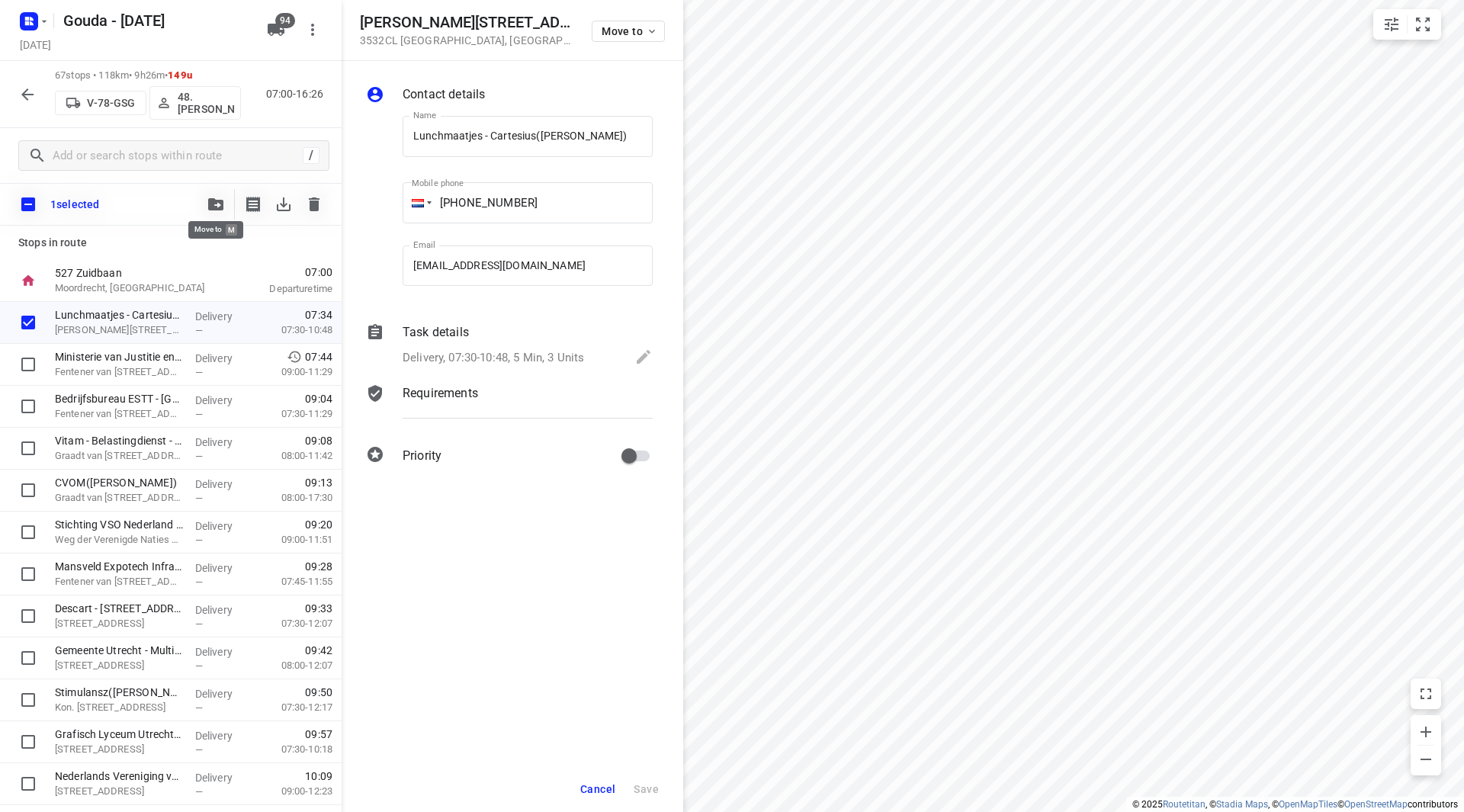
click at [216, 205] on icon "button" at bounding box center [216, 204] width 15 height 12
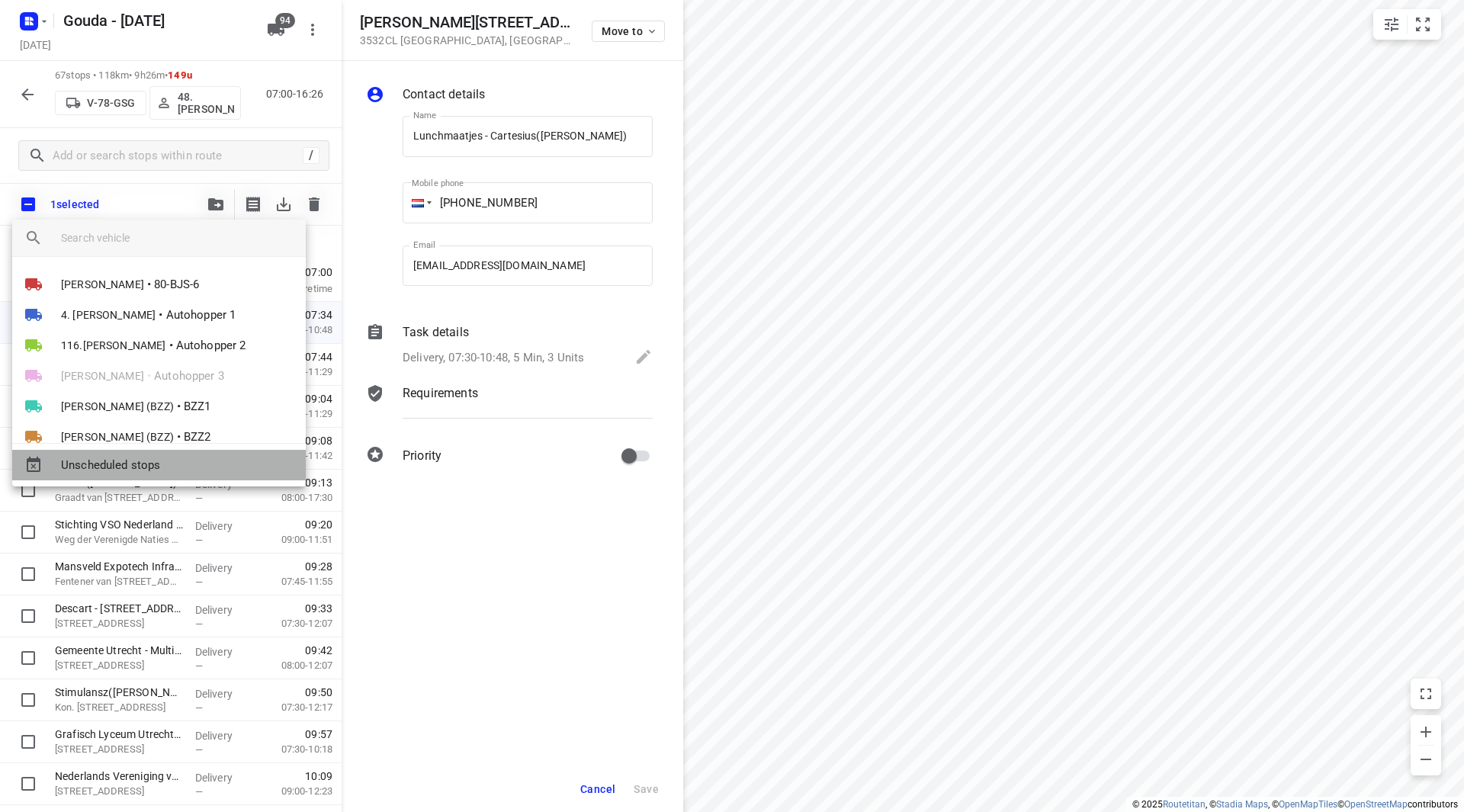
click at [149, 459] on span "Unscheduled stops" at bounding box center [177, 466] width 232 height 18
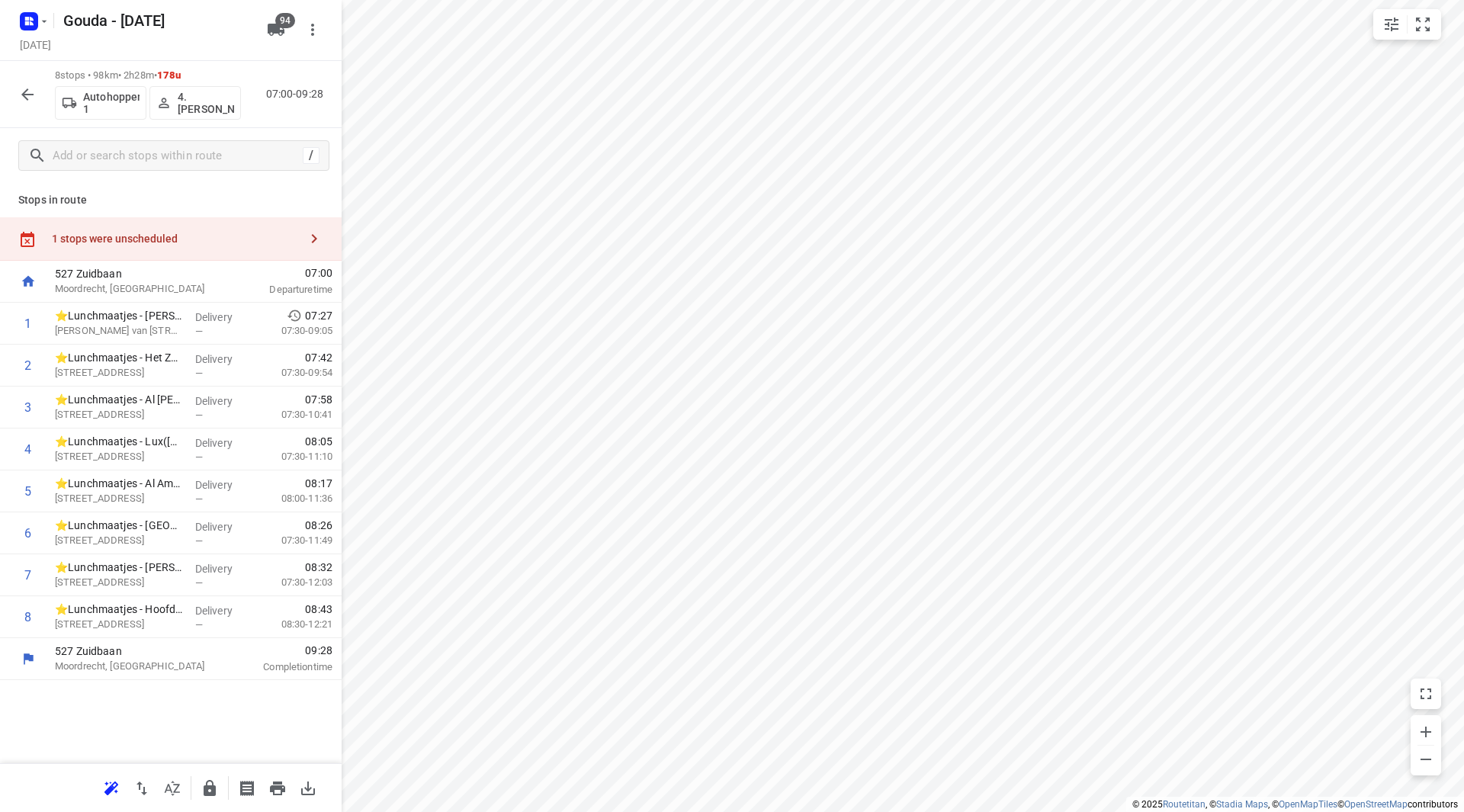
click at [118, 240] on div "1 stops were unscheduled" at bounding box center [176, 239] width 247 height 12
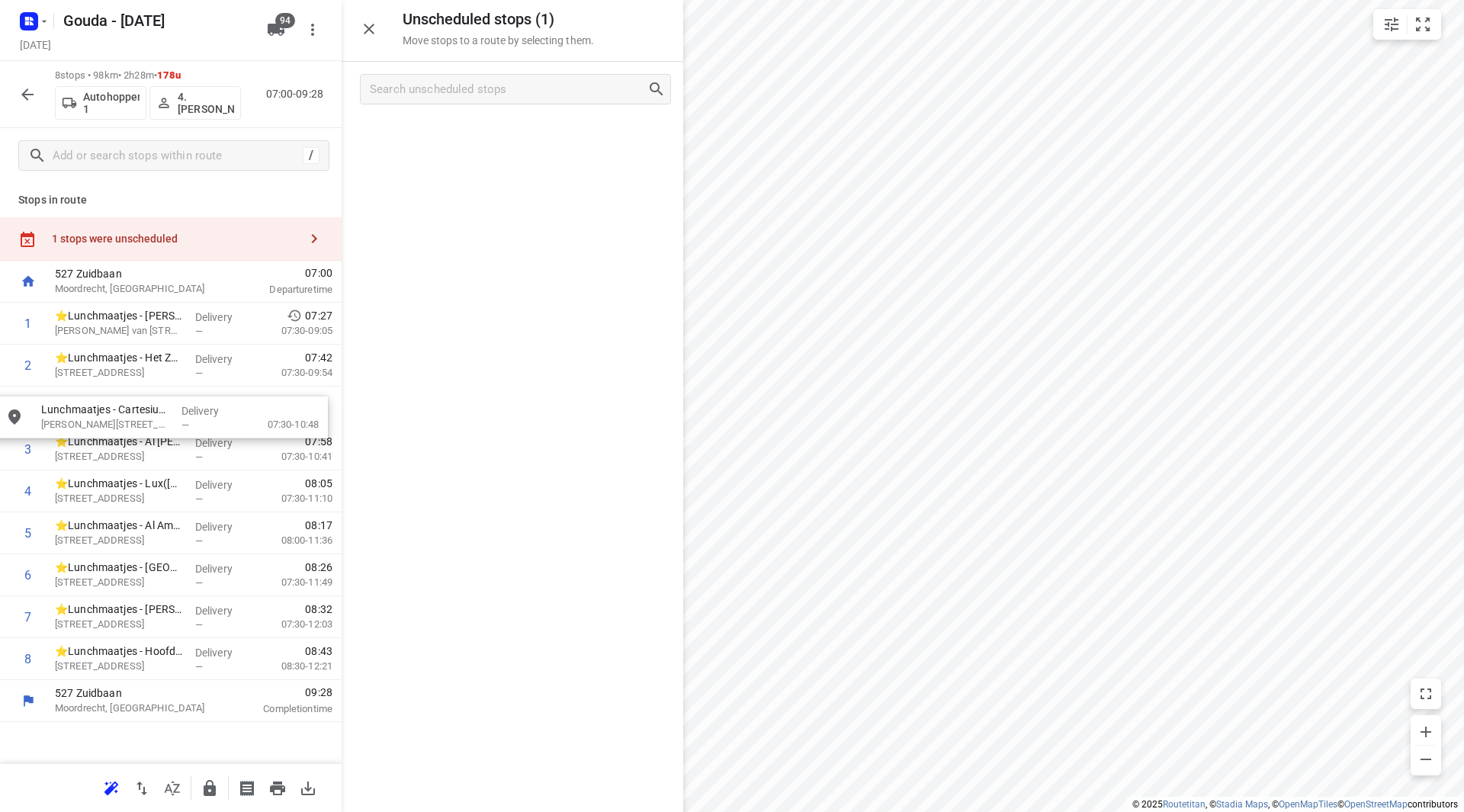
drag, startPoint x: 456, startPoint y: 135, endPoint x: 100, endPoint y: 410, distance: 449.8
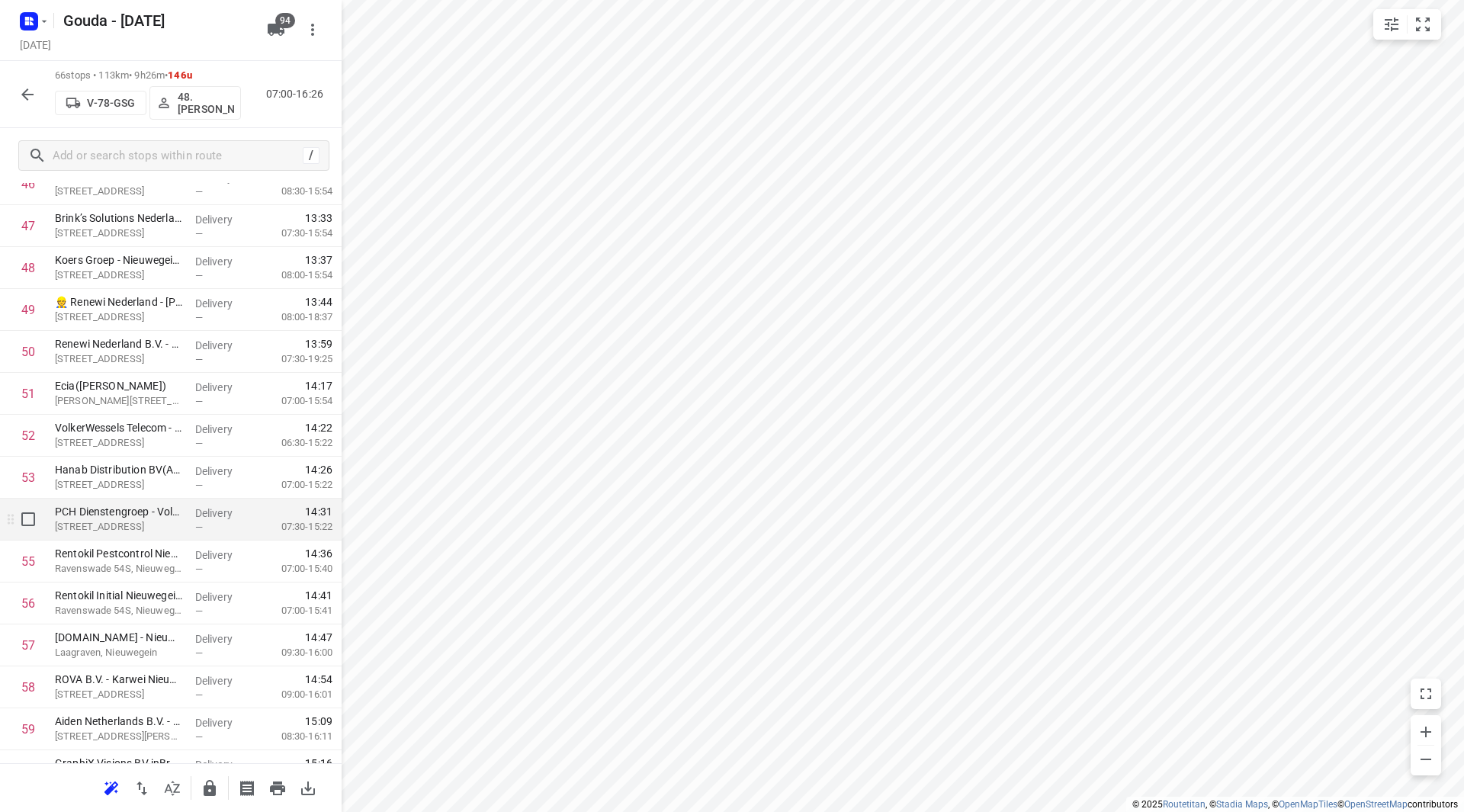
scroll to position [1925, 0]
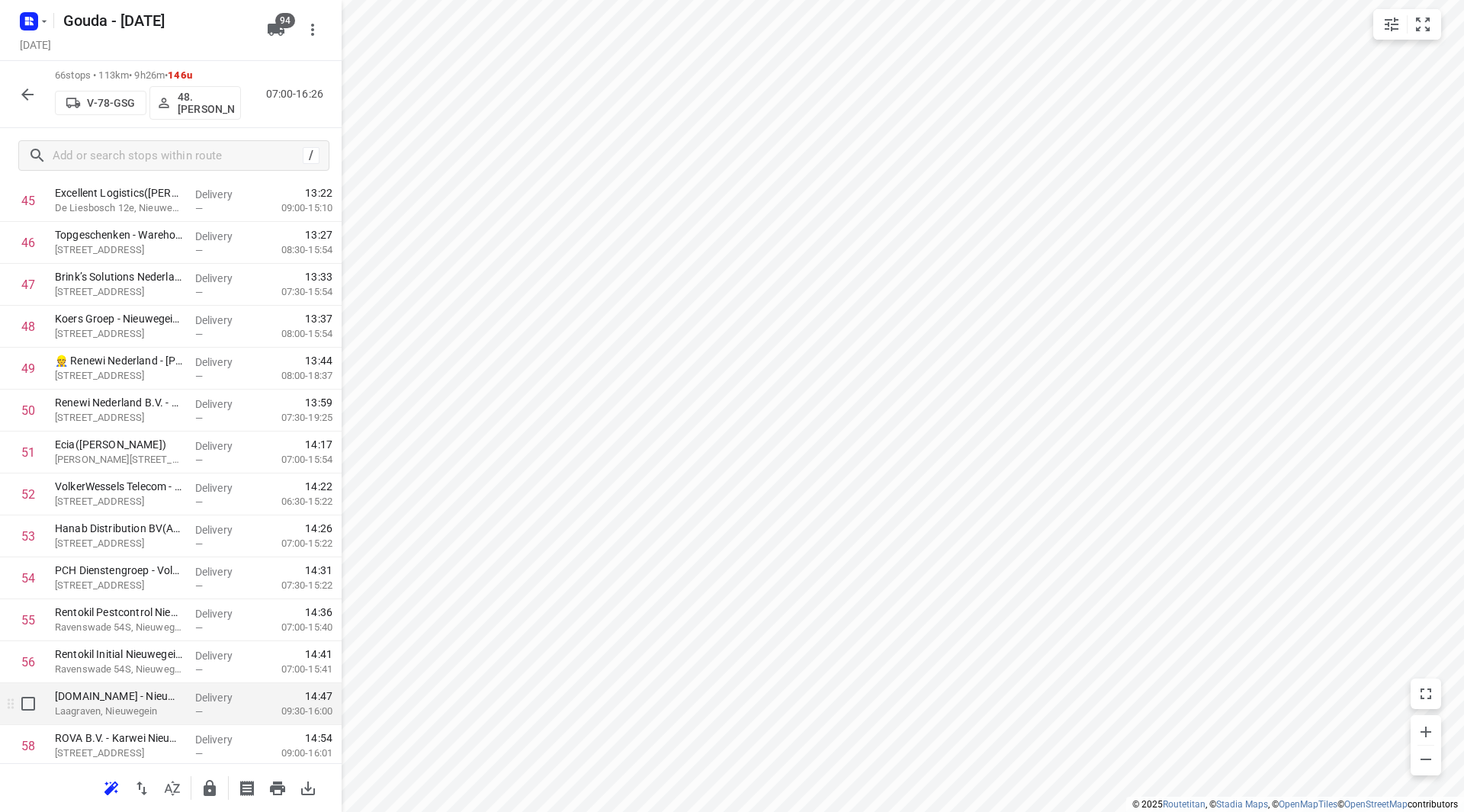
click at [34, 701] on input "checkbox" at bounding box center [28, 703] width 31 height 31
checkbox input "true"
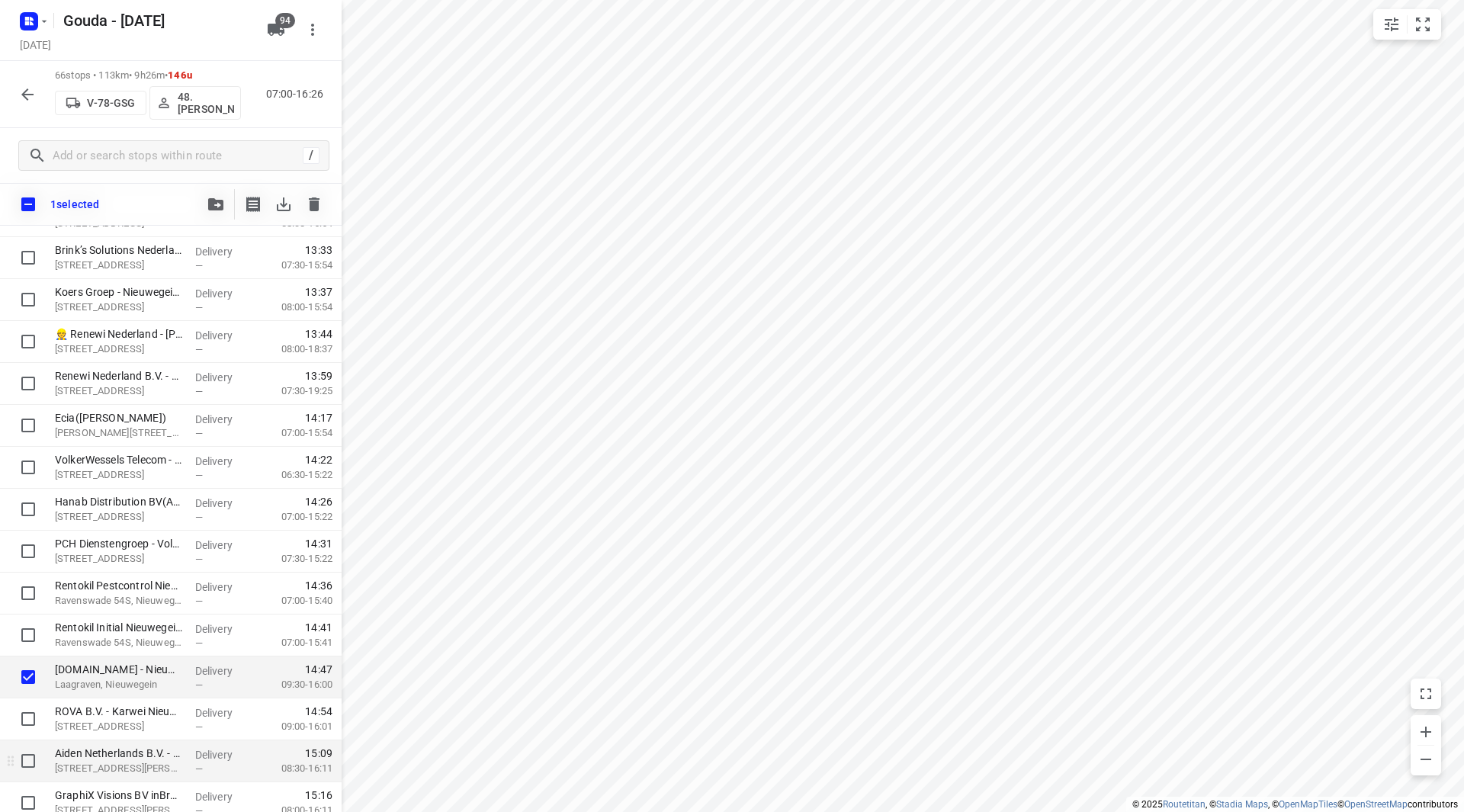
scroll to position [2001, 0]
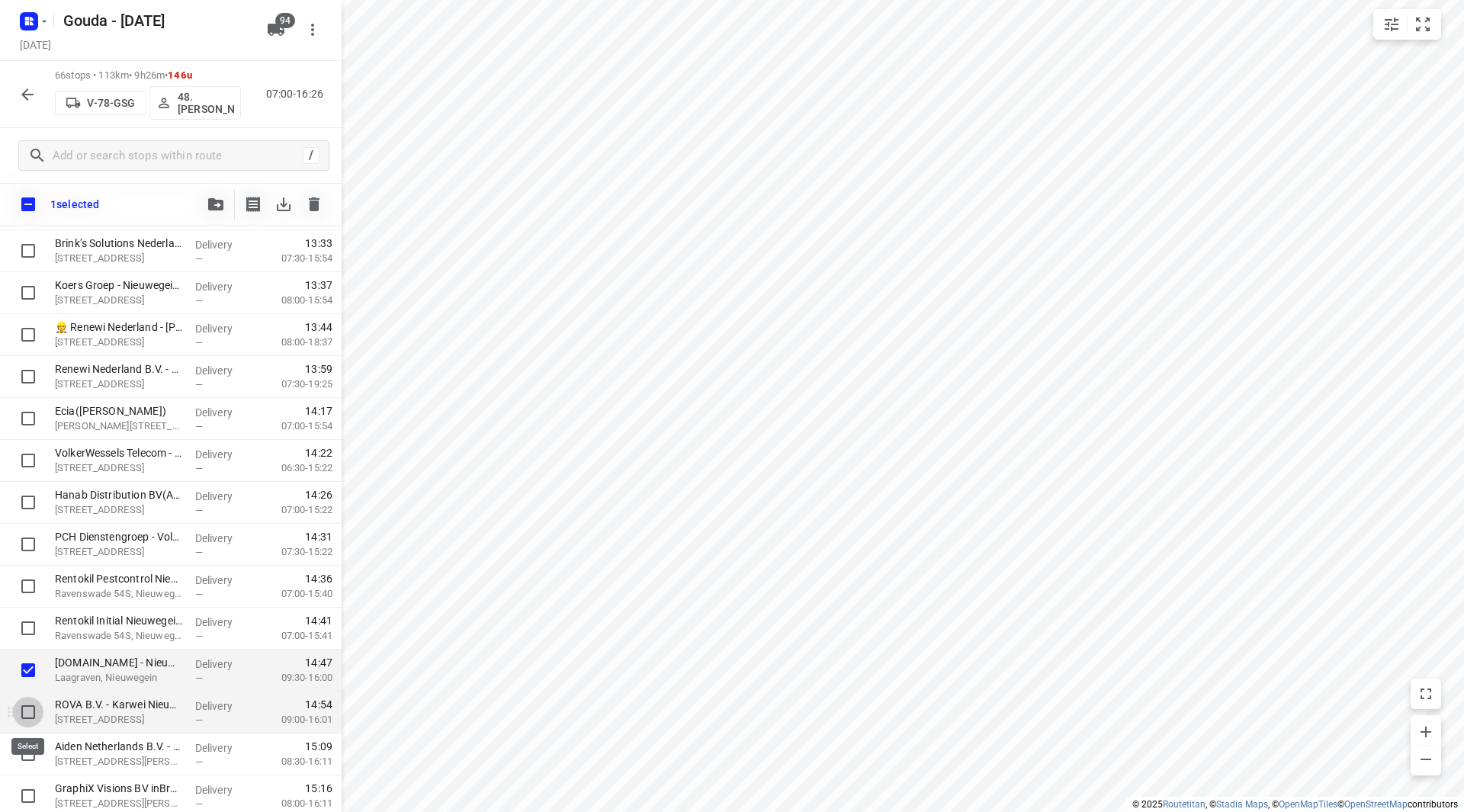
drag, startPoint x: 26, startPoint y: 717, endPoint x: 34, endPoint y: 710, distance: 10.6
click at [26, 716] on input "checkbox" at bounding box center [28, 712] width 31 height 31
checkbox input "true"
click at [226, 205] on button "button" at bounding box center [216, 204] width 31 height 31
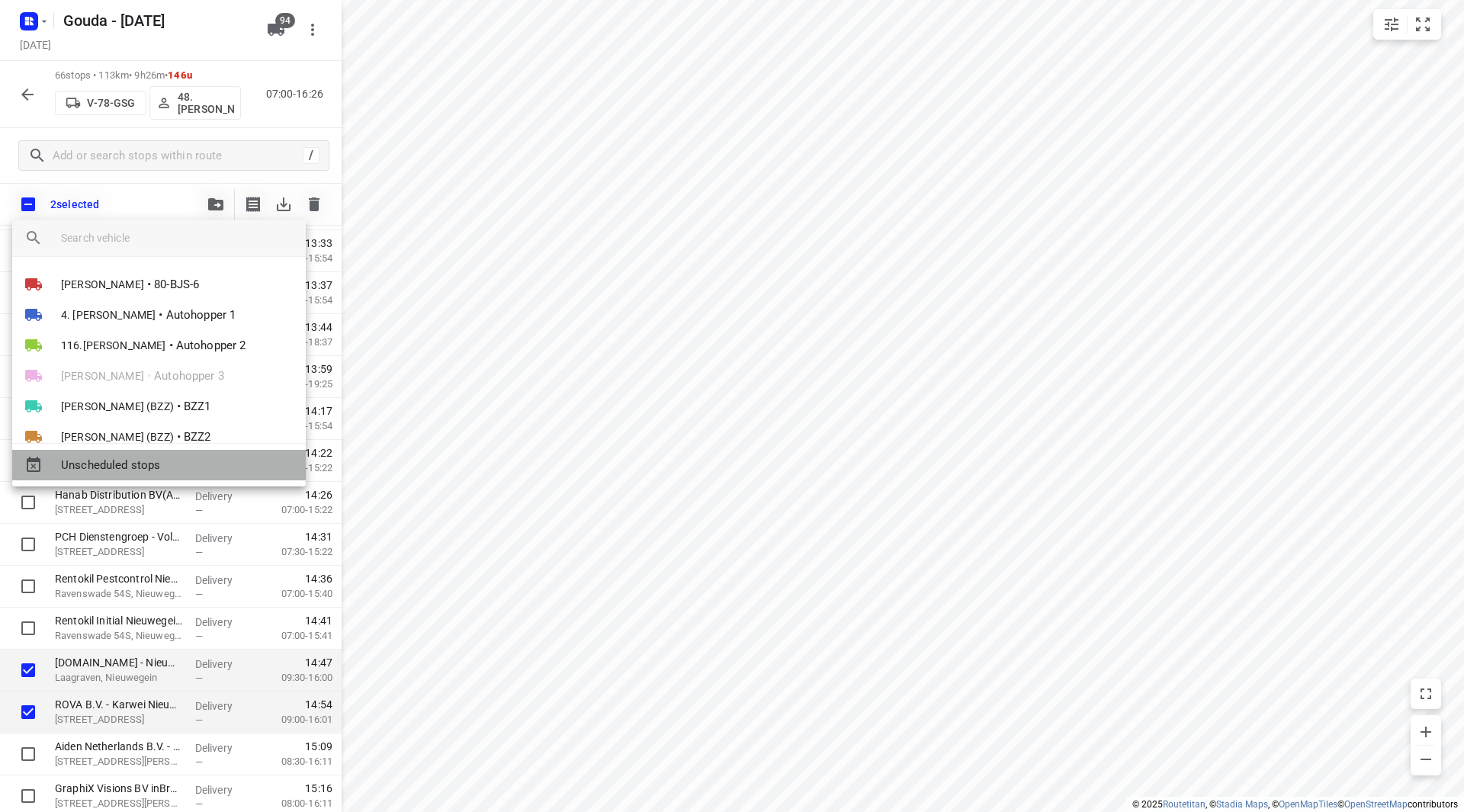
click at [145, 465] on span "Unscheduled stops" at bounding box center [177, 466] width 232 height 18
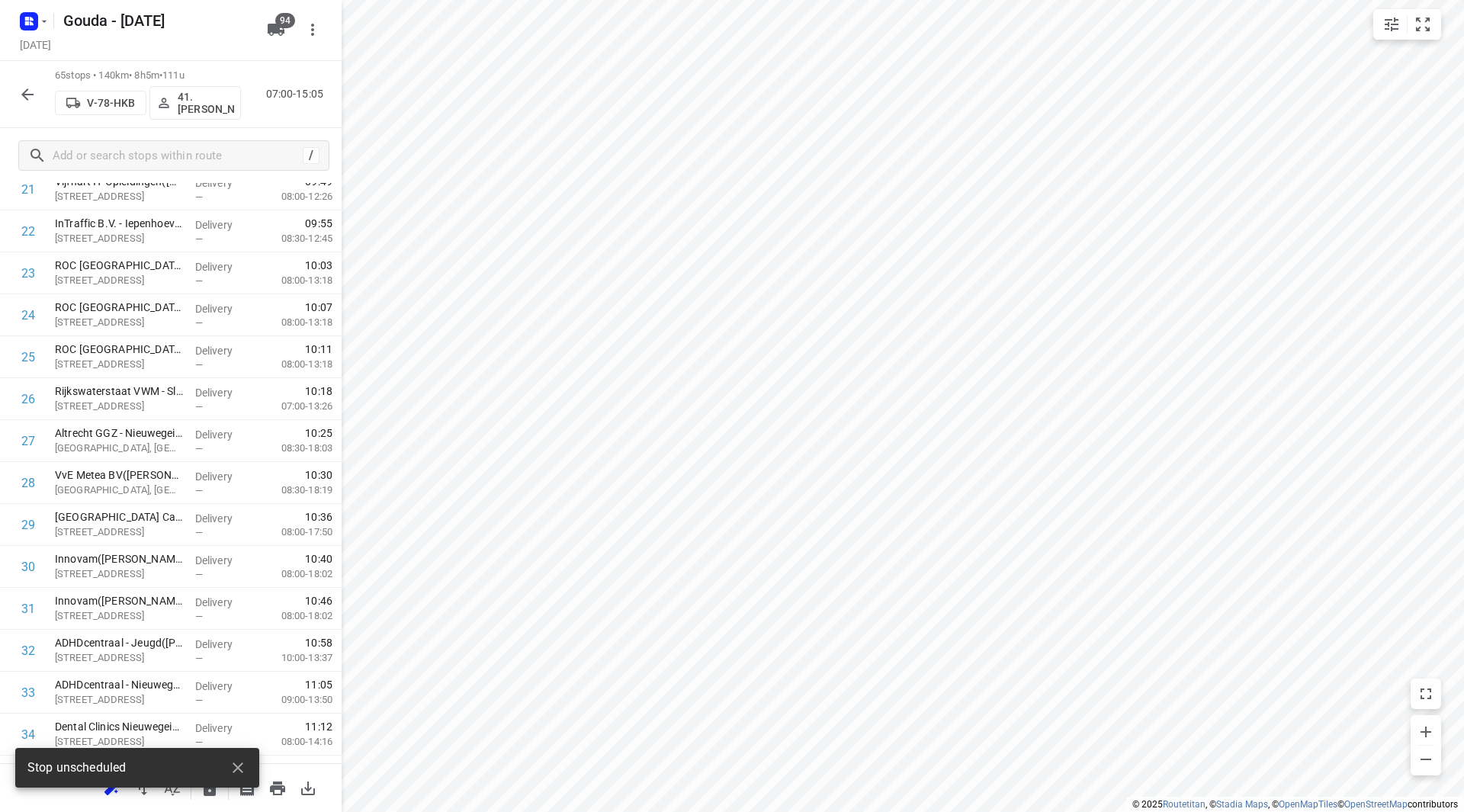
scroll to position [0, 0]
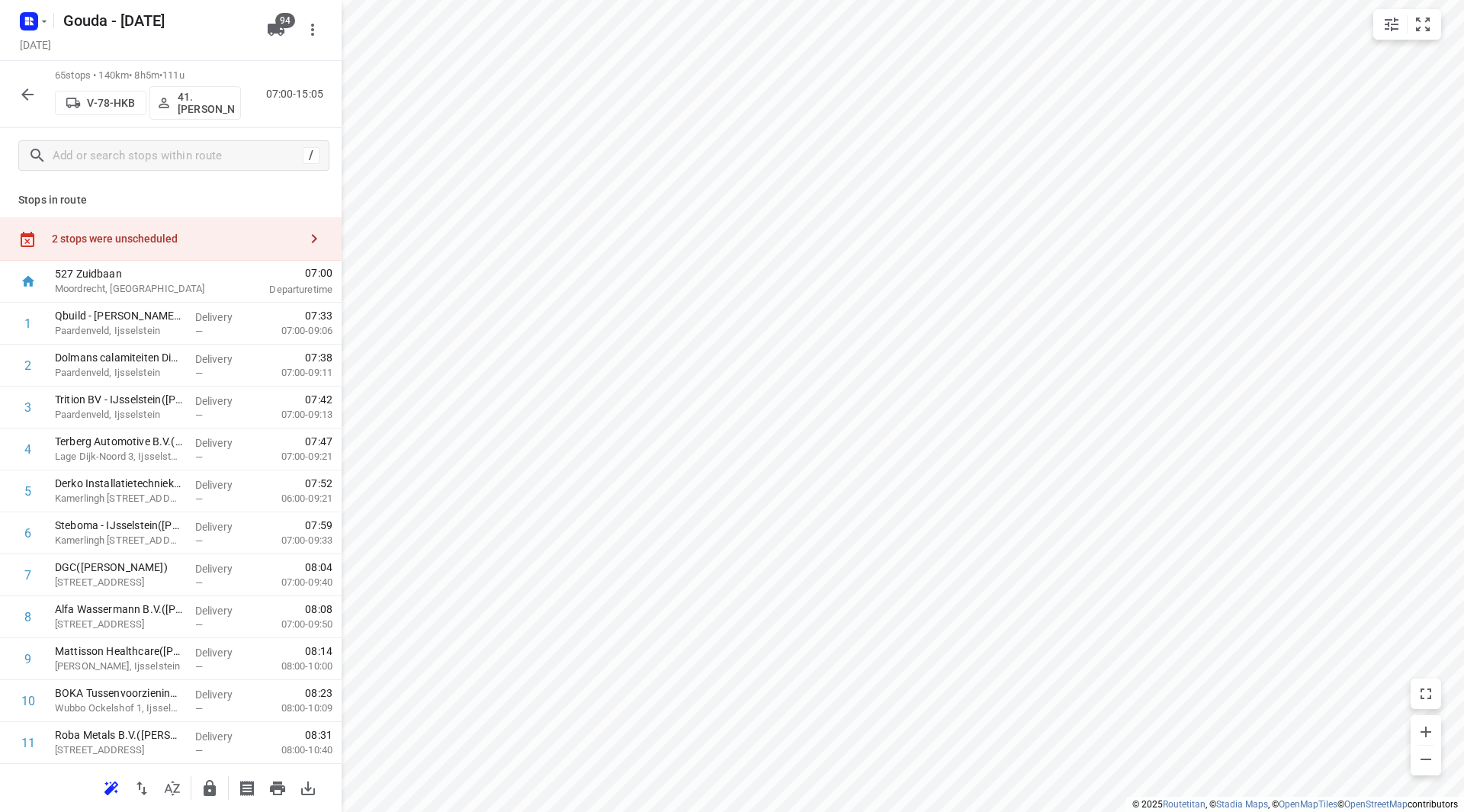
click at [218, 236] on div "2 stops were unscheduled" at bounding box center [176, 239] width 247 height 12
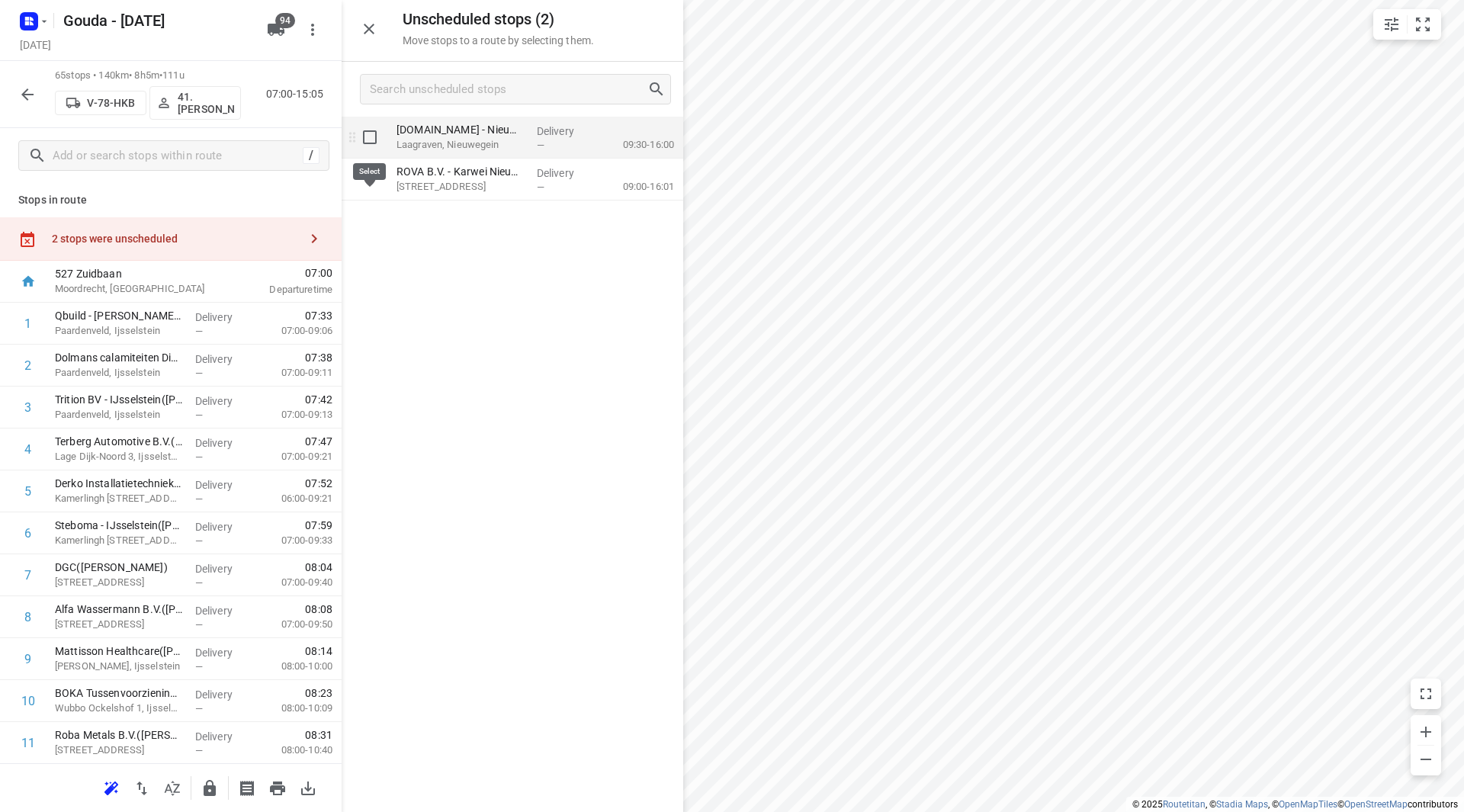
click at [370, 139] on input "grid" at bounding box center [369, 137] width 31 height 31
checkbox input "true"
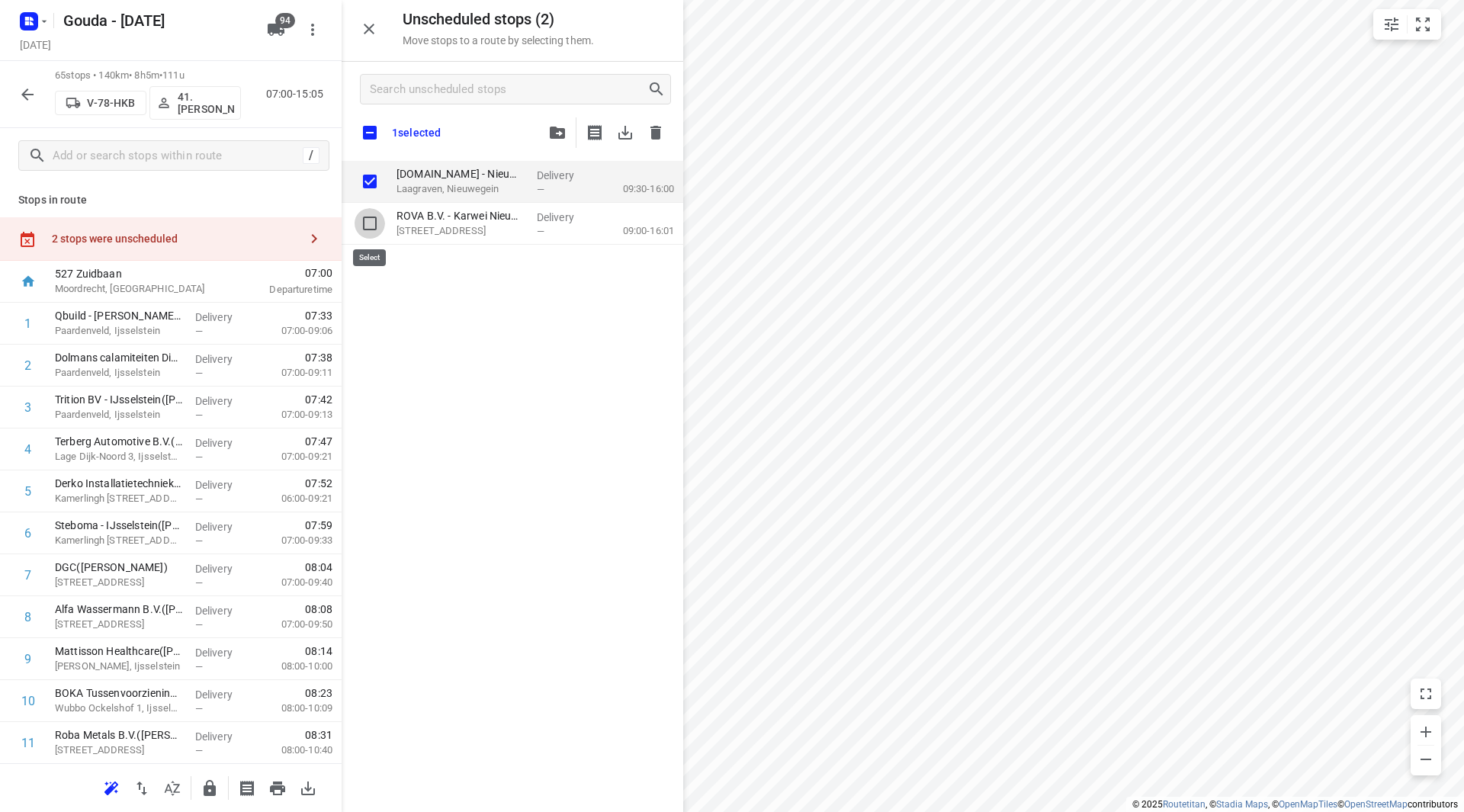
drag, startPoint x: 368, startPoint y: 217, endPoint x: 312, endPoint y: 286, distance: 88.9
click at [368, 218] on input "grid" at bounding box center [369, 224] width 31 height 31
checkbox input "true"
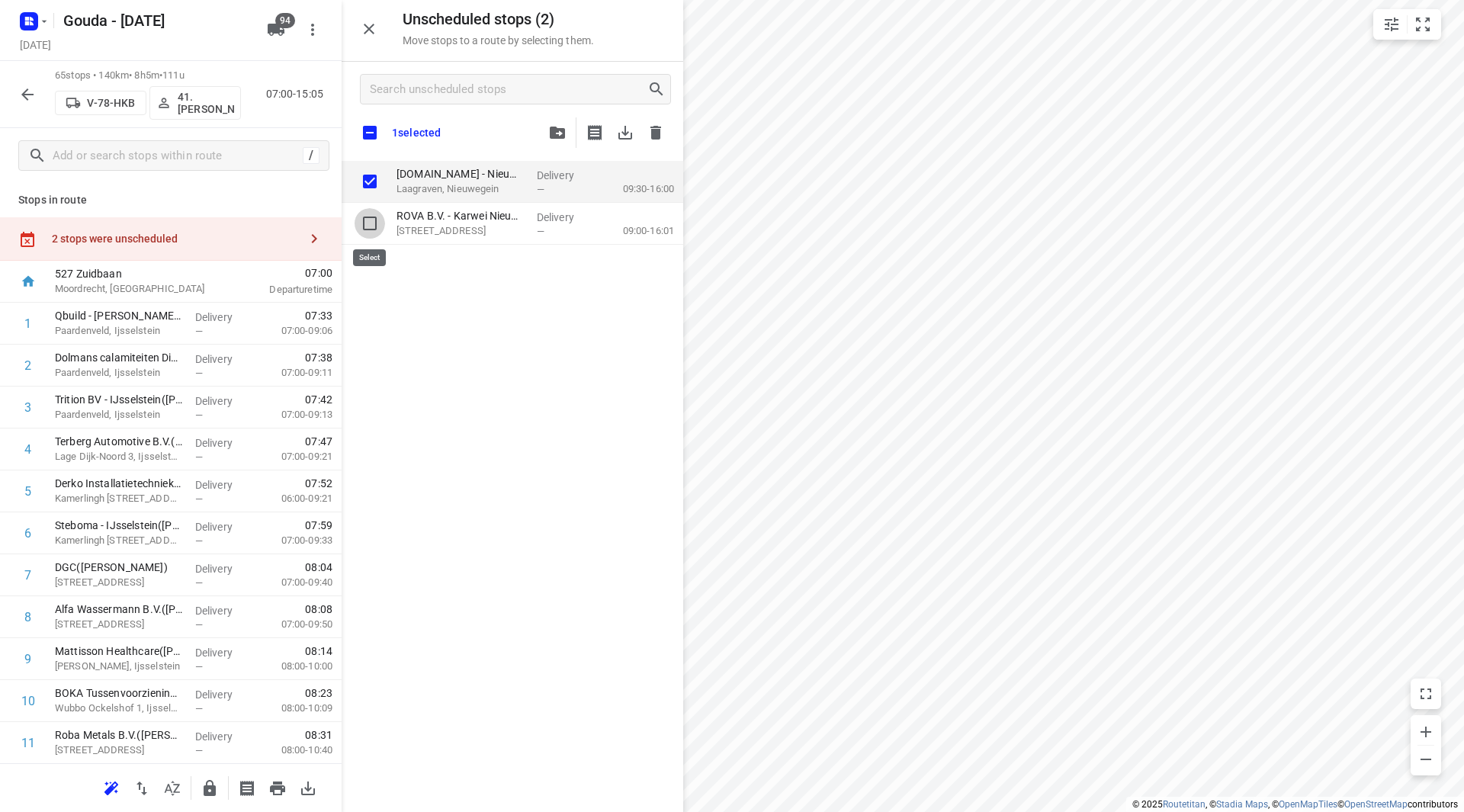
checkbox input "true"
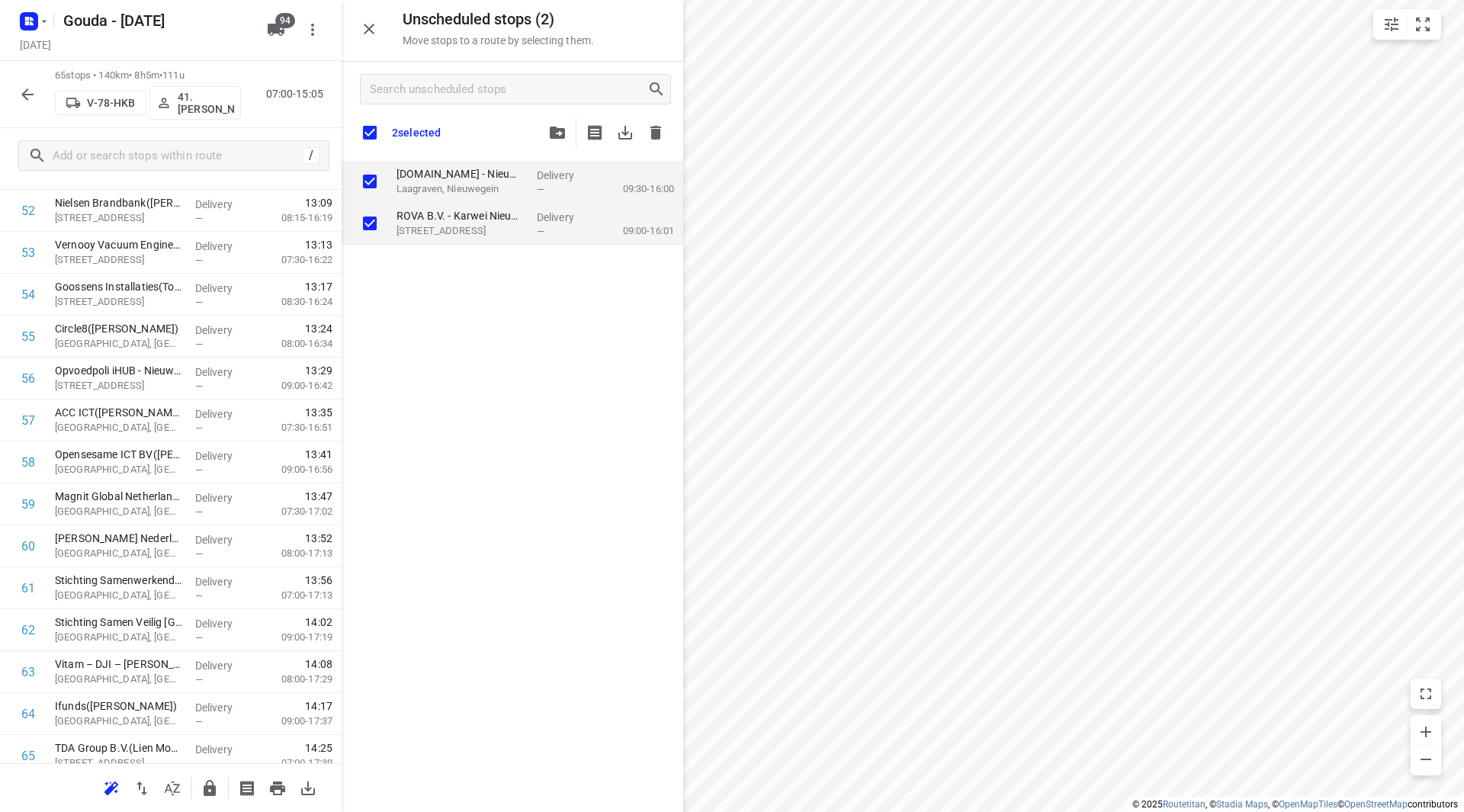
scroll to position [2308, 0]
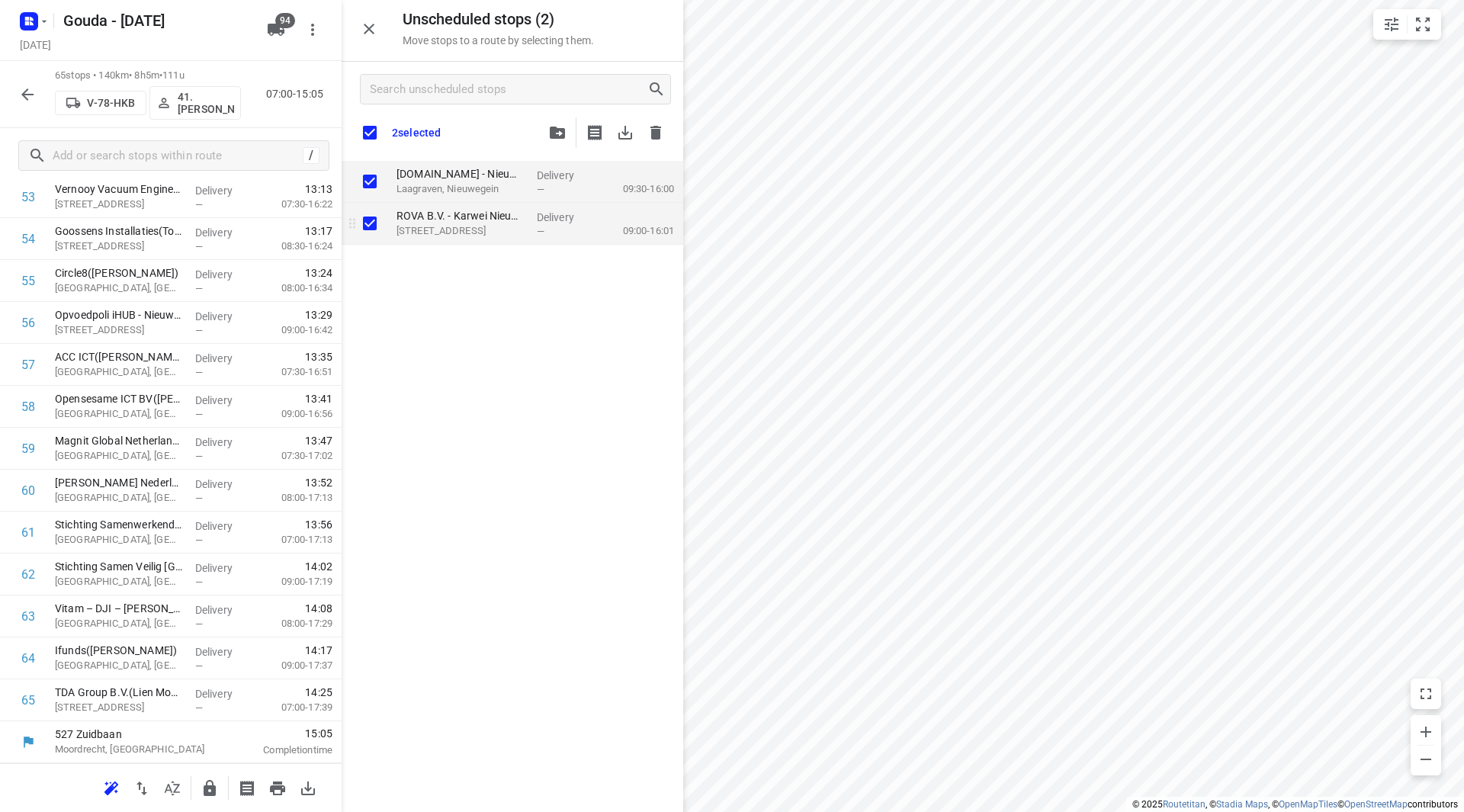
checkbox input "true"
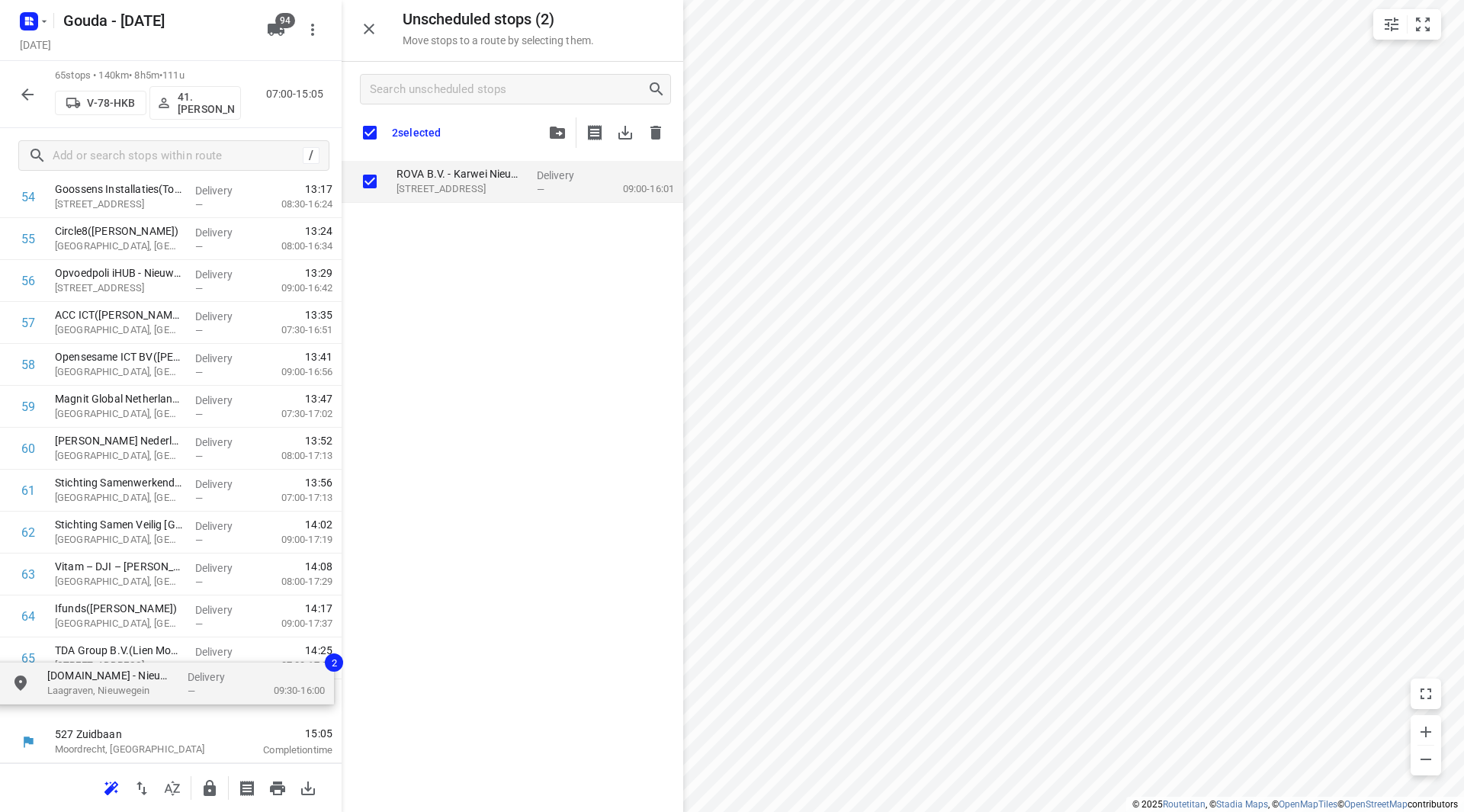
drag, startPoint x: 457, startPoint y: 172, endPoint x: 105, endPoint y: 678, distance: 616.4
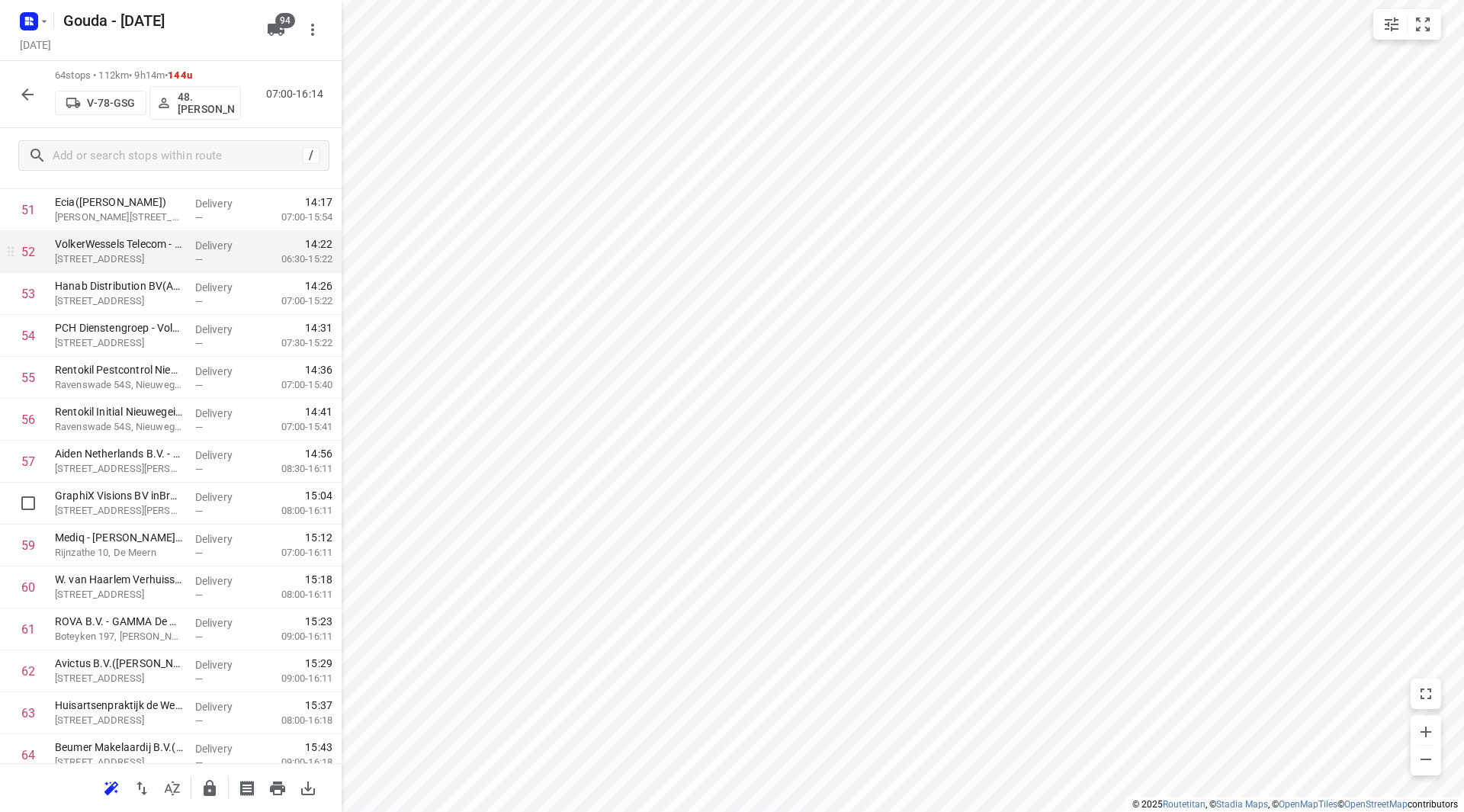
scroll to position [2070, 0]
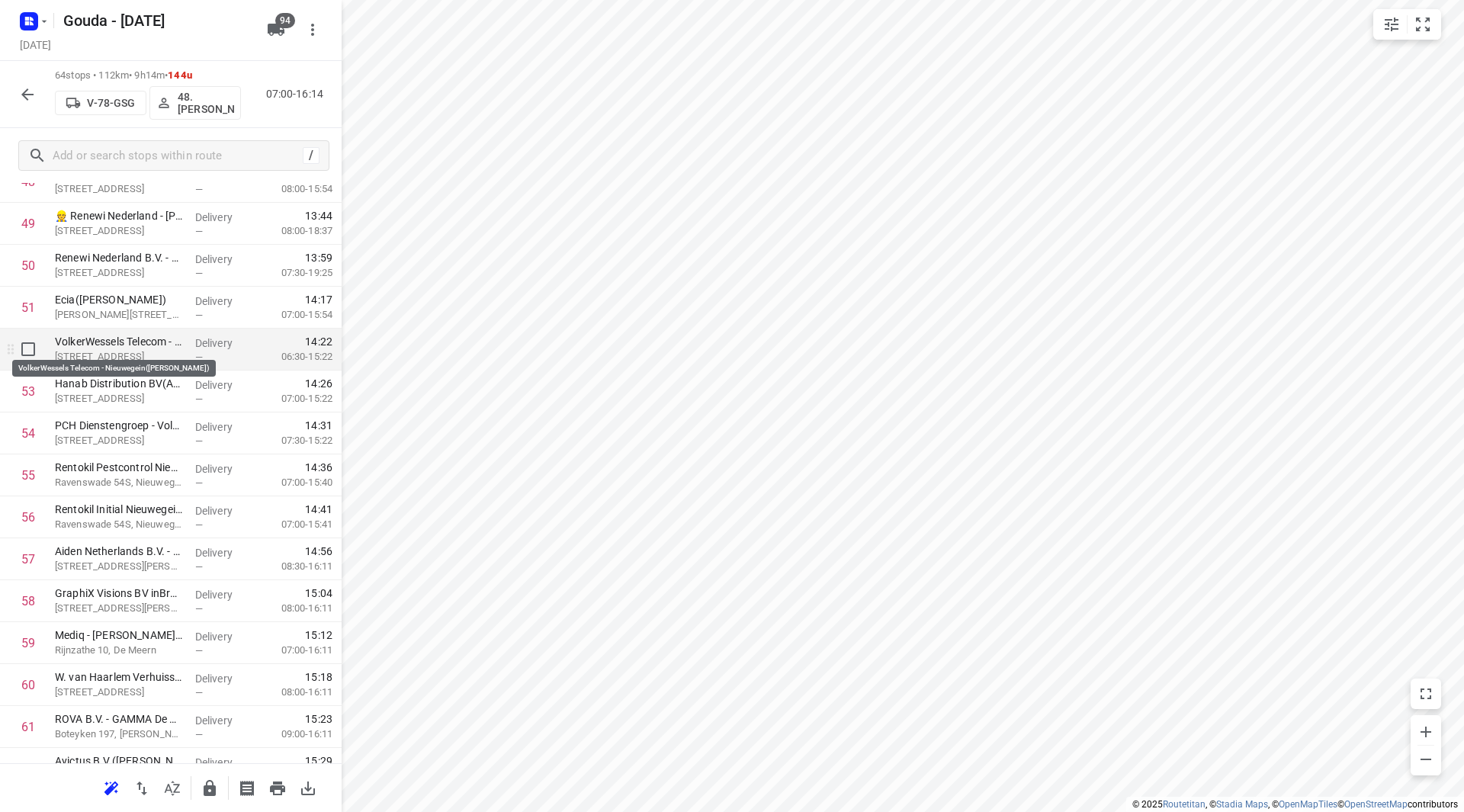
click at [105, 347] on p "VolkerWessels Telecom - Nieuwegein(Friso van den Berg)" at bounding box center [118, 341] width 128 height 15
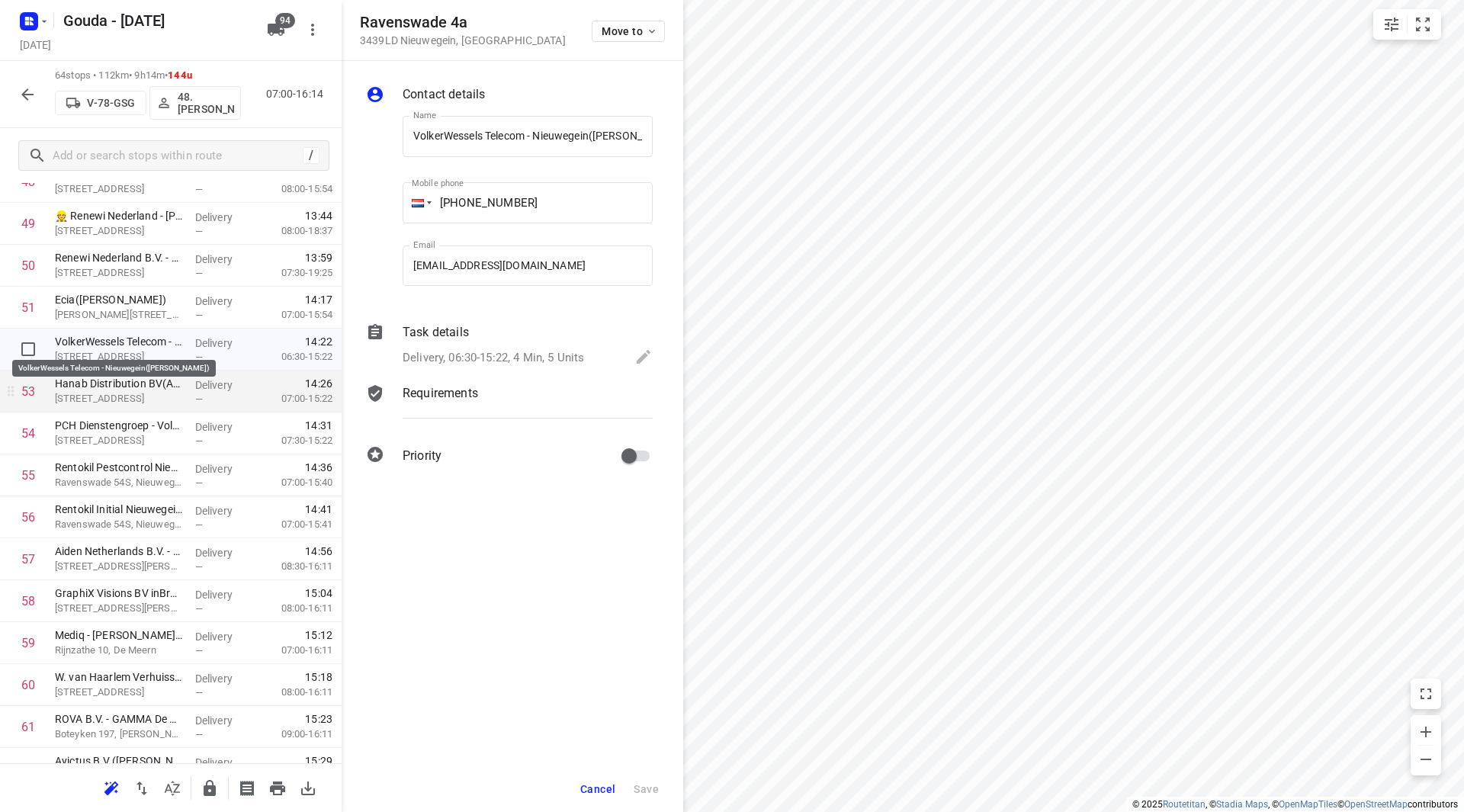
scroll to position [0, 49]
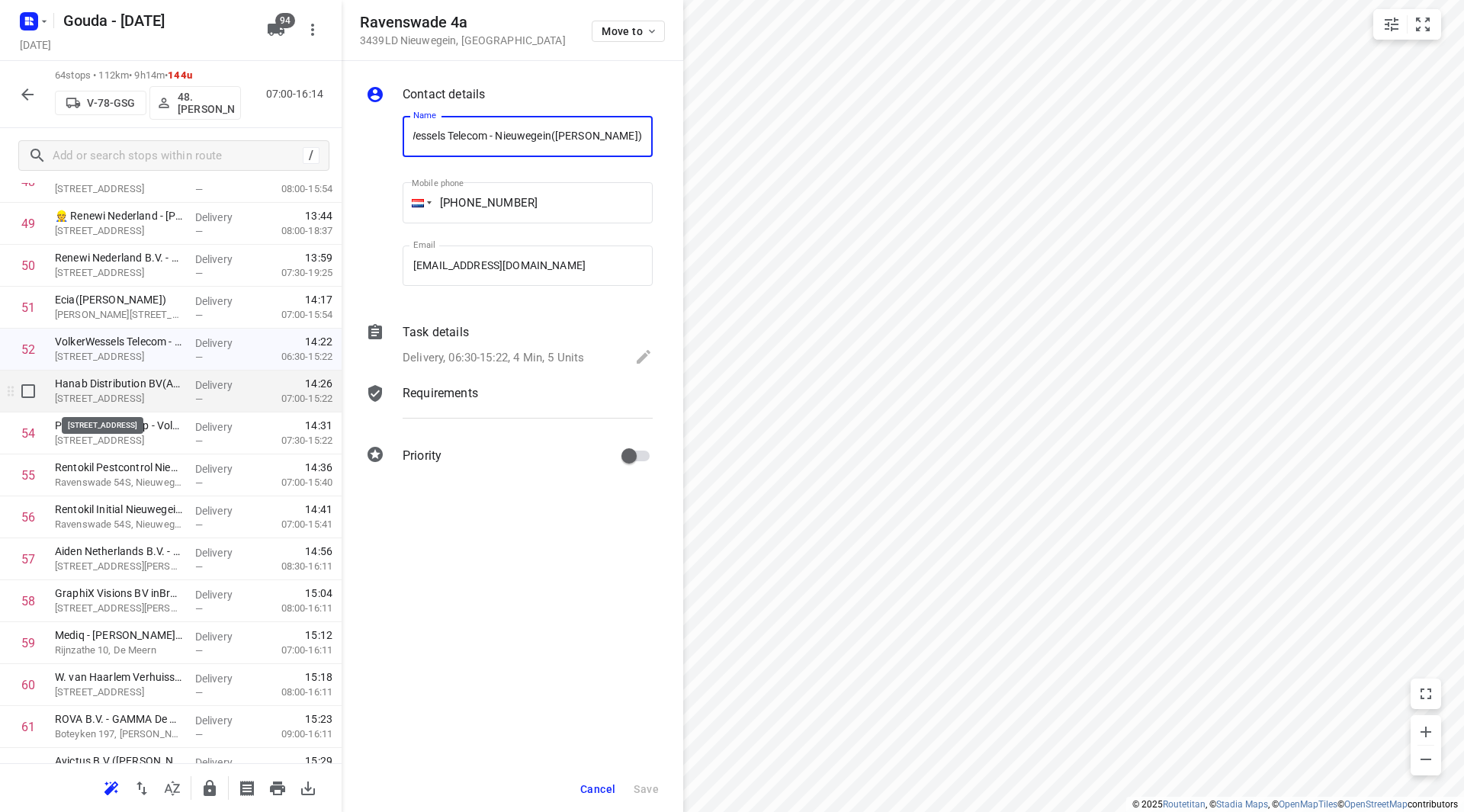
click at [103, 393] on p "Ravenswade 2b, Nieuwegein" at bounding box center [118, 398] width 128 height 15
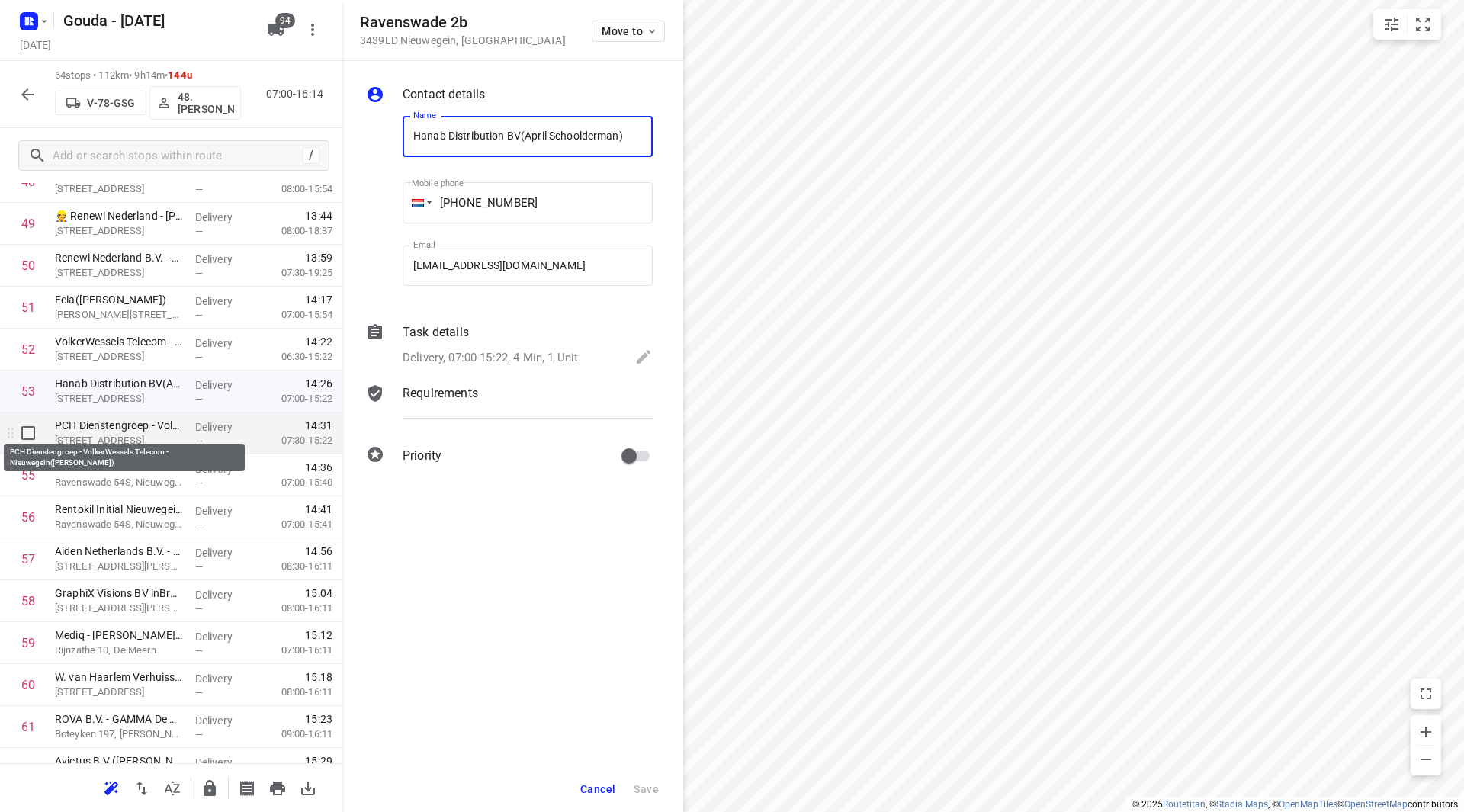
click at [100, 418] on p "PCH Dienstengroep - VolkerWessels Telecom - Nieuwegein(Anita Verstegen)" at bounding box center [118, 425] width 128 height 15
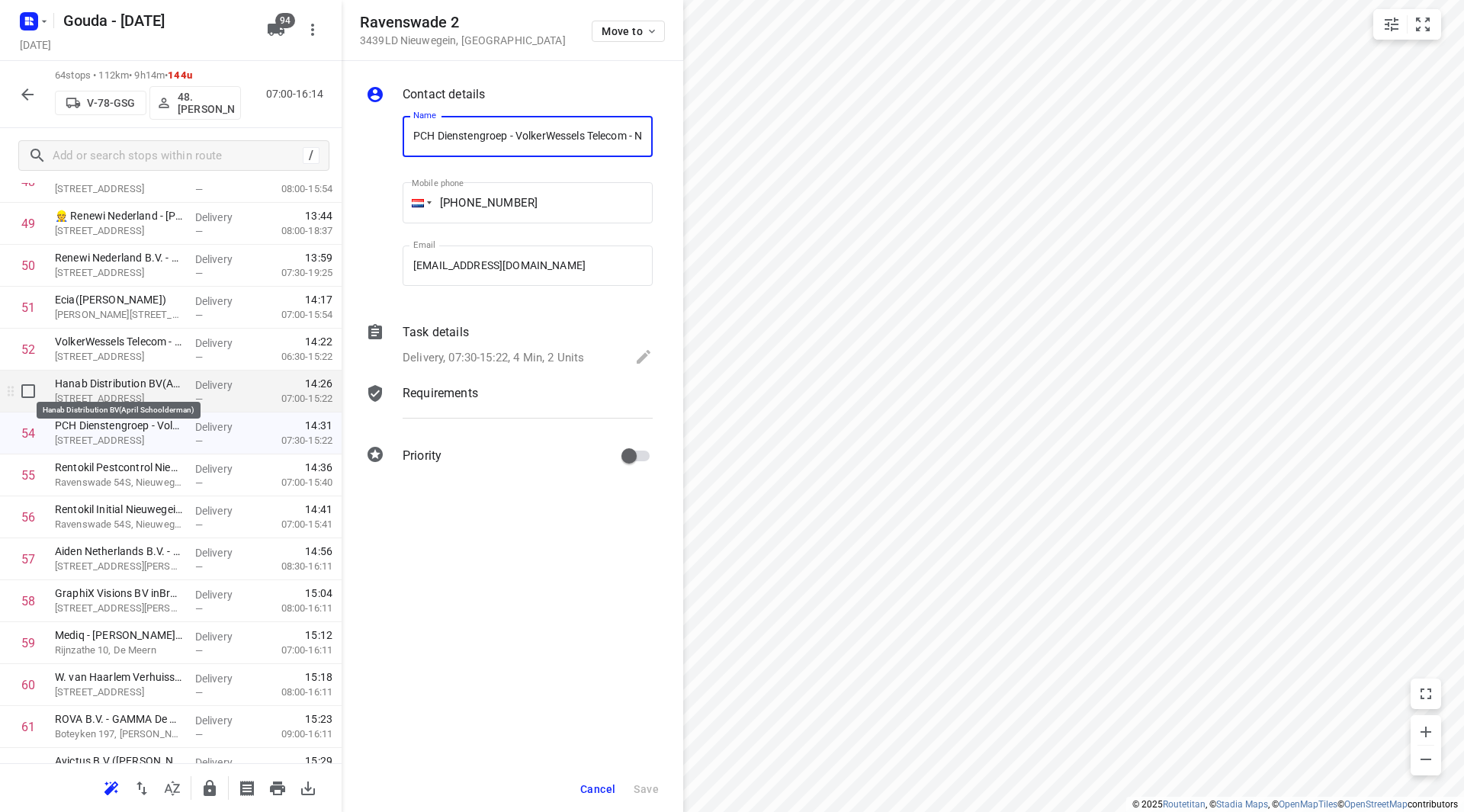
click at [97, 384] on p "Hanab Distribution BV(April Schoolderman)" at bounding box center [118, 383] width 128 height 15
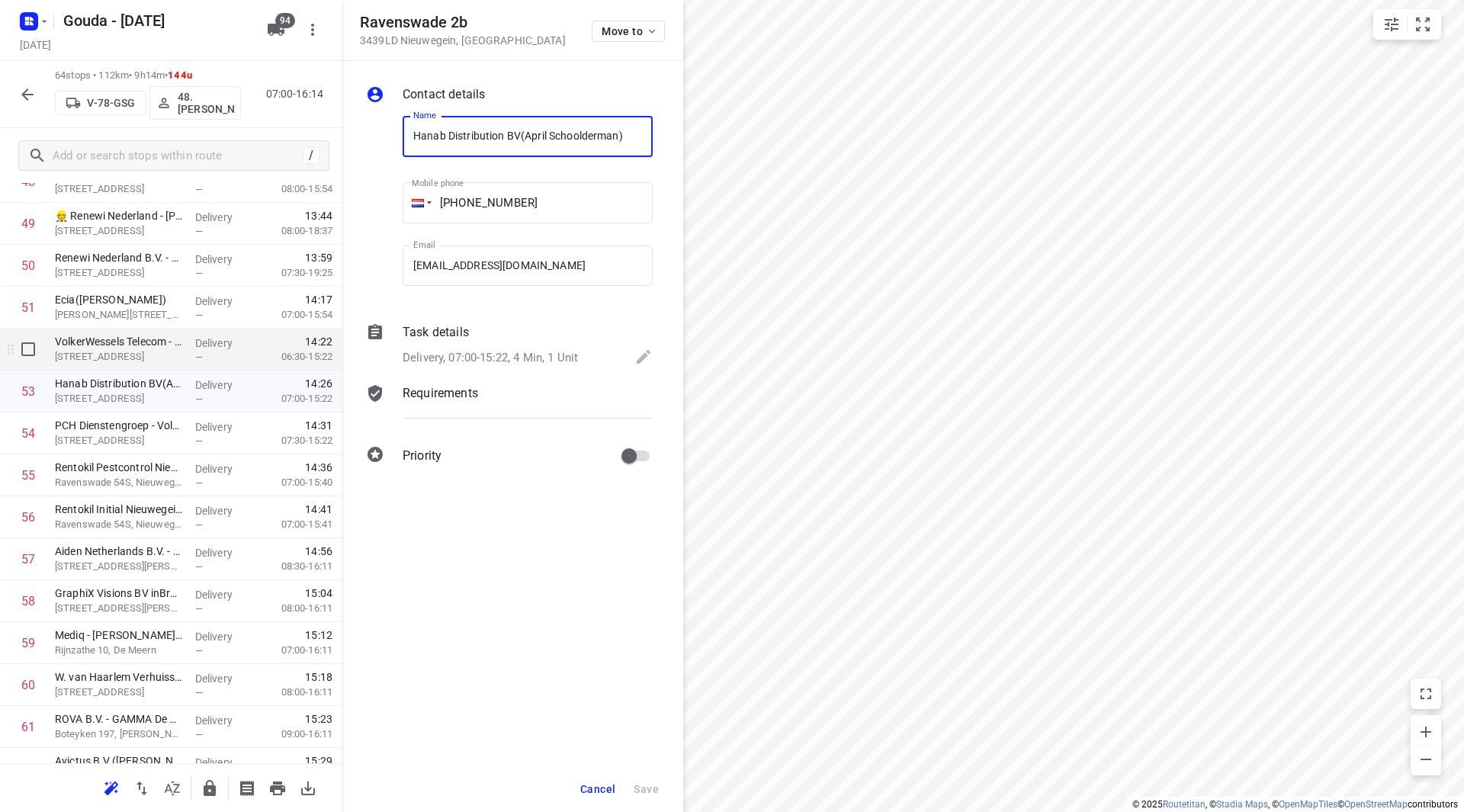
click at [101, 366] on div "VolkerWessels Telecom - Nieuwegein(Friso van den Berg) Ravenswade 4a, Nieuwegein" at bounding box center [118, 349] width 140 height 42
click at [36, 359] on input "checkbox" at bounding box center [28, 349] width 31 height 31
checkbox input "true"
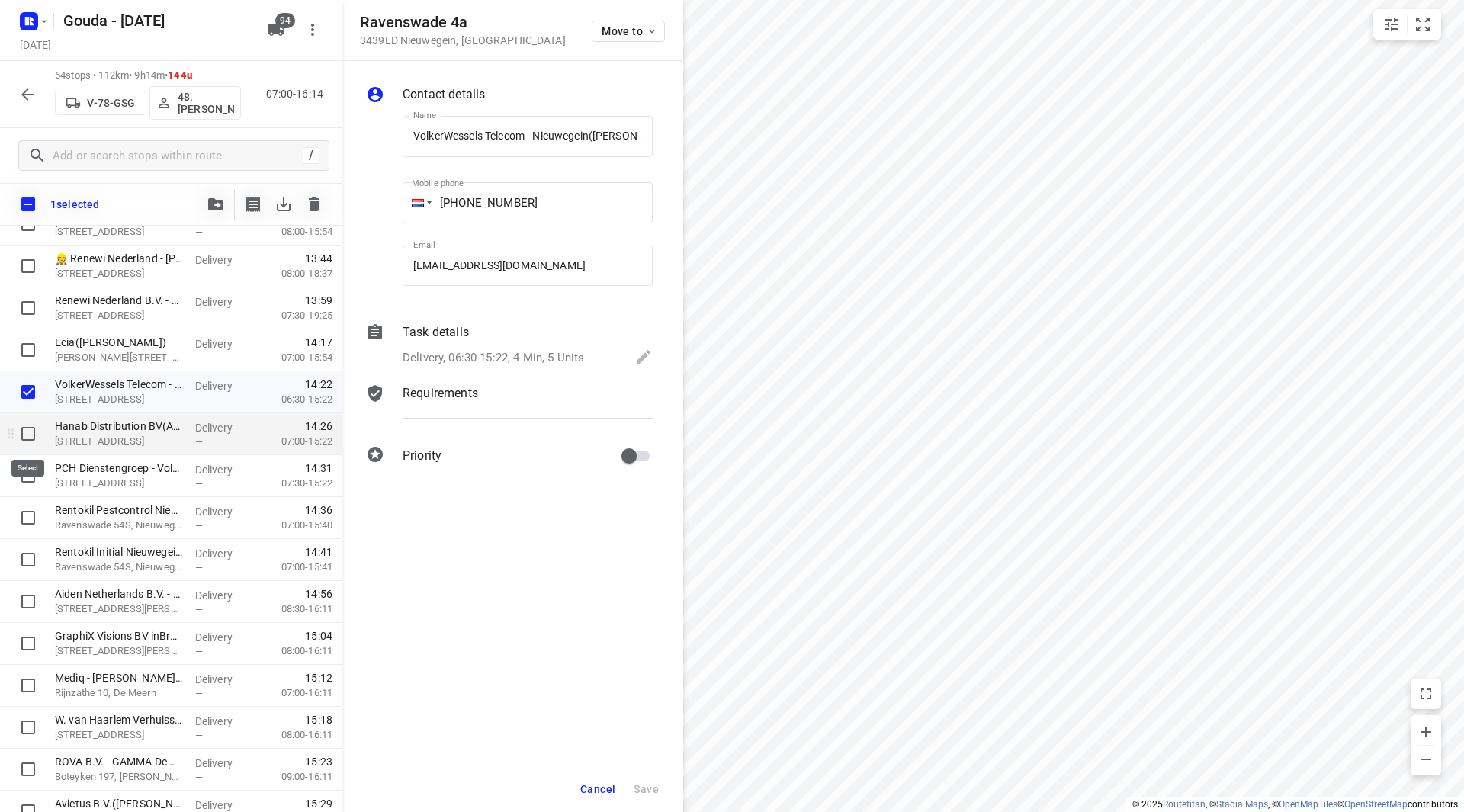
click at [32, 439] on input "checkbox" at bounding box center [28, 434] width 31 height 31
checkbox input "true"
click at [38, 465] on input "checkbox" at bounding box center [28, 475] width 31 height 31
checkbox input "true"
click at [217, 198] on icon "button" at bounding box center [216, 204] width 15 height 12
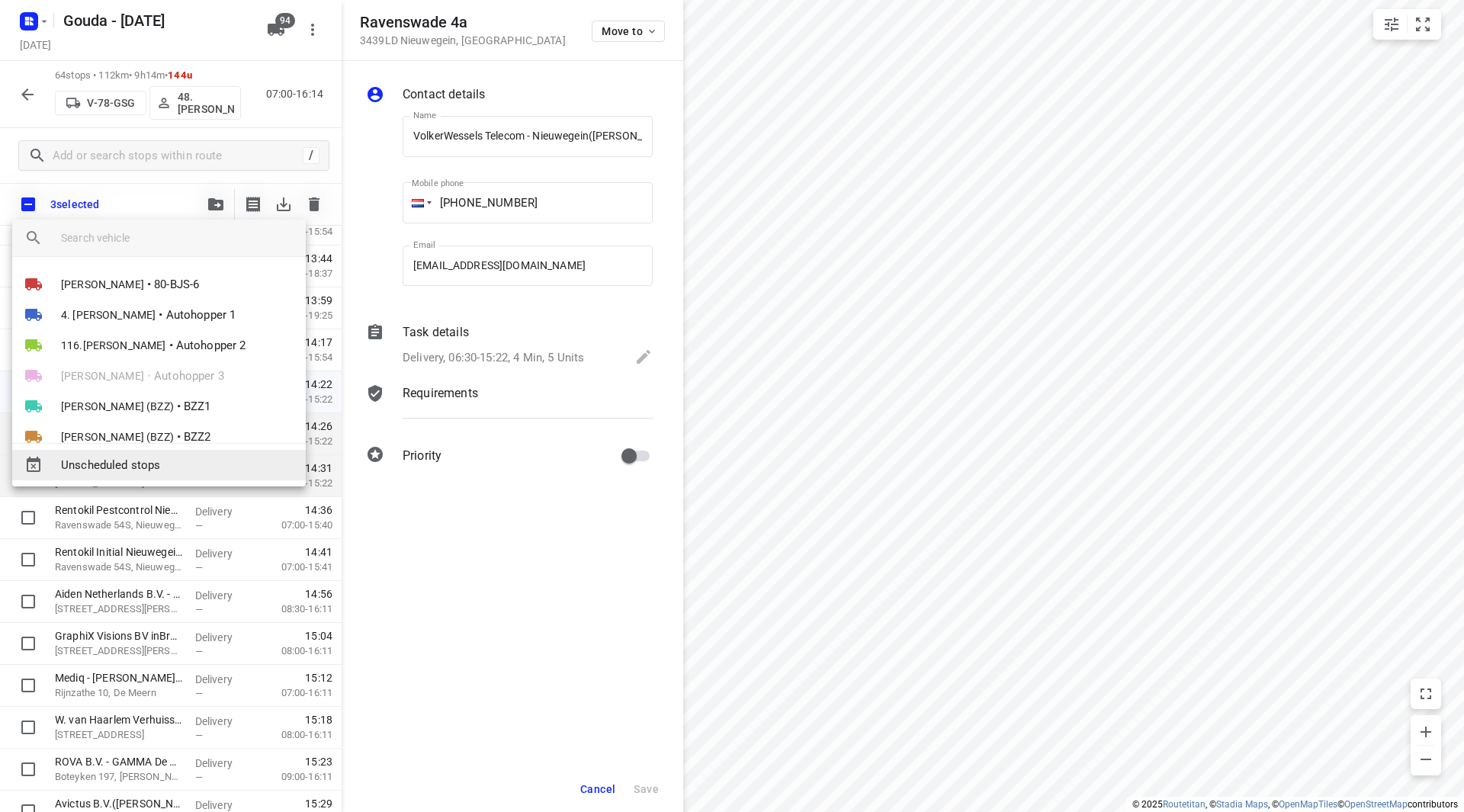
click at [145, 467] on span "Unscheduled stops" at bounding box center [177, 466] width 232 height 18
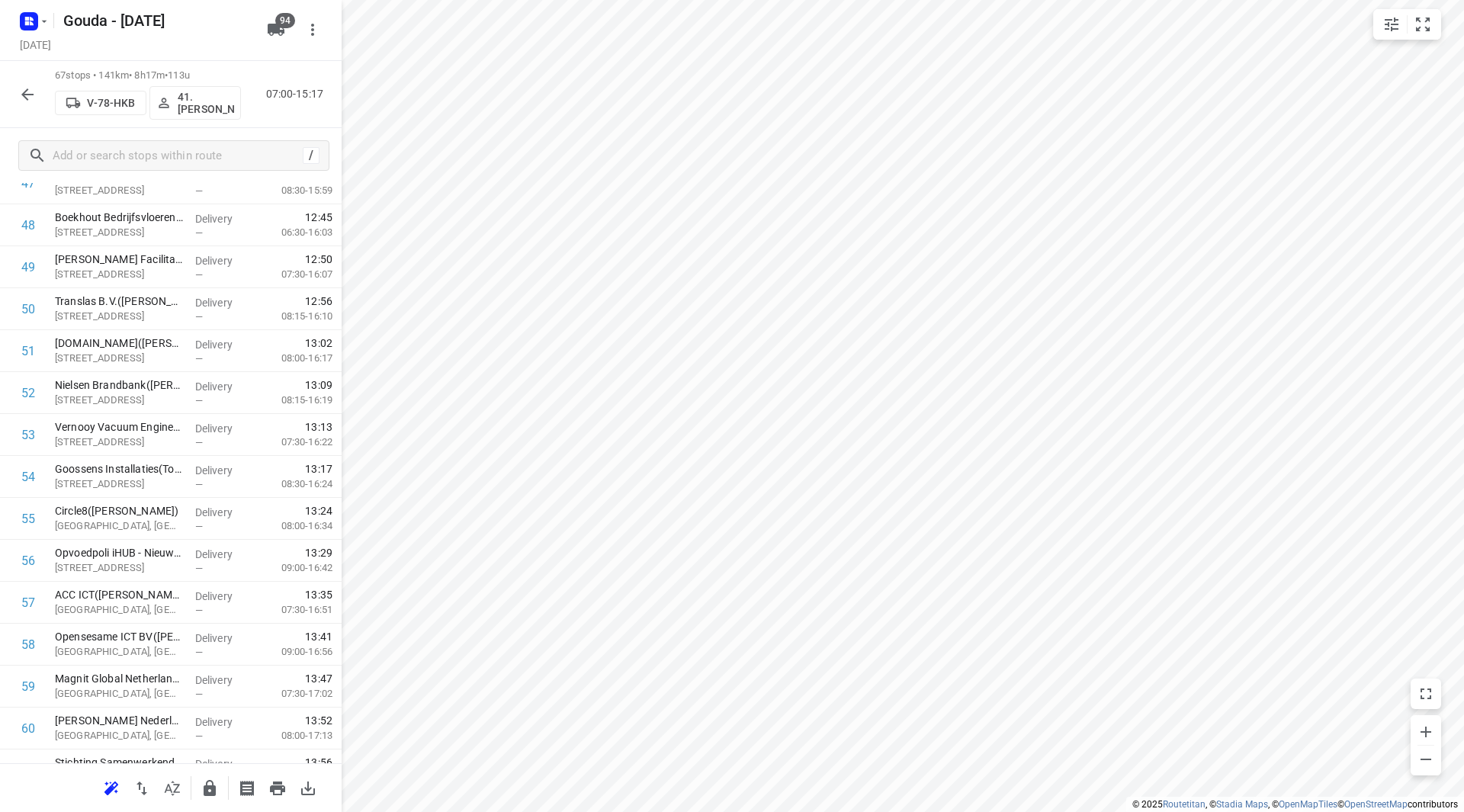
scroll to position [0, 0]
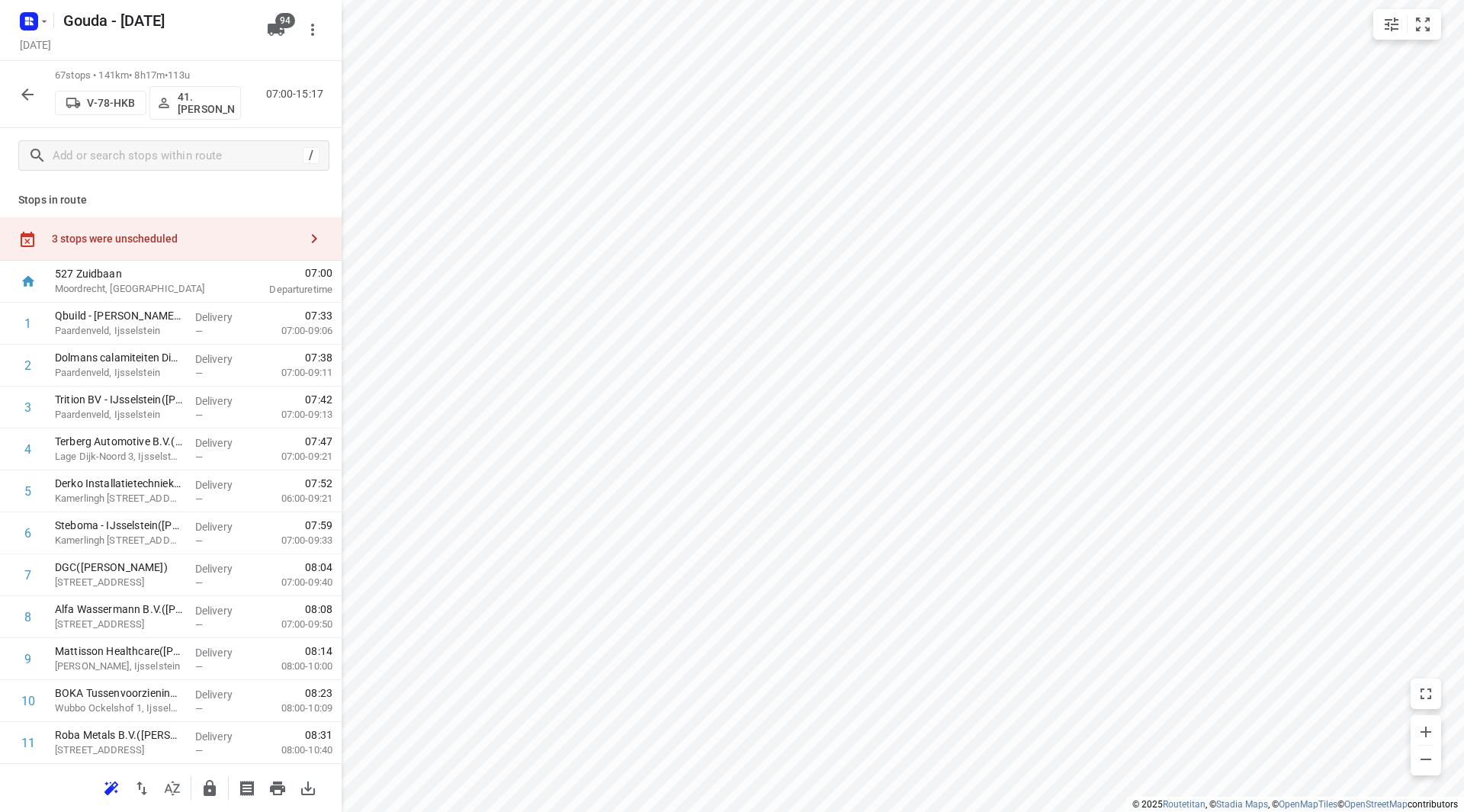
click at [203, 219] on div "3 stops were unscheduled" at bounding box center [171, 239] width 342 height 43
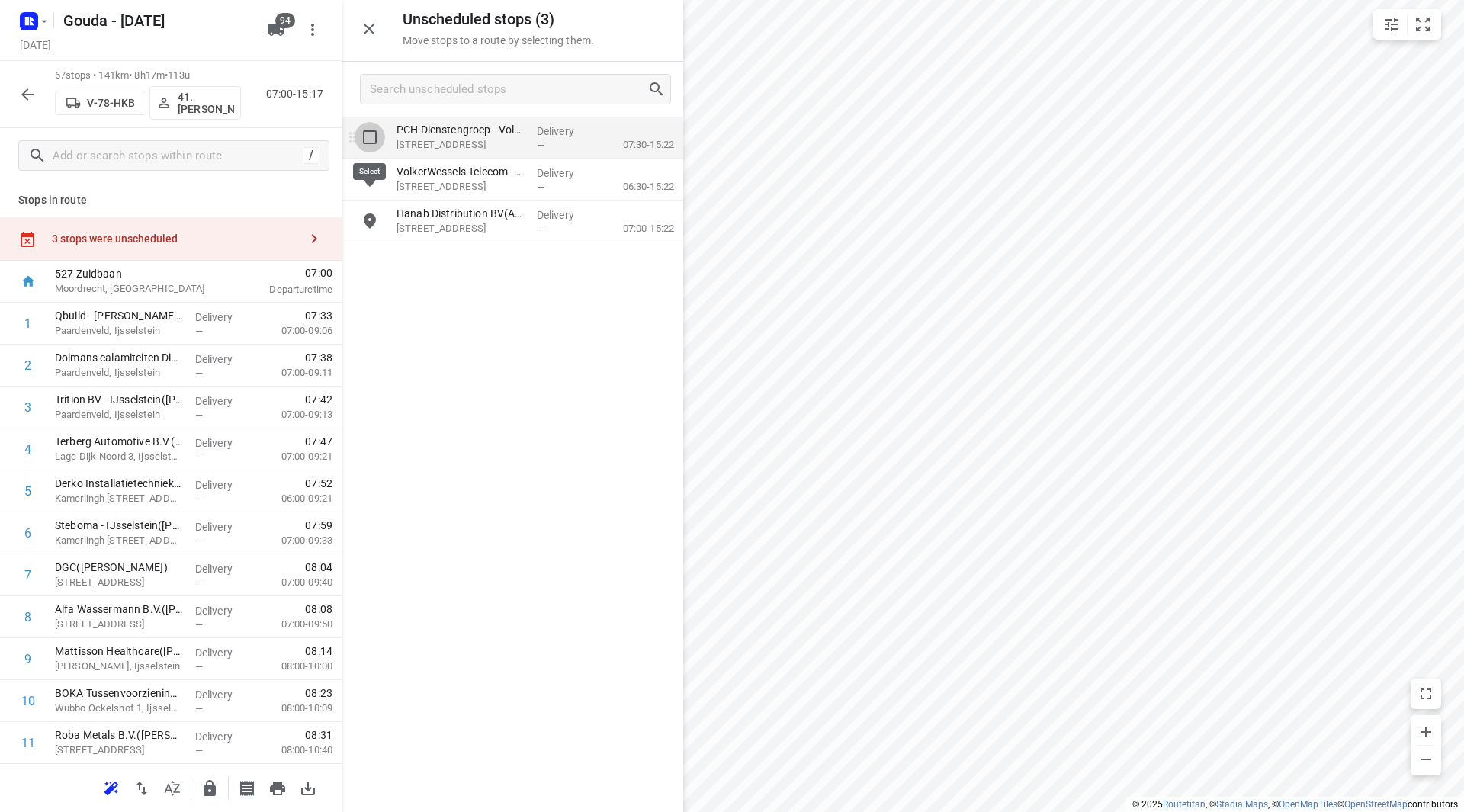
drag, startPoint x: 368, startPoint y: 135, endPoint x: 369, endPoint y: 200, distance: 65.0
click at [369, 135] on input "grid" at bounding box center [369, 137] width 31 height 31
checkbox input "true"
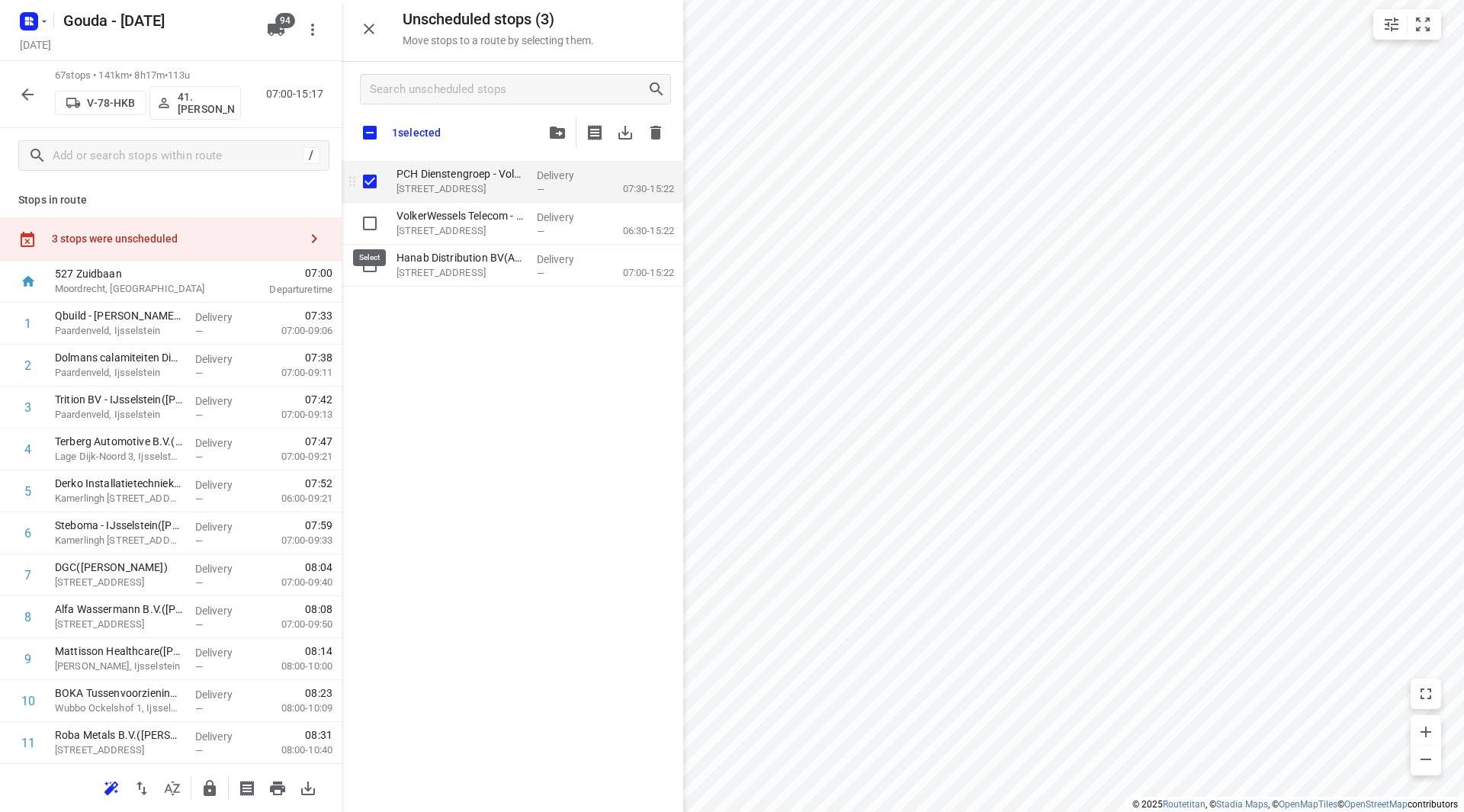
click at [369, 226] on input "grid" at bounding box center [369, 224] width 31 height 31
checkbox input "true"
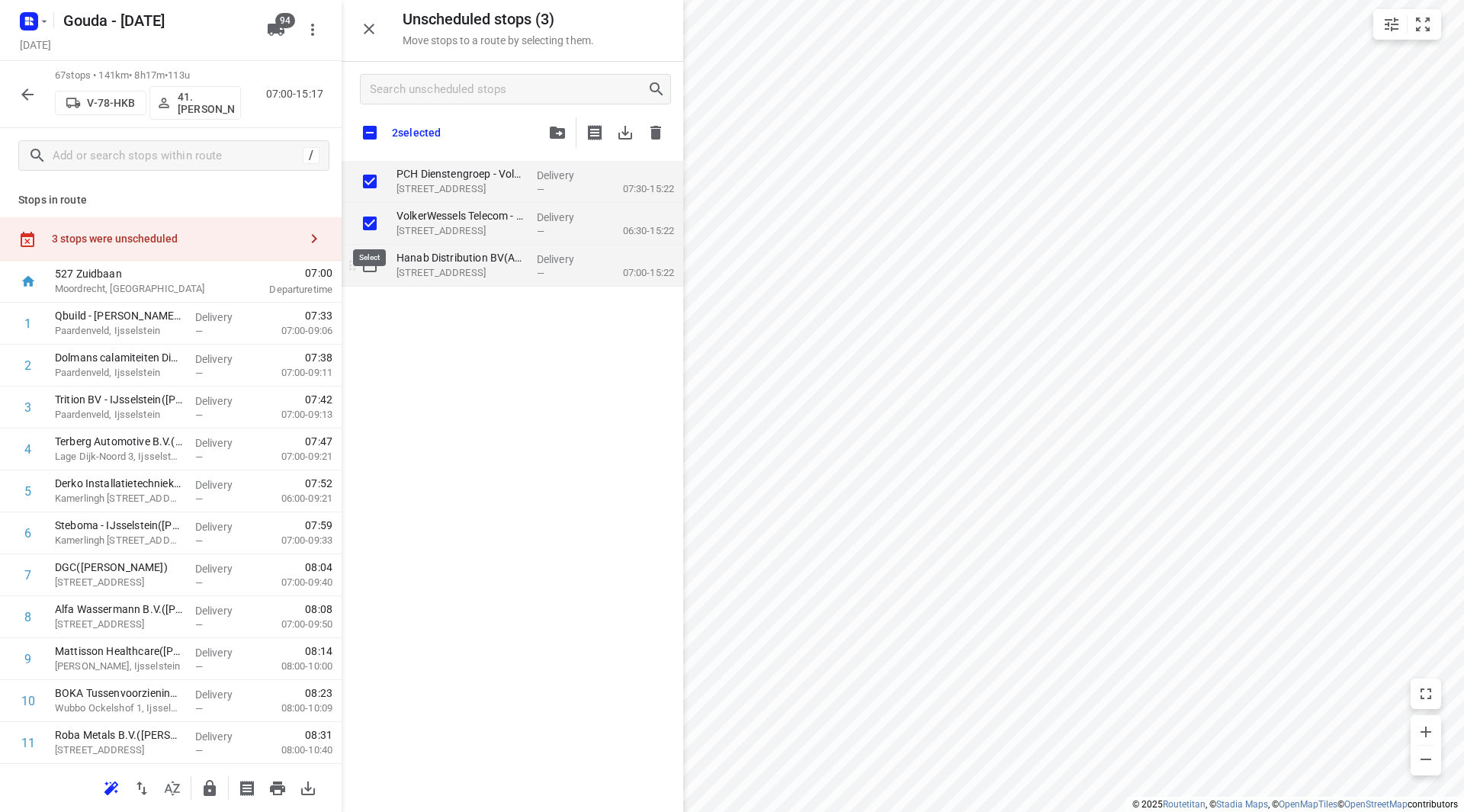
checkbox input "true"
click at [354, 279] on input "grid" at bounding box center [369, 265] width 31 height 31
checkbox input "true"
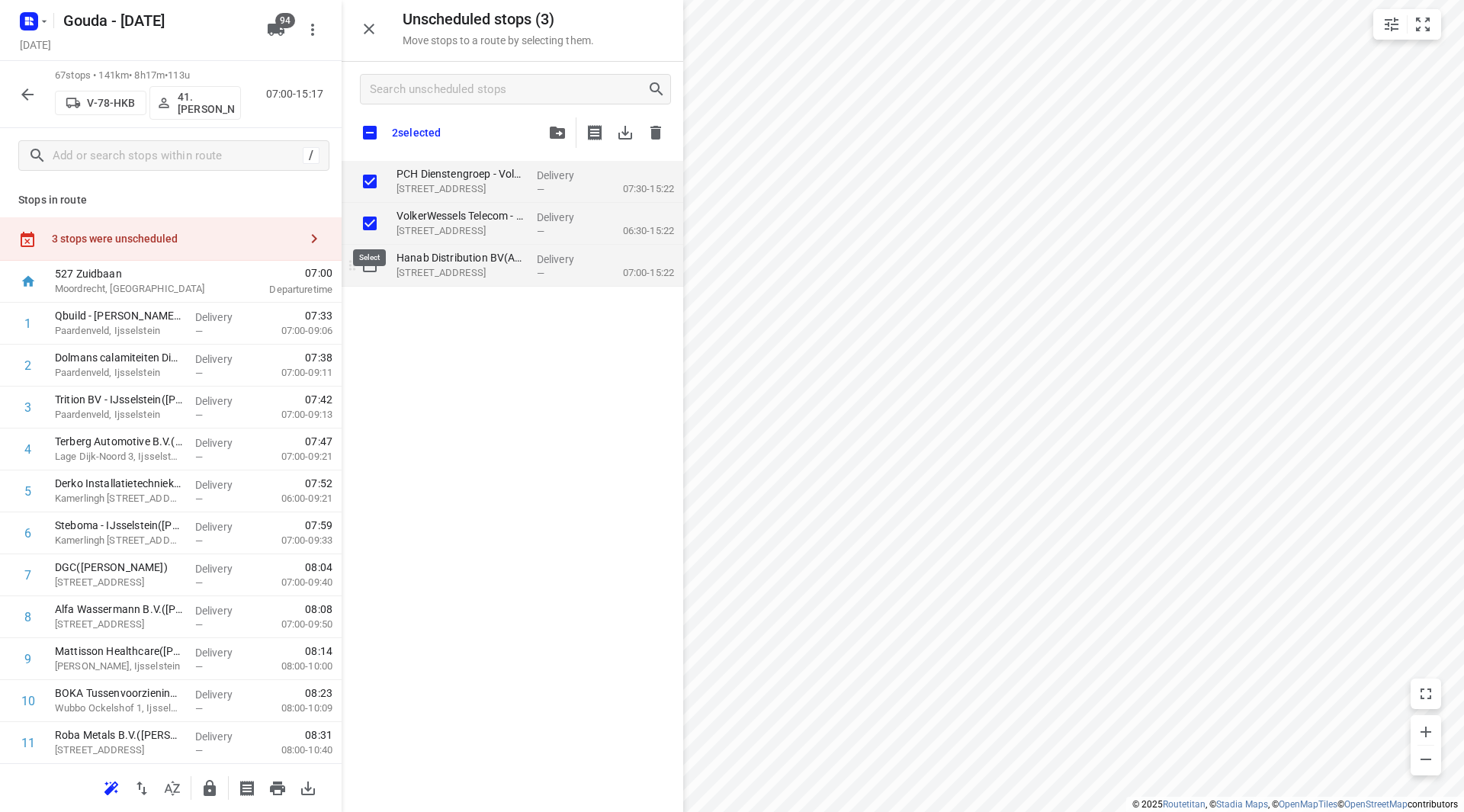
checkbox input "true"
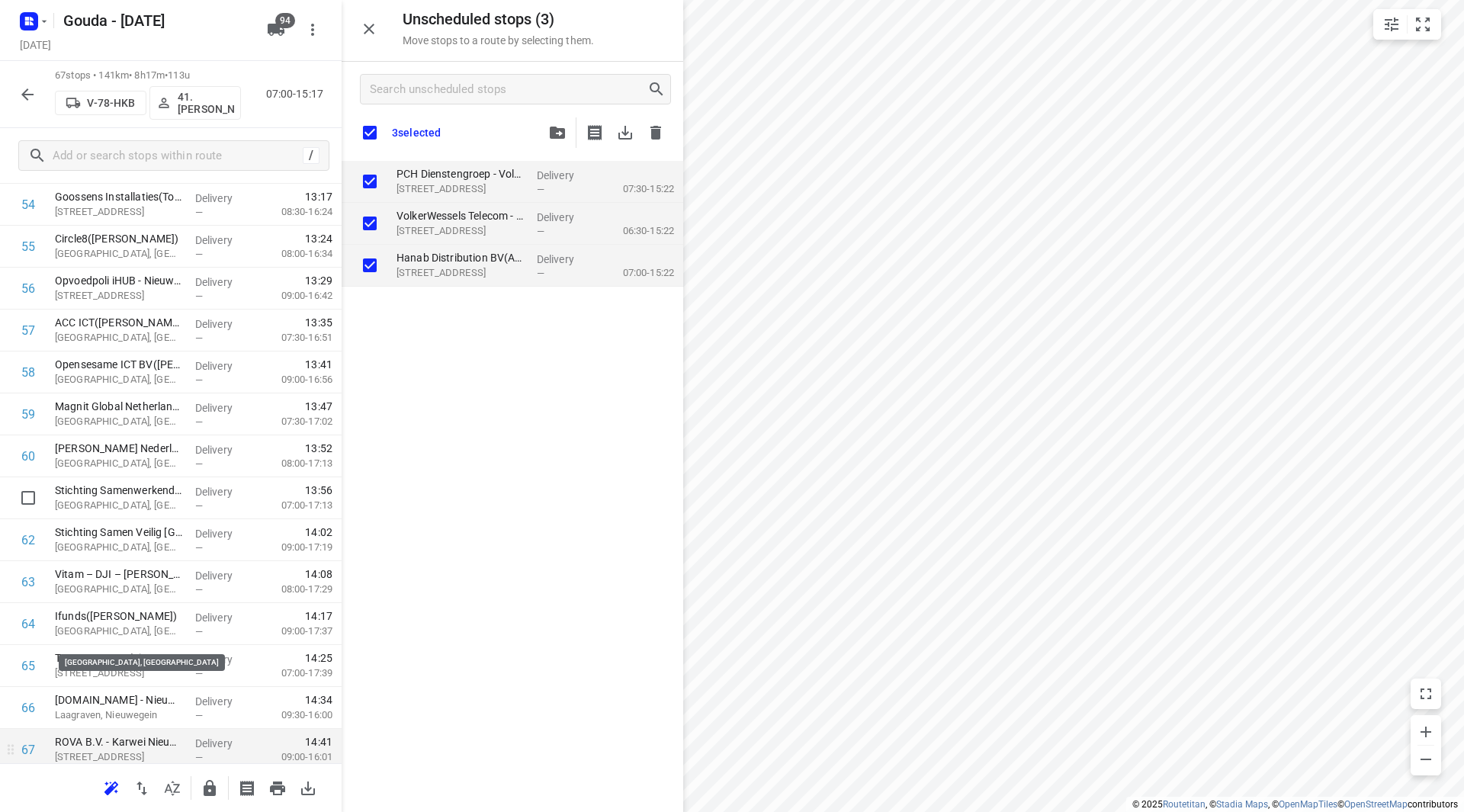
scroll to position [2392, 0]
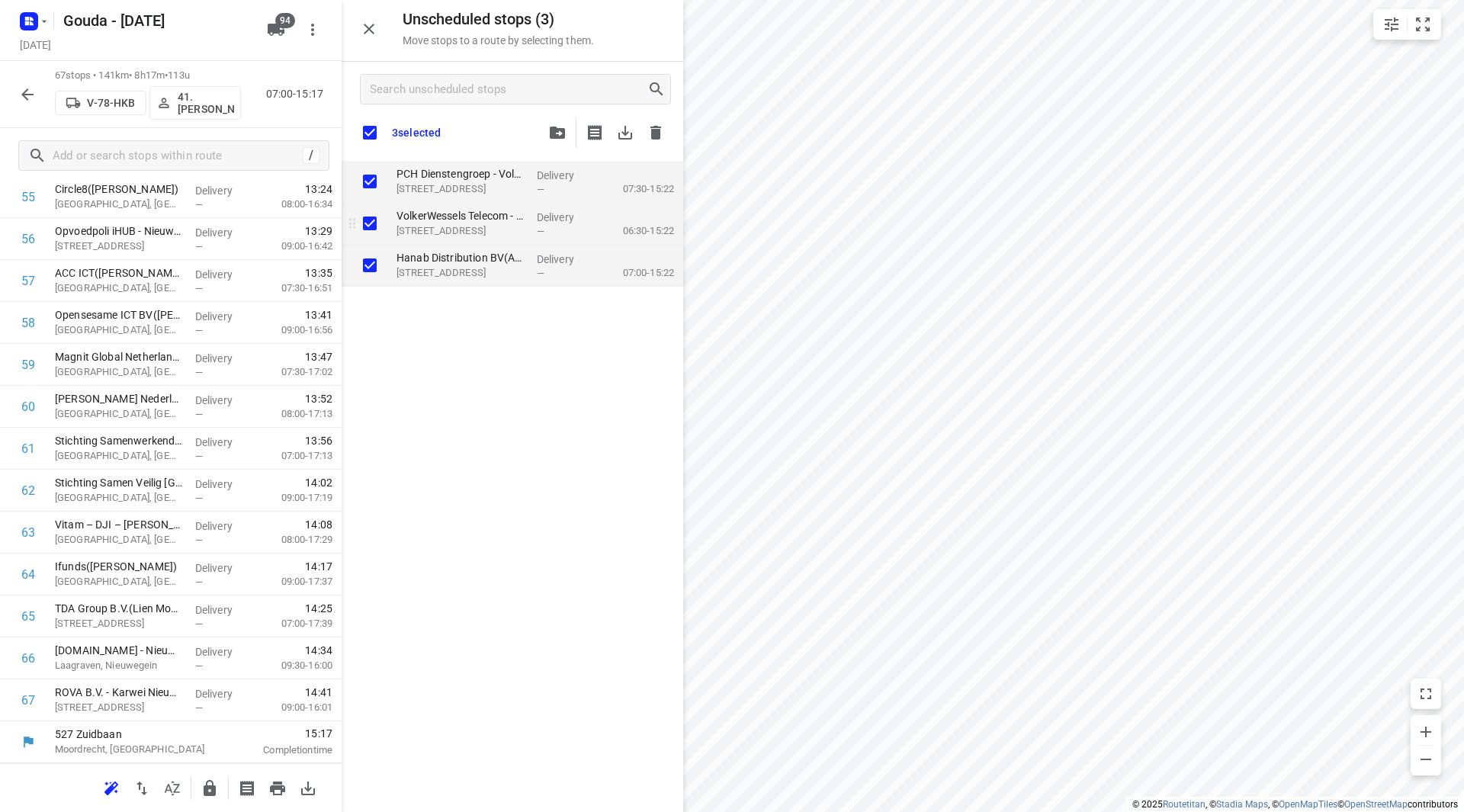
checkbox input "true"
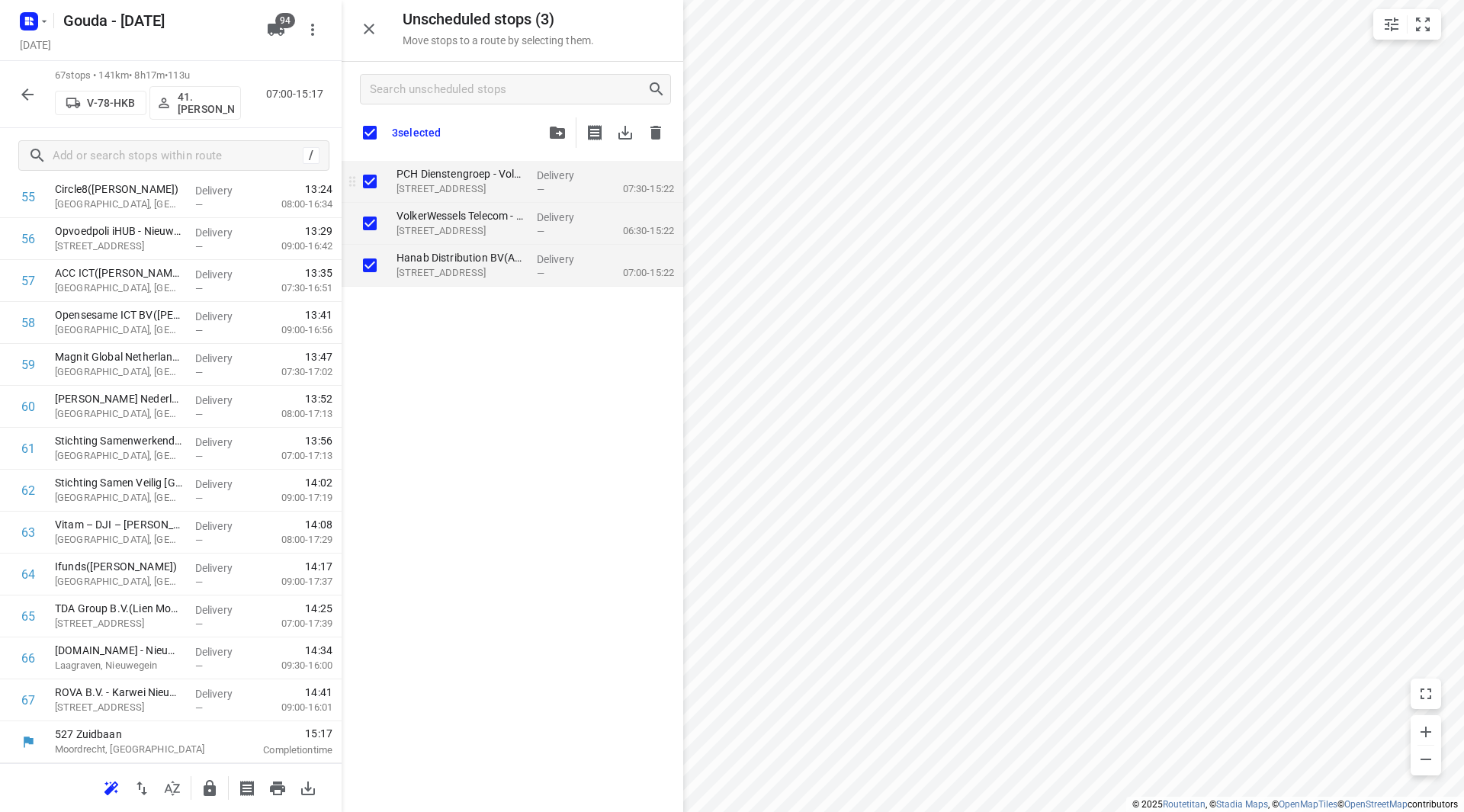
checkbox input "true"
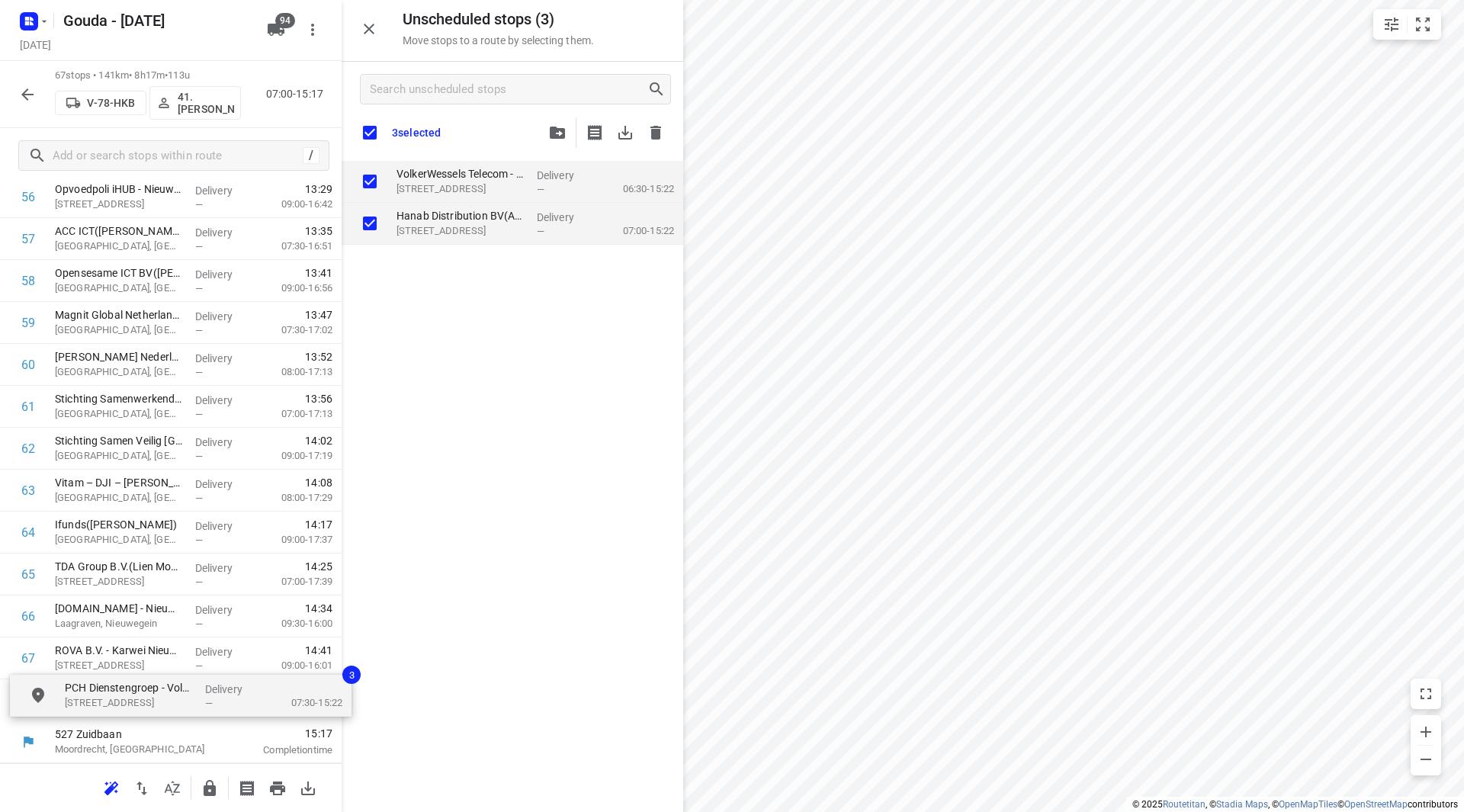
drag, startPoint x: 369, startPoint y: 217, endPoint x: 80, endPoint y: 691, distance: 555.2
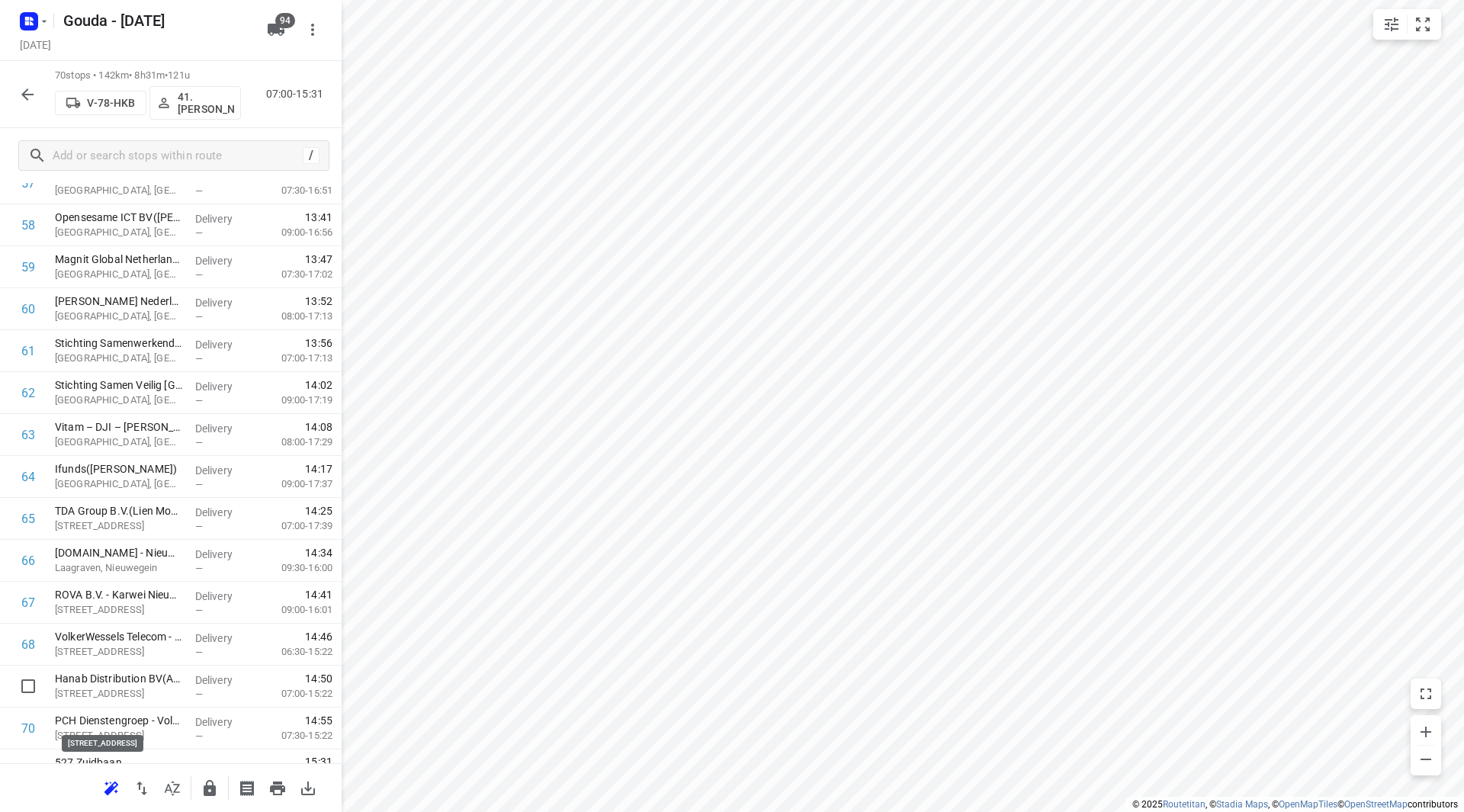
scroll to position [2468, 0]
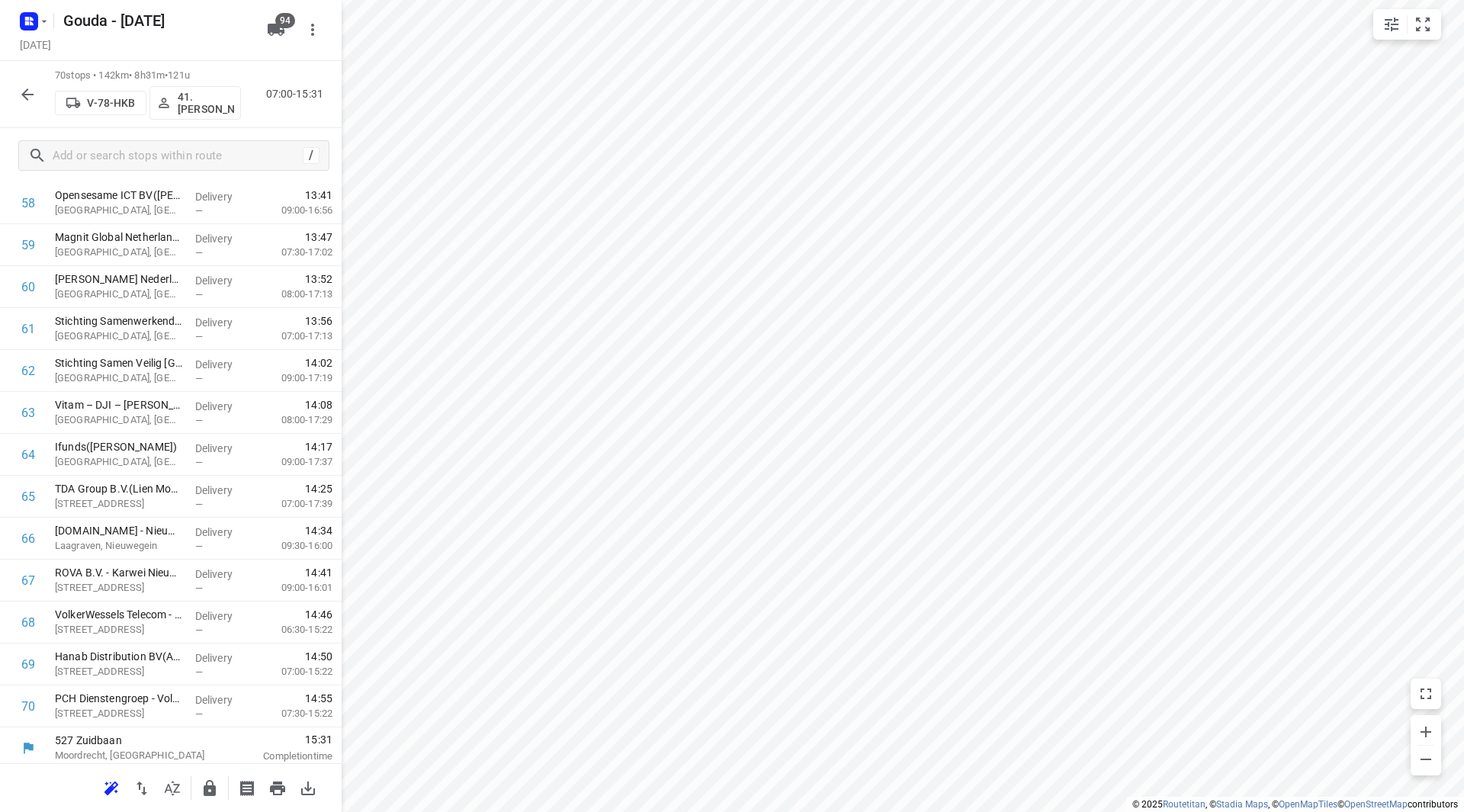
click at [16, 102] on button "button" at bounding box center [27, 95] width 31 height 31
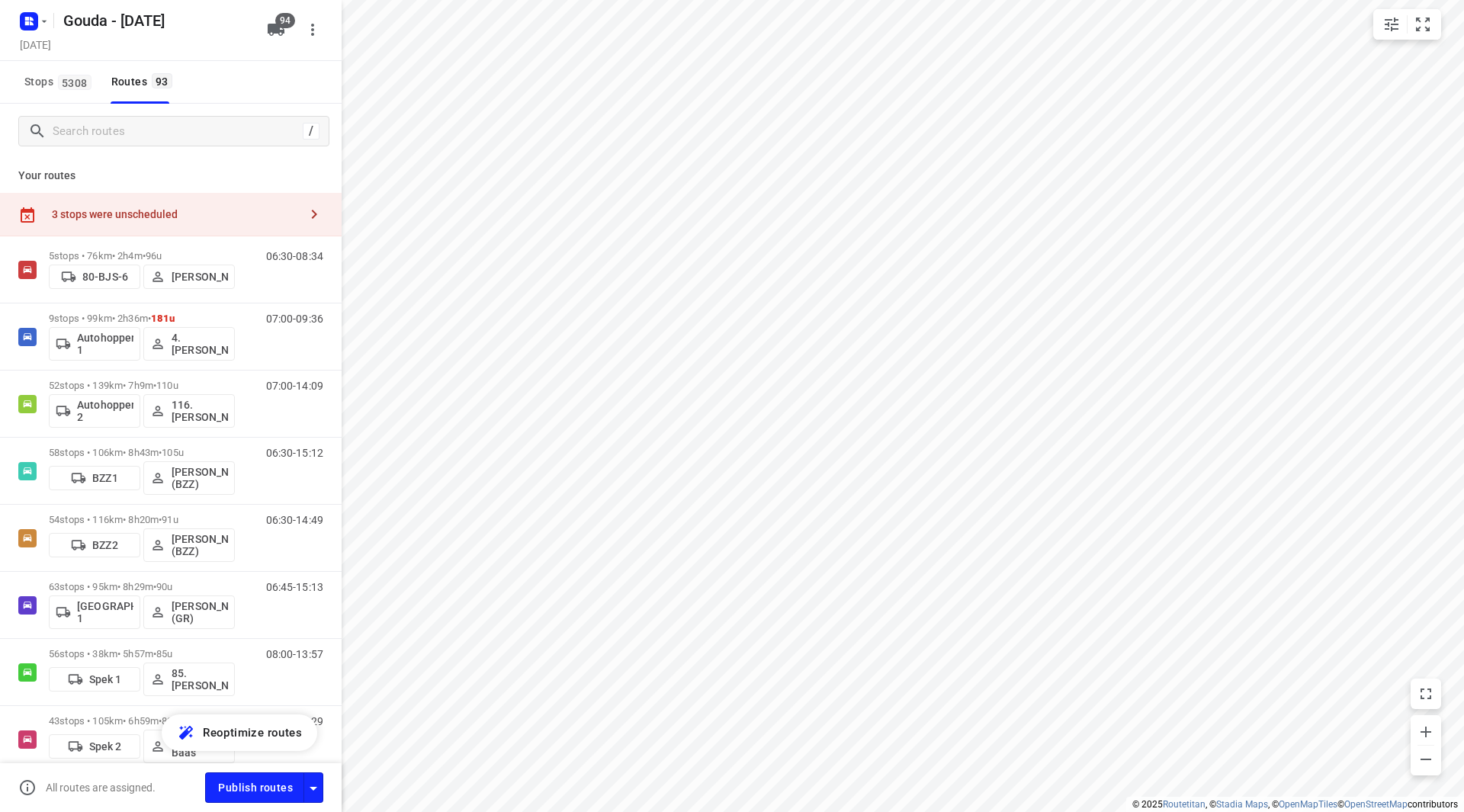
checkbox input "true"
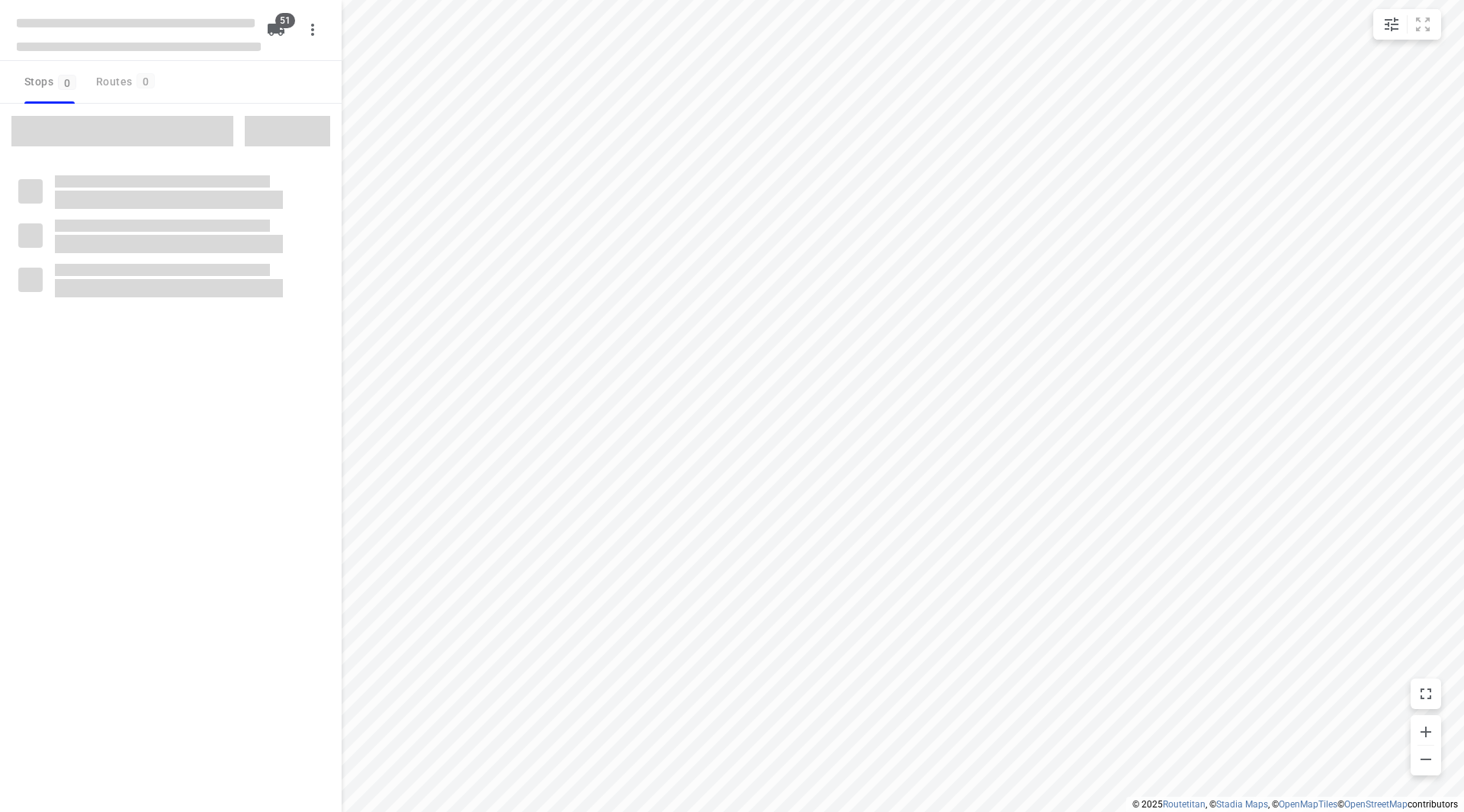
checkbox input "true"
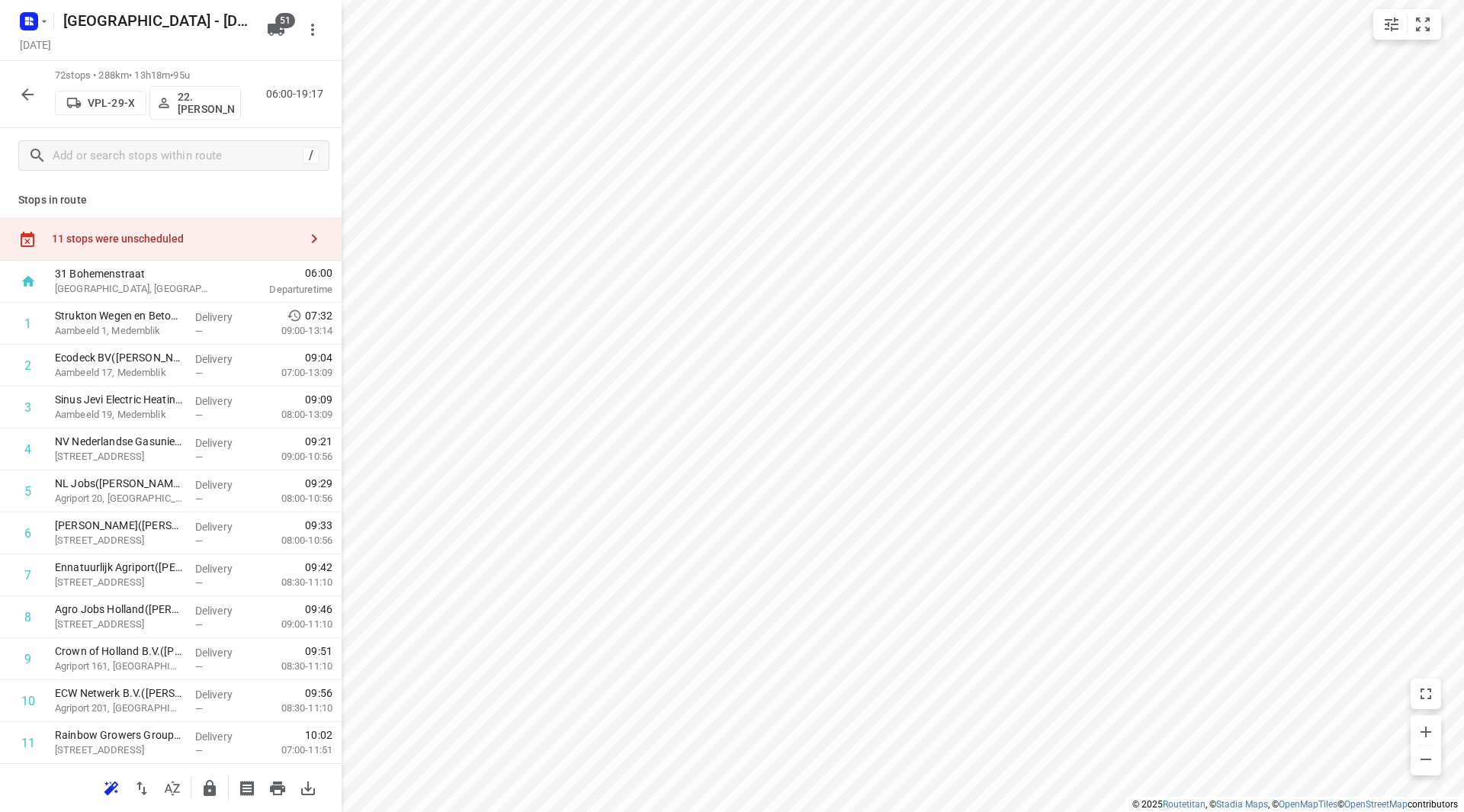
click at [216, 234] on div "11 stops were unscheduled" at bounding box center [176, 239] width 247 height 12
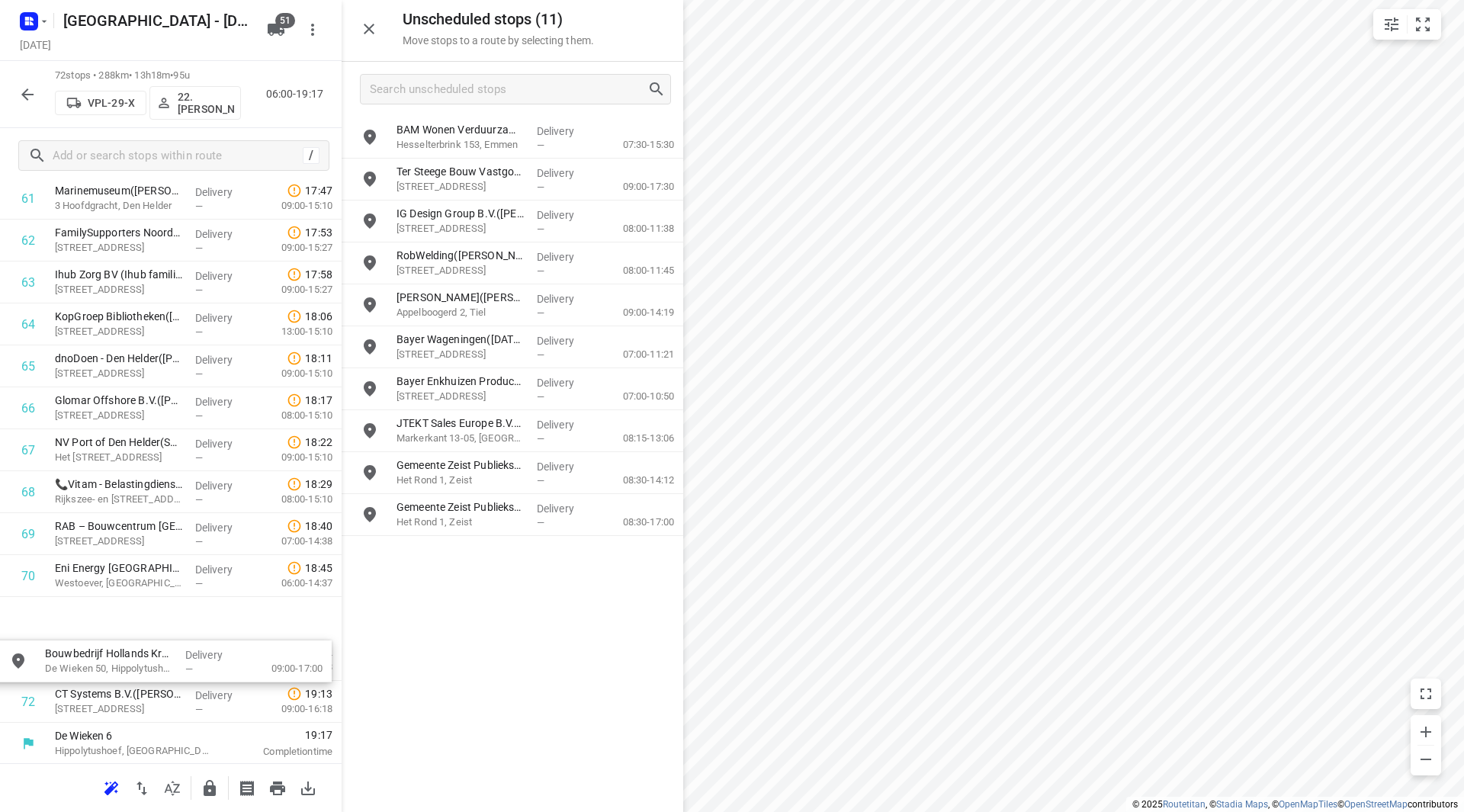
scroll to position [2650, 0]
drag, startPoint x: 475, startPoint y: 209, endPoint x: 125, endPoint y: 642, distance: 556.8
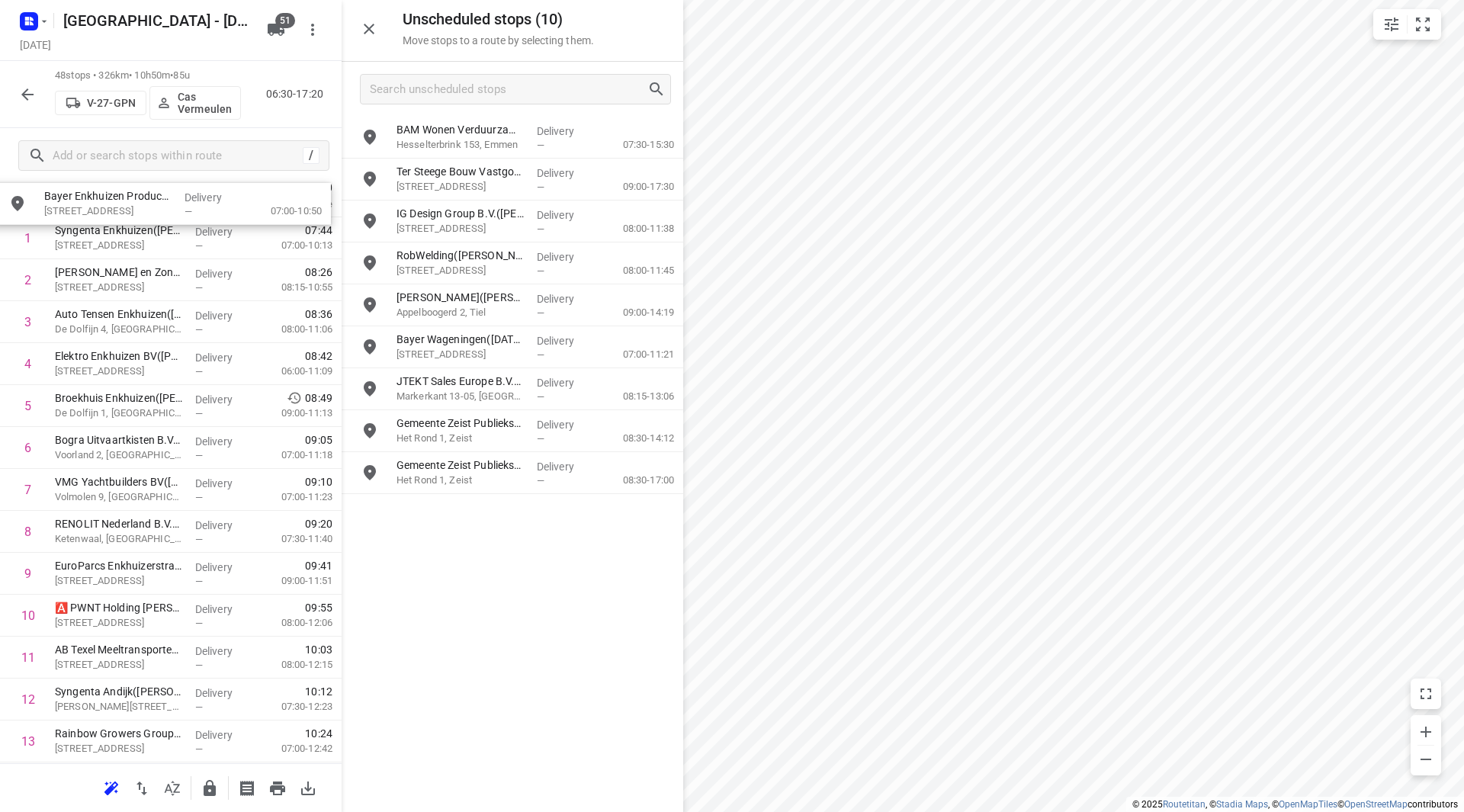
scroll to position [0, 0]
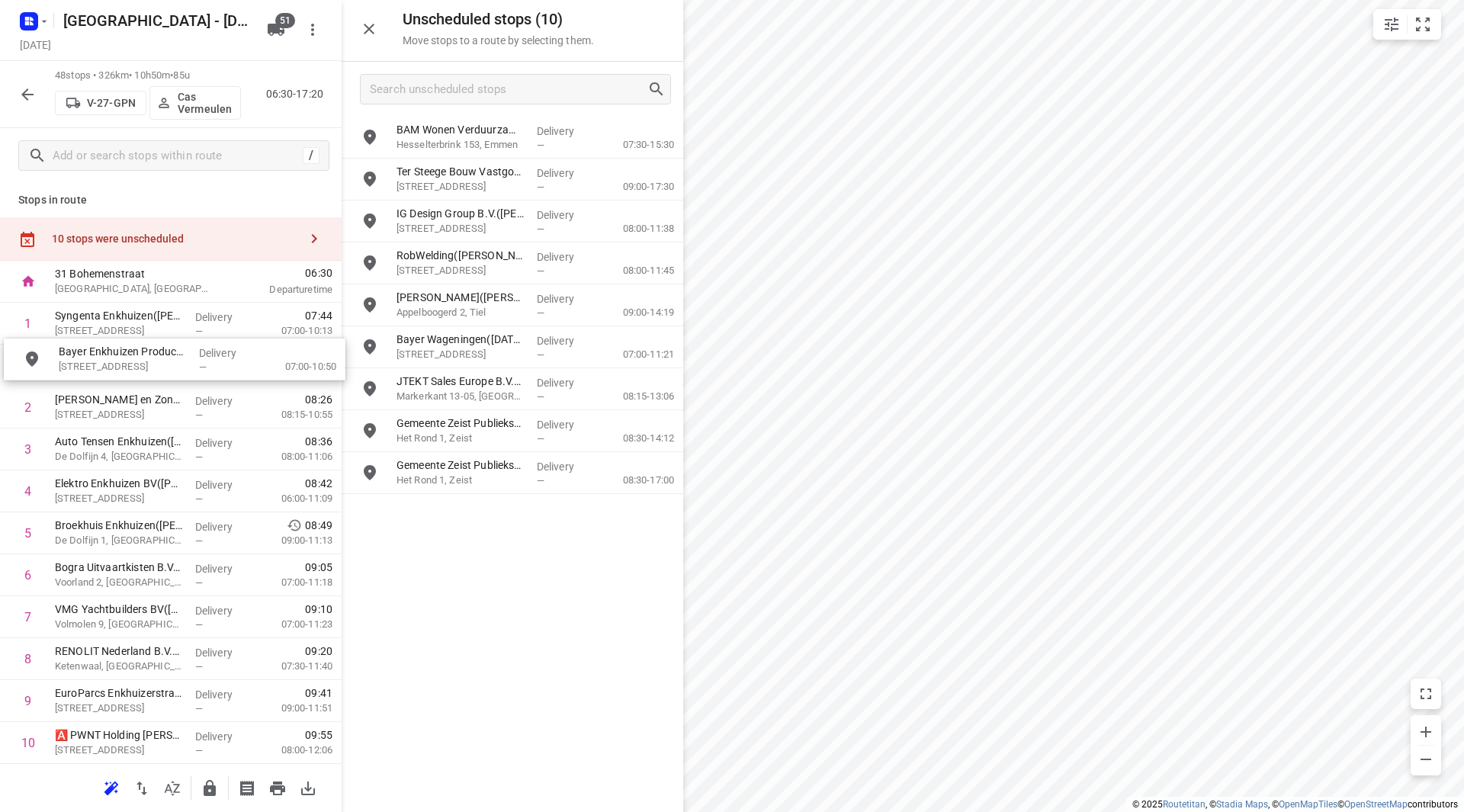
drag, startPoint x: 505, startPoint y: 391, endPoint x: 162, endPoint y: 362, distance: 344.2
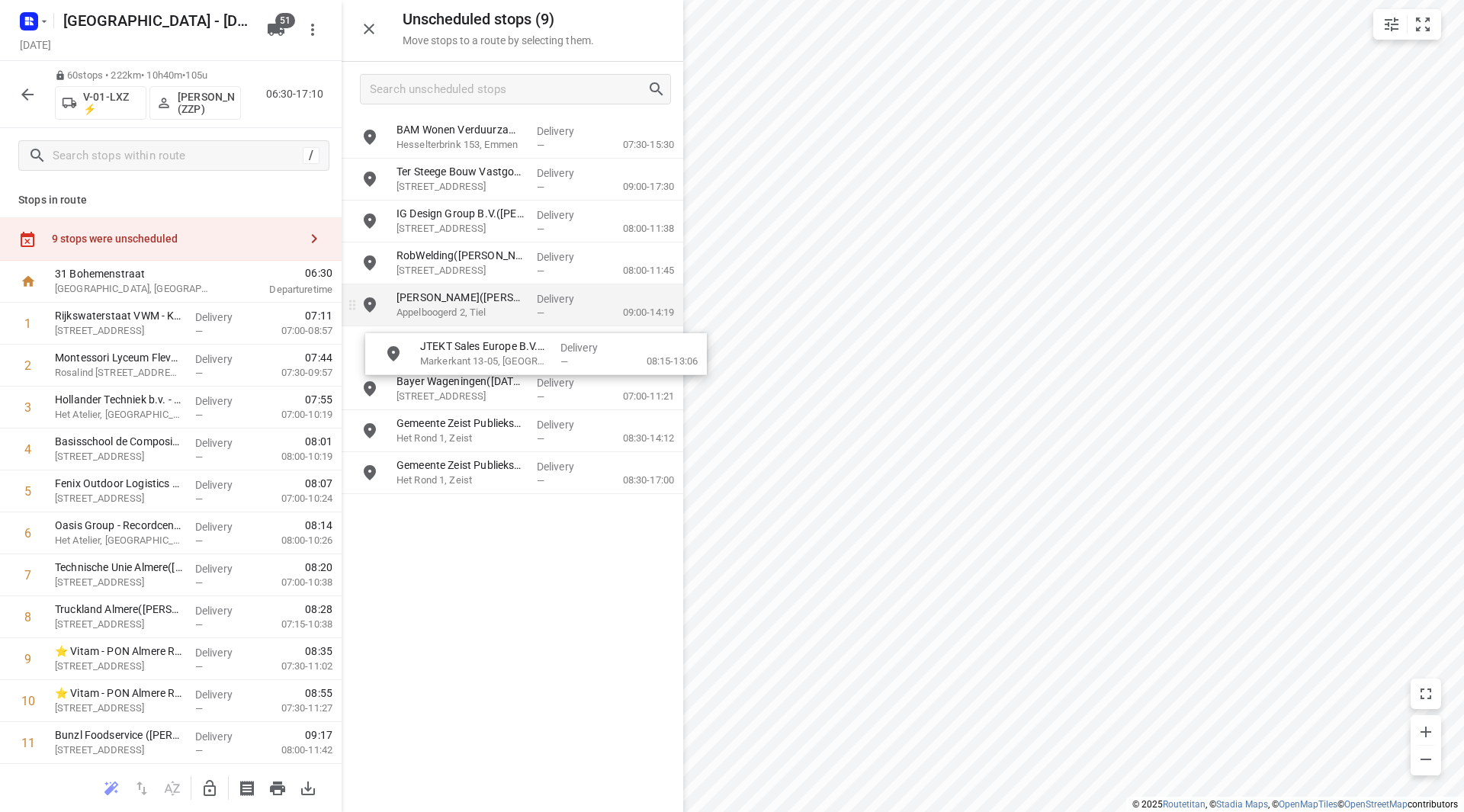
drag, startPoint x: 457, startPoint y: 378, endPoint x: 508, endPoint y: 318, distance: 78.7
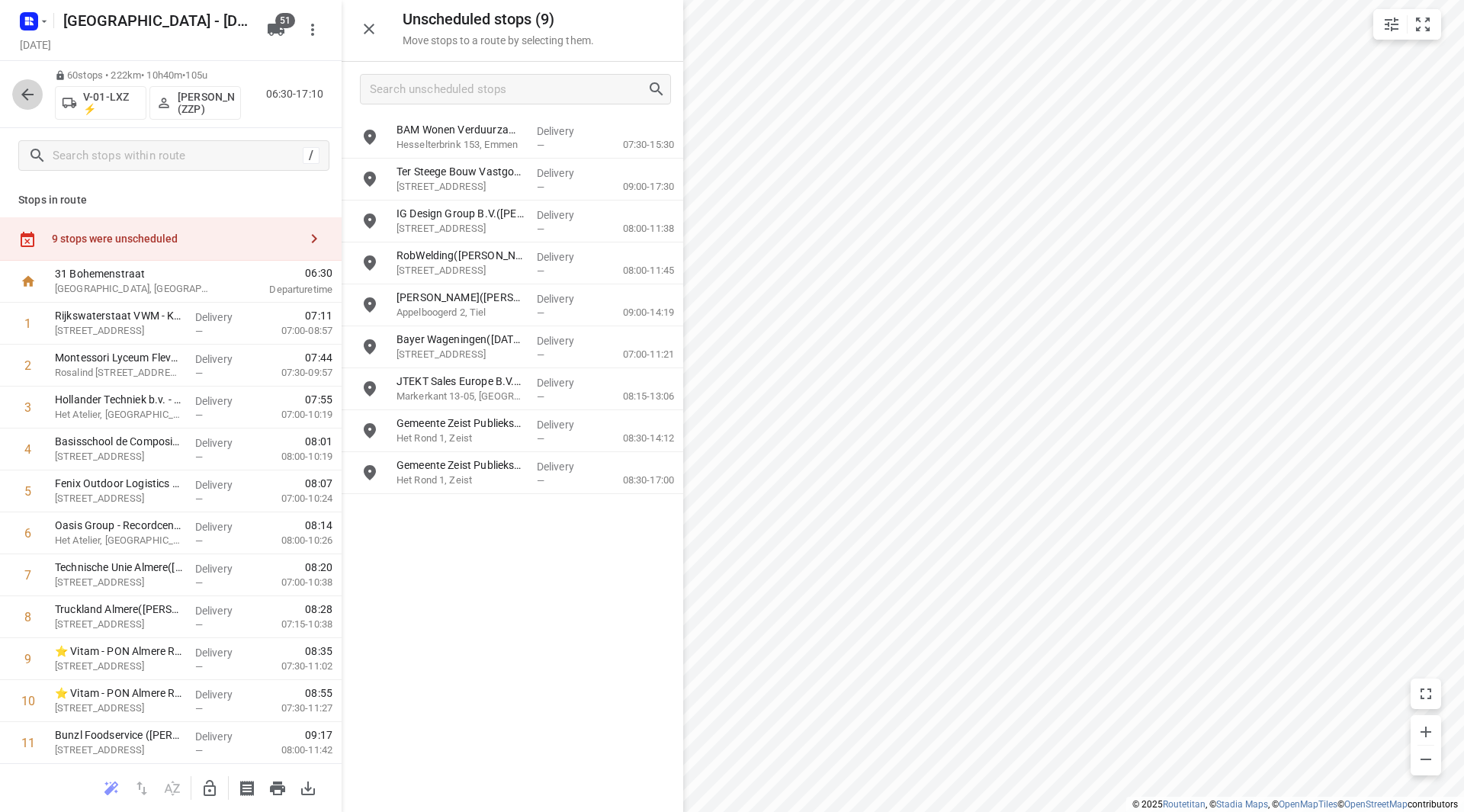
click at [29, 102] on icon "button" at bounding box center [27, 95] width 19 height 19
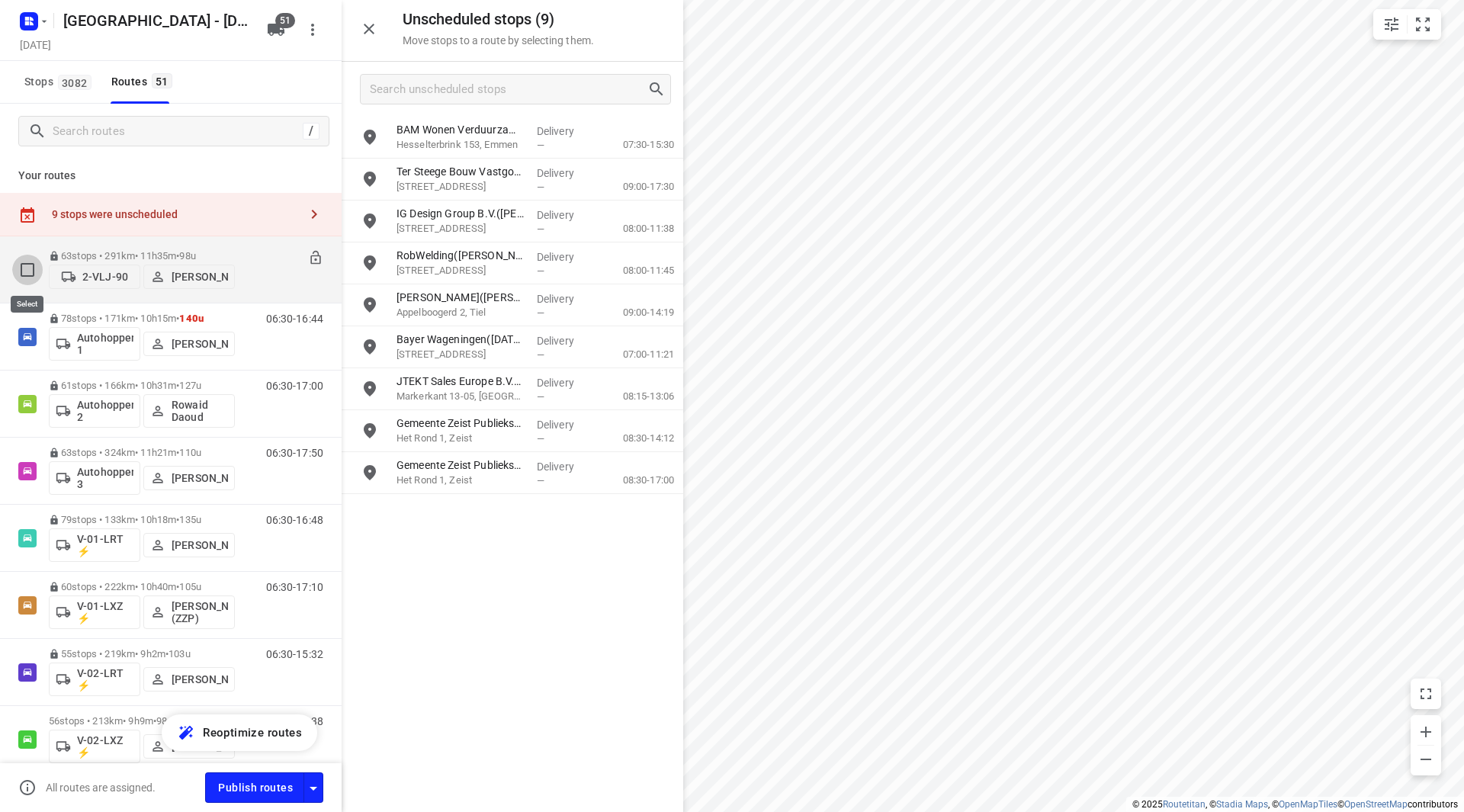
click at [27, 265] on input "checkbox" at bounding box center [27, 269] width 31 height 31
checkbox input "true"
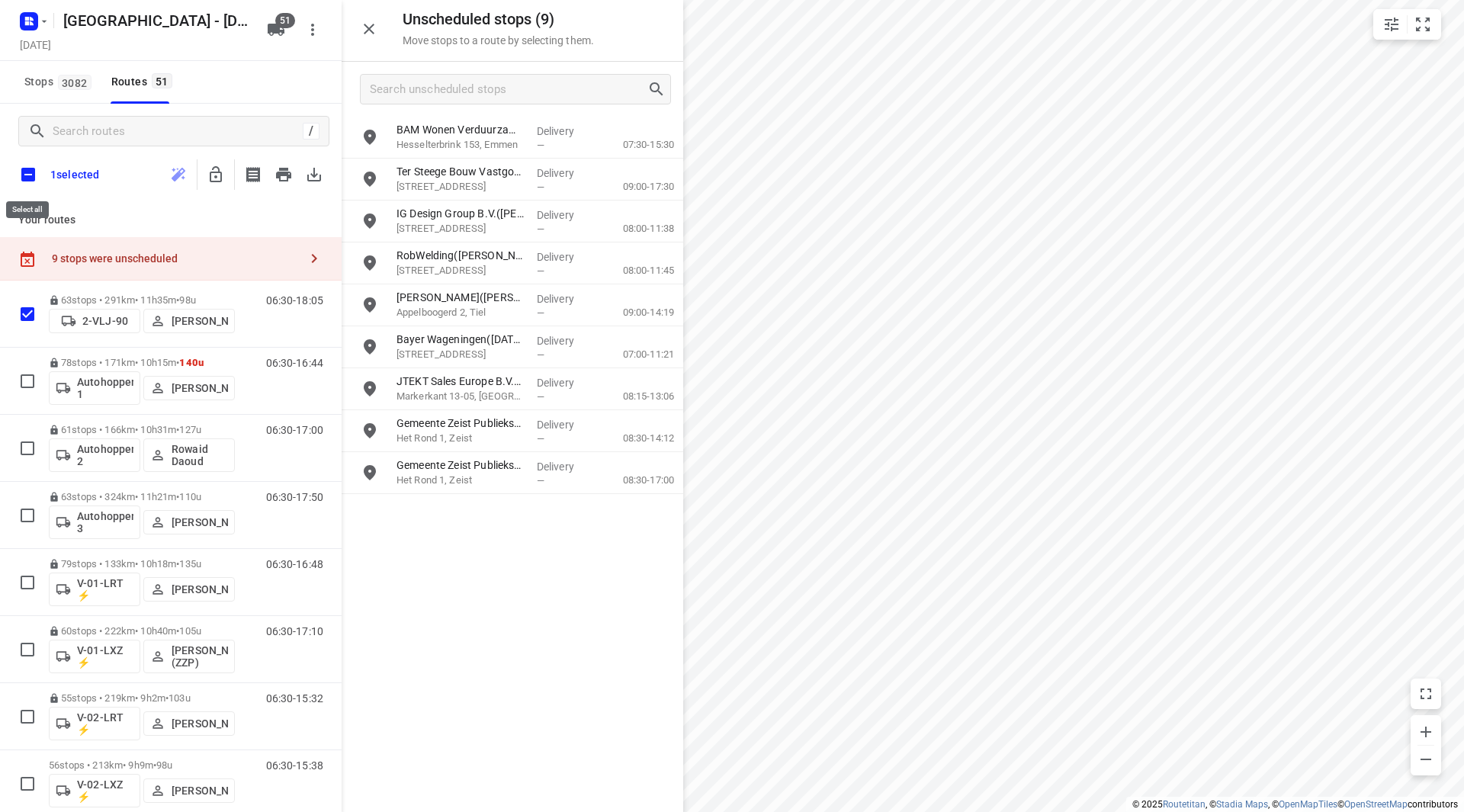
click at [34, 170] on input "checkbox" at bounding box center [28, 175] width 32 height 32
checkbox input "true"
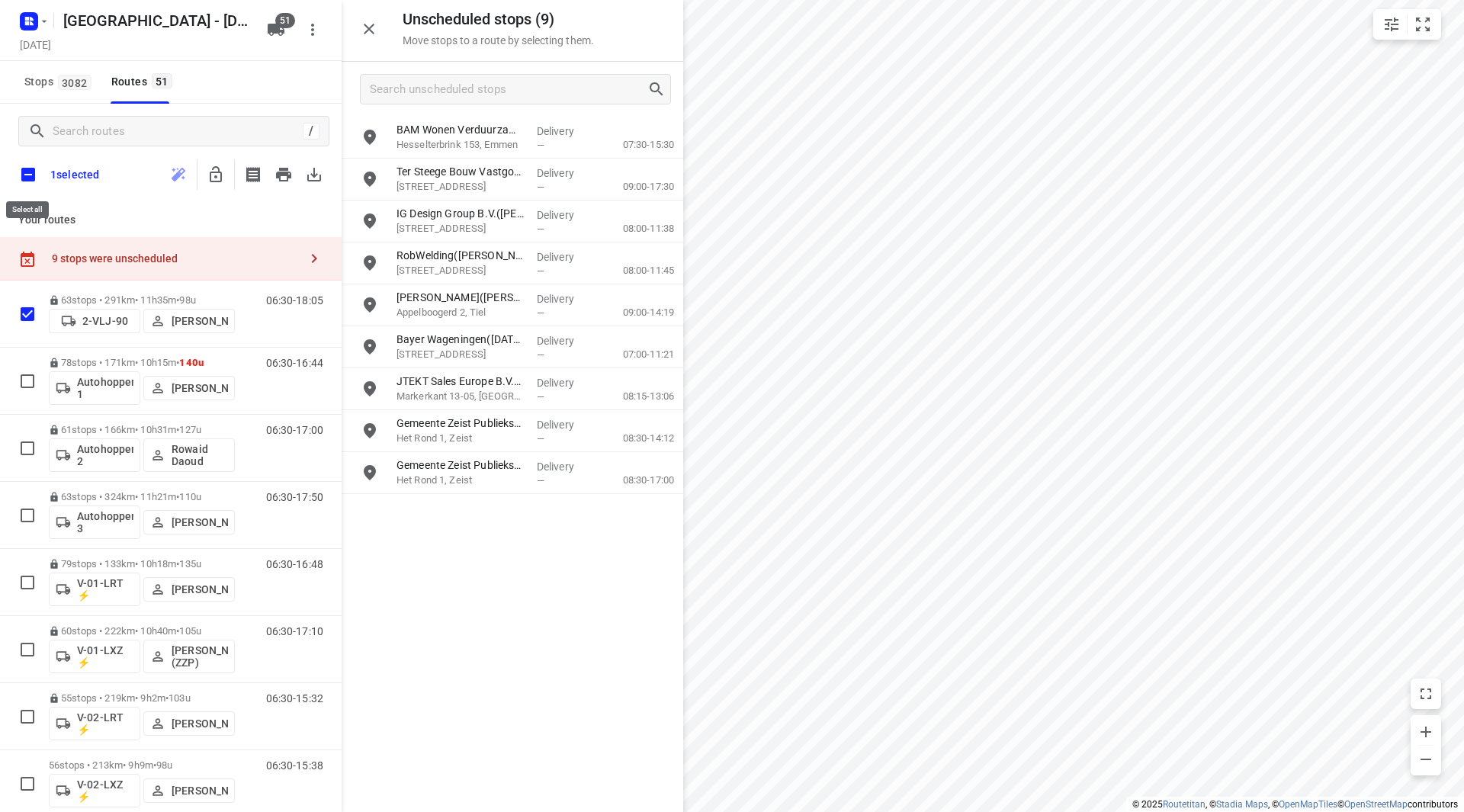
checkbox input "true"
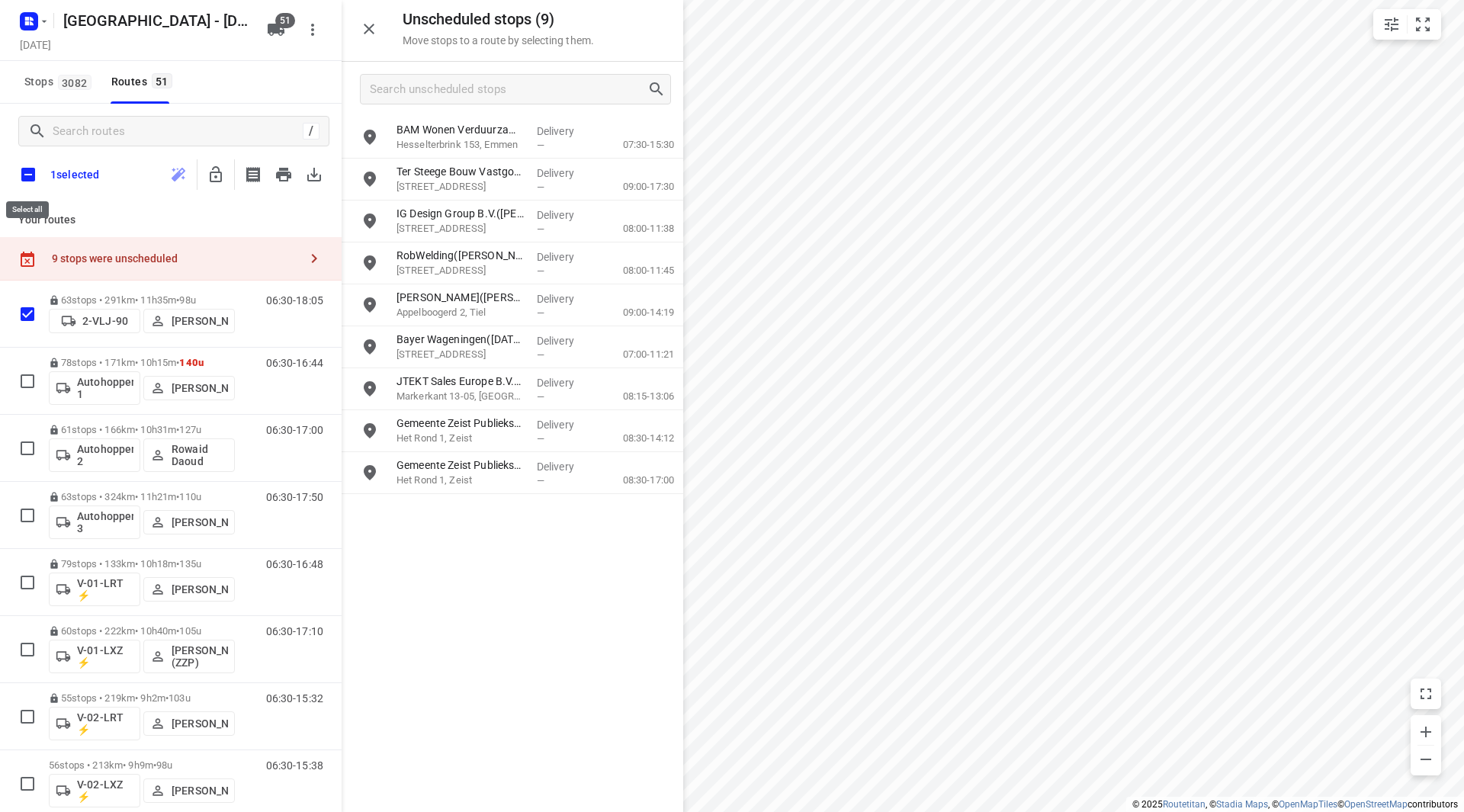
checkbox input "true"
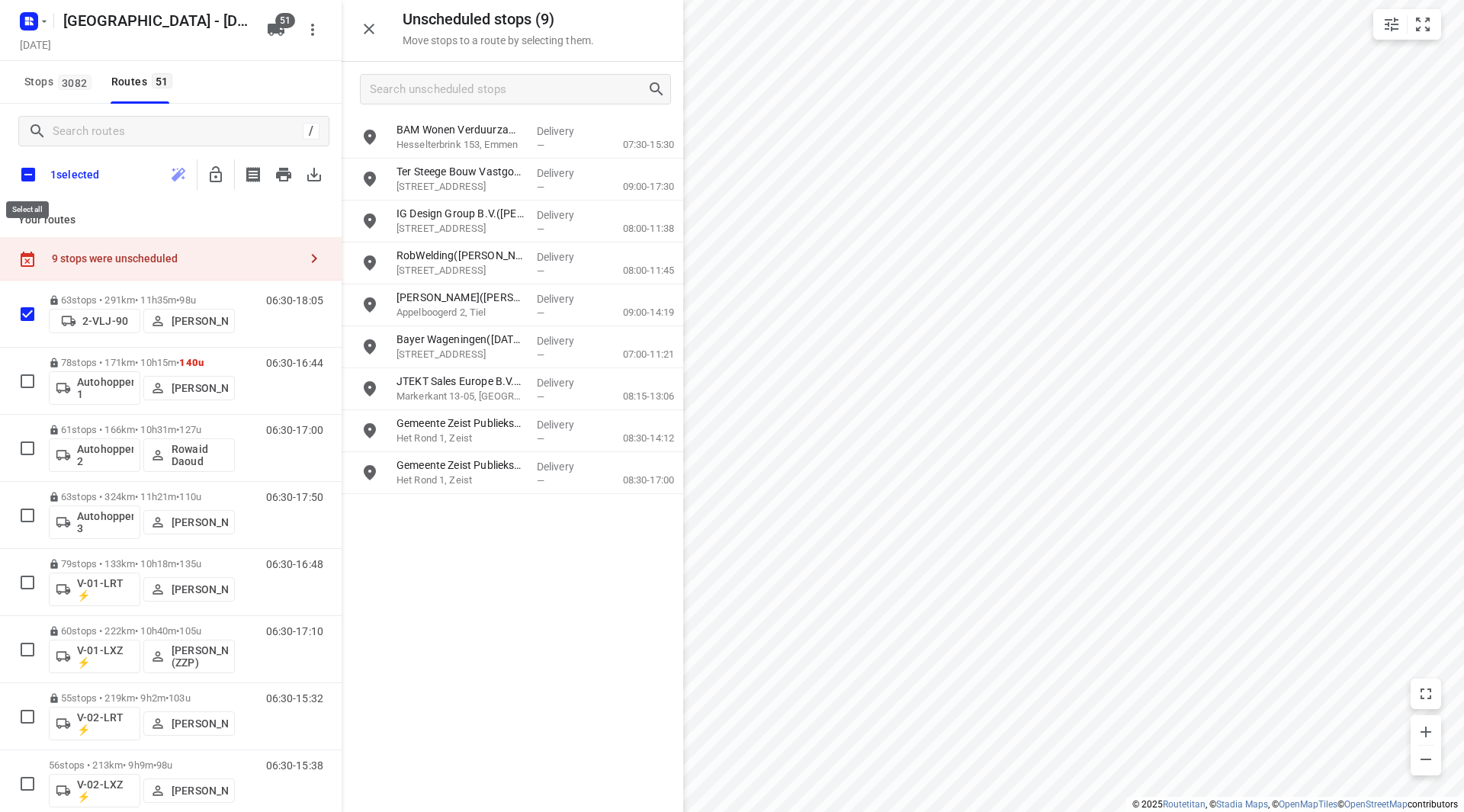
checkbox input "true"
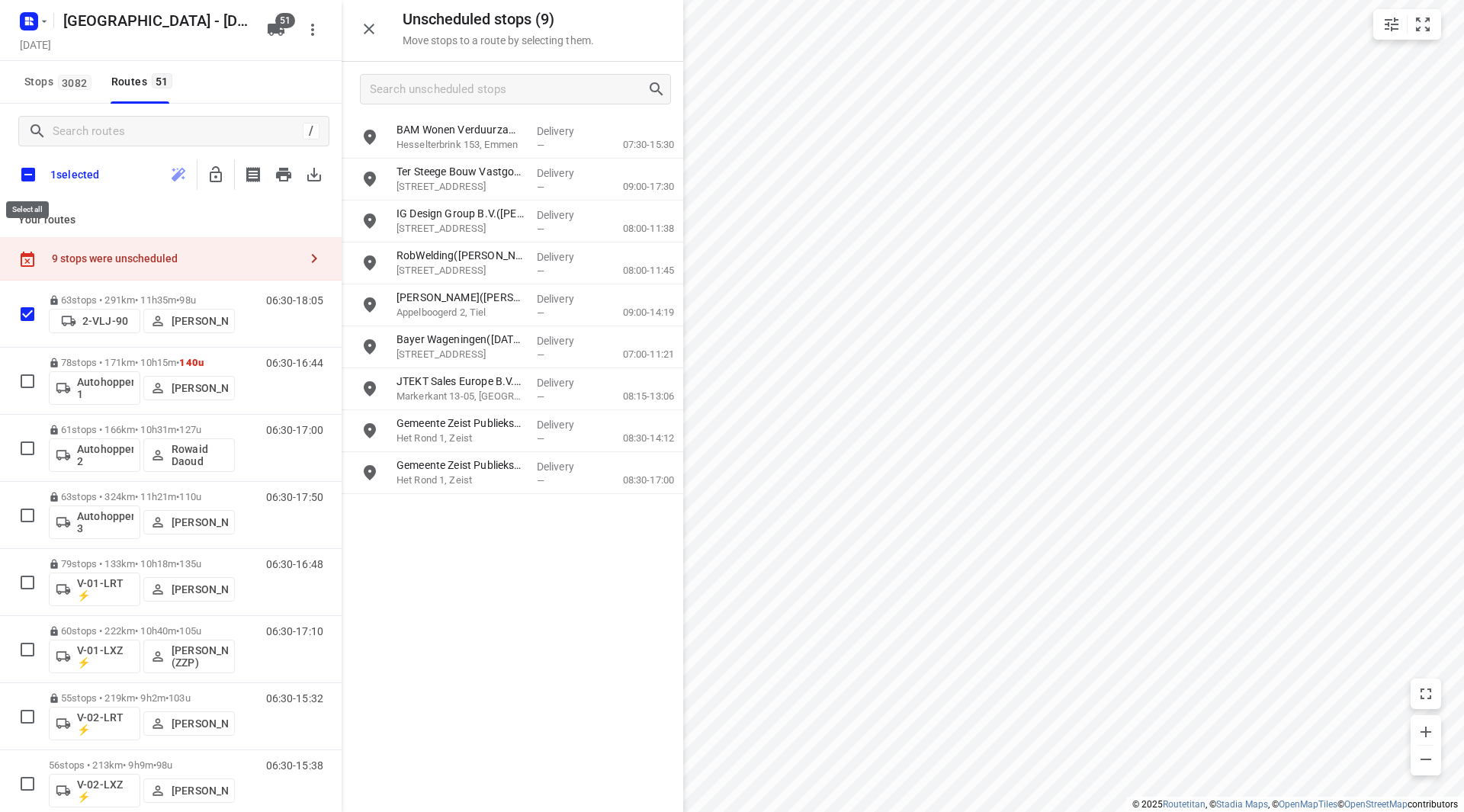
checkbox input "true"
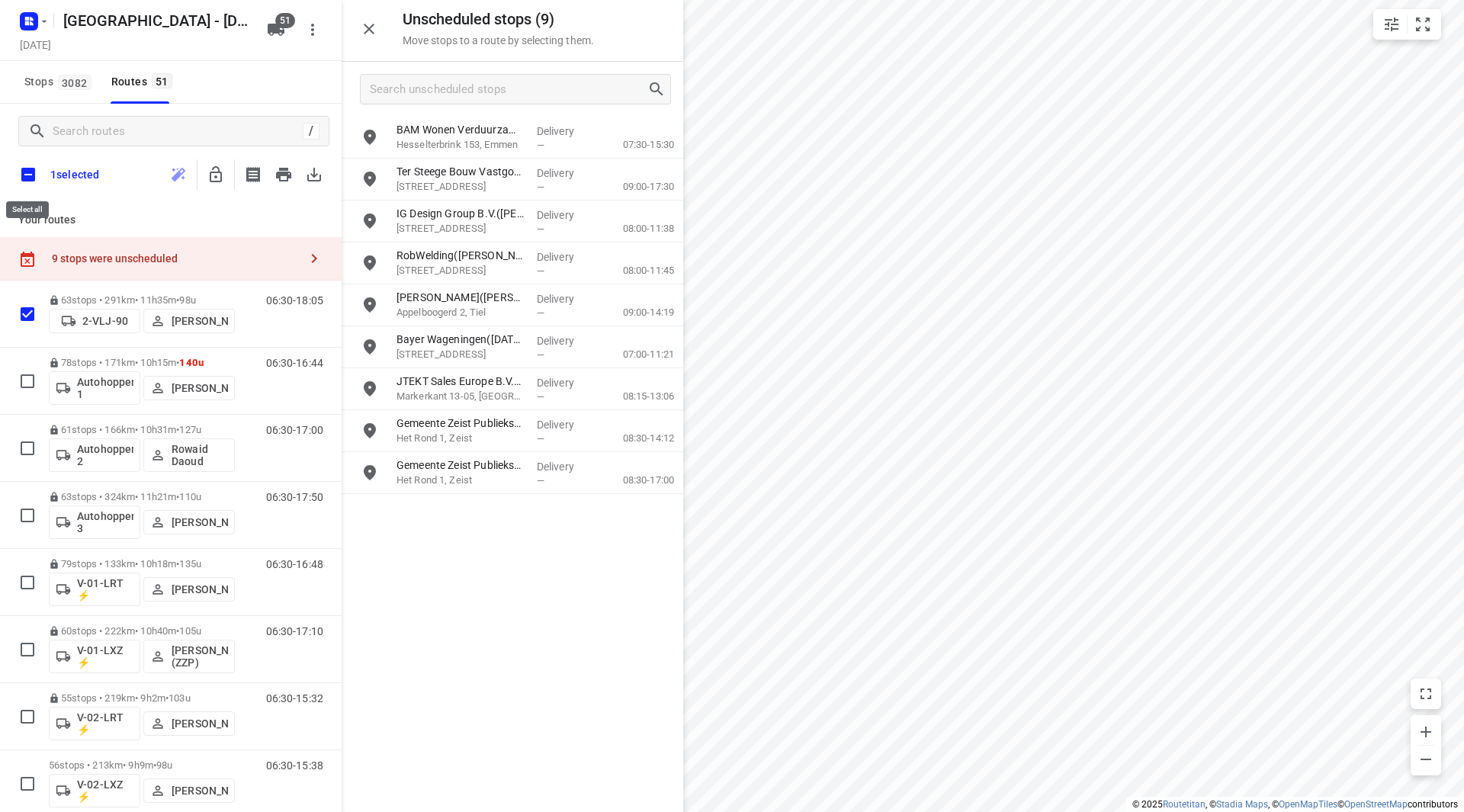
checkbox input "true"
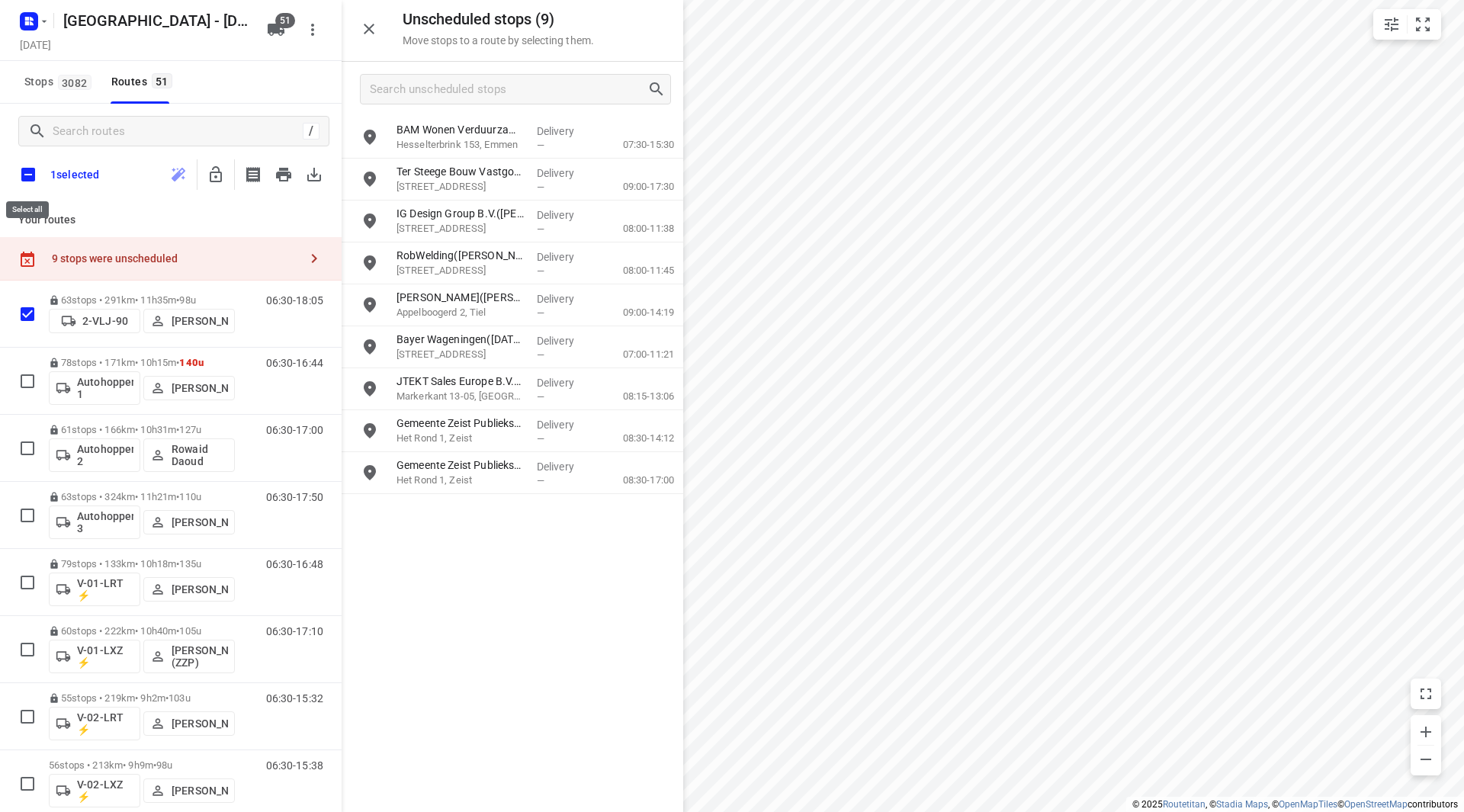
checkbox input "true"
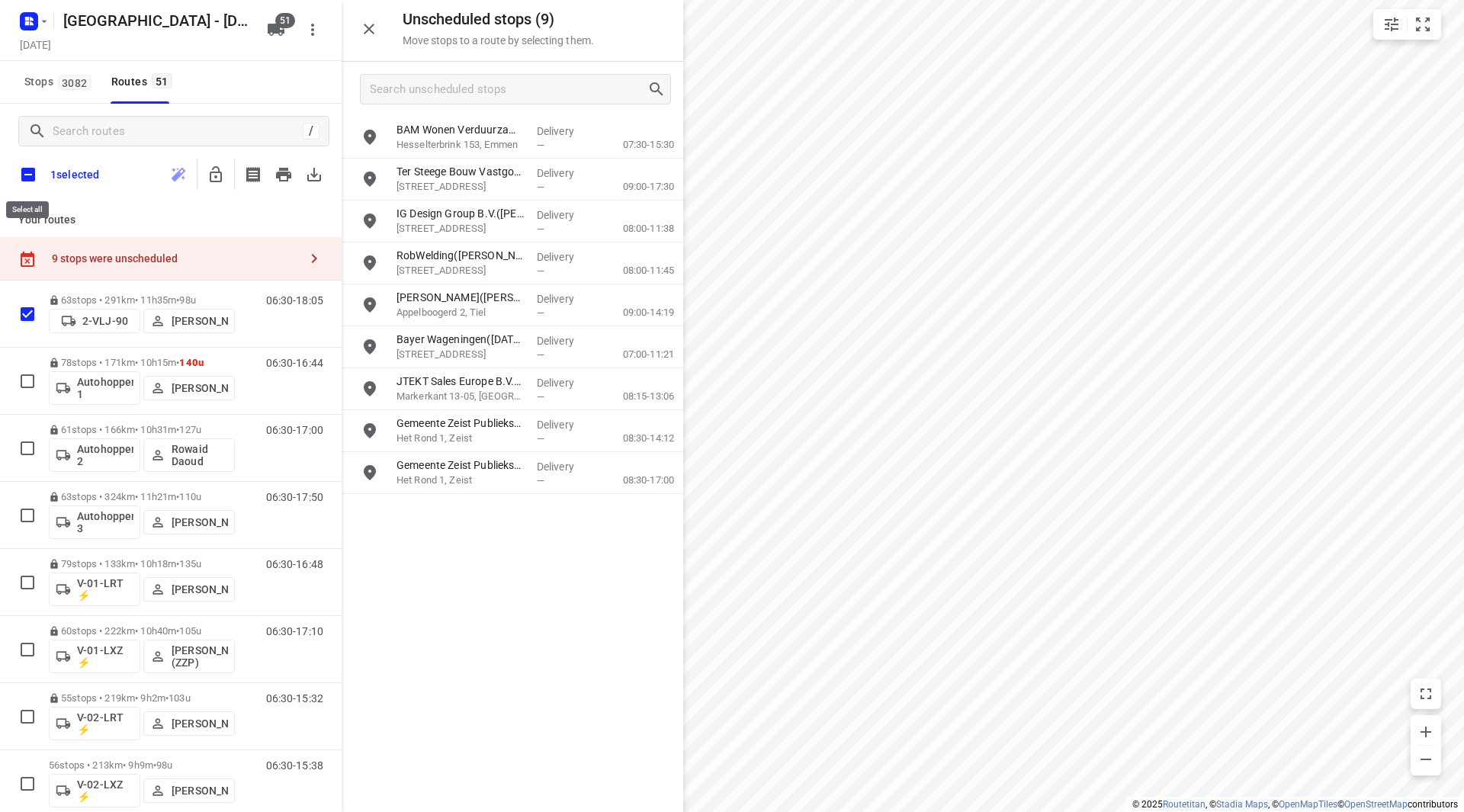
checkbox input "true"
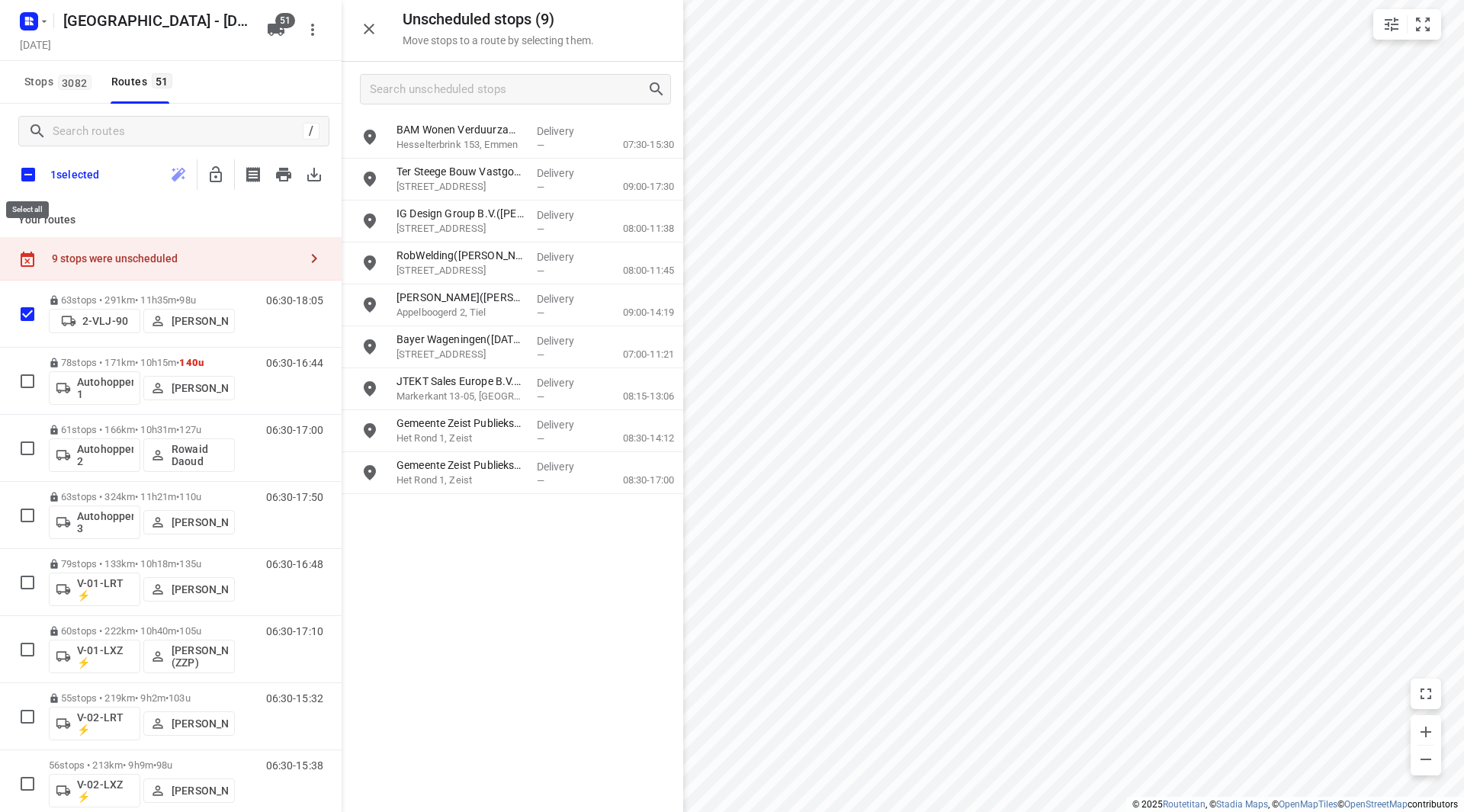
checkbox input "true"
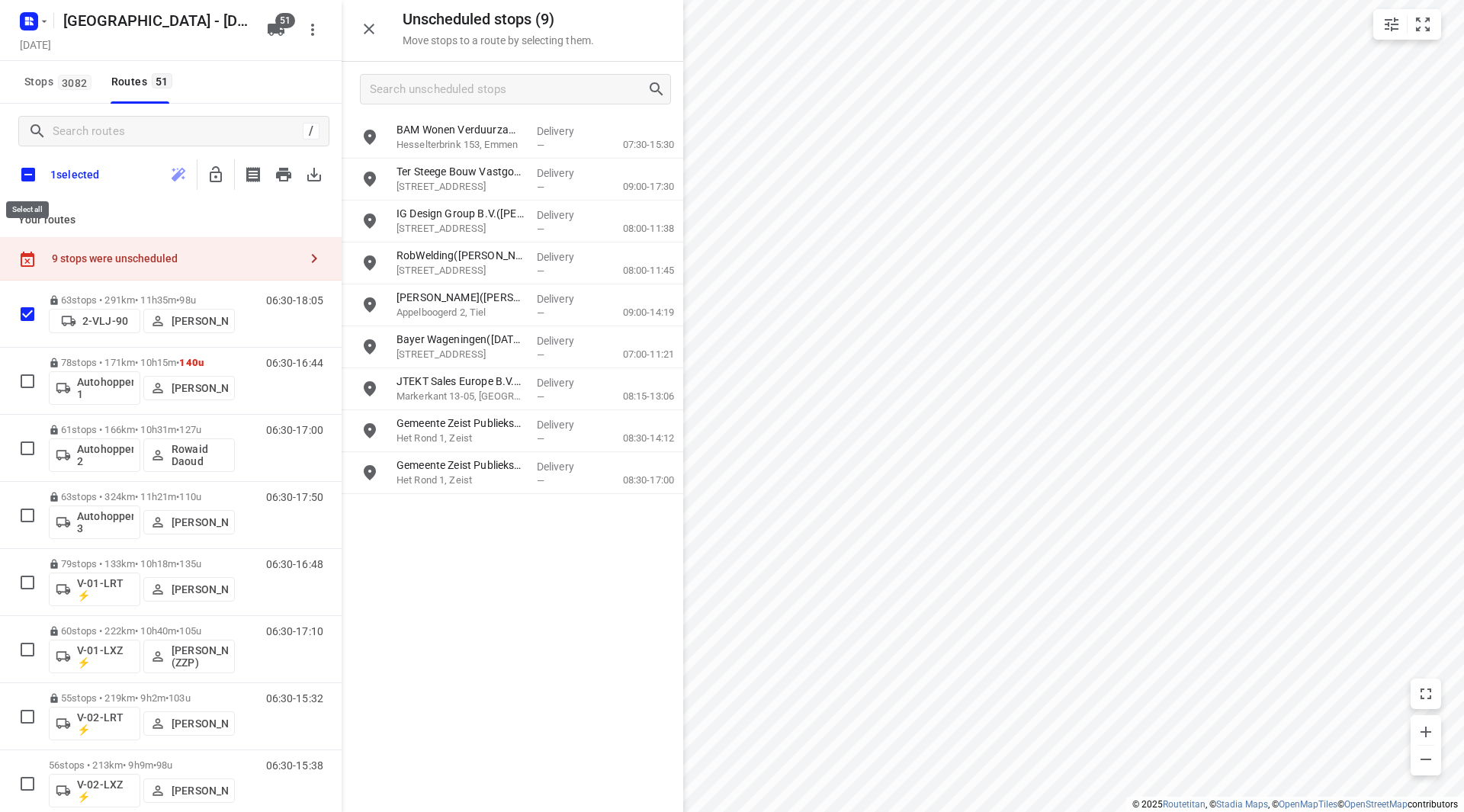
checkbox input "true"
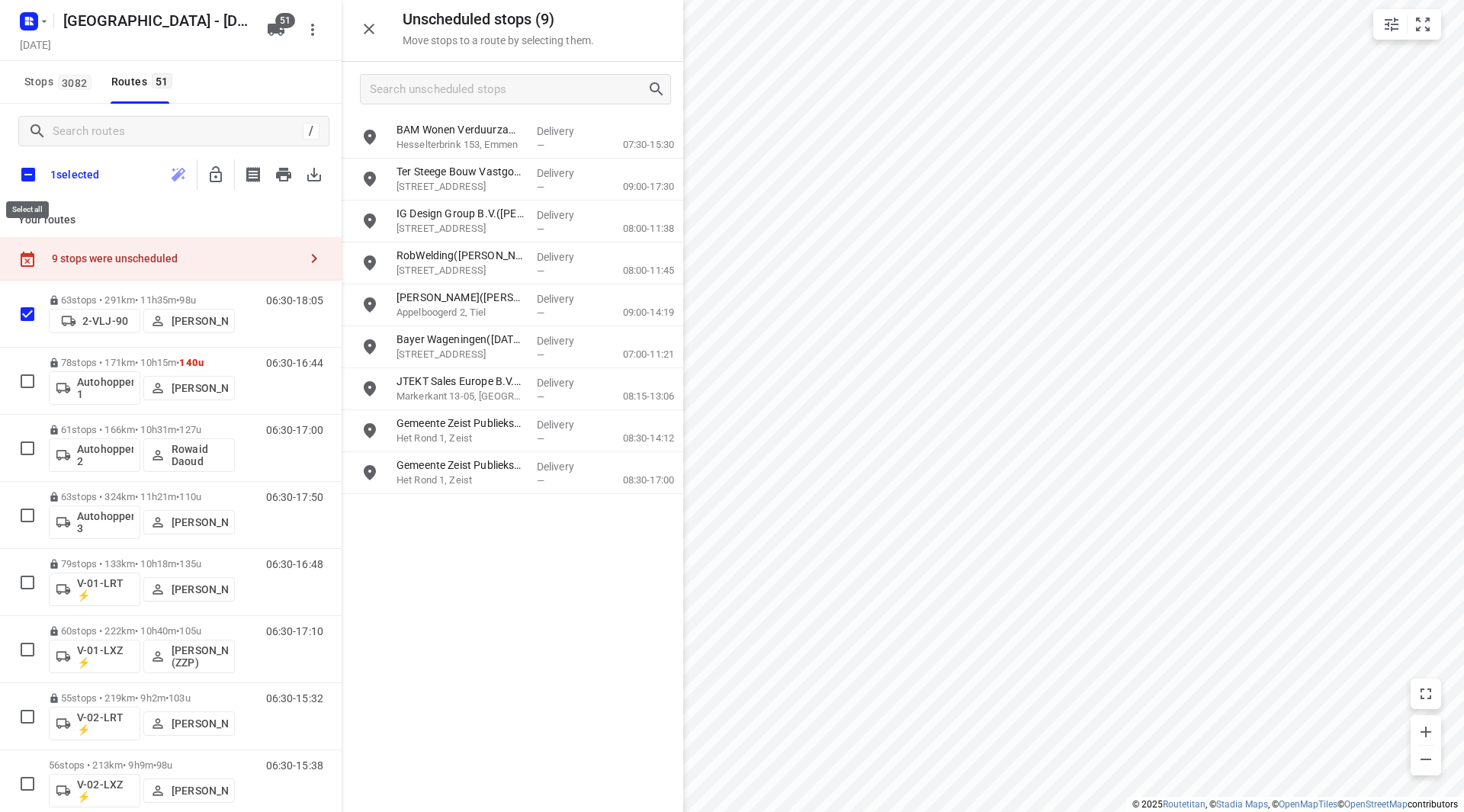
checkbox input "true"
click at [219, 180] on icon "button" at bounding box center [216, 174] width 19 height 19
click at [25, 178] on input "checkbox" at bounding box center [28, 175] width 32 height 32
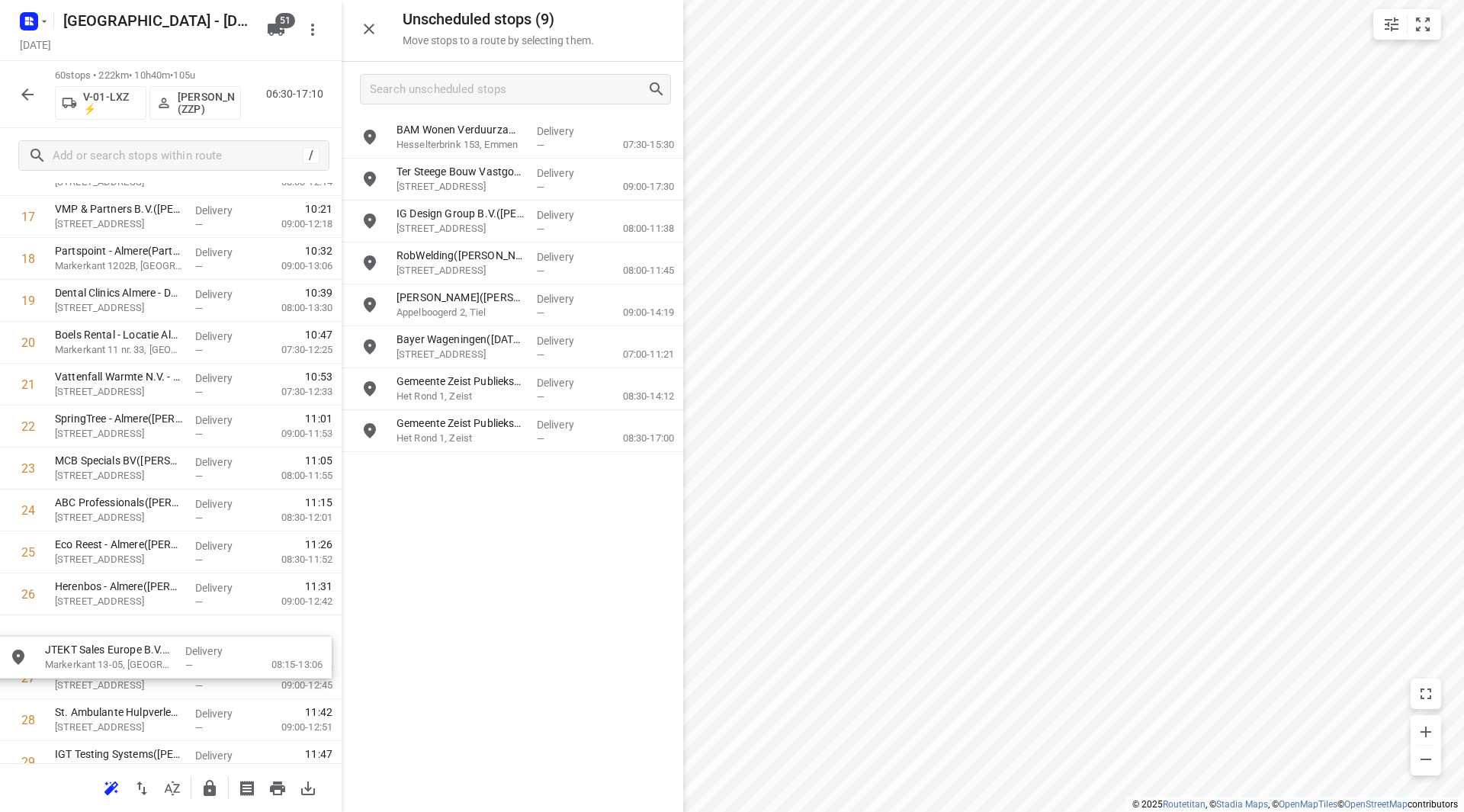
scroll to position [790, 0]
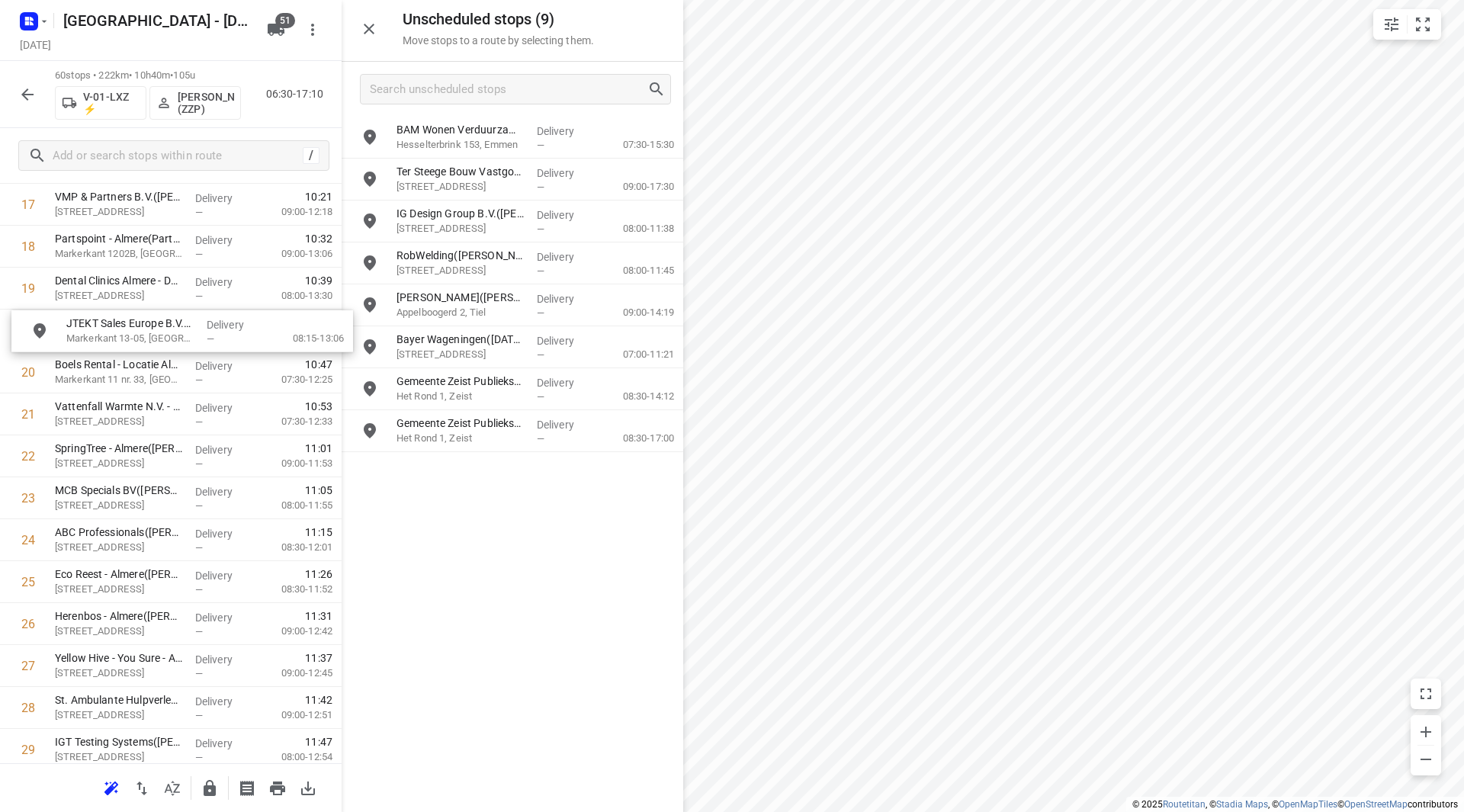
drag, startPoint x: 481, startPoint y: 403, endPoint x: 147, endPoint y: 345, distance: 339.0
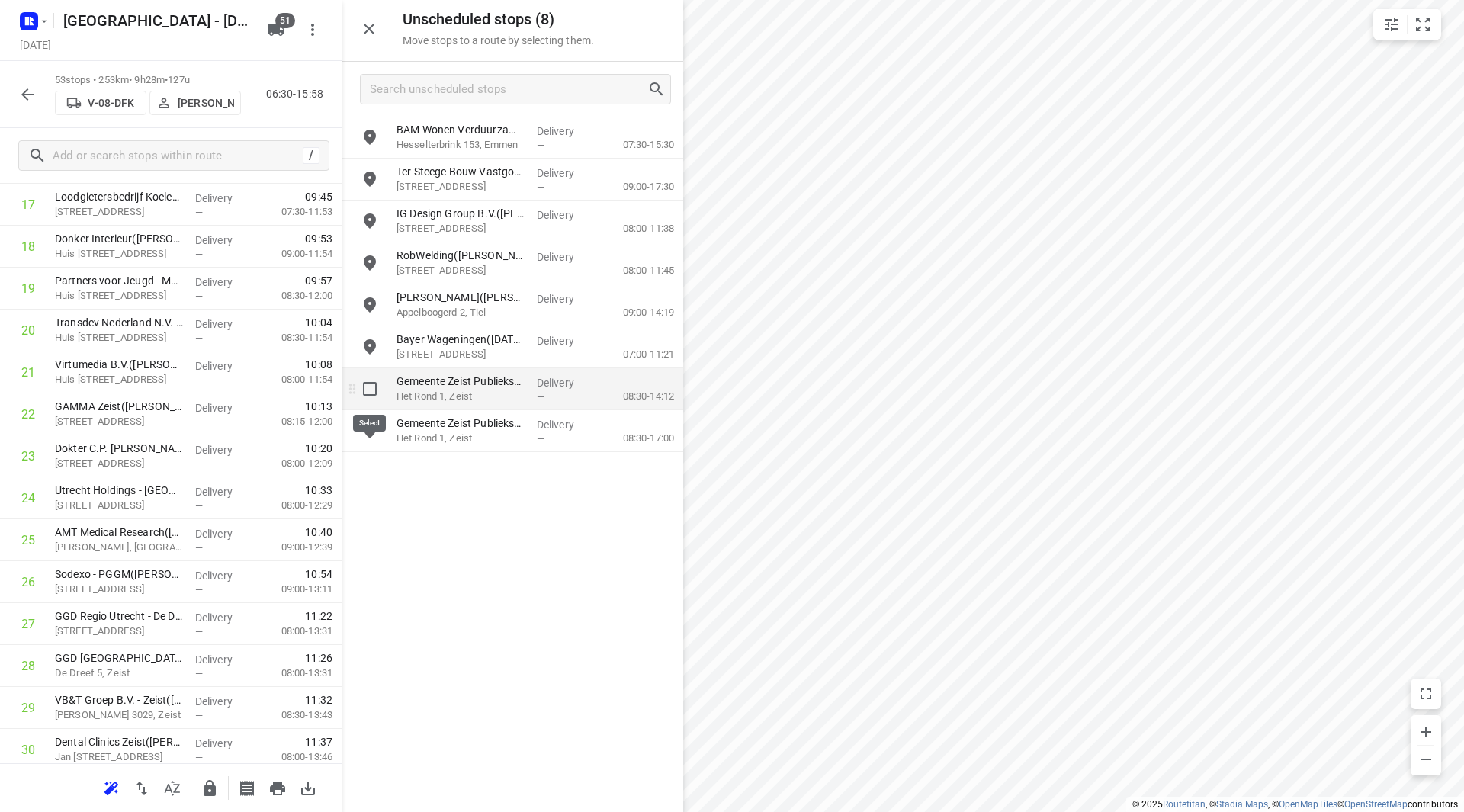
click at [370, 396] on input "grid" at bounding box center [369, 389] width 31 height 31
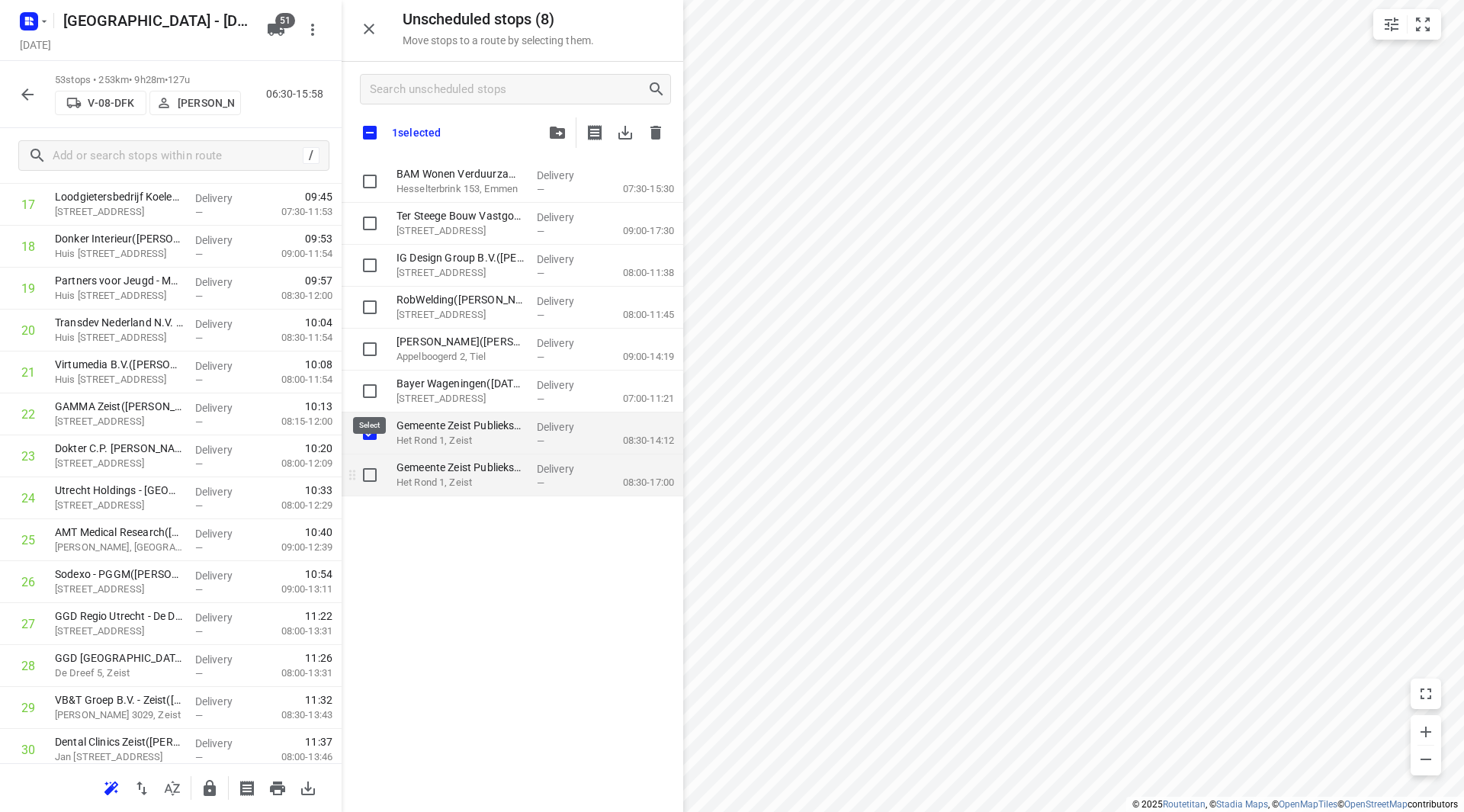
checkbox input "true"
click at [373, 469] on input "grid" at bounding box center [369, 474] width 31 height 31
checkbox input "true"
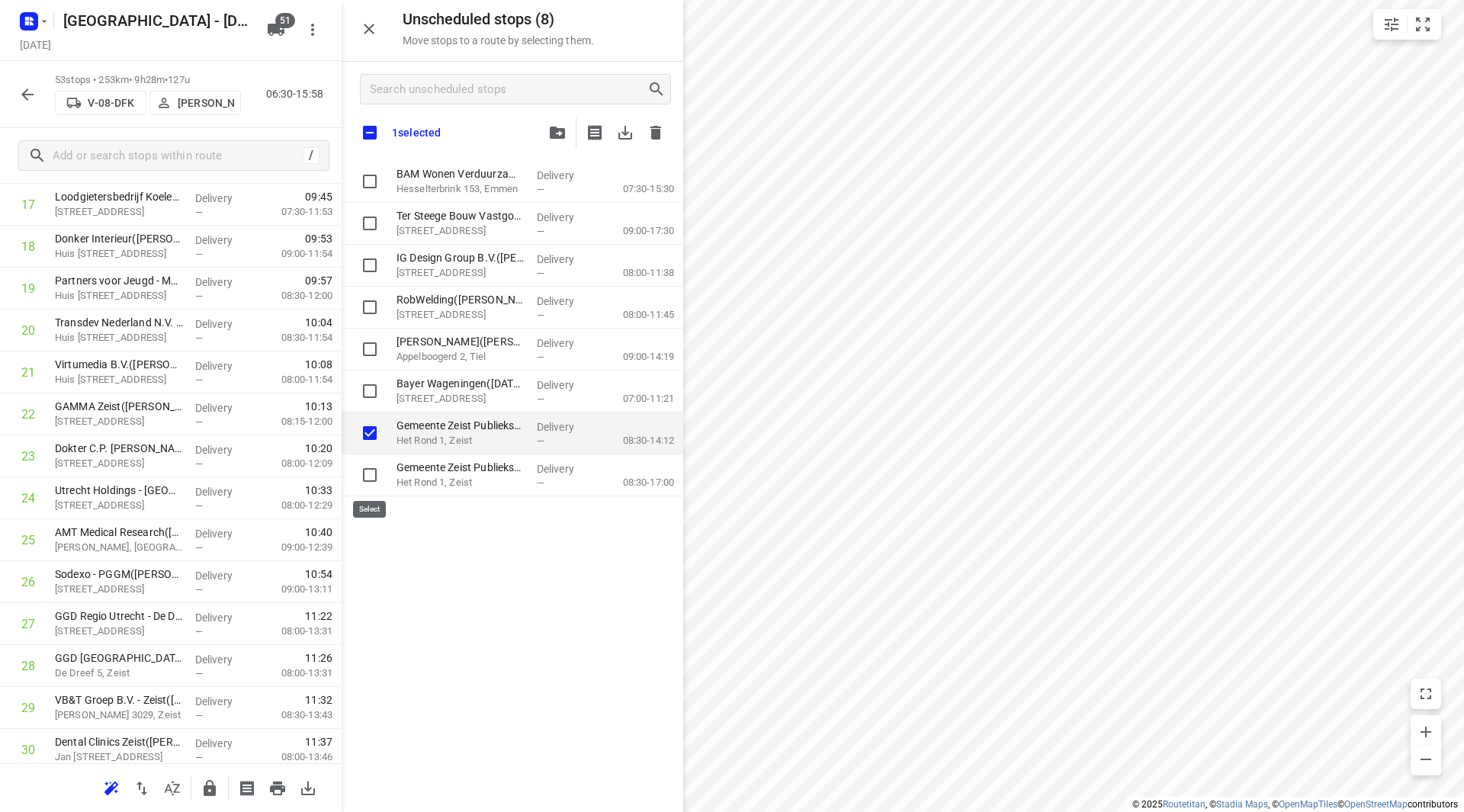
checkbox input "true"
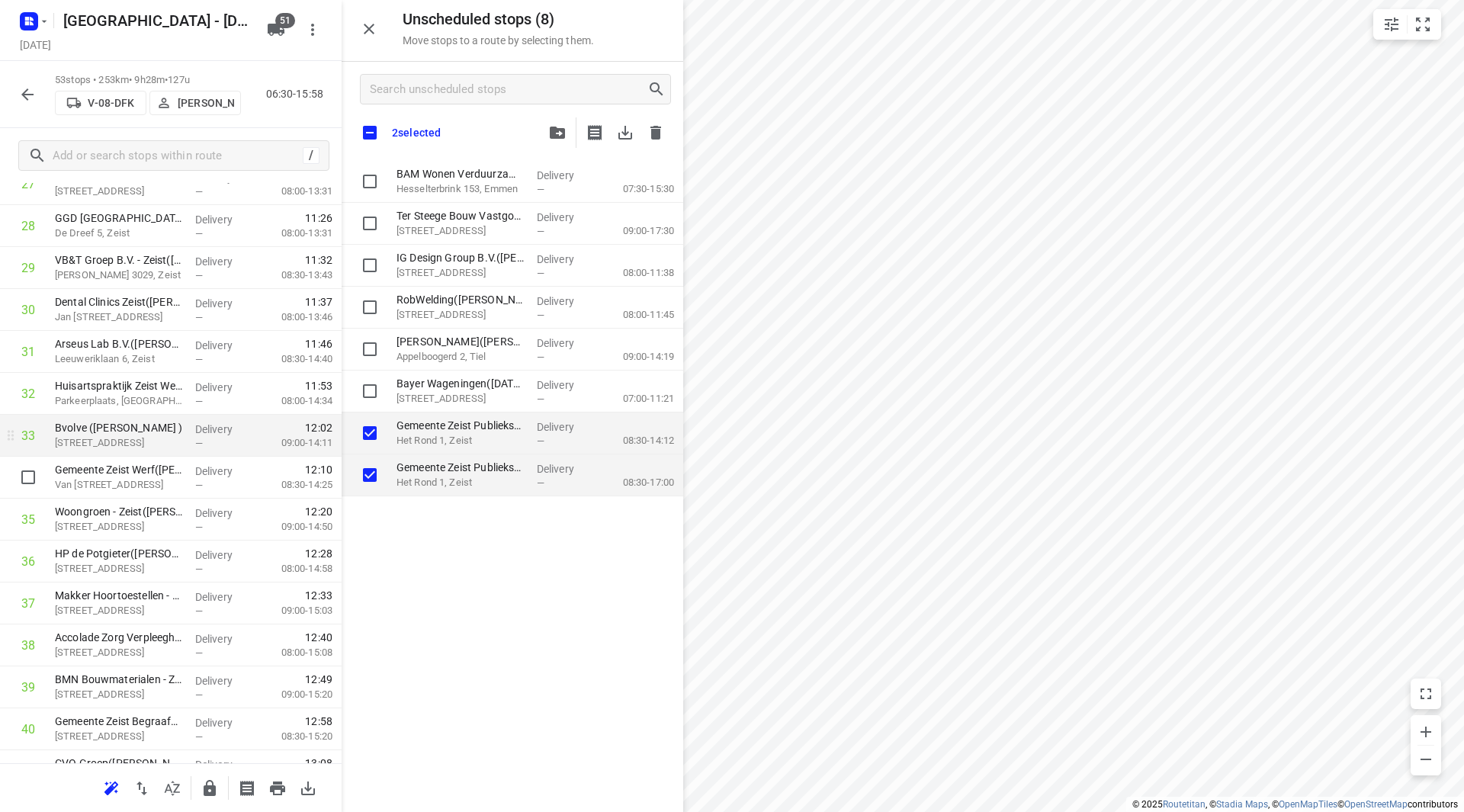
scroll to position [1172, 0]
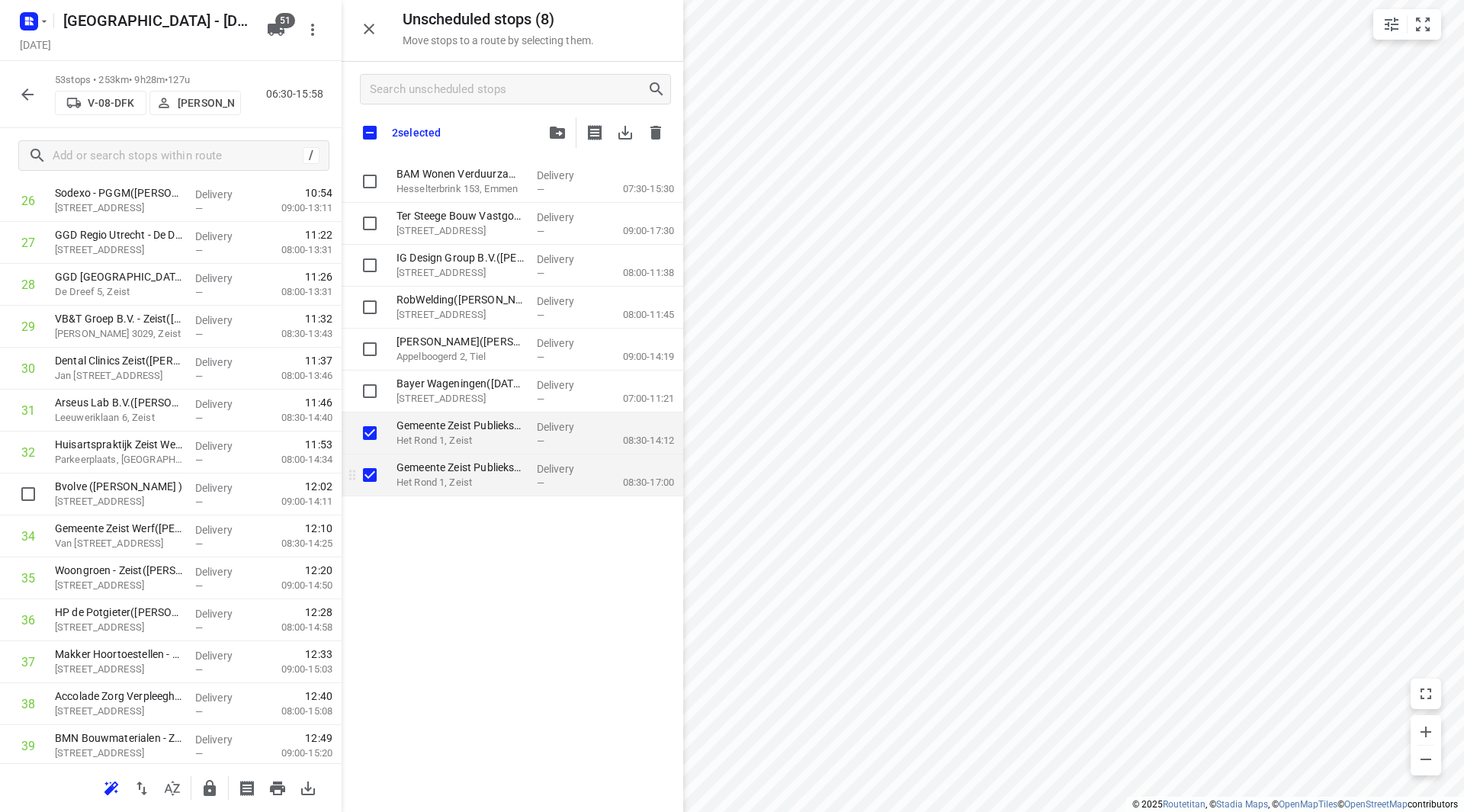
checkbox input "true"
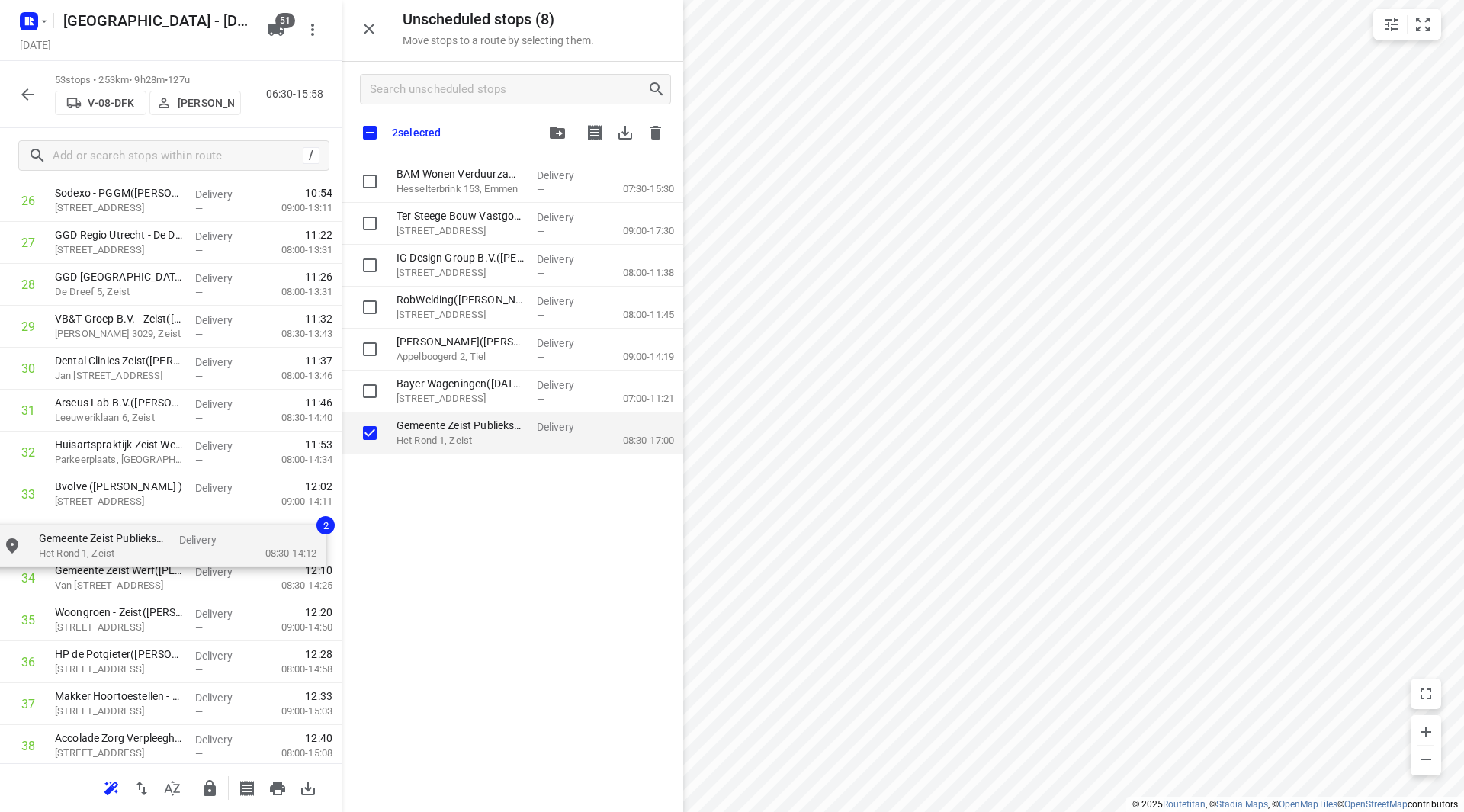
drag, startPoint x: 459, startPoint y: 429, endPoint x: 93, endPoint y: 542, distance: 383.0
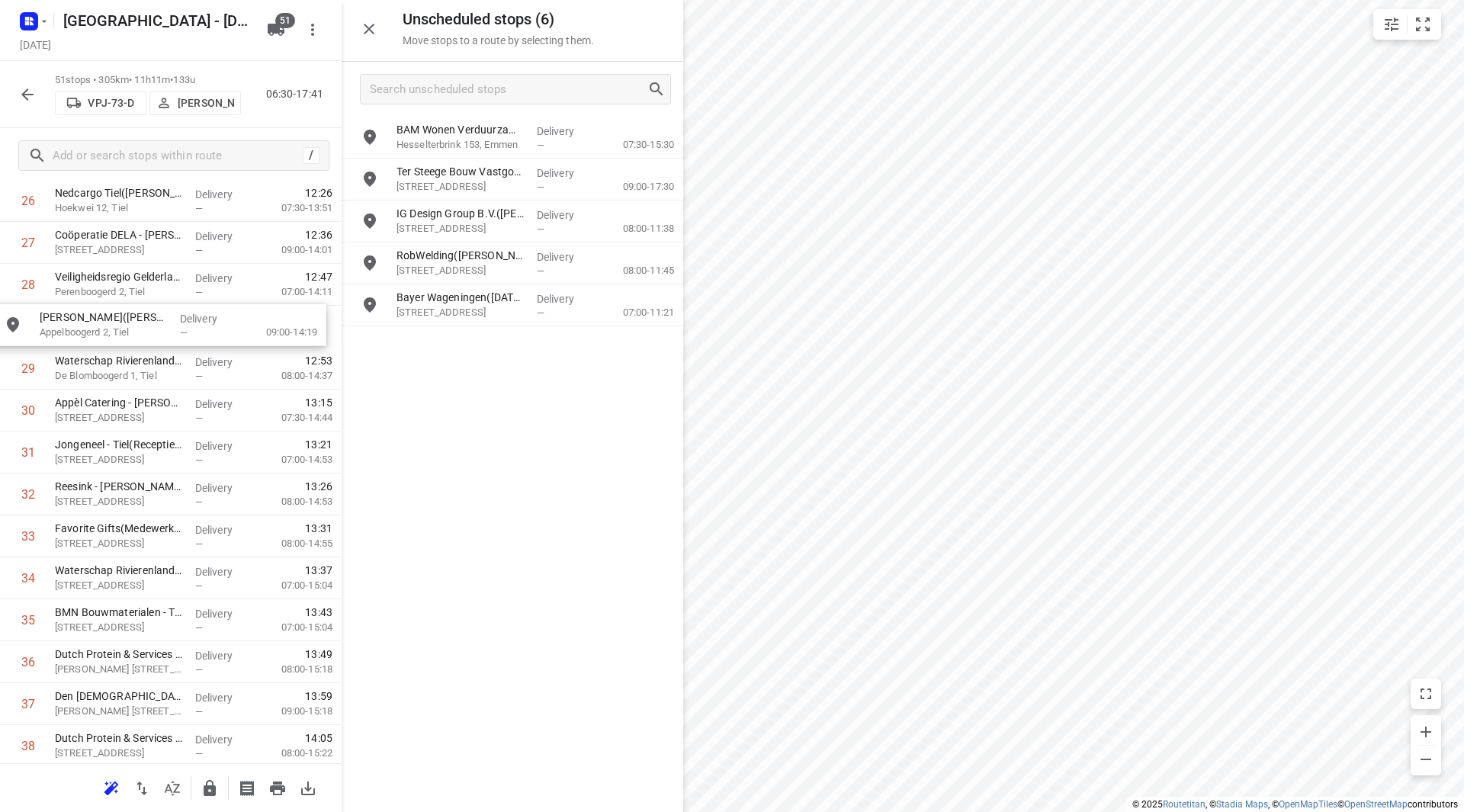
scroll to position [1165, 0]
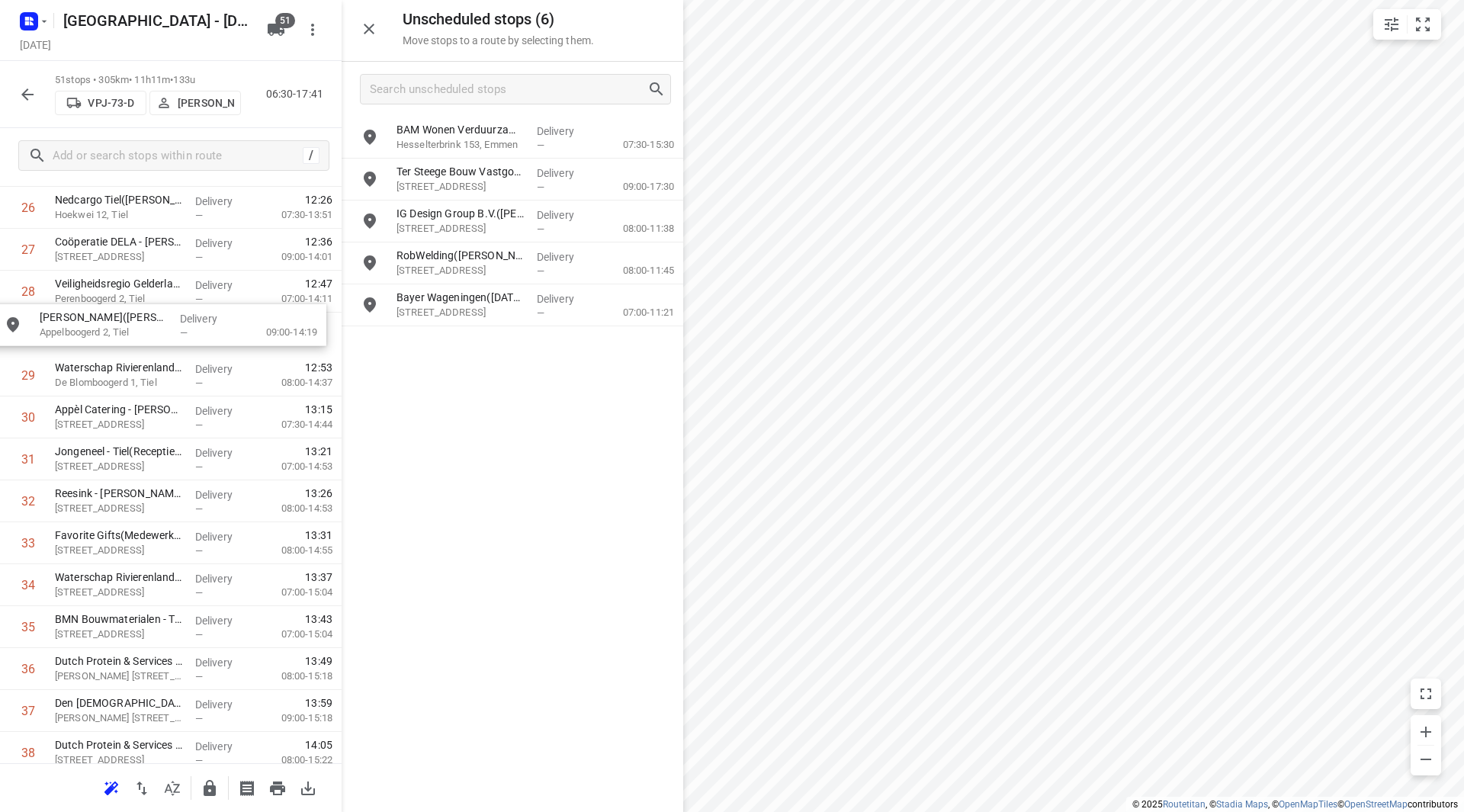
drag, startPoint x: 442, startPoint y: 304, endPoint x: 82, endPoint y: 325, distance: 360.6
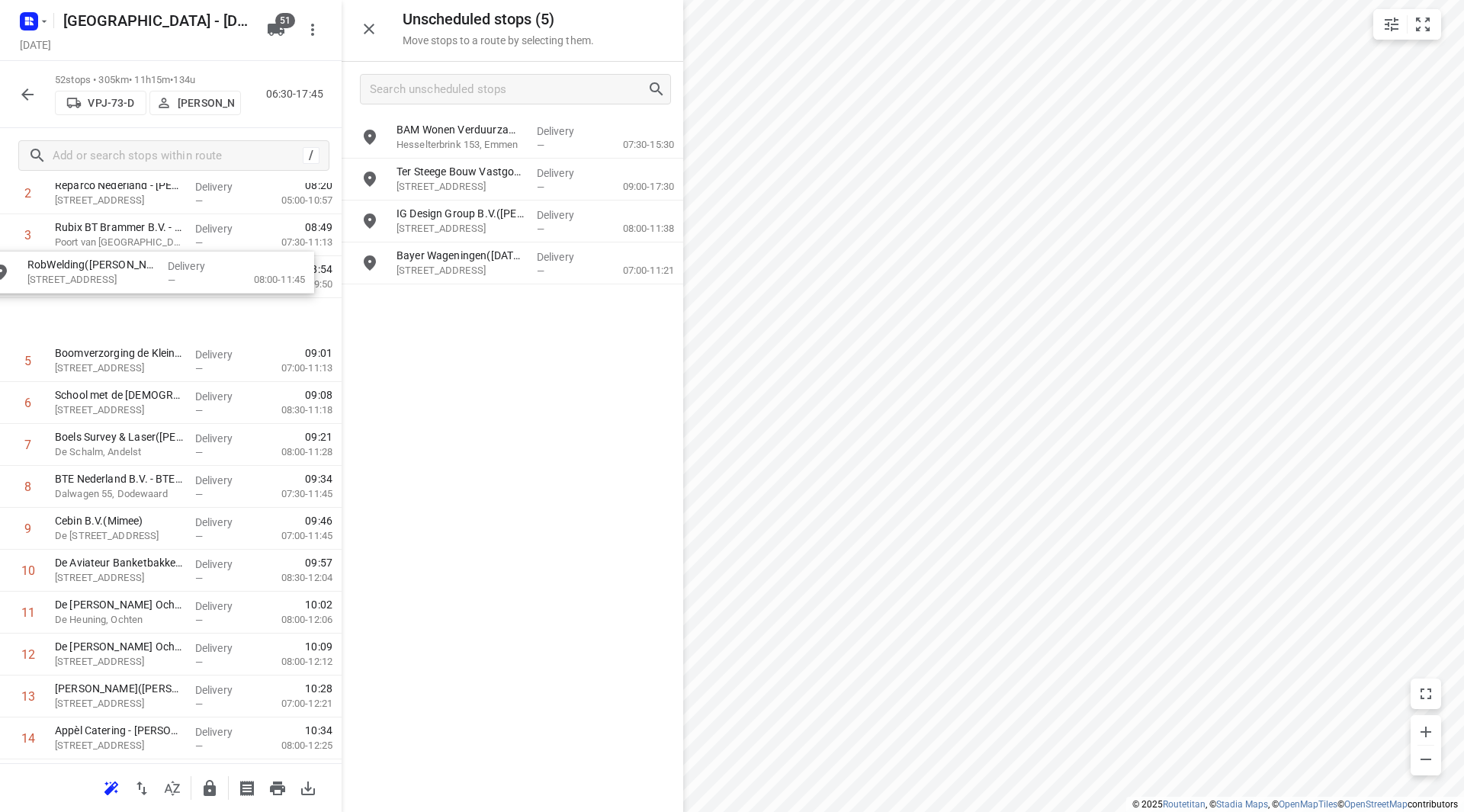
scroll to position [158, 0]
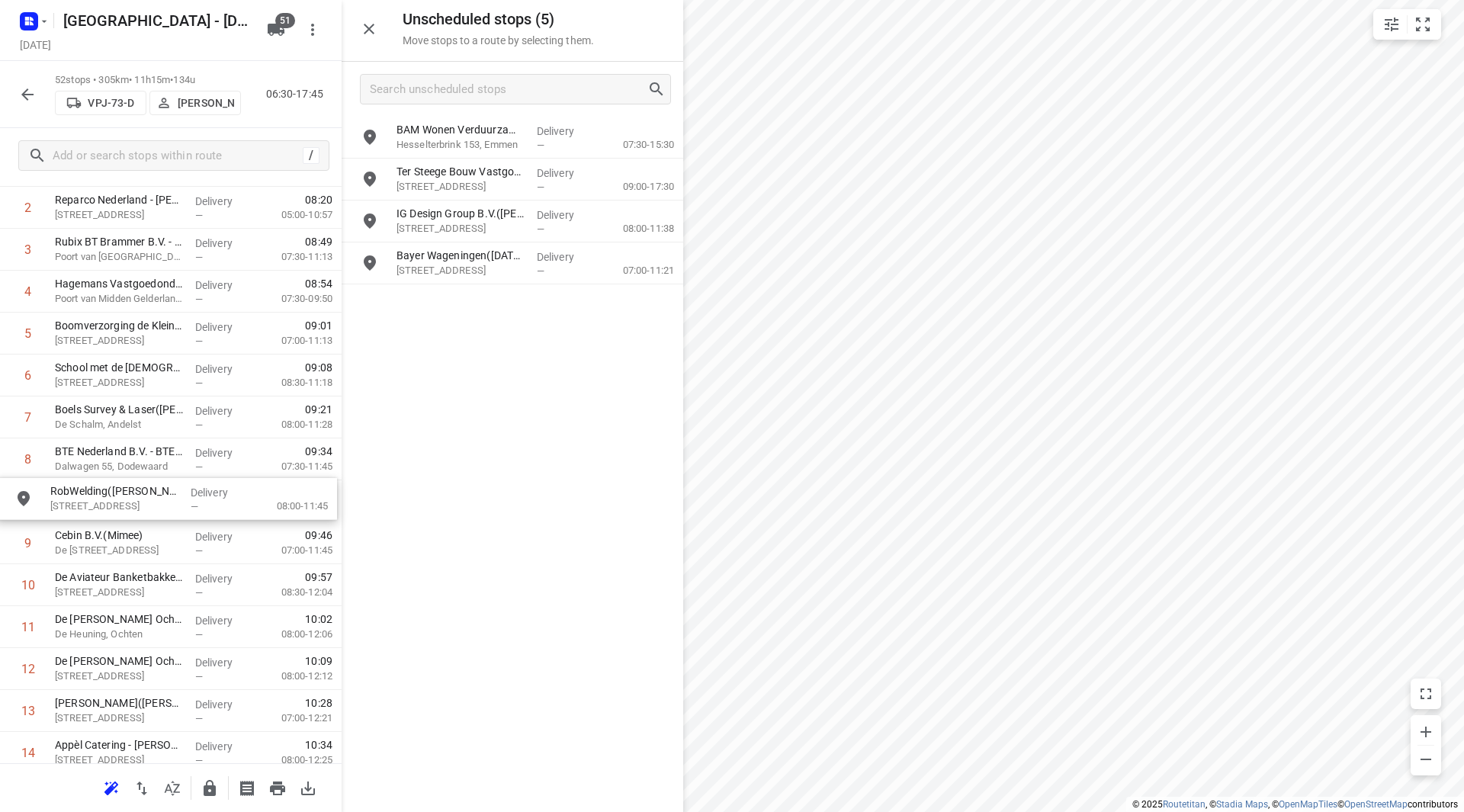
drag, startPoint x: 477, startPoint y: 256, endPoint x: 107, endPoint y: 492, distance: 438.9
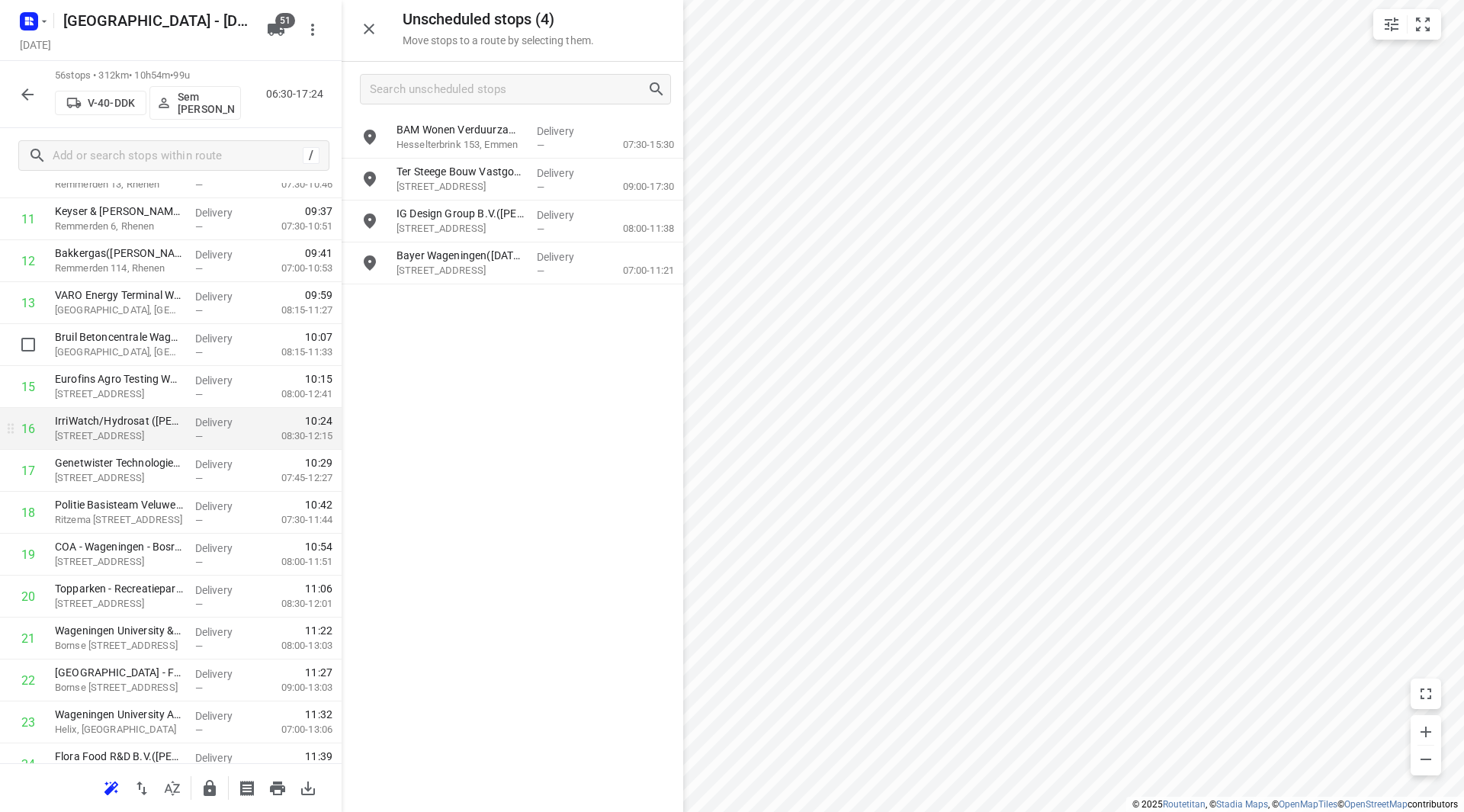
scroll to position [534, 0]
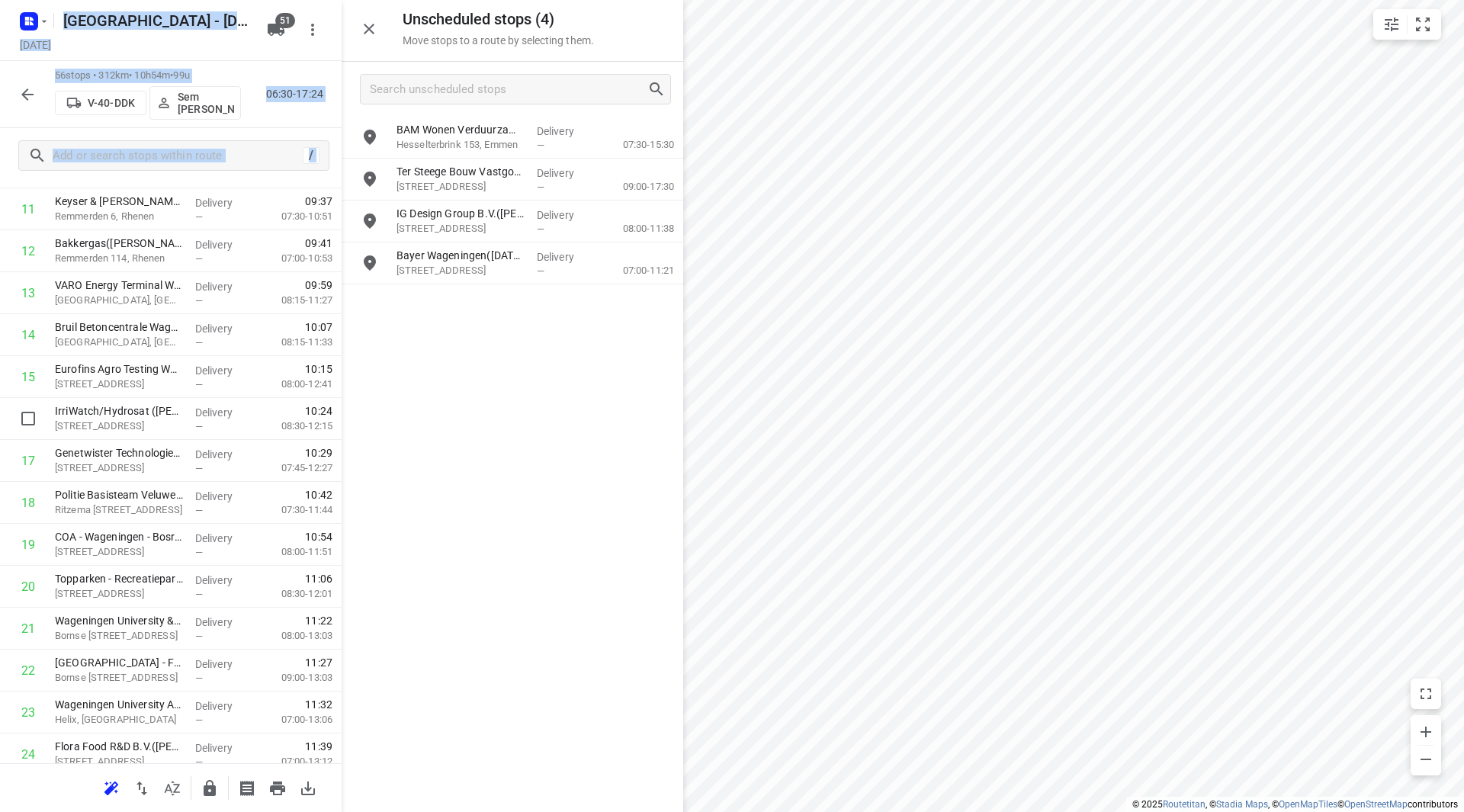
drag, startPoint x: 462, startPoint y: 285, endPoint x: 373, endPoint y: 398, distance: 143.8
click at [370, 399] on div "BAM Wonen Verduurzamen B.V. - Emmen(Marcel Kolle) Hesselterbrink 153, Emmen Del…" at bounding box center [512, 463] width 342 height 694
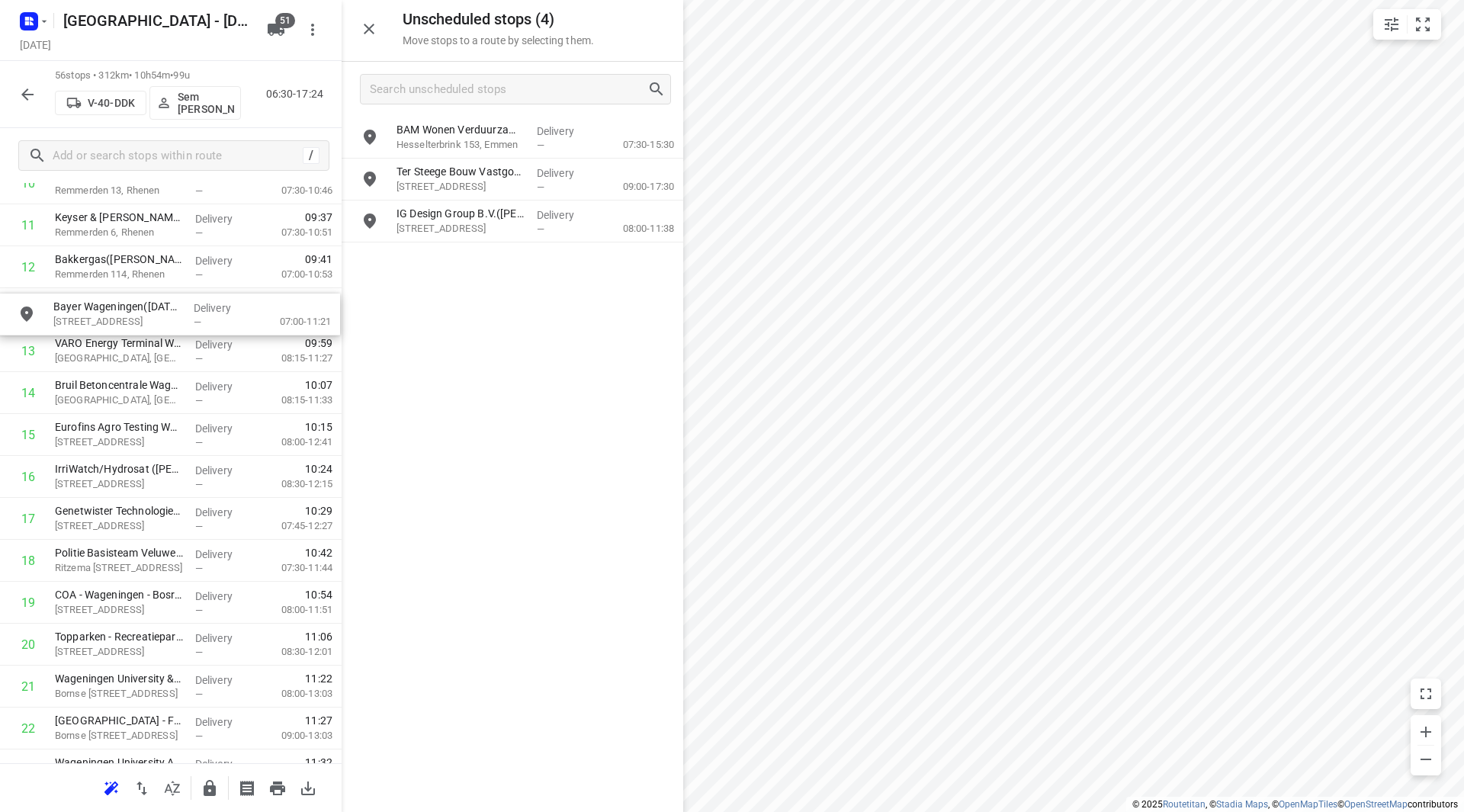
drag, startPoint x: 451, startPoint y: 264, endPoint x: 98, endPoint y: 318, distance: 357.1
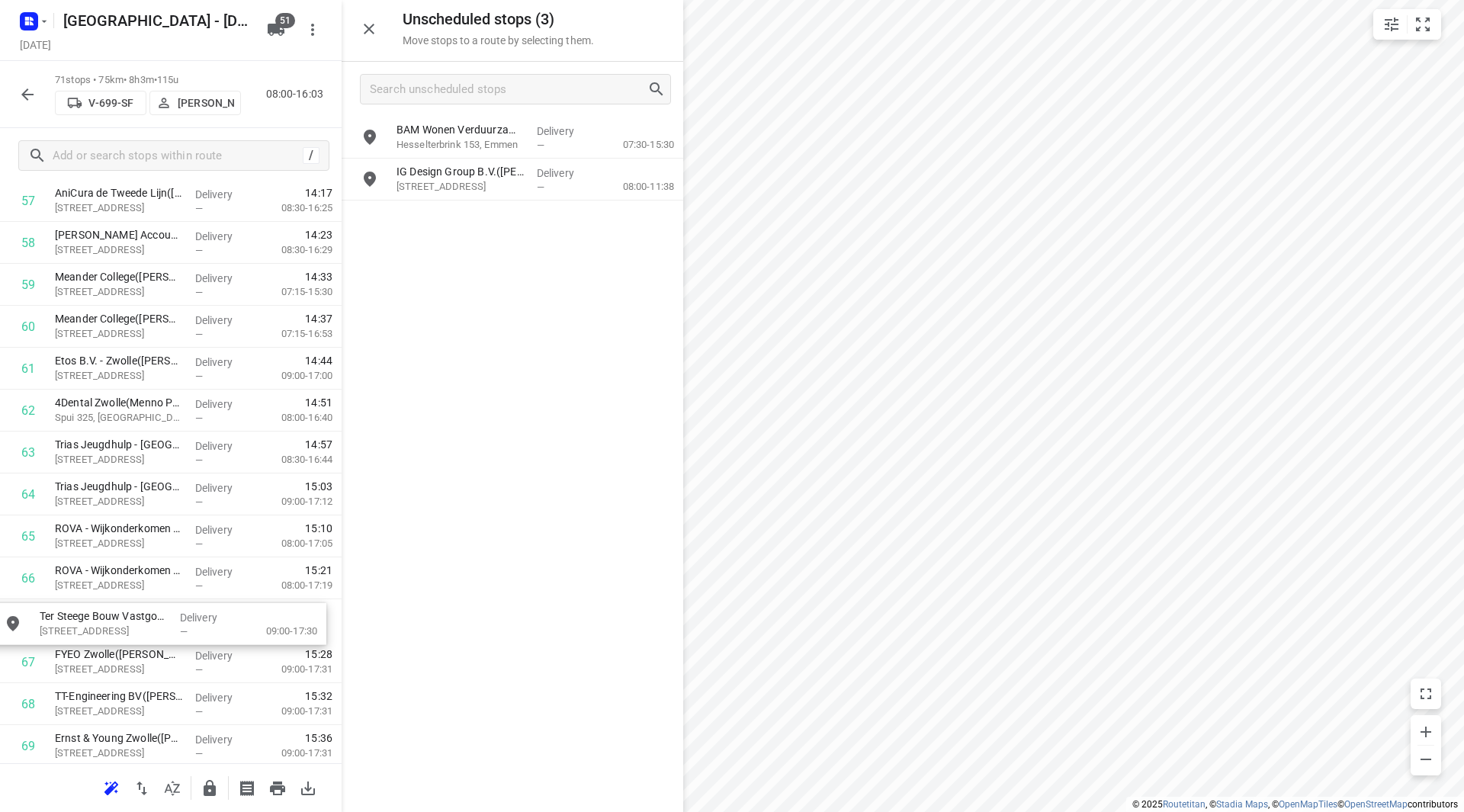
drag, startPoint x: 491, startPoint y: 171, endPoint x: 148, endPoint y: 615, distance: 561.1
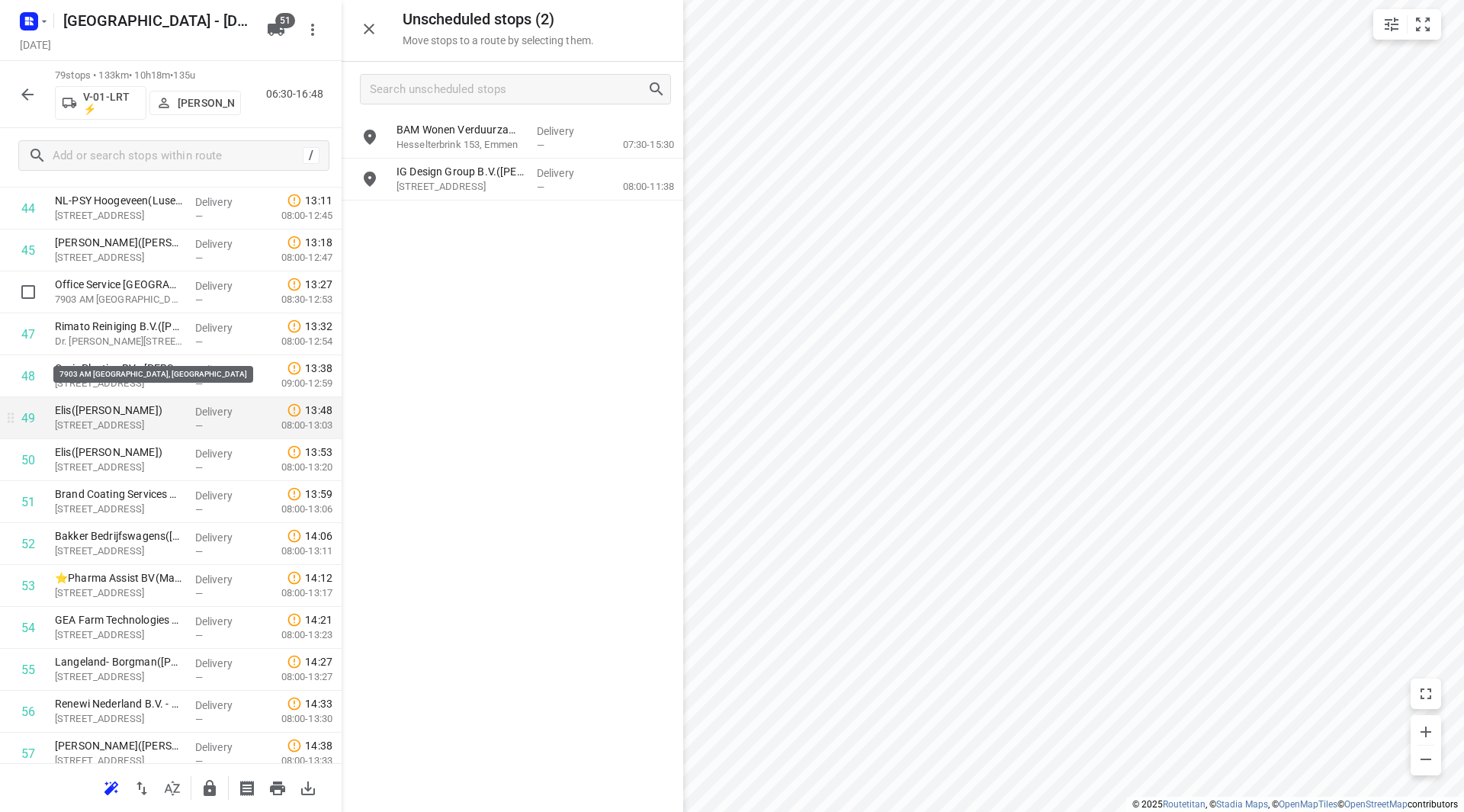
scroll to position [1943, 0]
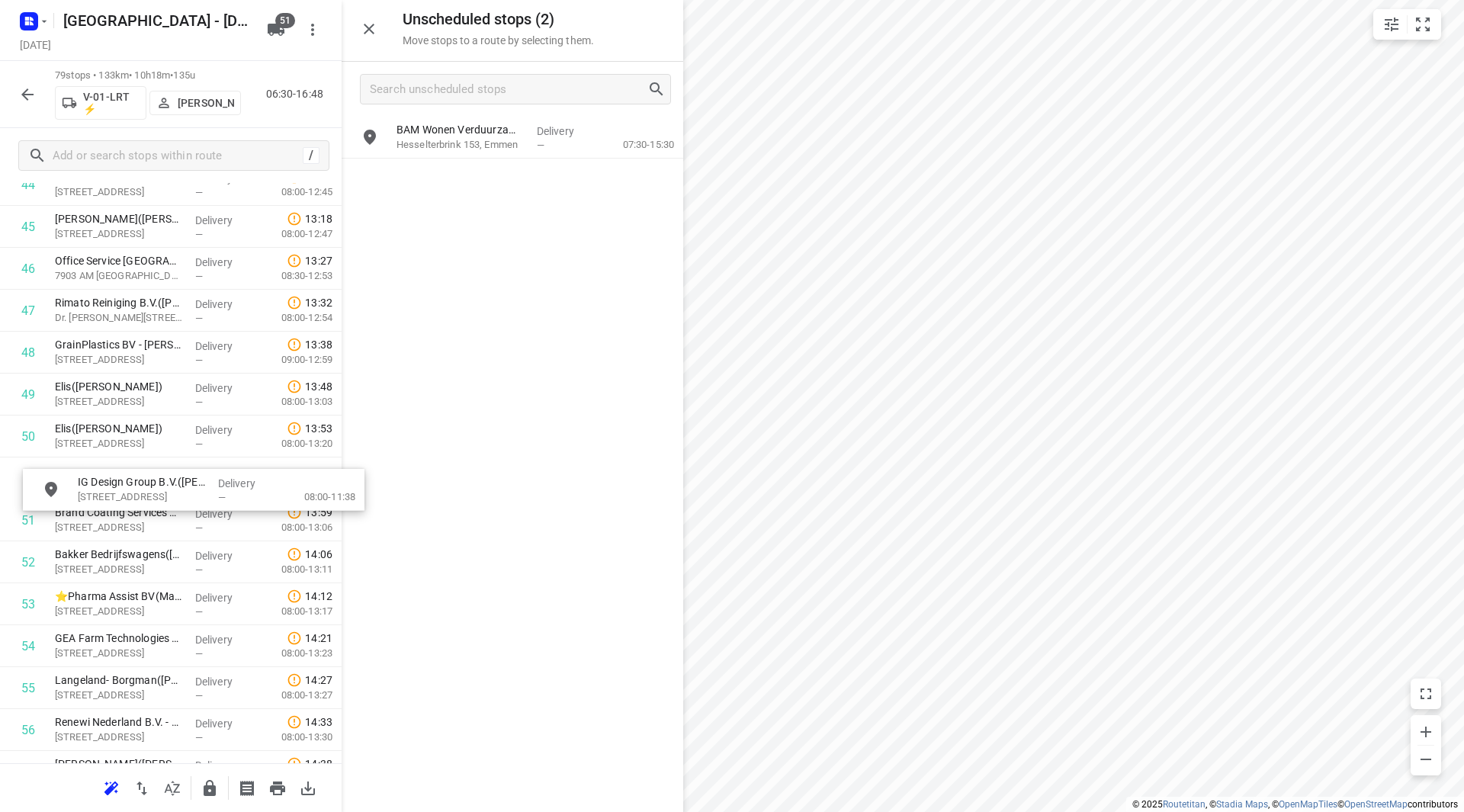
drag, startPoint x: 455, startPoint y: 172, endPoint x: 133, endPoint y: 469, distance: 438.1
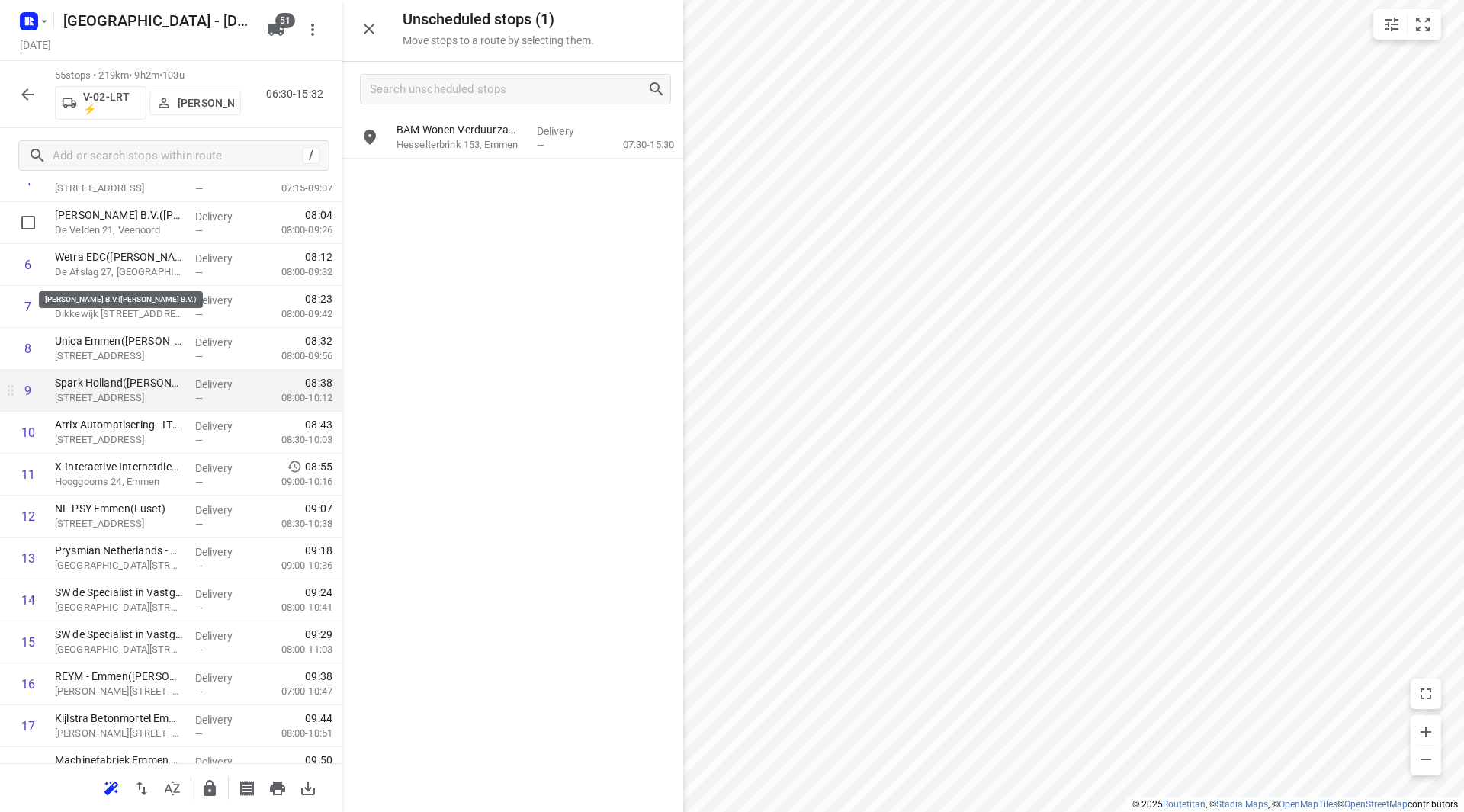
scroll to position [287, 0]
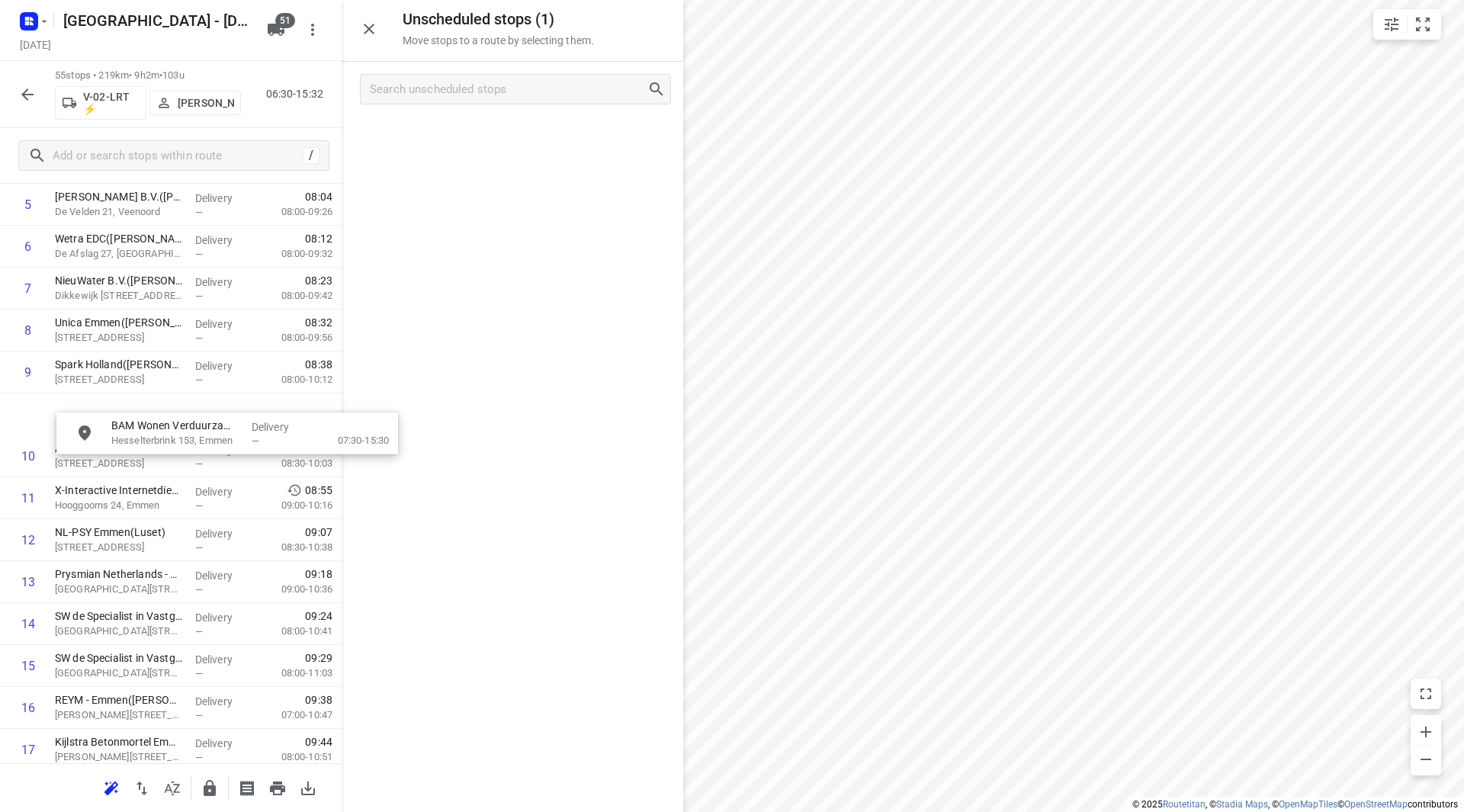
drag, startPoint x: 474, startPoint y: 141, endPoint x: 158, endPoint y: 468, distance: 454.7
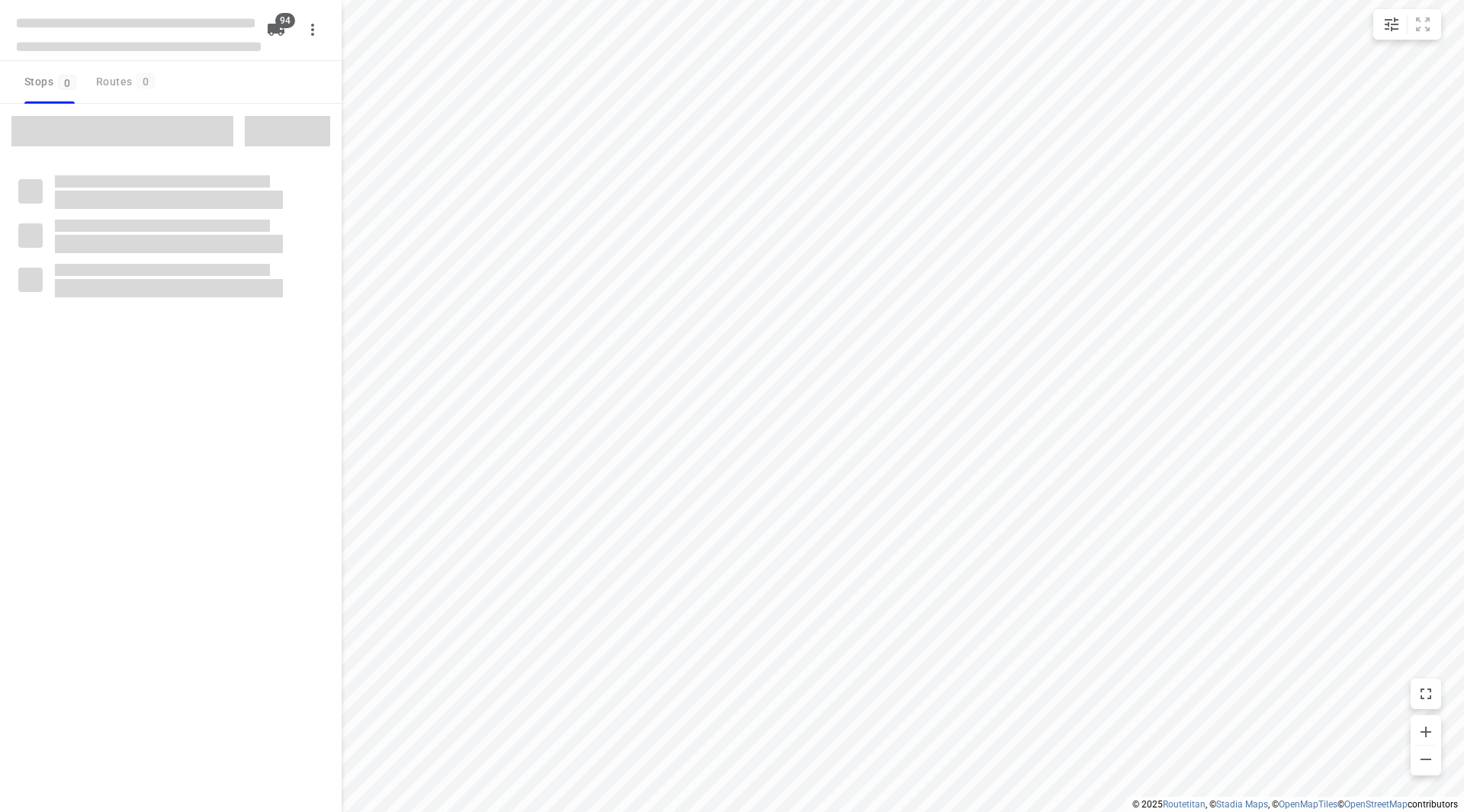
checkbox input "true"
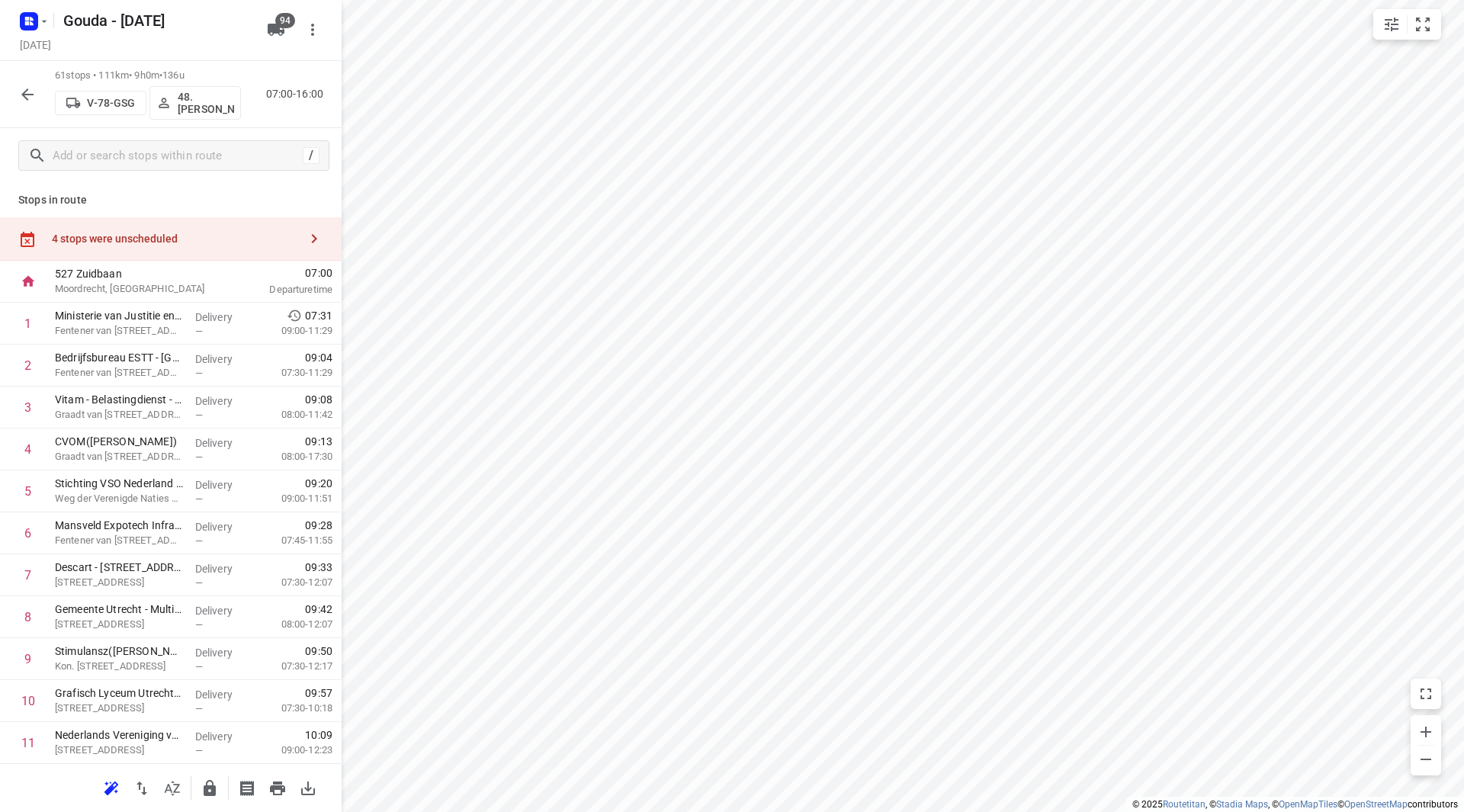
click at [186, 238] on div "4 stops were unscheduled" at bounding box center [176, 239] width 247 height 12
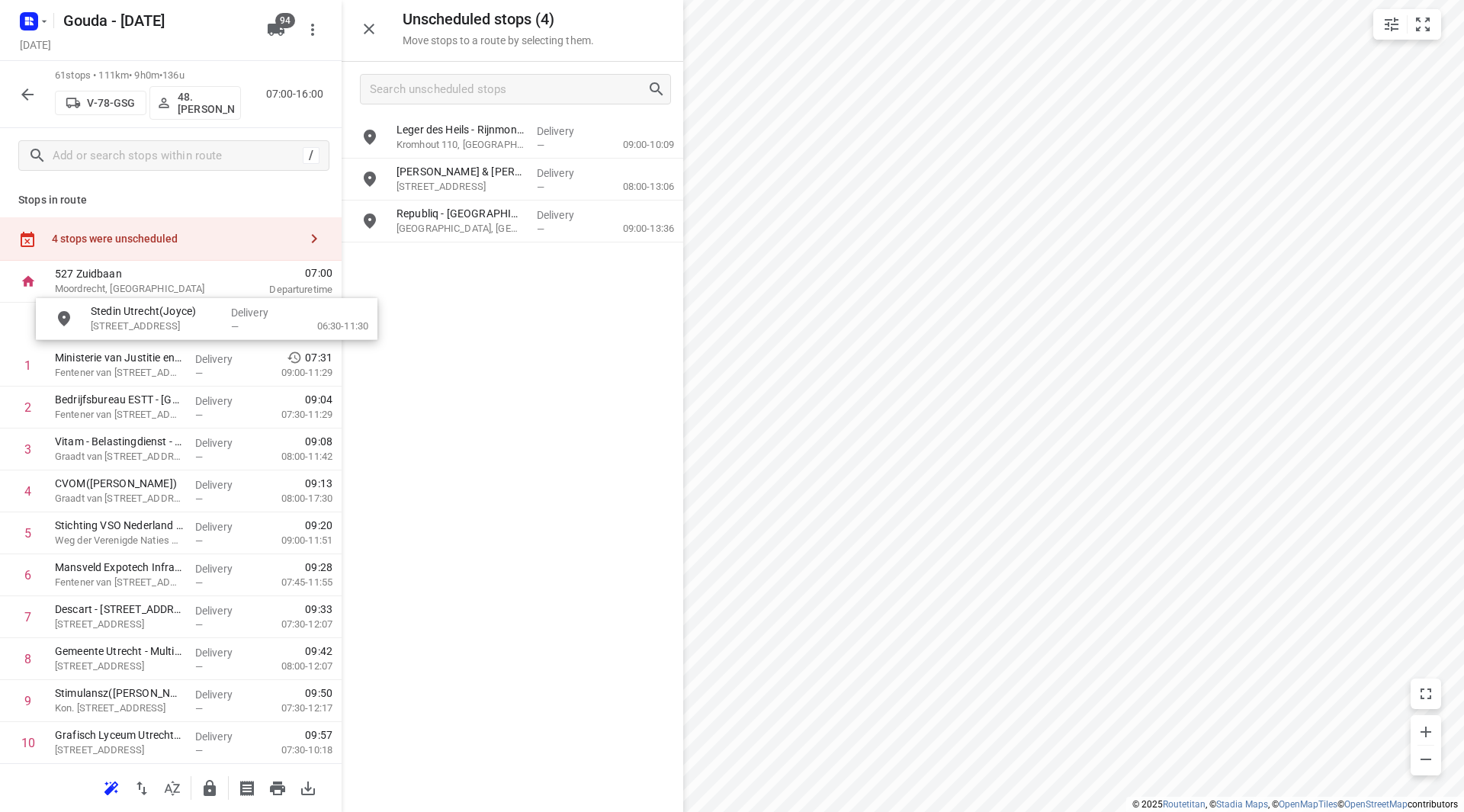
drag, startPoint x: 456, startPoint y: 184, endPoint x: 122, endPoint y: 330, distance: 364.5
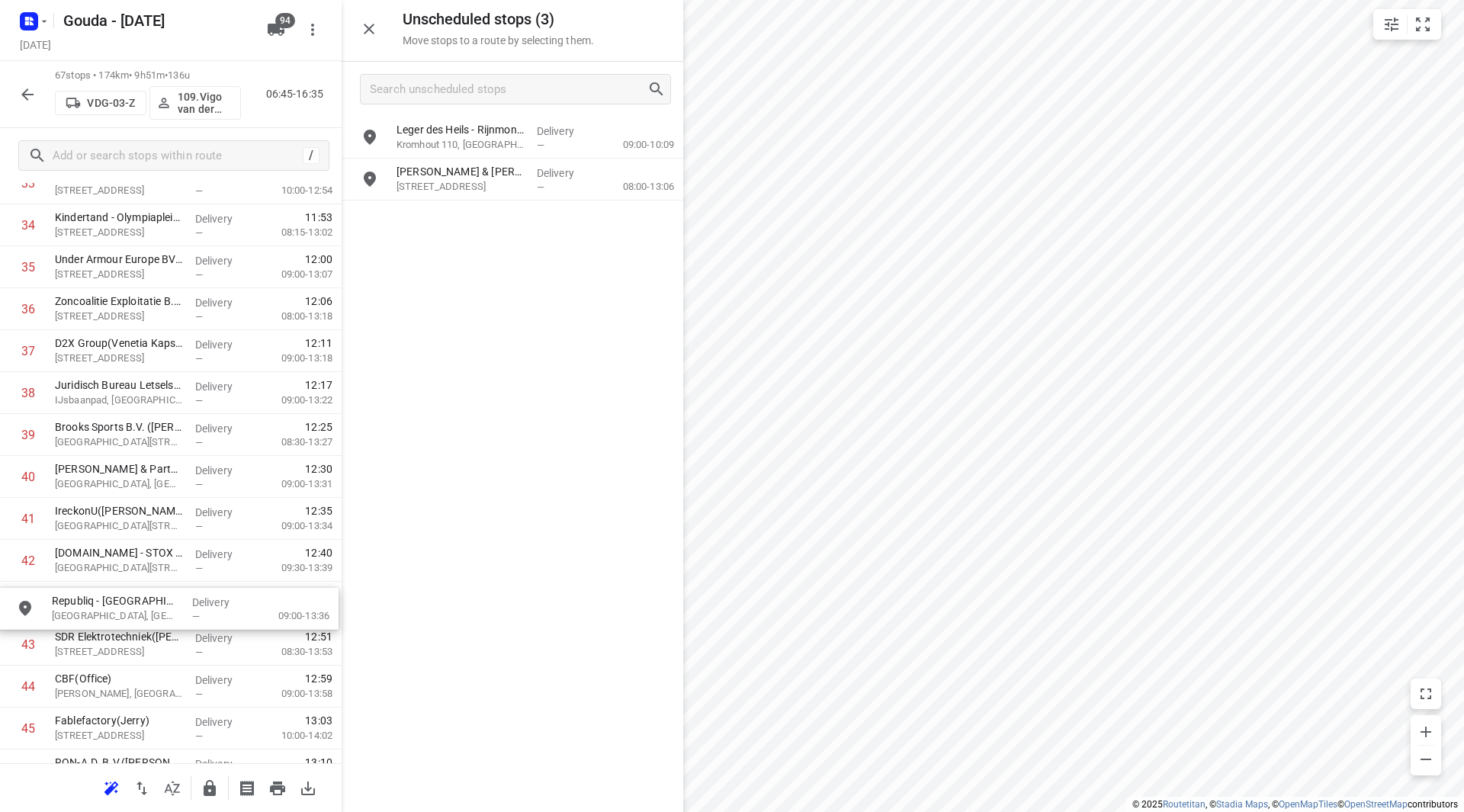
scroll to position [1485, 0]
drag, startPoint x: 472, startPoint y: 207, endPoint x: 115, endPoint y: 593, distance: 525.8
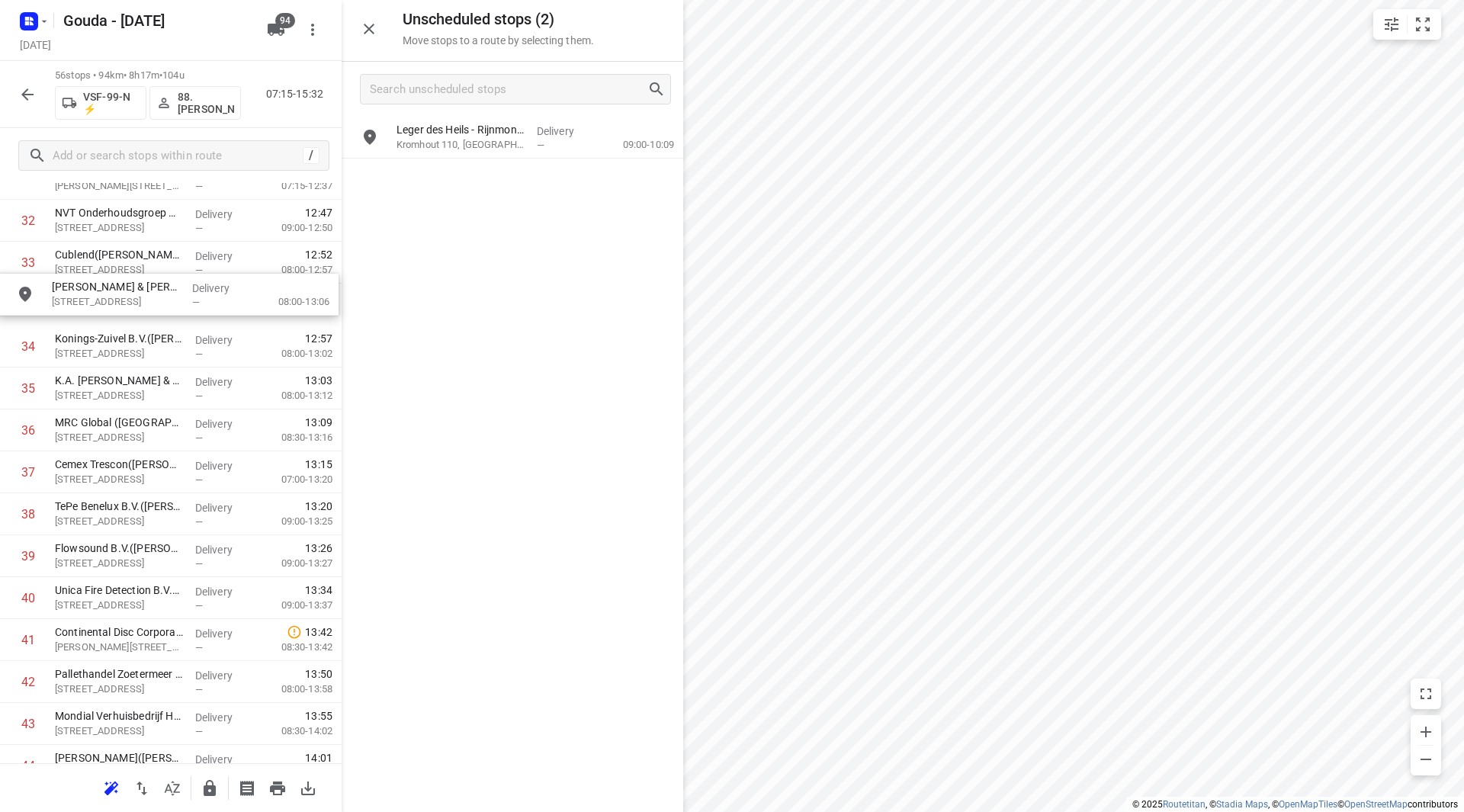
drag, startPoint x: 454, startPoint y: 171, endPoint x: 108, endPoint y: 310, distance: 372.9
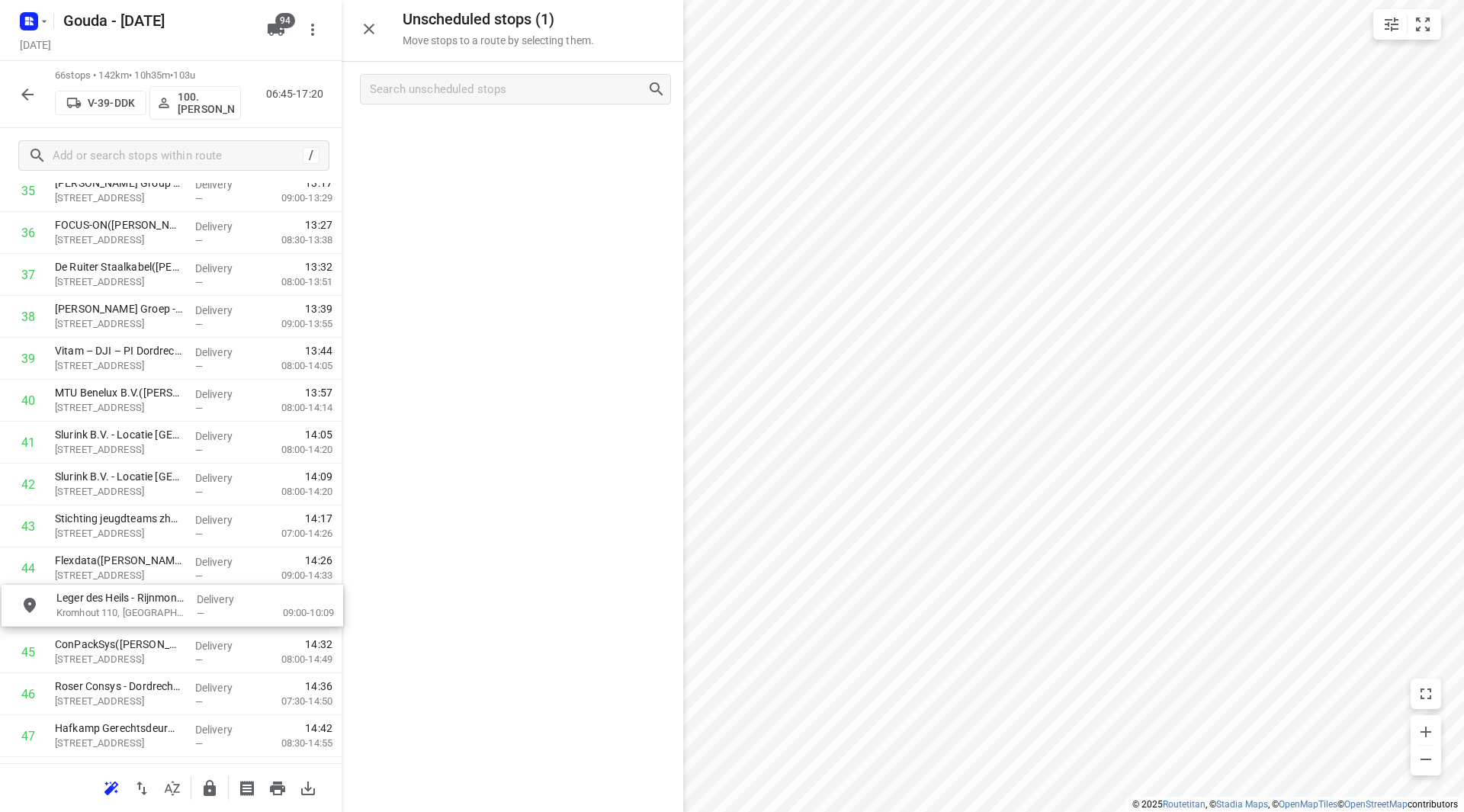
scroll to position [1564, 0]
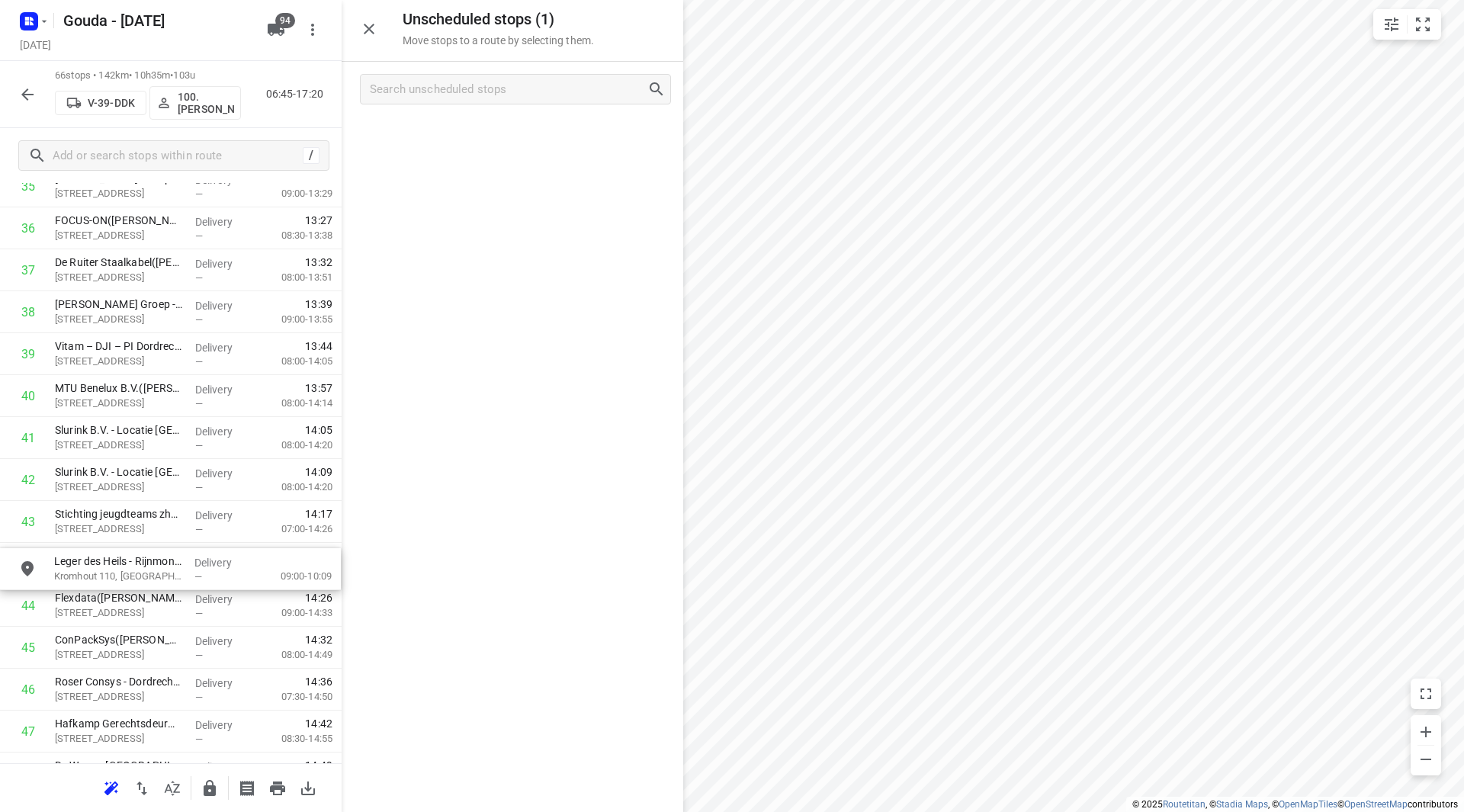
drag, startPoint x: 504, startPoint y: 131, endPoint x: 173, endPoint y: 574, distance: 553.0
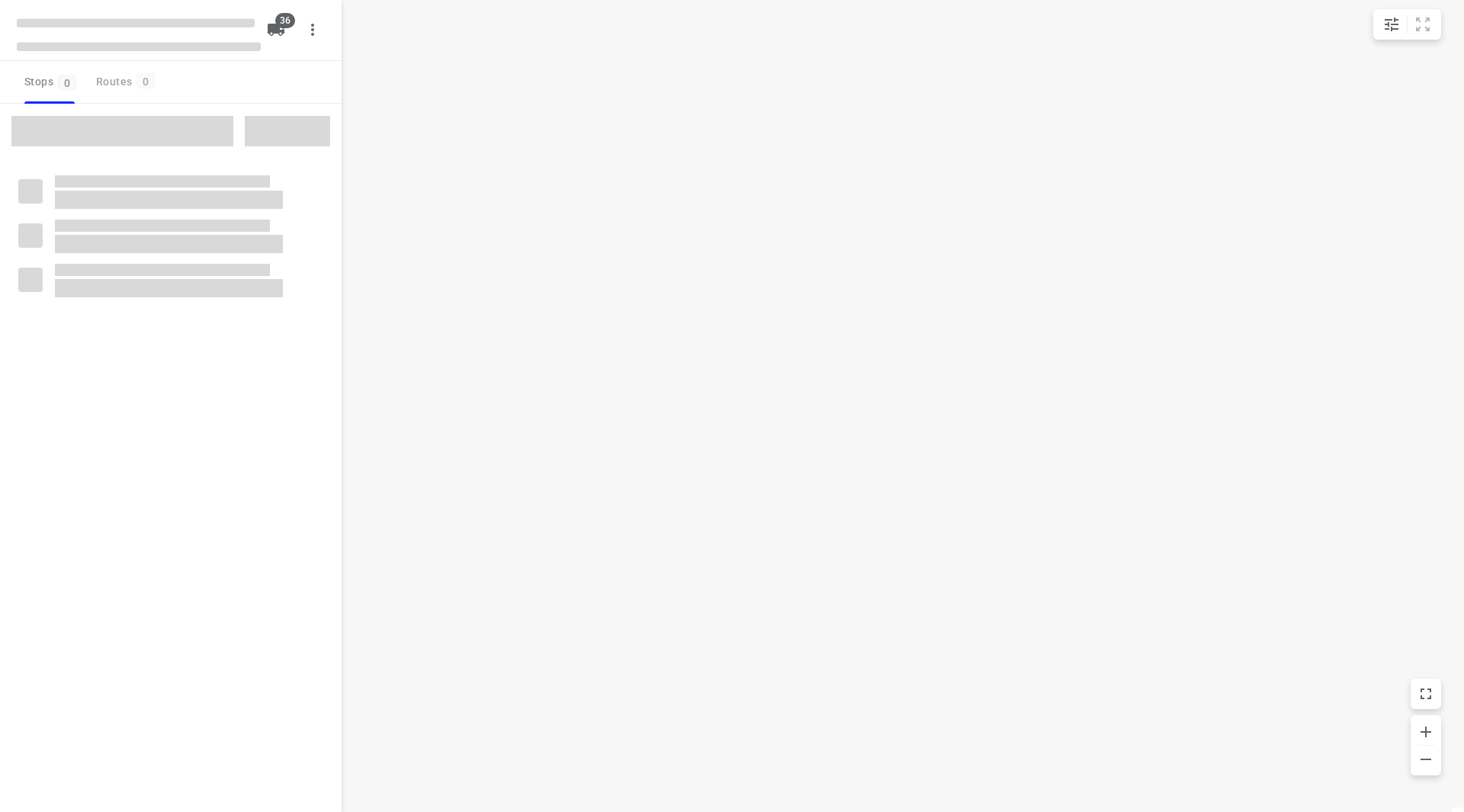
checkbox input "true"
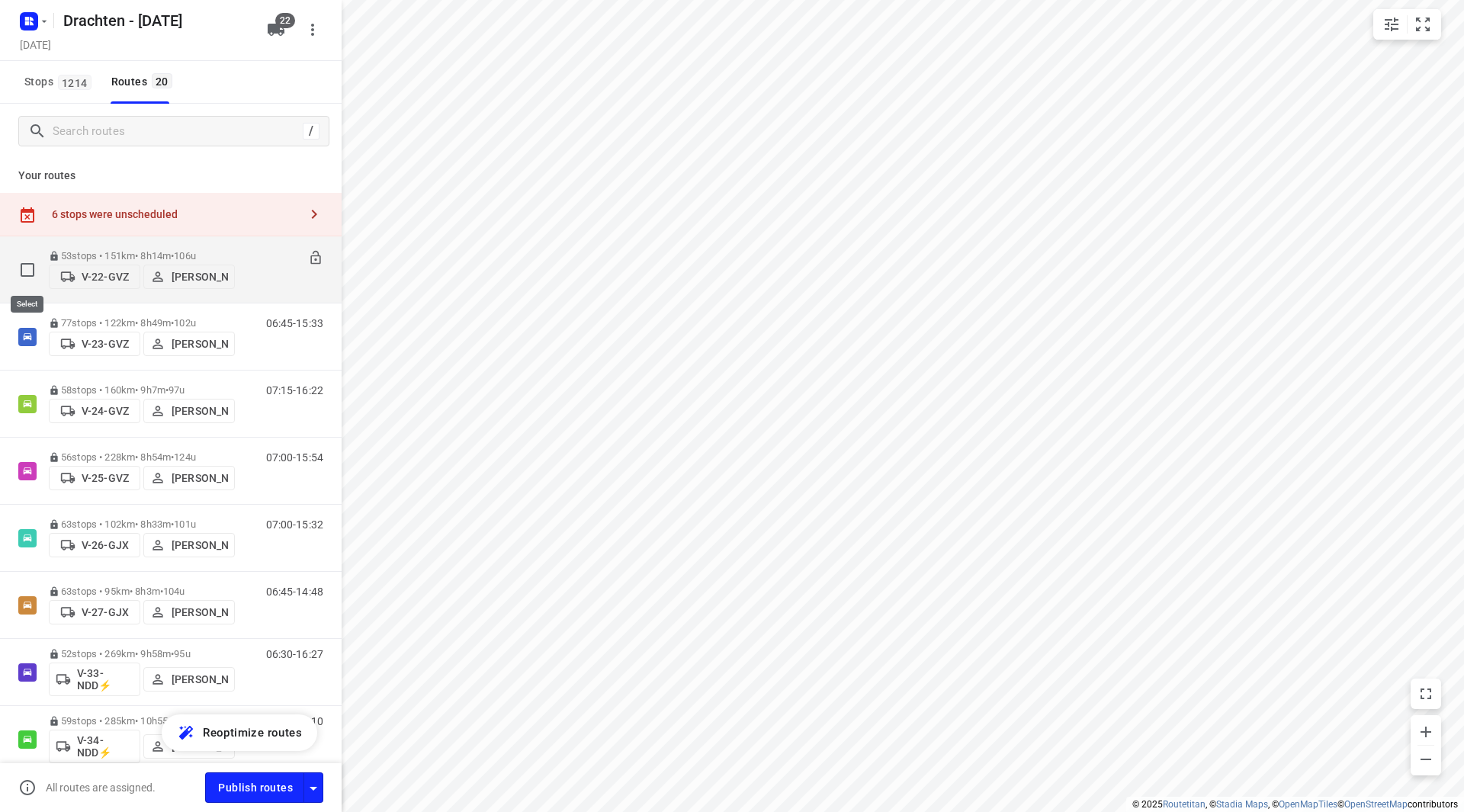
click at [21, 270] on input "checkbox" at bounding box center [27, 269] width 31 height 31
checkbox input "true"
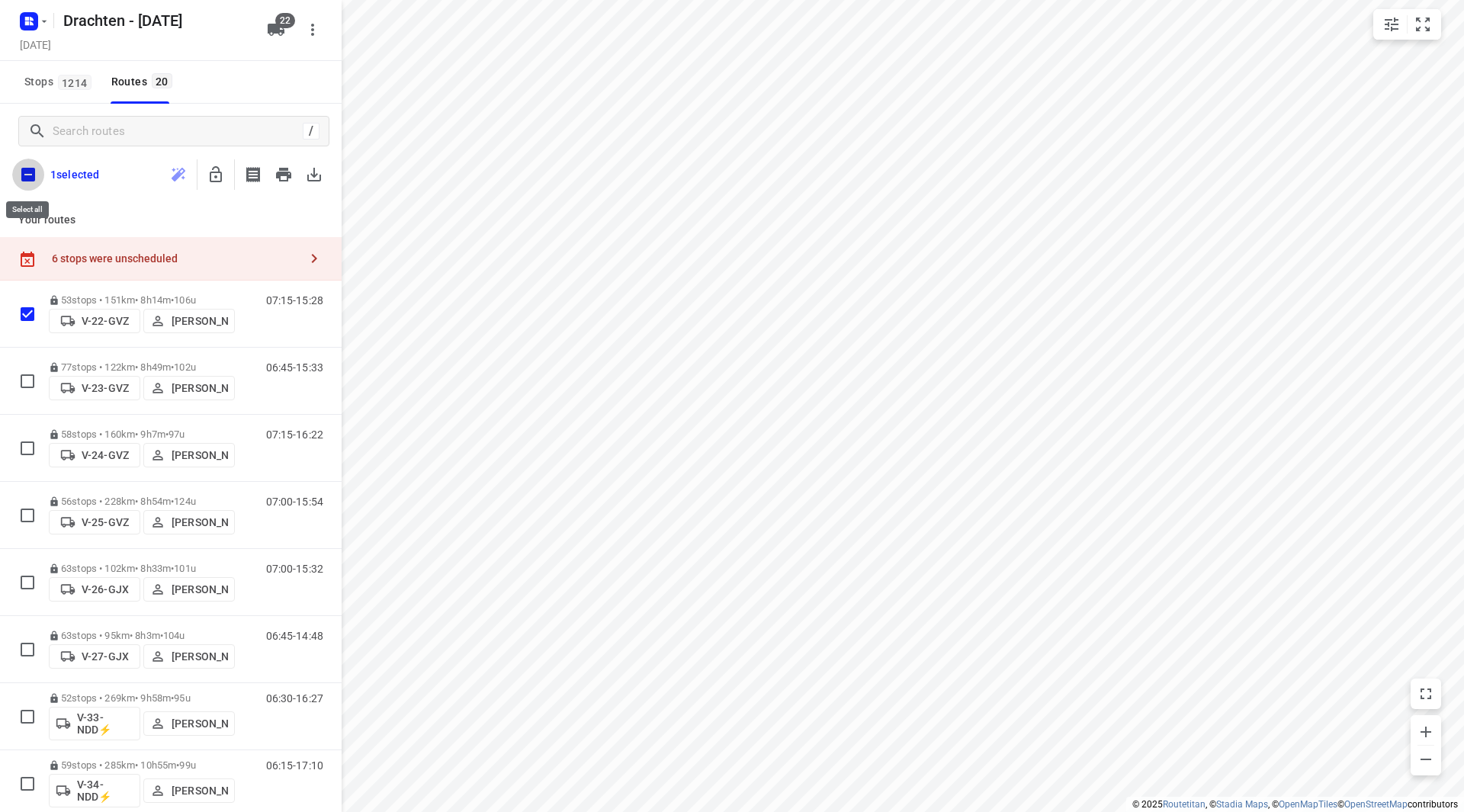
click at [25, 176] on input "checkbox" at bounding box center [28, 175] width 32 height 32
checkbox input "true"
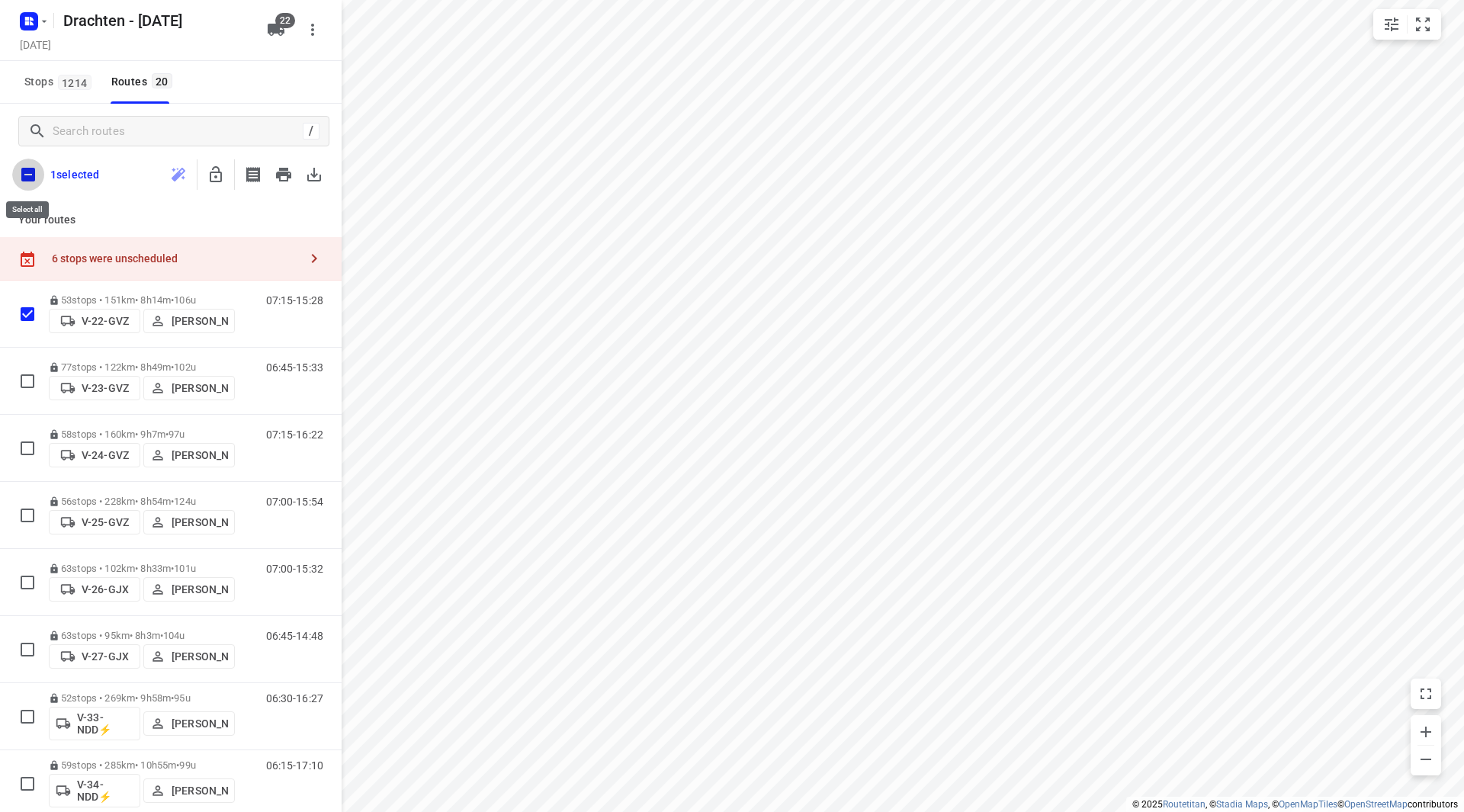
checkbox input "true"
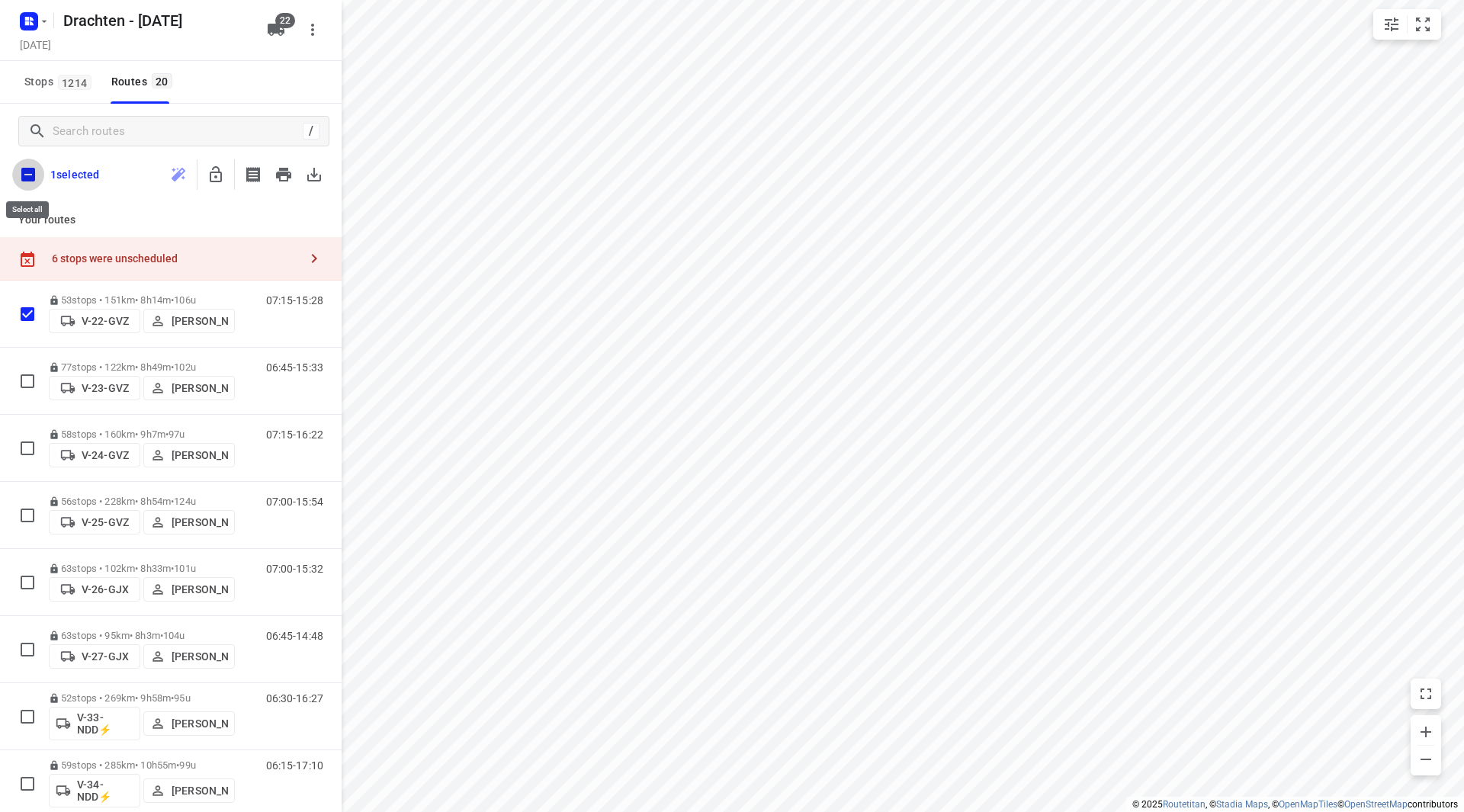
checkbox input "true"
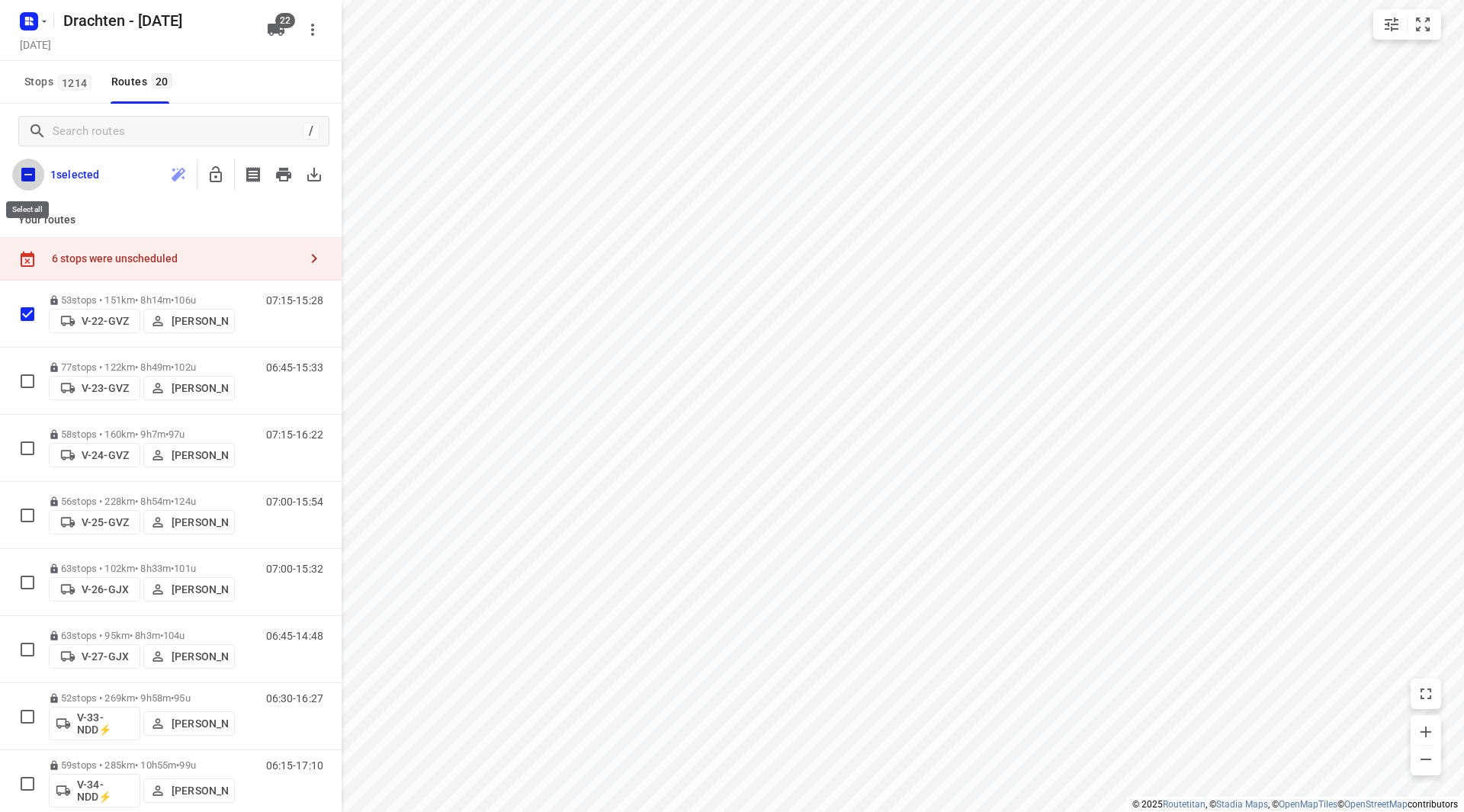
checkbox input "true"
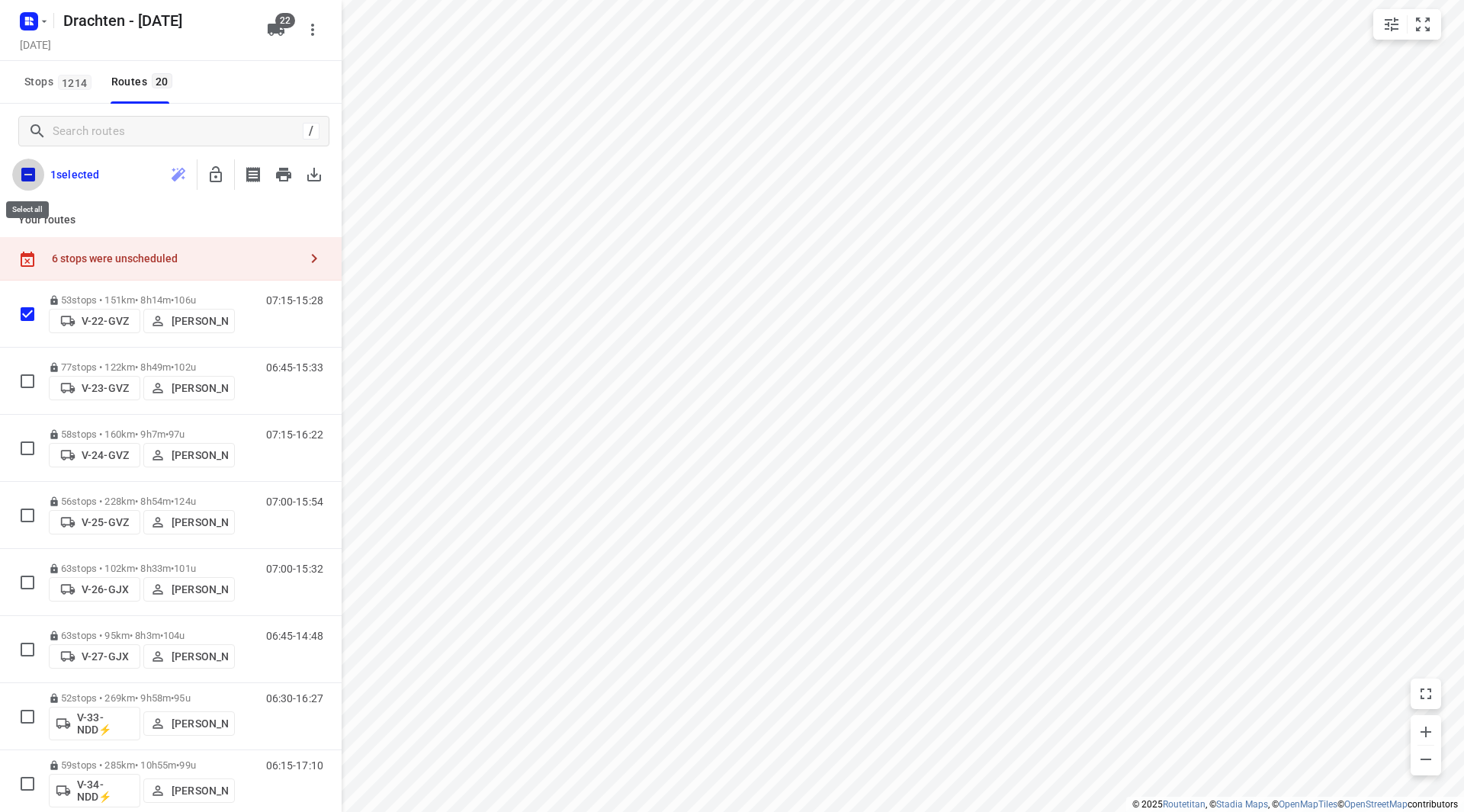
checkbox input "true"
click at [216, 181] on icon "button" at bounding box center [216, 174] width 12 height 16
click at [20, 175] on input "checkbox" at bounding box center [28, 175] width 32 height 32
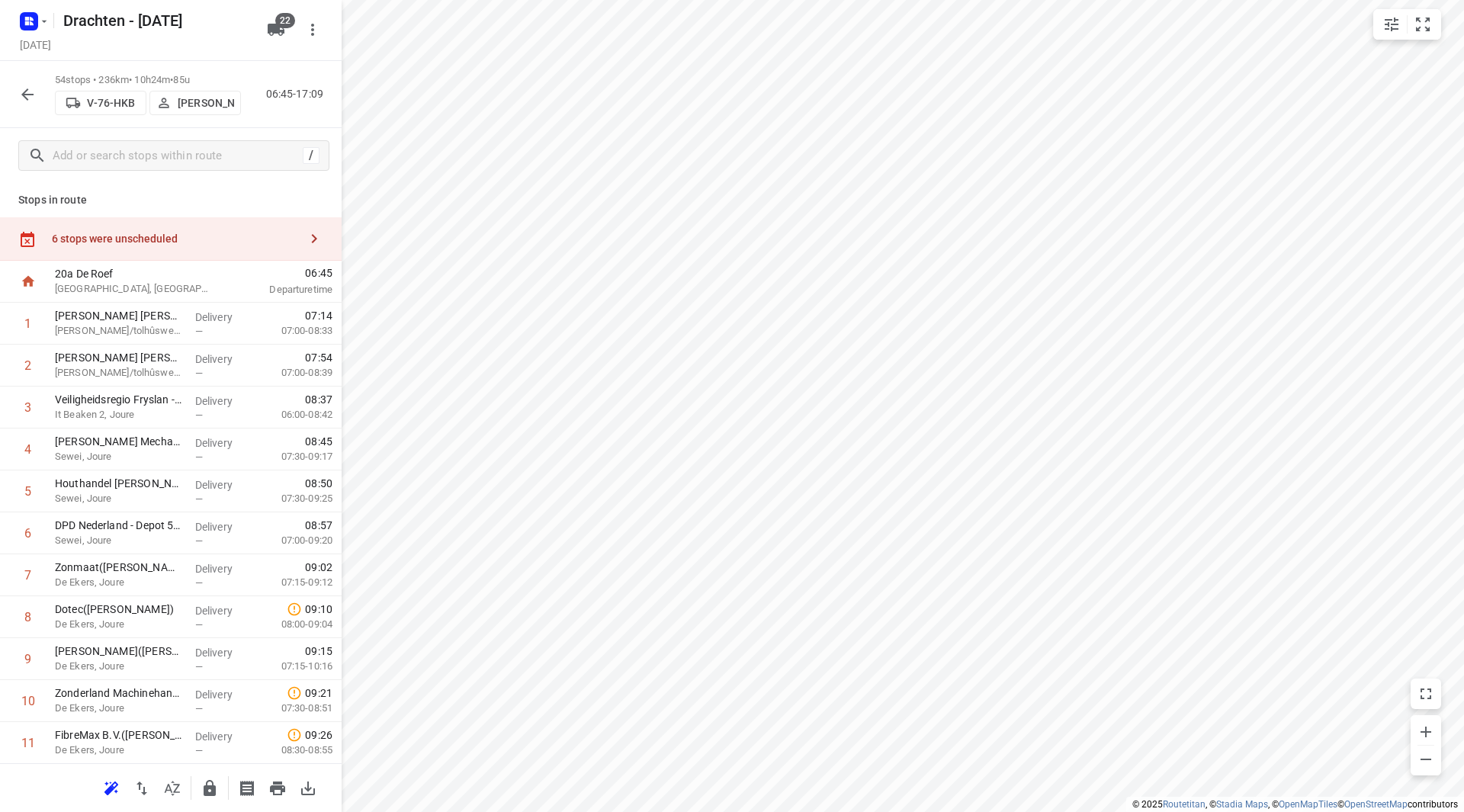
click at [201, 231] on div "6 stops were unscheduled" at bounding box center [171, 239] width 342 height 43
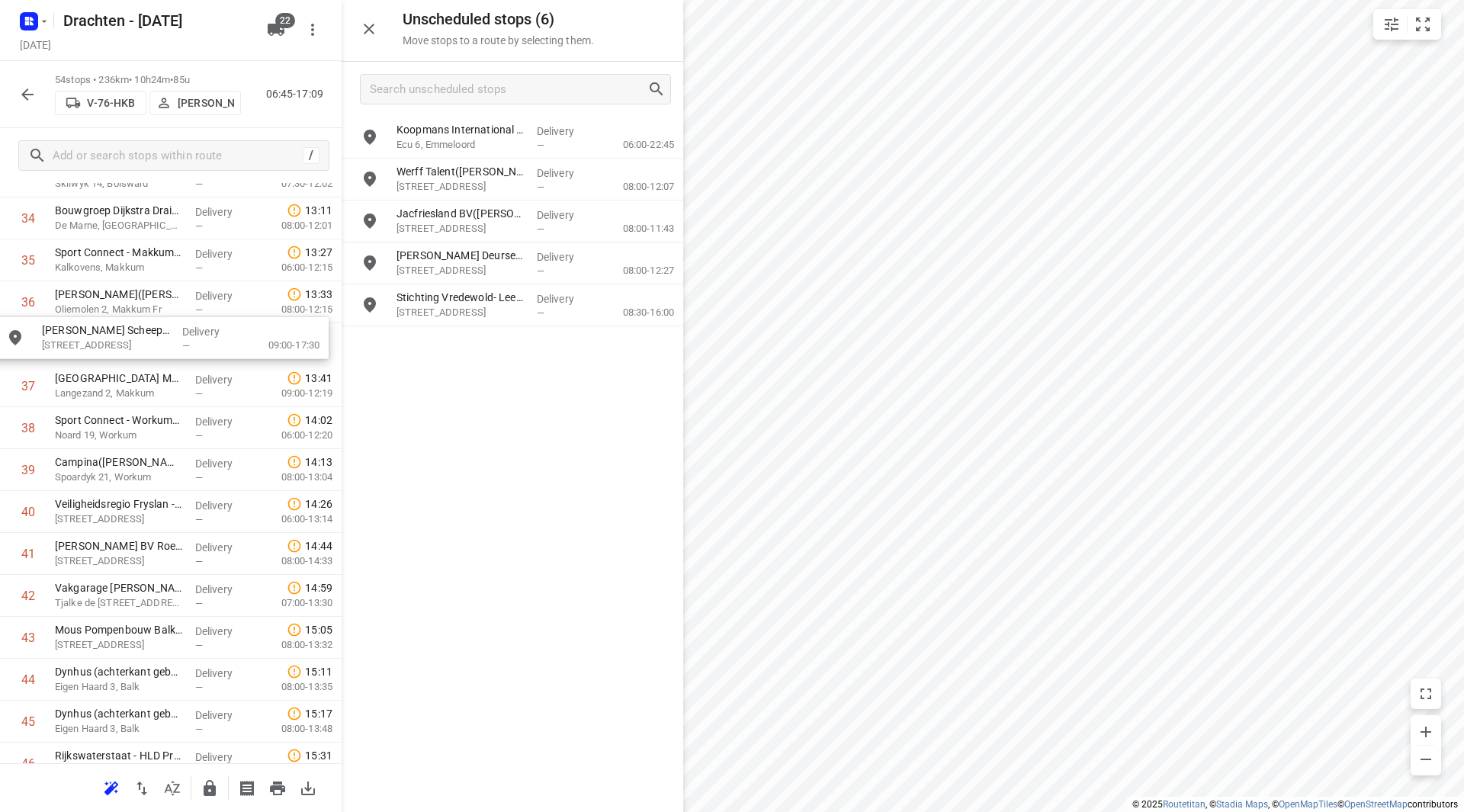
scroll to position [1489, 0]
drag, startPoint x: 382, startPoint y: 188, endPoint x: 80, endPoint y: 354, distance: 344.6
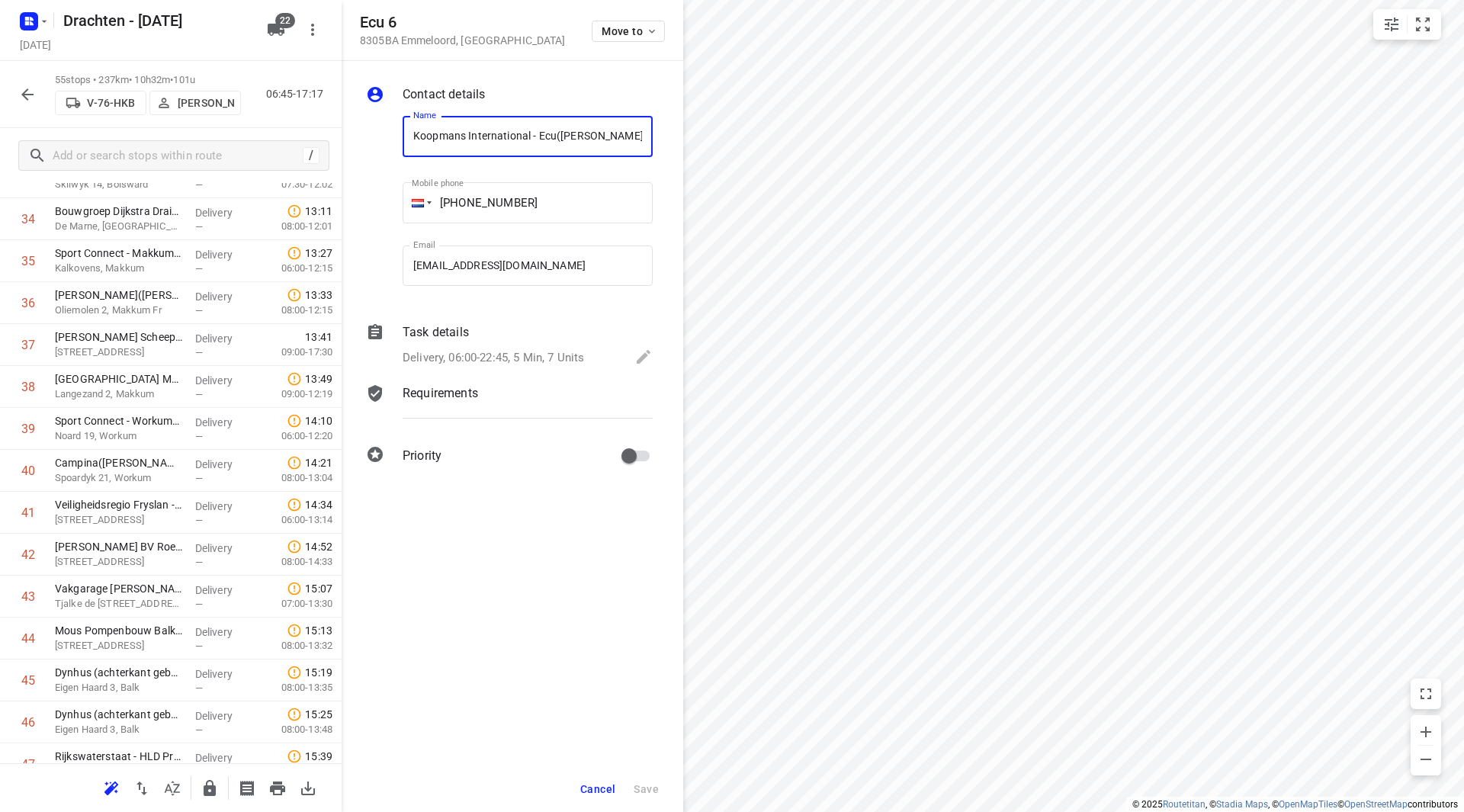
drag, startPoint x: 551, startPoint y: 135, endPoint x: 371, endPoint y: 143, distance: 180.2
click at [371, 143] on div "Name Koopmans International - Ecu(Annemarie Koek) Name Mobile phone +05 2763840…" at bounding box center [509, 204] width 292 height 201
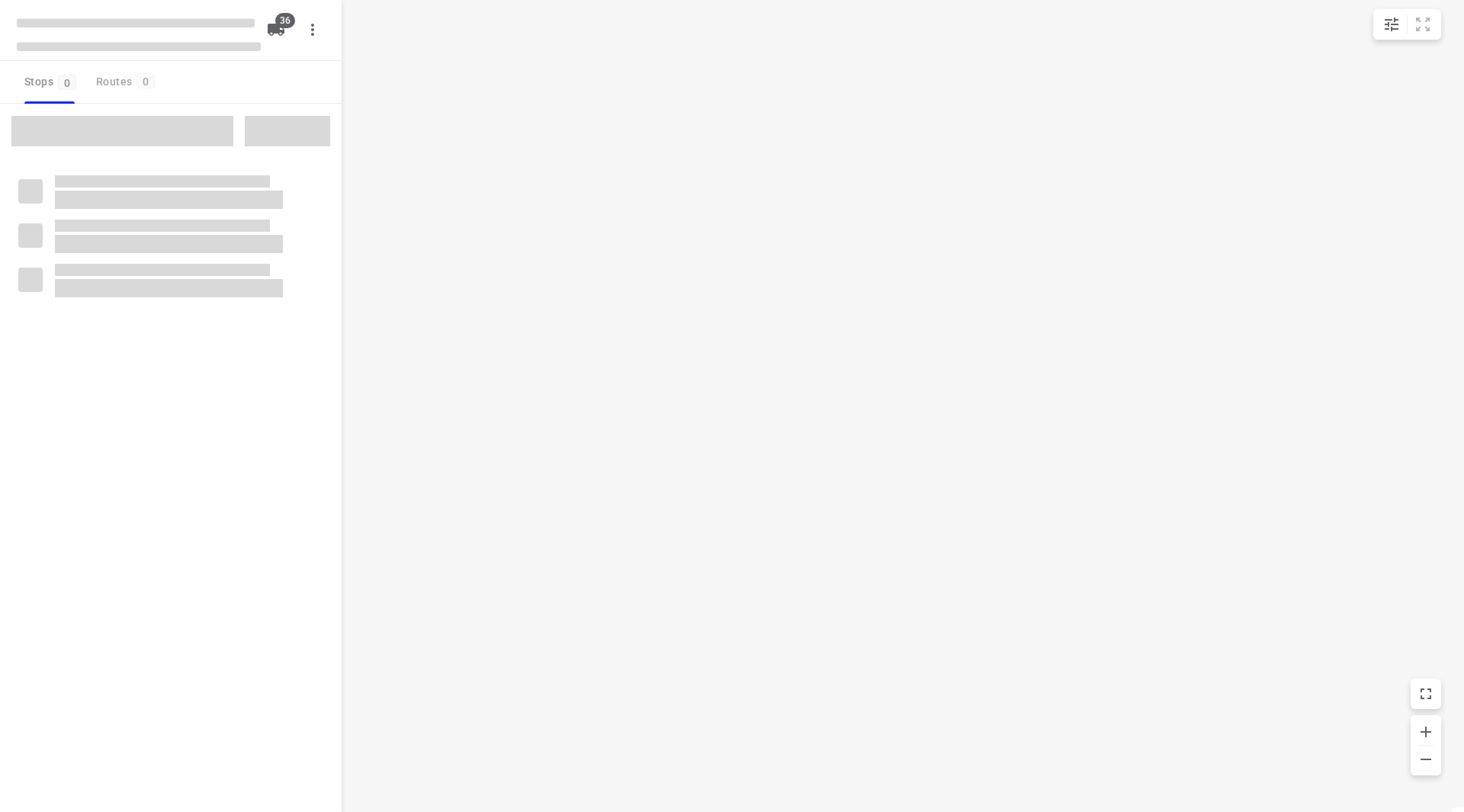
checkbox input "true"
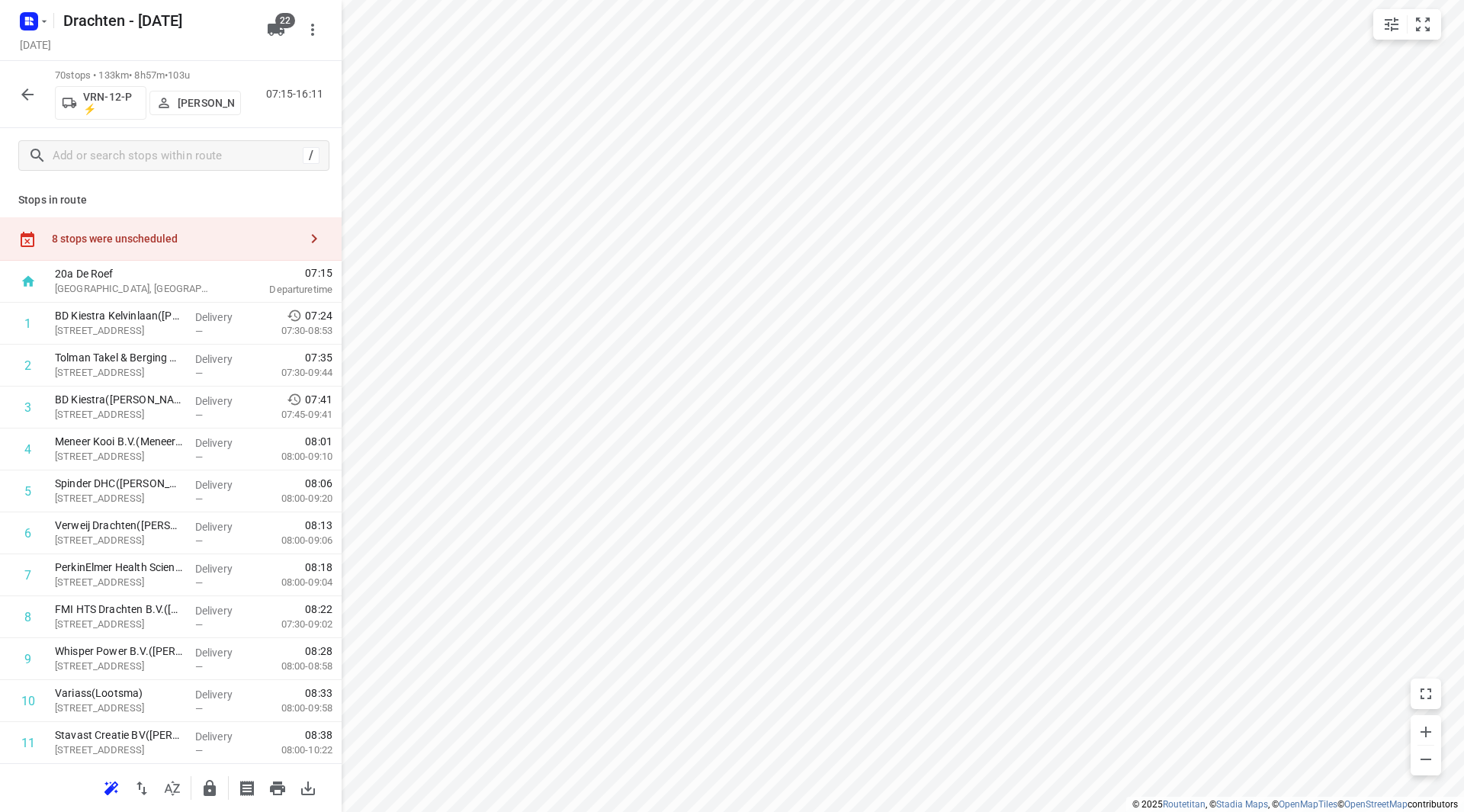
click at [208, 239] on div "8 stops were unscheduled" at bounding box center [176, 239] width 247 height 12
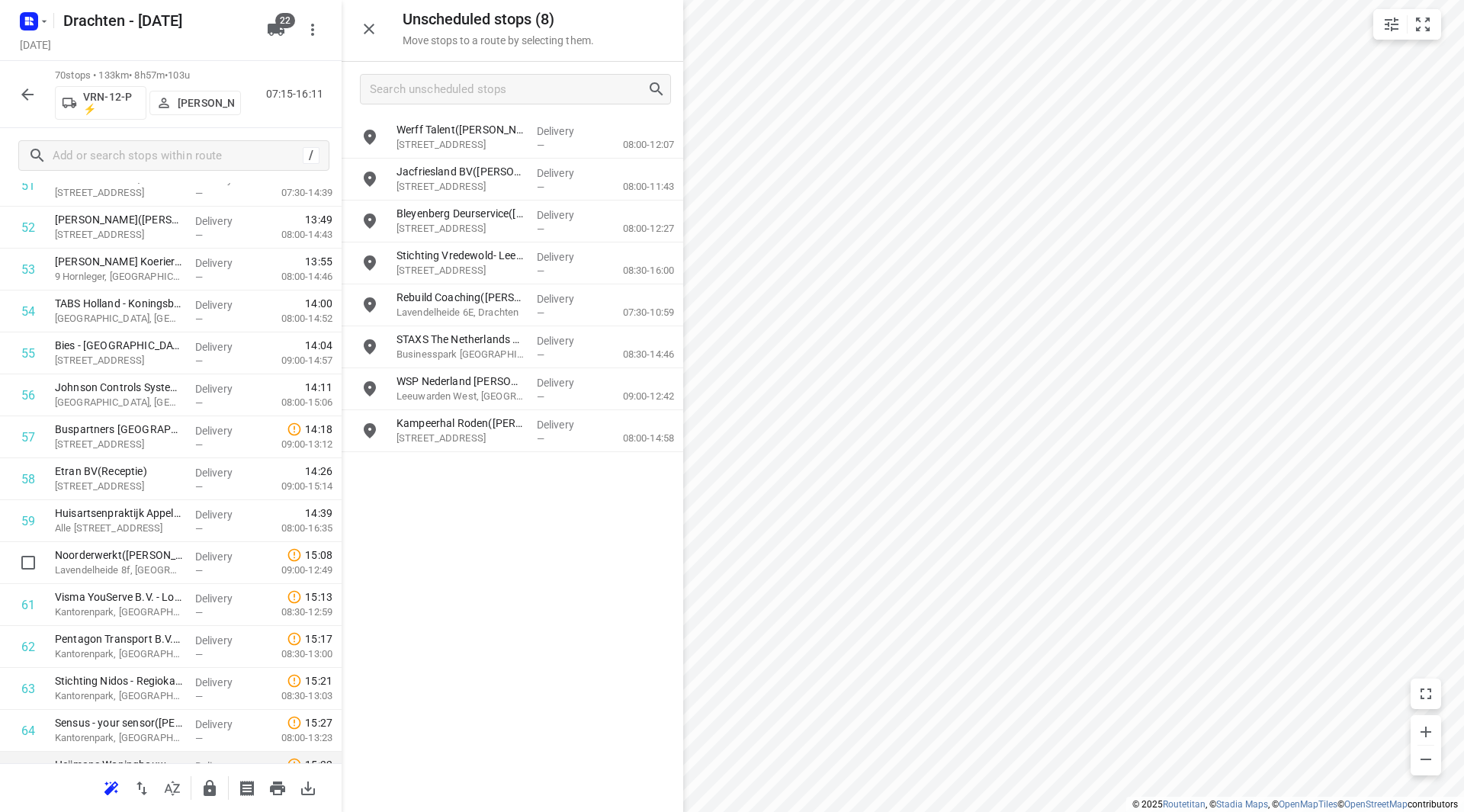
scroll to position [2440, 0]
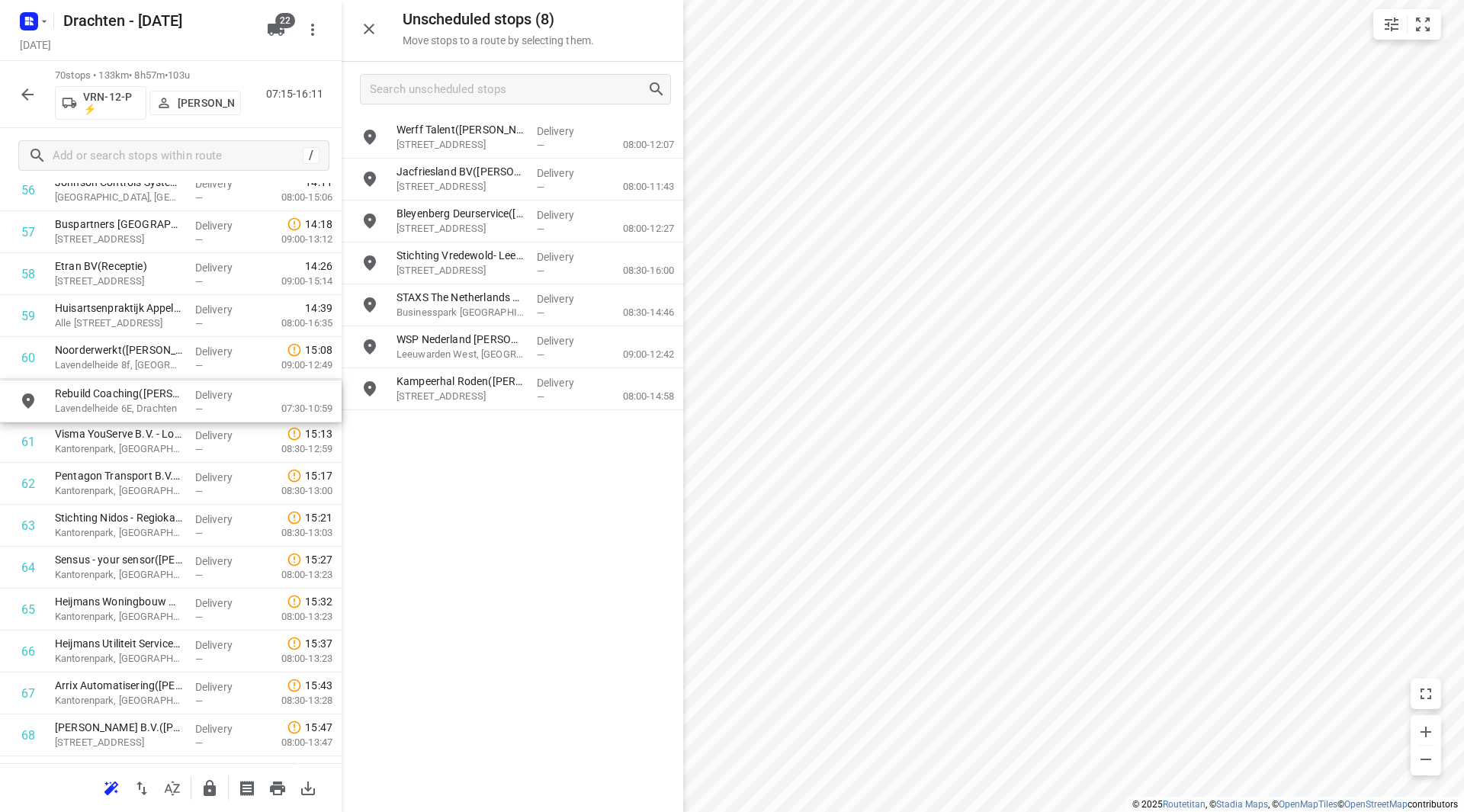
drag, startPoint x: 474, startPoint y: 309, endPoint x: 134, endPoint y: 398, distance: 351.5
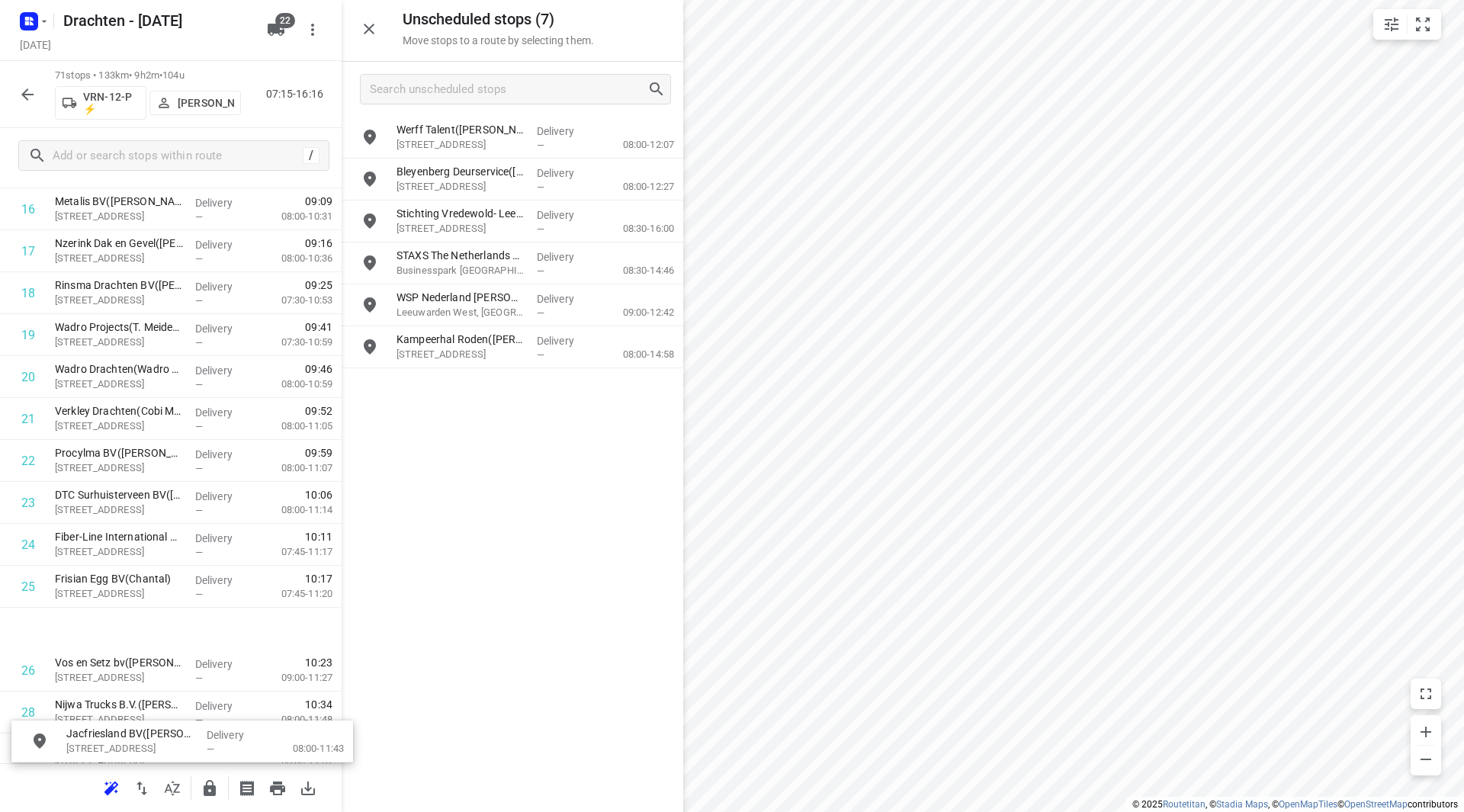
scroll to position [756, 0]
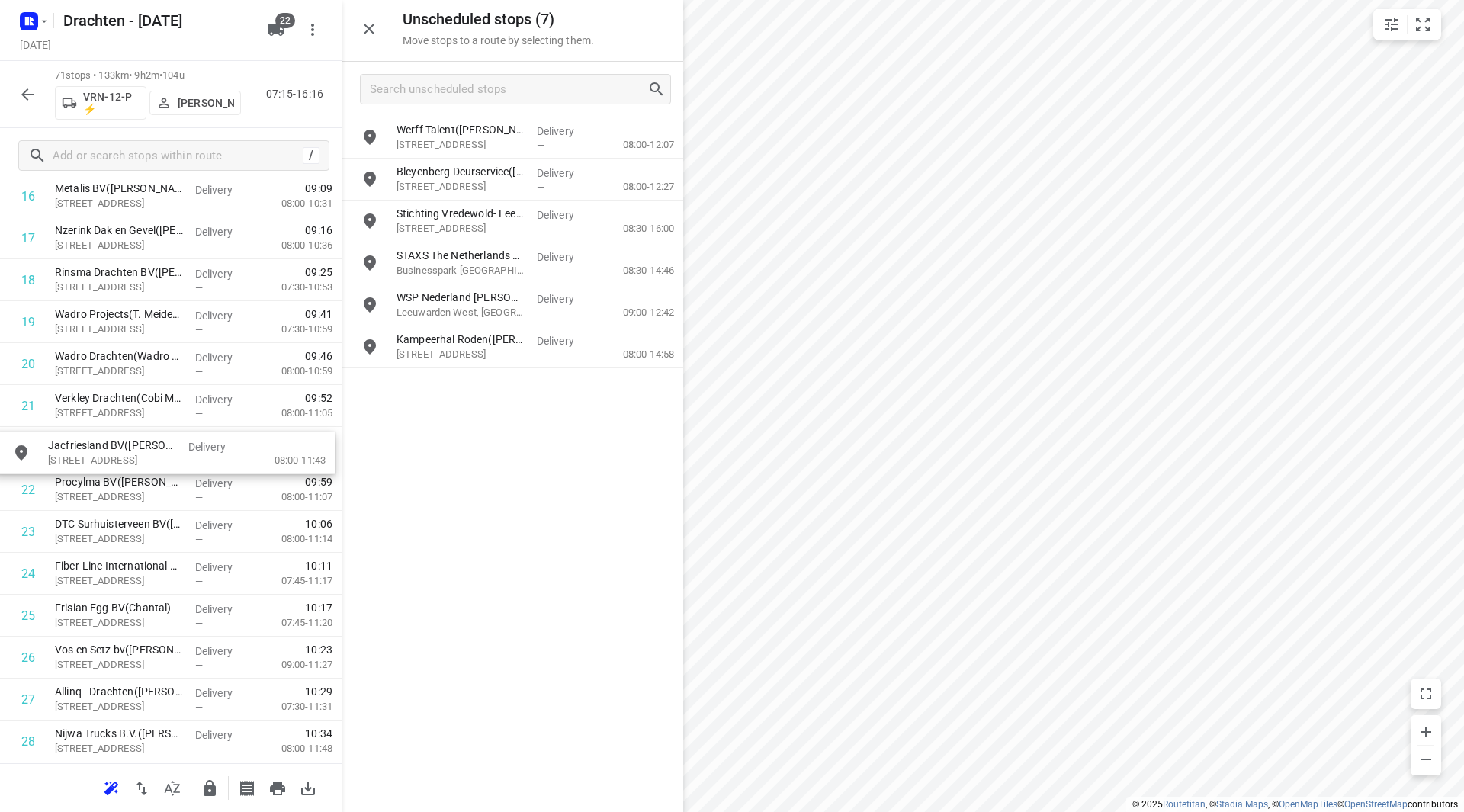
drag, startPoint x: 451, startPoint y: 167, endPoint x: 97, endPoint y: 442, distance: 448.3
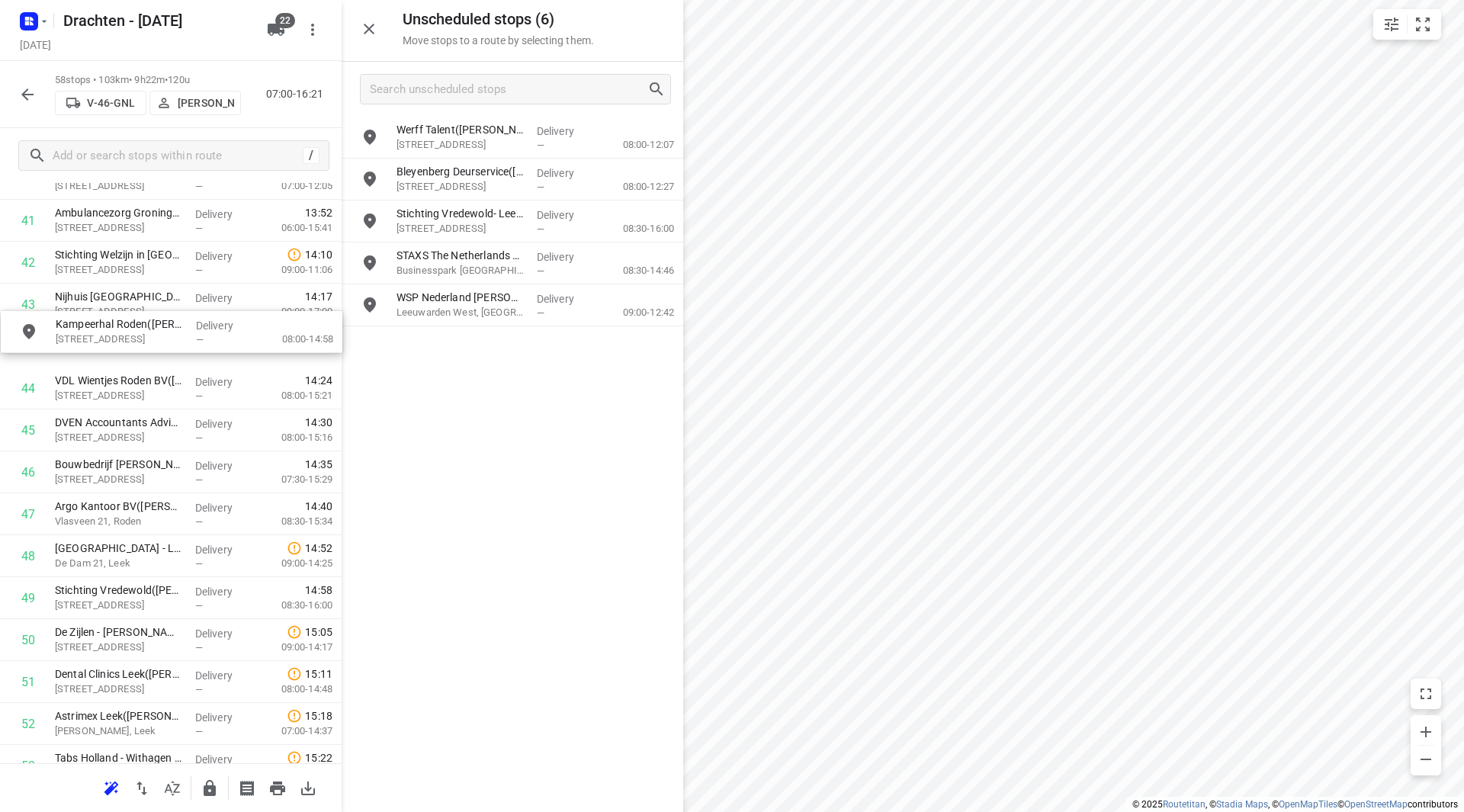
scroll to position [1779, 0]
drag, startPoint x: 479, startPoint y: 356, endPoint x: 131, endPoint y: 354, distance: 348.0
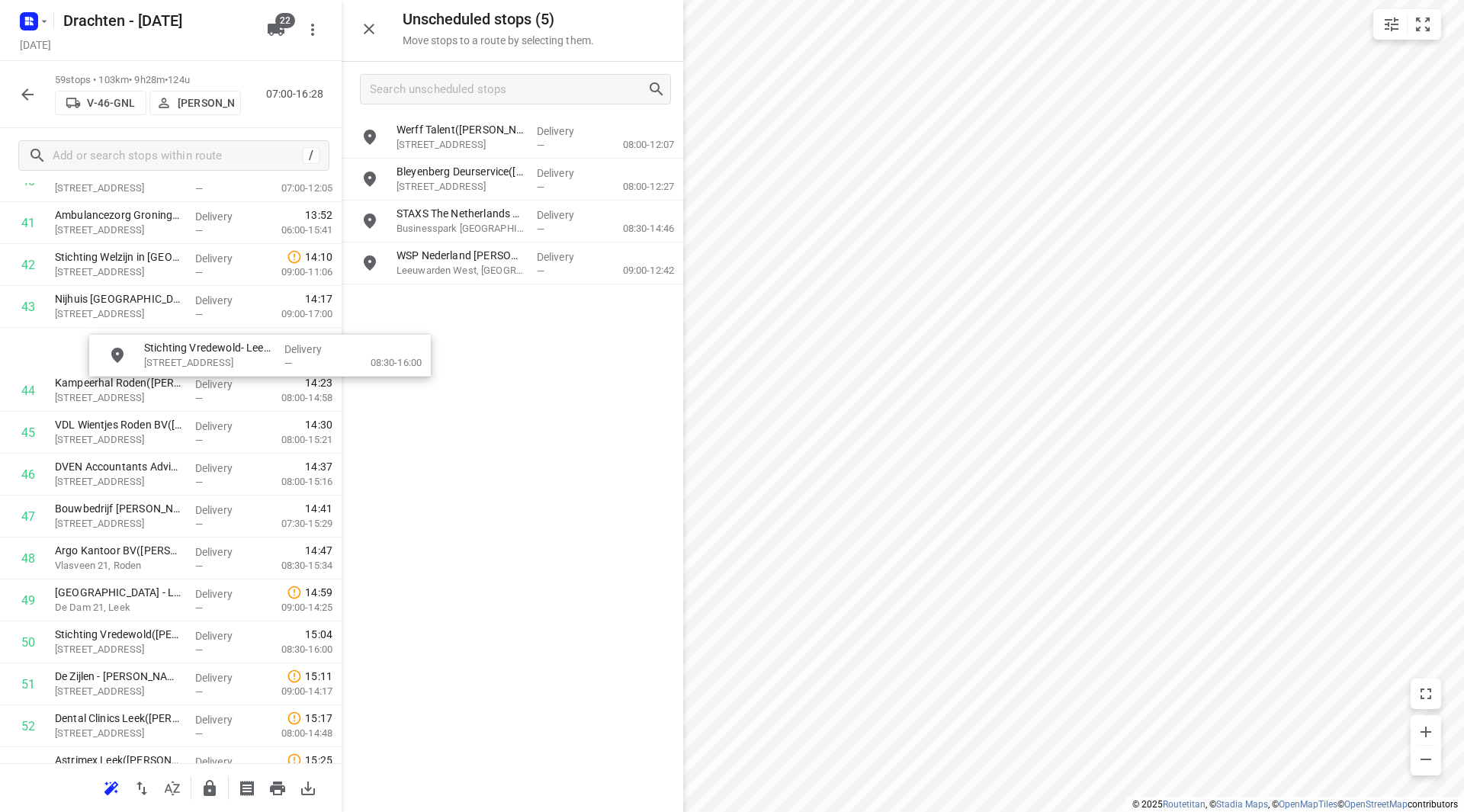
scroll to position [1775, 0]
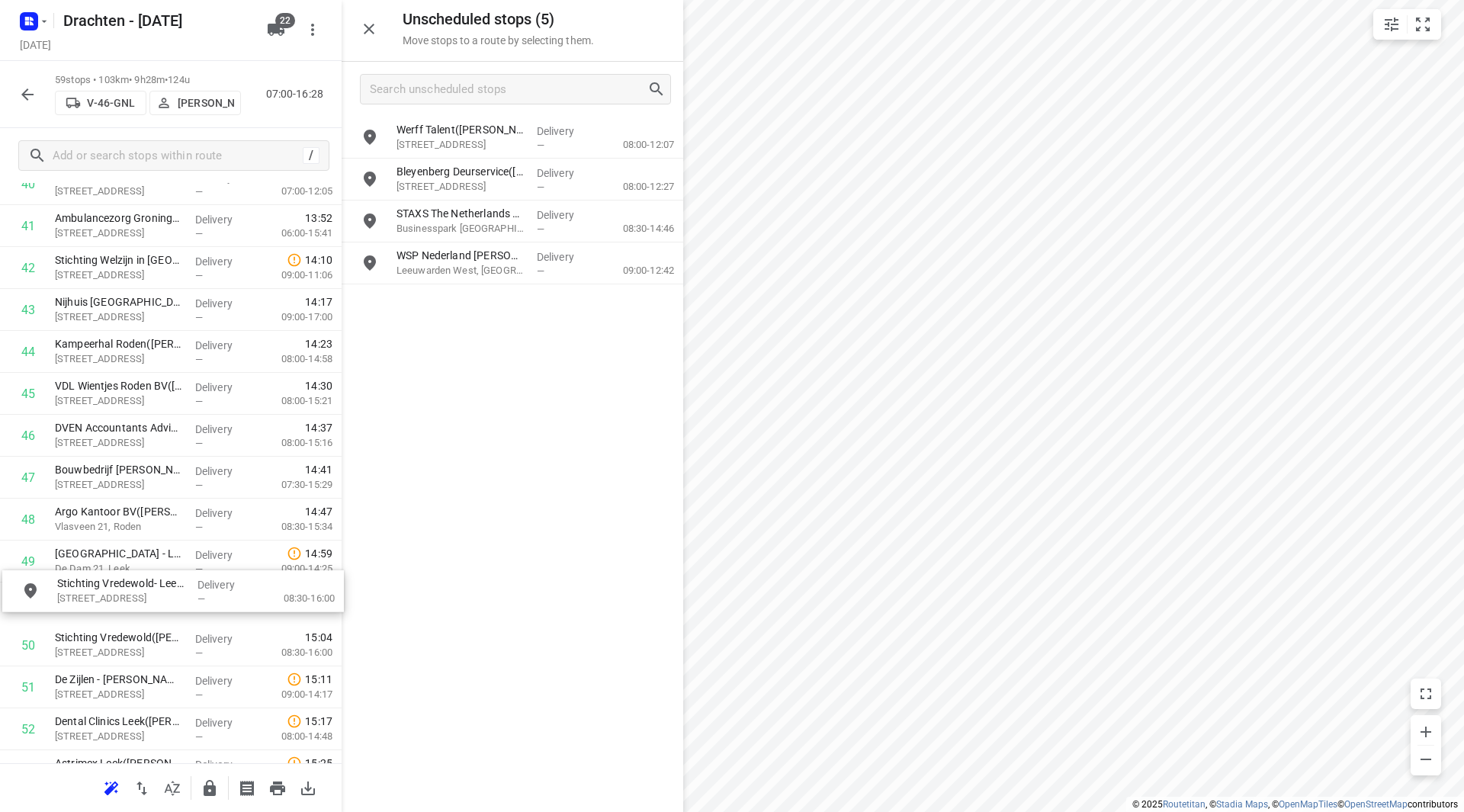
drag, startPoint x: 391, startPoint y: 220, endPoint x: 125, endPoint y: 590, distance: 455.7
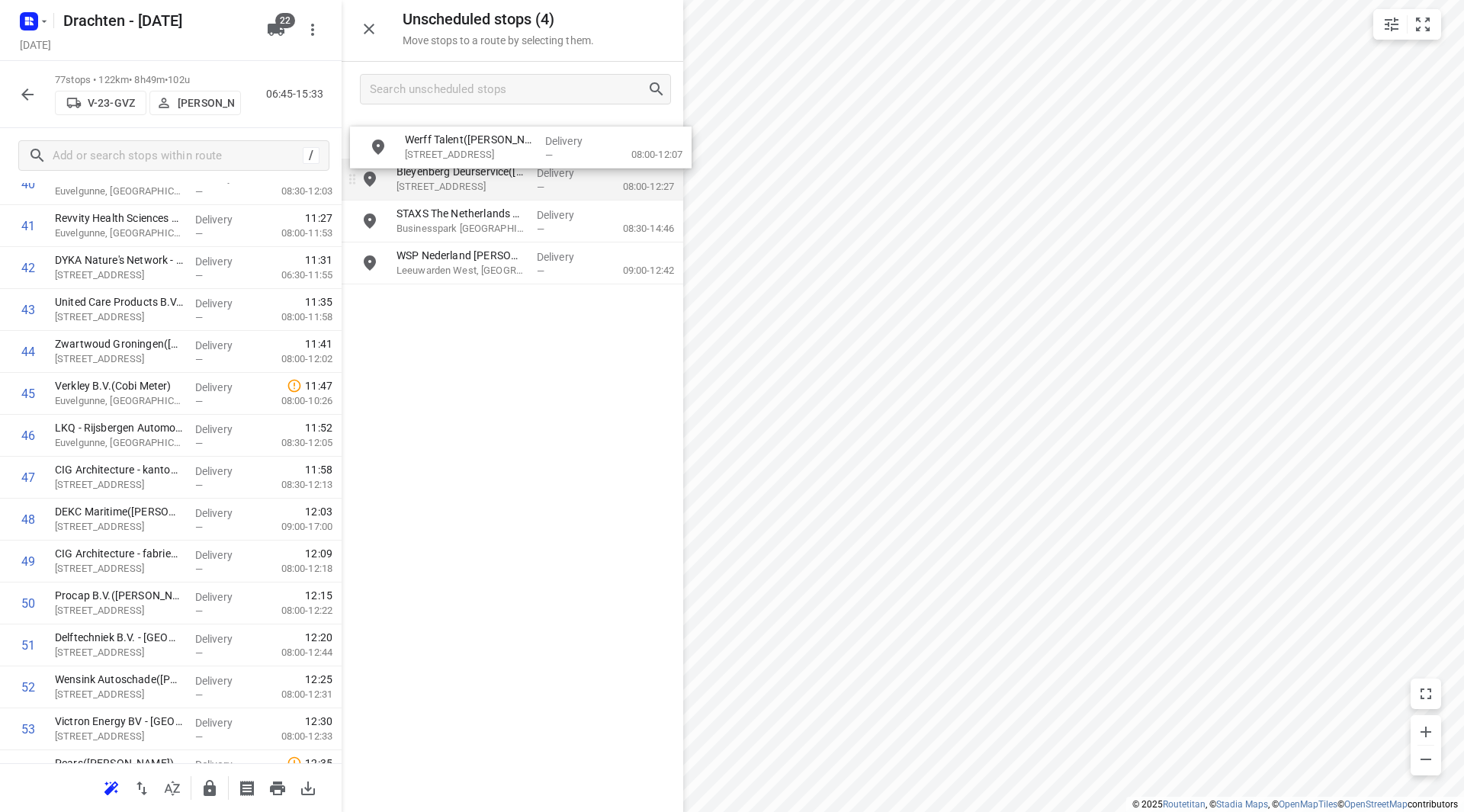
drag, startPoint x: 455, startPoint y: 153, endPoint x: 458, endPoint y: 163, distance: 10.4
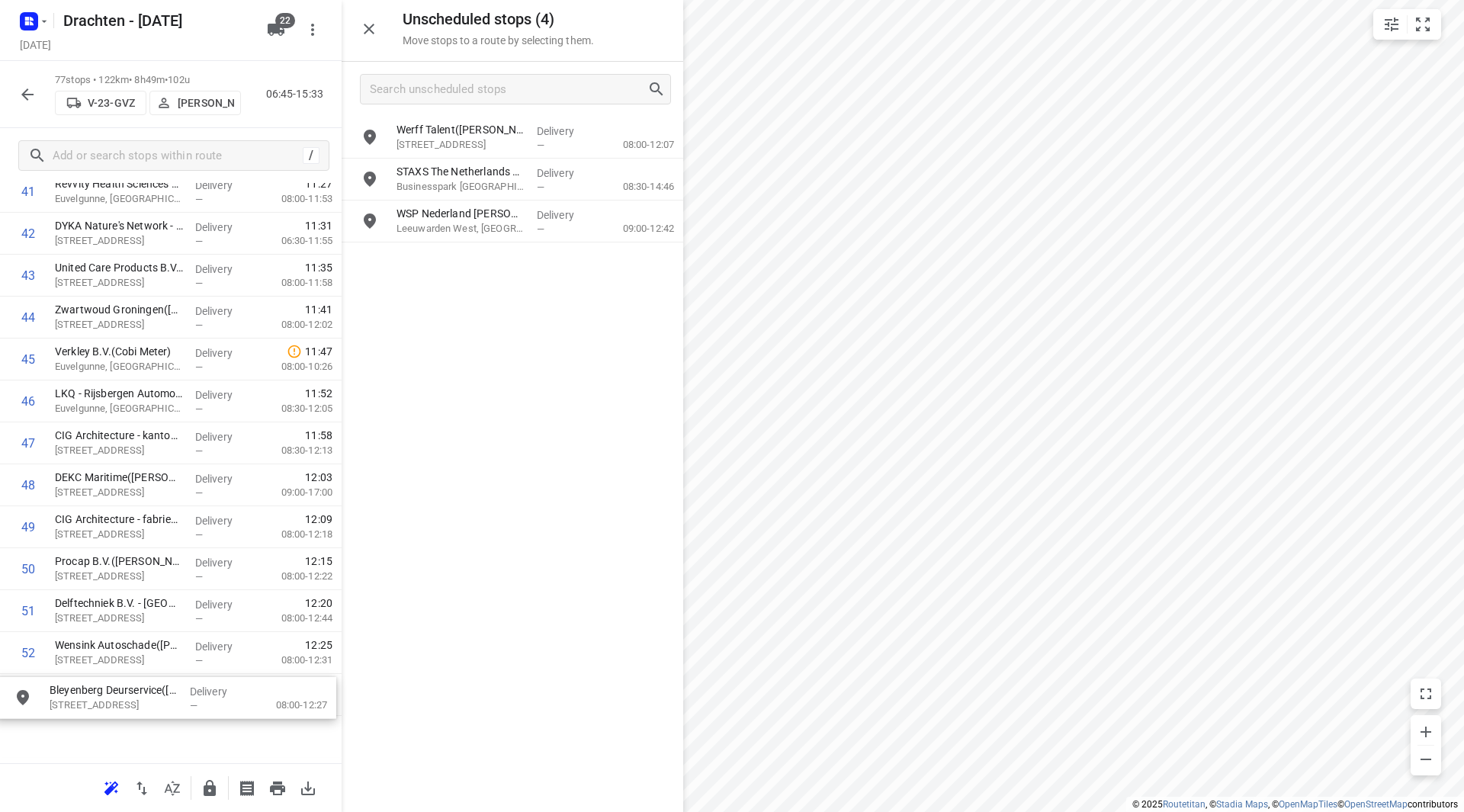
scroll to position [1902, 0]
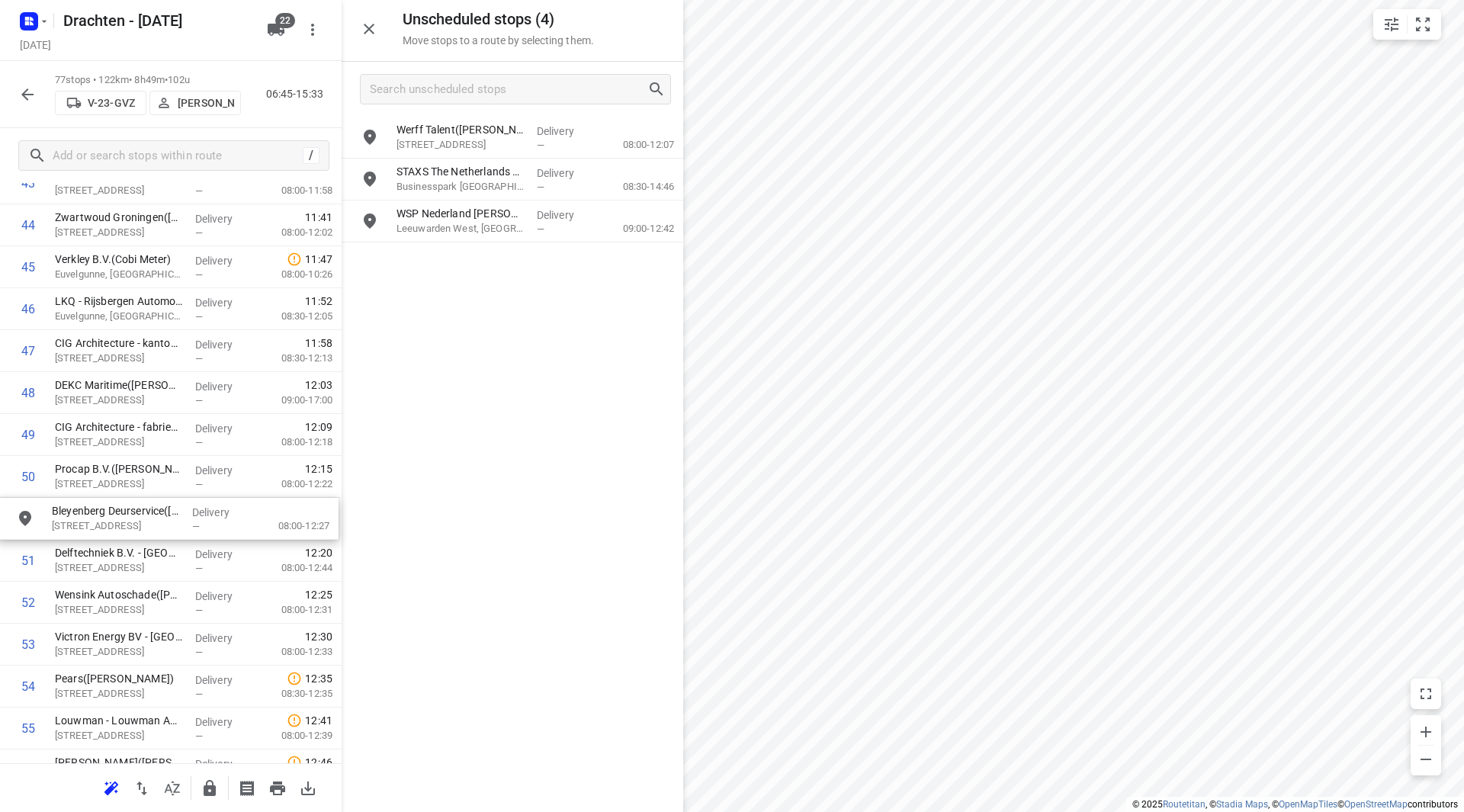
drag, startPoint x: 432, startPoint y: 192, endPoint x: 109, endPoint y: 527, distance: 465.4
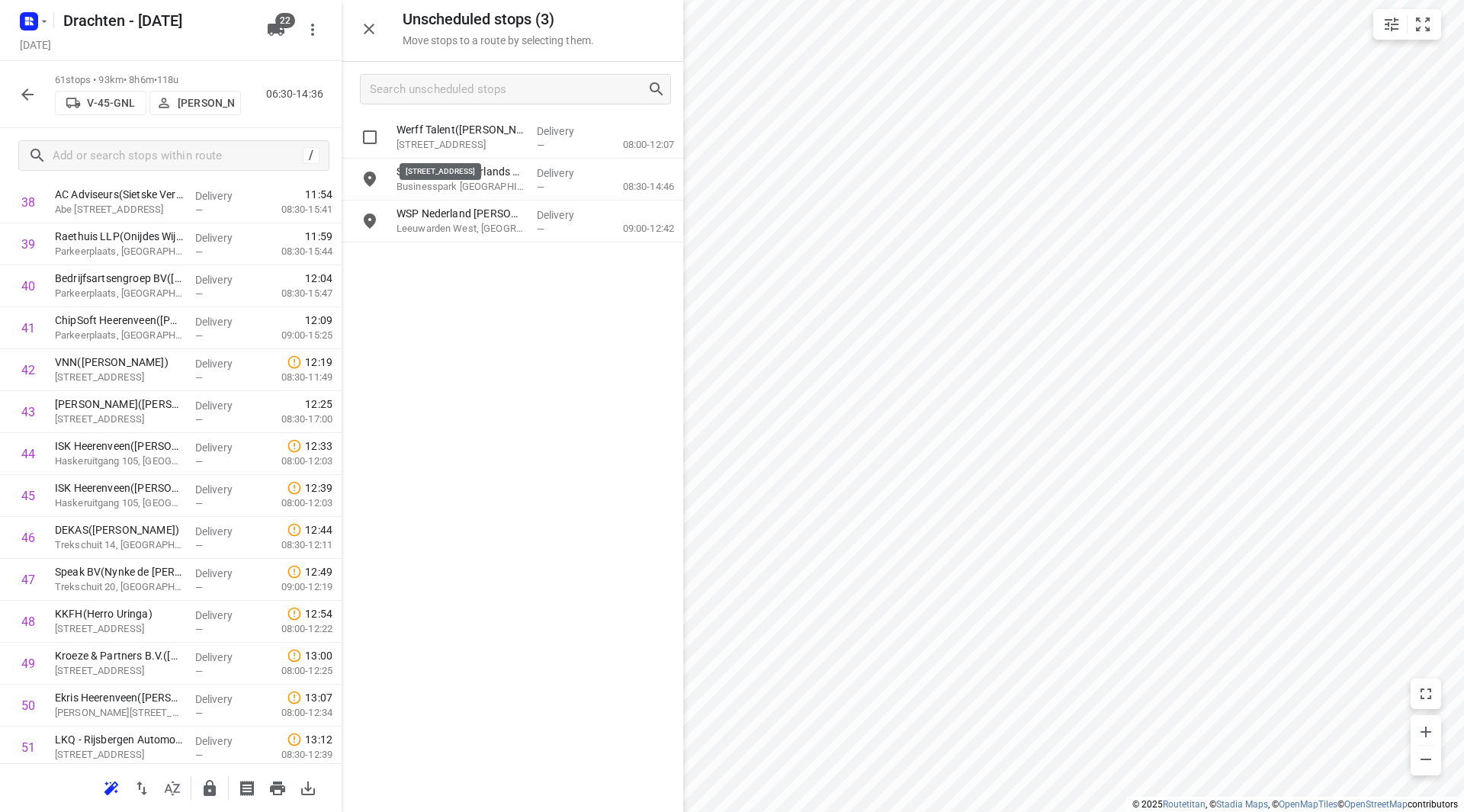
scroll to position [1619, 0]
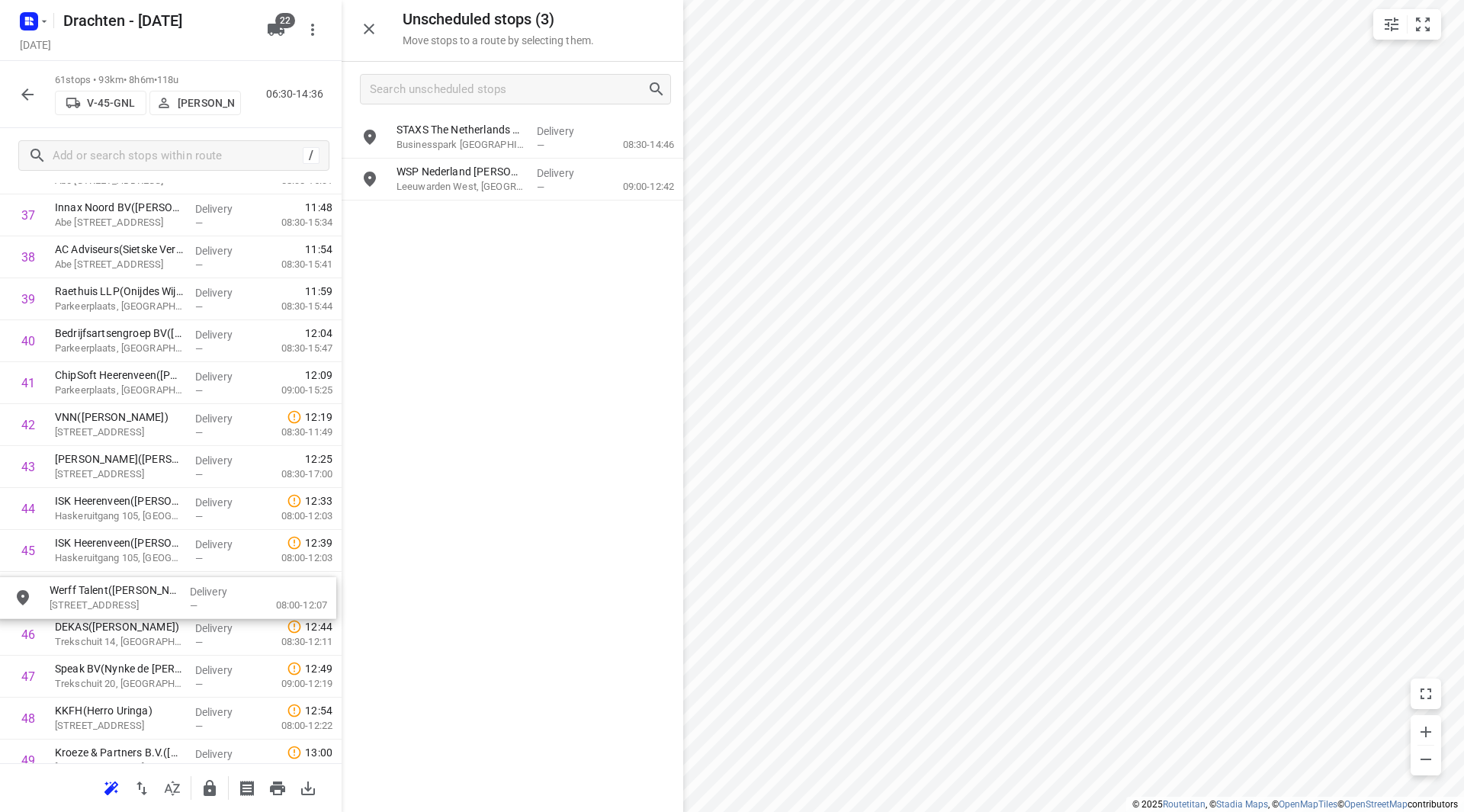
drag, startPoint x: 451, startPoint y: 150, endPoint x: 102, endPoint y: 599, distance: 568.7
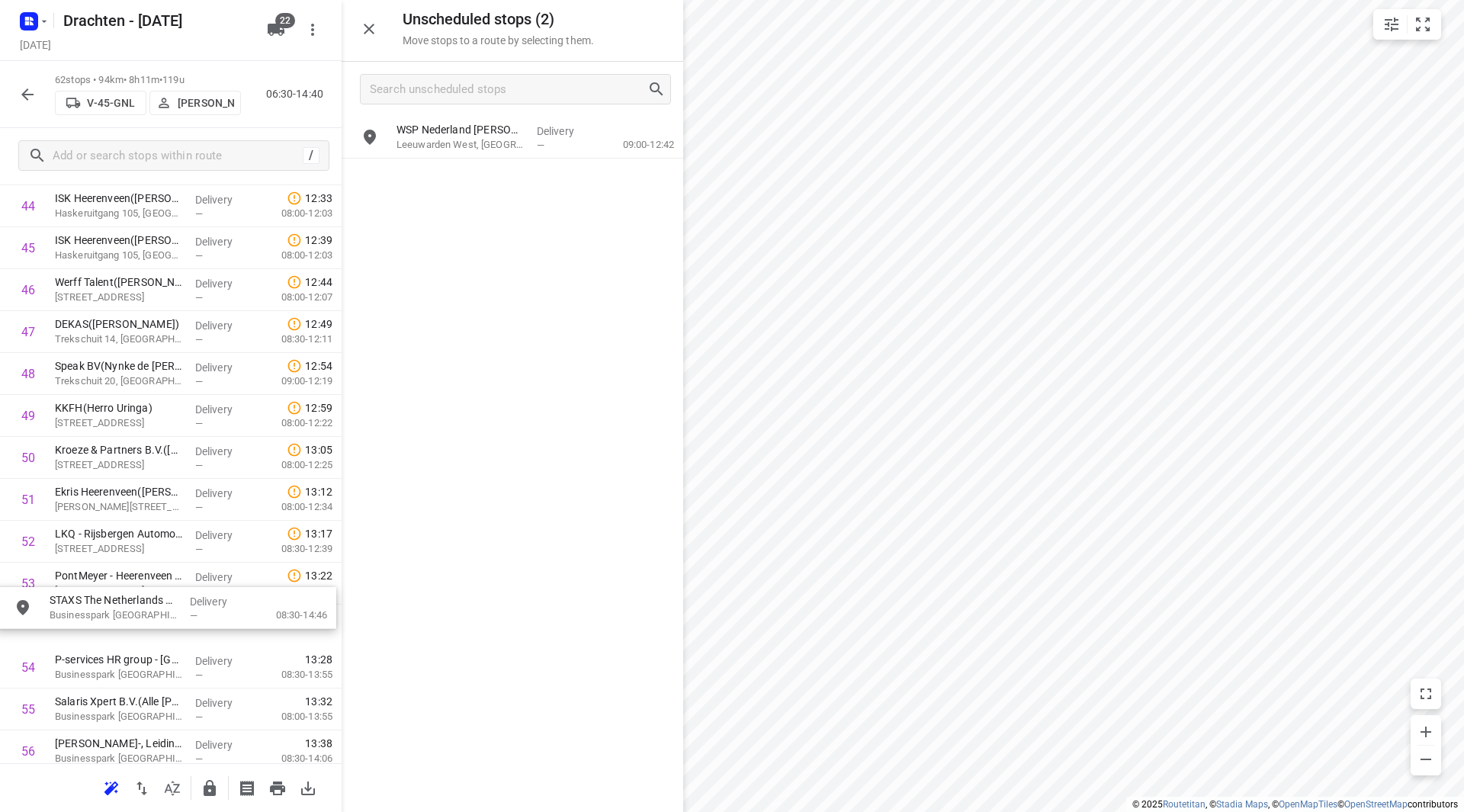
scroll to position [1922, 0]
drag, startPoint x: 452, startPoint y: 133, endPoint x: 97, endPoint y: 622, distance: 604.3
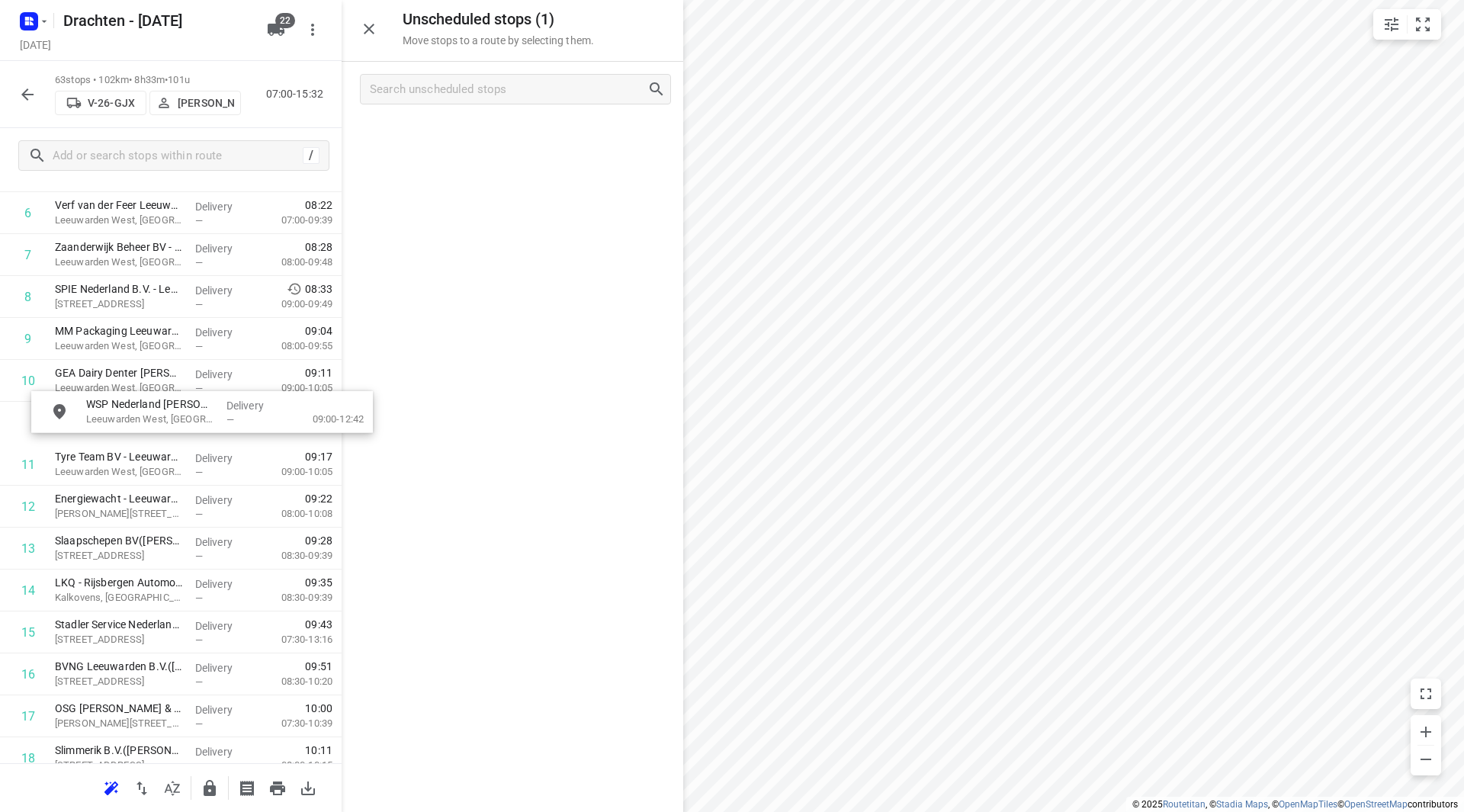
scroll to position [319, 0]
drag, startPoint x: 474, startPoint y: 186, endPoint x: 144, endPoint y: 421, distance: 405.1
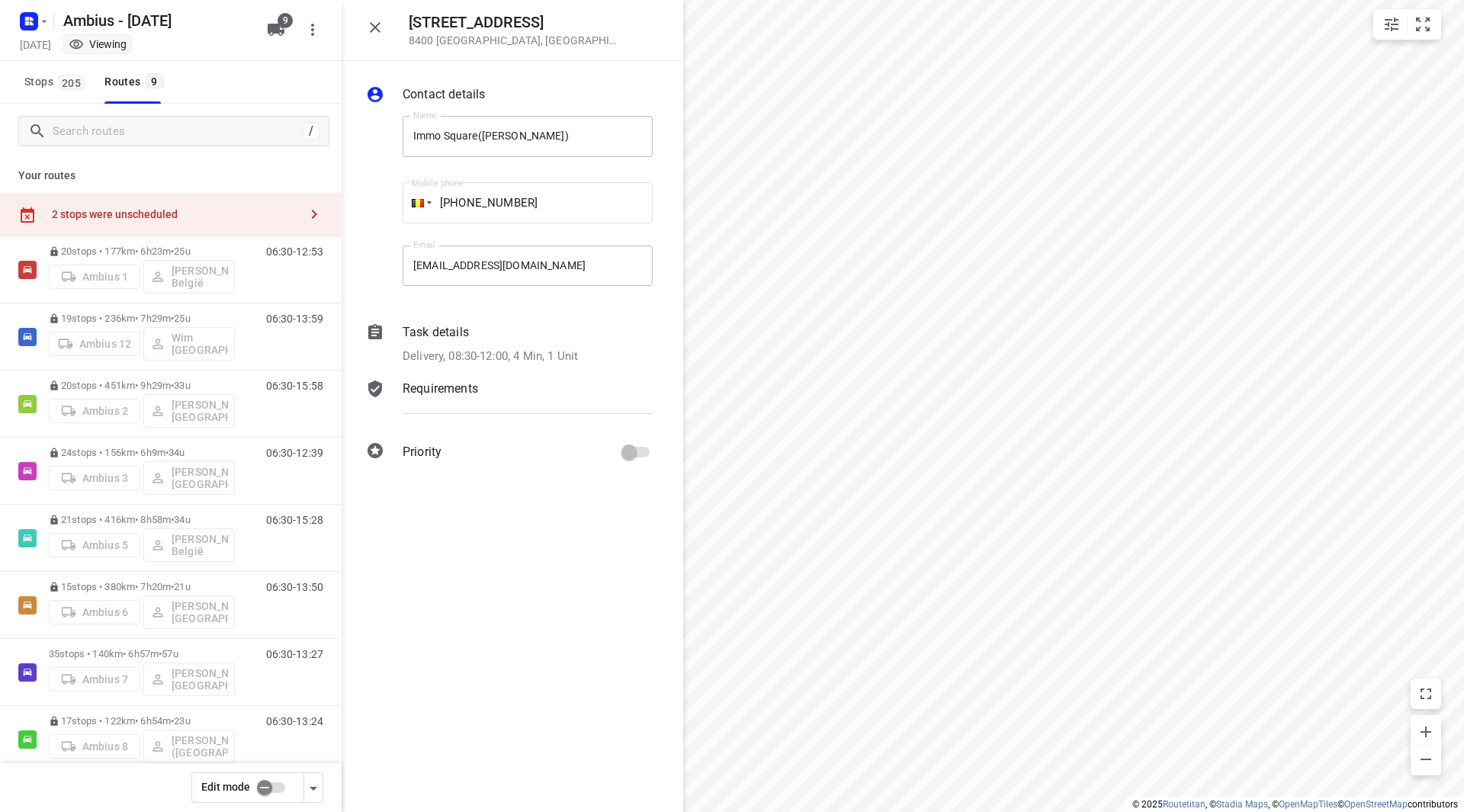
click at [284, 783] on input "checkbox" at bounding box center [264, 787] width 87 height 29
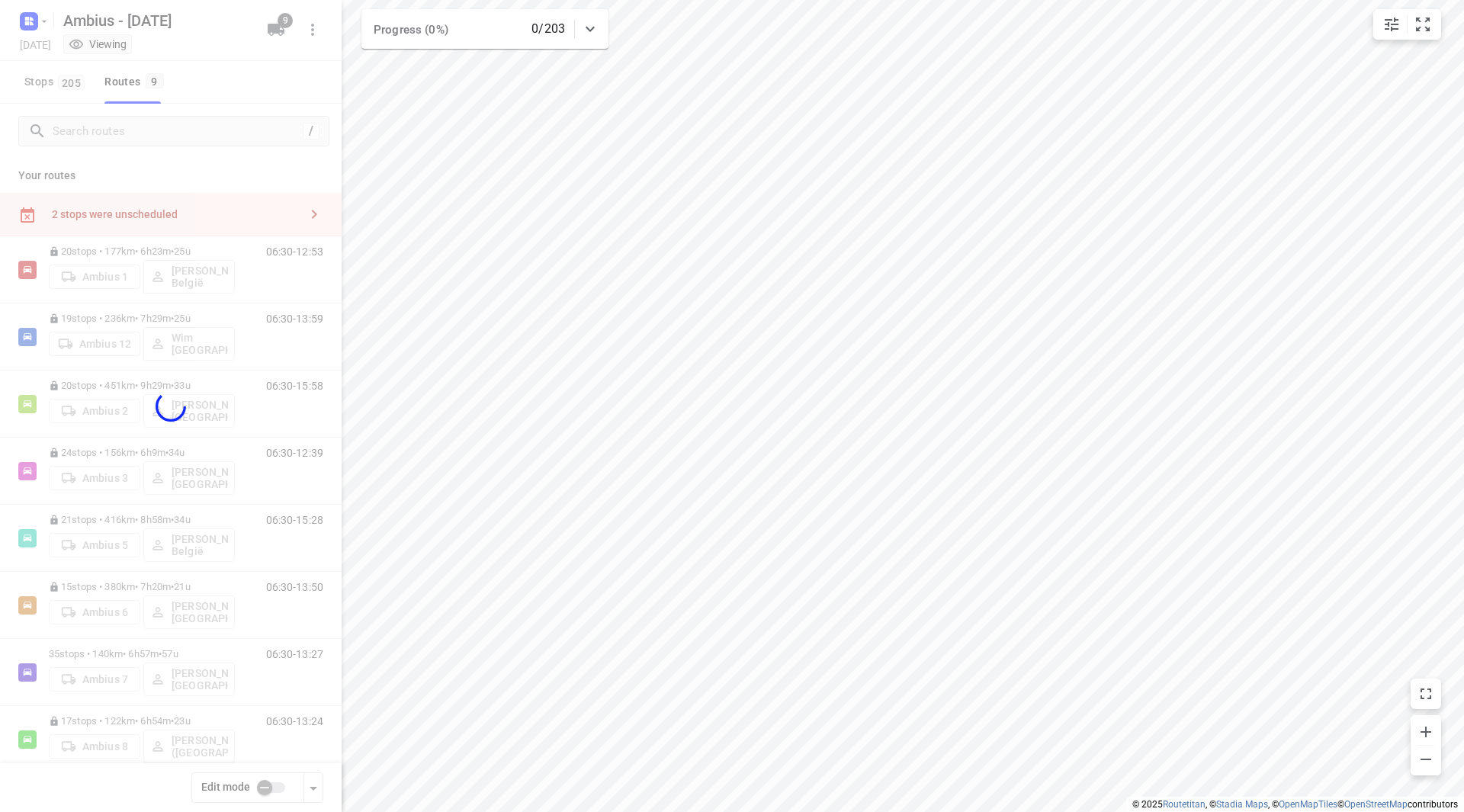
checkbox input "true"
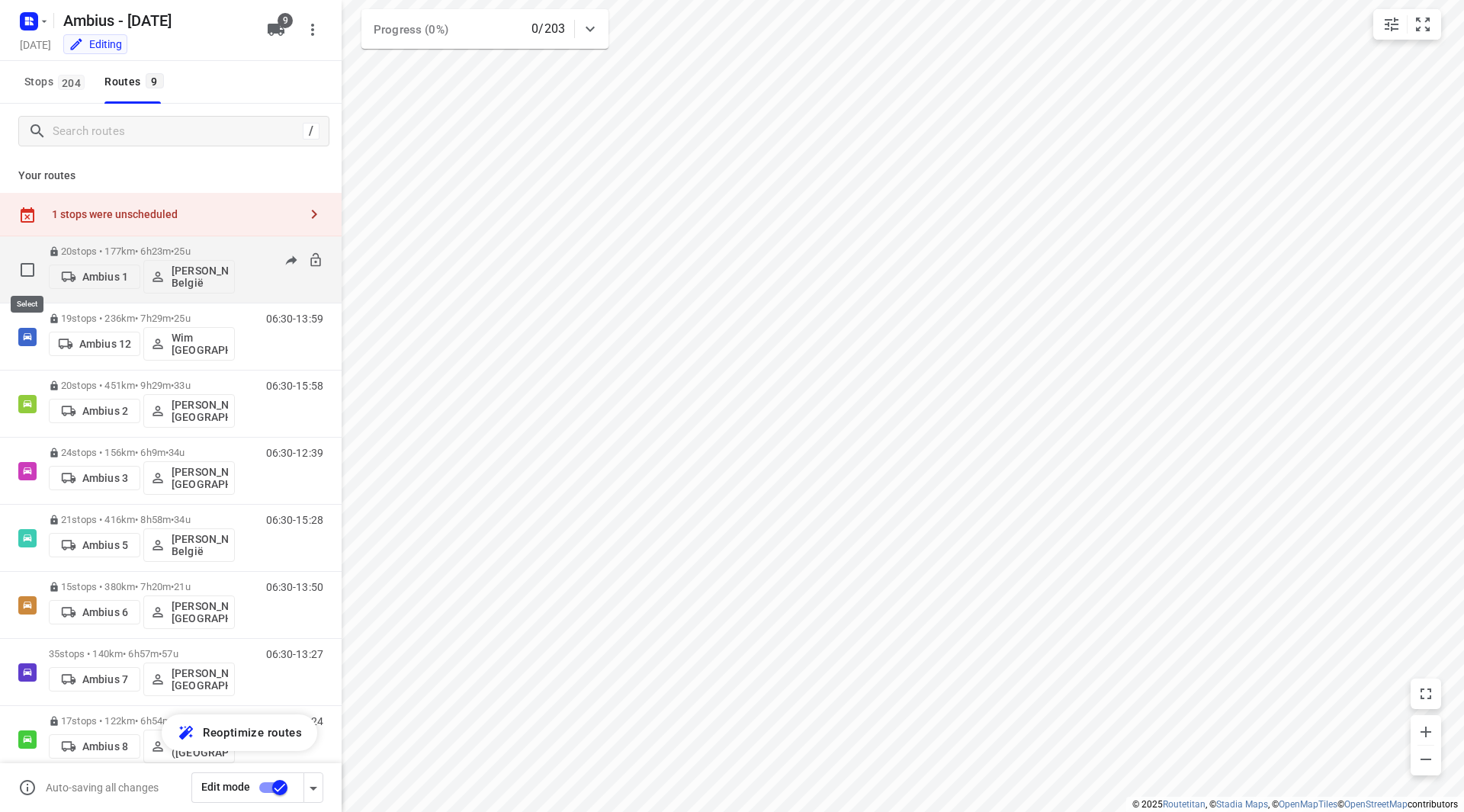
click at [28, 270] on input "checkbox" at bounding box center [27, 269] width 31 height 31
checkbox input "true"
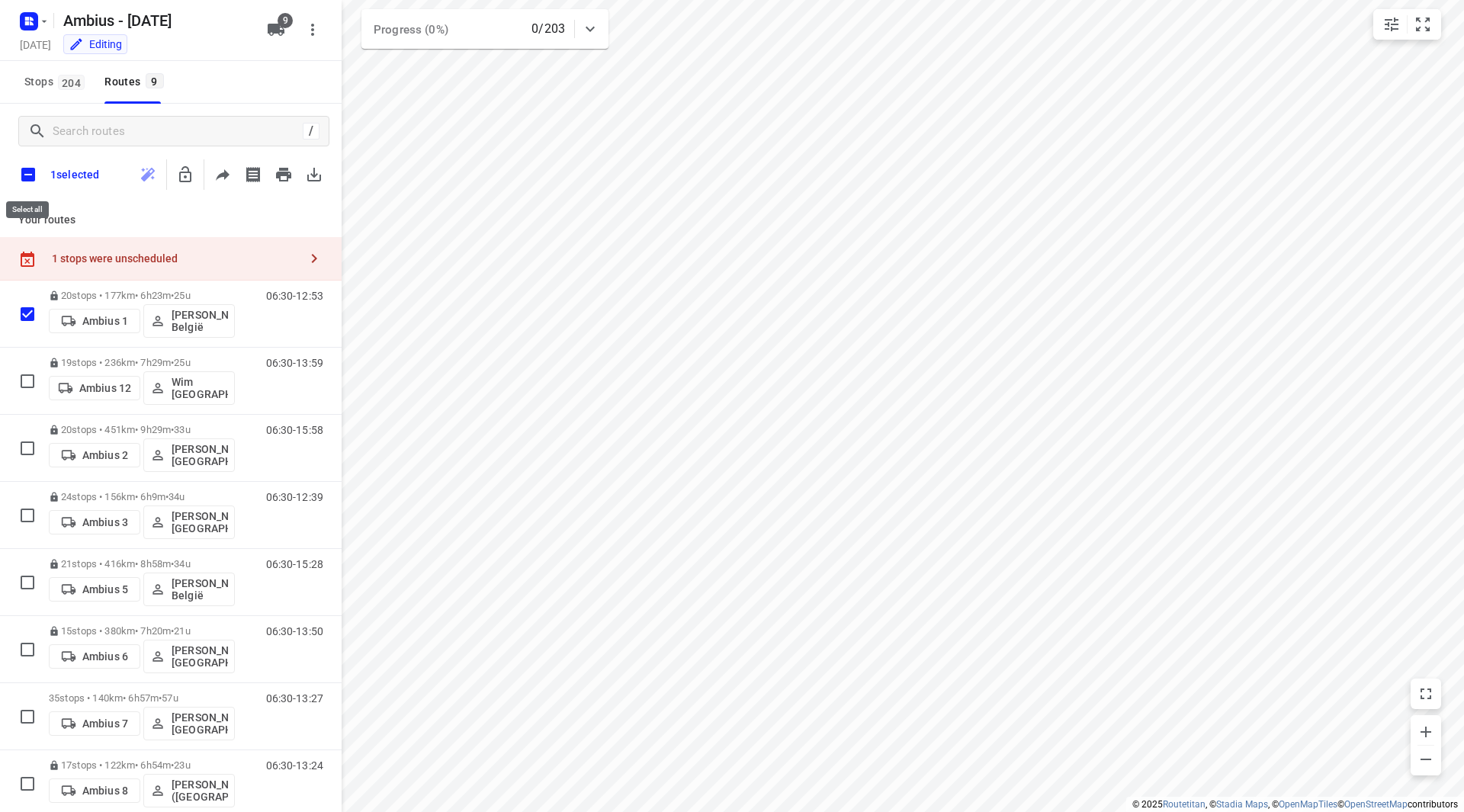
click at [25, 172] on input "checkbox" at bounding box center [28, 175] width 32 height 32
checkbox input "true"
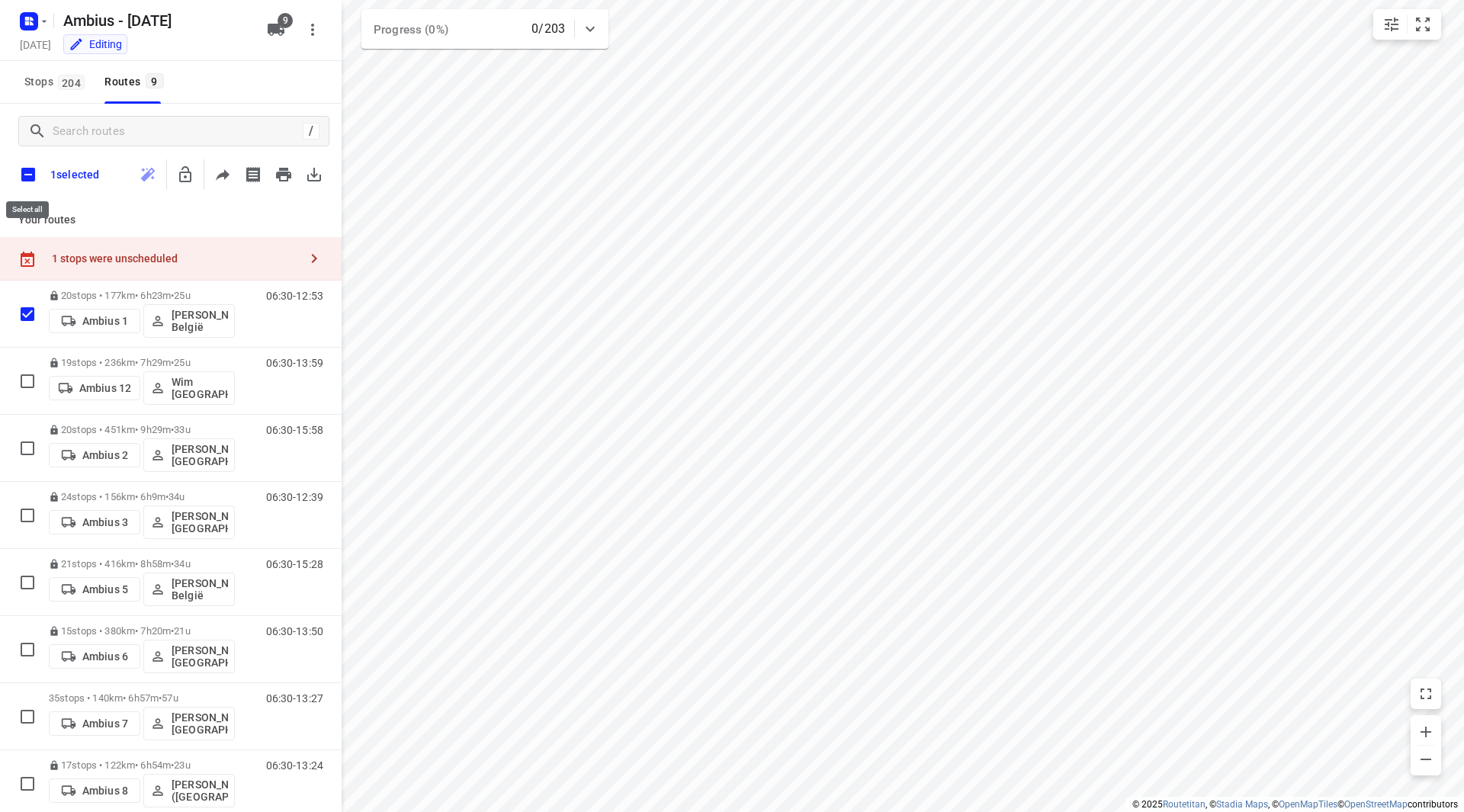
checkbox input "true"
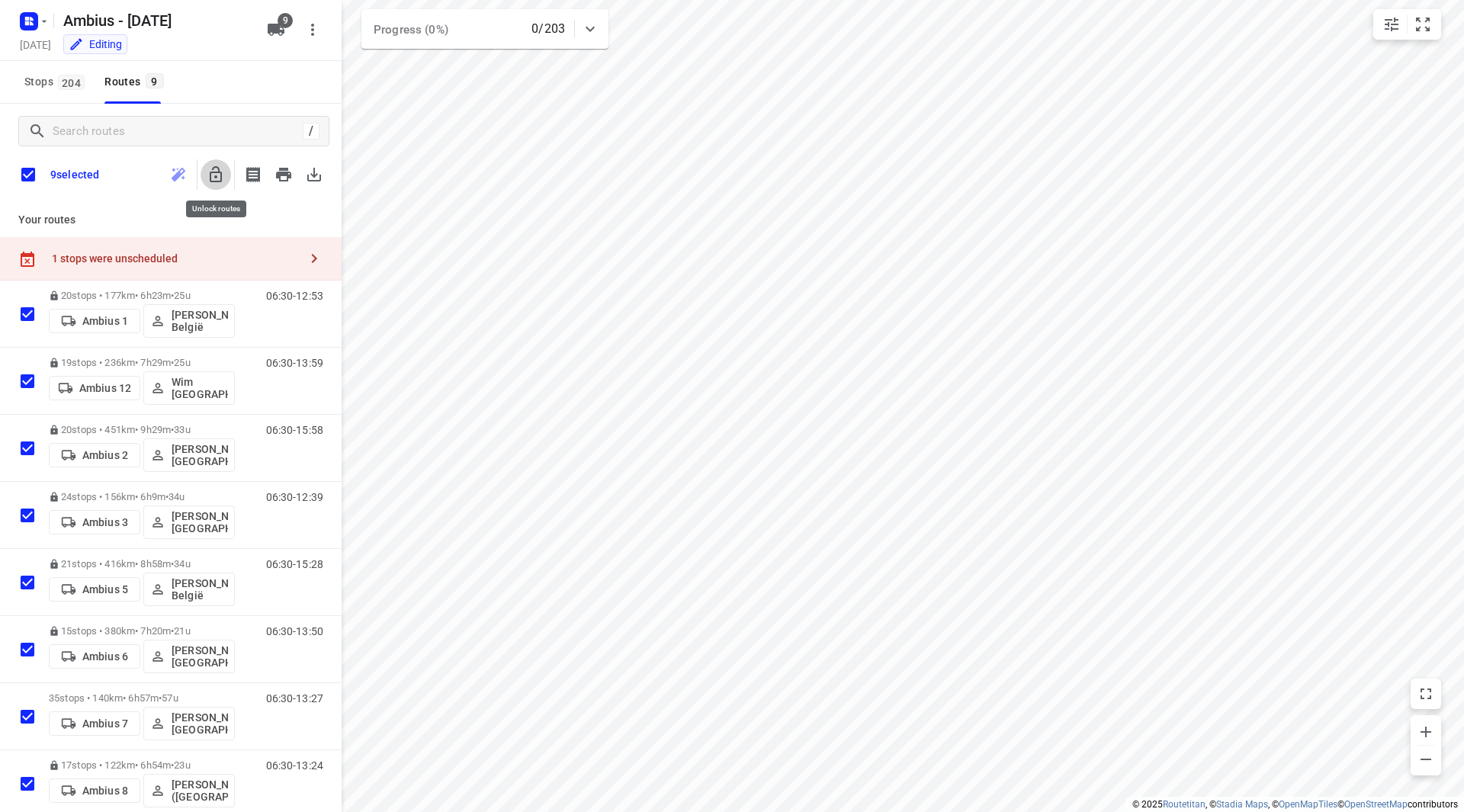
click at [220, 181] on icon "button" at bounding box center [216, 174] width 12 height 16
click at [34, 170] on input "checkbox" at bounding box center [28, 175] width 32 height 32
checkbox input "false"
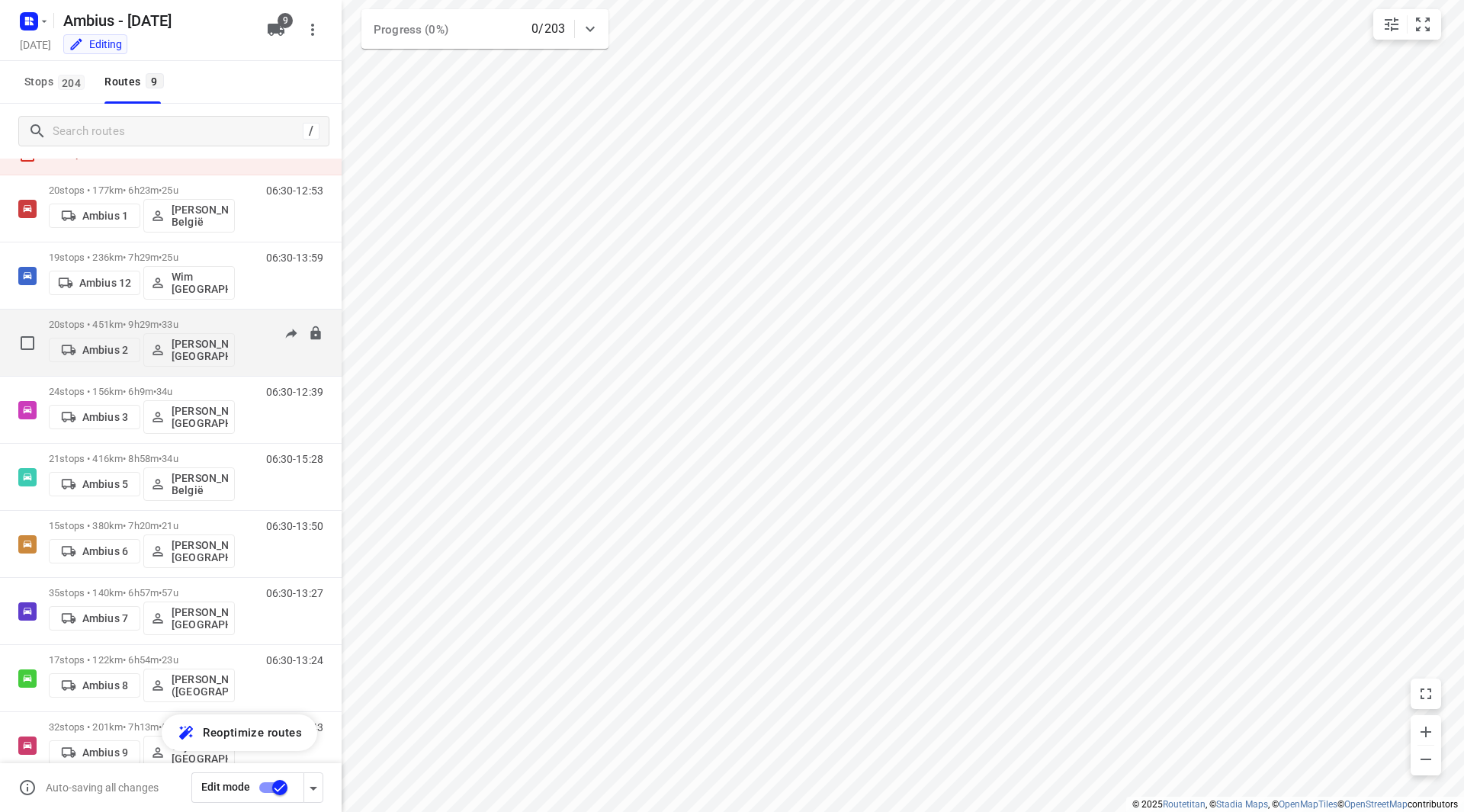
scroll to position [92, 0]
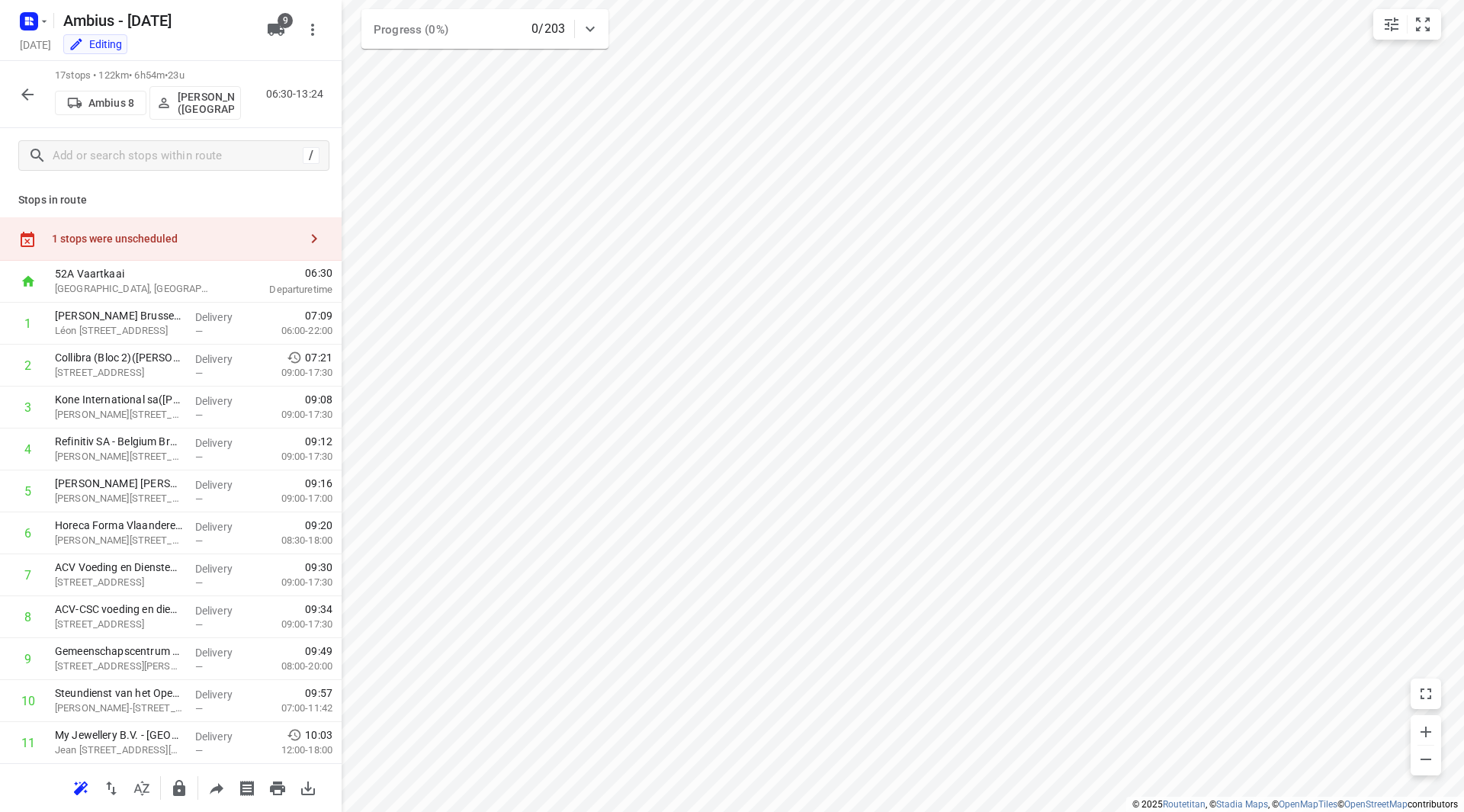
click at [217, 239] on div "1 stops were unscheduled" at bounding box center [176, 239] width 247 height 12
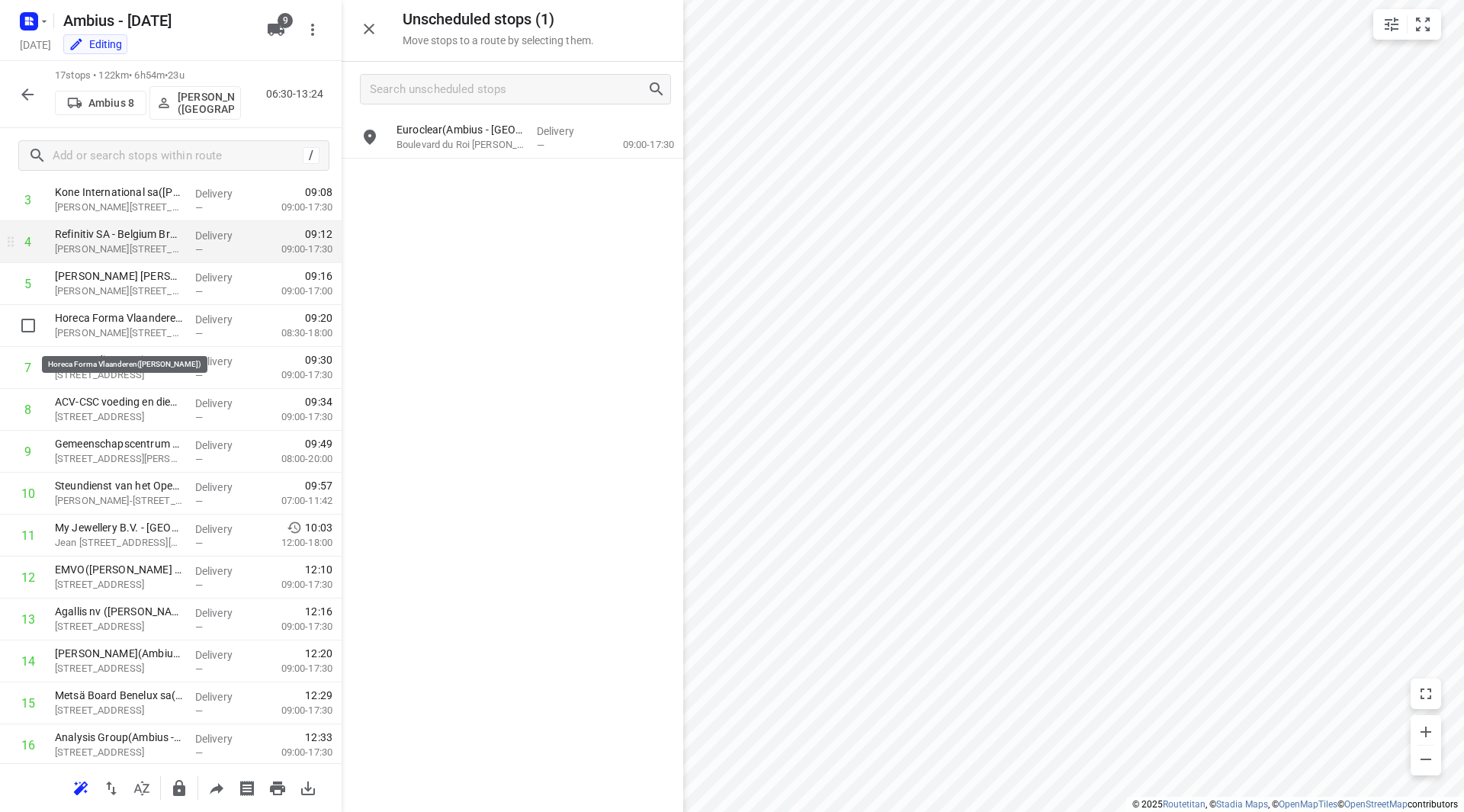
scroll to position [142, 0]
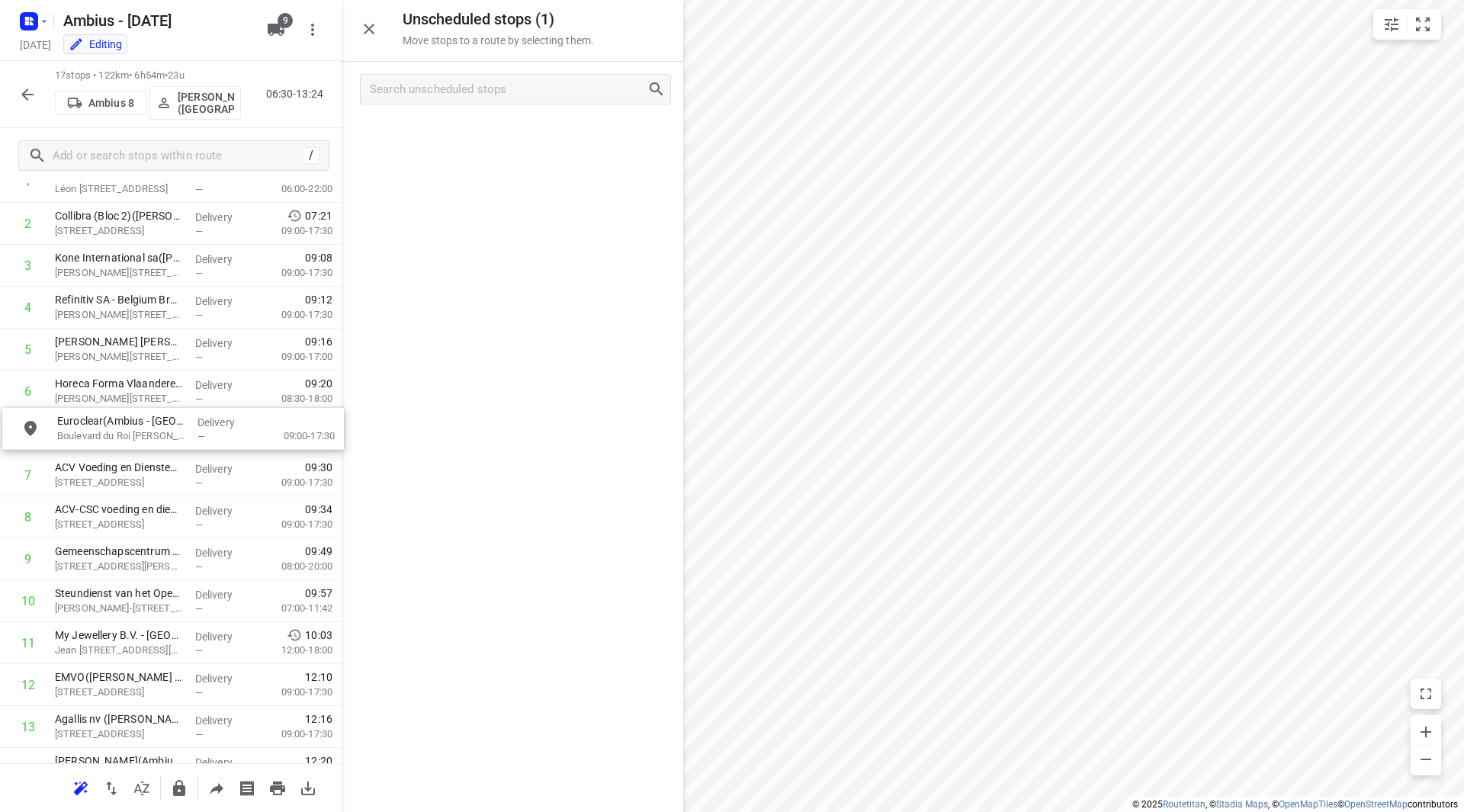
drag, startPoint x: 459, startPoint y: 132, endPoint x: 125, endPoint y: 428, distance: 446.3
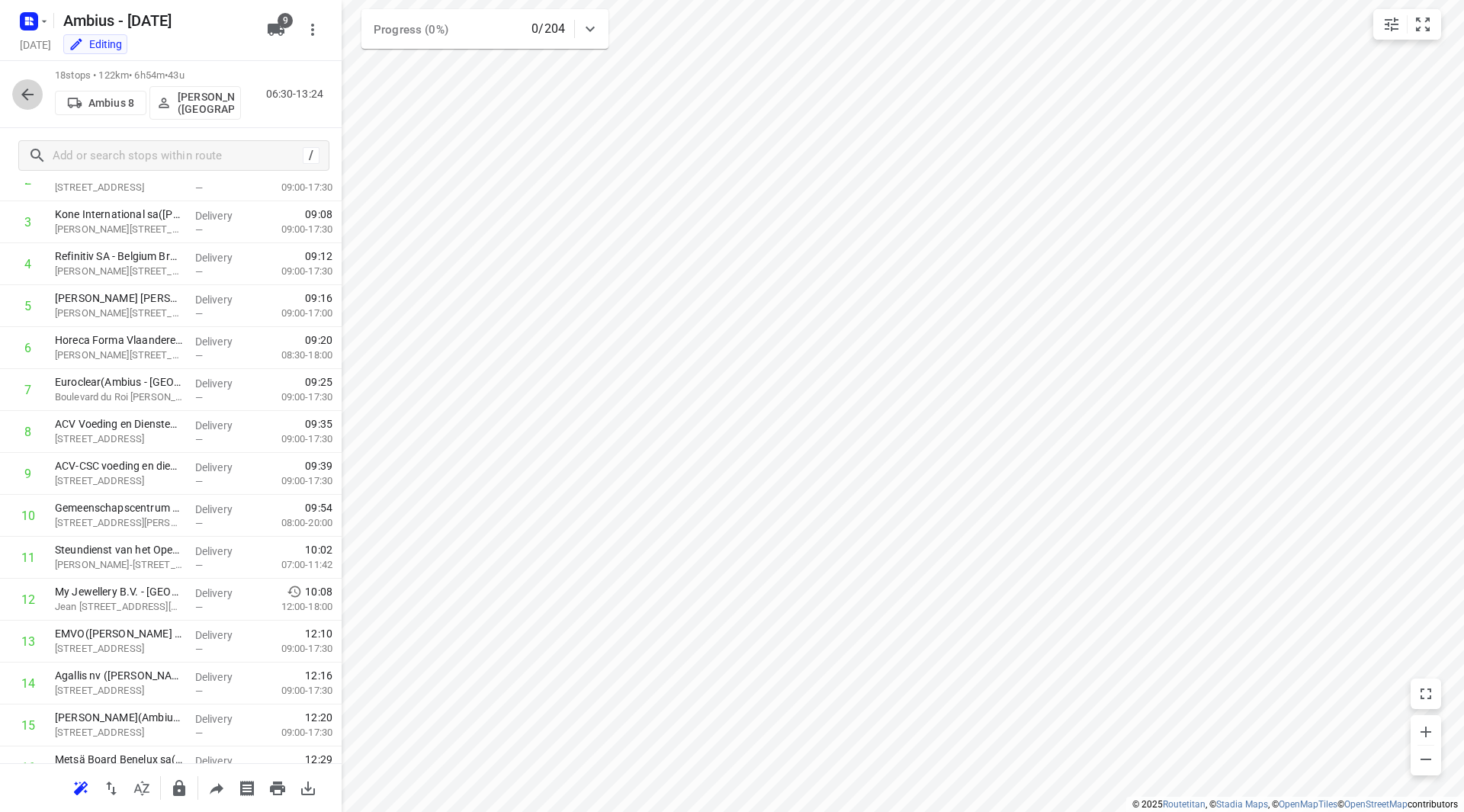
click at [31, 94] on icon "button" at bounding box center [27, 95] width 12 height 12
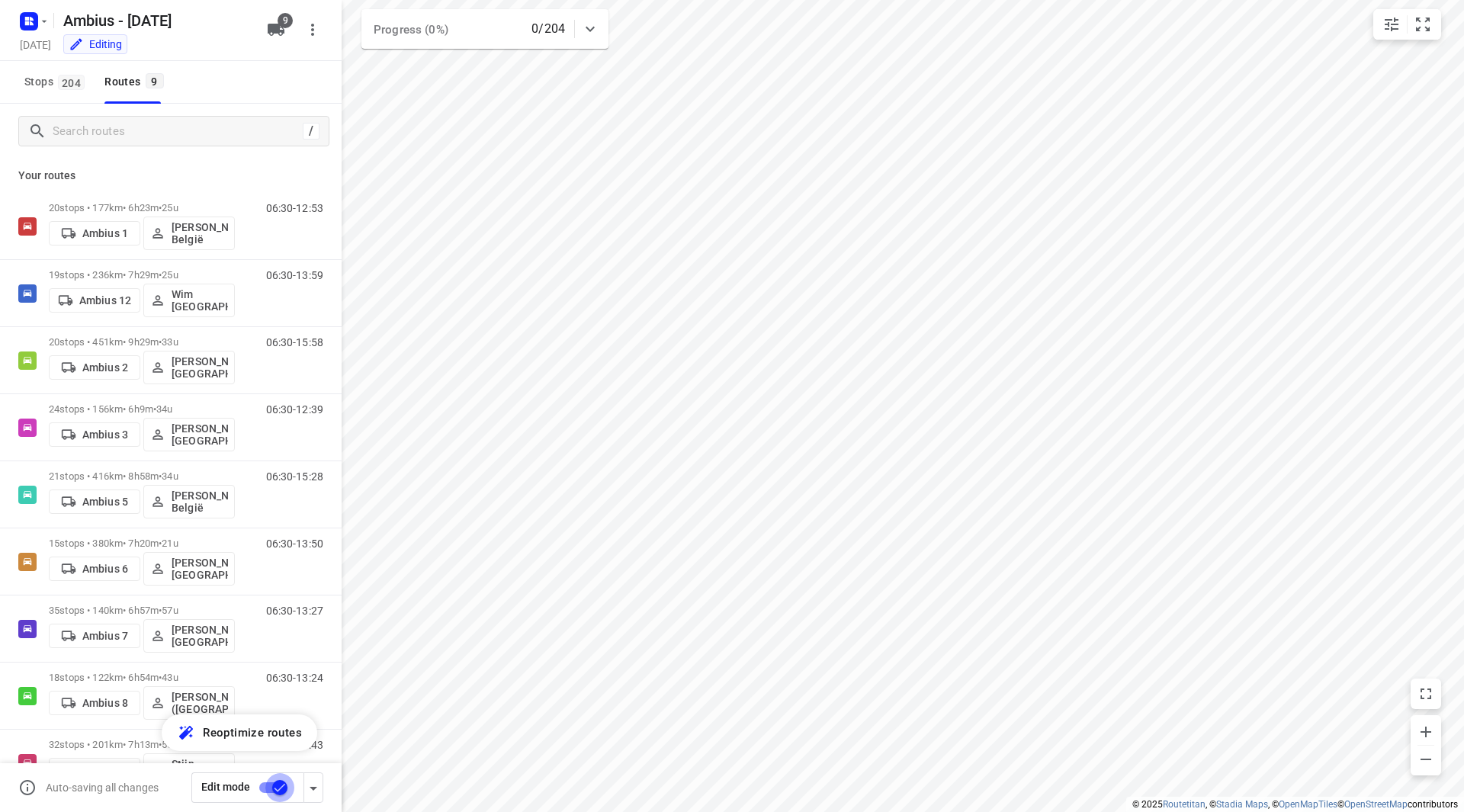
click at [270, 787] on input "checkbox" at bounding box center [280, 787] width 87 height 29
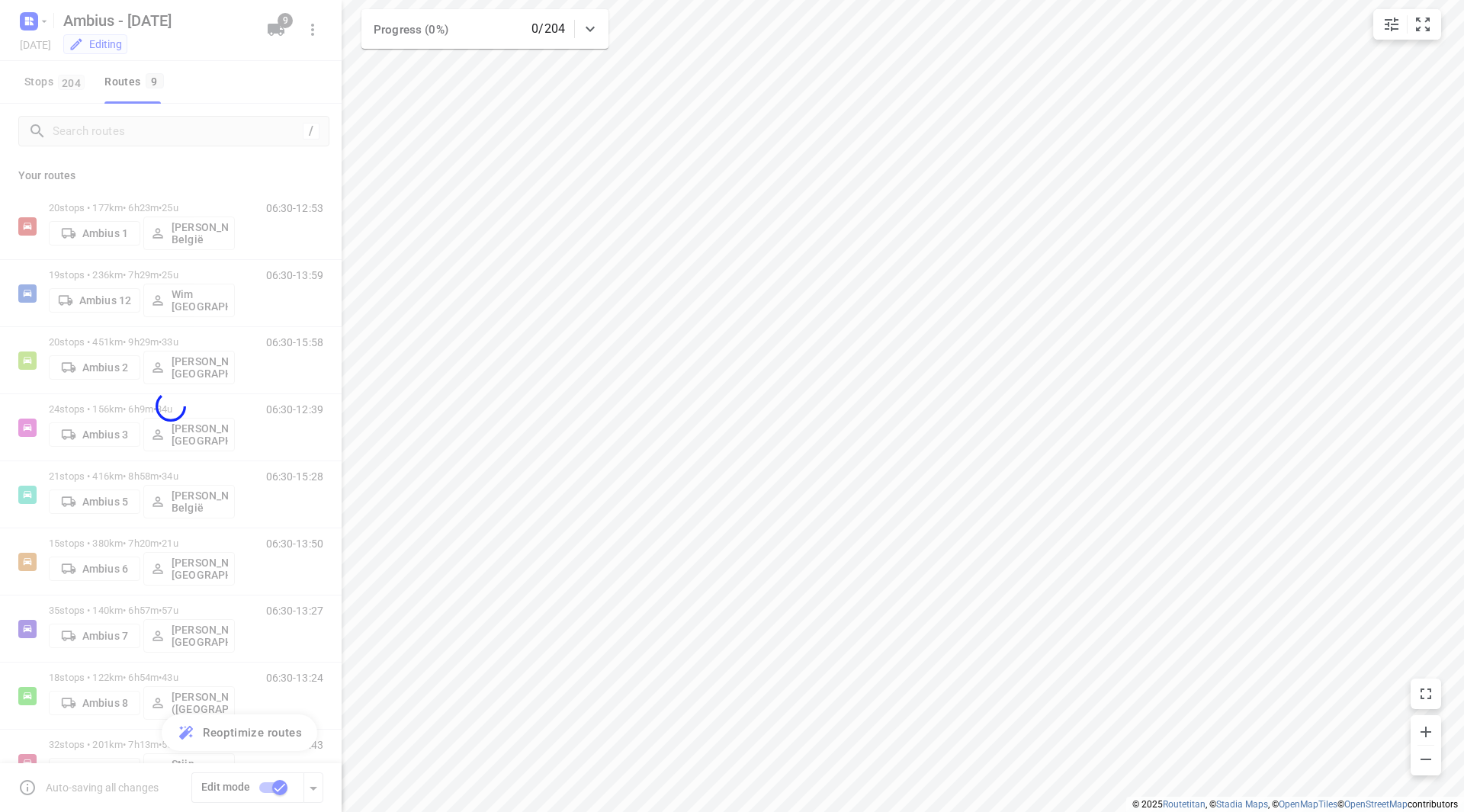
checkbox input "false"
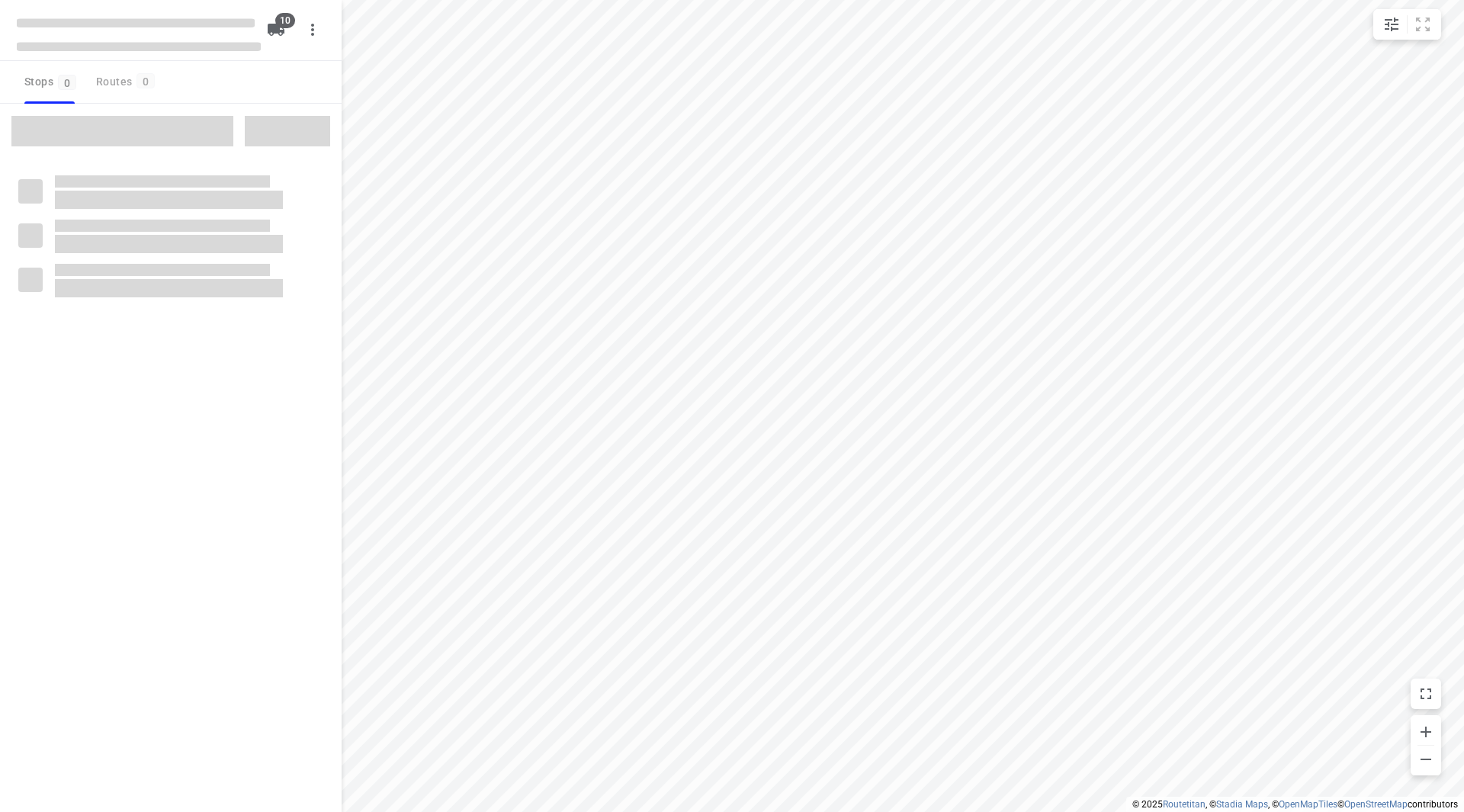
checkbox input "true"
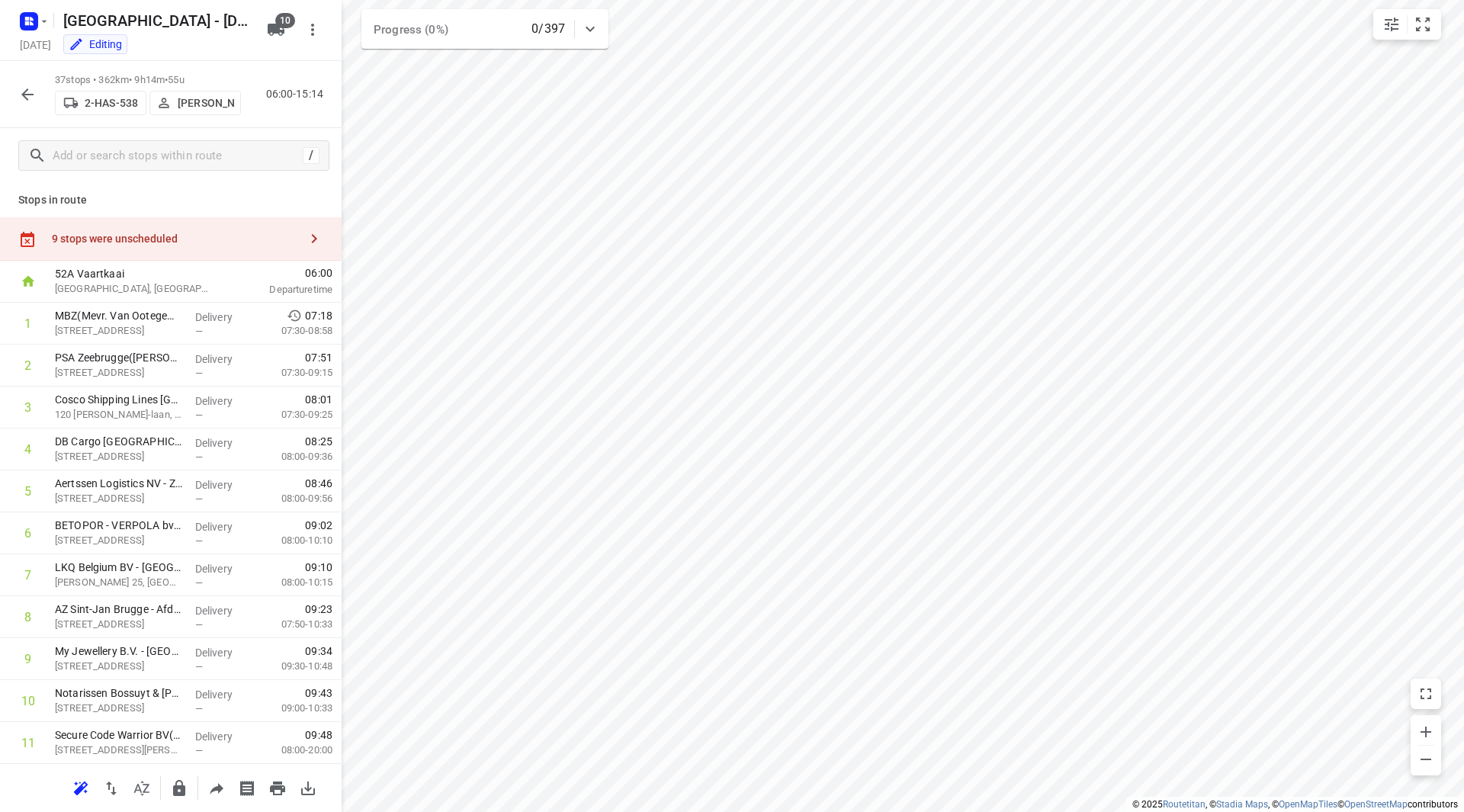
click at [237, 226] on div "9 stops were unscheduled" at bounding box center [171, 239] width 342 height 43
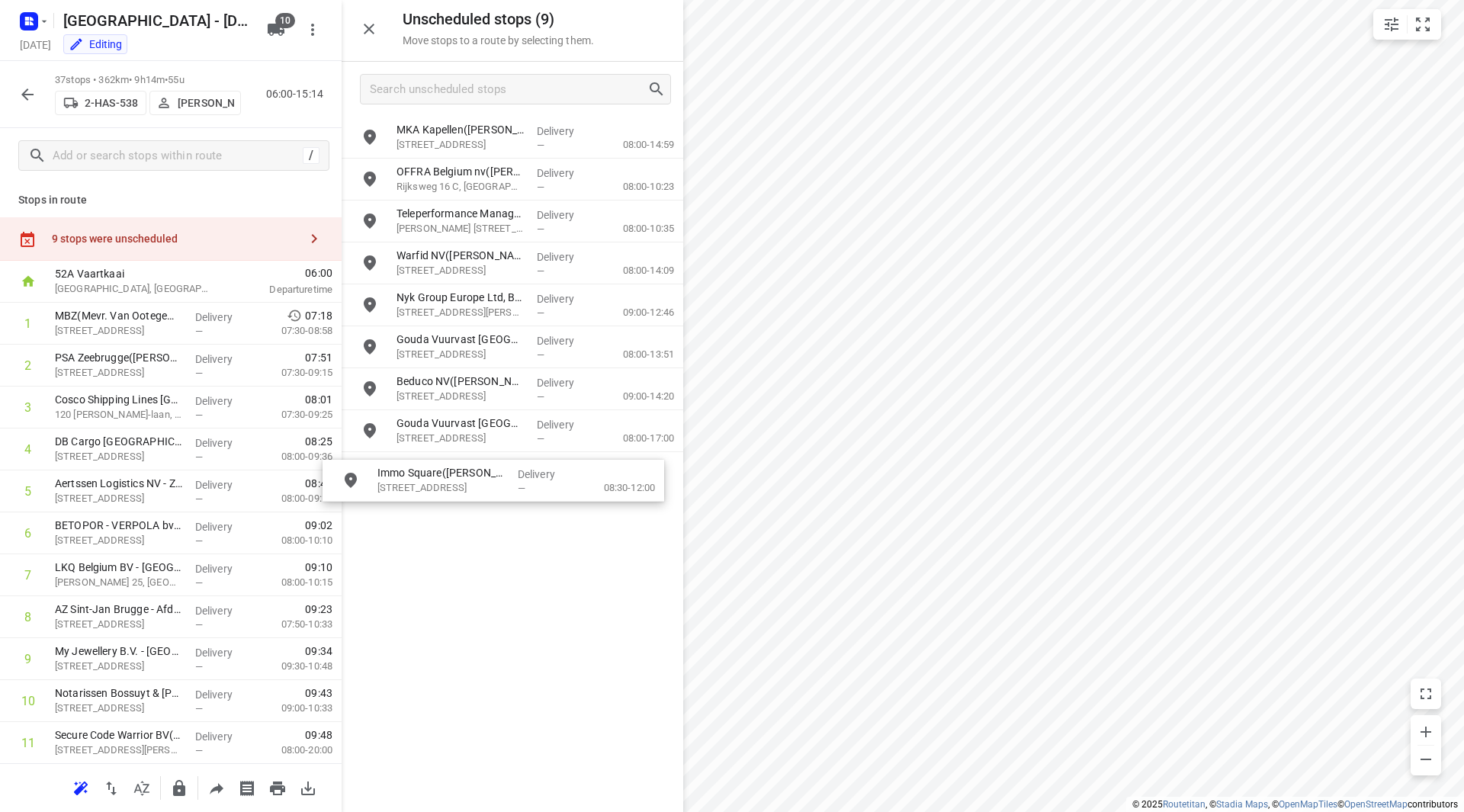
drag, startPoint x: 499, startPoint y: 455, endPoint x: 481, endPoint y: 492, distance: 41.1
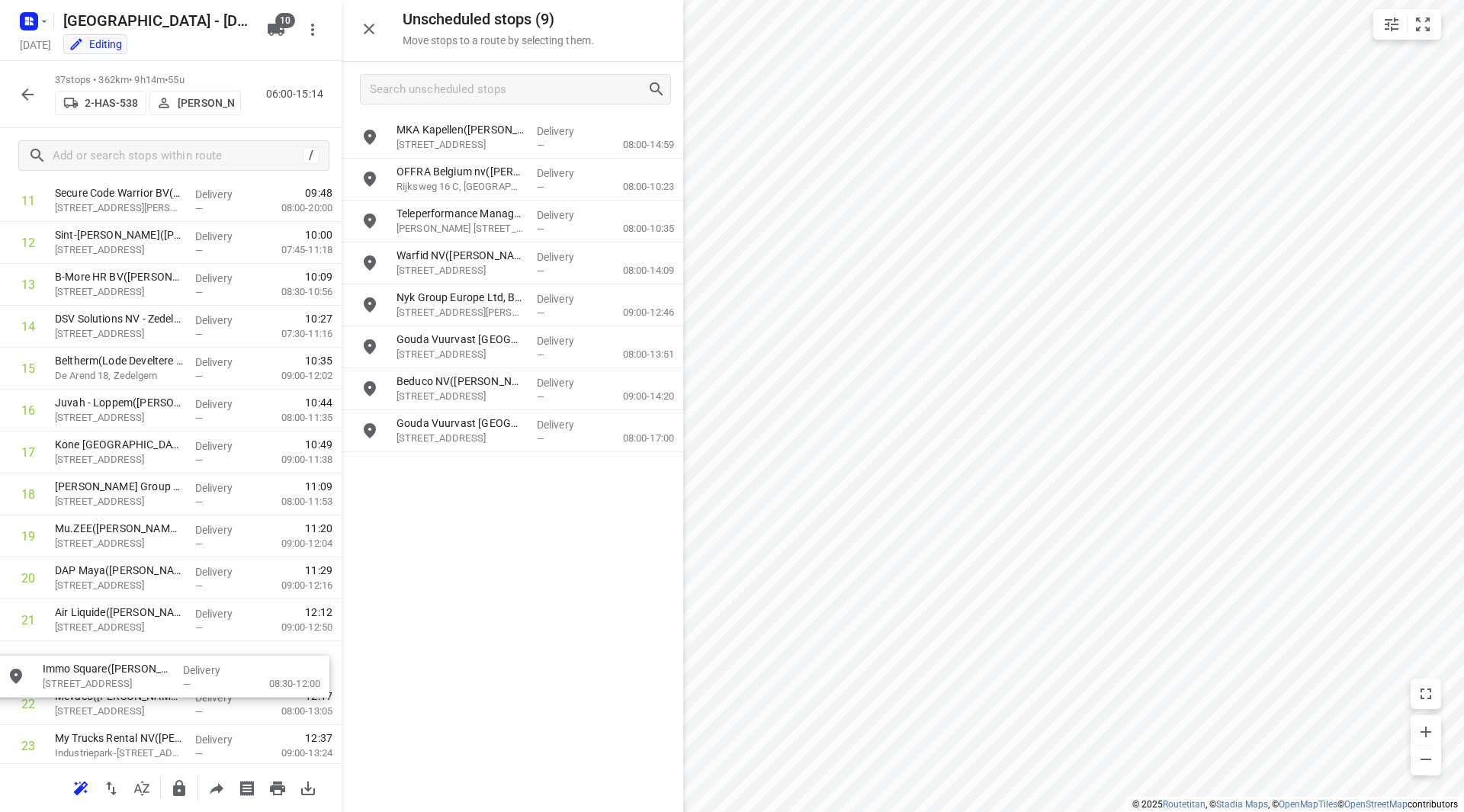
scroll to position [543, 0]
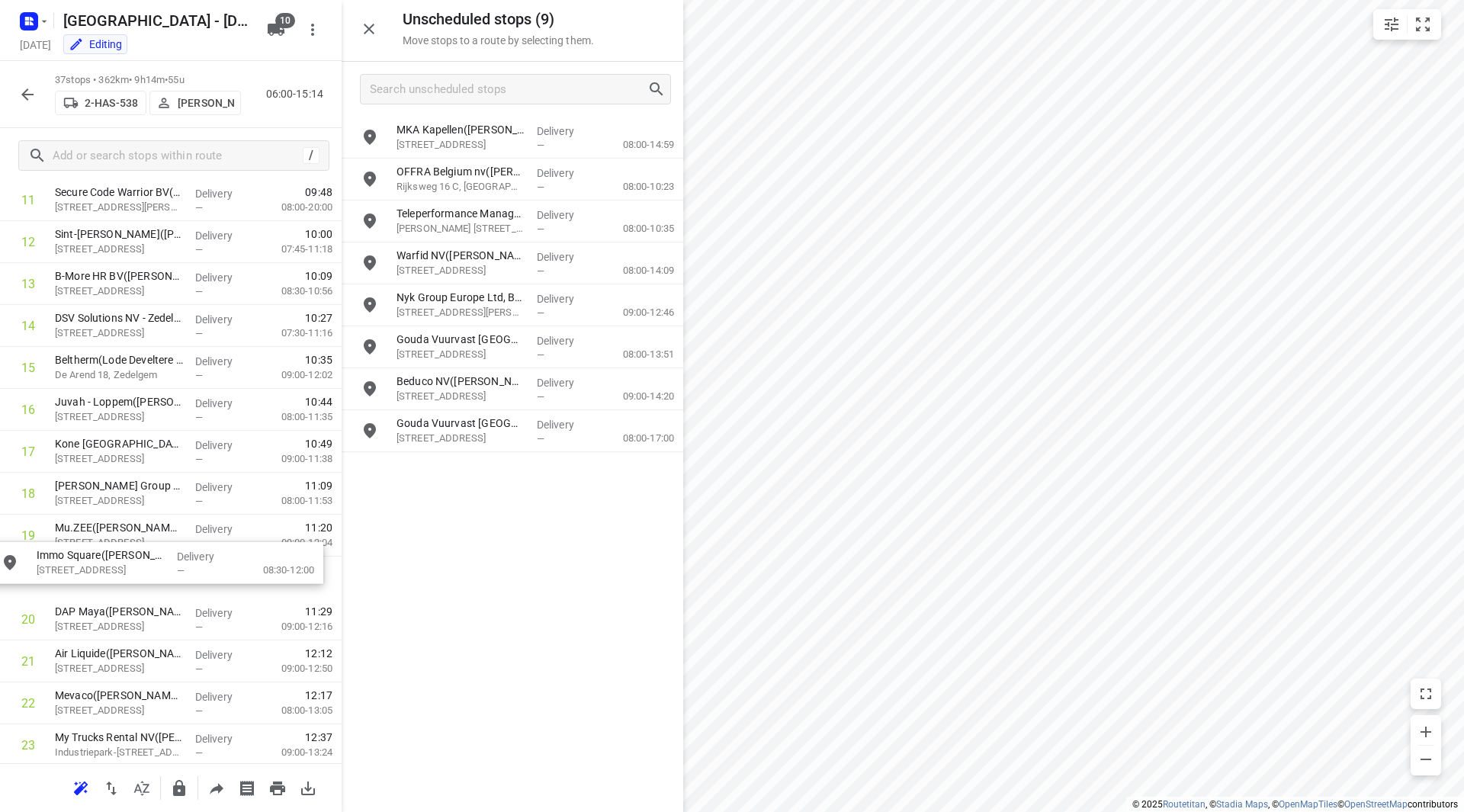
drag, startPoint x: 482, startPoint y: 470, endPoint x: 110, endPoint y: 566, distance: 384.2
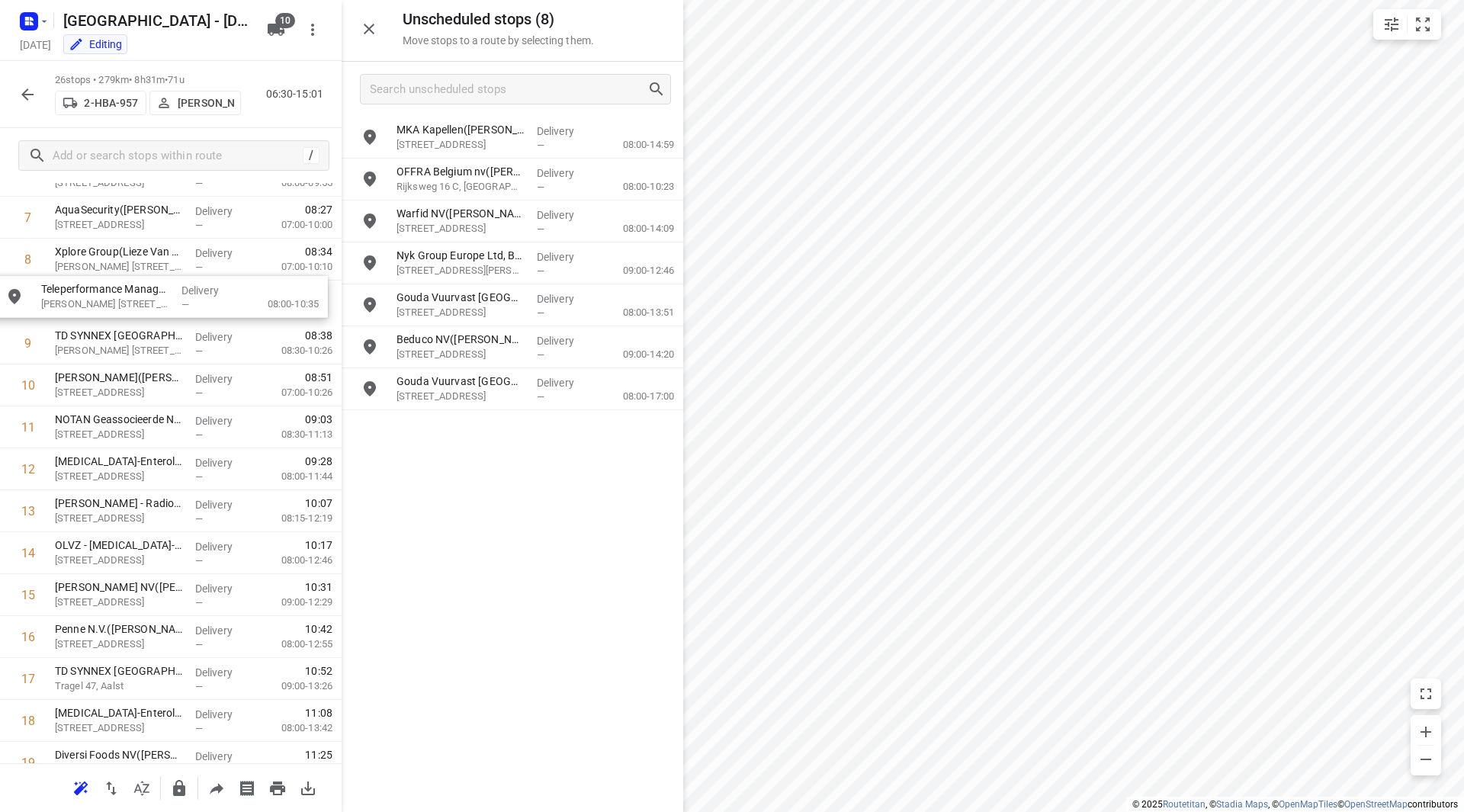
scroll to position [351, 0]
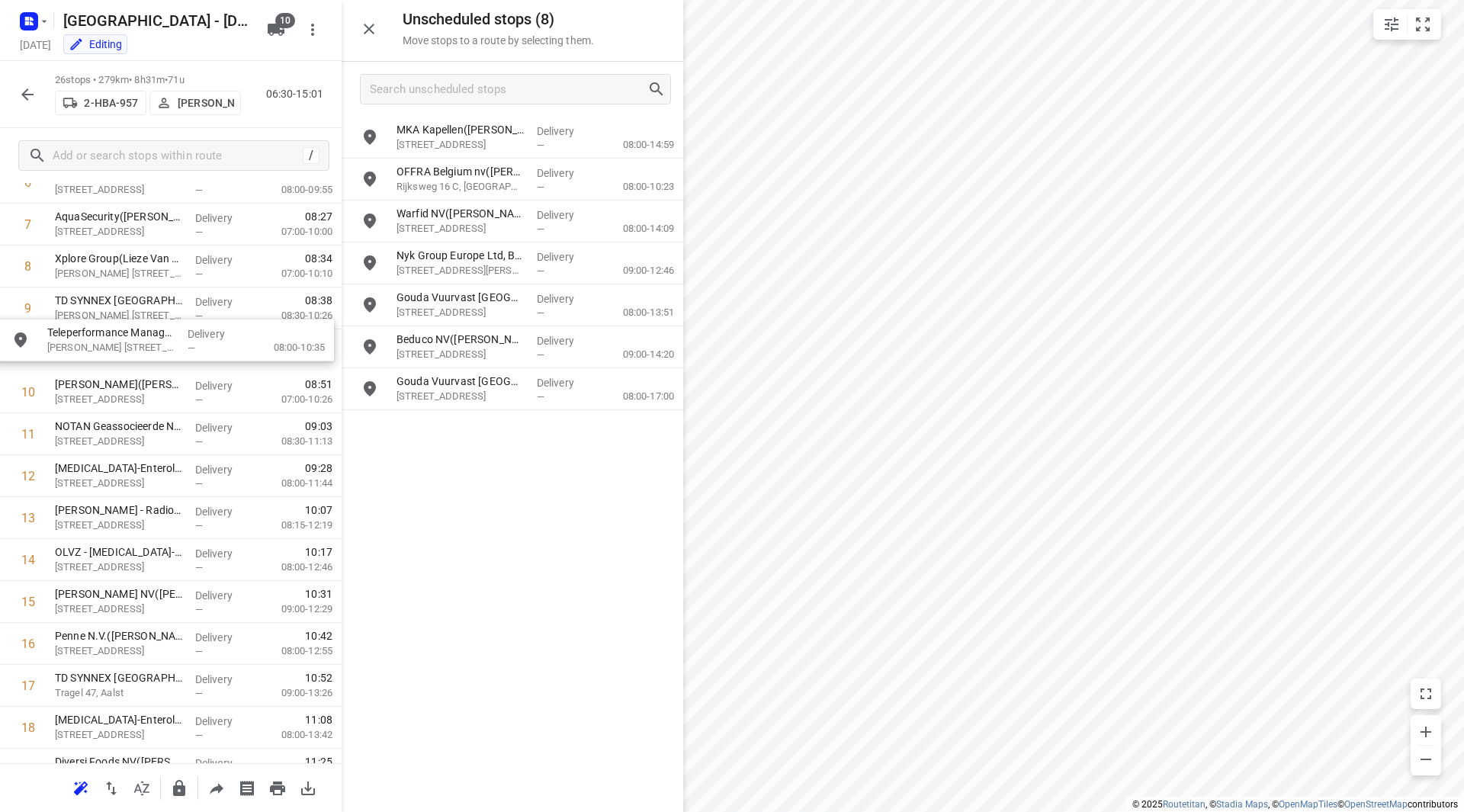
drag, startPoint x: 438, startPoint y: 214, endPoint x: 80, endPoint y: 341, distance: 379.9
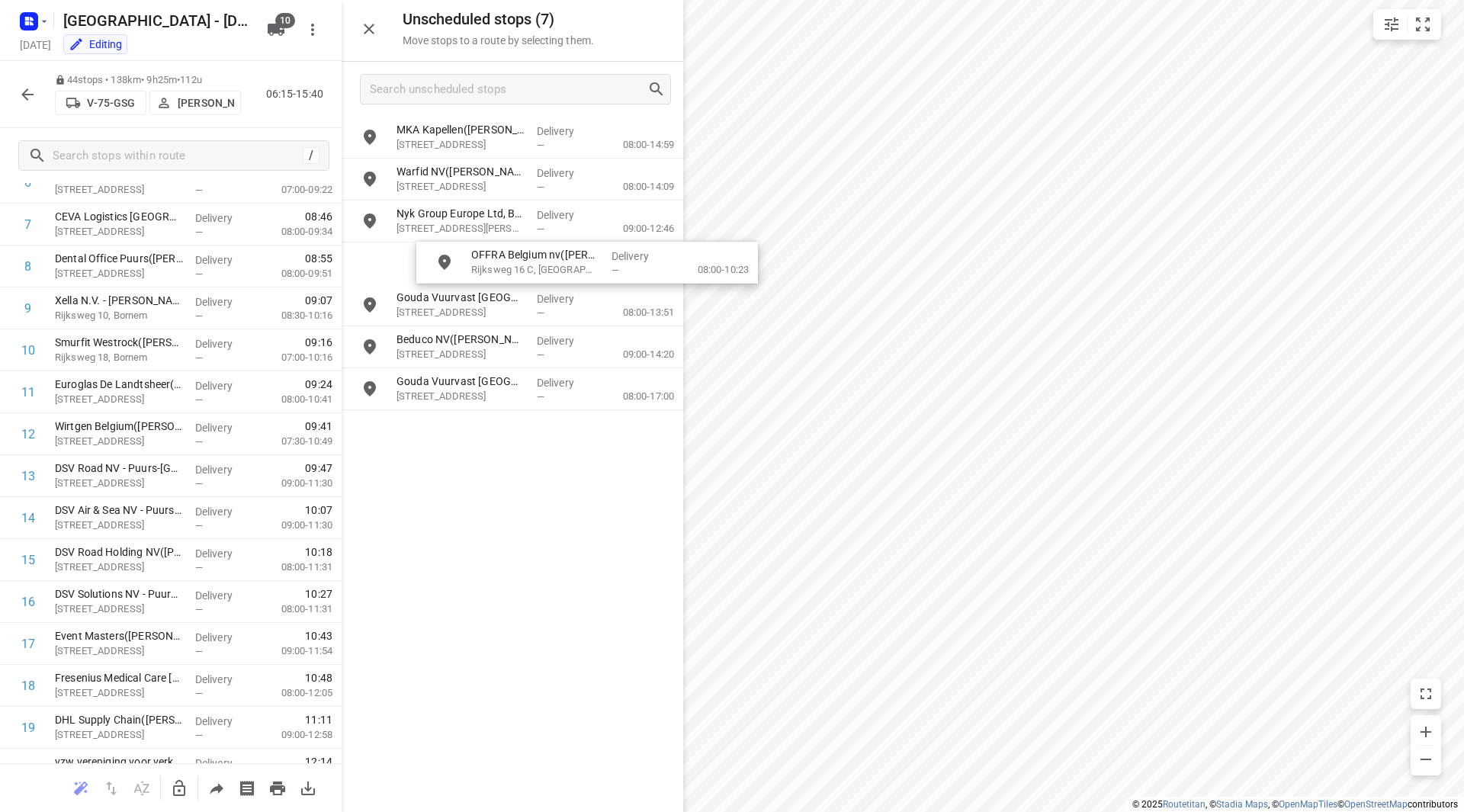
drag, startPoint x: 449, startPoint y: 163, endPoint x: 448, endPoint y: 246, distance: 83.0
click at [33, 99] on icon "button" at bounding box center [27, 95] width 19 height 19
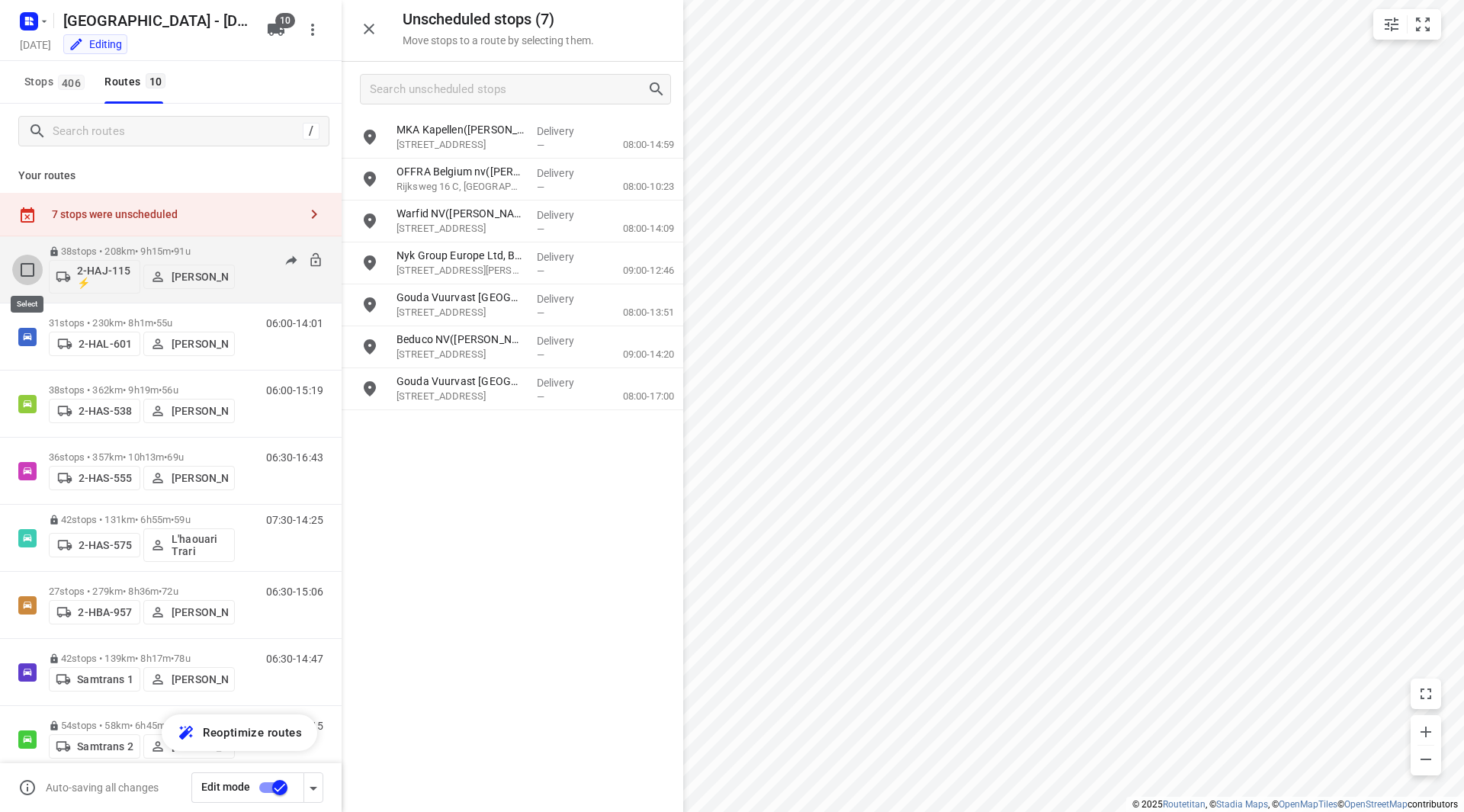
click at [30, 268] on input "checkbox" at bounding box center [27, 269] width 31 height 31
checkbox input "true"
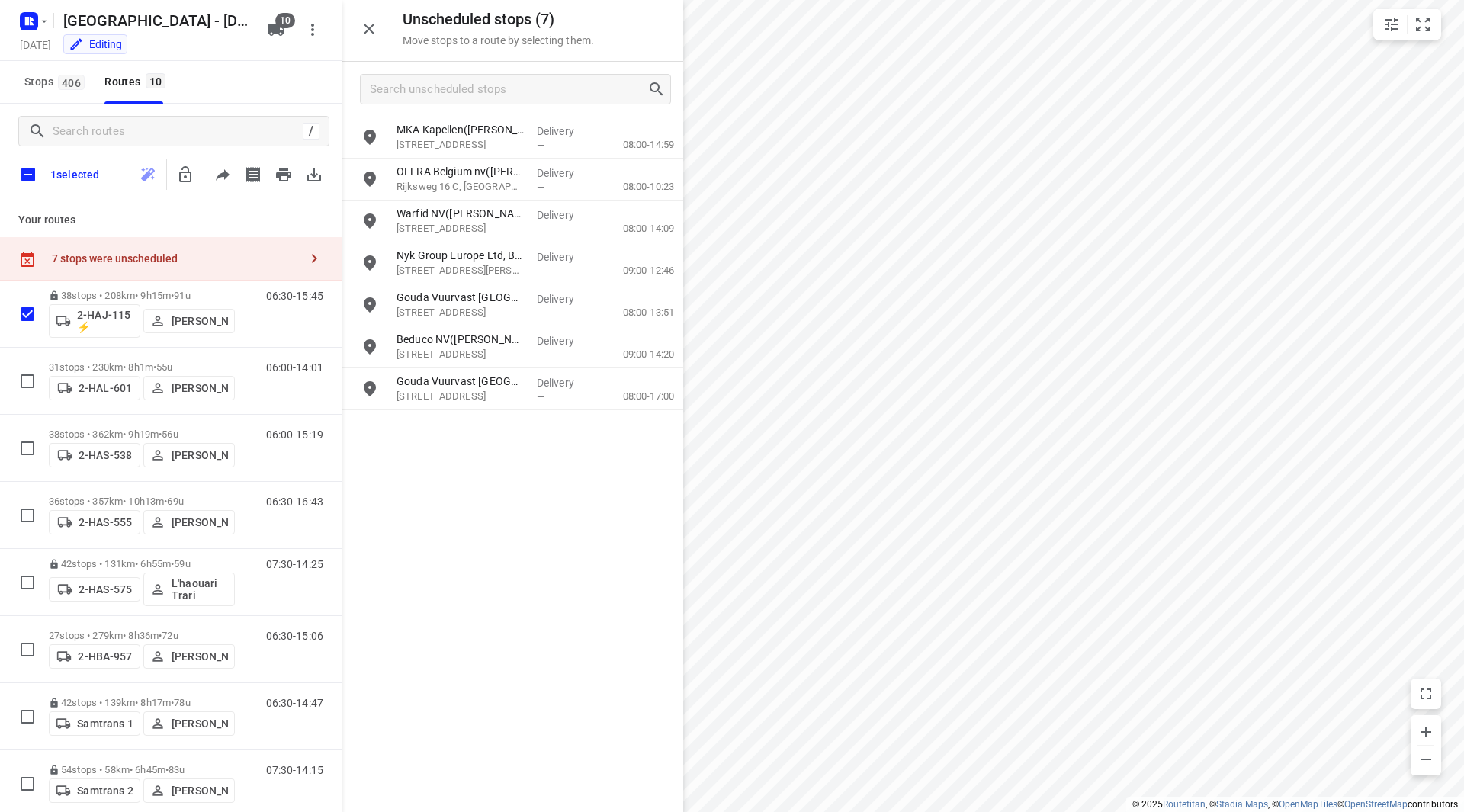
click at [28, 181] on input "checkbox" at bounding box center [28, 175] width 32 height 32
checkbox input "true"
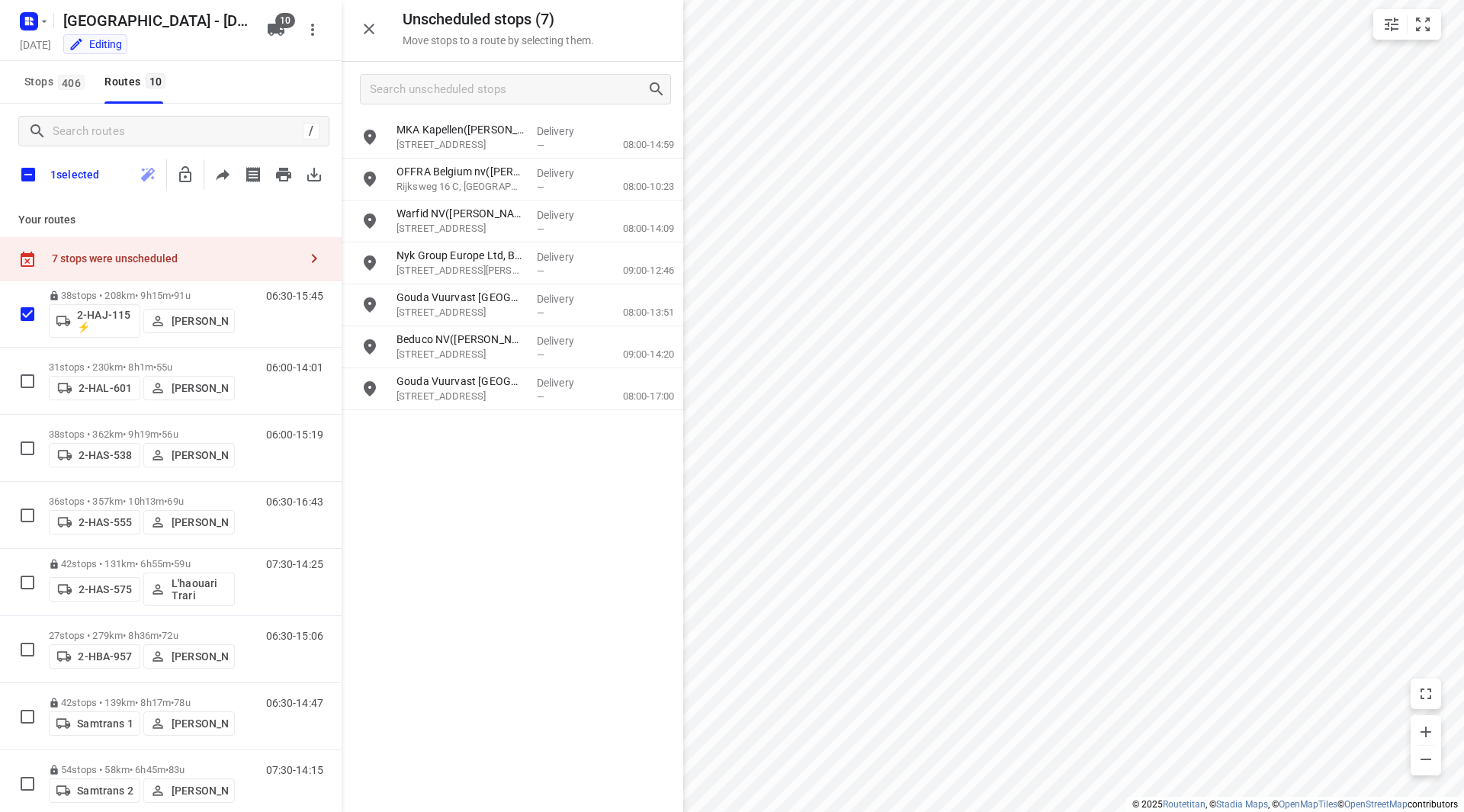
checkbox input "true"
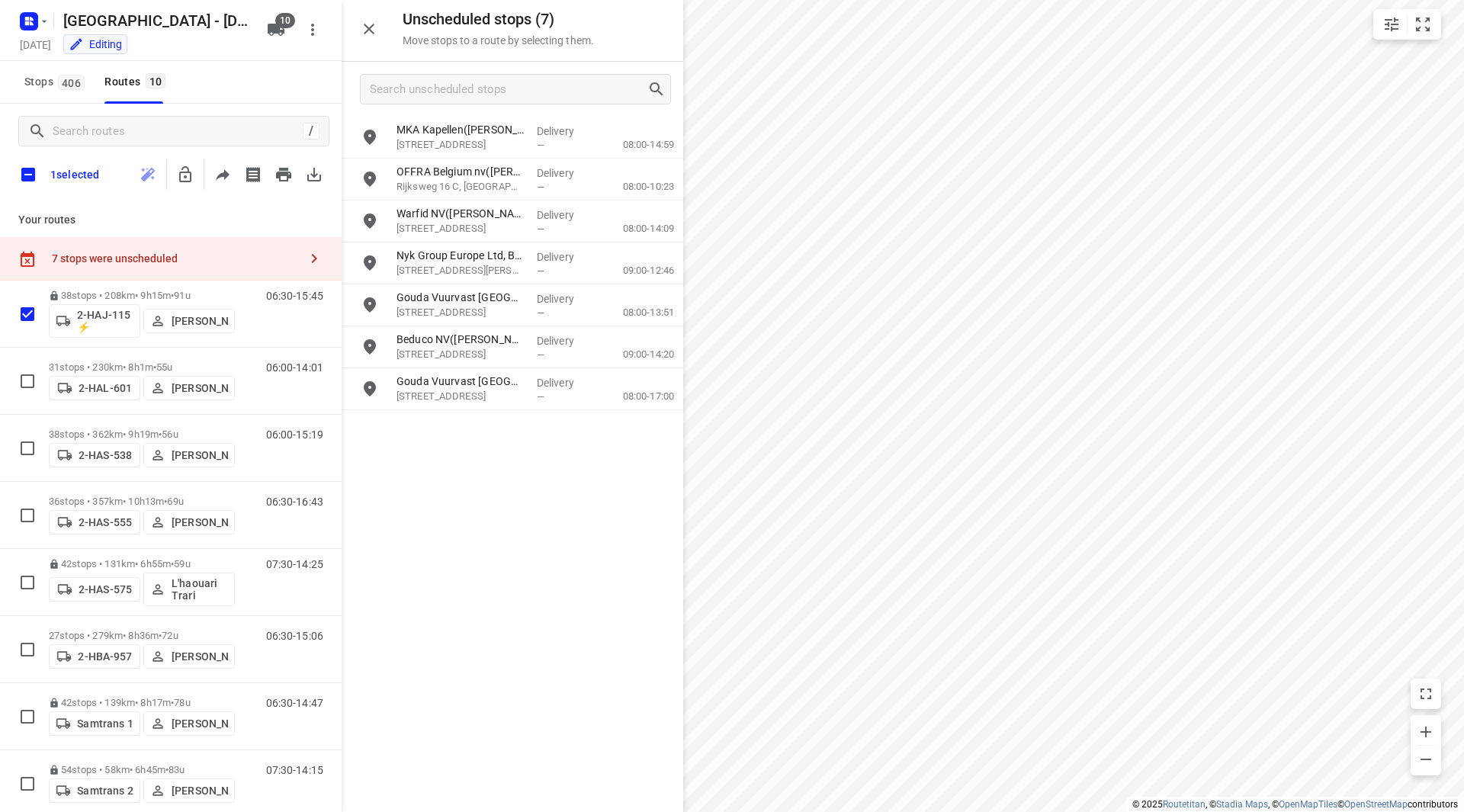
checkbox input "true"
click at [218, 170] on icon "button" at bounding box center [216, 174] width 19 height 19
click at [30, 177] on input "checkbox" at bounding box center [28, 175] width 32 height 32
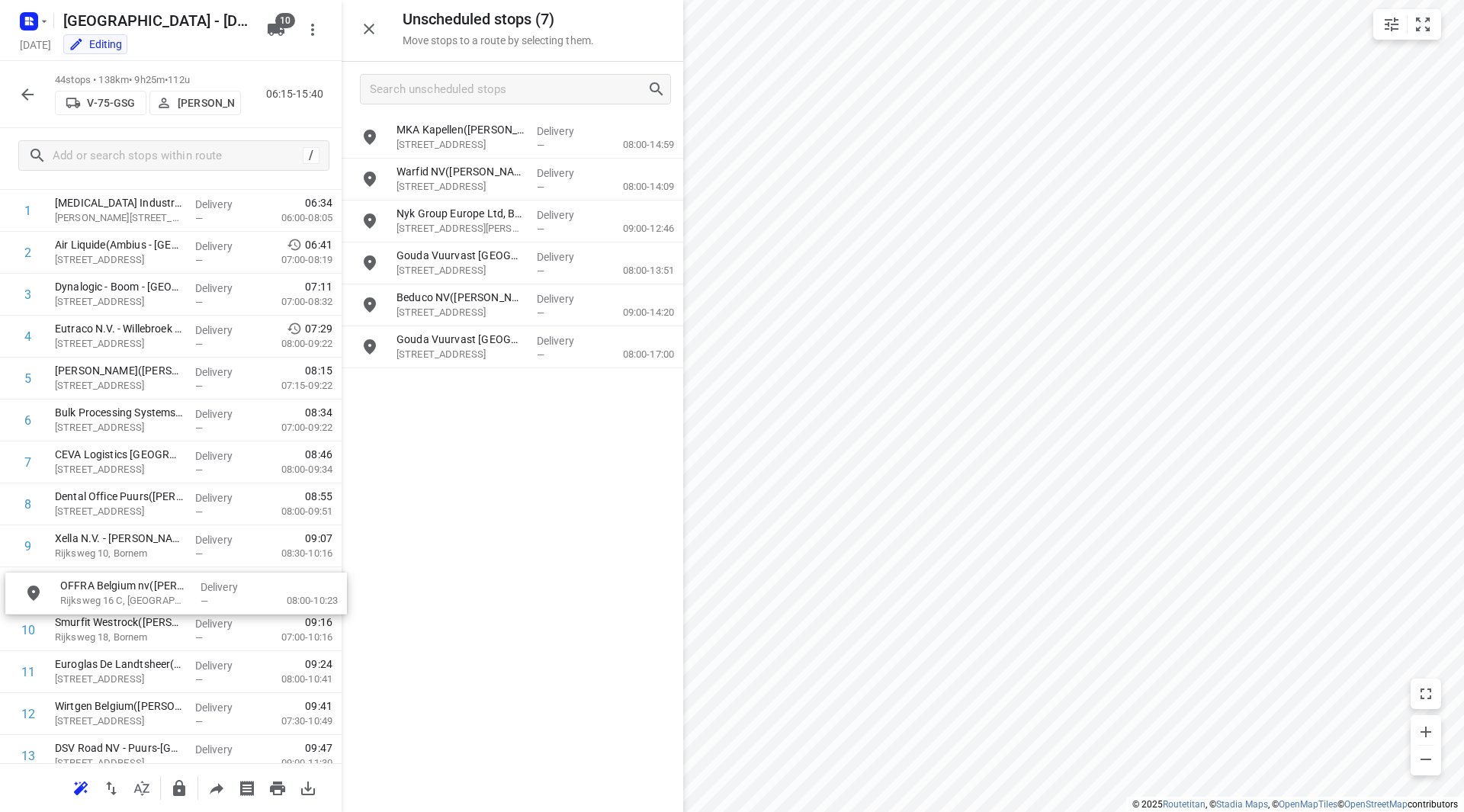
scroll to position [113, 0]
drag, startPoint x: 326, startPoint y: 218, endPoint x: 96, endPoint y: 596, distance: 442.5
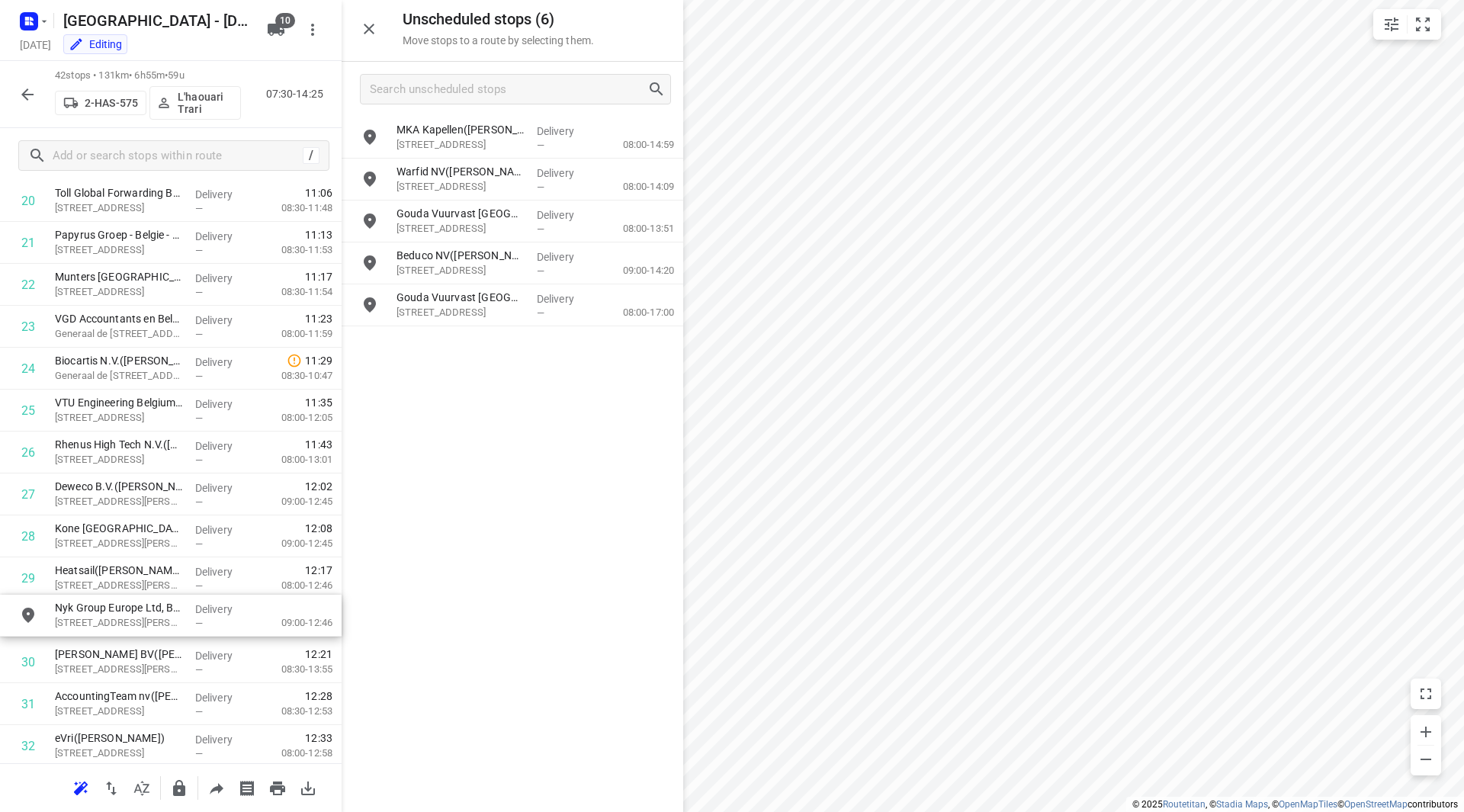
scroll to position [922, 0]
drag, startPoint x: 466, startPoint y: 220, endPoint x: 110, endPoint y: 577, distance: 504.2
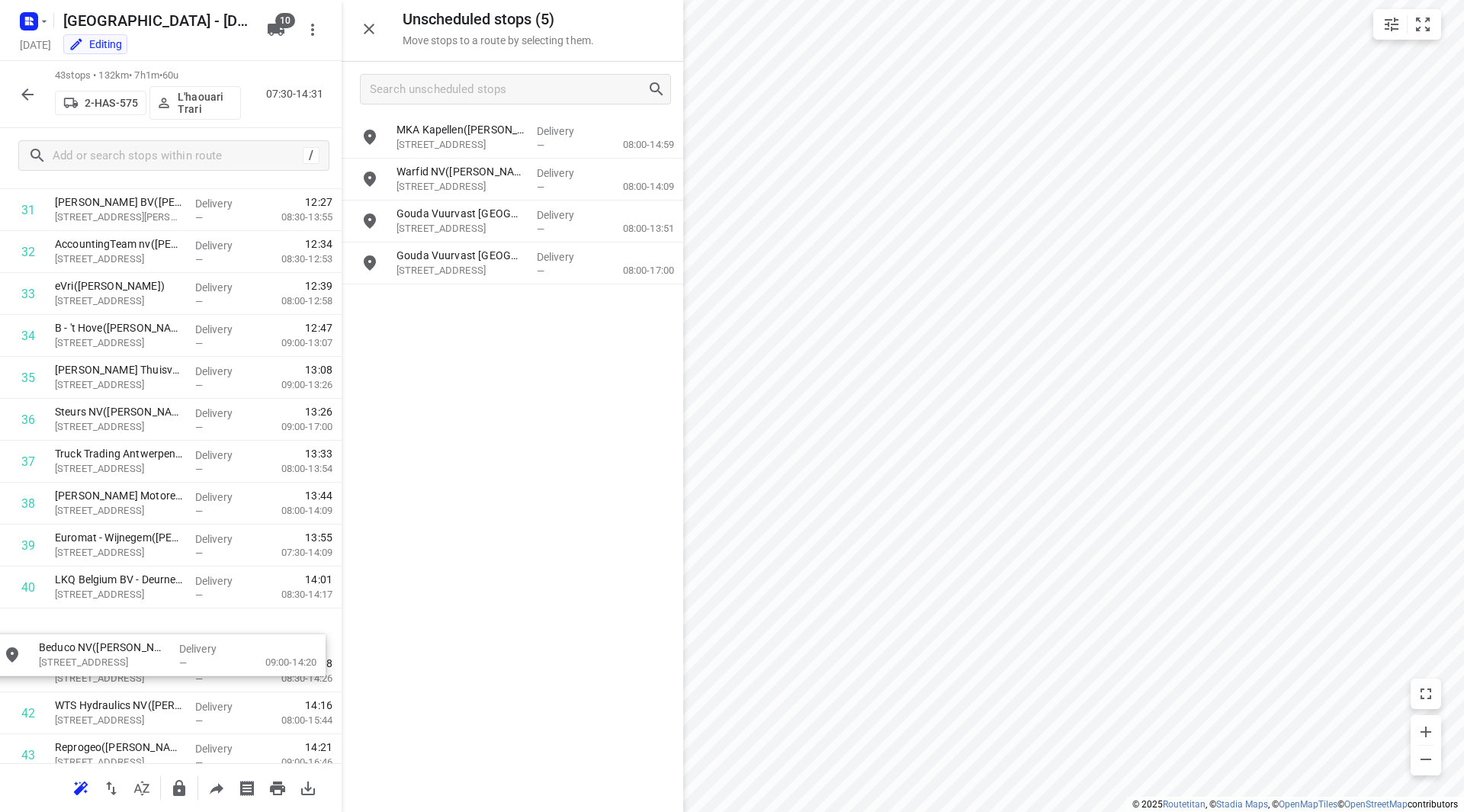
scroll to position [1436, 0]
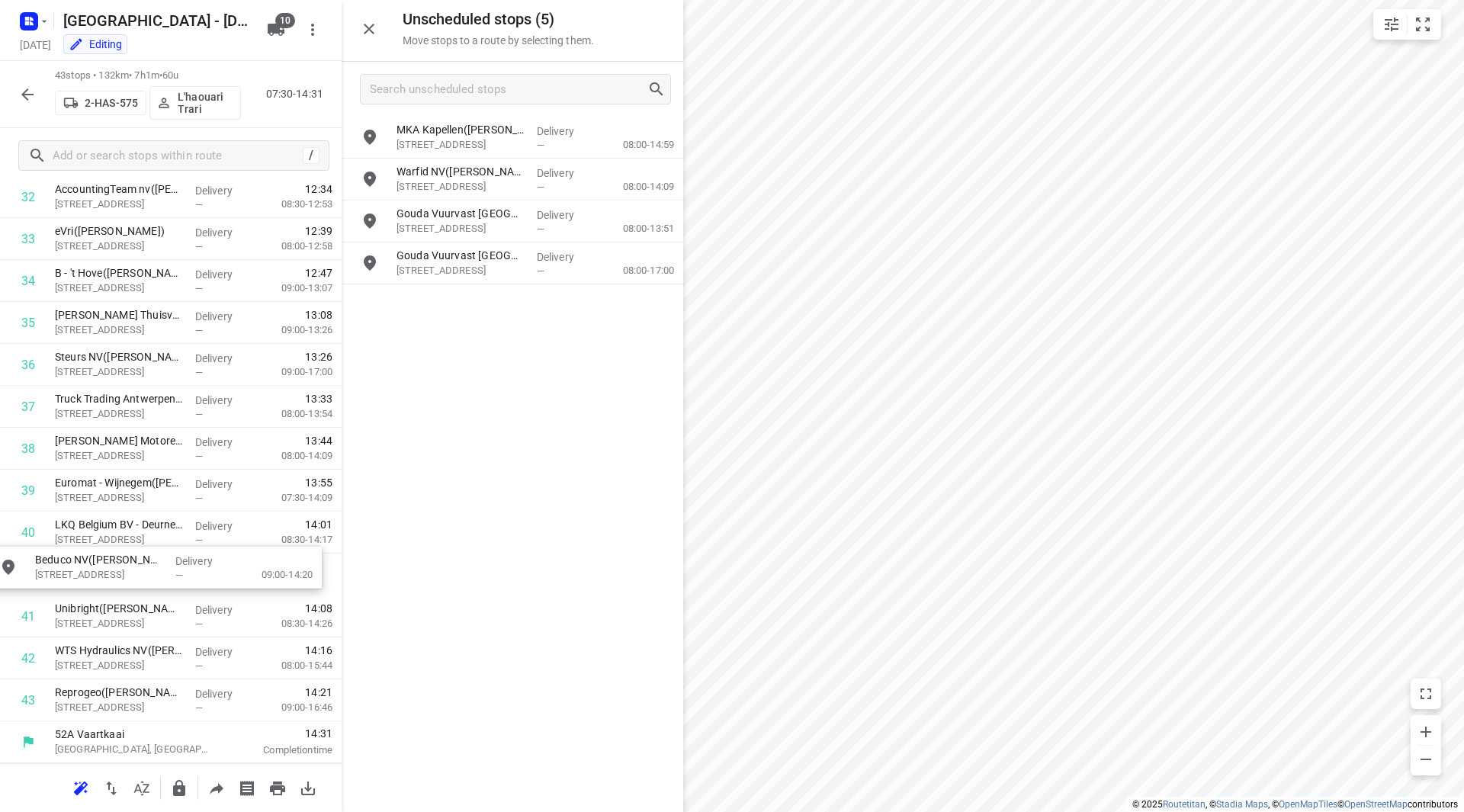
drag, startPoint x: 466, startPoint y: 260, endPoint x: 96, endPoint y: 560, distance: 476.3
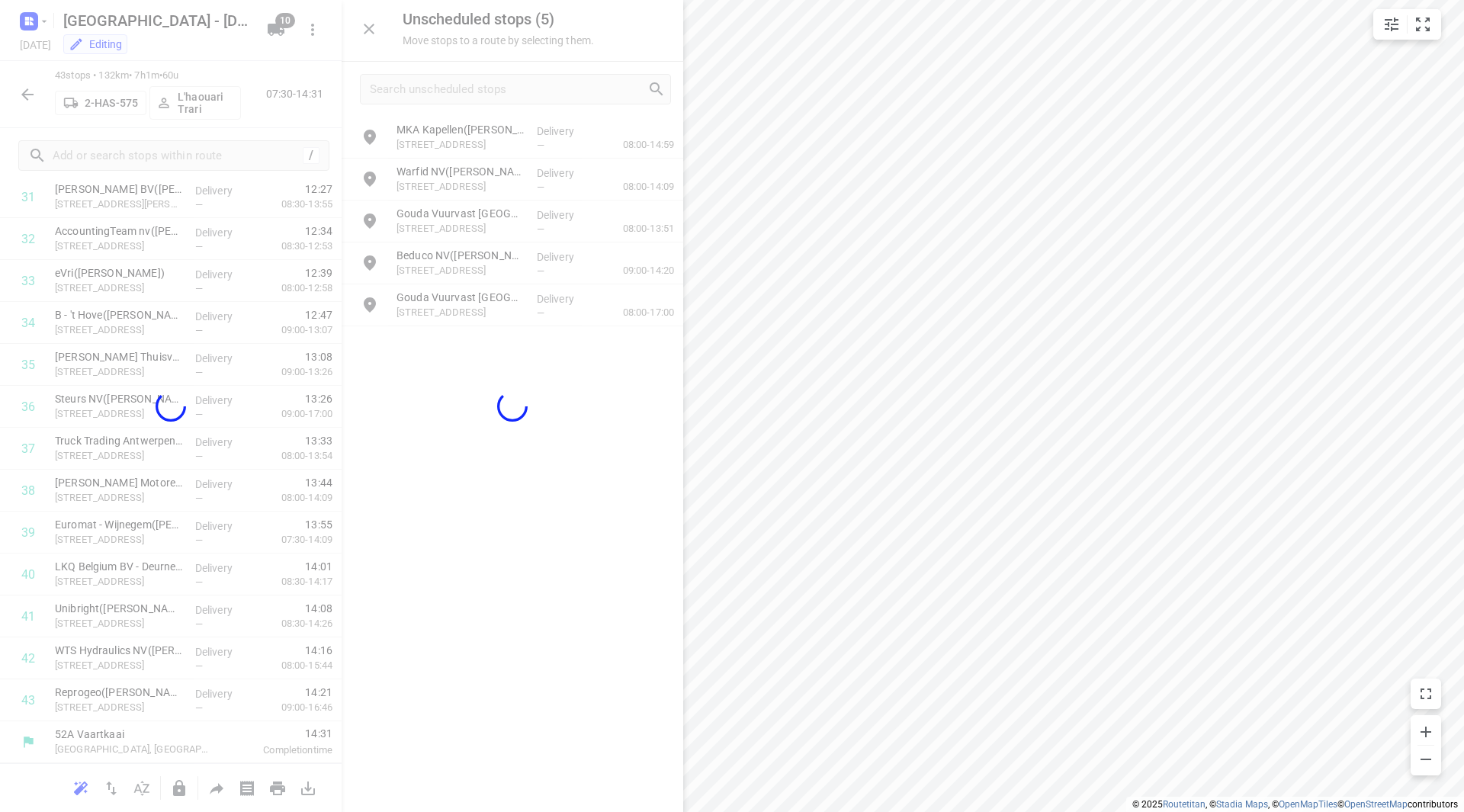
scroll to position [1385, 0]
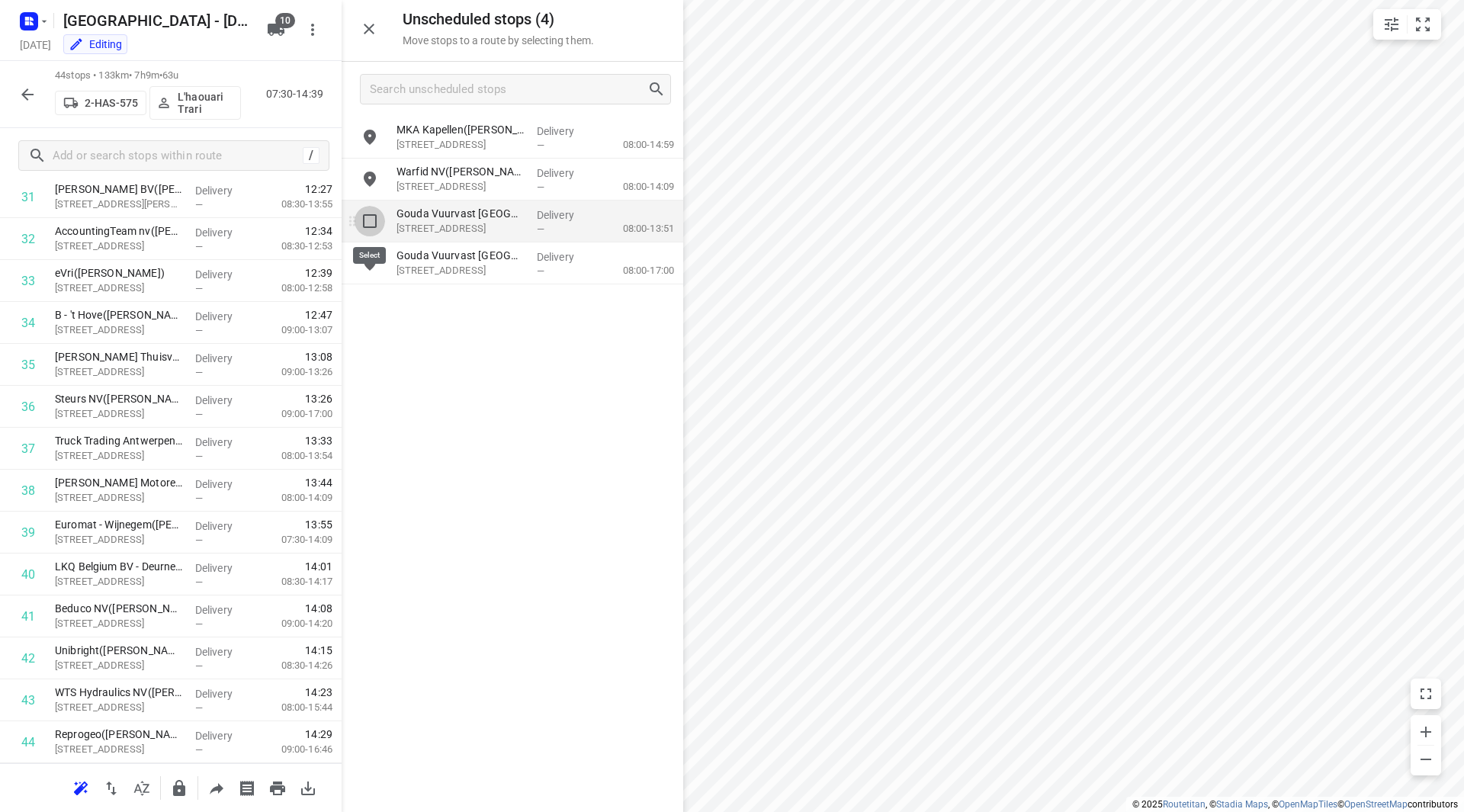
click at [371, 222] on input "grid" at bounding box center [369, 221] width 31 height 31
checkbox input "true"
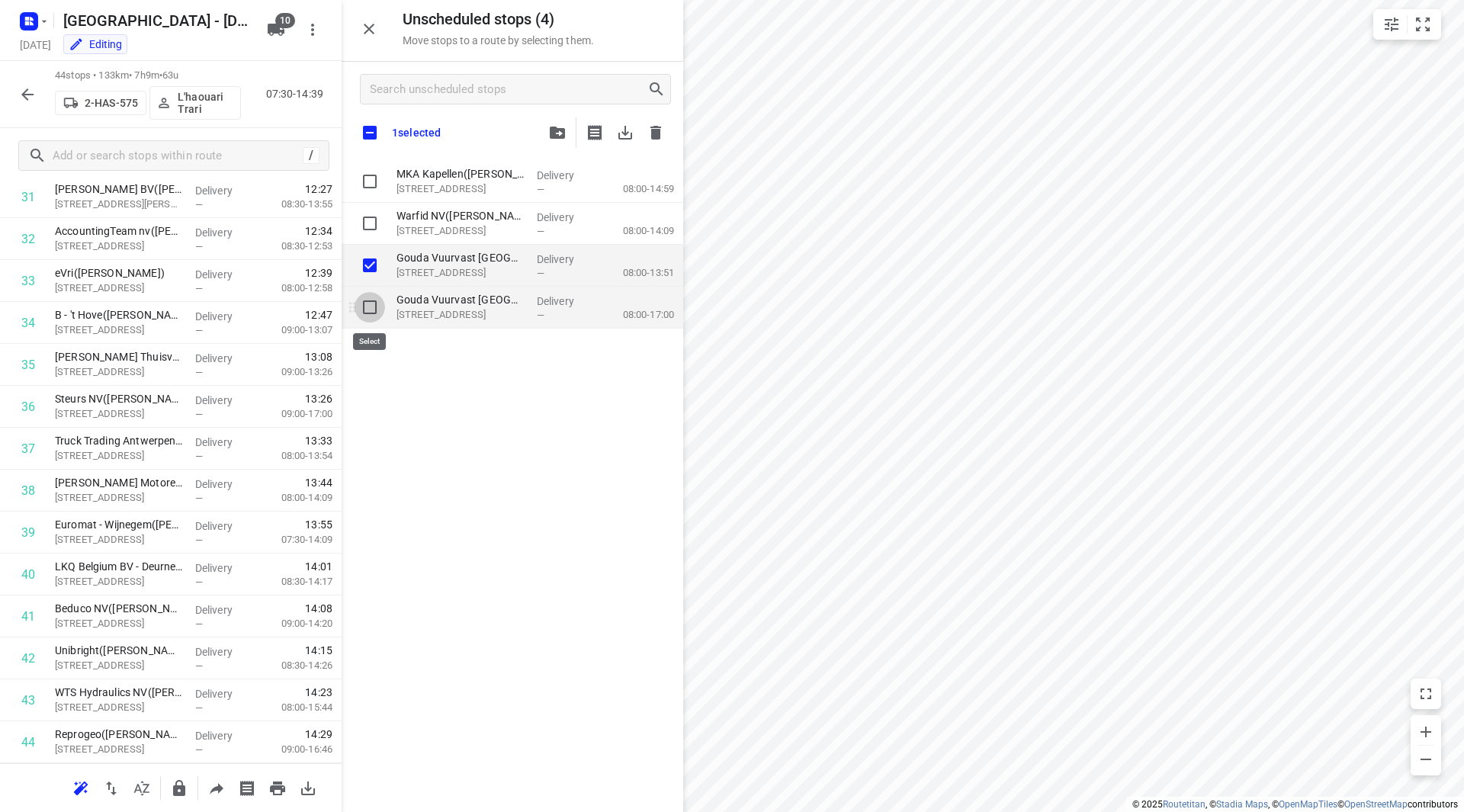
click at [371, 304] on input "grid" at bounding box center [369, 307] width 31 height 31
checkbox input "true"
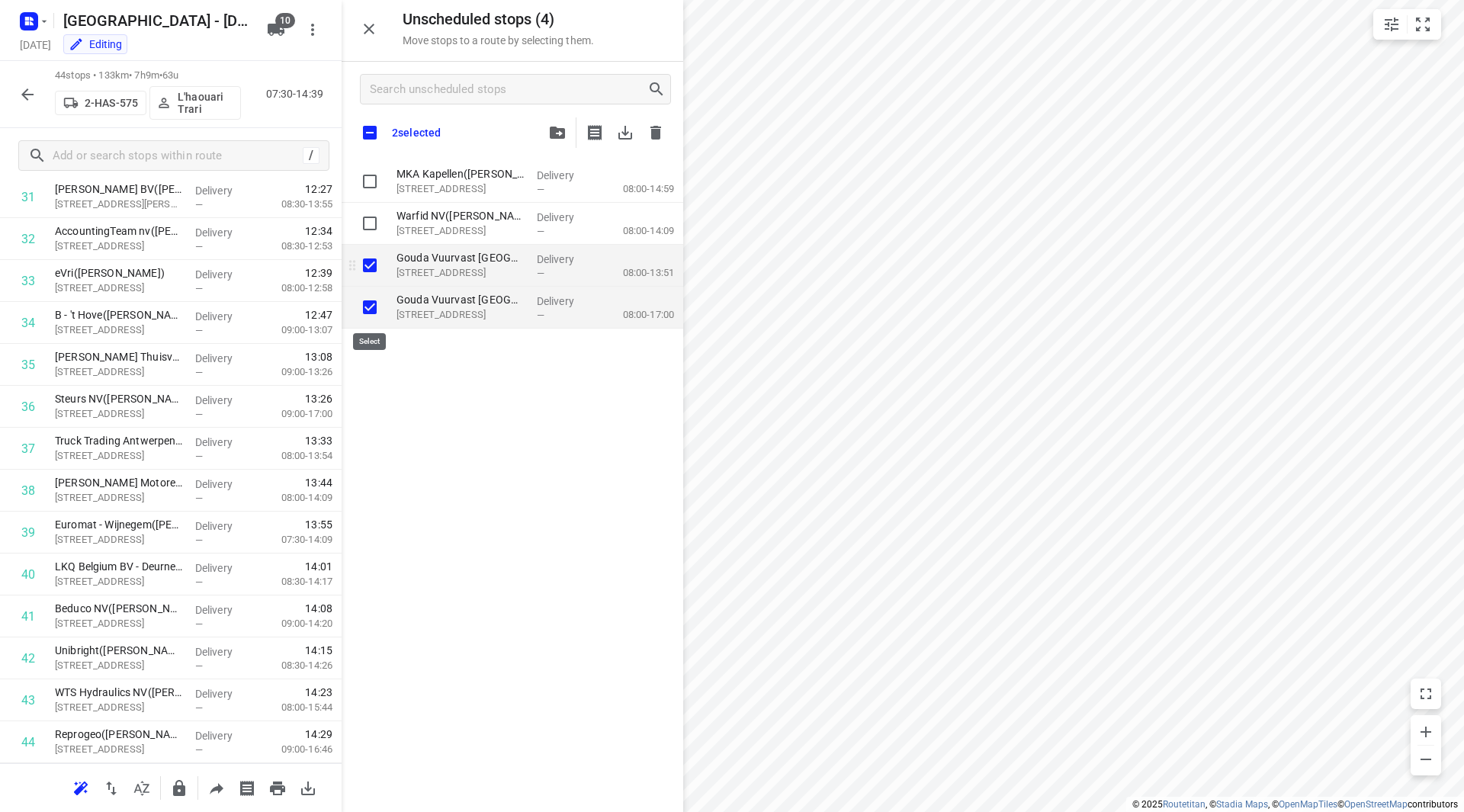
checkbox input "true"
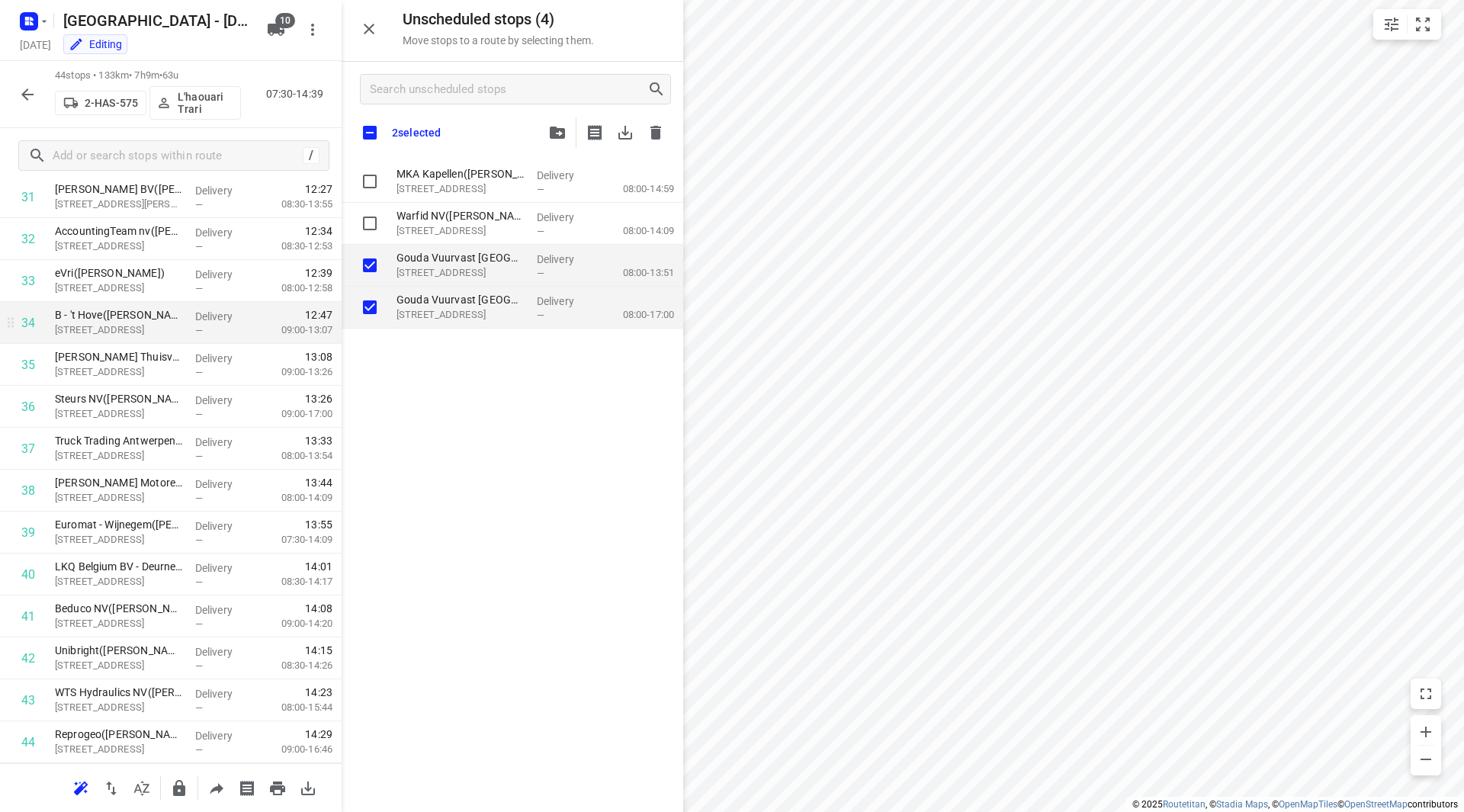
checkbox input "true"
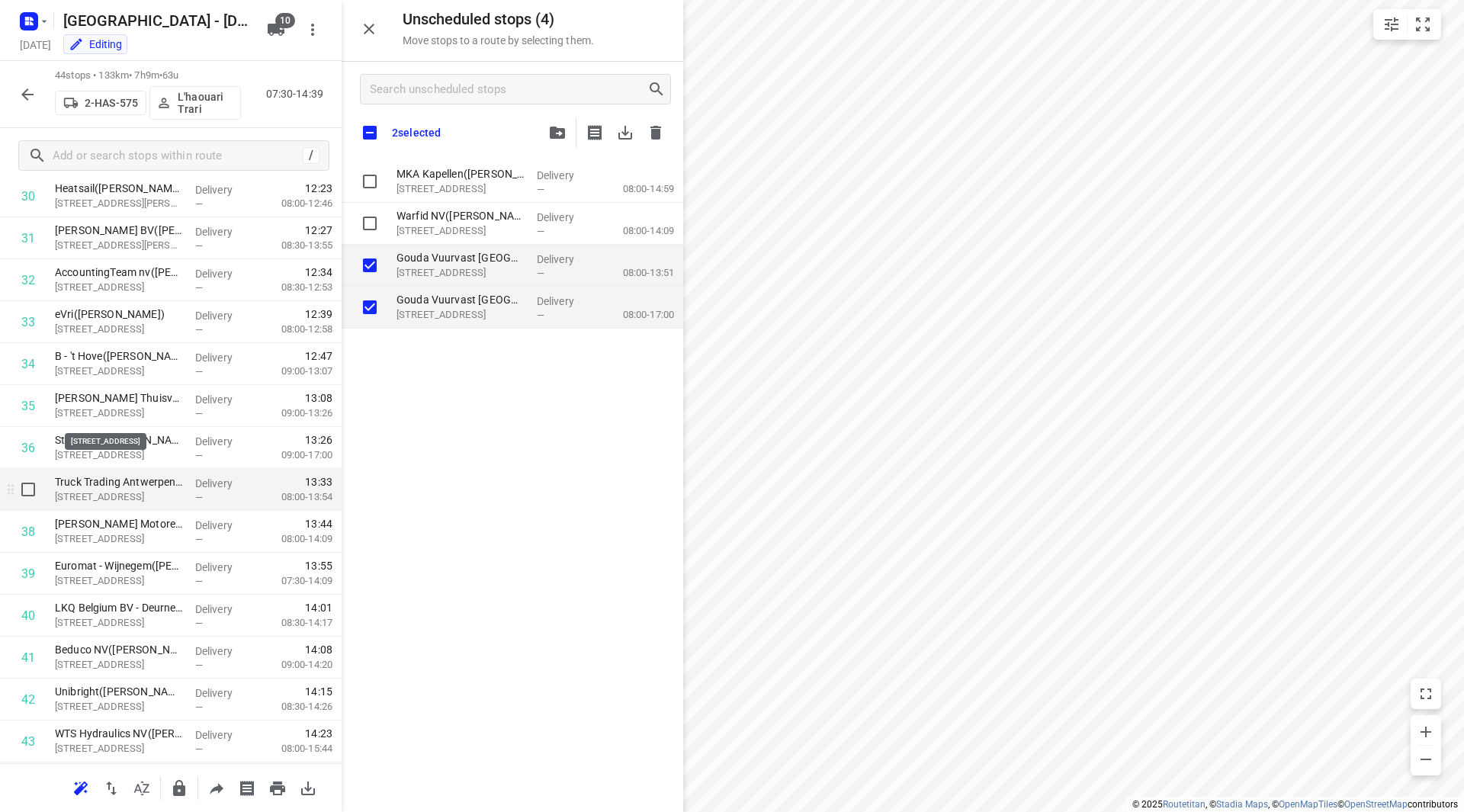
scroll to position [1427, 0]
checkbox input "true"
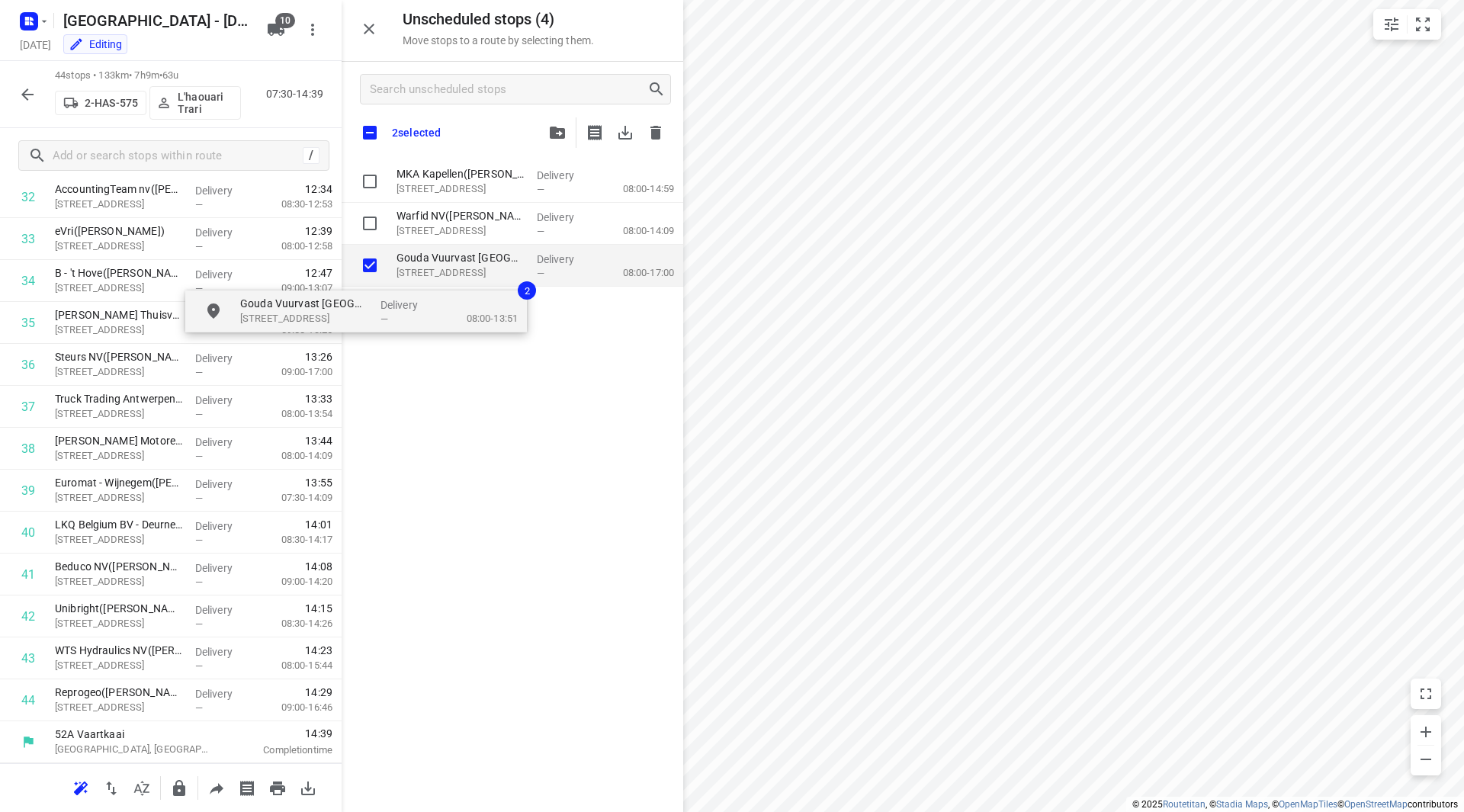
checkbox input "true"
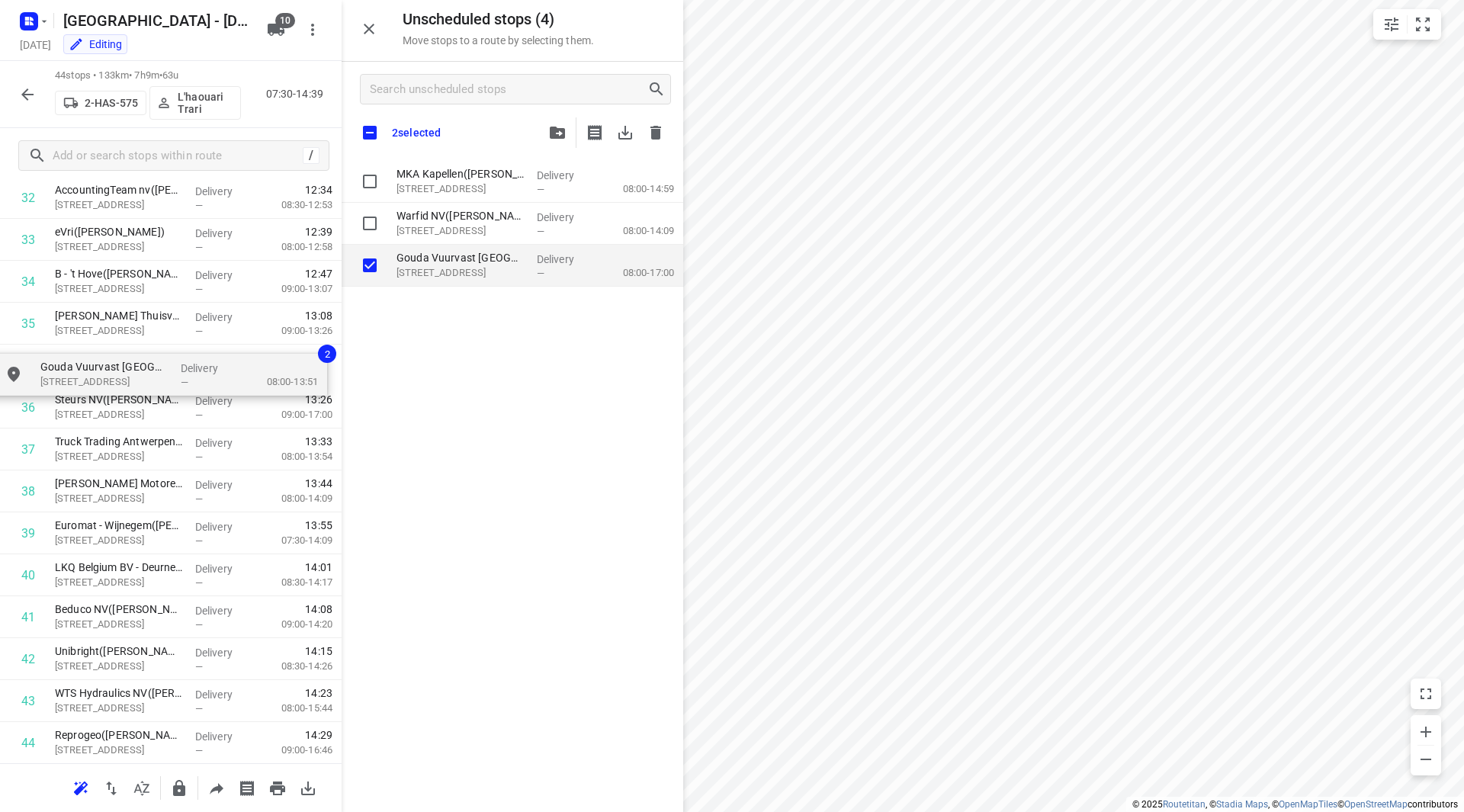
drag, startPoint x: 417, startPoint y: 274, endPoint x: 67, endPoint y: 371, distance: 363.2
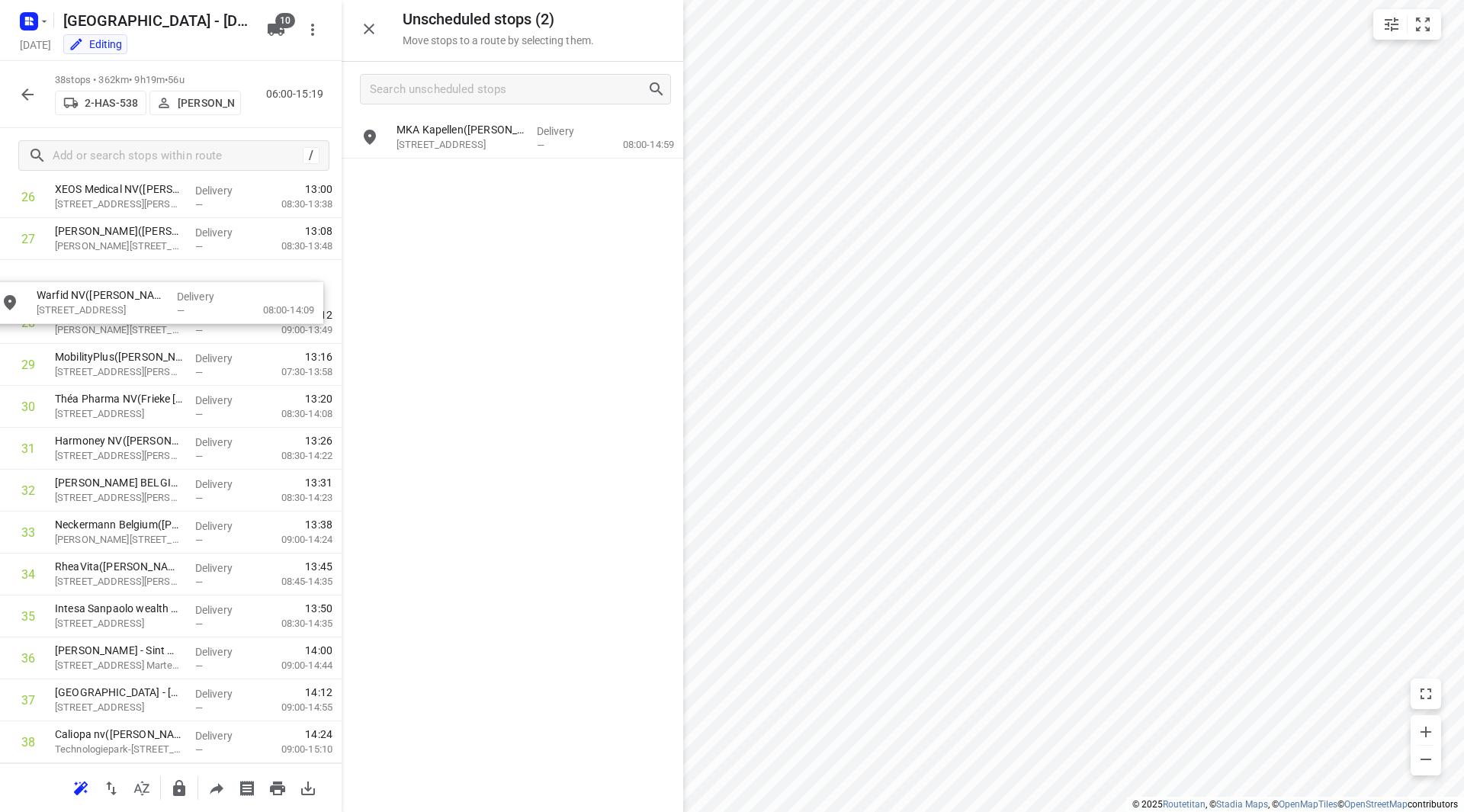
scroll to position [1164, 0]
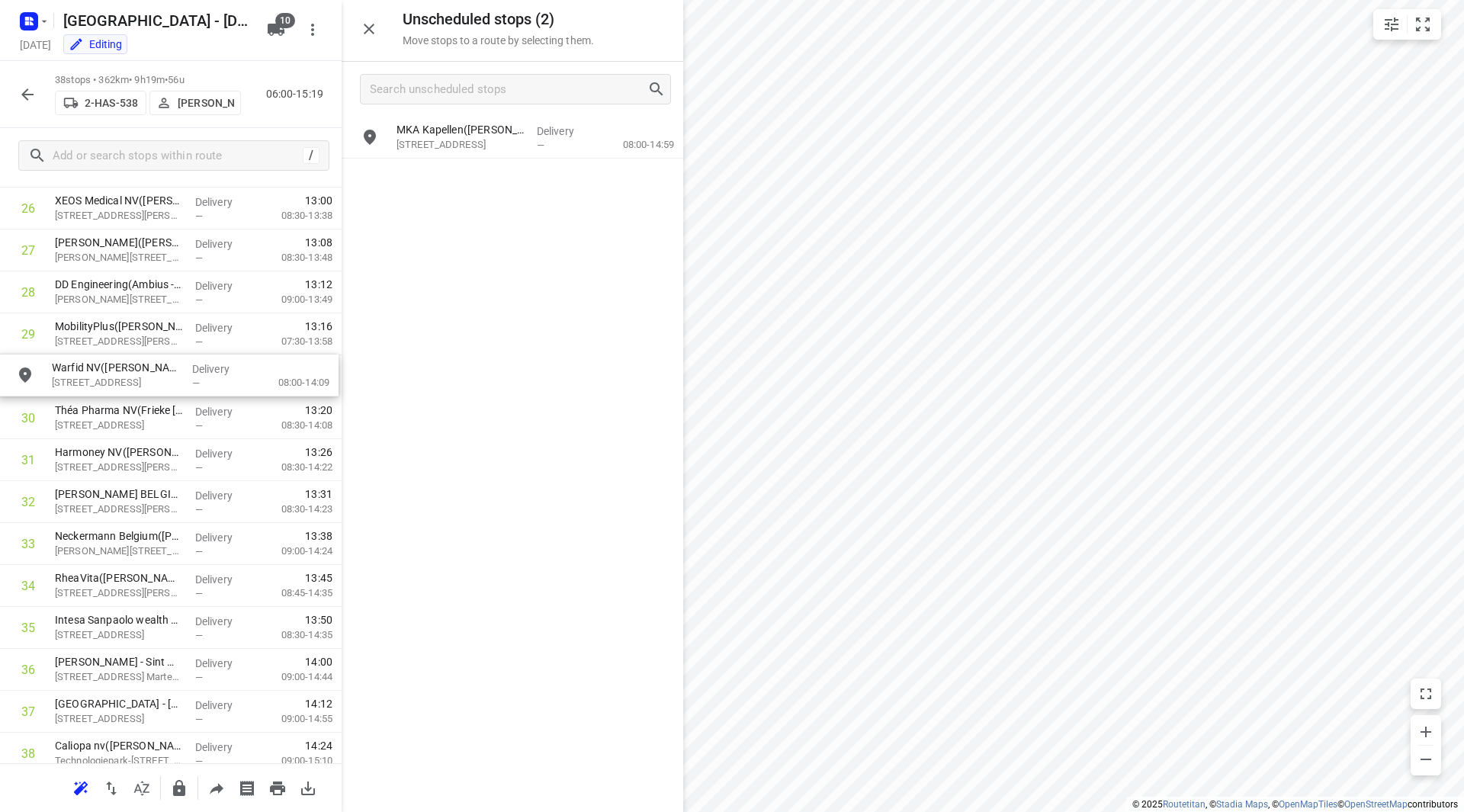
drag, startPoint x: 451, startPoint y: 174, endPoint x: 97, endPoint y: 378, distance: 408.6
drag, startPoint x: 120, startPoint y: 376, endPoint x: 118, endPoint y: 336, distance: 40.0
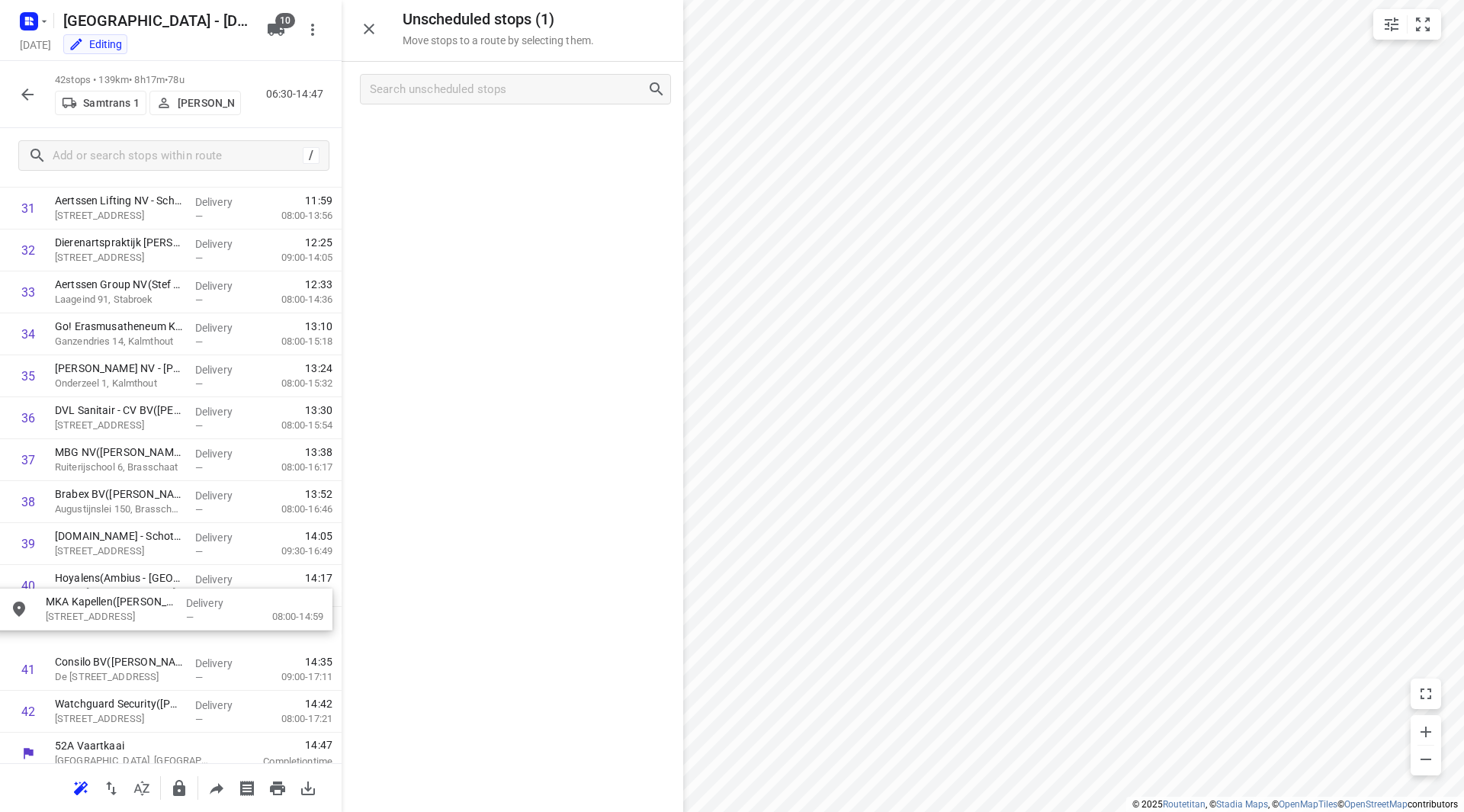
drag, startPoint x: 507, startPoint y: 125, endPoint x: 164, endPoint y: 596, distance: 582.7
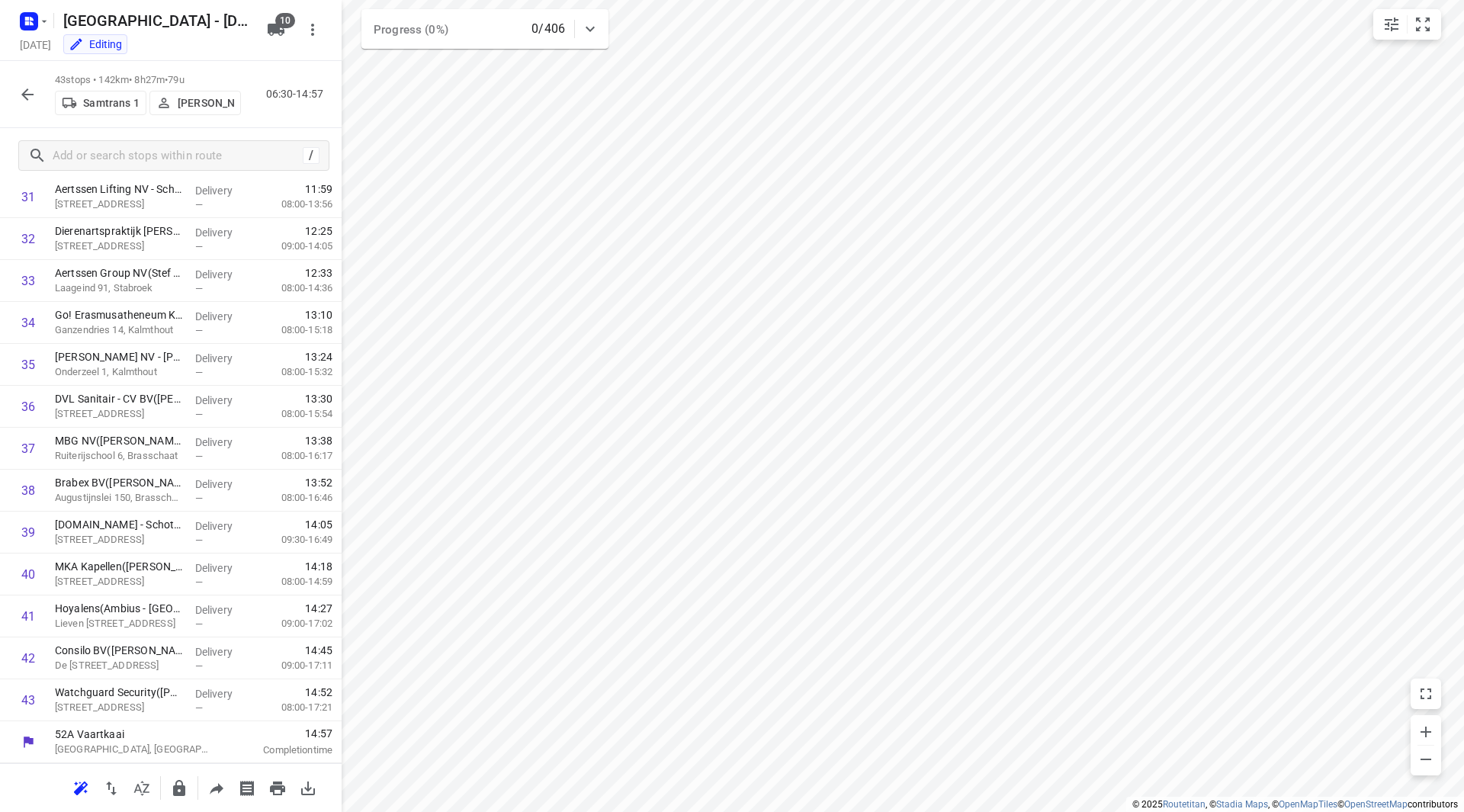
scroll to position [1341, 0]
click at [26, 99] on icon "button" at bounding box center [27, 95] width 19 height 19
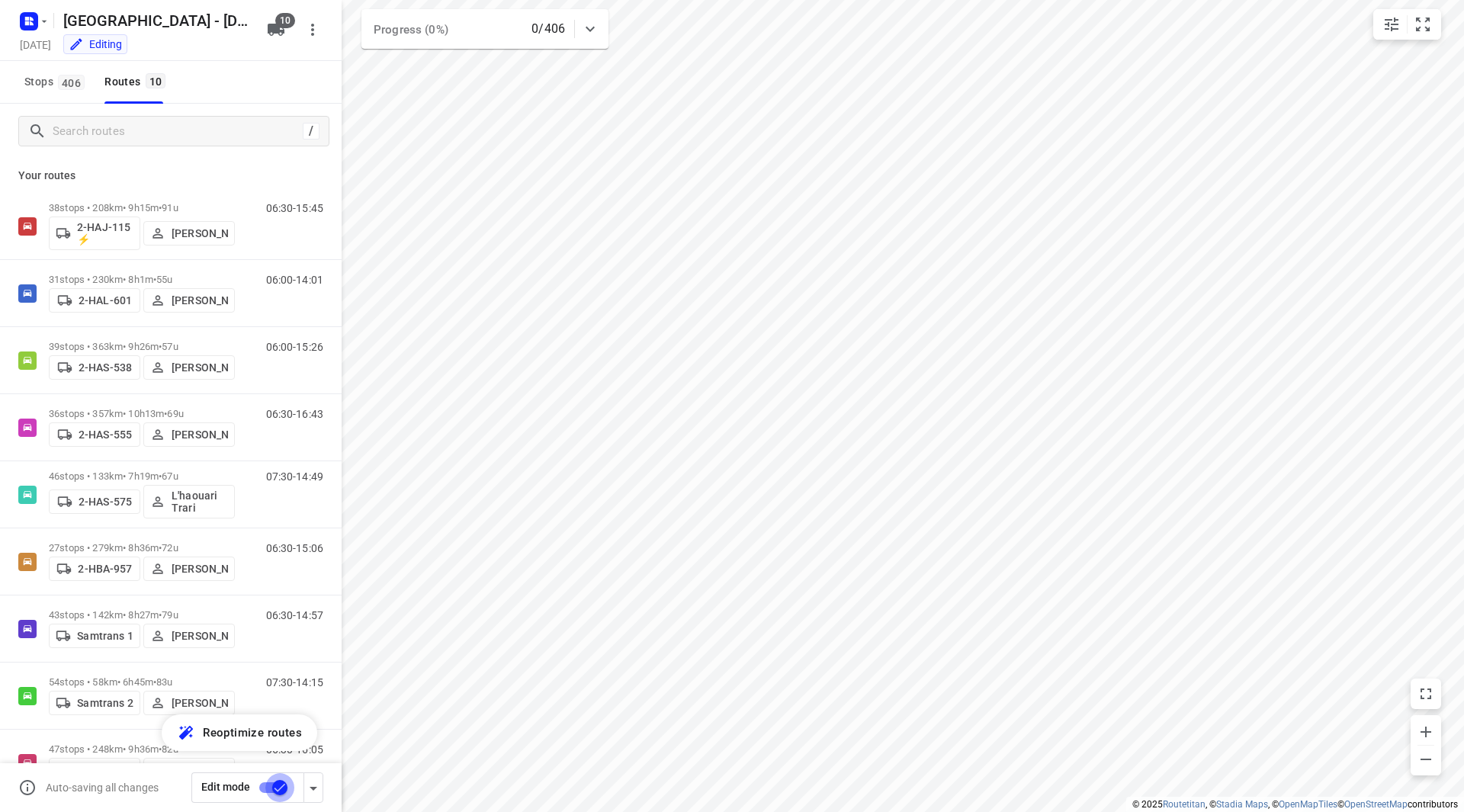
click at [274, 794] on input "checkbox" at bounding box center [280, 787] width 87 height 29
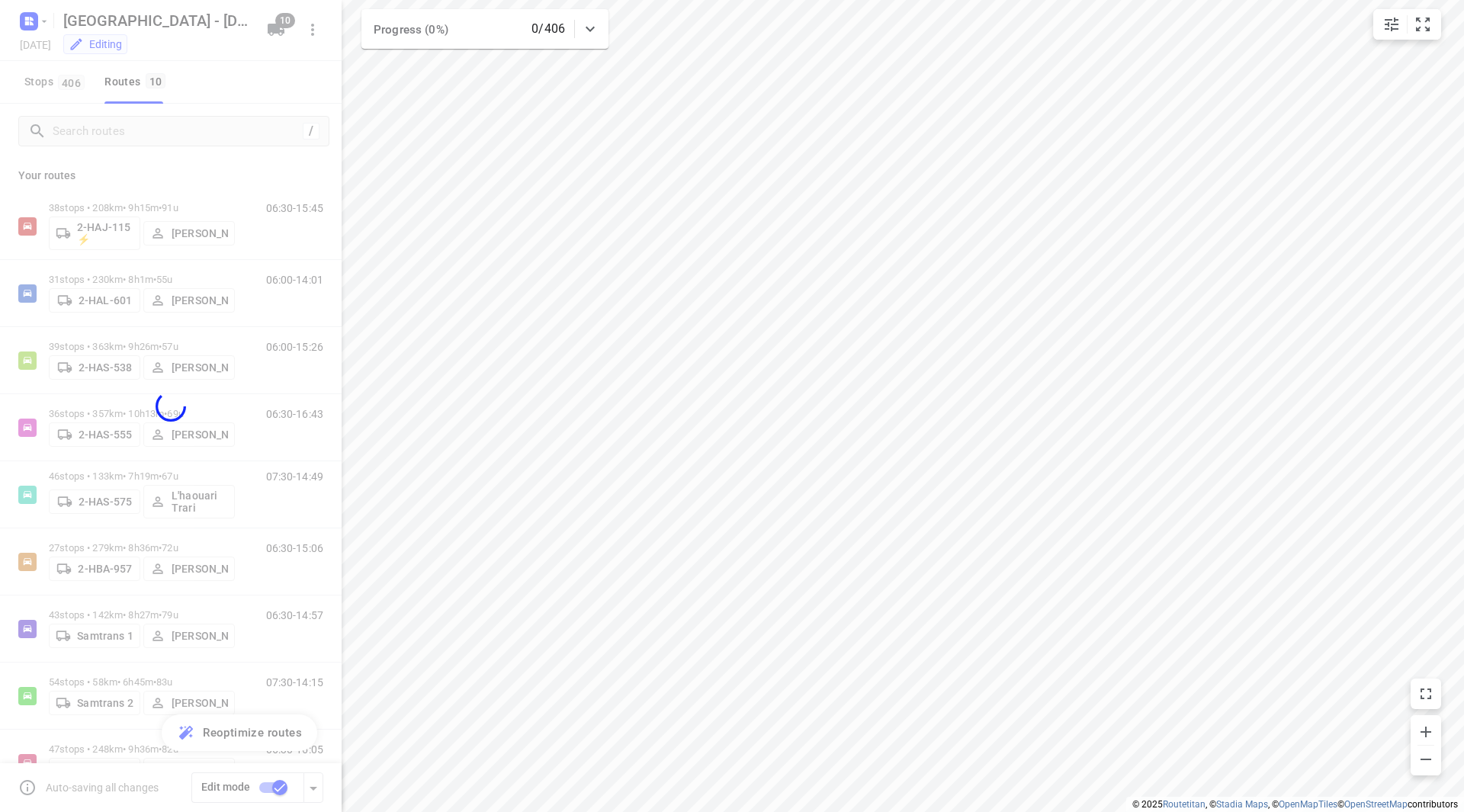
checkbox input "false"
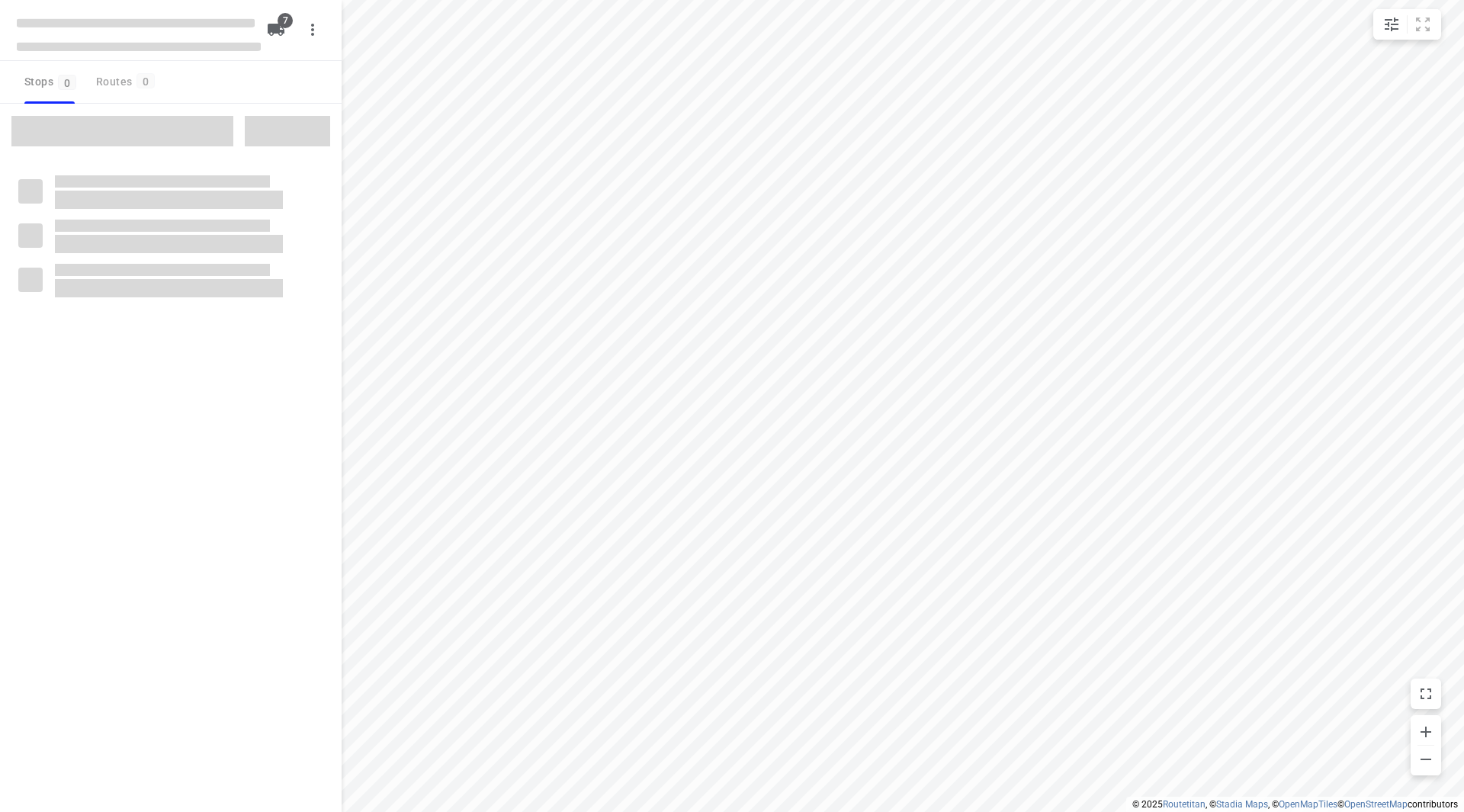
checkbox input "true"
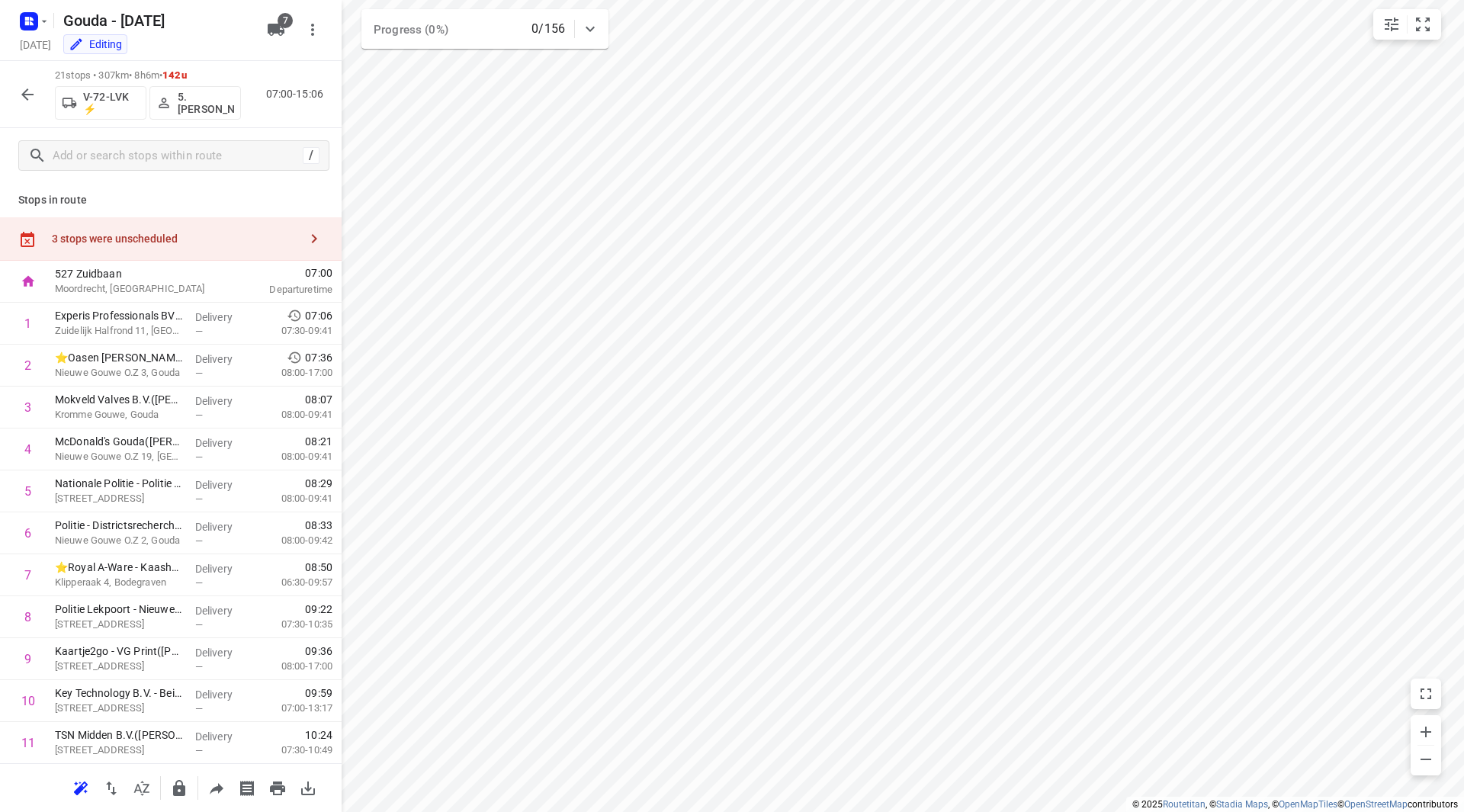
click at [179, 247] on div "3 stops were unscheduled" at bounding box center [171, 239] width 342 height 43
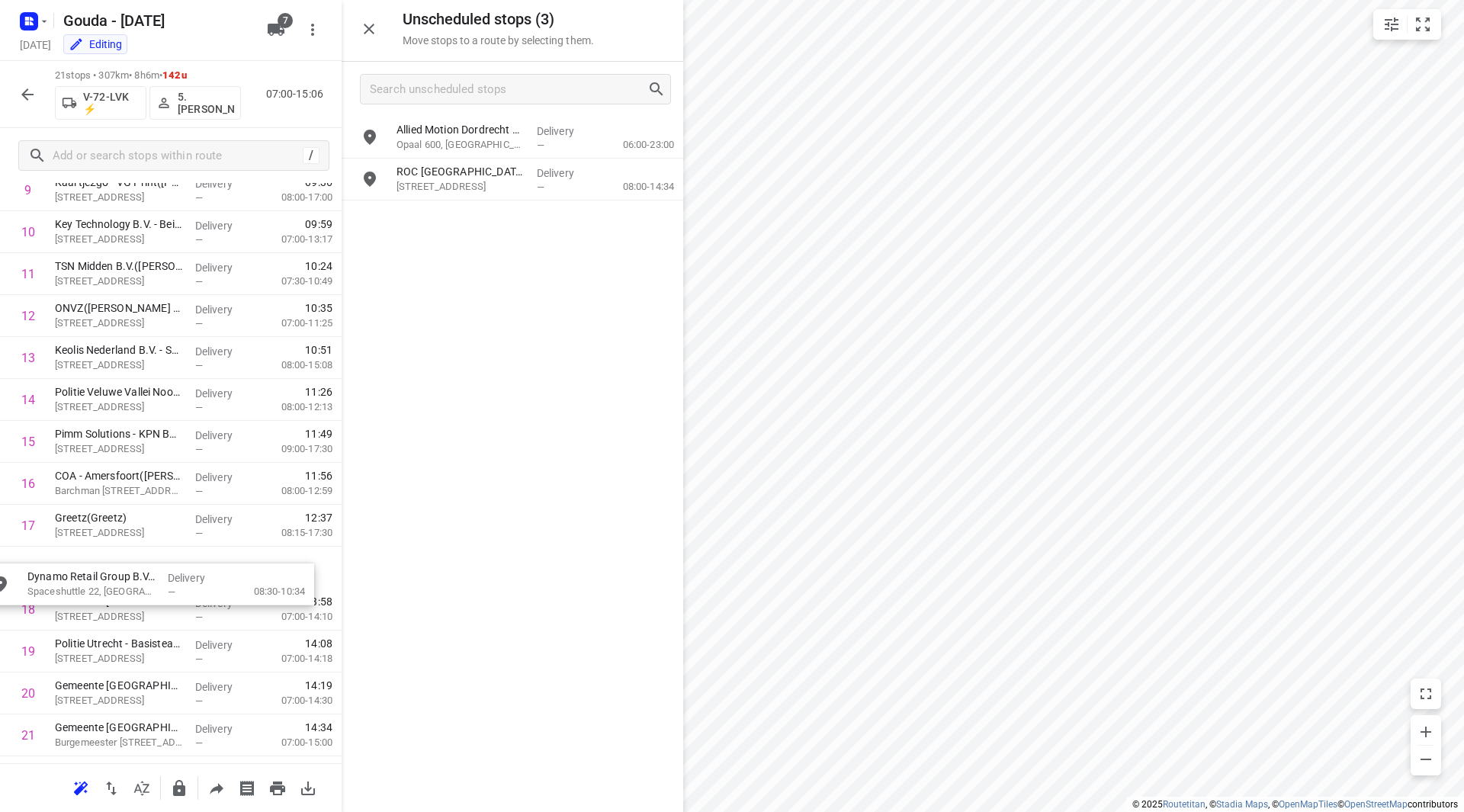
scroll to position [471, 0]
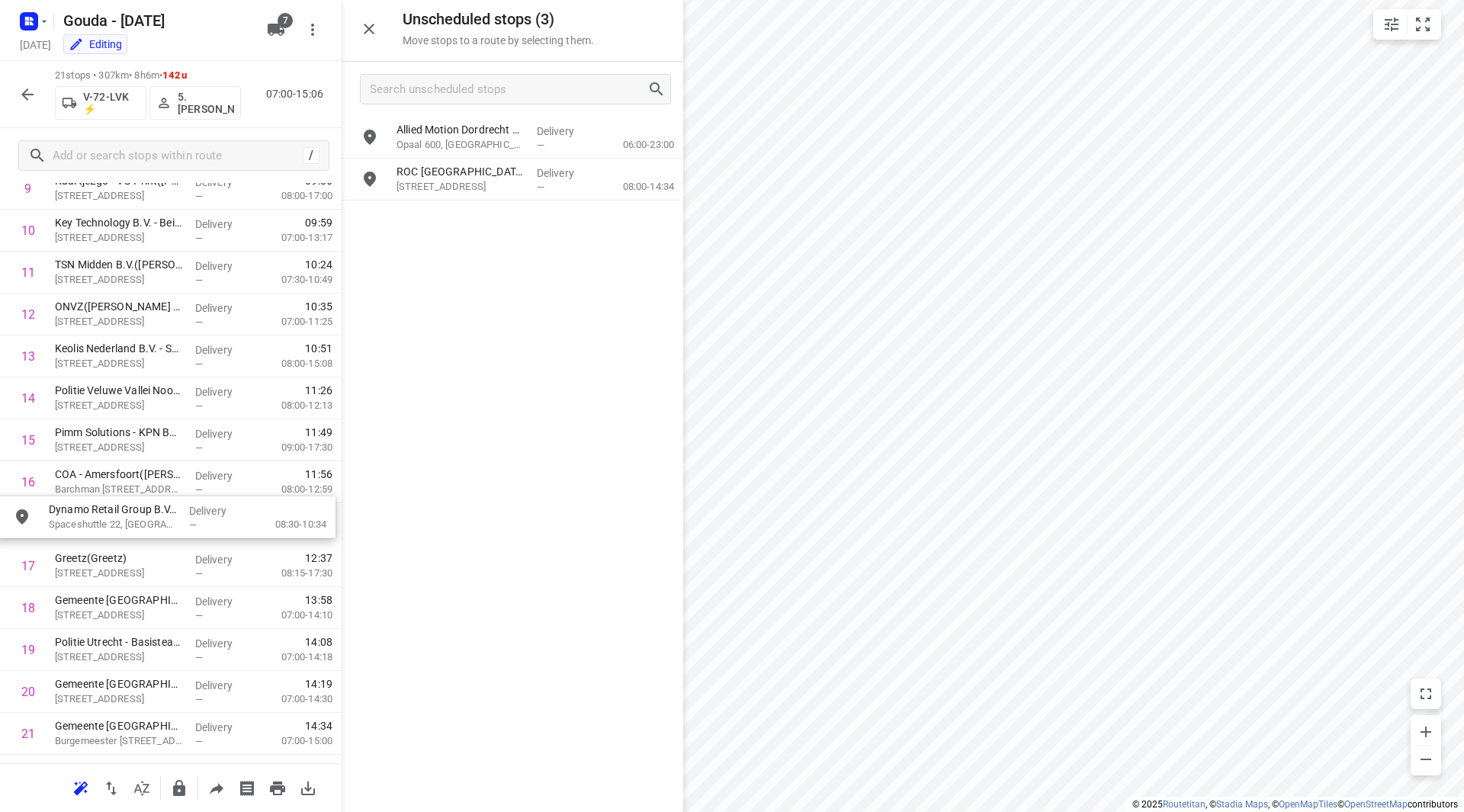
drag, startPoint x: 418, startPoint y: 230, endPoint x: 106, endPoint y: 523, distance: 428.0
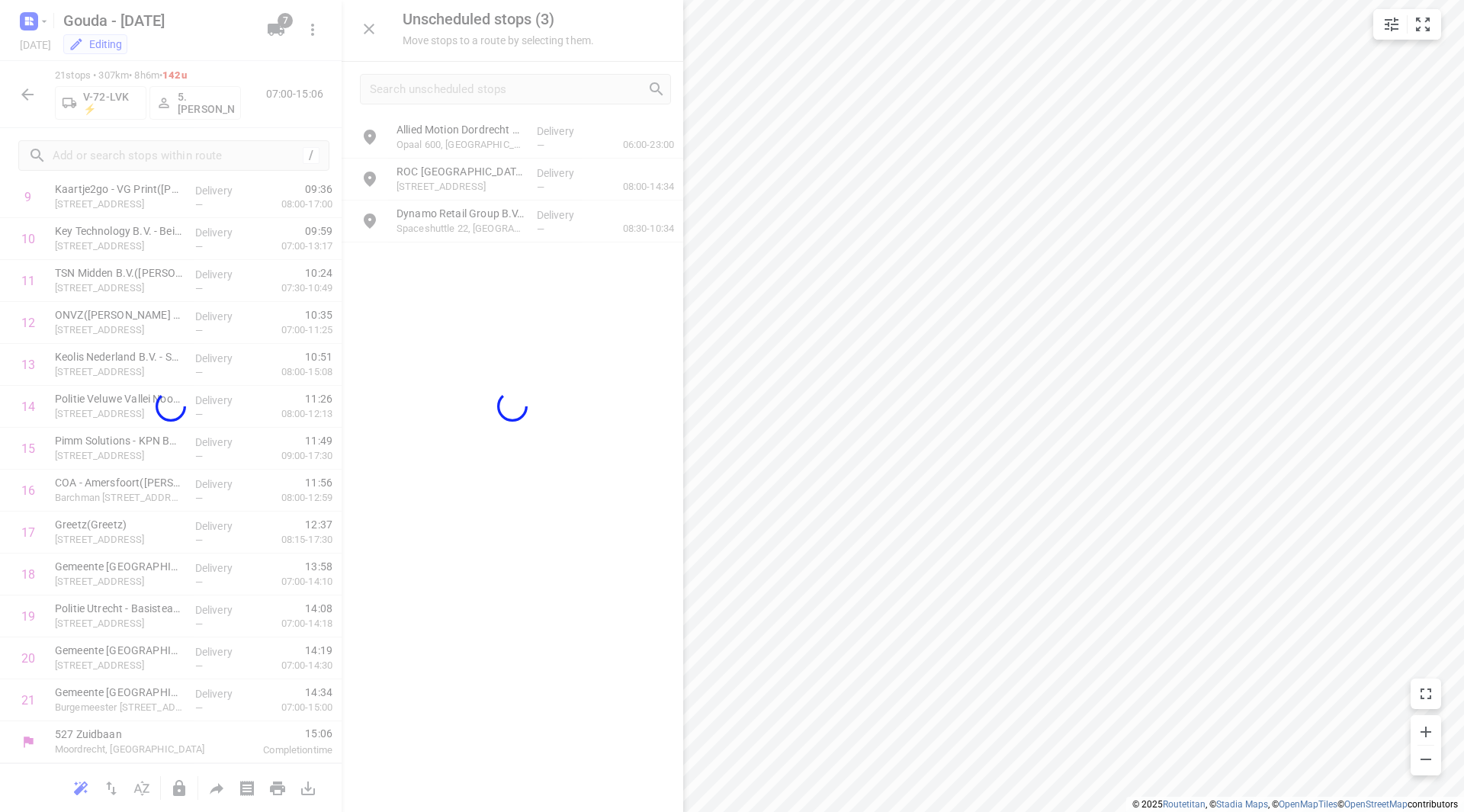
scroll to position [462, 0]
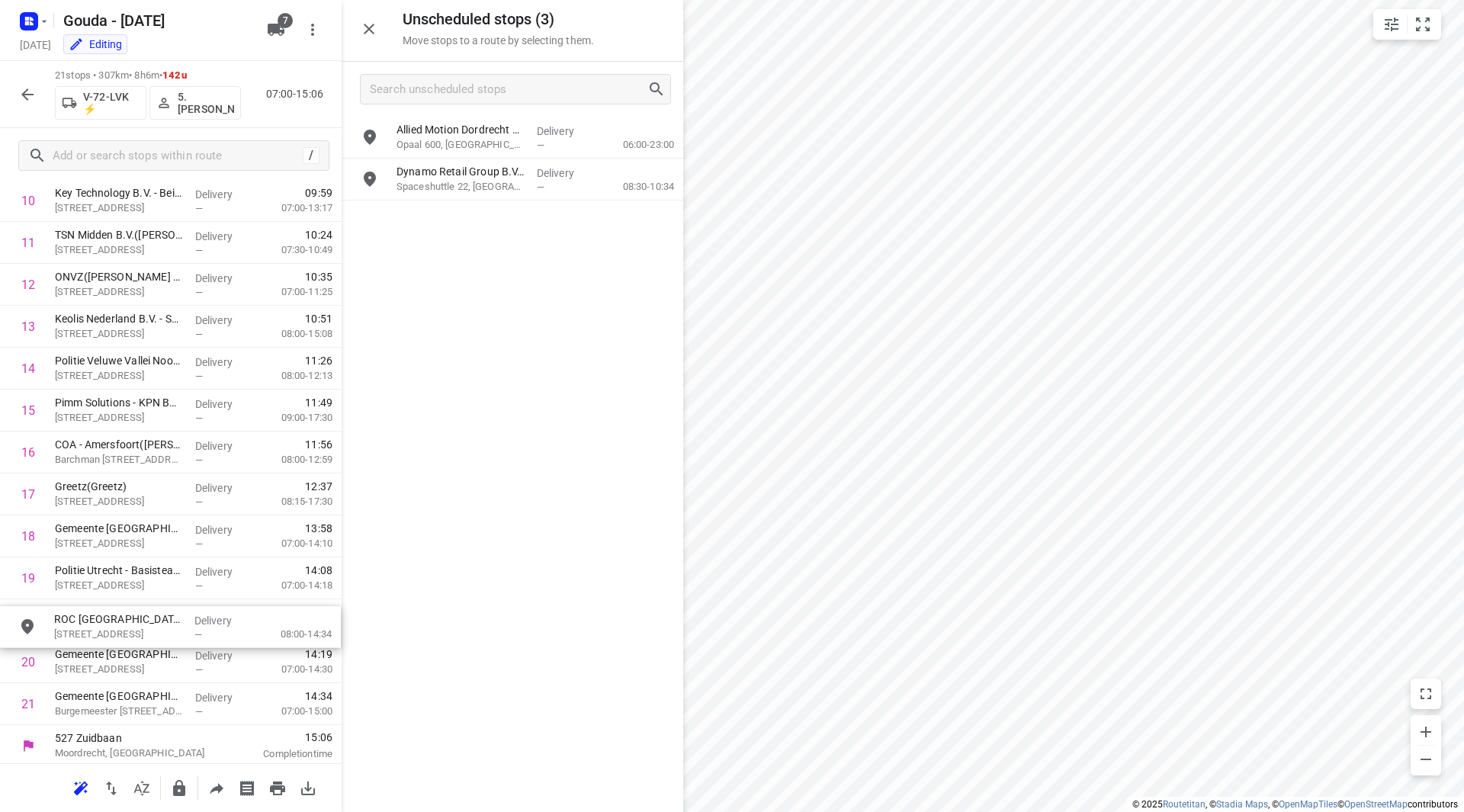
drag, startPoint x: 486, startPoint y: 178, endPoint x: 133, endPoint y: 626, distance: 570.4
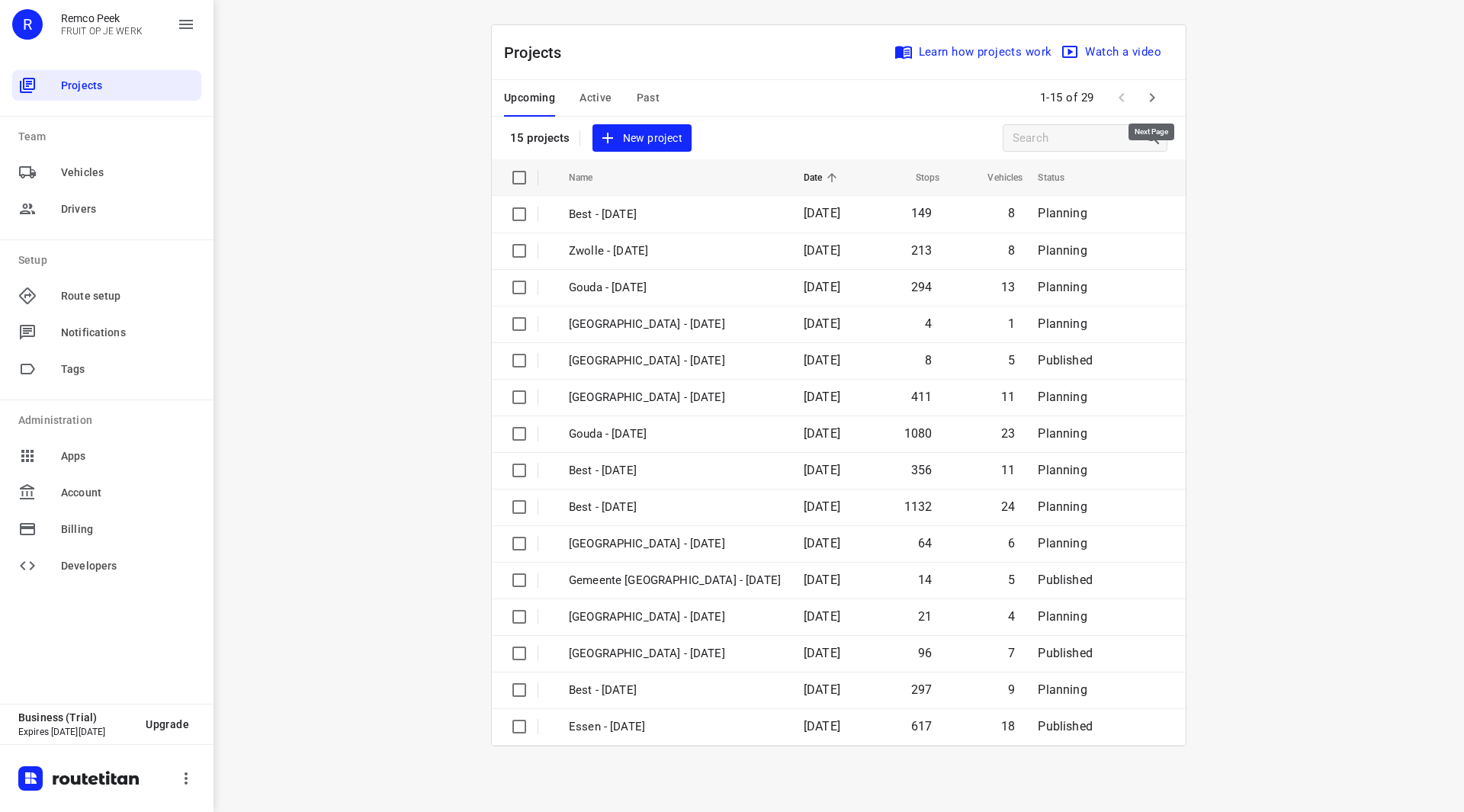
click at [1149, 92] on icon "button" at bounding box center [1152, 97] width 19 height 19
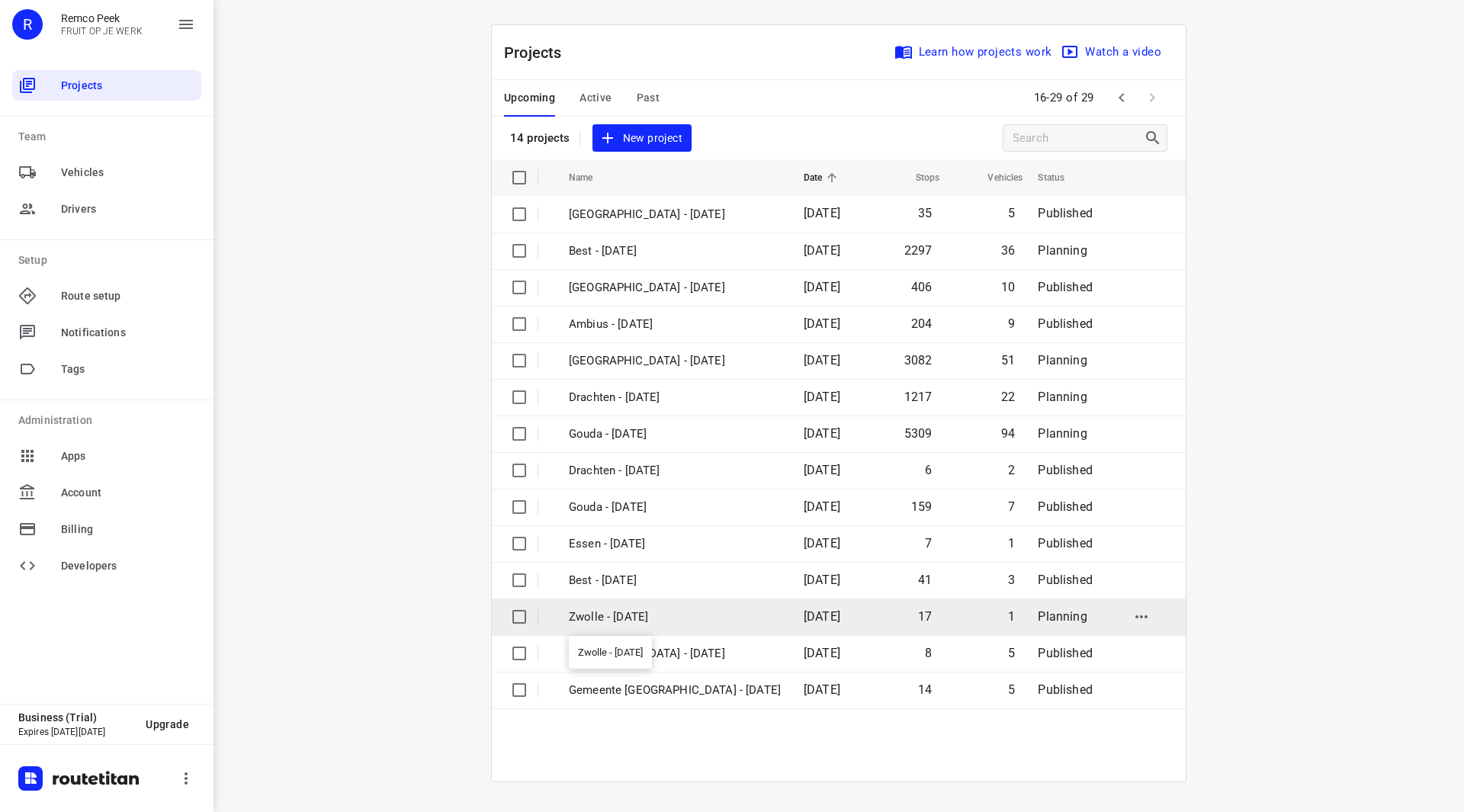
click at [616, 612] on p "Zwolle - [DATE]" at bounding box center [675, 618] width 212 height 18
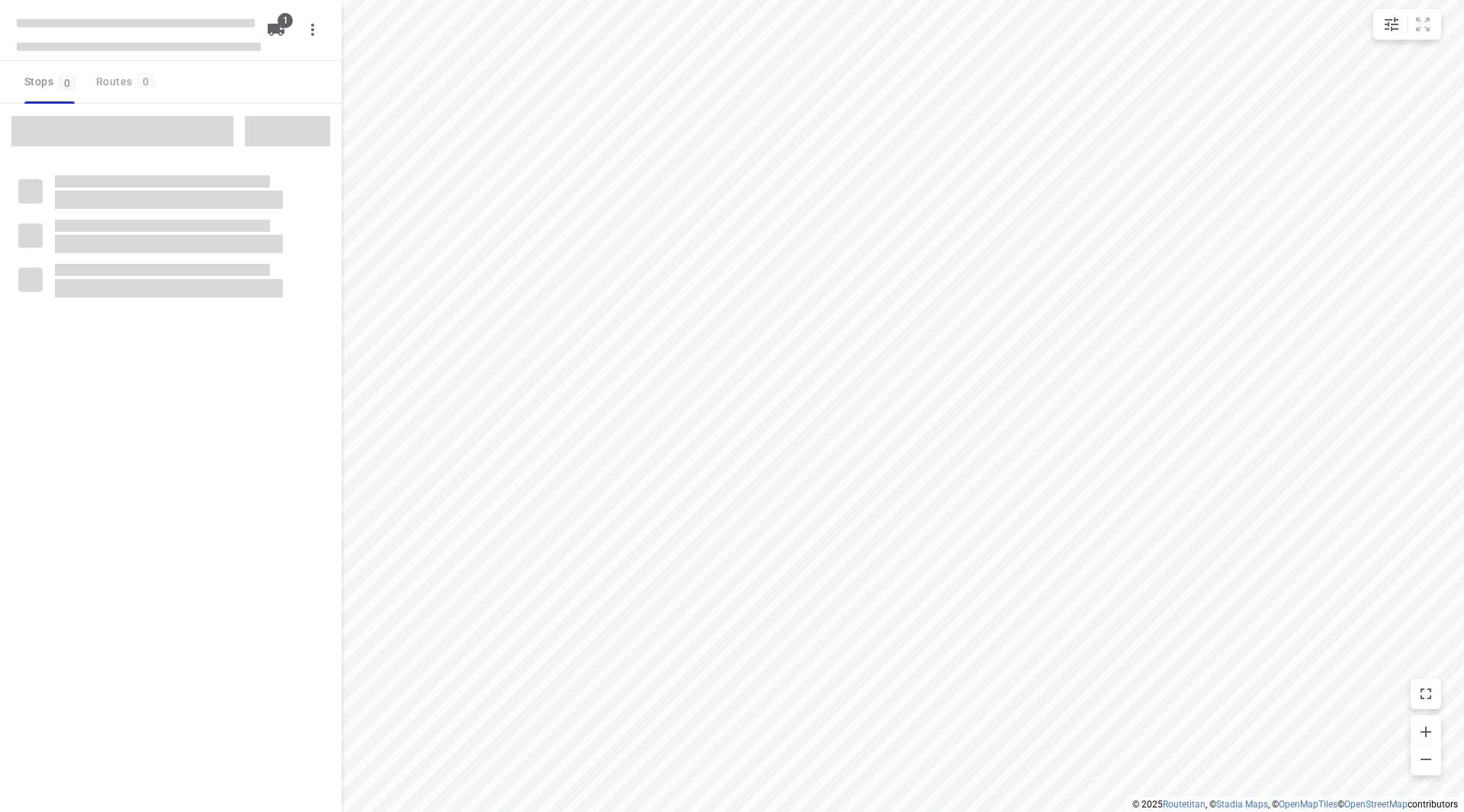
checkbox input "true"
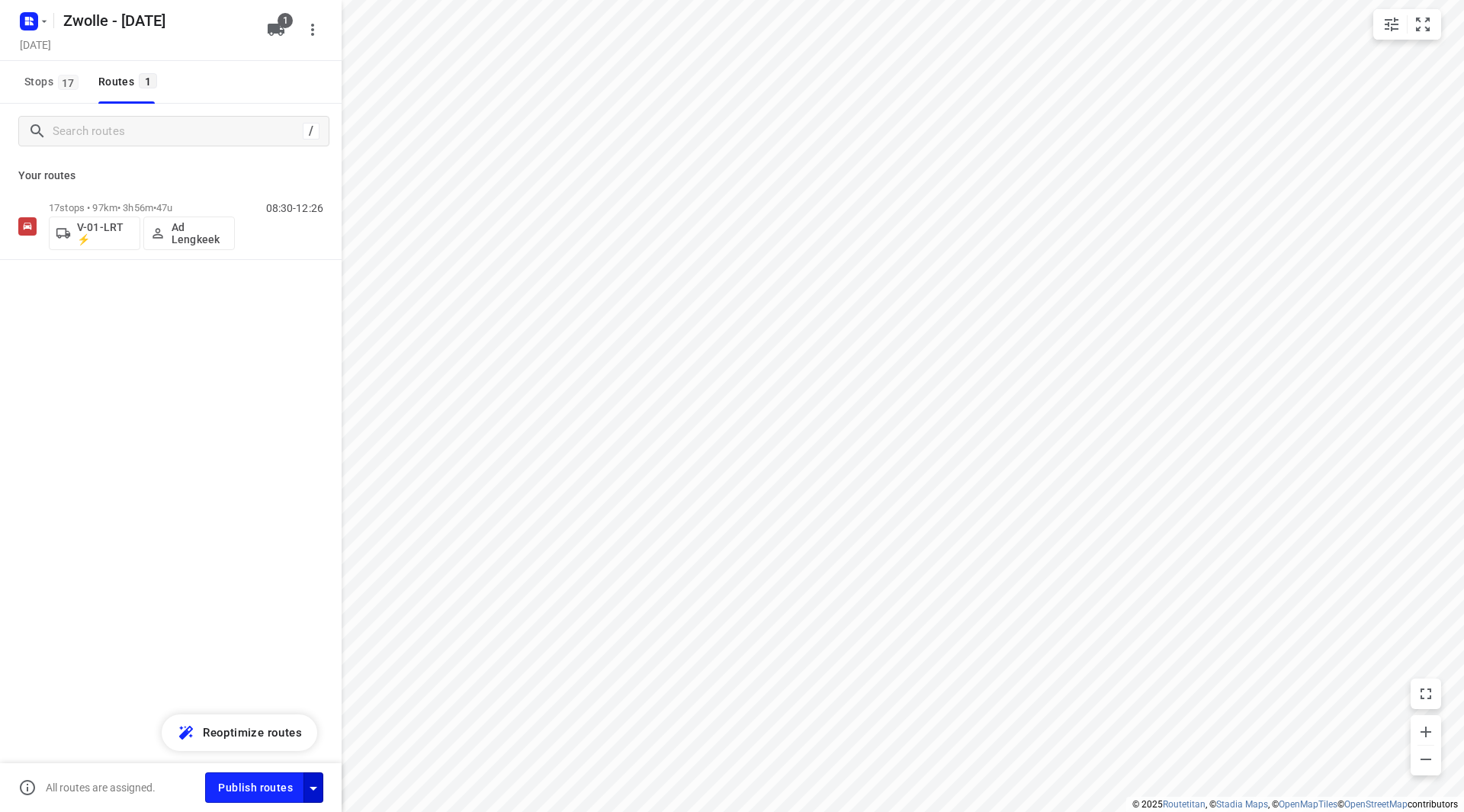
click at [313, 782] on icon "button" at bounding box center [313, 788] width 19 height 19
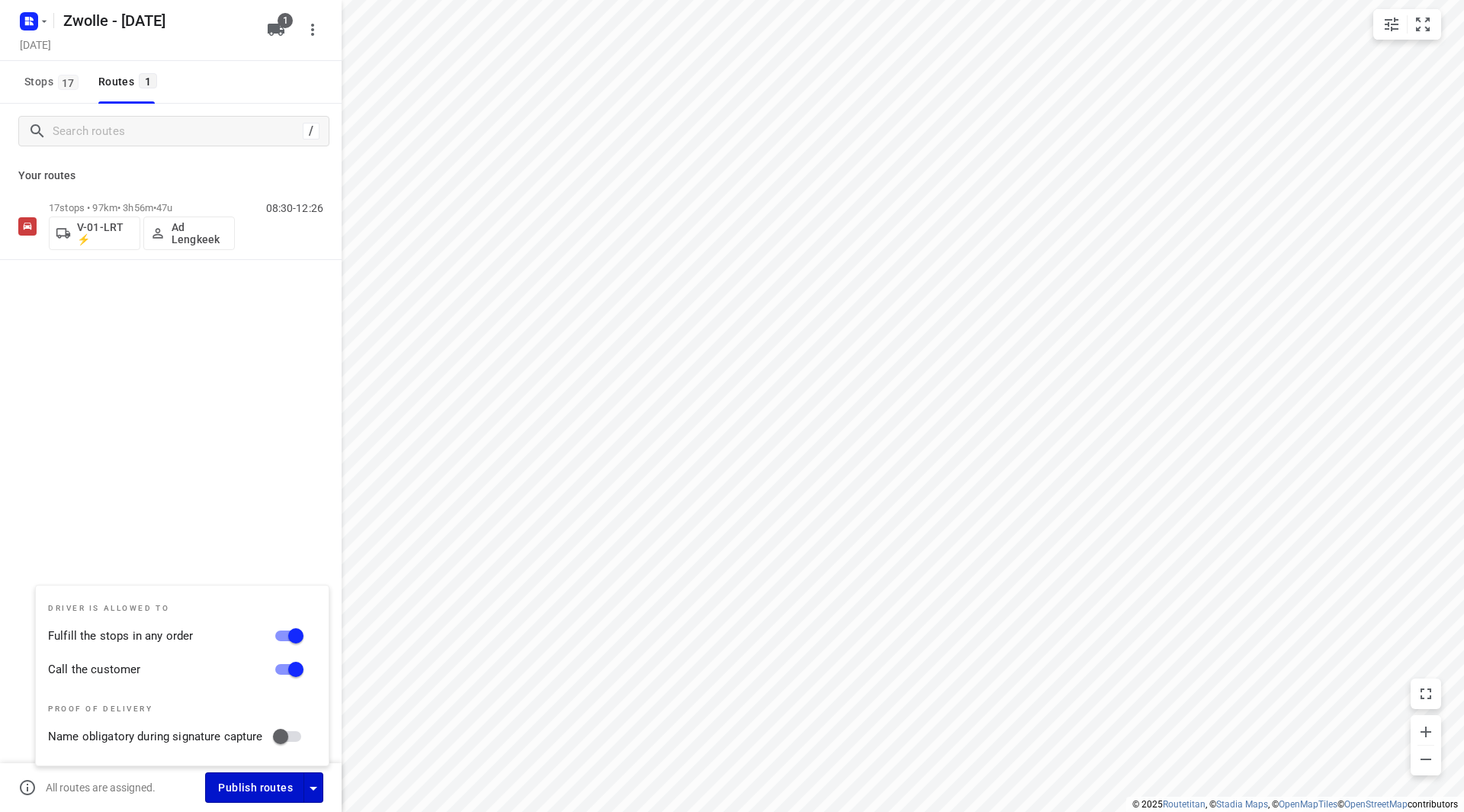
click at [274, 785] on span "Publish routes" at bounding box center [255, 788] width 75 height 19
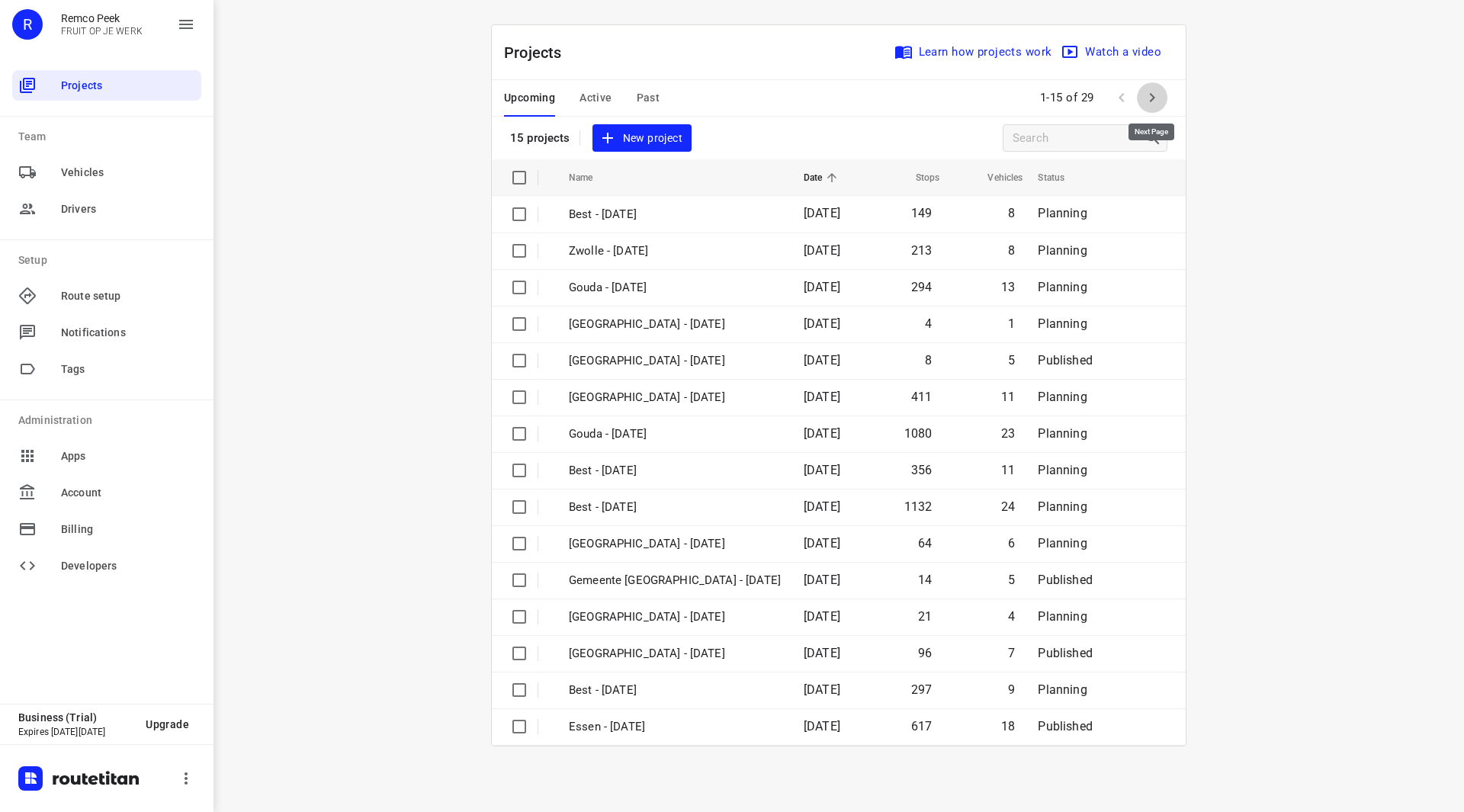
click at [1164, 92] on button "button" at bounding box center [1152, 97] width 31 height 31
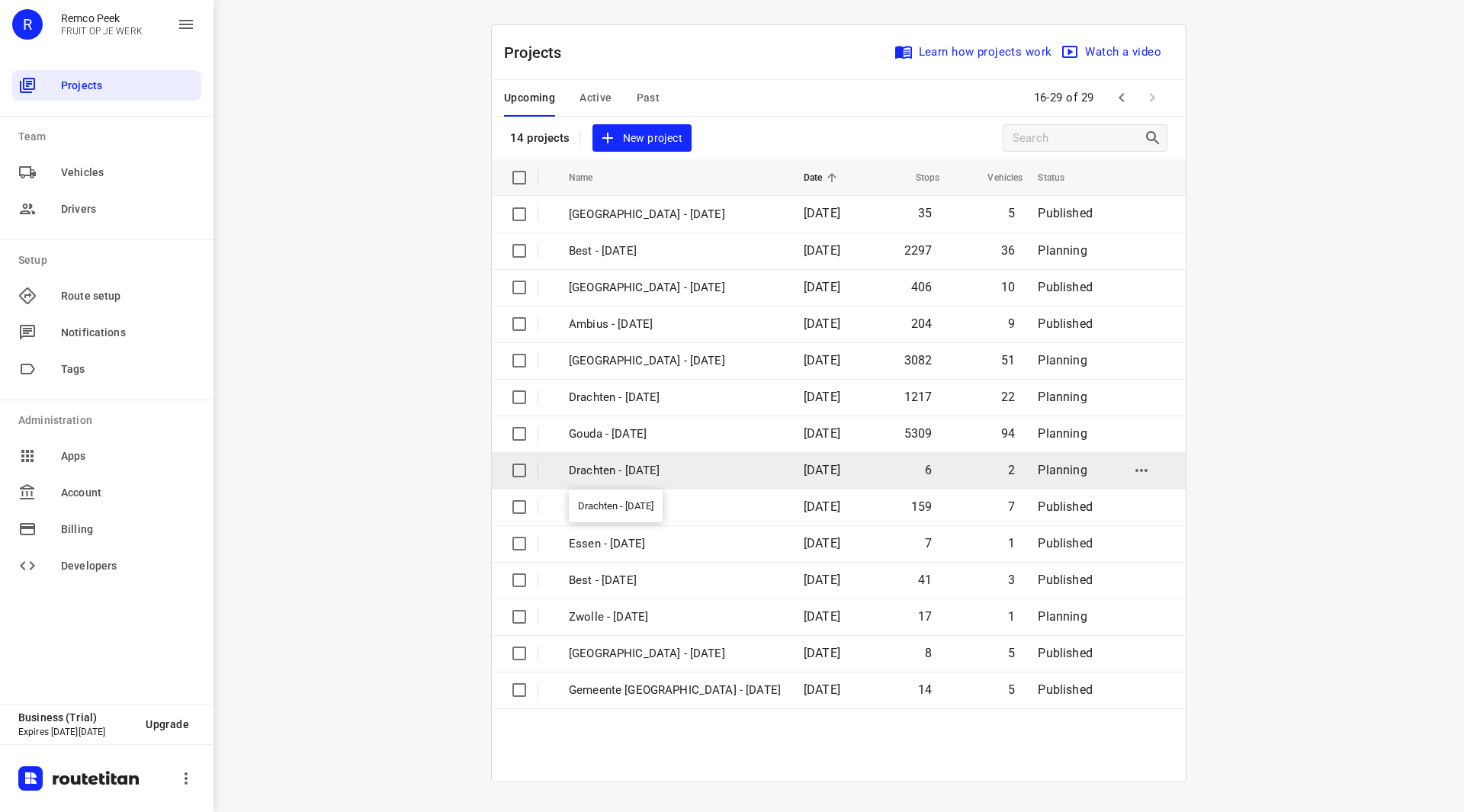
click at [628, 470] on p "Drachten - Friday" at bounding box center [675, 471] width 212 height 18
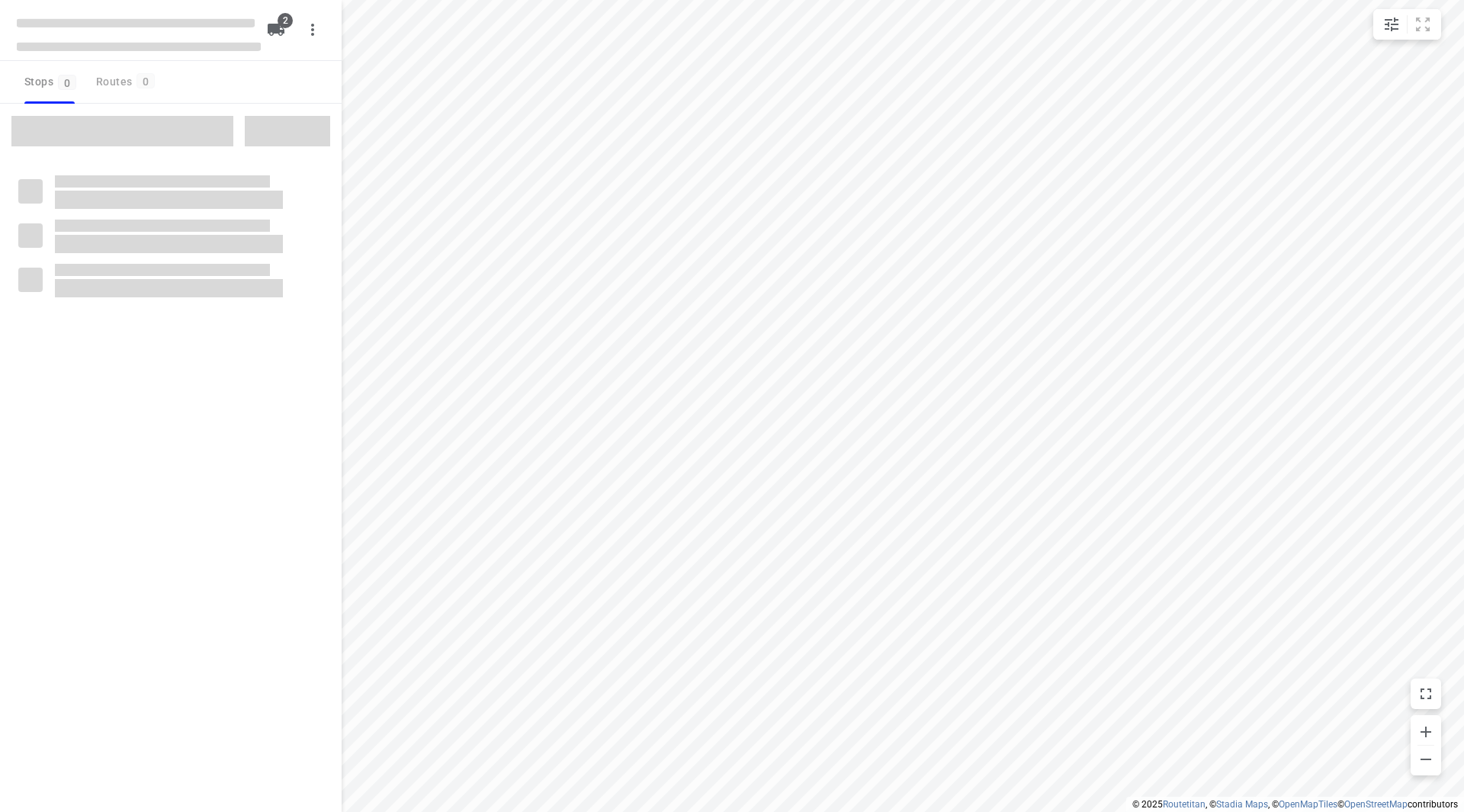
checkbox input "true"
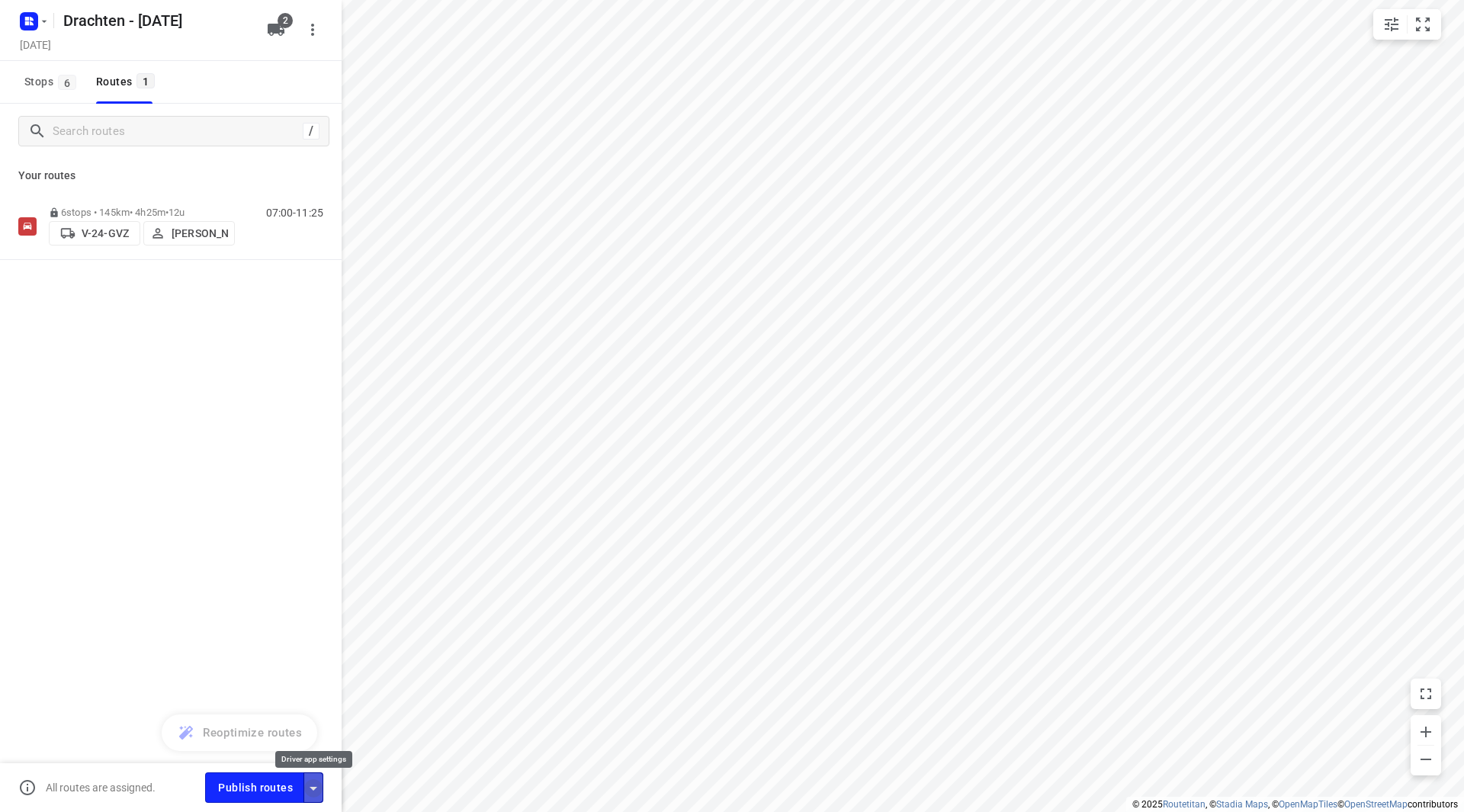
click at [316, 787] on icon "button" at bounding box center [313, 789] width 8 height 4
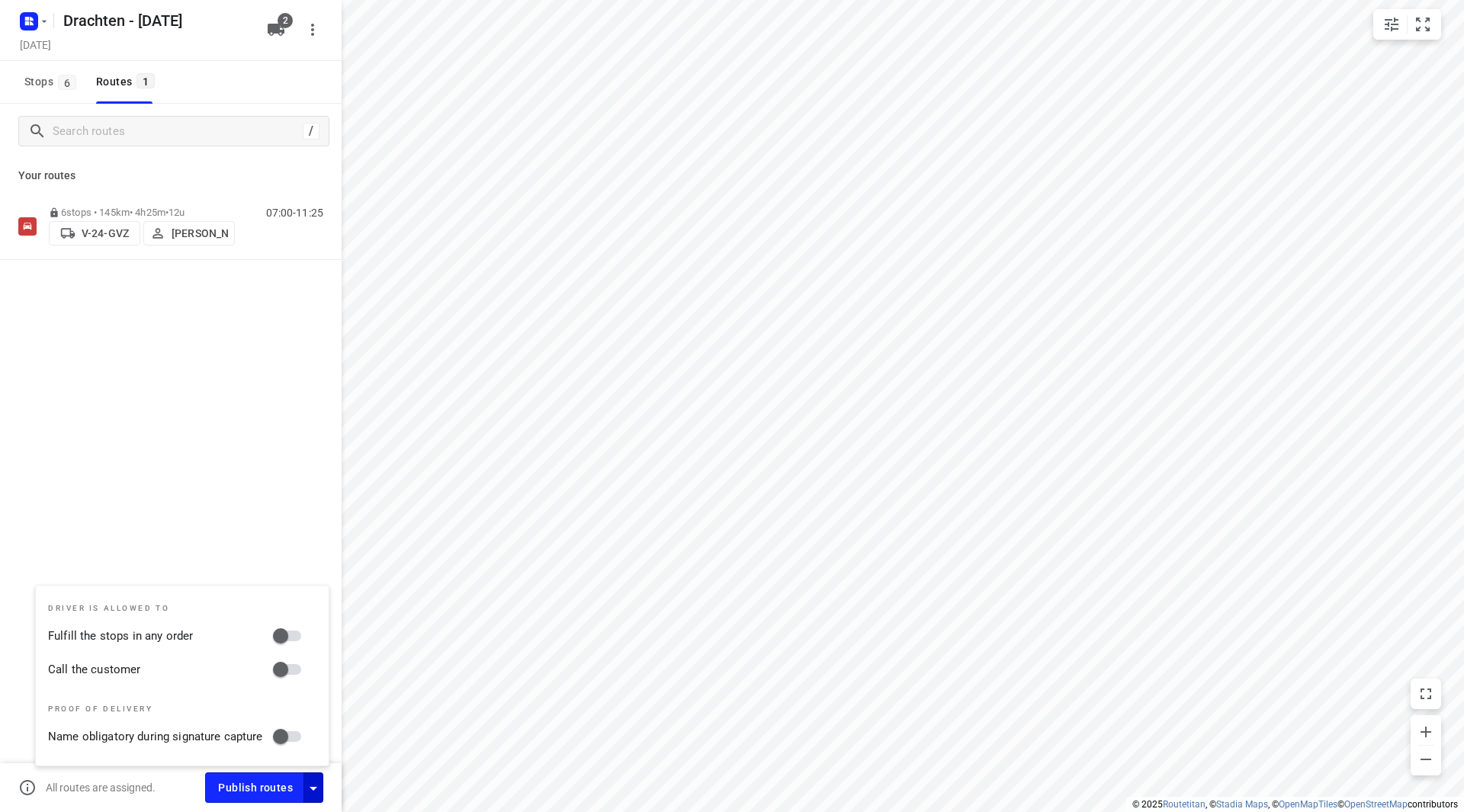
click at [290, 637] on input "Fulfill the stops in any order" at bounding box center [280, 635] width 87 height 29
checkbox input "true"
click at [288, 676] on input "Call the customer" at bounding box center [280, 669] width 87 height 29
checkbox input "true"
click at [252, 785] on span "Publish routes" at bounding box center [255, 788] width 75 height 19
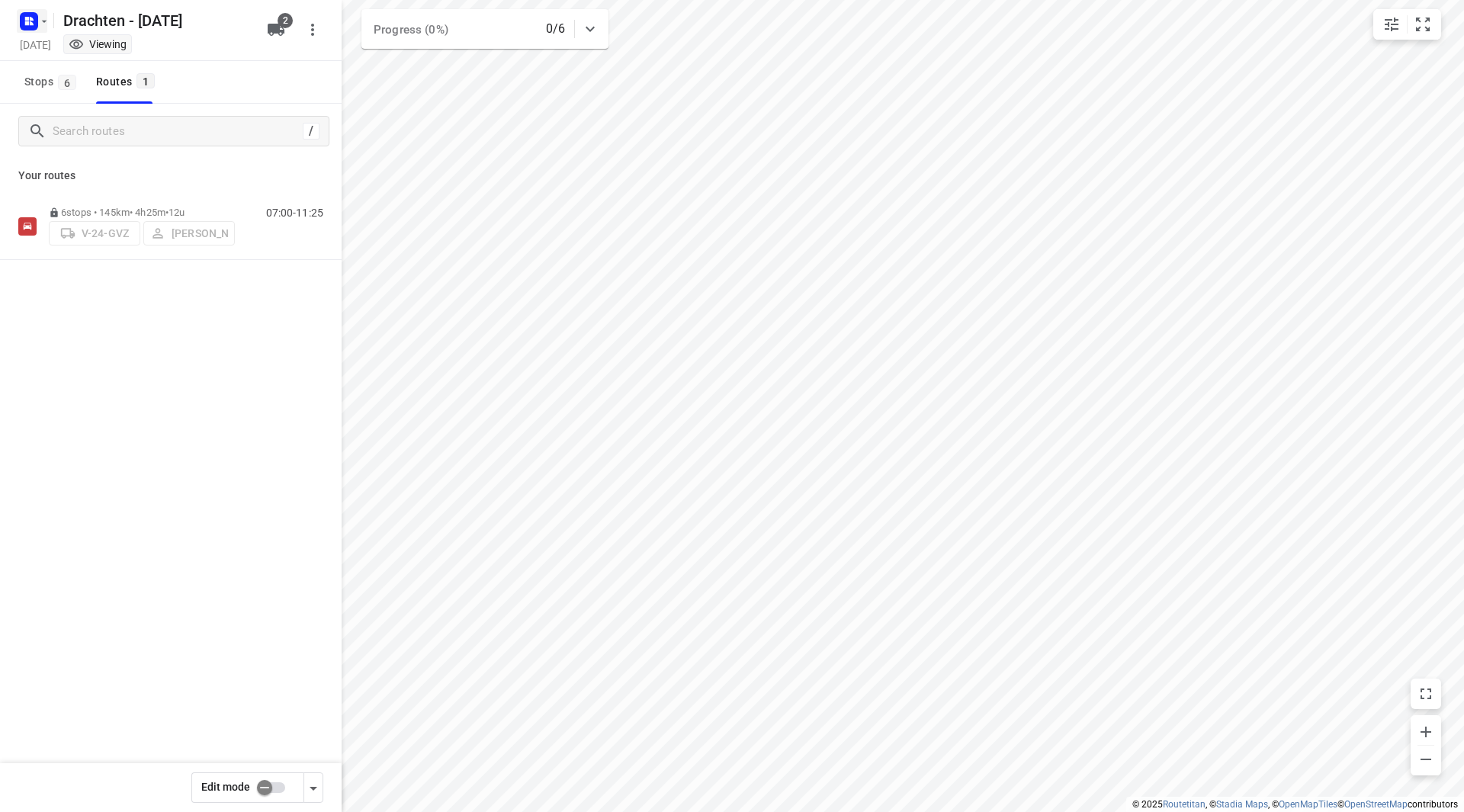
click at [34, 17] on rect "button" at bounding box center [28, 21] width 19 height 19
click at [46, 48] on span "Back to projects" at bounding box center [154, 54] width 248 height 18
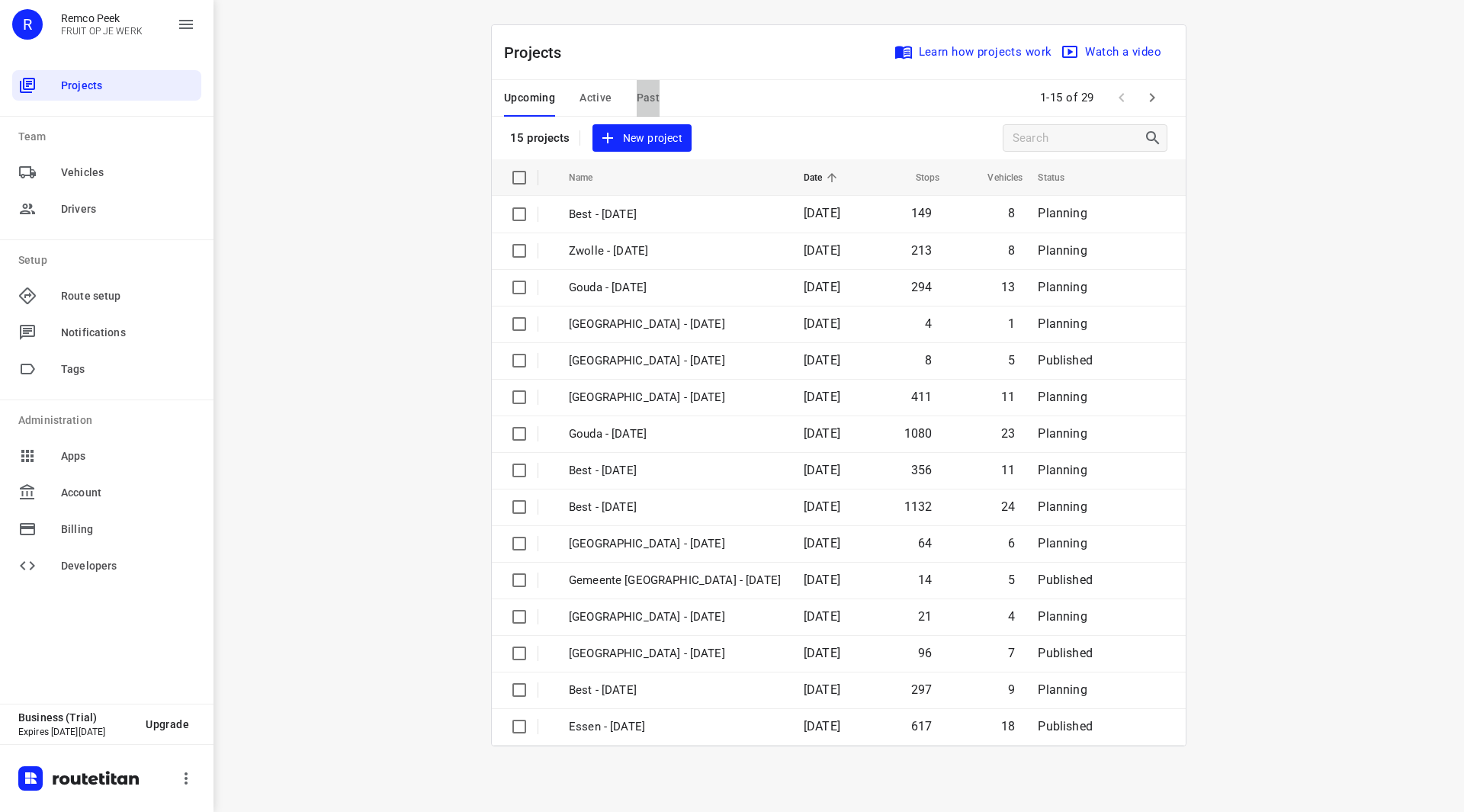
click at [658, 97] on span "Past" at bounding box center [649, 98] width 24 height 19
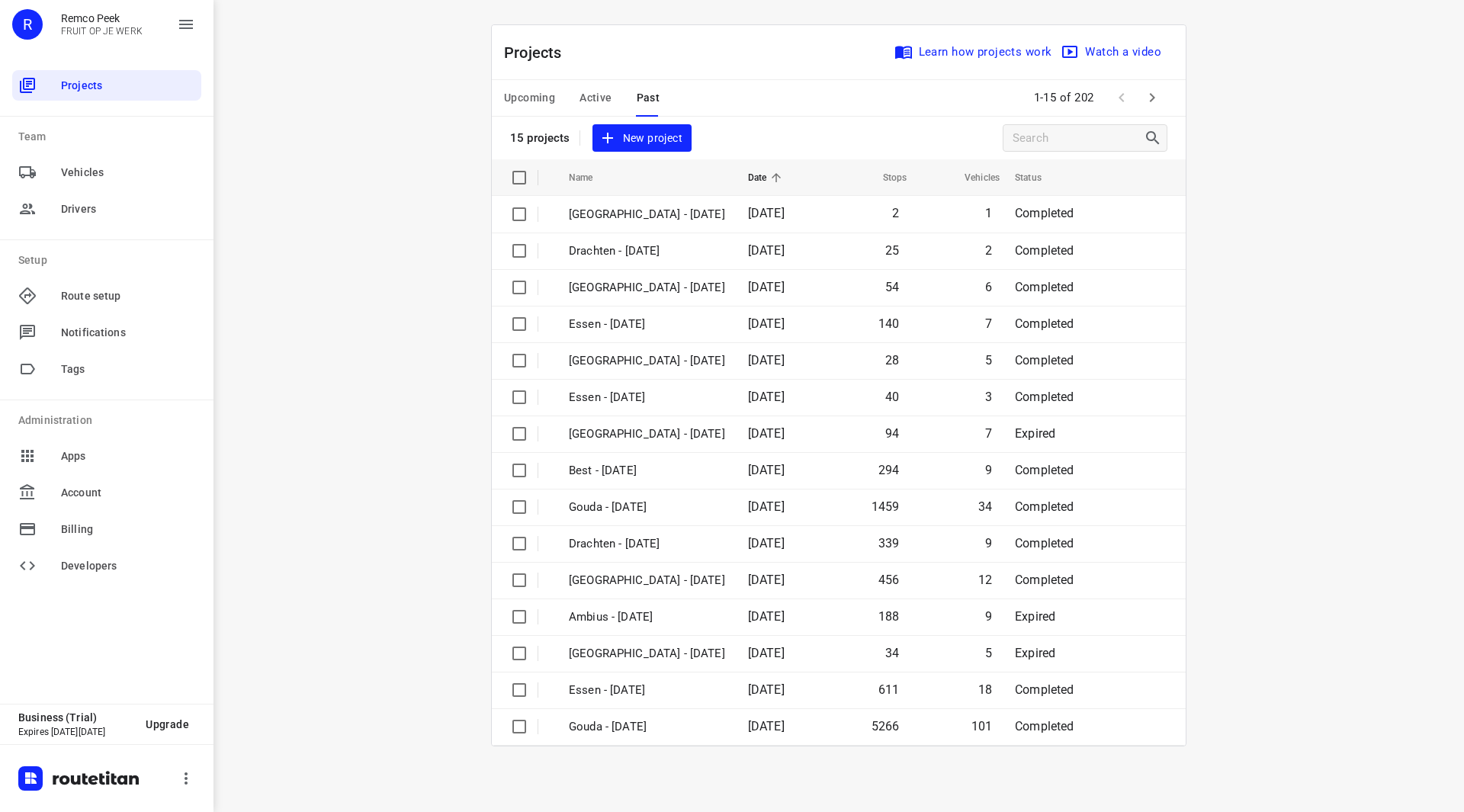
click at [547, 92] on span "Upcoming" at bounding box center [530, 98] width 51 height 19
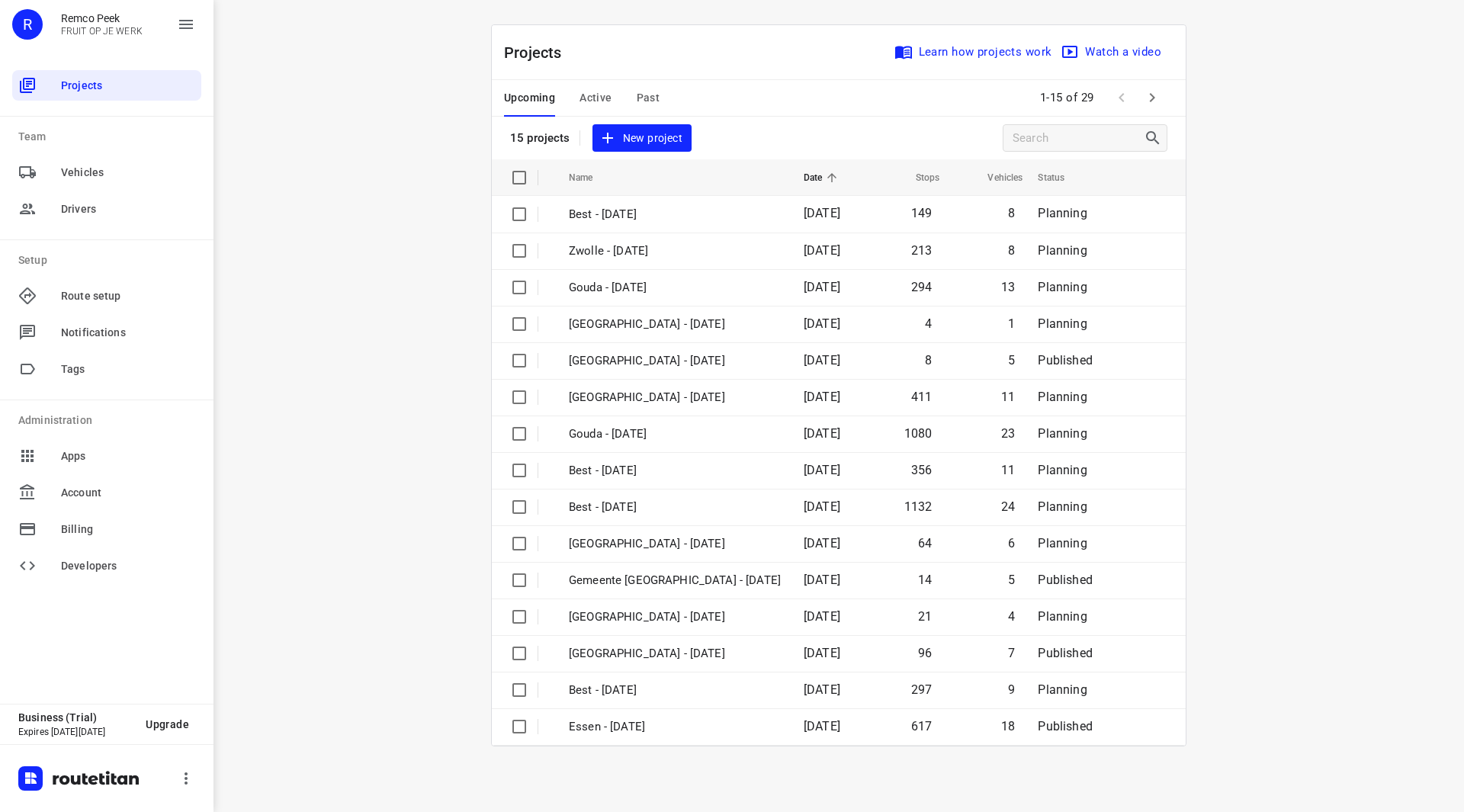
click at [1170, 90] on div "Upcoming Active Past 1-15 of 29" at bounding box center [838, 98] width 694 height 36
click at [1157, 94] on icon "button" at bounding box center [1152, 97] width 19 height 19
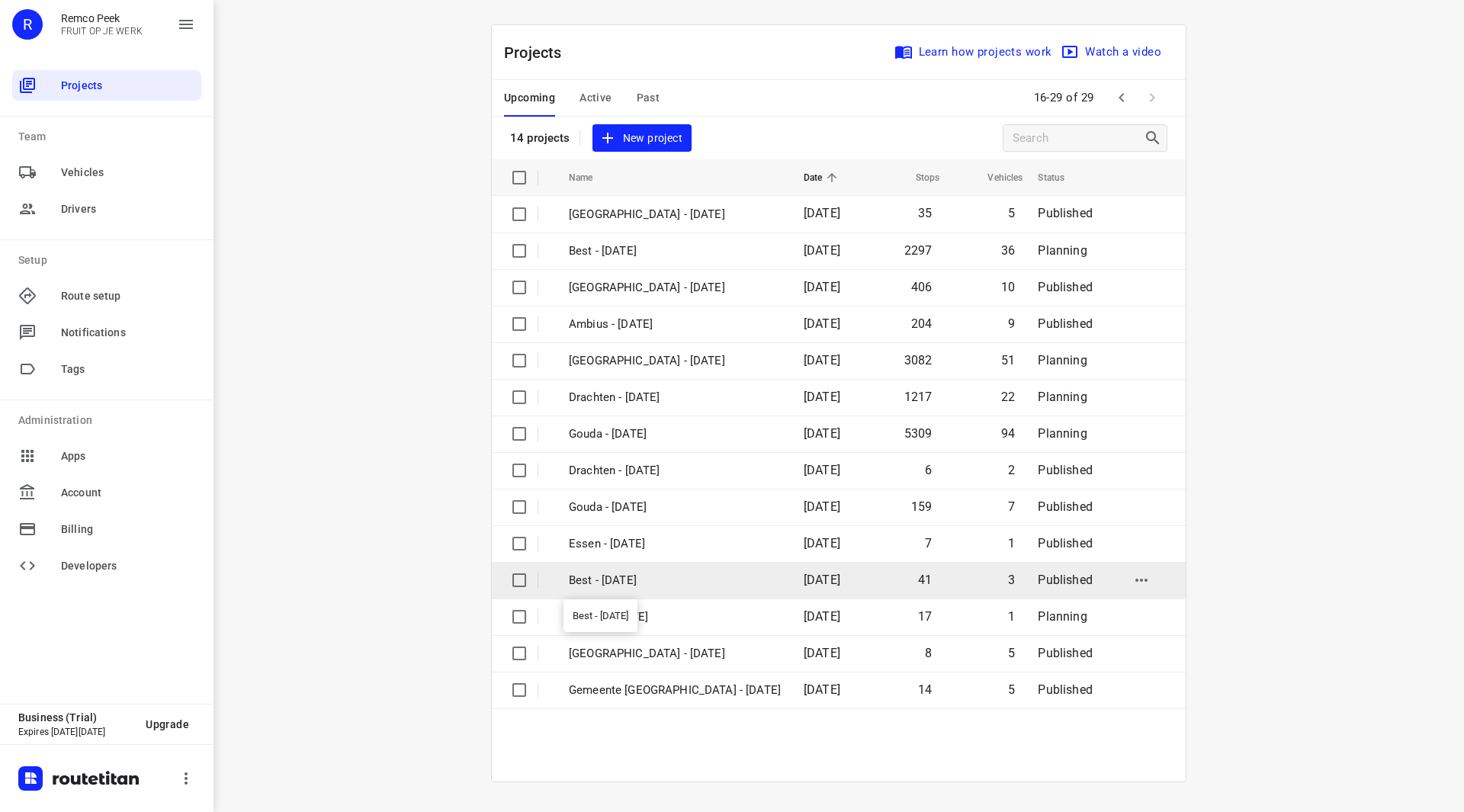
click at [605, 583] on p "Best - [DATE]" at bounding box center [675, 581] width 212 height 18
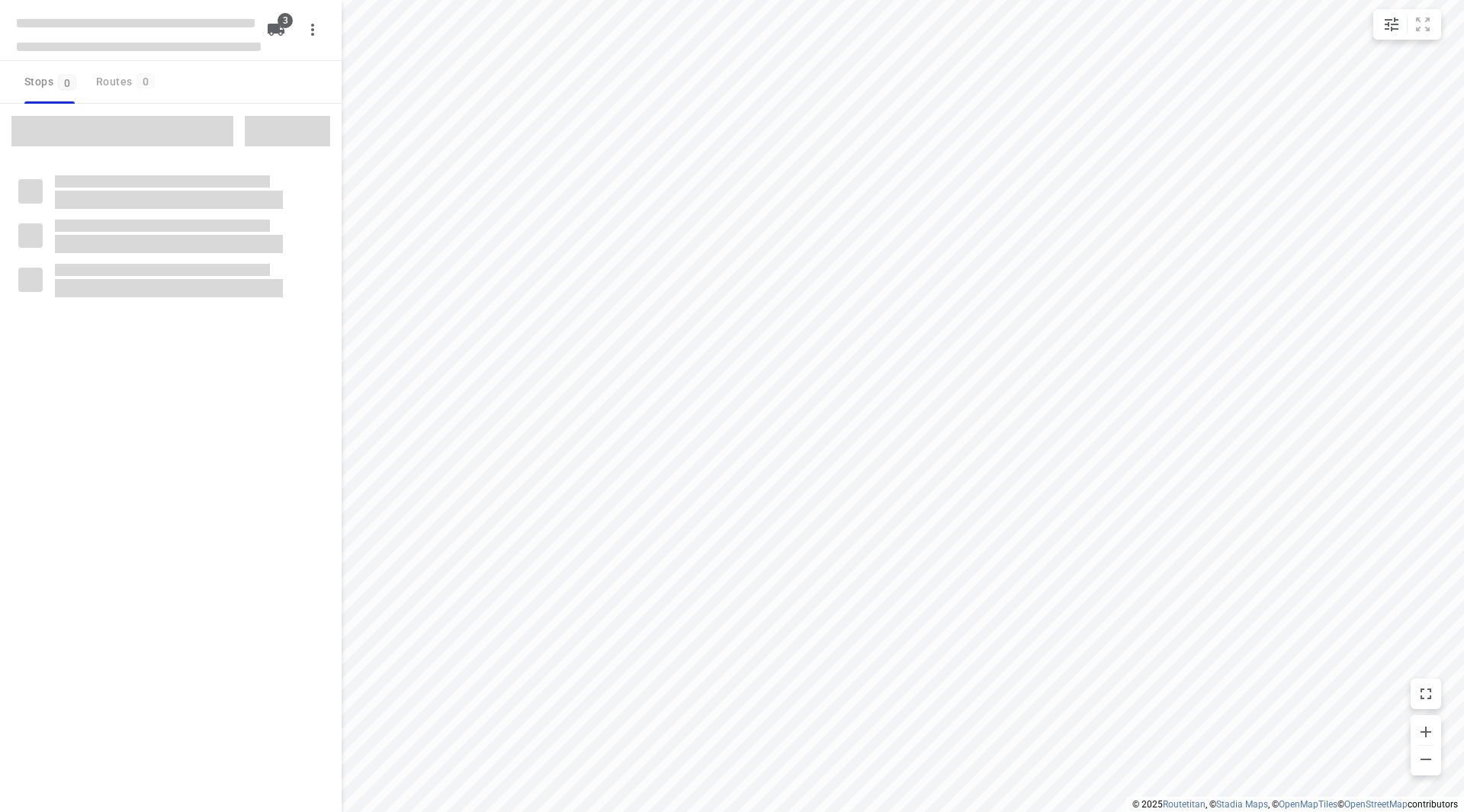
checkbox input "true"
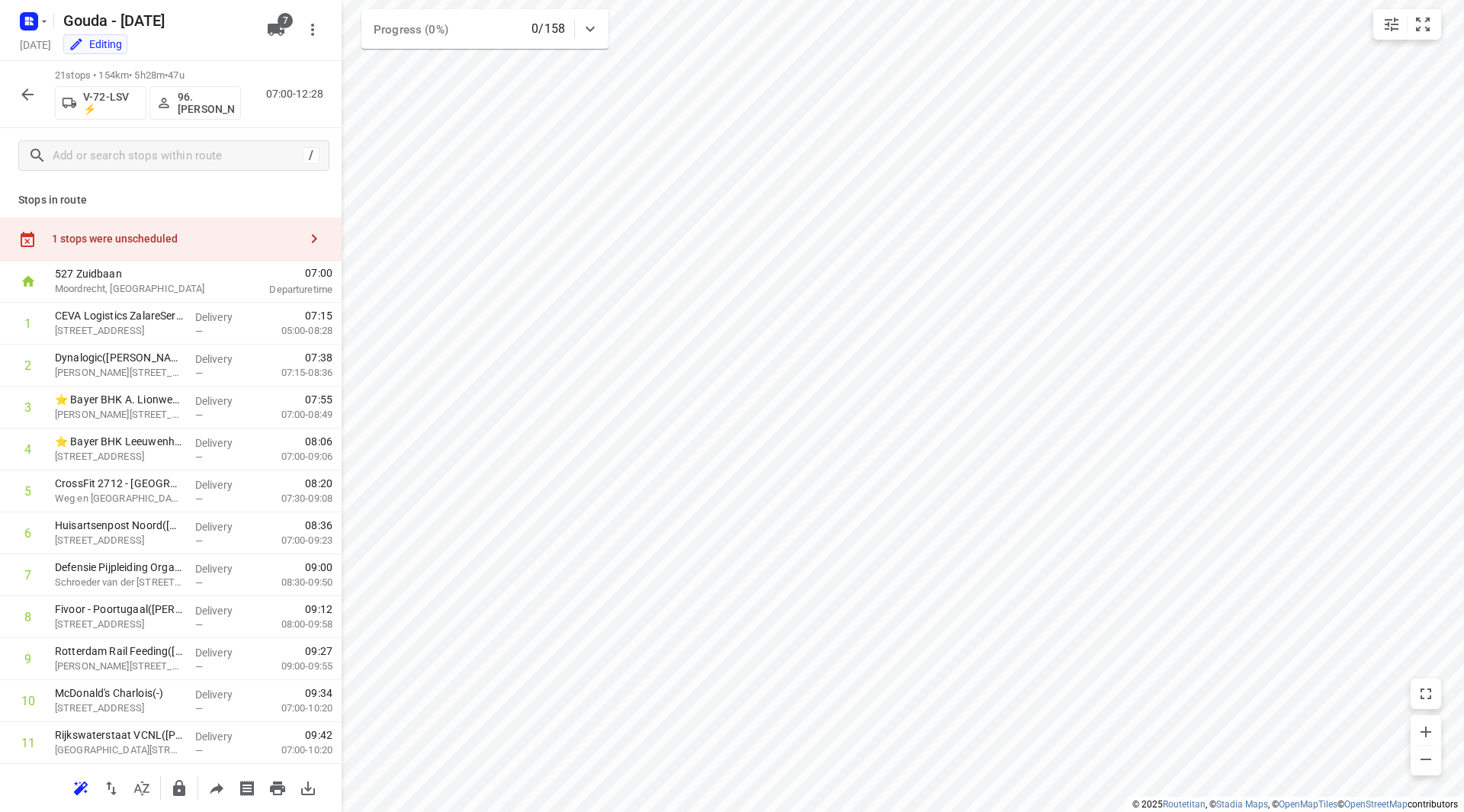
drag, startPoint x: 165, startPoint y: 200, endPoint x: 157, endPoint y: 204, distance: 8.9
click at [161, 204] on p "Stops in route" at bounding box center [171, 201] width 305 height 16
click at [186, 232] on div "1 stops were unscheduled" at bounding box center [176, 239] width 247 height 12
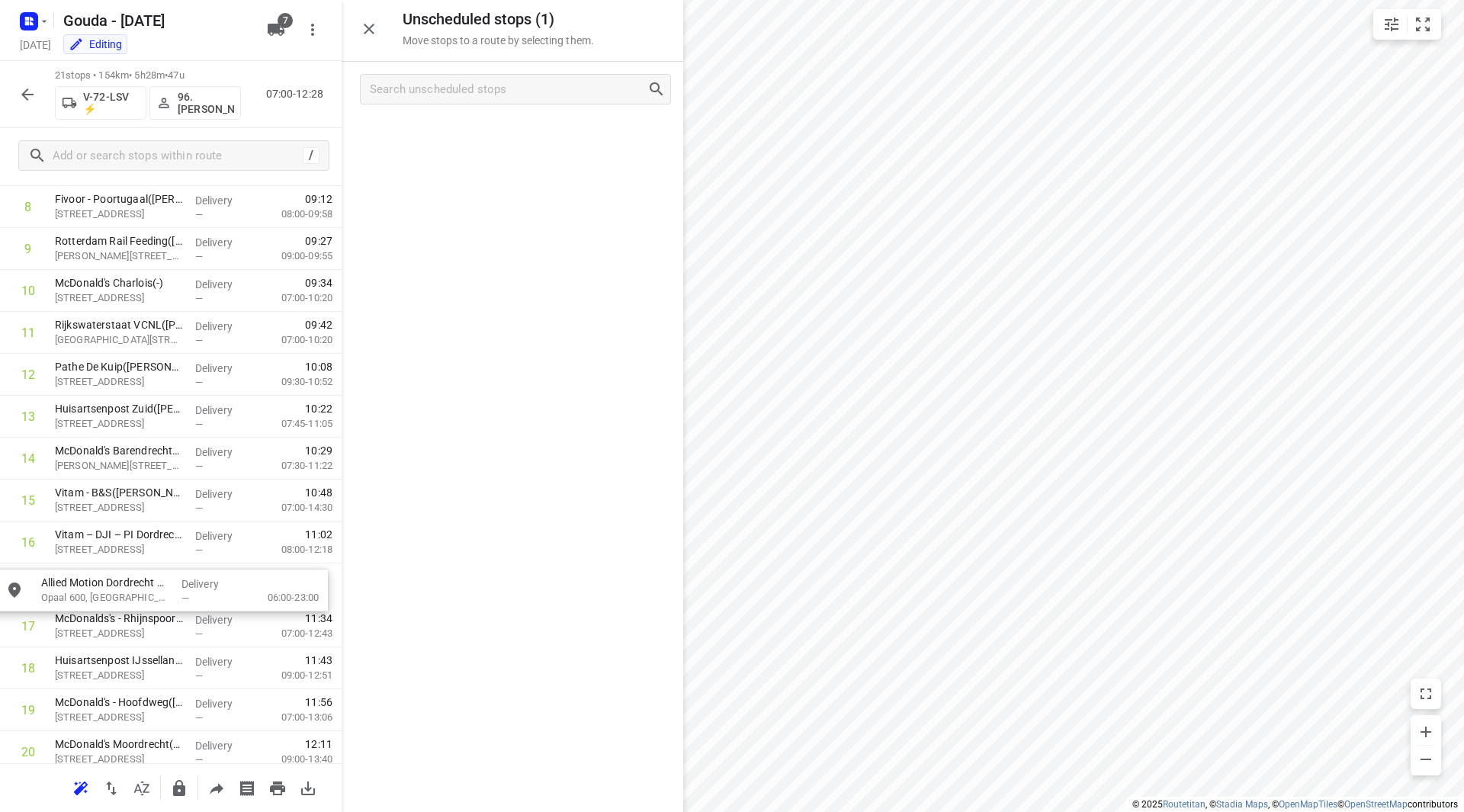
scroll to position [413, 0]
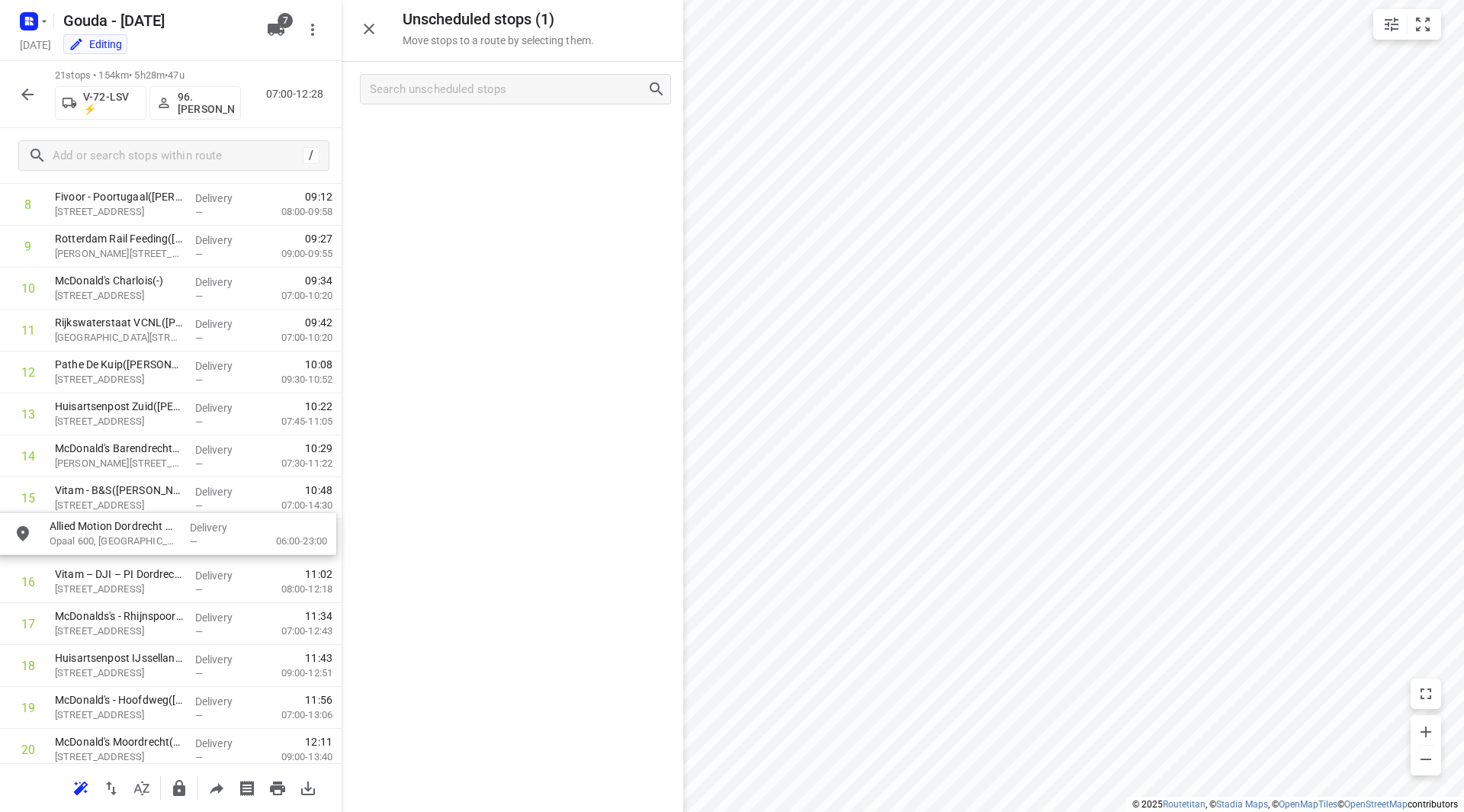
drag, startPoint x: 462, startPoint y: 133, endPoint x: 108, endPoint y: 530, distance: 531.9
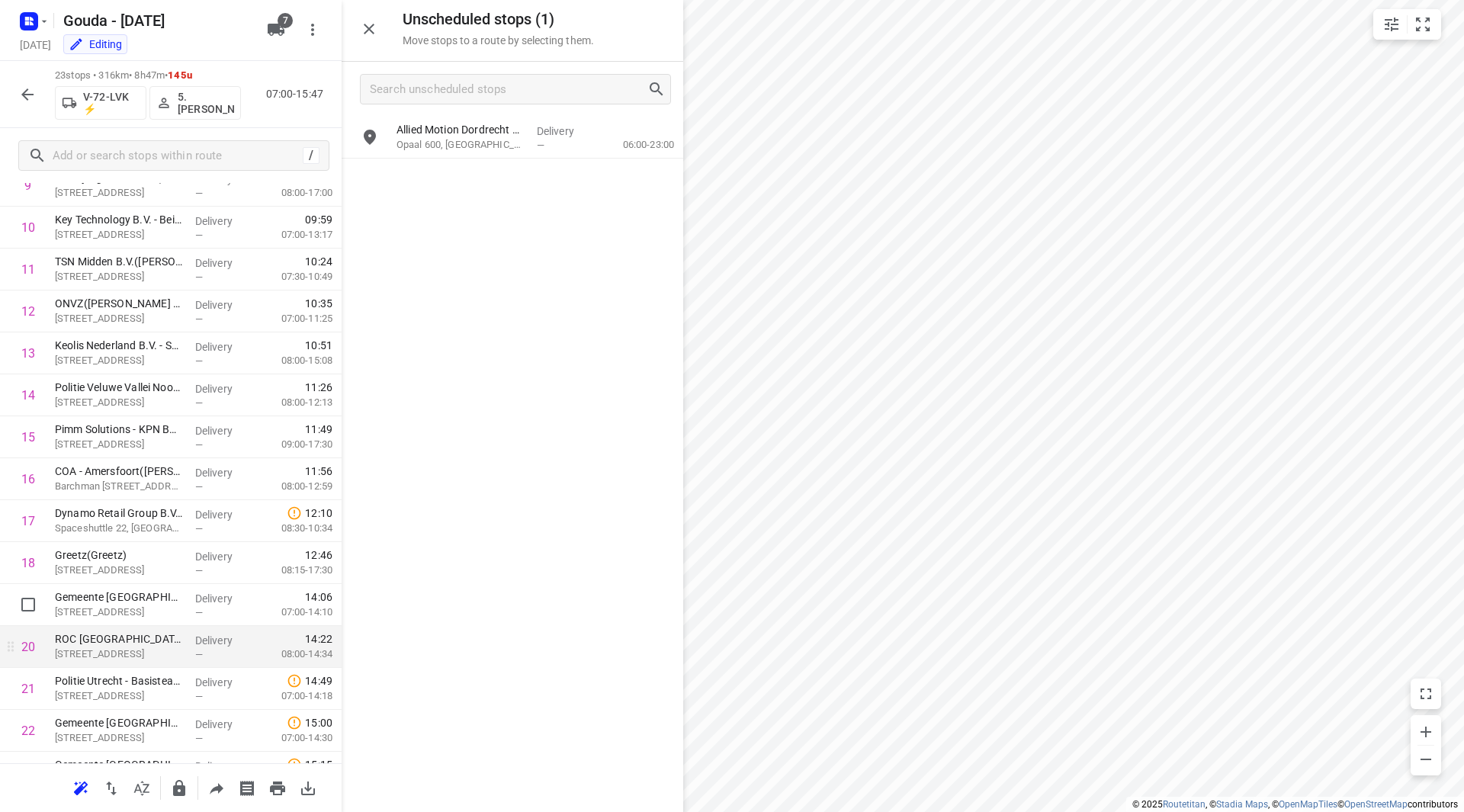
scroll to position [546, 0]
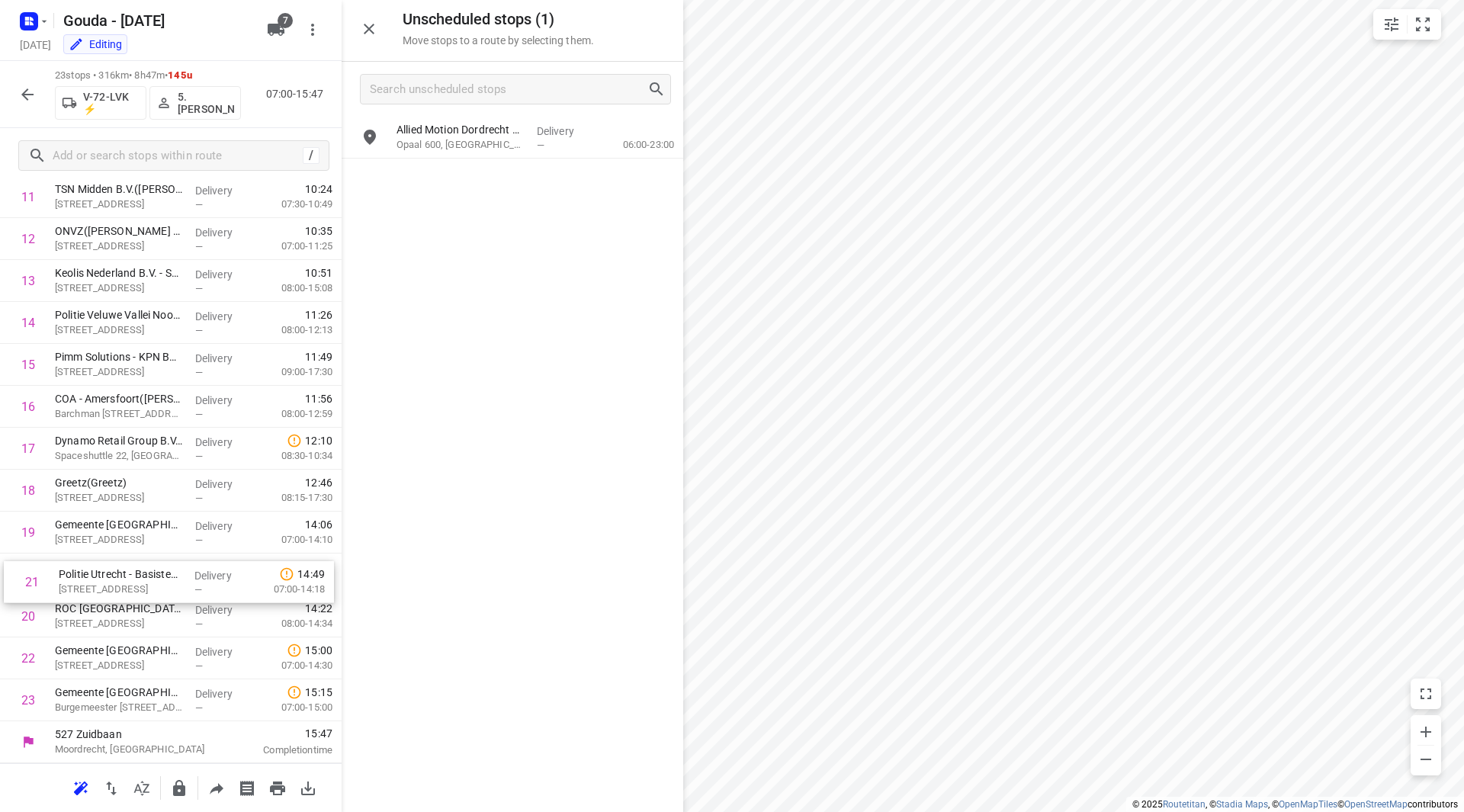
drag, startPoint x: 148, startPoint y: 619, endPoint x: 151, endPoint y: 578, distance: 41.1
click at [151, 578] on div "1 Experis Professionals BV - Gouda([PERSON_NAME]) Zuidelijk Halfrond 11, [PERSO…" at bounding box center [171, 239] width 342 height 965
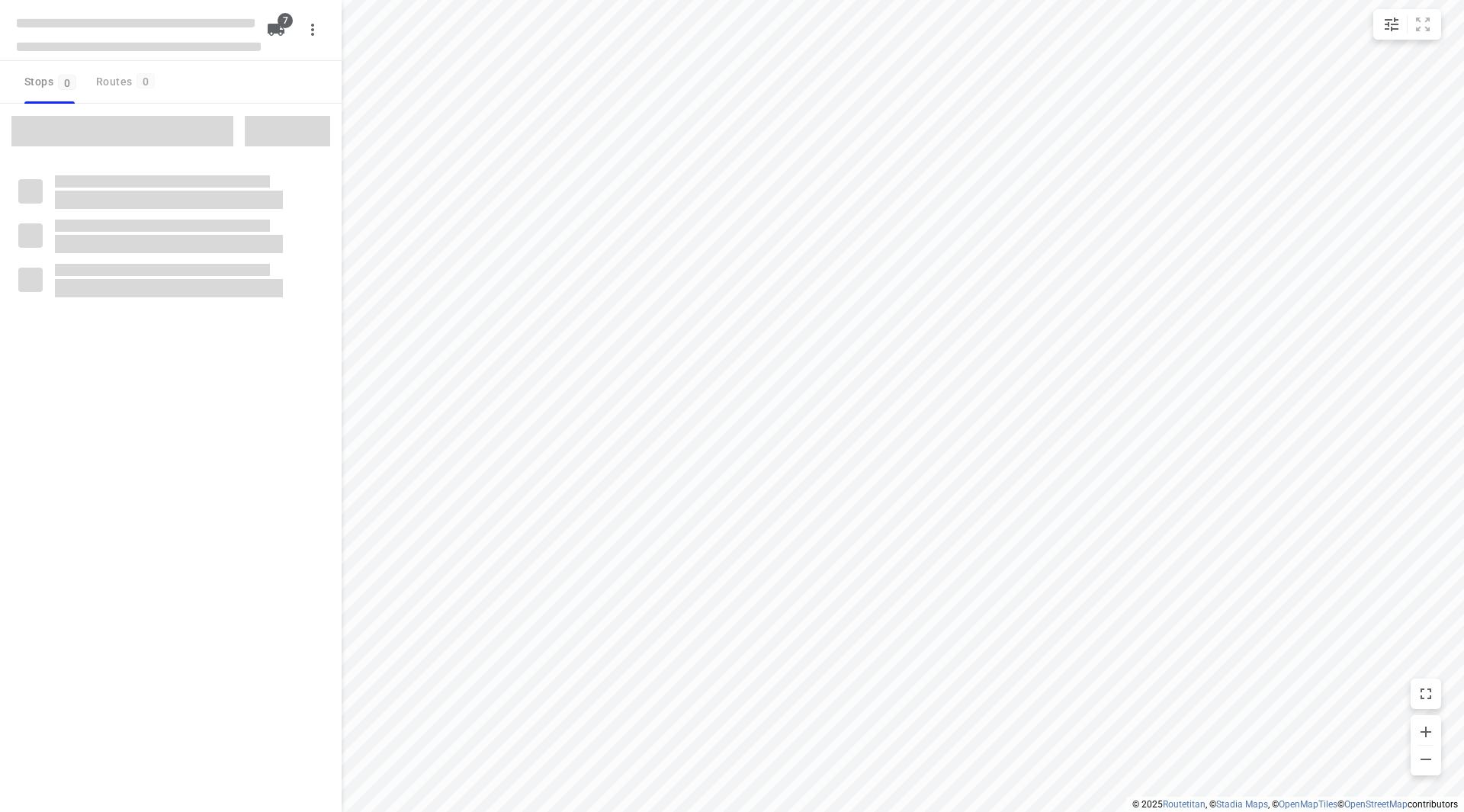
checkbox input "true"
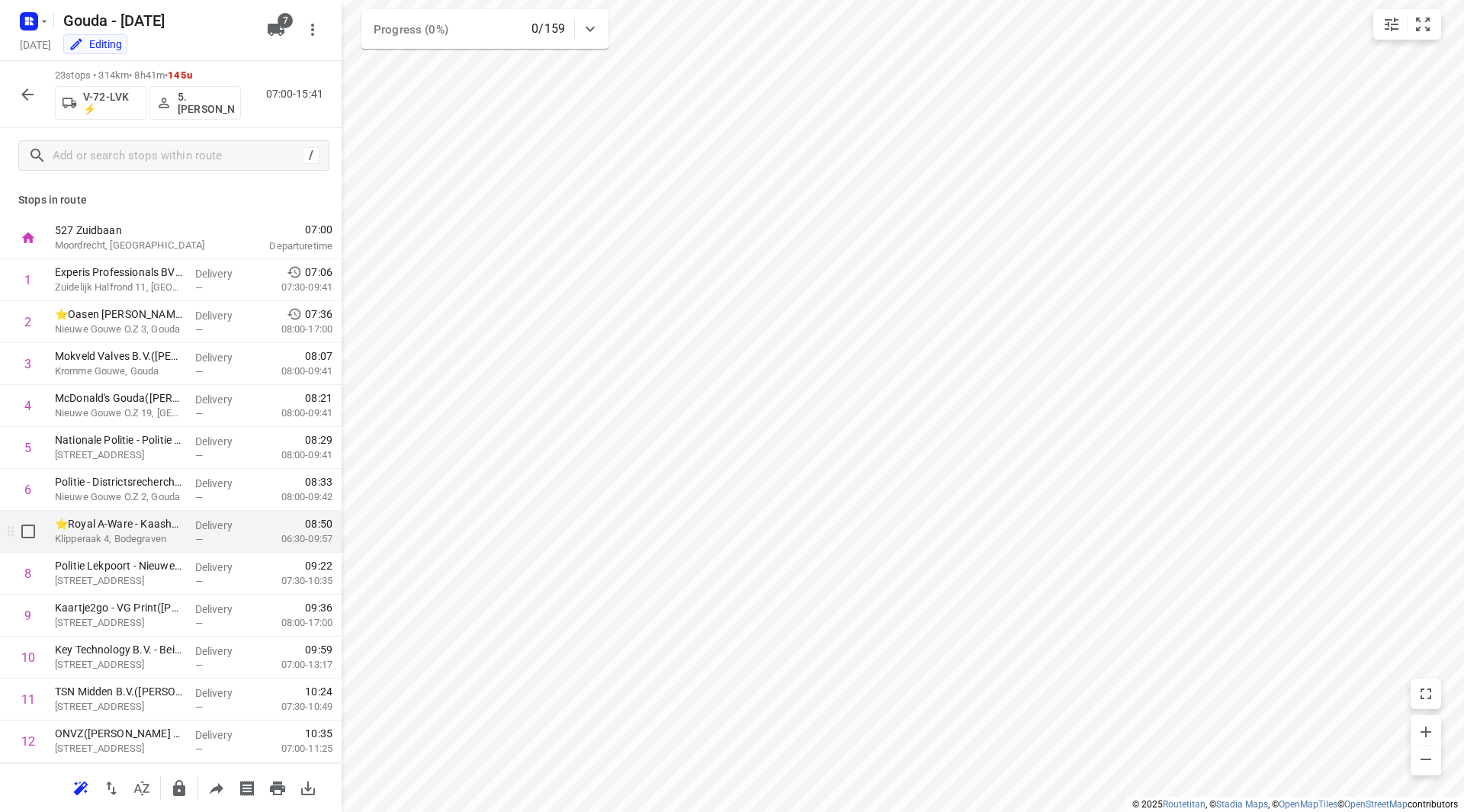
click at [20, 539] on input "checkbox" at bounding box center [28, 531] width 31 height 31
checkbox input "true"
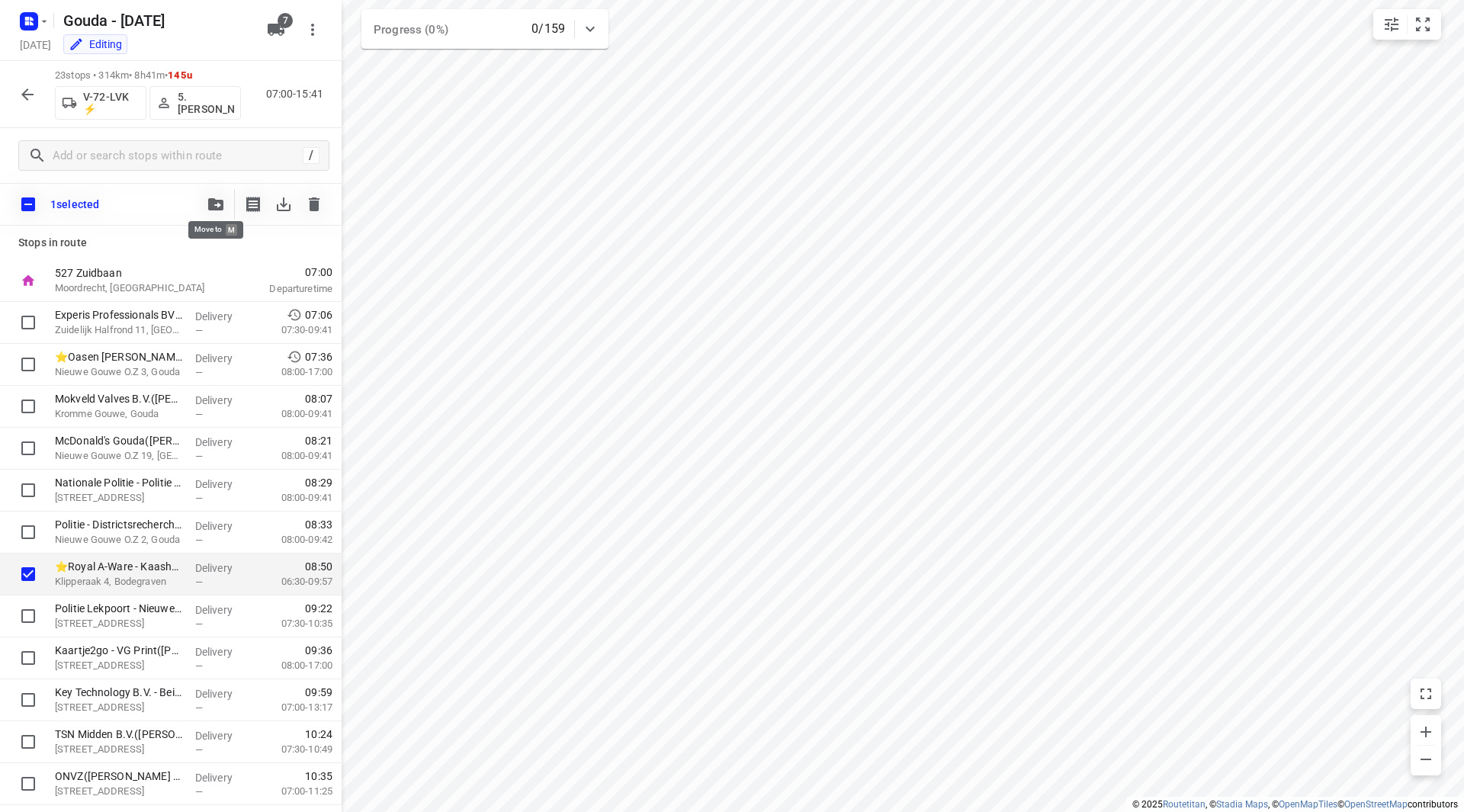
click at [209, 201] on span "button" at bounding box center [216, 204] width 19 height 12
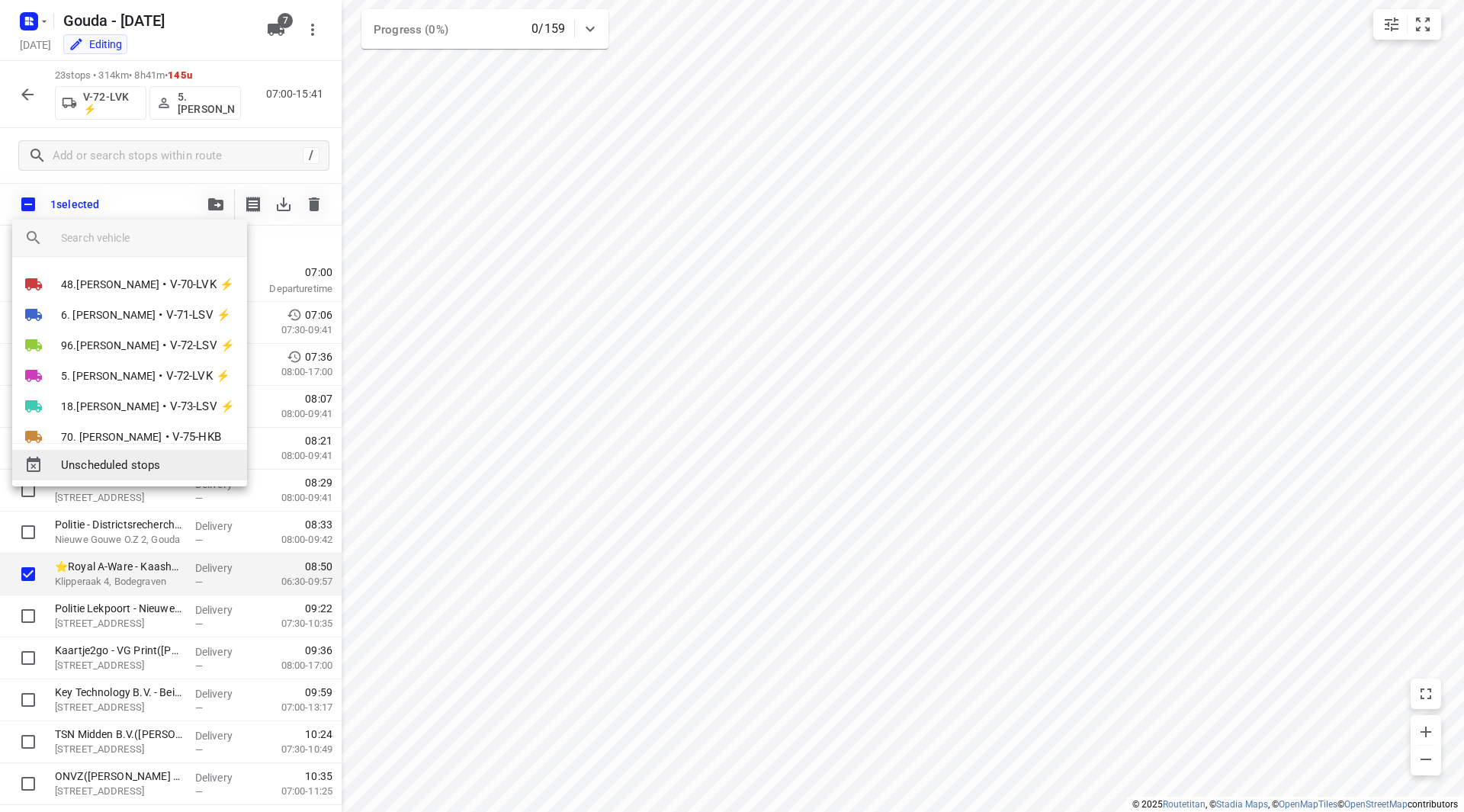
click at [133, 474] on span "Unscheduled stops" at bounding box center [148, 466] width 174 height 18
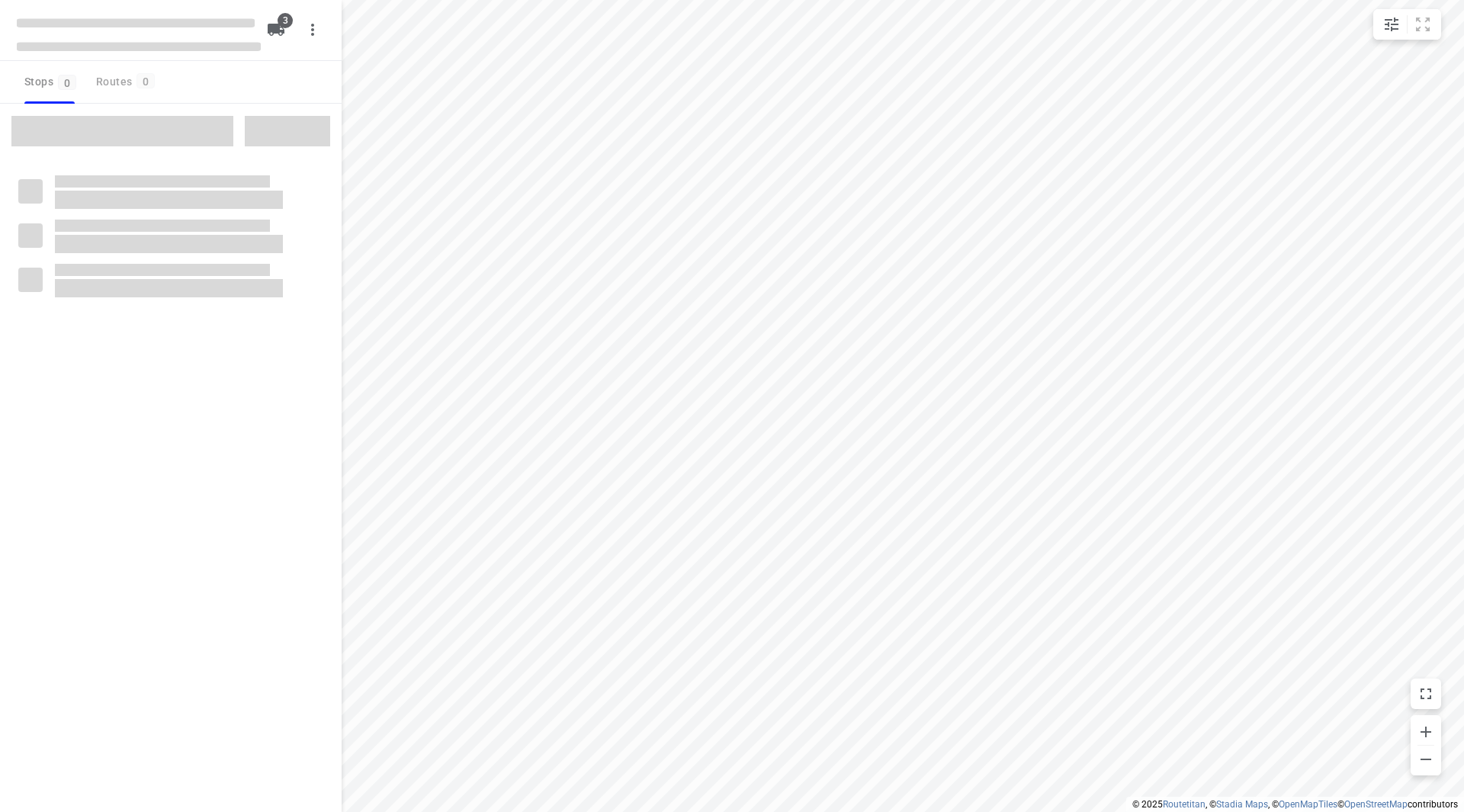
checkbox input "true"
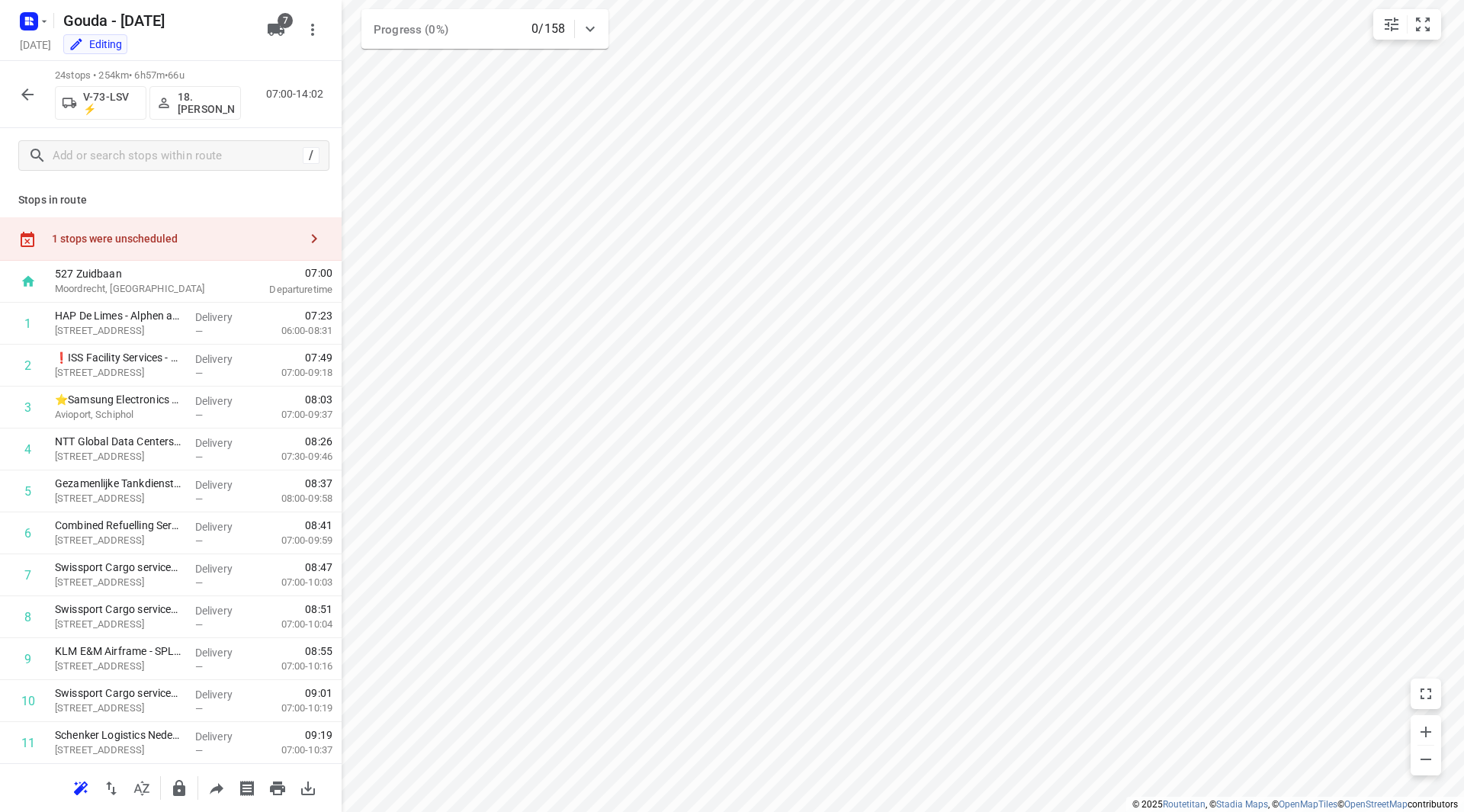
click at [199, 234] on div "1 stops were unscheduled" at bounding box center [176, 239] width 247 height 12
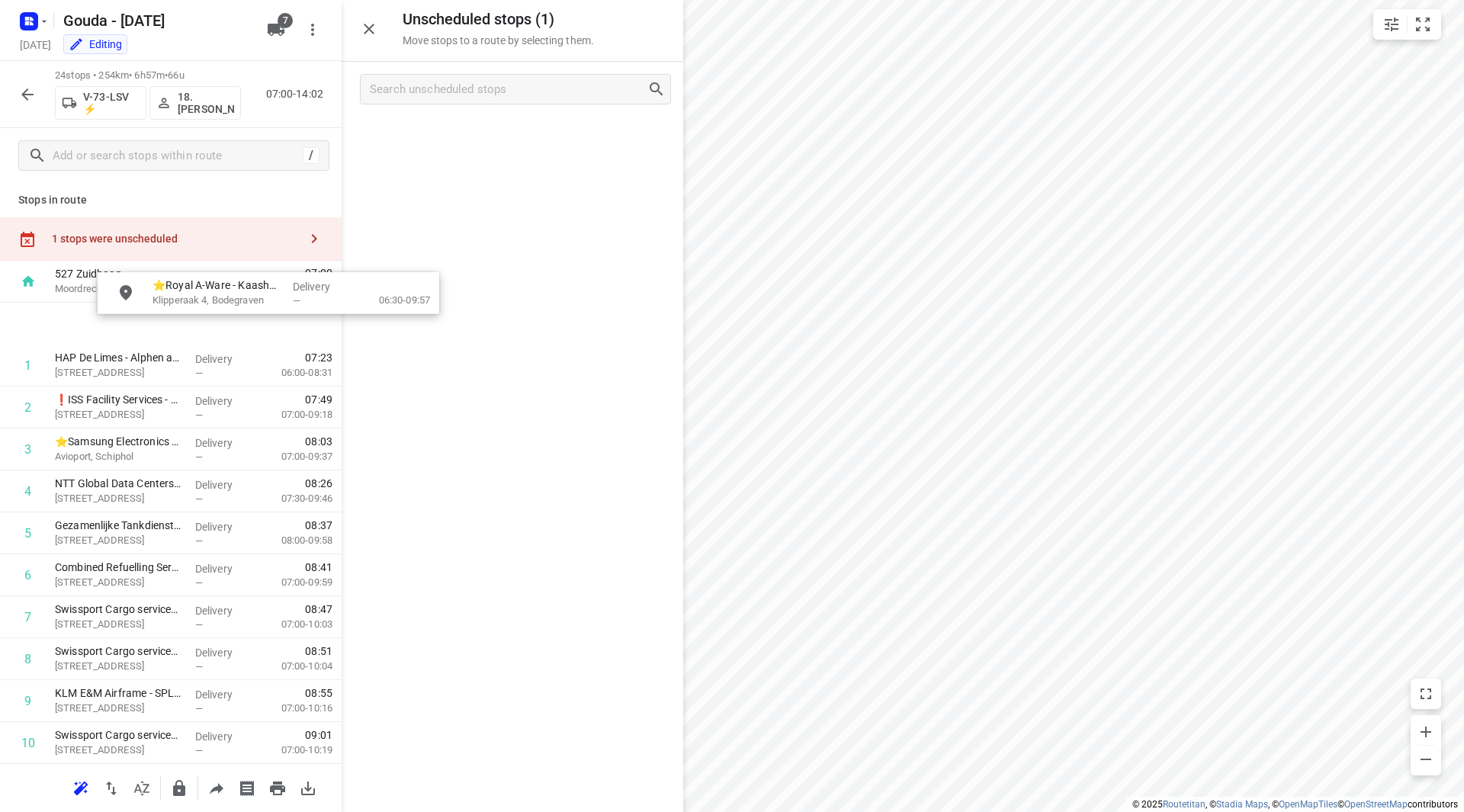
drag, startPoint x: 429, startPoint y: 134, endPoint x: 115, endPoint y: 322, distance: 366.0
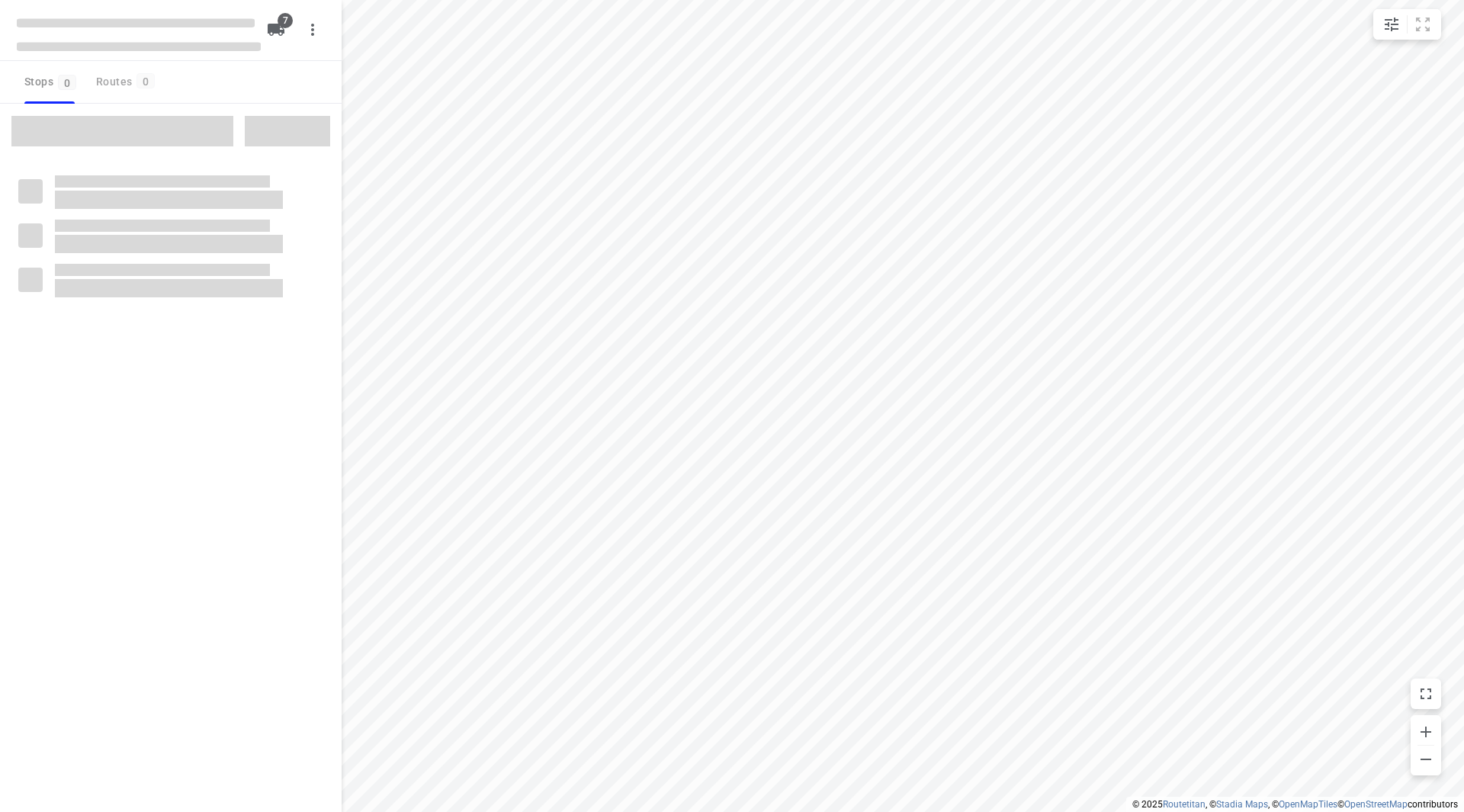
checkbox input "true"
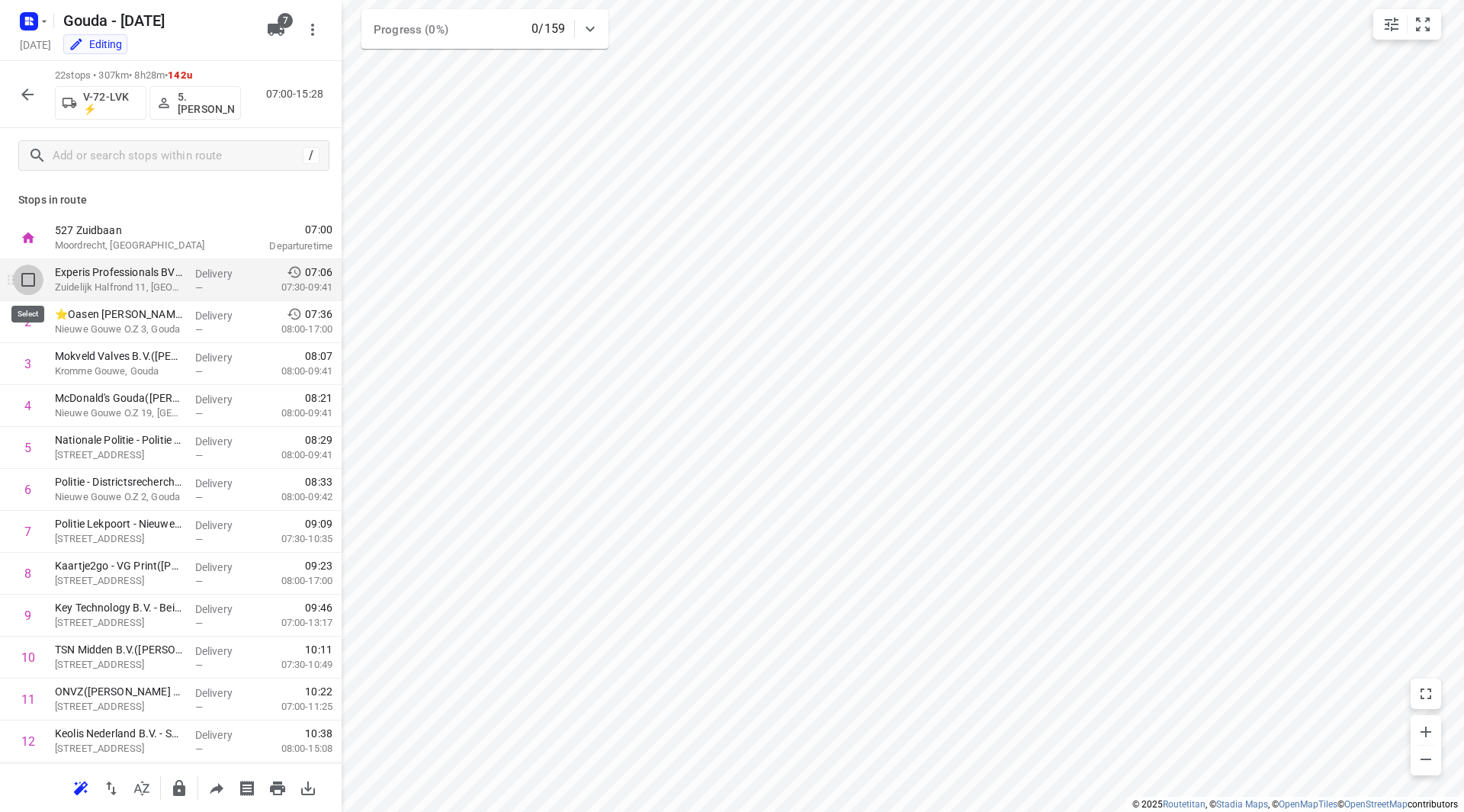
click at [32, 284] on input "checkbox" at bounding box center [28, 280] width 31 height 31
checkbox input "true"
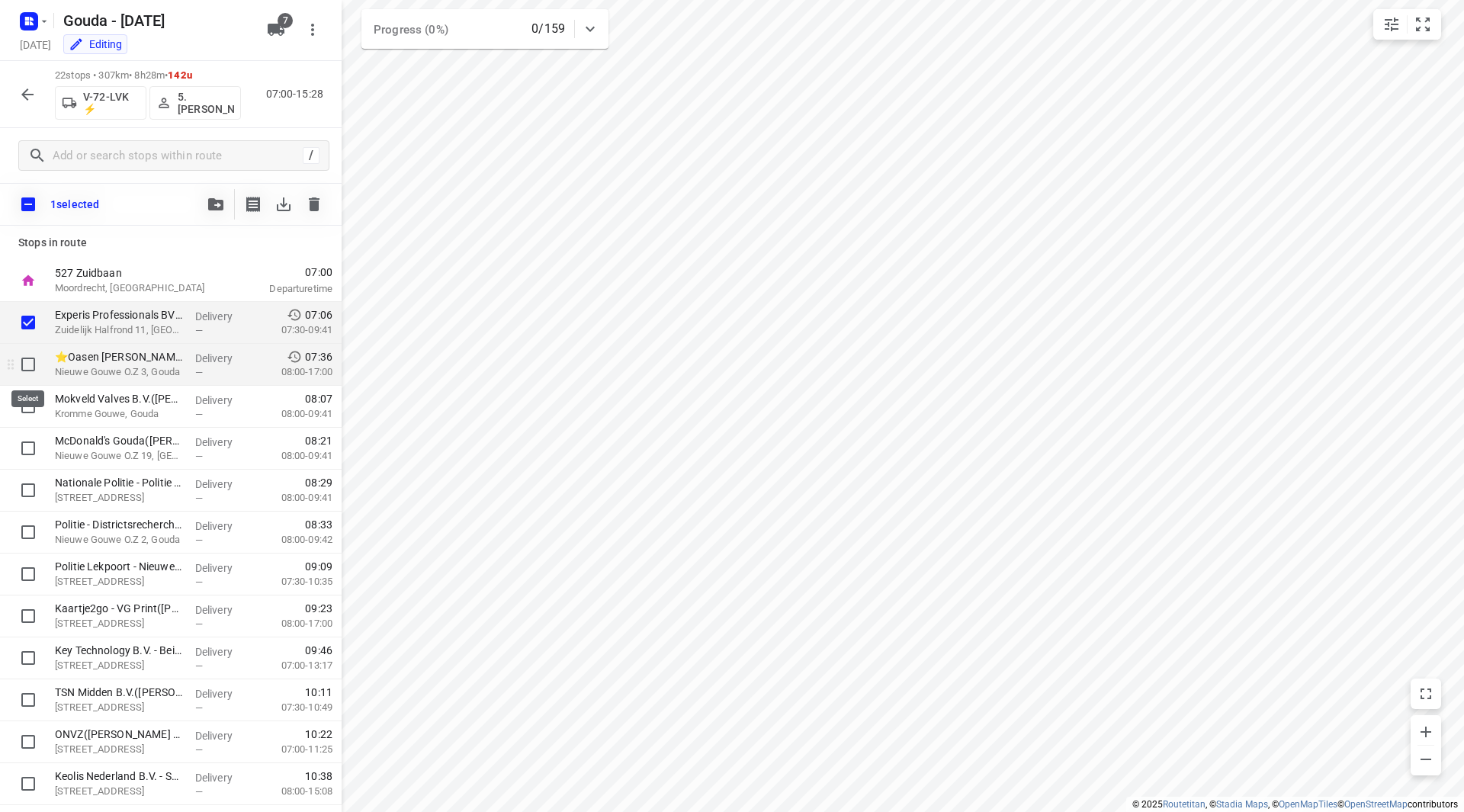
click at [34, 365] on input "checkbox" at bounding box center [28, 364] width 31 height 31
checkbox input "true"
click at [36, 410] on input "checkbox" at bounding box center [28, 406] width 31 height 31
checkbox input "true"
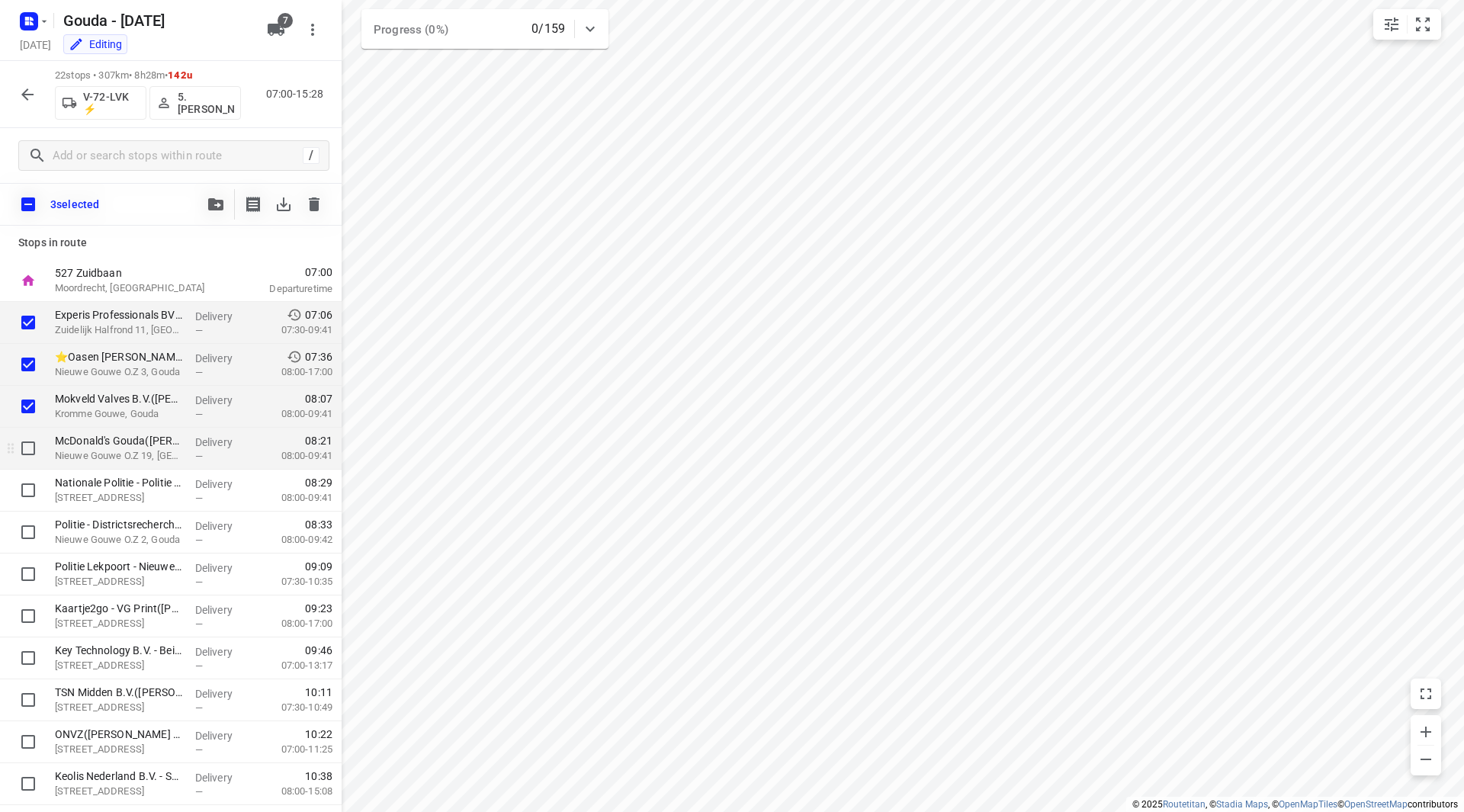
click at [36, 448] on input "checkbox" at bounding box center [28, 448] width 31 height 31
checkbox input "true"
click at [32, 489] on input "checkbox" at bounding box center [28, 490] width 31 height 31
checkbox input "true"
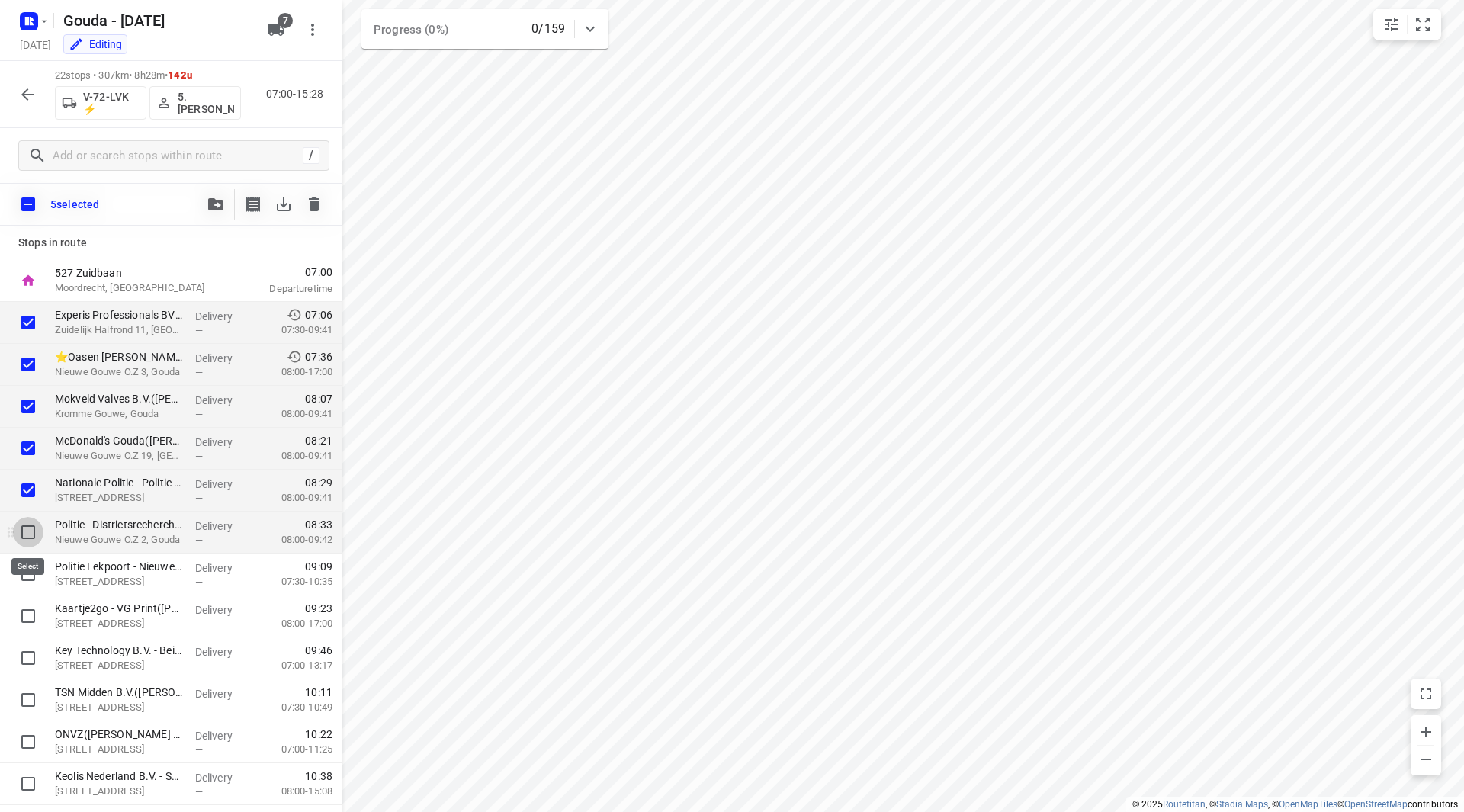
click at [27, 525] on input "checkbox" at bounding box center [28, 532] width 31 height 31
checkbox input "true"
click at [213, 206] on icon "button" at bounding box center [216, 204] width 15 height 12
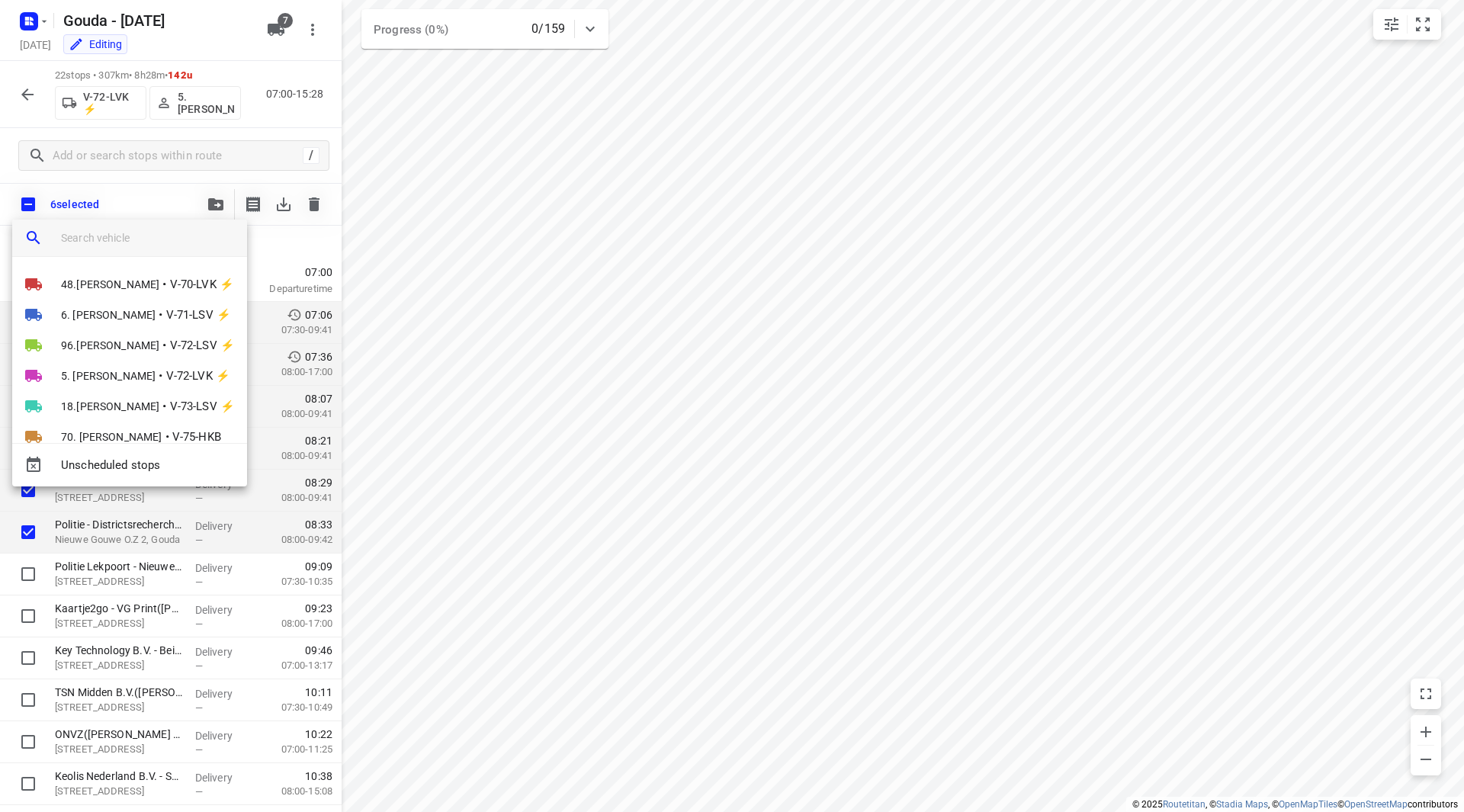
click at [181, 239] on input "search vehicle" at bounding box center [148, 238] width 174 height 23
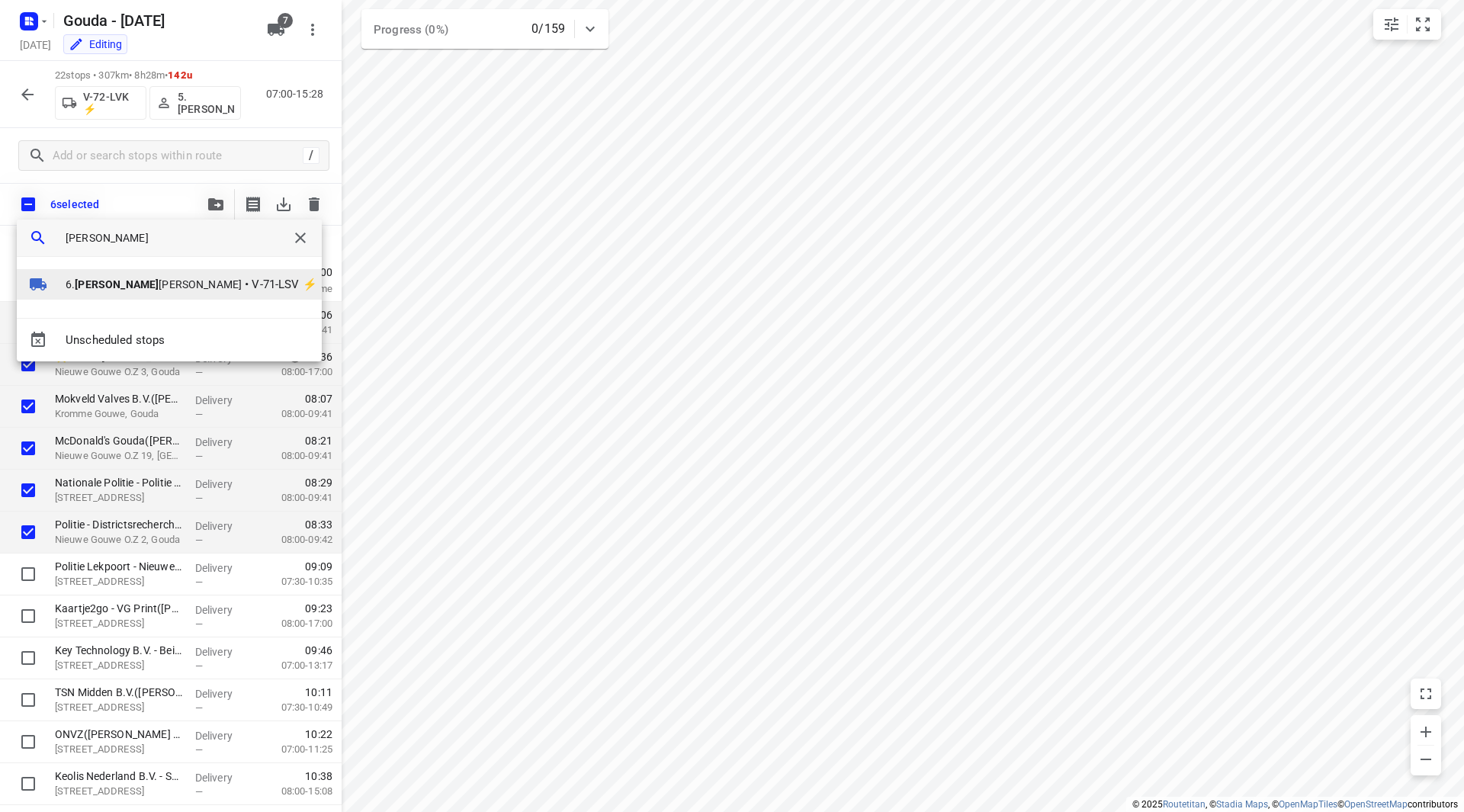
type input "arnold"
click at [131, 286] on span "6. Arnold Smit" at bounding box center [153, 284] width 176 height 15
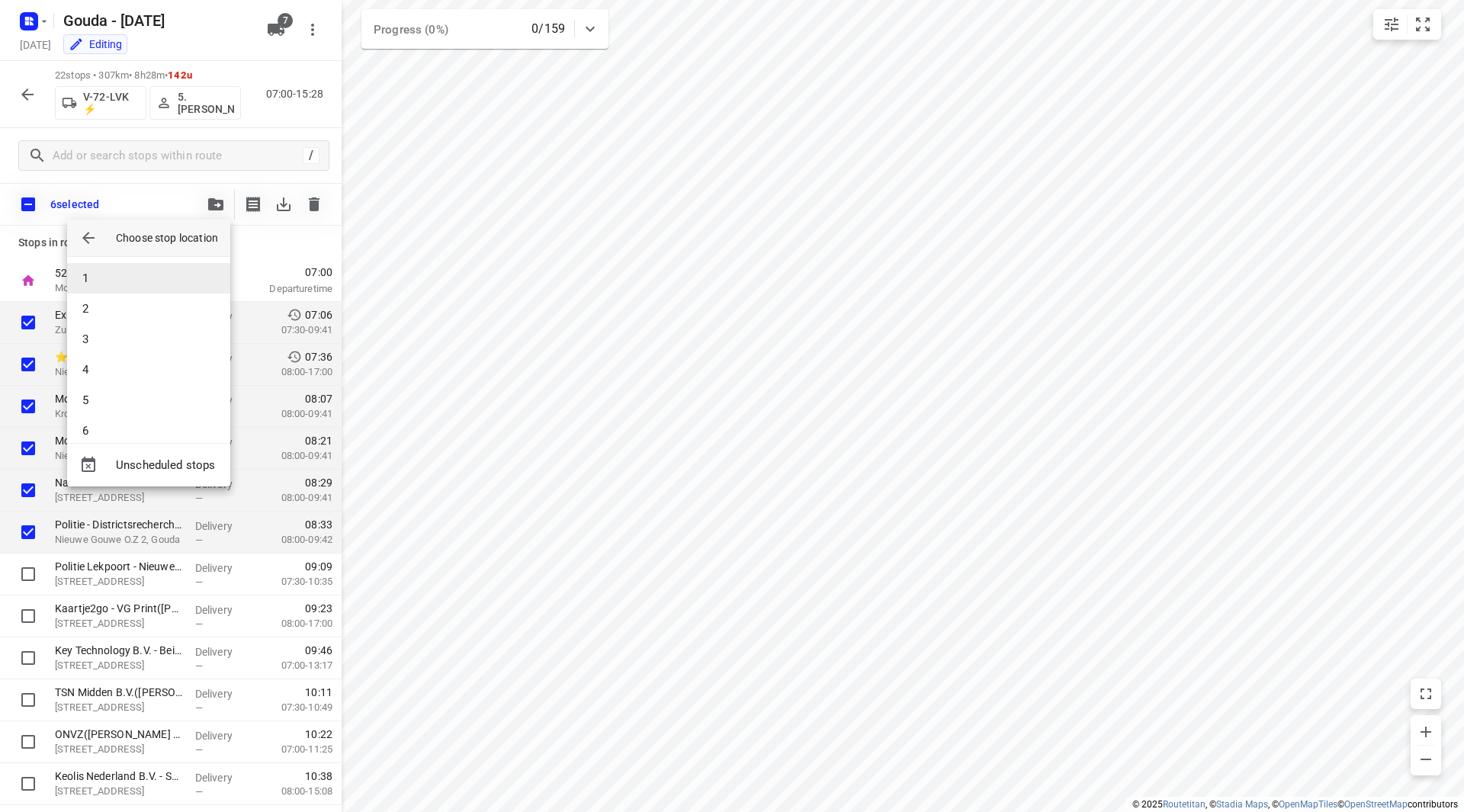
click at [125, 273] on li "1" at bounding box center [148, 278] width 163 height 31
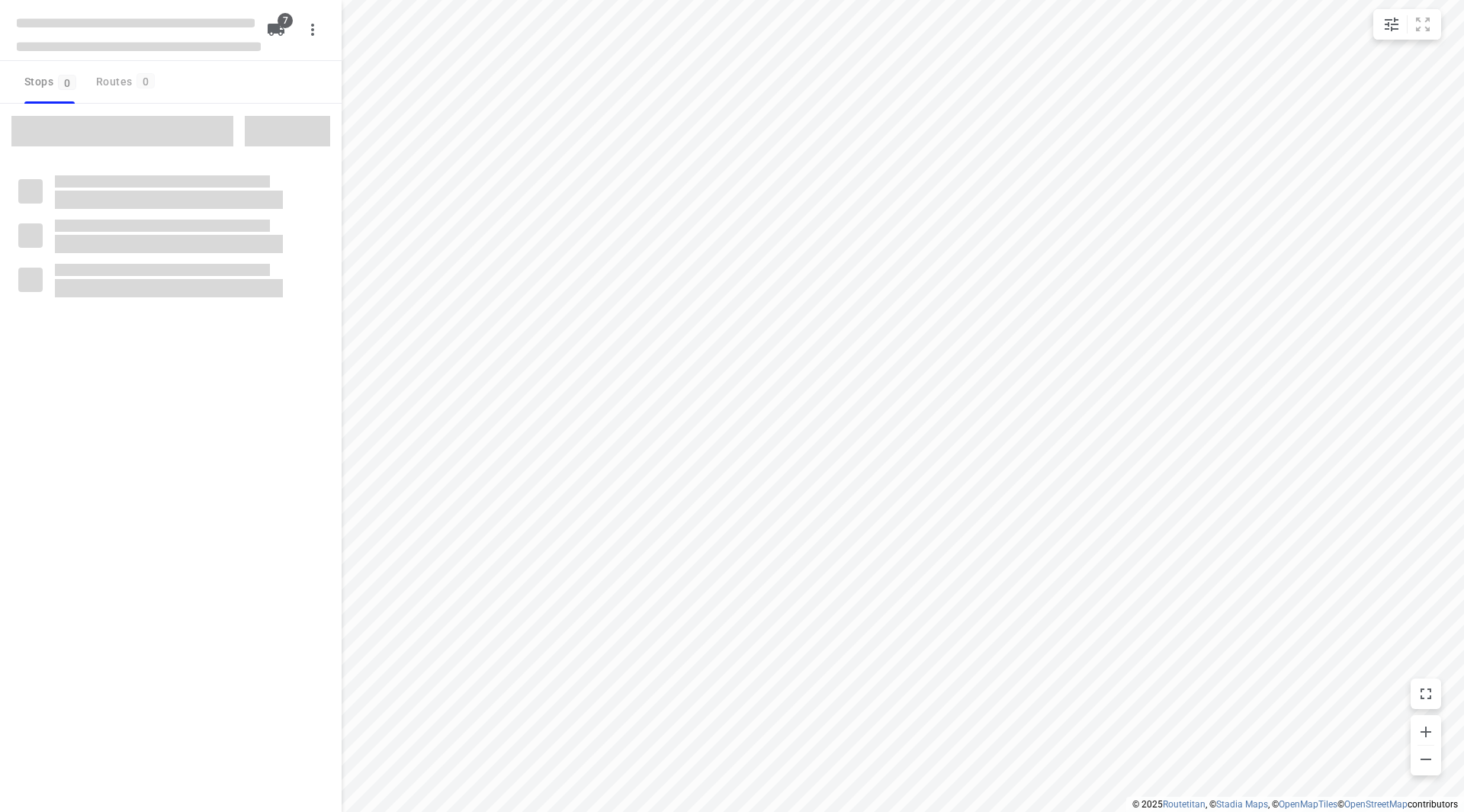
checkbox input "true"
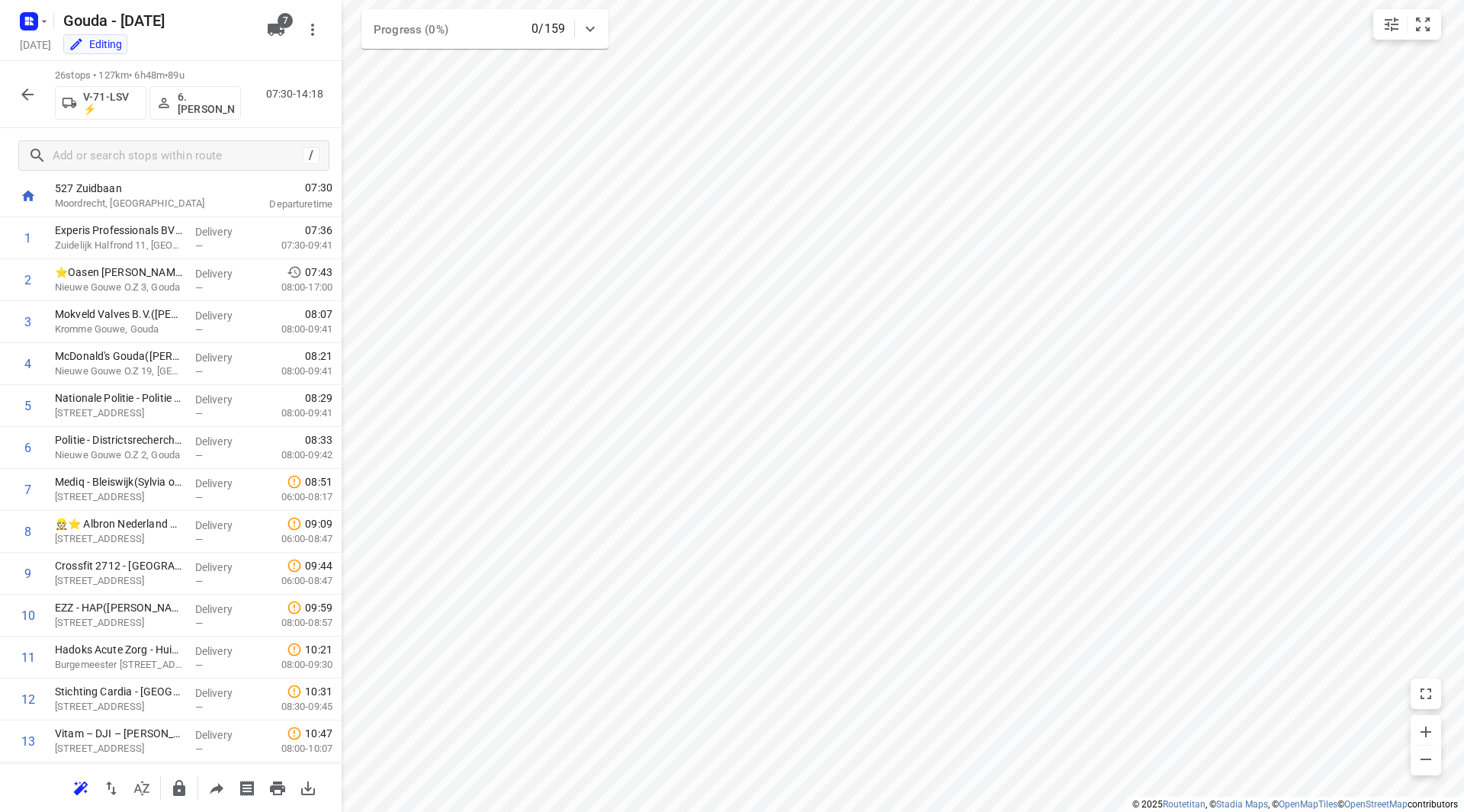
scroll to position [2, 0]
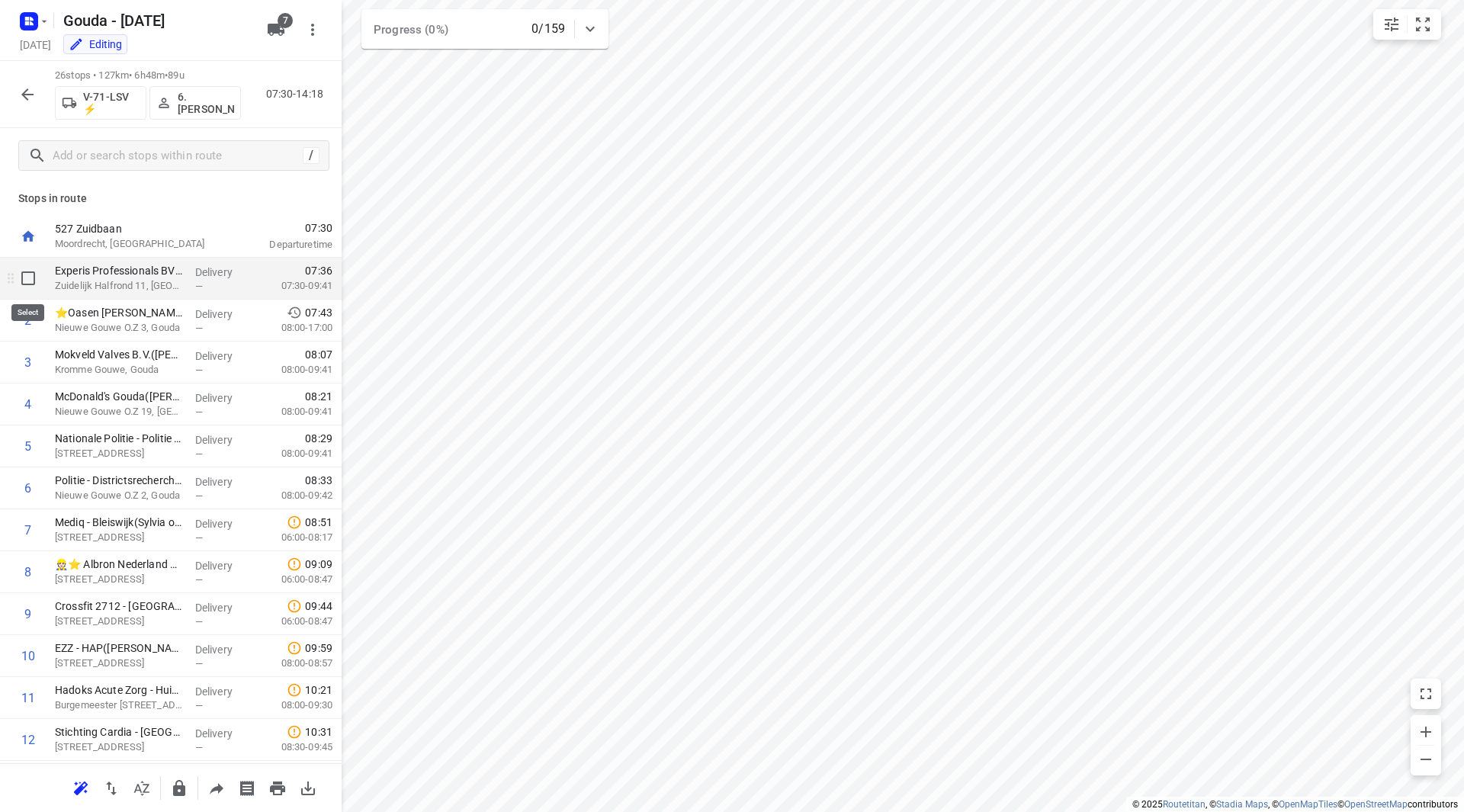
click at [33, 282] on input "checkbox" at bounding box center [28, 278] width 31 height 31
checkbox input "true"
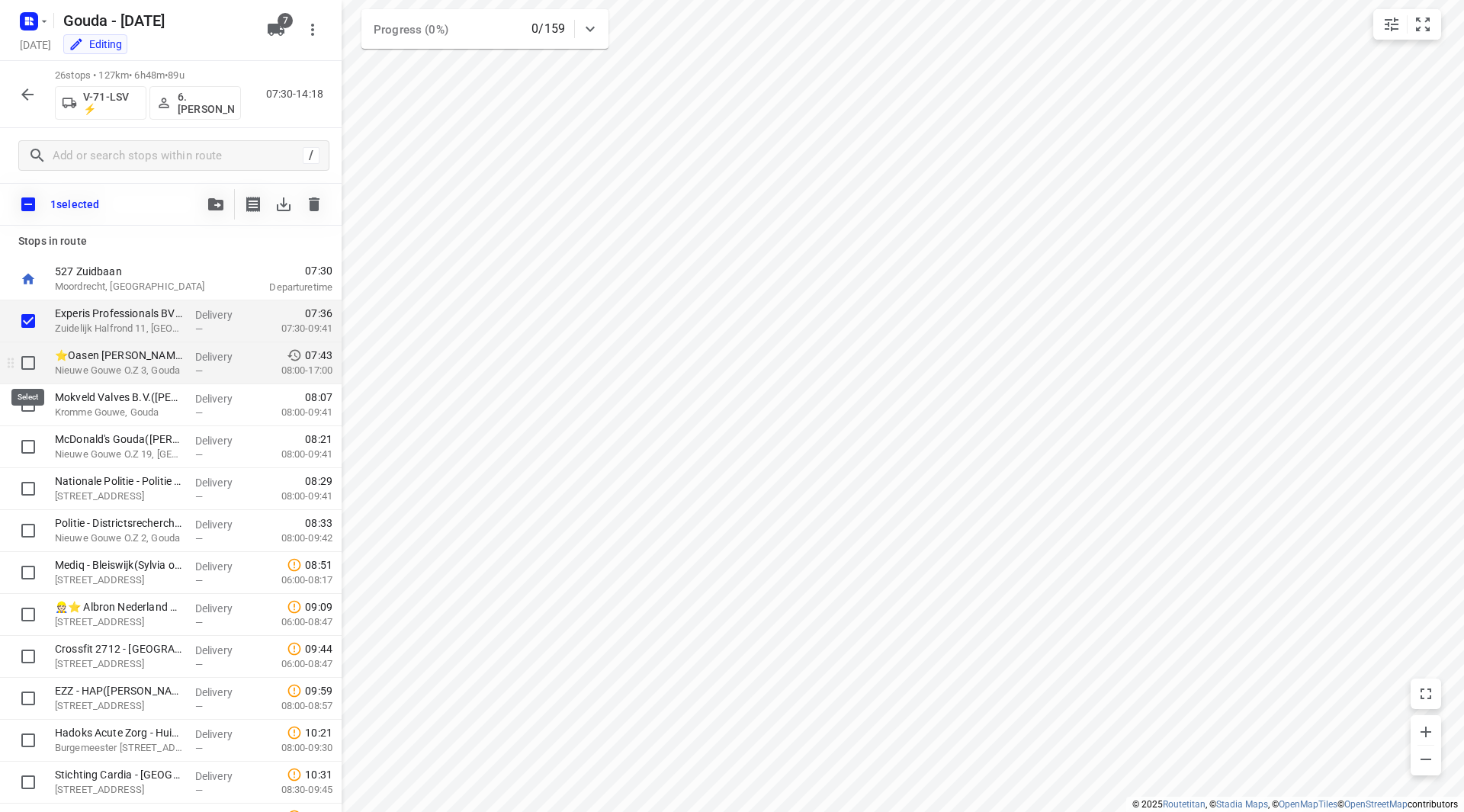
click at [39, 365] on input "checkbox" at bounding box center [28, 363] width 31 height 31
checkbox input "true"
click at [36, 409] on input "checkbox" at bounding box center [28, 405] width 31 height 31
checkbox input "true"
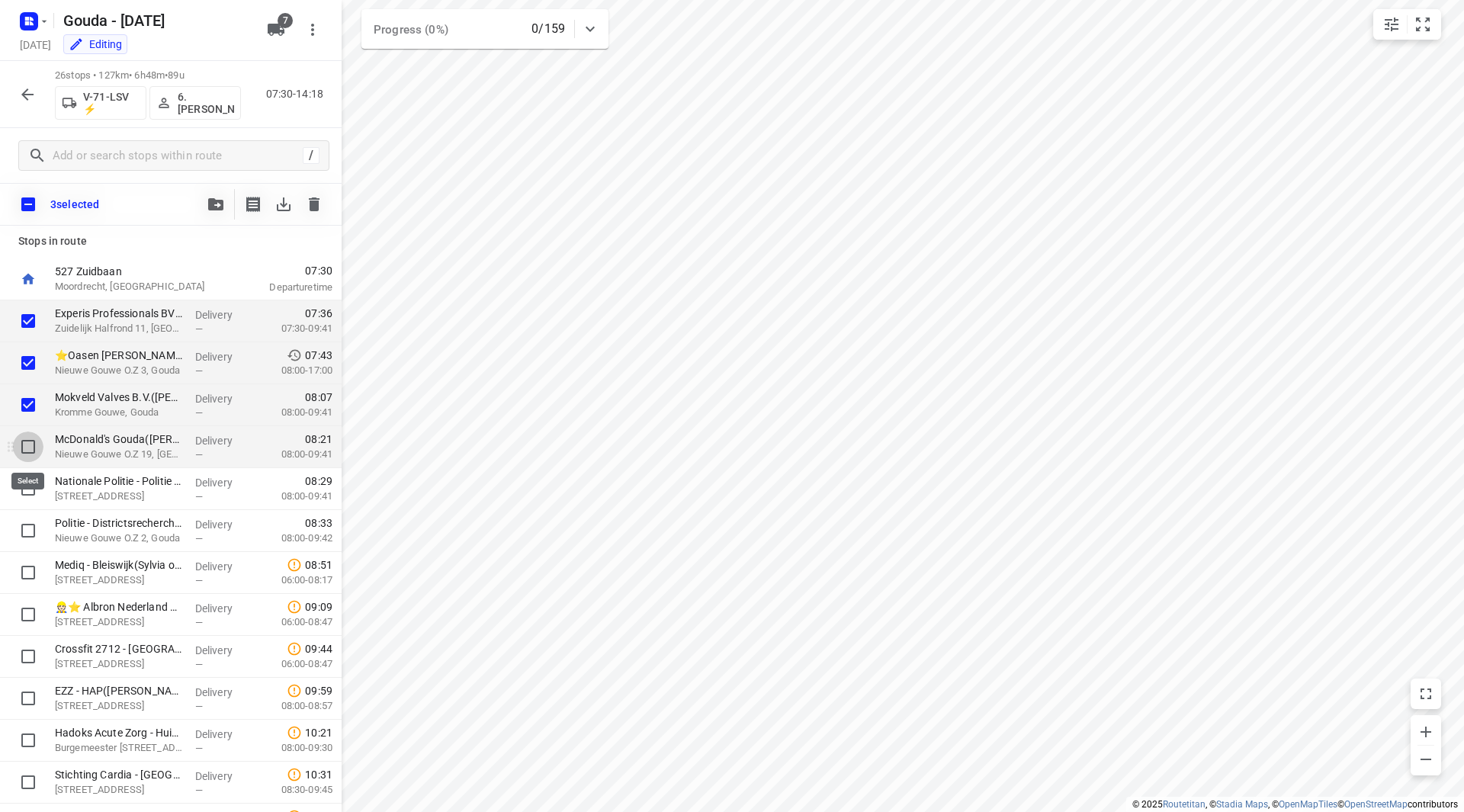
click at [32, 452] on input "checkbox" at bounding box center [28, 447] width 31 height 31
checkbox input "true"
click at [31, 494] on input "checkbox" at bounding box center [28, 489] width 31 height 31
checkbox input "true"
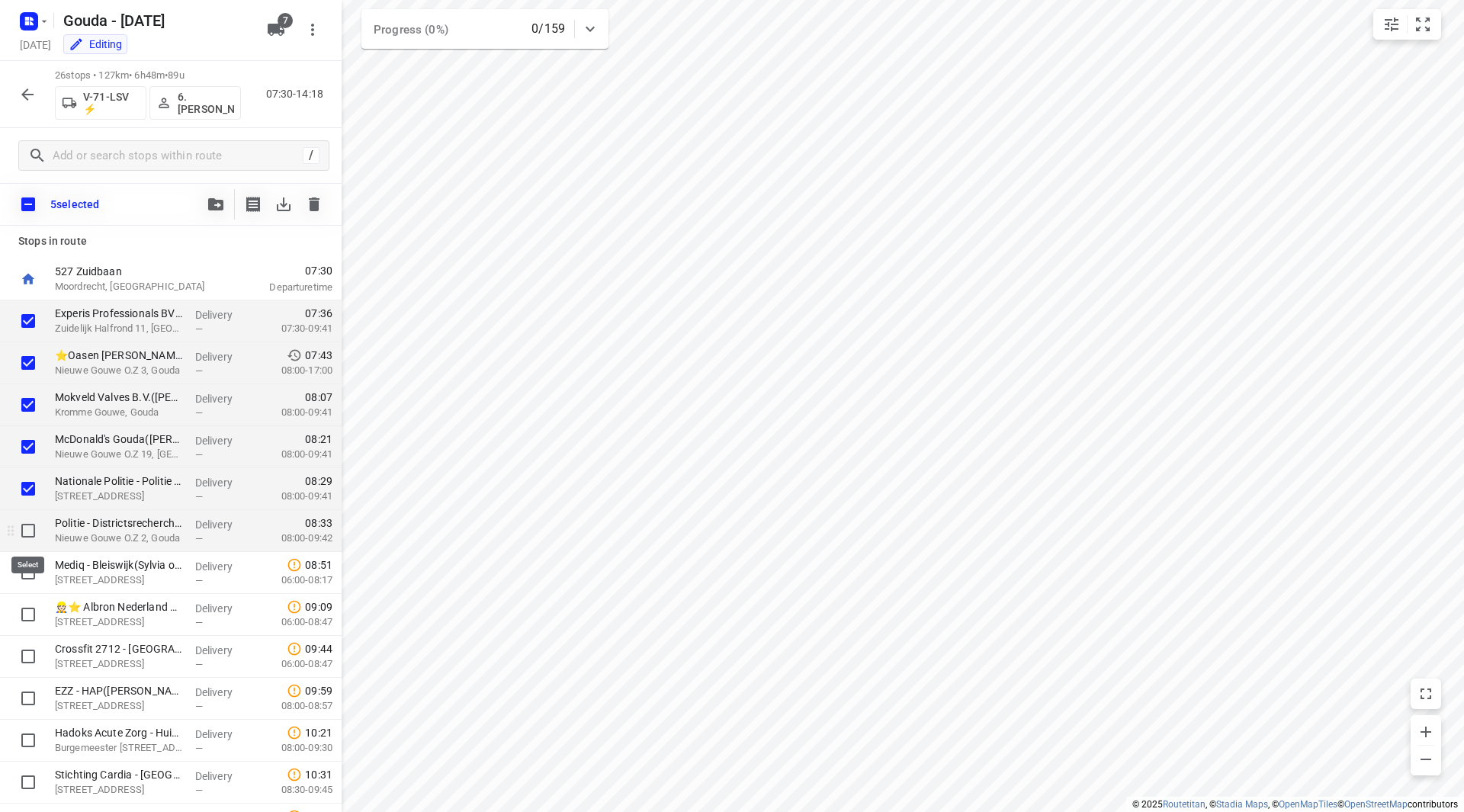
click at [32, 532] on input "checkbox" at bounding box center [28, 531] width 31 height 31
checkbox input "true"
click at [281, 34] on icon "button" at bounding box center [276, 29] width 19 height 19
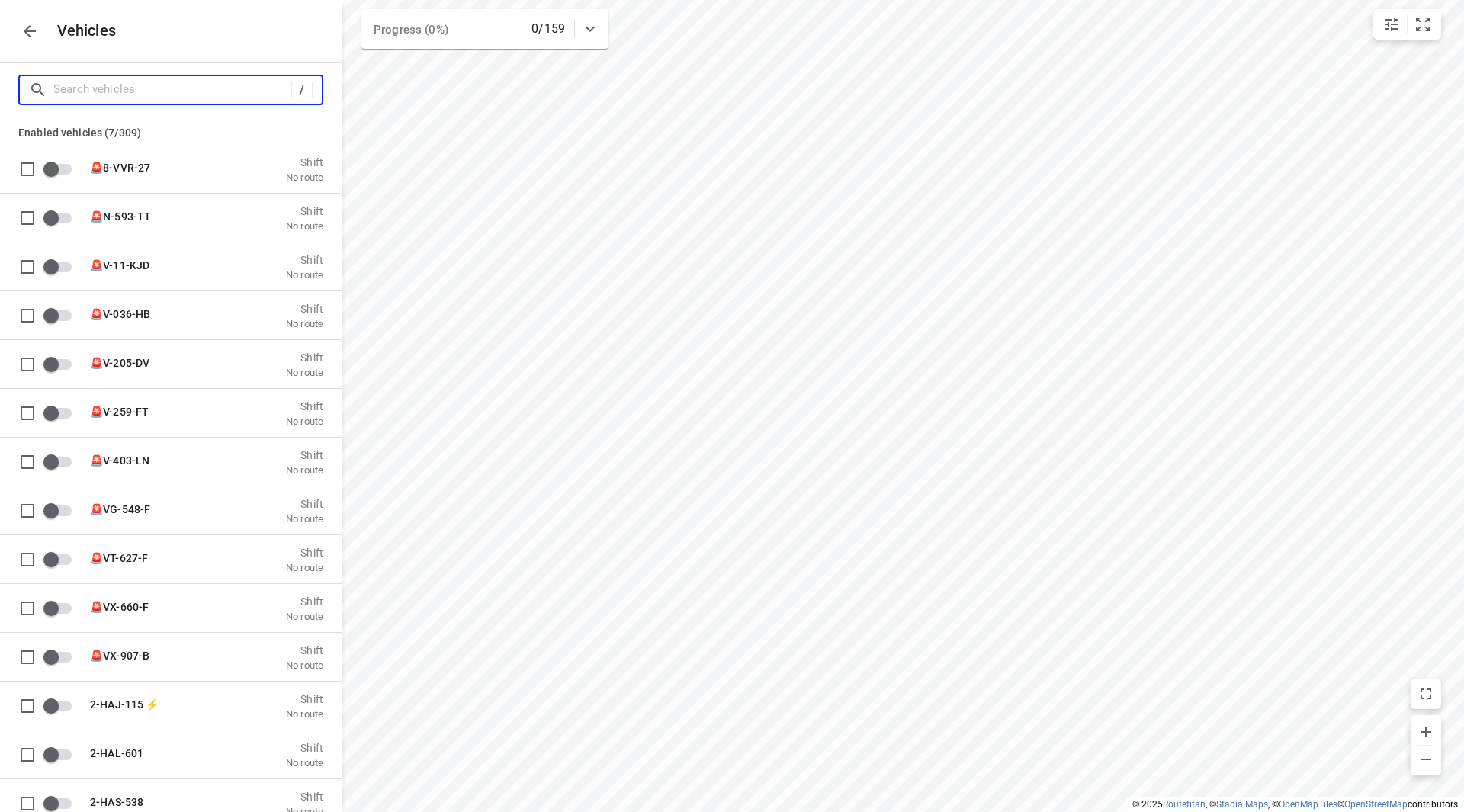
click at [207, 87] on input "Search vehicles" at bounding box center [171, 89] width 238 height 24
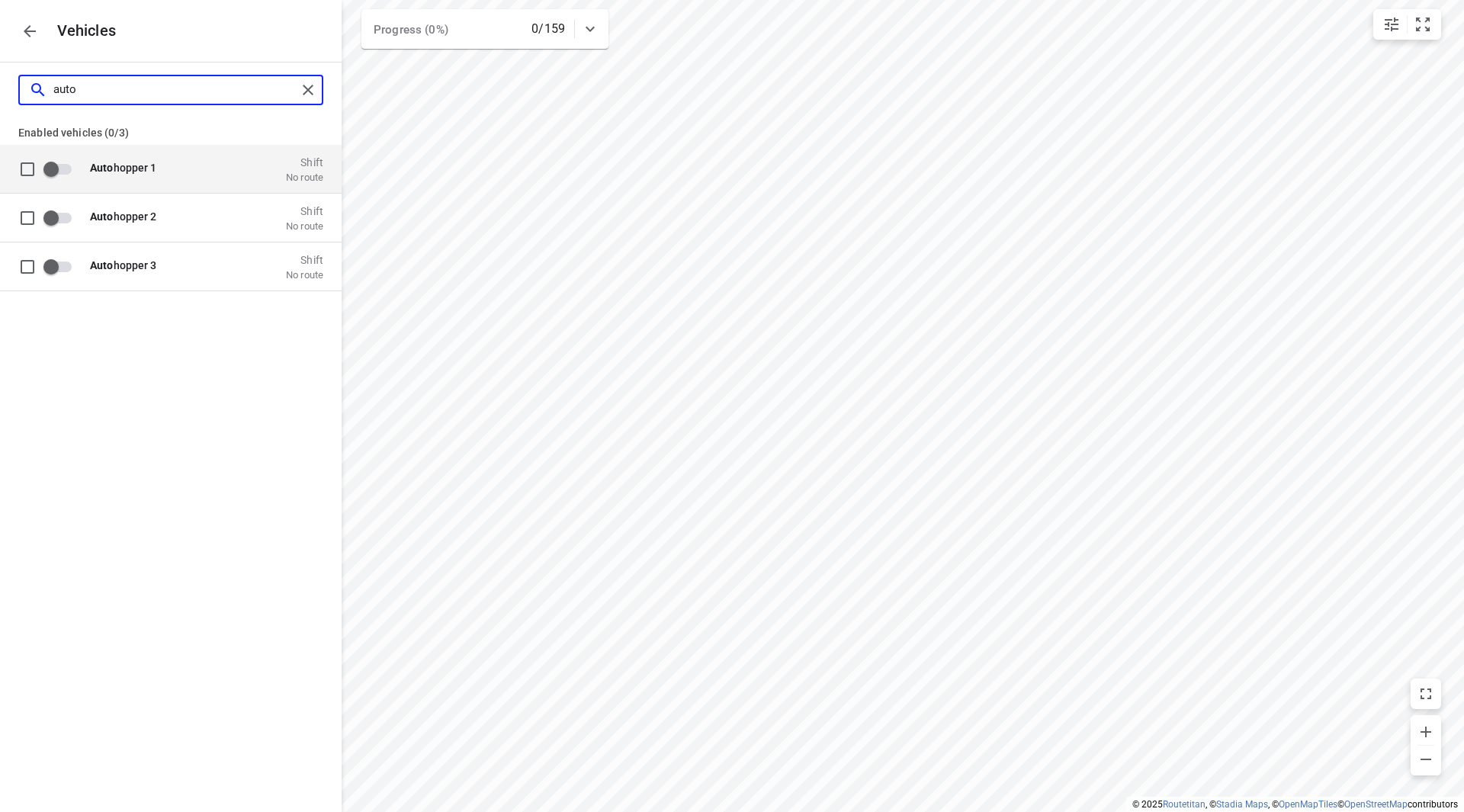
type input "auto"
click at [51, 171] on input "grid" at bounding box center [51, 168] width 87 height 29
checkbox input "true"
checkbox input "false"
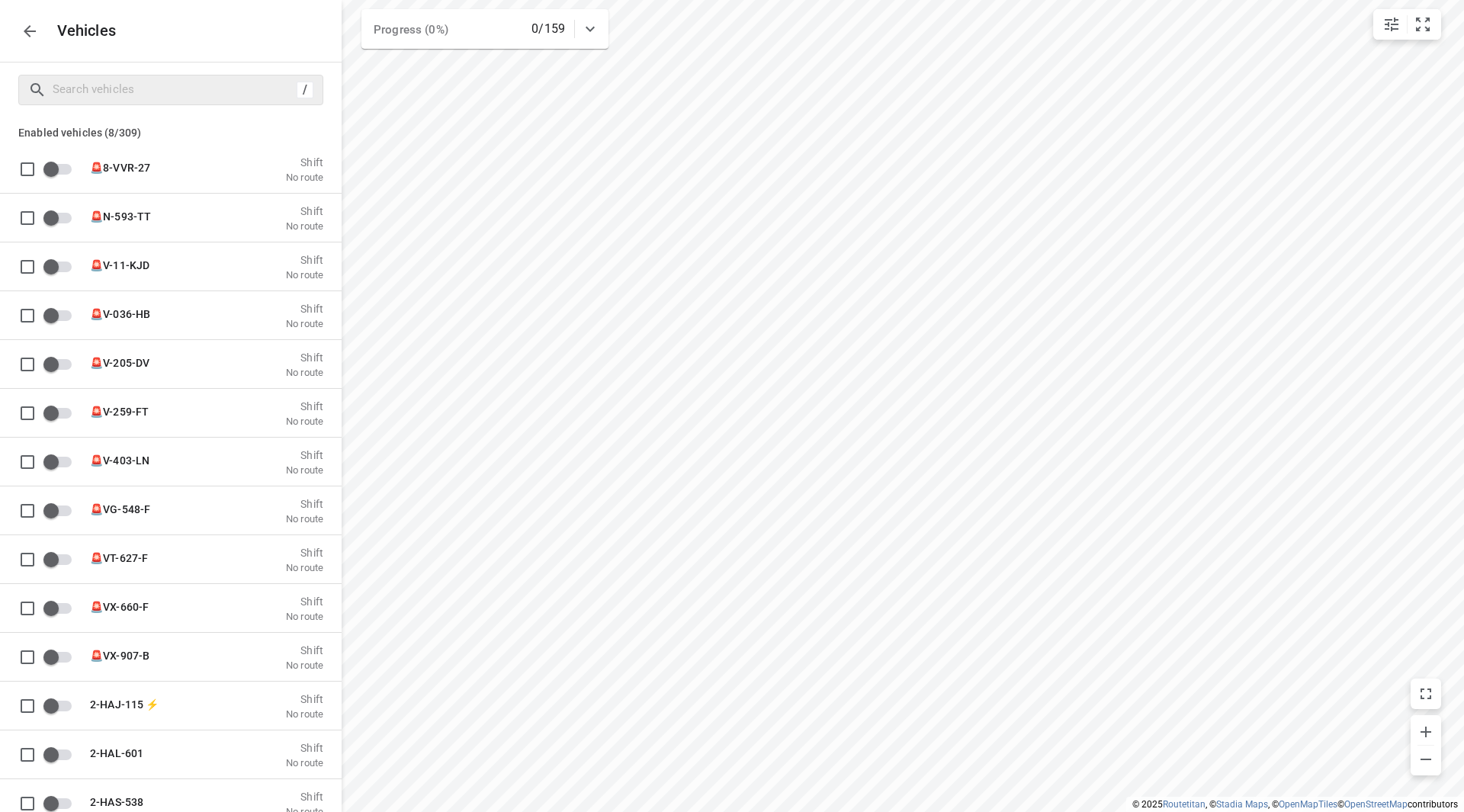
click at [29, 36] on icon "button" at bounding box center [29, 31] width 19 height 19
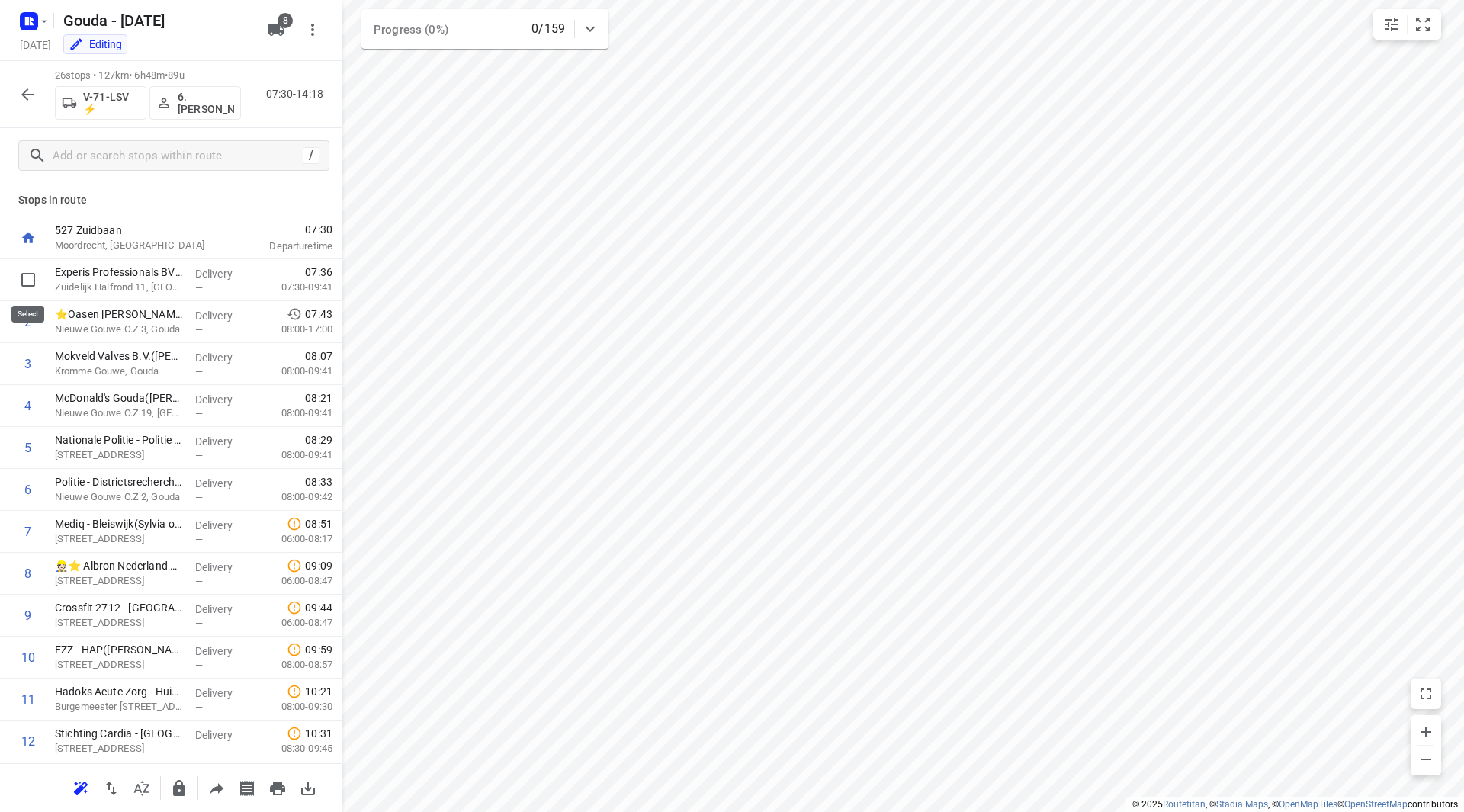
click at [35, 285] on input "checkbox" at bounding box center [28, 280] width 31 height 31
checkbox input "true"
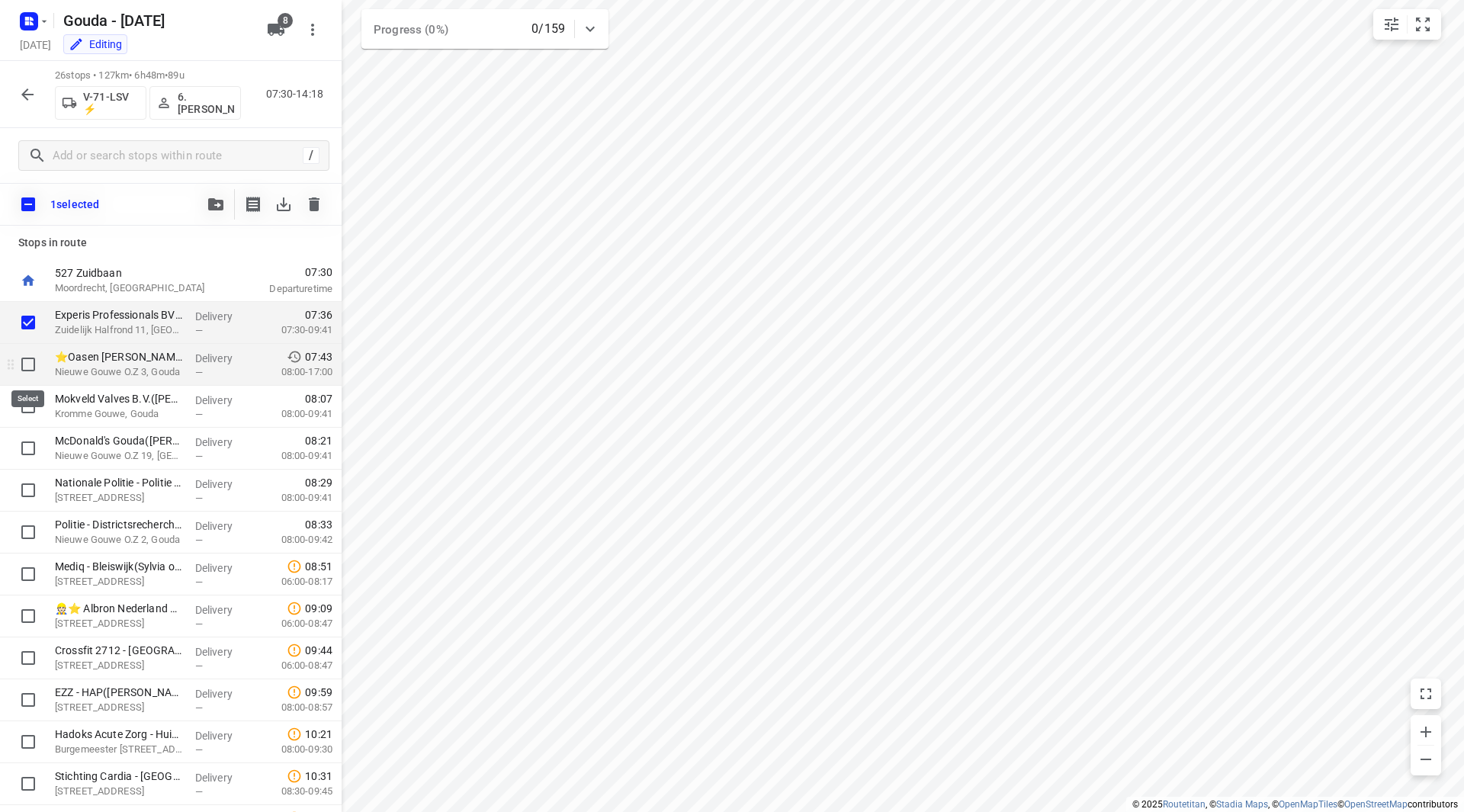
click at [28, 365] on input "checkbox" at bounding box center [28, 364] width 31 height 31
checkbox input "true"
click at [26, 404] on input "checkbox" at bounding box center [28, 406] width 31 height 31
checkbox input "true"
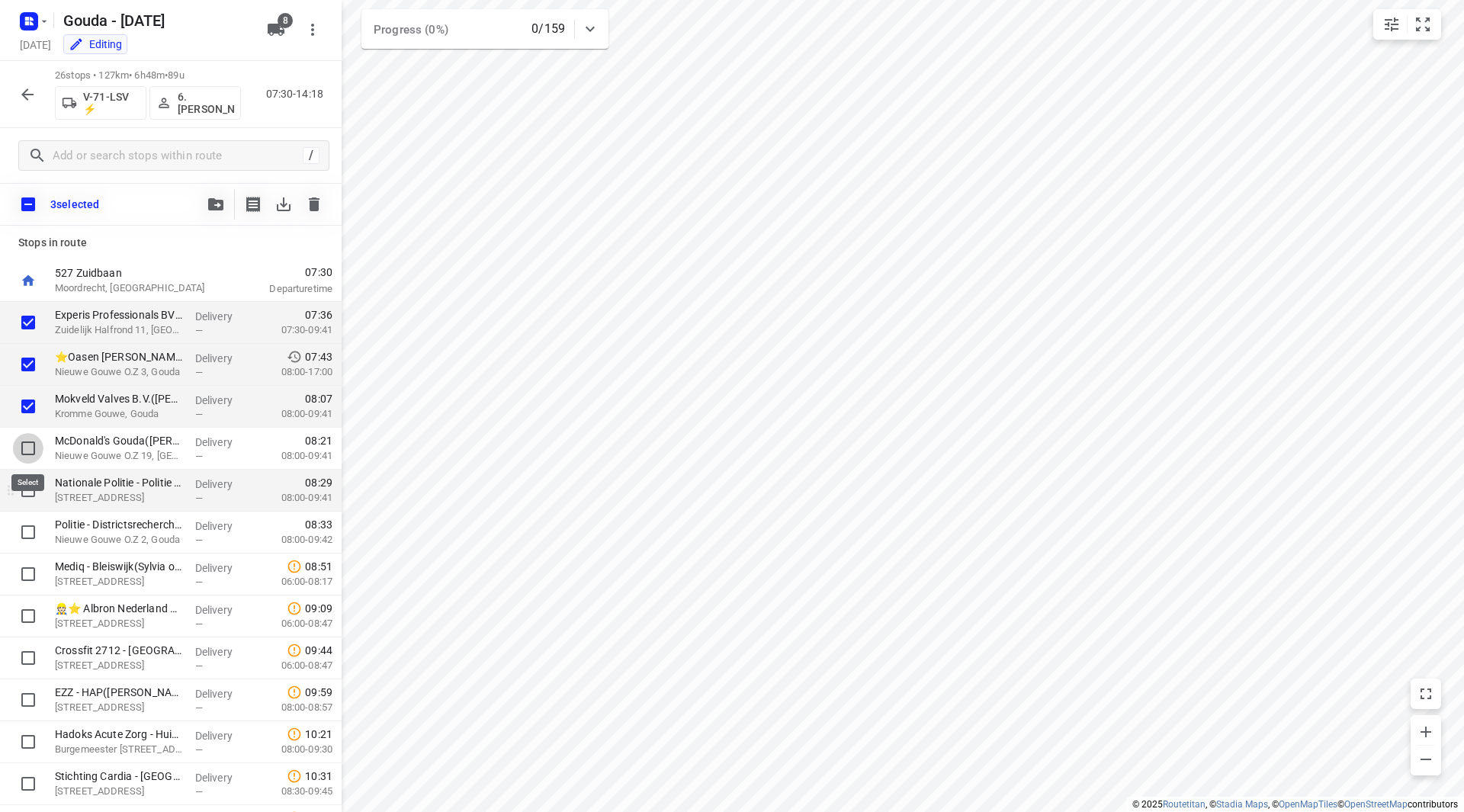
drag, startPoint x: 27, startPoint y: 455, endPoint x: 28, endPoint y: 477, distance: 22.0
click at [29, 455] on input "checkbox" at bounding box center [28, 448] width 31 height 31
checkbox input "true"
click at [27, 488] on input "checkbox" at bounding box center [28, 490] width 31 height 31
checkbox input "true"
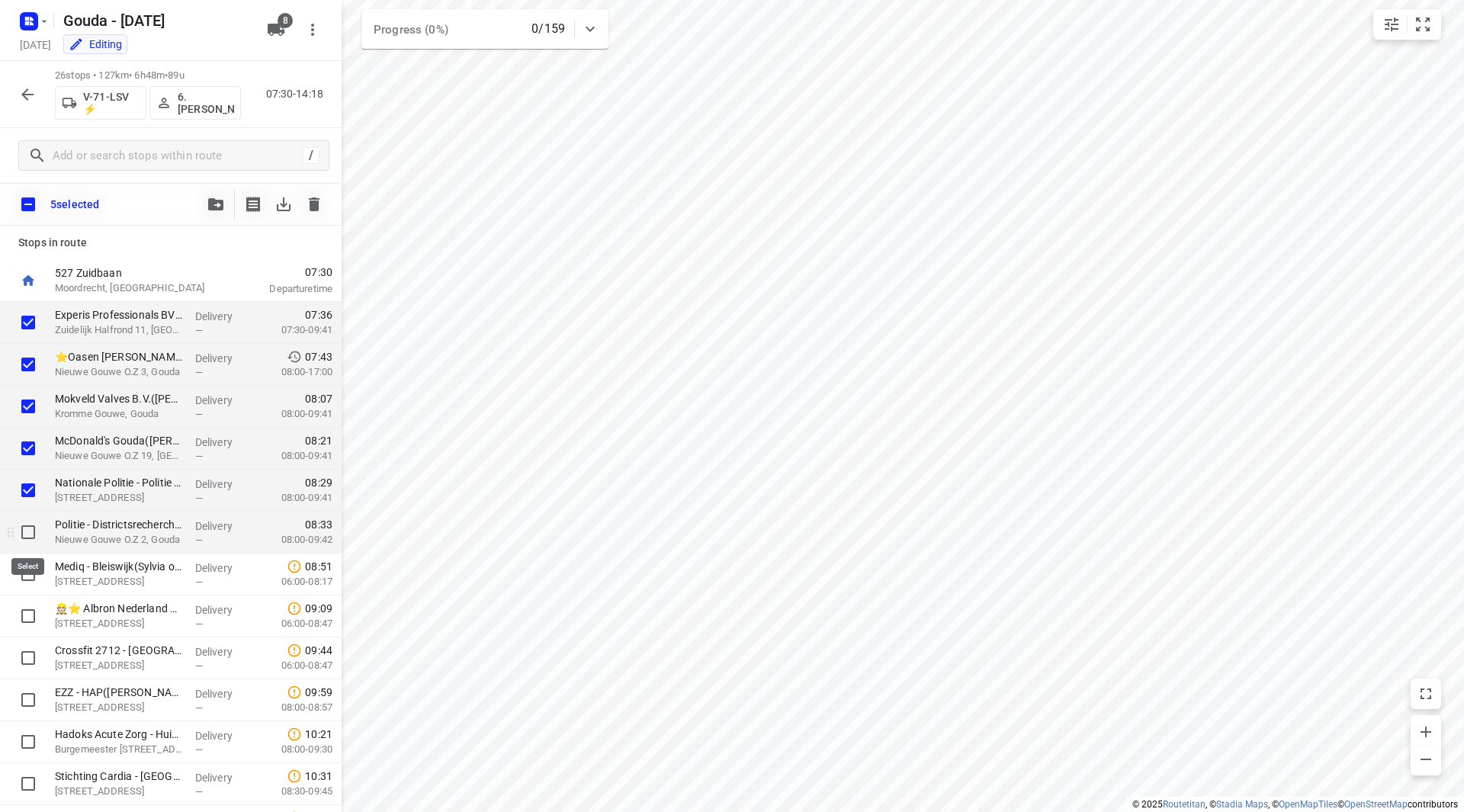
click at [21, 524] on input "checkbox" at bounding box center [28, 532] width 31 height 31
checkbox input "true"
click at [201, 186] on div "6 selected" at bounding box center [171, 204] width 342 height 42
click at [215, 198] on icon "button" at bounding box center [216, 204] width 15 height 12
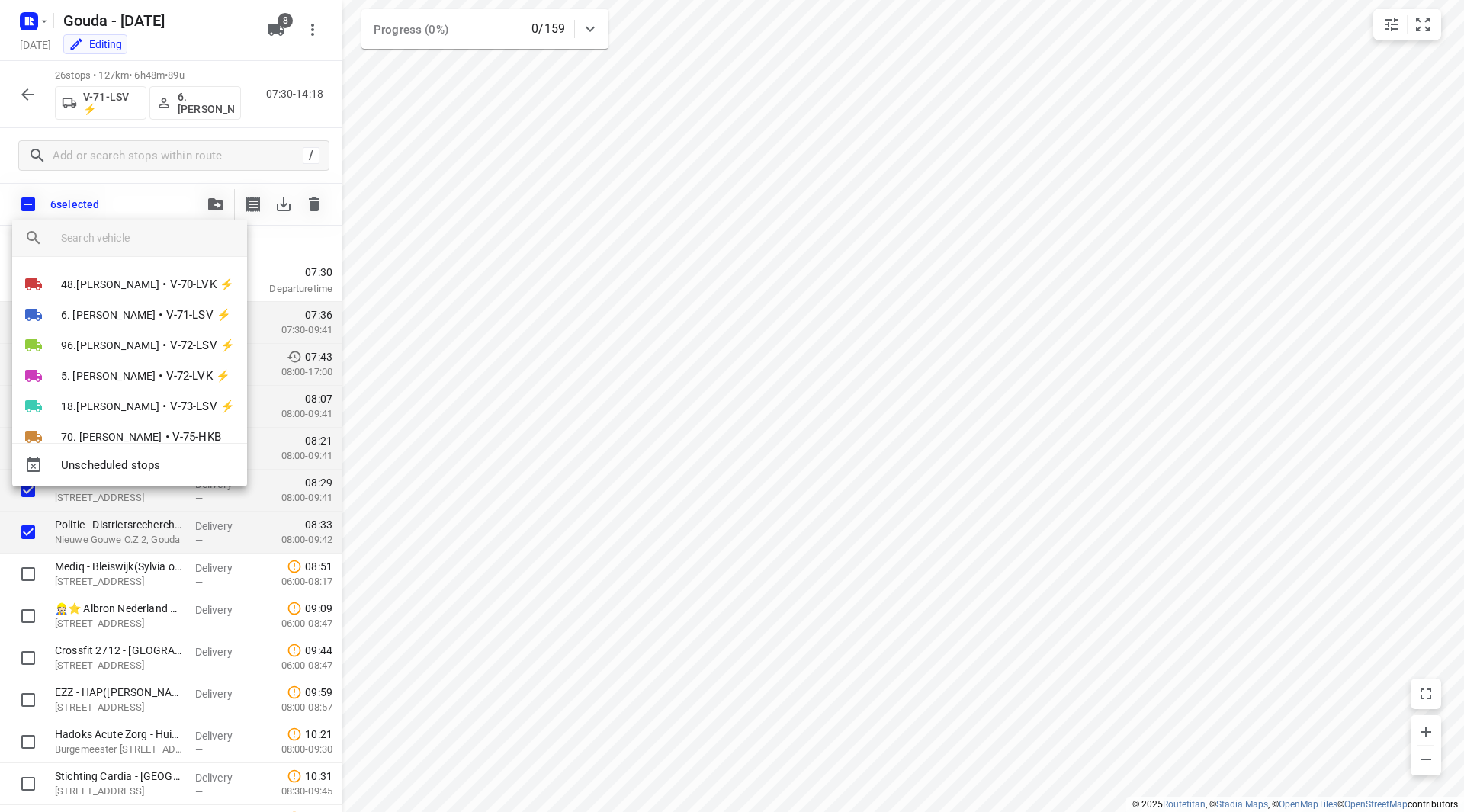
click at [126, 227] on div at bounding box center [154, 238] width 186 height 36
click at [144, 241] on input "search vehicle" at bounding box center [148, 238] width 174 height 23
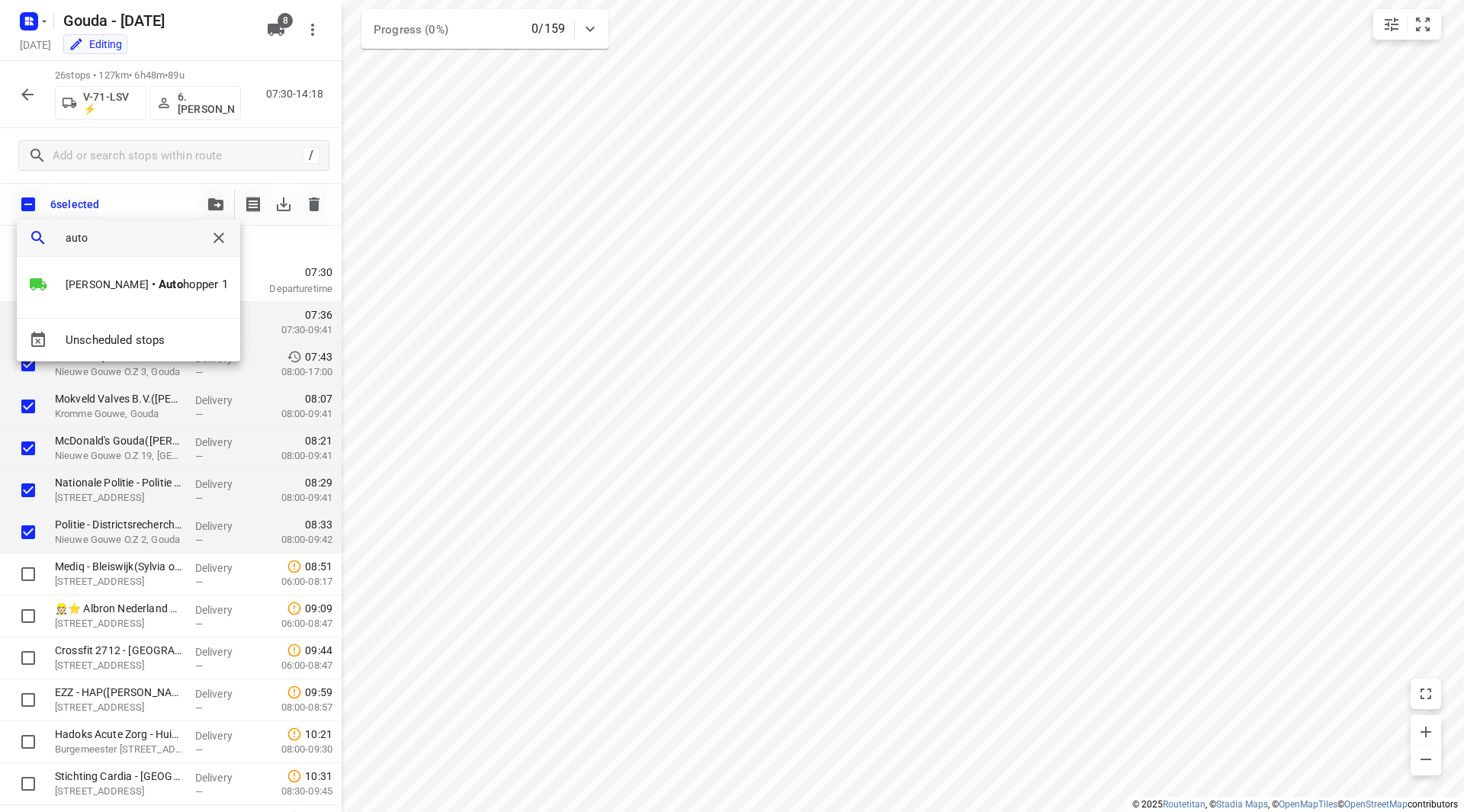
click at [129, 242] on input "auto" at bounding box center [128, 238] width 125 height 23
type input "auto"
click at [159, 287] on b "Auto" at bounding box center [171, 285] width 25 height 14
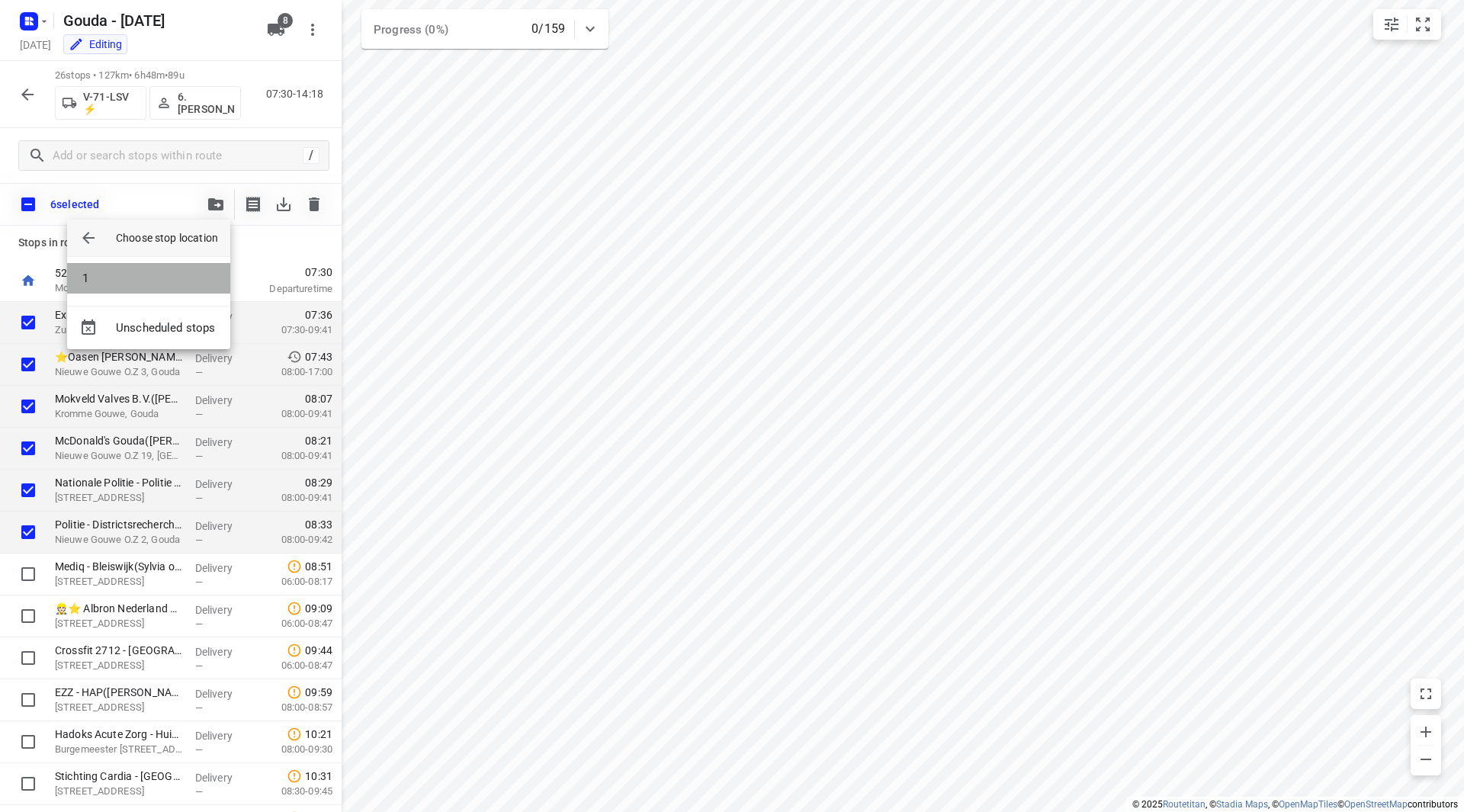
click at [135, 276] on li "1" at bounding box center [148, 278] width 163 height 31
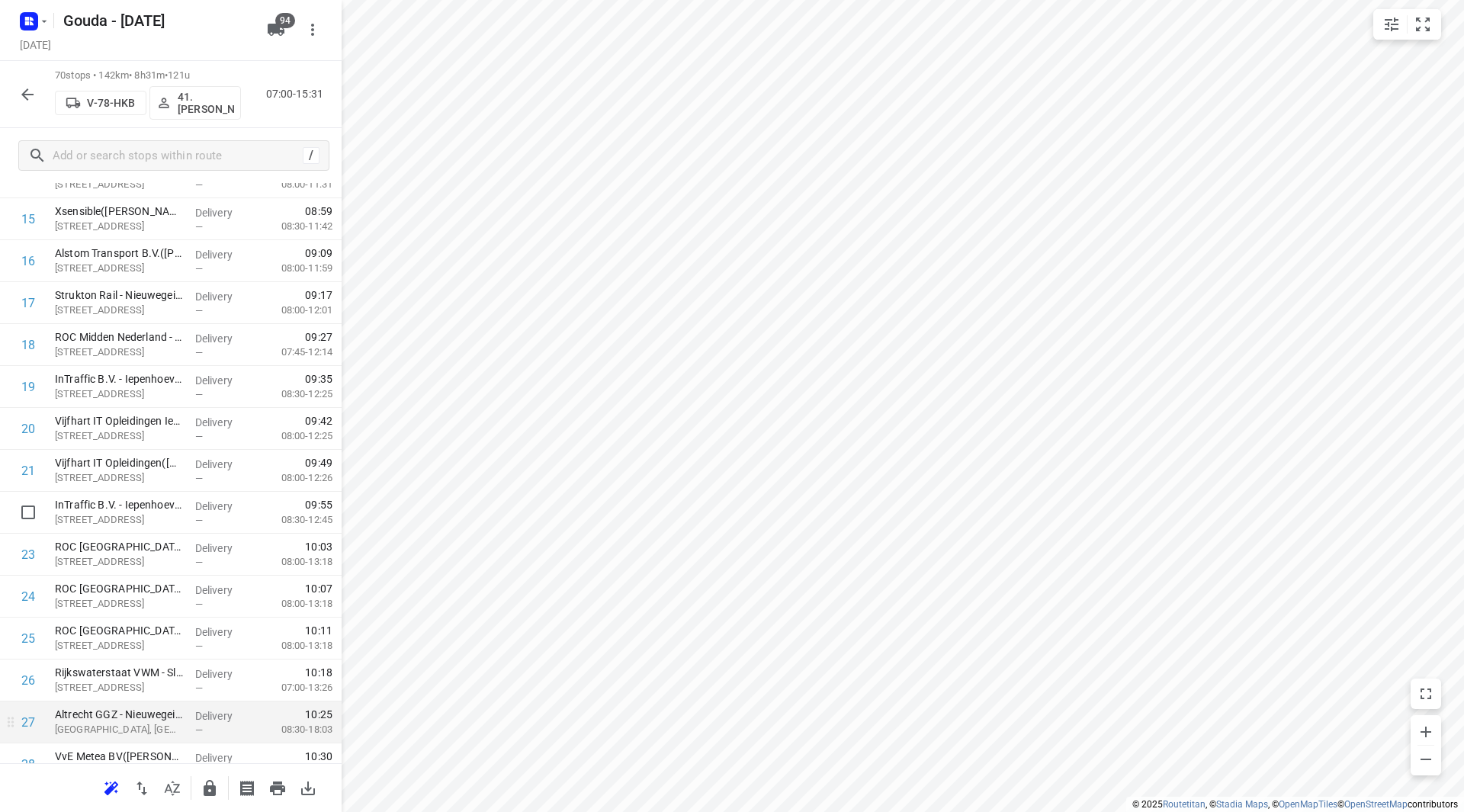
scroll to position [877, 0]
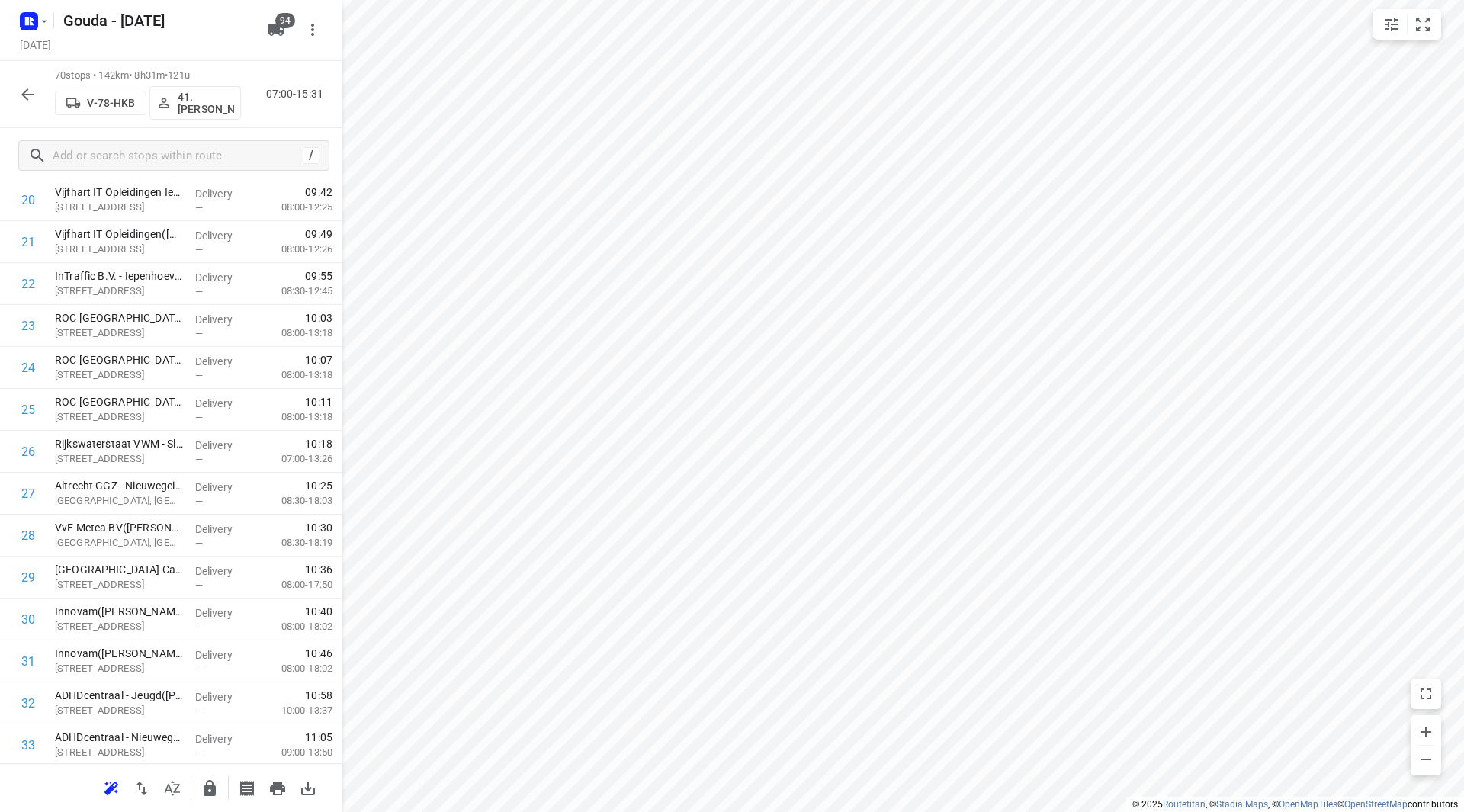
click at [34, 93] on icon "button" at bounding box center [27, 95] width 19 height 19
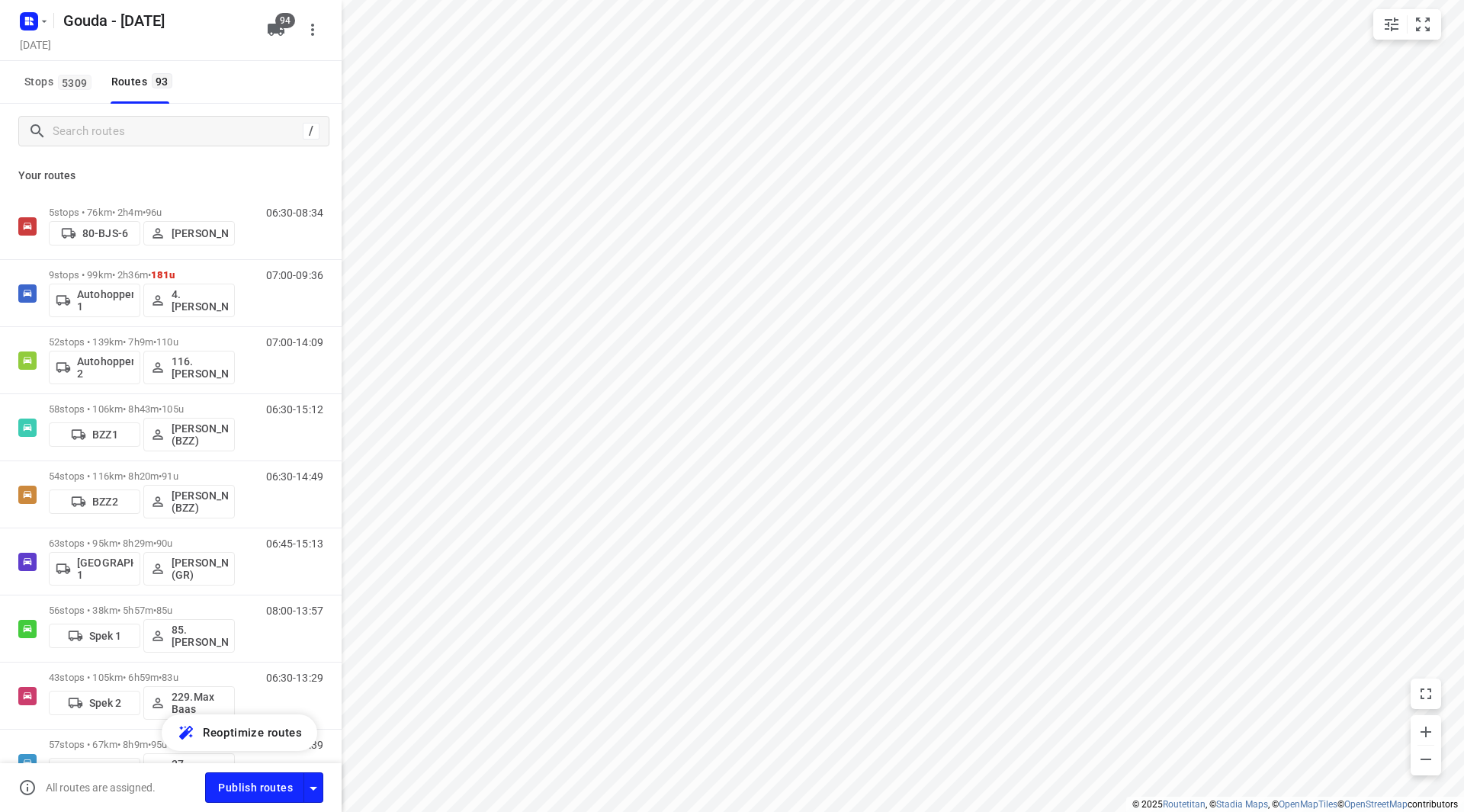
click at [77, 79] on span "5309" at bounding box center [75, 82] width 34 height 15
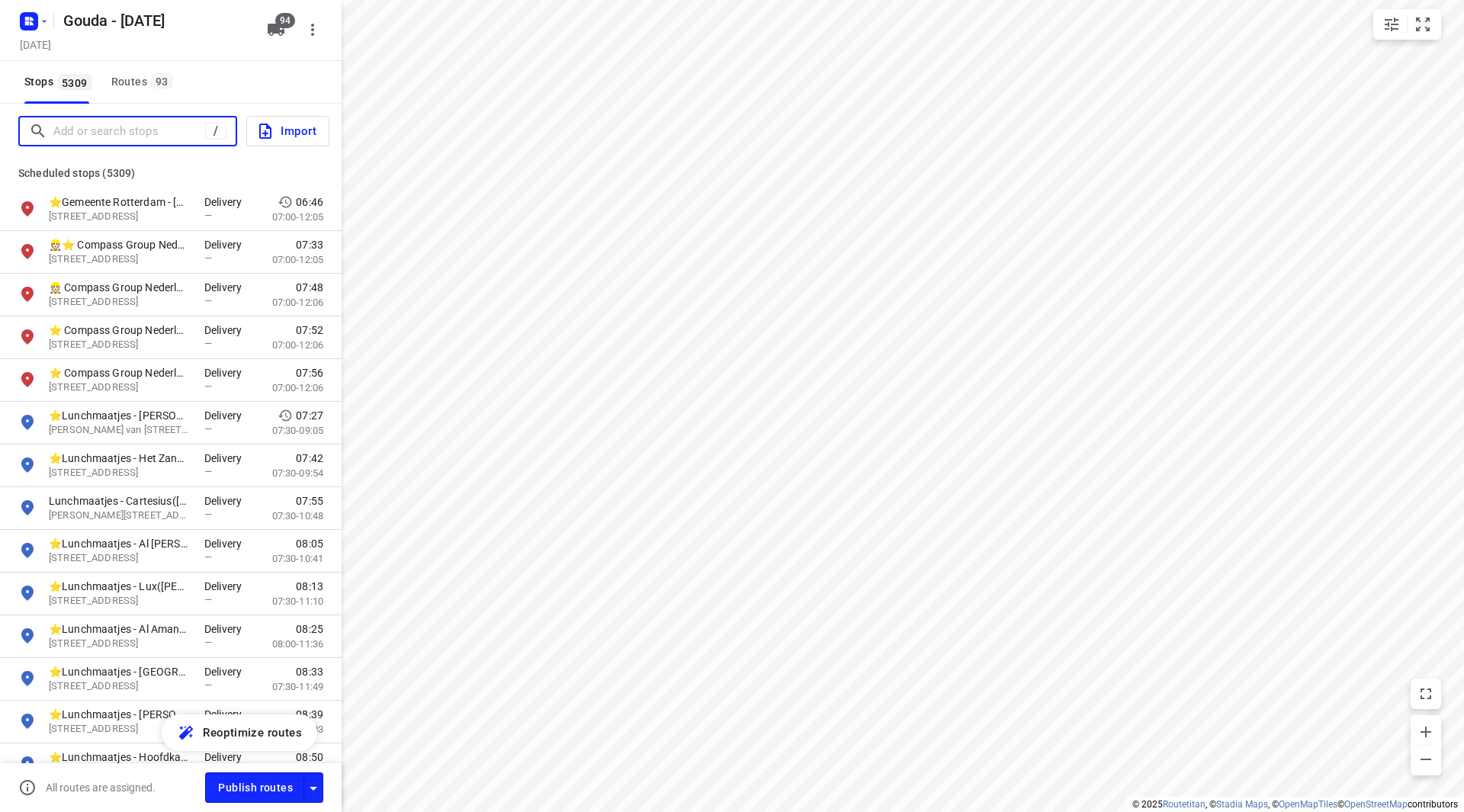
click at [84, 122] on input "Add or search stops" at bounding box center [129, 132] width 152 height 24
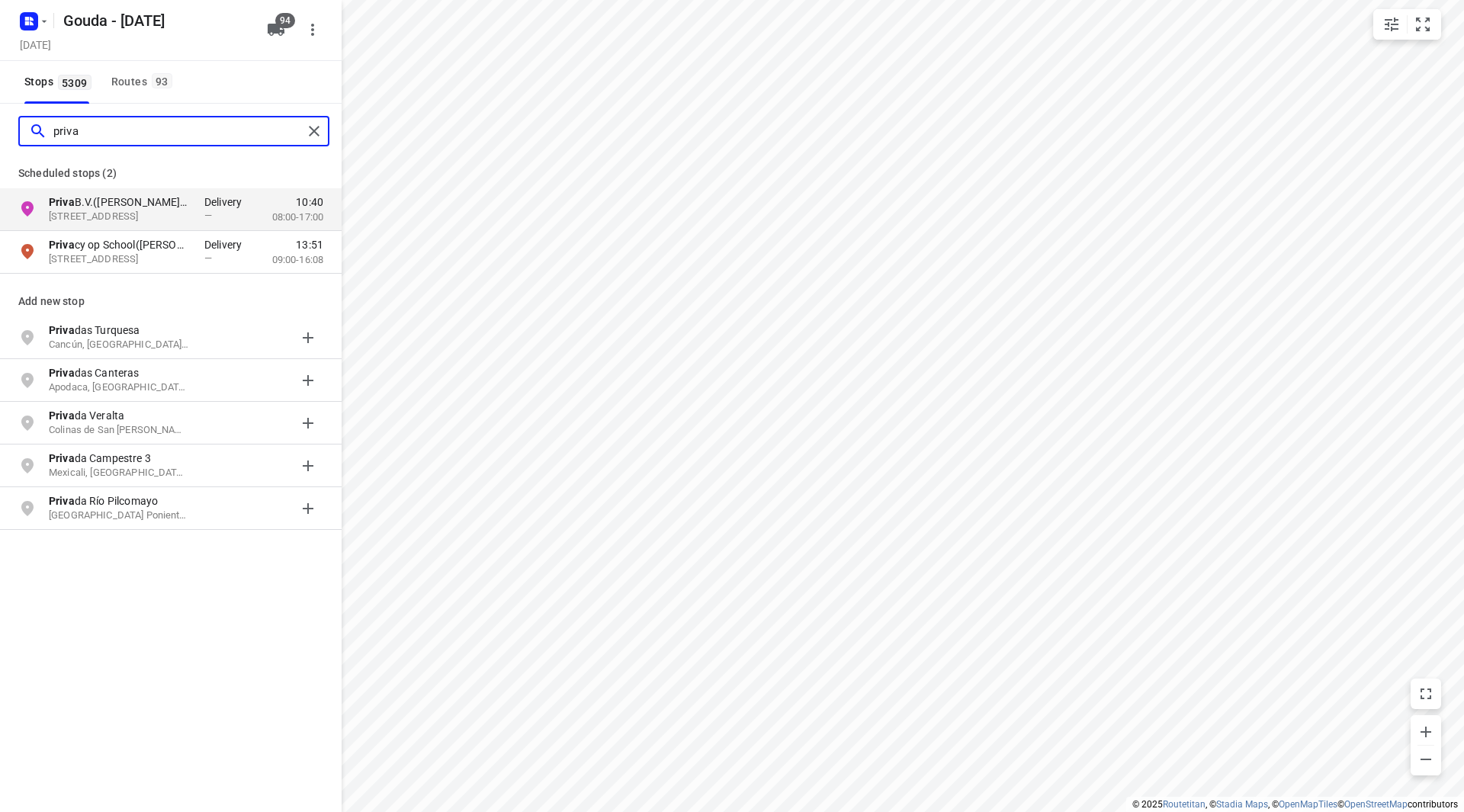
type input "priva"
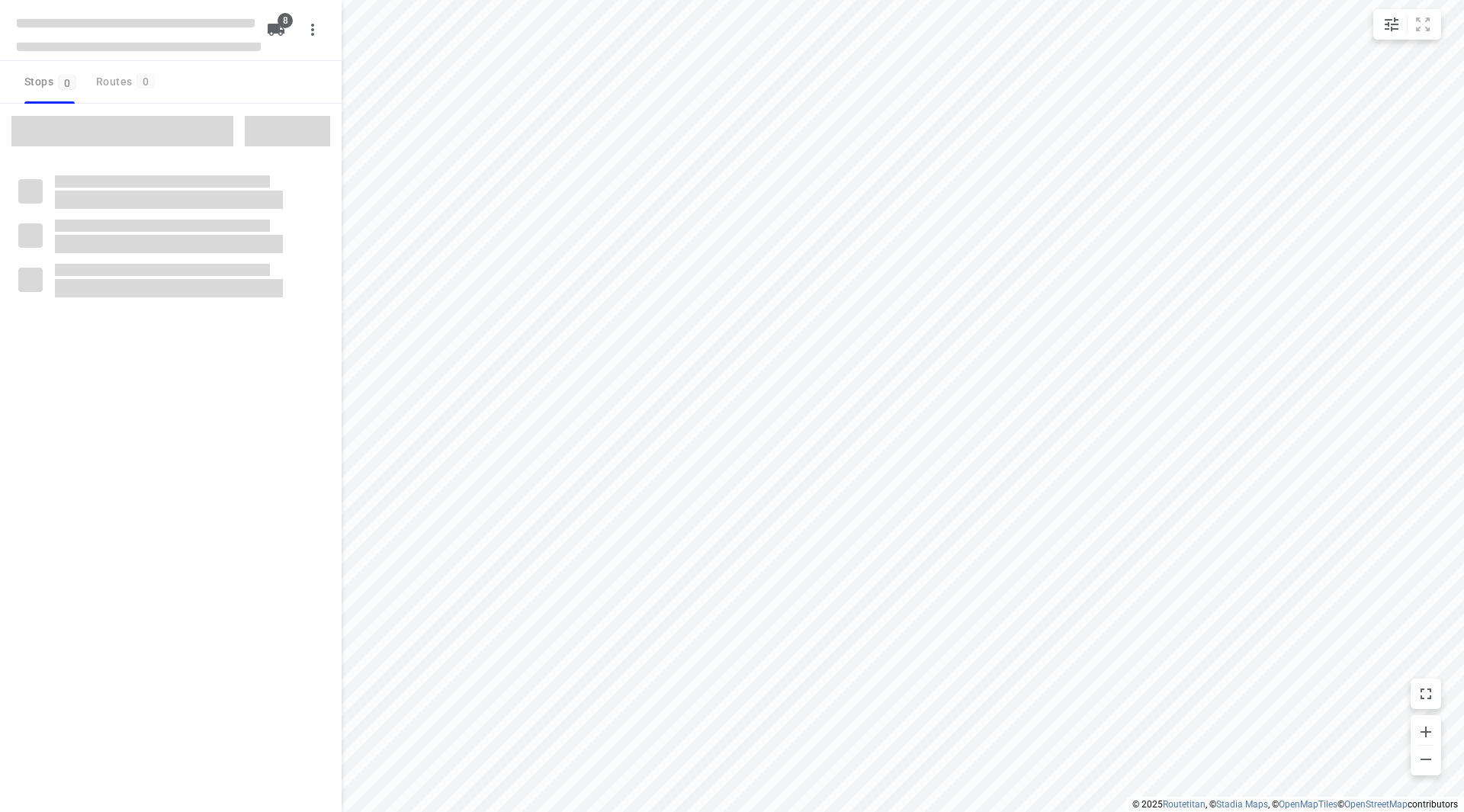
checkbox input "true"
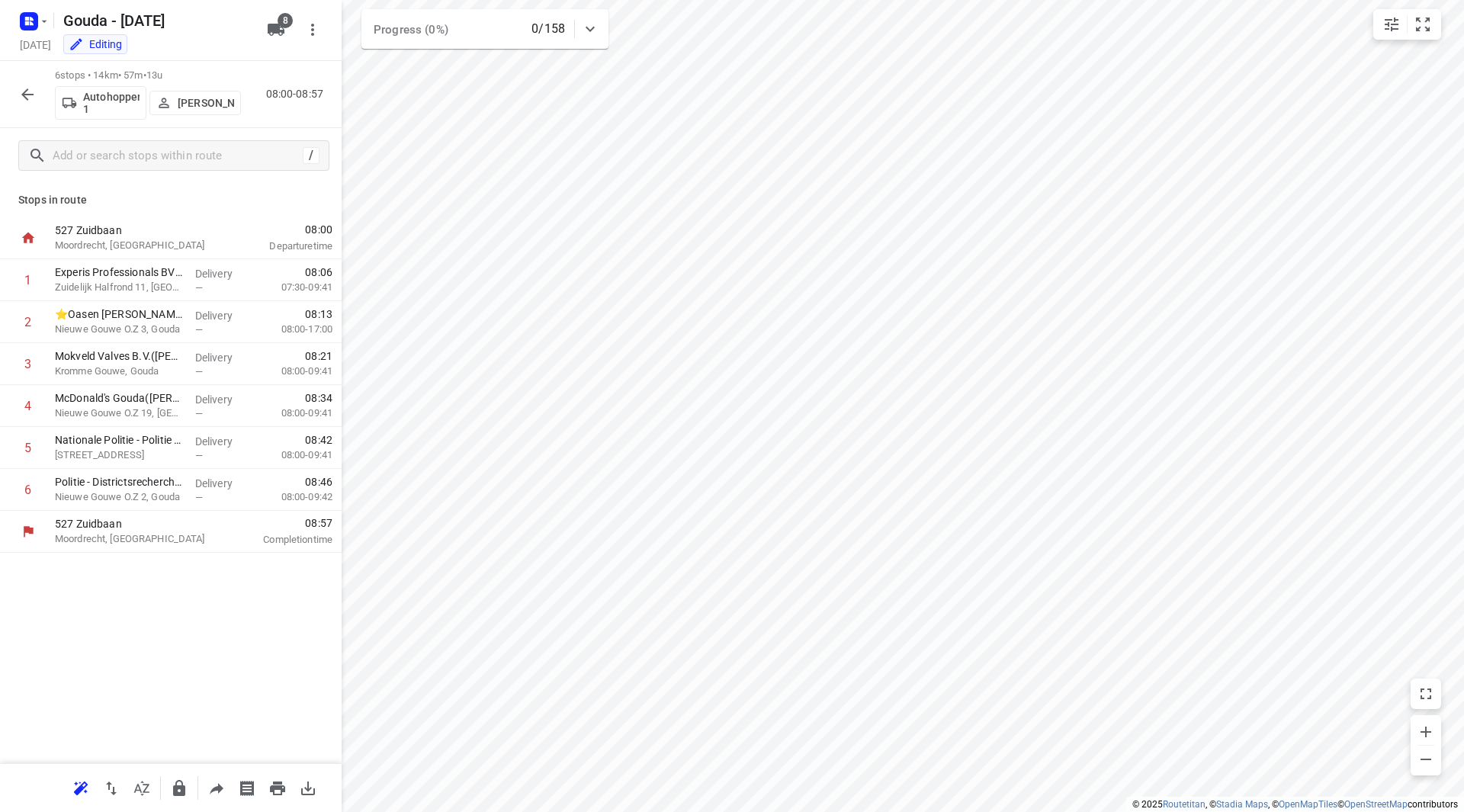
click at [190, 91] on button "[PERSON_NAME]" at bounding box center [195, 103] width 92 height 25
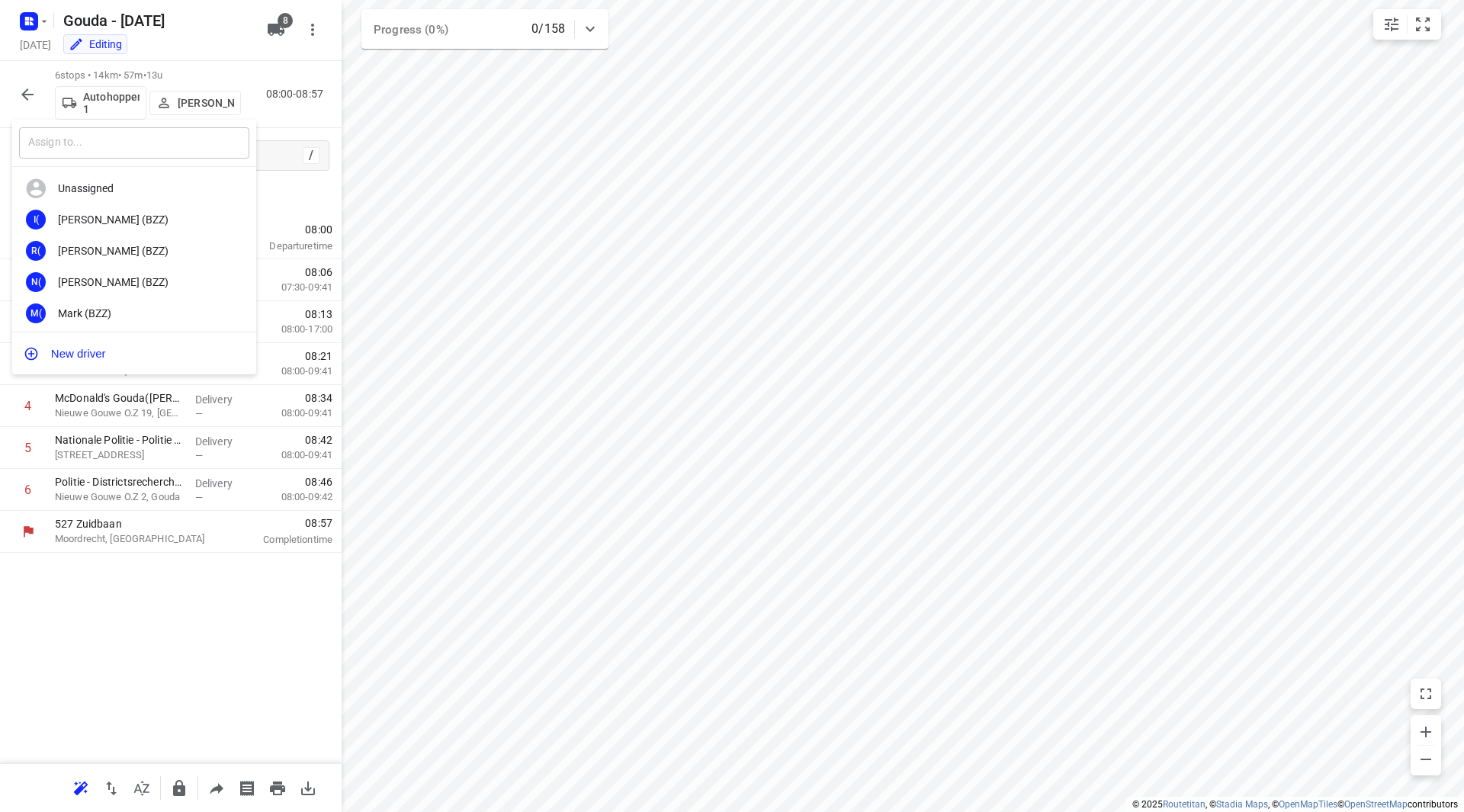
click at [148, 150] on input "text" at bounding box center [134, 142] width 231 height 31
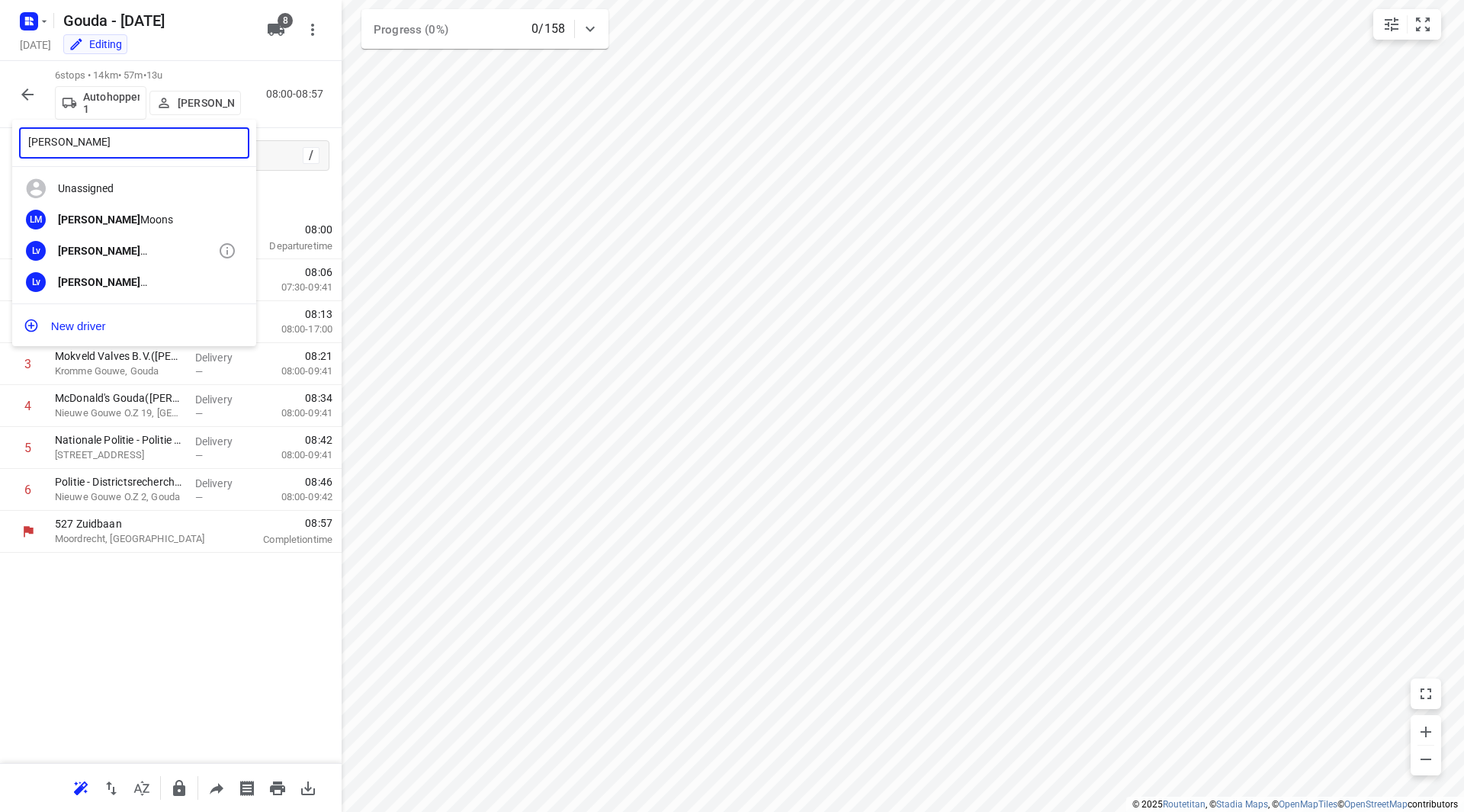
type input "lennart"
click at [127, 254] on div "Lennart van Wijk" at bounding box center [138, 251] width 160 height 12
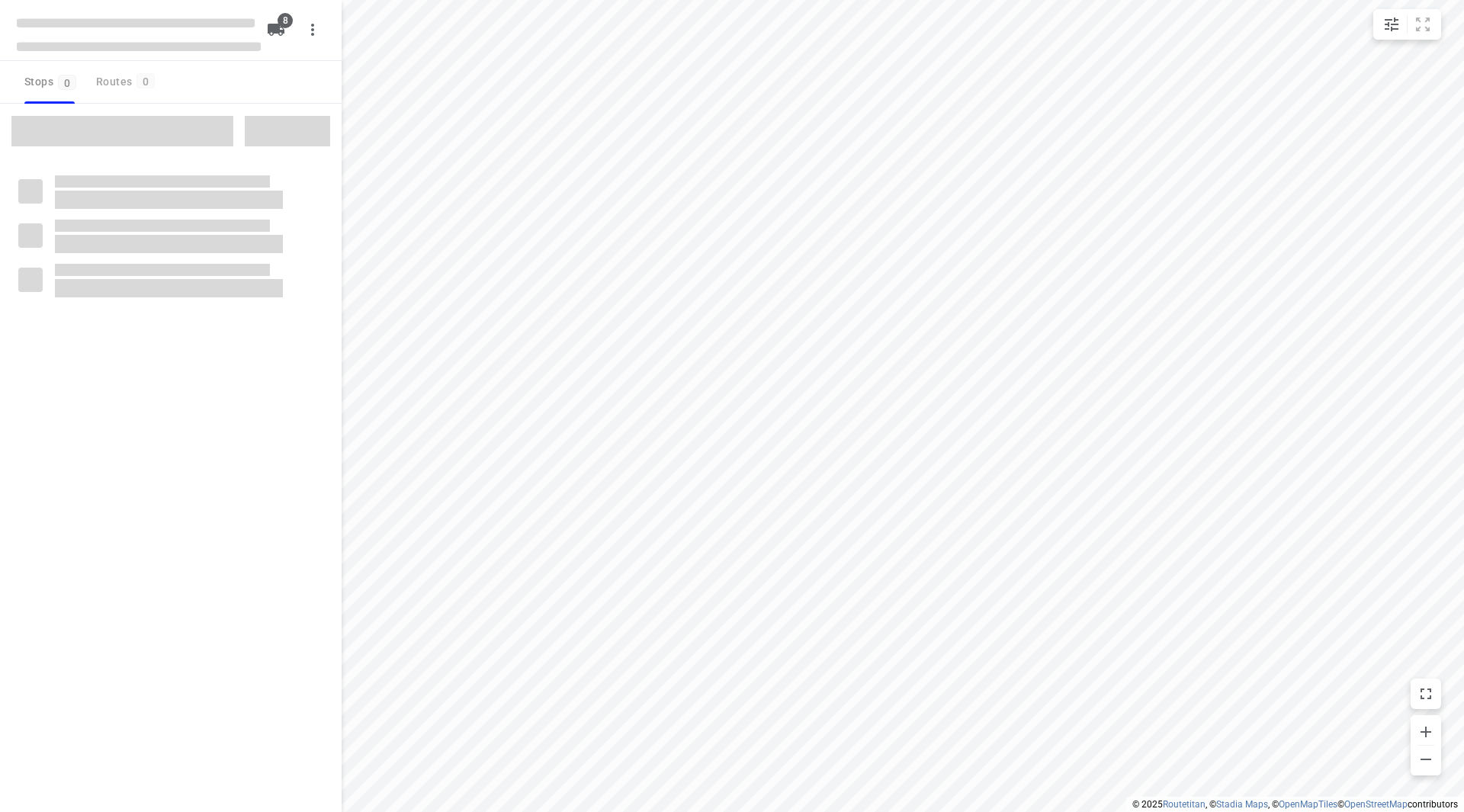
checkbox input "true"
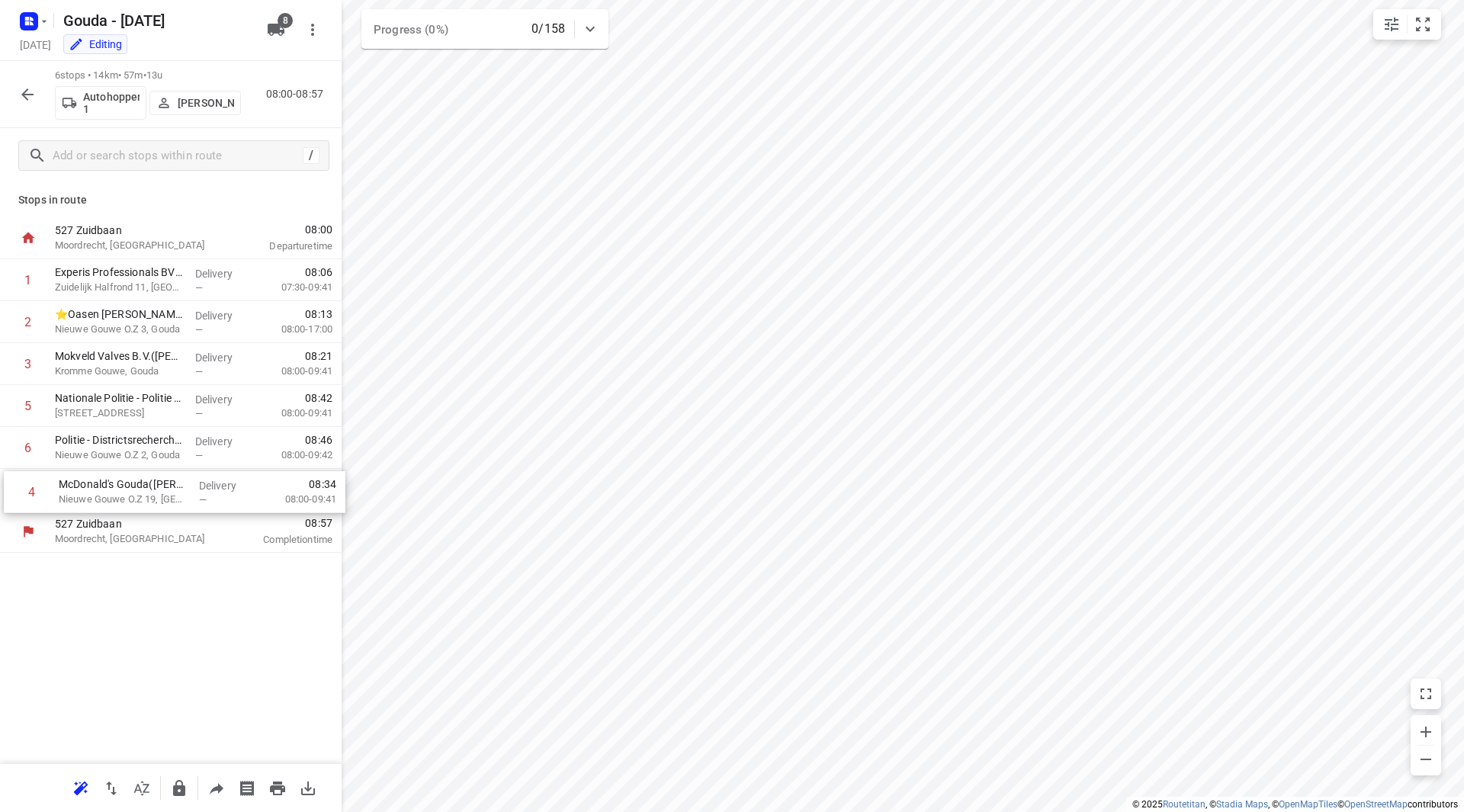
drag, startPoint x: 136, startPoint y: 393, endPoint x: 140, endPoint y: 483, distance: 90.1
click at [140, 483] on div "1 Experis Professionals BV - Gouda(Kimberley Craanen) Zuidelijk Halfrond 11, Go…" at bounding box center [171, 384] width 342 height 252
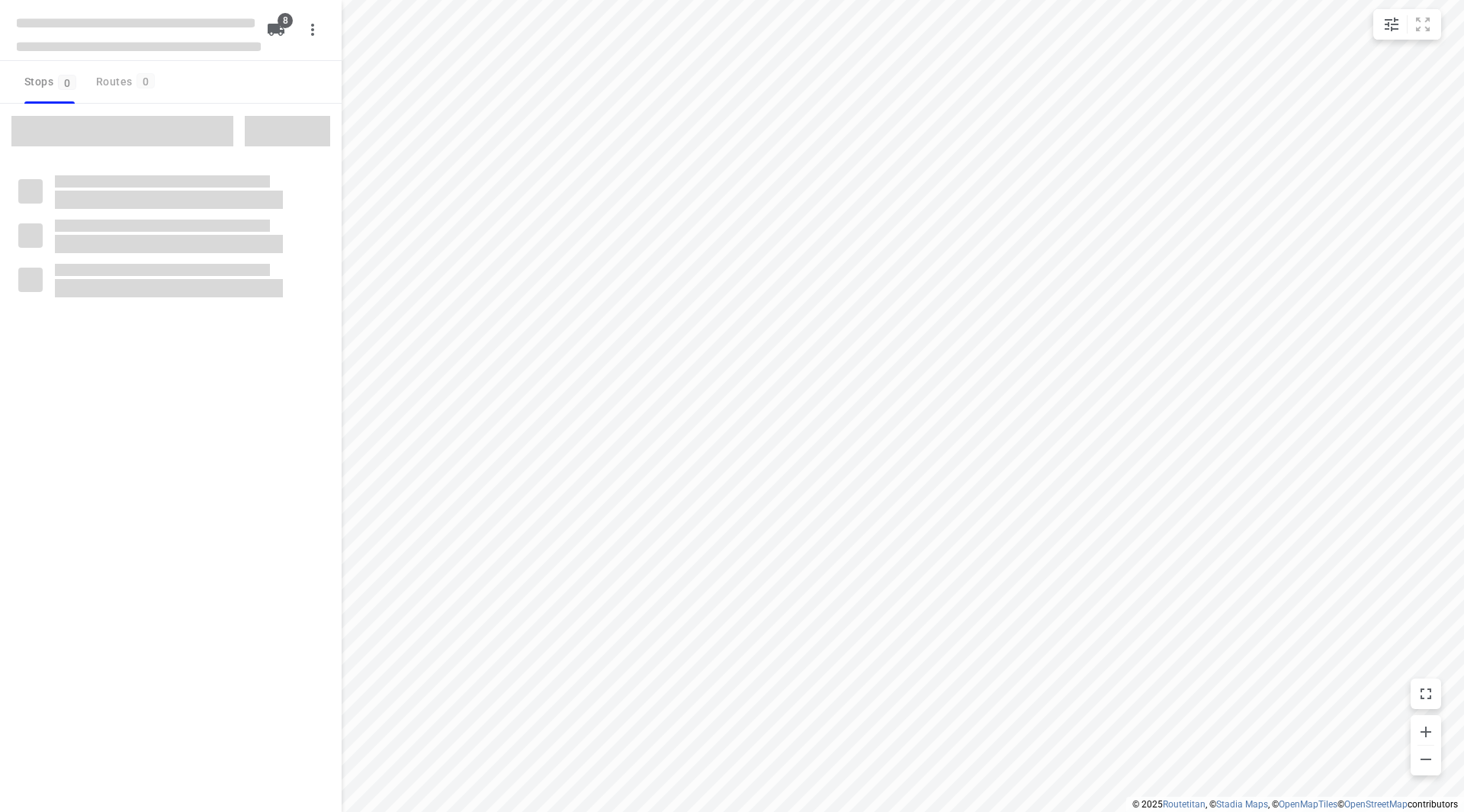
checkbox input "true"
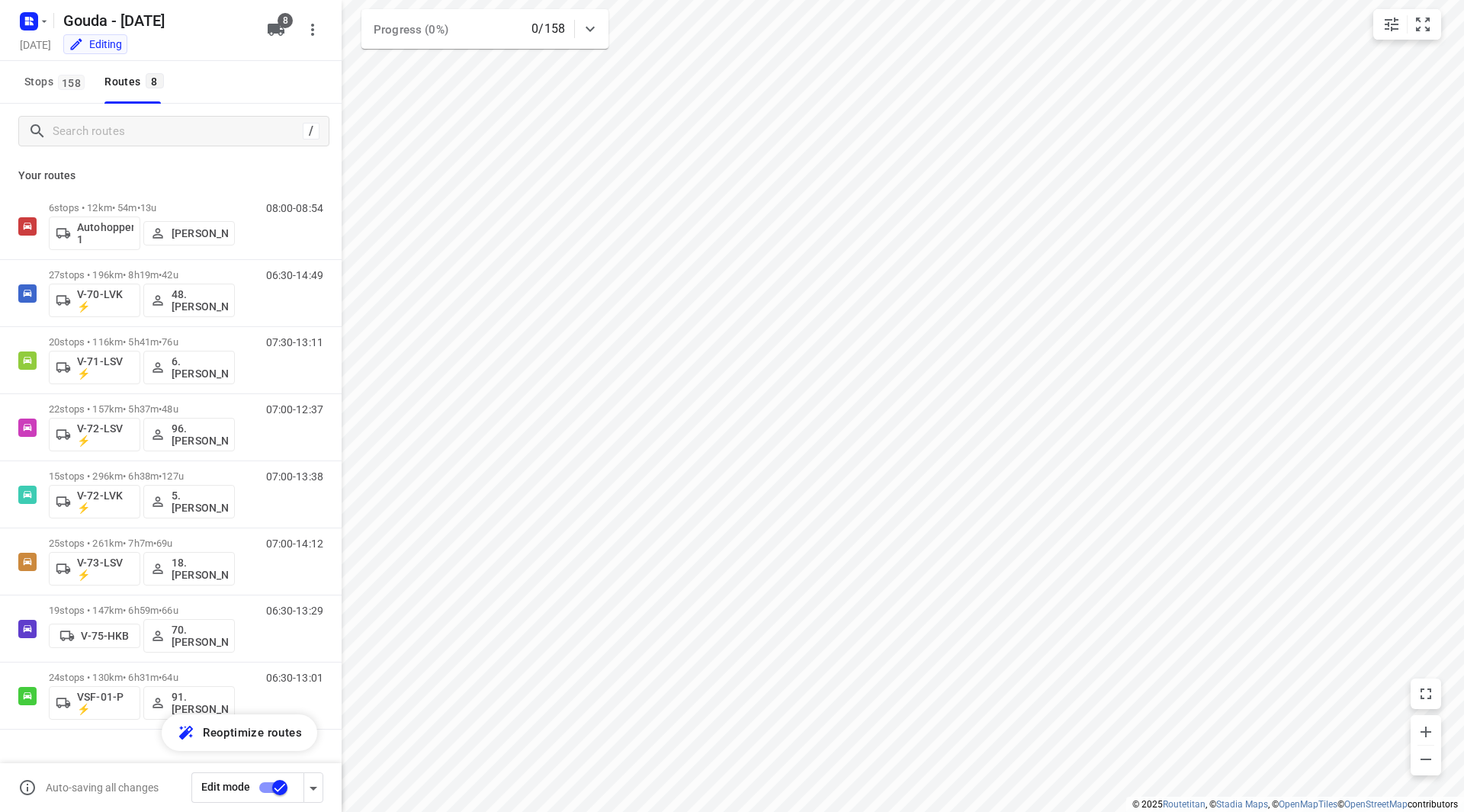
click at [276, 789] on input "checkbox" at bounding box center [280, 787] width 87 height 29
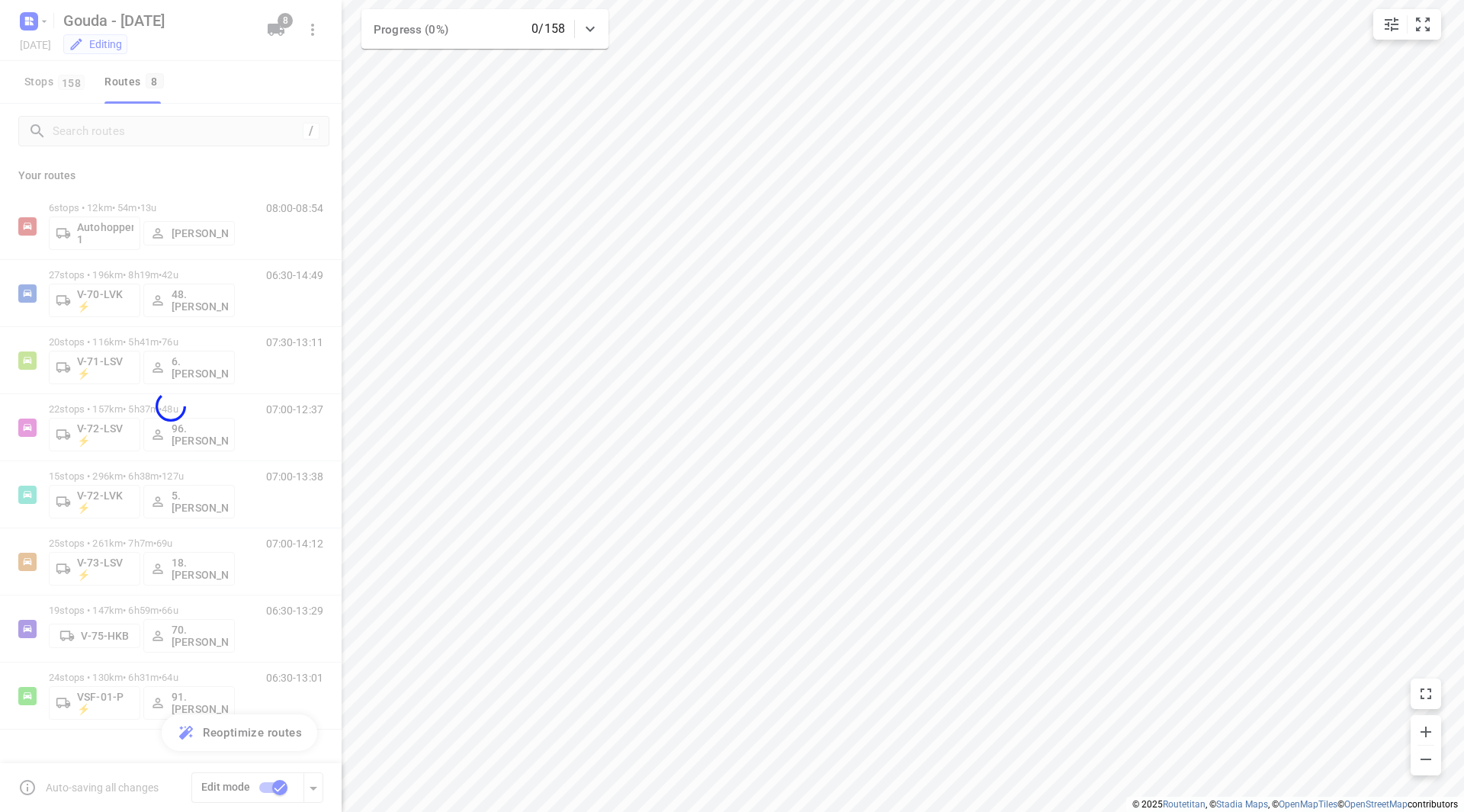
checkbox input "false"
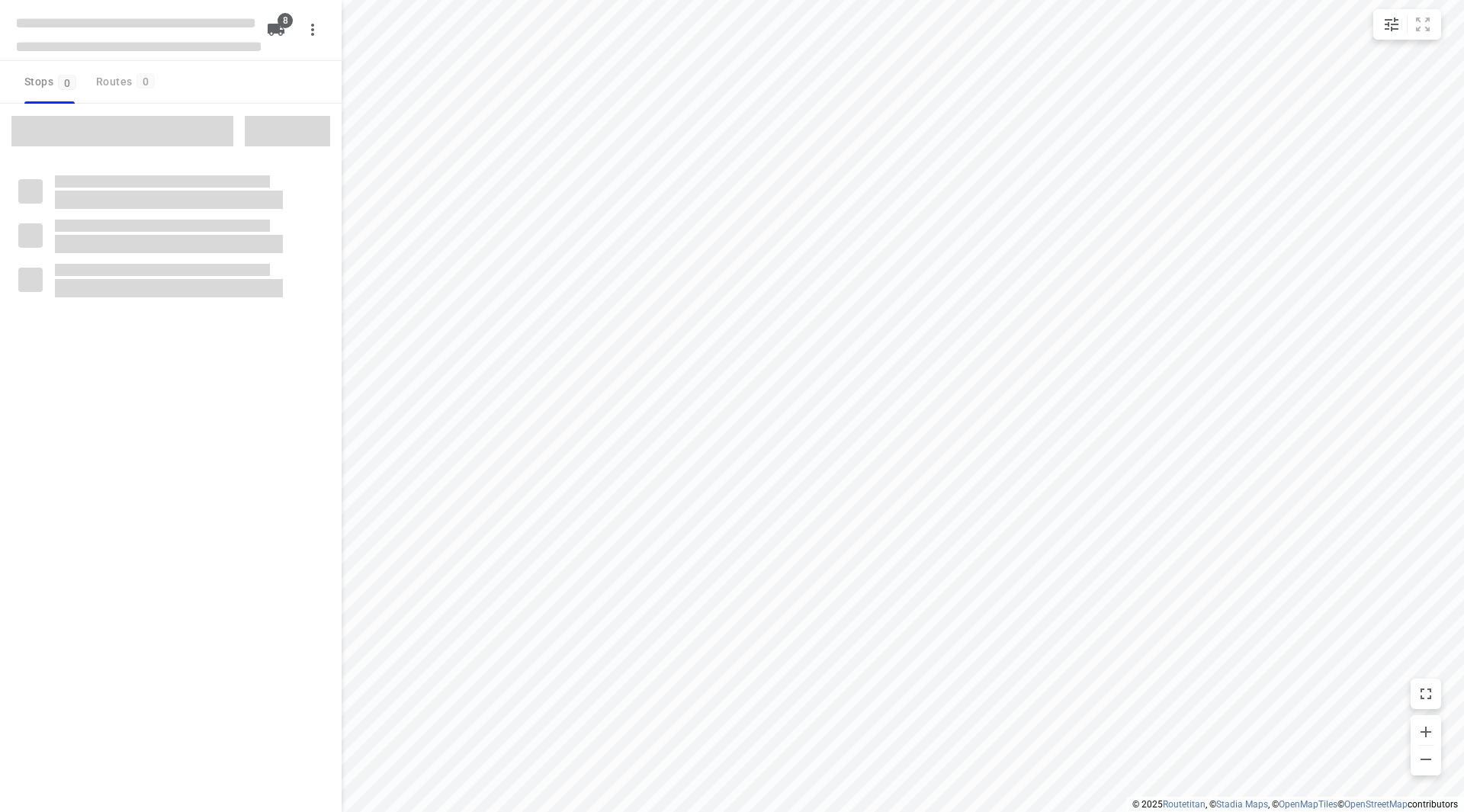
checkbox input "true"
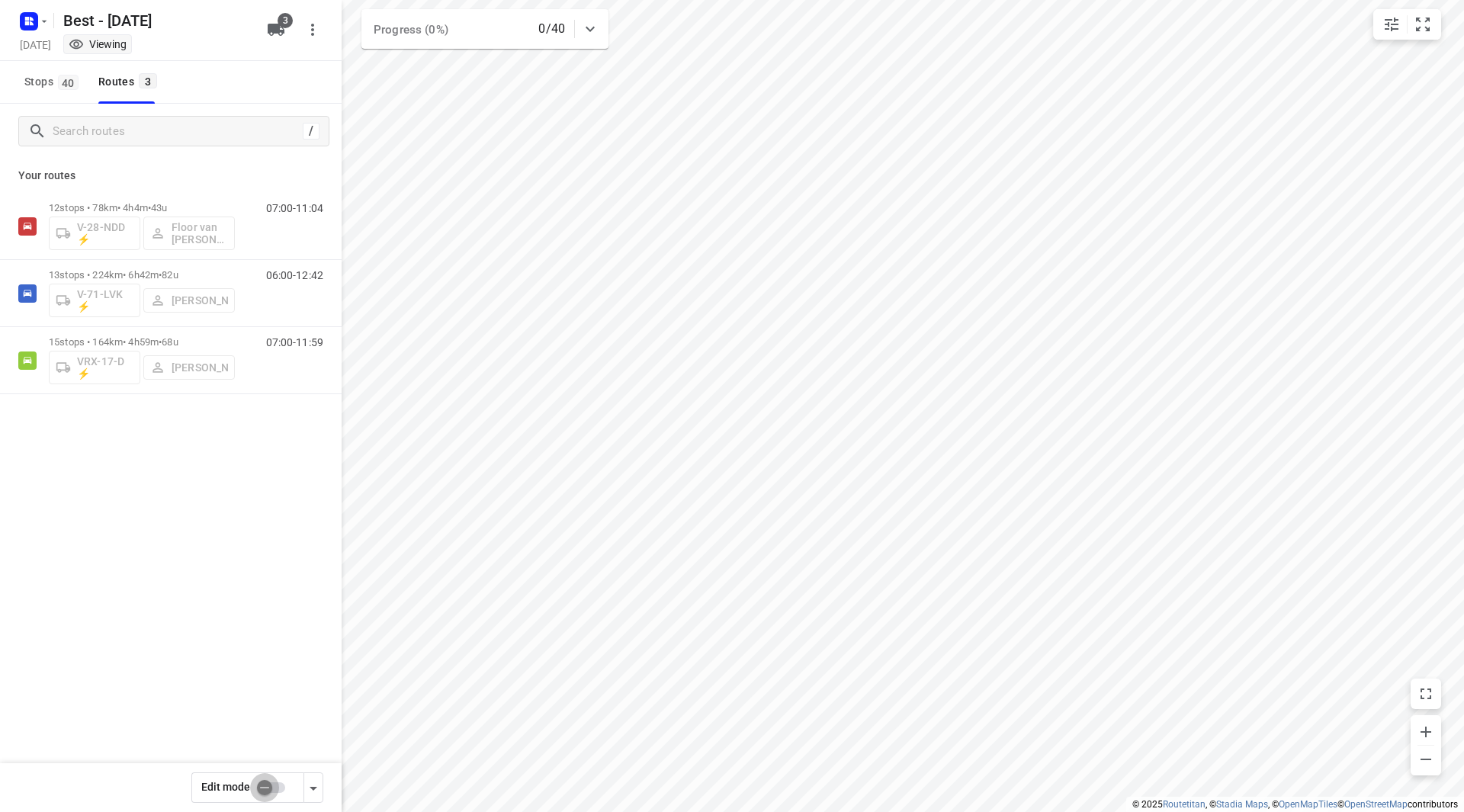
click at [278, 789] on input "checkbox" at bounding box center [264, 787] width 87 height 29
checkbox input "true"
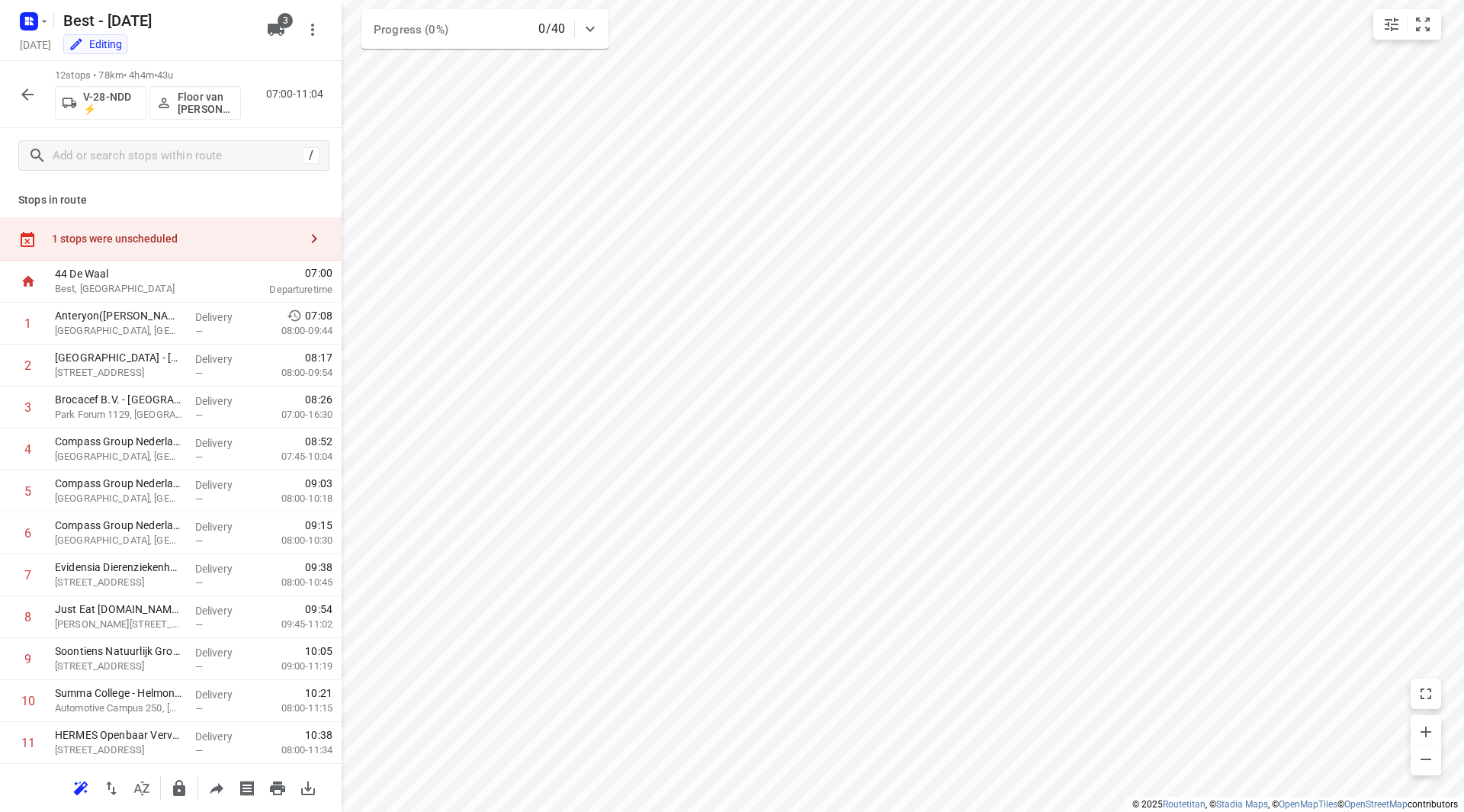
click at [153, 249] on div "1 stops were unscheduled" at bounding box center [171, 239] width 342 height 43
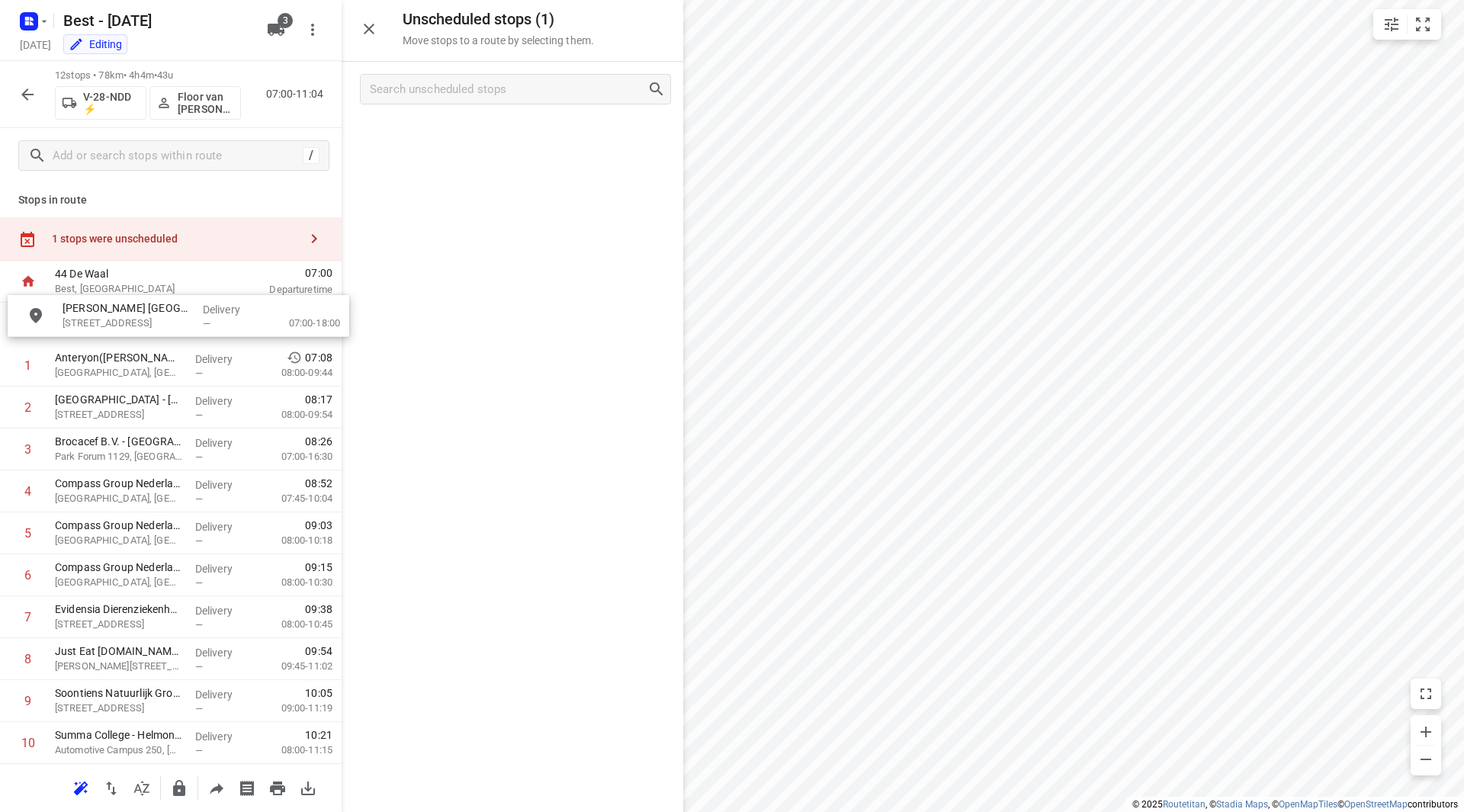
drag, startPoint x: 449, startPoint y: 144, endPoint x: 109, endPoint y: 325, distance: 385.2
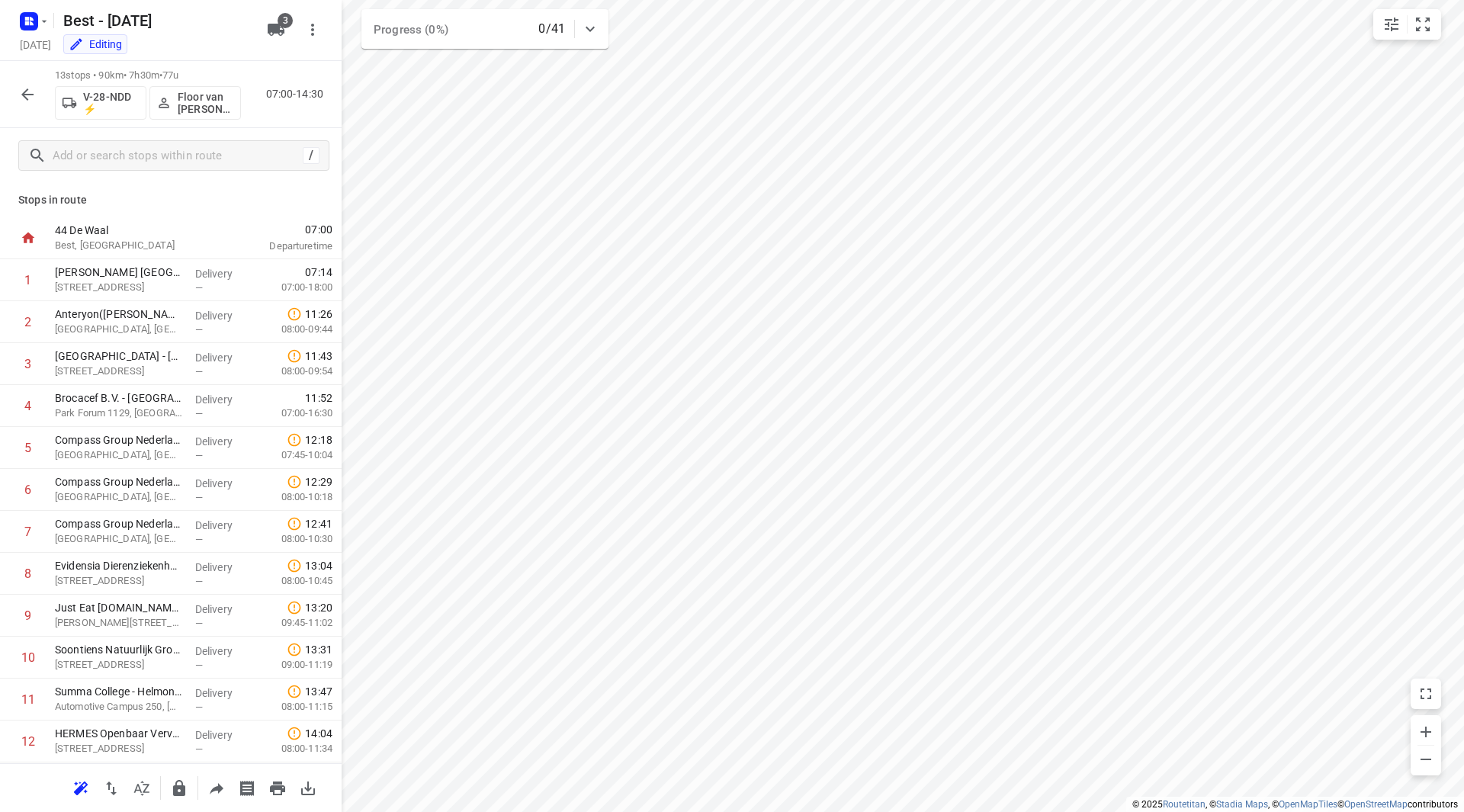
click at [26, 104] on button "button" at bounding box center [27, 95] width 31 height 31
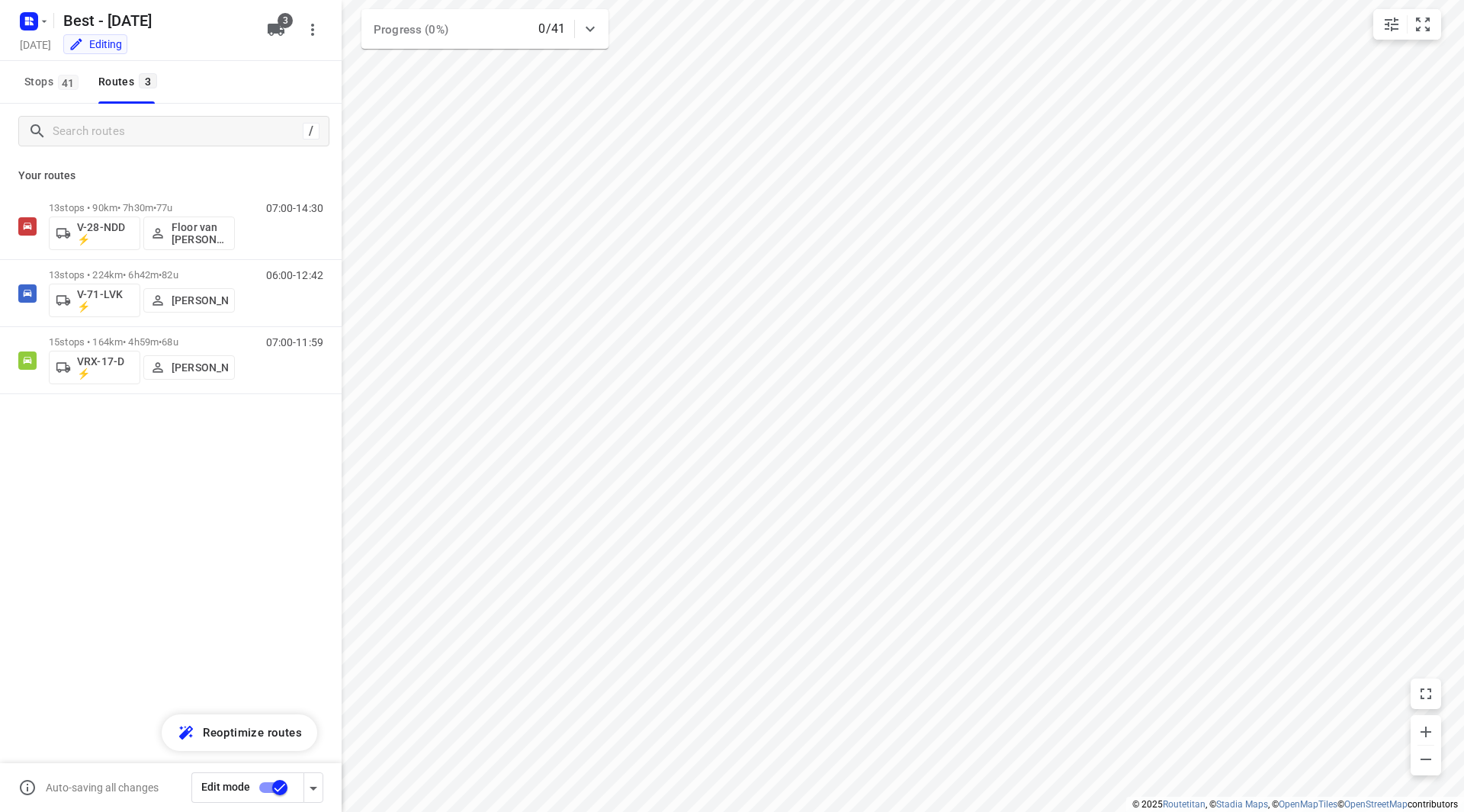
click at [275, 794] on input "checkbox" at bounding box center [280, 787] width 87 height 29
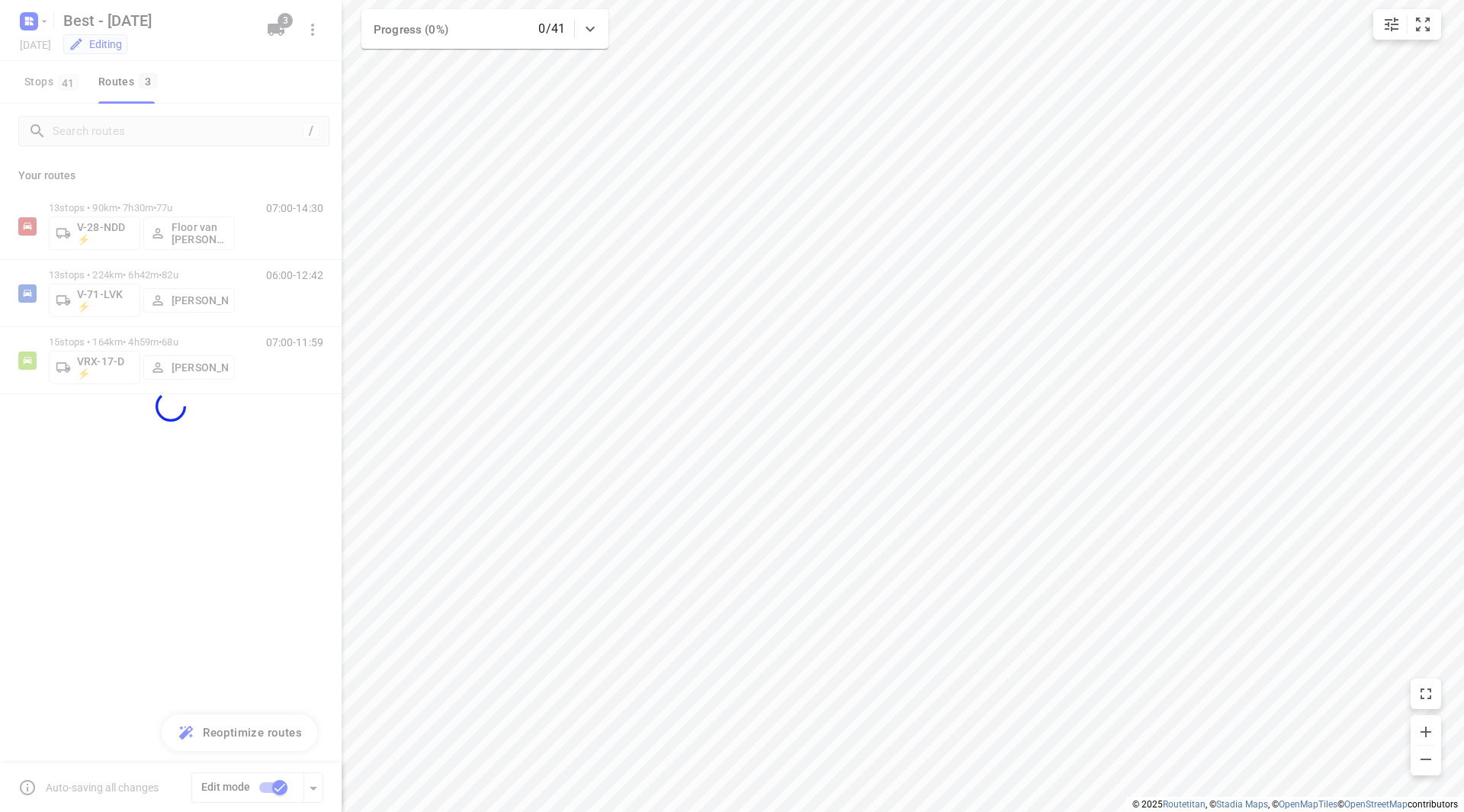
checkbox input "false"
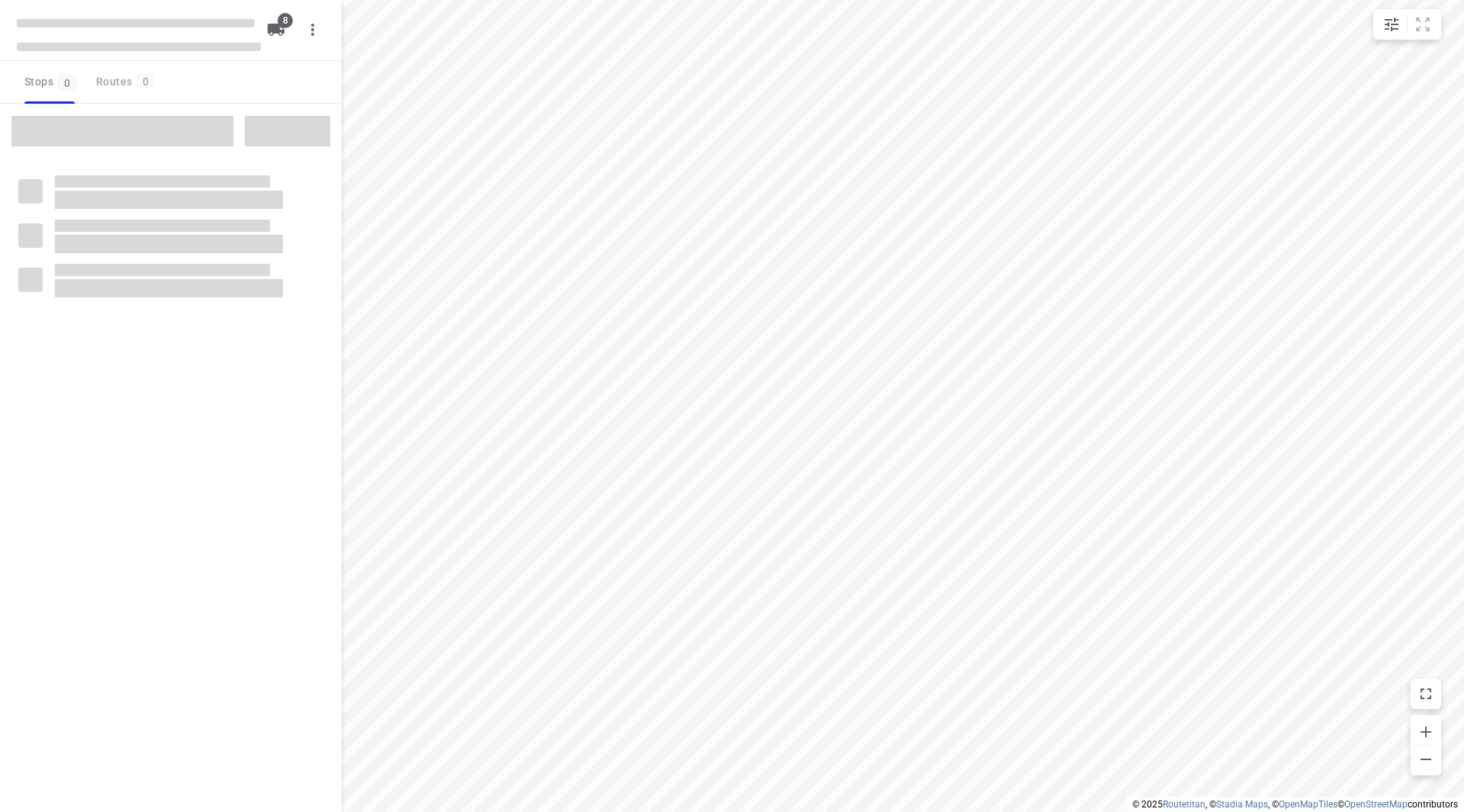
checkbox input "true"
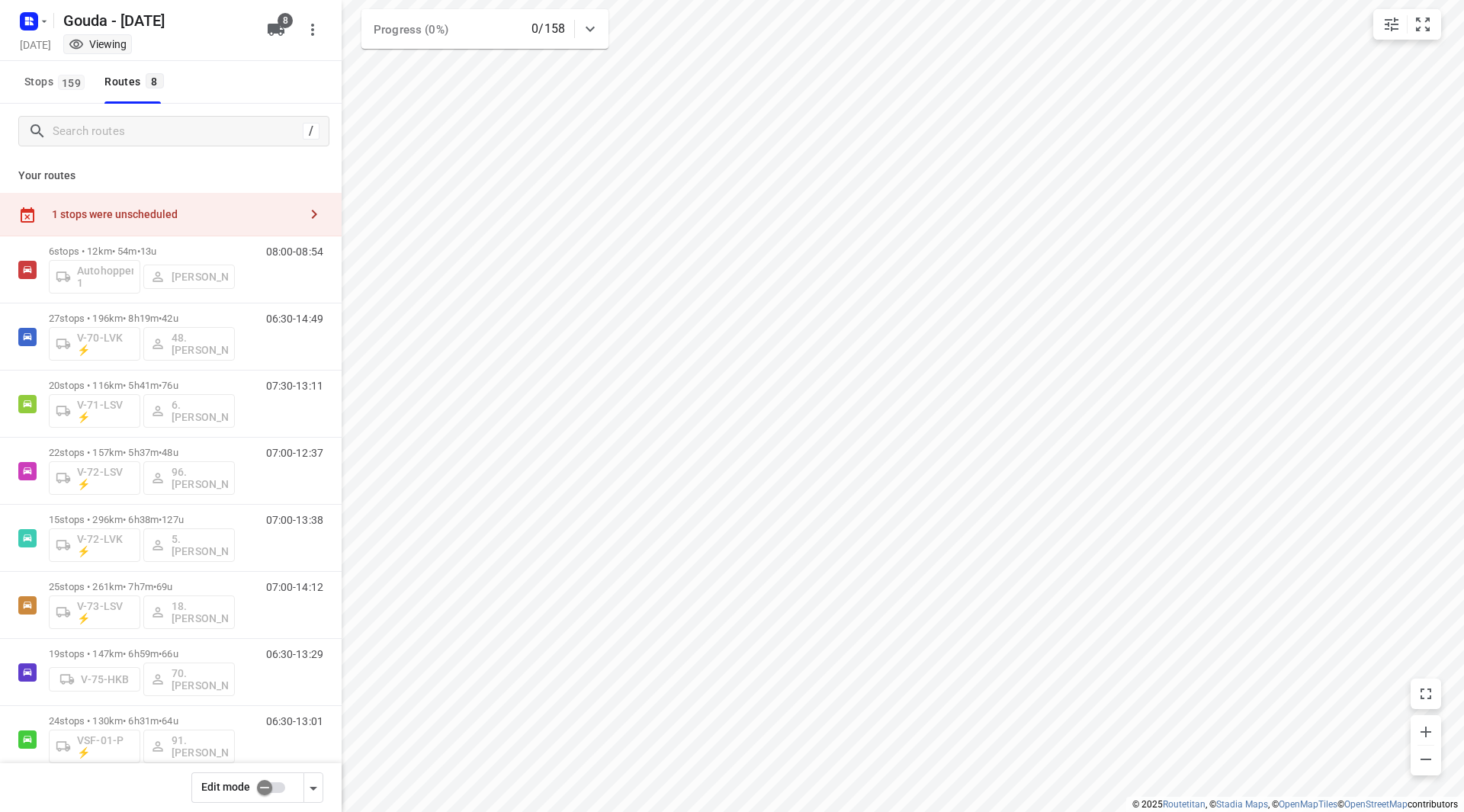
click at [276, 787] on input "checkbox" at bounding box center [264, 787] width 87 height 29
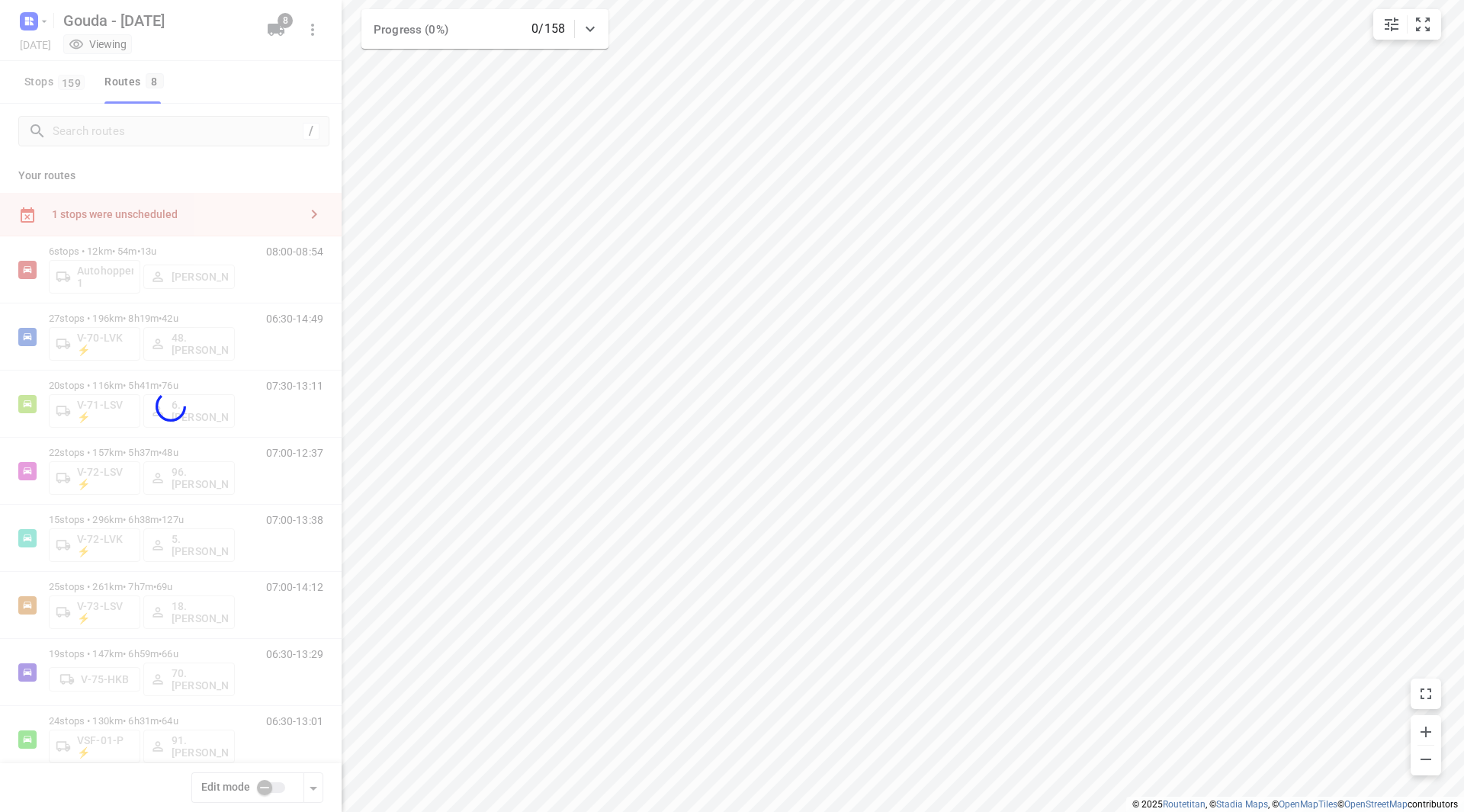
checkbox input "true"
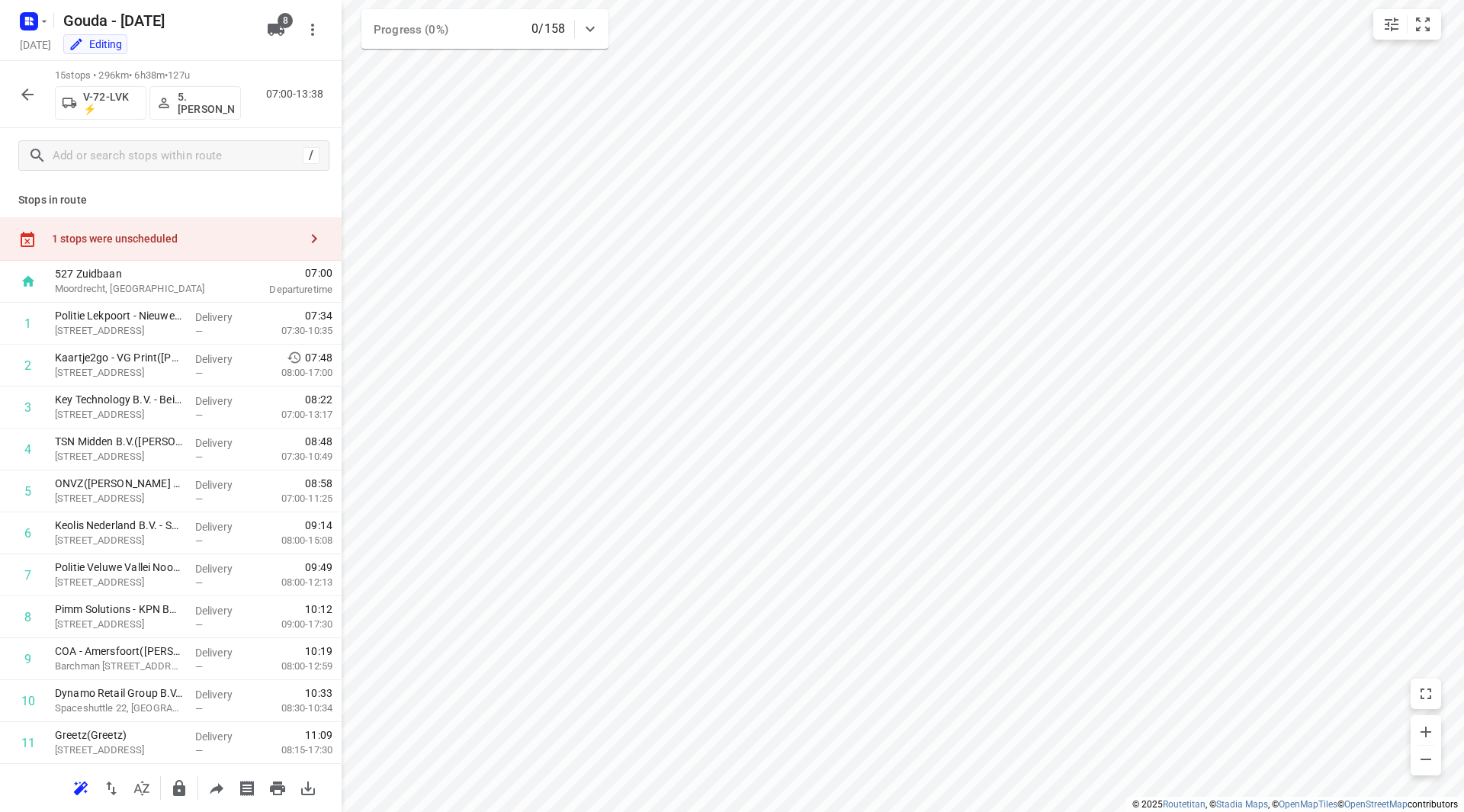
click at [217, 238] on div "1 stops were unscheduled" at bounding box center [176, 239] width 247 height 12
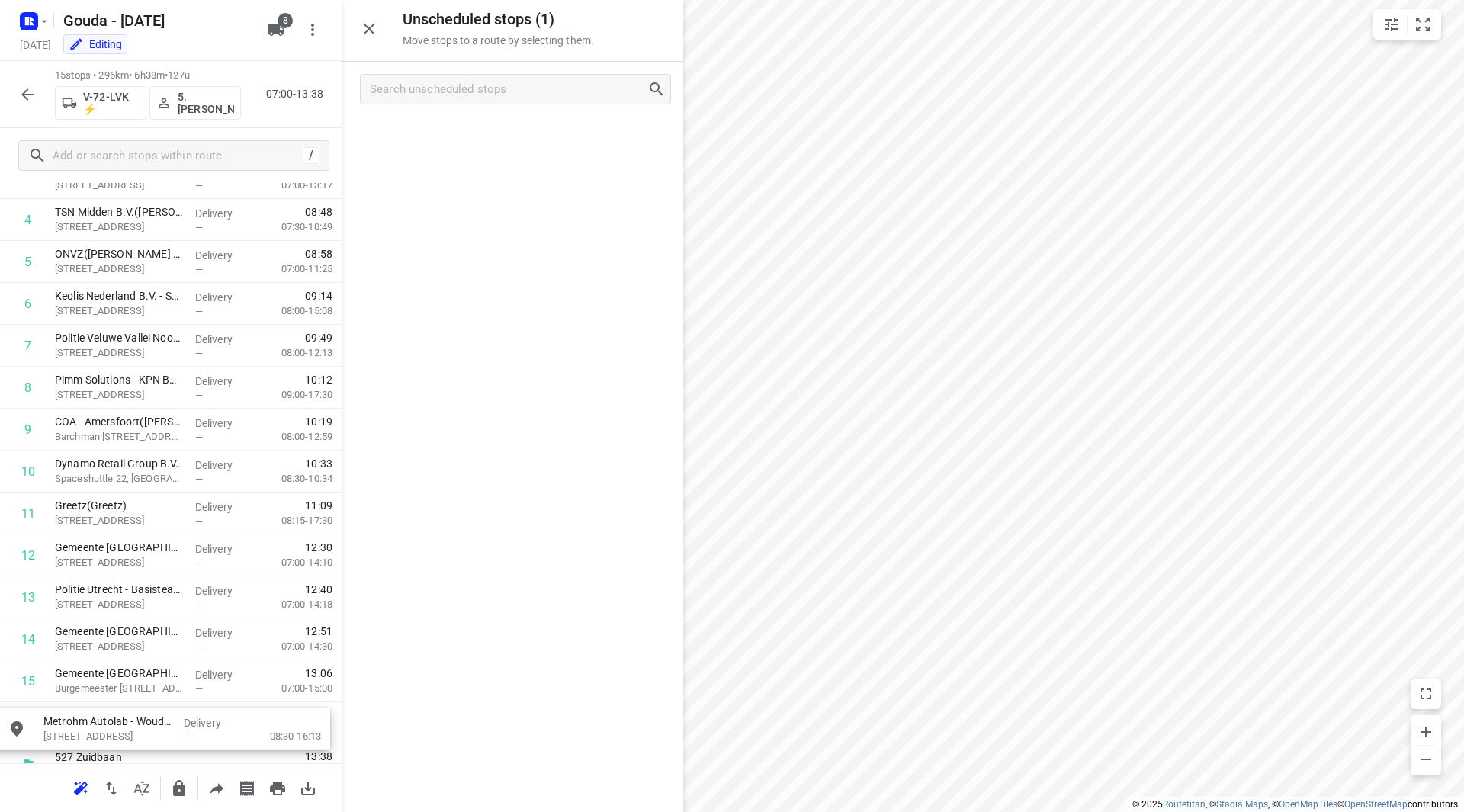
scroll to position [264, 0]
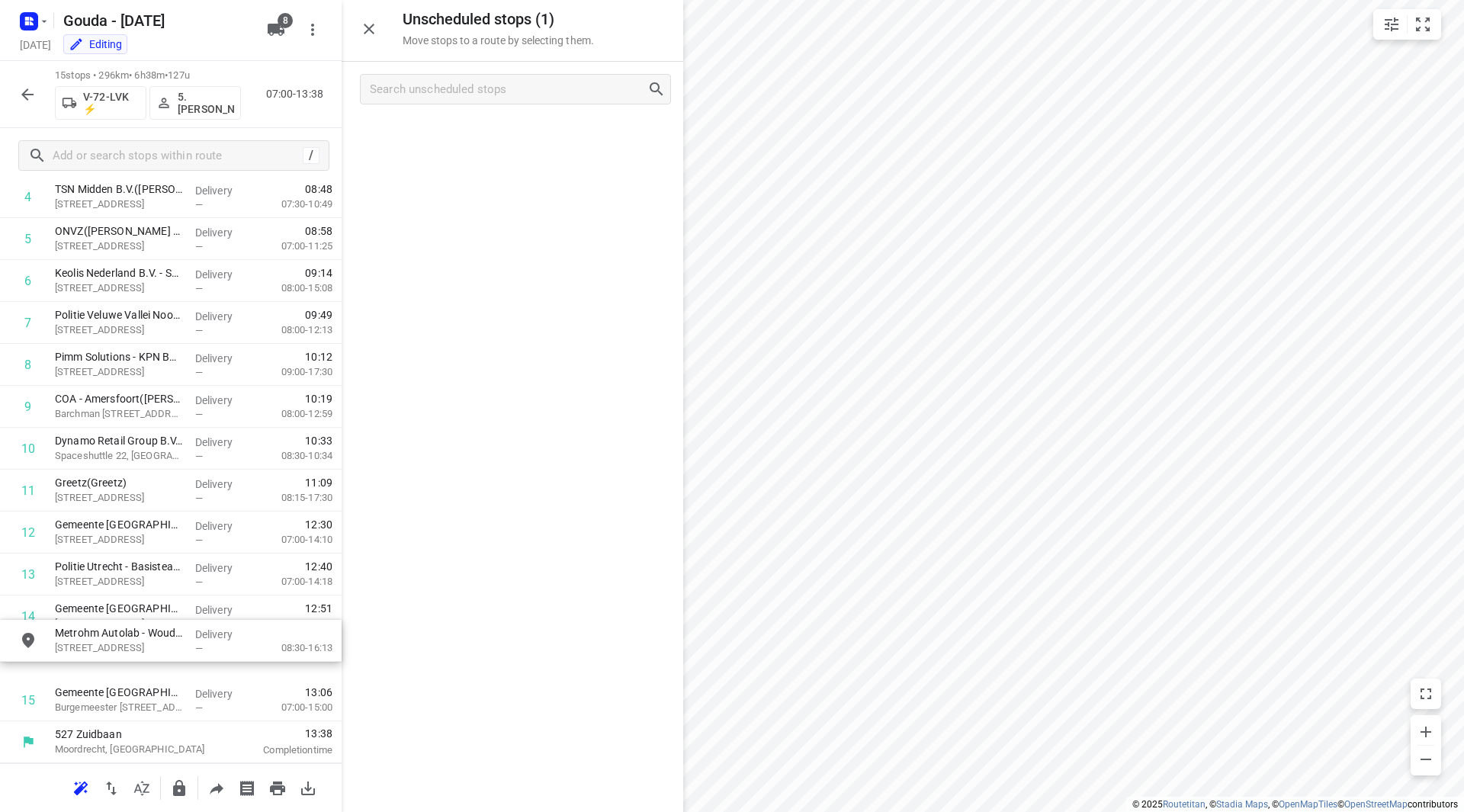
drag, startPoint x: 454, startPoint y: 140, endPoint x: 112, endPoint y: 649, distance: 613.2
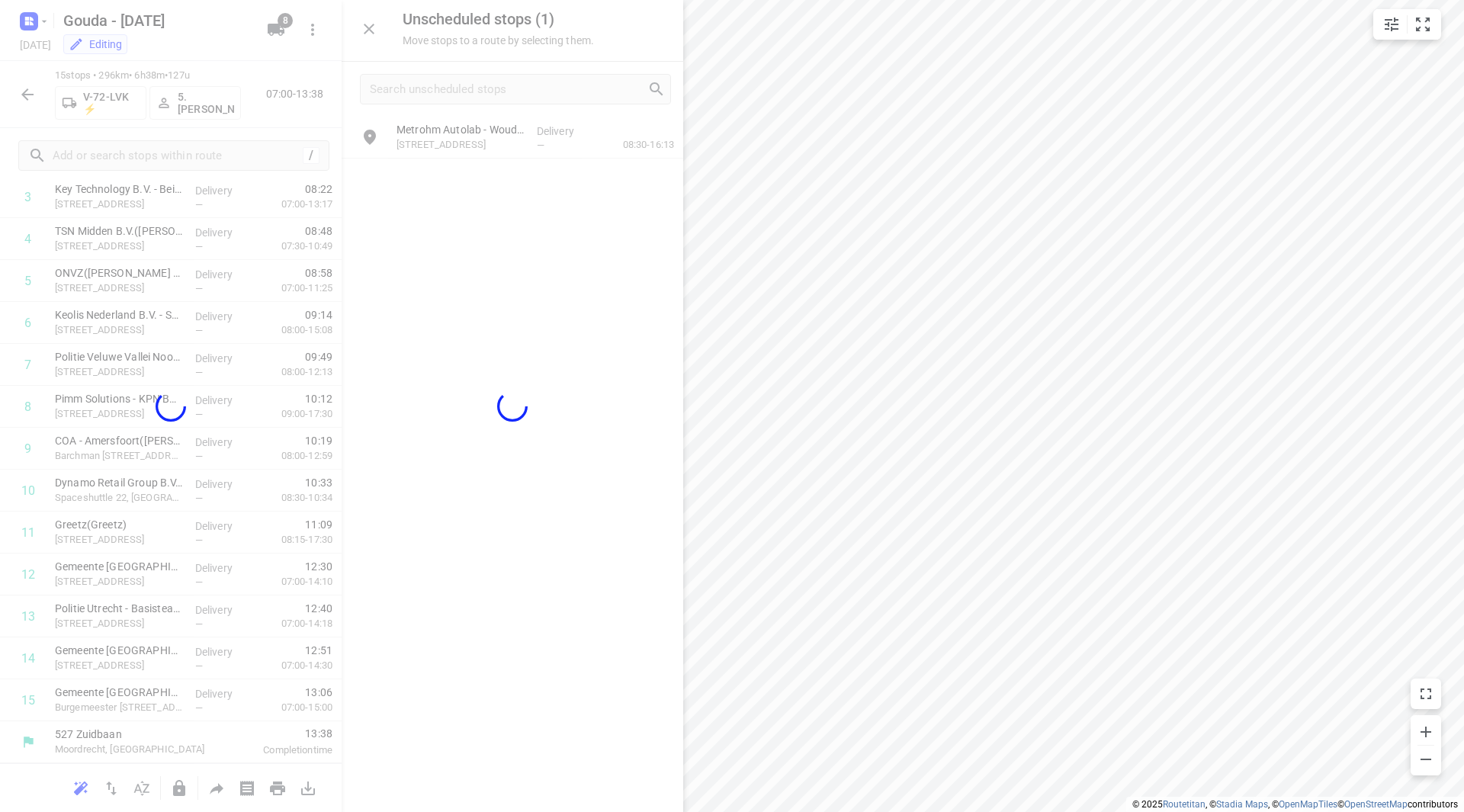
scroll to position [210, 0]
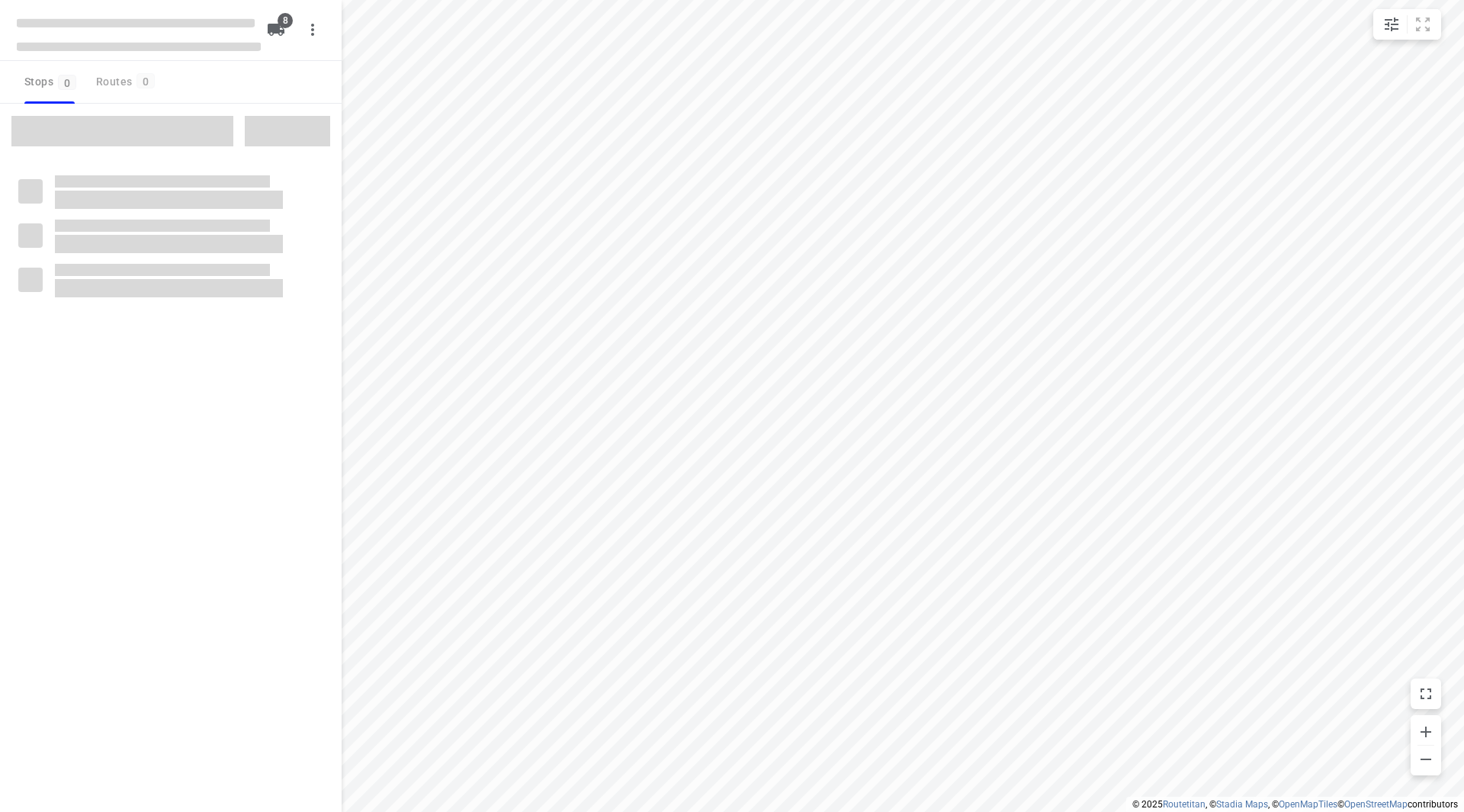
checkbox input "true"
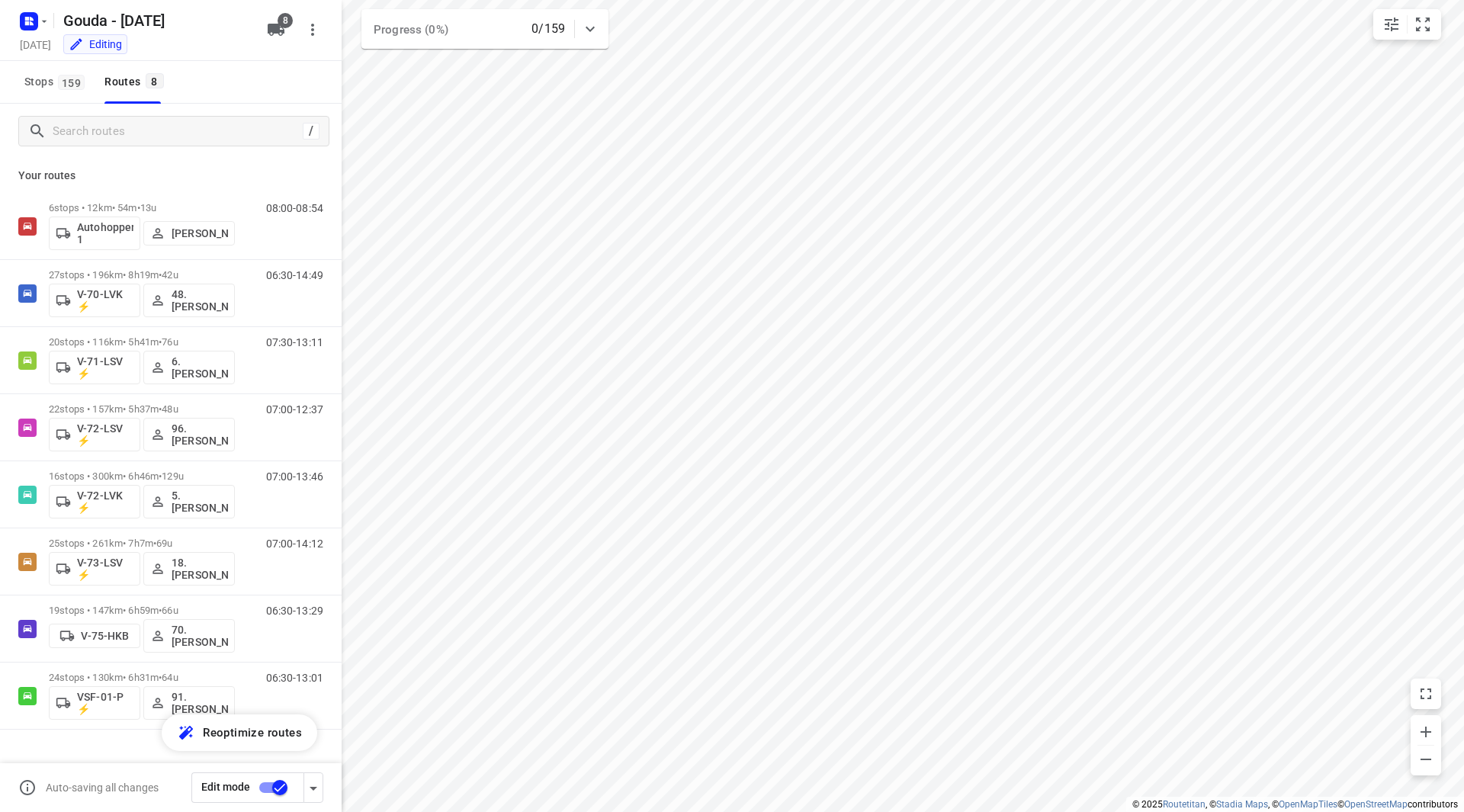
click at [270, 793] on input "checkbox" at bounding box center [280, 787] width 87 height 29
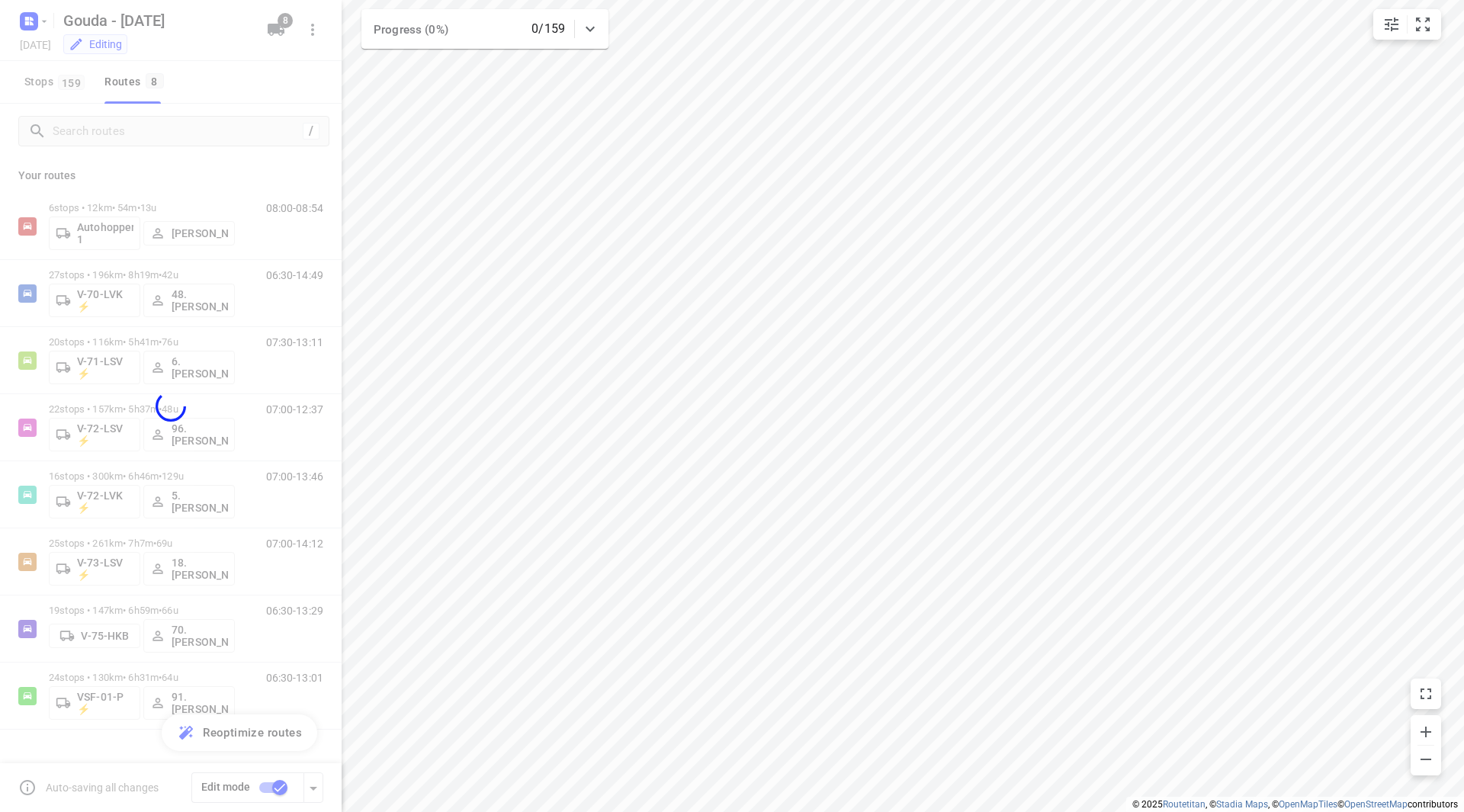
checkbox input "false"
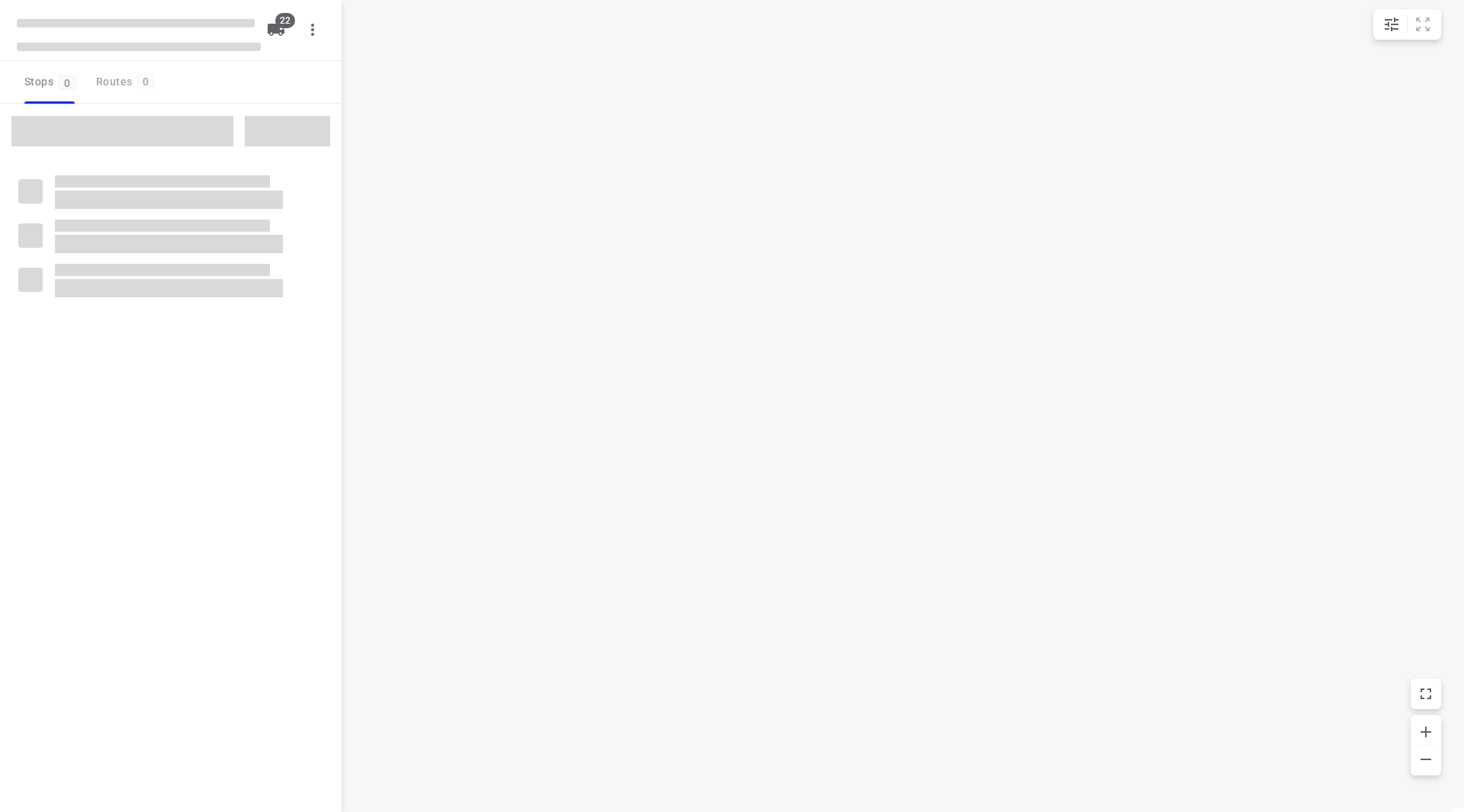
checkbox input "true"
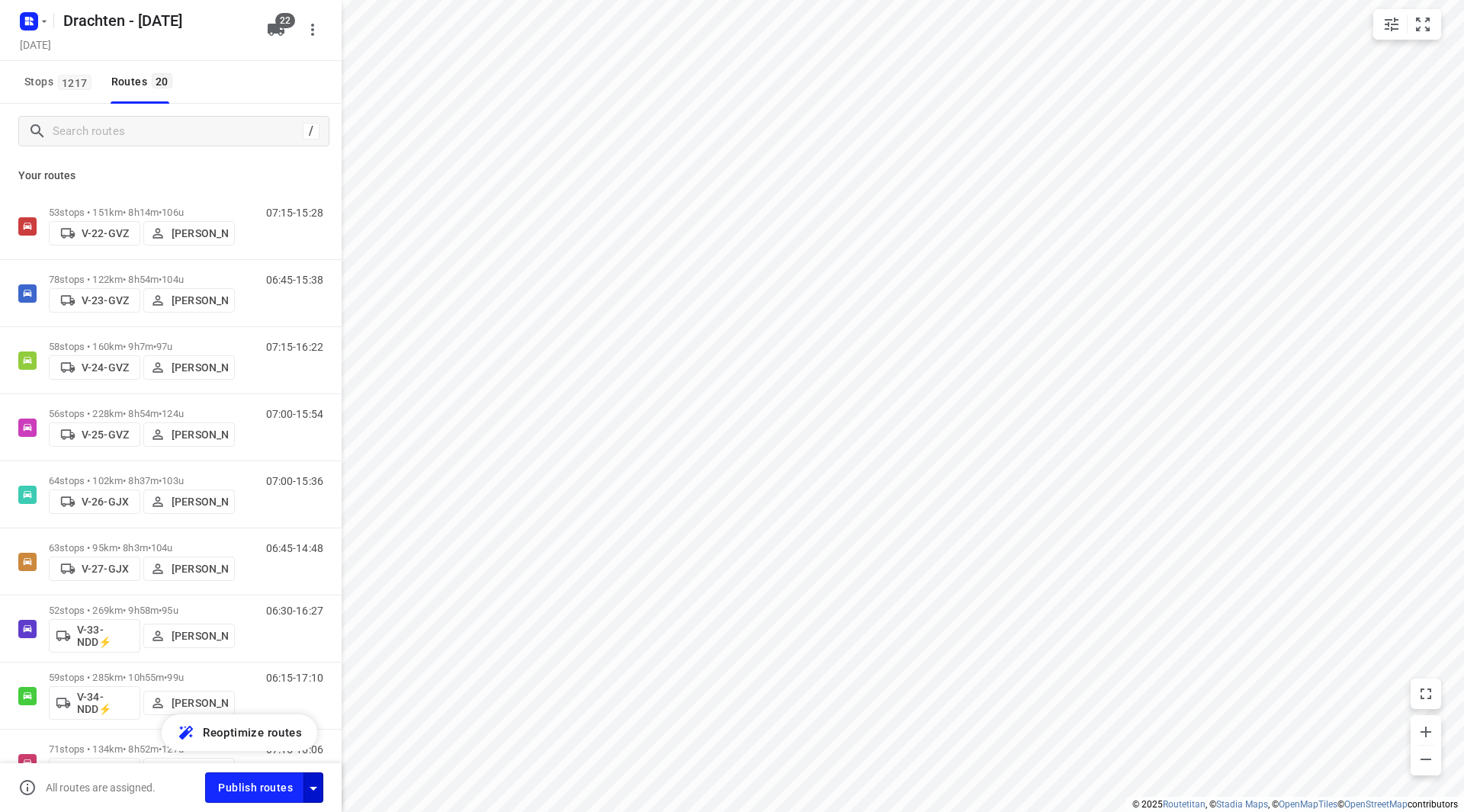
click at [309, 778] on div "button" at bounding box center [313, 787] width 19 height 19
click at [320, 793] on icon "button" at bounding box center [313, 788] width 19 height 19
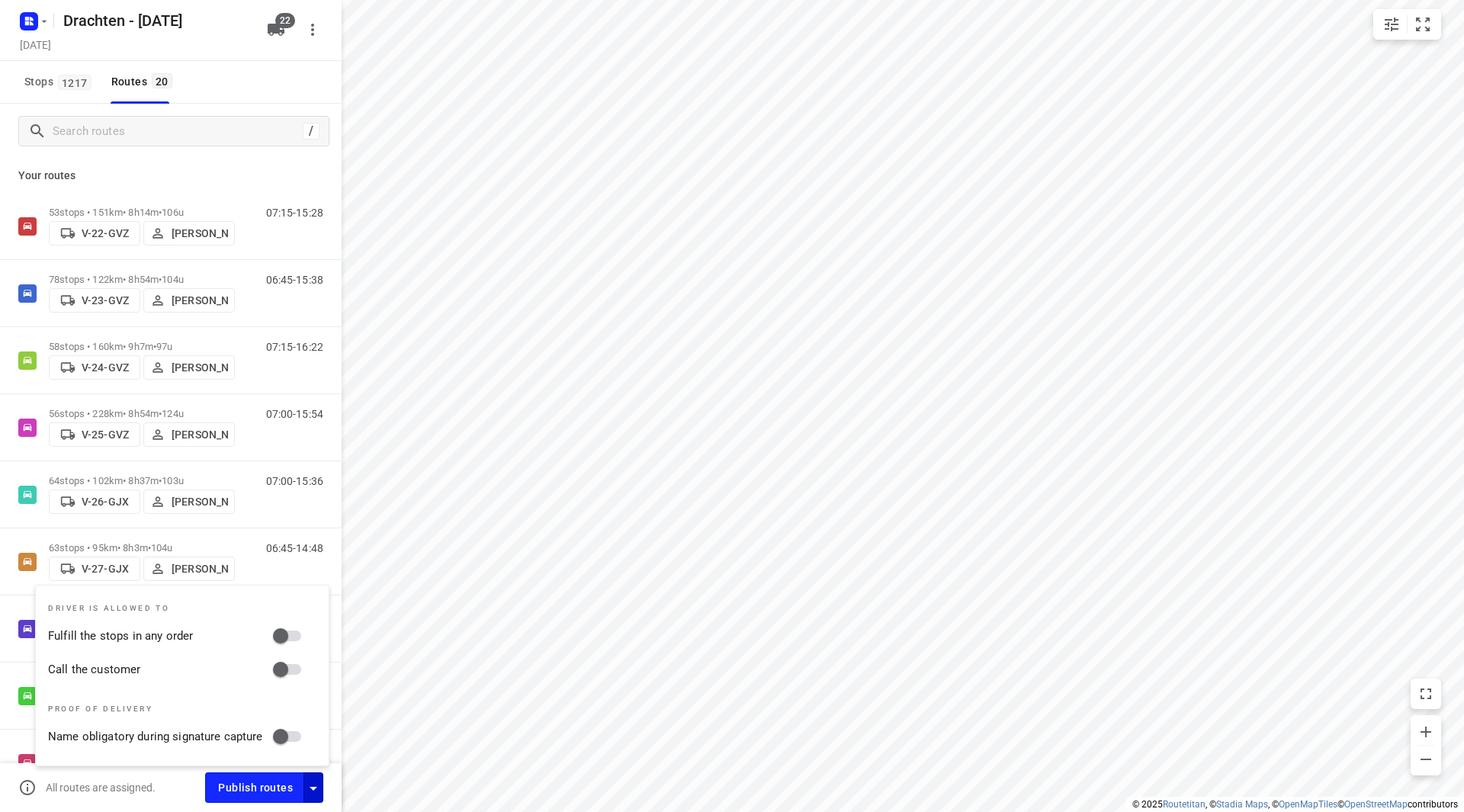
click at [300, 634] on input "Fulfill the stops in any order" at bounding box center [280, 635] width 87 height 29
checkbox input "true"
click at [295, 674] on input "Call the customer" at bounding box center [280, 669] width 87 height 29
checkbox input "true"
click at [268, 793] on span "Publish routes" at bounding box center [255, 788] width 75 height 19
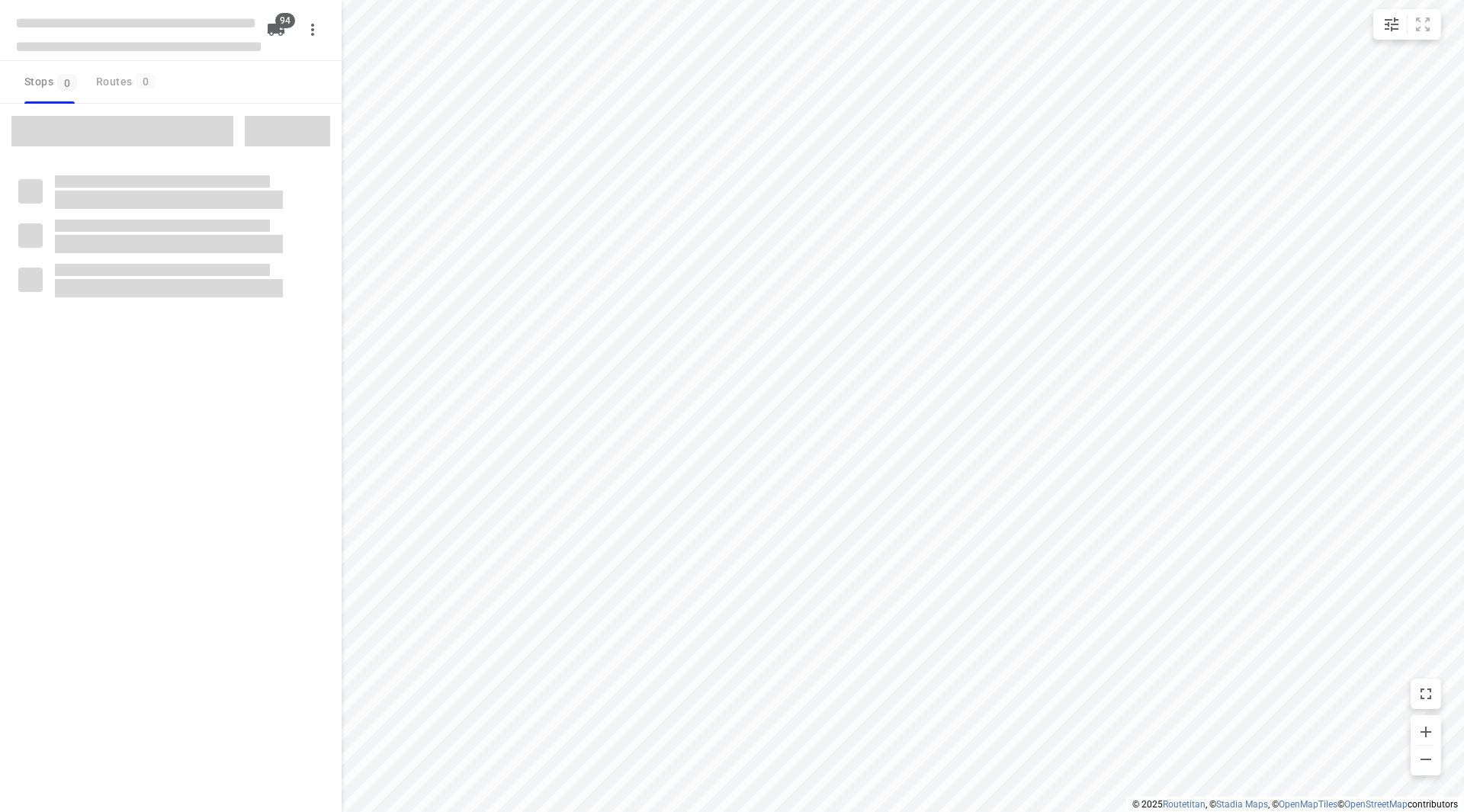
checkbox input "true"
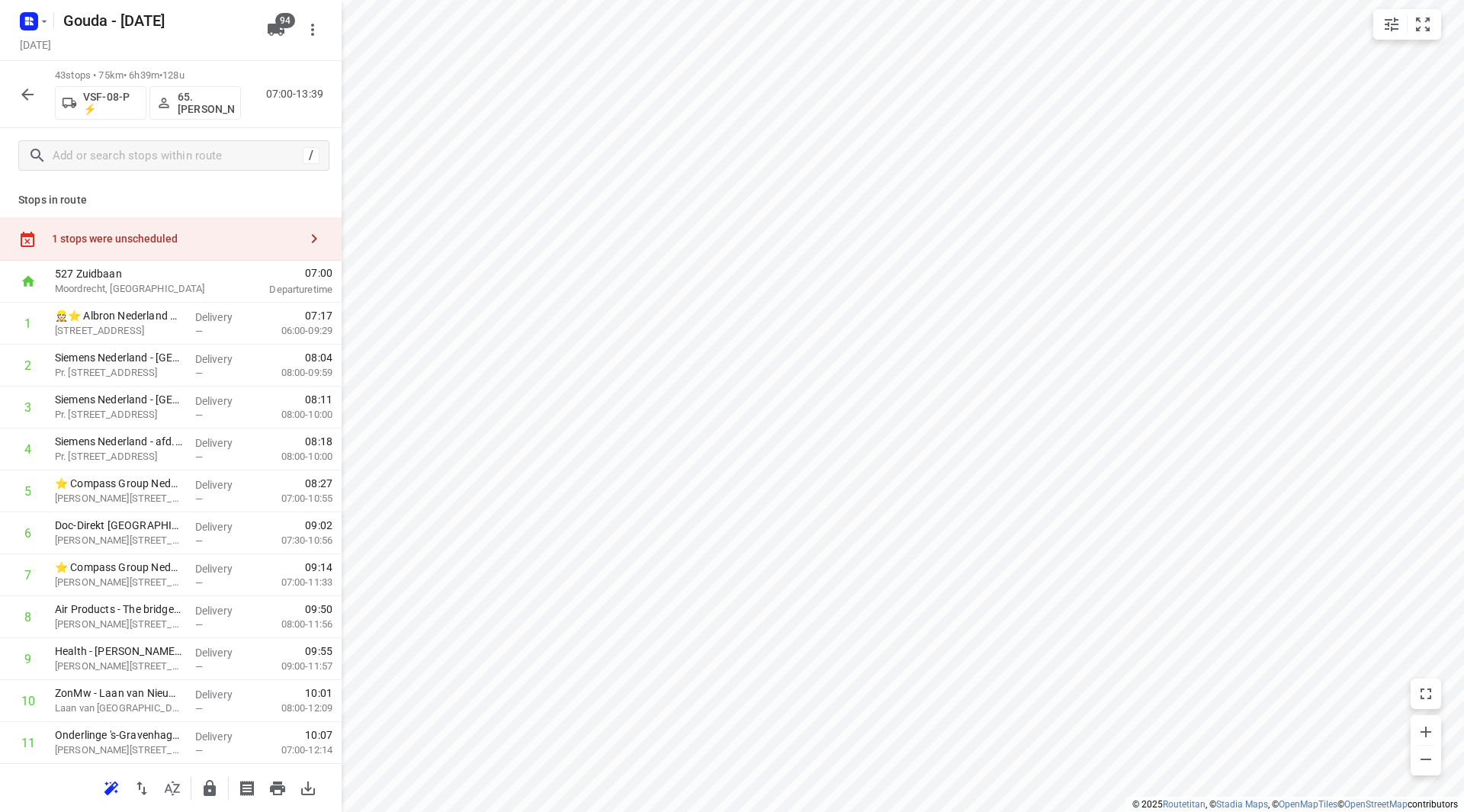
click at [102, 235] on div "1 stops were unscheduled" at bounding box center [176, 239] width 247 height 12
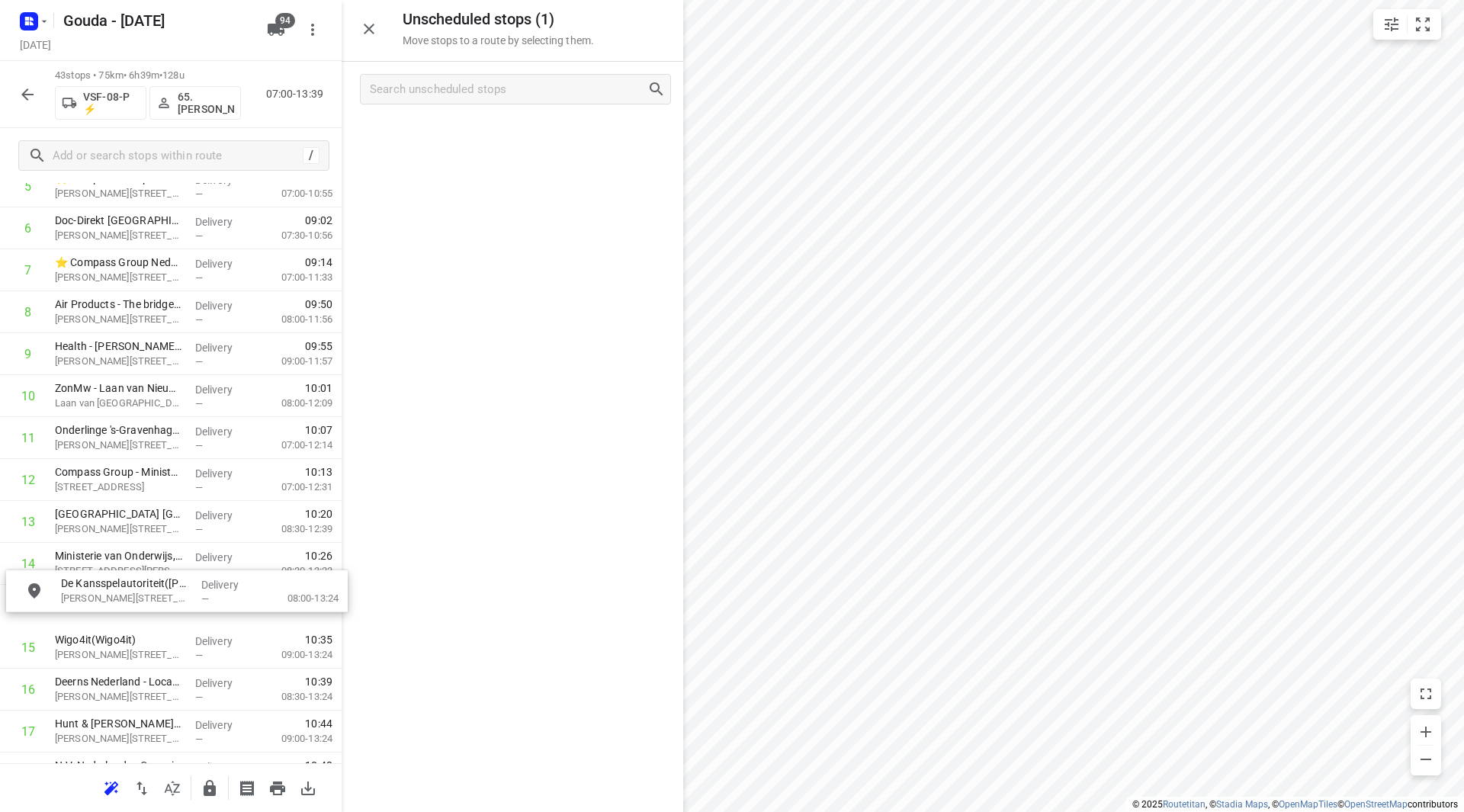
scroll to position [308, 0]
drag, startPoint x: 477, startPoint y: 137, endPoint x: 133, endPoint y: 573, distance: 555.4
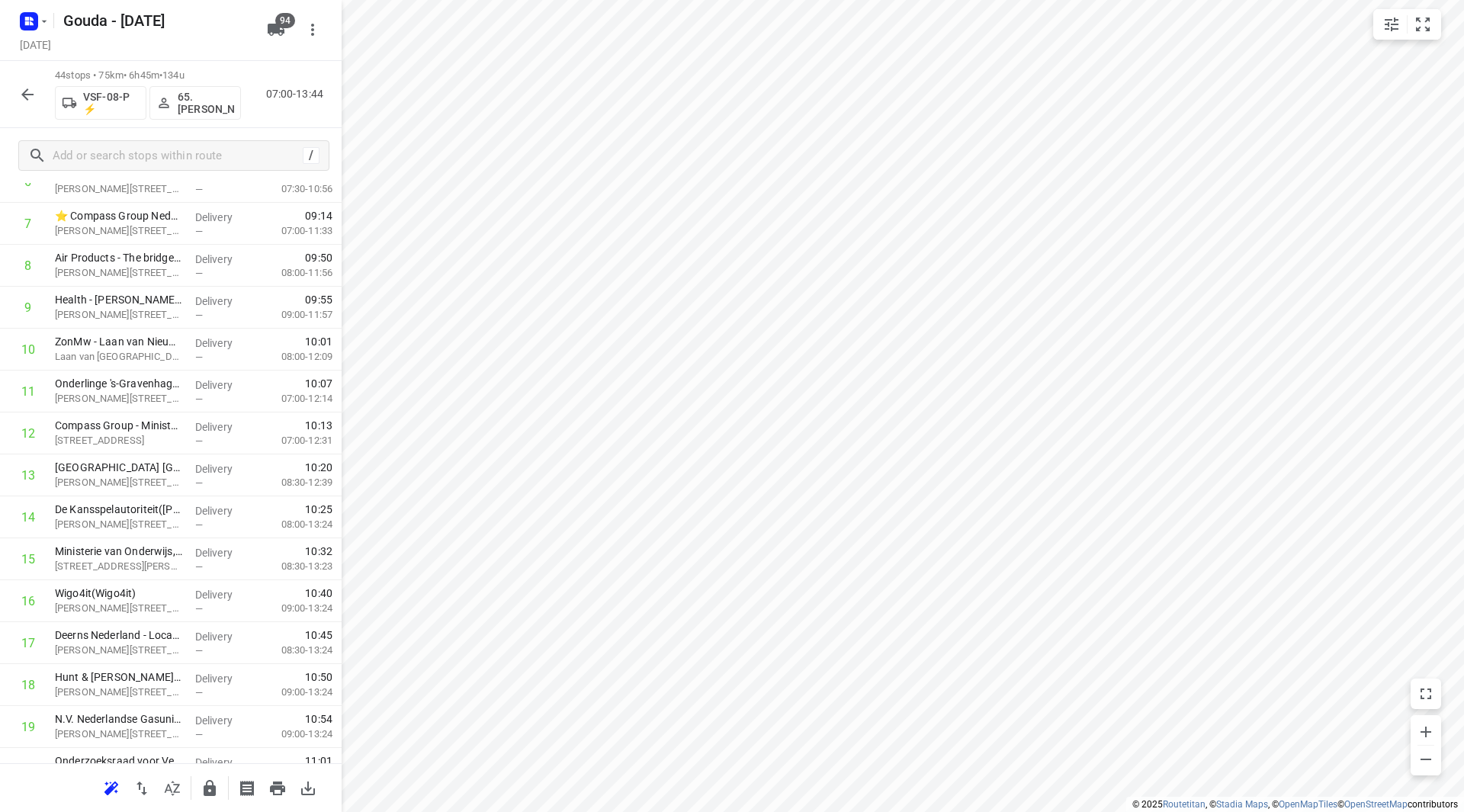
click at [305, 31] on icon "button" at bounding box center [313, 29] width 19 height 19
click at [292, 71] on li "Routing settings" at bounding box center [233, 65] width 189 height 27
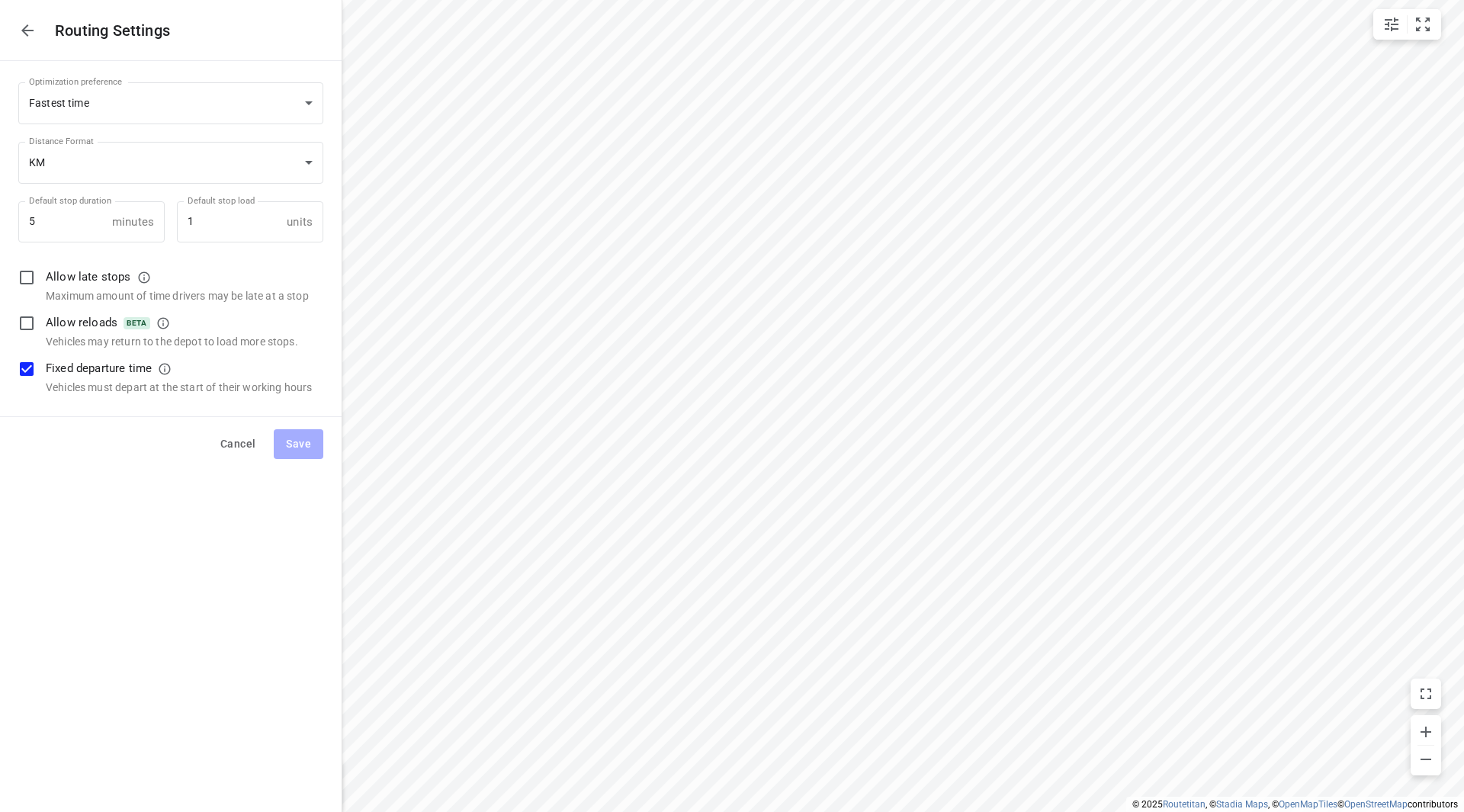
click at [17, 27] on button "button" at bounding box center [27, 30] width 31 height 31
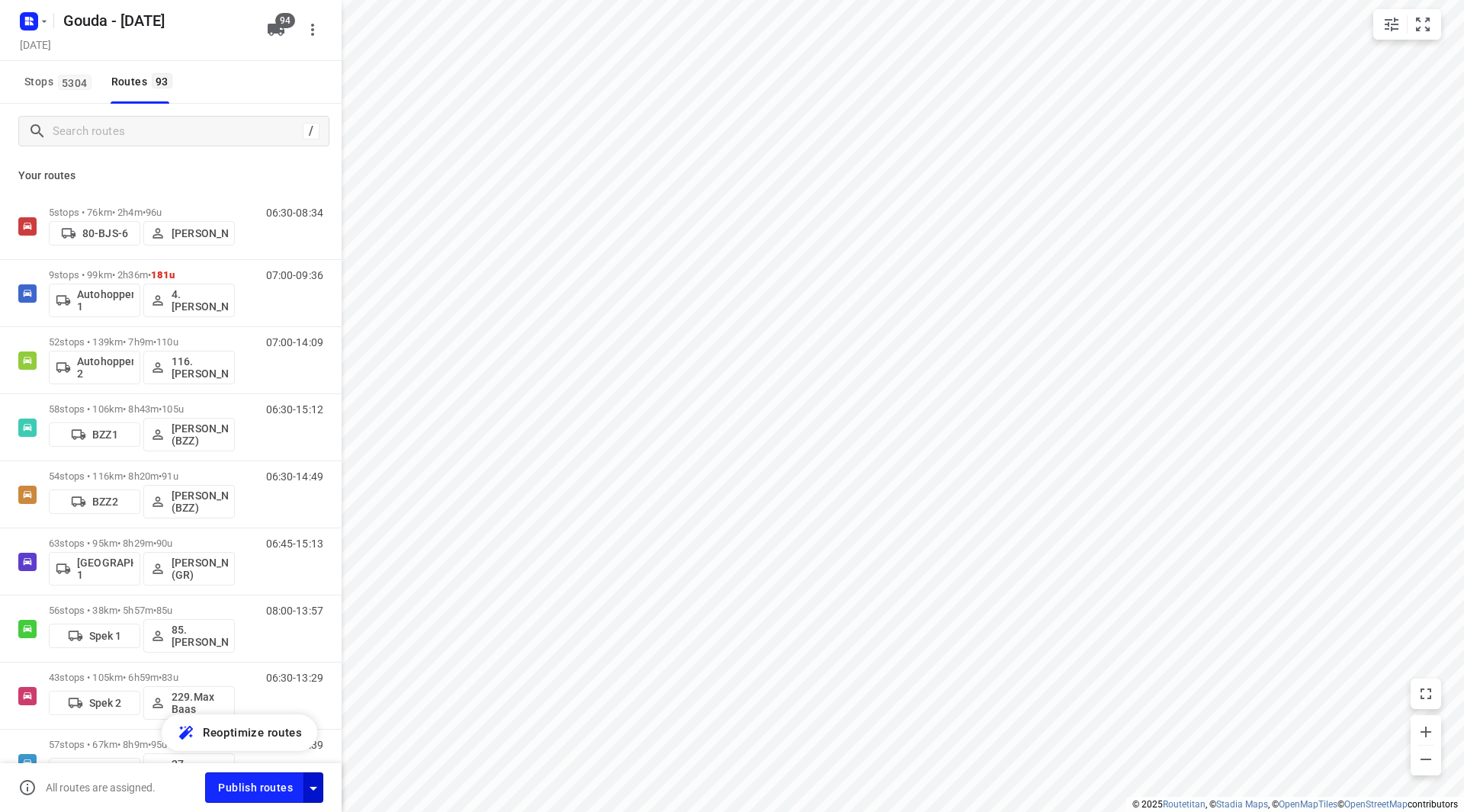
click at [306, 778] on div "button" at bounding box center [313, 787] width 19 height 19
click at [317, 789] on icon "button" at bounding box center [313, 788] width 19 height 19
click at [302, 638] on input "Fulfill the stops in any order" at bounding box center [280, 635] width 87 height 29
checkbox input "true"
click at [291, 678] on input "Call the customer" at bounding box center [280, 669] width 87 height 29
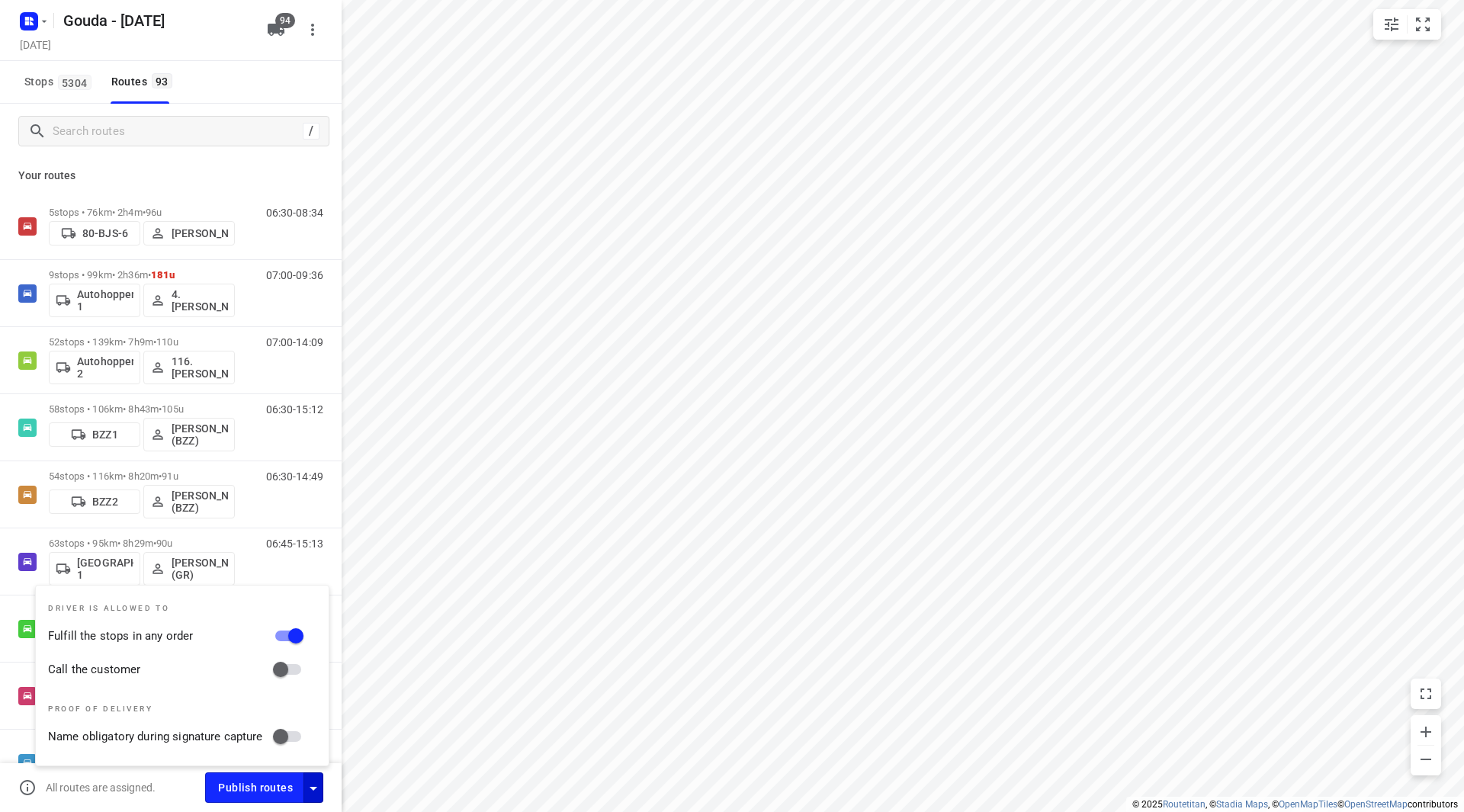
checkbox input "true"
click at [254, 800] on button "Publish routes" at bounding box center [254, 787] width 99 height 30
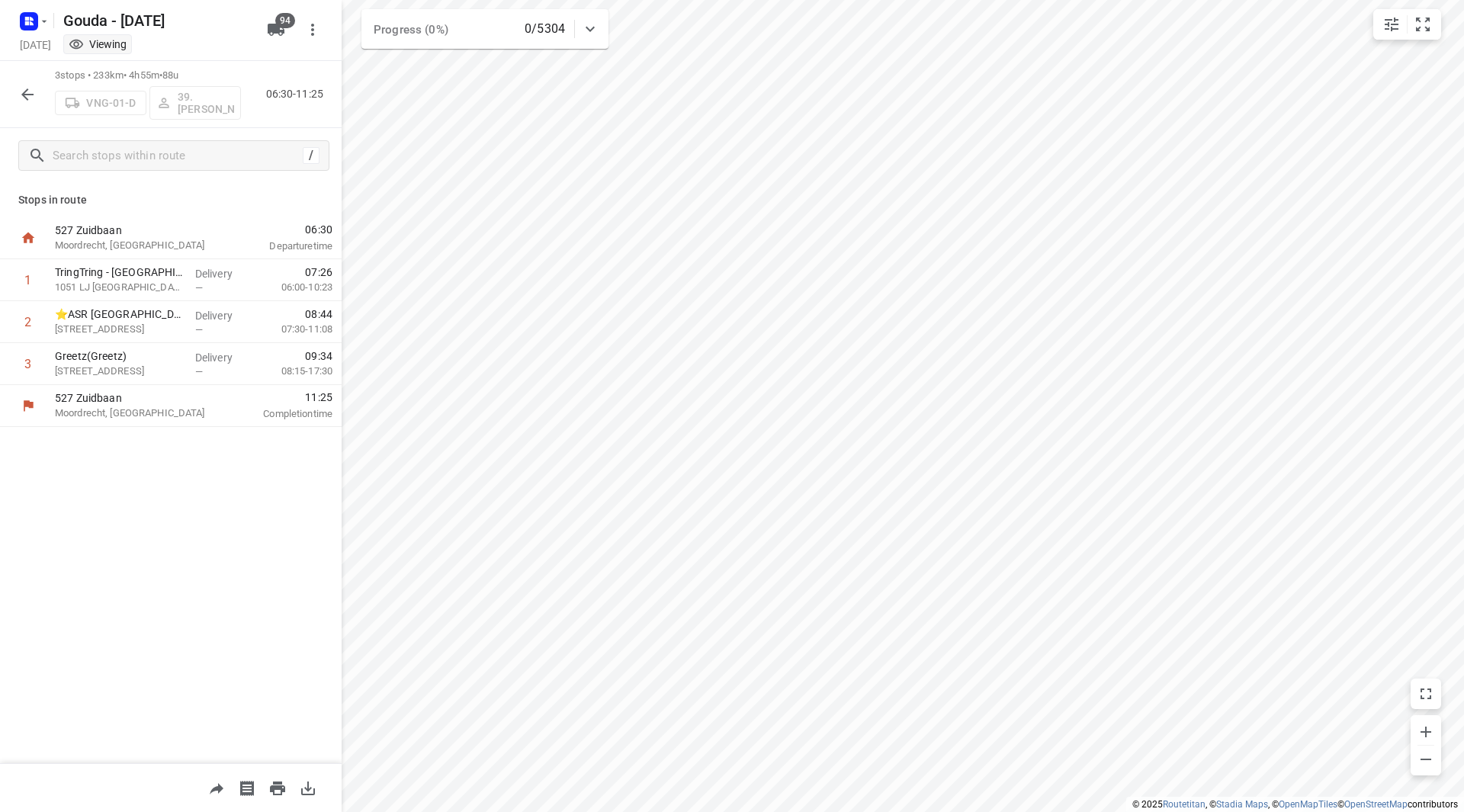
click at [20, 96] on icon "button" at bounding box center [27, 95] width 19 height 19
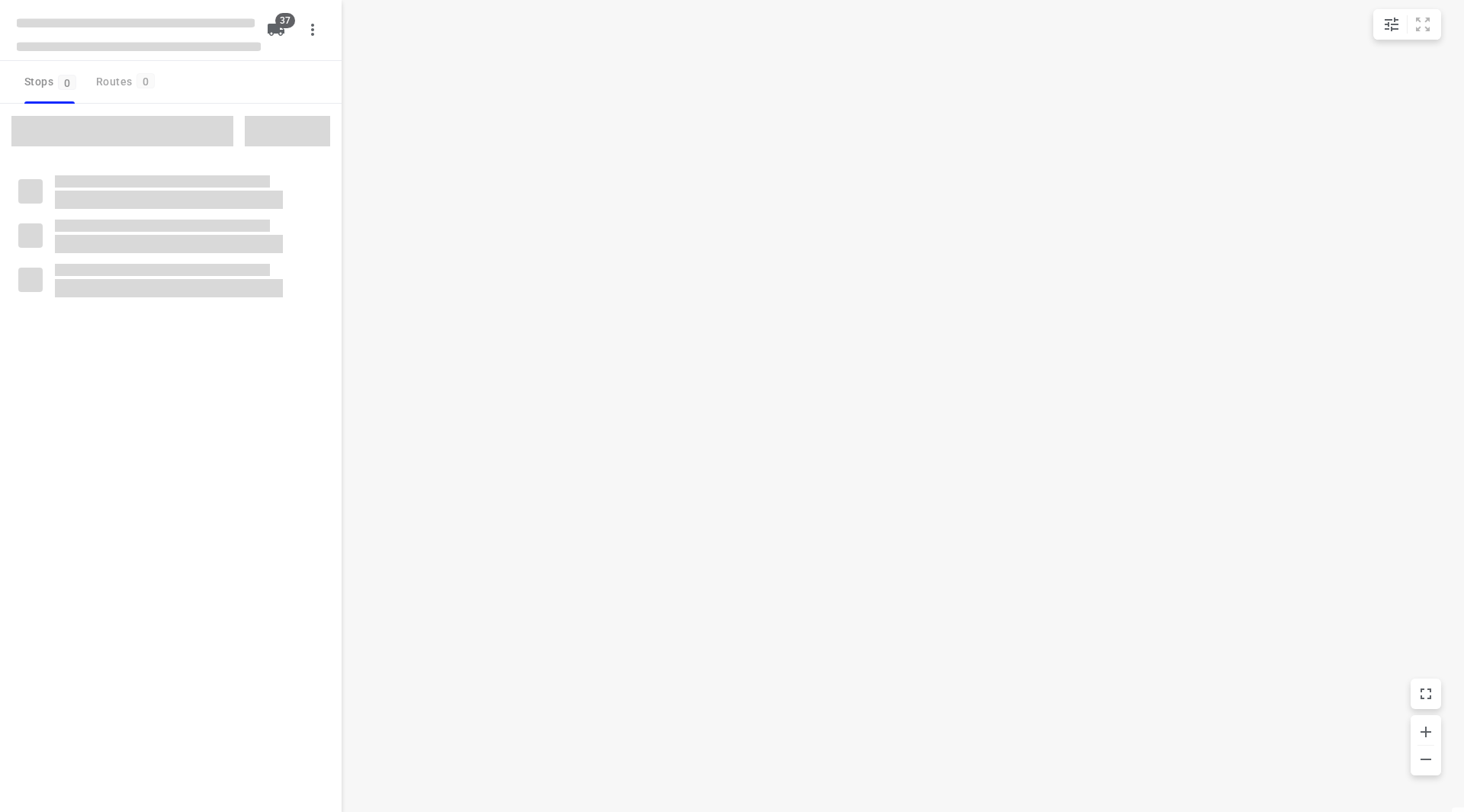
checkbox input "true"
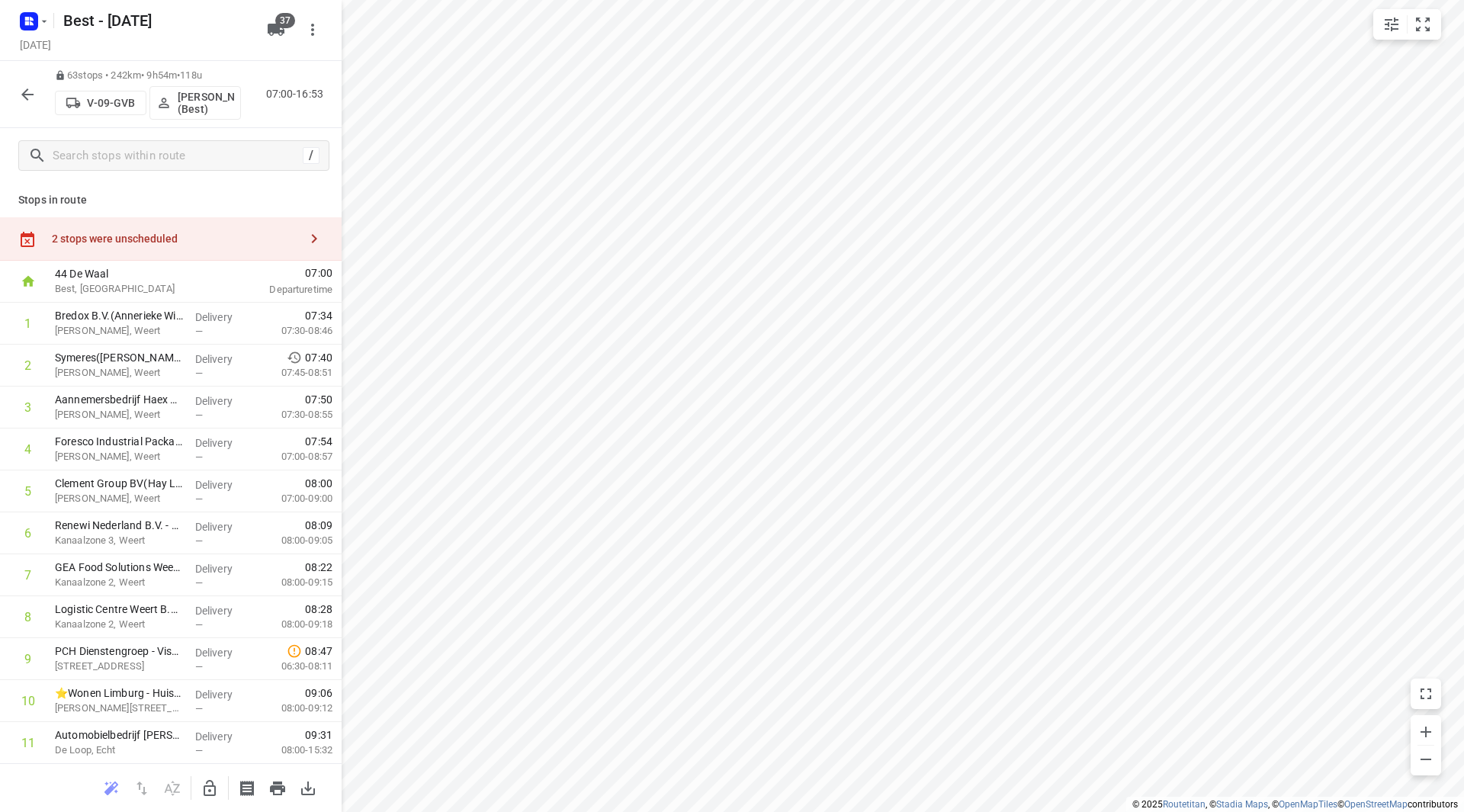
drag, startPoint x: 189, startPoint y: 228, endPoint x: 307, endPoint y: 247, distance: 119.5
click at [189, 229] on div "2 stops were unscheduled" at bounding box center [171, 239] width 342 height 43
drag, startPoint x: 436, startPoint y: 141, endPoint x: 363, endPoint y: 333, distance: 205.4
click at [44, 96] on div "63 stops • 242km • 9h54m • 118u V-09-[PERSON_NAME] (Best) 07:00-16:53" at bounding box center [171, 95] width 342 height 67
click at [23, 96] on icon "button" at bounding box center [27, 95] width 19 height 19
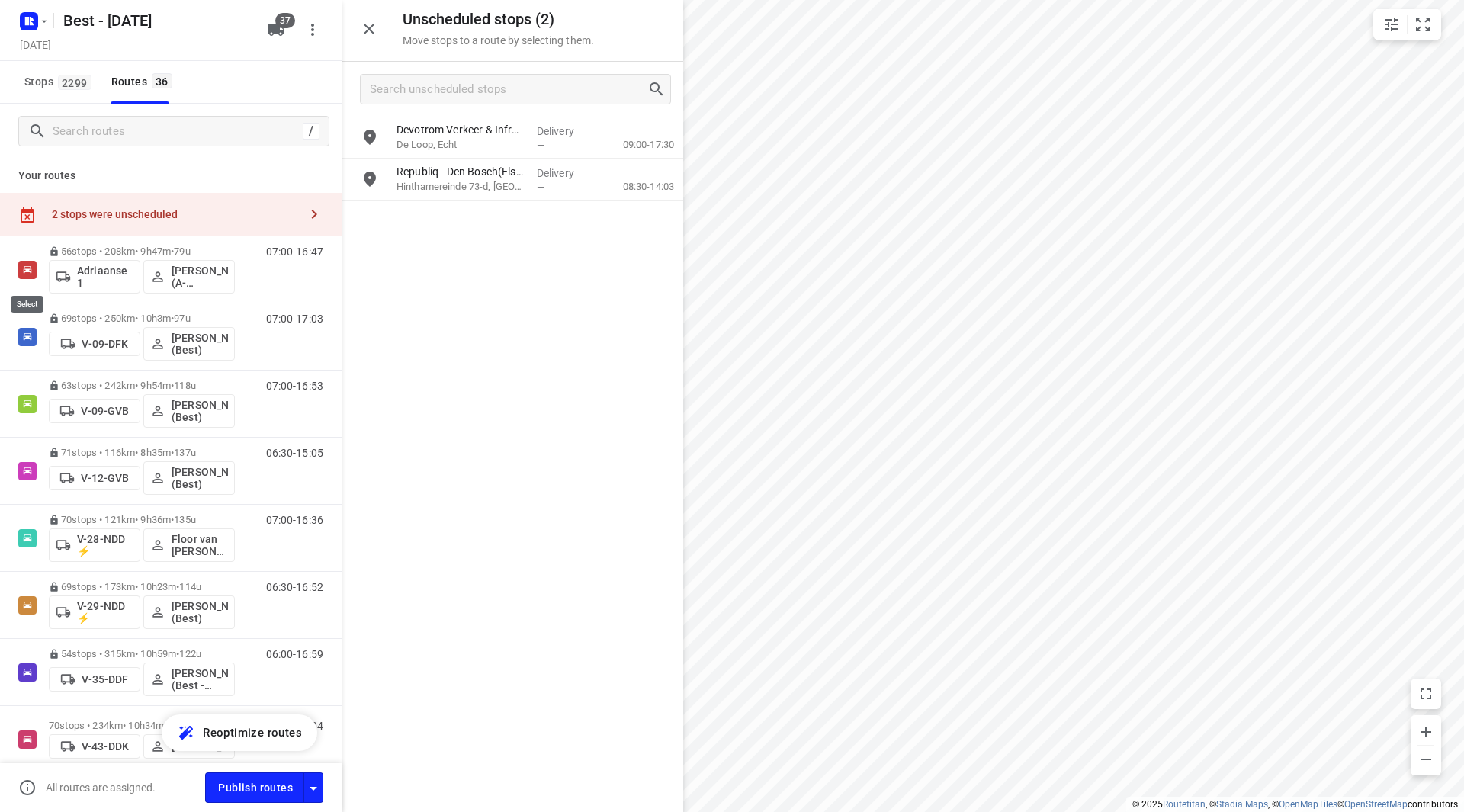
click at [0, 0] on input "checkbox" at bounding box center [0, 0] width 0 height 0
checkbox input "true"
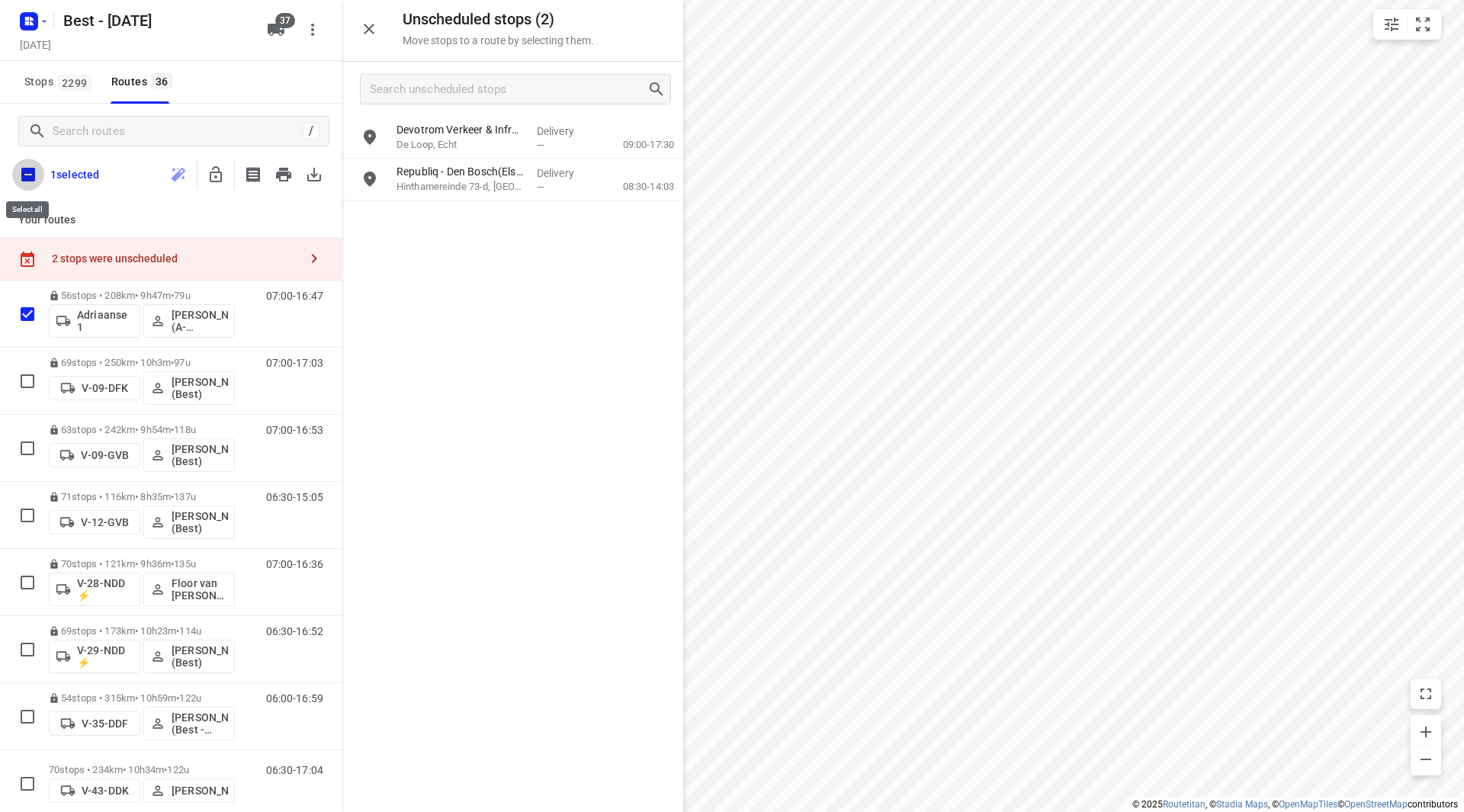
click at [32, 171] on input "checkbox" at bounding box center [28, 175] width 32 height 32
checkbox input "true"
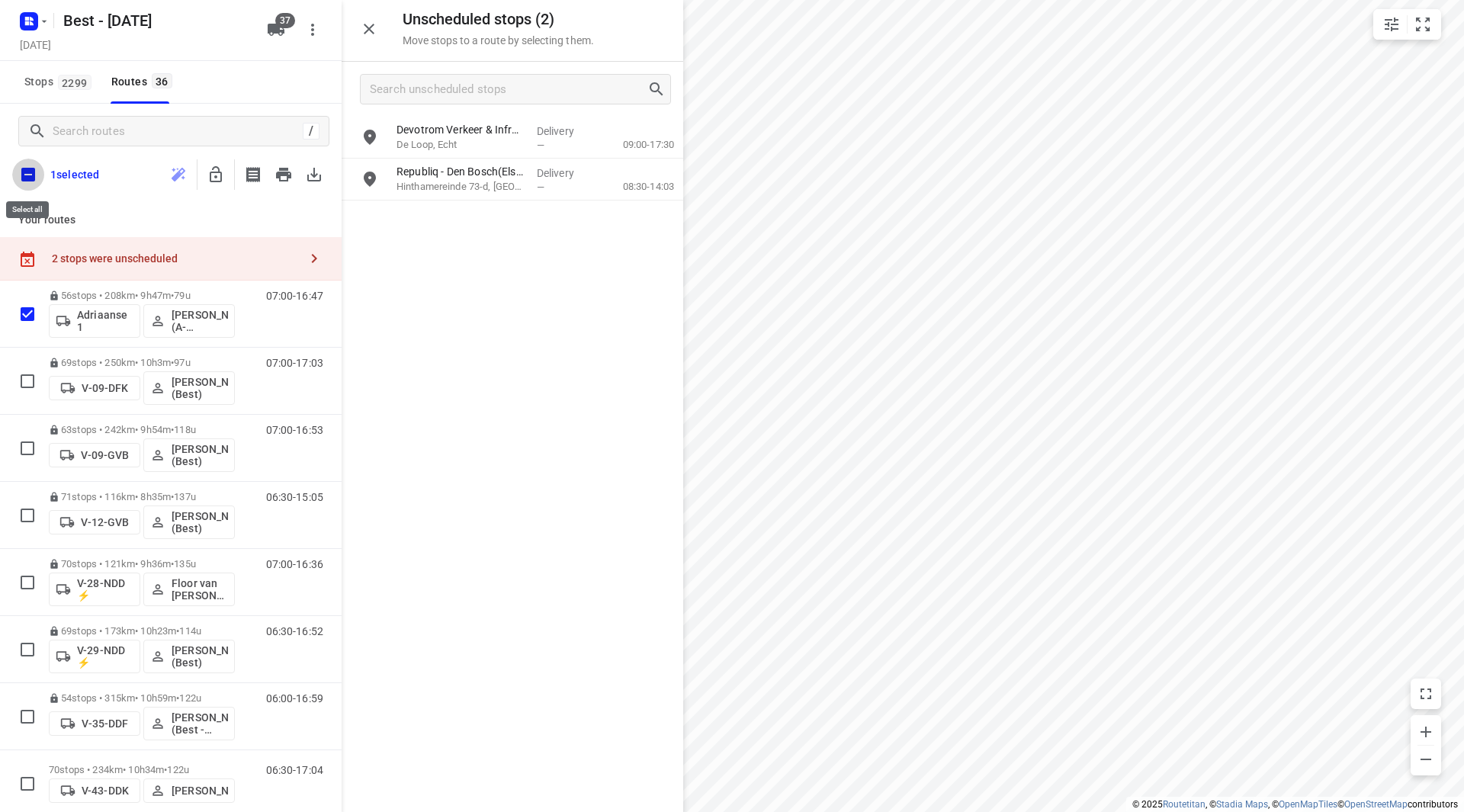
checkbox input "true"
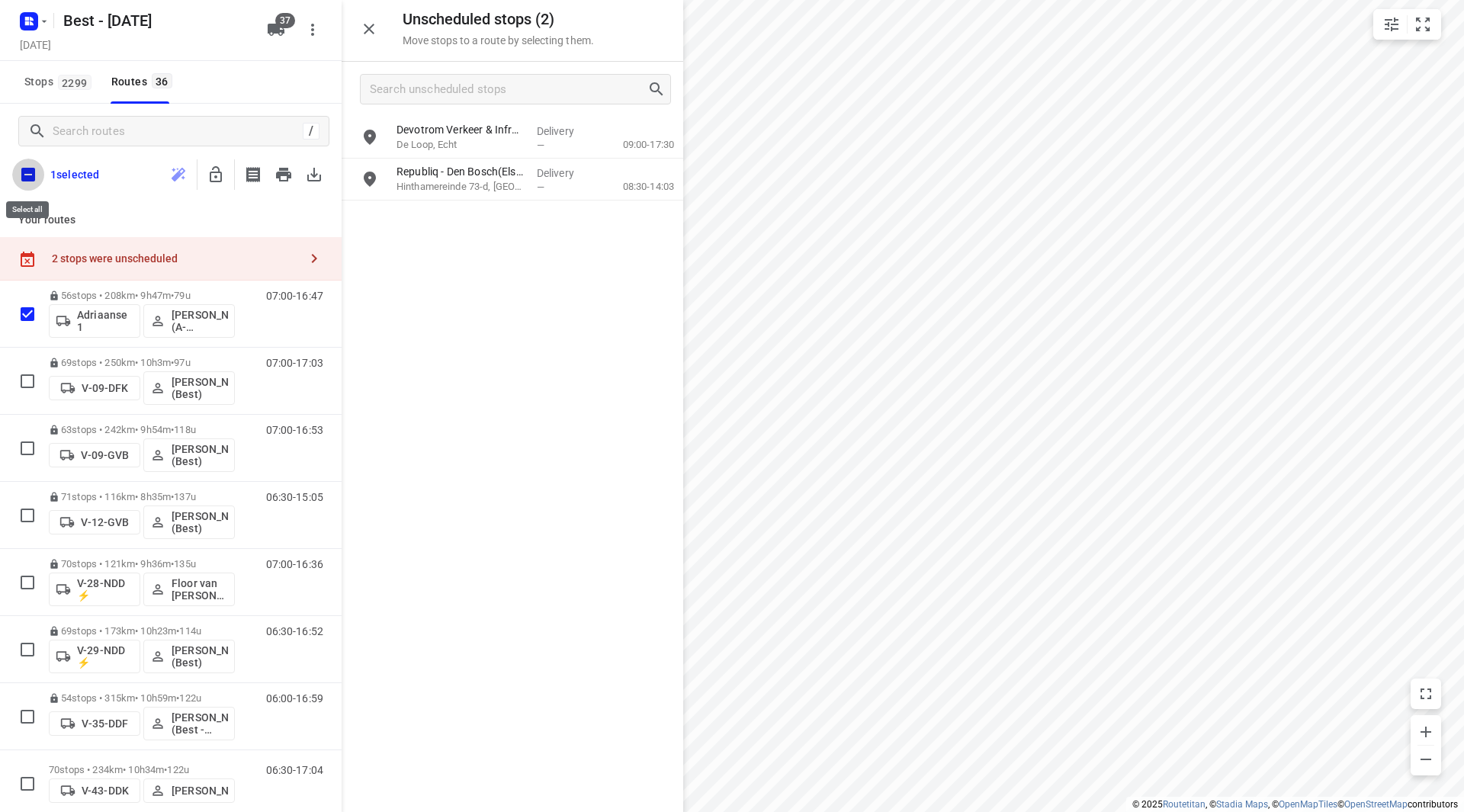
checkbox input "true"
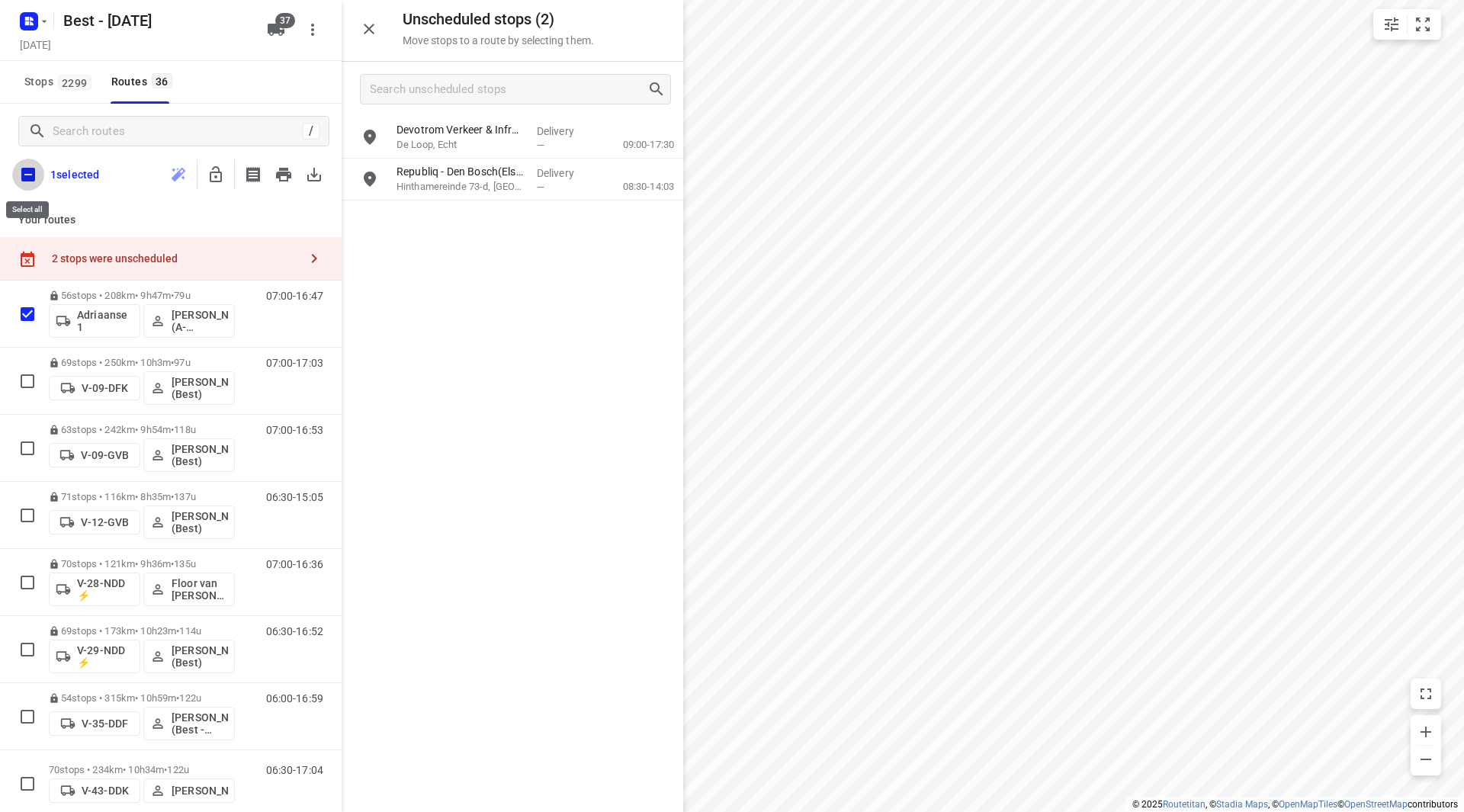
checkbox input "true"
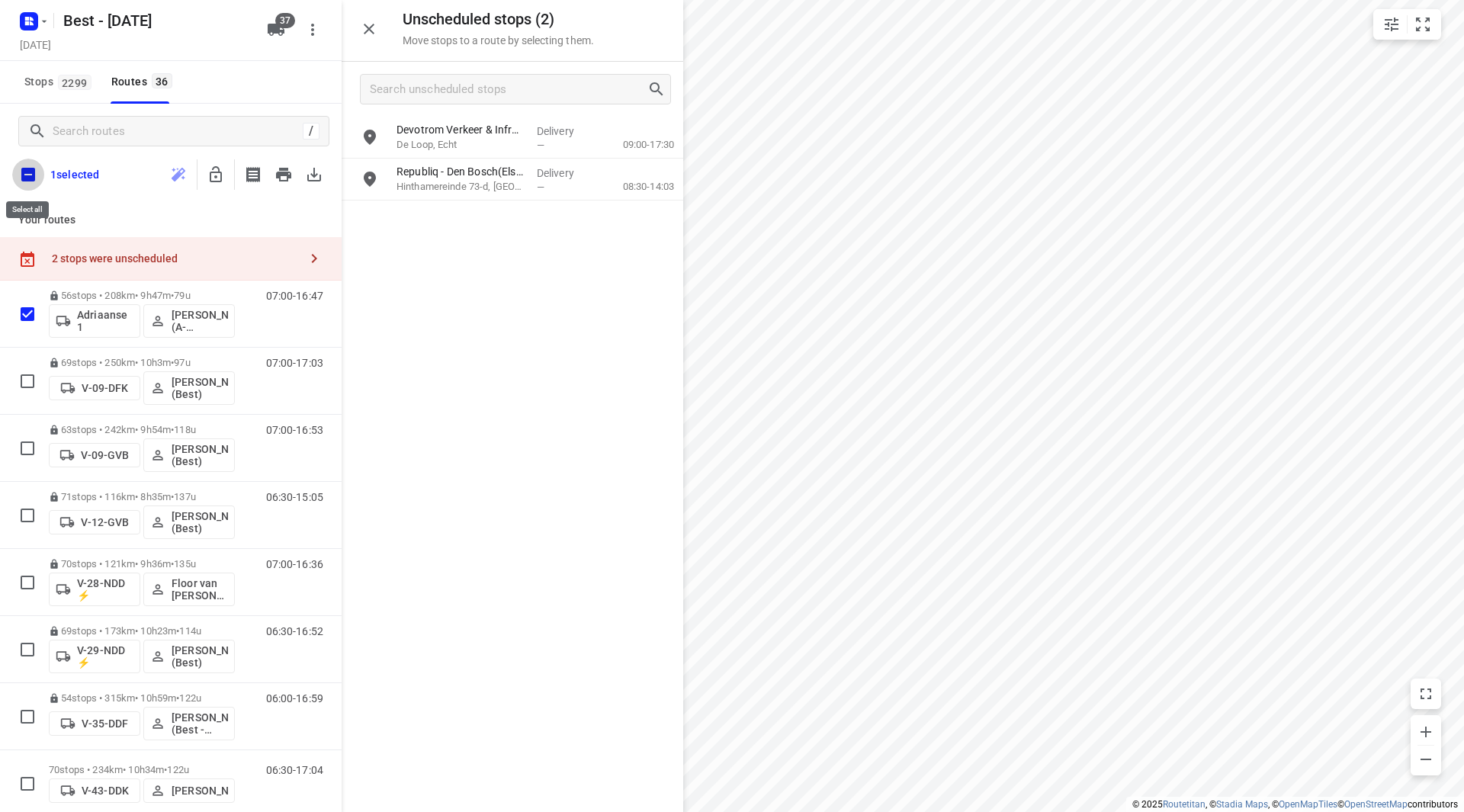
checkbox input "true"
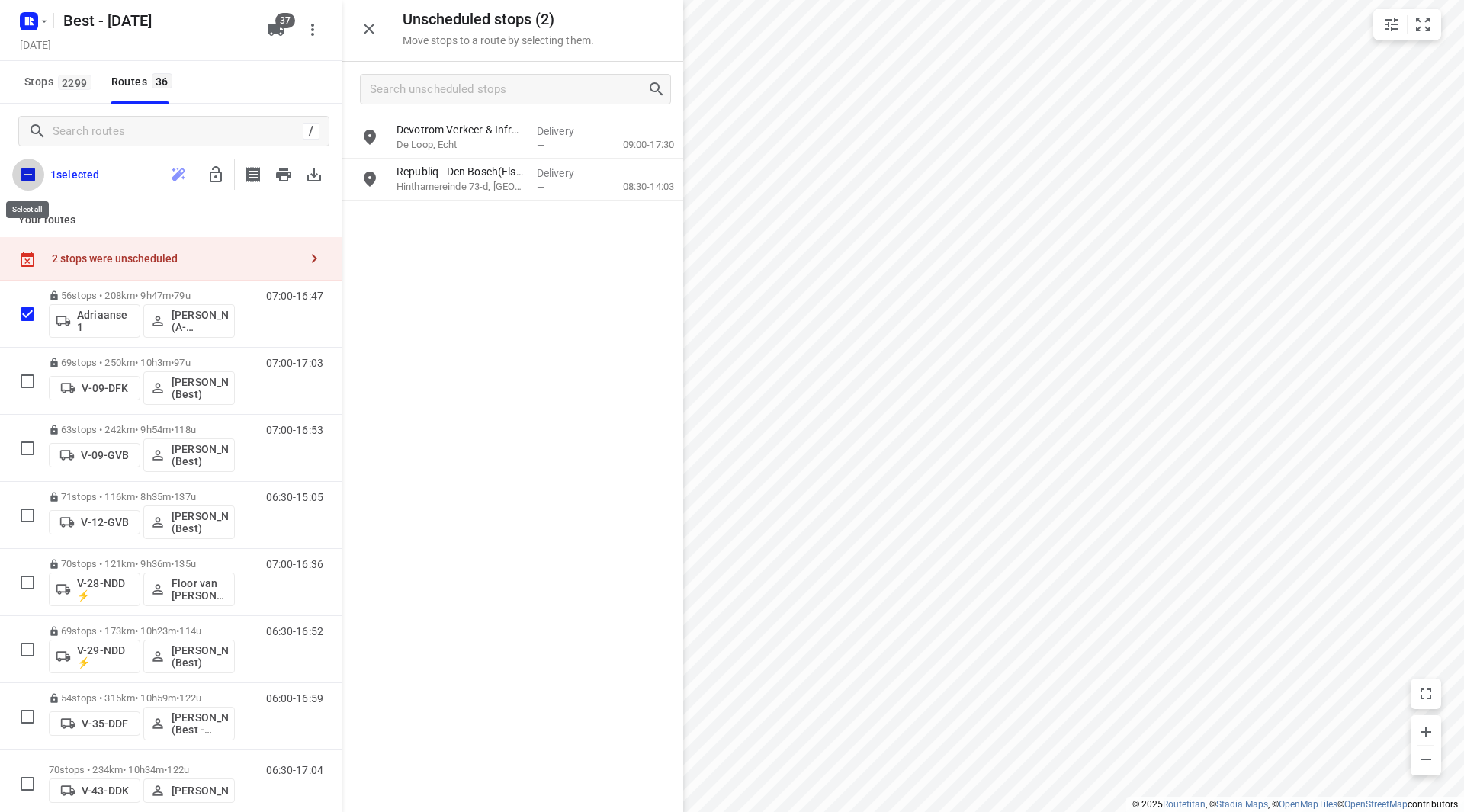
checkbox input "true"
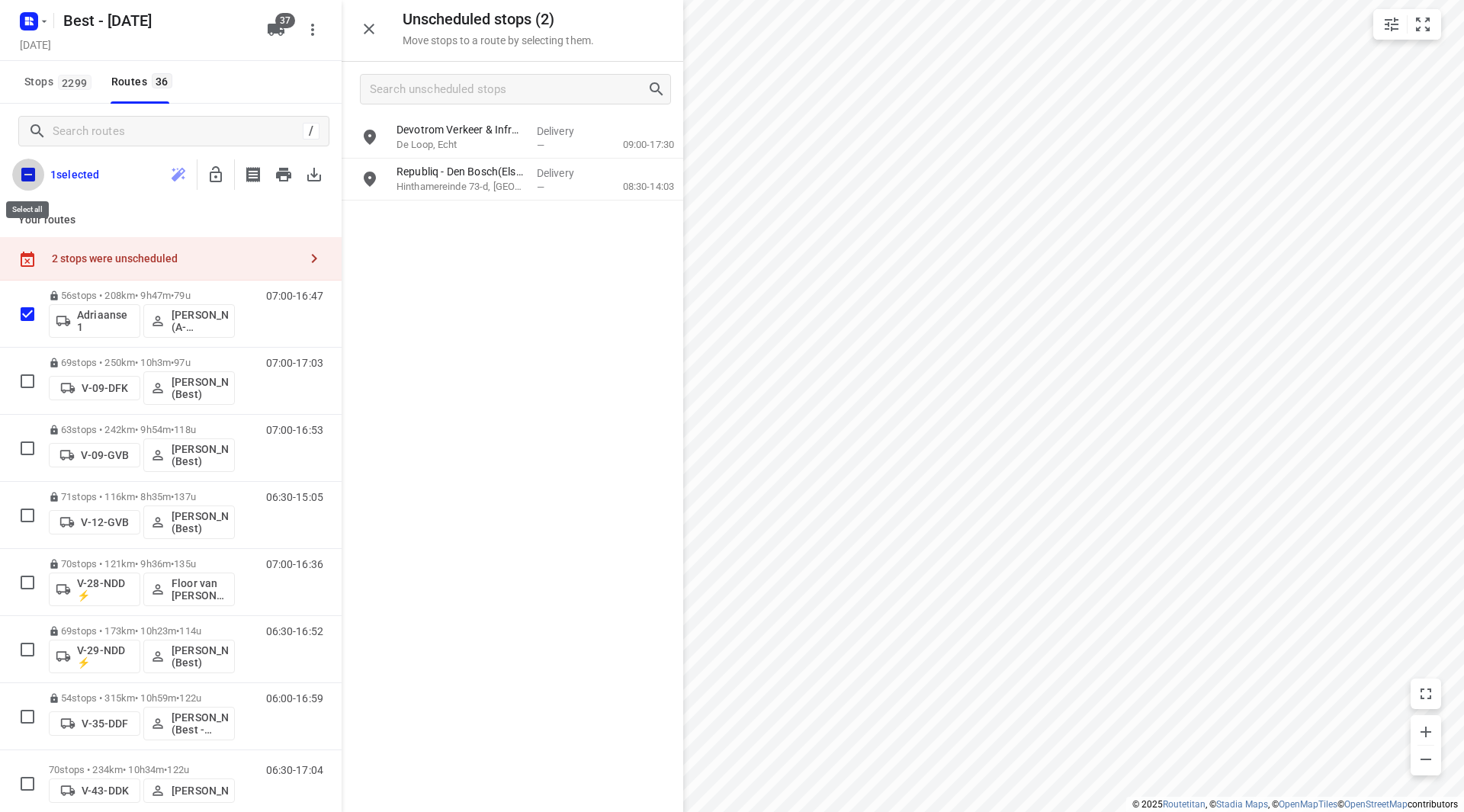
checkbox input "true"
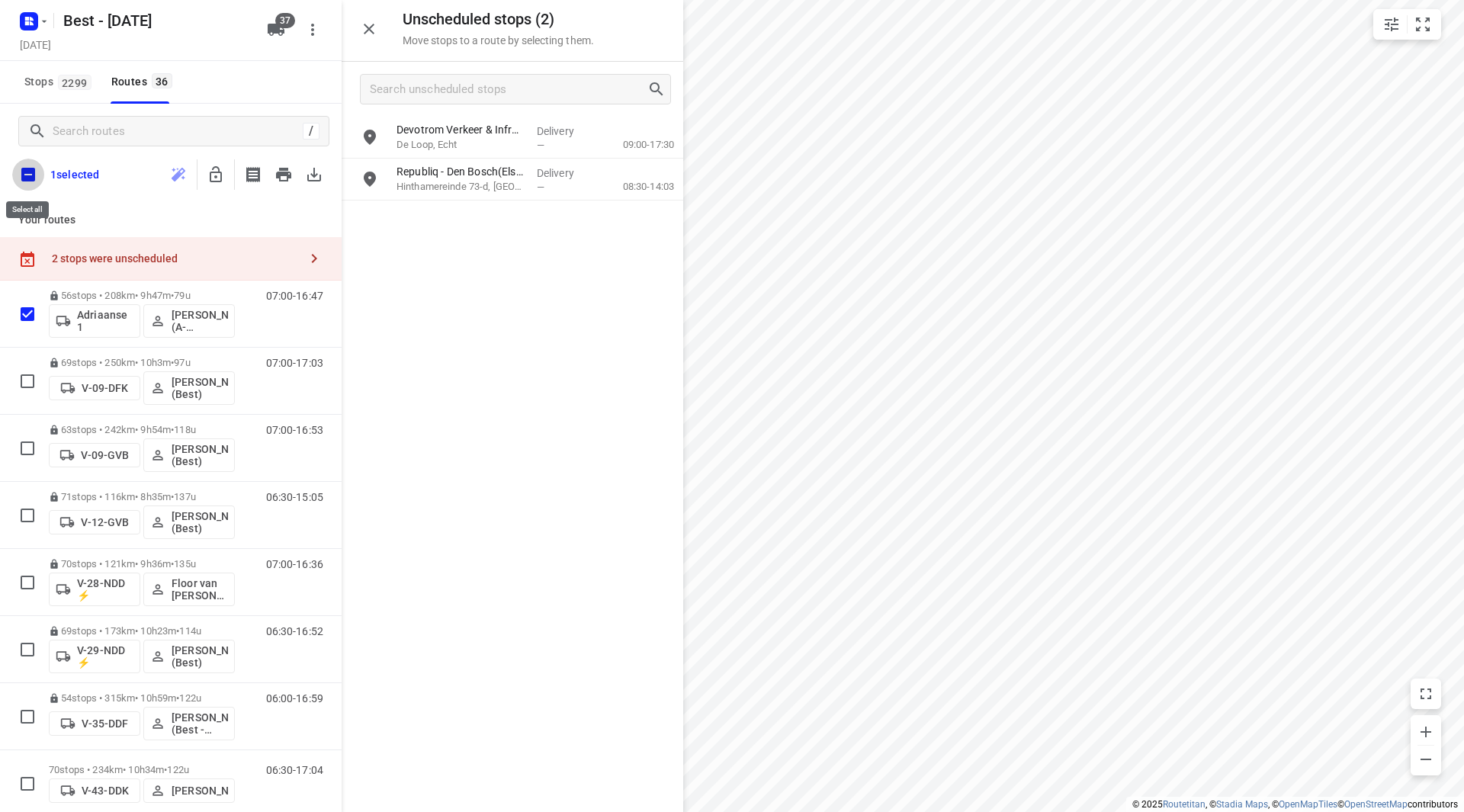
checkbox input "true"
click at [219, 179] on icon "button" at bounding box center [216, 174] width 19 height 19
click at [29, 176] on input "checkbox" at bounding box center [28, 175] width 32 height 32
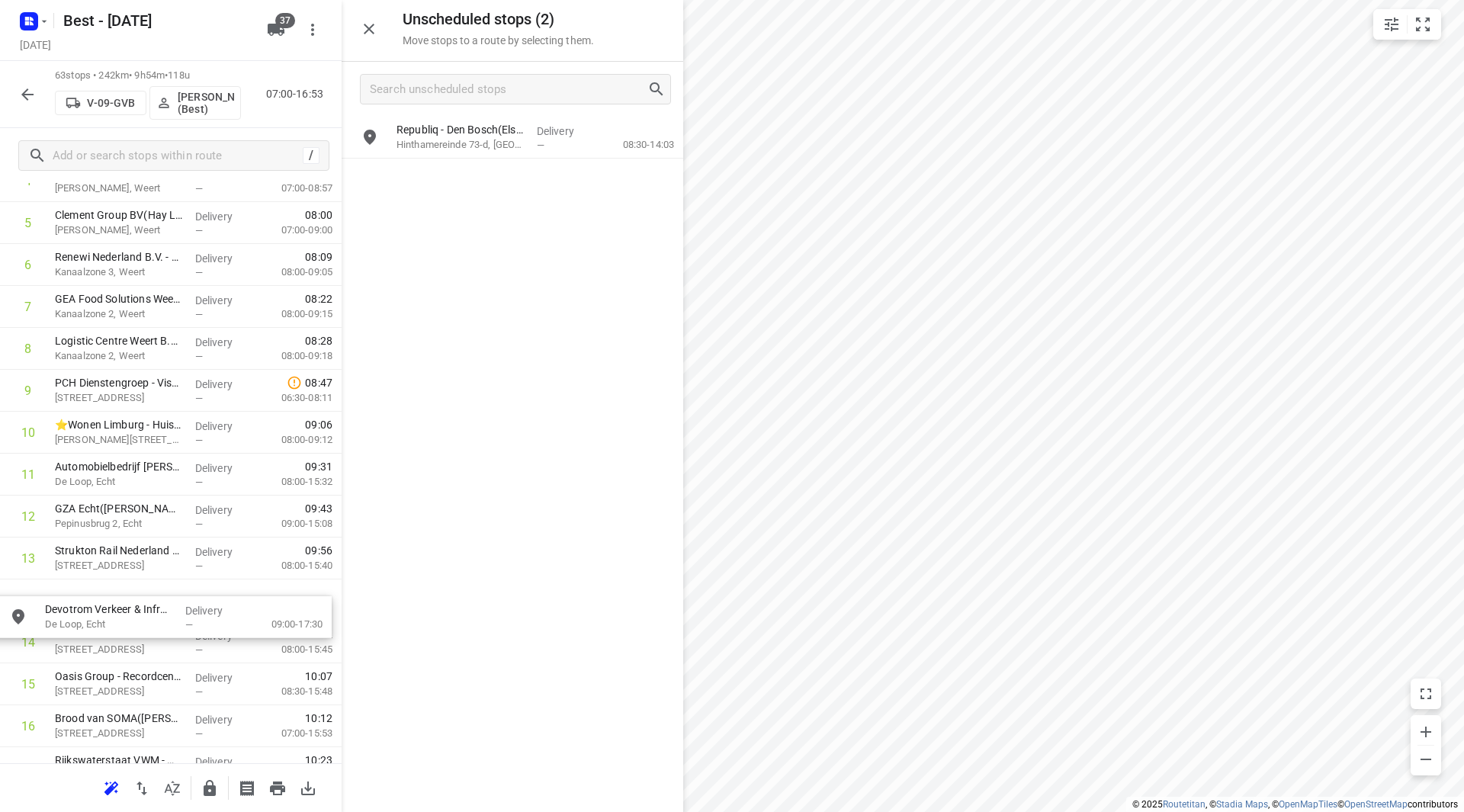
scroll to position [270, 0]
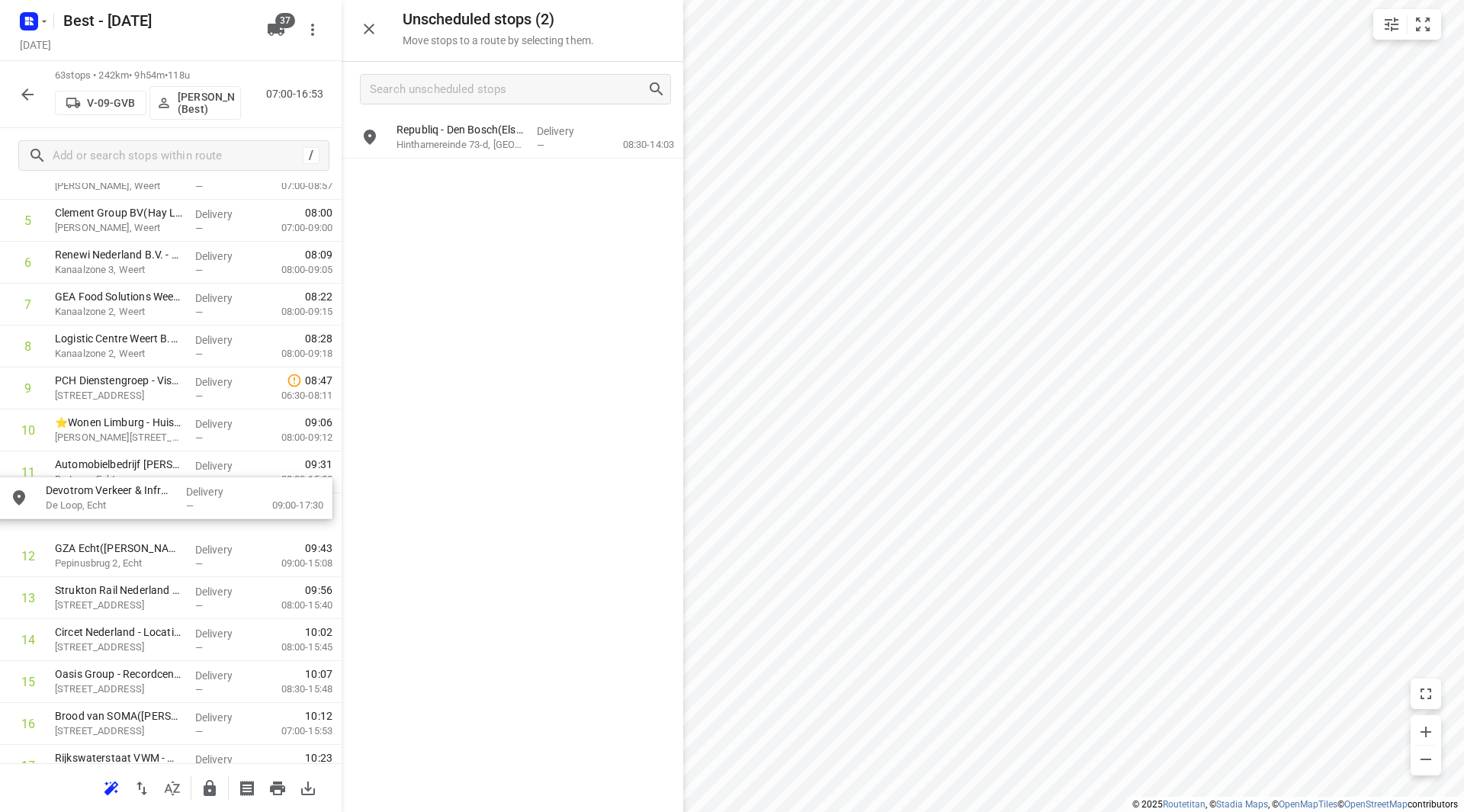
drag, startPoint x: 443, startPoint y: 144, endPoint x: 83, endPoint y: 521, distance: 521.3
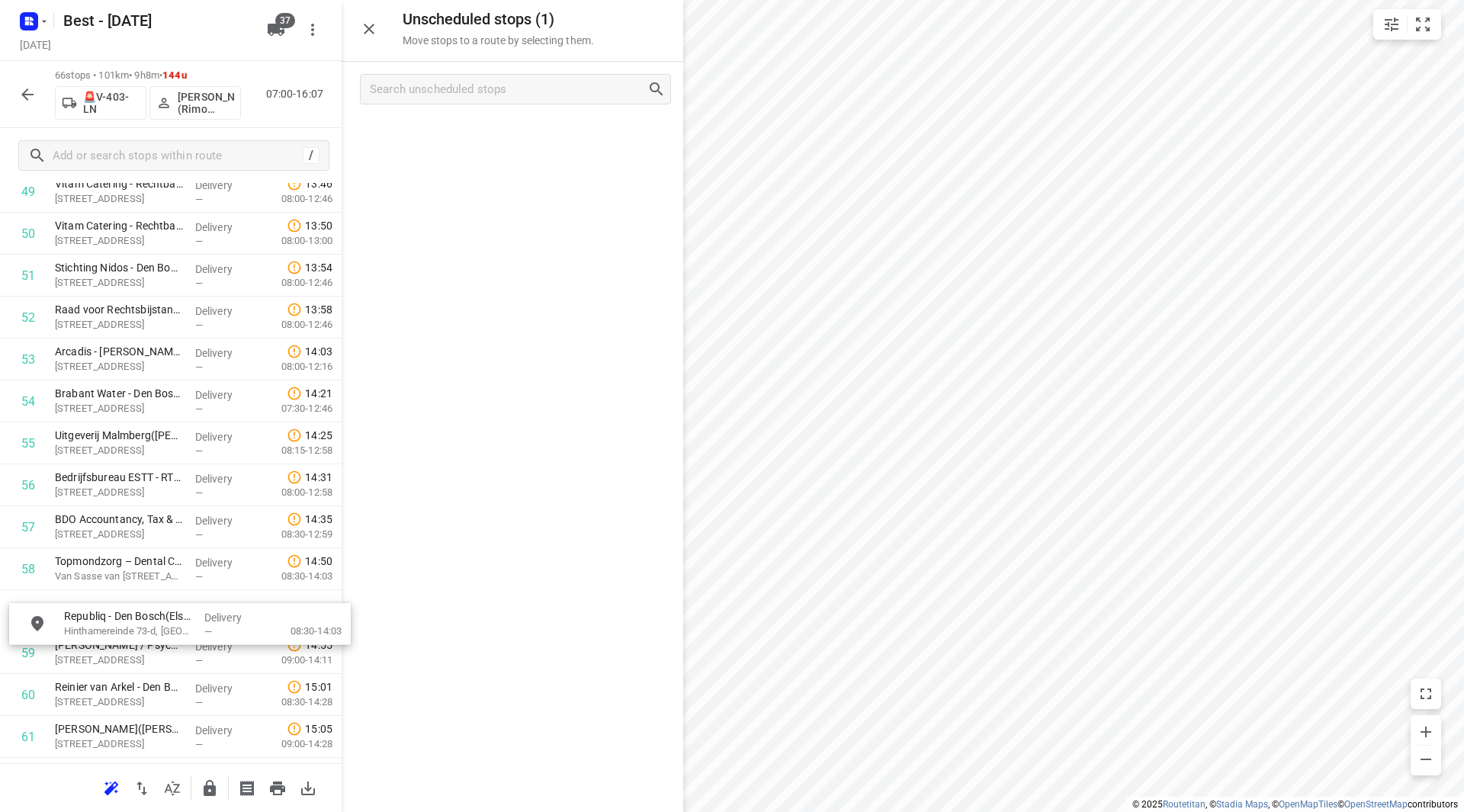
scroll to position [2151, 0]
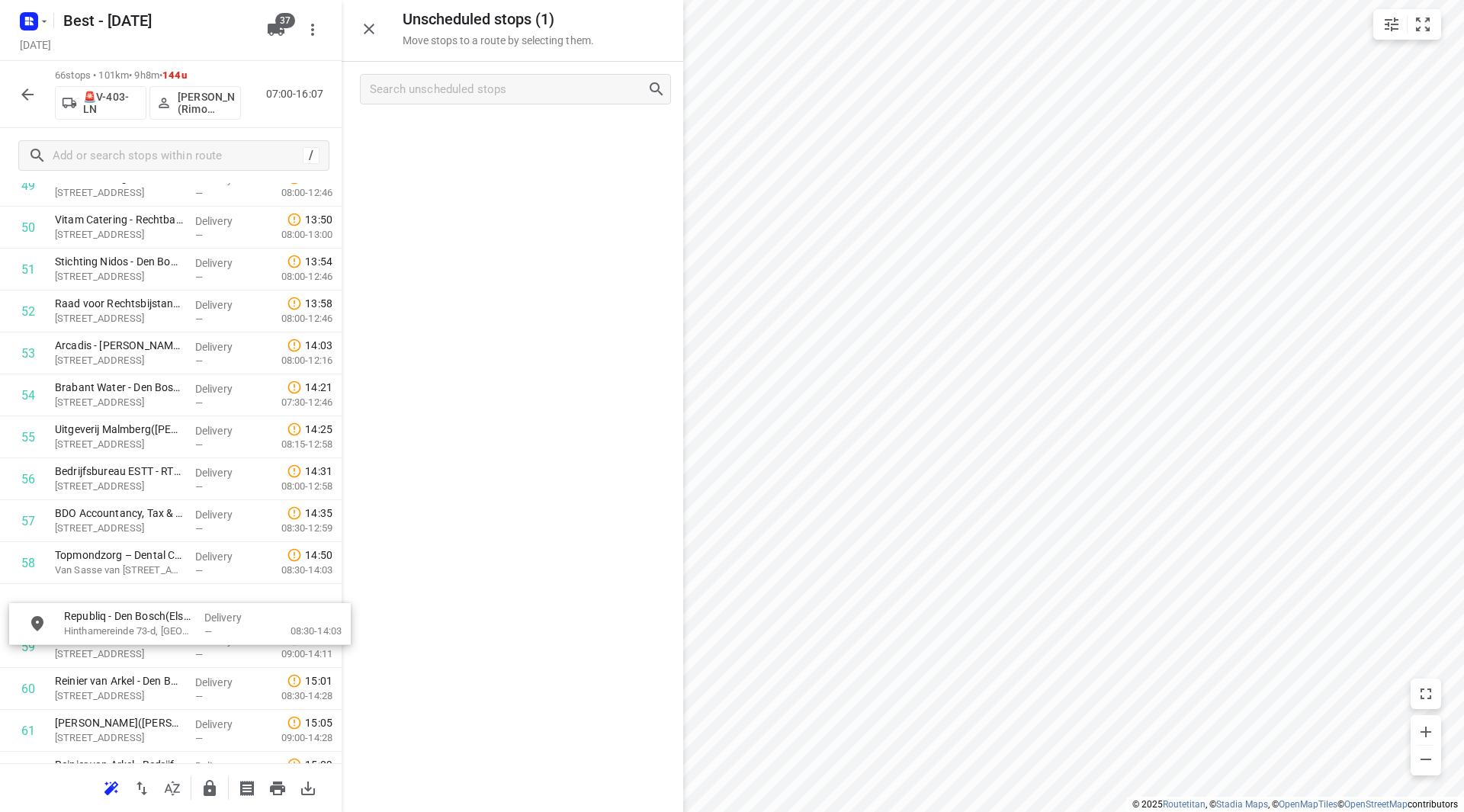
drag, startPoint x: 477, startPoint y: 140, endPoint x: 140, endPoint y: 612, distance: 580.0
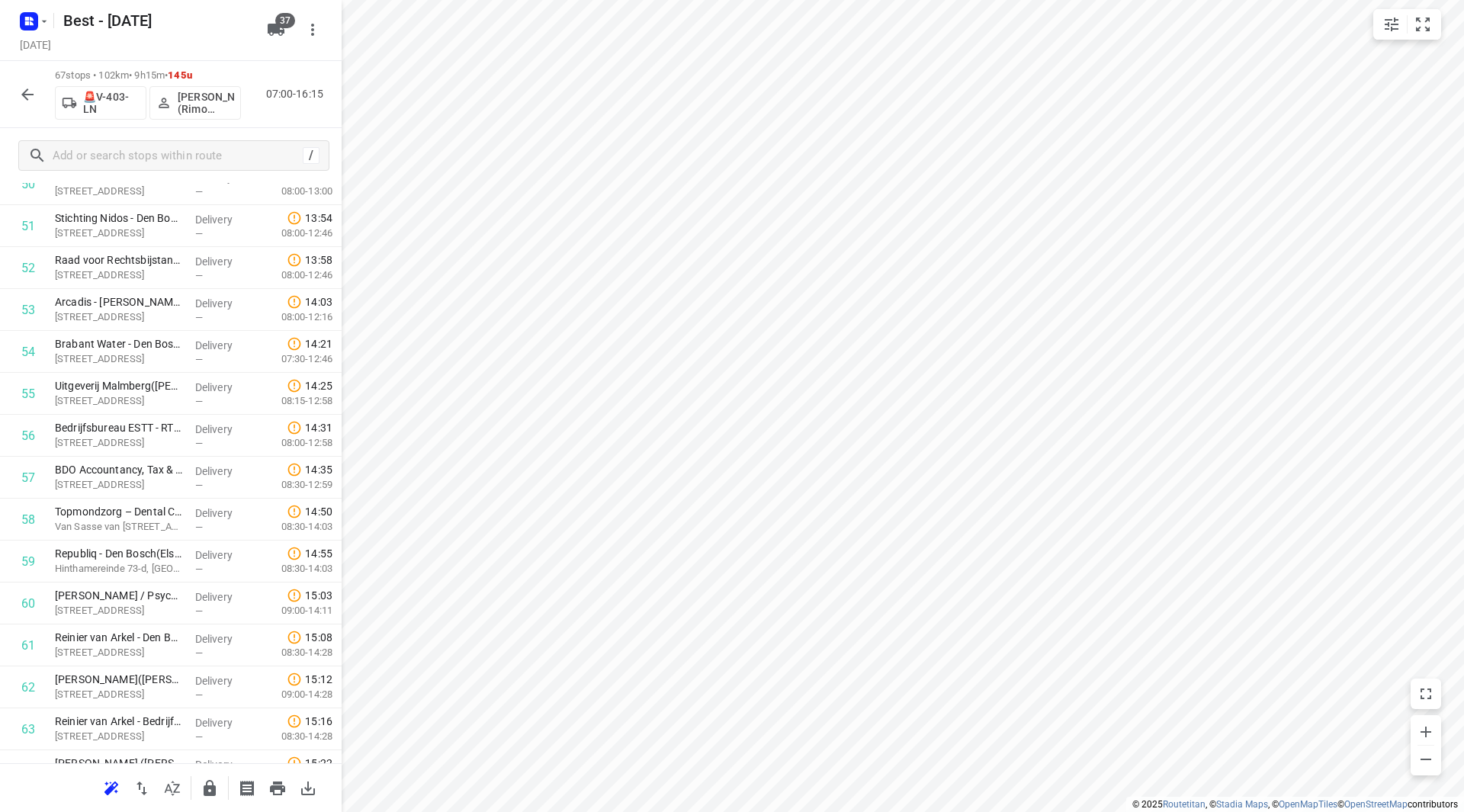
click at [34, 100] on icon "button" at bounding box center [27, 95] width 19 height 19
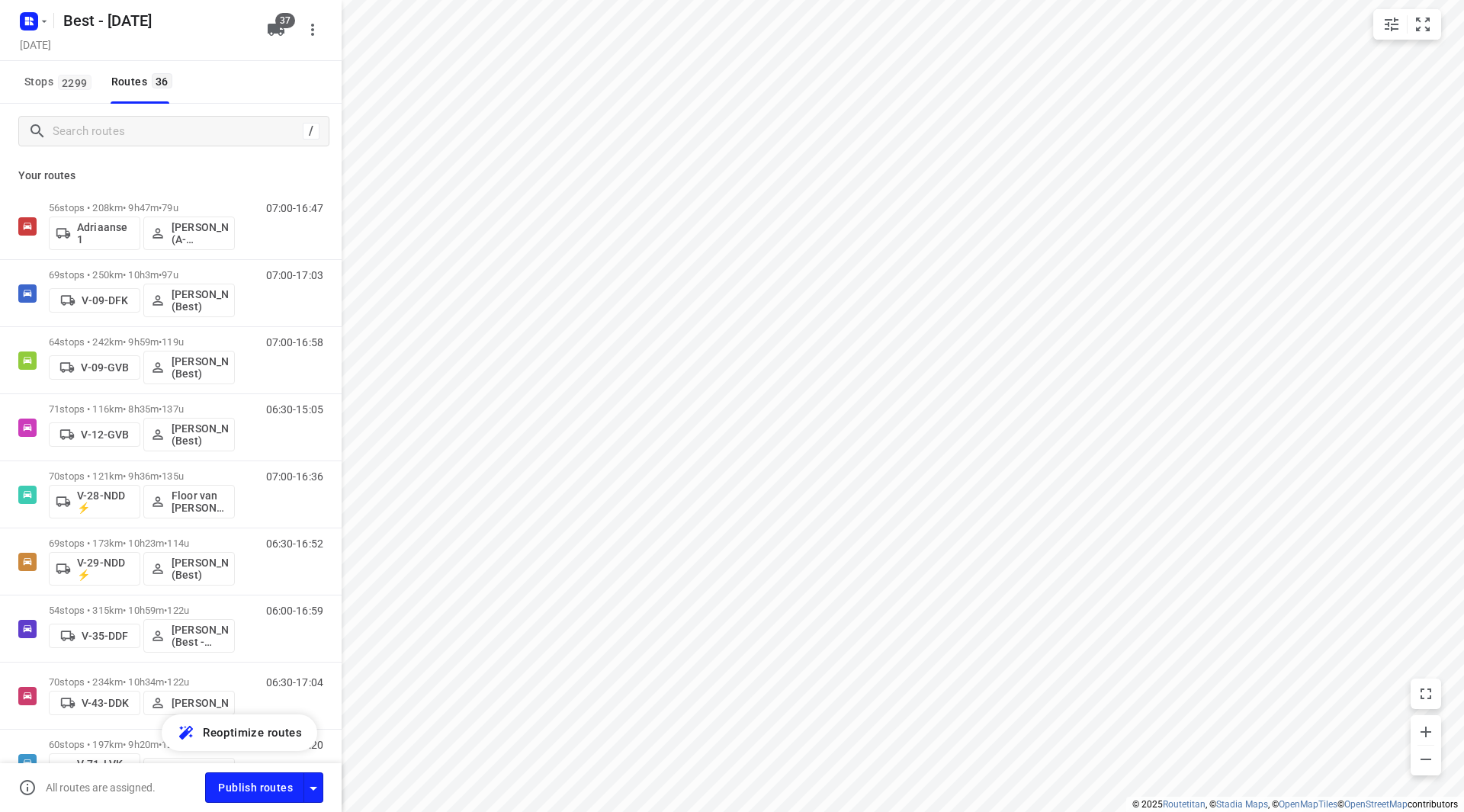
click at [324, 783] on div "Publish routes" at bounding box center [273, 787] width 137 height 30
click at [320, 785] on icon "button" at bounding box center [313, 788] width 19 height 19
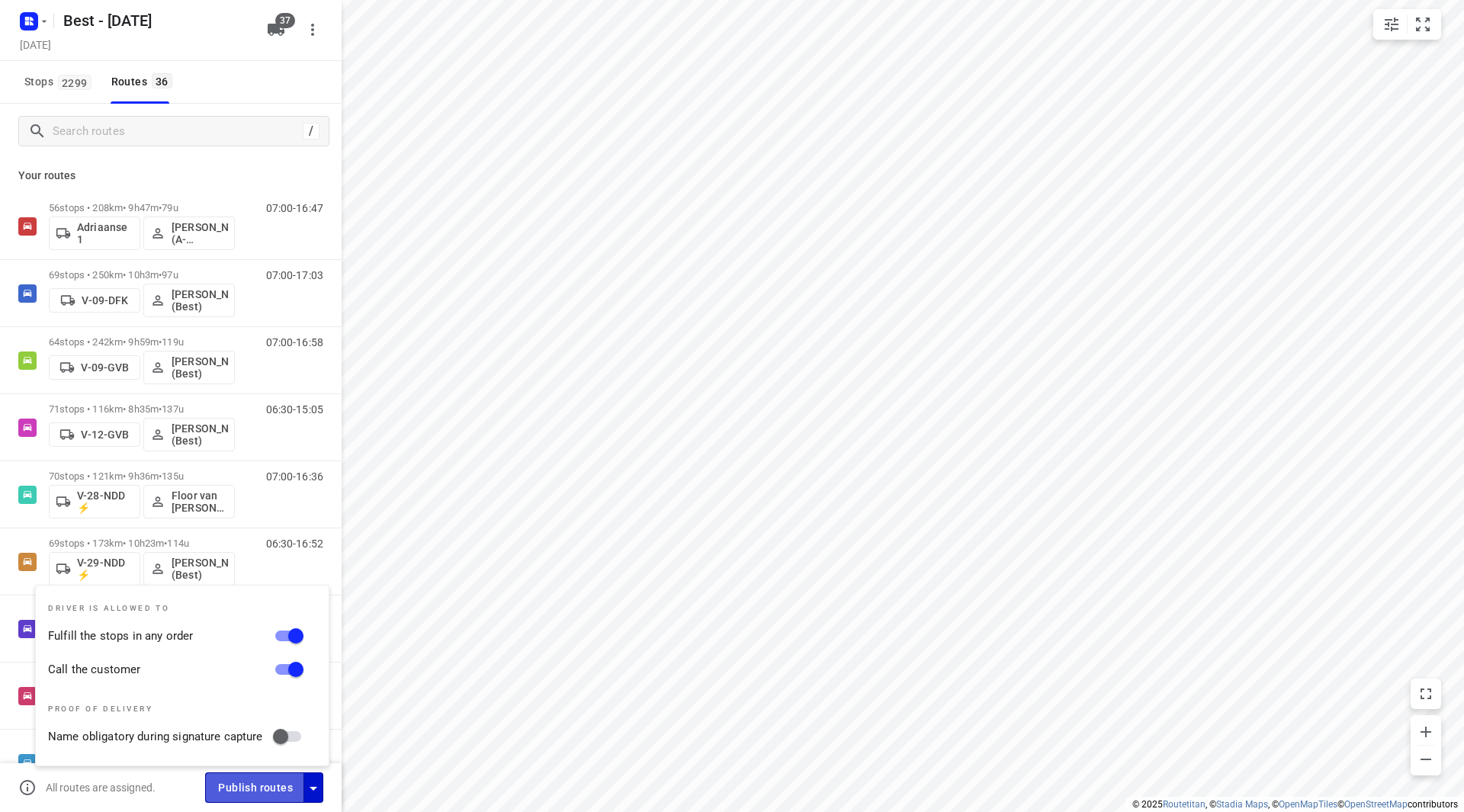
click at [271, 785] on span "Publish routes" at bounding box center [255, 788] width 75 height 19
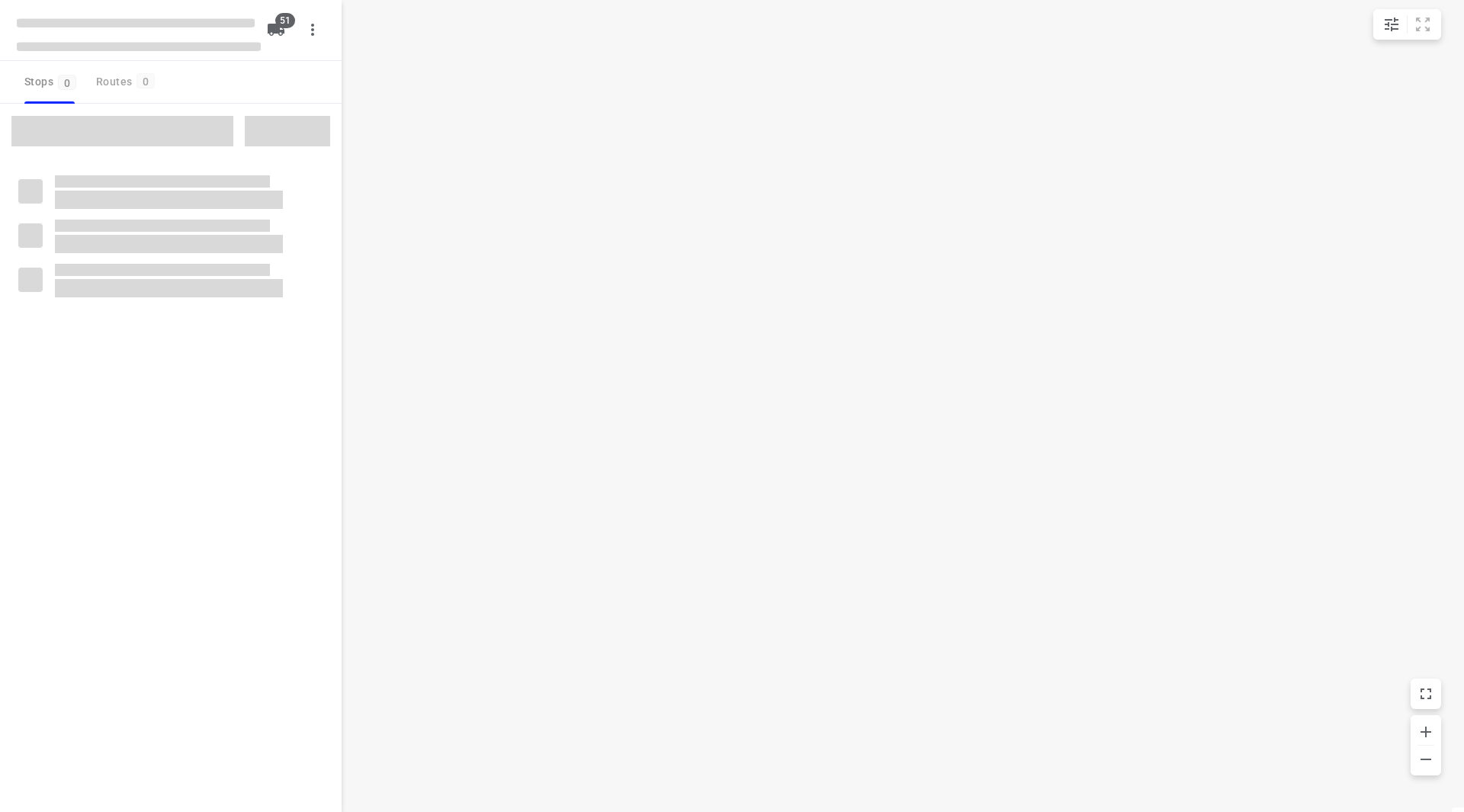
checkbox input "true"
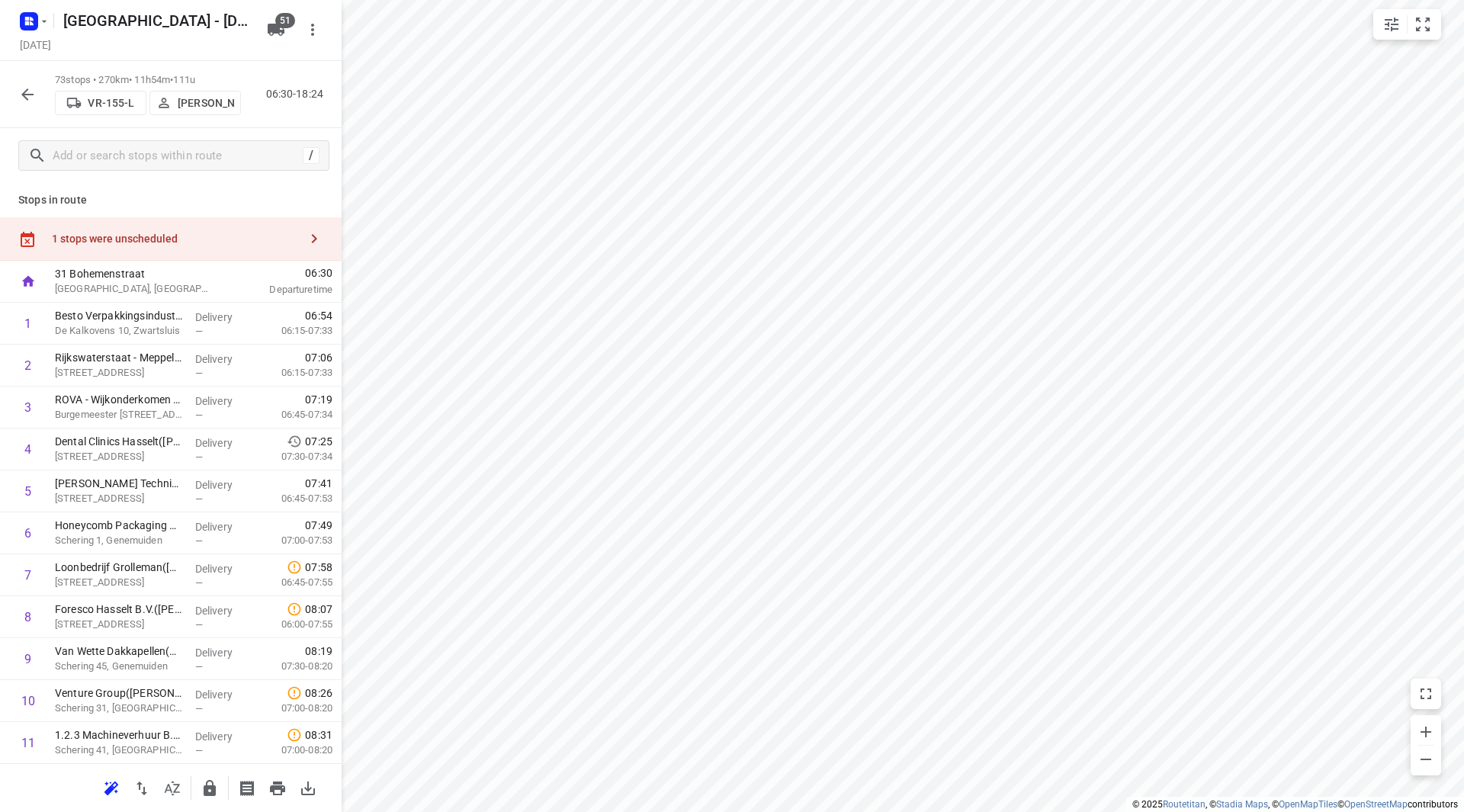
click at [195, 231] on div "1 stops were unscheduled" at bounding box center [171, 239] width 342 height 43
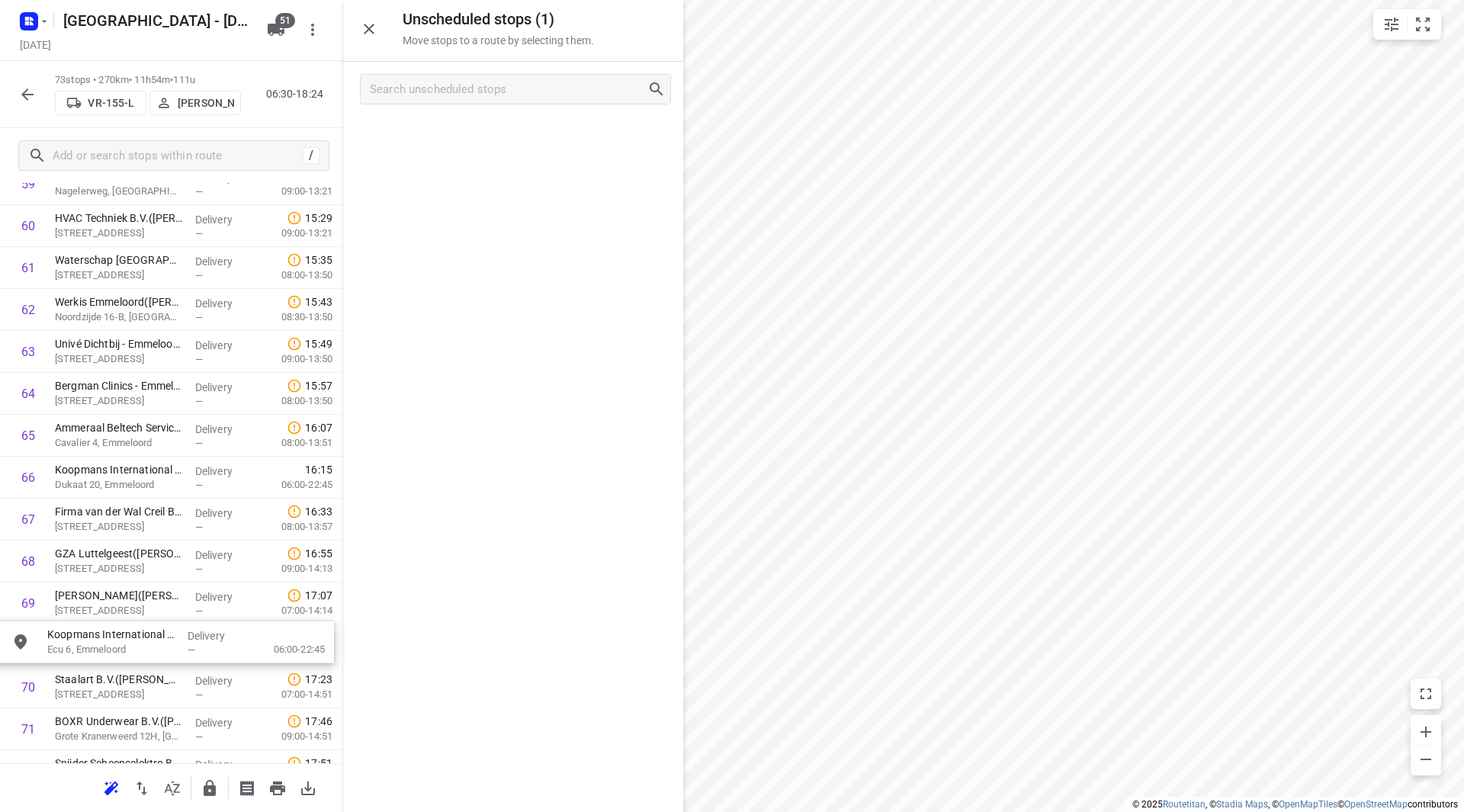
scroll to position [2575, 0]
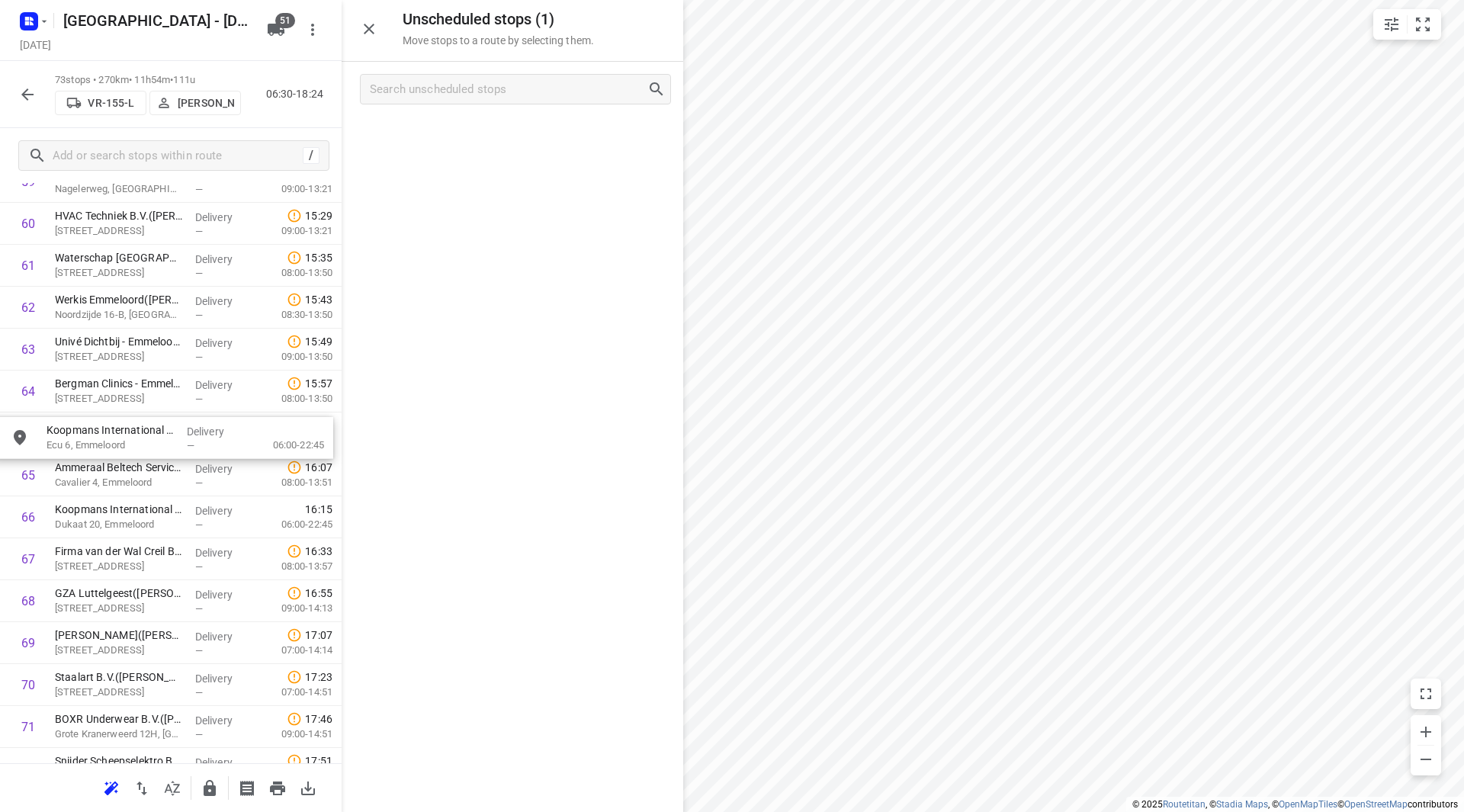
drag, startPoint x: 444, startPoint y: 137, endPoint x: 80, endPoint y: 452, distance: 481.4
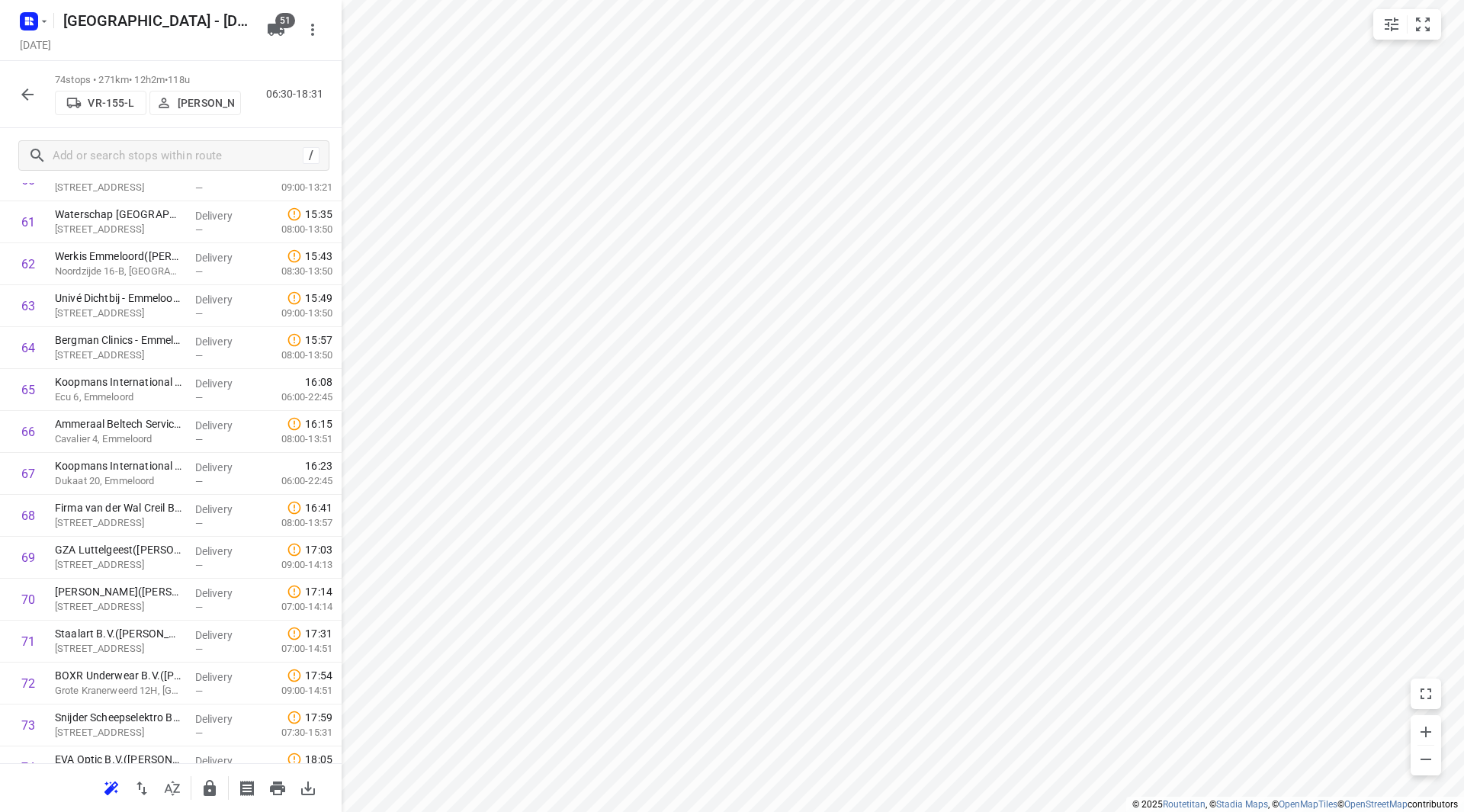
click at [27, 97] on icon "button" at bounding box center [27, 95] width 19 height 19
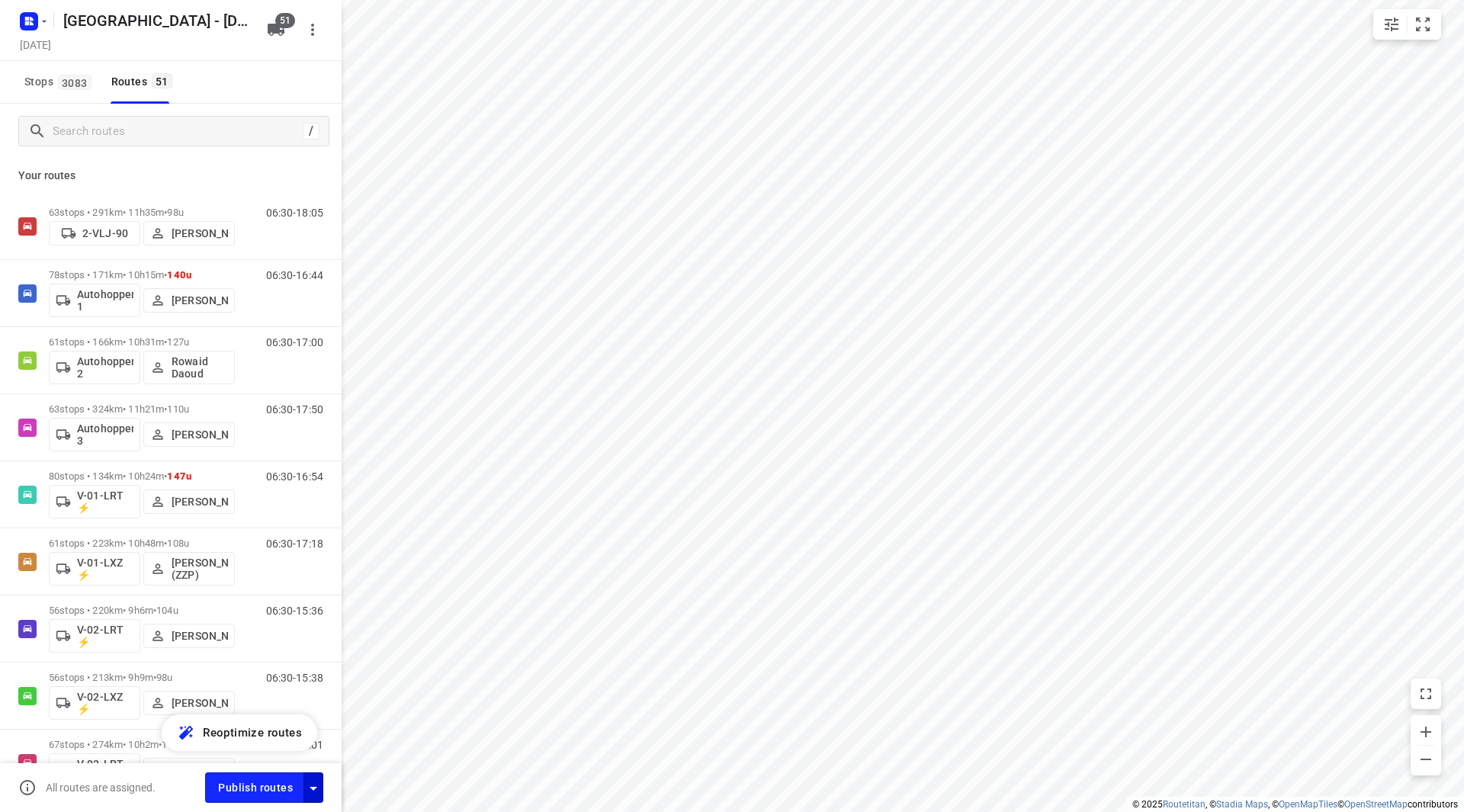
click at [318, 786] on icon "button" at bounding box center [313, 788] width 19 height 19
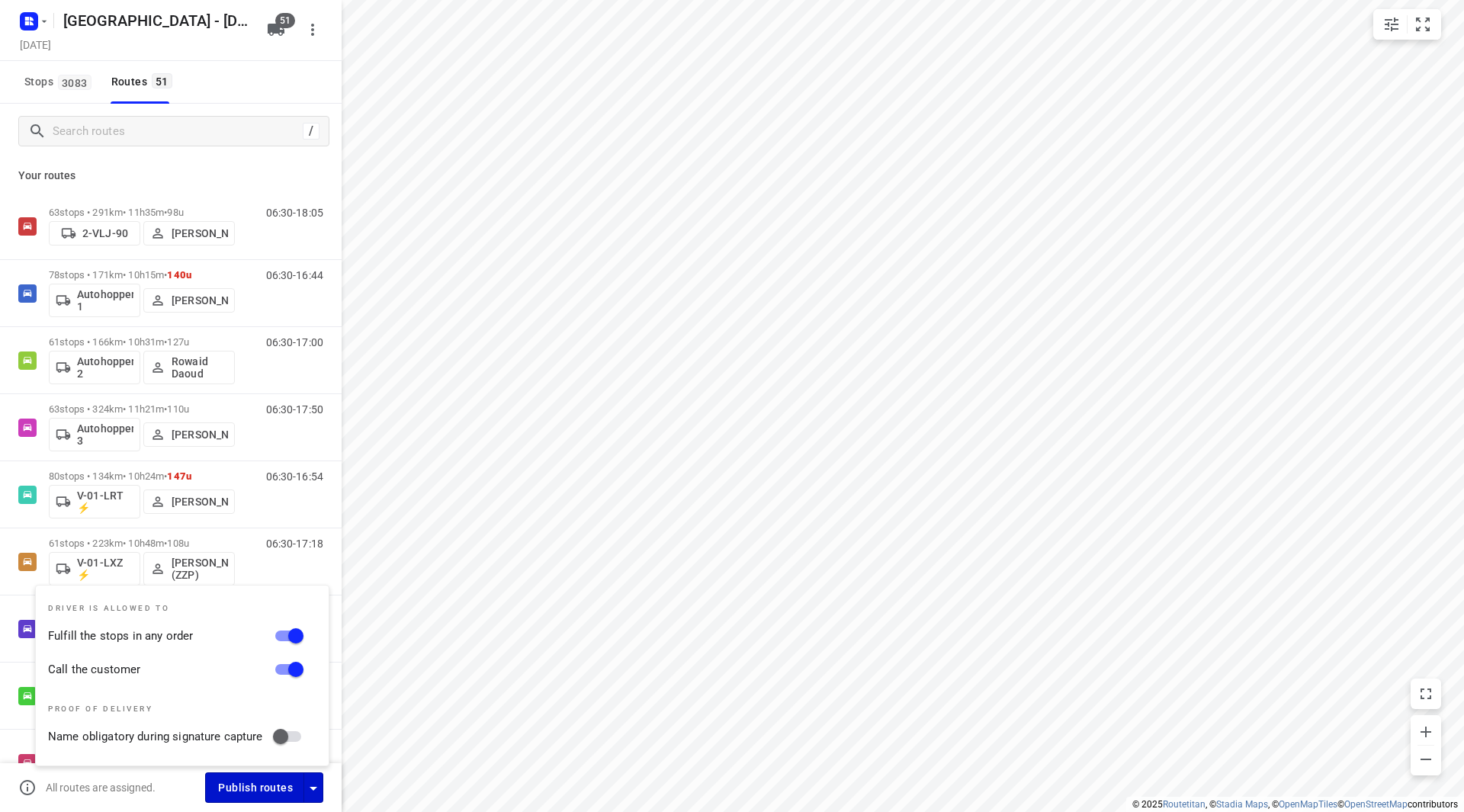
click at [280, 785] on span "Publish routes" at bounding box center [255, 788] width 75 height 19
